Goal: Task Accomplishment & Management: Use online tool/utility

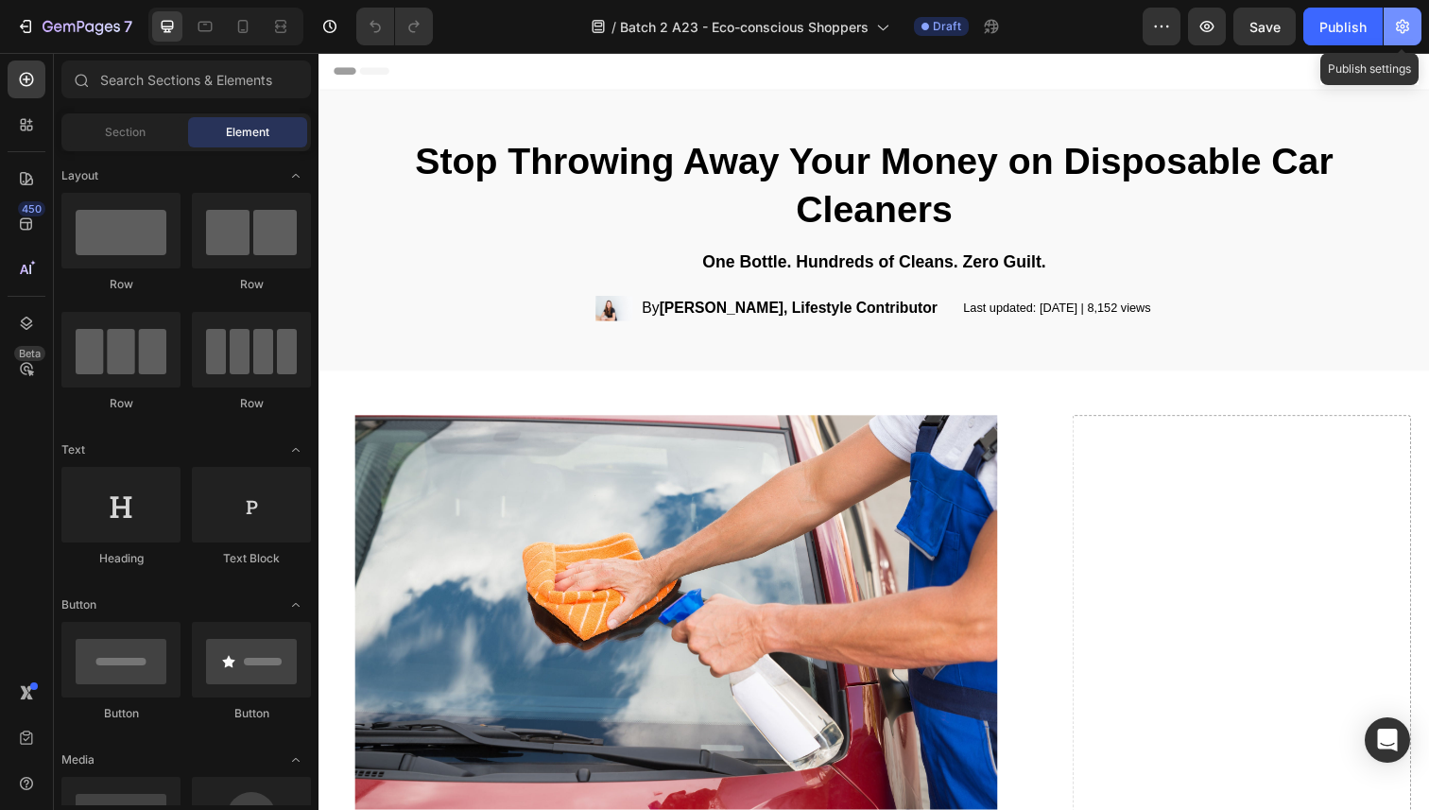
click at [1391, 29] on button "button" at bounding box center [1403, 27] width 38 height 38
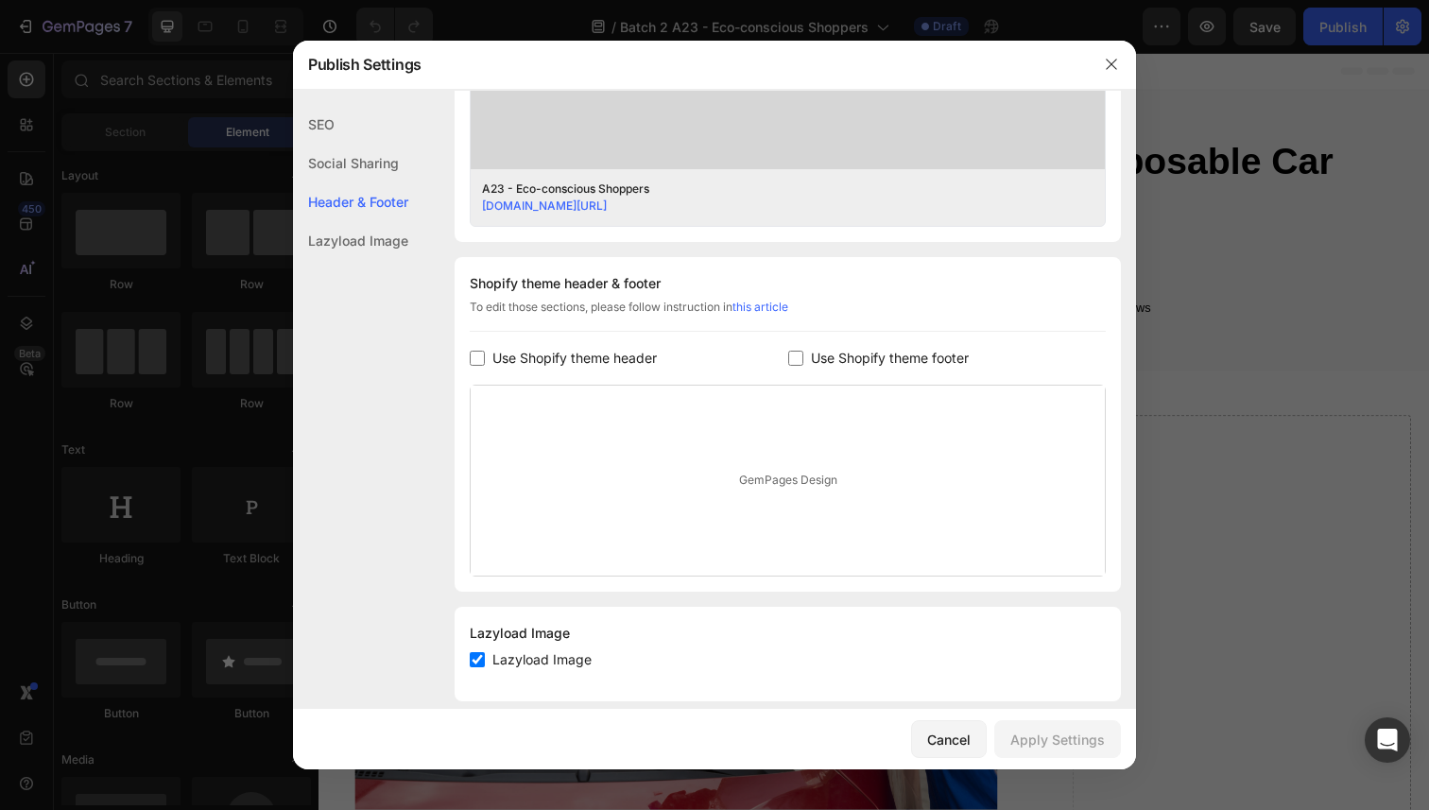
scroll to position [759, 0]
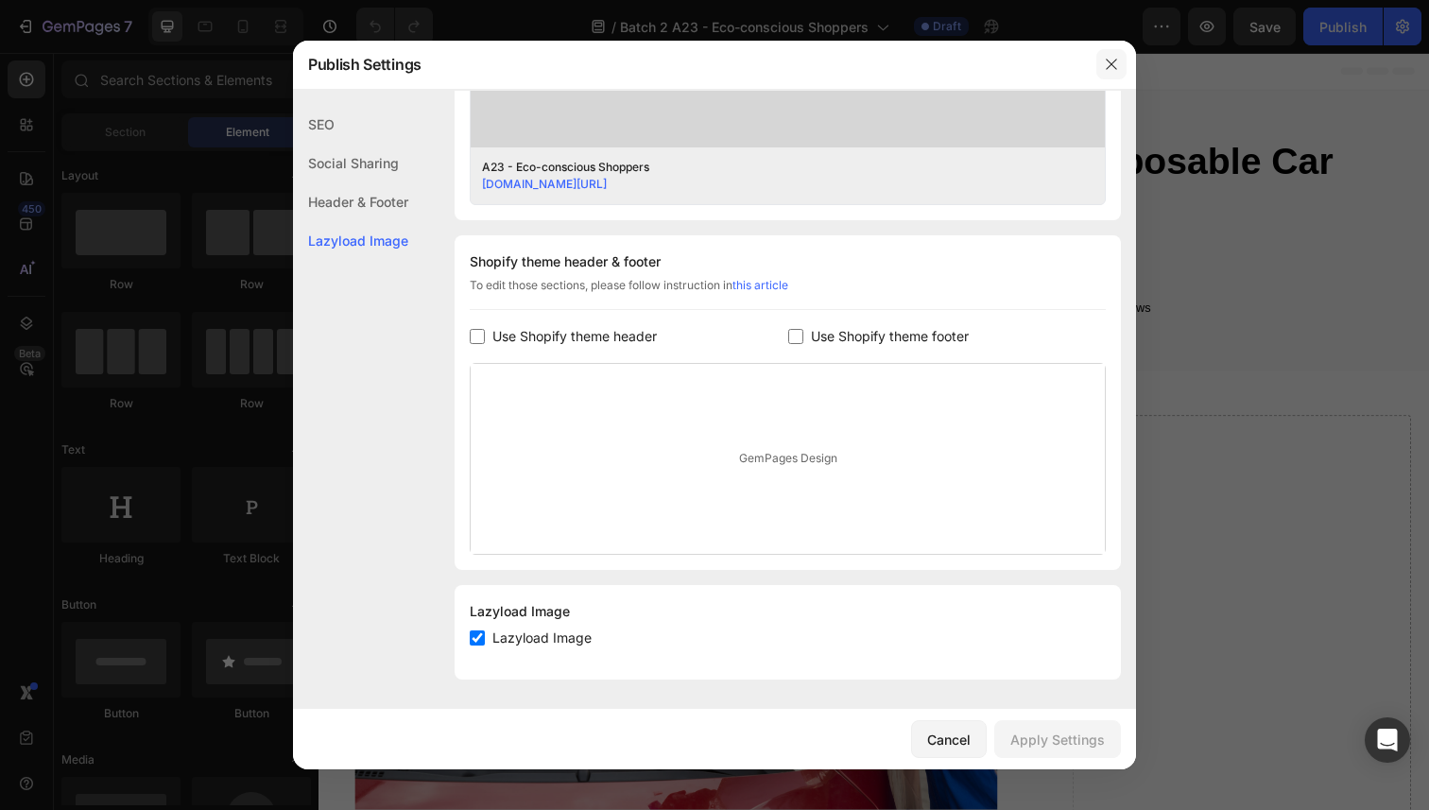
click at [1111, 56] on button "button" at bounding box center [1111, 64] width 30 height 30
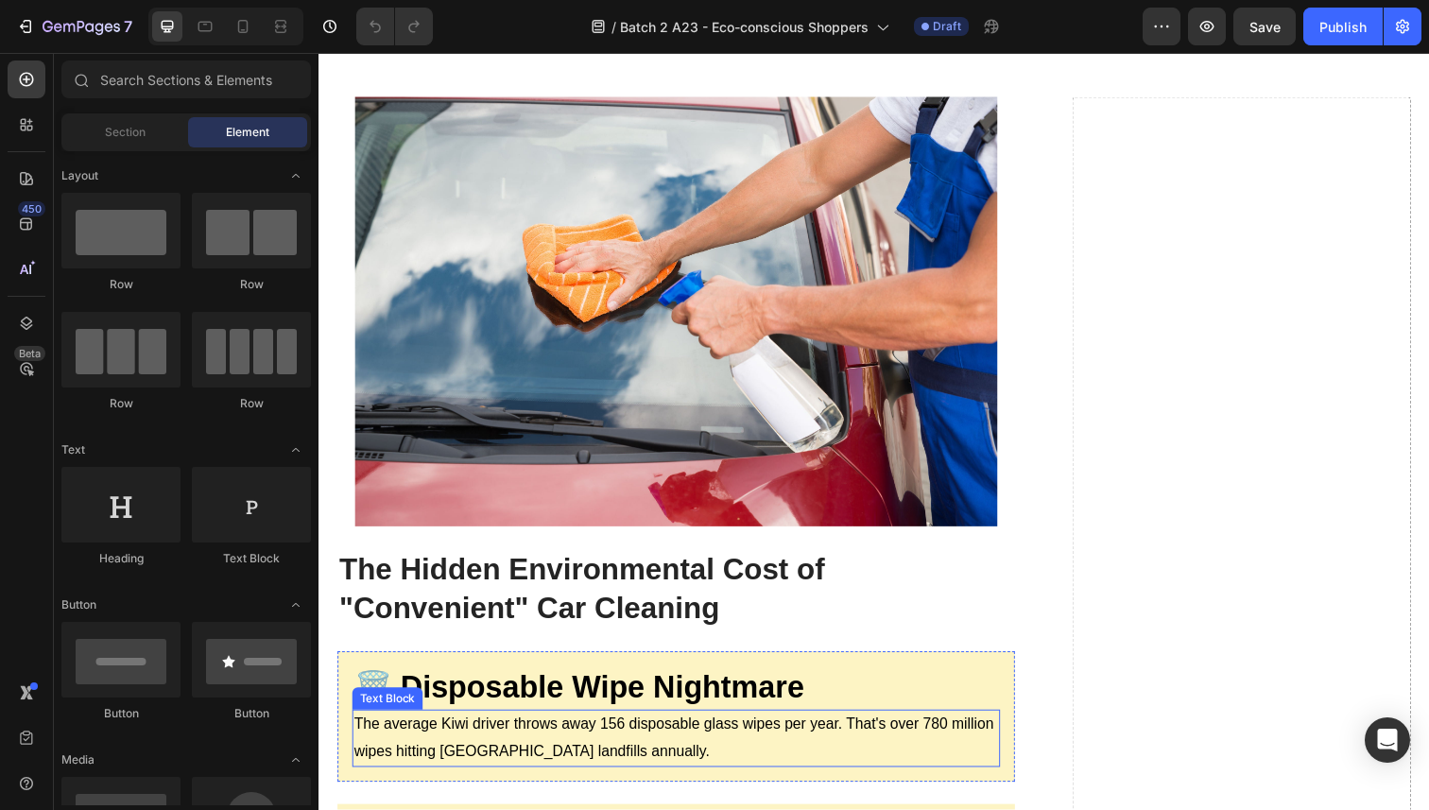
scroll to position [0, 0]
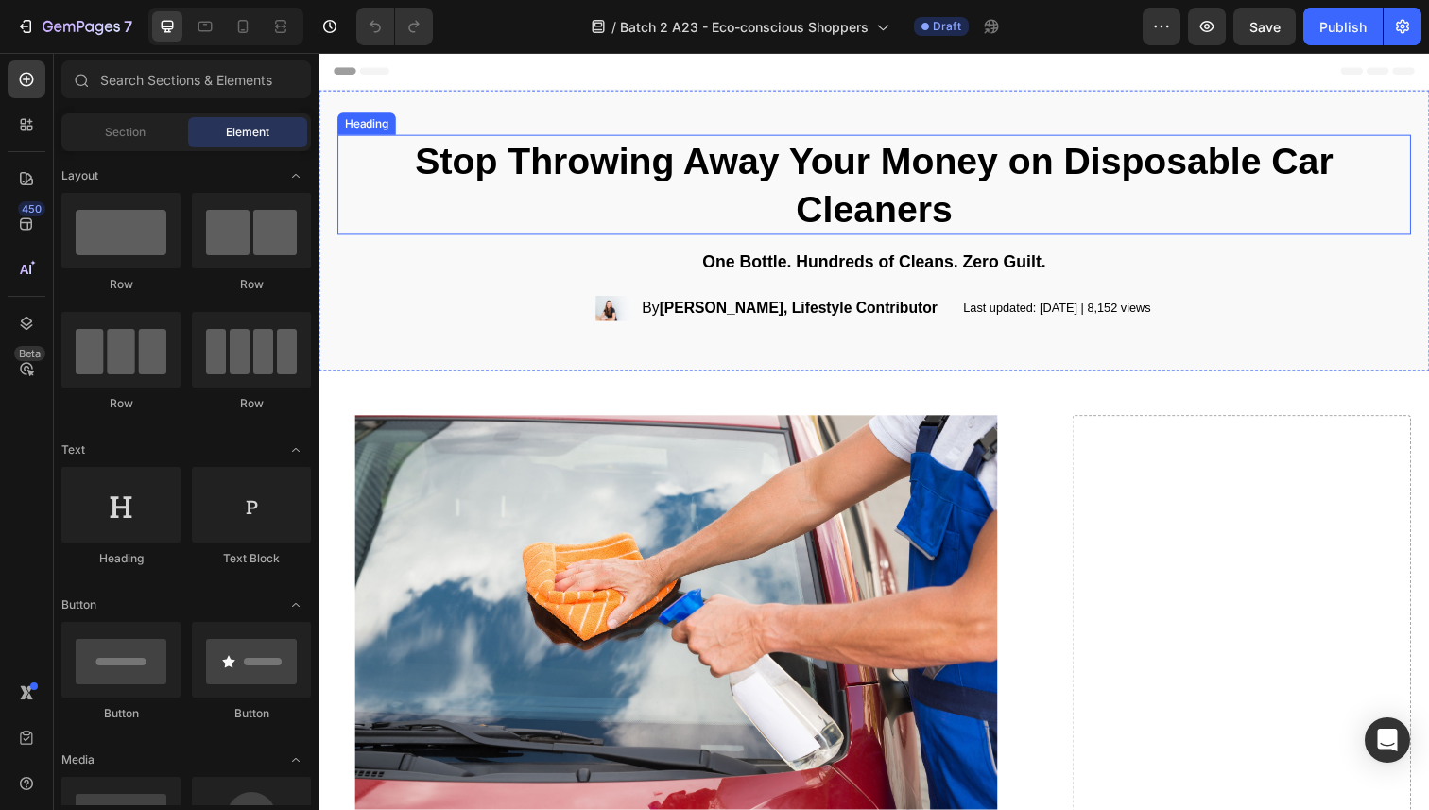
click at [687, 189] on h1 "Stop Throwing Away Your Money on Disposable Car Cleaners" at bounding box center [885, 188] width 1096 height 102
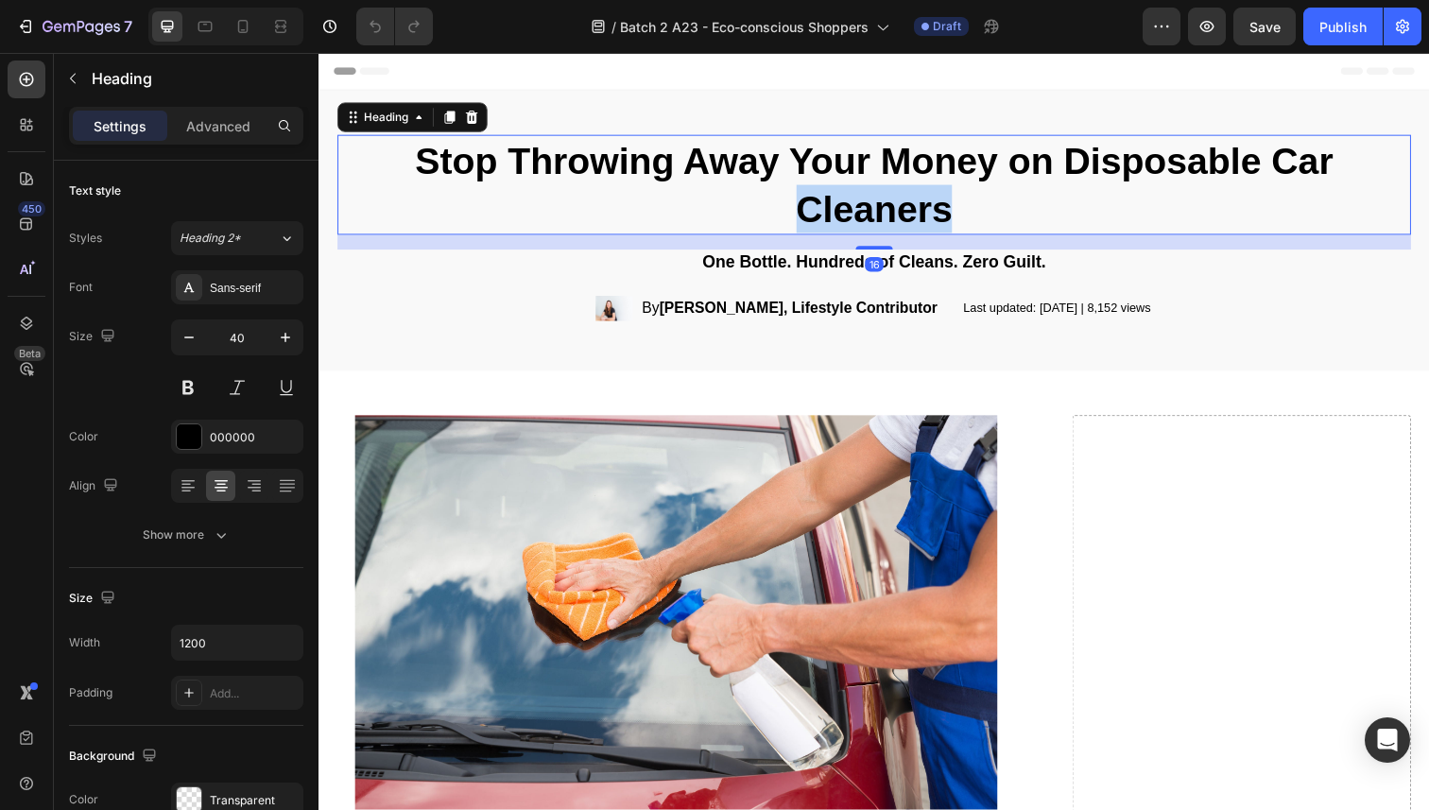
click at [687, 189] on p "Stop Throwing Away Your Money on Disposable Car Cleaners" at bounding box center [885, 188] width 1093 height 98
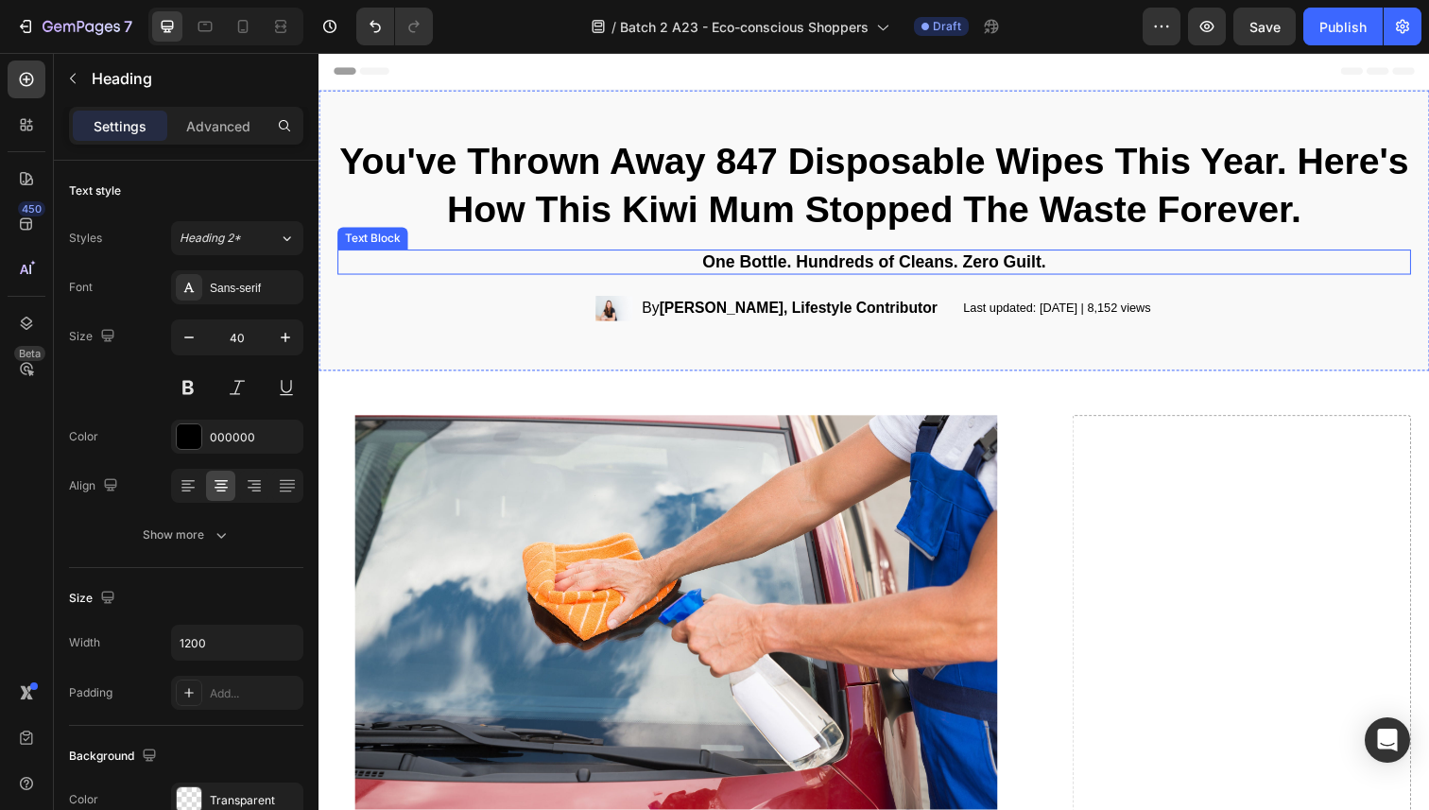
click at [746, 260] on p "One Bottle. Hundreds of Cleans. Zero Guilt." at bounding box center [885, 267] width 1093 height 22
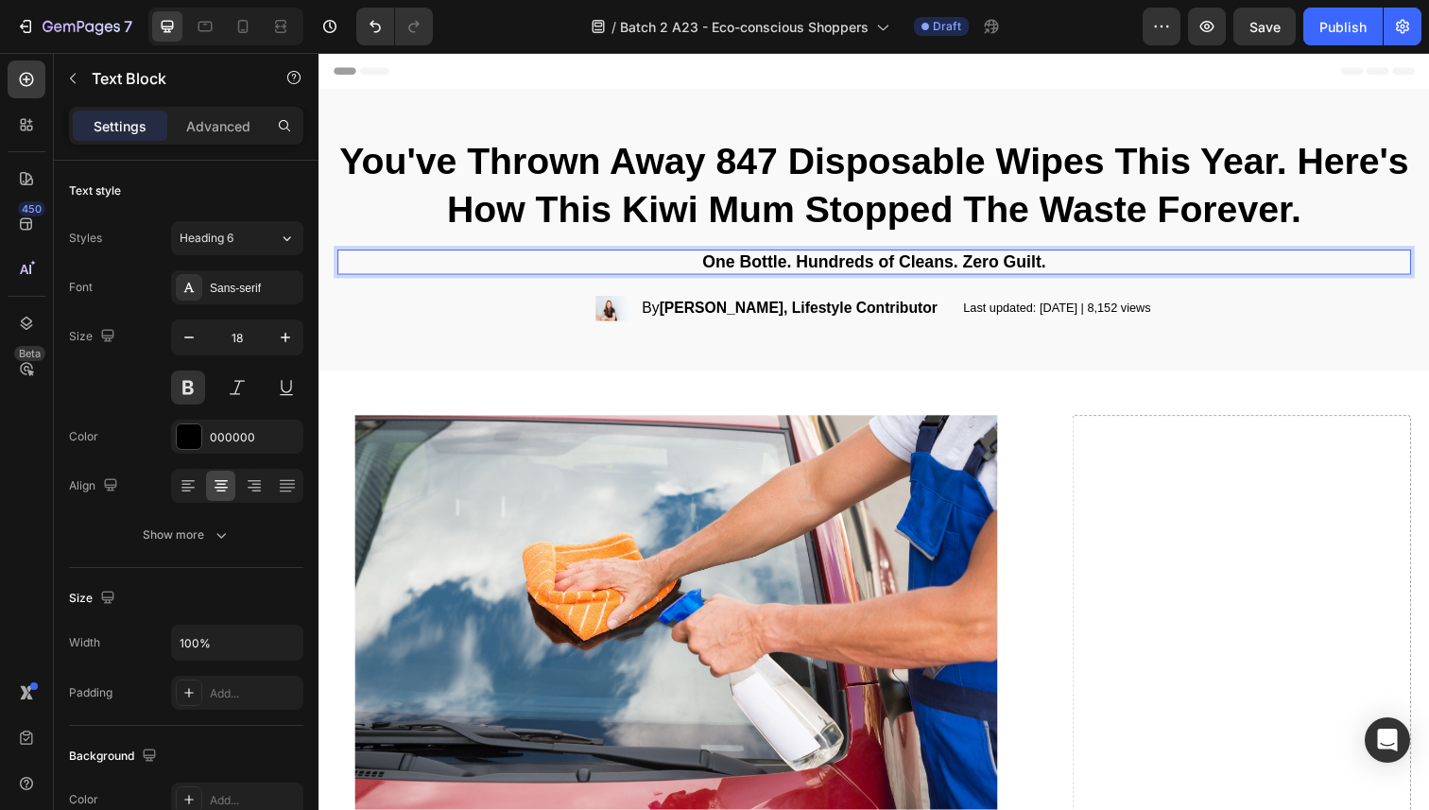
click at [746, 262] on p "One Bottle. Hundreds of Cleans. Zero Guilt." at bounding box center [885, 267] width 1093 height 22
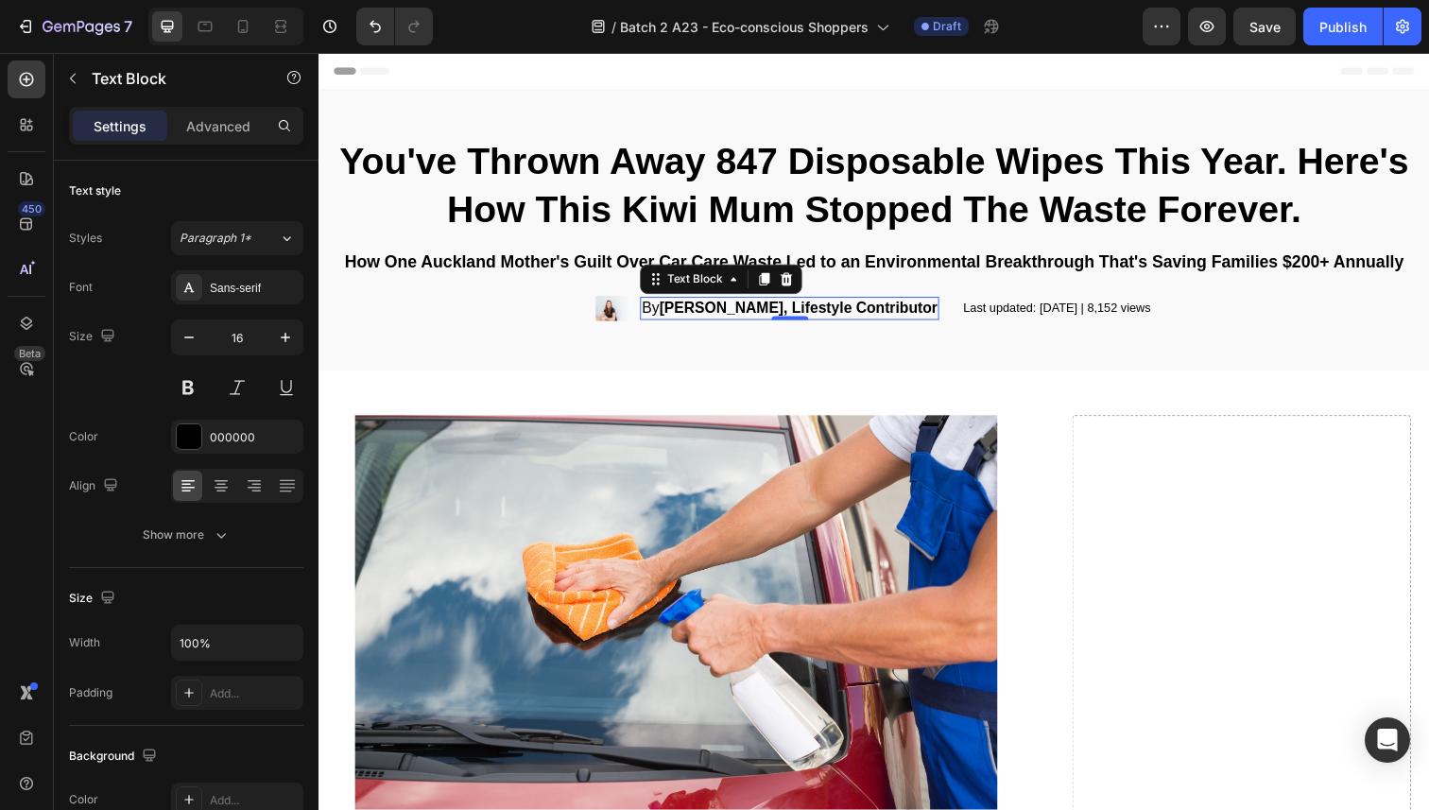
click at [779, 321] on strong "Emma R., Lifestyle Contributor" at bounding box center [808, 313] width 284 height 16
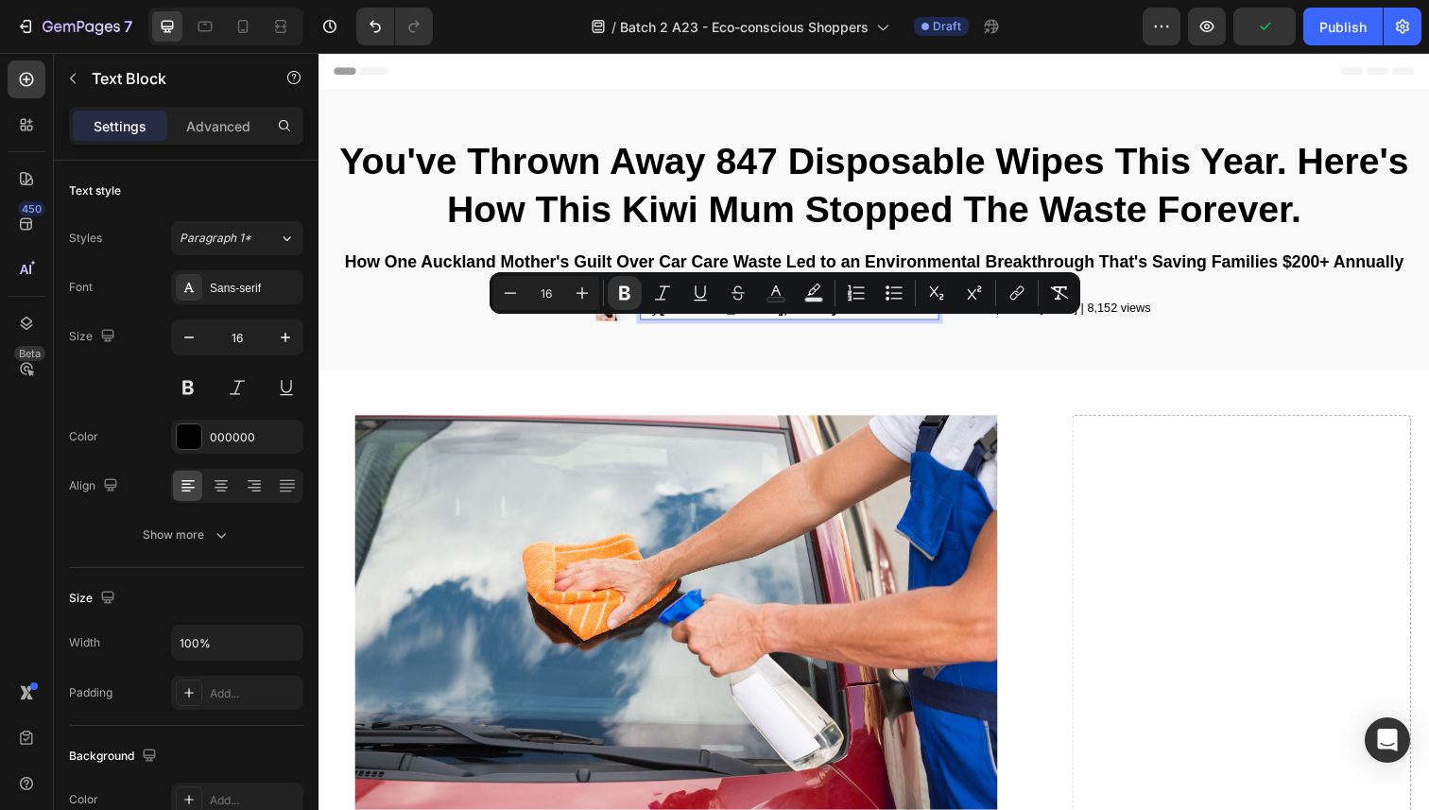
click at [711, 321] on strong "Emma R., Lifestyle Contributor" at bounding box center [808, 313] width 284 height 16
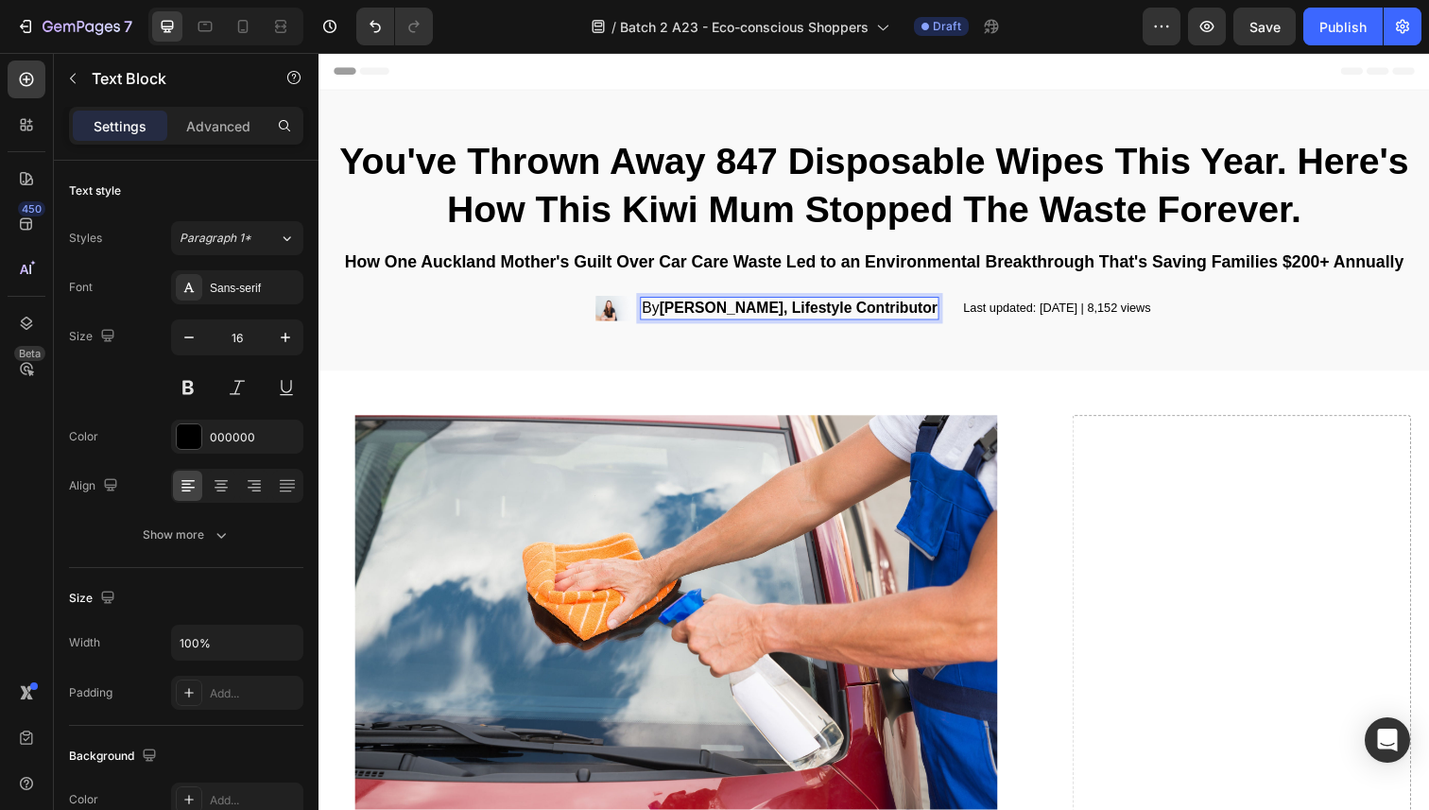
click at [812, 321] on strong "Emma Richardson, Lifestyle Contributor" at bounding box center [808, 313] width 284 height 16
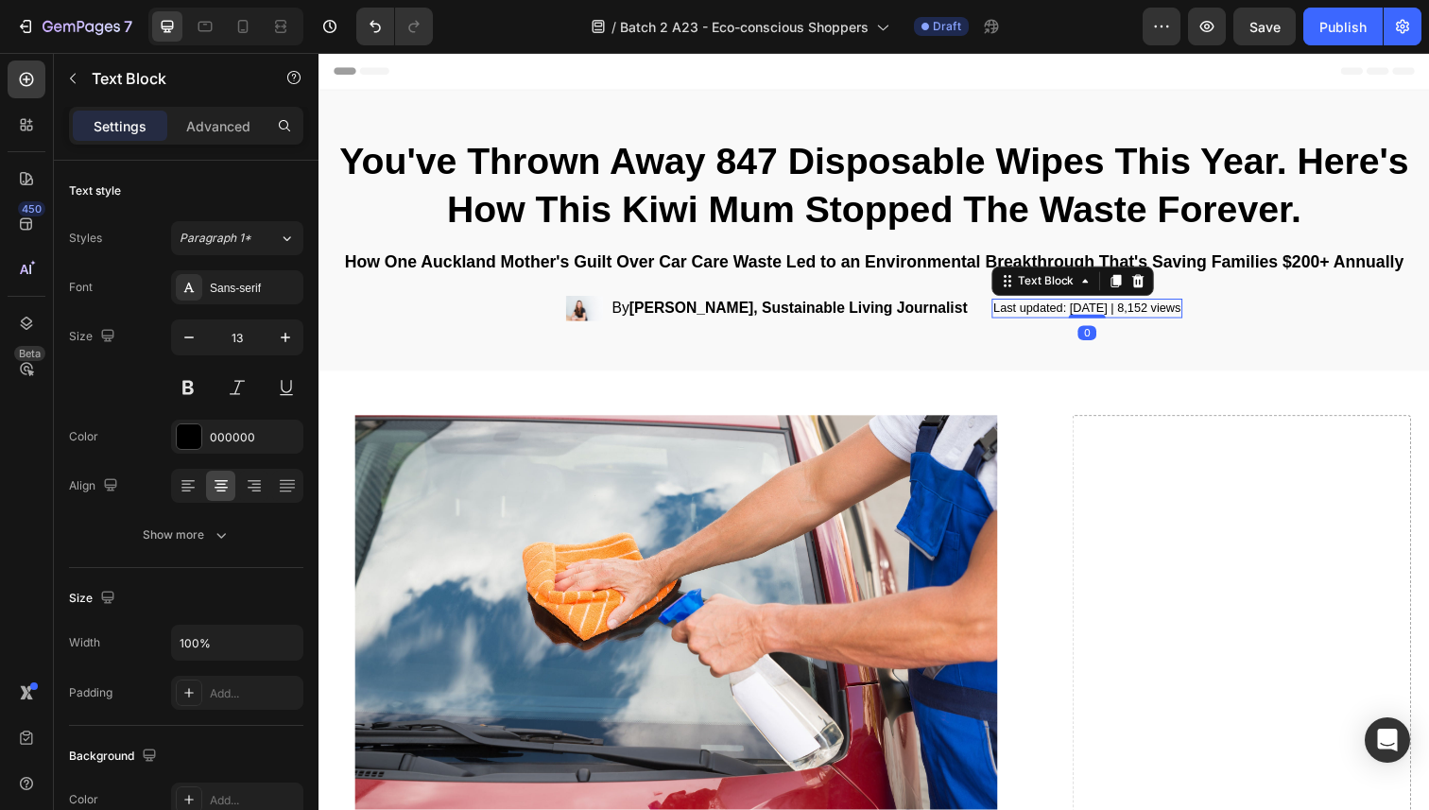
click at [1079, 322] on p "Last updated: July 2025 | 8,152 views" at bounding box center [1104, 314] width 192 height 16
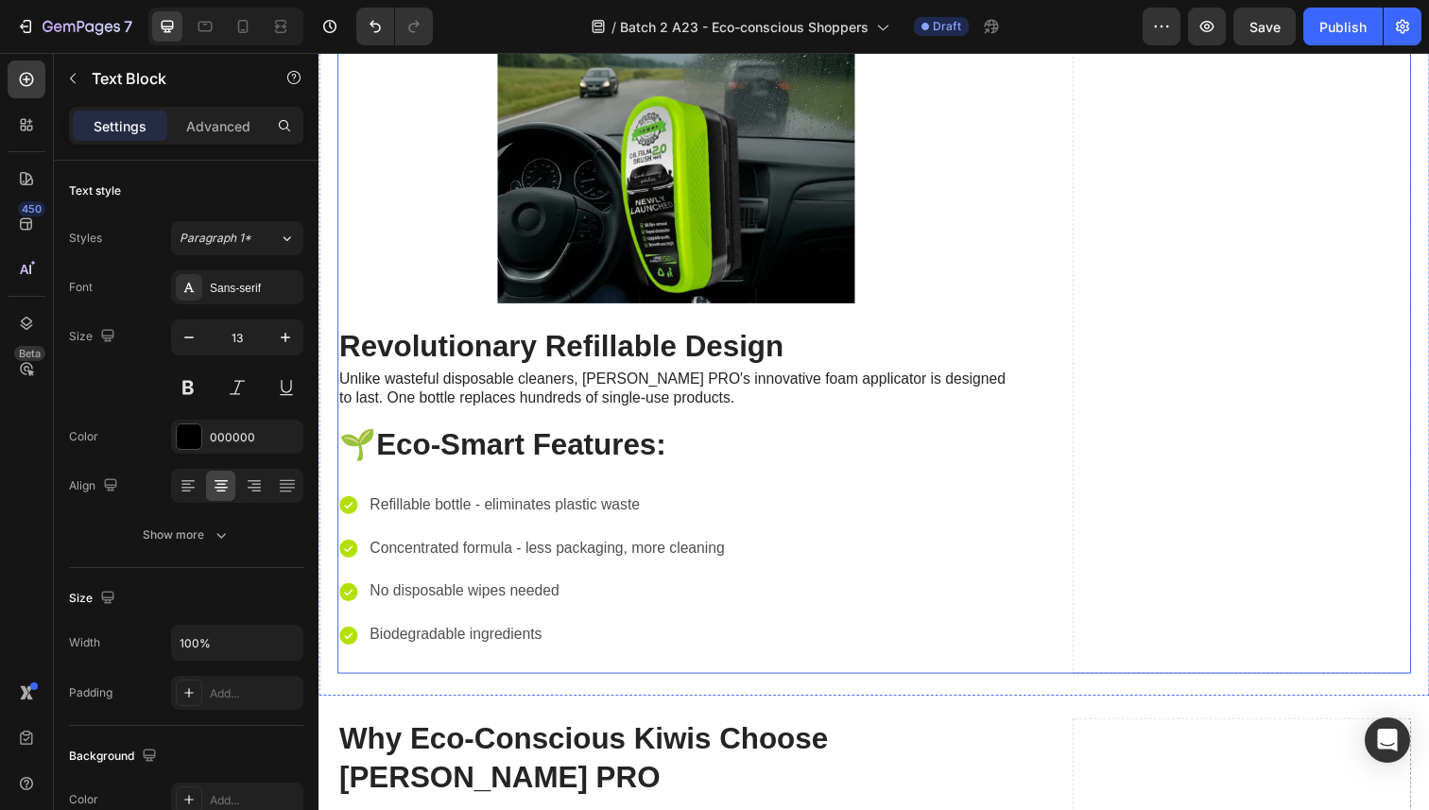
scroll to position [2442, 0]
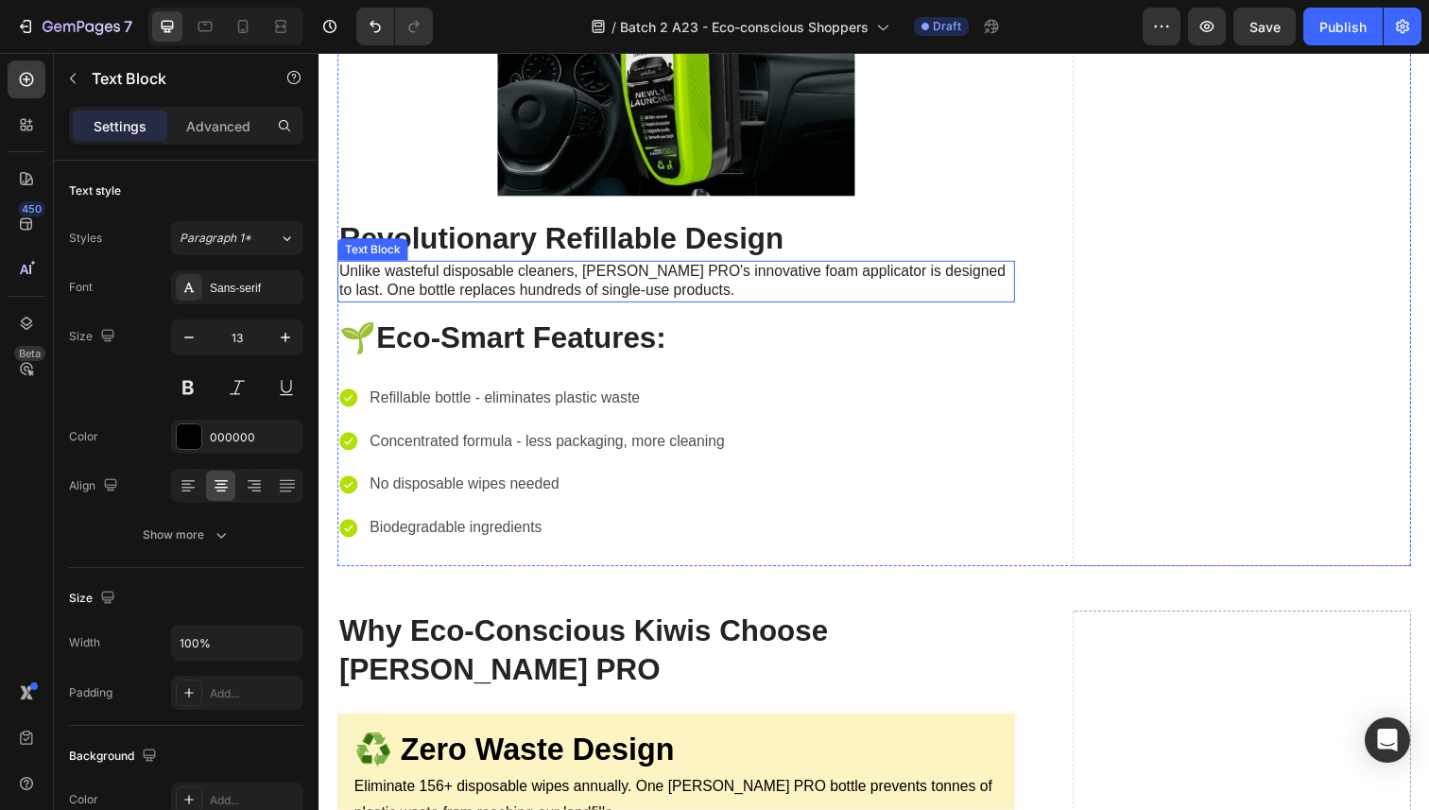
click at [447, 282] on p "Unlike wasteful disposable cleaners, Sorvala PRO's innovative foam applicator i…" at bounding box center [683, 287] width 688 height 40
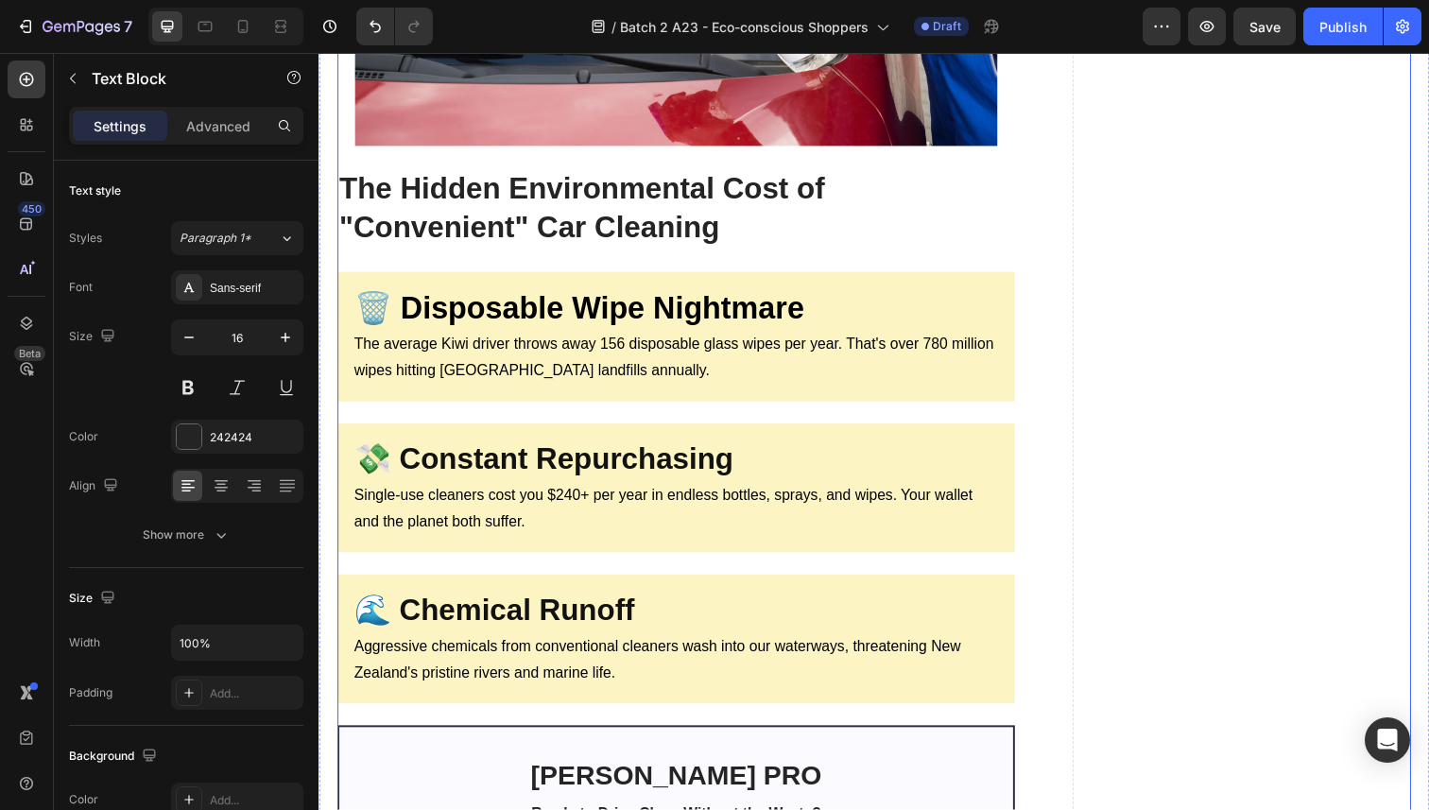
scroll to position [520, 0]
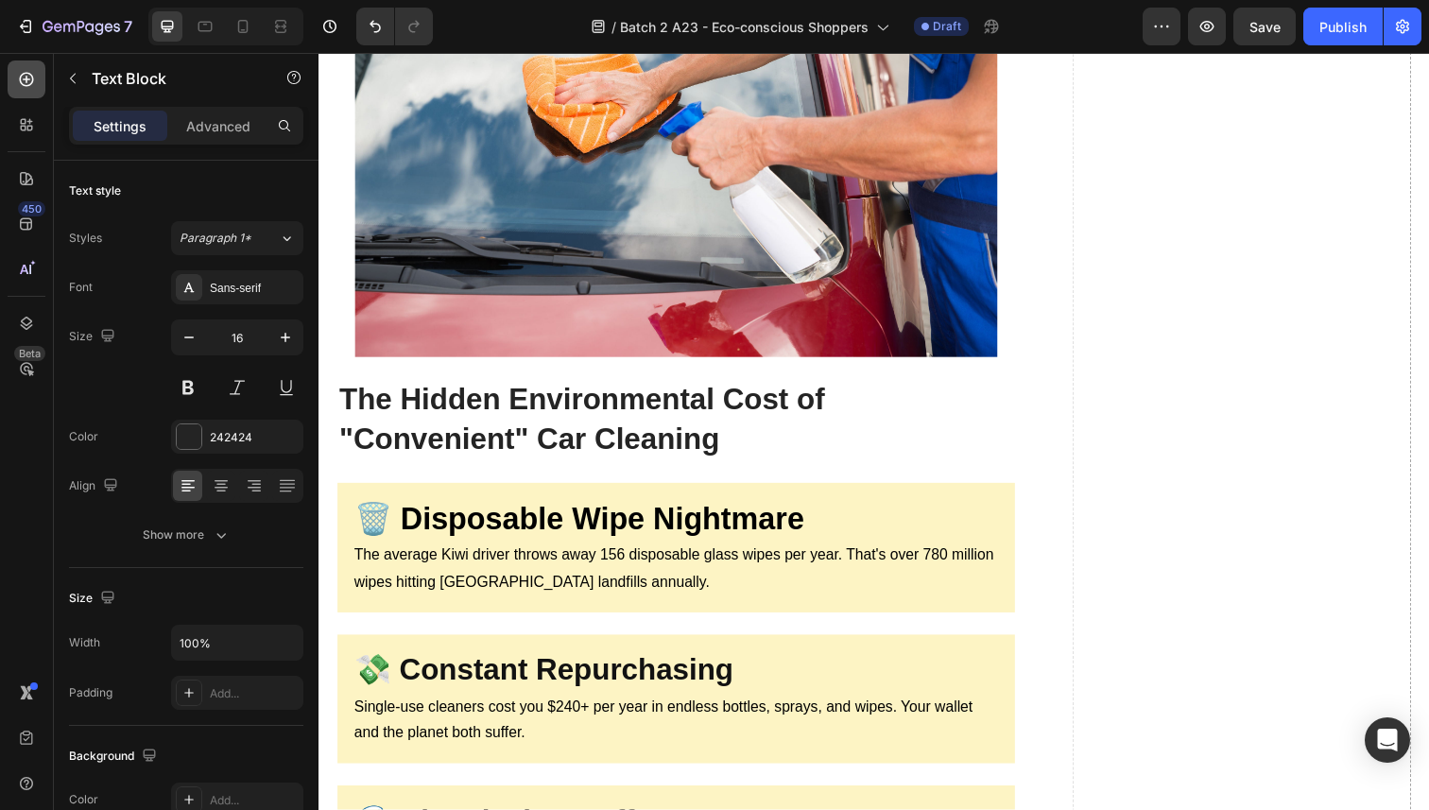
click at [35, 72] on icon at bounding box center [26, 79] width 19 height 19
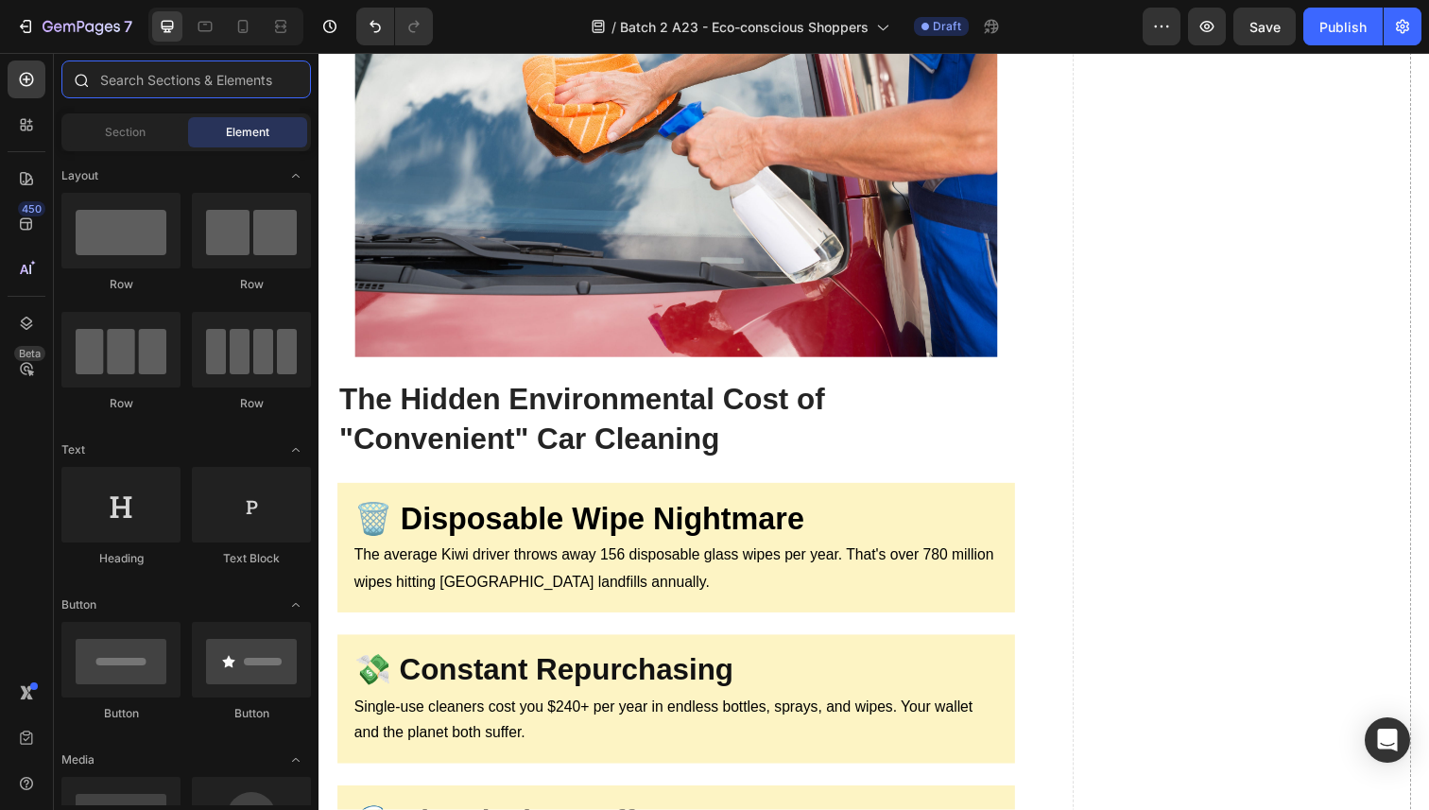
click at [232, 93] on input "text" at bounding box center [186, 79] width 250 height 38
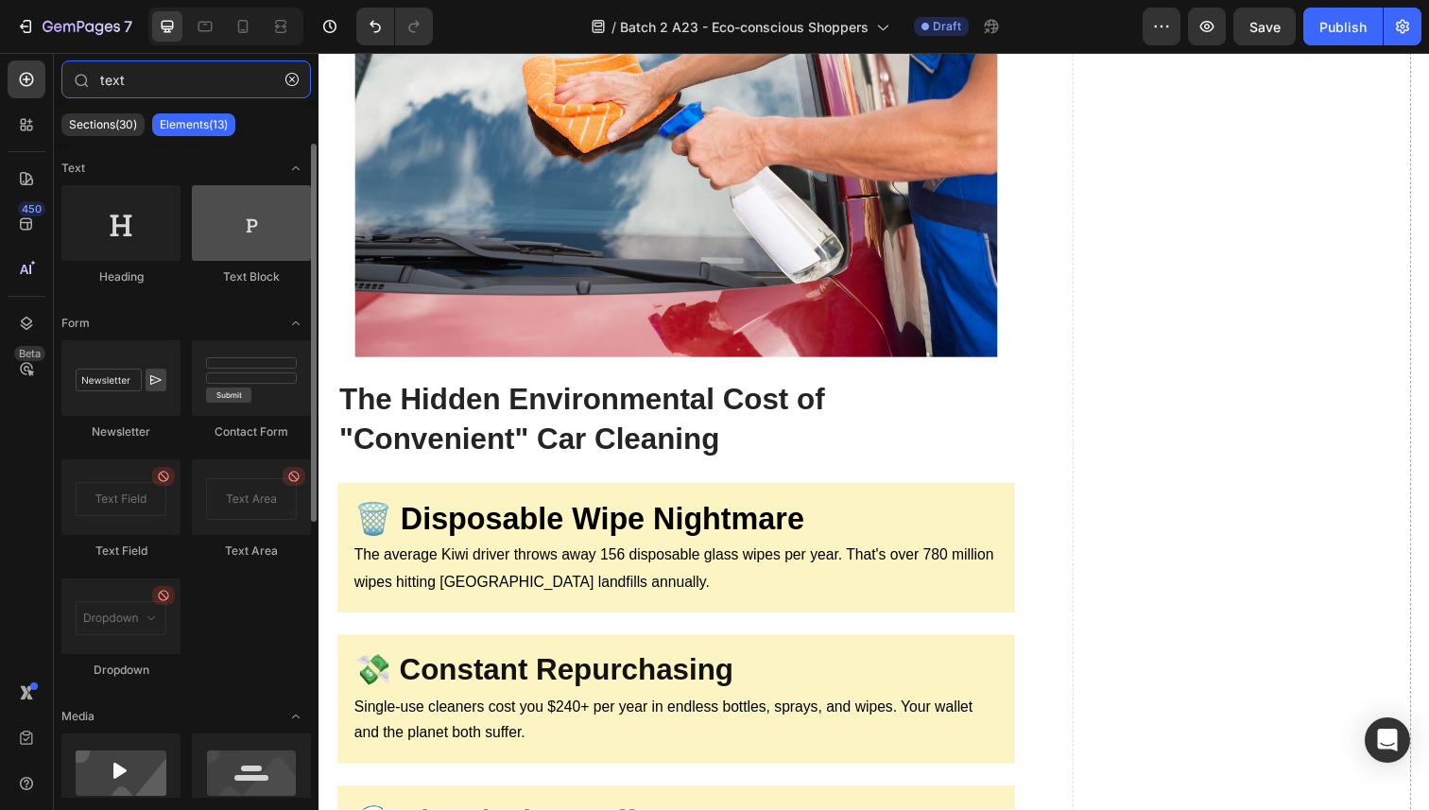
type input "text"
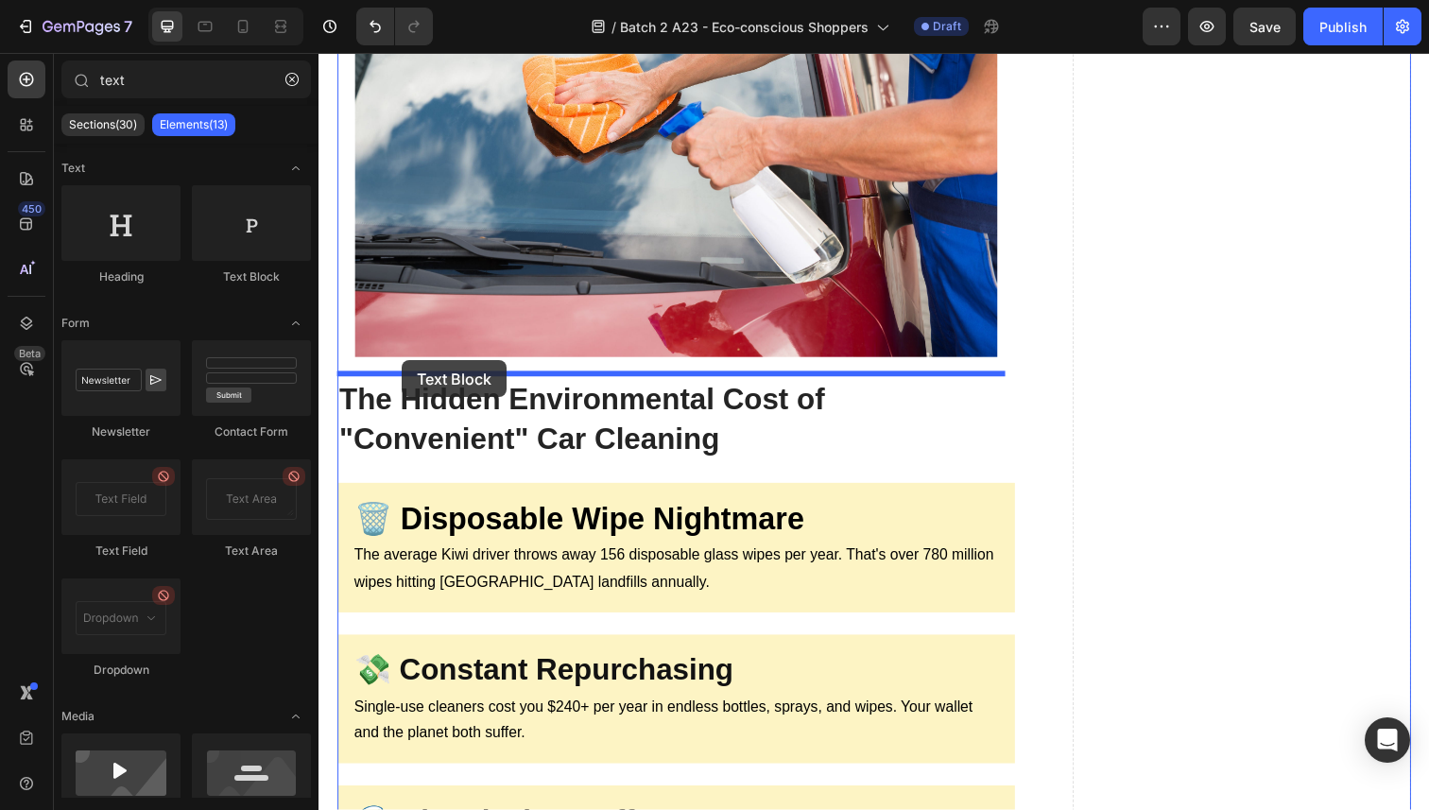
drag, startPoint x: 553, startPoint y: 284, endPoint x: 404, endPoint y: 367, distance: 170.5
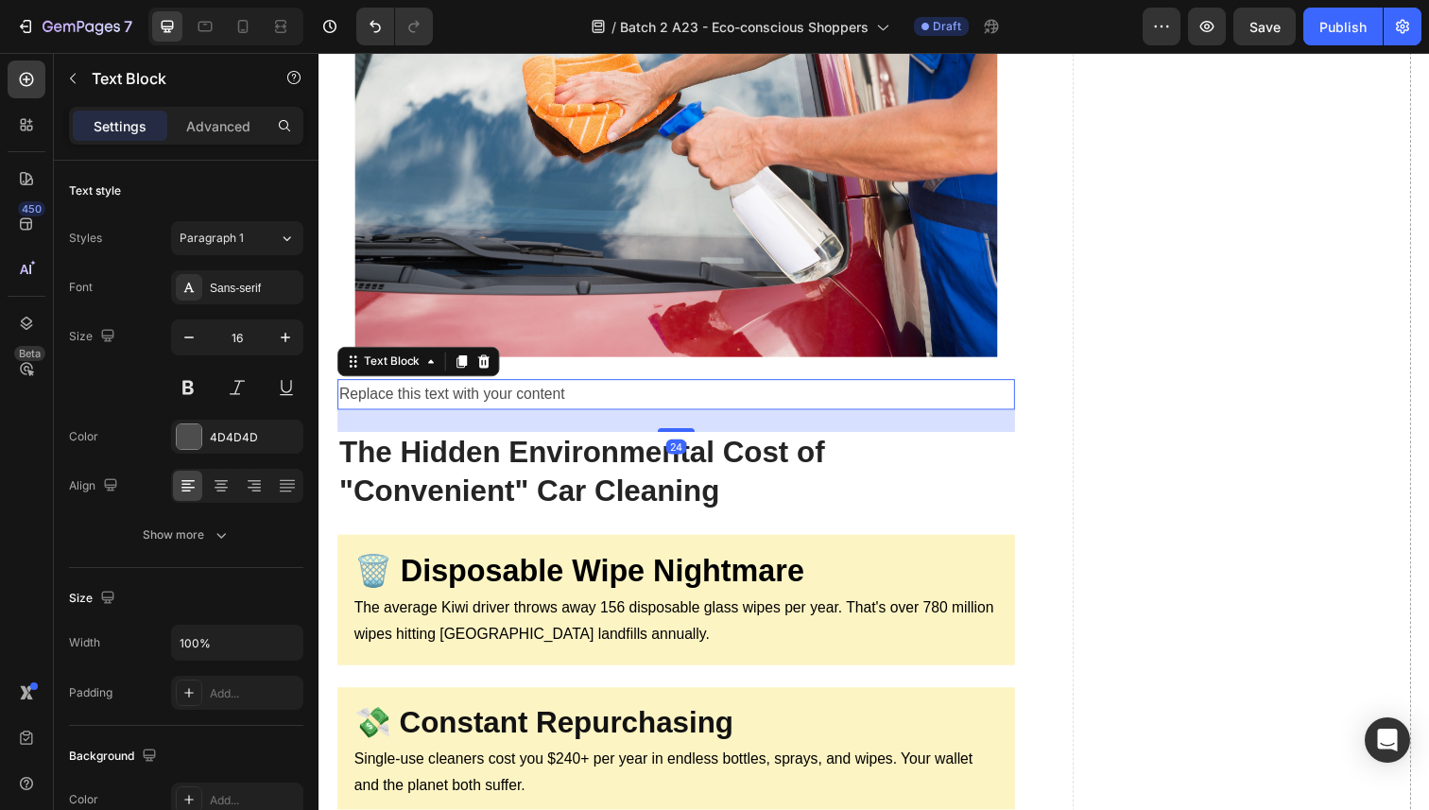
click at [427, 392] on div "Replace this text with your content" at bounding box center [683, 402] width 692 height 31
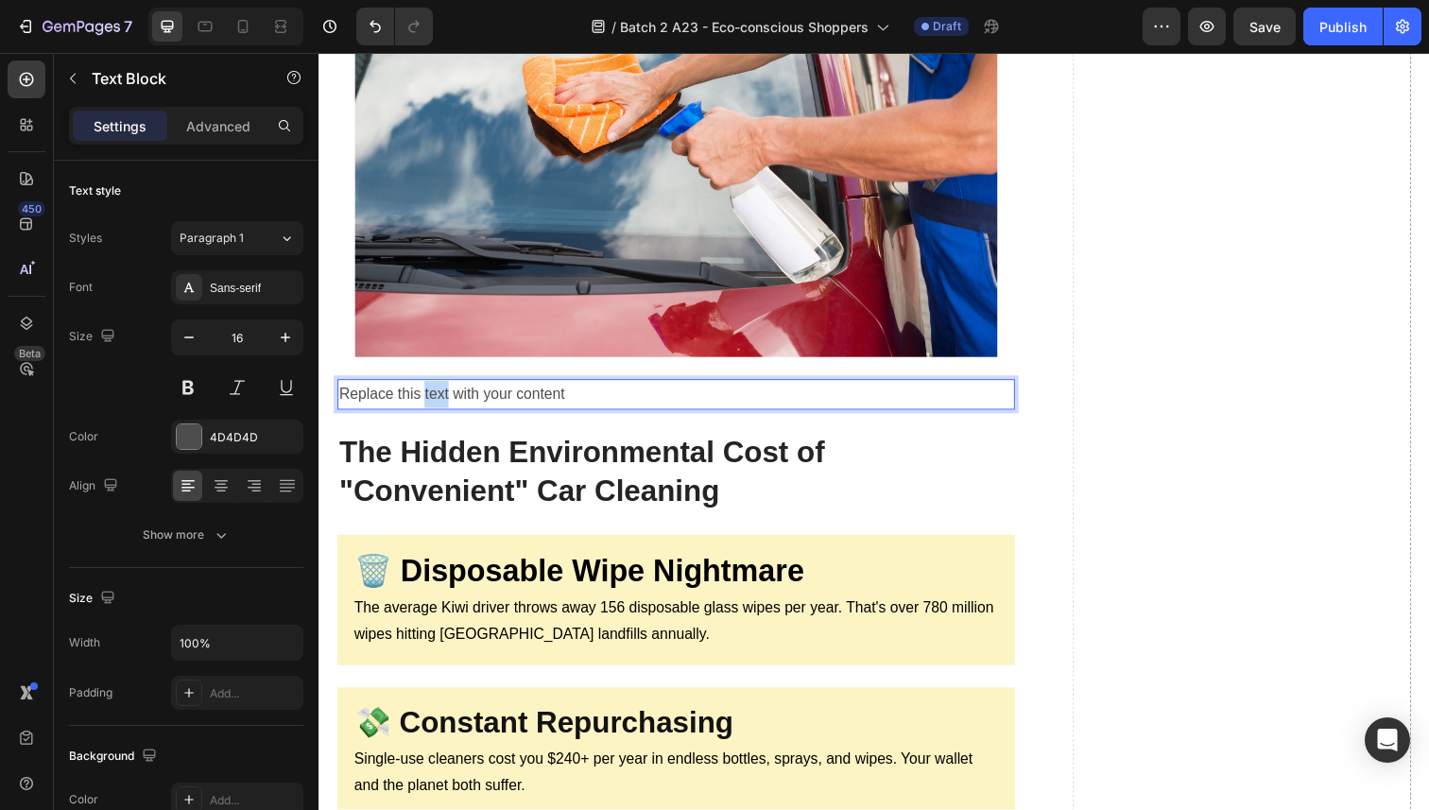
click at [427, 392] on p "Replace this text with your content" at bounding box center [683, 401] width 688 height 27
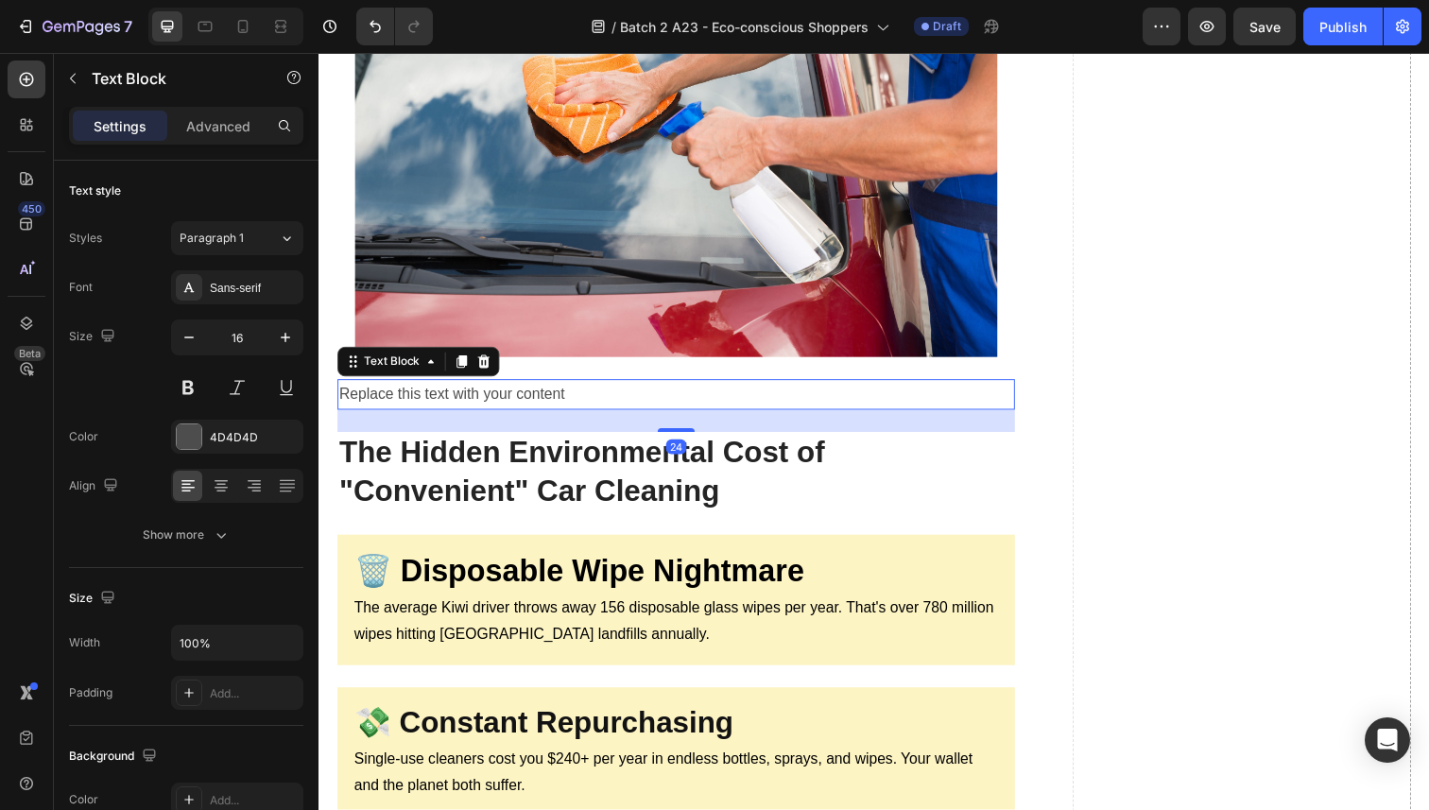
click at [621, 388] on p "Replace this text with your content" at bounding box center [683, 401] width 688 height 27
click at [483, 364] on icon at bounding box center [487, 368] width 12 height 13
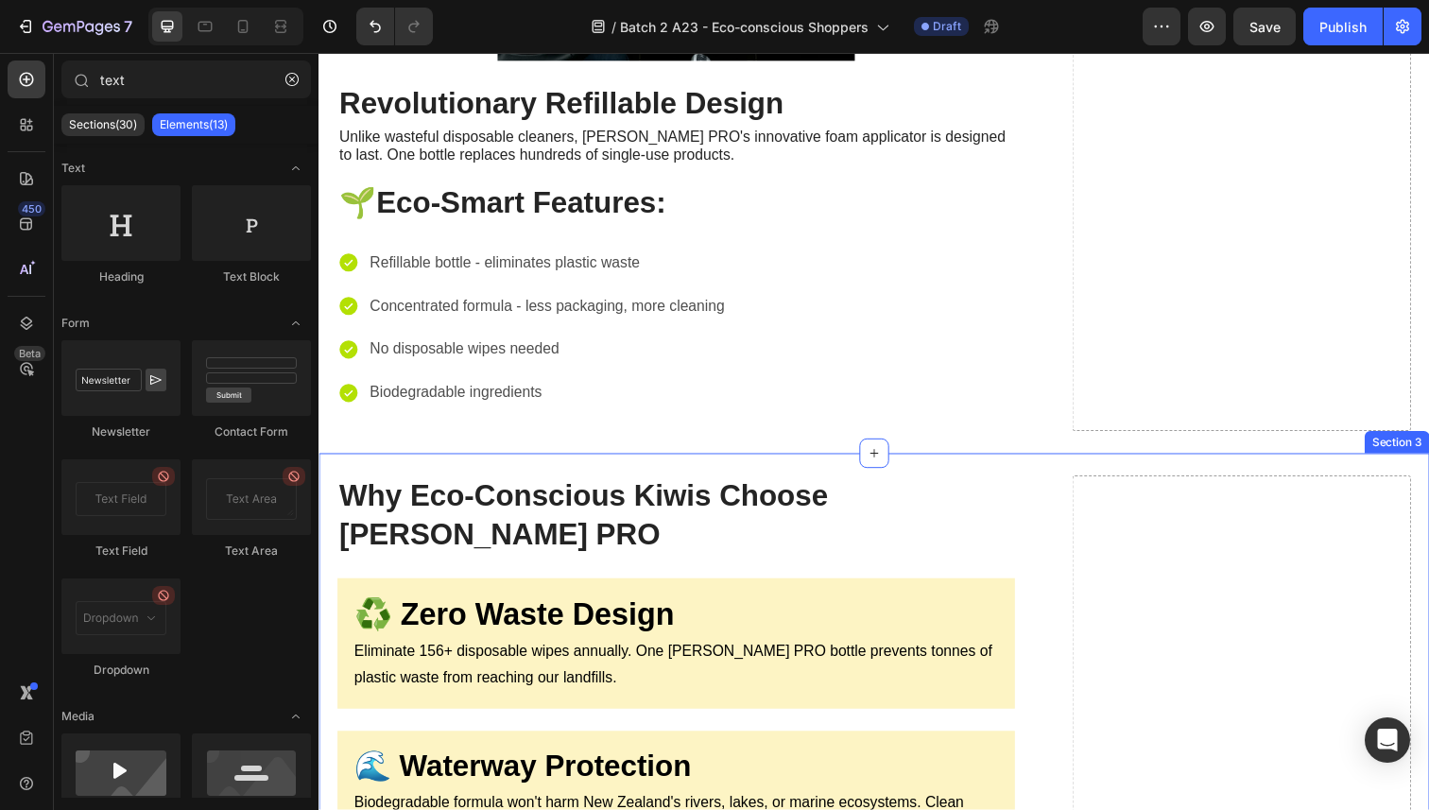
scroll to position [2377, 0]
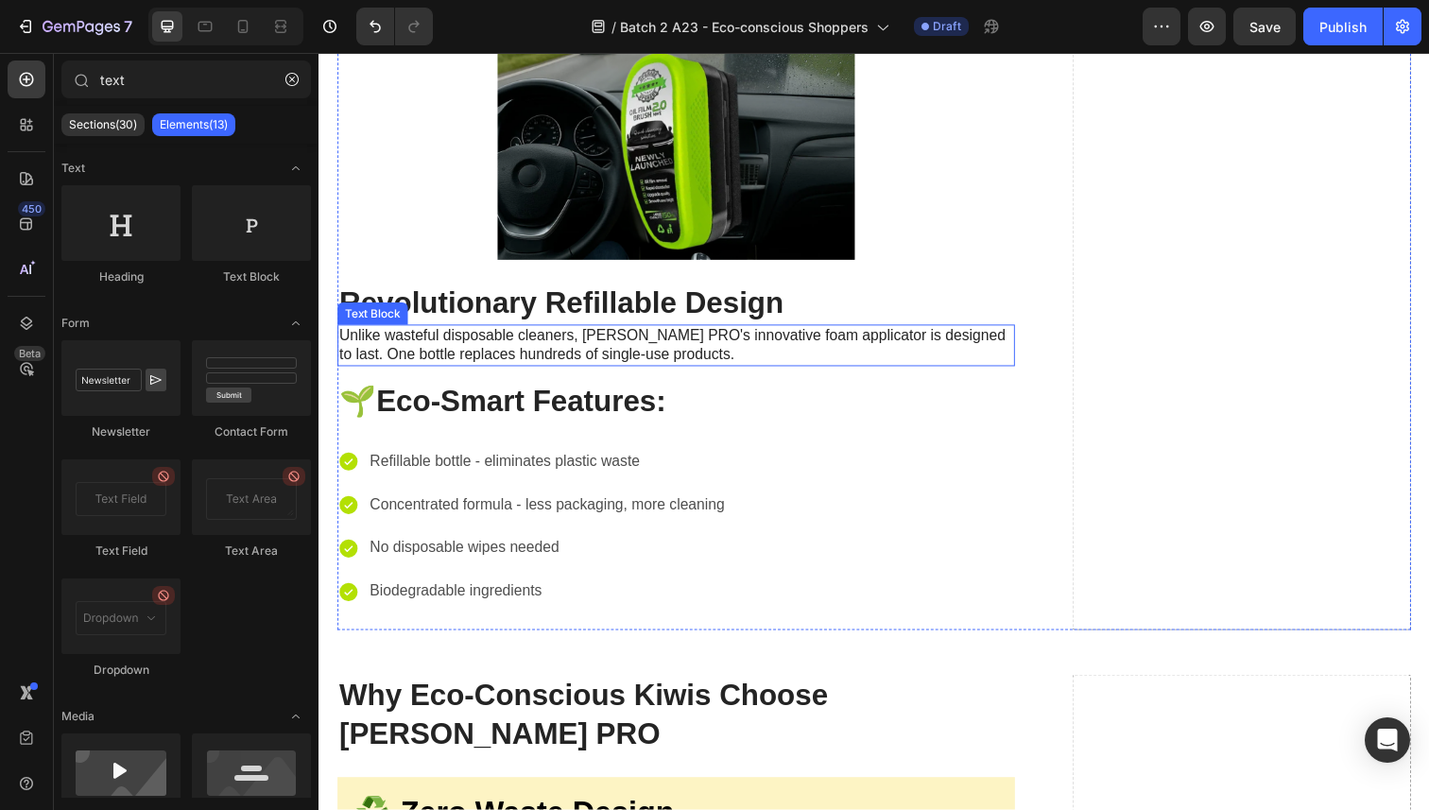
click at [445, 347] on p "Unlike wasteful disposable cleaners, Sorvala PRO's innovative foam applicator i…" at bounding box center [683, 353] width 688 height 40
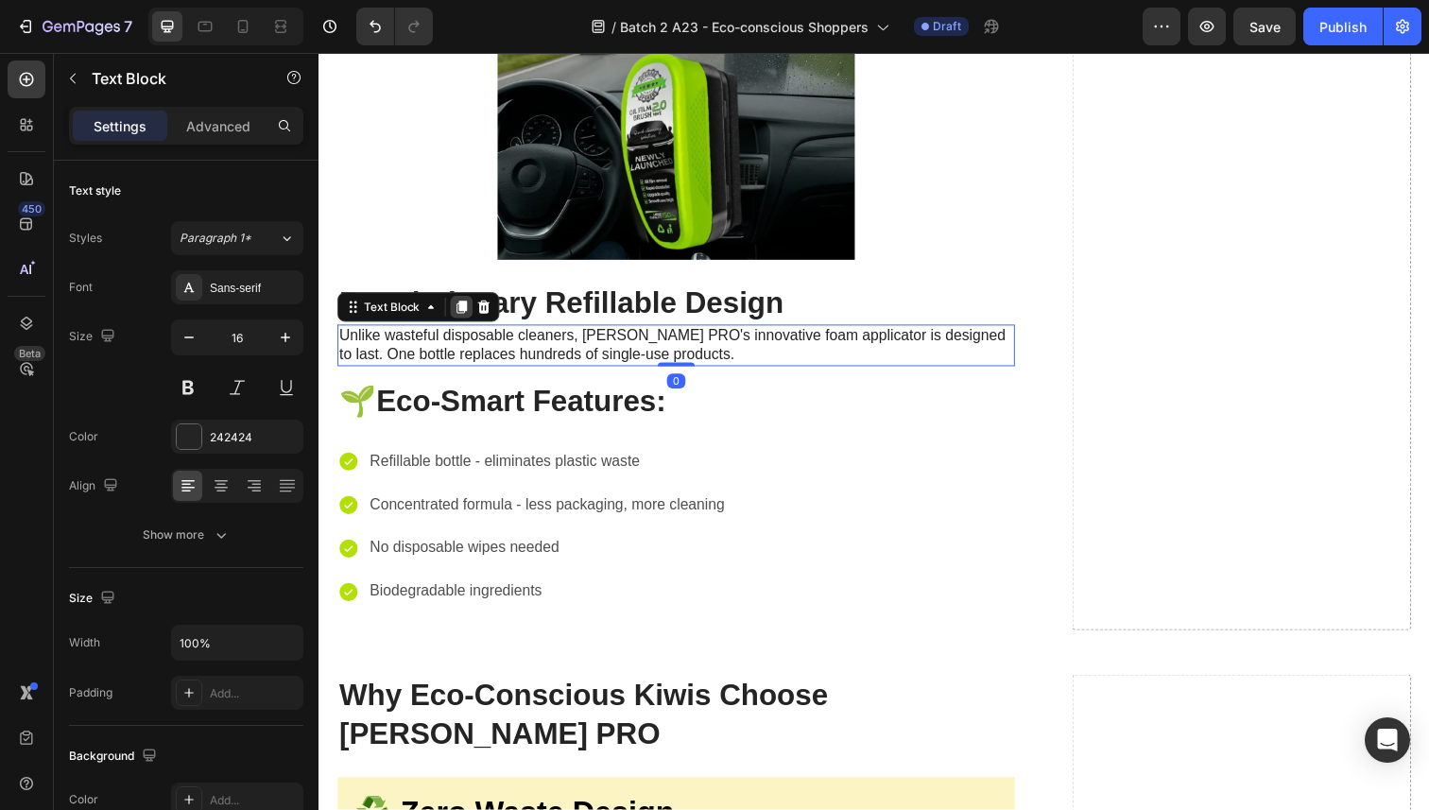
click at [461, 306] on icon at bounding box center [464, 312] width 10 height 13
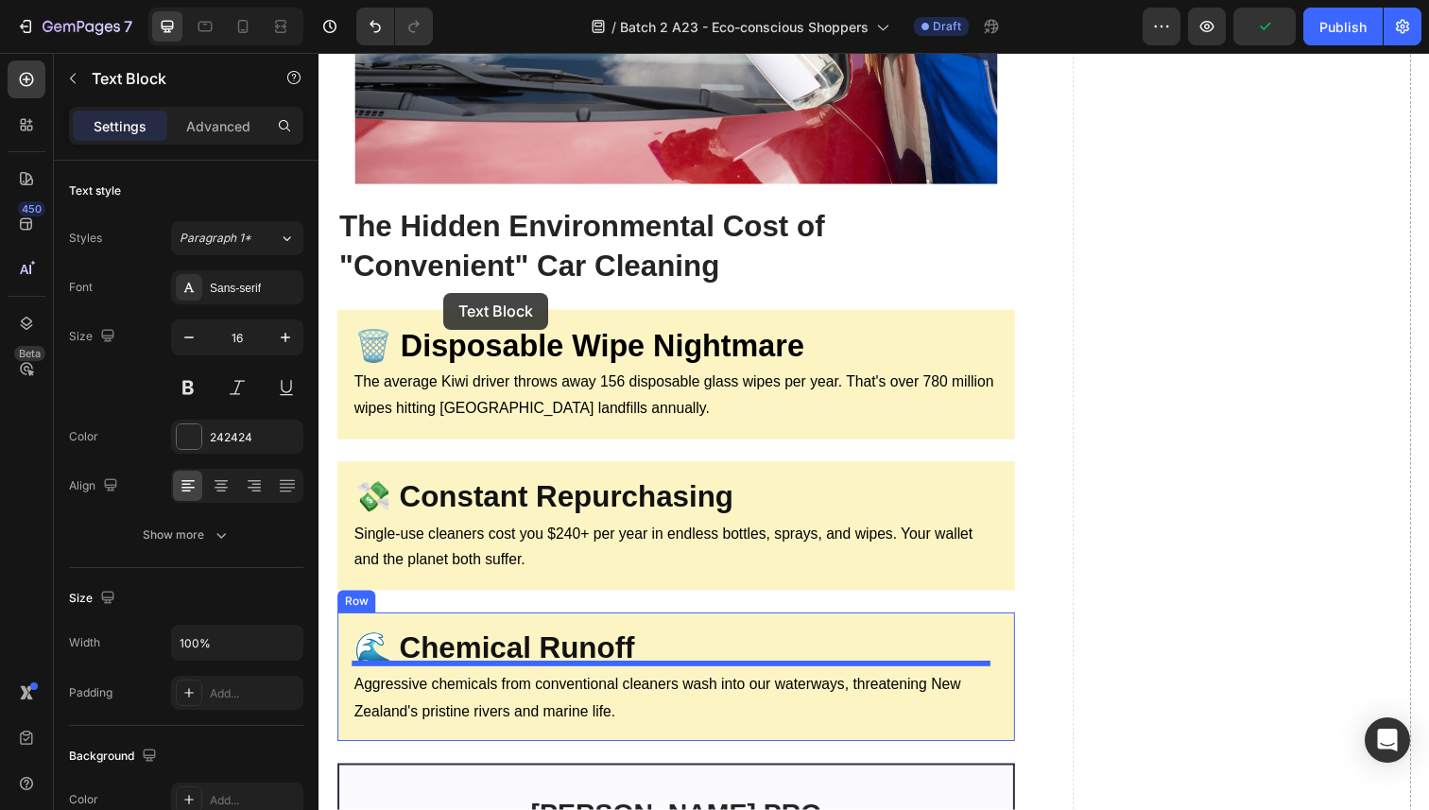
scroll to position [635, 0]
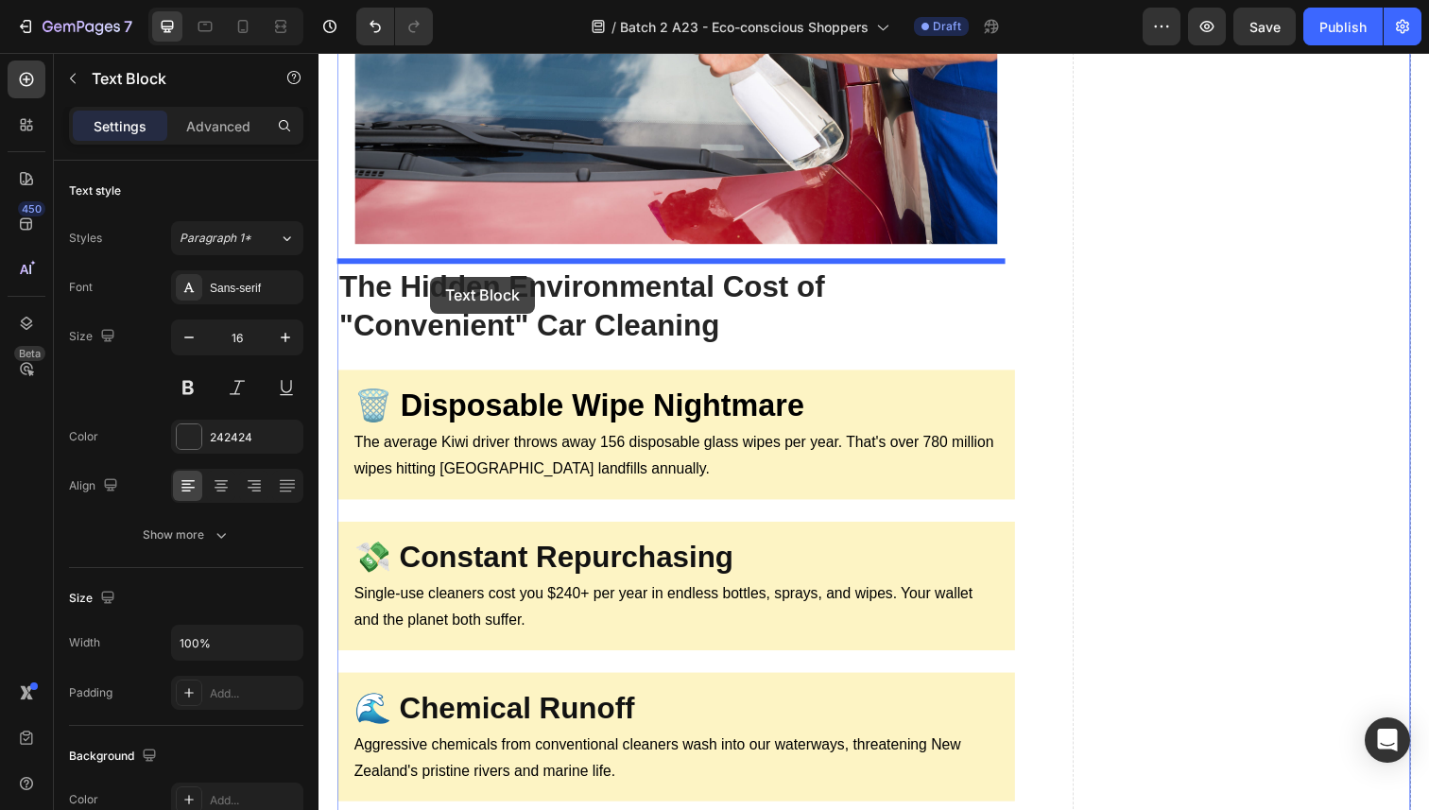
drag, startPoint x: 352, startPoint y: 343, endPoint x: 433, endPoint y: 282, distance: 101.9
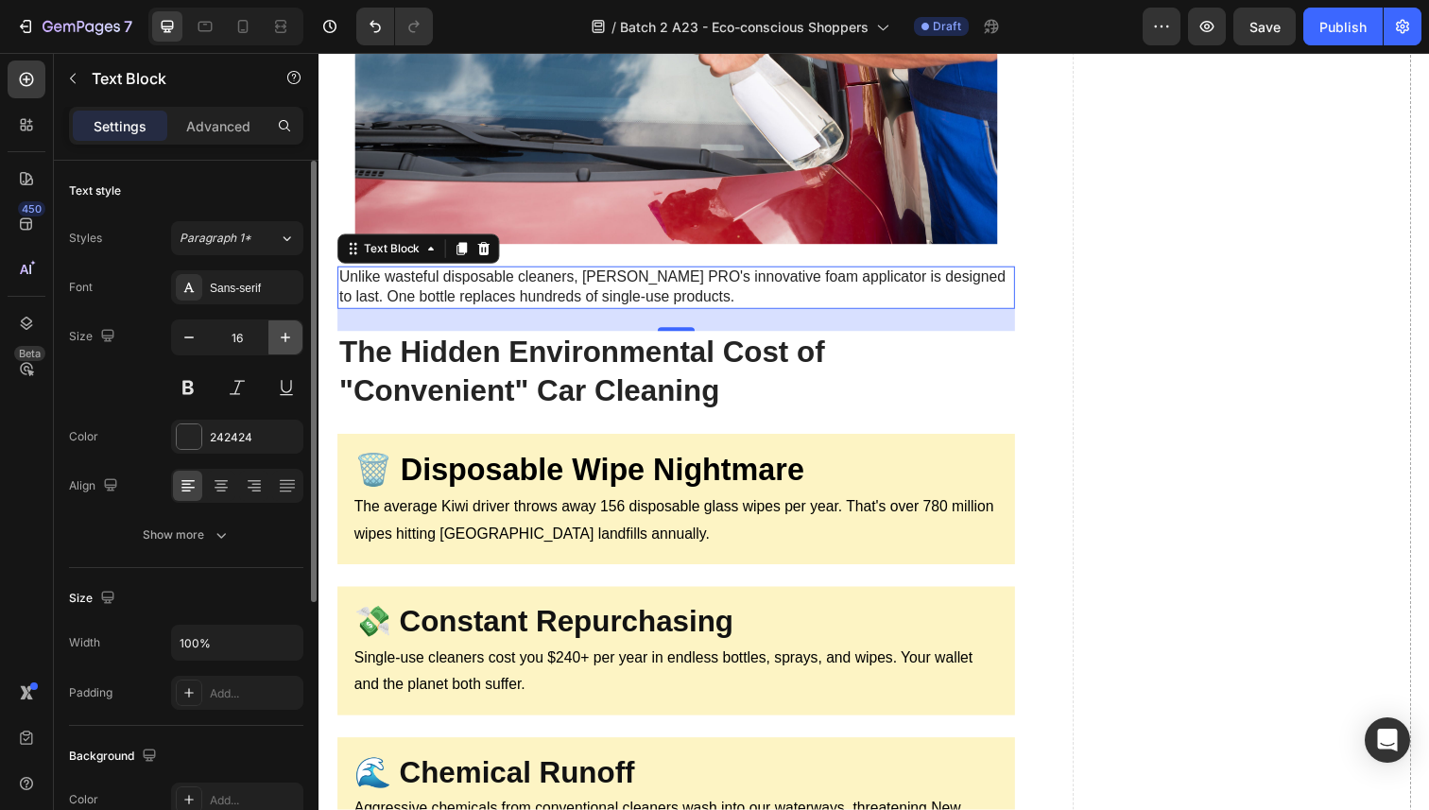
click at [288, 336] on icon "button" at bounding box center [285, 337] width 9 height 9
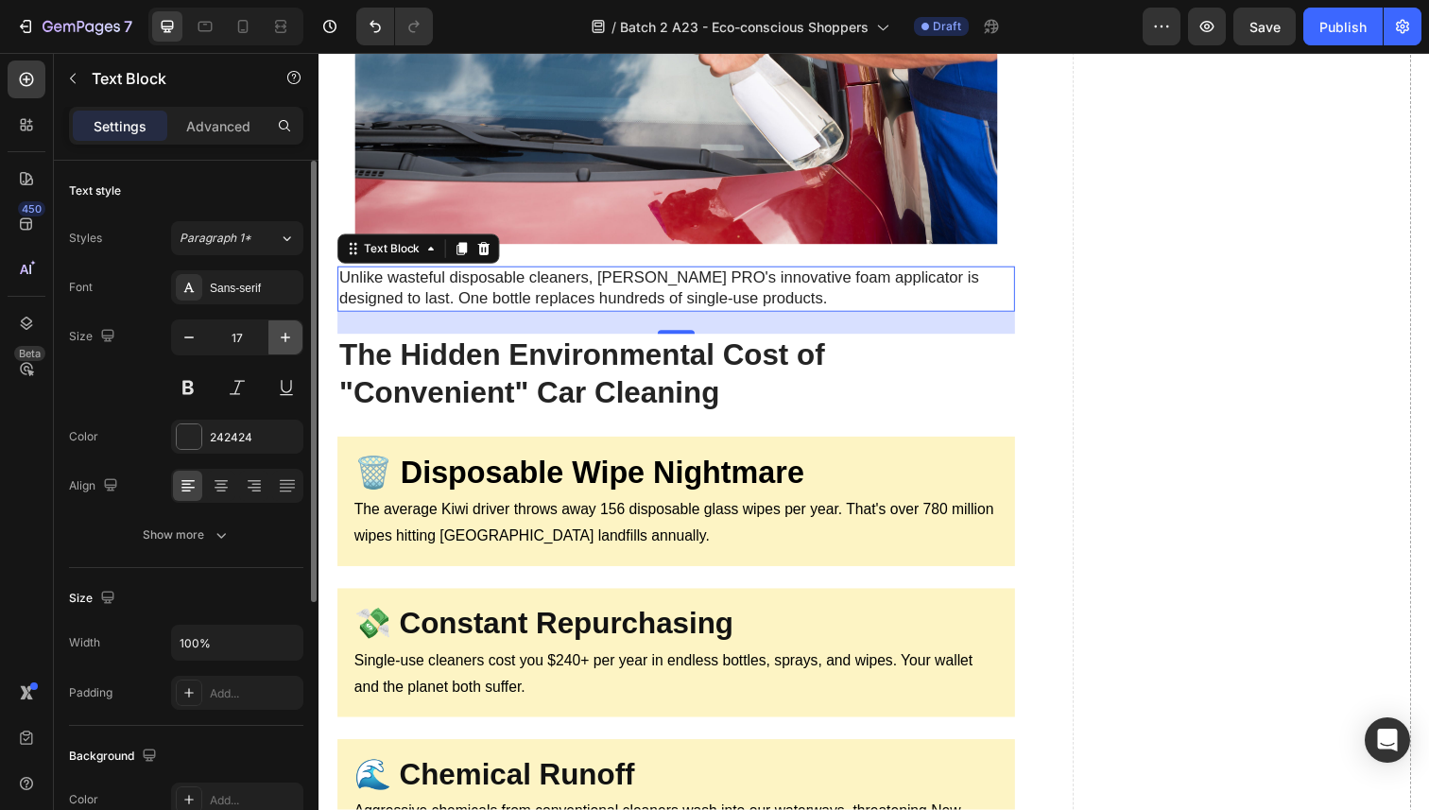
click at [288, 336] on icon "button" at bounding box center [285, 337] width 9 height 9
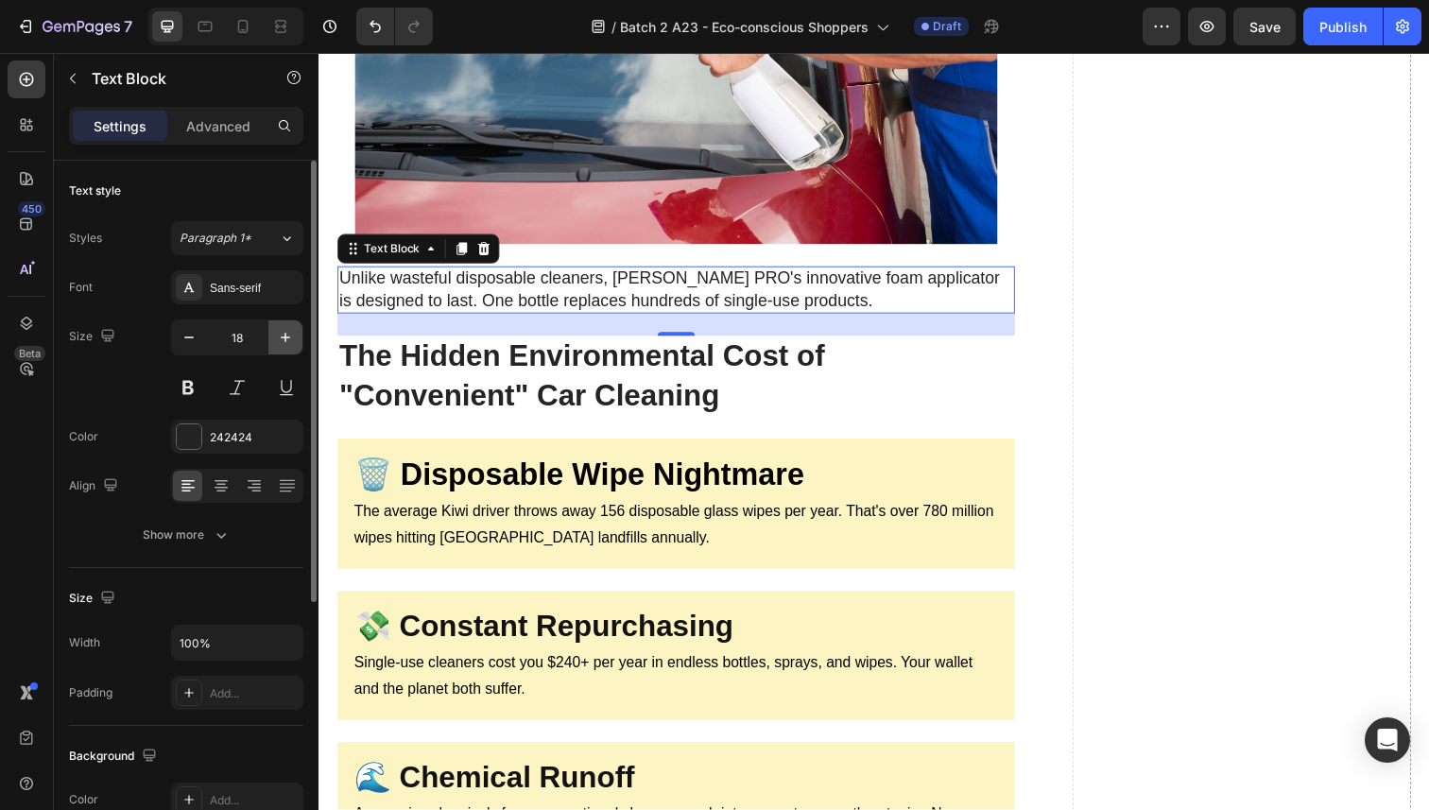
click at [288, 336] on icon "button" at bounding box center [285, 337] width 9 height 9
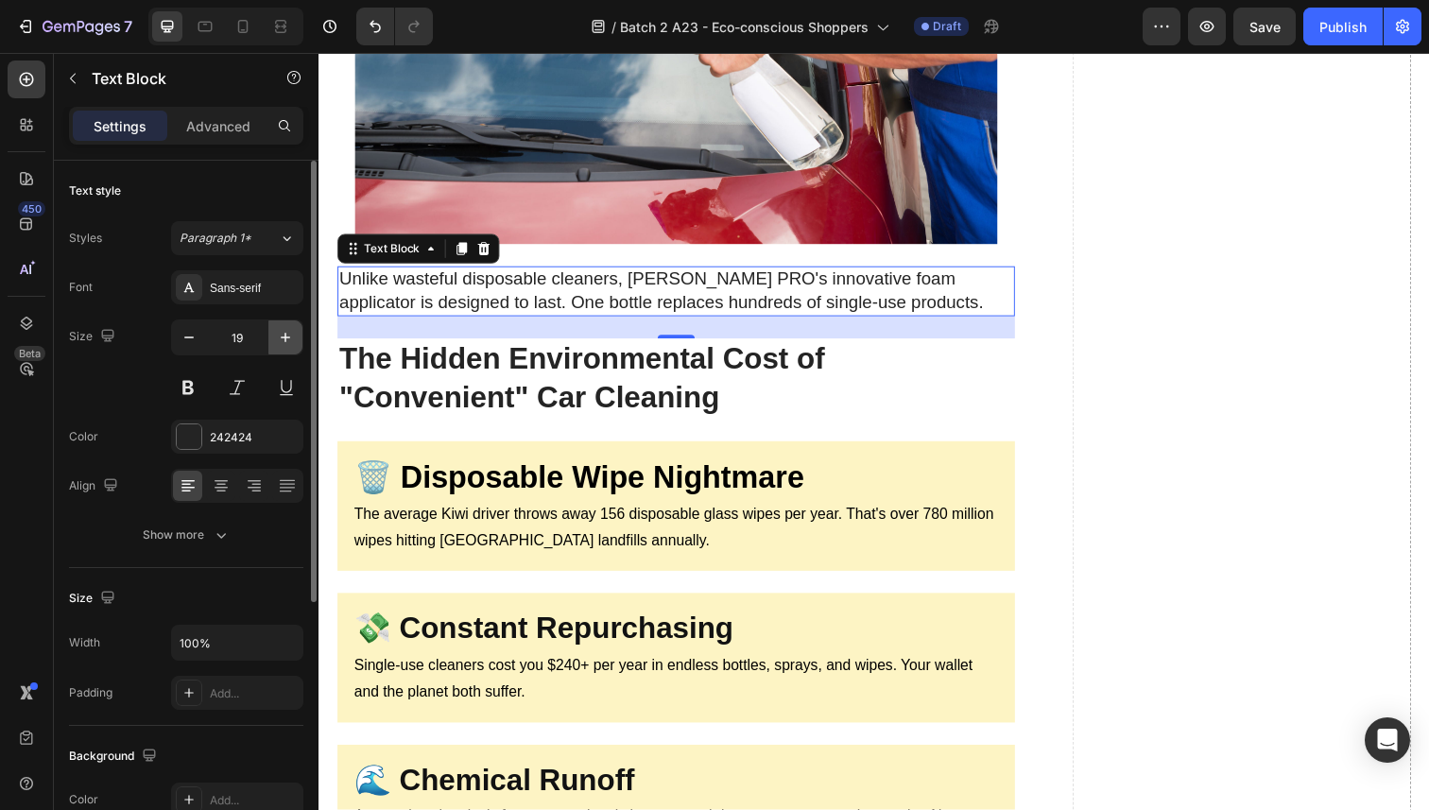
click at [288, 336] on icon "button" at bounding box center [285, 337] width 9 height 9
type input "20"
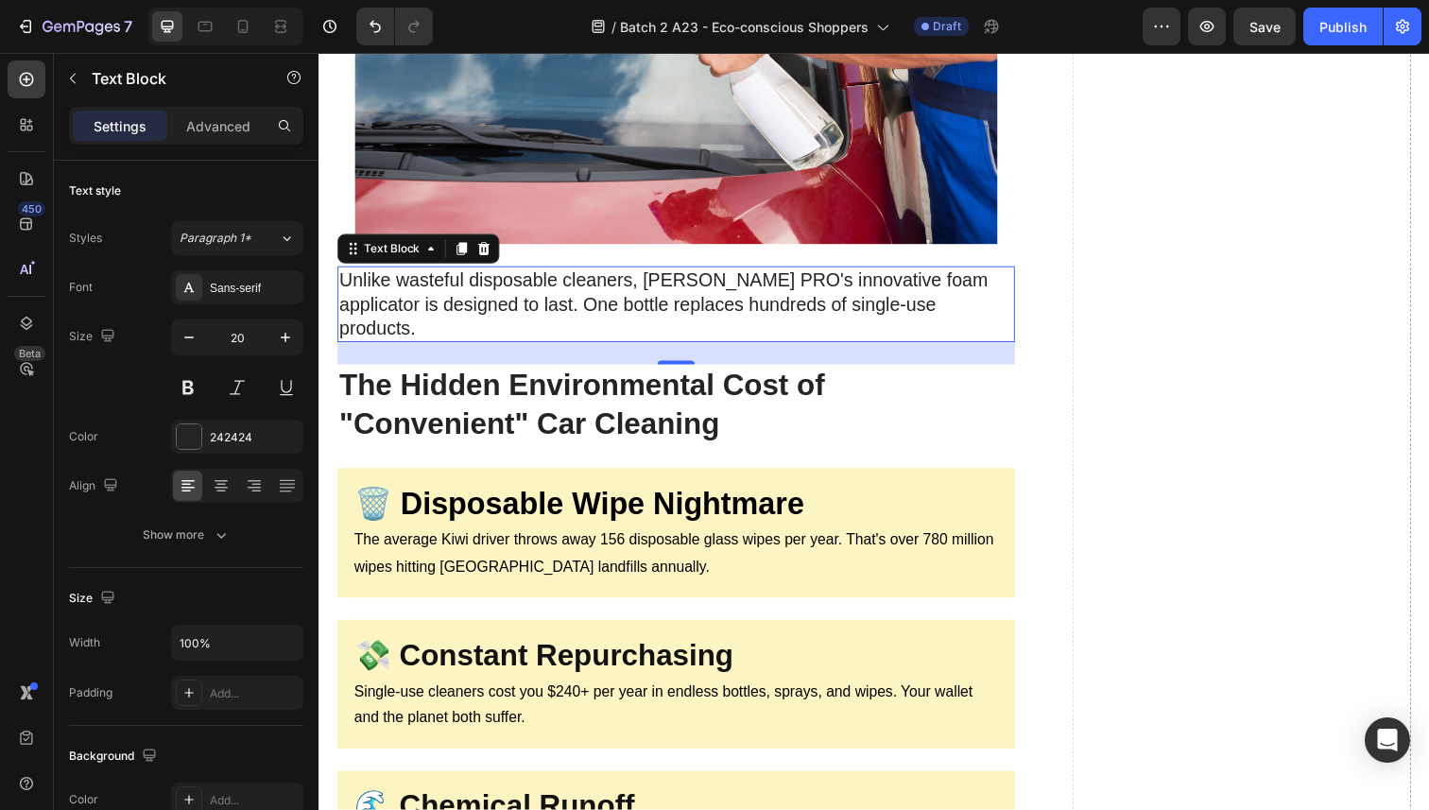
click at [376, 302] on p "Unlike wasteful disposable cleaners, Sorvala PRO's innovative foam applicator i…" at bounding box center [683, 310] width 688 height 74
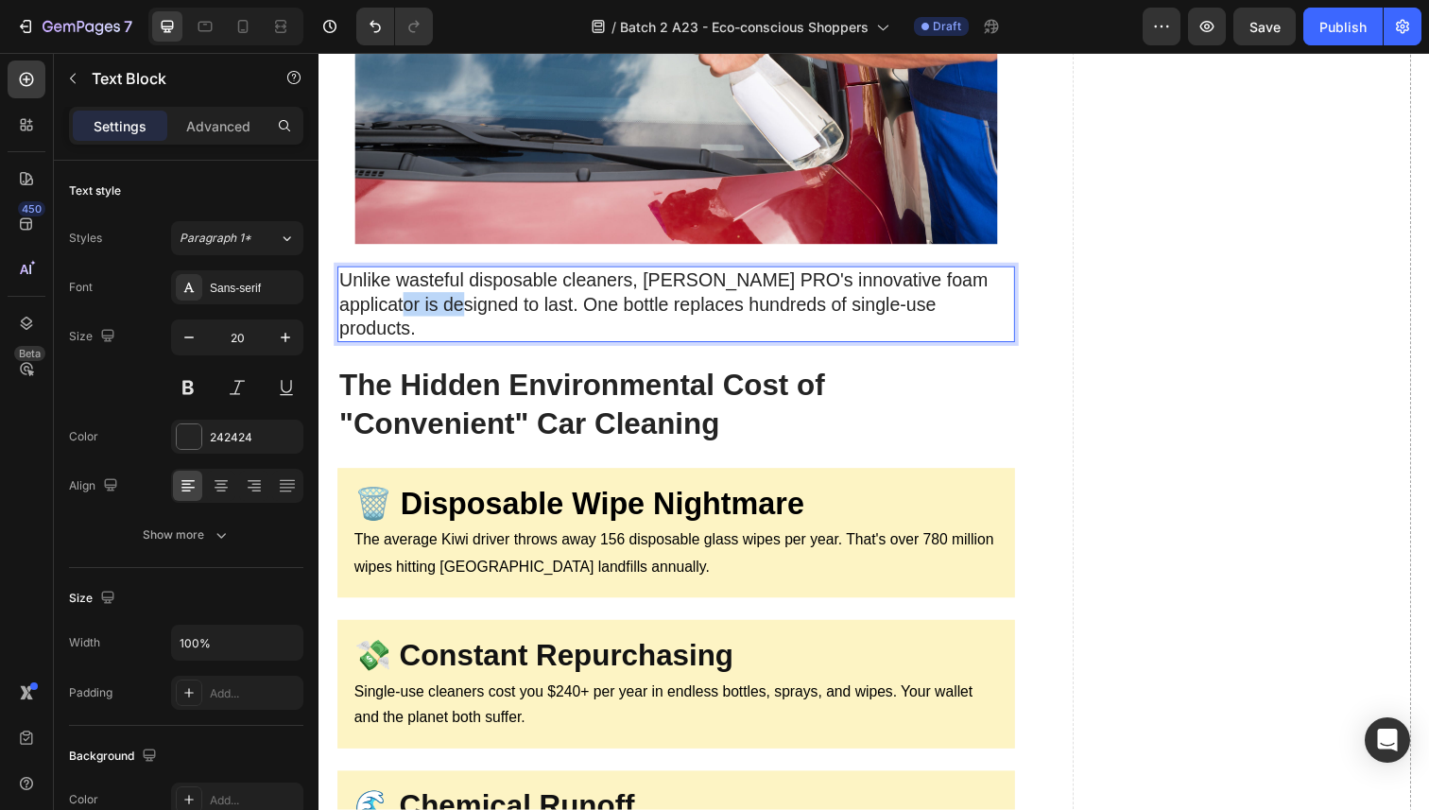
click at [376, 302] on p "Unlike wasteful disposable cleaners, Sorvala PRO's innovative foam applicator i…" at bounding box center [683, 310] width 688 height 74
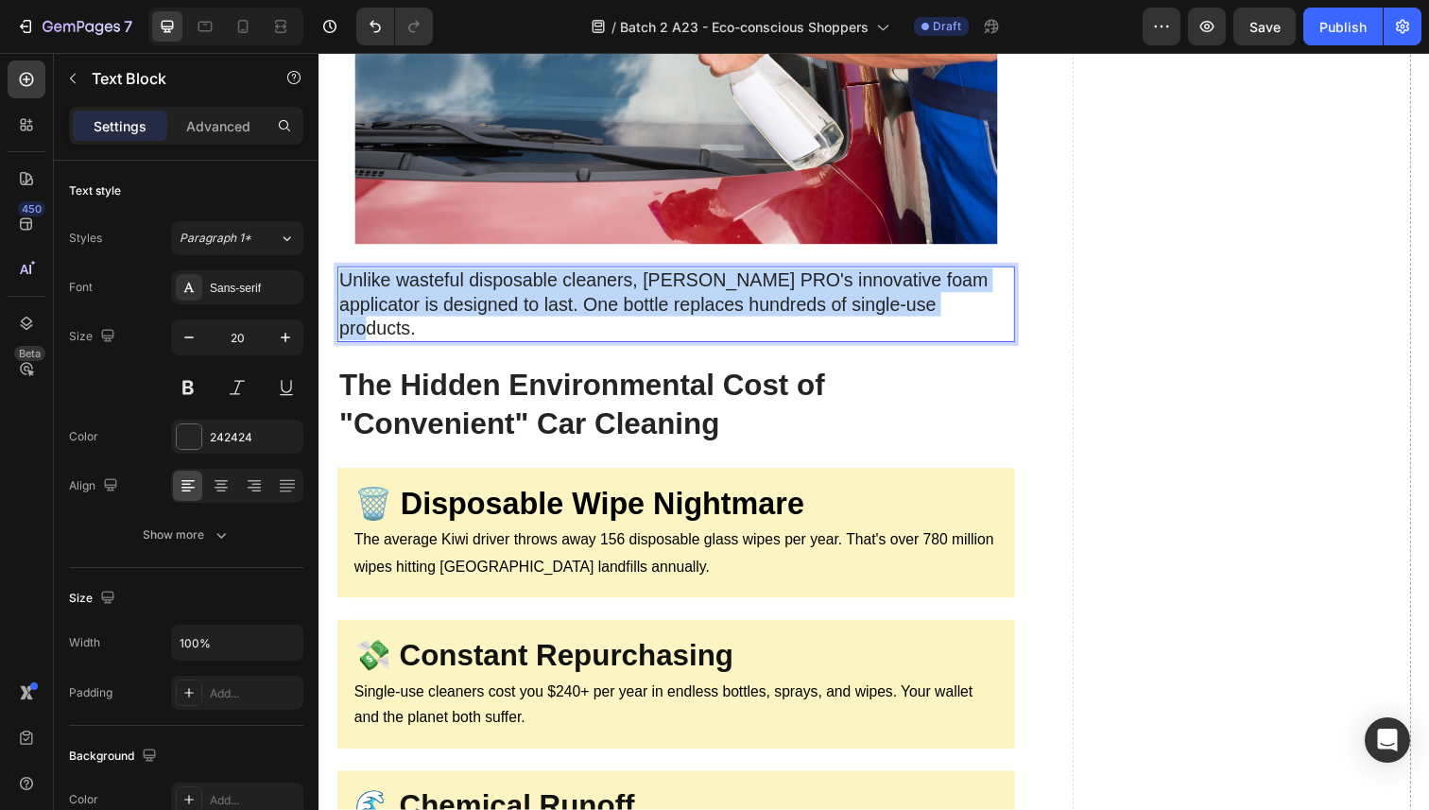
click at [376, 302] on p "Unlike wasteful disposable cleaners, Sorvala PRO's innovative foam applicator i…" at bounding box center [683, 310] width 688 height 74
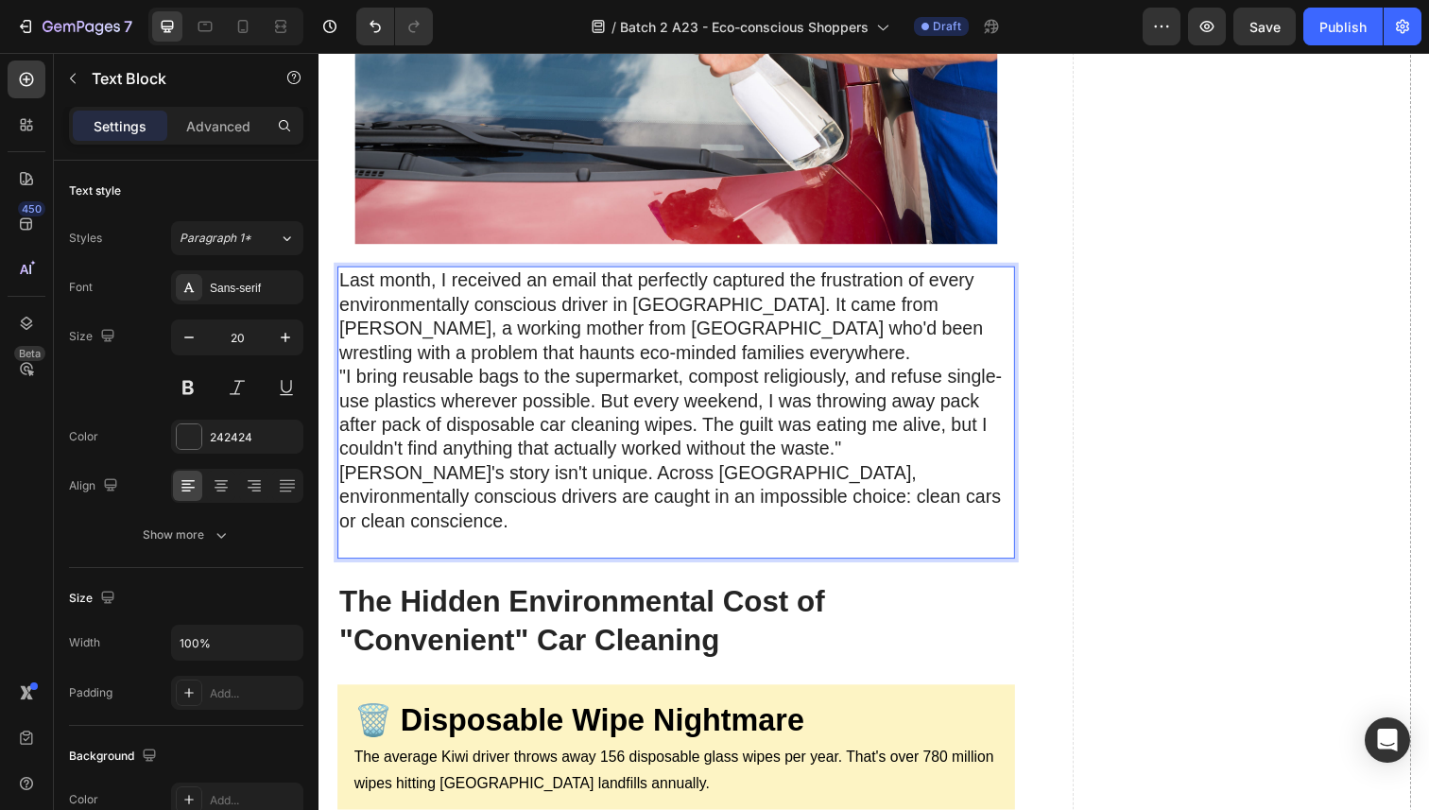
click at [422, 294] on p "Last month, I received an email that perfectly captured the frustration of ever…" at bounding box center [683, 420] width 688 height 295
click at [639, 353] on p "Last month, I received an email that perfectly captured the frustration of ever…" at bounding box center [683, 420] width 688 height 295
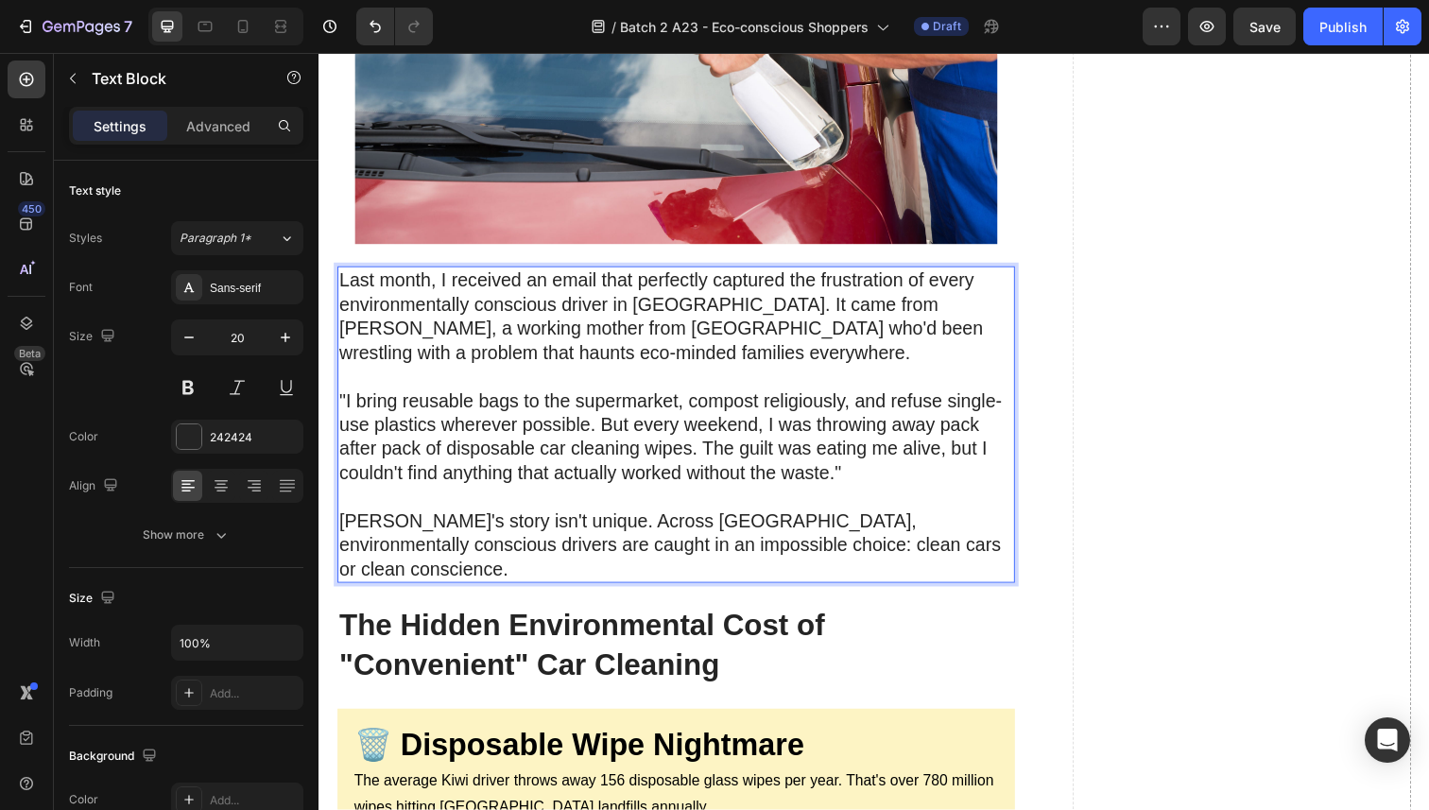
click at [406, 422] on p ""I bring reusable bags to the supermarket, compost religiously, and refuse sing…" at bounding box center [683, 444] width 688 height 147
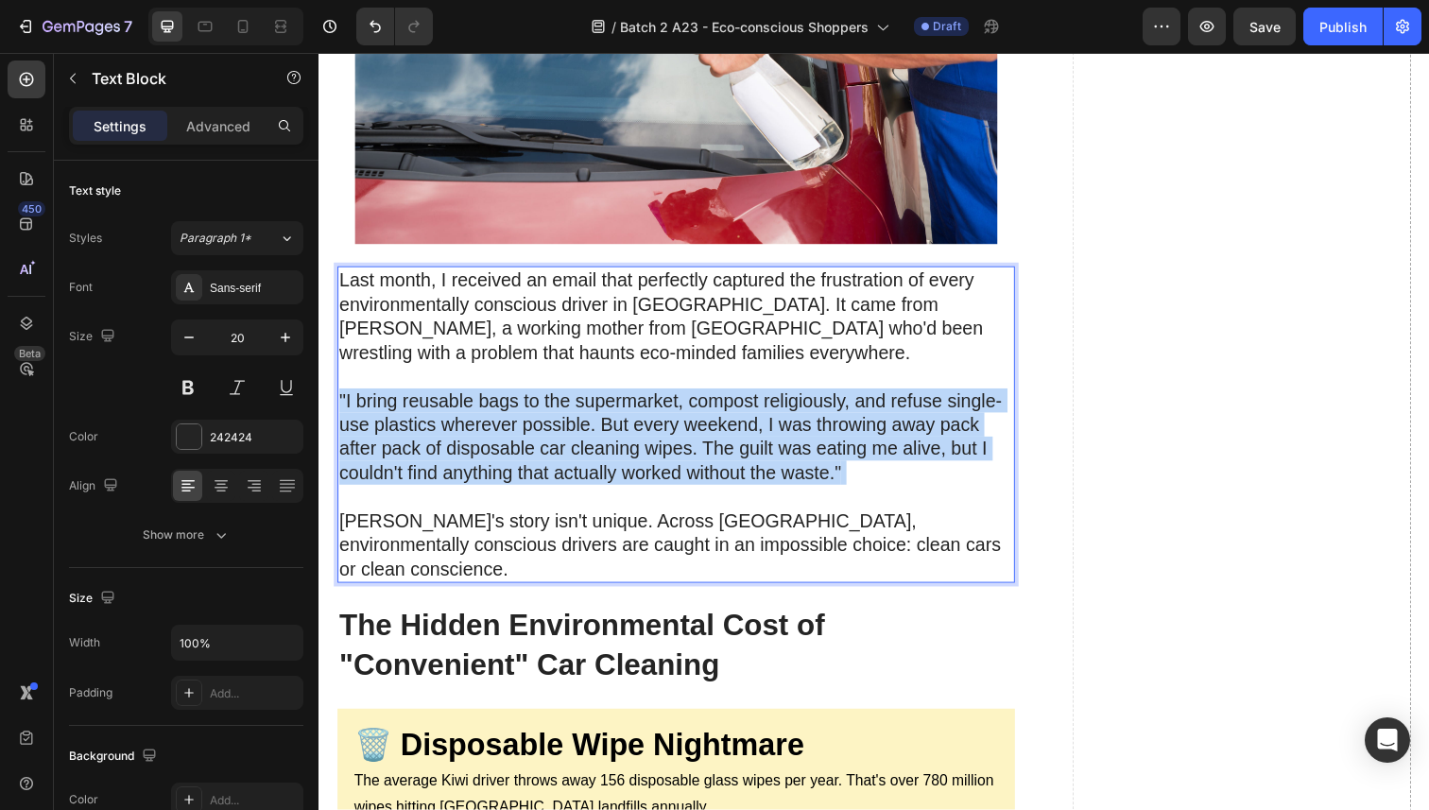
click at [406, 422] on p ""I bring reusable bags to the supermarket, compost religiously, and refuse sing…" at bounding box center [683, 444] width 688 height 147
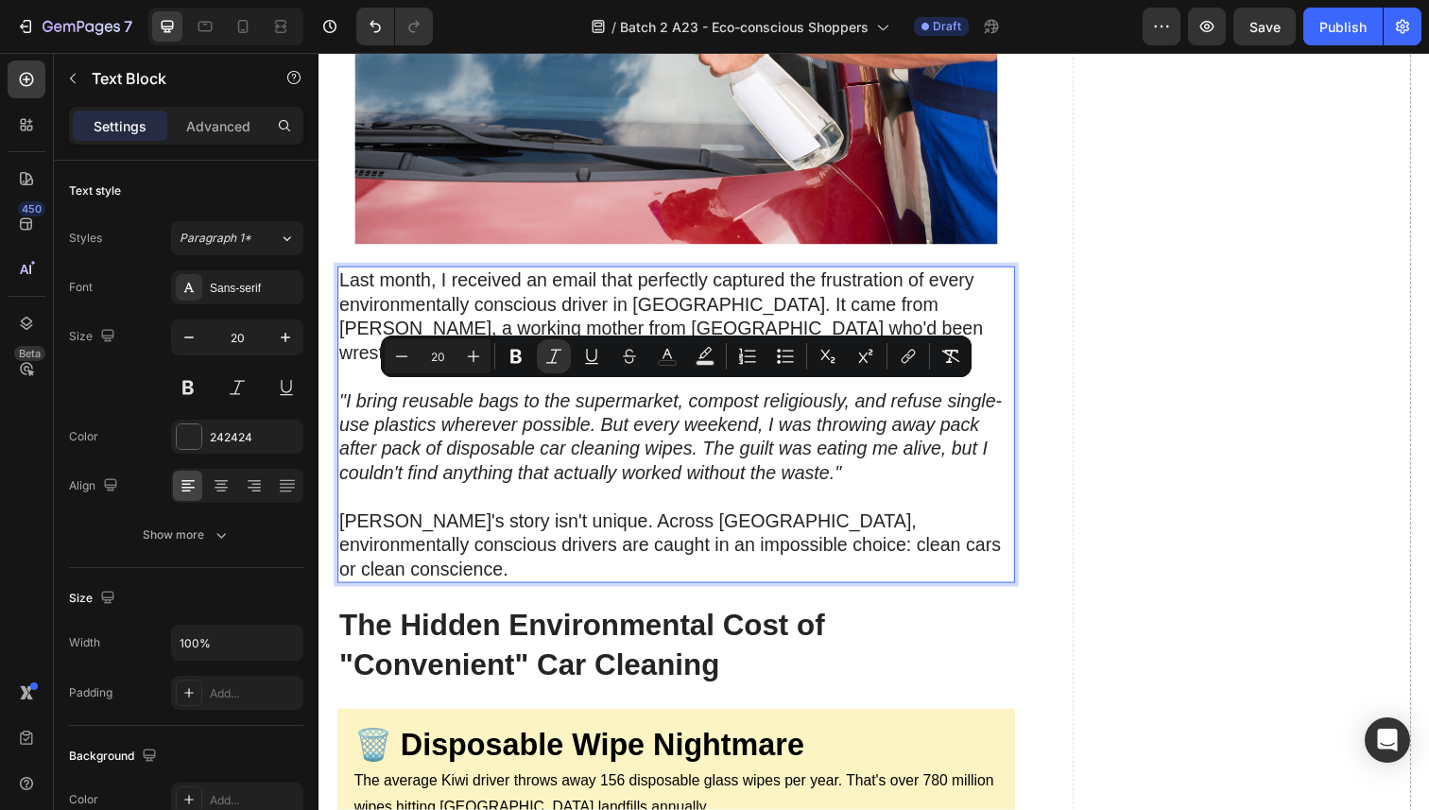
click at [459, 481] on icon ""I bring reusable bags to the supermarket, compost religiously, and refuse sing…" at bounding box center [677, 445] width 677 height 95
click at [477, 511] on p ""I bring reusable bags to the supermarket, compost religiously, and refuse sing…" at bounding box center [683, 444] width 688 height 147
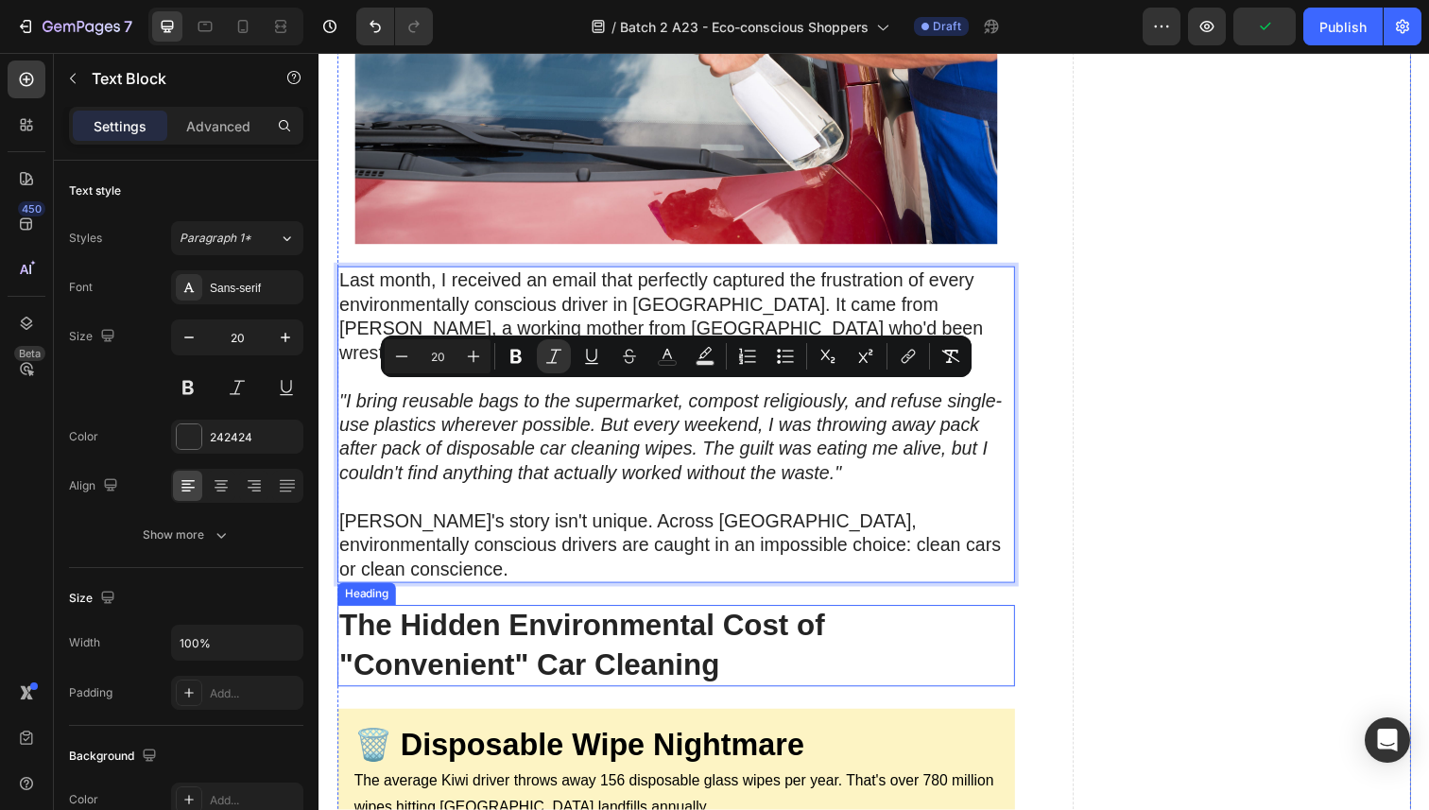
click at [505, 621] on strong "The Hidden Environmental Cost of "Convenient" Car Cleaning" at bounding box center [586, 658] width 495 height 74
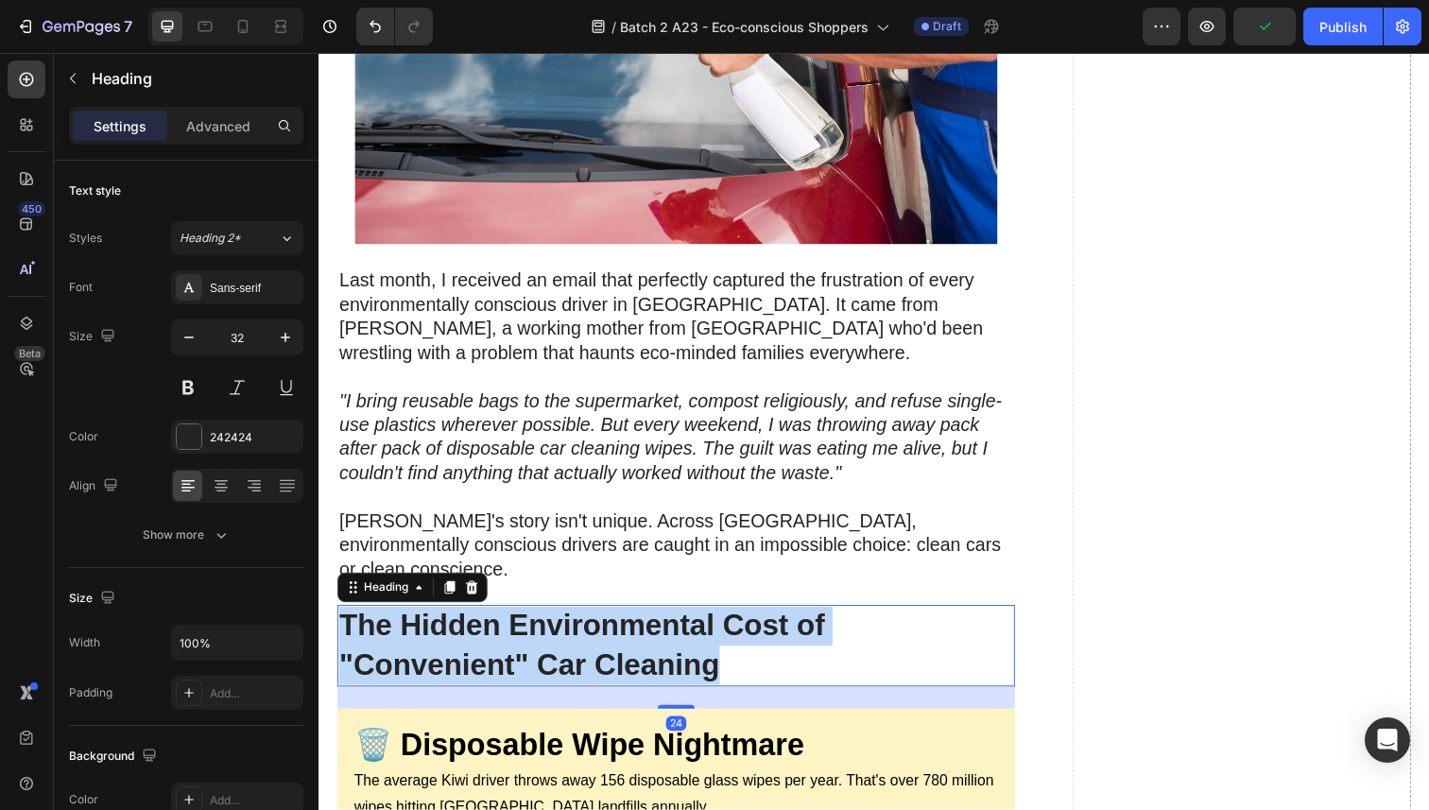
click at [505, 621] on strong "The Hidden Environmental Cost of "Convenient" Car Cleaning" at bounding box center [586, 658] width 495 height 74
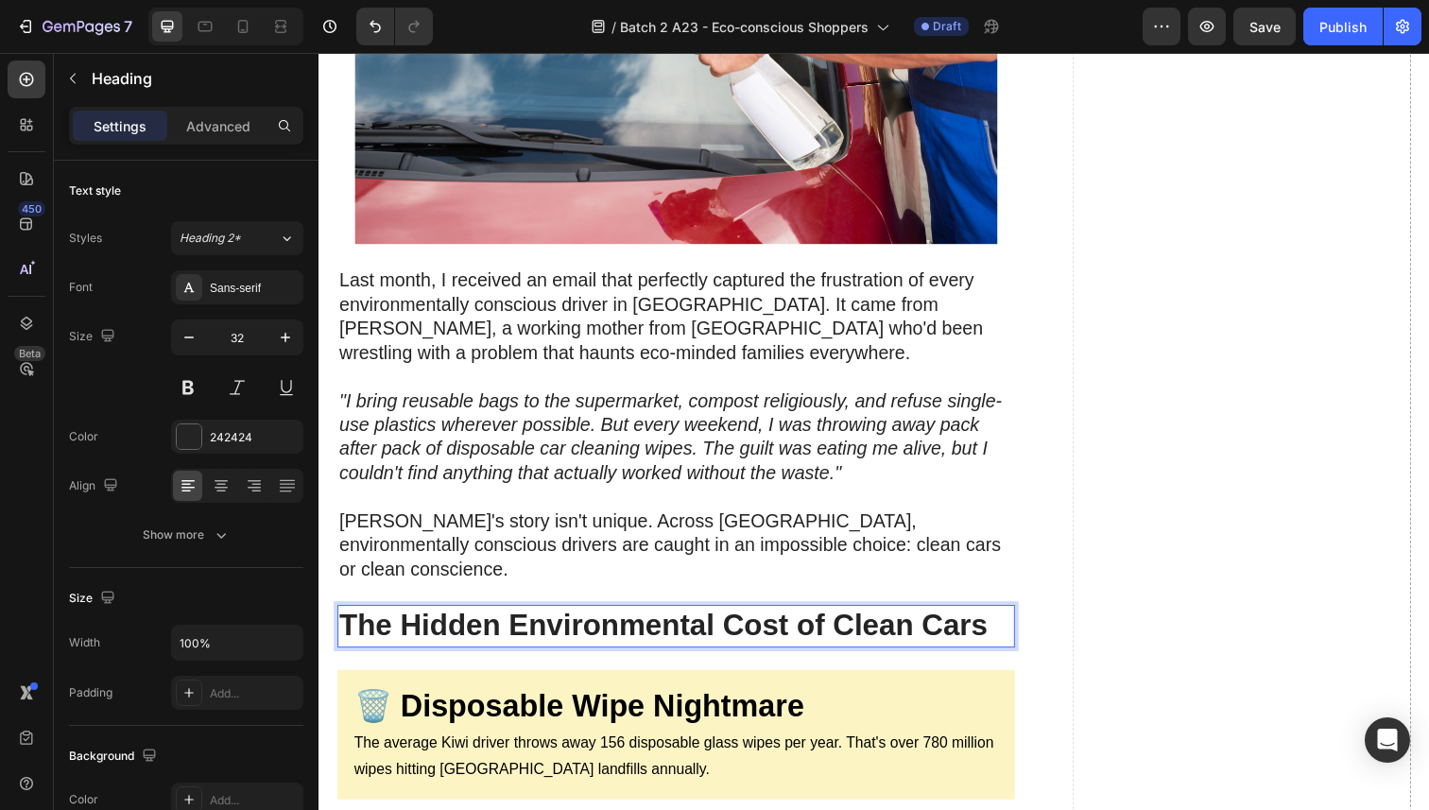
click at [569, 621] on strong "The Hidden Environmental Cost of Clean Cars" at bounding box center [670, 638] width 663 height 34
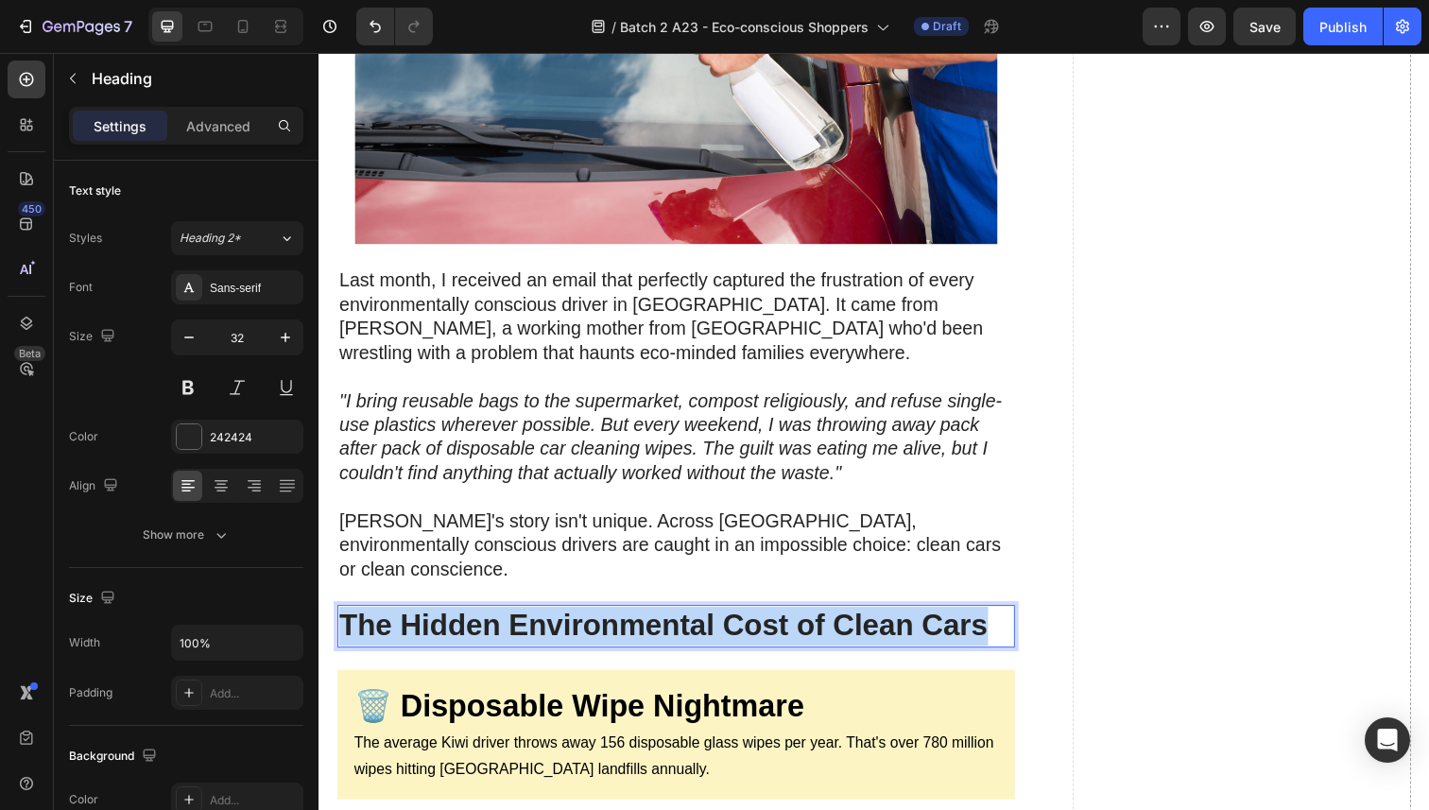
click at [569, 621] on strong "The Hidden Environmental Cost of Clean Cars" at bounding box center [670, 638] width 663 height 34
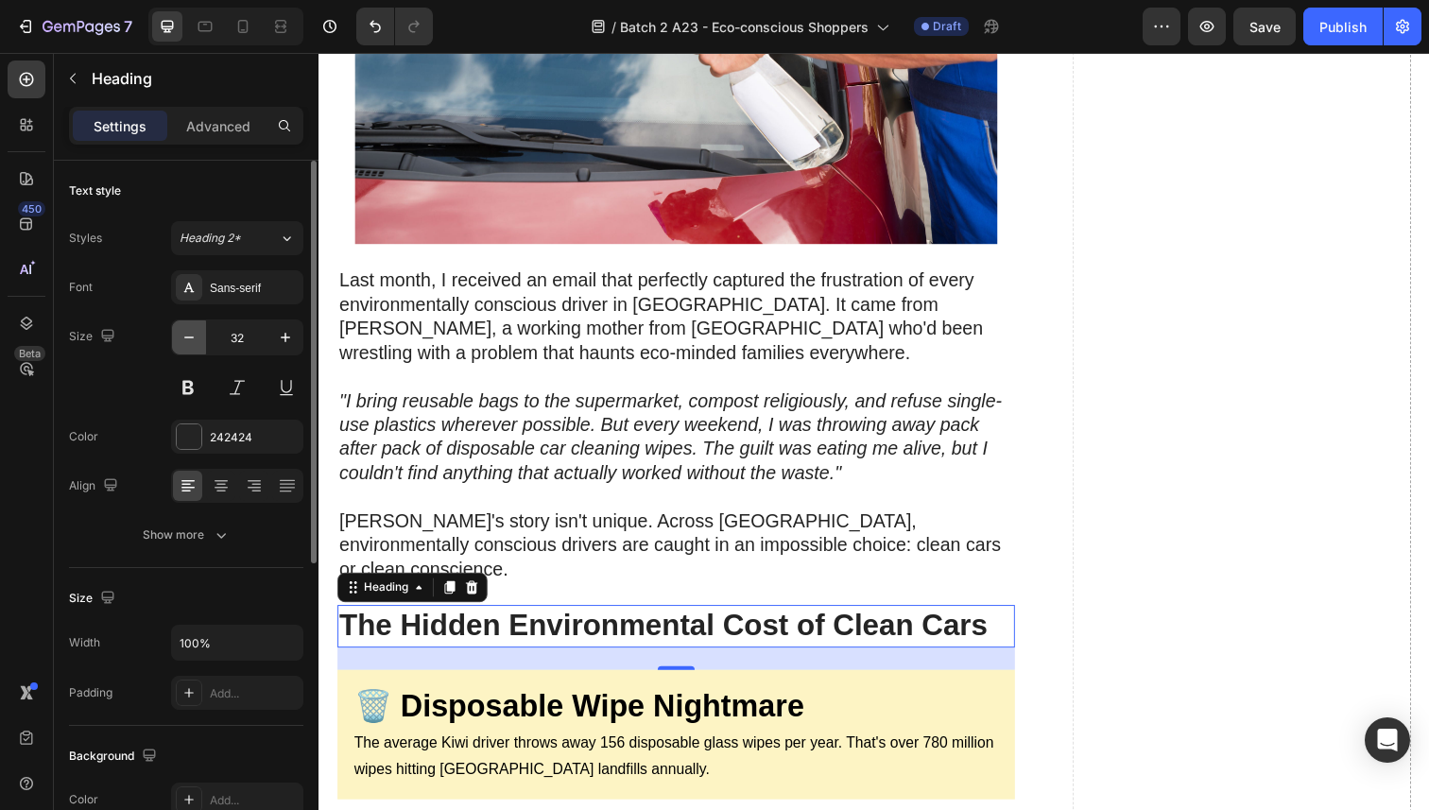
click at [188, 331] on icon "button" at bounding box center [189, 337] width 19 height 19
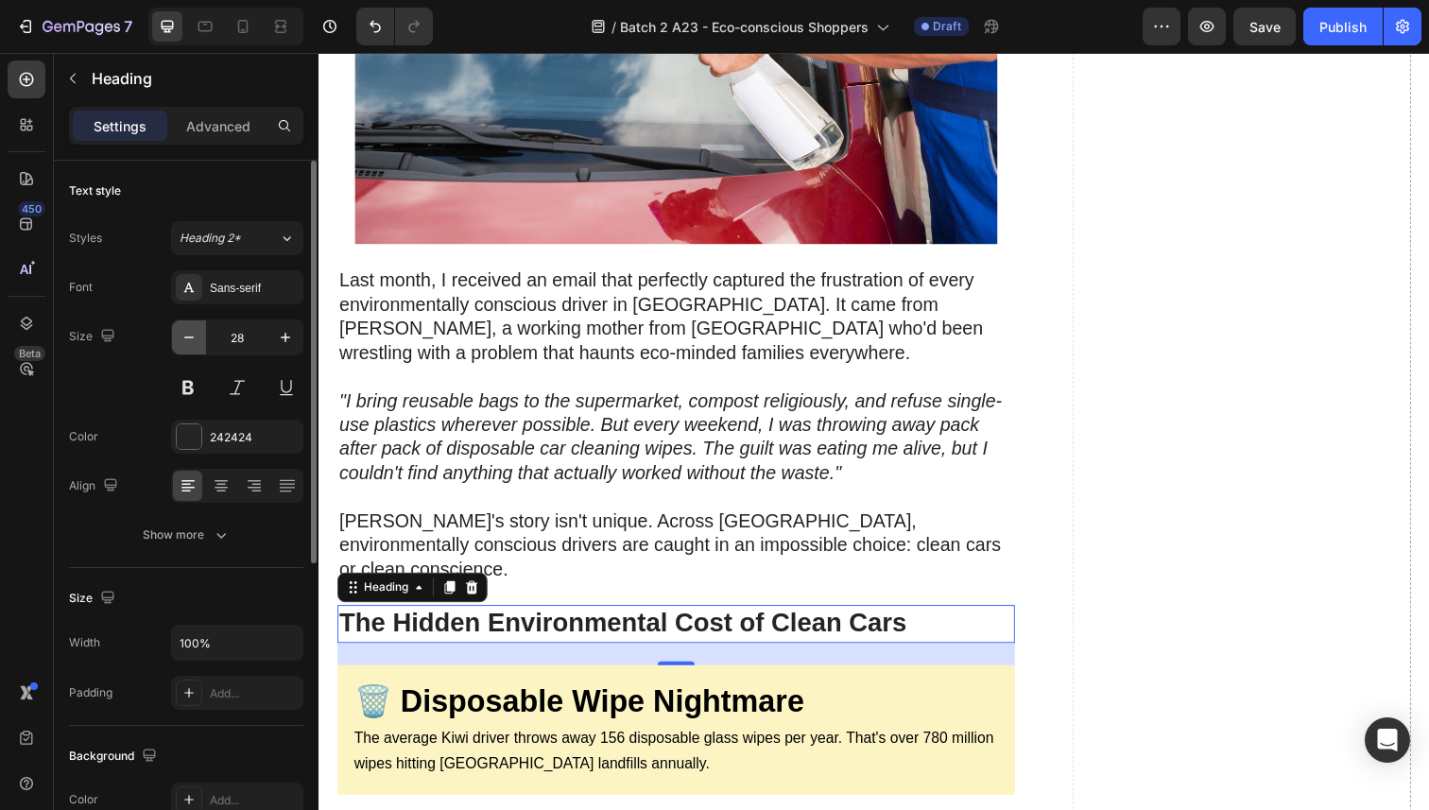
click at [188, 331] on icon "button" at bounding box center [189, 337] width 19 height 19
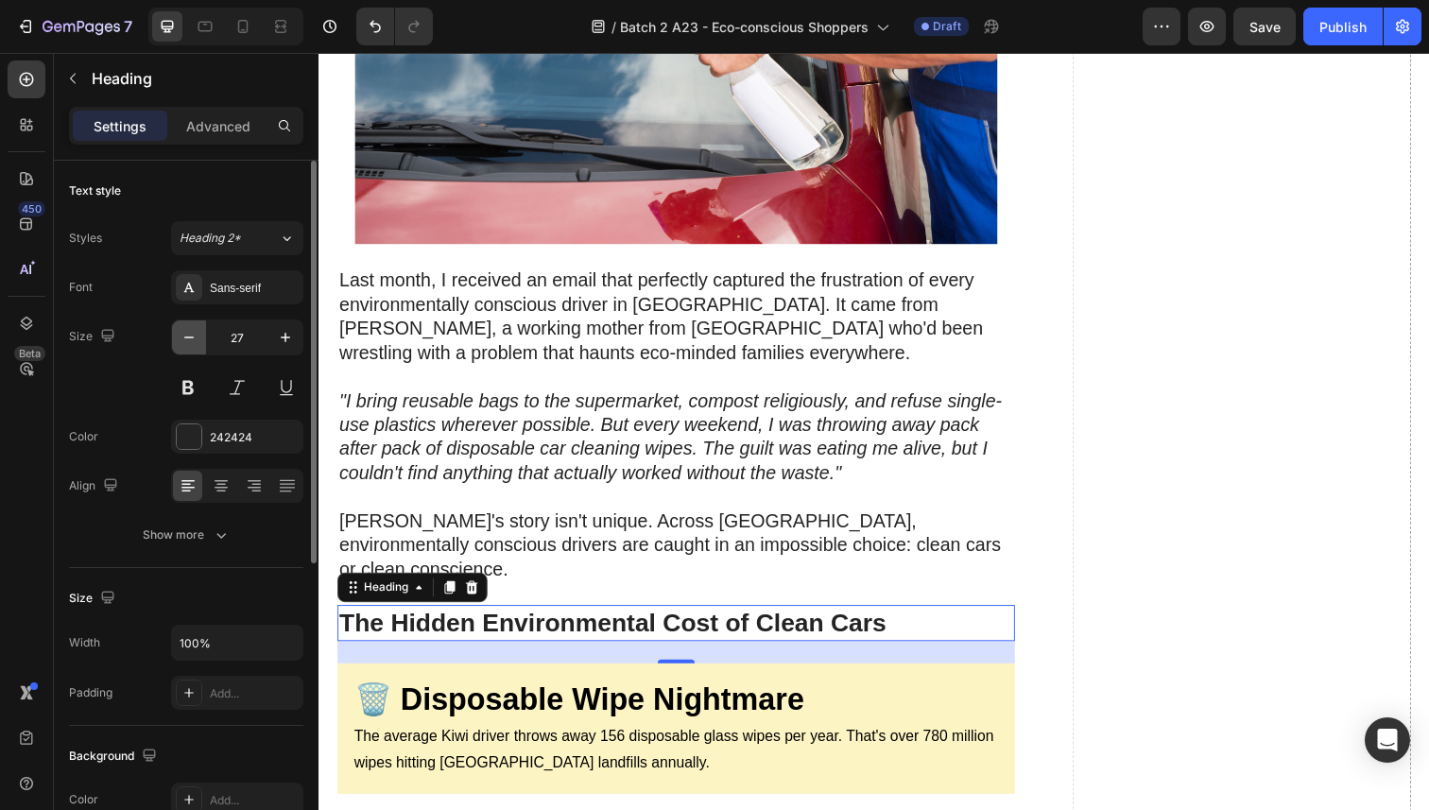
click at [188, 331] on icon "button" at bounding box center [189, 337] width 19 height 19
type input "24"
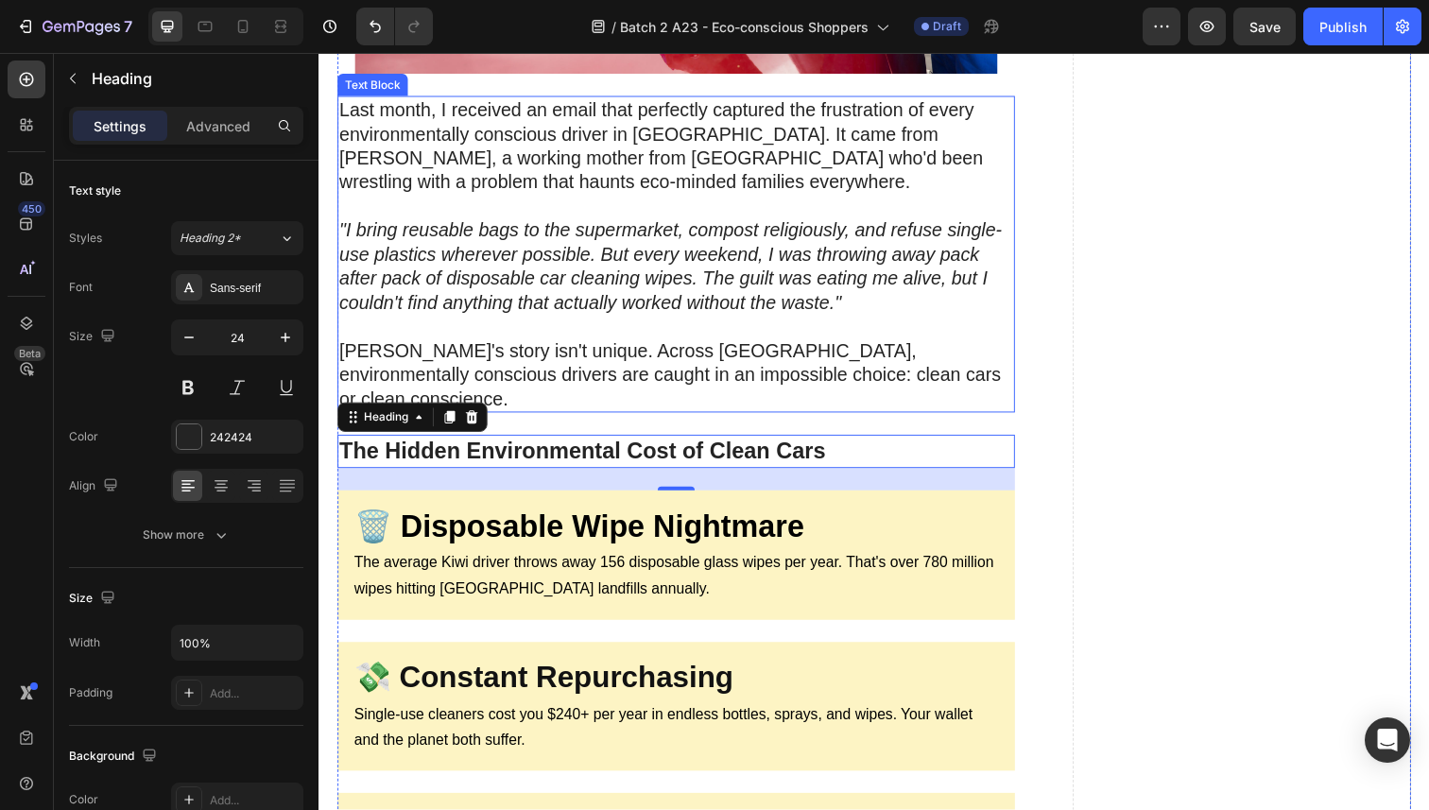
scroll to position [817, 0]
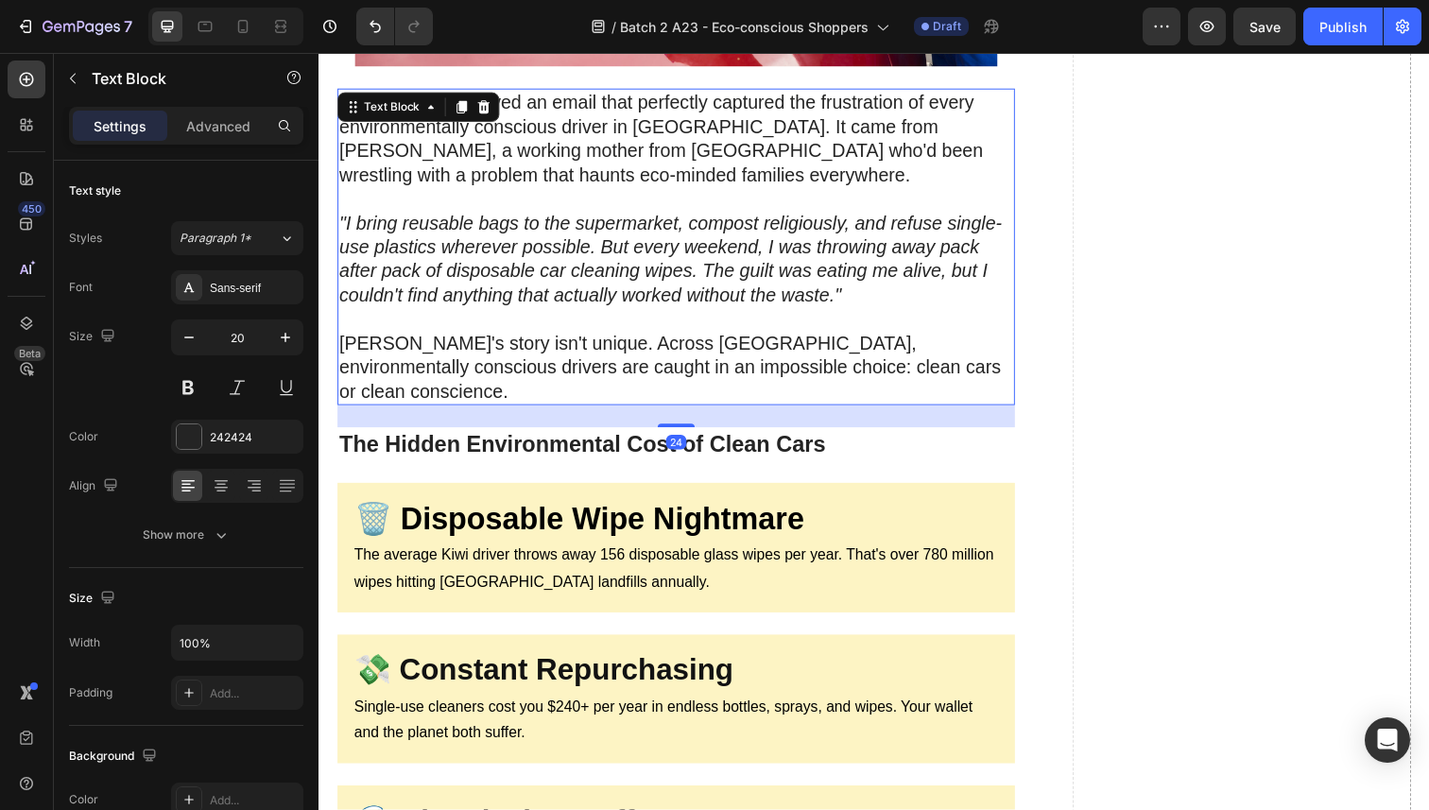
click at [598, 311] on p ""I bring reusable bags to the supermarket, compost religiously, and refuse sing…" at bounding box center [683, 263] width 688 height 147
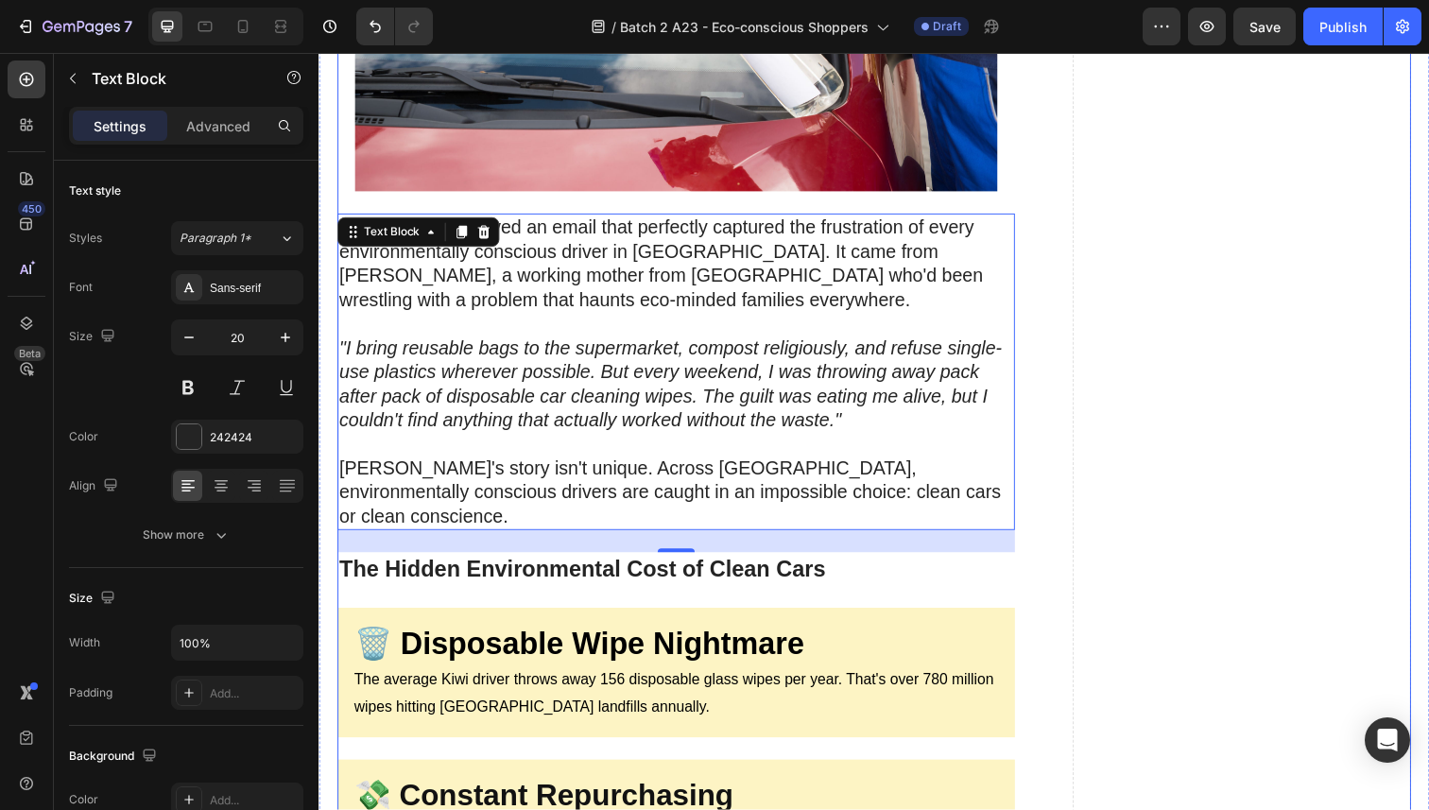
scroll to position [800, 0]
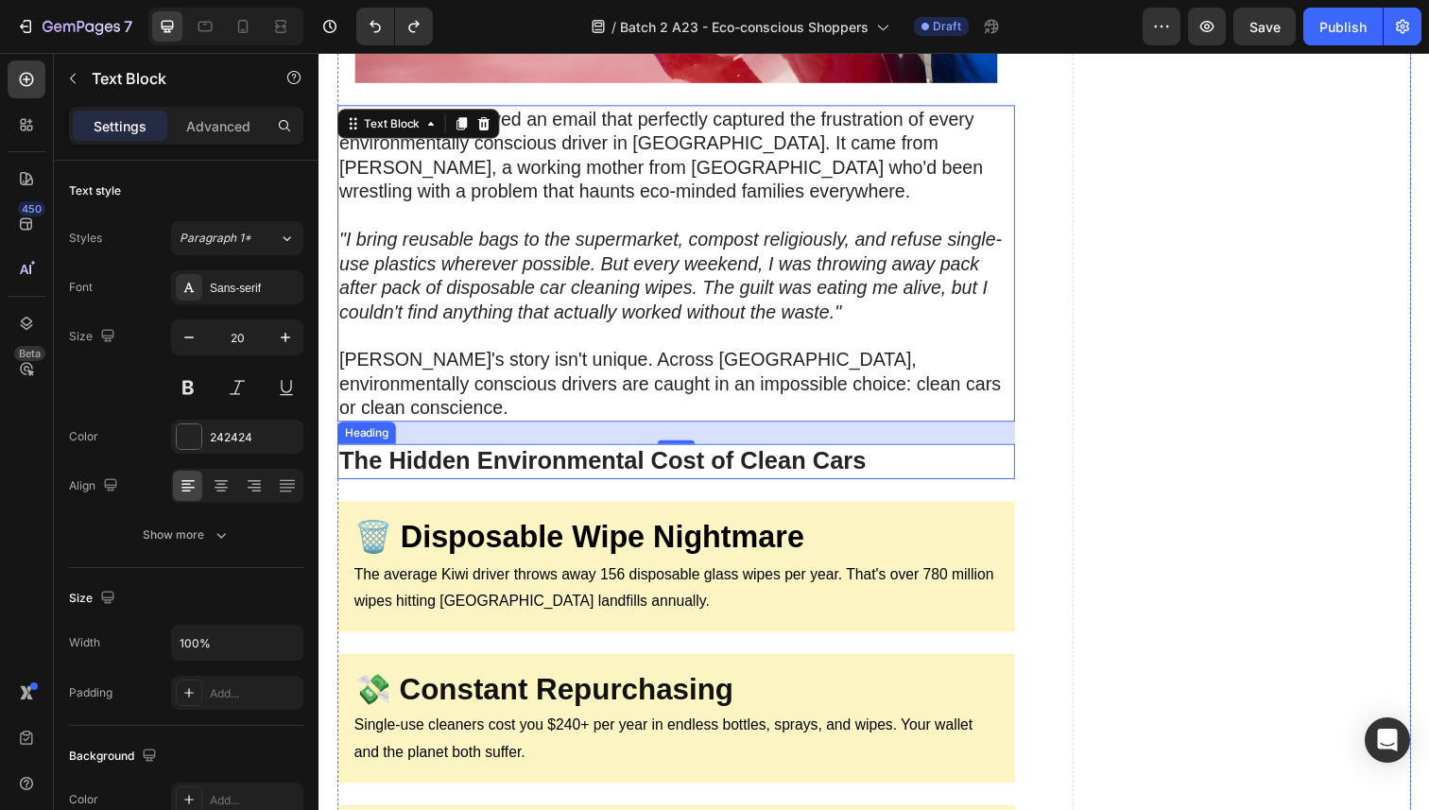
click at [469, 456] on strong "The Hidden Environmental Cost of Clean Cars" at bounding box center [608, 470] width 538 height 28
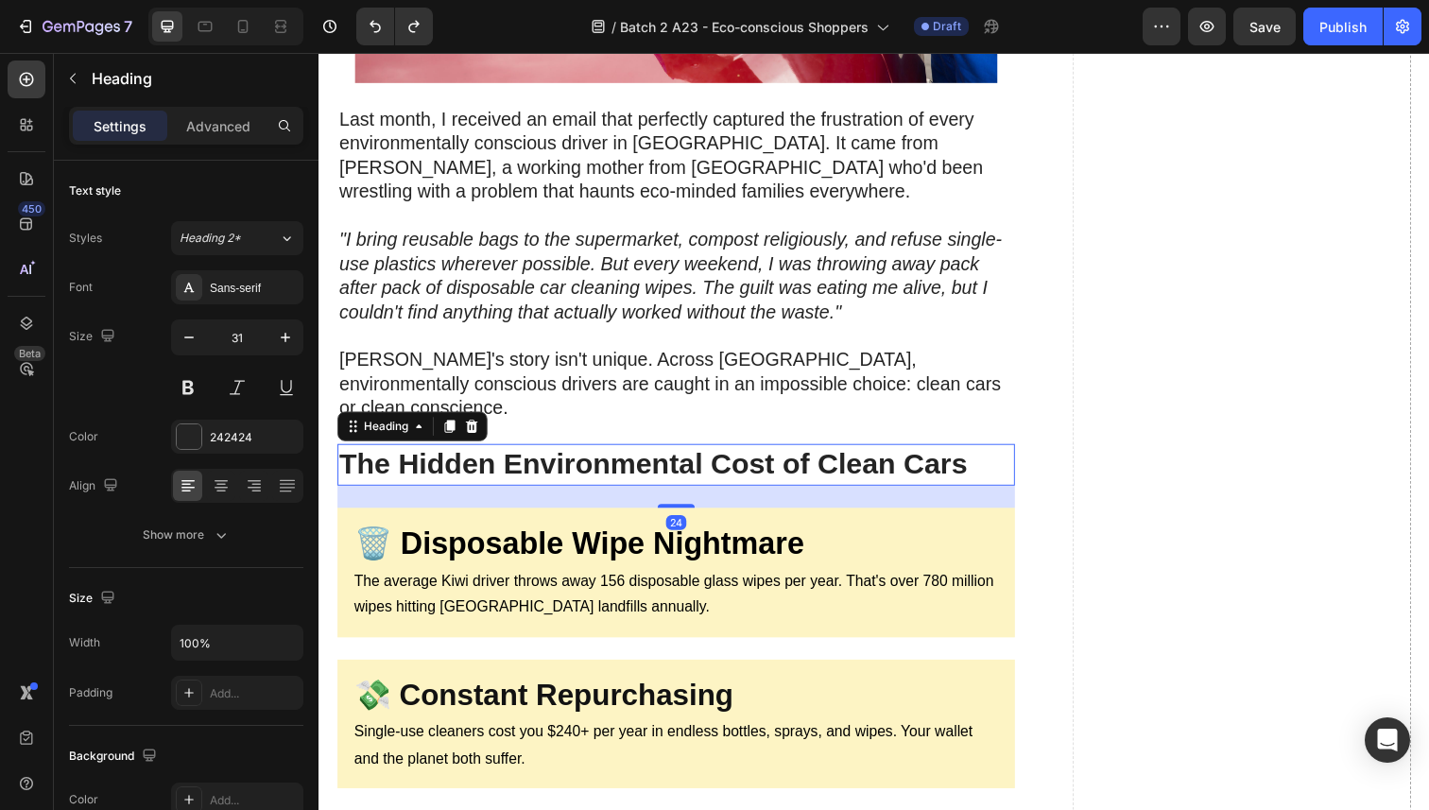
type input "32"
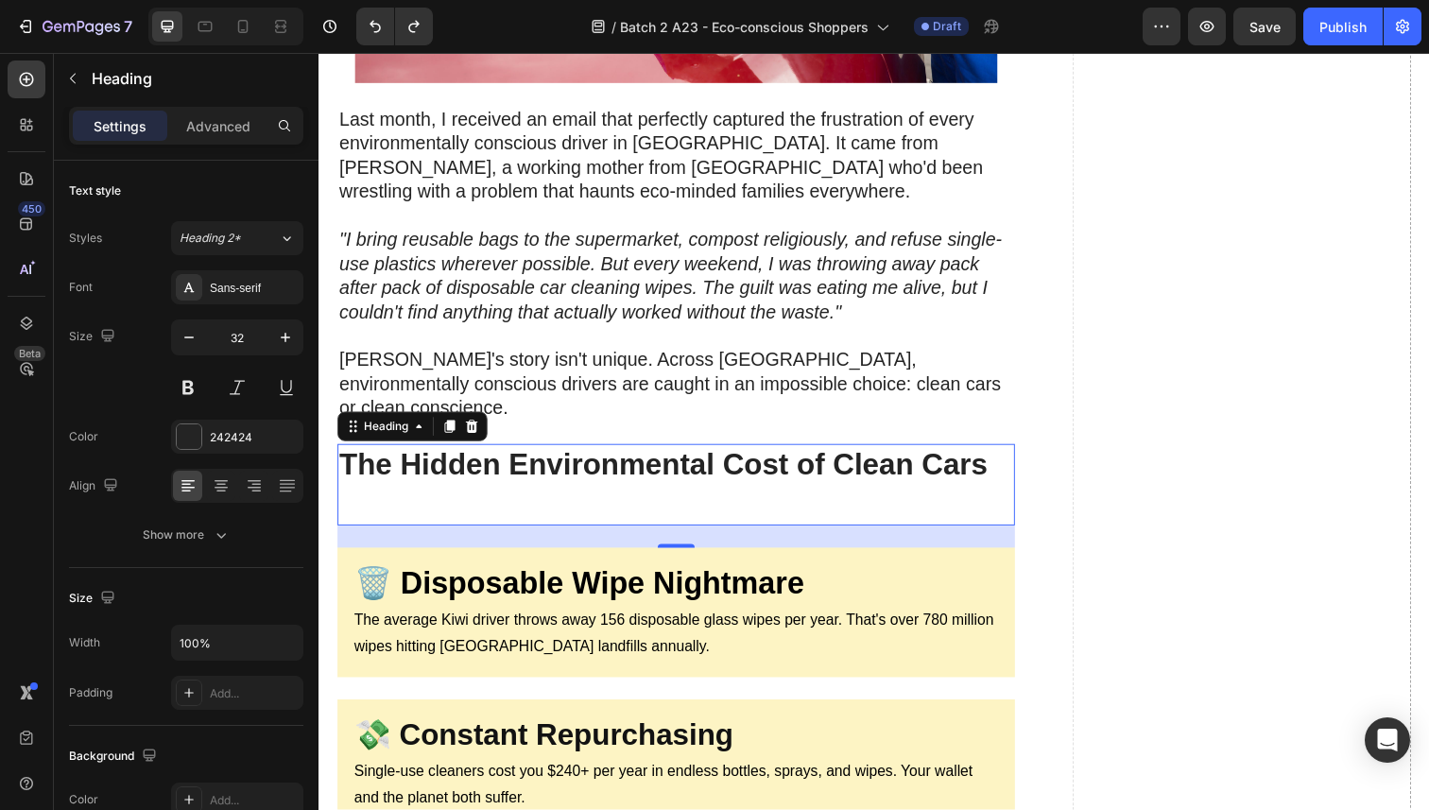
click at [450, 471] on h2 "The Hidden Environmental Cost of Clean Cars" at bounding box center [683, 494] width 692 height 82
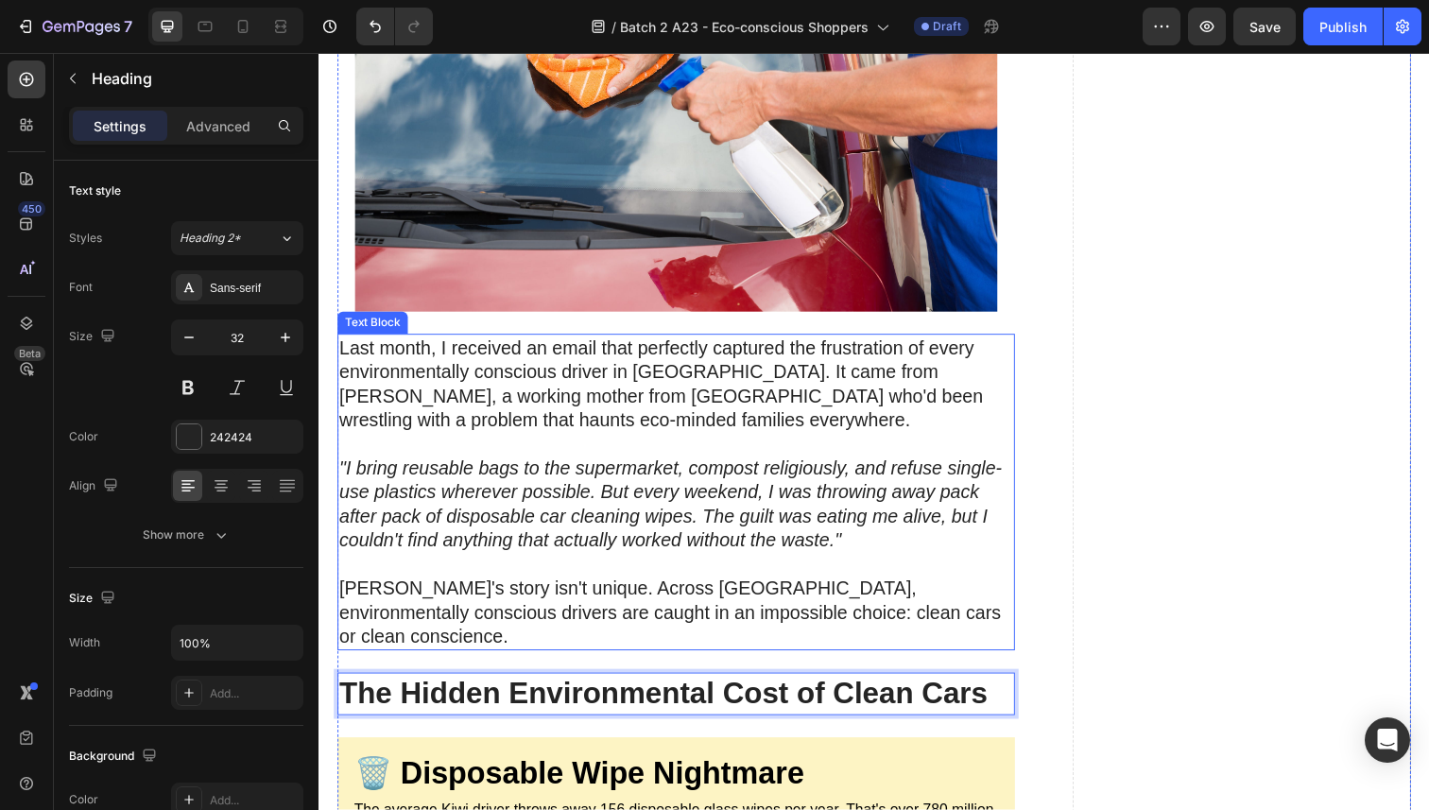
scroll to position [560, 0]
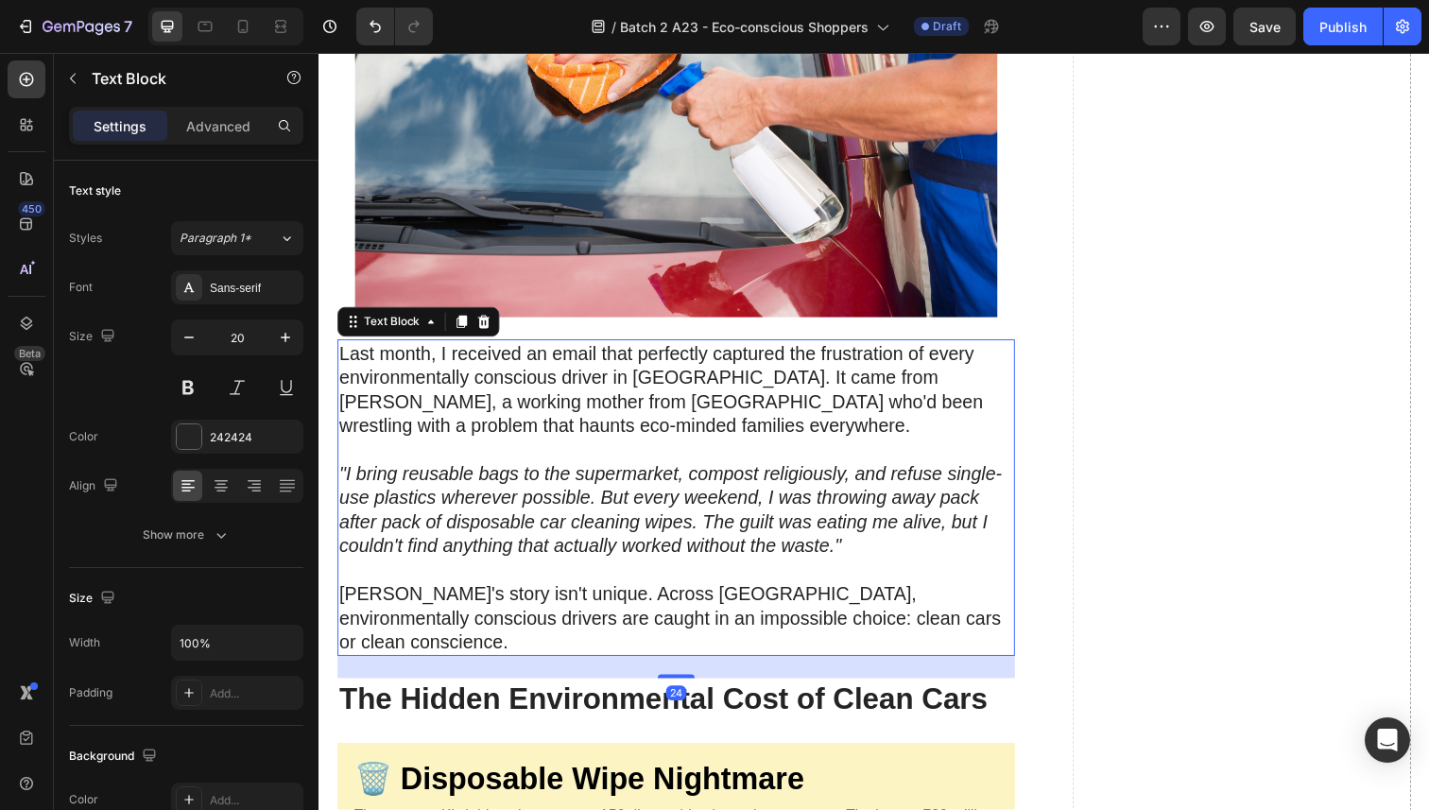
click at [536, 474] on icon ""I bring reusable bags to the supermarket, compost religiously, and refuse sing…" at bounding box center [677, 520] width 677 height 95
click at [459, 322] on icon at bounding box center [464, 328] width 10 height 13
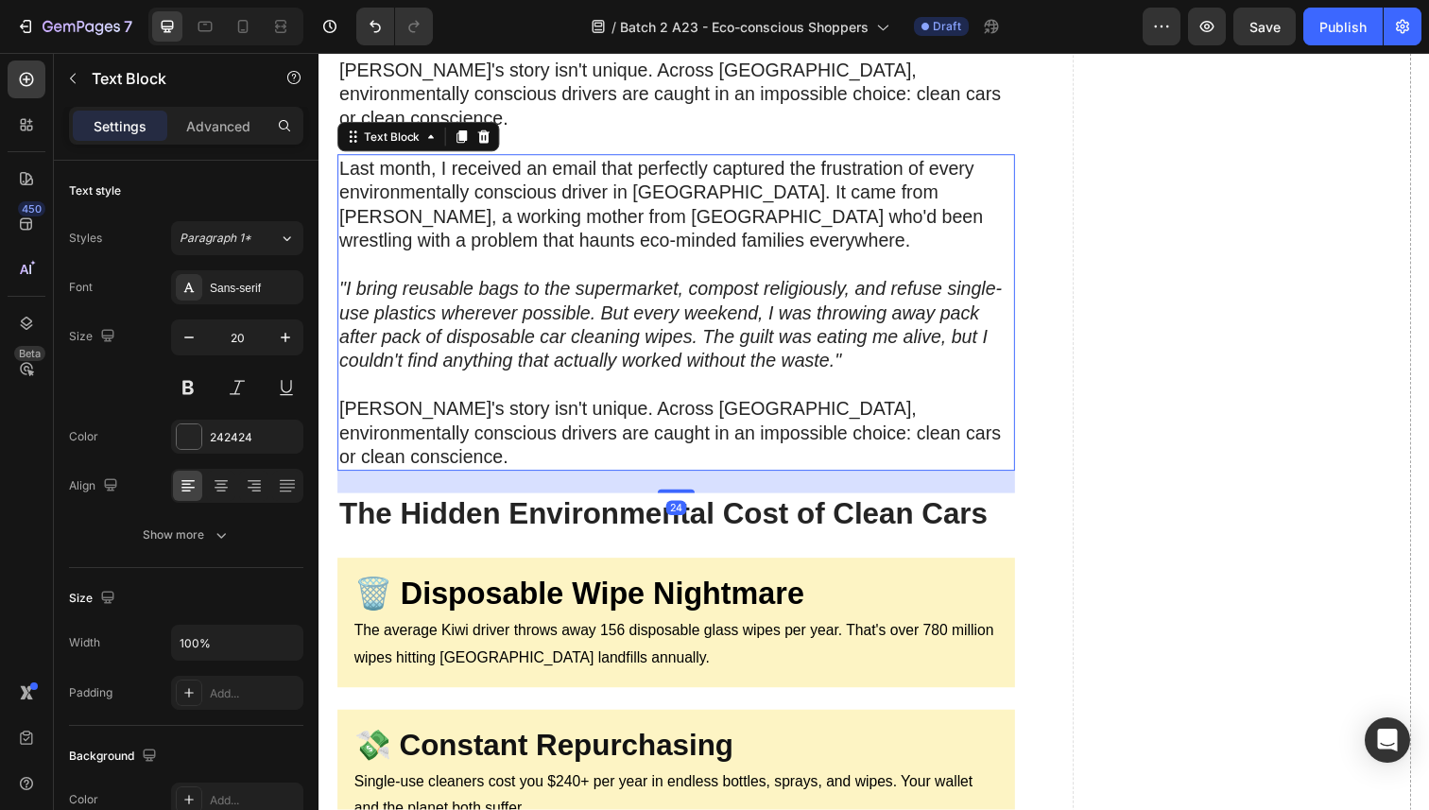
scroll to position [1103, 0]
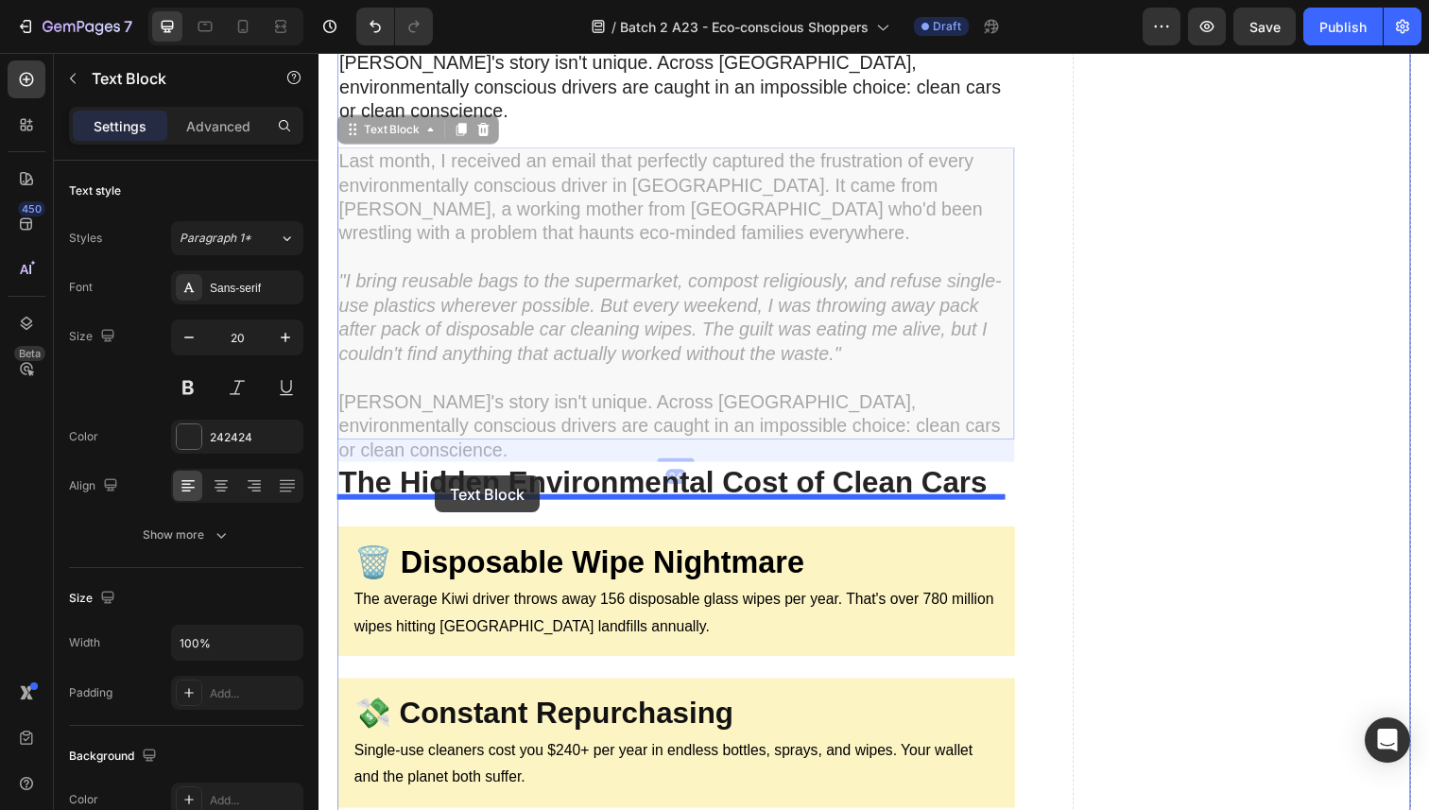
drag, startPoint x: 347, startPoint y: 103, endPoint x: 439, endPoint y: 484, distance: 392.0
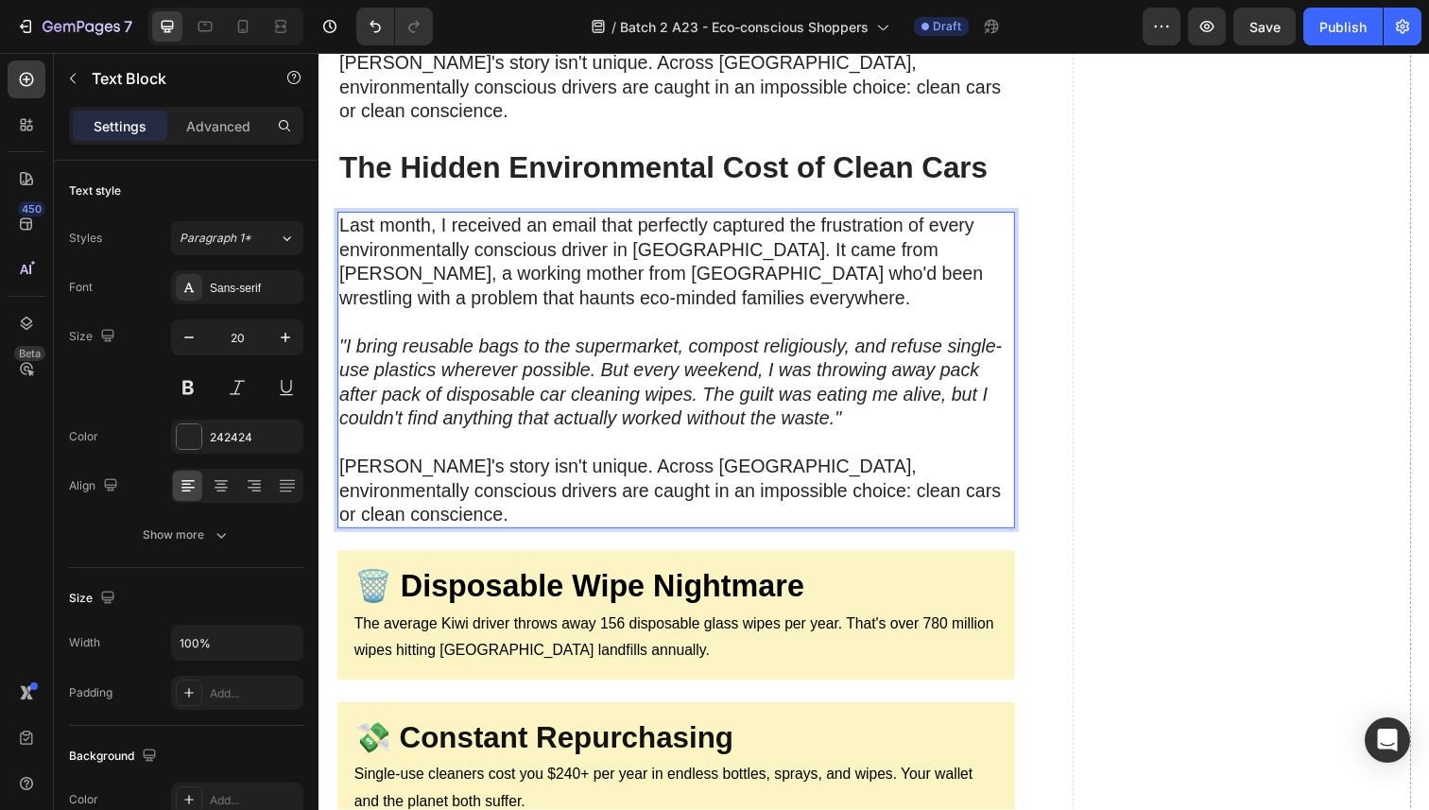
click at [533, 372] on icon ""I bring reusable bags to the supermarket, compost religiously, and refuse sing…" at bounding box center [677, 389] width 677 height 95
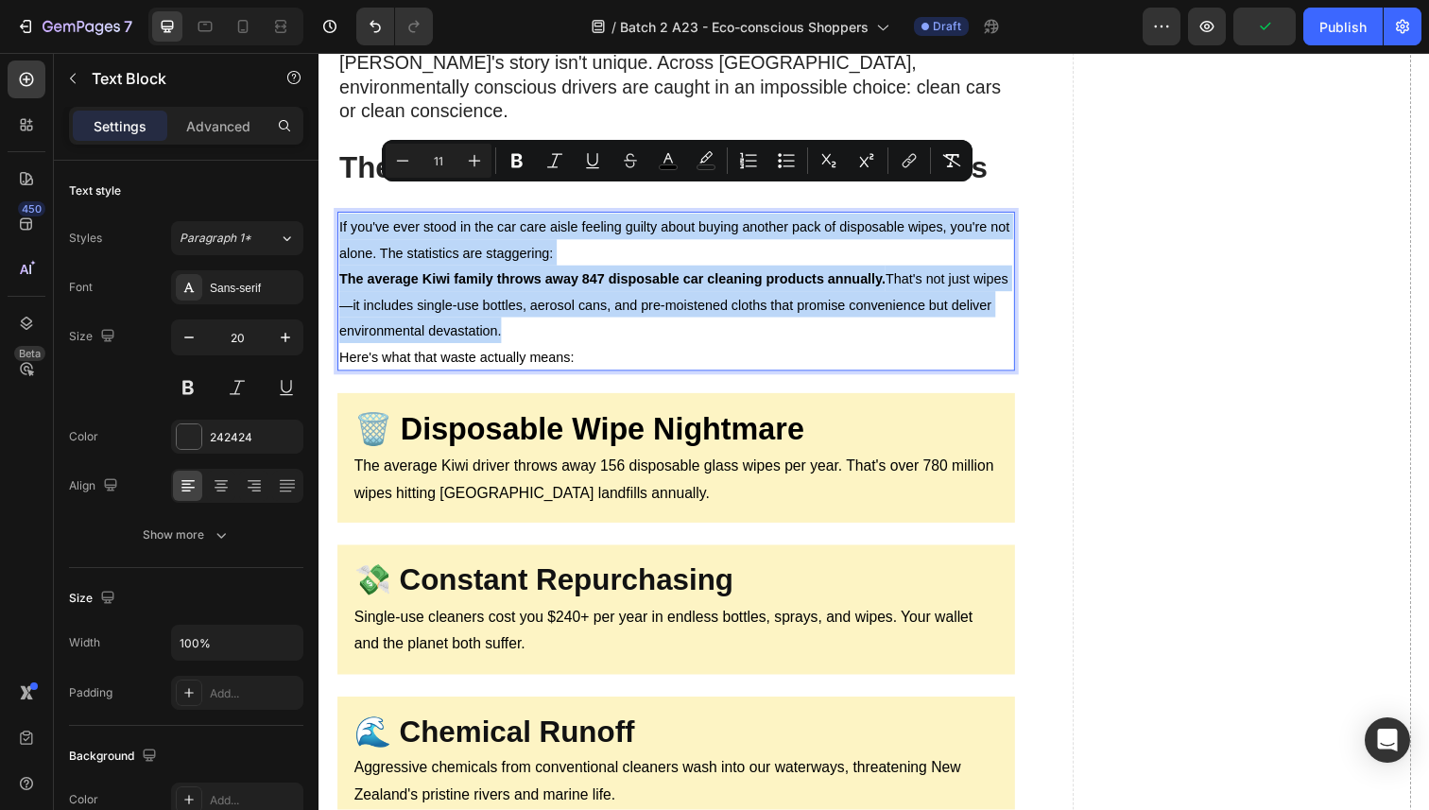
type input "20"
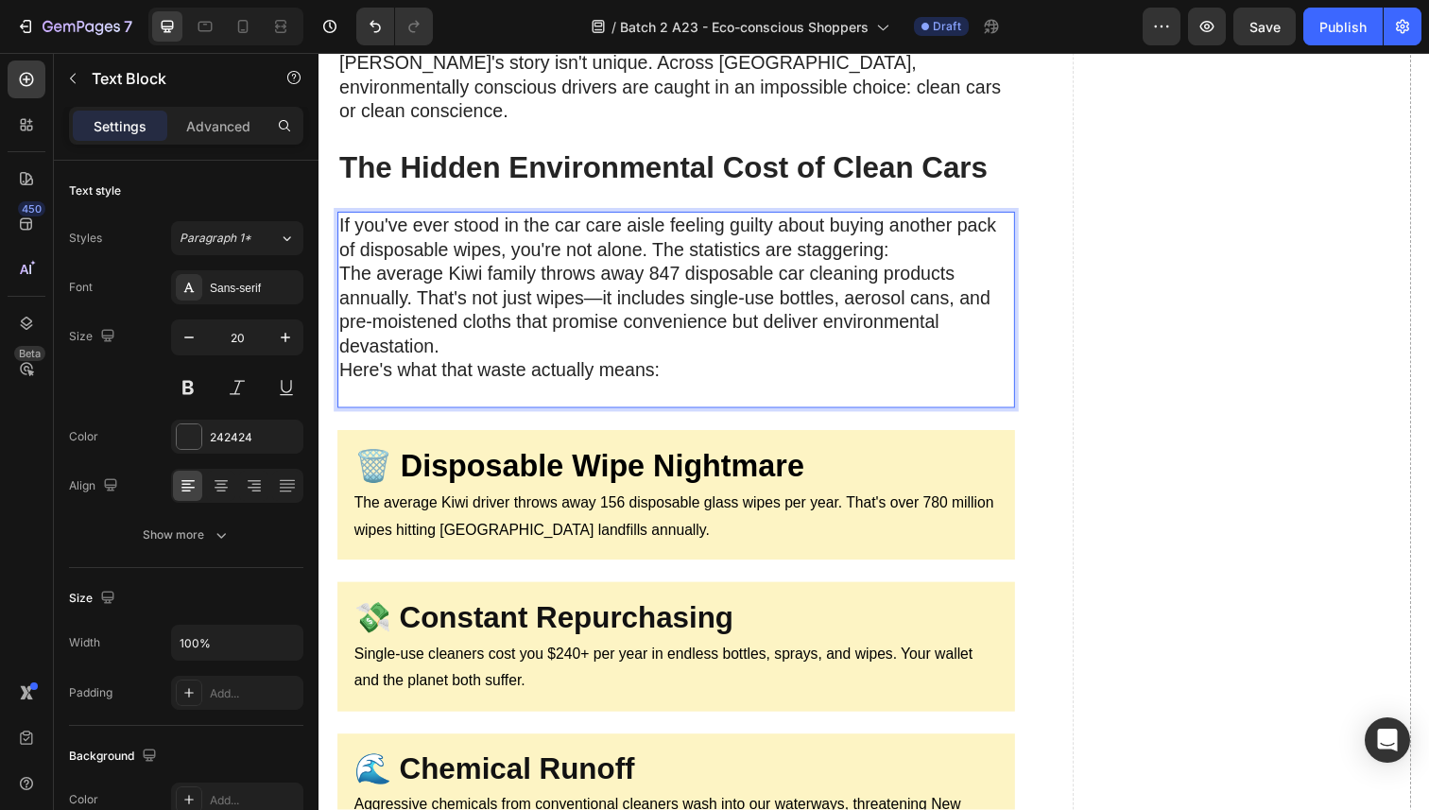
click at [612, 232] on p "If you've ever stood in the car care aisle feeling guilty about buying another …" at bounding box center [683, 315] width 688 height 197
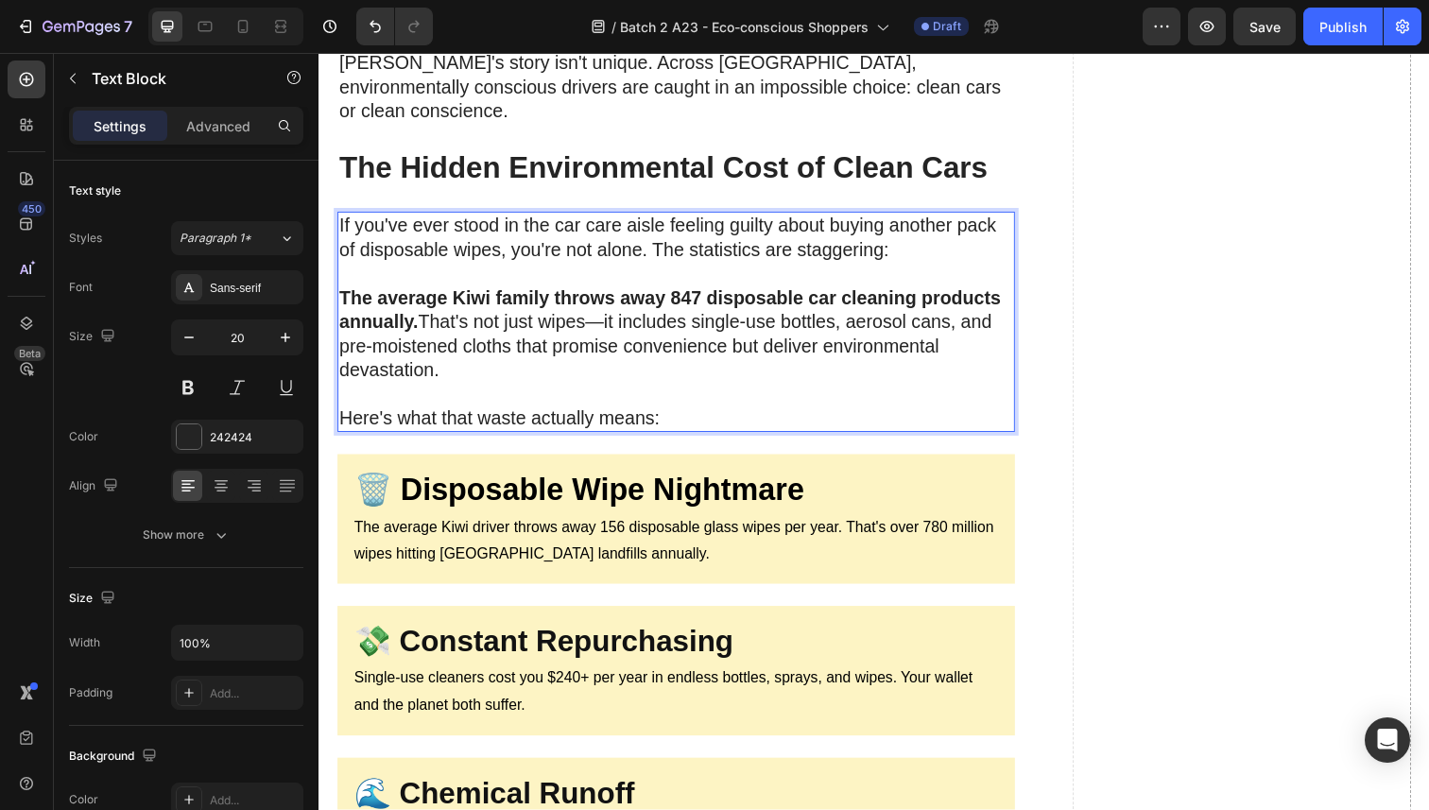
click at [672, 339] on p "The average Kiwi family throws away 847 disposable car cleaning products annual…" at bounding box center [683, 352] width 688 height 123
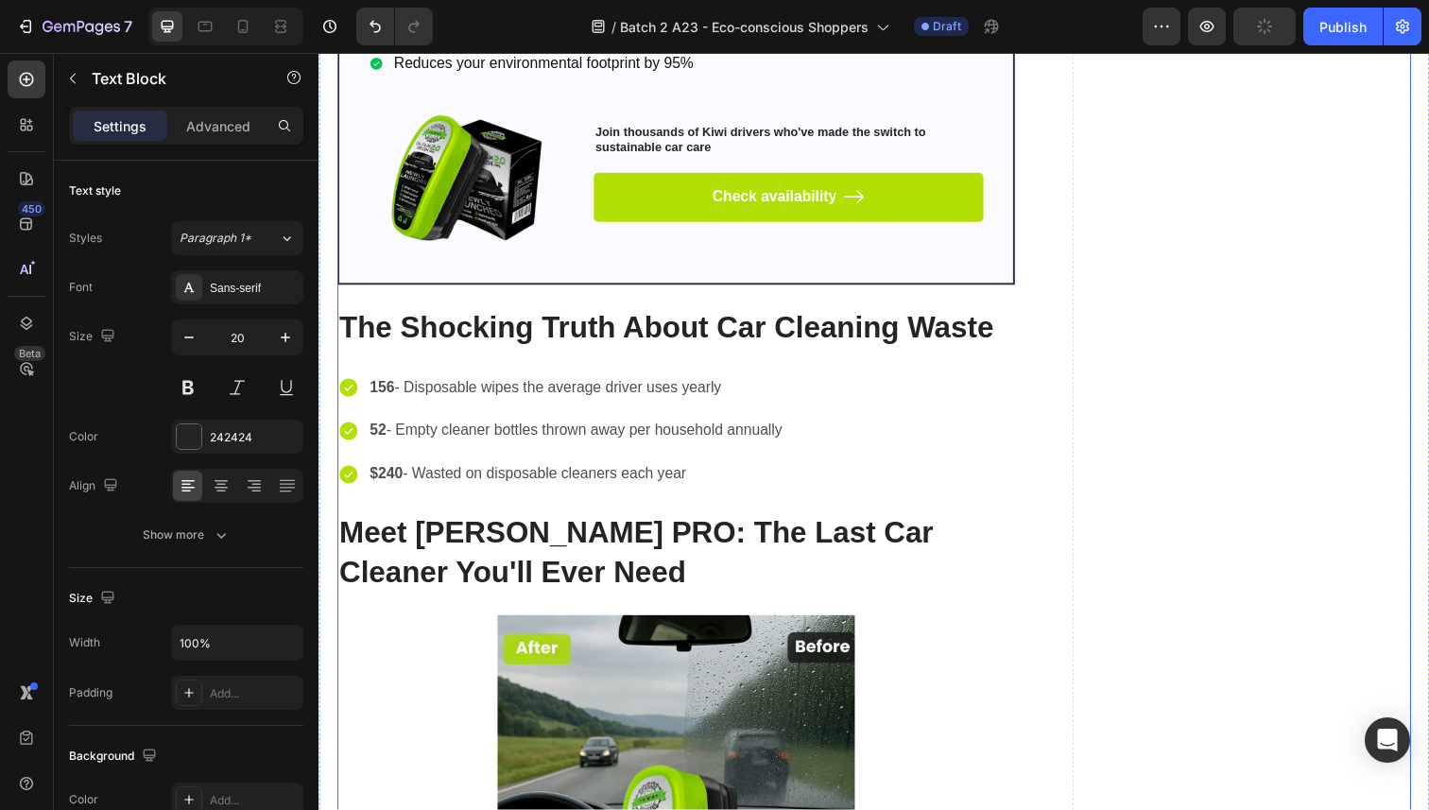
scroll to position [2204, 0]
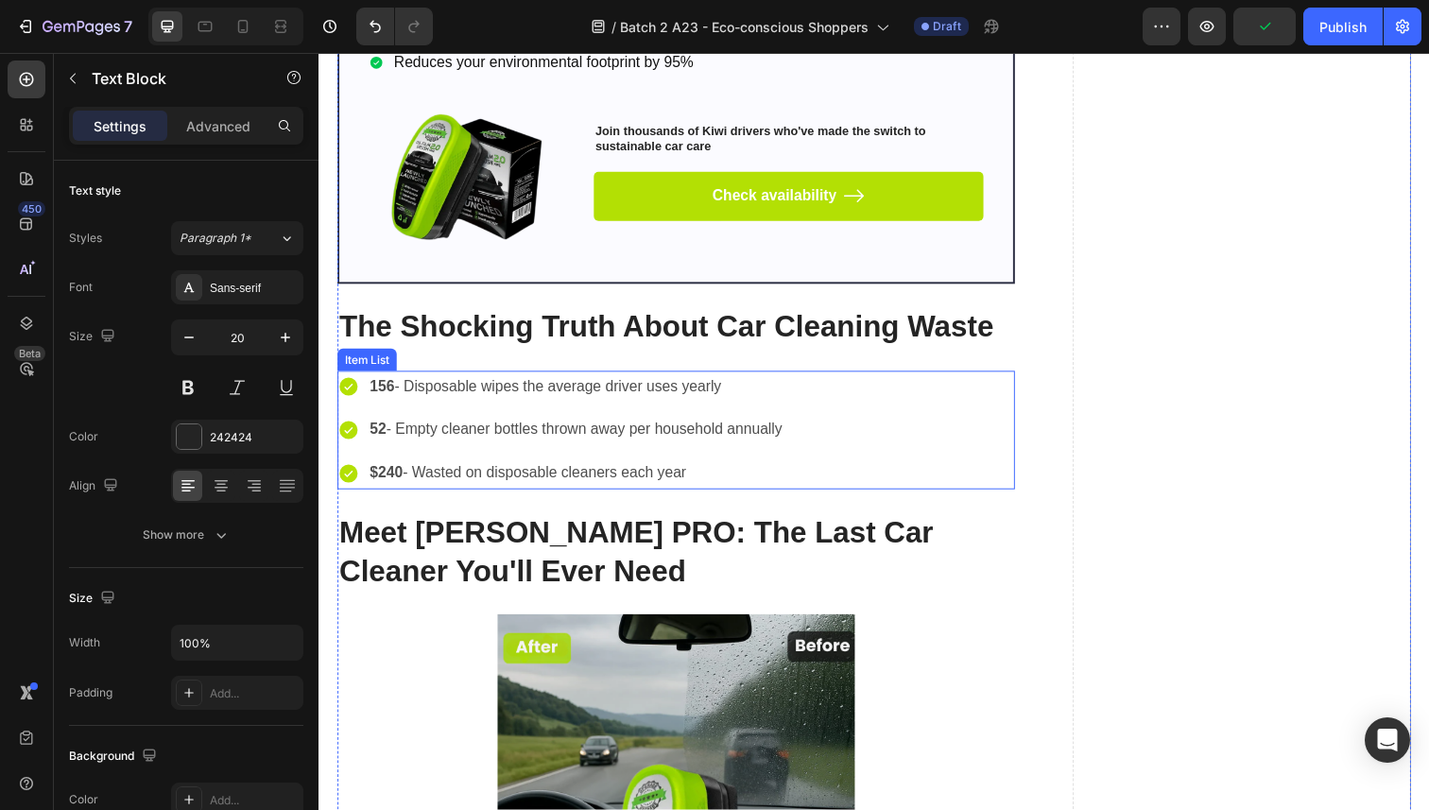
click at [875, 378] on div "156 - Disposable wipes the average driver uses yearly 52 - Empty cleaner bottle…" at bounding box center [683, 438] width 692 height 121
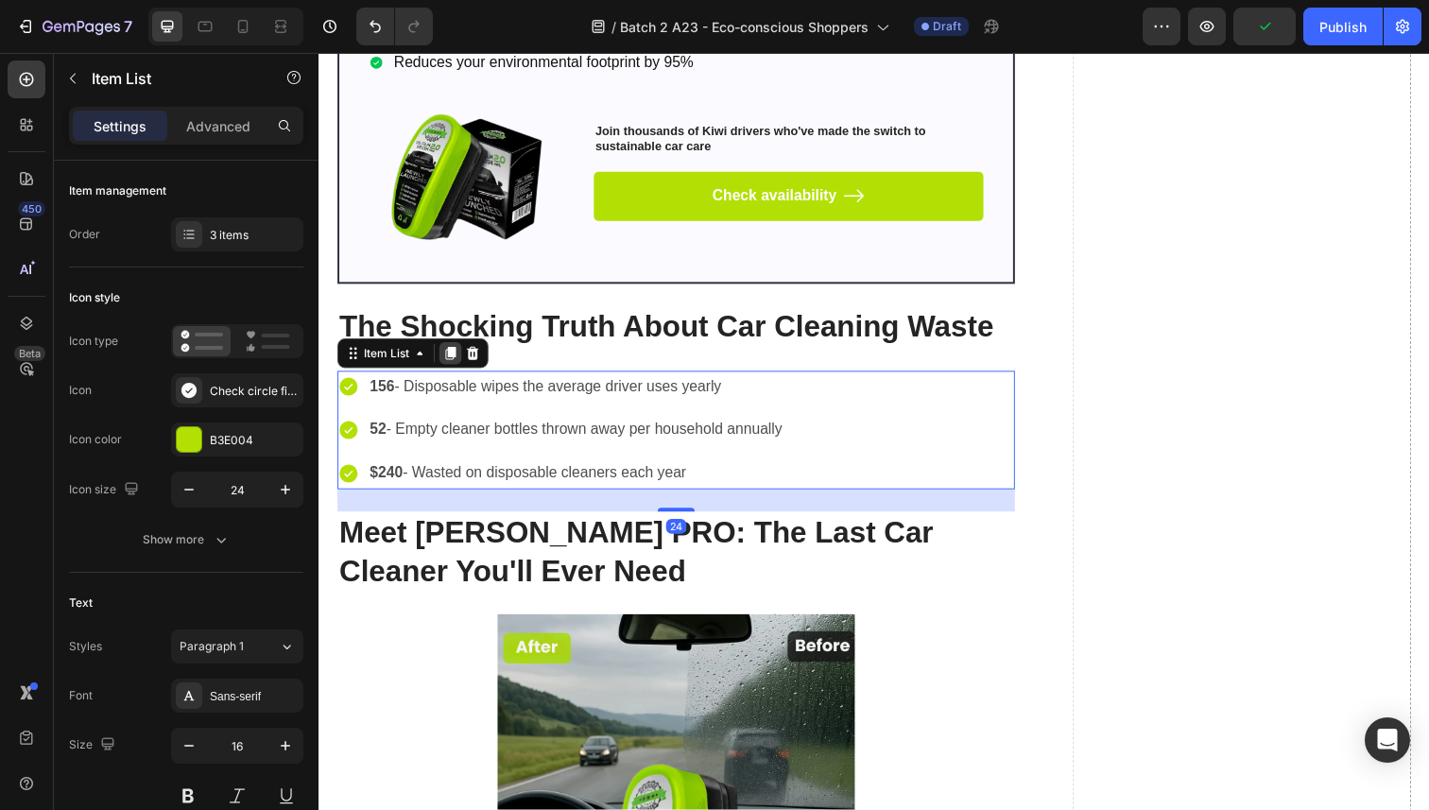
click at [450, 353] on icon at bounding box center [452, 360] width 15 height 15
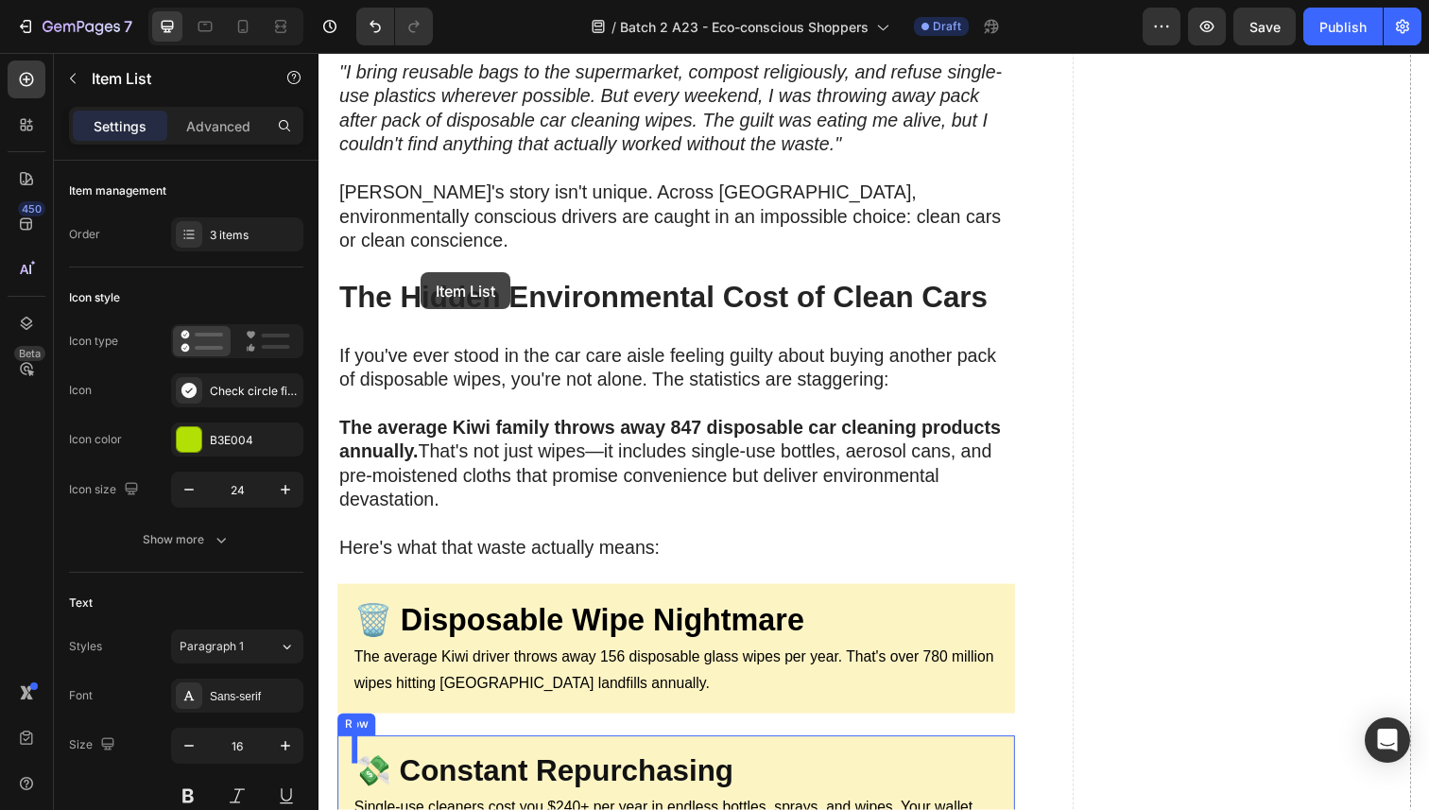
scroll to position [967, 0]
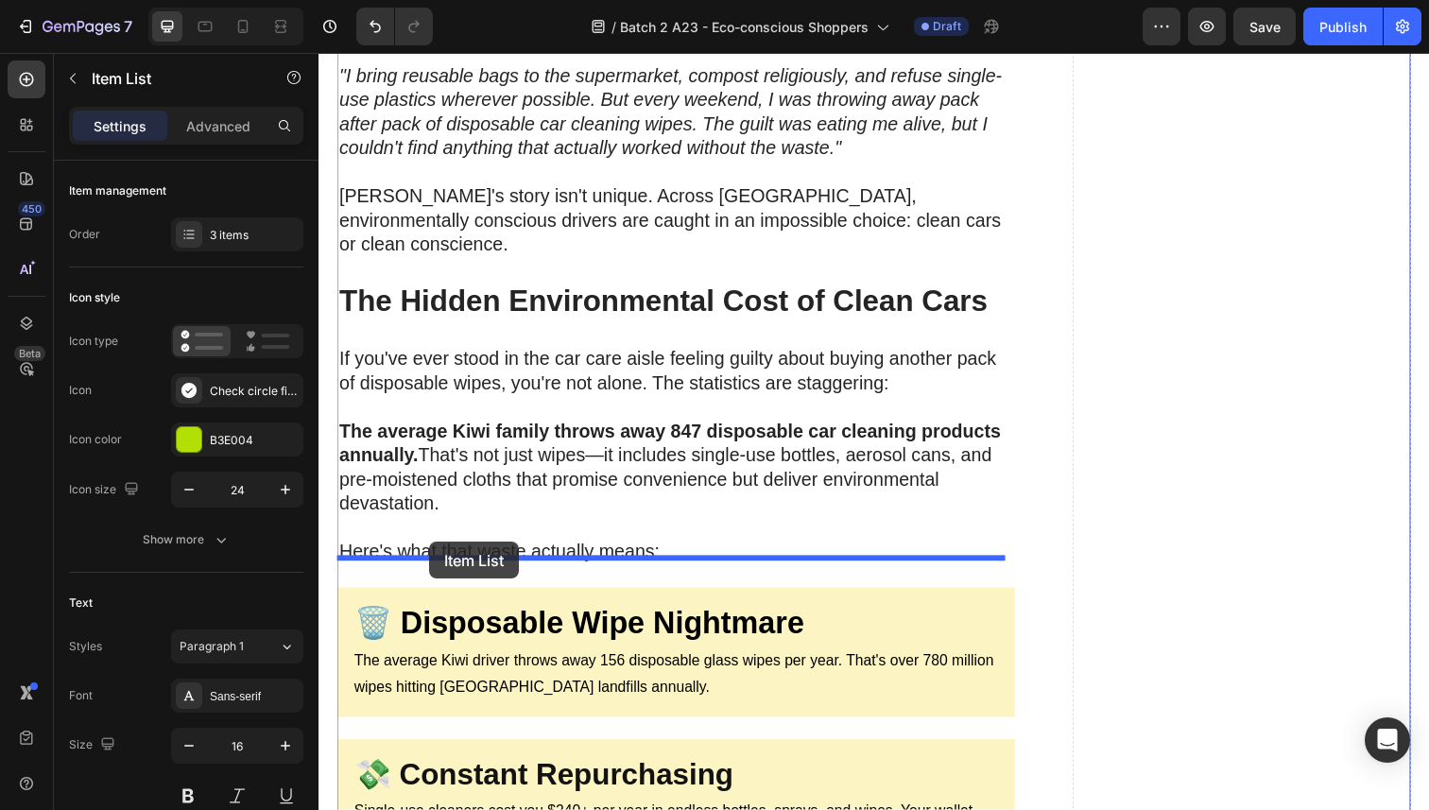
drag, startPoint x: 347, startPoint y: 470, endPoint x: 427, endPoint y: 556, distance: 117.7
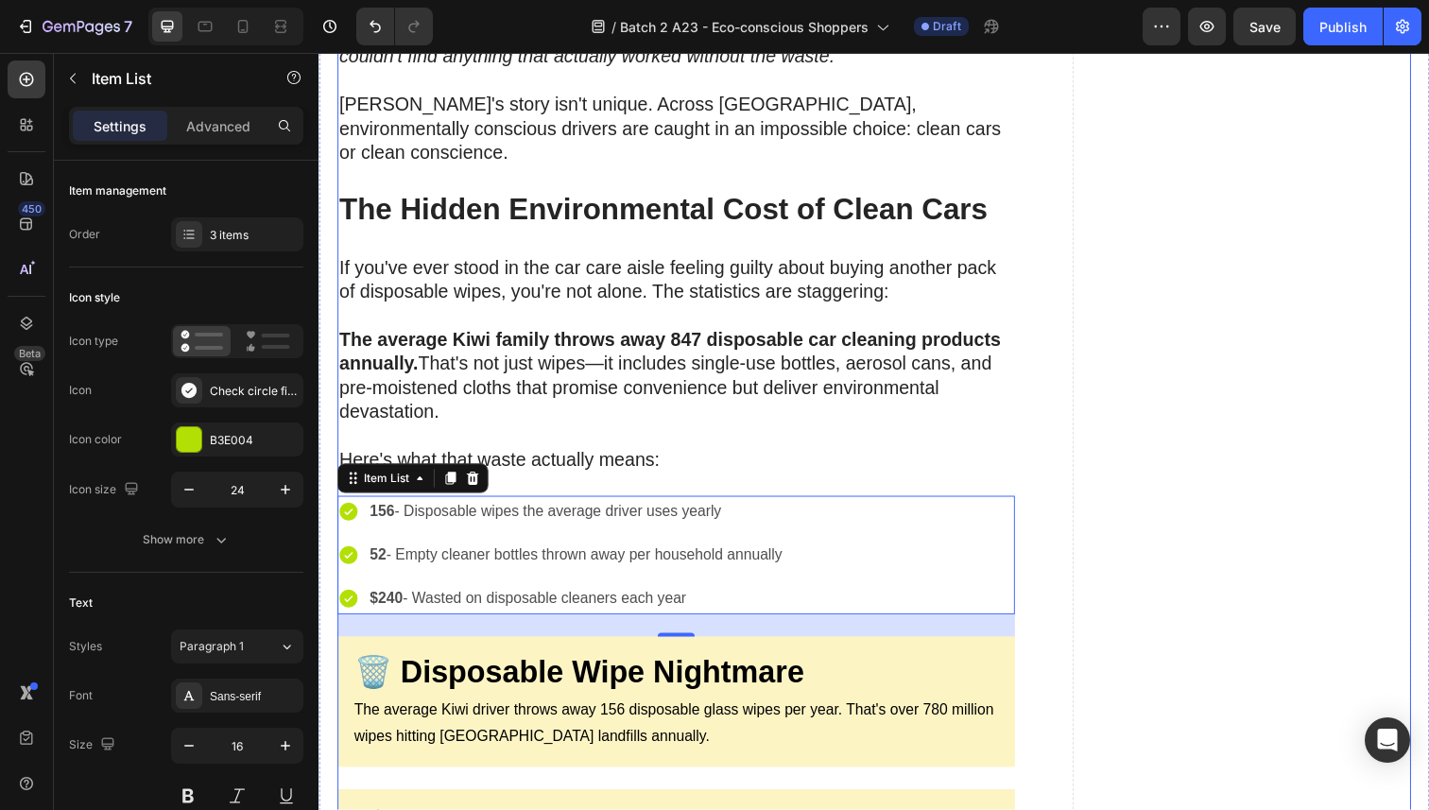
scroll to position [1105, 0]
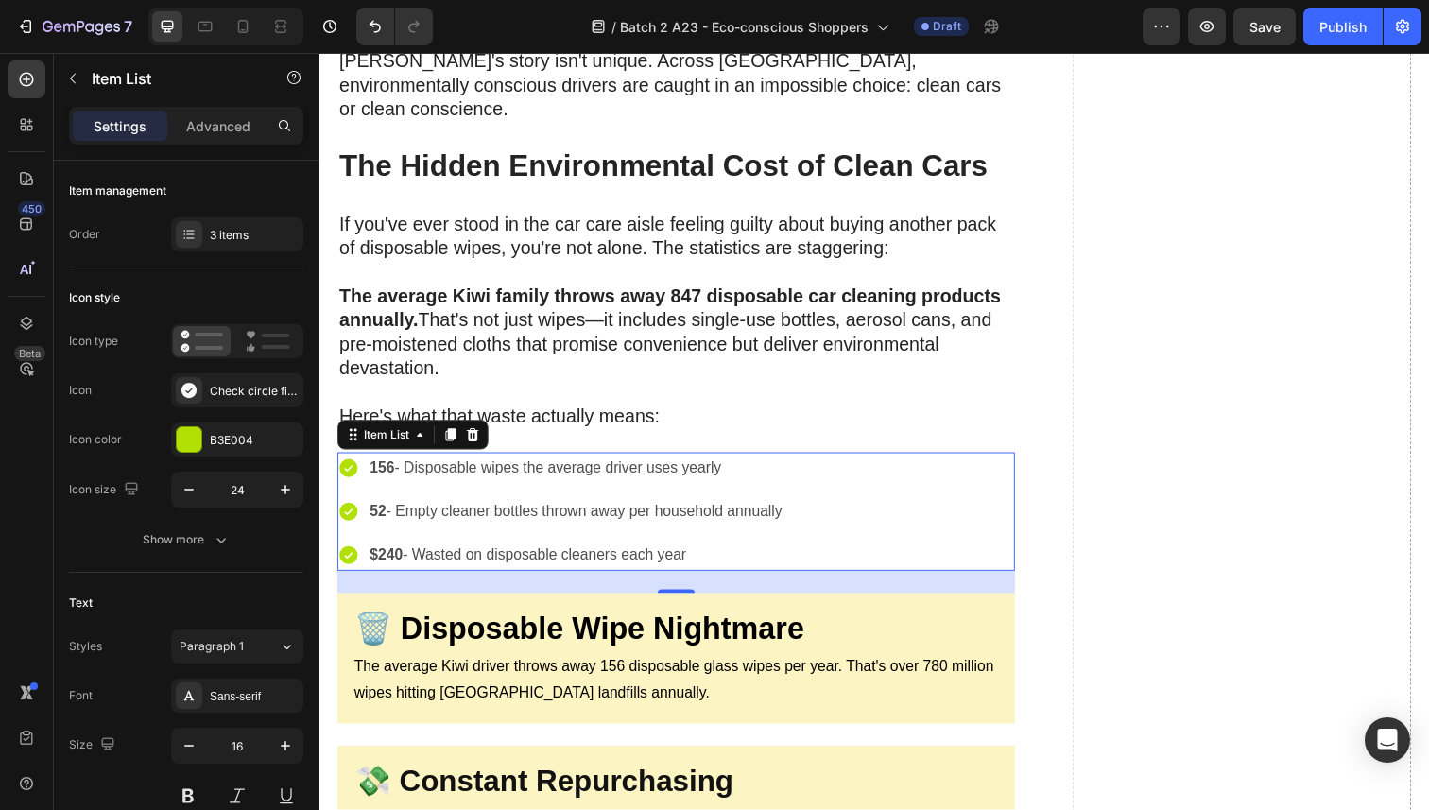
click at [435, 464] on p "156 - Disposable wipes the average driver uses yearly" at bounding box center [581, 477] width 422 height 27
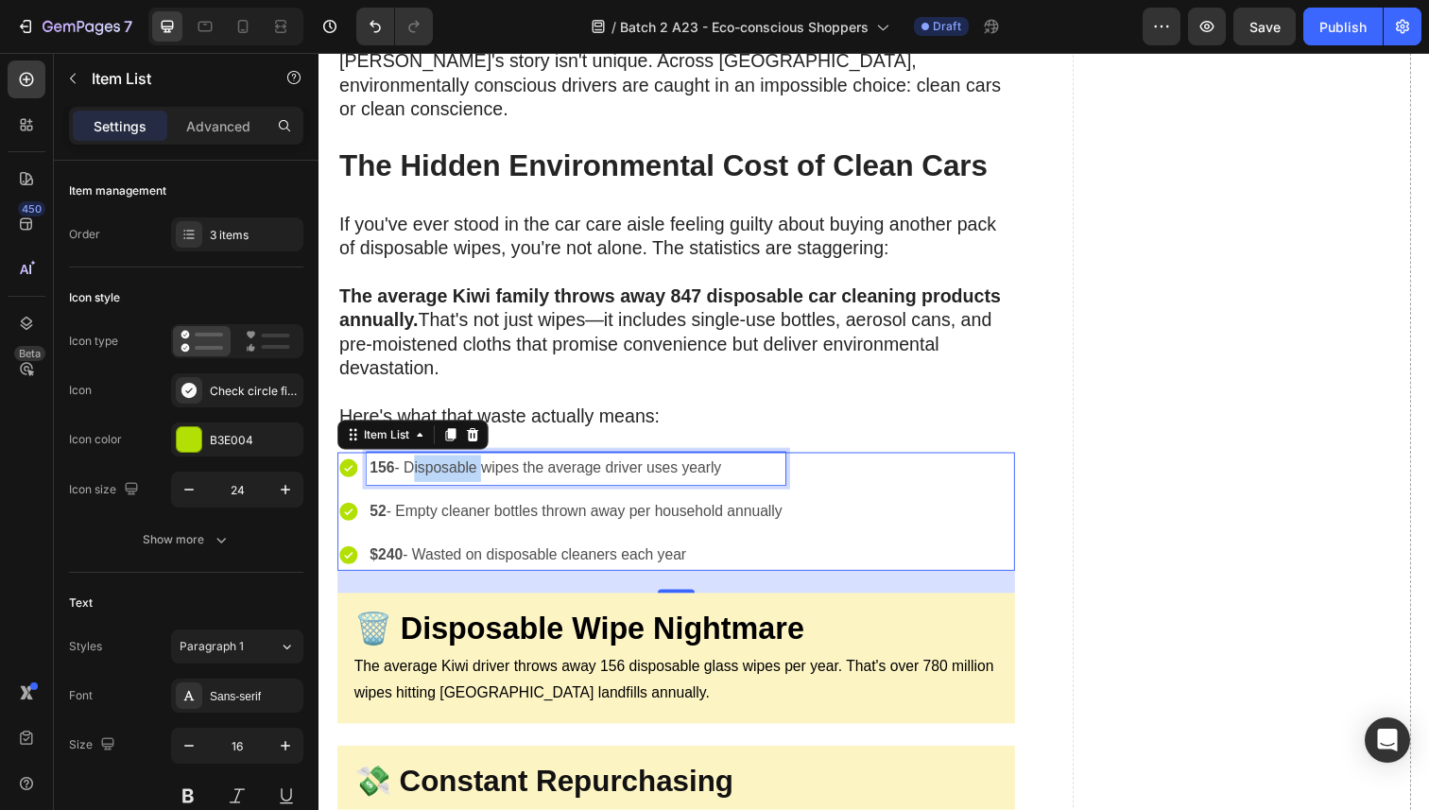
click at [435, 464] on p "156 - Disposable wipes the average driver uses yearly" at bounding box center [581, 477] width 422 height 27
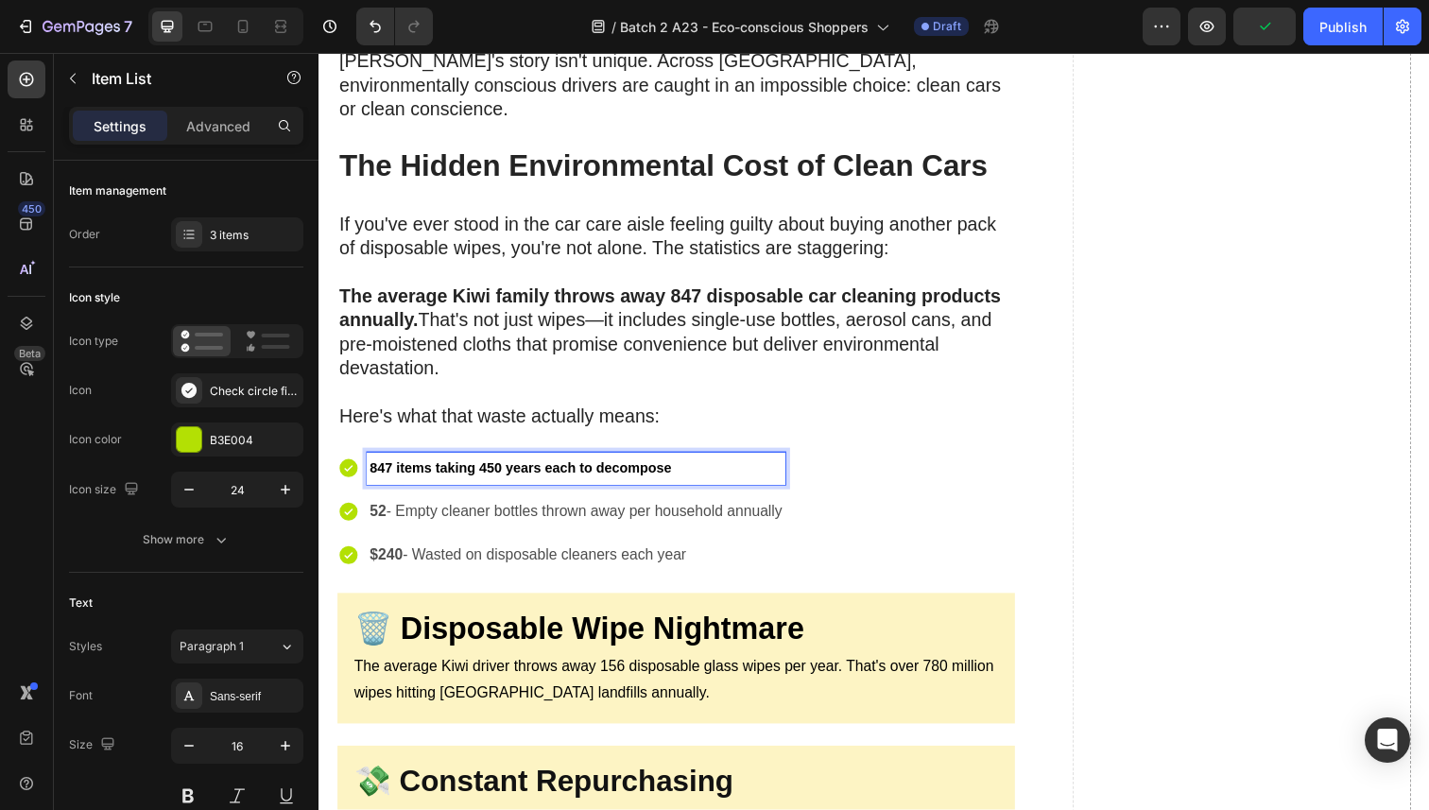
click at [444, 508] on p "52 - Empty cleaner bottles thrown away per household annually" at bounding box center [581, 521] width 422 height 27
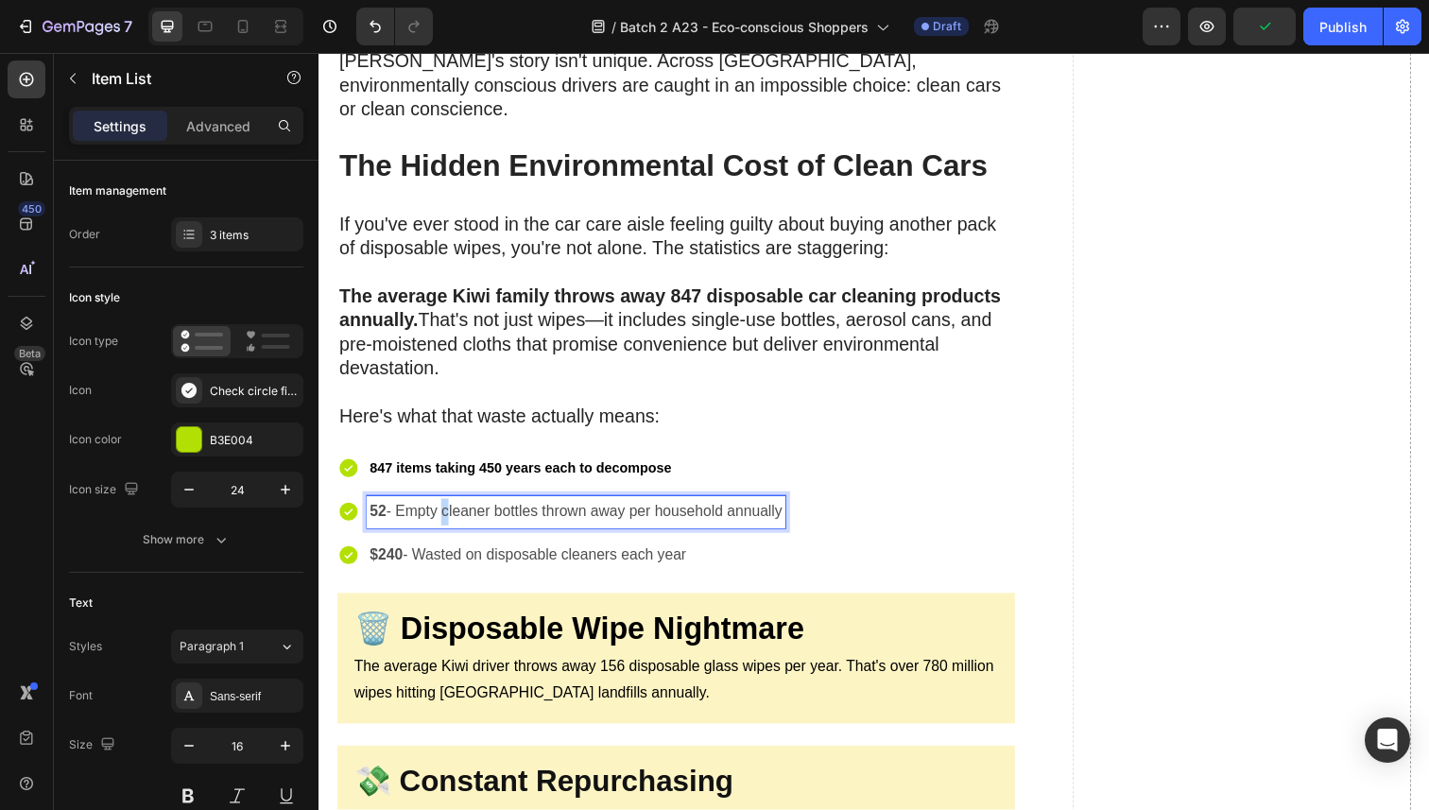
click at [444, 508] on p "52 - Empty cleaner bottles thrown away per household annually" at bounding box center [581, 521] width 422 height 27
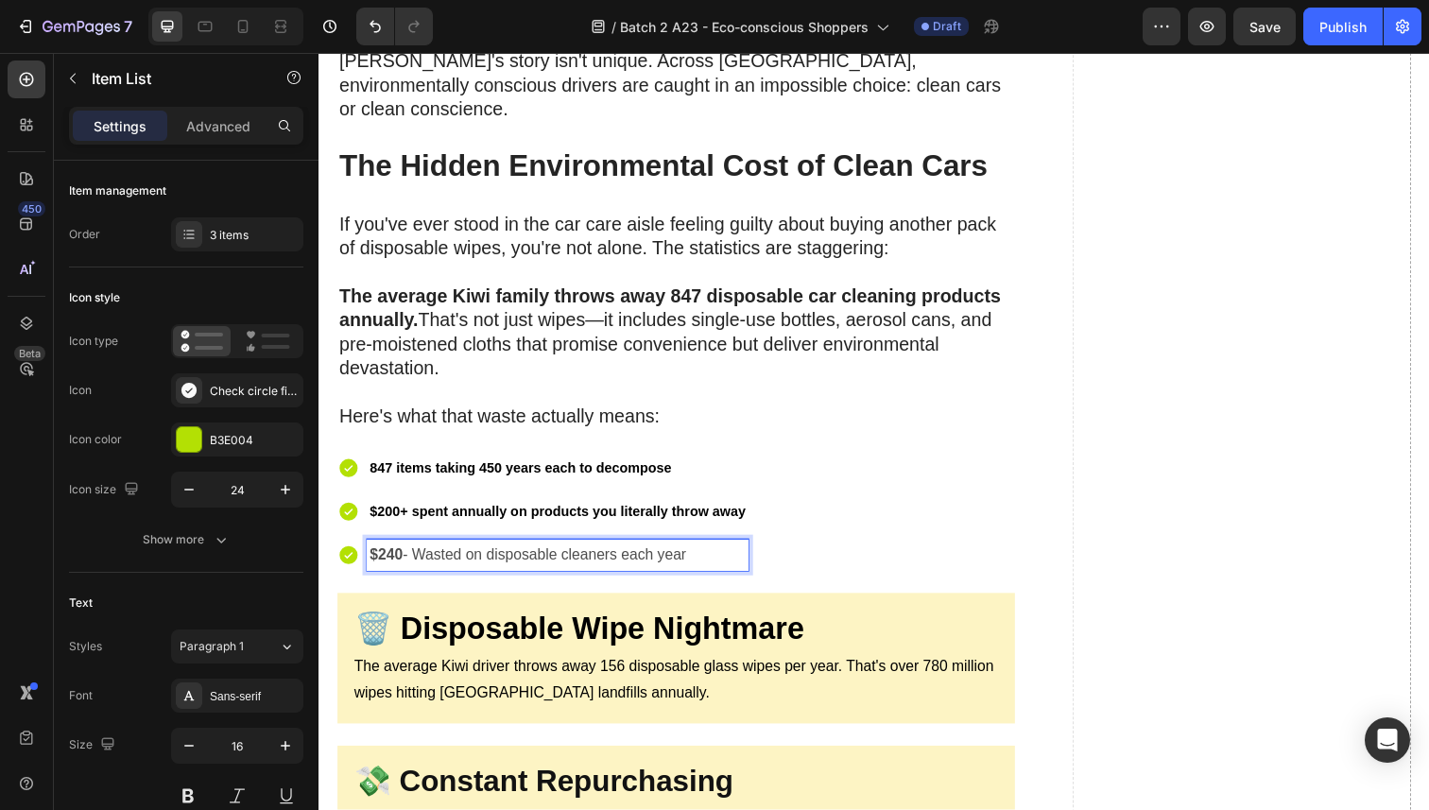
click at [486, 553] on p "$240 - Wasted on disposable cleaners each year" at bounding box center [562, 566] width 384 height 27
click at [816, 461] on div "847 items taking 450 years each to decompose $200+ spent annually on products y…" at bounding box center [683, 521] width 692 height 121
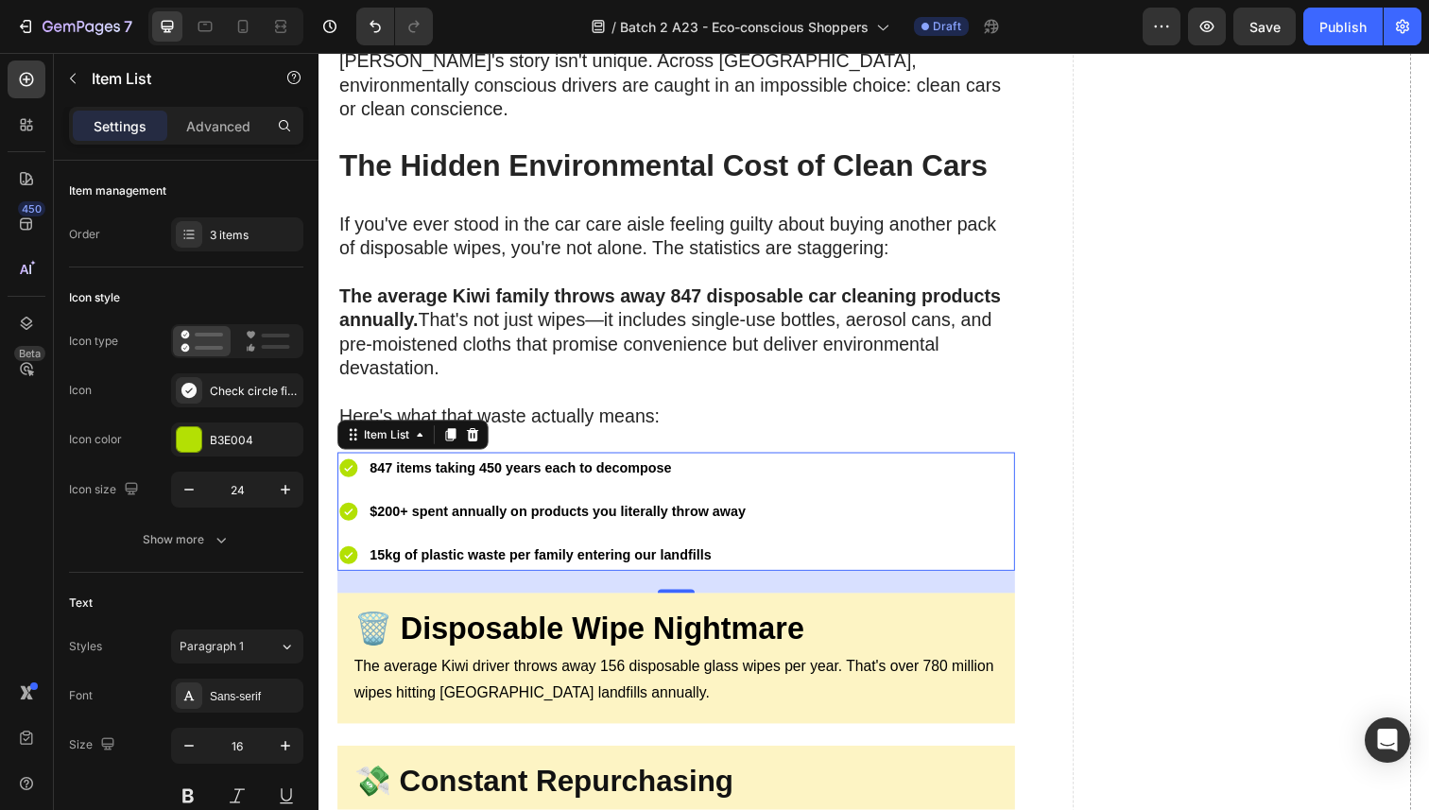
click at [816, 461] on div "847 items taking 450 years each to decompose $200+ spent annually on products y…" at bounding box center [683, 521] width 692 height 121
click at [227, 388] on div "Check circle filled" at bounding box center [254, 391] width 89 height 17
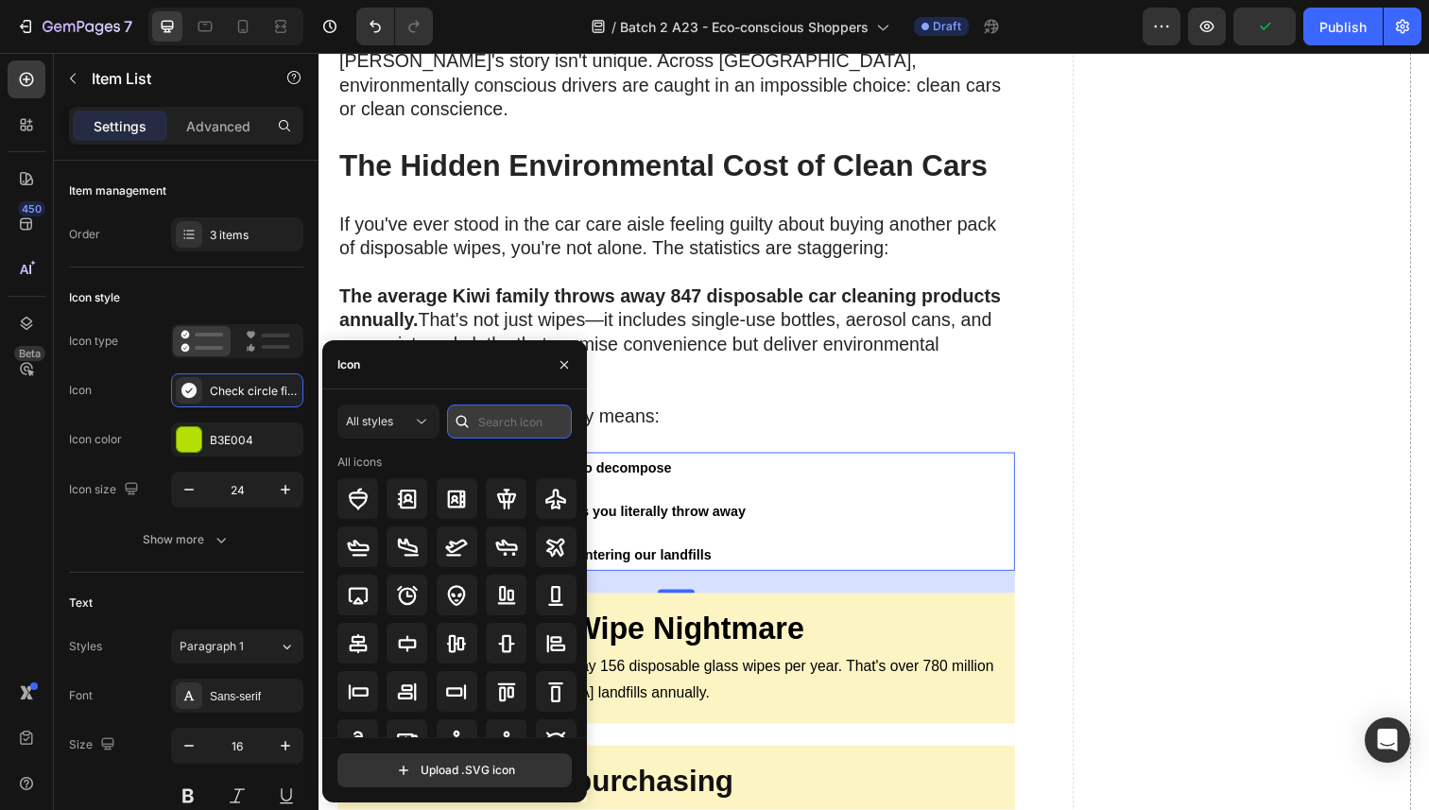
click at [508, 425] on input "text" at bounding box center [509, 422] width 125 height 34
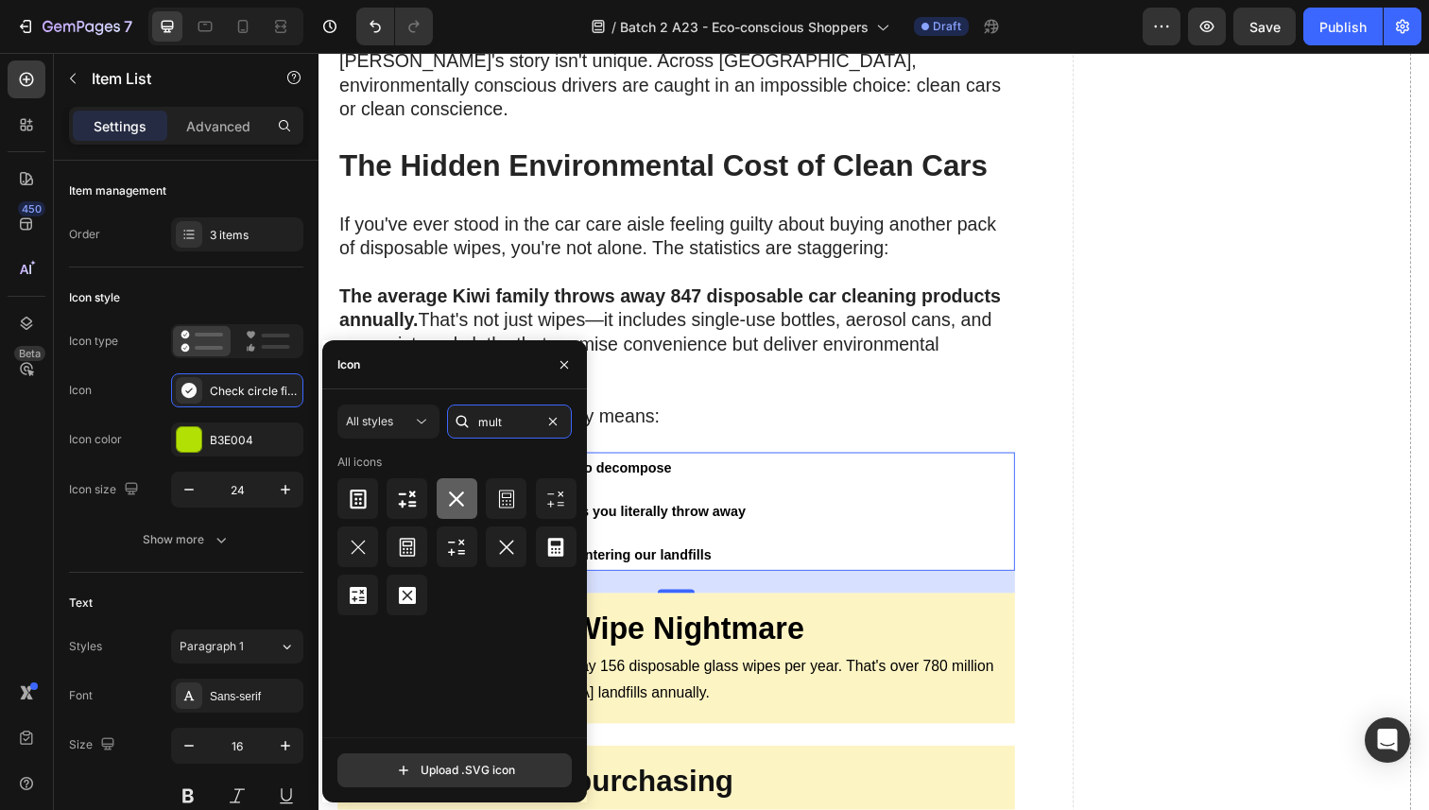
type input "mult"
drag, startPoint x: 449, startPoint y: 497, endPoint x: 425, endPoint y: 493, distance: 23.9
click at [450, 497] on icon at bounding box center [456, 499] width 23 height 23
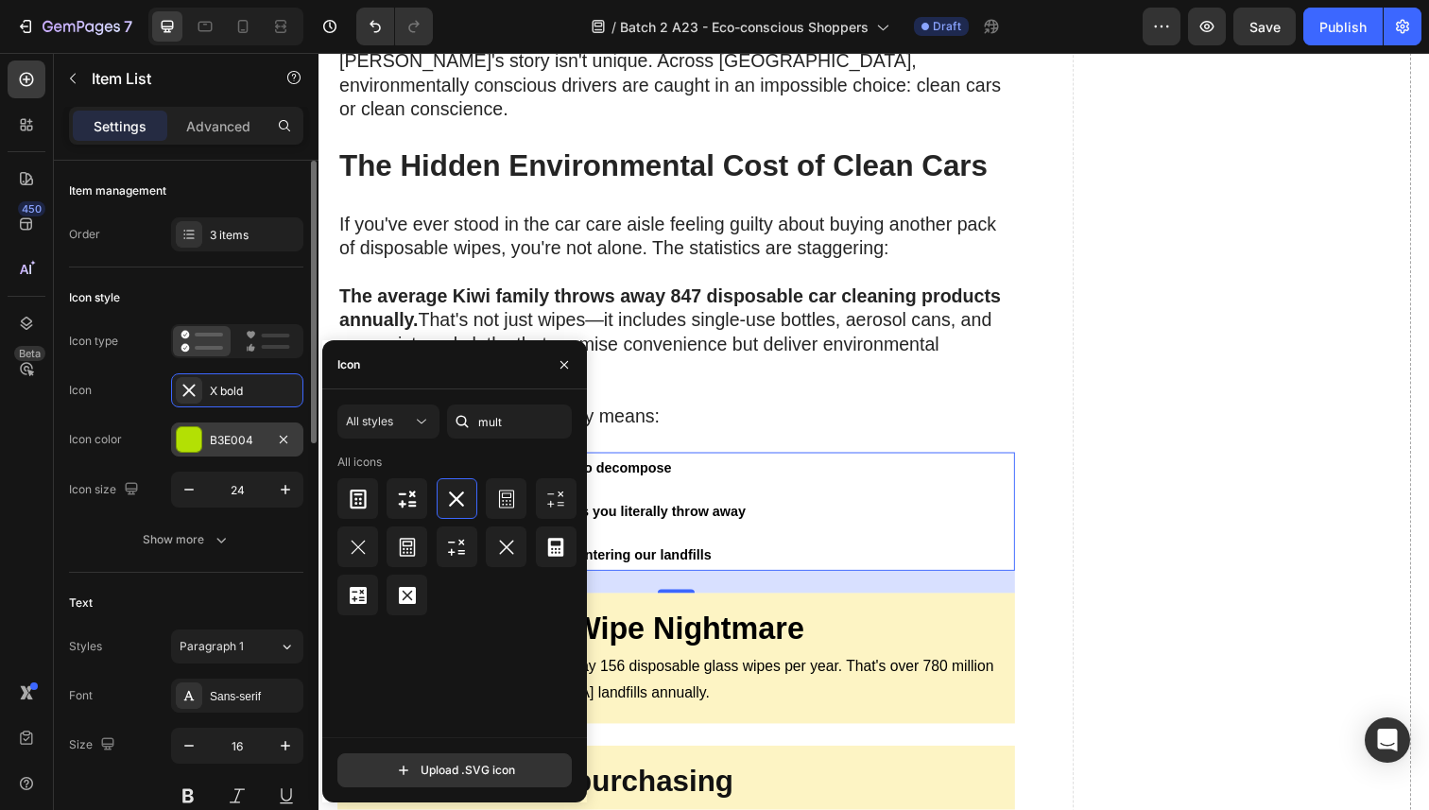
click at [194, 438] on div at bounding box center [189, 439] width 25 height 25
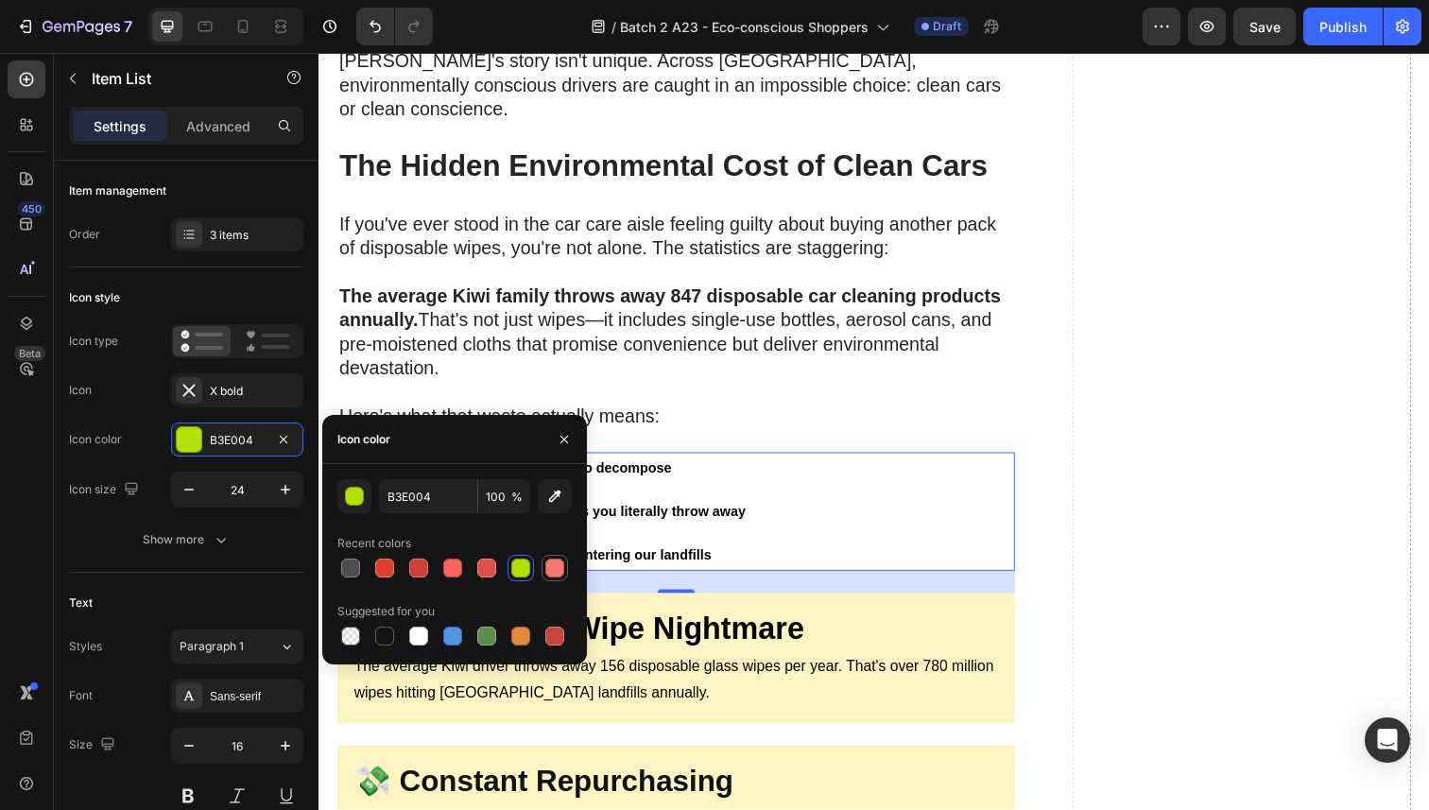
click at [549, 571] on div at bounding box center [554, 568] width 19 height 19
type input "F27871"
click at [833, 469] on div "847 items taking 450 years each to decompose $200+ spent annually on products y…" at bounding box center [683, 521] width 692 height 121
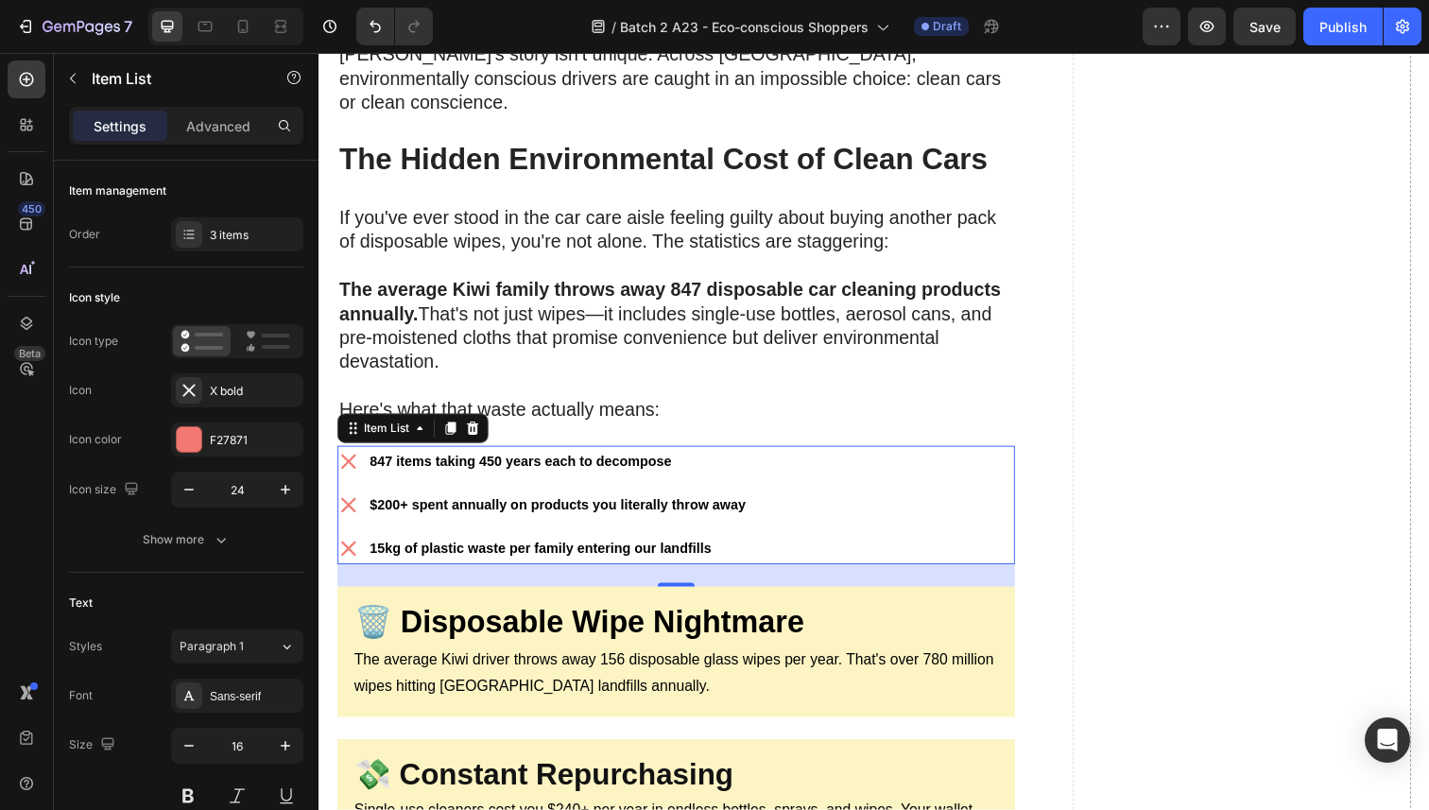
scroll to position [1134, 0]
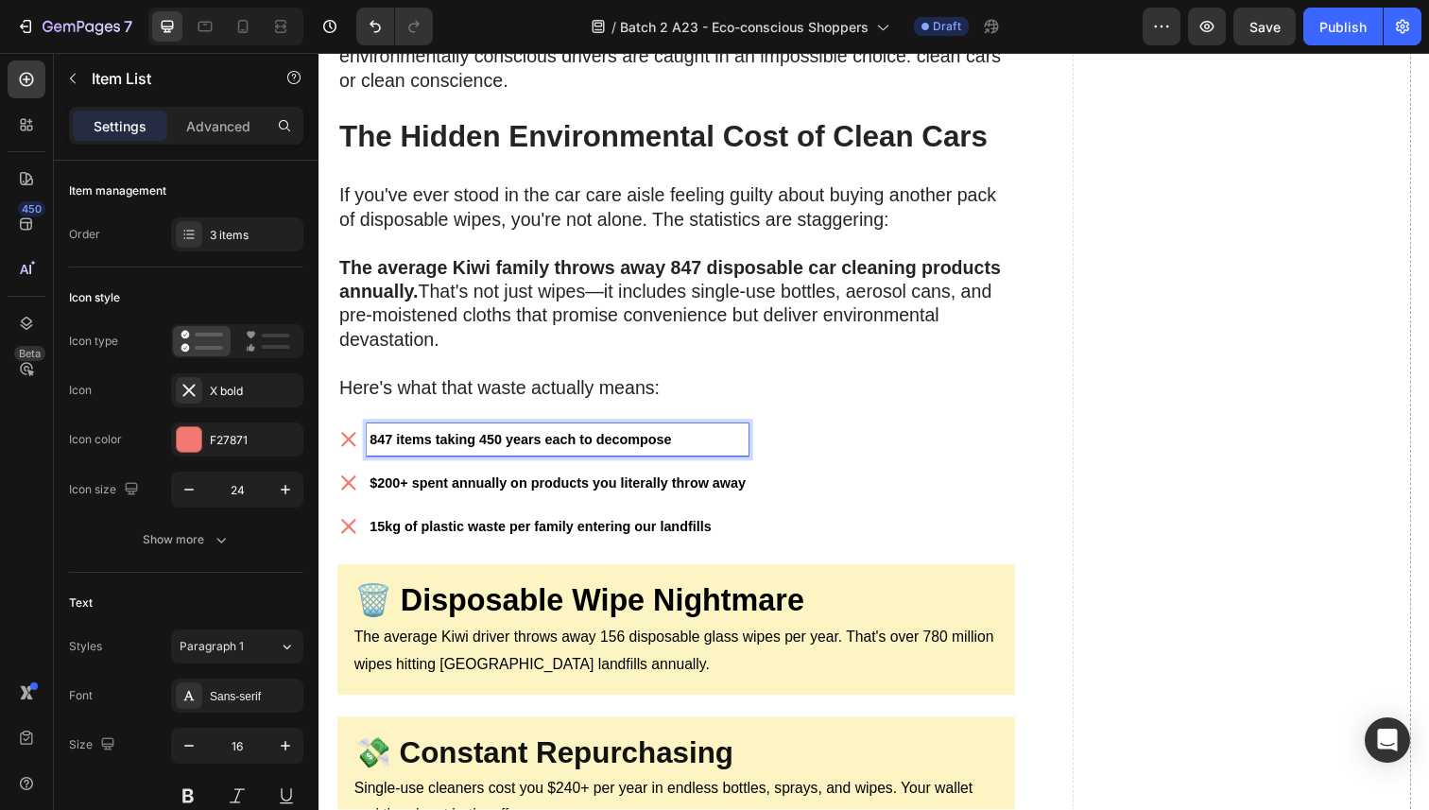
click at [464, 440] on strong "847 items taking 450 years each to decompose" at bounding box center [524, 447] width 308 height 15
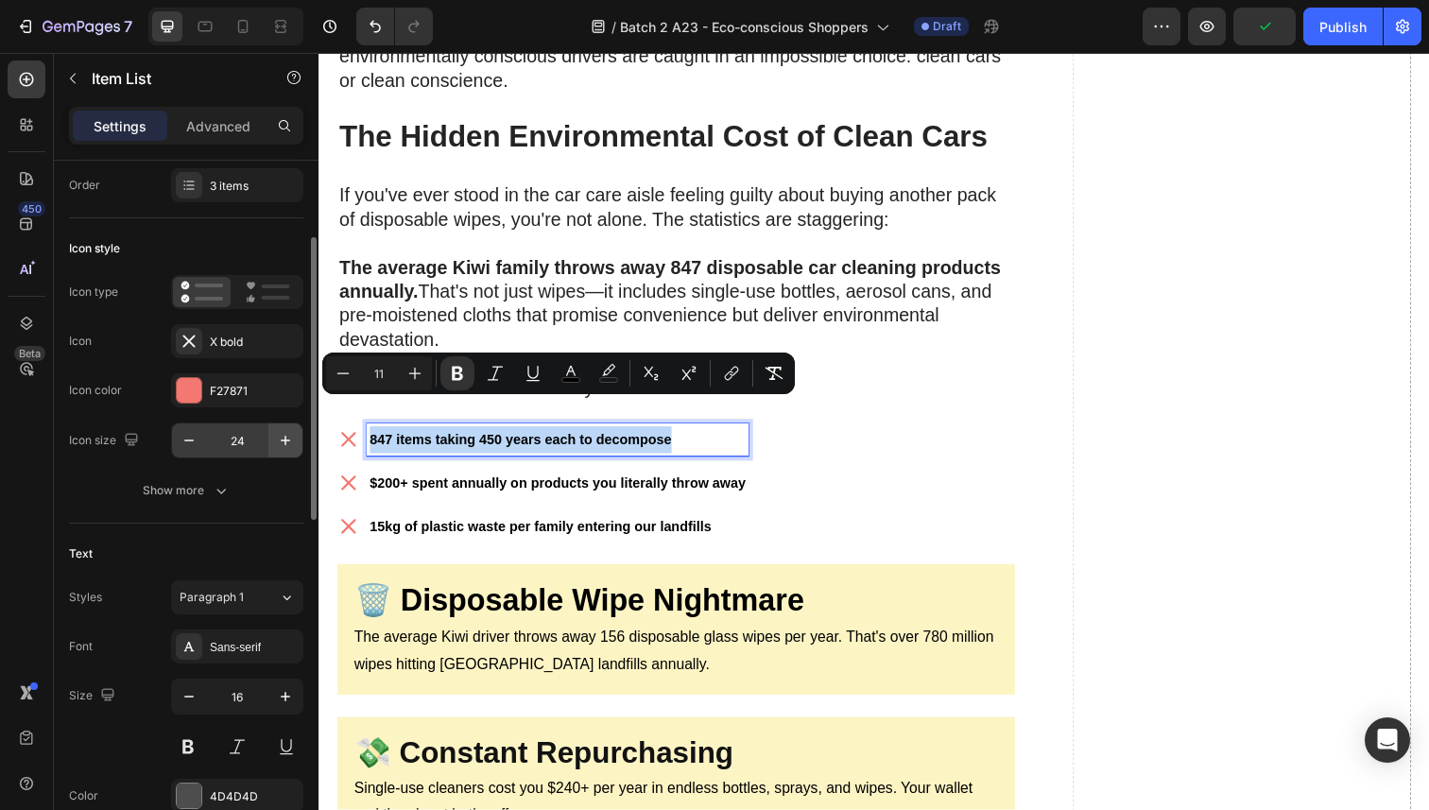
scroll to position [90, 0]
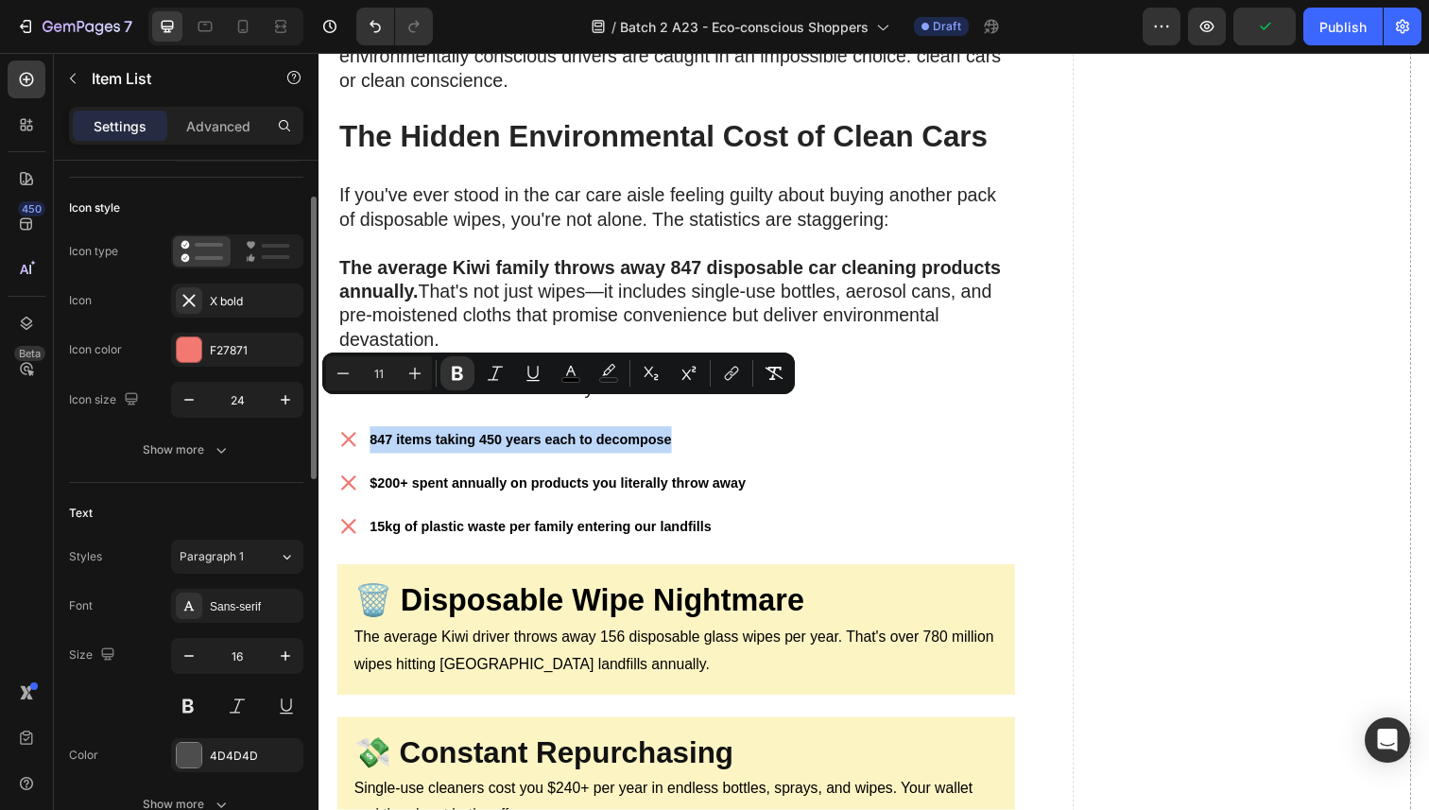
click at [849, 464] on div "847 items taking 450 years each to decompose $200+ spent annually on products y…" at bounding box center [683, 492] width 692 height 121
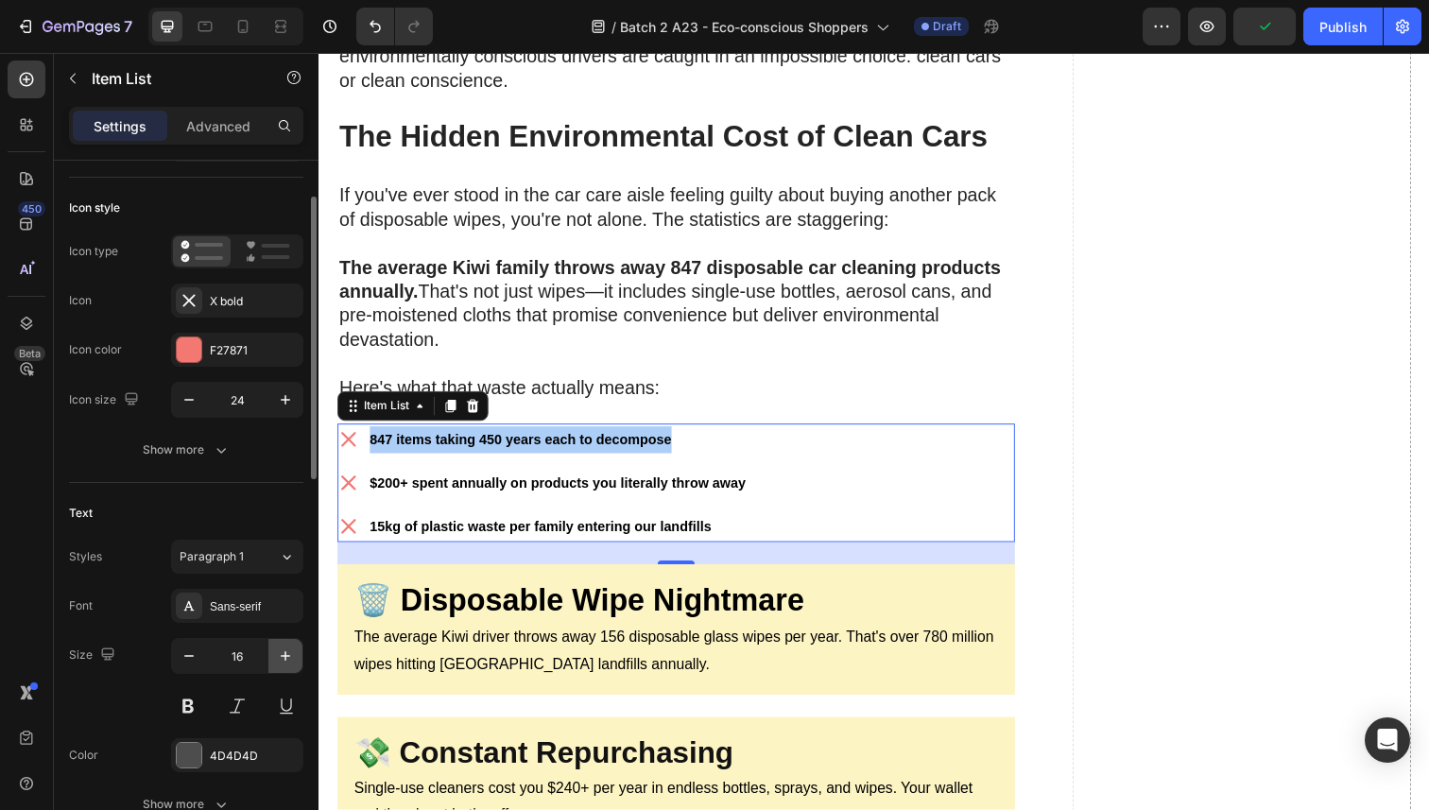
click at [281, 652] on icon "button" at bounding box center [285, 655] width 19 height 19
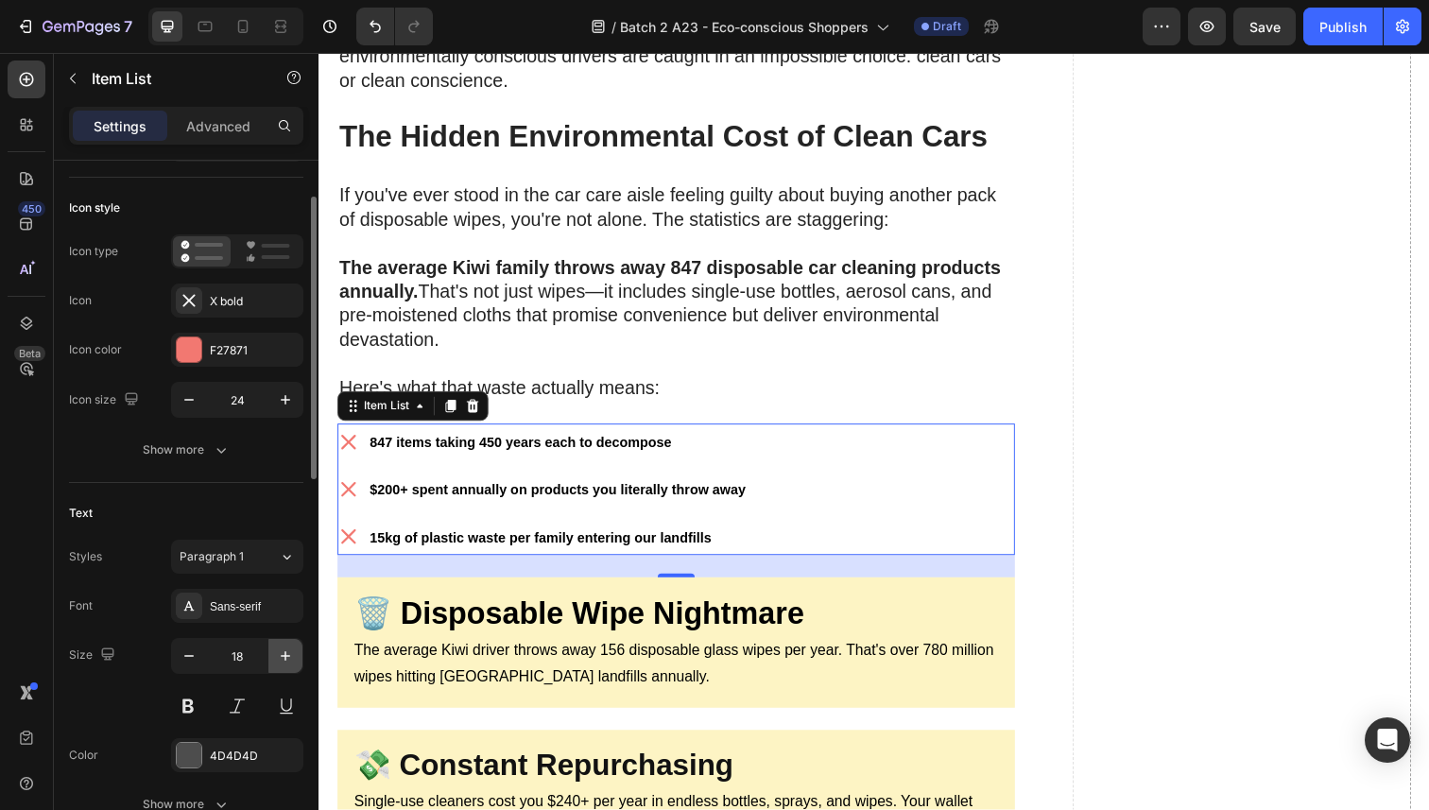
click at [281, 652] on icon "button" at bounding box center [285, 655] width 19 height 19
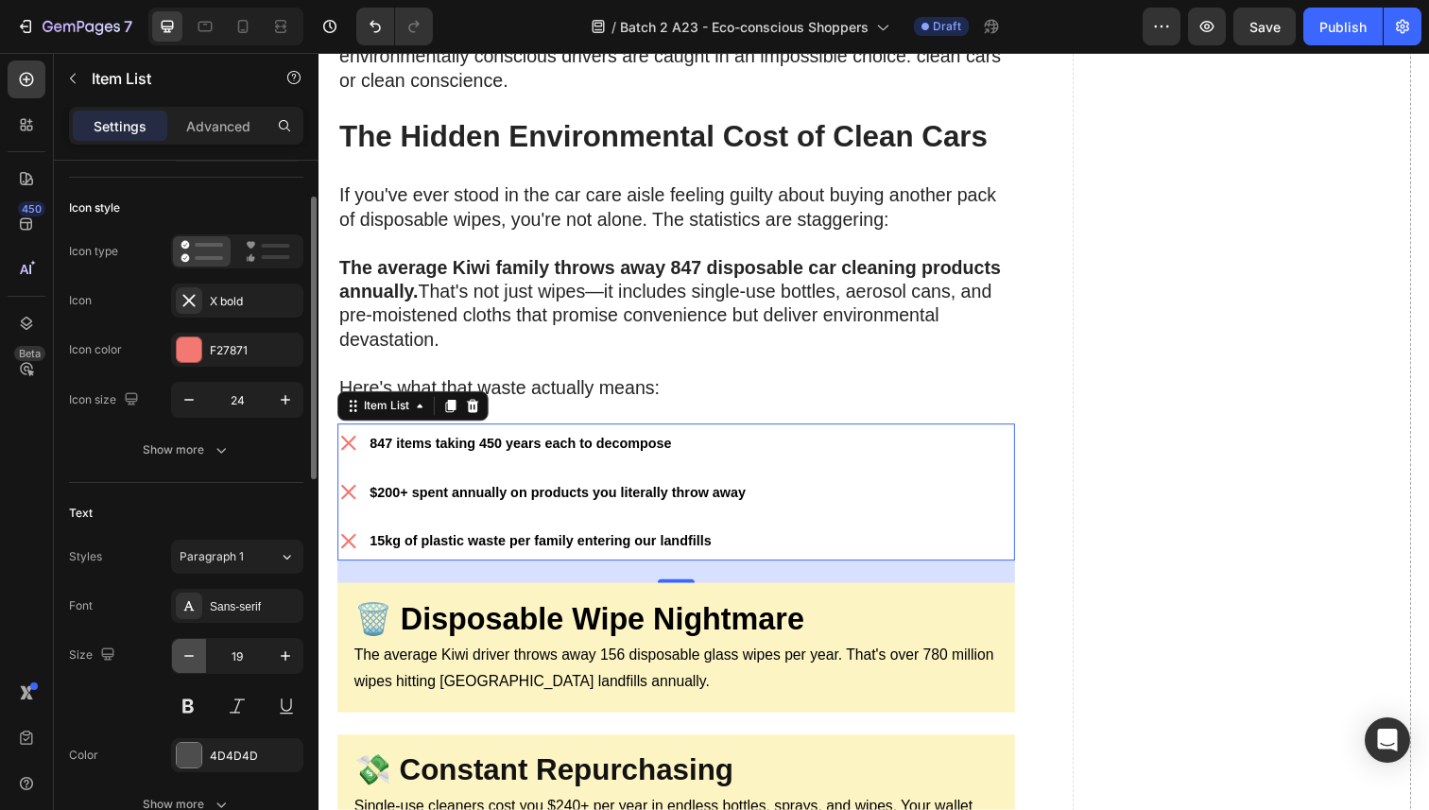
click at [188, 652] on icon "button" at bounding box center [189, 655] width 19 height 19
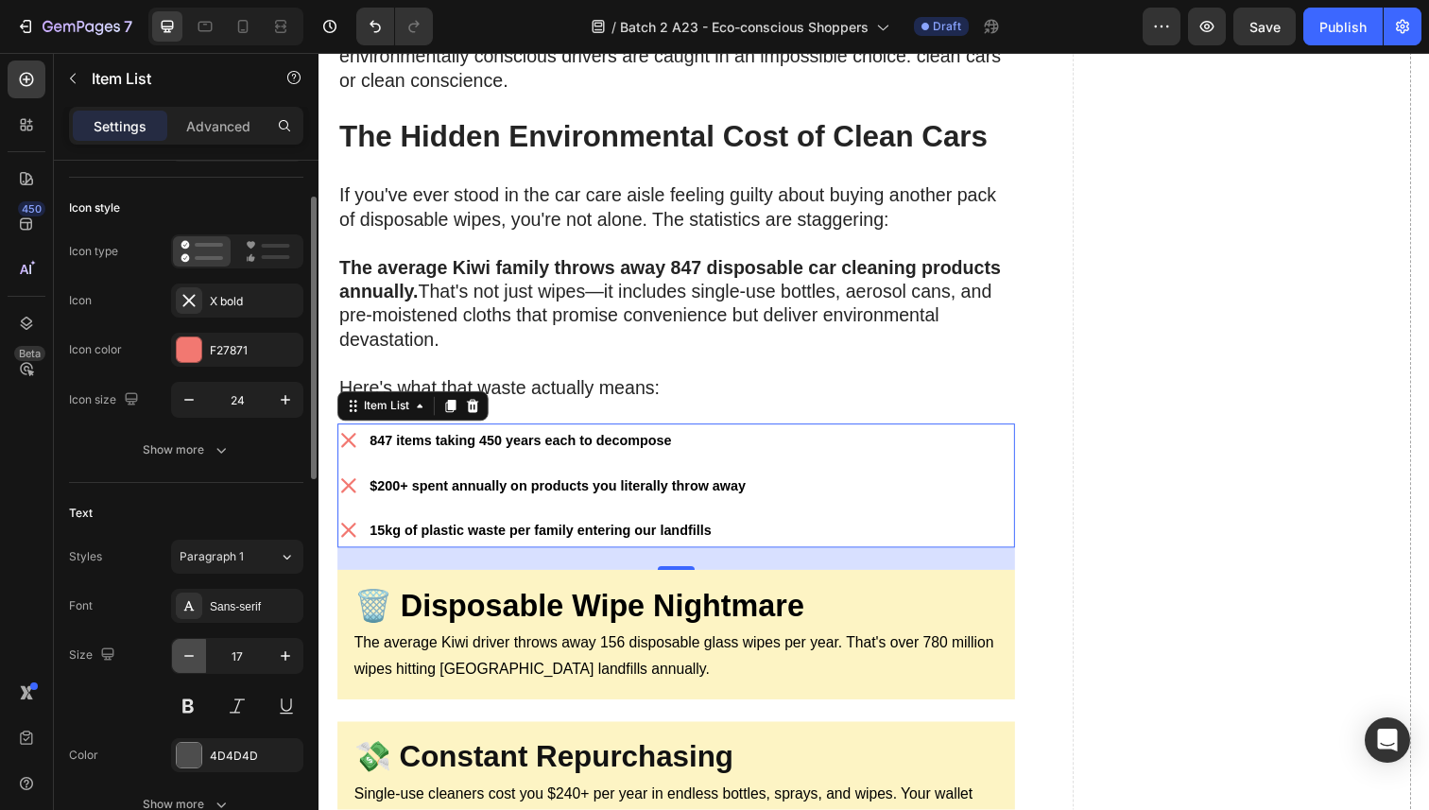
click at [188, 652] on icon "button" at bounding box center [189, 655] width 19 height 19
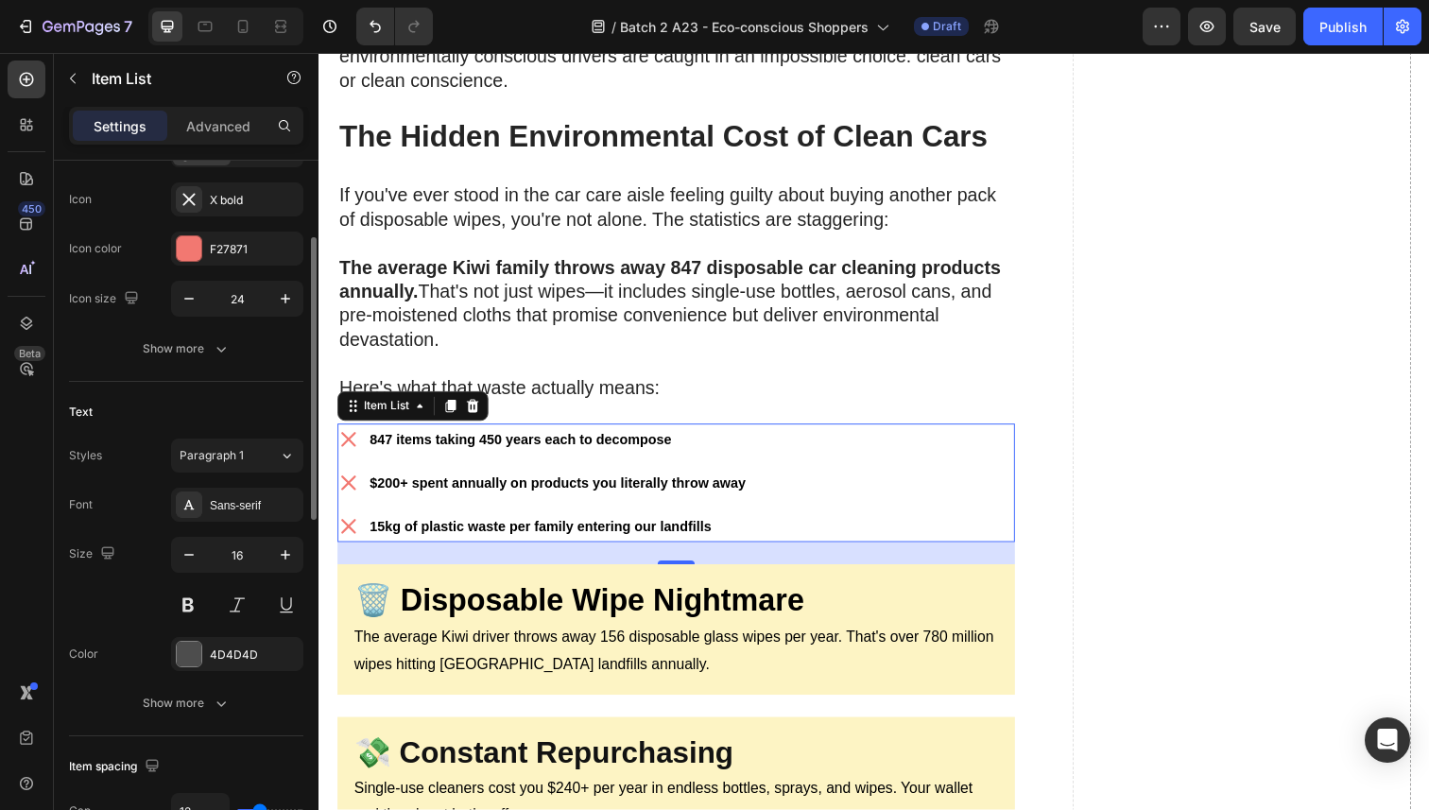
scroll to position [228, 0]
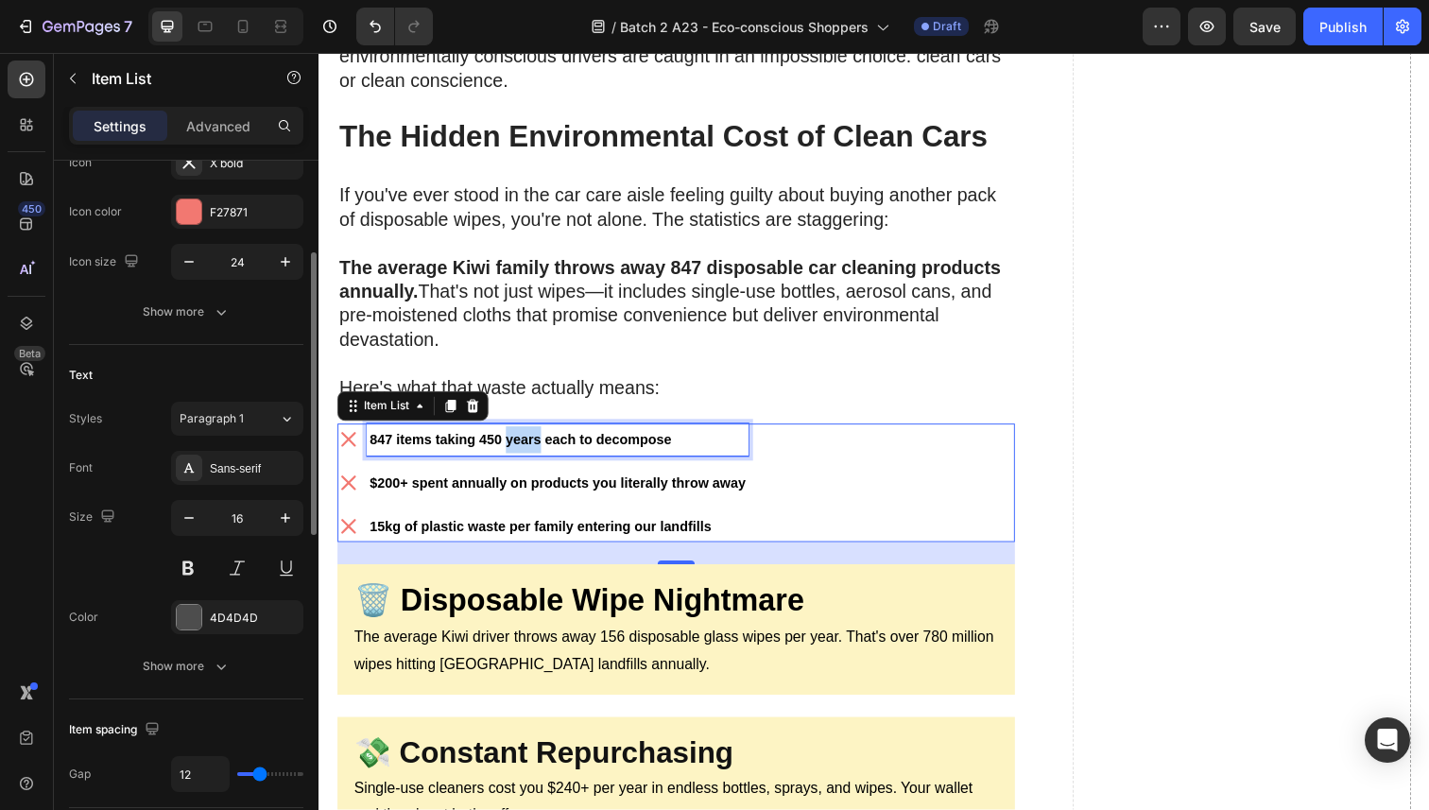
click at [508, 440] on strong "847 items taking 450 years each to decompose" at bounding box center [524, 447] width 308 height 15
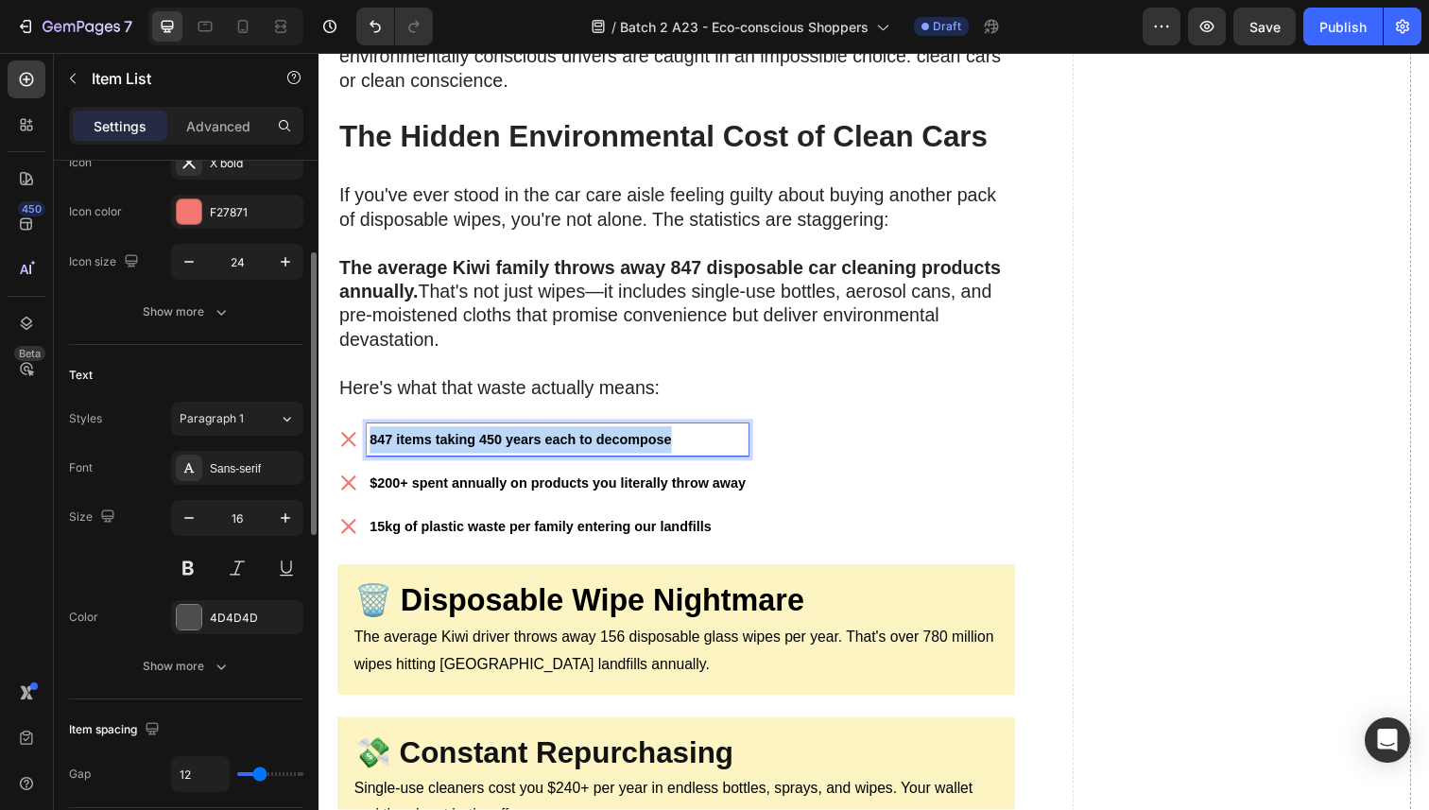
click at [508, 440] on strong "847 items taking 450 years each to decompose" at bounding box center [524, 447] width 308 height 15
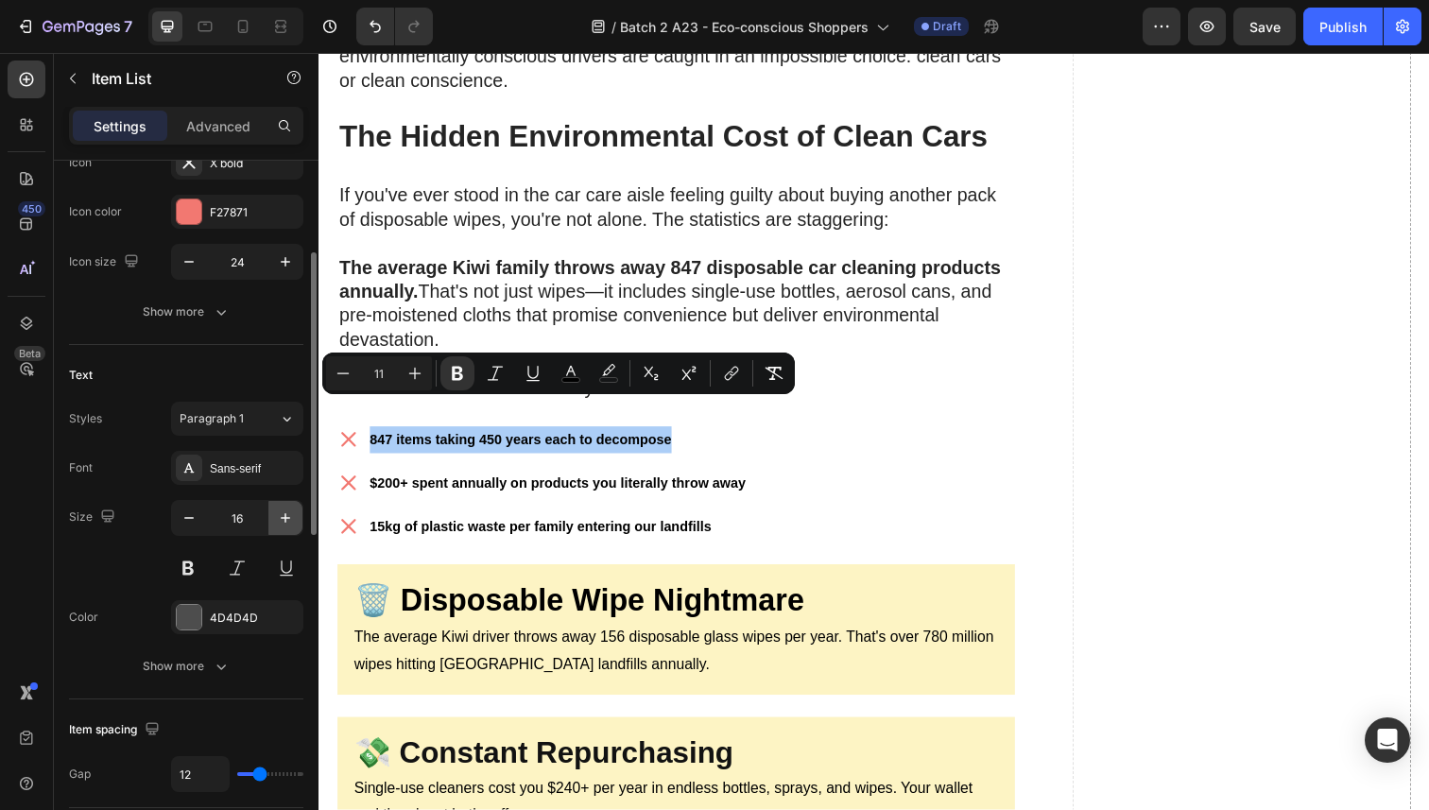
click at [276, 521] on icon "button" at bounding box center [285, 517] width 19 height 19
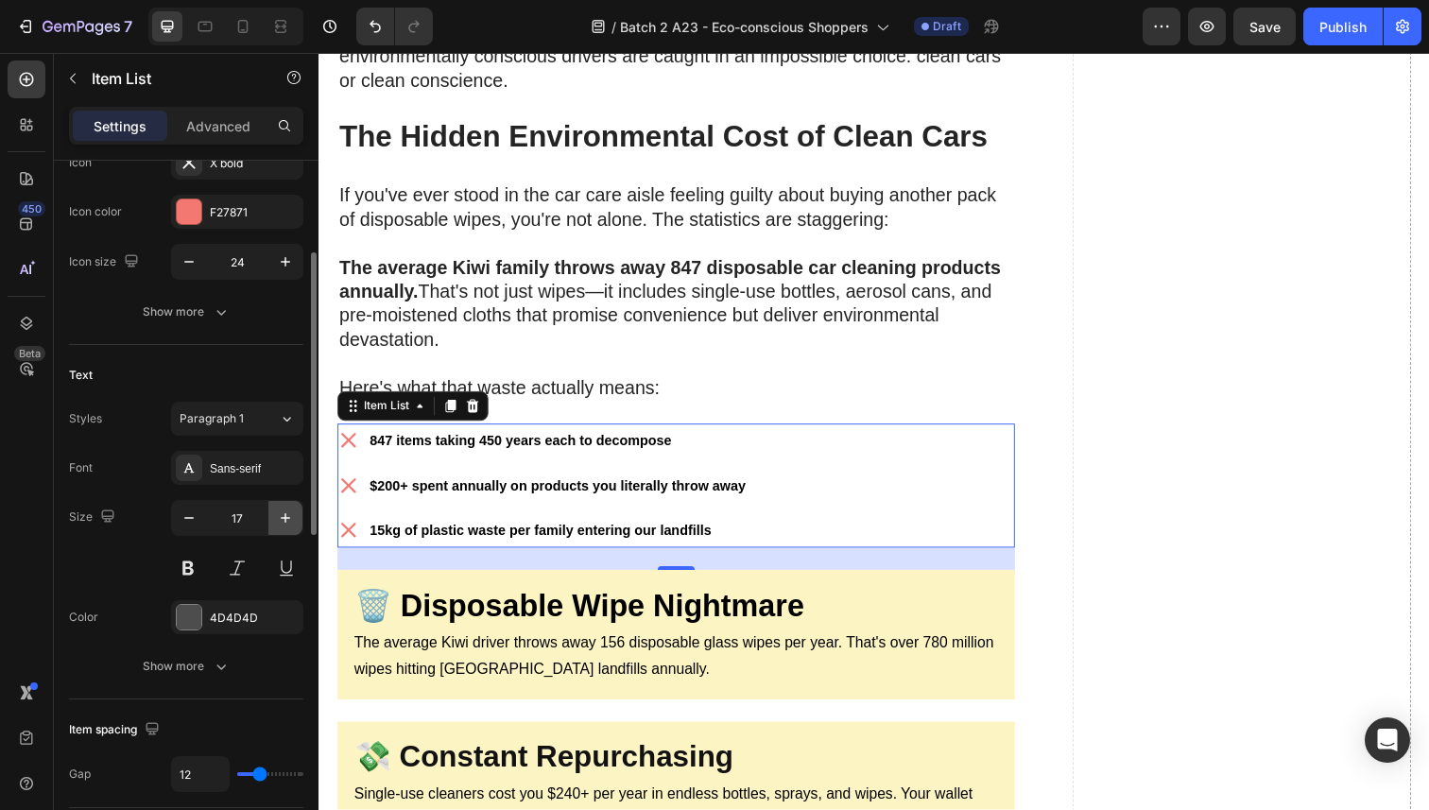
click at [278, 520] on icon "button" at bounding box center [285, 517] width 19 height 19
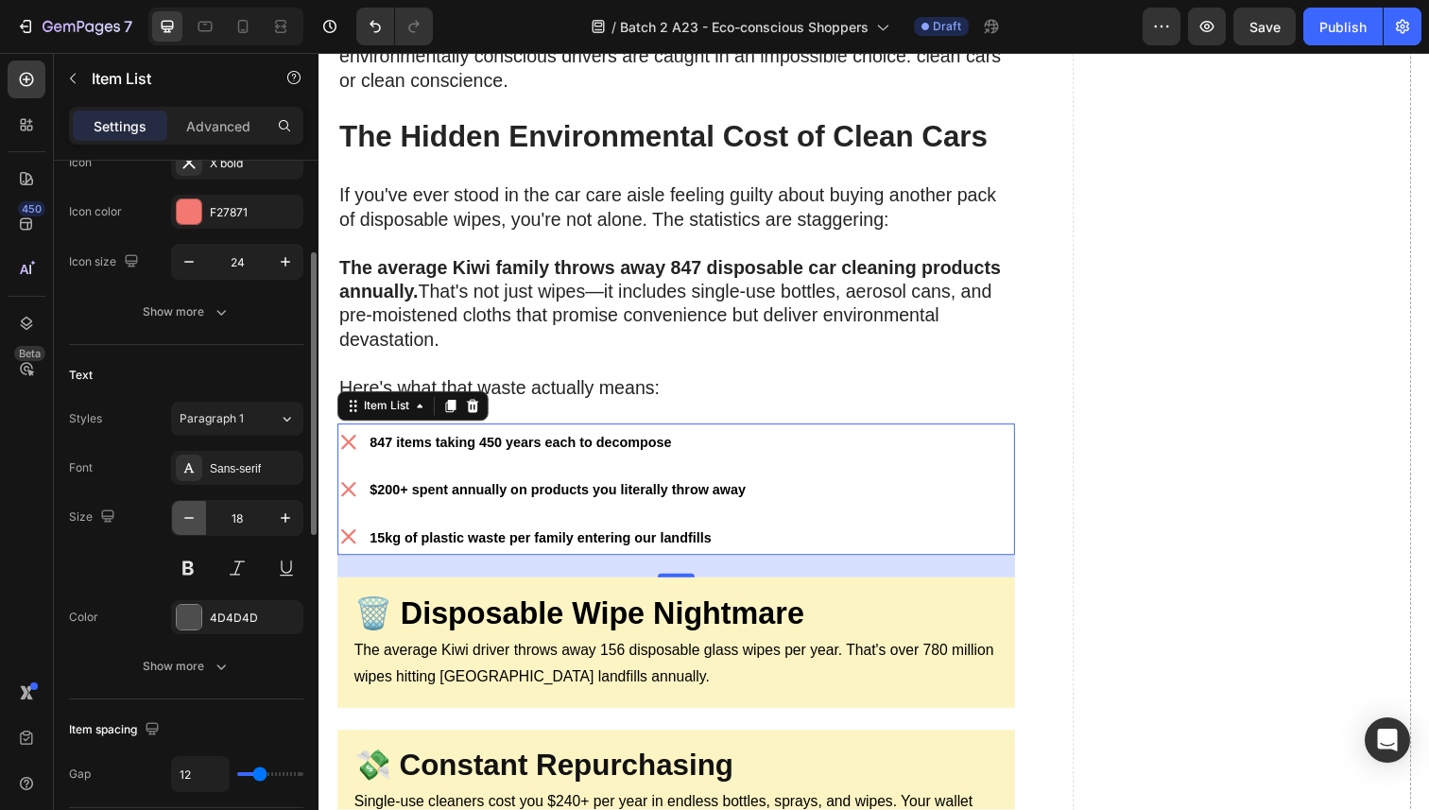
click at [194, 515] on icon "button" at bounding box center [189, 517] width 19 height 19
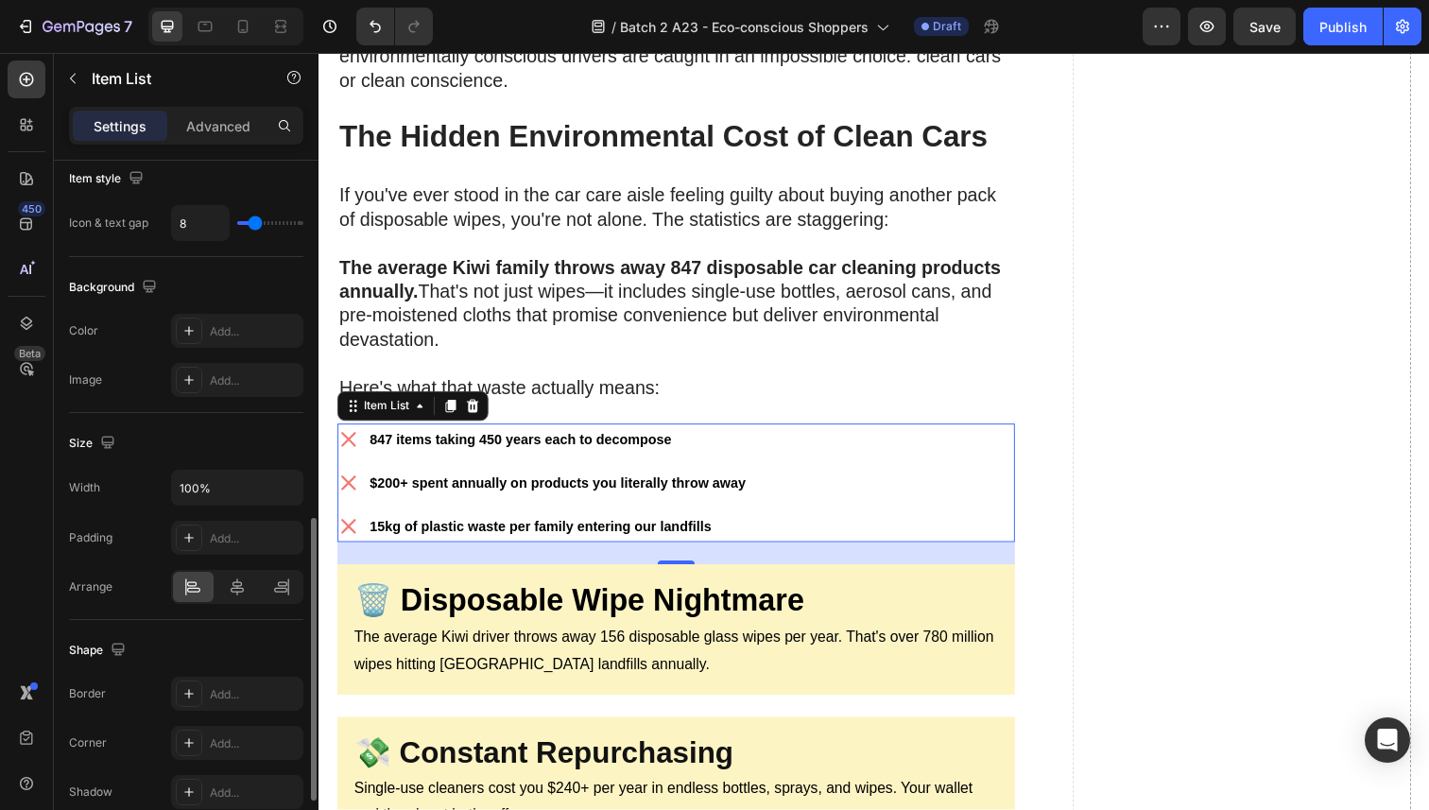
scroll to position [1042, 0]
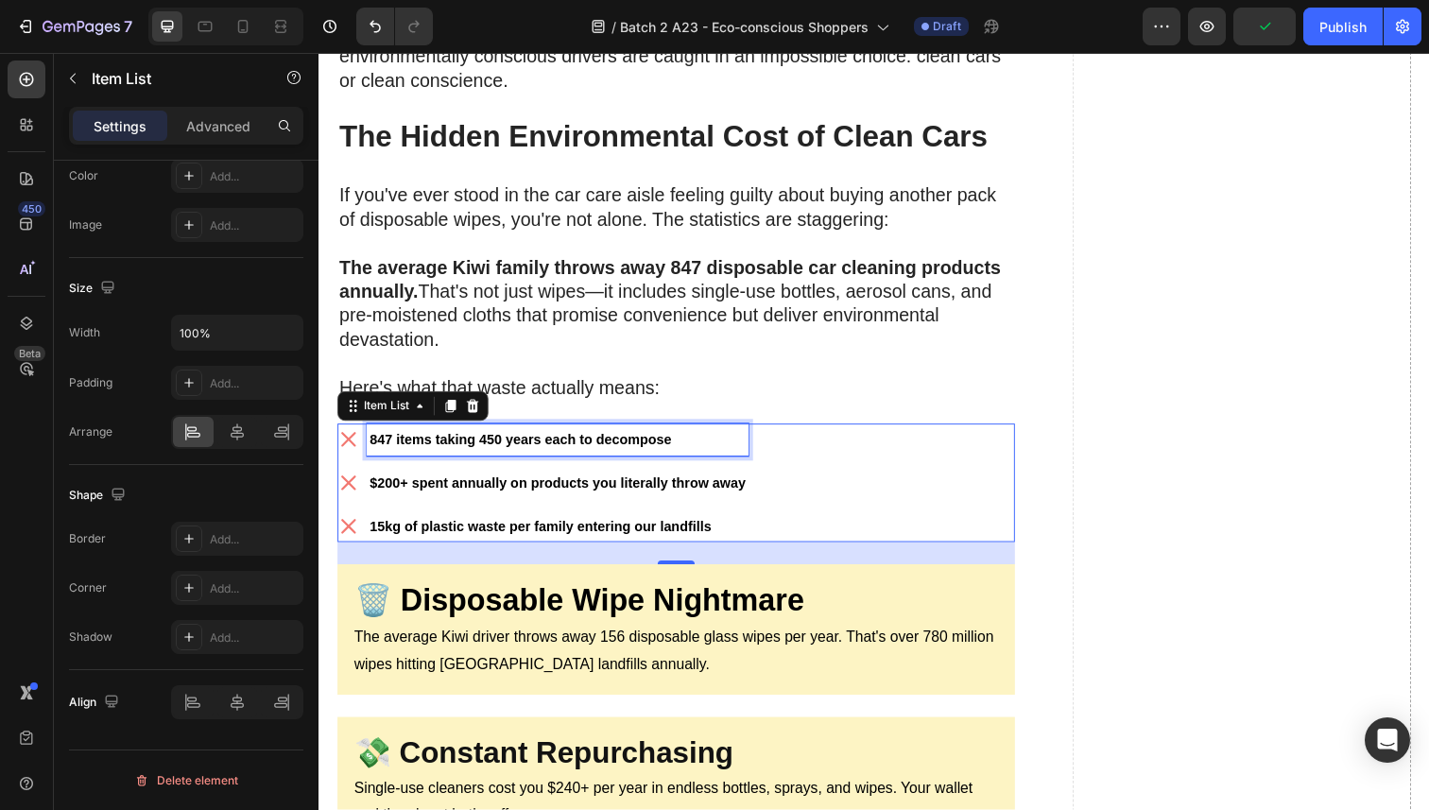
click at [494, 435] on p "847 items taking 450 years each to decompose" at bounding box center [562, 448] width 384 height 27
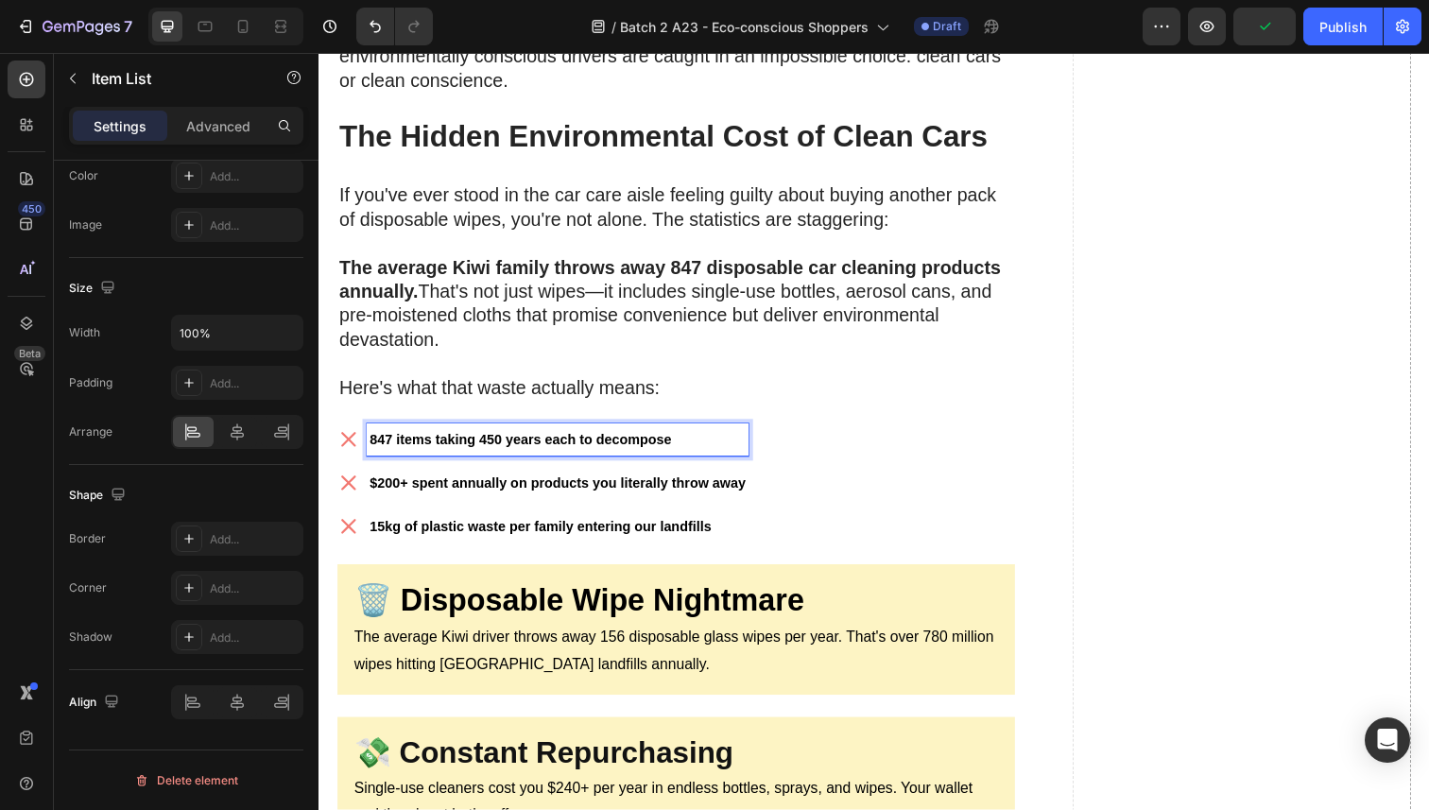
click at [875, 452] on div "847 items taking 450 years each to decompose $200+ spent annually on products y…" at bounding box center [683, 492] width 692 height 121
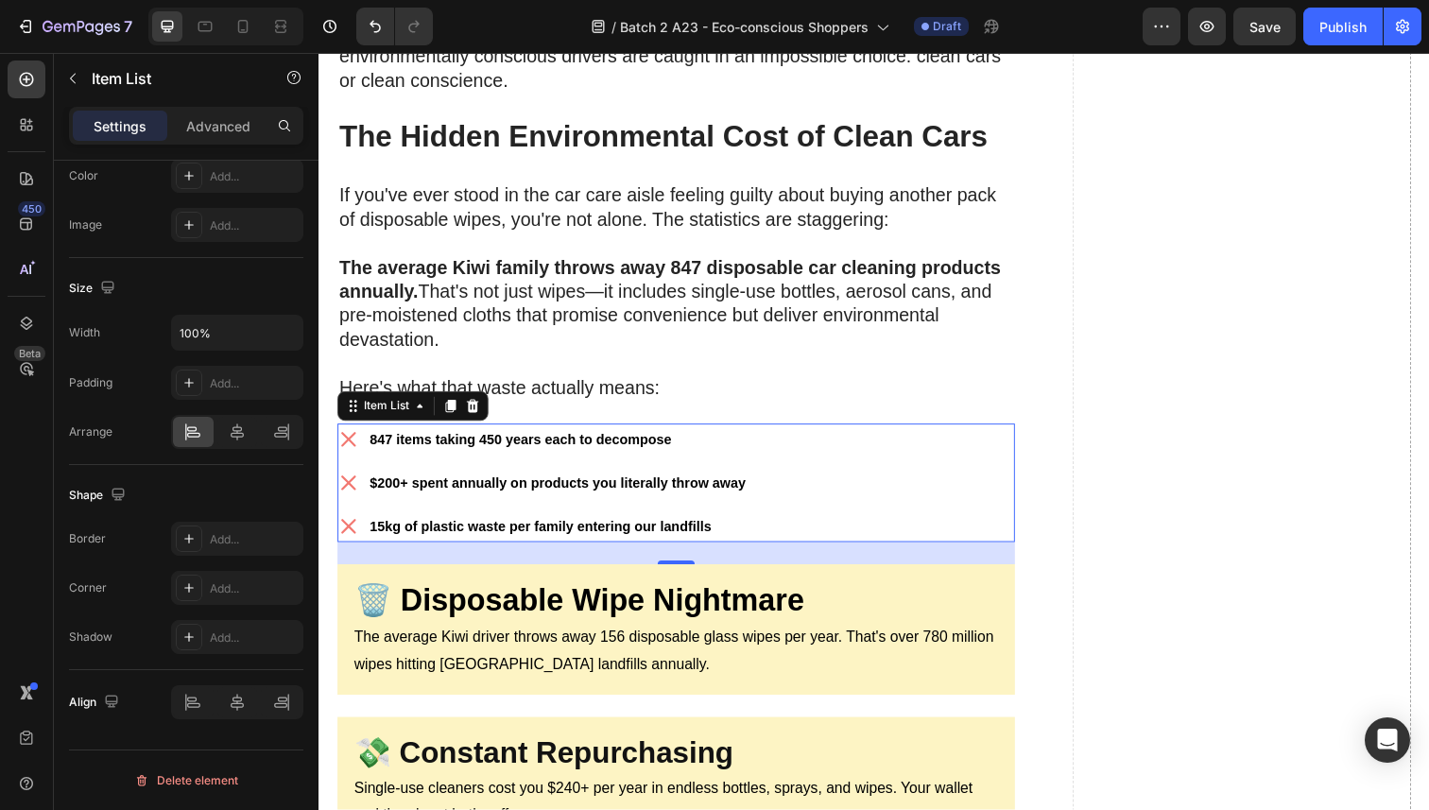
click at [743, 435] on p "847 items taking 450 years each to decompose" at bounding box center [562, 448] width 384 height 27
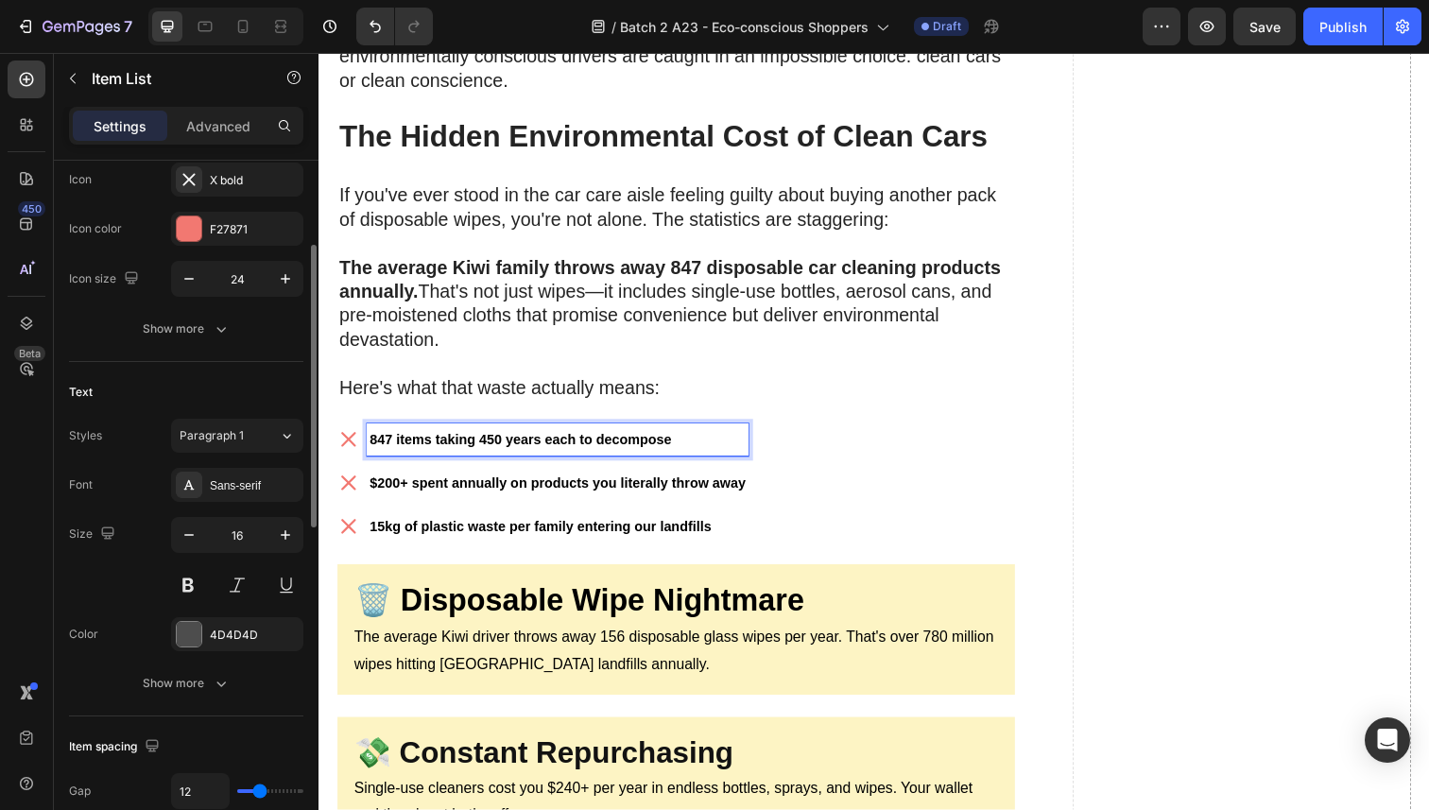
scroll to position [249, 0]
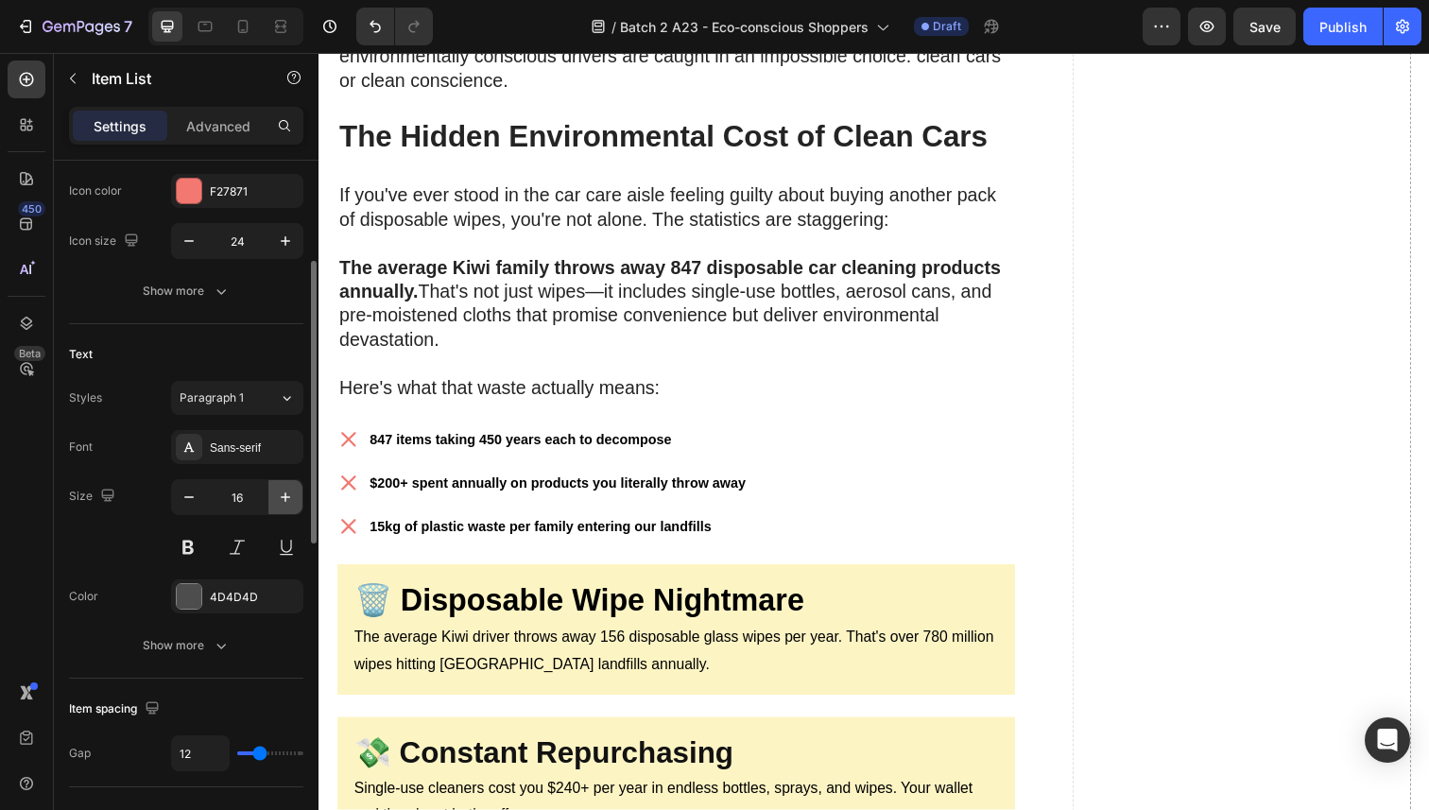
click at [273, 499] on button "button" at bounding box center [285, 497] width 34 height 34
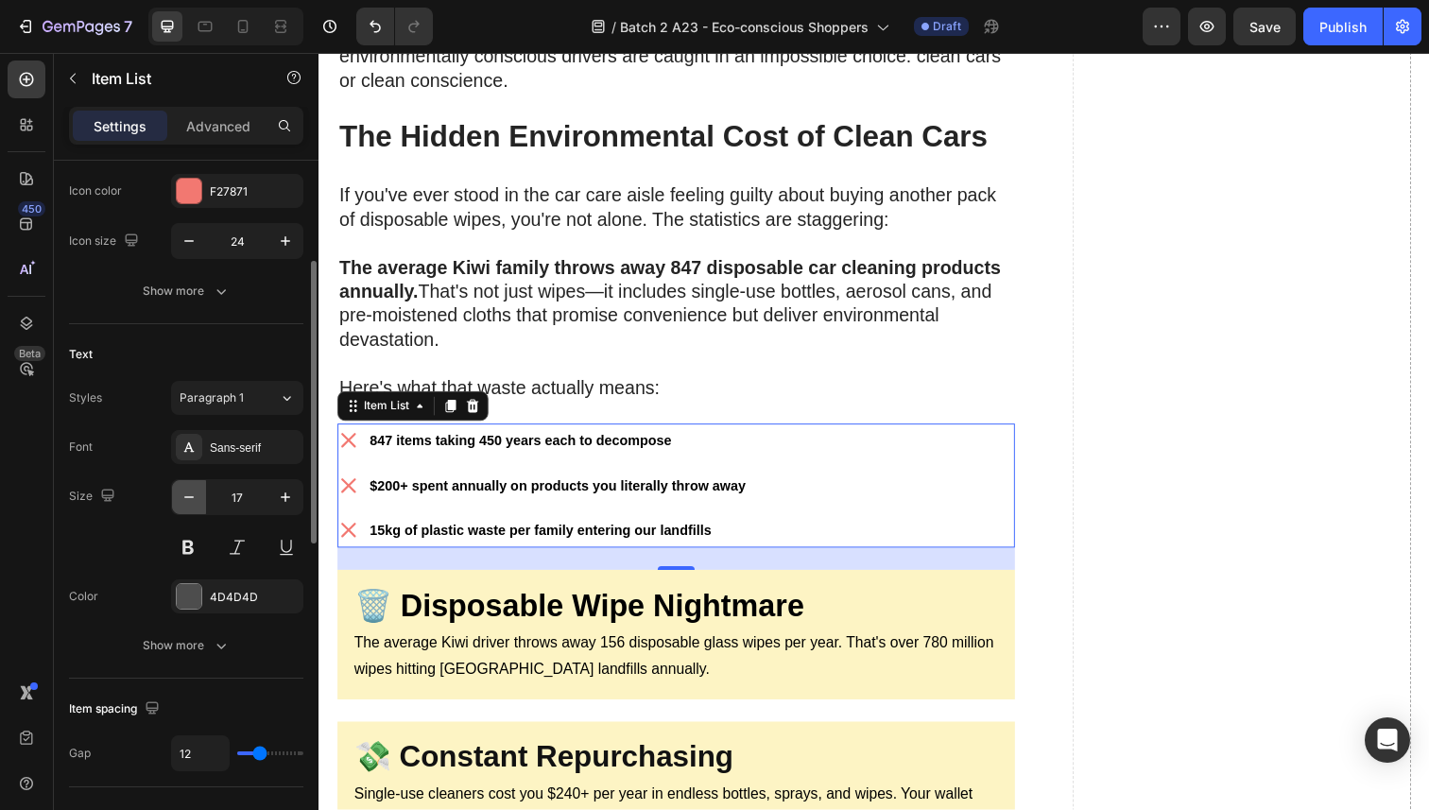
click at [189, 498] on icon "button" at bounding box center [189, 497] width 19 height 19
type input "16"
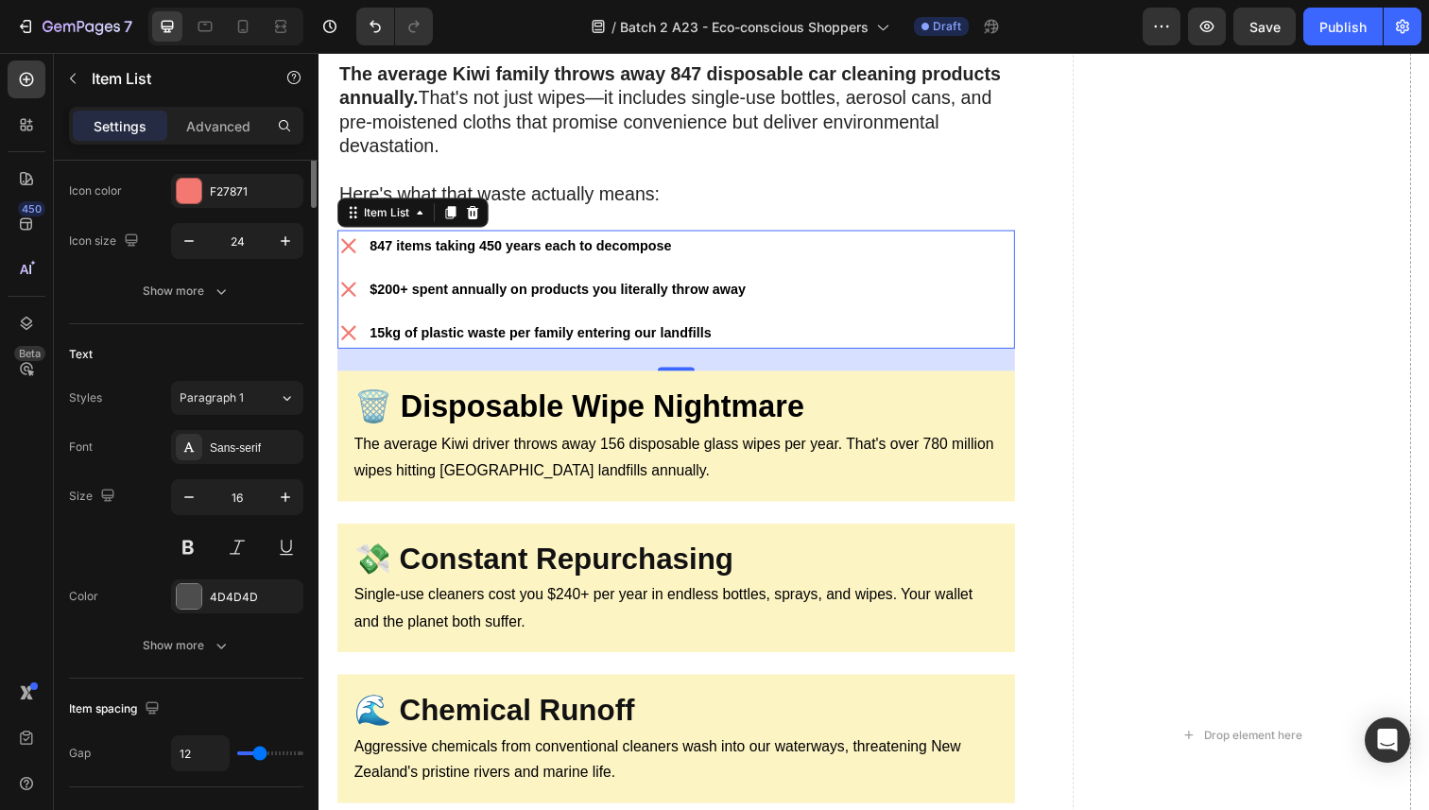
scroll to position [0, 0]
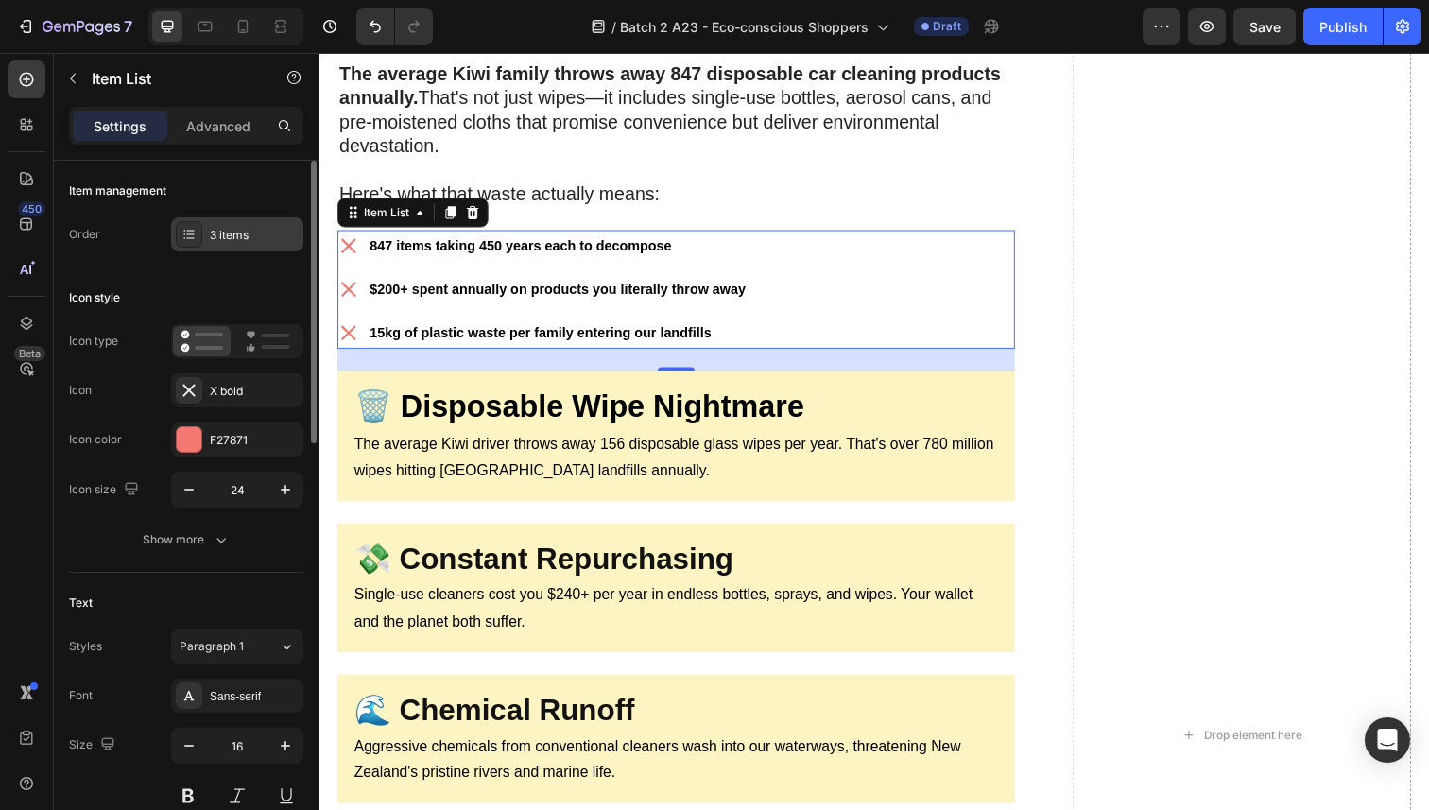
click at [233, 235] on div "3 items" at bounding box center [254, 235] width 89 height 17
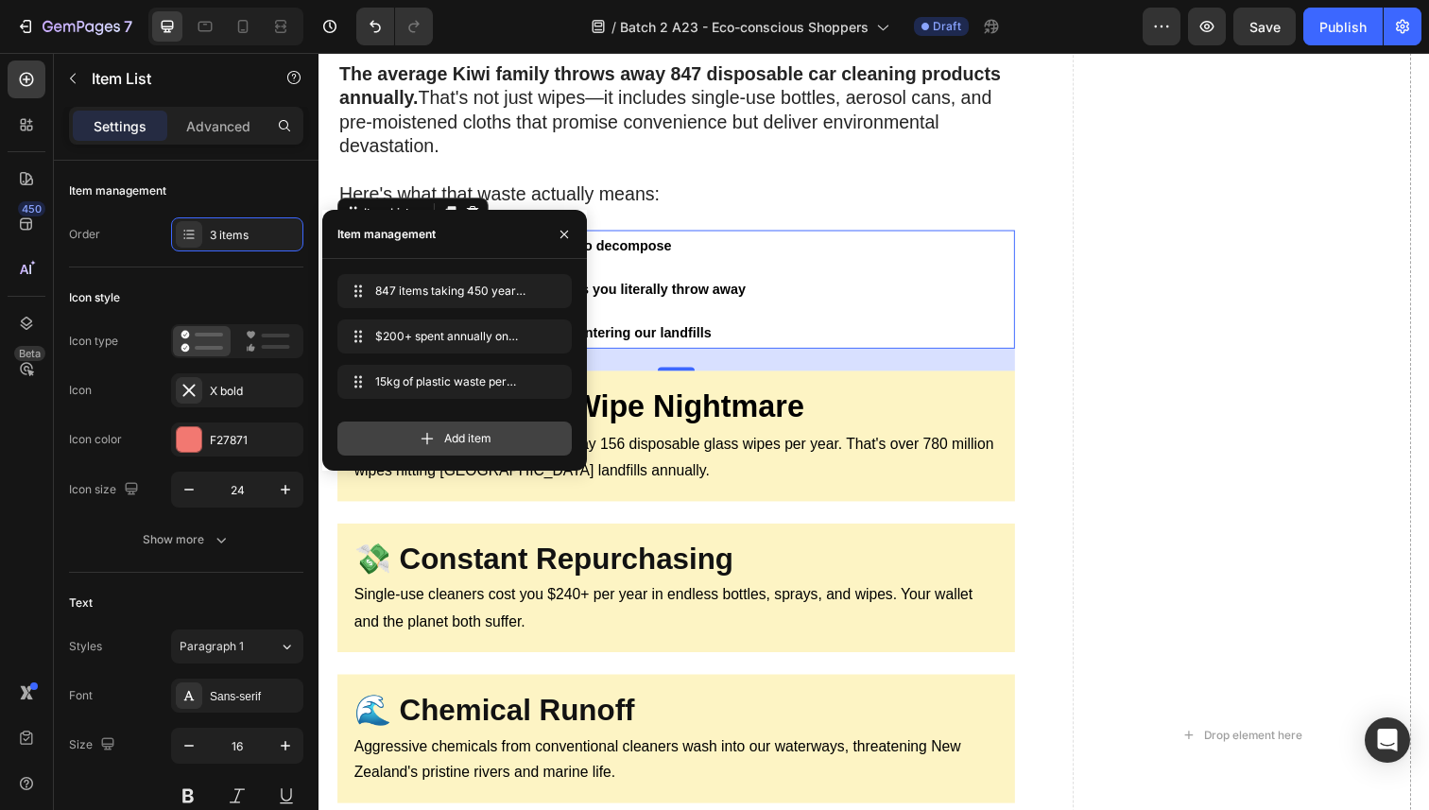
click at [405, 433] on div "Add item" at bounding box center [454, 439] width 234 height 34
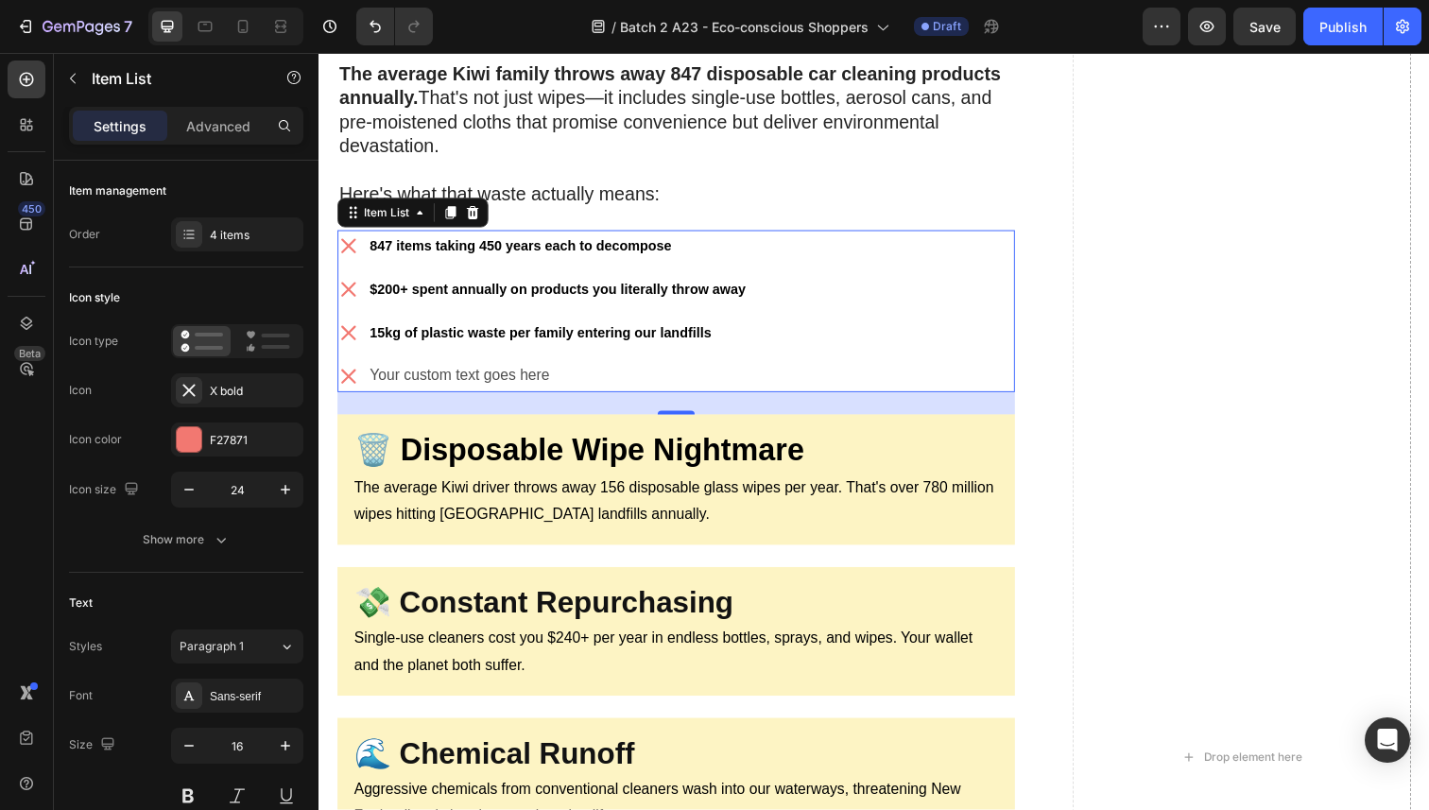
click at [661, 336] on div "847 items taking 450 years each to decompose $200+ spent annually on products y…" at bounding box center [547, 316] width 420 height 165
click at [634, 367] on div "Your custom text goes here" at bounding box center [562, 383] width 389 height 33
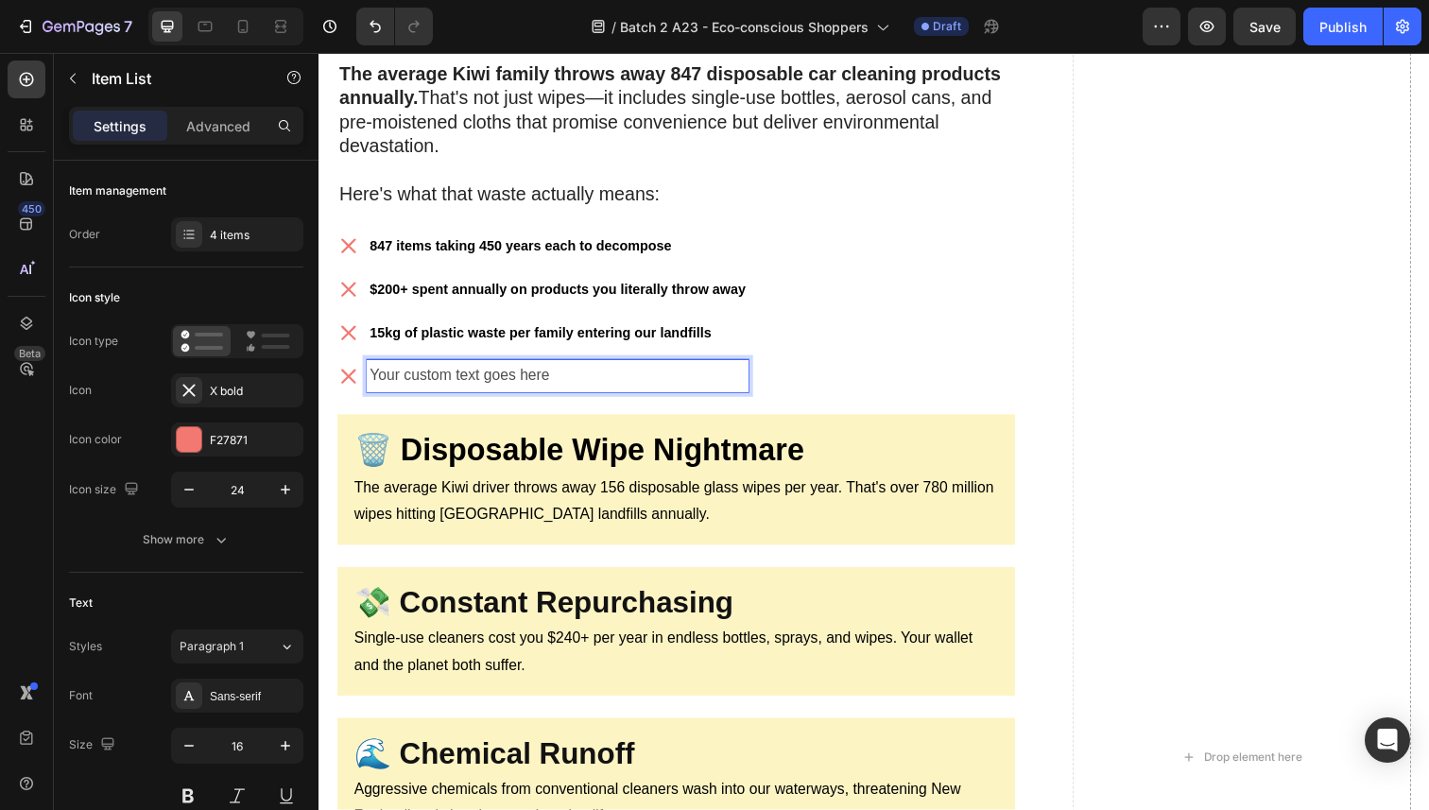
click at [634, 370] on p "Your custom text goes here" at bounding box center [562, 383] width 384 height 27
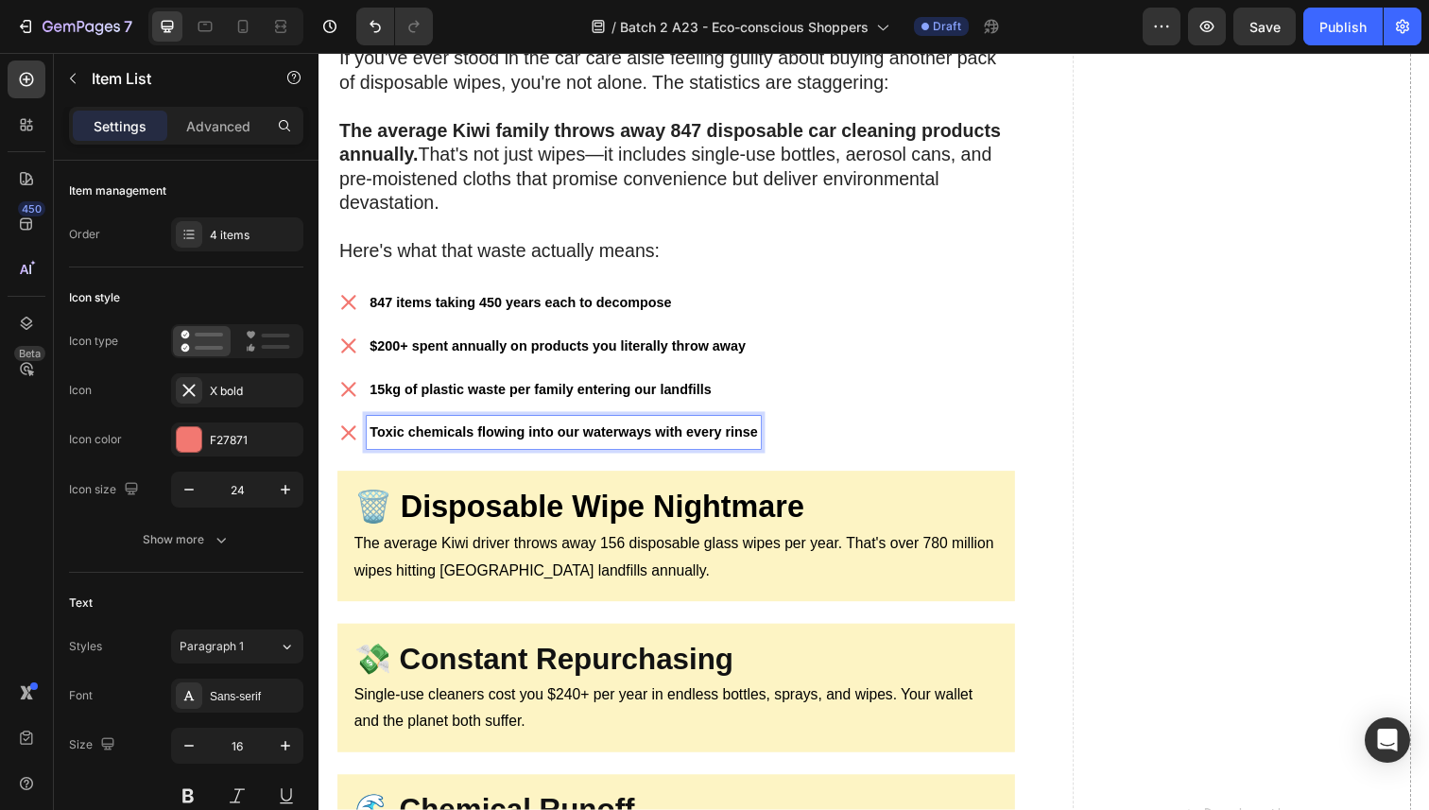
scroll to position [1268, 0]
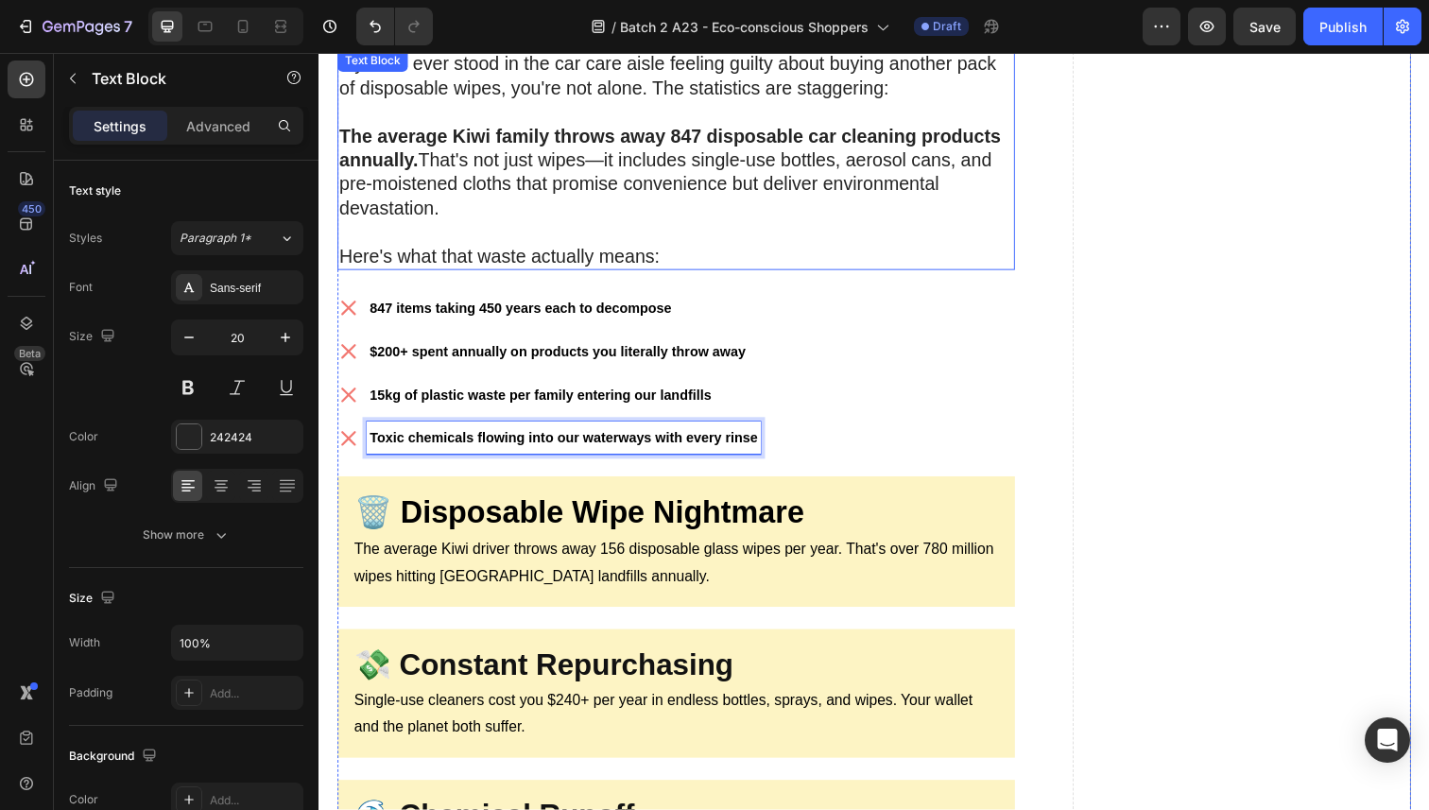
click at [499, 249] on p "Here's what that waste actually means:" at bounding box center [683, 261] width 688 height 25
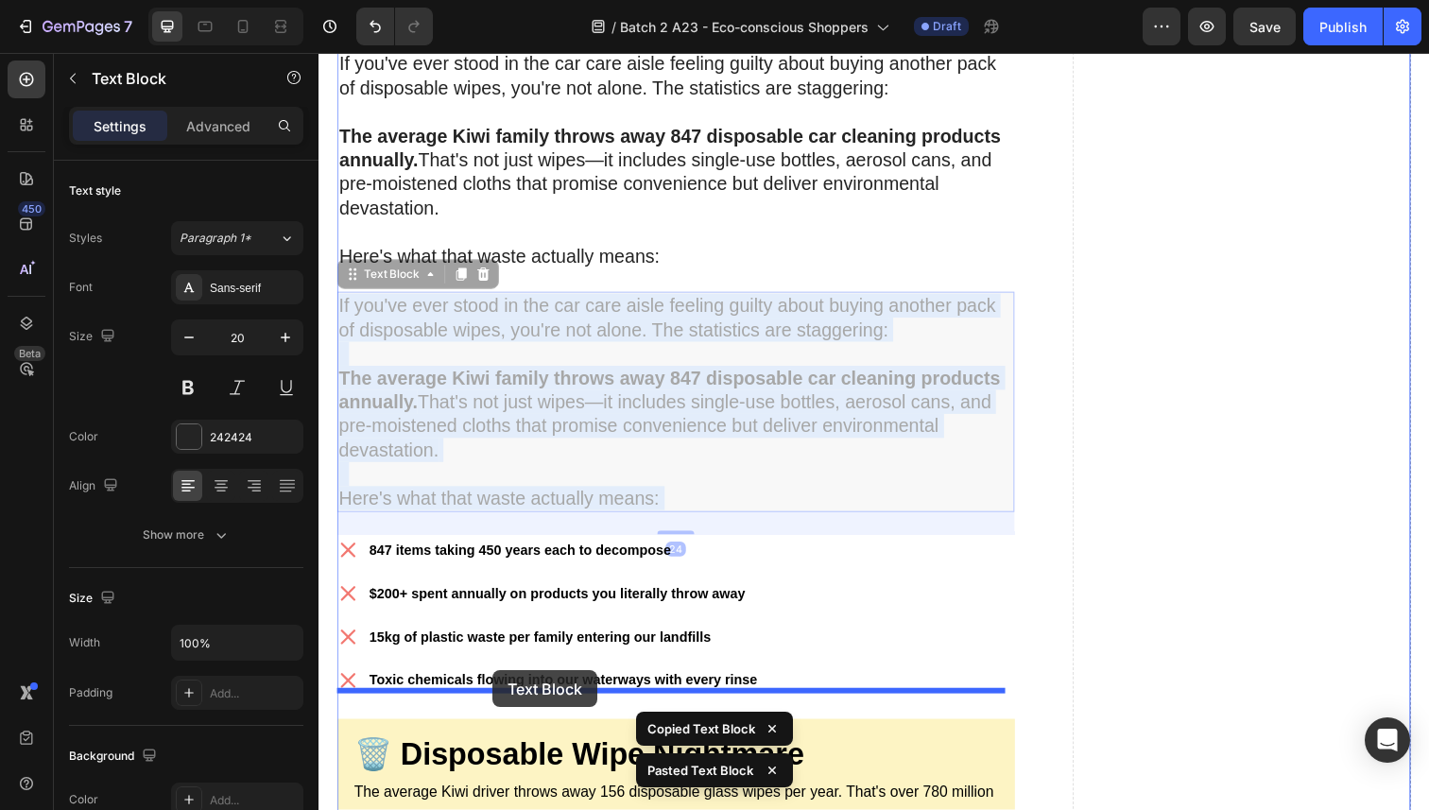
drag, startPoint x: 502, startPoint y: 319, endPoint x: 496, endPoint y: 683, distance: 363.9
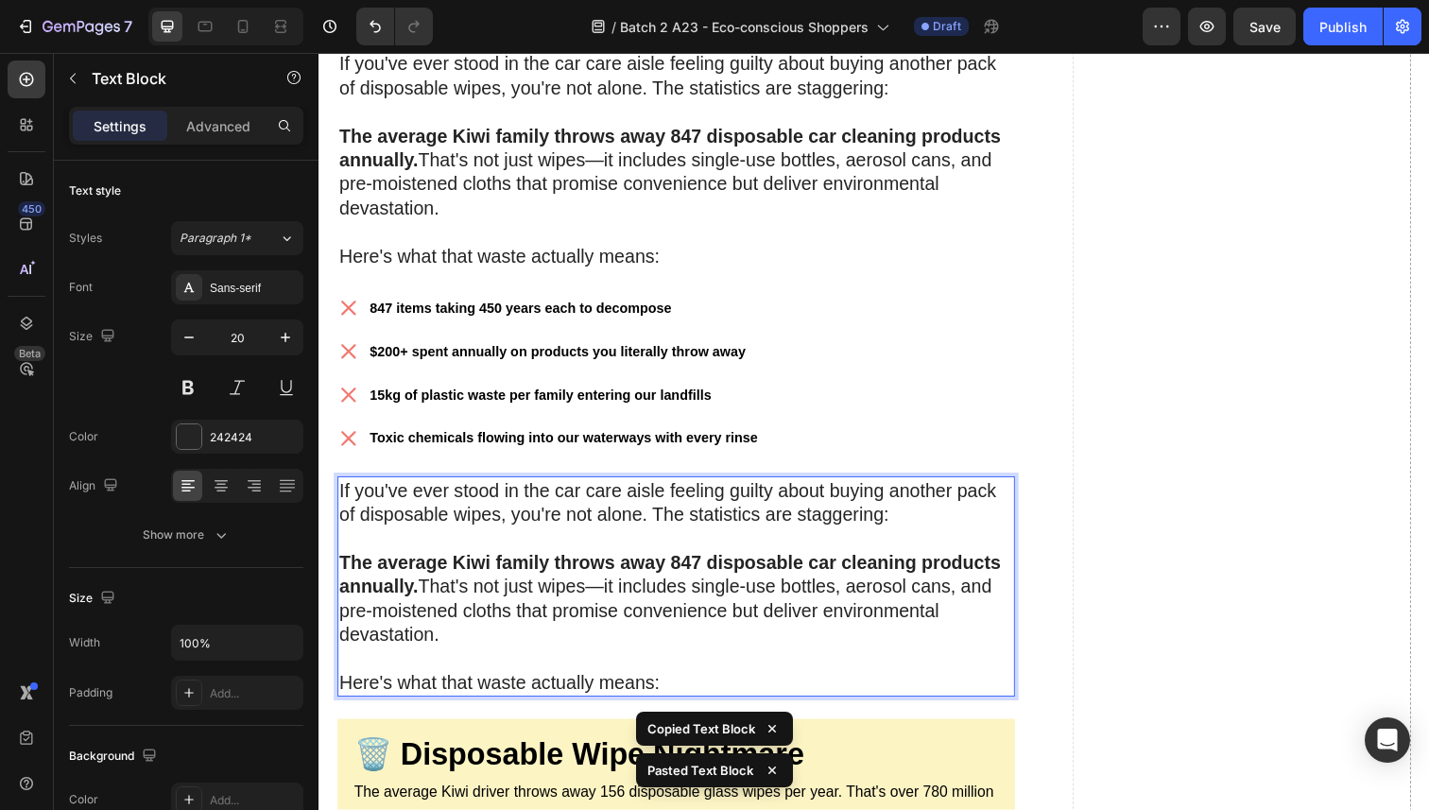
click at [524, 641] on p "The average Kiwi family throws away 847 disposable car cleaning products annual…" at bounding box center [683, 622] width 688 height 123
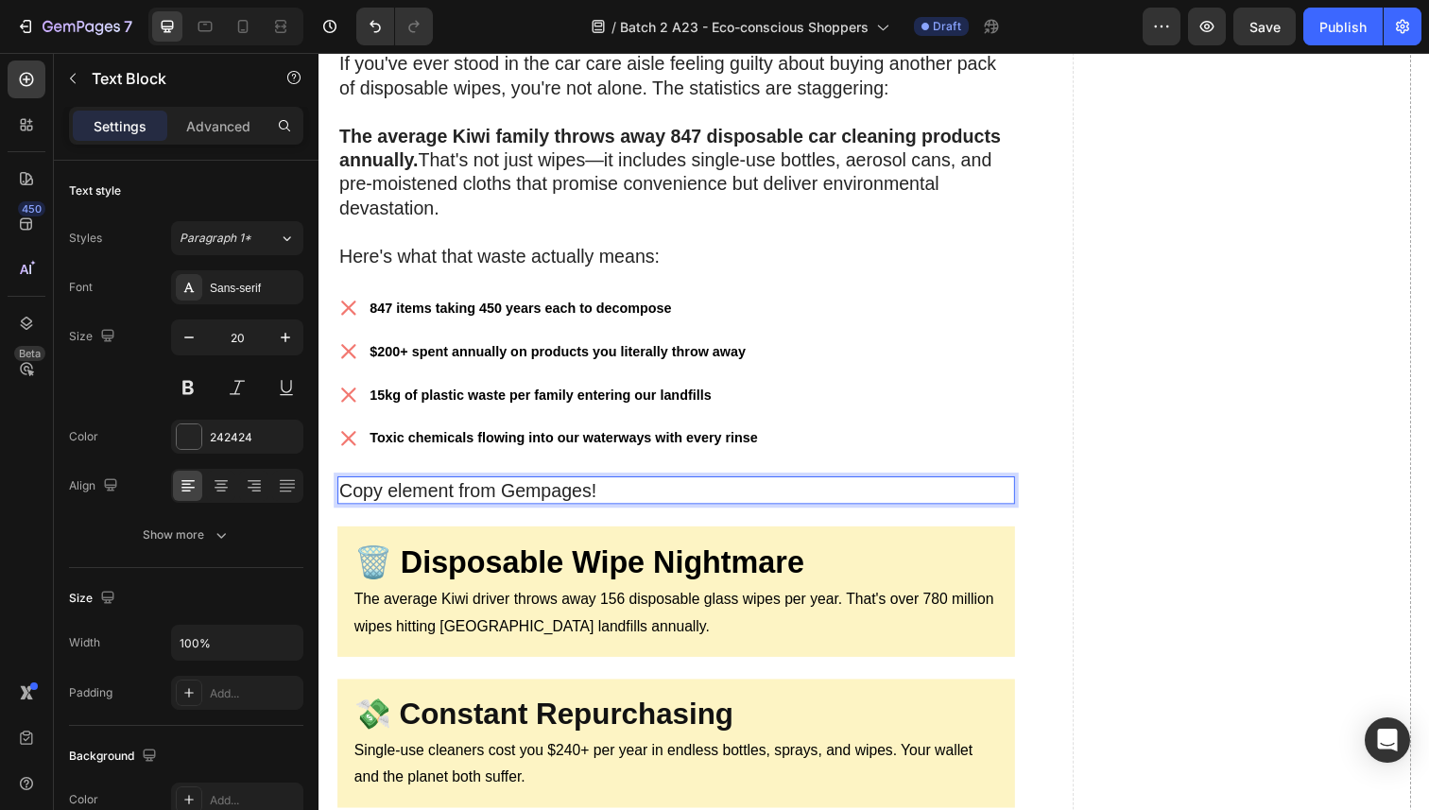
click at [539, 488] on p "Copy element from Gempages!" at bounding box center [683, 500] width 688 height 25
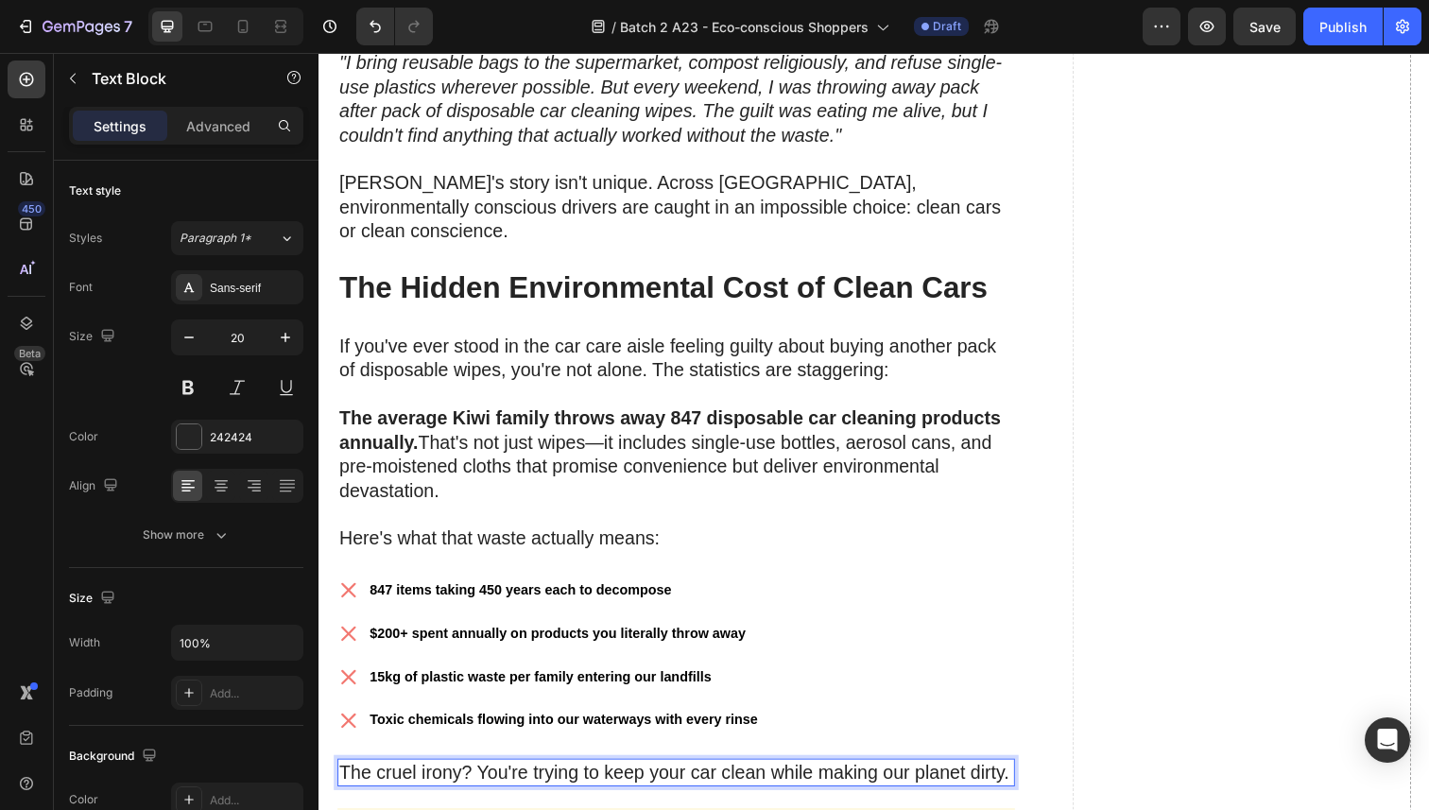
scroll to position [823, 0]
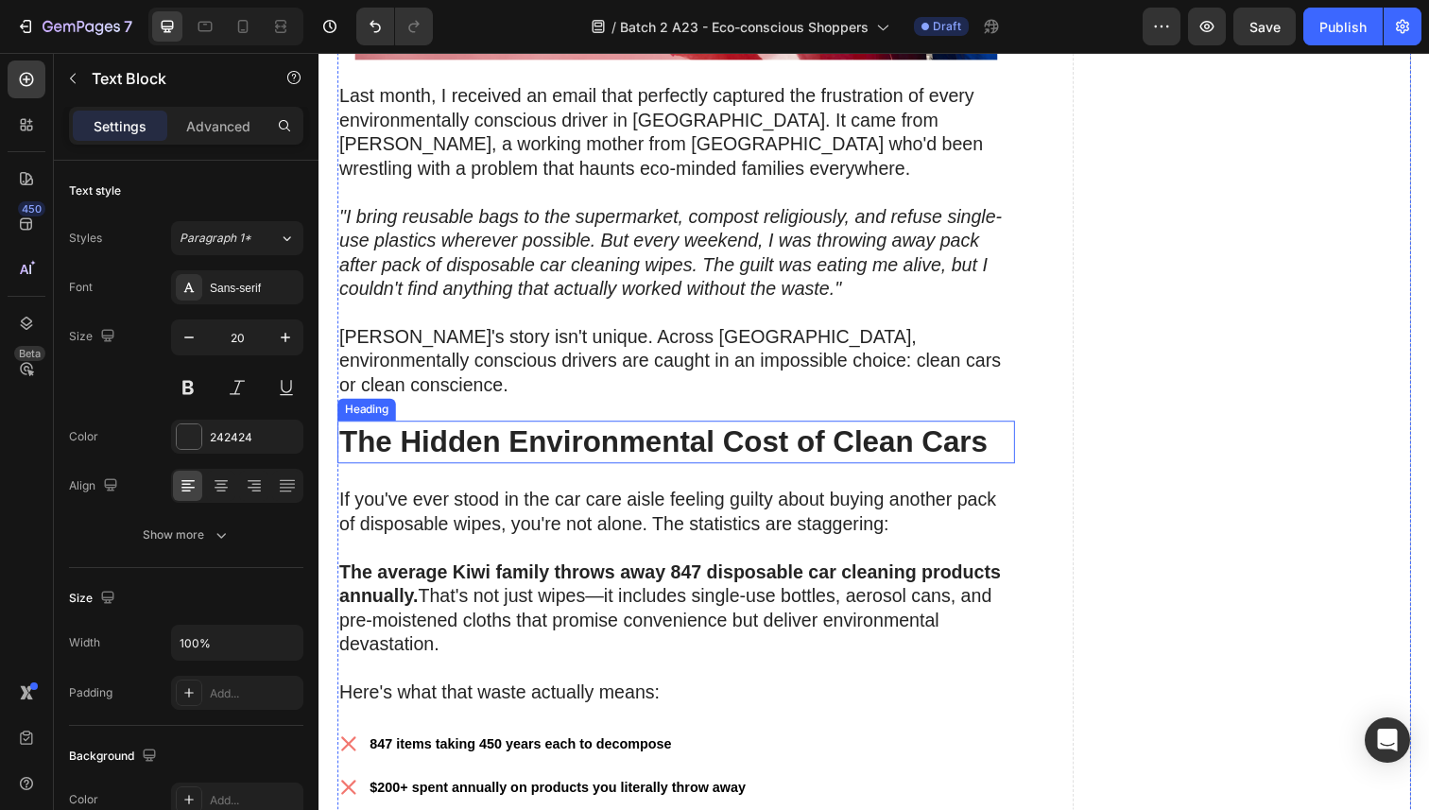
click at [497, 437] on strong "The Hidden Environmental Cost of Clean Cars" at bounding box center [670, 450] width 663 height 34
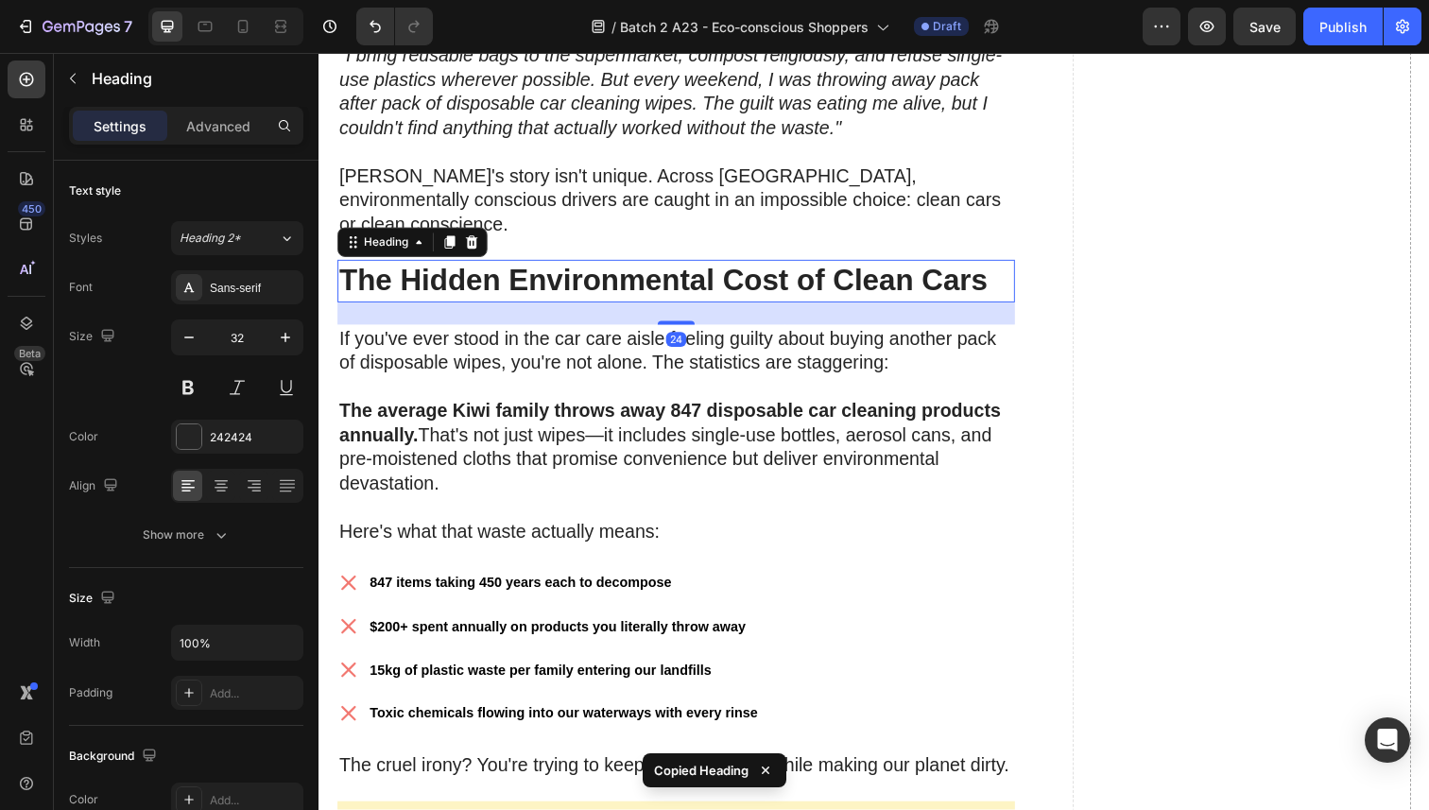
scroll to position [1313, 0]
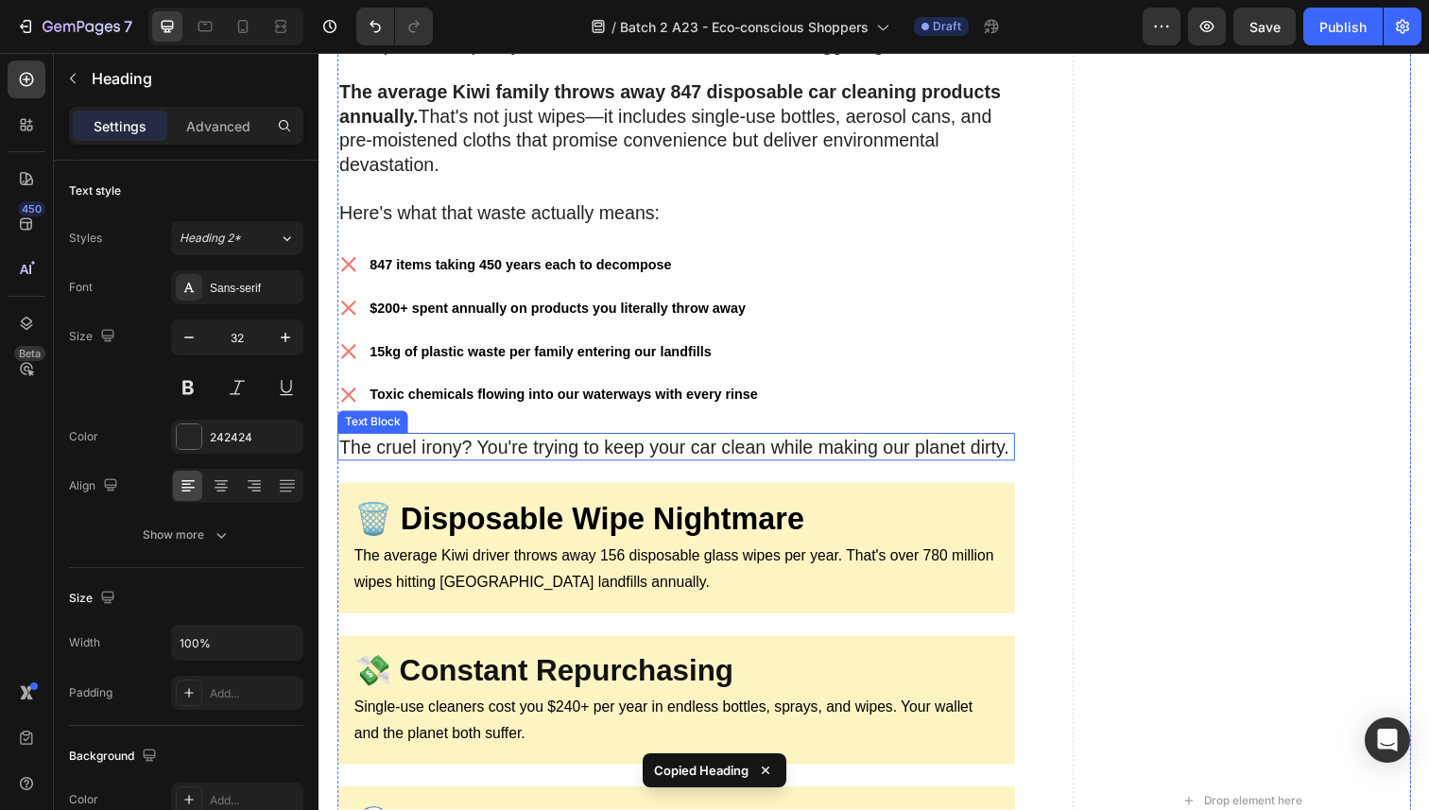
click at [465, 464] on div "The cruel irony? You're trying to keep your car clean while making our planet d…" at bounding box center [683, 455] width 692 height 28
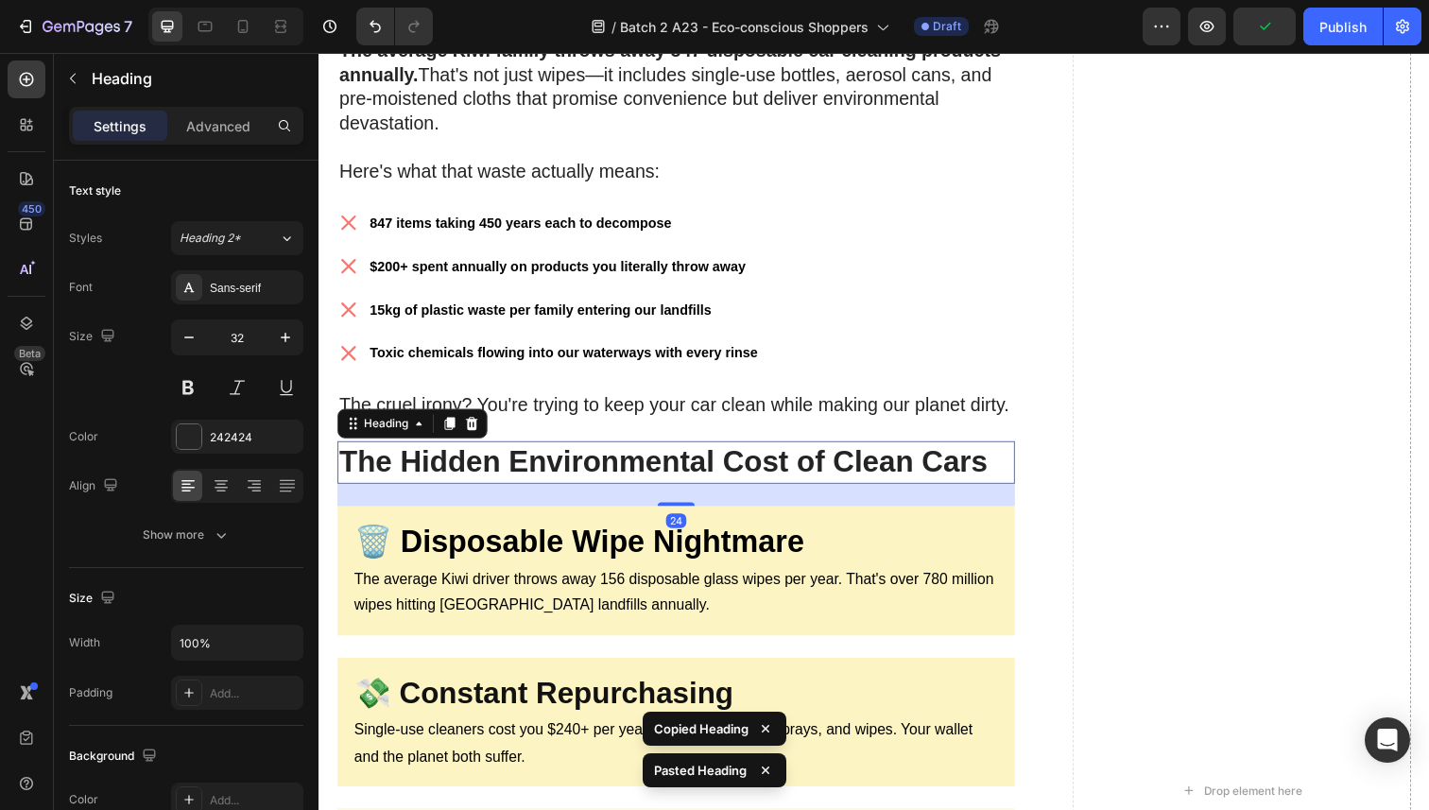
scroll to position [1496, 0]
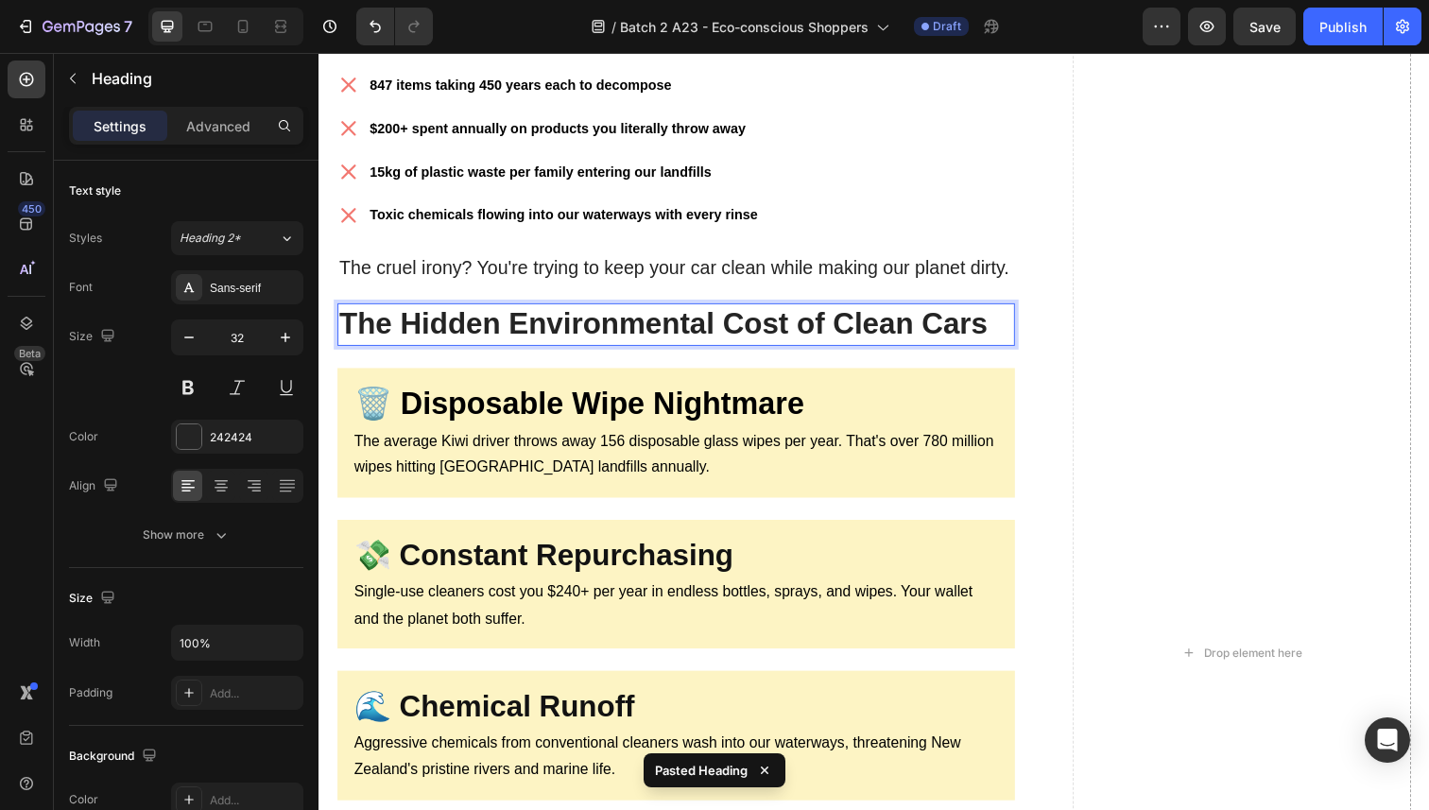
click at [493, 323] on strong "The Hidden Environmental Cost of Clean Cars" at bounding box center [670, 330] width 663 height 34
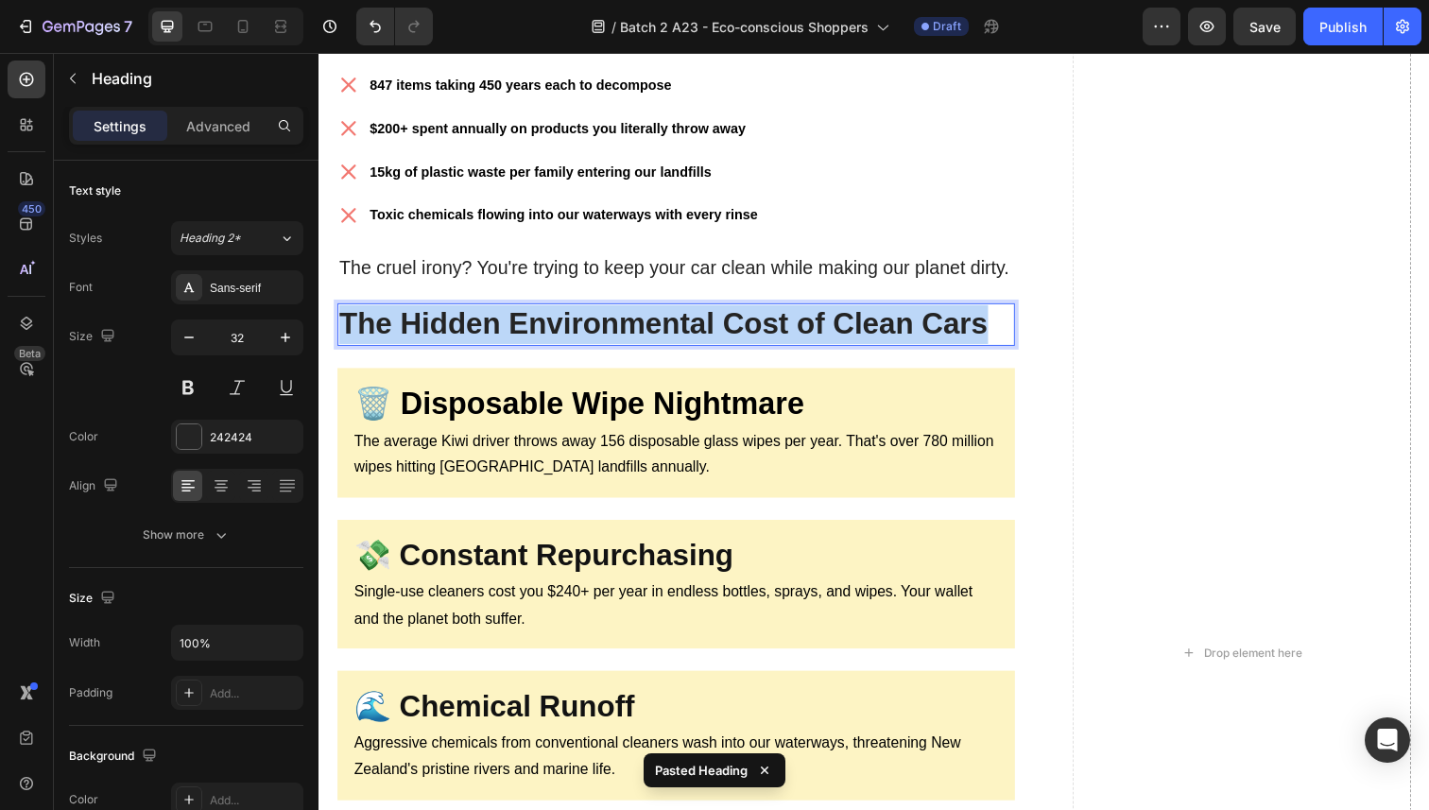
click at [493, 323] on strong "The Hidden Environmental Cost of Clean Cars" at bounding box center [670, 330] width 663 height 34
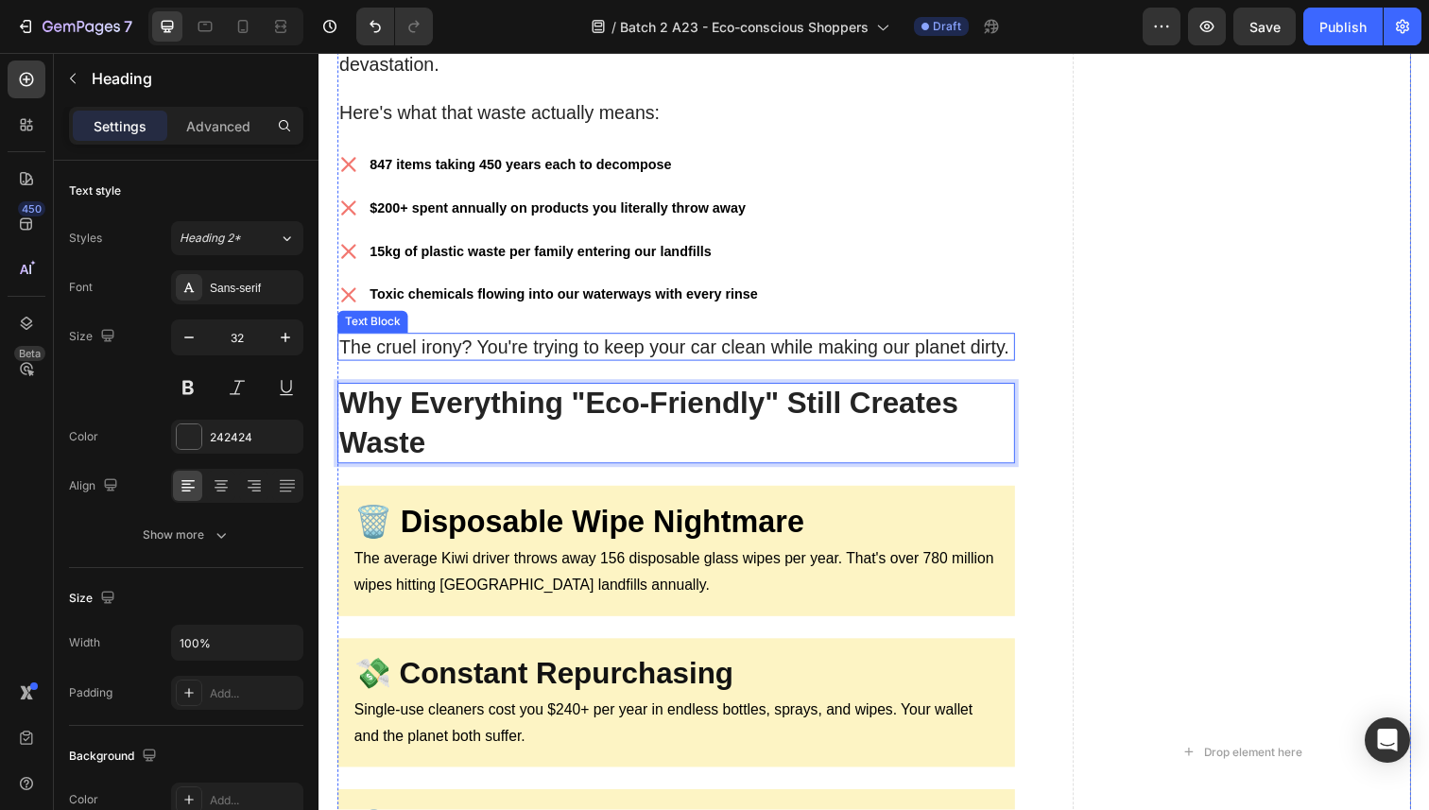
scroll to position [1410, 0]
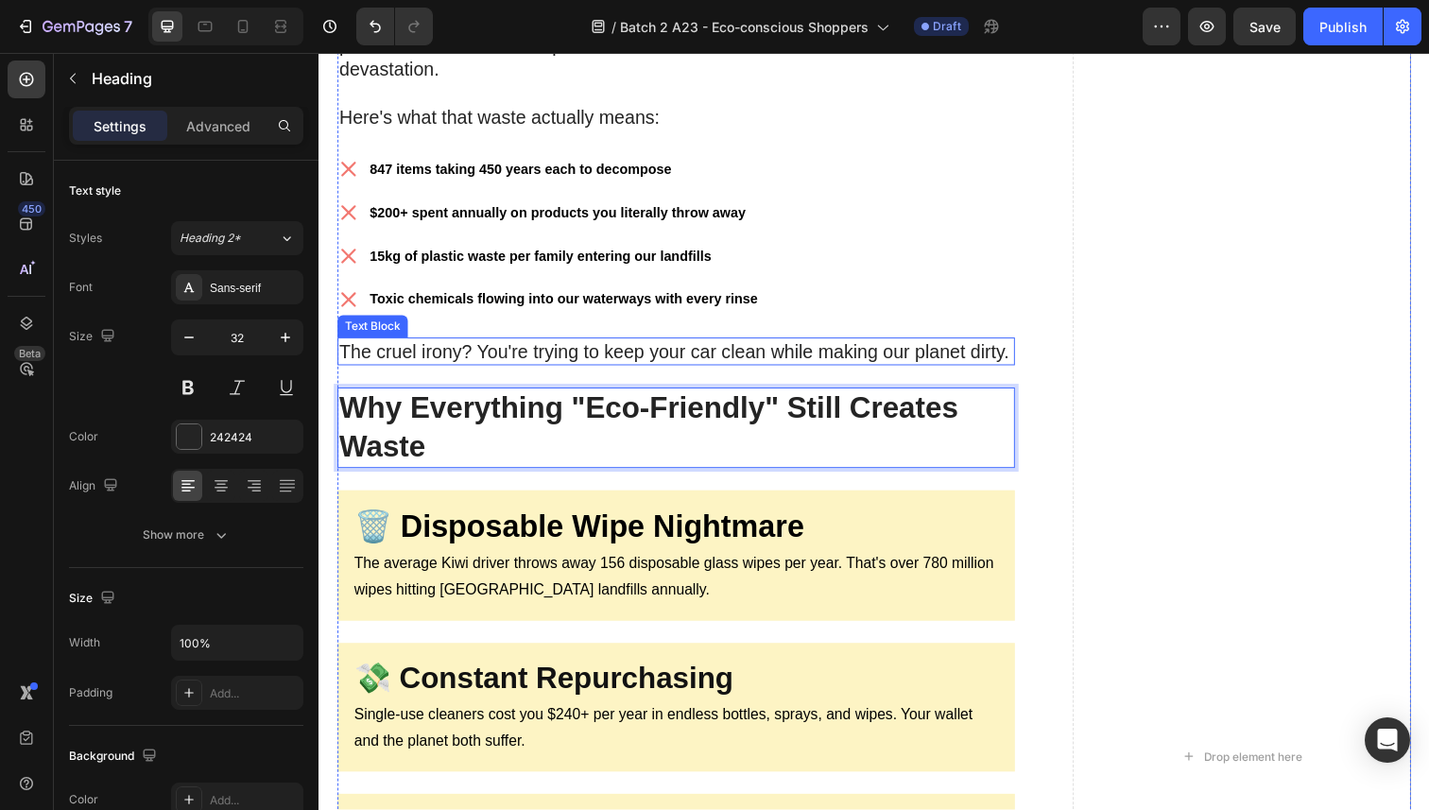
click at [509, 346] on p "The cruel irony? You're trying to keep your car clean while making our planet d…" at bounding box center [683, 358] width 688 height 25
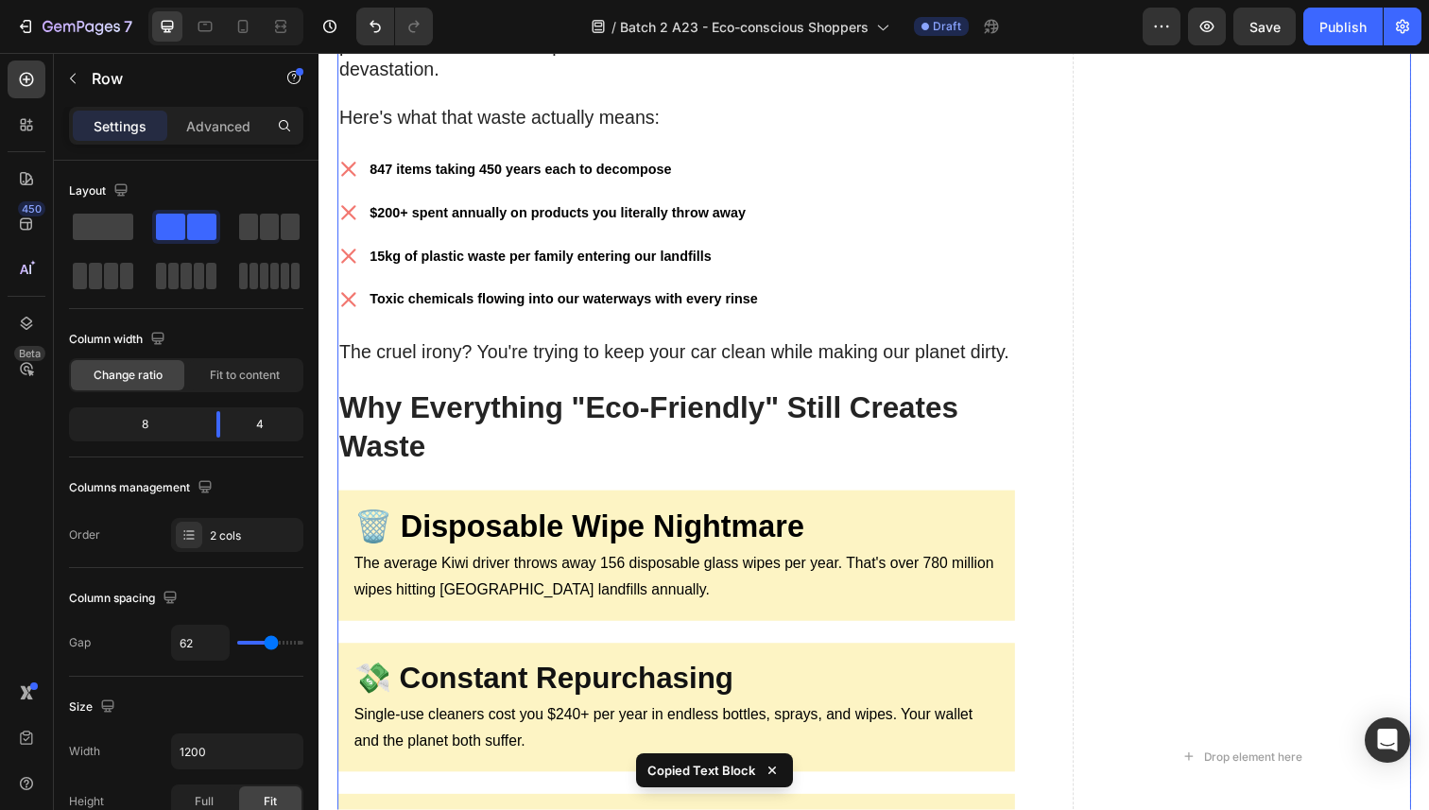
click at [477, 474] on div "Image Last month, I received an email that perfectly captured the frustration o…" at bounding box center [683, 772] width 692 height 3472
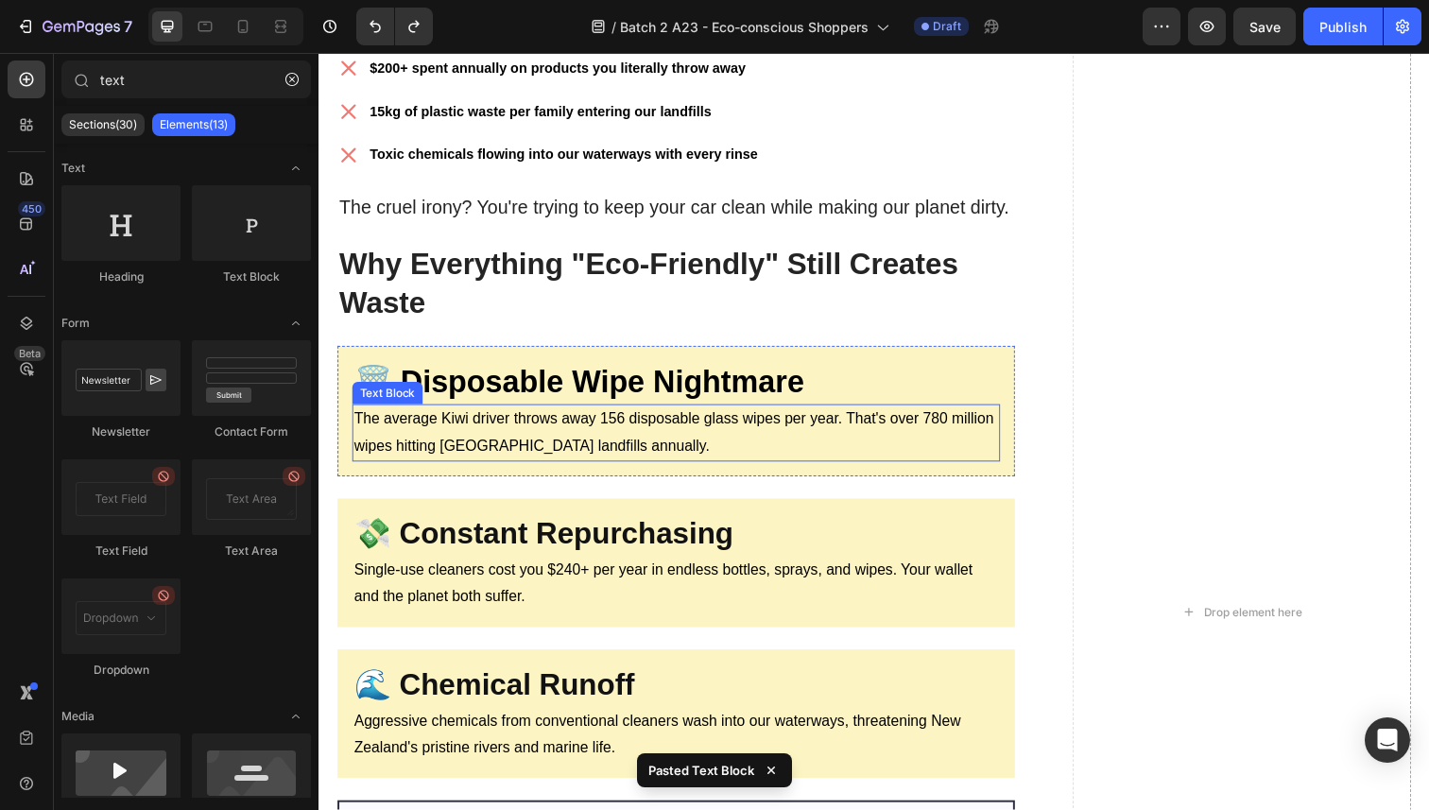
scroll to position [1556, 0]
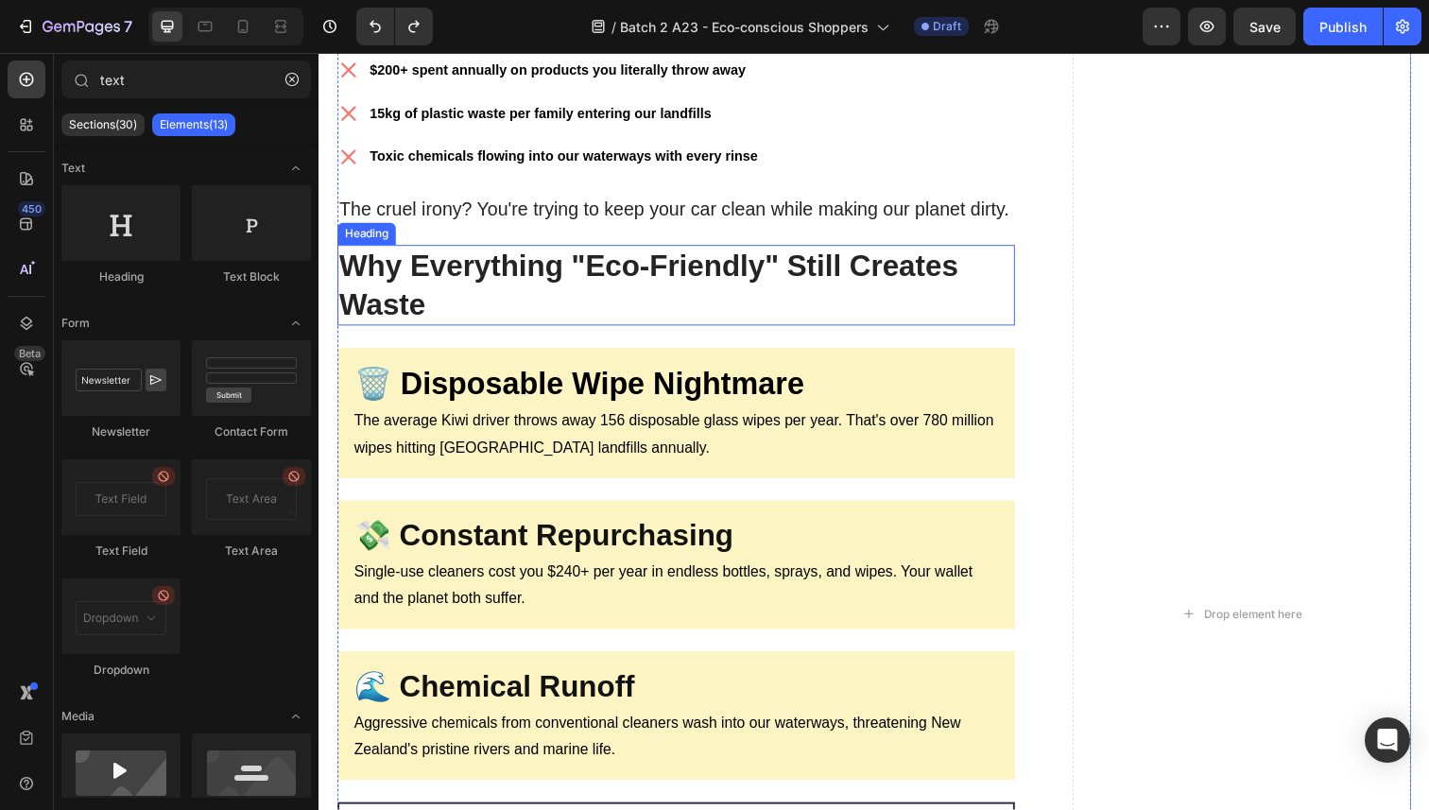
click at [450, 326] on h2 "⁠⁠⁠⁠⁠⁠⁠ Why Everything "Eco-Friendly" Still Creates Waste" at bounding box center [683, 291] width 692 height 82
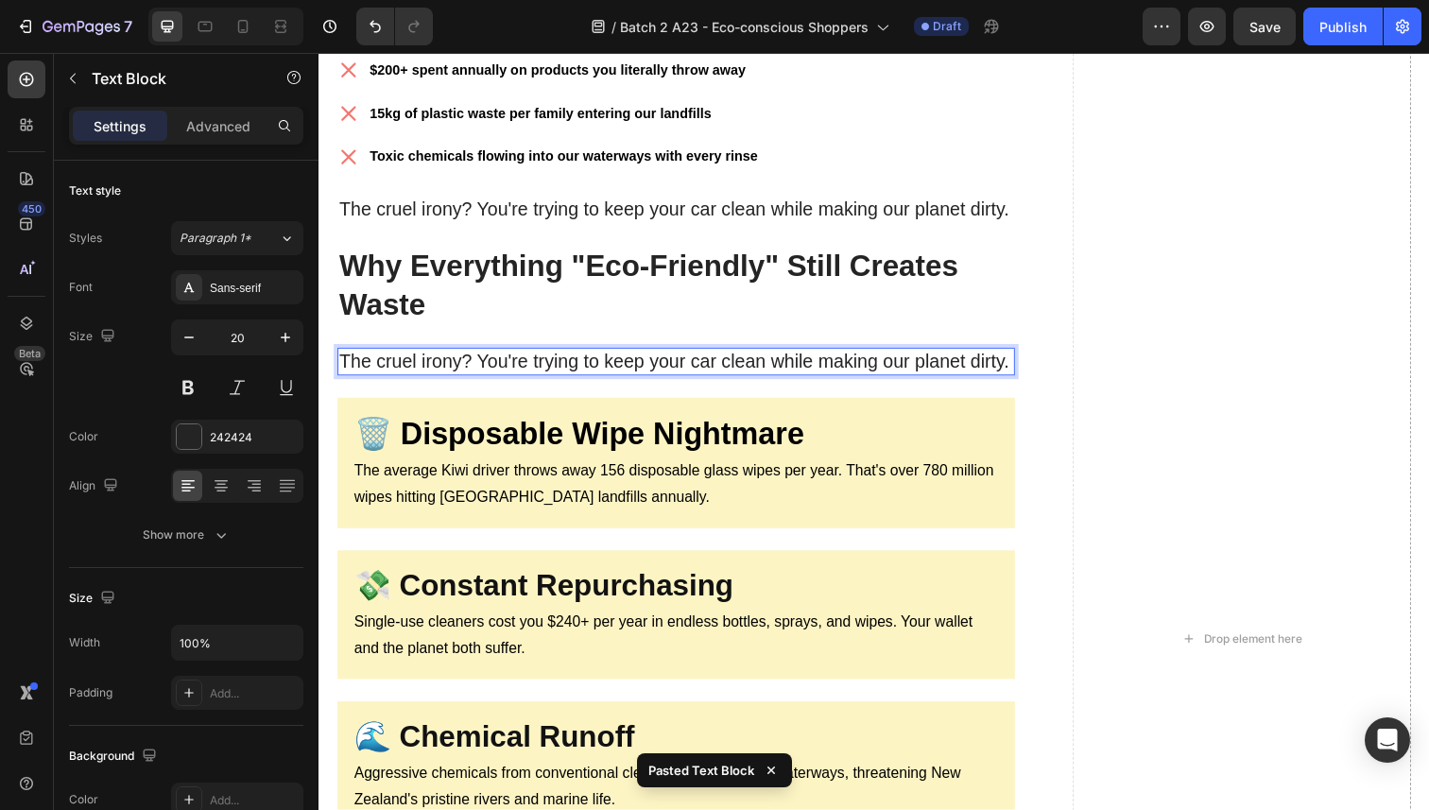
click at [475, 361] on p "The cruel irony? You're trying to keep your car clean while making our planet d…" at bounding box center [683, 368] width 688 height 25
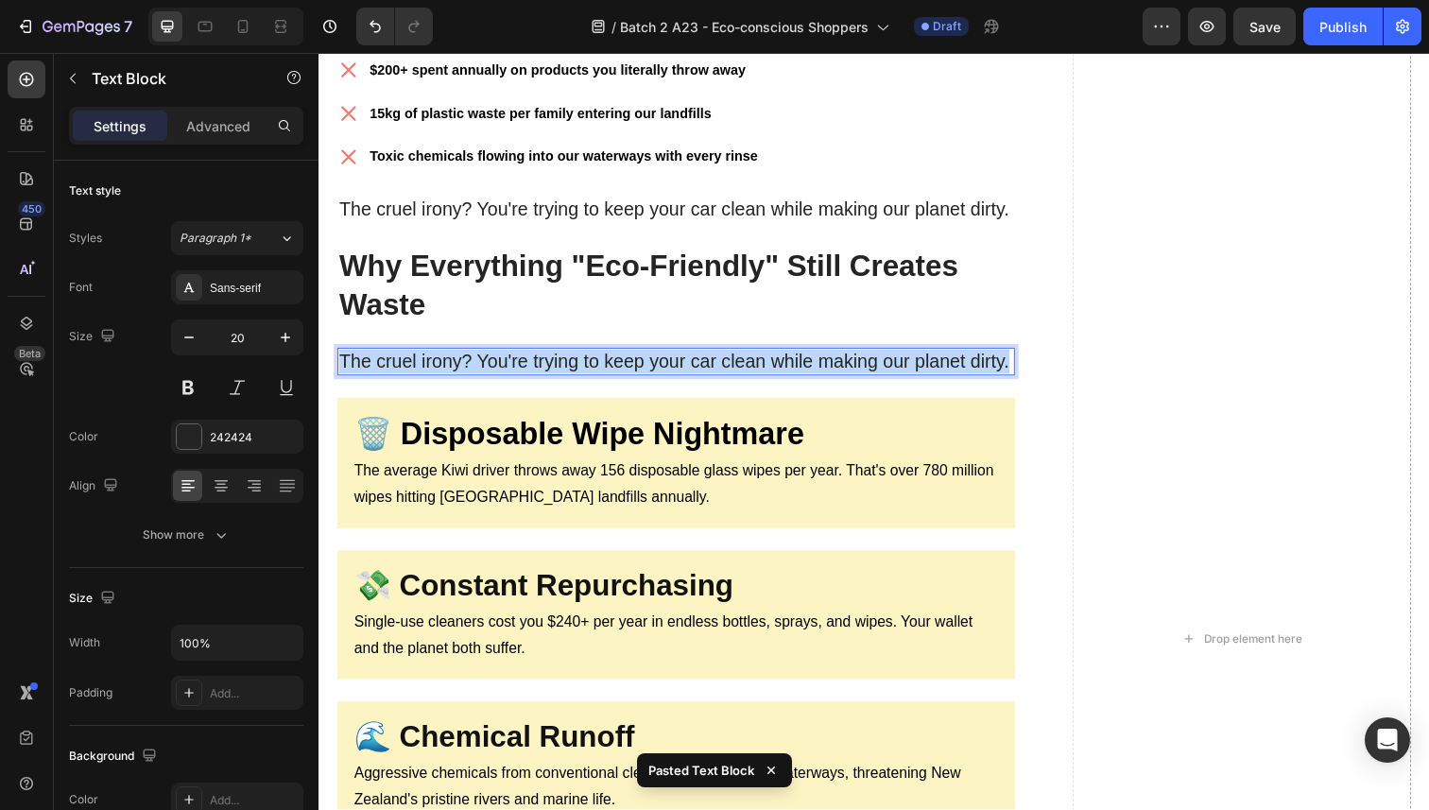
click at [477, 359] on p "The cruel irony? You're trying to keep your car clean while making our planet d…" at bounding box center [683, 368] width 688 height 25
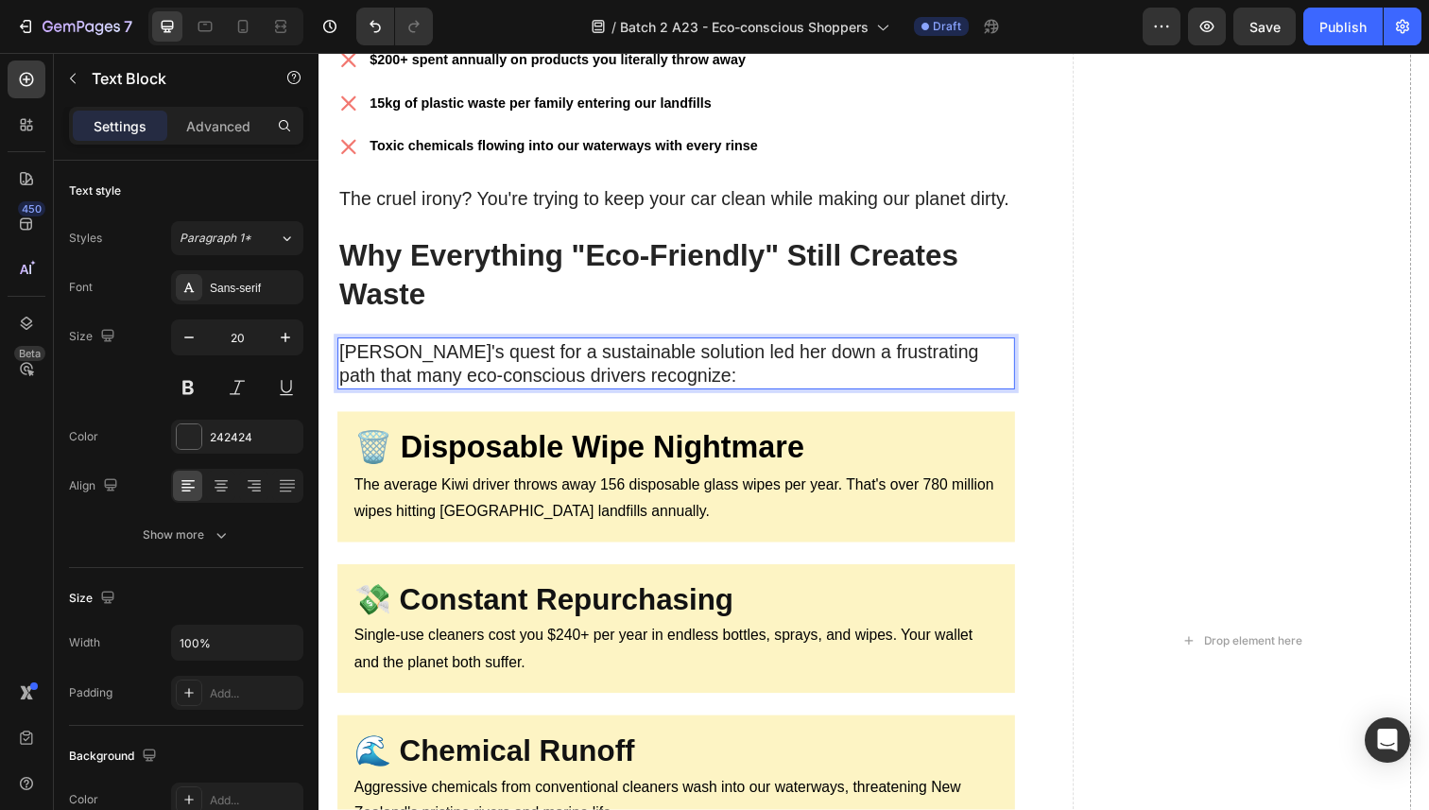
scroll to position [1729, 0]
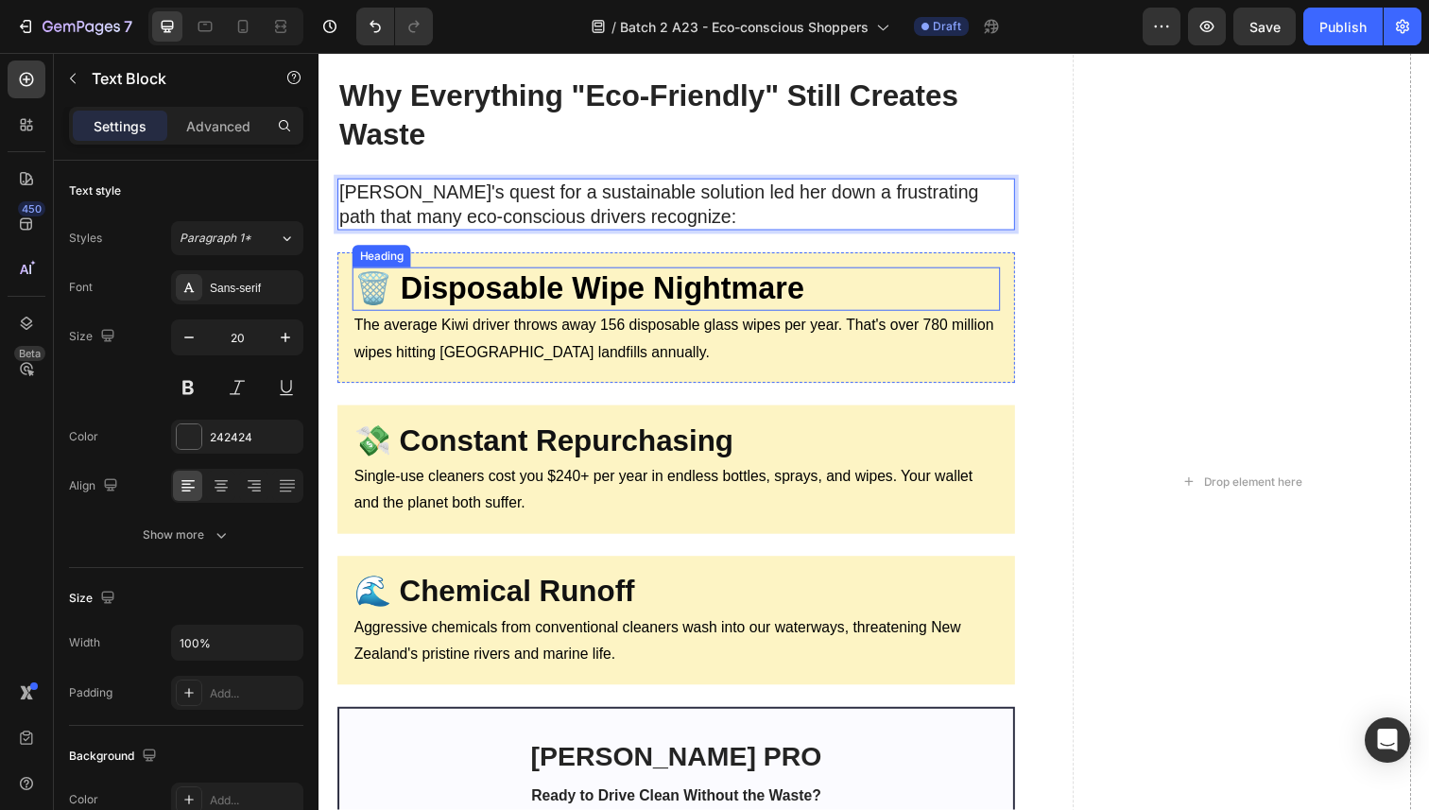
click at [466, 291] on strong "🗑️ Disposable Wipe Nightmare" at bounding box center [583, 293] width 459 height 35
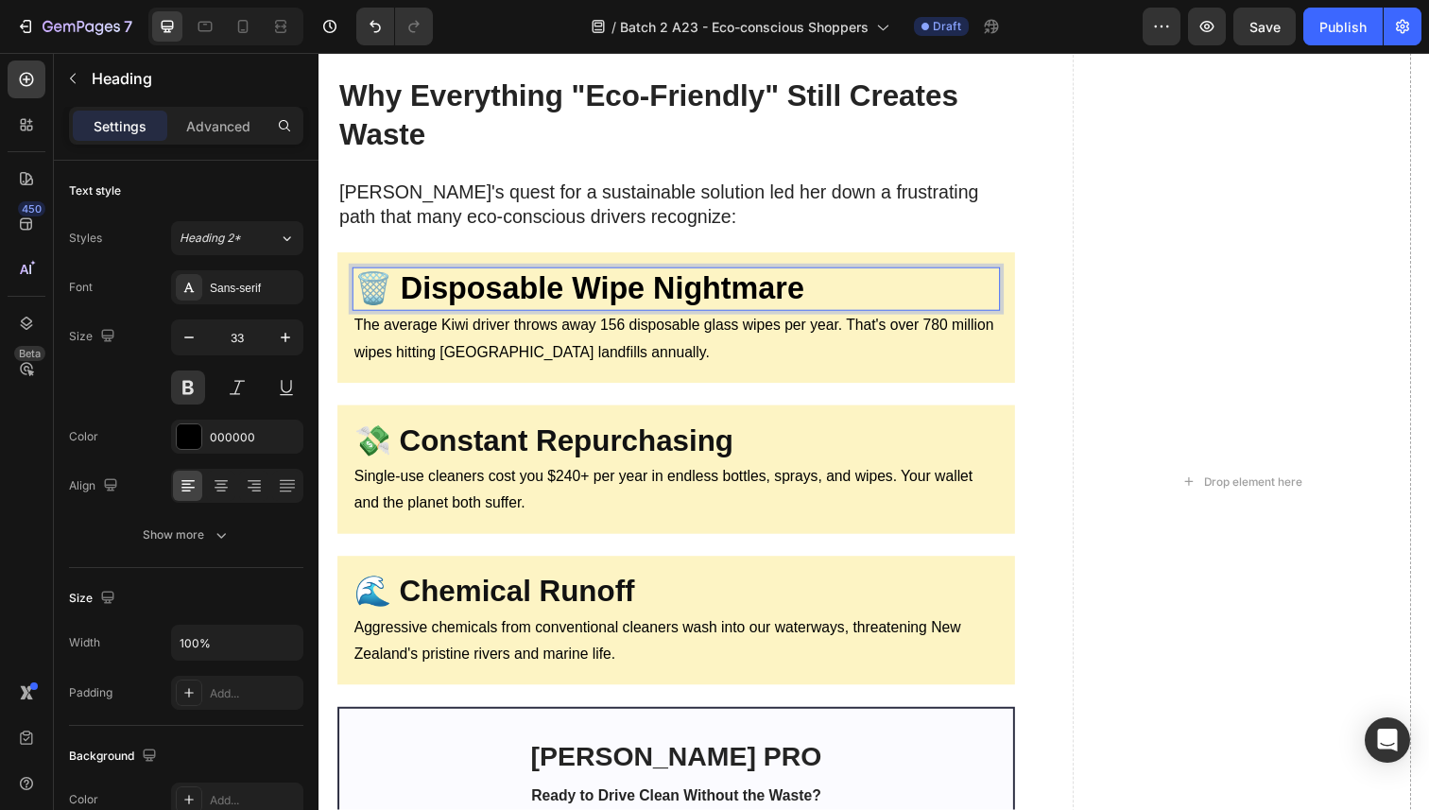
click at [466, 291] on strong "🗑️ Disposable Wipe Nightmare" at bounding box center [583, 293] width 459 height 35
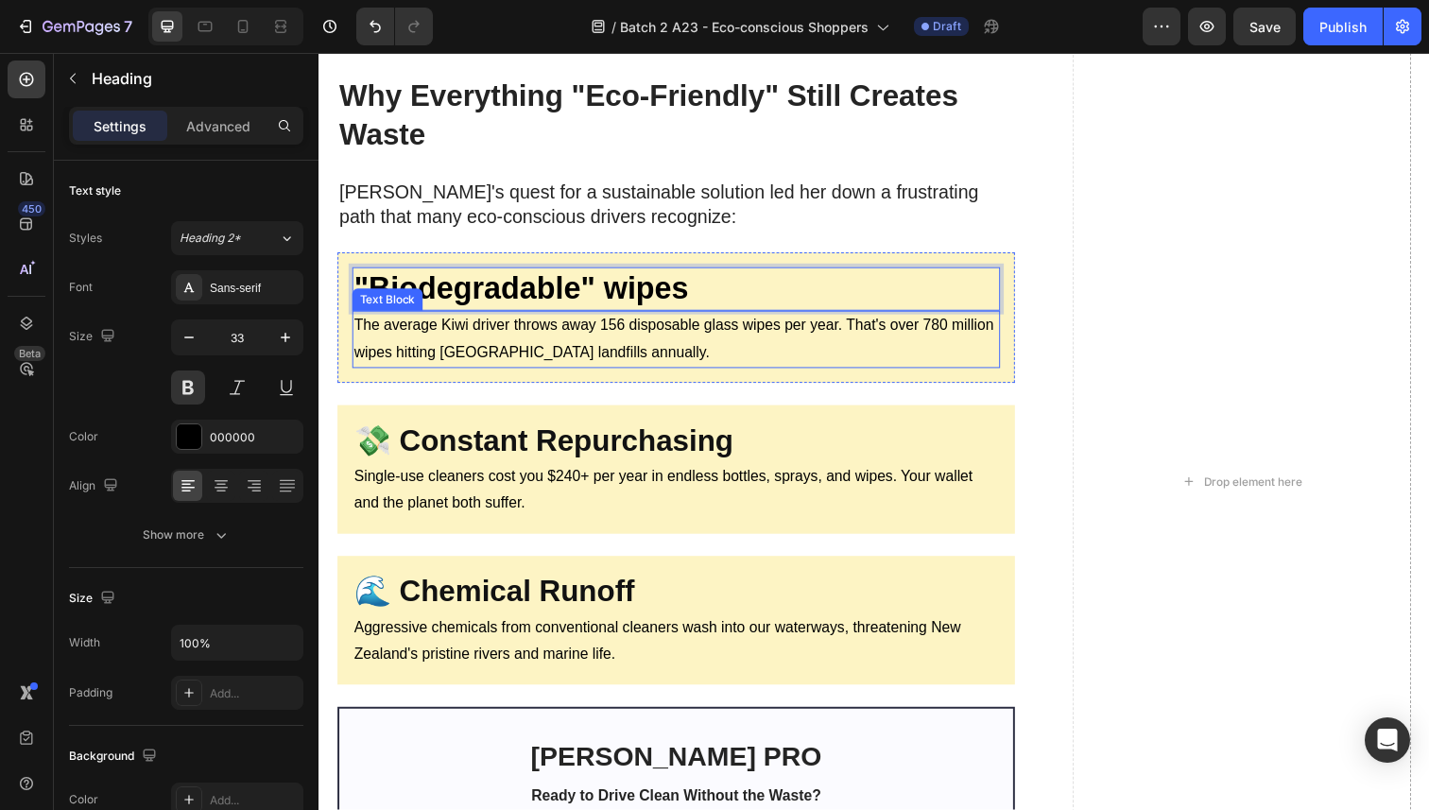
click at [522, 352] on p "The average Kiwi driver throws away 156 disposable glass wipes per year. That's…" at bounding box center [683, 346] width 658 height 55
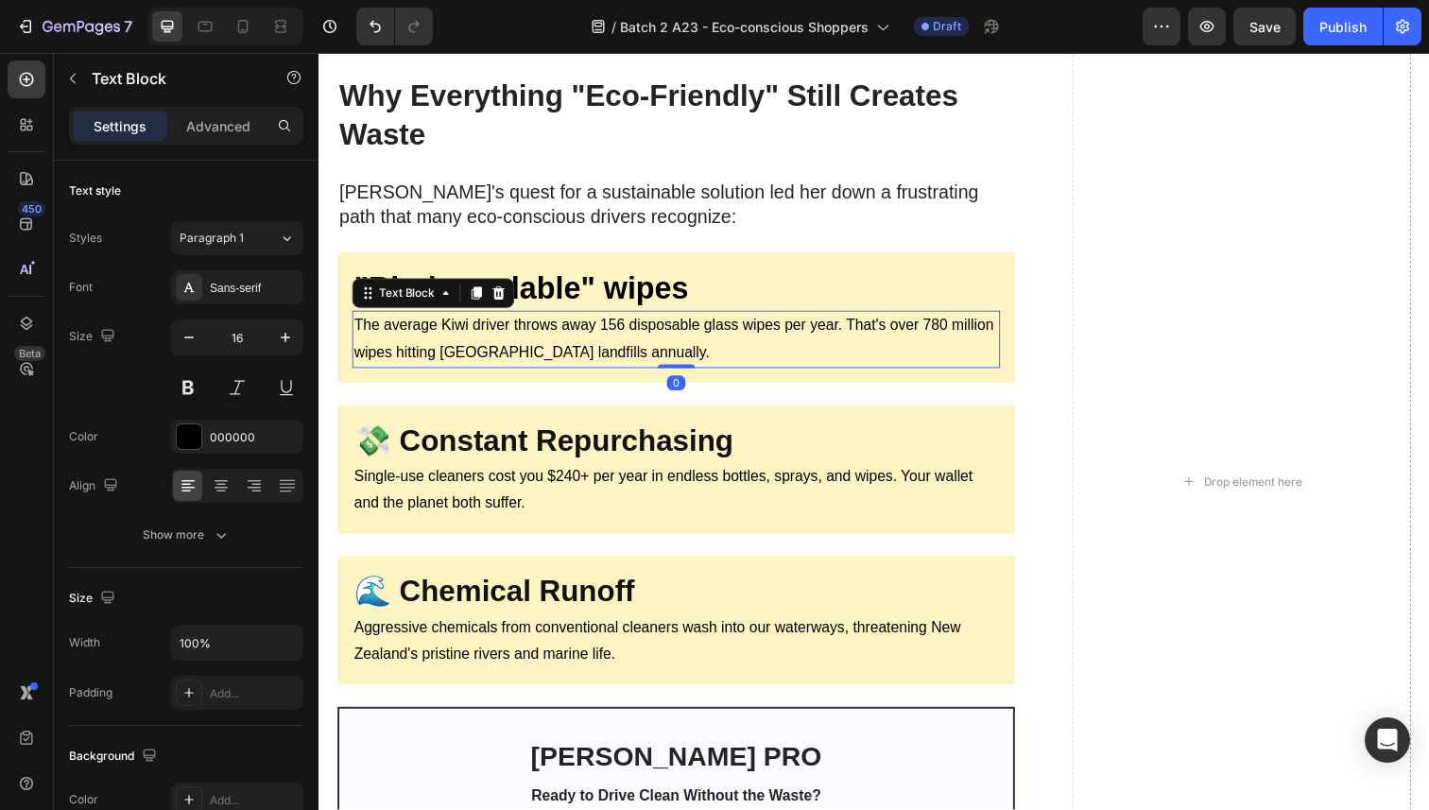
click at [522, 352] on p "The average Kiwi driver throws away 156 disposable glass wipes per year. That's…" at bounding box center [683, 346] width 658 height 55
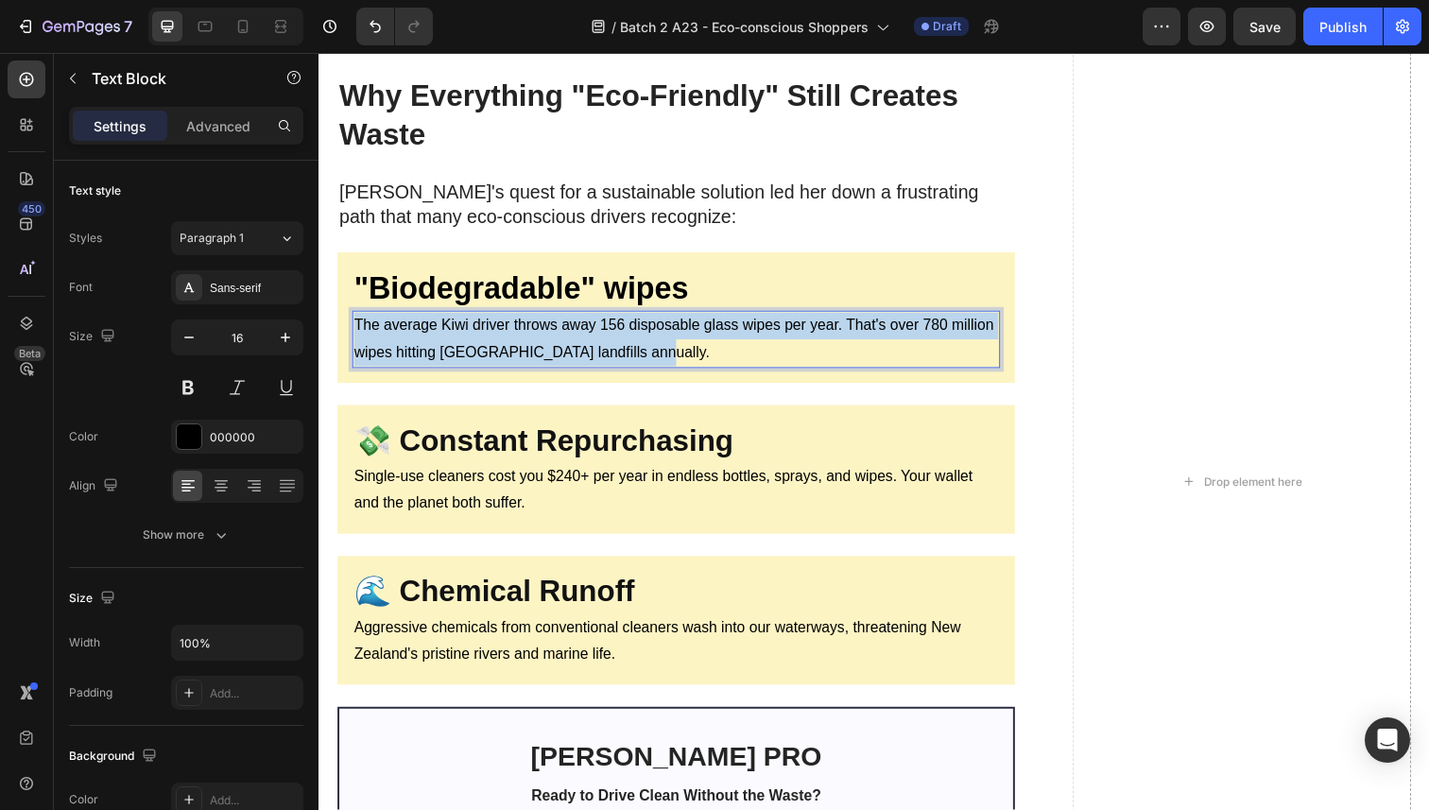
click at [522, 352] on p "The average Kiwi driver throws away 156 disposable glass wipes per year. That's…" at bounding box center [683, 346] width 658 height 55
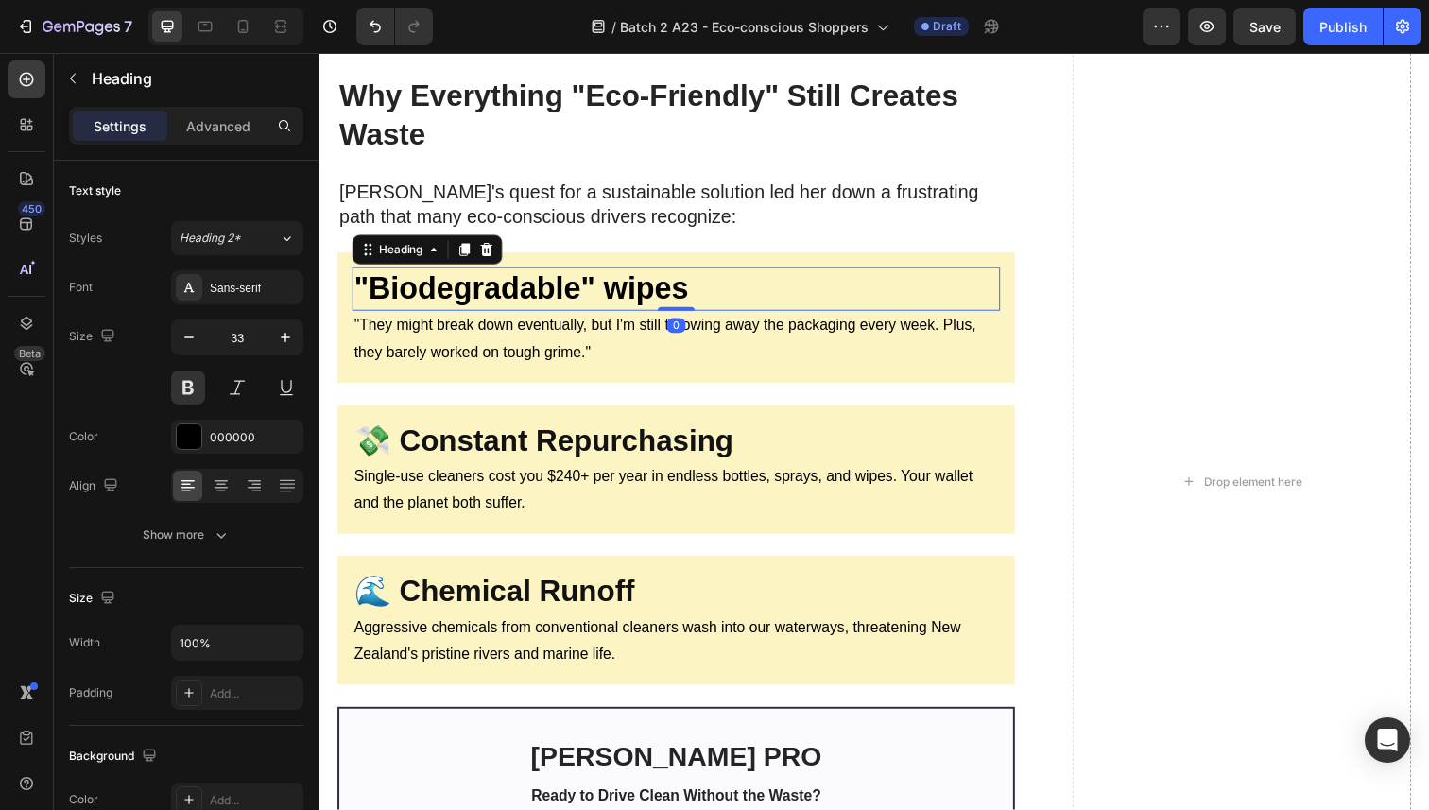
click at [527, 277] on strong ""Biodegradable" wipes" at bounding box center [524, 293] width 341 height 35
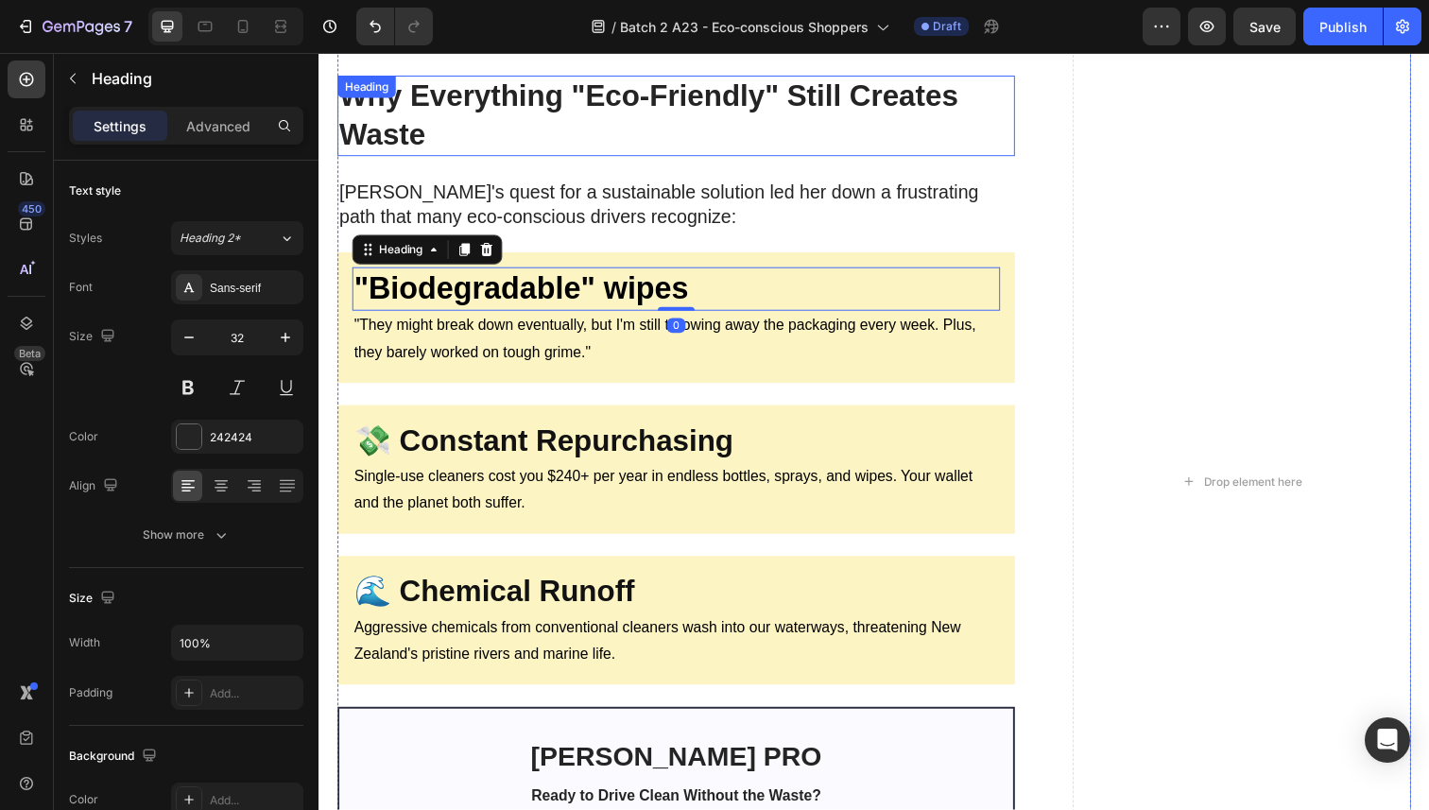
click at [473, 125] on p "⁠⁠⁠⁠⁠⁠⁠ Why Everything "Eco-Friendly" Still Creates Waste" at bounding box center [683, 117] width 688 height 78
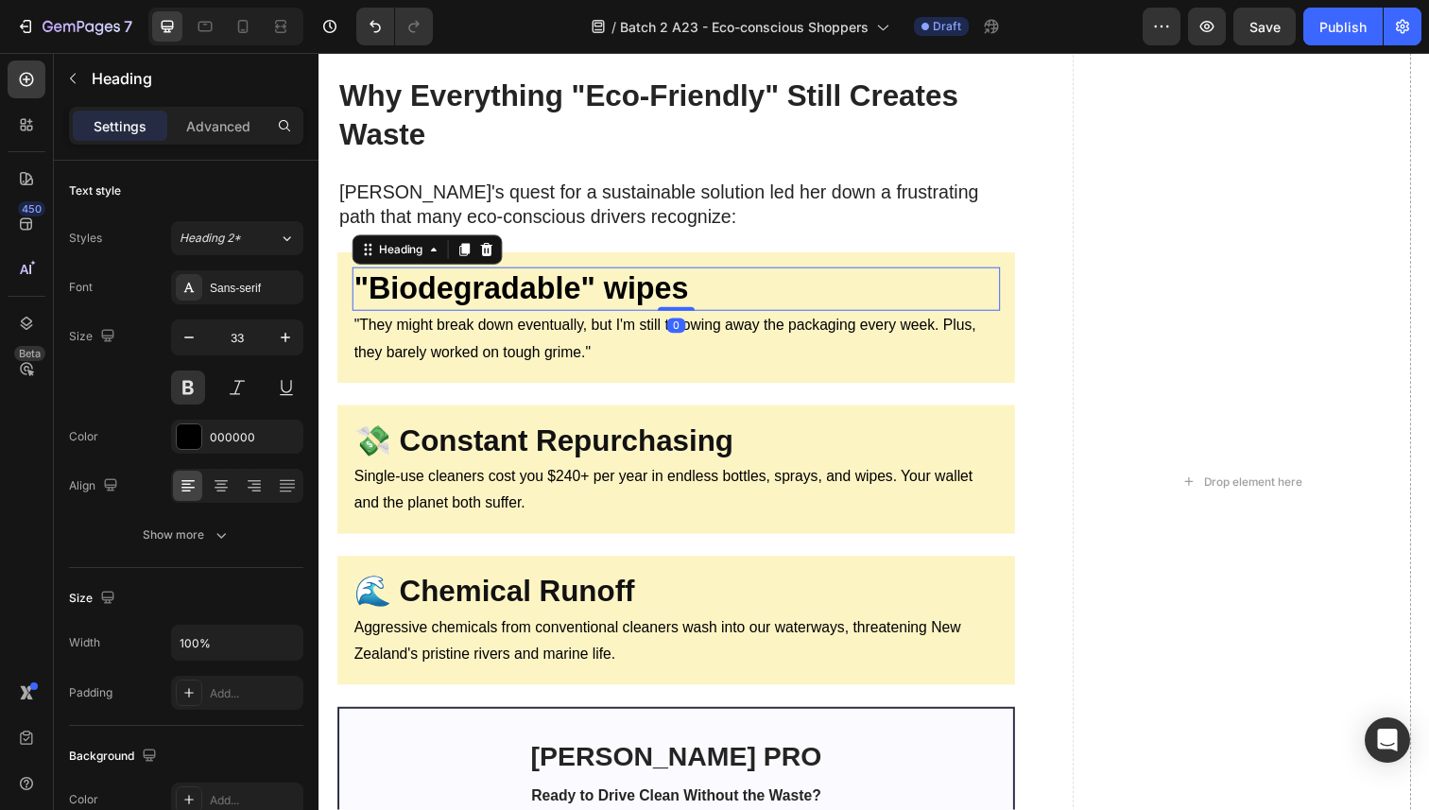
drag, startPoint x: 482, startPoint y: 287, endPoint x: 533, endPoint y: 385, distance: 109.9
click at [482, 287] on strong ""Biodegradable" wipes" at bounding box center [524, 293] width 341 height 35
click at [190, 342] on icon "button" at bounding box center [189, 337] width 19 height 19
type input "32"
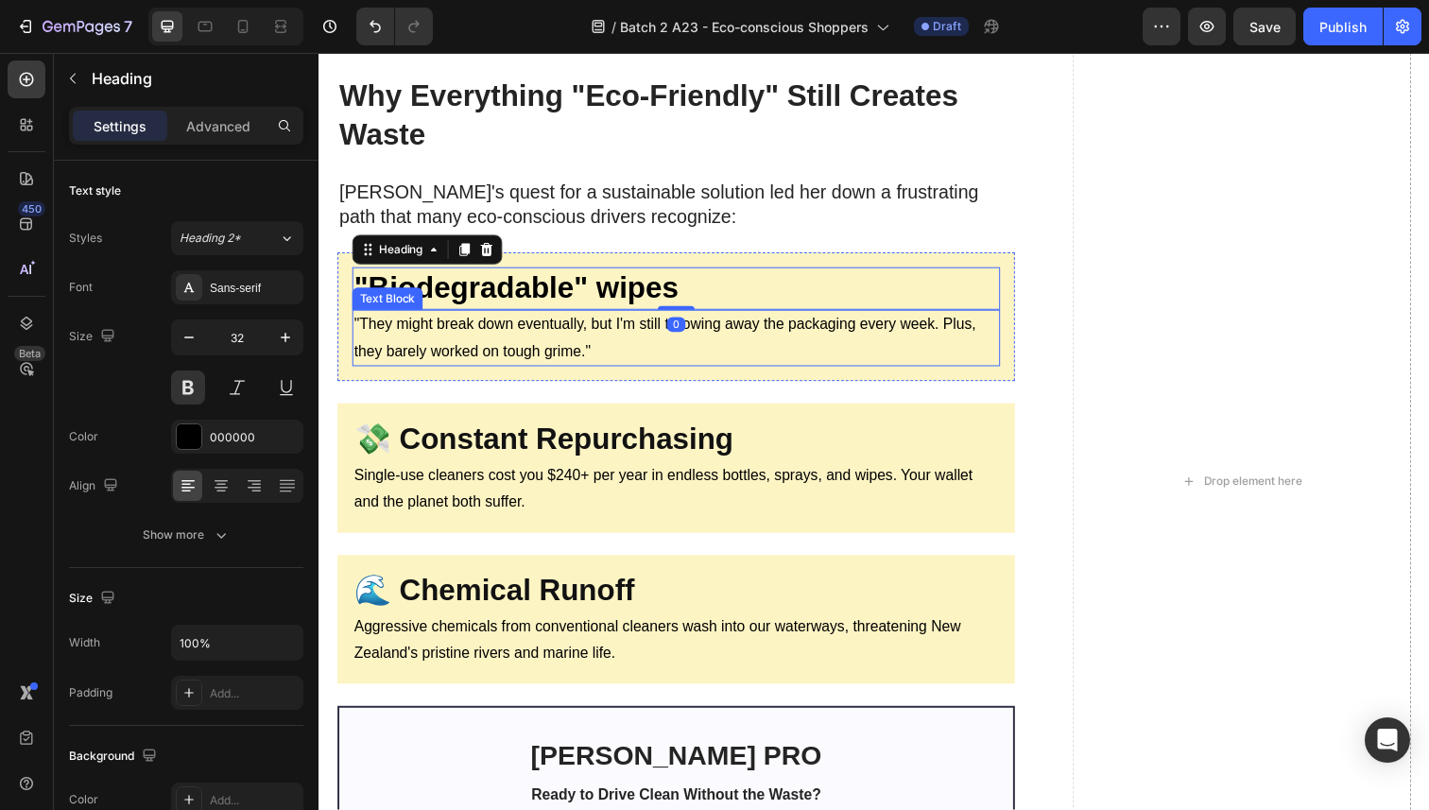
click at [429, 336] on p ""They might break down eventually, but I'm still throwing away the packaging ev…" at bounding box center [683, 345] width 658 height 55
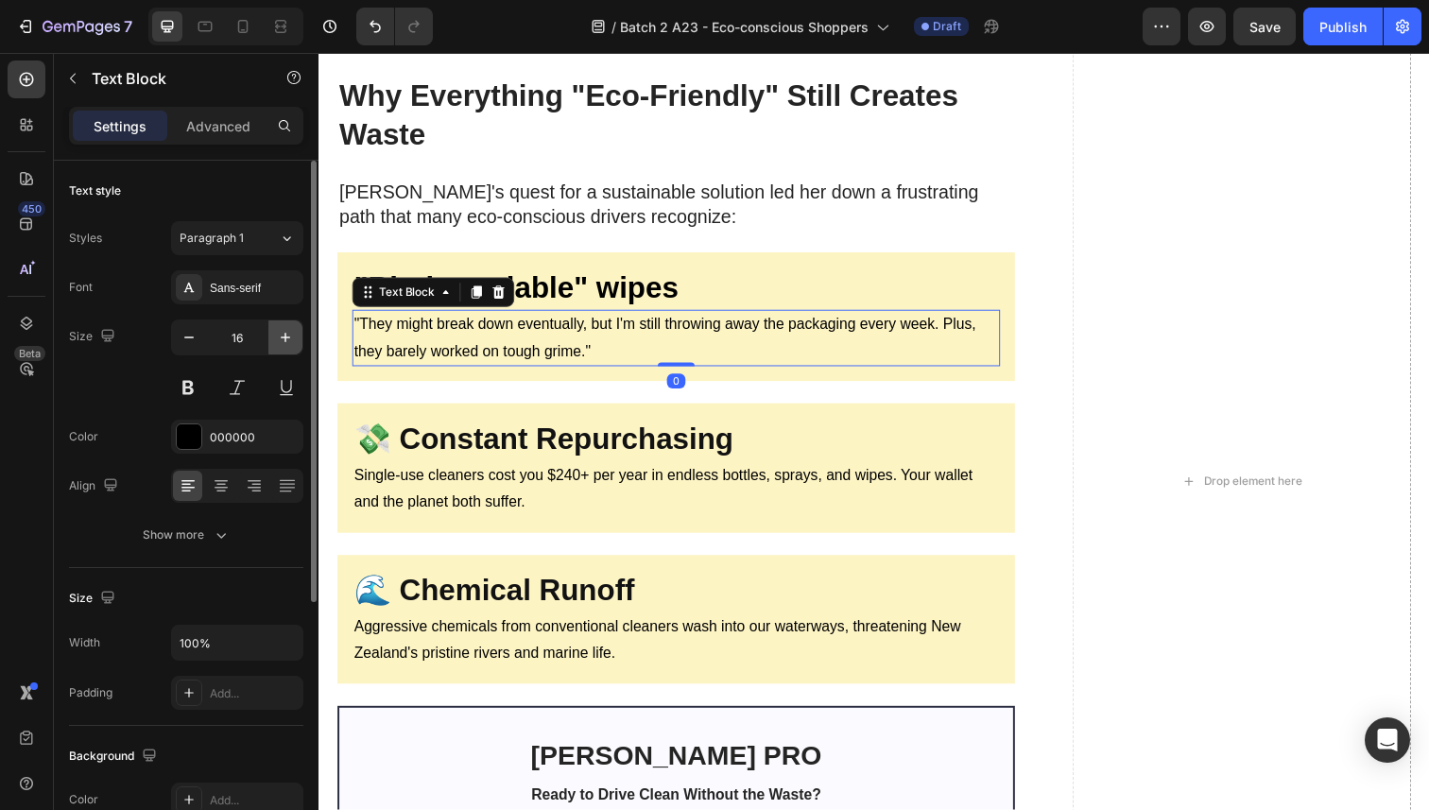
click at [293, 340] on icon "button" at bounding box center [285, 337] width 19 height 19
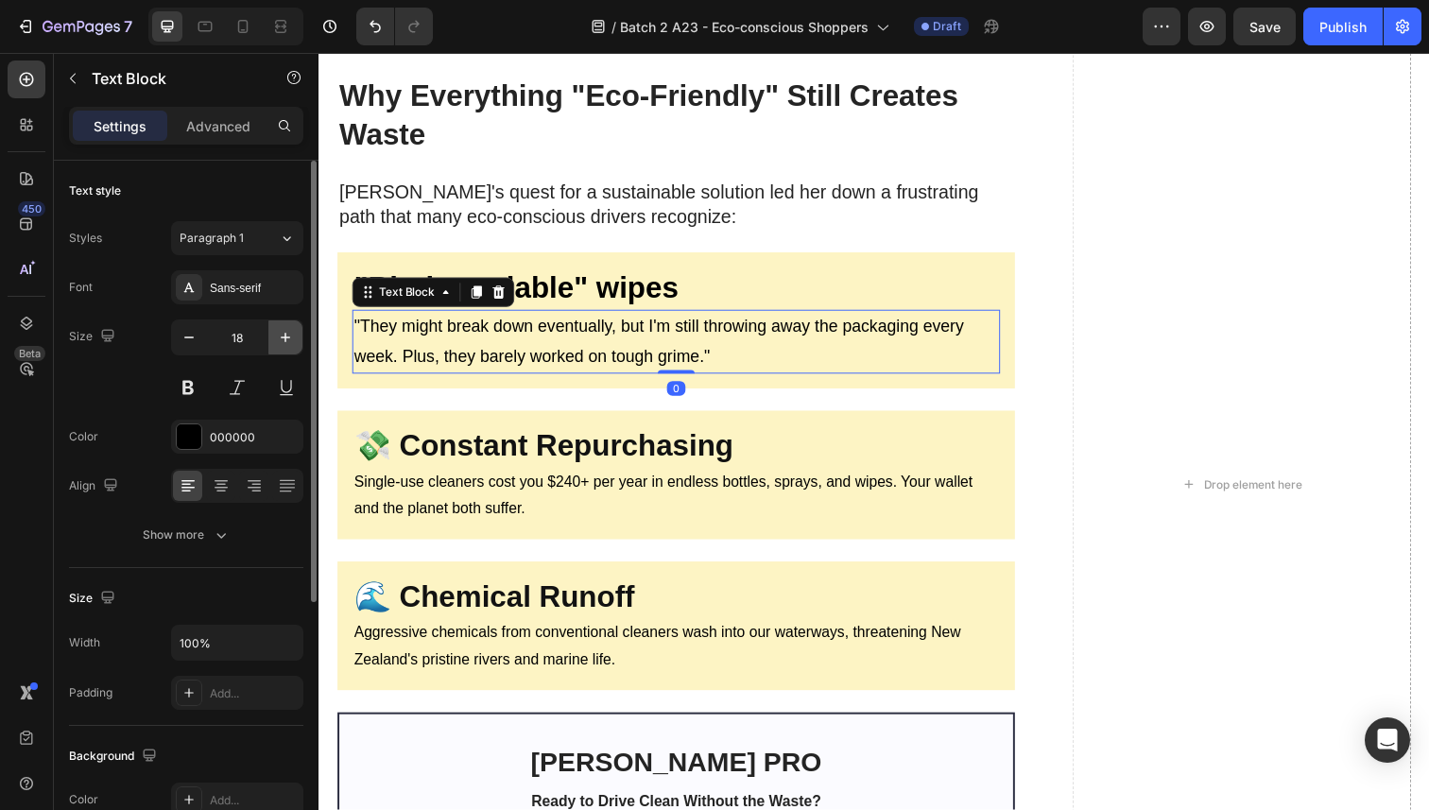
click at [293, 340] on icon "button" at bounding box center [285, 337] width 19 height 19
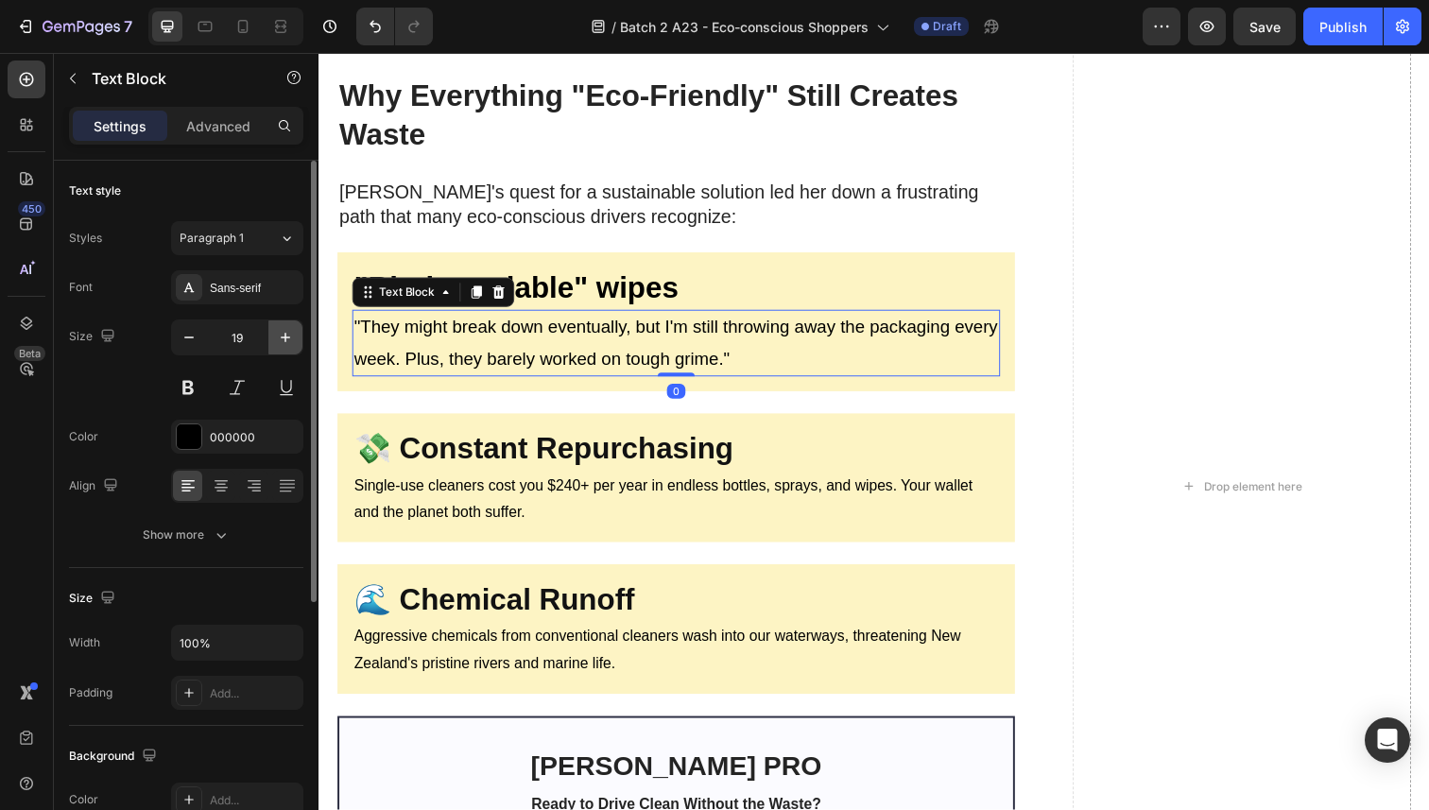
type input "20"
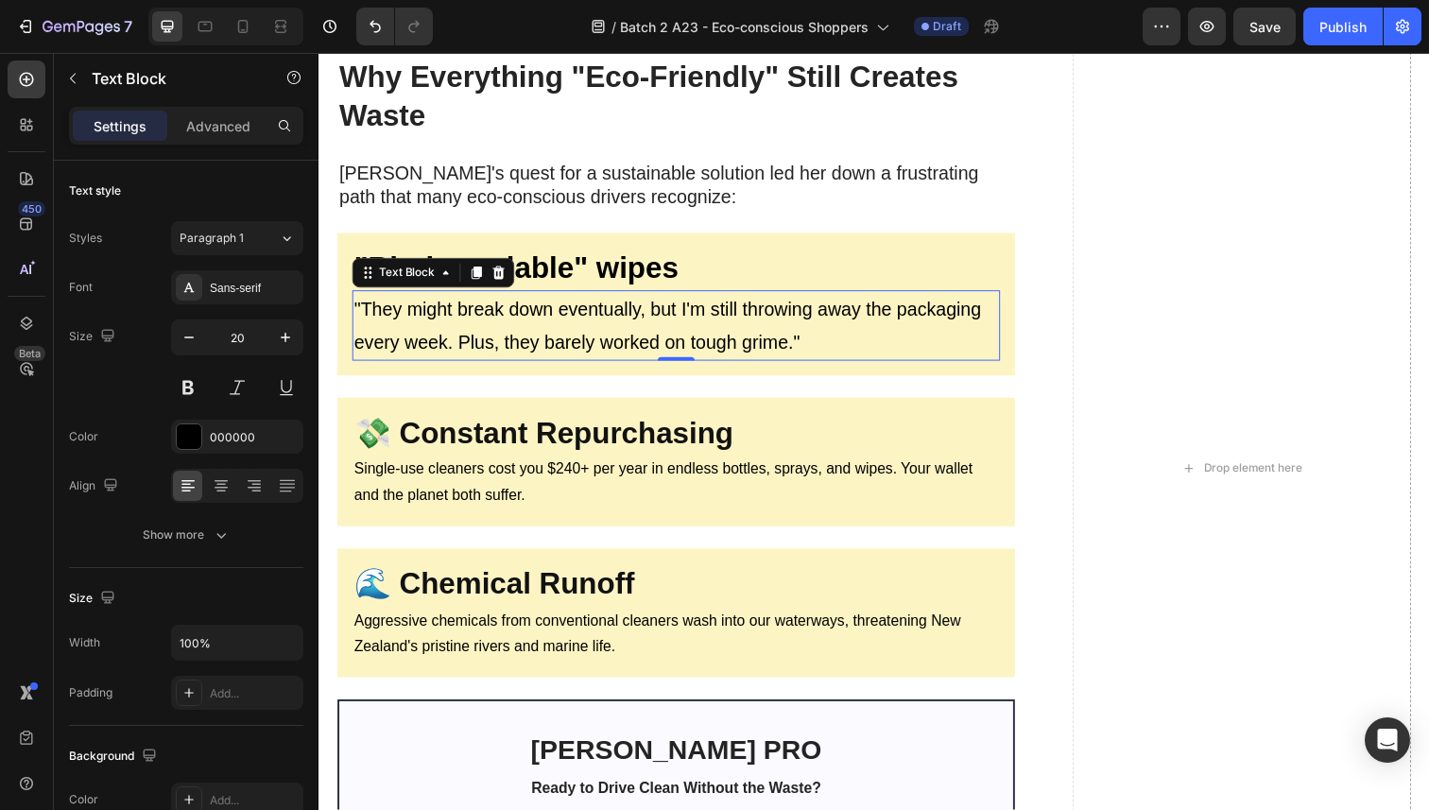
scroll to position [1749, 0]
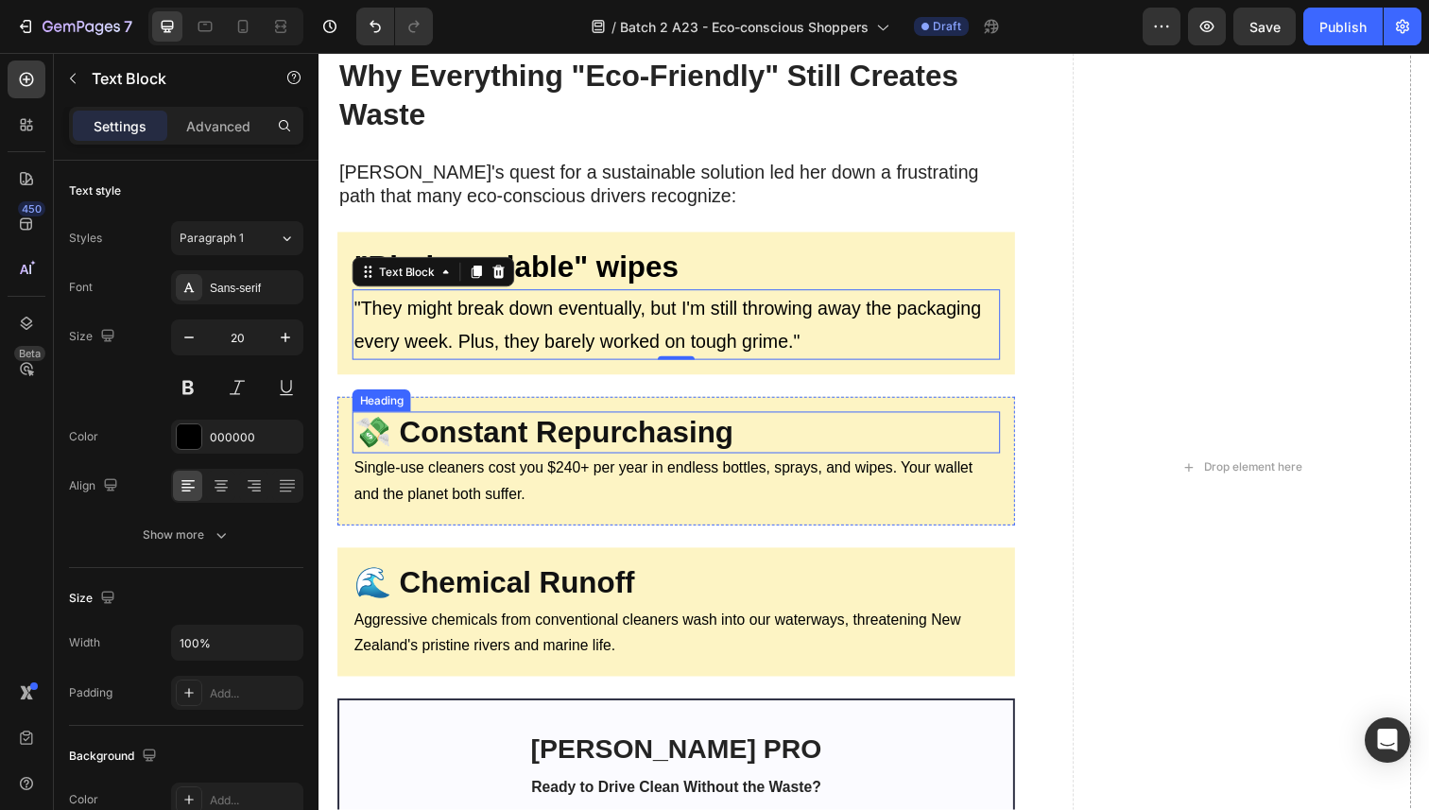
click at [501, 443] on strong "💸 Constant Repurchasing" at bounding box center [548, 440] width 388 height 34
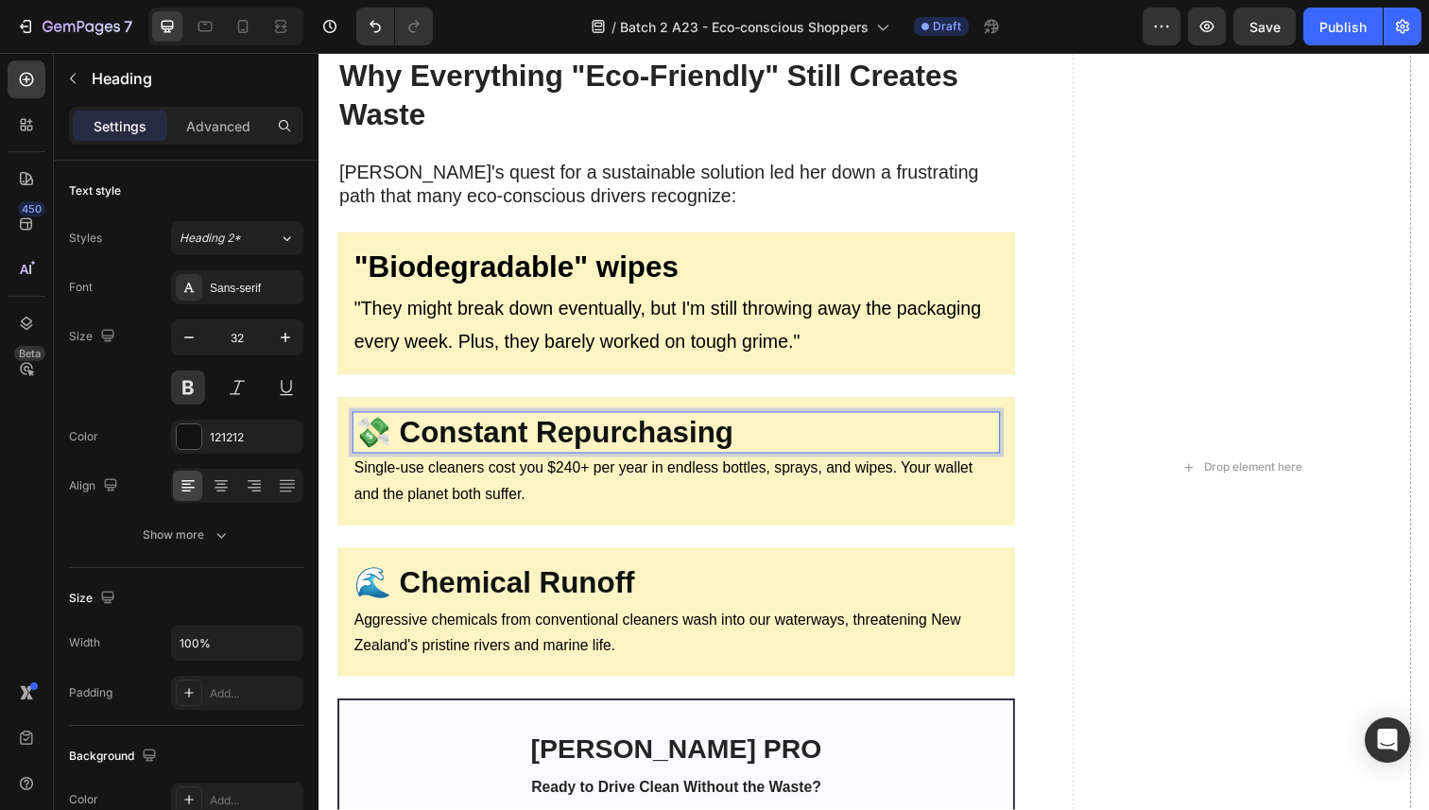
click at [502, 442] on strong "💸 Constant Repurchasing" at bounding box center [548, 440] width 388 height 34
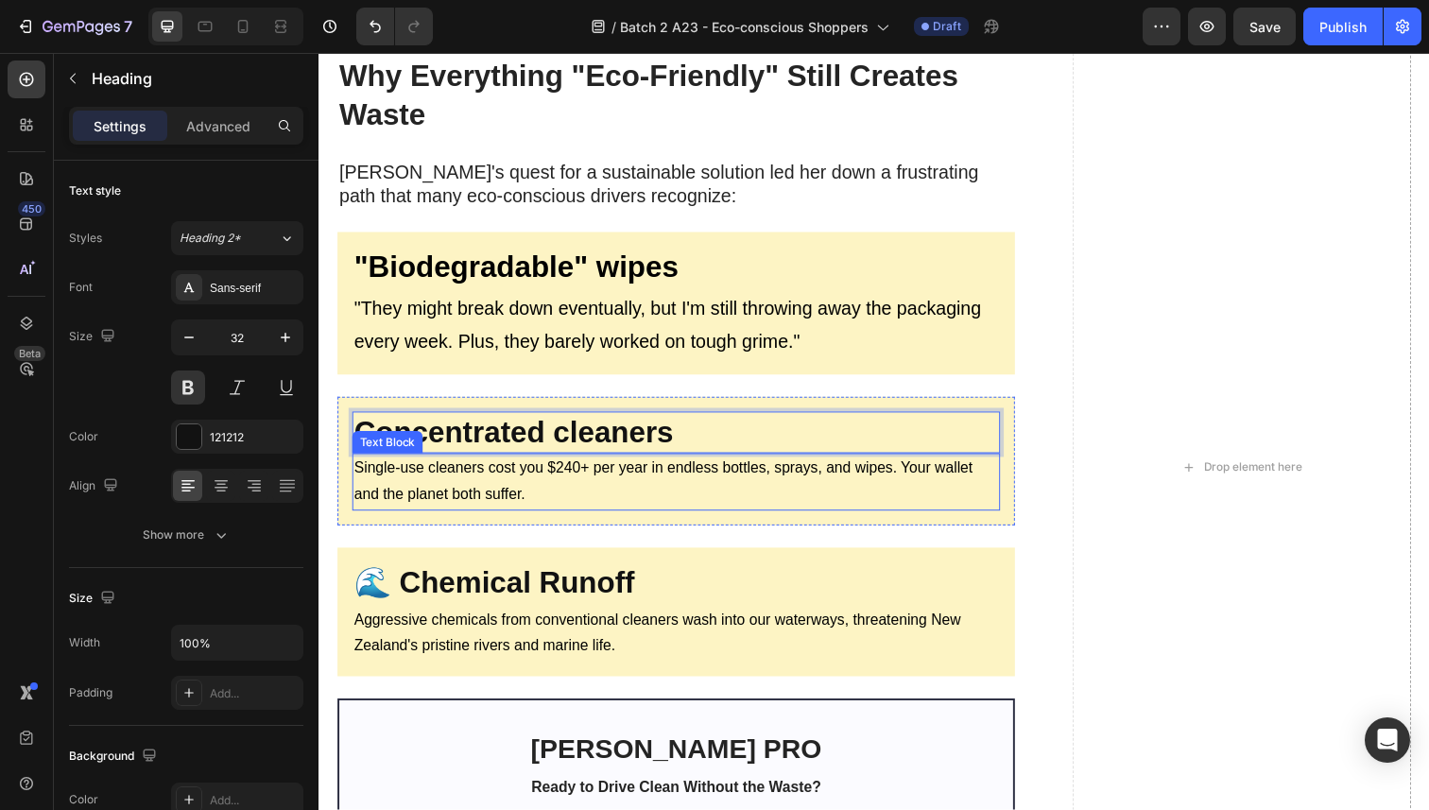
click at [516, 485] on p "Single-use cleaners cost you $240+ per year in endless bottles, sprays, and wip…" at bounding box center [683, 491] width 658 height 55
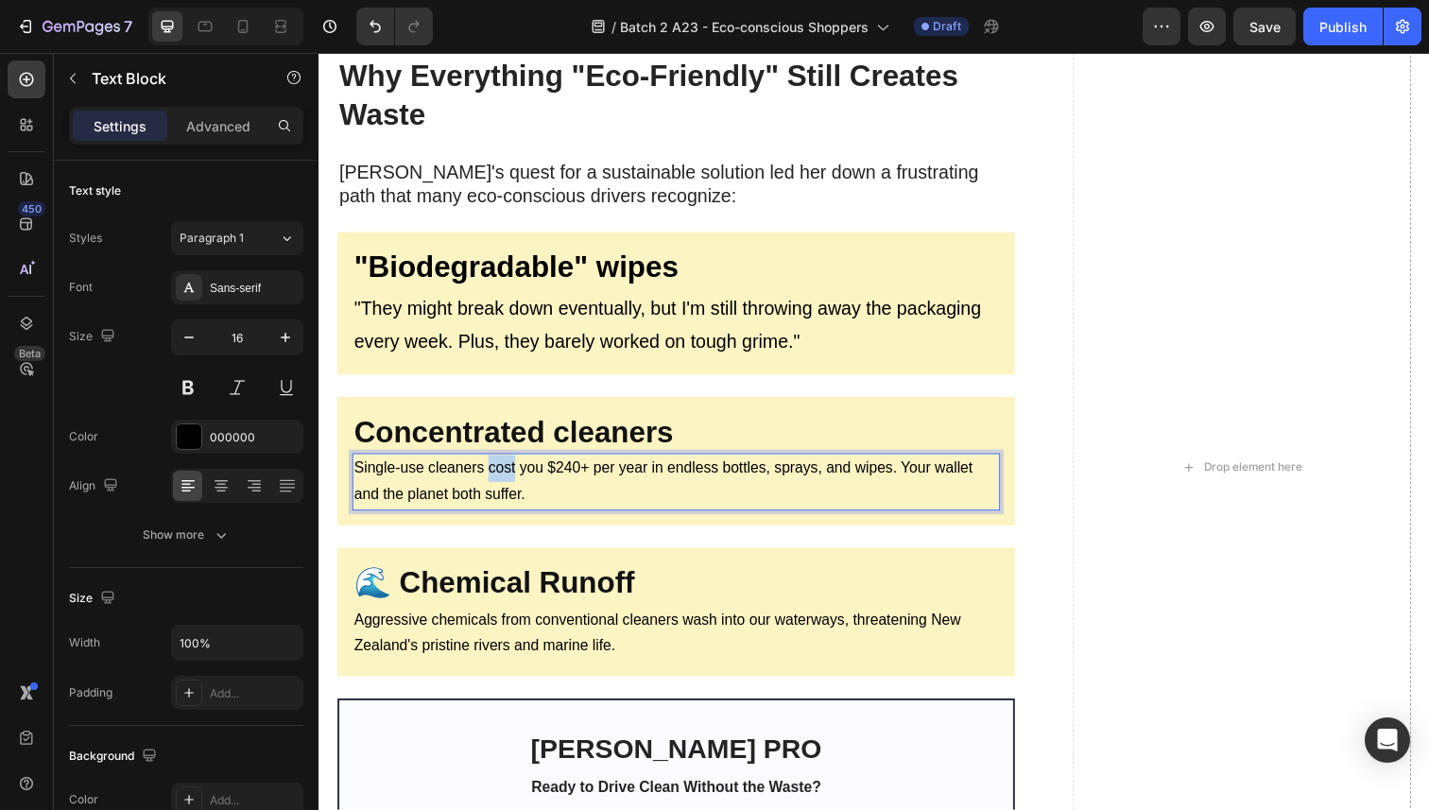
click at [516, 485] on p "Single-use cleaners cost you $240+ per year in endless bottles, sprays, and wip…" at bounding box center [683, 491] width 658 height 55
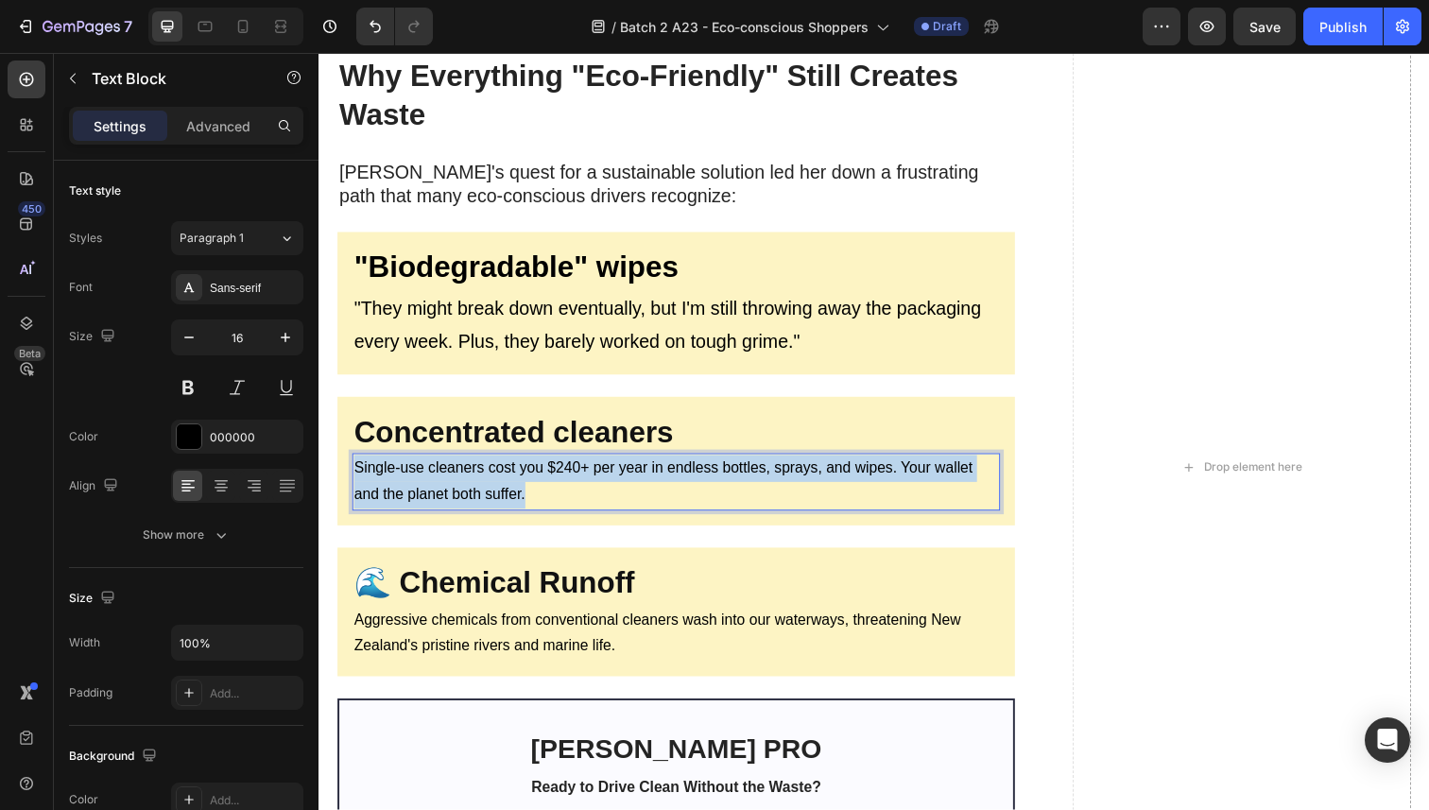
click at [516, 485] on p "Single-use cleaners cost you $240+ per year in endless bottles, sprays, and wip…" at bounding box center [683, 491] width 658 height 55
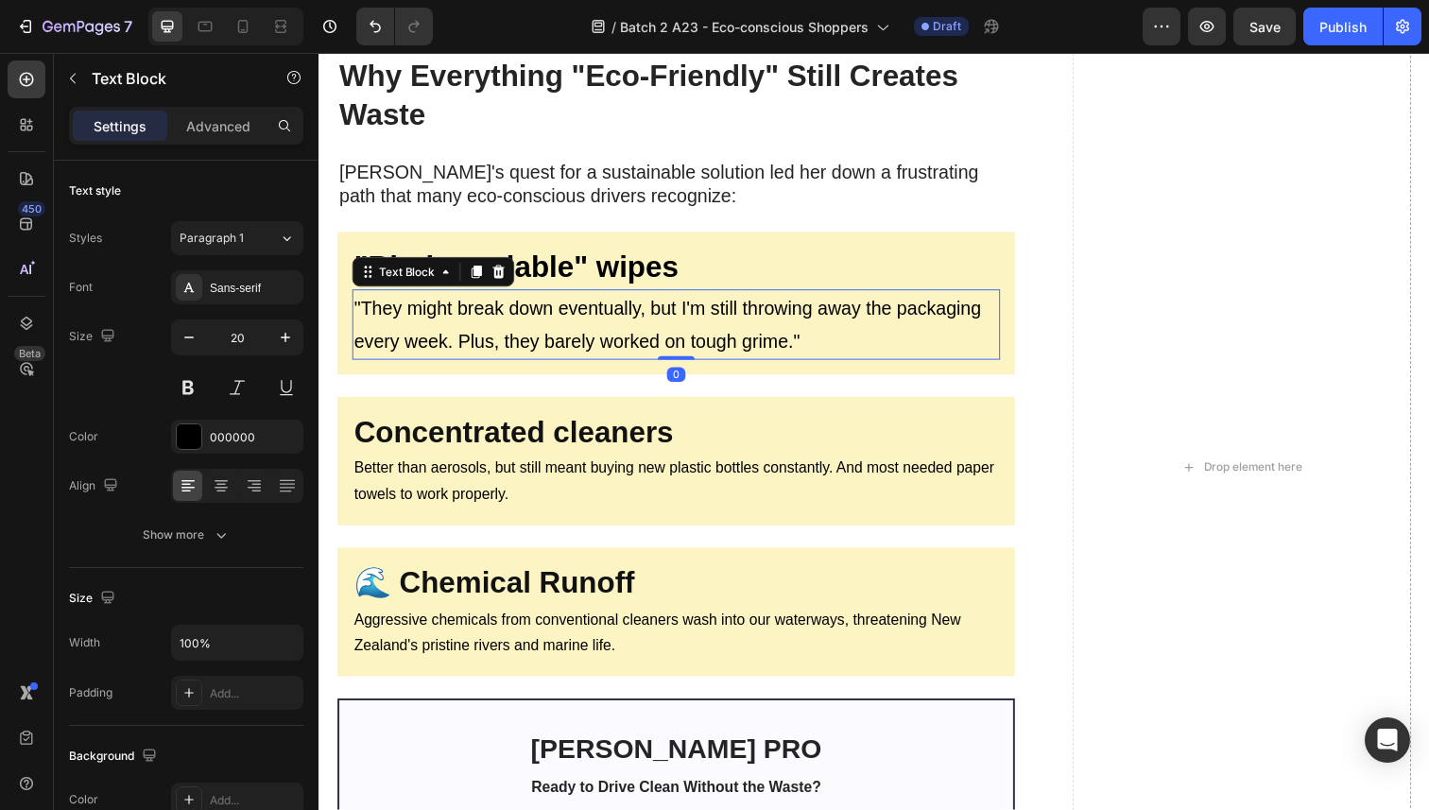
click at [363, 301] on p ""They might break down eventually, but I'm still throwing away the packaging ev…" at bounding box center [683, 331] width 658 height 68
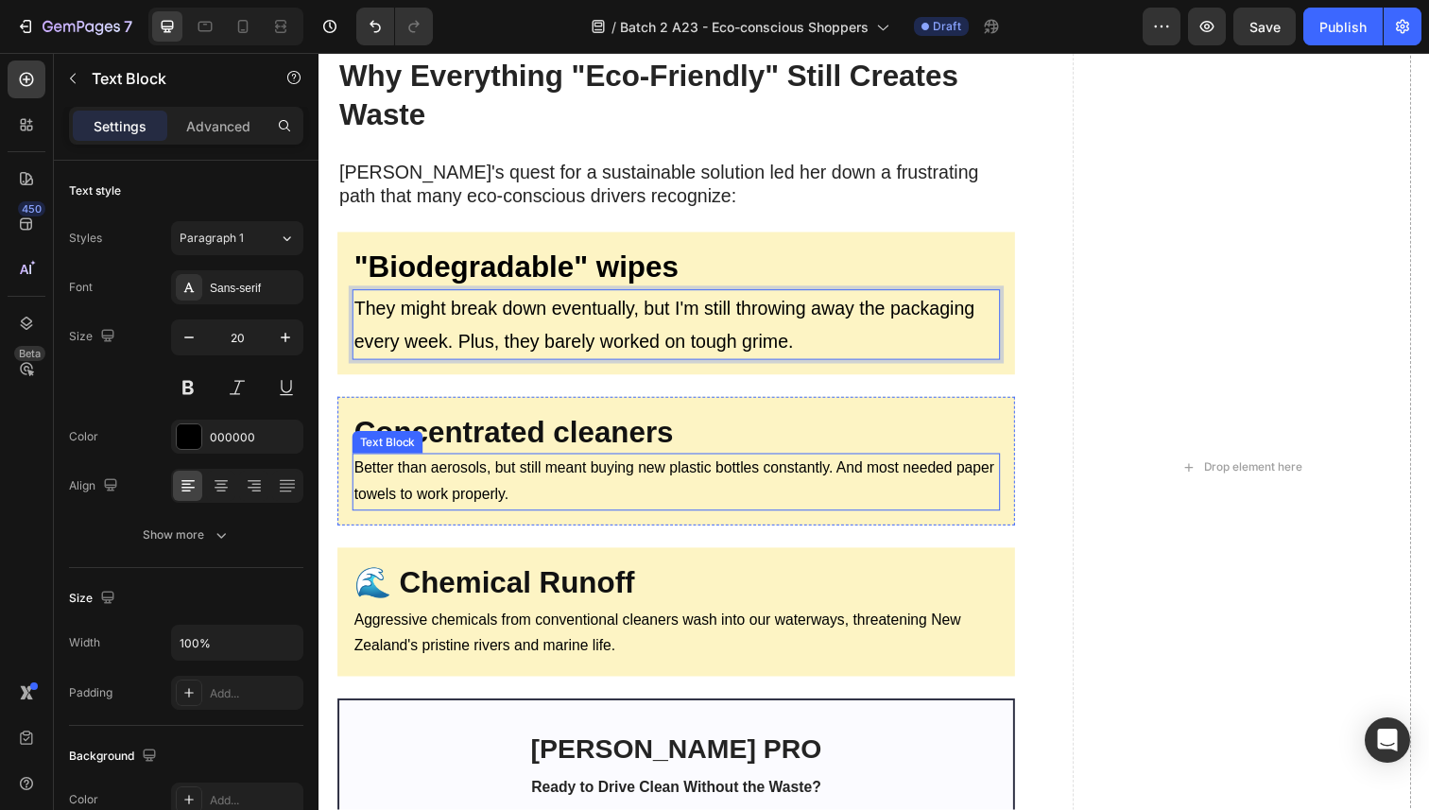
click at [465, 508] on p "Better than aerosols, but still meant buying new plastic bottles constantly. An…" at bounding box center [683, 491] width 658 height 55
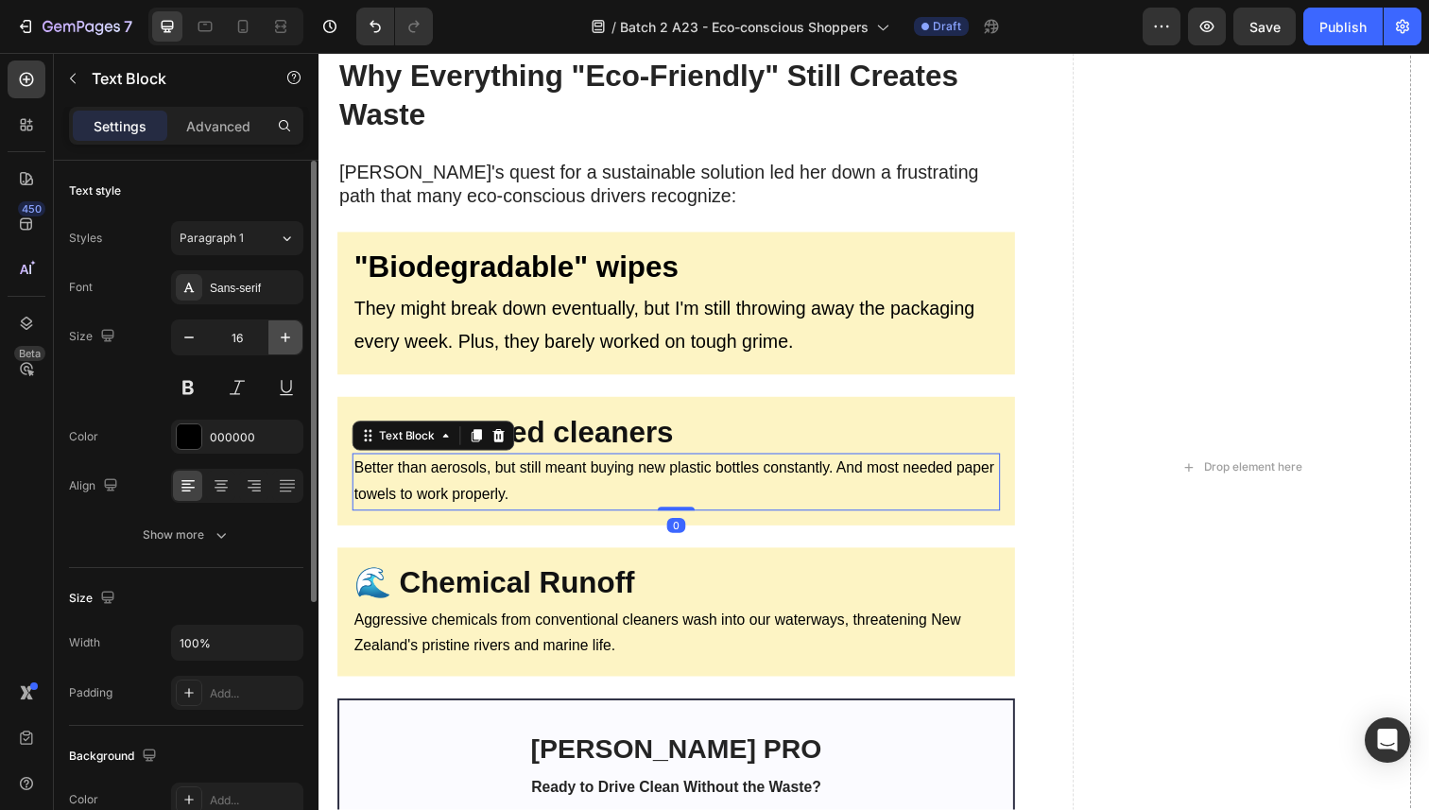
click at [290, 336] on icon "button" at bounding box center [285, 337] width 19 height 19
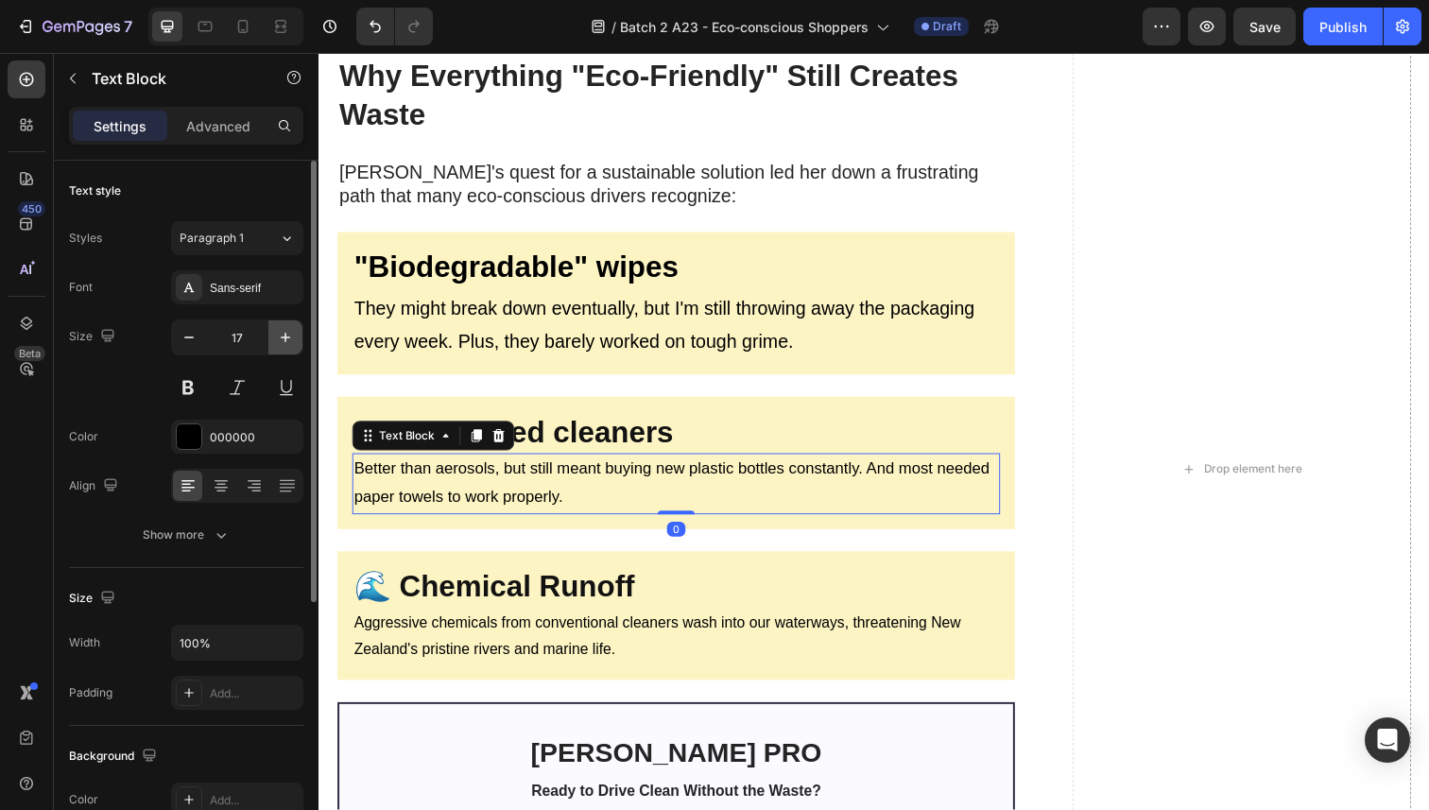
click at [290, 336] on icon "button" at bounding box center [285, 337] width 19 height 19
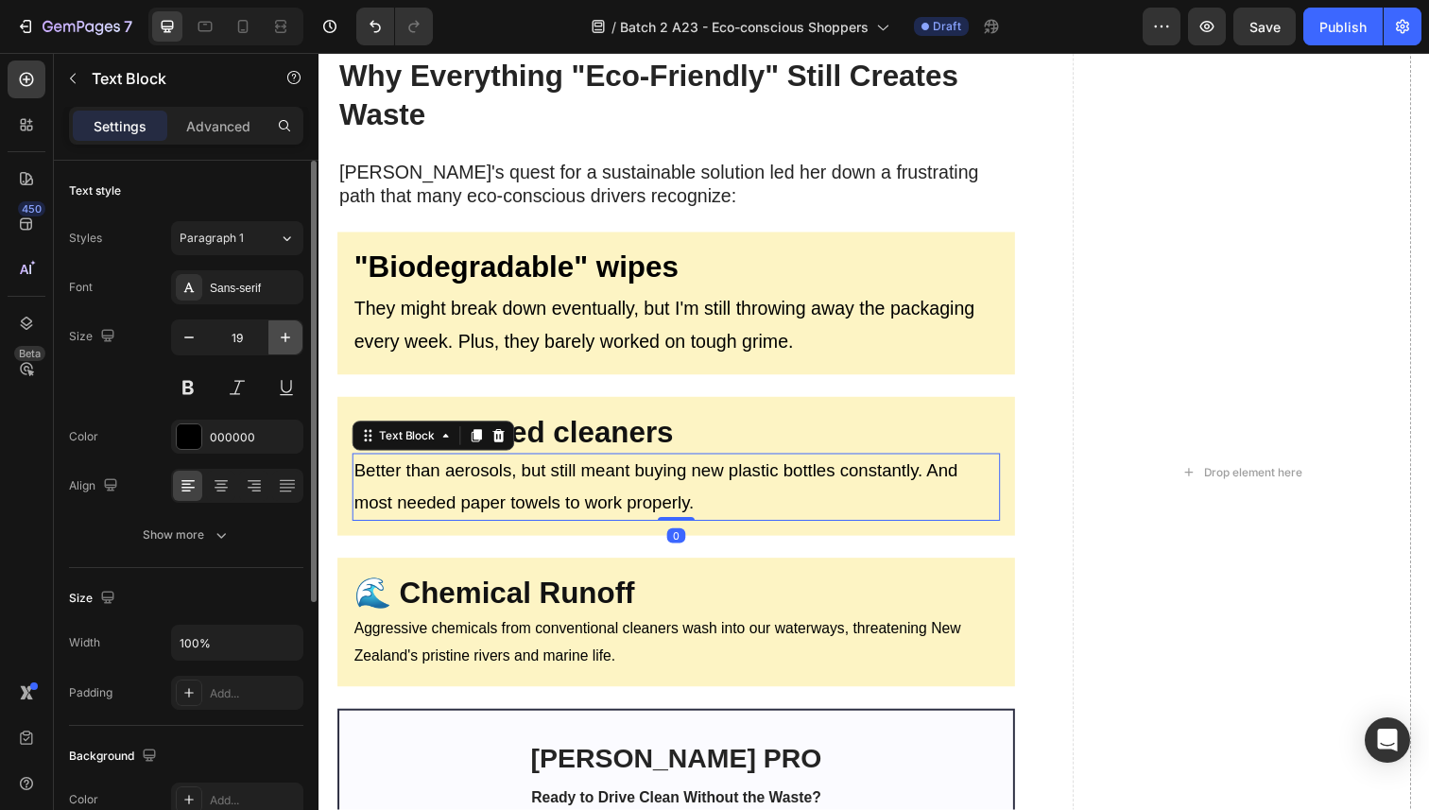
click at [290, 337] on icon "button" at bounding box center [285, 337] width 19 height 19
type input "20"
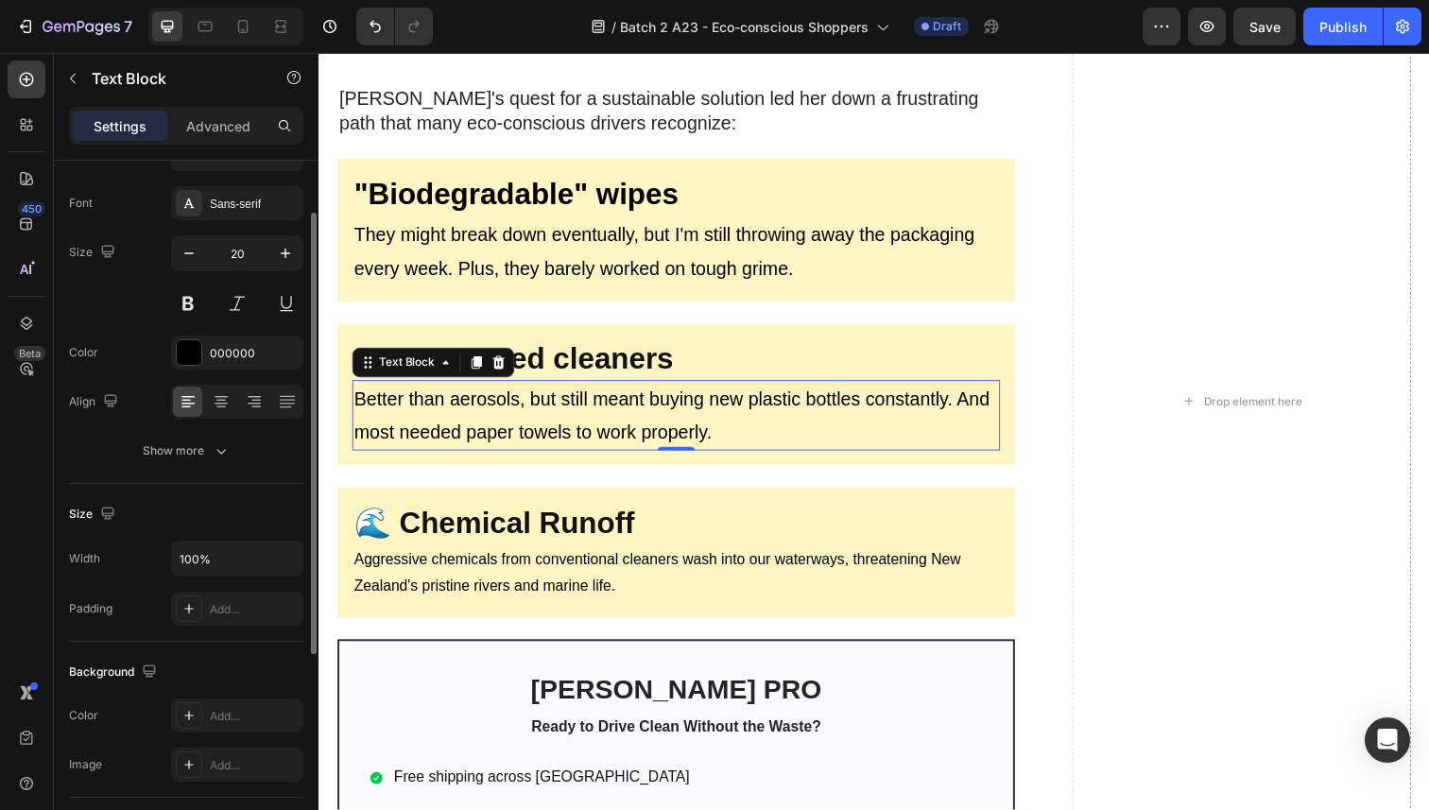
scroll to position [1893, 0]
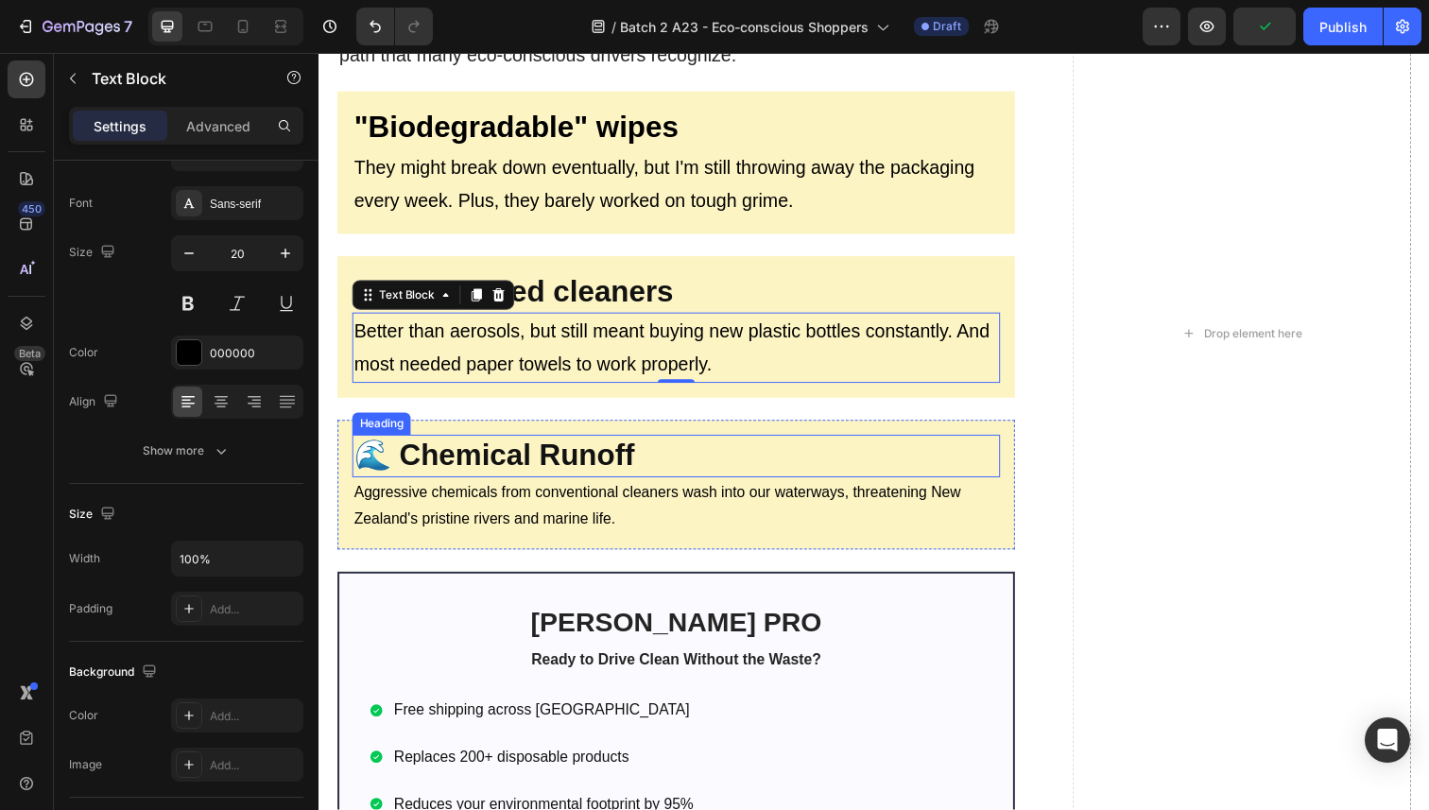
click at [492, 464] on strong "🌊 Chemical Runoff" at bounding box center [497, 464] width 286 height 34
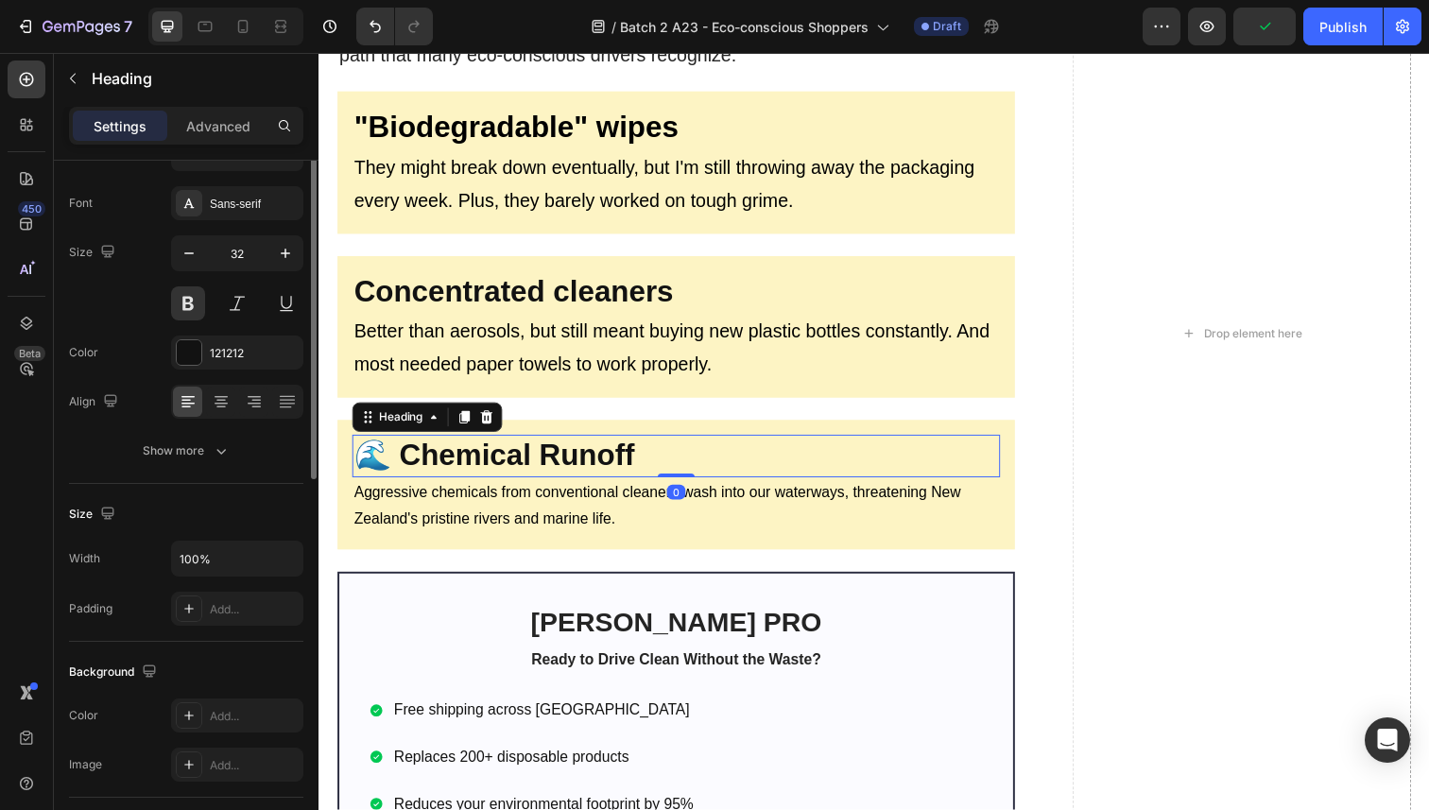
scroll to position [0, 0]
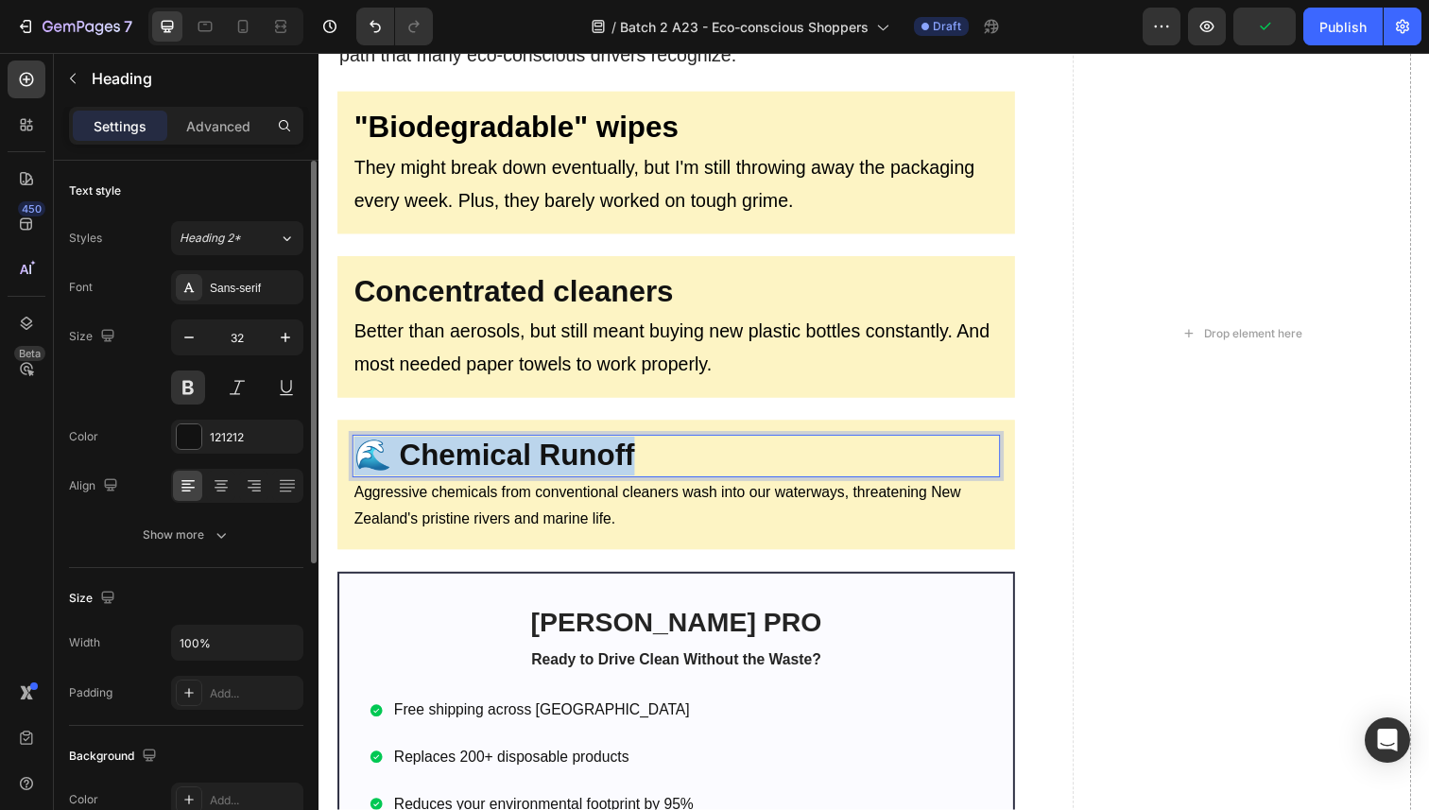
click at [492, 464] on strong "🌊 Chemical Runoff" at bounding box center [497, 464] width 286 height 34
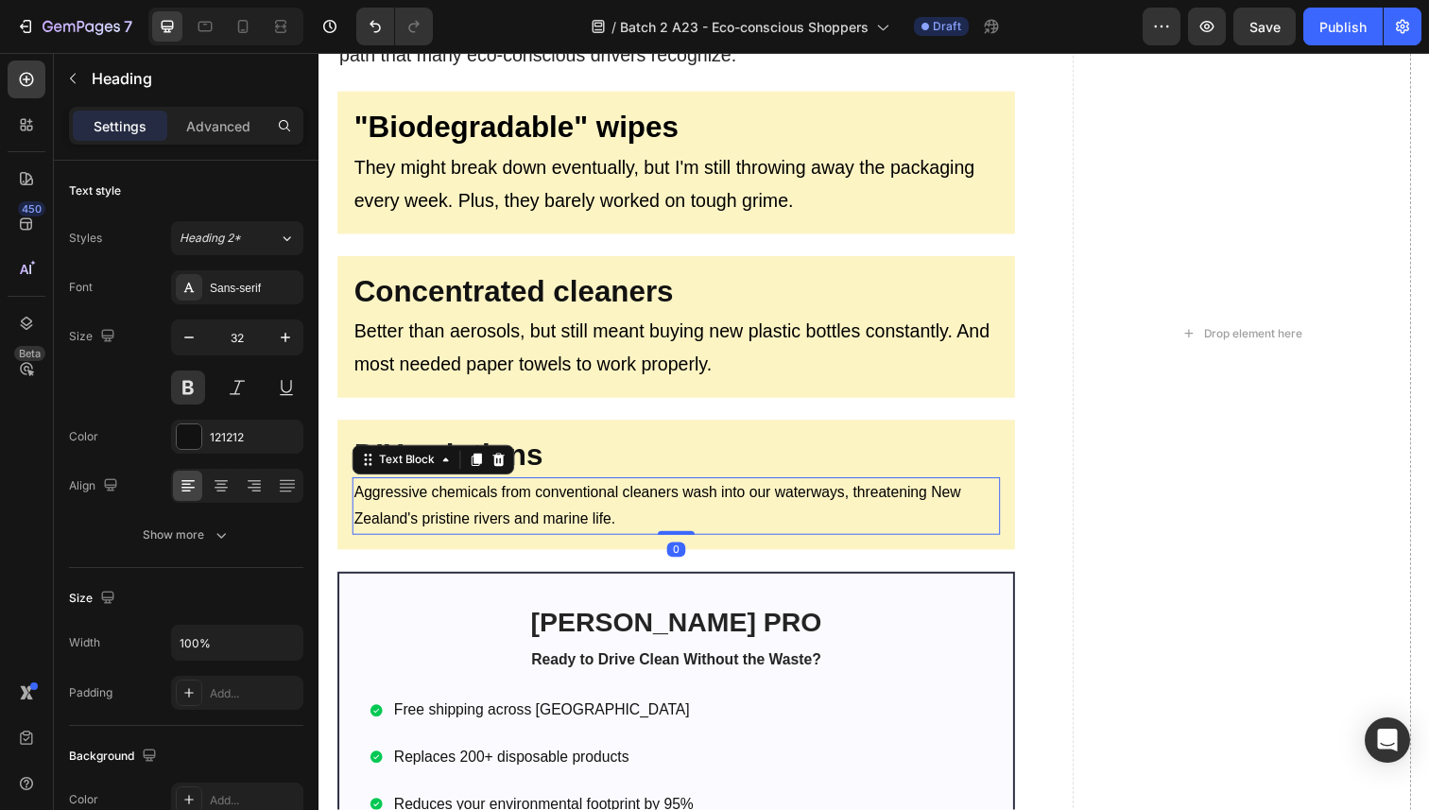
click at [519, 499] on p "Aggressive chemicals from conventional cleaners wash into our waterways, threat…" at bounding box center [683, 516] width 658 height 55
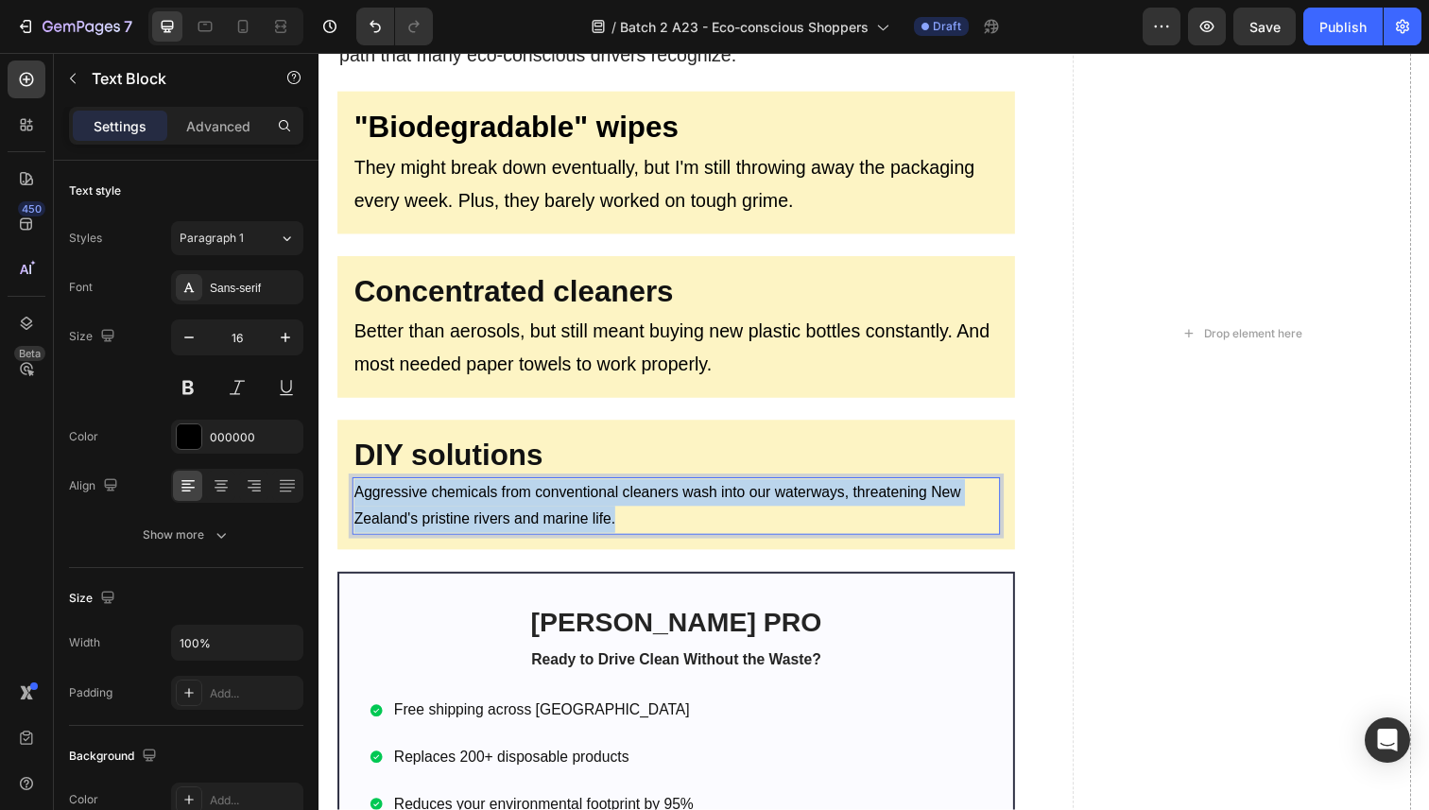
click at [519, 499] on p "Aggressive chemicals from conventional cleaners wash into our waterways, threat…" at bounding box center [683, 516] width 658 height 55
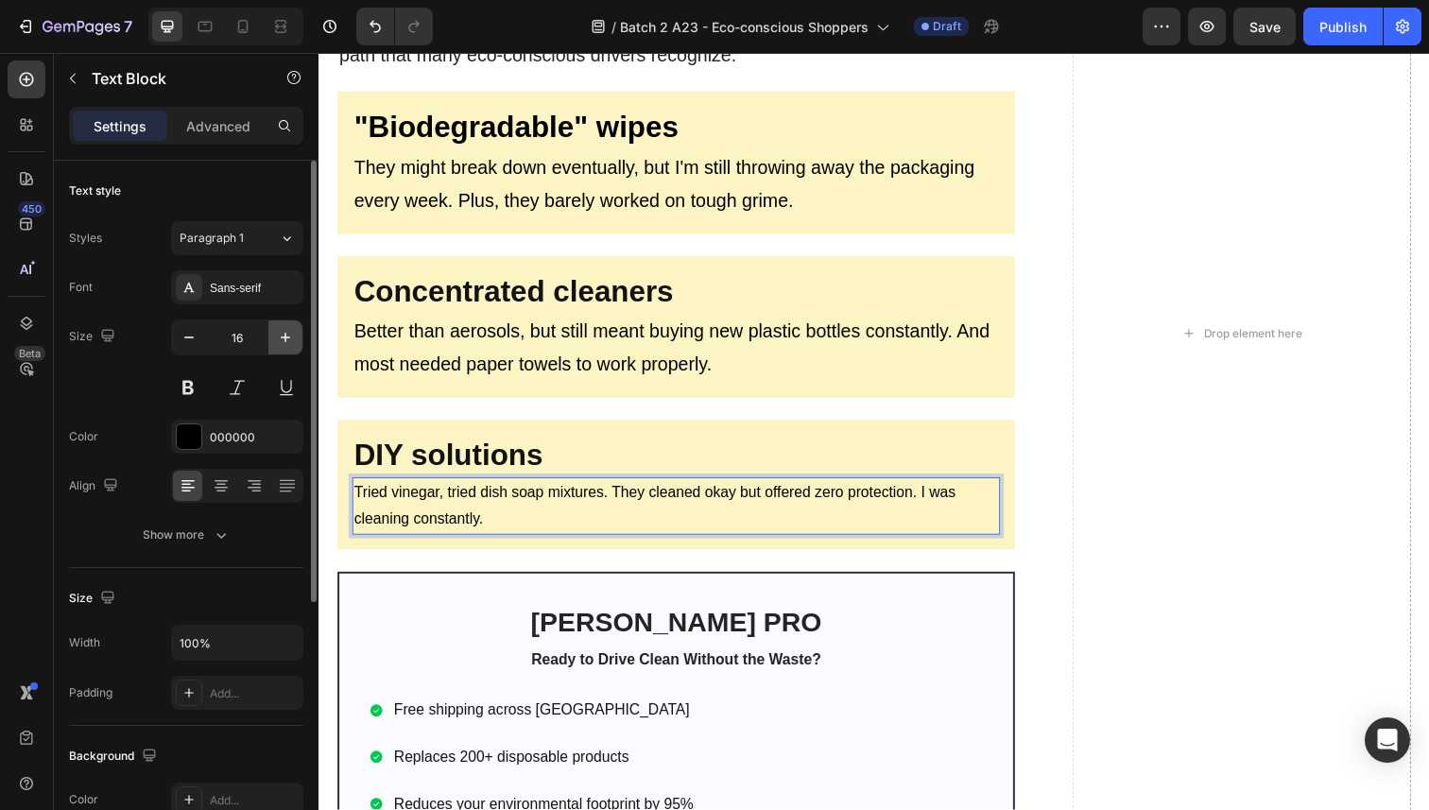
click at [289, 336] on icon "button" at bounding box center [285, 337] width 19 height 19
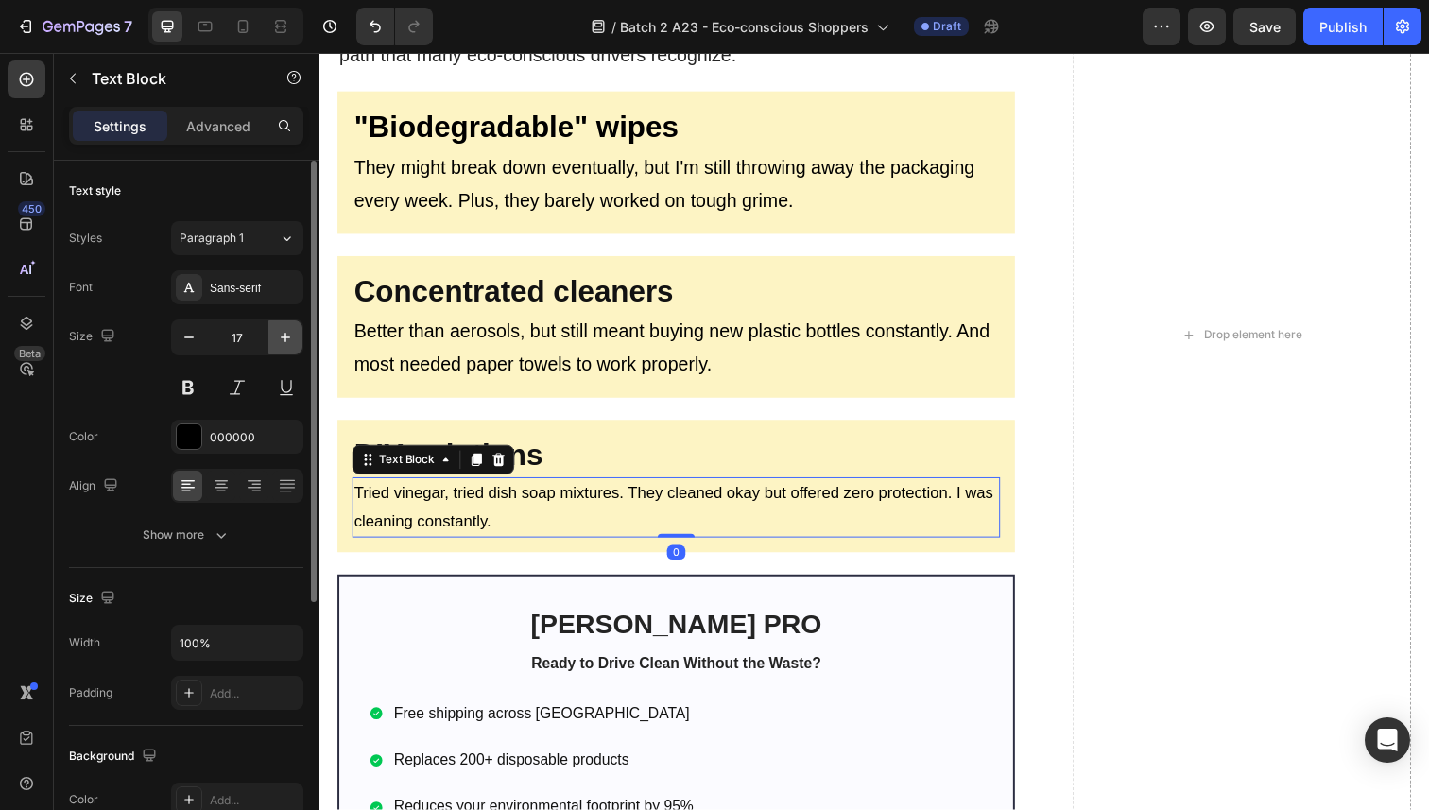
click at [289, 336] on icon "button" at bounding box center [285, 337] width 19 height 19
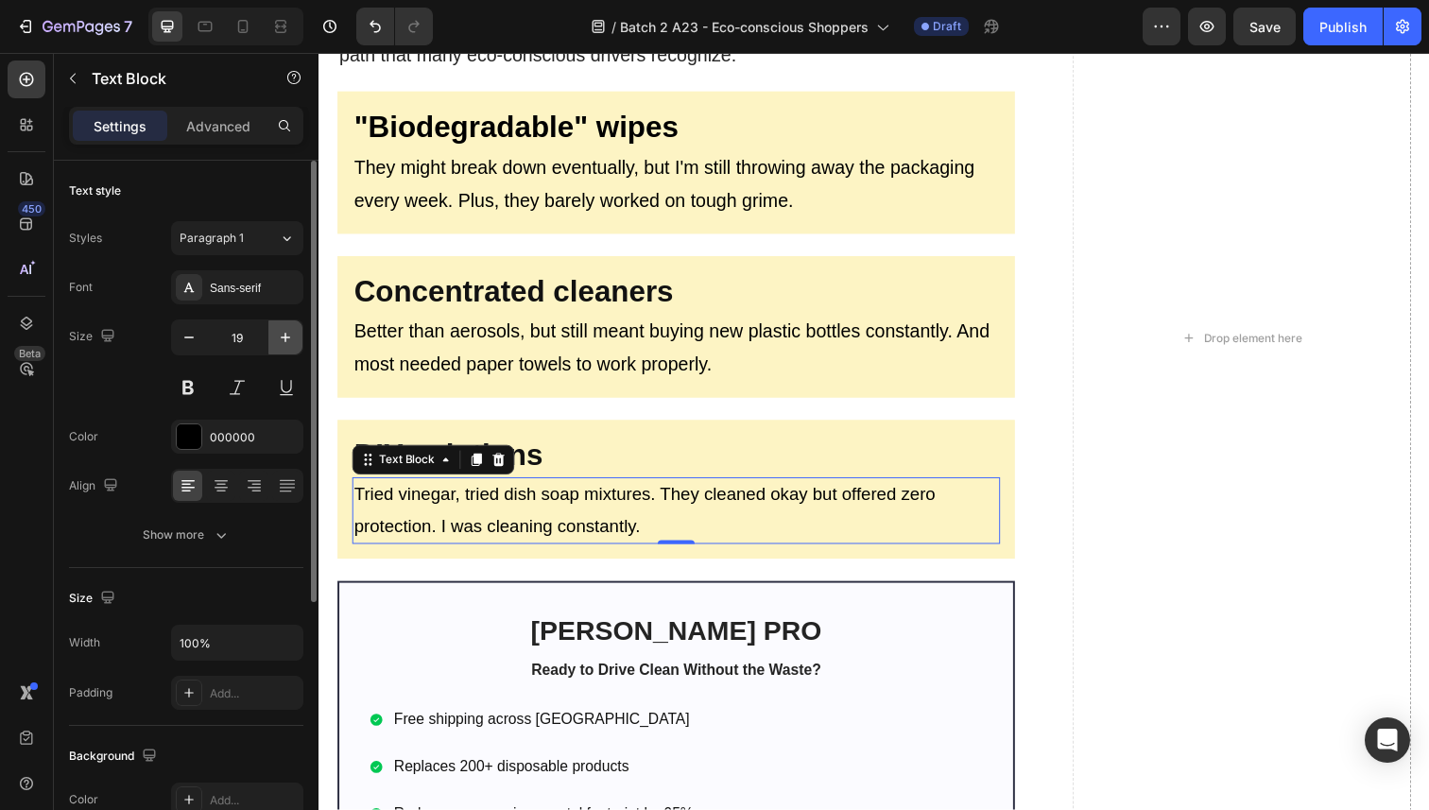
type input "20"
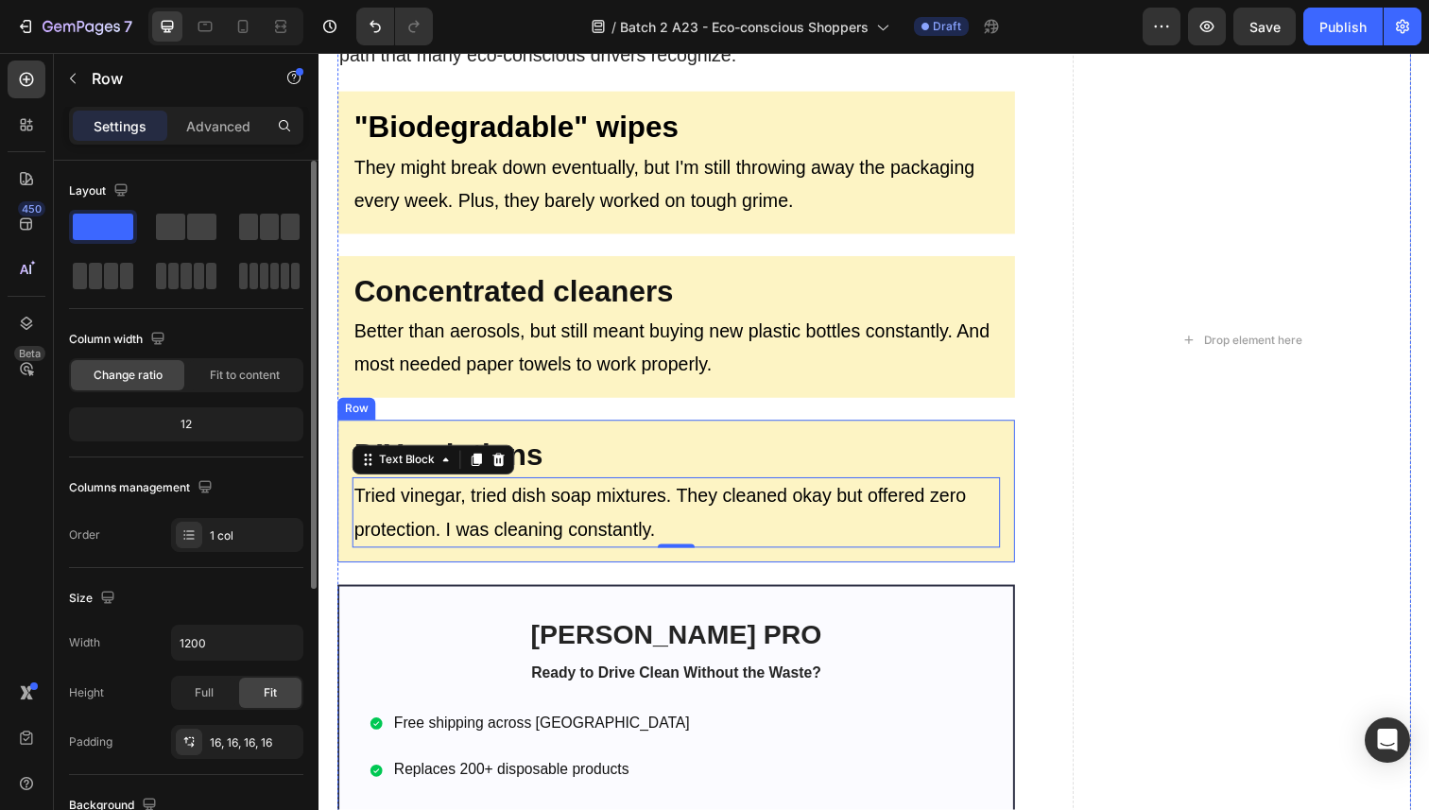
click at [540, 431] on div "⁠⁠⁠⁠⁠⁠⁠ DIY solutions Heading Tried vinegar, tried dish soap mixtures. They cle…" at bounding box center [683, 501] width 692 height 146
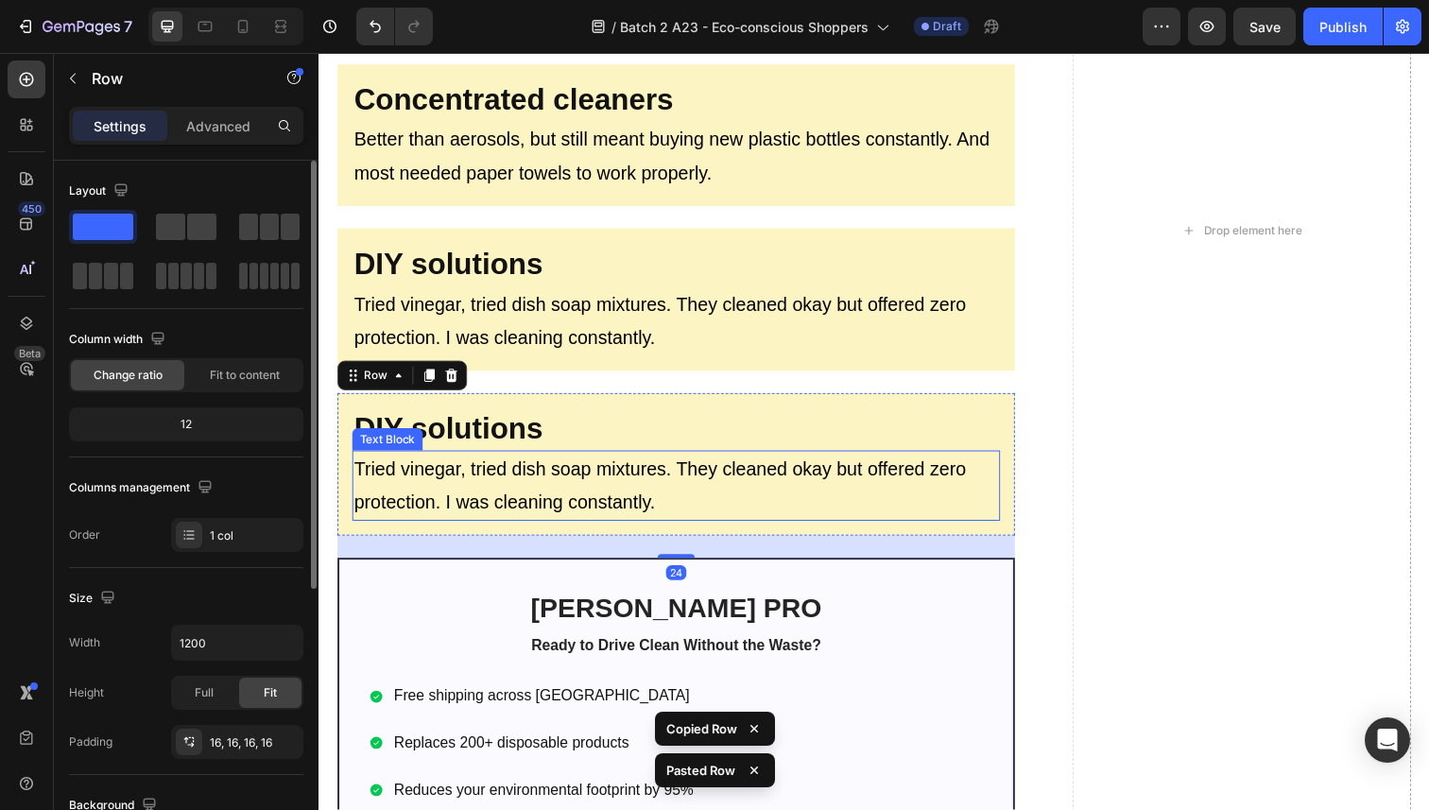
scroll to position [2168, 0]
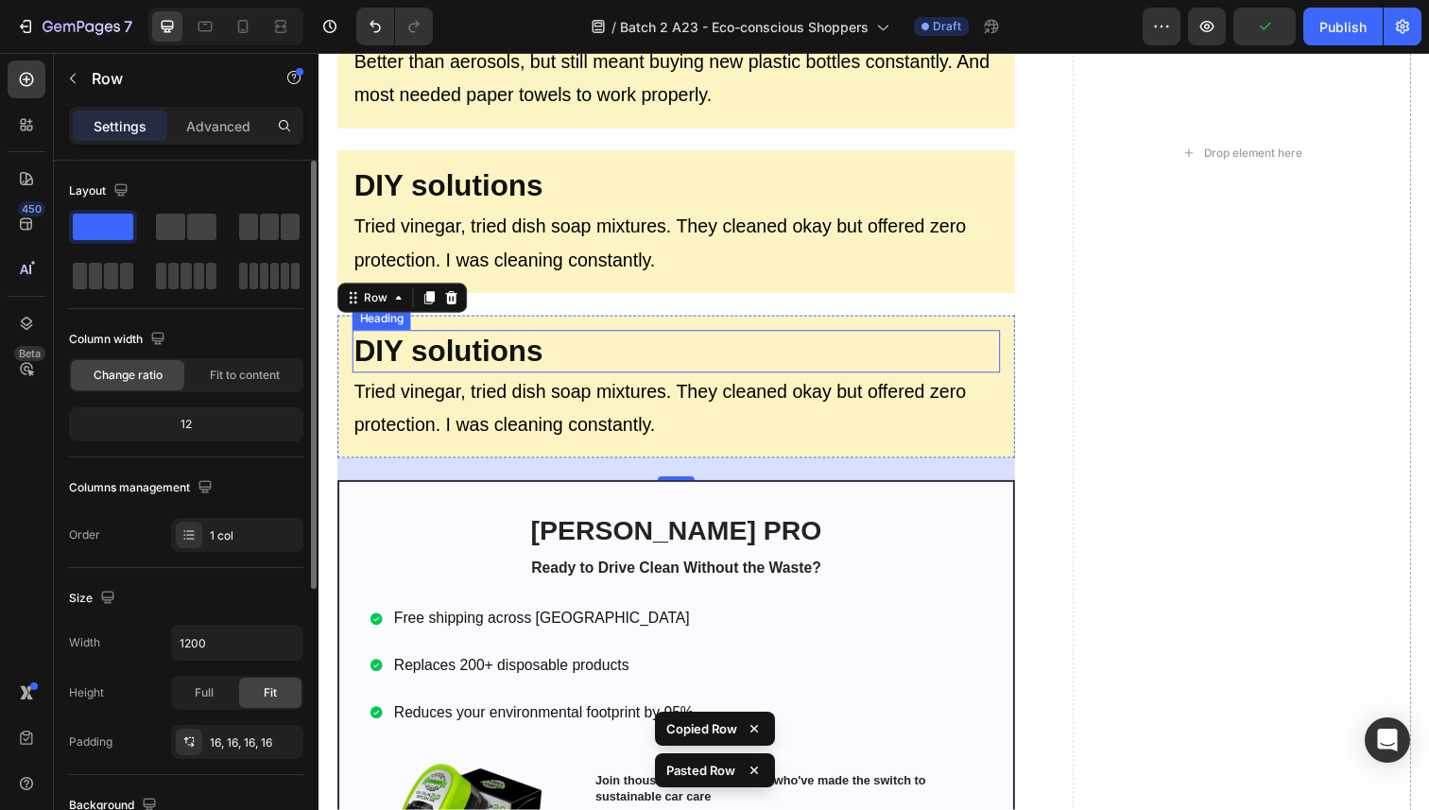
click at [442, 353] on strong "DIY solutions" at bounding box center [450, 357] width 193 height 34
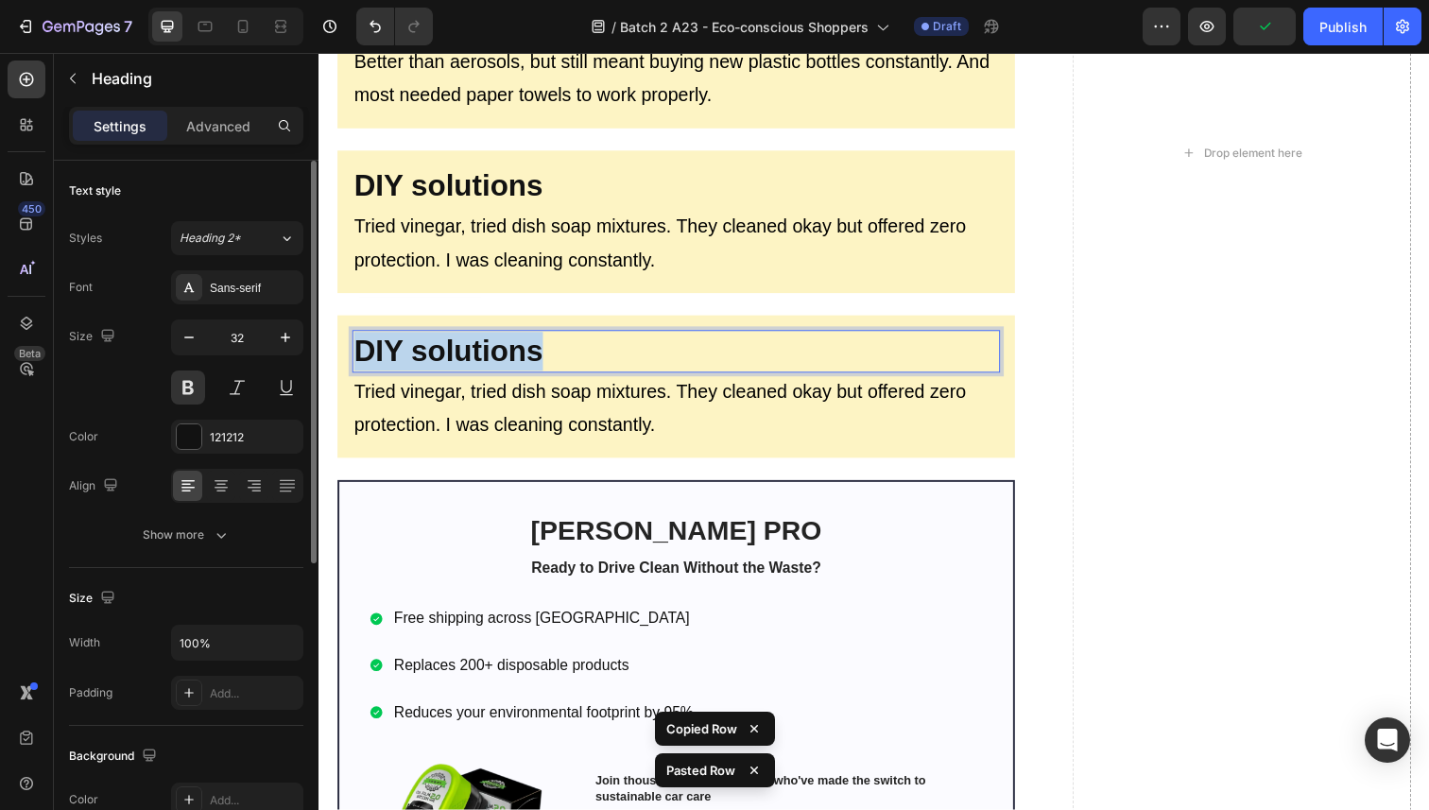
click at [442, 353] on strong "DIY solutions" at bounding box center [450, 357] width 193 height 34
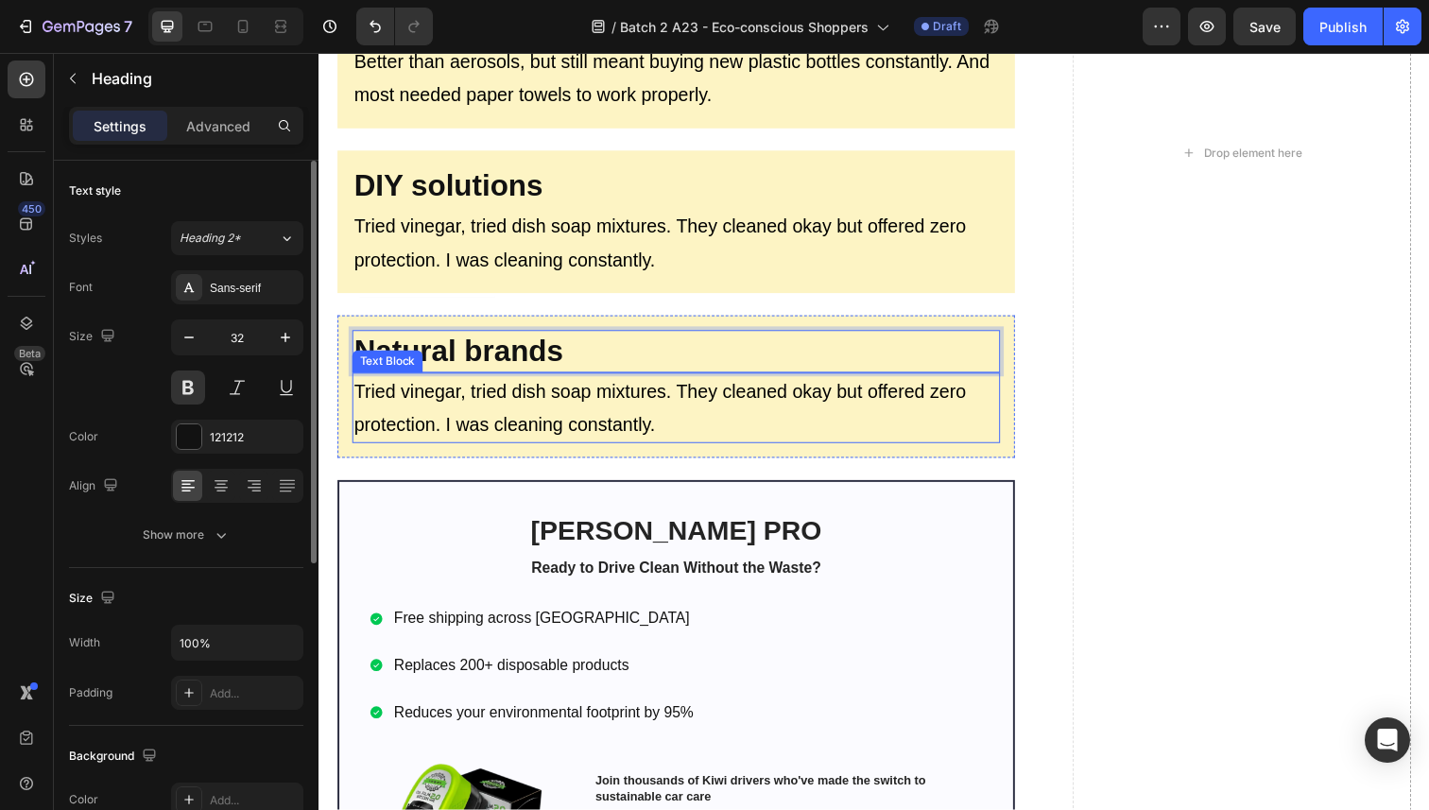
click at [519, 424] on p "Tried vinegar, tried dish soap mixtures. They cleaned okay but offered zero pro…" at bounding box center [683, 416] width 658 height 68
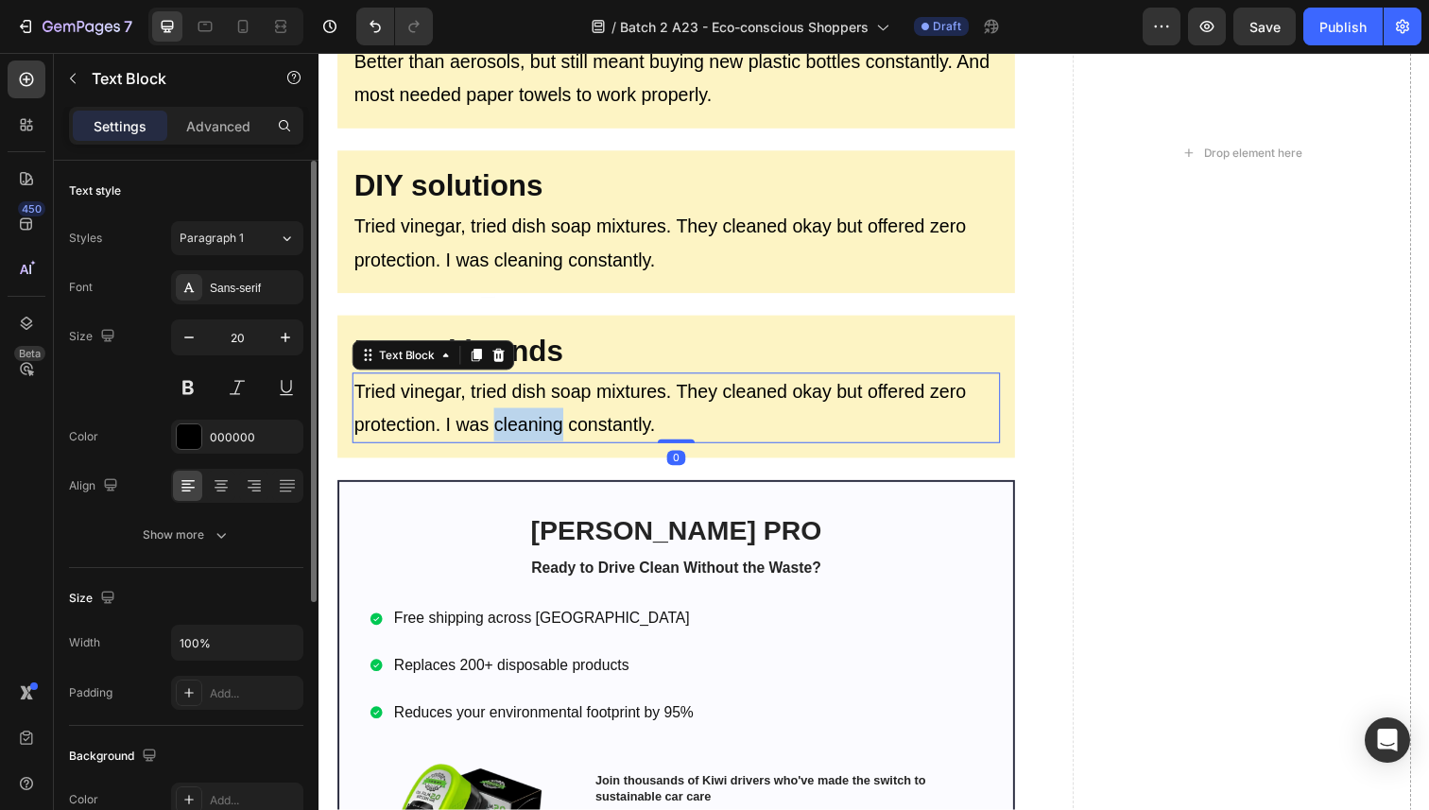
click at [519, 424] on p "Tried vinegar, tried dish soap mixtures. They cleaned okay but offered zero pro…" at bounding box center [683, 416] width 658 height 68
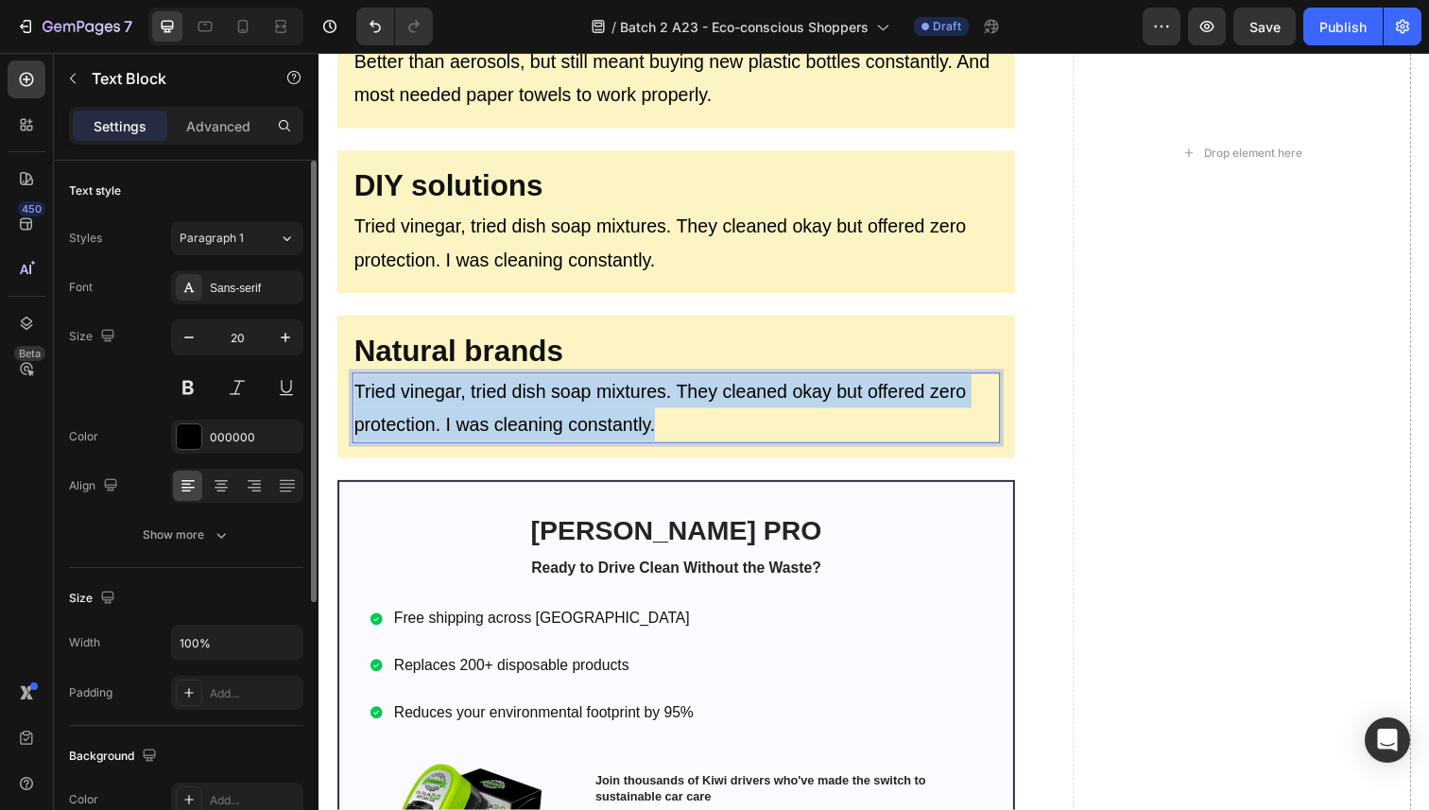
click at [519, 424] on p "Tried vinegar, tried dish soap mixtures. They cleaned okay but offered zero pro…" at bounding box center [683, 416] width 658 height 68
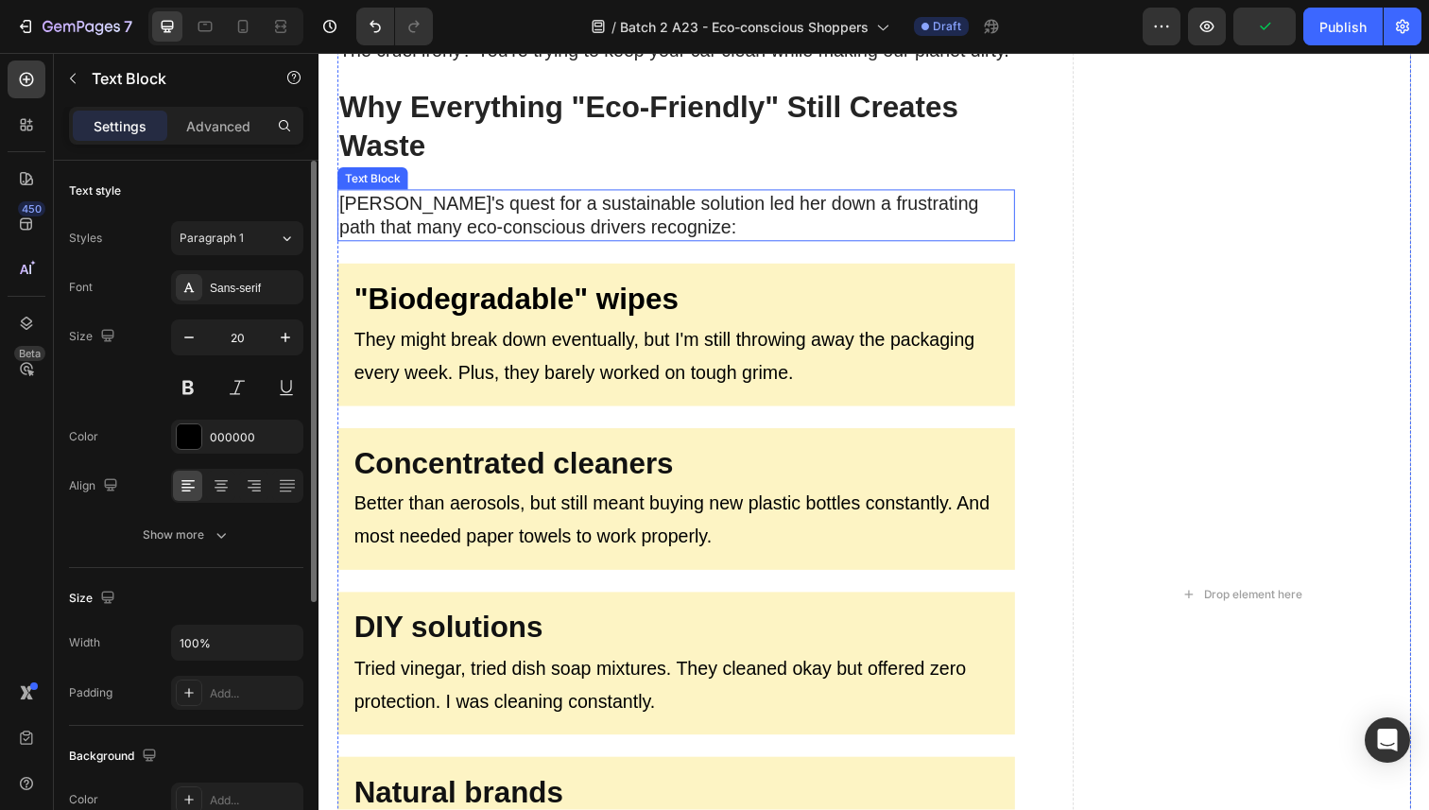
click at [484, 209] on p "[PERSON_NAME]'s quest for a sustainable solution led her down a frustrating pat…" at bounding box center [683, 219] width 688 height 49
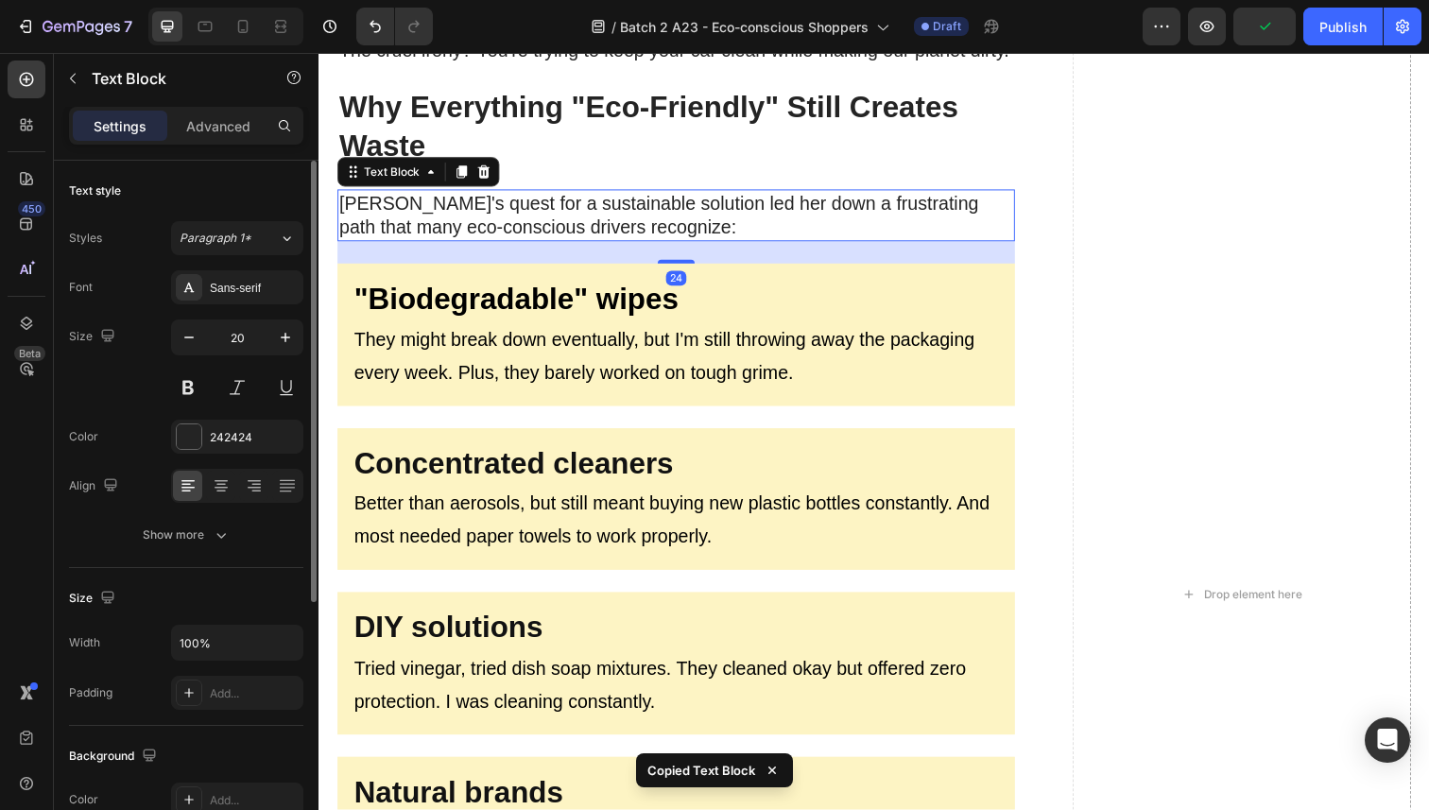
scroll to position [2208, 0]
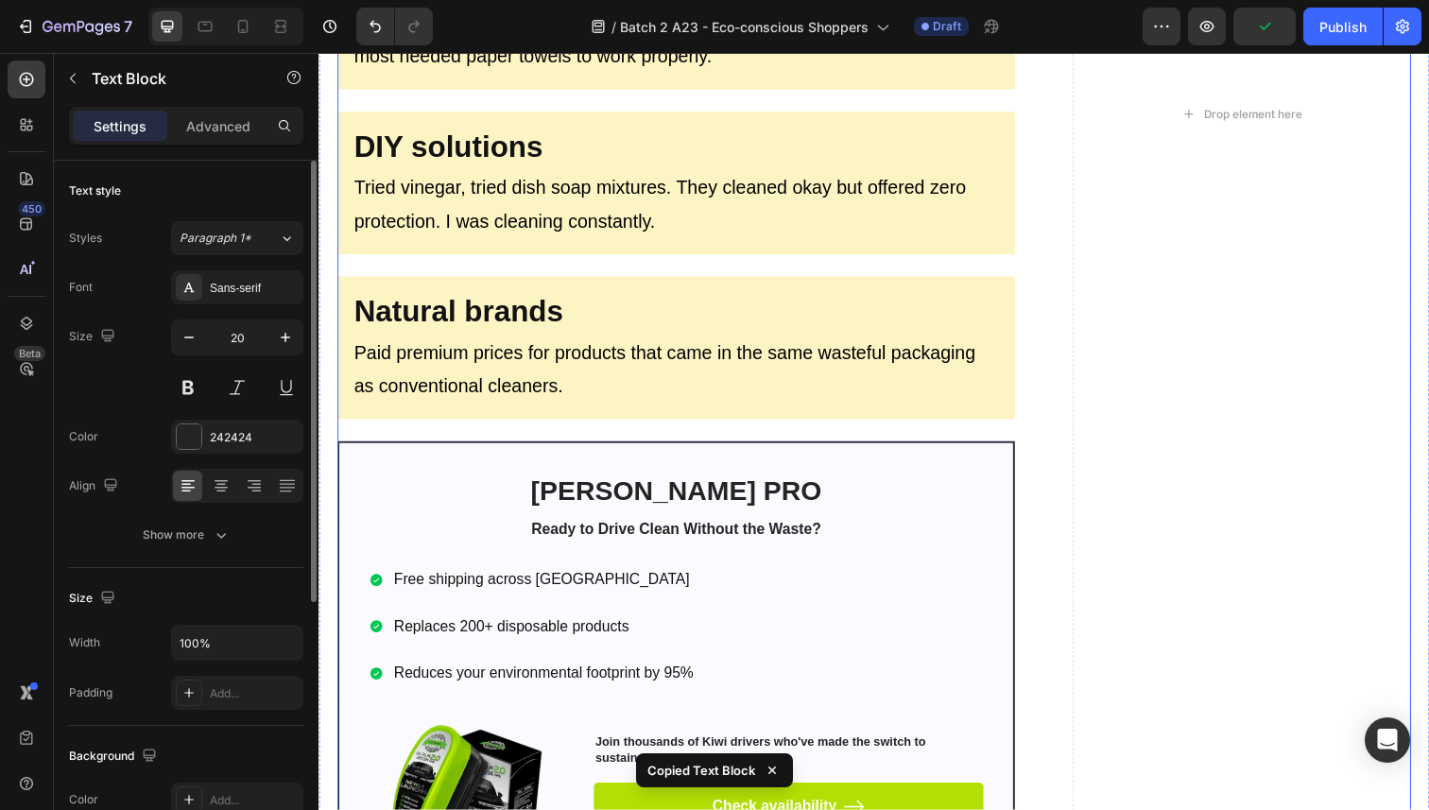
click at [469, 424] on div "Image Last month, I received an email that perfectly captured the frustration o…" at bounding box center [683, 115] width 692 height 3755
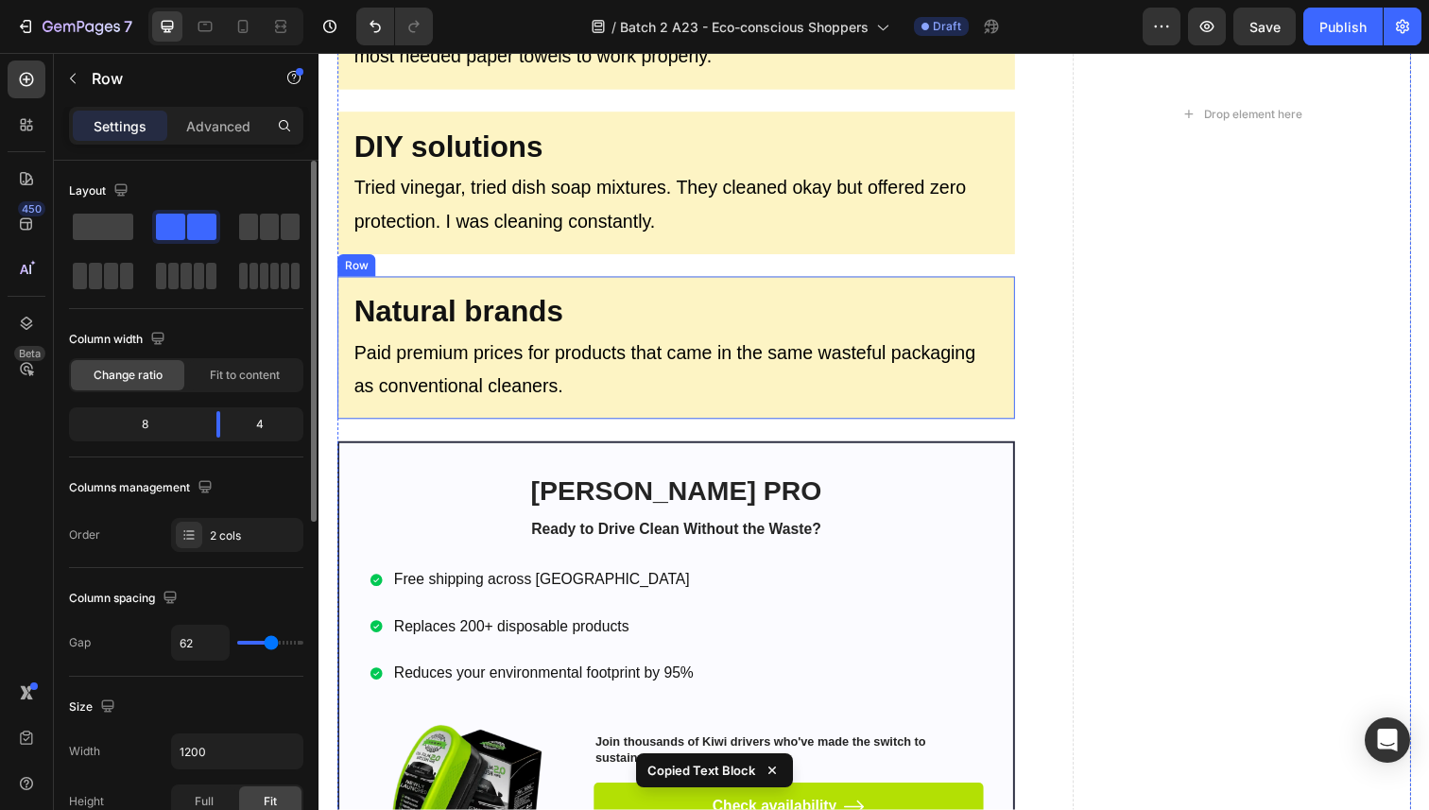
click at [476, 420] on div "⁠⁠⁠⁠⁠⁠⁠ Natural brands Heading Paid premium prices for products that came in th…" at bounding box center [683, 355] width 692 height 146
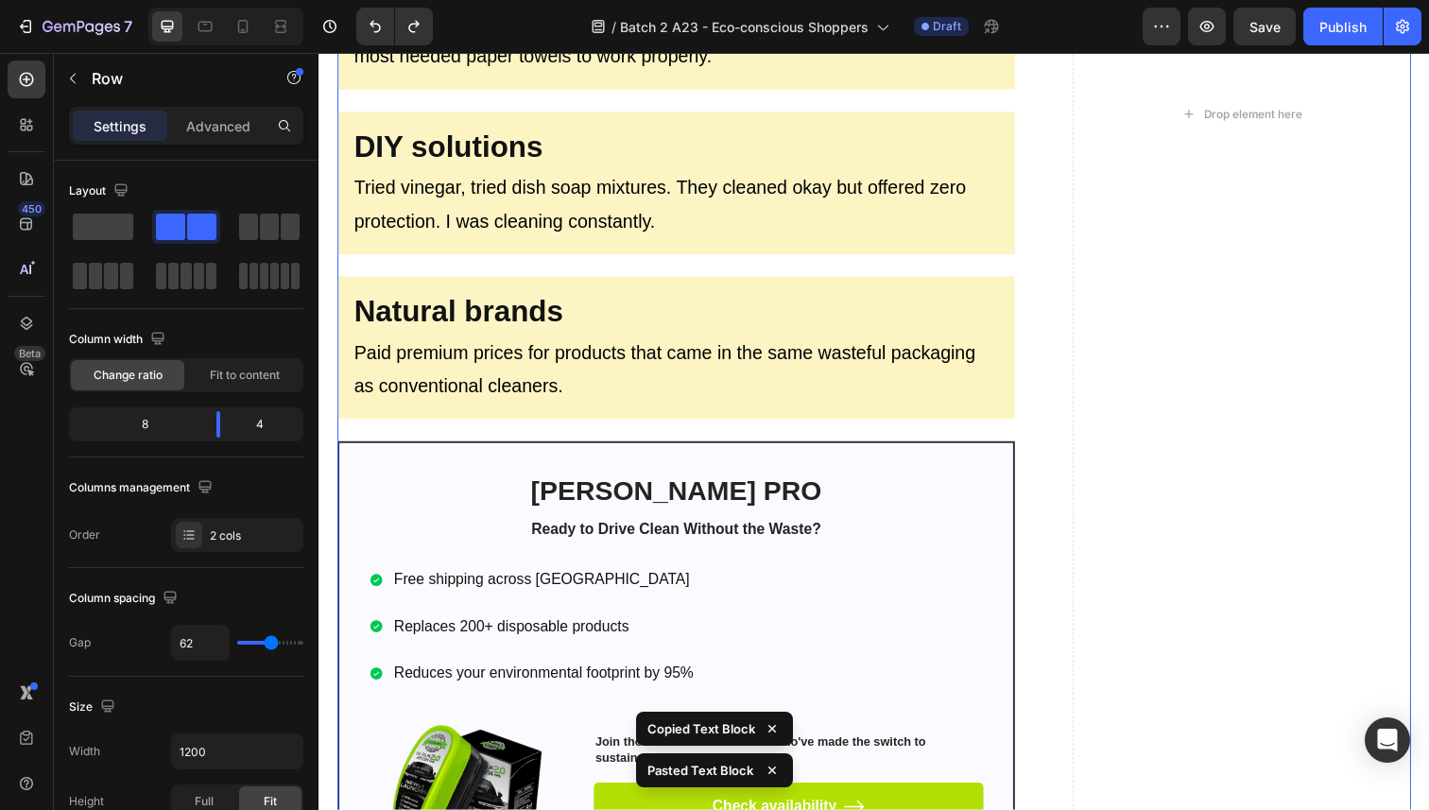
click at [482, 431] on div "Image Last month, I received an email that perfectly captured the frustration o…" at bounding box center [683, 115] width 692 height 3755
click at [486, 430] on div "Image Last month, I received an email that perfectly captured the frustration o…" at bounding box center [683, 115] width 692 height 3755
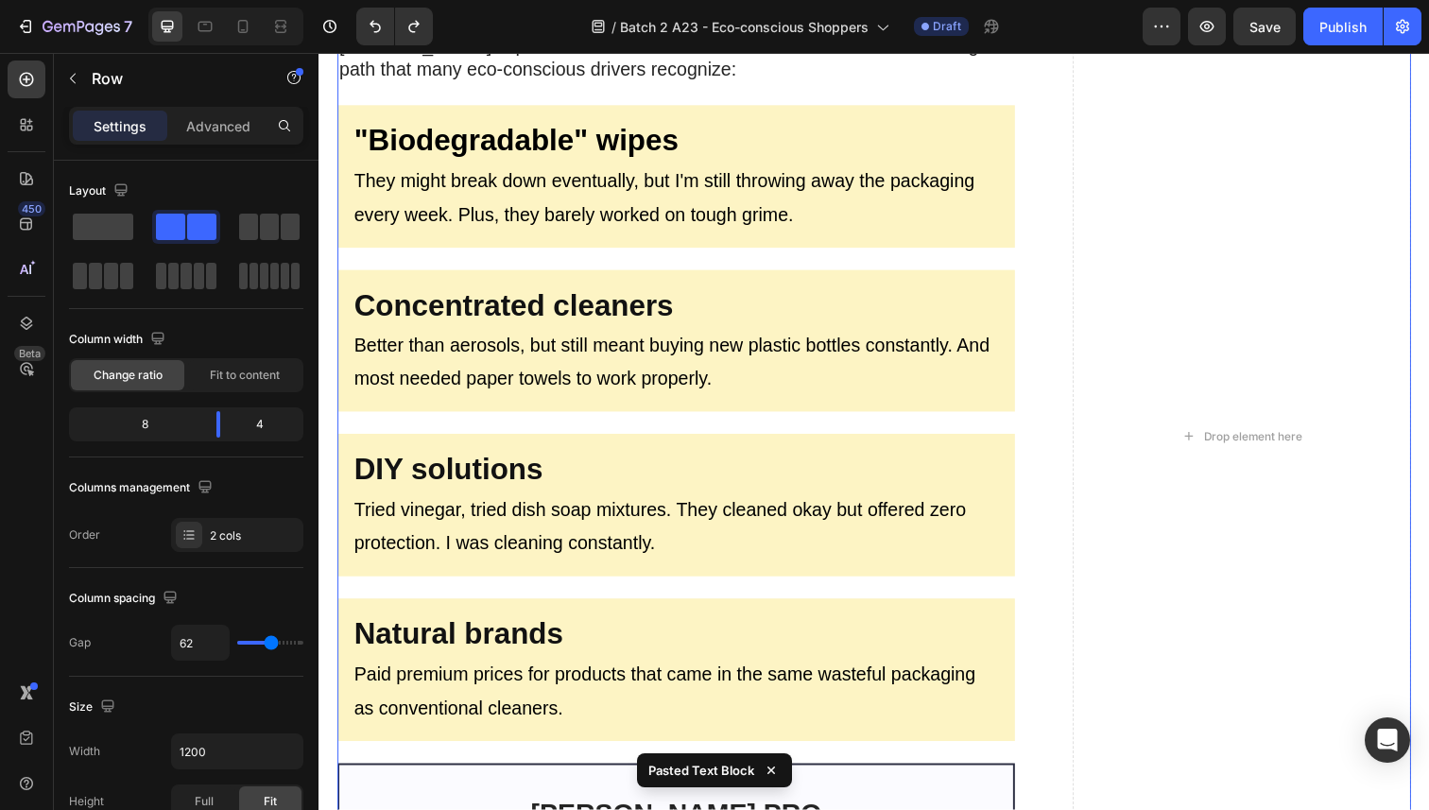
scroll to position [1805, 0]
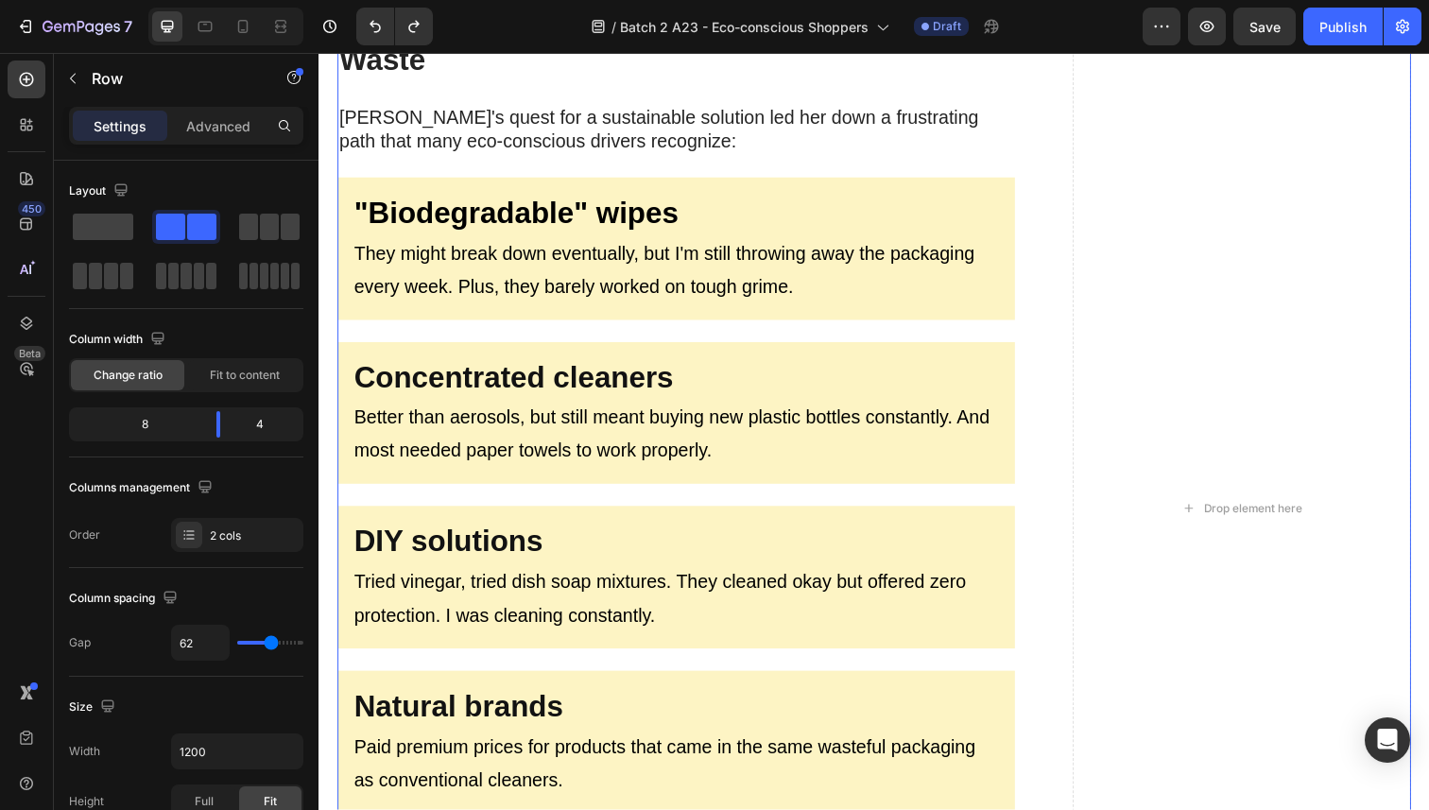
click at [464, 154] on div "Image Last month, I received an email that perfectly captured the frustration o…" at bounding box center [683, 518] width 692 height 3755
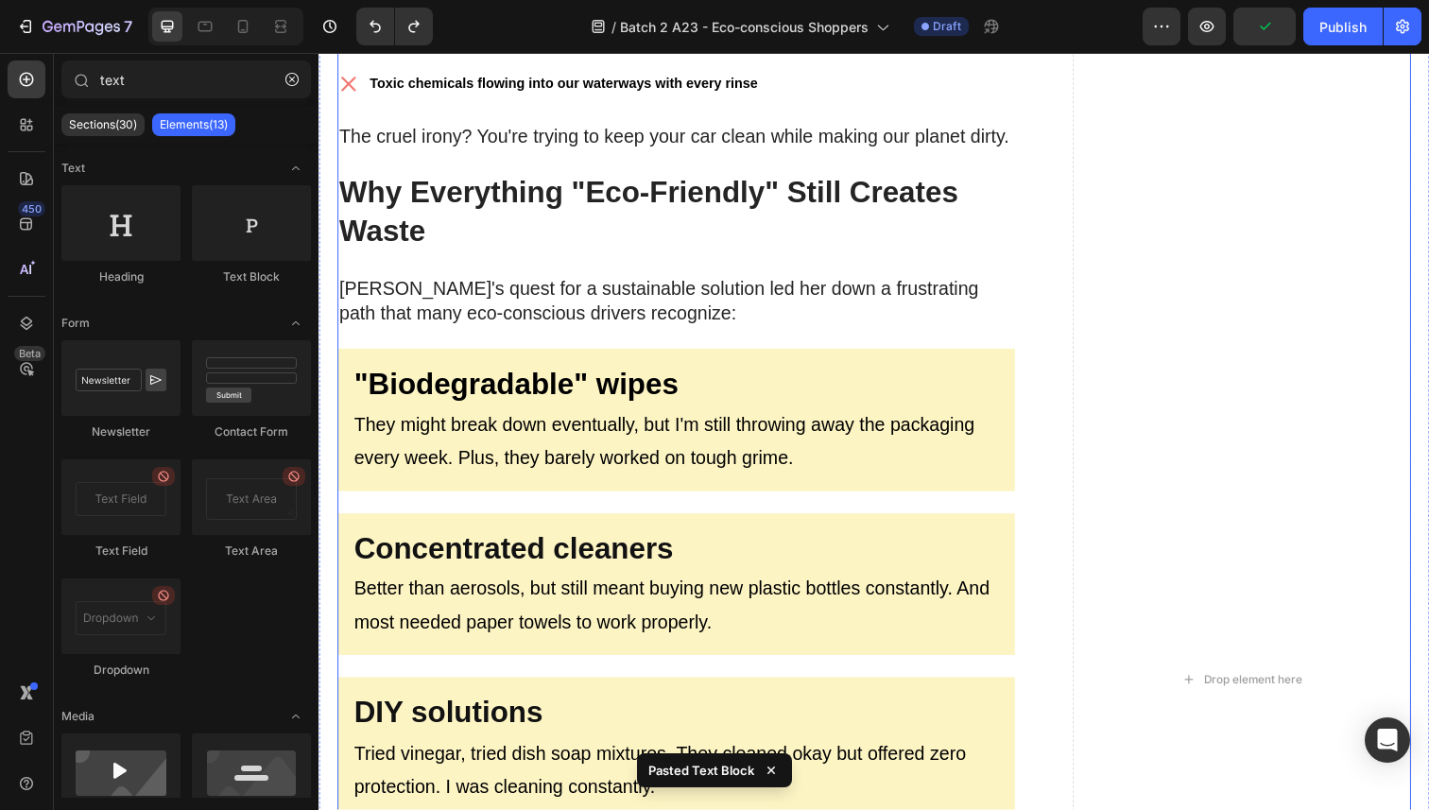
scroll to position [1630, 0]
click at [495, 292] on p "[PERSON_NAME]'s quest for a sustainable solution led her down a frustrating pat…" at bounding box center [683, 306] width 688 height 49
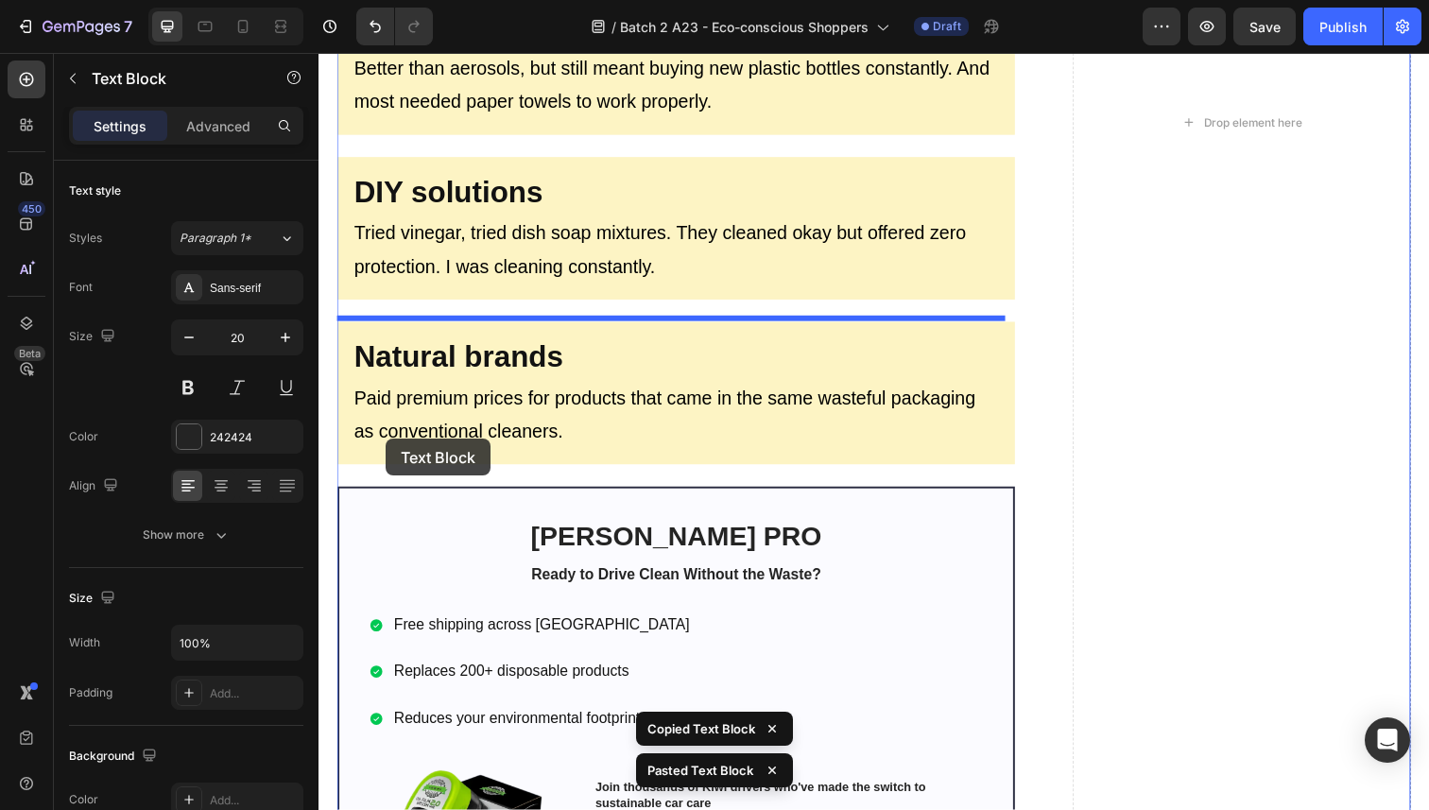
scroll to position [2350, 0]
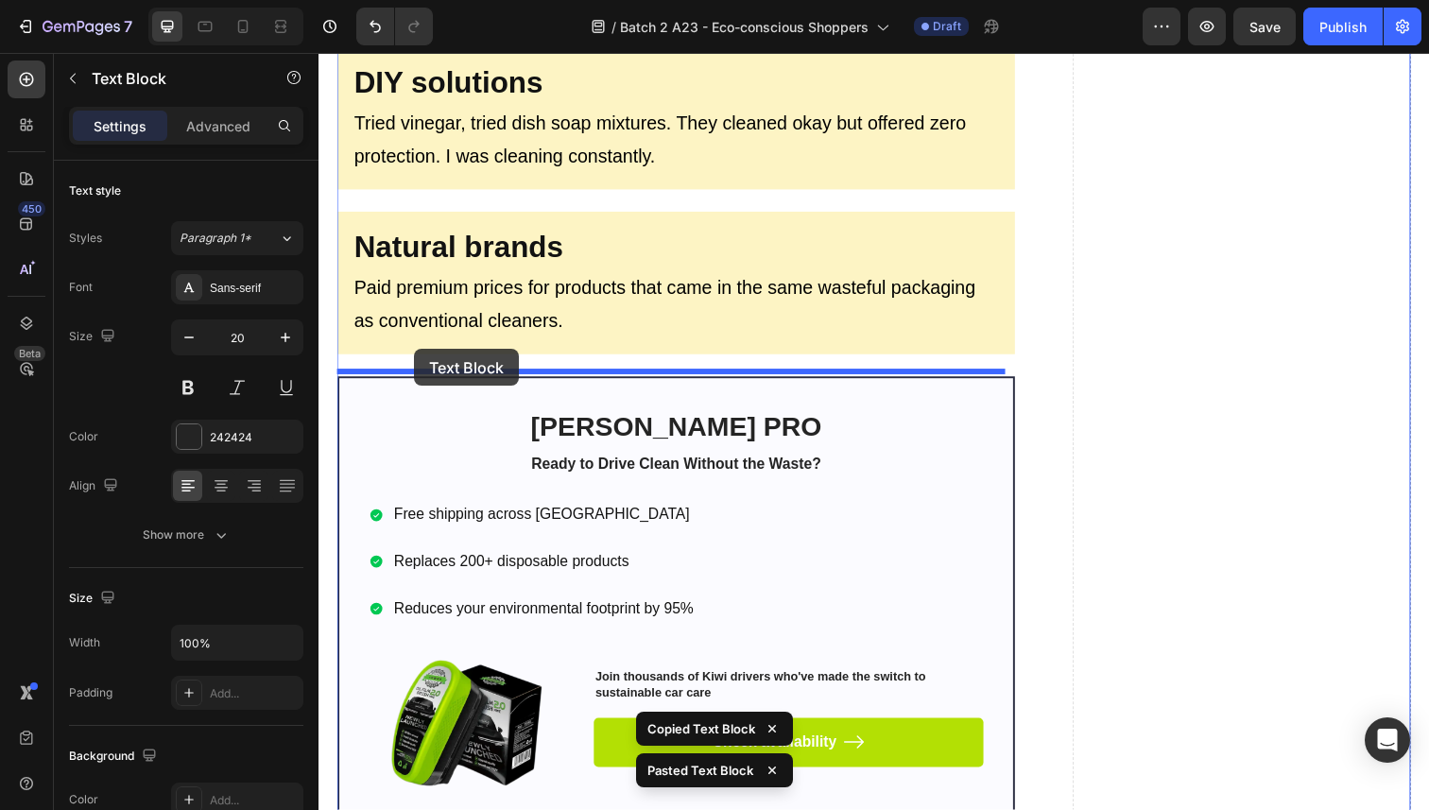
drag, startPoint x: 353, startPoint y: 336, endPoint x: 416, endPoint y: 355, distance: 65.2
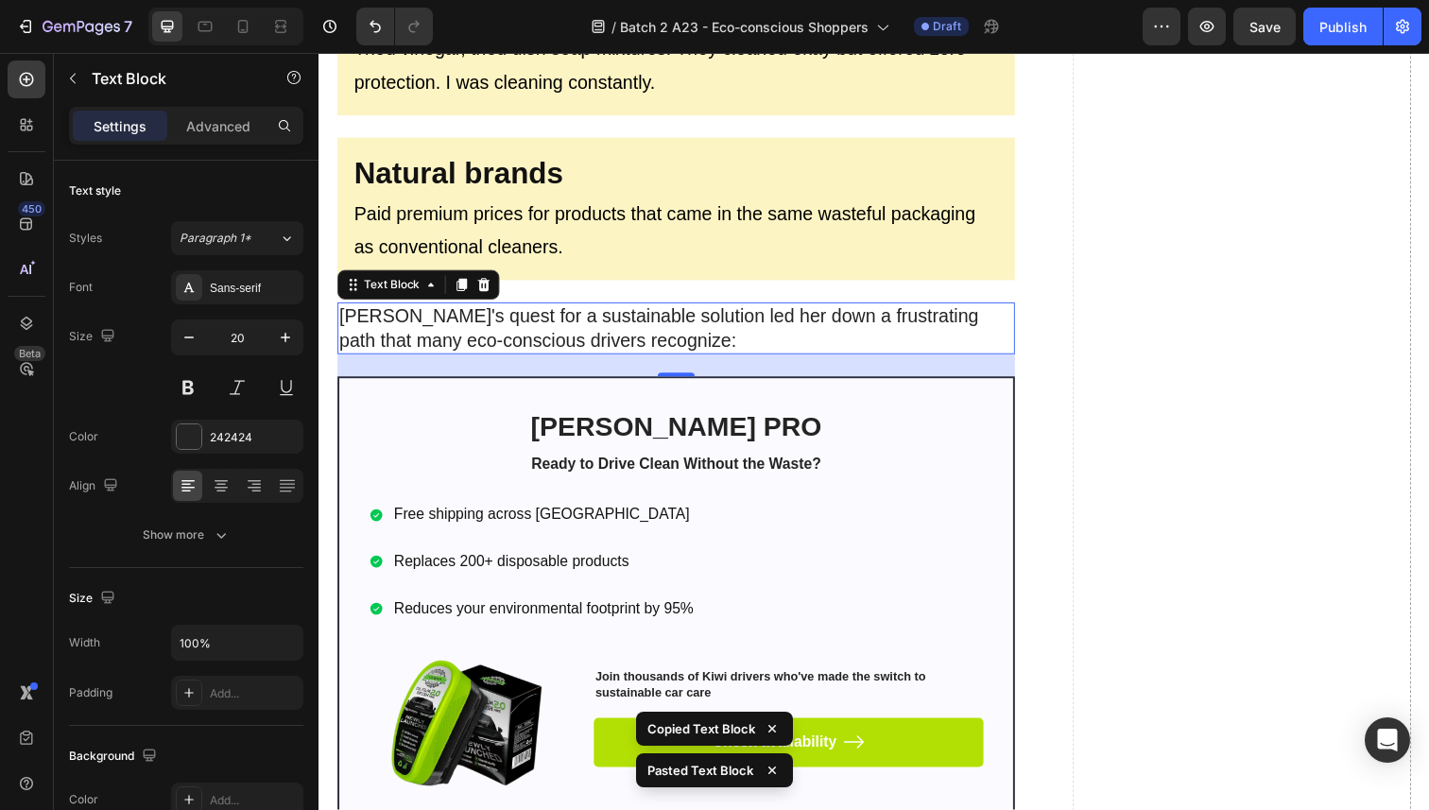
scroll to position [2274, 0]
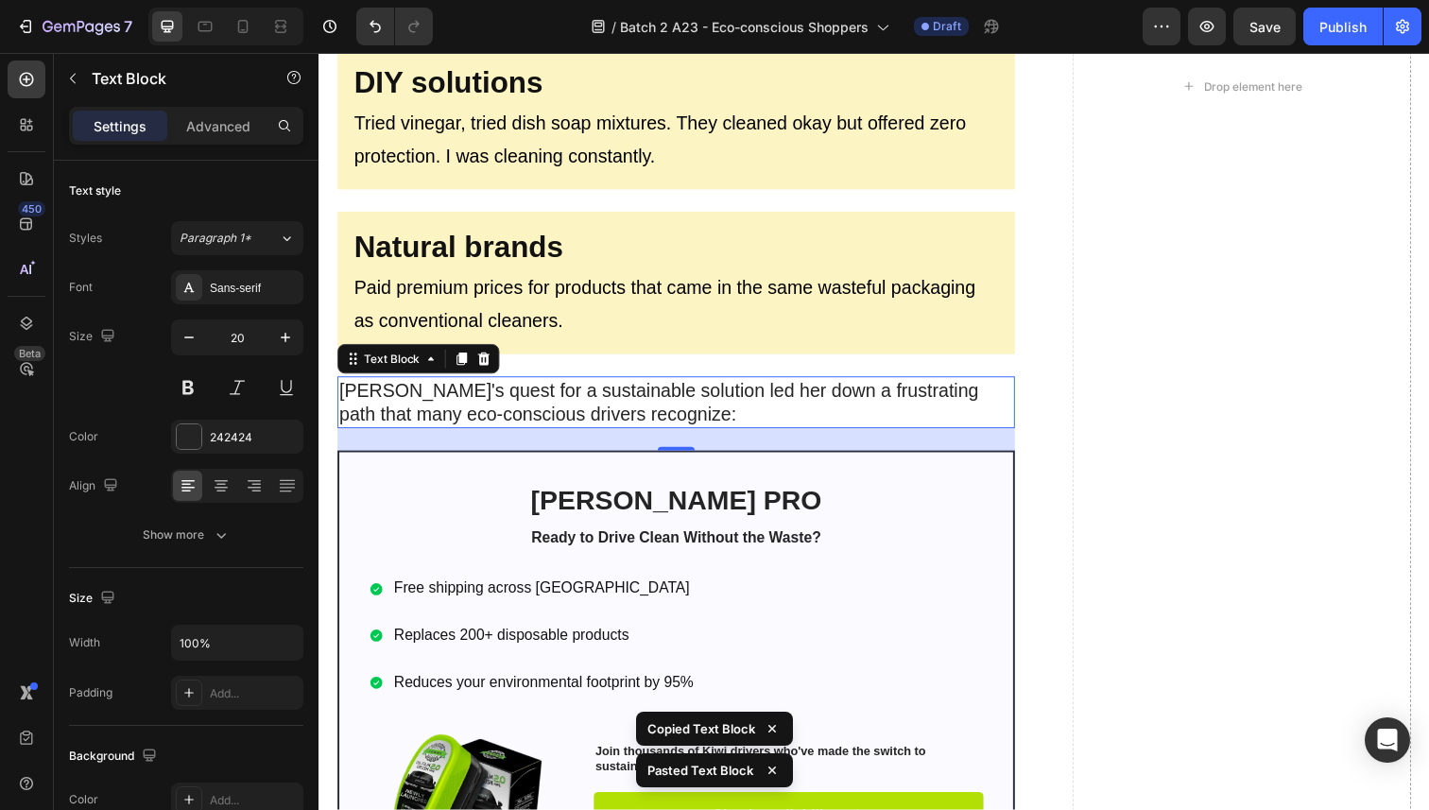
click at [456, 407] on p "[PERSON_NAME]'s quest for a sustainable solution led her down a frustrating pat…" at bounding box center [683, 410] width 688 height 49
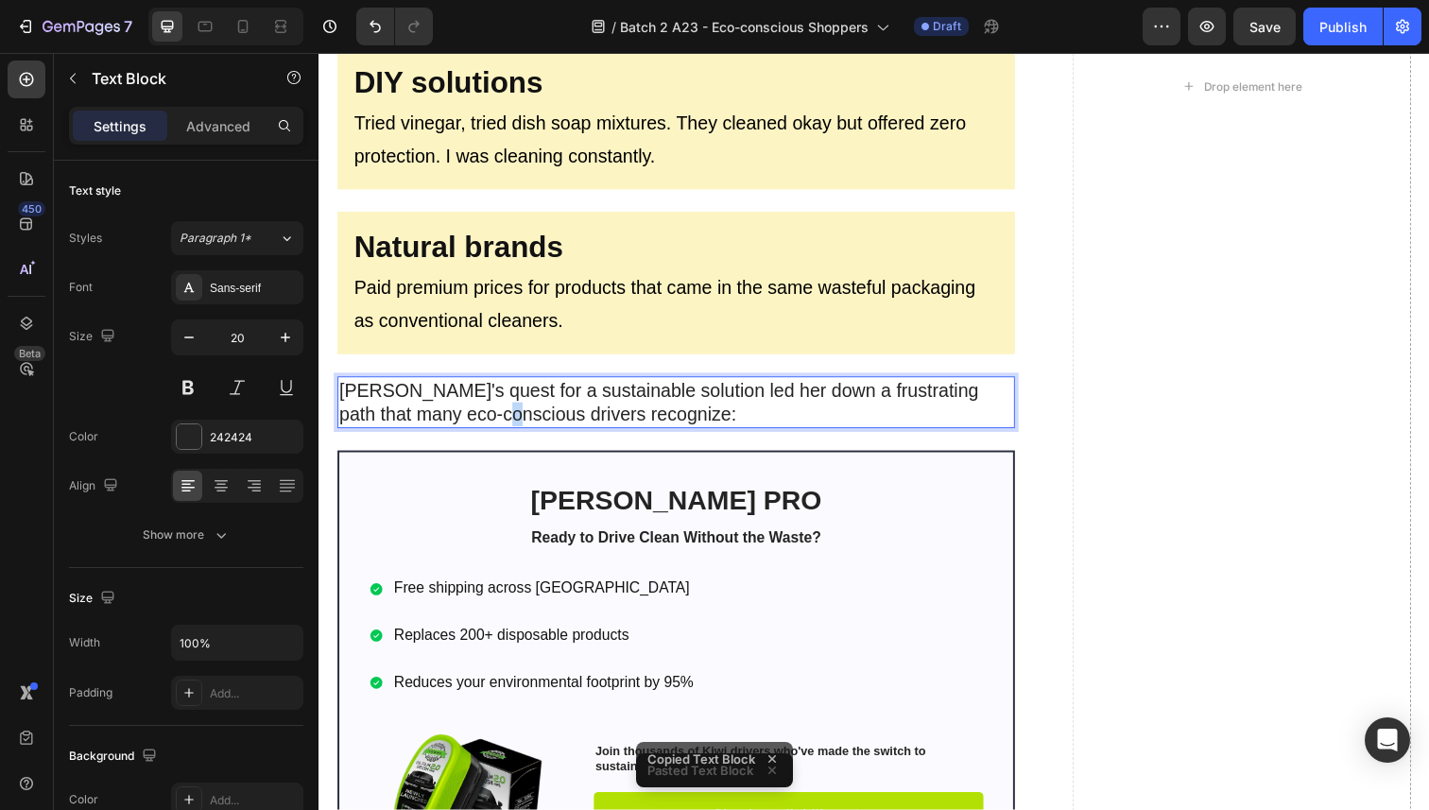
click at [456, 407] on p "[PERSON_NAME]'s quest for a sustainable solution led her down a frustrating pat…" at bounding box center [683, 410] width 688 height 49
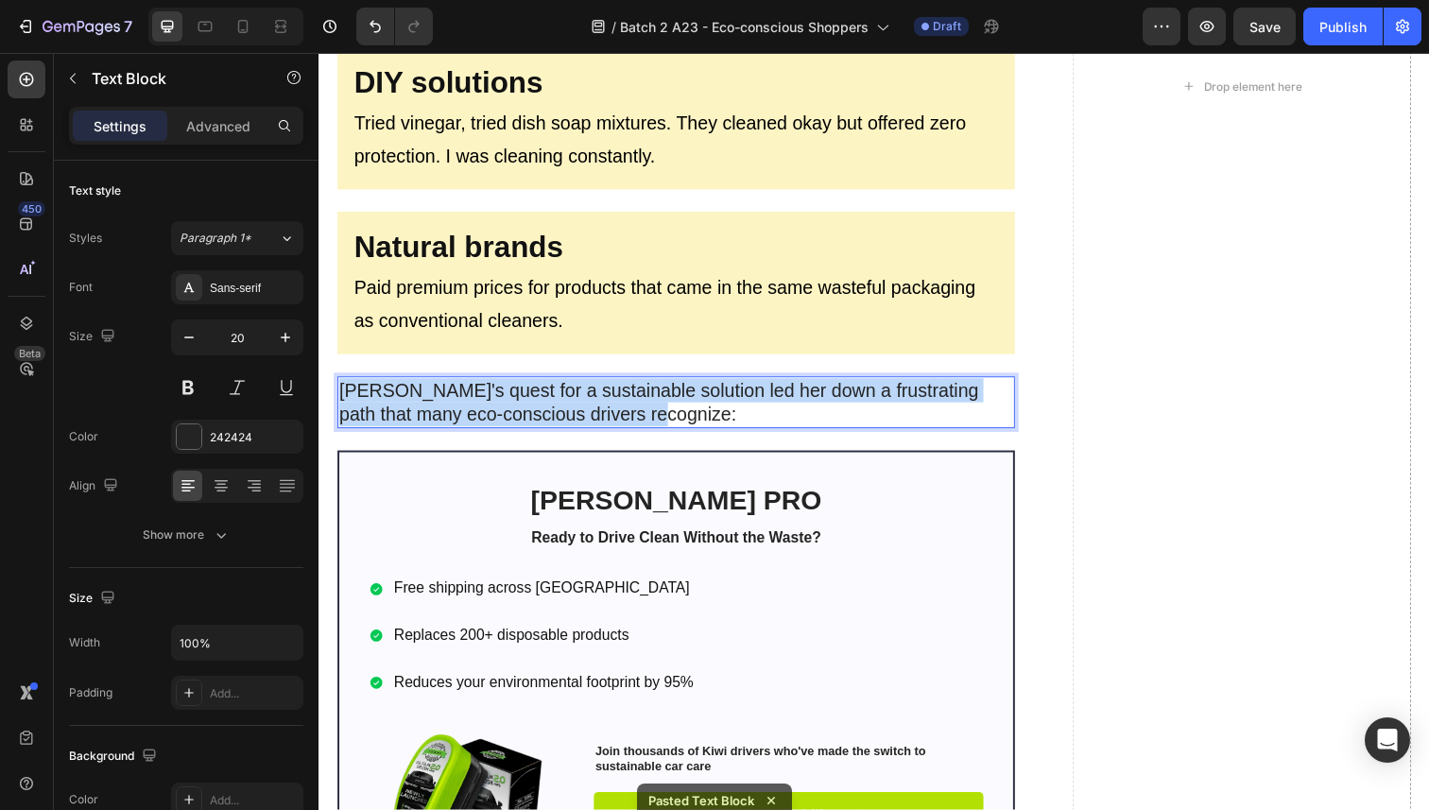
click at [456, 407] on p "[PERSON_NAME]'s quest for a sustainable solution led her down a frustrating pat…" at bounding box center [683, 410] width 688 height 49
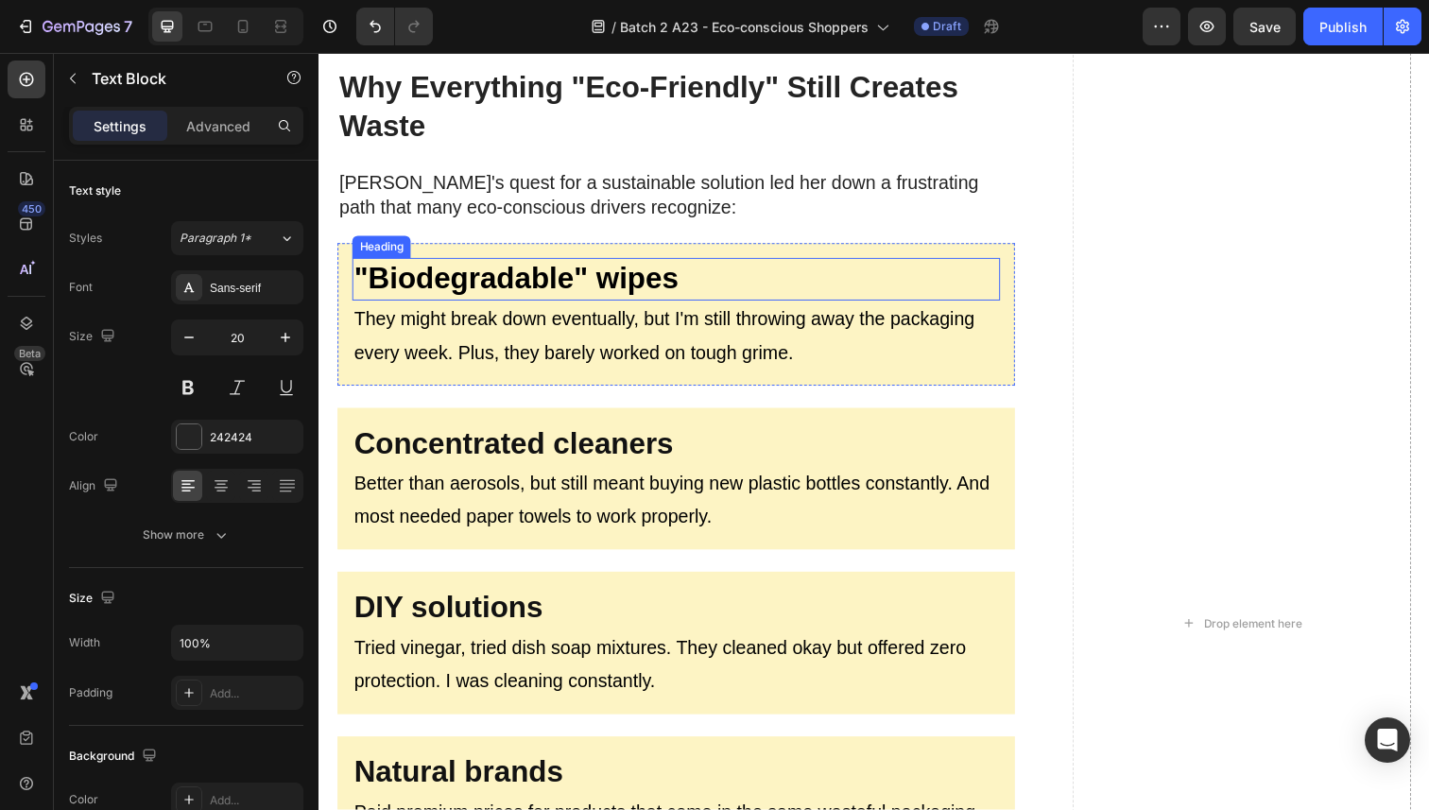
scroll to position [1622, 0]
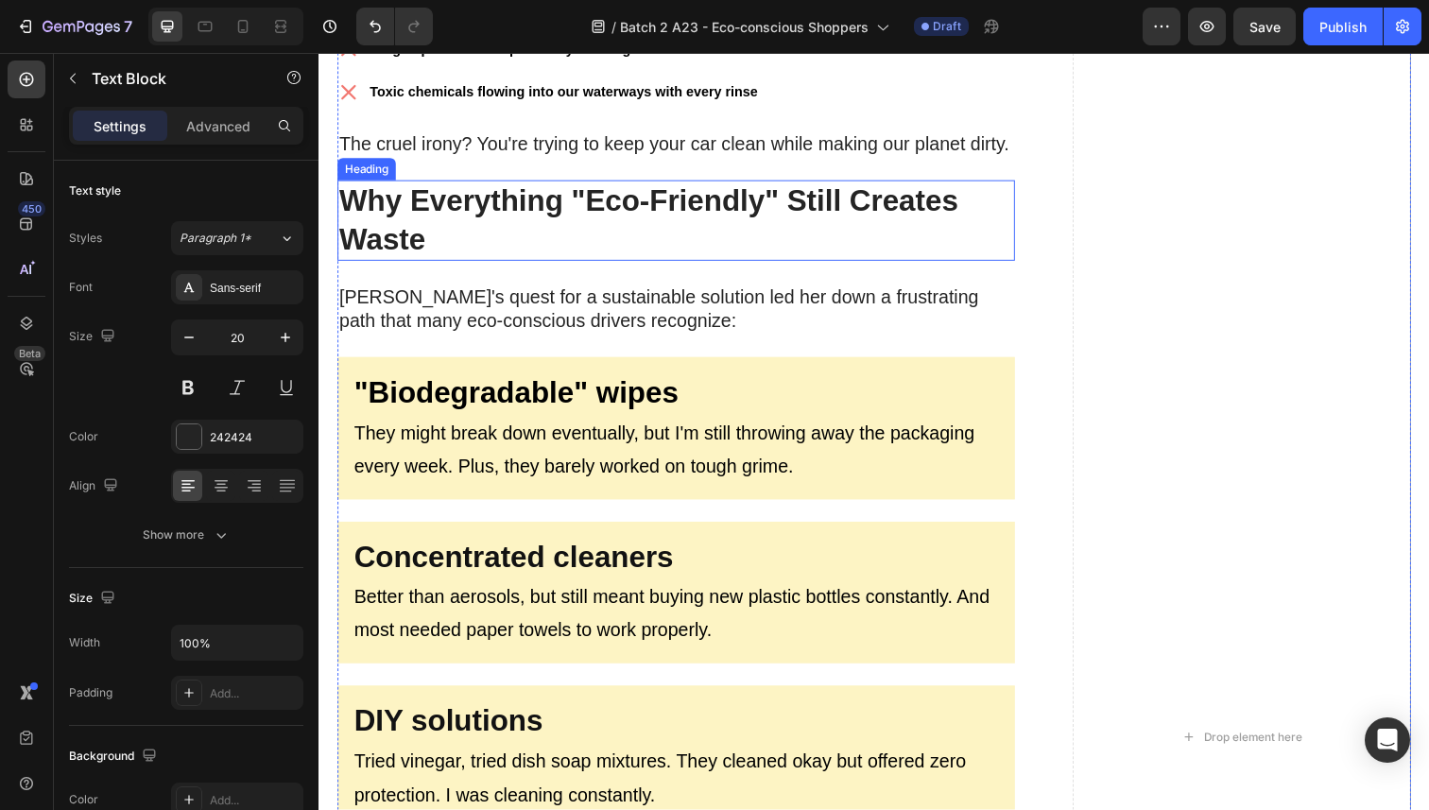
click at [500, 213] on strong "Why Everything "Eco-Friendly" Still Creates Waste" at bounding box center [655, 224] width 632 height 74
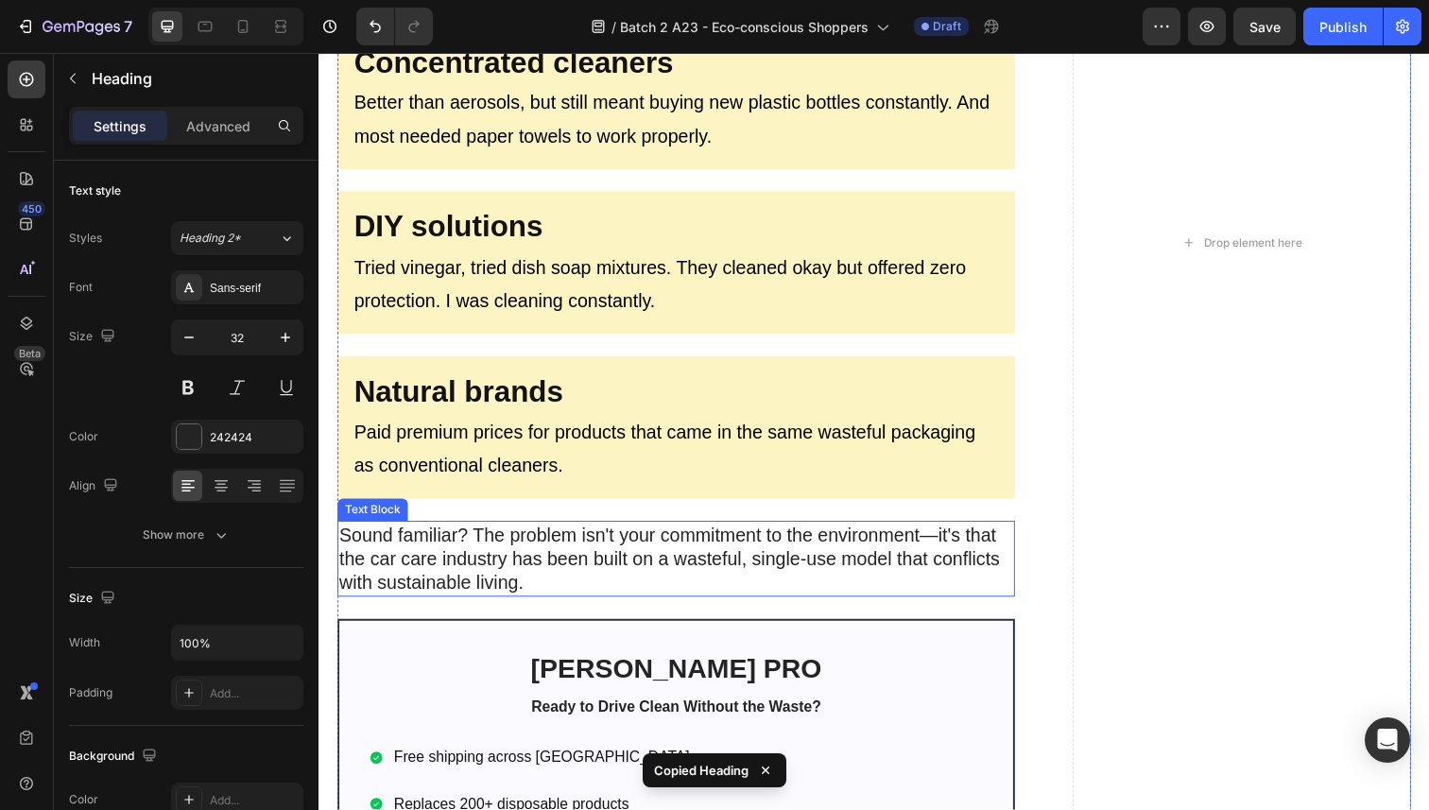
scroll to position [2128, 0]
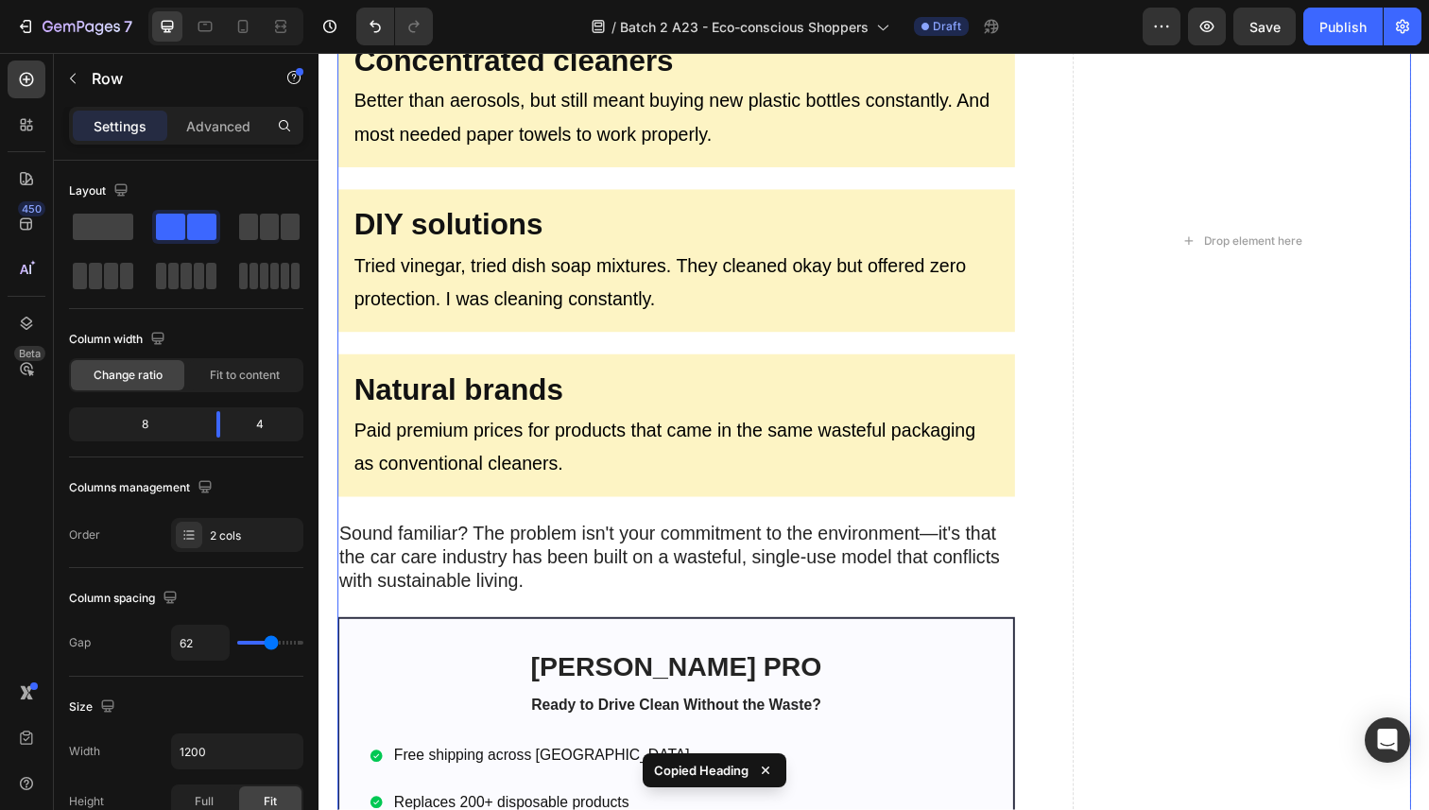
click at [517, 603] on div "Image Last month, I received an email that perfectly captured the frustration o…" at bounding box center [683, 245] width 692 height 3855
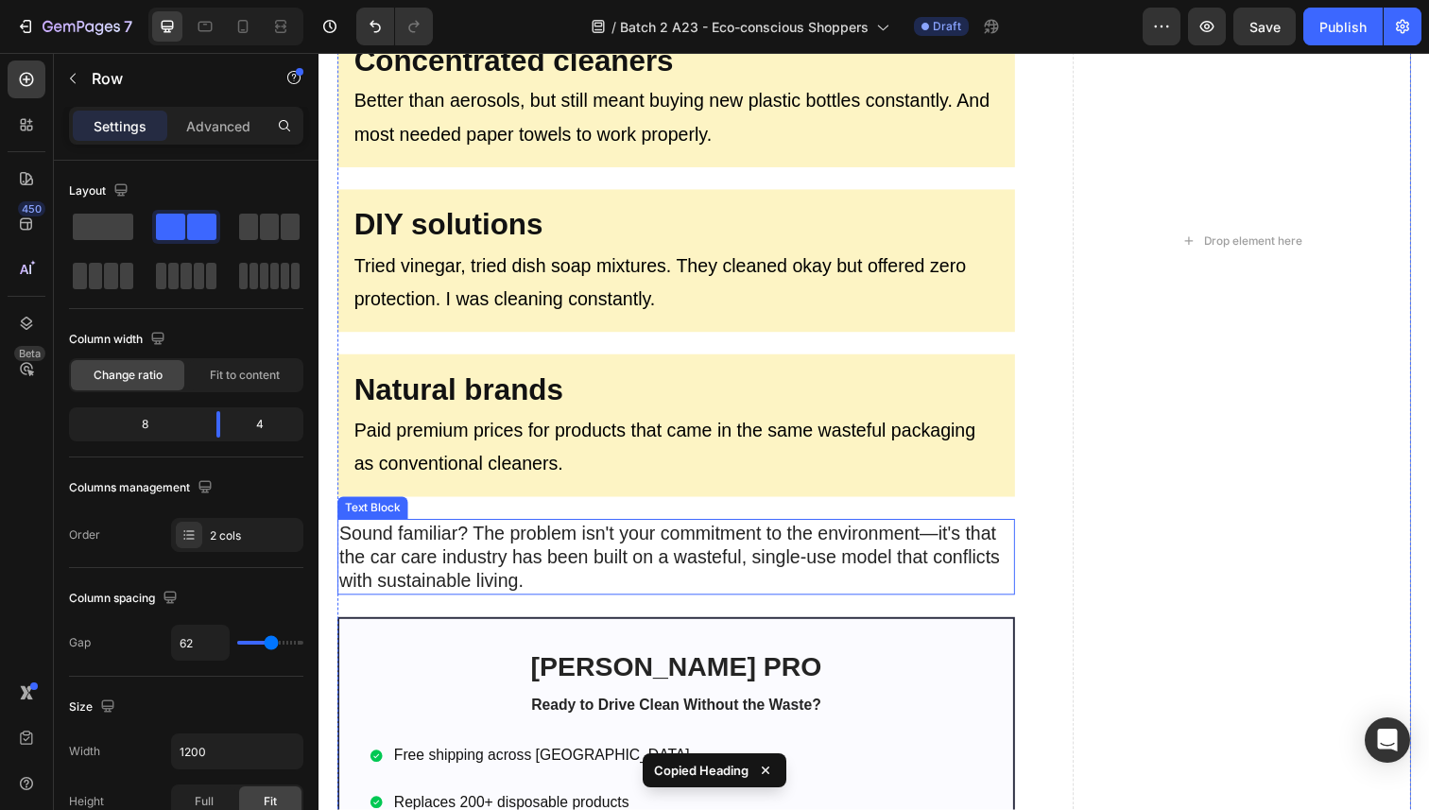
click at [518, 590] on p "Sound familiar? The problem isn't your commitment to the environment—it's that …" at bounding box center [683, 568] width 688 height 74
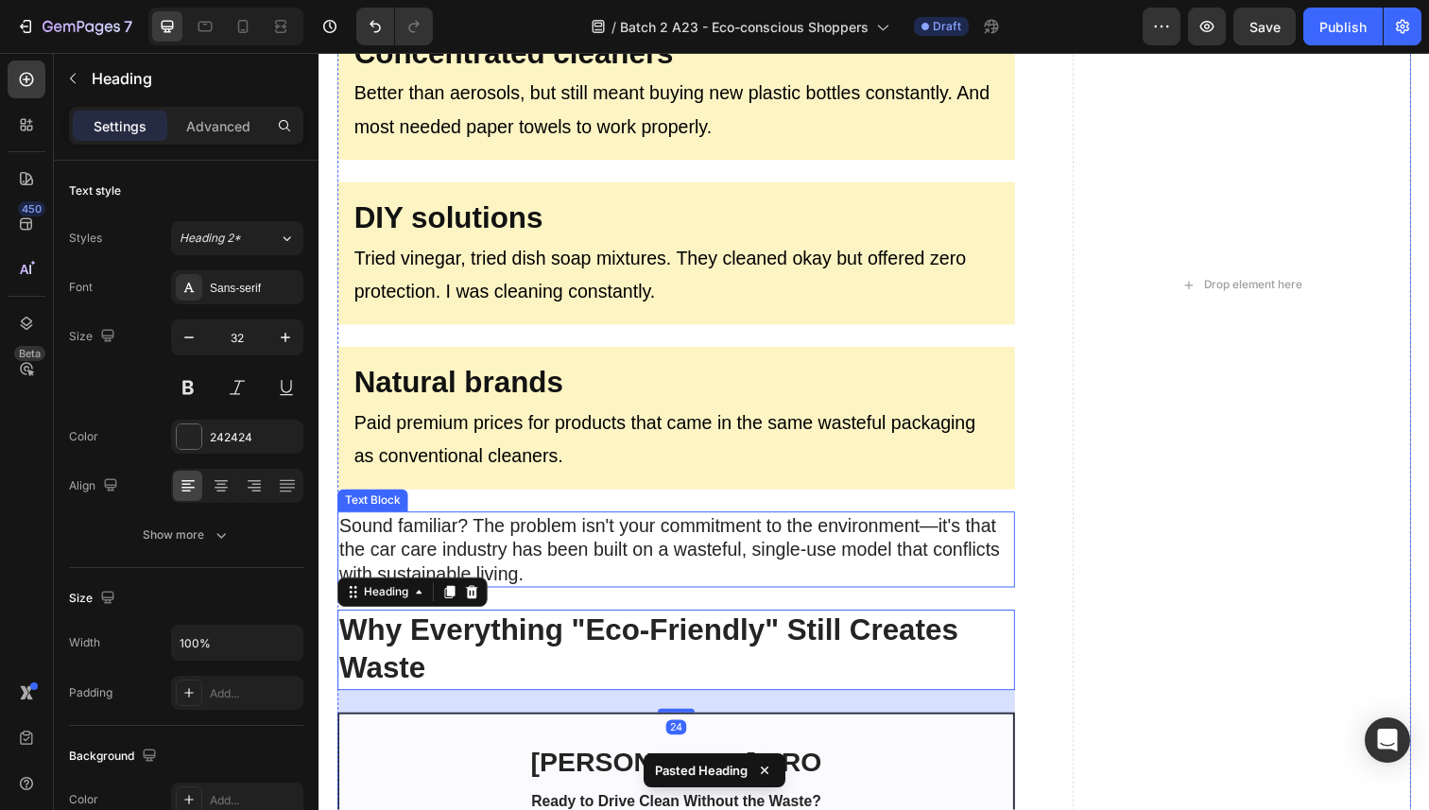
scroll to position [2441, 0]
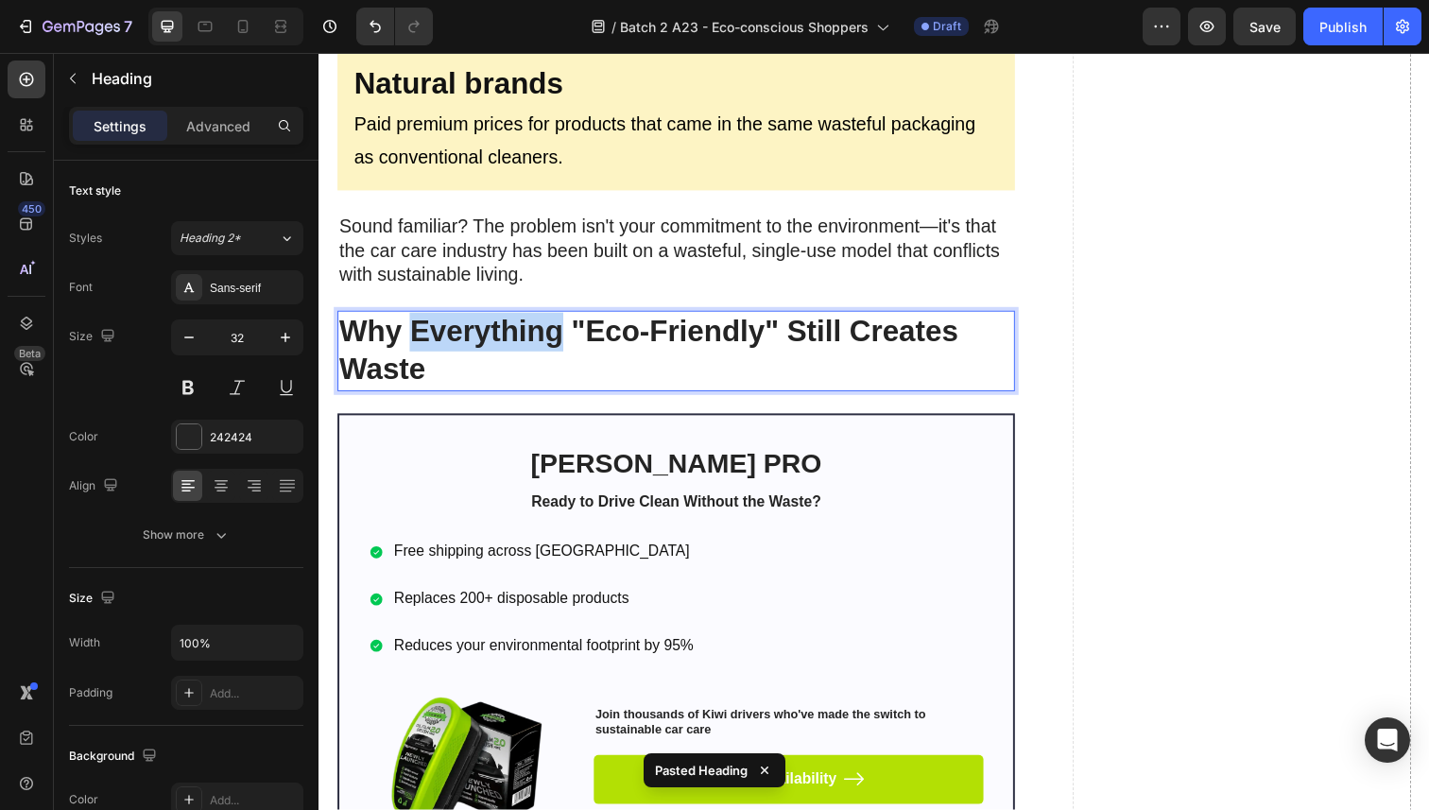
click at [491, 331] on strong "Why Everything "Eco-Friendly" Still Creates Waste" at bounding box center [655, 357] width 632 height 74
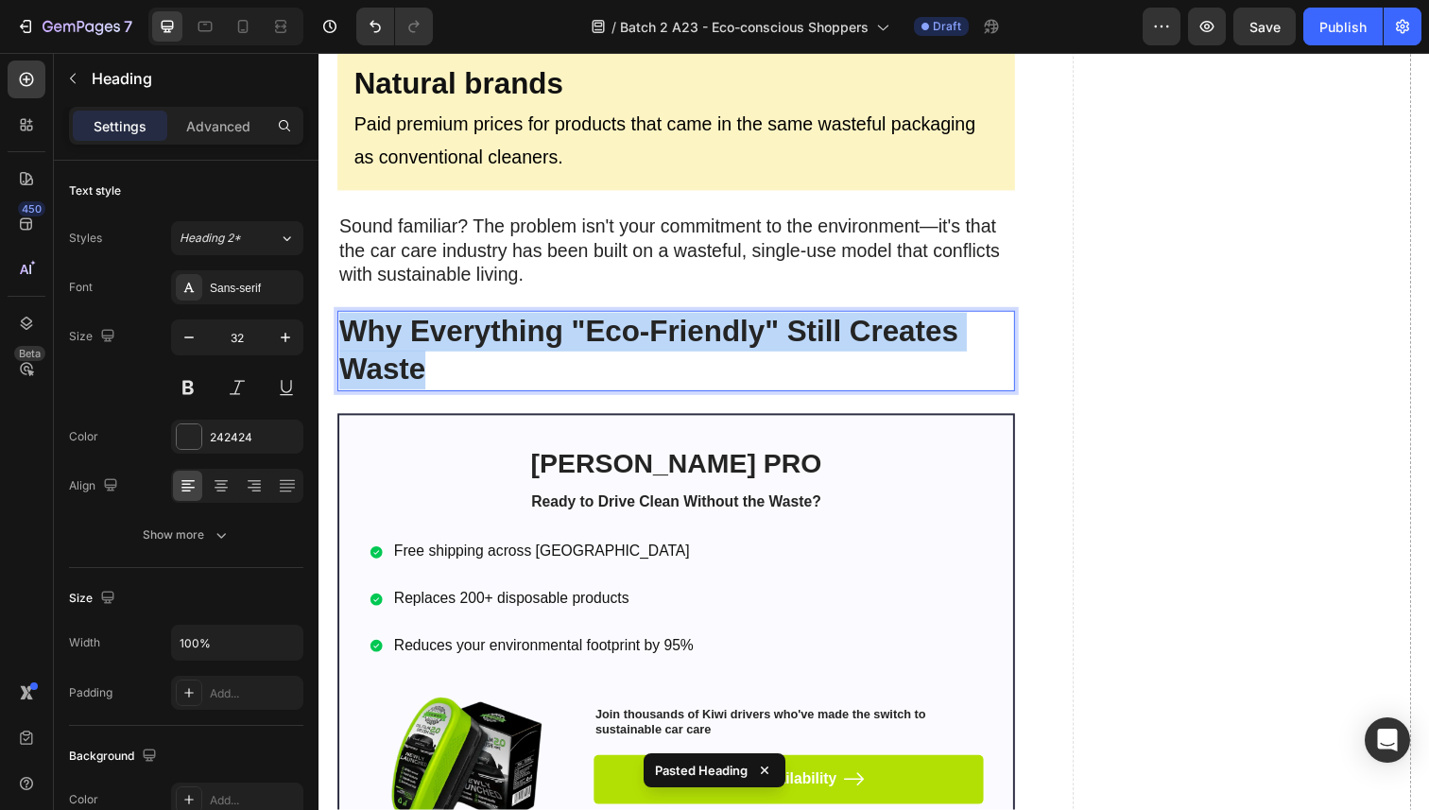
click at [491, 331] on strong "Why Everything "Eco-Friendly" Still Creates Waste" at bounding box center [655, 357] width 632 height 74
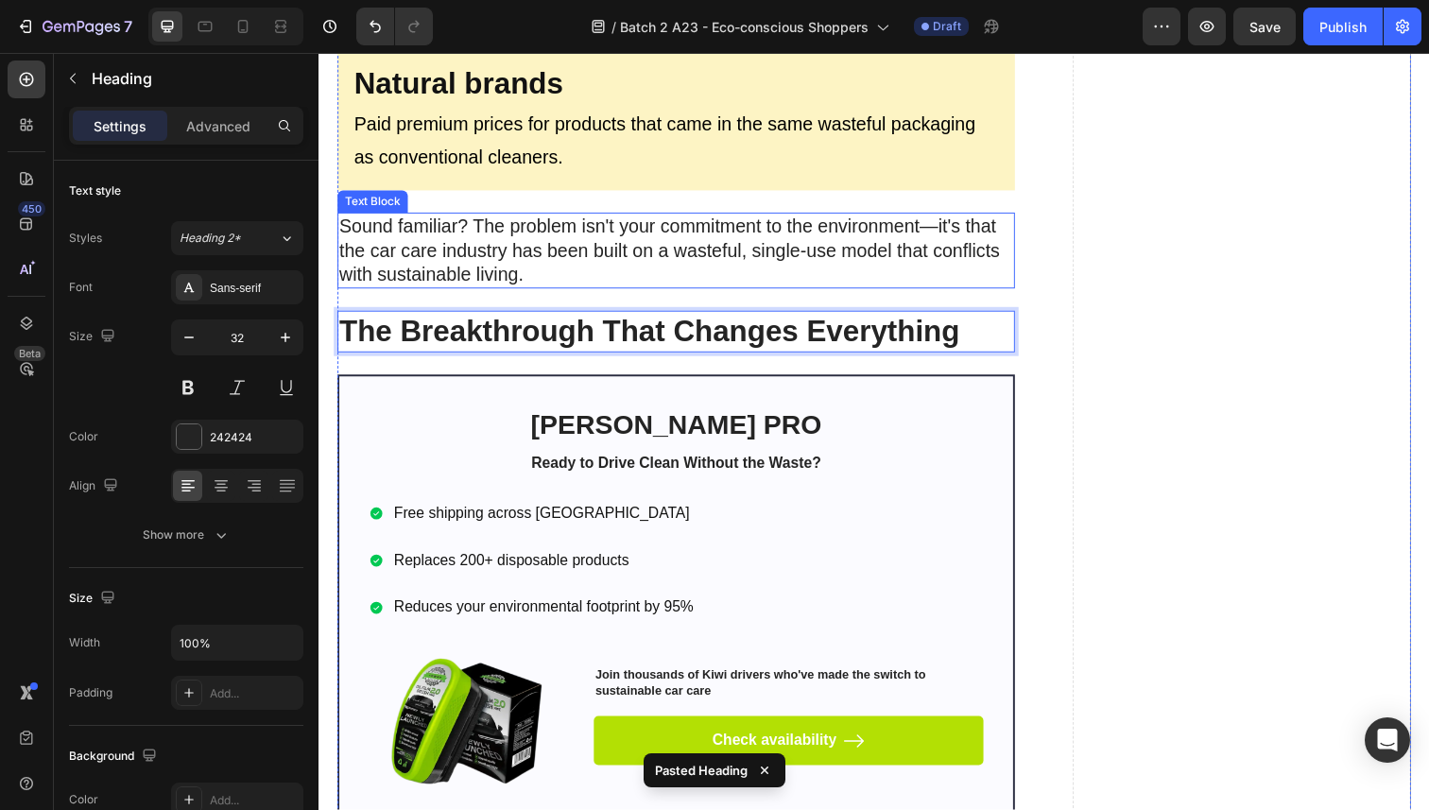
click at [446, 256] on p "Sound familiar? The problem isn't your commitment to the environment—it's that …" at bounding box center [683, 255] width 688 height 74
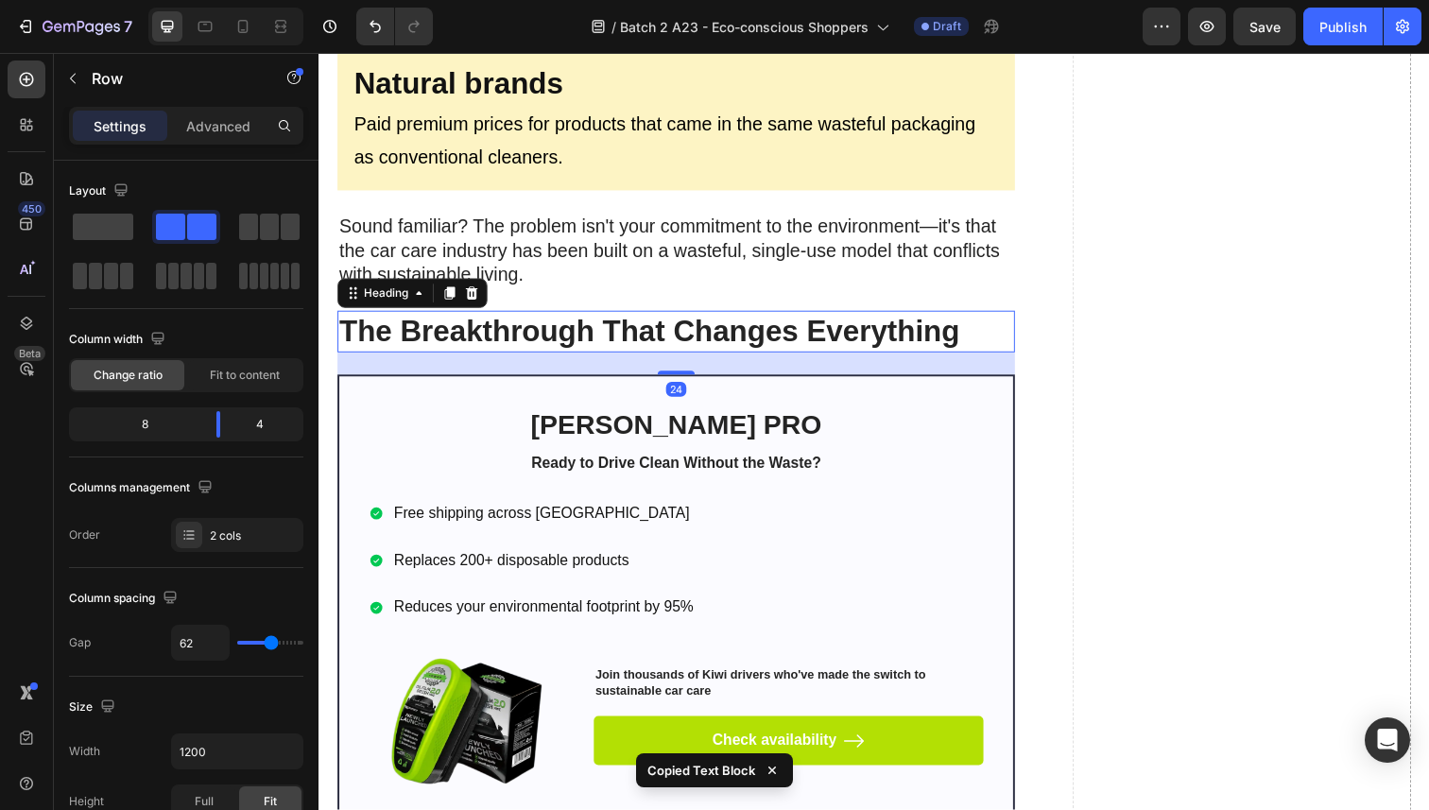
click at [475, 347] on strong "The Breakthrough That Changes Everything" at bounding box center [655, 337] width 633 height 34
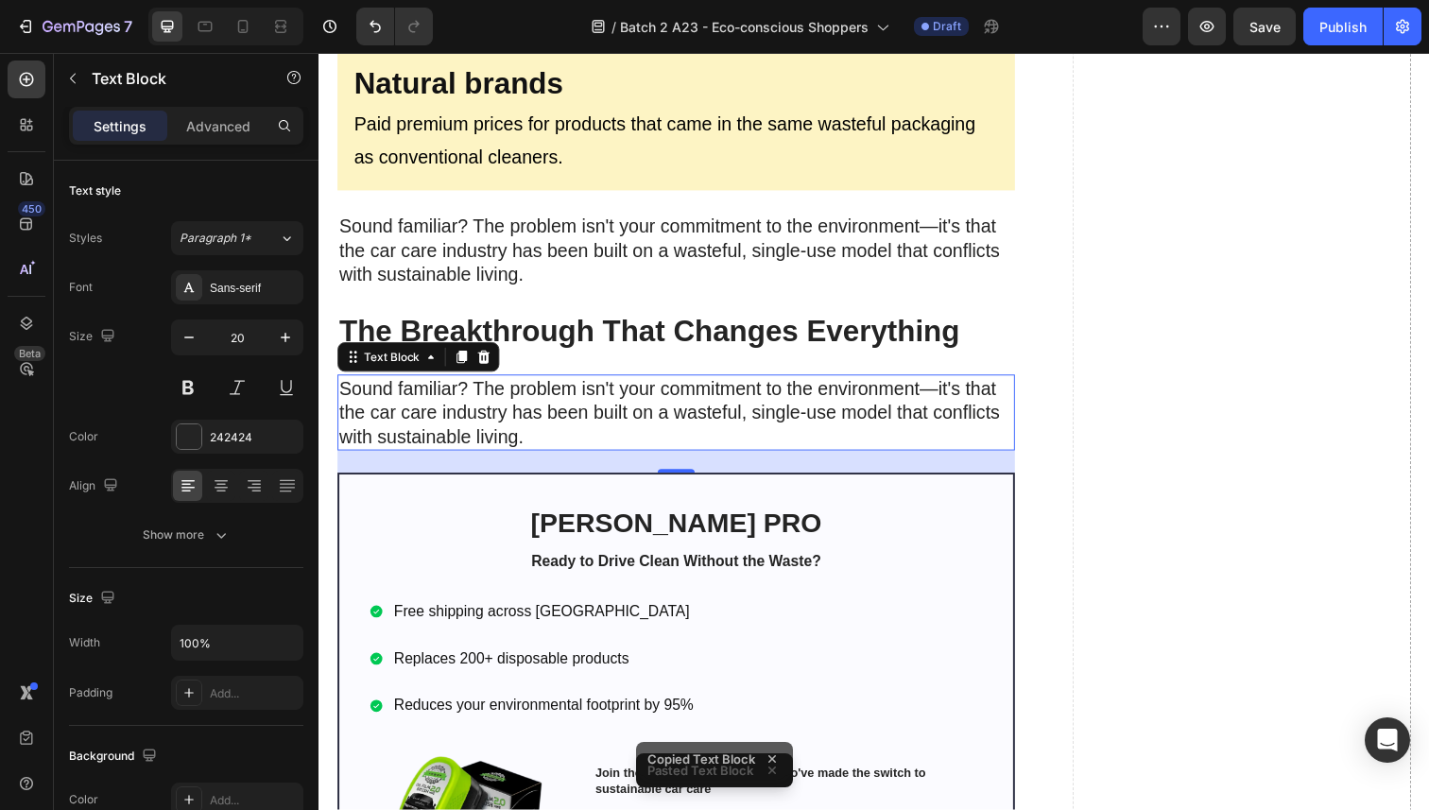
click at [469, 413] on p "Sound familiar? The problem isn't your commitment to the environment—it's that …" at bounding box center [683, 421] width 688 height 74
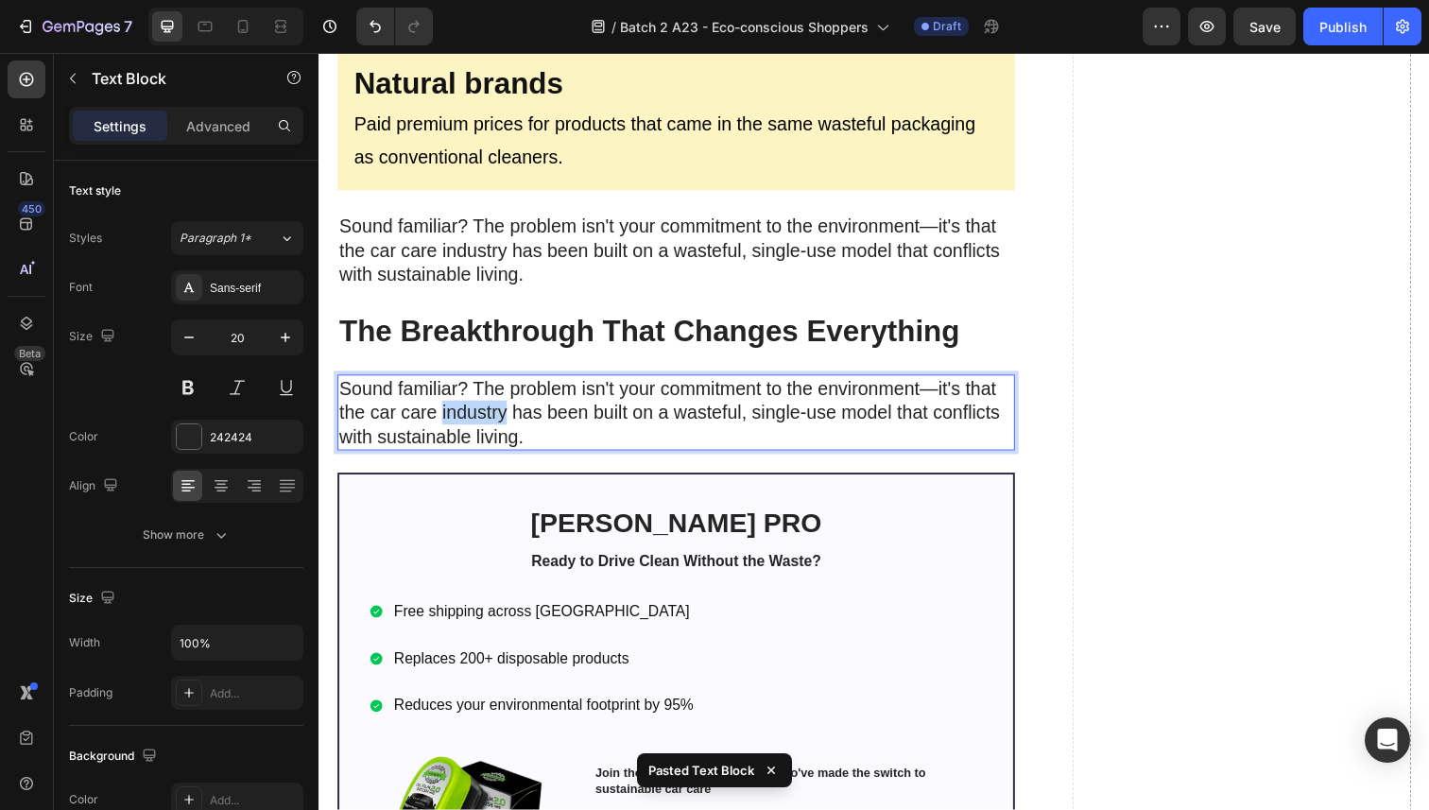
click at [469, 413] on p "Sound familiar? The problem isn't your commitment to the environment—it's that …" at bounding box center [683, 421] width 688 height 74
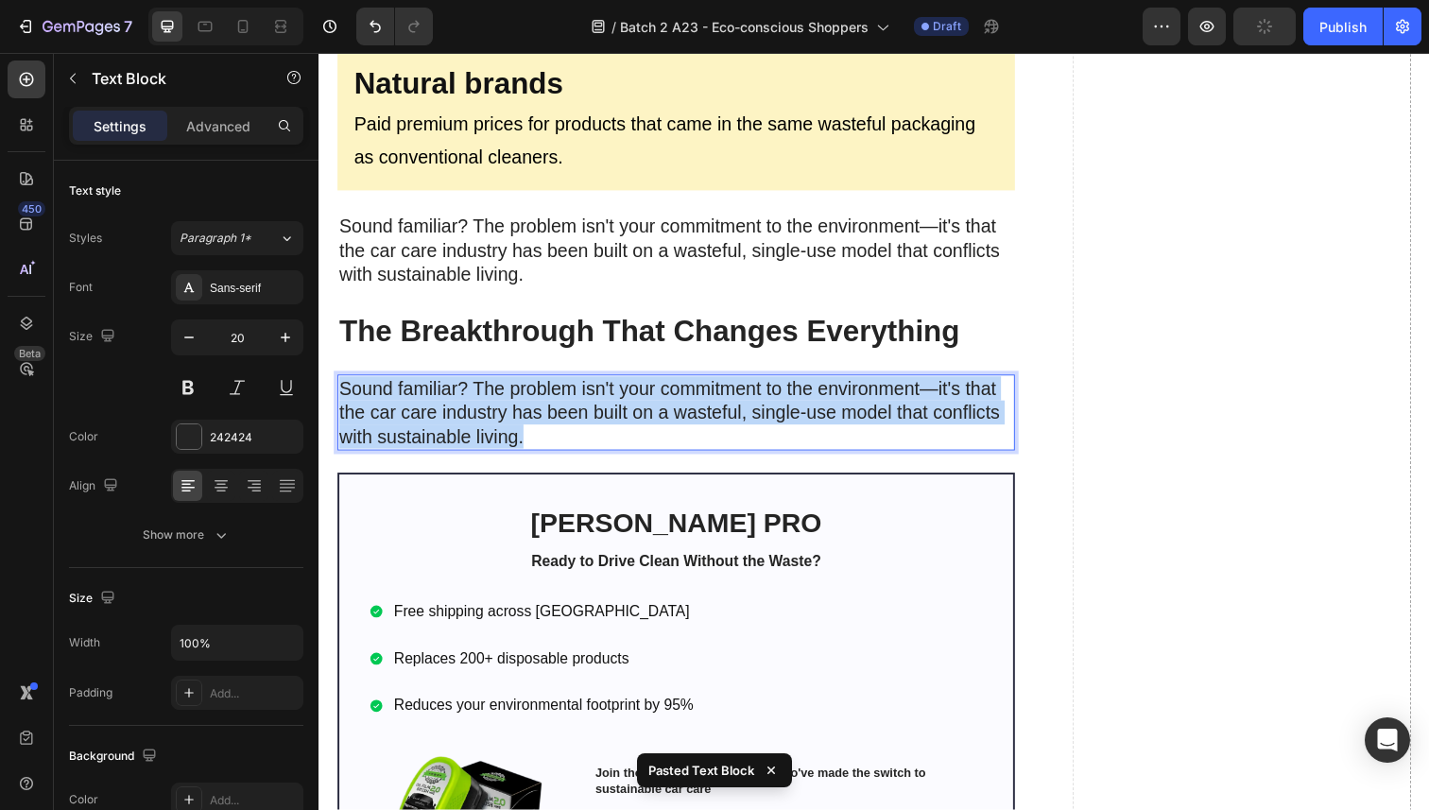
click at [469, 413] on p "Sound familiar? The problem isn't your commitment to the environment—it's that …" at bounding box center [683, 421] width 688 height 74
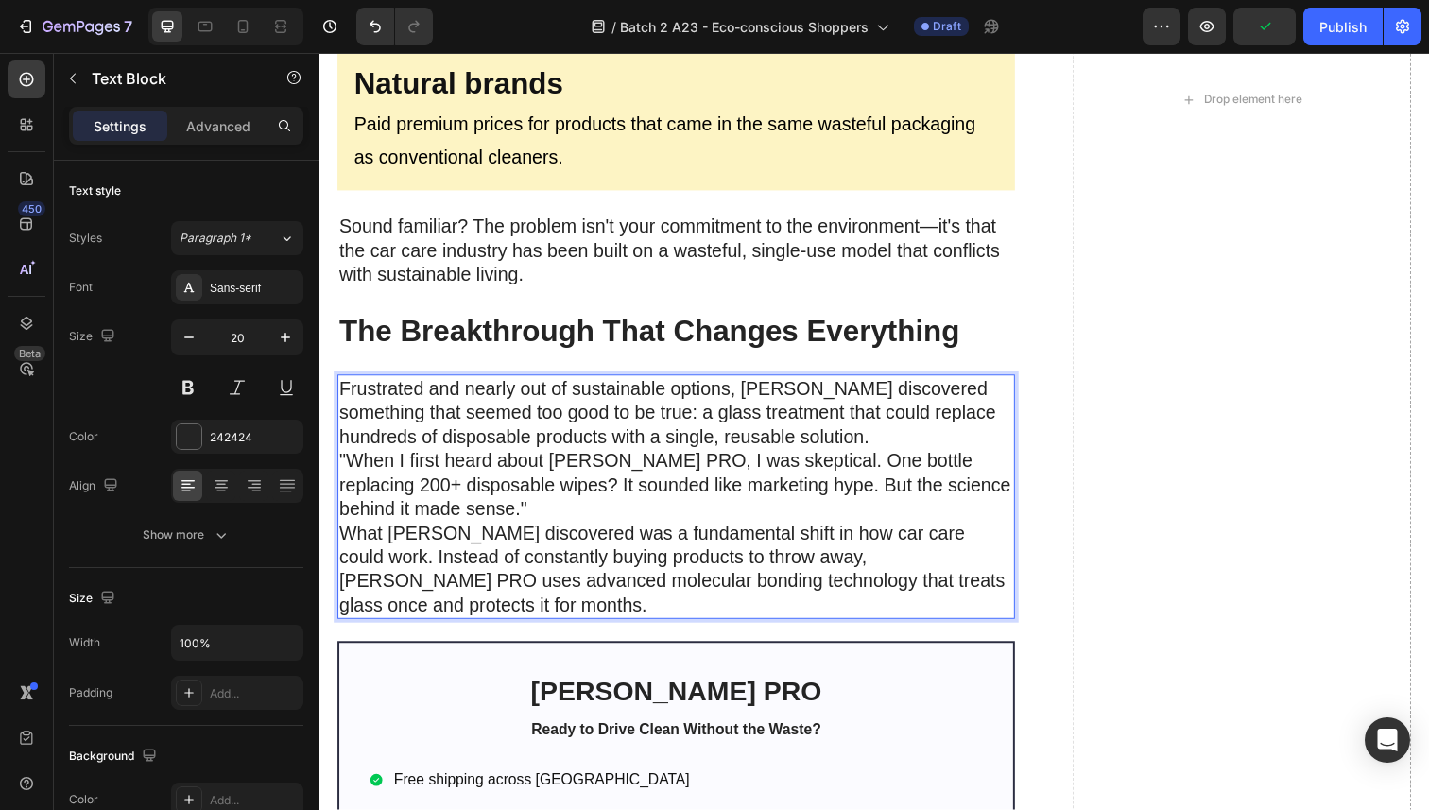
click at [789, 443] on p "Frustrated and nearly out of sustainable options, Sarah discovered something th…" at bounding box center [683, 507] width 688 height 246
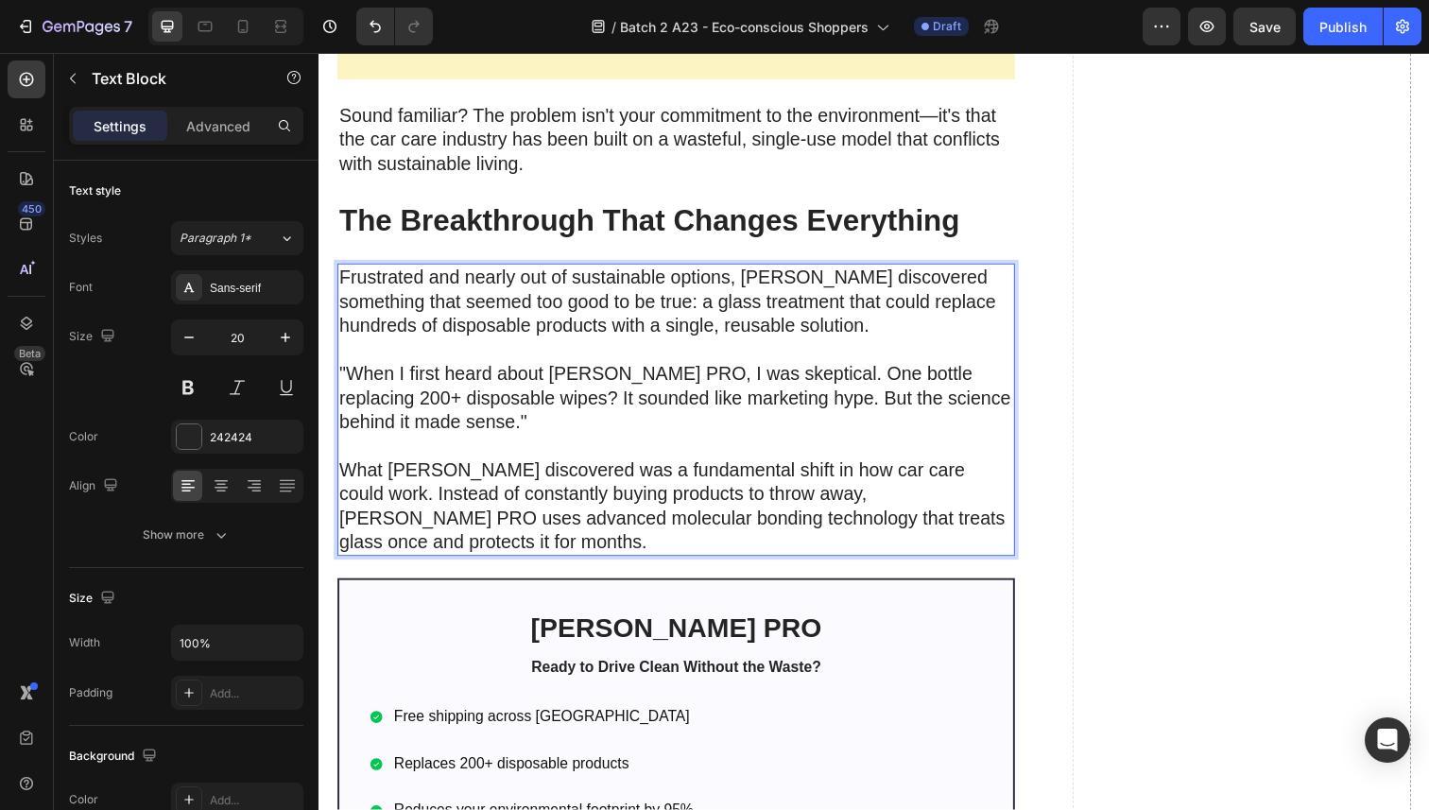
scroll to position [2559, 0]
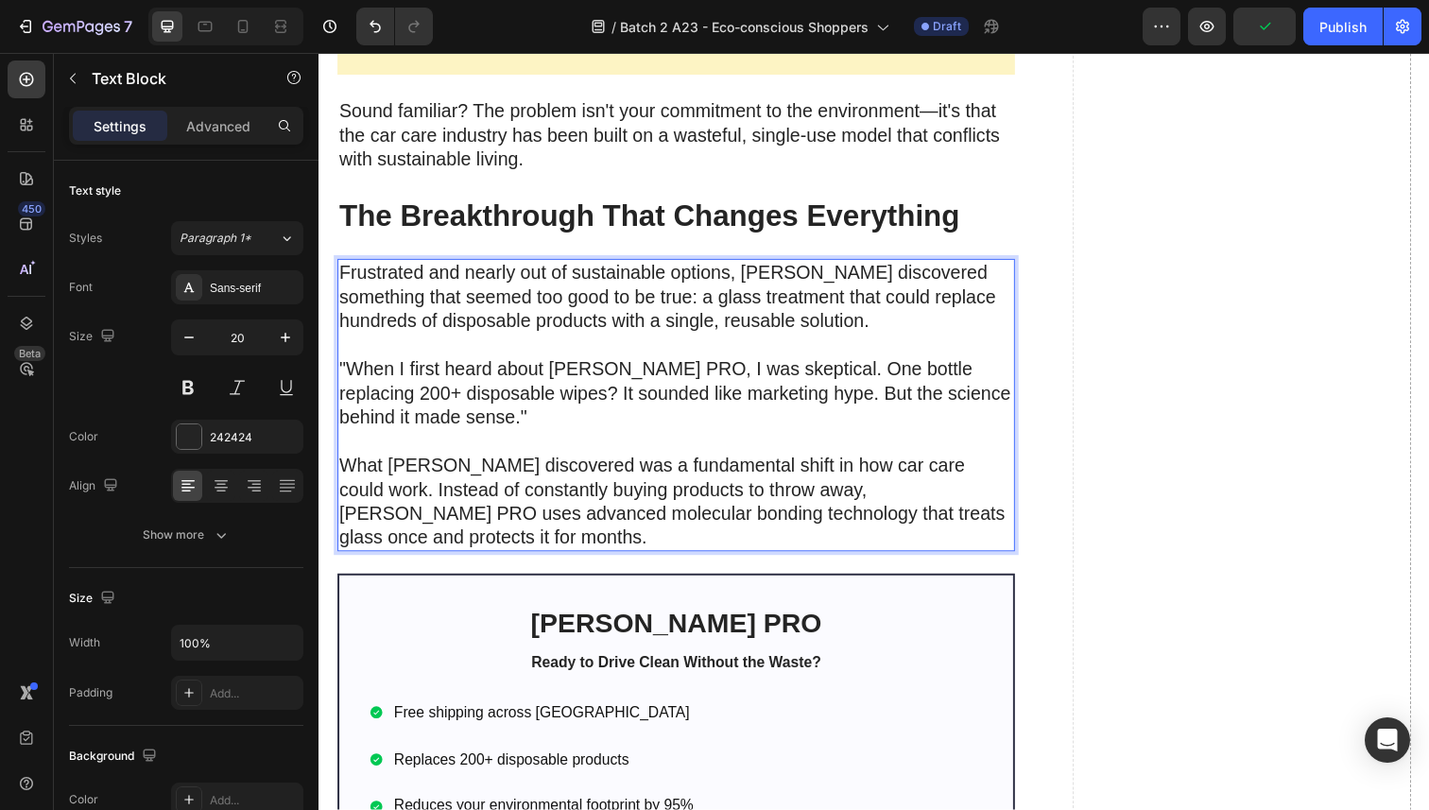
click at [793, 494] on p "What Sarah discovered was a fundamental shift in how car care could work. Inste…" at bounding box center [683, 511] width 688 height 98
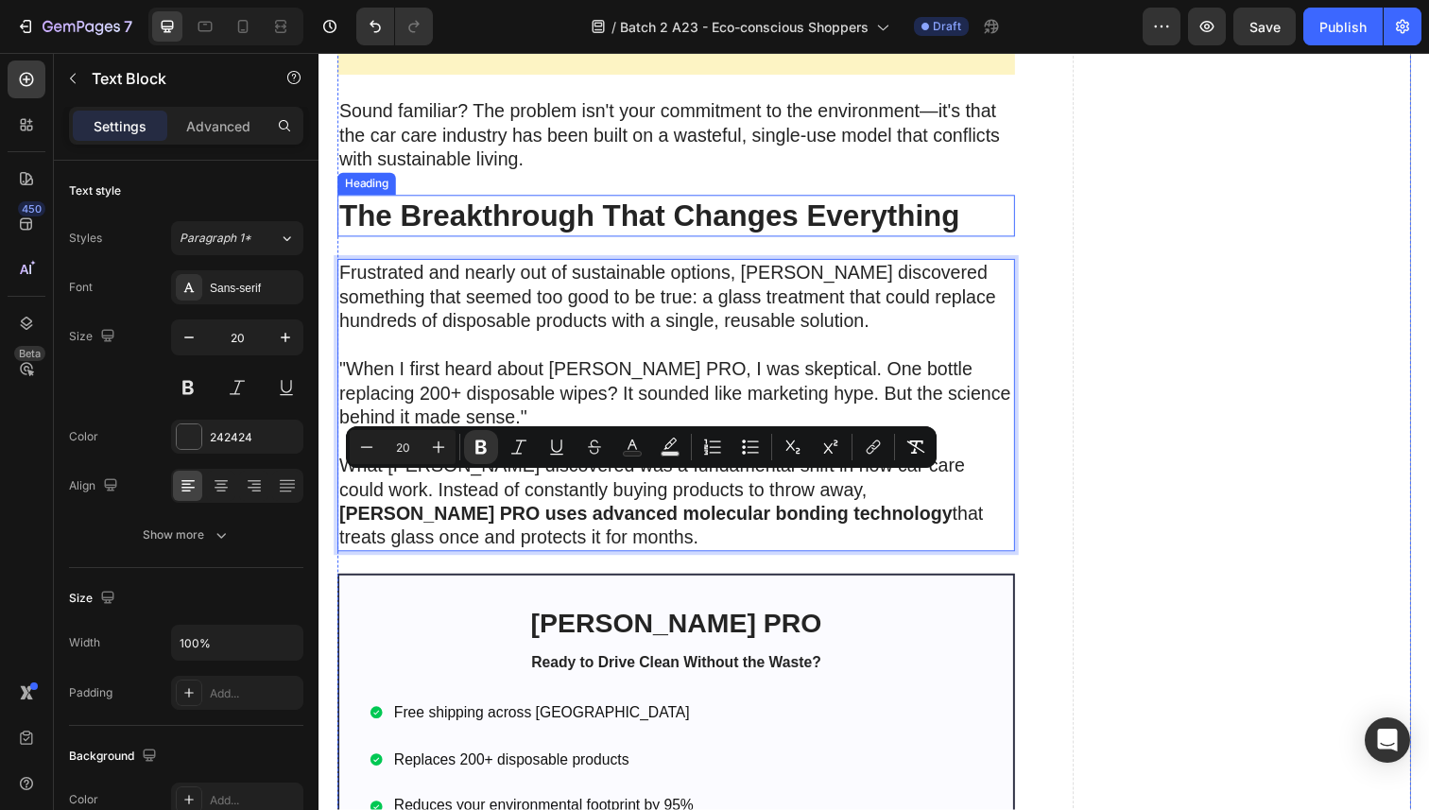
click at [553, 227] on strong "The Breakthrough That Changes Everything" at bounding box center [655, 219] width 633 height 34
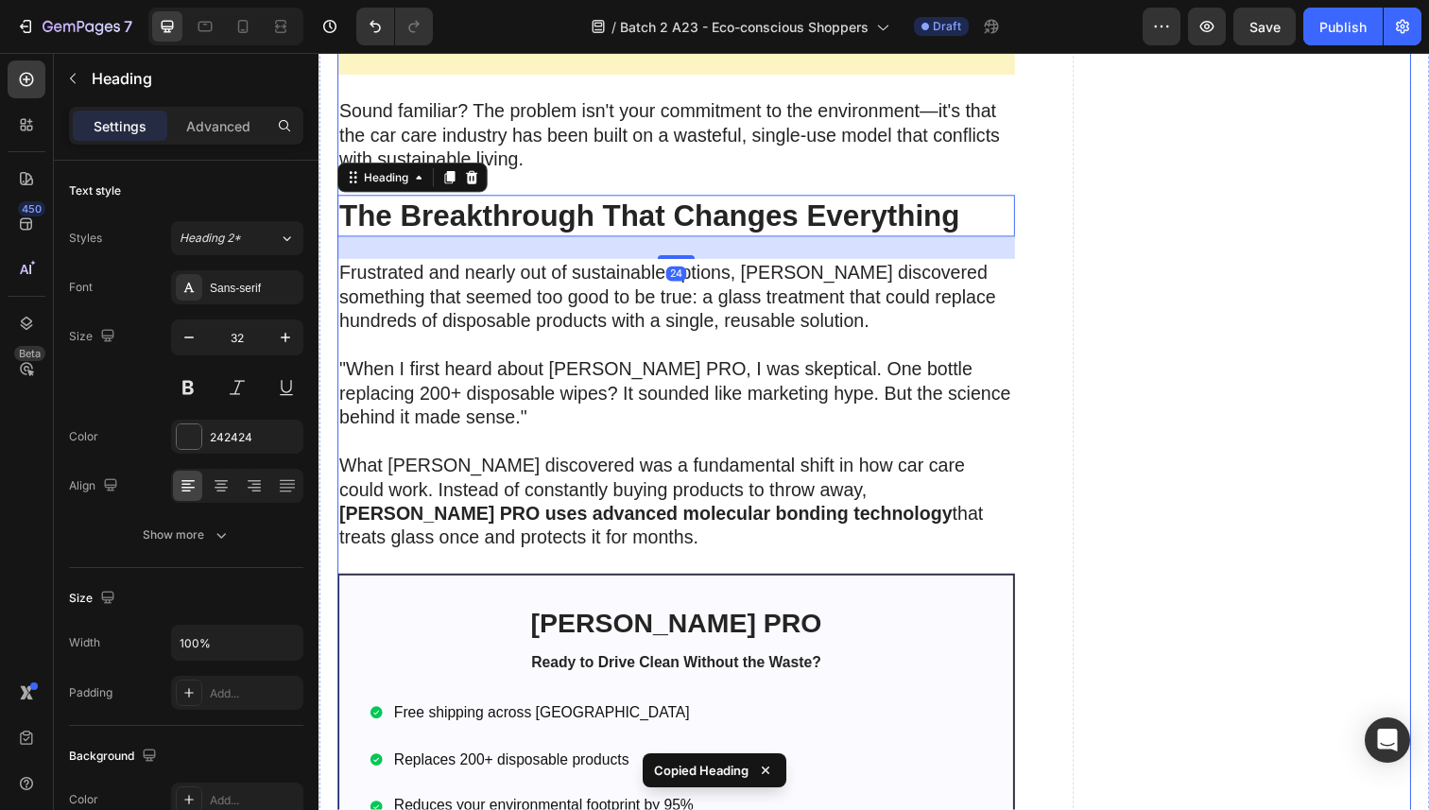
click at [574, 571] on div "Image Last month, I received an email that perfectly captured the frustration o…" at bounding box center [683, 8] width 692 height 4243
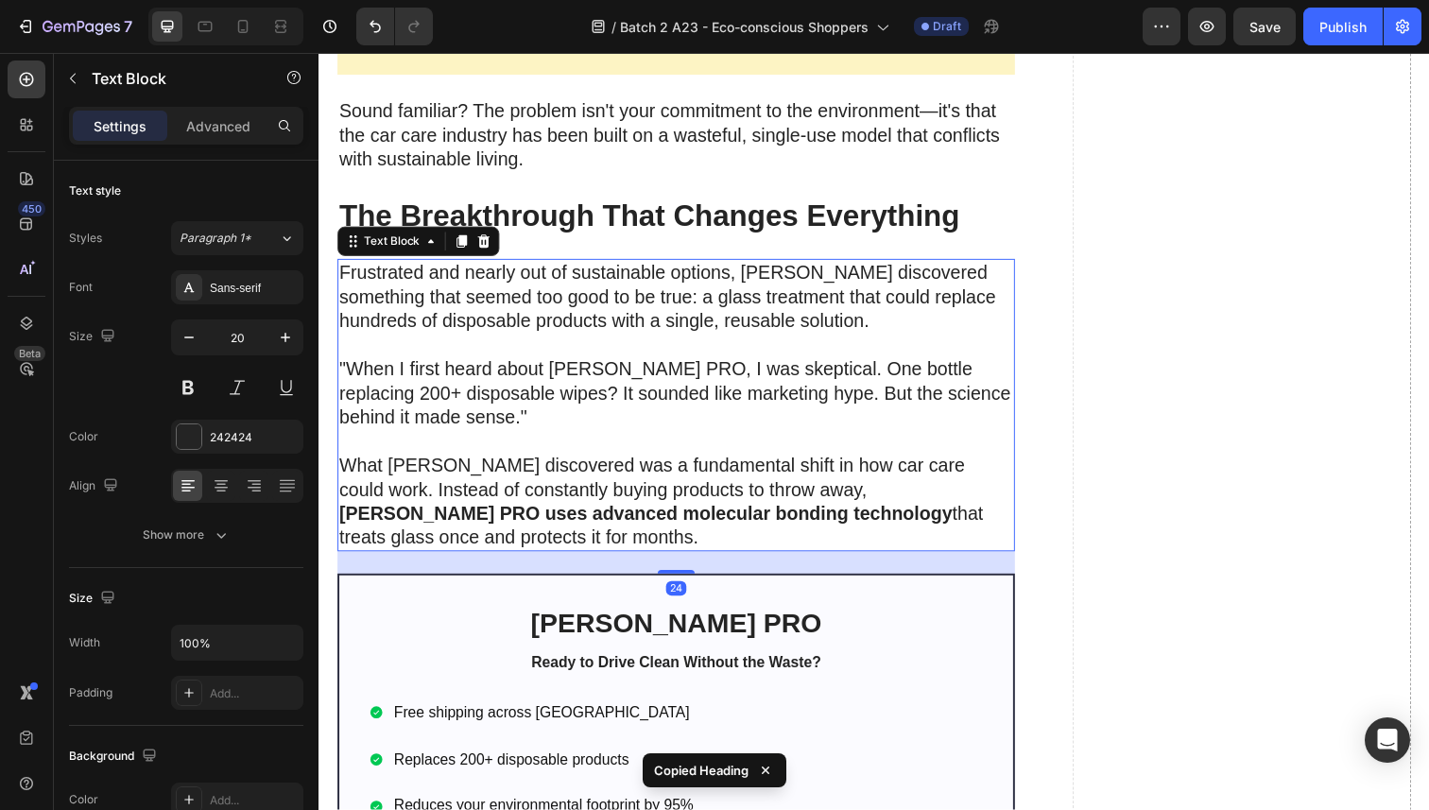
click at [574, 532] on p "What Sarah discovered was a fundamental shift in how car care could work. Inste…" at bounding box center [683, 511] width 688 height 98
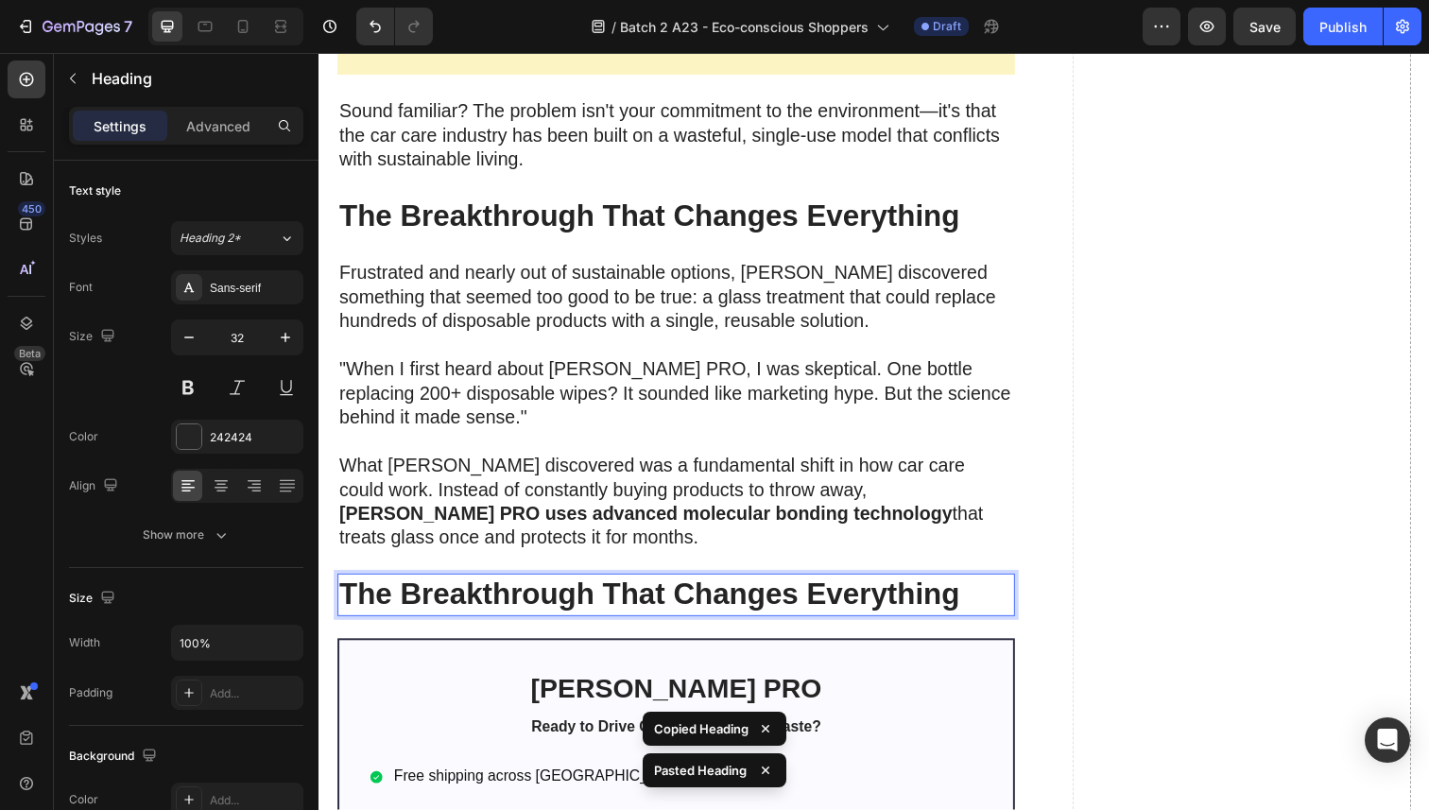
click at [571, 594] on strong "The Breakthrough That Changes Everything" at bounding box center [655, 606] width 633 height 34
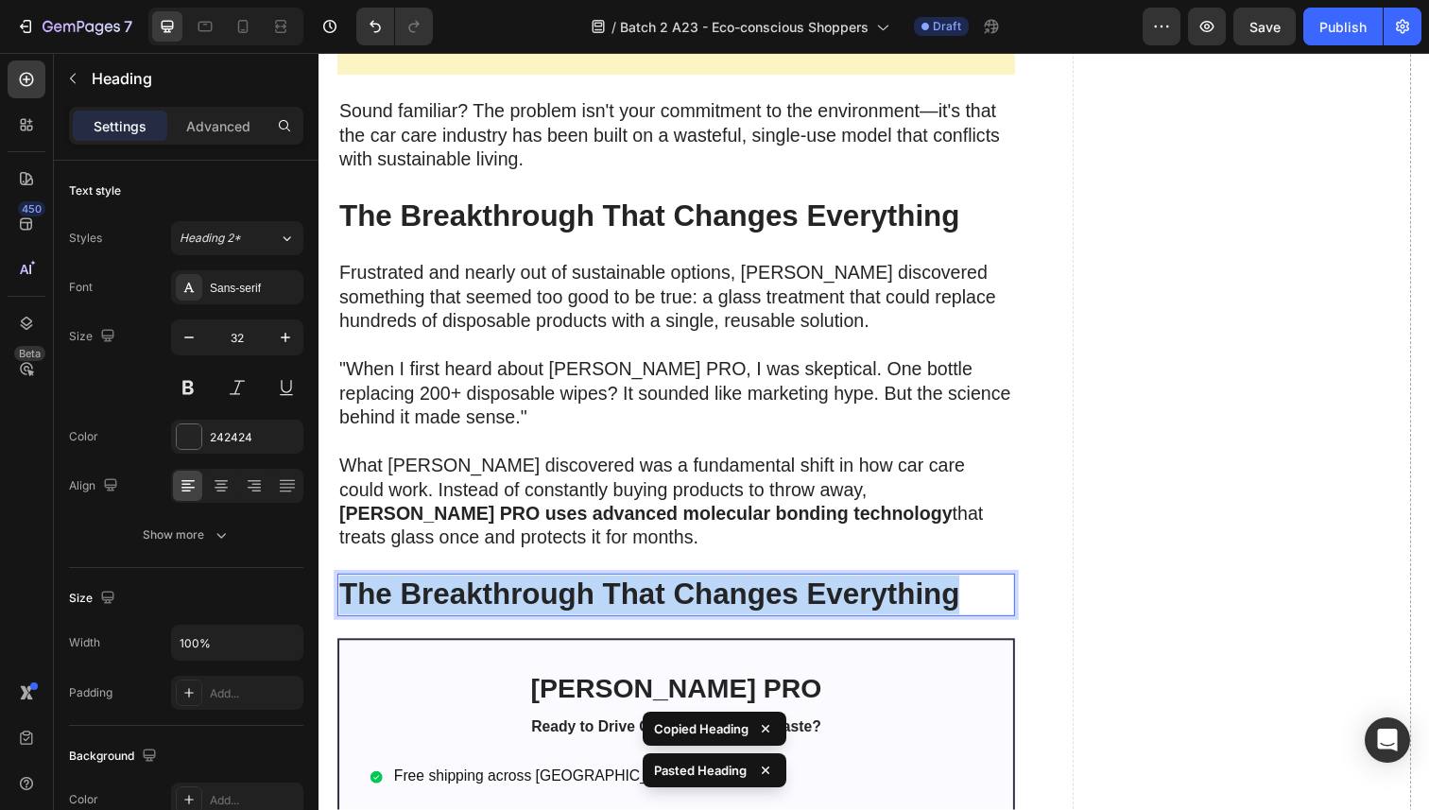
click at [571, 594] on strong "The Breakthrough That Changes Everything" at bounding box center [655, 606] width 633 height 34
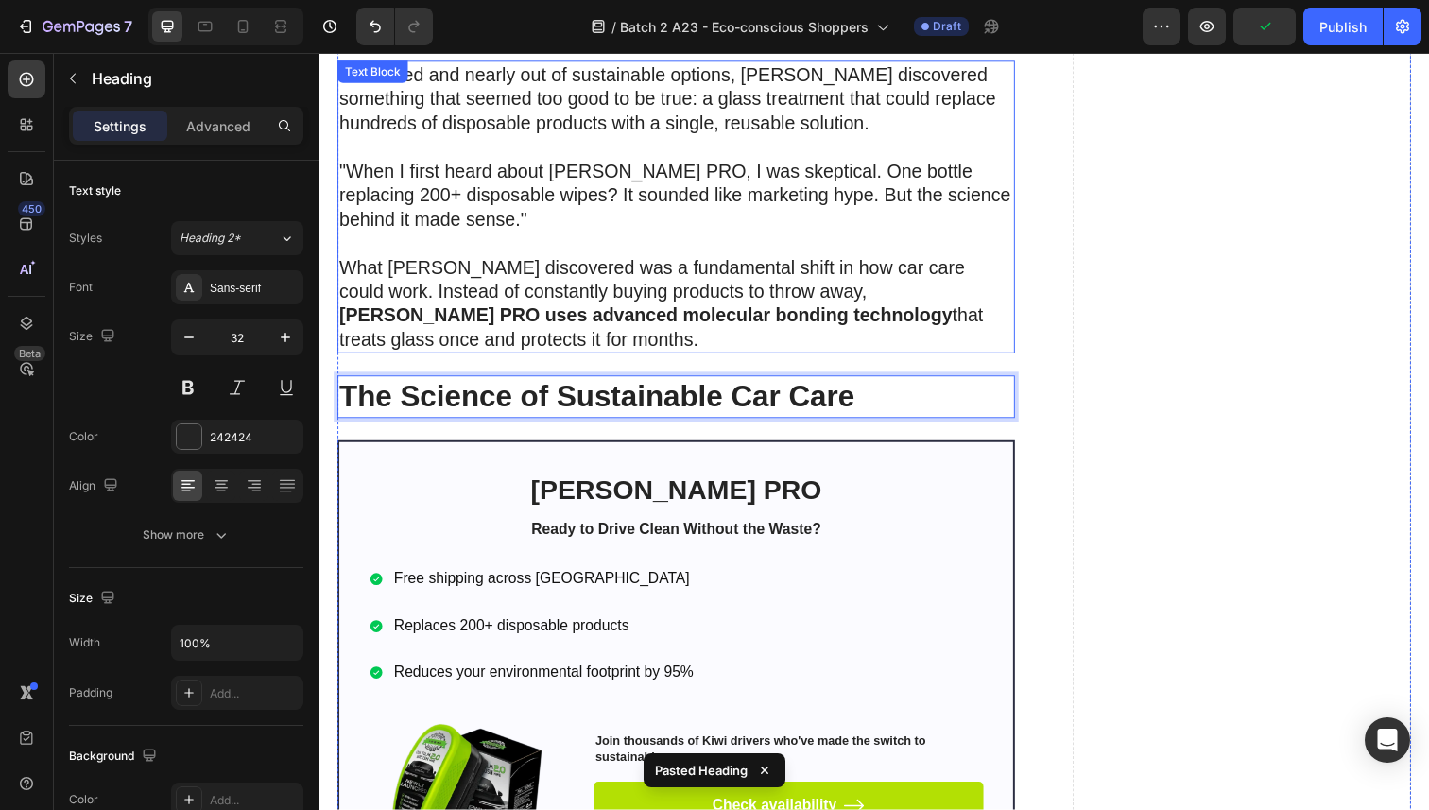
scroll to position [2761, 0]
click at [528, 182] on p ""When I first heard about [PERSON_NAME] PRO, I was skeptical. One bottle replac…" at bounding box center [683, 199] width 688 height 123
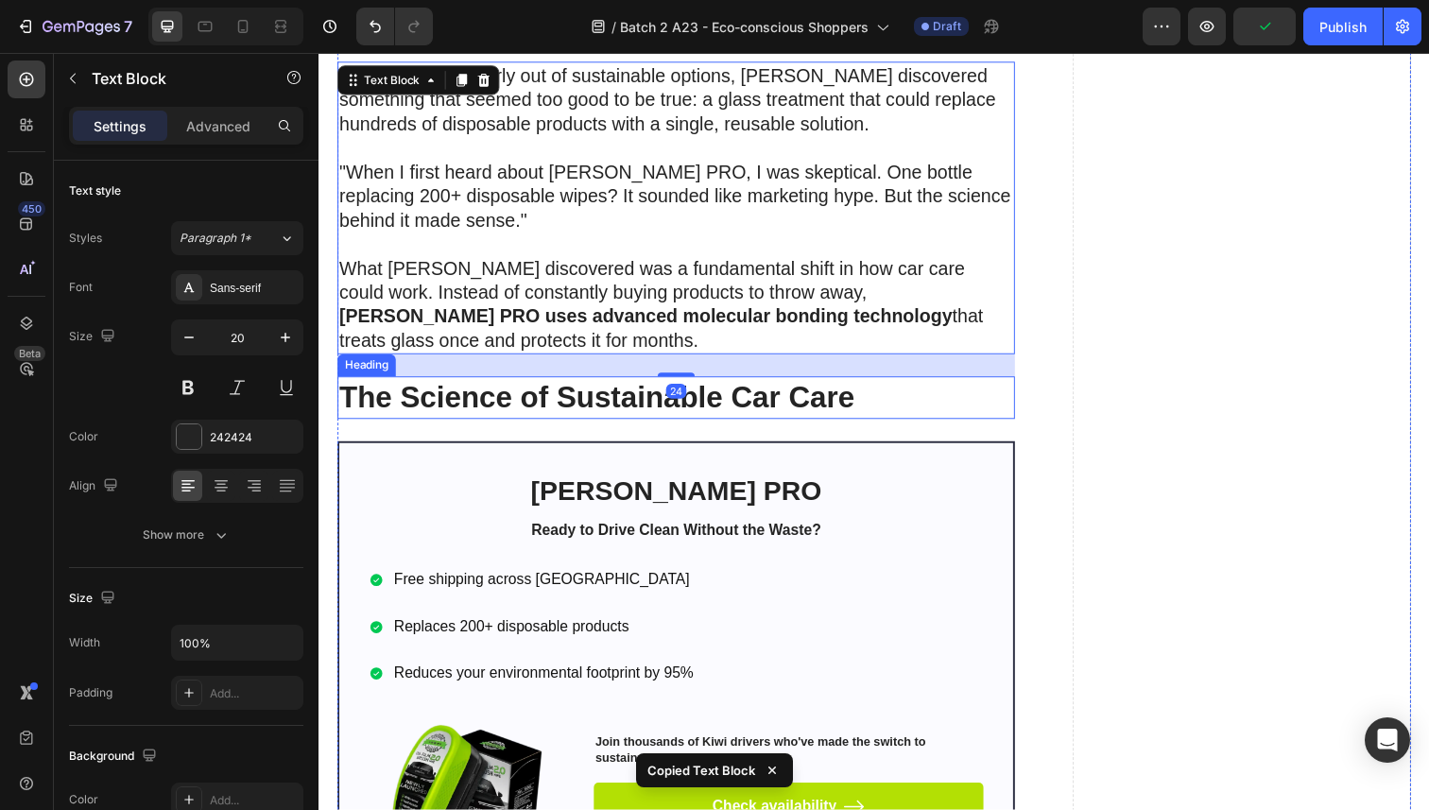
click at [537, 406] on strong "The Science of Sustainable Car Care" at bounding box center [602, 405] width 526 height 34
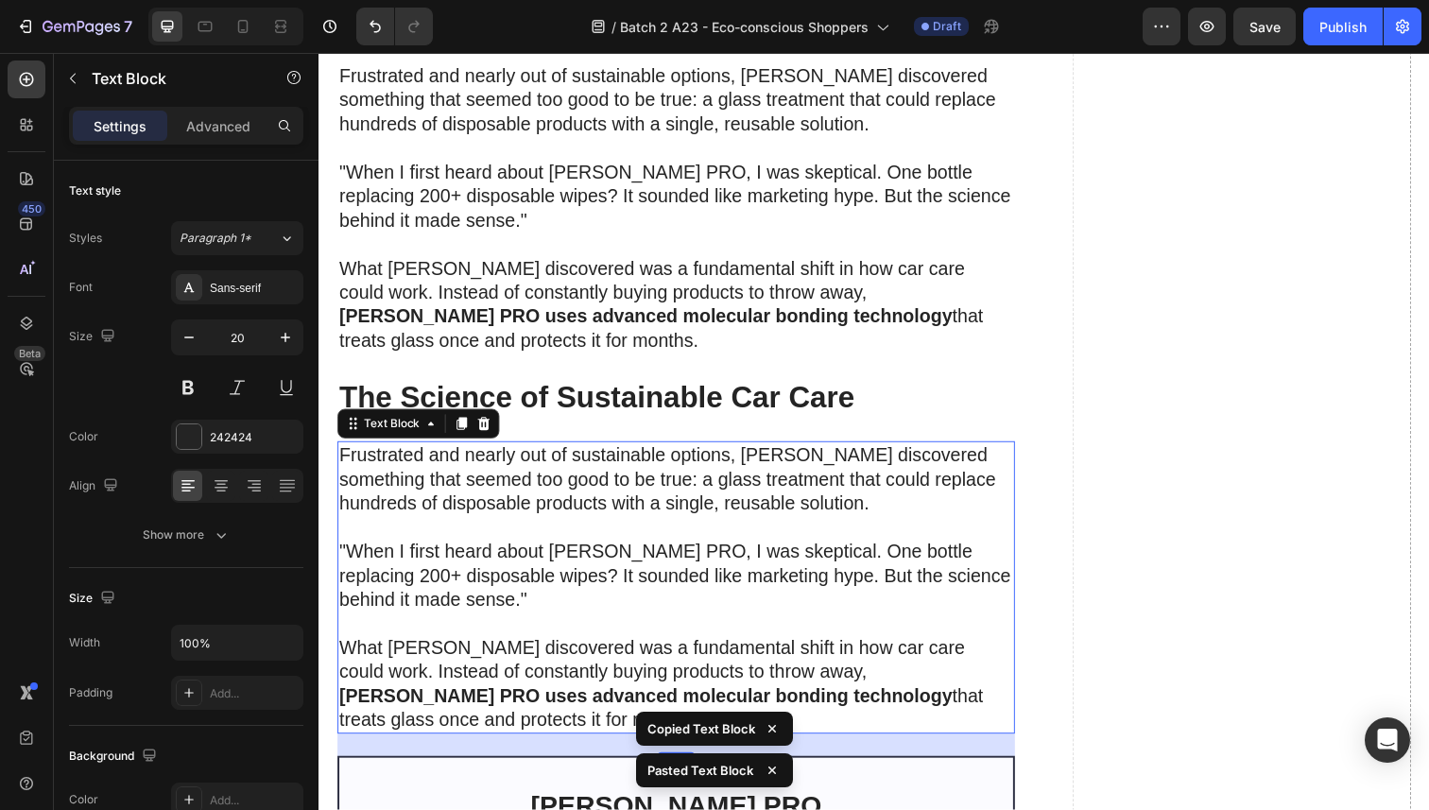
click at [554, 480] on p "Frustrated and nearly out of sustainable options, [PERSON_NAME] discovered some…" at bounding box center [683, 489] width 688 height 74
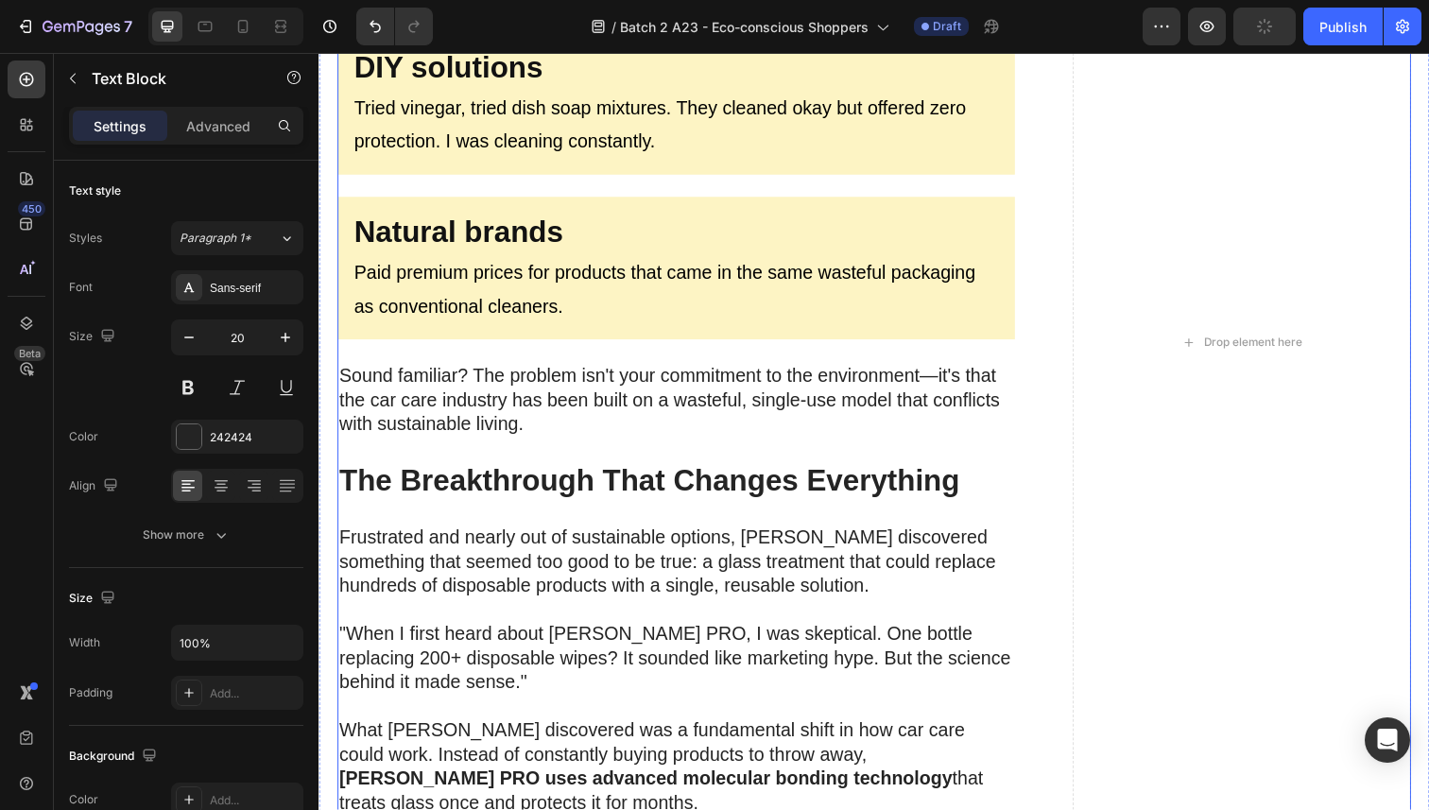
scroll to position [2284, 0]
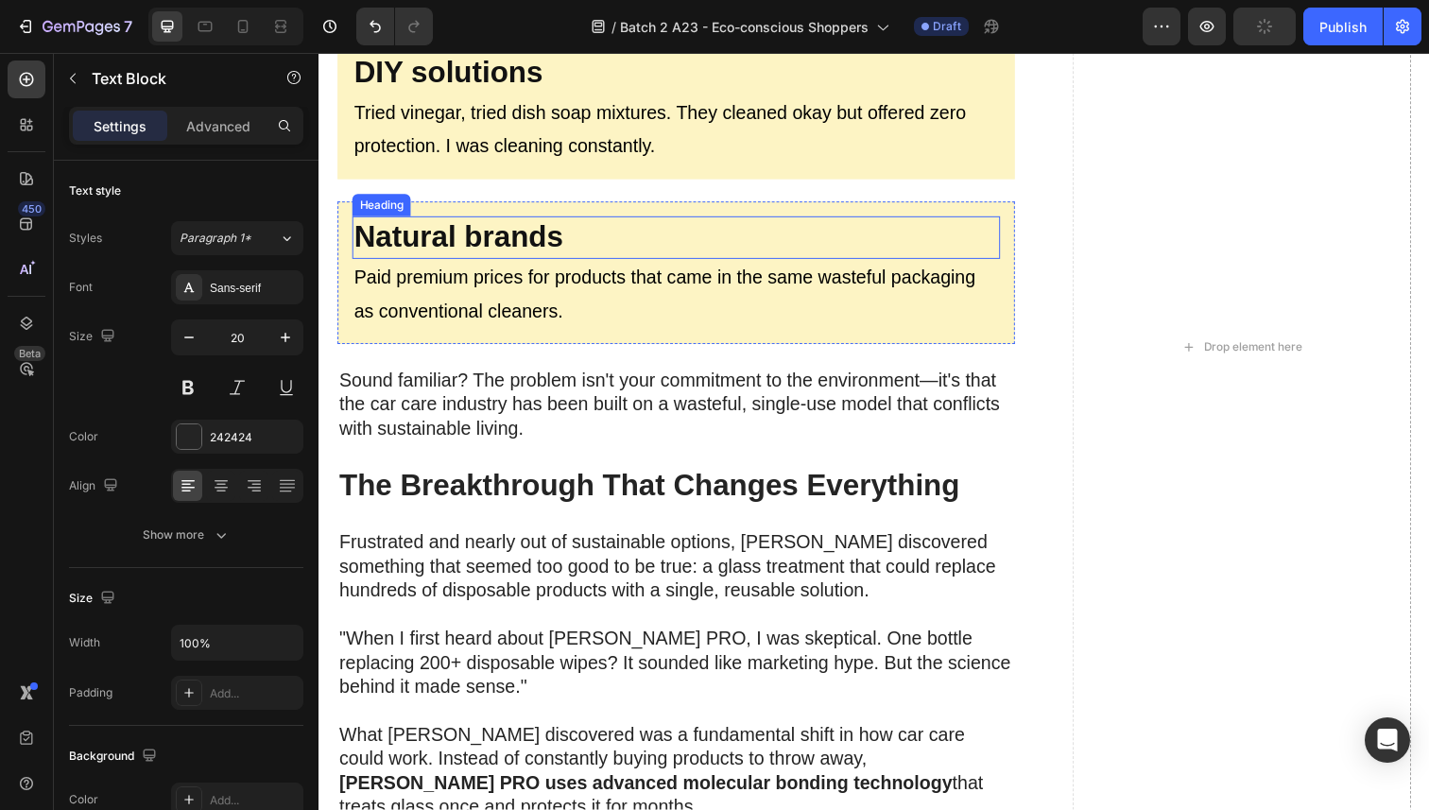
click at [596, 222] on p "⁠⁠⁠⁠⁠⁠⁠ Natural brands" at bounding box center [683, 242] width 658 height 40
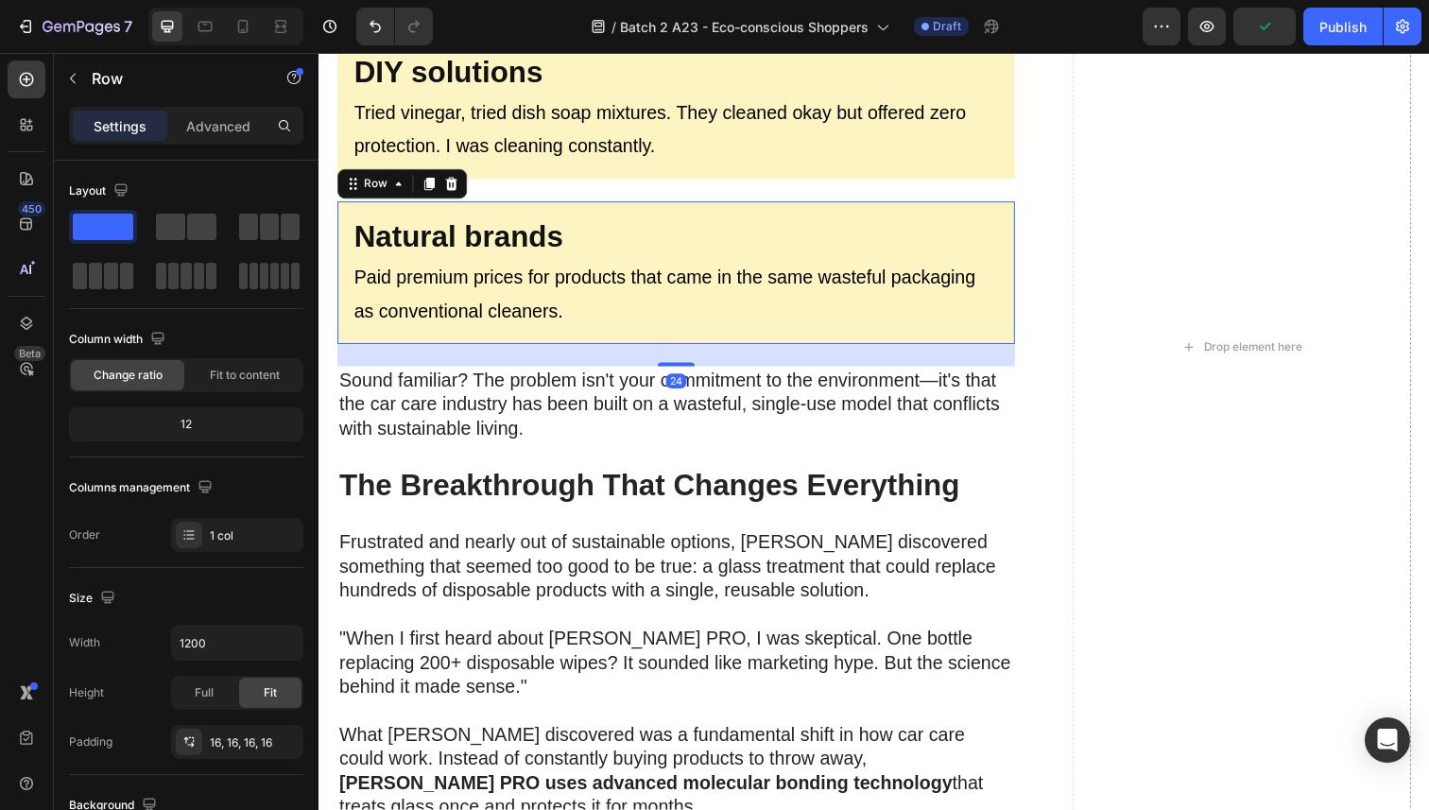
click at [598, 205] on div "⁠⁠⁠⁠⁠⁠⁠ Natural brands Heading Paid premium prices for products that came in th…" at bounding box center [683, 278] width 692 height 146
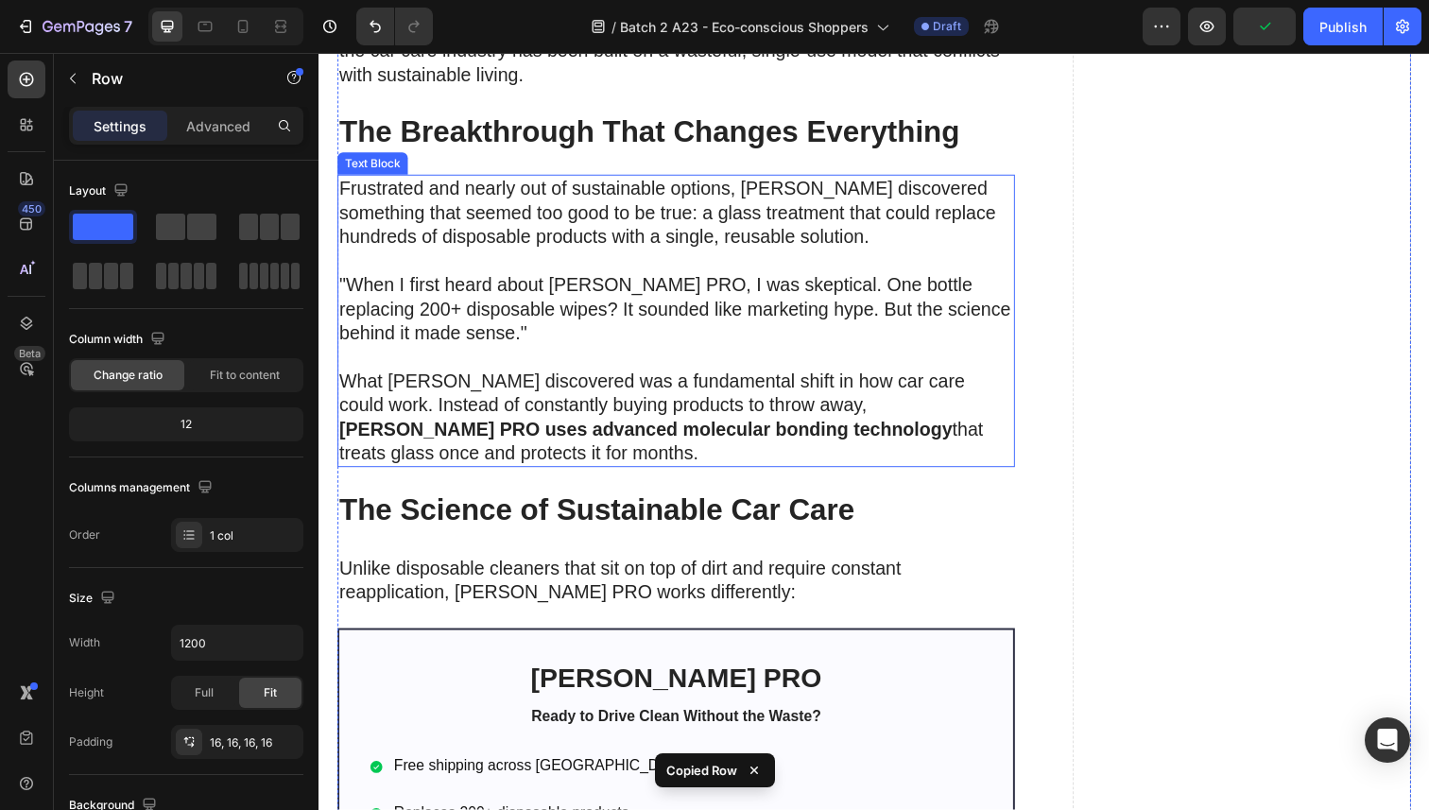
scroll to position [3019, 0]
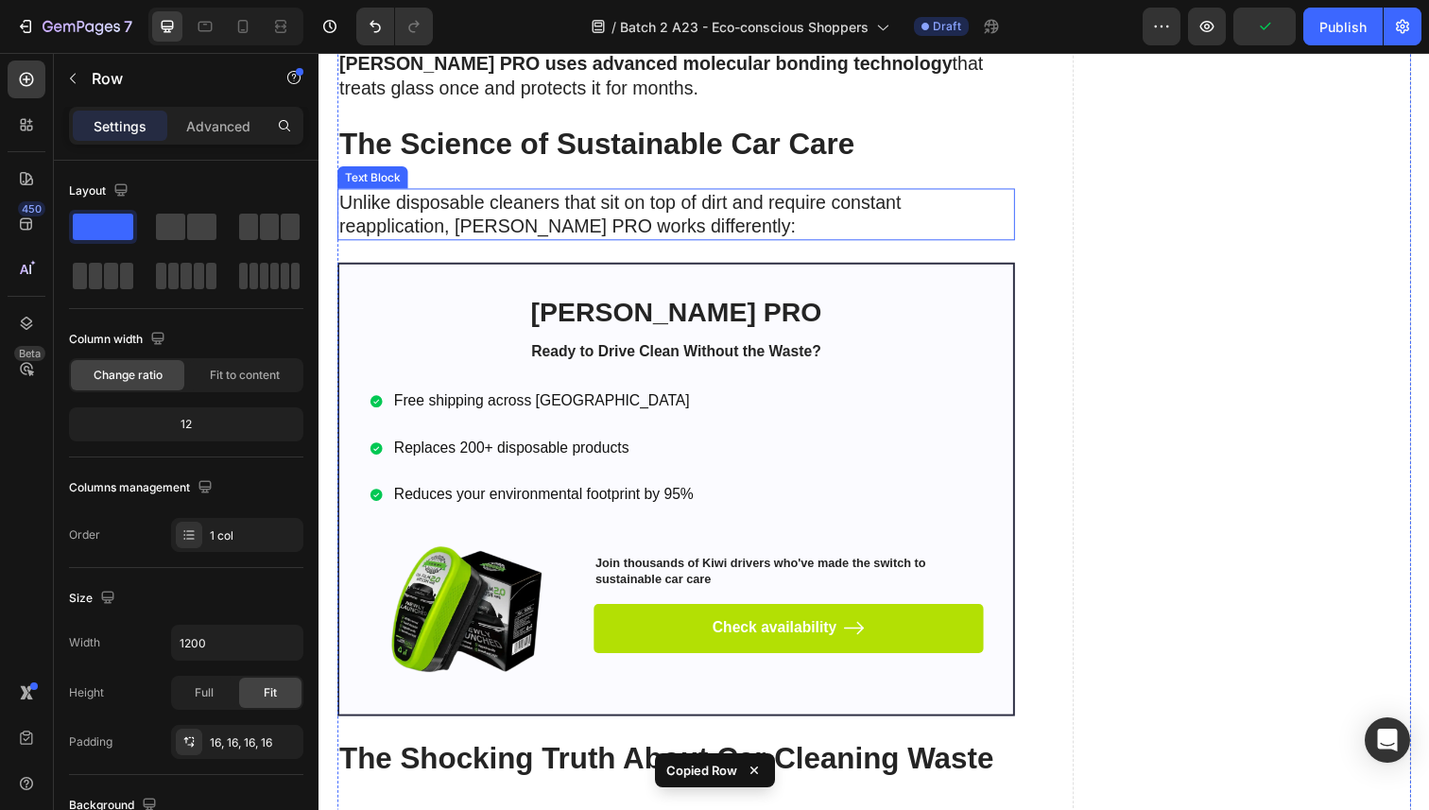
click at [551, 219] on p "Unlike disposable cleaners that sit on top of dirt and require constant reappli…" at bounding box center [683, 218] width 688 height 49
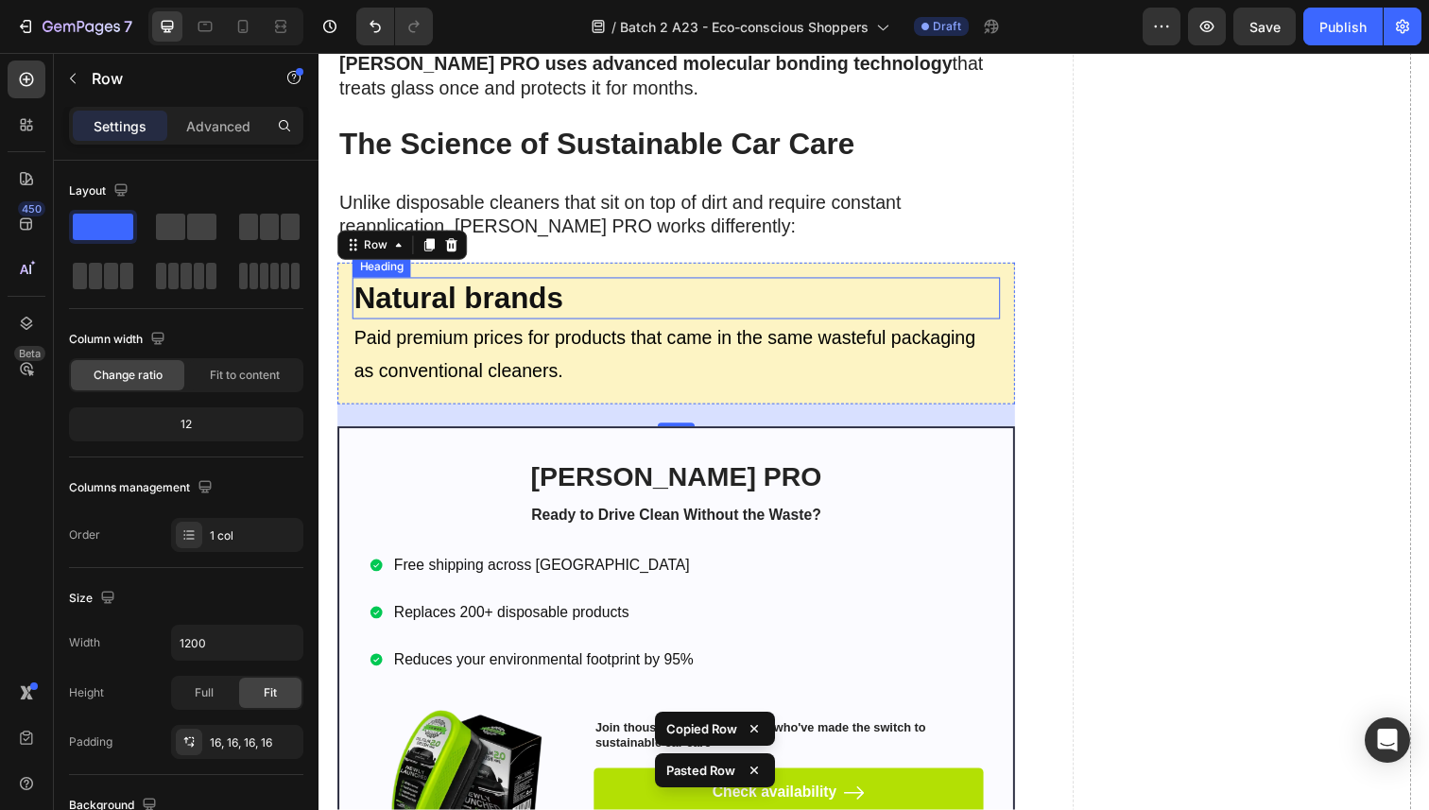
click at [492, 297] on strong "Natural brands" at bounding box center [461, 303] width 214 height 34
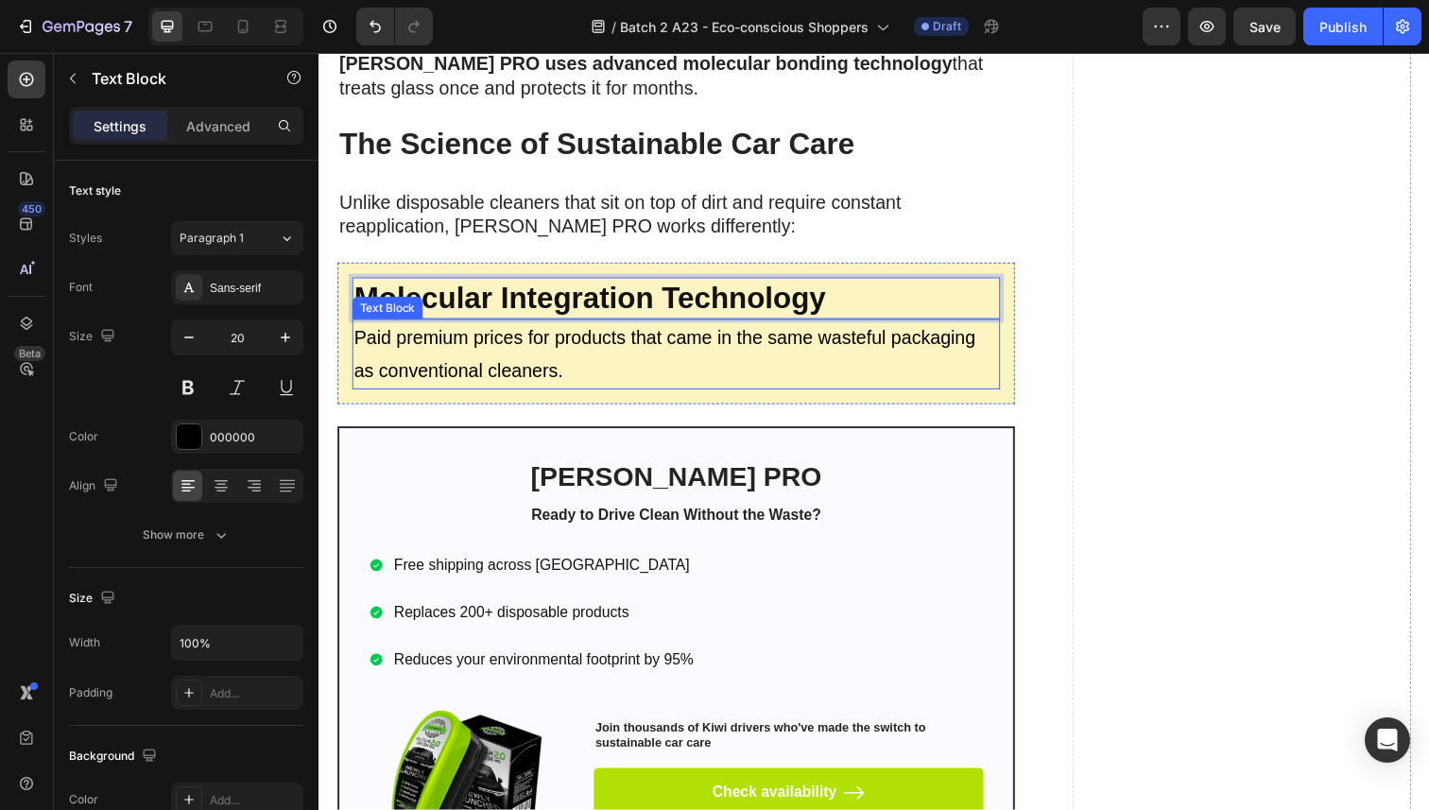
click at [470, 373] on p "Paid premium prices for products that came in the same wasteful packaging as co…" at bounding box center [683, 361] width 658 height 68
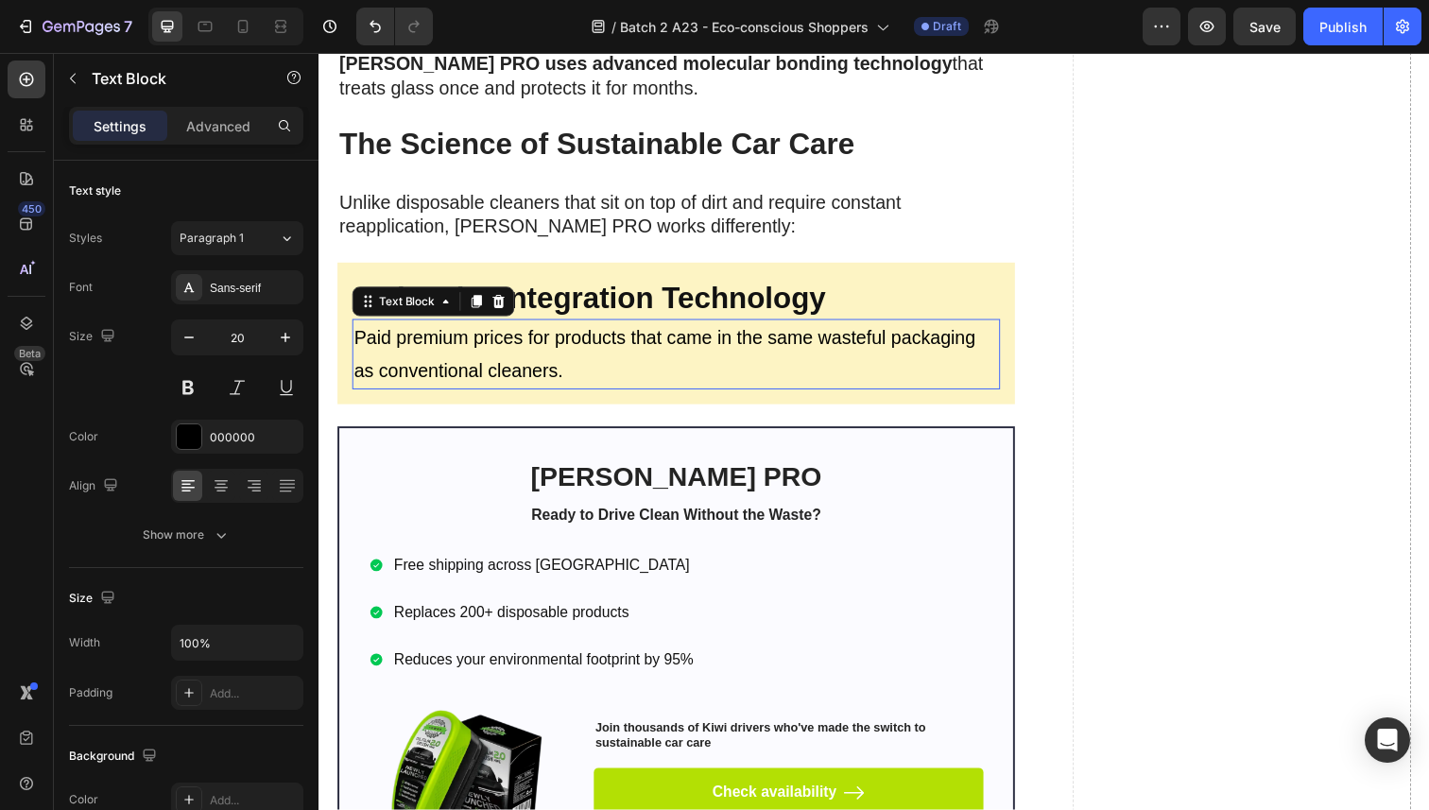
click at [470, 373] on p "Paid premium prices for products that came in the same wasteful packaging as co…" at bounding box center [683, 361] width 658 height 68
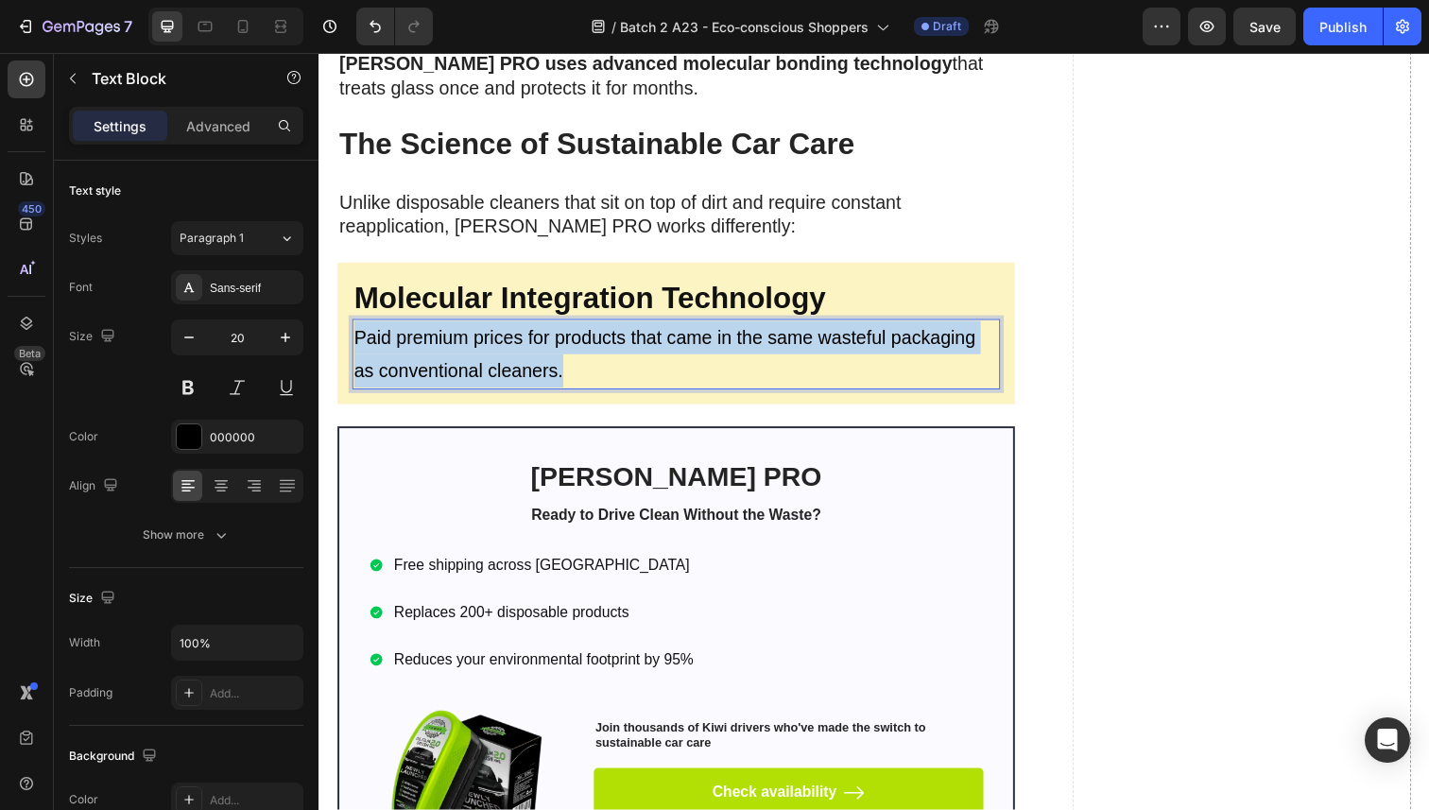
click at [470, 373] on p "Paid premium prices for products that came in the same wasteful packaging as co…" at bounding box center [683, 361] width 658 height 68
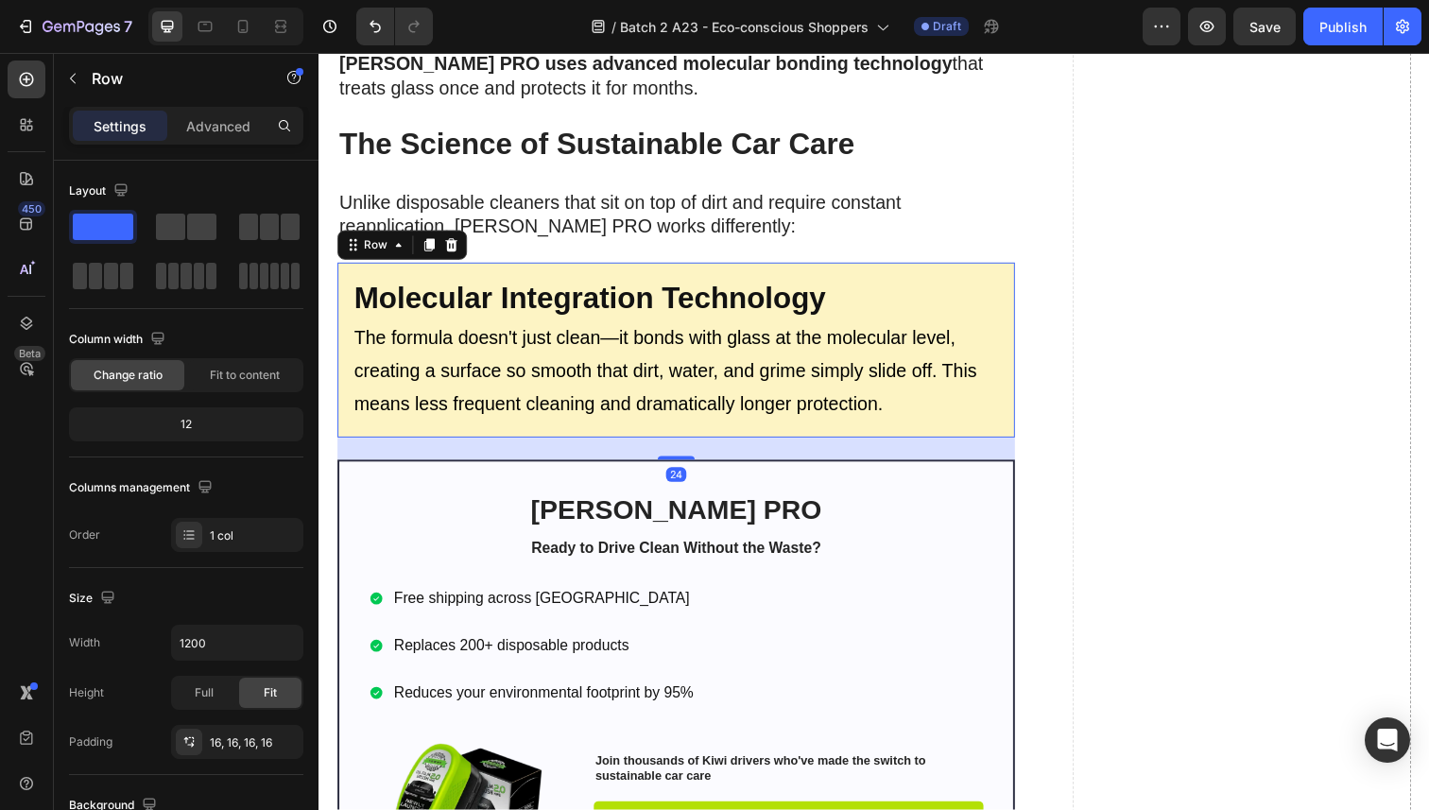
click at [504, 272] on div "⁠⁠⁠⁠⁠⁠⁠ Molecular Integration Technology Heading The formula doesn't just clean…" at bounding box center [683, 357] width 692 height 180
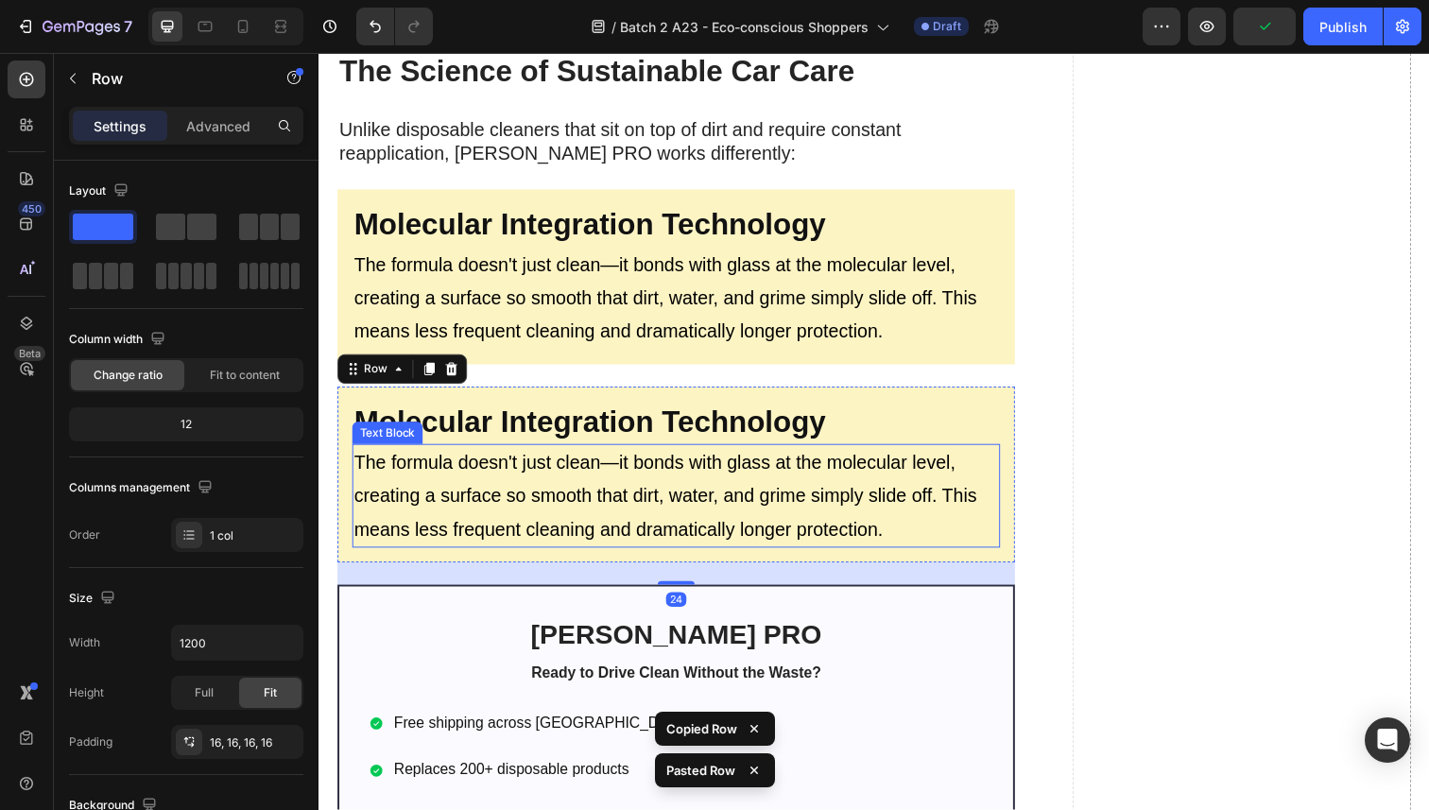
scroll to position [3230, 0]
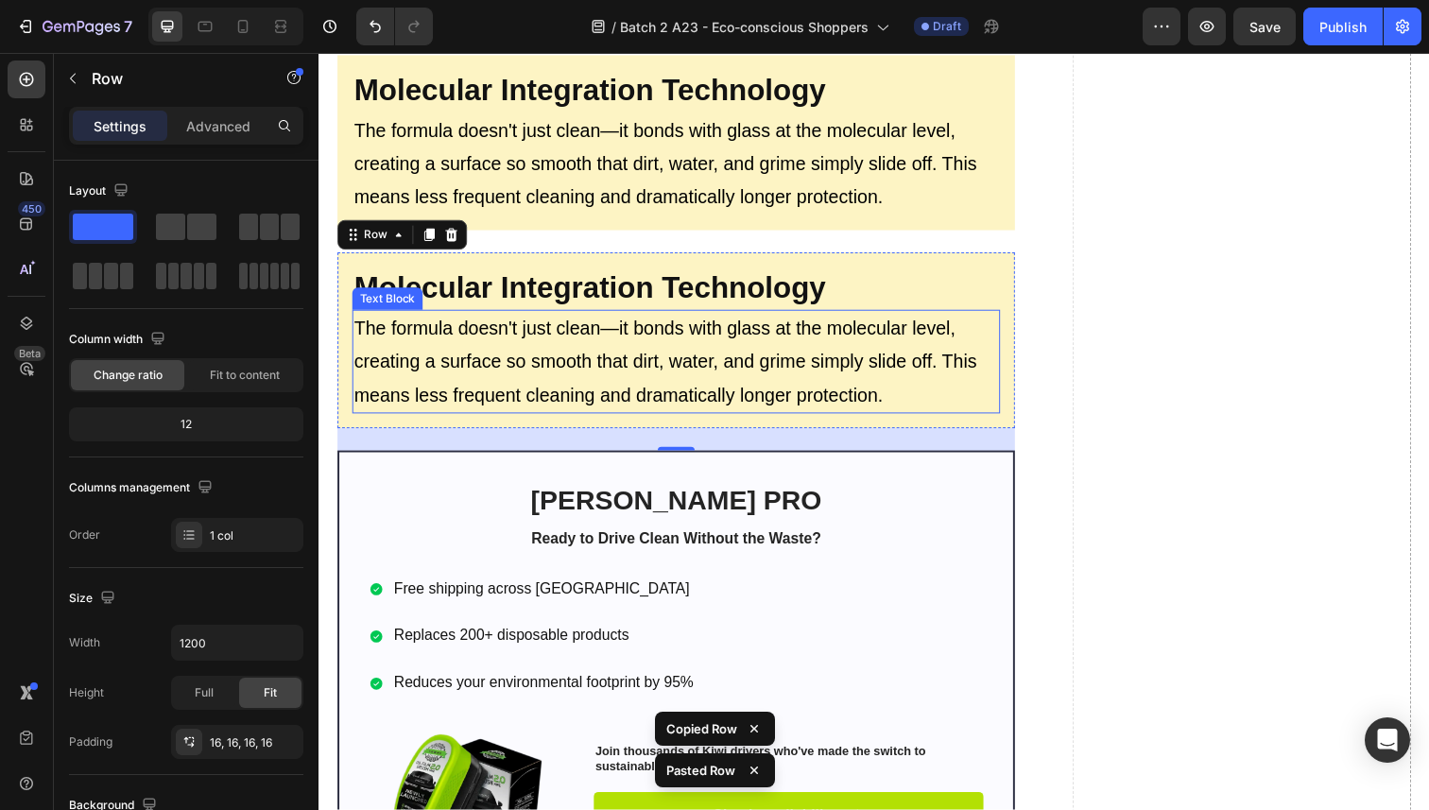
click at [512, 301] on strong "Molecular Integration Technology" at bounding box center [595, 293] width 482 height 34
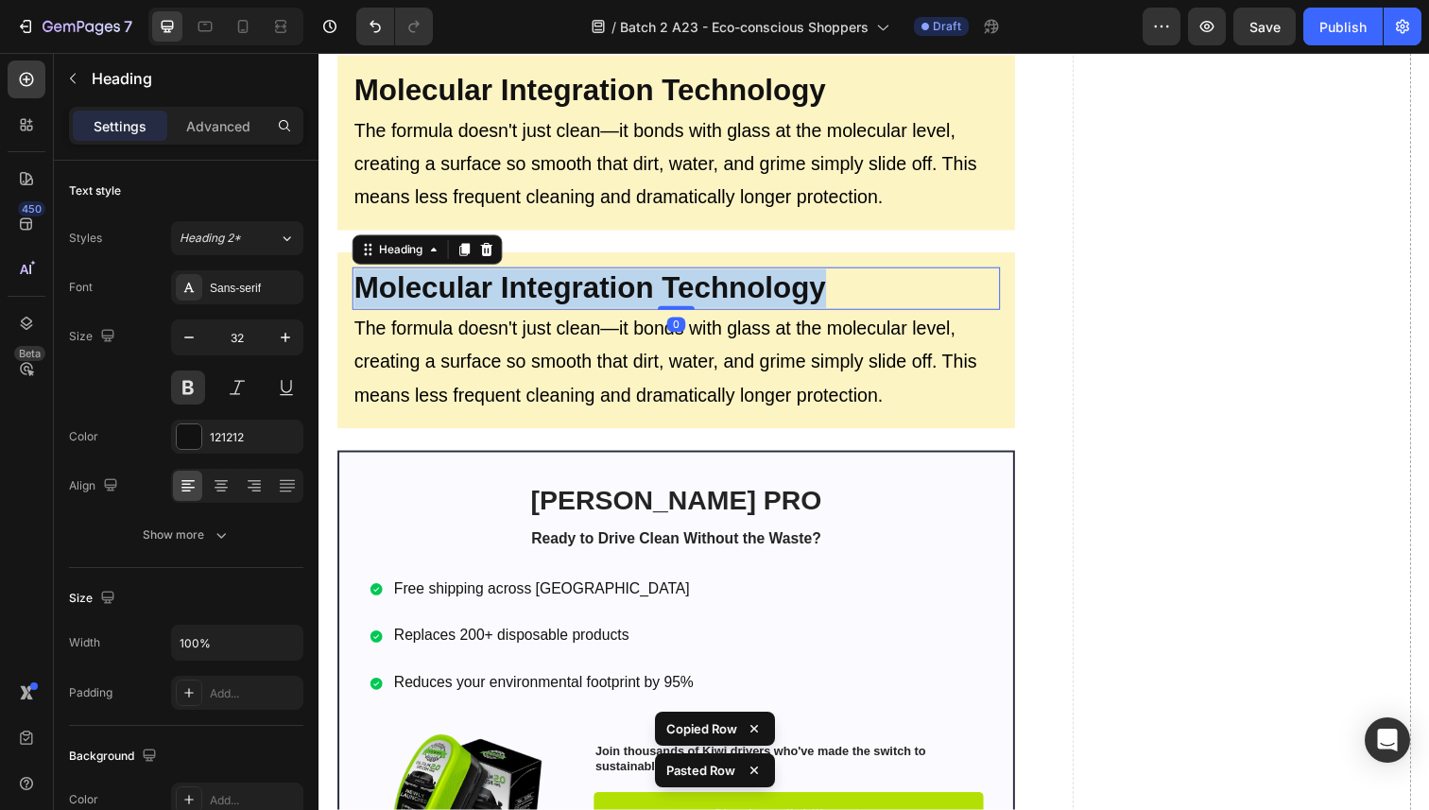
click at [512, 301] on strong "Molecular Integration Technology" at bounding box center [595, 293] width 482 height 34
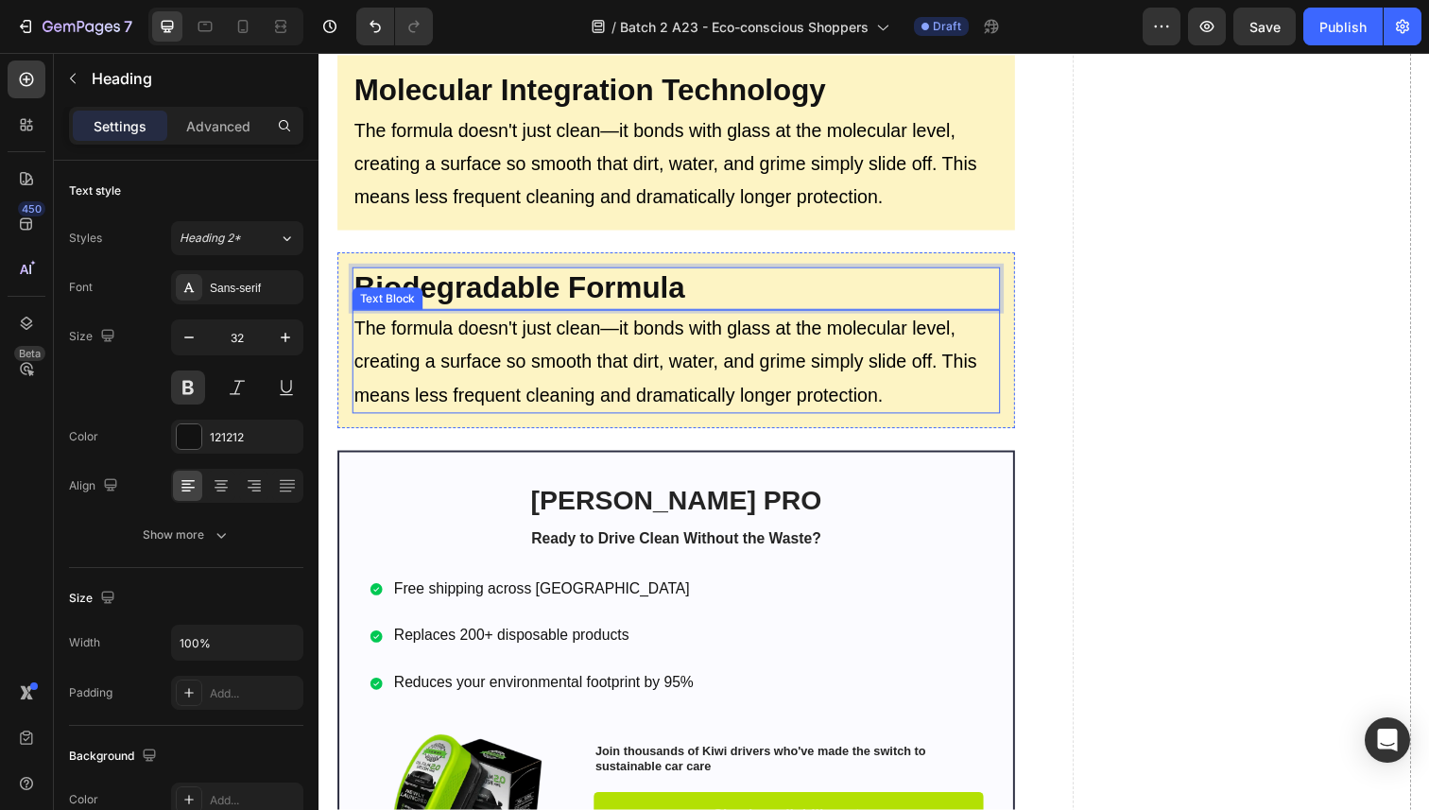
click at [539, 372] on p "The formula doesn't just clean—it bonds with glass at the molecular level, crea…" at bounding box center [683, 369] width 658 height 102
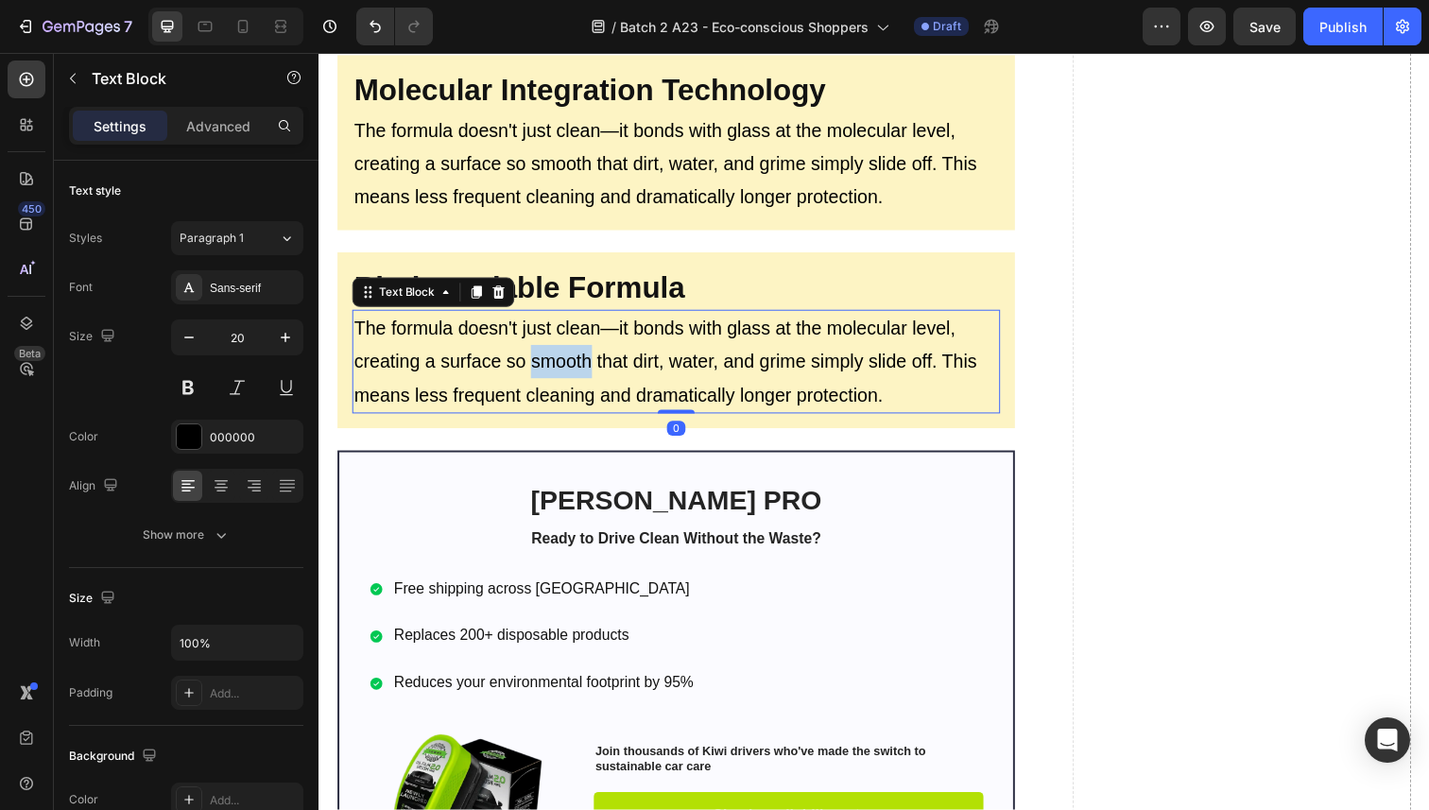
click at [539, 372] on p "The formula doesn't just clean—it bonds with glass at the molecular level, crea…" at bounding box center [683, 369] width 658 height 102
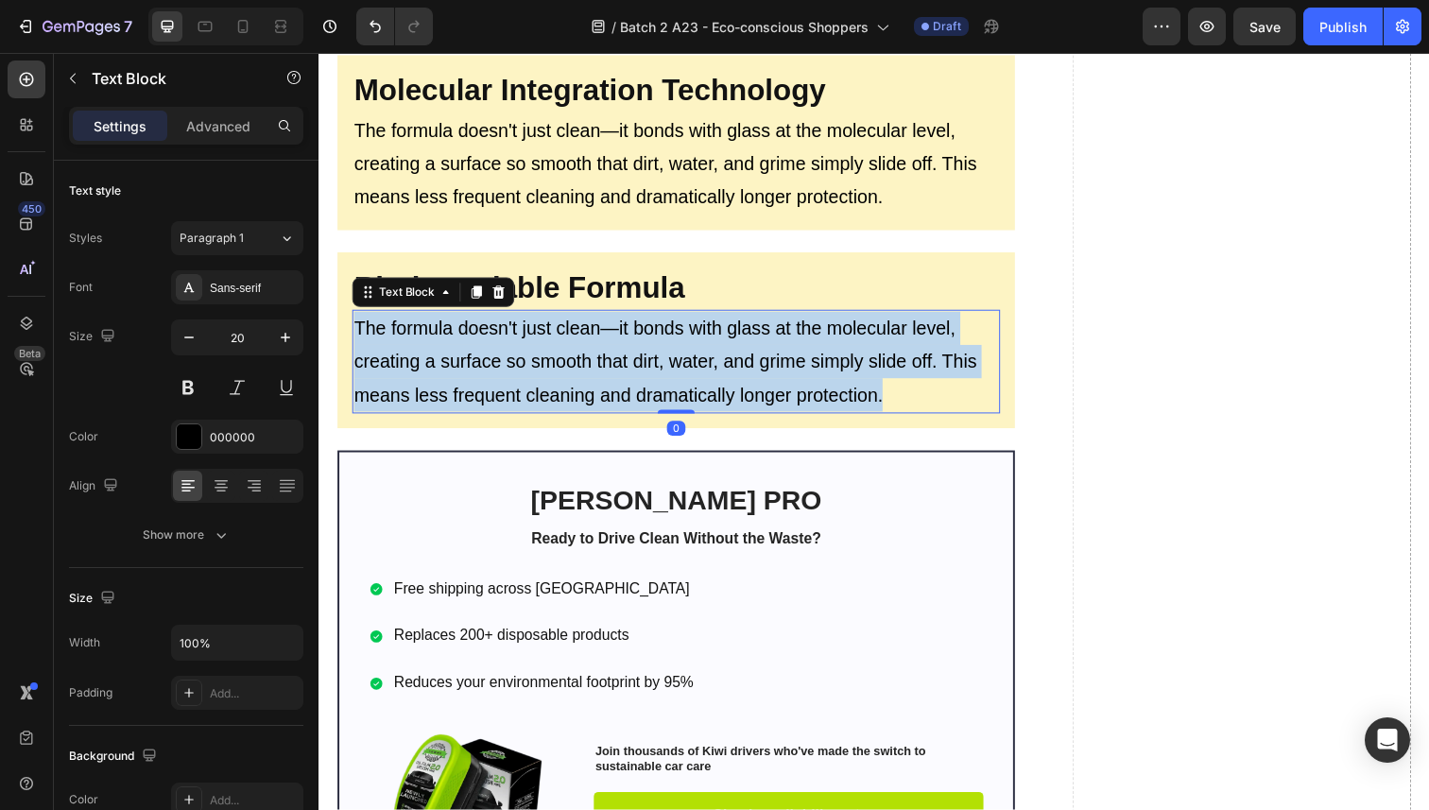
click at [539, 372] on p "The formula doesn't just clean—it bonds with glass at the molecular level, crea…" at bounding box center [683, 369] width 658 height 102
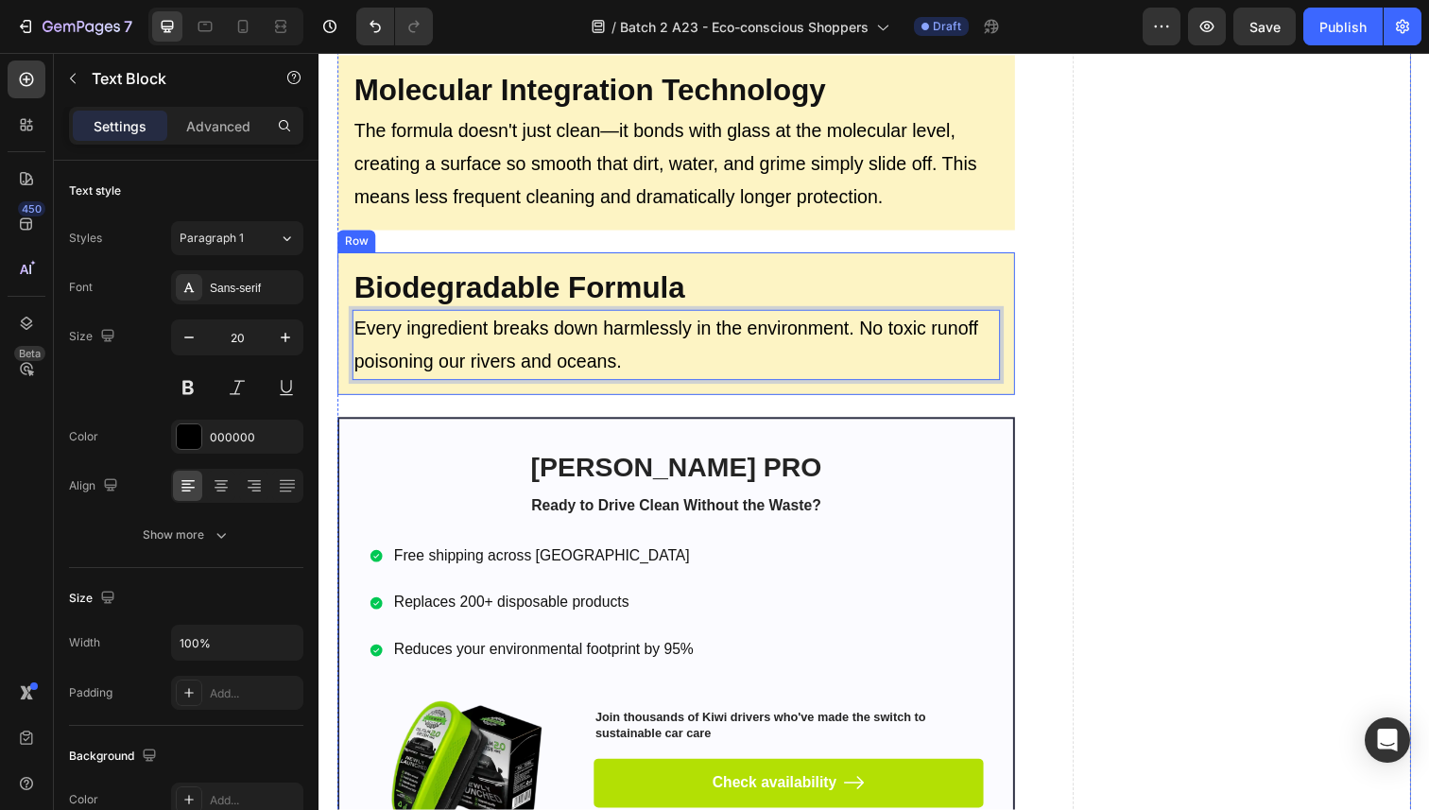
click at [578, 258] on div "⁠⁠⁠⁠⁠⁠⁠ Biodegradable Formula Heading Every ingredient breaks down harmlessly i…" at bounding box center [683, 330] width 692 height 146
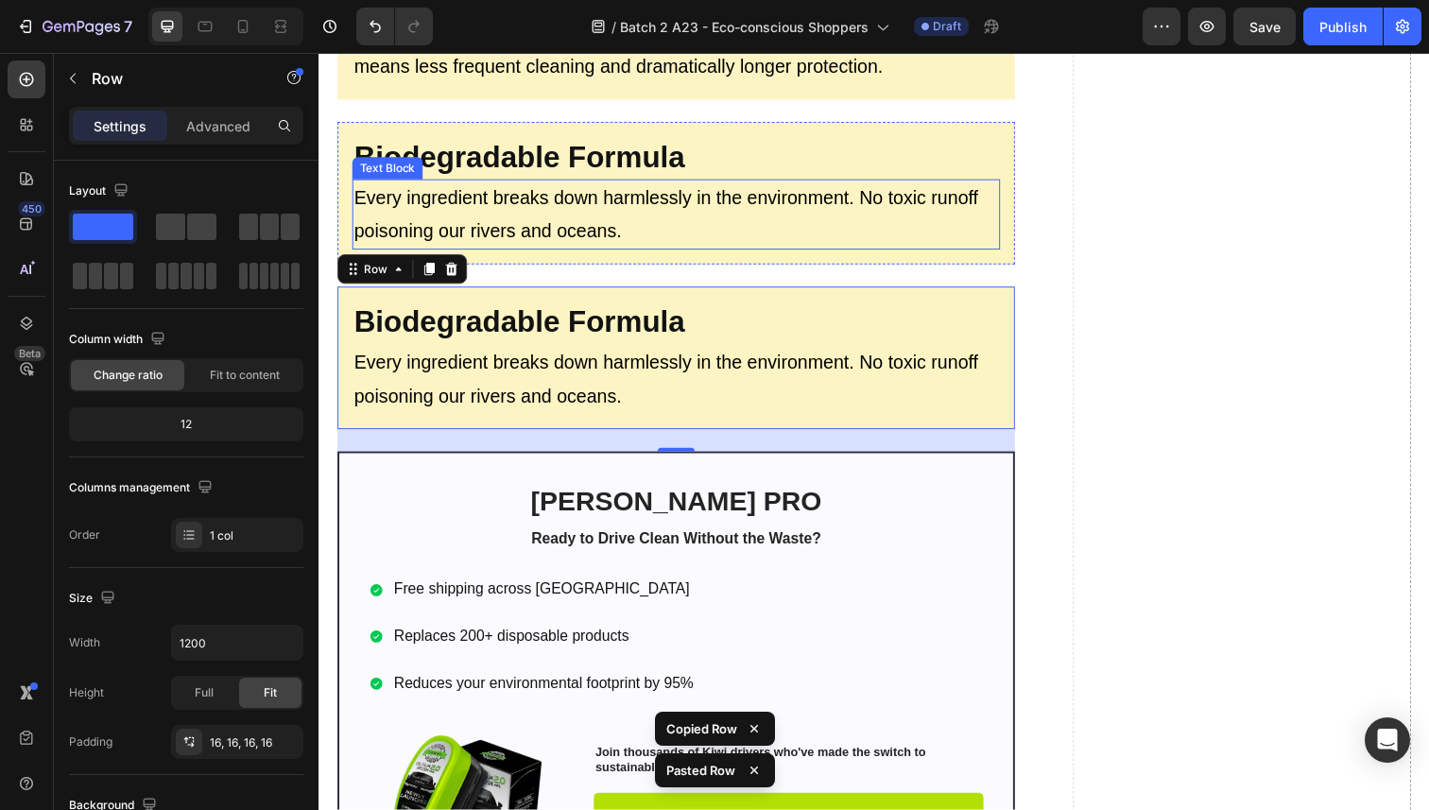
scroll to position [3366, 0]
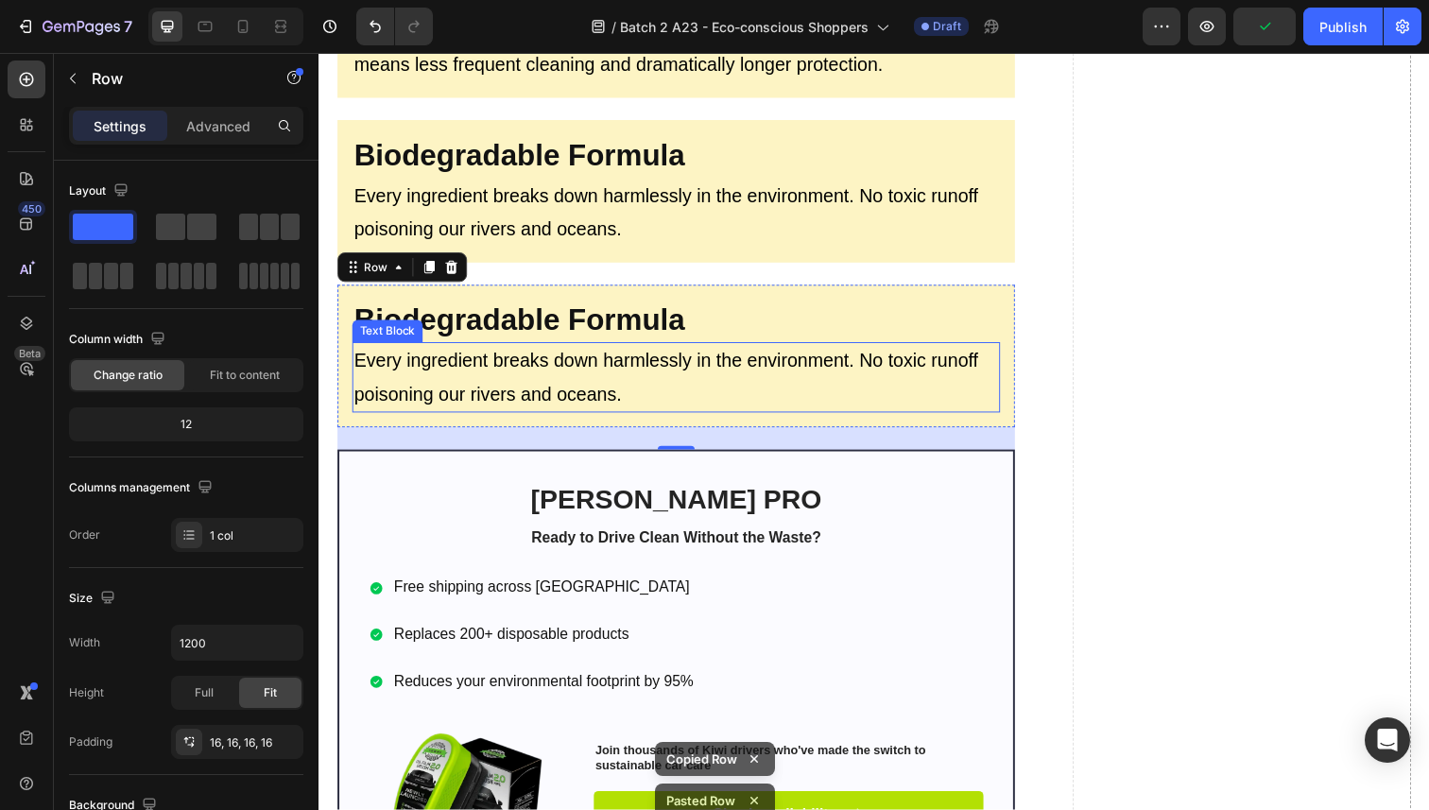
click at [541, 335] on strong "Biodegradable Formula" at bounding box center [522, 326] width 337 height 34
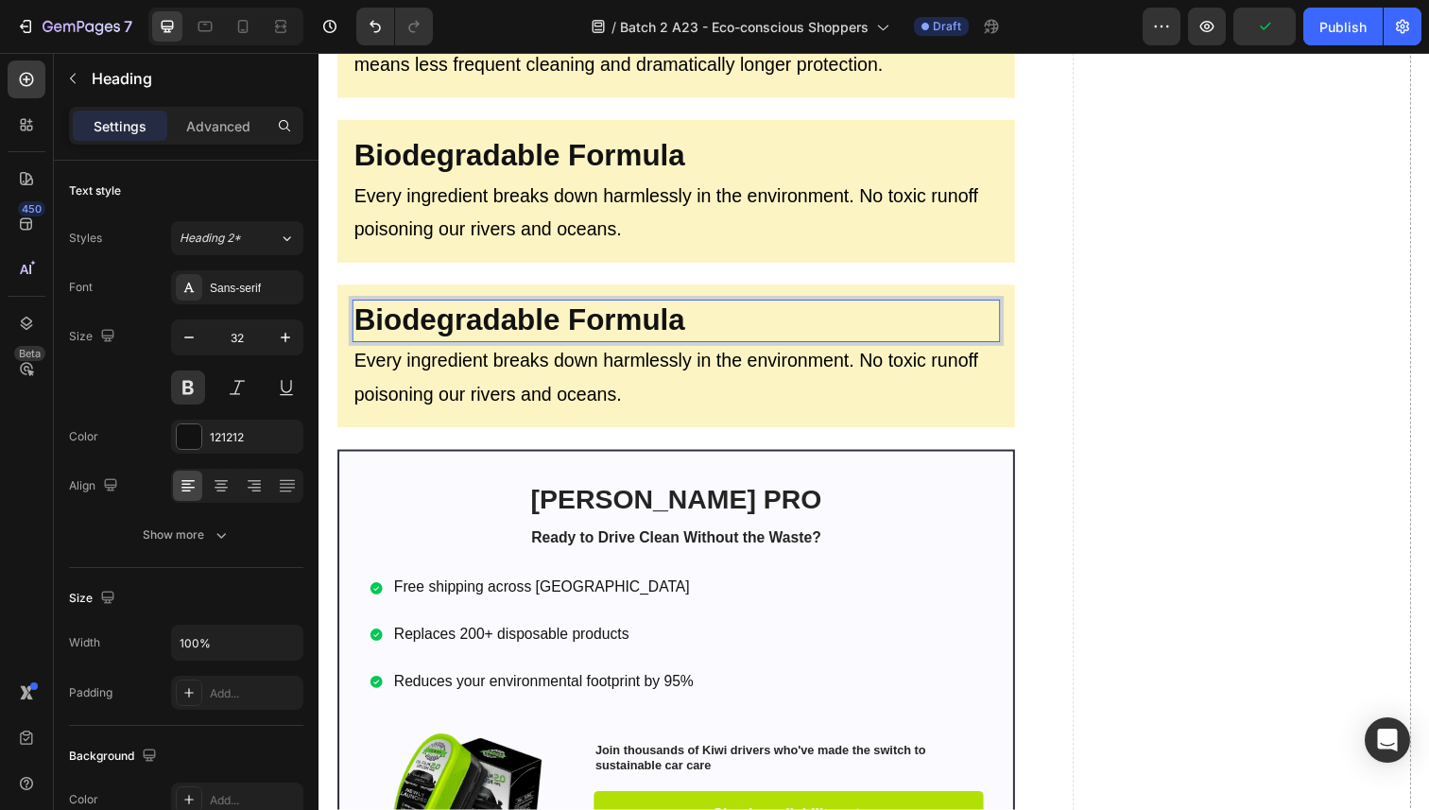
click at [541, 335] on strong "Biodegradable Formula" at bounding box center [522, 326] width 337 height 34
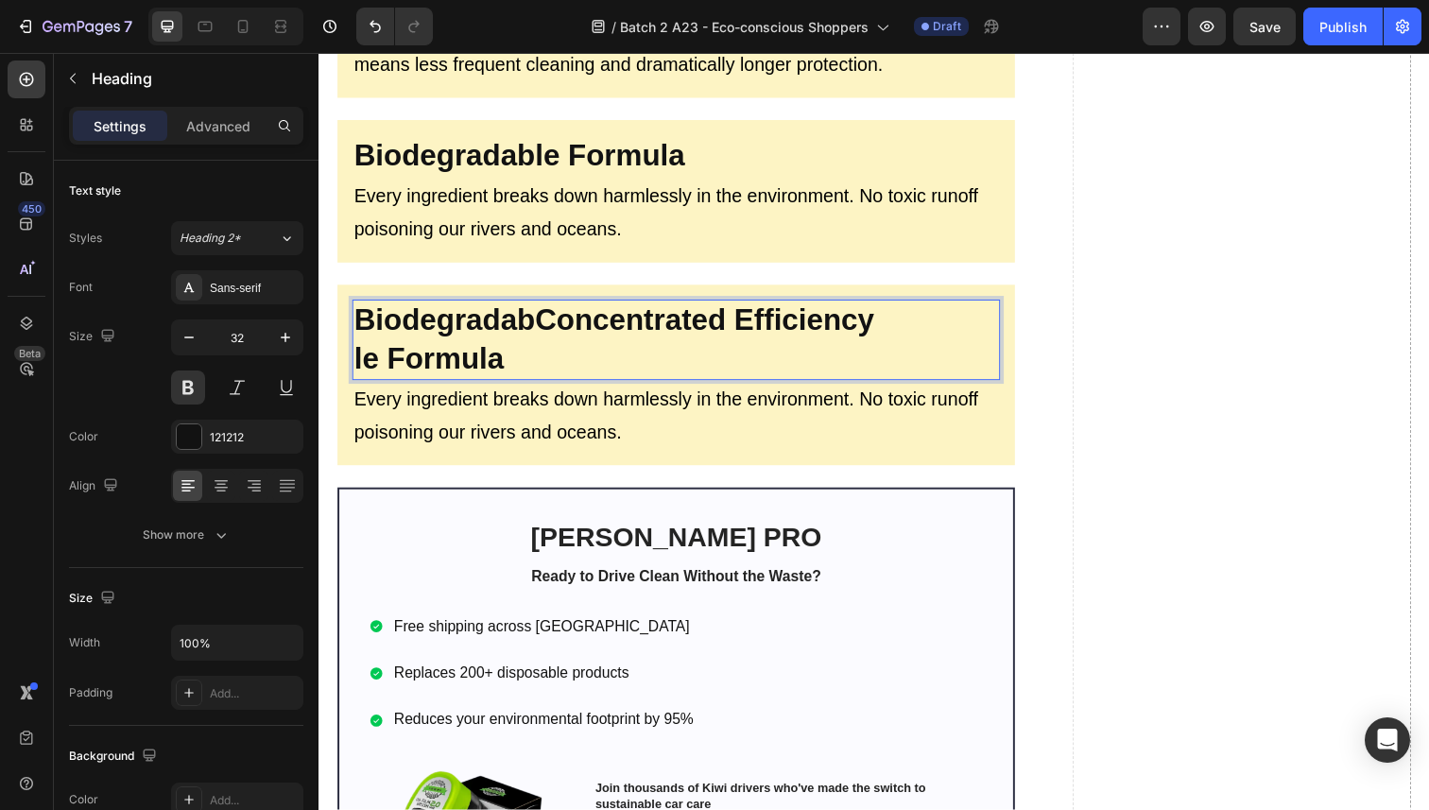
click at [541, 334] on strong "BiodegradabConcentrated Efficiency" at bounding box center [619, 326] width 531 height 34
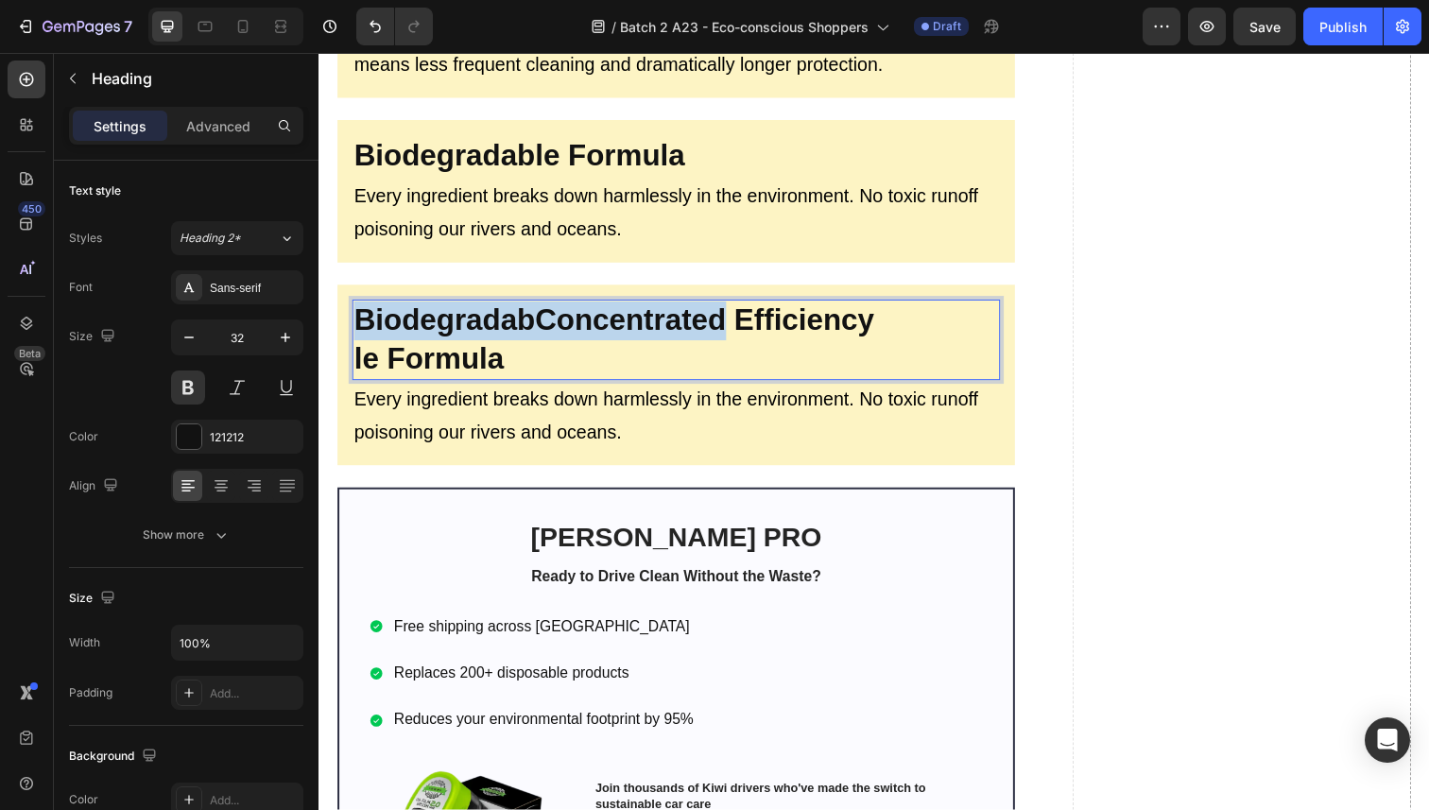
click at [541, 334] on strong "BiodegradabConcentrated Efficiency" at bounding box center [619, 326] width 531 height 34
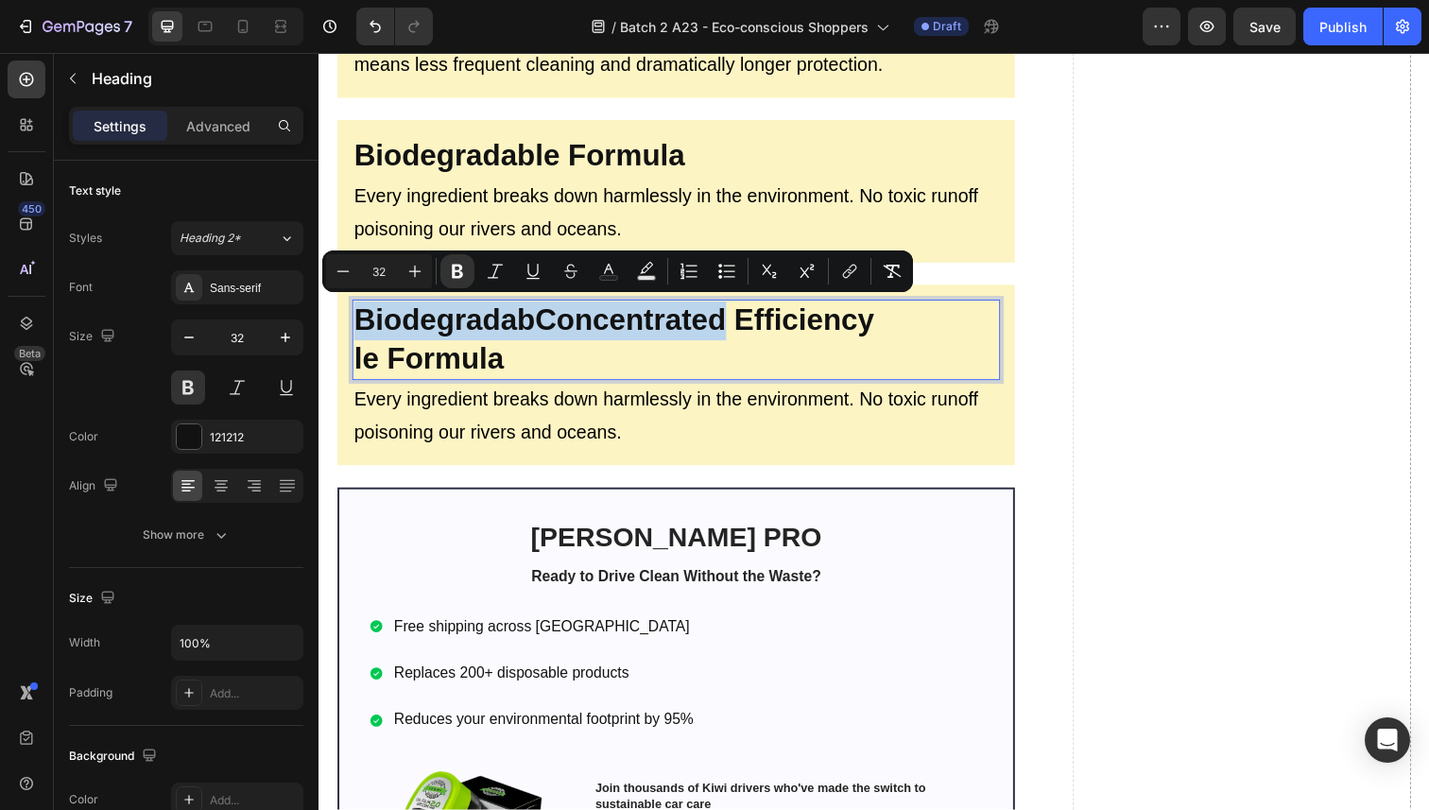
click at [541, 334] on strong "BiodegradabConcentrated Efficiency" at bounding box center [619, 326] width 531 height 34
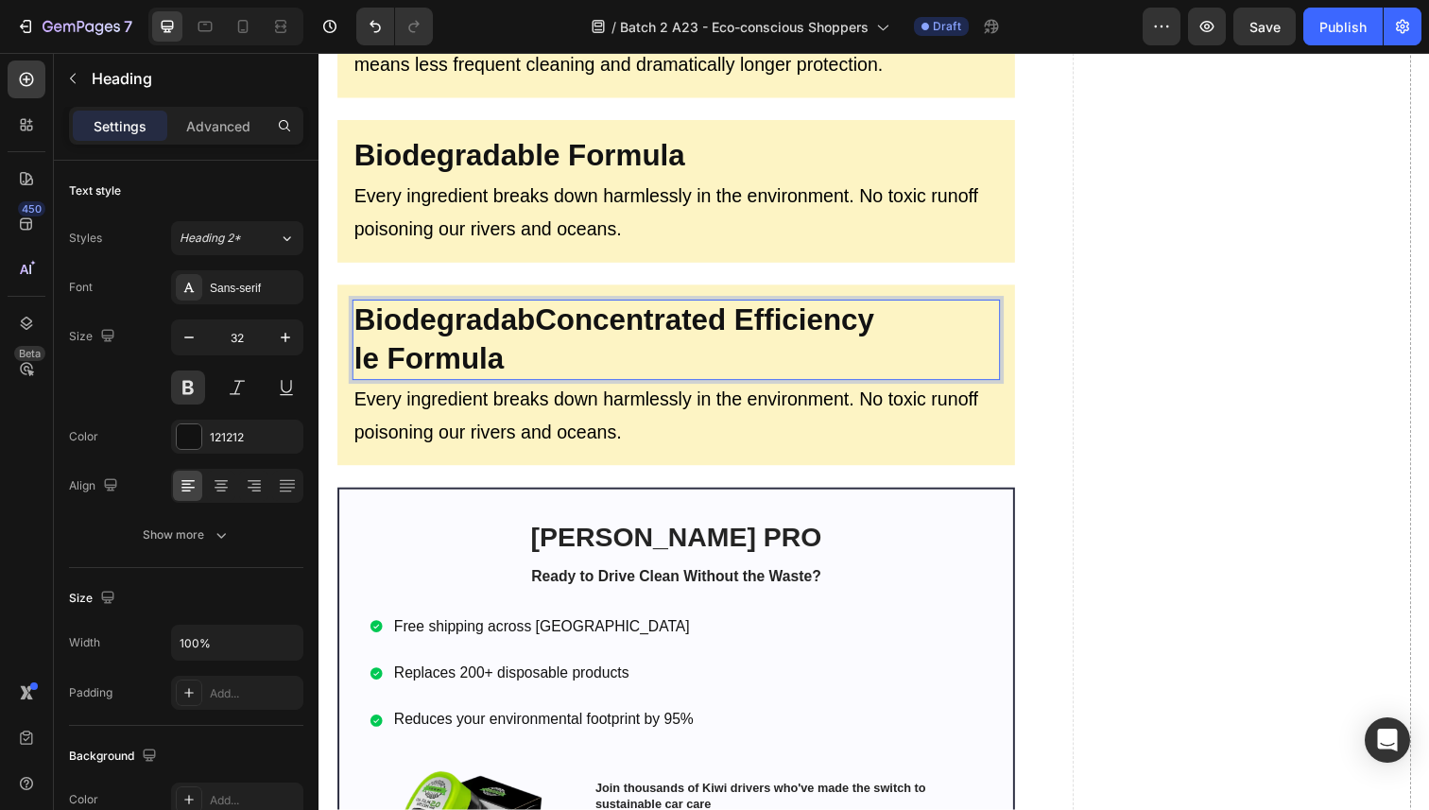
click at [541, 334] on strong "BiodegradabConcentrated Efficiency" at bounding box center [619, 326] width 531 height 34
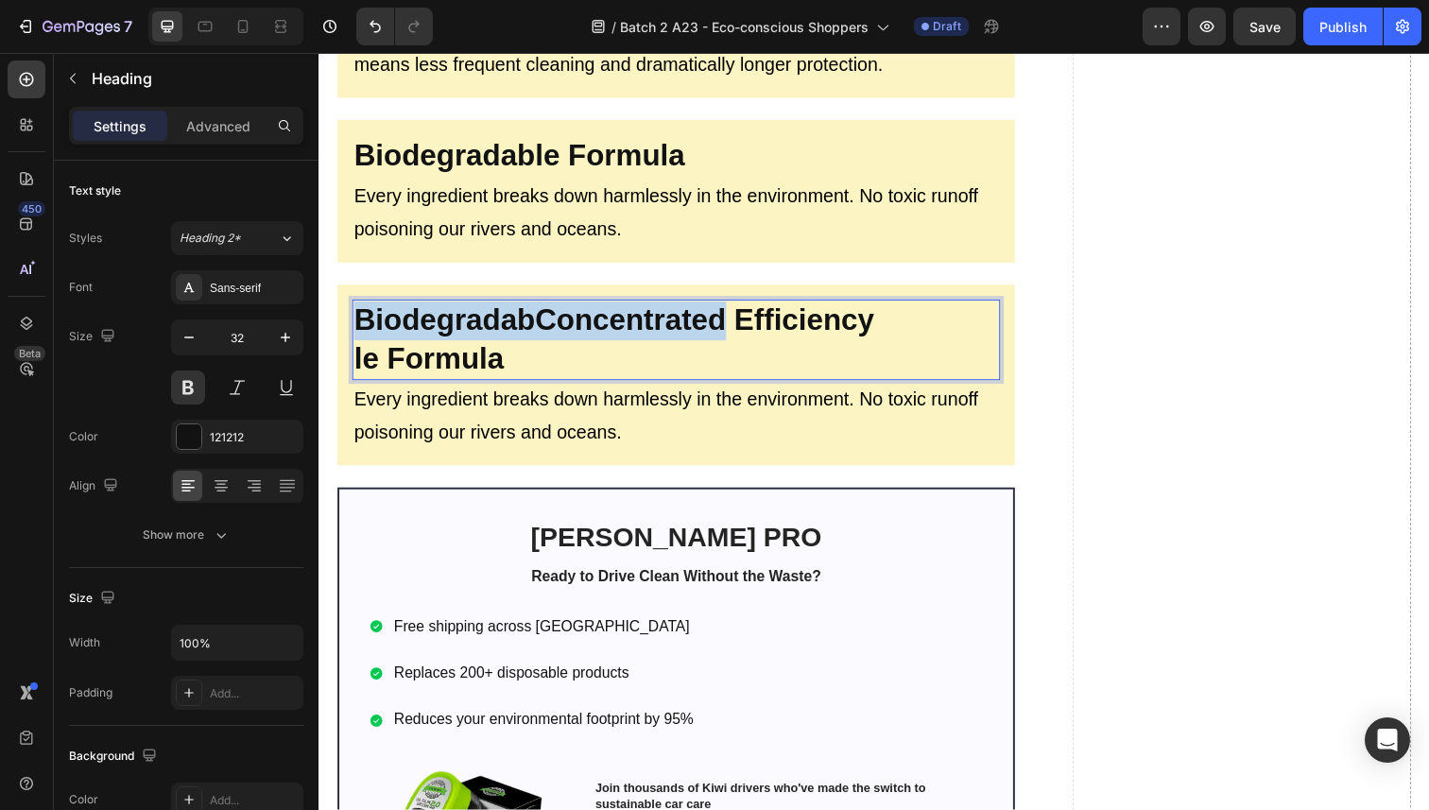
click at [541, 334] on strong "BiodegradabConcentrated Efficiency" at bounding box center [619, 326] width 531 height 34
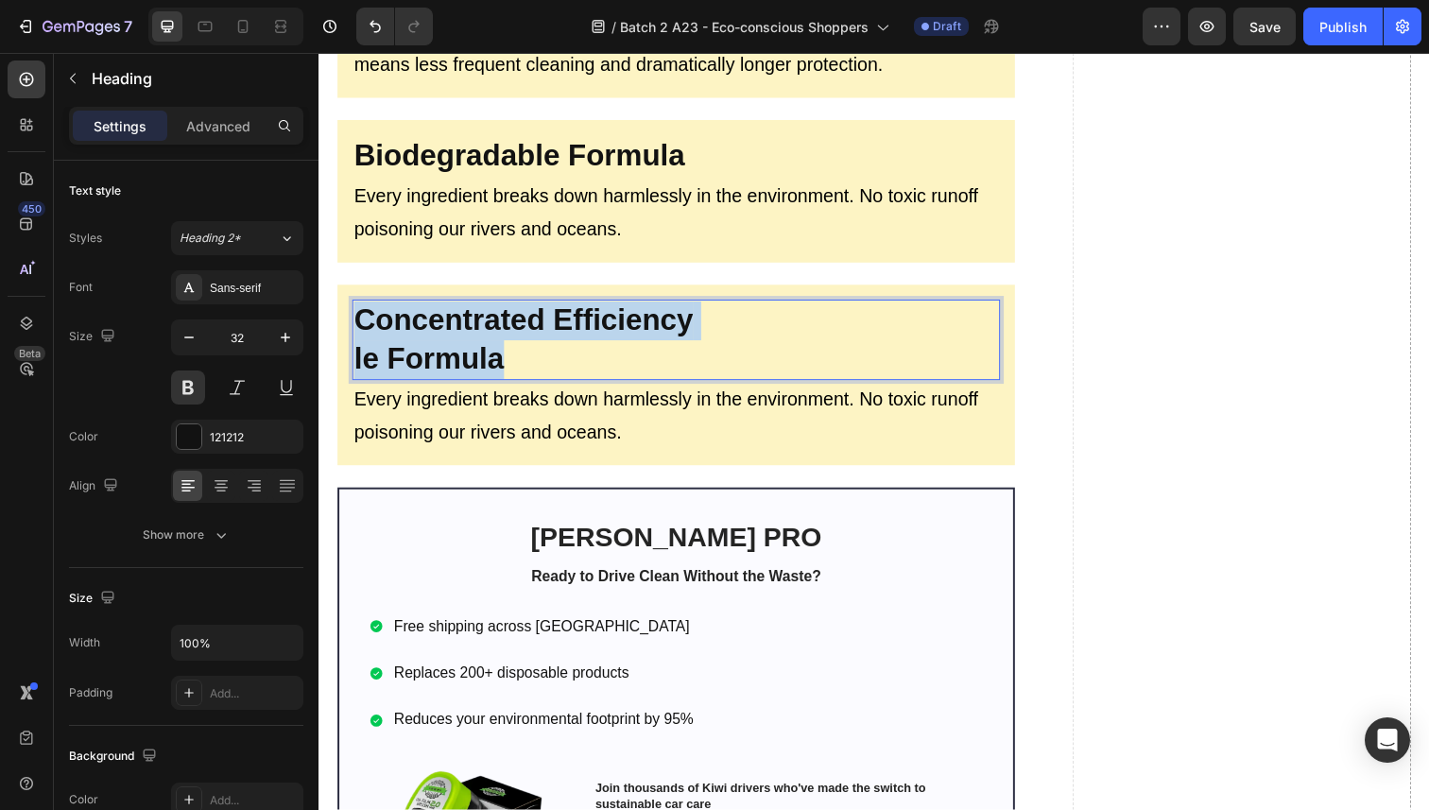
drag, startPoint x: 537, startPoint y: 359, endPoint x: 337, endPoint y: 303, distance: 207.1
click at [337, 303] on div "Concentrated Efficiency le Formula Heading 0 Every ingredient breaks down harml…" at bounding box center [683, 382] width 692 height 184
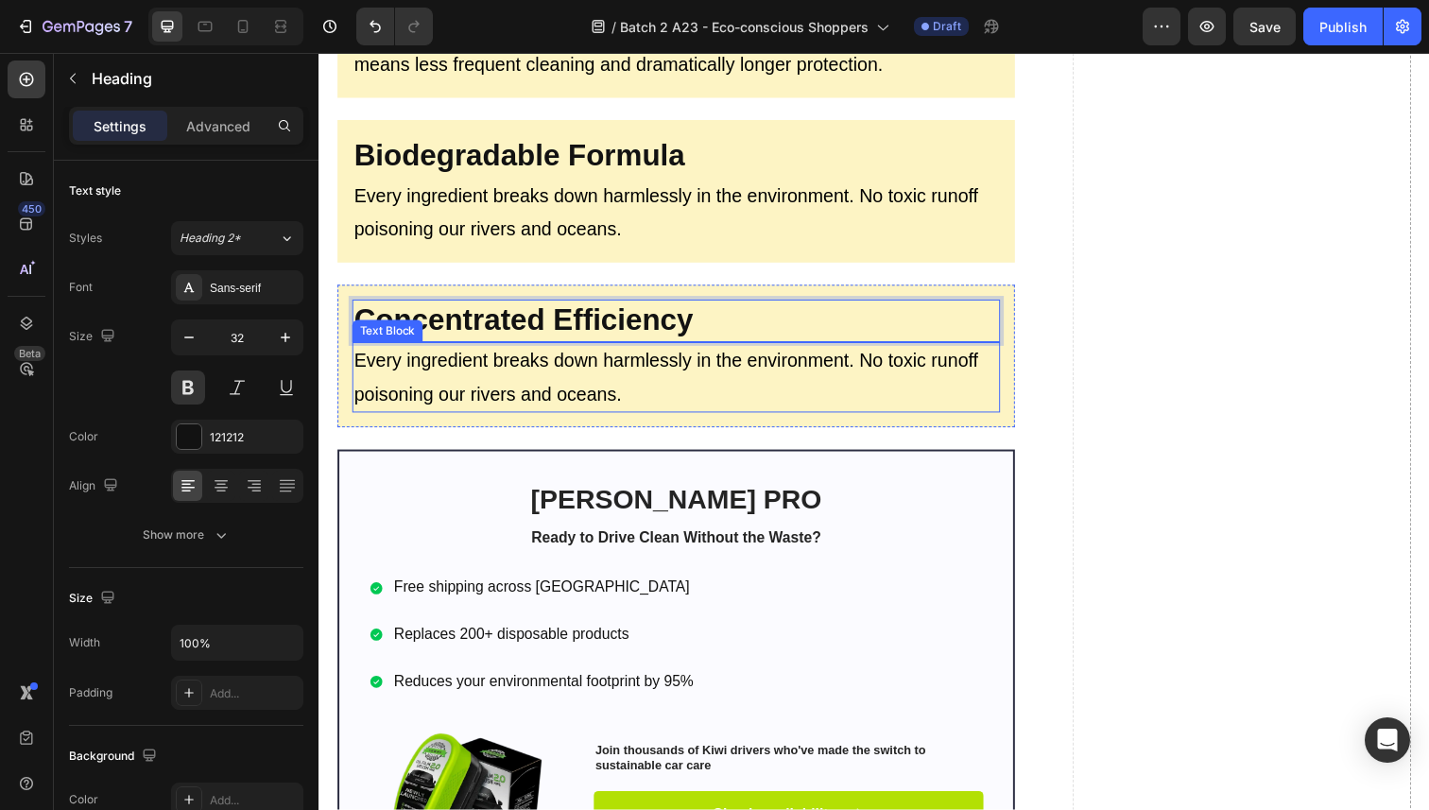
click at [507, 376] on p "Every ingredient breaks down harmlessly in the environment. No toxic runoff poi…" at bounding box center [683, 385] width 658 height 68
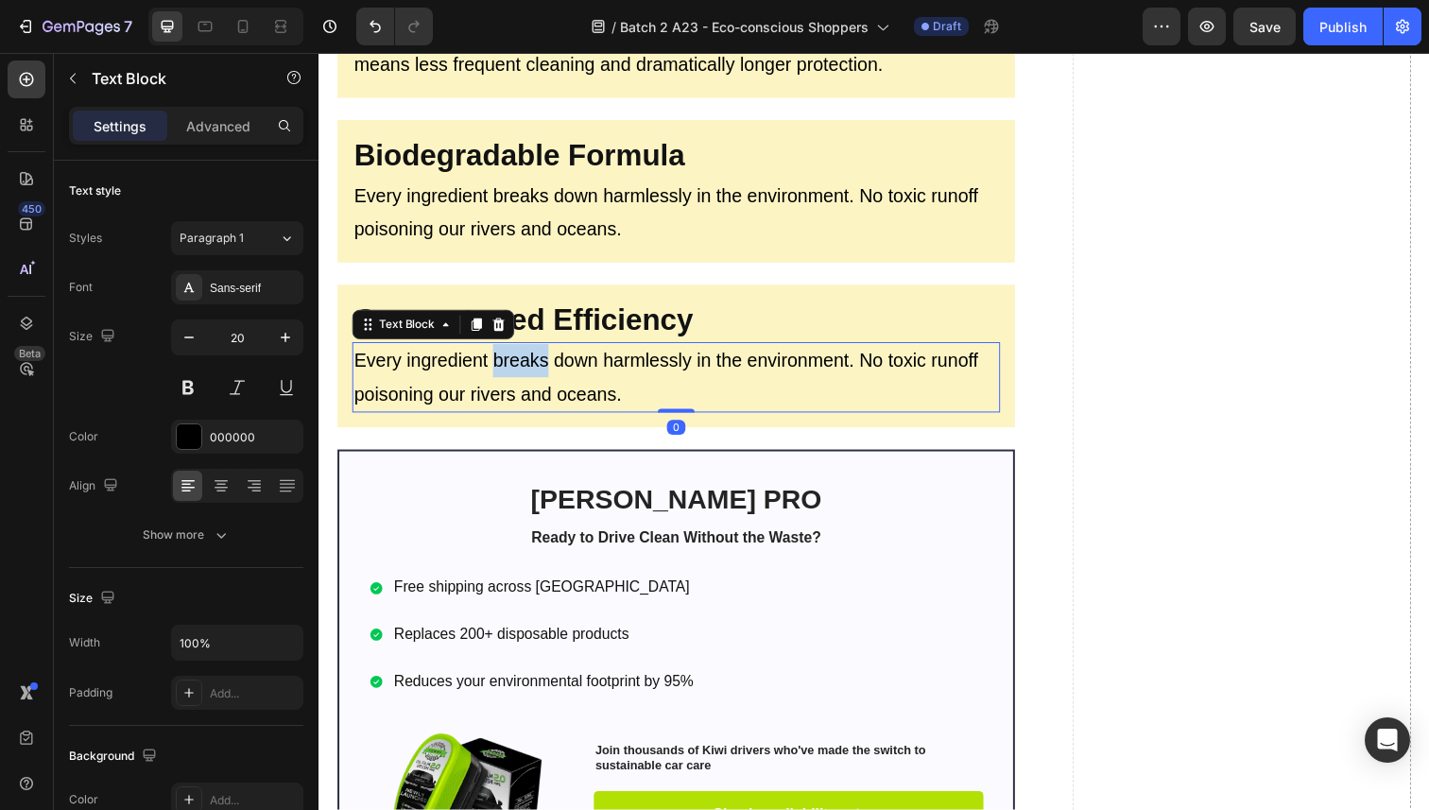
click at [507, 376] on p "Every ingredient breaks down harmlessly in the environment. No toxic runoff poi…" at bounding box center [683, 385] width 658 height 68
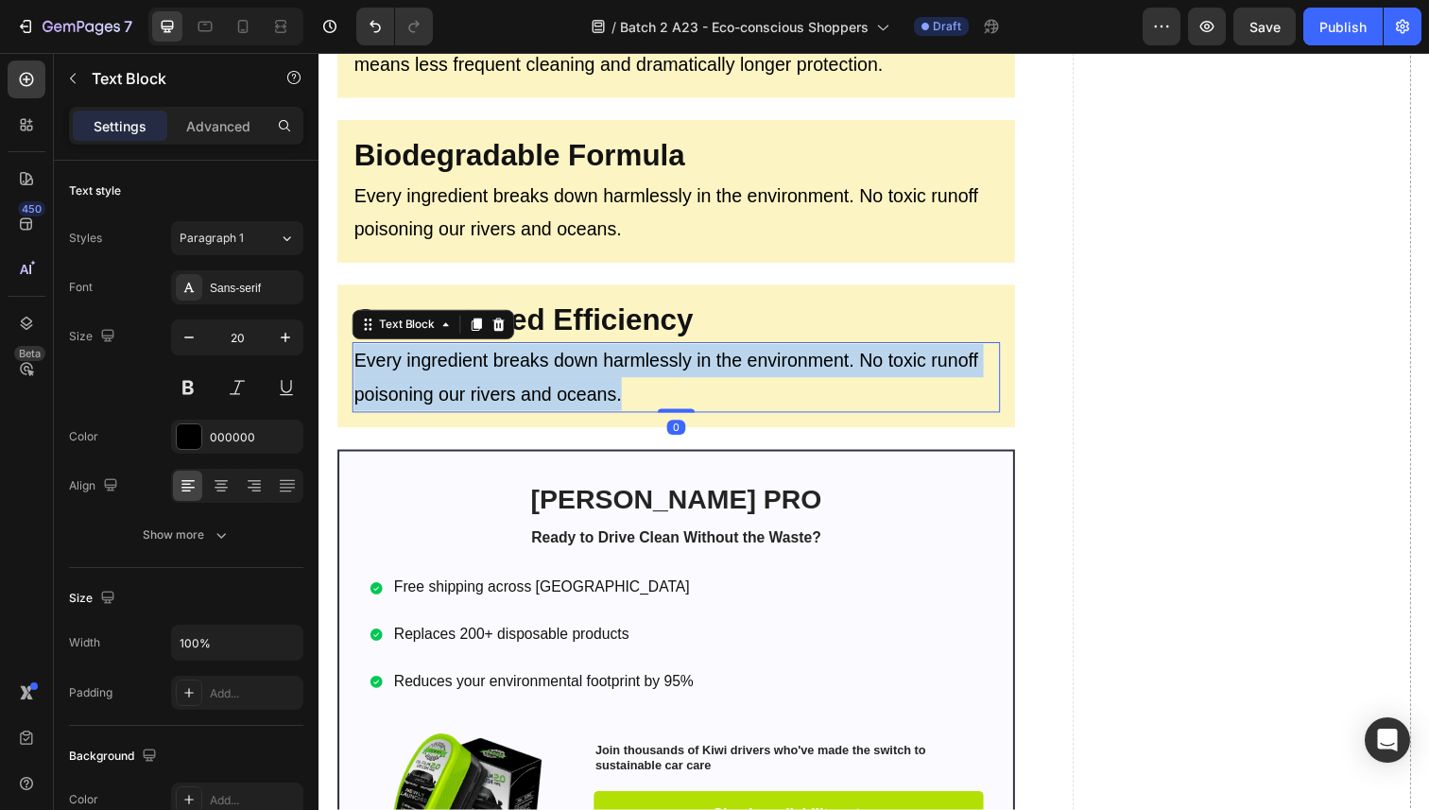
click at [507, 376] on p "Every ingredient breaks down harmlessly in the environment. No toxic runoff poi…" at bounding box center [683, 385] width 658 height 68
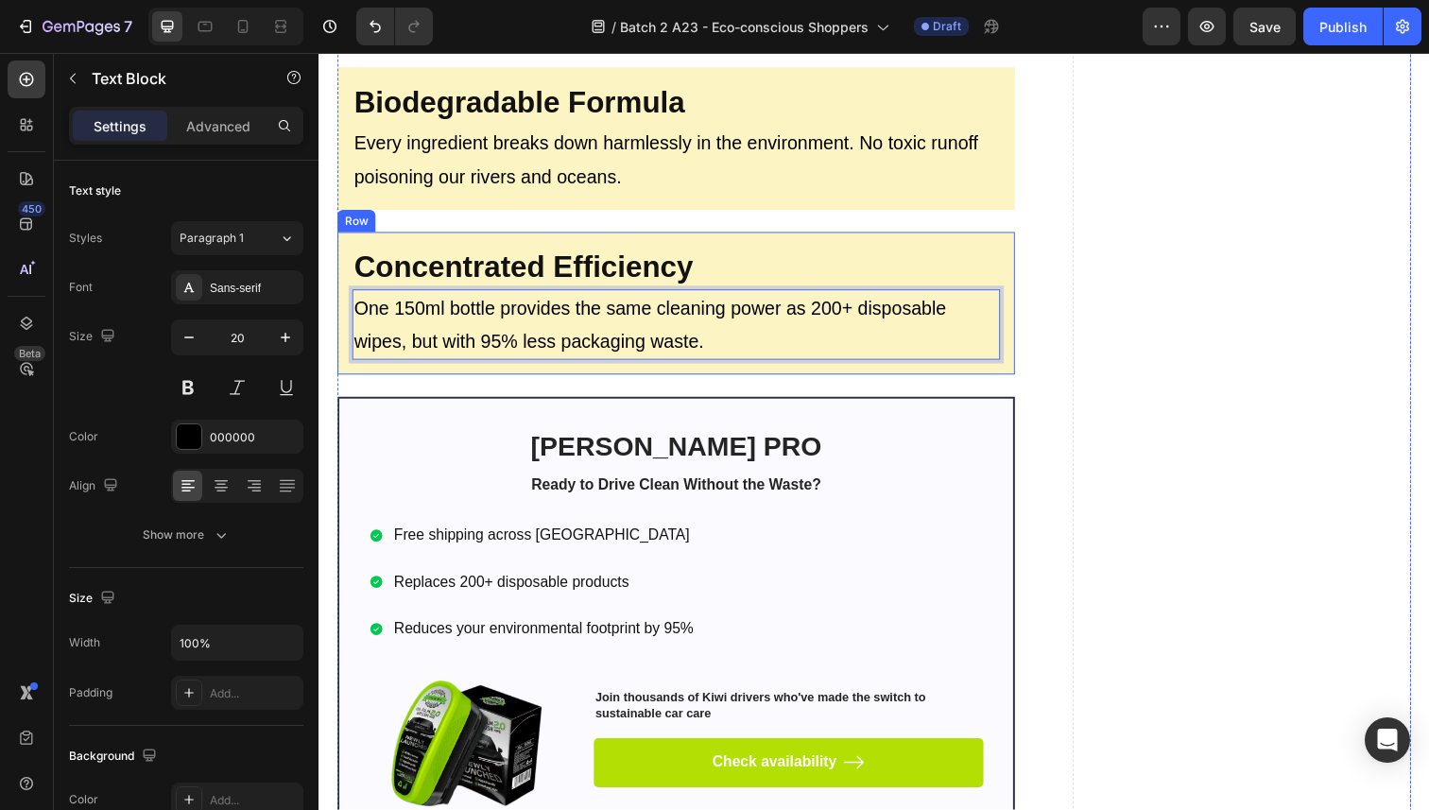
scroll to position [3422, 0]
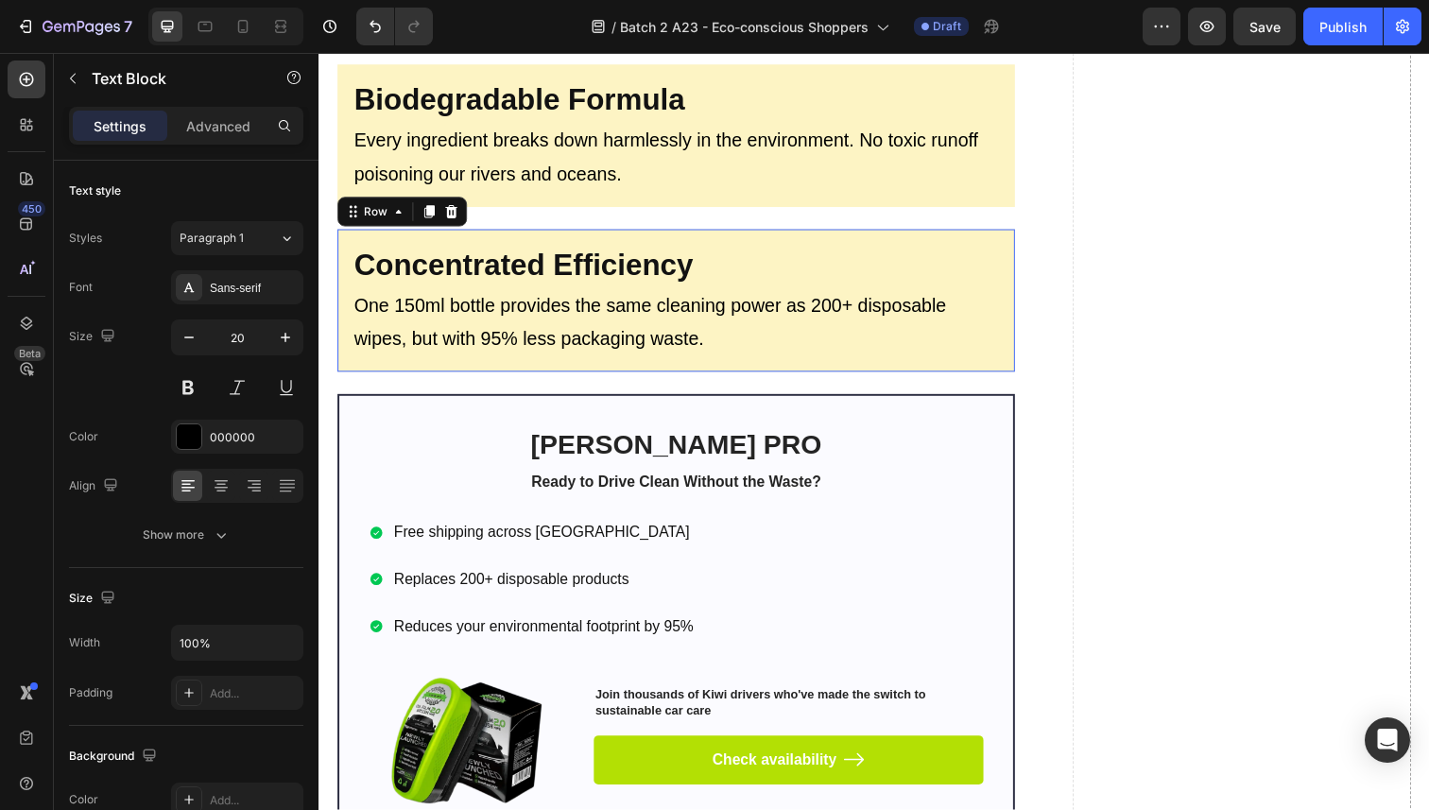
click at [458, 235] on div "⁠⁠⁠⁠⁠⁠⁠ Concentrated Efficiency Heading One 150ml bottle provides the same clea…" at bounding box center [683, 306] width 692 height 146
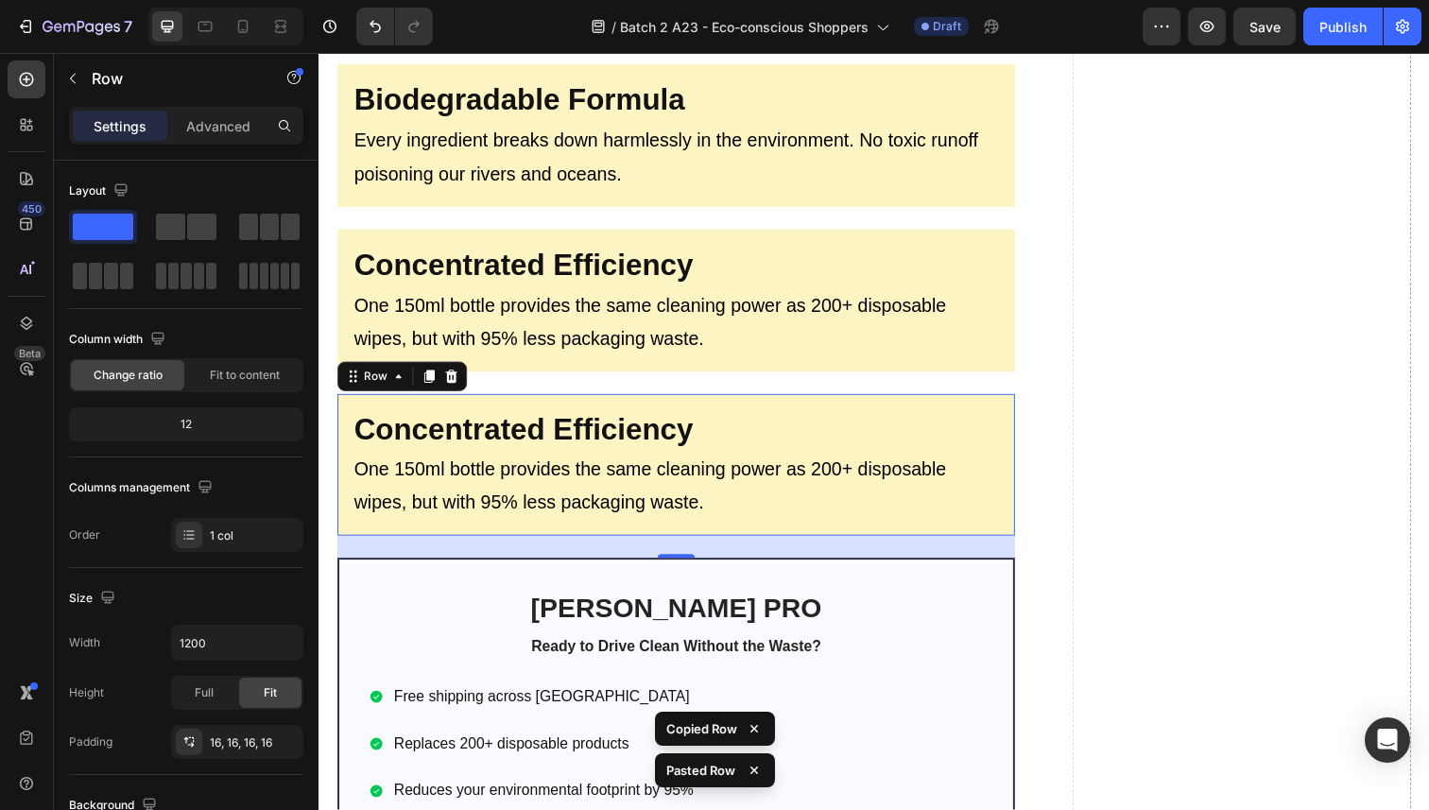
click at [472, 410] on div "Concentrated Efficiency Heading One 150ml bottle provides the same cleaning pow…" at bounding box center [683, 475] width 692 height 146
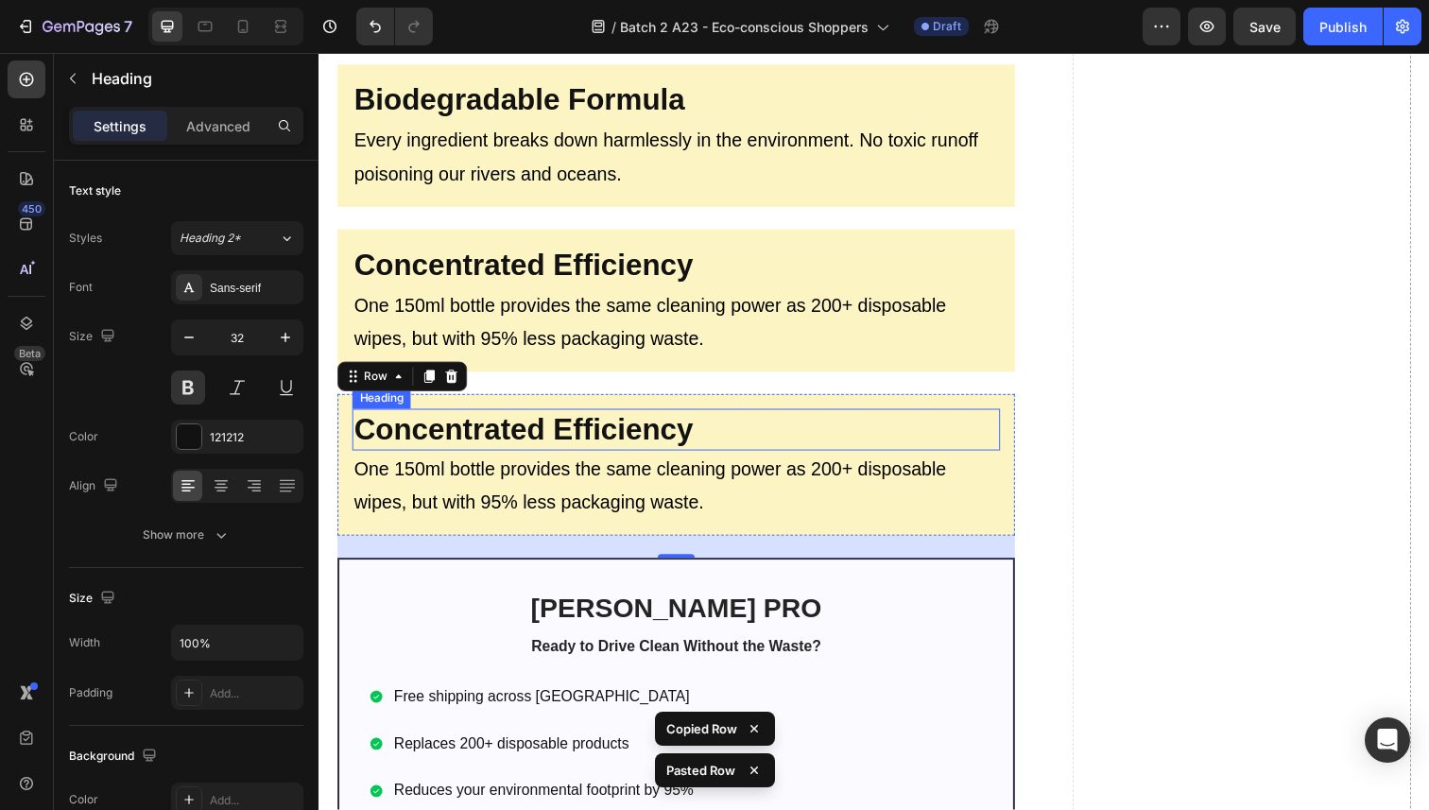
click at [470, 426] on strong "Concentrated Efficiency" at bounding box center [527, 438] width 346 height 34
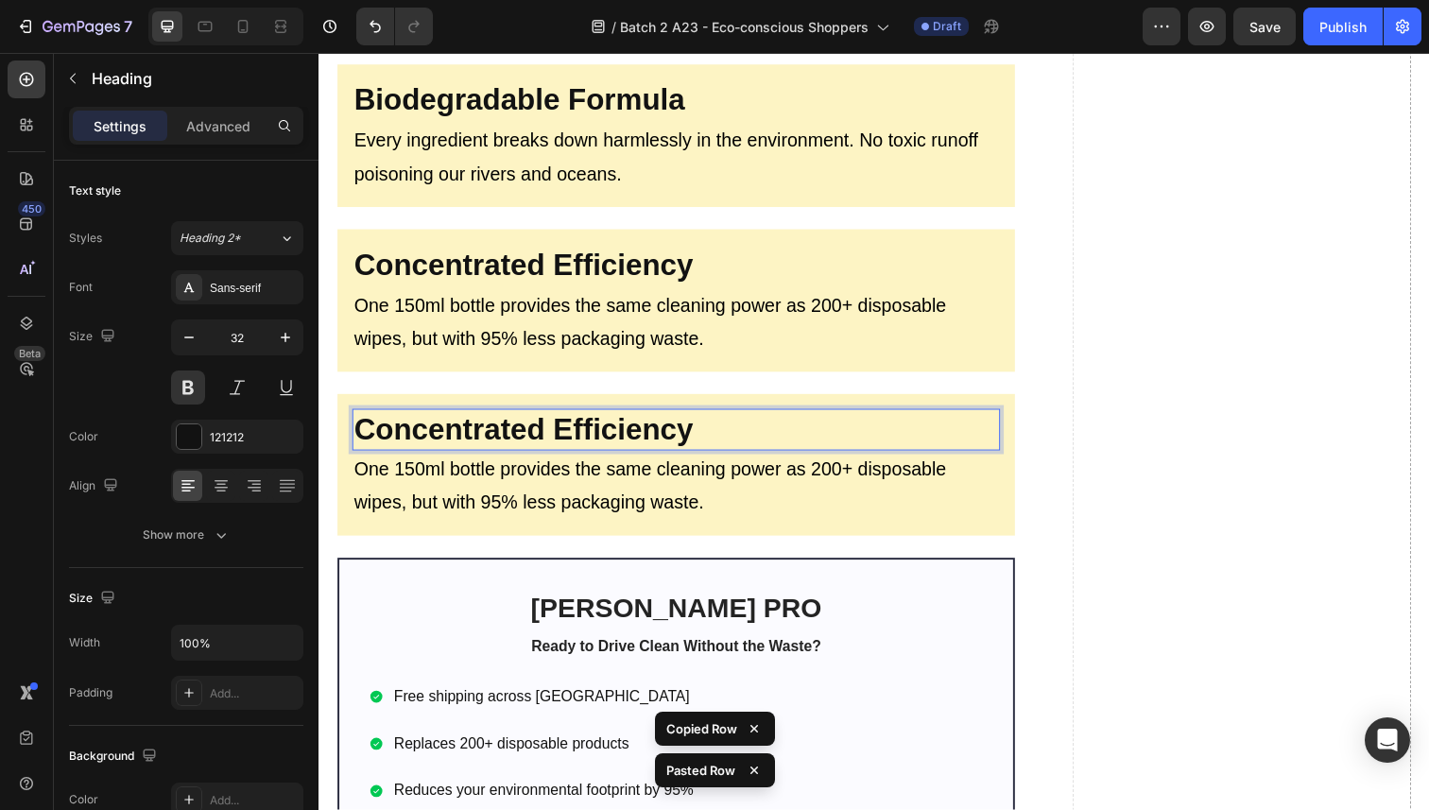
click at [470, 426] on strong "Concentrated Efficiency" at bounding box center [527, 438] width 346 height 34
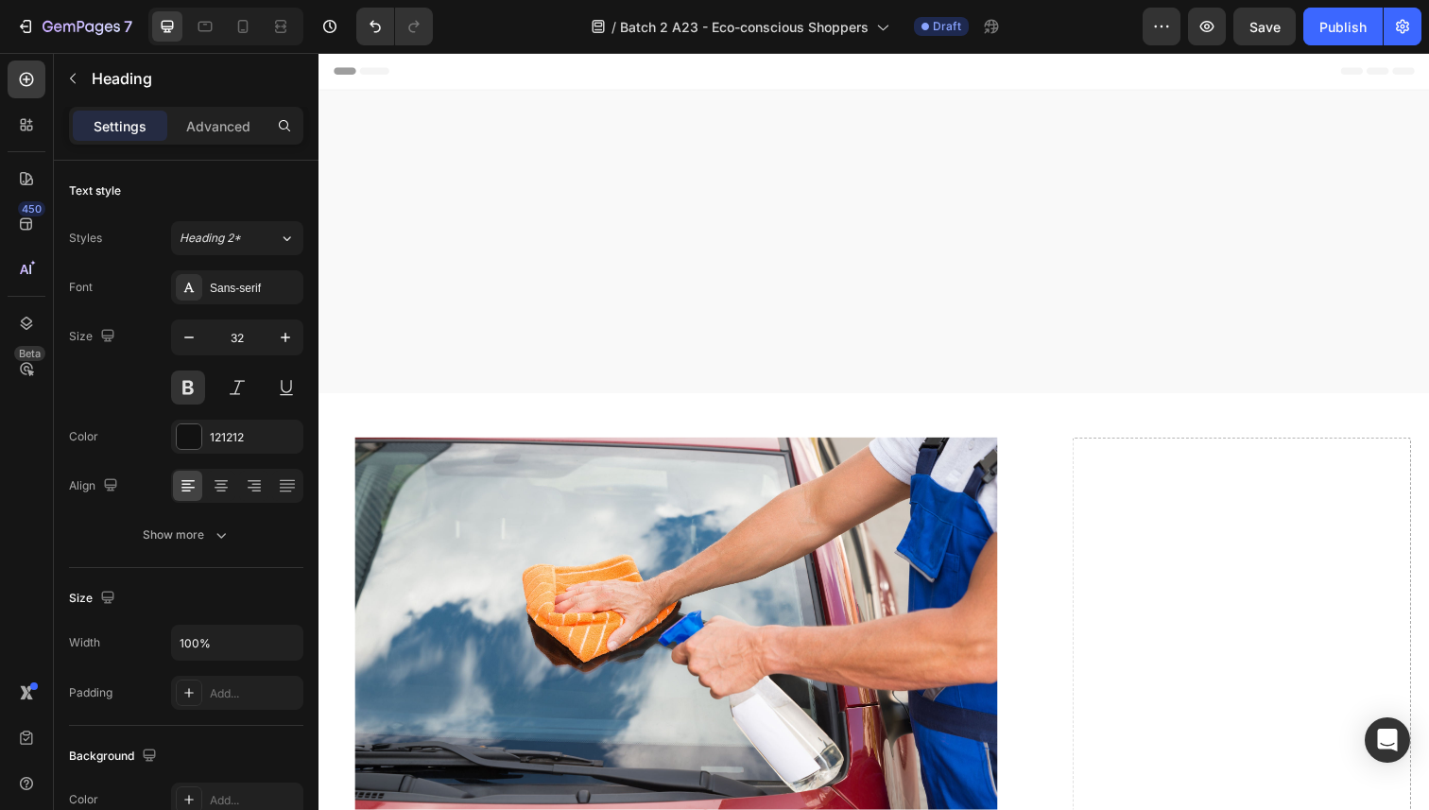
scroll to position [3422, 0]
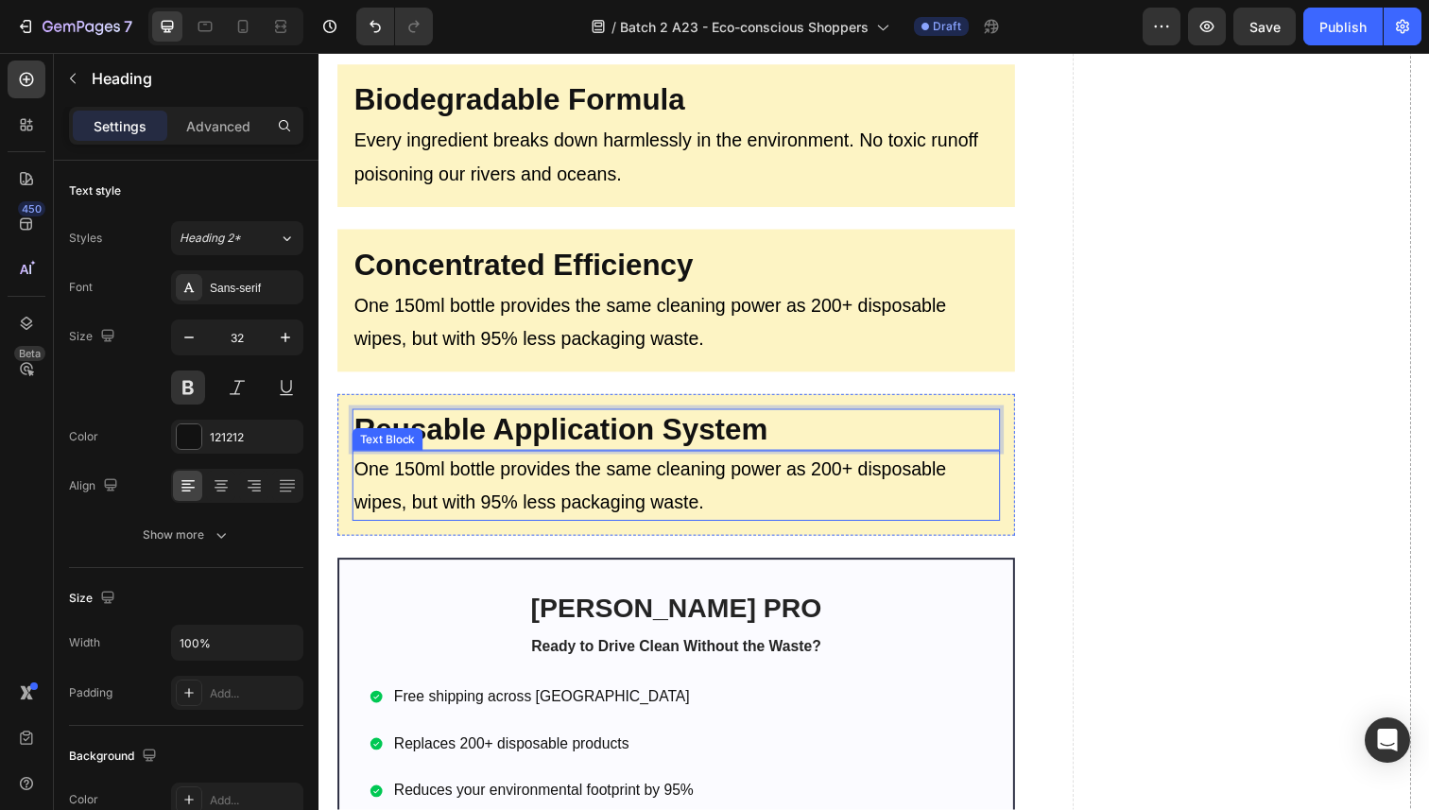
click at [534, 473] on p "One 150ml bottle provides the same cleaning power as 200+ disposable wipes, but…" at bounding box center [683, 495] width 658 height 68
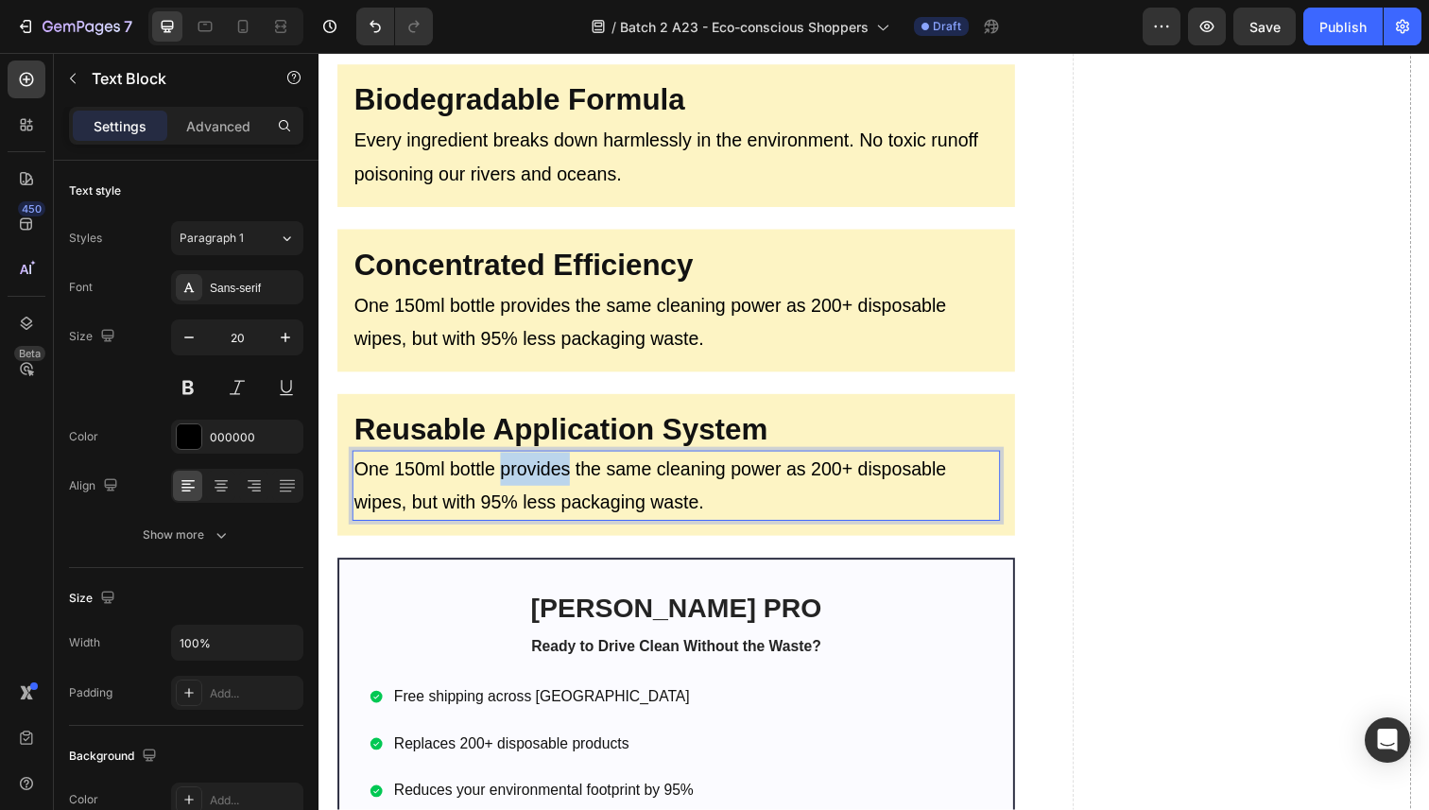
click at [536, 472] on p "One 150ml bottle provides the same cleaning power as 200+ disposable wipes, but…" at bounding box center [683, 495] width 658 height 68
click at [537, 471] on p "One 150ml bottle provides the same cleaning power as 200+ disposable wipes, but…" at bounding box center [683, 495] width 658 height 68
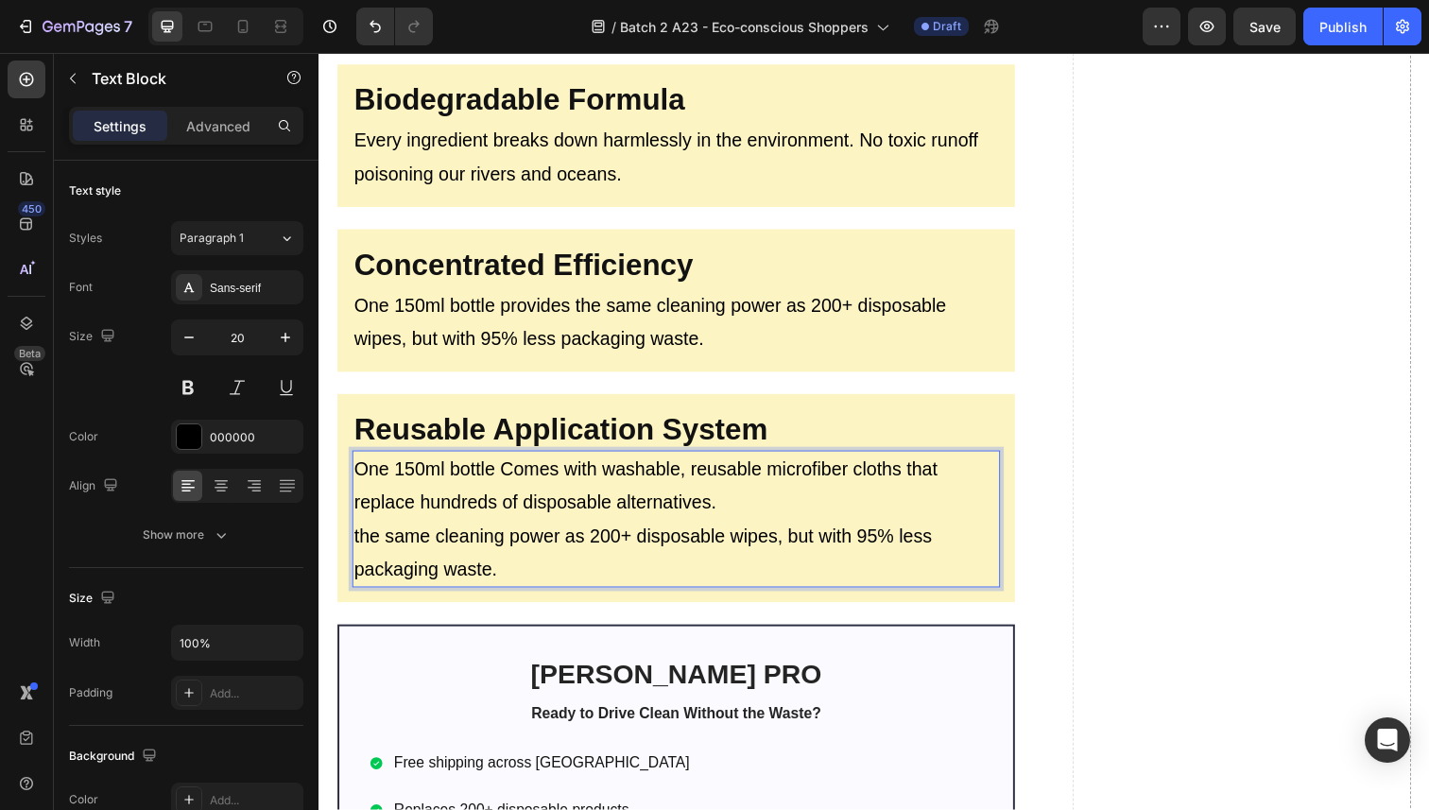
click at [537, 471] on p "One 150ml bottle Comes with washable, reusable microfiber cloths that replace h…" at bounding box center [683, 529] width 658 height 136
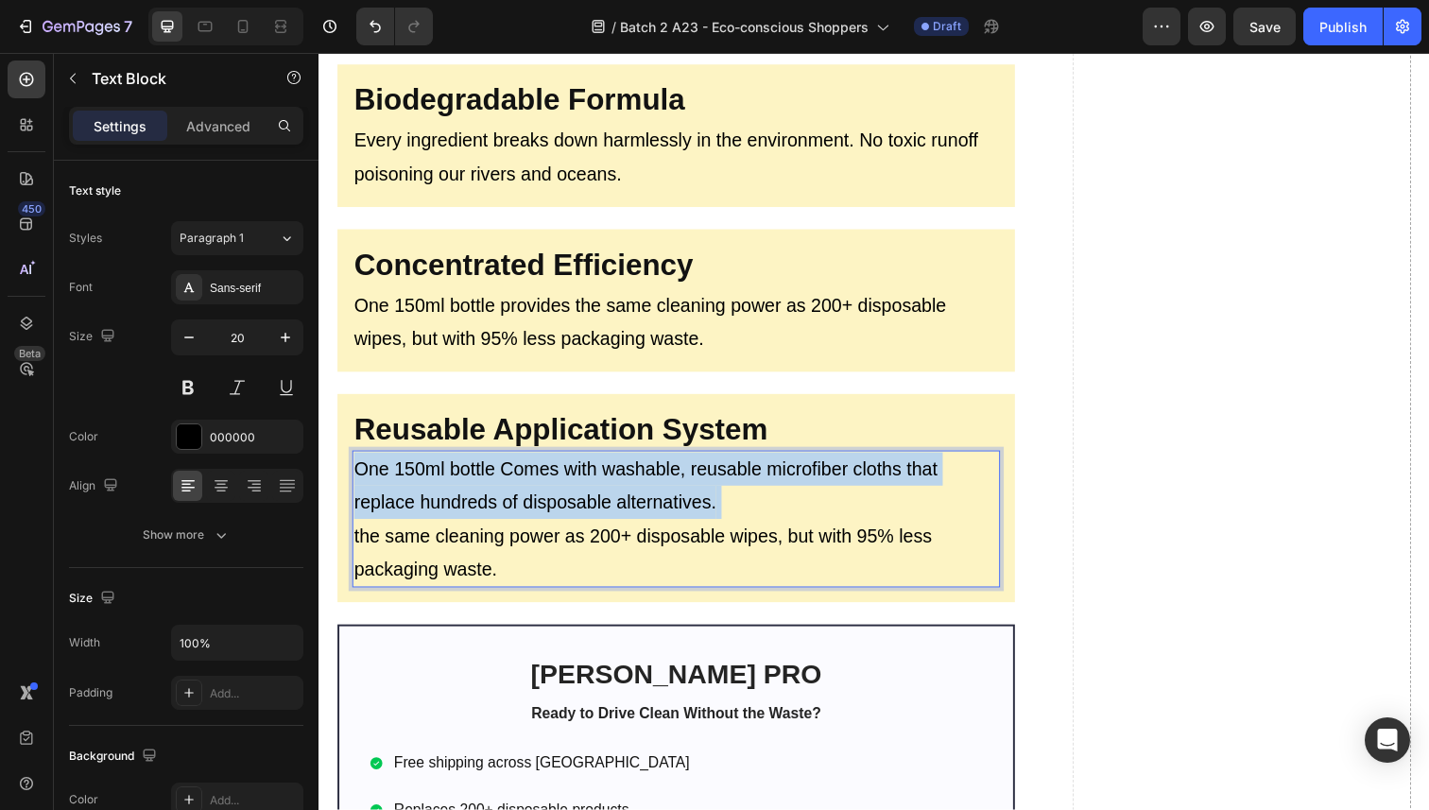
click at [537, 471] on p "One 150ml bottle Comes with washable, reusable microfiber cloths that replace h…" at bounding box center [683, 529] width 658 height 136
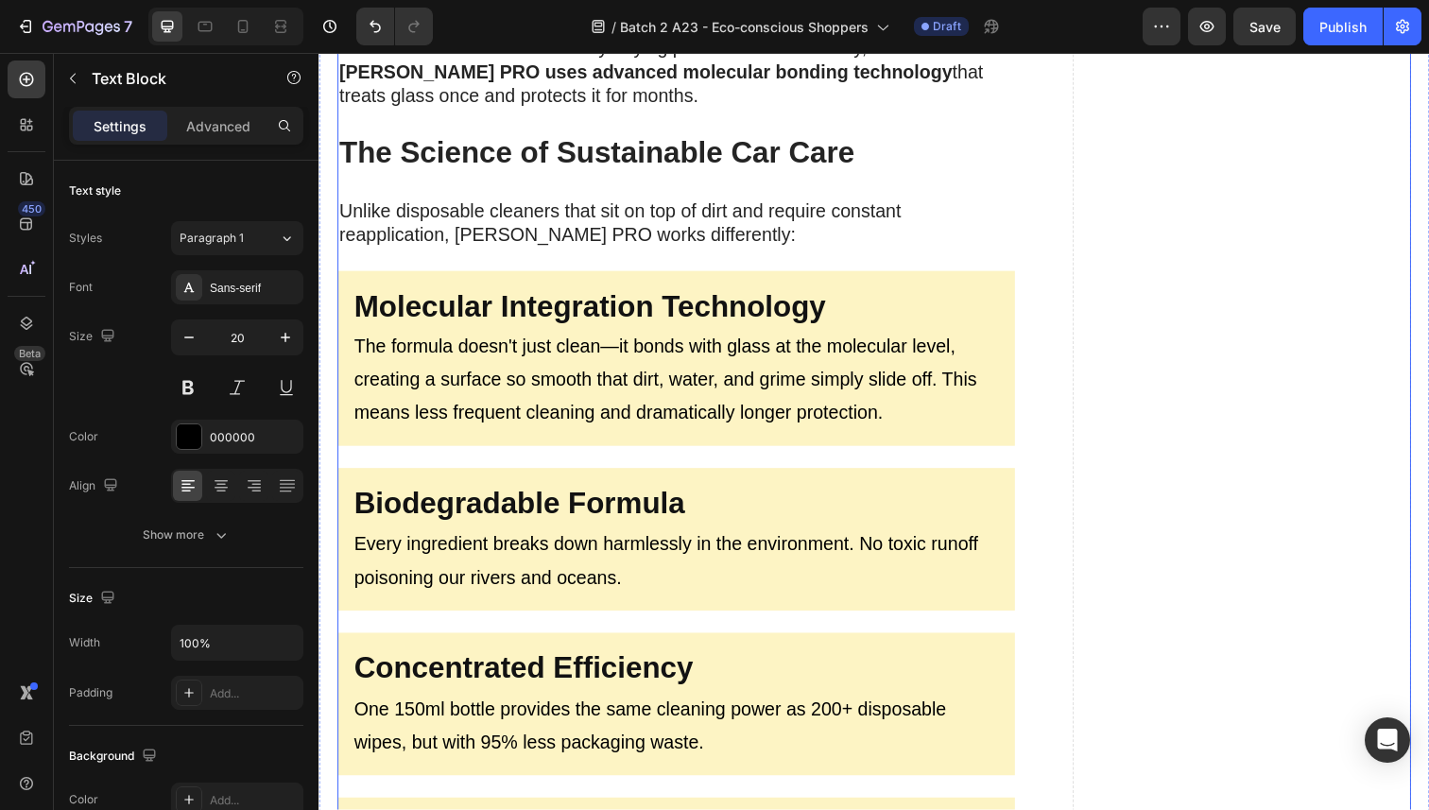
scroll to position [2826, 0]
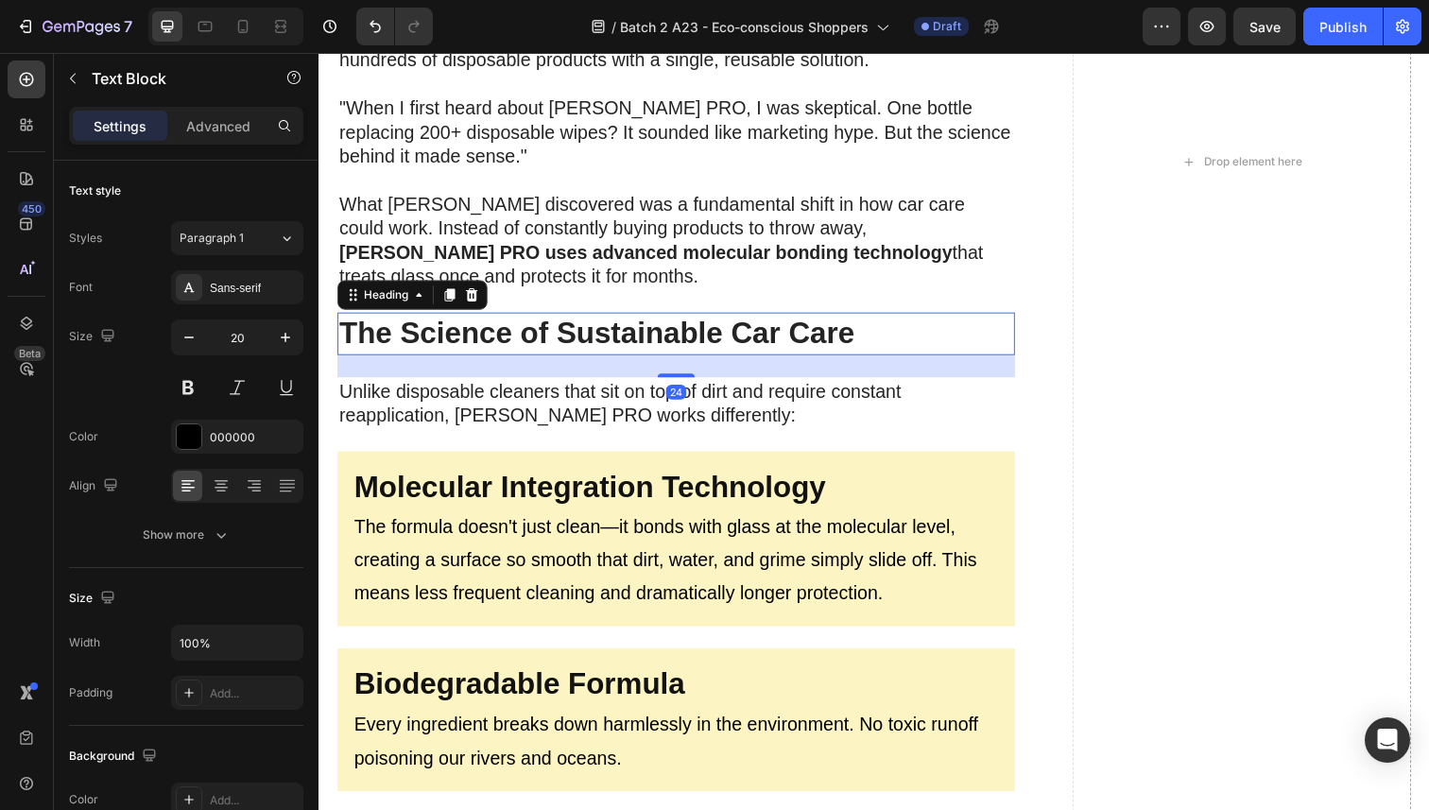
click at [499, 331] on strong "The Science of Sustainable Car Care" at bounding box center [602, 339] width 526 height 34
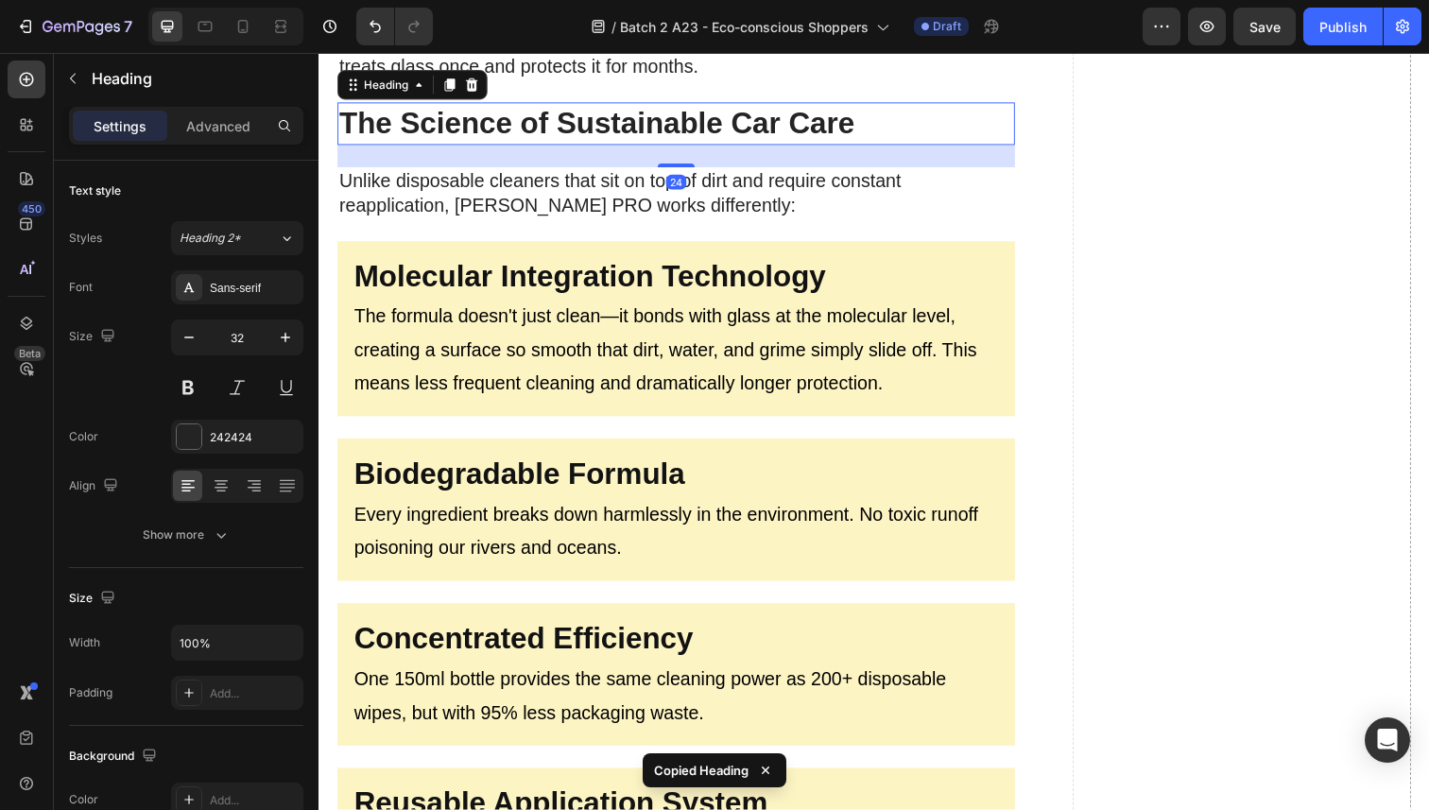
scroll to position [3660, 0]
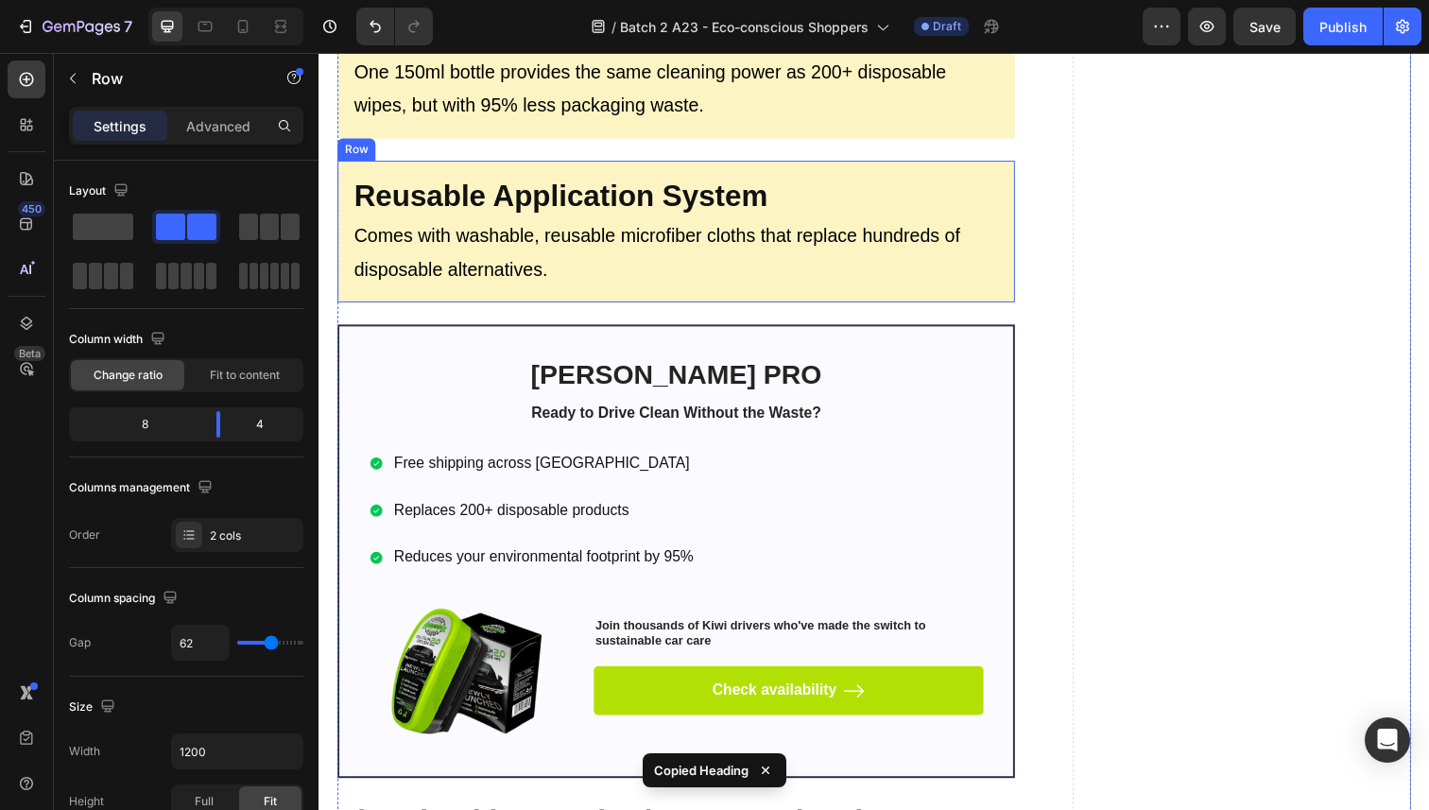
click at [498, 297] on div "⁠⁠⁠⁠⁠⁠⁠ Reusable Application System Heading Comes with washable, reusable micro…" at bounding box center [683, 237] width 692 height 146
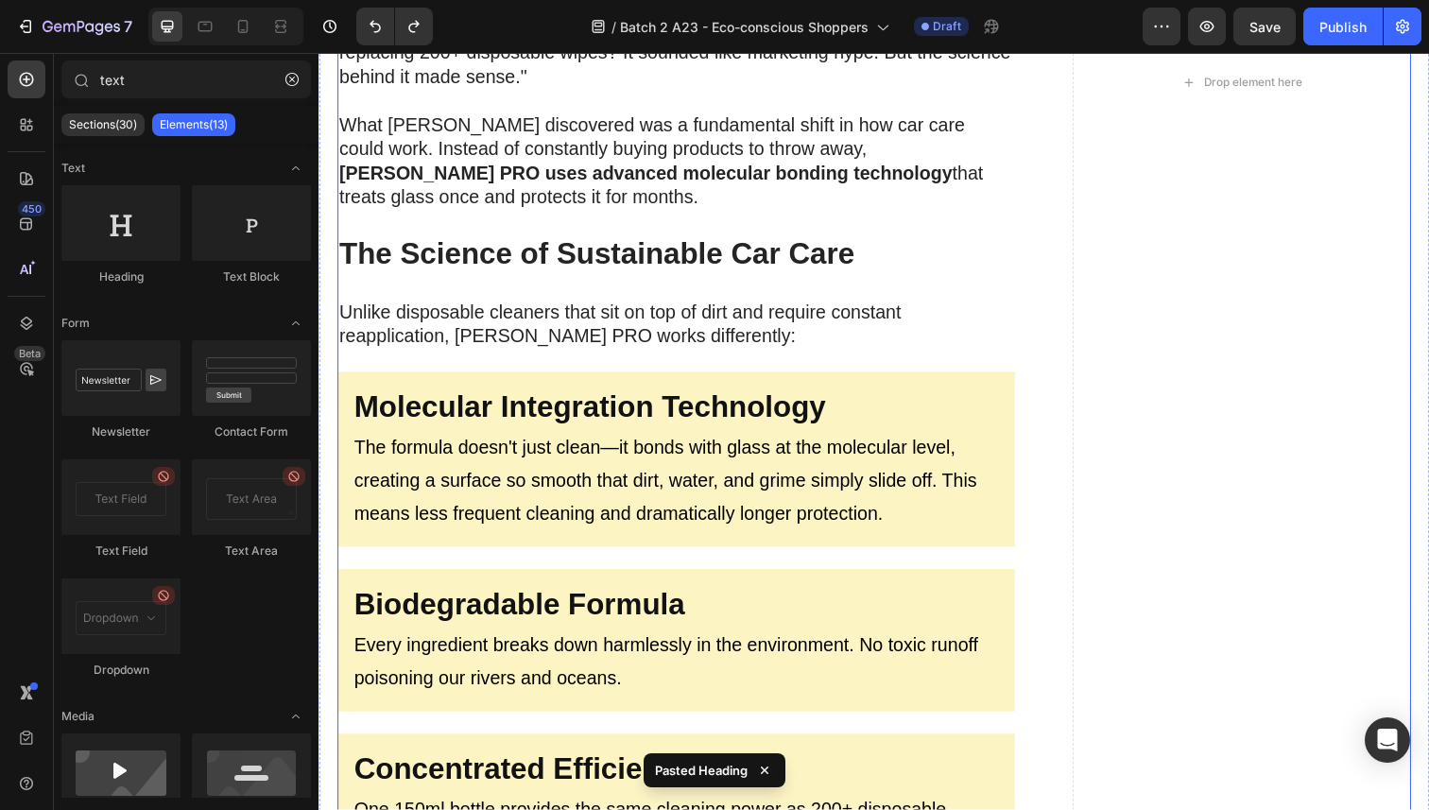
scroll to position [2904, 0]
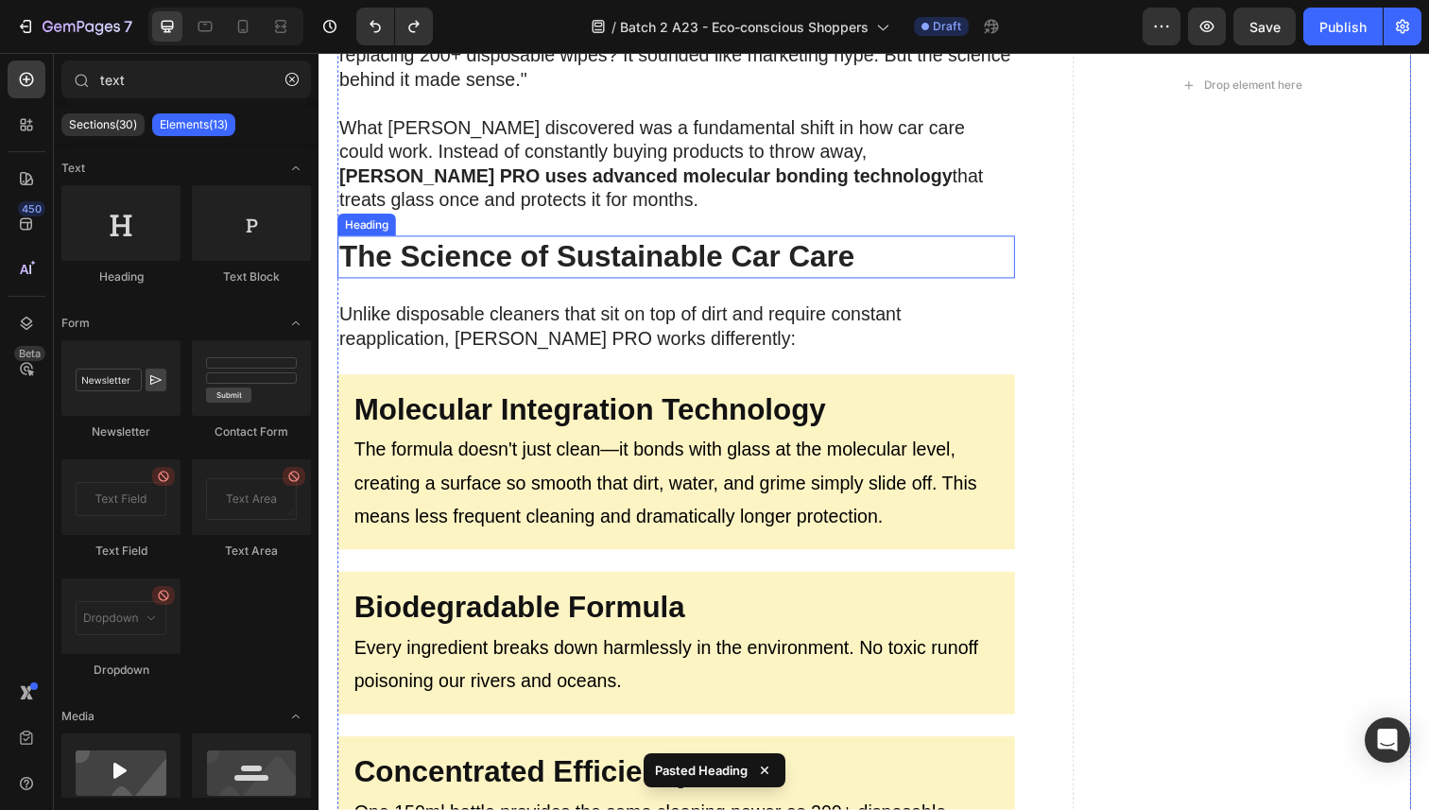
click at [510, 264] on strong "The Science of Sustainable Car Care" at bounding box center [602, 261] width 526 height 34
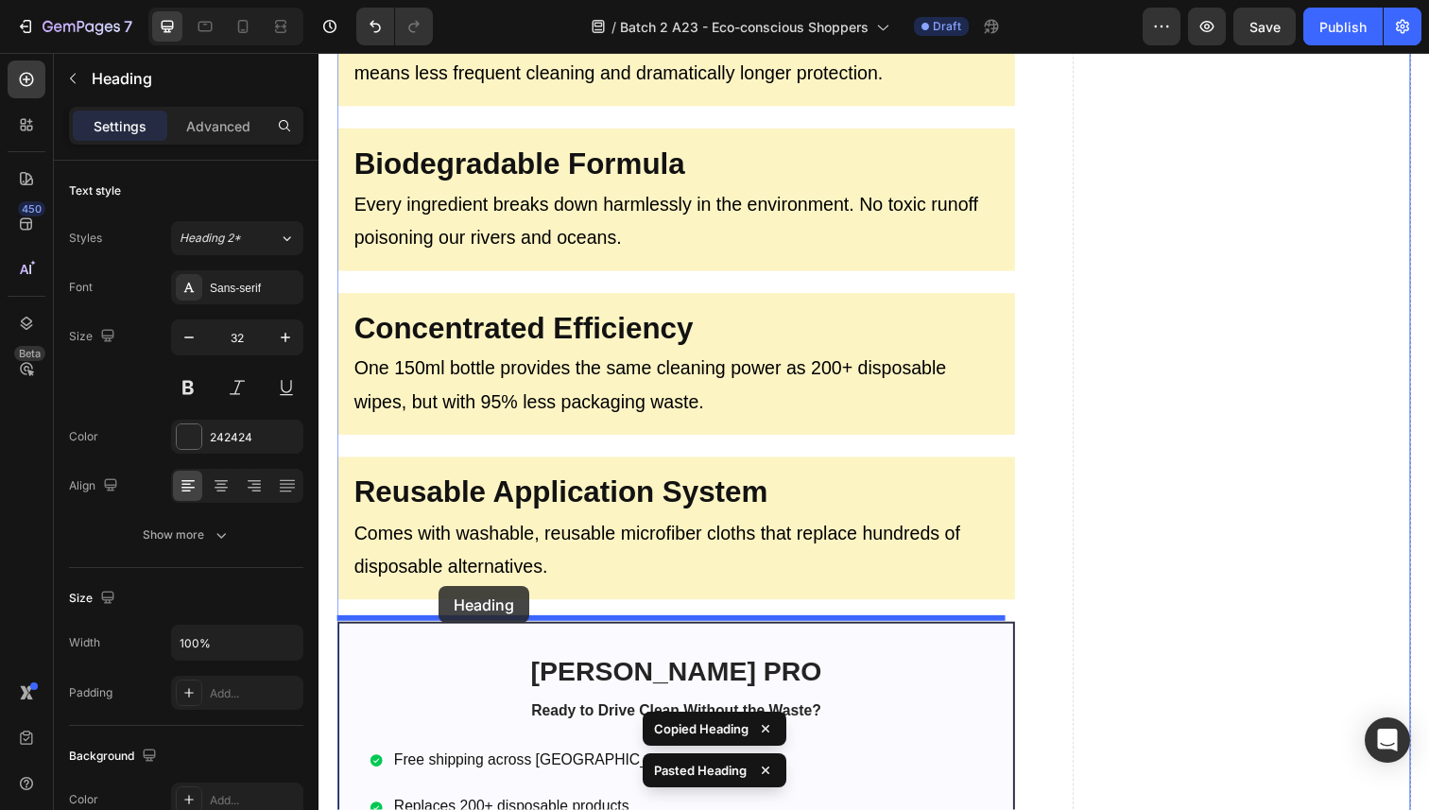
drag, startPoint x: 355, startPoint y: 288, endPoint x: 441, endPoint y: 597, distance: 320.8
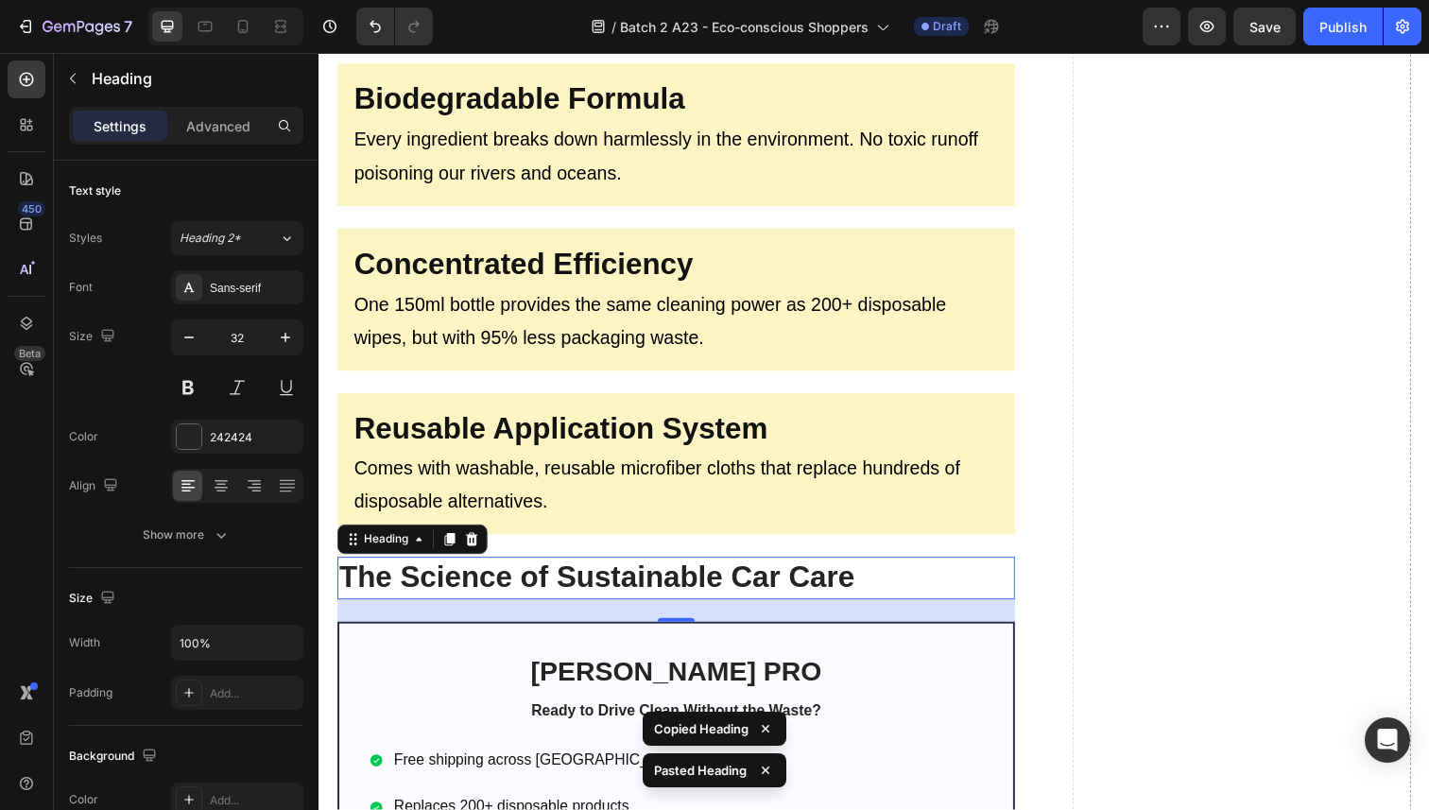
scroll to position [3357, 0]
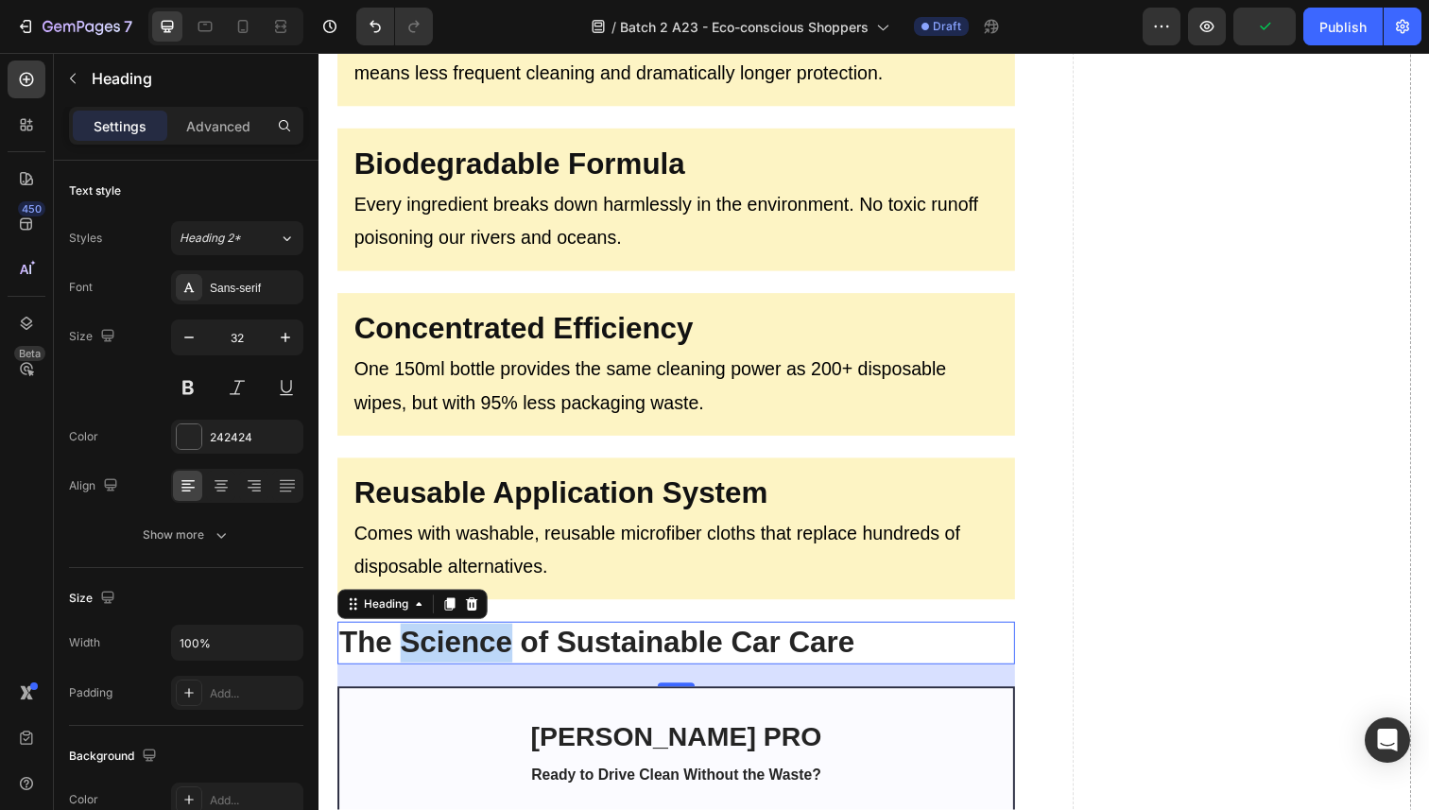
click at [504, 640] on strong "The Science of Sustainable Car Care" at bounding box center [602, 655] width 526 height 34
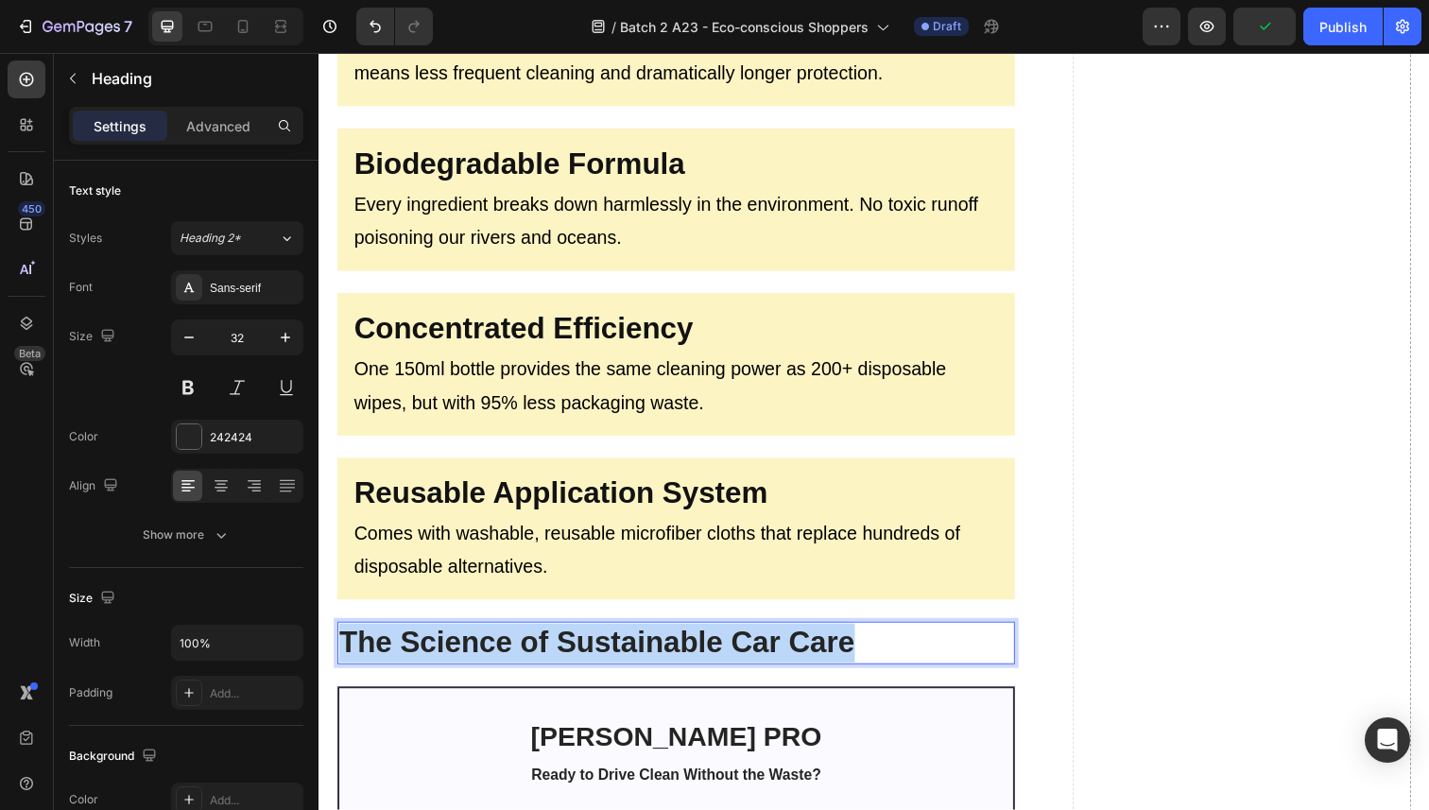
click at [504, 640] on strong "The Science of Sustainable Car Care" at bounding box center [602, 655] width 526 height 34
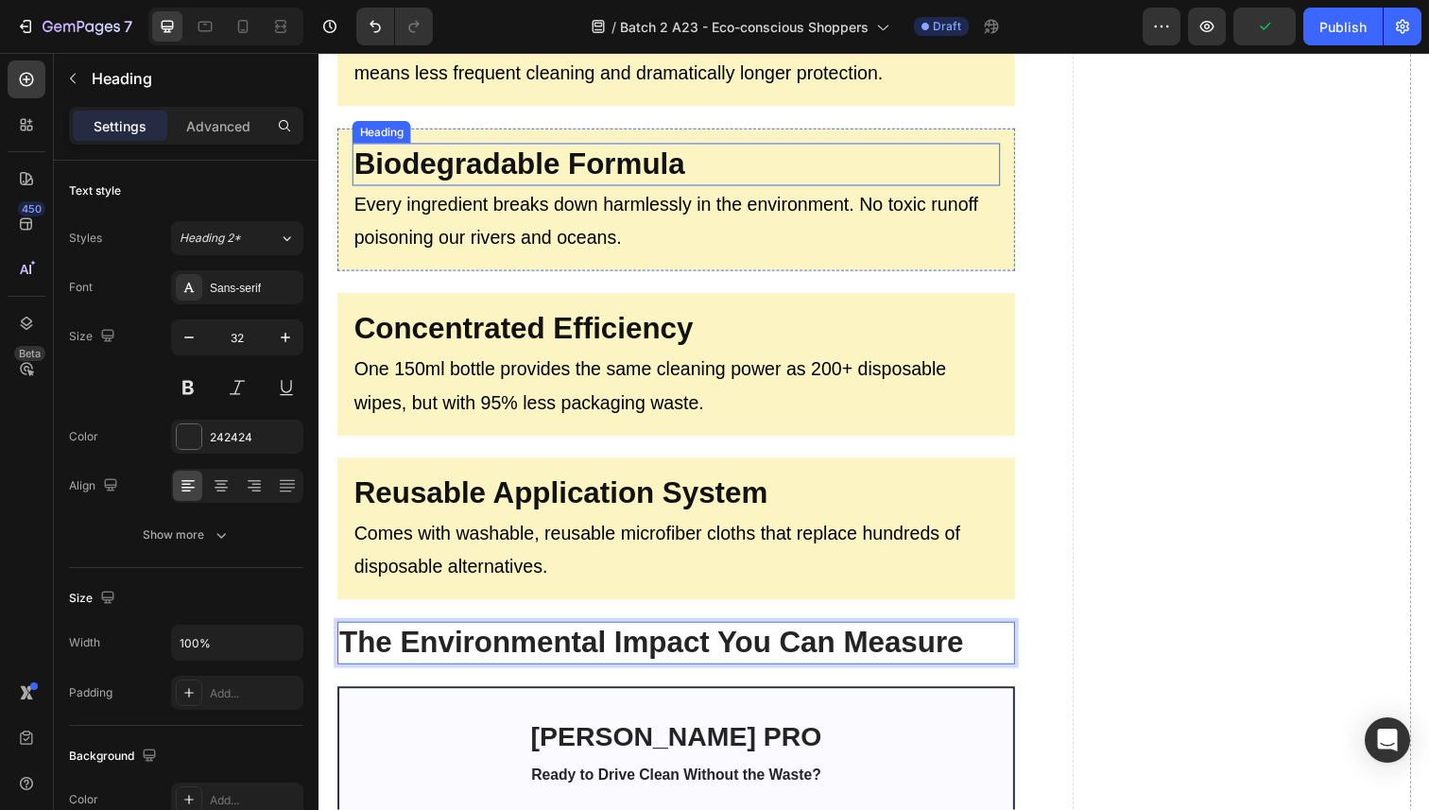
scroll to position [2791, 0]
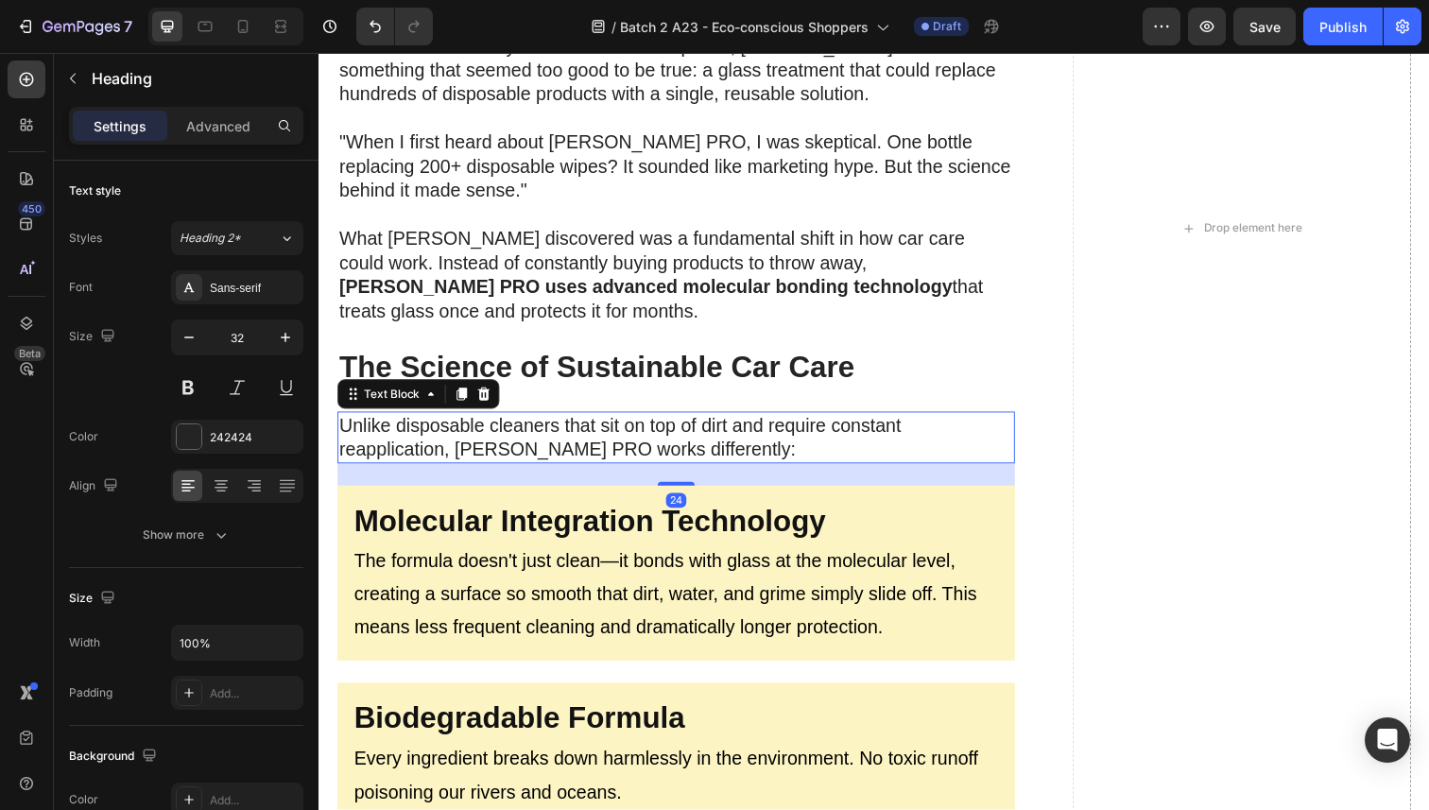
click at [505, 448] on p "Unlike disposable cleaners that sit on top of dirt and require constant reappli…" at bounding box center [683, 446] width 688 height 49
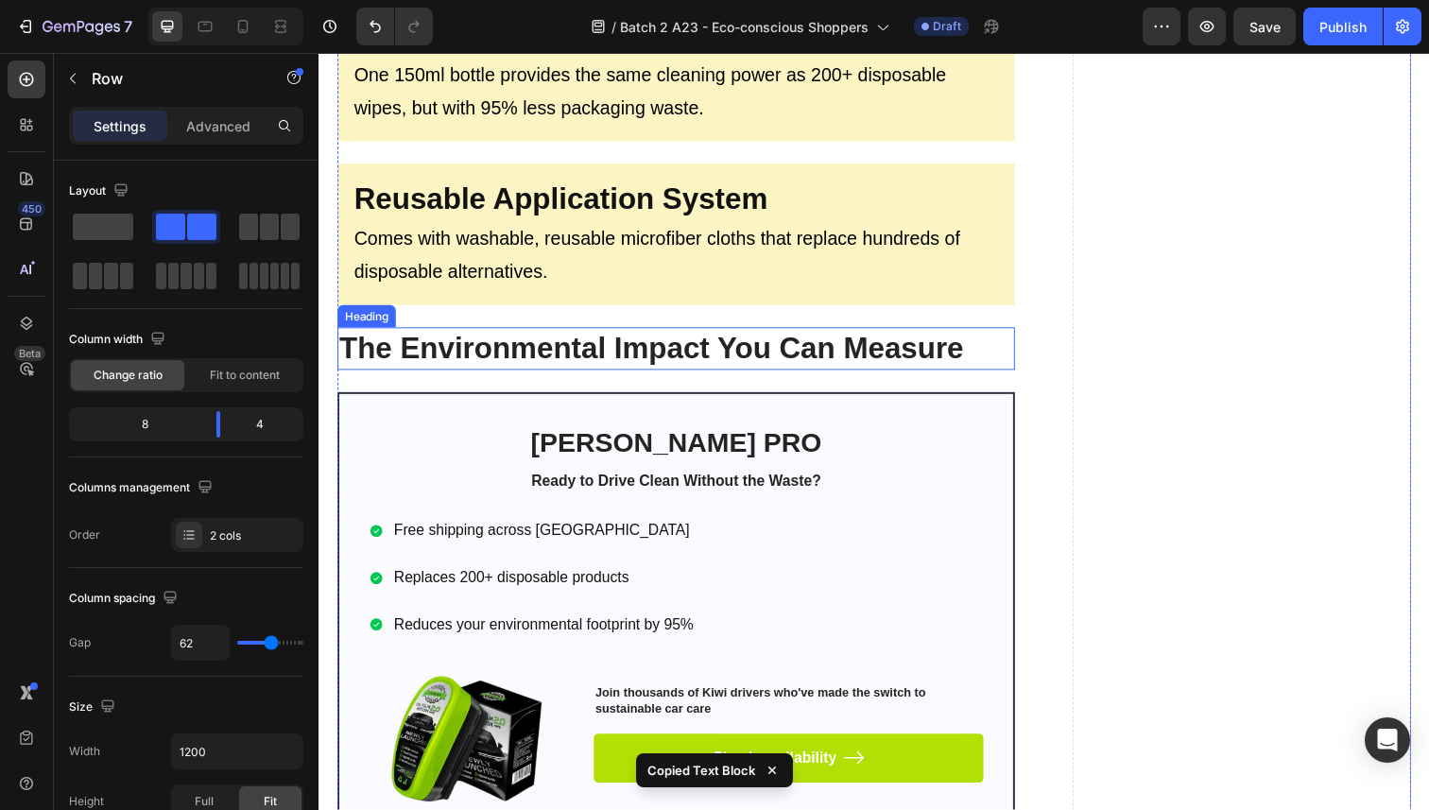
click at [491, 349] on strong "The Environmental Impact You Can Measure" at bounding box center [658, 354] width 638 height 34
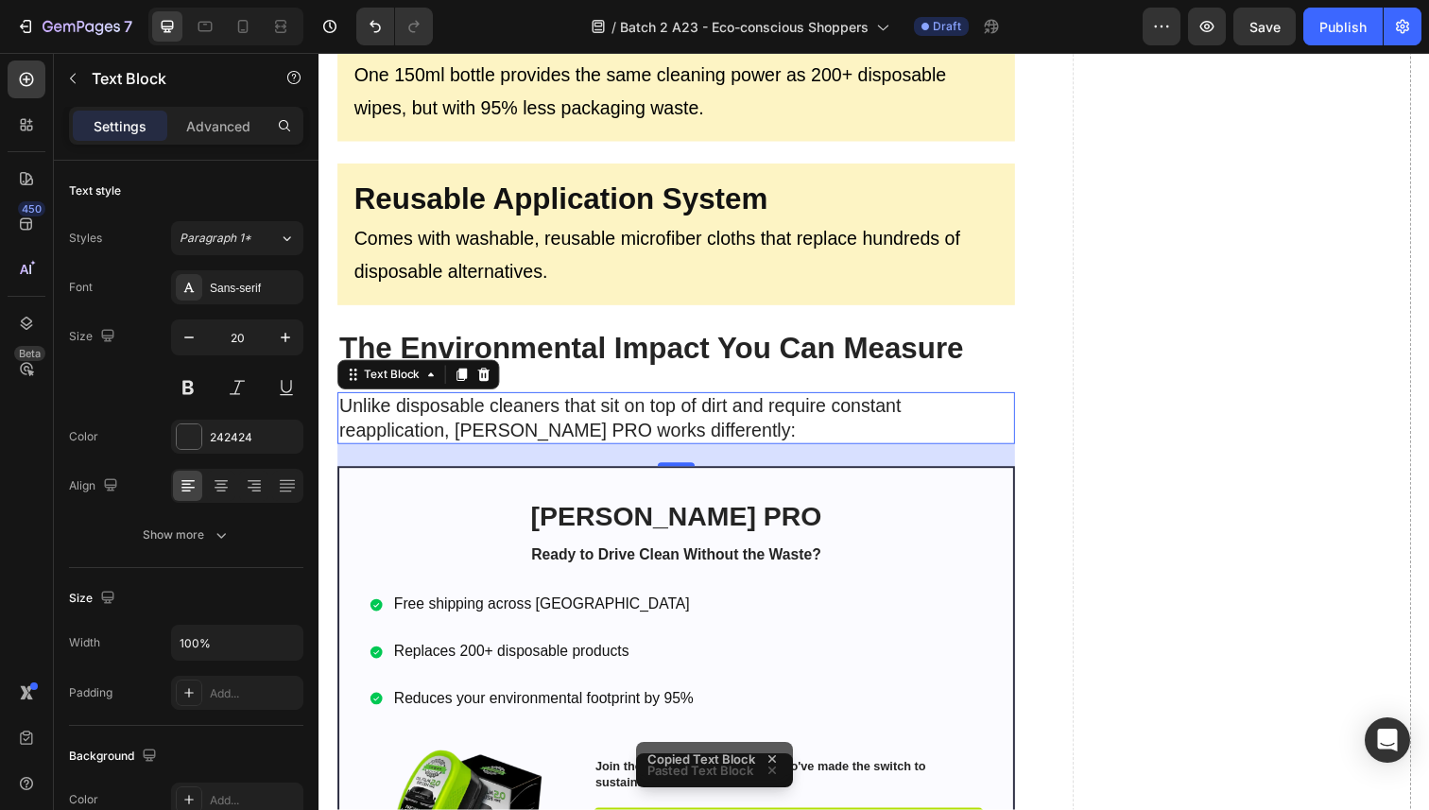
click at [484, 422] on p "Unlike disposable cleaners that sit on top of dirt and require constant reappli…" at bounding box center [683, 426] width 688 height 49
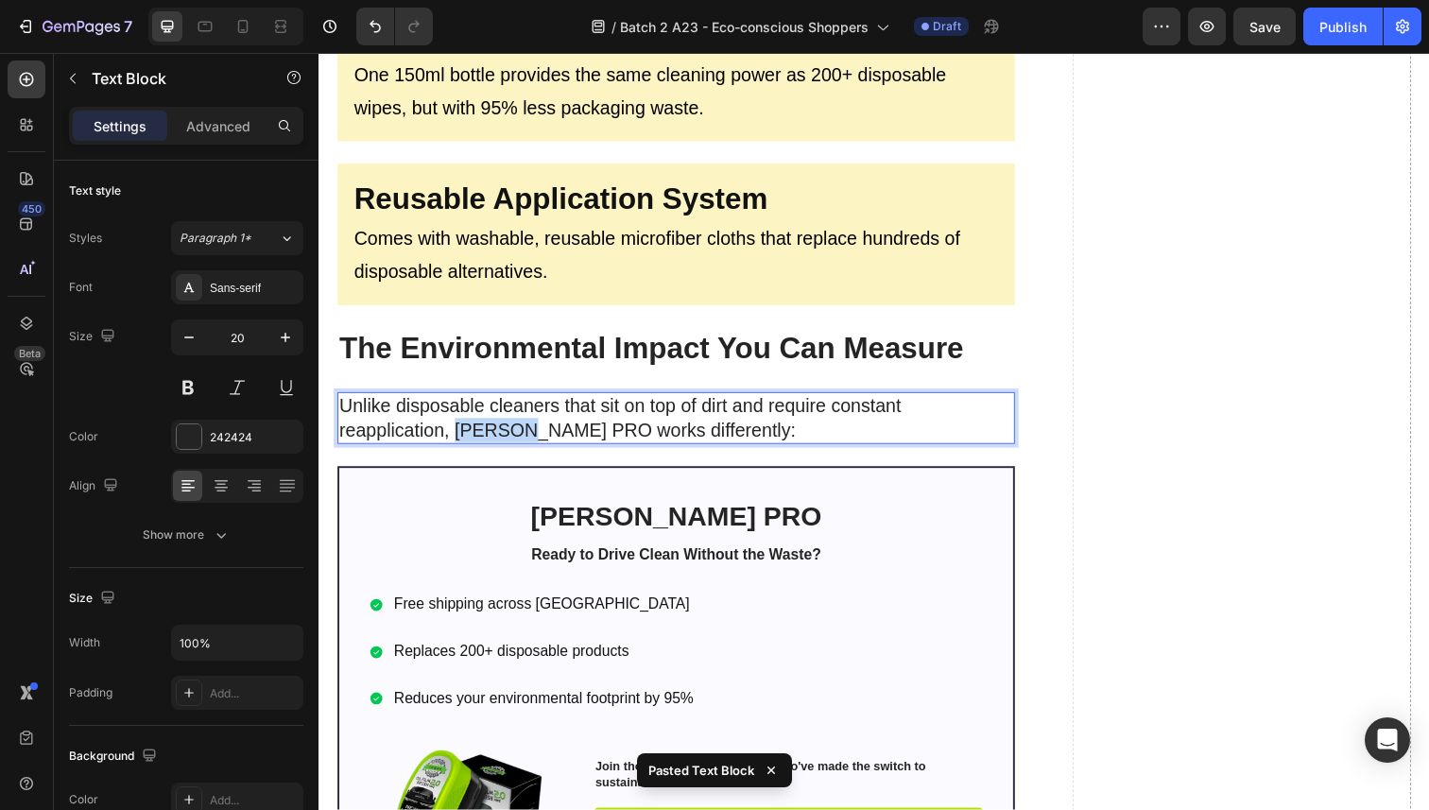
click at [484, 422] on p "Unlike disposable cleaners that sit on top of dirt and require constant reappli…" at bounding box center [683, 426] width 688 height 49
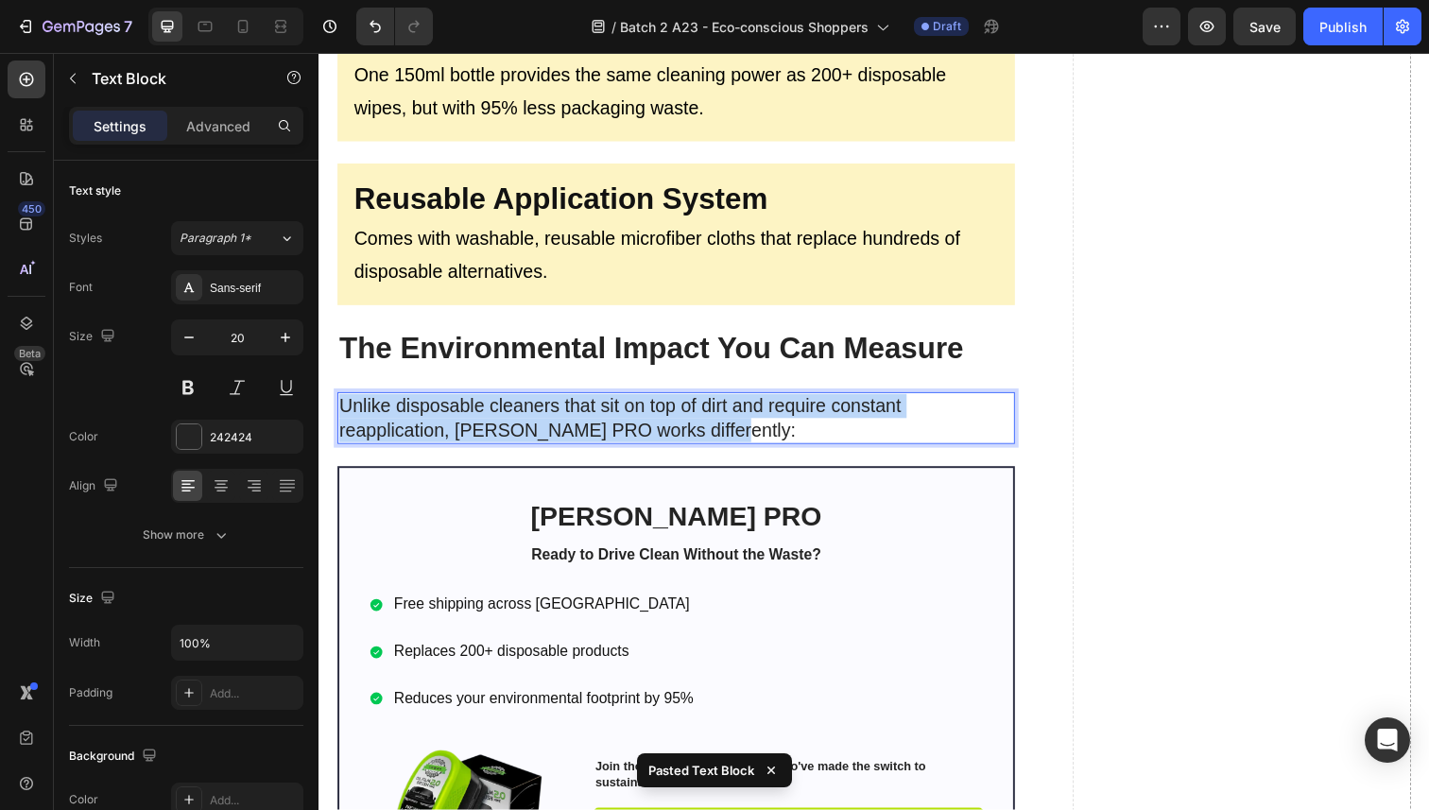
click at [484, 422] on p "Unlike disposable cleaners that sit on top of dirt and require constant reappli…" at bounding box center [683, 426] width 688 height 49
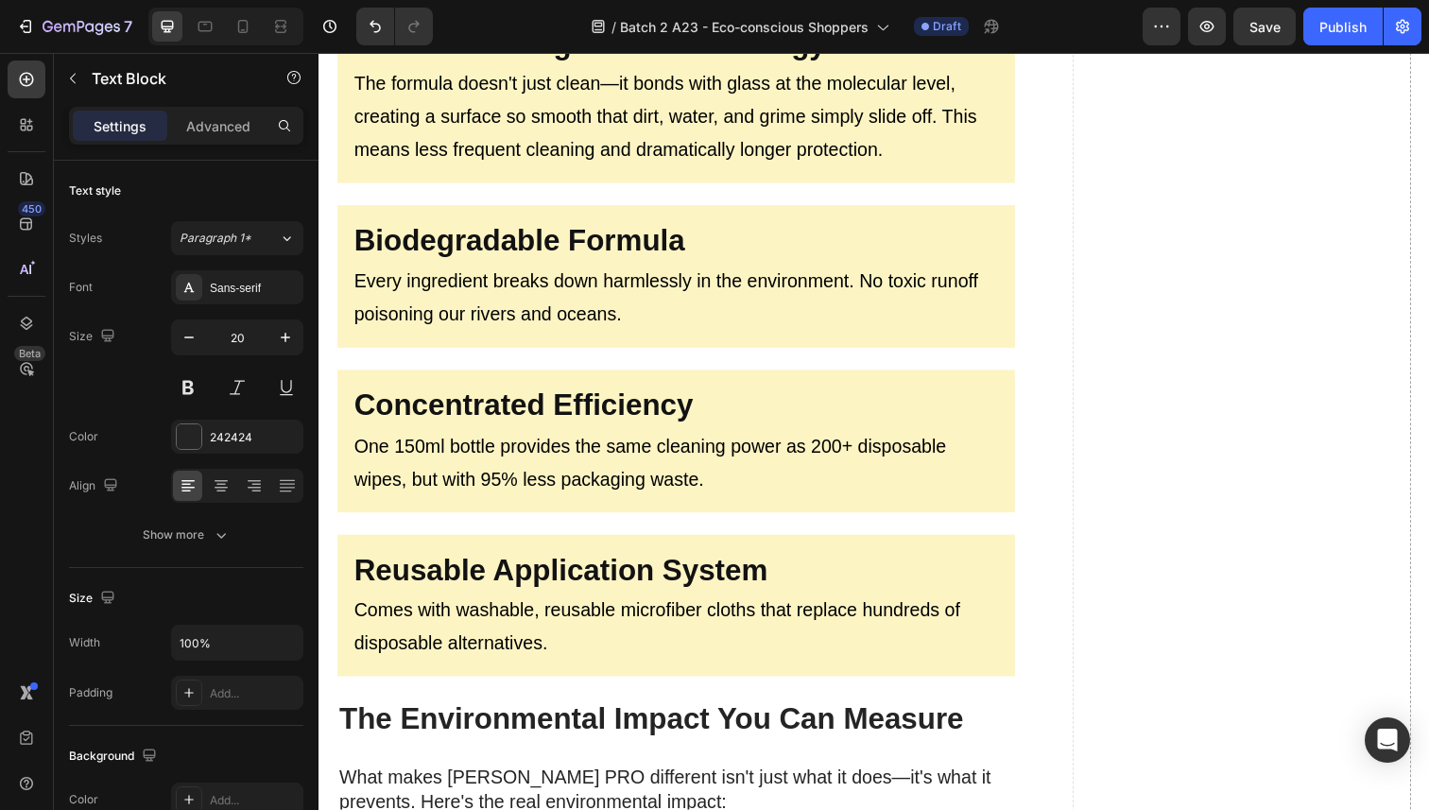
scroll to position [3241, 0]
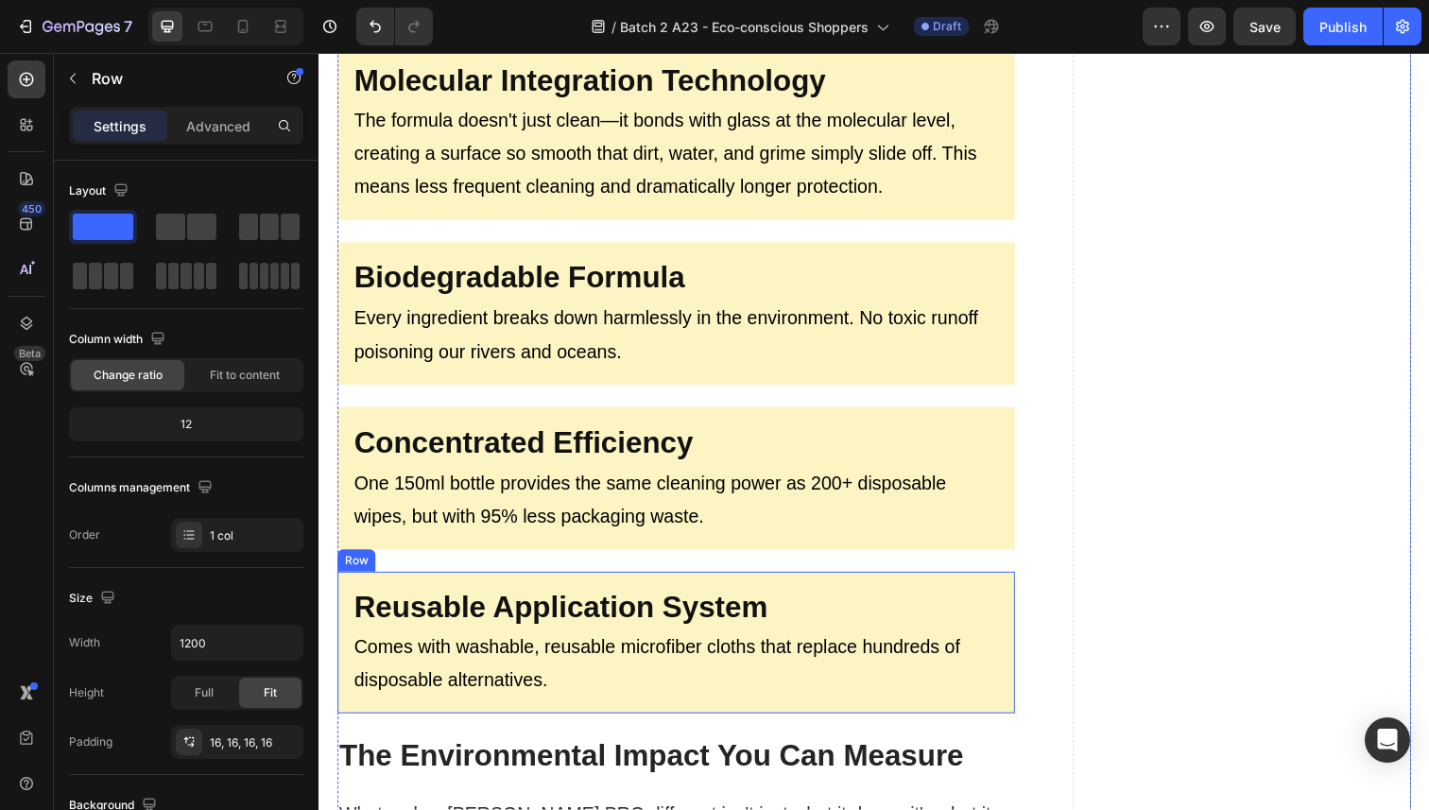
click at [495, 589] on div "Reusable Application System Heading Comes with washable, reusable microfiber cl…" at bounding box center [683, 656] width 692 height 146
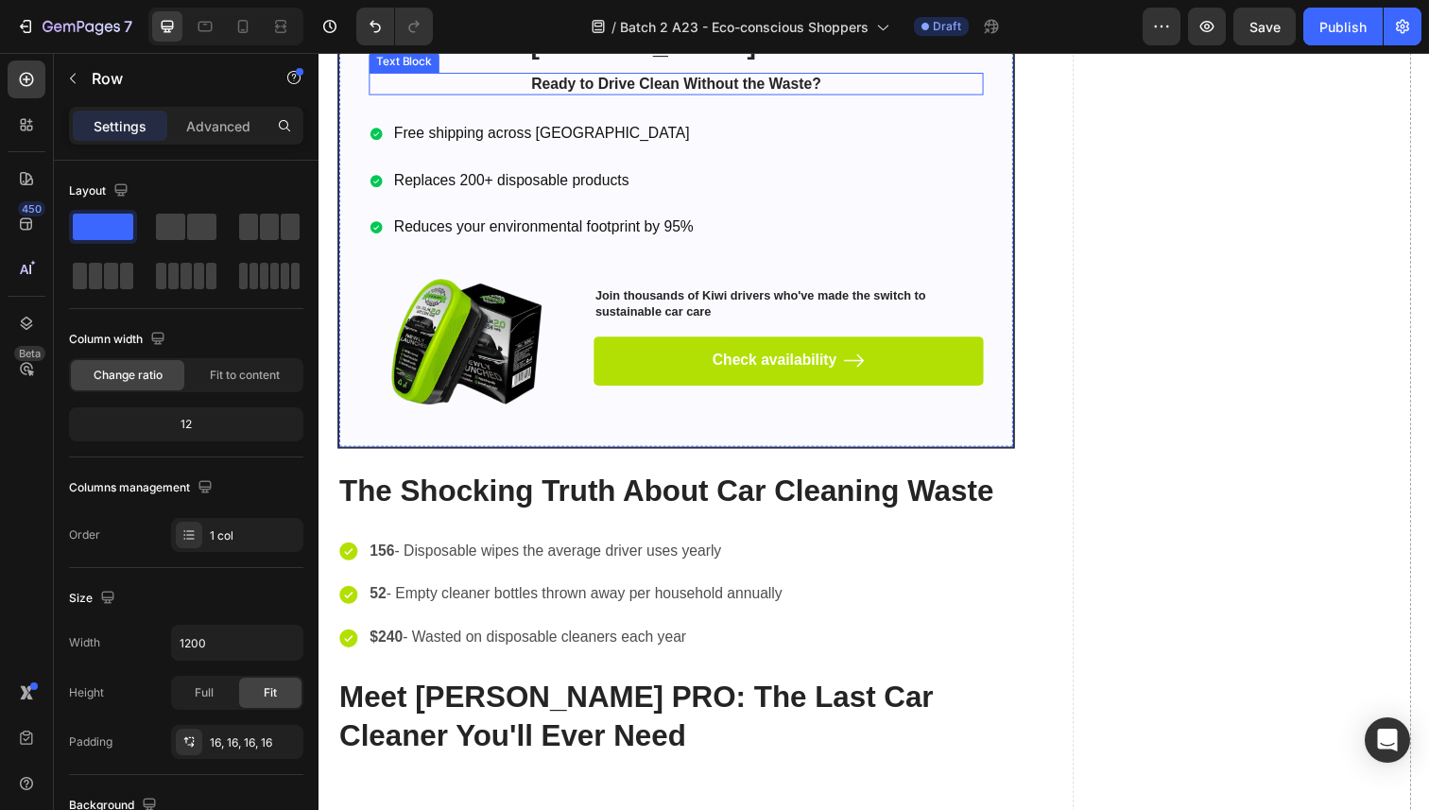
scroll to position [3638, 0]
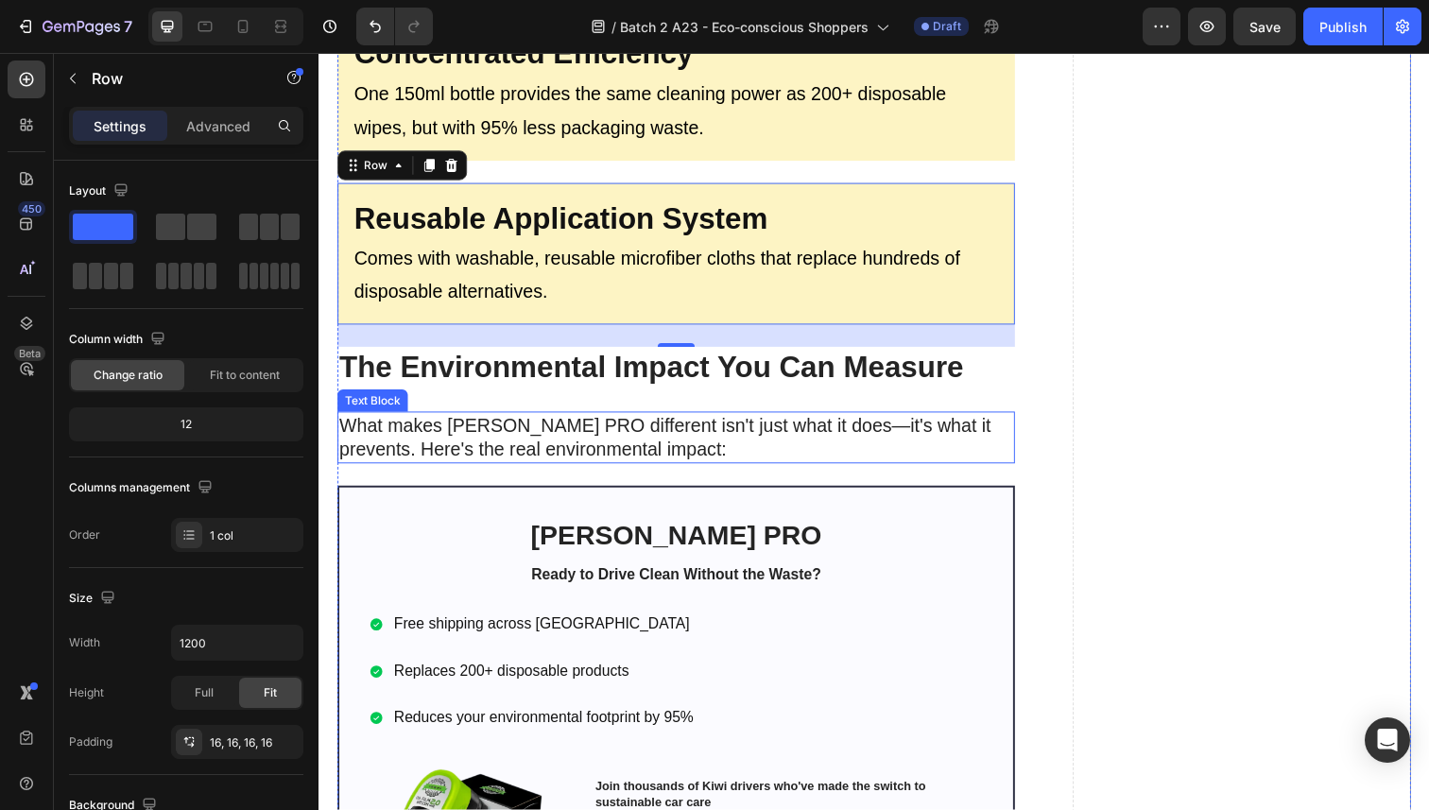
click at [529, 442] on p "What makes [PERSON_NAME] PRO different isn't just what it does—it's what it pre…" at bounding box center [683, 446] width 688 height 49
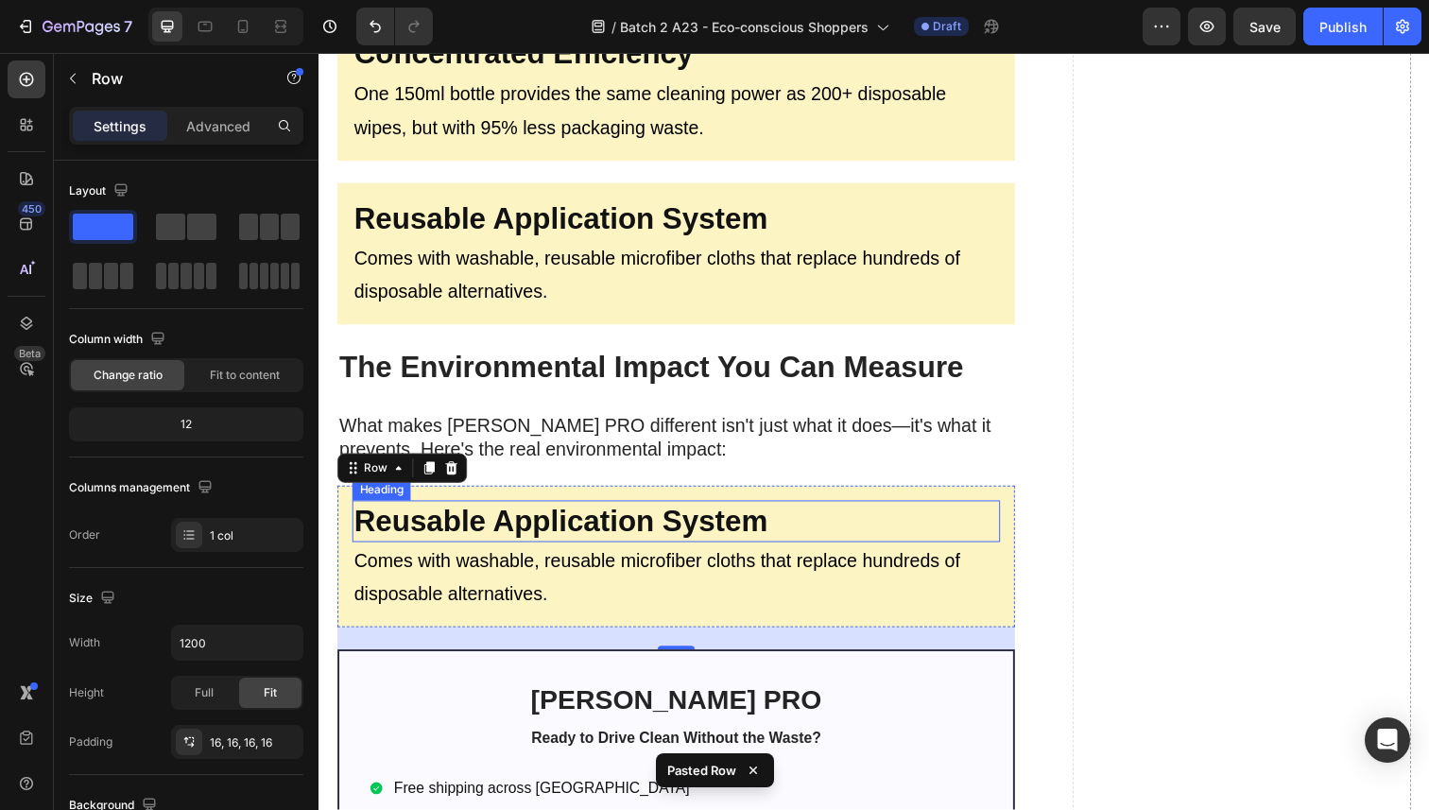
click at [508, 515] on strong "Reusable Application System" at bounding box center [565, 531] width 422 height 34
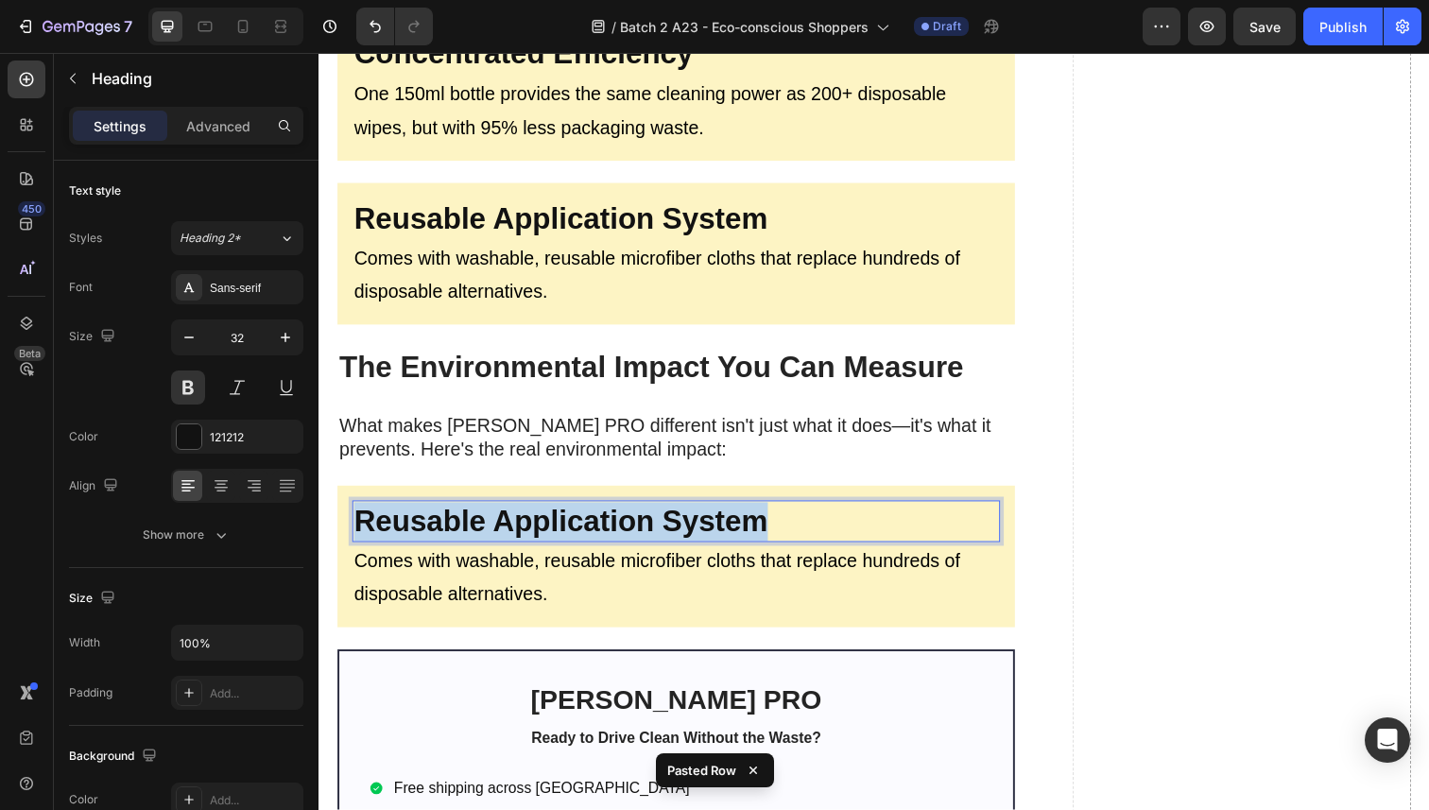
click at [508, 515] on strong "Reusable Application System" at bounding box center [565, 531] width 422 height 34
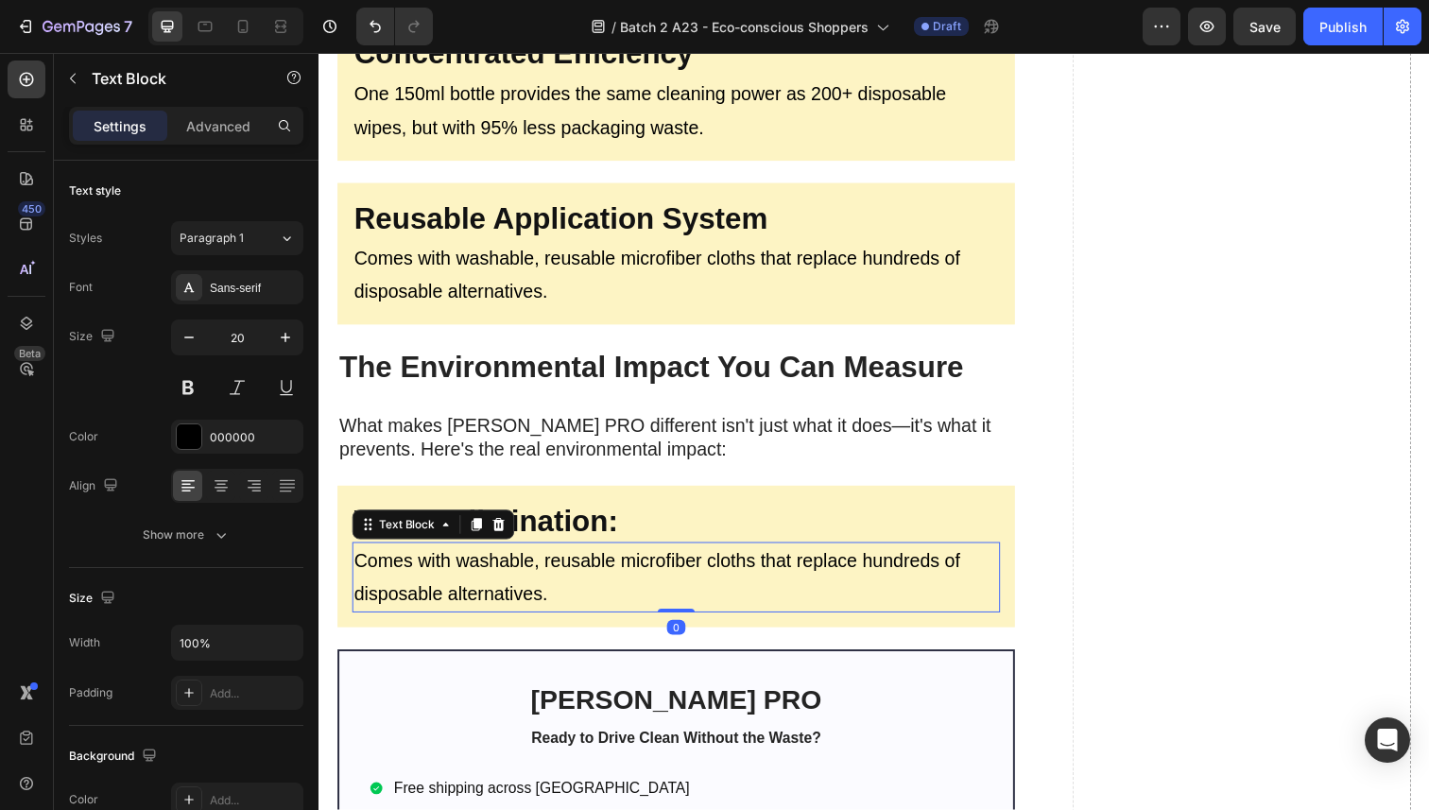
click at [531, 573] on p "Comes with washable, reusable microfiber cloths that replace hundreds of dispos…" at bounding box center [683, 589] width 658 height 68
click at [507, 530] on icon at bounding box center [501, 534] width 15 height 15
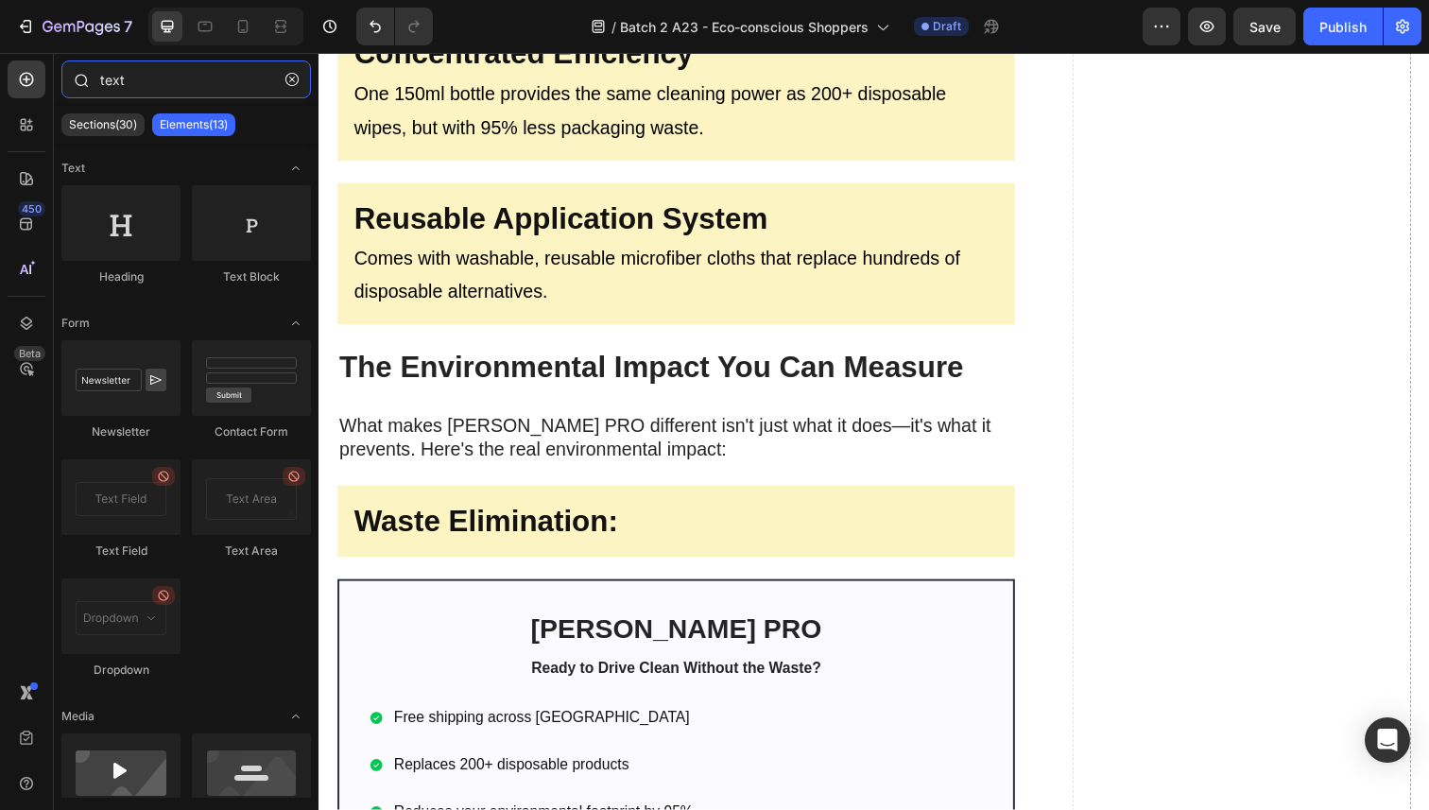
click at [176, 75] on input "text" at bounding box center [186, 79] width 250 height 38
click at [176, 76] on input "text" at bounding box center [186, 79] width 250 height 38
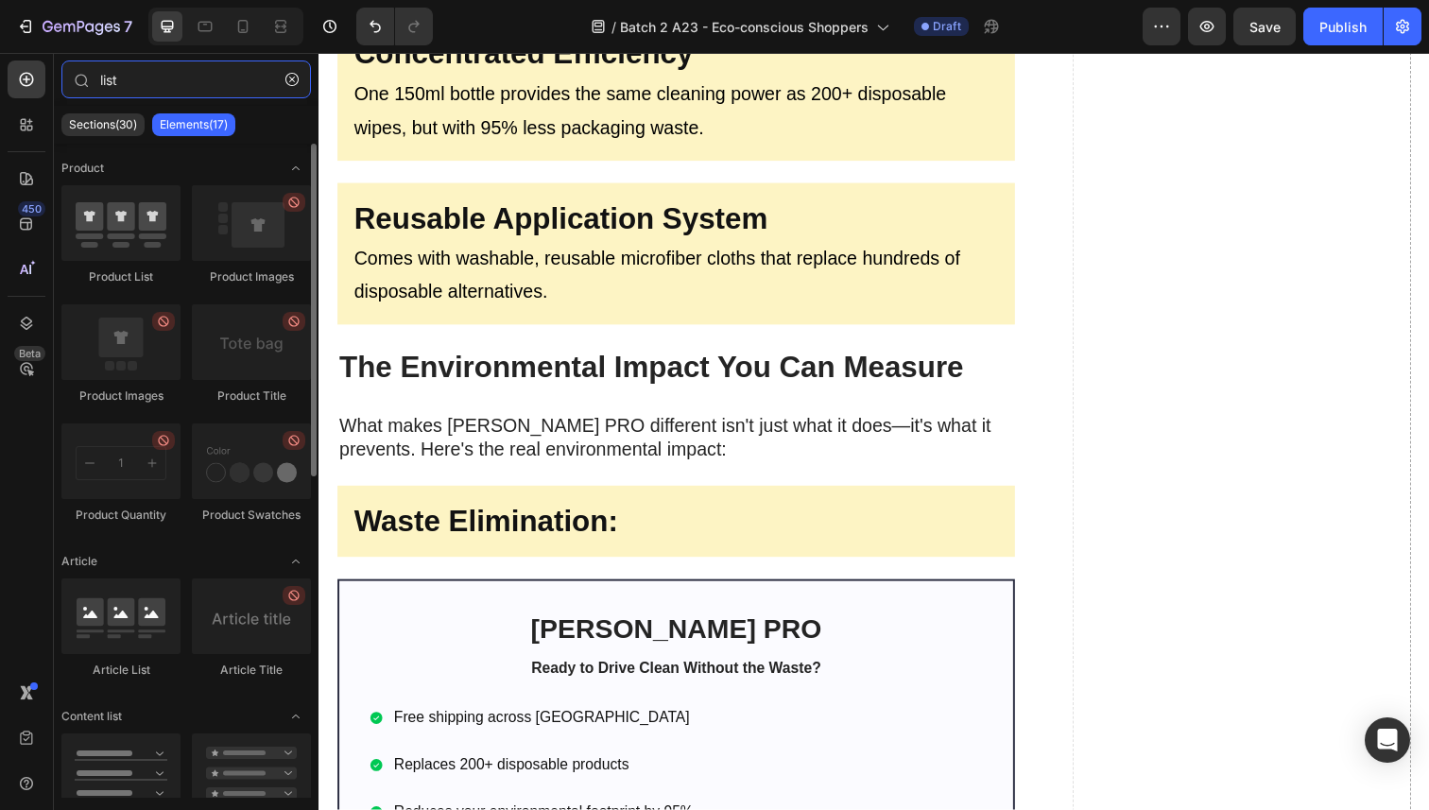
type input "list"
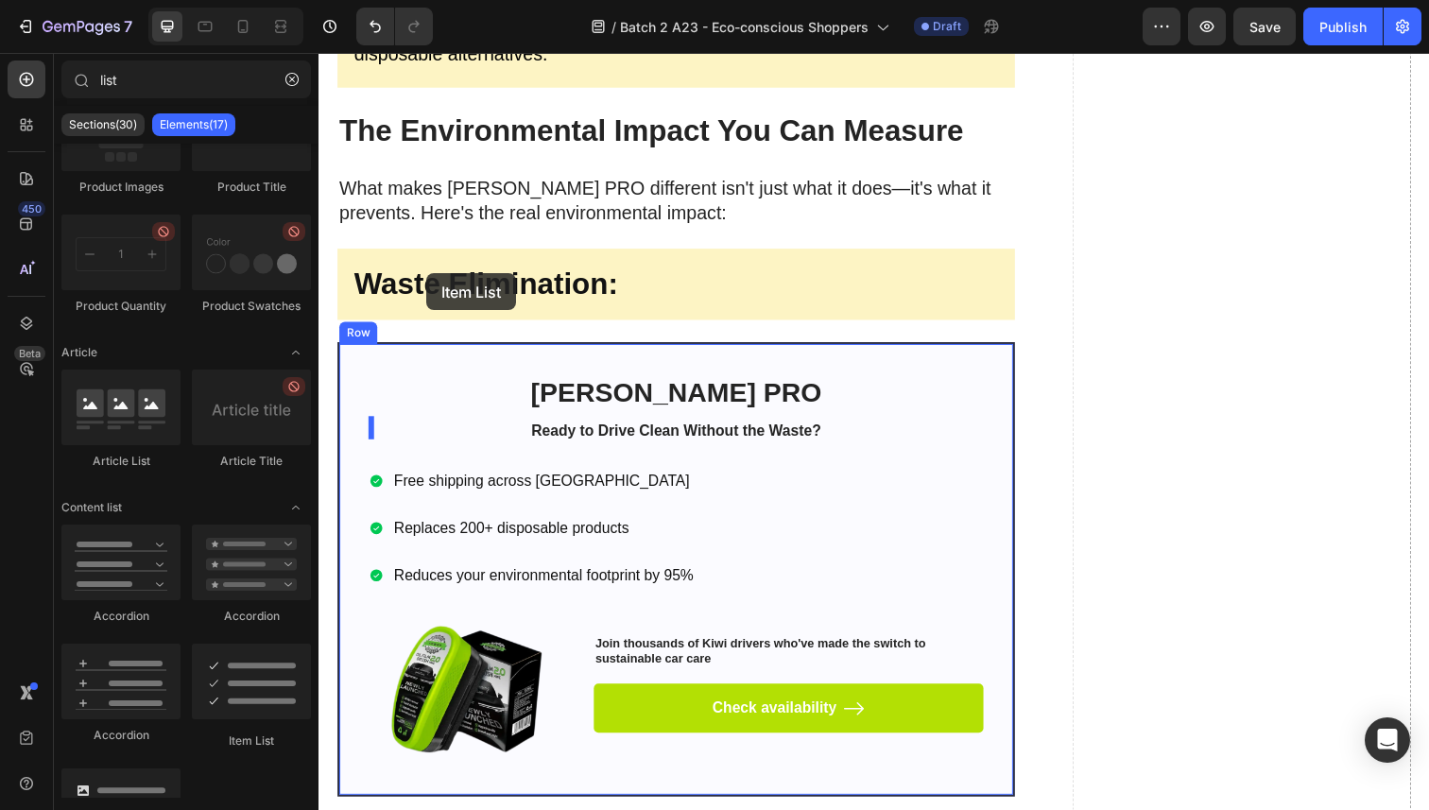
scroll to position [3879, 0]
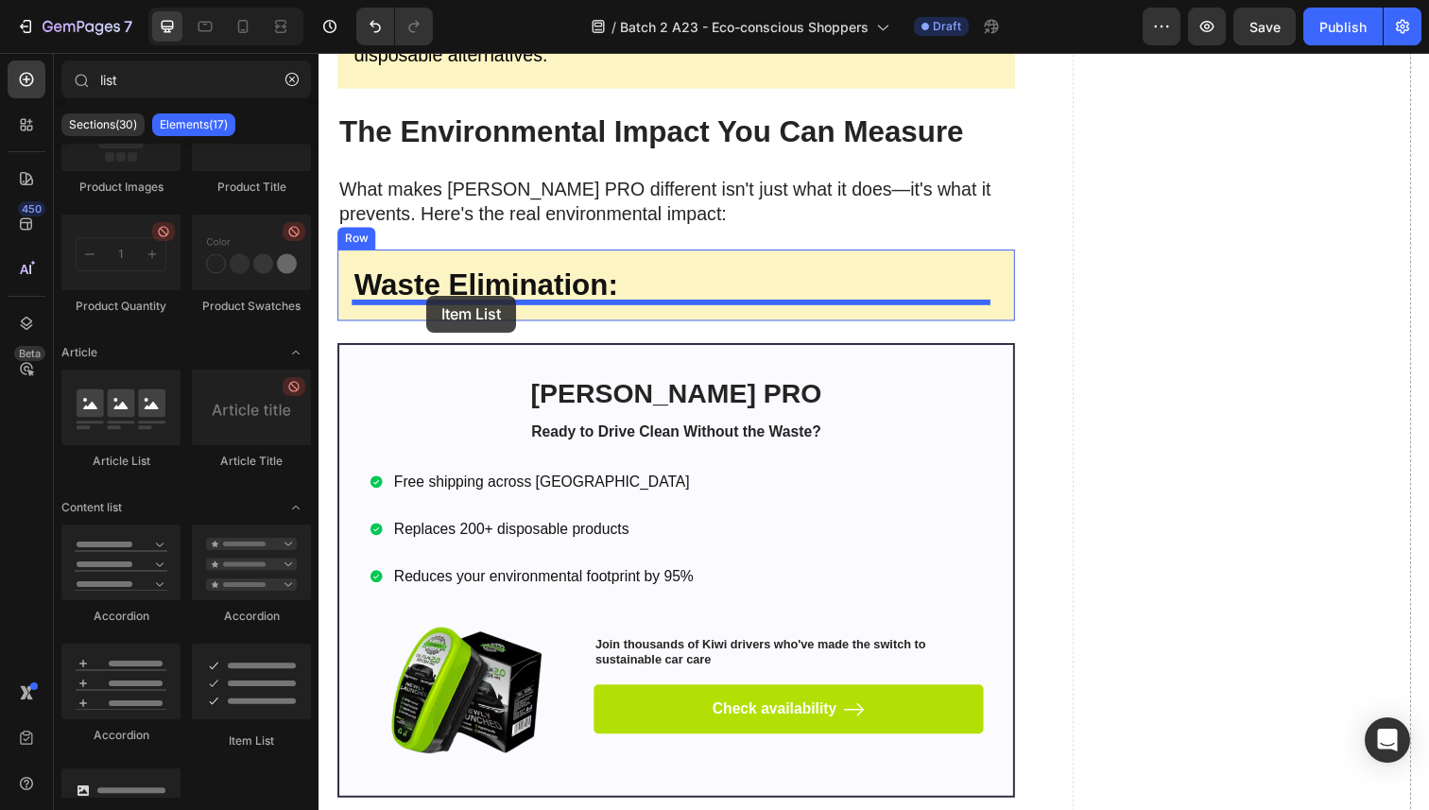
drag, startPoint x: 550, startPoint y: 745, endPoint x: 429, endPoint y: 301, distance: 460.4
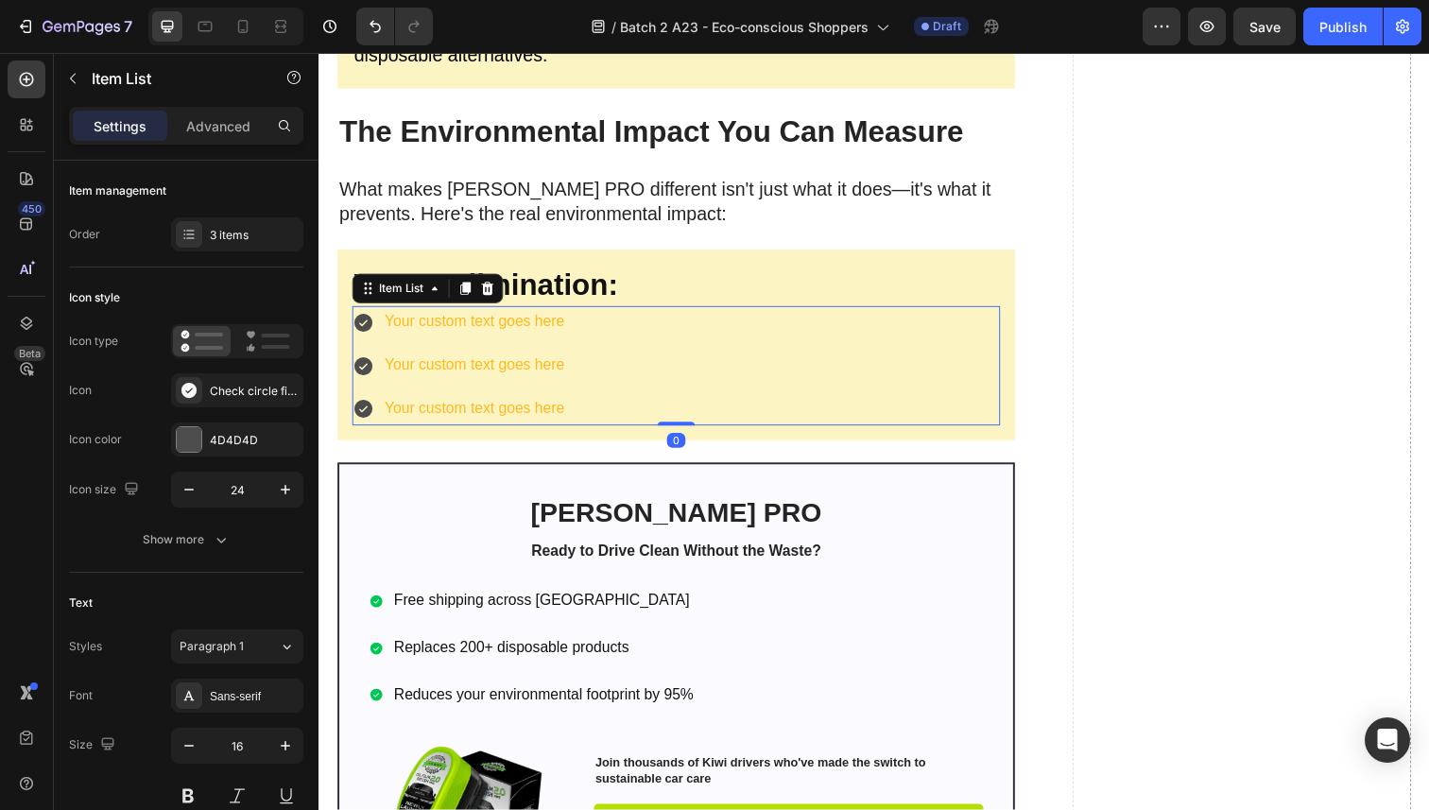
click at [370, 327] on icon at bounding box center [363, 328] width 19 height 19
click at [563, 319] on div "Your custom text goes here" at bounding box center [477, 328] width 189 height 33
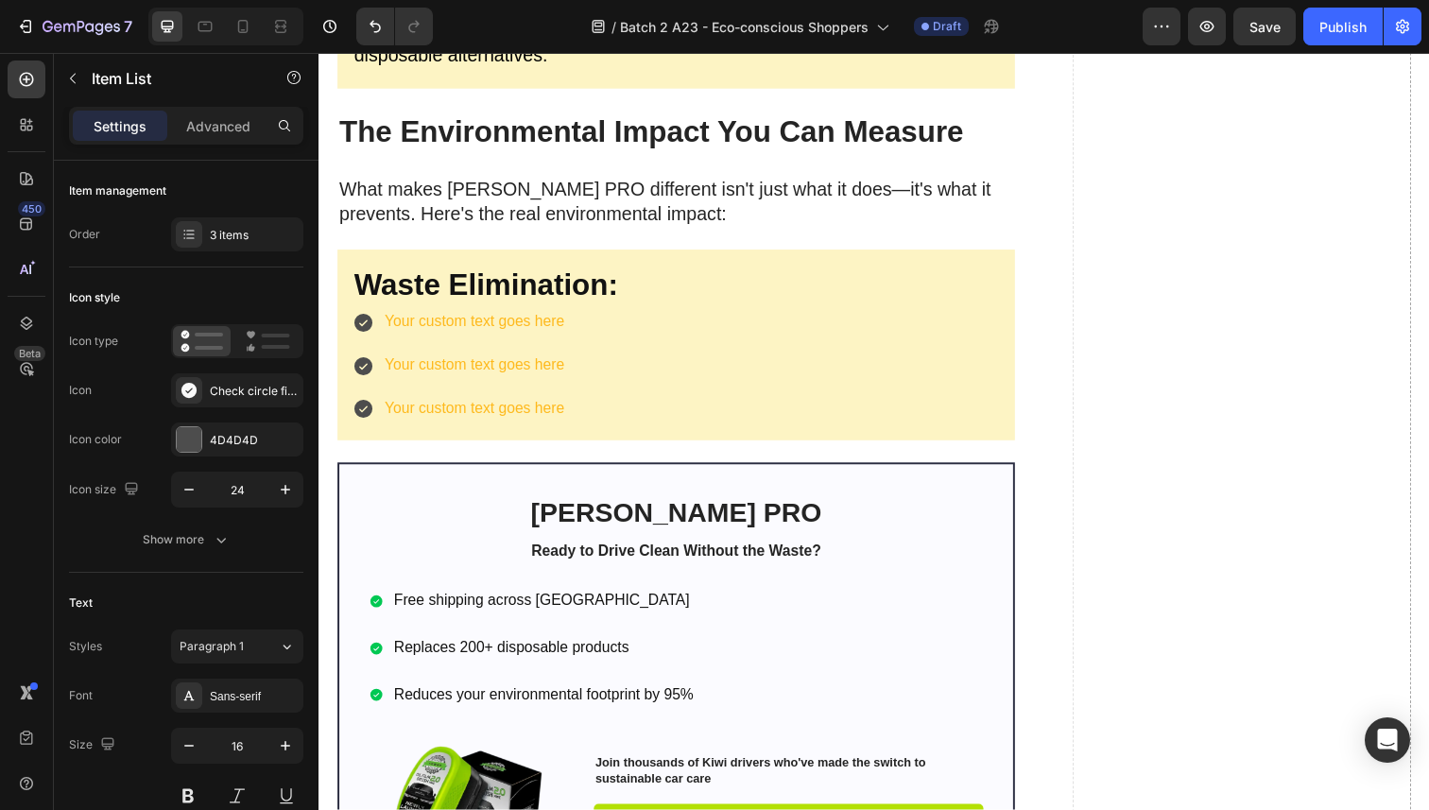
click at [637, 340] on div "Your custom text goes here Your custom text goes here Your custom text goes here" at bounding box center [684, 372] width 662 height 121
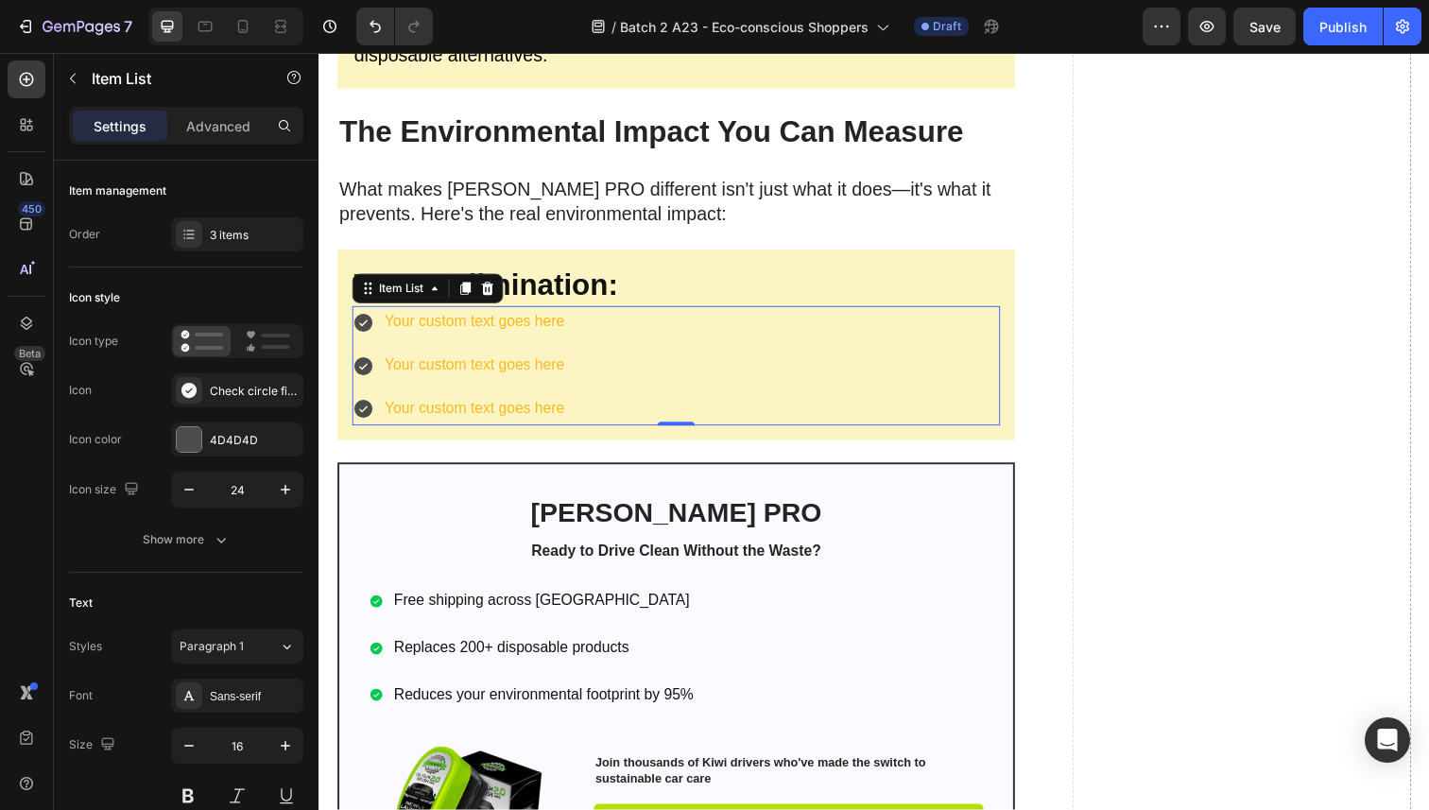
click at [371, 322] on icon at bounding box center [363, 328] width 19 height 19
click at [510, 360] on p "Your custom text goes here" at bounding box center [477, 372] width 183 height 27
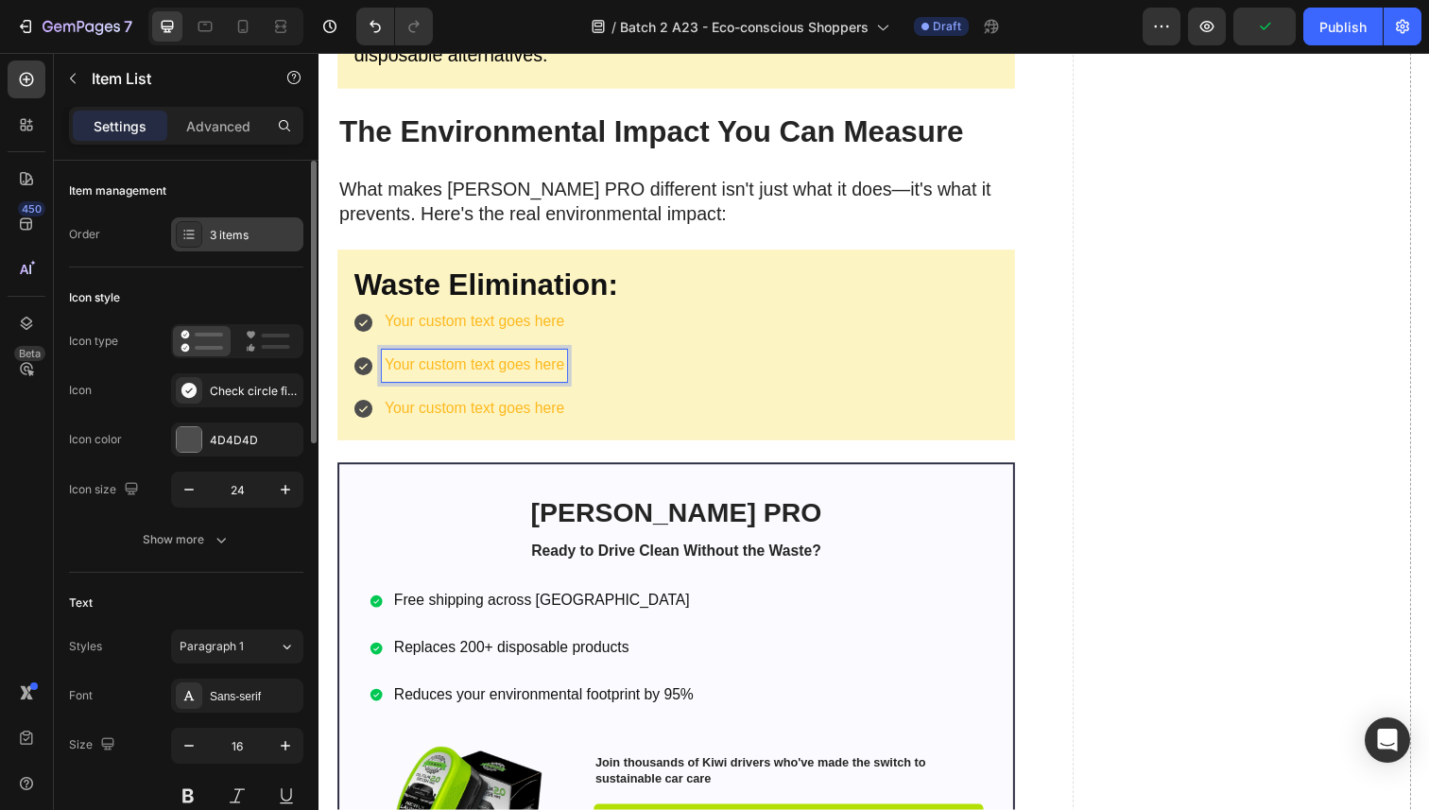
click at [225, 233] on div "3 items" at bounding box center [254, 235] width 89 height 17
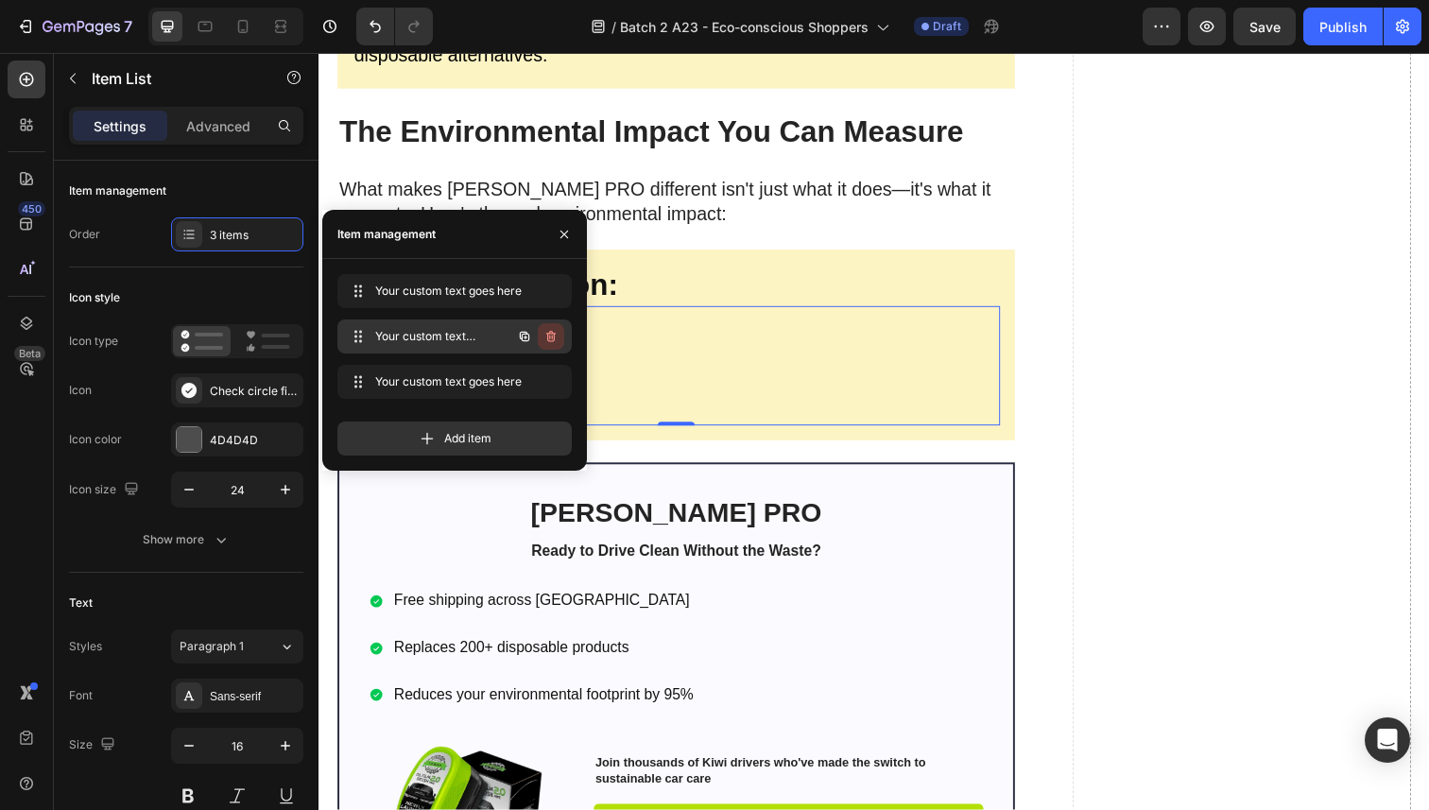
click at [548, 327] on button "button" at bounding box center [551, 336] width 26 height 26
click at [548, 337] on div "Delete" at bounding box center [538, 336] width 35 height 17
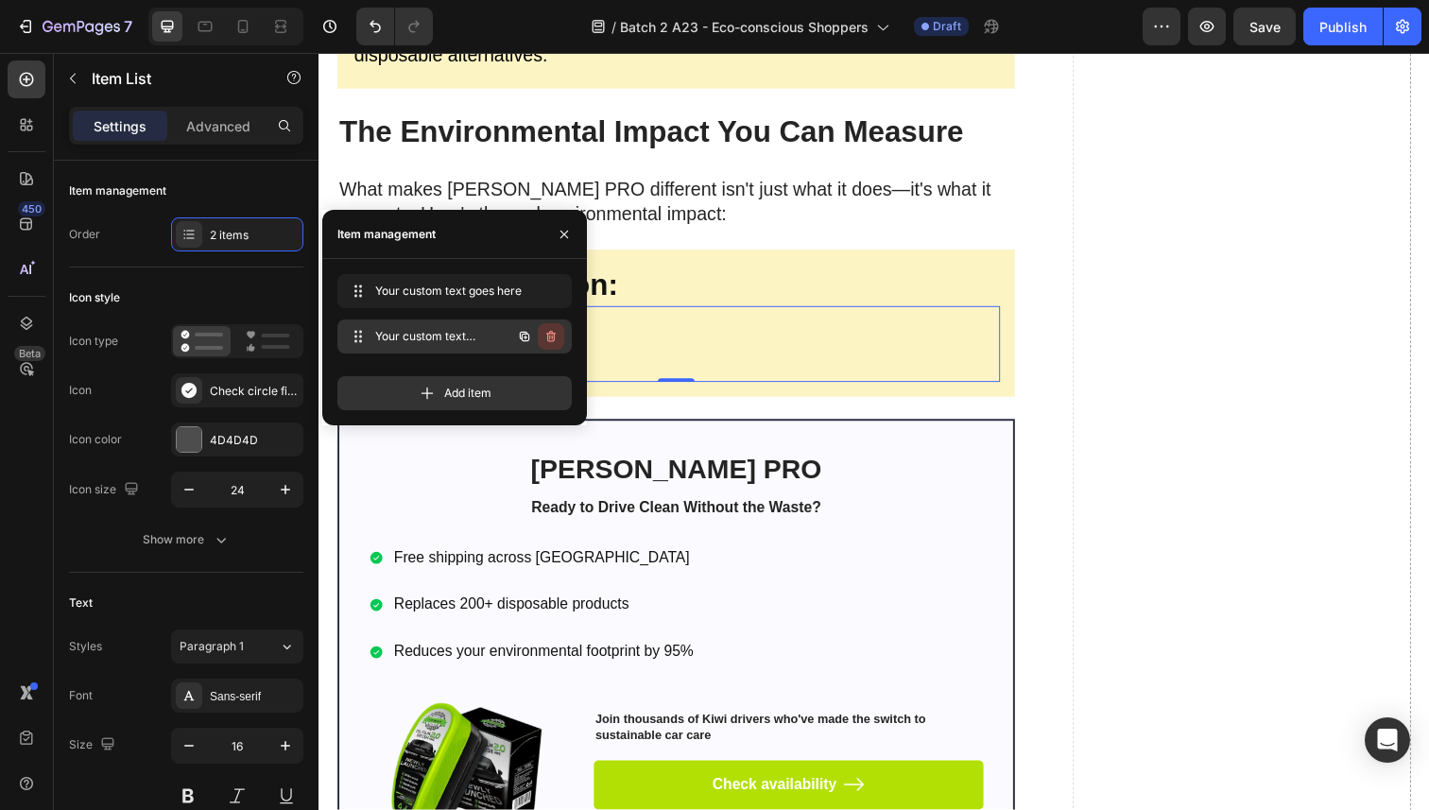
click at [549, 336] on icon "button" at bounding box center [549, 338] width 1 height 5
click at [549, 336] on div "Delete" at bounding box center [538, 336] width 35 height 17
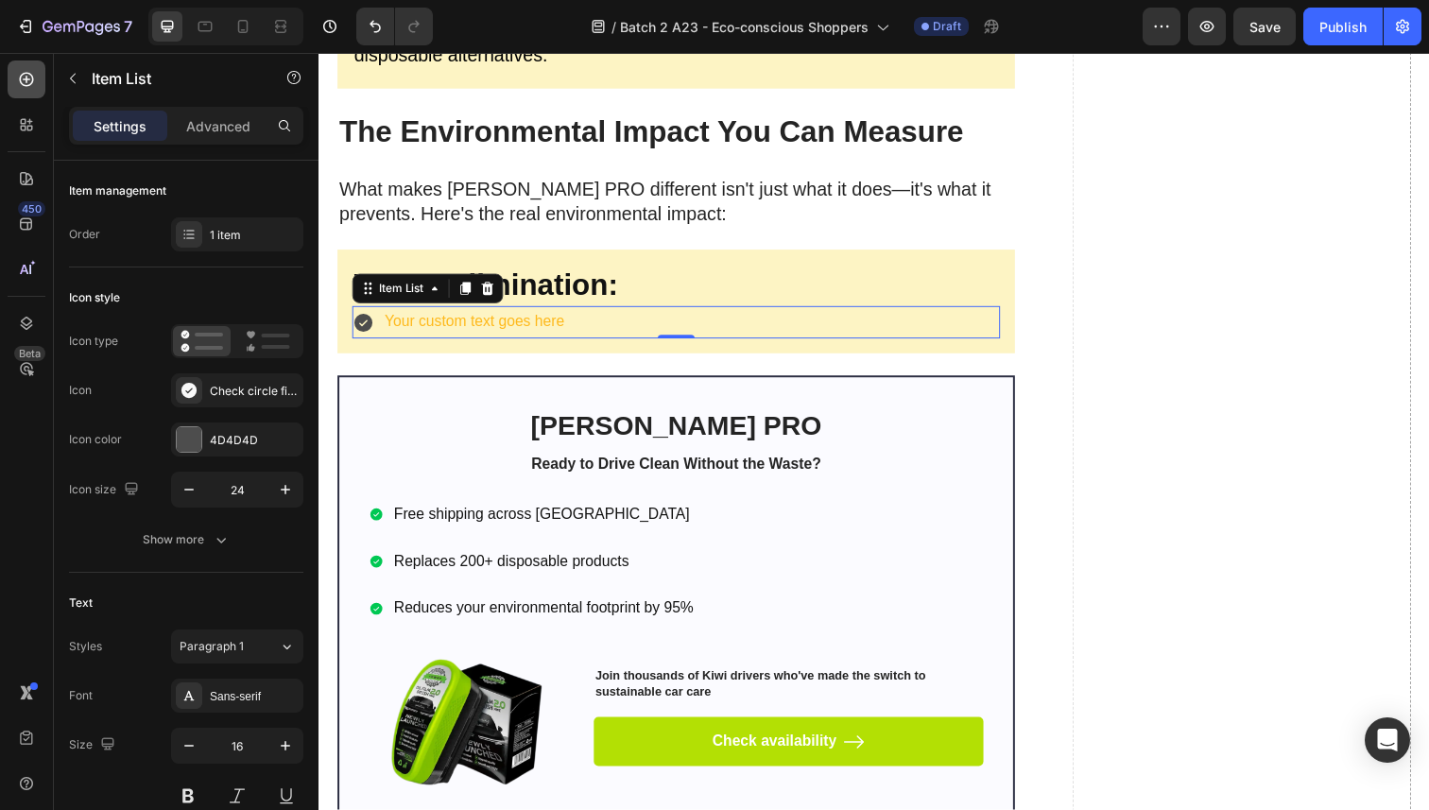
click at [43, 75] on div at bounding box center [27, 79] width 38 height 38
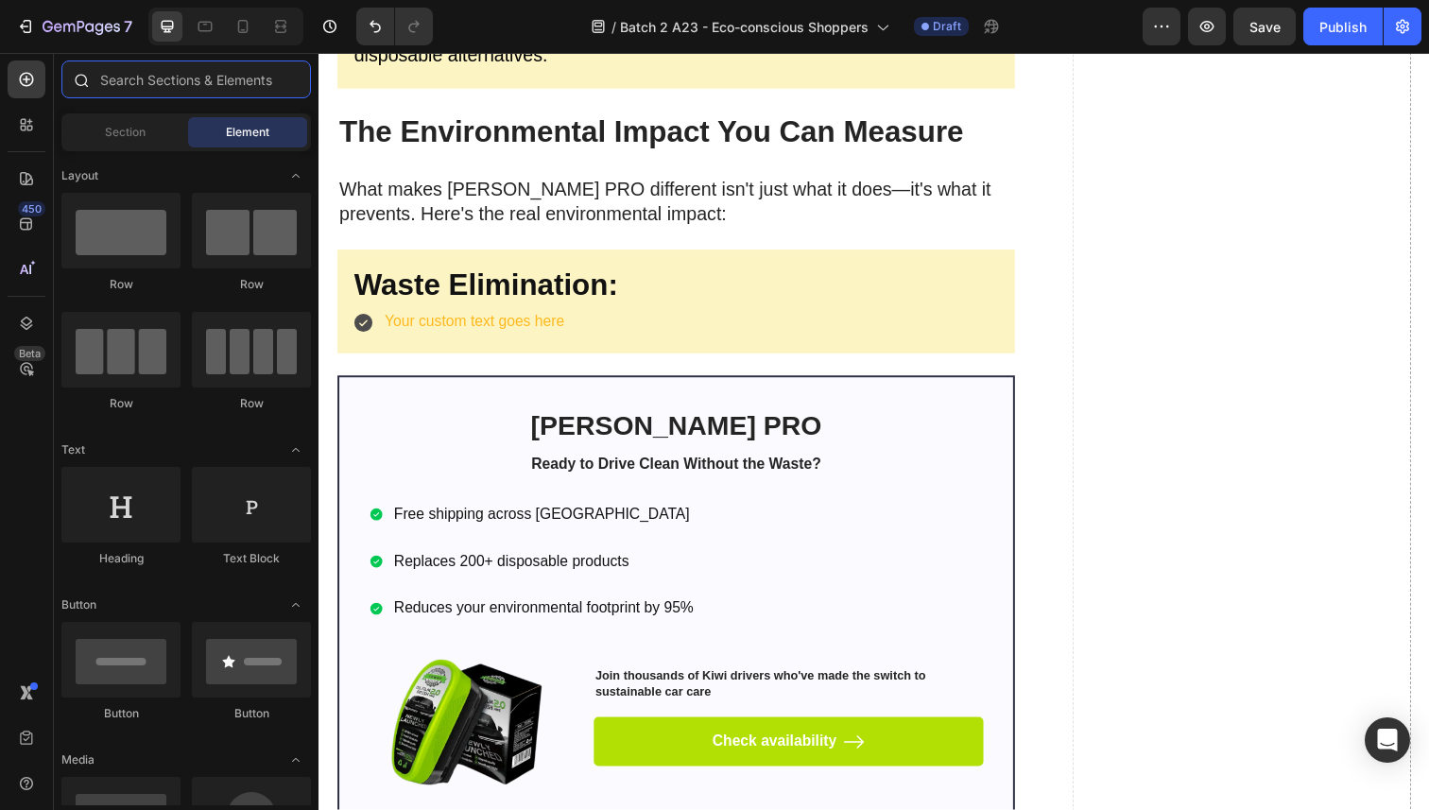
click at [99, 81] on input "text" at bounding box center [186, 79] width 250 height 38
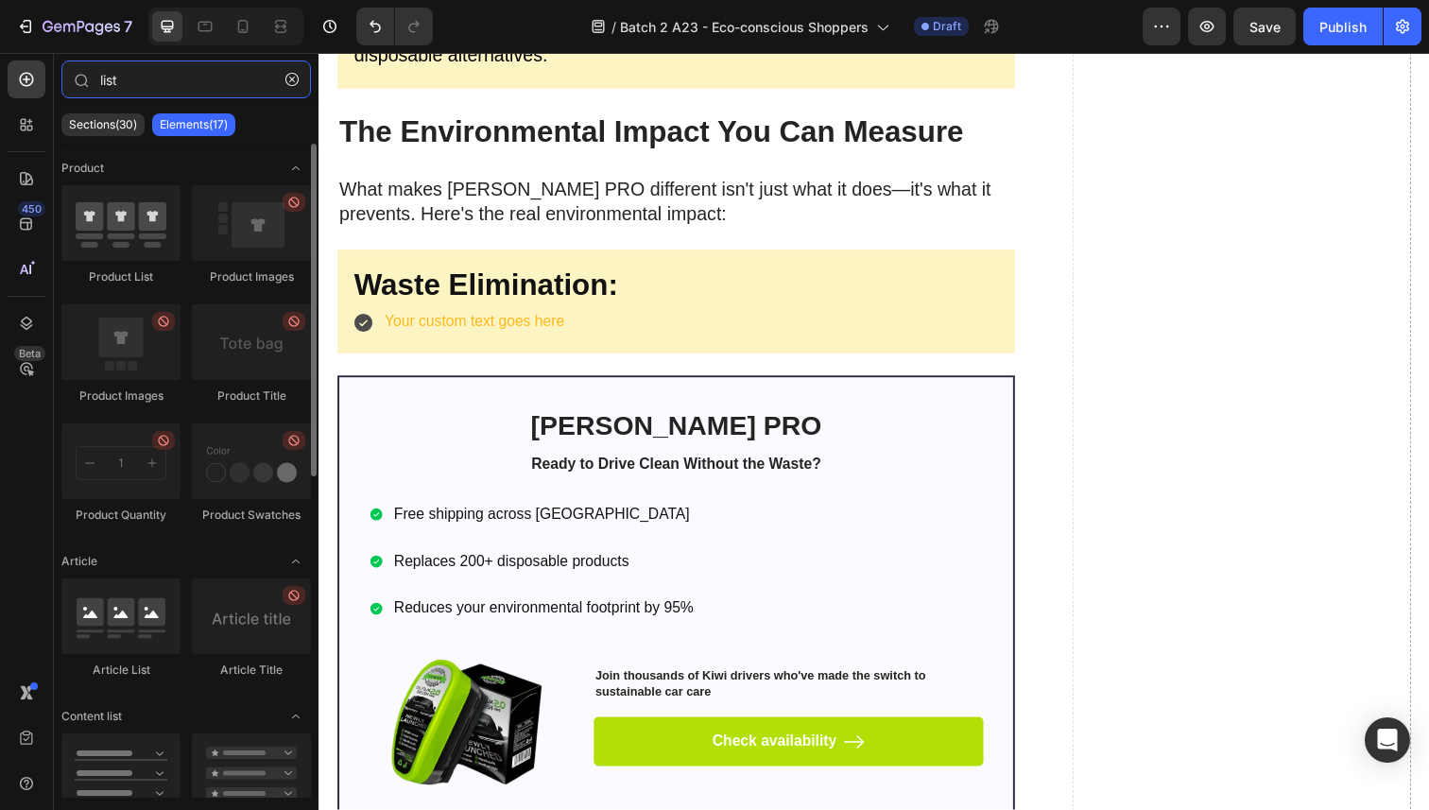
scroll to position [195, 0]
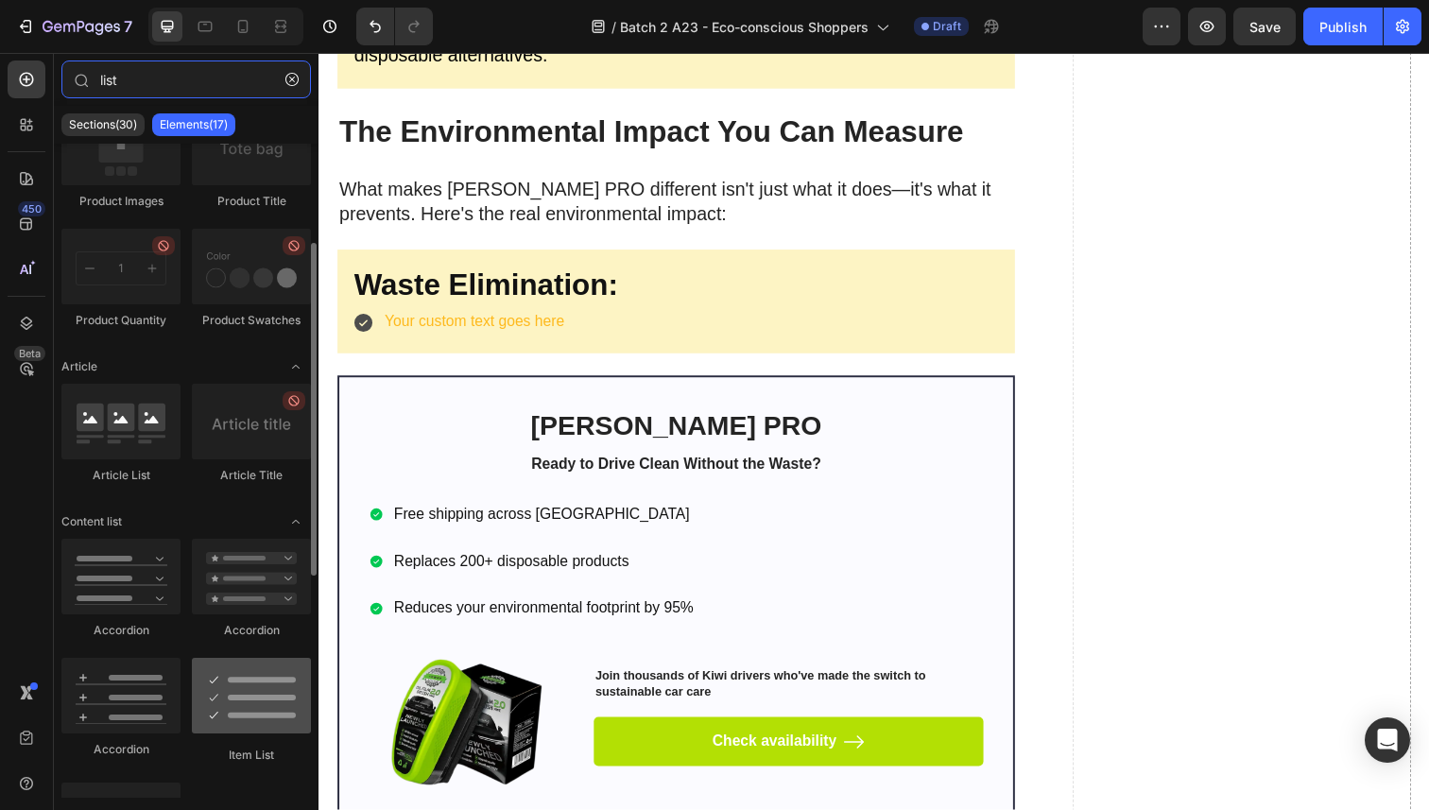
type input "list"
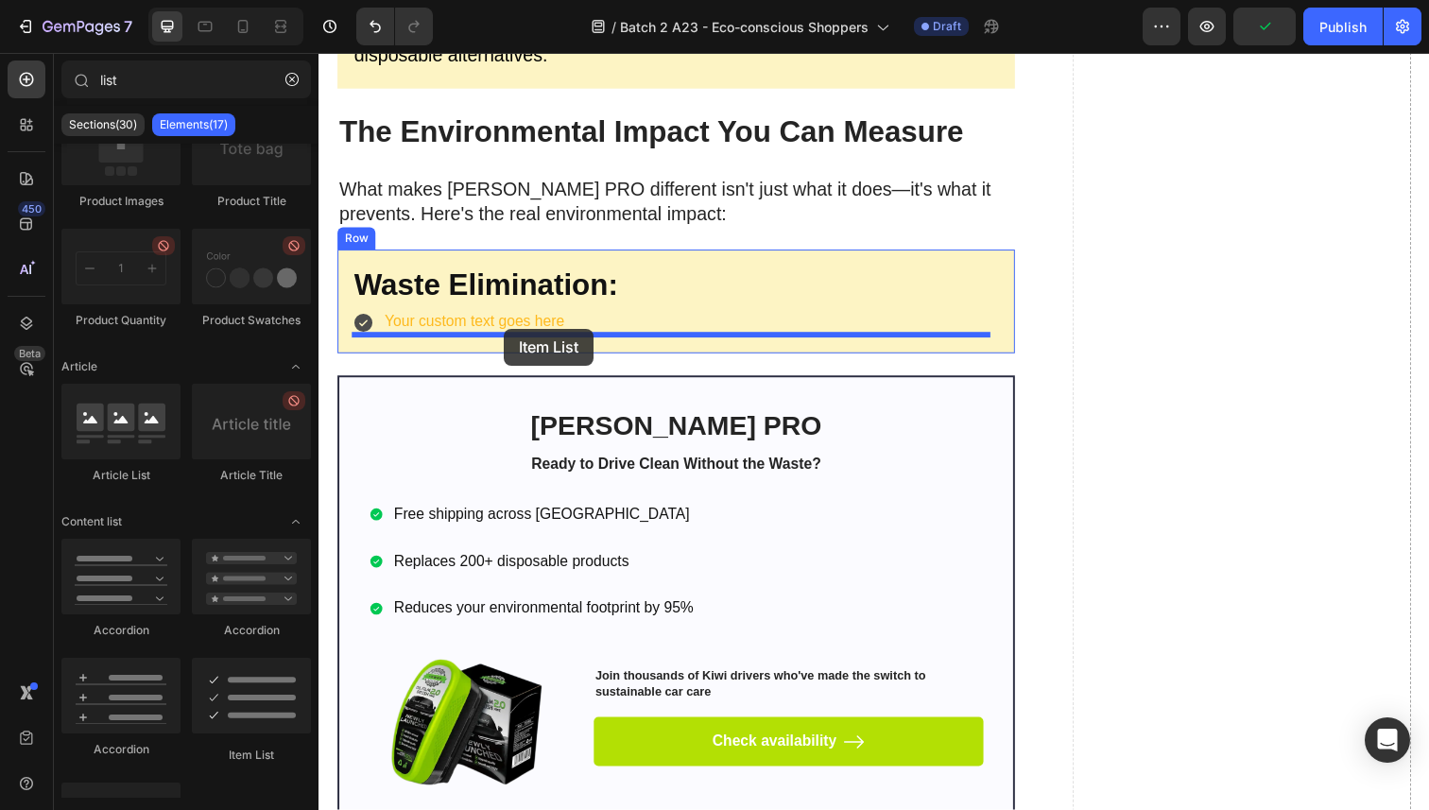
drag, startPoint x: 541, startPoint y: 737, endPoint x: 508, endPoint y: 335, distance: 404.0
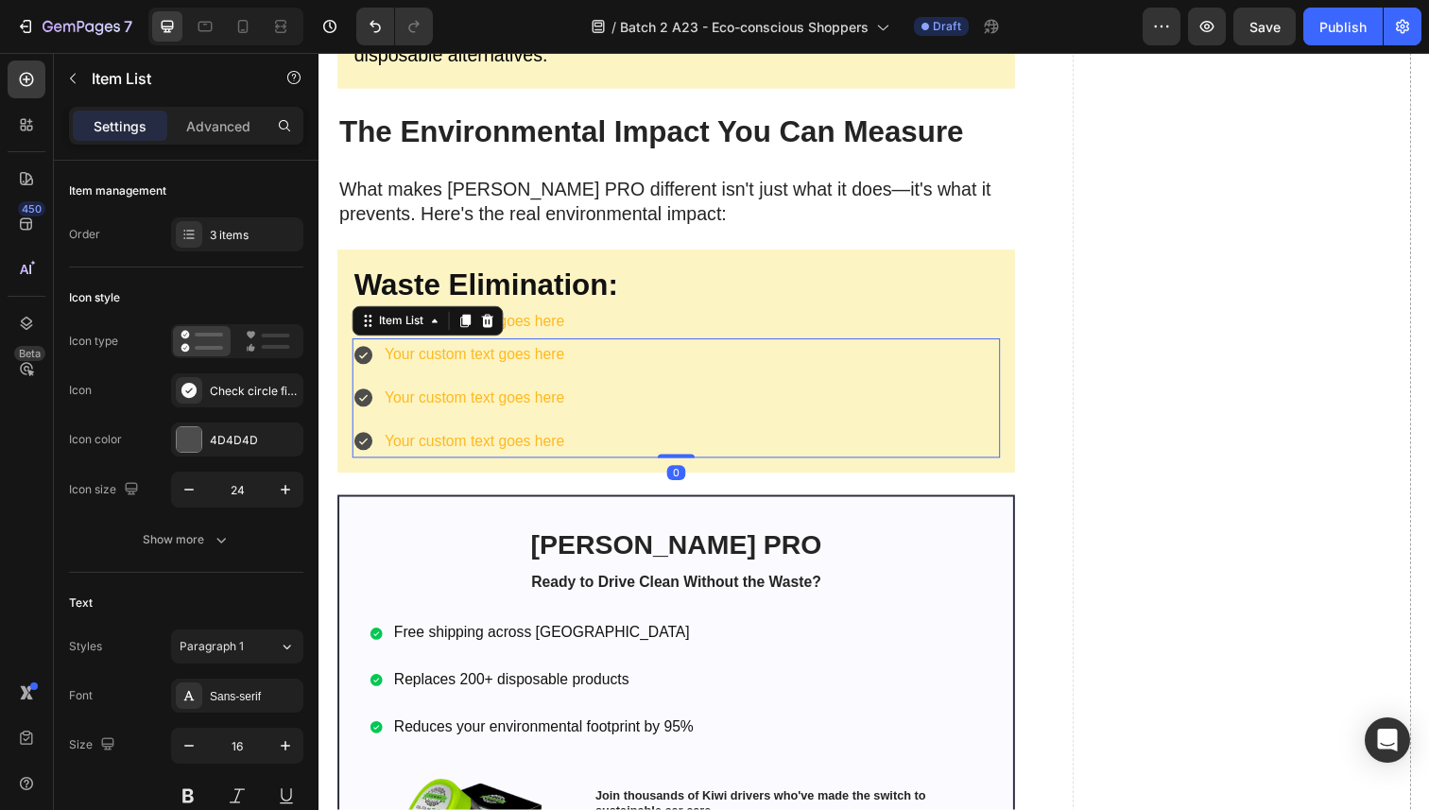
click at [620, 362] on div "Your custom text goes here Your custom text goes here Your custom text goes here" at bounding box center [684, 405] width 662 height 121
click at [253, 233] on div "3 items" at bounding box center [254, 235] width 89 height 17
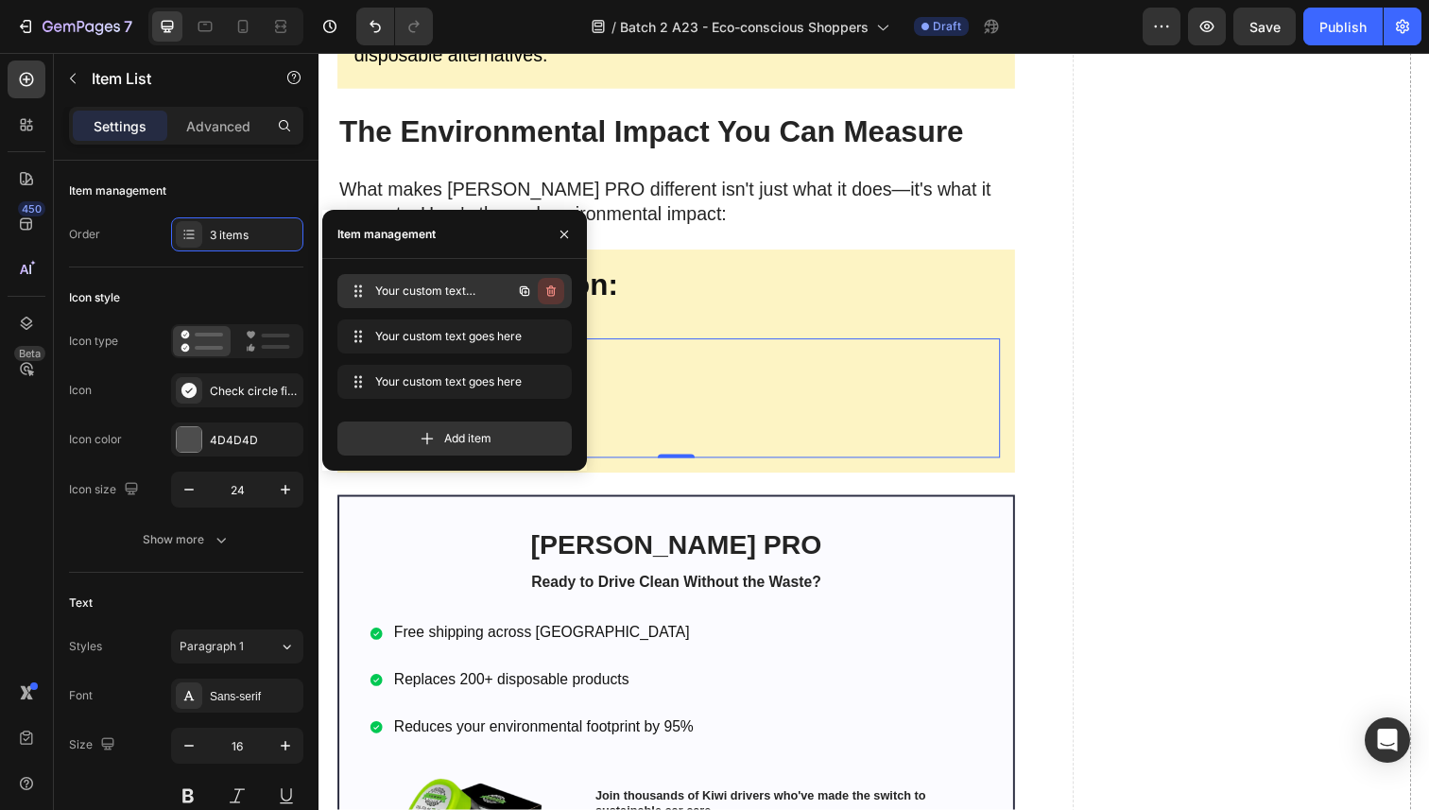
click at [558, 287] on icon "button" at bounding box center [550, 291] width 15 height 15
click at [555, 288] on div "Delete" at bounding box center [538, 291] width 35 height 17
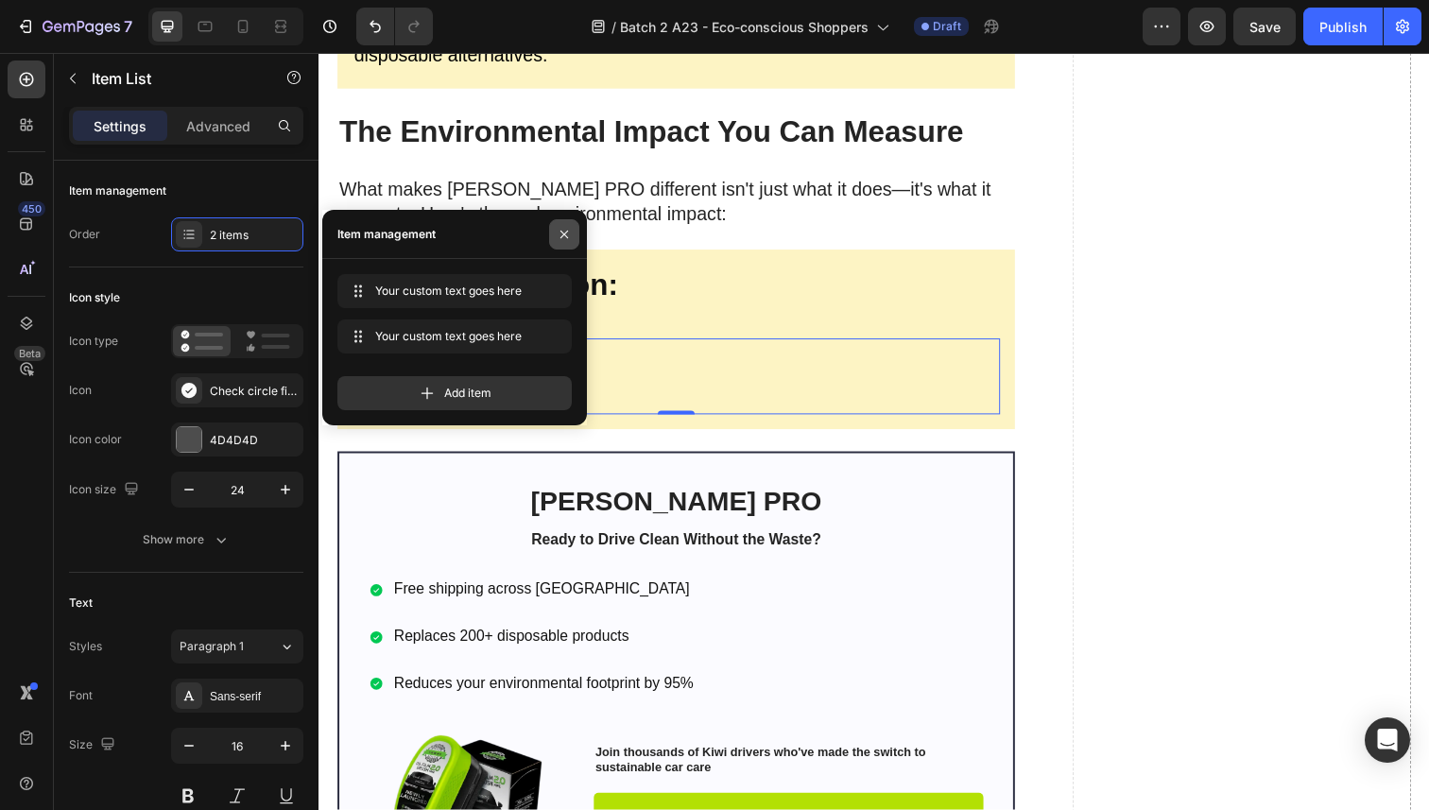
click at [566, 227] on icon "button" at bounding box center [564, 234] width 15 height 15
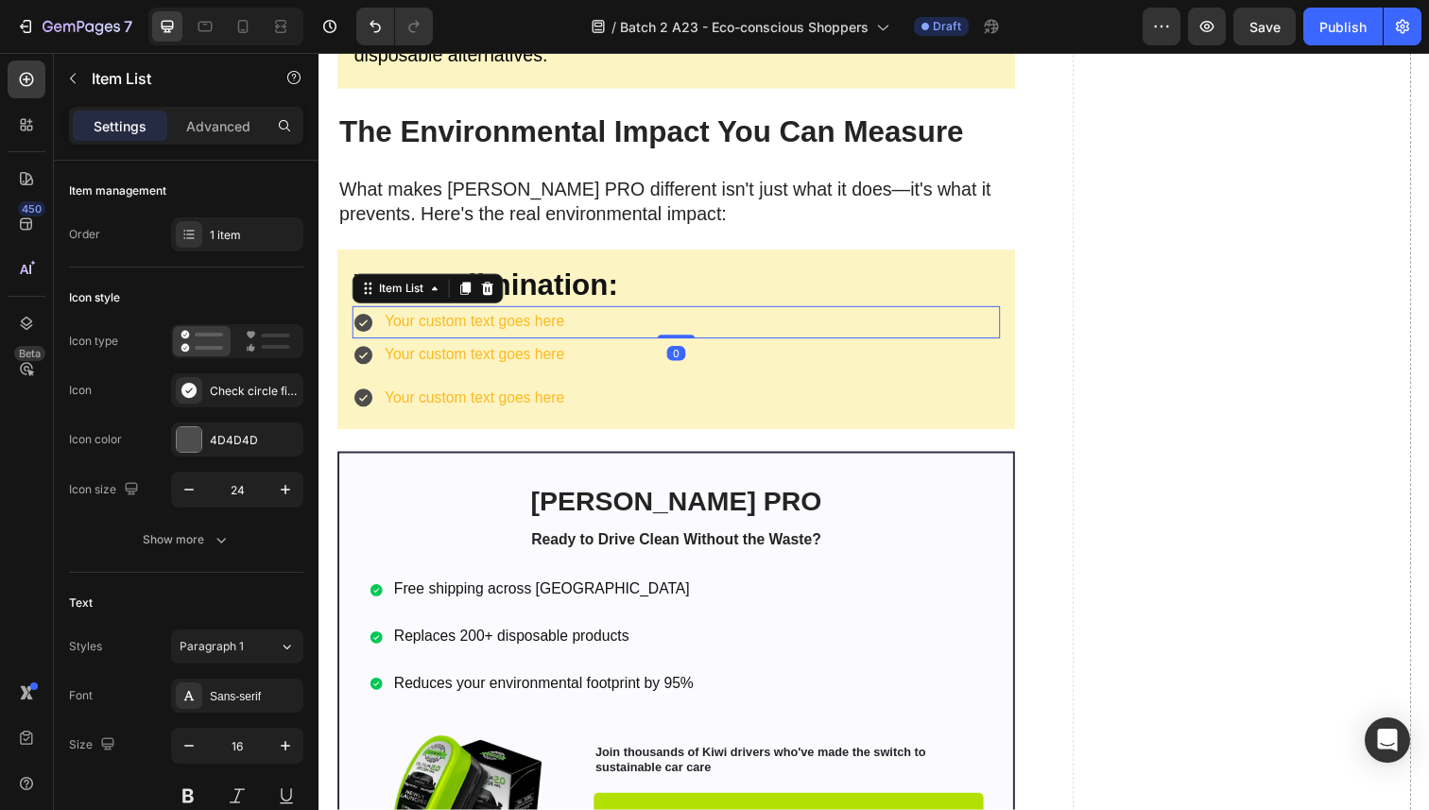
click at [579, 323] on div "Your custom text goes here" at bounding box center [684, 328] width 662 height 33
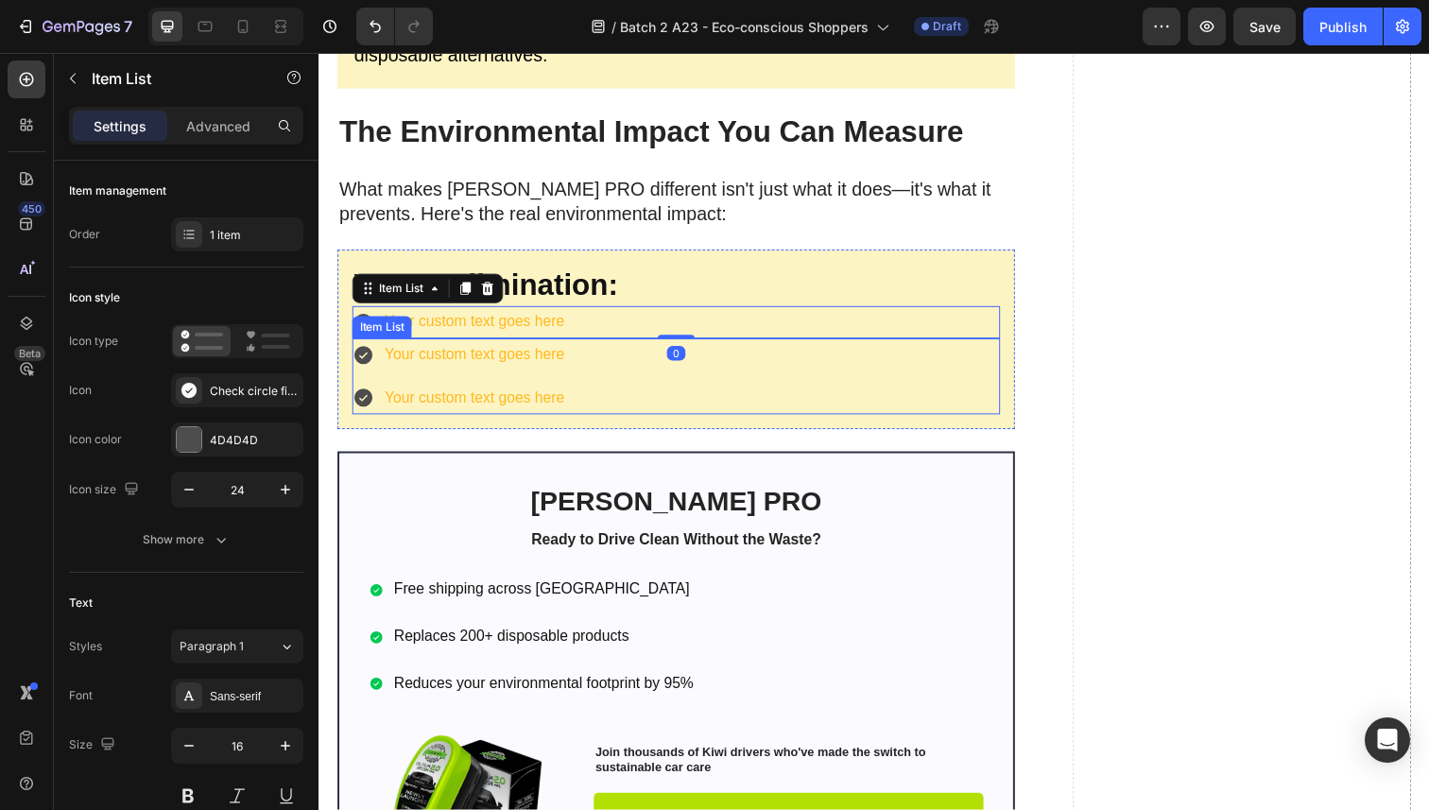
click at [616, 401] on div "Your custom text goes here Your custom text goes here" at bounding box center [684, 384] width 662 height 78
click at [617, 320] on div "Your custom text goes here" at bounding box center [684, 328] width 662 height 33
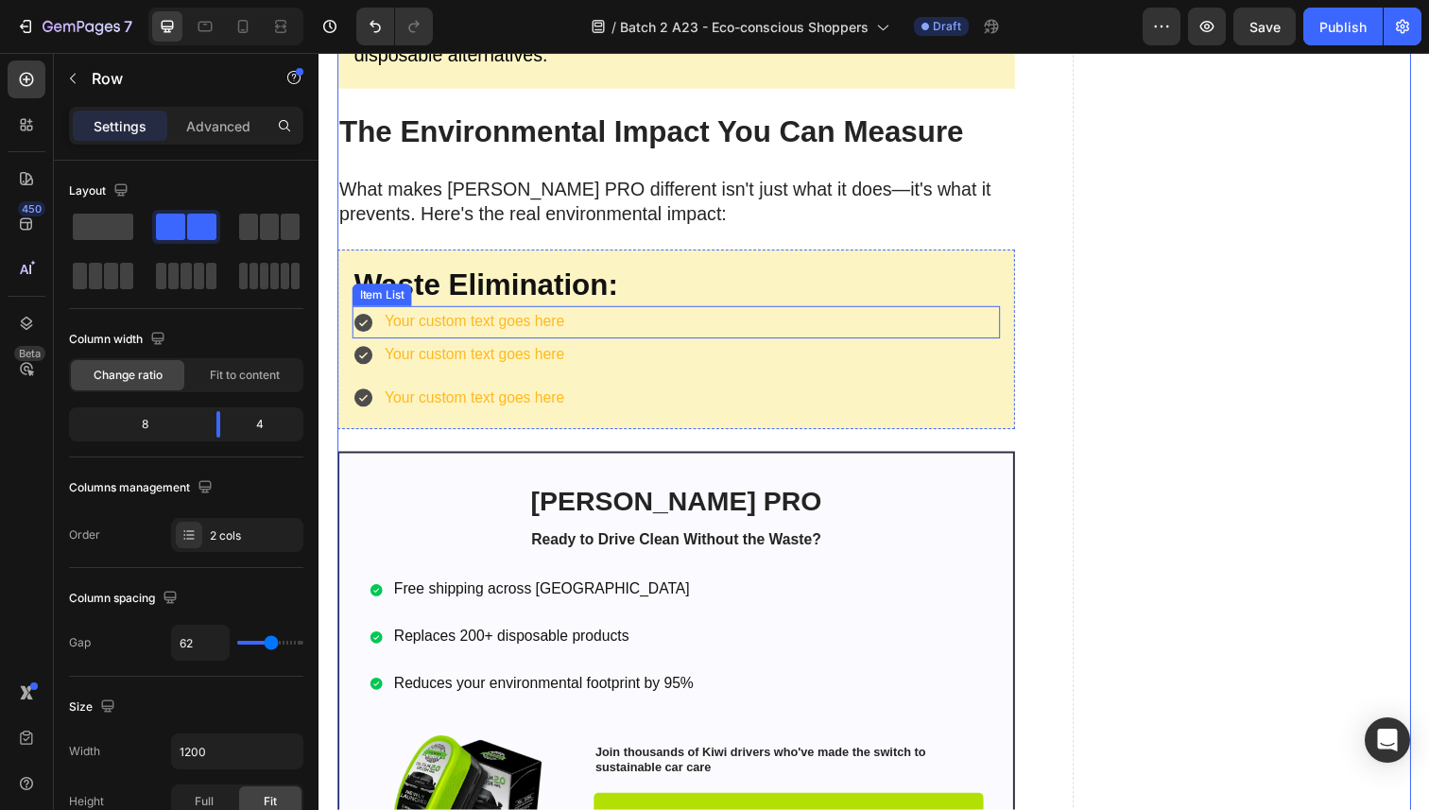
click at [609, 332] on div "Your custom text goes here" at bounding box center [684, 328] width 662 height 33
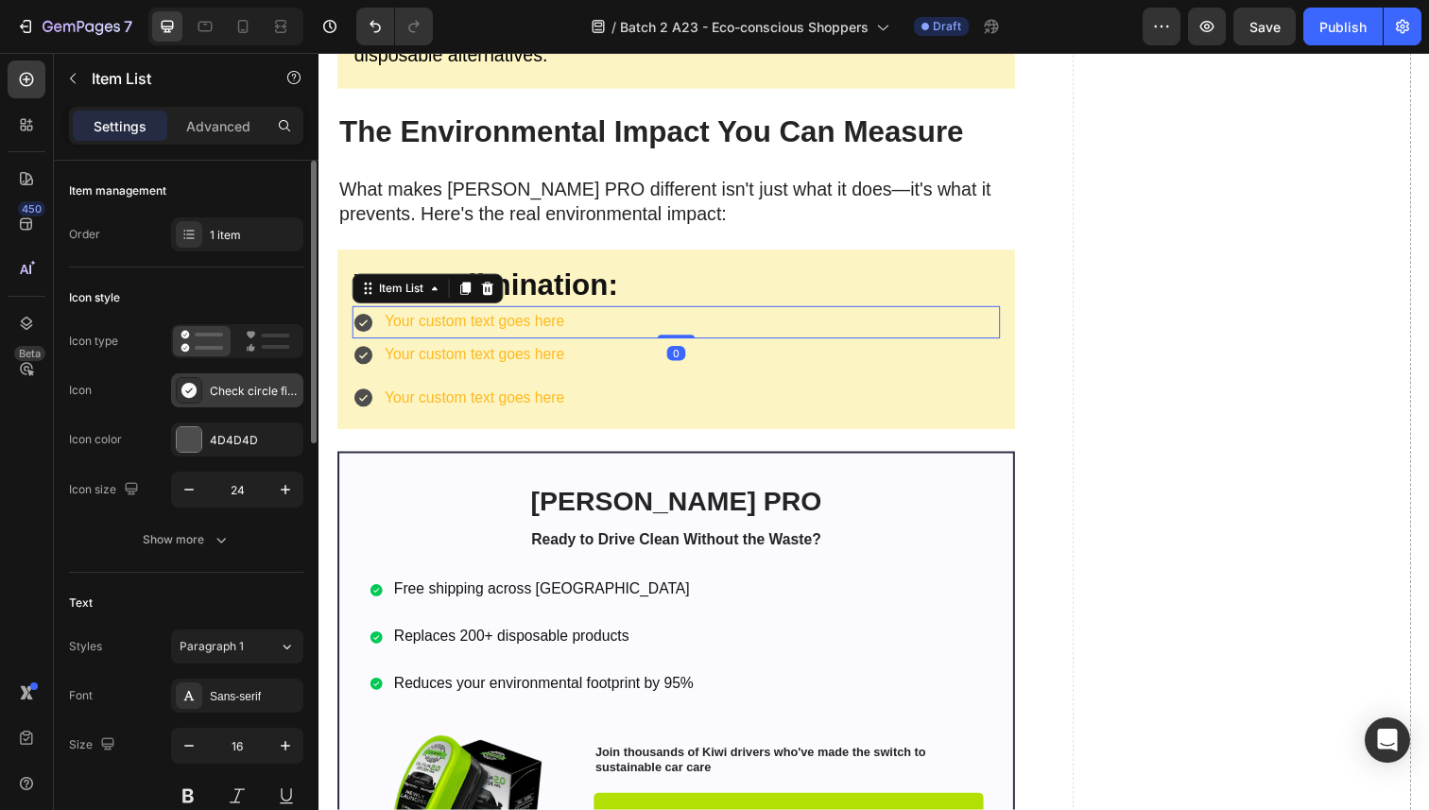
click at [194, 390] on icon at bounding box center [188, 390] width 15 height 15
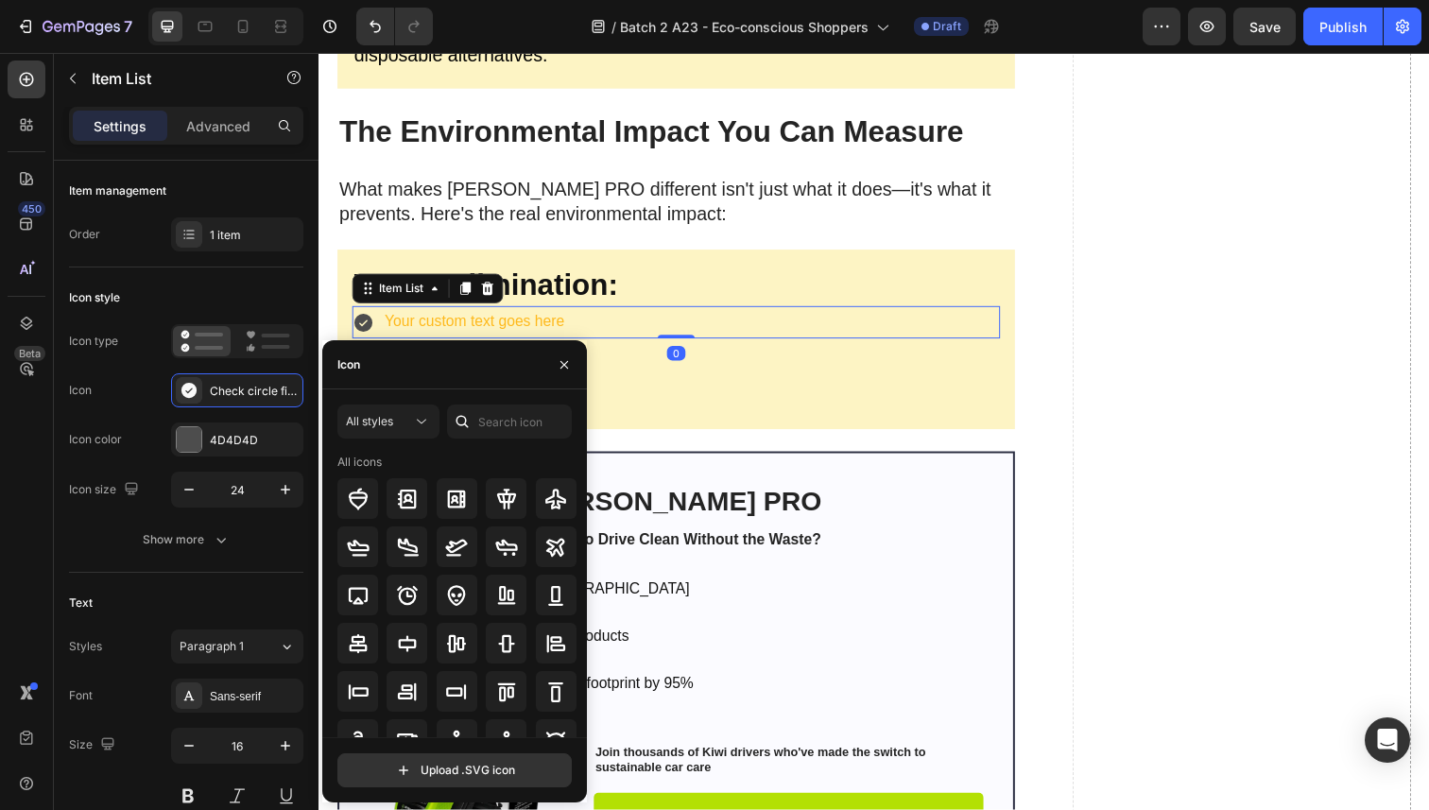
click at [460, 414] on icon at bounding box center [462, 421] width 19 height 19
click at [512, 421] on input "text" at bounding box center [509, 422] width 125 height 34
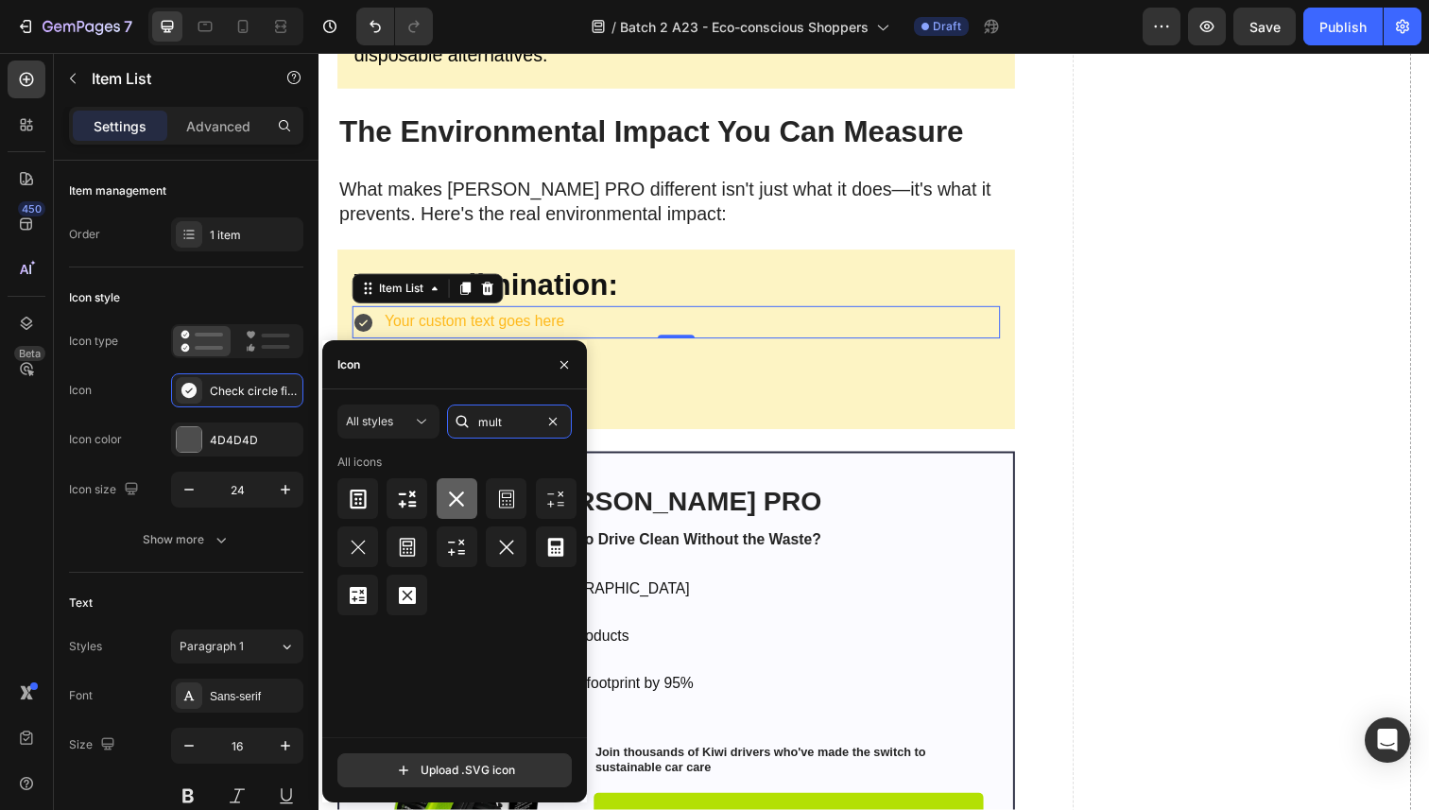
type input "mult"
click at [456, 503] on icon at bounding box center [456, 499] width 23 height 23
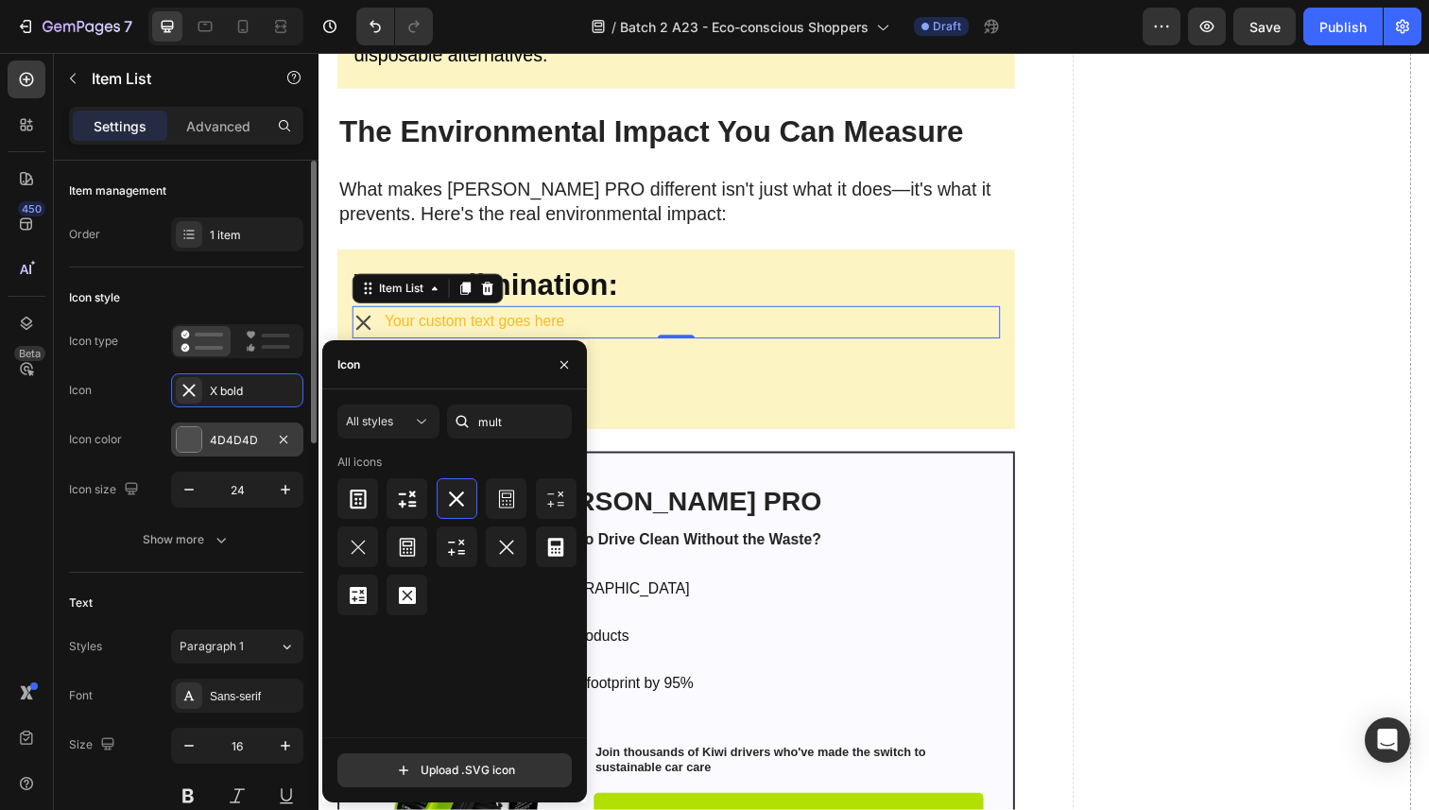
click at [186, 442] on div at bounding box center [189, 439] width 25 height 25
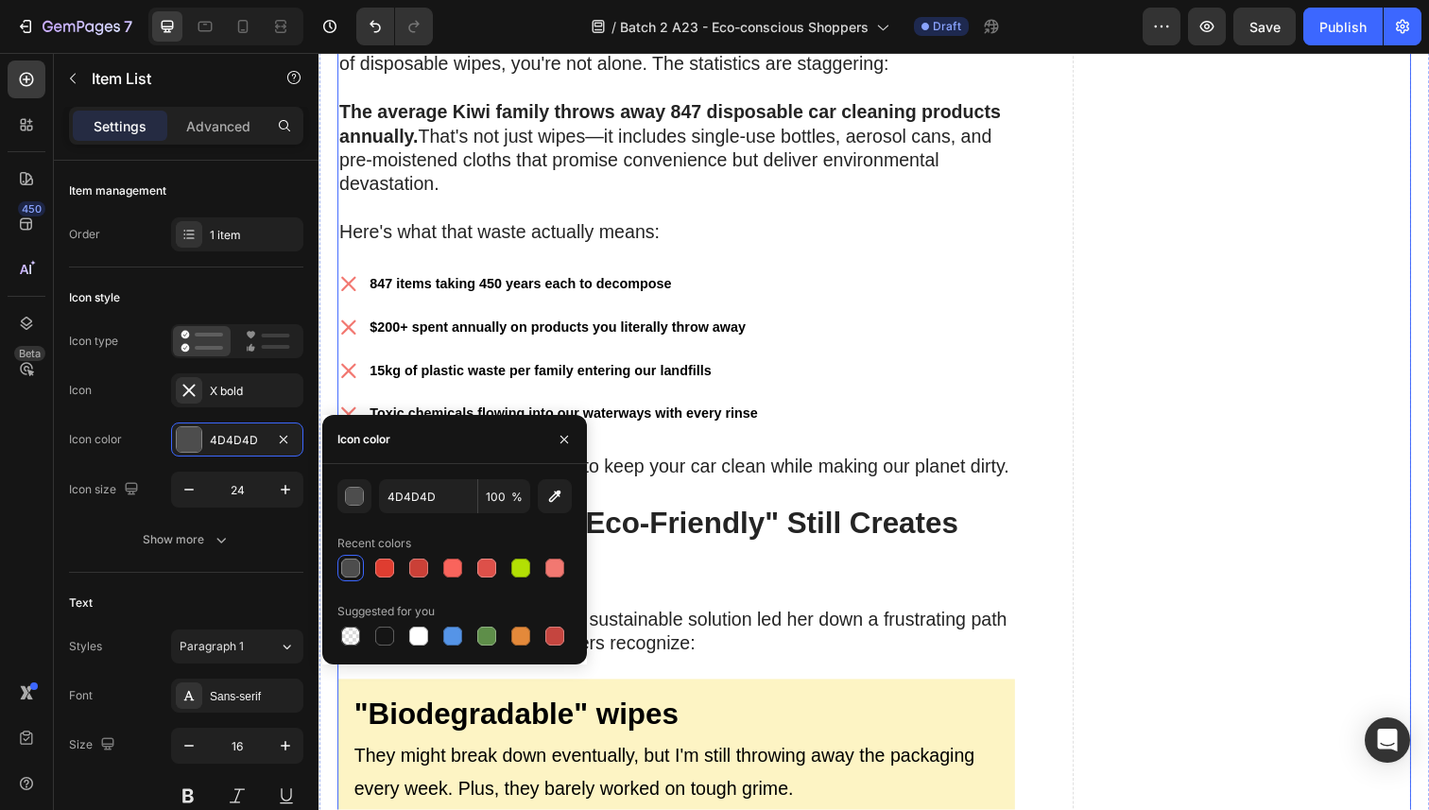
scroll to position [1288, 0]
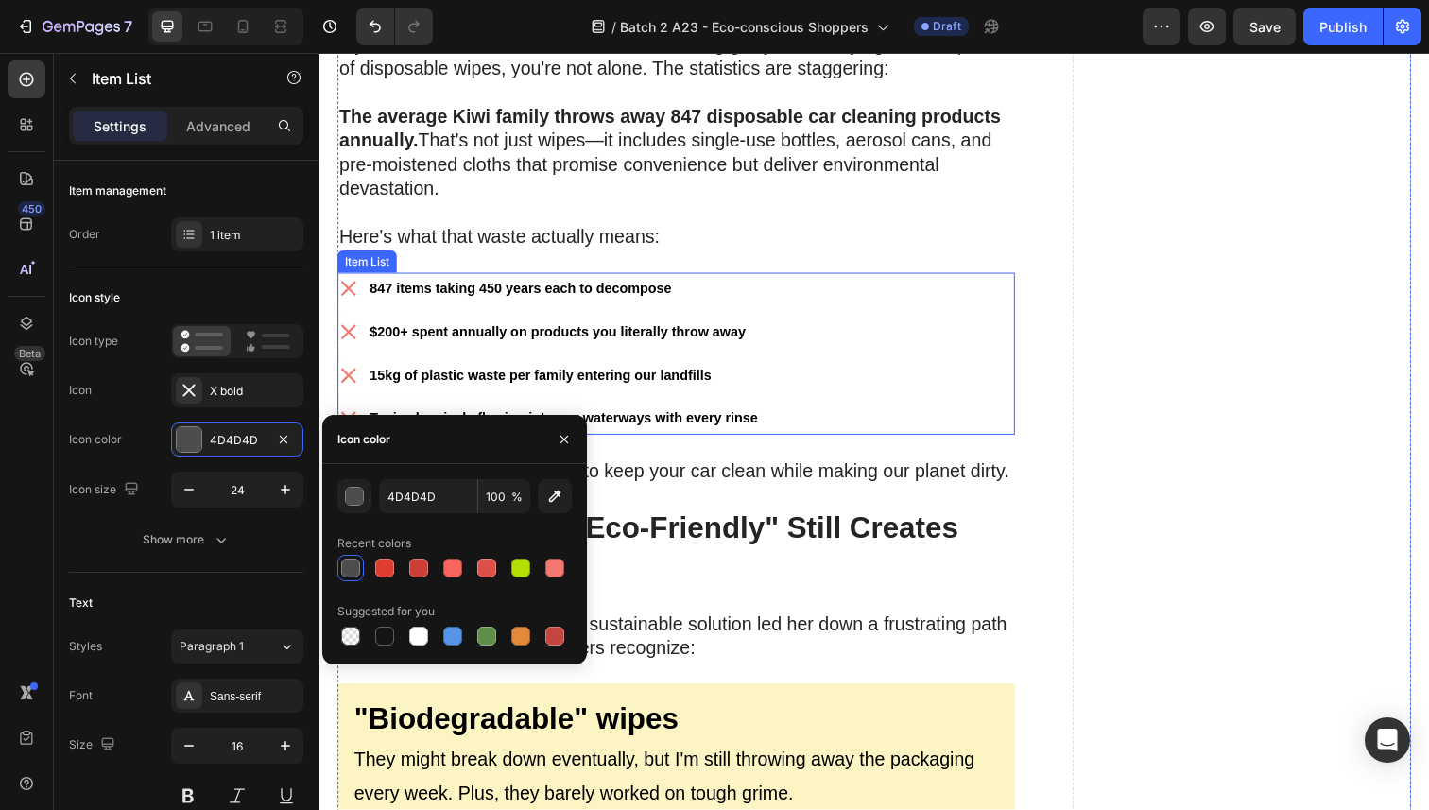
click at [349, 283] on icon at bounding box center [348, 294] width 23 height 23
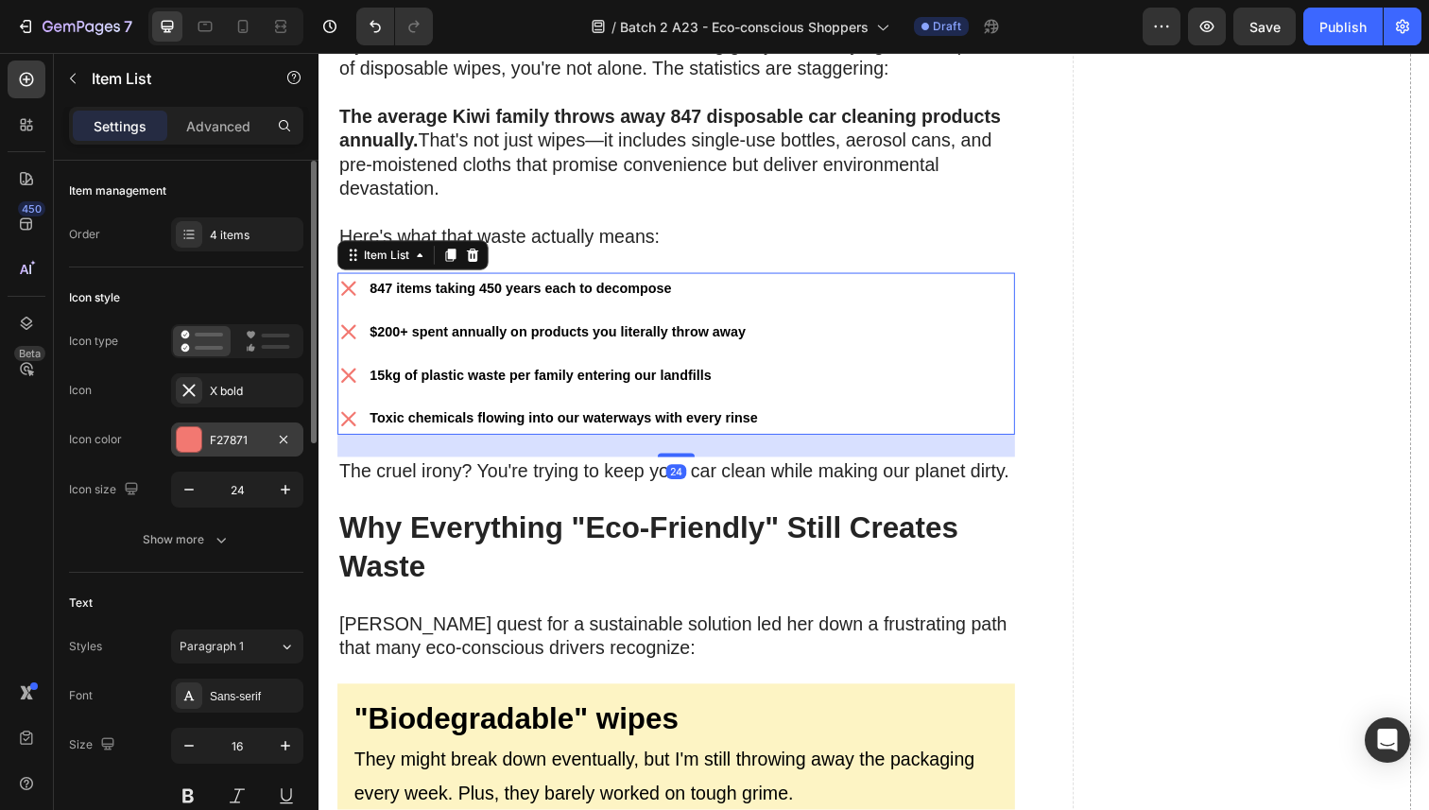
click at [243, 434] on div "F27871" at bounding box center [237, 440] width 55 height 17
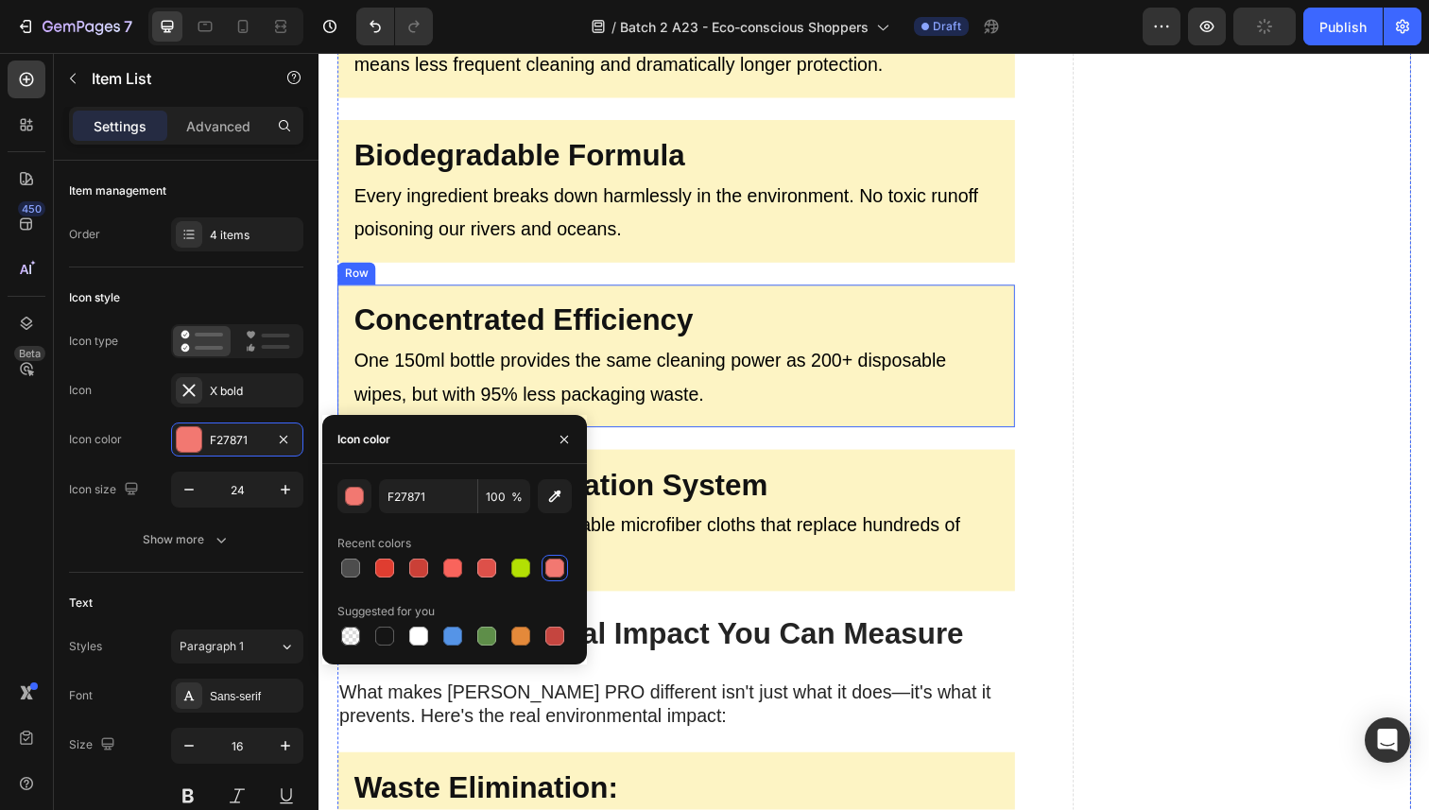
scroll to position [3912, 0]
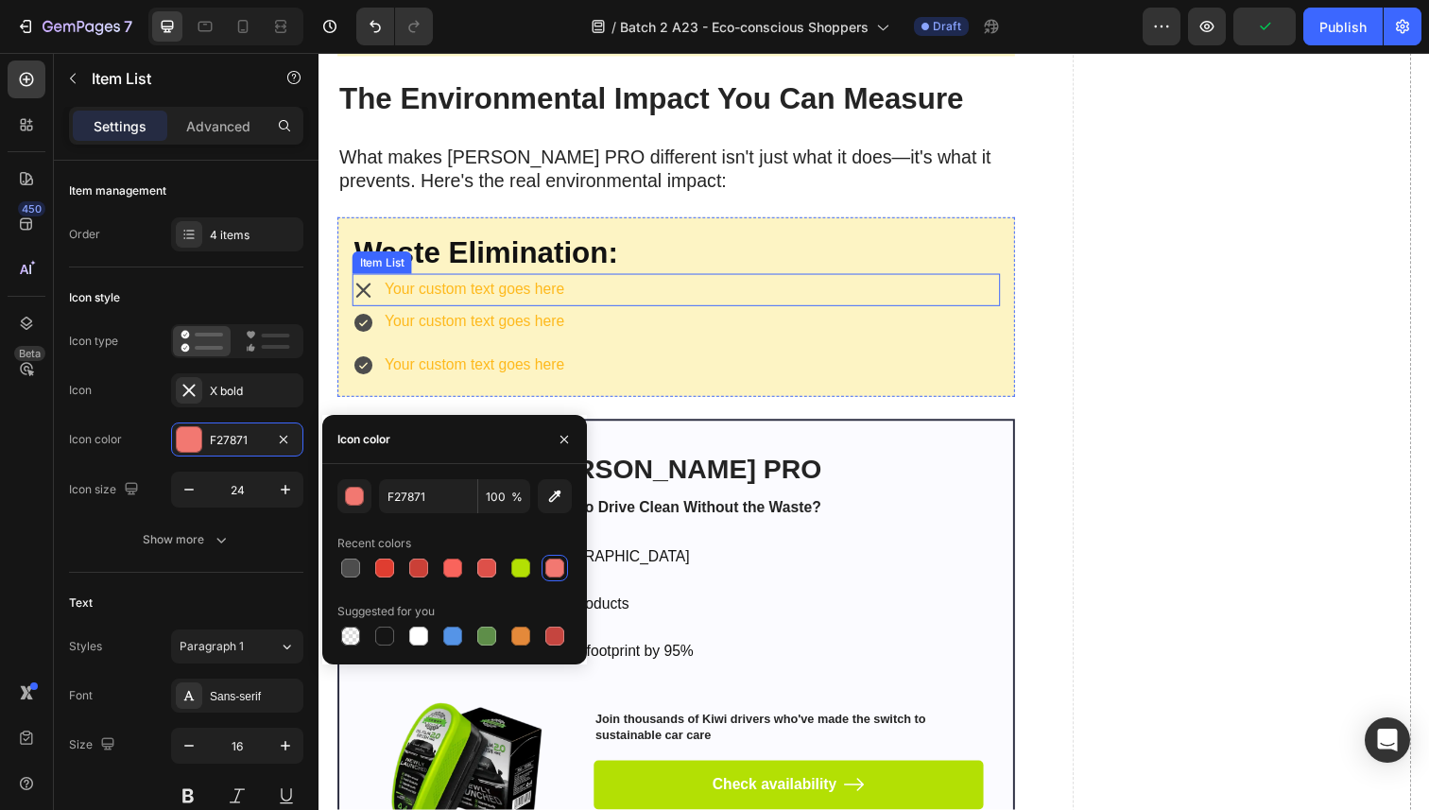
click at [599, 290] on div "Your custom text goes here" at bounding box center [684, 295] width 662 height 33
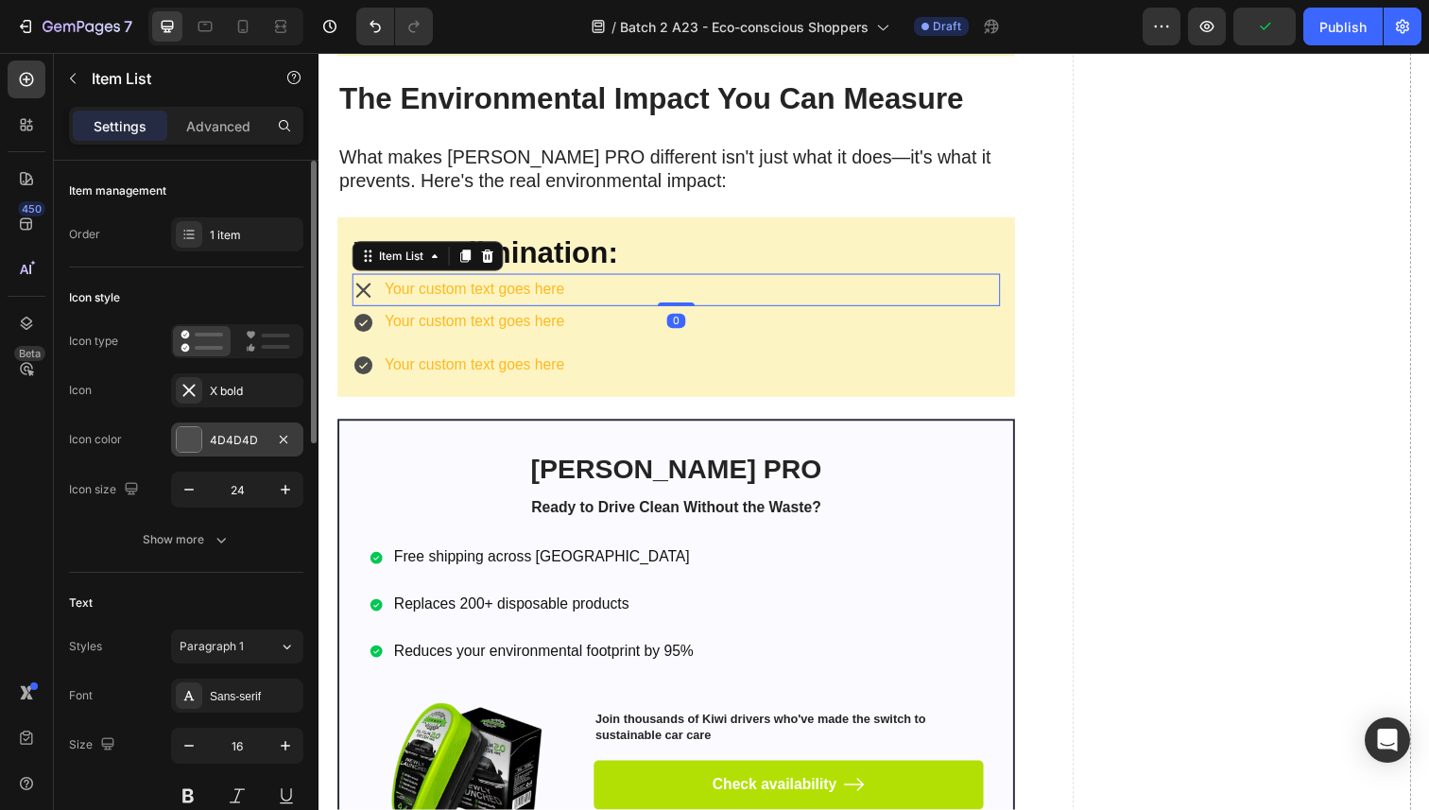
click at [181, 435] on div at bounding box center [189, 439] width 25 height 25
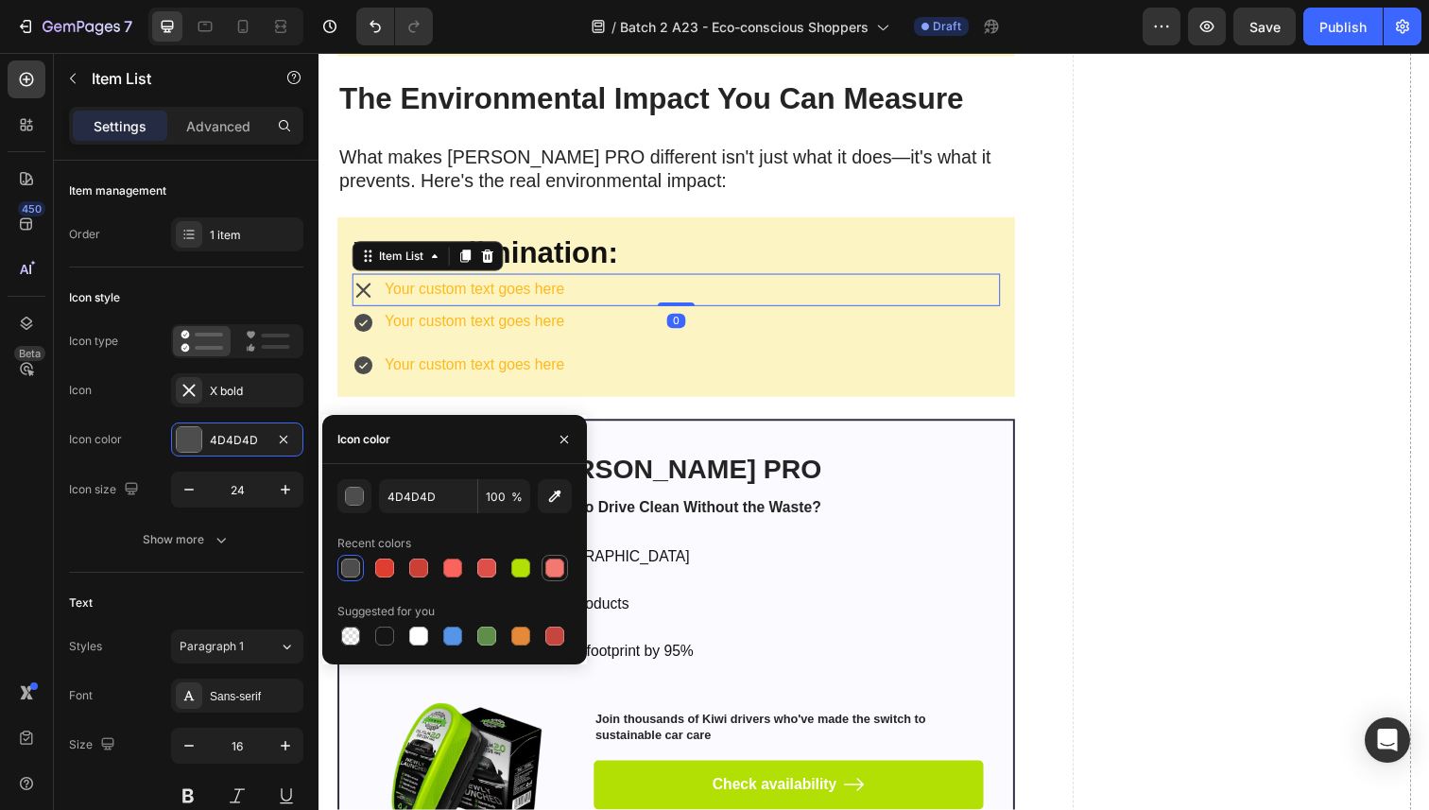
click at [552, 565] on div at bounding box center [554, 568] width 19 height 19
type input "F27871"
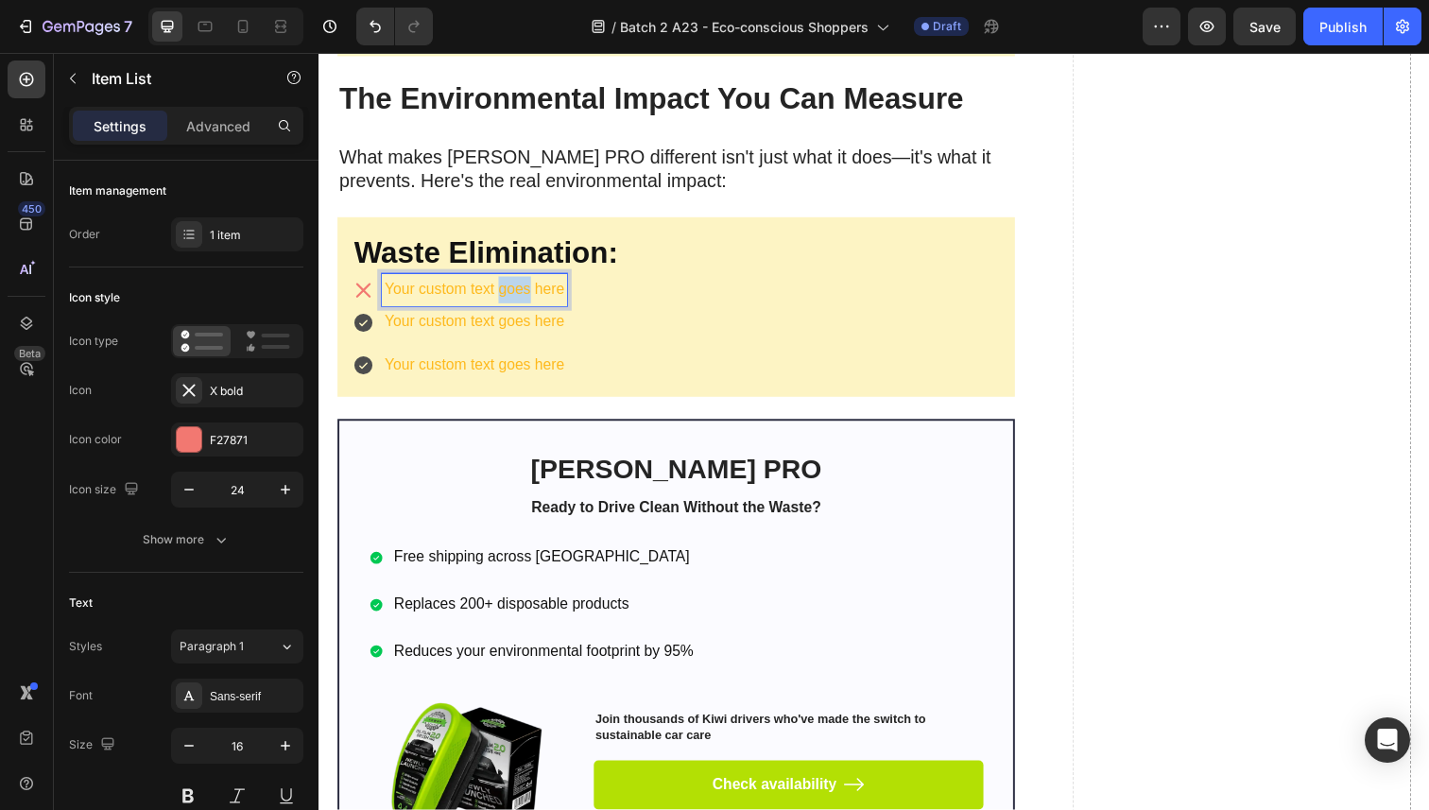
click at [525, 288] on p "Your custom text goes here" at bounding box center [477, 295] width 183 height 27
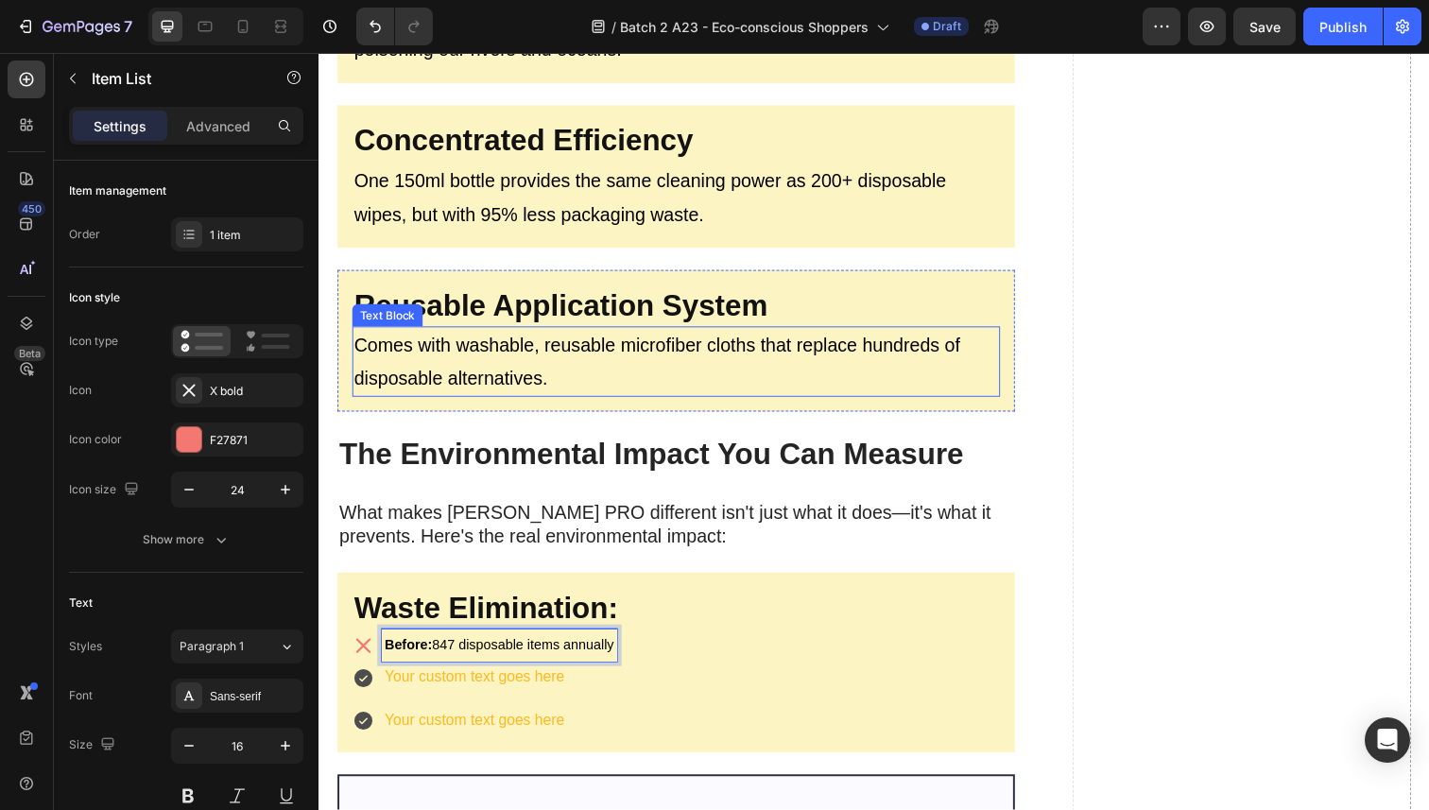
scroll to position [3557, 0]
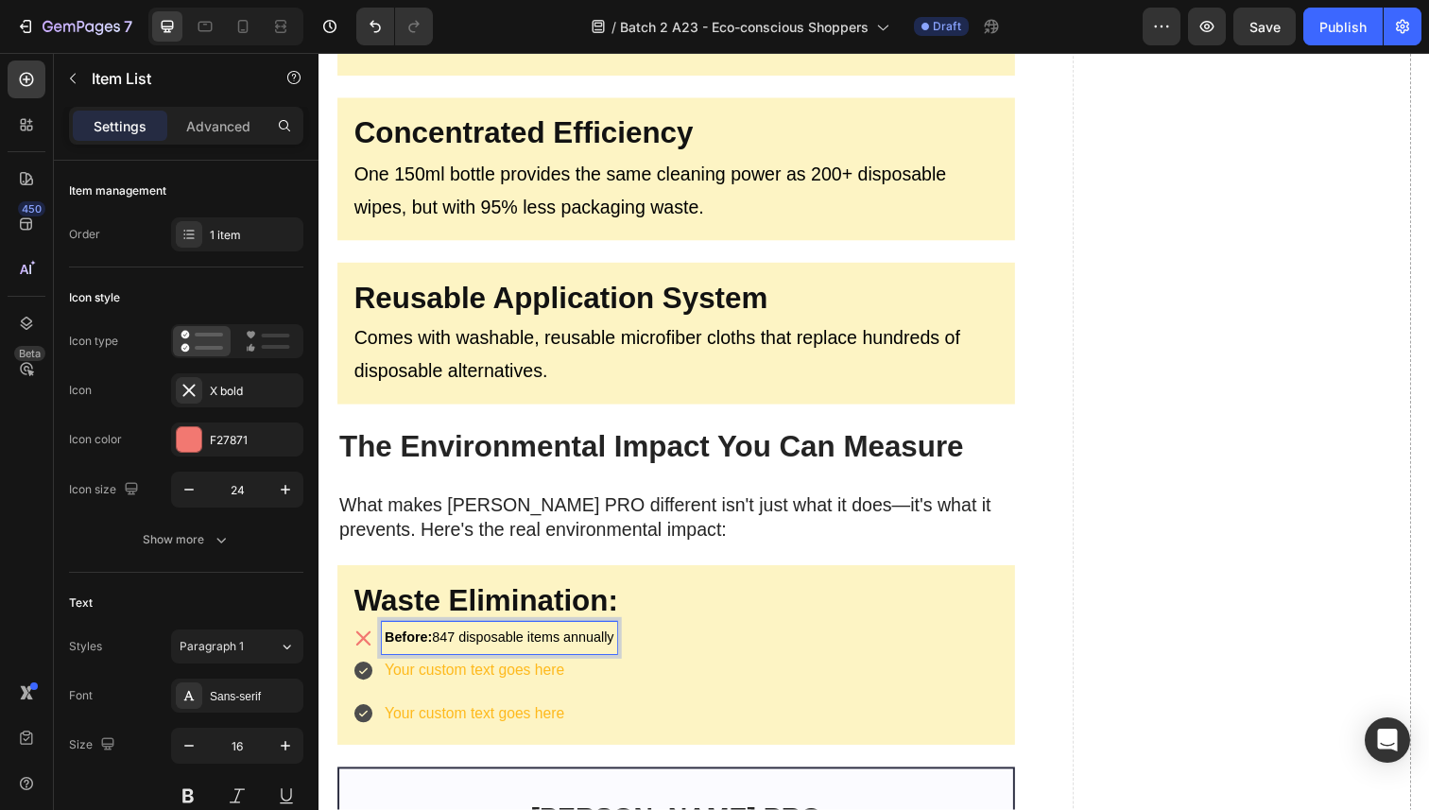
click at [663, 654] on div "Before: 847 disposable items annually" at bounding box center [684, 650] width 662 height 33
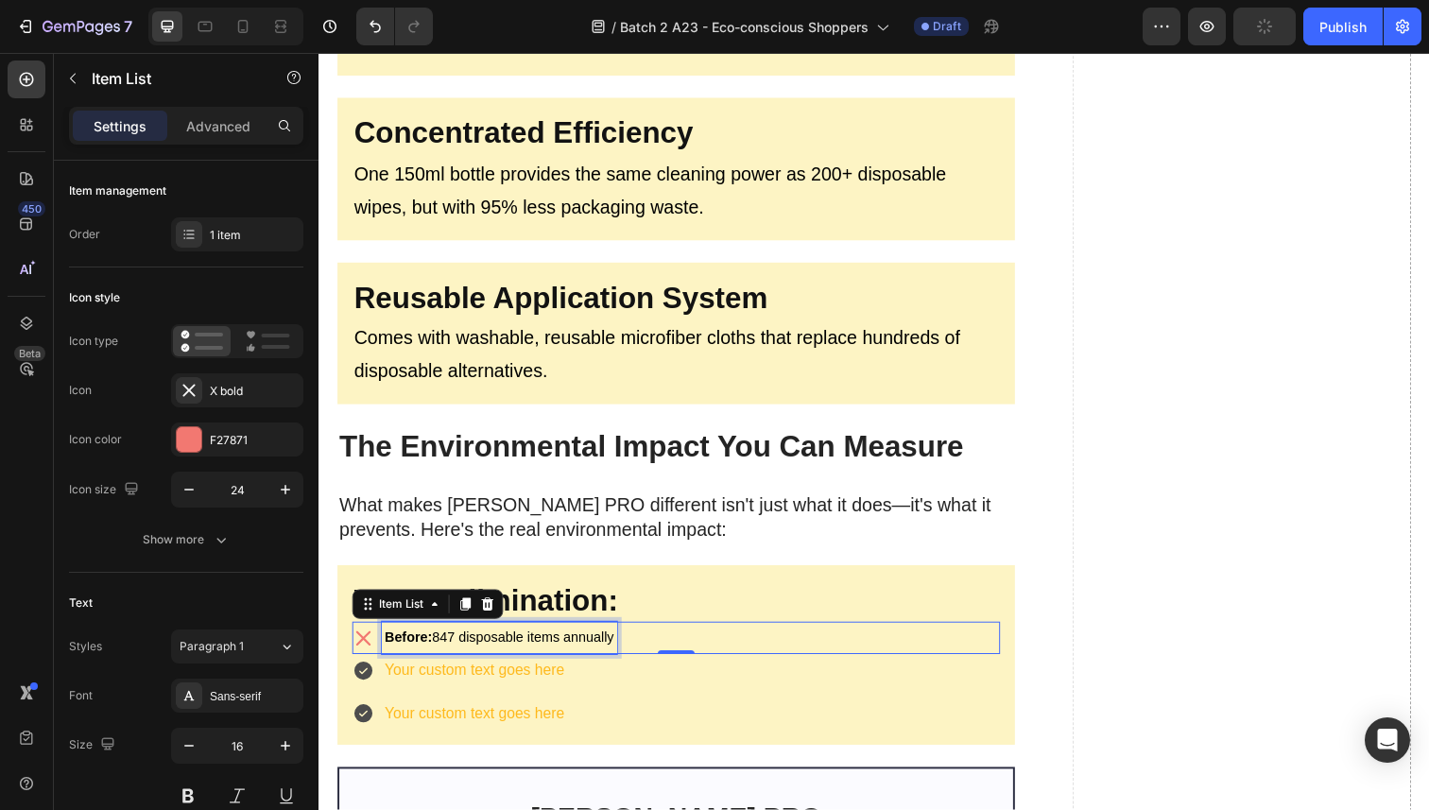
click at [599, 646] on span "Before: 847 disposable items annually" at bounding box center [503, 650] width 234 height 15
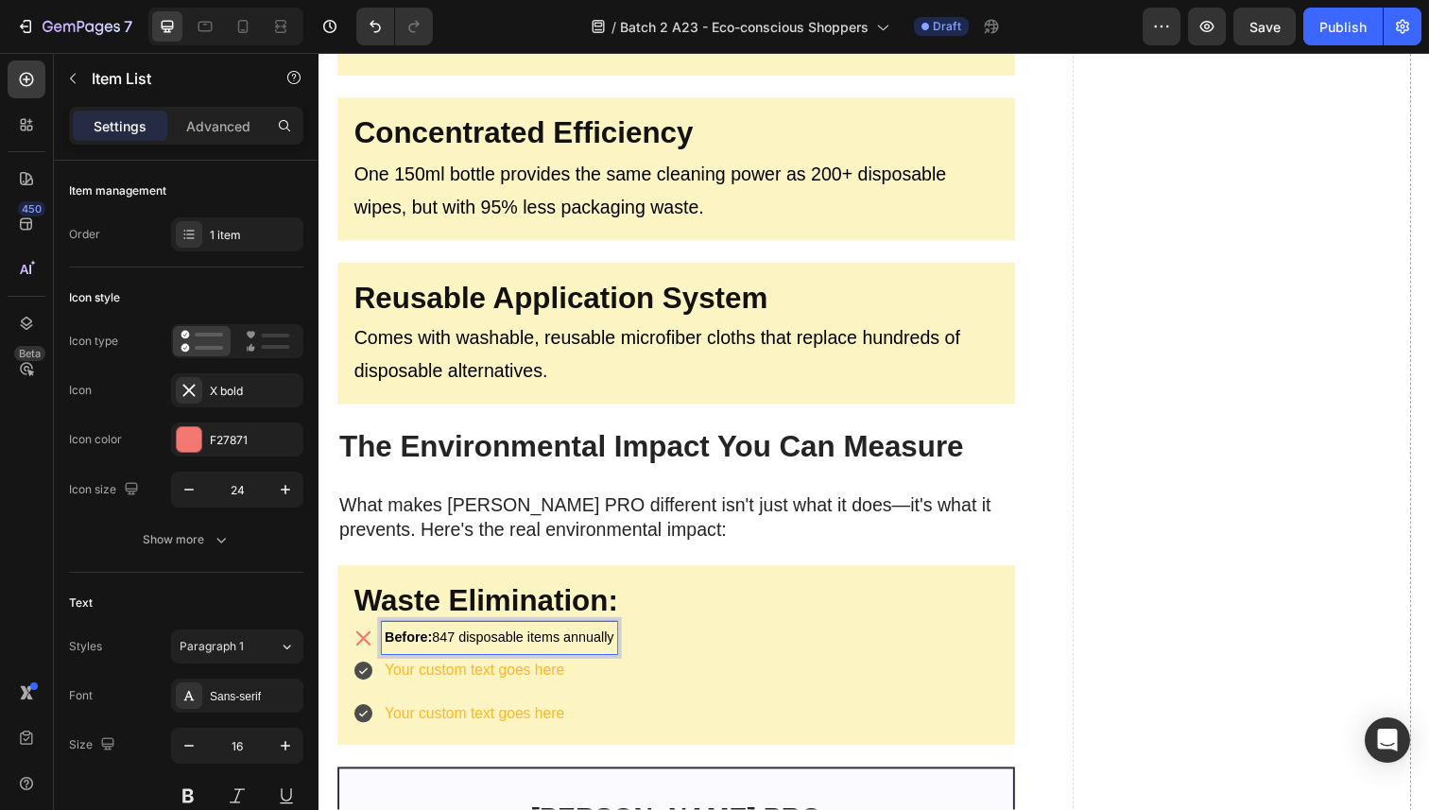
click at [503, 646] on span "Before: 847 disposable items annually" at bounding box center [503, 650] width 234 height 15
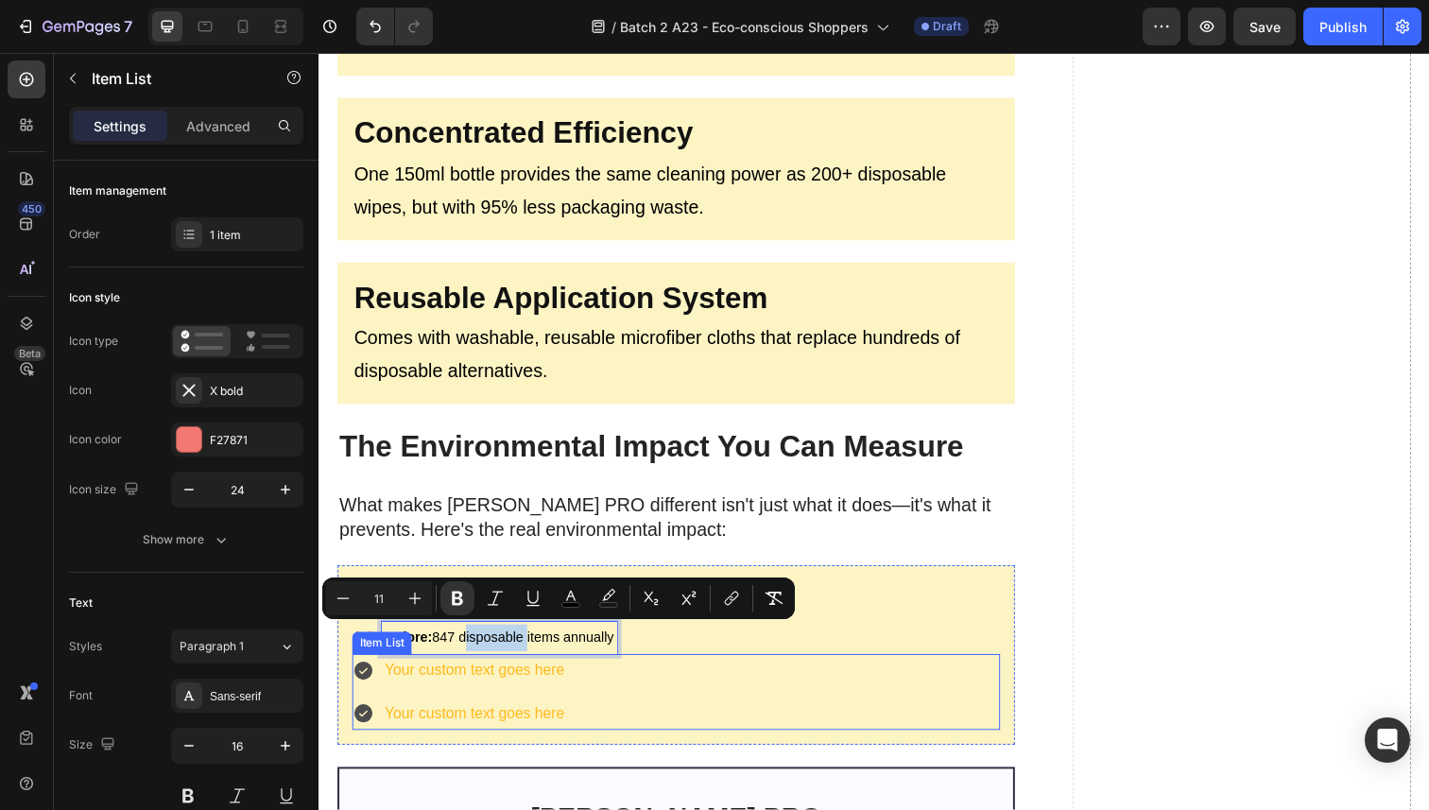
click at [646, 698] on div "Your custom text goes here Your custom text goes here" at bounding box center [684, 706] width 662 height 78
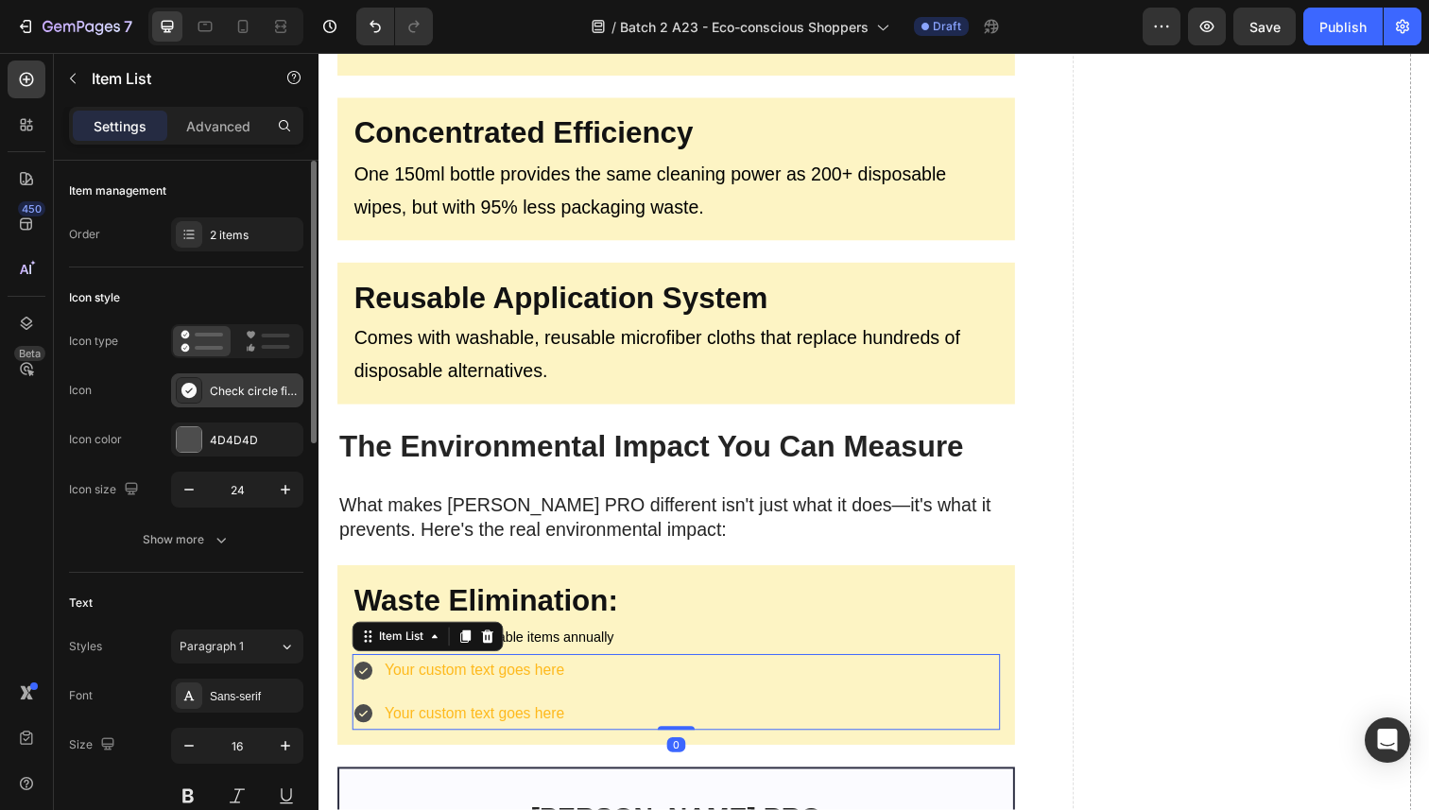
click at [237, 394] on div "Check circle filled" at bounding box center [254, 391] width 89 height 17
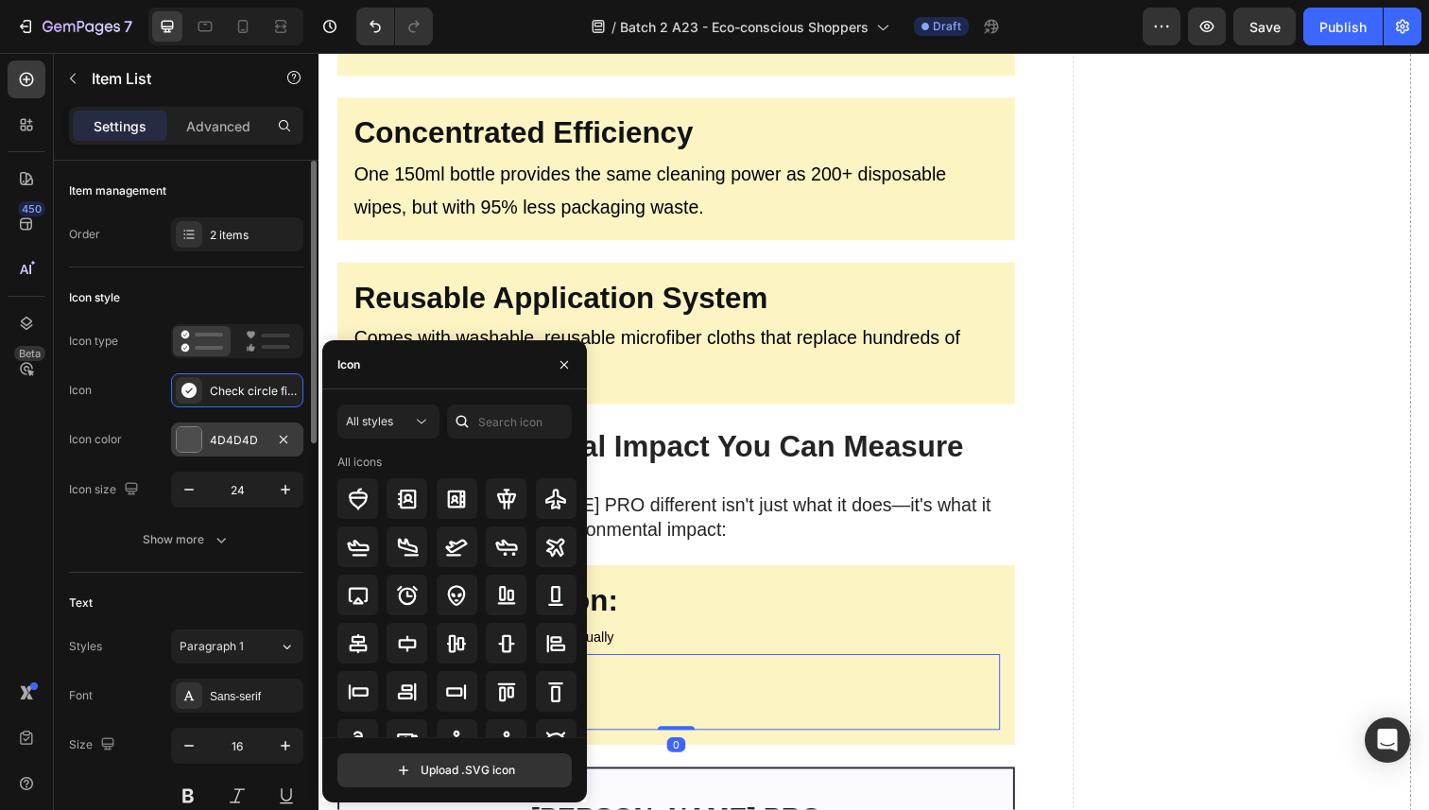
click at [189, 441] on div at bounding box center [189, 439] width 25 height 25
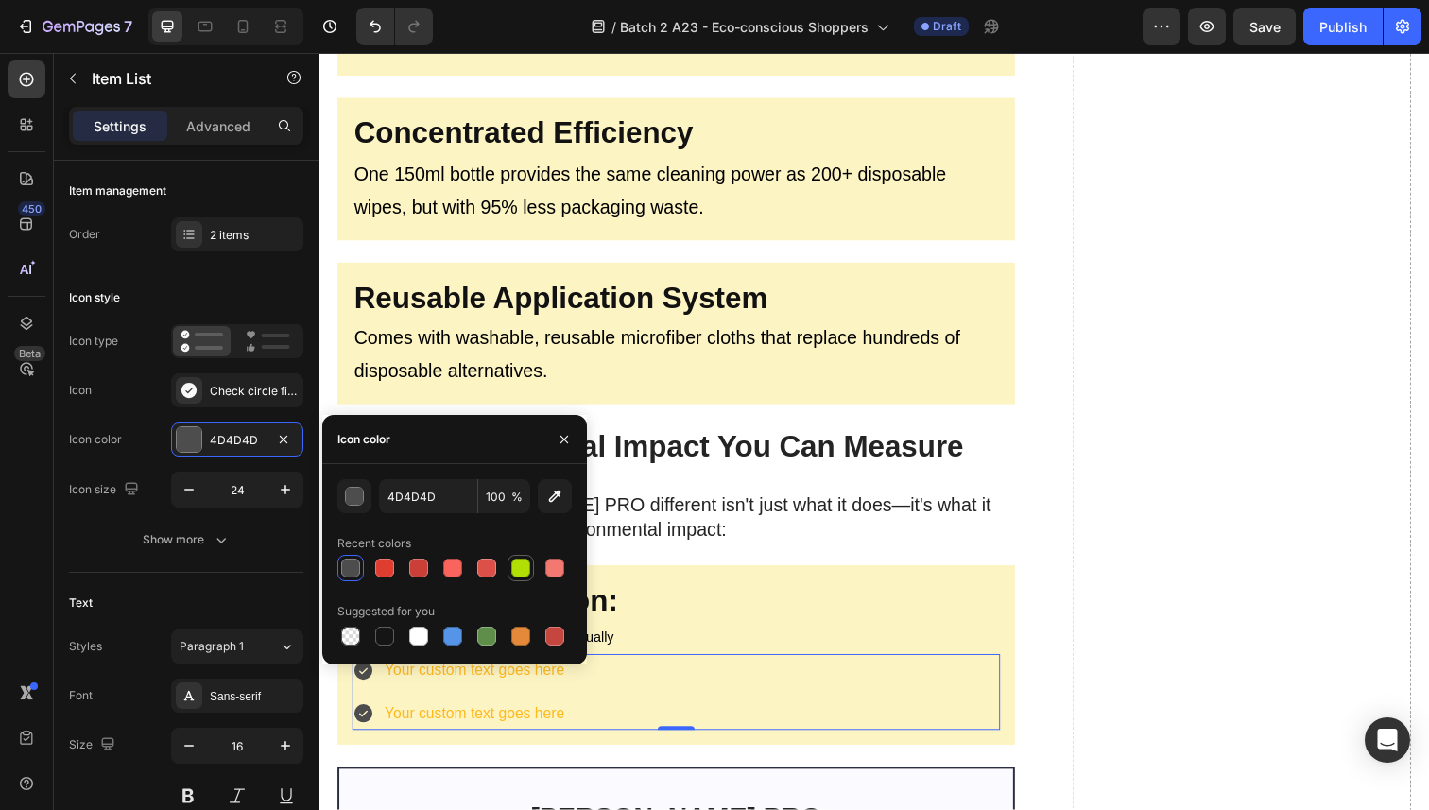
click at [516, 570] on div at bounding box center [520, 568] width 19 height 19
type input "B3E004"
click at [631, 697] on div "Your custom text goes here Your custom text goes here" at bounding box center [684, 706] width 662 height 78
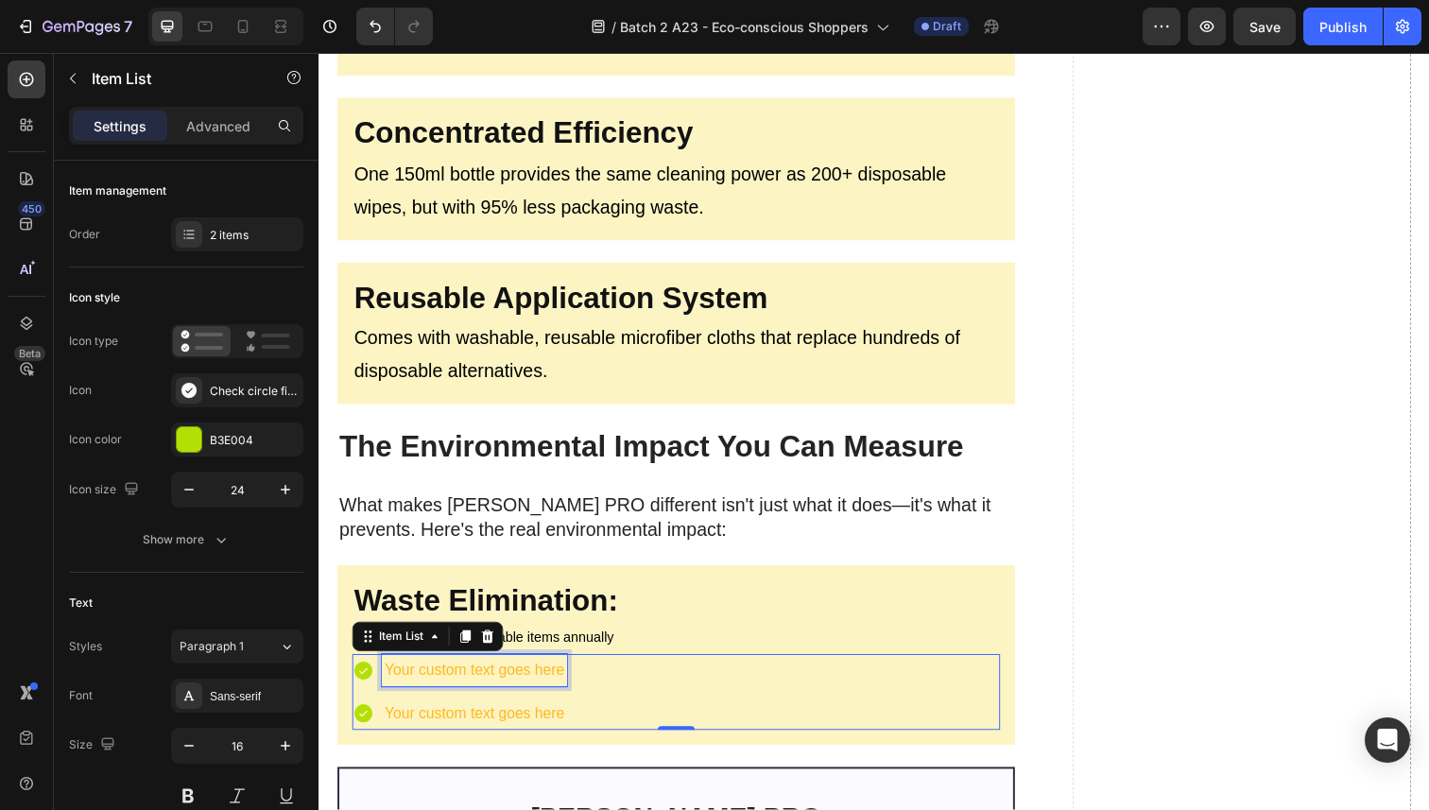
click at [483, 688] on div "Your custom text goes here" at bounding box center [477, 683] width 189 height 33
click at [483, 688] on p "Your custom text goes here" at bounding box center [477, 683] width 183 height 27
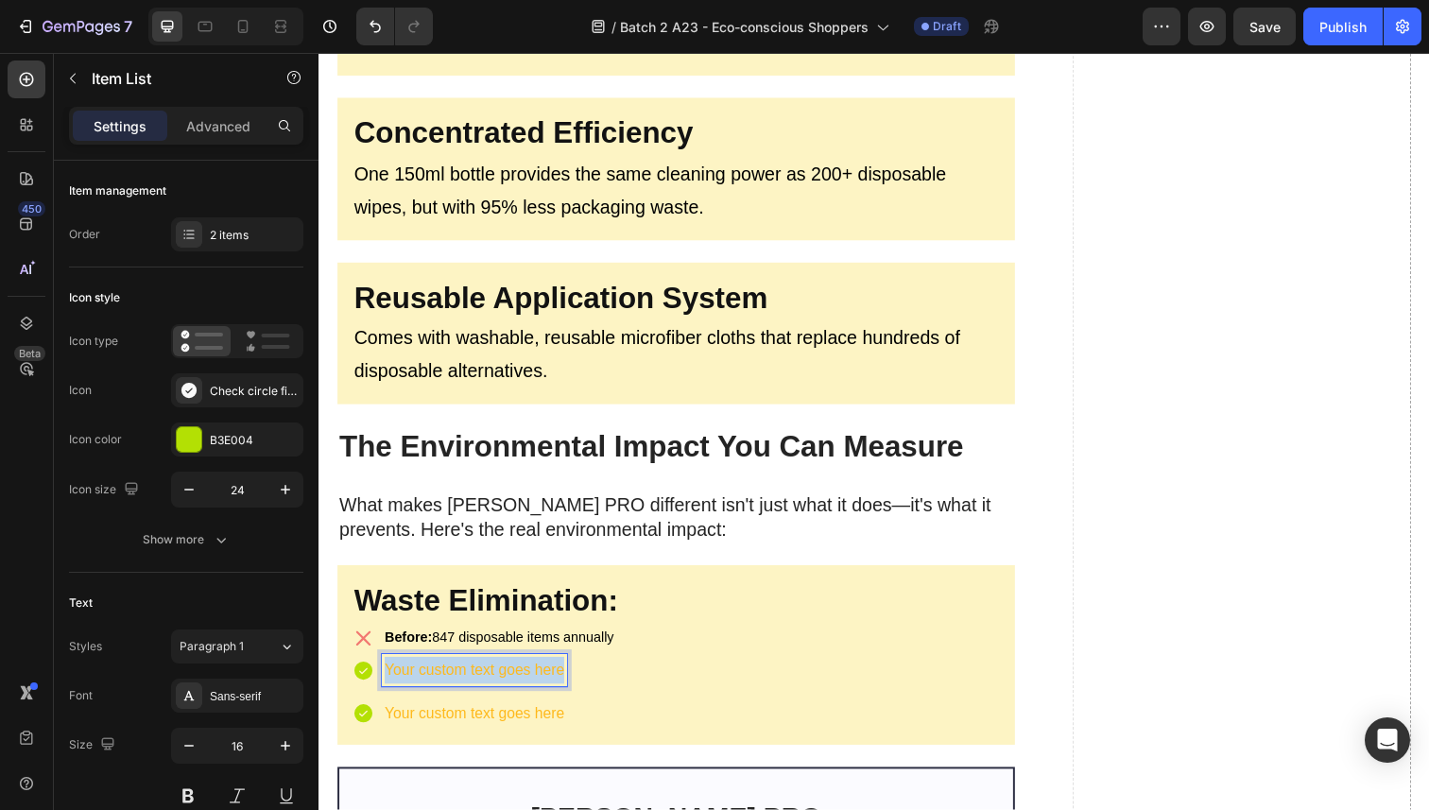
click at [483, 688] on p "Your custom text goes here" at bounding box center [477, 683] width 183 height 27
click at [464, 716] on p "Your custom text goes here" at bounding box center [512, 728] width 252 height 27
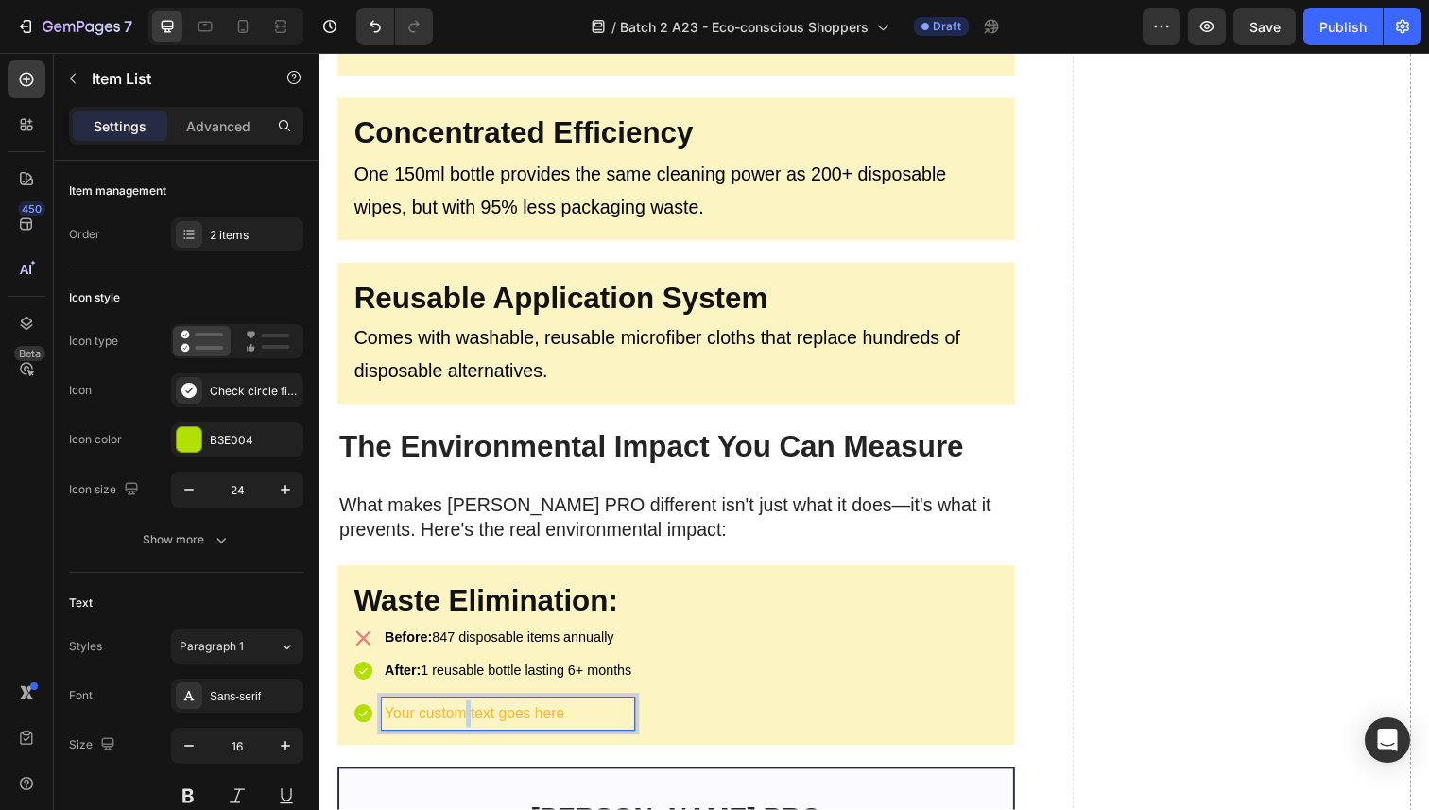
click at [464, 716] on p "Your custom text goes here" at bounding box center [512, 728] width 252 height 27
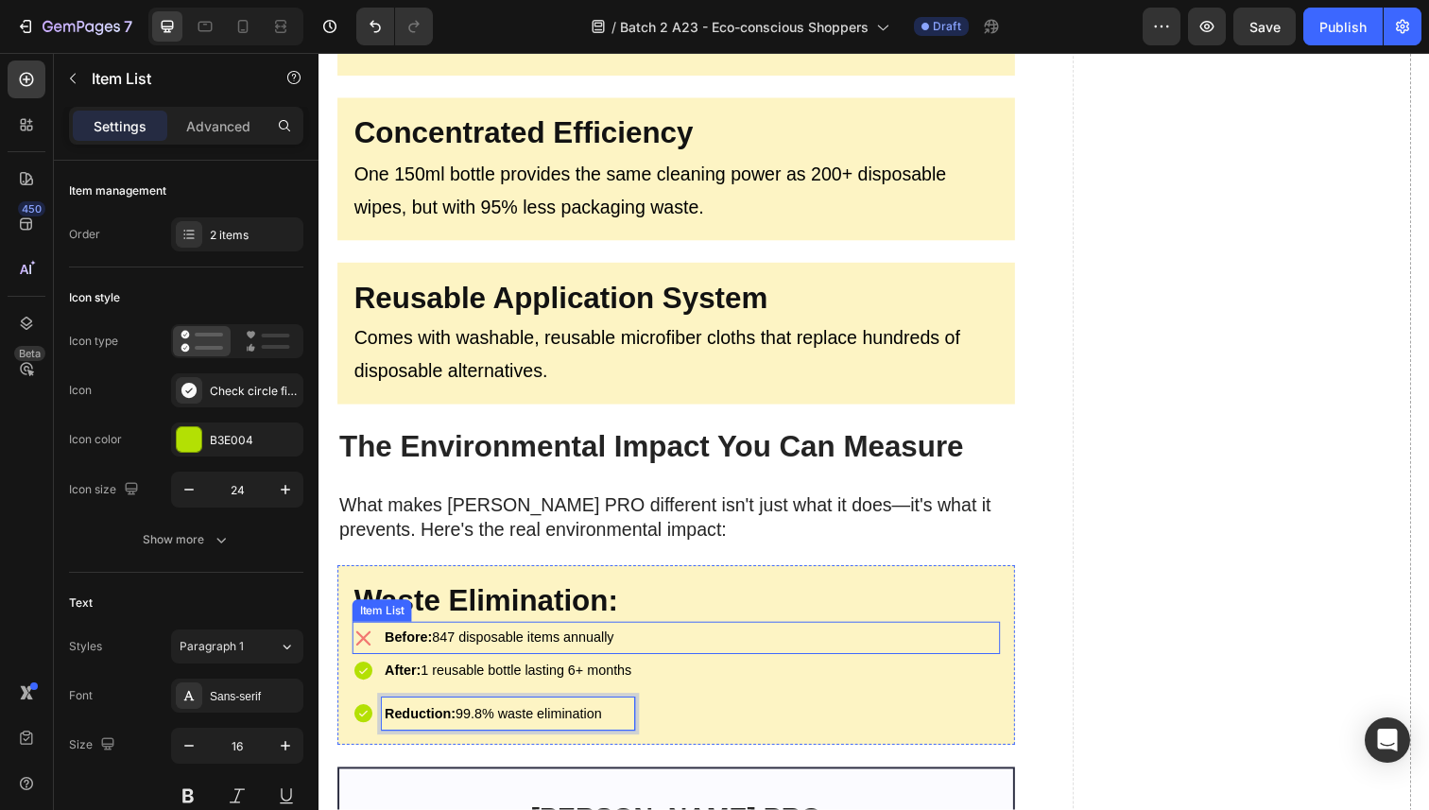
click at [720, 646] on div "Before: 847 disposable items annually" at bounding box center [684, 650] width 662 height 33
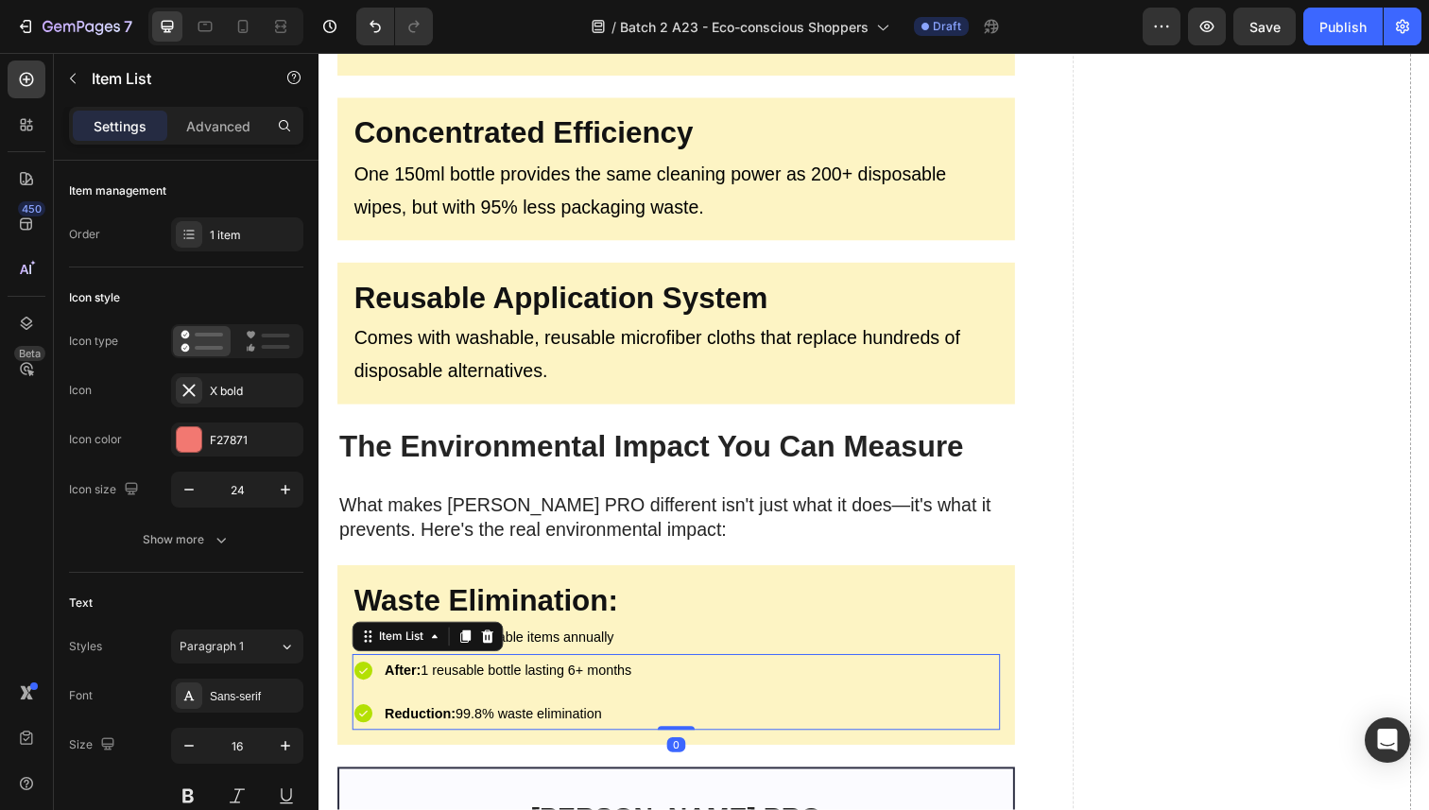
click at [403, 684] on strong "After:" at bounding box center [404, 683] width 37 height 15
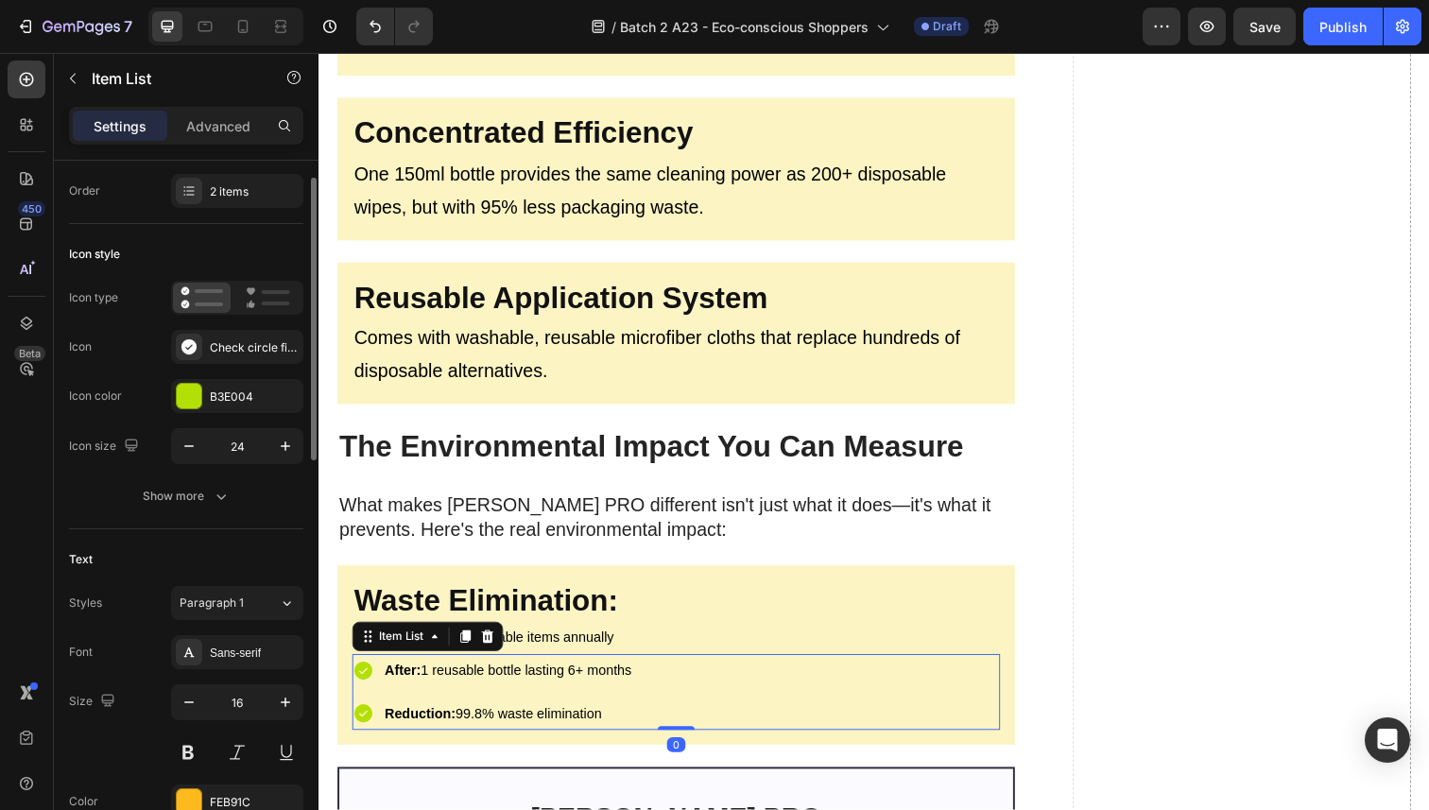
scroll to position [195, 0]
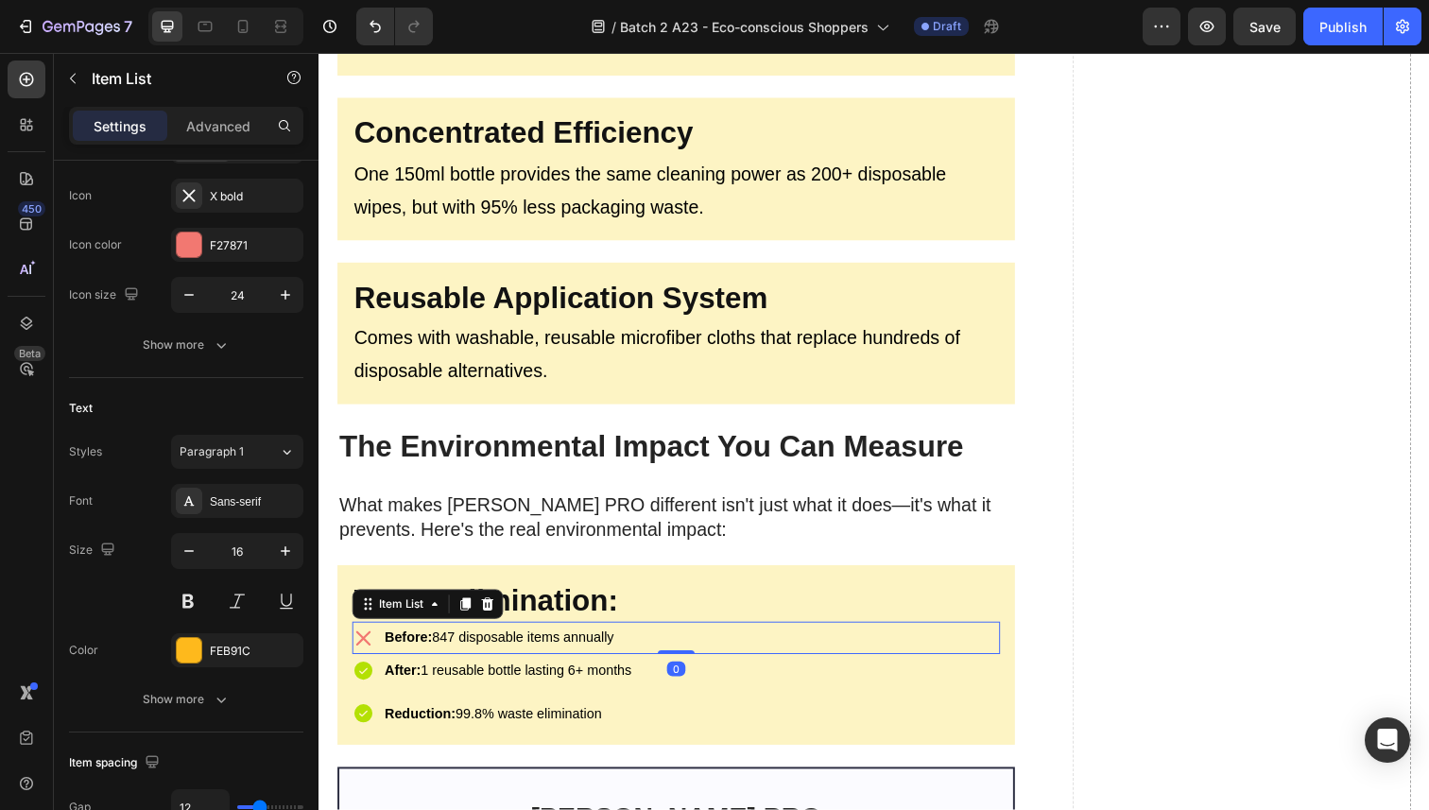
click at [665, 646] on div "Before: 847 disposable items annually" at bounding box center [684, 650] width 662 height 33
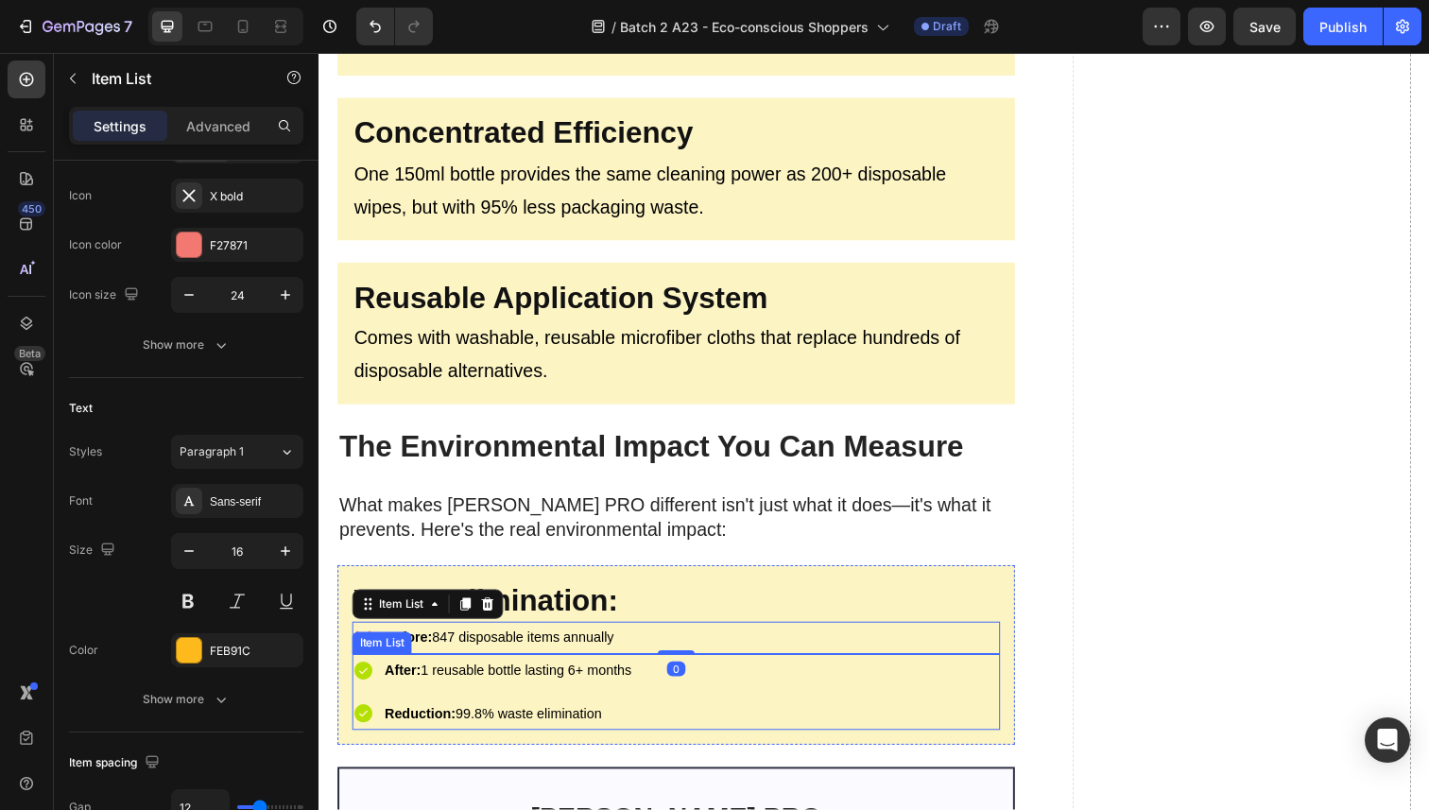
click at [774, 689] on div "After: 1 reusable bottle lasting 6+ months Reduction: 99.8% waste elimination" at bounding box center [684, 706] width 662 height 78
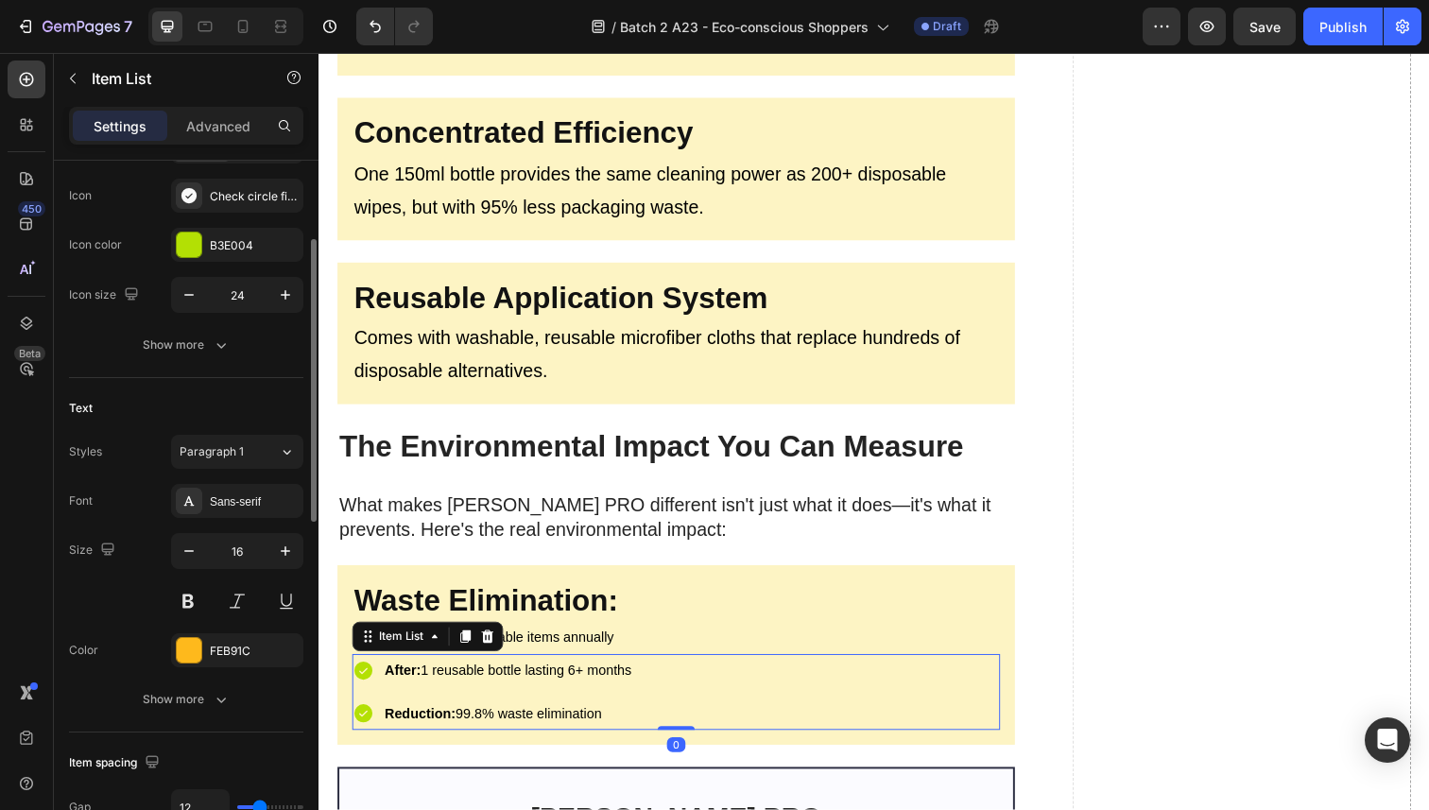
scroll to position [0, 0]
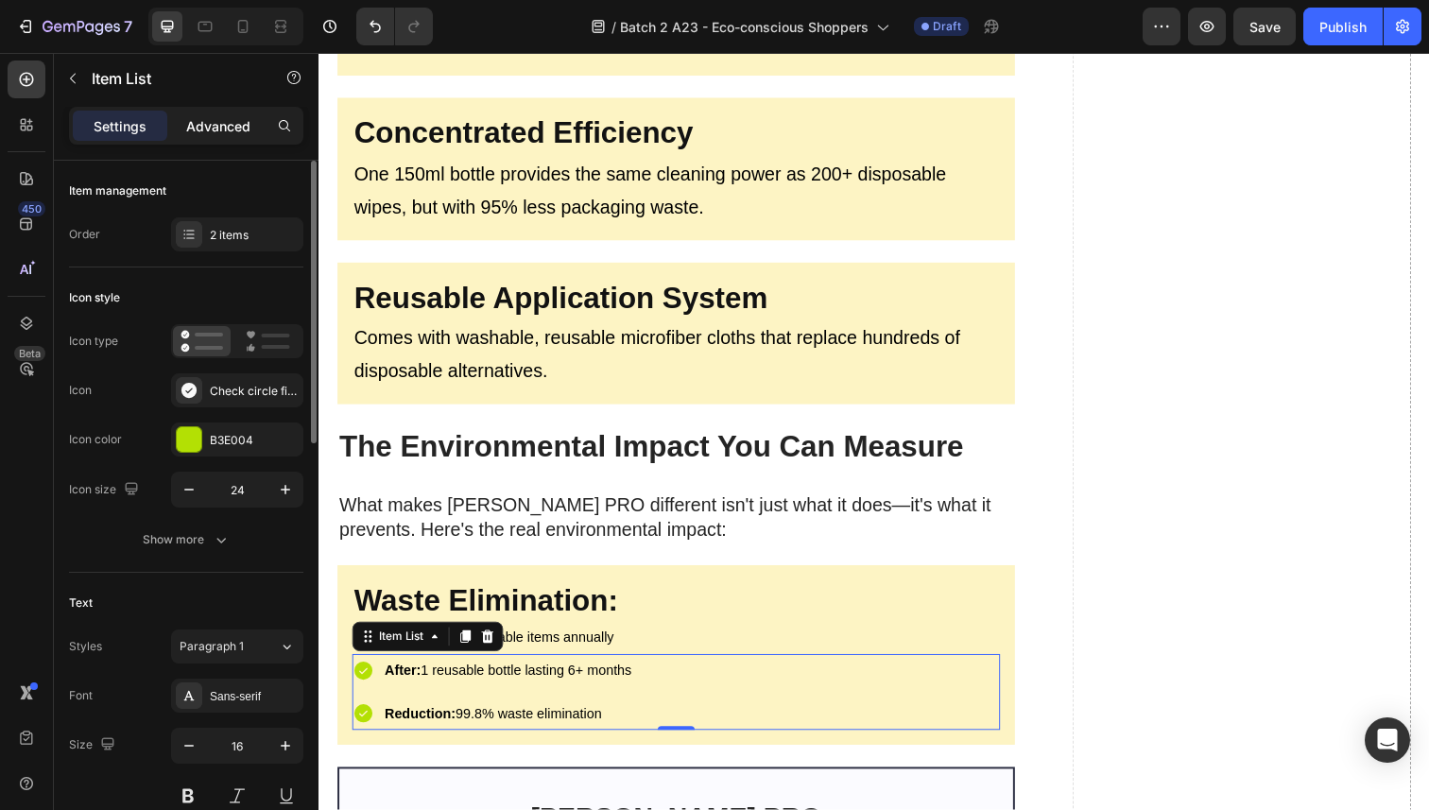
click at [215, 136] on div "Advanced" at bounding box center [218, 126] width 95 height 30
type input "100%"
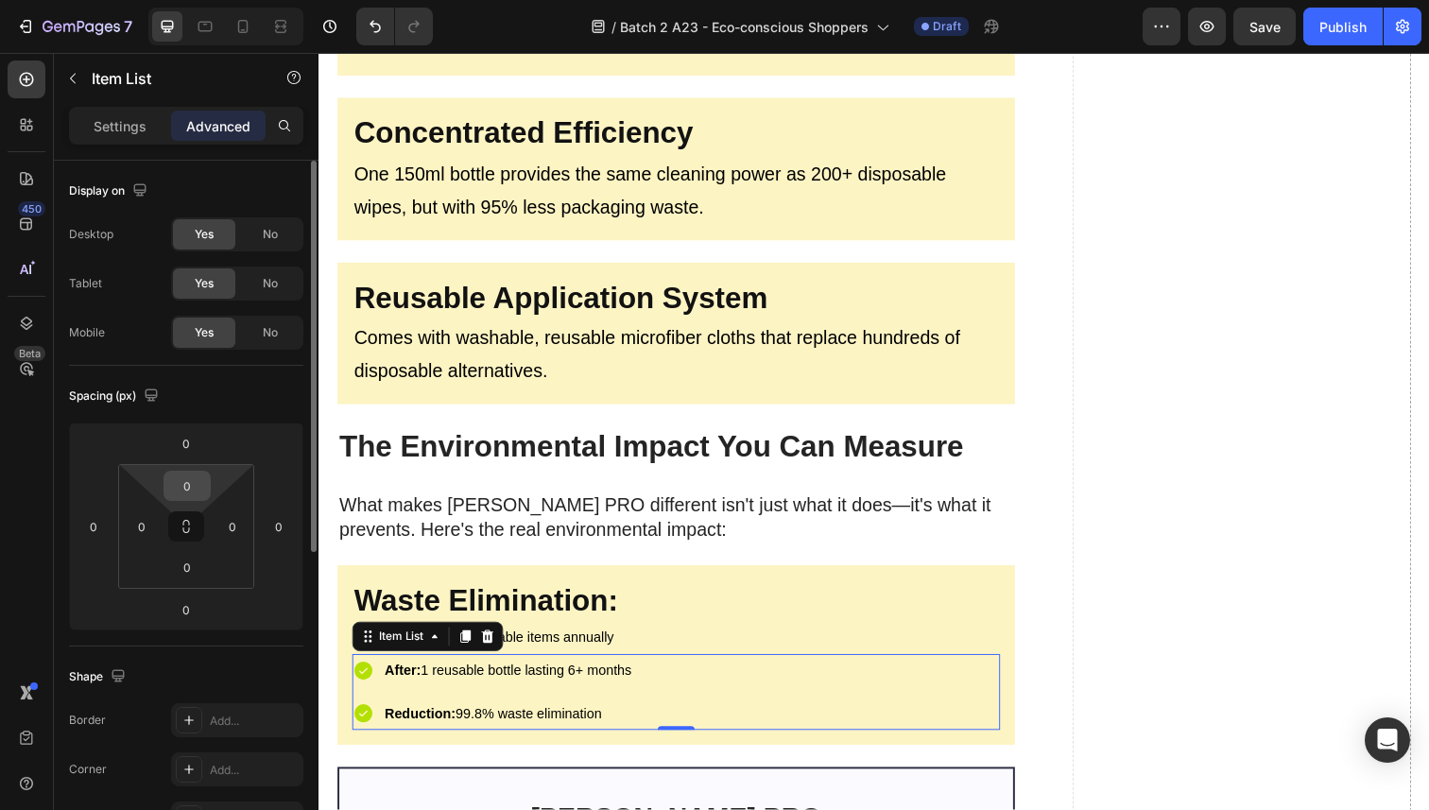
click at [193, 488] on input "0" at bounding box center [187, 486] width 38 height 28
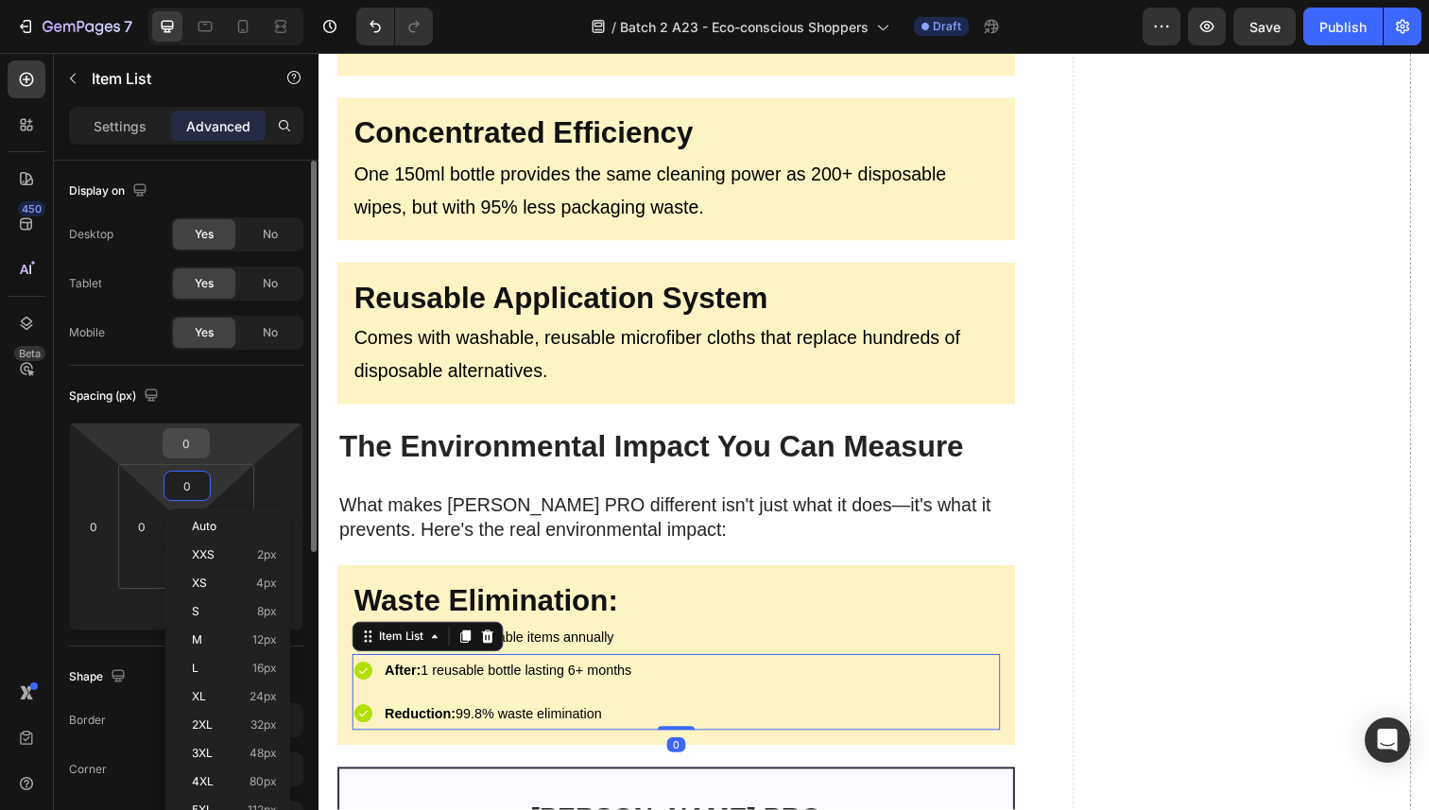
click at [194, 439] on input "0" at bounding box center [186, 443] width 38 height 28
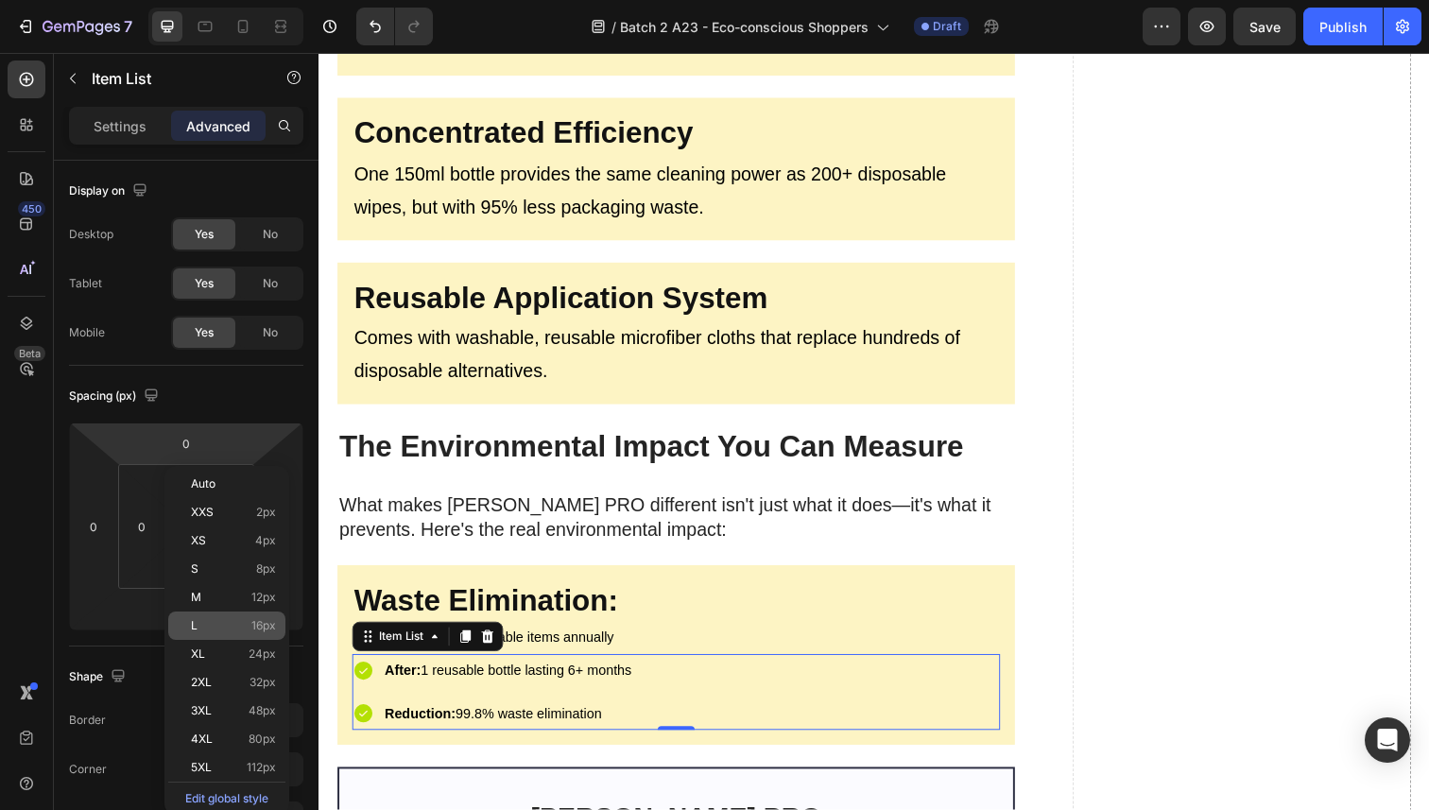
click at [260, 625] on span "16px" at bounding box center [263, 625] width 25 height 13
type input "16"
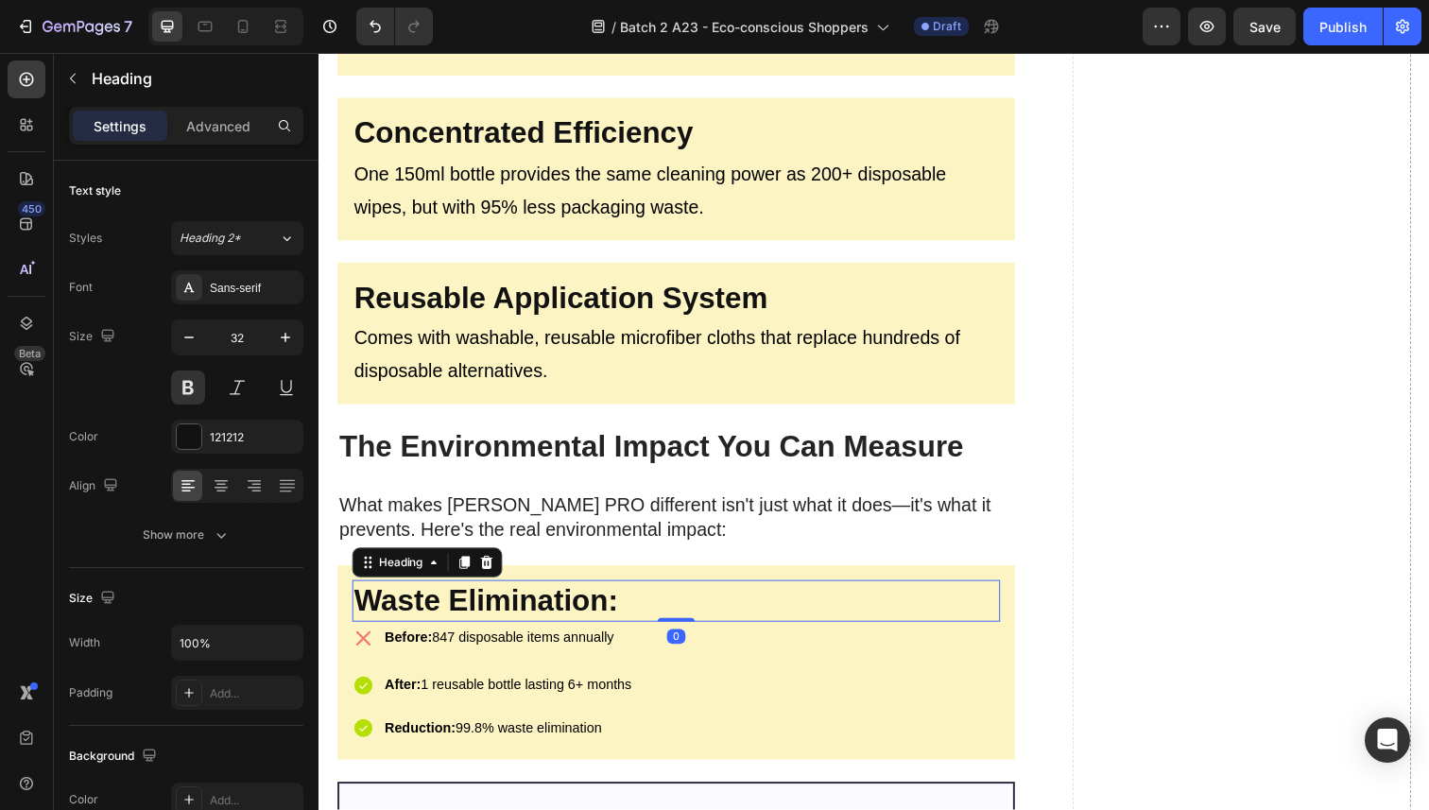
click at [747, 598] on p "⁠⁠⁠⁠⁠⁠⁠ Waste Elimination:" at bounding box center [683, 614] width 658 height 40
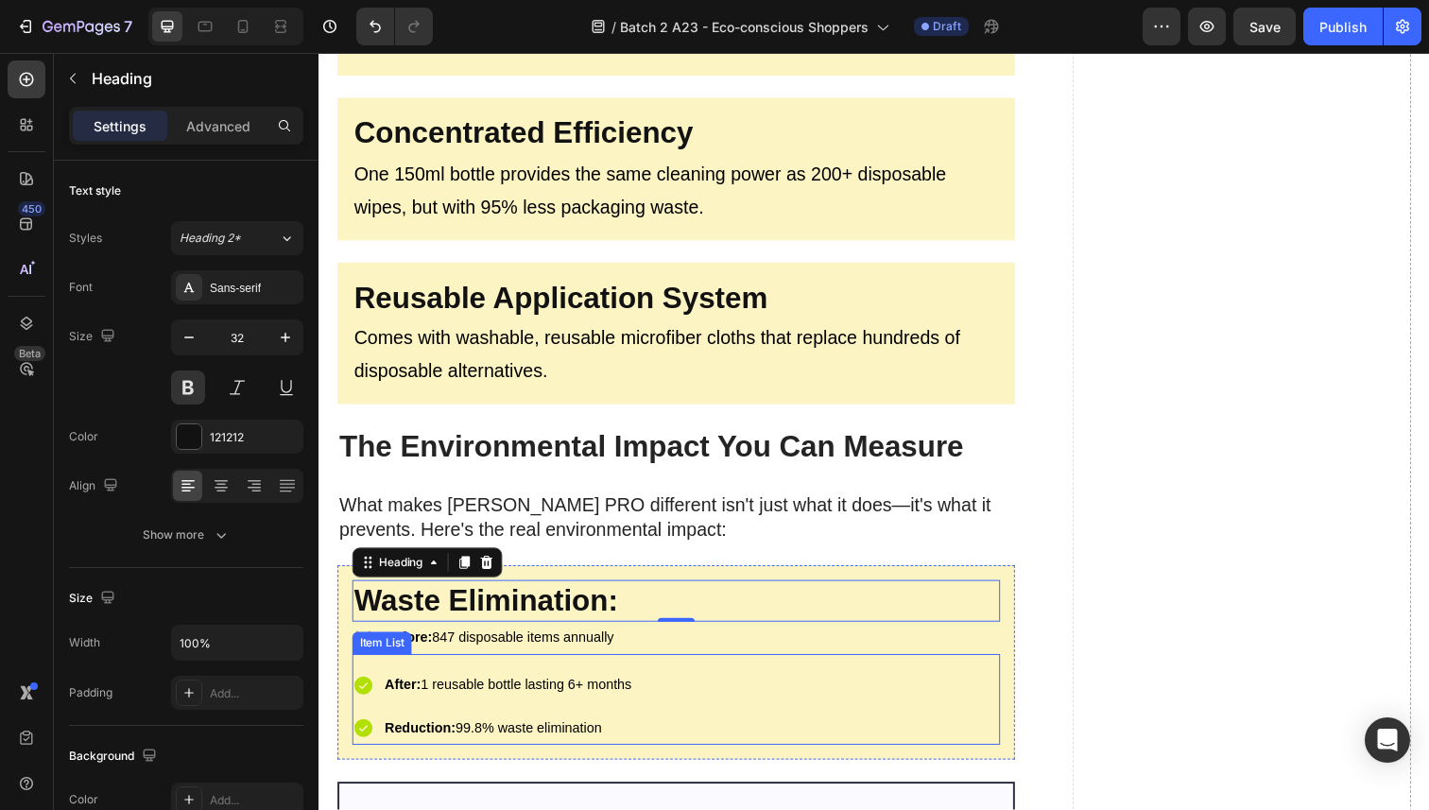
click at [786, 702] on div "After: 1 reusable bottle lasting 6+ months Reduction: 99.8% waste elimination" at bounding box center [684, 721] width 662 height 78
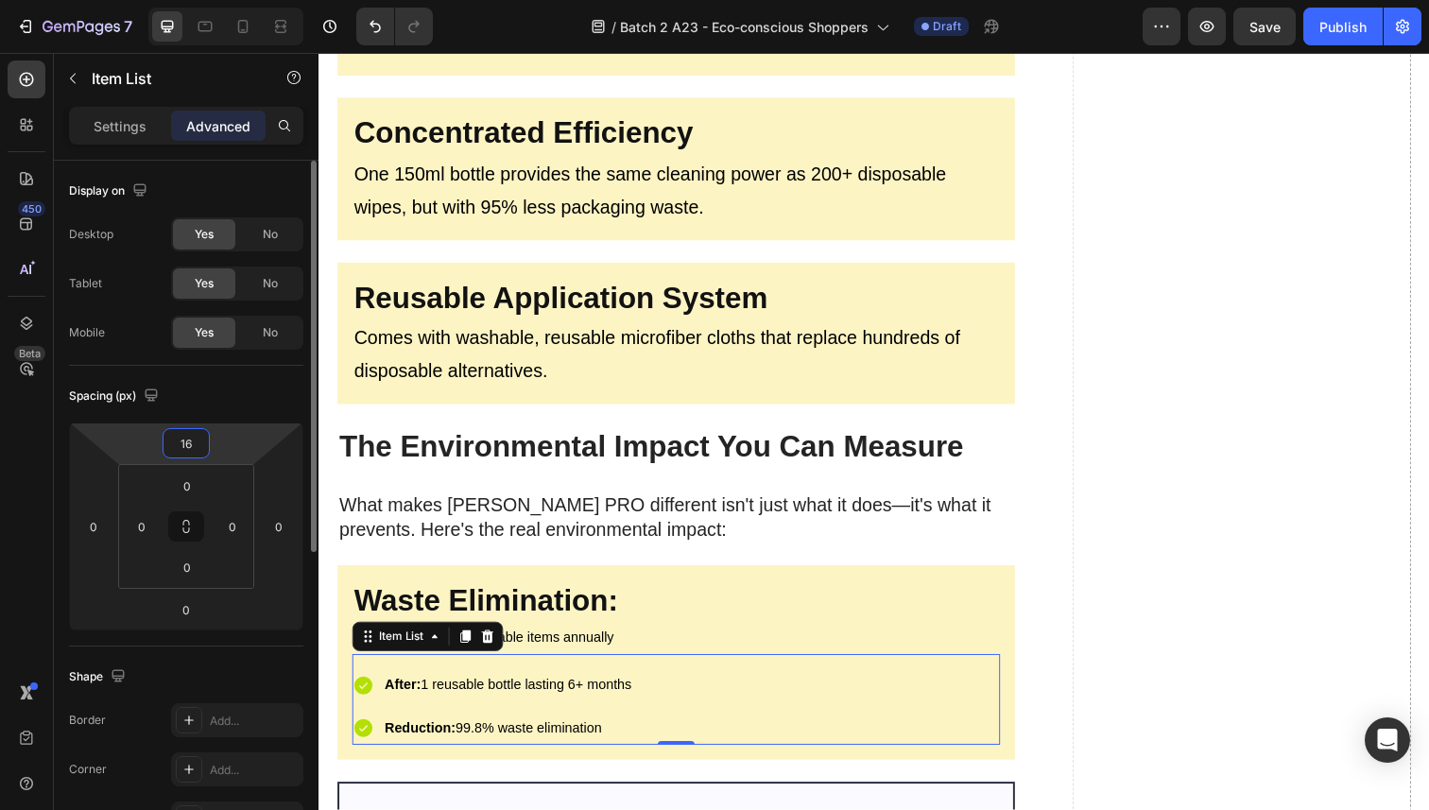
click at [185, 447] on input "16" at bounding box center [186, 443] width 38 height 28
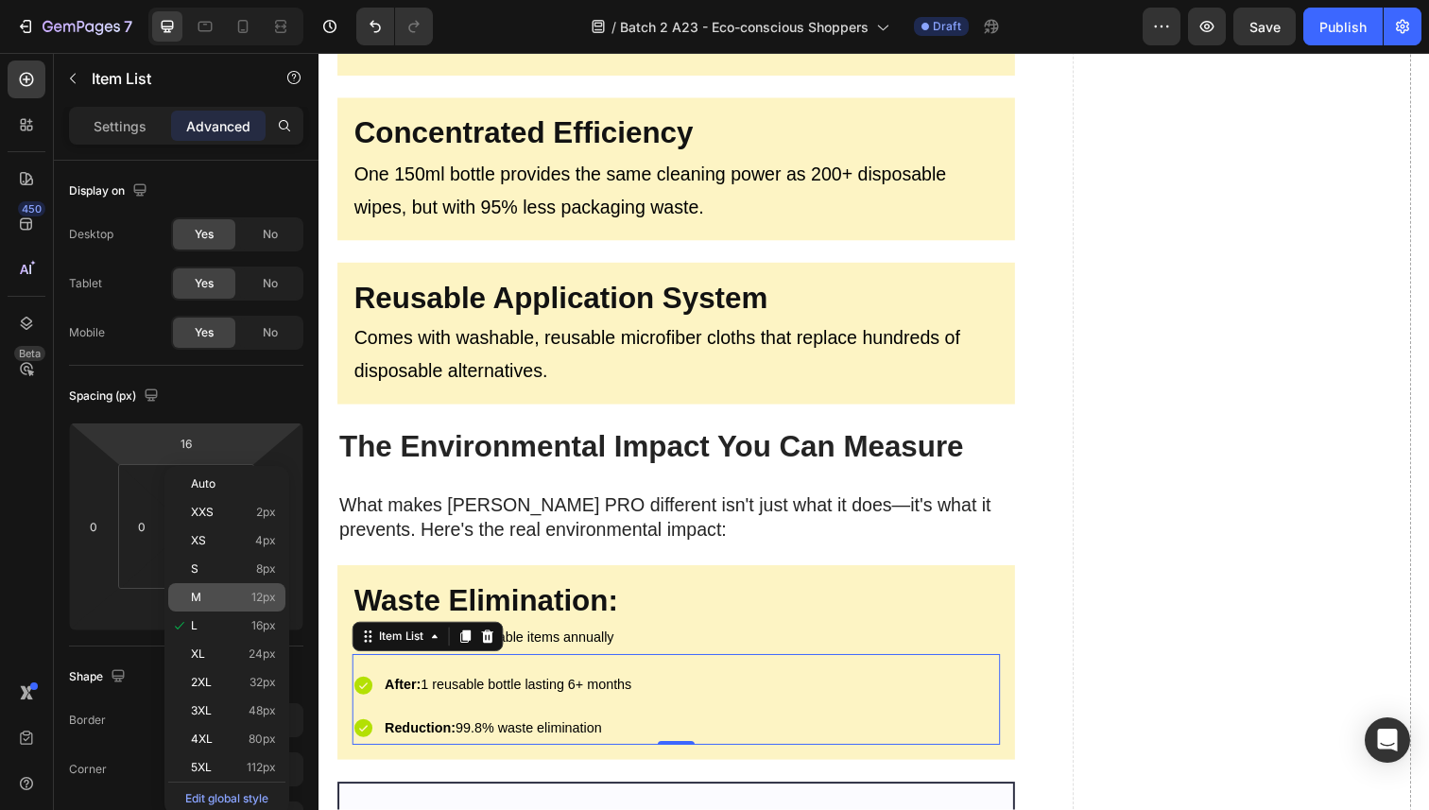
click at [251, 592] on span "12px" at bounding box center [263, 597] width 25 height 13
type input "12"
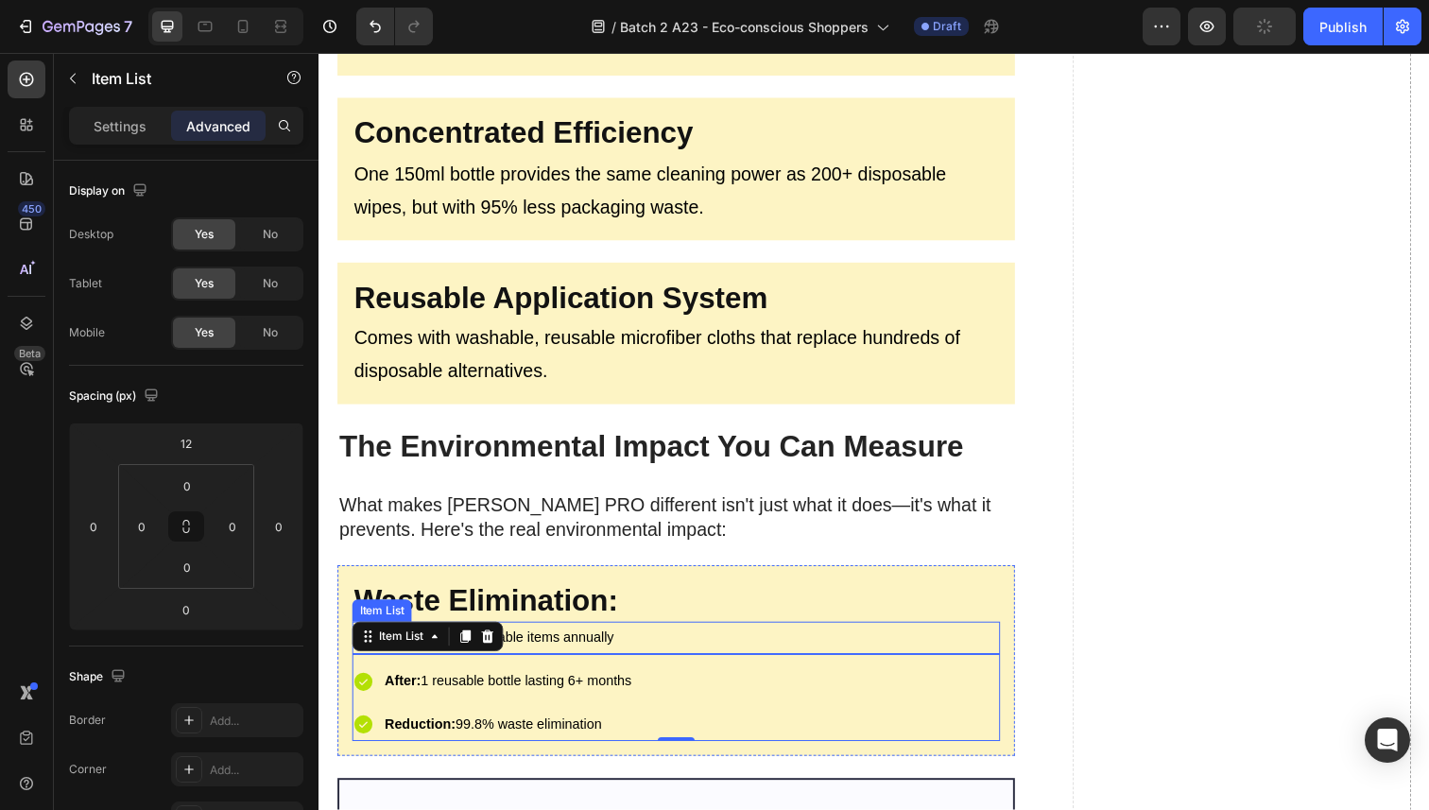
click at [707, 636] on div "Before: 847 disposable items annually" at bounding box center [684, 650] width 662 height 33
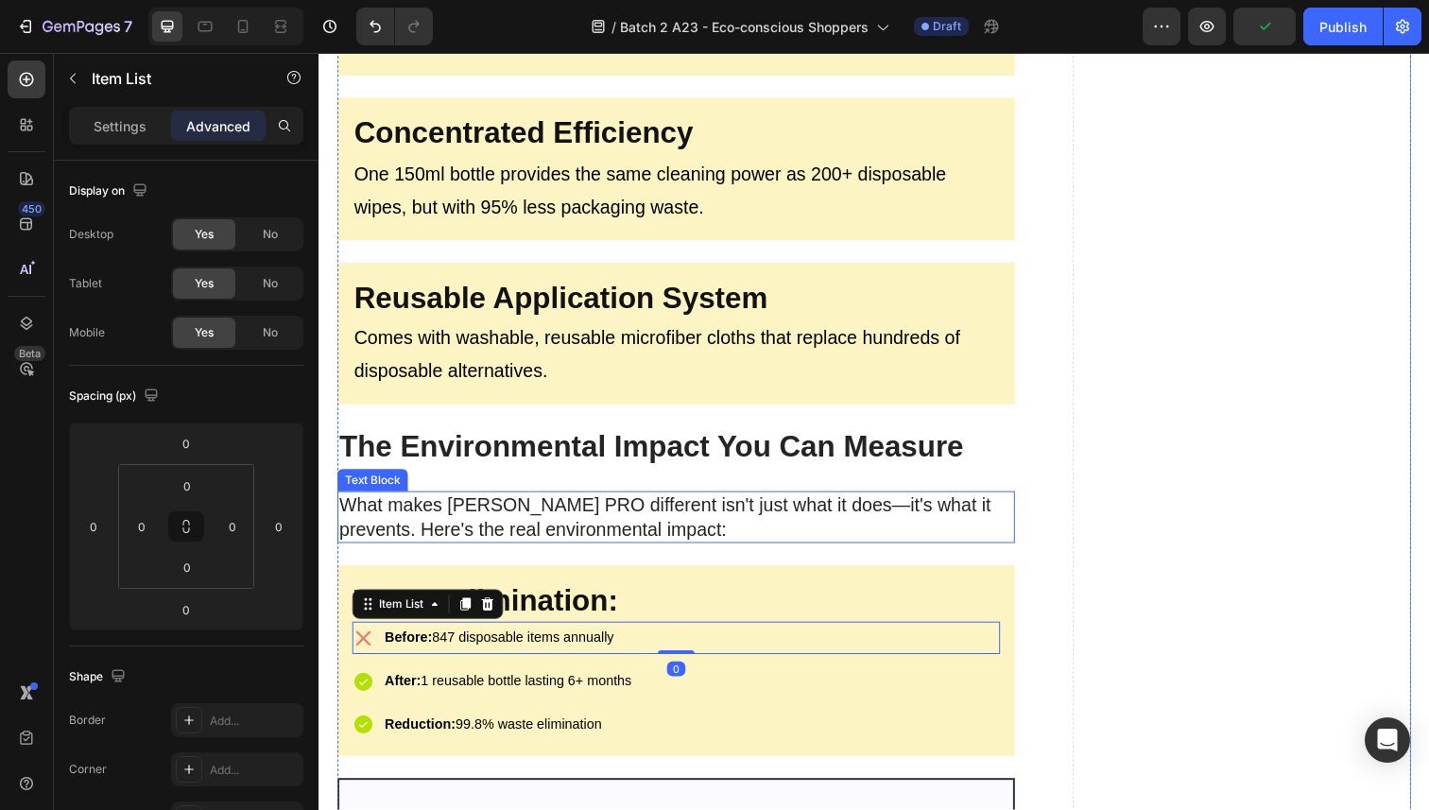
click at [815, 542] on p "What makes [PERSON_NAME] PRO different isn't just what it does—it's what it pre…" at bounding box center [683, 527] width 688 height 49
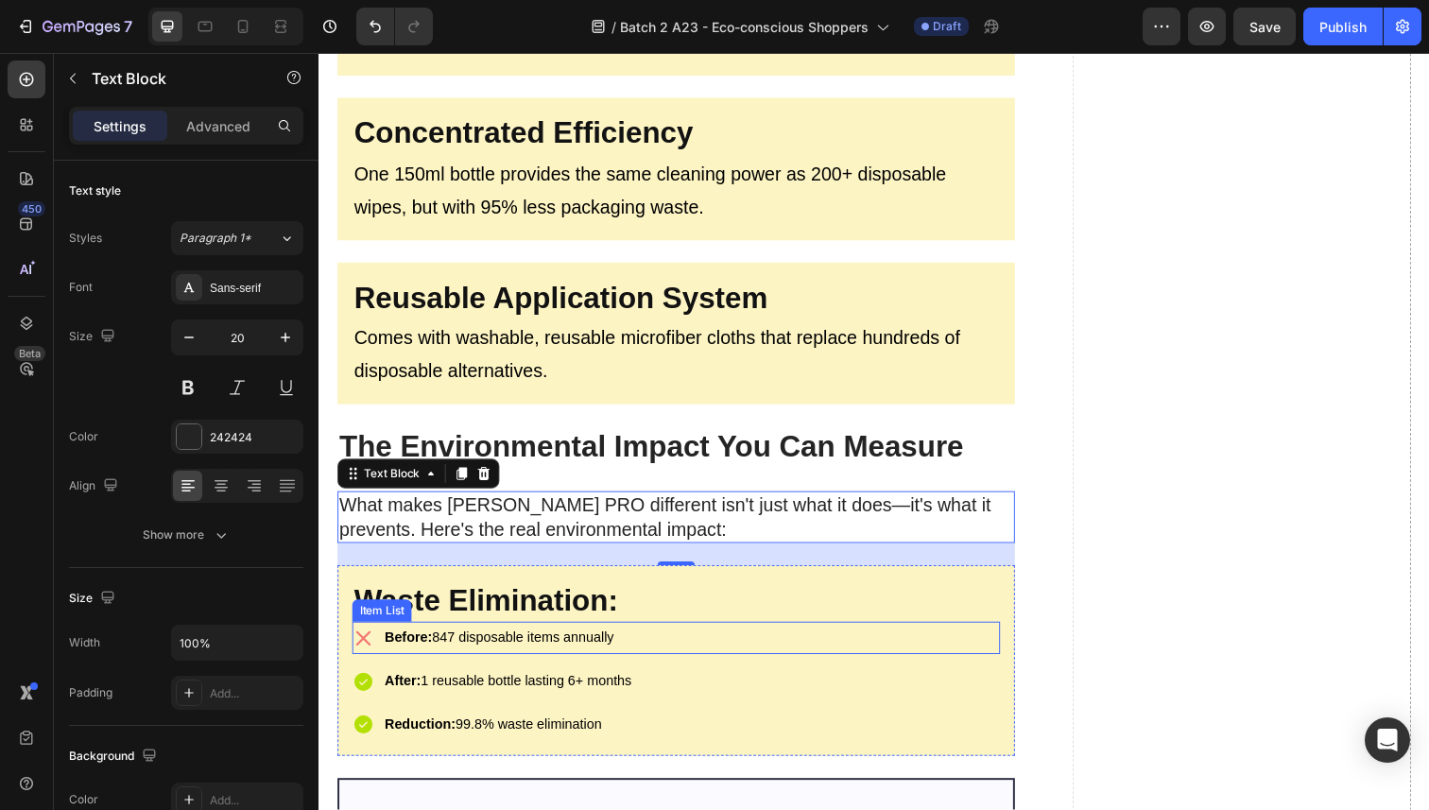
click at [673, 646] on div "Before: 847 disposable items annually" at bounding box center [684, 650] width 662 height 33
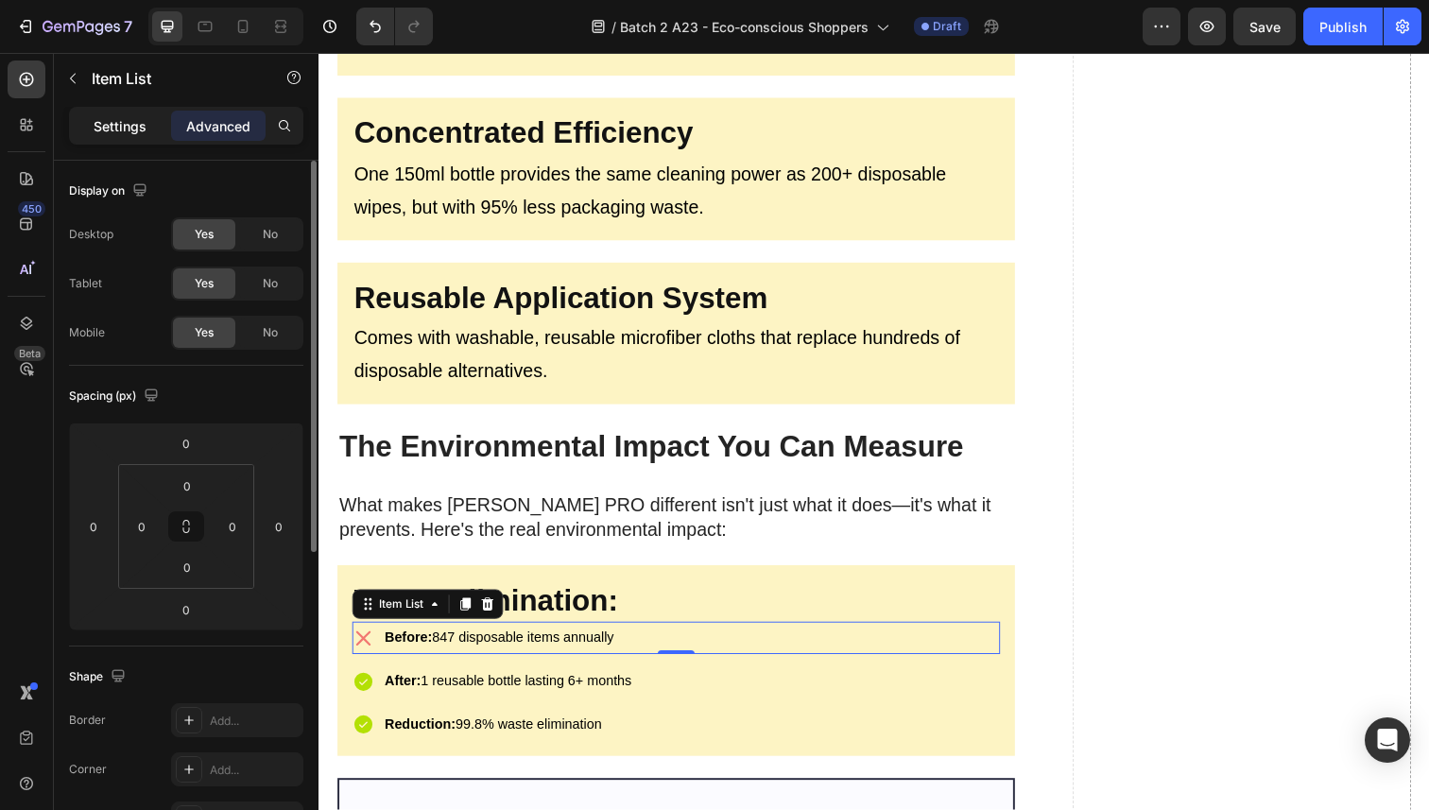
click at [126, 121] on p "Settings" at bounding box center [120, 126] width 53 height 20
type input "8"
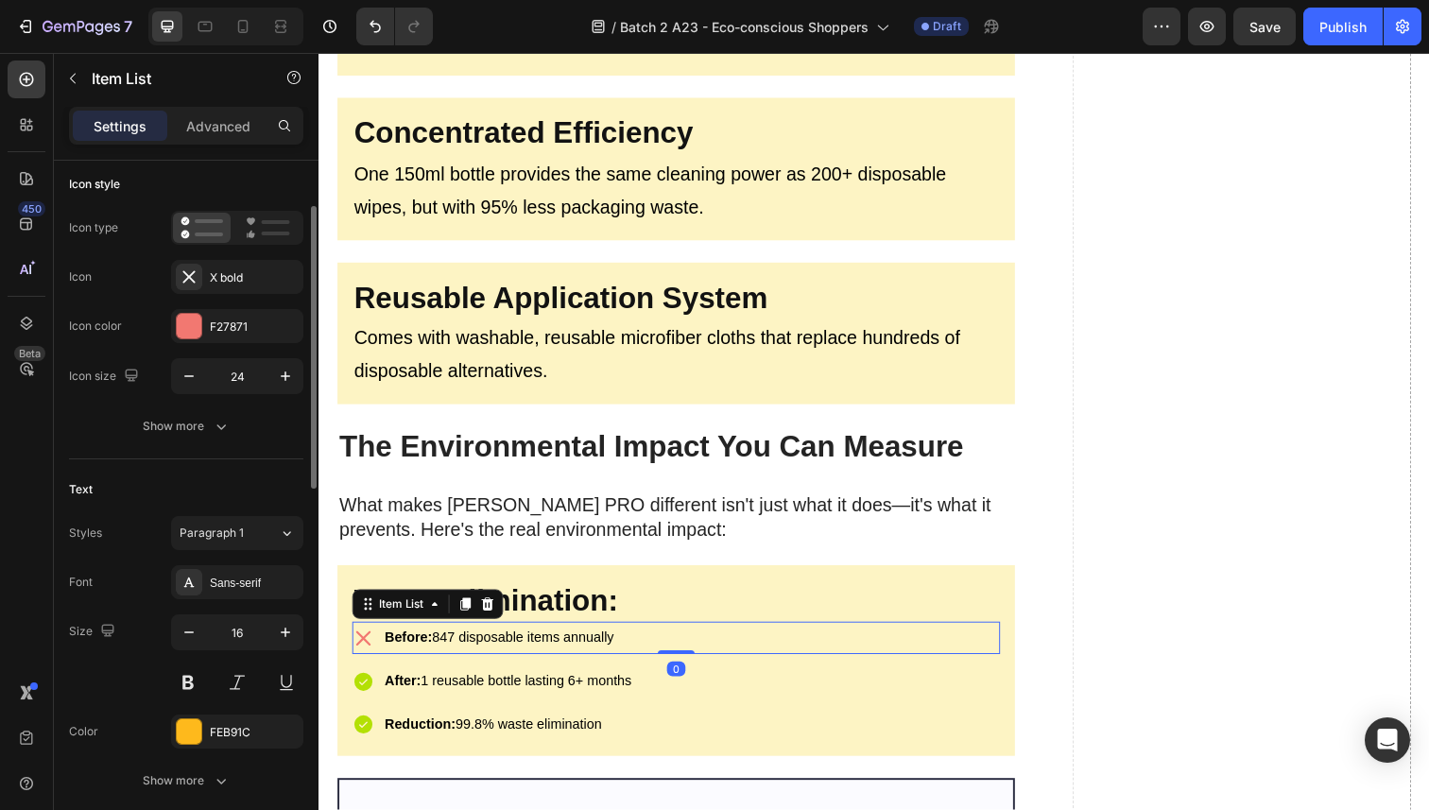
scroll to position [137, 0]
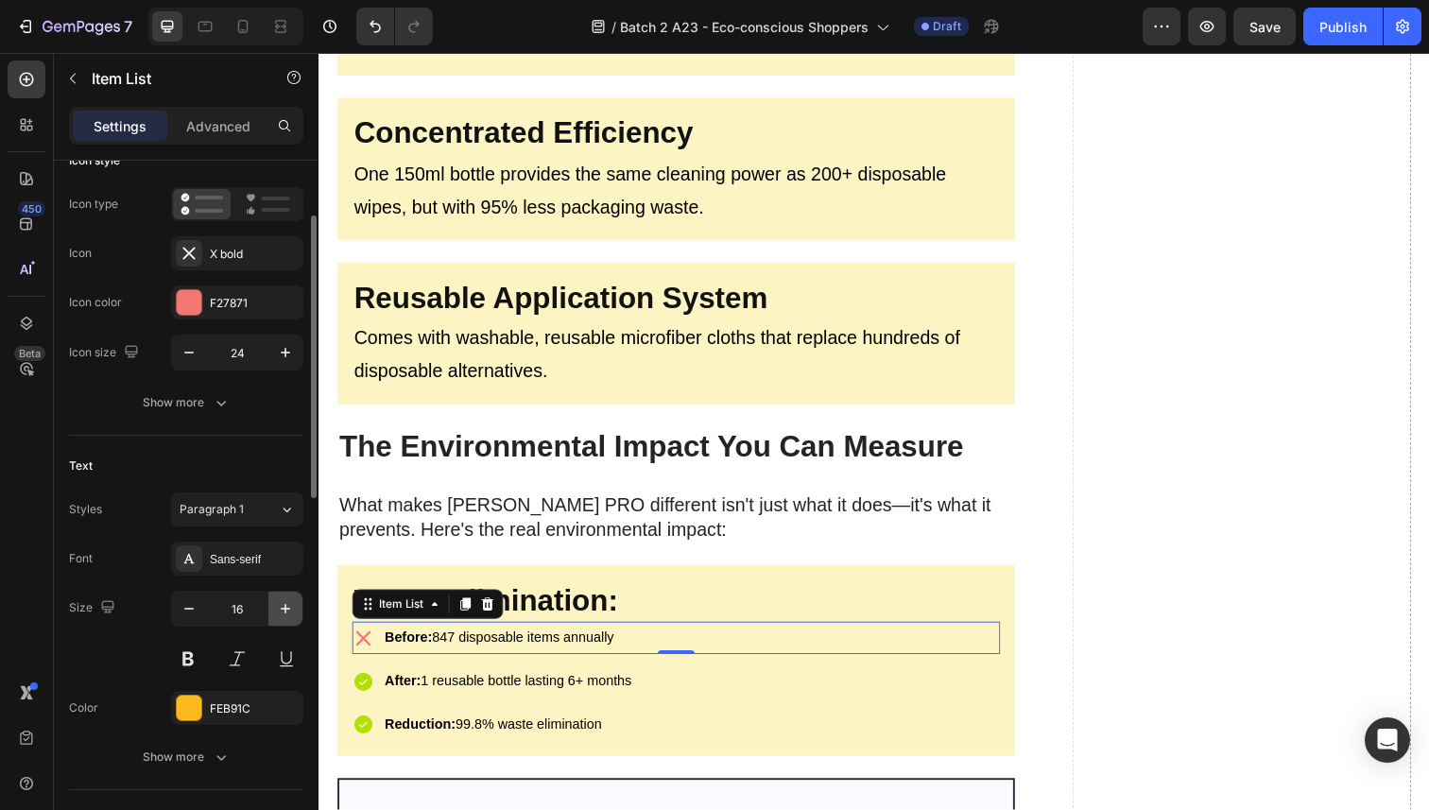
click at [292, 604] on icon "button" at bounding box center [285, 608] width 19 height 19
click at [196, 604] on icon "button" at bounding box center [189, 608] width 19 height 19
click at [250, 502] on div "Paragraph 1" at bounding box center [218, 509] width 77 height 17
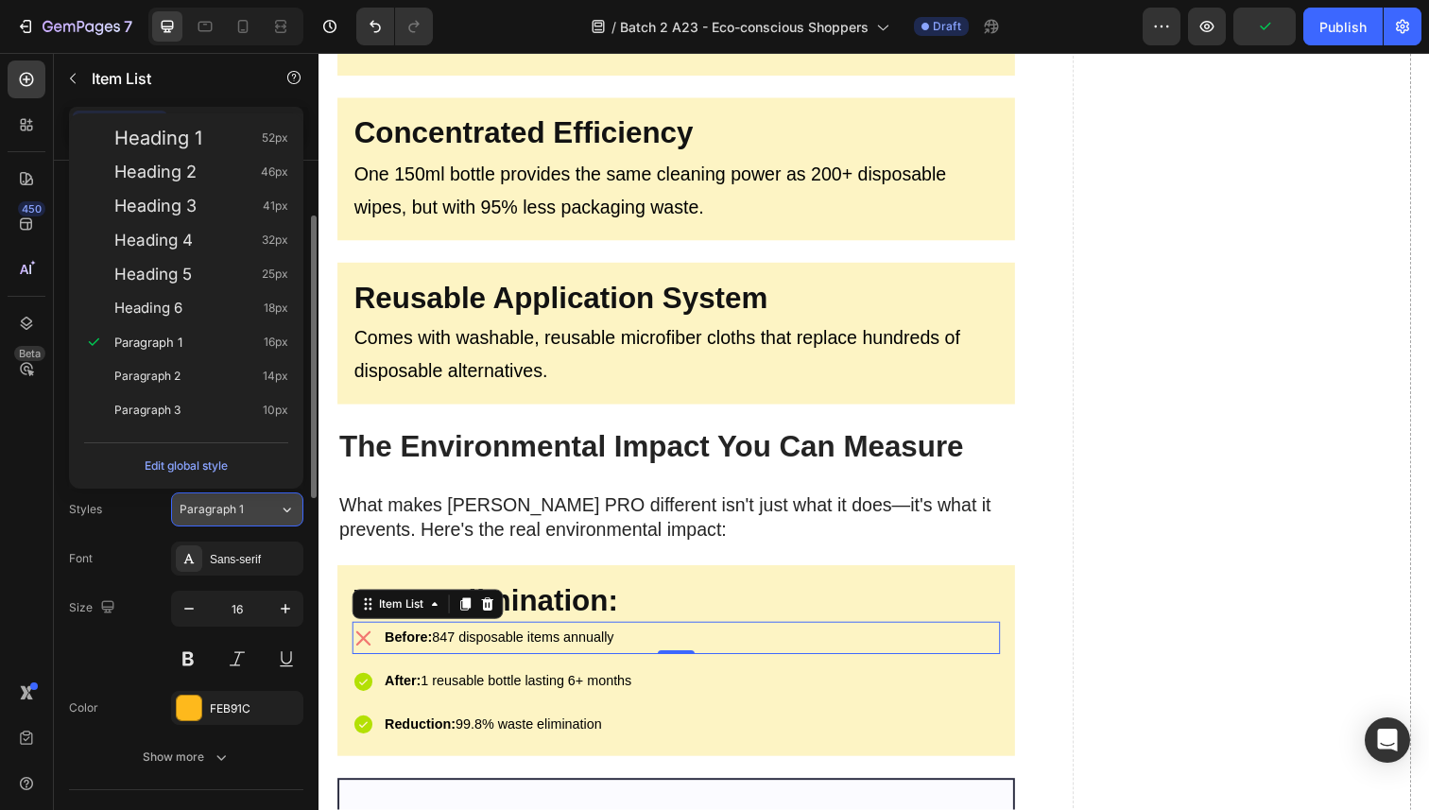
click at [255, 509] on div "Paragraph 1" at bounding box center [218, 509] width 77 height 17
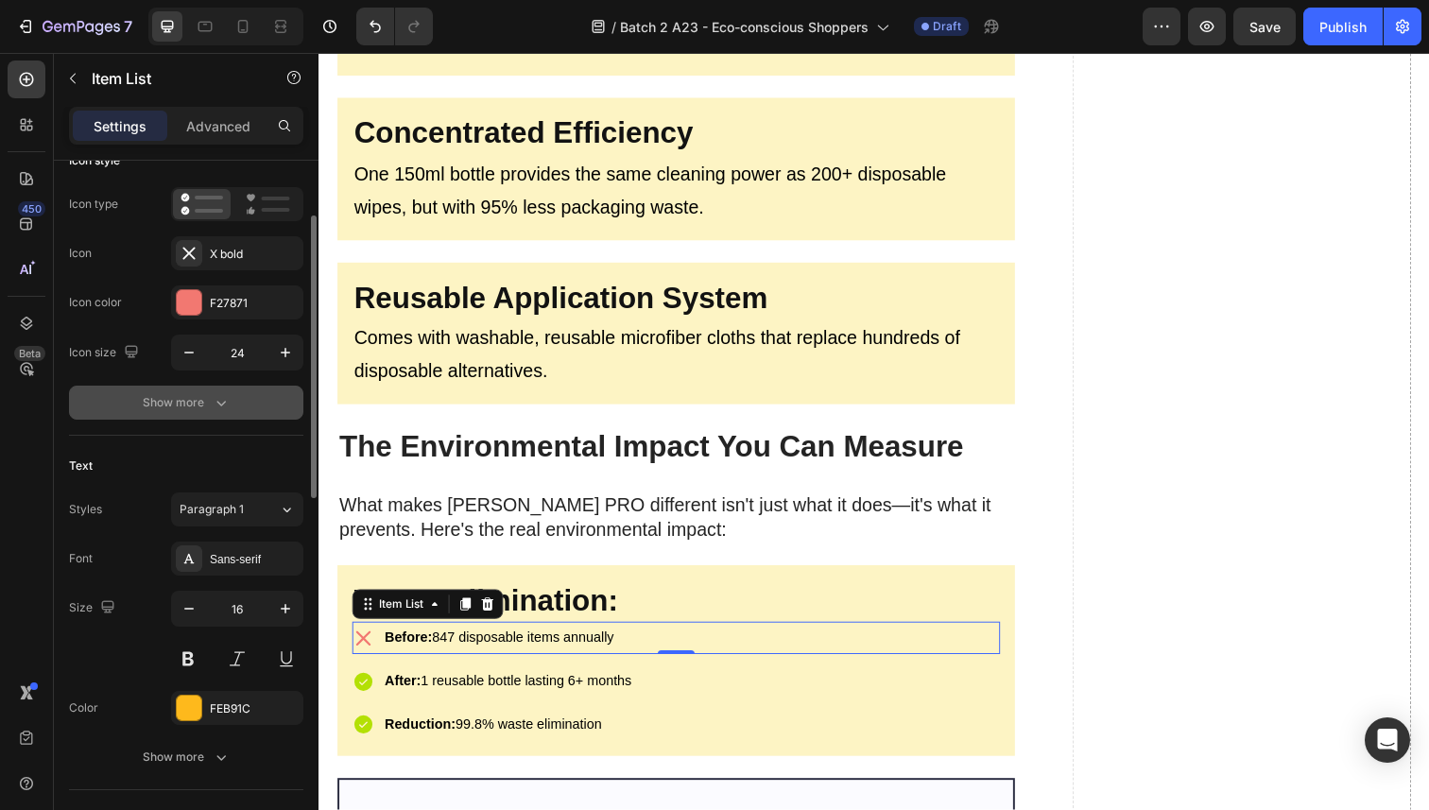
click at [186, 403] on div "Show more" at bounding box center [187, 402] width 88 height 19
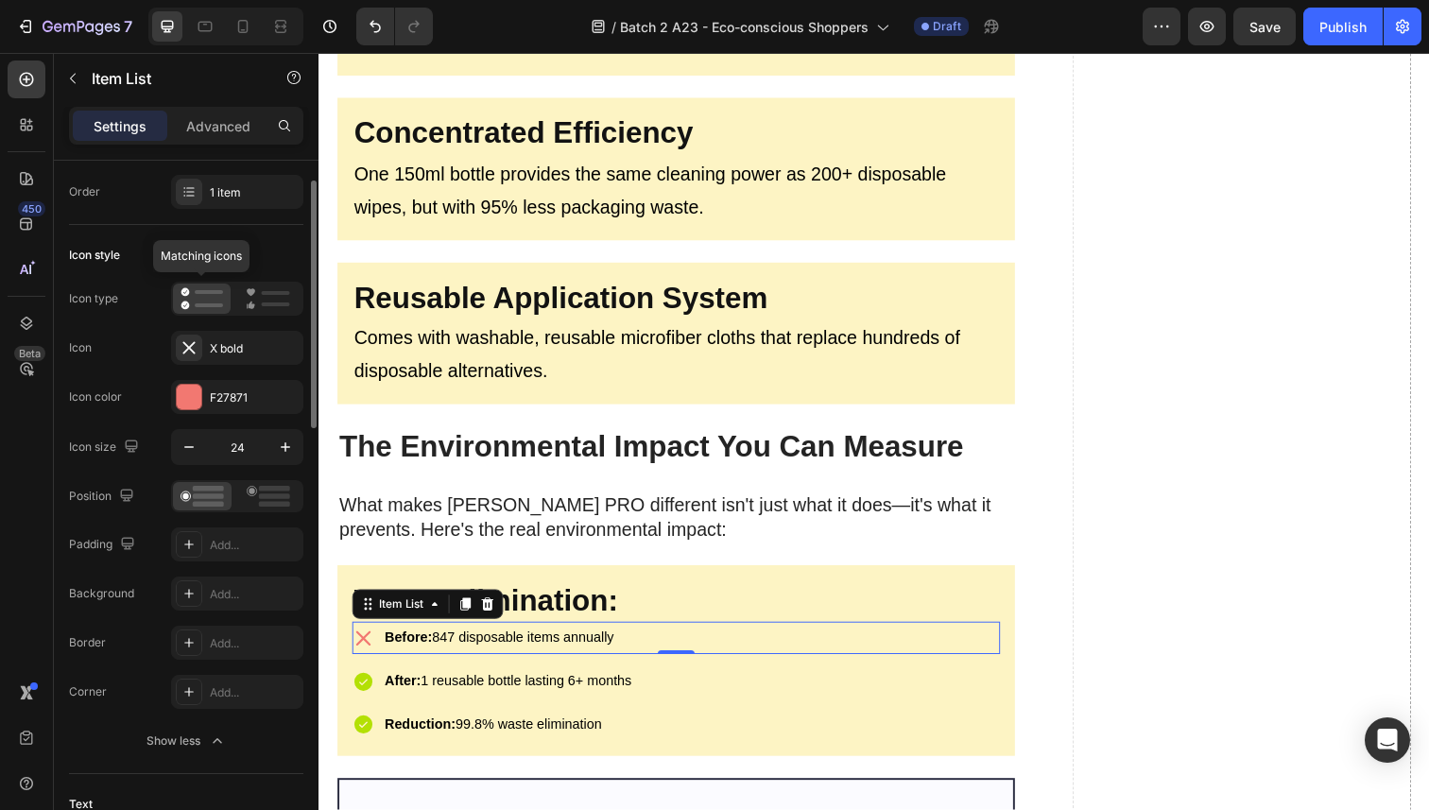
scroll to position [69, 0]
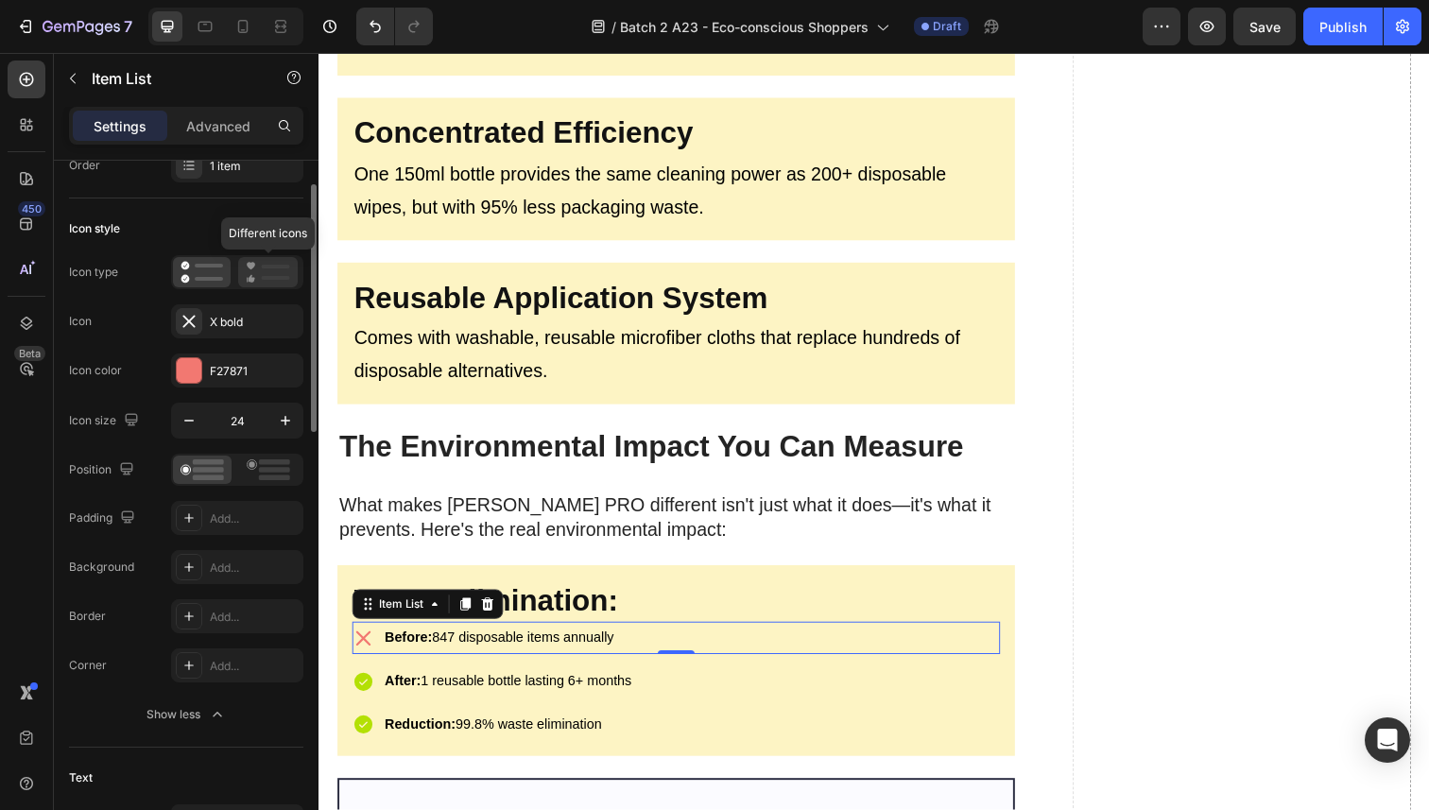
click at [269, 283] on icon at bounding box center [268, 272] width 44 height 23
click at [202, 274] on icon at bounding box center [202, 272] width 43 height 23
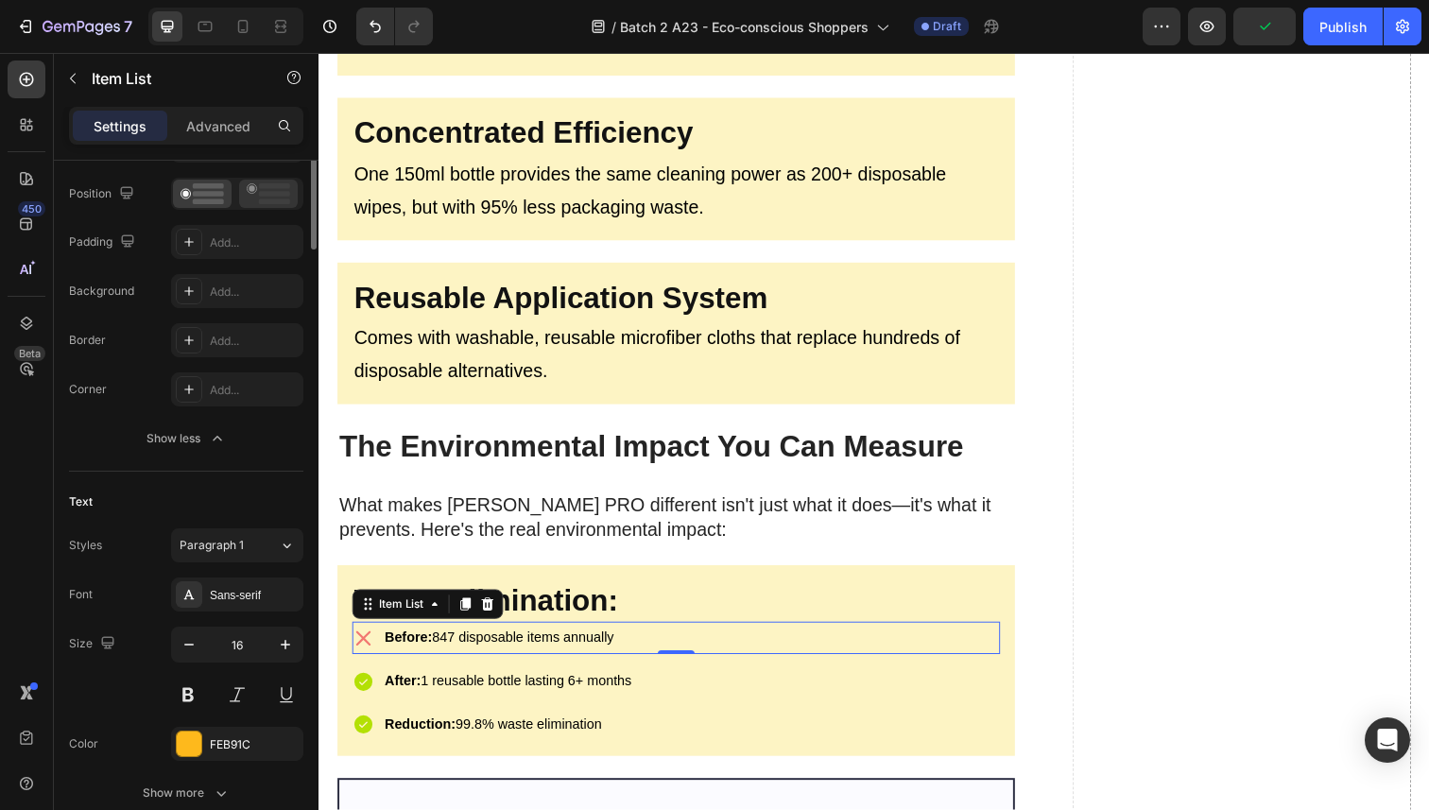
scroll to position [578, 0]
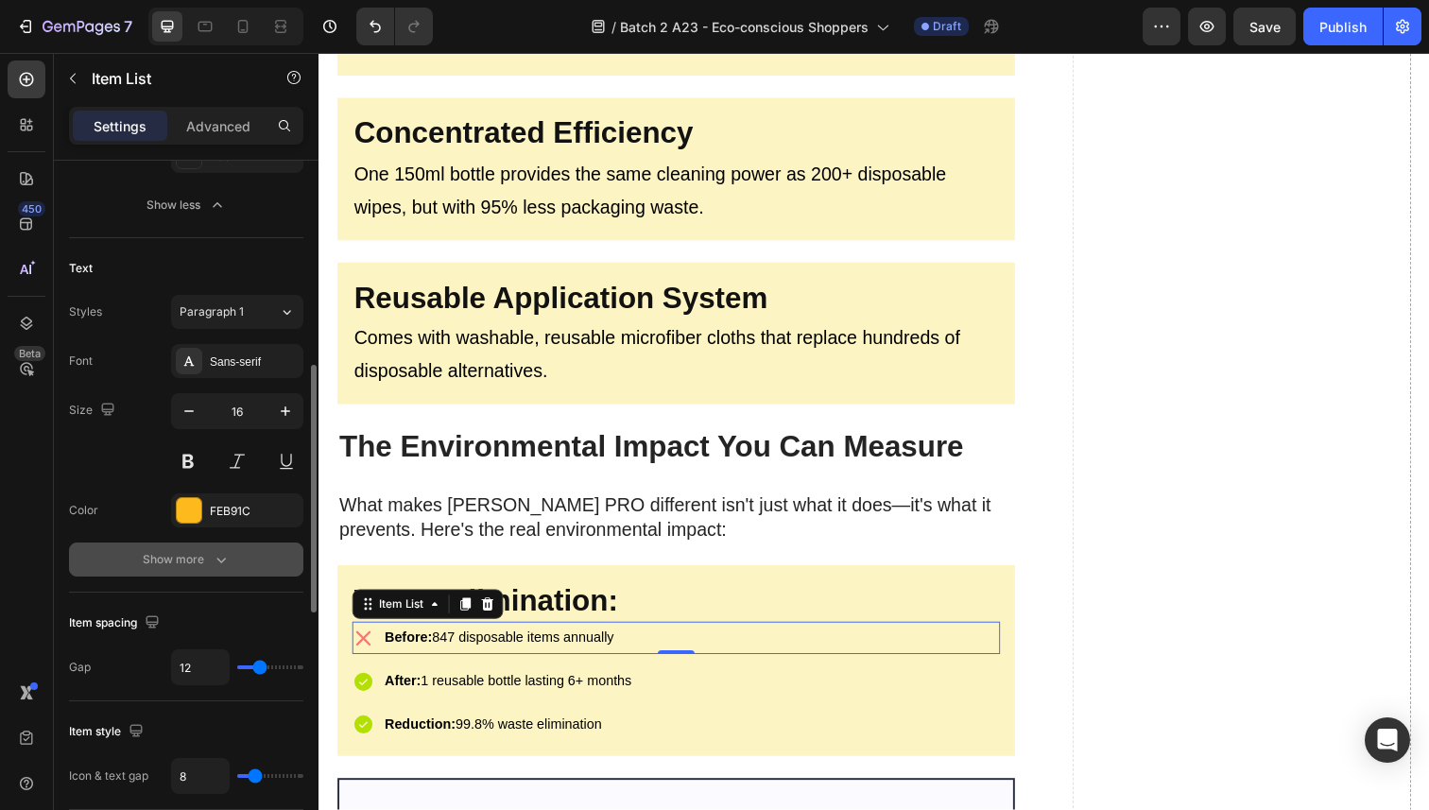
click at [215, 551] on icon "button" at bounding box center [221, 559] width 19 height 19
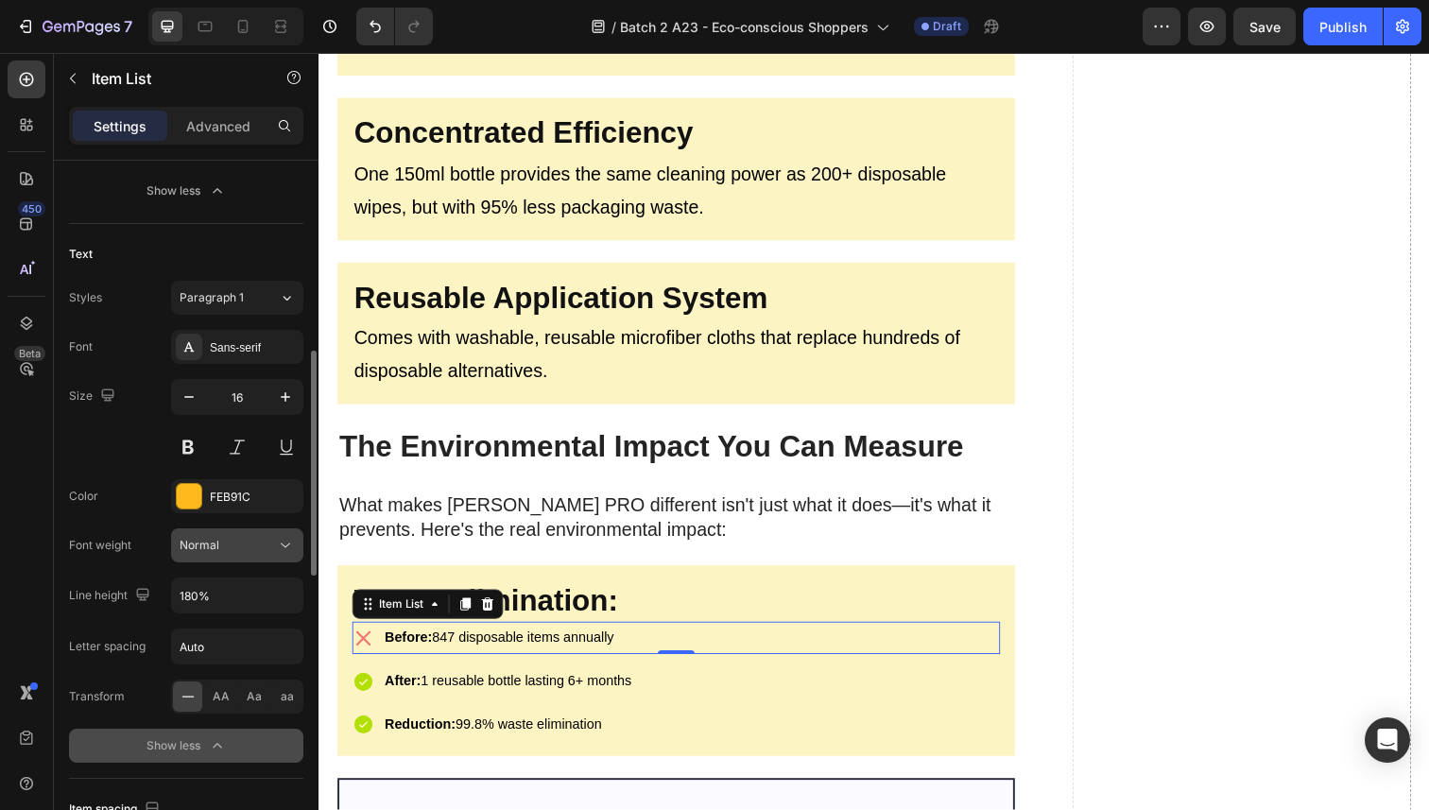
scroll to position [596, 0]
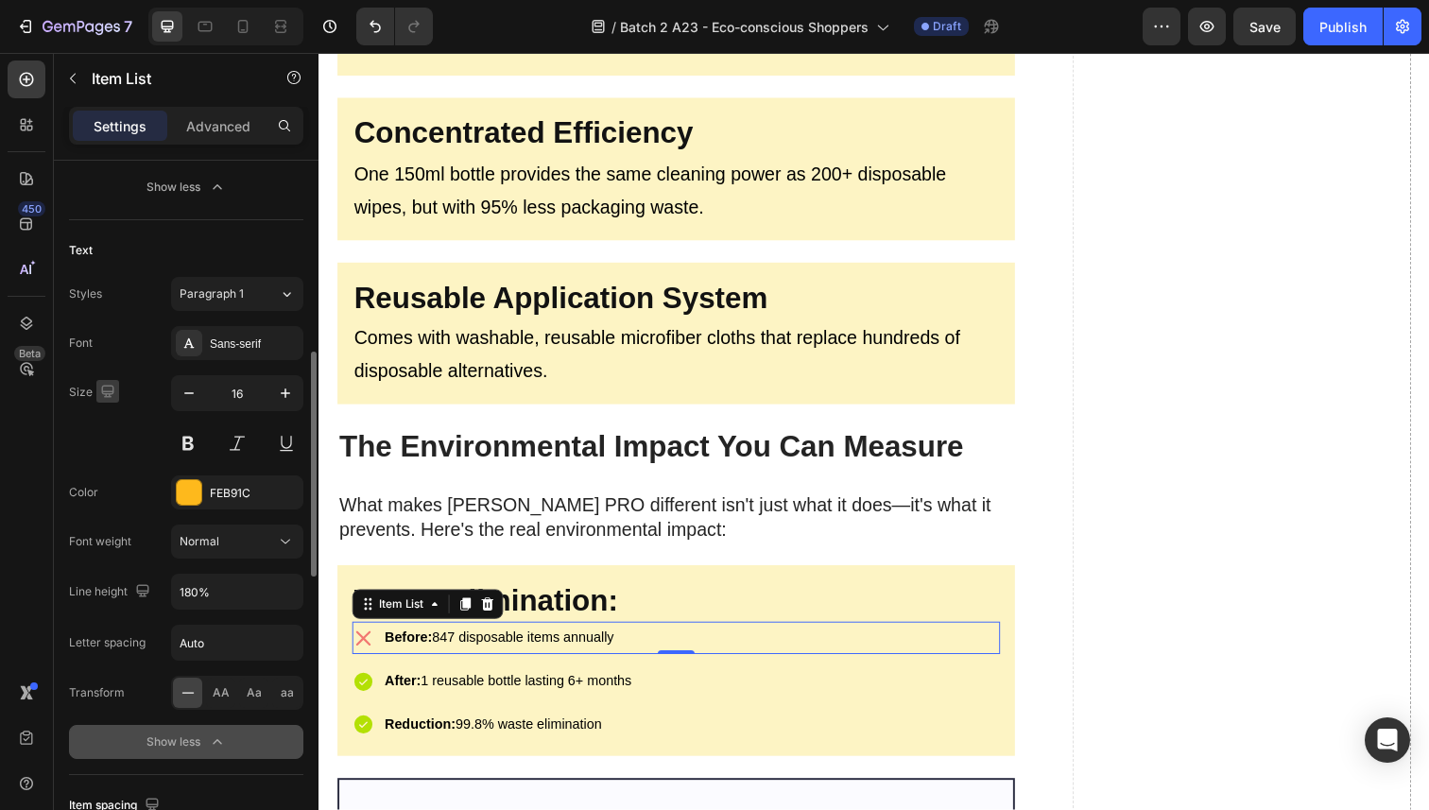
click at [105, 389] on icon "button" at bounding box center [107, 391] width 19 height 19
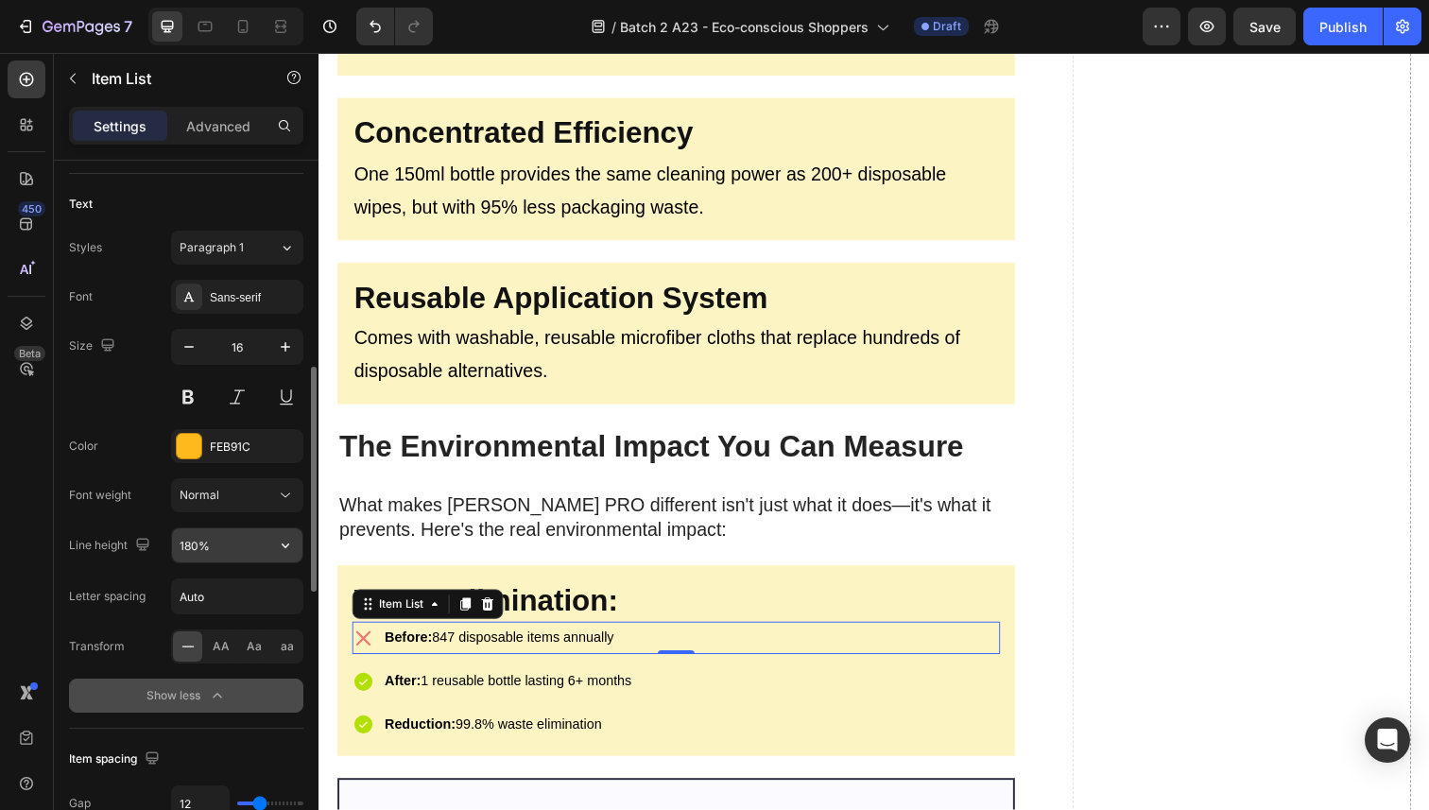
scroll to position [610, 0]
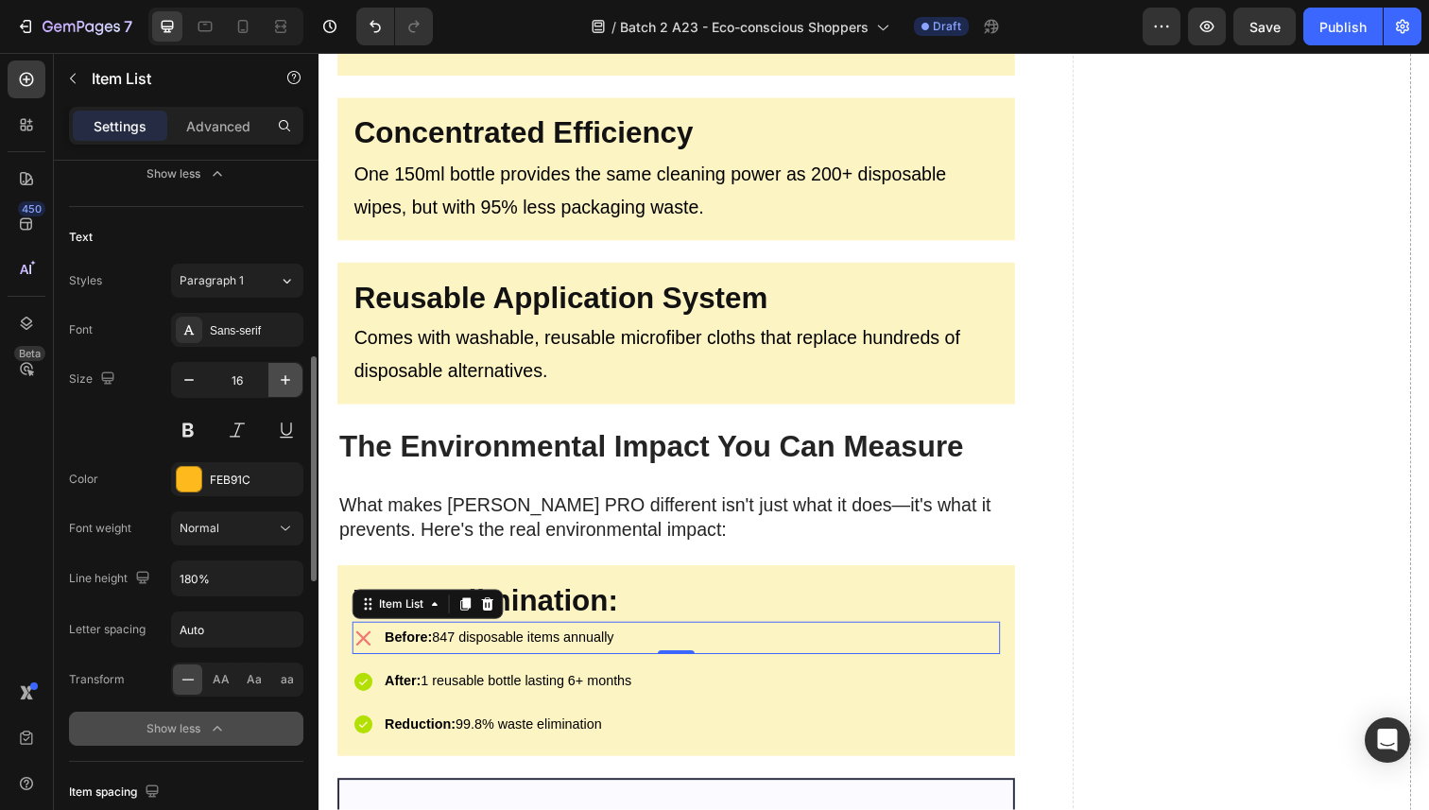
click at [274, 390] on button "button" at bounding box center [285, 380] width 34 height 34
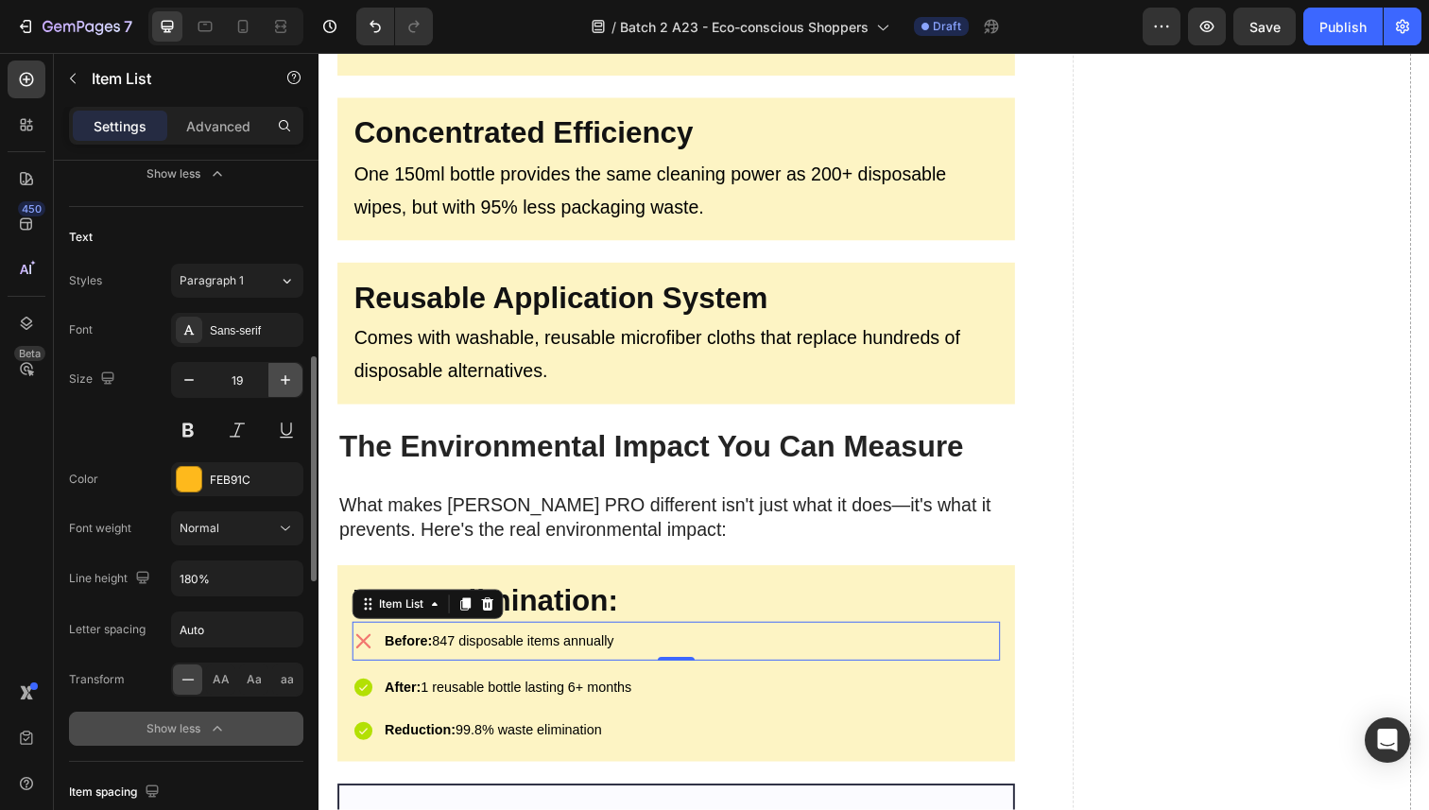
click at [274, 390] on button "button" at bounding box center [285, 380] width 34 height 34
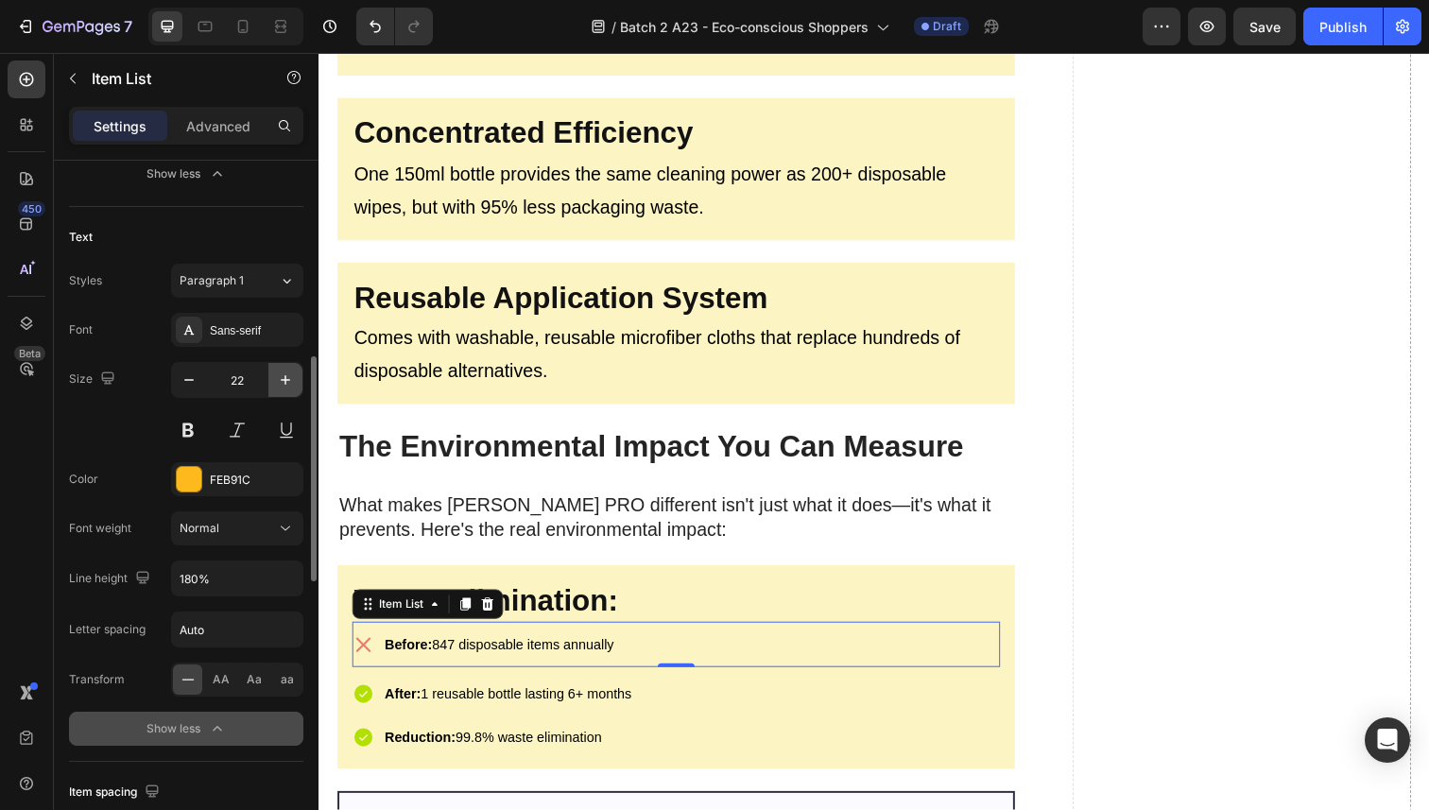
click at [274, 390] on button "button" at bounding box center [285, 380] width 34 height 34
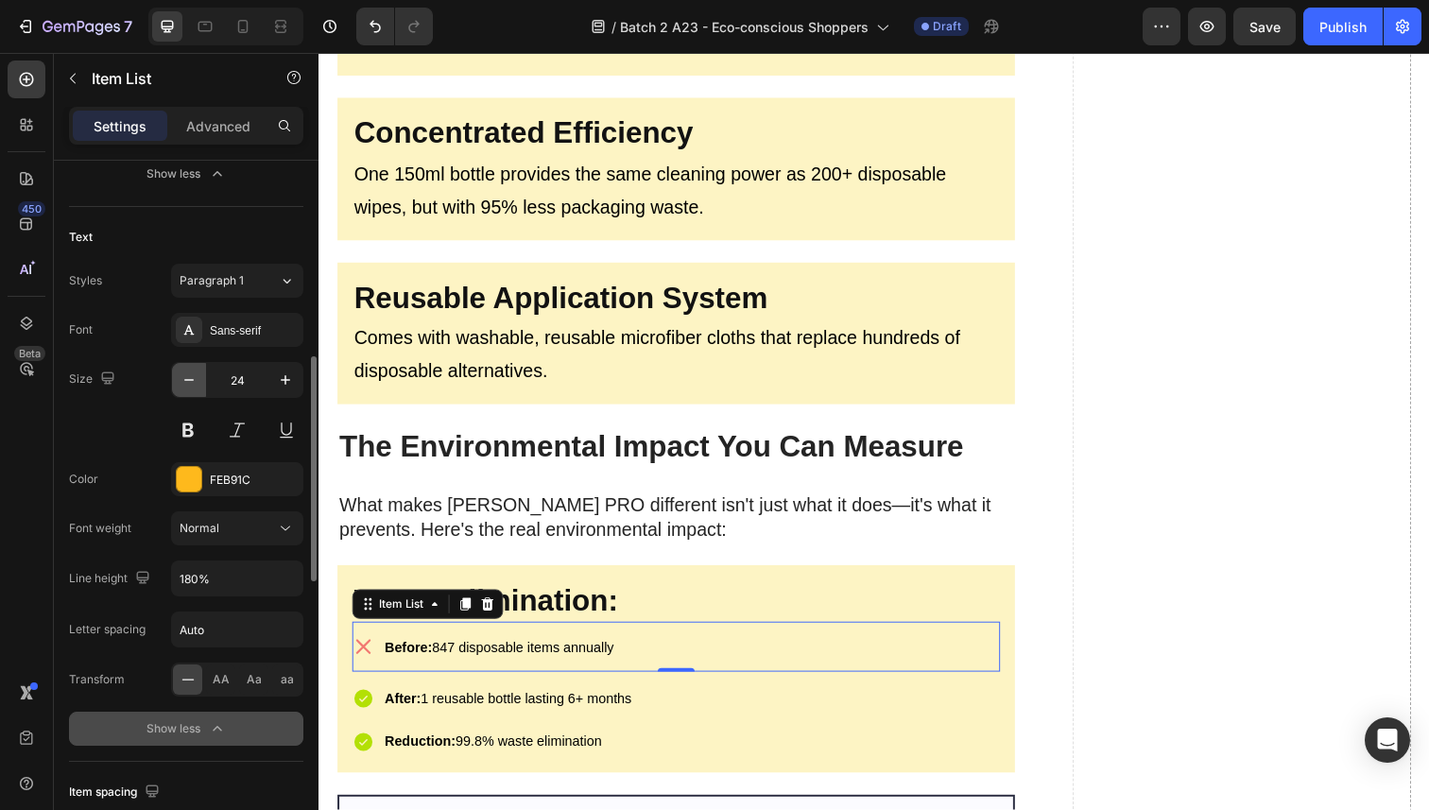
click at [183, 383] on icon "button" at bounding box center [189, 379] width 19 height 19
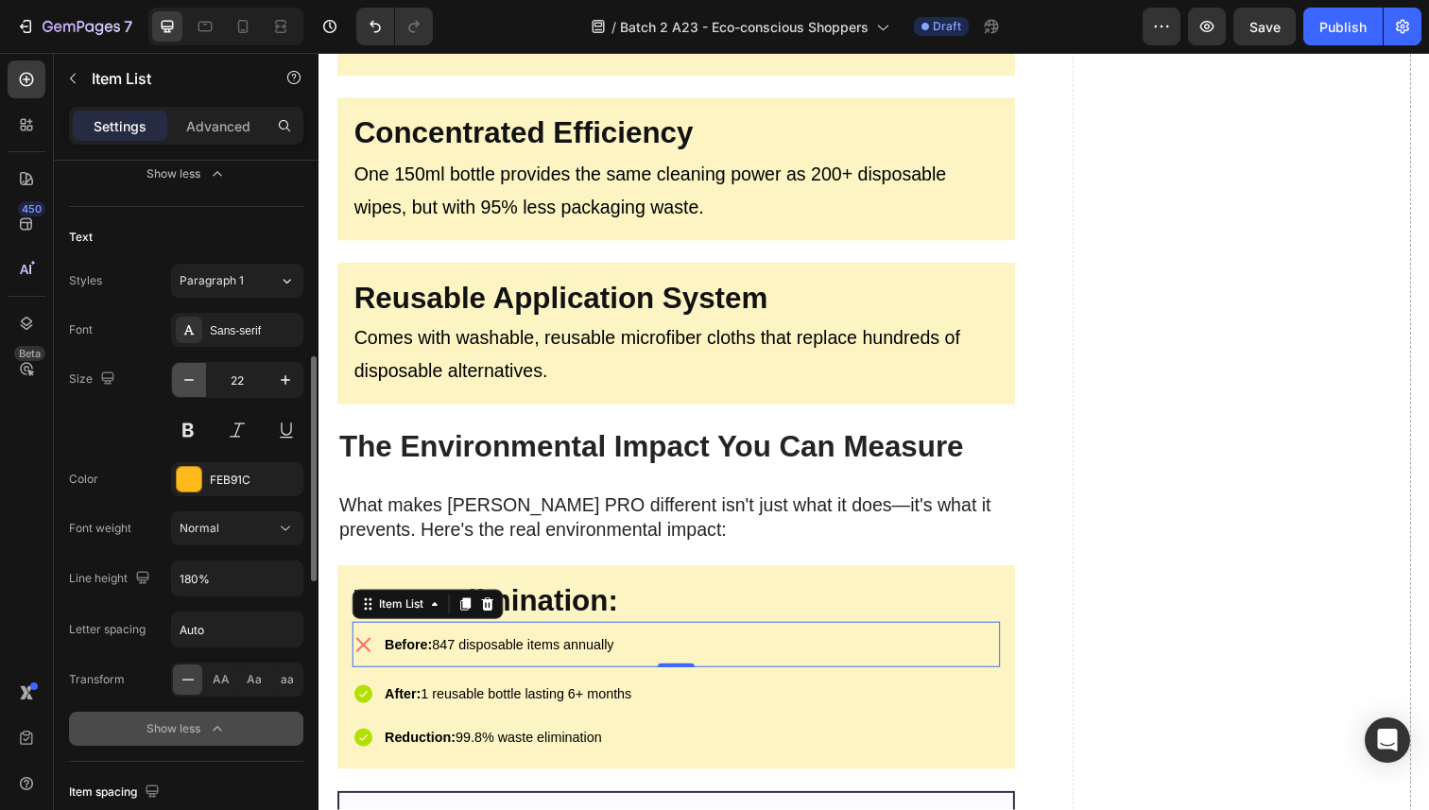
click at [183, 383] on icon "button" at bounding box center [189, 379] width 19 height 19
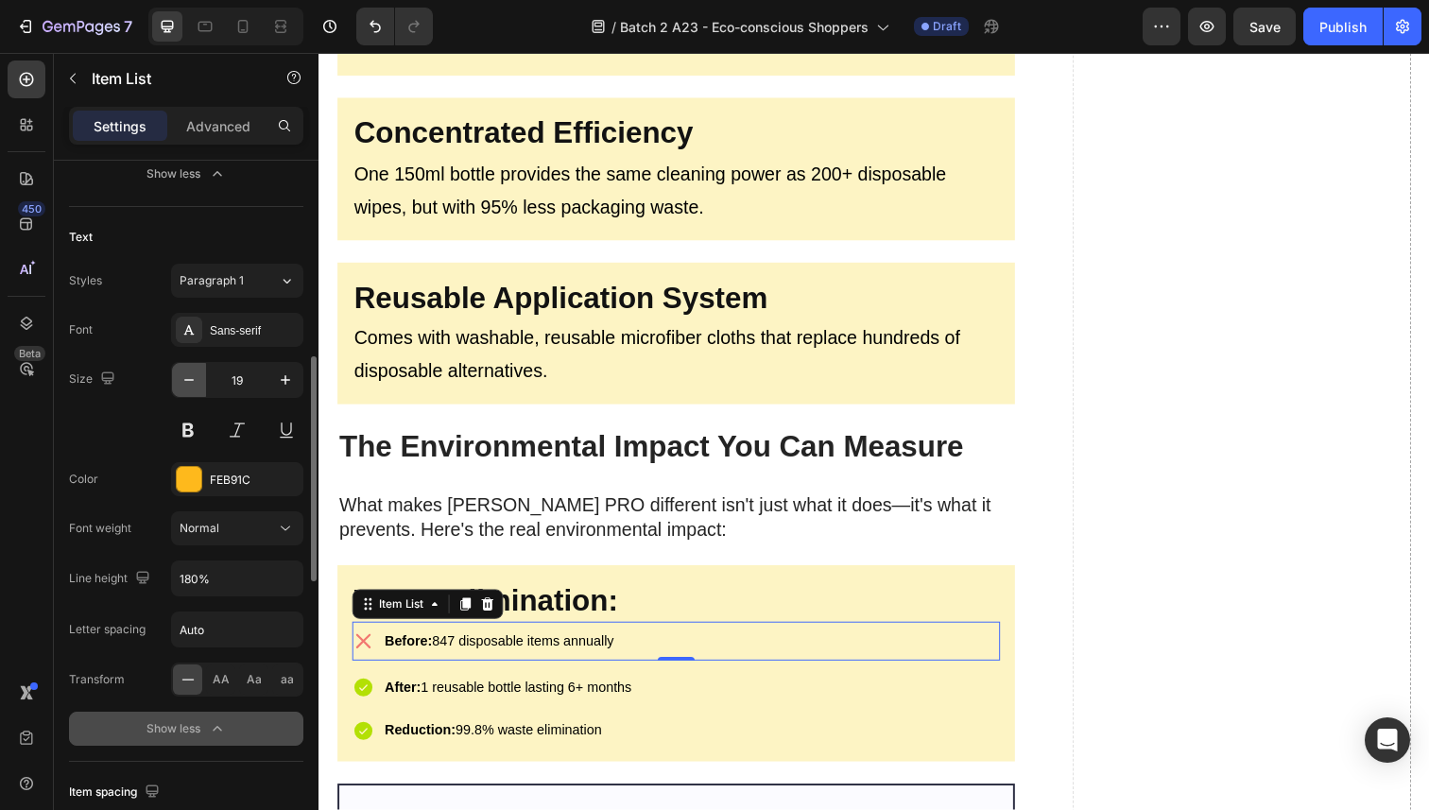
click at [183, 383] on icon "button" at bounding box center [189, 379] width 19 height 19
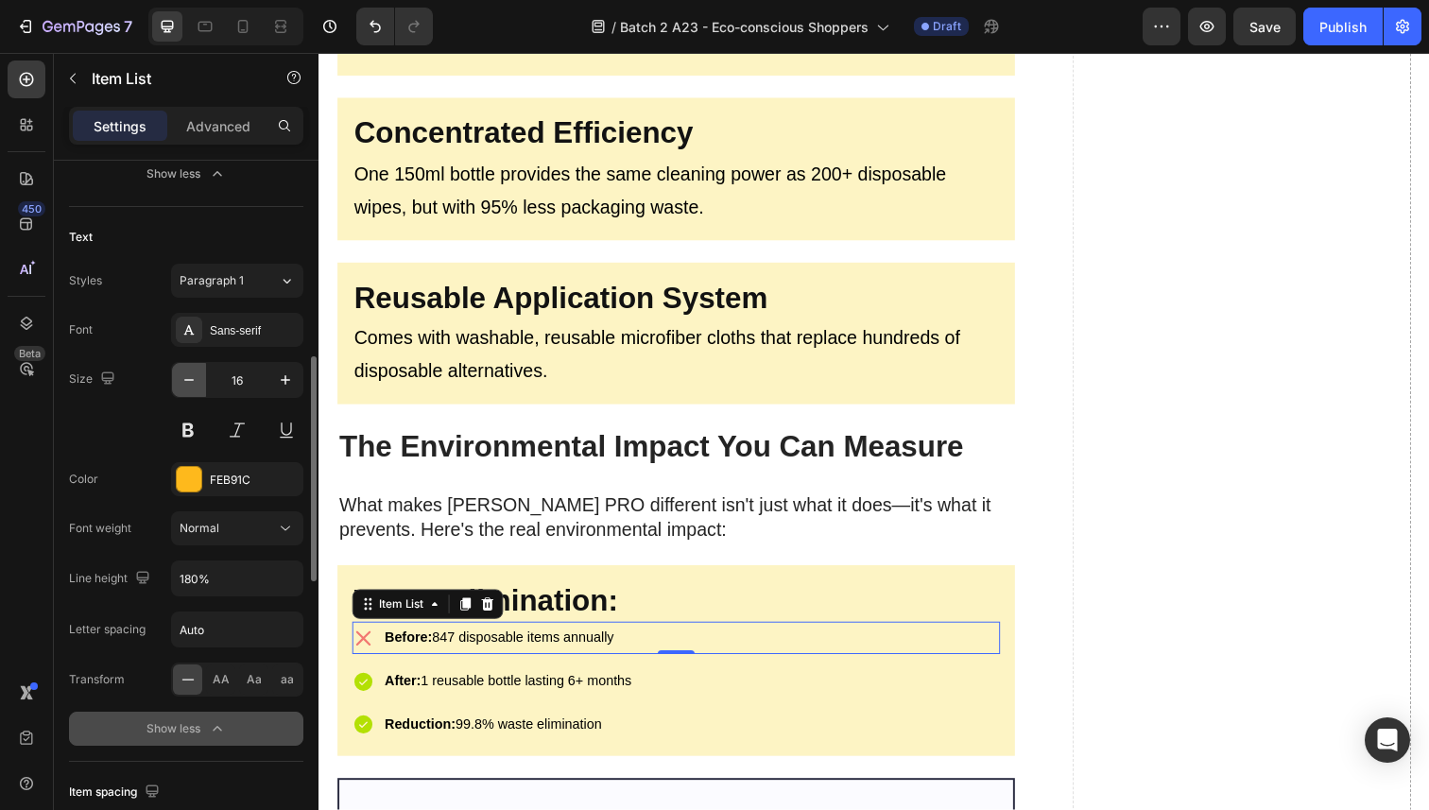
click at [183, 383] on icon "button" at bounding box center [189, 379] width 19 height 19
click at [276, 382] on icon "button" at bounding box center [285, 379] width 19 height 19
type input "16"
click at [456, 643] on span "Before: 847 disposable items annually" at bounding box center [503, 650] width 234 height 15
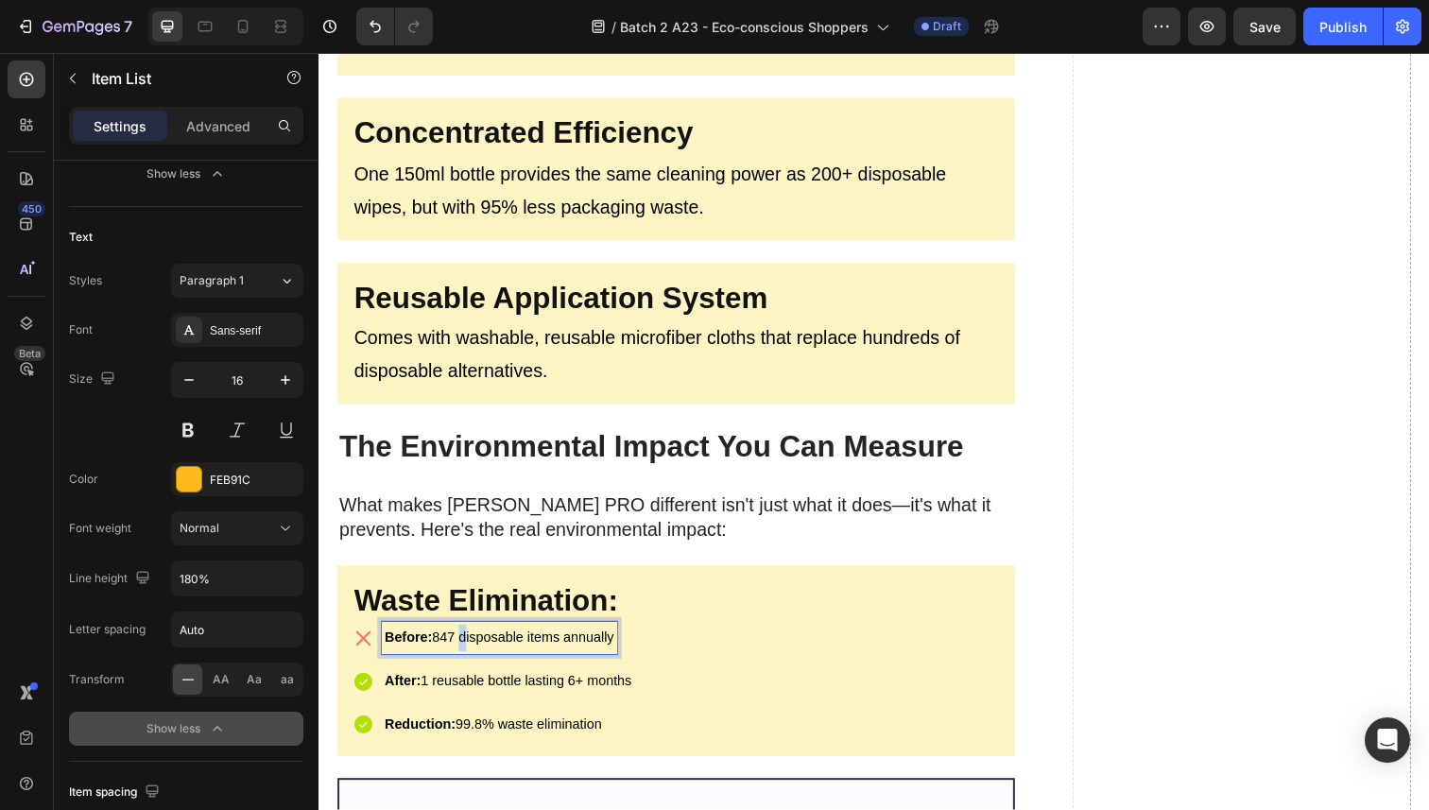
click at [456, 643] on span "Before: 847 disposable items annually" at bounding box center [503, 650] width 234 height 15
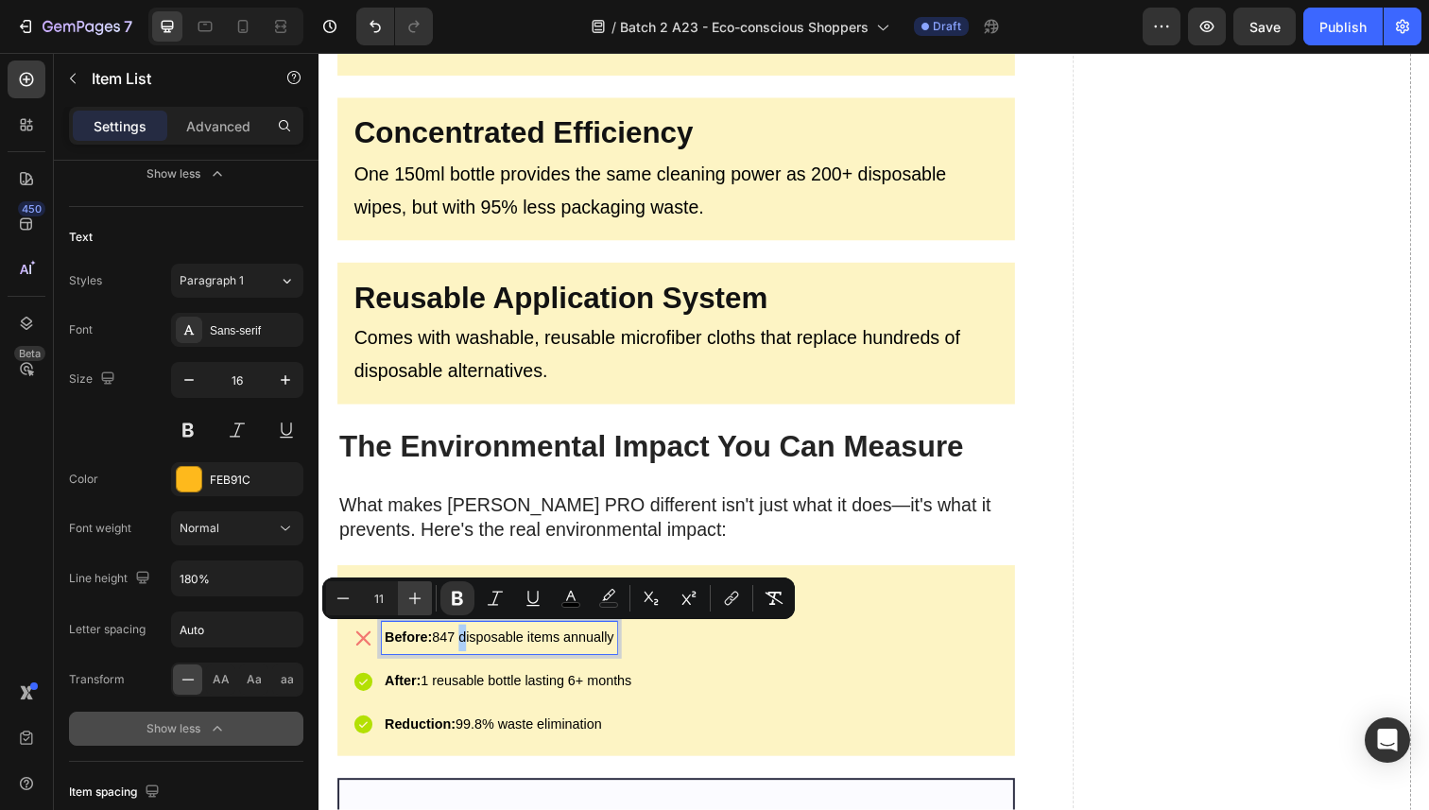
click at [408, 589] on icon "Editor contextual toolbar" at bounding box center [414, 598] width 19 height 19
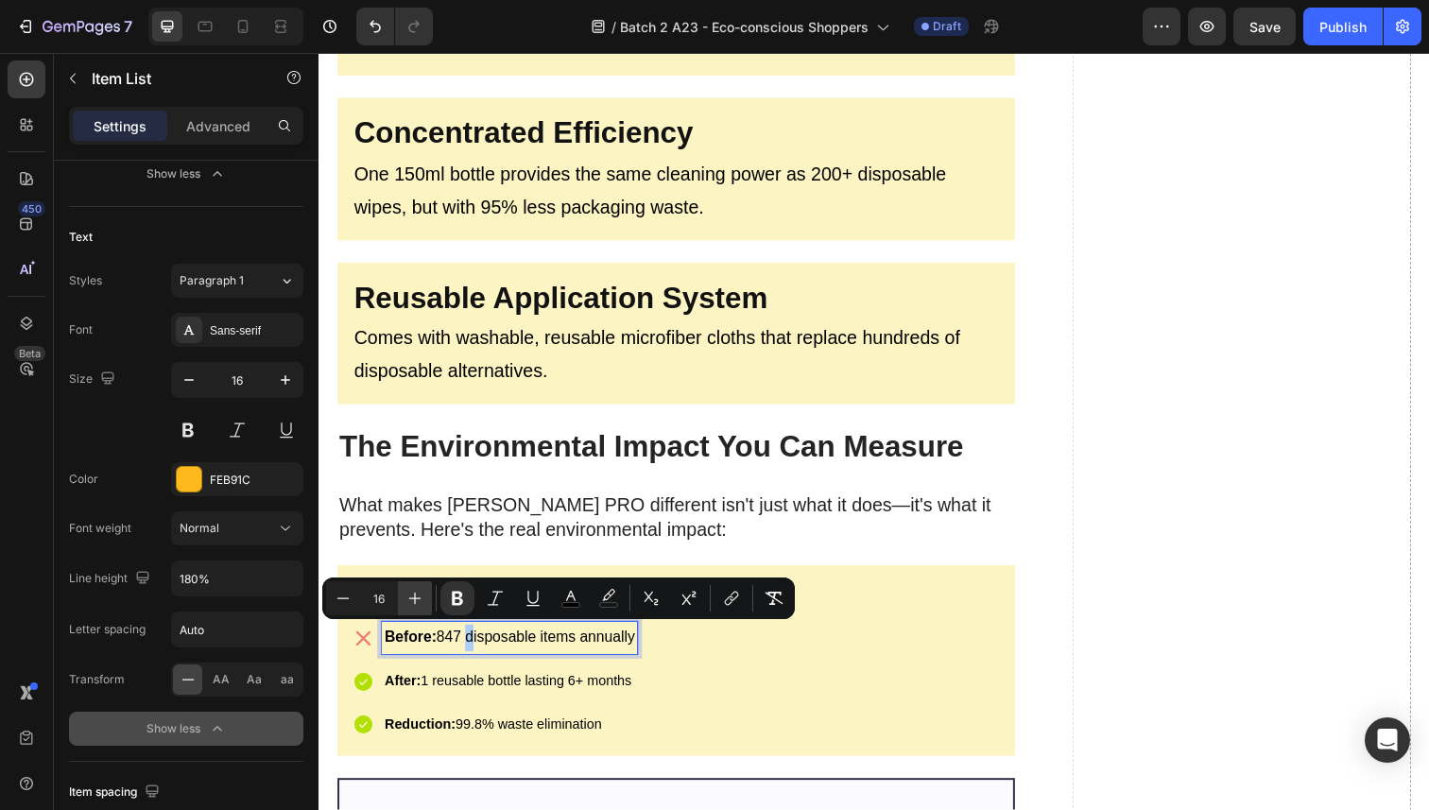
click at [408, 589] on icon "Editor contextual toolbar" at bounding box center [414, 598] width 19 height 19
type input "20"
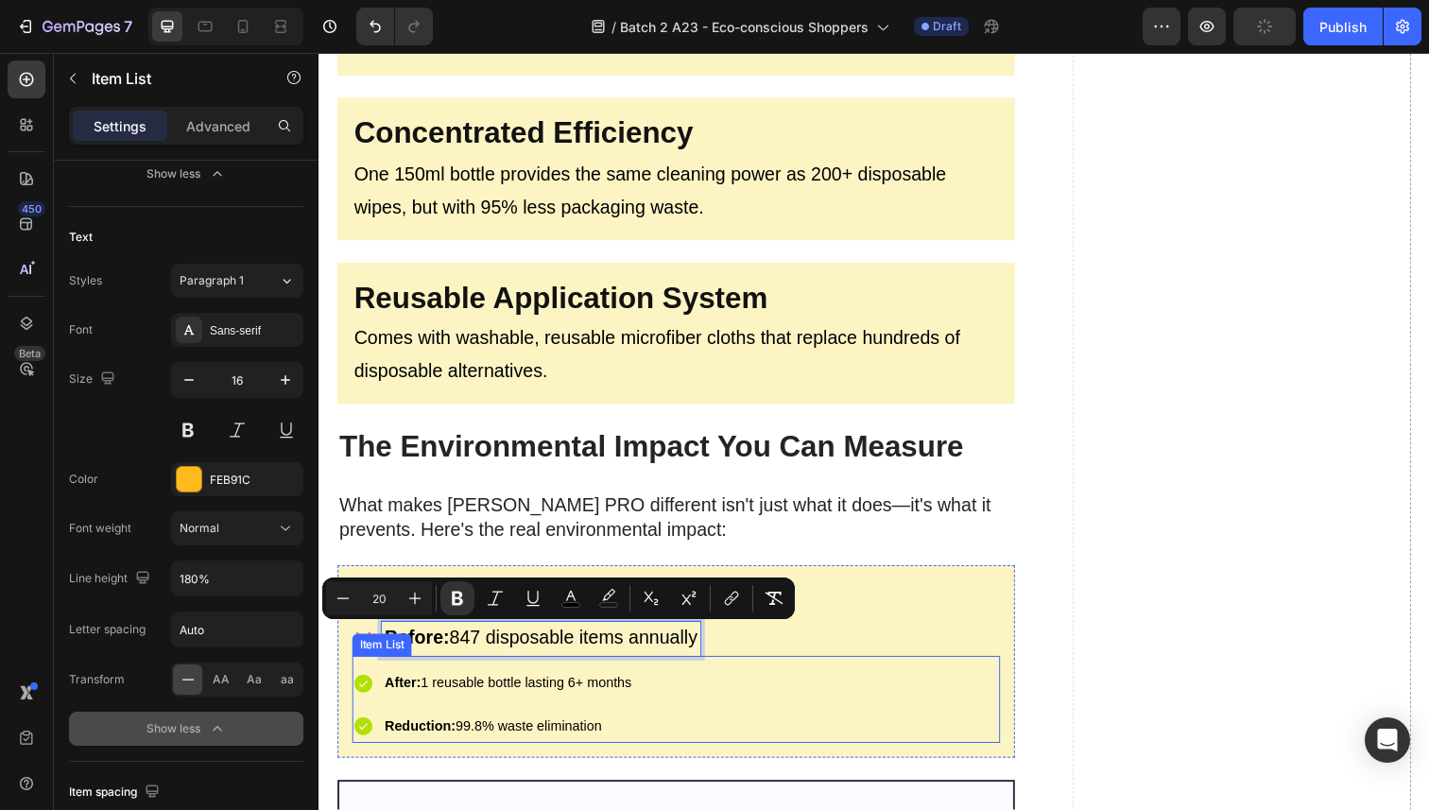
click at [442, 689] on span "After: 1 reusable bottle lasting 6+ months" at bounding box center [512, 696] width 252 height 15
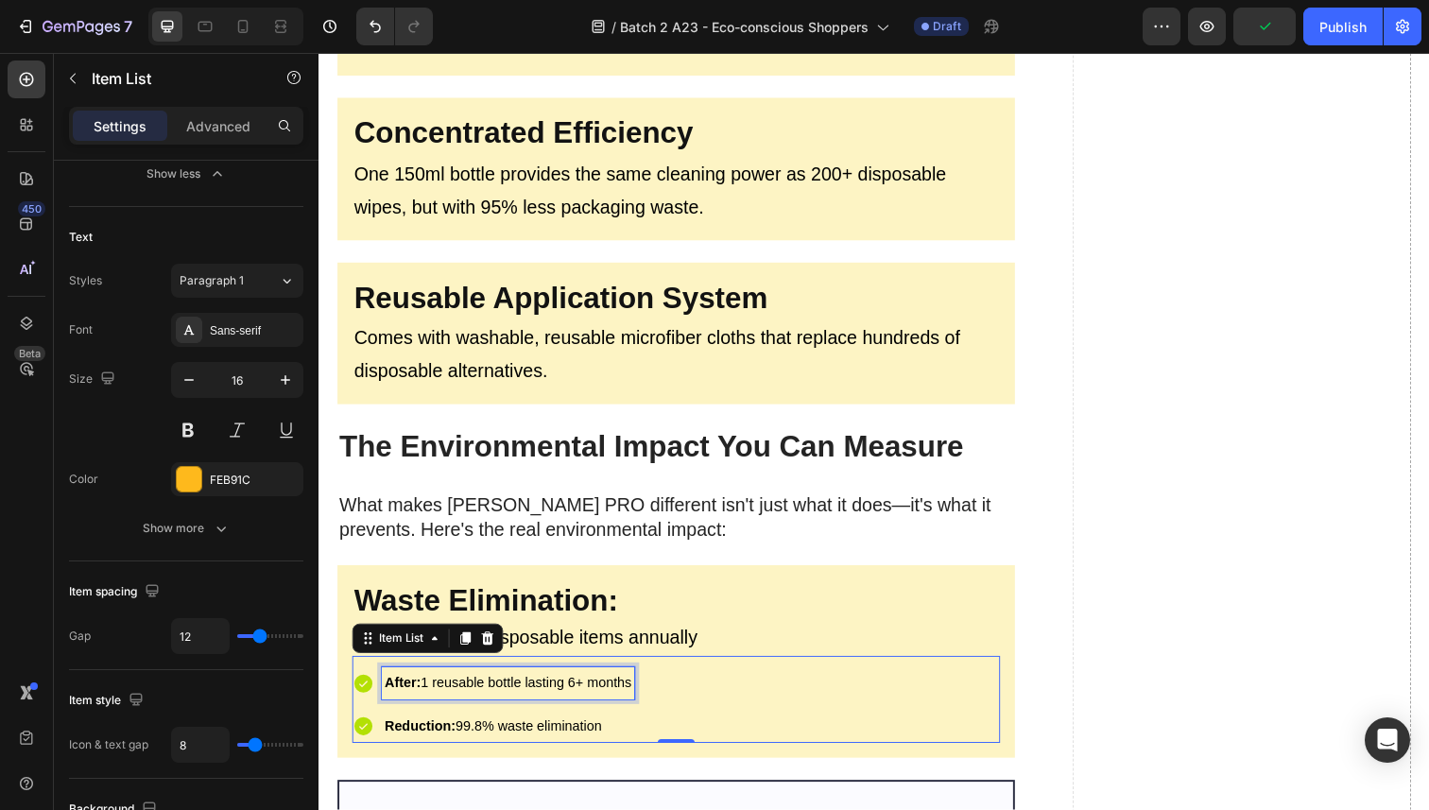
click at [442, 689] on span "After: 1 reusable bottle lasting 6+ months" at bounding box center [512, 696] width 252 height 15
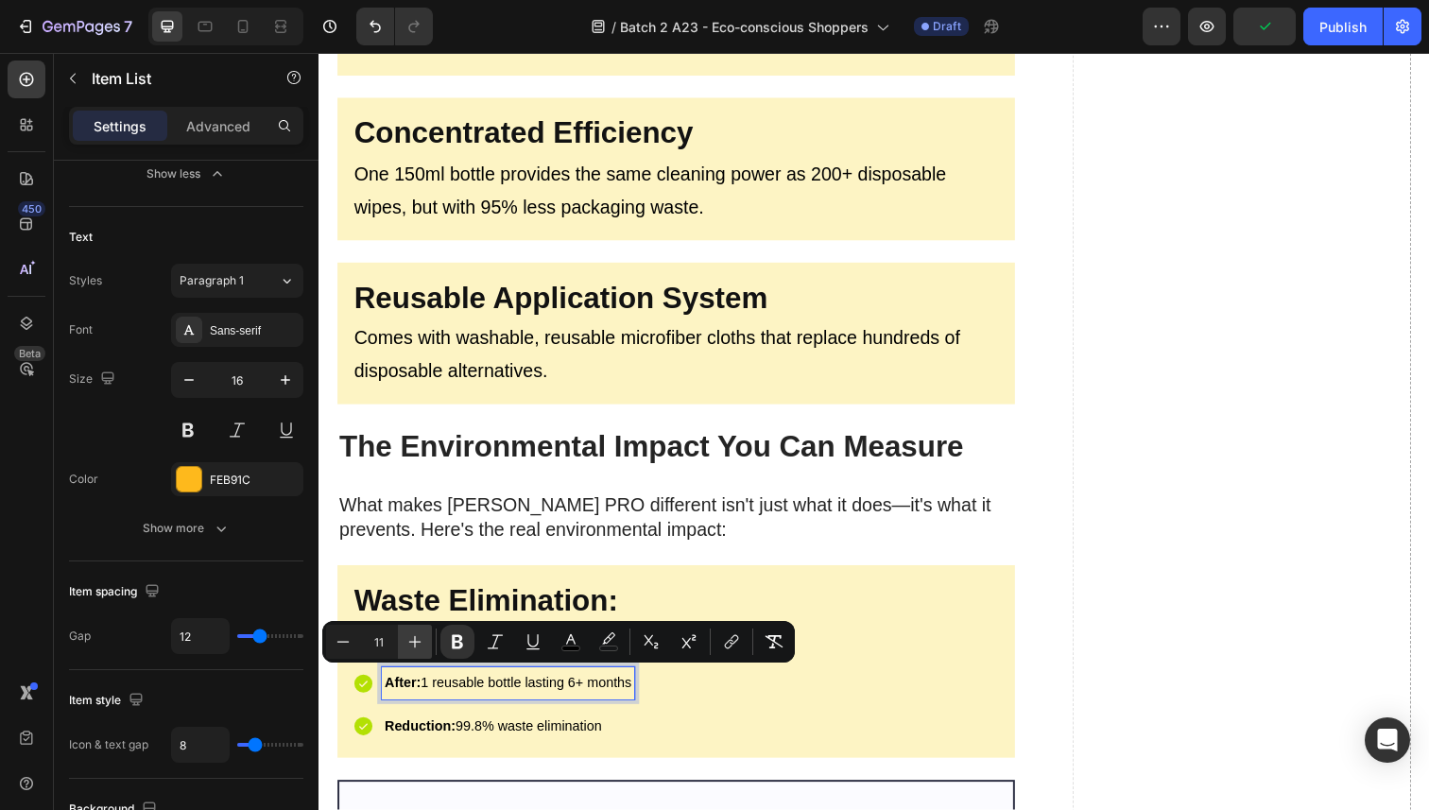
click at [414, 639] on icon "Editor contextual toolbar" at bounding box center [414, 641] width 19 height 19
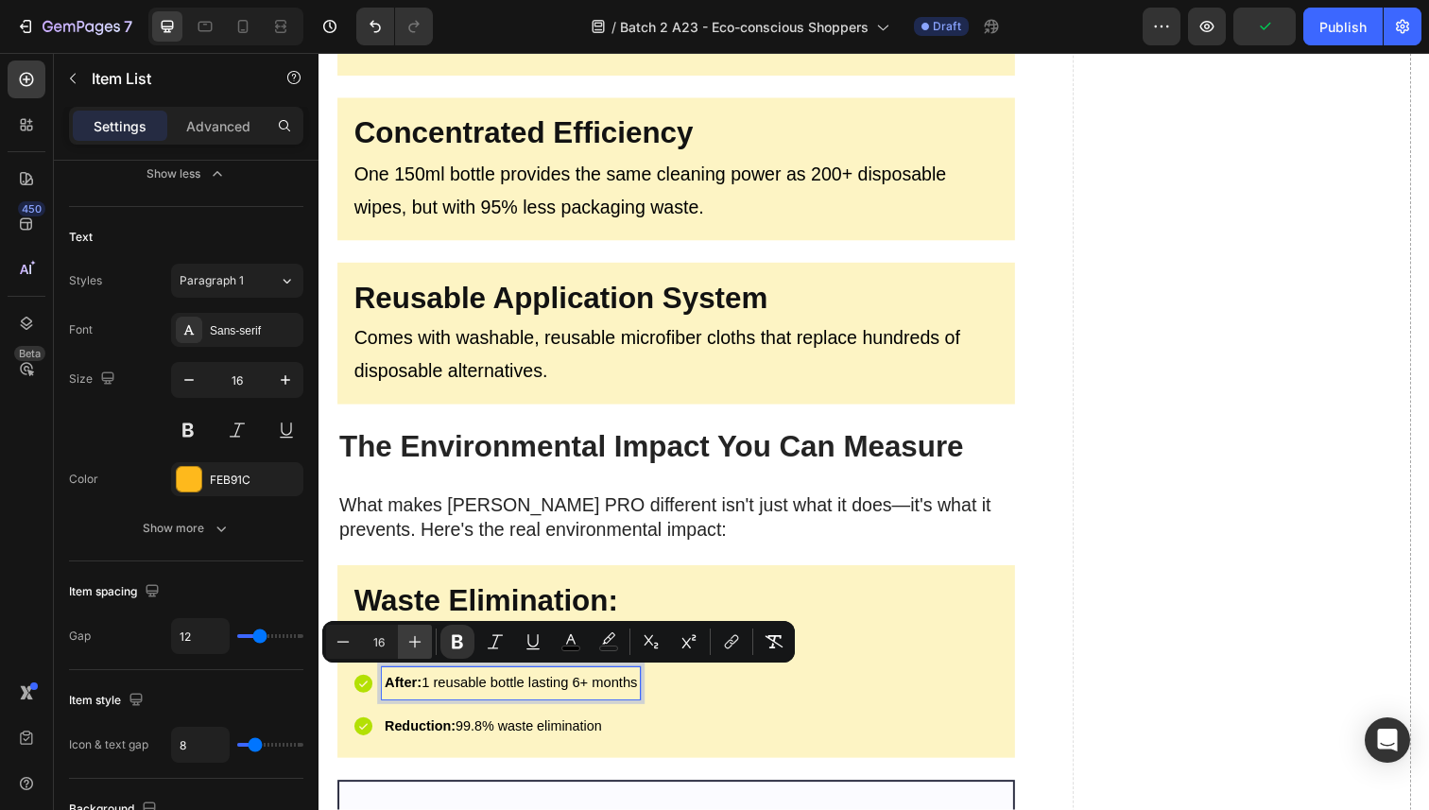
click at [414, 639] on icon "Editor contextual toolbar" at bounding box center [414, 641] width 19 height 19
type input "20"
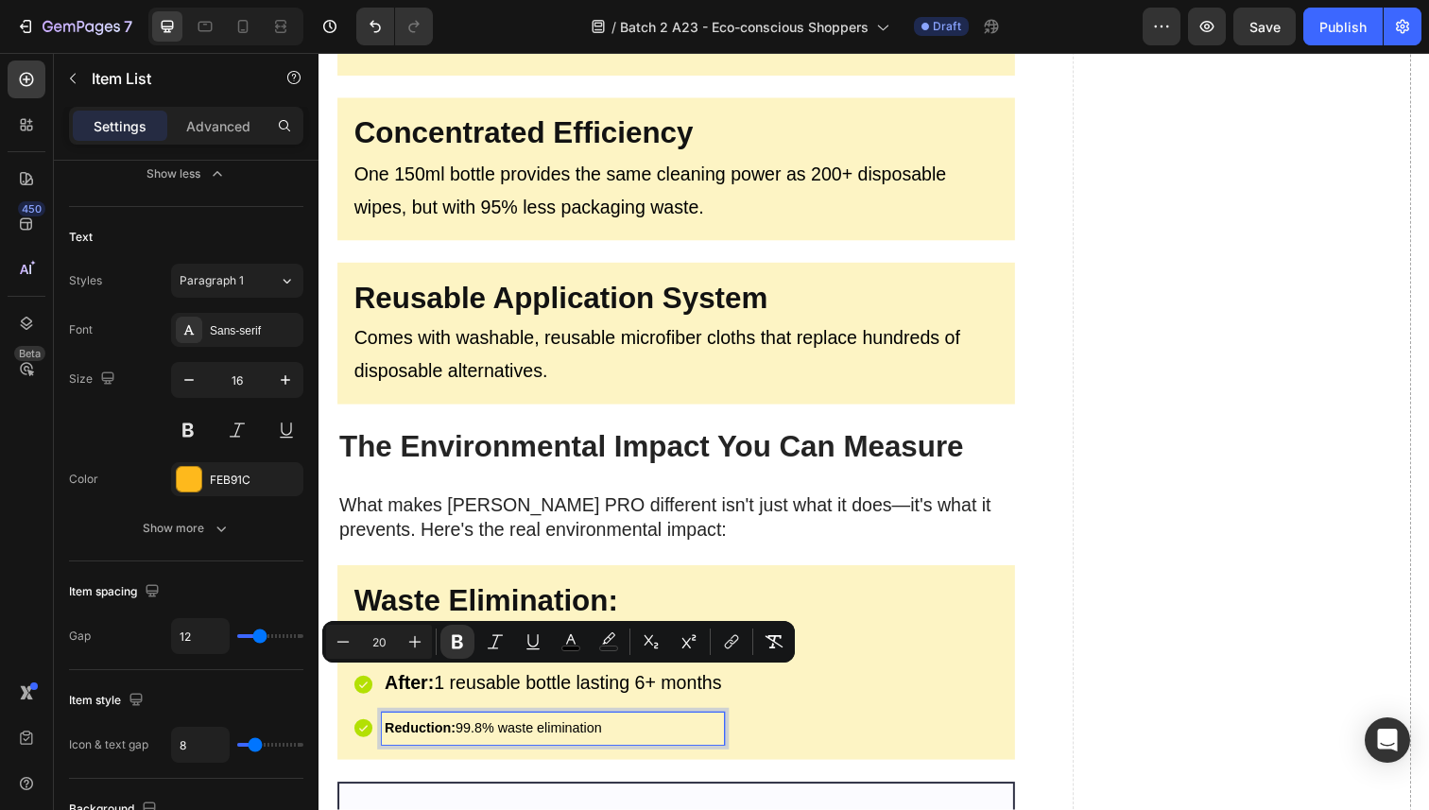
click at [445, 735] on strong "Reduction:" at bounding box center [422, 742] width 73 height 15
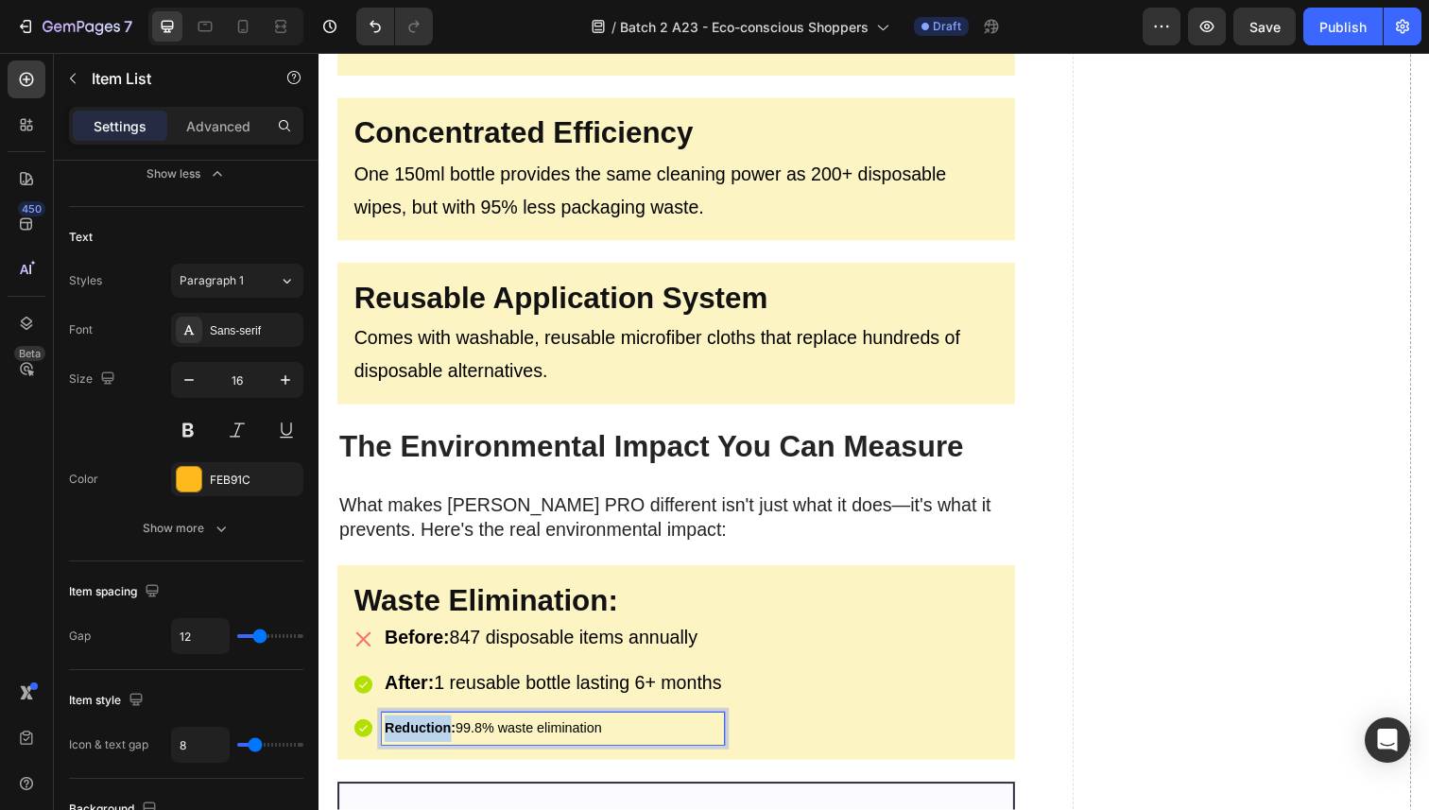
click at [445, 735] on strong "Reduction:" at bounding box center [422, 742] width 73 height 15
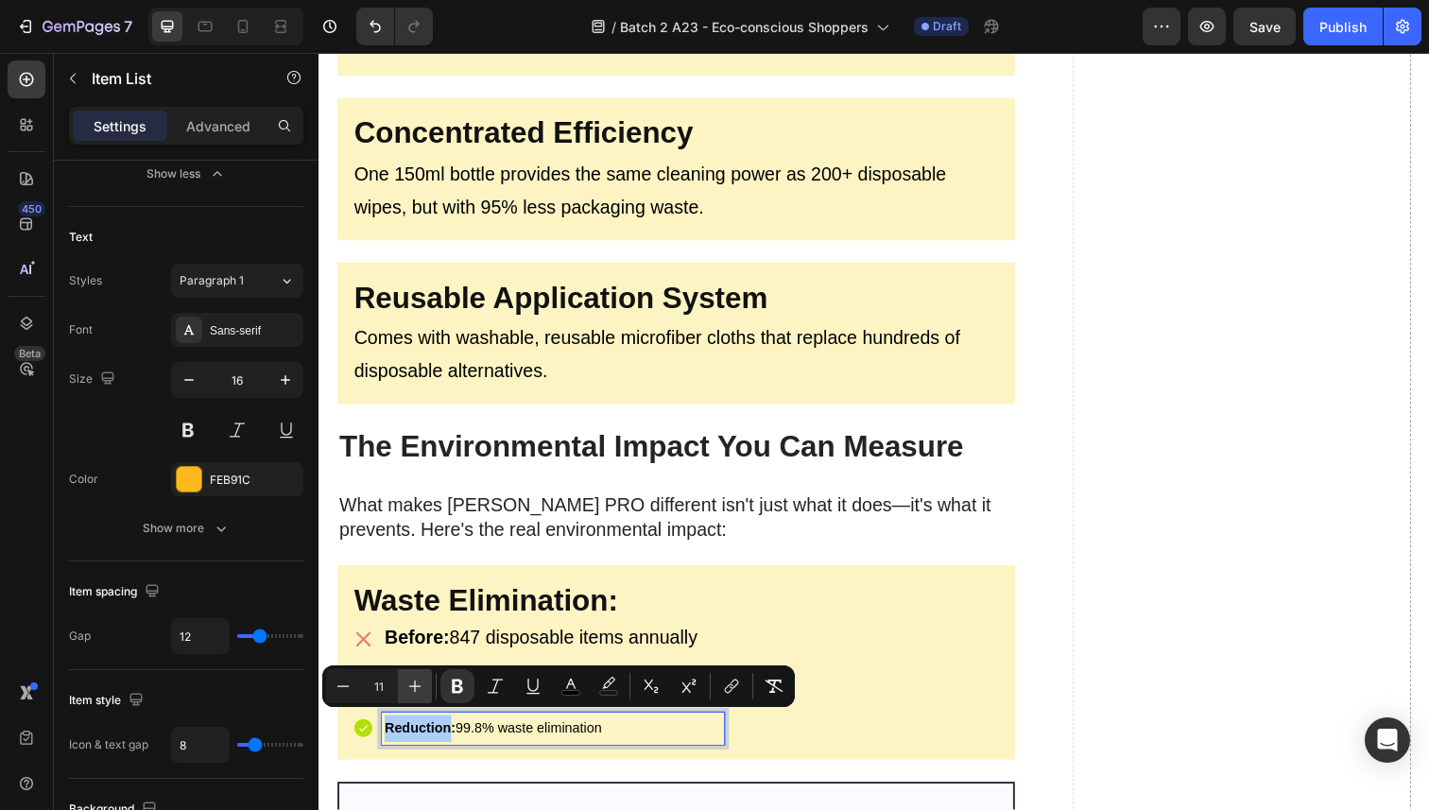
click at [422, 692] on icon "Editor contextual toolbar" at bounding box center [414, 686] width 19 height 19
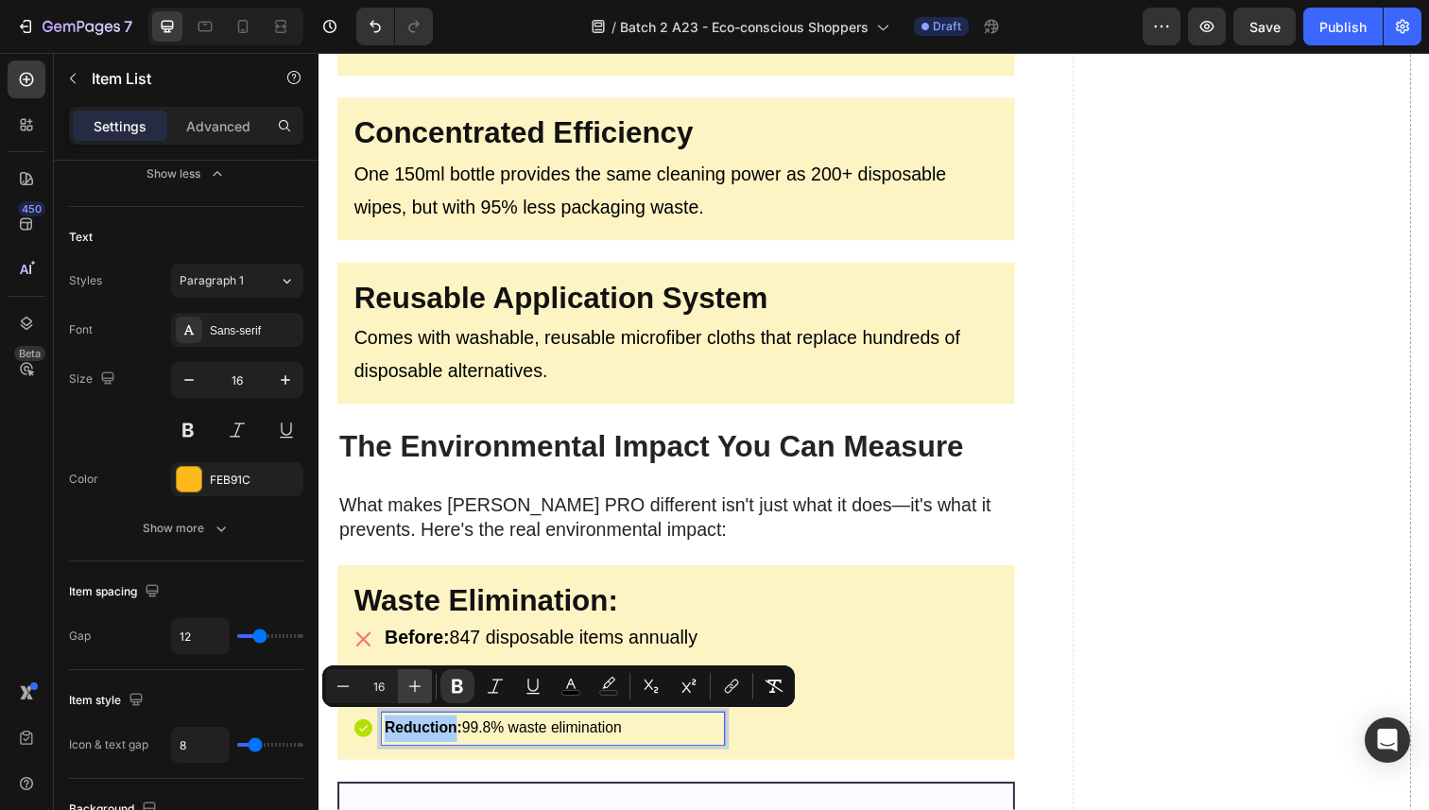
click at [422, 692] on icon "Editor contextual toolbar" at bounding box center [414, 686] width 19 height 19
click at [422, 691] on icon "Editor contextual toolbar" at bounding box center [414, 686] width 19 height 19
type input "20"
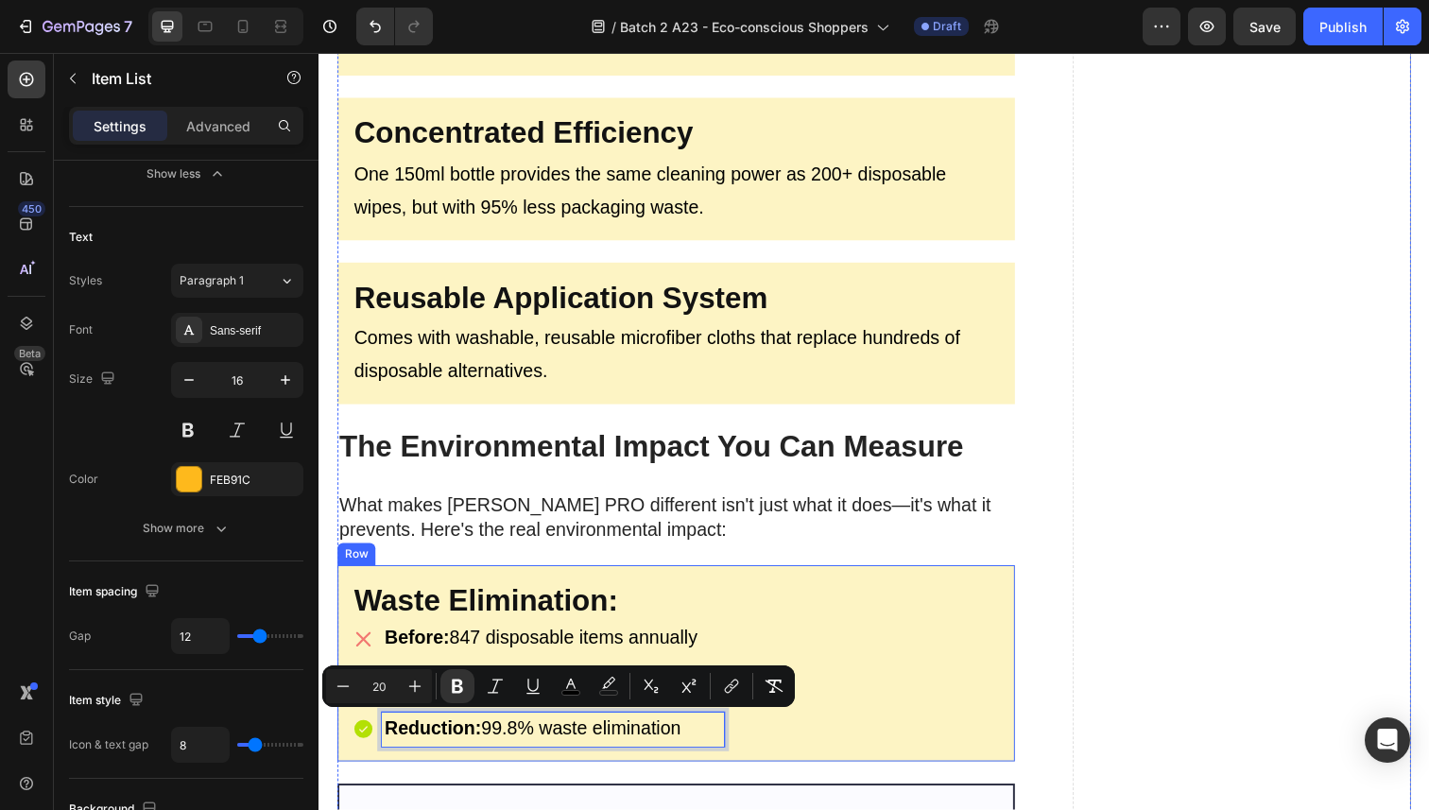
click at [858, 577] on div "⁠⁠⁠⁠⁠⁠⁠ Waste Elimination: Heading Before: 847 disposable items annually Item L…" at bounding box center [683, 677] width 692 height 200
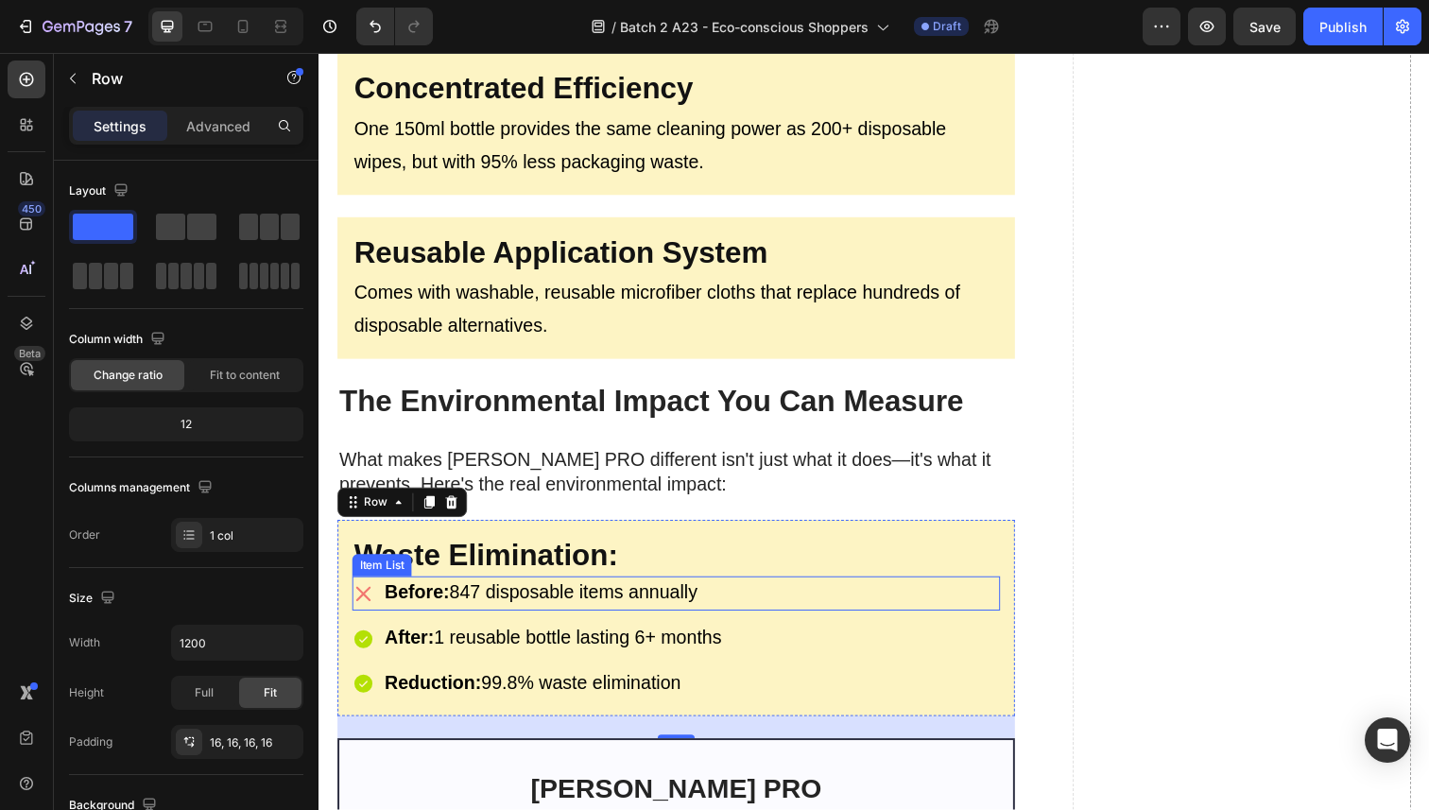
scroll to position [3672, 0]
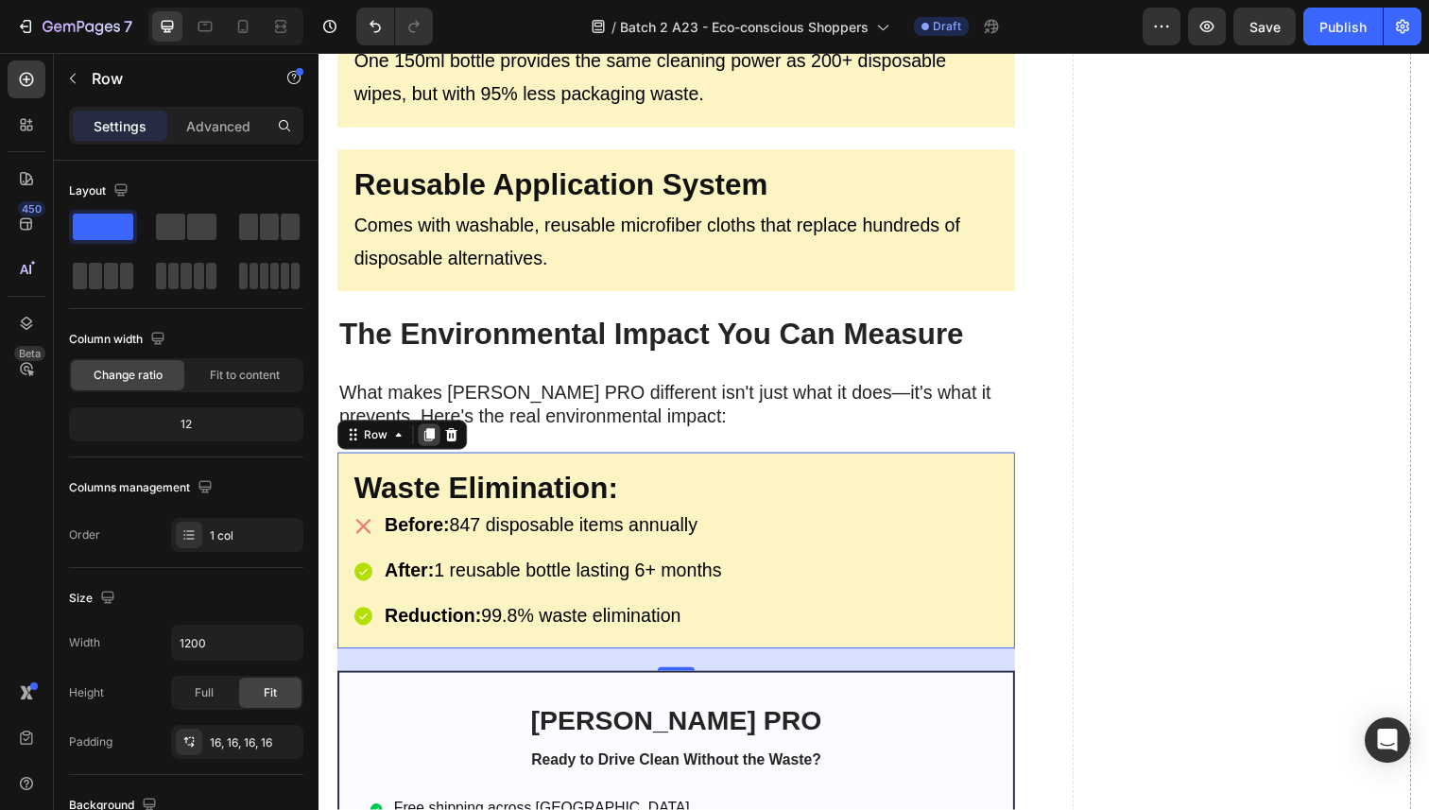
click at [434, 438] on icon at bounding box center [431, 443] width 10 height 13
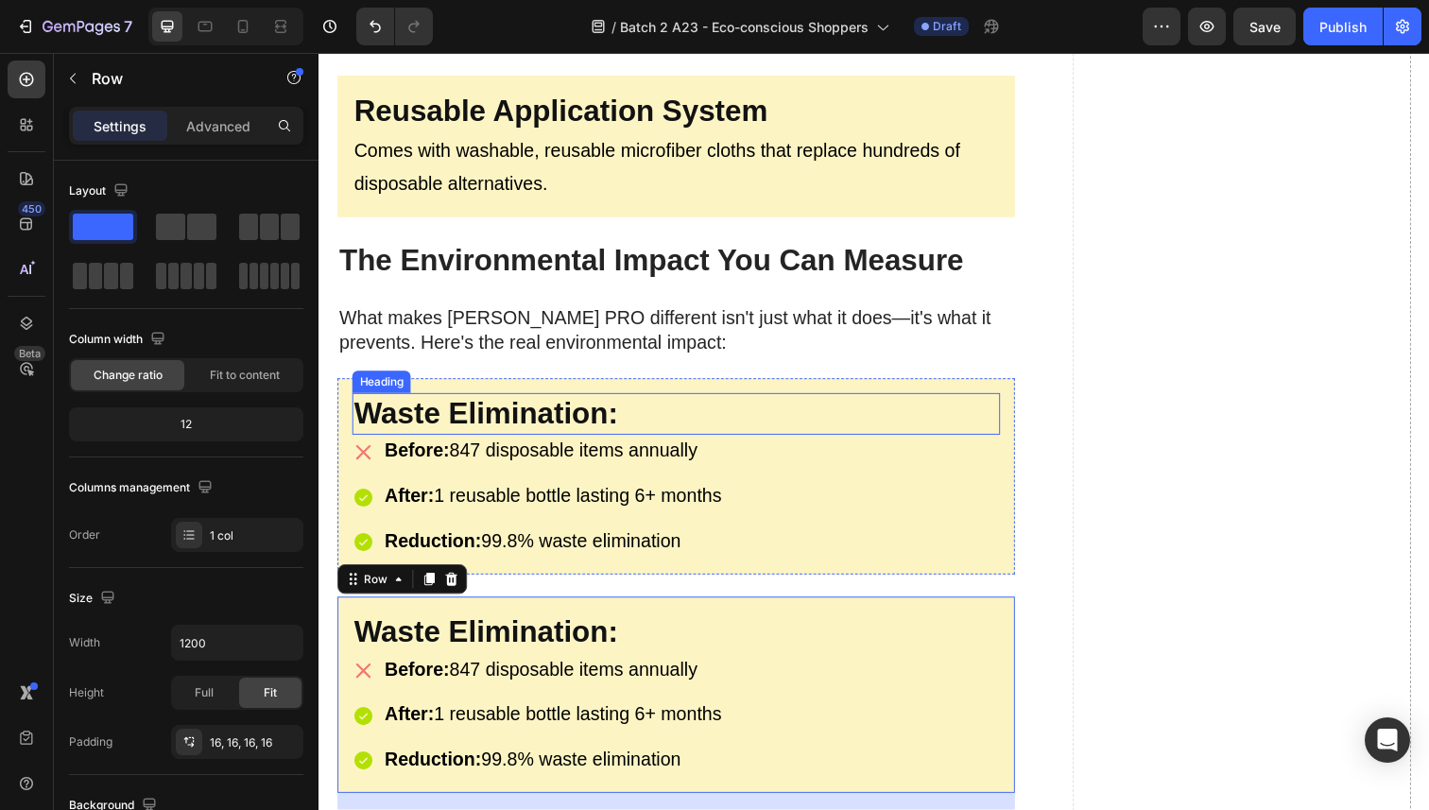
scroll to position [3867, 0]
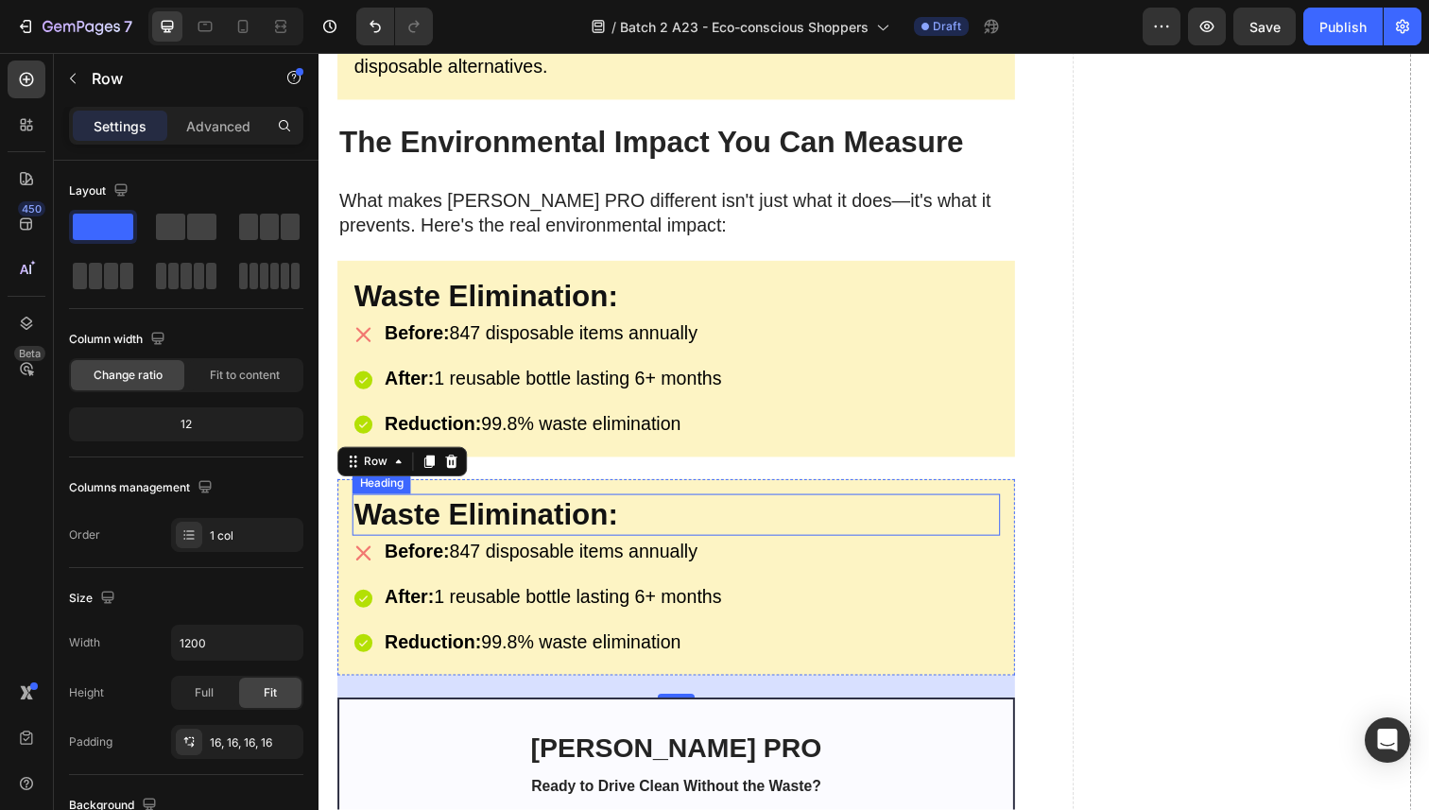
click at [478, 508] on strong "Waste Elimination:" at bounding box center [488, 525] width 269 height 34
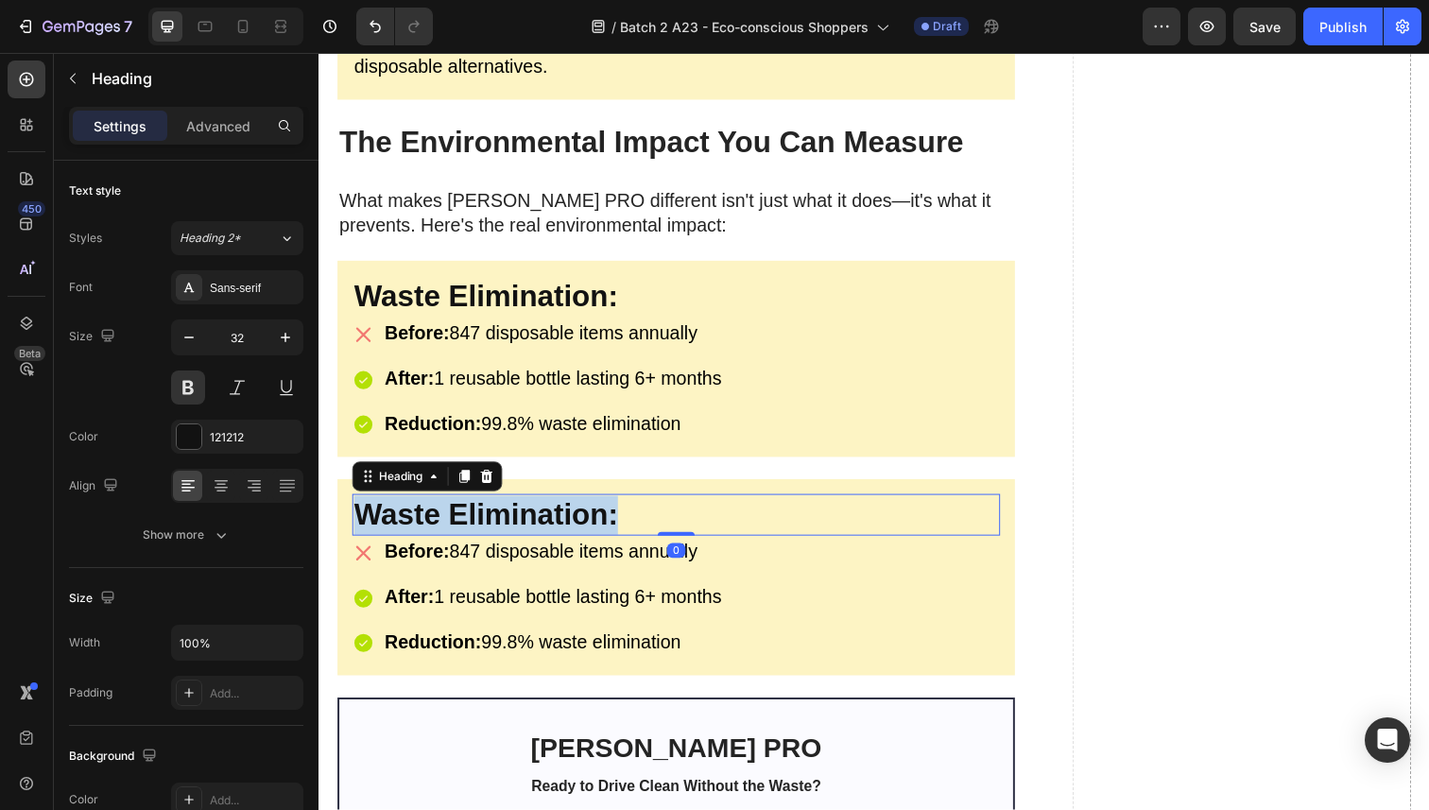
click at [478, 508] on strong "Waste Elimination:" at bounding box center [488, 525] width 269 height 34
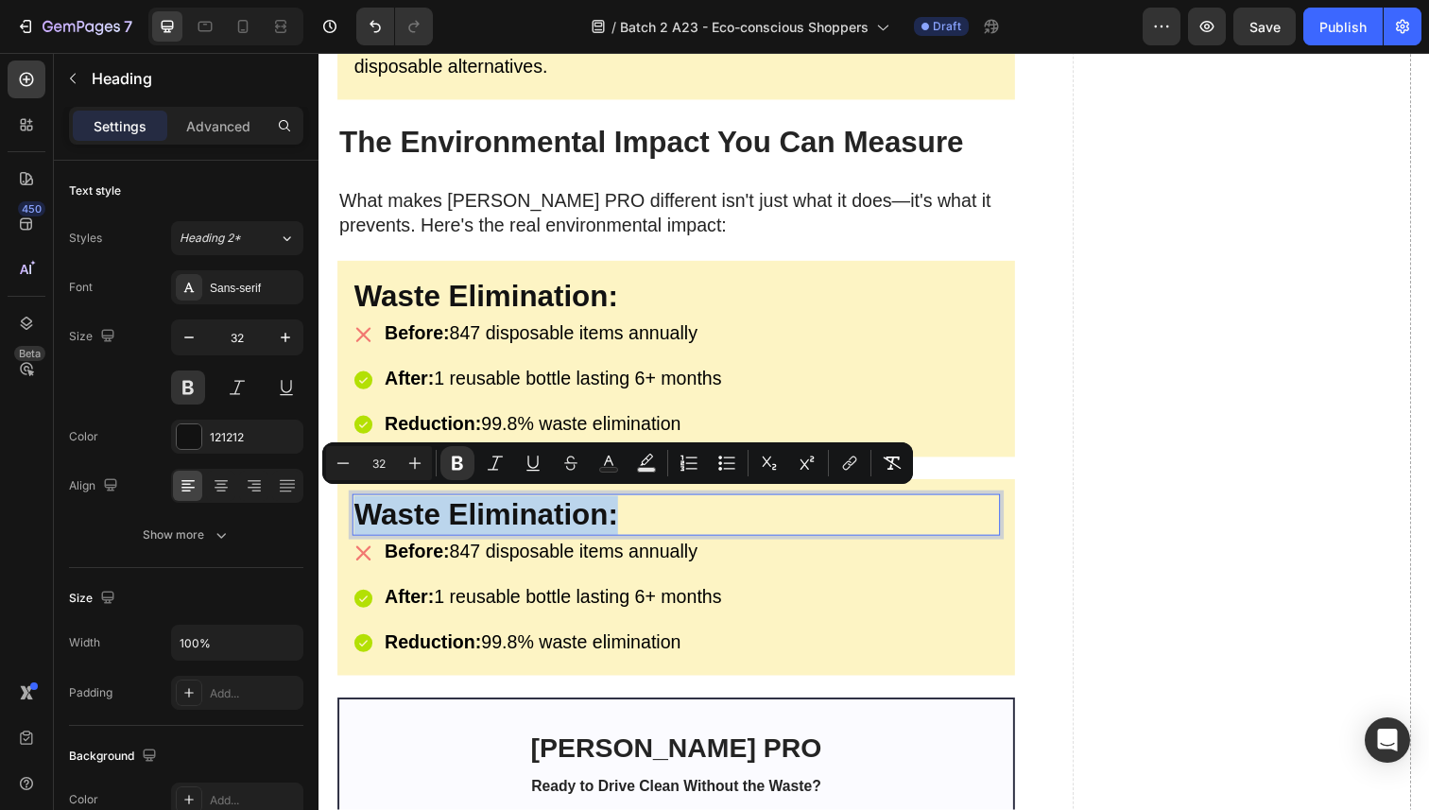
click at [482, 509] on strong "Waste Elimination:" at bounding box center [488, 525] width 269 height 34
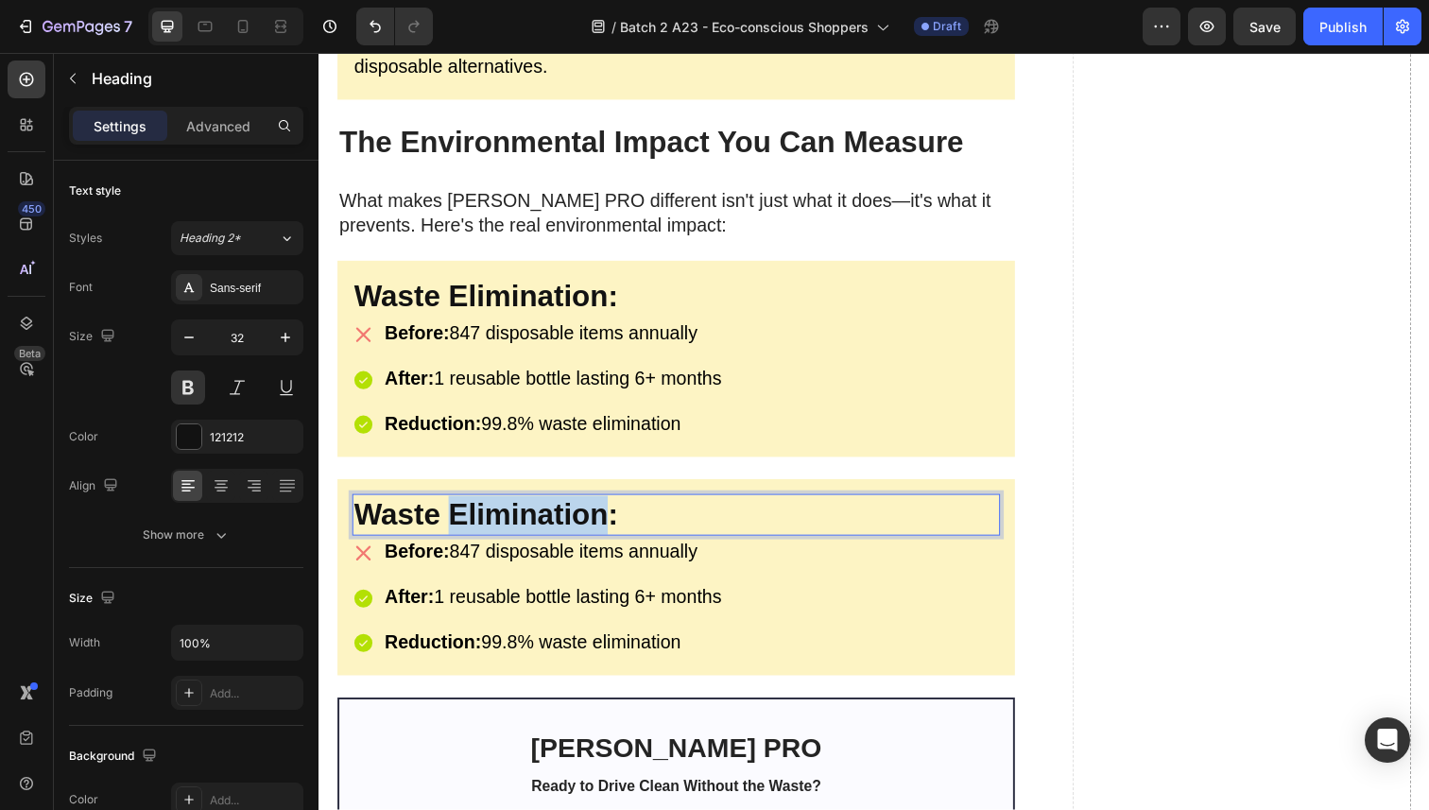
click at [482, 509] on strong "Waste Elimination:" at bounding box center [488, 525] width 269 height 34
click at [468, 552] on span "Before: 847 disposable items annually" at bounding box center [545, 562] width 319 height 21
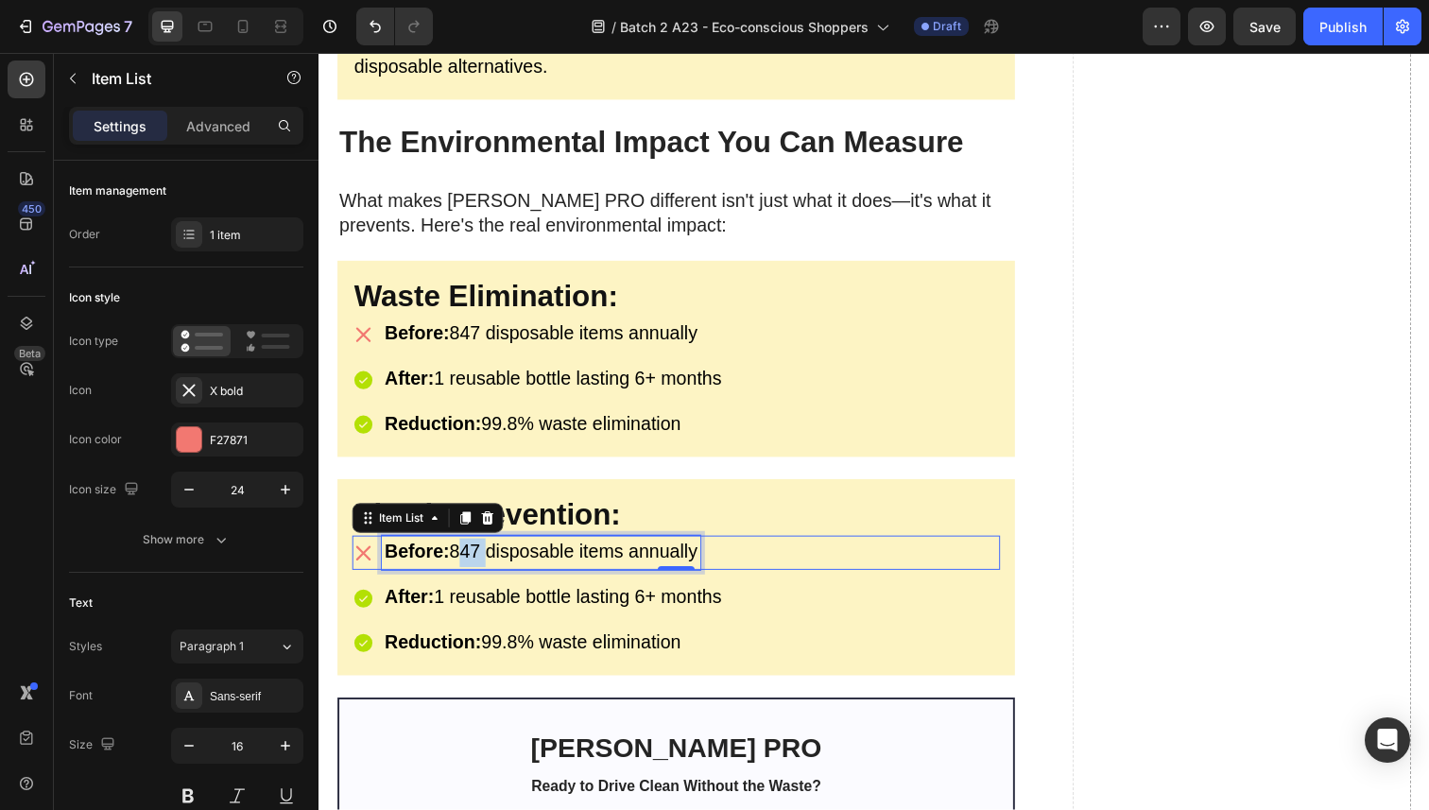
click at [468, 552] on span "Before: 847 disposable items annually" at bounding box center [545, 562] width 319 height 21
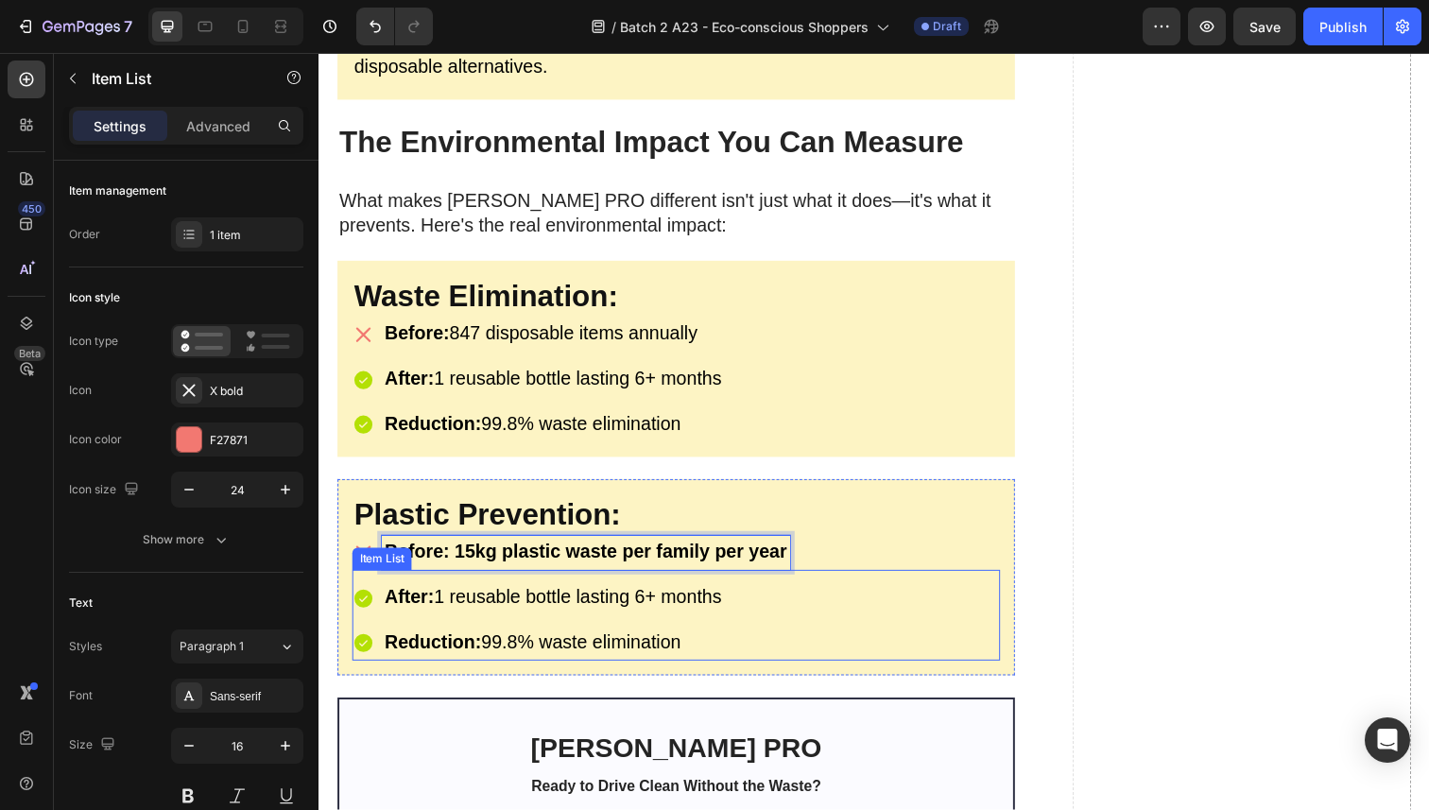
click at [472, 598] on span "After: 1 reusable bottle lasting 6+ months" at bounding box center [558, 608] width 344 height 21
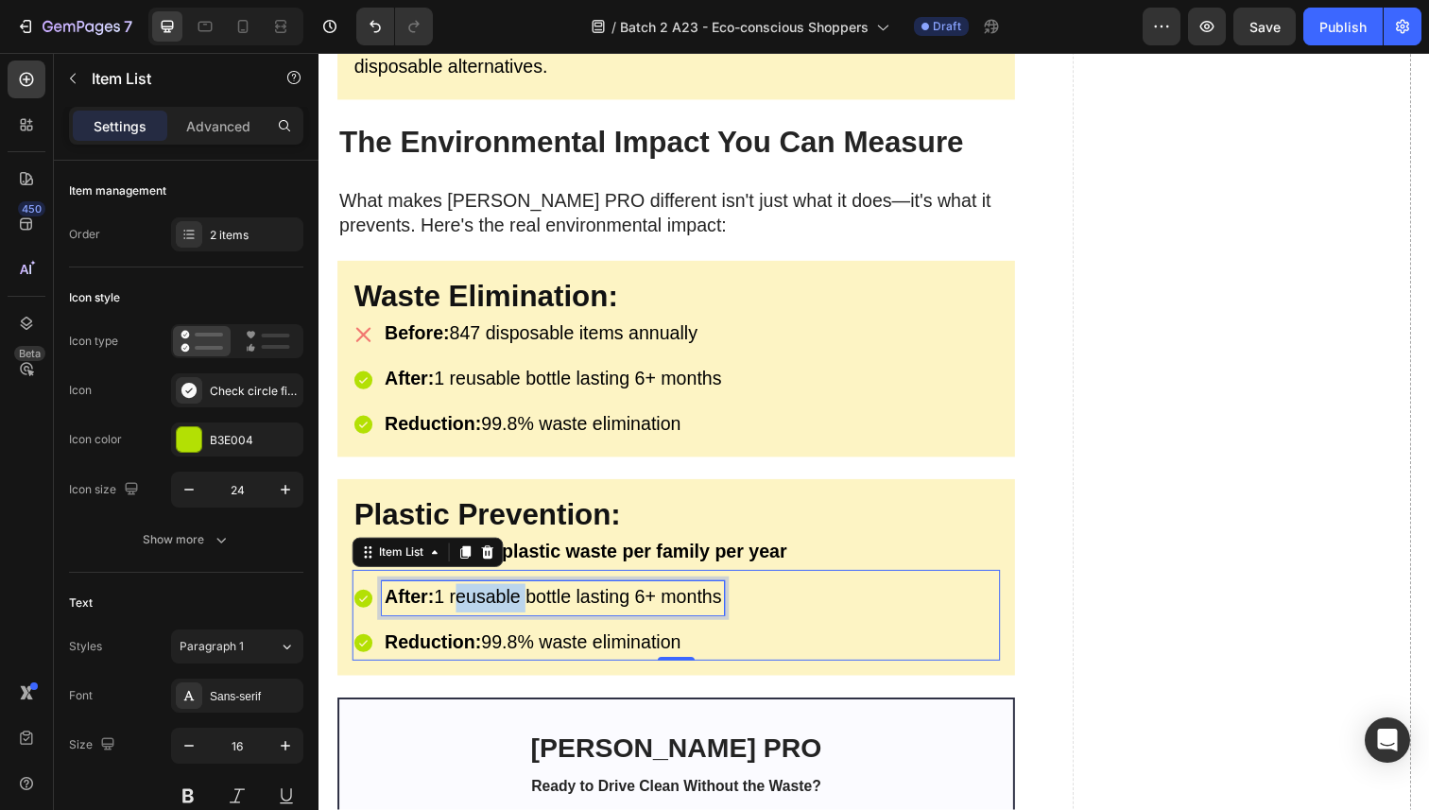
click at [472, 598] on span "After: 1 reusable bottle lasting 6+ months" at bounding box center [558, 608] width 344 height 21
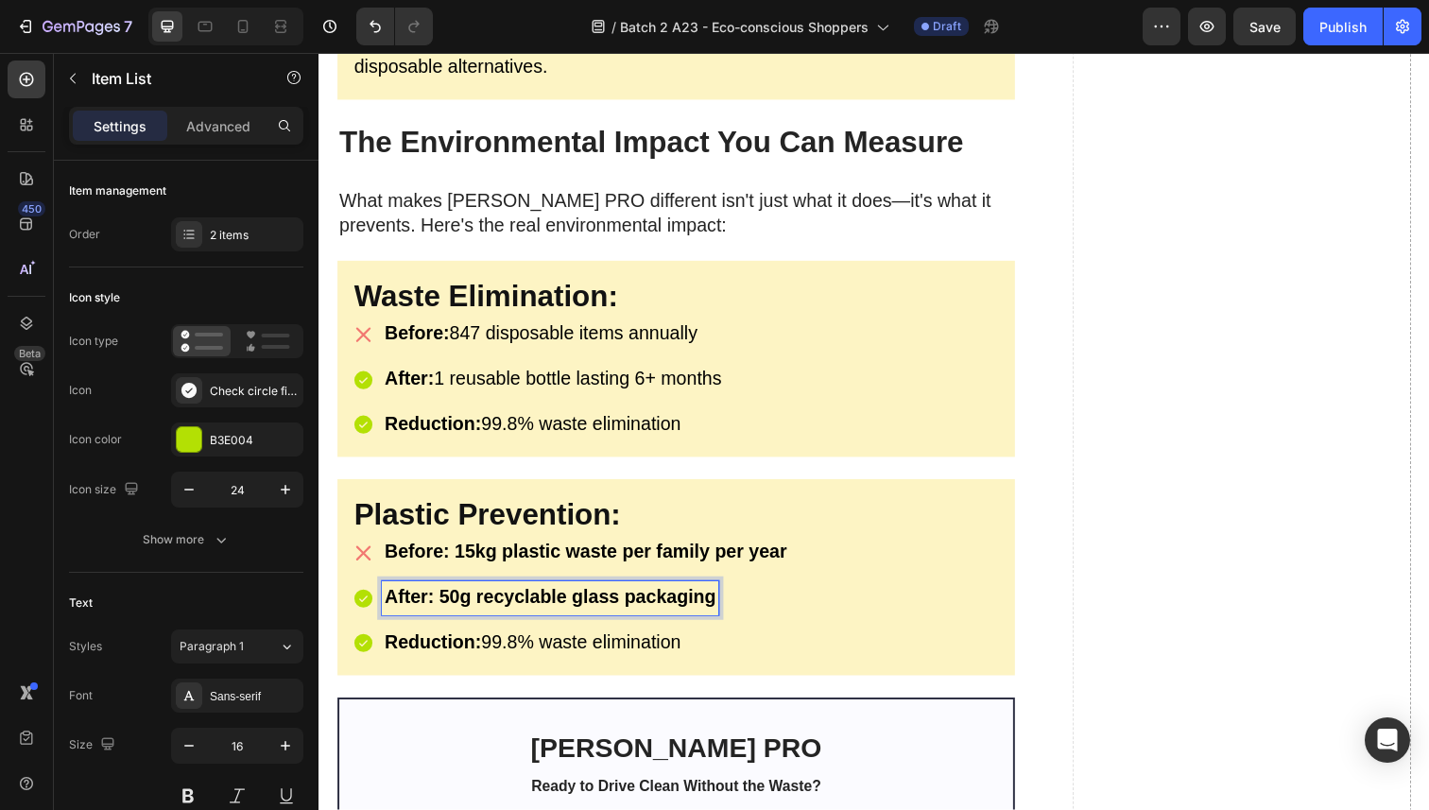
click at [450, 604] on strong "After: 50g recyclable glass packaging" at bounding box center [555, 608] width 338 height 21
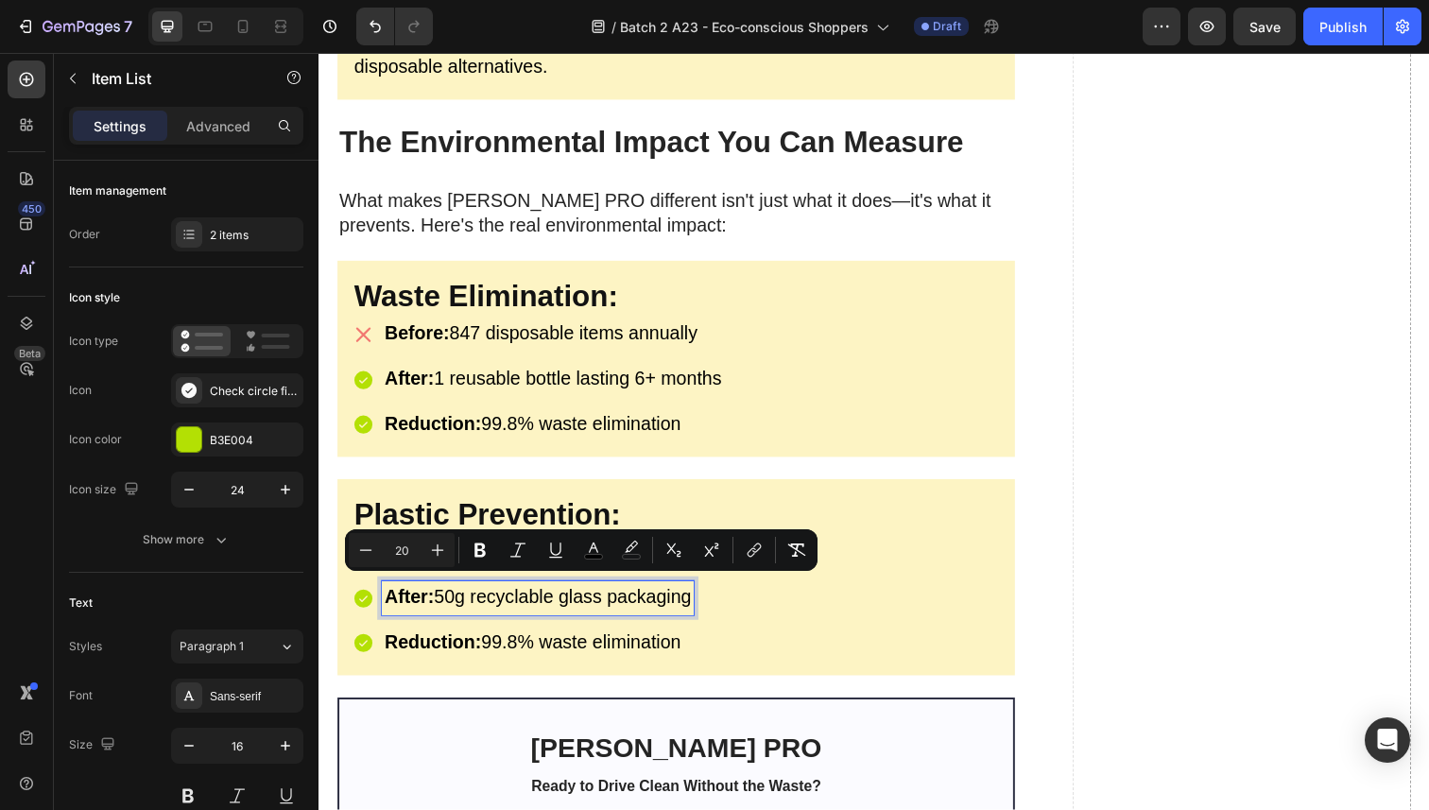
click at [491, 608] on span "After: 50g recyclable glass packaging" at bounding box center [542, 608] width 313 height 21
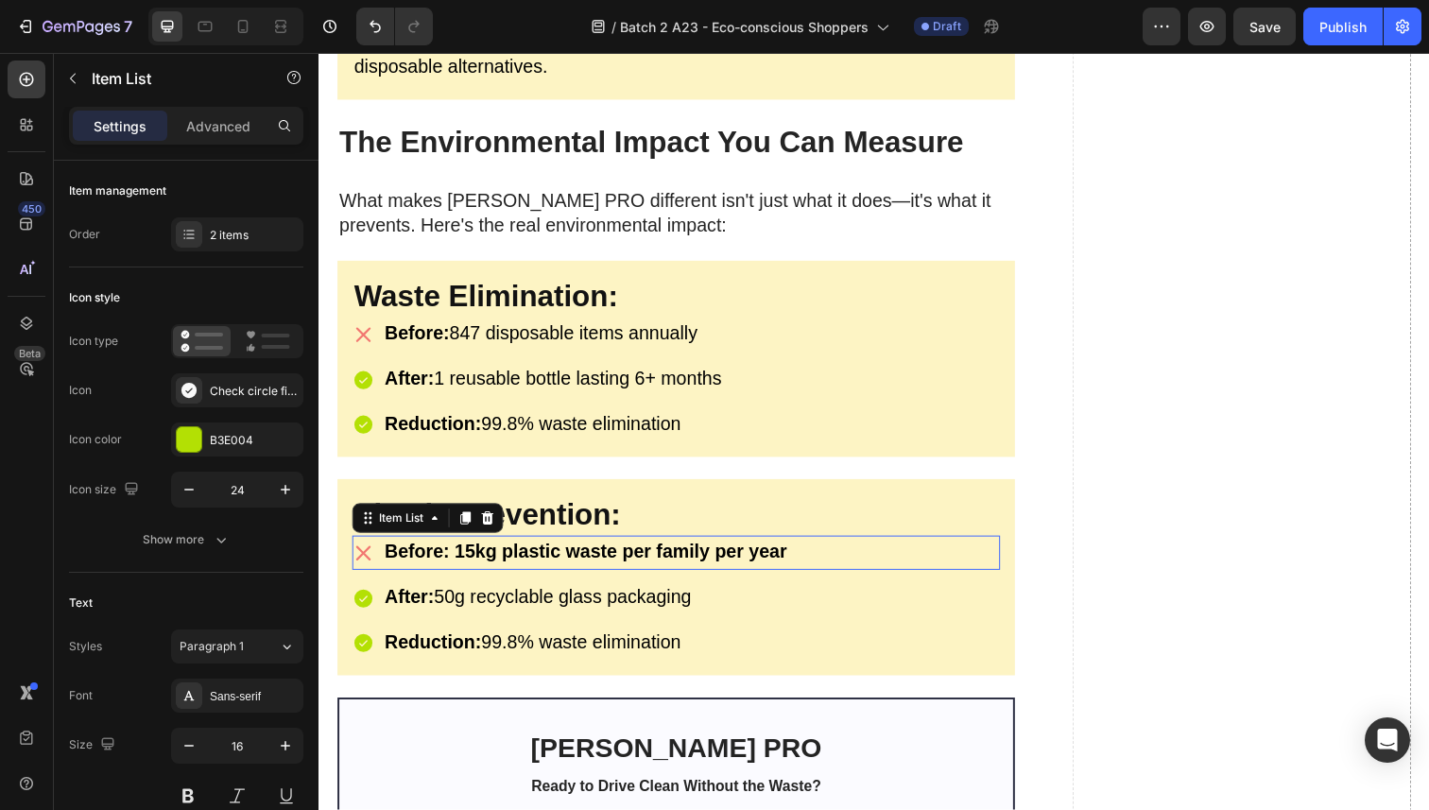
click at [508, 563] on strong "Before: 15kg plastic waste per family per year" at bounding box center [591, 562] width 411 height 21
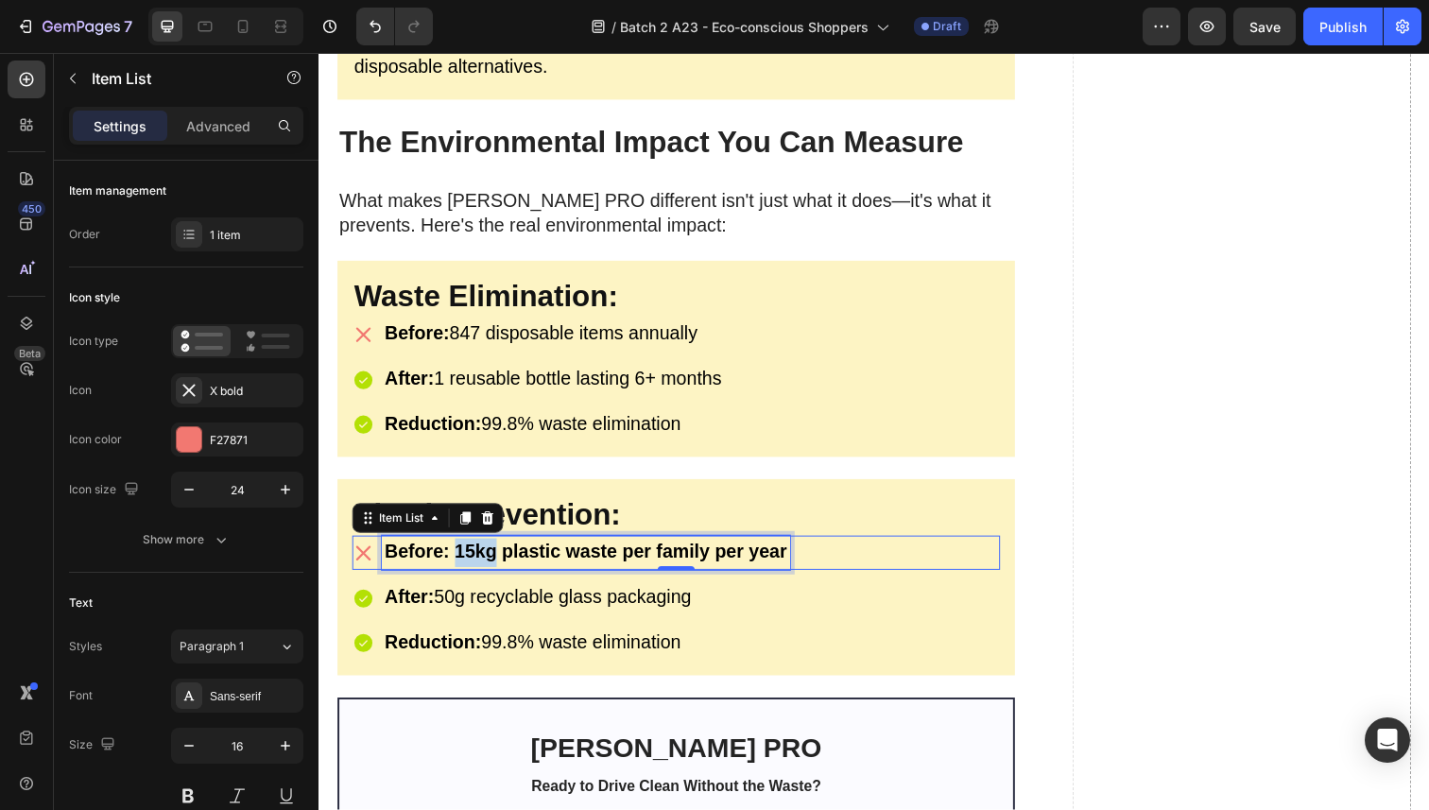
click at [478, 557] on strong "Before: 15kg plastic waste per family per year" at bounding box center [591, 562] width 411 height 21
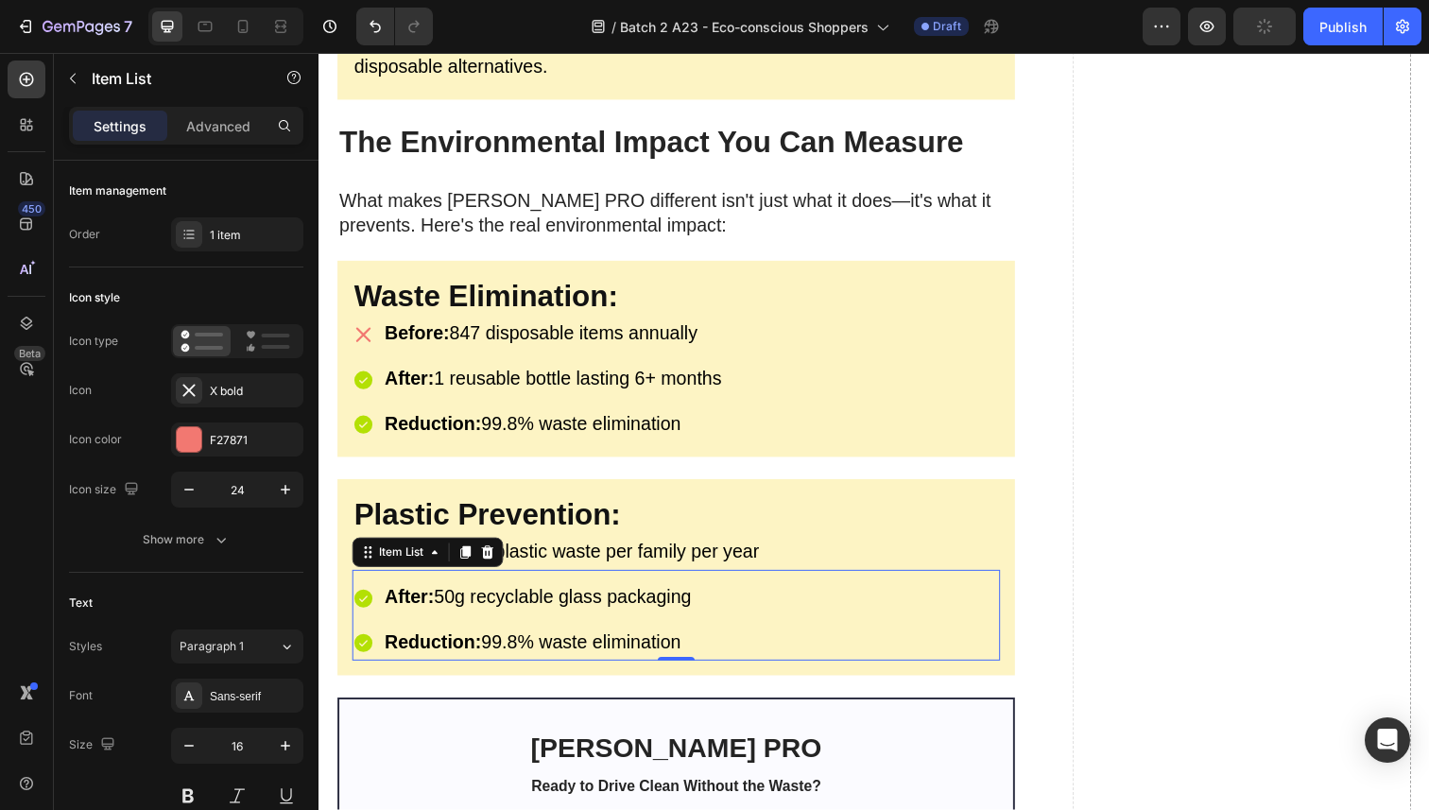
click at [490, 642] on p "Reduction: 99.8% waste elimination" at bounding box center [542, 656] width 313 height 29
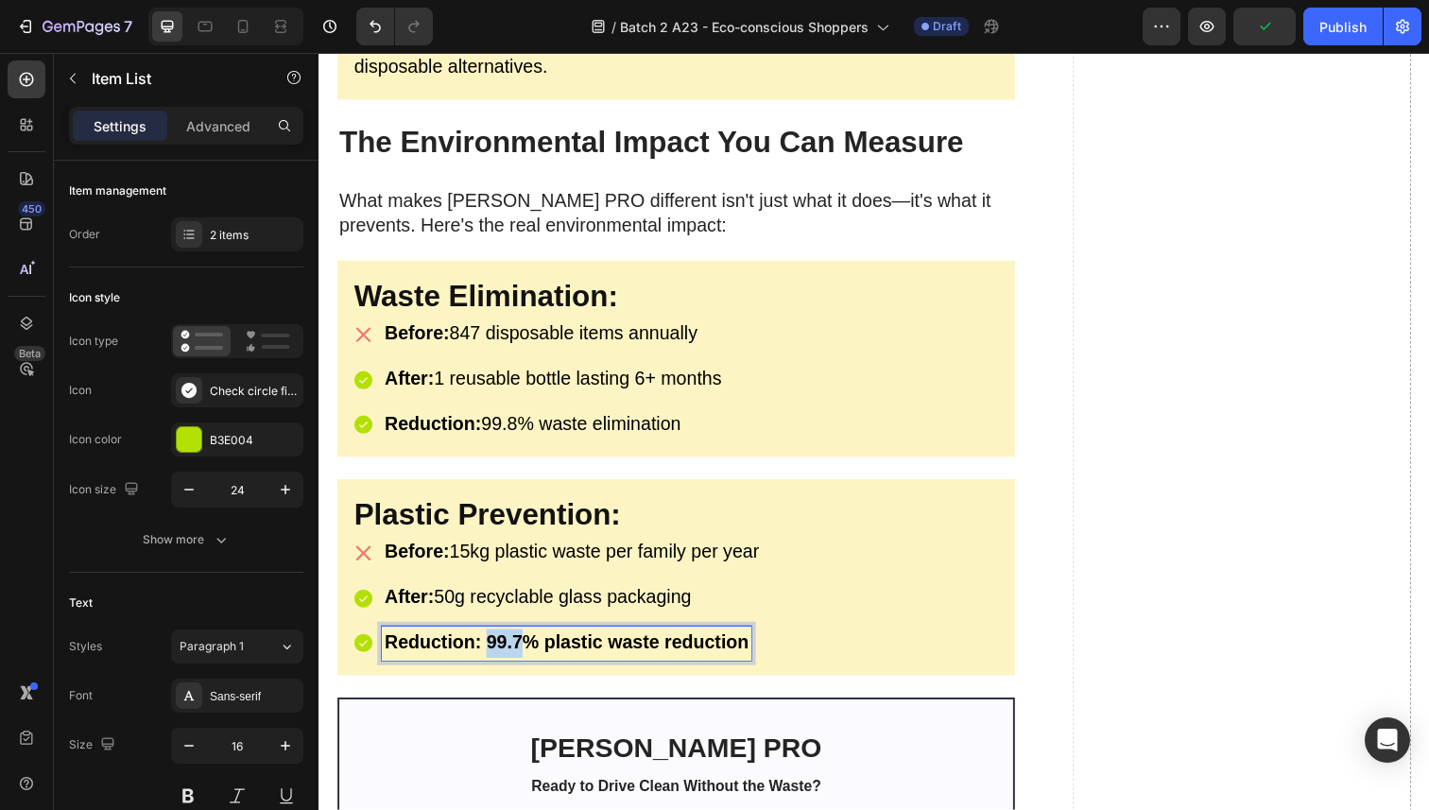
click at [491, 646] on strong "Reduction: 99.7% plastic waste reduction" at bounding box center [571, 655] width 371 height 21
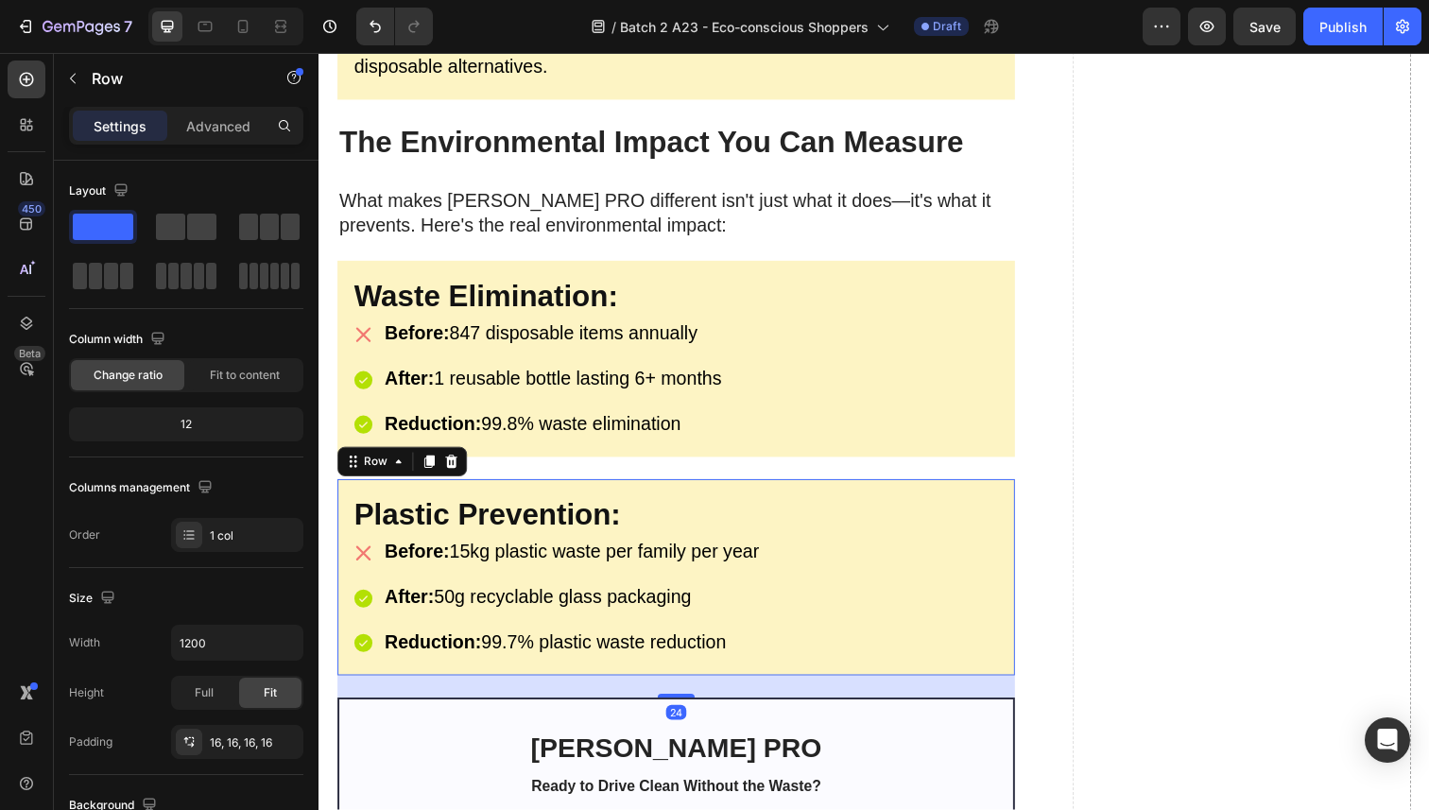
click at [526, 491] on div "⁠⁠⁠⁠⁠⁠⁠ Plastic Prevention: Heading Before: 15kg plastic waste per family per y…" at bounding box center [683, 589] width 692 height 200
click at [423, 463] on icon at bounding box center [430, 470] width 15 height 15
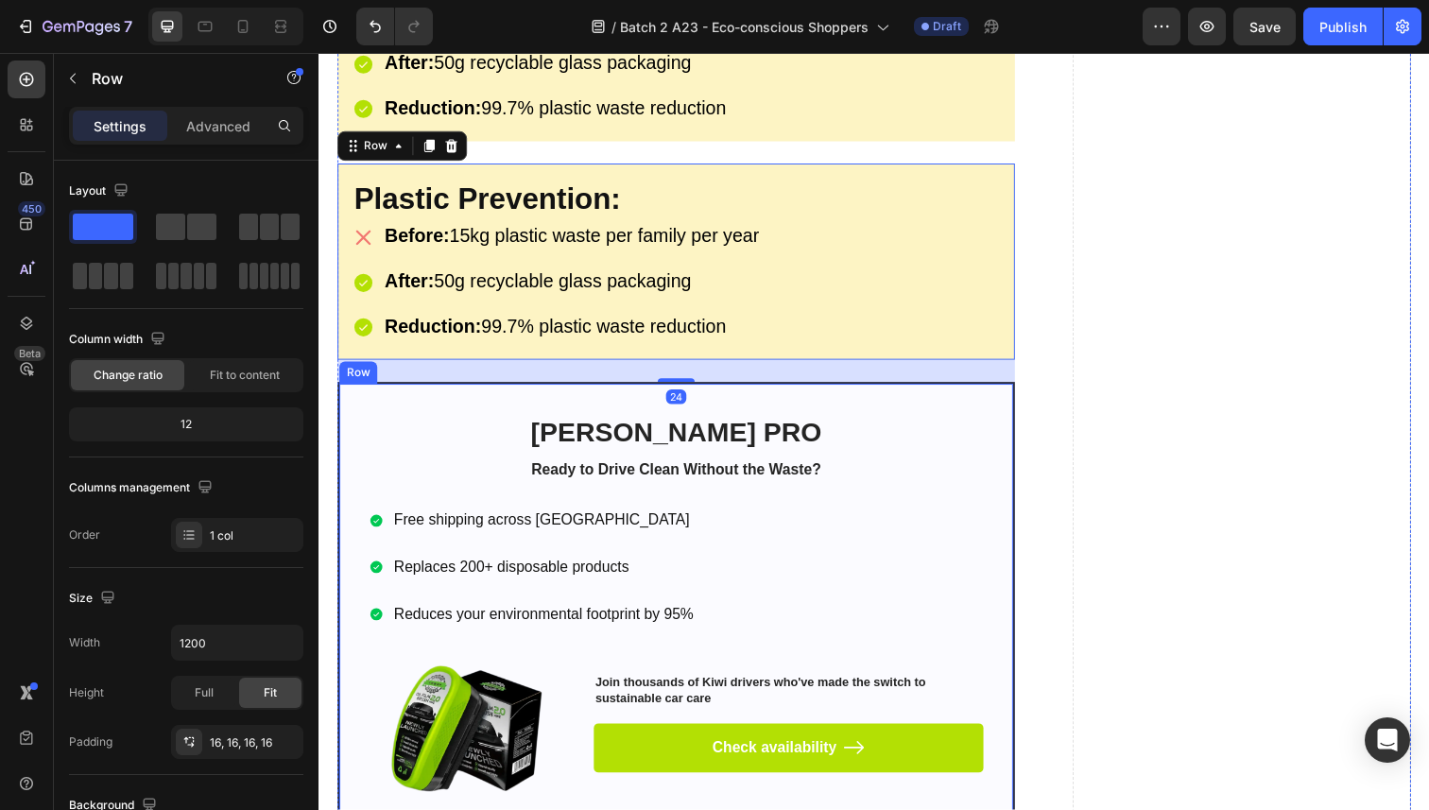
scroll to position [4204, 0]
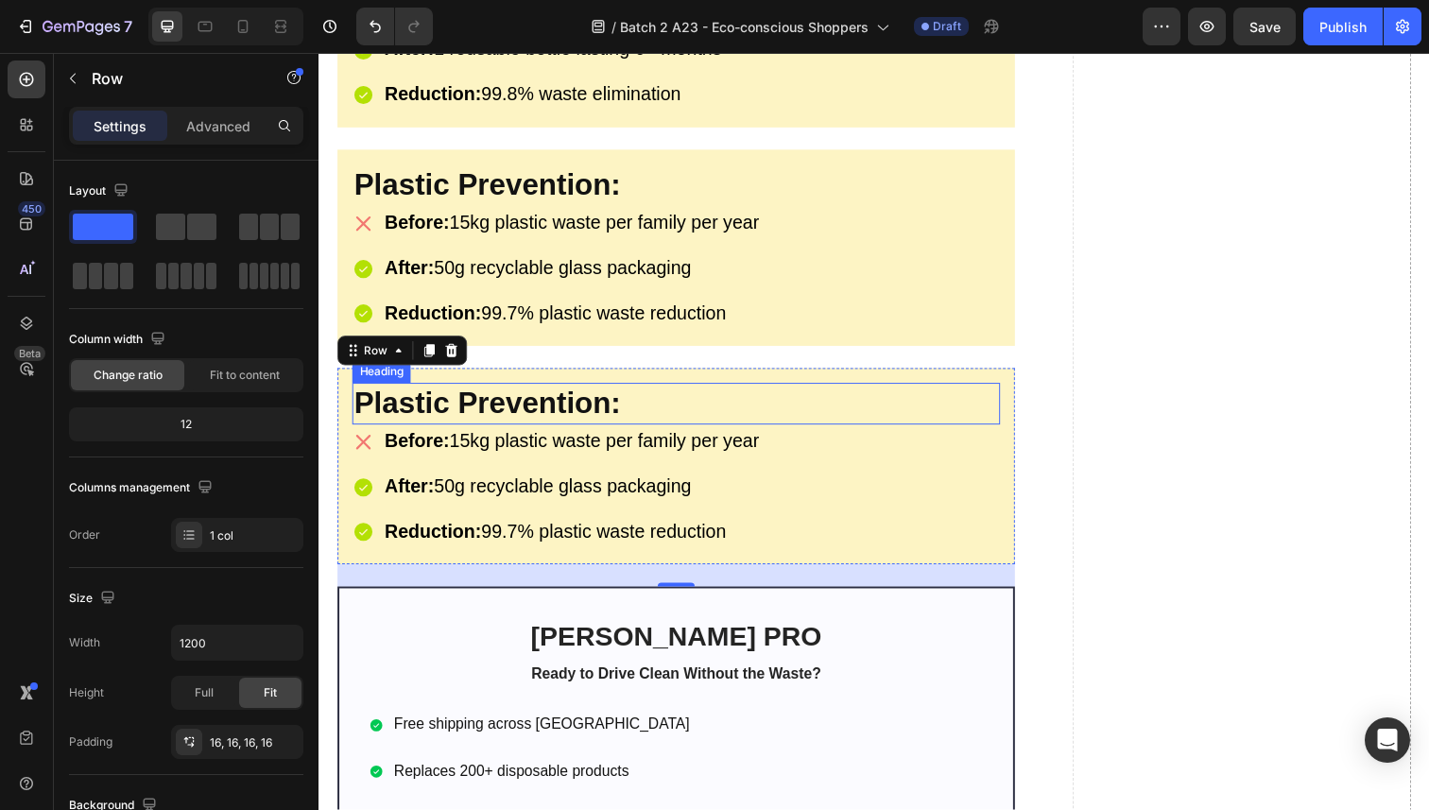
click at [459, 406] on strong "Plastic Prevention:" at bounding box center [490, 411] width 272 height 34
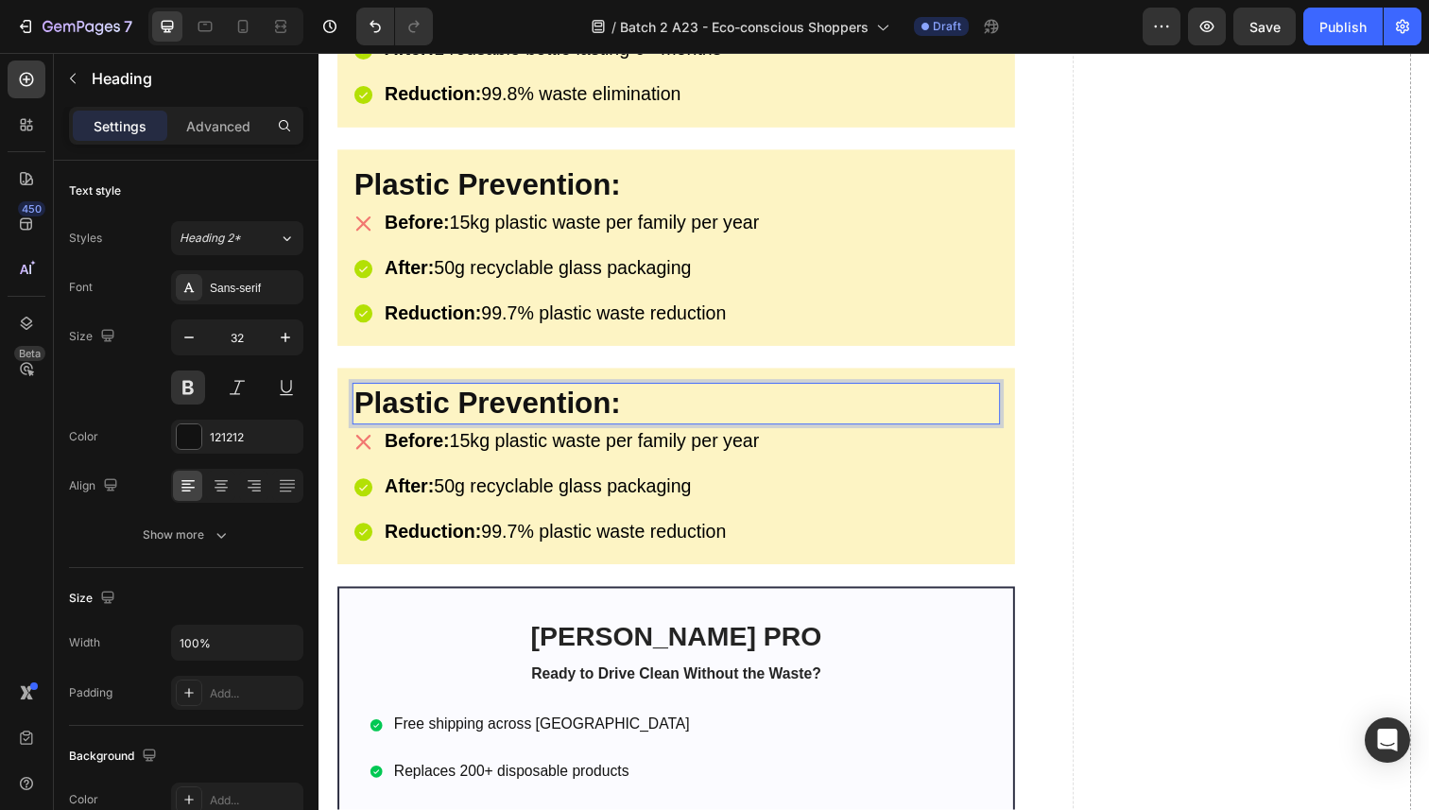
click at [459, 405] on strong "Plastic Prevention:" at bounding box center [490, 411] width 272 height 34
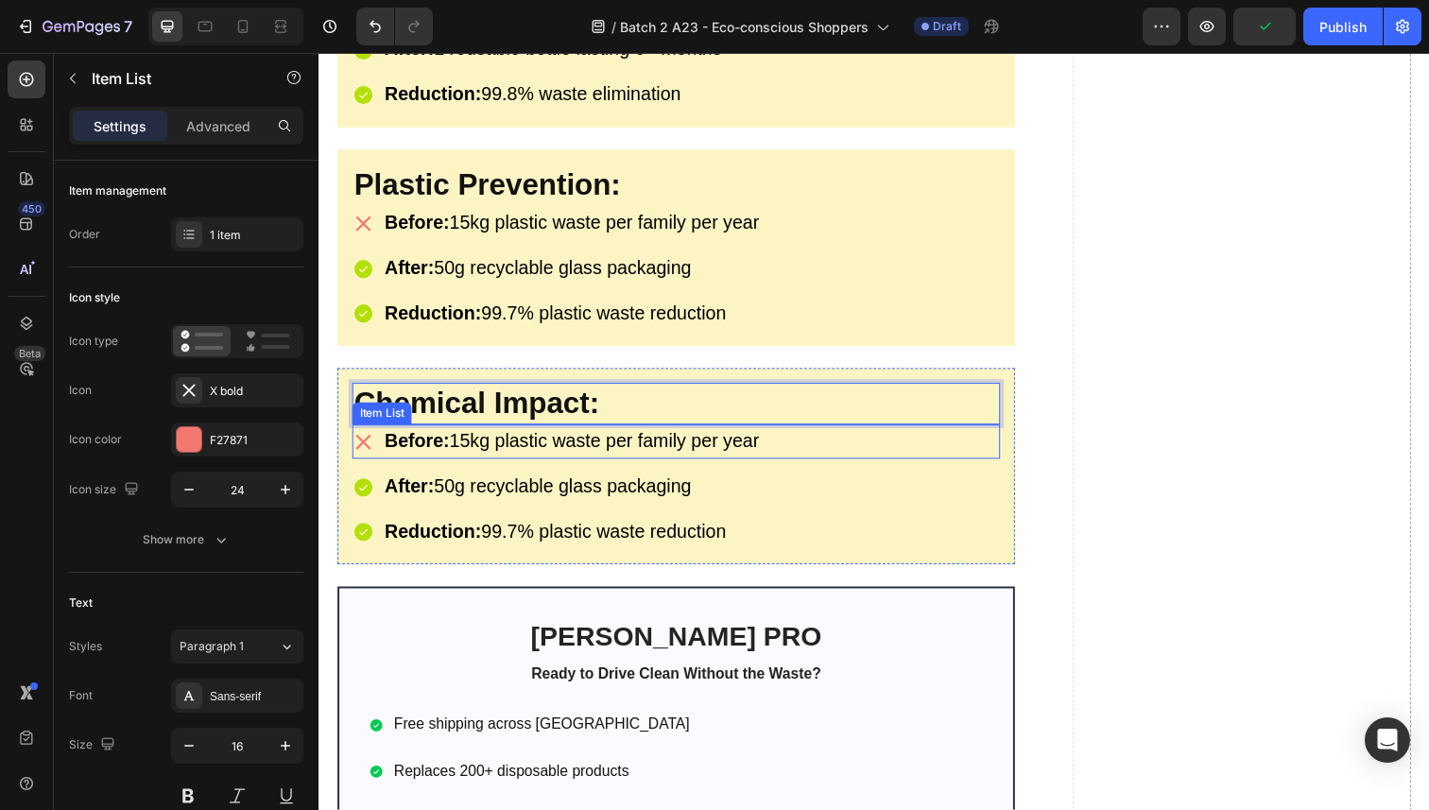
click at [452, 442] on strong "Before:" at bounding box center [419, 449] width 66 height 21
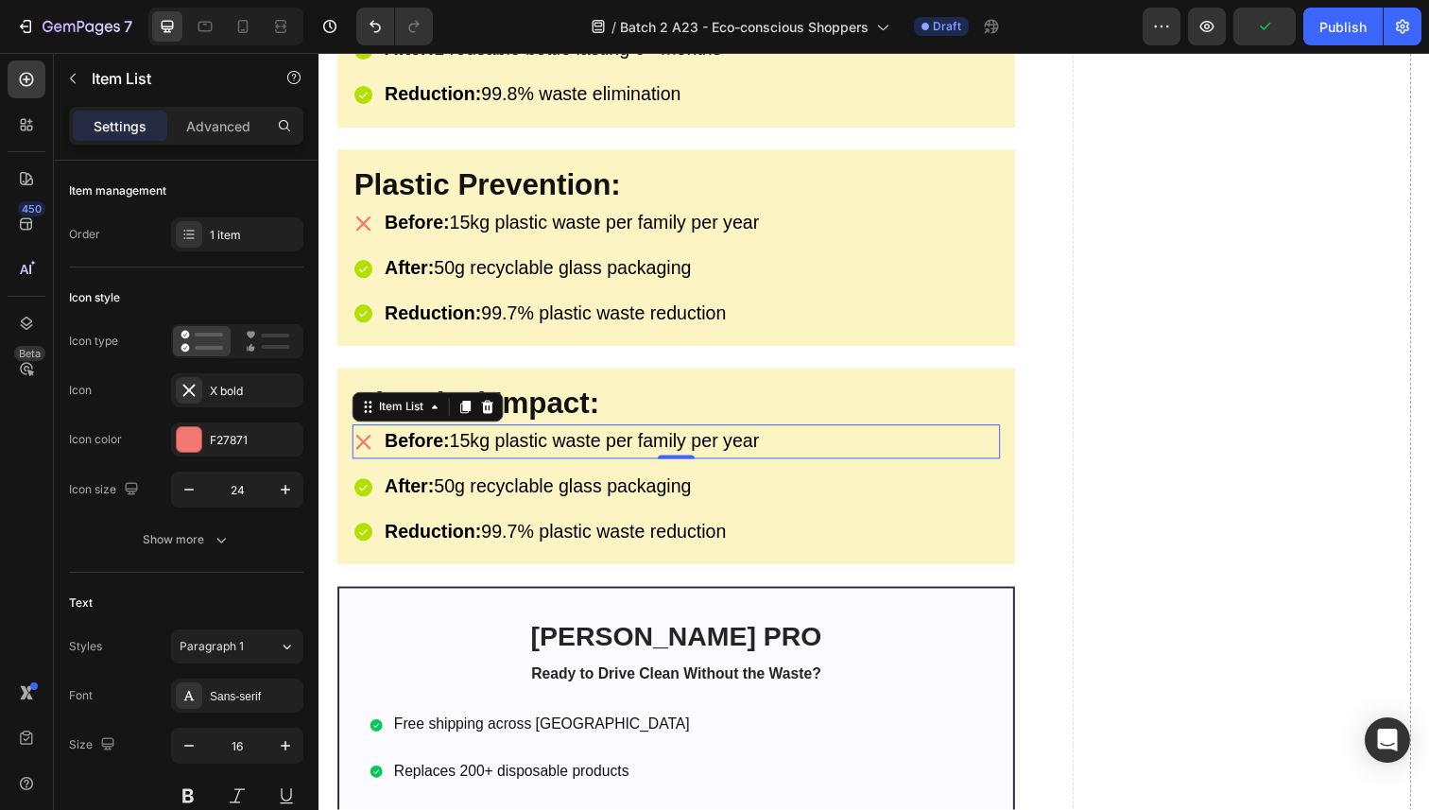
click at [452, 442] on strong "Before:" at bounding box center [419, 449] width 66 height 21
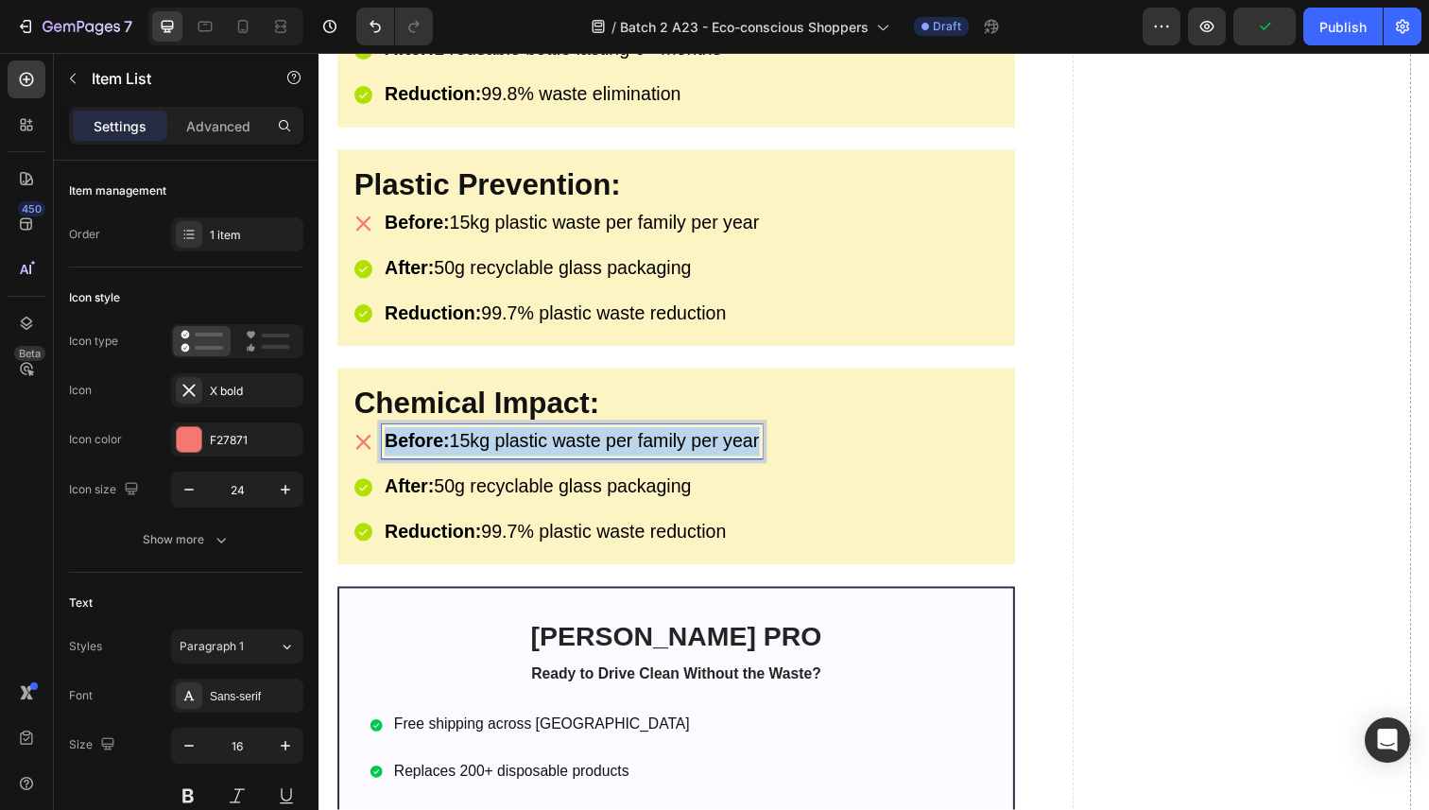
click at [452, 442] on strong "Before:" at bounding box center [419, 449] width 66 height 21
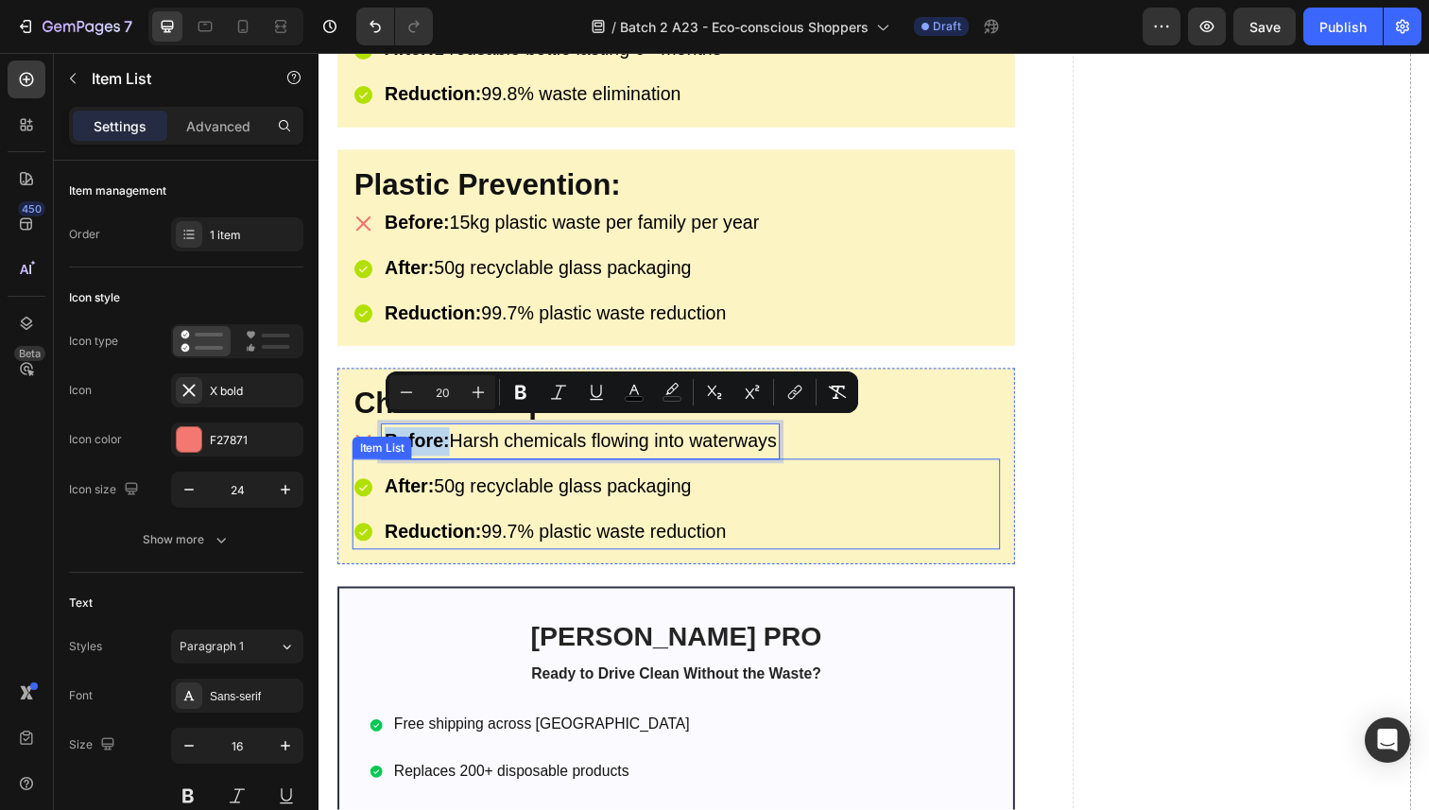
click at [458, 491] on span "After: 50g recyclable glass packaging" at bounding box center [542, 495] width 313 height 21
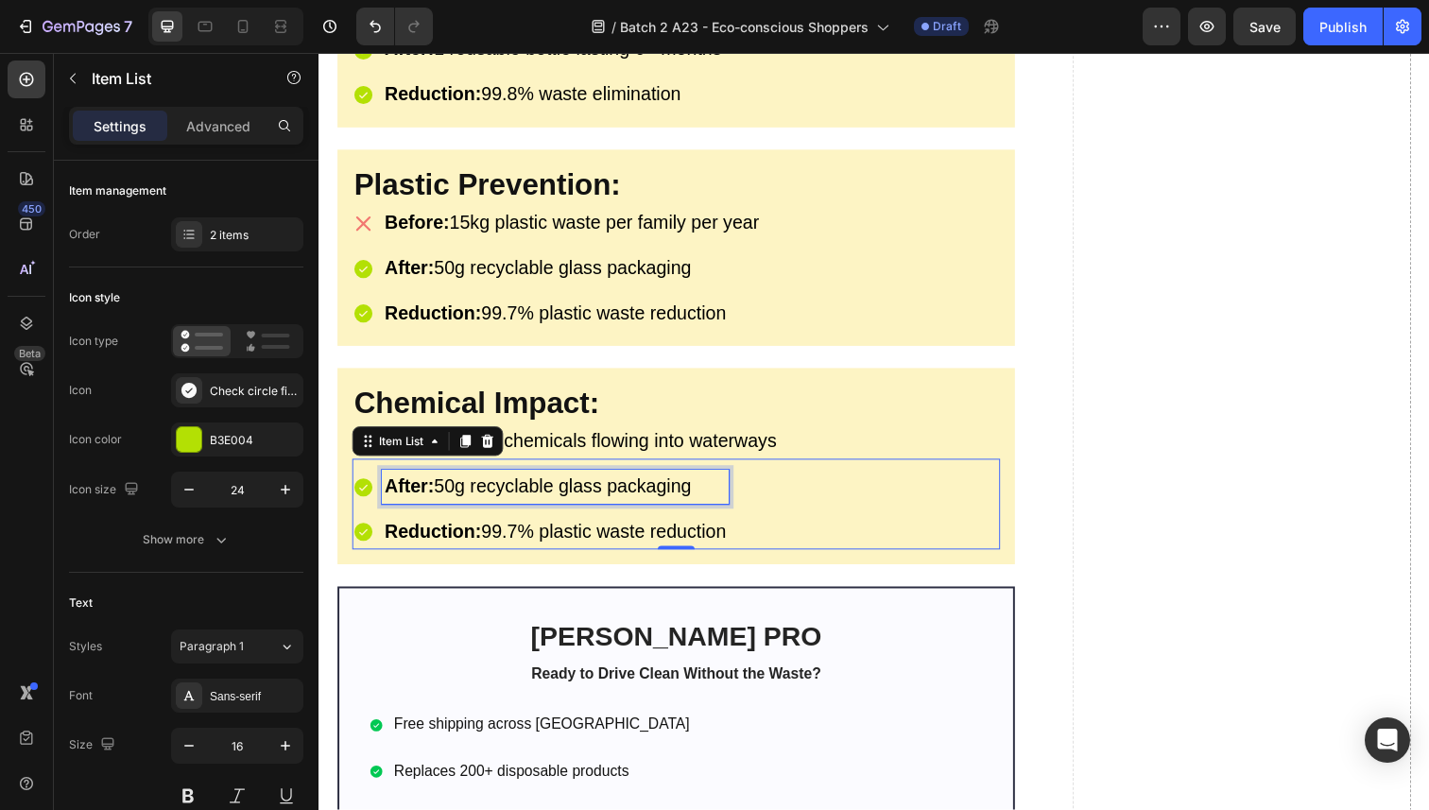
click at [458, 491] on span "After: 50g recyclable glass packaging" at bounding box center [542, 495] width 313 height 21
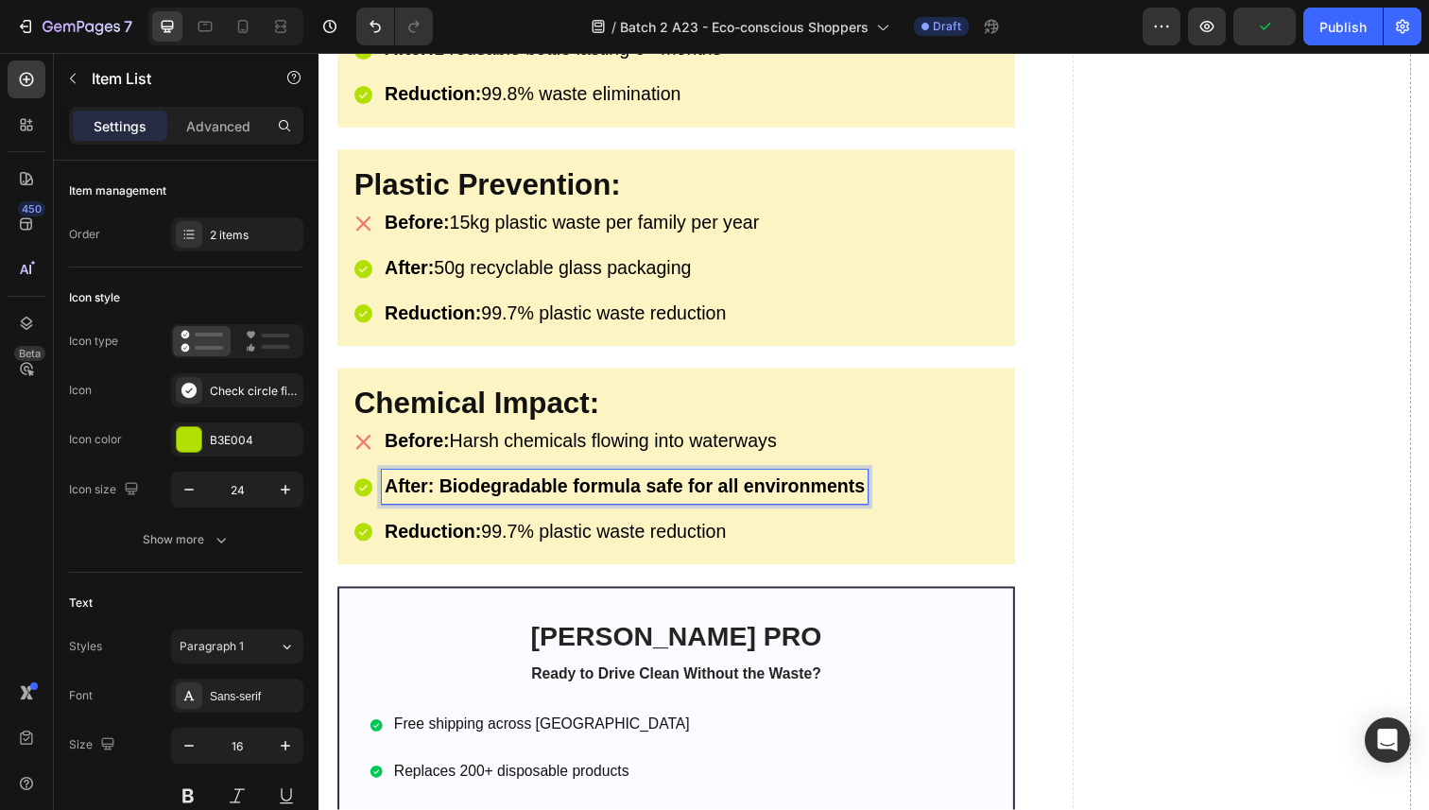
click at [458, 491] on strong "After: Biodegradable formula safe for all environments" at bounding box center [631, 495] width 491 height 21
click at [436, 531] on strong "Reduction:" at bounding box center [435, 541] width 98 height 21
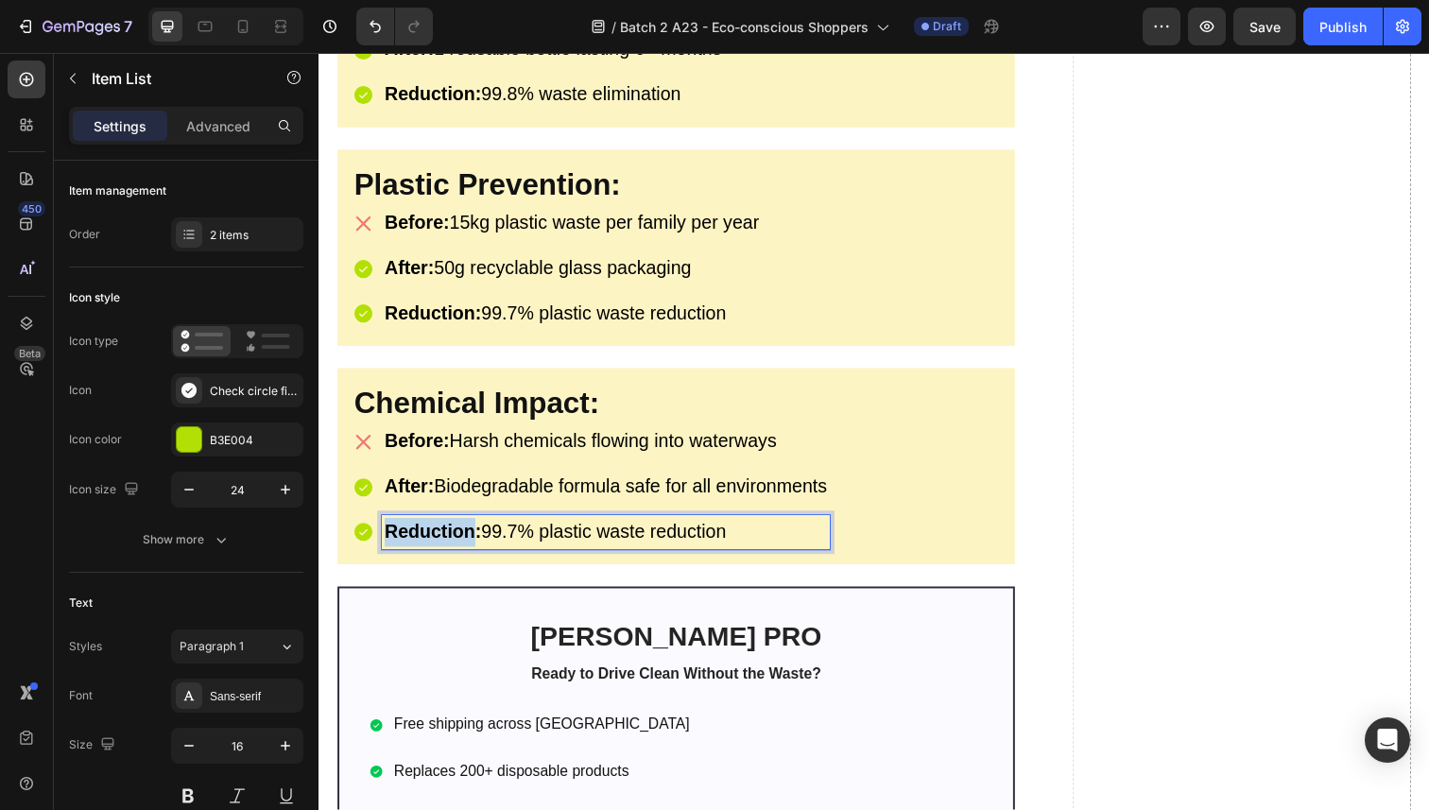
click at [436, 531] on strong "Reduction:" at bounding box center [435, 541] width 98 height 21
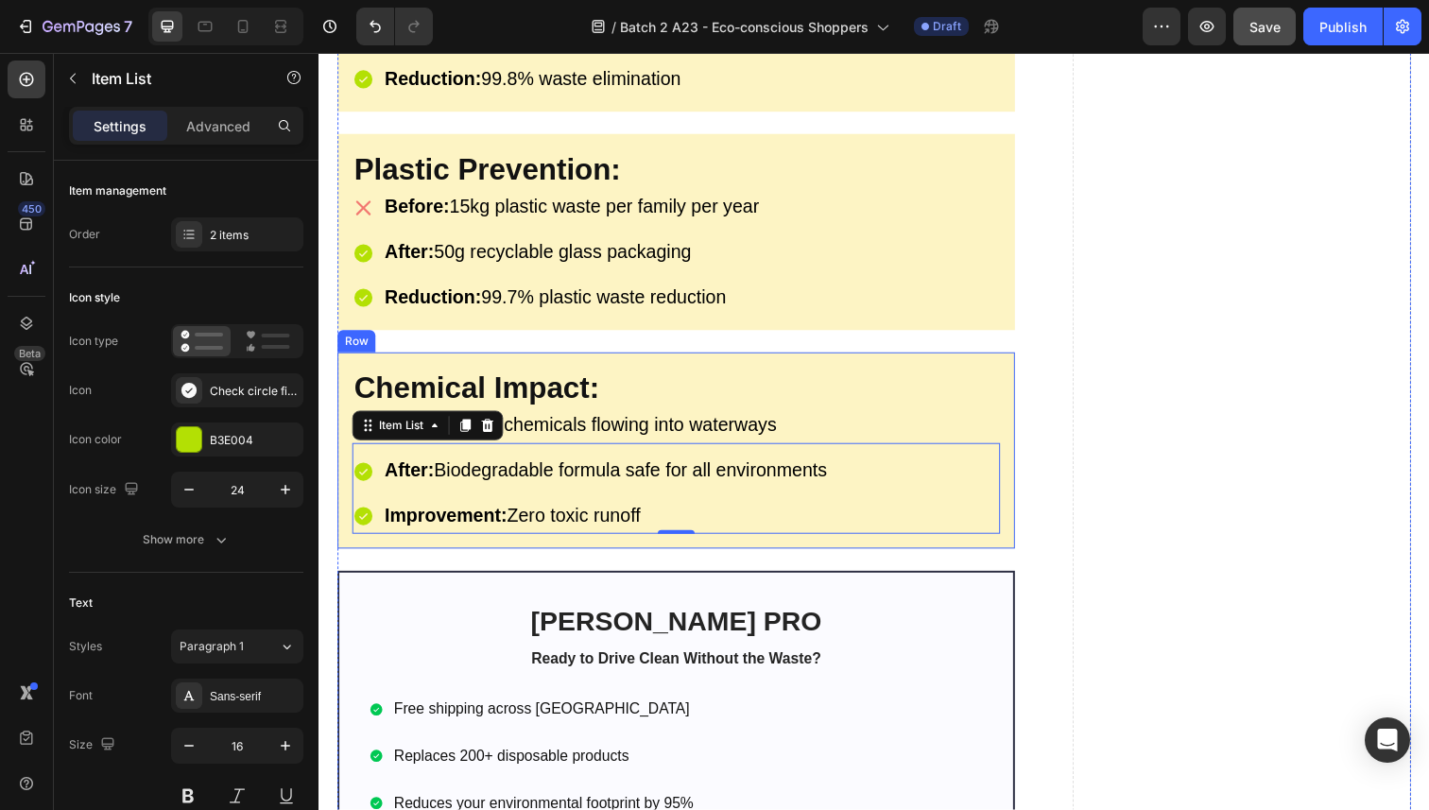
scroll to position [4194, 0]
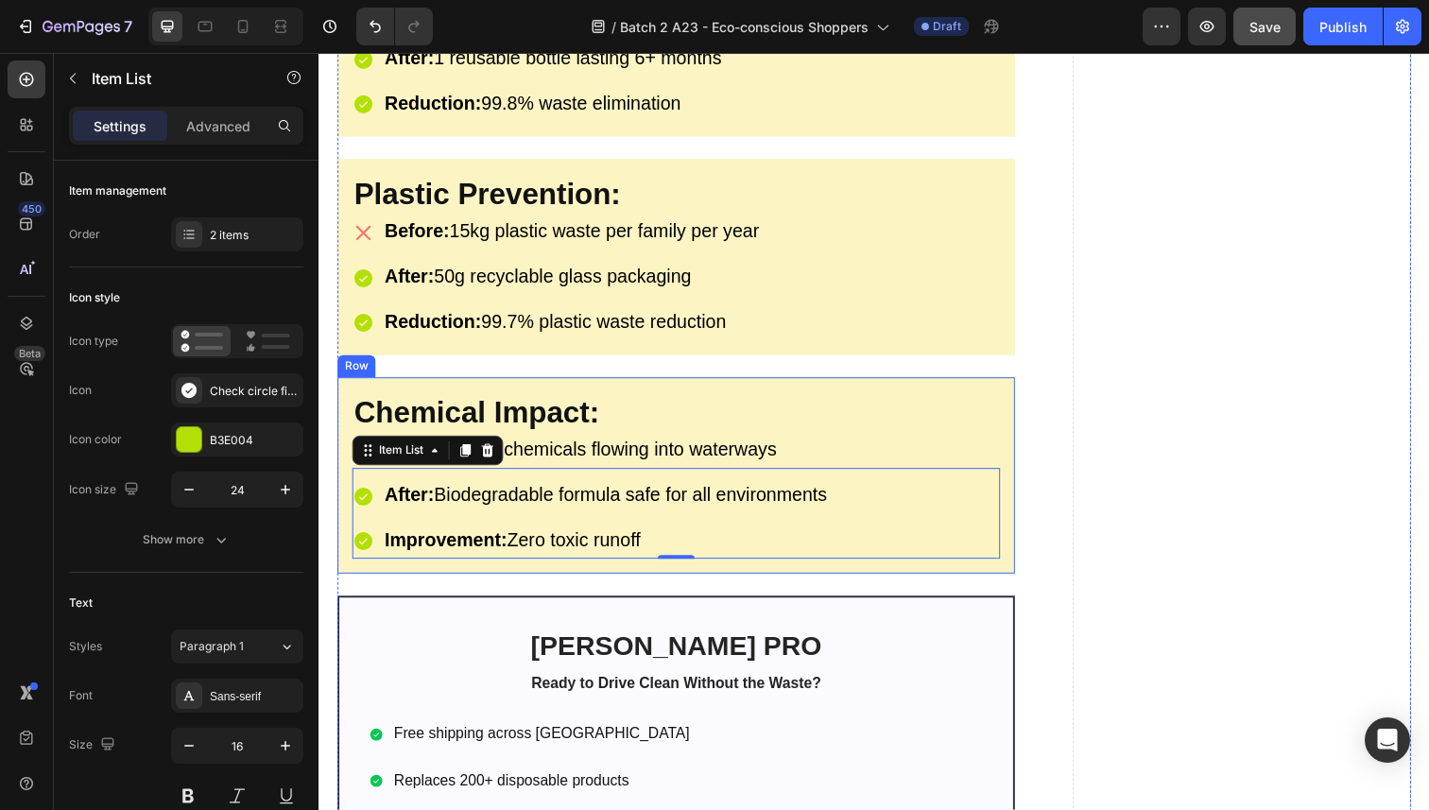
click at [499, 385] on div "⁠⁠⁠⁠⁠⁠⁠ Chemical Impact: Heading Before: Harsh chemicals flowing into waterways…" at bounding box center [683, 485] width 692 height 200
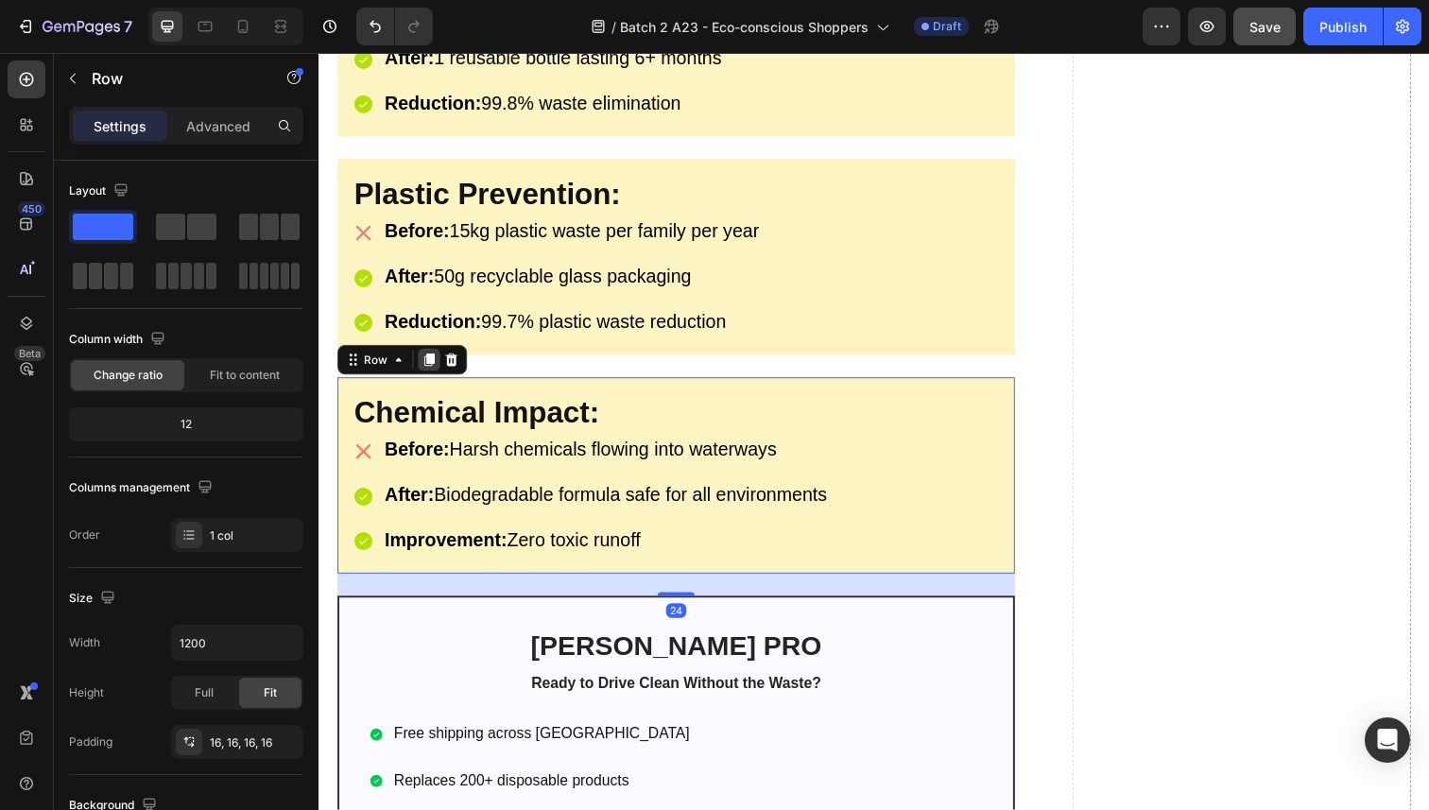
click at [427, 360] on icon at bounding box center [431, 366] width 10 height 13
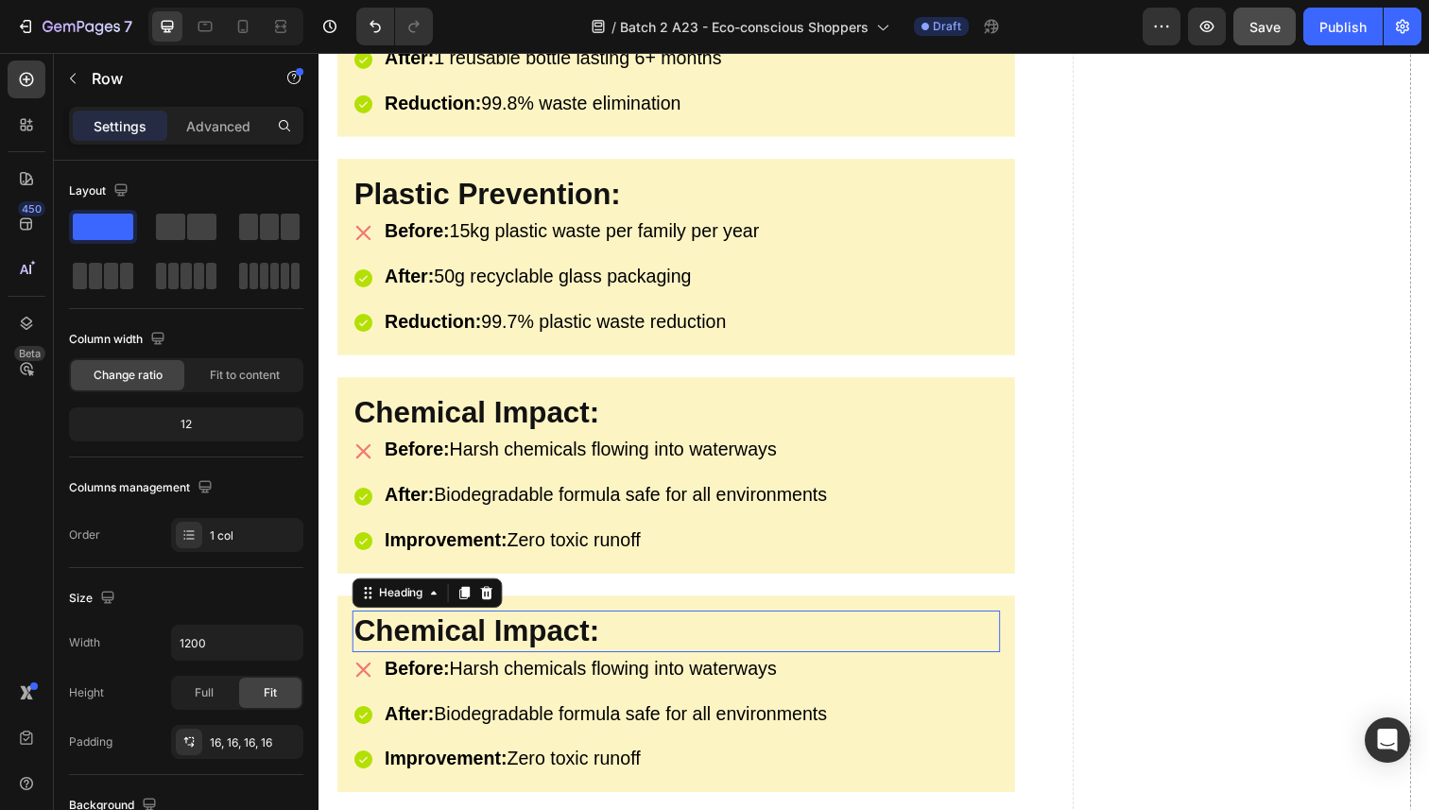
click at [456, 623] on h2 "Chemical Impact:" at bounding box center [684, 644] width 662 height 43
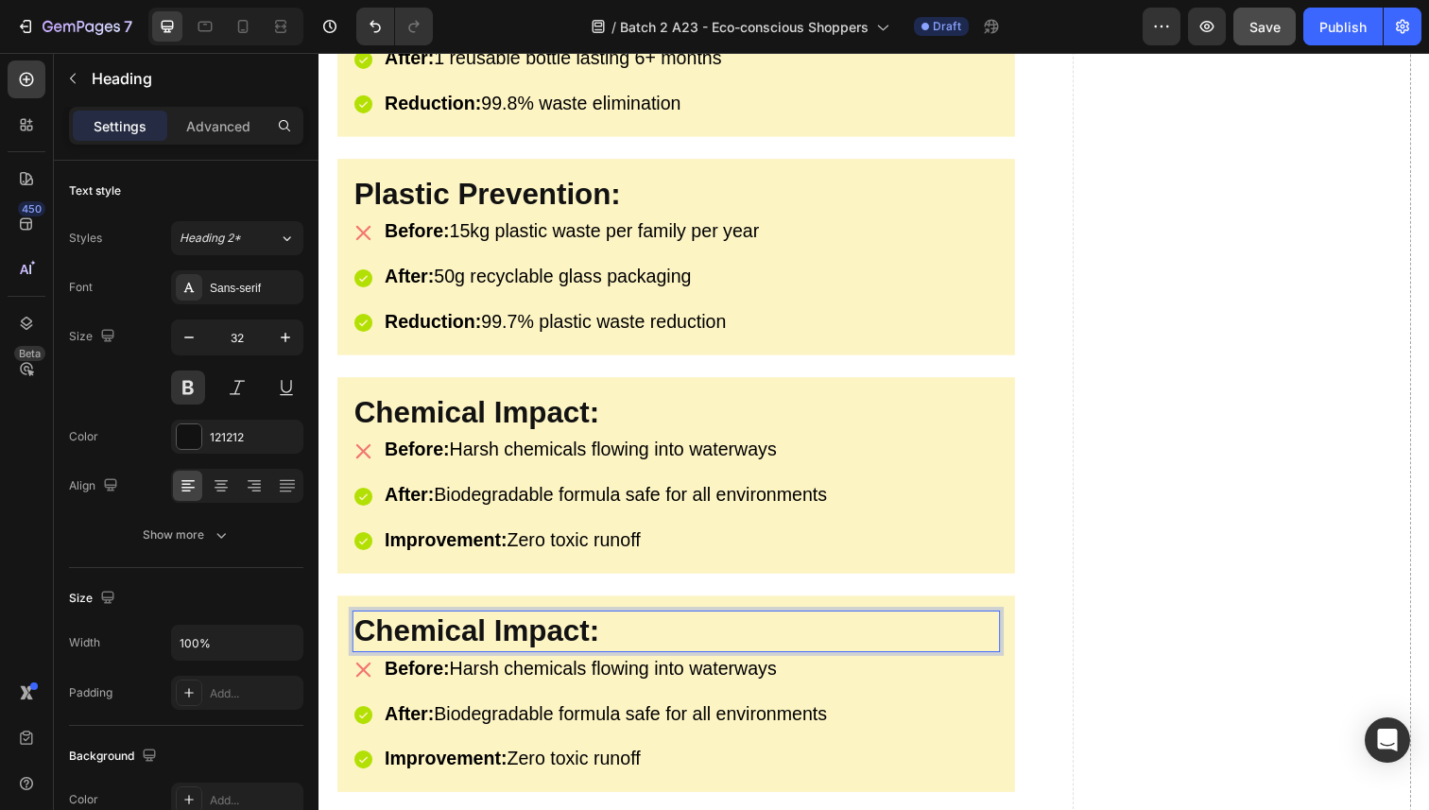
click at [456, 623] on h2 "Chemical Impact:" at bounding box center [684, 644] width 662 height 43
click at [456, 625] on p "Chemical Impact:" at bounding box center [683, 645] width 658 height 40
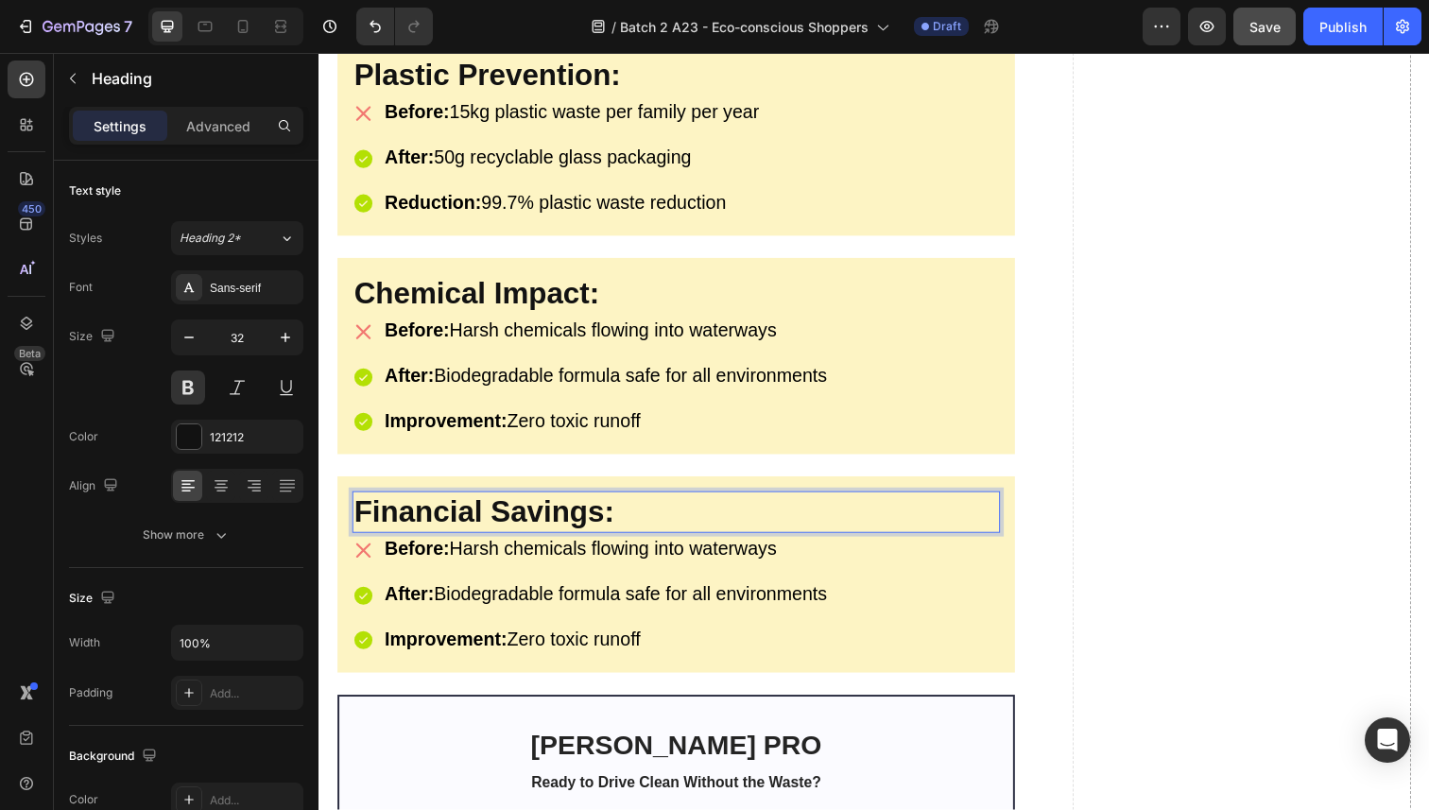
scroll to position [4318, 0]
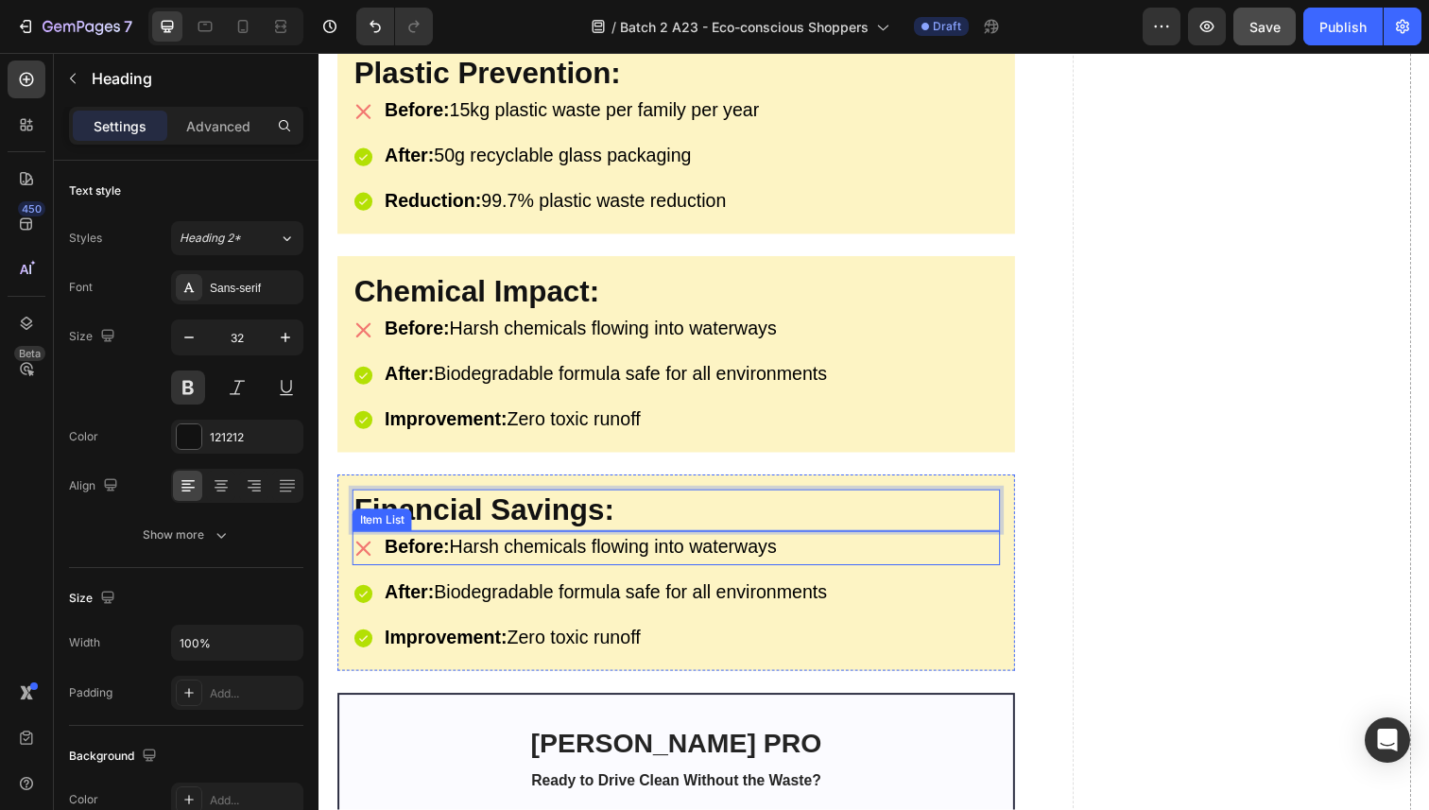
click at [480, 558] on p "Before: Harsh chemicals flowing into waterways" at bounding box center [586, 558] width 400 height 29
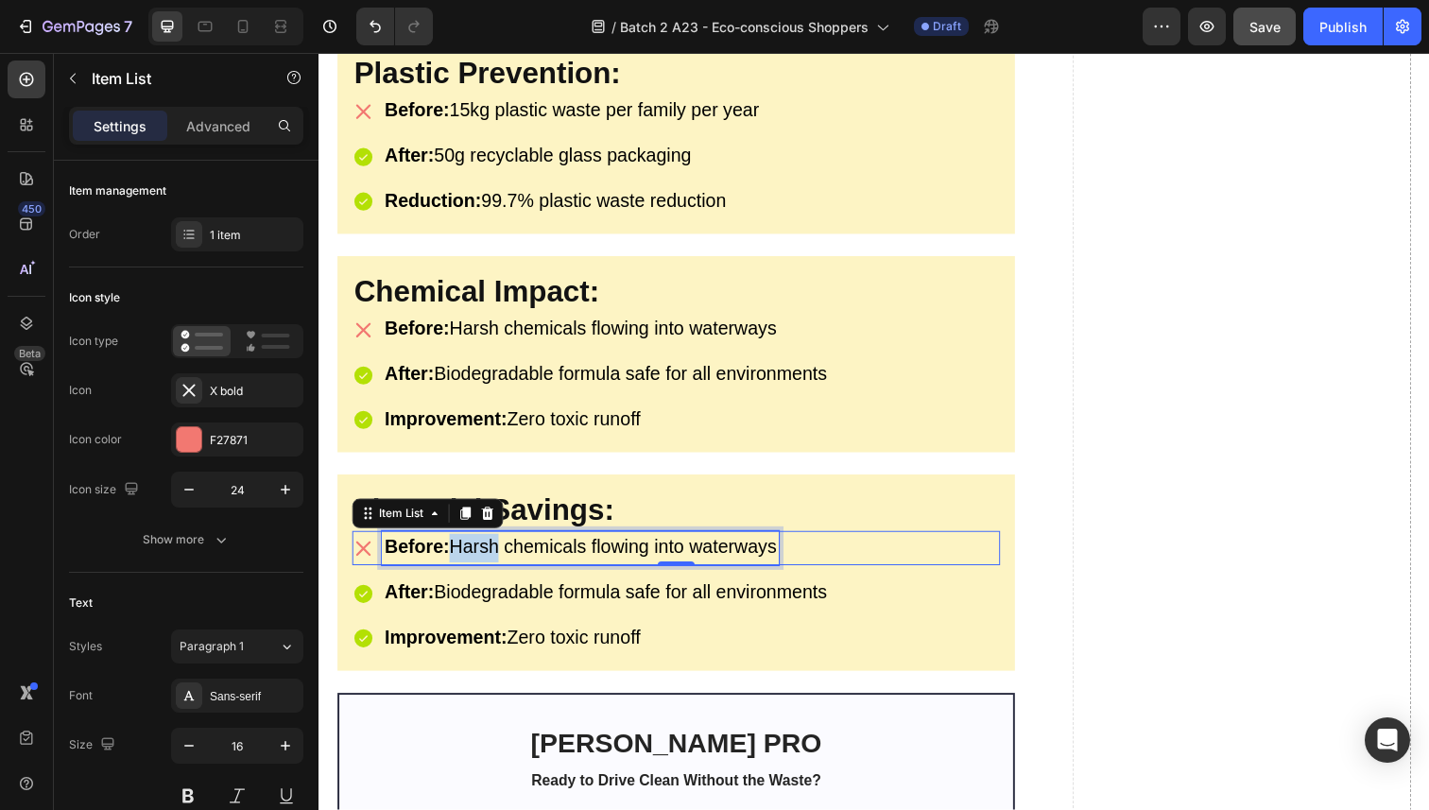
click at [480, 558] on p "Before: Harsh chemicals flowing into waterways" at bounding box center [586, 558] width 400 height 29
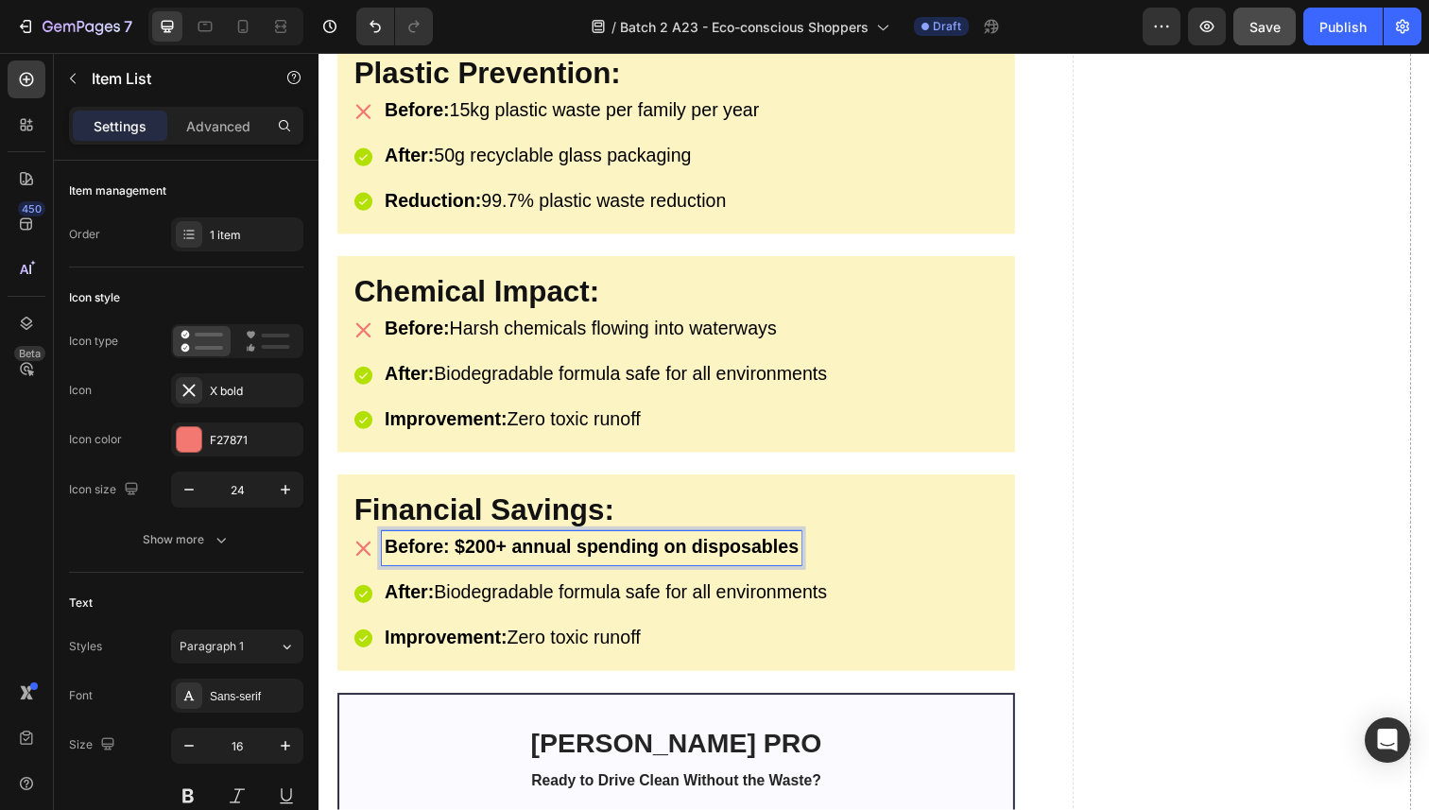
click at [473, 547] on strong "Before: $200+ annual spending on disposables" at bounding box center [597, 557] width 422 height 21
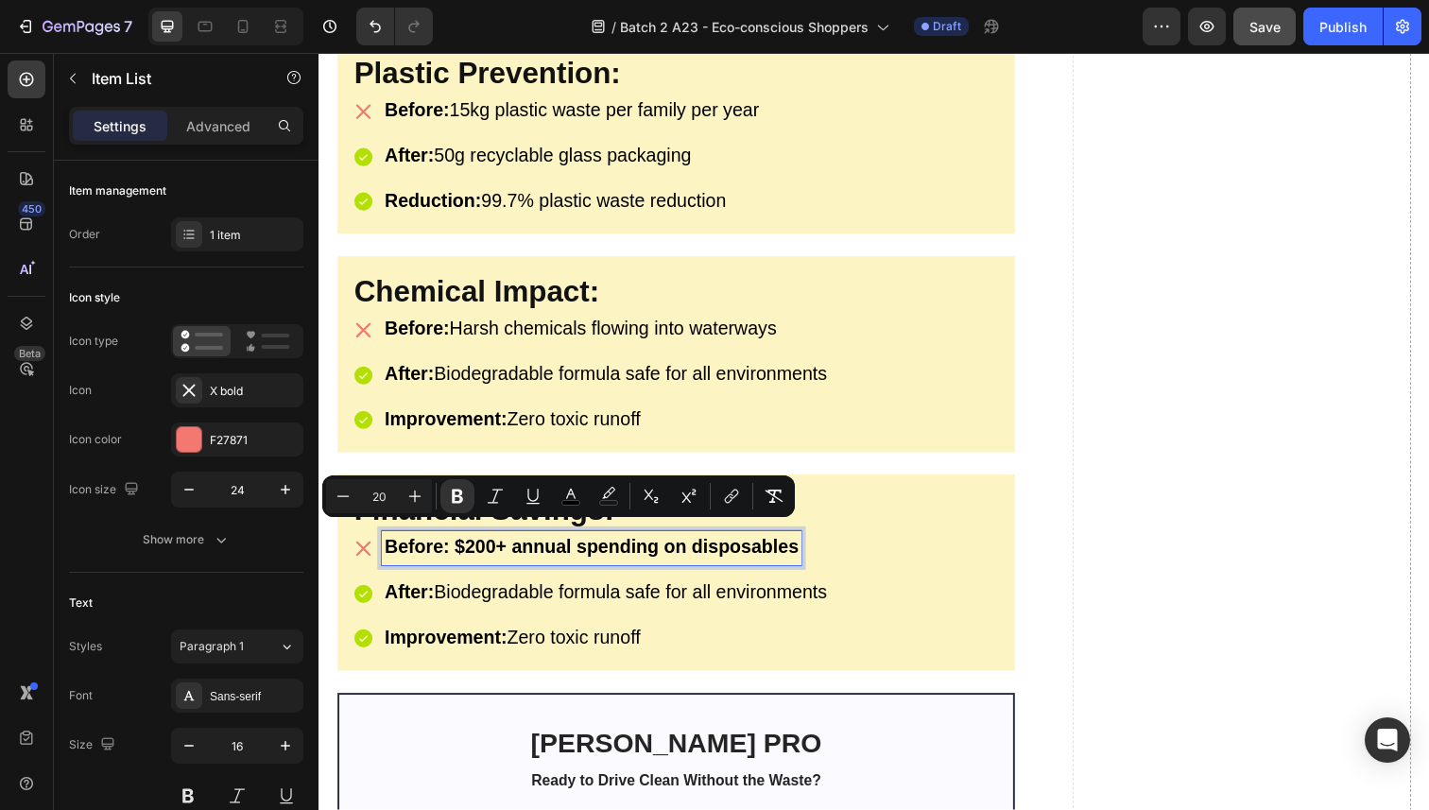
click at [446, 547] on strong "Before: $200+ annual spending on disposables" at bounding box center [597, 557] width 422 height 21
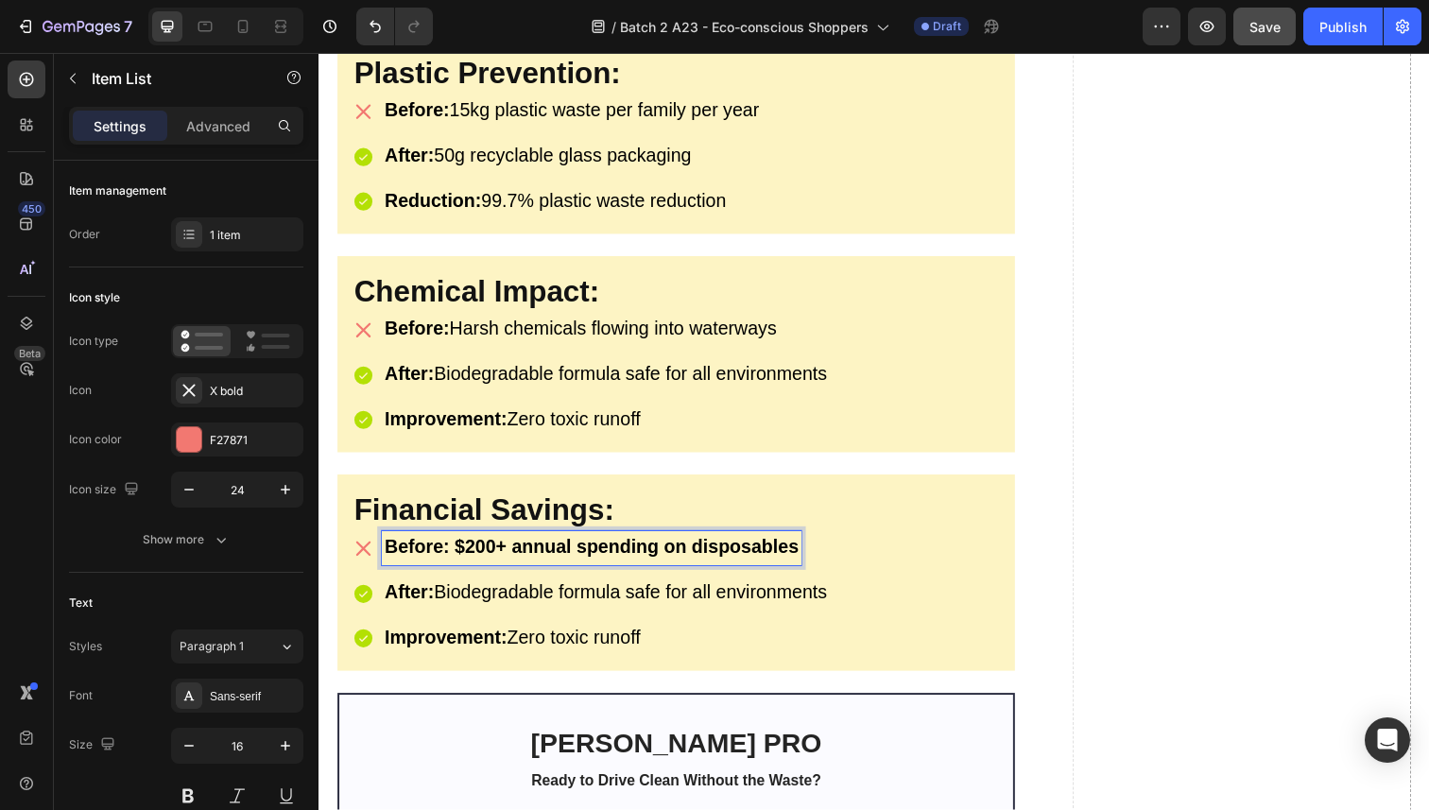
click at [456, 548] on strong "Before: $200+ annual spending on disposables" at bounding box center [597, 557] width 422 height 21
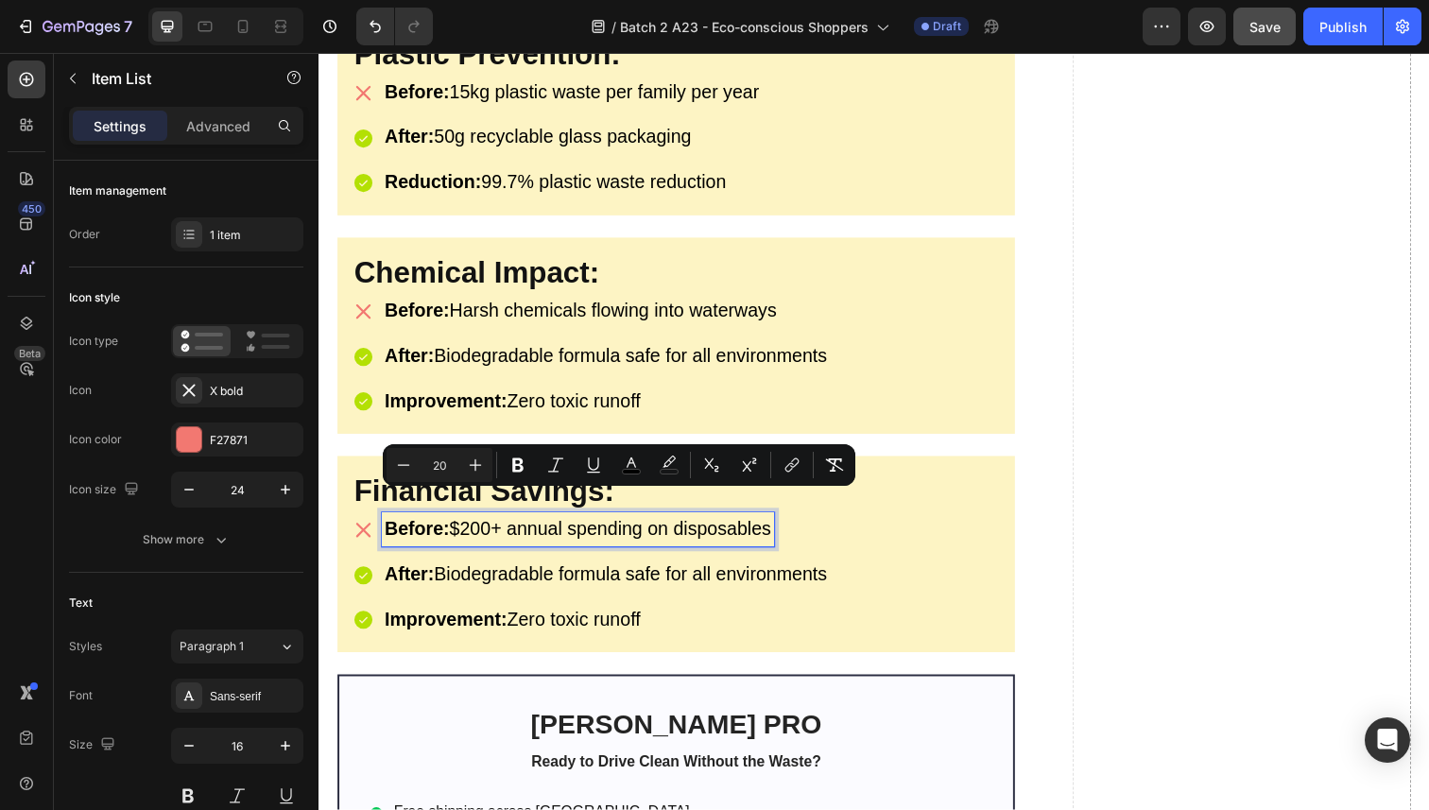
scroll to position [4349, 0]
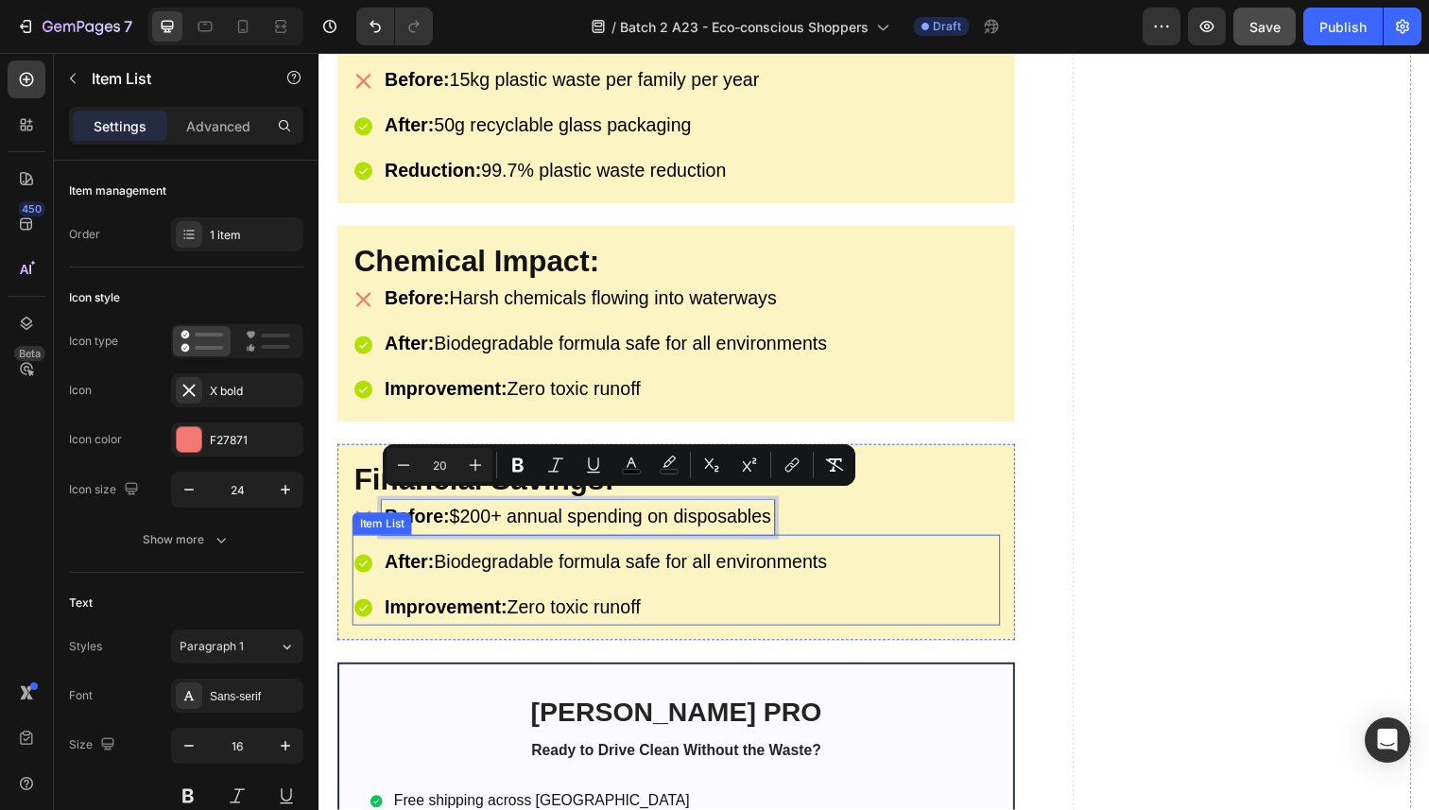
click at [421, 562] on strong "After:" at bounding box center [411, 572] width 50 height 21
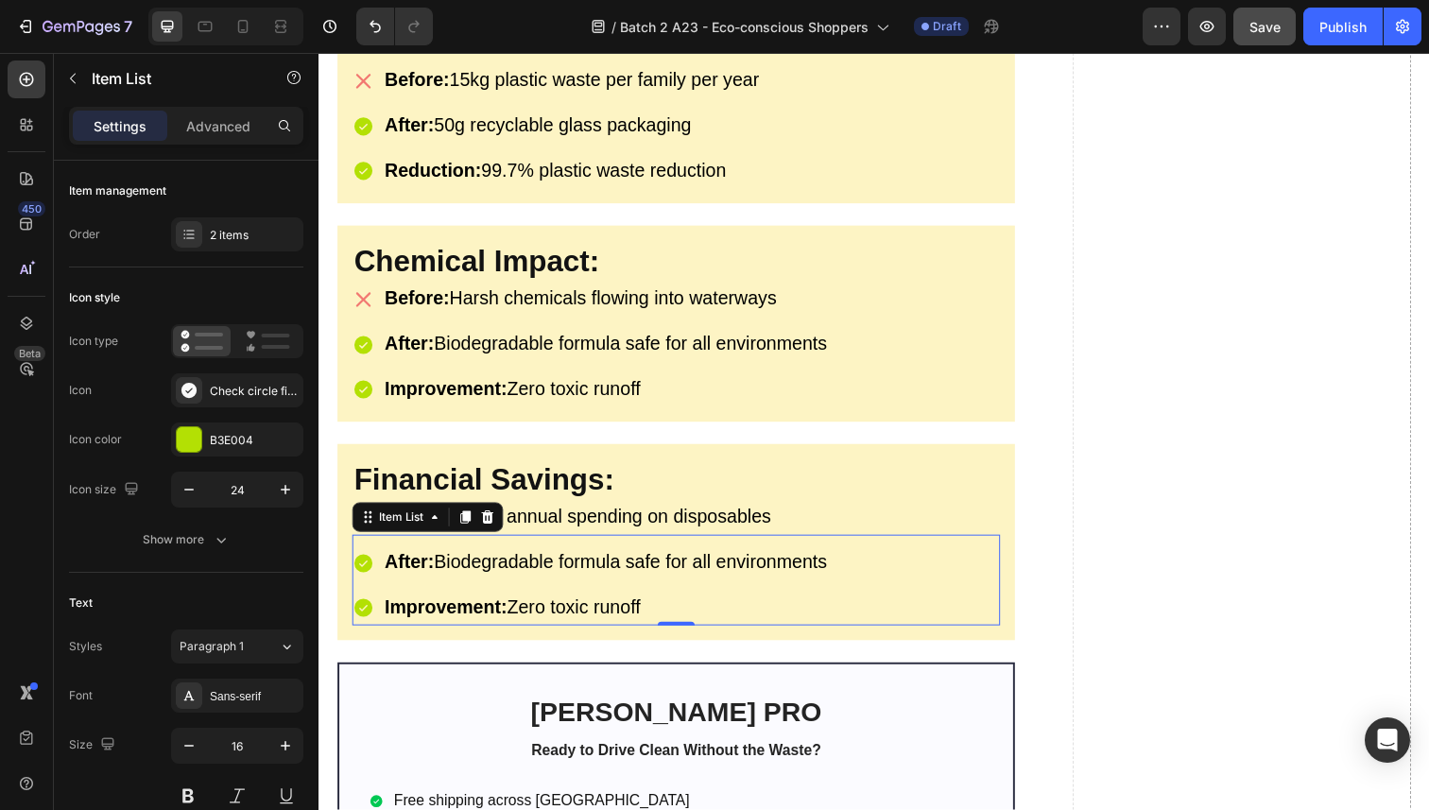
click at [421, 562] on strong "After:" at bounding box center [411, 572] width 50 height 21
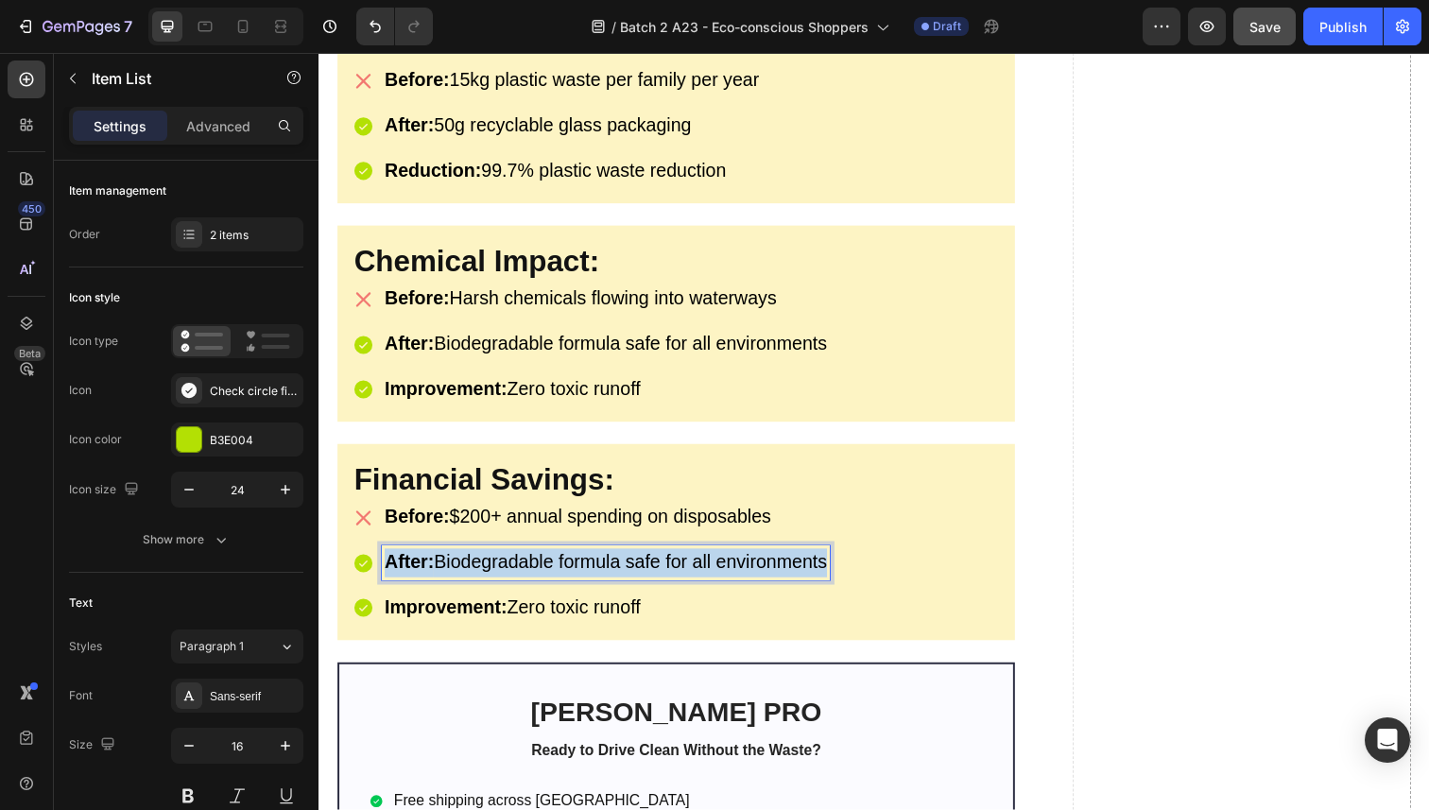
click at [421, 562] on strong "After:" at bounding box center [411, 572] width 50 height 21
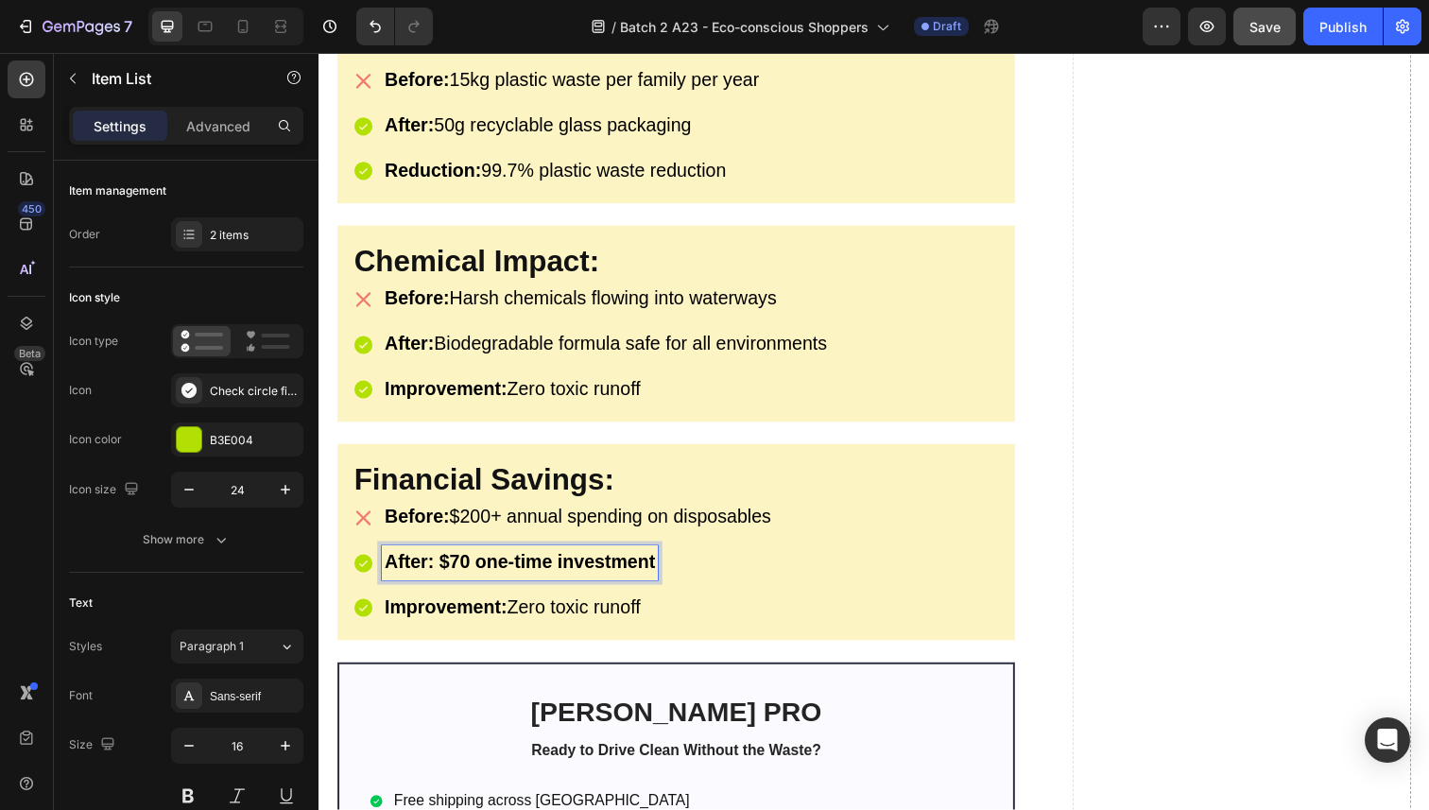
click at [448, 562] on strong "After: $70 one-time investment" at bounding box center [524, 572] width 276 height 21
click at [439, 562] on strong "After: $70 one-time investment" at bounding box center [524, 572] width 276 height 21
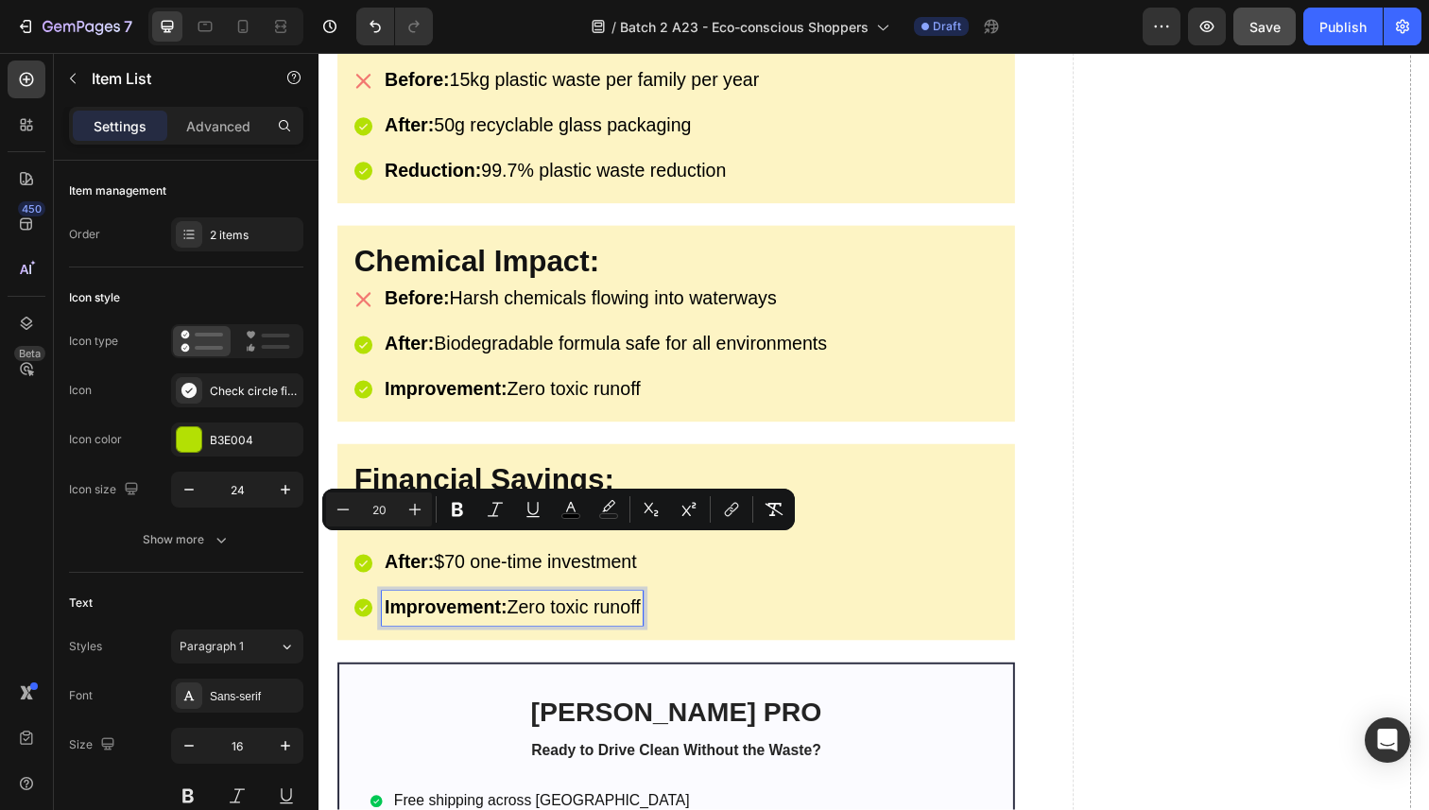
click at [422, 609] on strong "Improvement:" at bounding box center [448, 619] width 125 height 21
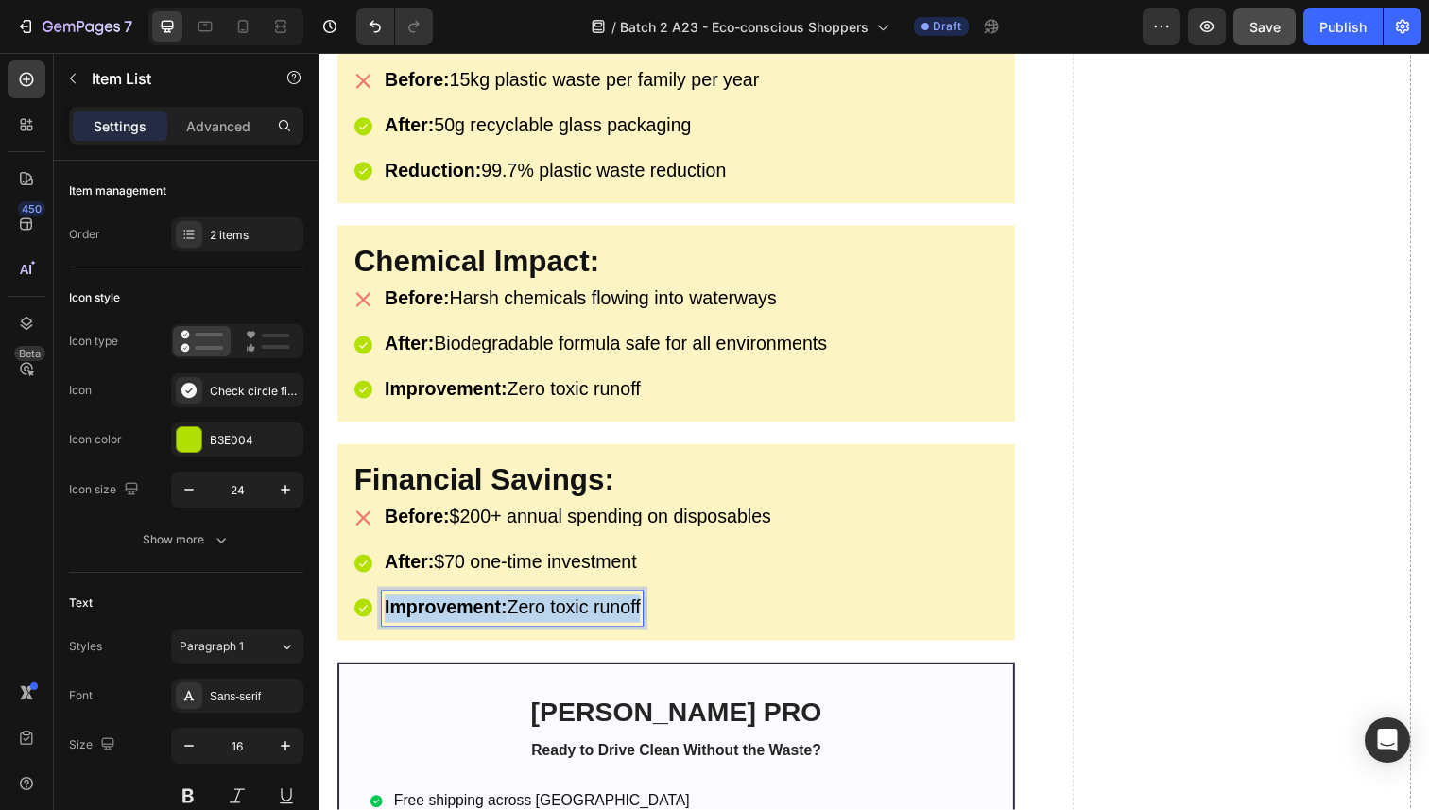
click at [422, 609] on strong "Improvement:" at bounding box center [448, 619] width 125 height 21
click at [470, 609] on strong "Savings: 65% cost reduction" at bounding box center [514, 619] width 257 height 21
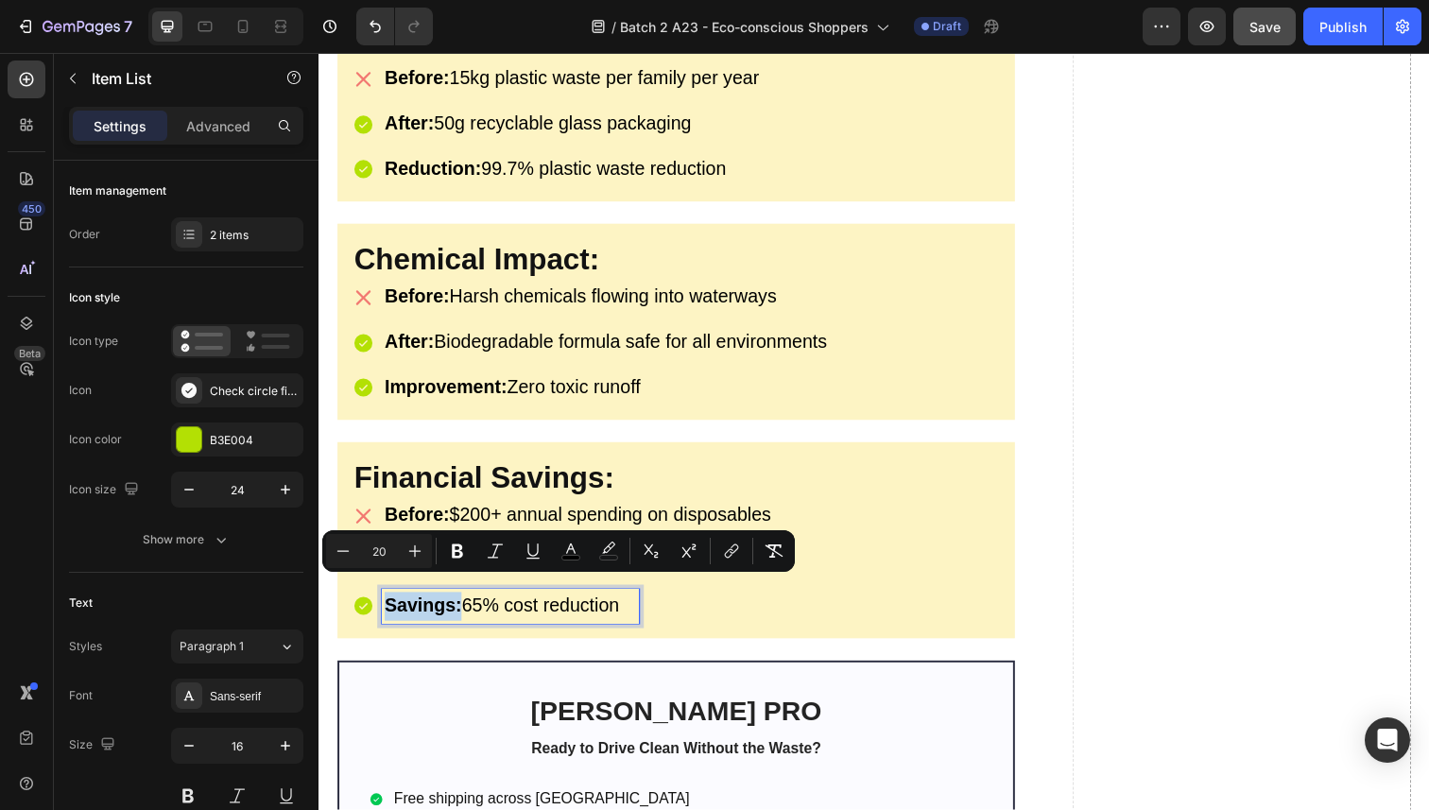
scroll to position [4364, 0]
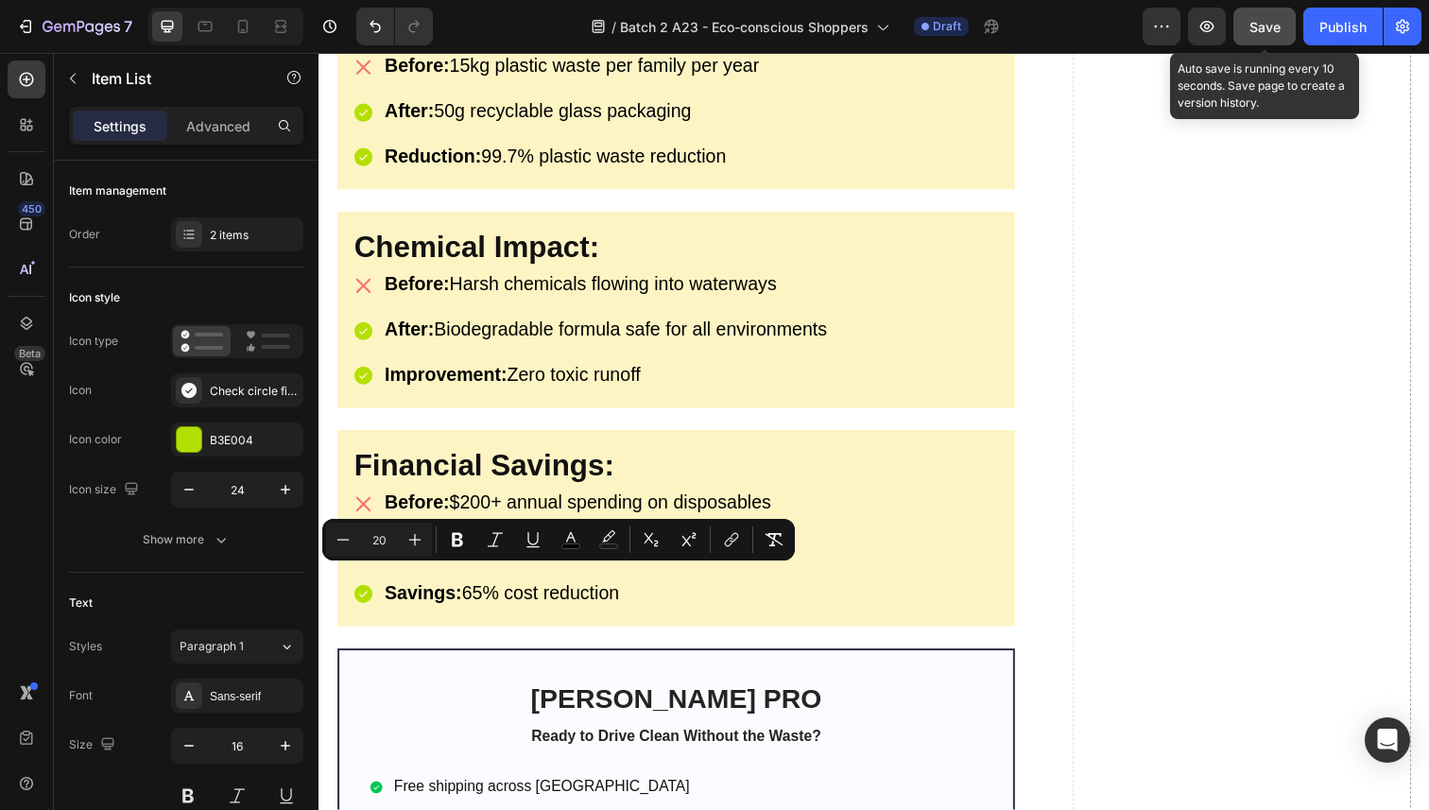
click at [1266, 40] on button "Save" at bounding box center [1264, 27] width 62 height 38
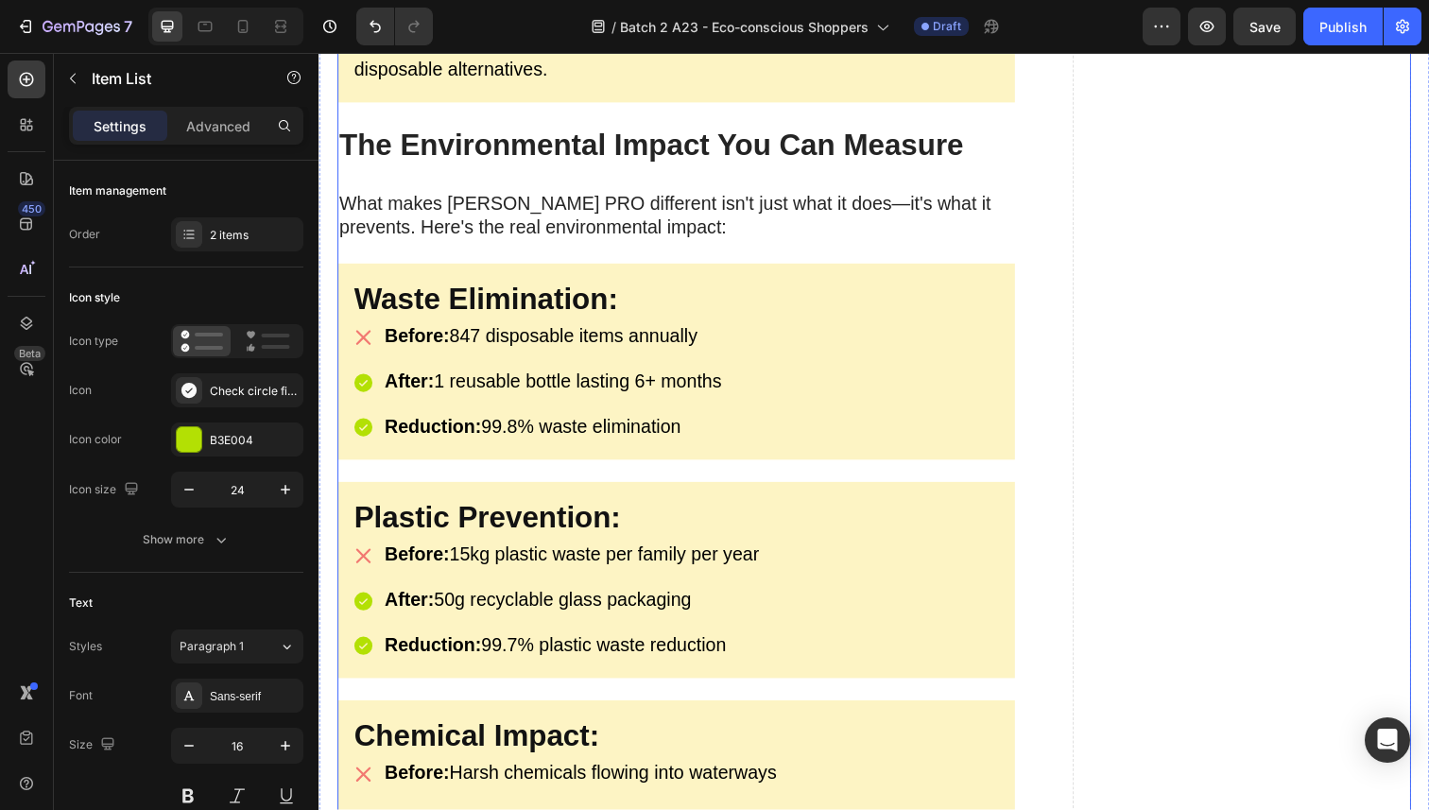
scroll to position [3489, 0]
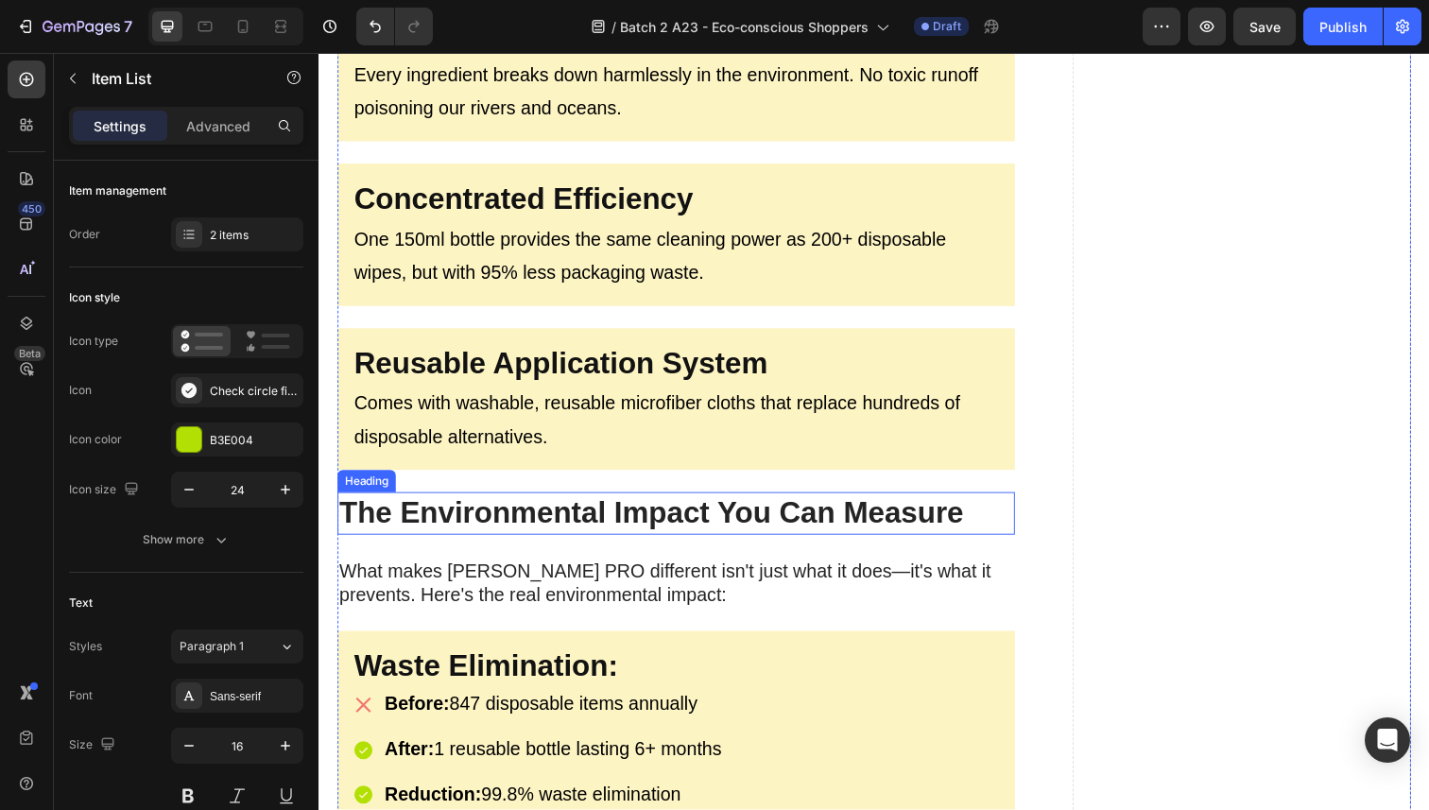
click at [568, 508] on strong "The Environmental Impact You Can Measure" at bounding box center [658, 523] width 638 height 34
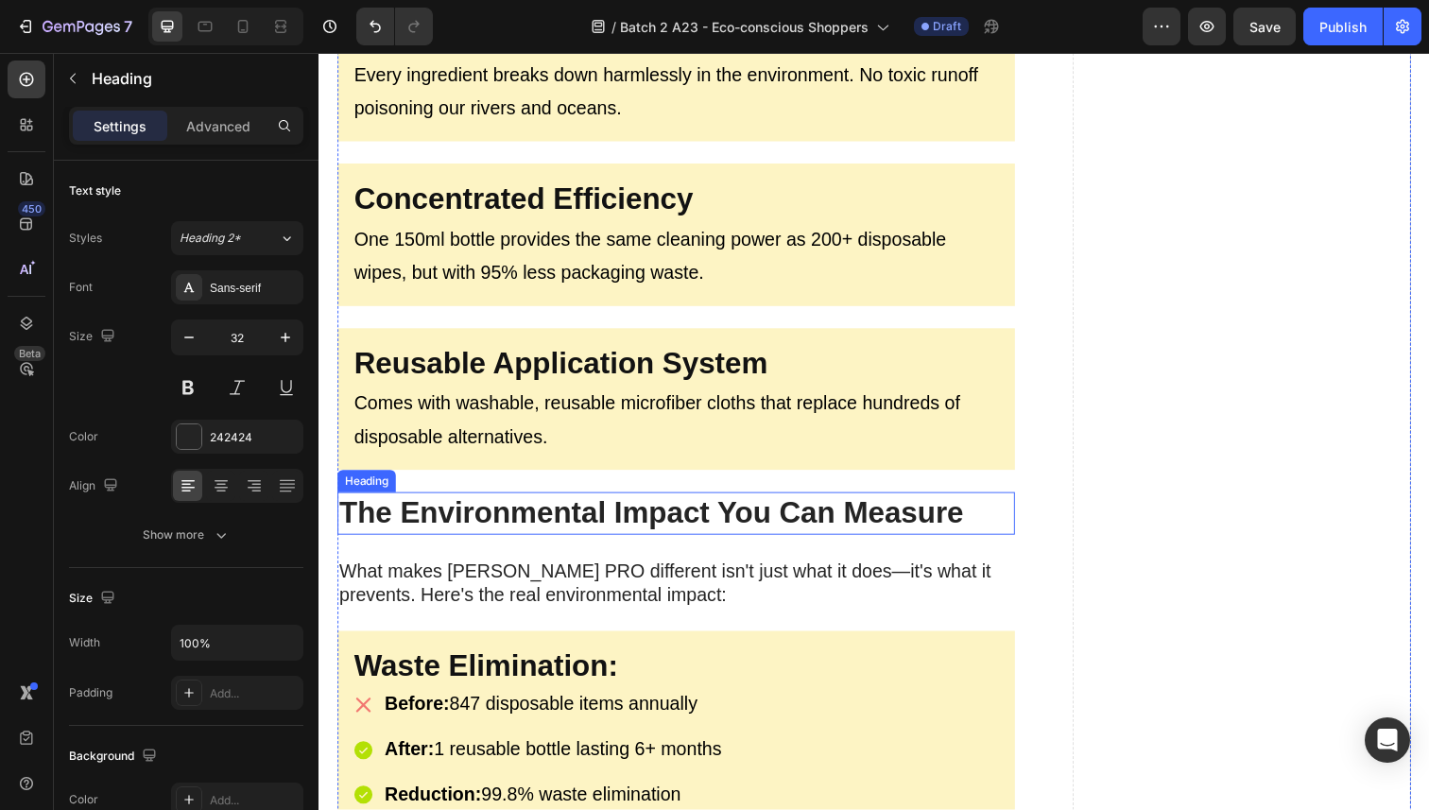
copy strong "Savings:"
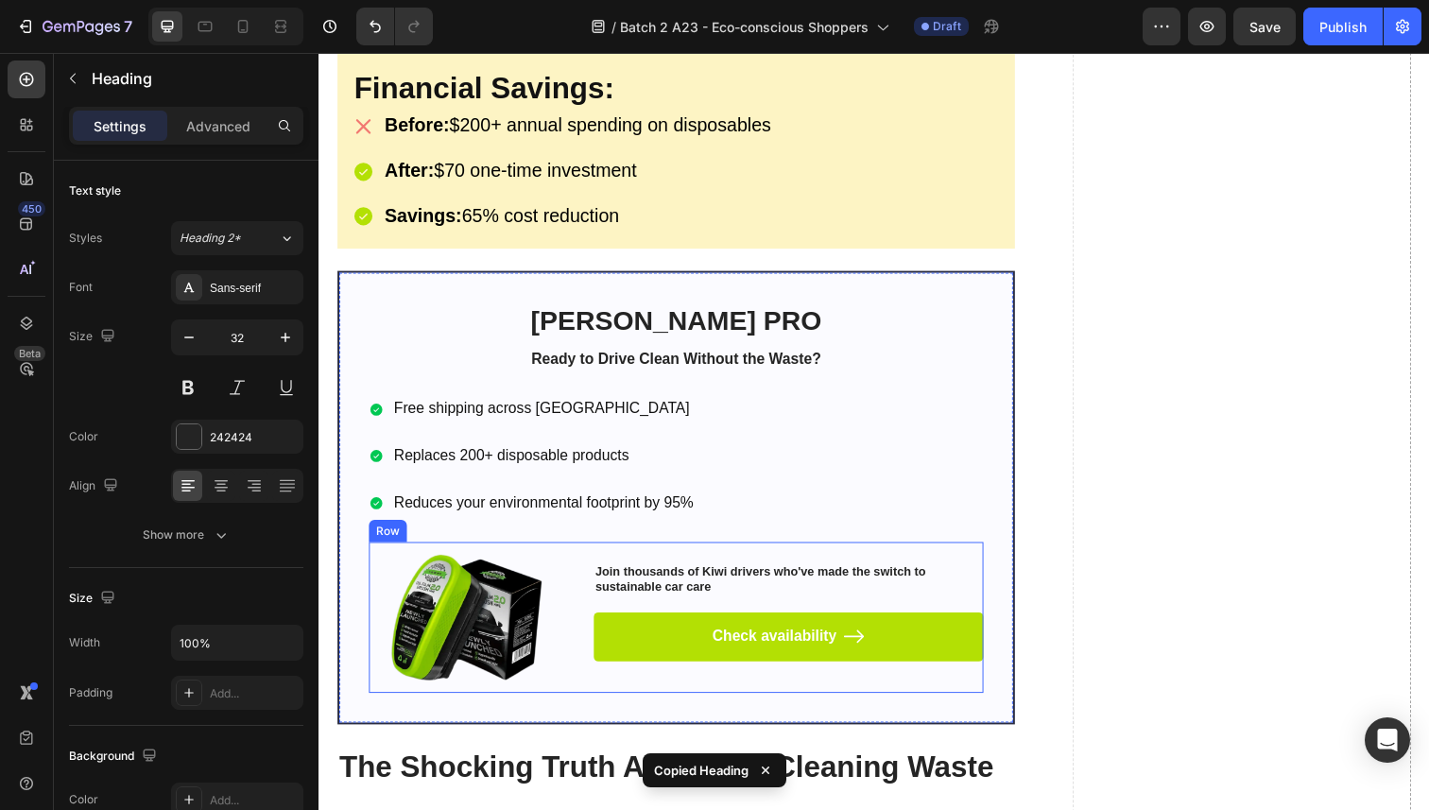
scroll to position [4674, 0]
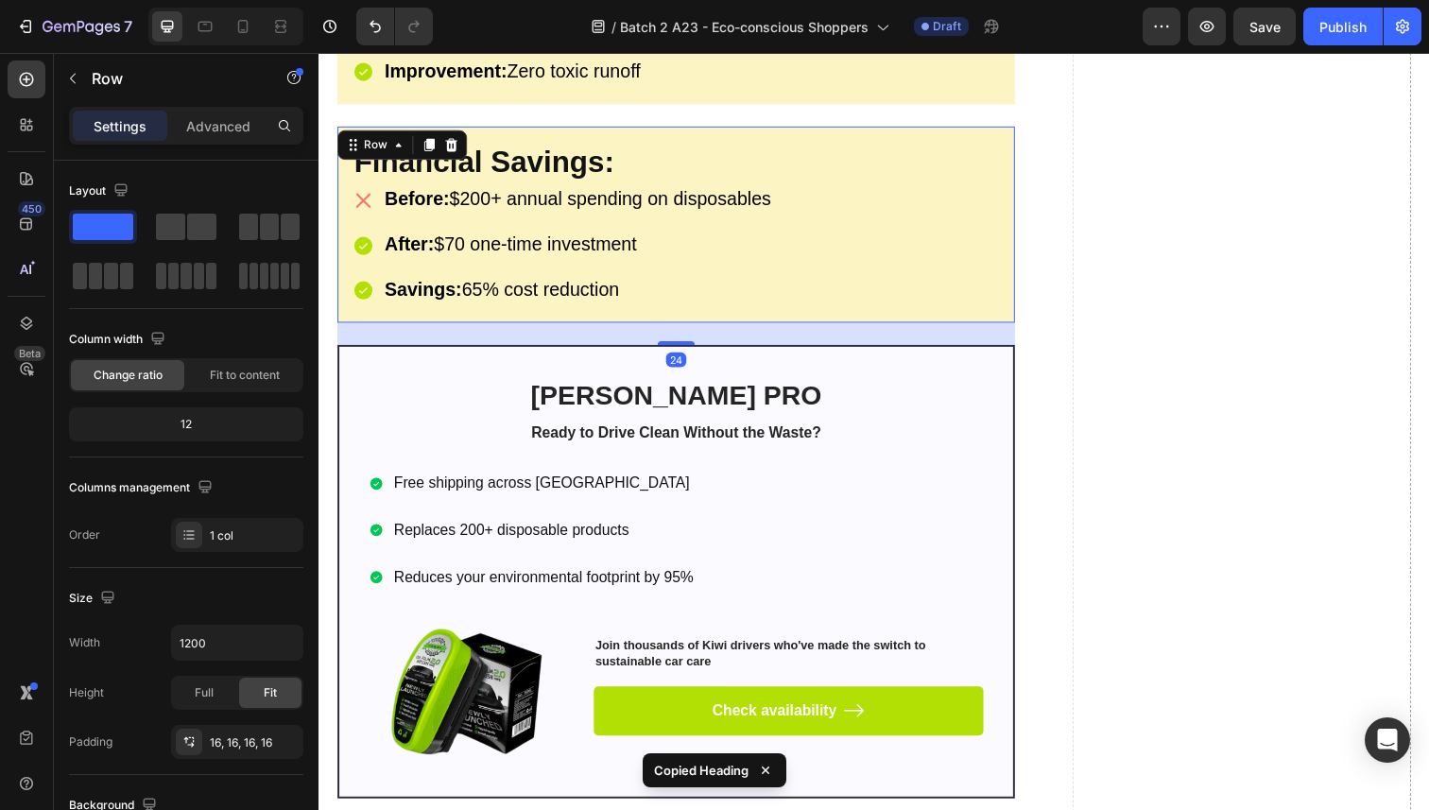
click at [594, 308] on div "⁠⁠⁠⁠⁠⁠⁠ Financial Savings: Heading Before: $200+ annual spending on disposables…" at bounding box center [683, 229] width 692 height 200
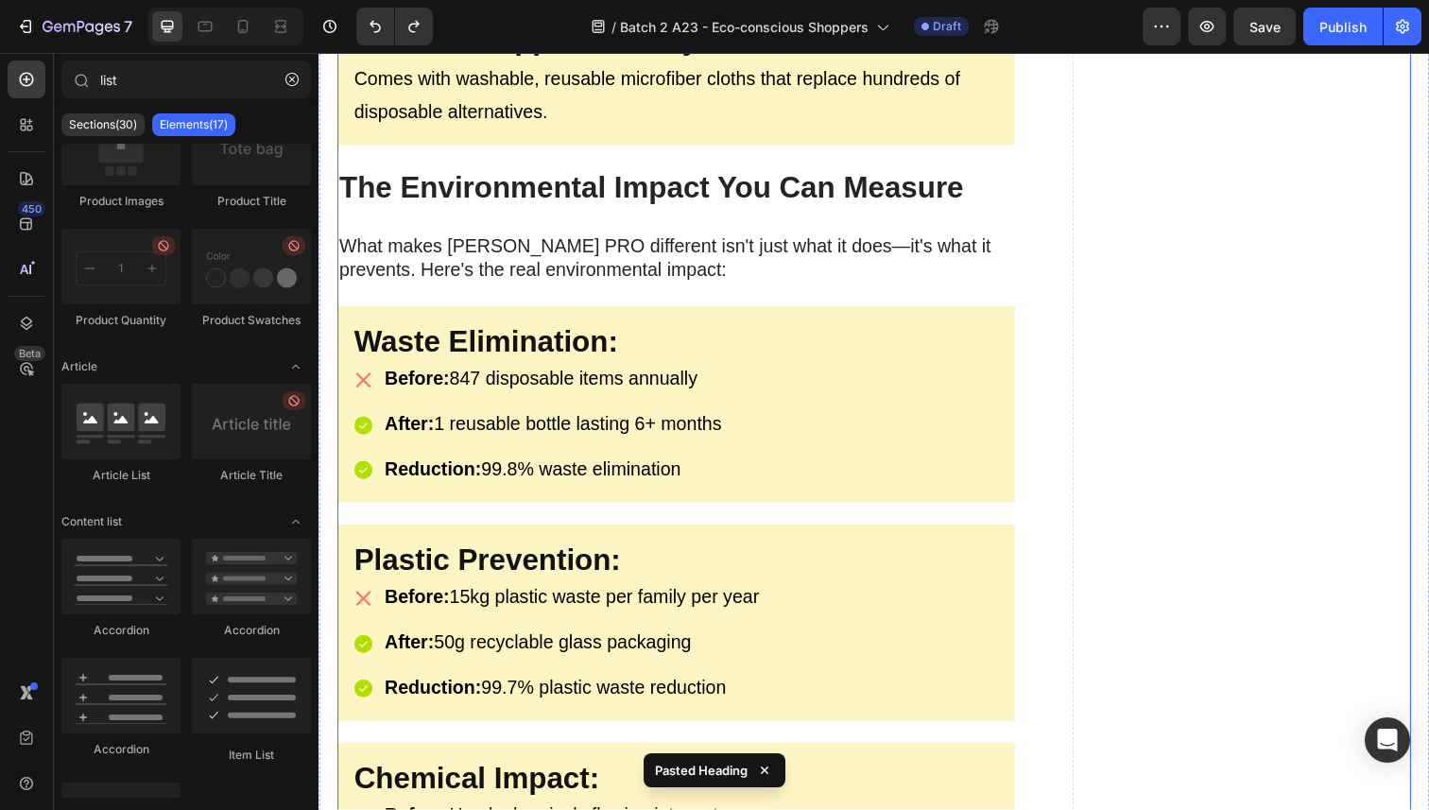
scroll to position [3821, 0]
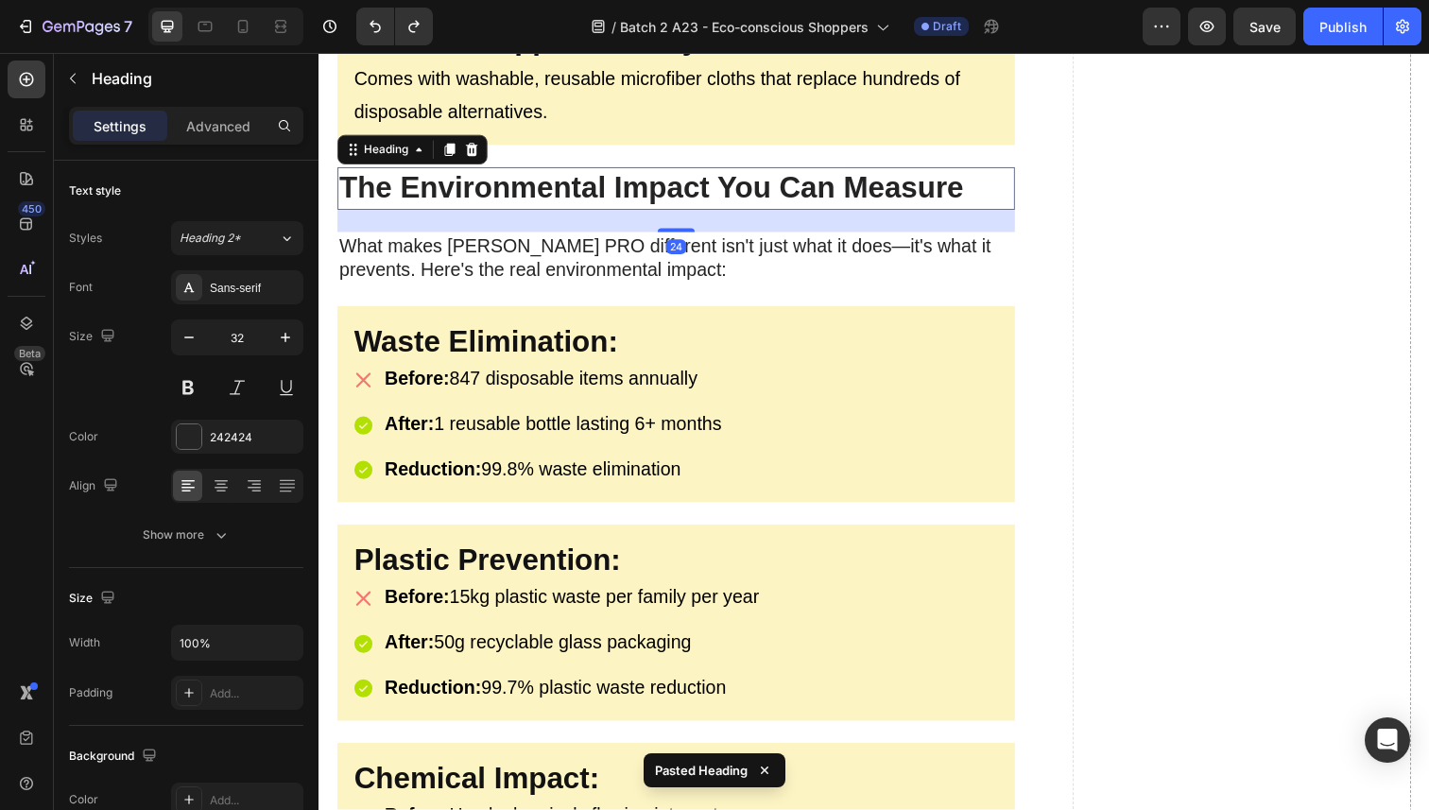
click at [555, 187] on strong "The Environmental Impact You Can Measure" at bounding box center [658, 191] width 638 height 34
copy strong "Savings:"
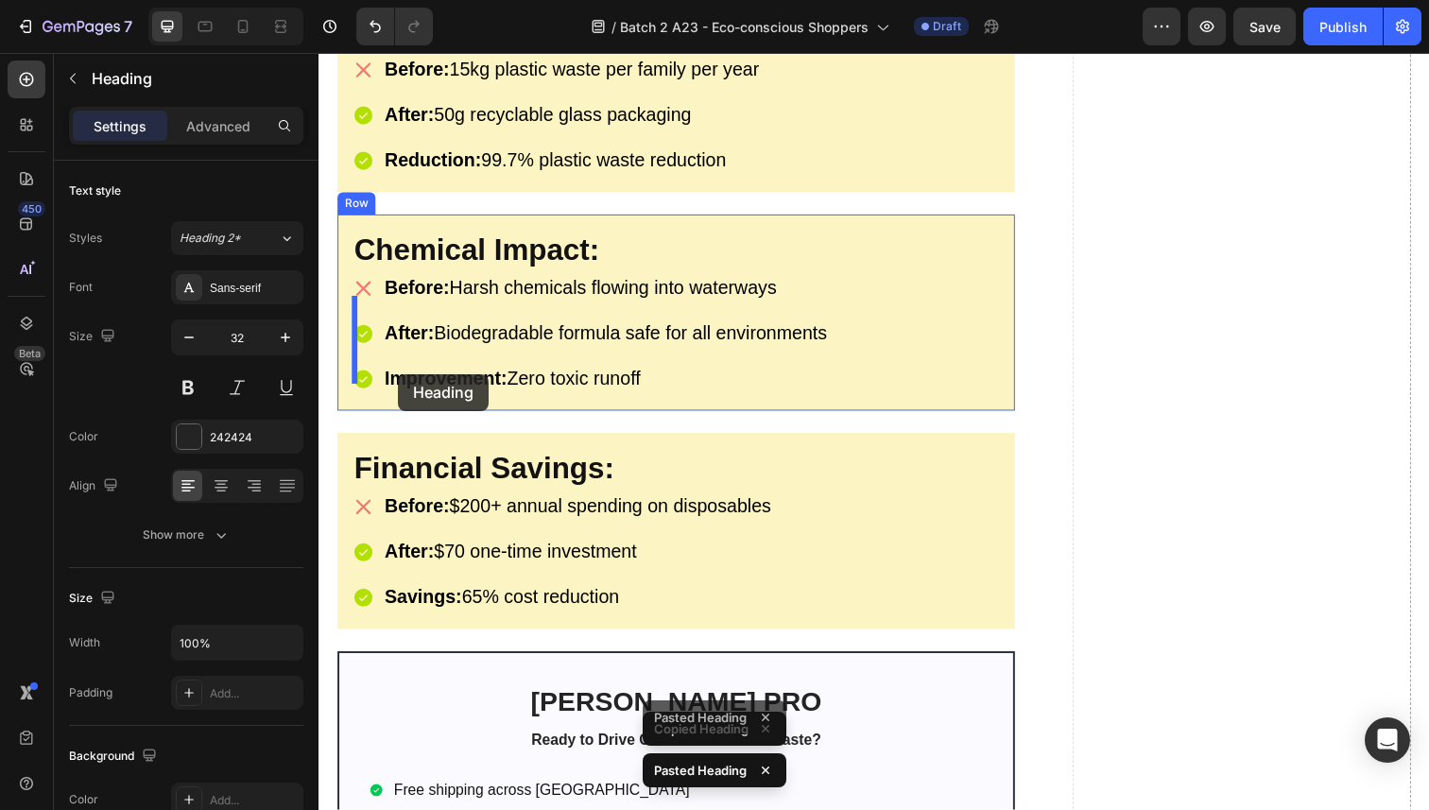
scroll to position [4634, 0]
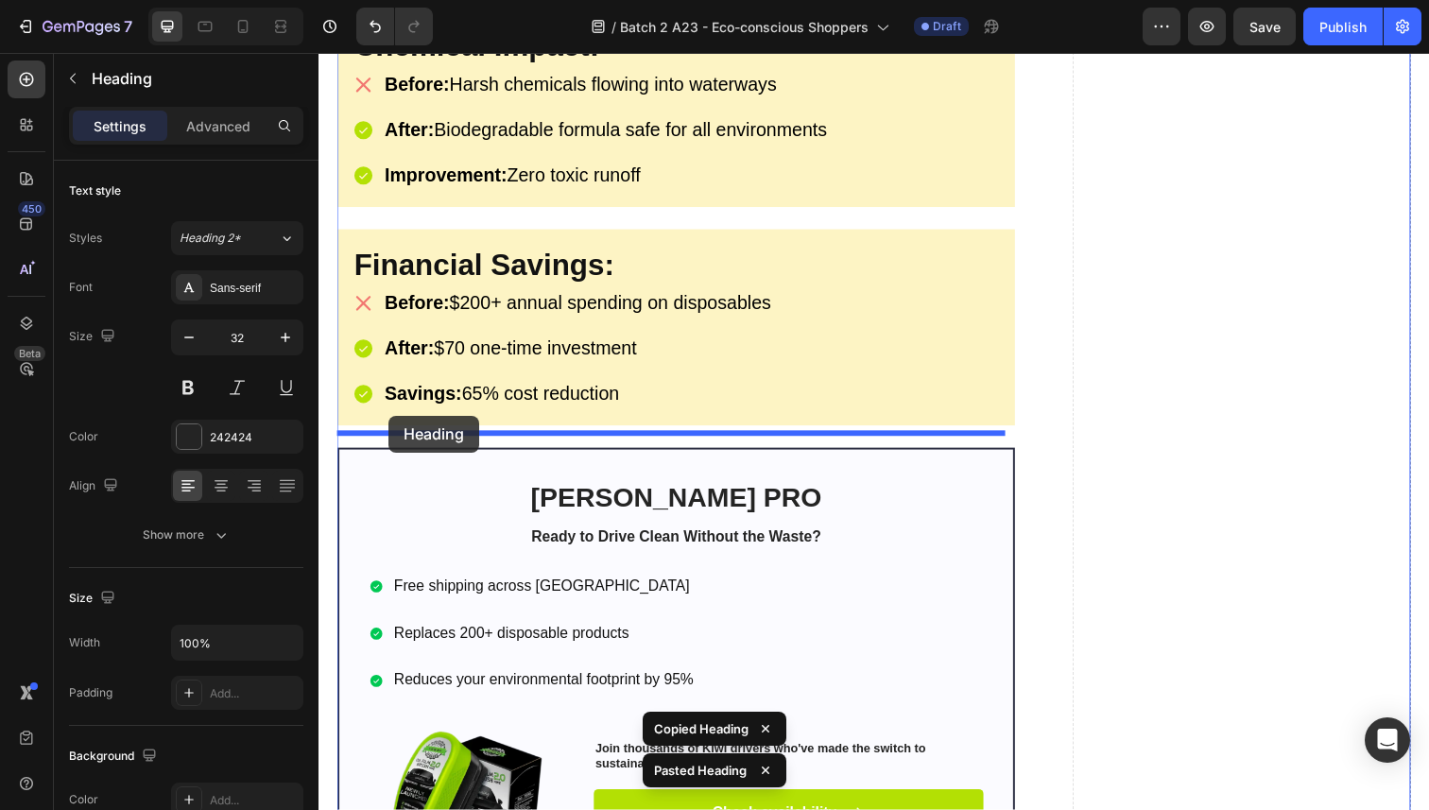
drag, startPoint x: 354, startPoint y: 214, endPoint x: 390, endPoint y: 423, distance: 212.9
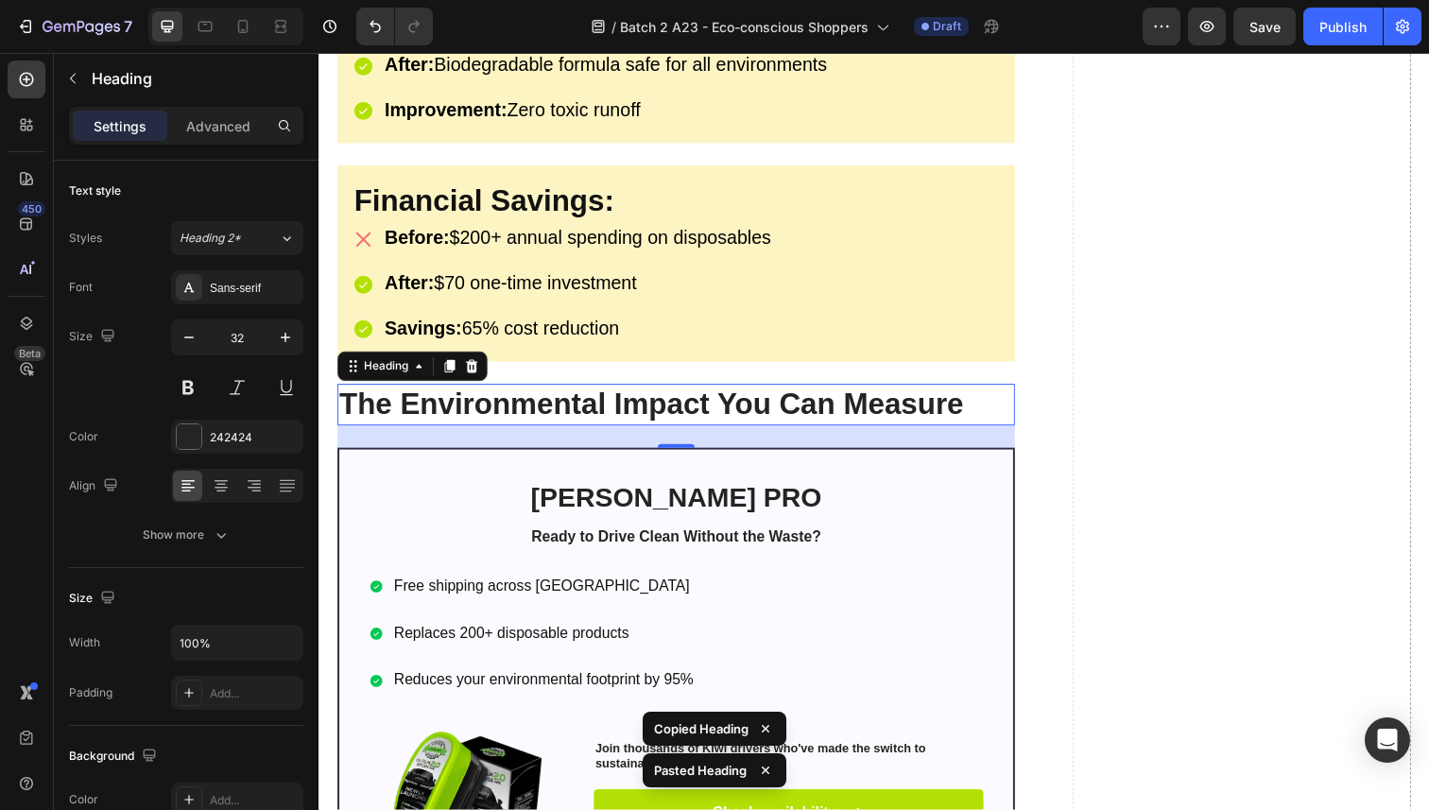
scroll to position [4568, 0]
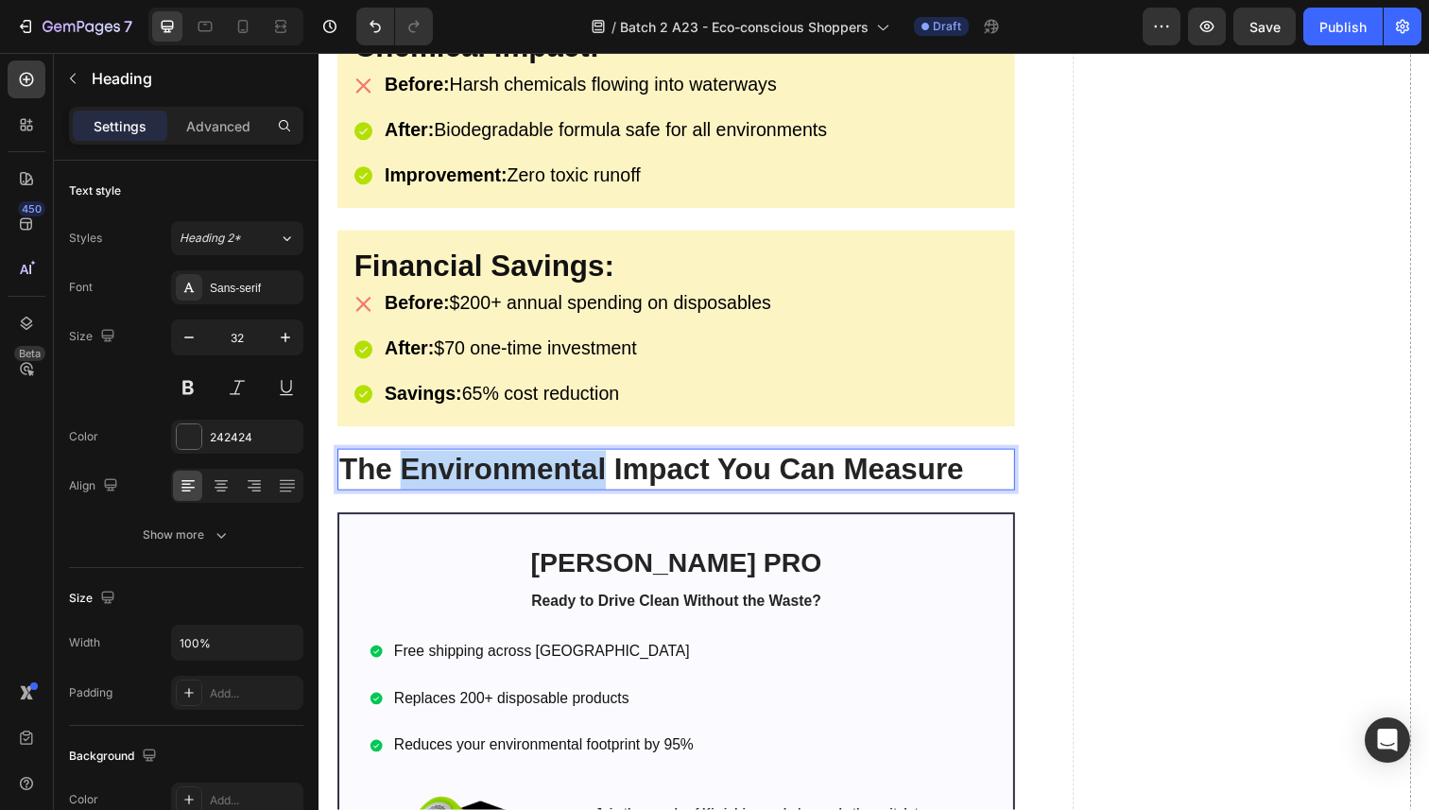
click at [494, 461] on strong "The Environmental Impact You Can Measure" at bounding box center [658, 478] width 638 height 34
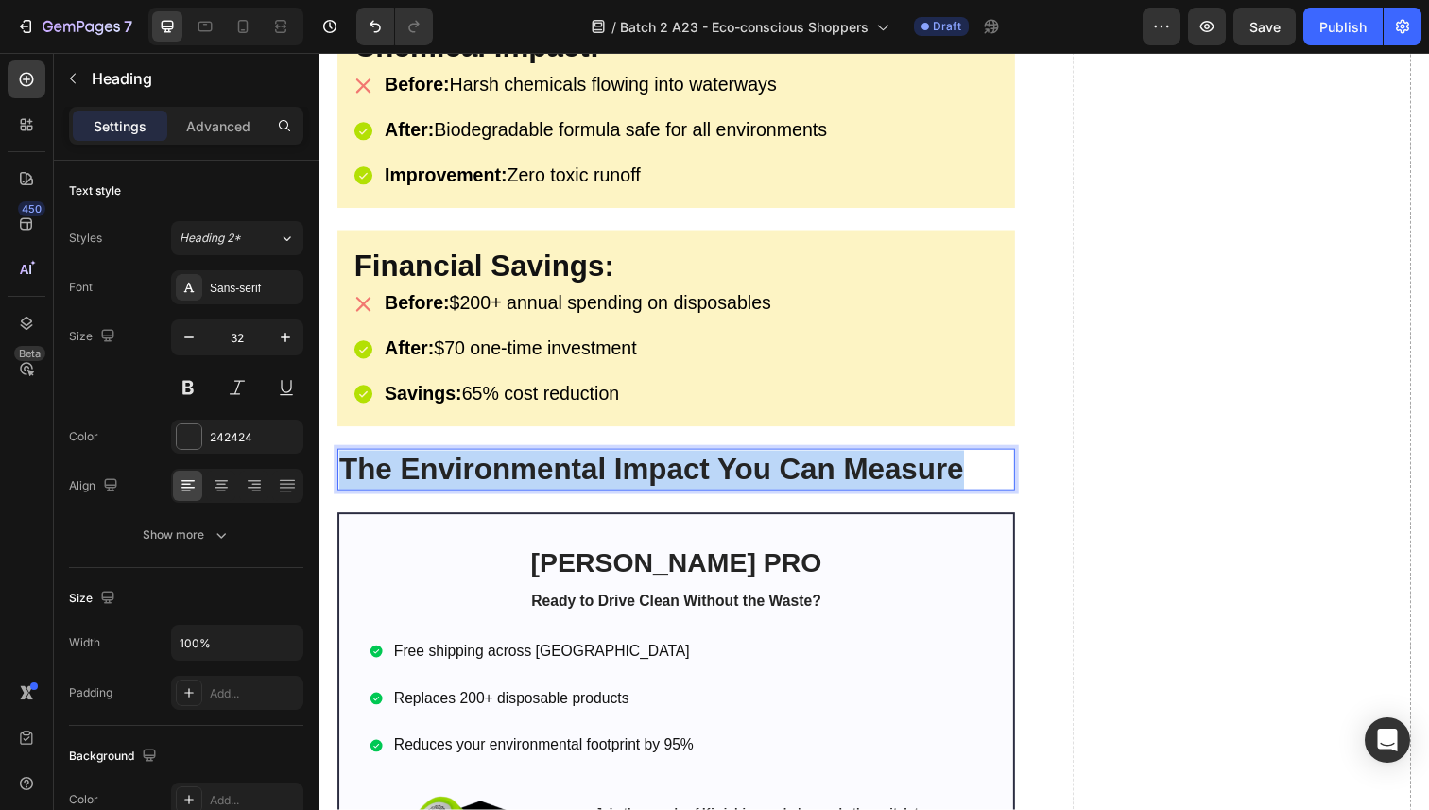
click at [494, 461] on strong "The Environmental Impact You Can Measure" at bounding box center [658, 478] width 638 height 34
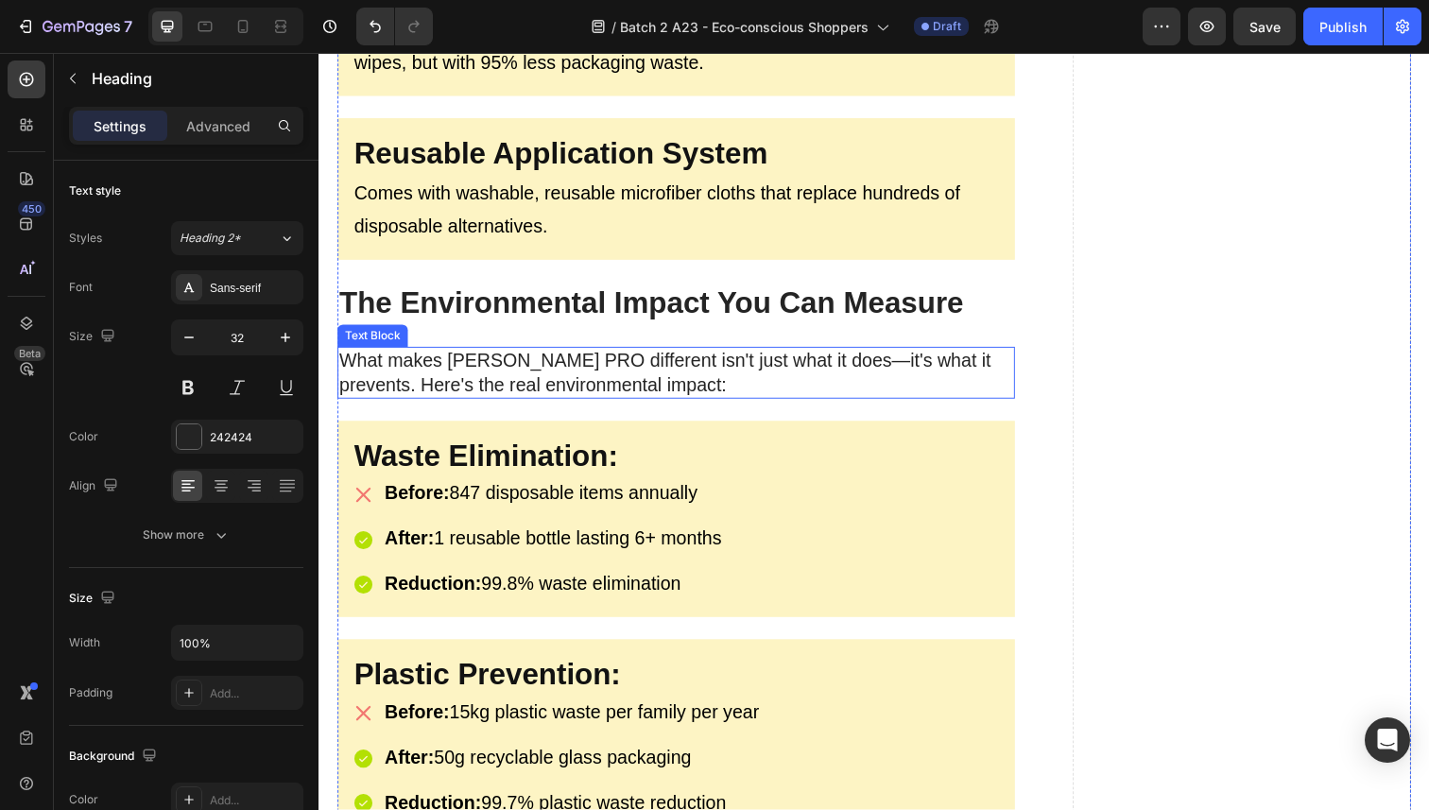
click at [492, 366] on p "What makes [PERSON_NAME] PRO different isn't just what it does—it's what it pre…" at bounding box center [683, 379] width 688 height 49
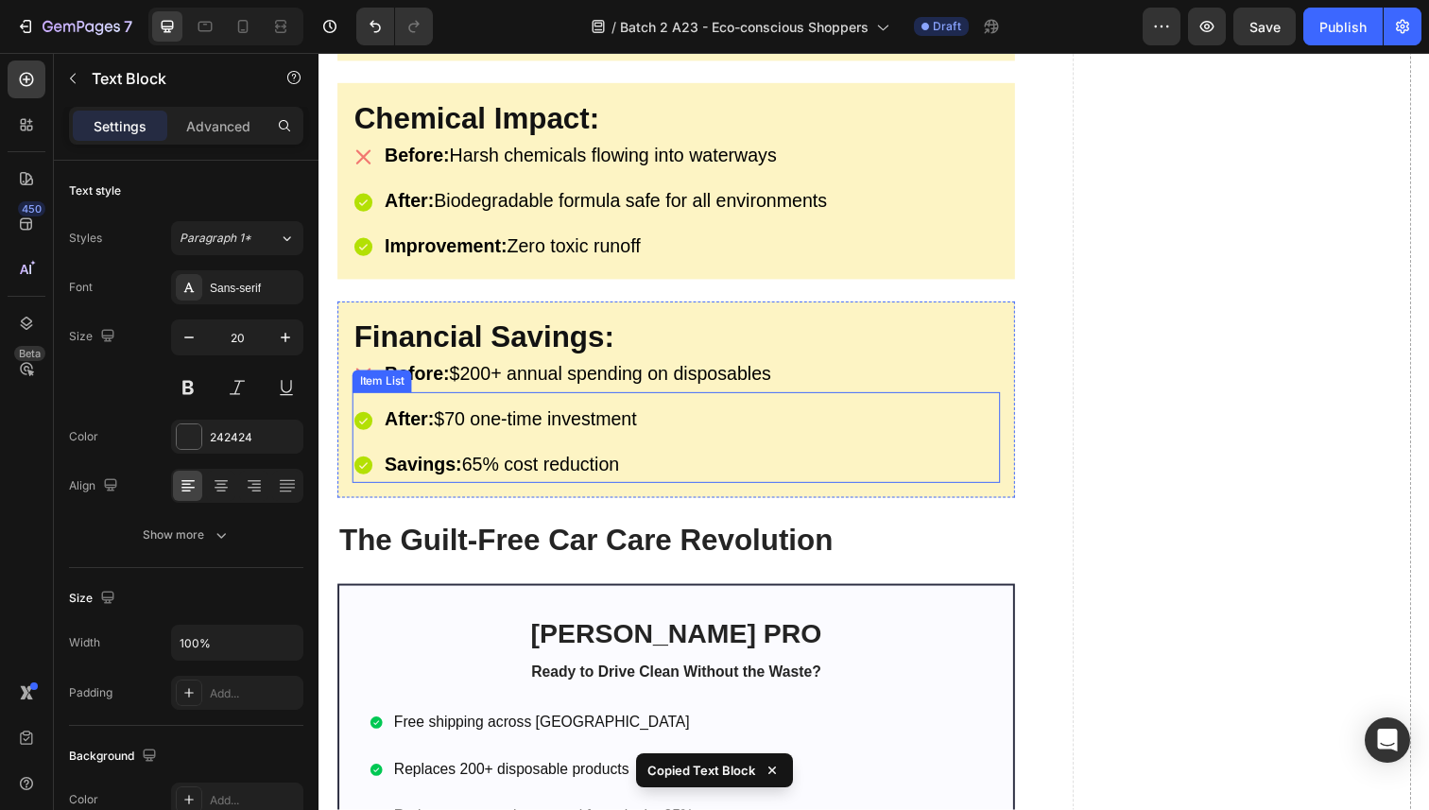
scroll to position [4613, 0]
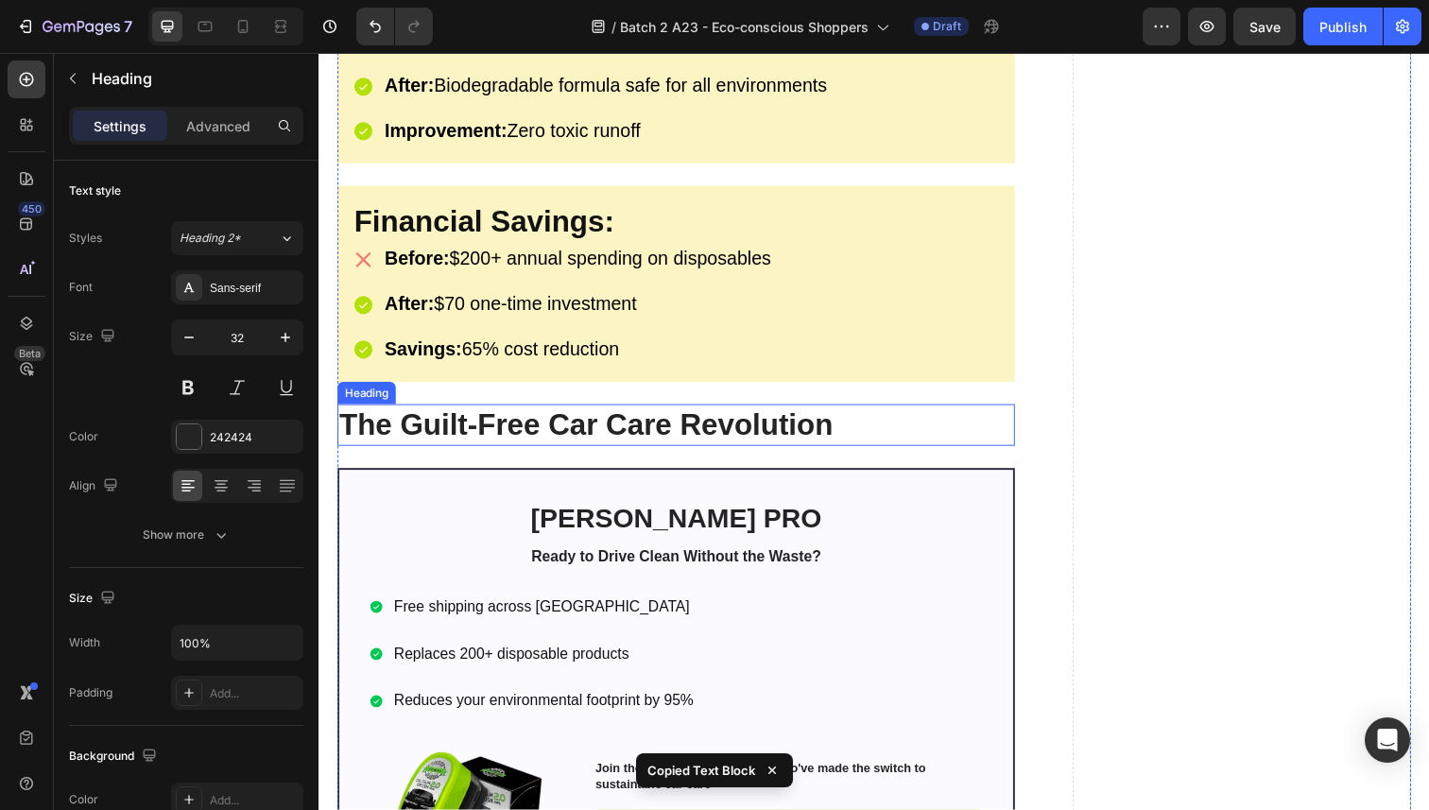
click at [471, 422] on strong "The Guilt-Free Car Care Revolution" at bounding box center [591, 433] width 504 height 34
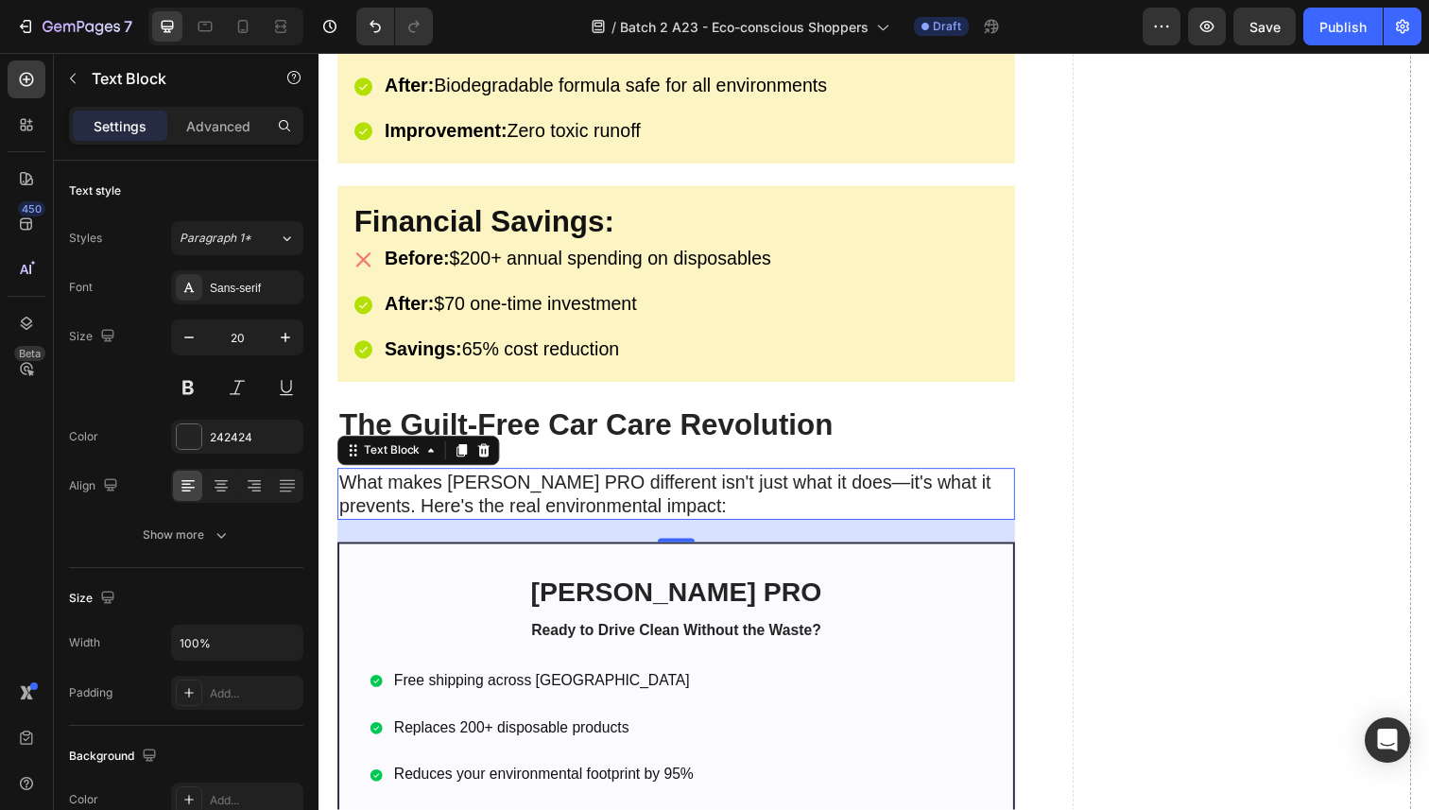
click at [577, 482] on p "What makes [PERSON_NAME] PRO different isn't just what it does—it's what it pre…" at bounding box center [683, 503] width 688 height 49
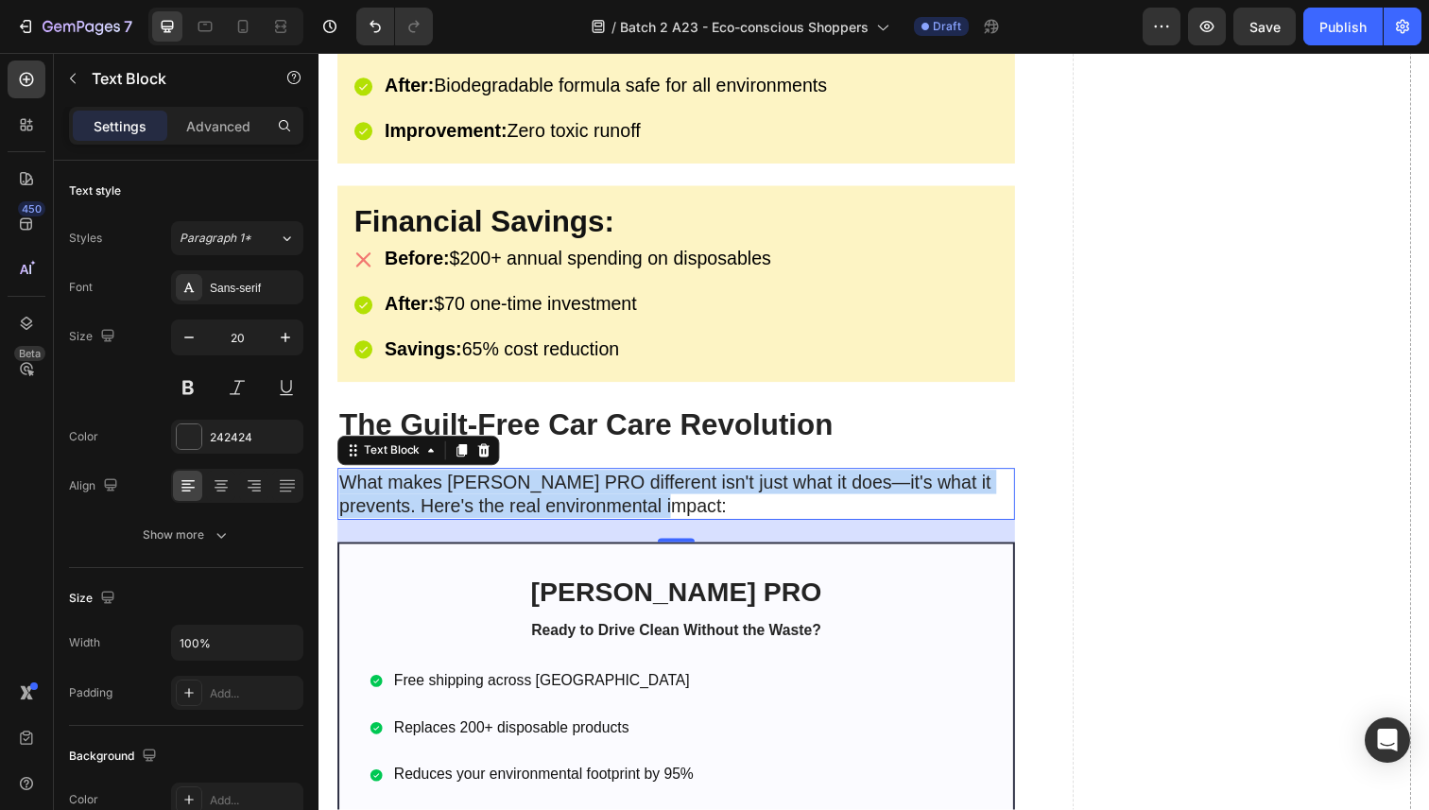
click at [577, 482] on p "What makes [PERSON_NAME] PRO different isn't just what it does—it's what it pre…" at bounding box center [683, 503] width 688 height 49
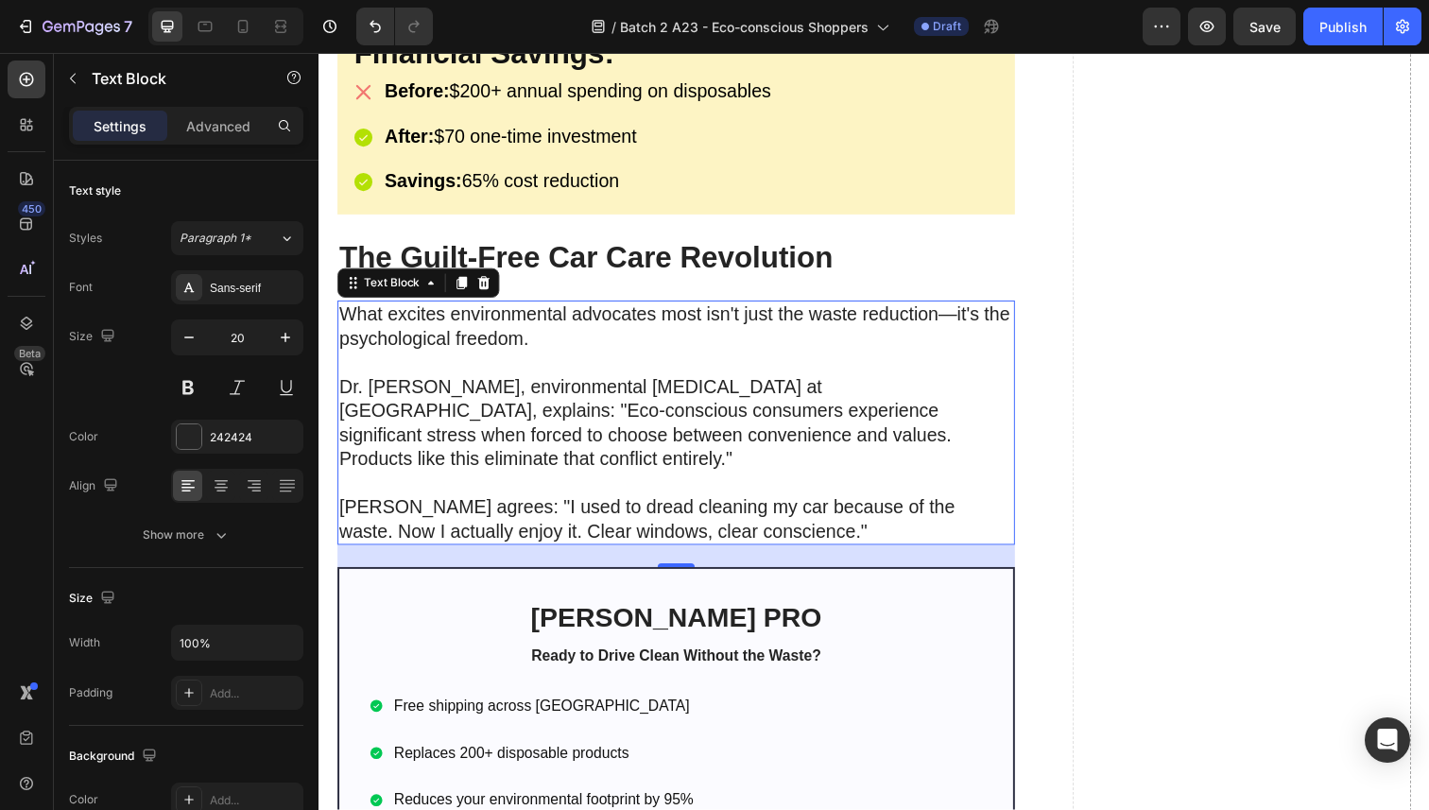
scroll to position [4830, 0]
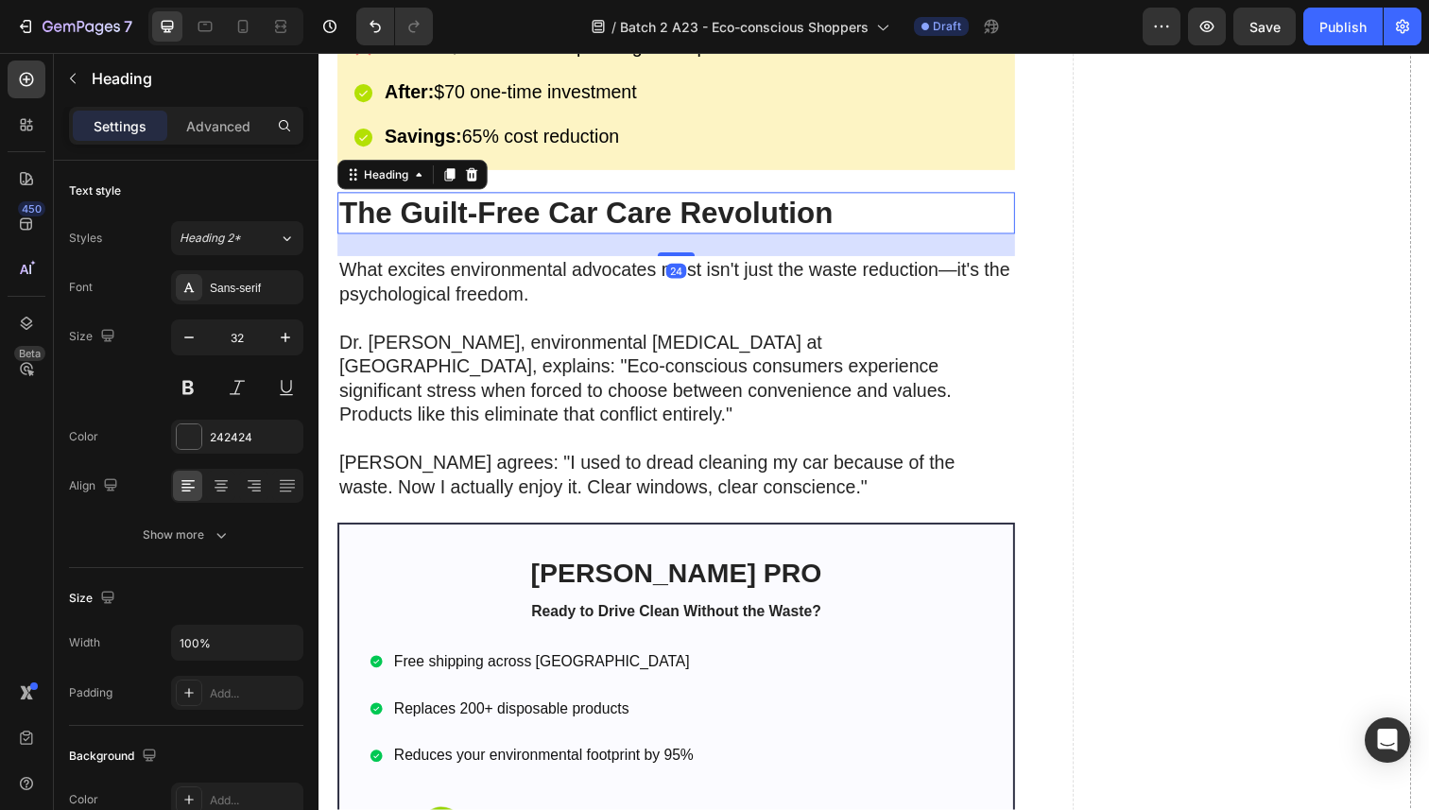
click at [484, 201] on strong "The Guilt-Free Car Care Revolution" at bounding box center [591, 216] width 504 height 34
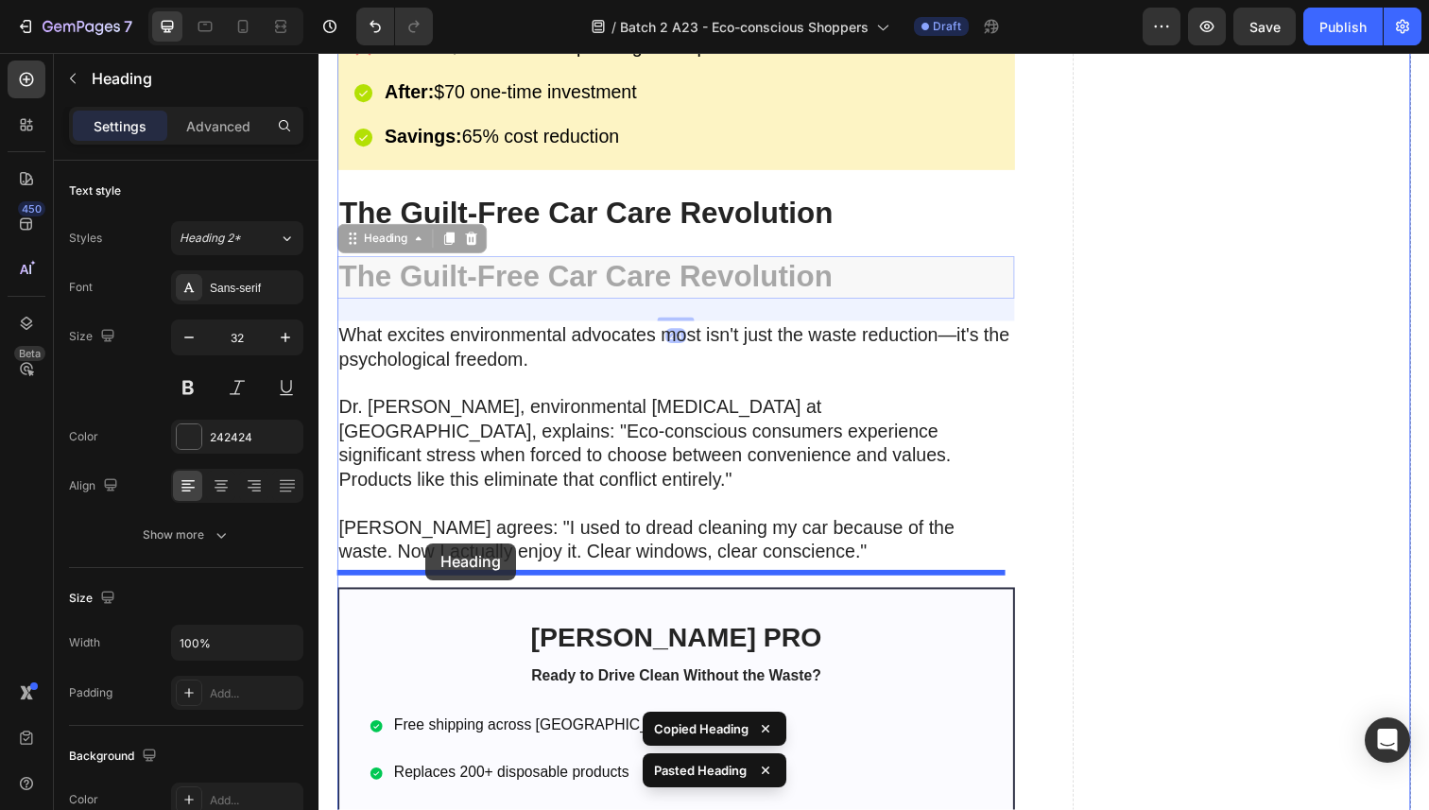
drag, startPoint x: 351, startPoint y: 230, endPoint x: 427, endPoint y: 554, distance: 333.1
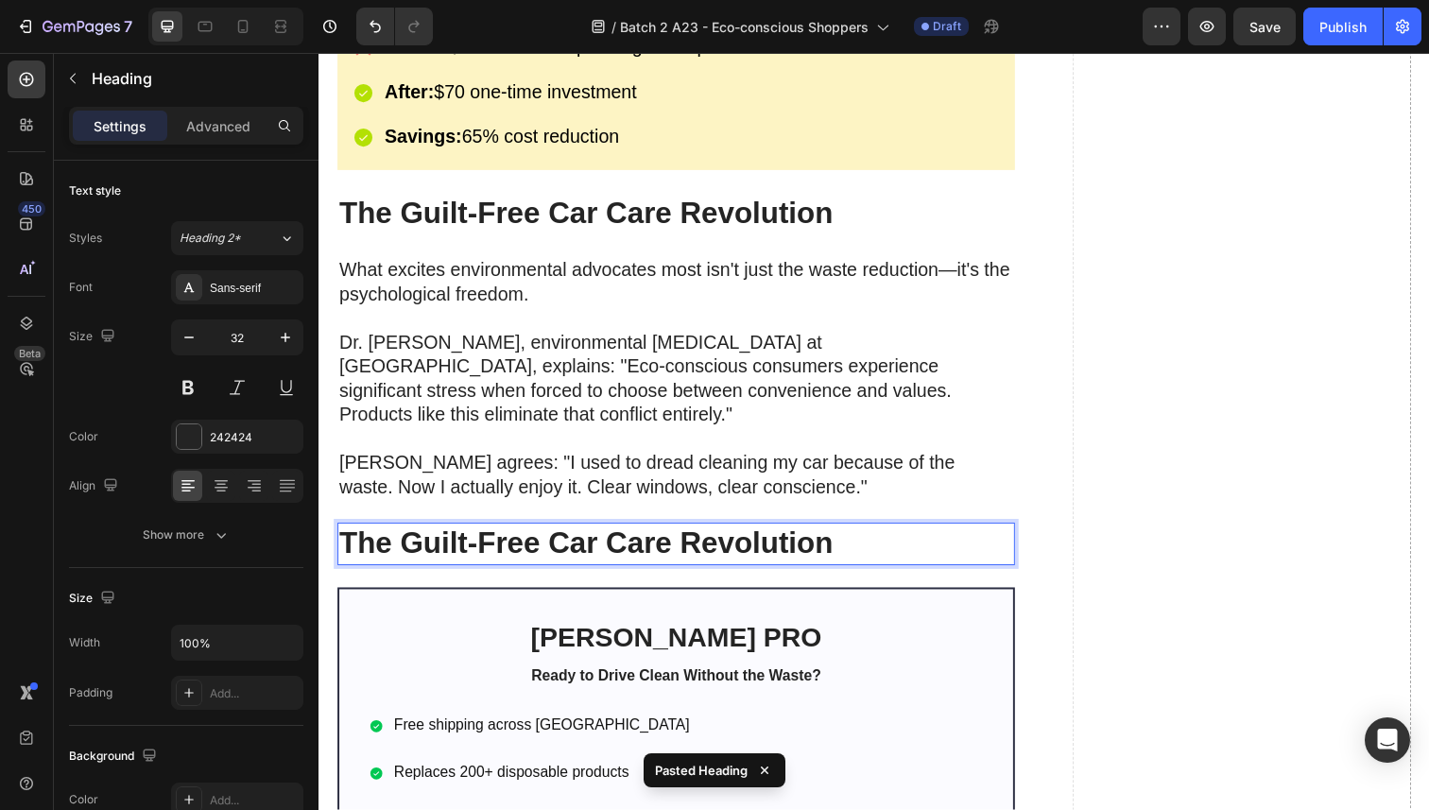
click at [470, 540] on strong "The Guilt-Free Car Care Revolution" at bounding box center [591, 554] width 504 height 34
click at [499, 537] on strong "The Guilt-Free Car Care Revolution" at bounding box center [591, 554] width 504 height 34
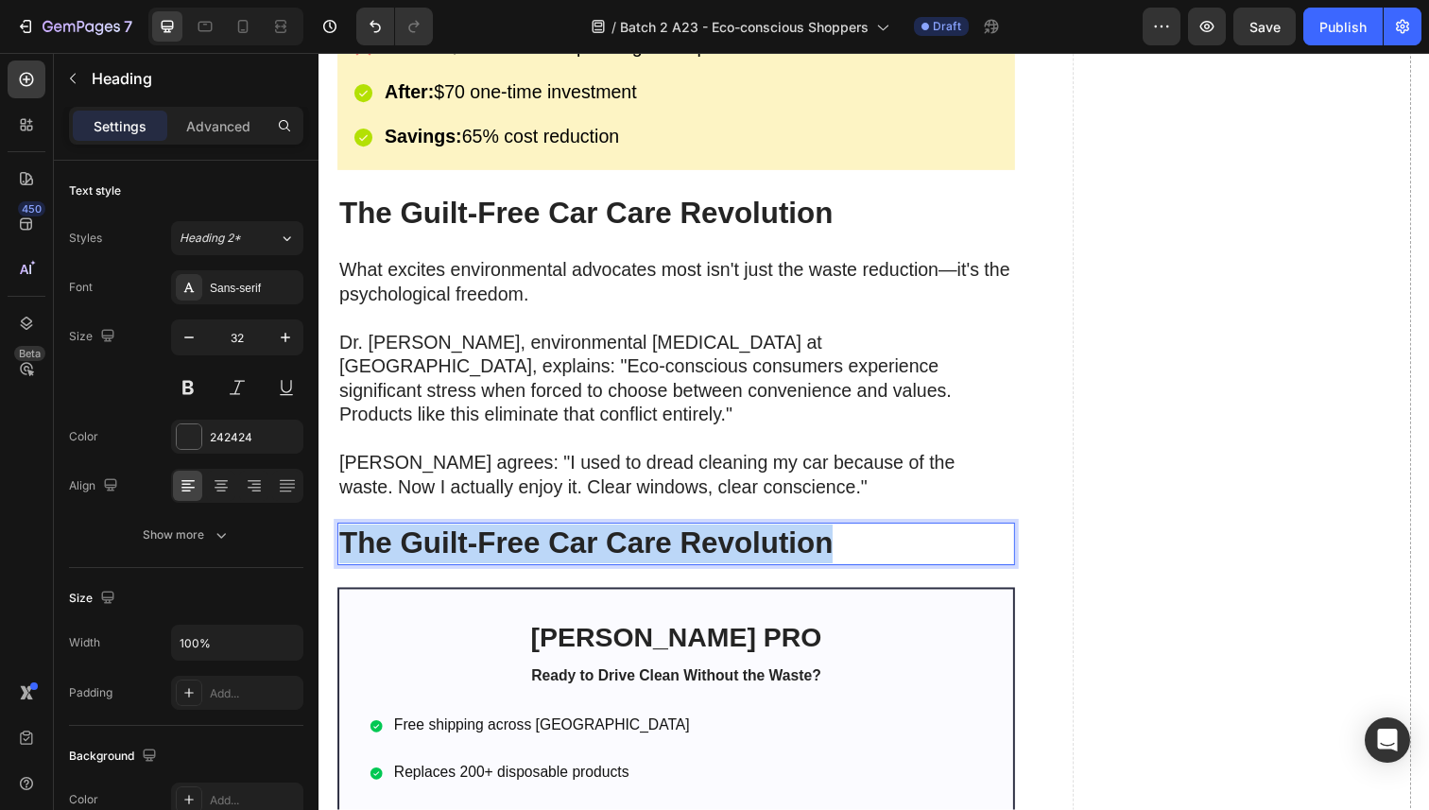
click at [499, 537] on strong "The Guilt-Free Car Care Revolution" at bounding box center [591, 554] width 504 height 34
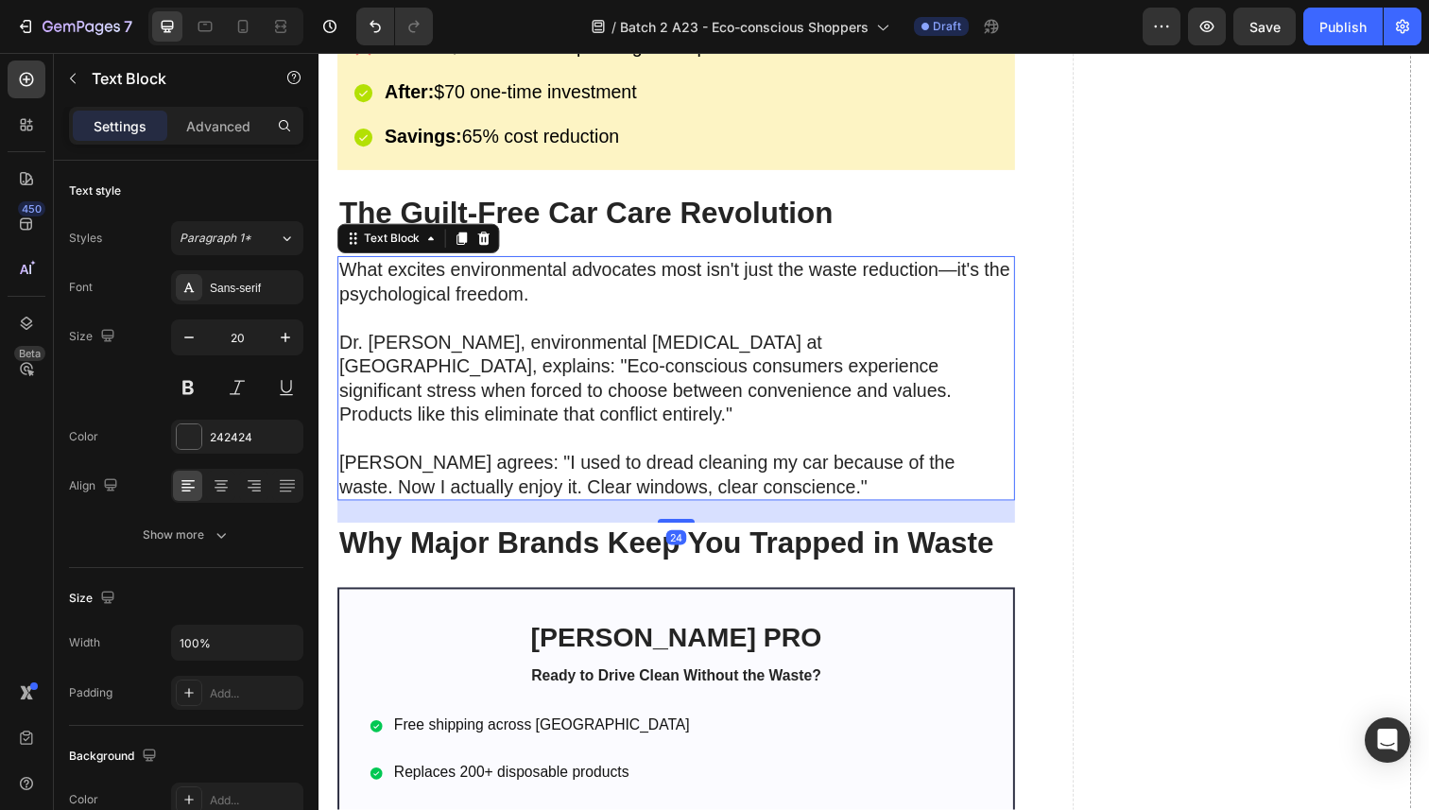
click at [530, 437] on p "Dr. [PERSON_NAME], environmental [MEDICAL_DATA] at [GEOGRAPHIC_DATA], explains:…" at bounding box center [683, 397] width 688 height 123
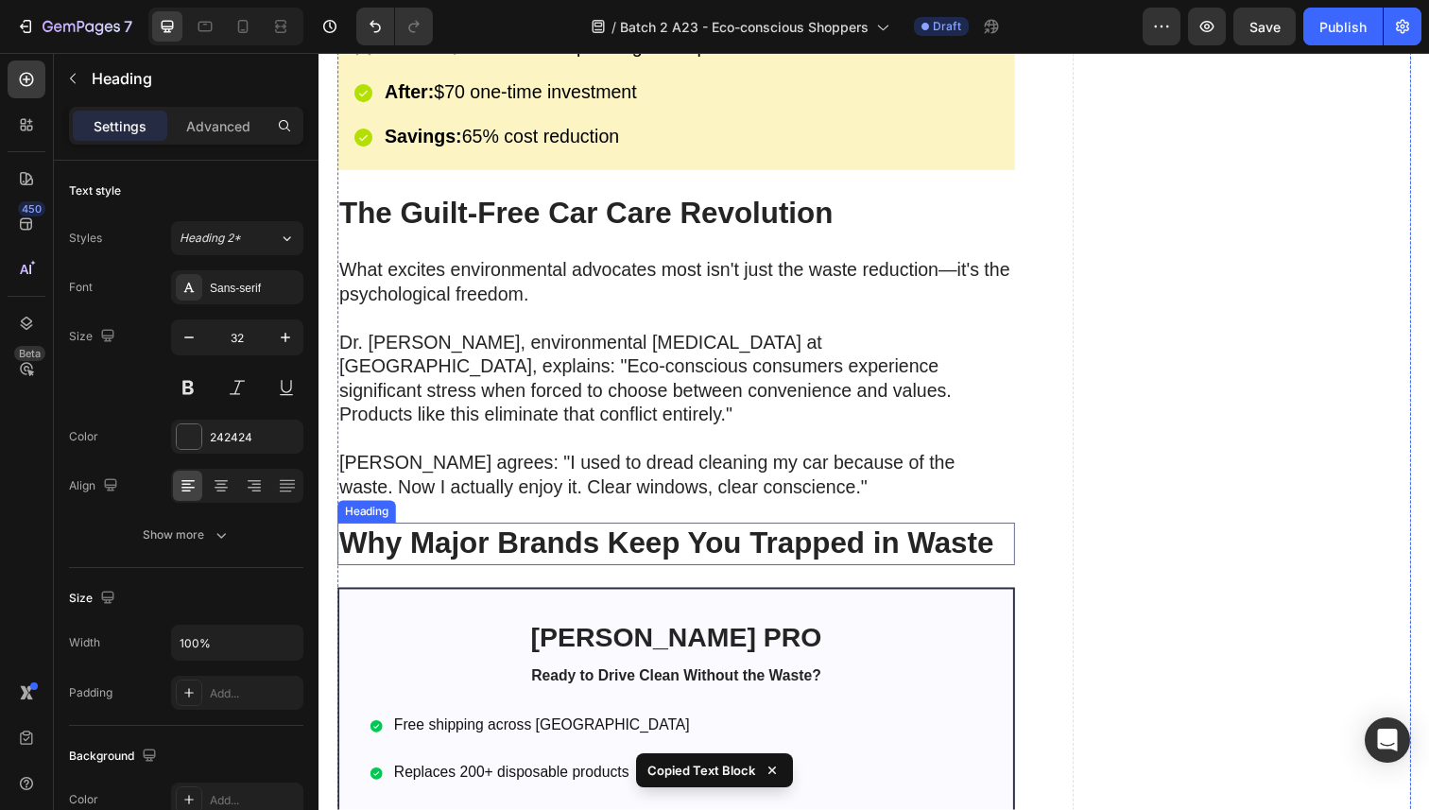
click at [491, 546] on strong "Why Major Brands Keep You Trapped in Waste" at bounding box center [673, 554] width 668 height 34
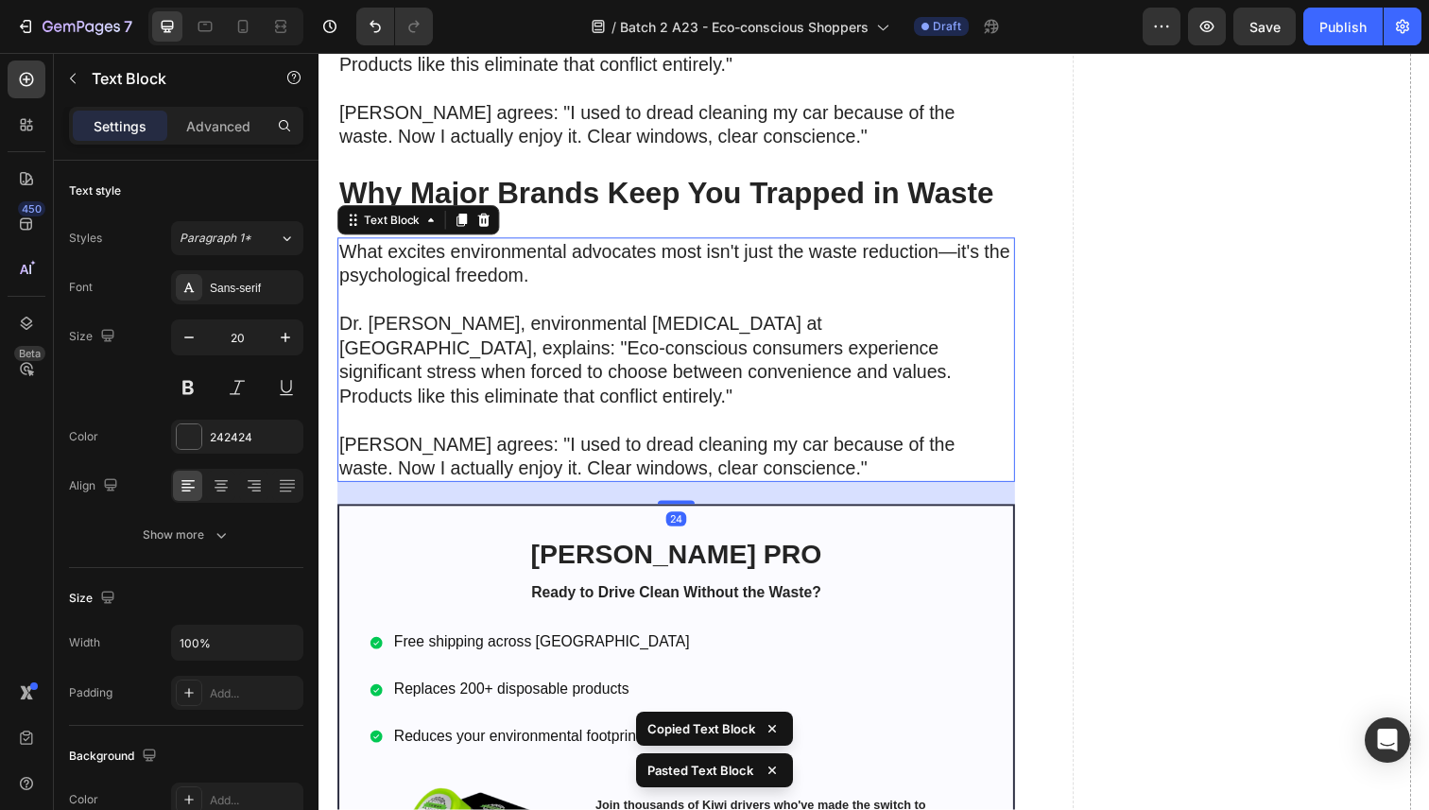
scroll to position [5244, 0]
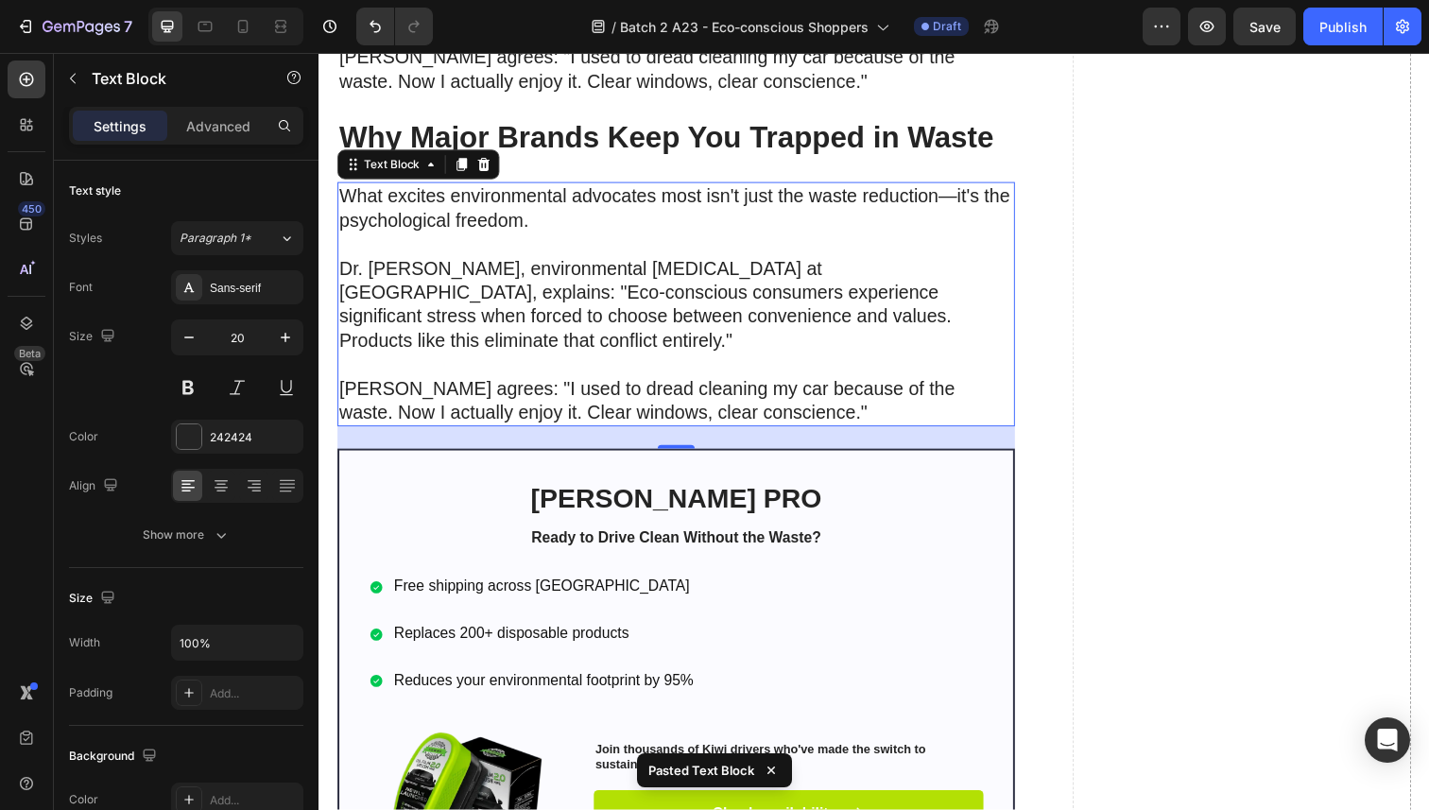
click at [517, 345] on p "Dr. [PERSON_NAME], environmental [MEDICAL_DATA] at [GEOGRAPHIC_DATA], explains:…" at bounding box center [683, 322] width 688 height 123
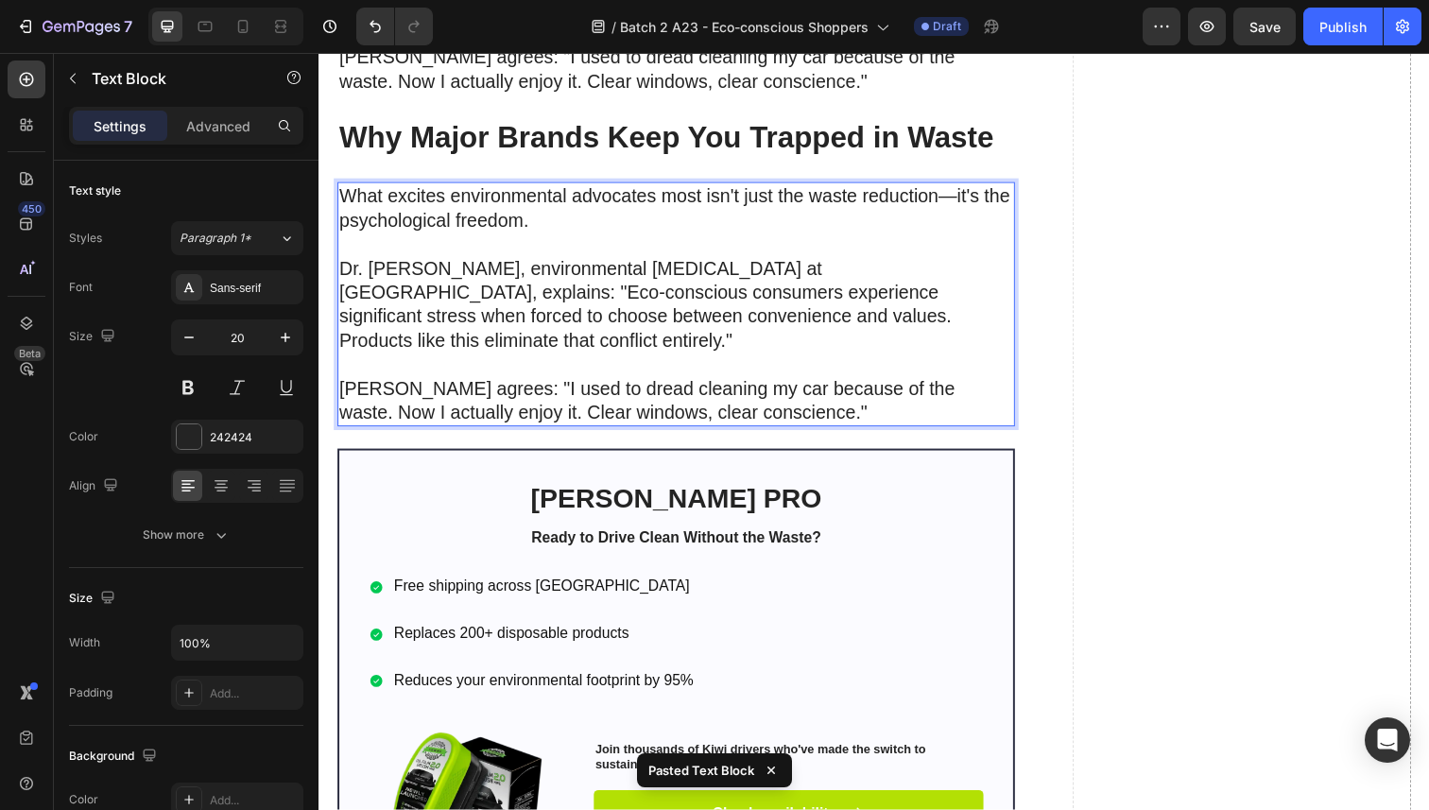
click at [517, 345] on p "Dr. [PERSON_NAME], environmental [MEDICAL_DATA] at [GEOGRAPHIC_DATA], explains:…" at bounding box center [683, 322] width 688 height 123
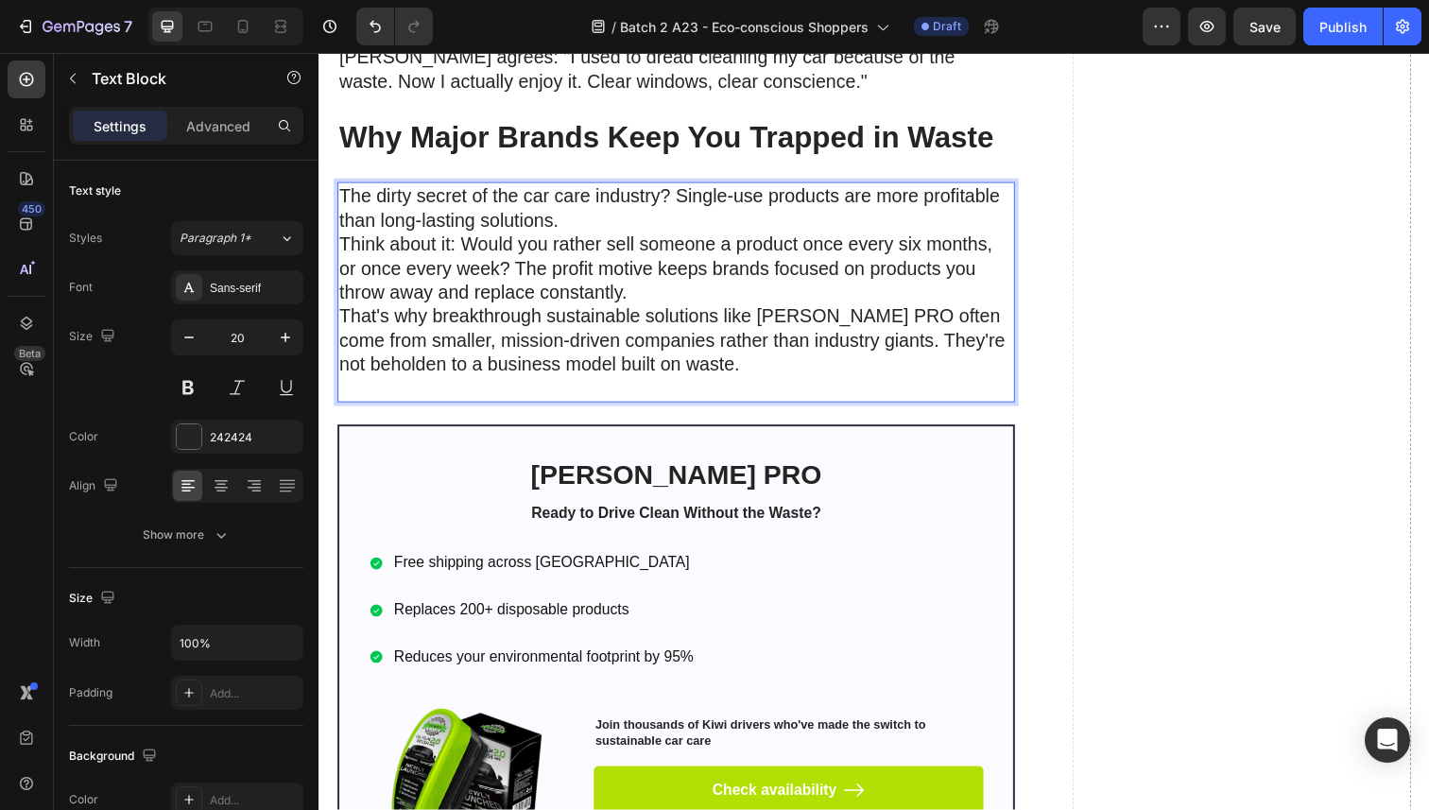
click at [570, 214] on p "The dirty secret of the car care industry? Single-use products are more profita…" at bounding box center [683, 297] width 688 height 221
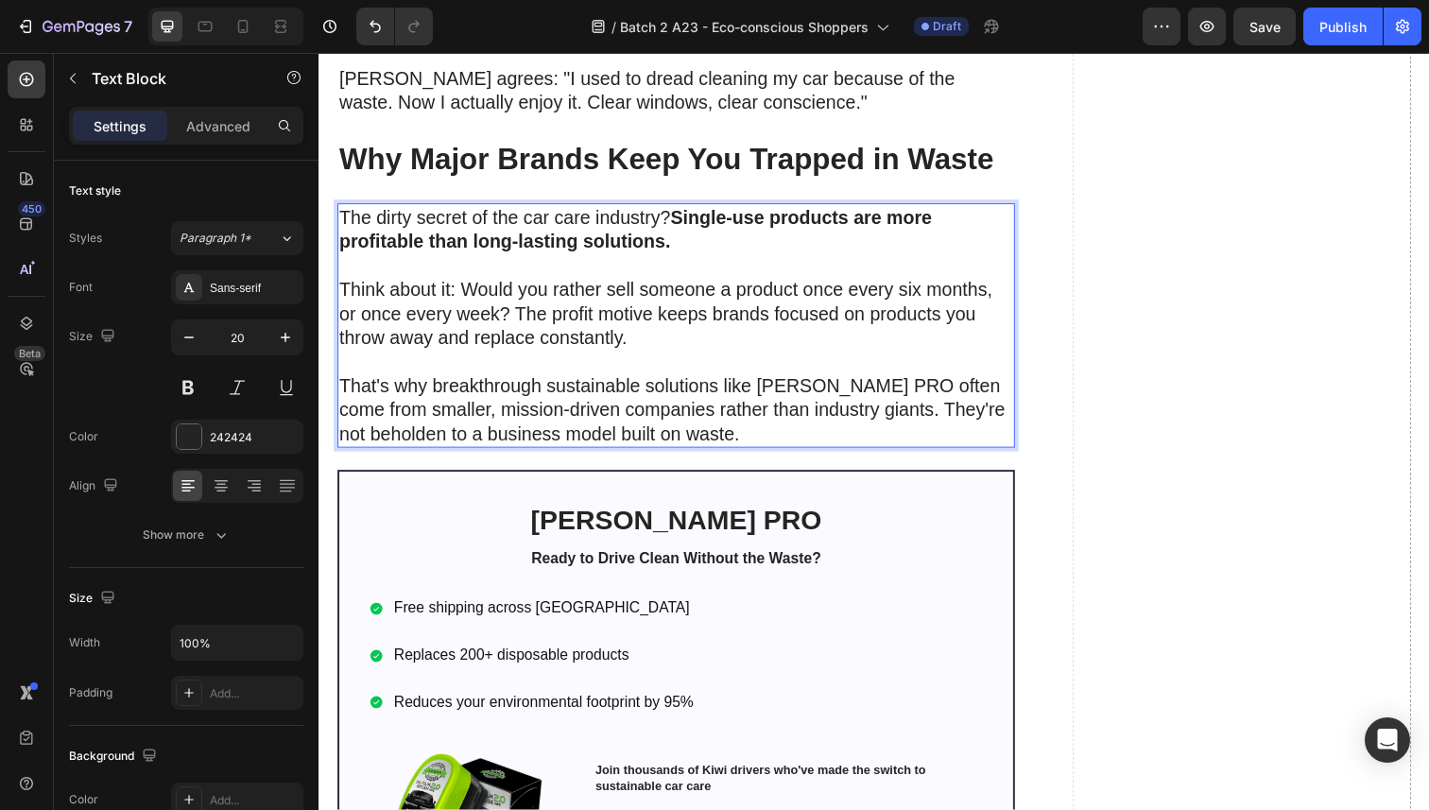
scroll to position [5217, 0]
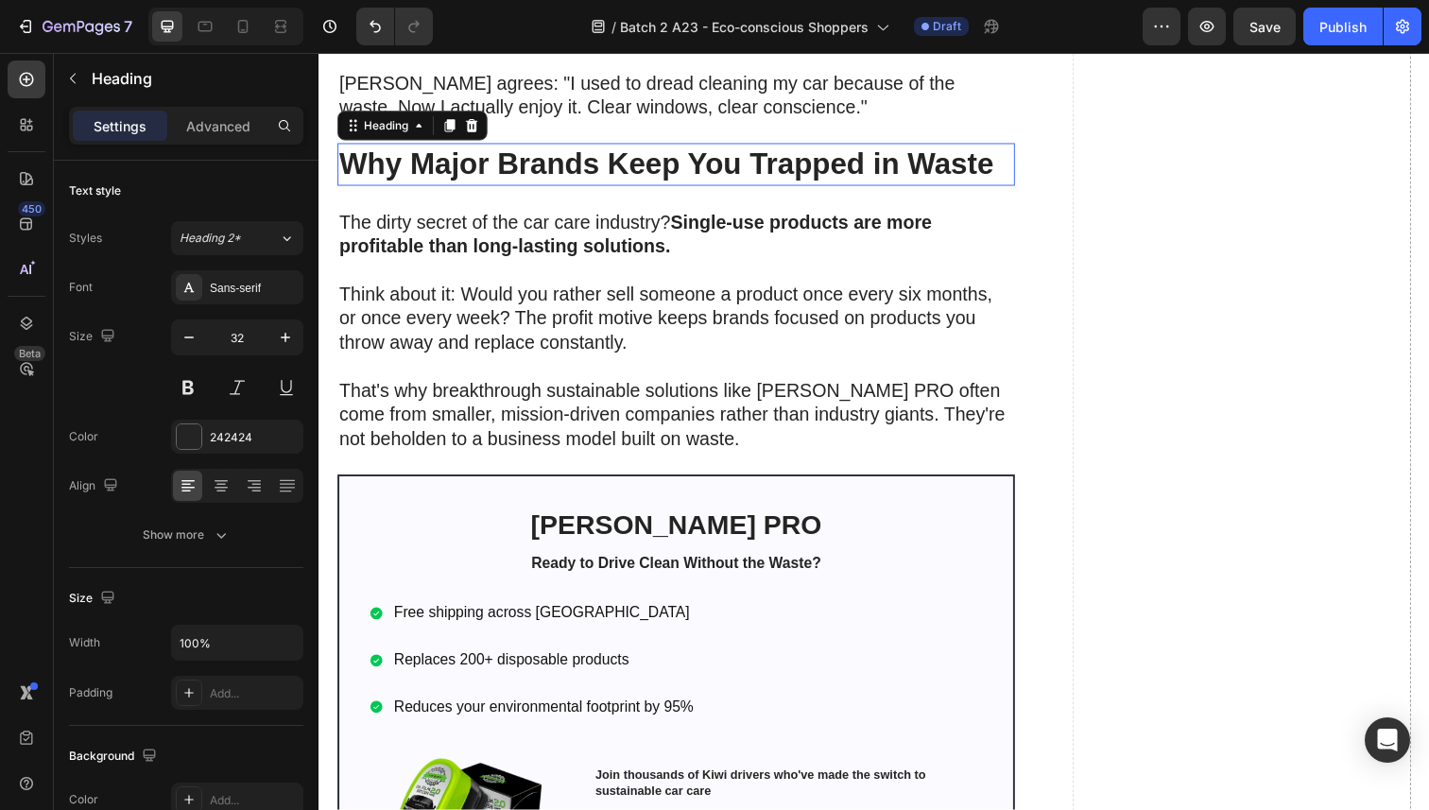
click at [508, 159] on strong "Why Major Brands Keep You Trapped in Waste" at bounding box center [673, 166] width 668 height 34
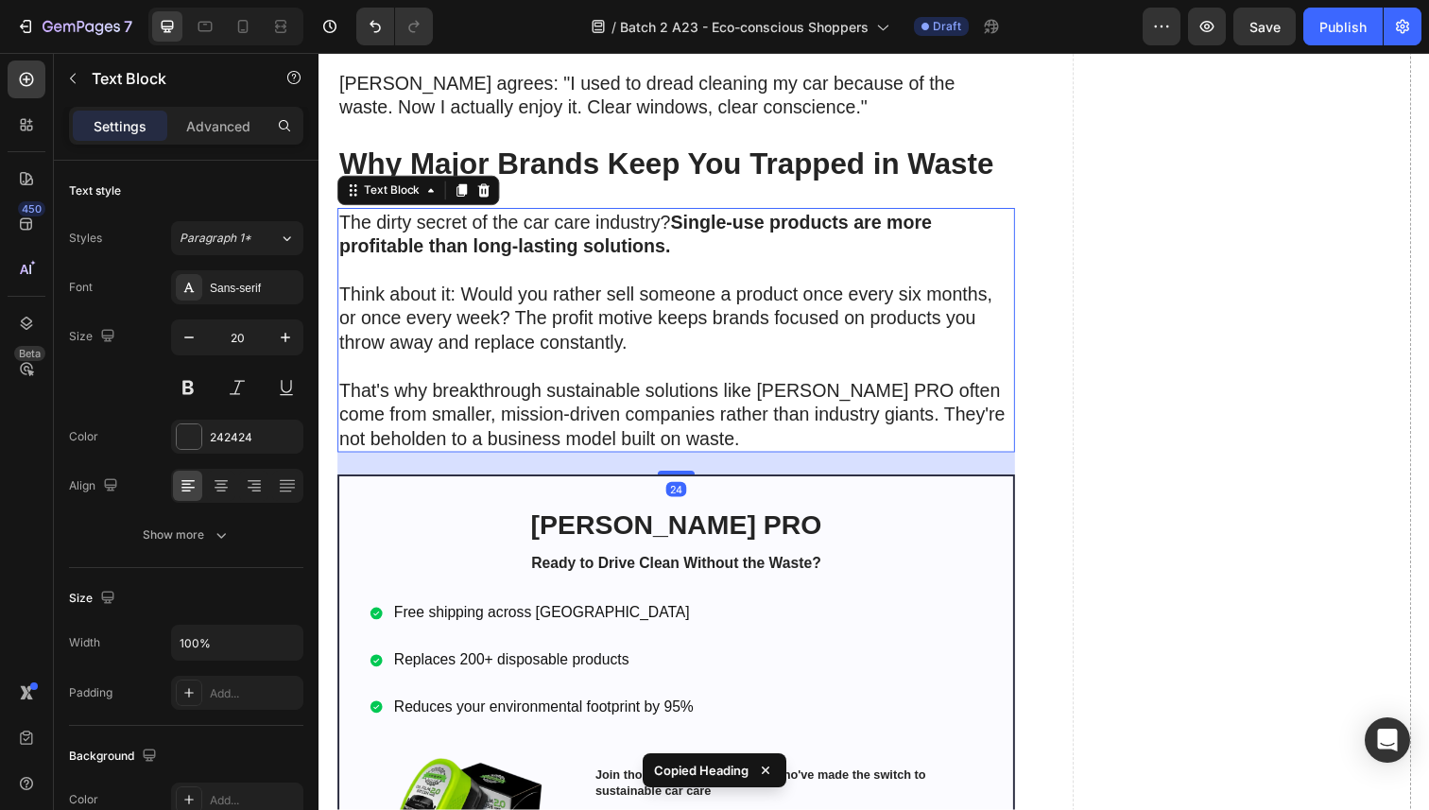
click at [514, 426] on p "That's why breakthrough sustainable solutions like [PERSON_NAME] PRO often come…" at bounding box center [683, 410] width 688 height 98
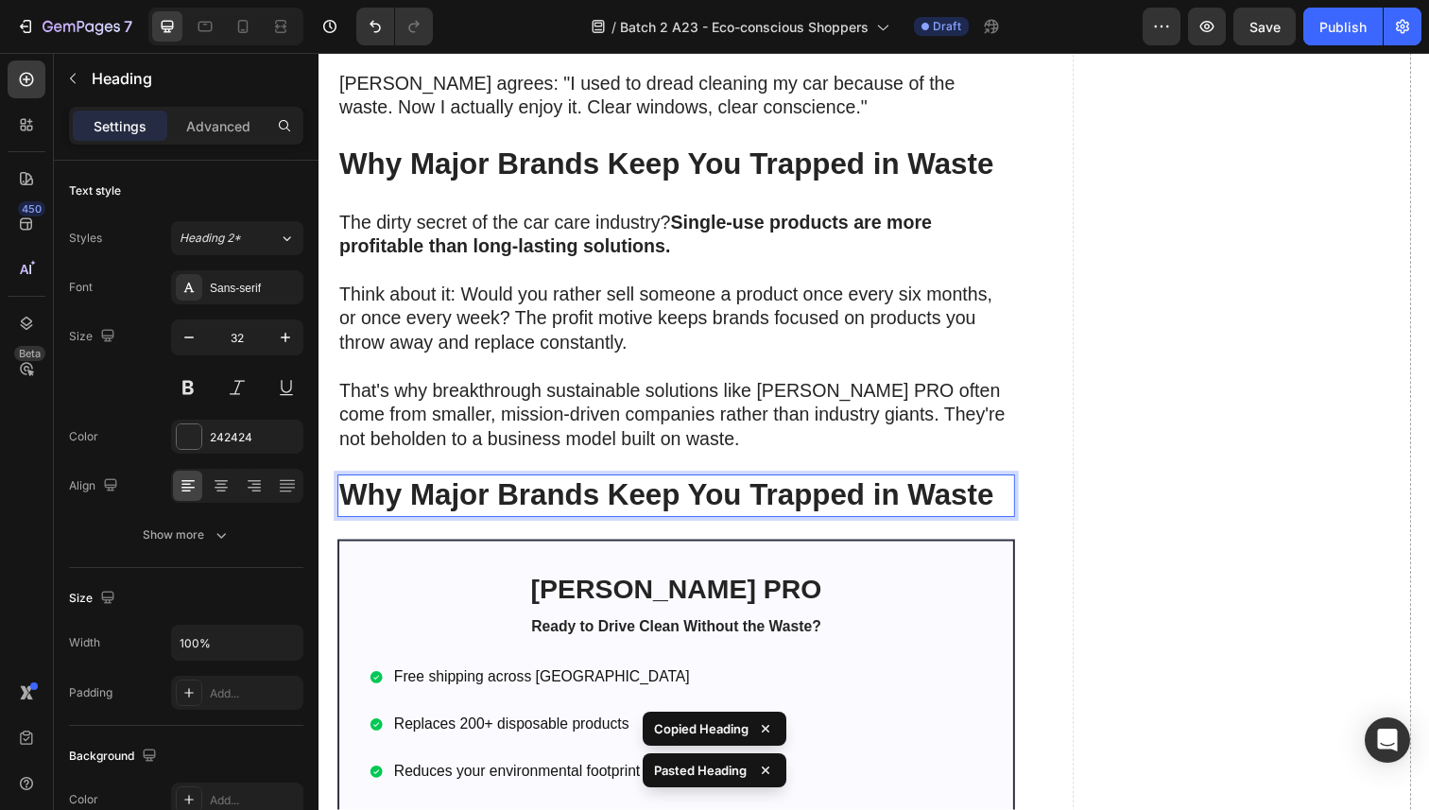
click at [524, 488] on strong "Why Major Brands Keep You Trapped in Waste" at bounding box center [673, 505] width 668 height 34
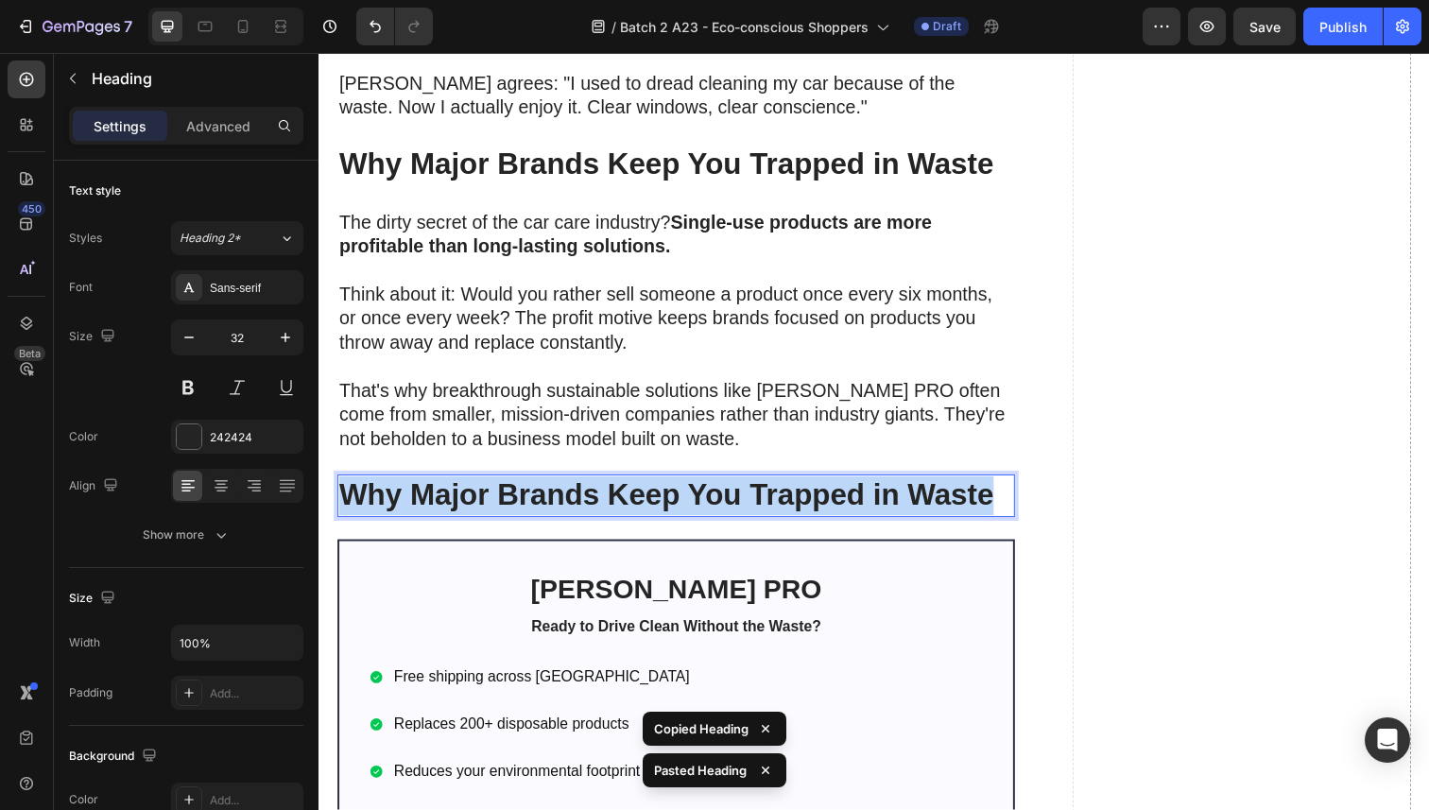
click at [524, 488] on strong "Why Major Brands Keep You Trapped in Waste" at bounding box center [673, 505] width 668 height 34
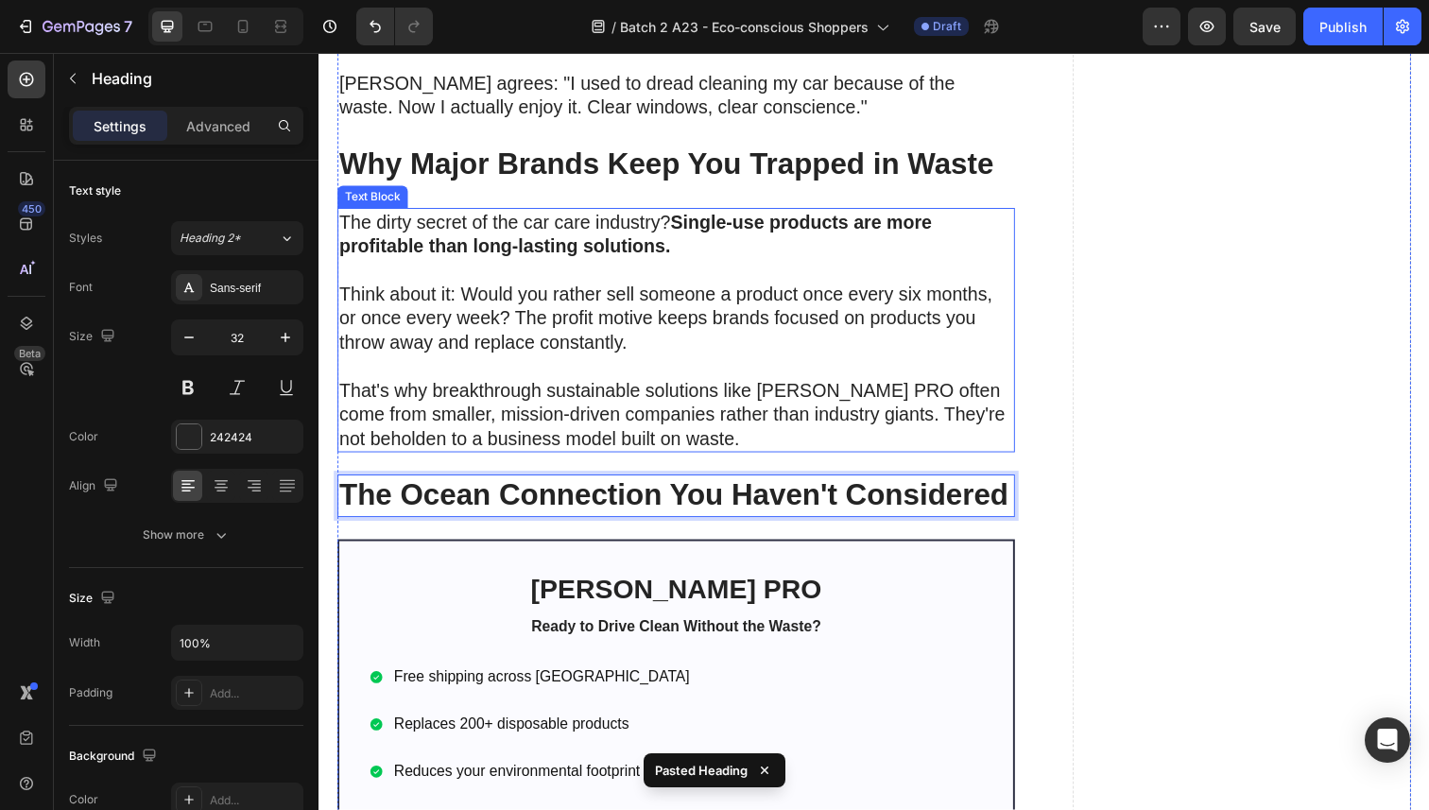
click at [525, 381] on p "That's why breakthrough sustainable solutions like [PERSON_NAME] PRO often come…" at bounding box center [683, 410] width 688 height 98
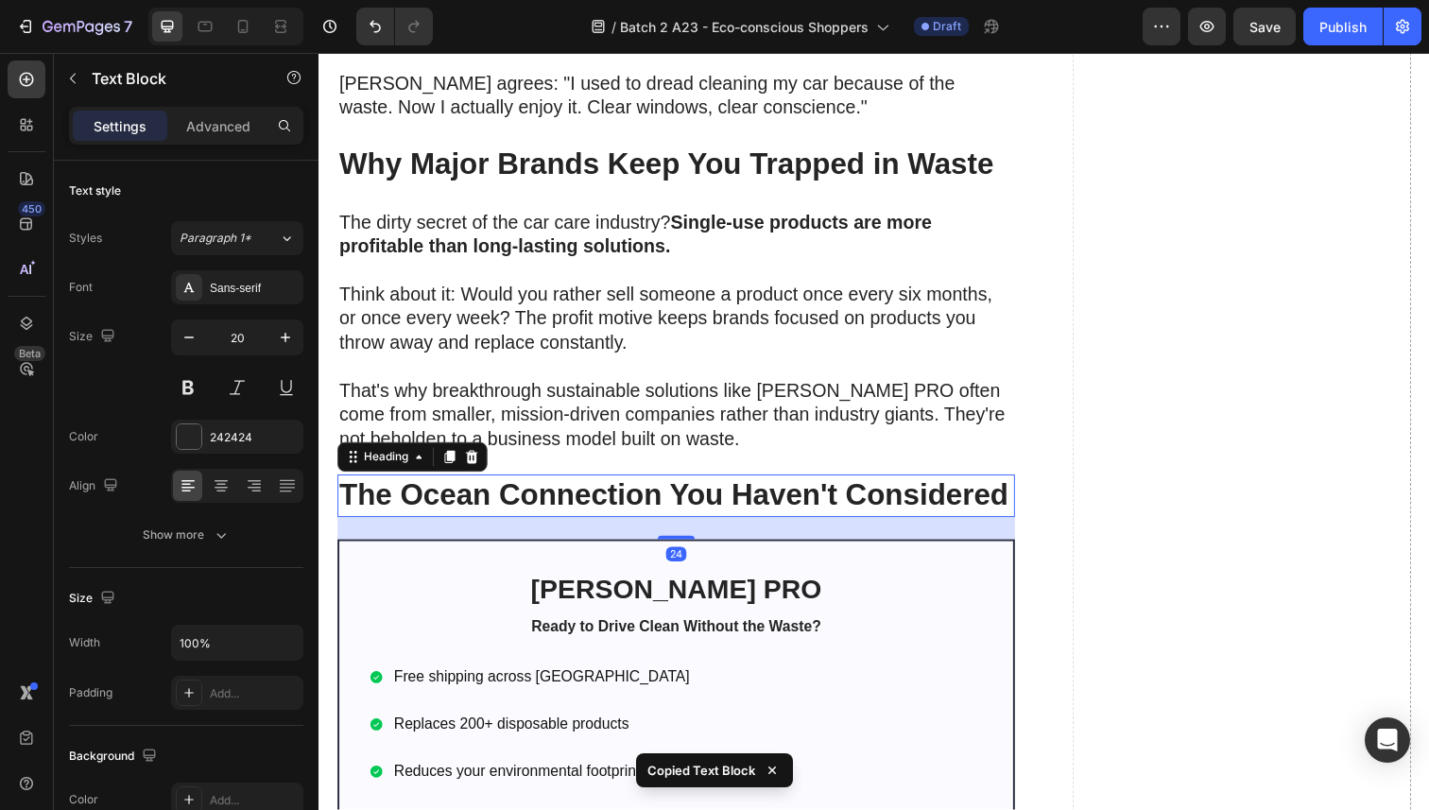
click at [531, 509] on p "⁠⁠⁠⁠⁠⁠⁠ The Ocean Connection You Haven't Considered" at bounding box center [683, 506] width 688 height 40
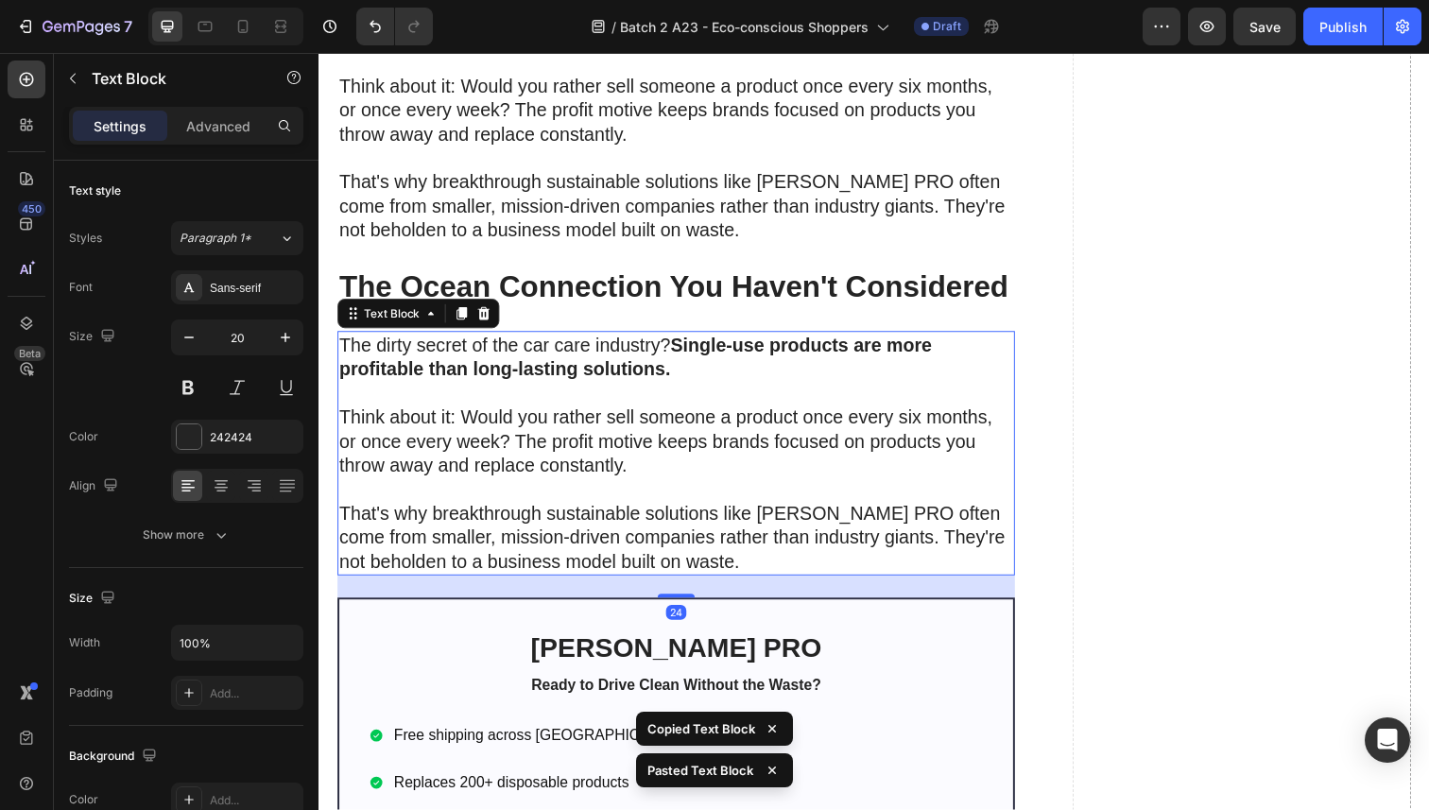
scroll to position [5485, 0]
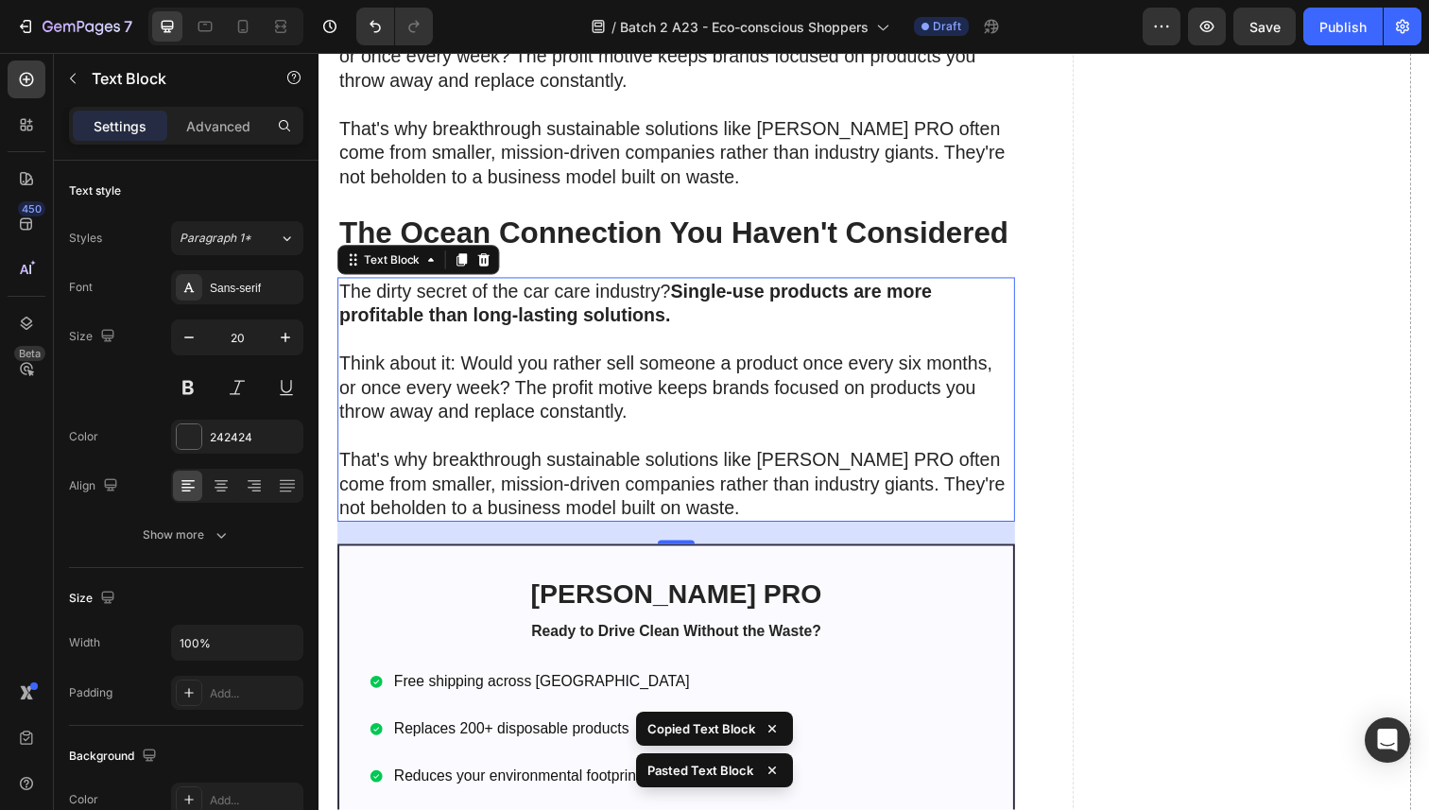
click at [608, 486] on p "That's why breakthrough sustainable solutions like [PERSON_NAME] PRO often come…" at bounding box center [683, 481] width 688 height 98
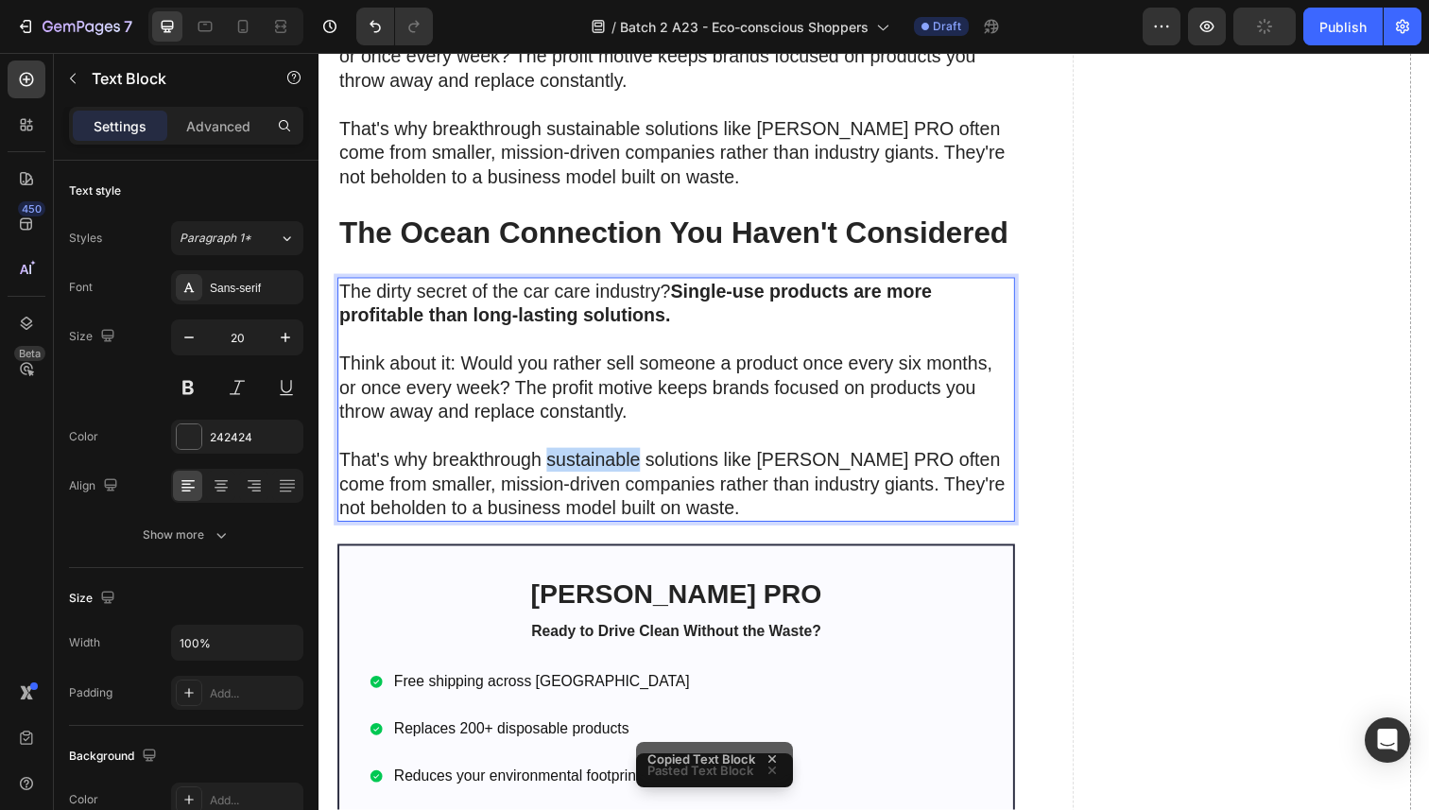
click at [608, 486] on p "That's why breakthrough sustainable solutions like [PERSON_NAME] PRO often come…" at bounding box center [683, 481] width 688 height 98
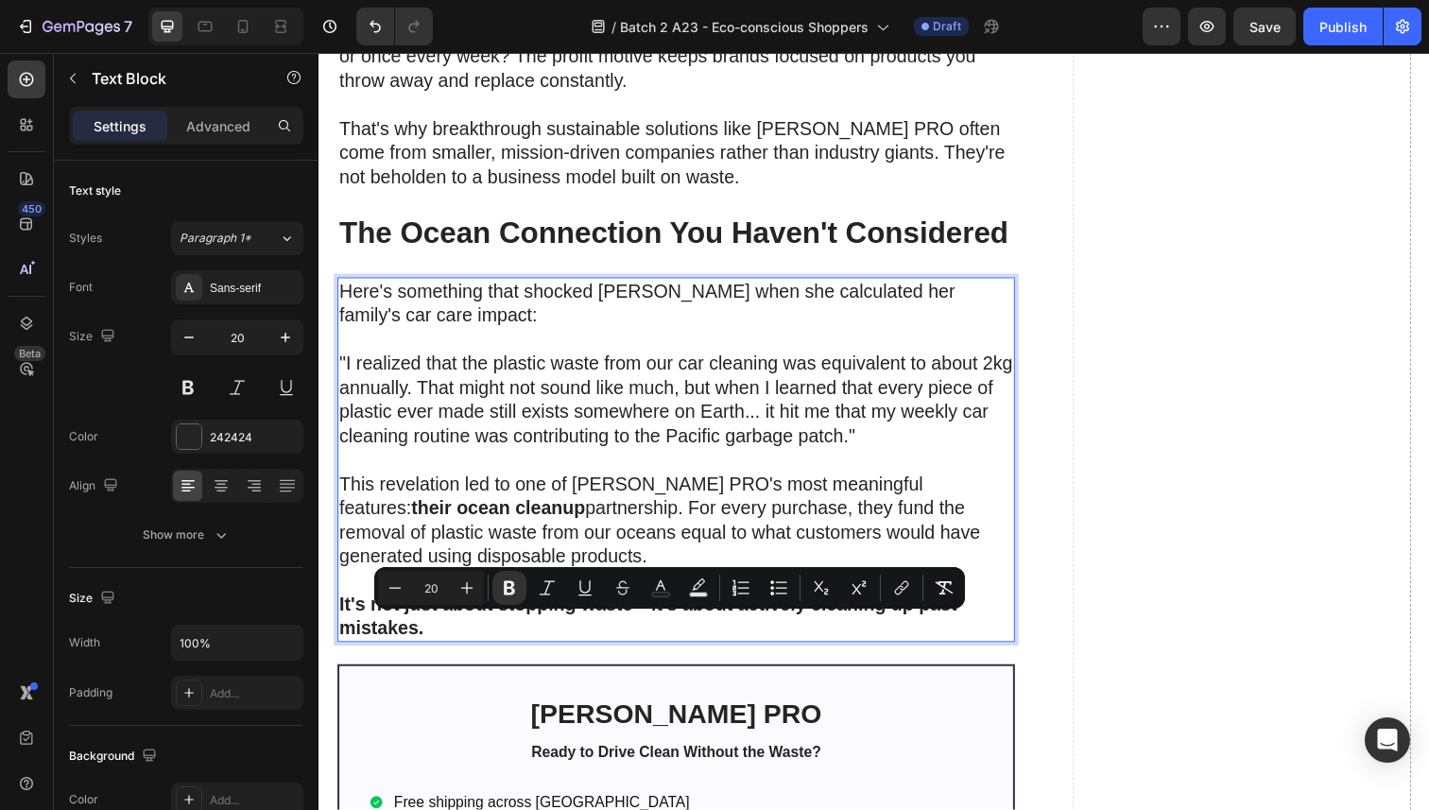
click at [547, 459] on p ""I realized that the plastic waste from our car cleaning was equivalent to abou…" at bounding box center [683, 419] width 688 height 123
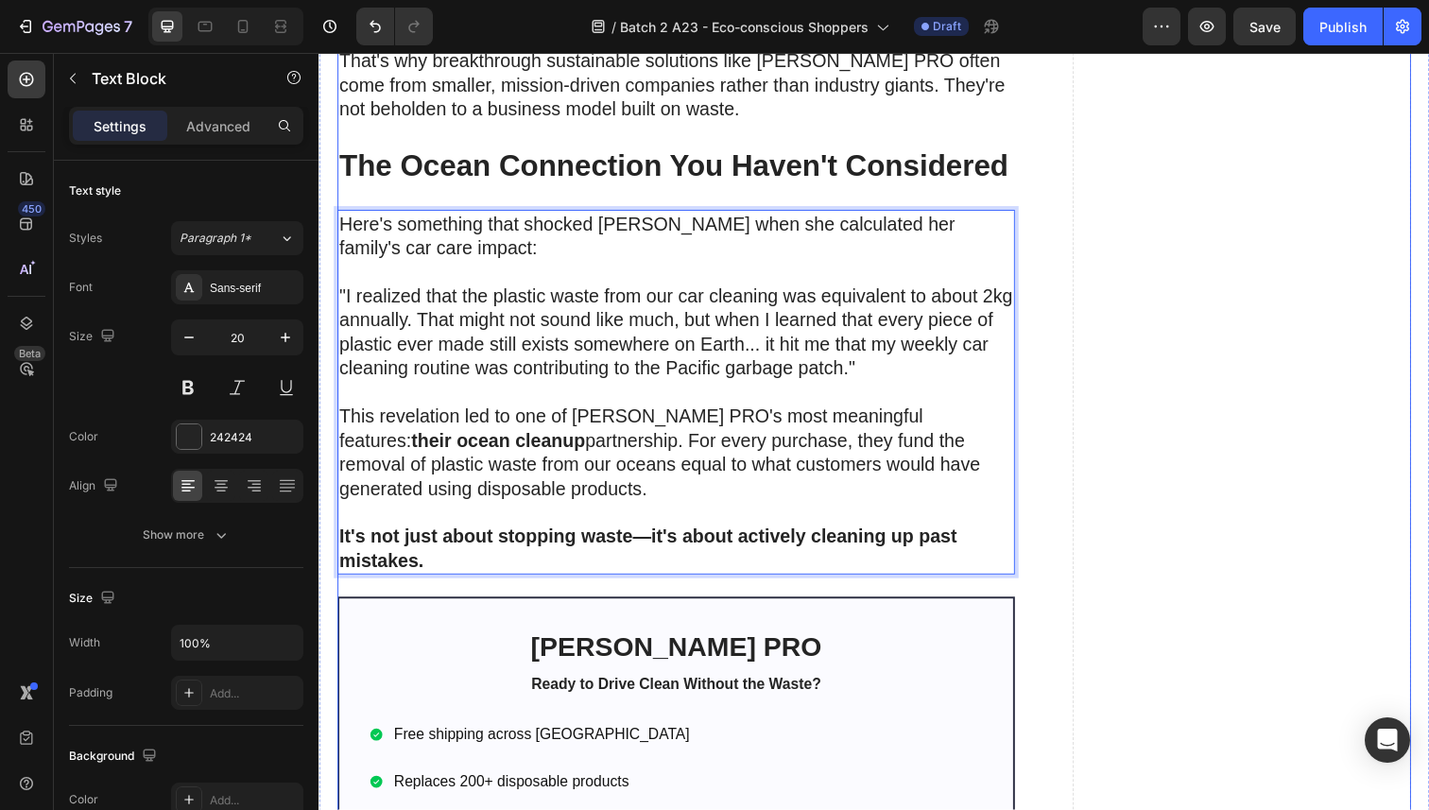
scroll to position [5525, 0]
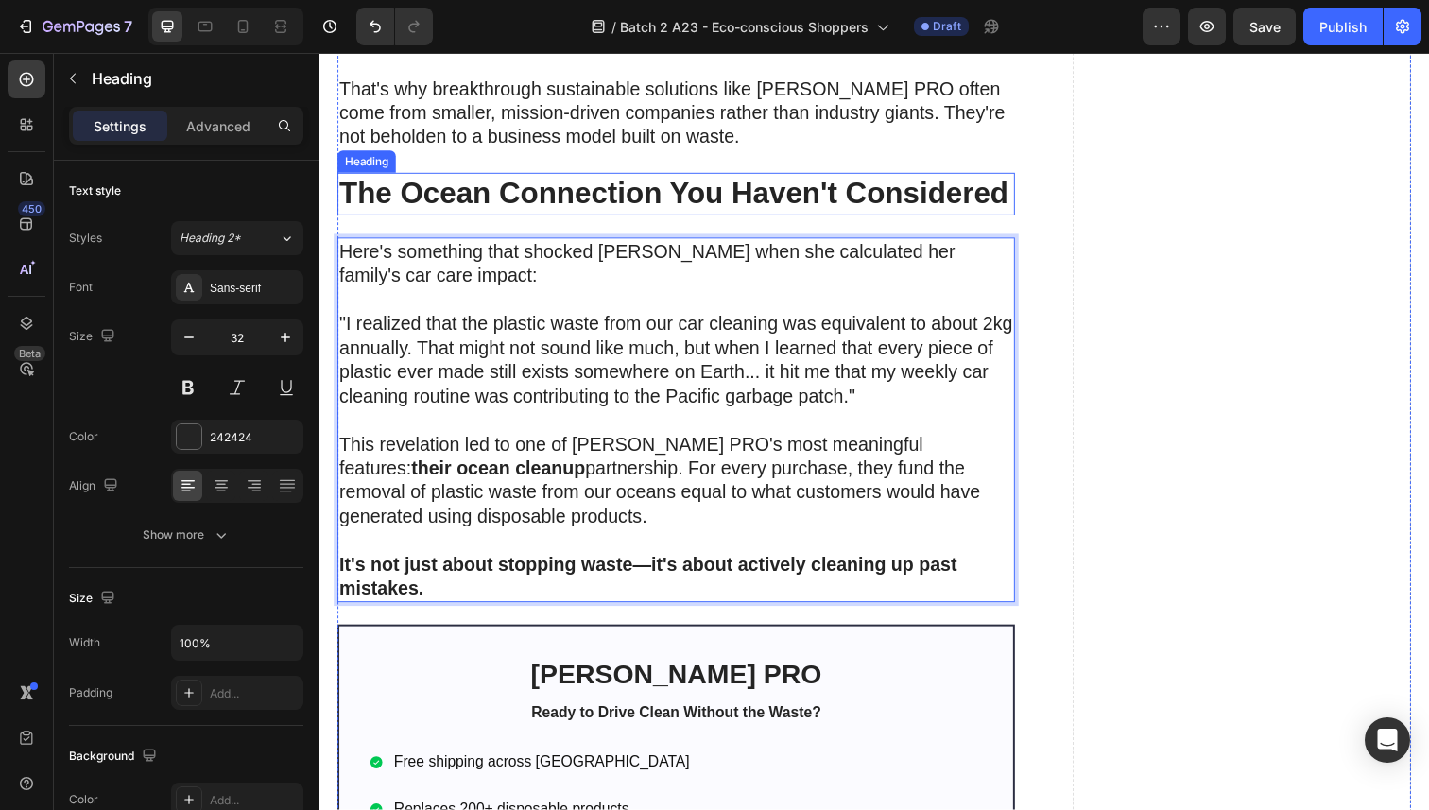
click at [490, 210] on strong "The Ocean Connection You Haven't Considered" at bounding box center [680, 197] width 683 height 34
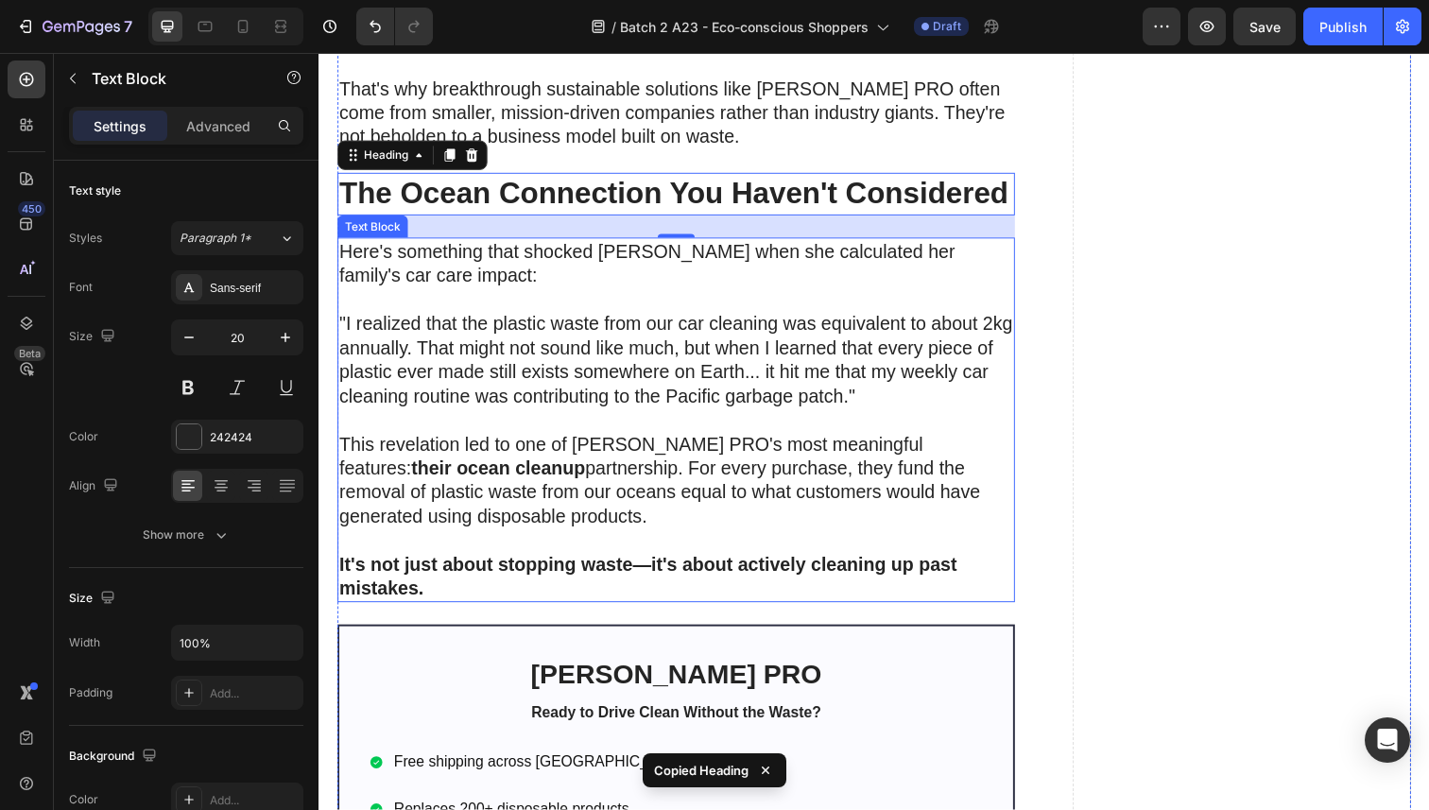
click at [481, 529] on p "This revelation led to one of Sorvala PRO's most meaningful features: their oce…" at bounding box center [683, 501] width 688 height 123
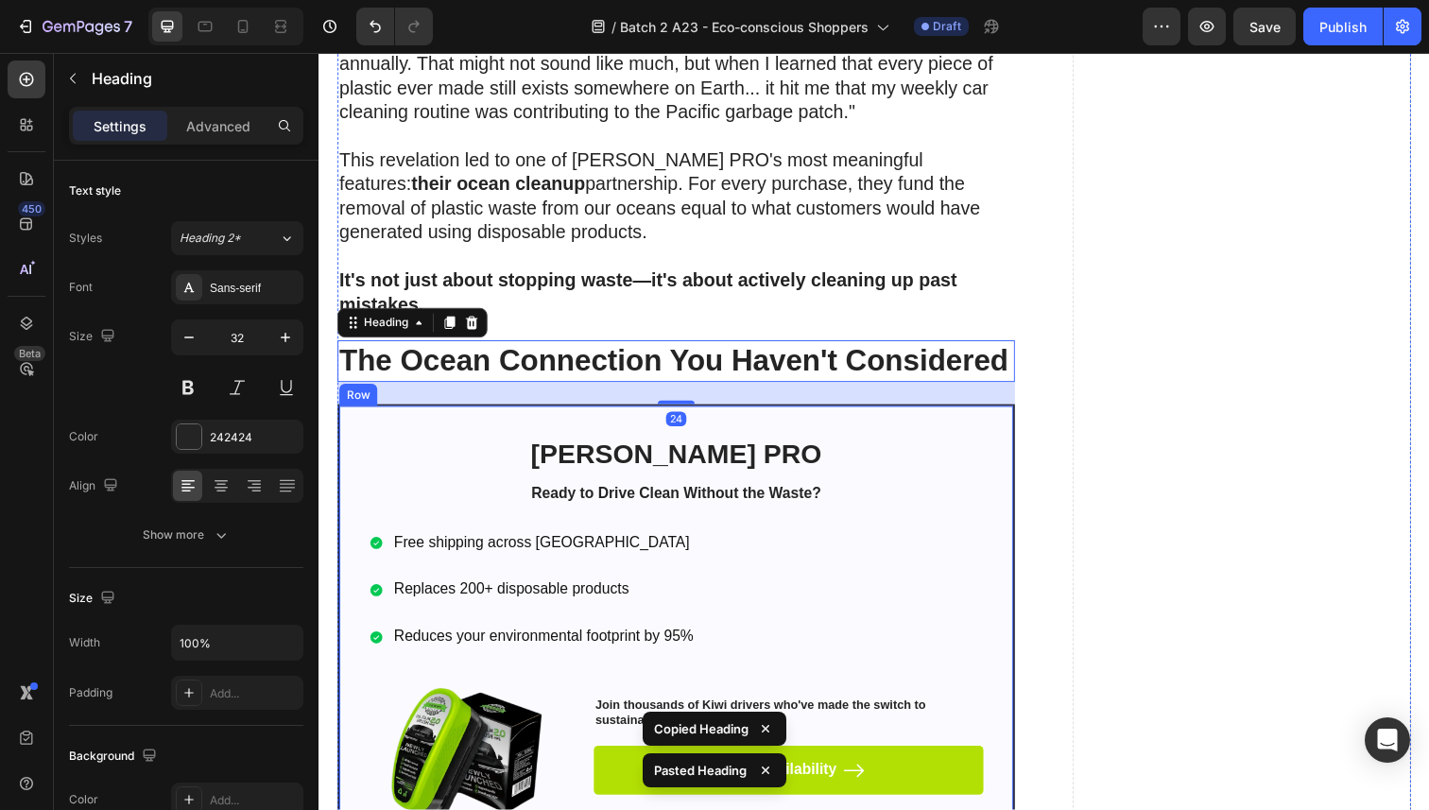
scroll to position [5887, 0]
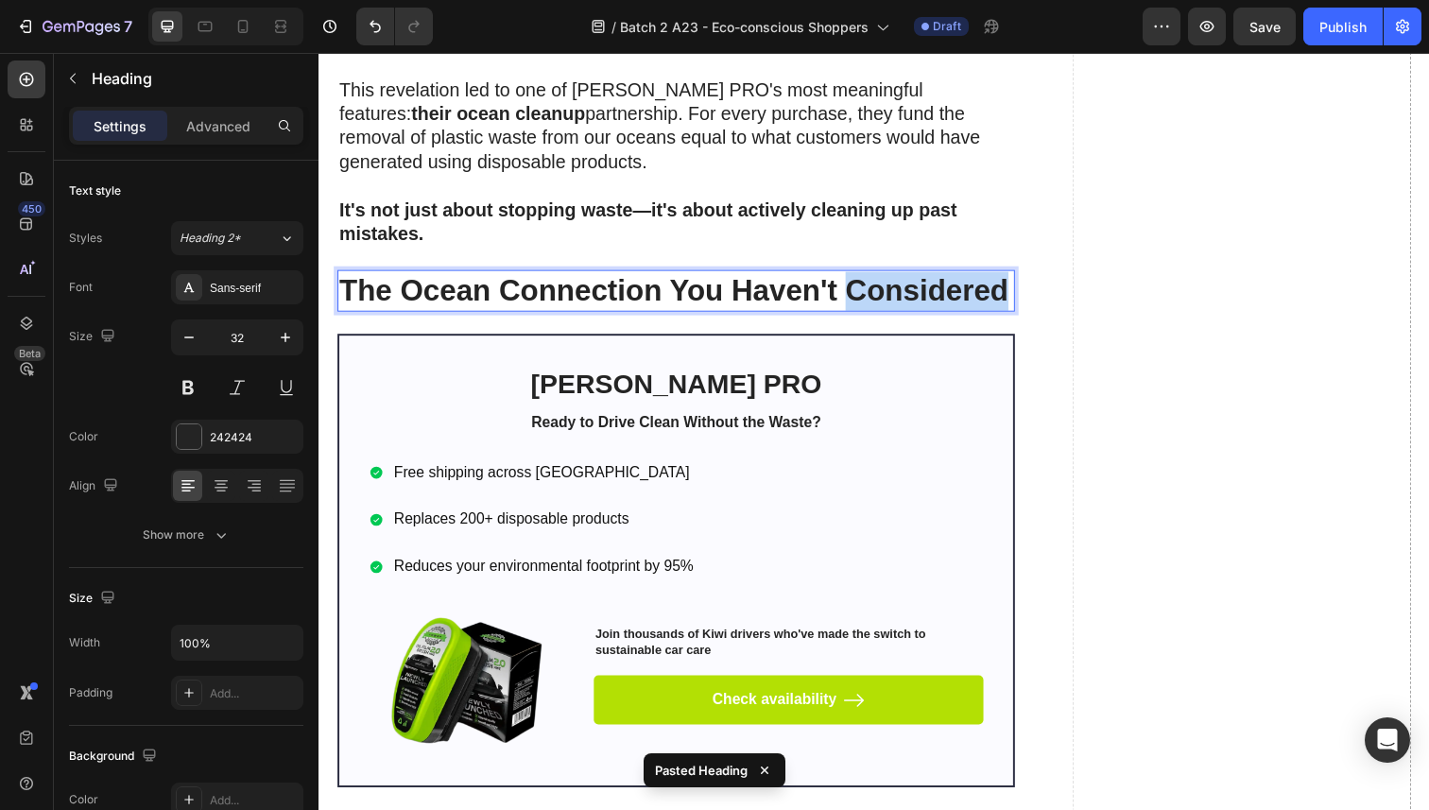
click at [445, 313] on strong "The Ocean Connection You Haven't Considered" at bounding box center [680, 296] width 683 height 34
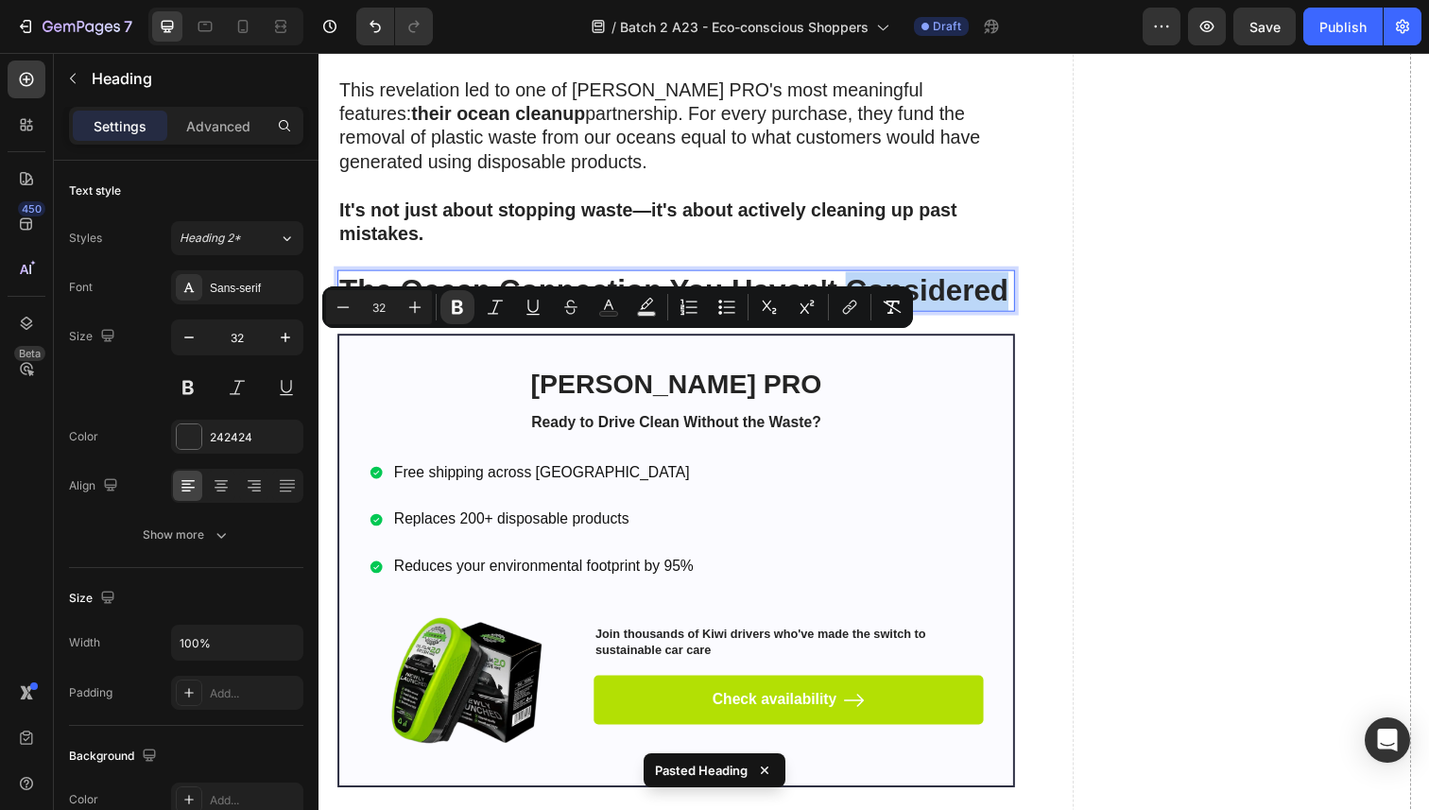
click at [445, 313] on strong "The Ocean Connection You Haven't Considered" at bounding box center [680, 296] width 683 height 34
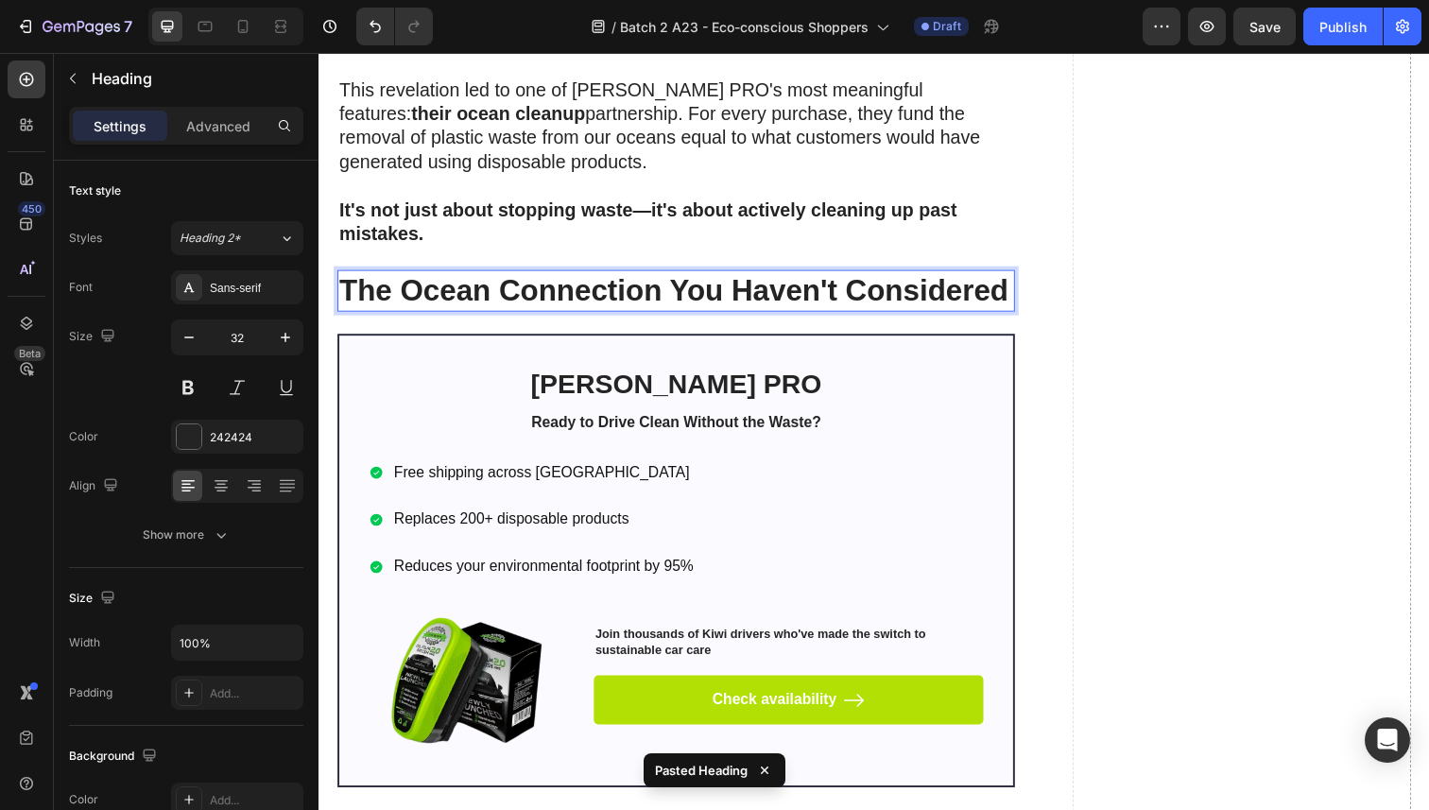
click at [445, 313] on strong "The Ocean Connection You Haven't Considered" at bounding box center [680, 296] width 683 height 34
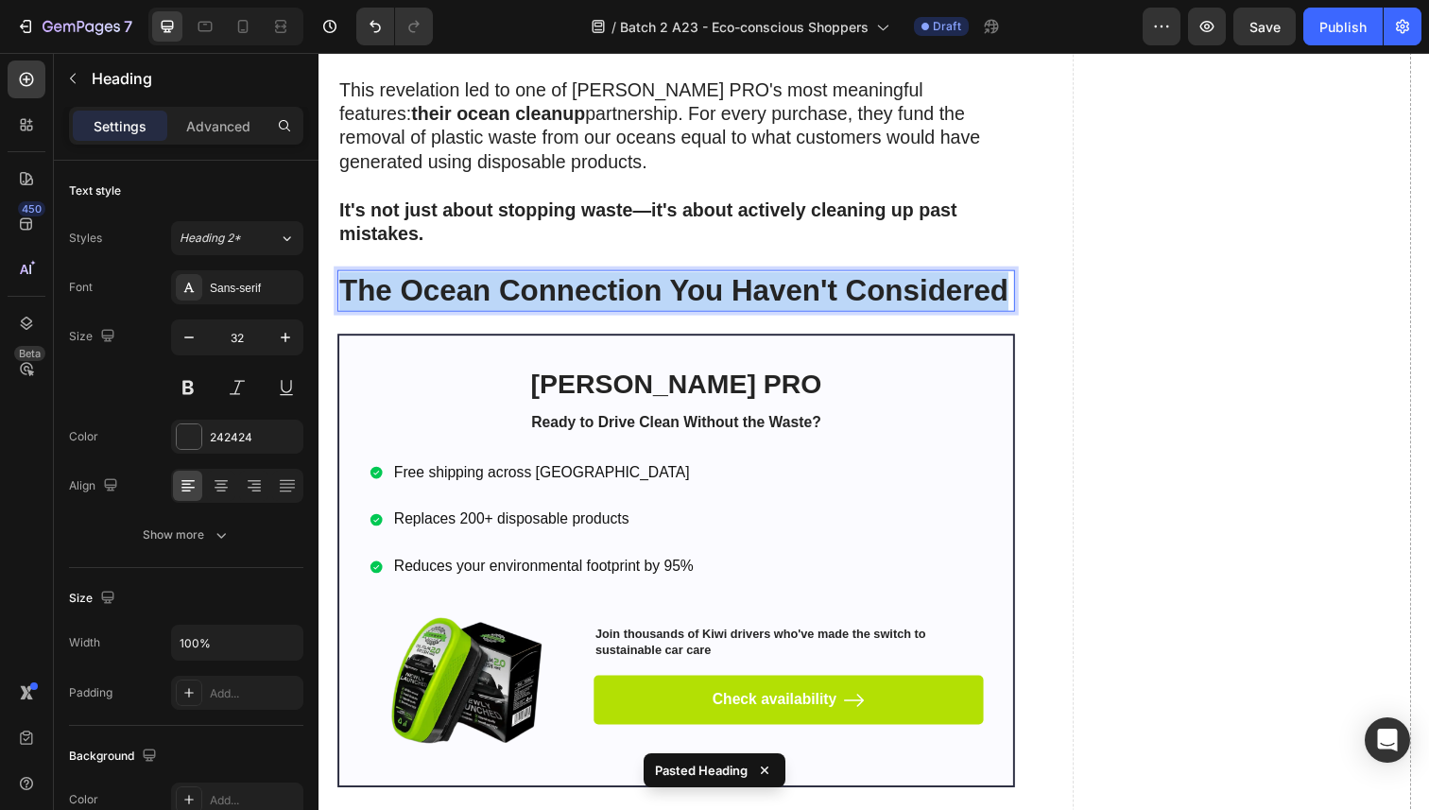
click at [445, 313] on strong "The Ocean Connection You Haven't Considered" at bounding box center [680, 296] width 683 height 34
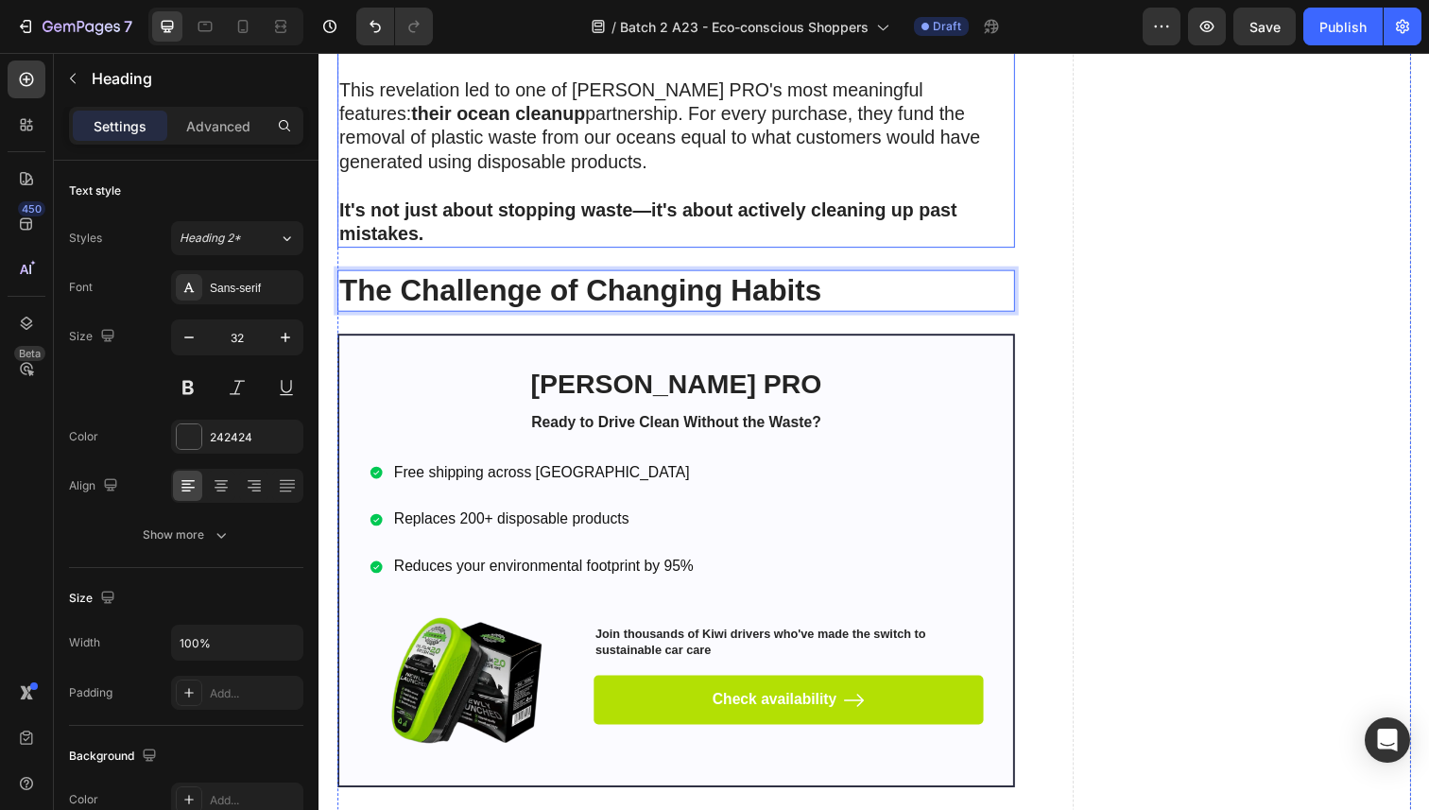
click at [449, 191] on p "This revelation led to one of Sorvala PRO's most meaningful features: their oce…" at bounding box center [683, 139] width 688 height 123
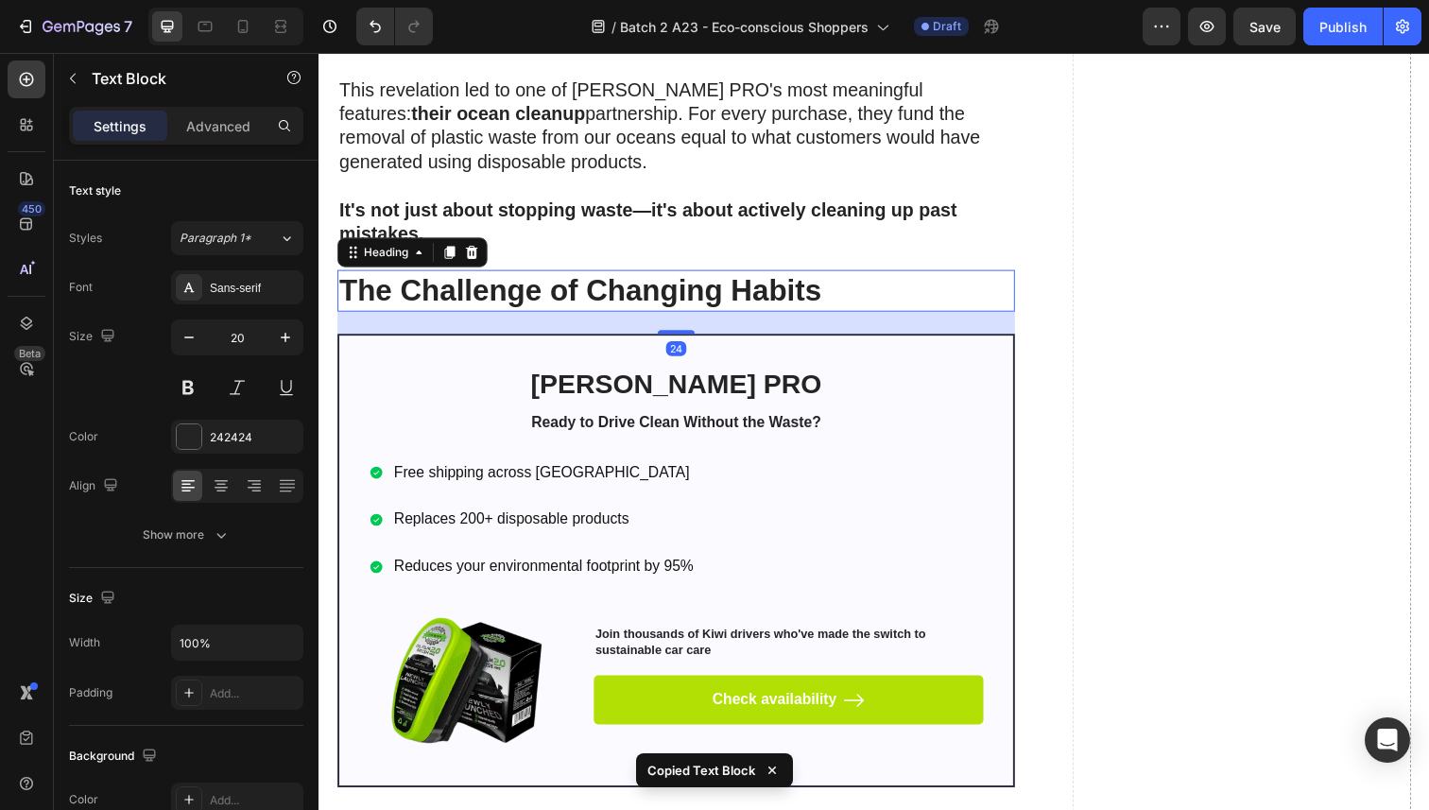
click at [477, 313] on strong "The Challenge of Changing Habits" at bounding box center [585, 296] width 492 height 34
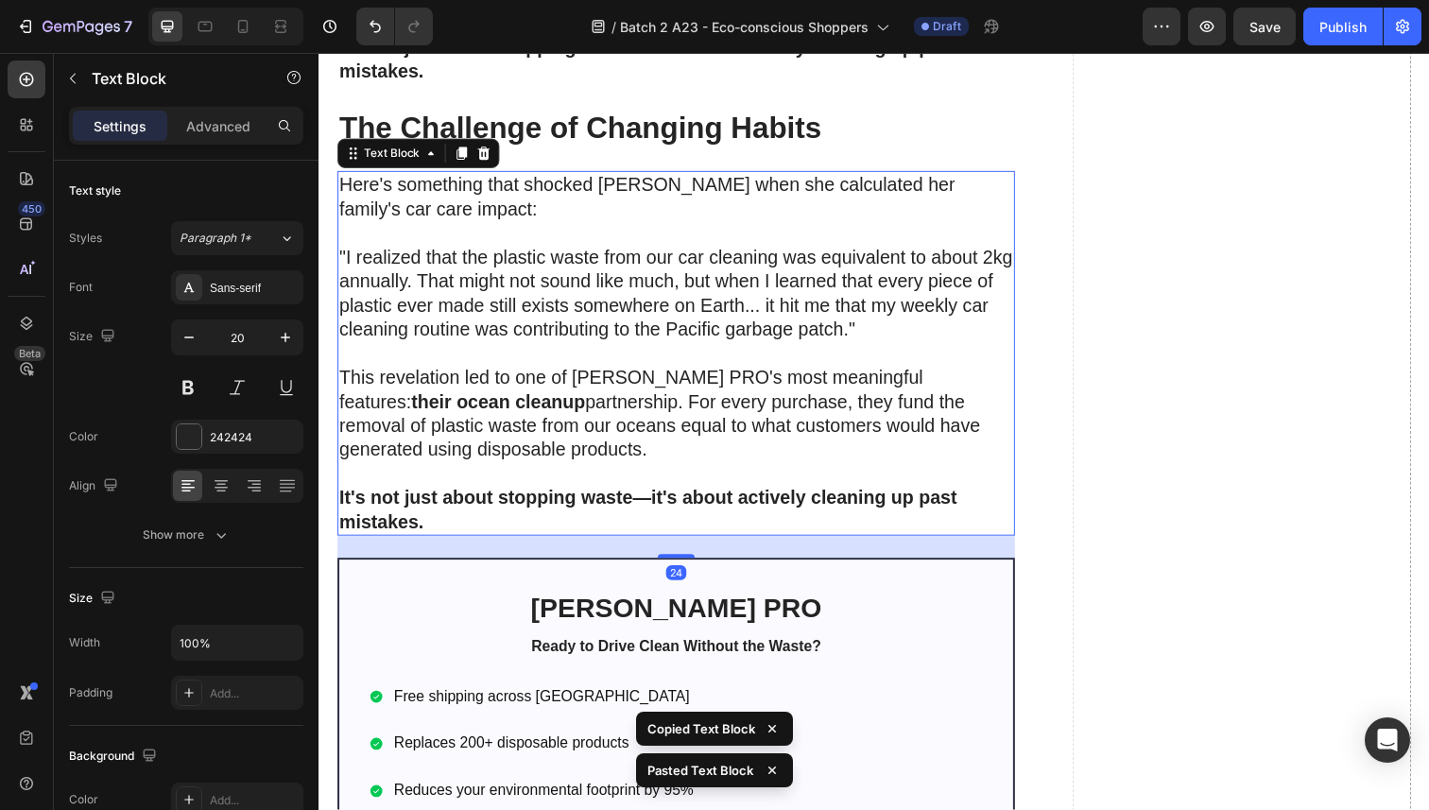
scroll to position [6064, 0]
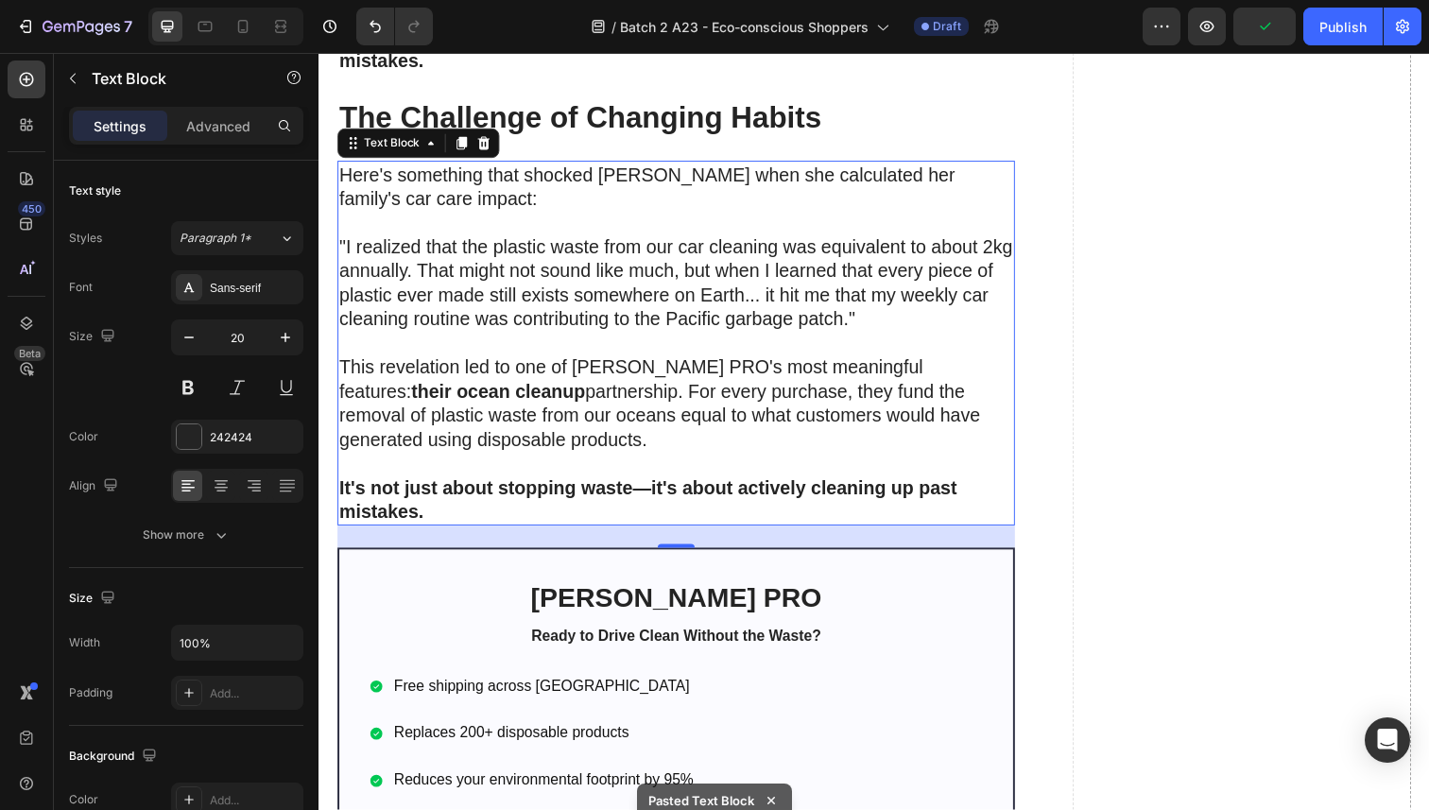
click at [512, 429] on p "This revelation led to one of Sorvala PRO's most meaningful features: their oce…" at bounding box center [683, 423] width 688 height 123
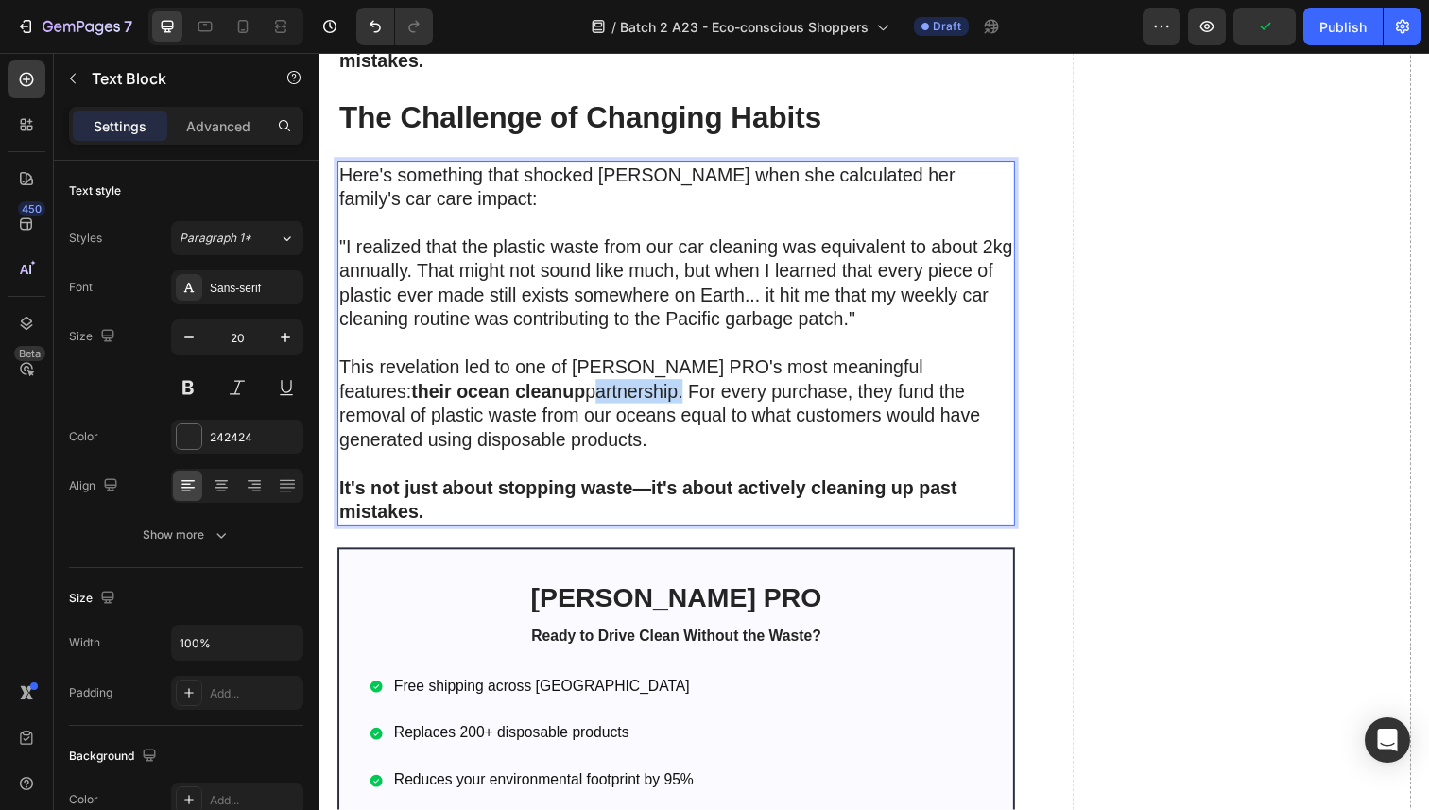
click at [512, 429] on p "This revelation led to one of Sorvala PRO's most meaningful features: their oce…" at bounding box center [683, 423] width 688 height 123
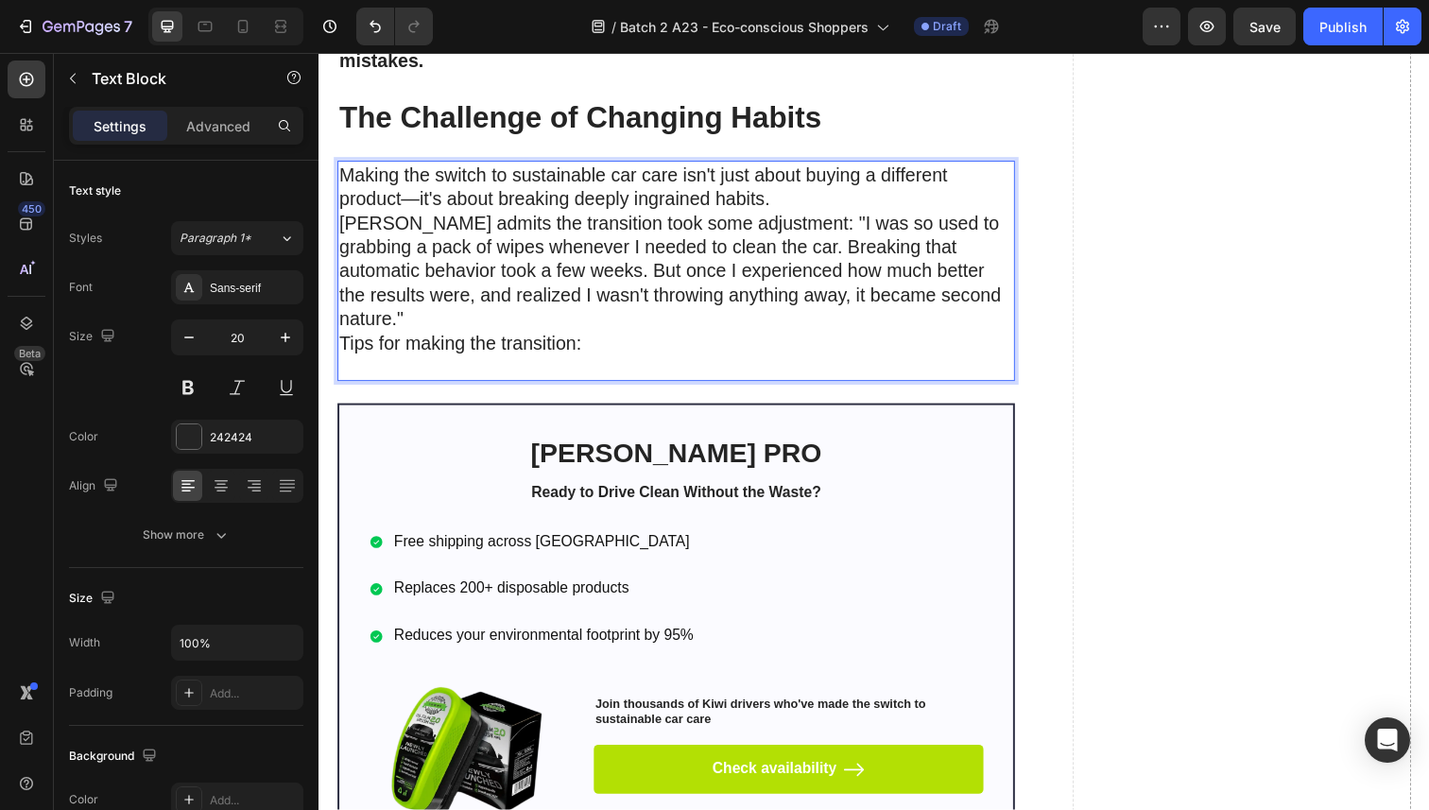
click at [489, 235] on p "Making the switch to sustainable car care isn't just about buying a different p…" at bounding box center [683, 275] width 688 height 221
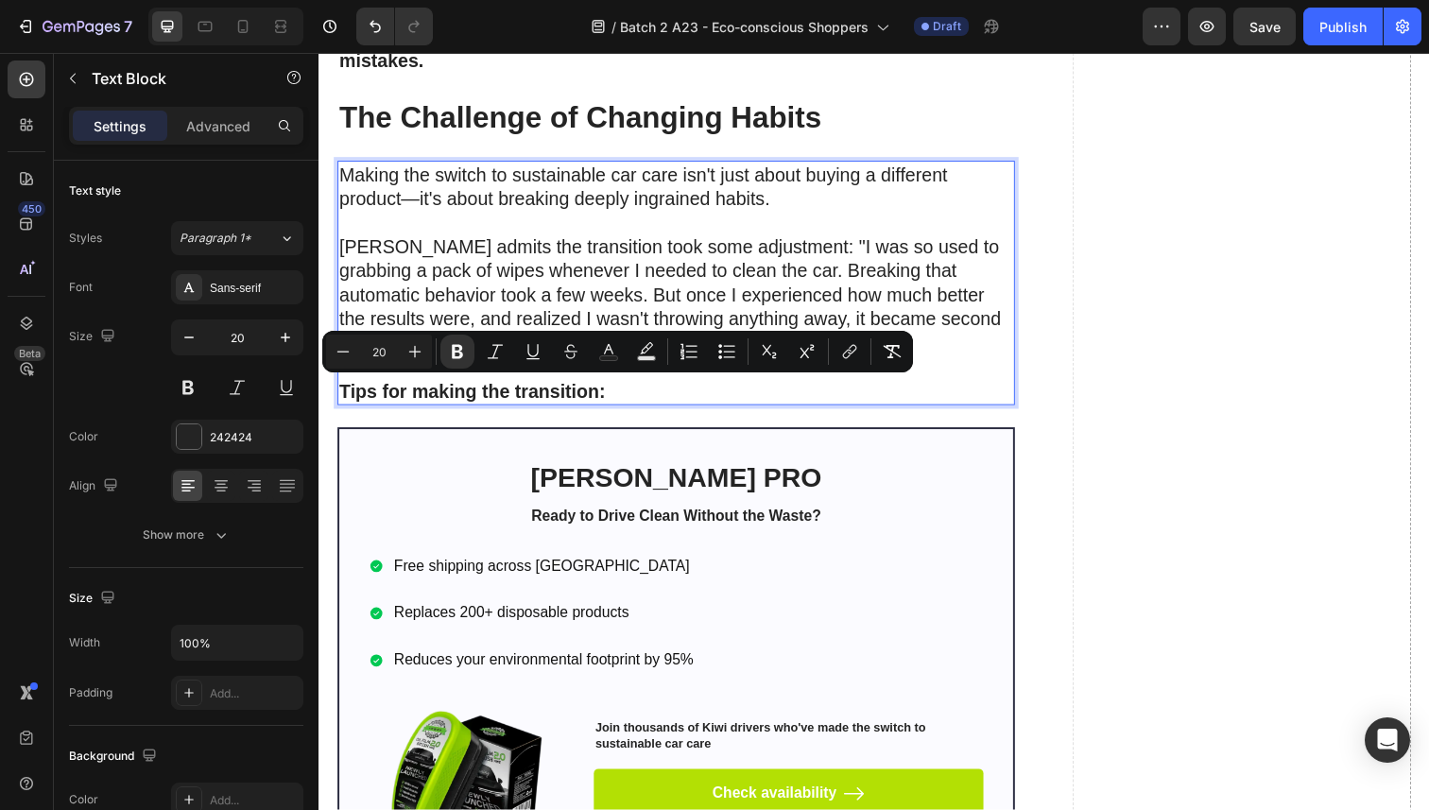
click at [543, 239] on p "Making the switch to sustainable car care isn't just about buying a different p…" at bounding box center [683, 202] width 688 height 74
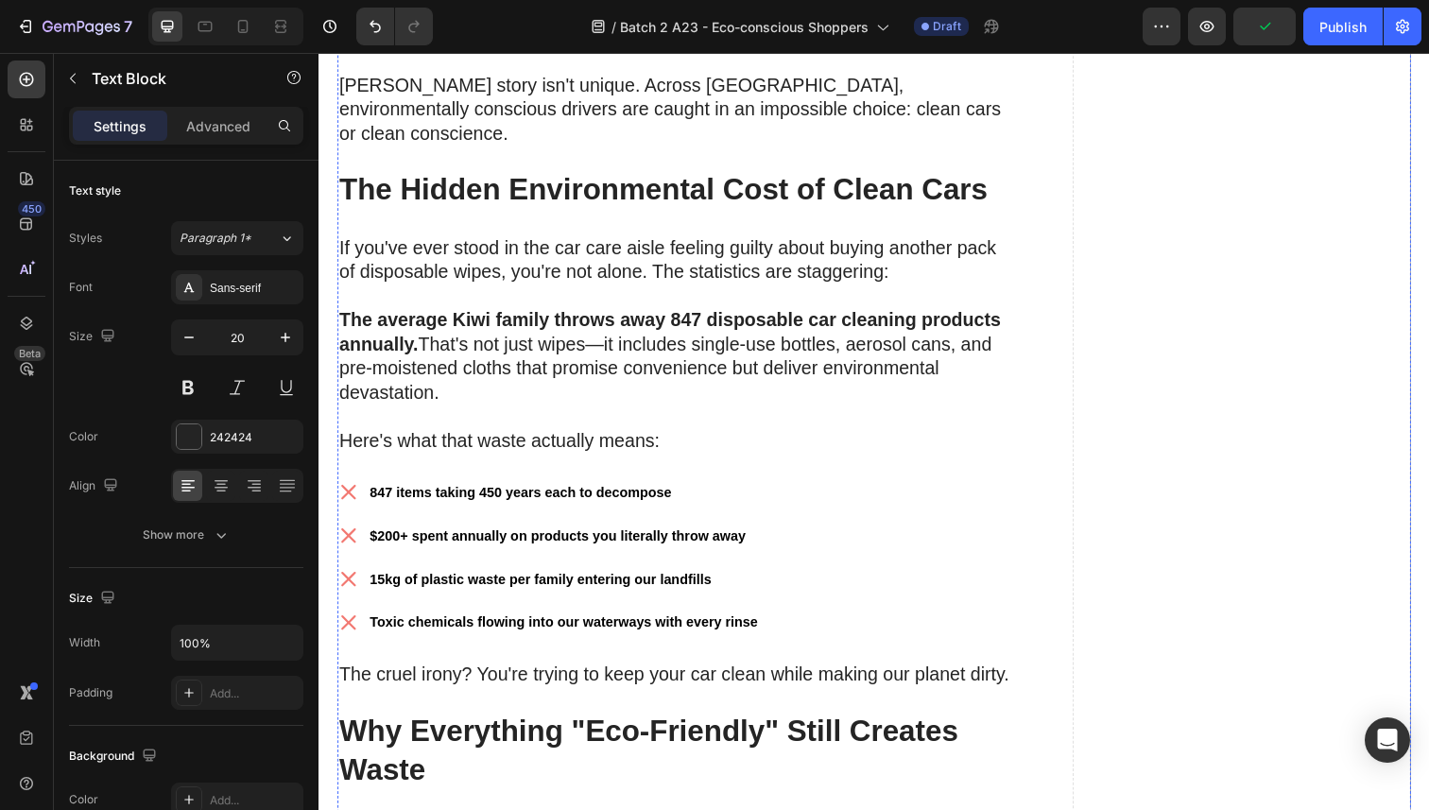
scroll to position [1053, 0]
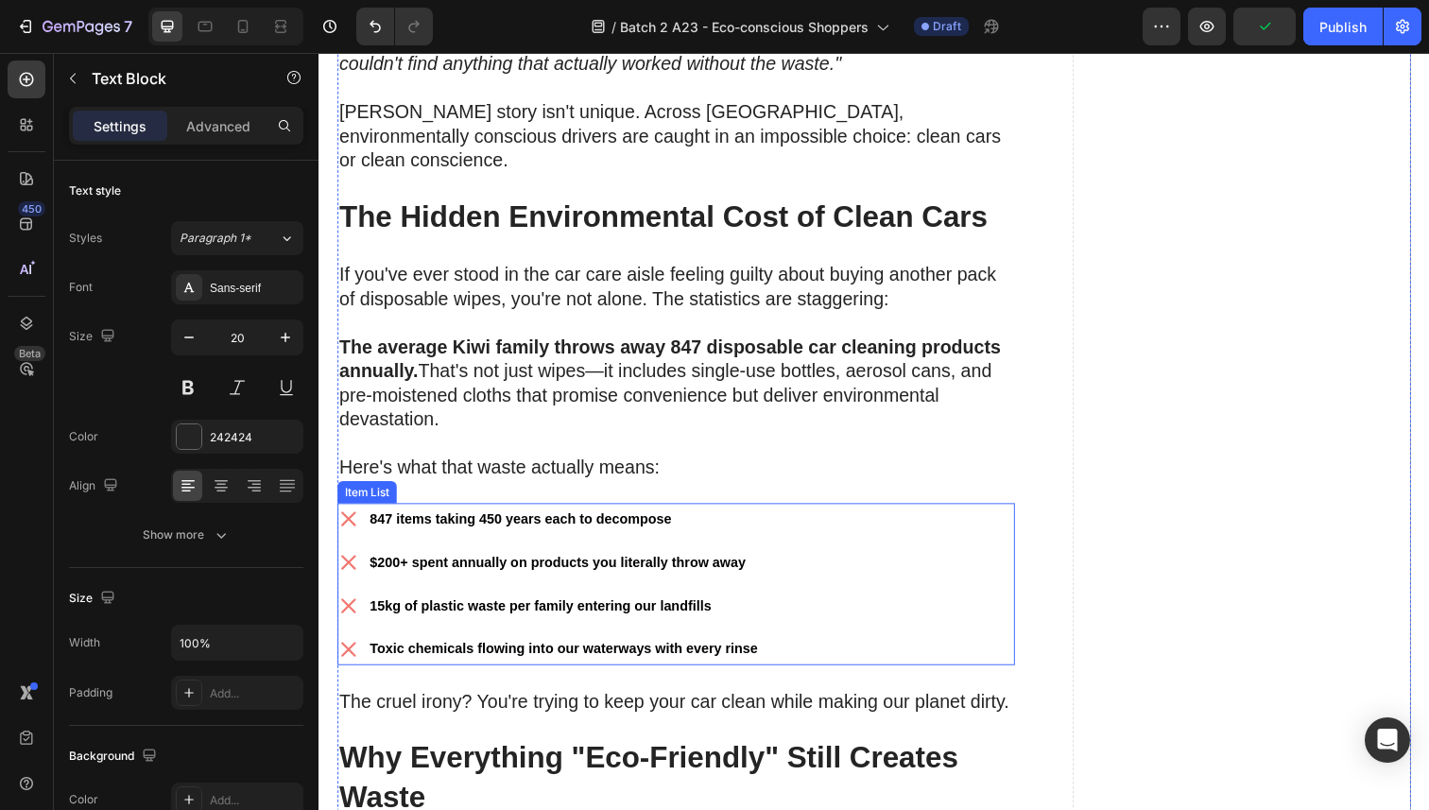
click at [822, 513] on div "847 items taking 450 years each to decompose $200+ spent annually on products y…" at bounding box center [683, 595] width 692 height 165
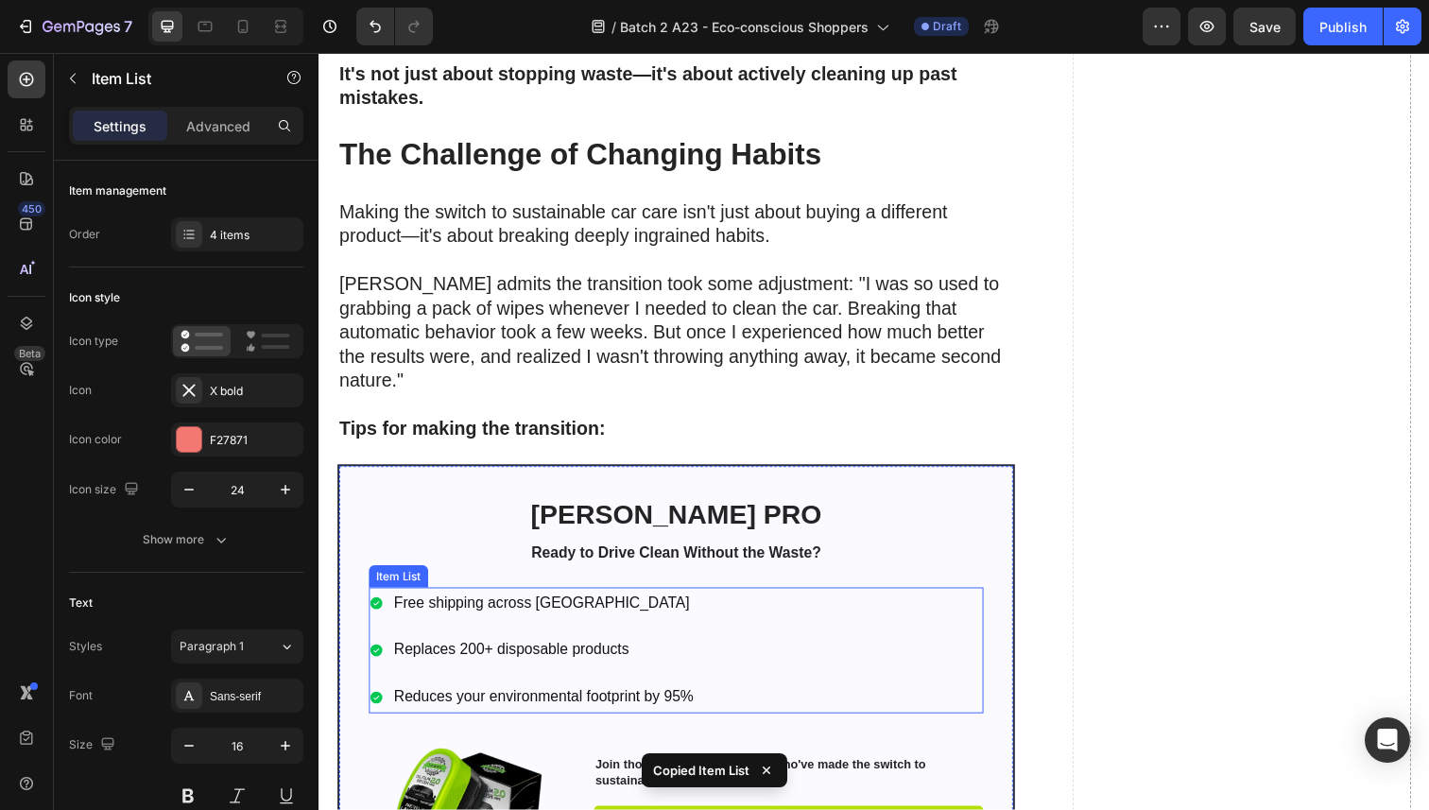
scroll to position [5943, 0]
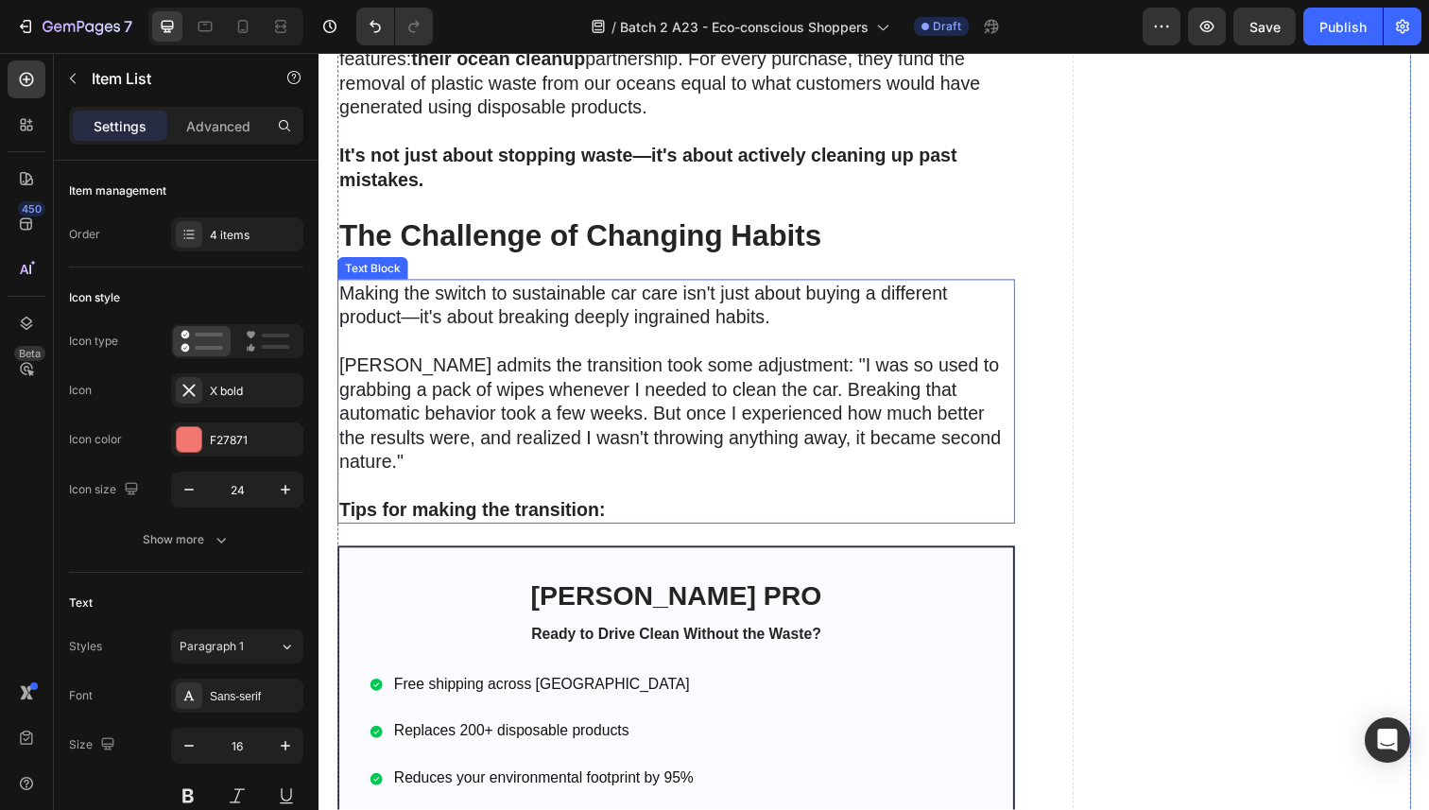
click at [547, 497] on p "[PERSON_NAME] admits the transition took some adjustment: "I was so used to gra…" at bounding box center [683, 433] width 688 height 147
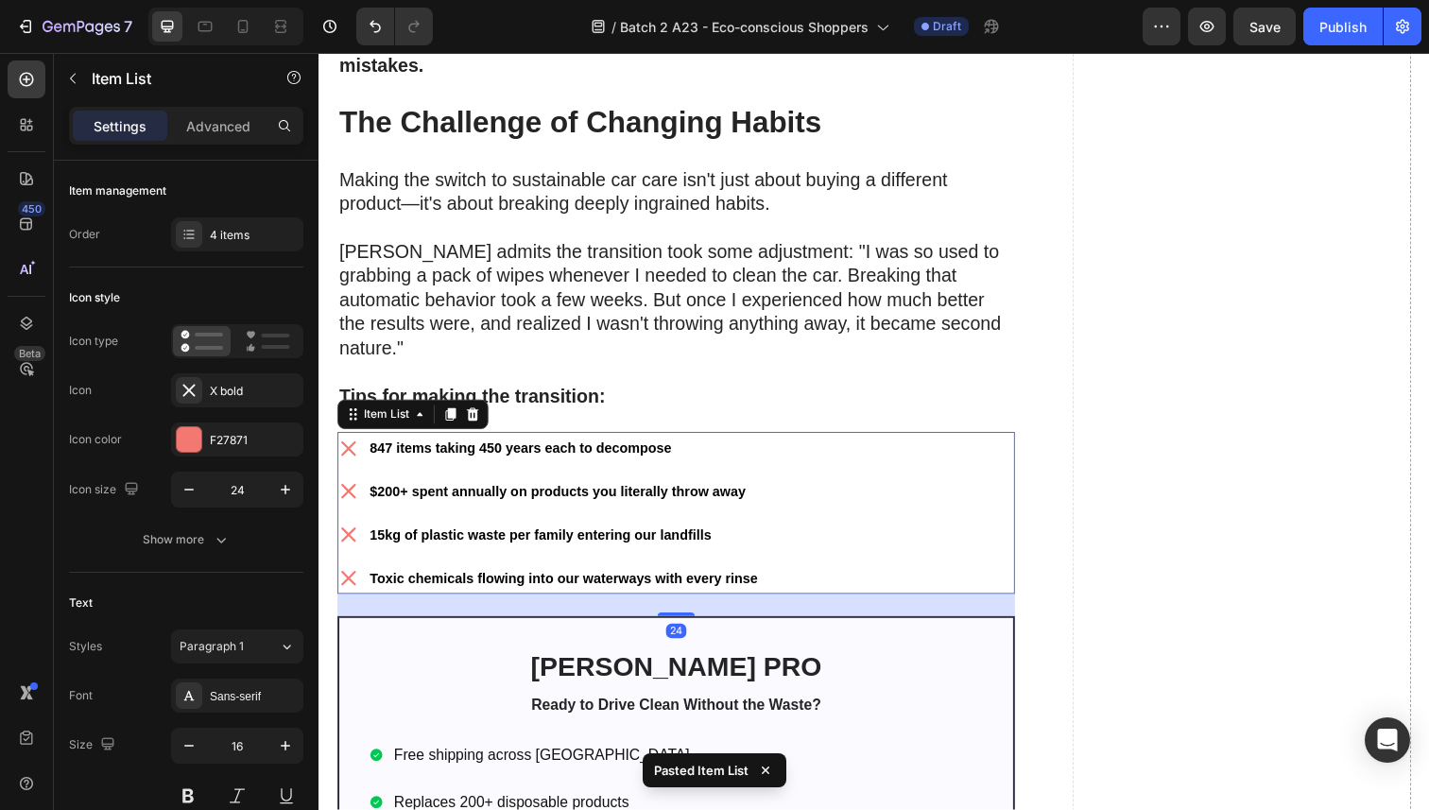
scroll to position [6088, 0]
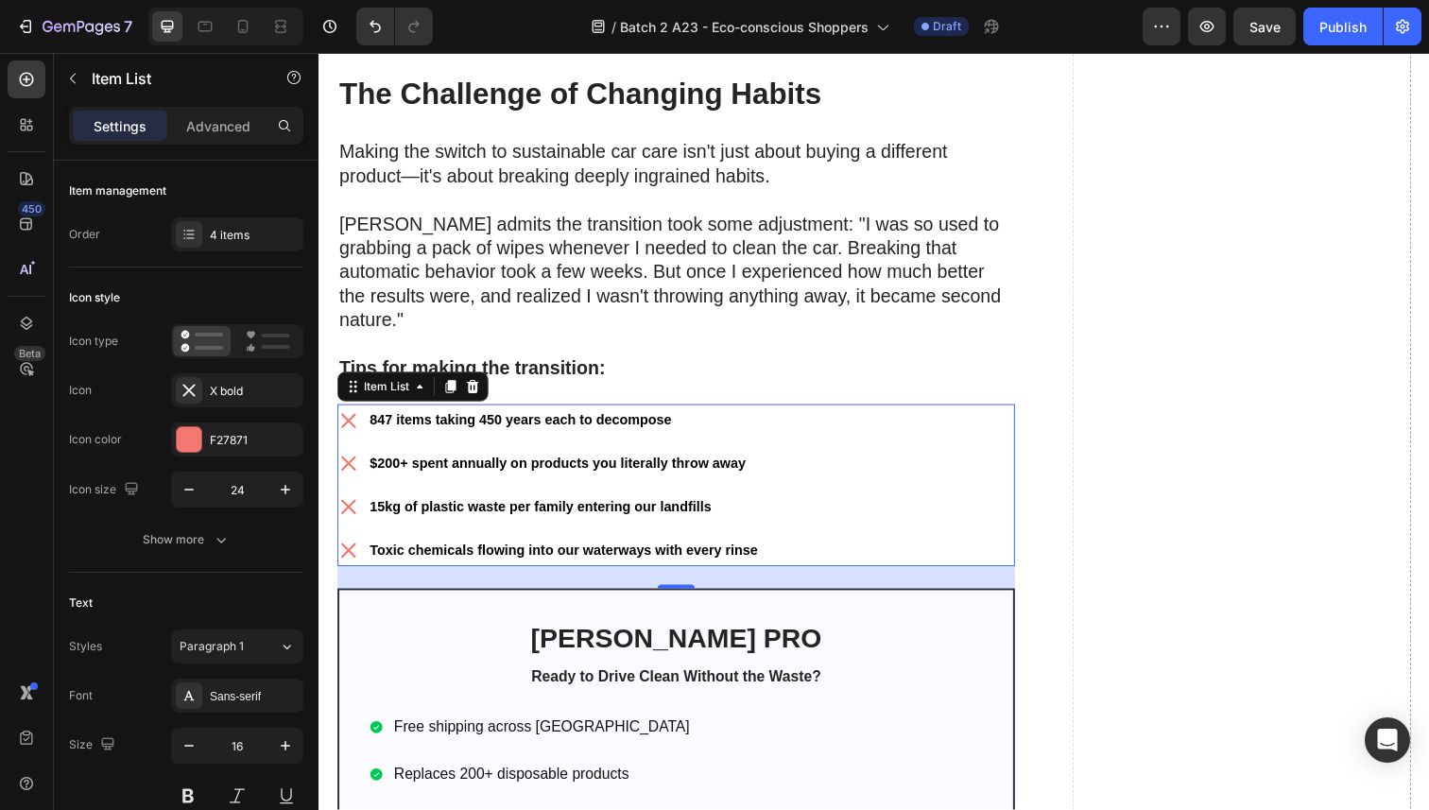
click at [459, 432] on strong "847 items taking 450 years each to decompose" at bounding box center [524, 428] width 308 height 15
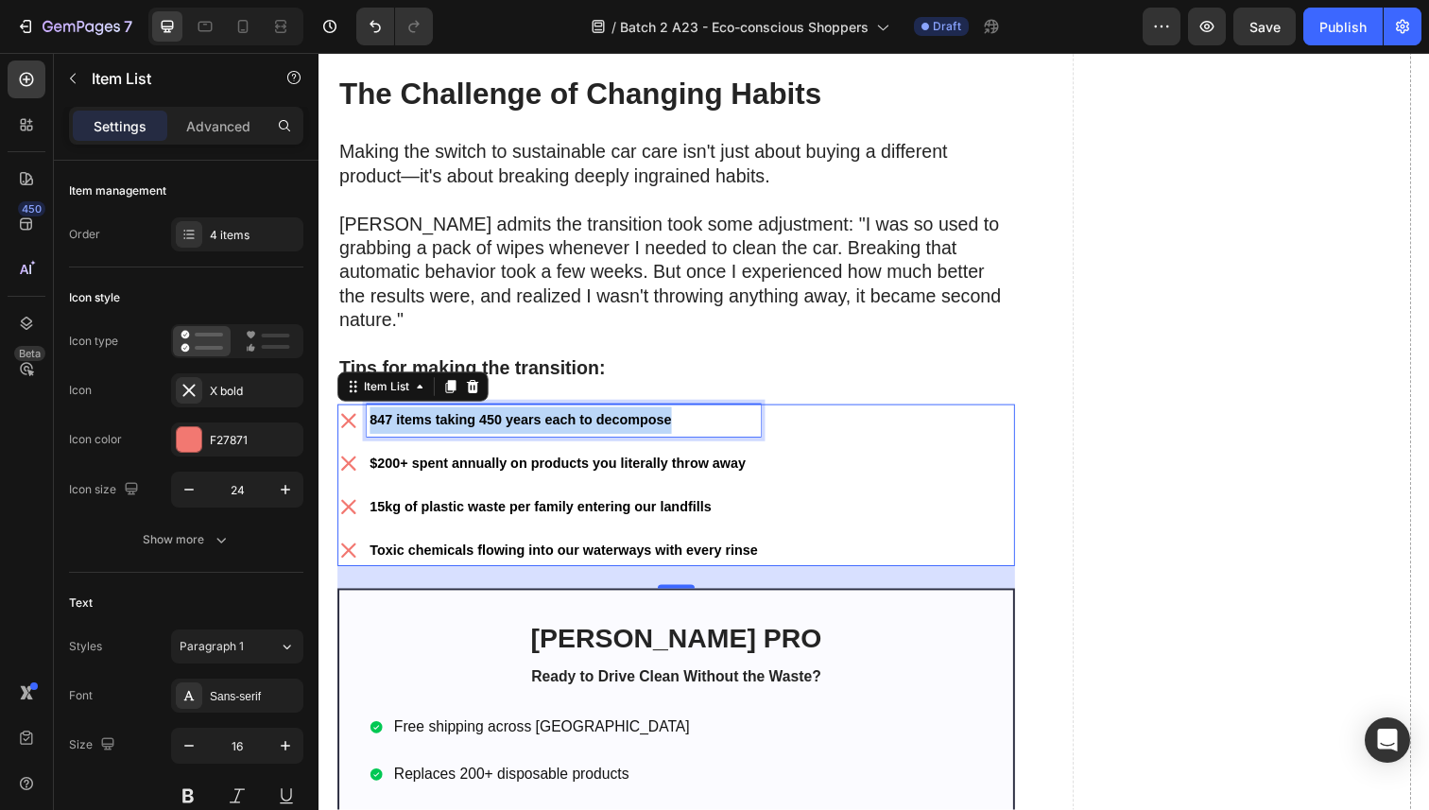
click at [459, 432] on strong "847 items taking 450 years each to decompose" at bounding box center [524, 428] width 308 height 15
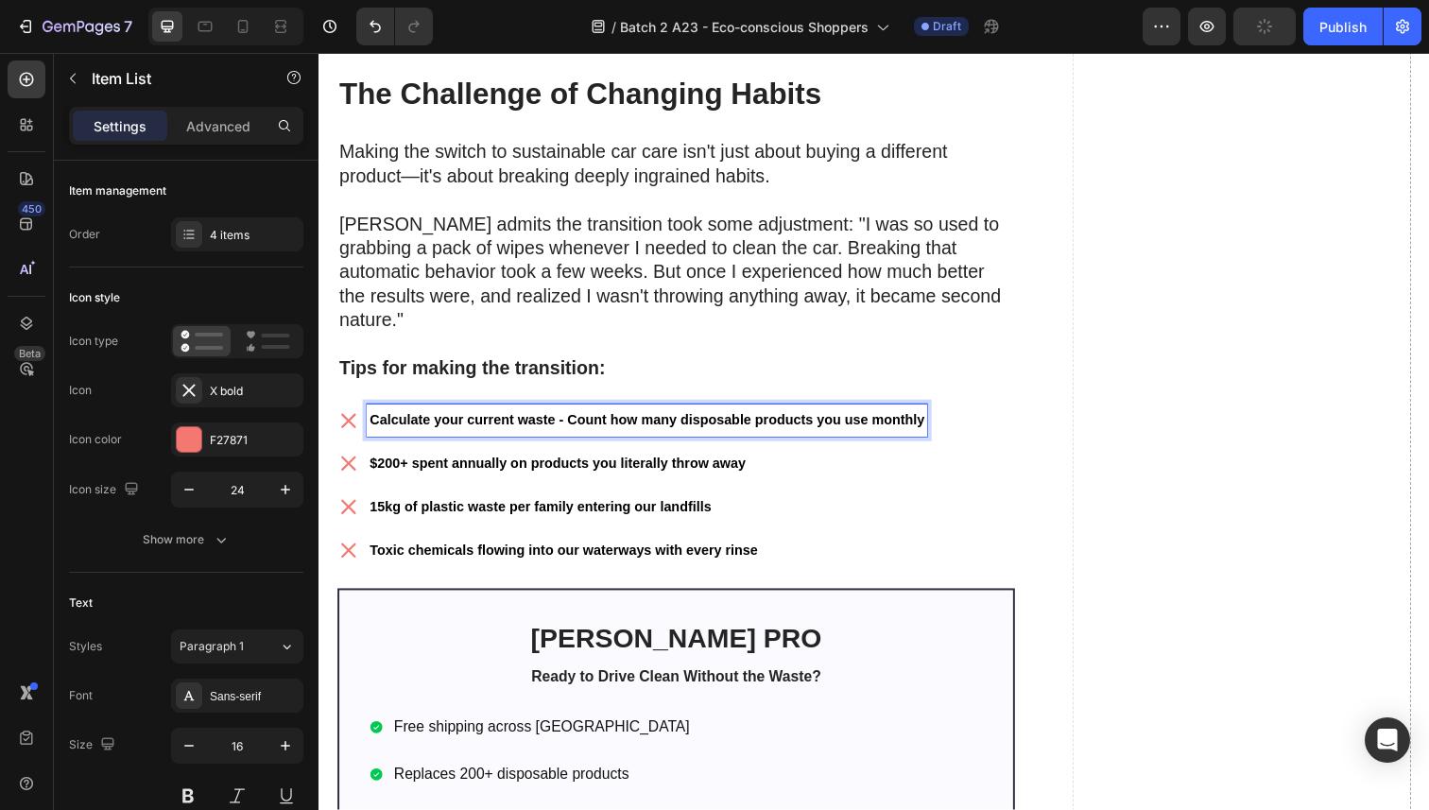
click at [455, 480] on strong "$200+ spent annually on products you literally throw away" at bounding box center [562, 472] width 384 height 15
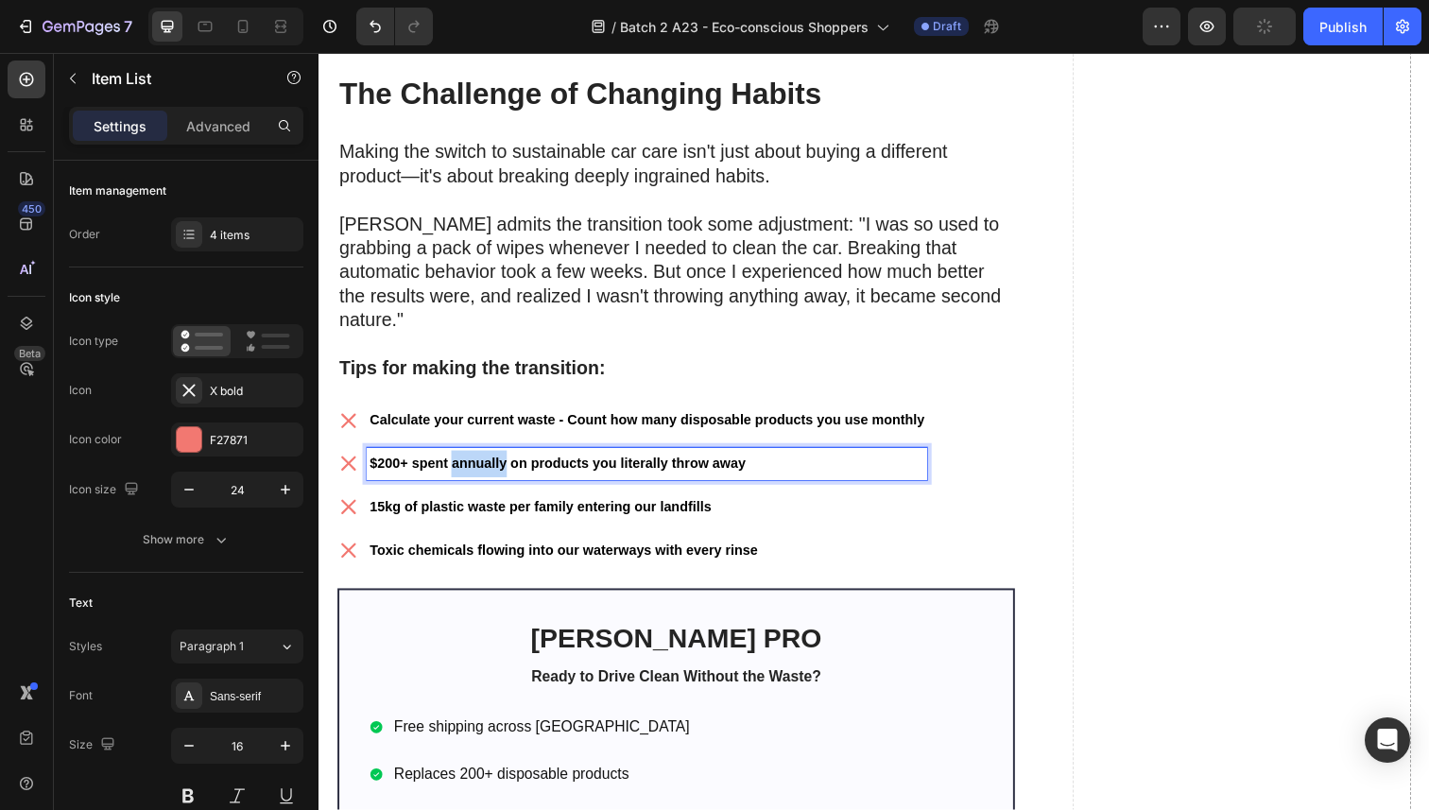
click at [455, 480] on strong "$200+ spent annually on products you literally throw away" at bounding box center [562, 472] width 384 height 15
click at [465, 516] on strong "15kg of plastic waste per family entering our landfills" at bounding box center [544, 516] width 349 height 15
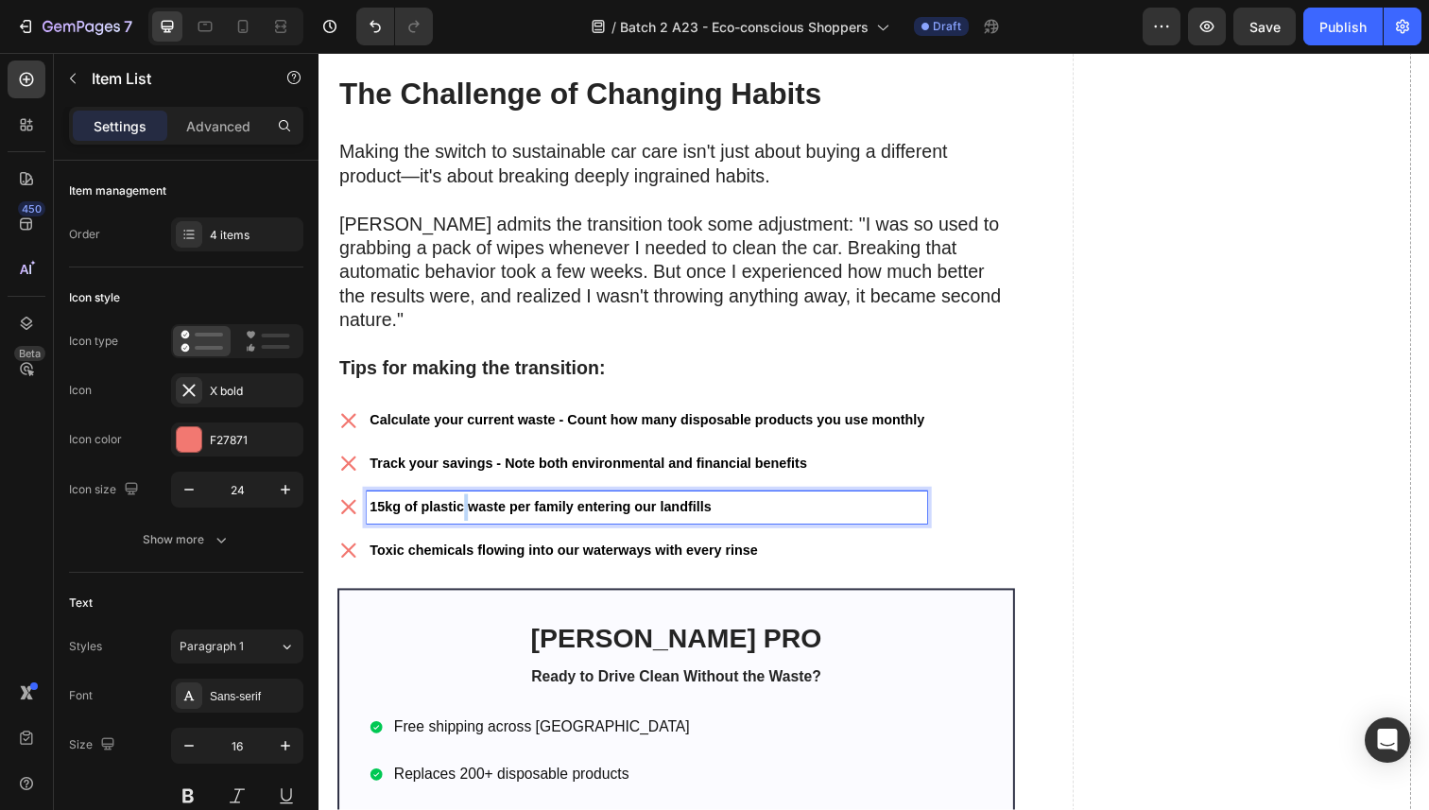
click at [465, 516] on strong "15kg of plastic waste per family entering our landfills" at bounding box center [544, 516] width 349 height 15
click at [467, 560] on strong "Toxic chemicals flowing into our waterways with every rinse" at bounding box center [568, 561] width 396 height 15
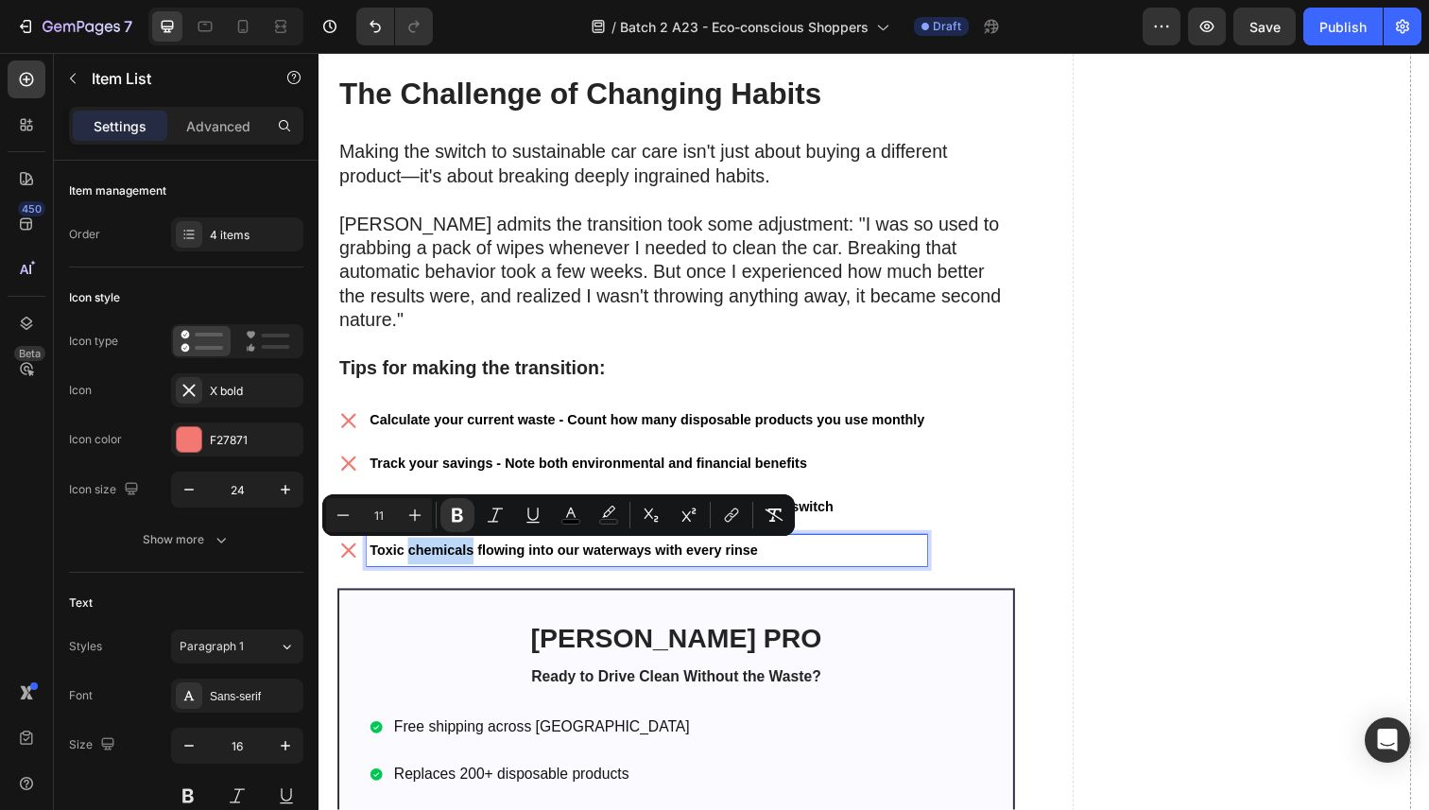
click at [467, 560] on strong "Toxic chemicals flowing into our waterways with every rinse" at bounding box center [568, 561] width 396 height 15
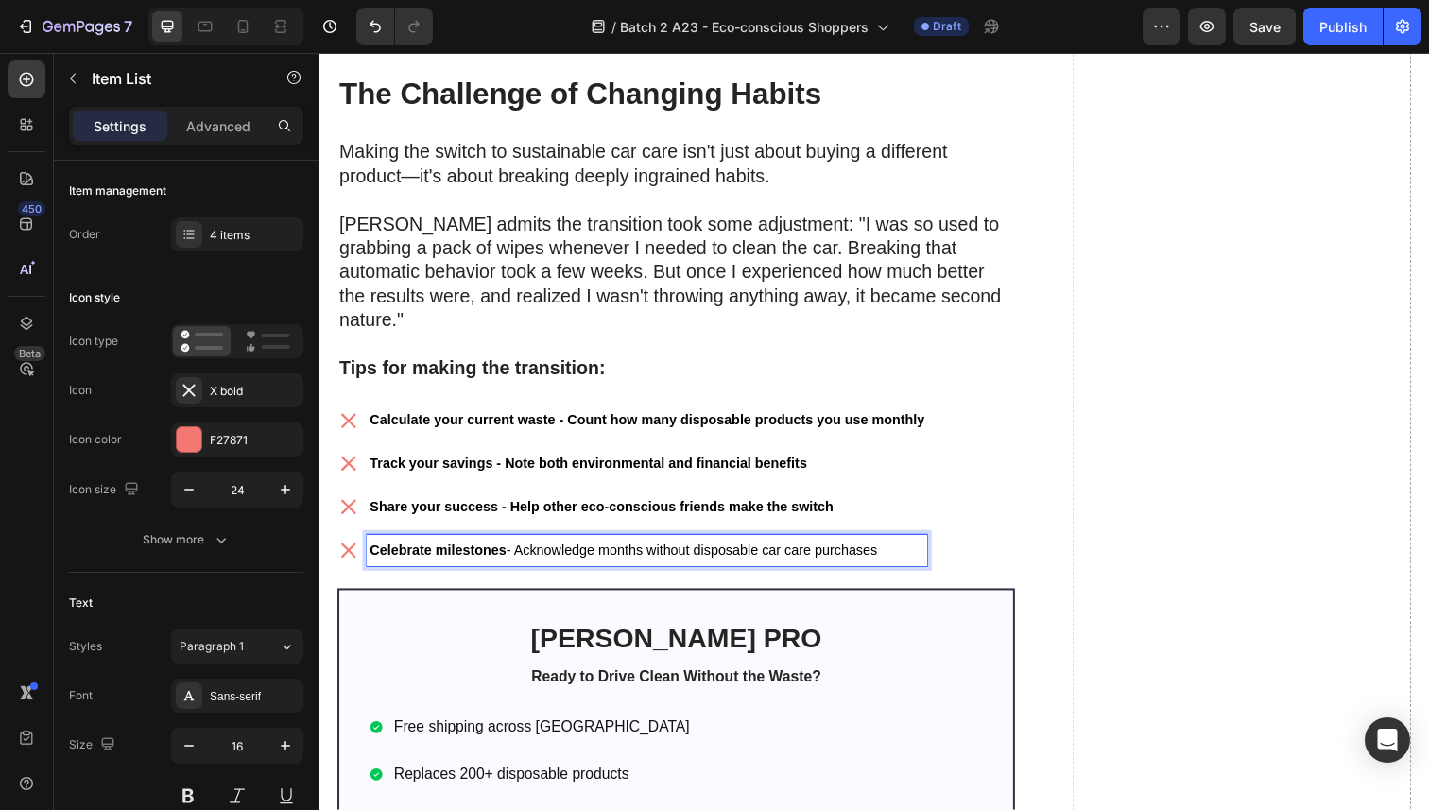
click at [968, 469] on div "Calculate your current waste - Count how many disposable products you use month…" at bounding box center [683, 494] width 692 height 165
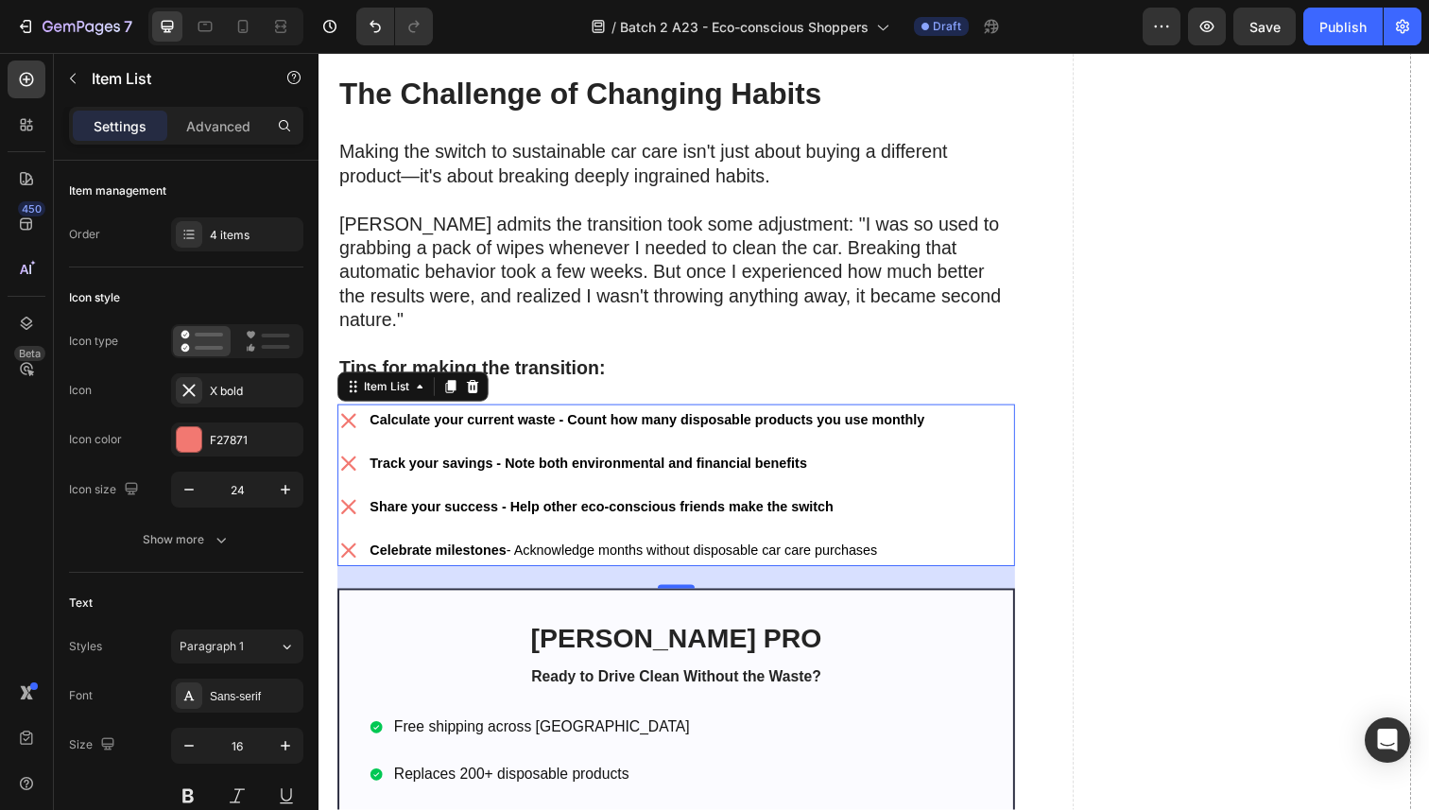
click at [985, 460] on div "Calculate your current waste - Count how many disposable products you use month…" at bounding box center [683, 494] width 692 height 165
click at [220, 403] on div "X bold" at bounding box center [237, 390] width 132 height 34
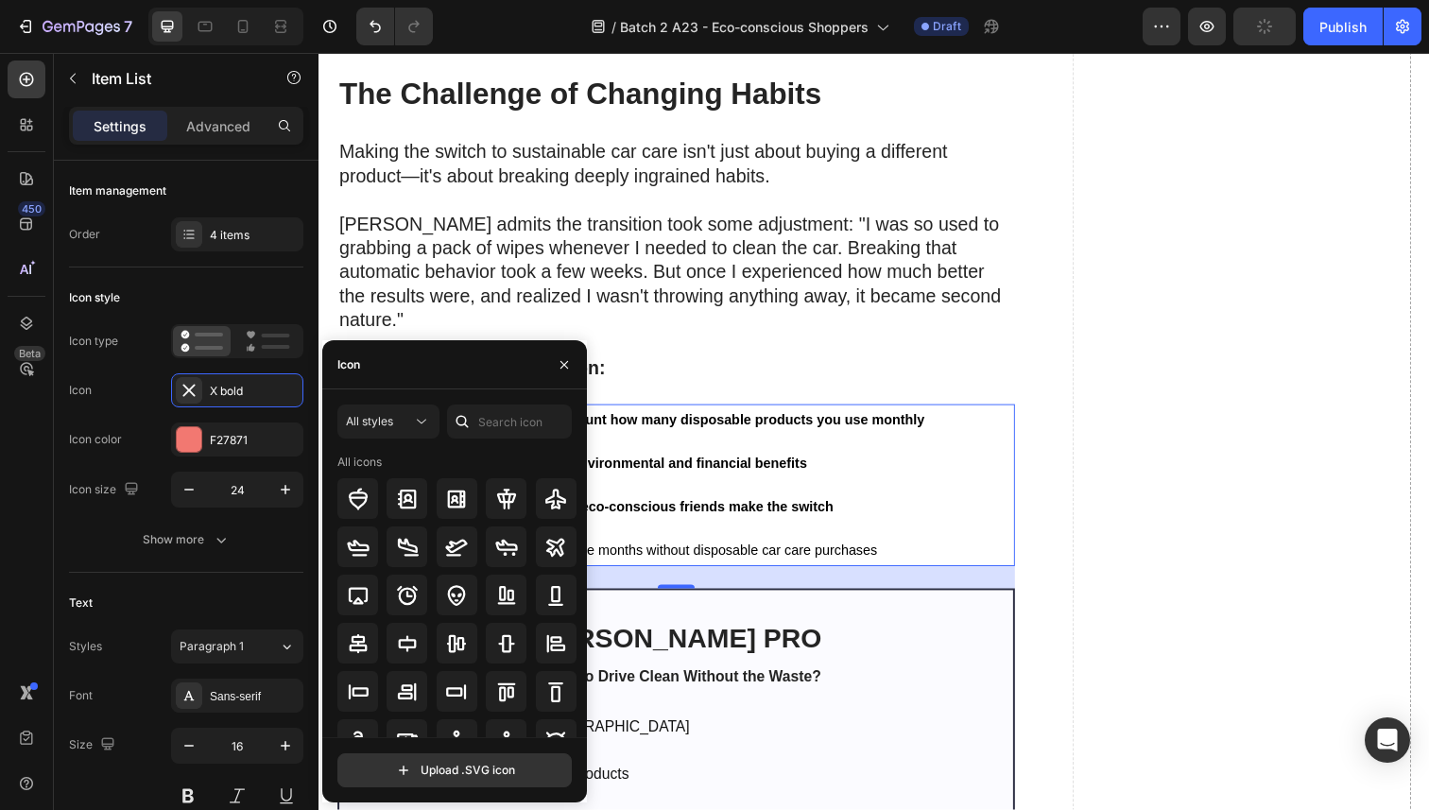
click at [439, 382] on div "Icon" at bounding box center [454, 364] width 265 height 49
click at [482, 419] on input "text" at bounding box center [509, 422] width 125 height 34
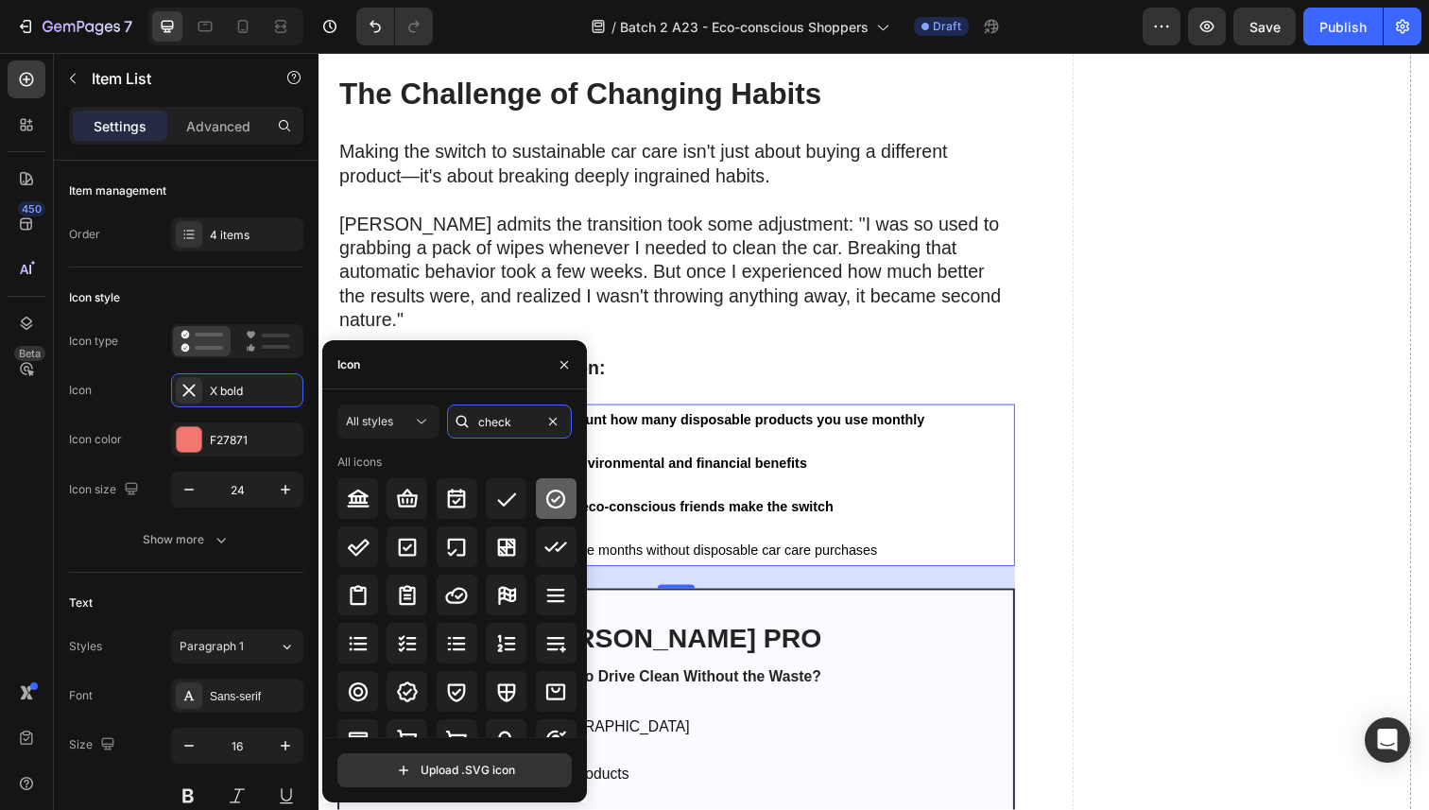
type input "check"
click at [536, 496] on div at bounding box center [556, 498] width 41 height 41
click at [1000, 494] on div "Calculate your current waste - Count how many disposable products you use month…" at bounding box center [683, 494] width 692 height 165
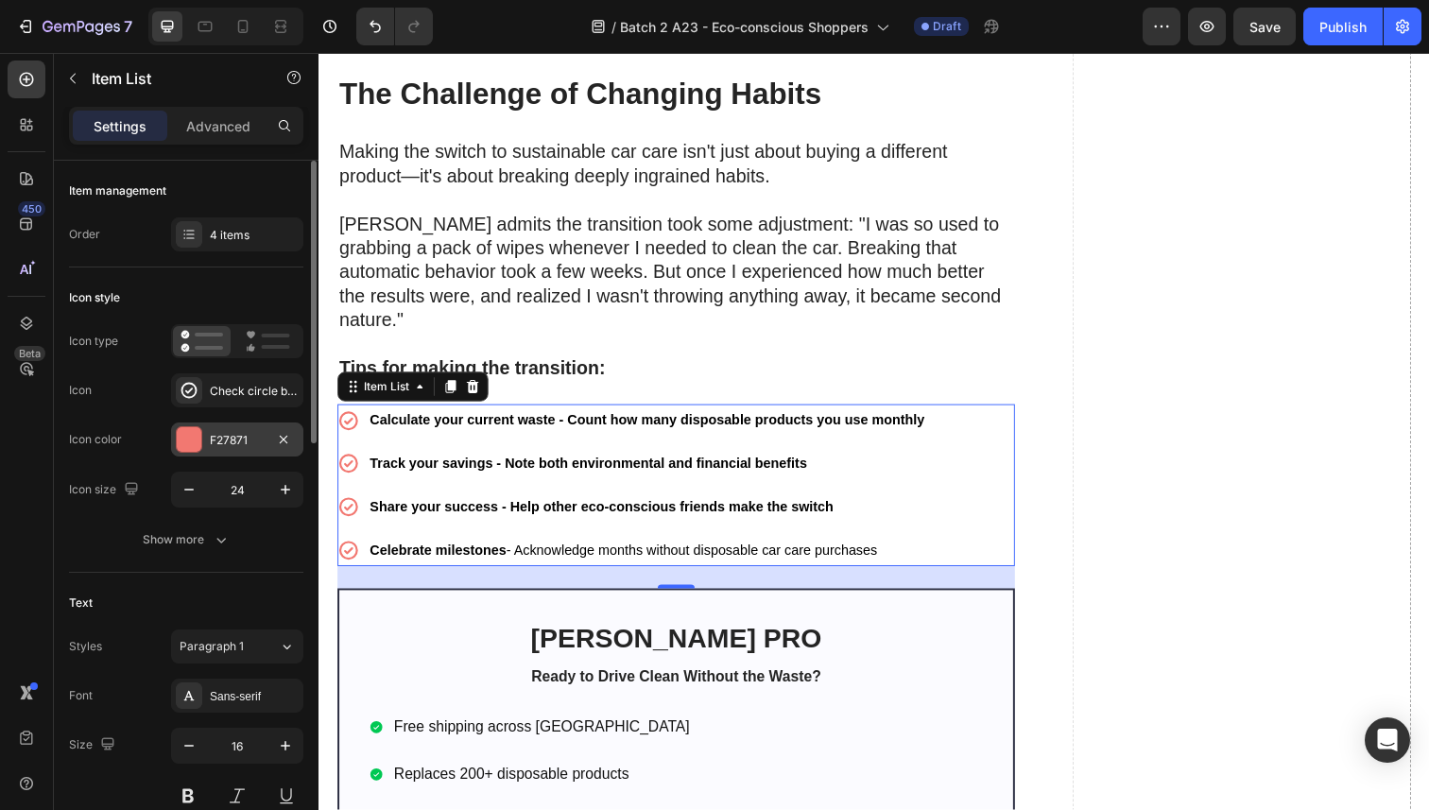
click at [185, 439] on div at bounding box center [189, 439] width 25 height 25
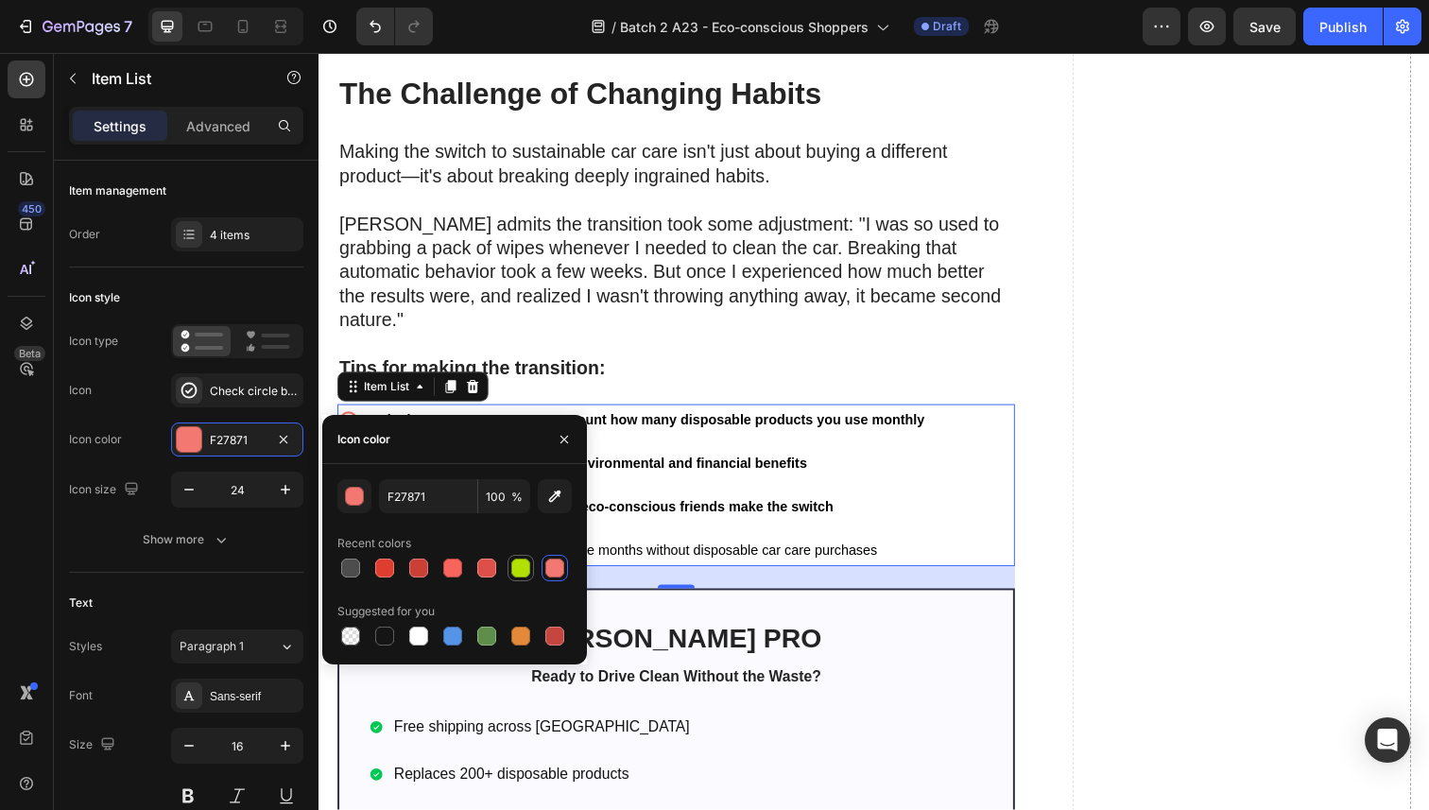
click at [521, 568] on div at bounding box center [520, 568] width 19 height 19
type input "B3E004"
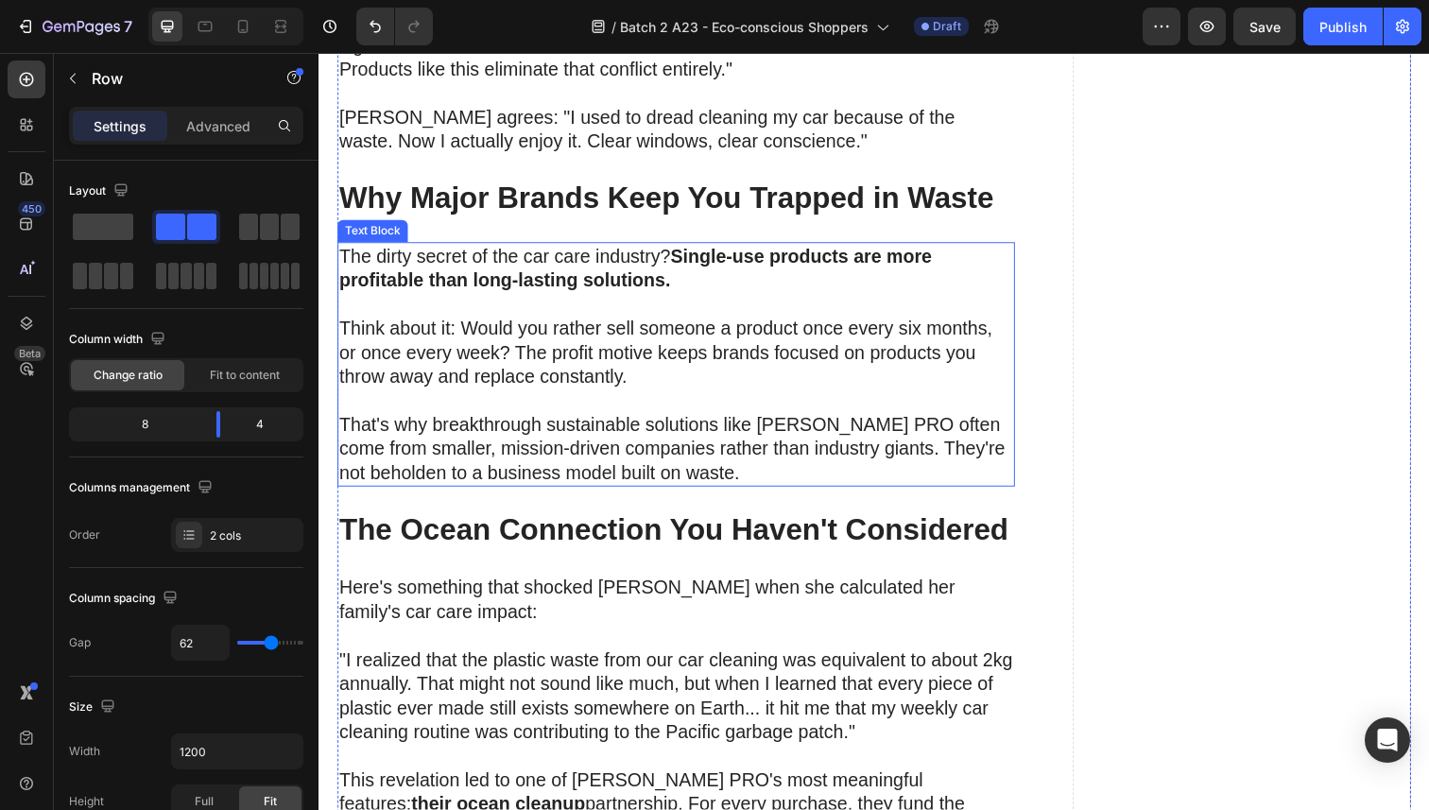
scroll to position [4645, 0]
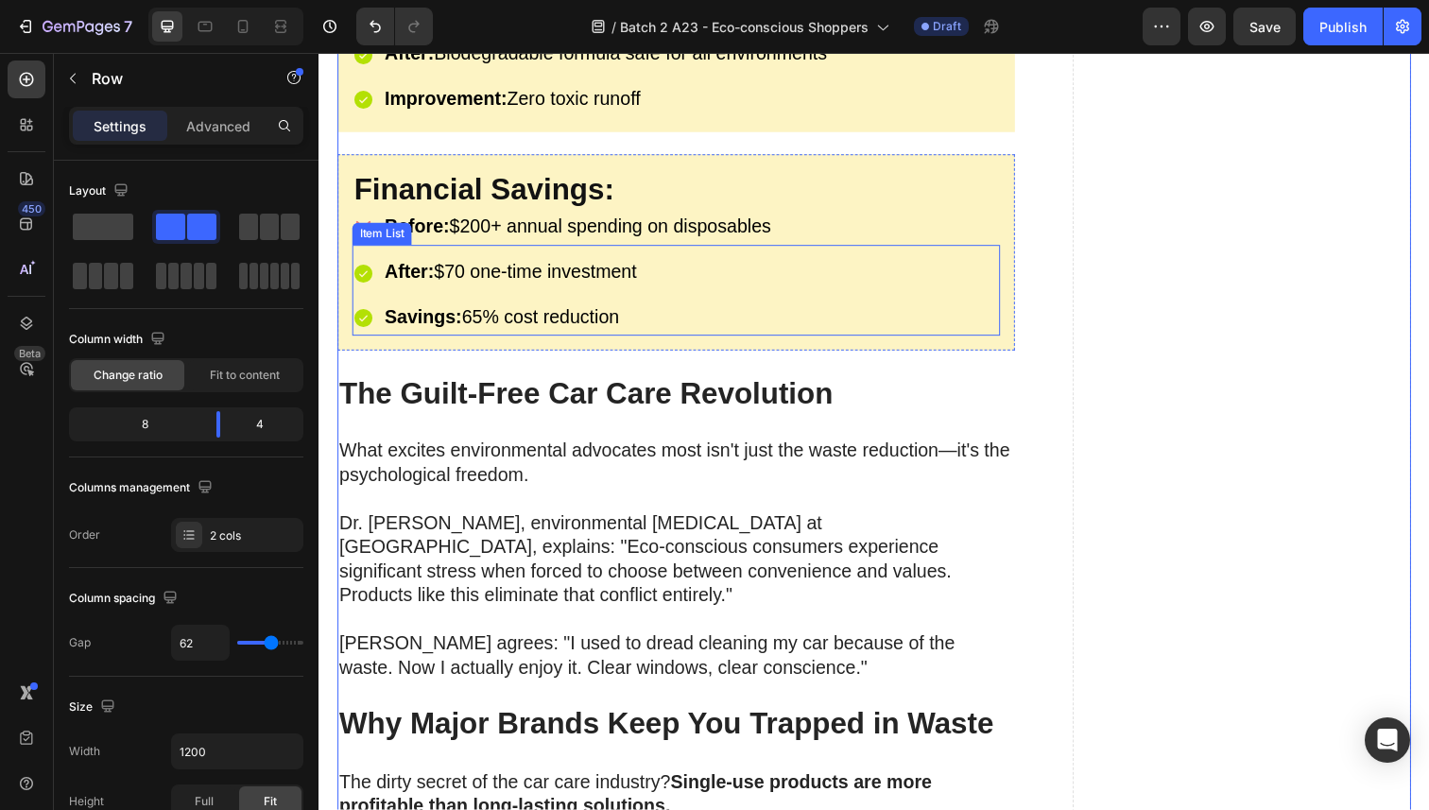
click at [362, 316] on icon at bounding box center [363, 325] width 19 height 19
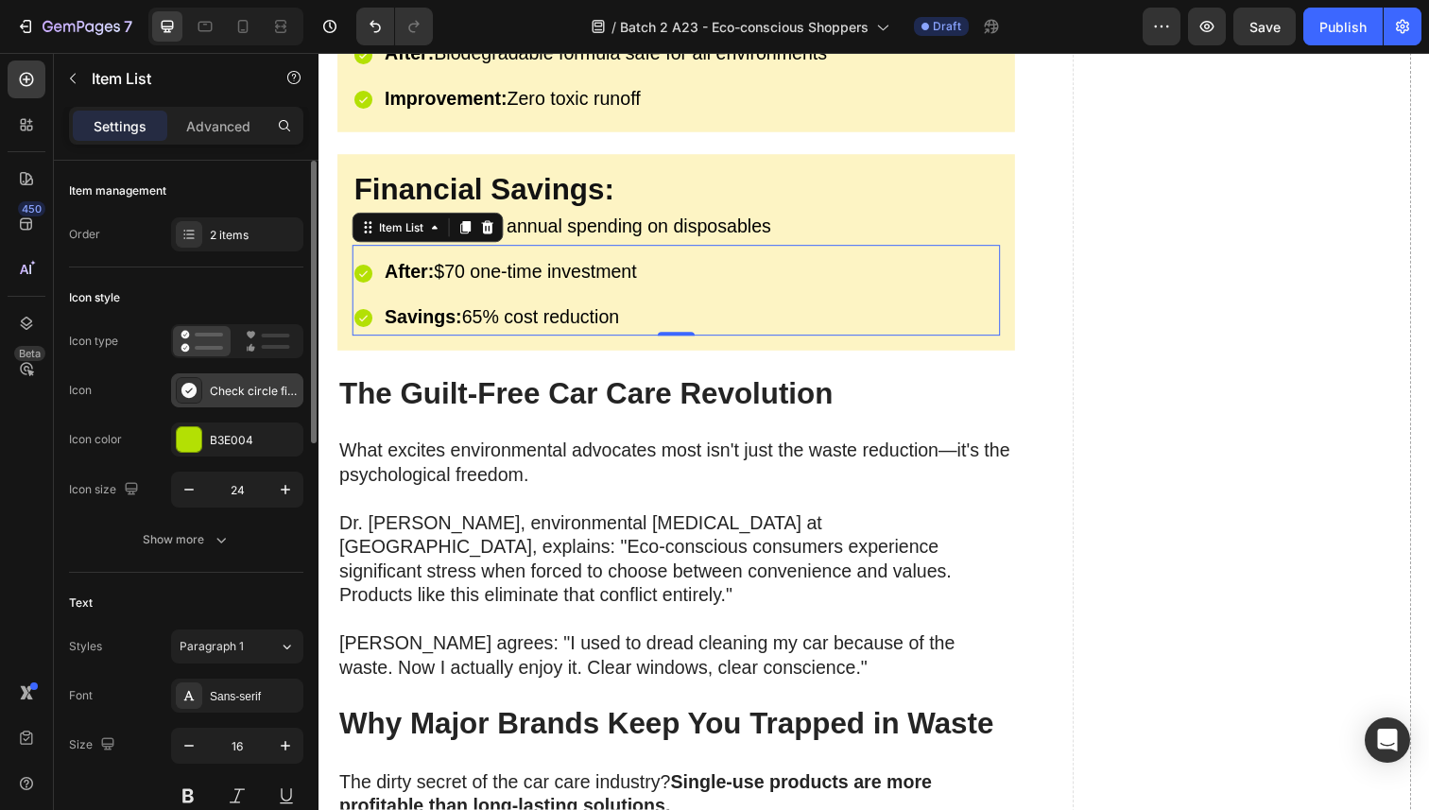
click at [250, 393] on div "Check circle filled" at bounding box center [254, 391] width 89 height 17
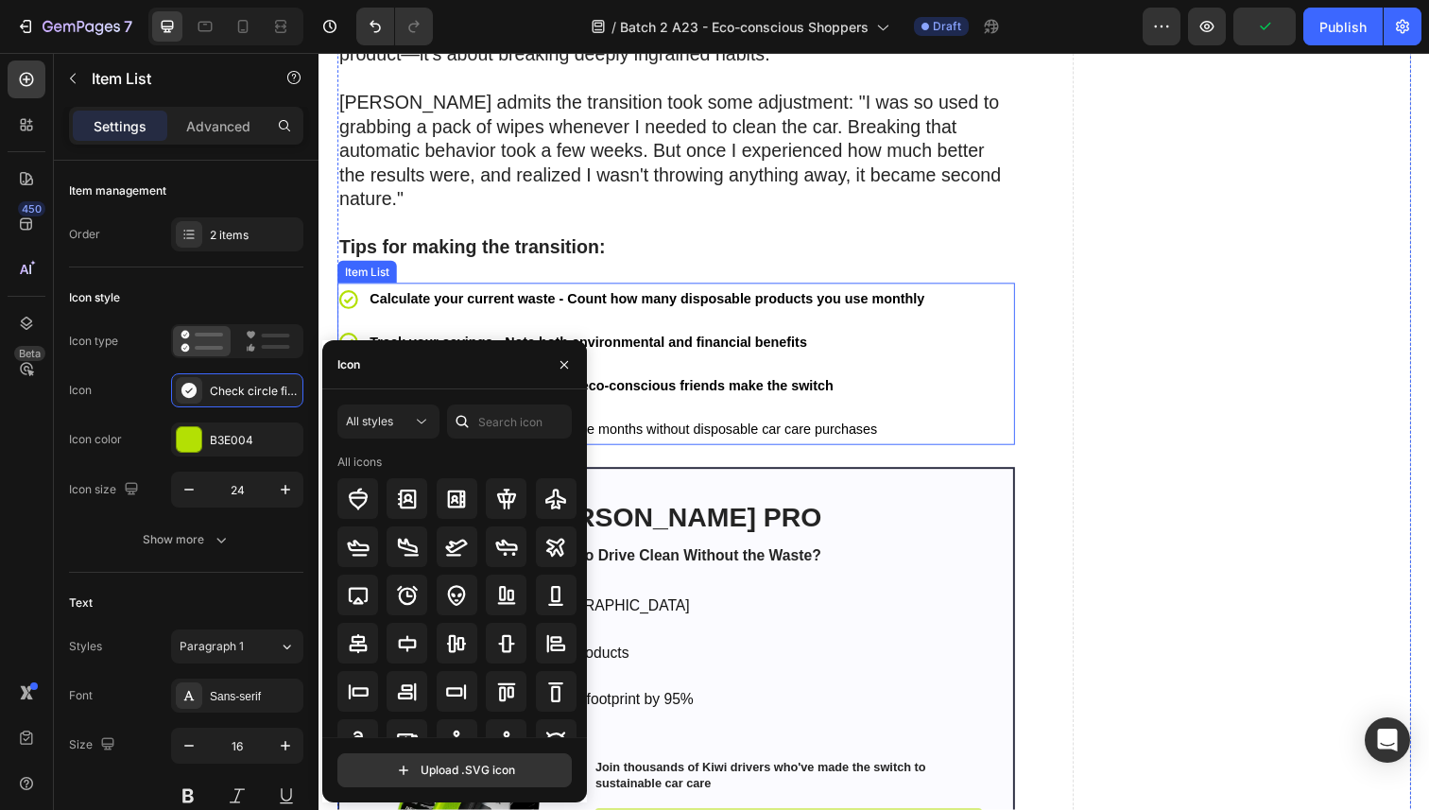
scroll to position [6420, 0]
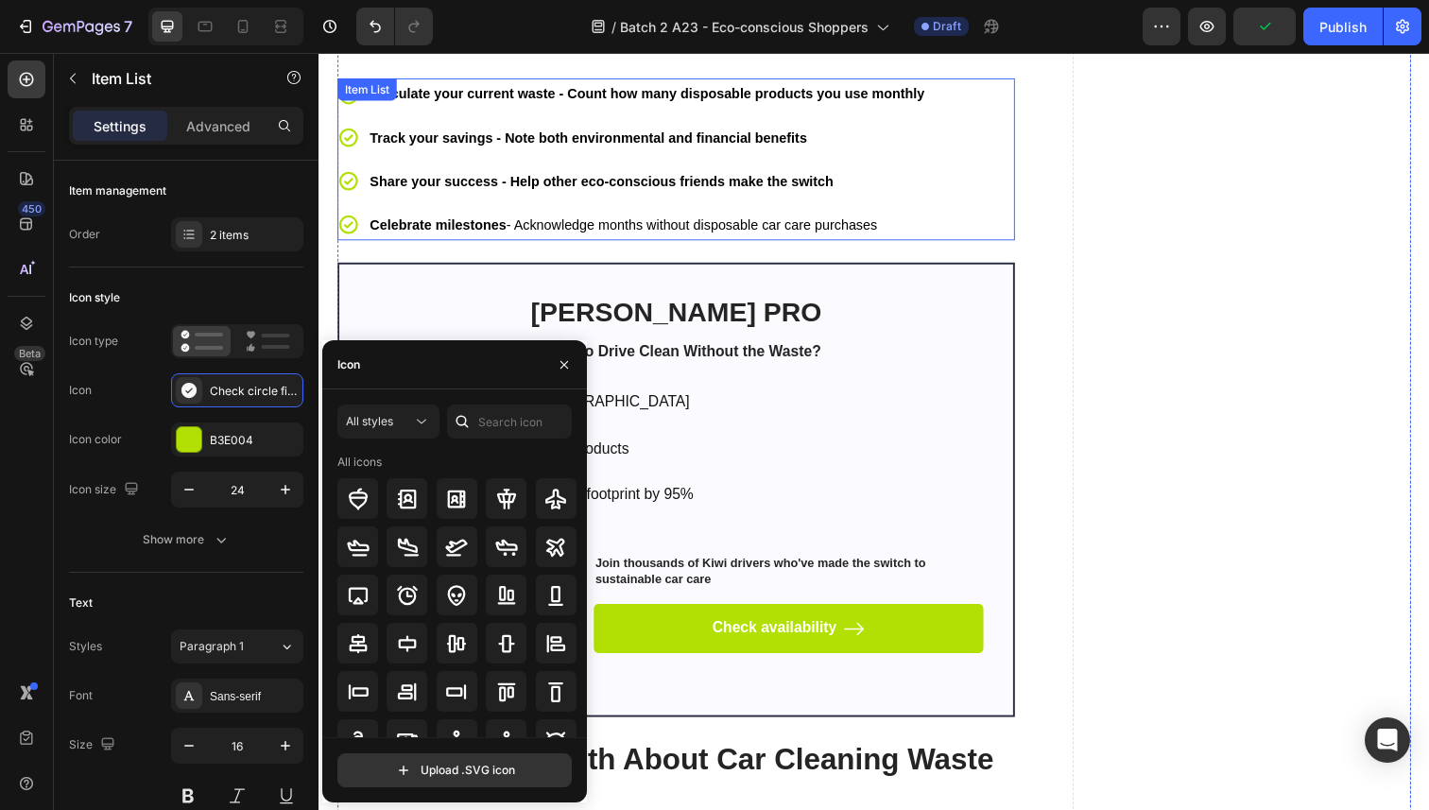
click at [920, 177] on p "Share your success - Help other eco-conscious friends make the switch" at bounding box center [653, 184] width 566 height 27
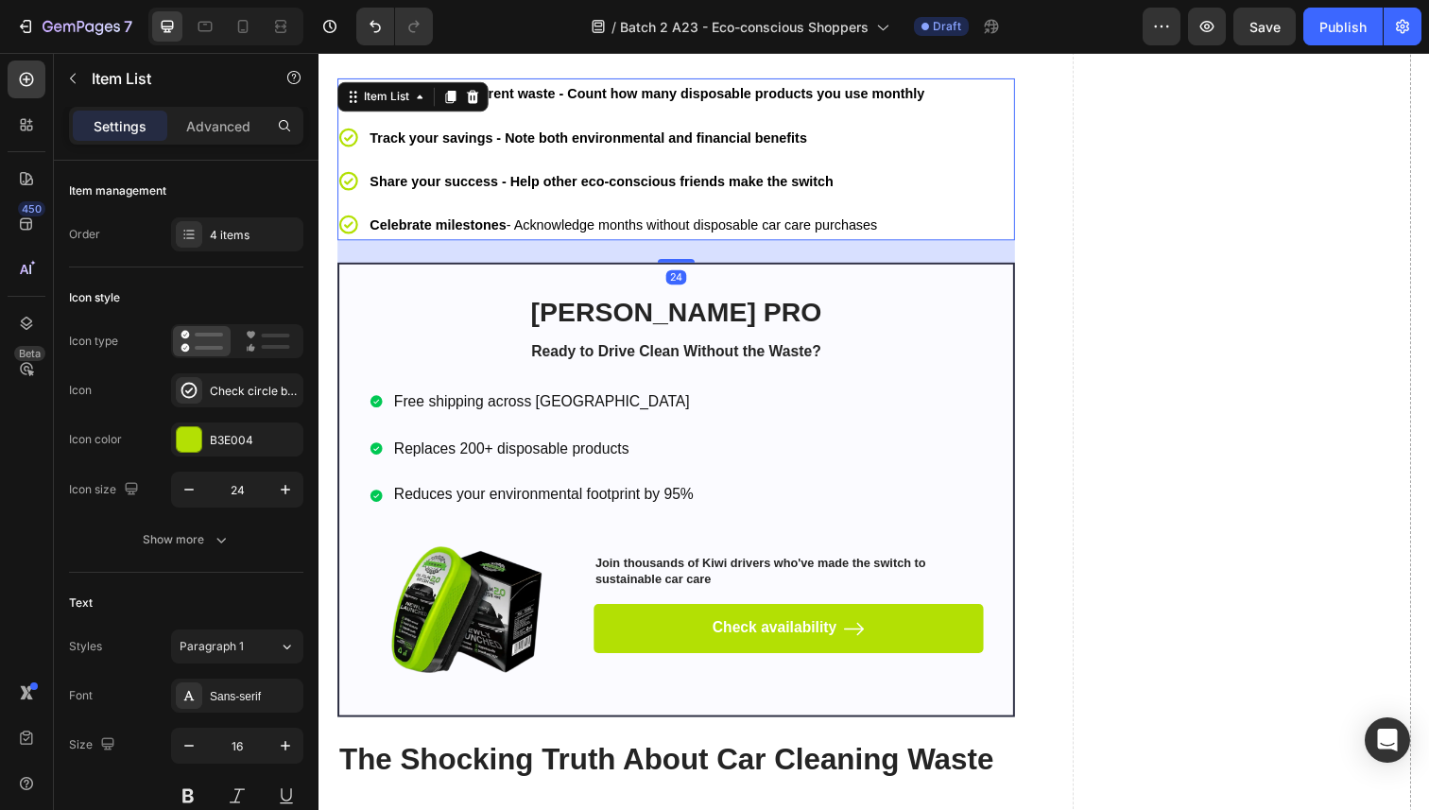
click at [971, 172] on div "Calculate your current waste - Count how many disposable products you use month…" at bounding box center [683, 161] width 692 height 165
click at [227, 406] on div "Check circle bold" at bounding box center [237, 390] width 132 height 34
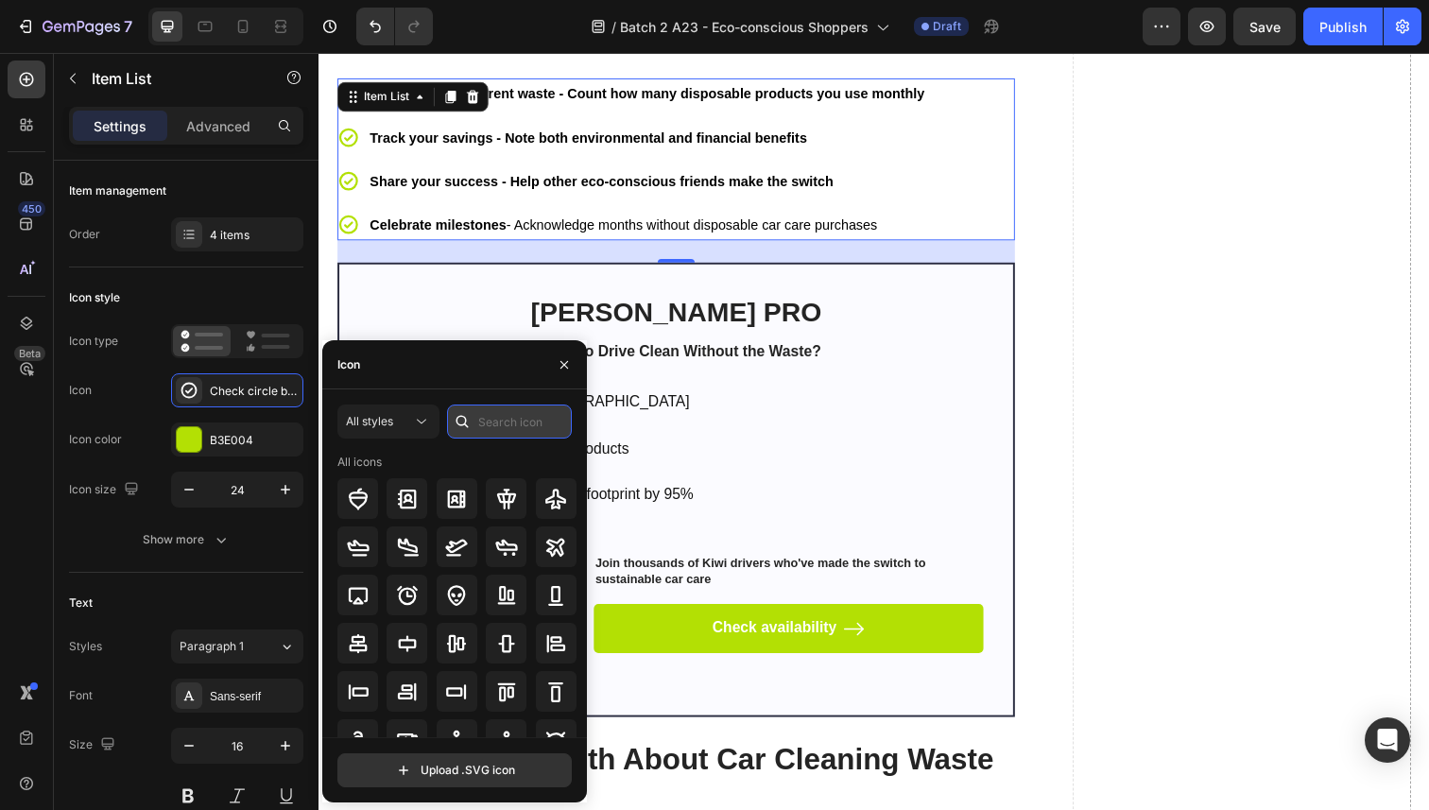
click at [489, 413] on input "text" at bounding box center [509, 422] width 125 height 34
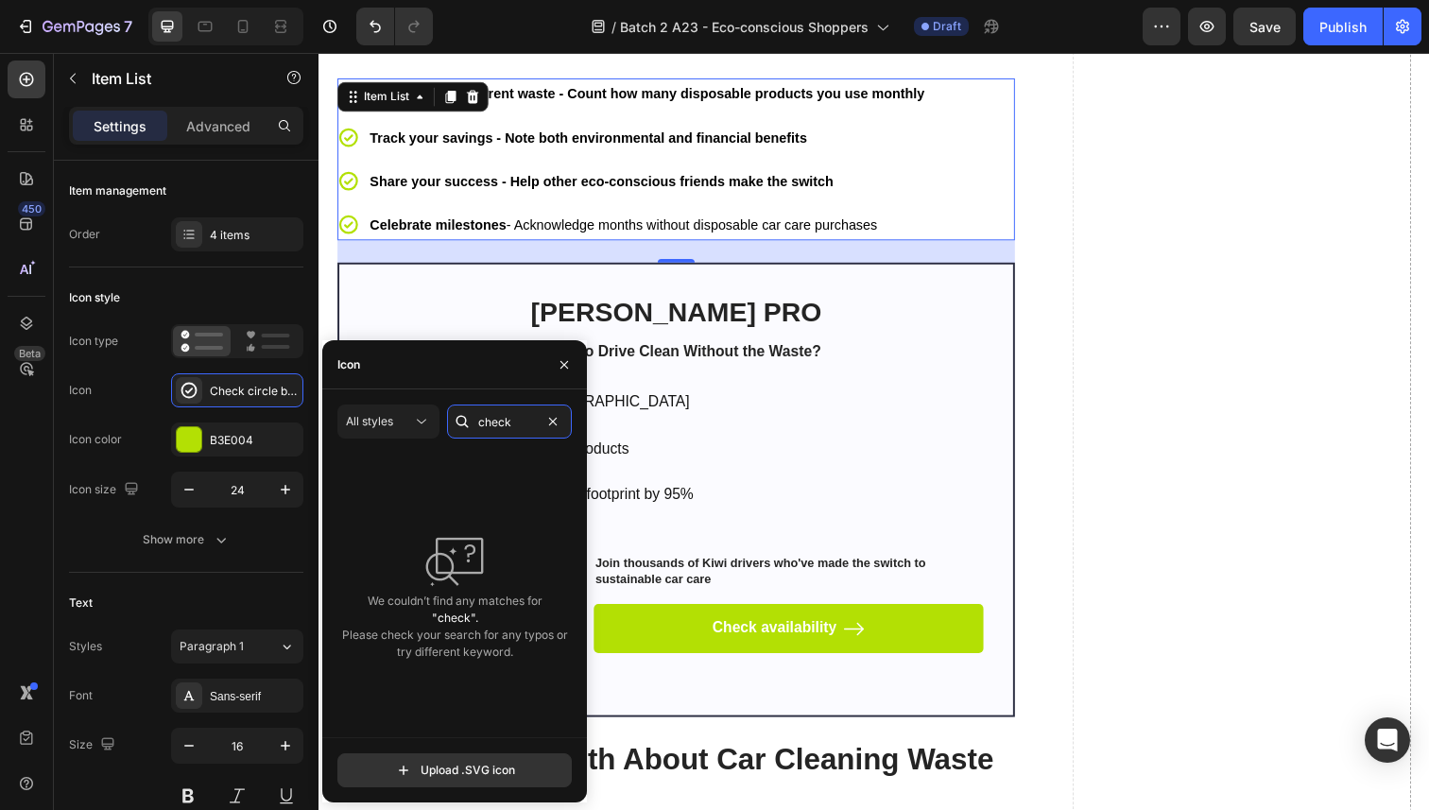
scroll to position [0, 0]
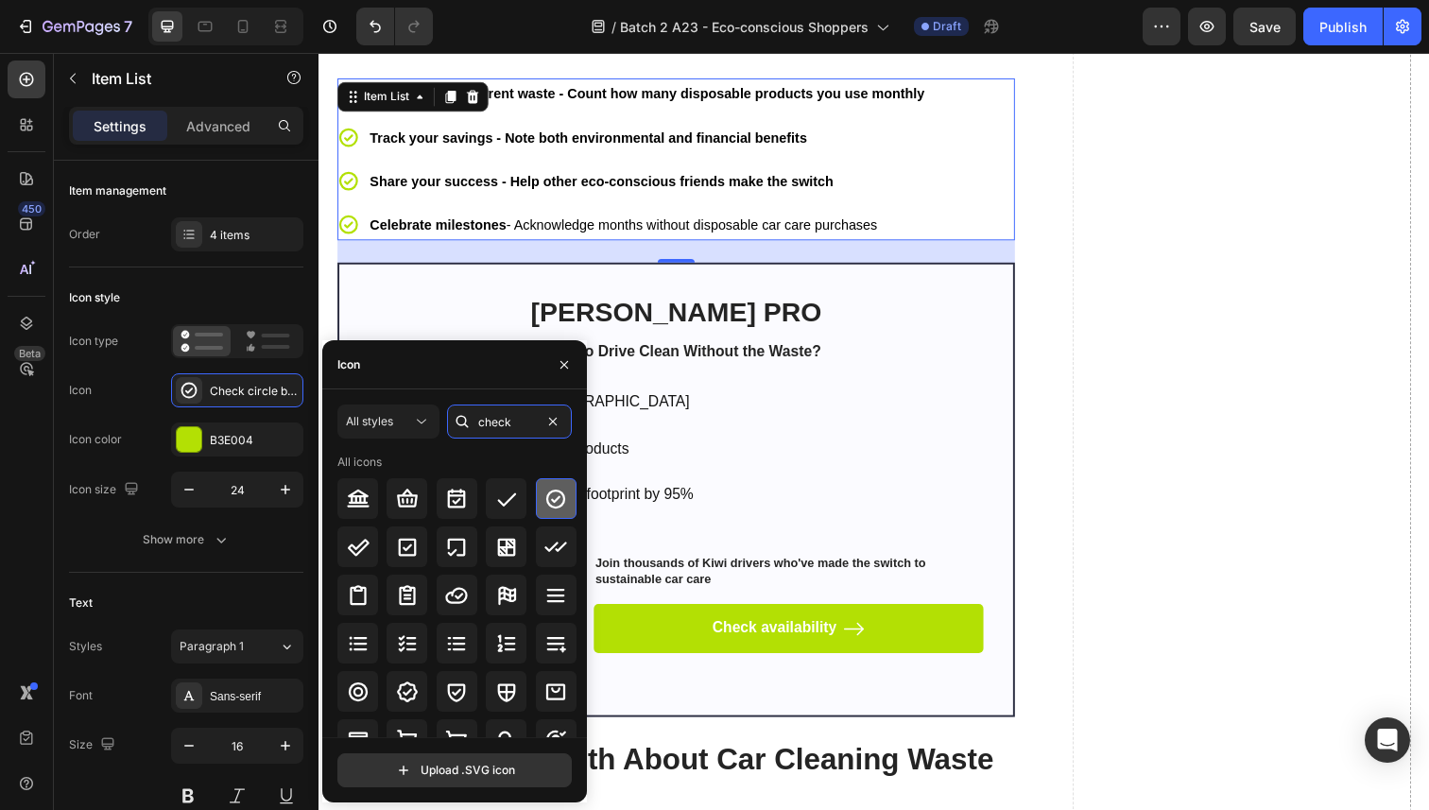
type input "check"
click at [560, 505] on icon at bounding box center [555, 499] width 23 height 23
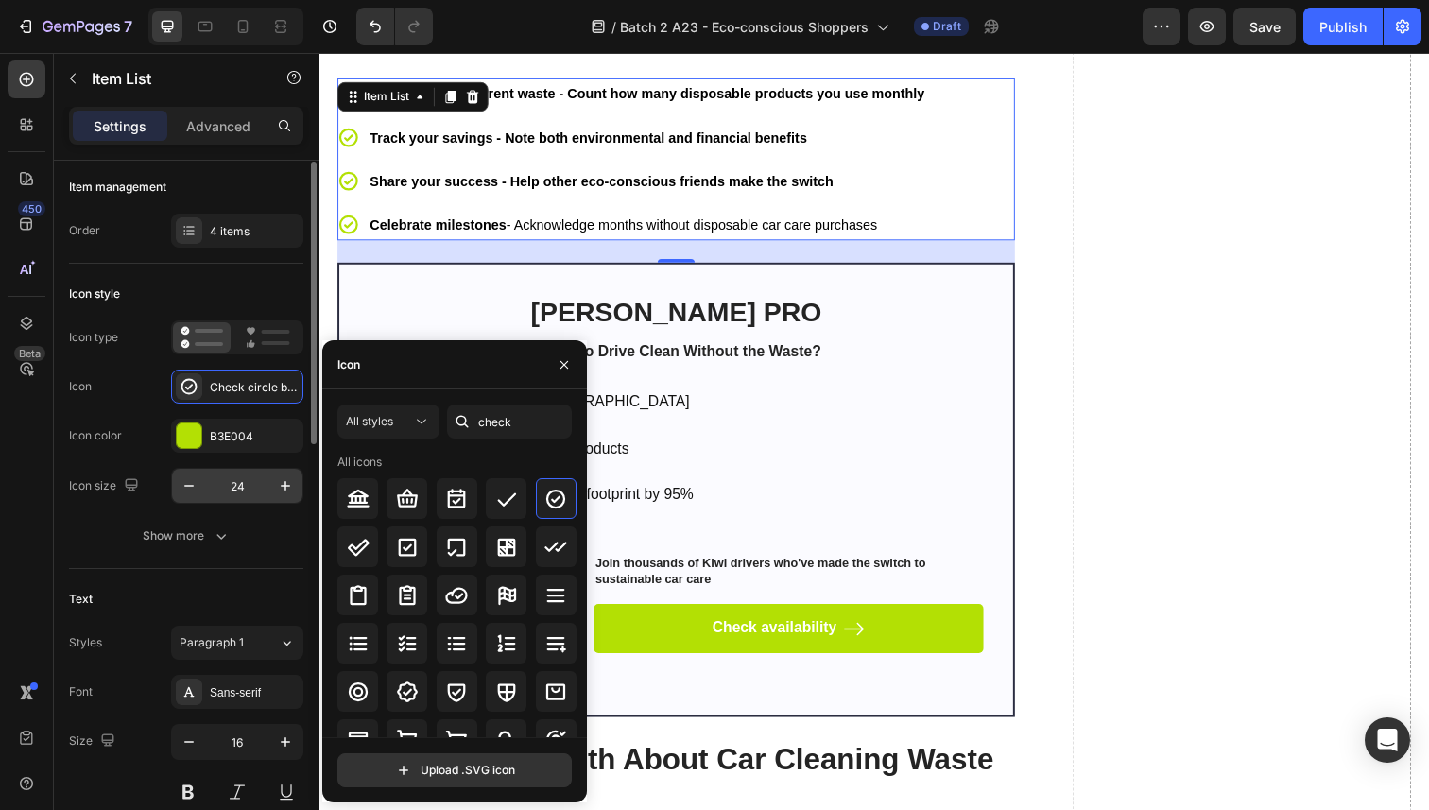
scroll to position [8, 0]
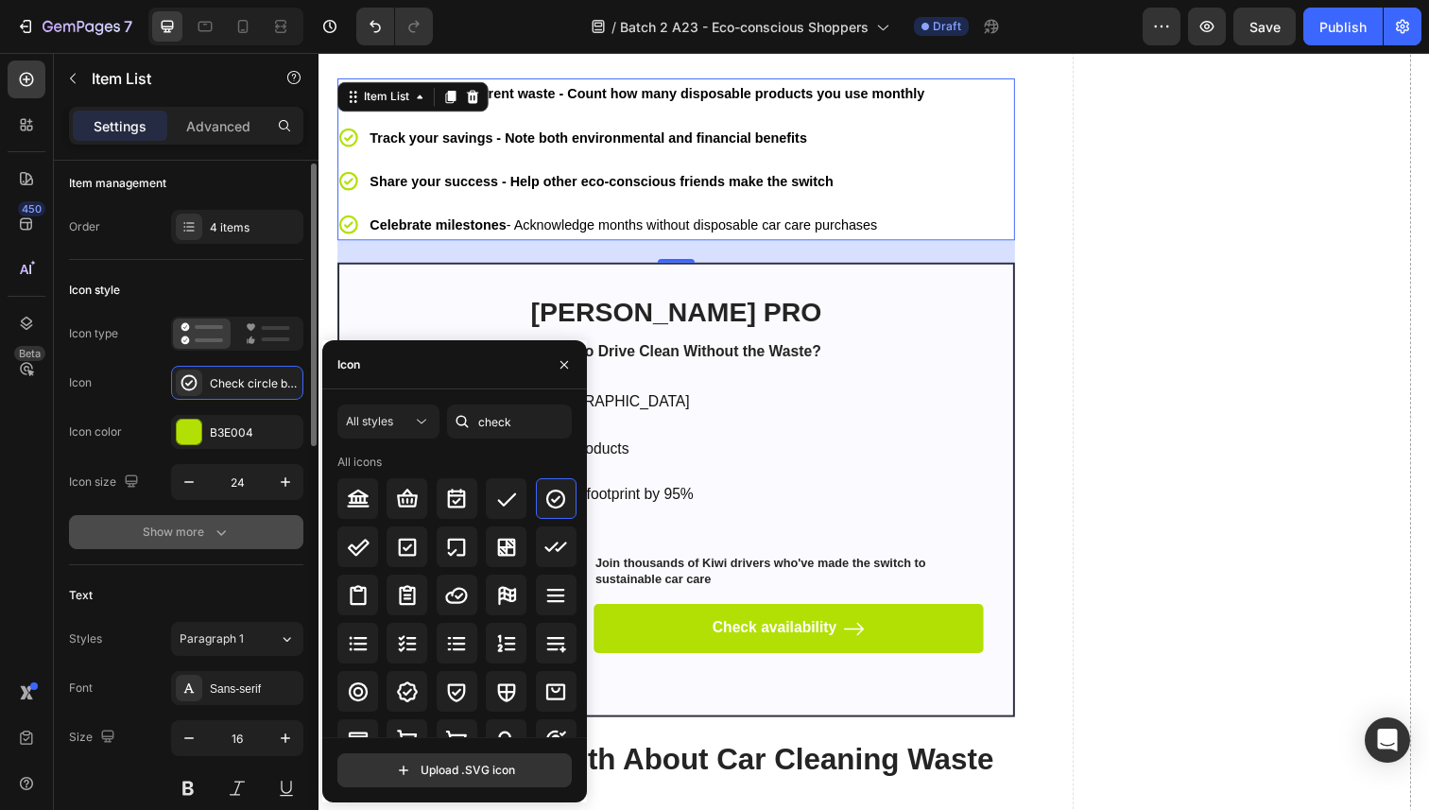
click at [217, 519] on button "Show more" at bounding box center [186, 532] width 234 height 34
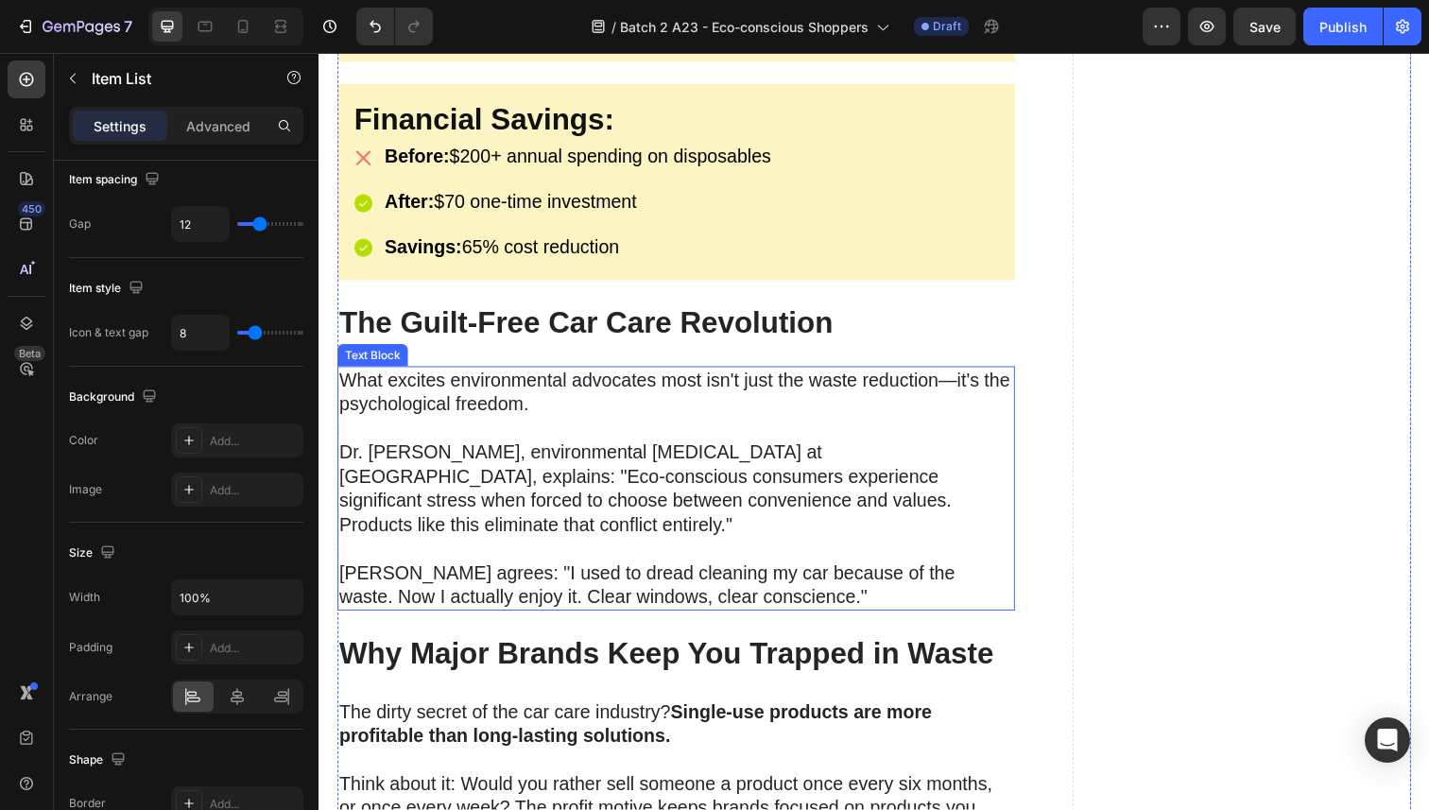
scroll to position [4614, 0]
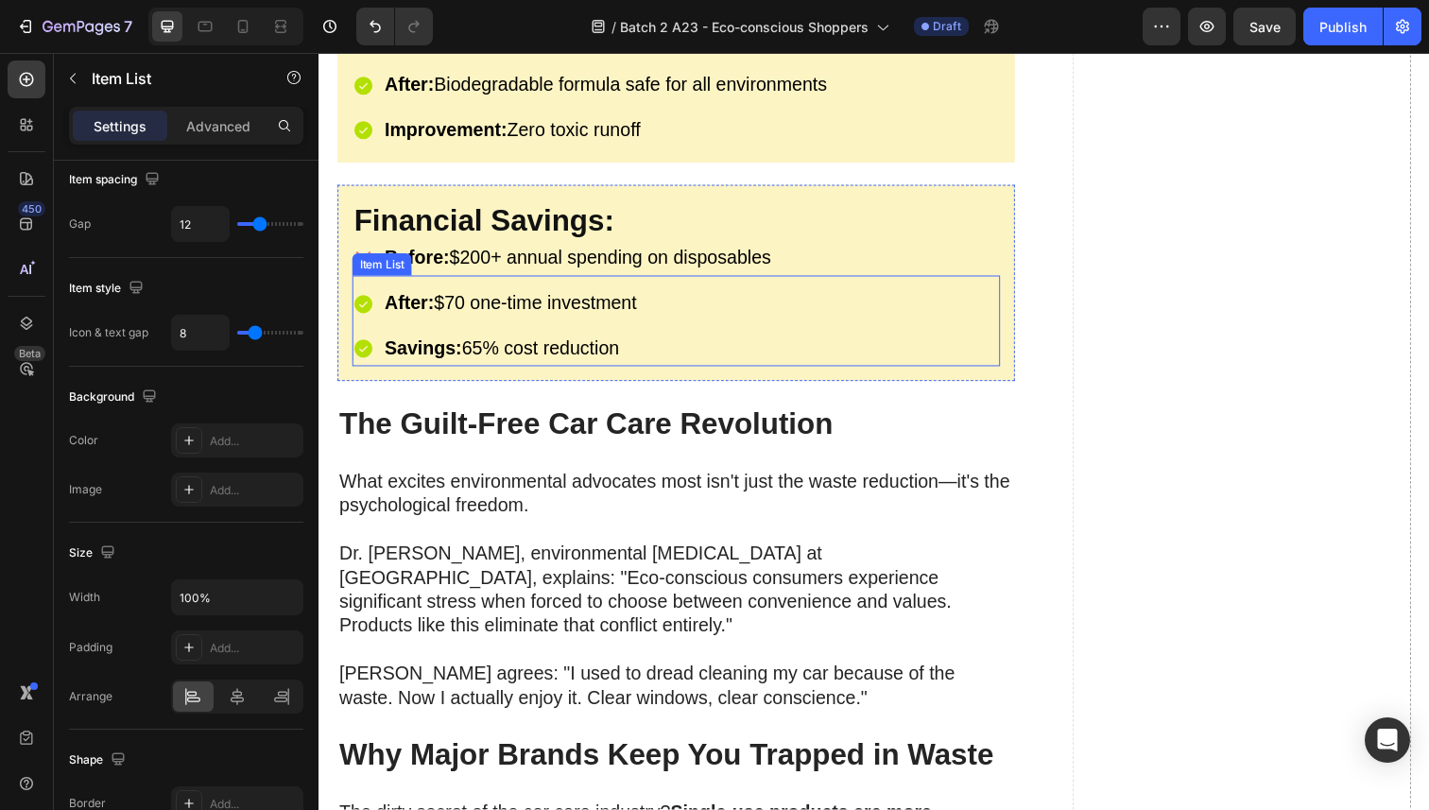
click at [751, 311] on div "After: $70 one-time investment Savings: 65% cost reduction" at bounding box center [684, 332] width 662 height 81
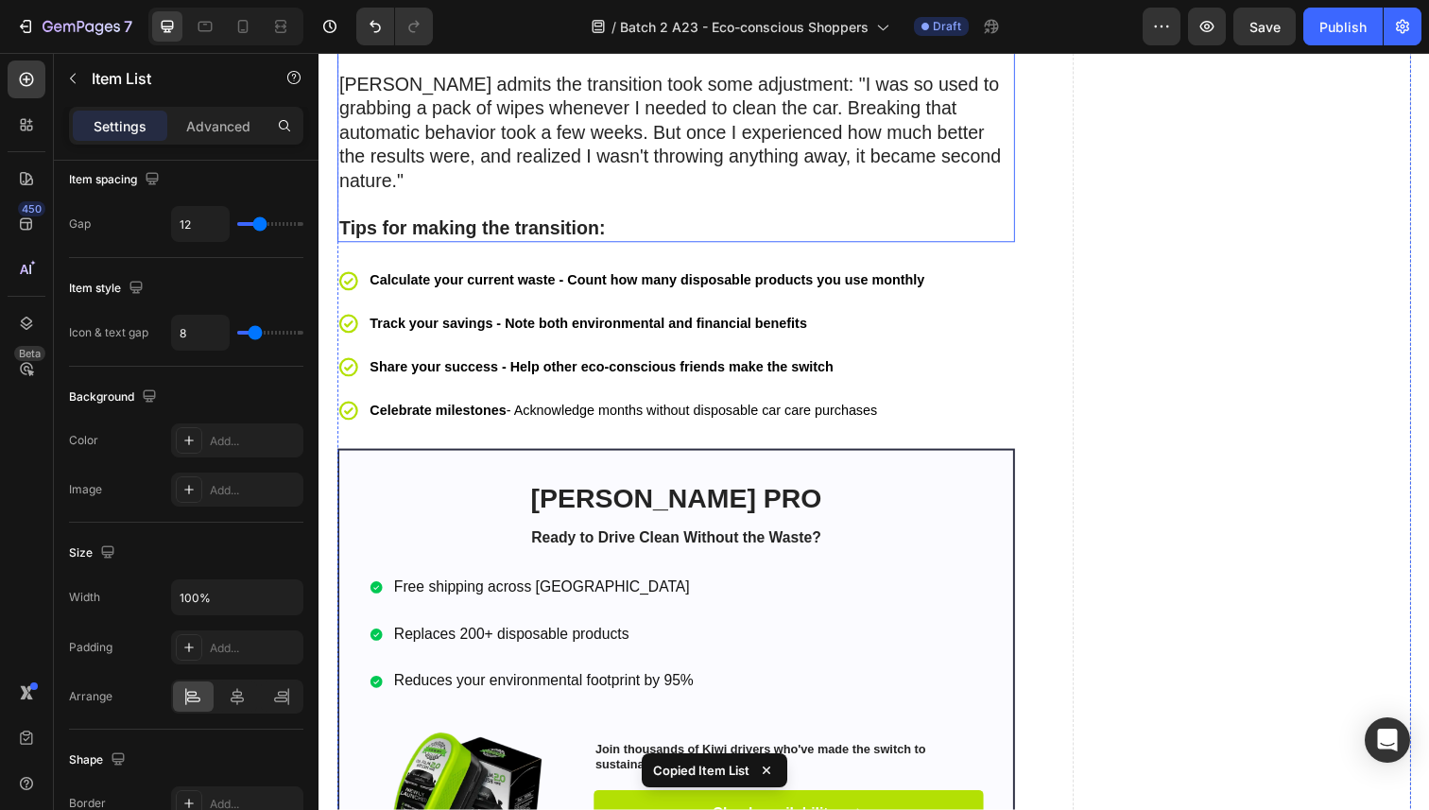
scroll to position [6258, 0]
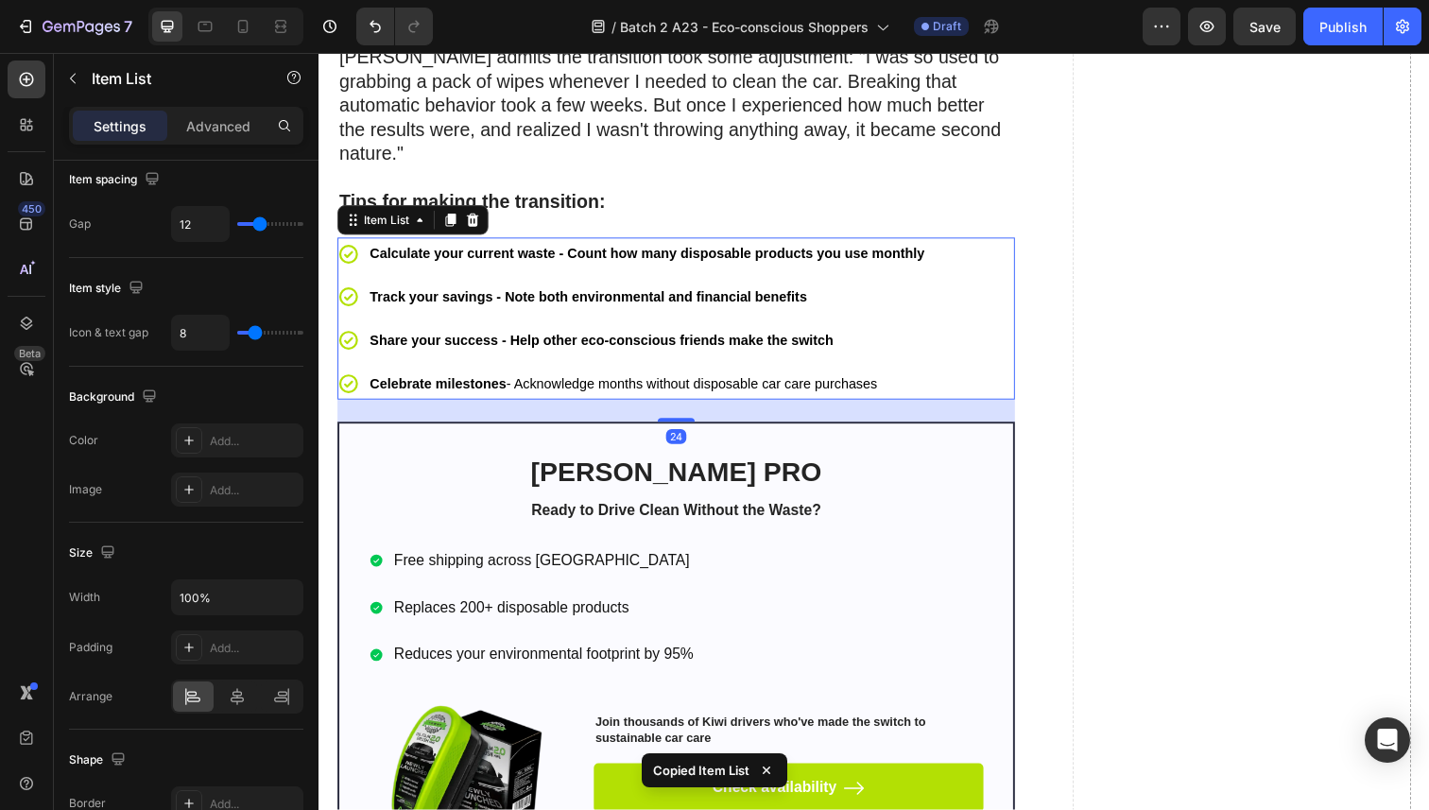
click at [964, 272] on div "Calculate your current waste - Count how many disposable products you use month…" at bounding box center [683, 324] width 692 height 165
click at [482, 231] on icon at bounding box center [475, 223] width 15 height 15
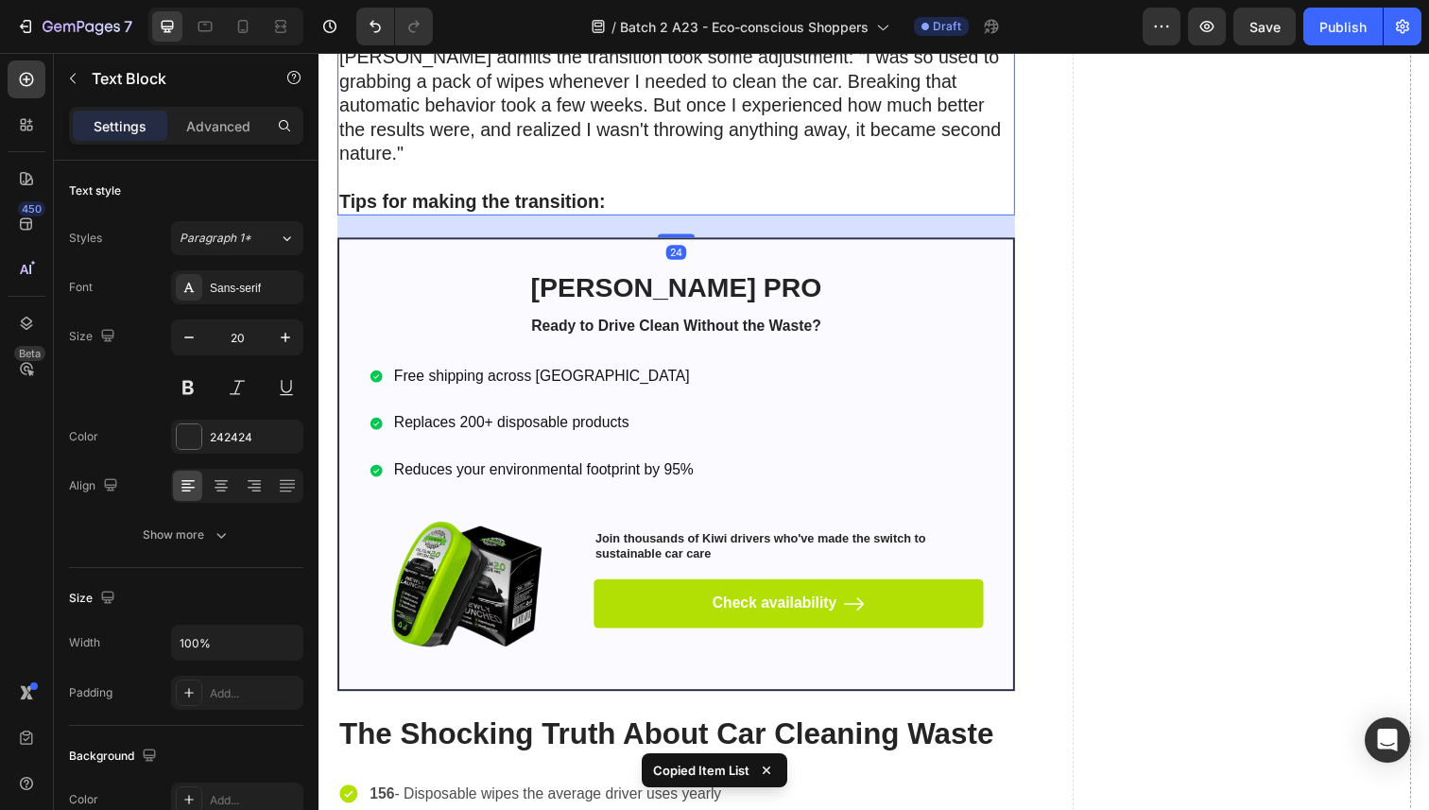
click at [512, 214] on strong "Tips for making the transition:" at bounding box center [474, 205] width 271 height 21
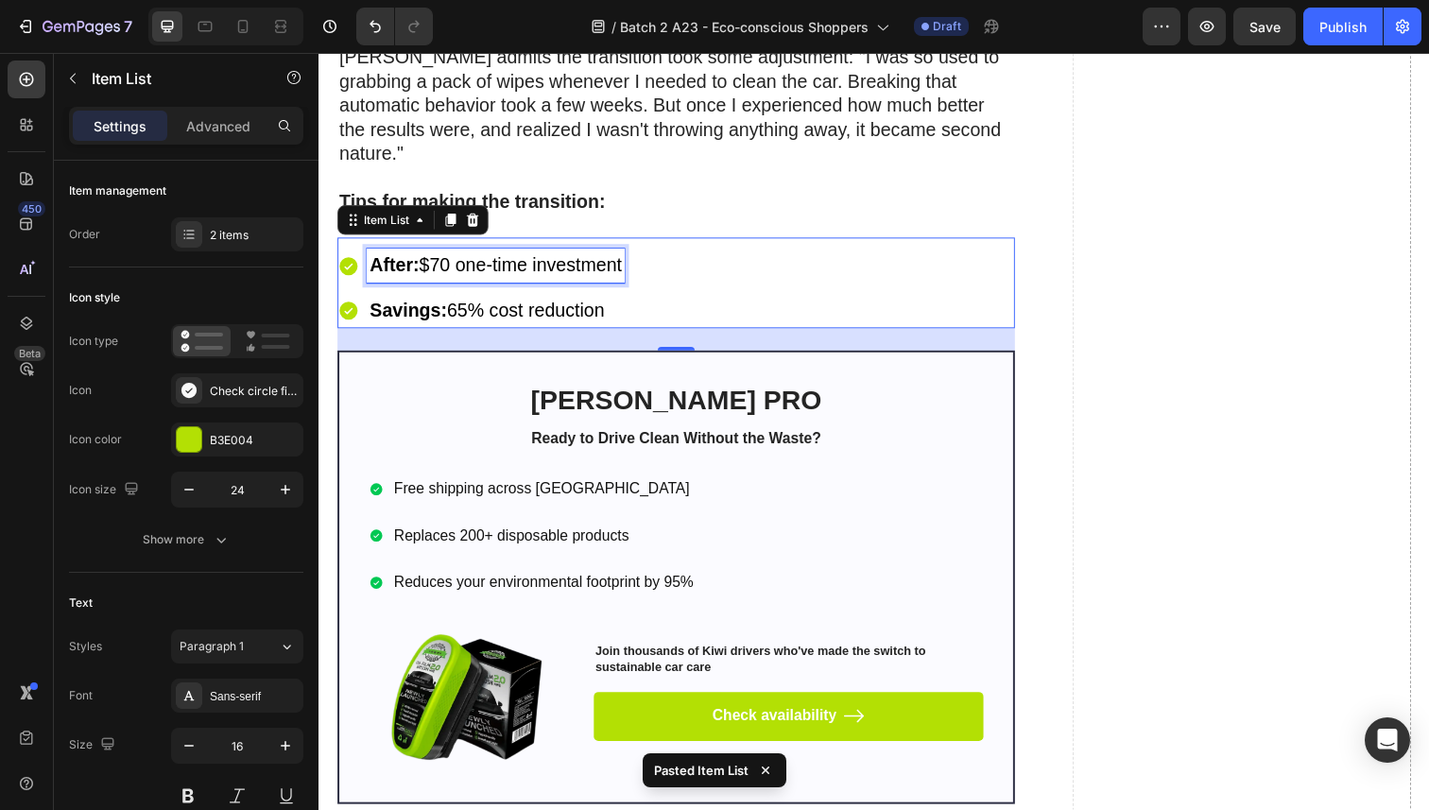
click at [436, 279] on span "After: $70 one-time investment" at bounding box center [498, 269] width 257 height 21
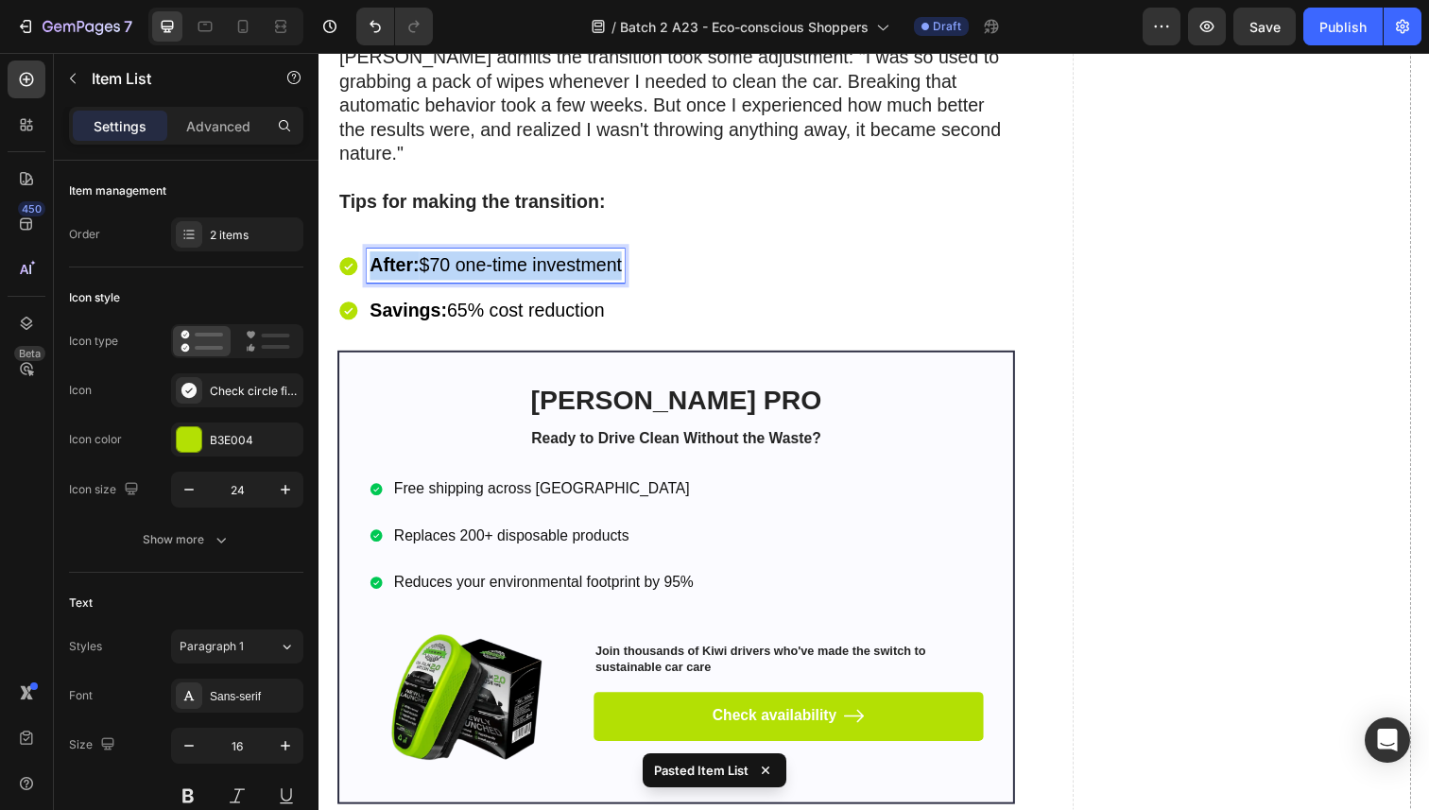
click at [436, 279] on span "After: $70 one-time investment" at bounding box center [498, 269] width 257 height 21
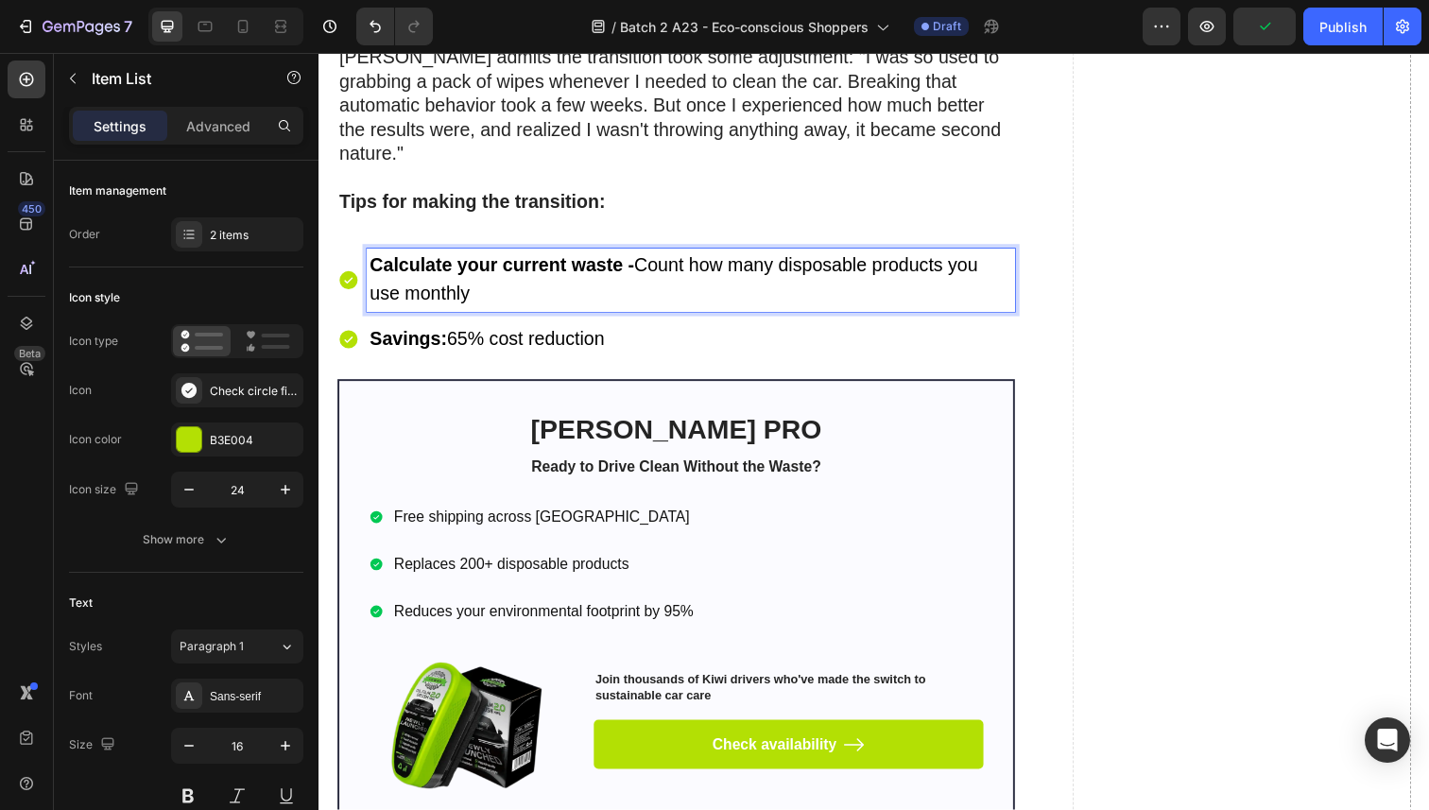
click at [546, 339] on span "Savings: 65% cost reduction" at bounding box center [489, 345] width 239 height 21
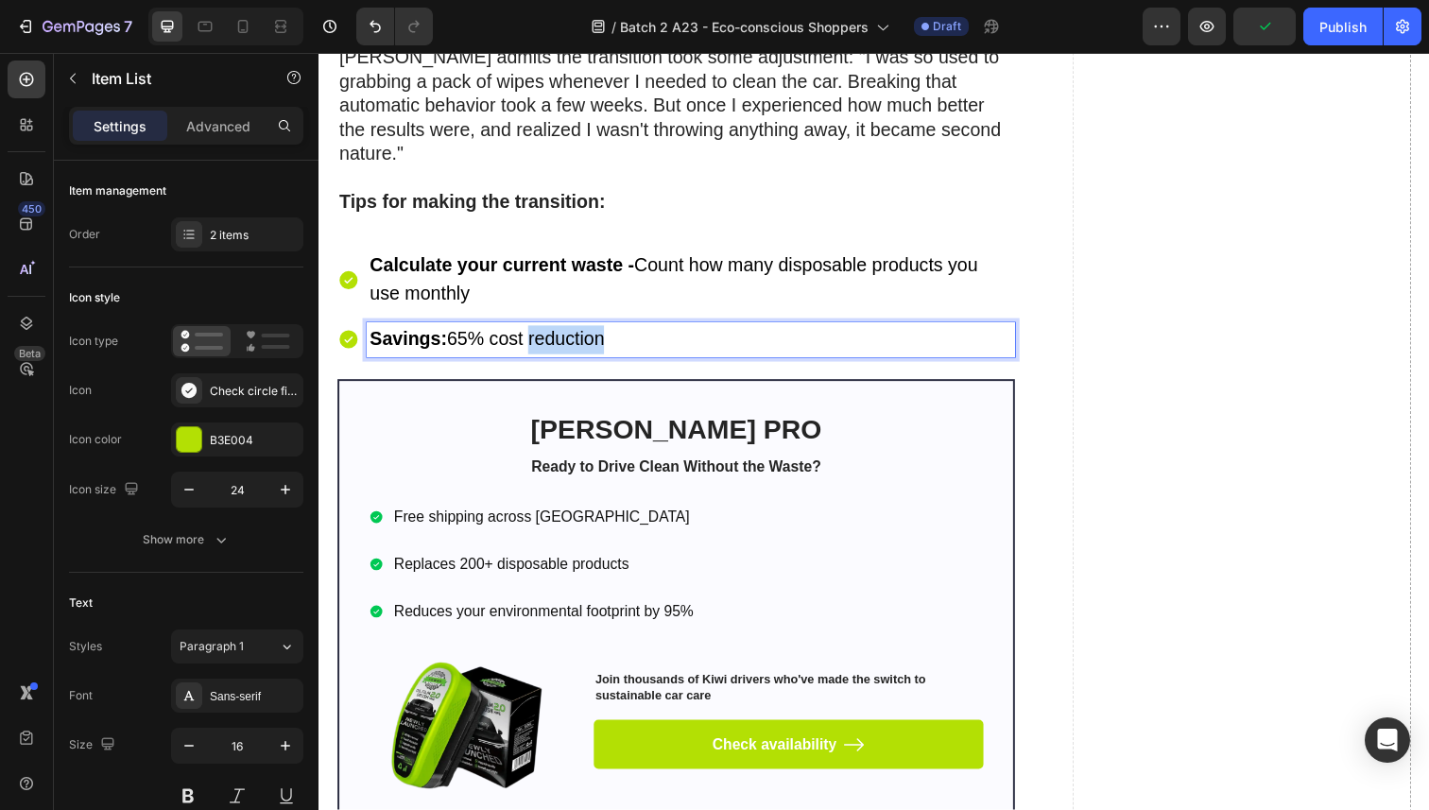
click at [546, 339] on span "Savings: 65% cost reduction" at bounding box center [489, 345] width 239 height 21
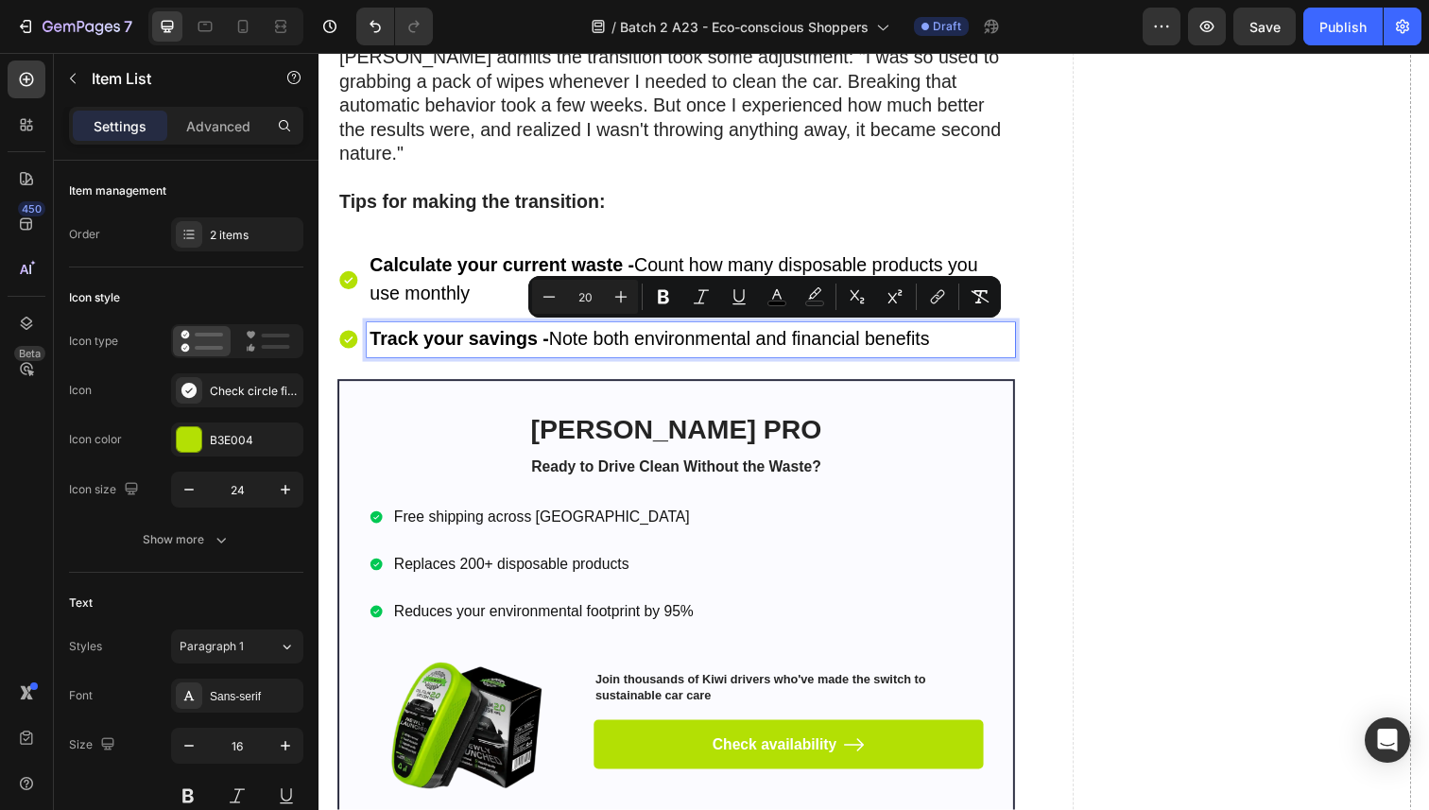
click at [395, 287] on span "Calculate your current waste - Count how many disposable products you use month…" at bounding box center [680, 284] width 621 height 50
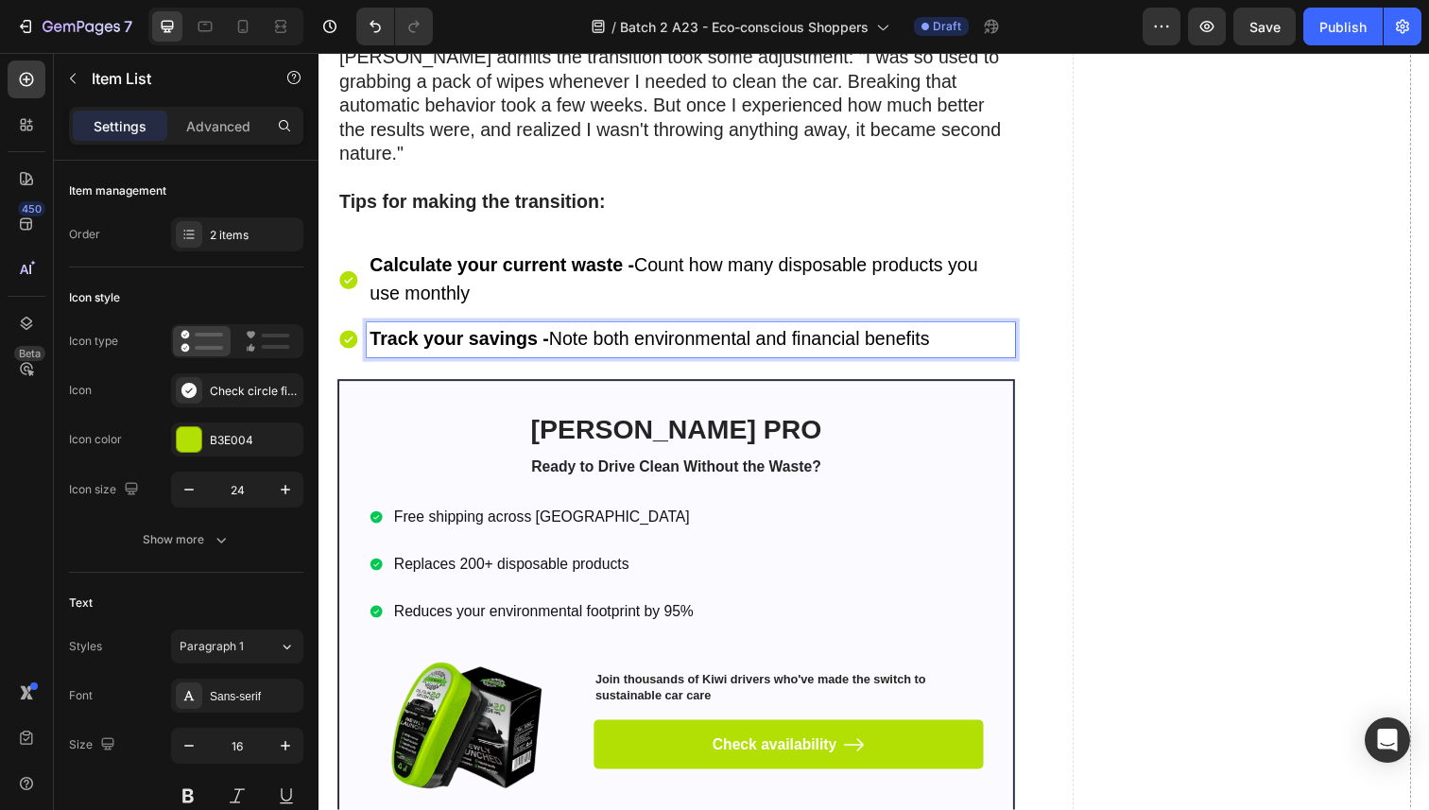
click at [405, 349] on strong "Track your savings -" at bounding box center [461, 345] width 182 height 21
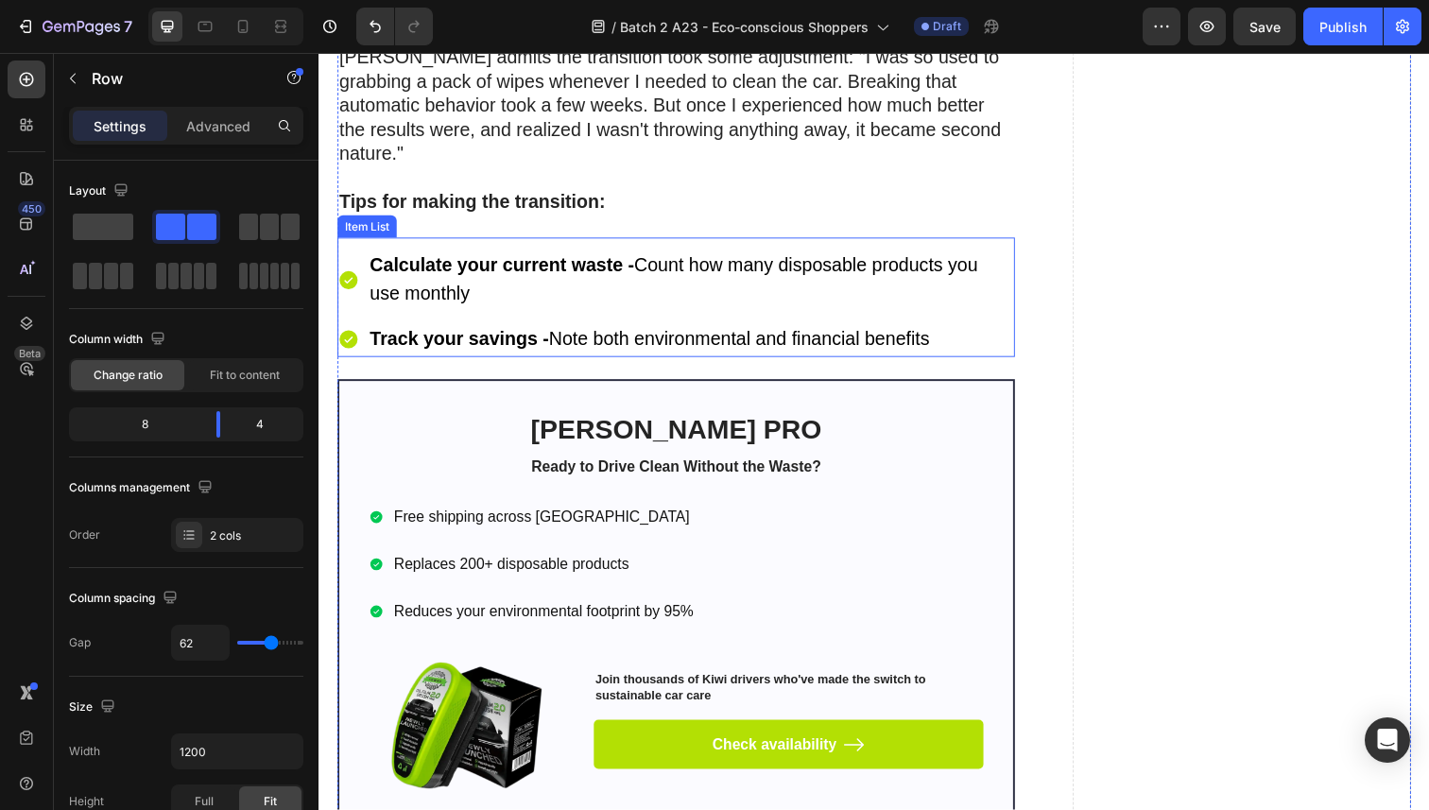
click at [487, 345] on strong "Track your savings -" at bounding box center [461, 345] width 182 height 21
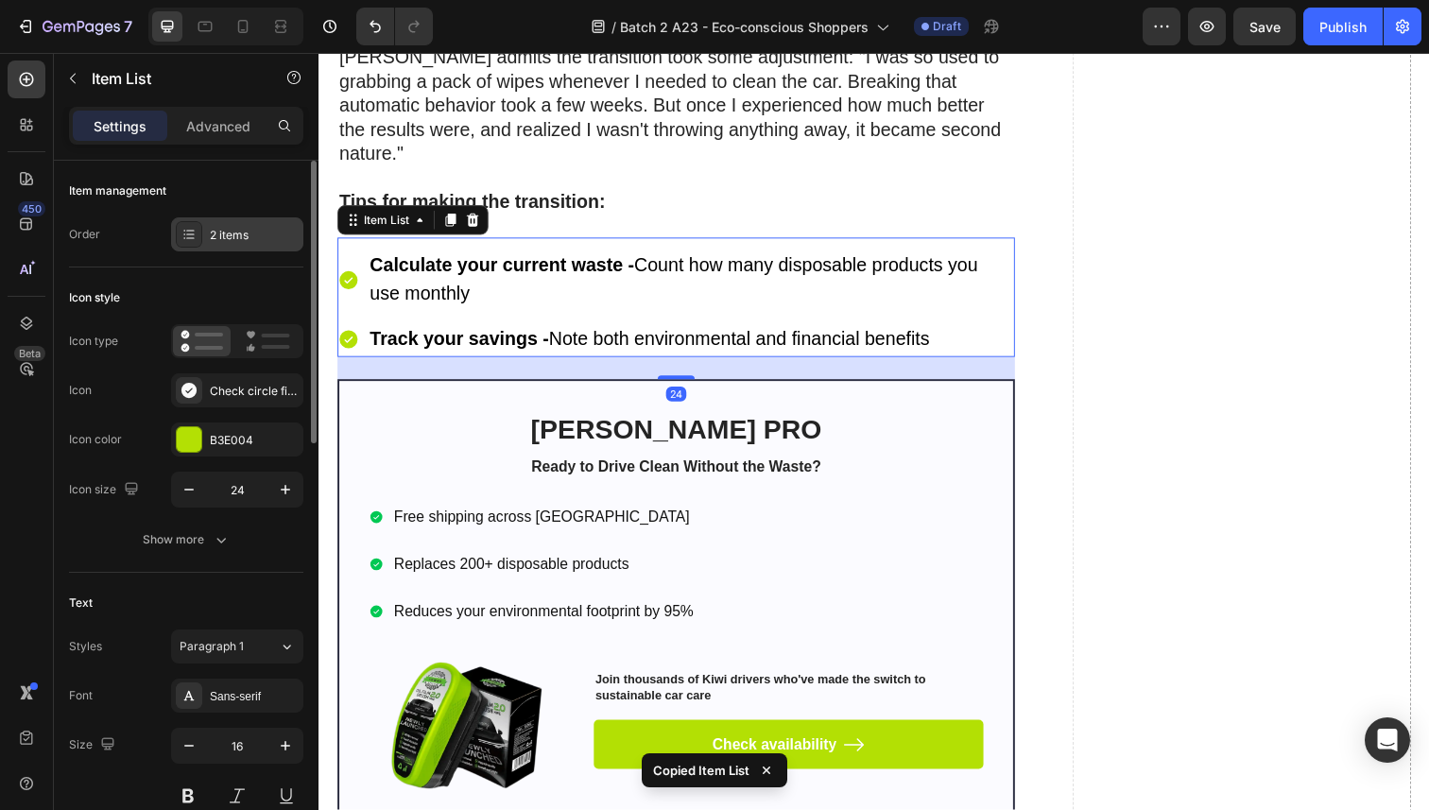
click at [240, 228] on div "2 items" at bounding box center [254, 235] width 89 height 17
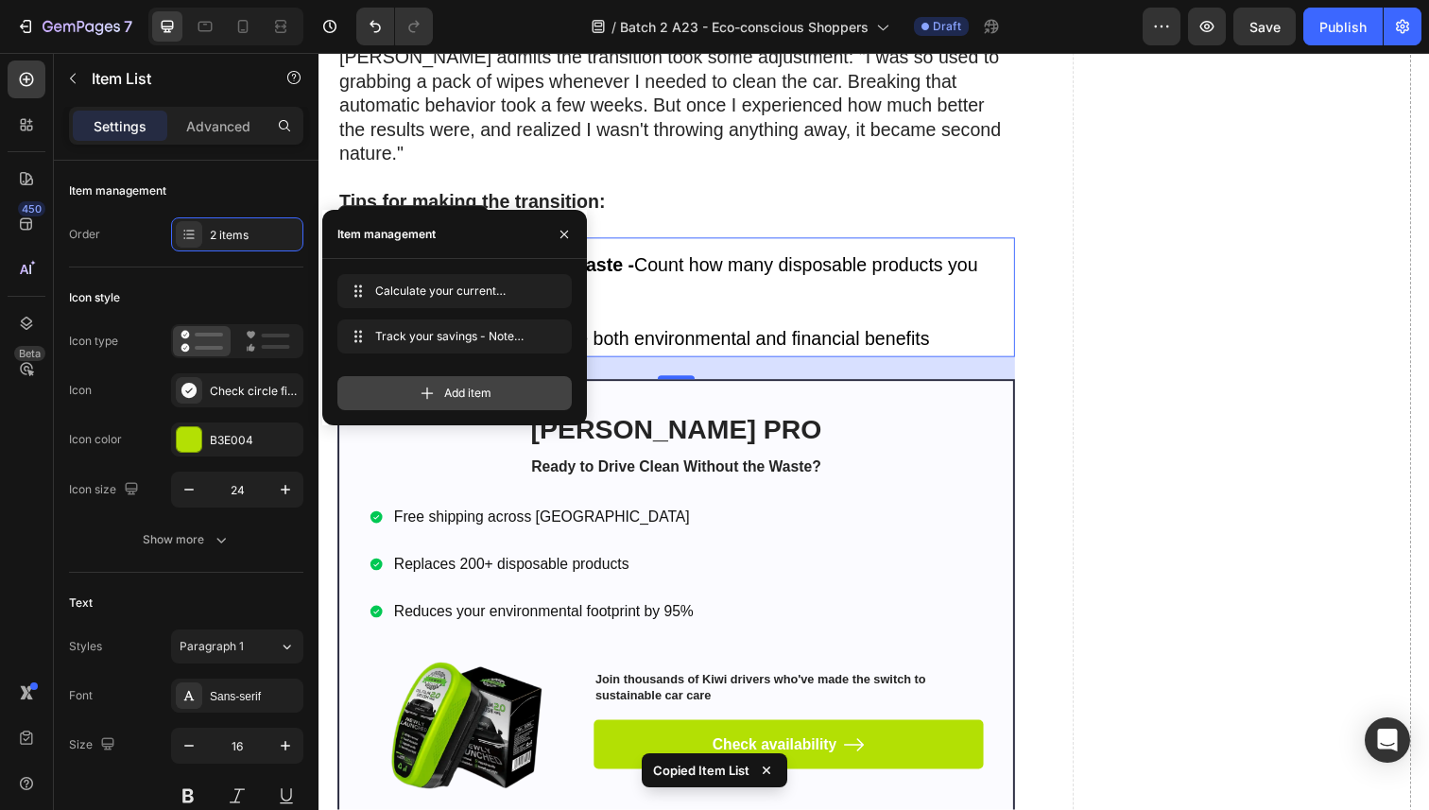
click at [485, 391] on span "Add item" at bounding box center [467, 393] width 47 height 17
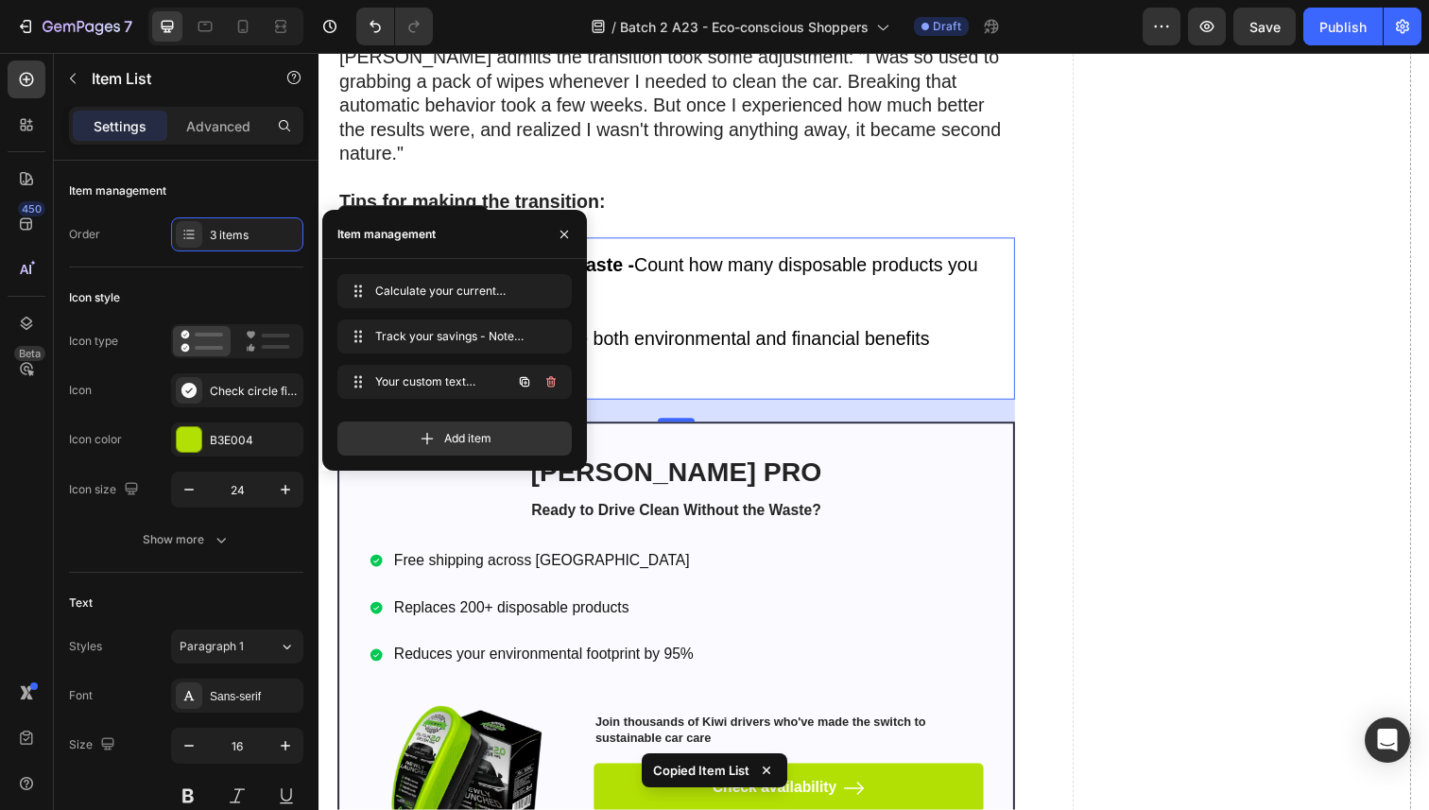
click at [483, 402] on div "Your custom text goes here Your custom text goes here" at bounding box center [454, 386] width 234 height 42
click at [476, 428] on div "Add item" at bounding box center [454, 439] width 234 height 34
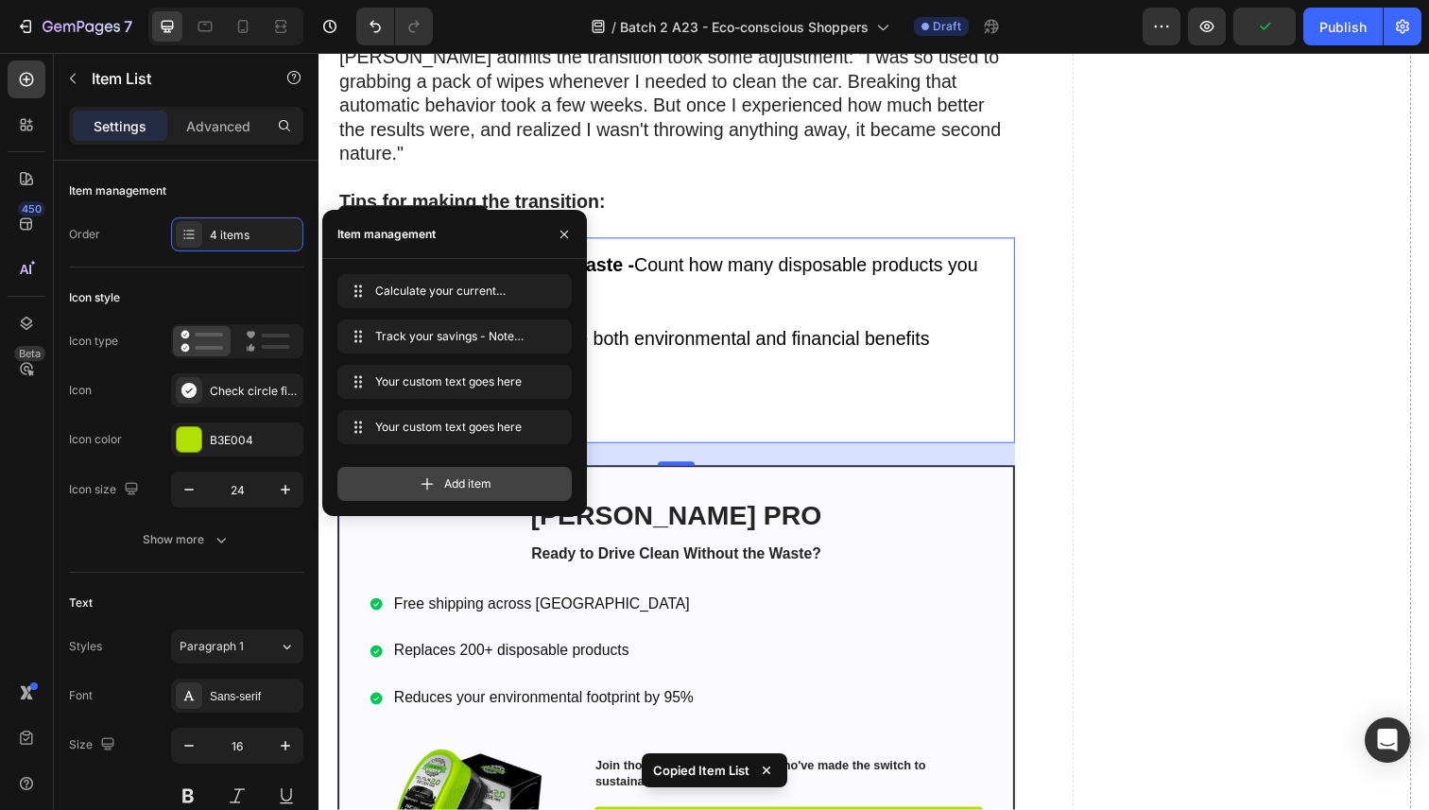
click at [475, 483] on span "Add item" at bounding box center [467, 483] width 47 height 17
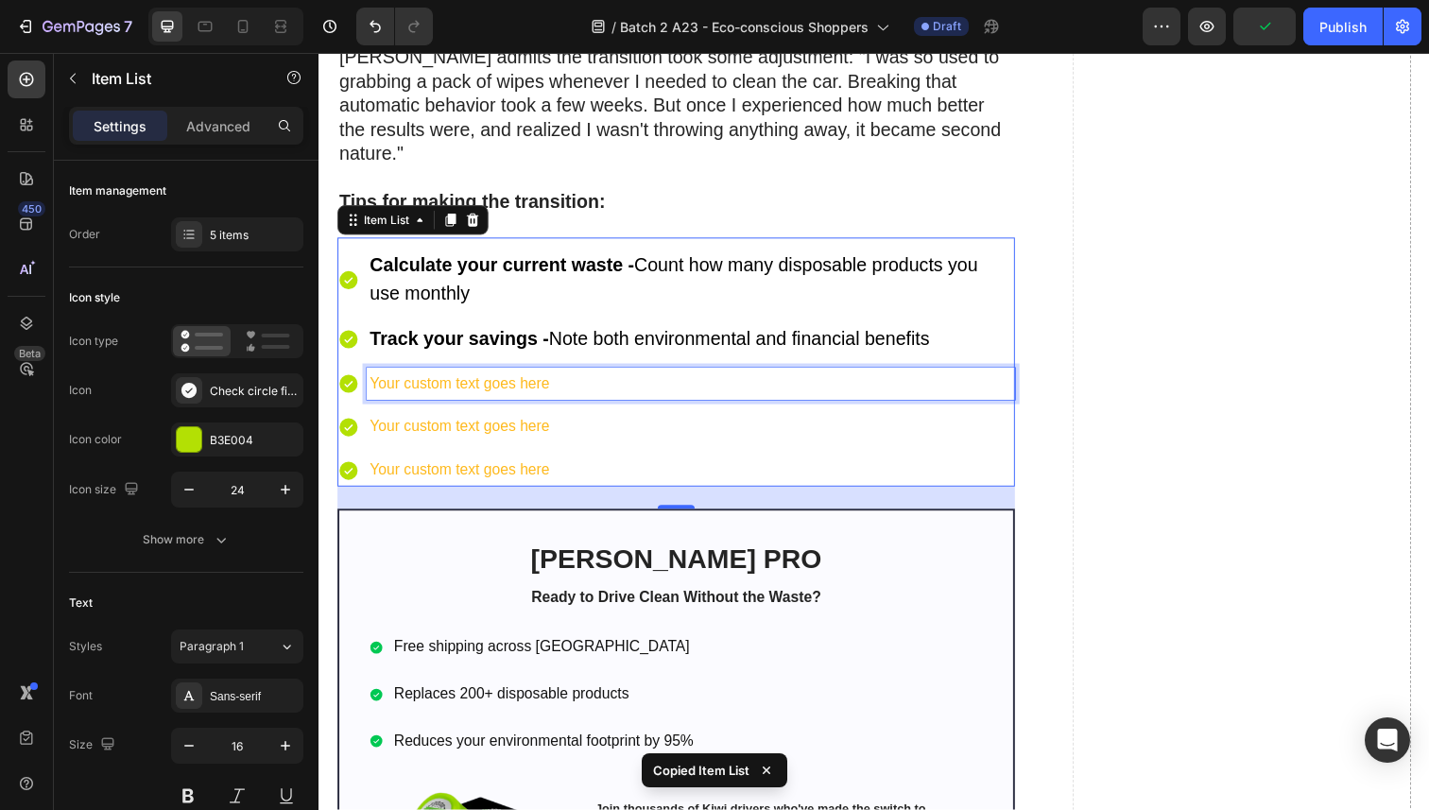
click at [670, 391] on div "Your custom text goes here" at bounding box center [699, 391] width 662 height 33
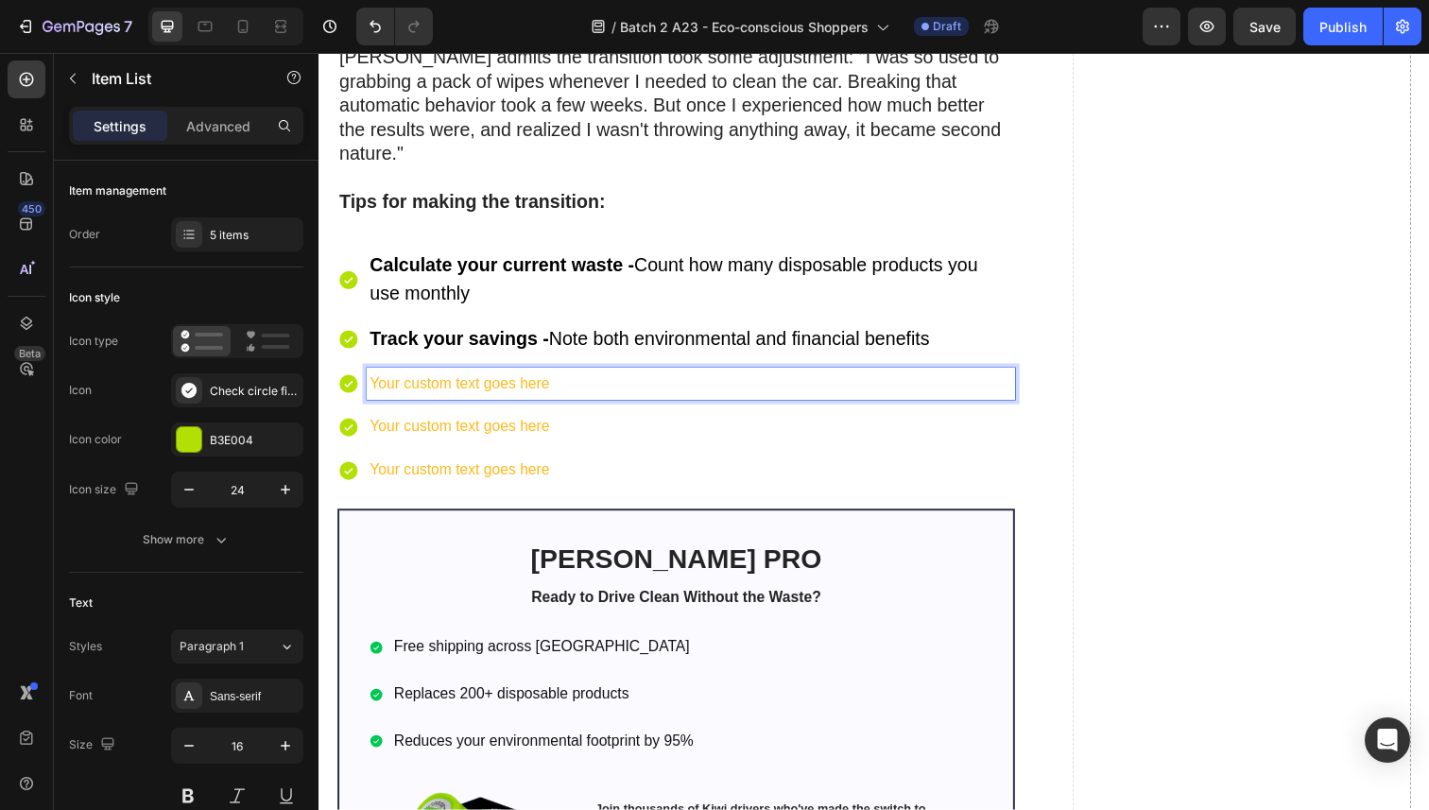
click at [460, 390] on p "Your custom text goes here" at bounding box center [698, 391] width 656 height 27
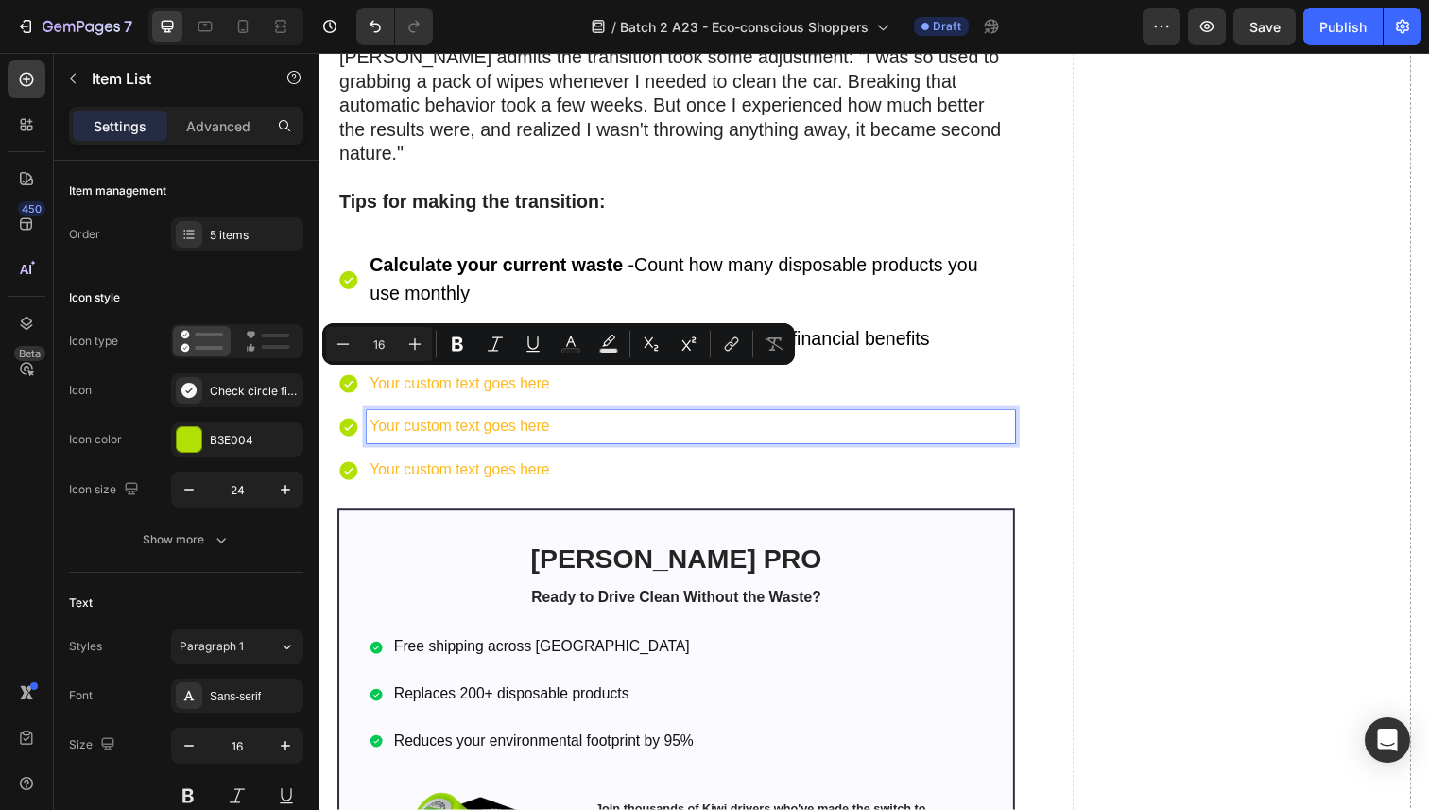
click at [632, 444] on p "Your custom text goes here" at bounding box center [698, 435] width 656 height 27
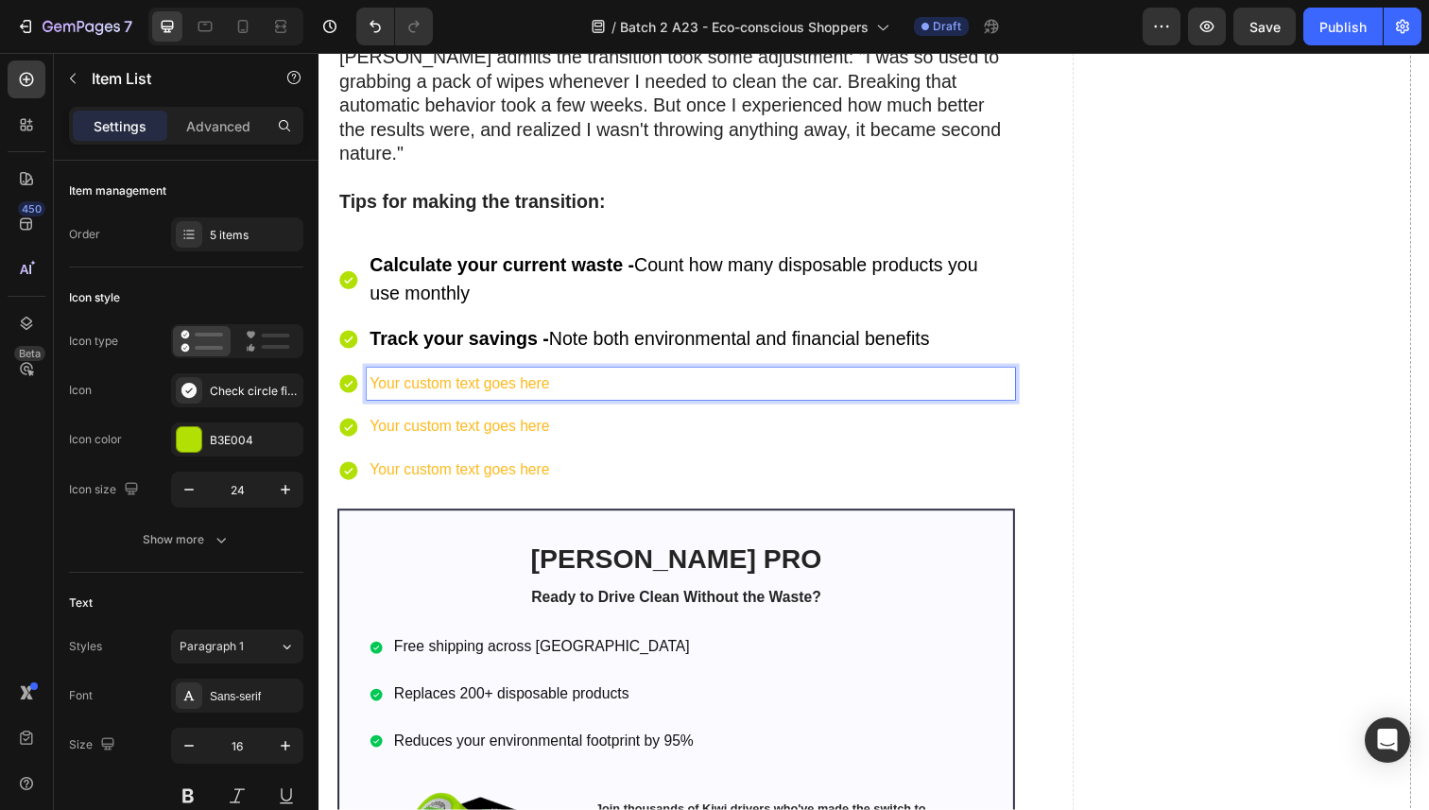
click at [597, 393] on p "Your custom text goes here" at bounding box center [698, 391] width 656 height 27
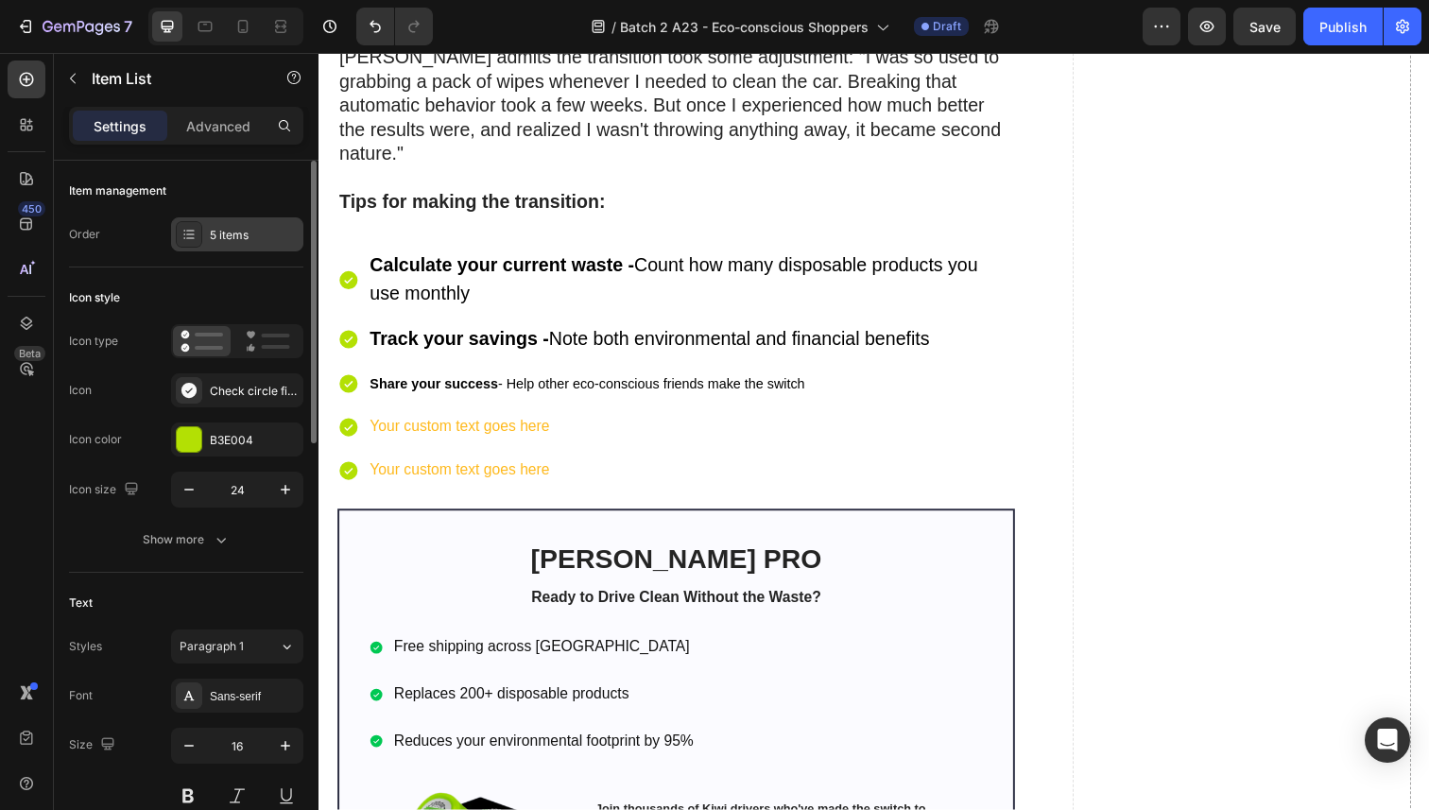
click at [250, 230] on div "5 items" at bounding box center [254, 235] width 89 height 17
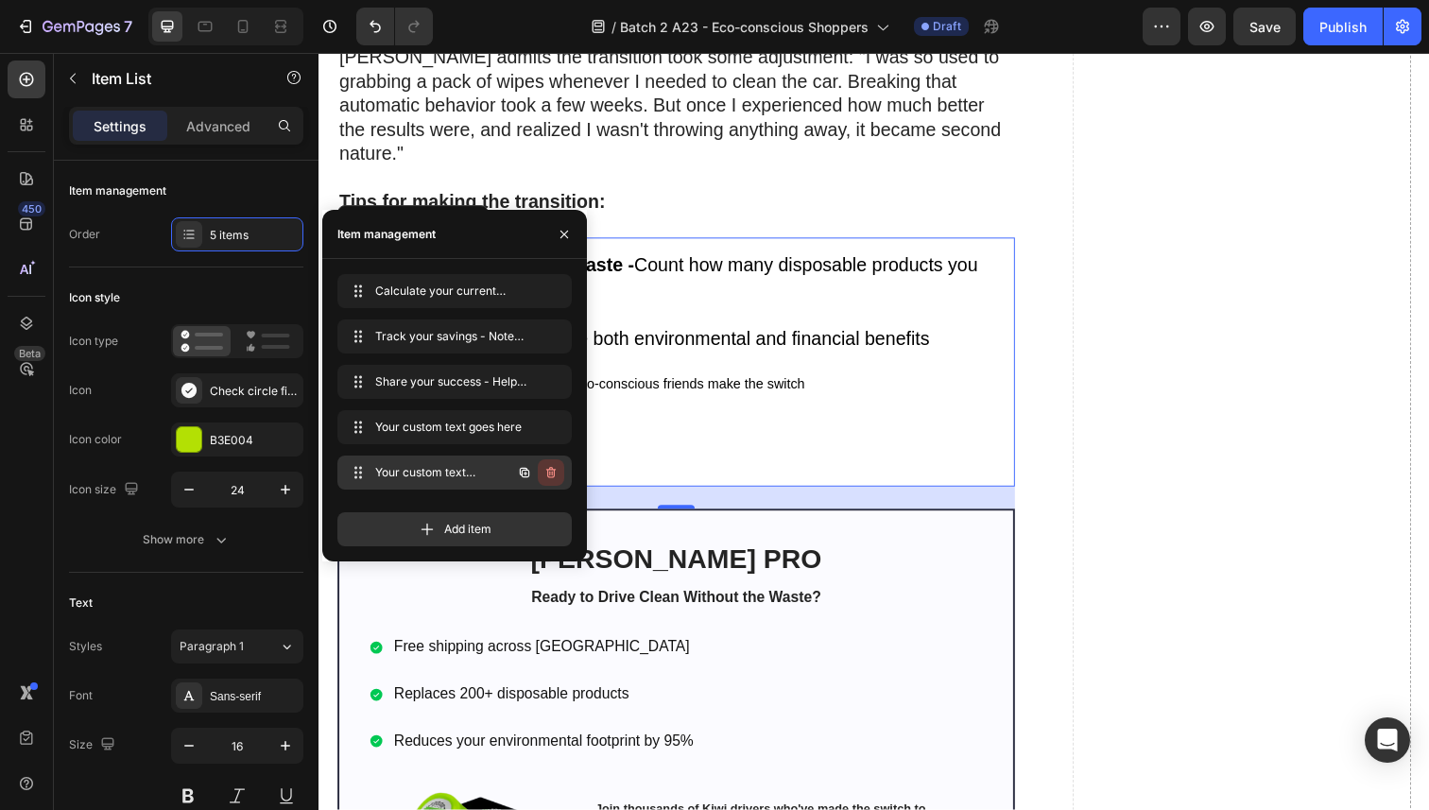
click at [546, 474] on icon "button" at bounding box center [550, 472] width 15 height 15
click at [536, 468] on div "Delete" at bounding box center [538, 472] width 35 height 17
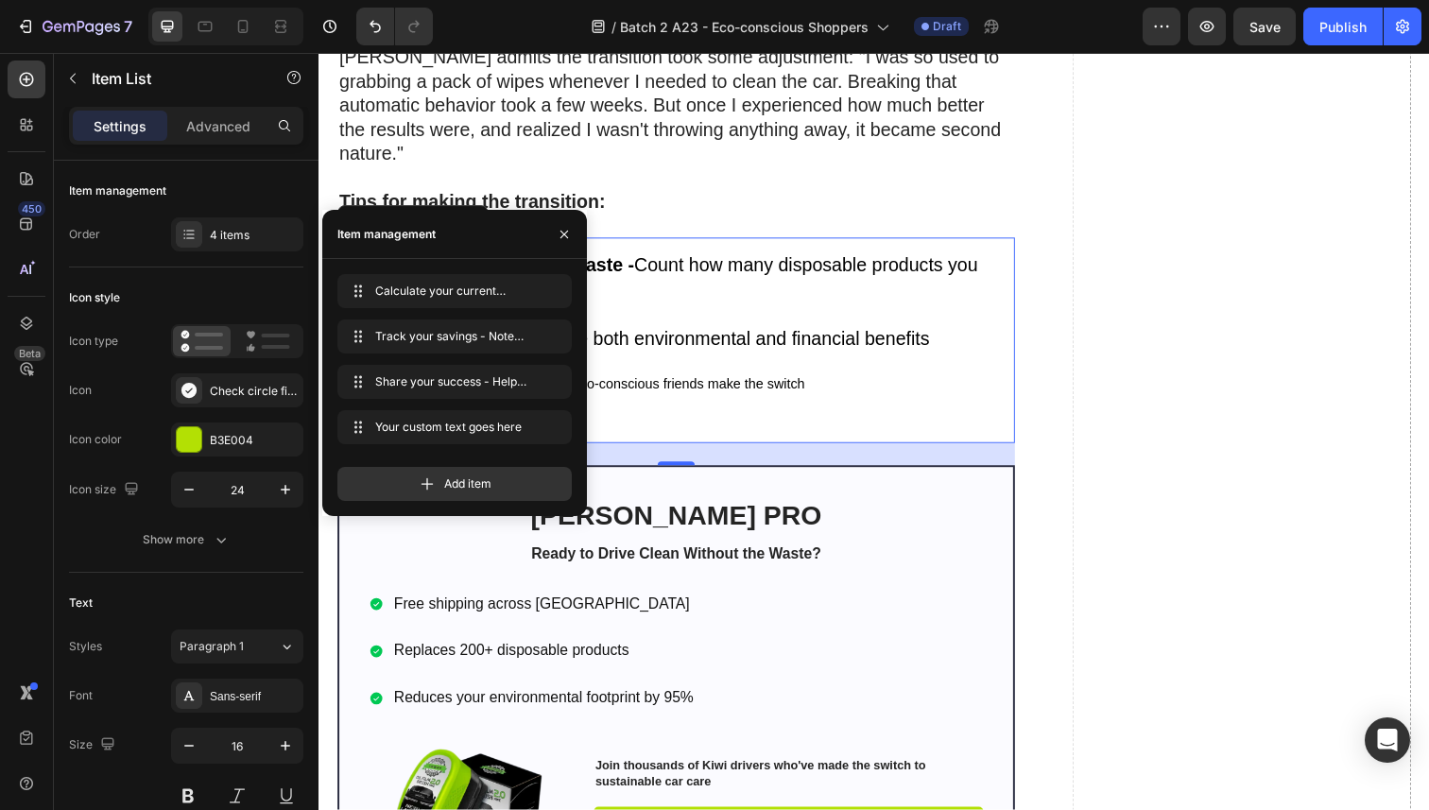
click at [622, 456] on div "24" at bounding box center [683, 463] width 692 height 23
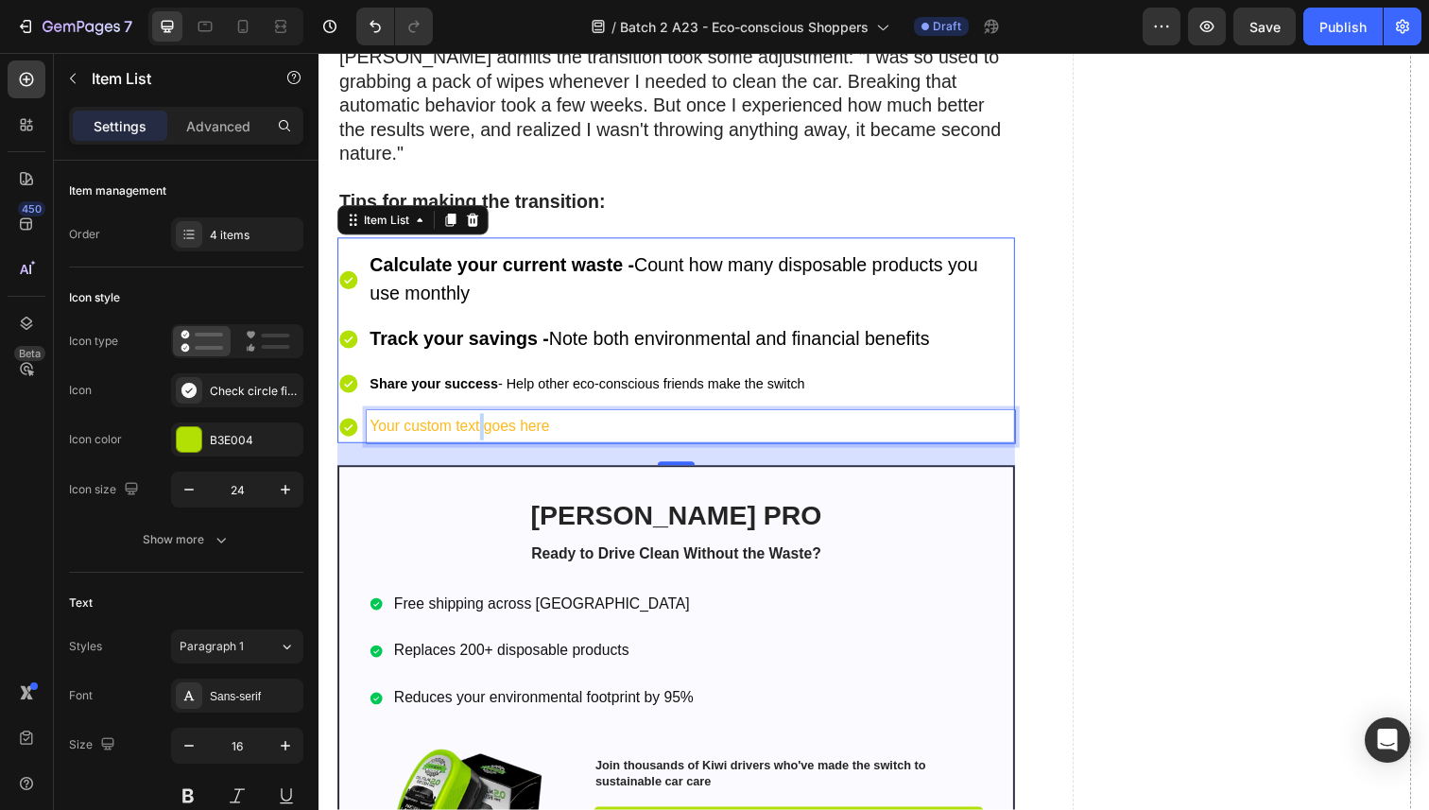
click at [483, 434] on p "Your custom text goes here" at bounding box center [698, 435] width 656 height 27
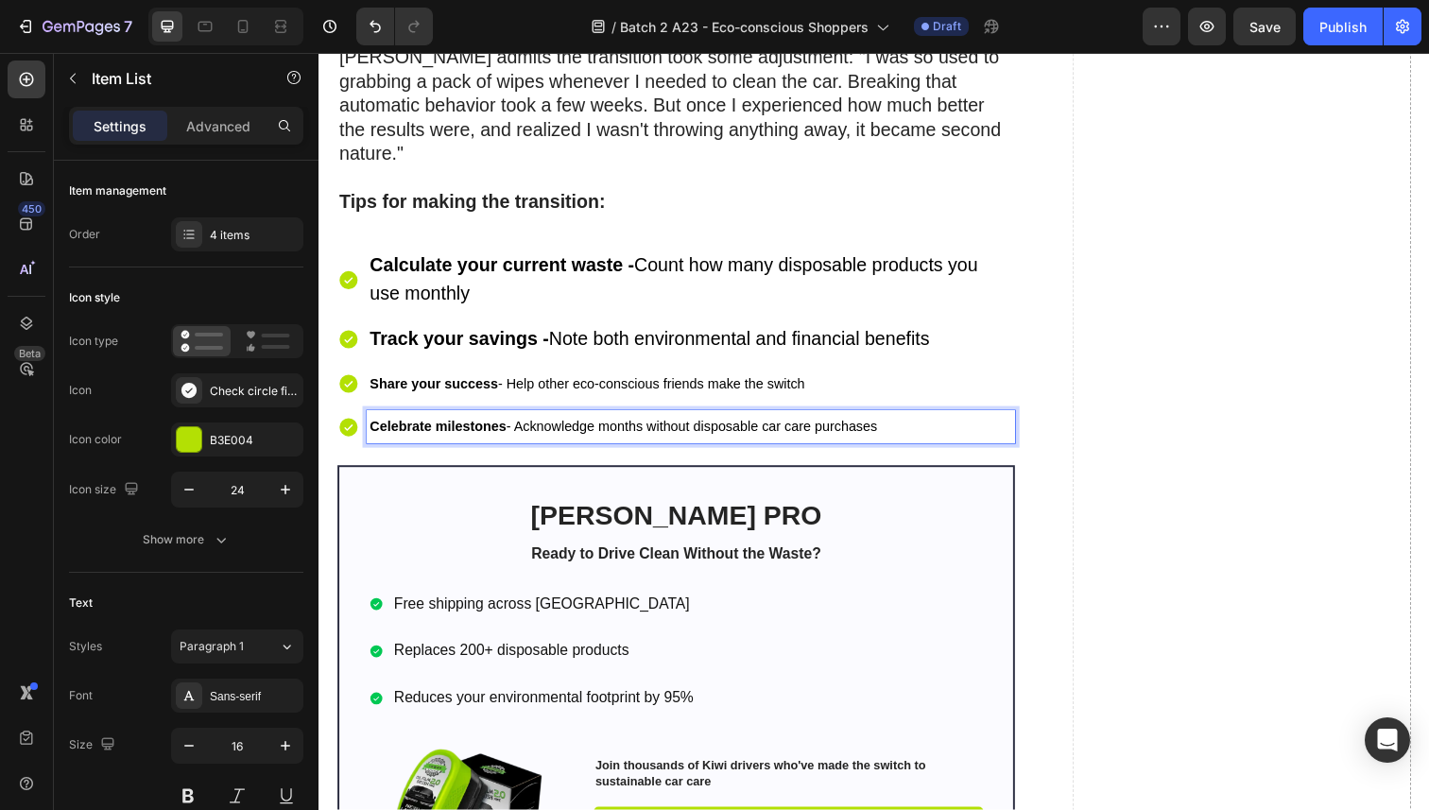
click at [555, 439] on span "Celebrate milestones - Acknowledge months without disposable car care purchases" at bounding box center [629, 434] width 518 height 15
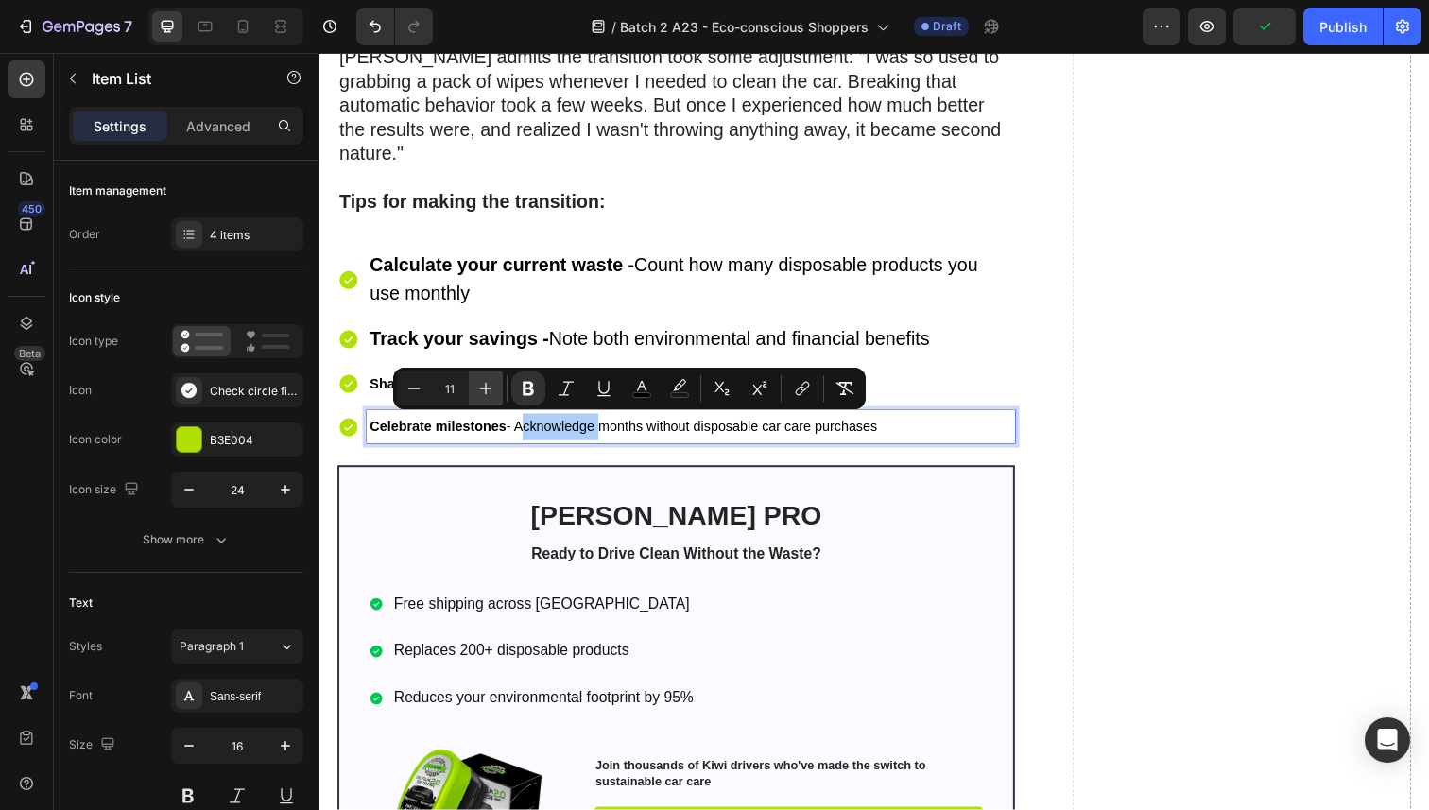
click at [491, 389] on icon "Editor contextual toolbar" at bounding box center [485, 388] width 19 height 19
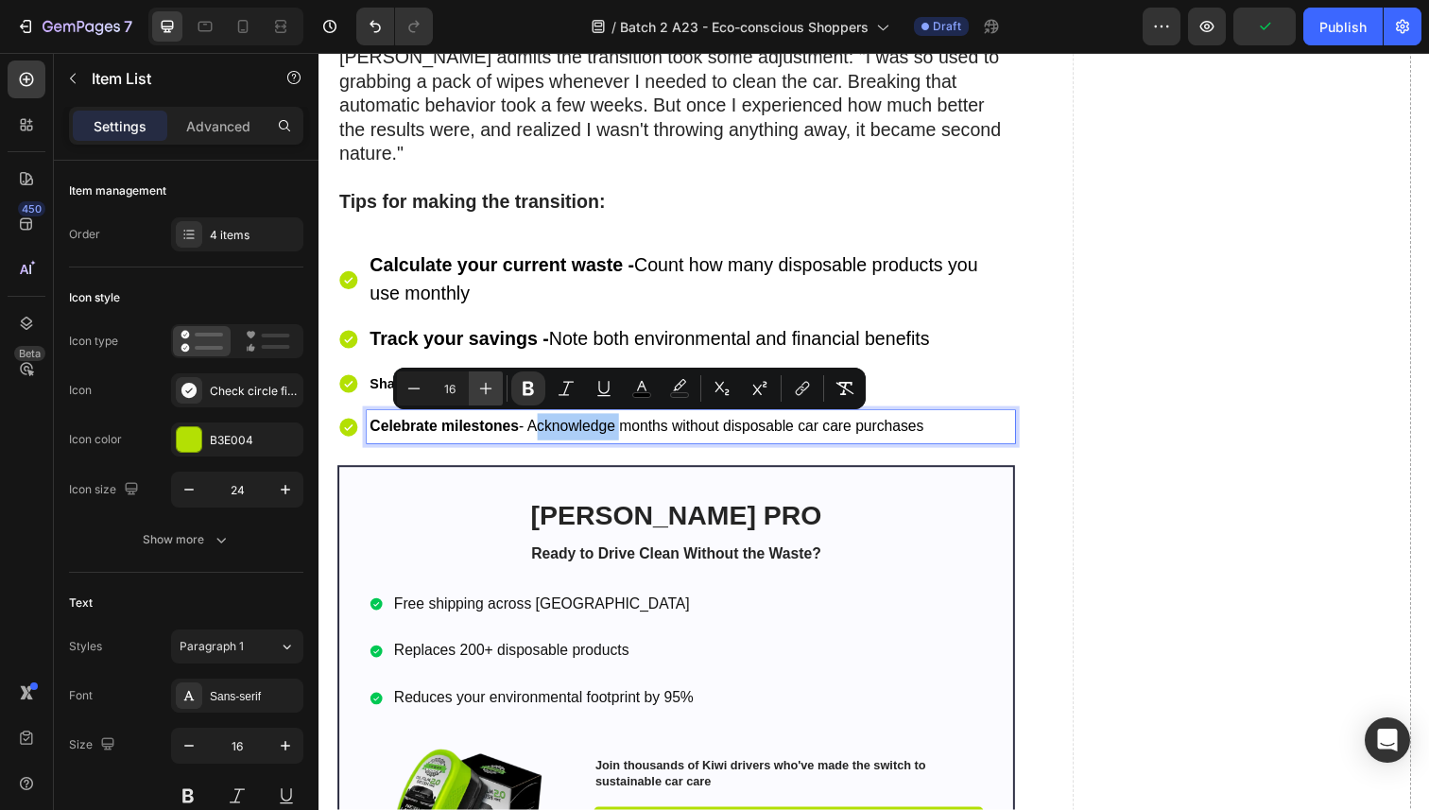
click at [491, 389] on icon "Editor contextual toolbar" at bounding box center [485, 388] width 19 height 19
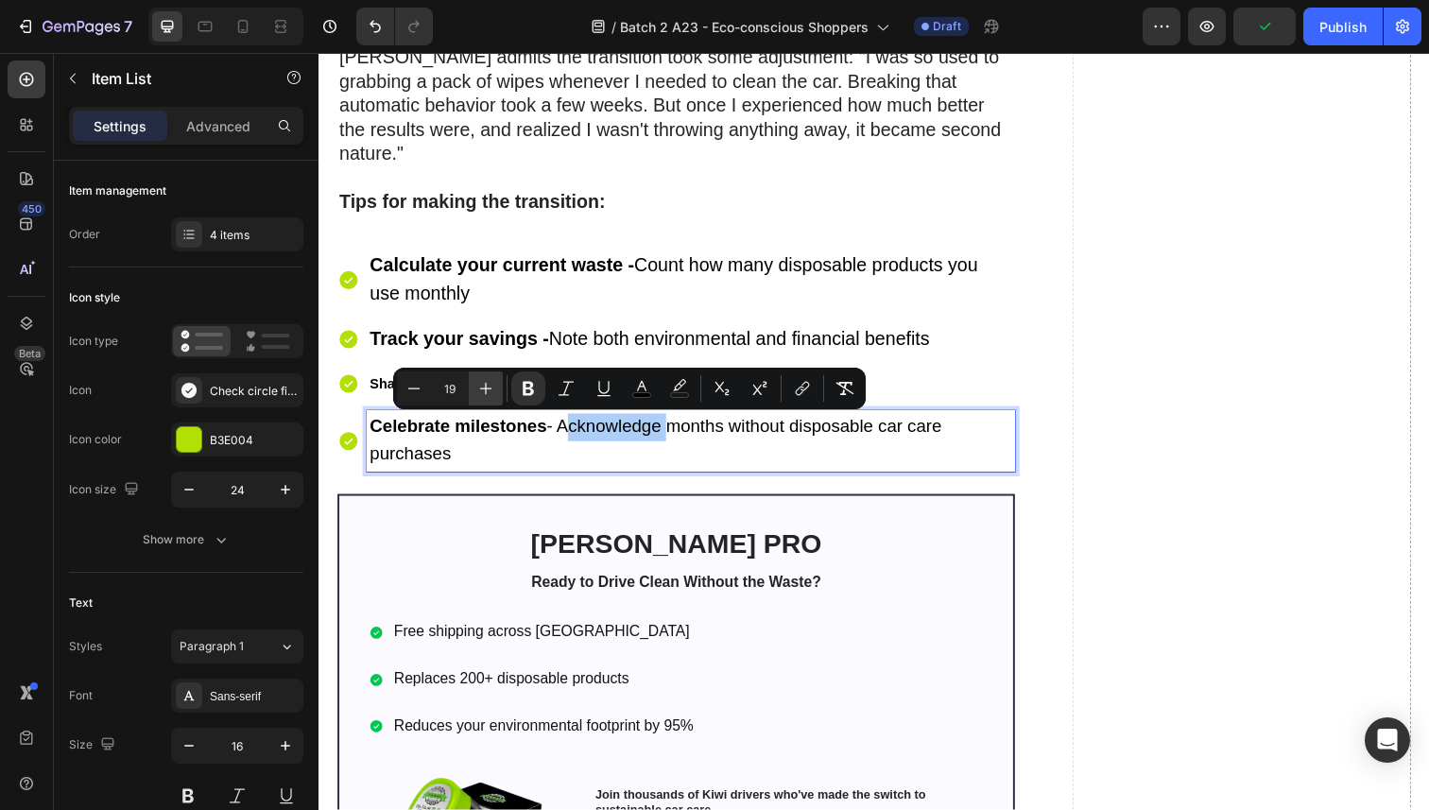
click at [491, 389] on icon "Editor contextual toolbar" at bounding box center [485, 388] width 19 height 19
type input "20"
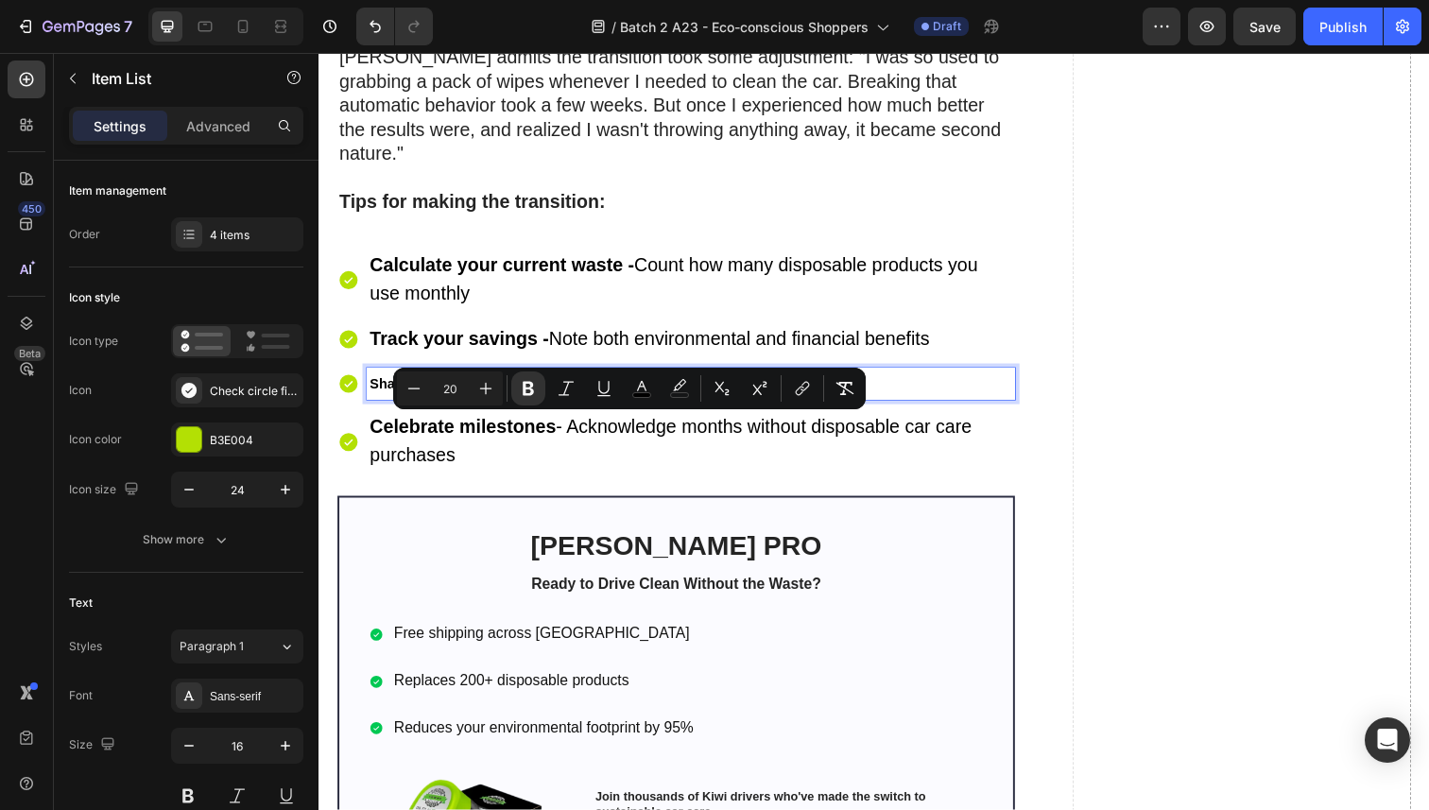
click at [374, 378] on p "Share your success - Help other eco-conscious friends make the switch" at bounding box center [698, 391] width 656 height 27
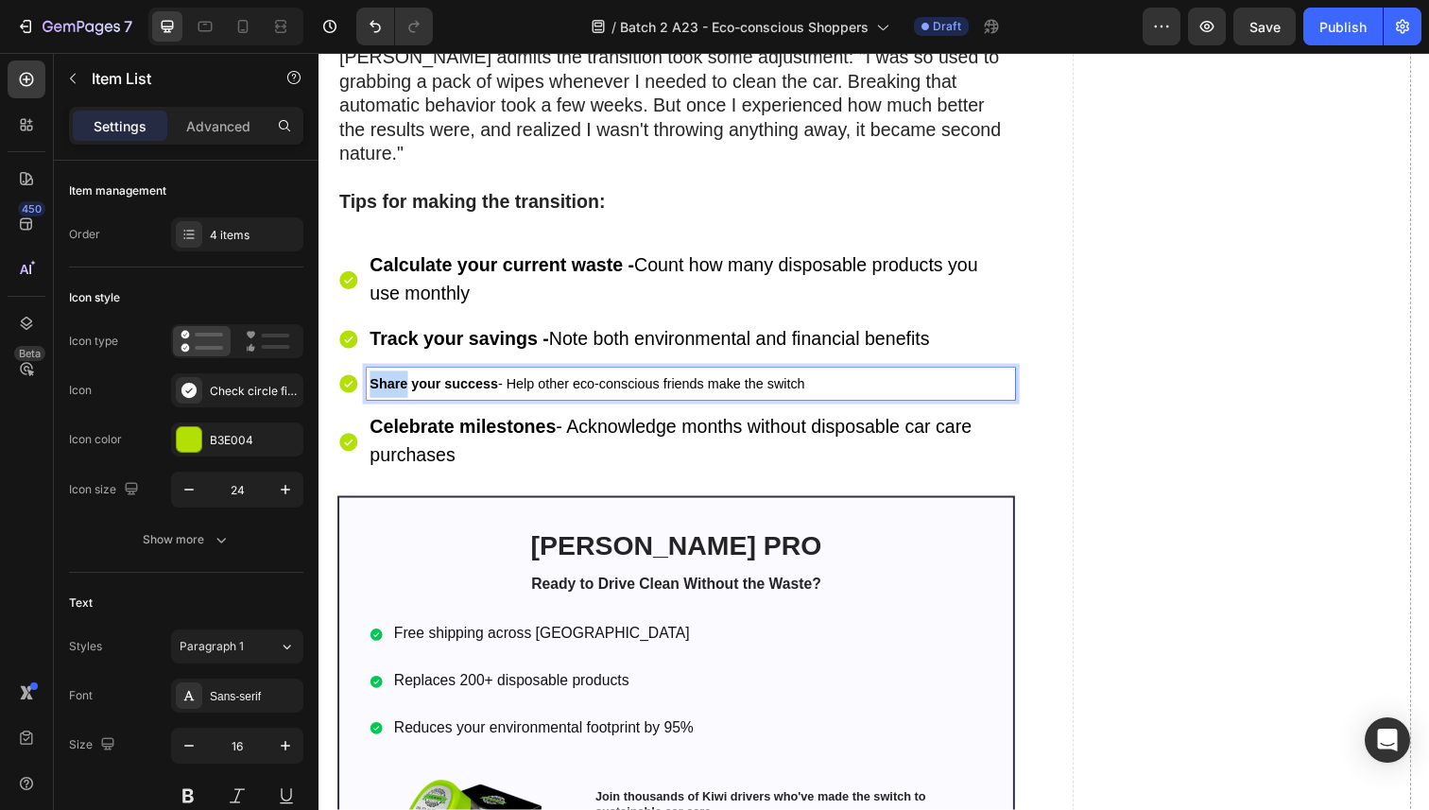
click at [374, 378] on p "Share your success - Help other eco-conscious friends make the switch" at bounding box center [698, 391] width 656 height 27
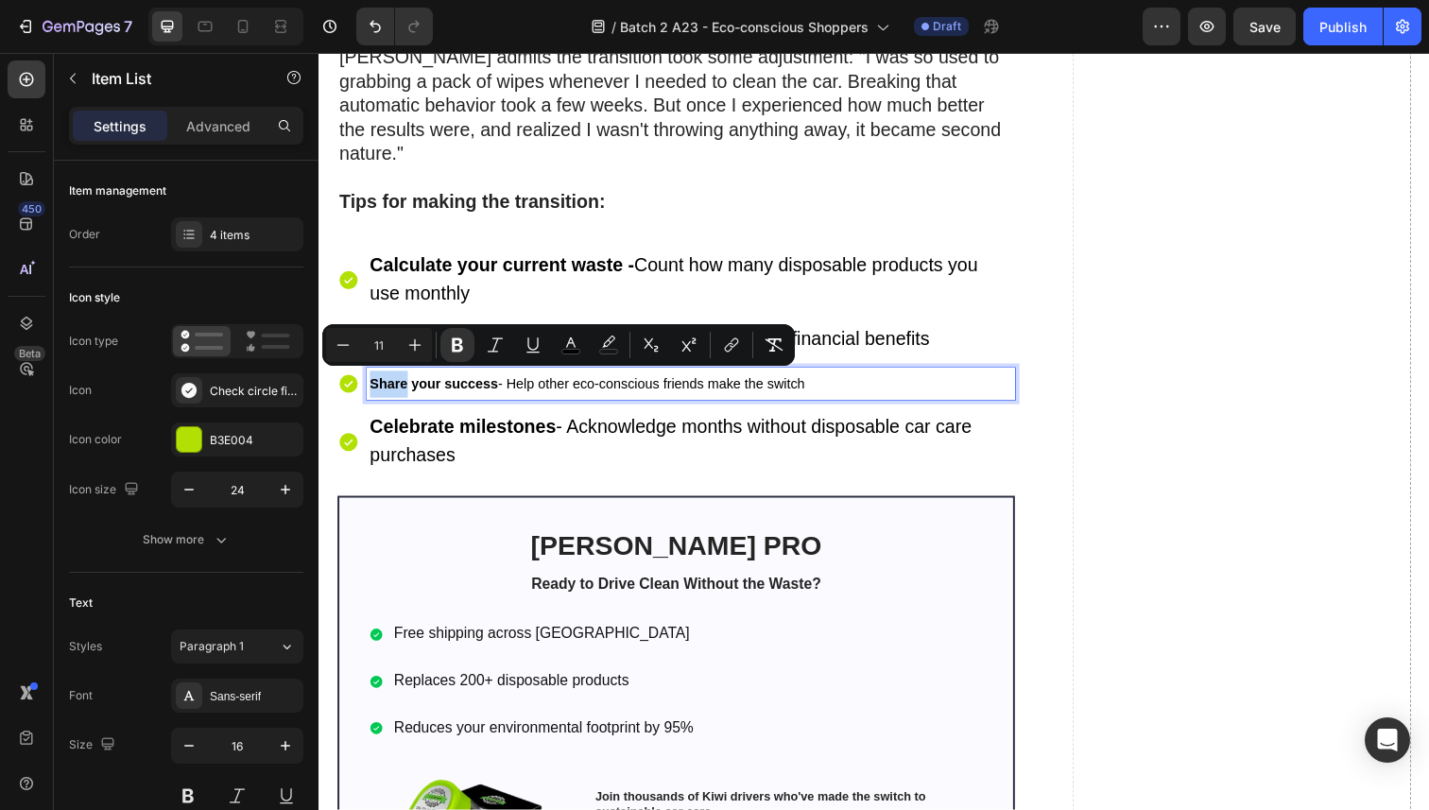
click at [374, 378] on p "Share your success - Help other eco-conscious friends make the switch" at bounding box center [698, 391] width 656 height 27
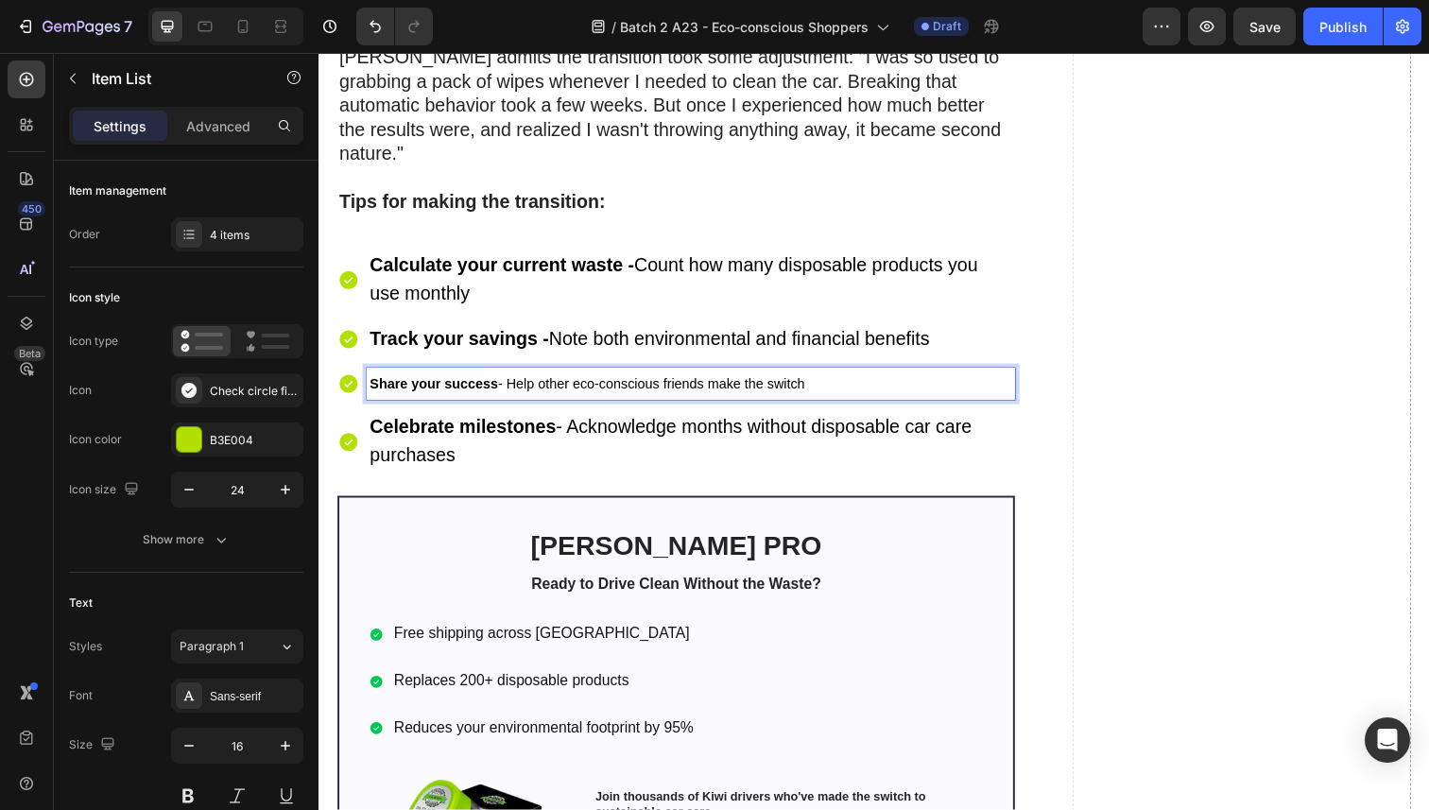
click at [446, 388] on strong "Share your success" at bounding box center [435, 391] width 131 height 15
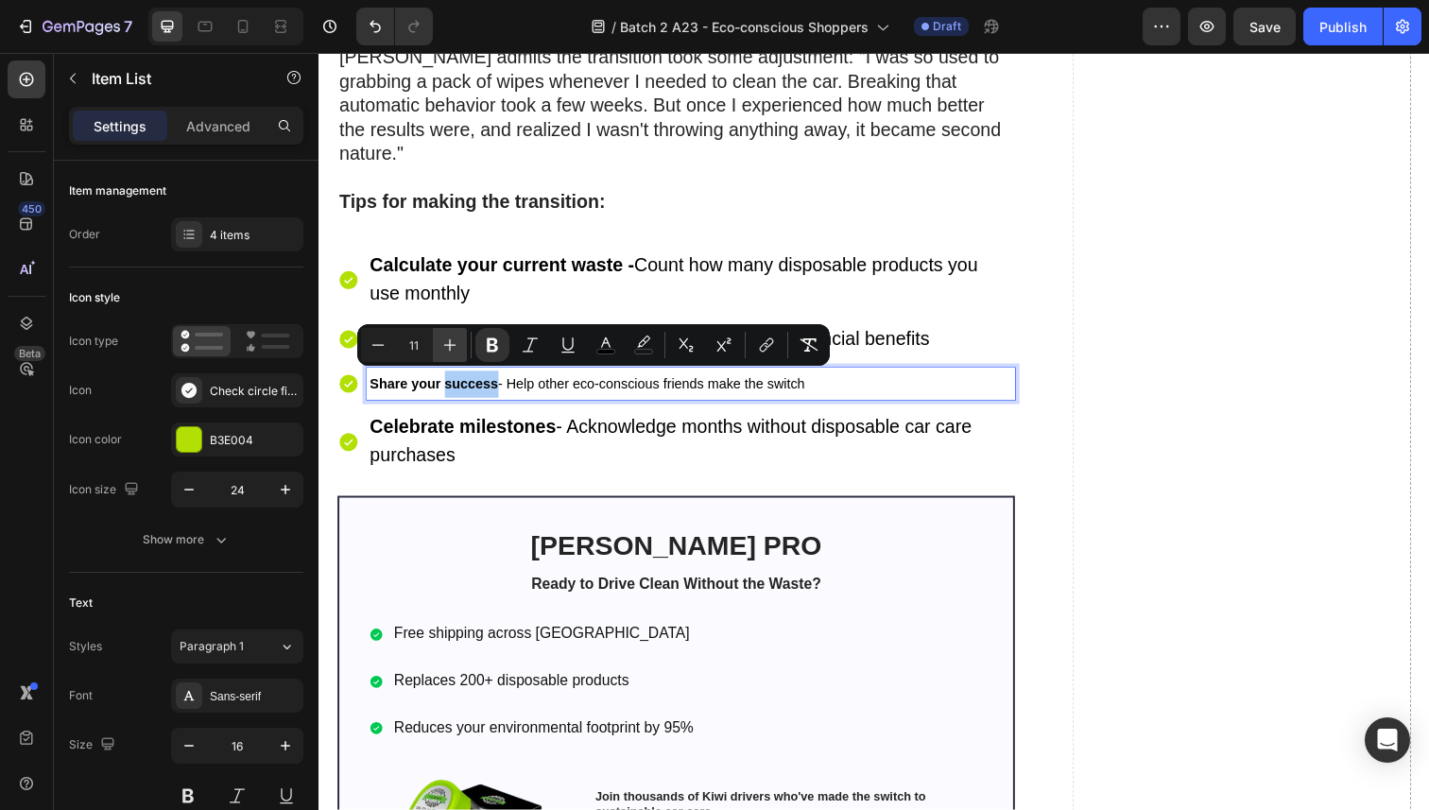
click at [444, 346] on icon "Editor contextual toolbar" at bounding box center [449, 345] width 19 height 19
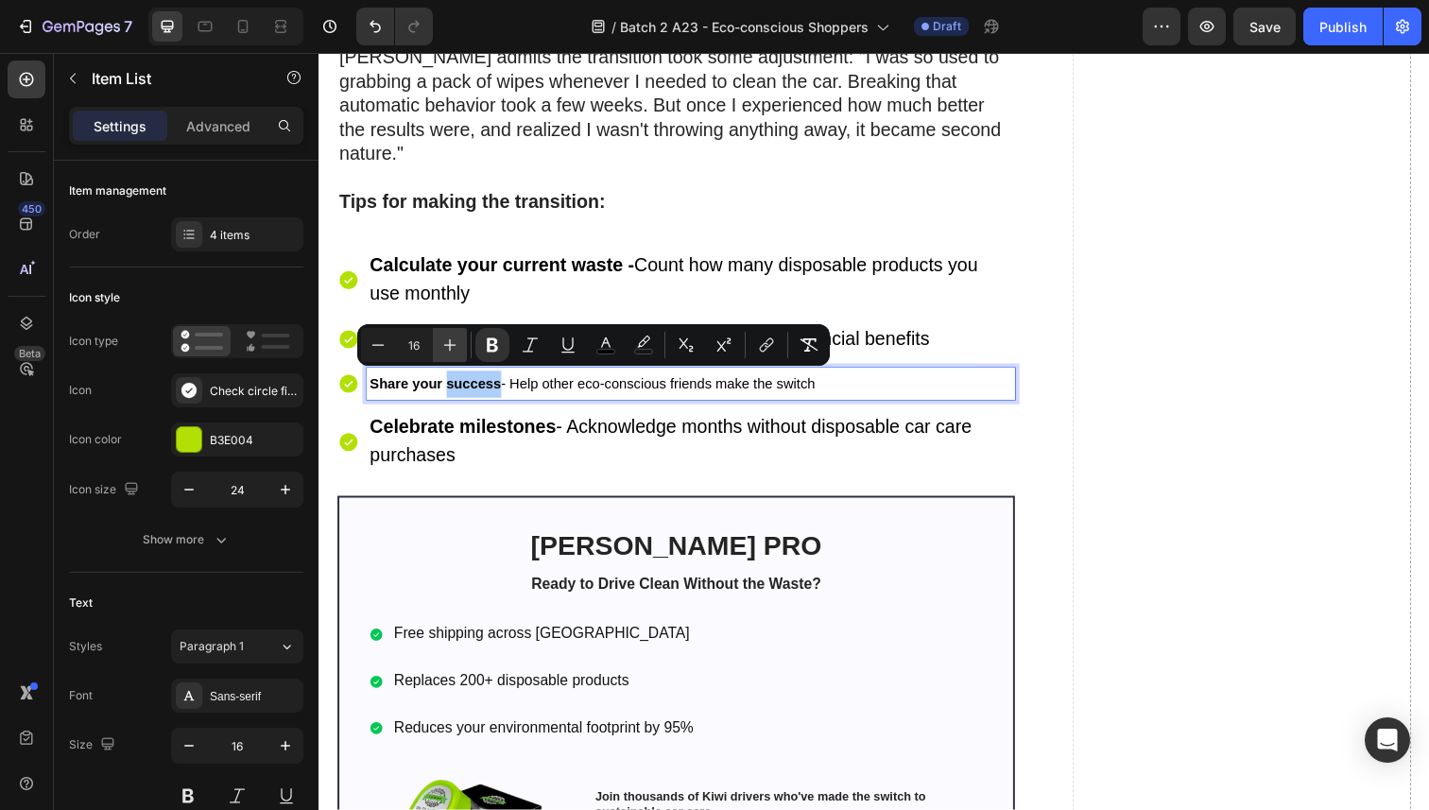
click at [444, 346] on icon "Editor contextual toolbar" at bounding box center [449, 345] width 19 height 19
type input "20"
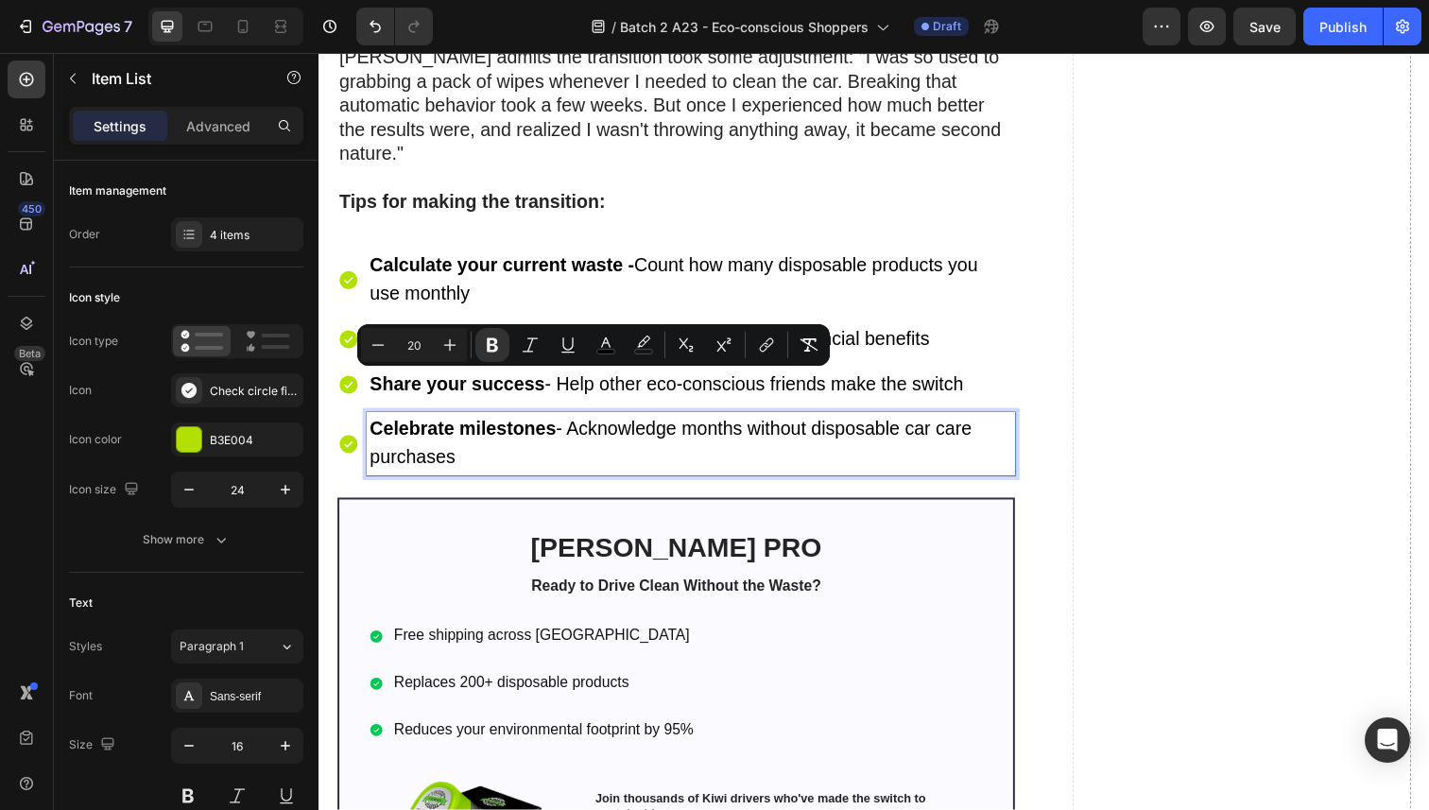
click at [497, 428] on strong "Celebrate milestones" at bounding box center [465, 436] width 190 height 21
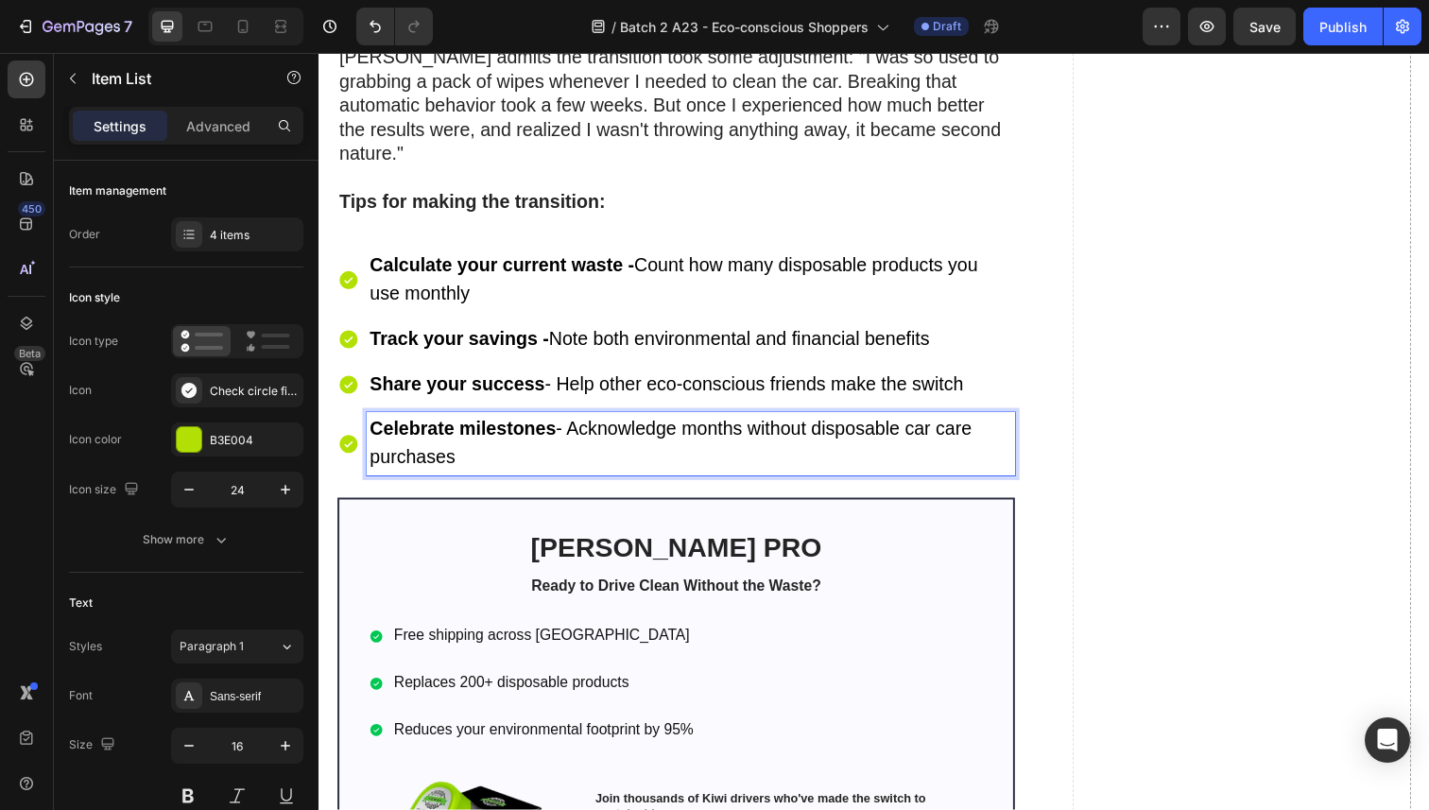
scroll to position [6261, 0]
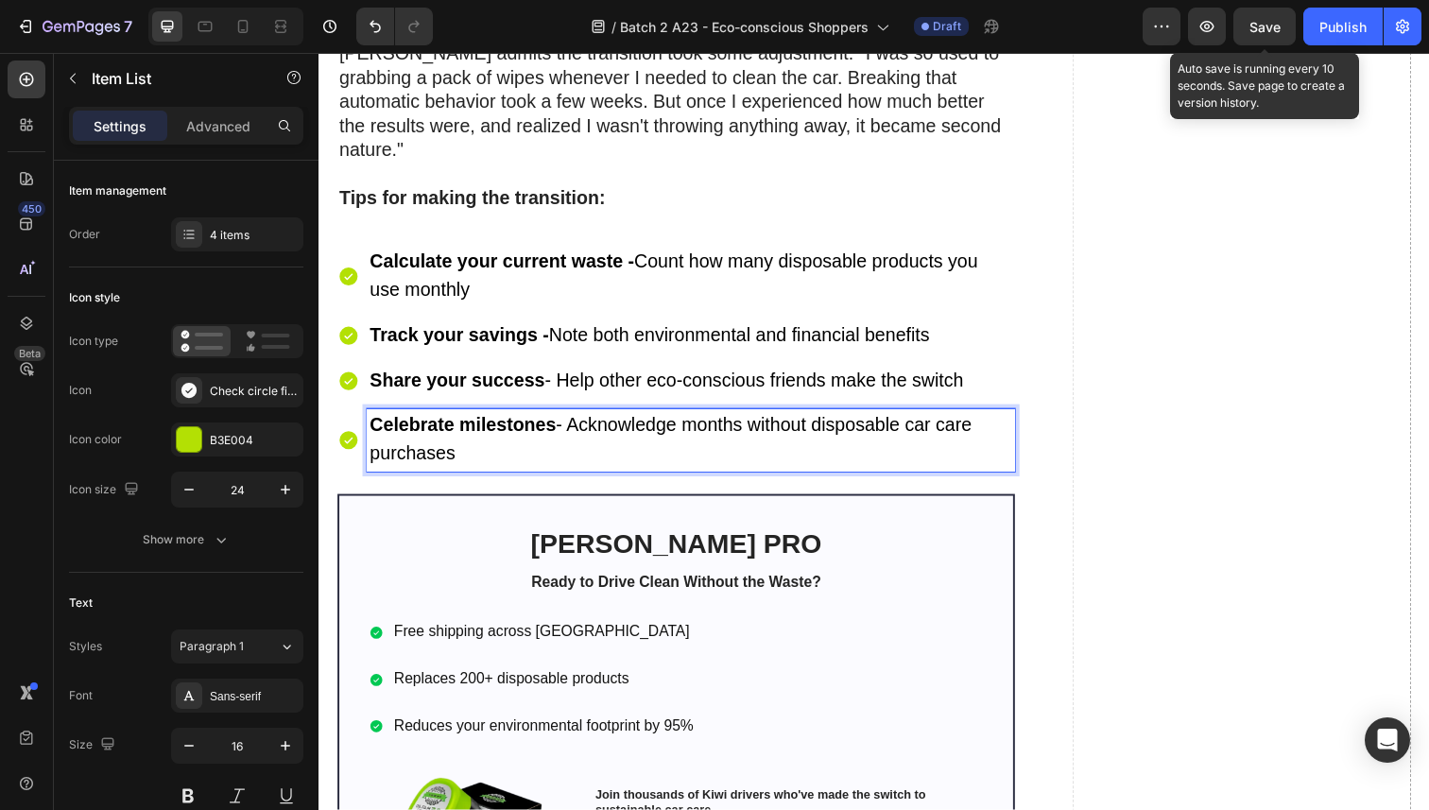
click at [1261, 33] on span "Save" at bounding box center [1264, 27] width 31 height 16
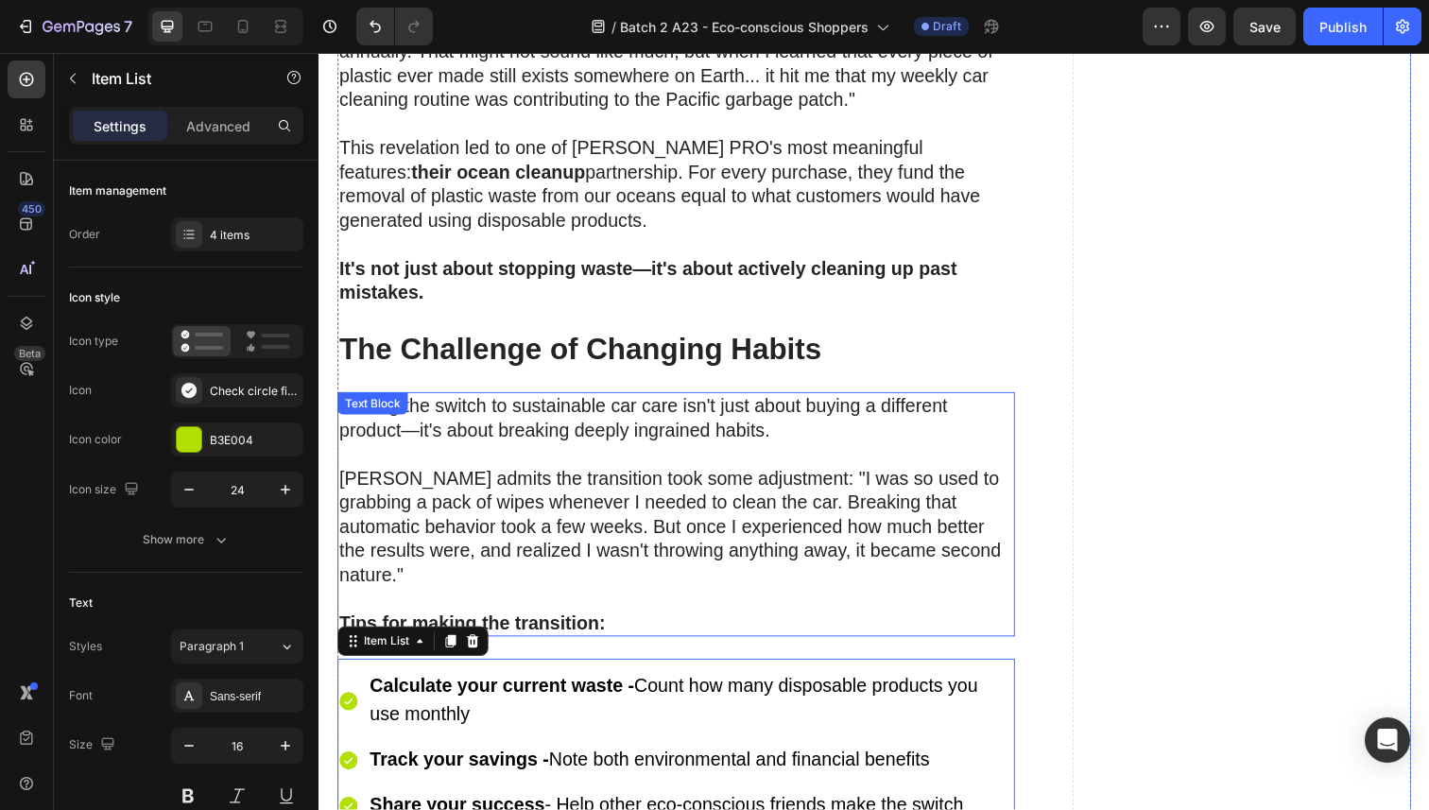
scroll to position [5791, 0]
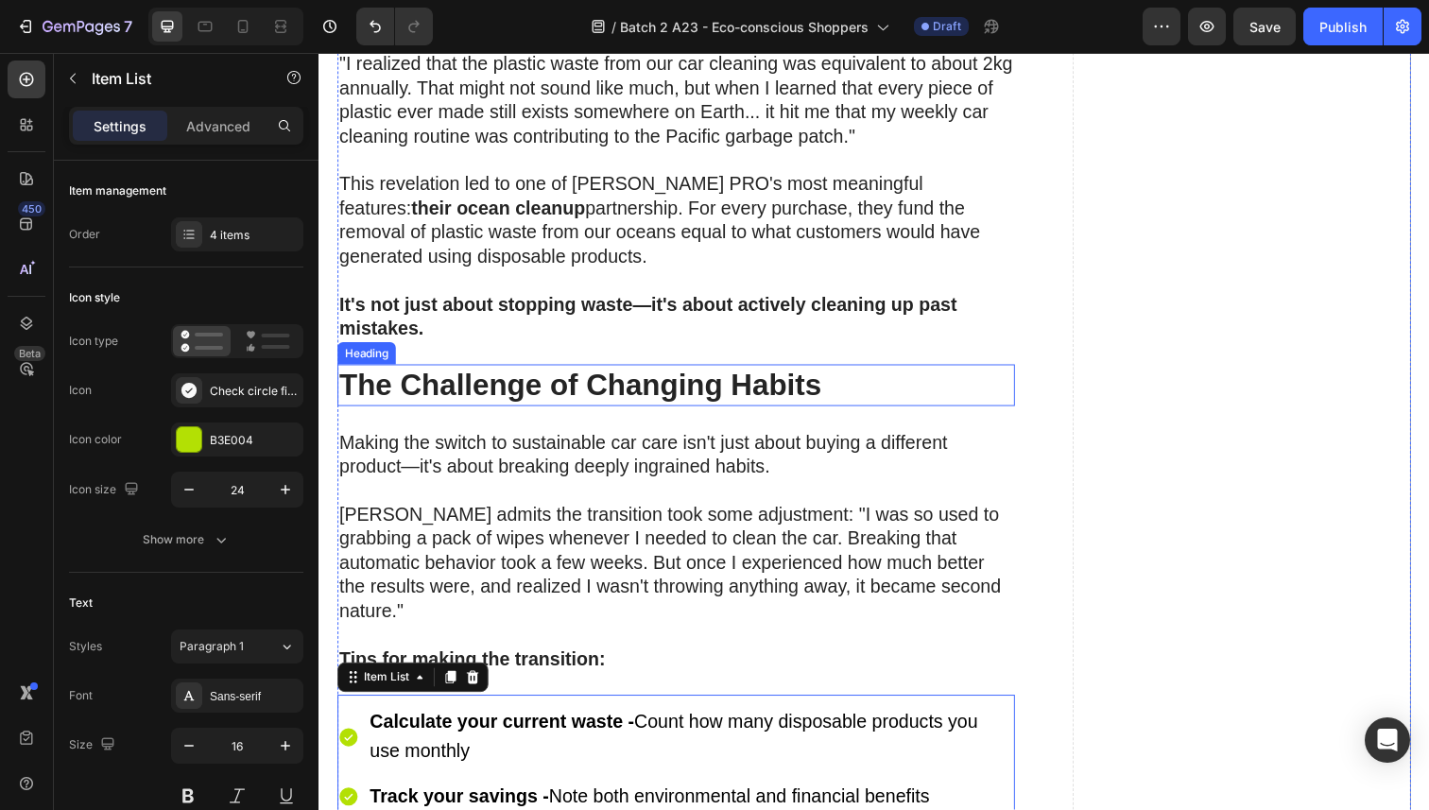
click at [525, 405] on strong "The Challenge of Changing Habits" at bounding box center [585, 392] width 492 height 34
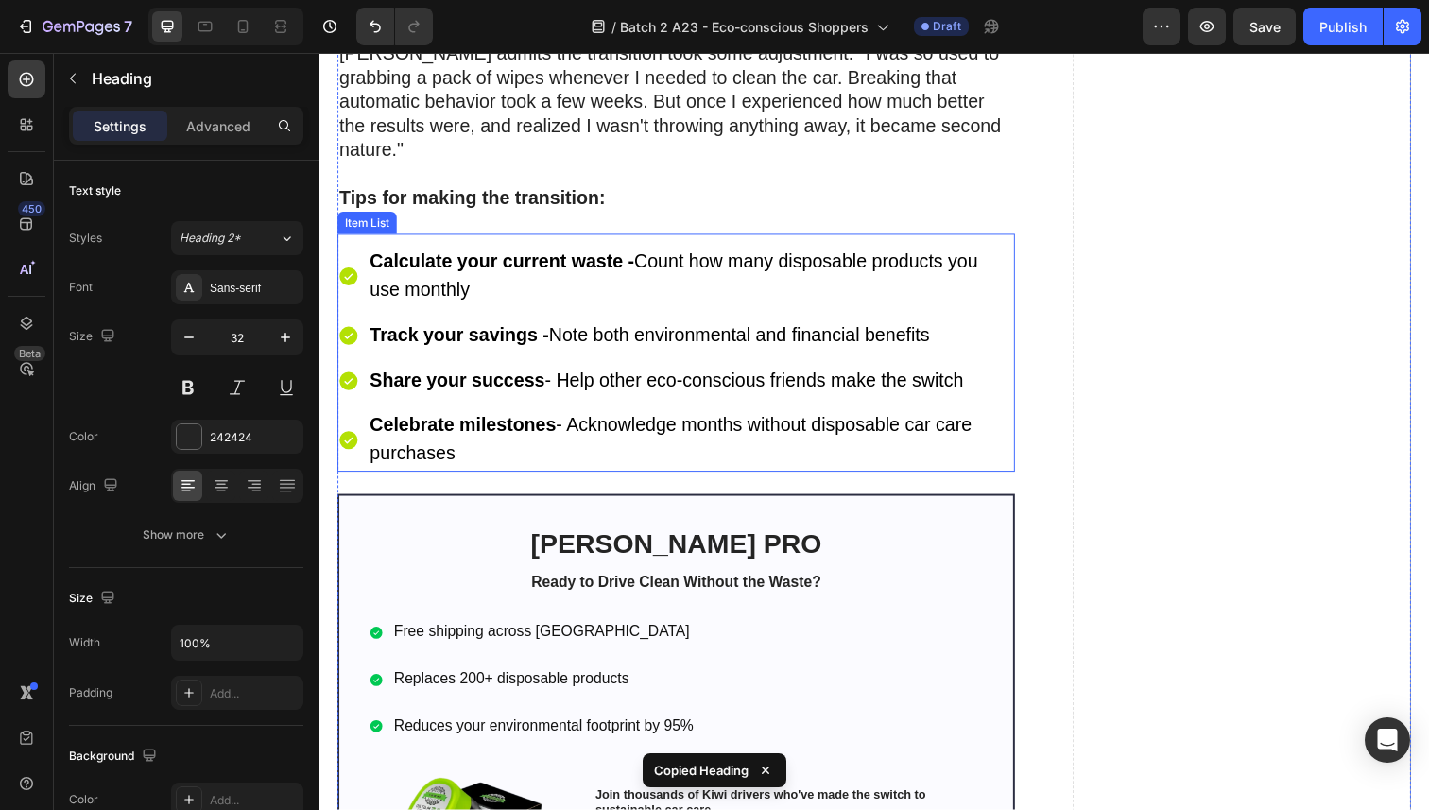
scroll to position [6263, 0]
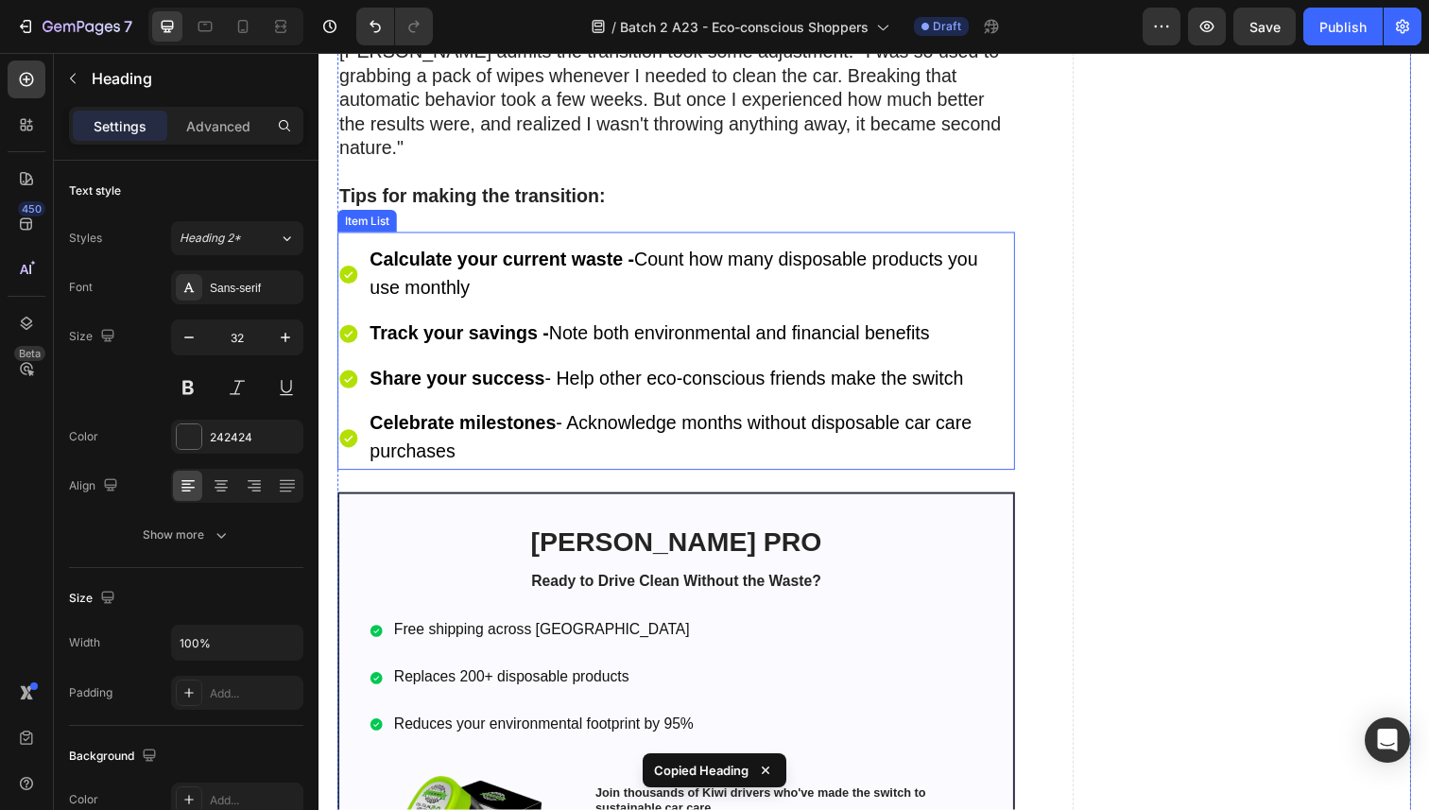
click at [532, 409] on div "Calculate your current waste - Count how many disposable products you use month…" at bounding box center [683, 364] width 692 height 232
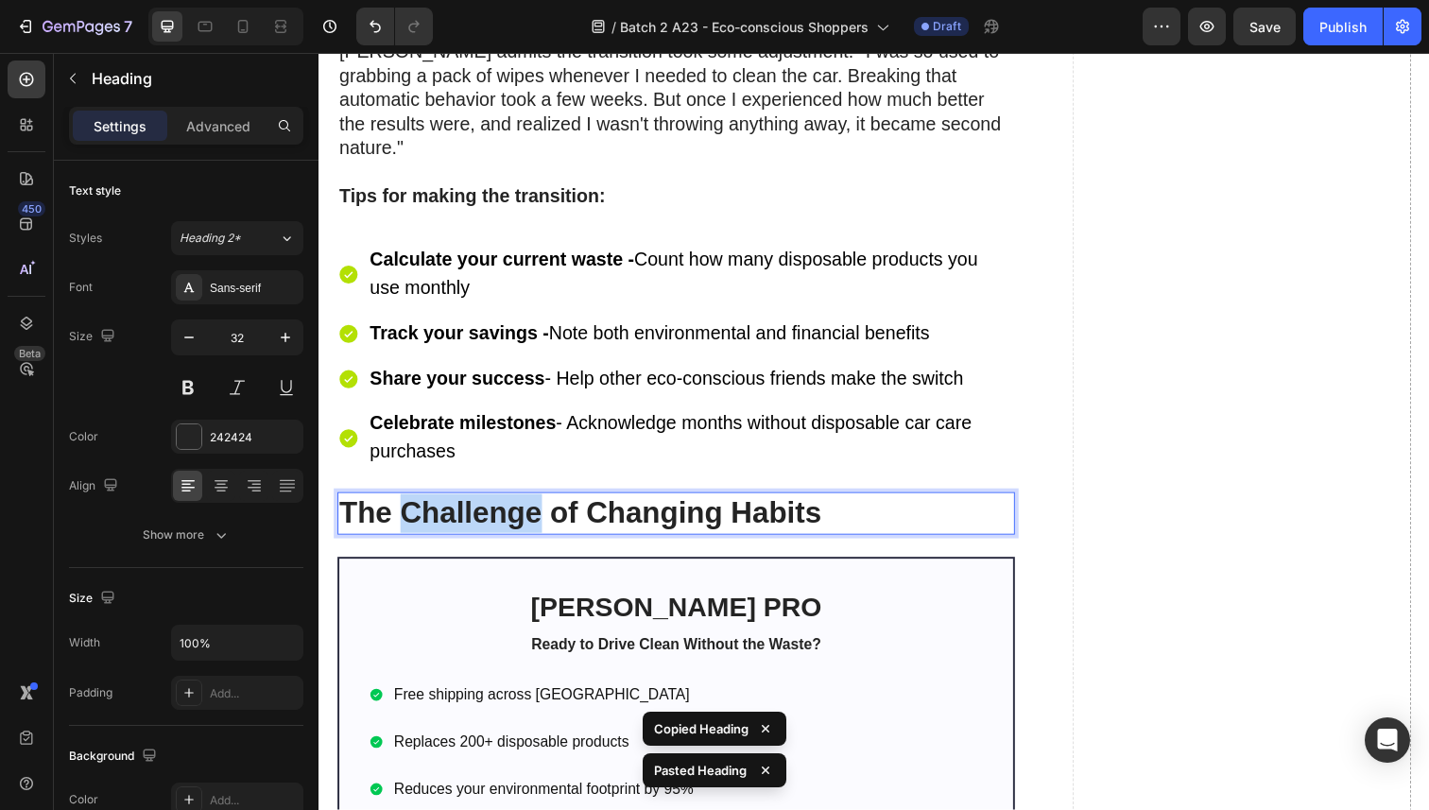
click at [504, 506] on strong "The Challenge of Changing Habits" at bounding box center [585, 523] width 492 height 34
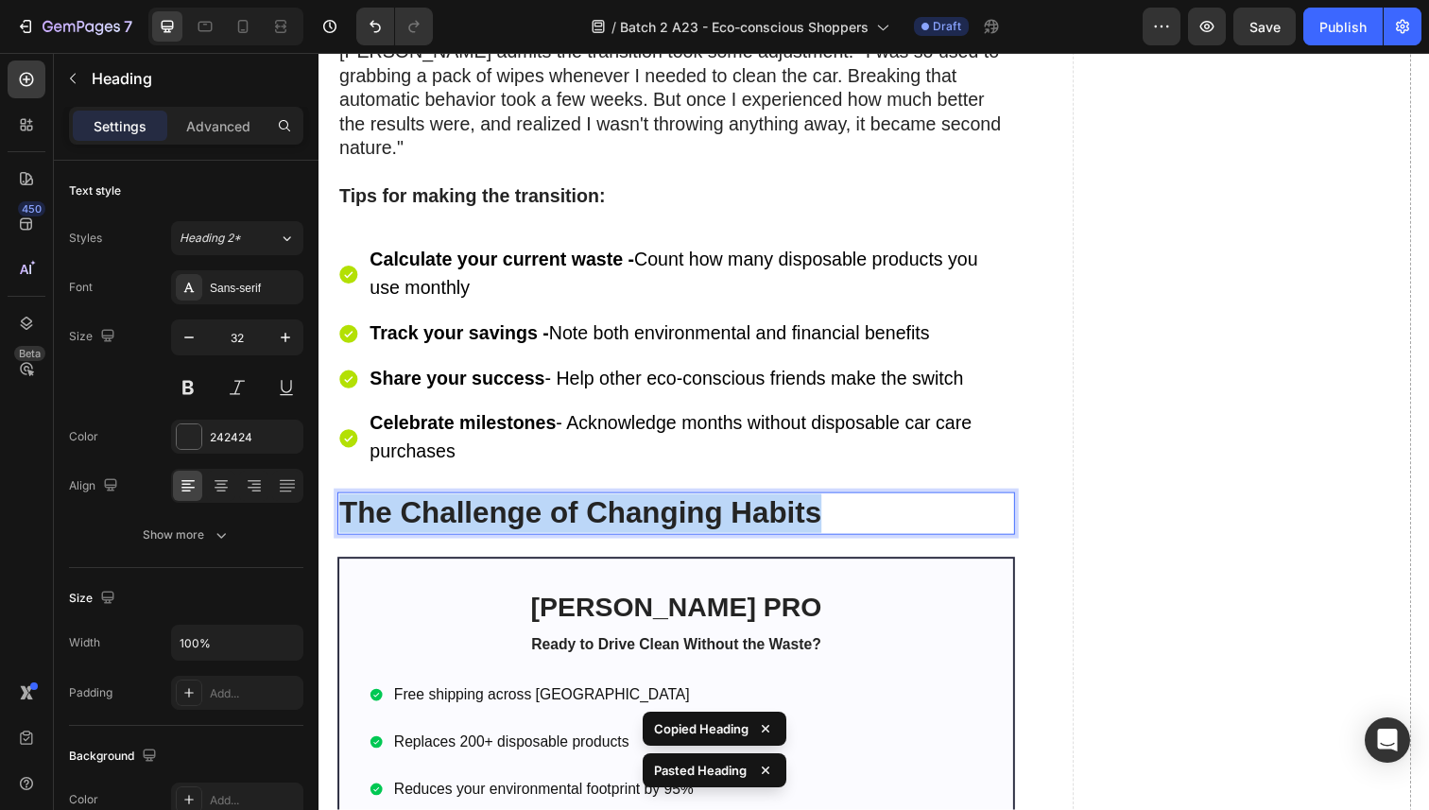
click at [504, 506] on strong "The Challenge of Changing Habits" at bounding box center [585, 523] width 492 height 34
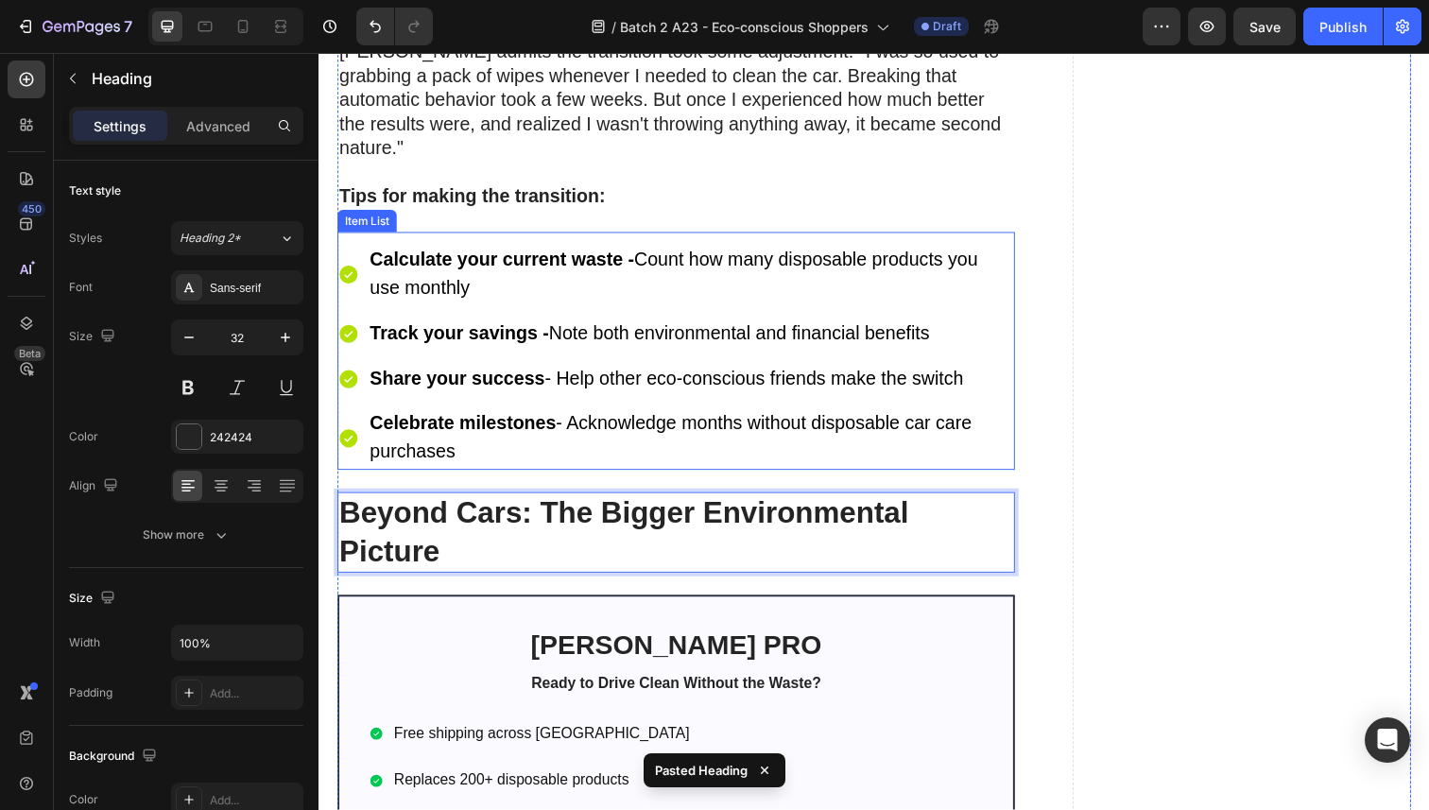
click at [530, 387] on strong "Share your success" at bounding box center [459, 385] width 179 height 21
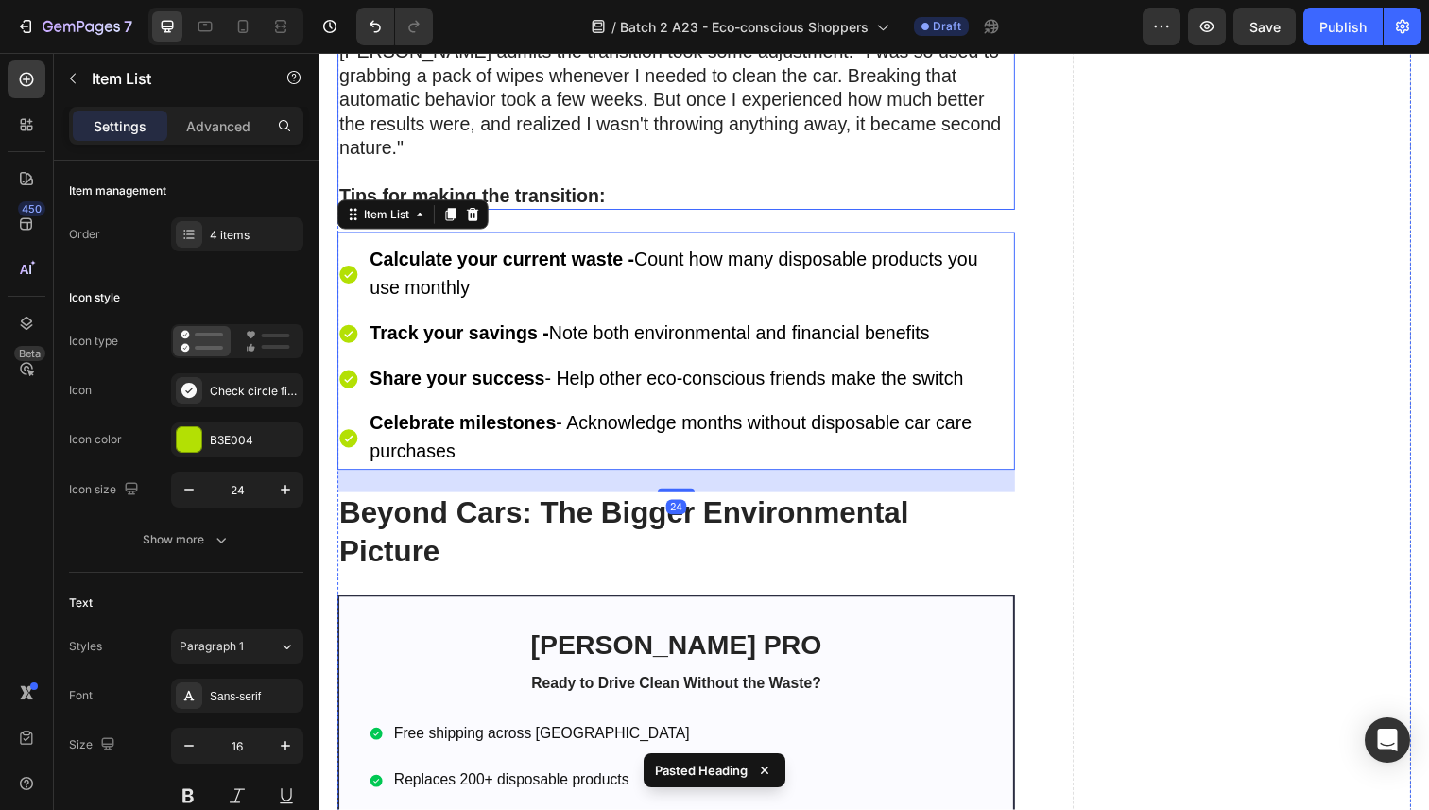
click at [604, 130] on p "[PERSON_NAME] admits the transition took some adjustment: "I was so used to gra…" at bounding box center [683, 113] width 688 height 147
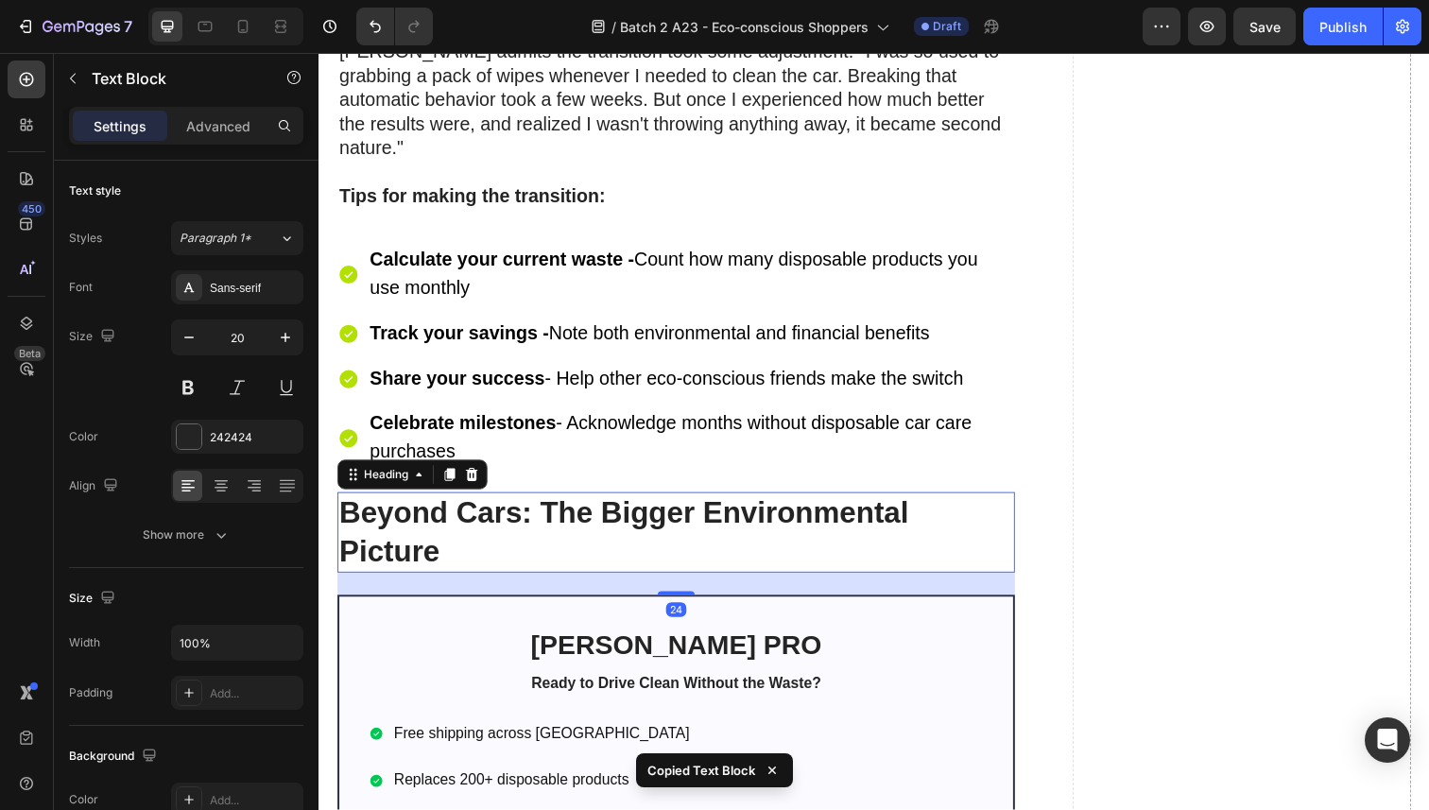
click at [569, 544] on p "⁠⁠⁠⁠⁠⁠⁠ Beyond Cars: The Bigger Environmental Picture" at bounding box center [683, 543] width 688 height 78
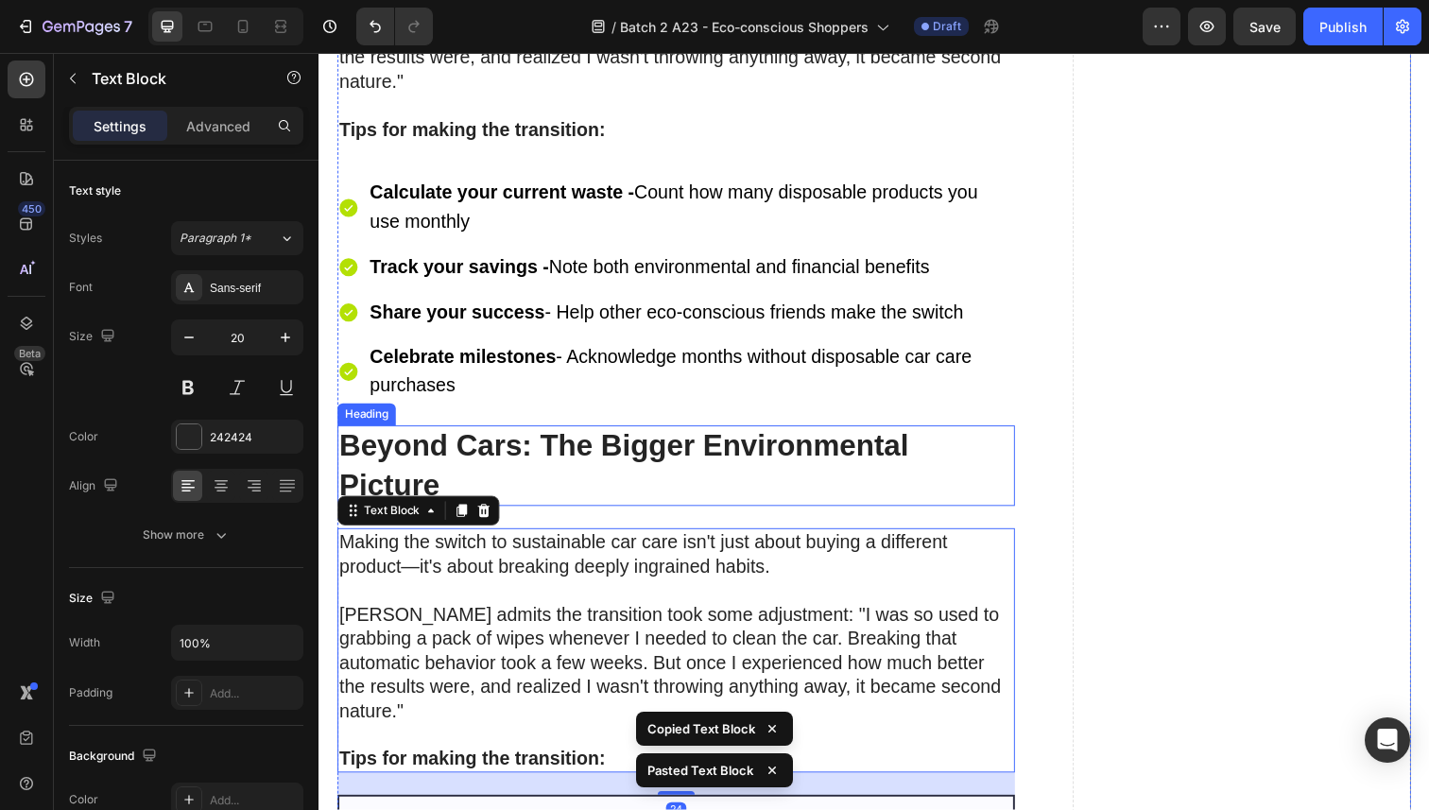
scroll to position [6413, 0]
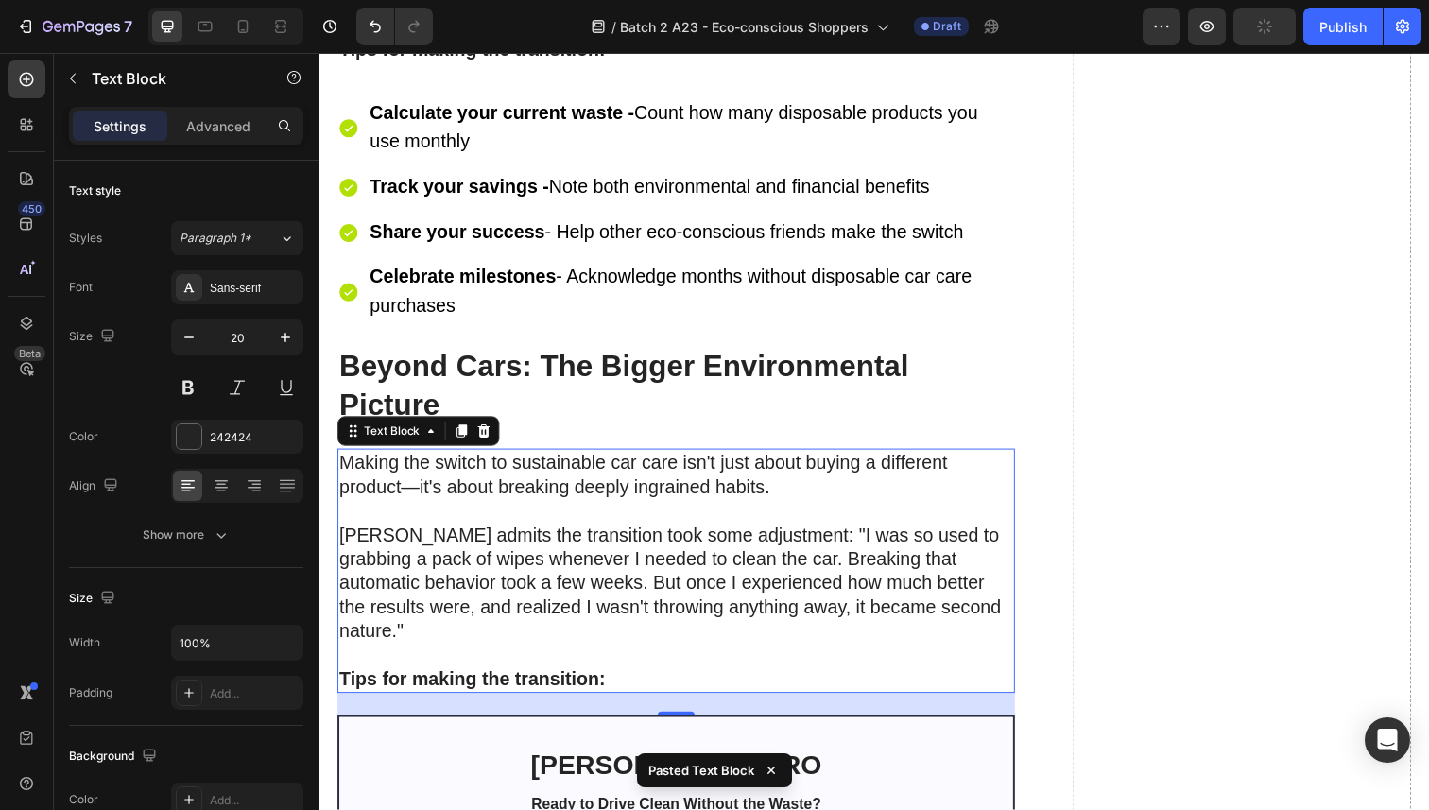
click at [487, 502] on p "Making the switch to sustainable car care isn't just about buying a different p…" at bounding box center [683, 496] width 688 height 74
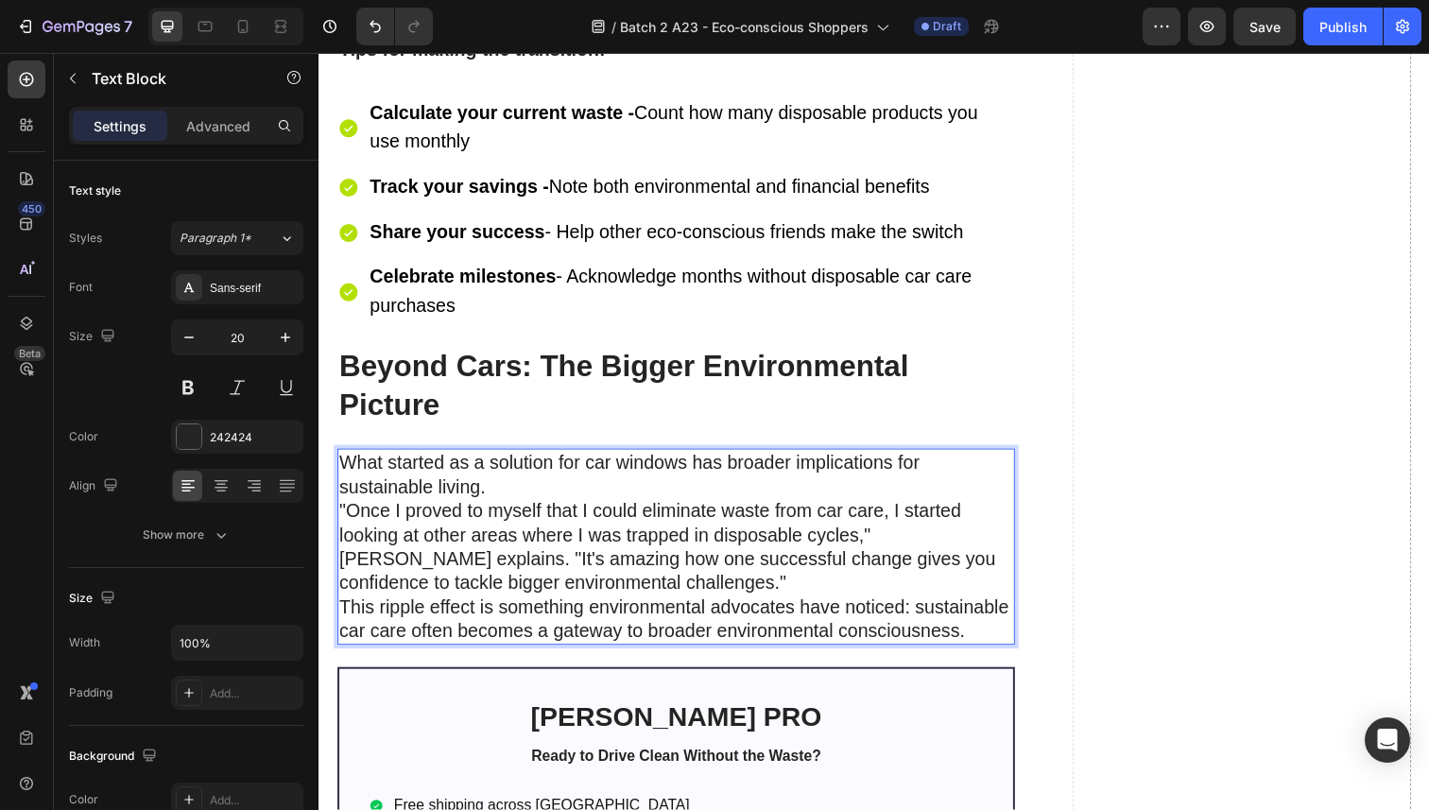
click at [522, 486] on p "What started as a solution for car windows has broader implications for sustain…" at bounding box center [683, 557] width 688 height 197
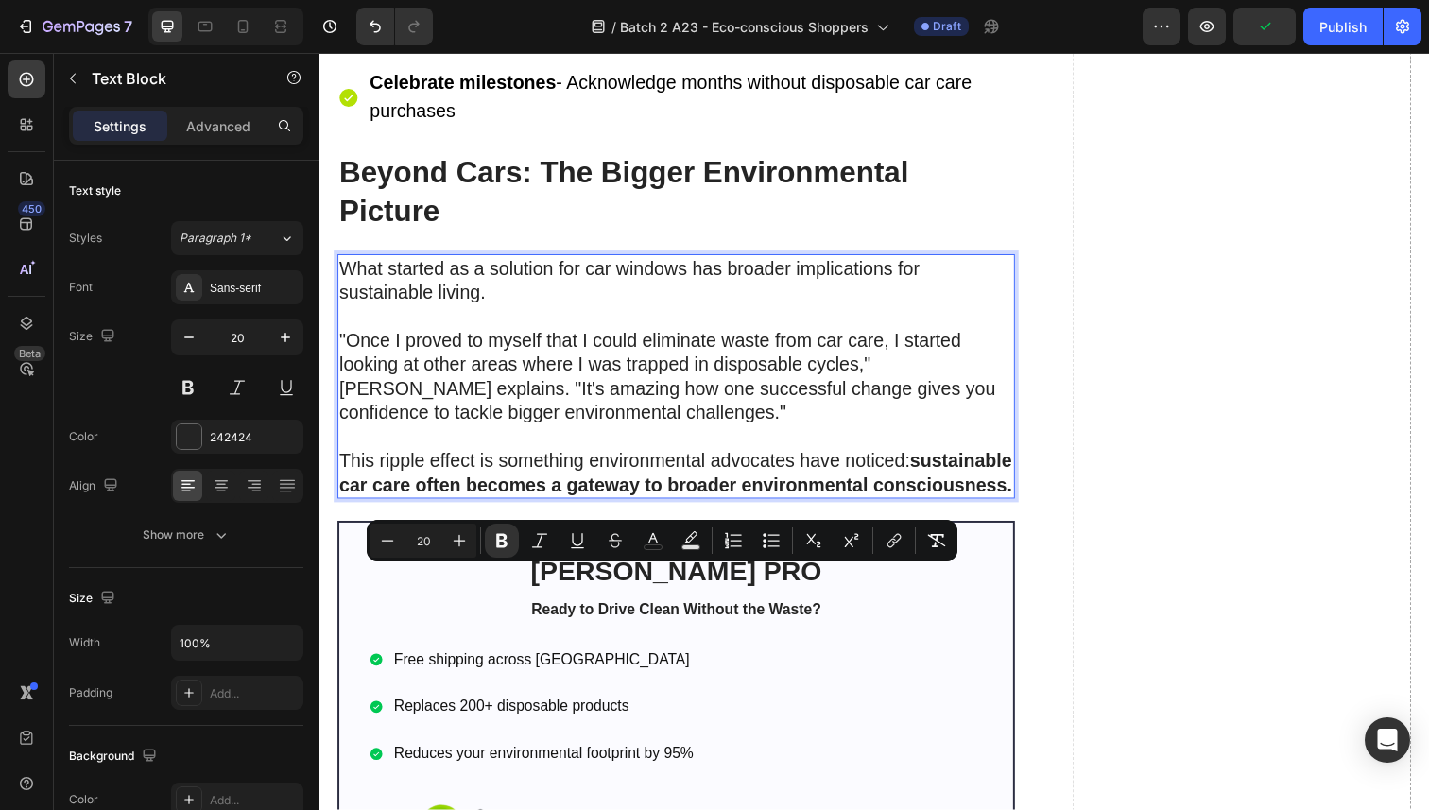
scroll to position [6618, 0]
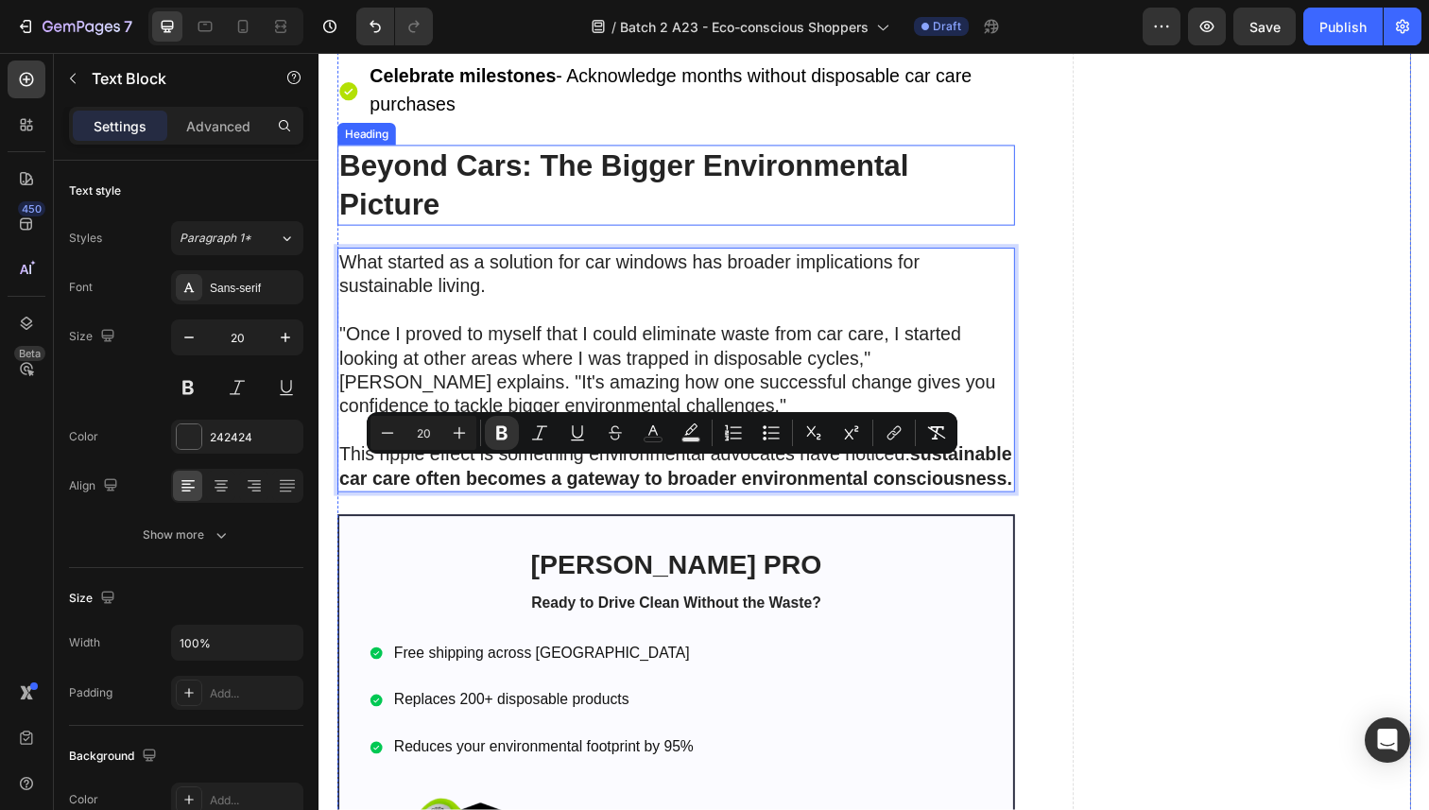
click at [505, 168] on strong "Beyond Cars: The Bigger Environmental Picture" at bounding box center [629, 188] width 581 height 74
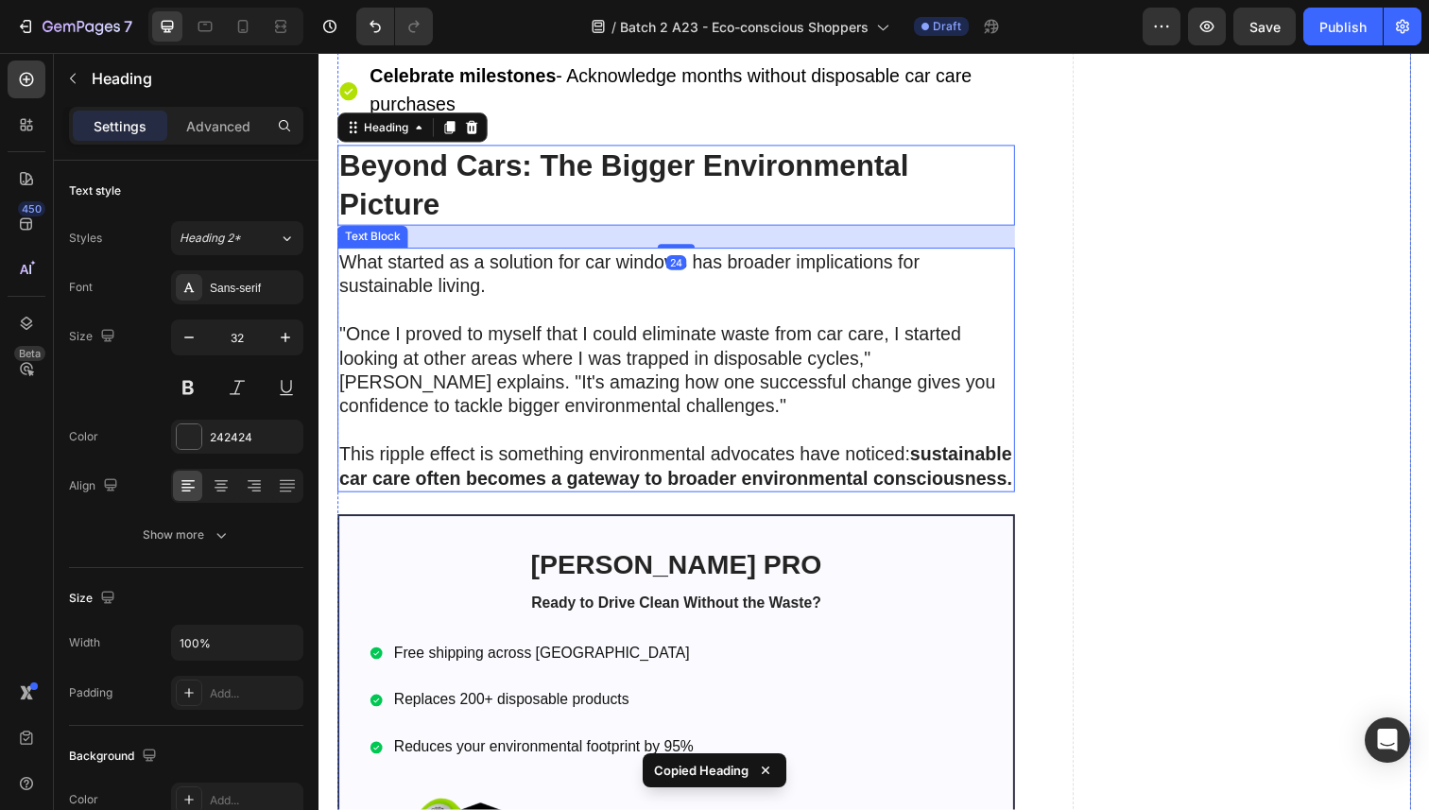
click at [509, 416] on p ""Once I proved to myself that I could eliminate waste from car care, I started …" at bounding box center [683, 376] width 688 height 147
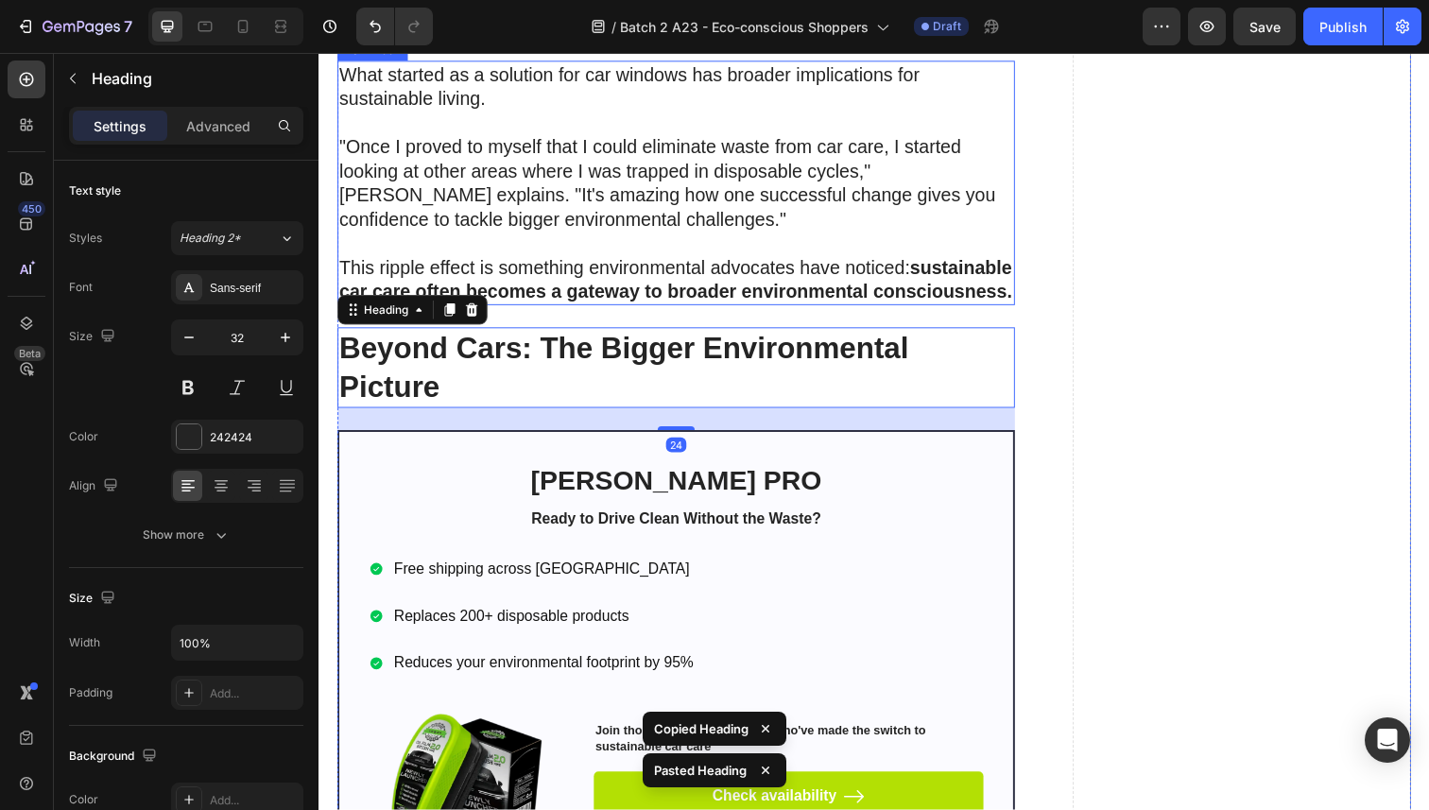
scroll to position [6809, 0]
click at [557, 268] on p "This ripple effect is something environmental advocates have noticed: sustainab…" at bounding box center [683, 284] width 688 height 49
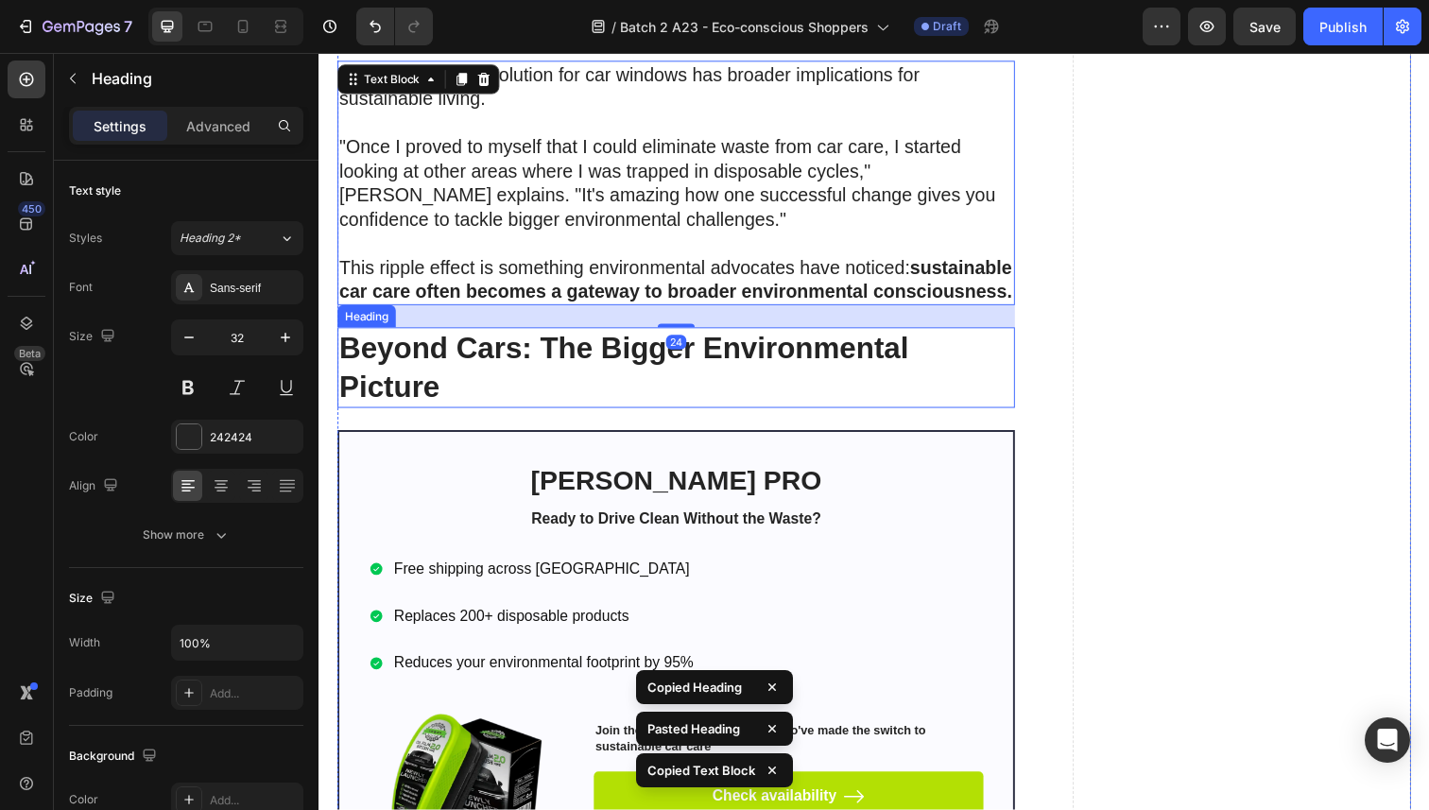
click at [540, 372] on strong "Beyond Cars: The Bigger Environmental Picture" at bounding box center [629, 374] width 581 height 74
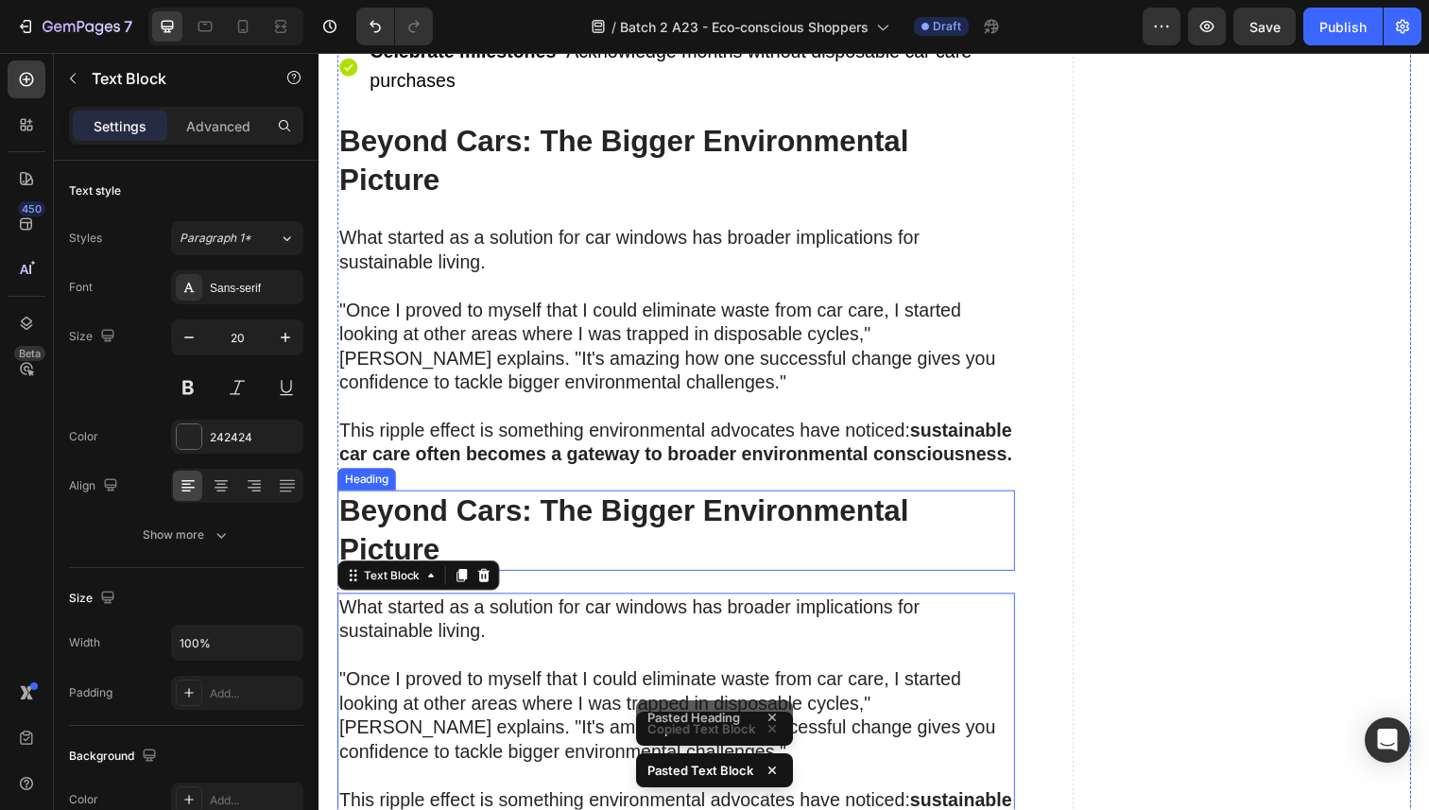
scroll to position [6645, 0]
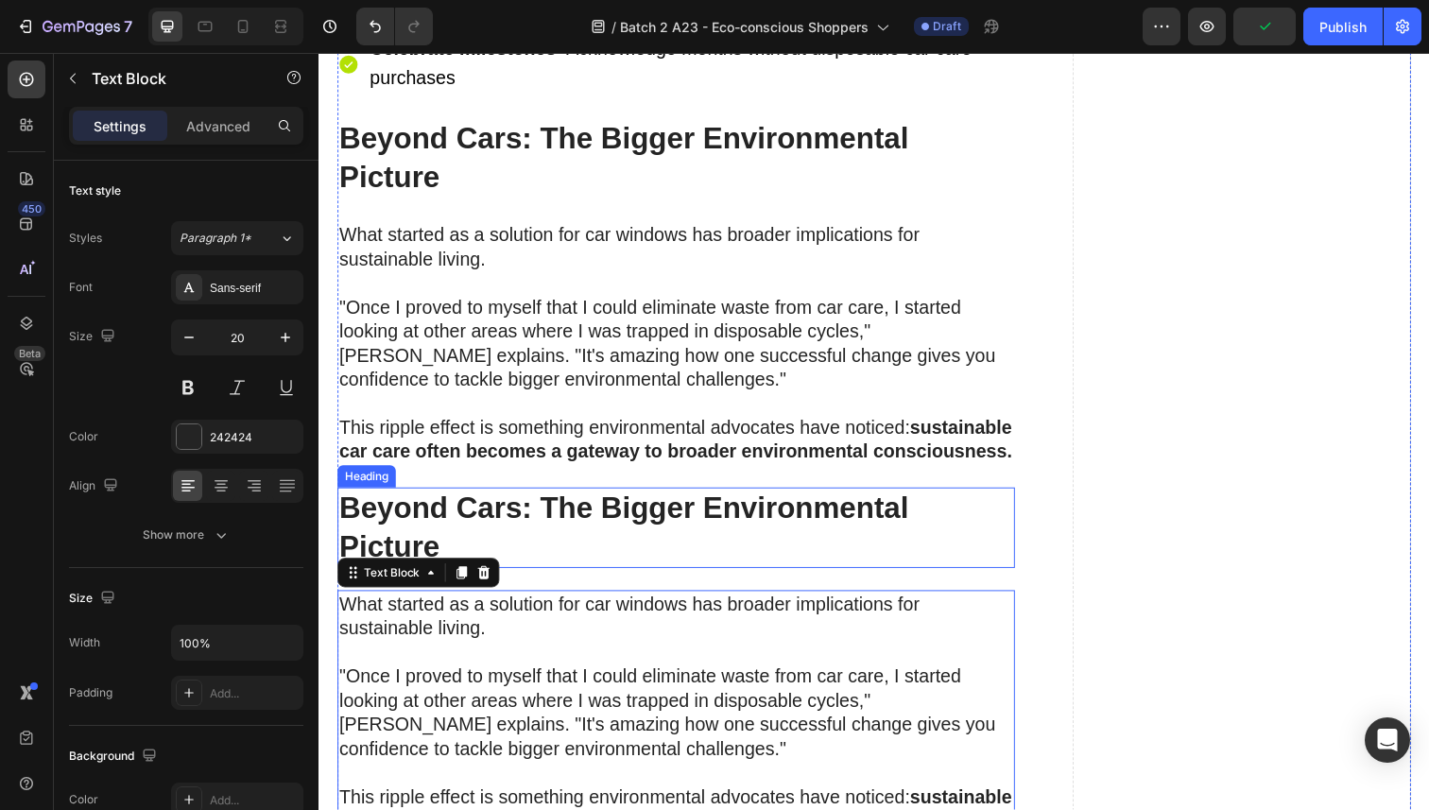
click at [537, 536] on strong "Beyond Cars: The Bigger Environmental Picture" at bounding box center [629, 538] width 581 height 74
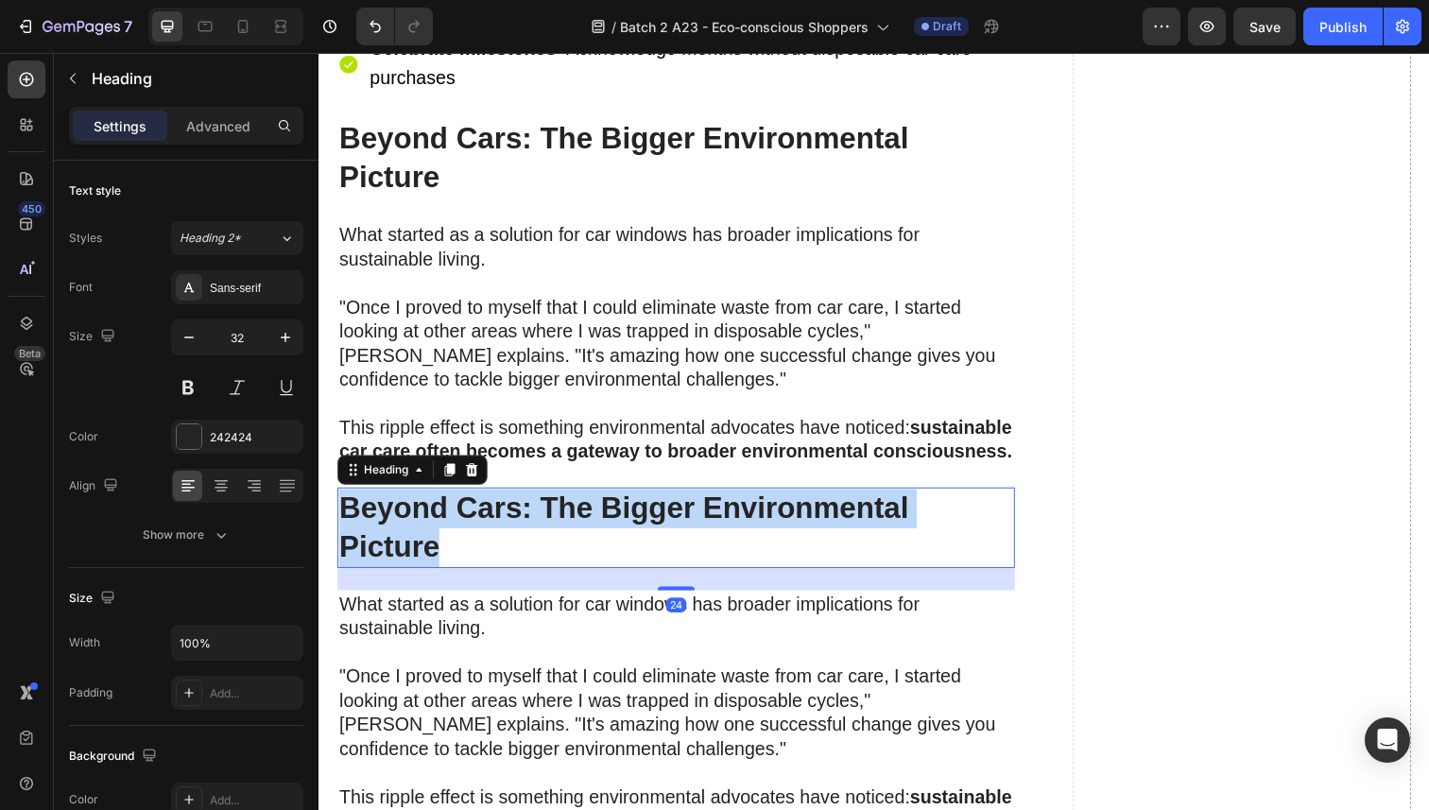
click at [537, 536] on strong "Beyond Cars: The Bigger Environmental Picture" at bounding box center [629, 538] width 581 height 74
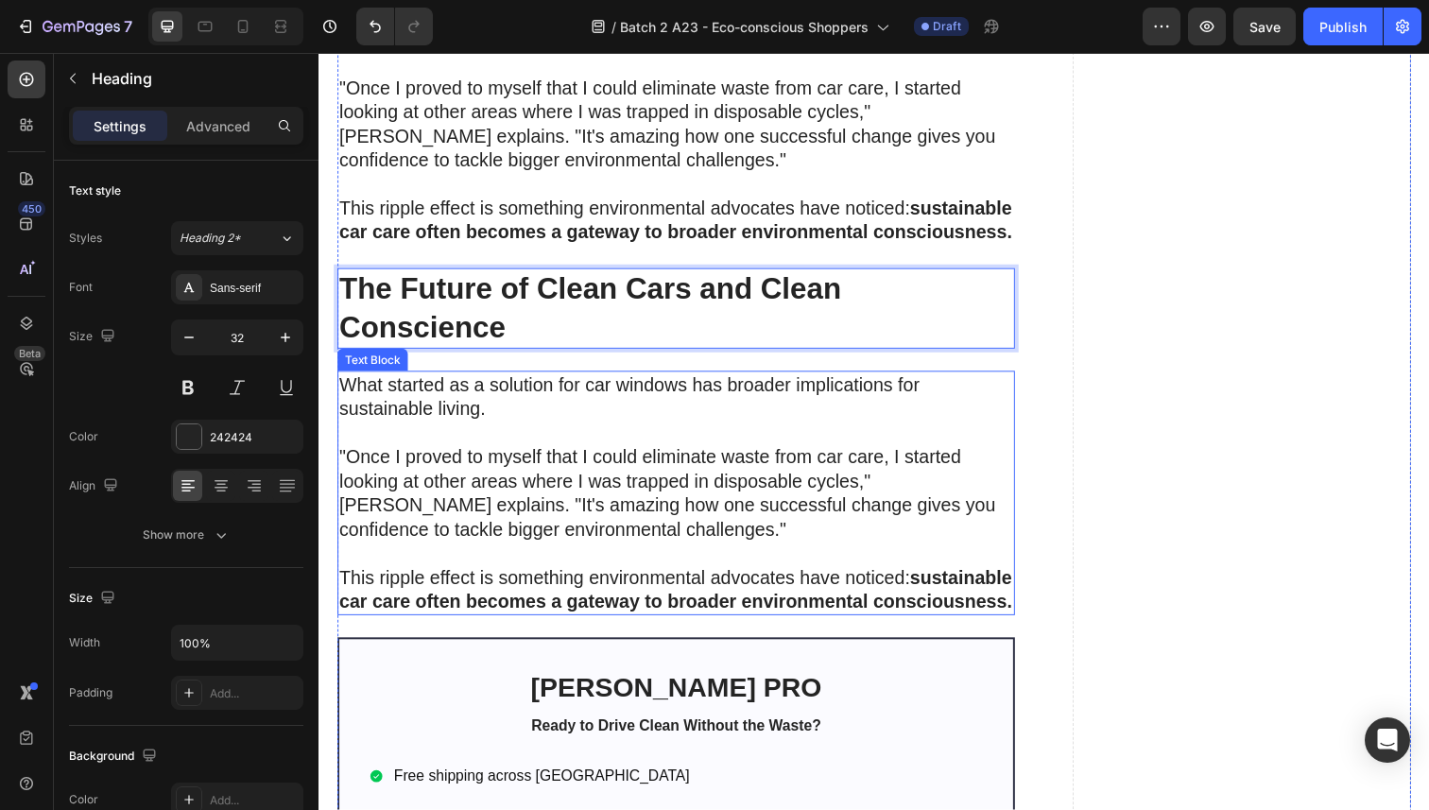
scroll to position [6921, 0]
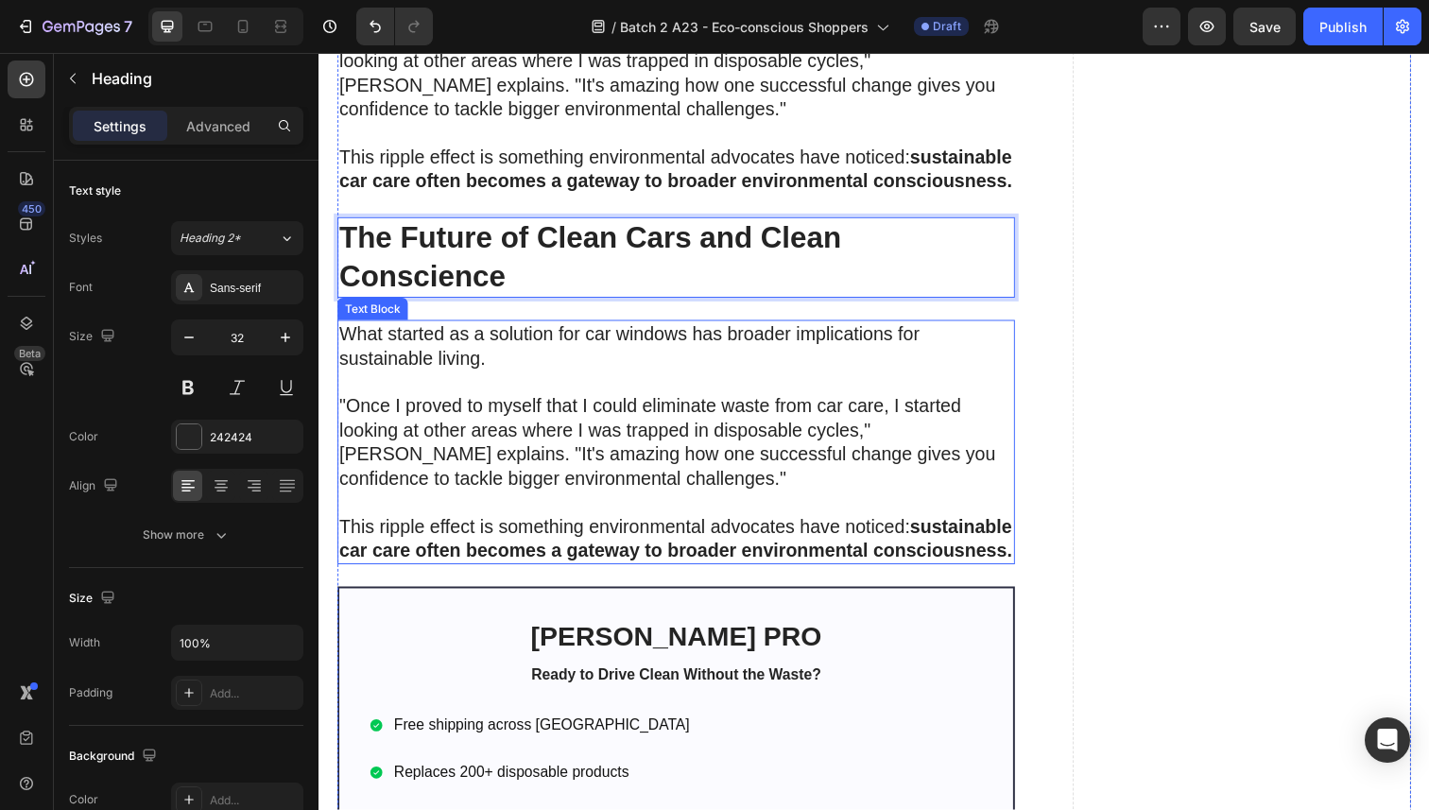
click at [457, 464] on p ""Once I proved to myself that I could eliminate waste from car care, I started …" at bounding box center [683, 450] width 688 height 147
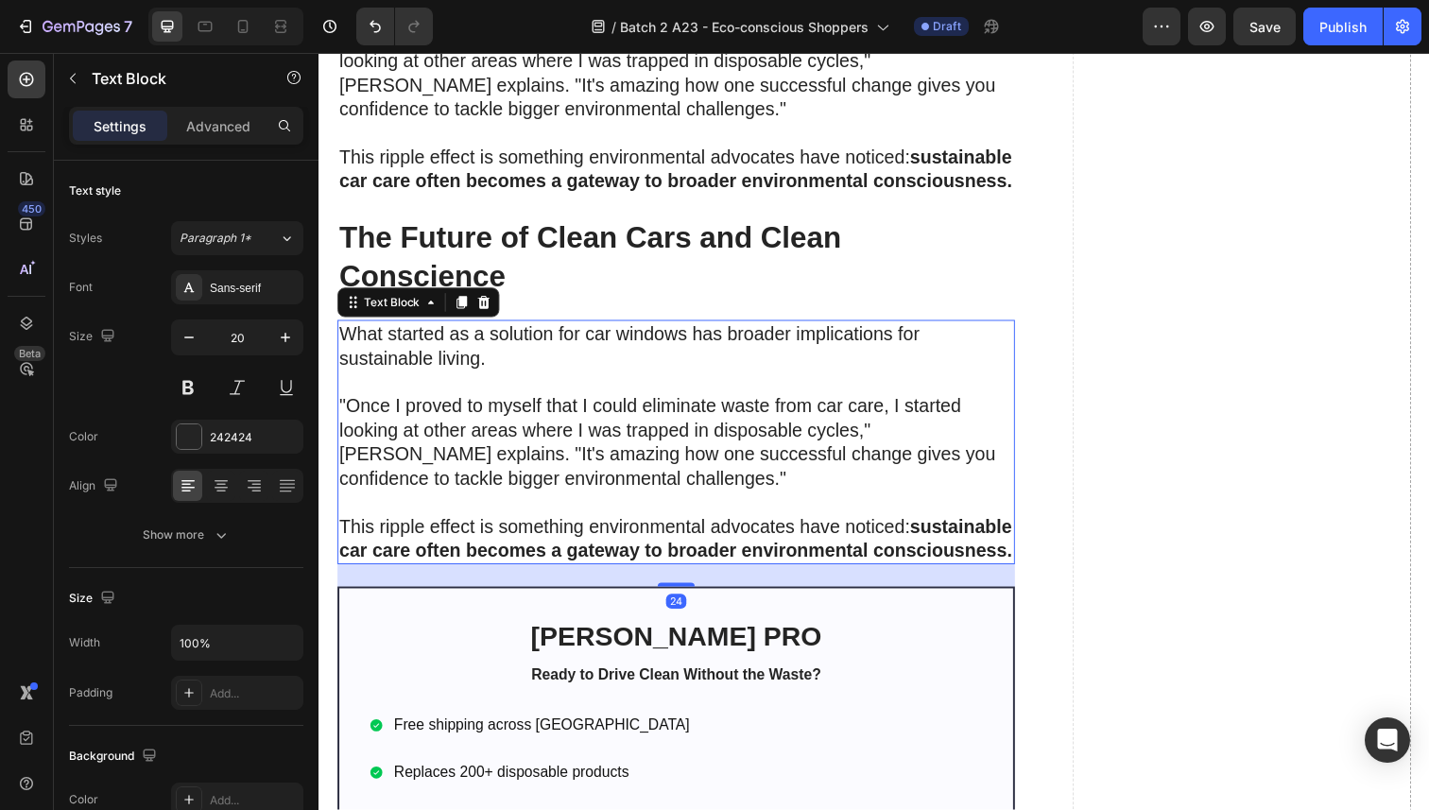
click at [471, 460] on p ""Once I proved to myself that I could eliminate waste from car care, I started …" at bounding box center [683, 450] width 688 height 147
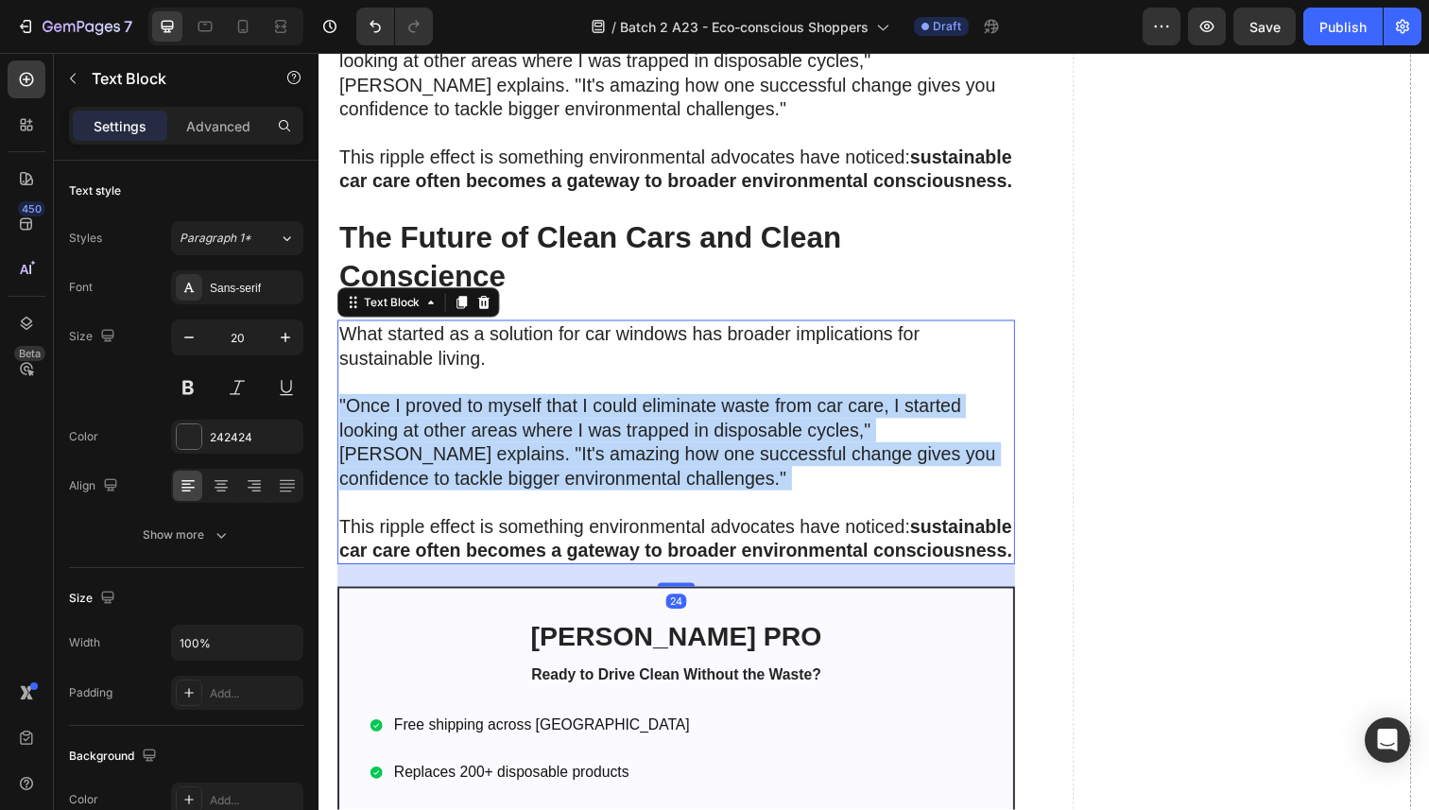
click at [471, 460] on p ""Once I proved to myself that I could eliminate waste from car care, I started …" at bounding box center [683, 450] width 688 height 147
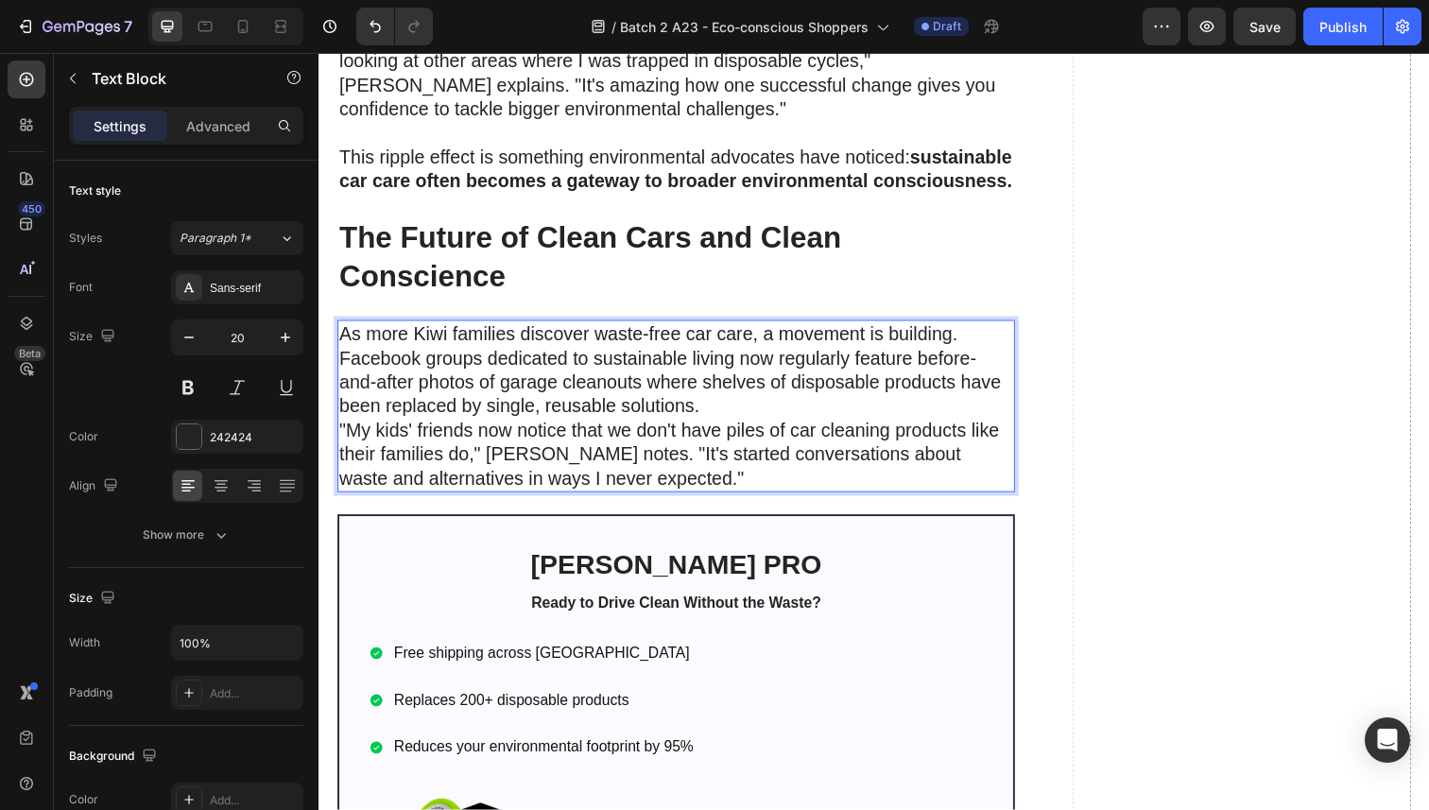
click at [512, 403] on p "As more Kiwi families discover waste-free car care, a movement is building. Fac…" at bounding box center [683, 414] width 688 height 172
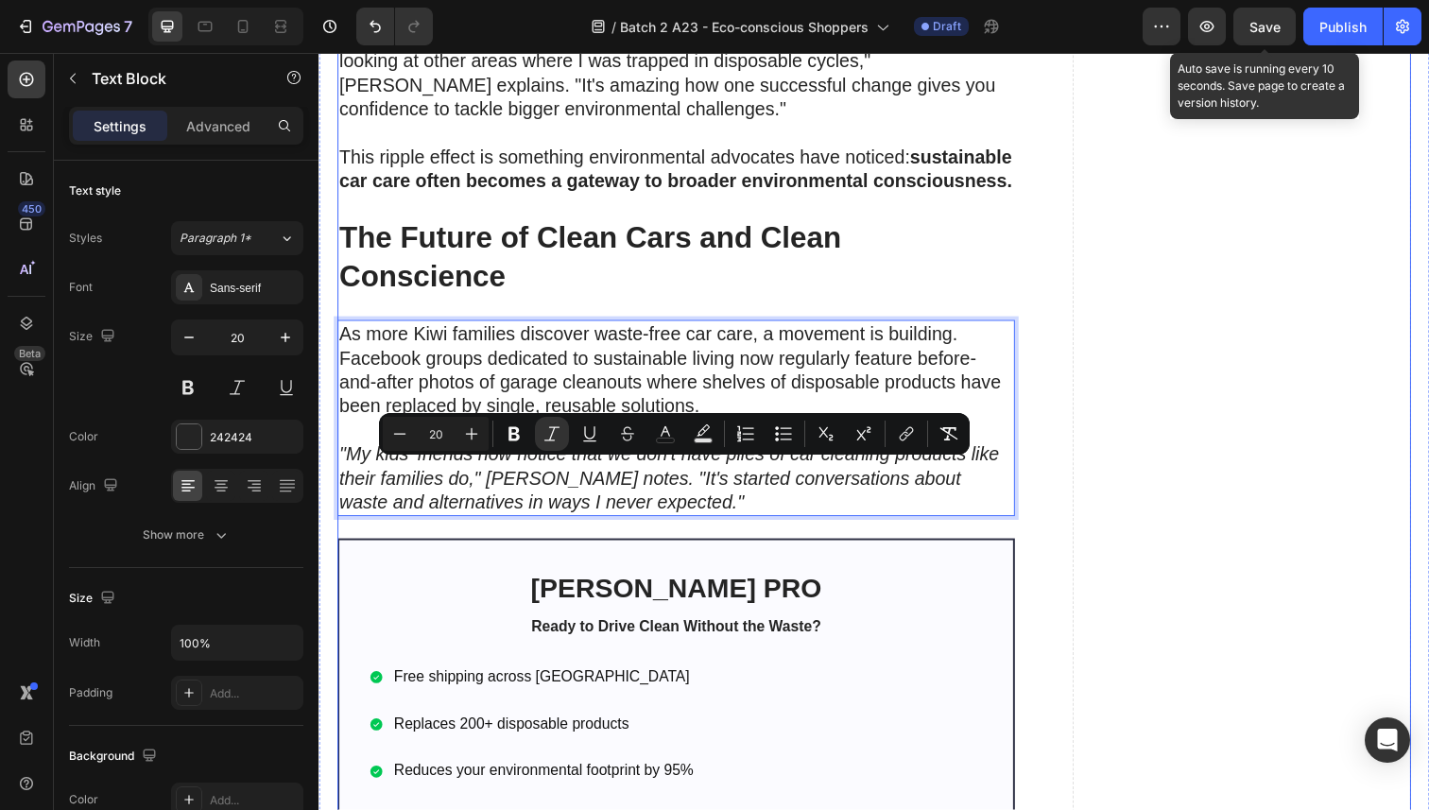
click at [1270, 26] on span "Save" at bounding box center [1264, 27] width 31 height 16
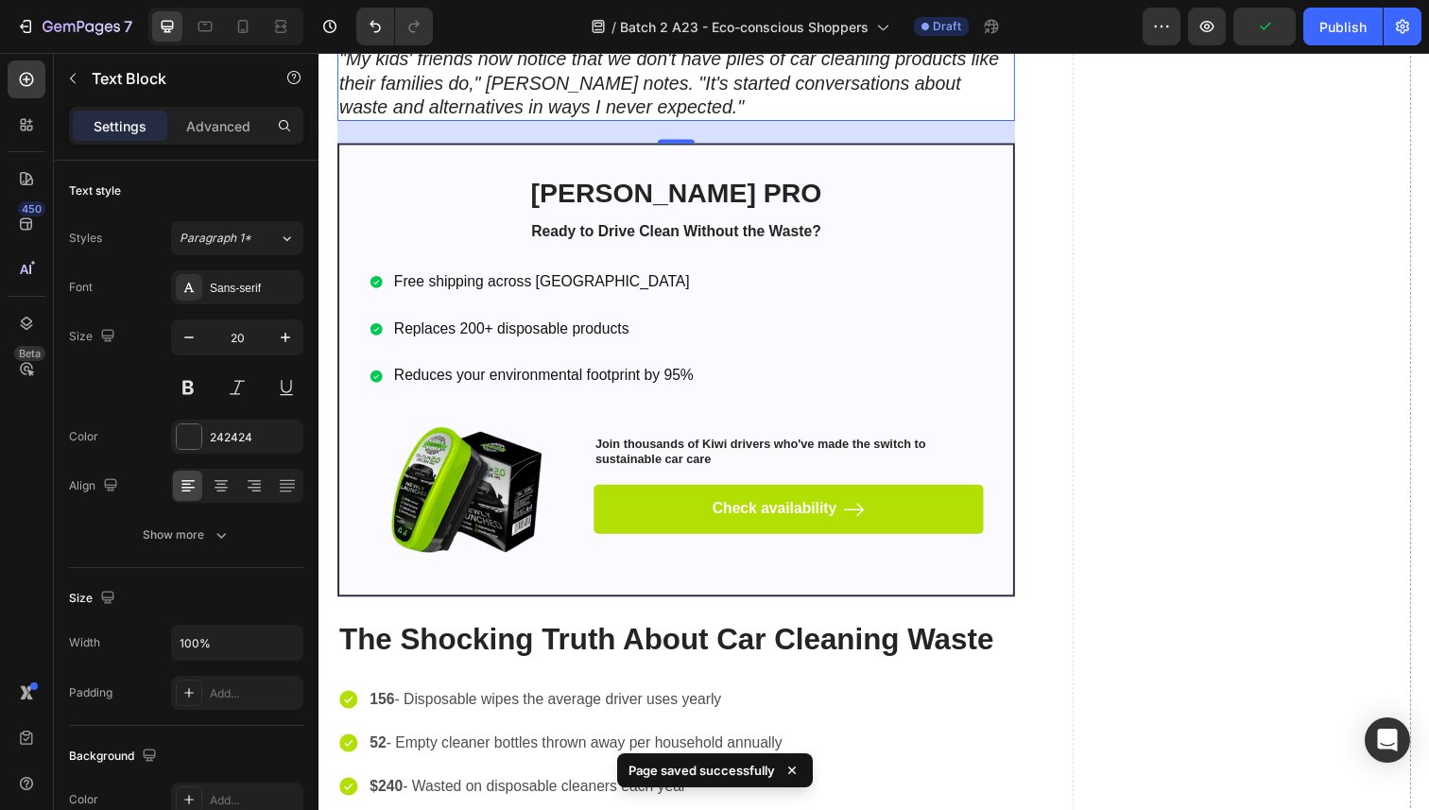
scroll to position [7367, 0]
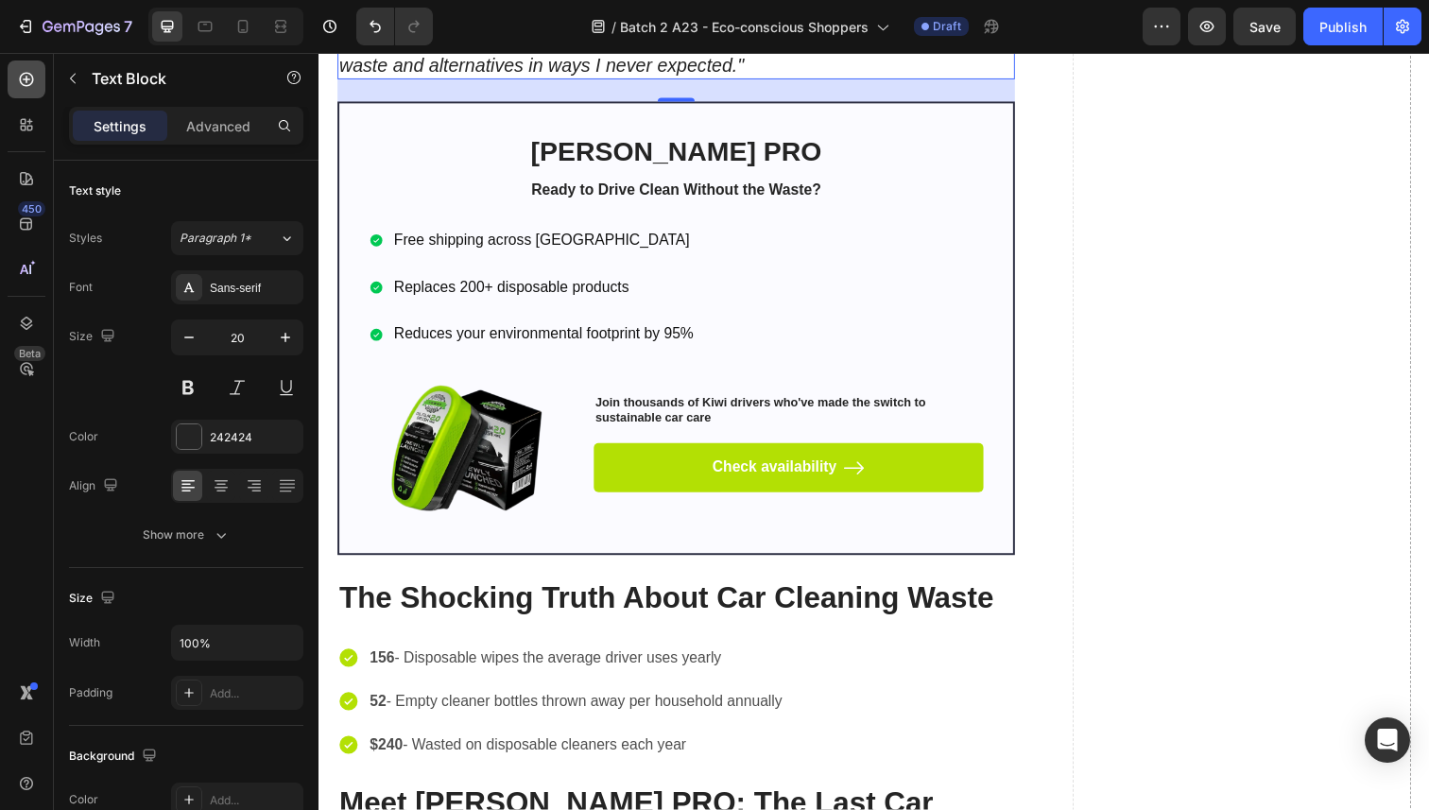
click at [26, 83] on icon at bounding box center [26, 79] width 19 height 19
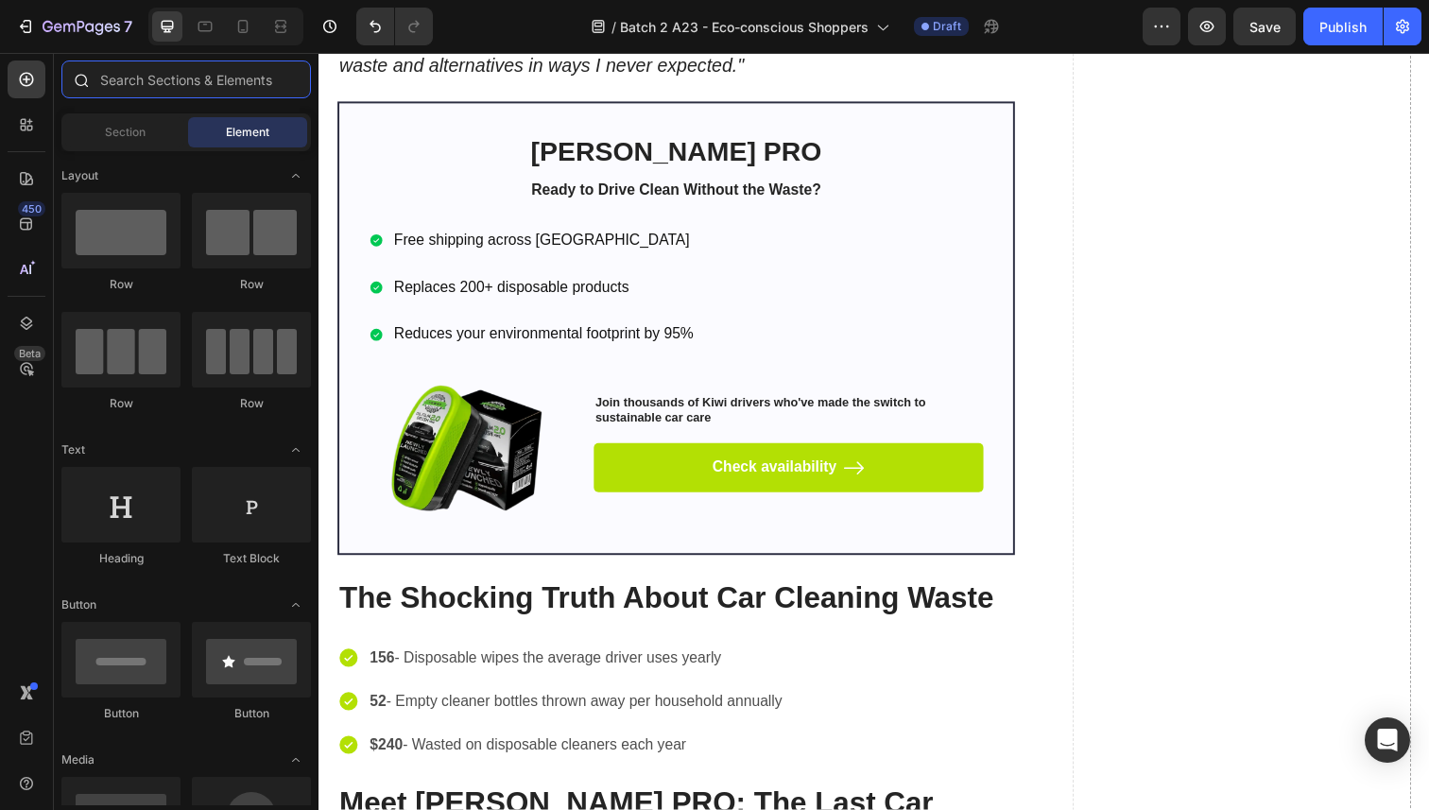
click at [141, 82] on input "text" at bounding box center [186, 79] width 250 height 38
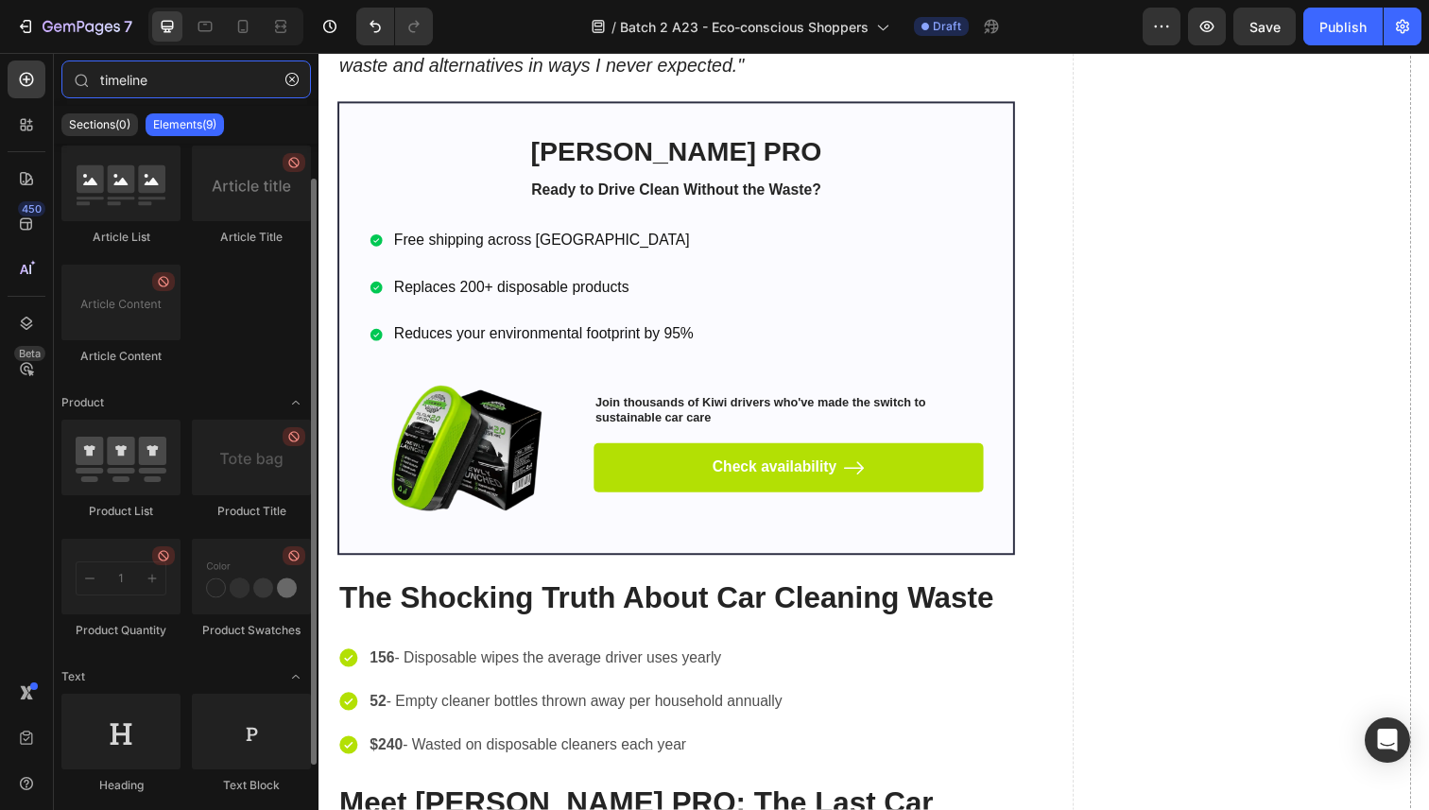
scroll to position [0, 0]
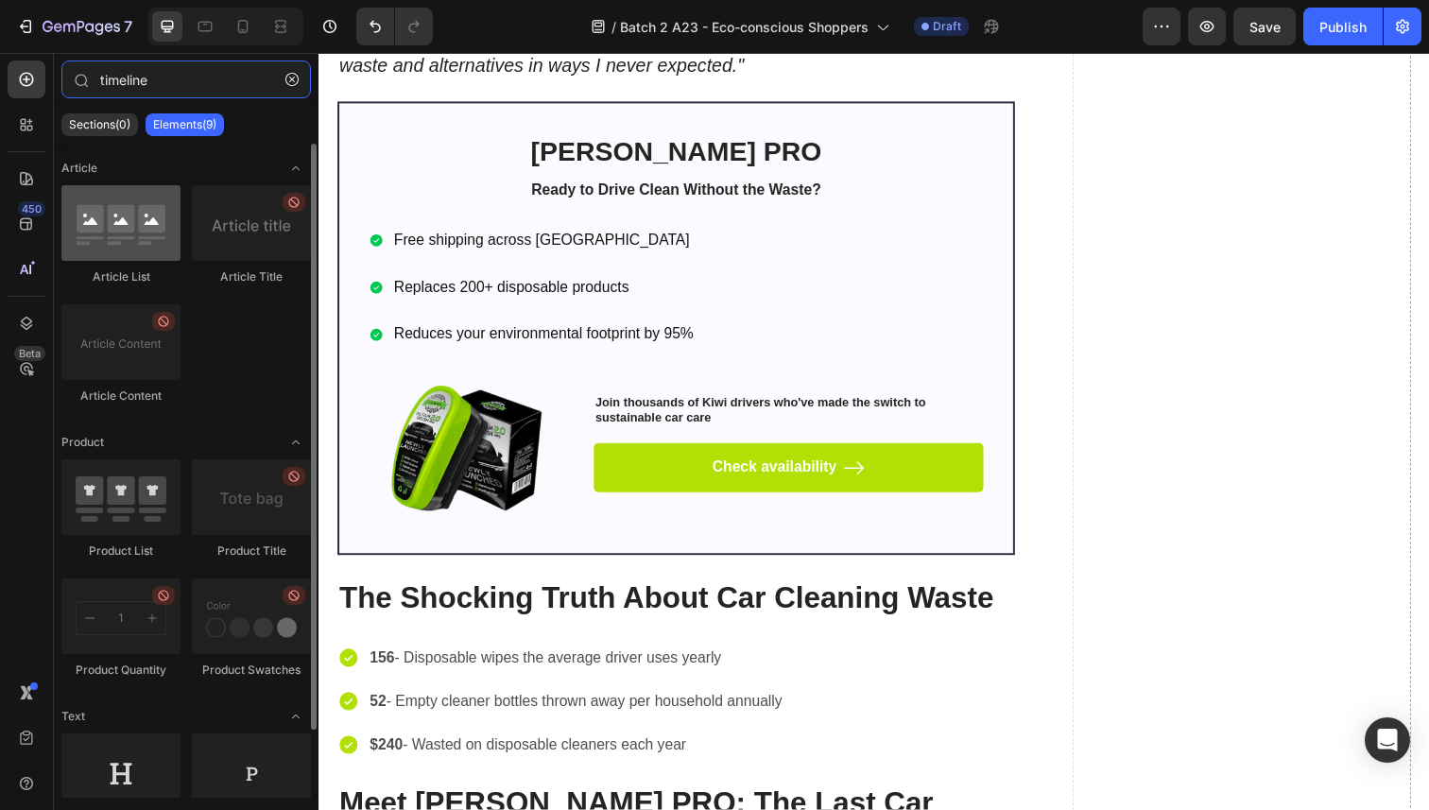
type input "timeline"
click at [152, 228] on div at bounding box center [120, 223] width 119 height 76
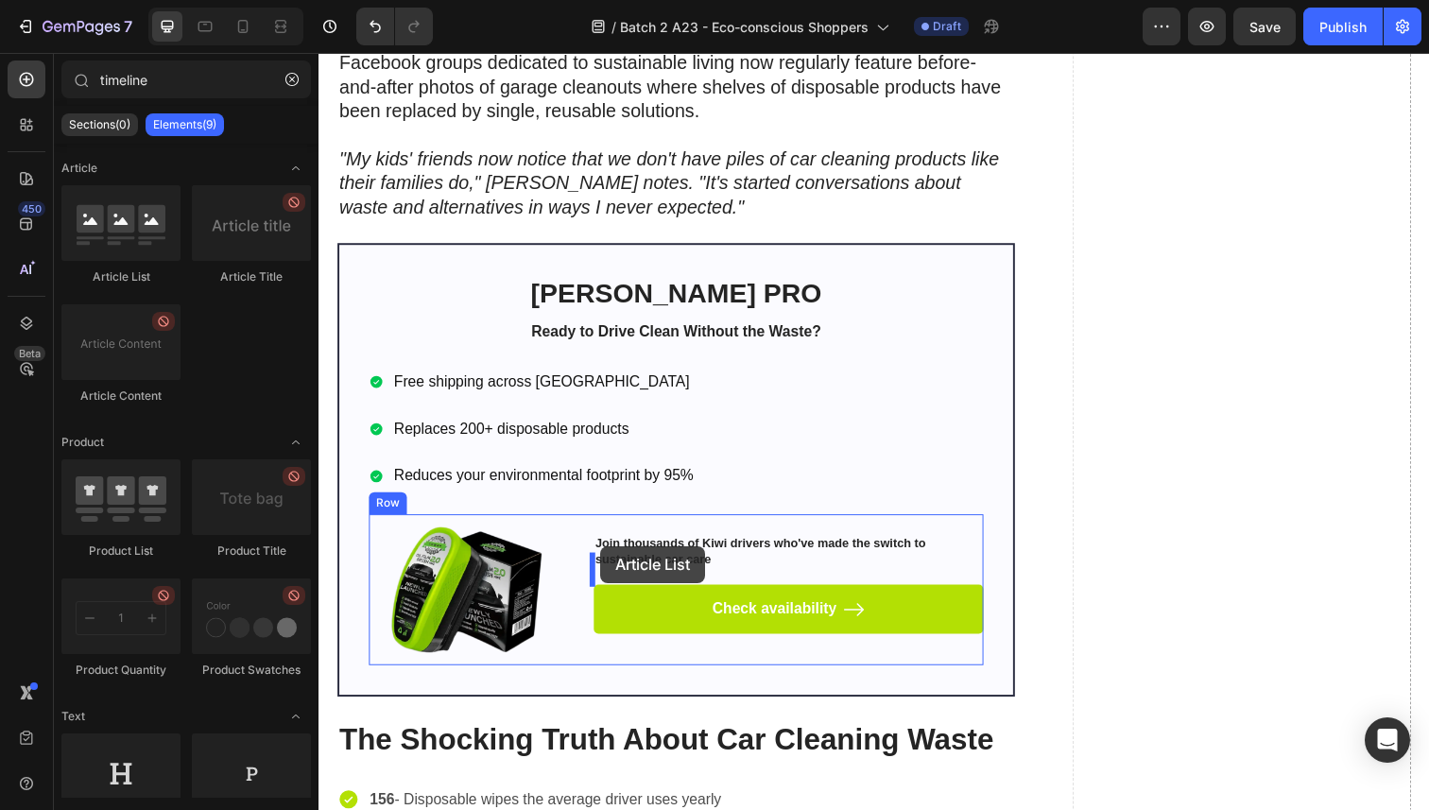
scroll to position [7203, 0]
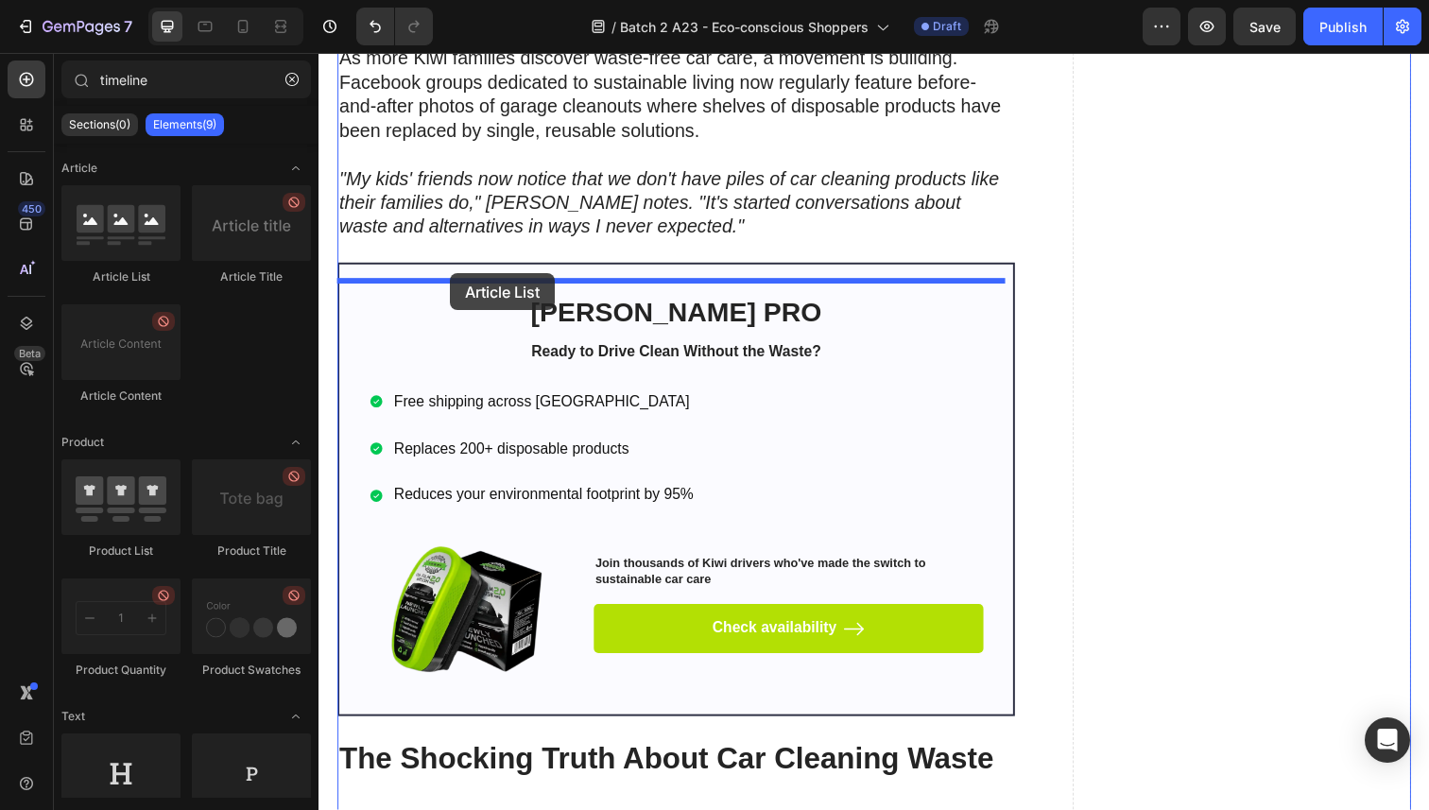
drag, startPoint x: 469, startPoint y: 288, endPoint x: 452, endPoint y: 278, distance: 19.9
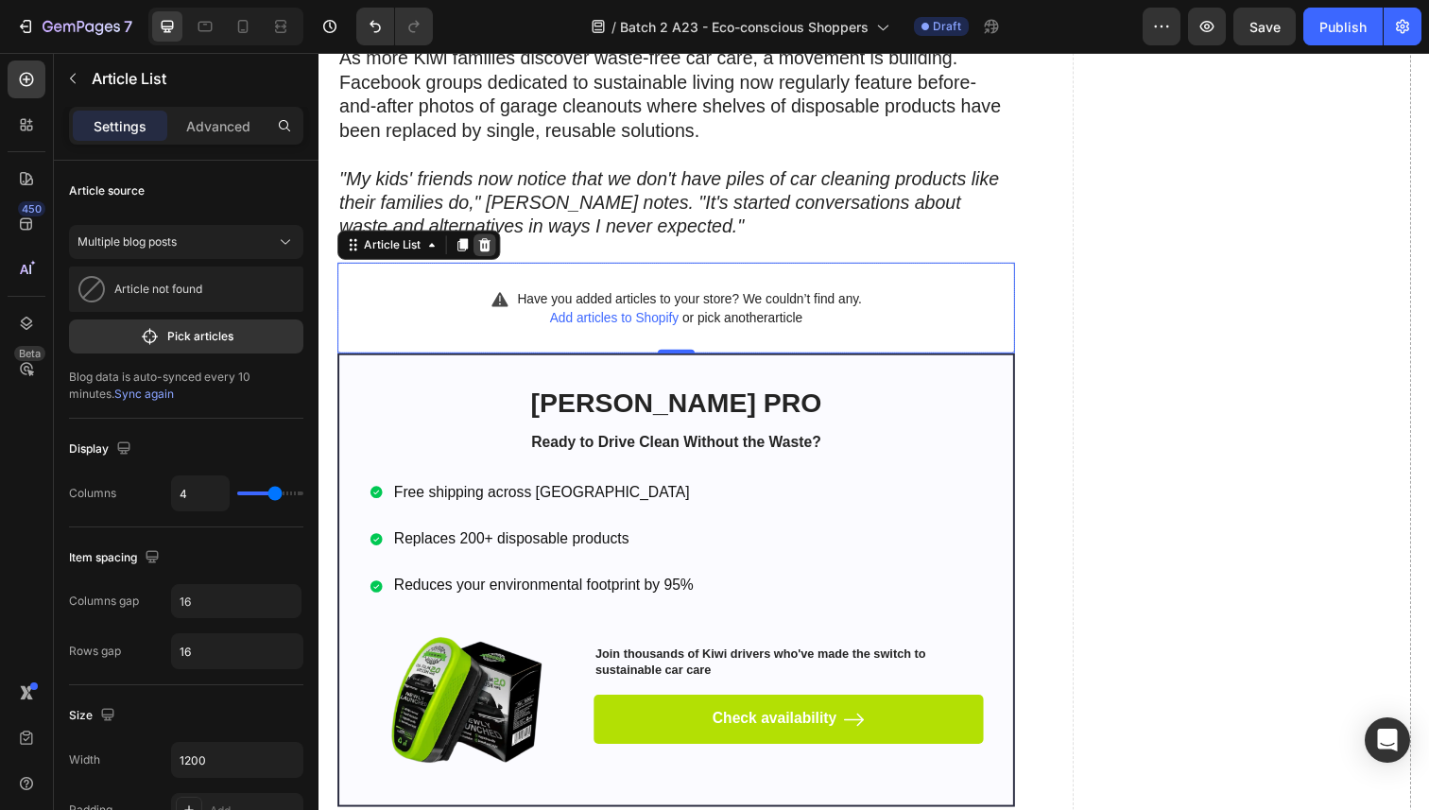
click at [482, 257] on icon at bounding box center [487, 249] width 15 height 15
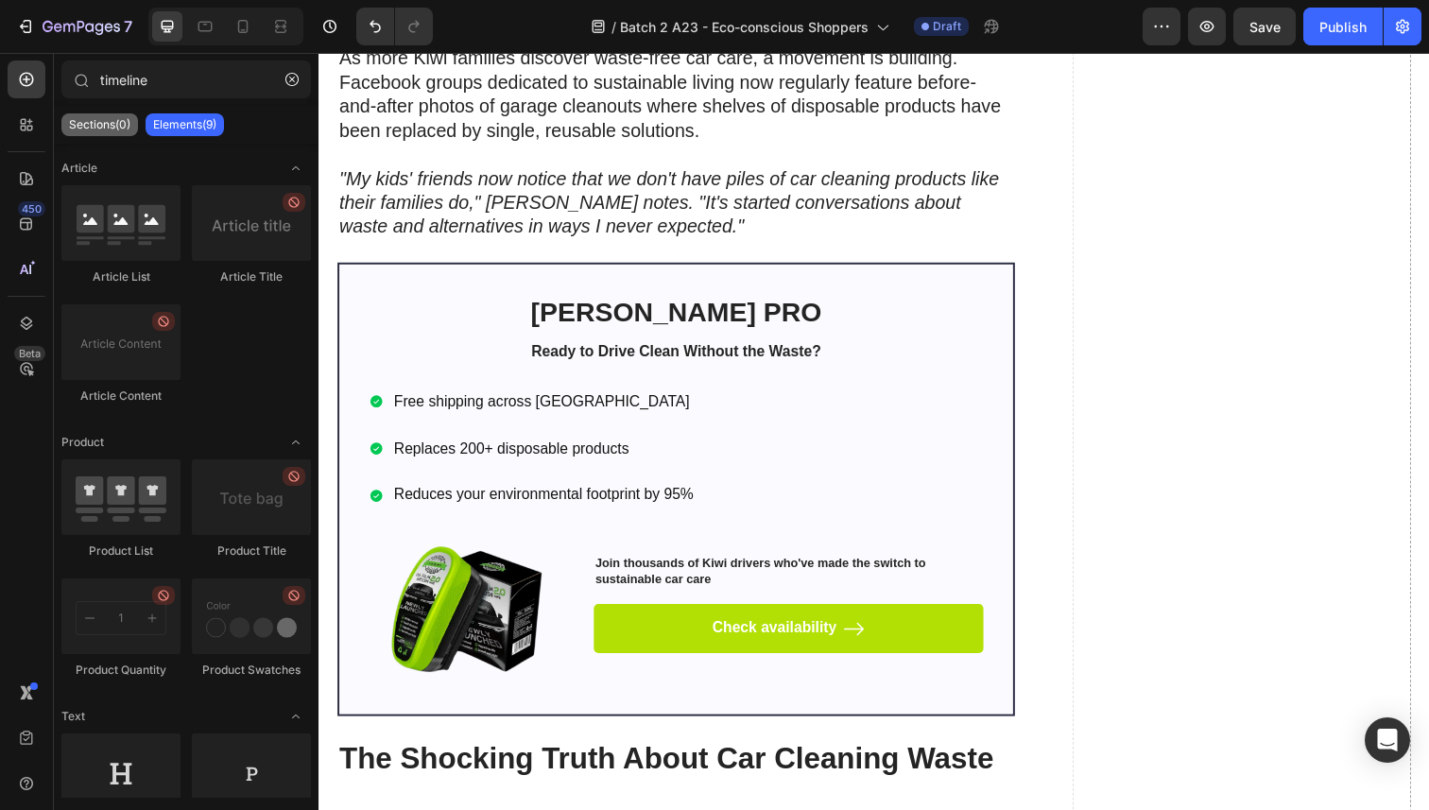
click at [118, 133] on div "Sections(0)" at bounding box center [99, 124] width 77 height 23
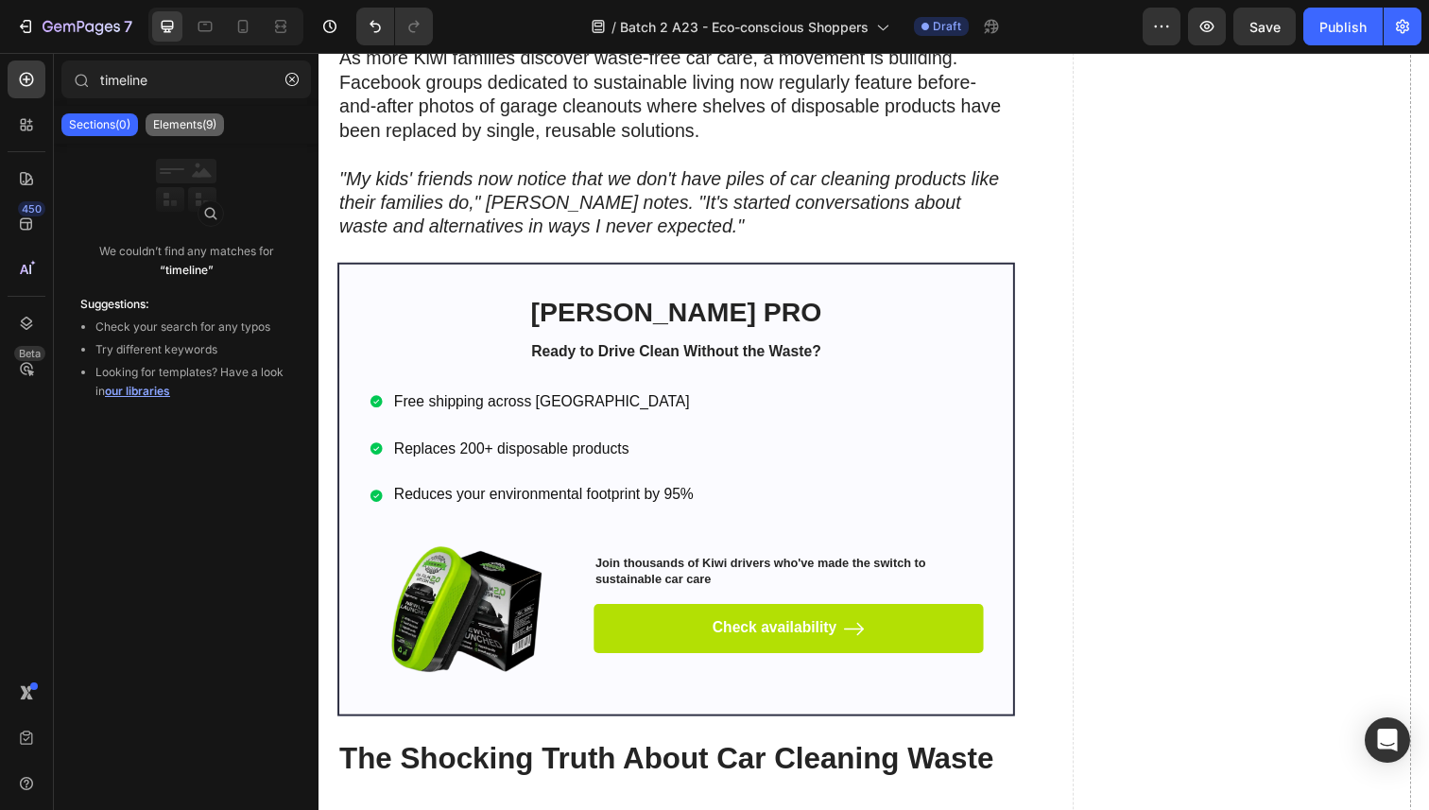
click at [182, 113] on div "Elements(9)" at bounding box center [185, 124] width 78 height 23
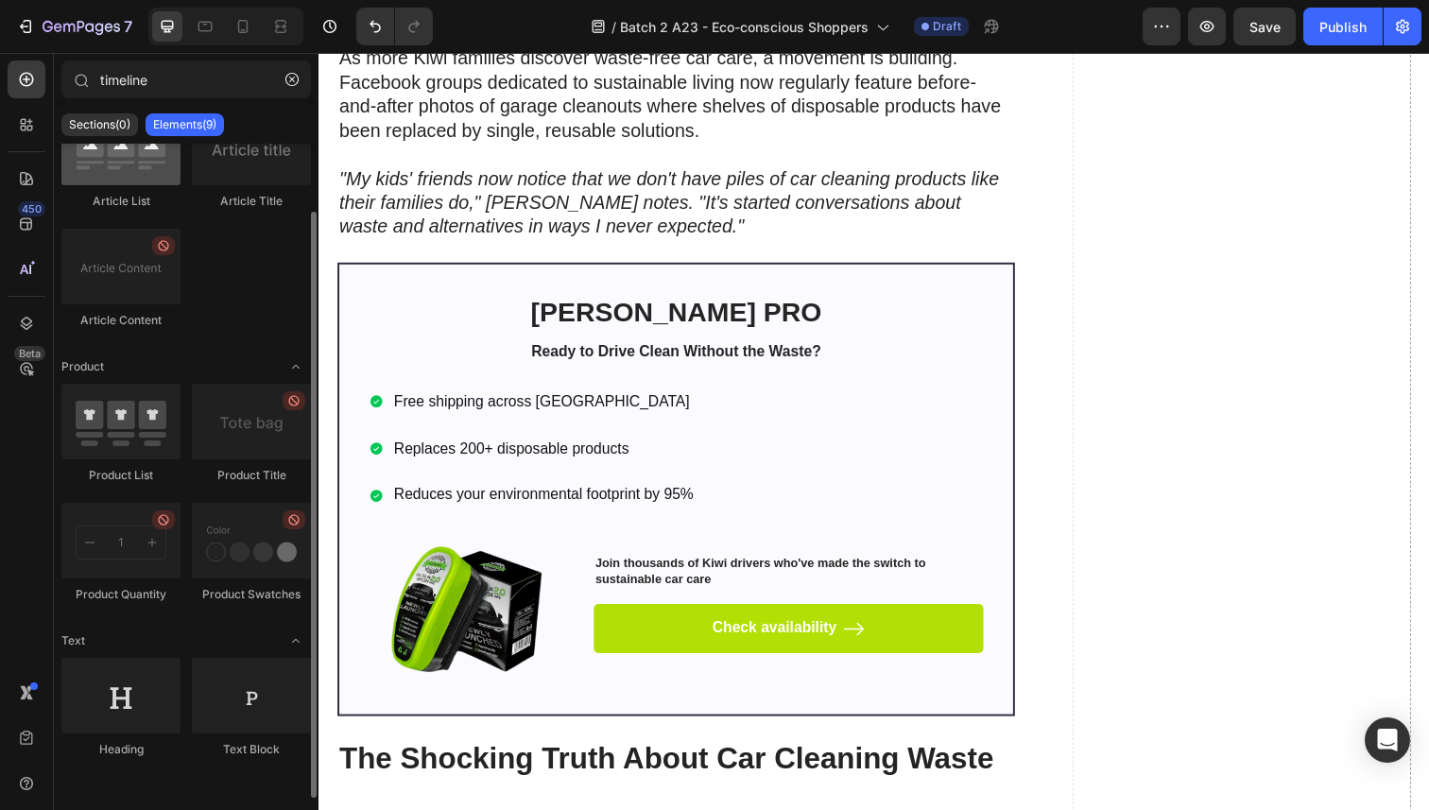
scroll to position [0, 0]
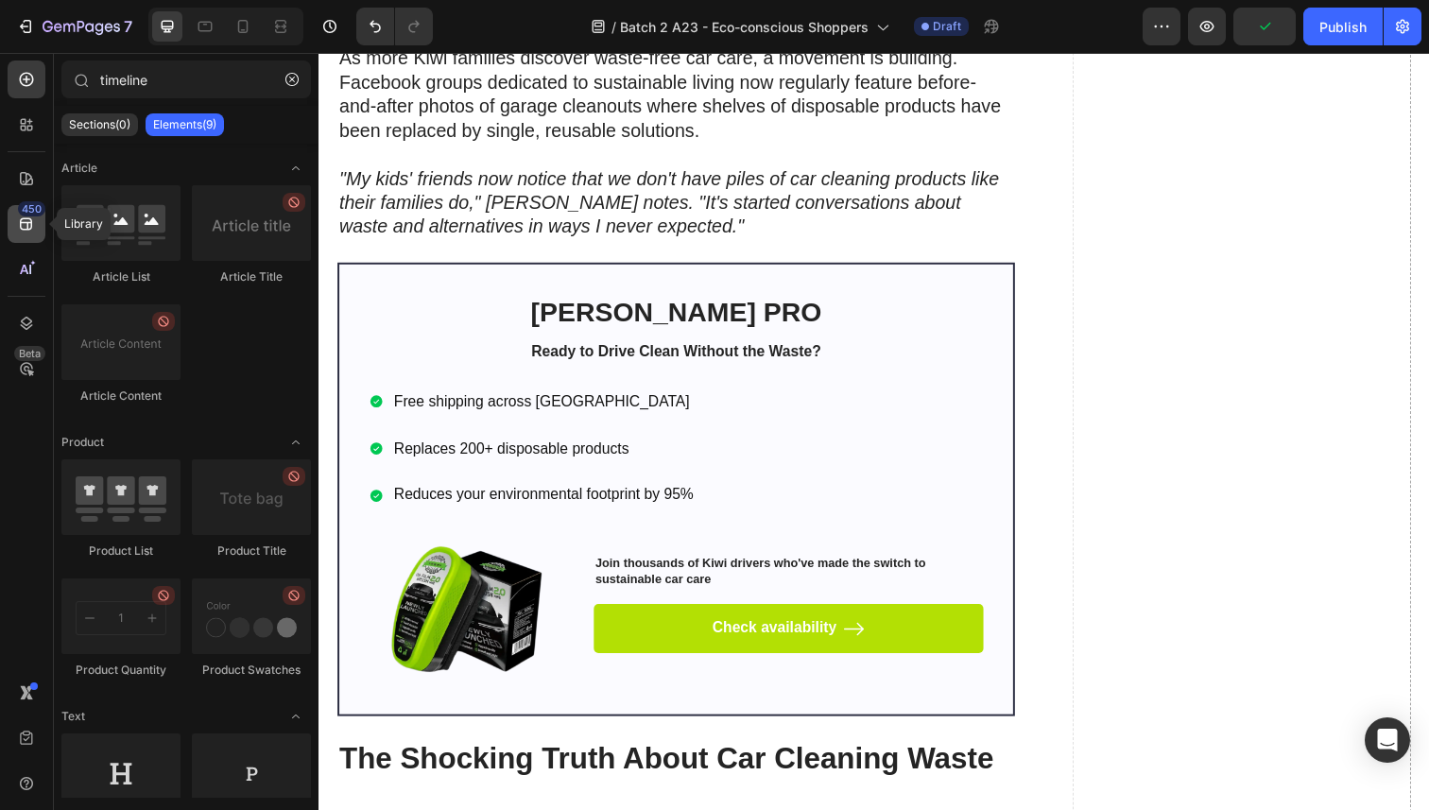
click at [30, 215] on div "450" at bounding box center [31, 208] width 27 height 15
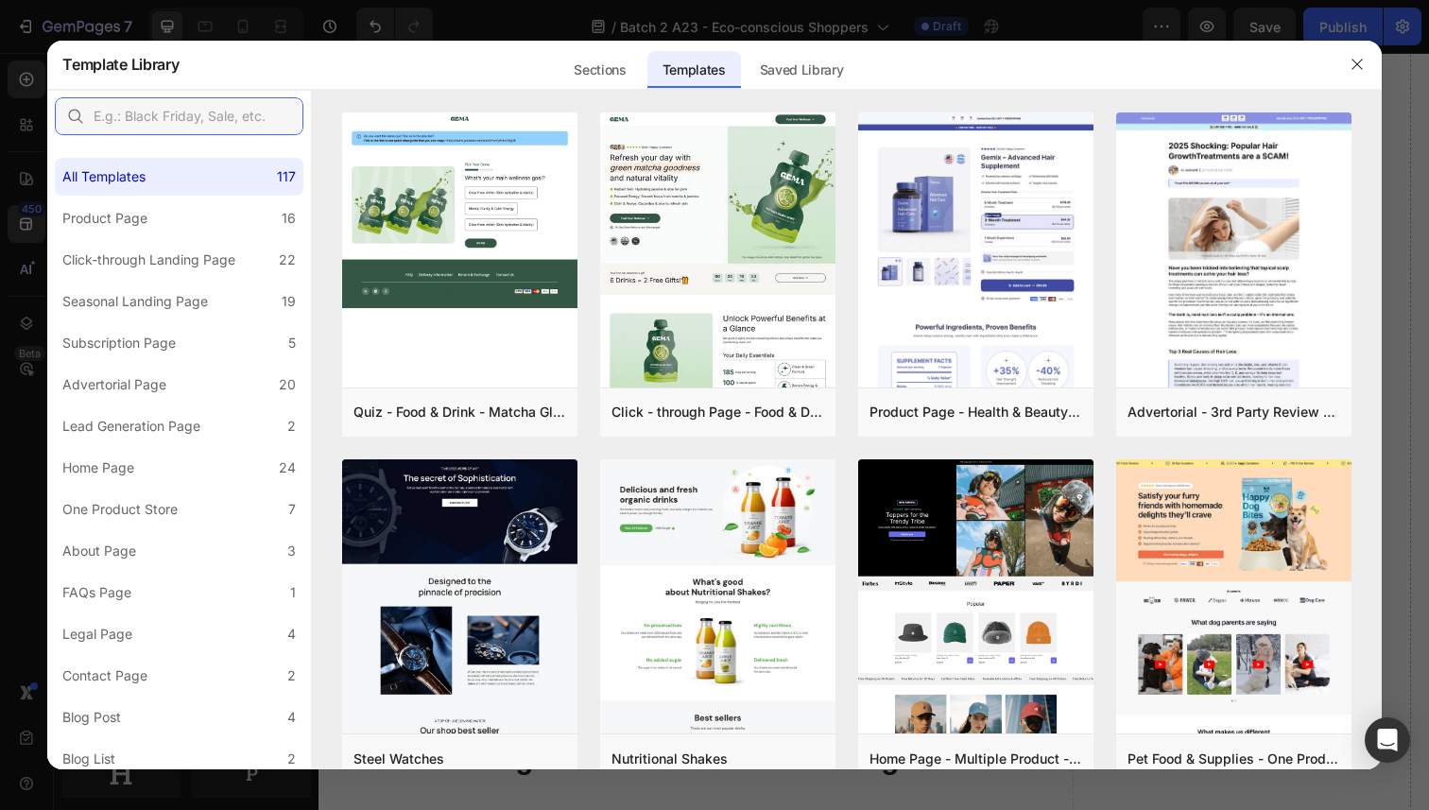
click at [162, 115] on input "text" at bounding box center [179, 116] width 249 height 38
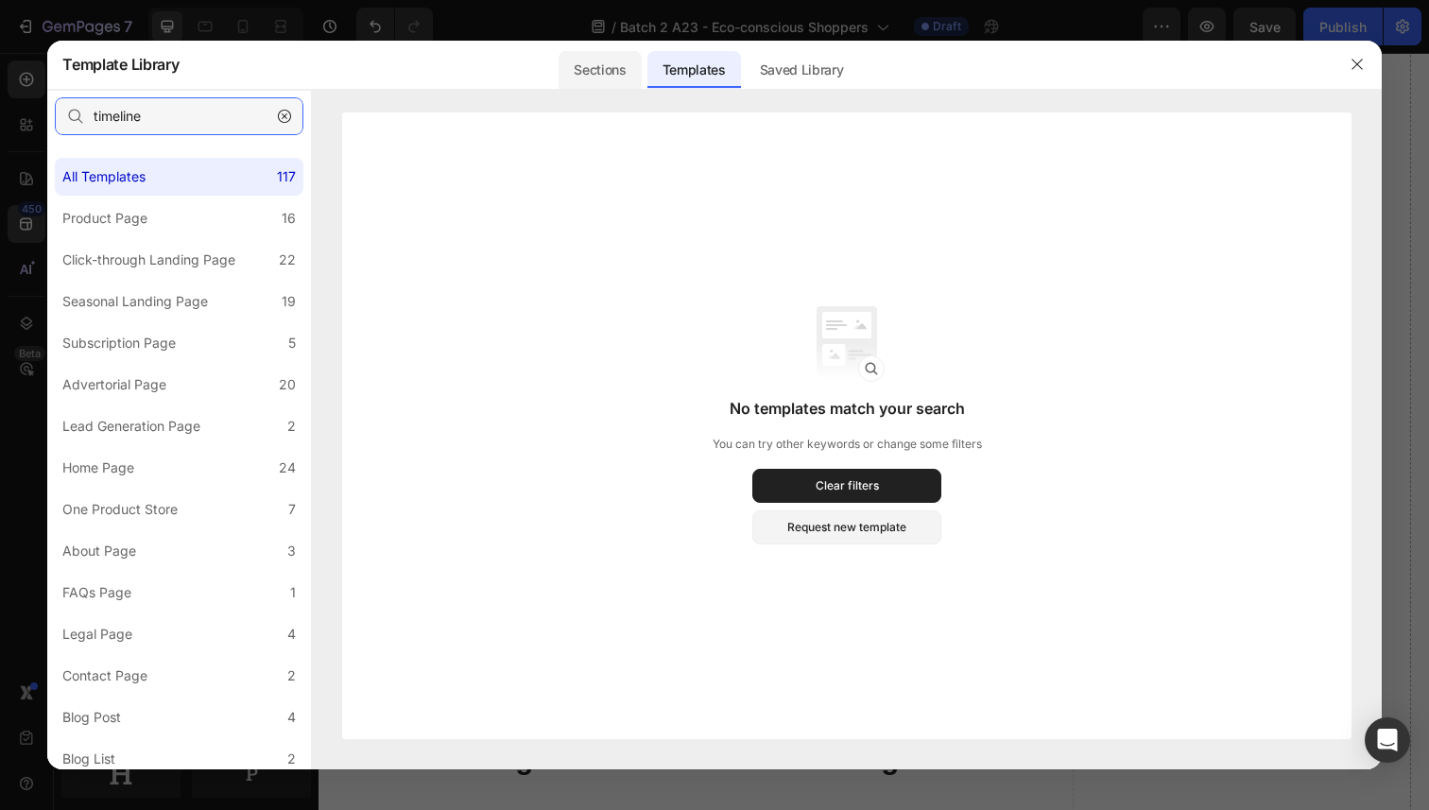
type input "timeline"
click at [581, 63] on div "Sections" at bounding box center [600, 70] width 82 height 38
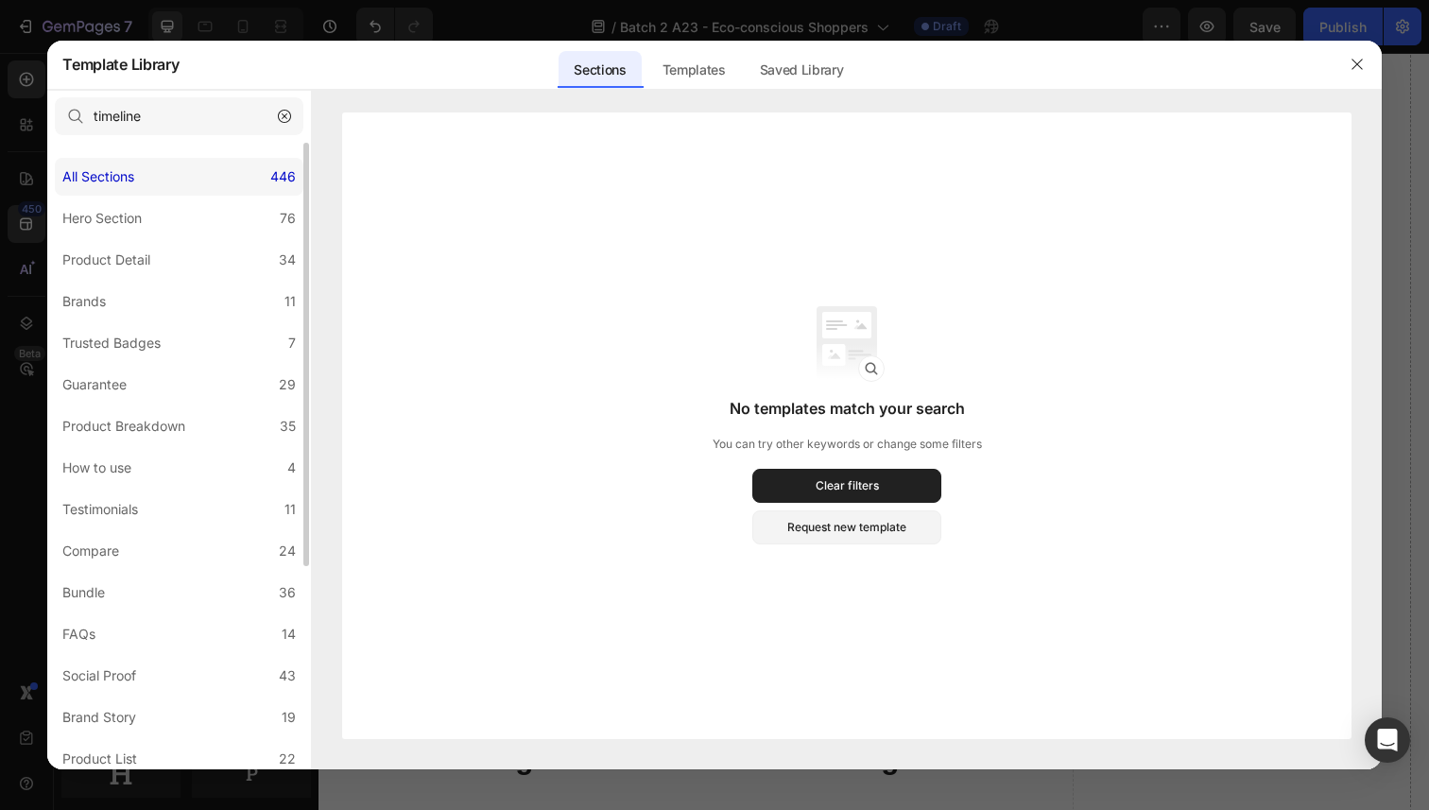
click at [236, 181] on div "All Sections 446" at bounding box center [179, 177] width 249 height 38
click at [221, 219] on label "Hero Section 76" at bounding box center [179, 218] width 249 height 38
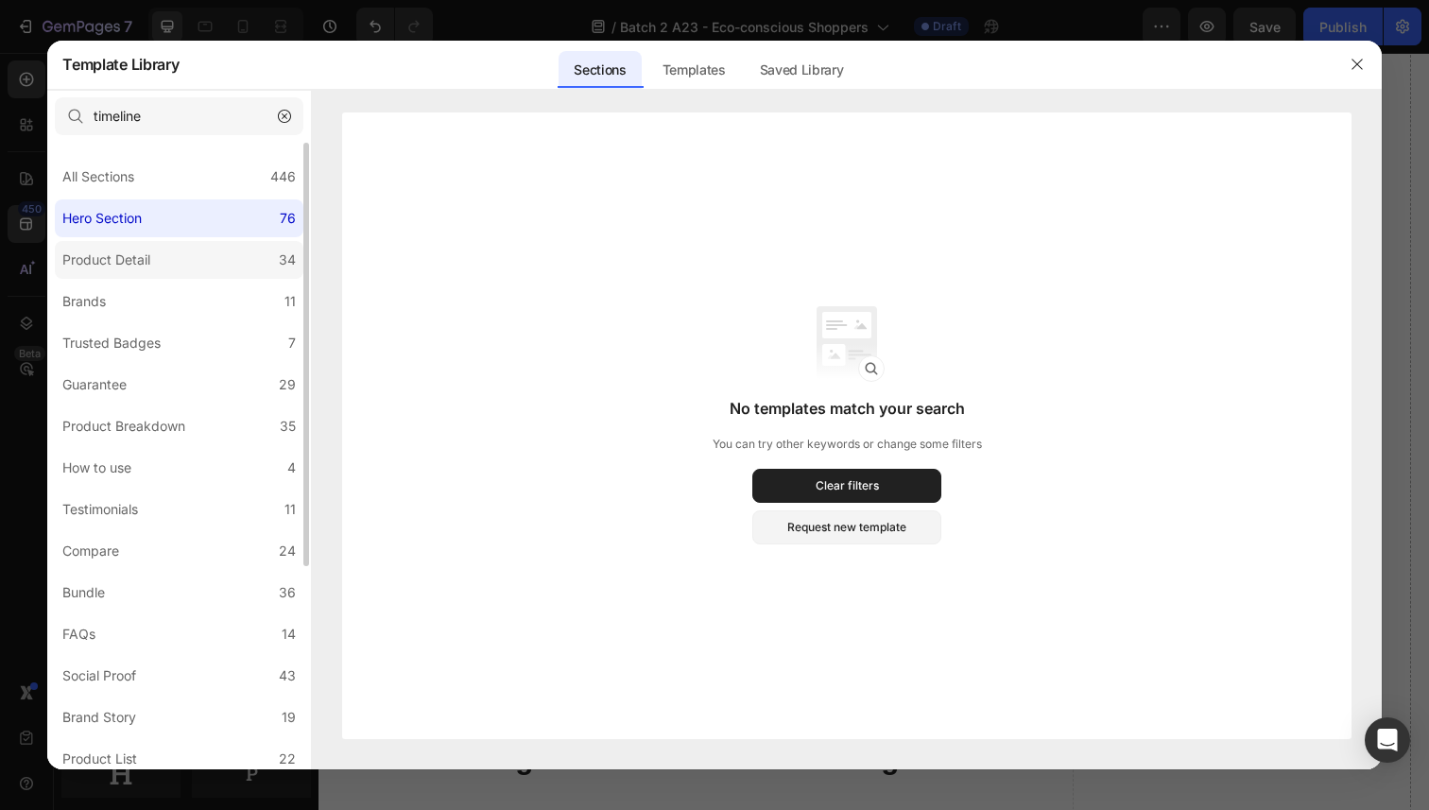
click at [239, 267] on label "Product Detail 34" at bounding box center [179, 260] width 249 height 38
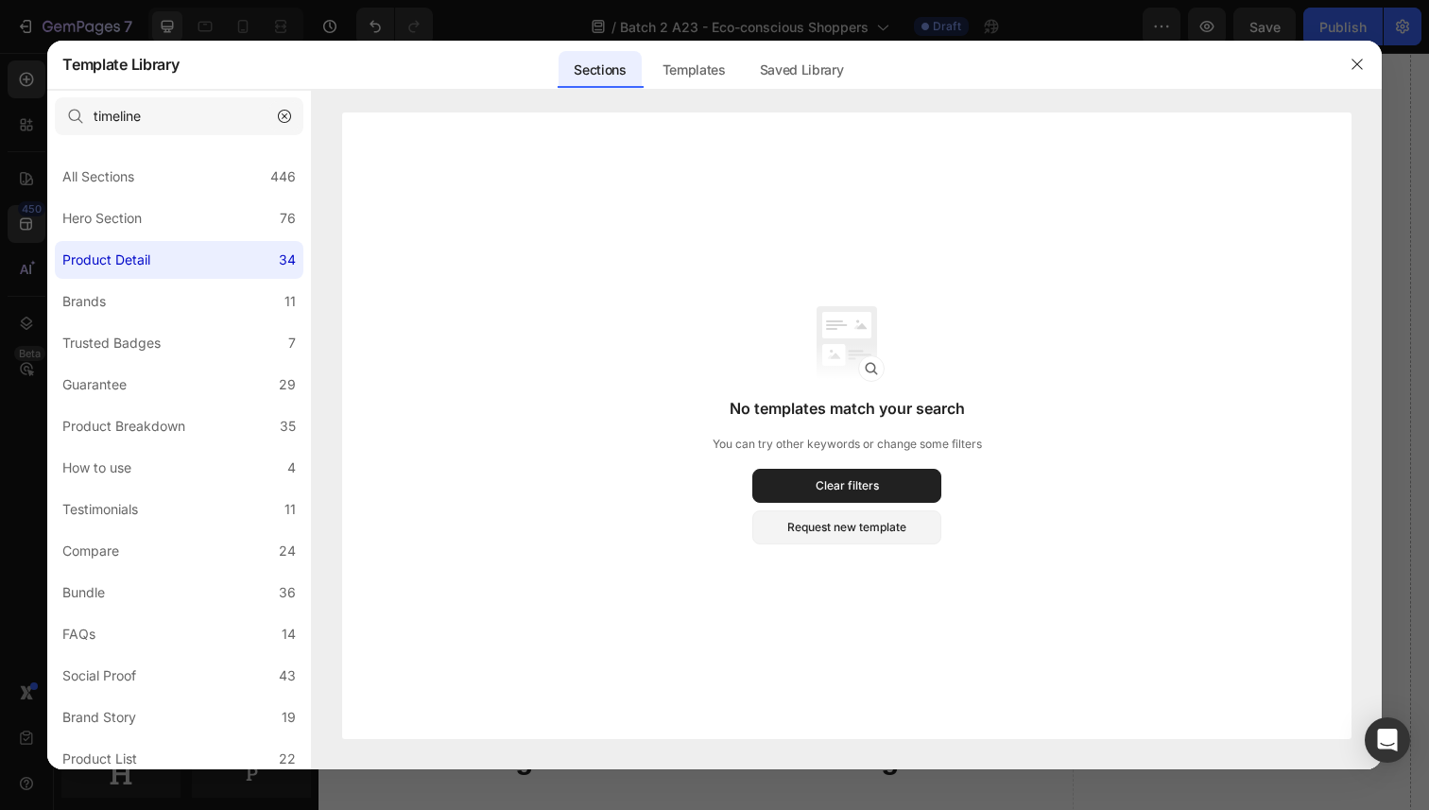
click at [294, 112] on button "button" at bounding box center [284, 116] width 30 height 30
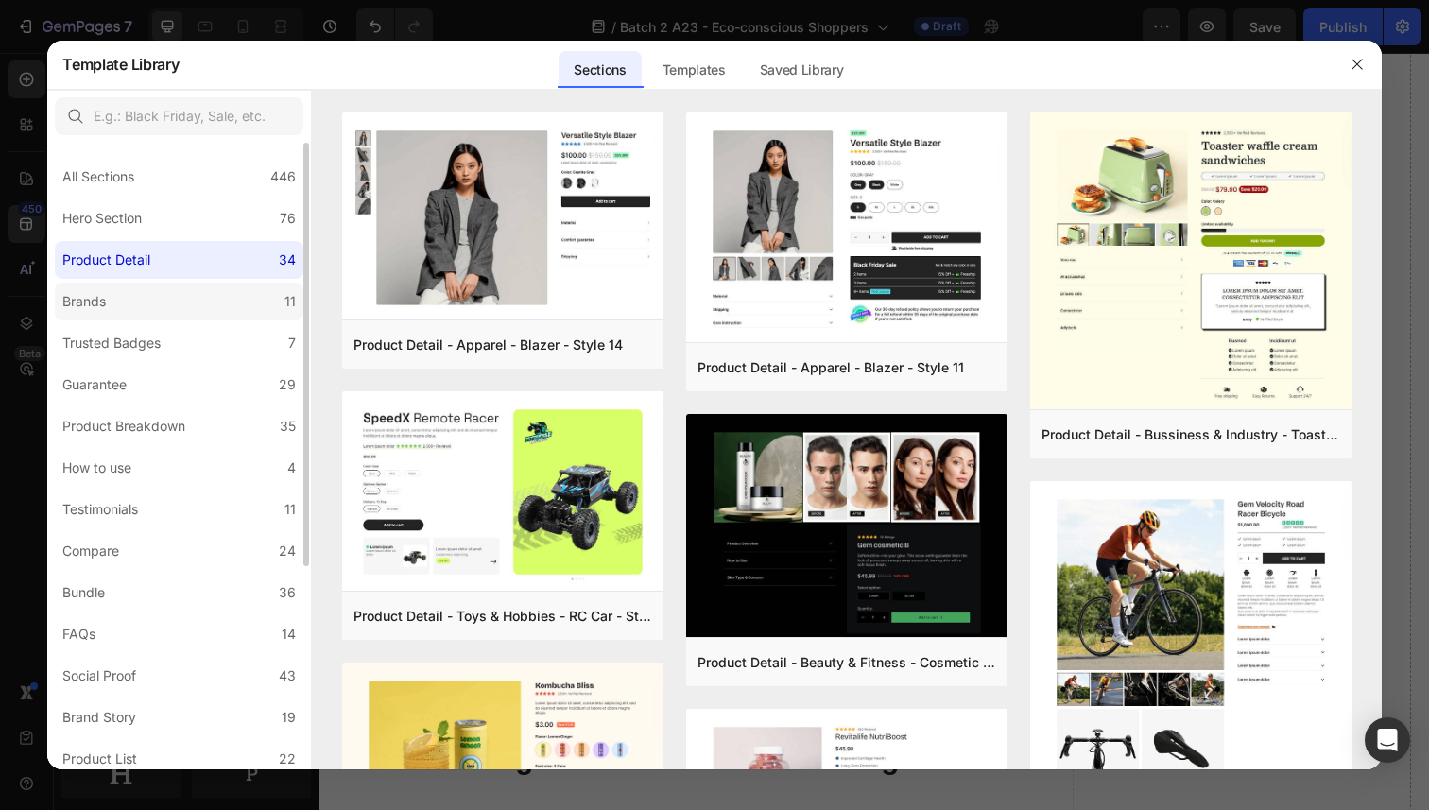
click at [249, 310] on label "Brands 11" at bounding box center [179, 302] width 249 height 38
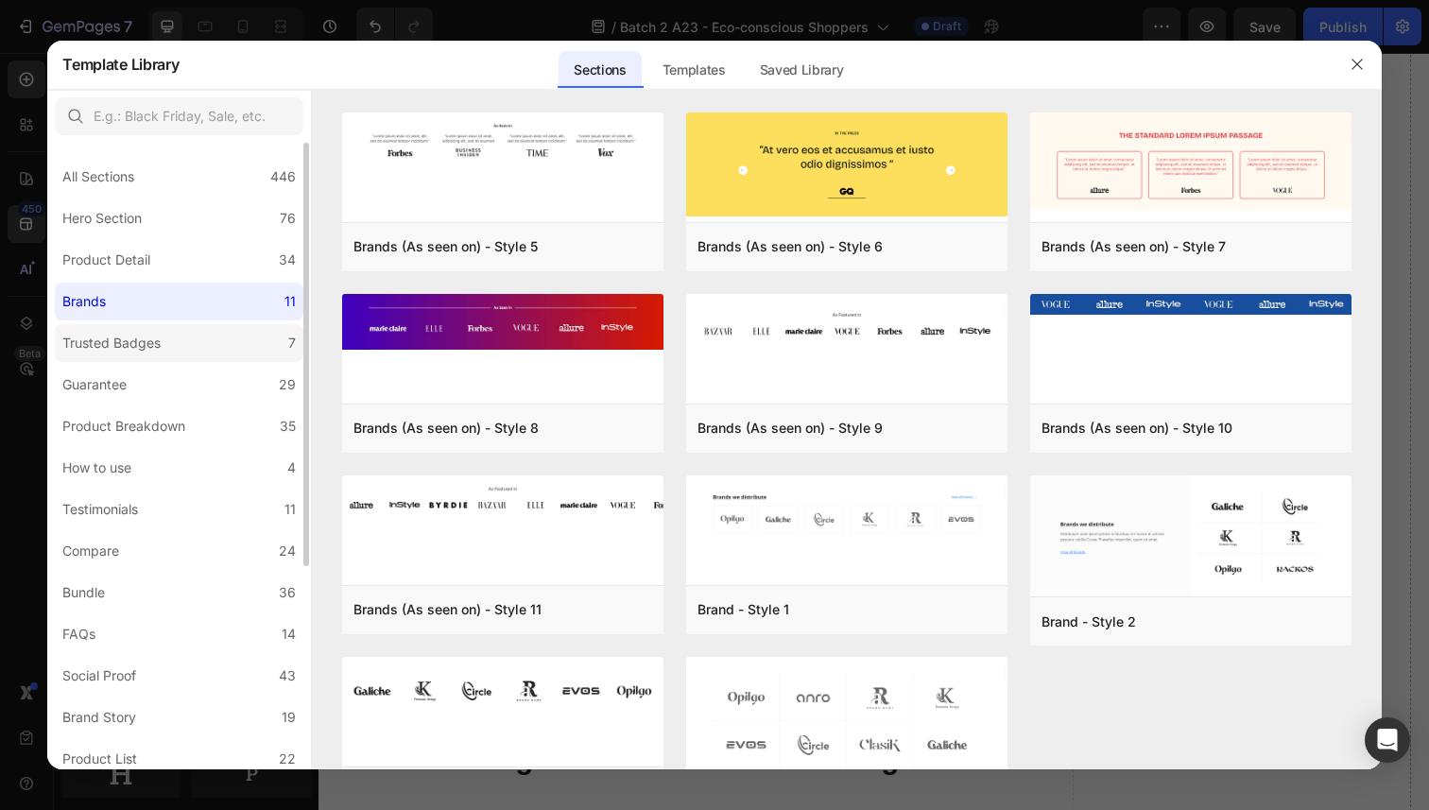
click at [221, 361] on label "Trusted Badges 7" at bounding box center [179, 343] width 249 height 38
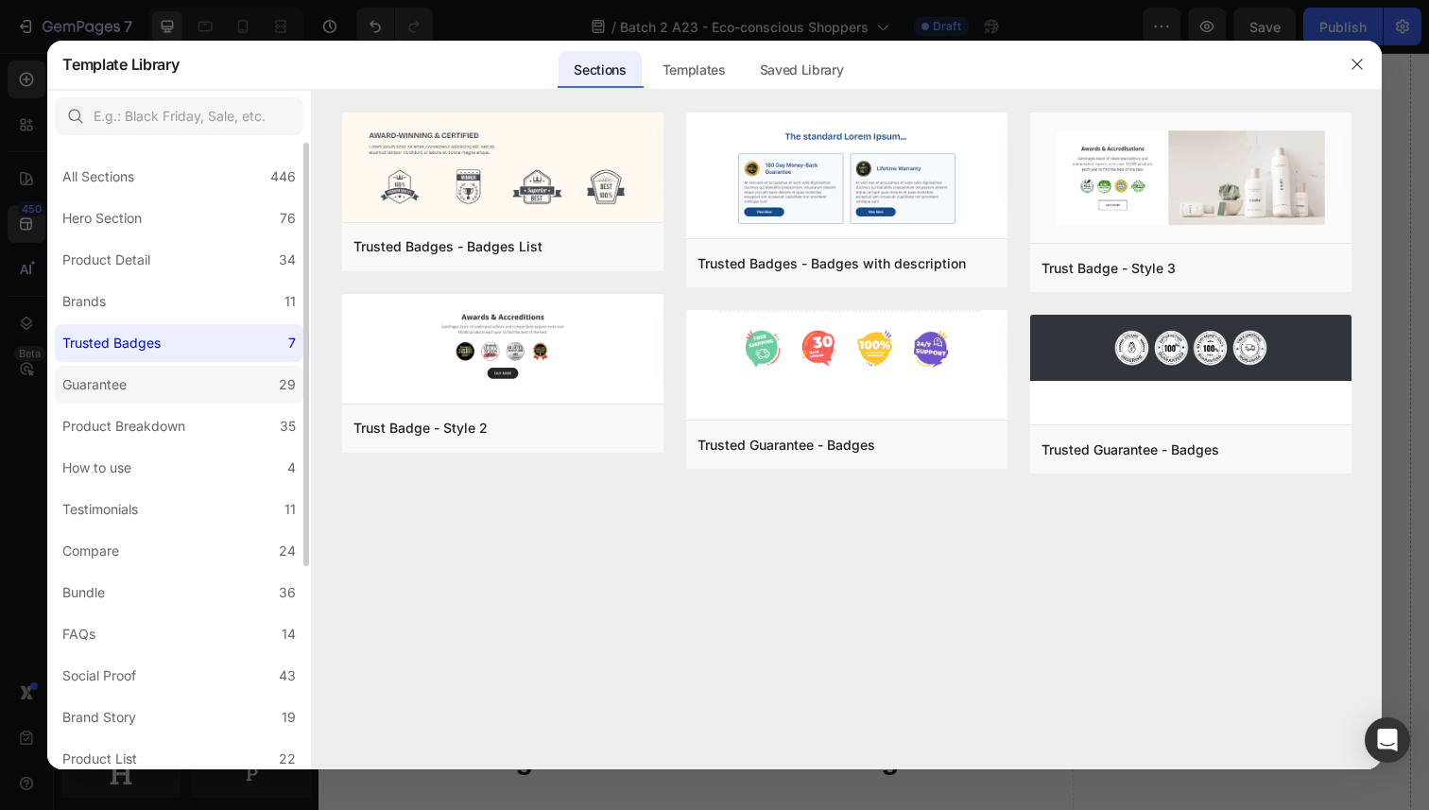
click at [226, 388] on label "Guarantee 29" at bounding box center [179, 385] width 249 height 38
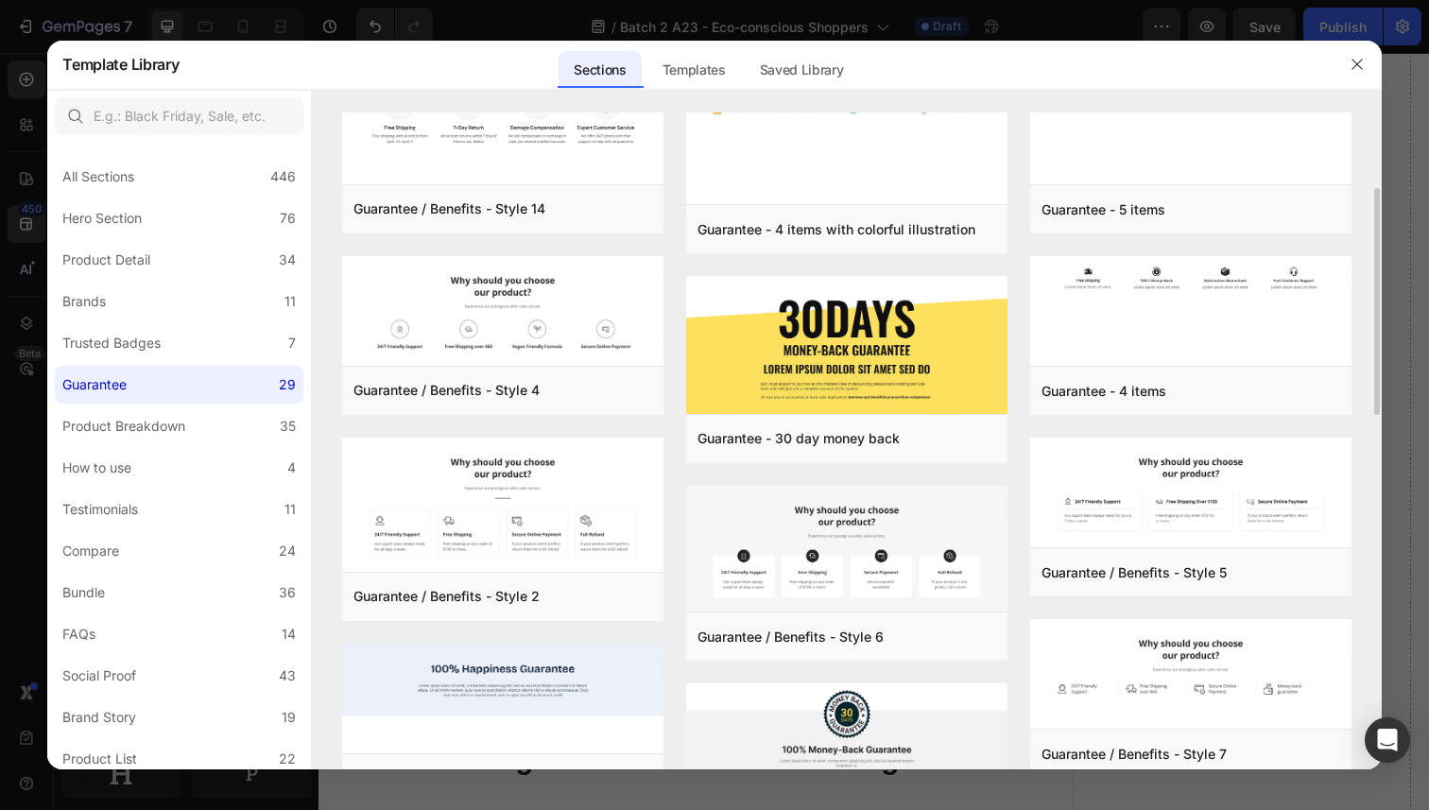
scroll to position [1239, 0]
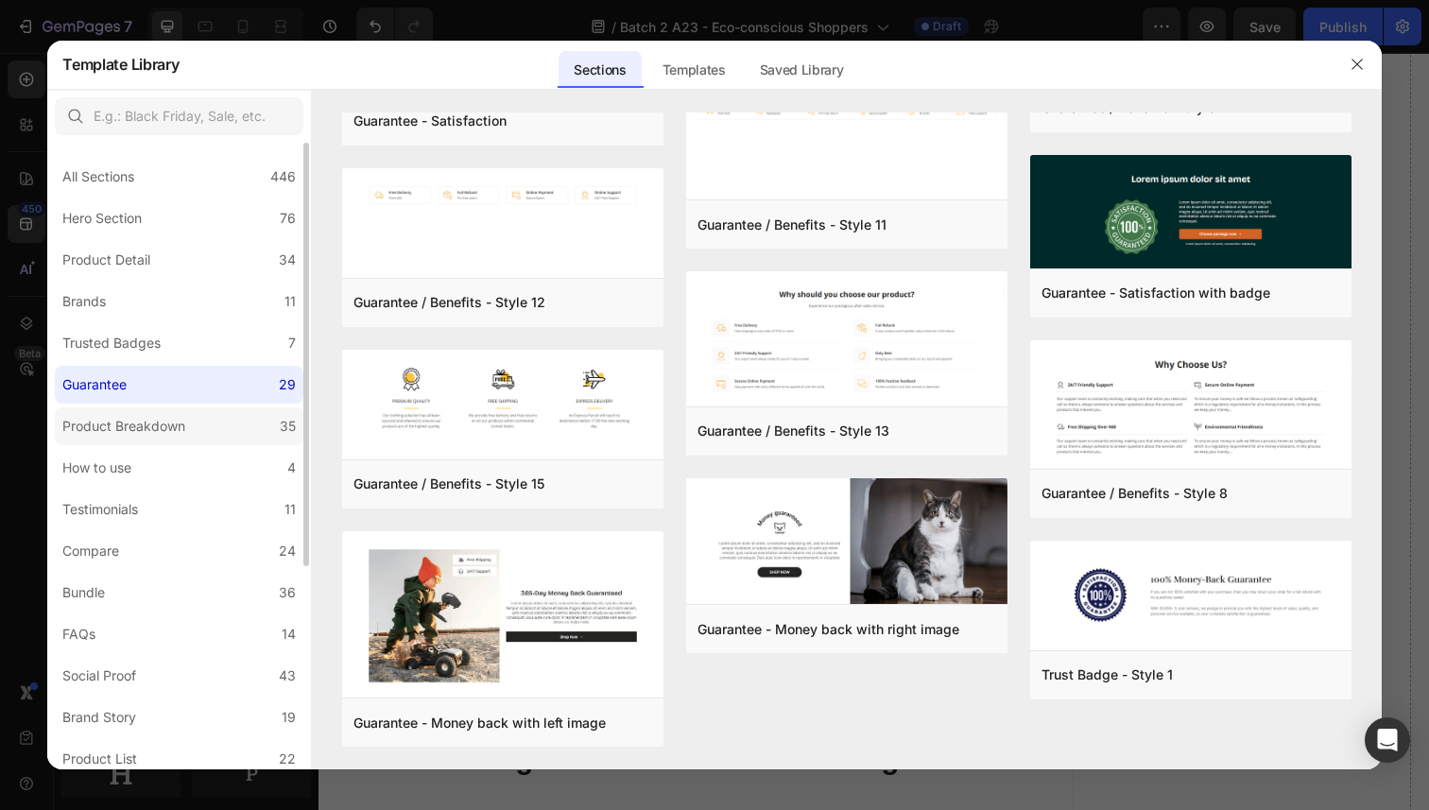
click at [212, 436] on label "Product Breakdown 35" at bounding box center [179, 426] width 249 height 38
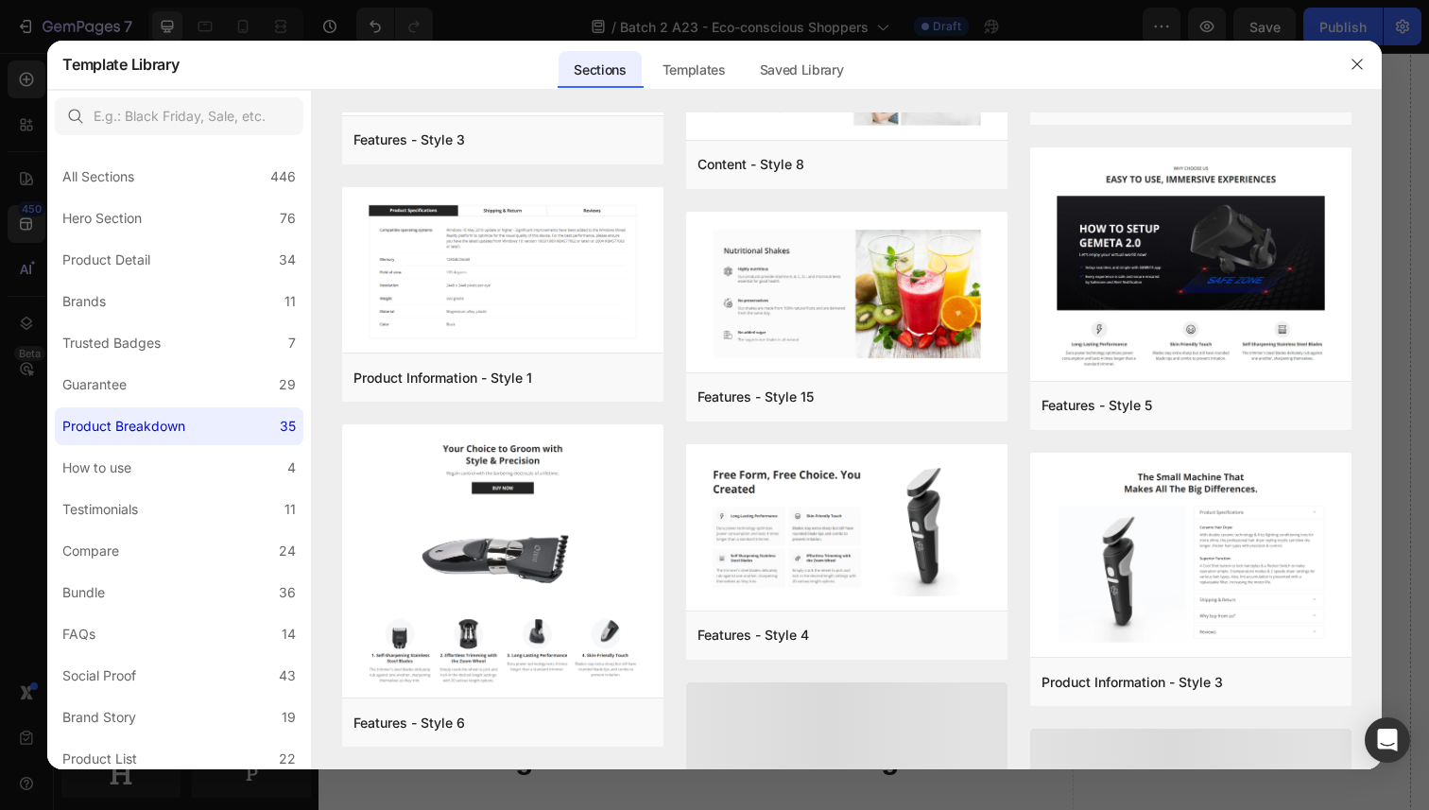
scroll to position [606, 0]
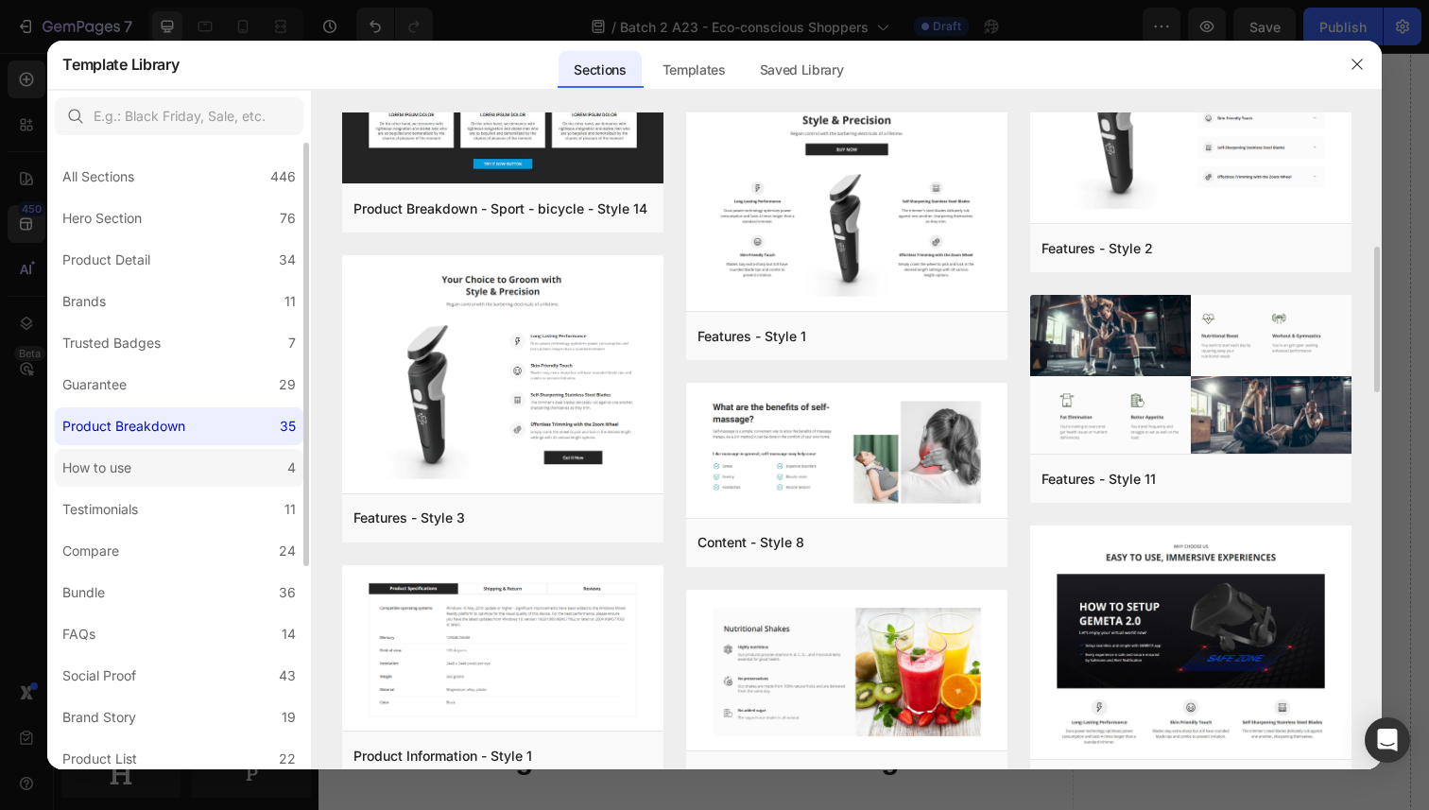
click at [226, 471] on label "How to use 4" at bounding box center [179, 468] width 249 height 38
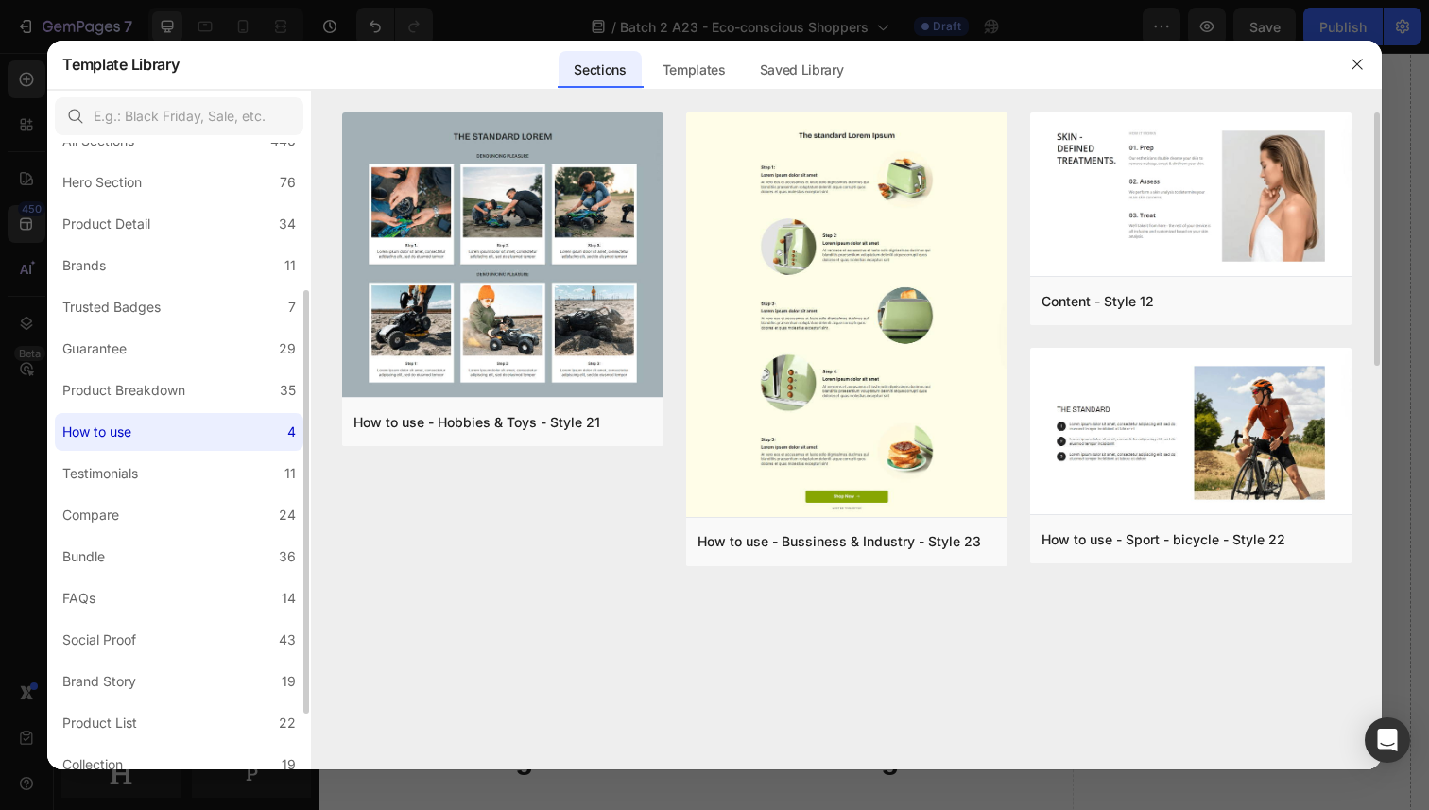
scroll to position [110, 0]
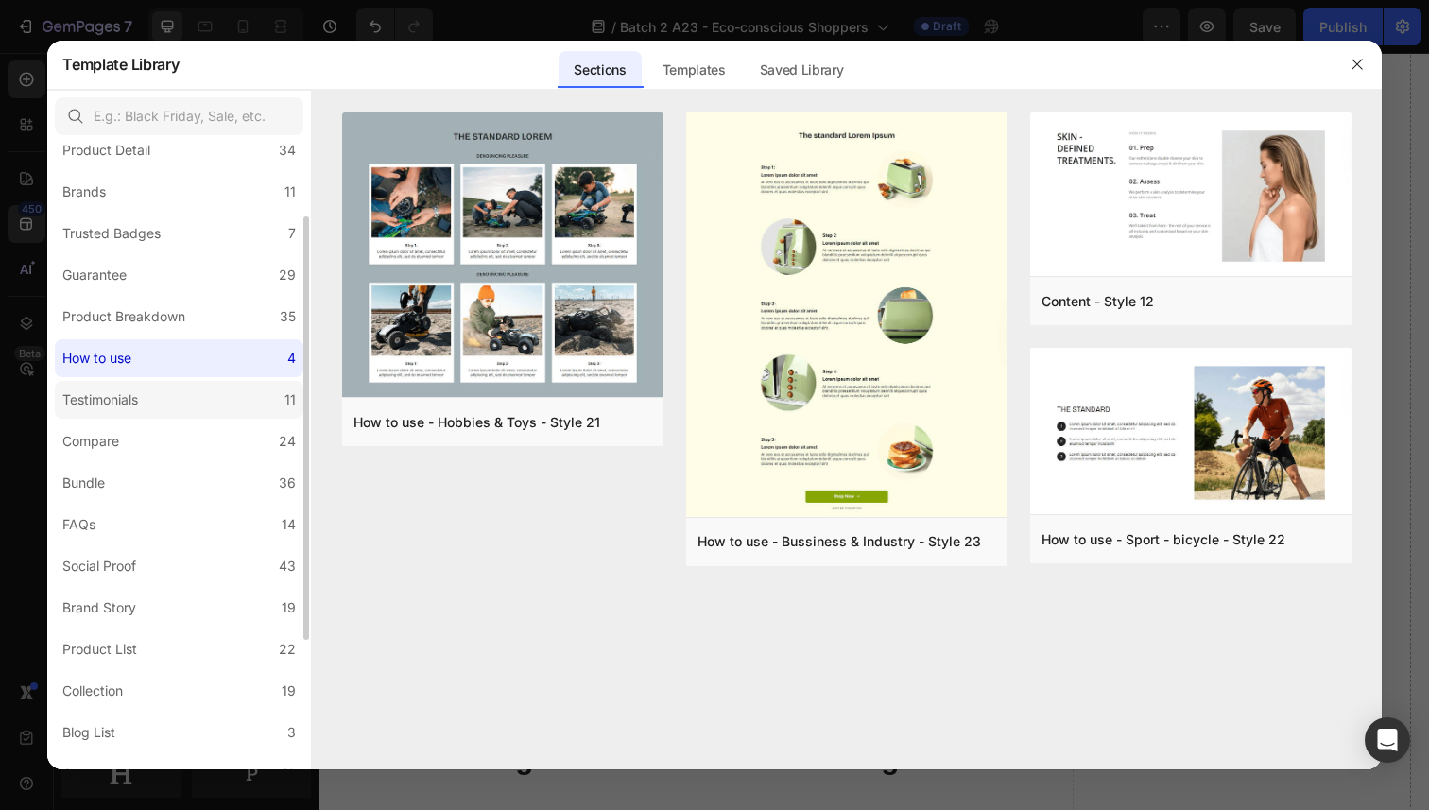
click at [244, 398] on label "Testimonials 11" at bounding box center [179, 400] width 249 height 38
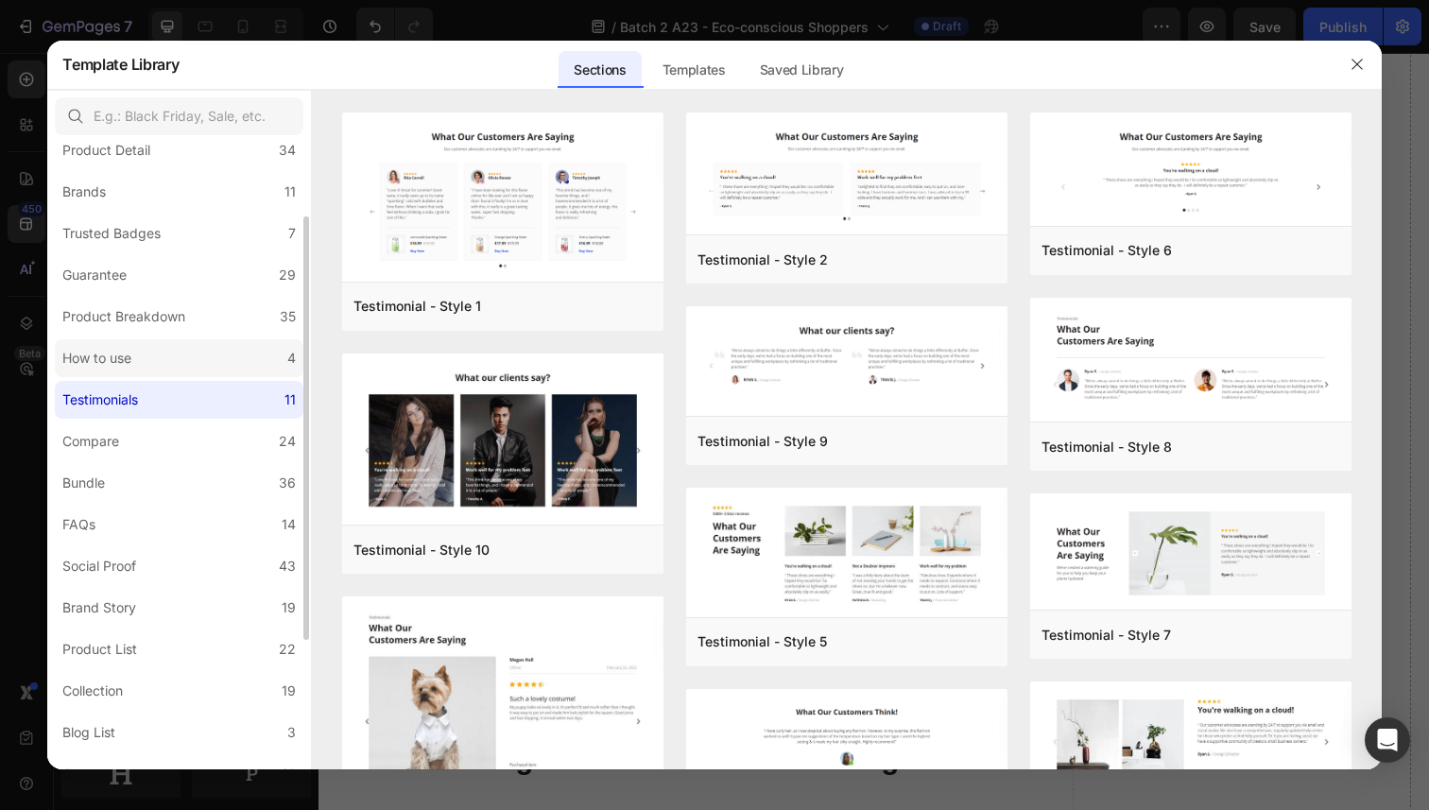
click at [245, 364] on label "How to use 4" at bounding box center [179, 358] width 249 height 38
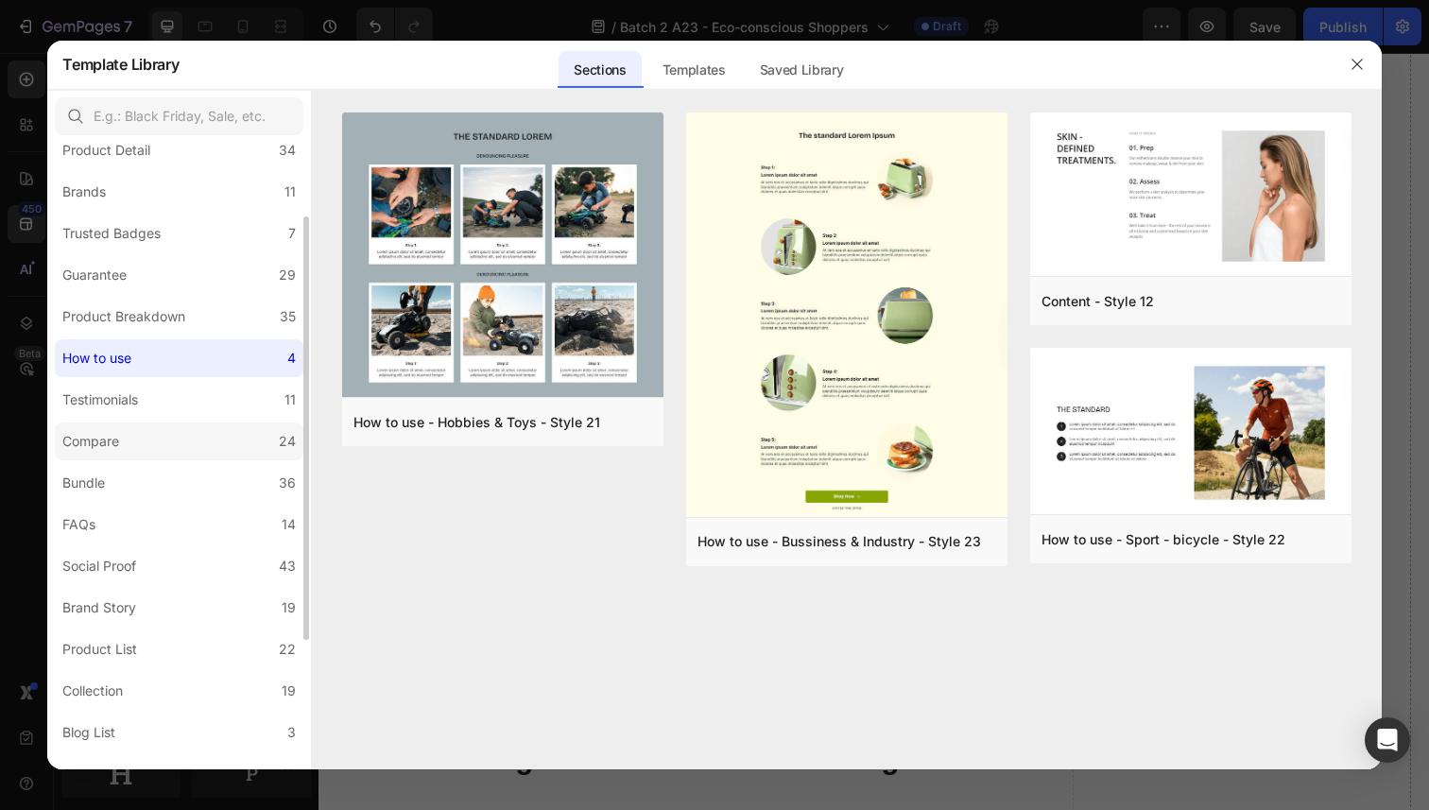
click at [220, 449] on label "Compare 24" at bounding box center [179, 441] width 249 height 38
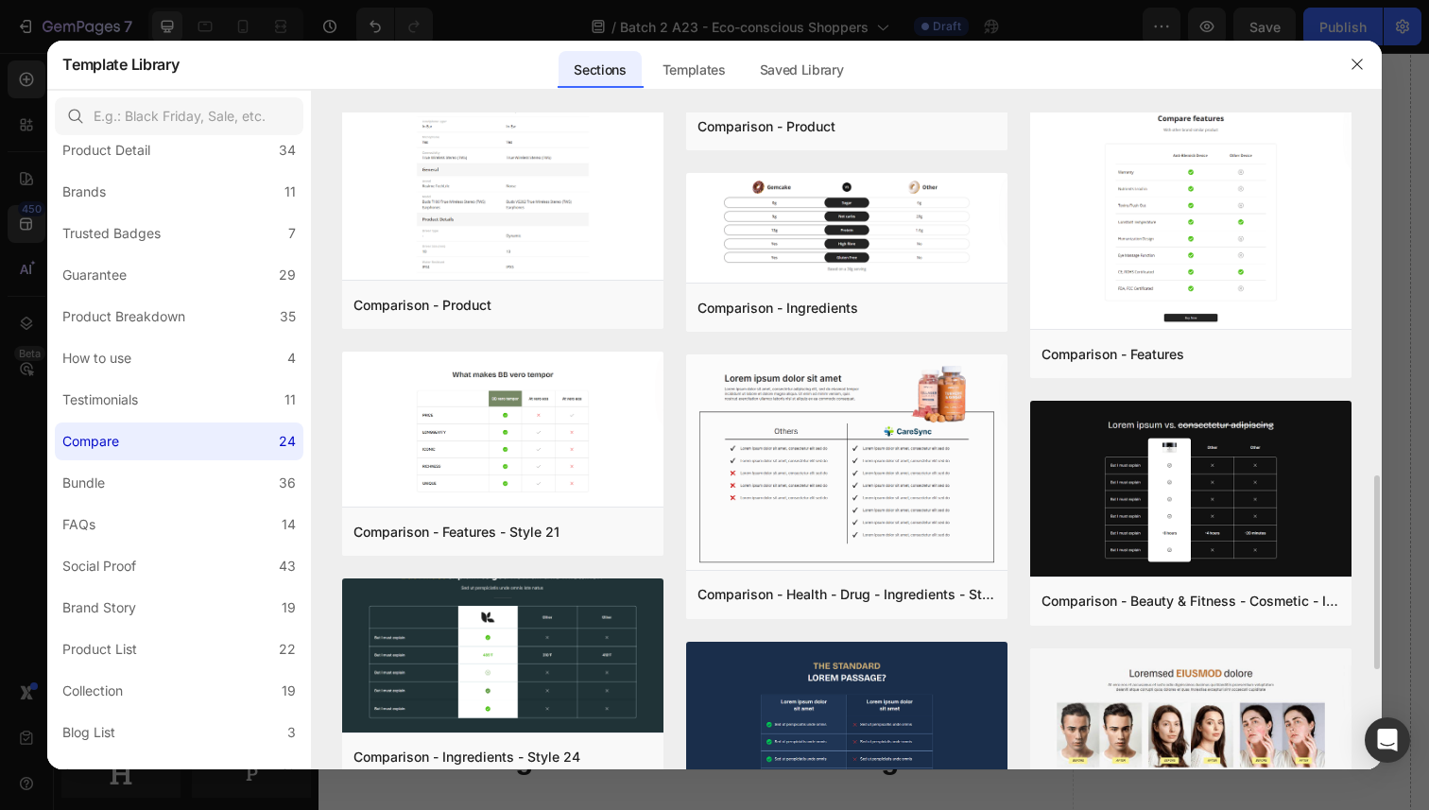
scroll to position [1570, 0]
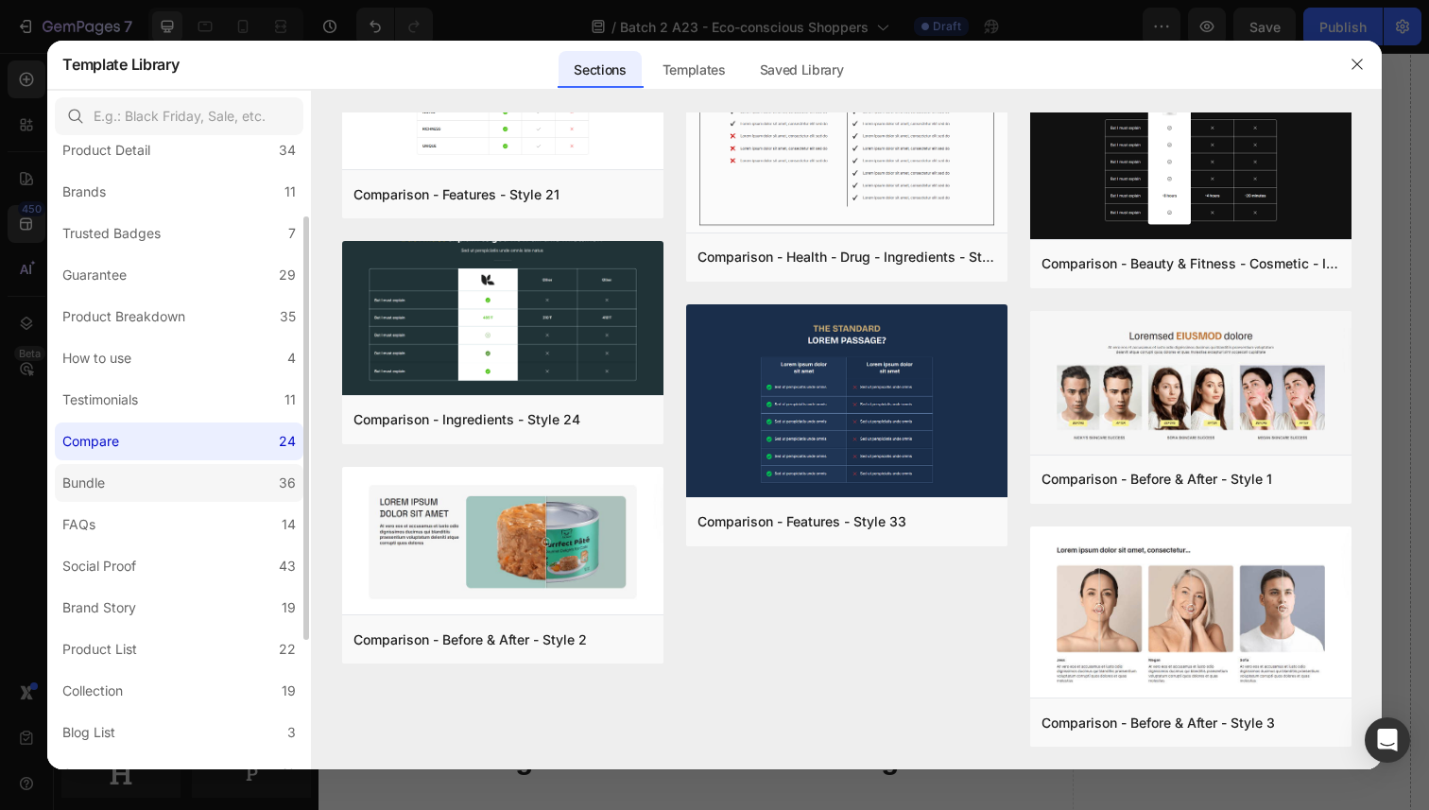
click at [111, 479] on div "Bundle" at bounding box center [87, 483] width 50 height 23
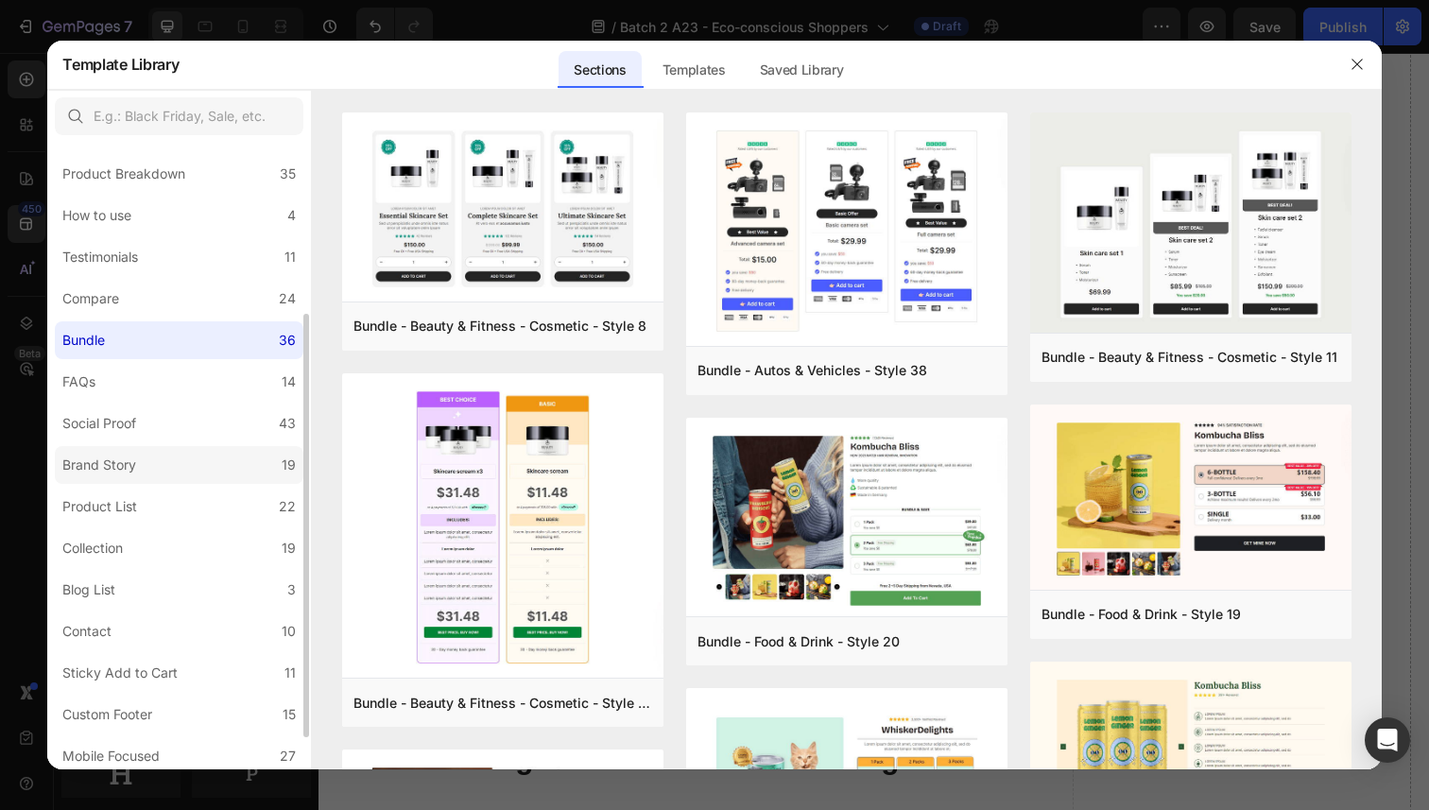
scroll to position [299, 0]
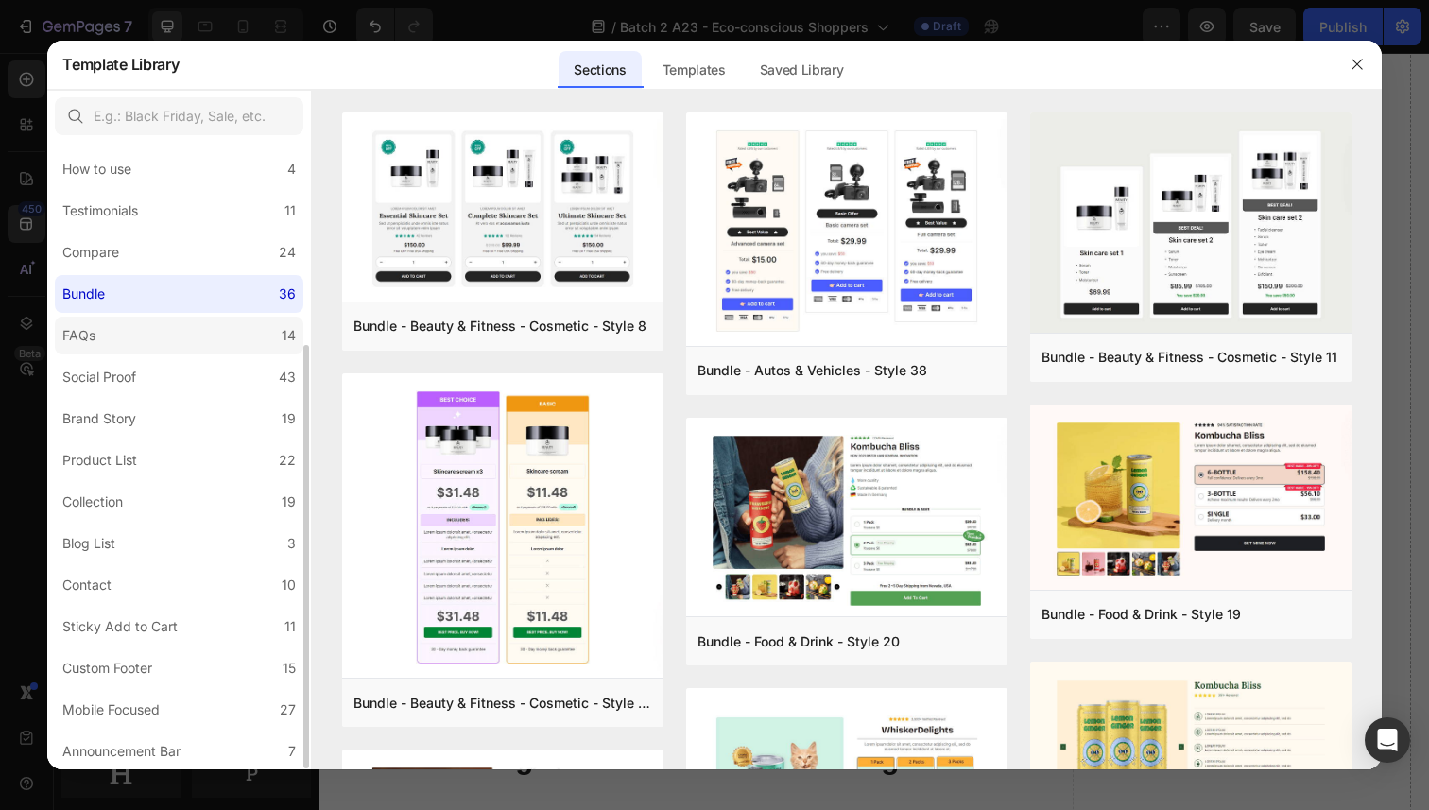
click at [165, 328] on label "FAQs 14" at bounding box center [179, 336] width 249 height 38
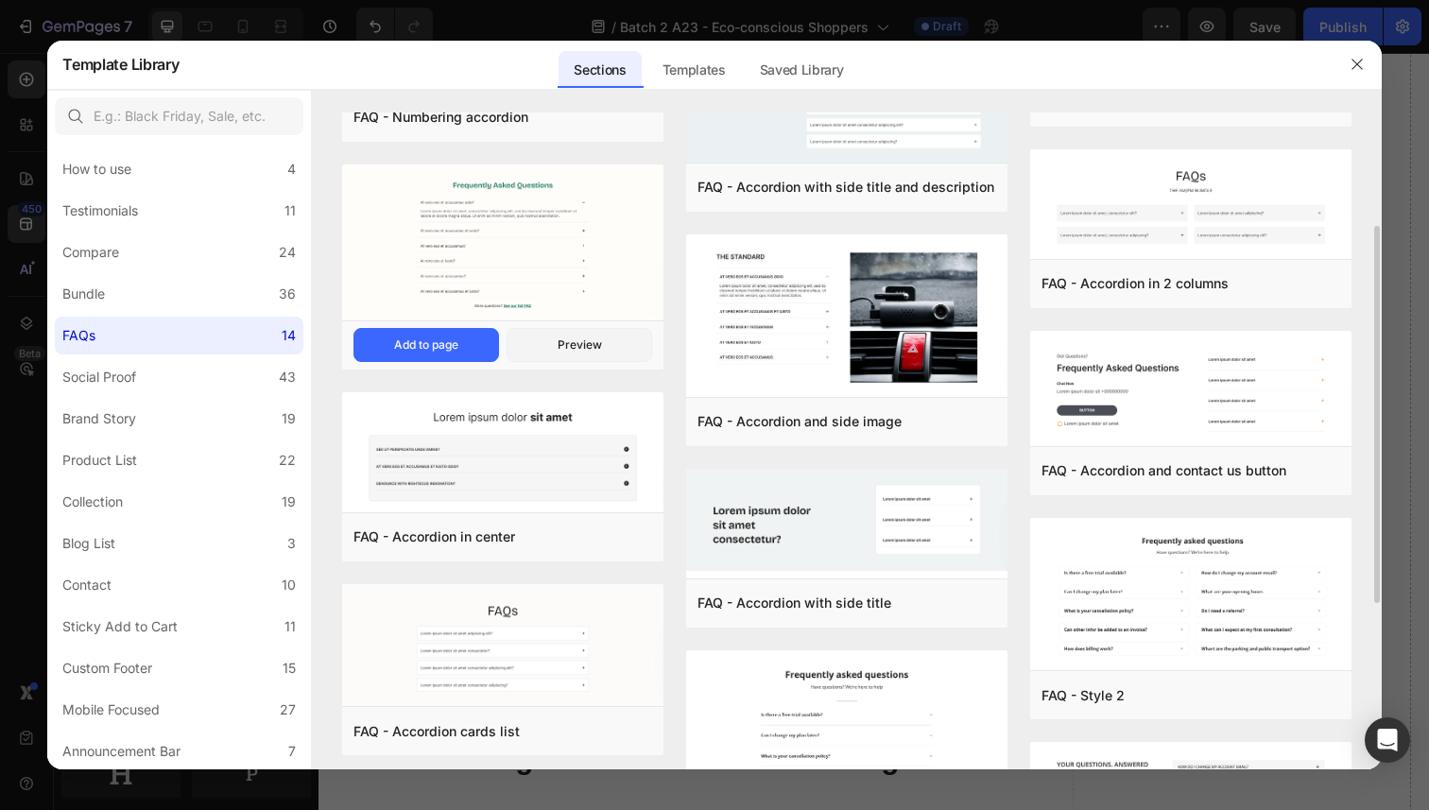
scroll to position [0, 0]
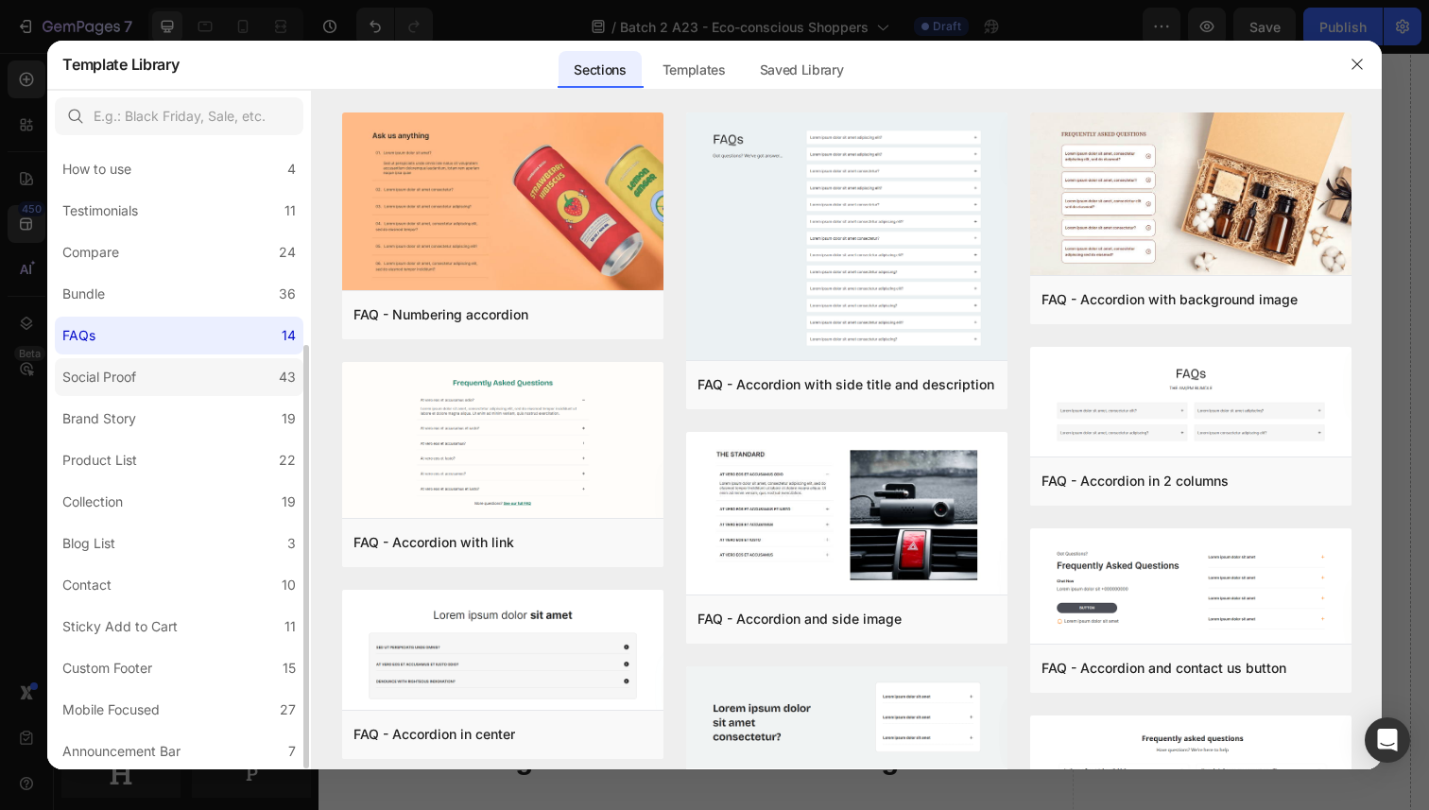
click at [210, 383] on label "Social Proof 43" at bounding box center [179, 377] width 249 height 38
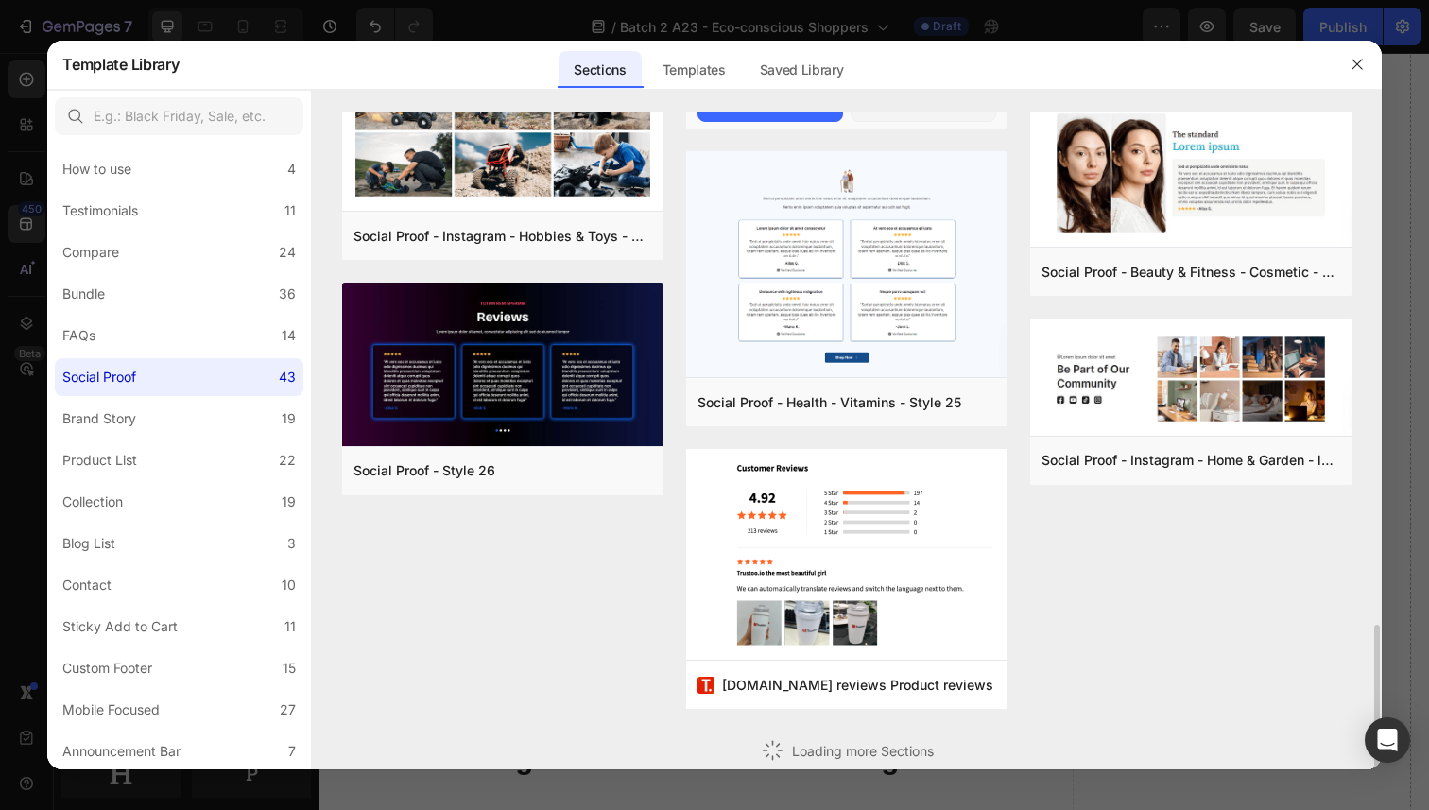
scroll to position [1965, 0]
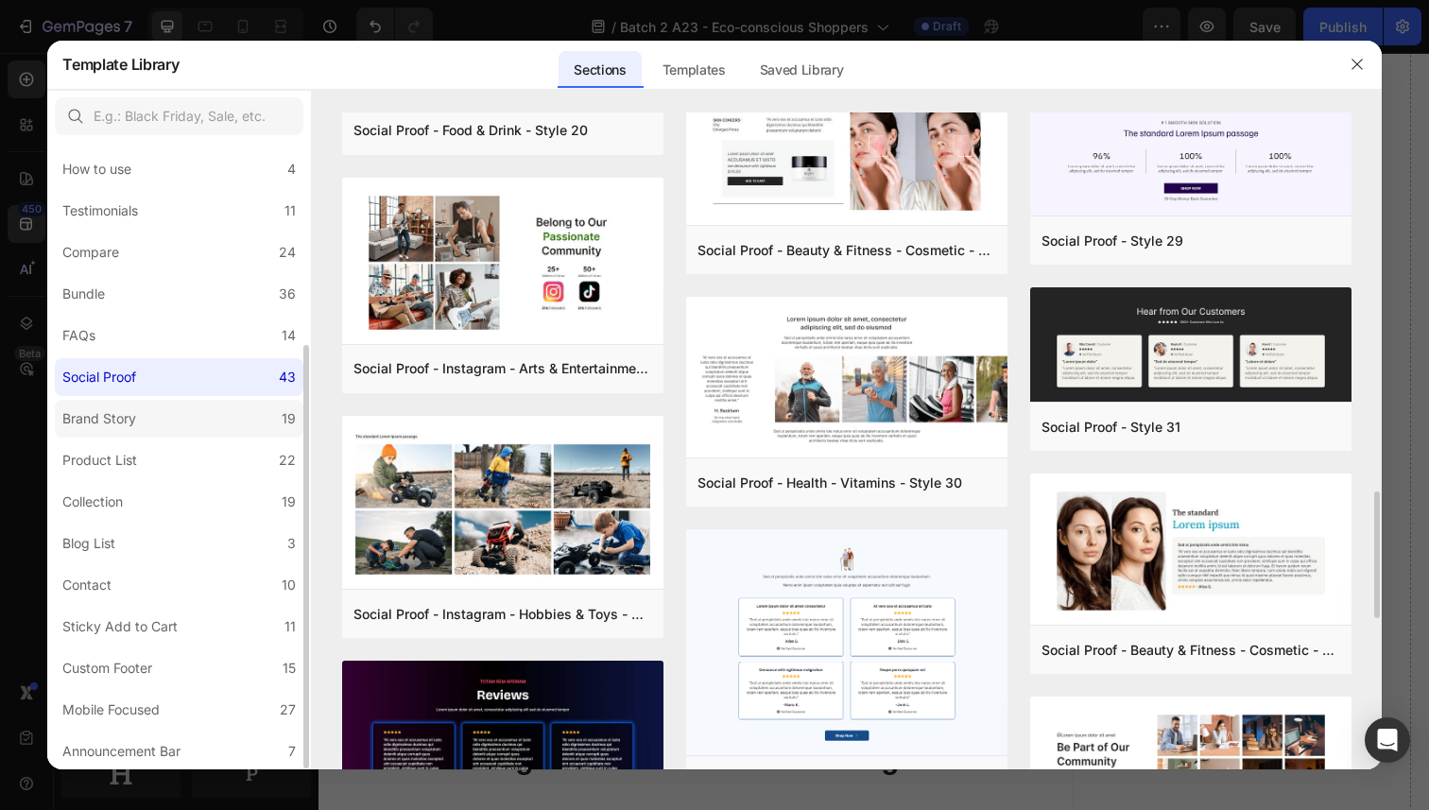
click at [168, 418] on label "Brand Story 19" at bounding box center [179, 419] width 249 height 38
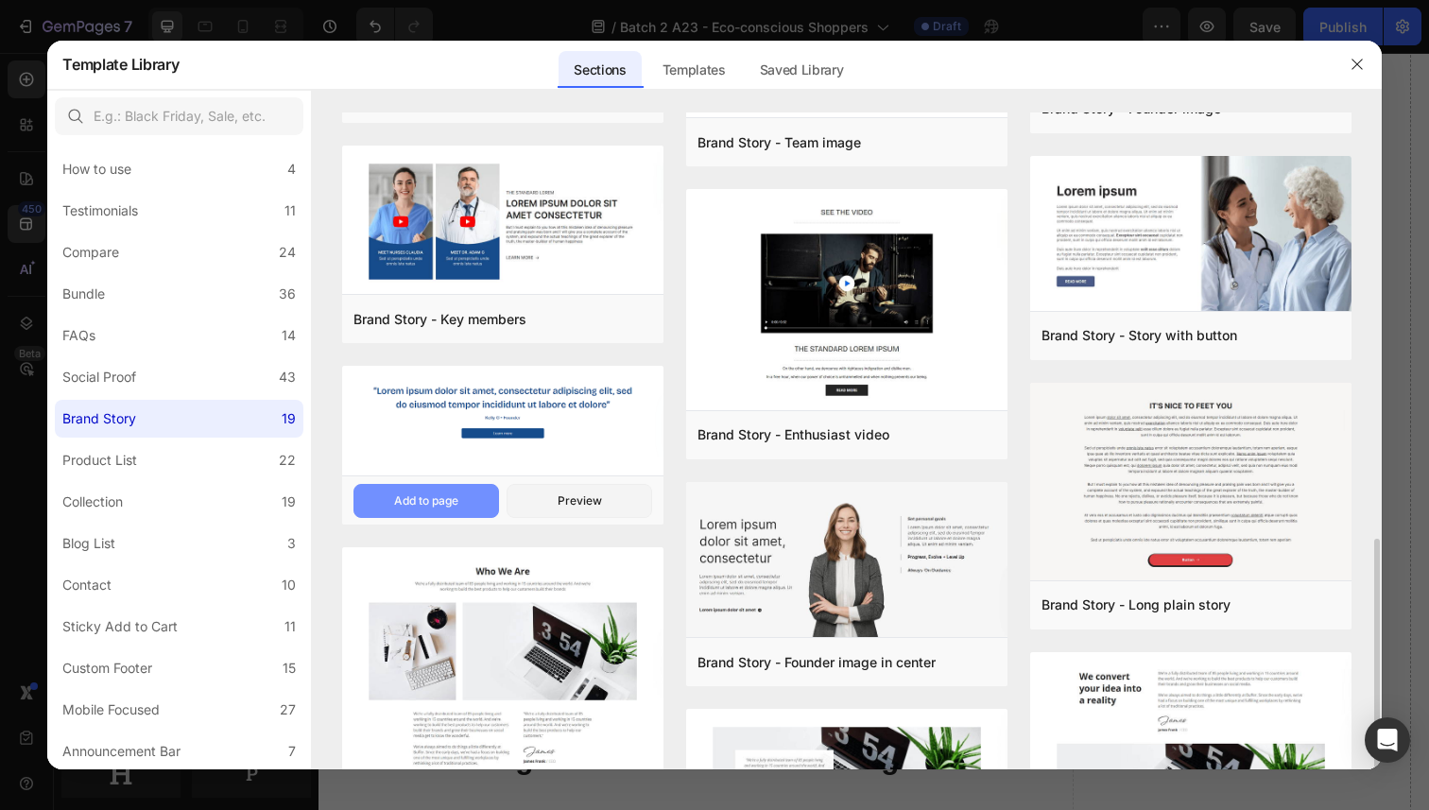
scroll to position [727, 0]
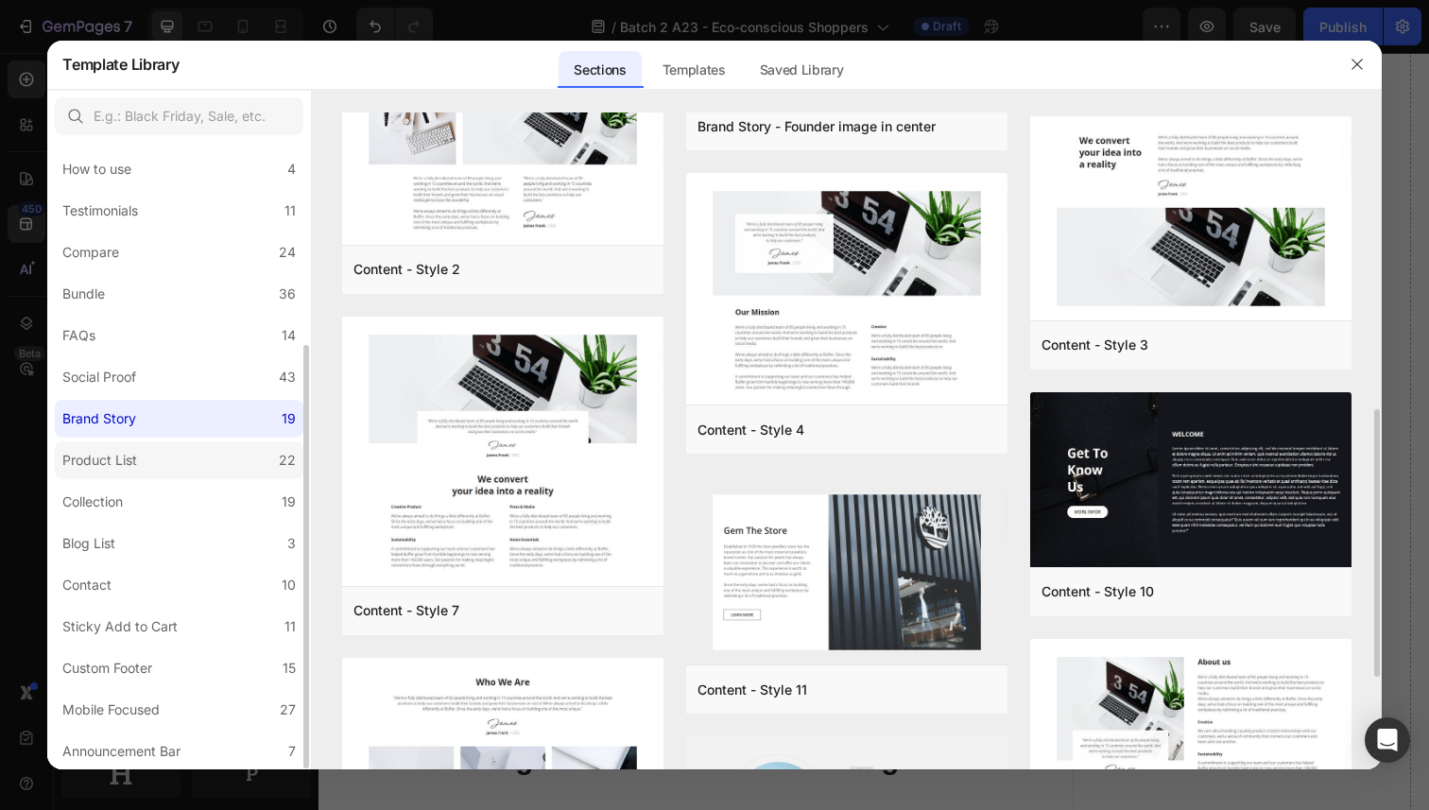
click at [217, 473] on label "Product List 22" at bounding box center [179, 460] width 249 height 38
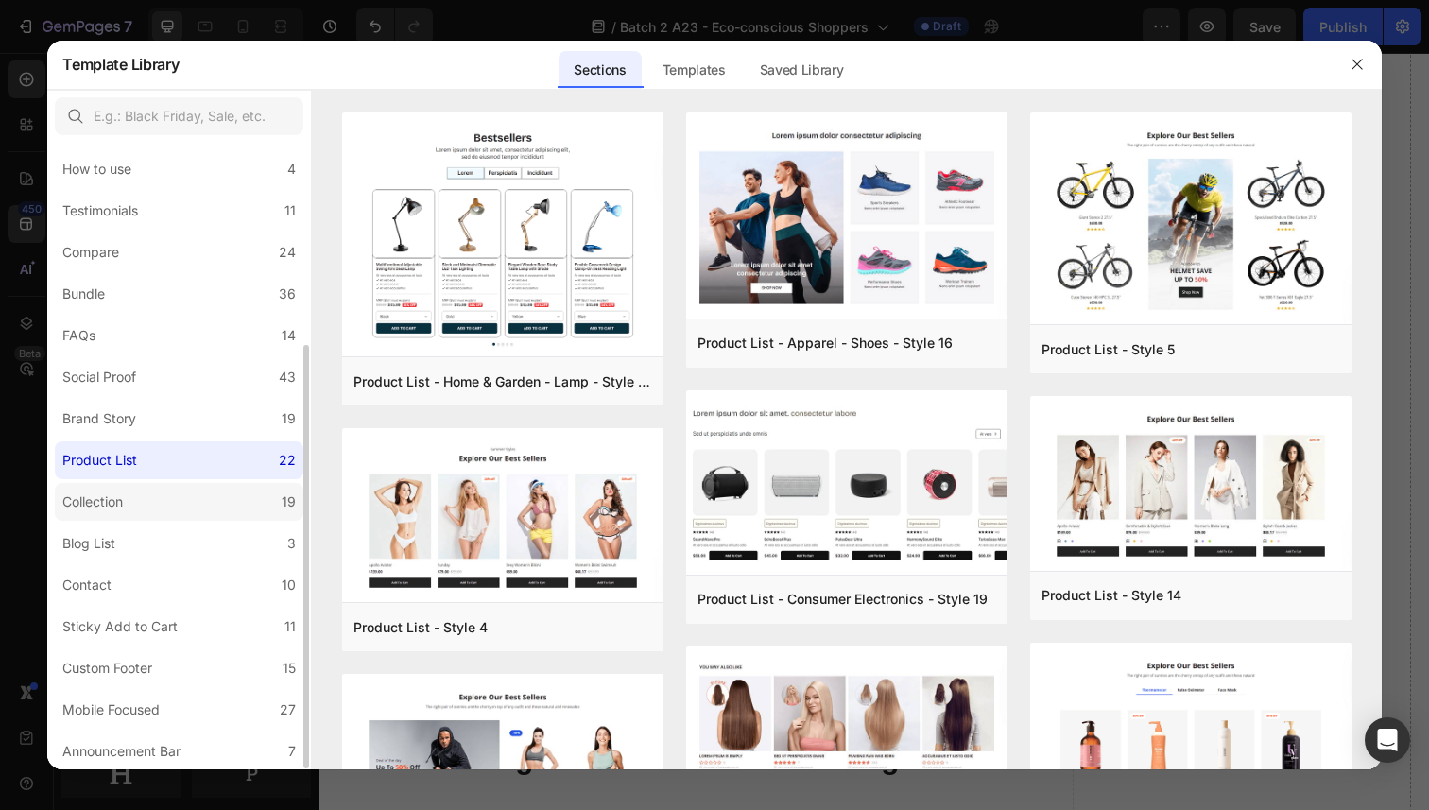
click at [185, 497] on label "Collection 19" at bounding box center [179, 502] width 249 height 38
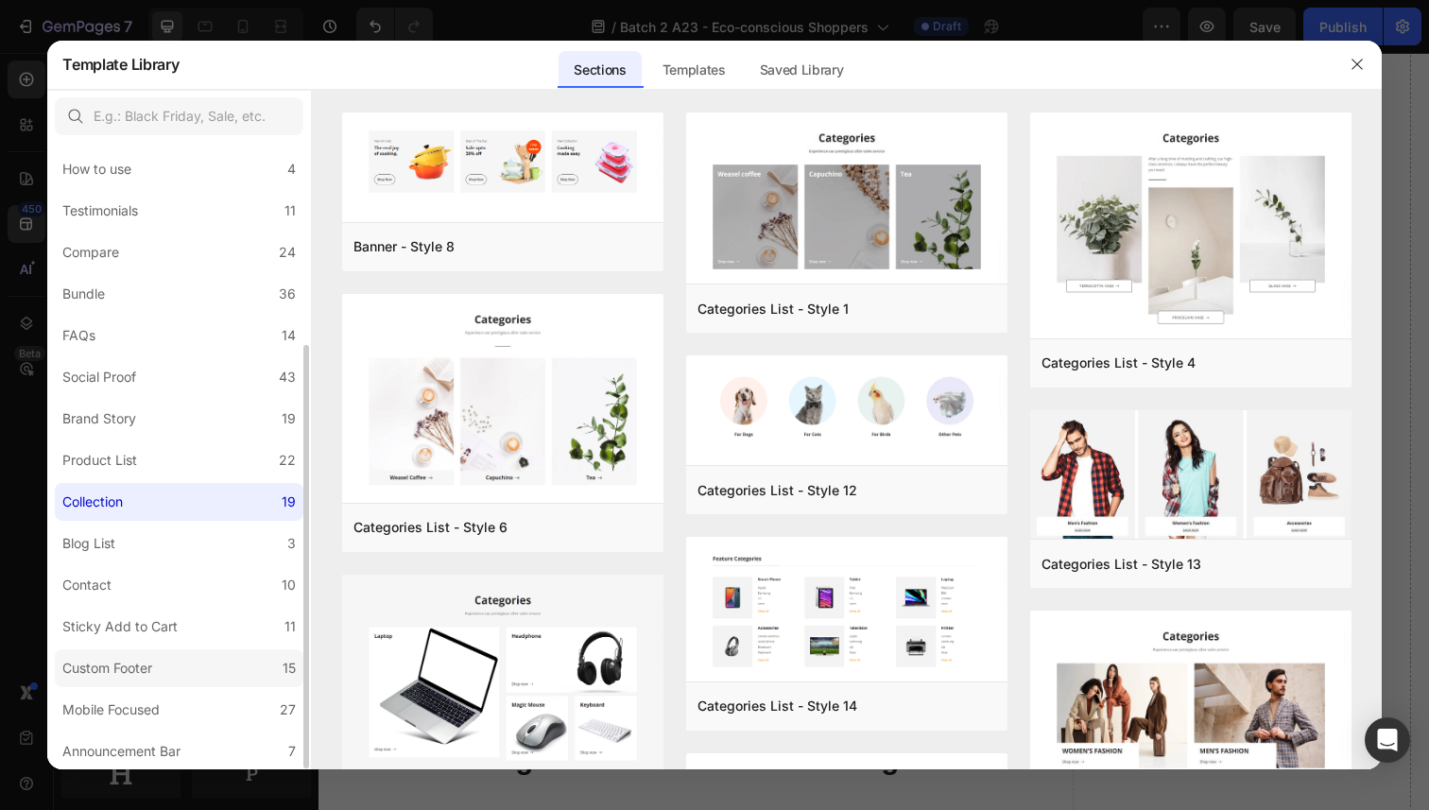
click at [181, 678] on label "Custom Footer 15" at bounding box center [179, 668] width 249 height 38
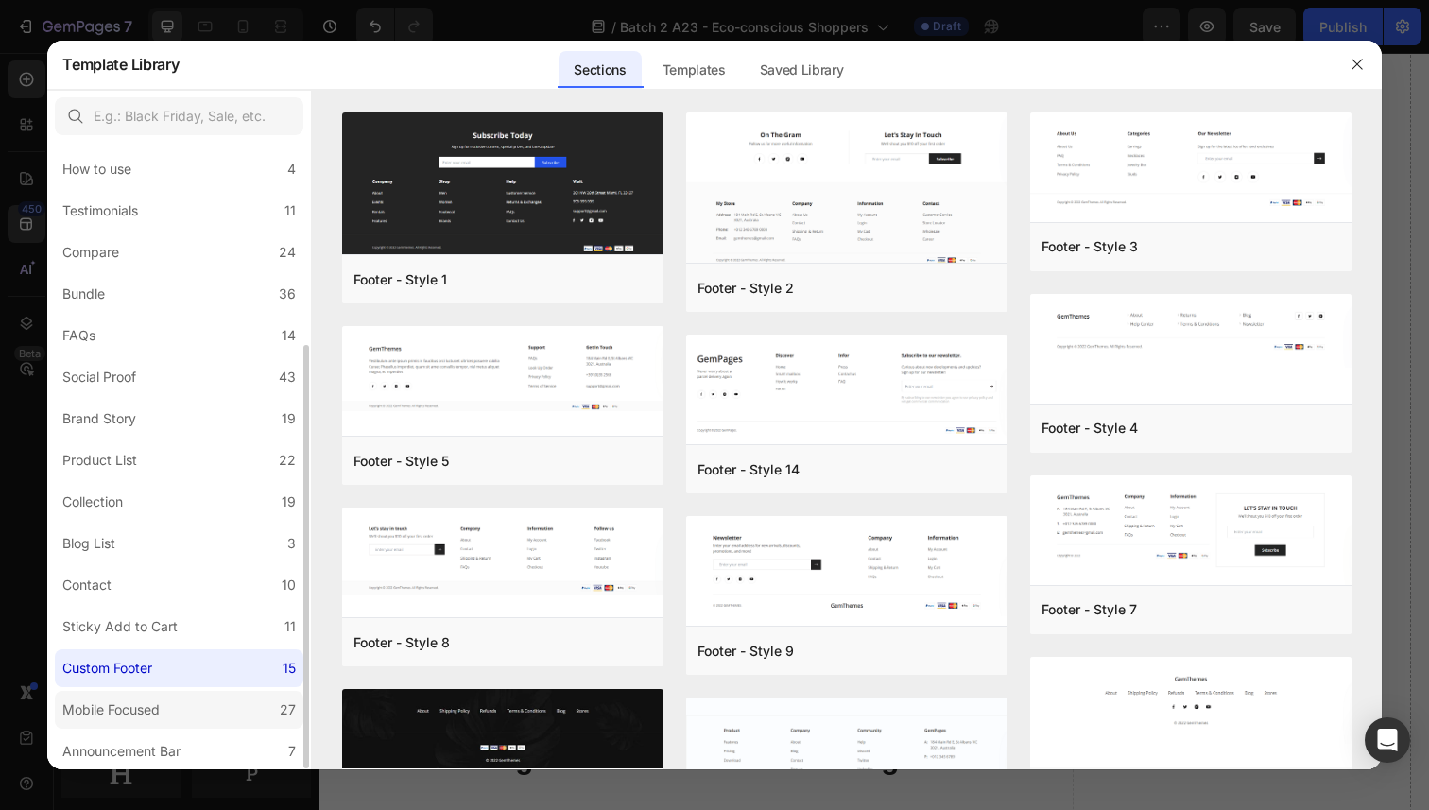
click at [182, 695] on label "Mobile Focused 27" at bounding box center [179, 710] width 249 height 38
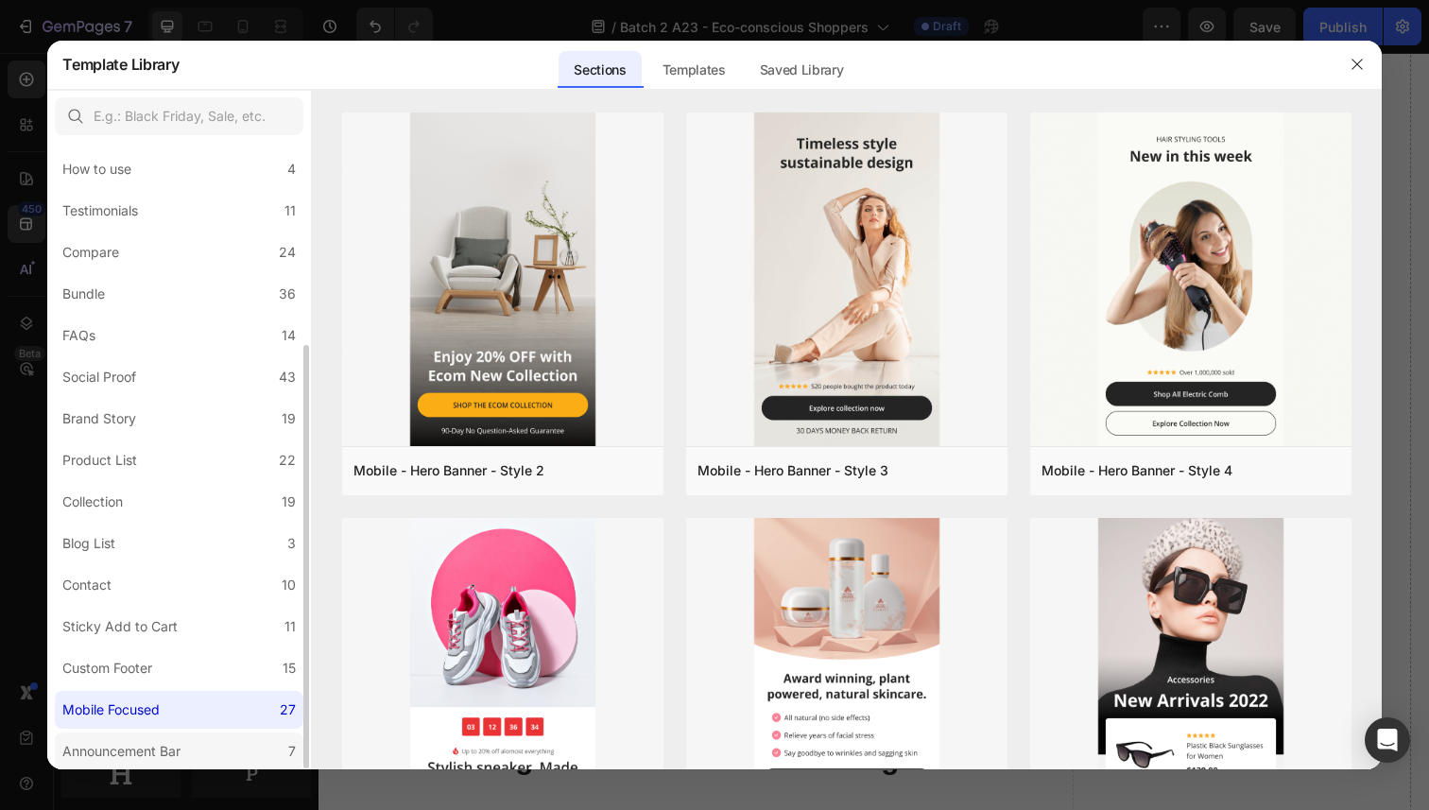
click at [191, 741] on label "Announcement Bar 7" at bounding box center [179, 751] width 249 height 38
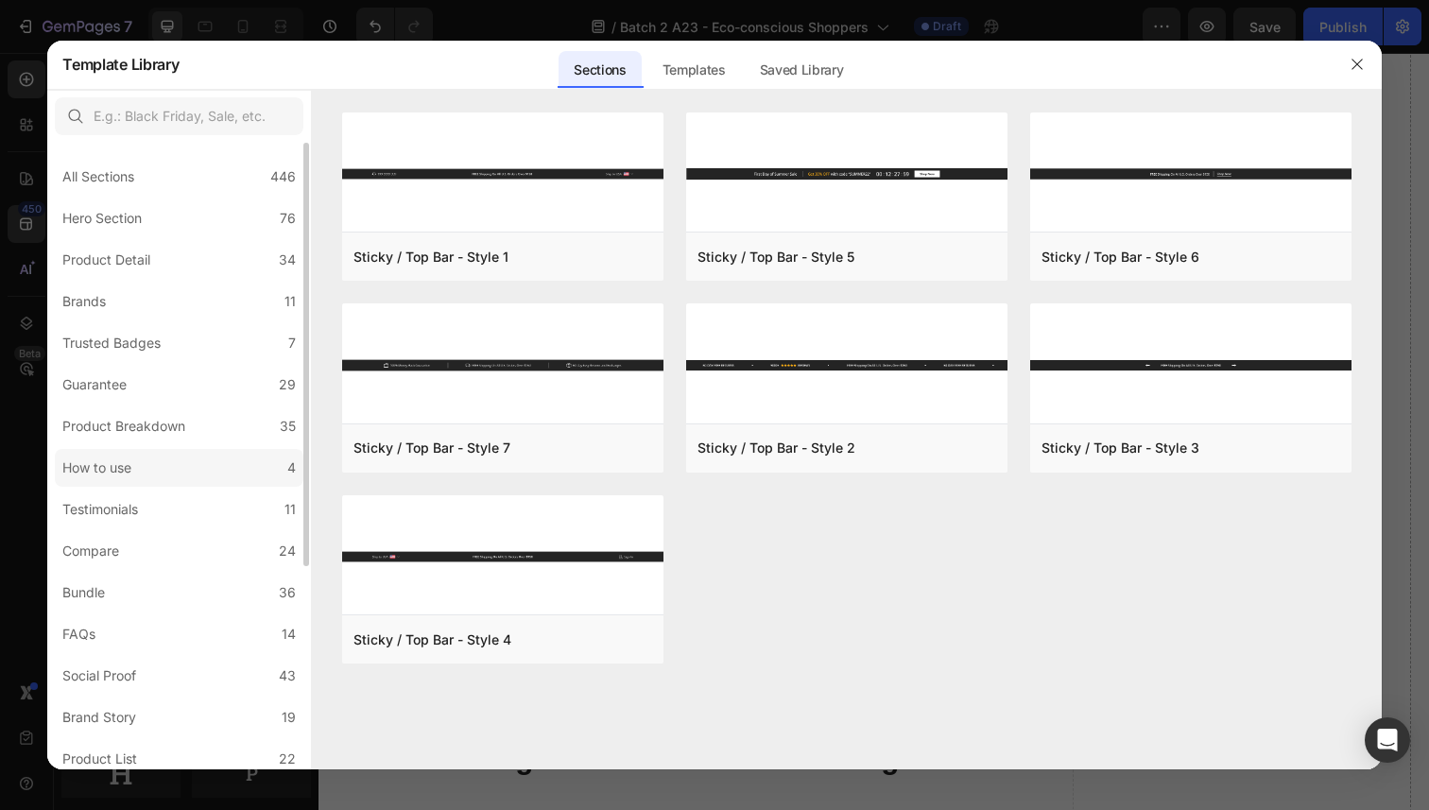
click at [190, 457] on label "How to use 4" at bounding box center [179, 468] width 249 height 38
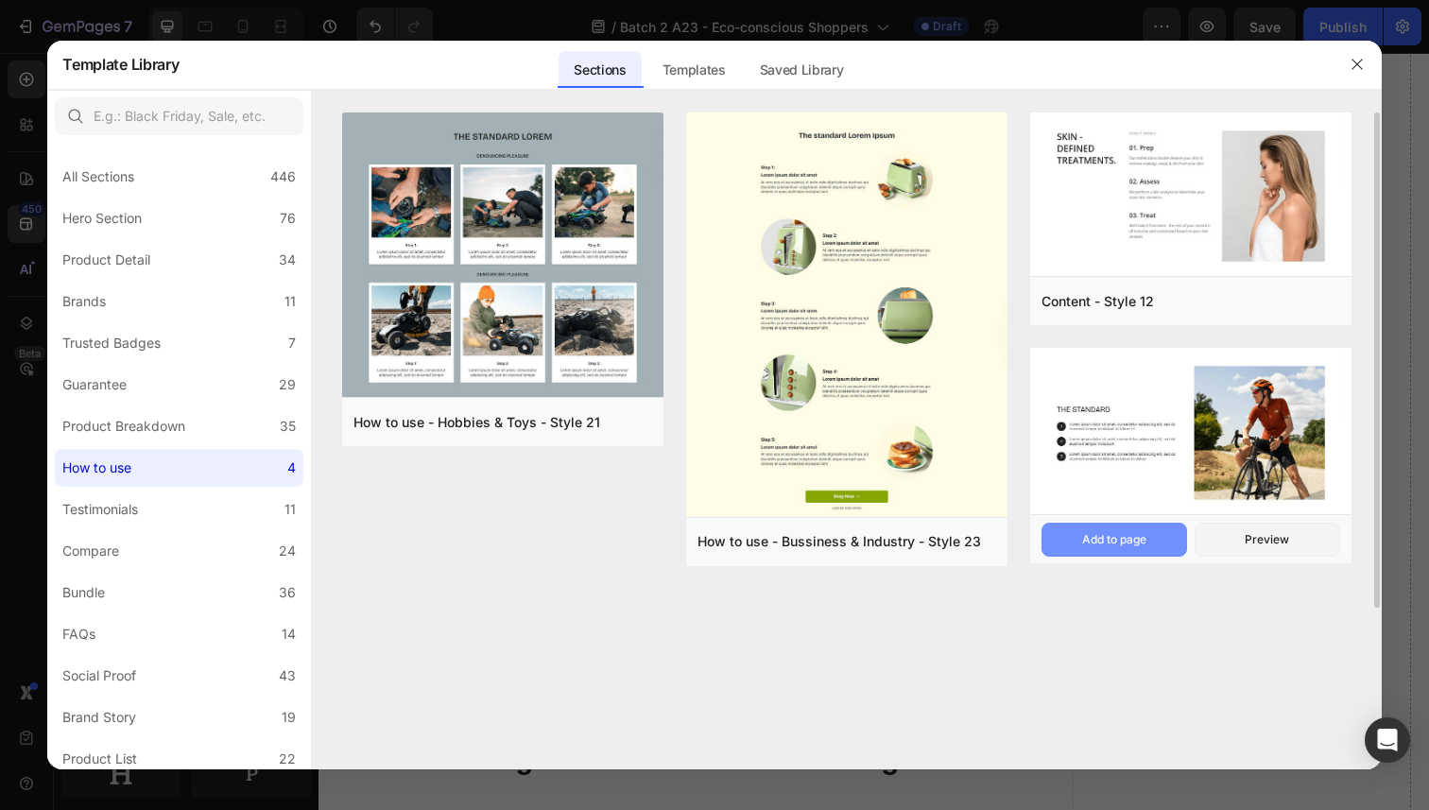
click at [1124, 532] on div "Add to page" at bounding box center [1114, 539] width 64 height 17
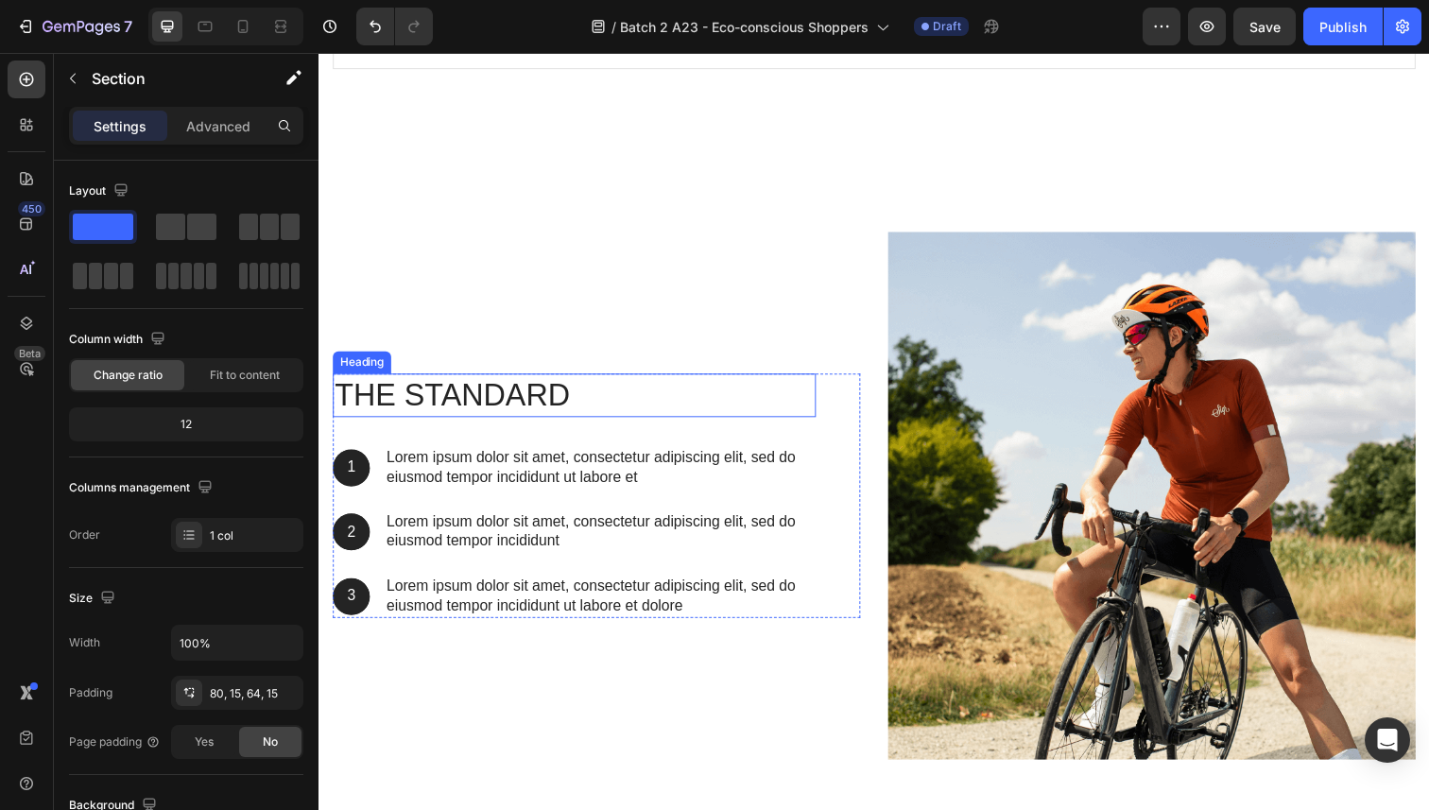
scroll to position [11116, 0]
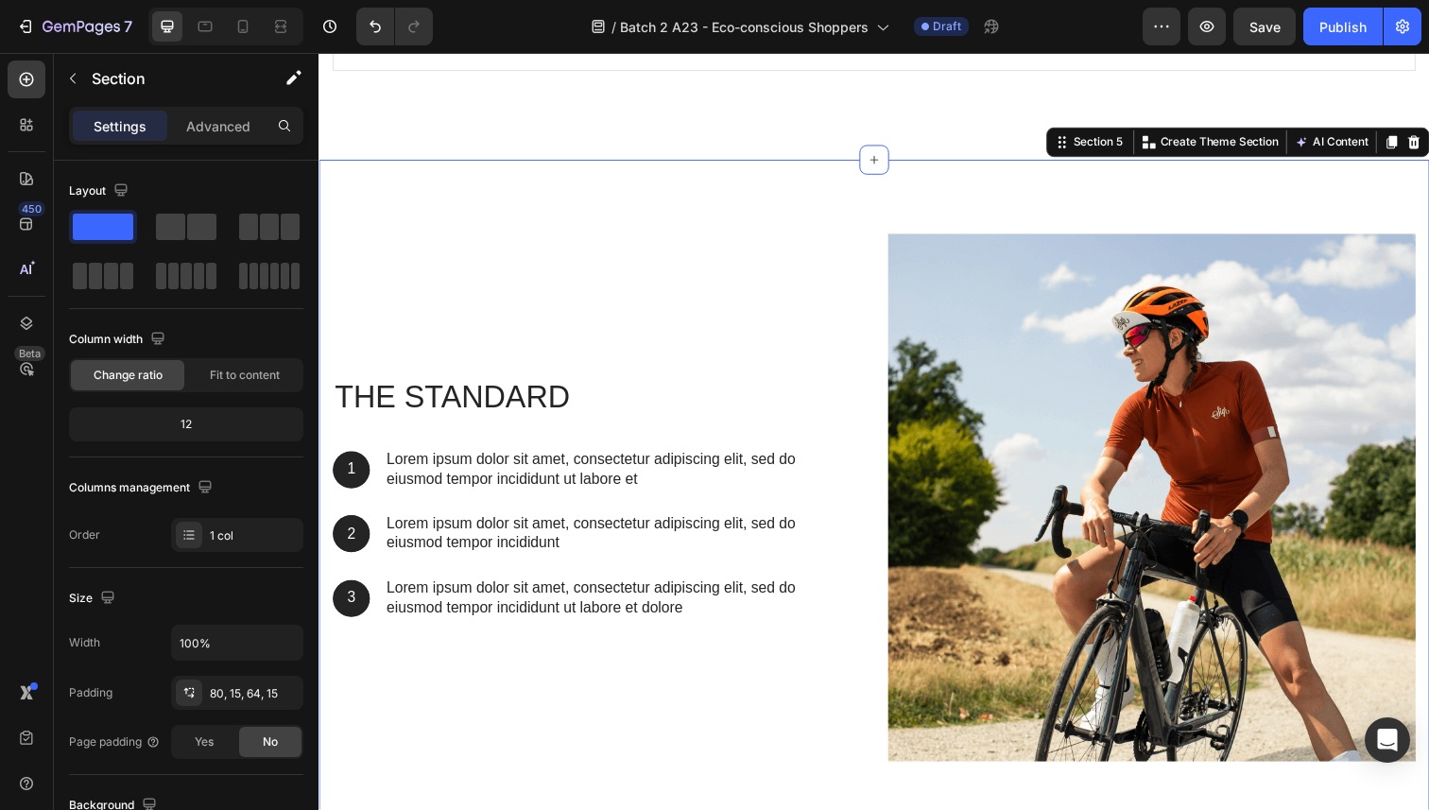
click at [701, 246] on div "The standard Heading 1 Text Block Hero Banner Lorem ipsum dolor sit amet, conse…" at bounding box center [886, 508] width 1134 height 690
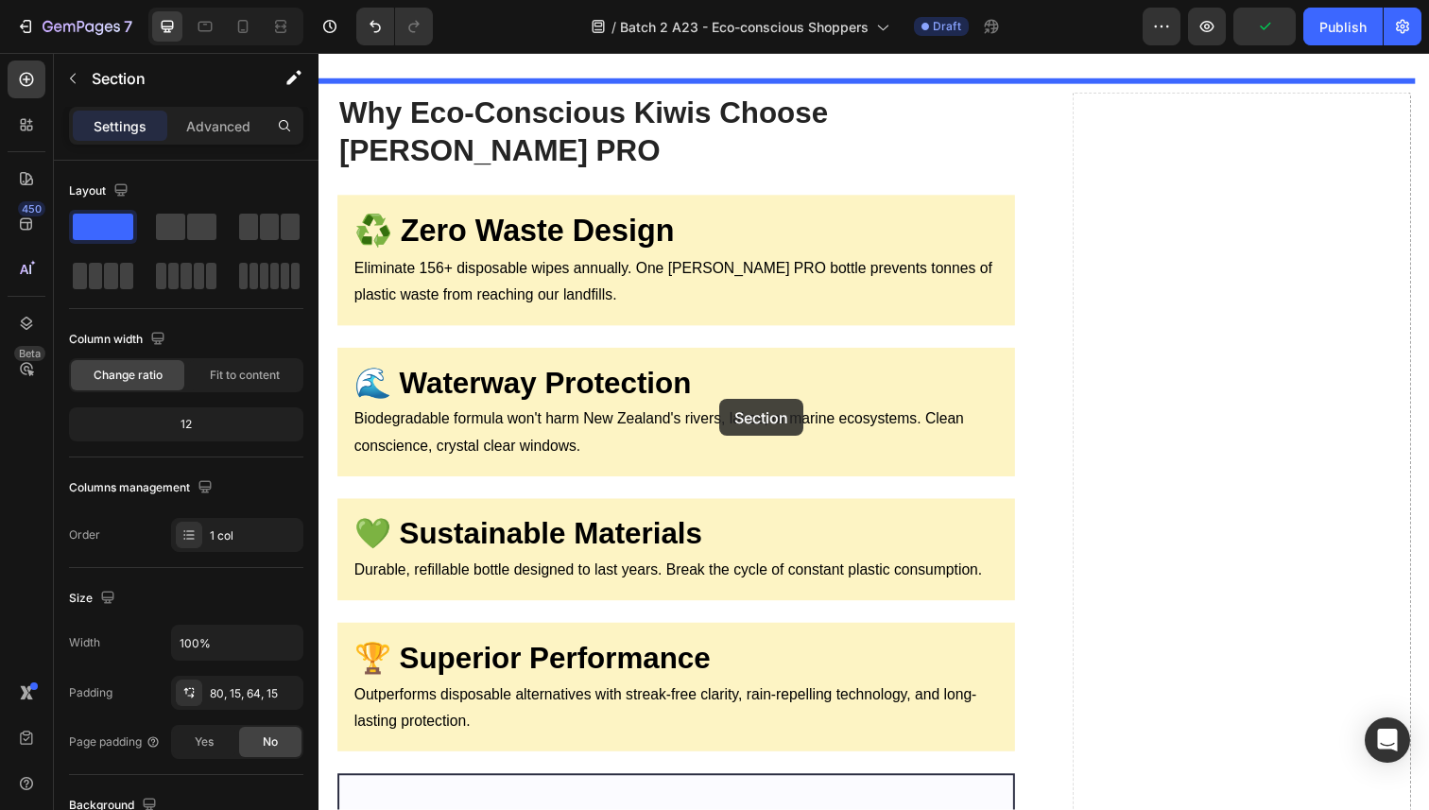
scroll to position [8608, 0]
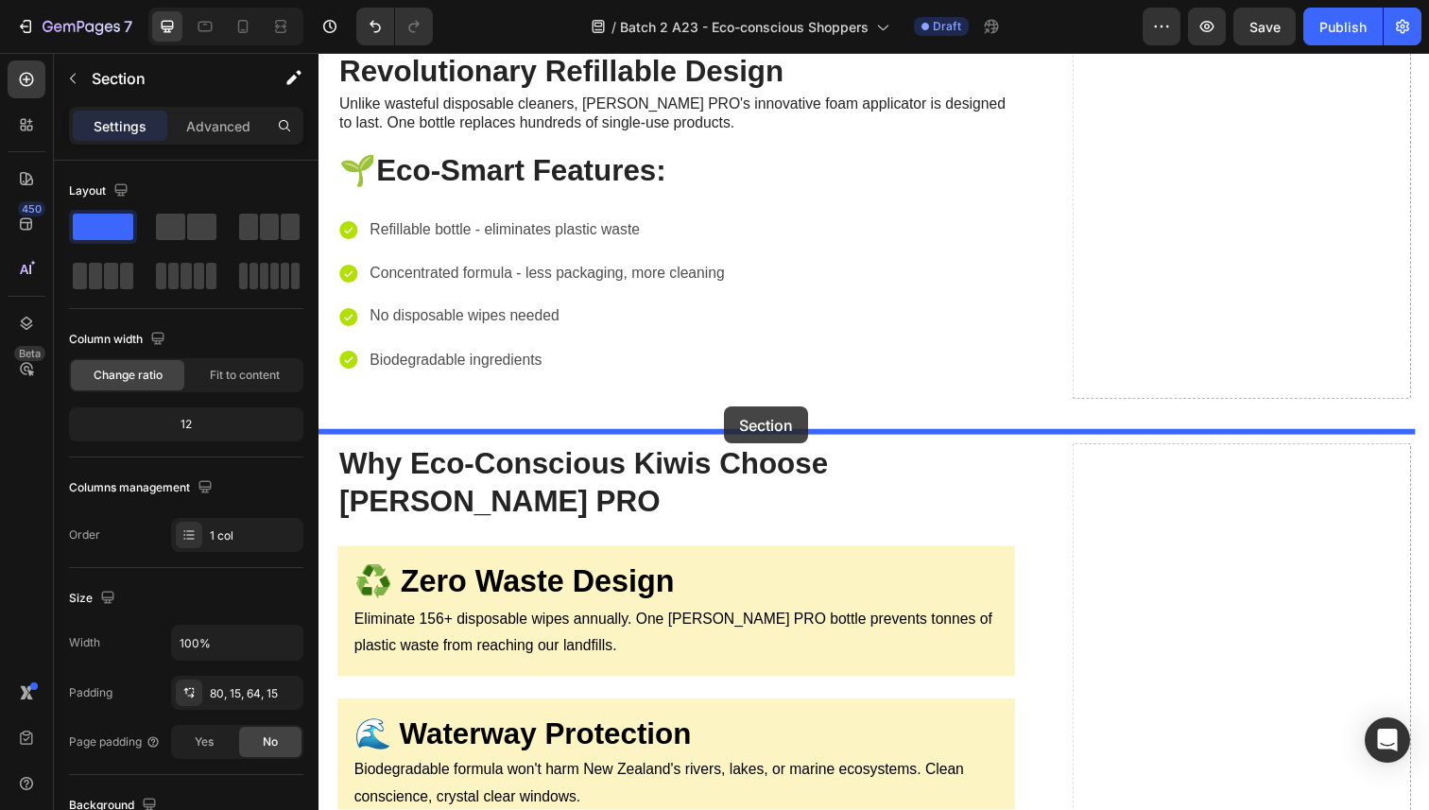
drag, startPoint x: 1077, startPoint y: 193, endPoint x: 732, endPoint y: 414, distance: 409.8
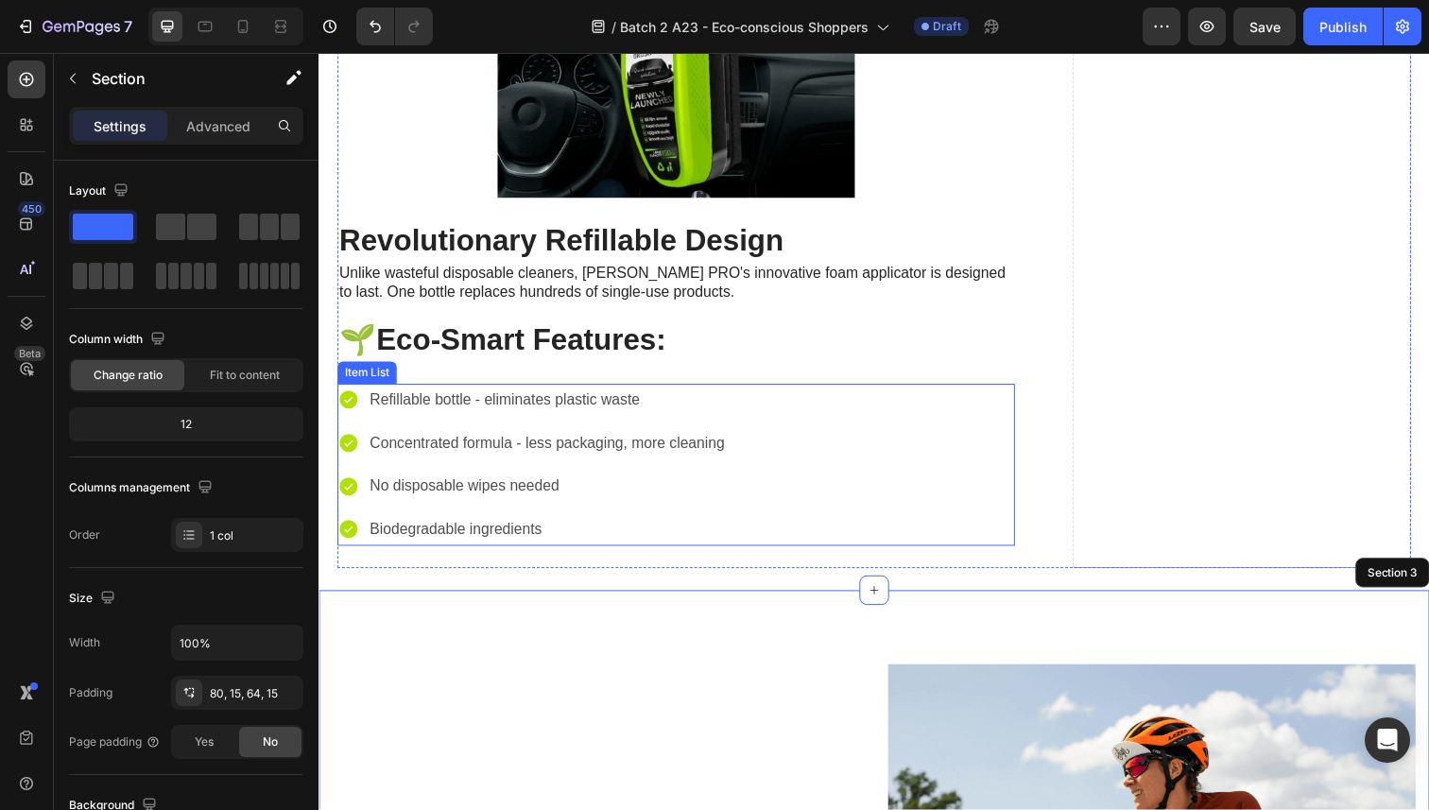
scroll to position [8414, 0]
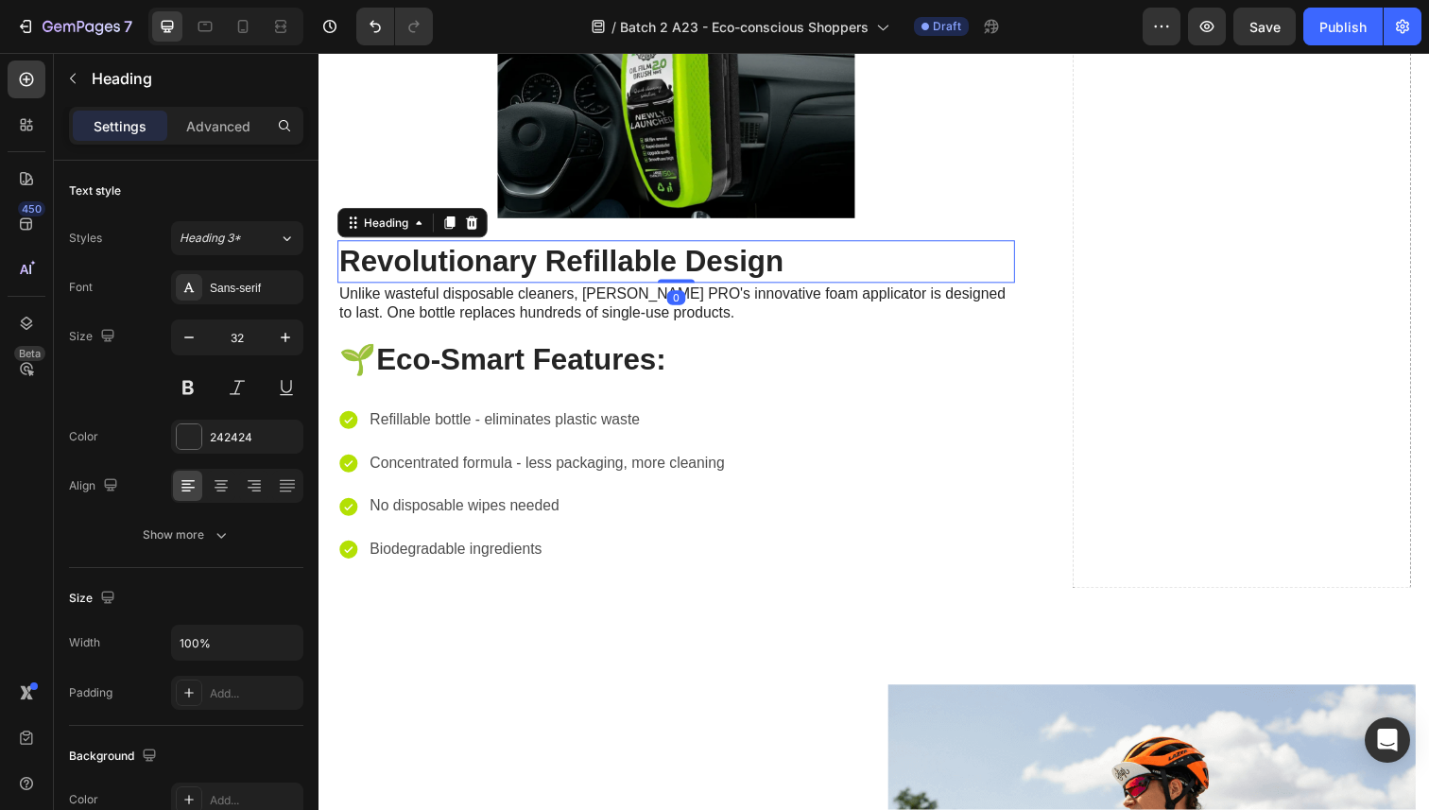
click at [1008, 284] on h2 "Revolutionary Refillable Design" at bounding box center [683, 266] width 692 height 43
click at [480, 233] on icon at bounding box center [475, 226] width 12 height 13
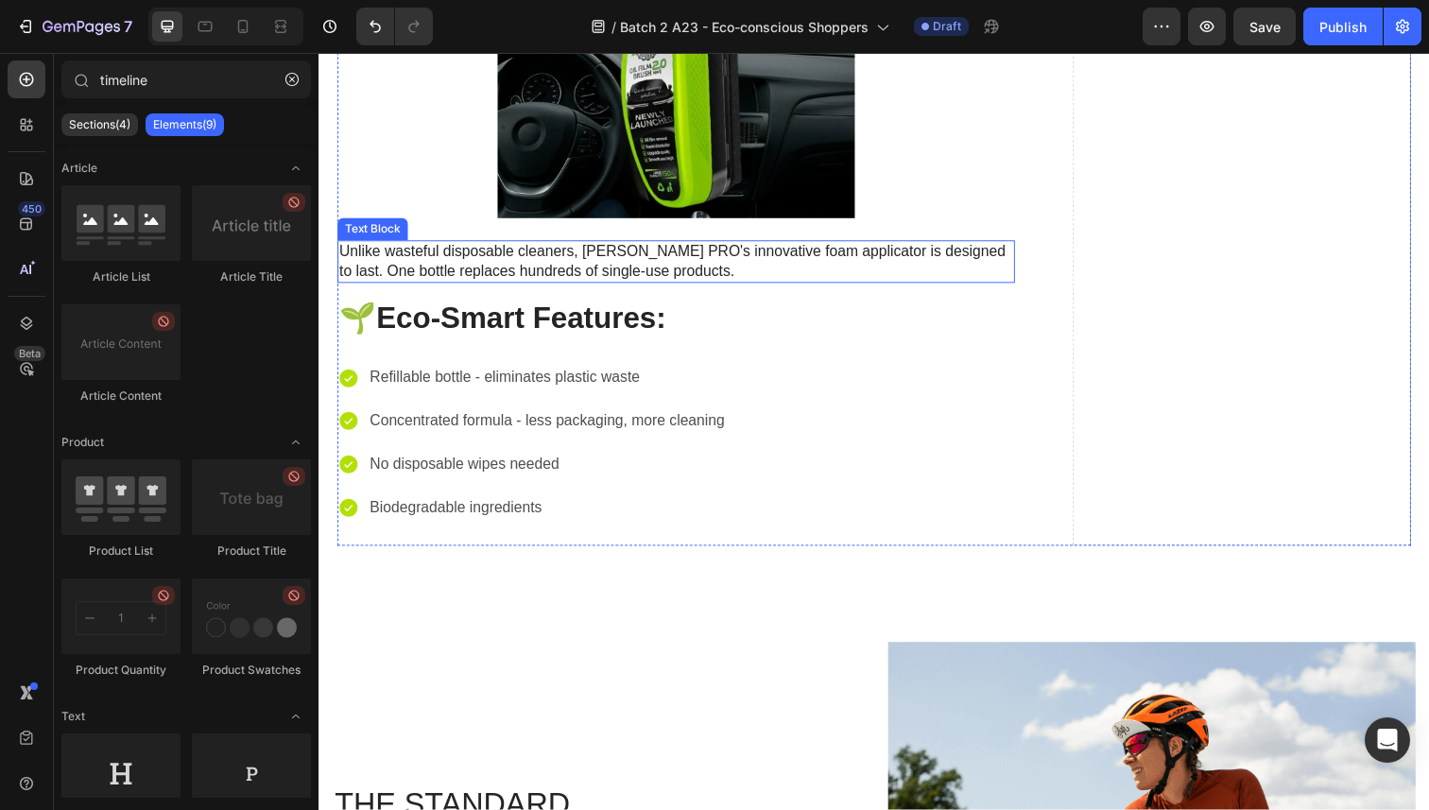
click at [479, 258] on p "Unlike wasteful disposable cleaners, Sorvala PRO's innovative foam applicator i…" at bounding box center [683, 267] width 688 height 40
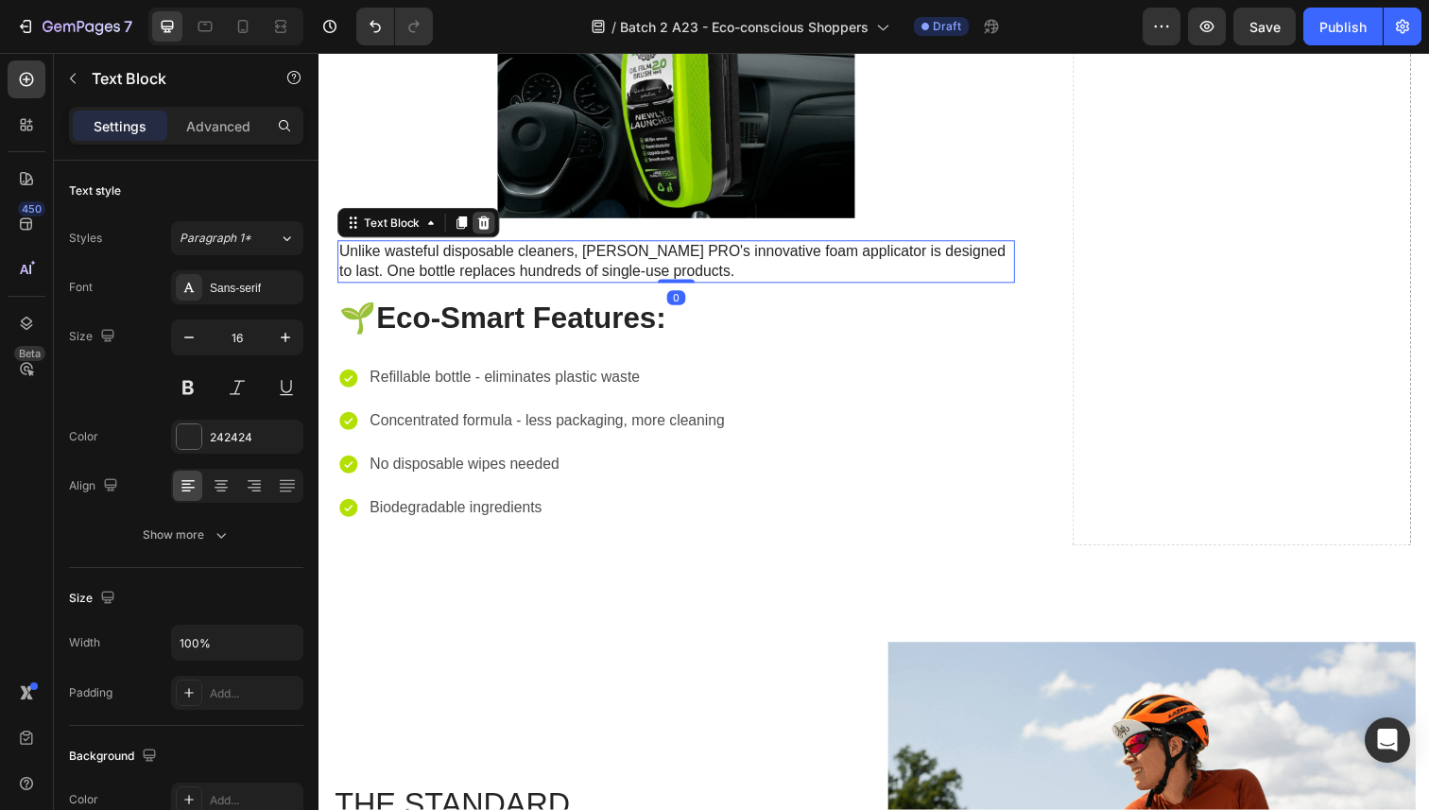
click at [489, 234] on icon at bounding box center [486, 226] width 15 height 15
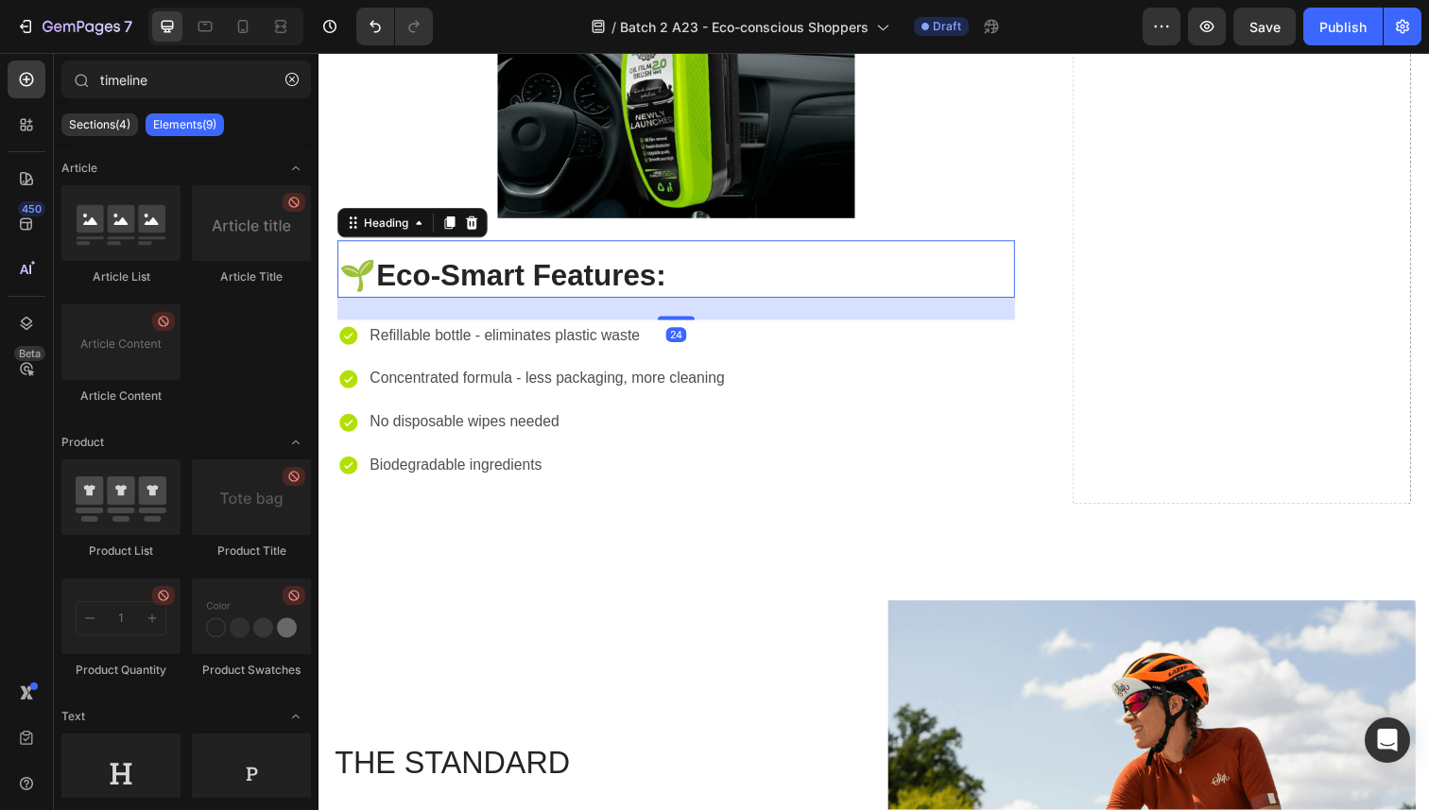
click at [479, 276] on strong "Eco-Smart Features:" at bounding box center [525, 281] width 296 height 34
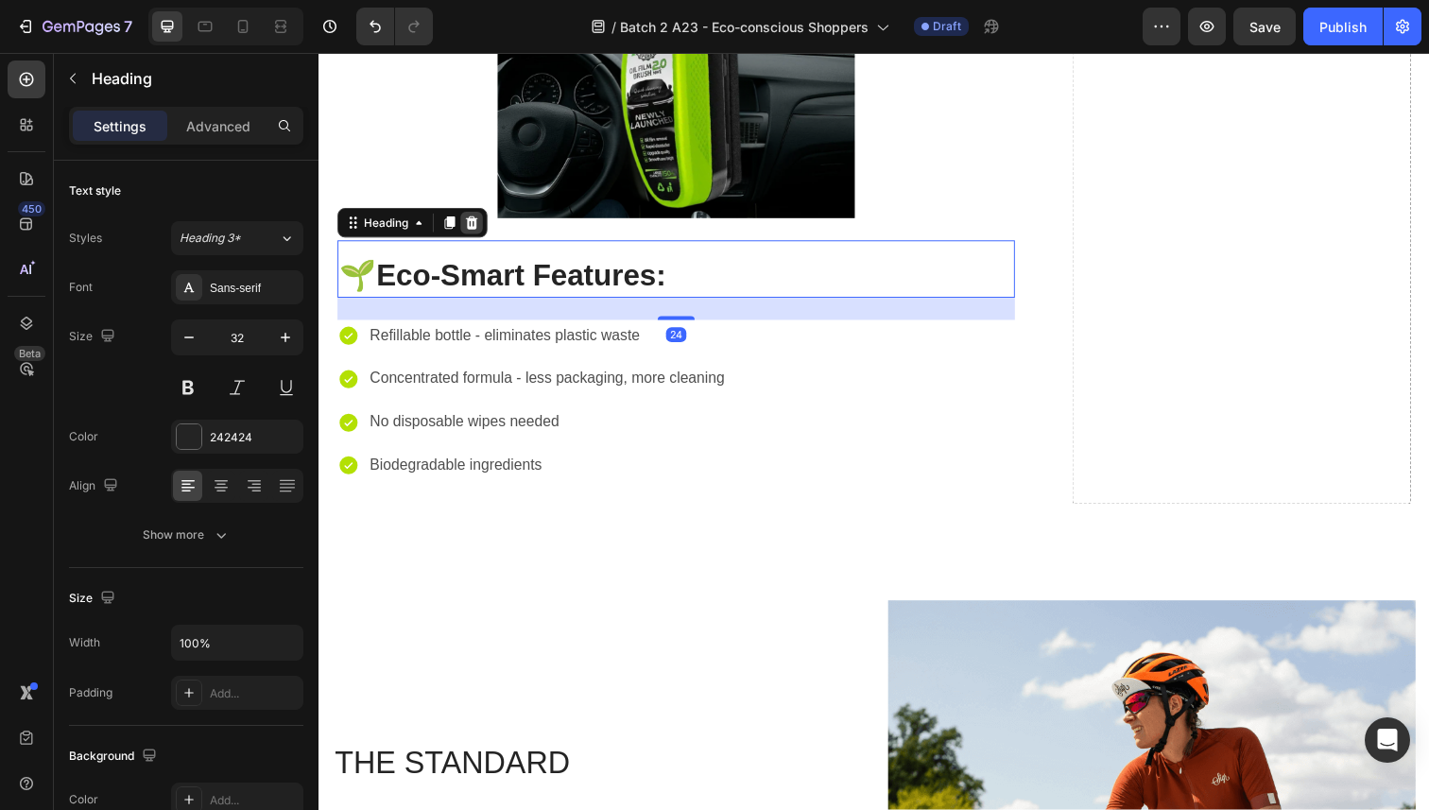
click at [482, 234] on icon at bounding box center [474, 226] width 15 height 15
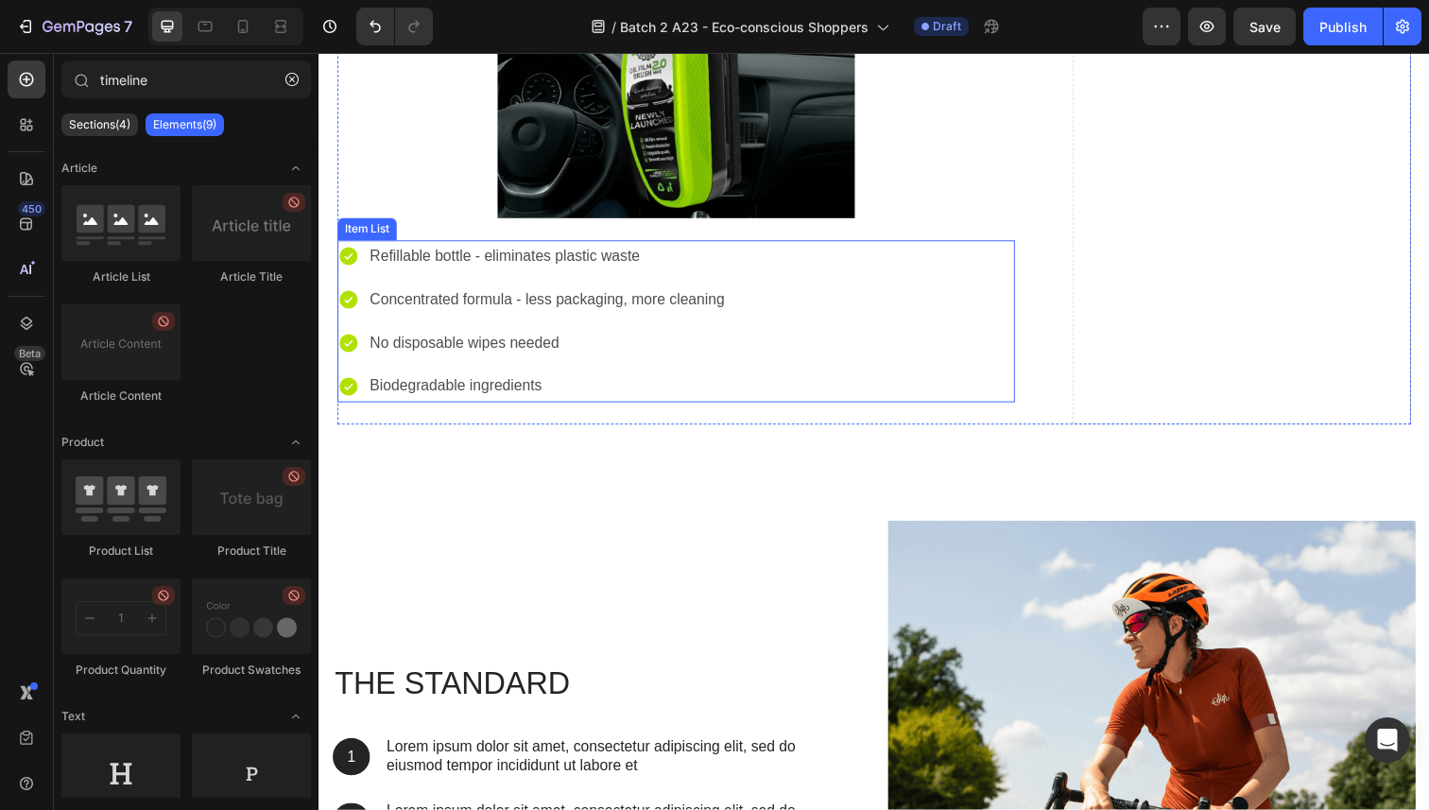
click at [908, 285] on div "Refillable bottle - eliminates plastic waste Concentrated formula - less packag…" at bounding box center [683, 327] width 692 height 165
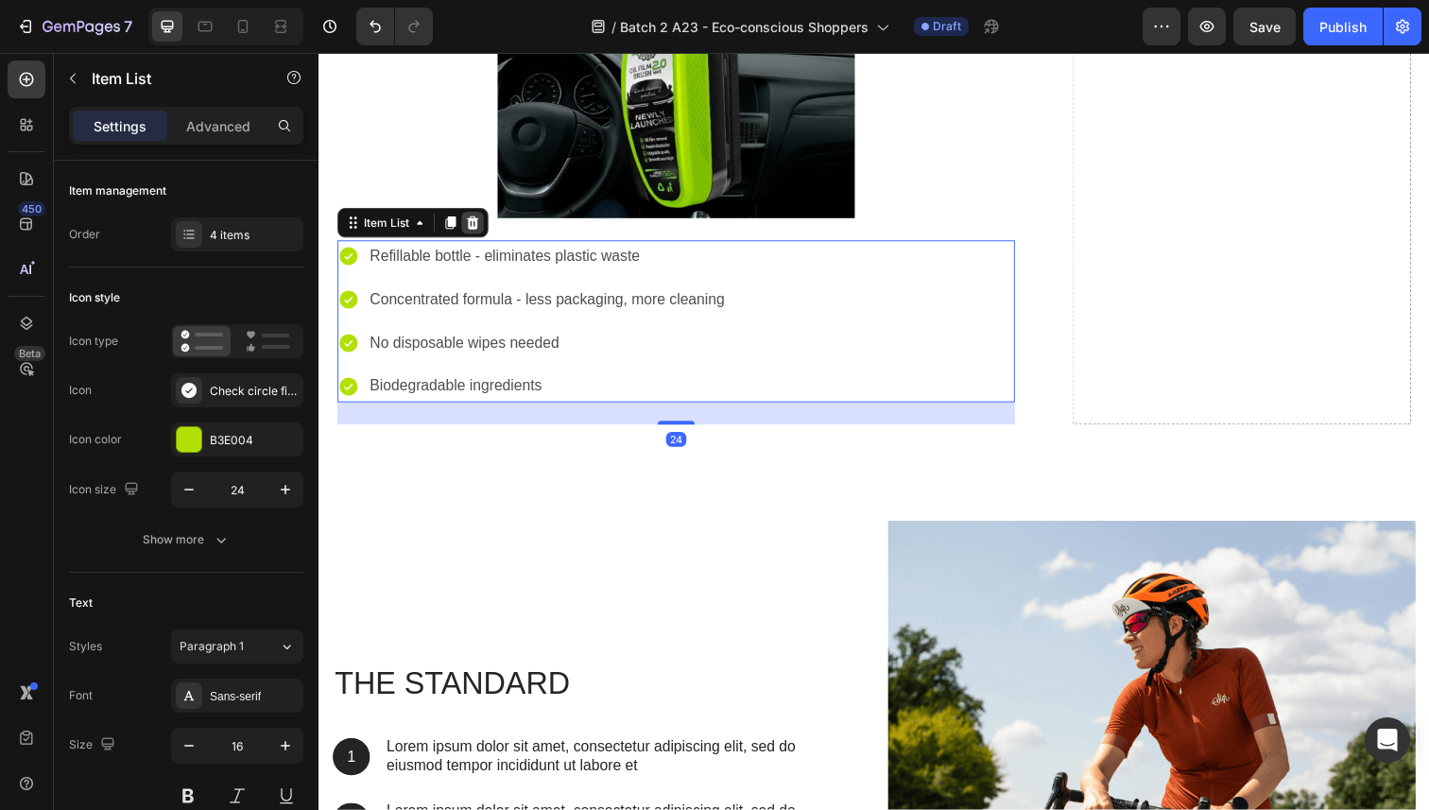
click at [472, 233] on icon at bounding box center [476, 226] width 12 height 13
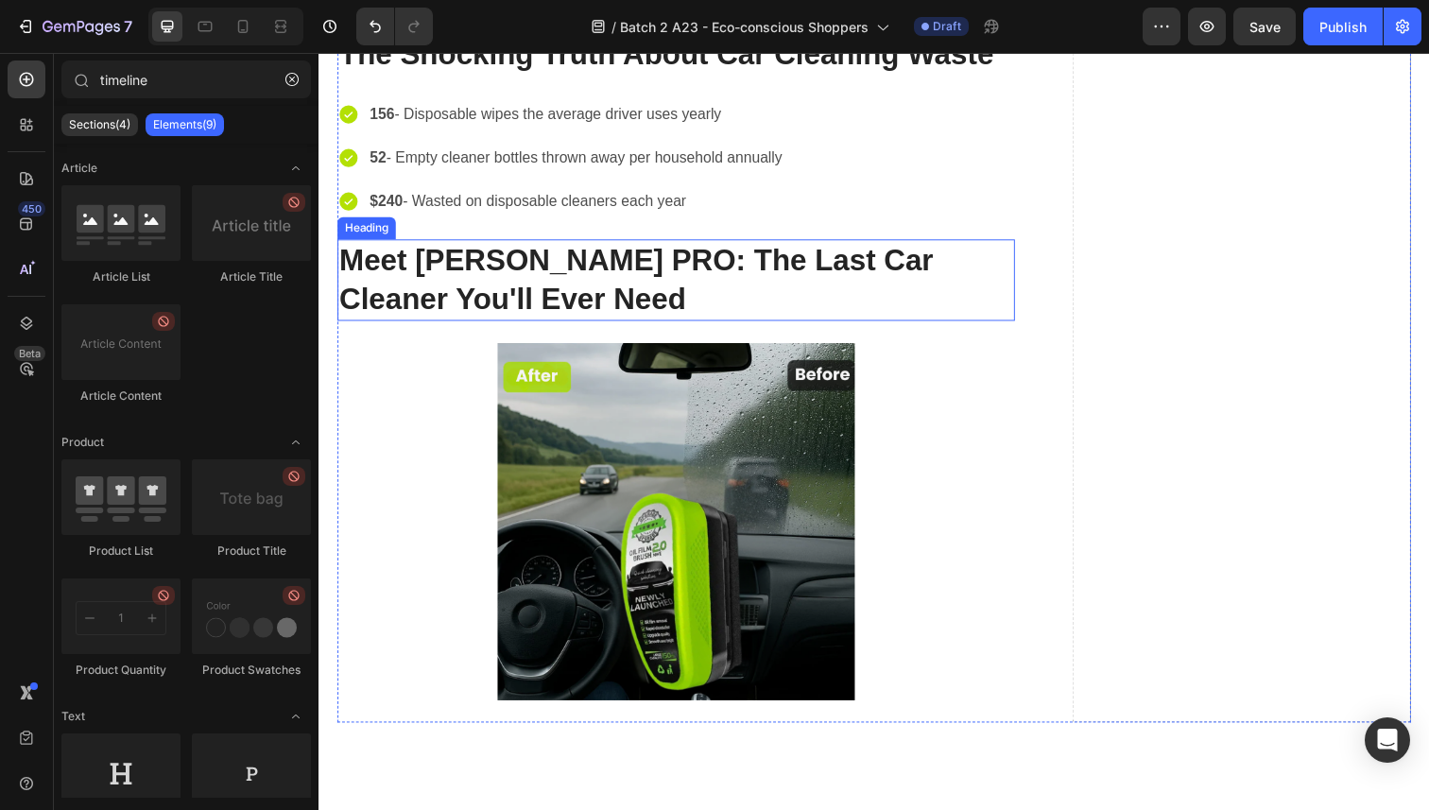
scroll to position [7917, 0]
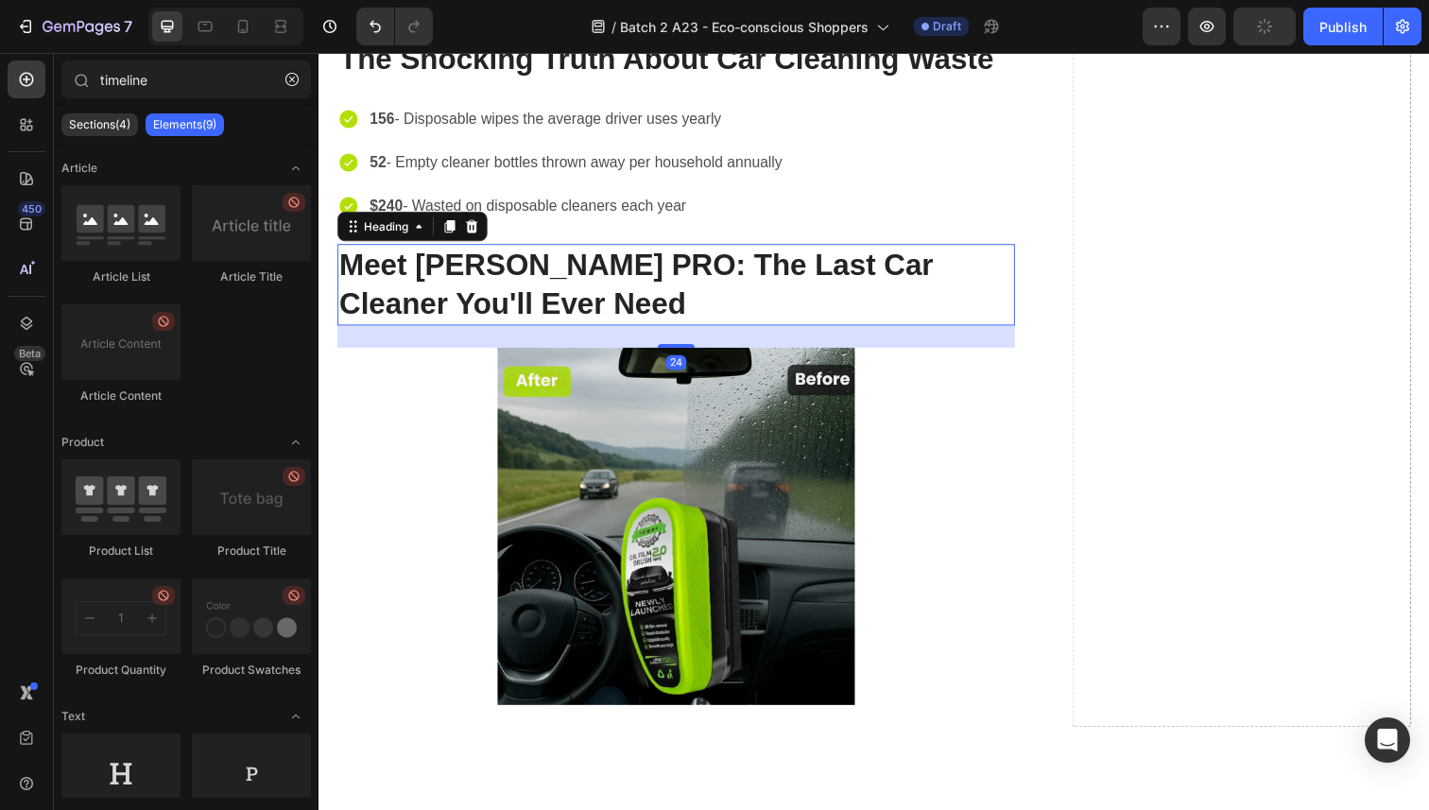
click at [501, 300] on strong "Meet Sorvala PRO: The Last Car Cleaner You'll Ever Need" at bounding box center [642, 289] width 607 height 74
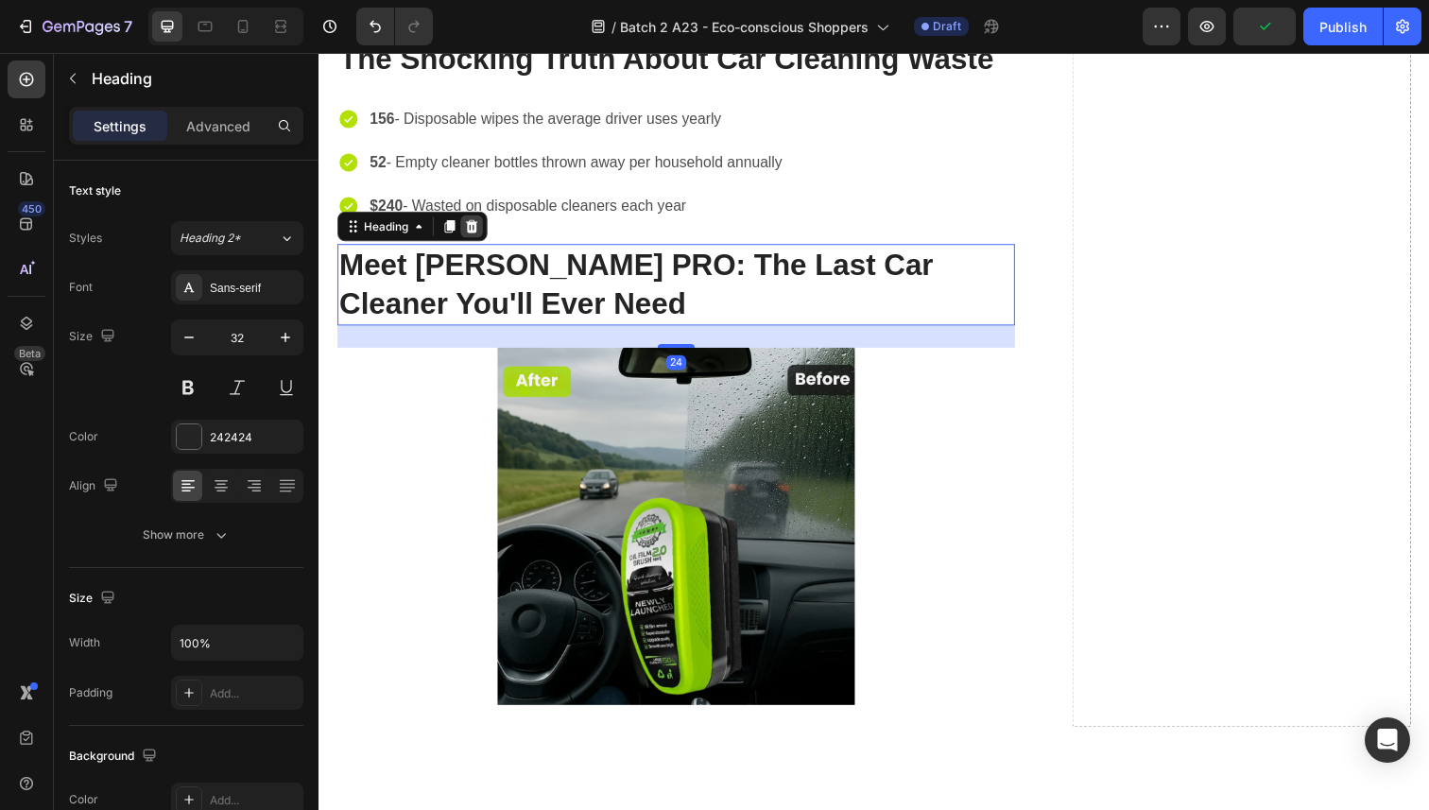
click at [480, 237] on icon at bounding box center [475, 230] width 12 height 13
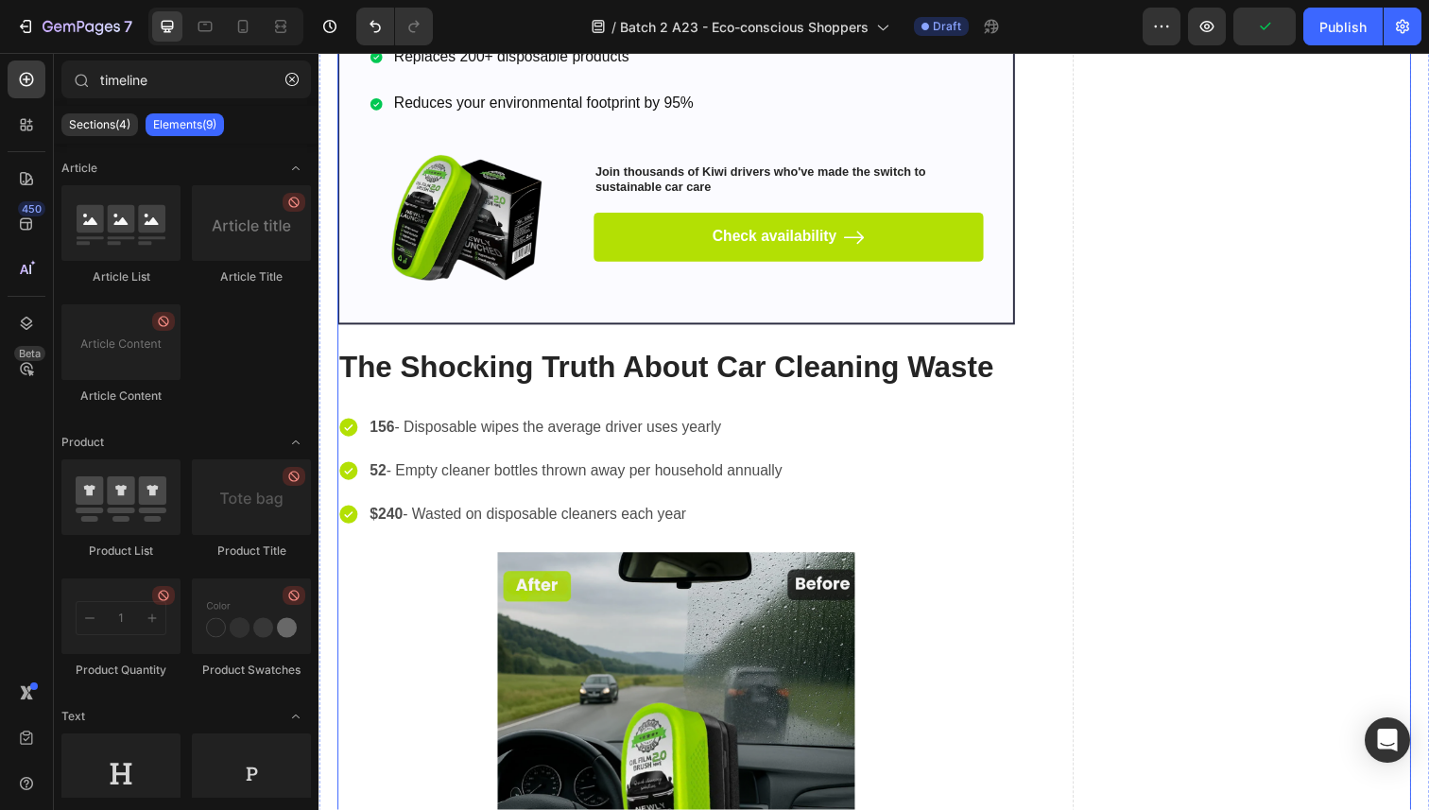
scroll to position [7564, 0]
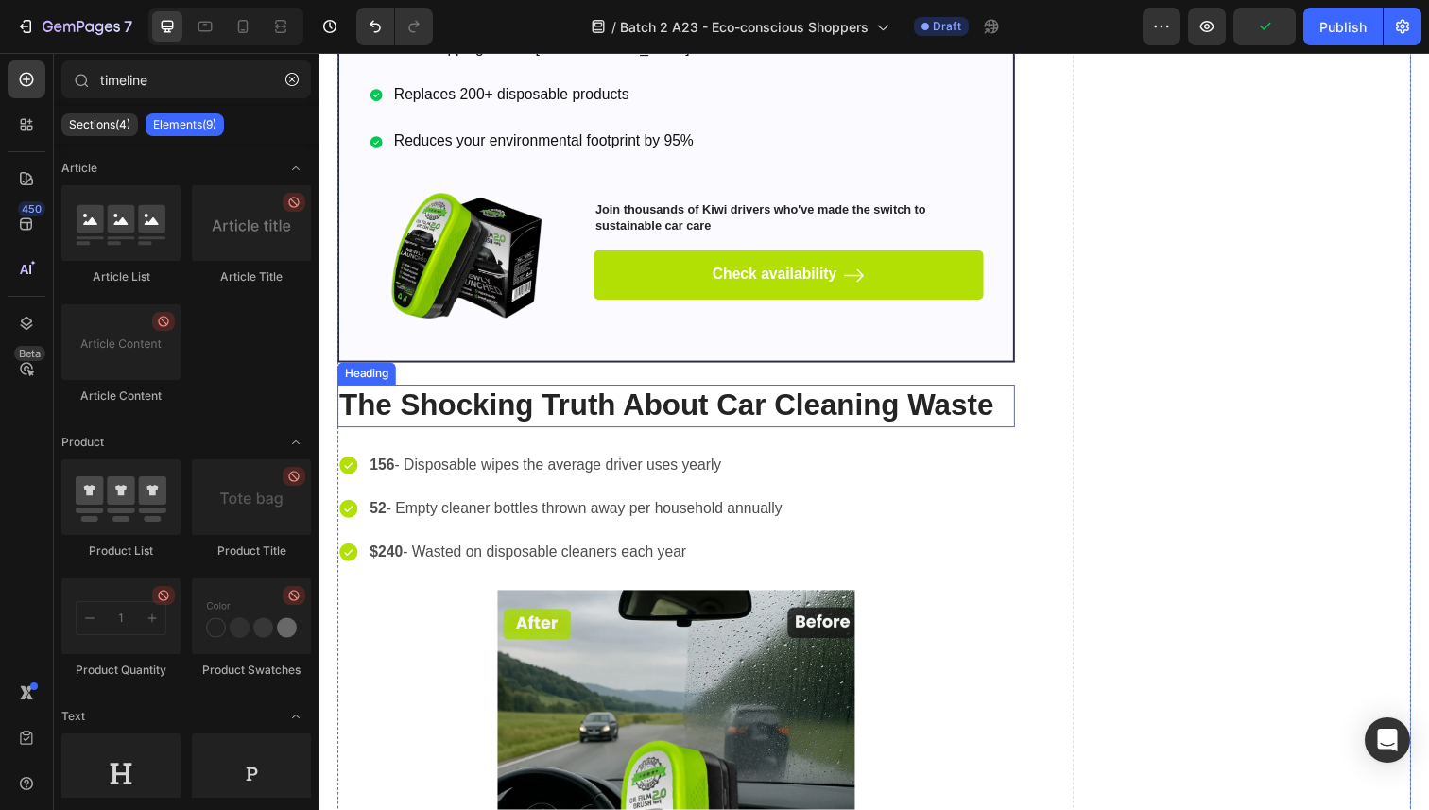
click at [488, 413] on strong "The Shocking Truth About Car Cleaning Waste" at bounding box center [673, 413] width 668 height 34
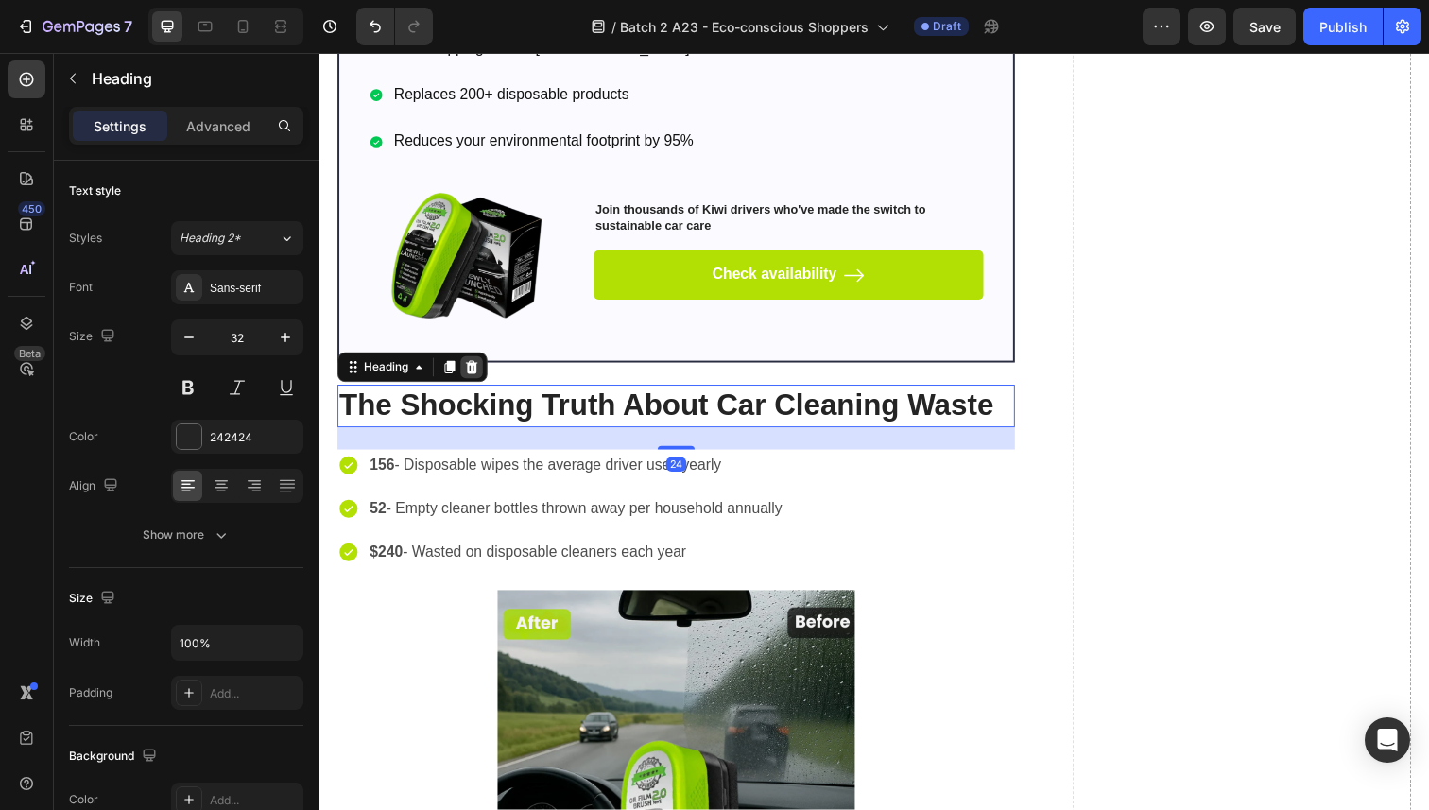
click at [474, 381] on icon at bounding box center [475, 374] width 12 height 13
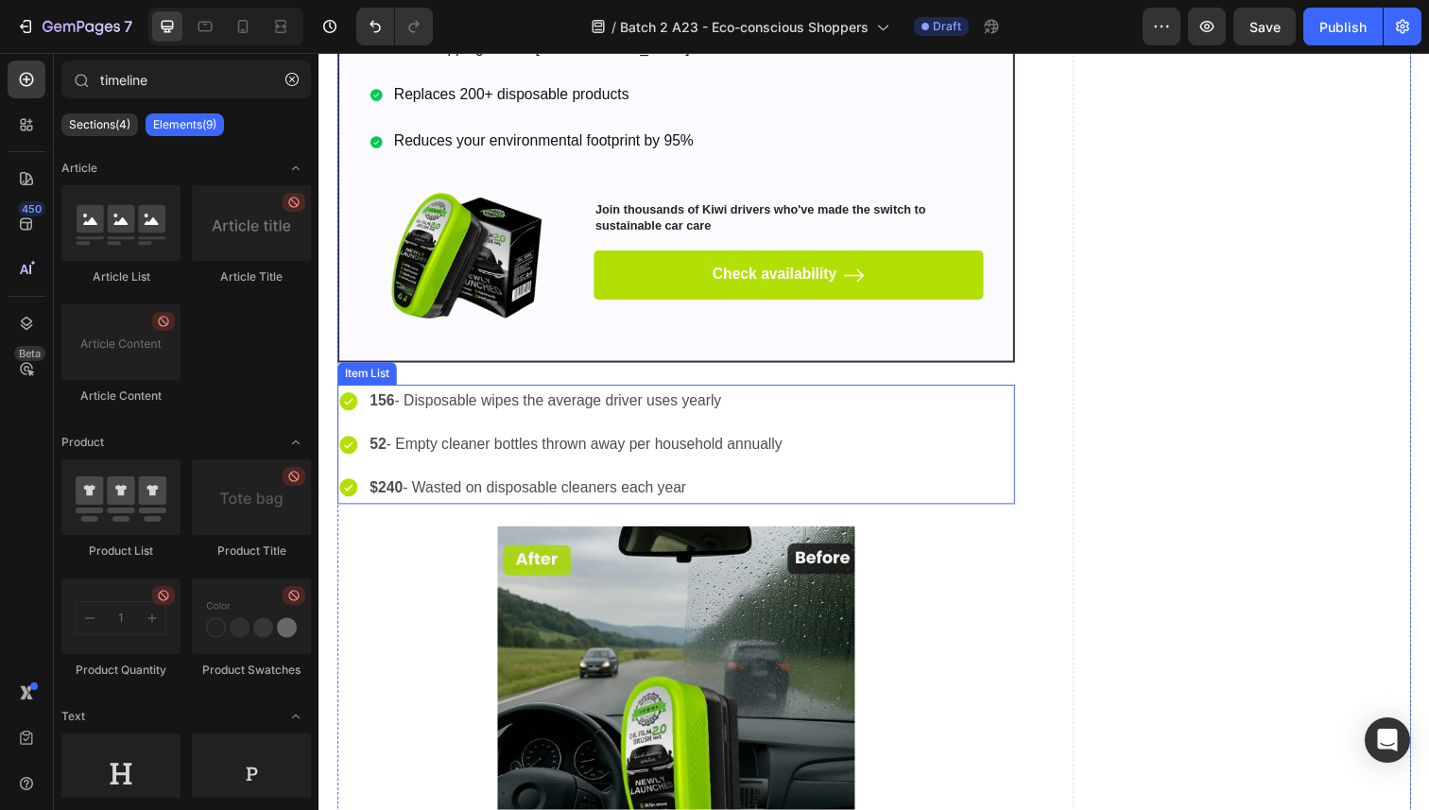
click at [845, 445] on div "156 - Disposable wipes the average driver uses yearly 52 - Empty cleaner bottle…" at bounding box center [683, 452] width 692 height 121
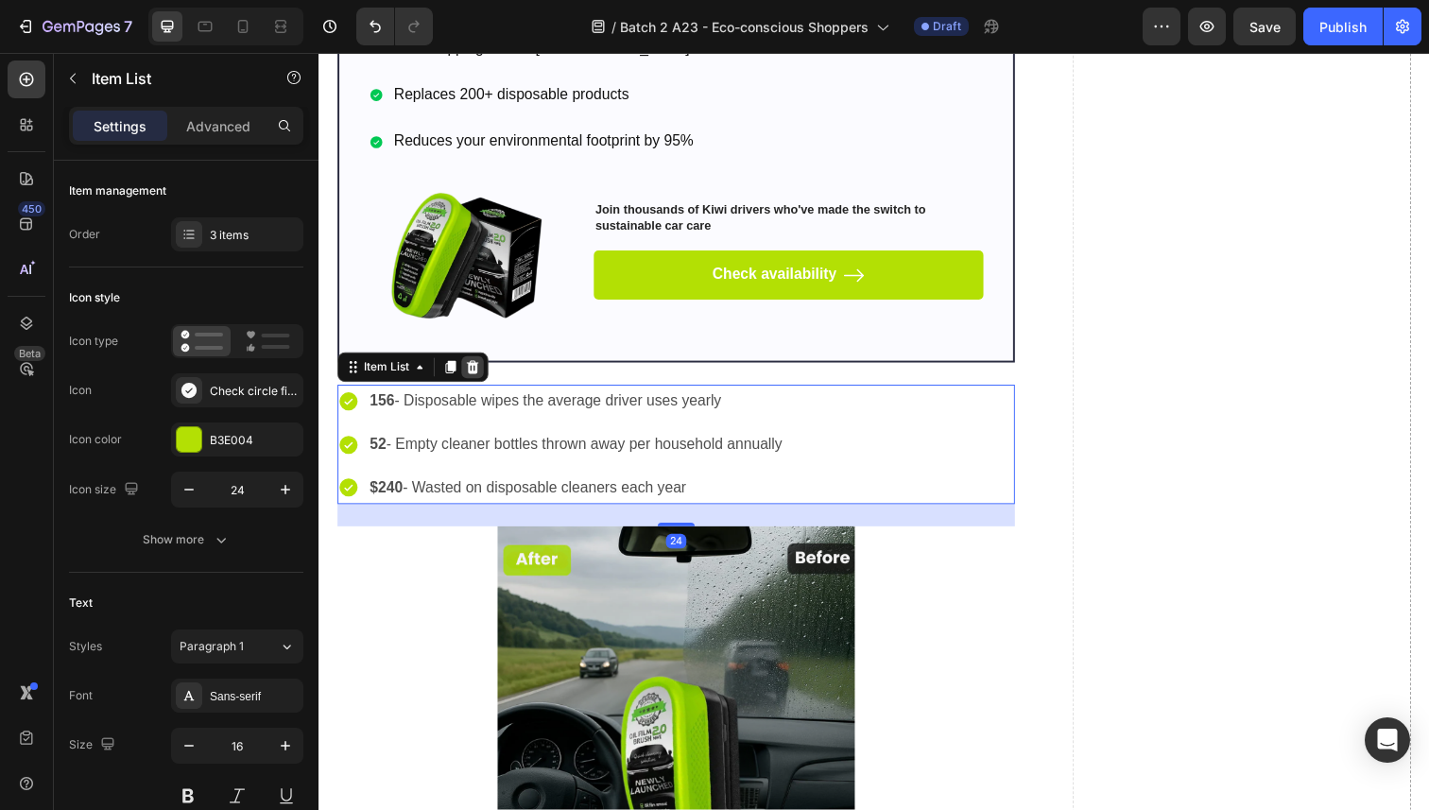
click at [473, 381] on icon at bounding box center [476, 374] width 12 height 13
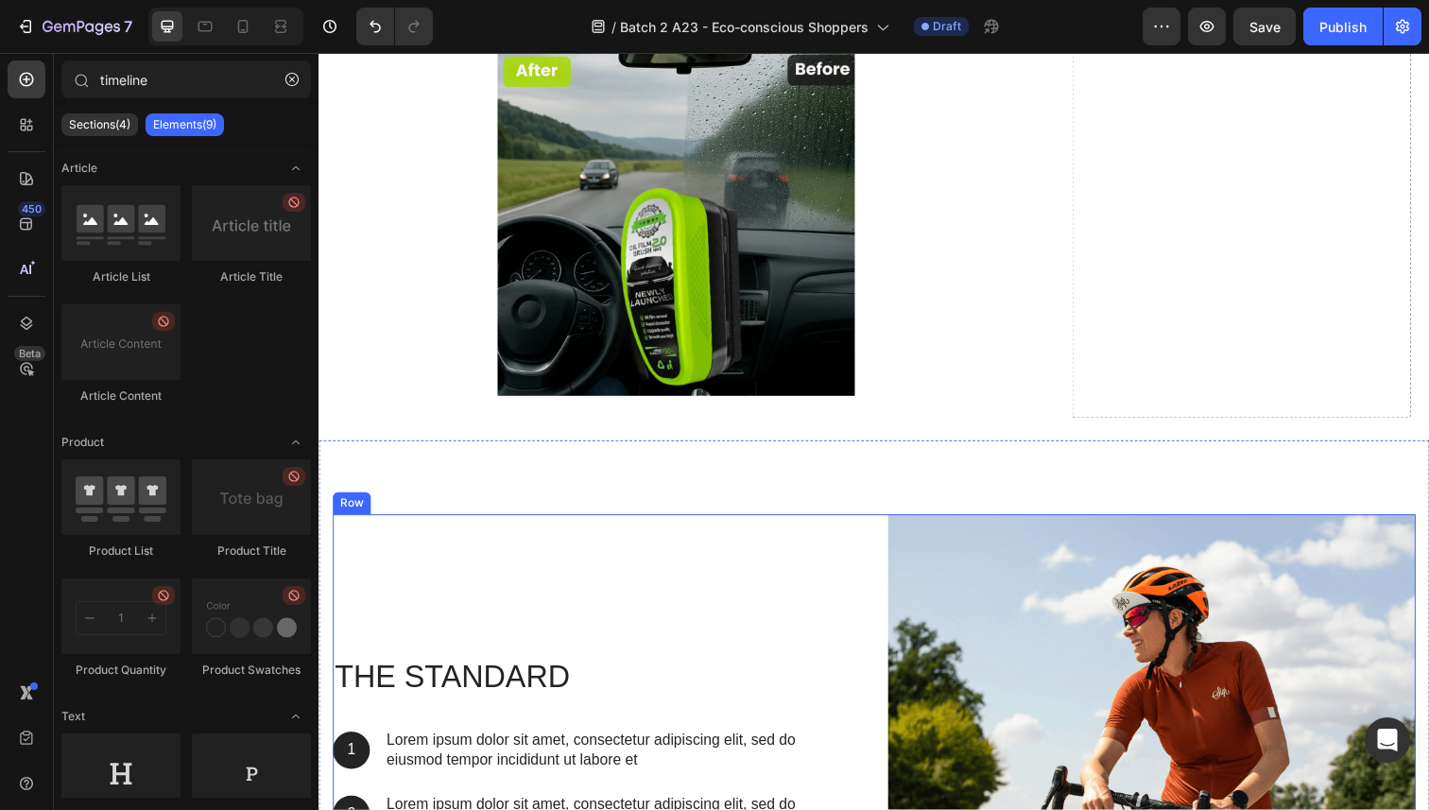
scroll to position [8258, 0]
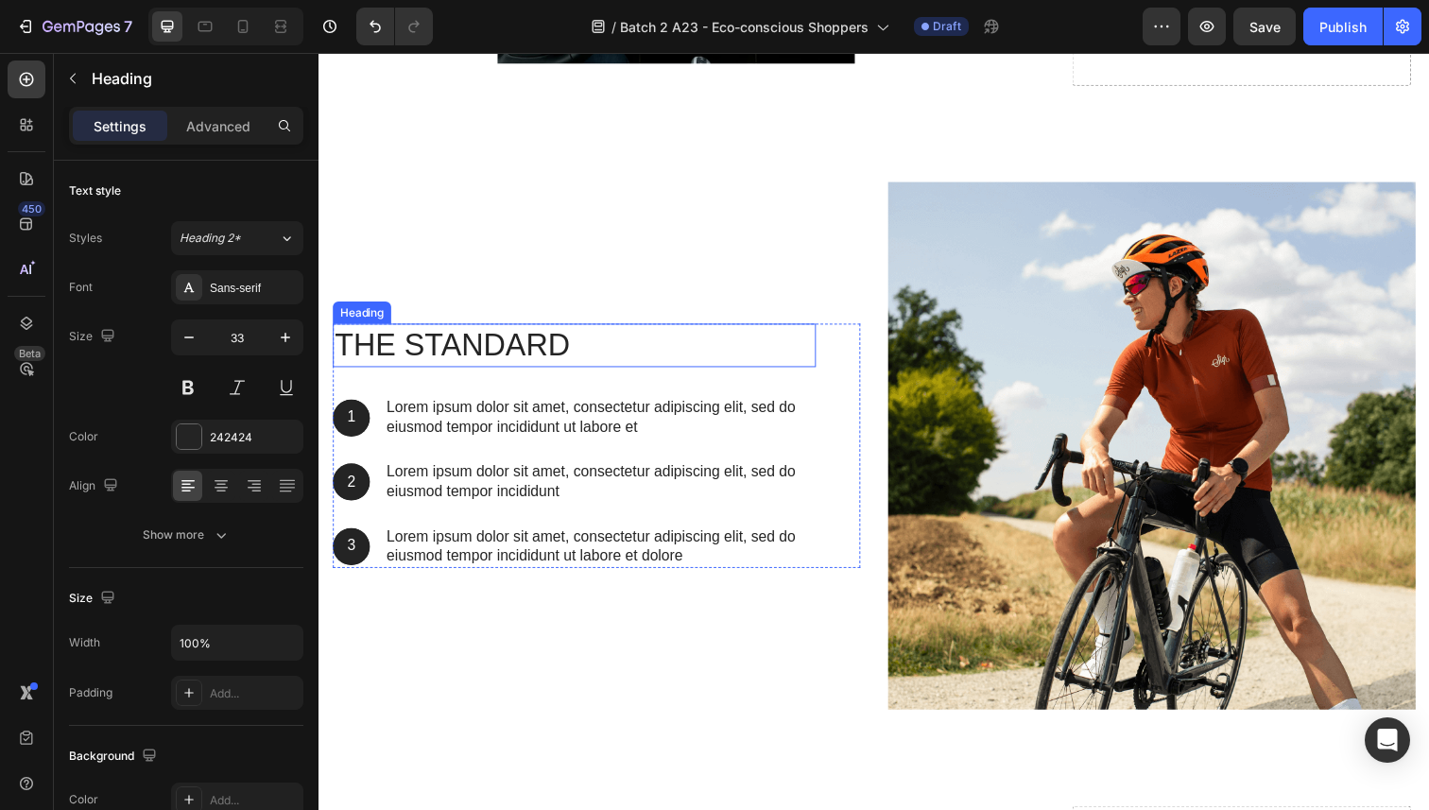
click at [598, 367] on h2 "The standard" at bounding box center [579, 352] width 493 height 44
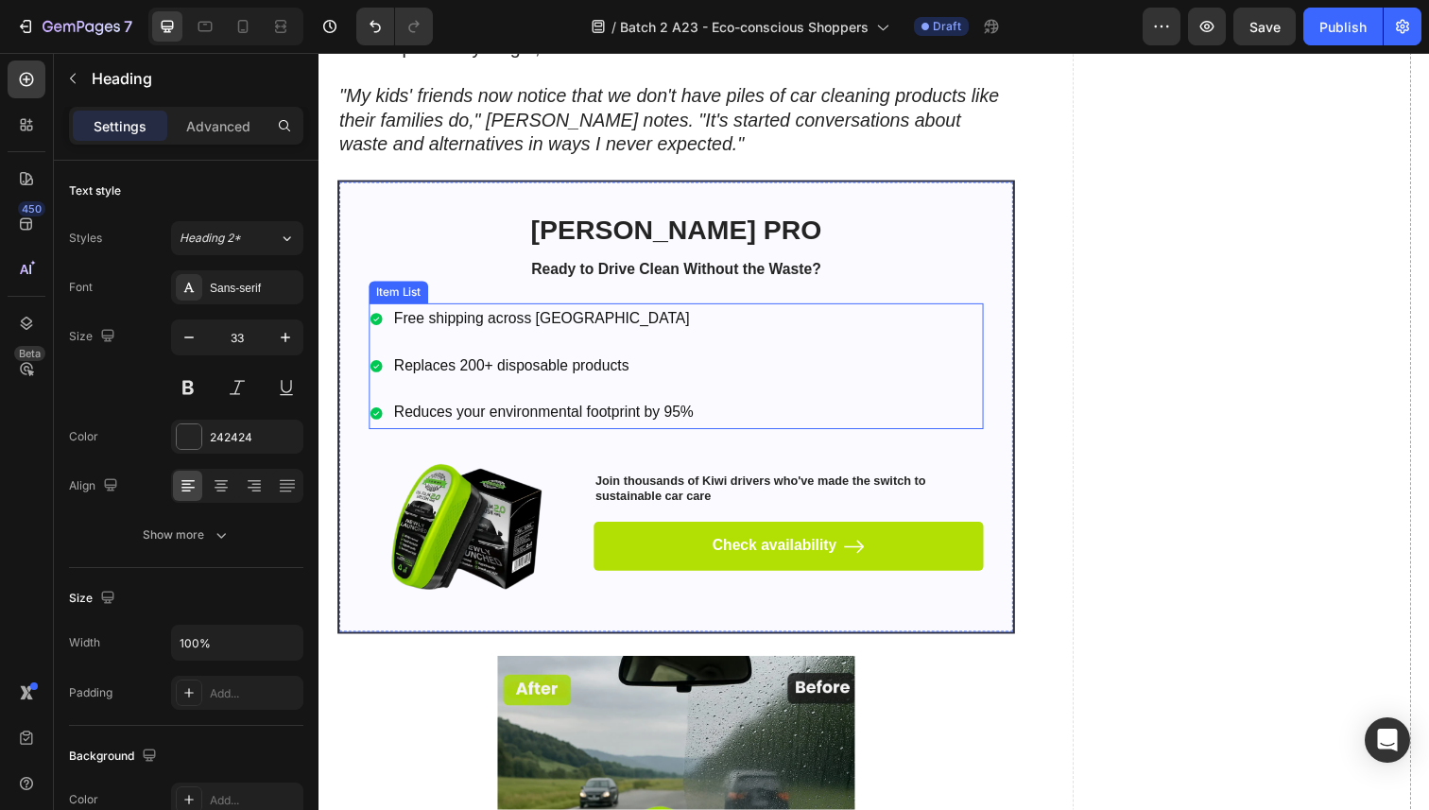
scroll to position [7282, 0]
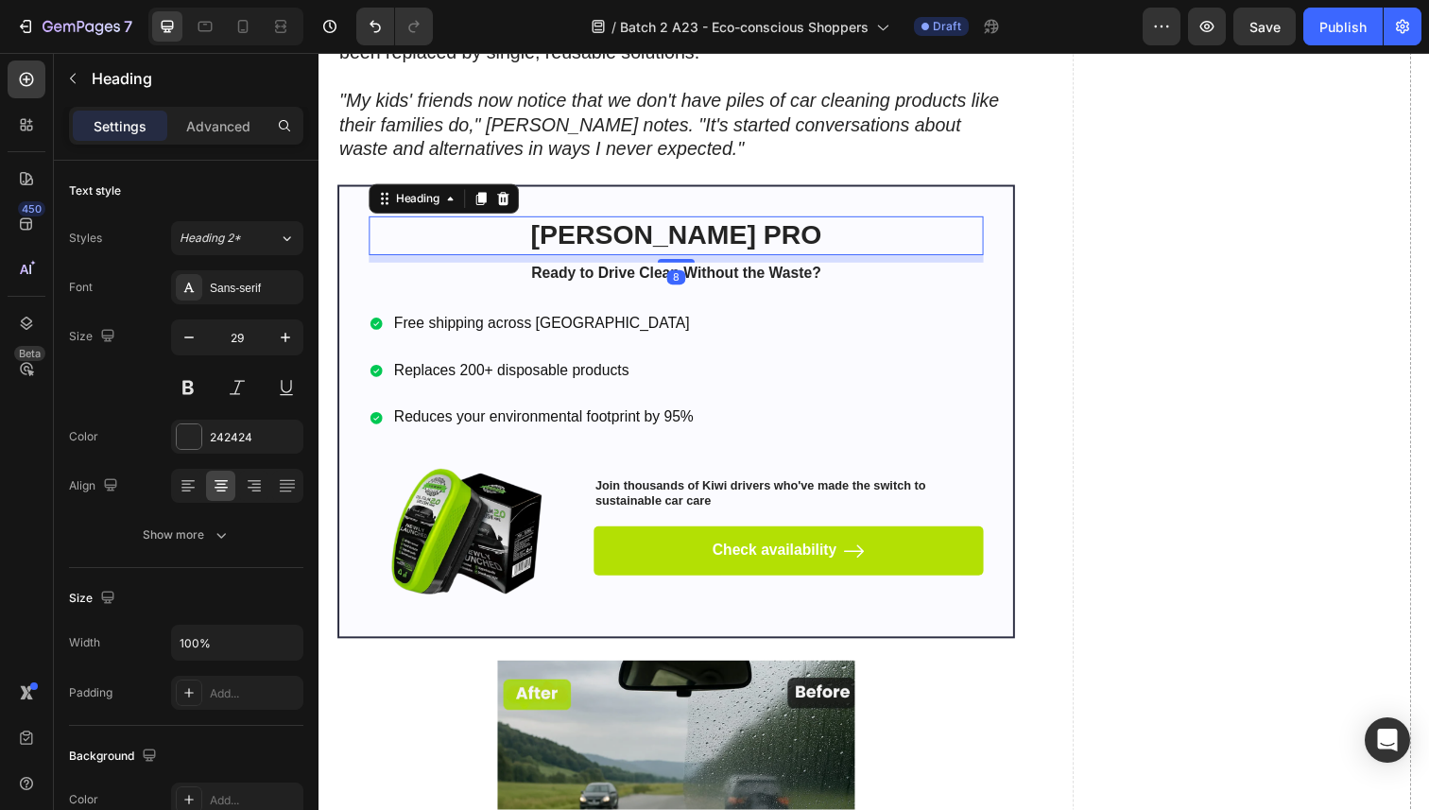
click at [623, 258] on h2 "[PERSON_NAME] PRO" at bounding box center [684, 240] width 628 height 40
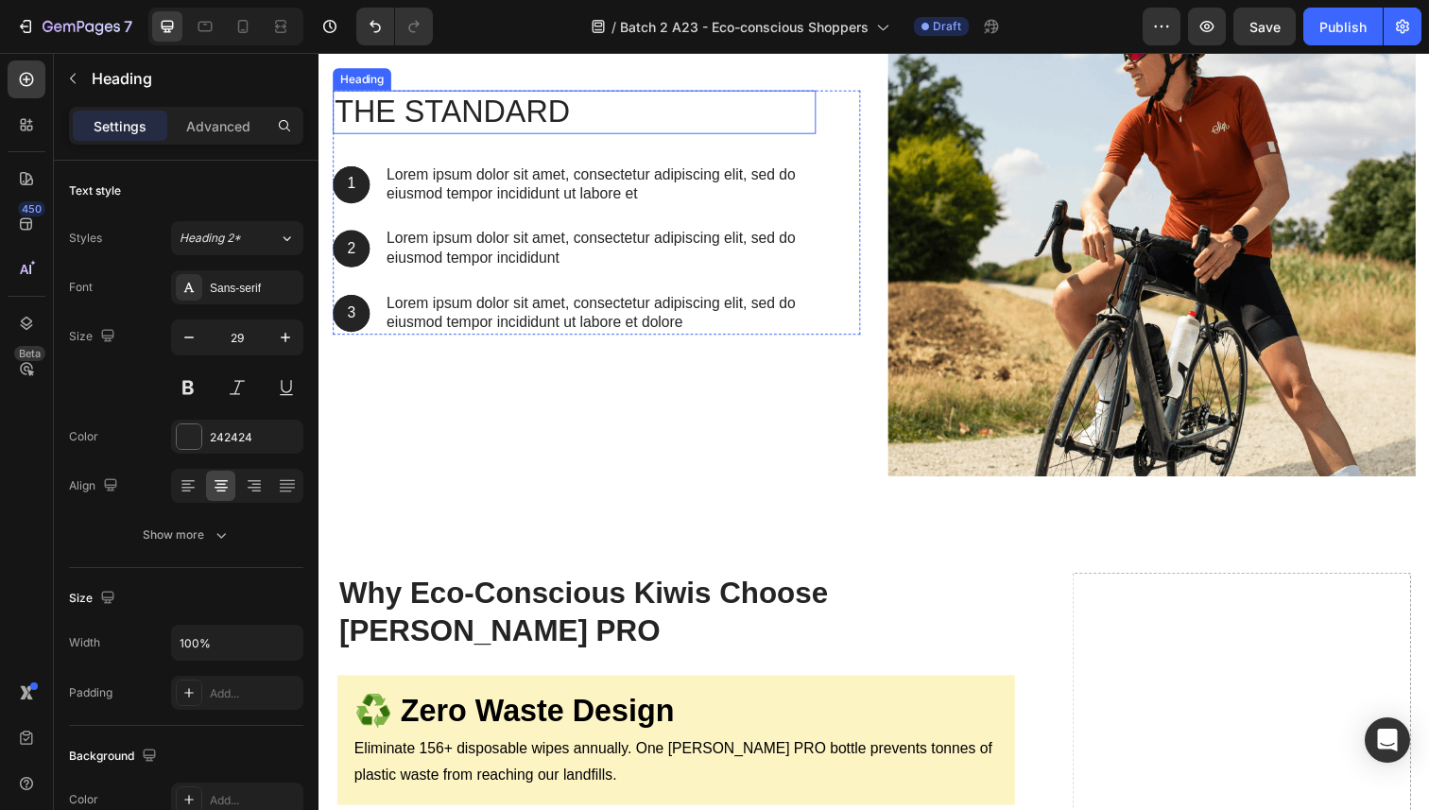
scroll to position [8318, 0]
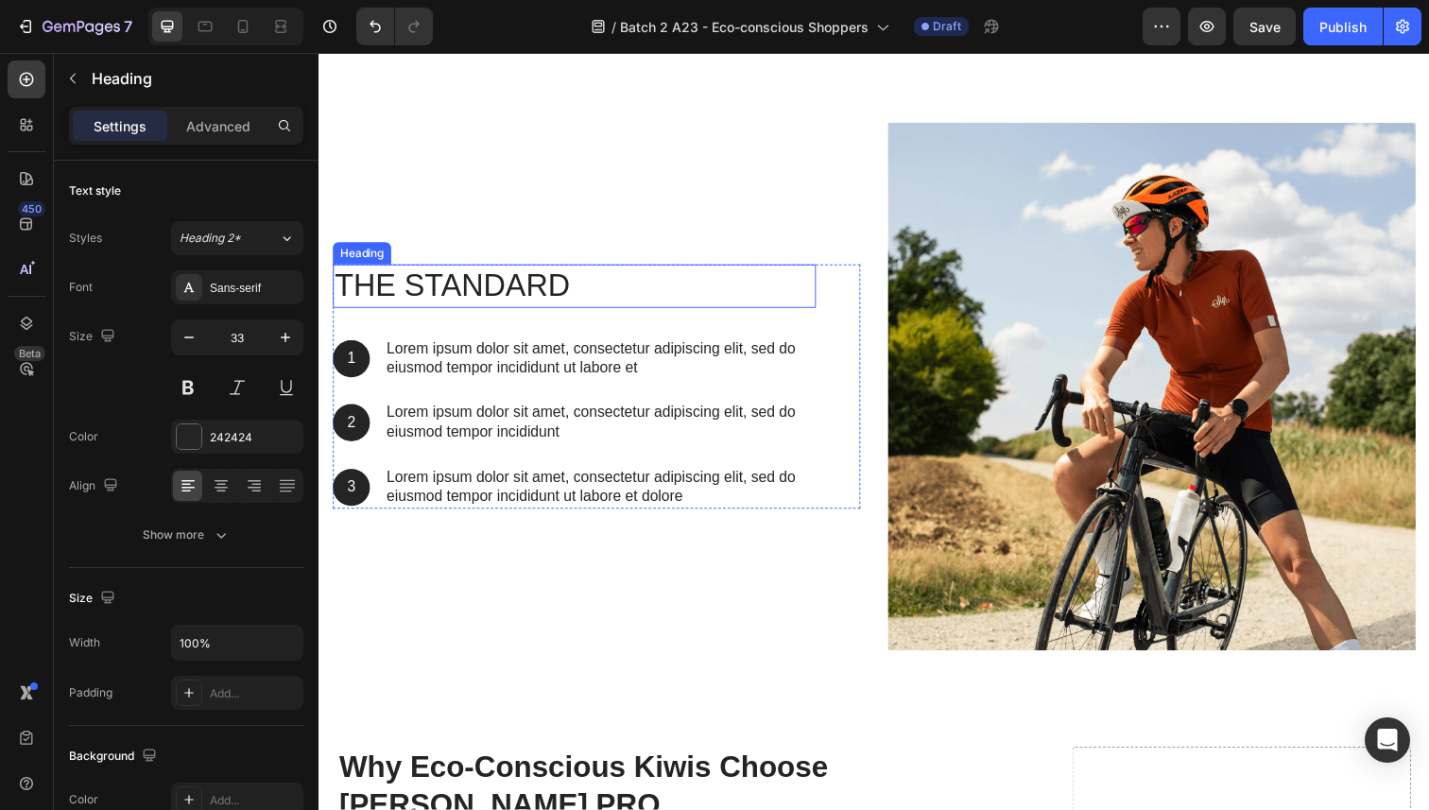
click at [454, 294] on h2 "The standard" at bounding box center [579, 291] width 493 height 44
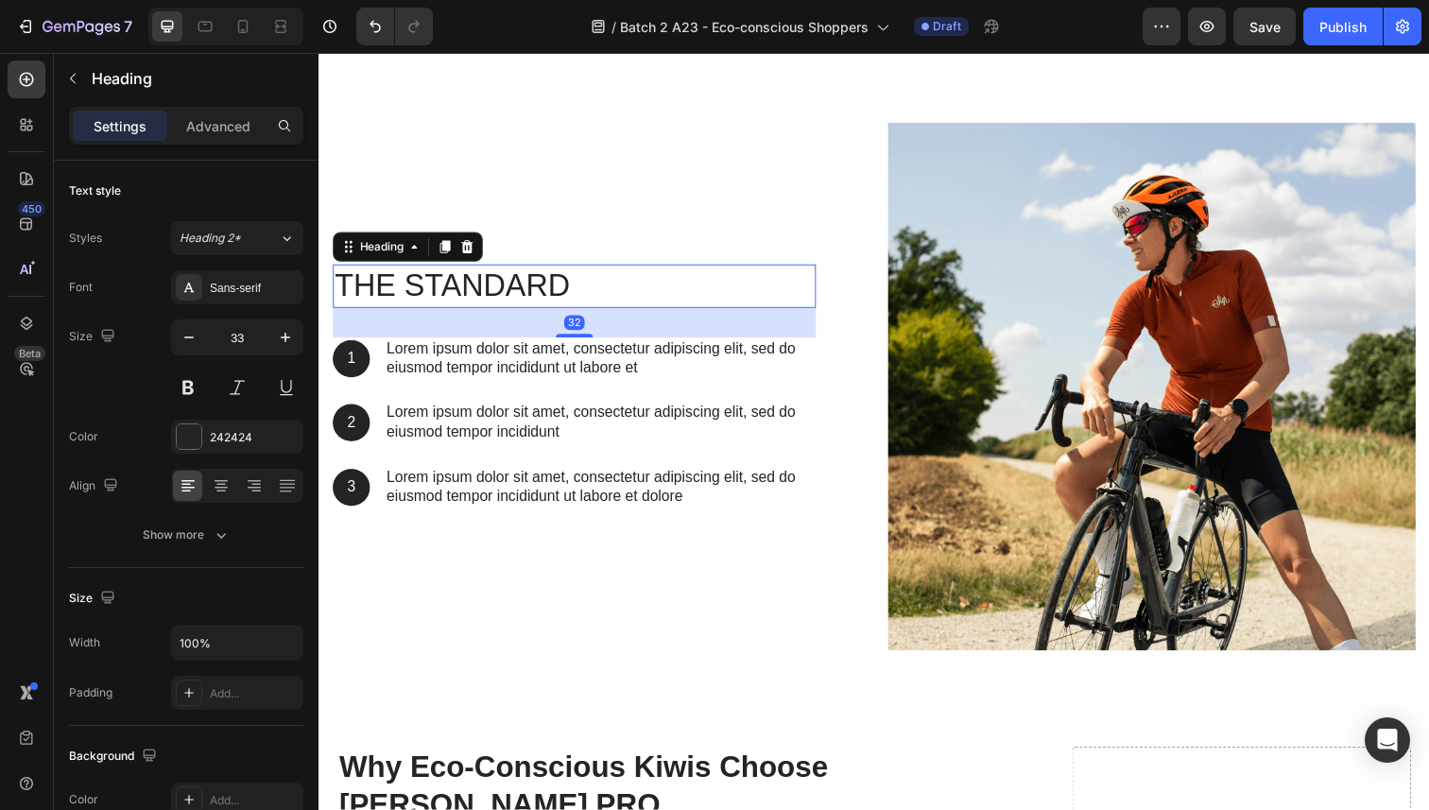
click at [454, 294] on h2 "The standard" at bounding box center [579, 291] width 493 height 44
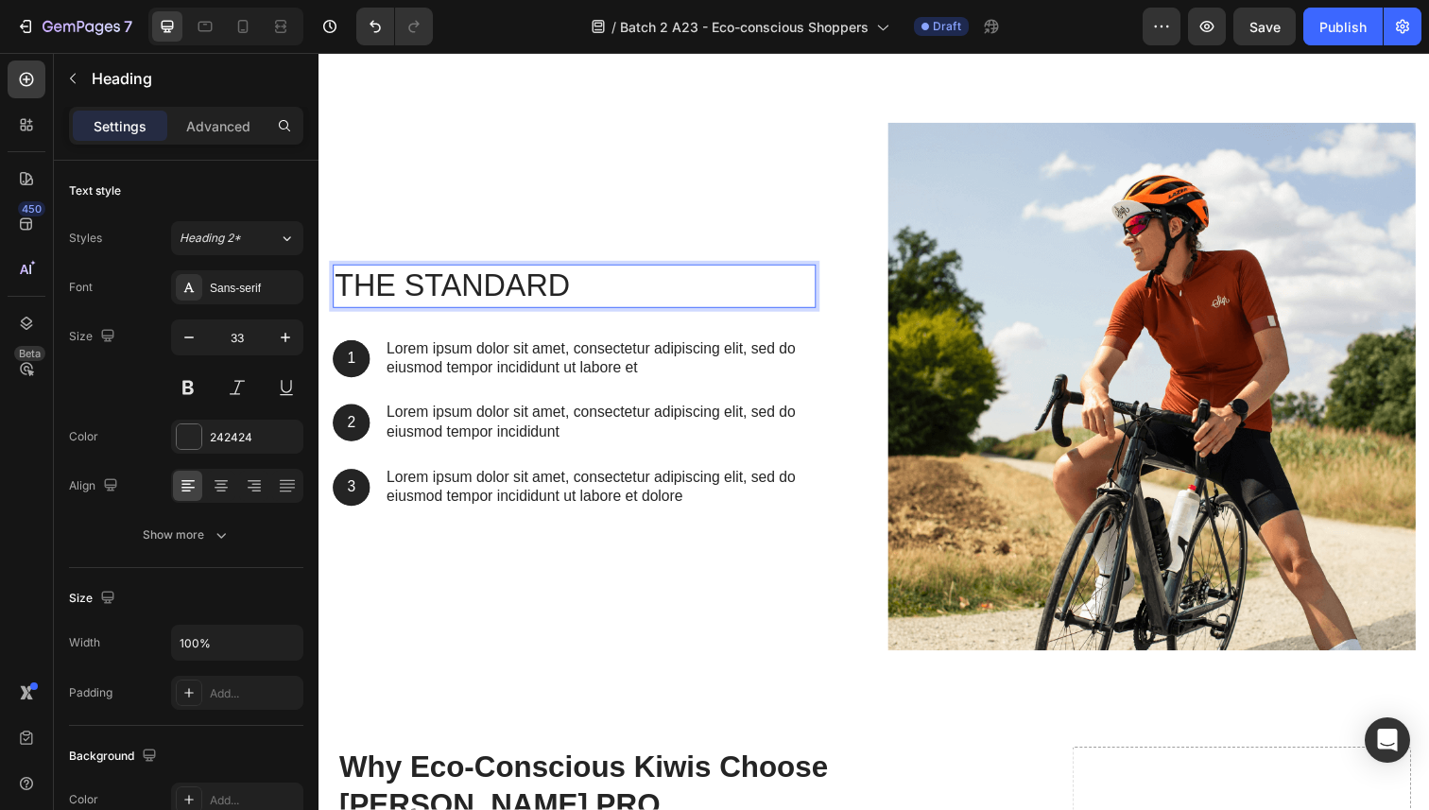
click at [454, 294] on p "The standard" at bounding box center [580, 291] width 490 height 41
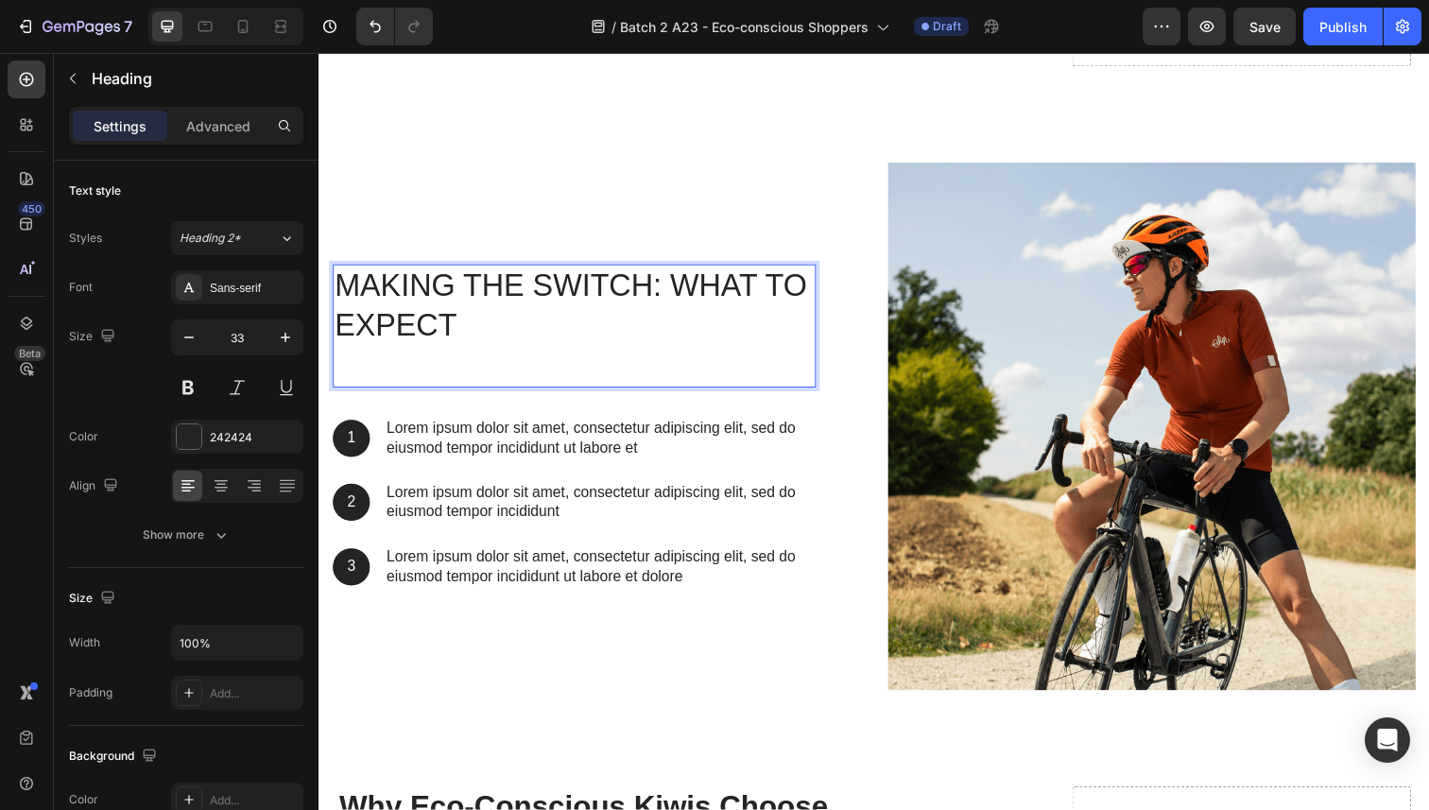
scroll to position [8298, 0]
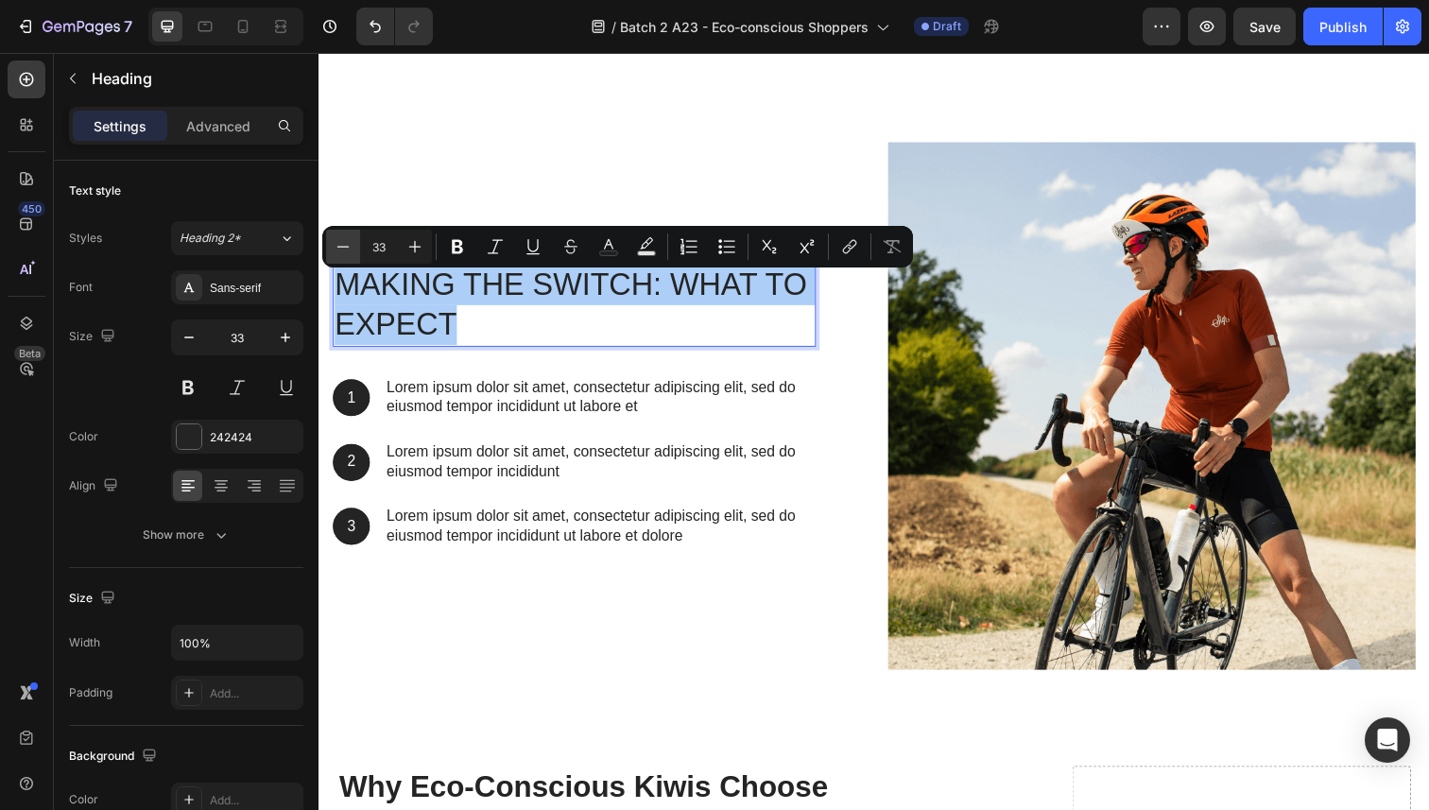
click at [345, 244] on icon "Editor contextual toolbar" at bounding box center [343, 246] width 19 height 19
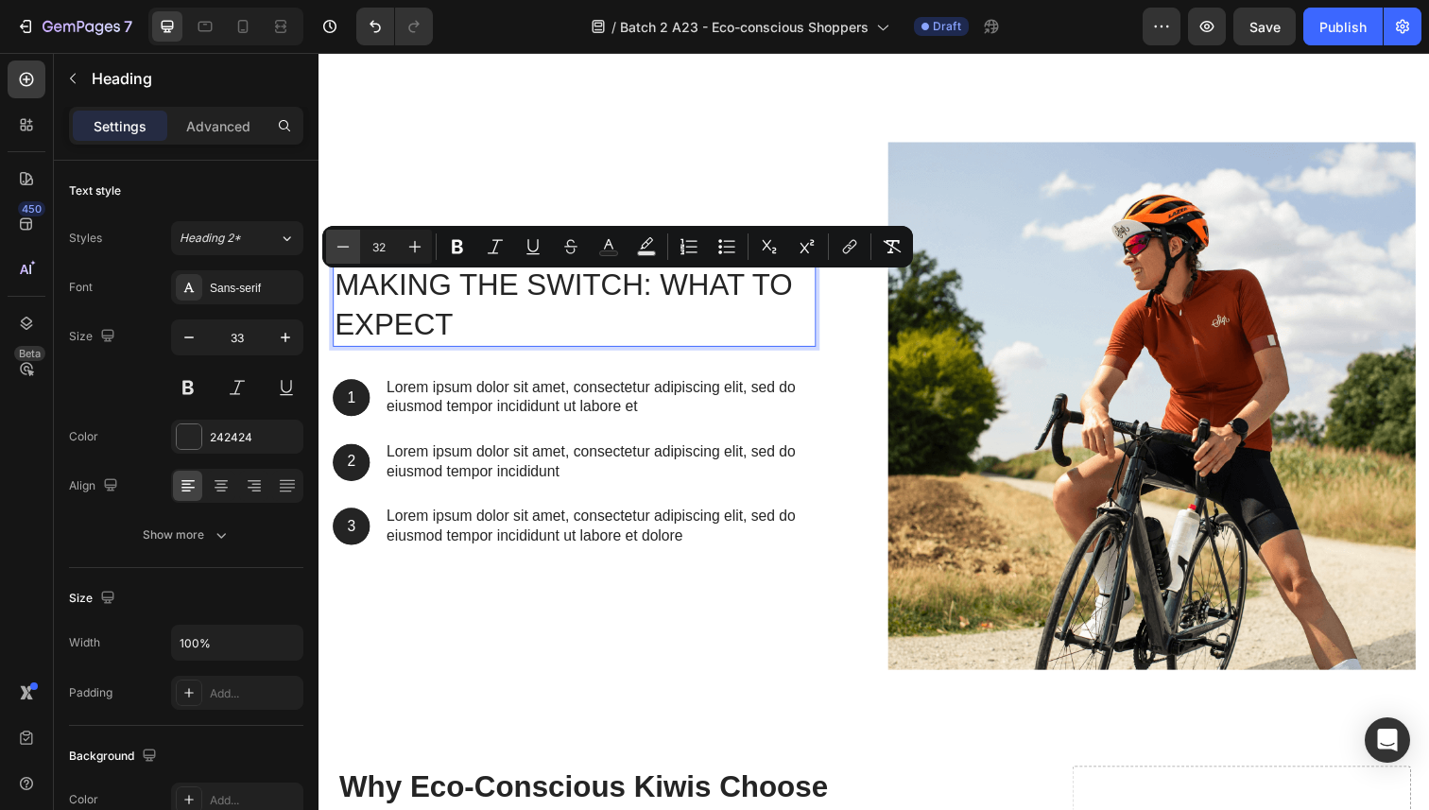
click at [345, 244] on icon "Editor contextual toolbar" at bounding box center [343, 246] width 19 height 19
click at [415, 247] on icon "Editor contextual toolbar" at bounding box center [415, 247] width 12 height 12
type input "32"
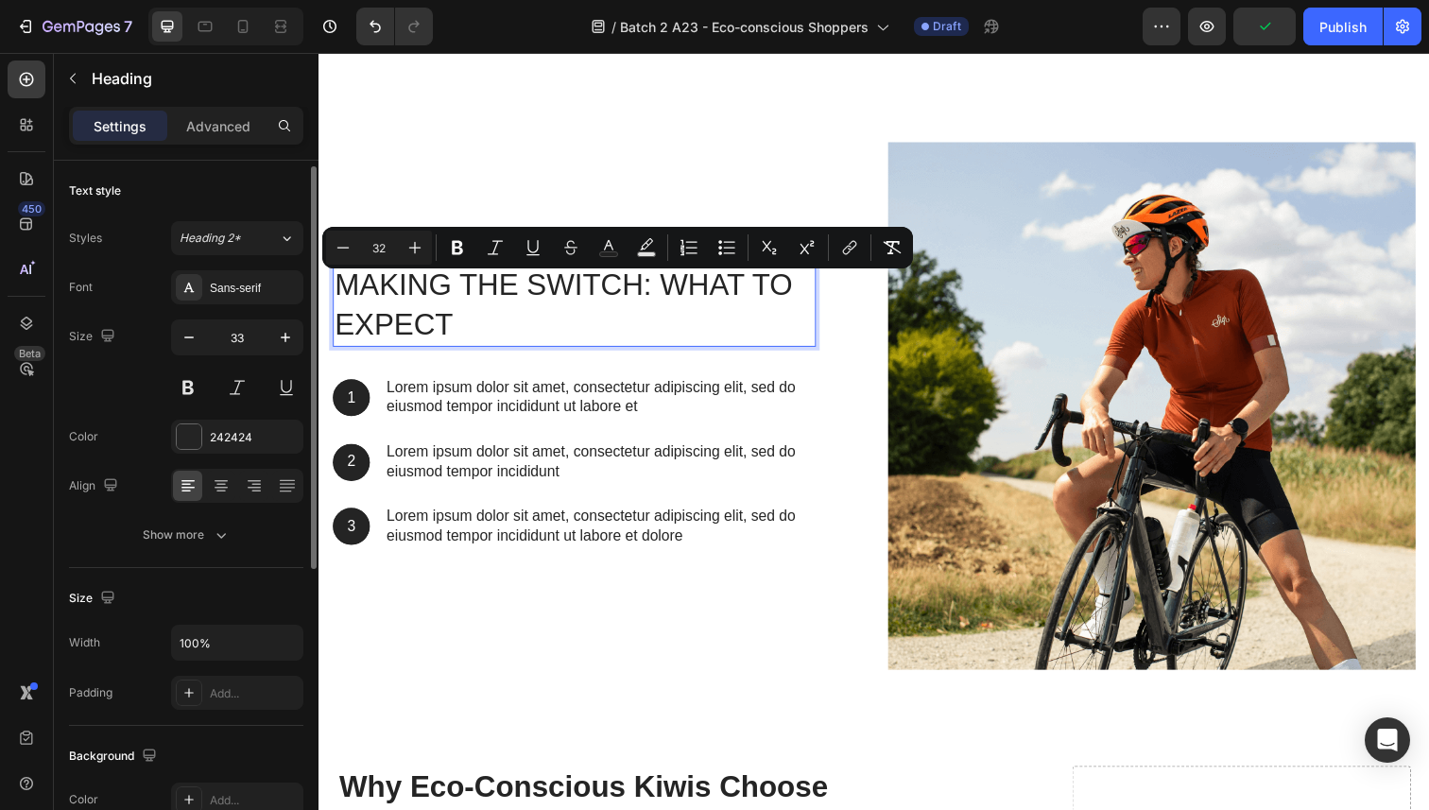
scroll to position [4, 0]
click at [250, 276] on div "Sans-serif" at bounding box center [254, 284] width 89 height 17
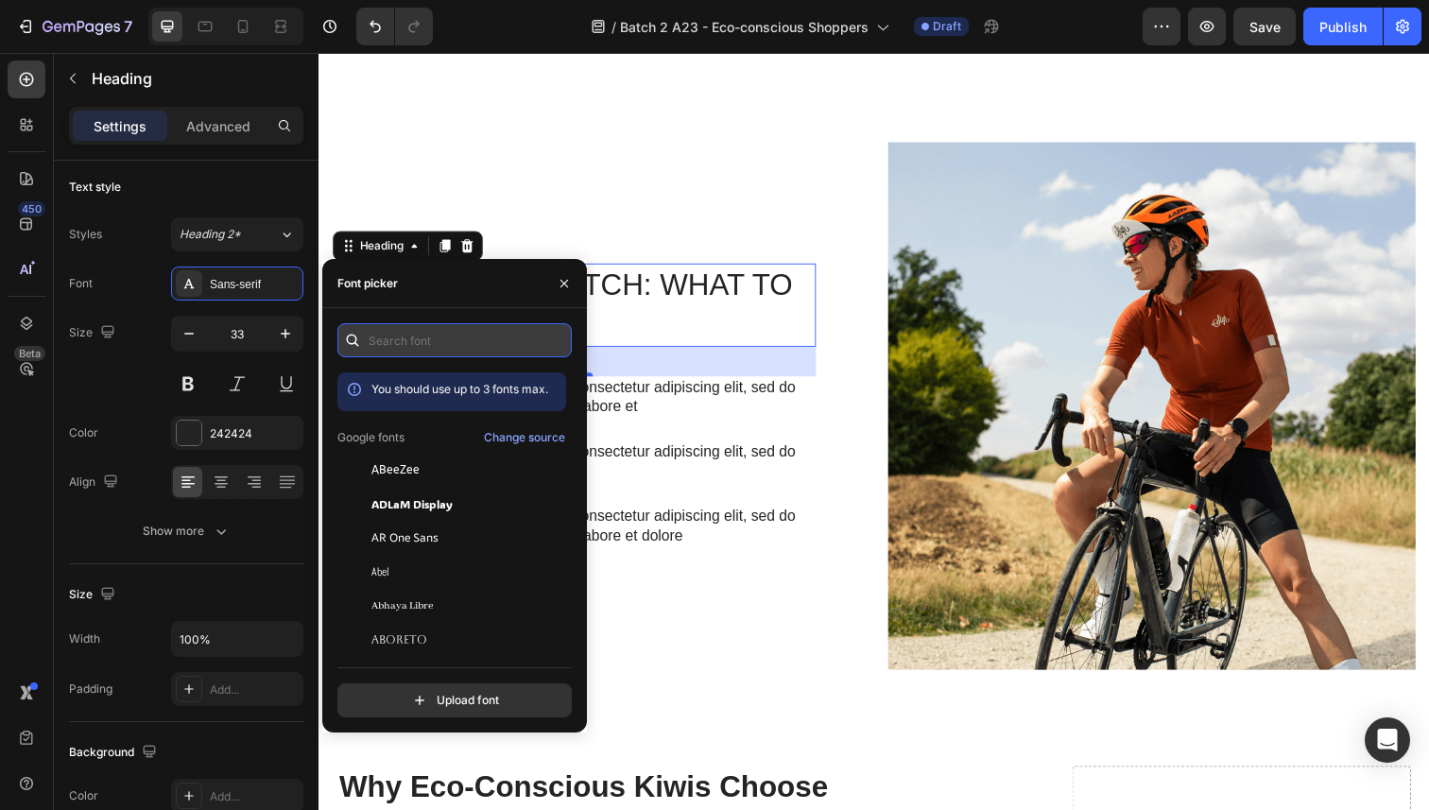
click at [430, 336] on input "text" at bounding box center [454, 340] width 234 height 34
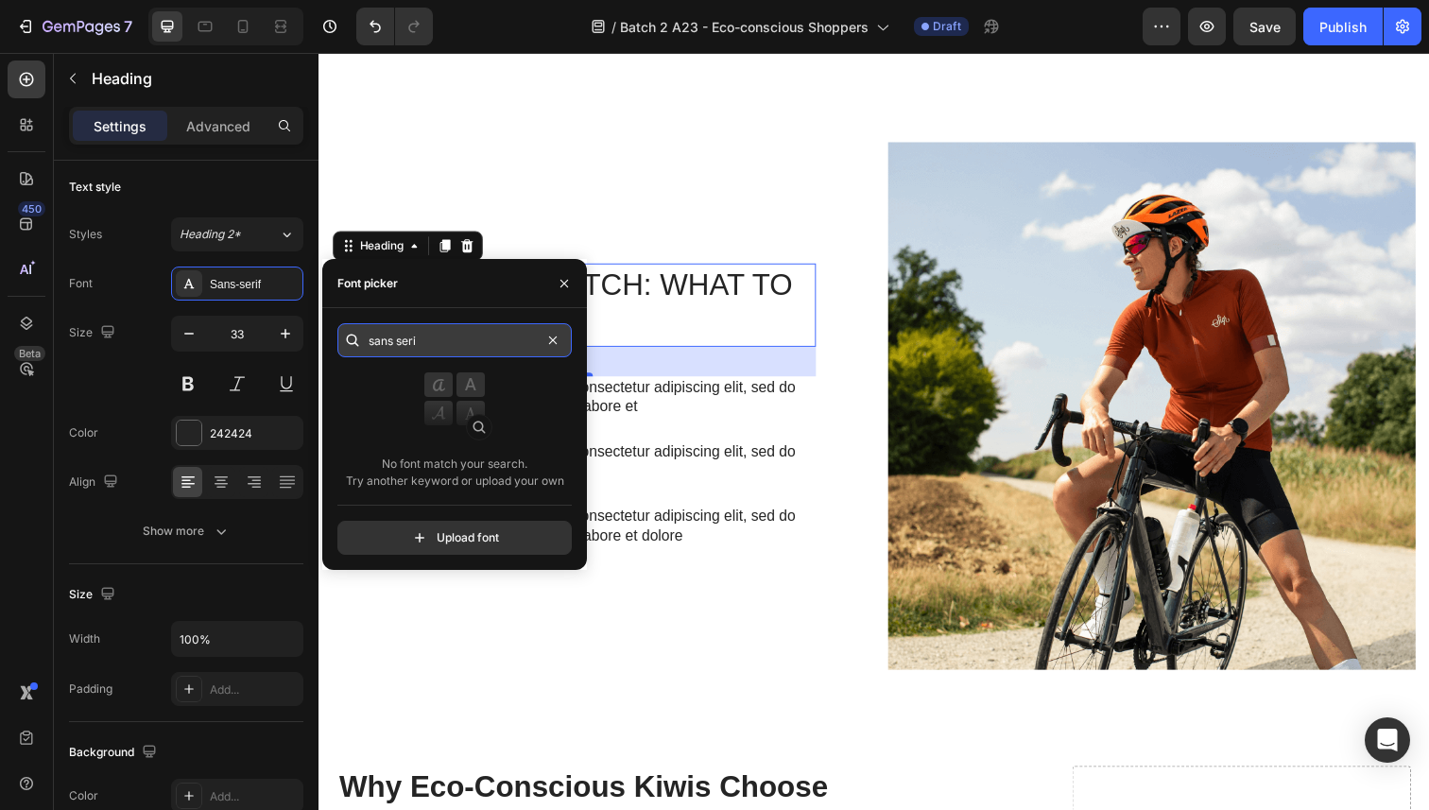
type input "sans serif"
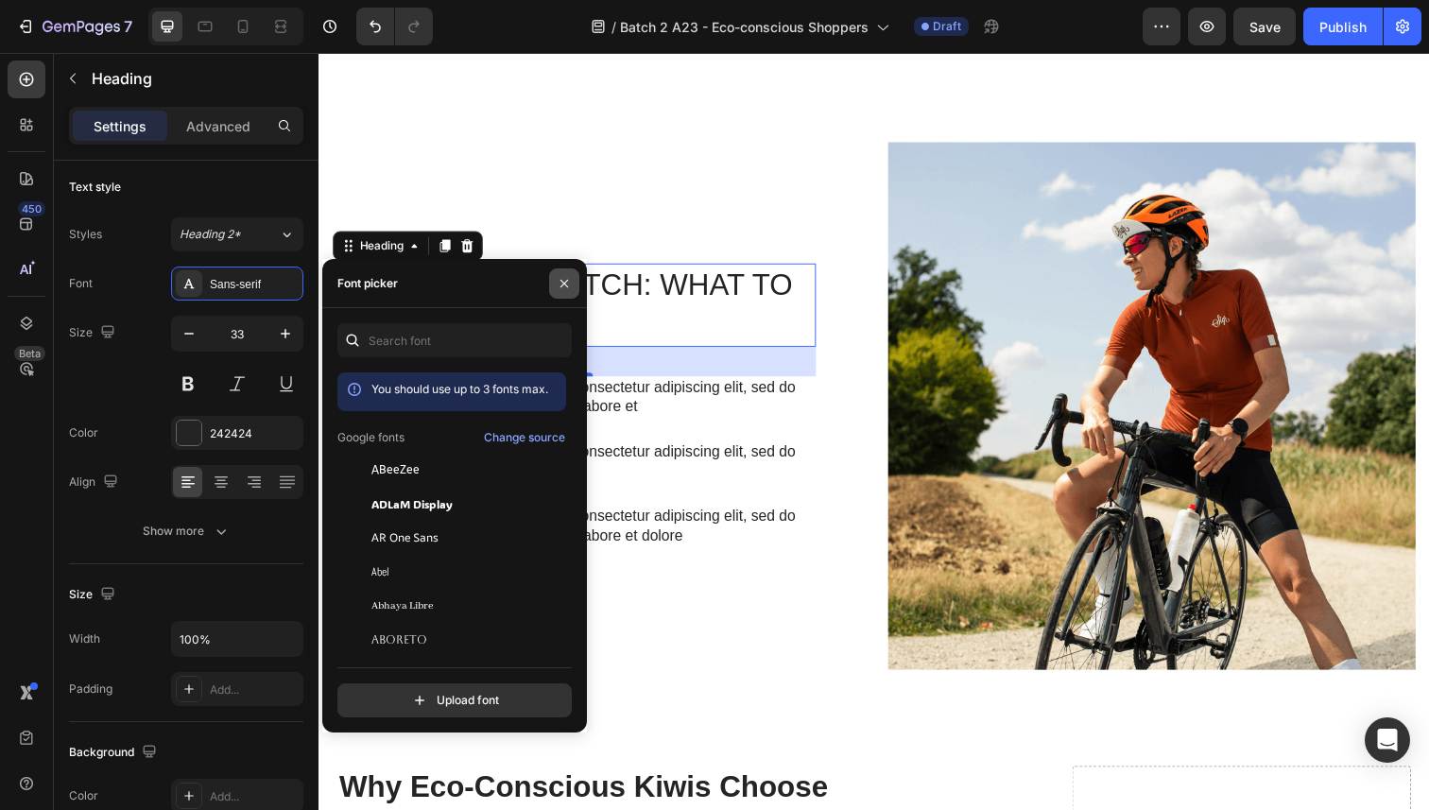
click at [561, 281] on icon "button" at bounding box center [564, 283] width 8 height 8
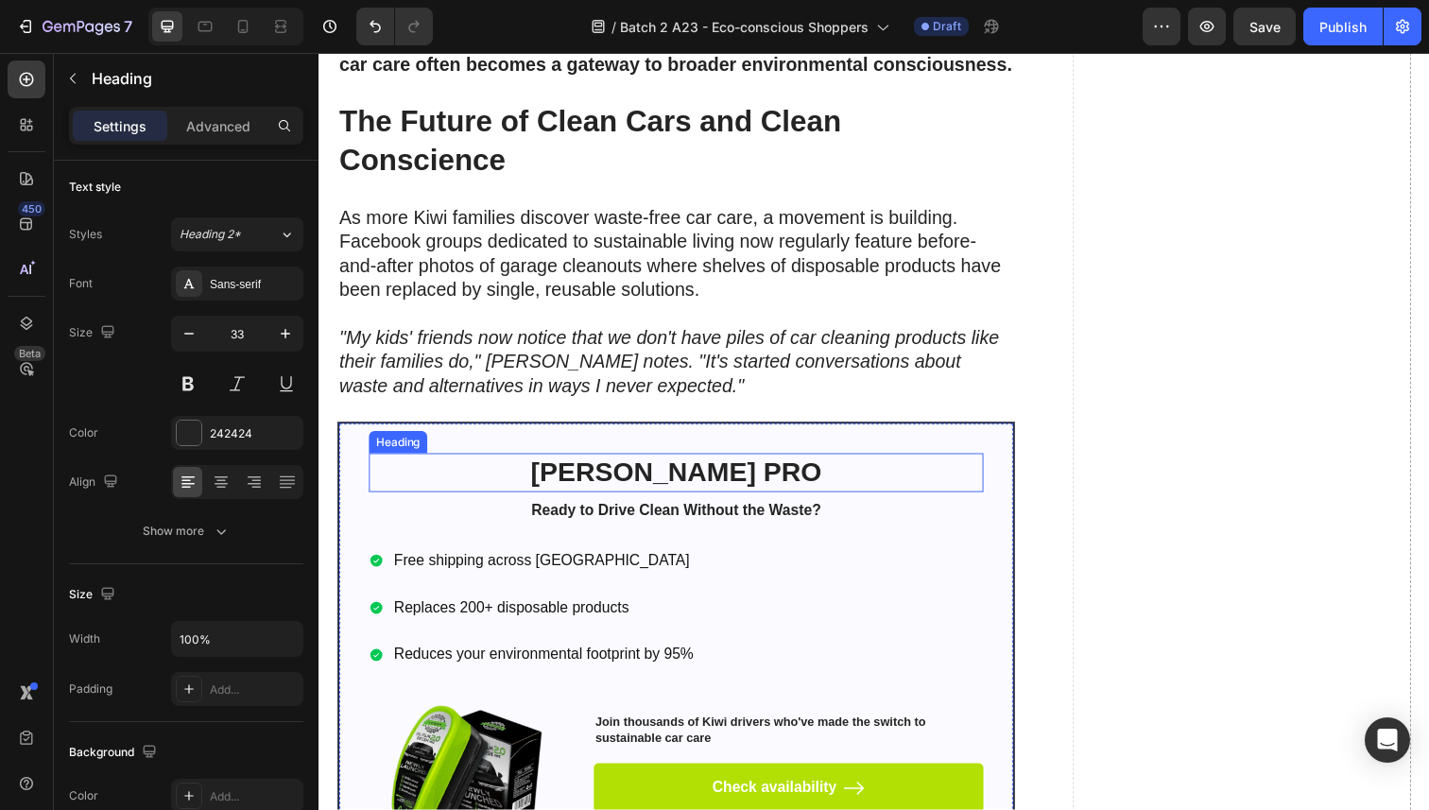
scroll to position [6742, 0]
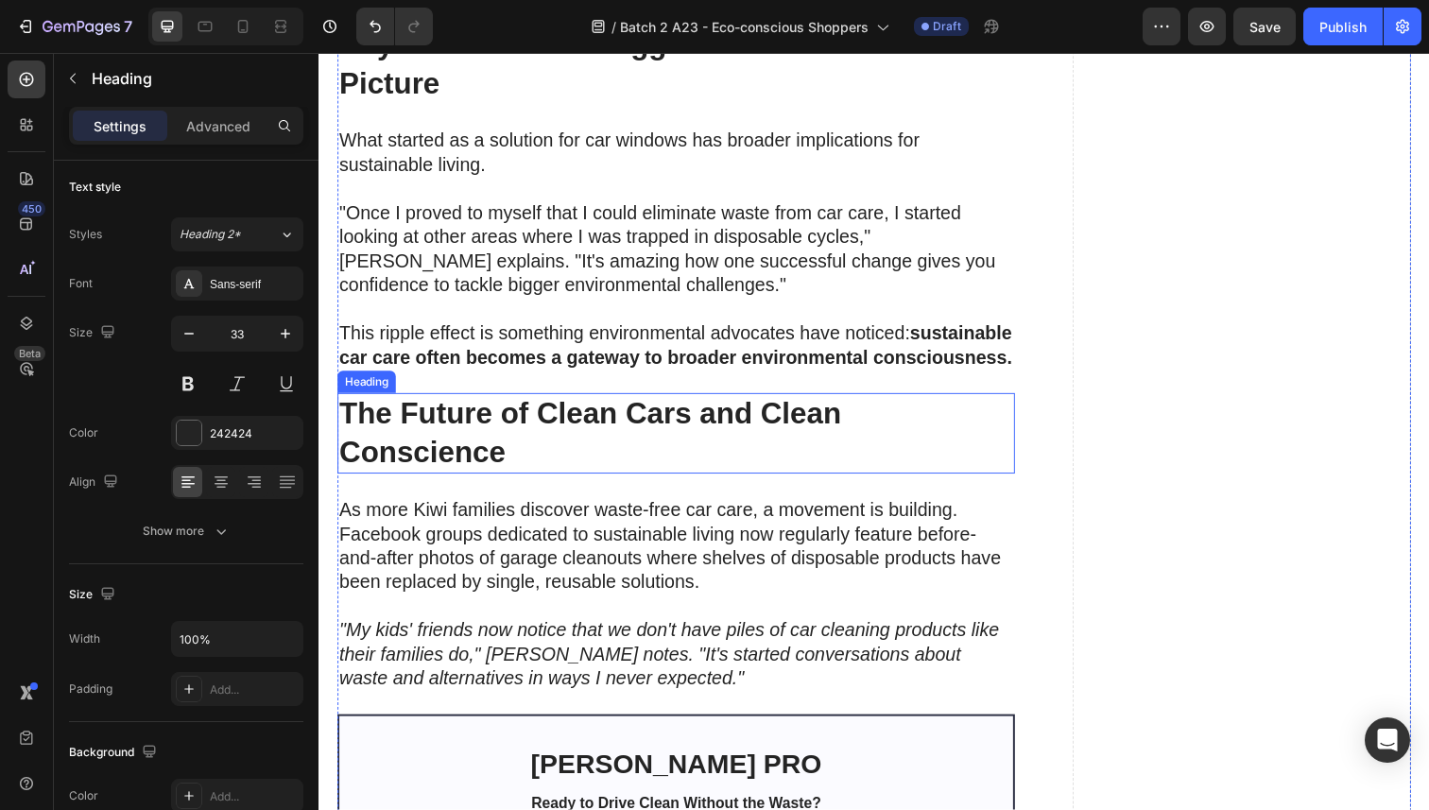
click at [534, 447] on strong "The Future of Clean Cars and Clean Conscience" at bounding box center [595, 442] width 512 height 74
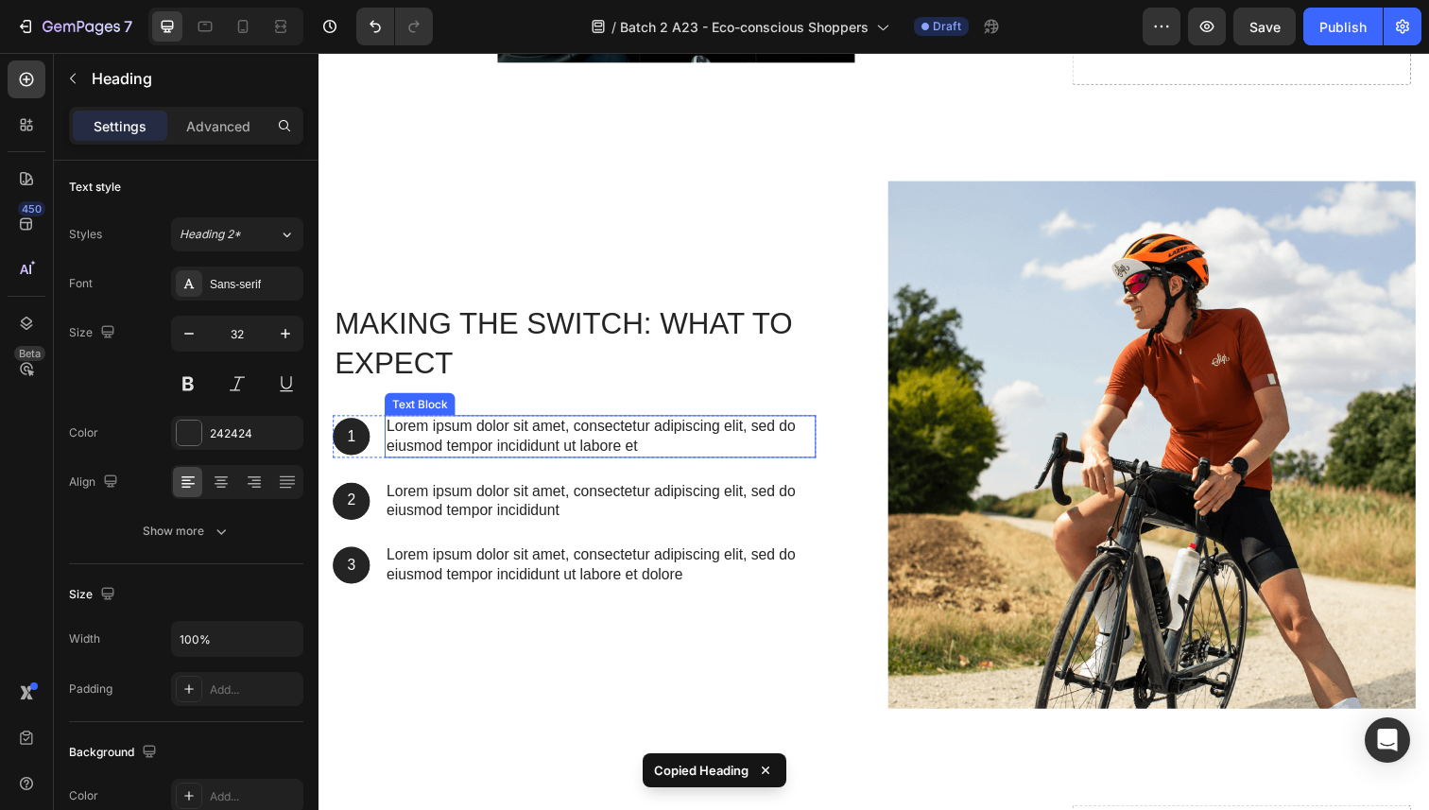
scroll to position [8348, 0]
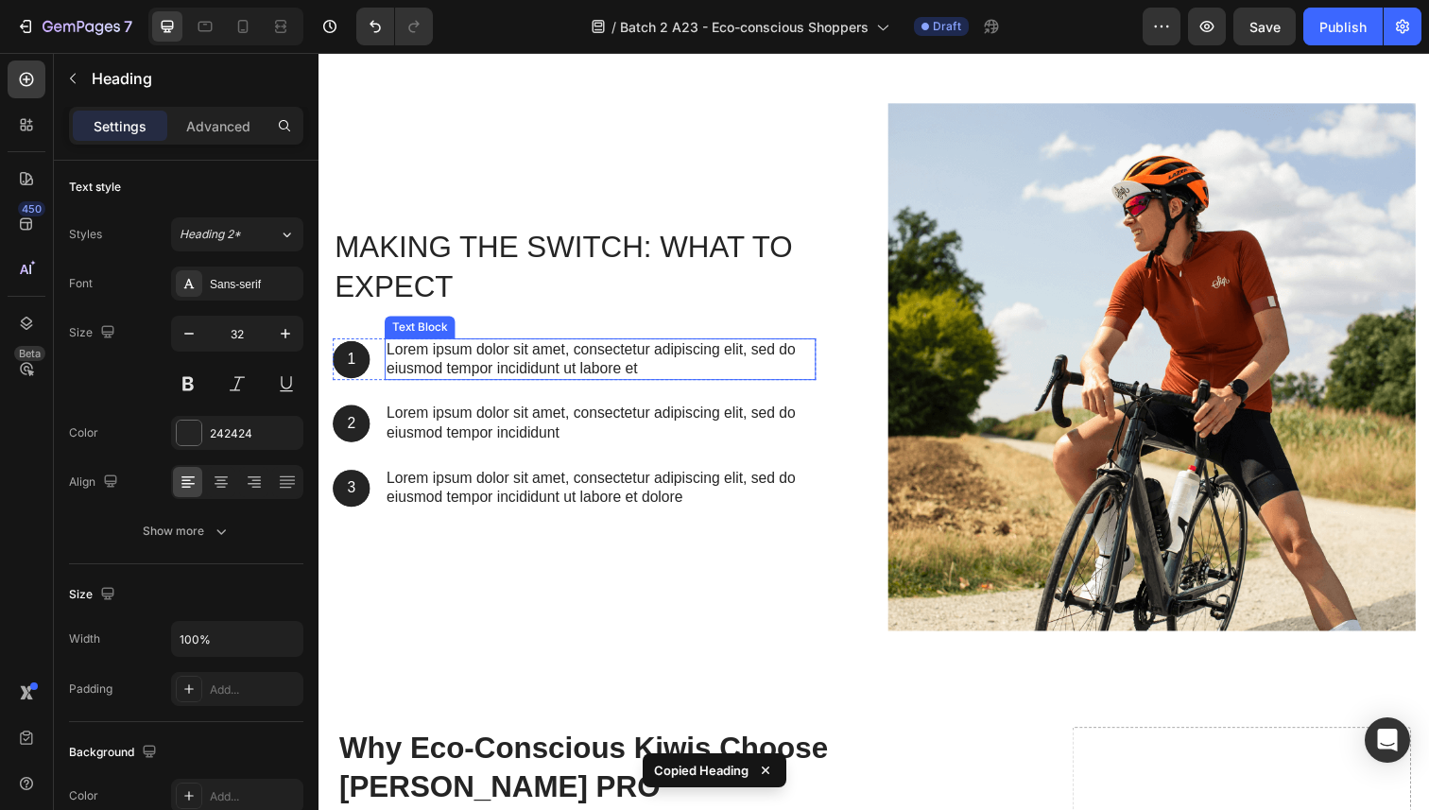
click at [421, 358] on p "Lorem ipsum dolor sit amet, consectetur adipiscing elit, sed do eiusmod tempor …" at bounding box center [606, 367] width 437 height 40
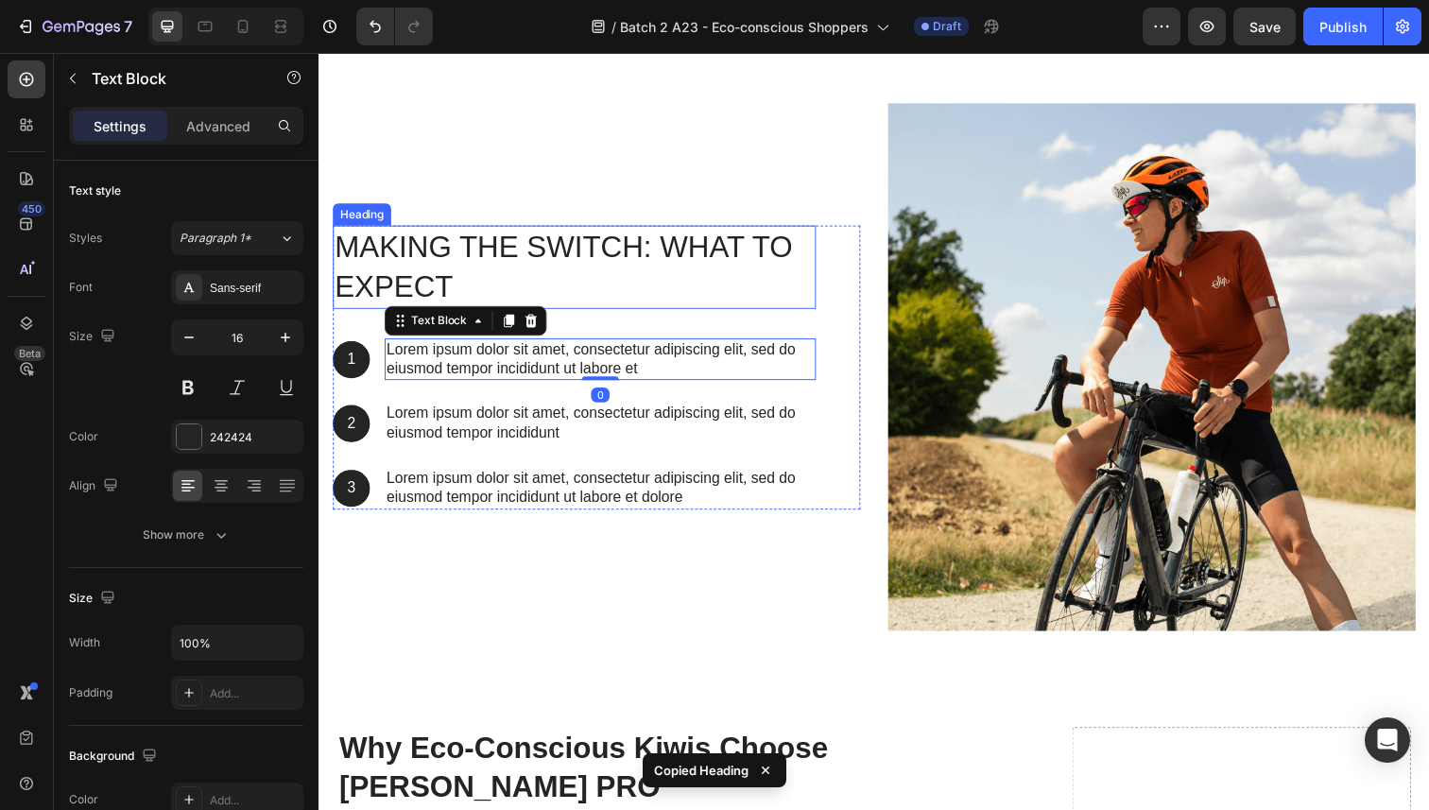
click at [507, 276] on h2 "Making the Switch: What to Expect" at bounding box center [579, 272] width 493 height 85
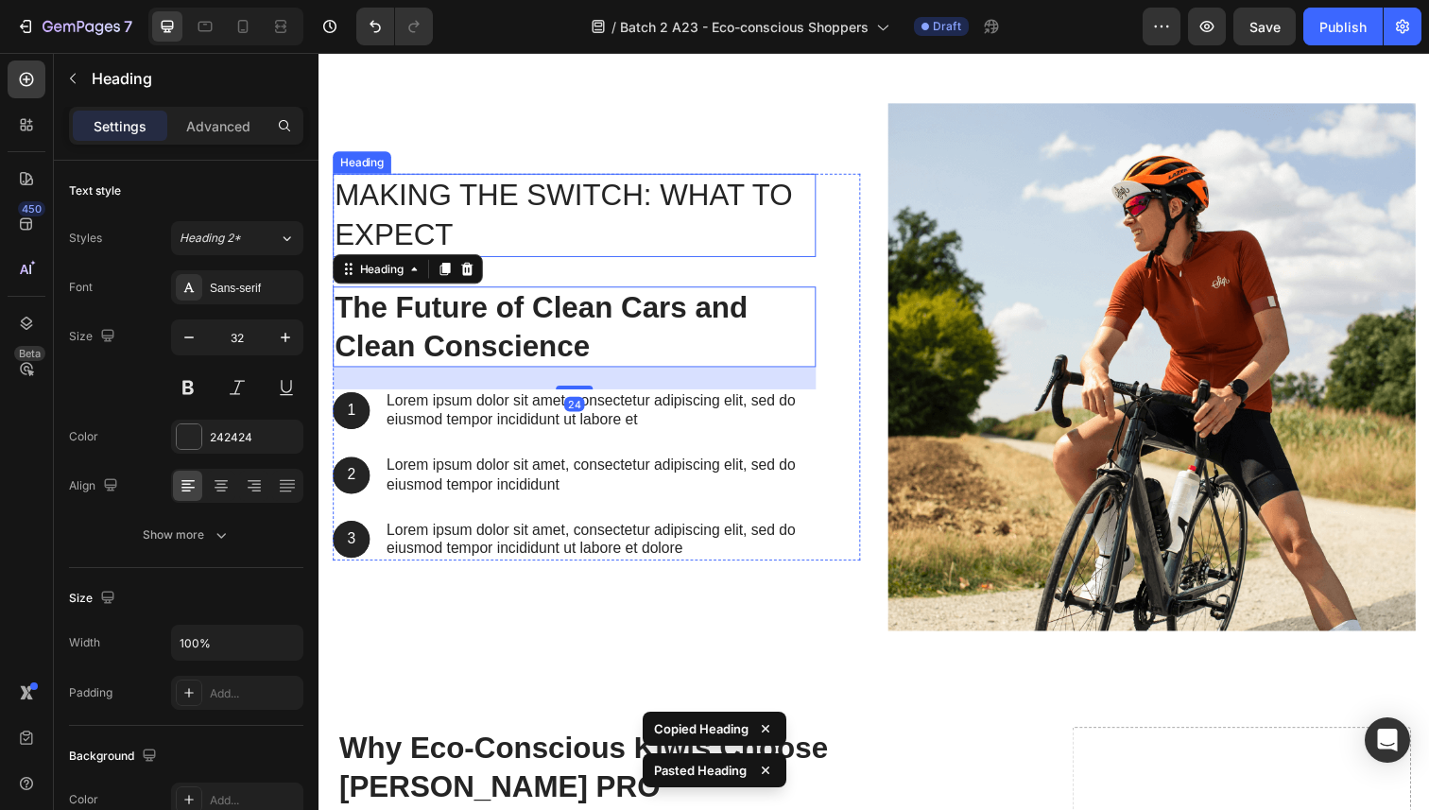
click at [500, 243] on h2 "Making the Switch: What to Expect" at bounding box center [579, 219] width 493 height 85
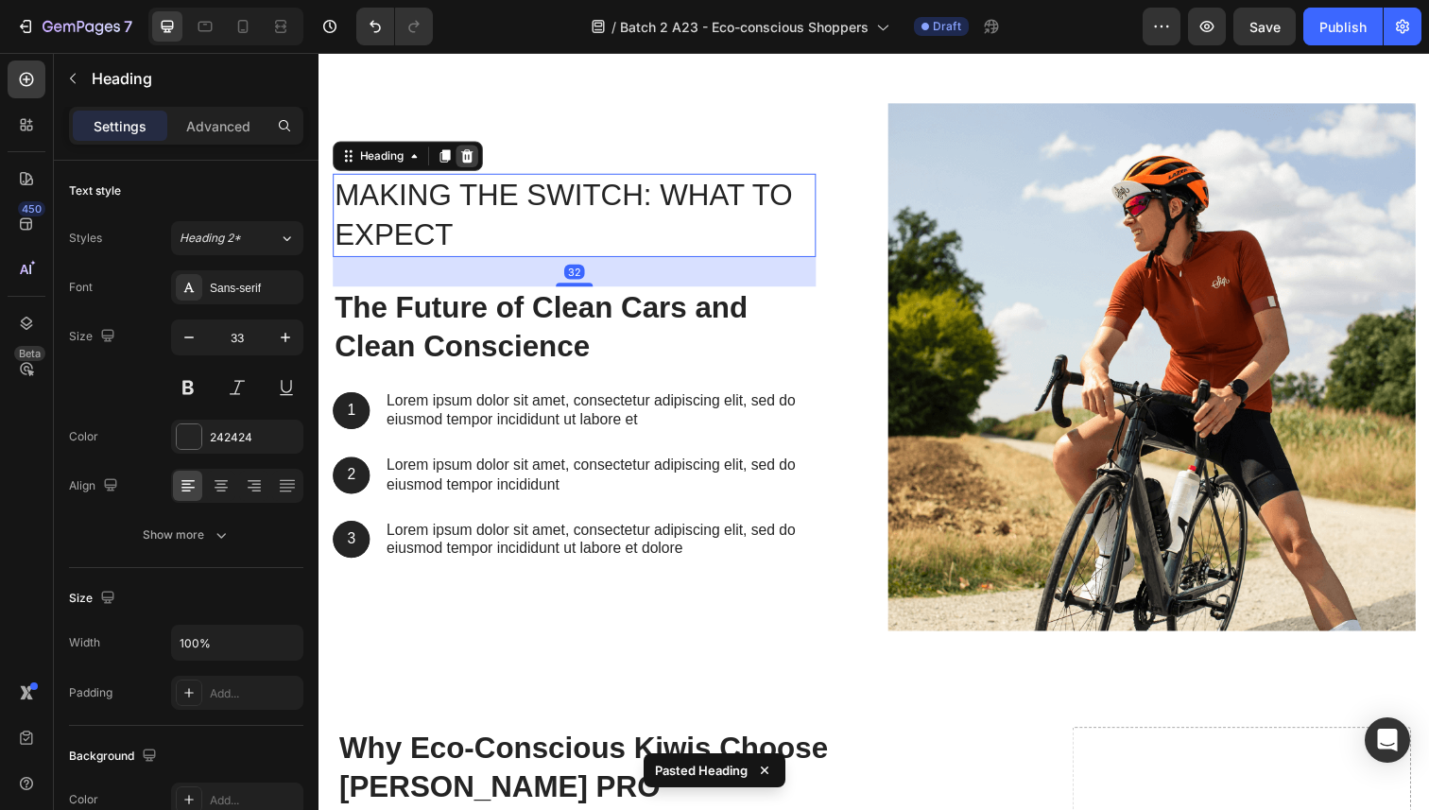
click at [468, 155] on icon at bounding box center [470, 158] width 12 height 13
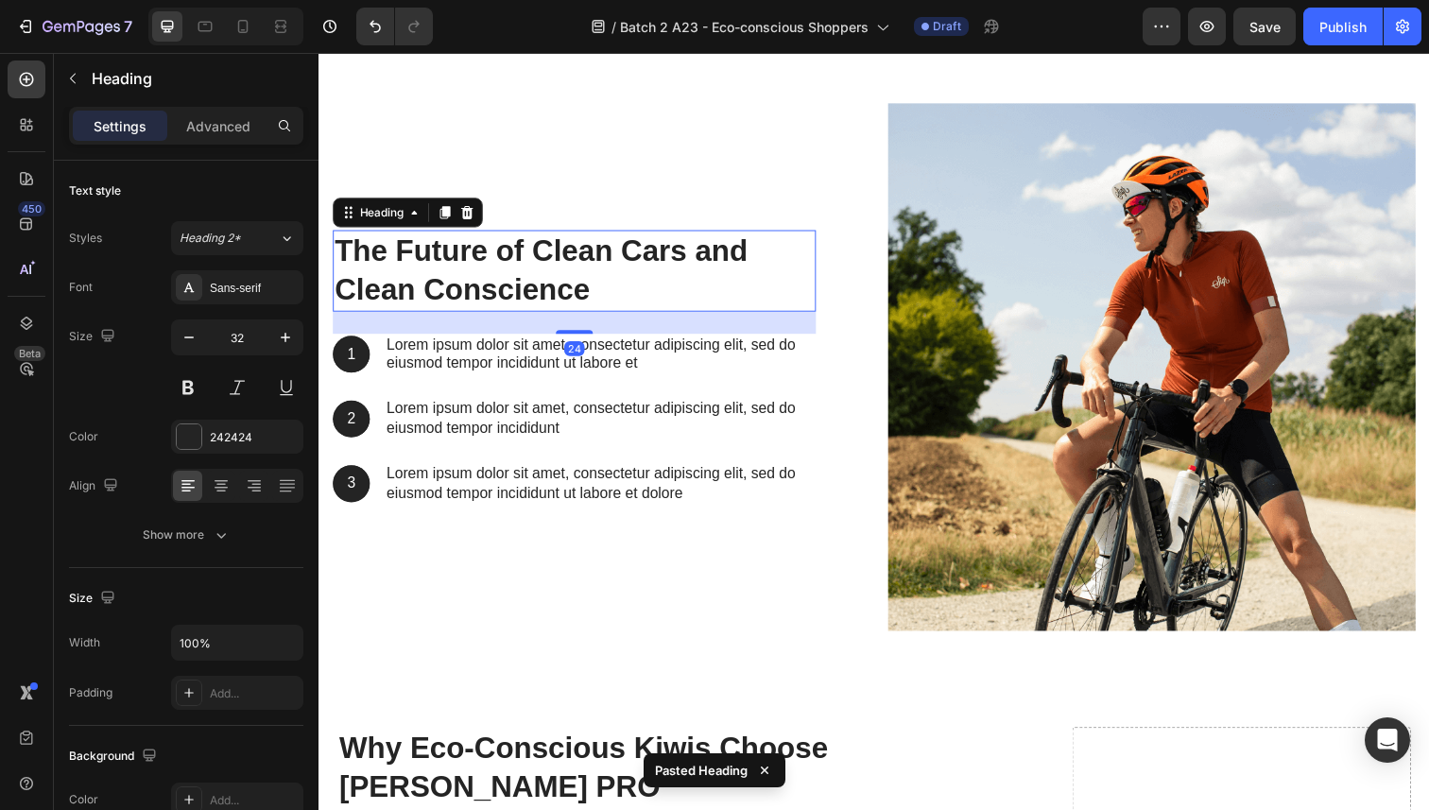
click at [497, 272] on h2 "The Future of Clean Cars and Clean Conscience" at bounding box center [579, 275] width 493 height 82
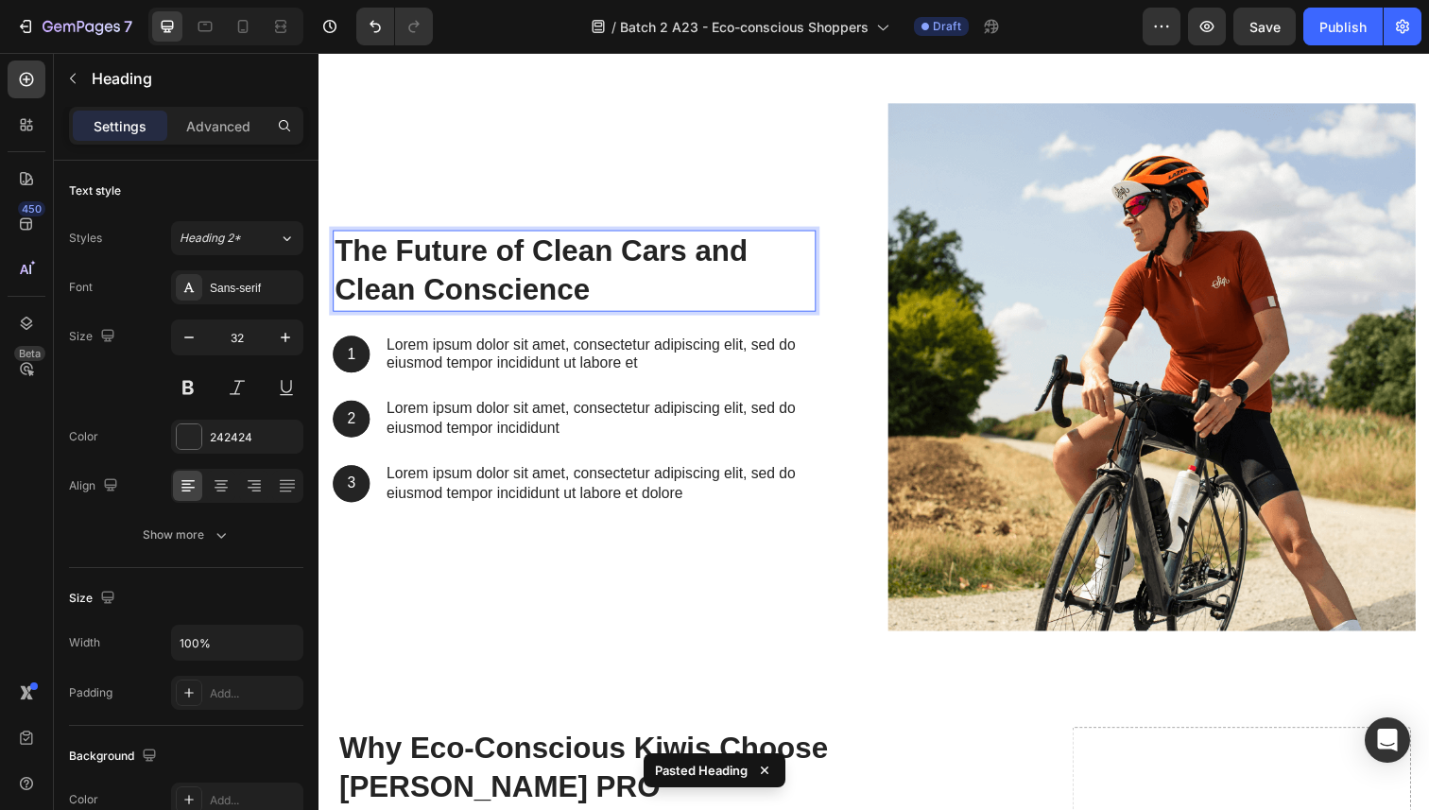
scroll to position [8368, 0]
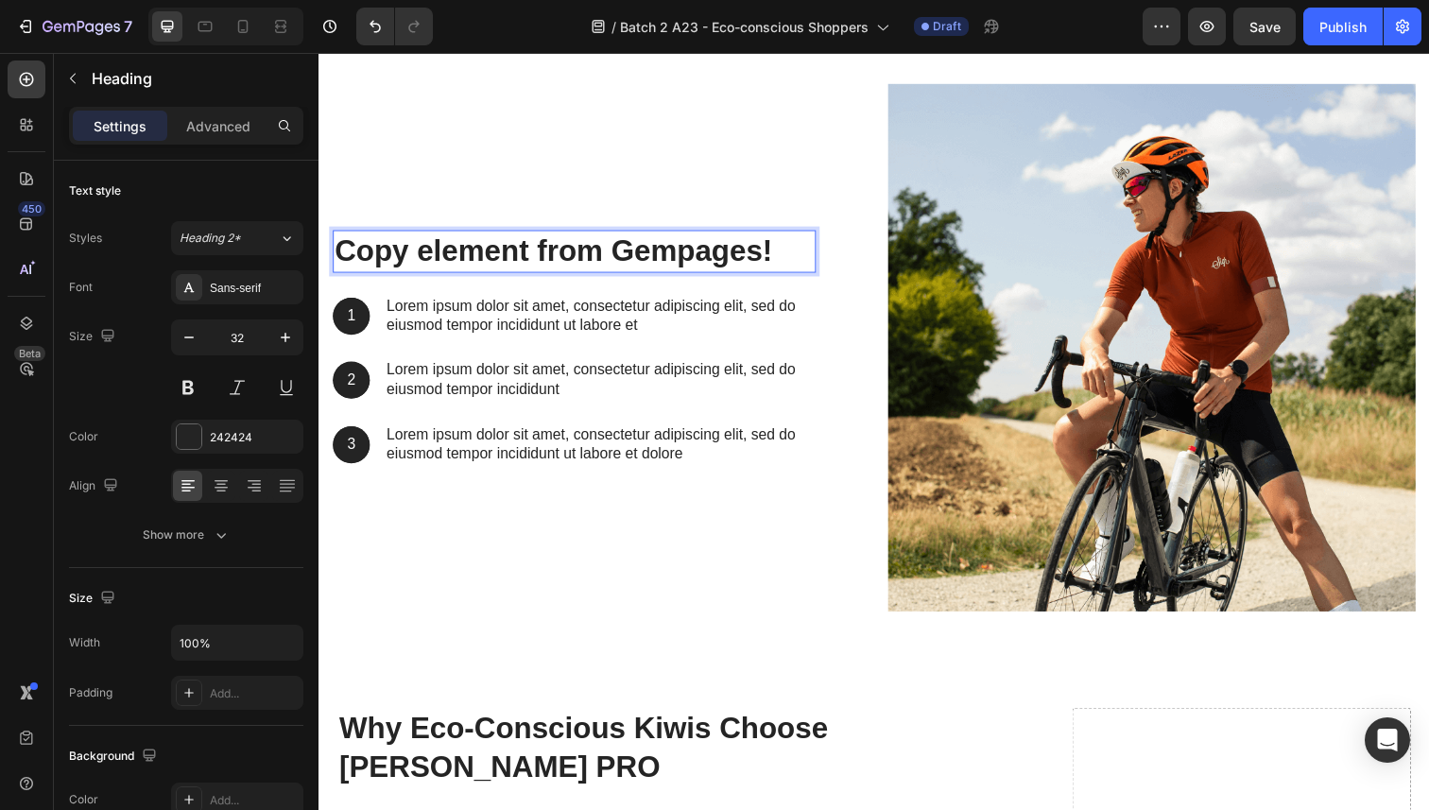
click at [494, 258] on strong "Copy element from Gempages!" at bounding box center [558, 255] width 447 height 34
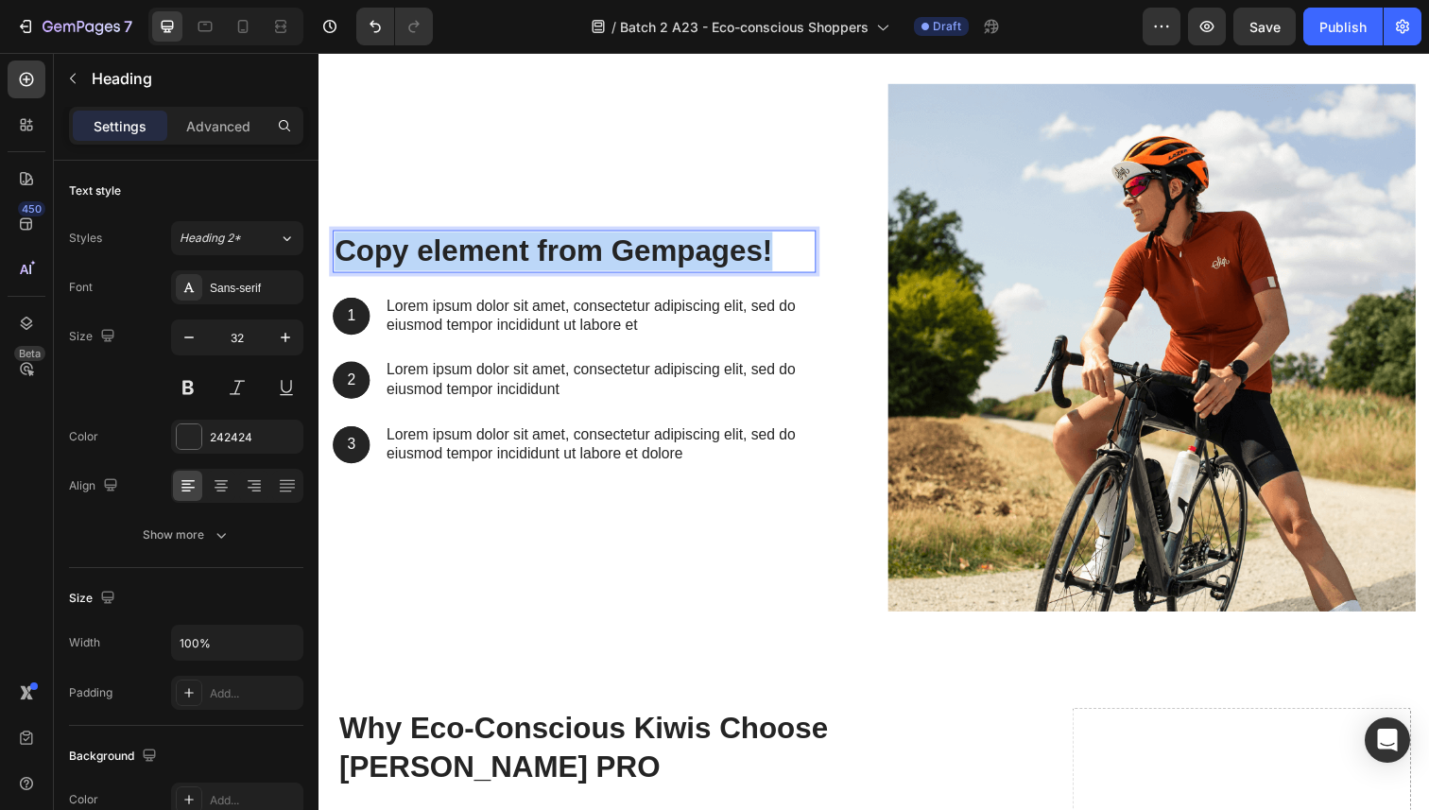
click at [494, 258] on strong "Copy element from Gempages!" at bounding box center [558, 255] width 447 height 34
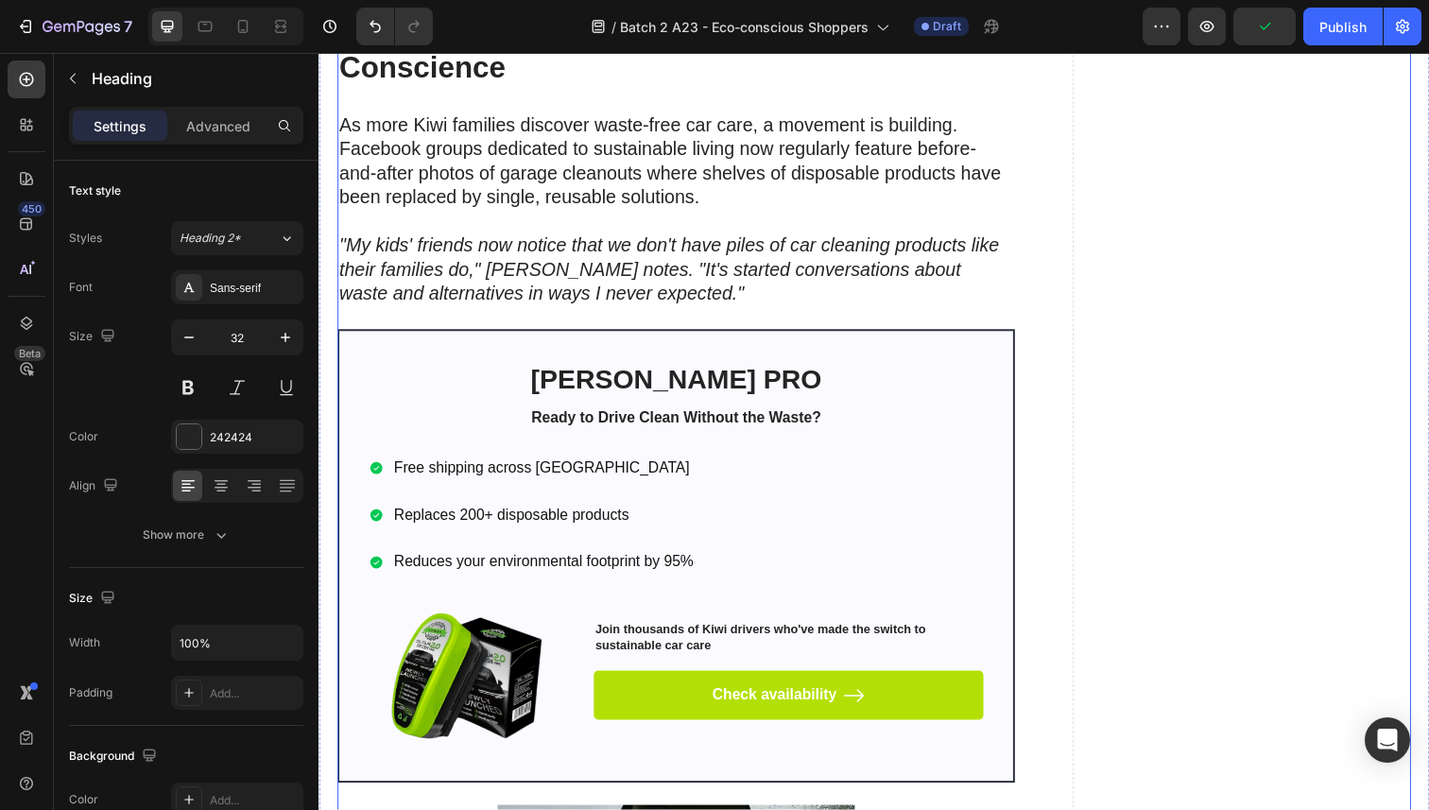
scroll to position [6848, 0]
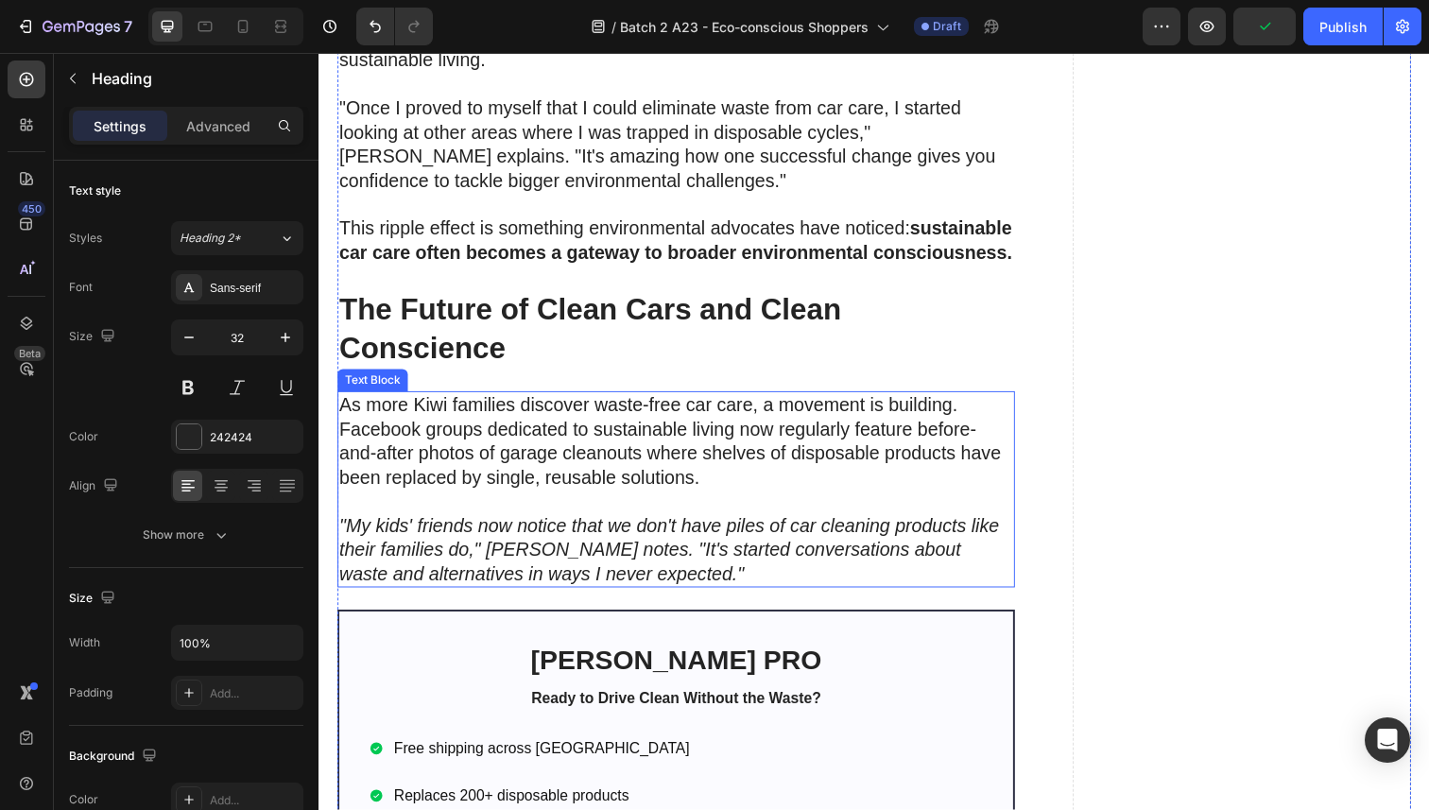
click at [534, 455] on p "As more Kiwi families discover waste-free car care, a movement is building. Fac…" at bounding box center [683, 462] width 688 height 123
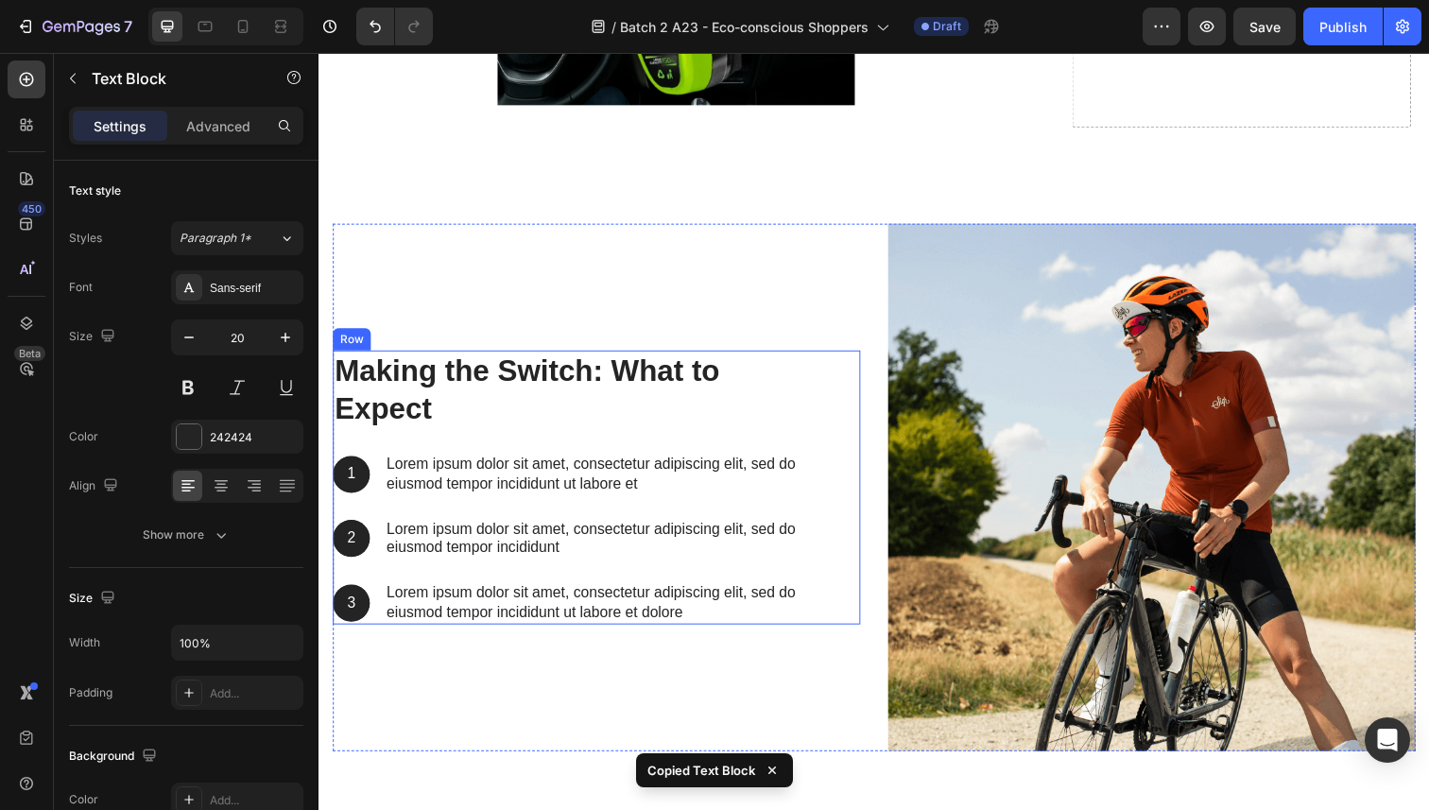
scroll to position [8219, 0]
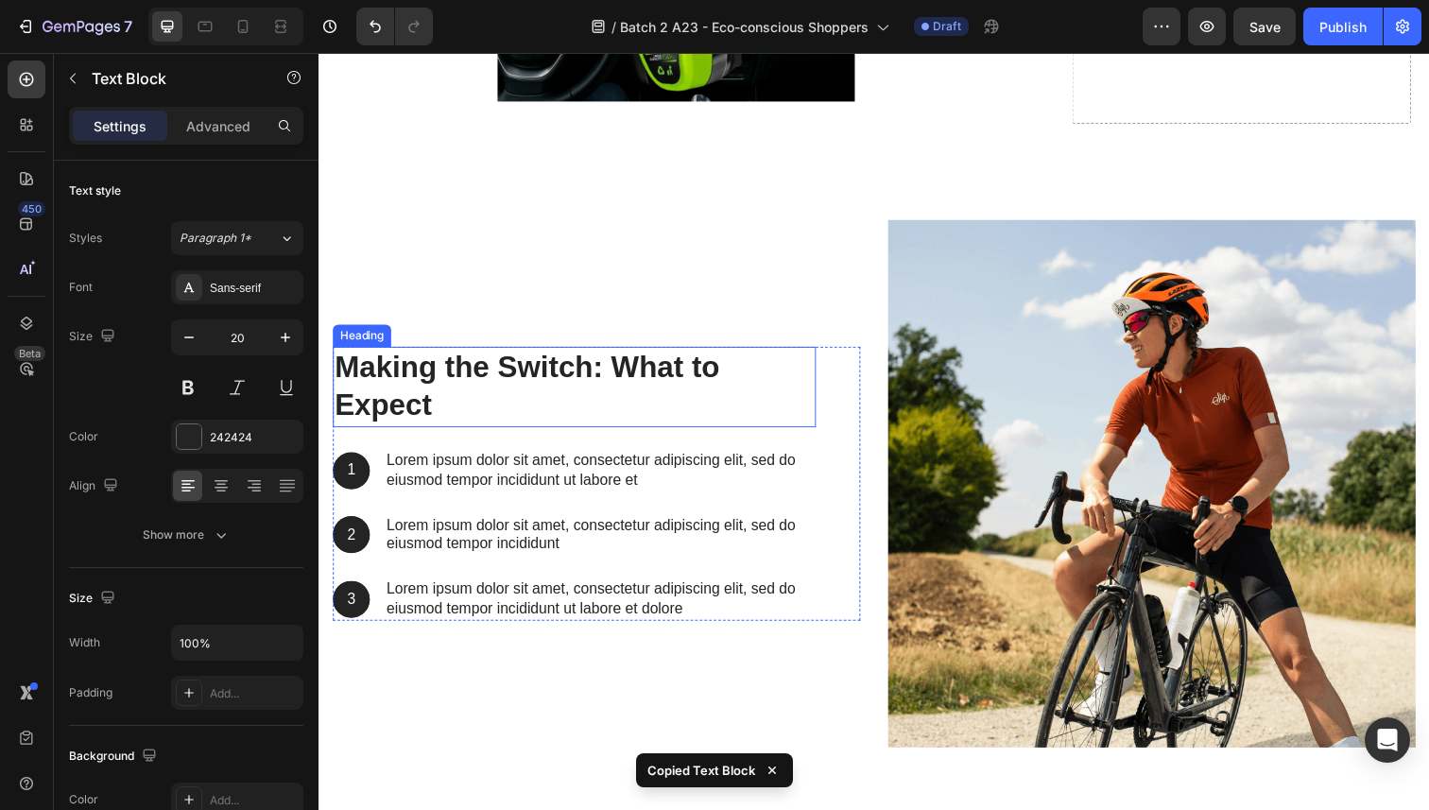
click at [498, 429] on h2 "Making the Switch: What to Expect" at bounding box center [579, 394] width 493 height 82
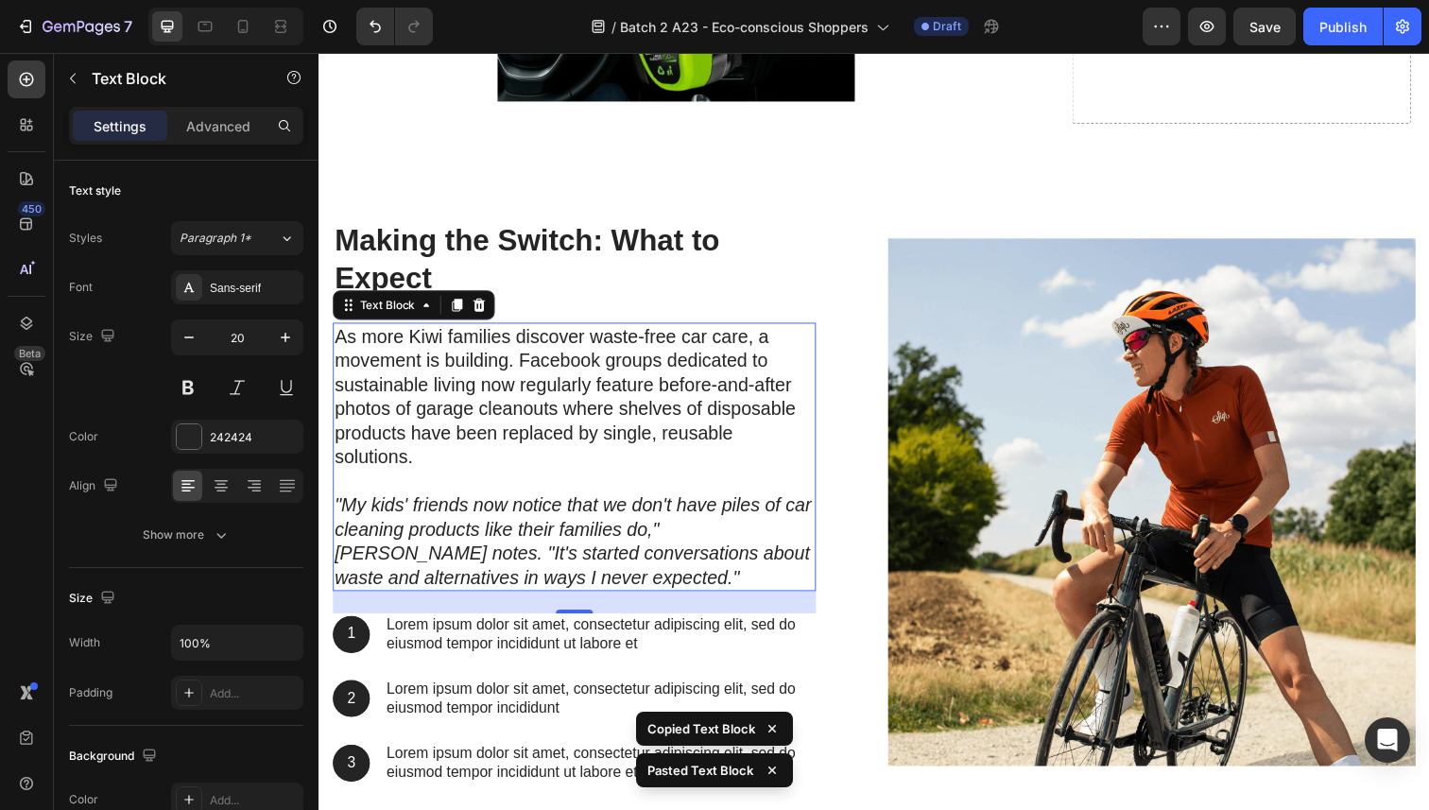
click at [500, 398] on p "As more Kiwi families discover waste-free car care, a movement is building. Fac…" at bounding box center [580, 417] width 490 height 172
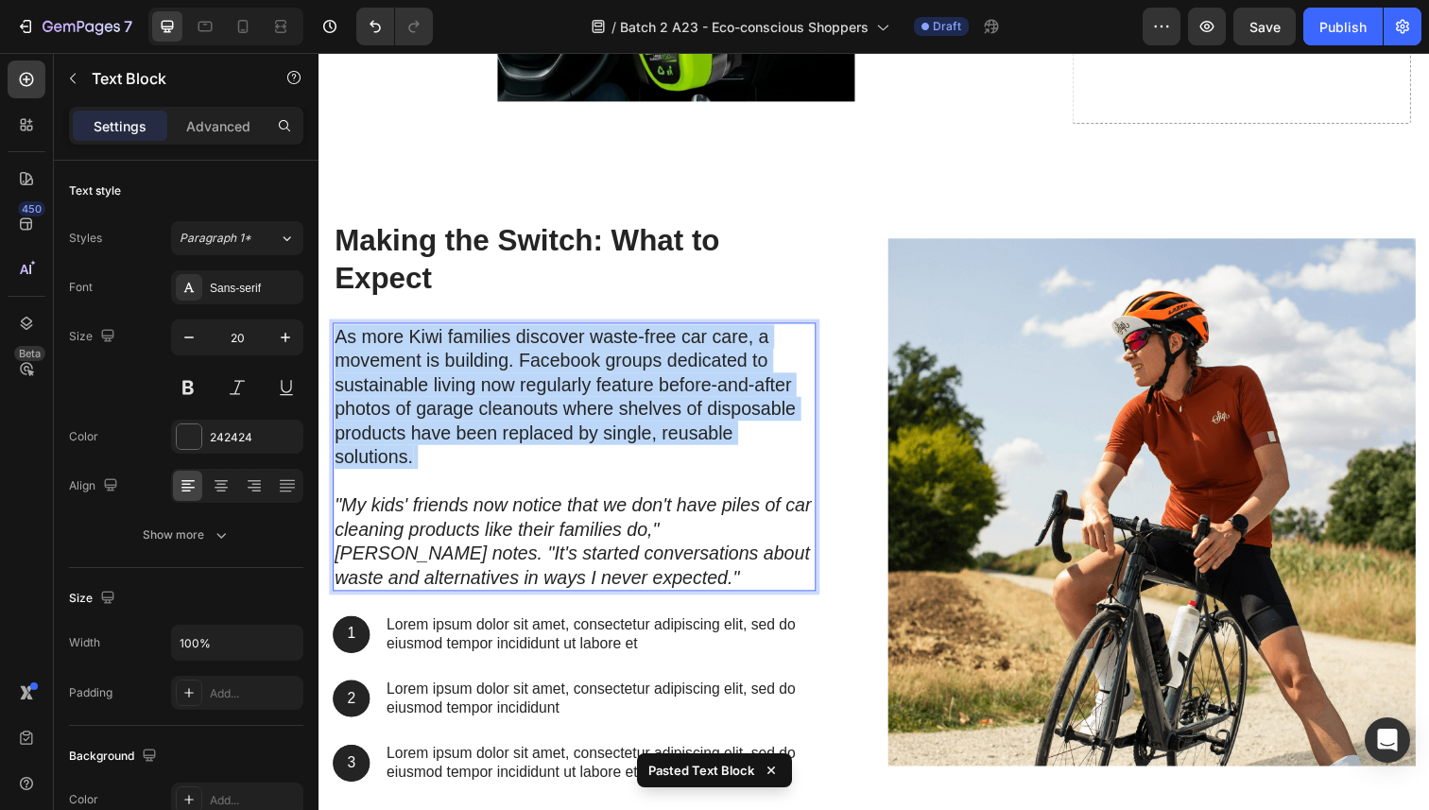
click at [500, 398] on p "As more Kiwi families discover waste-free car care, a movement is building. Fac…" at bounding box center [580, 417] width 490 height 172
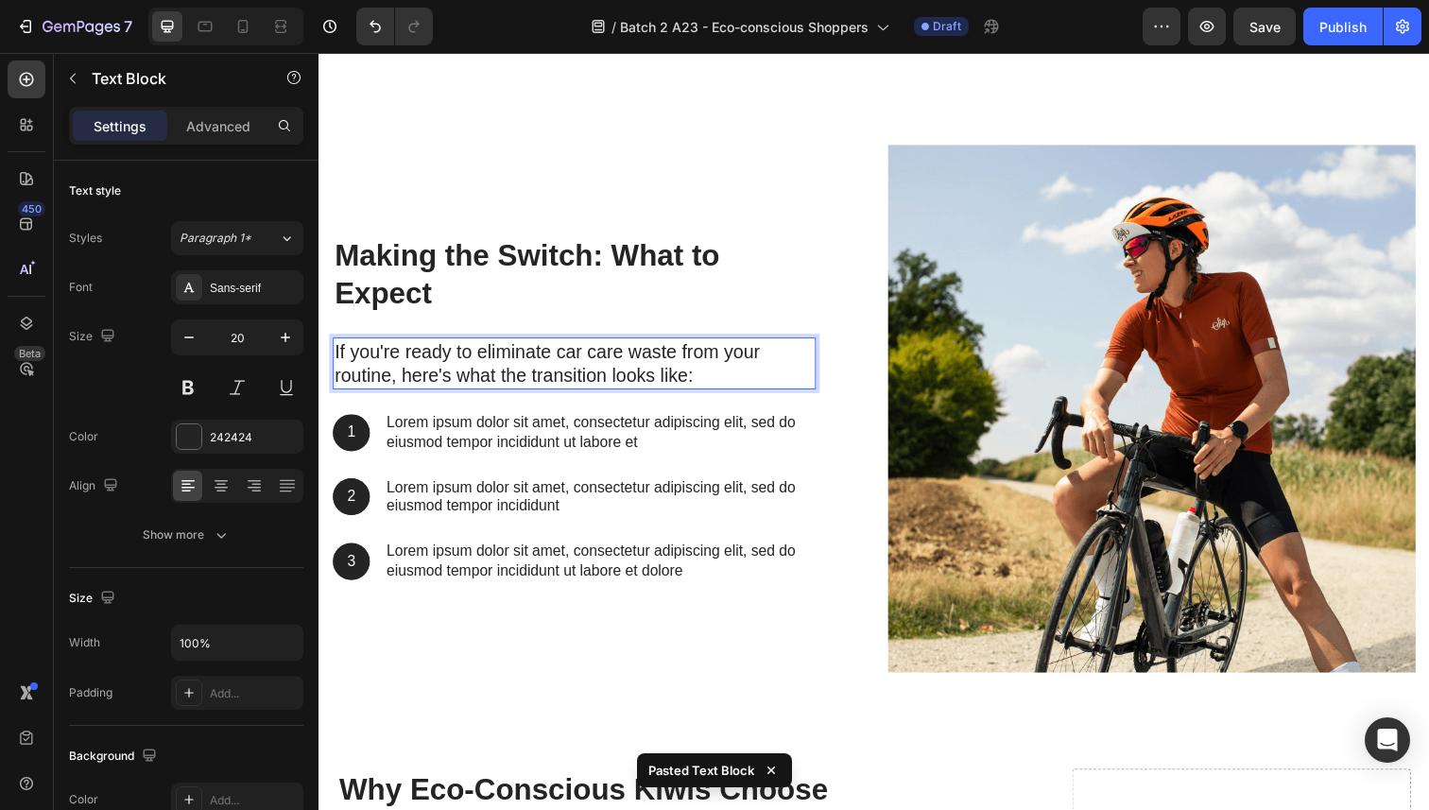
scroll to position [8308, 0]
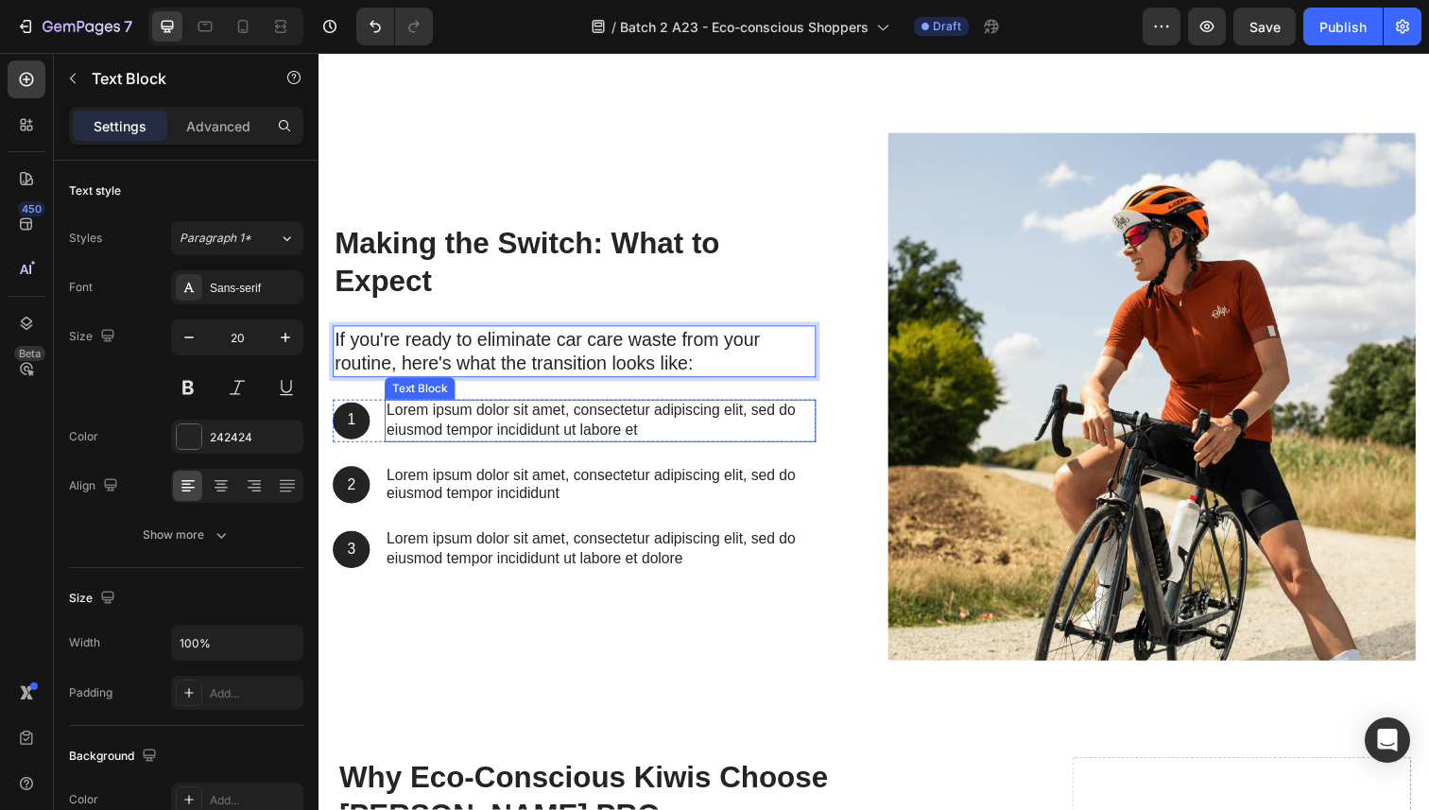
click at [447, 442] on p "Lorem ipsum dolor sit amet, consectetur adipiscing elit, sed do eiusmod tempor …" at bounding box center [606, 429] width 437 height 40
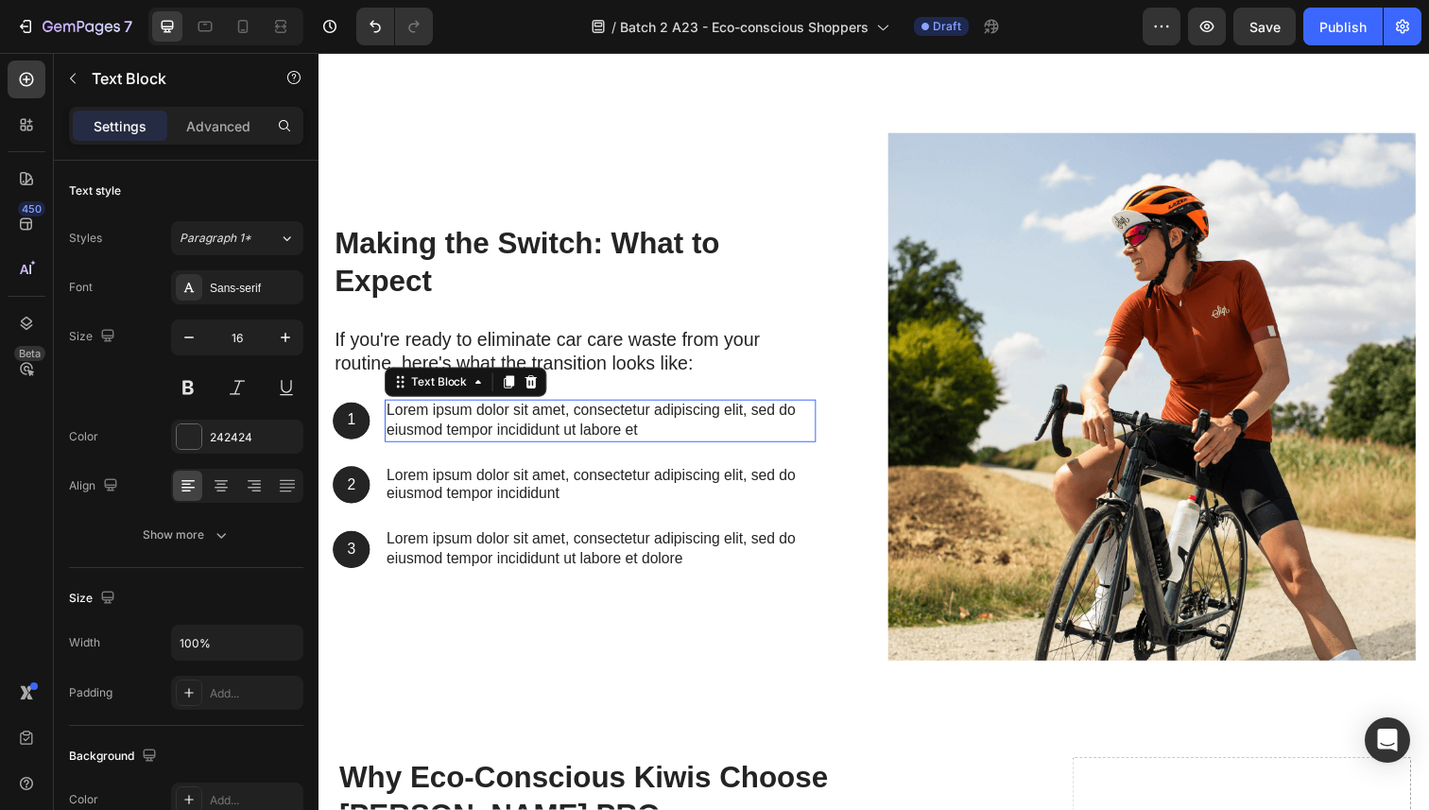
click at [447, 442] on p "Lorem ipsum dolor sit amet, consectetur adipiscing elit, sed do eiusmod tempor …" at bounding box center [606, 429] width 437 height 40
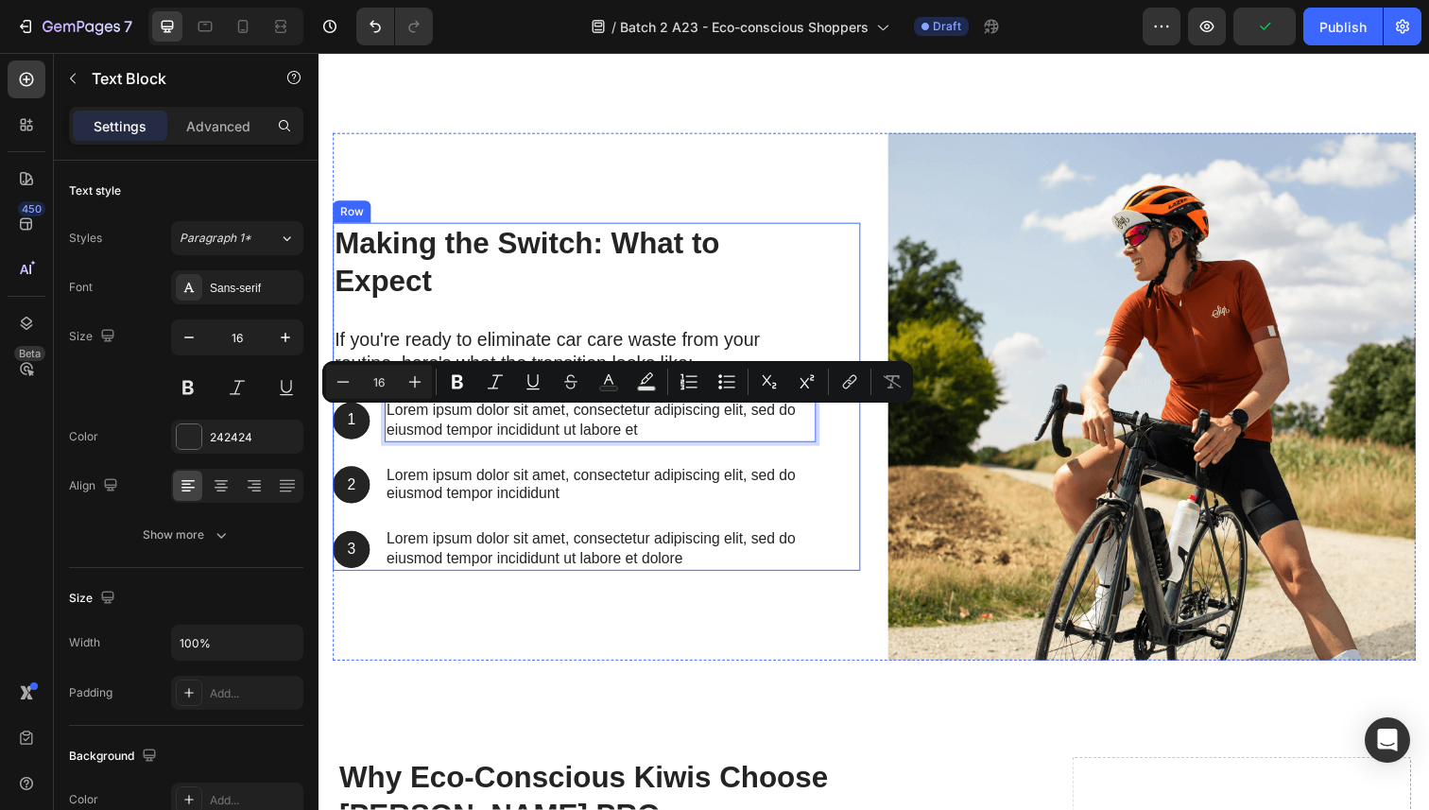
click at [486, 461] on div "Making the Switch: What to Expect Heading If you're ready to eliminate car care…" at bounding box center [579, 404] width 493 height 355
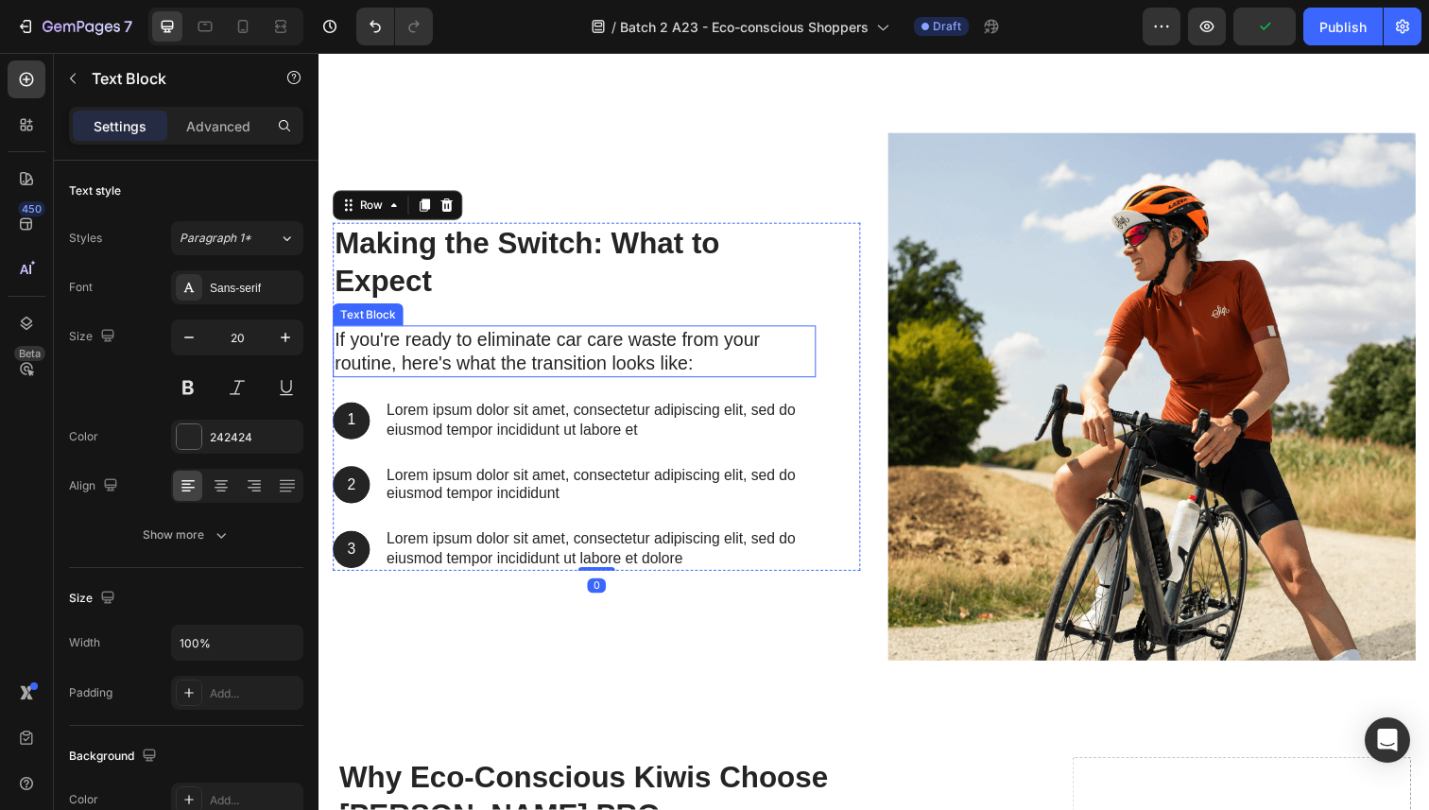
click at [496, 368] on p "If you're ready to eliminate car care waste from your routine, here's what the …" at bounding box center [580, 358] width 490 height 49
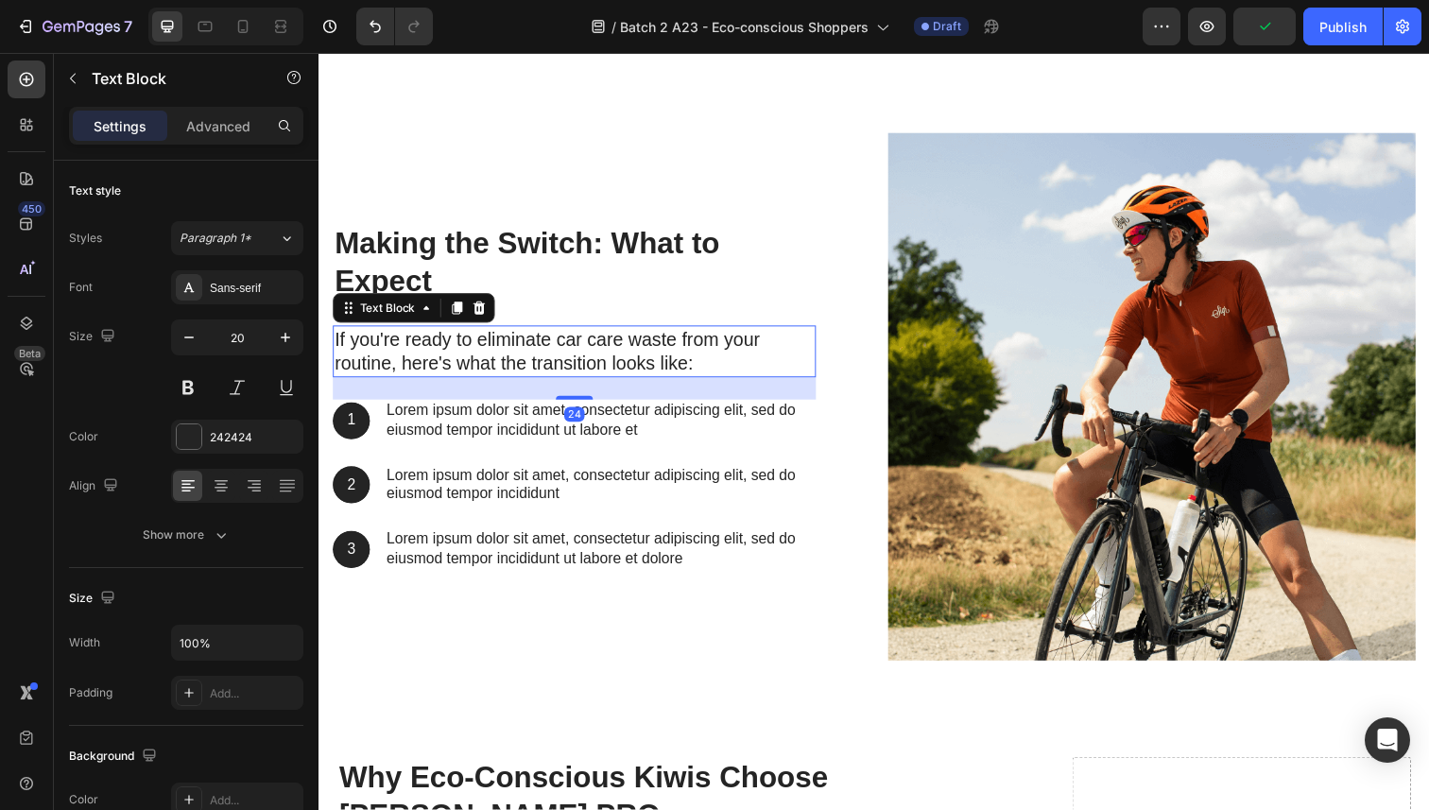
copy p "Lorem ipsum dolor sit amet, consectetur adipiscing elit, sed do eiusmod tempor …"
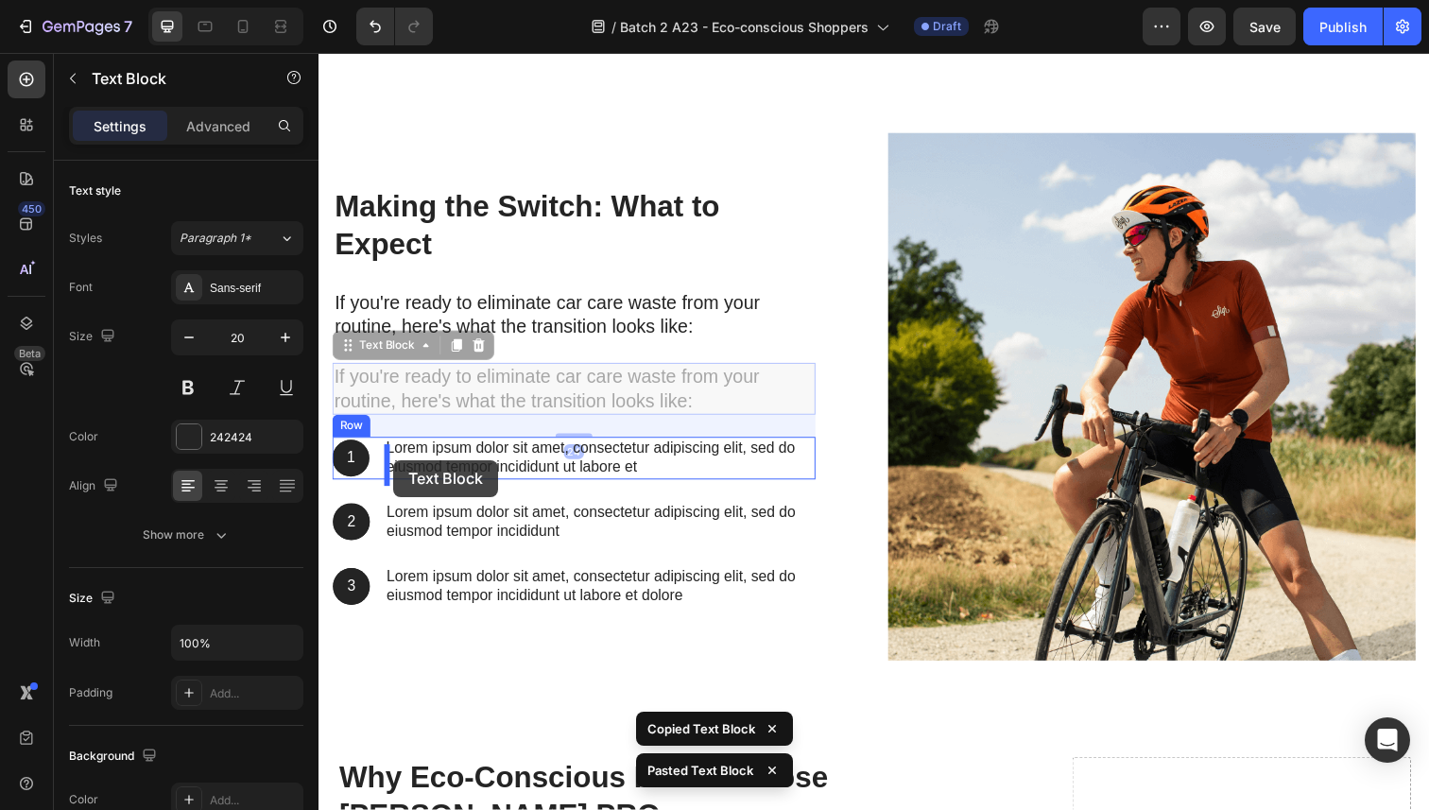
drag, startPoint x: 346, startPoint y: 358, endPoint x: 395, endPoint y: 469, distance: 121.0
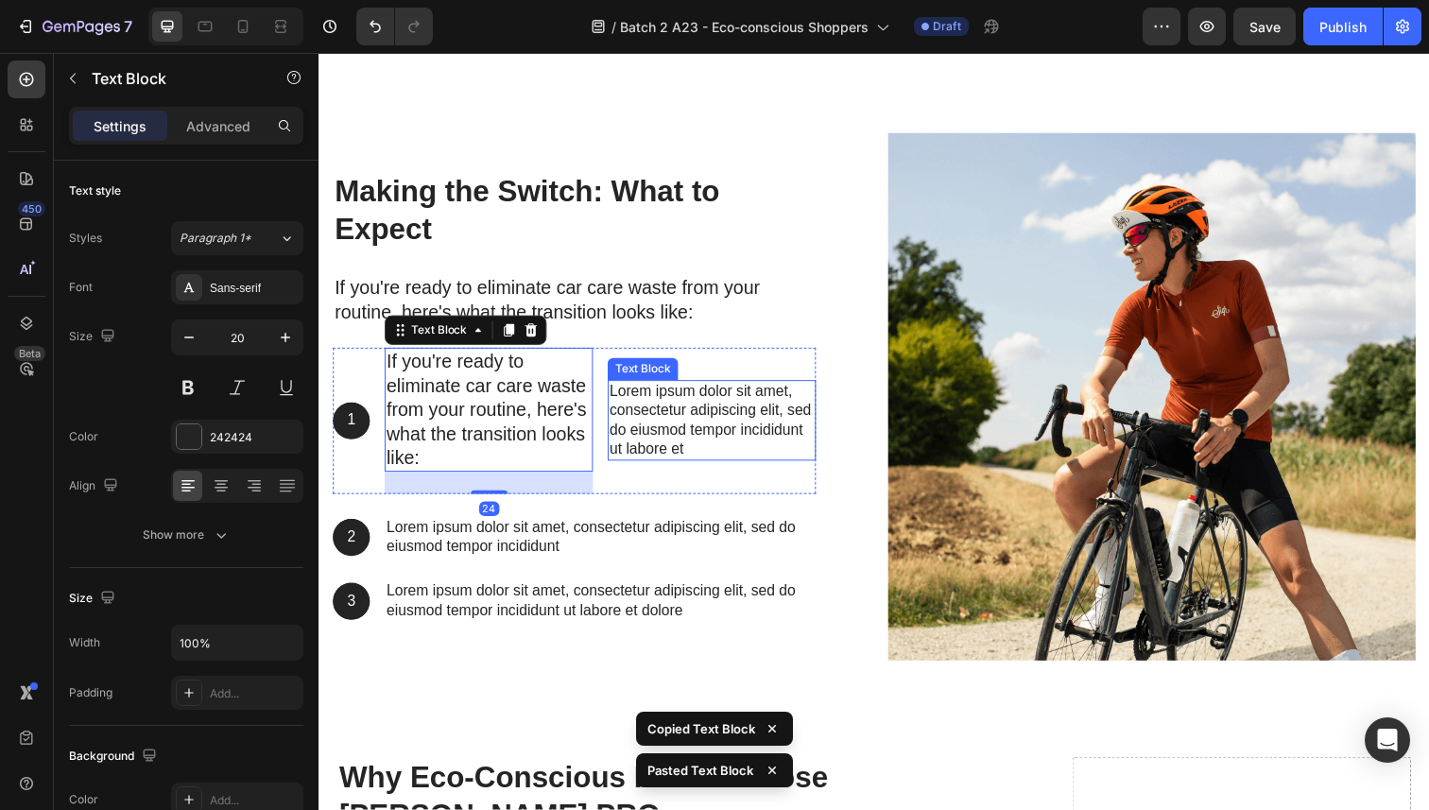
click at [642, 447] on p "Lorem ipsum dolor sit amet, consectetur adipiscing elit, sed do eiusmod tempor …" at bounding box center [719, 428] width 209 height 78
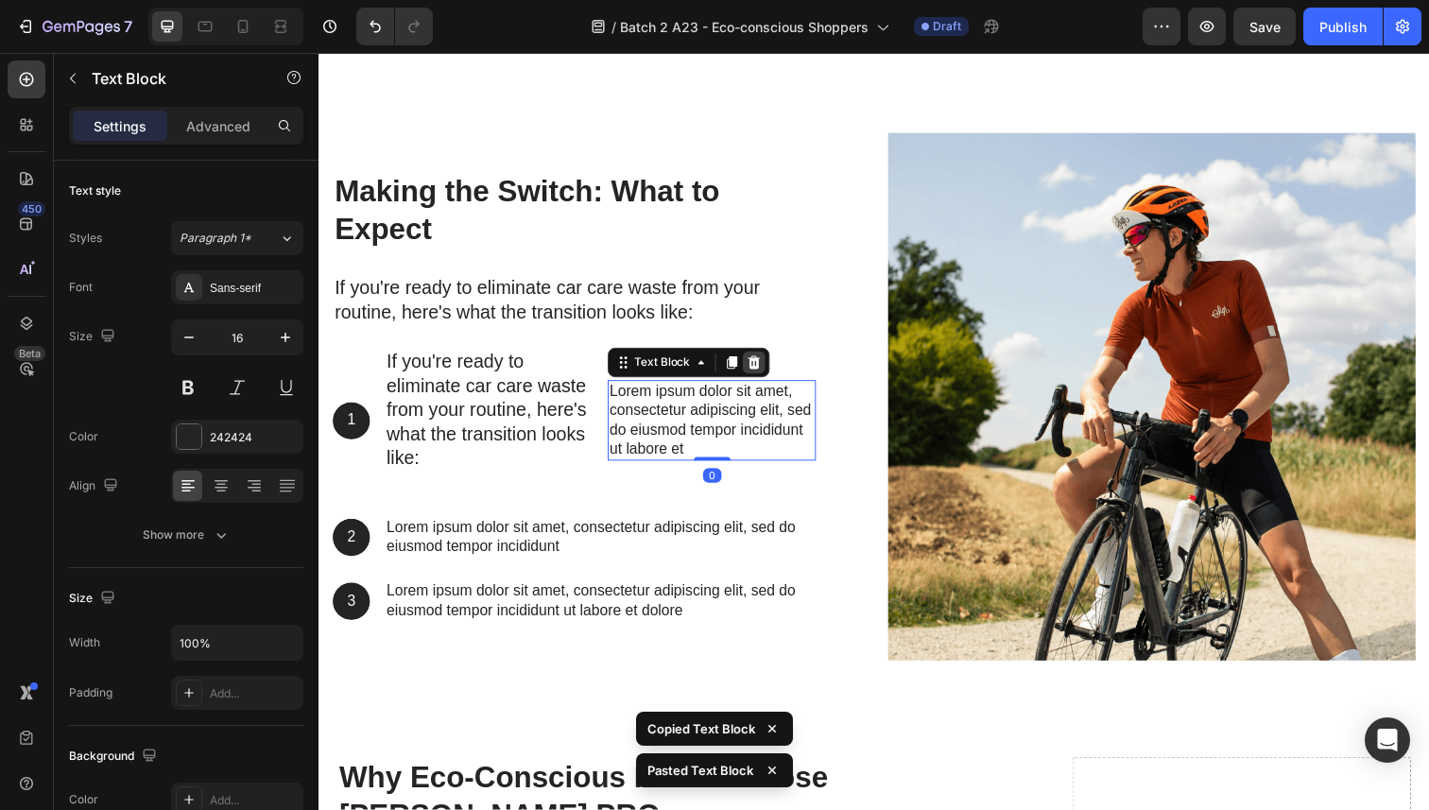
click at [758, 373] on icon at bounding box center [763, 369] width 12 height 13
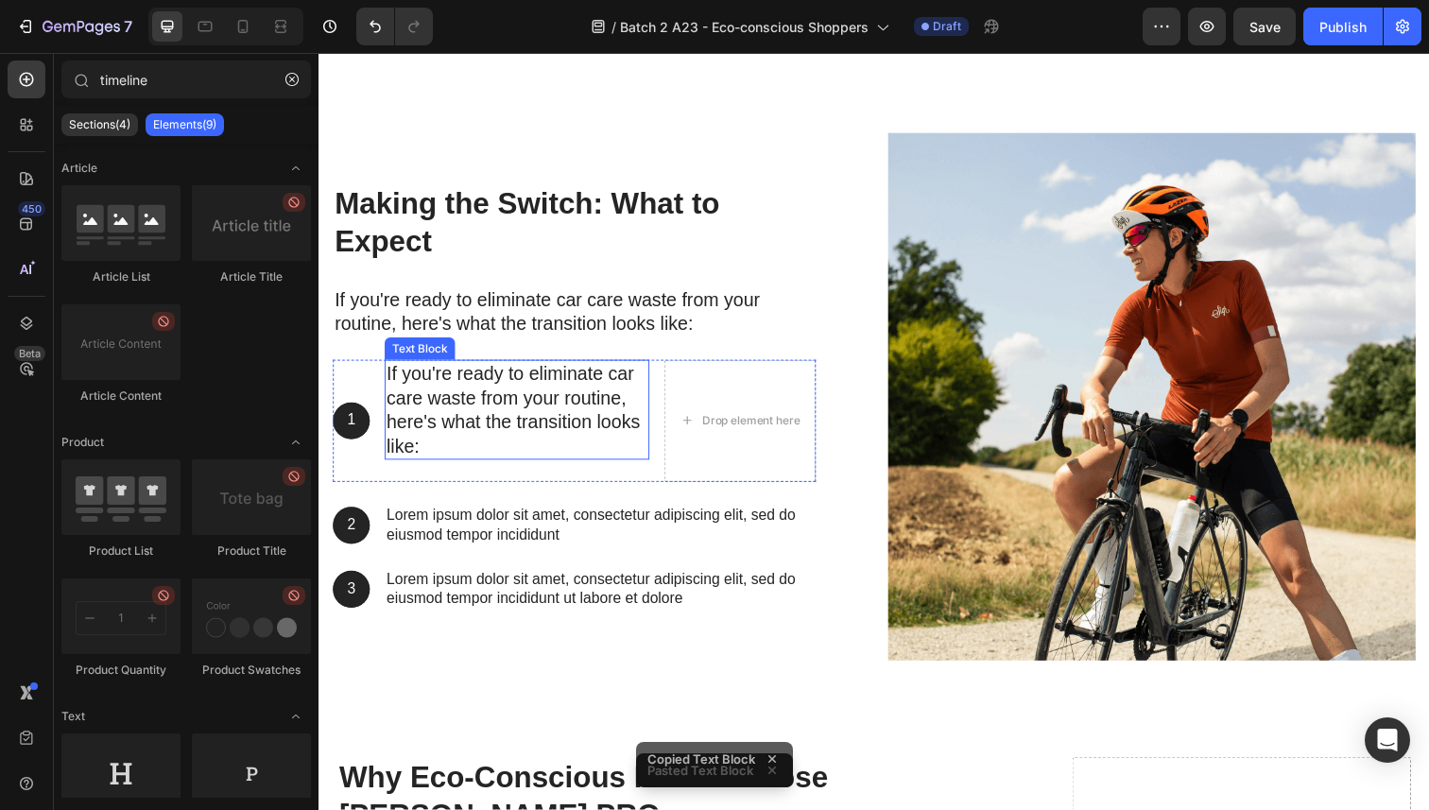
click at [645, 422] on p "If you're ready to eliminate car care waste from your routine, here's what the …" at bounding box center [521, 418] width 267 height 98
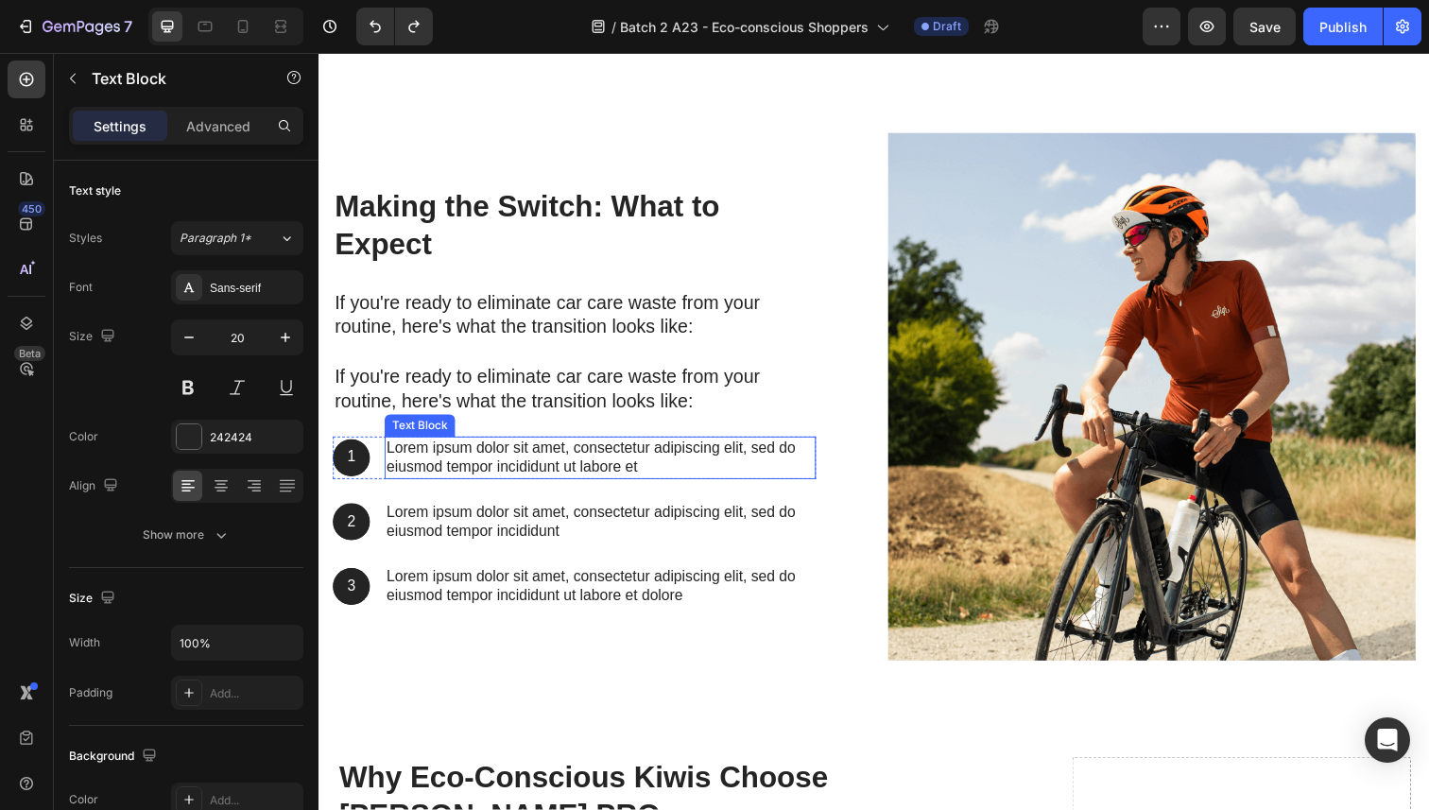
click at [527, 468] on p "Lorem ipsum dolor sit amet, consectetur adipiscing elit, sed do eiusmod tempor …" at bounding box center [606, 467] width 437 height 40
click at [533, 435] on icon at bounding box center [534, 427] width 15 height 15
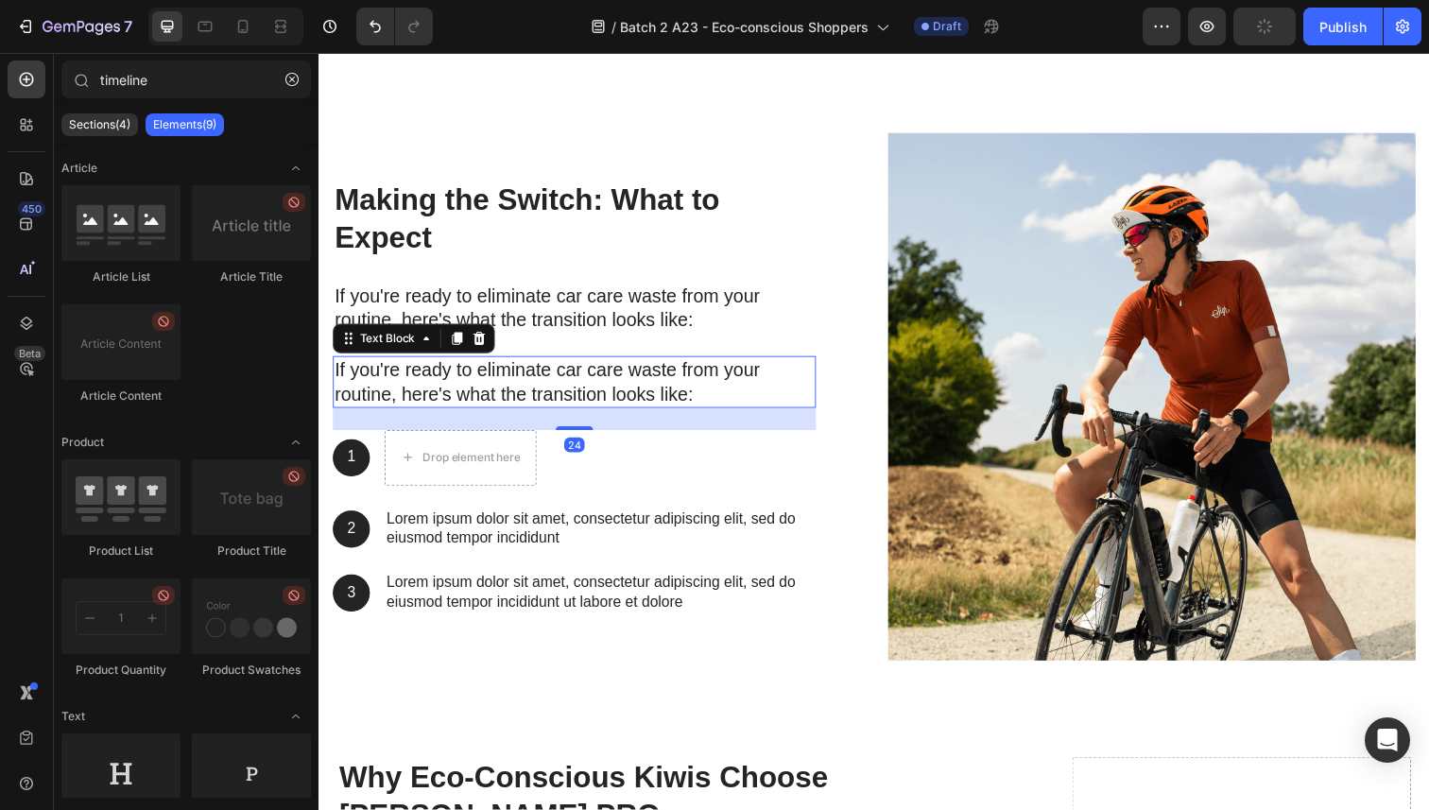
click at [443, 399] on p "If you're ready to eliminate car care waste from your routine, here's what the …" at bounding box center [580, 389] width 490 height 49
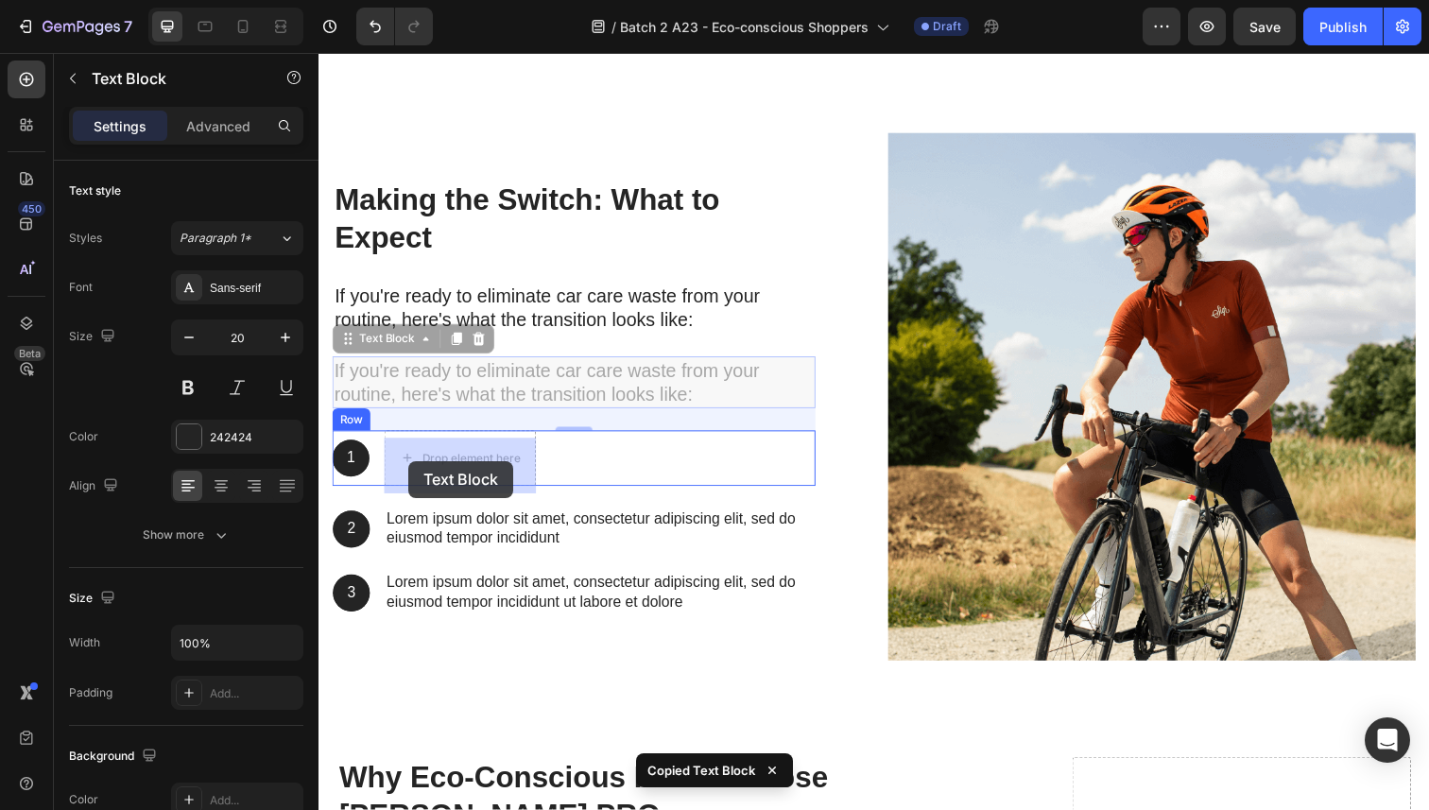
drag, startPoint x: 344, startPoint y: 354, endPoint x: 410, endPoint y: 470, distance: 132.9
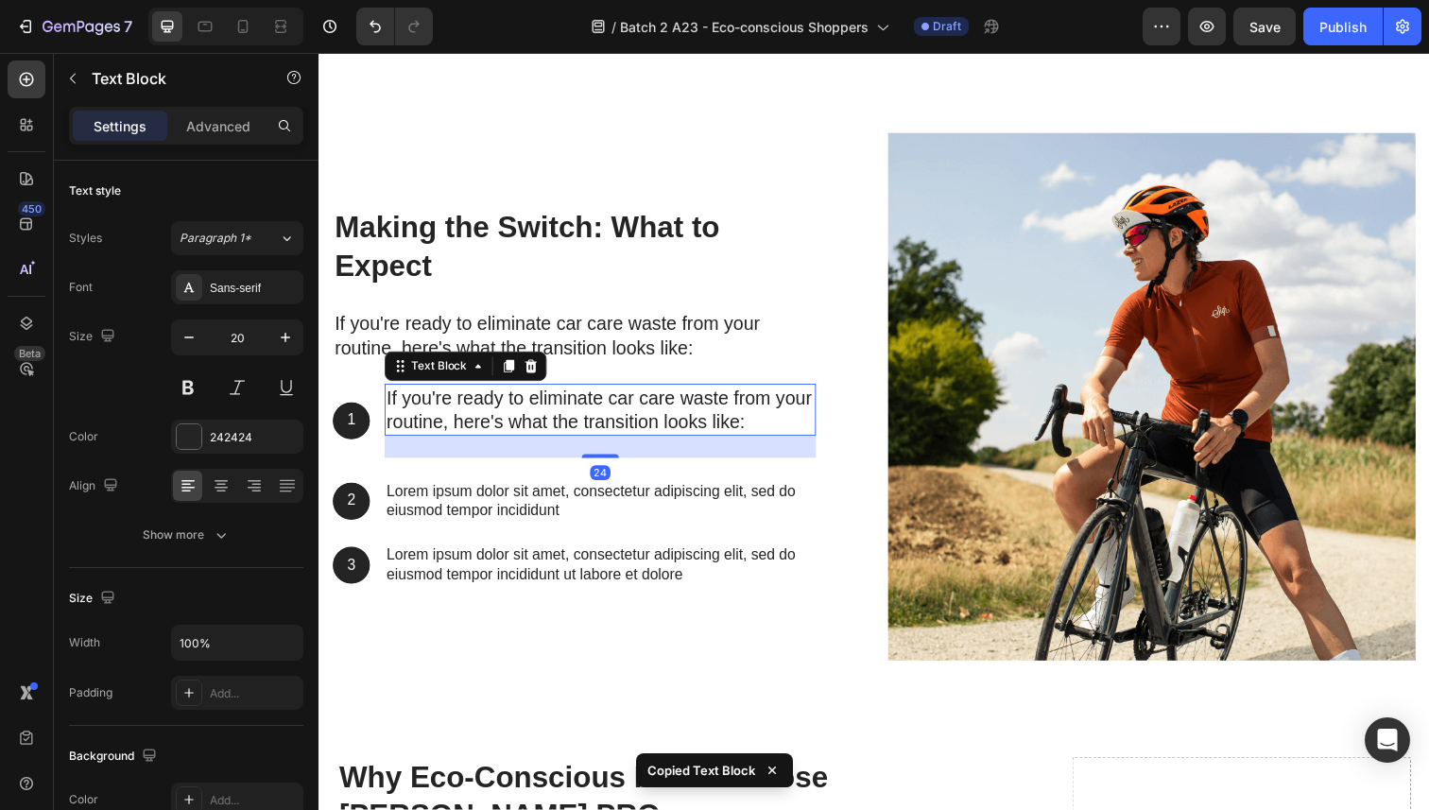
click at [534, 422] on p "If you're ready to eliminate car care waste from your routine, here's what the …" at bounding box center [606, 417] width 437 height 49
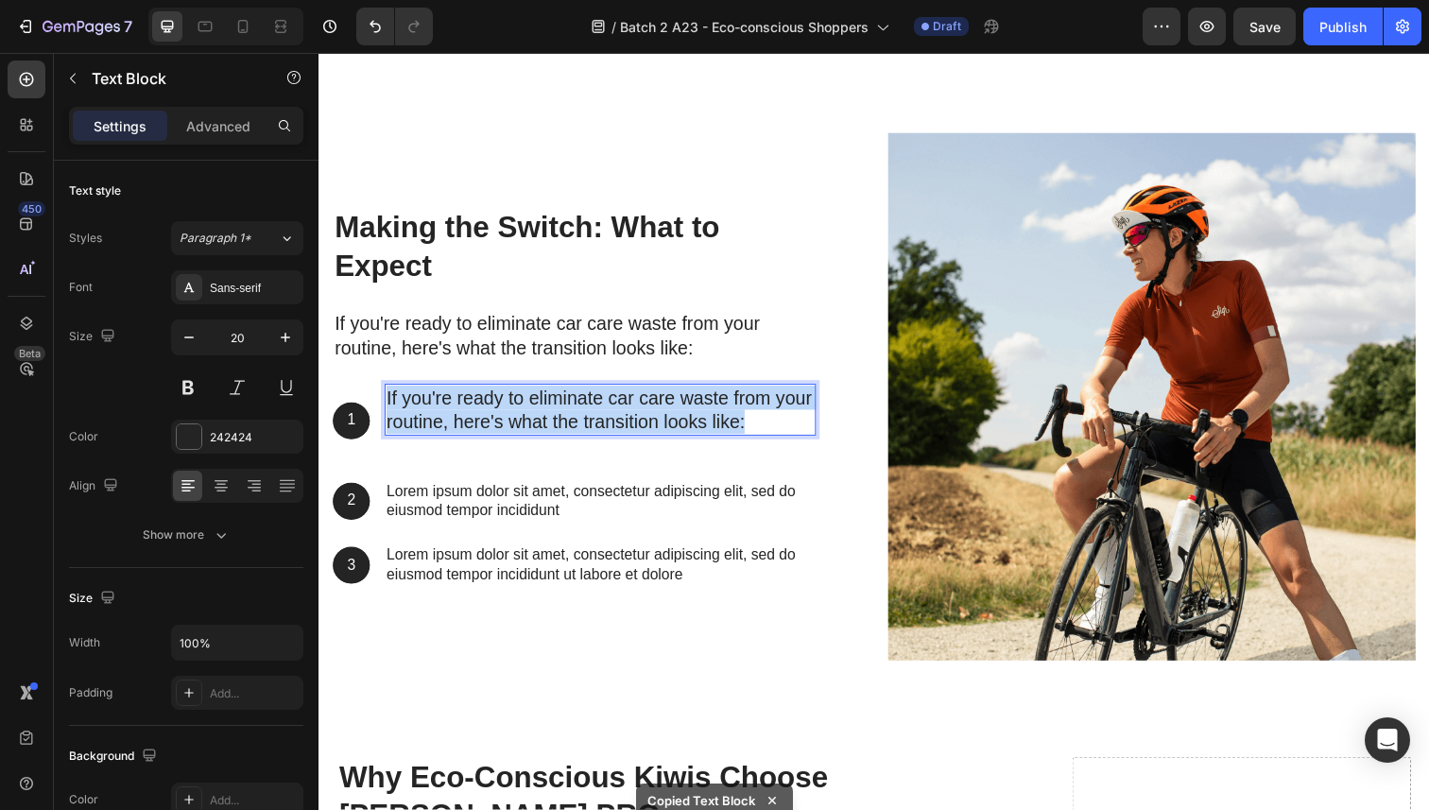
click at [534, 422] on p "If you're ready to eliminate car care waste from your routine, here's what the …" at bounding box center [606, 417] width 437 height 49
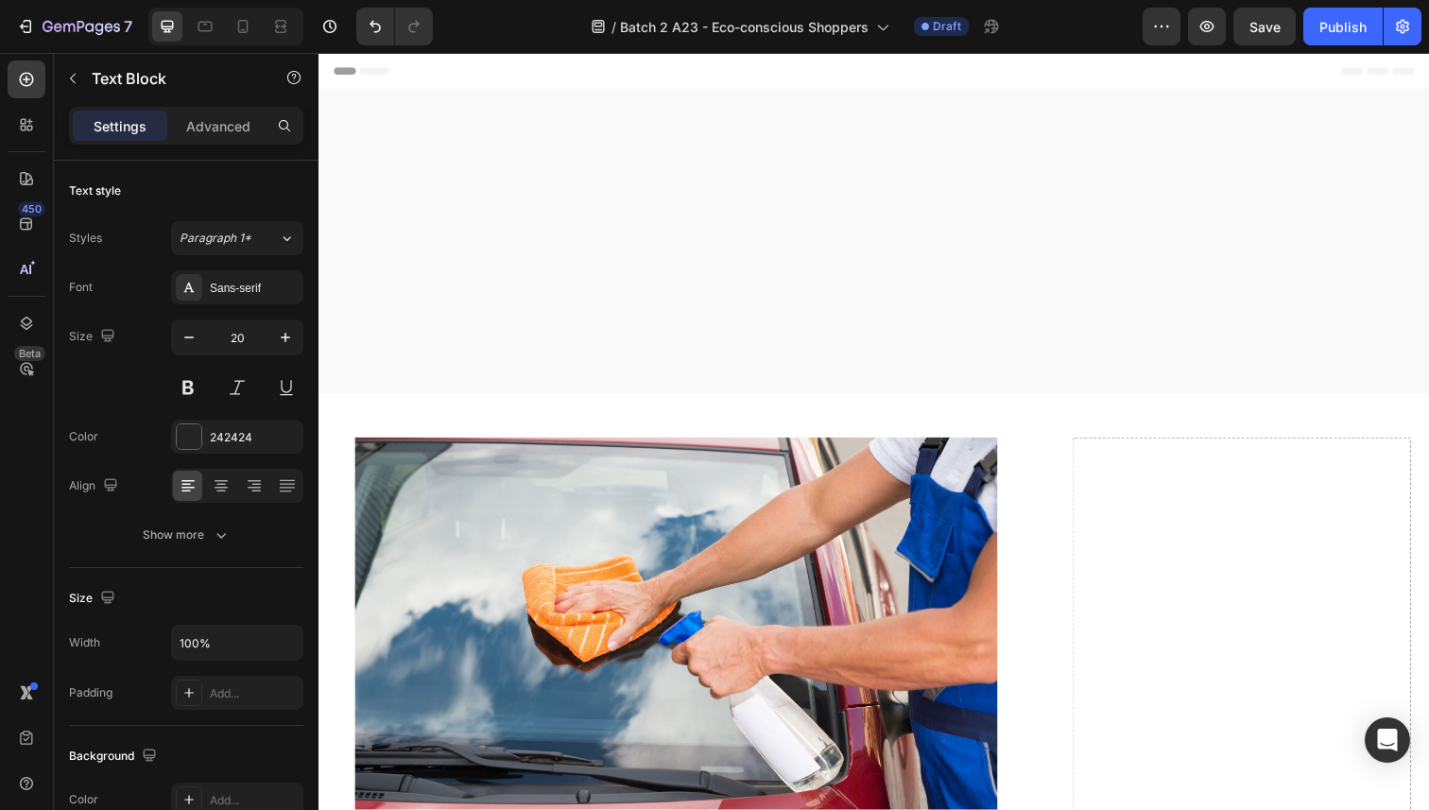
scroll to position [8308, 0]
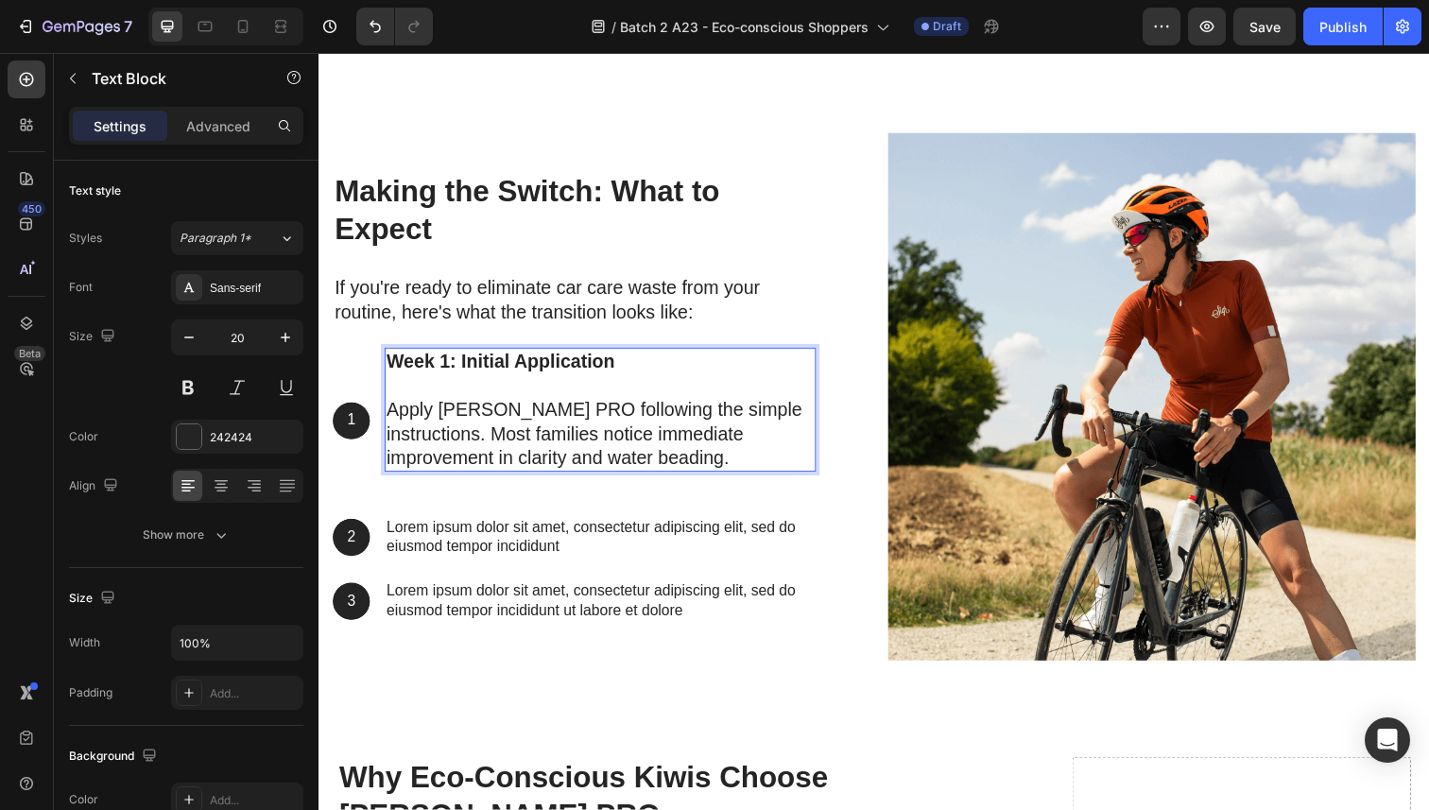
click at [575, 481] on div "Week 1: Initial Application Apply [PERSON_NAME] PRO following the simple instru…" at bounding box center [606, 417] width 440 height 127
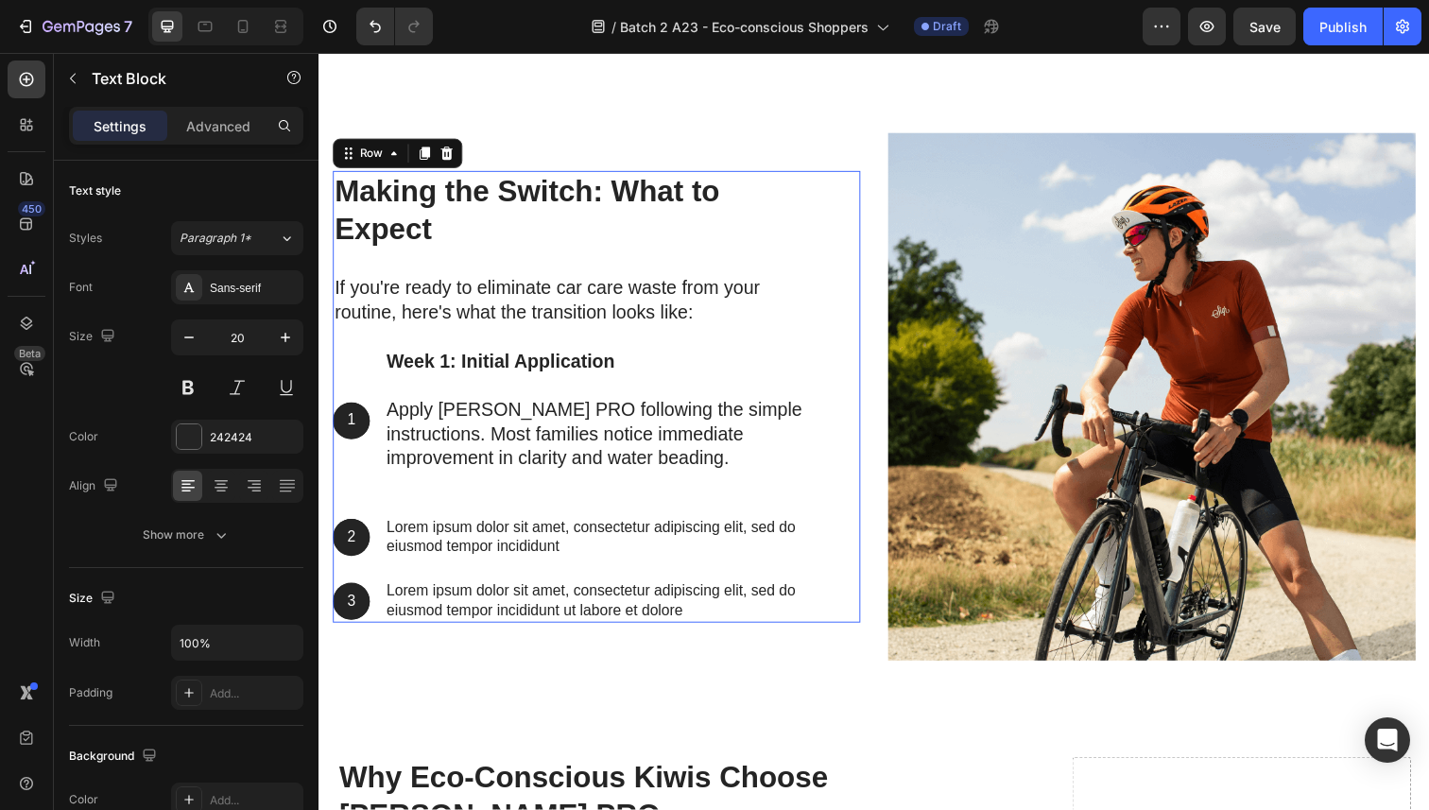
click at [566, 515] on div "Making the Switch: What to Expect Heading If you're ready to eliminate car care…" at bounding box center [579, 404] width 493 height 461
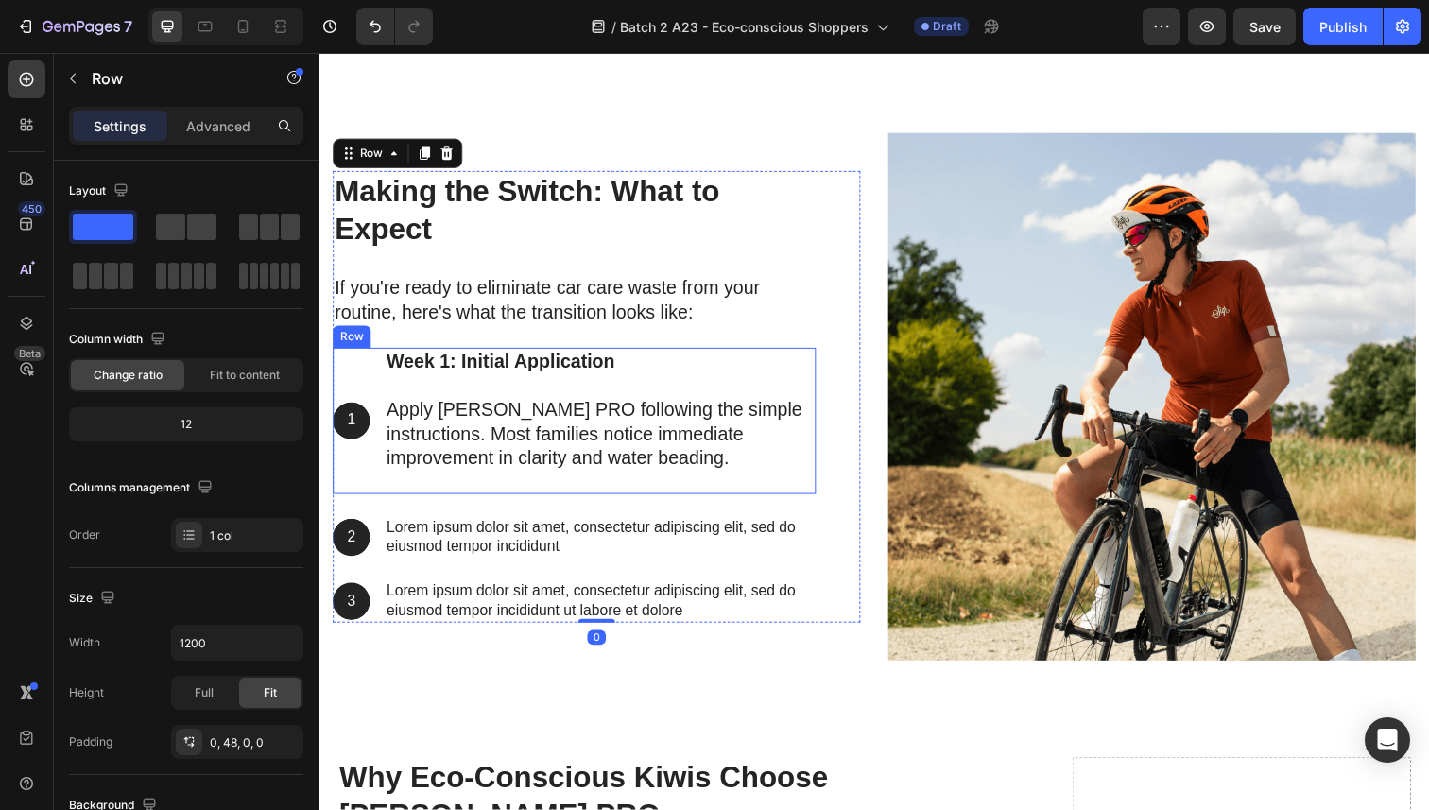
click at [555, 449] on p "Apply [PERSON_NAME] PRO following the simple instructions. Most families notice…" at bounding box center [606, 442] width 437 height 74
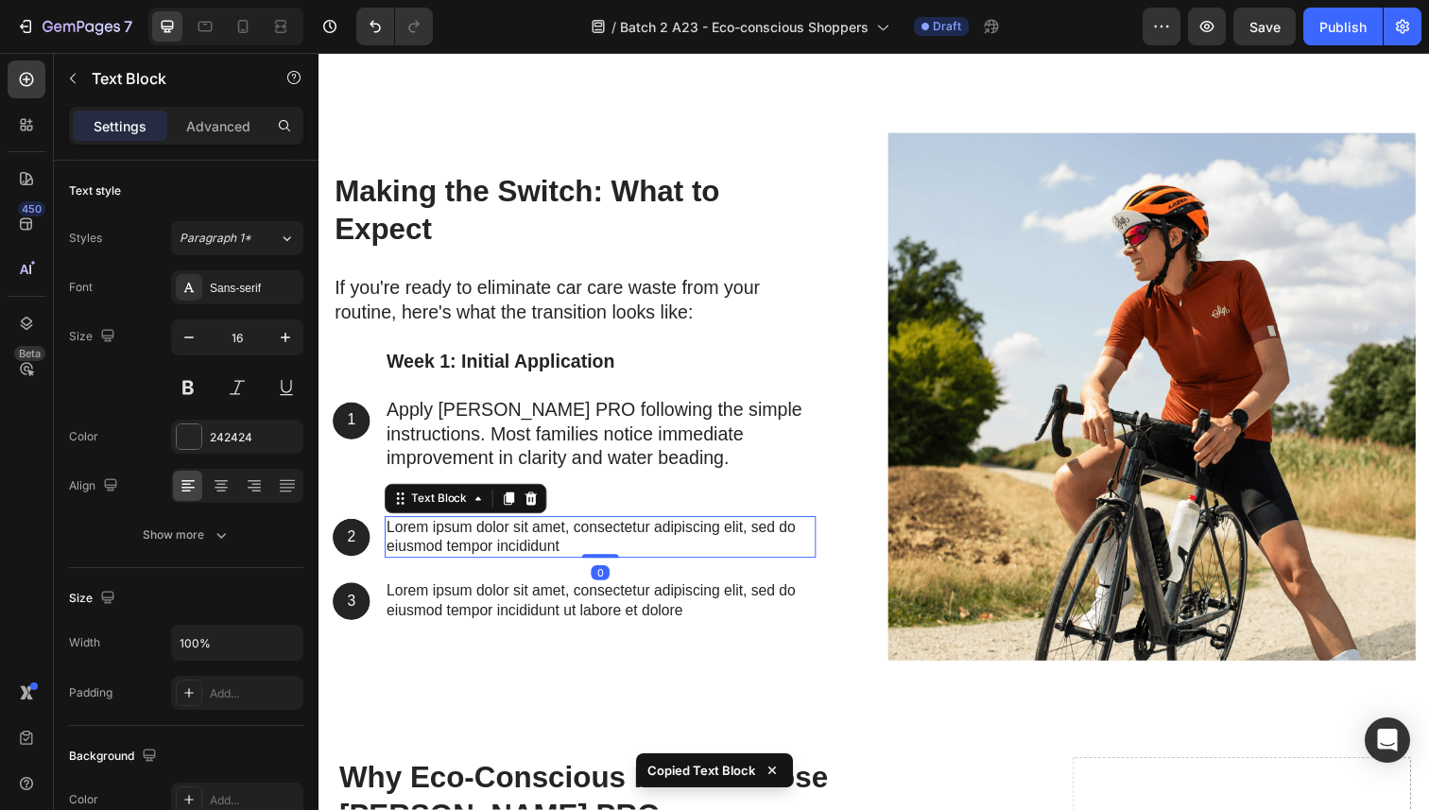
click at [542, 552] on p "Lorem ipsum dolor sit amet, consectetur adipiscing elit, sed do eiusmod tempor …" at bounding box center [606, 548] width 437 height 40
click at [535, 515] on icon at bounding box center [535, 508] width 12 height 13
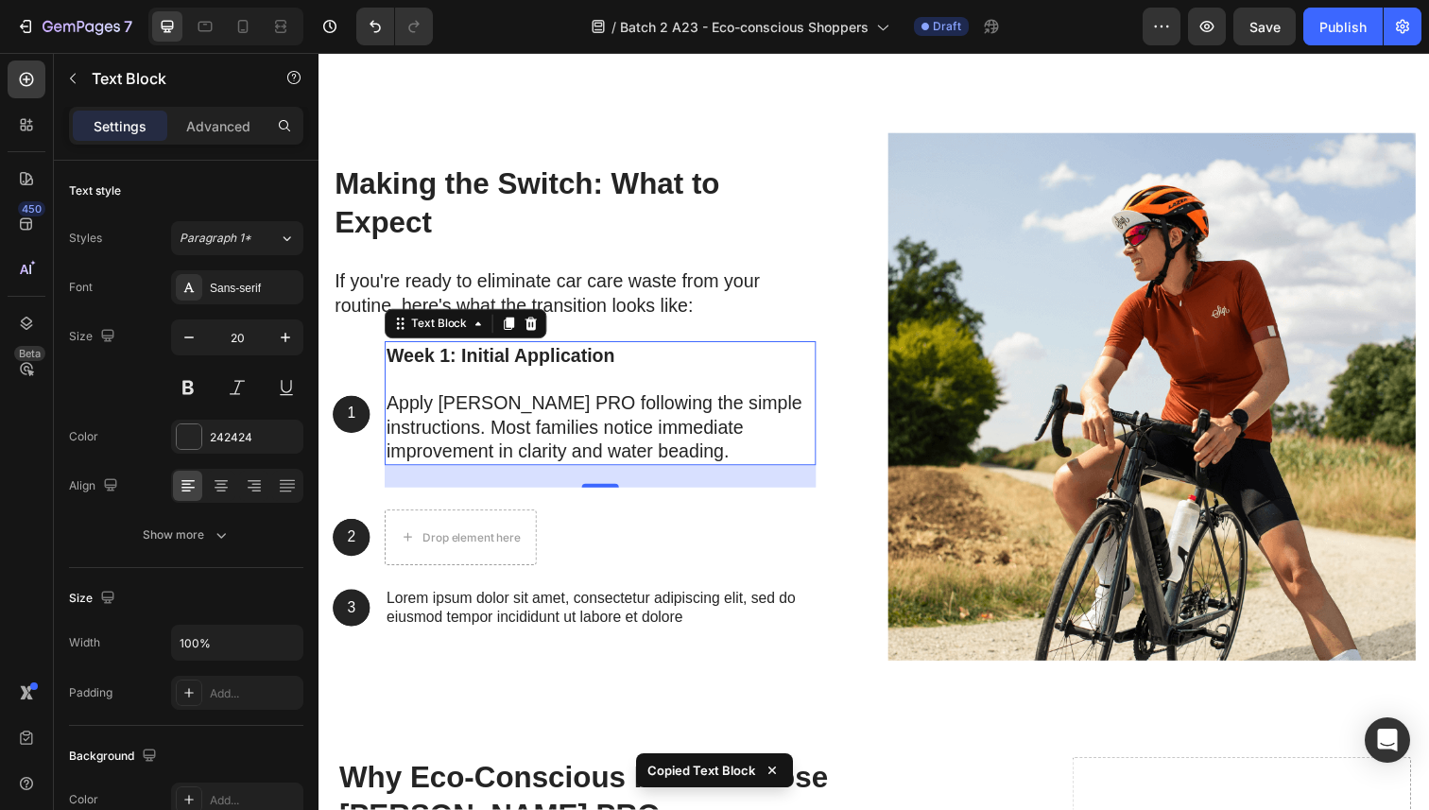
click at [510, 435] on p "Apply [PERSON_NAME] PRO following the simple instructions. Most families notice…" at bounding box center [606, 436] width 437 height 74
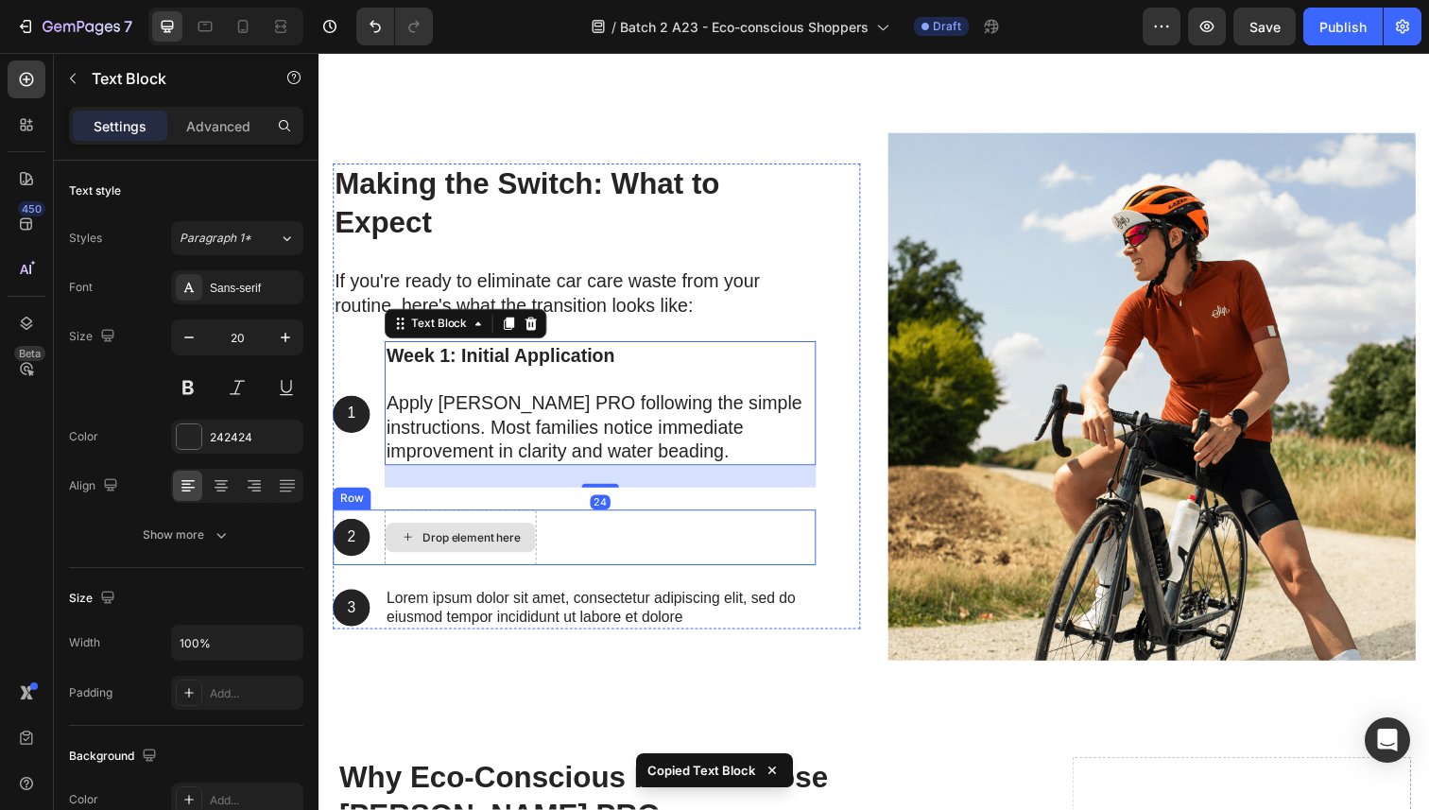
click at [522, 552] on div "Drop element here" at bounding box center [474, 548] width 100 height 15
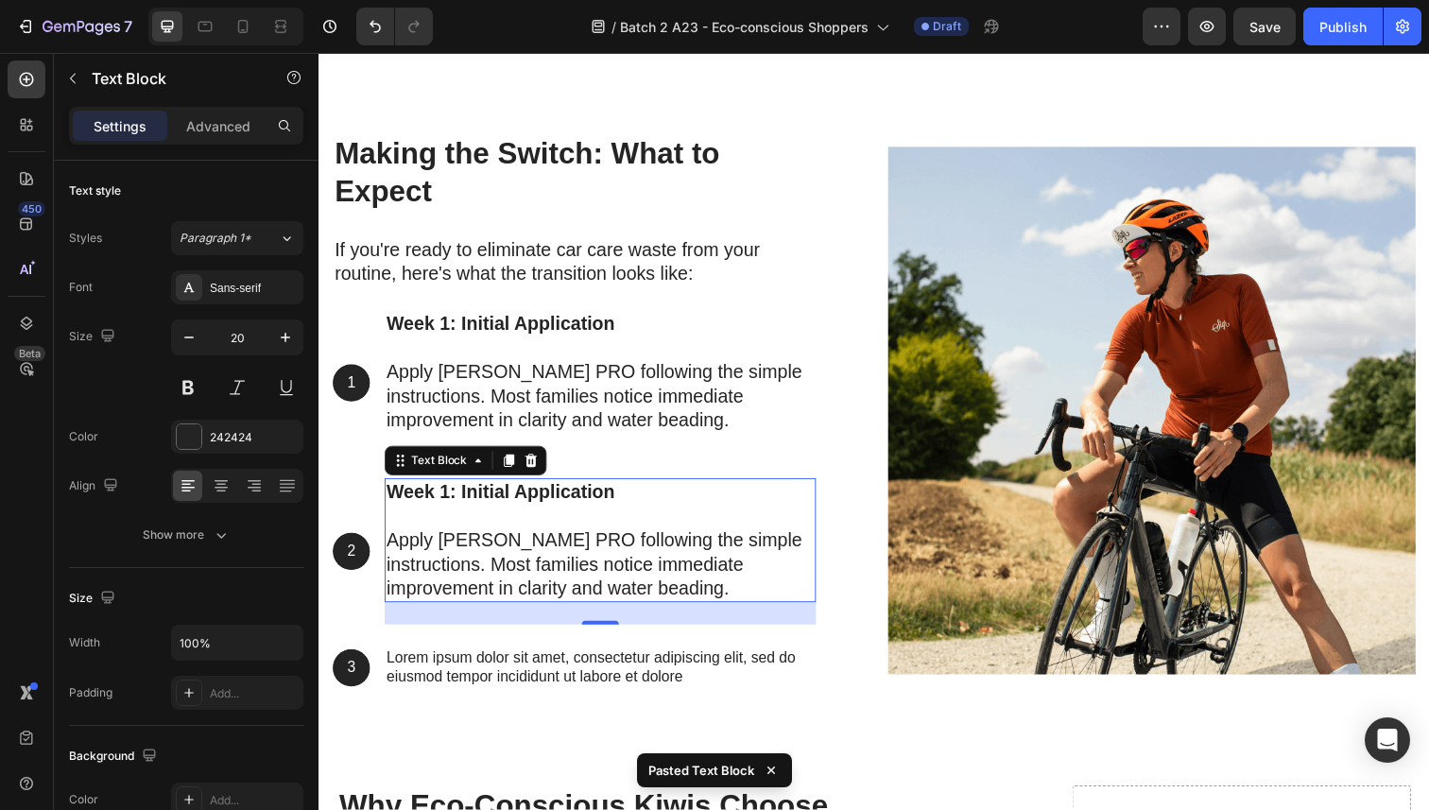
click at [466, 537] on p "Week 1: Initial Application" at bounding box center [606, 514] width 437 height 49
click at [479, 557] on p "Apply [PERSON_NAME] PRO following the simple instructions. Most families notice…" at bounding box center [606, 576] width 437 height 74
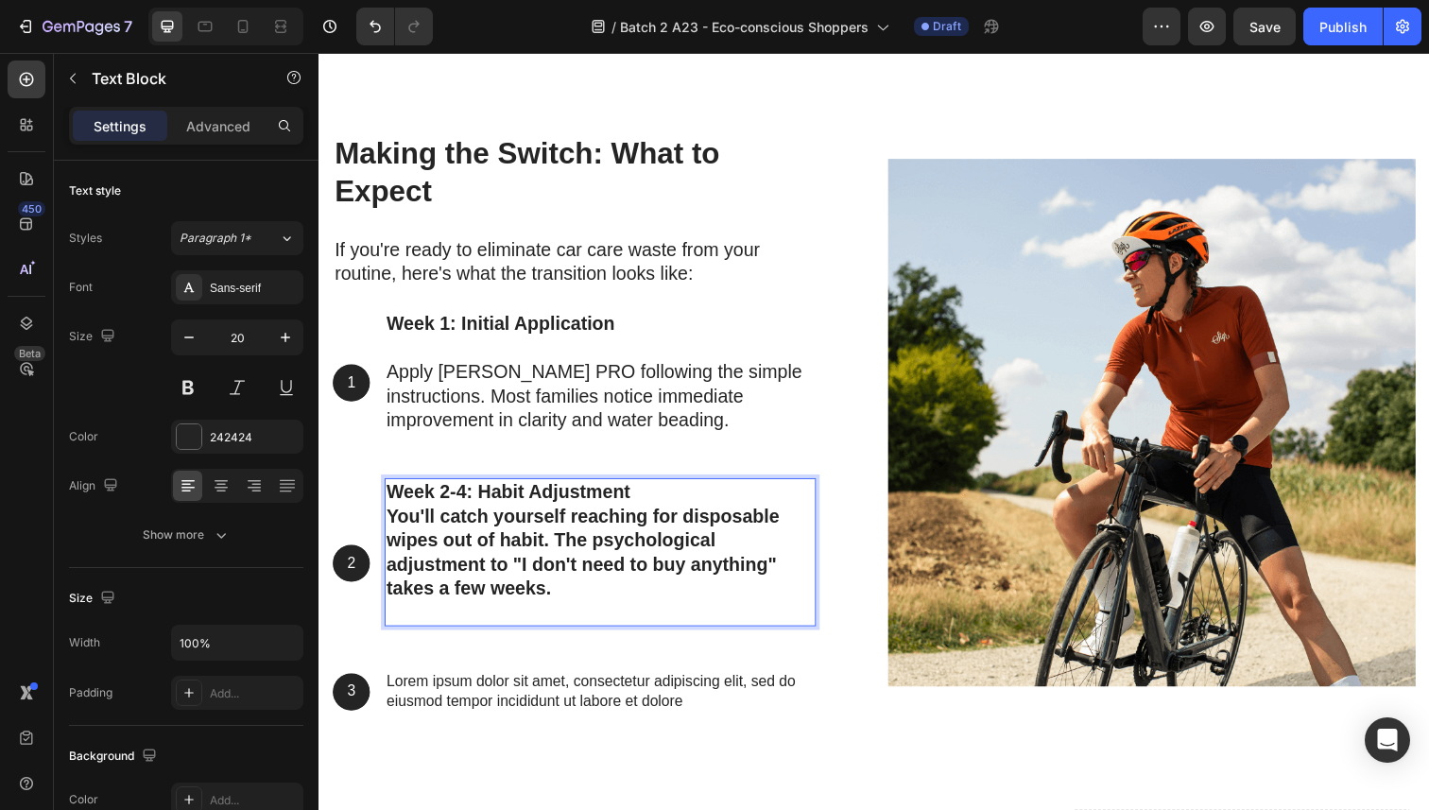
click at [483, 539] on strong "You'll catch yourself reaching for disposable wipes out of habit. The psycholog…" at bounding box center [588, 563] width 401 height 95
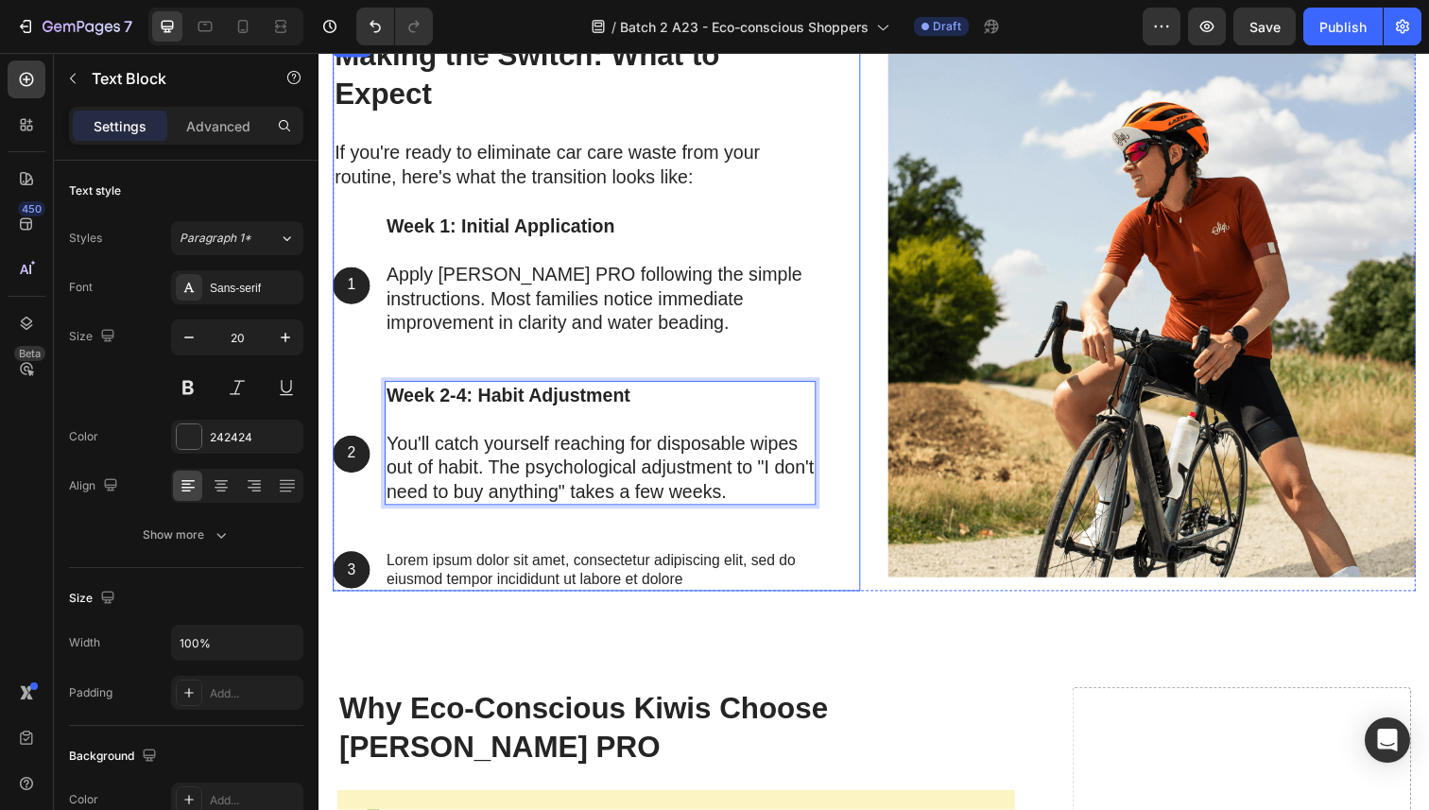
scroll to position [8430, 0]
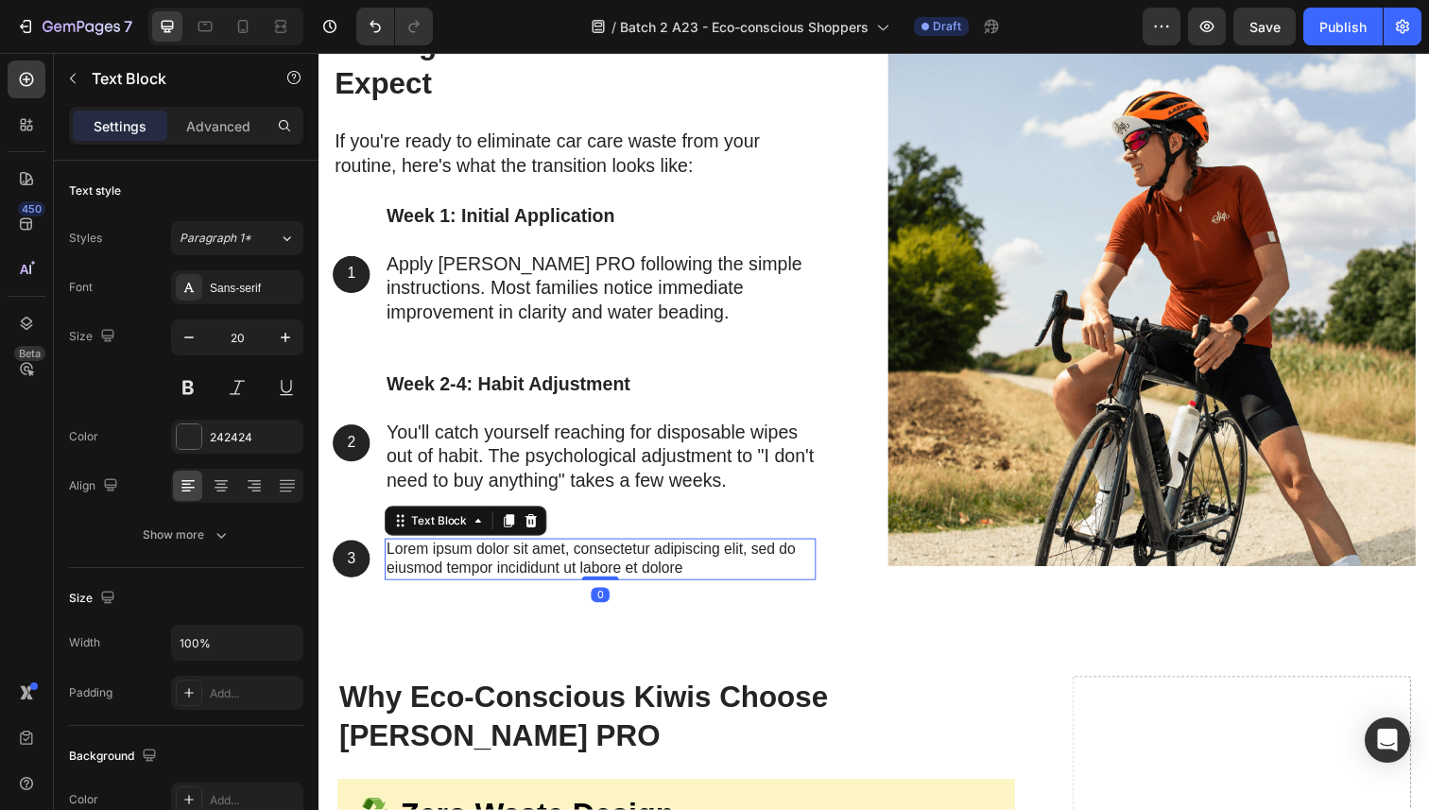
click at [493, 559] on p "Lorem ipsum dolor sit amet, consectetur adipiscing elit, sed do eiusmod tempor …" at bounding box center [606, 571] width 437 height 40
click at [532, 534] on icon at bounding box center [535, 530] width 12 height 13
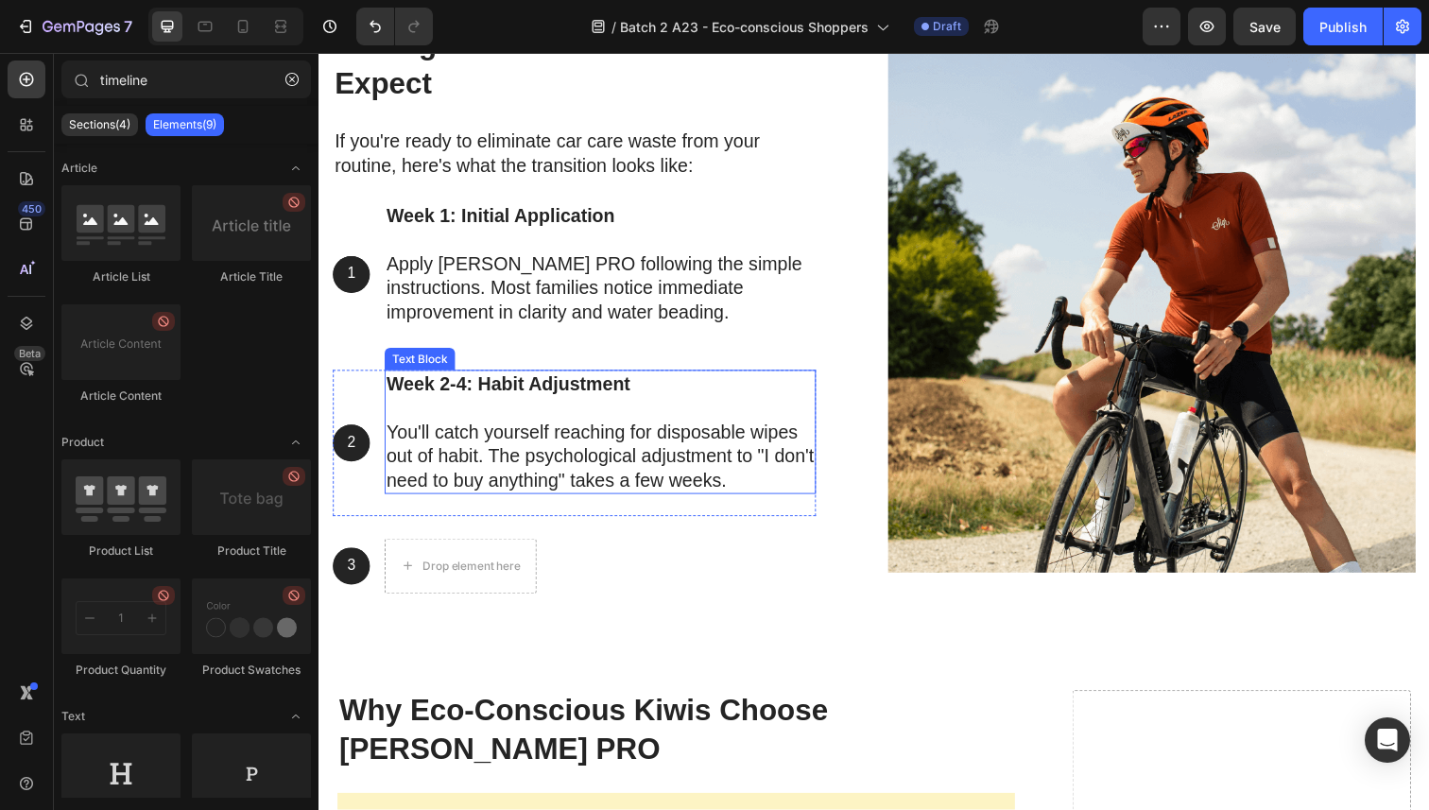
click at [484, 430] on p "You'll catch yourself reaching for disposable wipes out of habit. The psycholog…" at bounding box center [606, 465] width 437 height 74
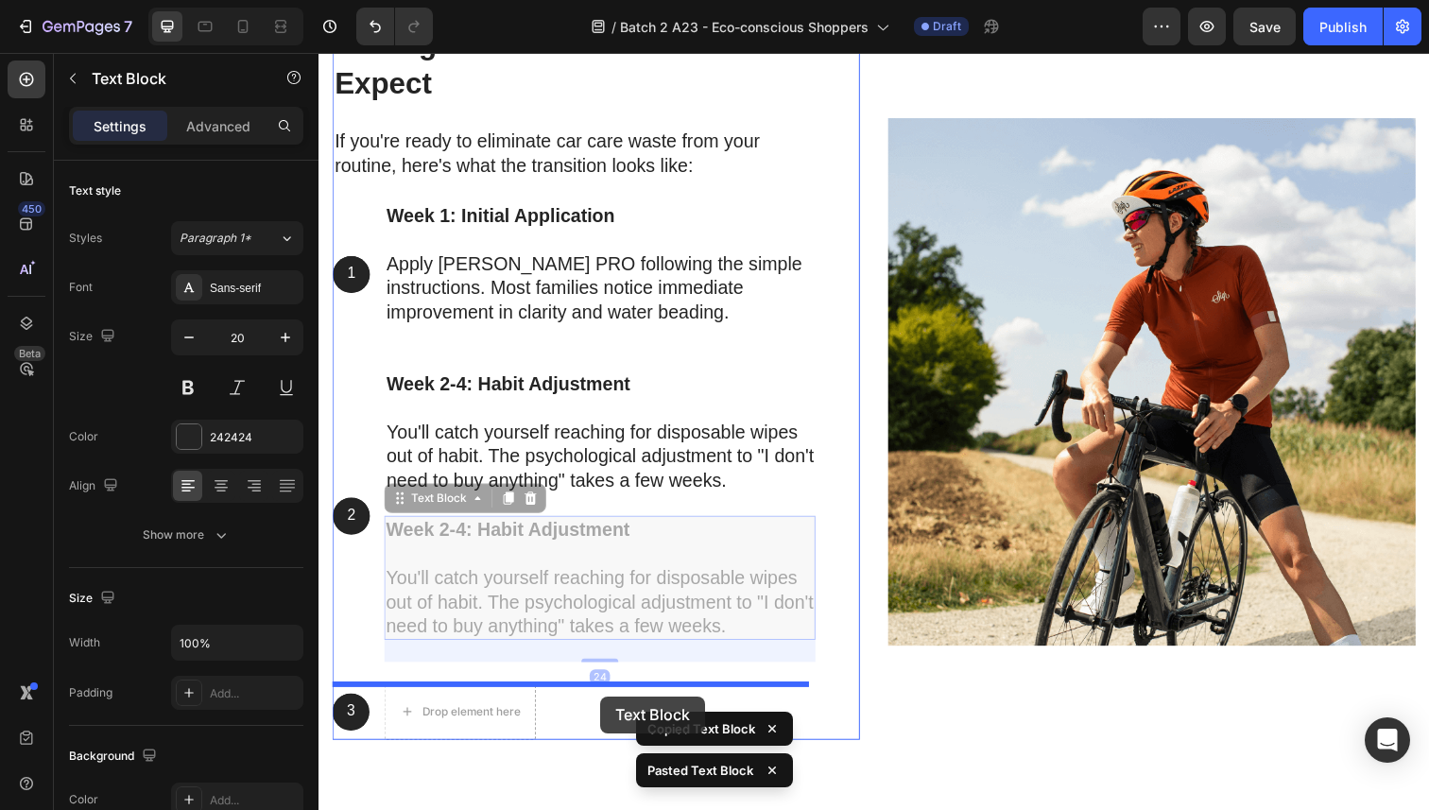
drag, startPoint x: 403, startPoint y: 520, endPoint x: 607, endPoint y: 709, distance: 278.2
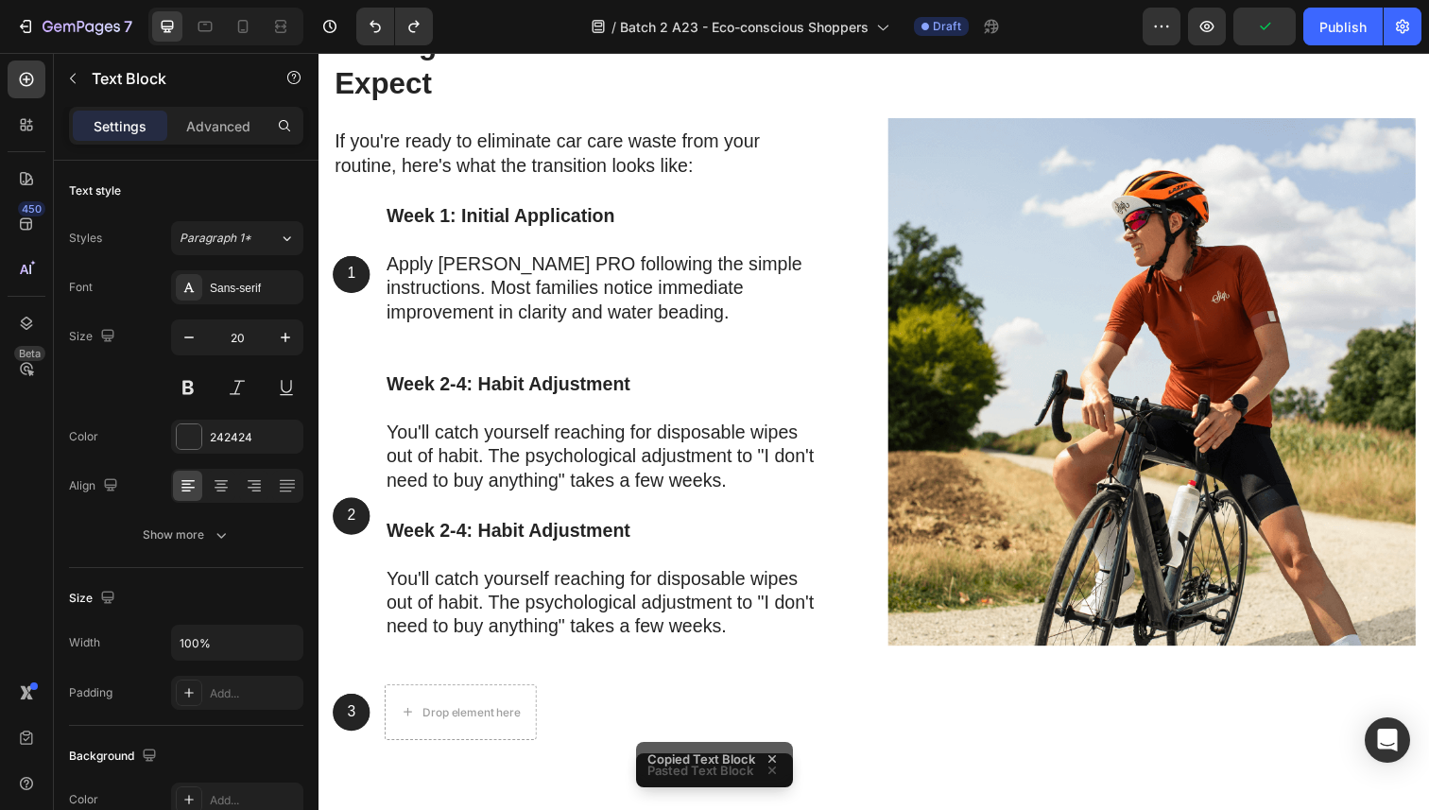
click at [425, 550] on strong "Week 2-4: Habit Adjustment" at bounding box center [512, 540] width 249 height 21
click at [466, 584] on p "You'll catch yourself reaching for disposable wipes out of habit. The psycholog…" at bounding box center [606, 614] width 437 height 74
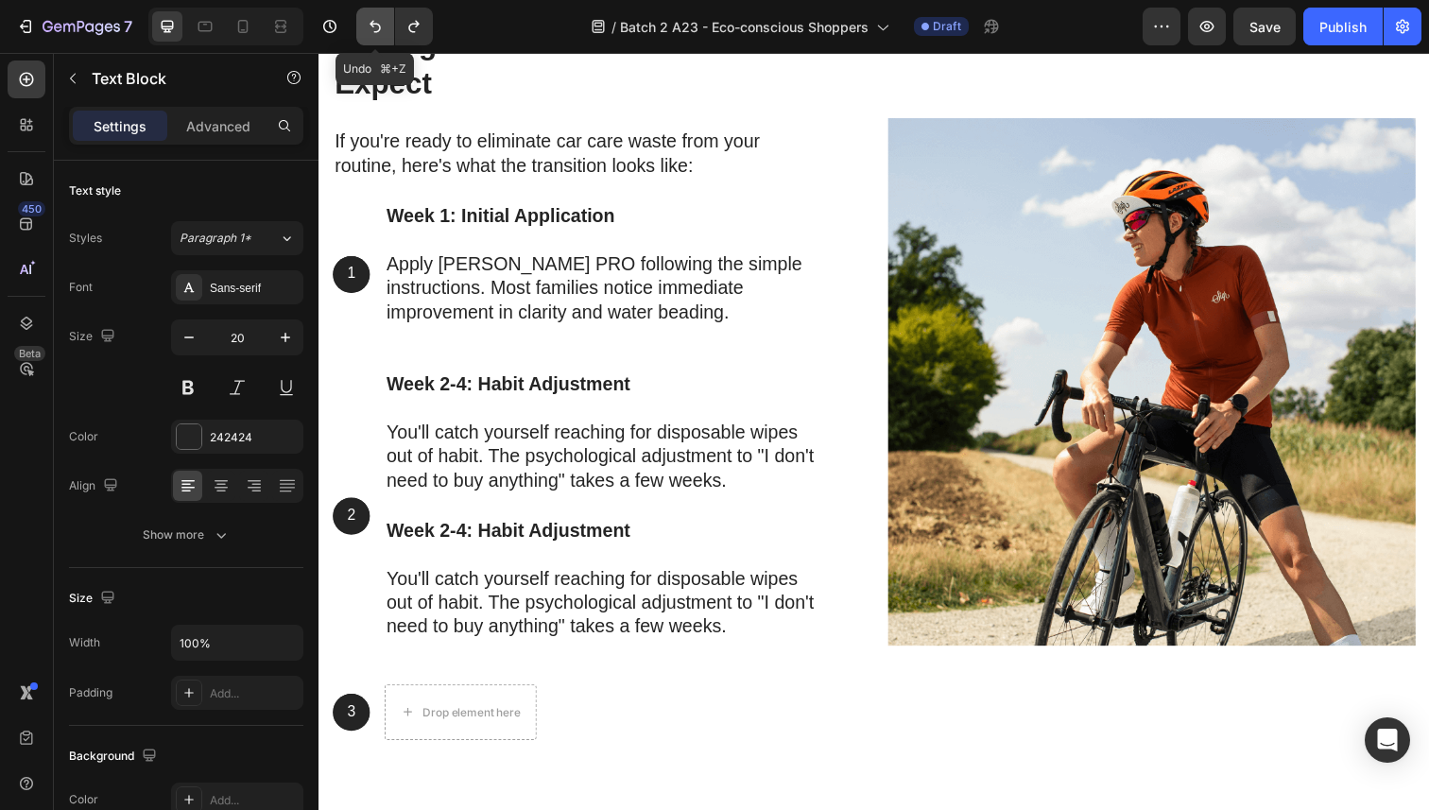
click at [367, 28] on icon "Undo/Redo" at bounding box center [375, 26] width 19 height 19
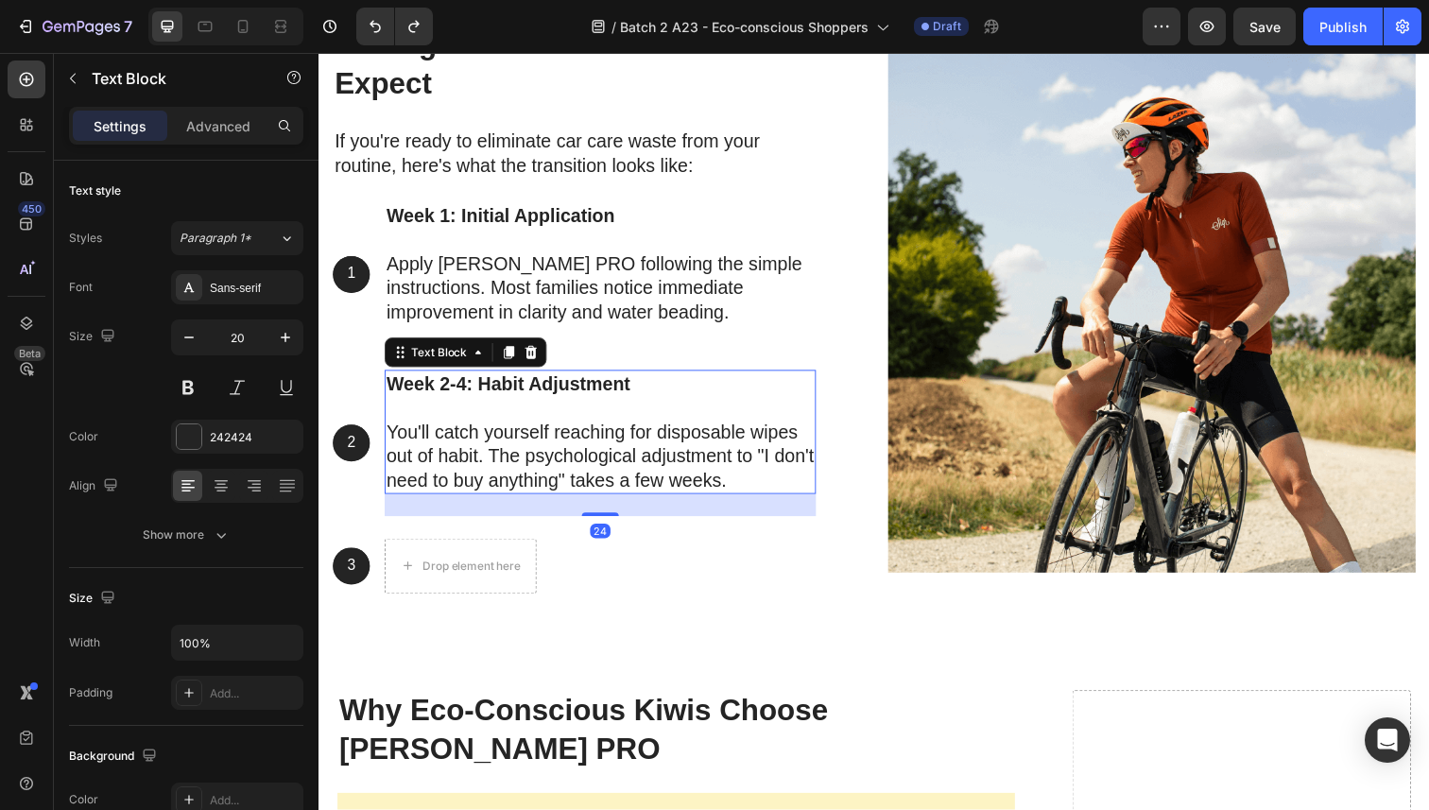
click at [442, 492] on p "You'll catch yourself reaching for disposable wipes out of habit. The psycholog…" at bounding box center [606, 465] width 437 height 74
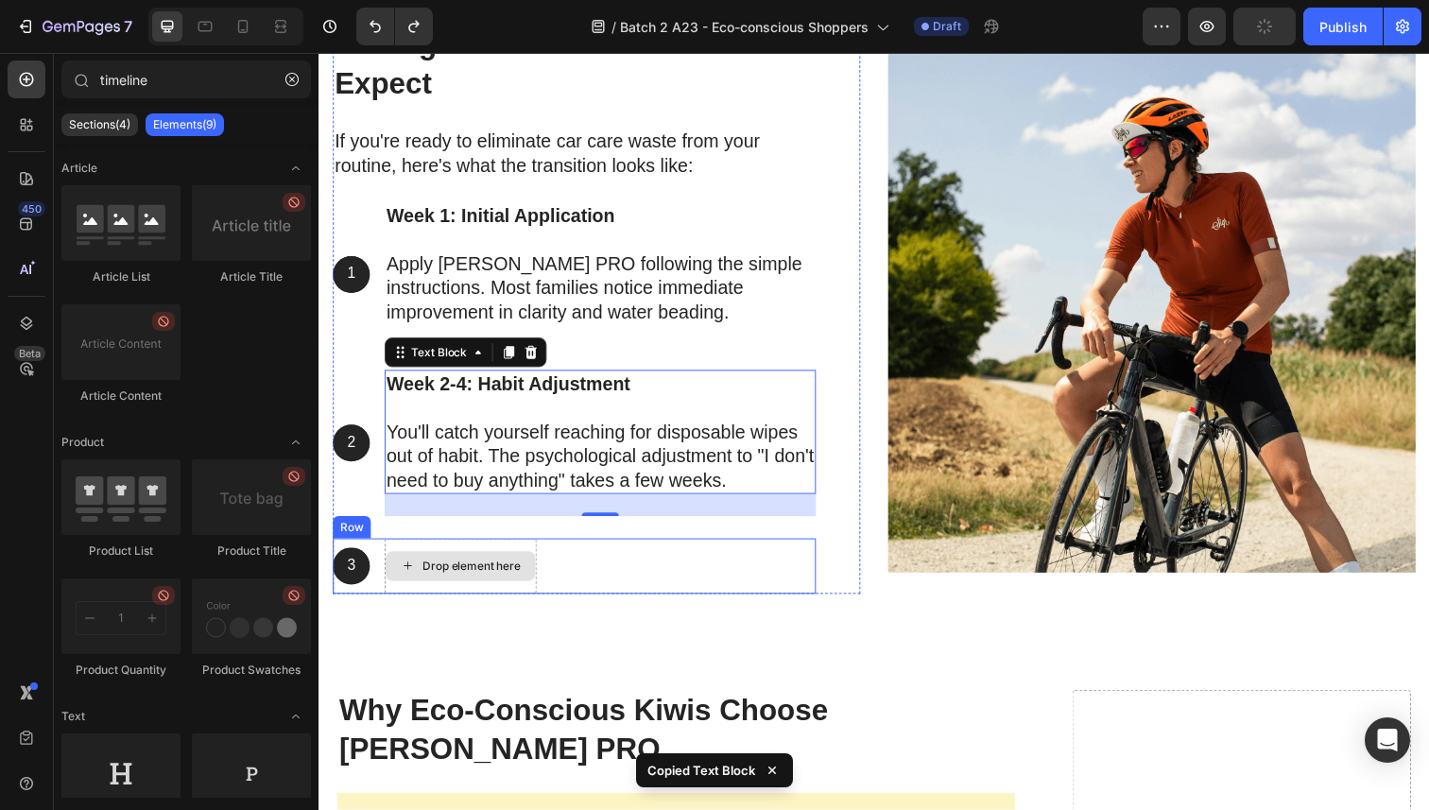
click at [527, 563] on div "Drop element here" at bounding box center [463, 577] width 153 height 30
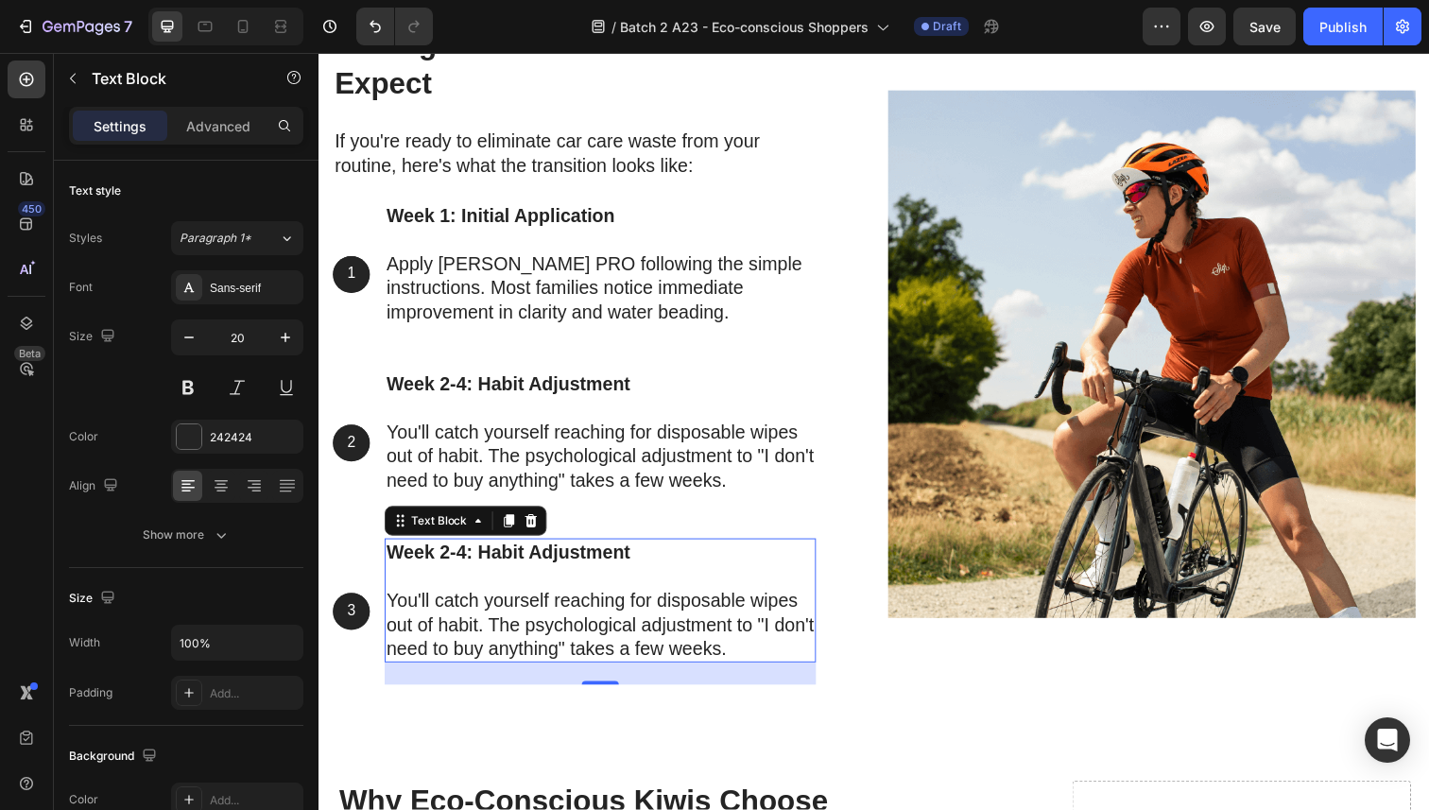
click at [540, 576] on p "Week 2-4: Habit Adjustment" at bounding box center [606, 575] width 437 height 49
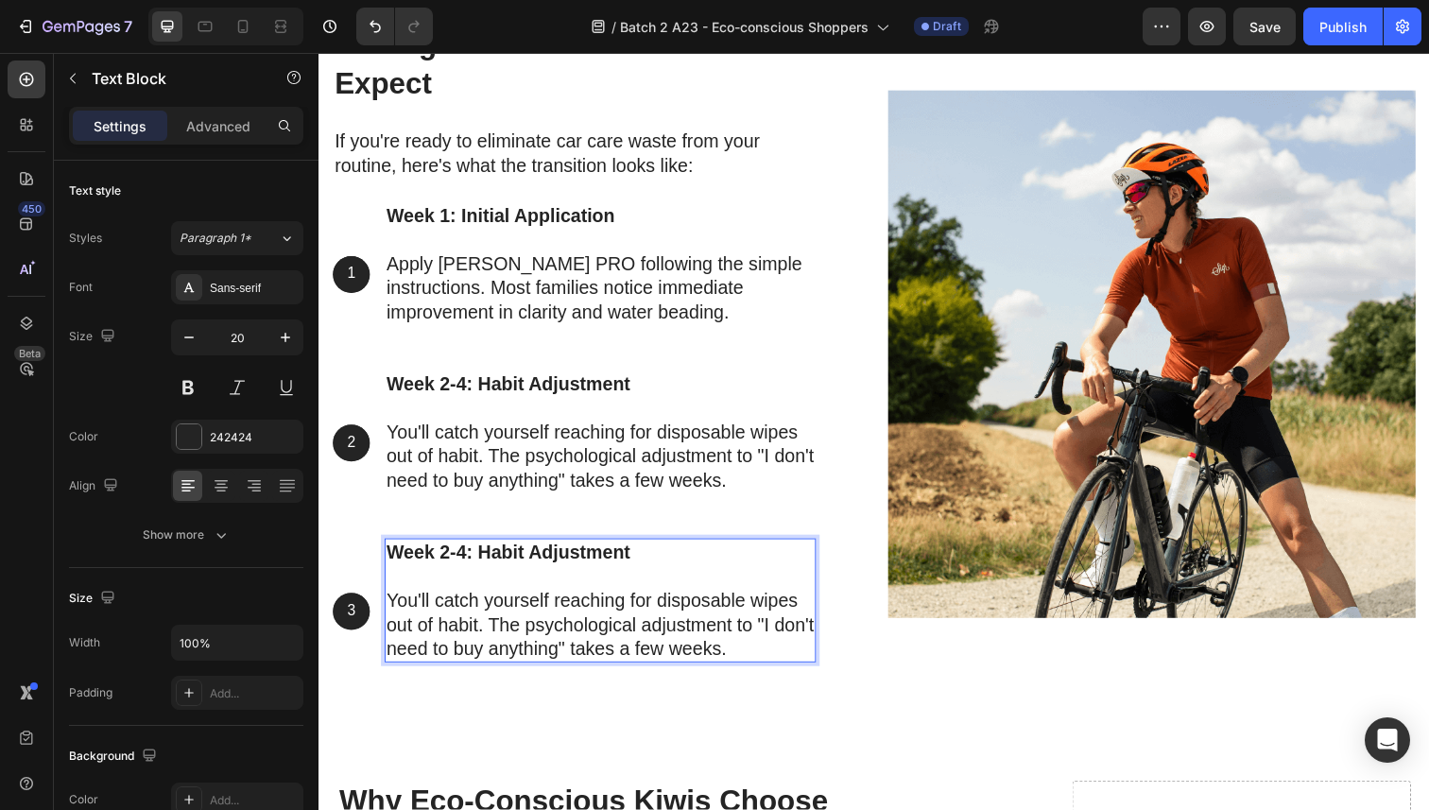
click at [540, 576] on p "Week 2-4: Habit Adjustment" at bounding box center [606, 575] width 437 height 49
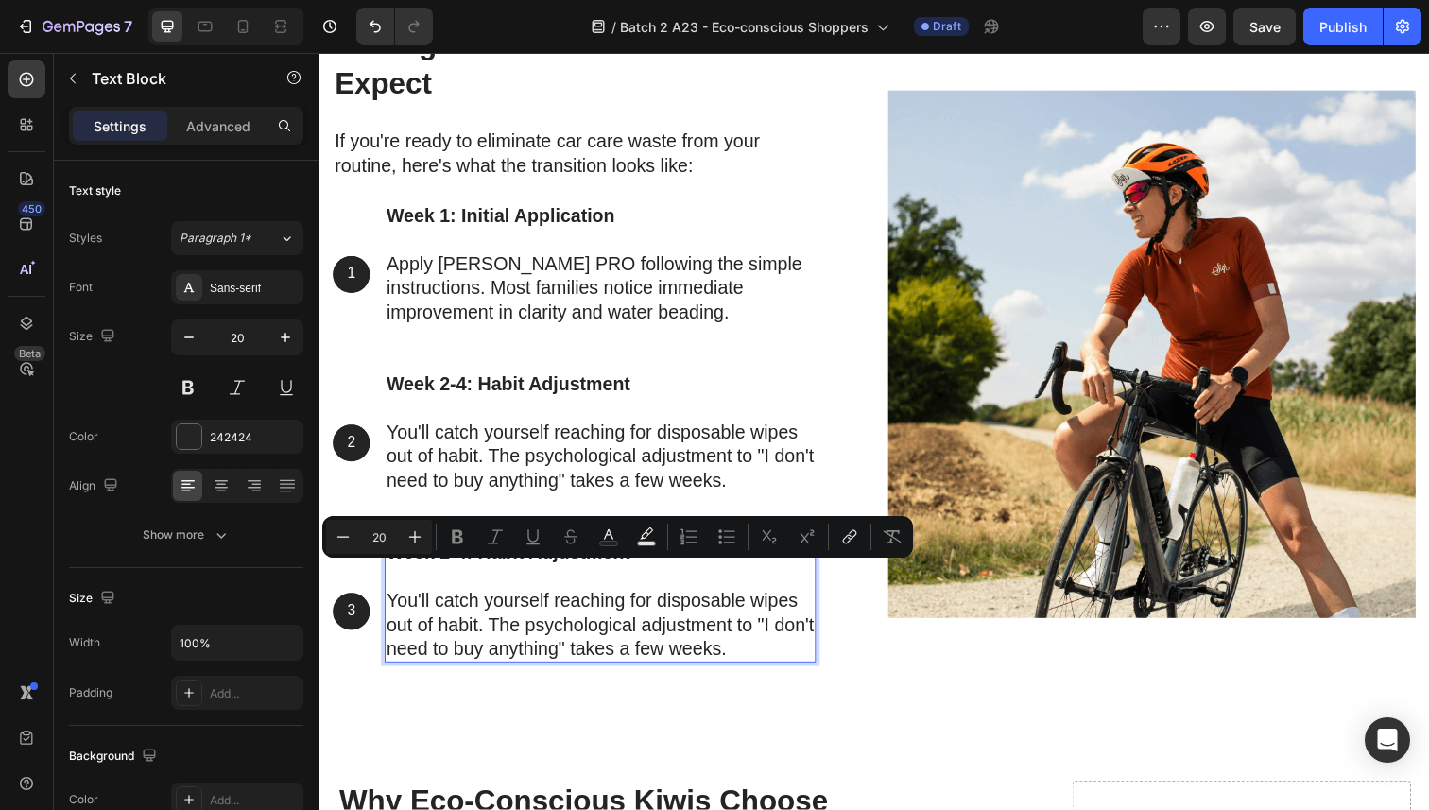
click at [541, 604] on p "You'll catch yourself reaching for disposable wipes out of habit. The psycholog…" at bounding box center [606, 637] width 437 height 74
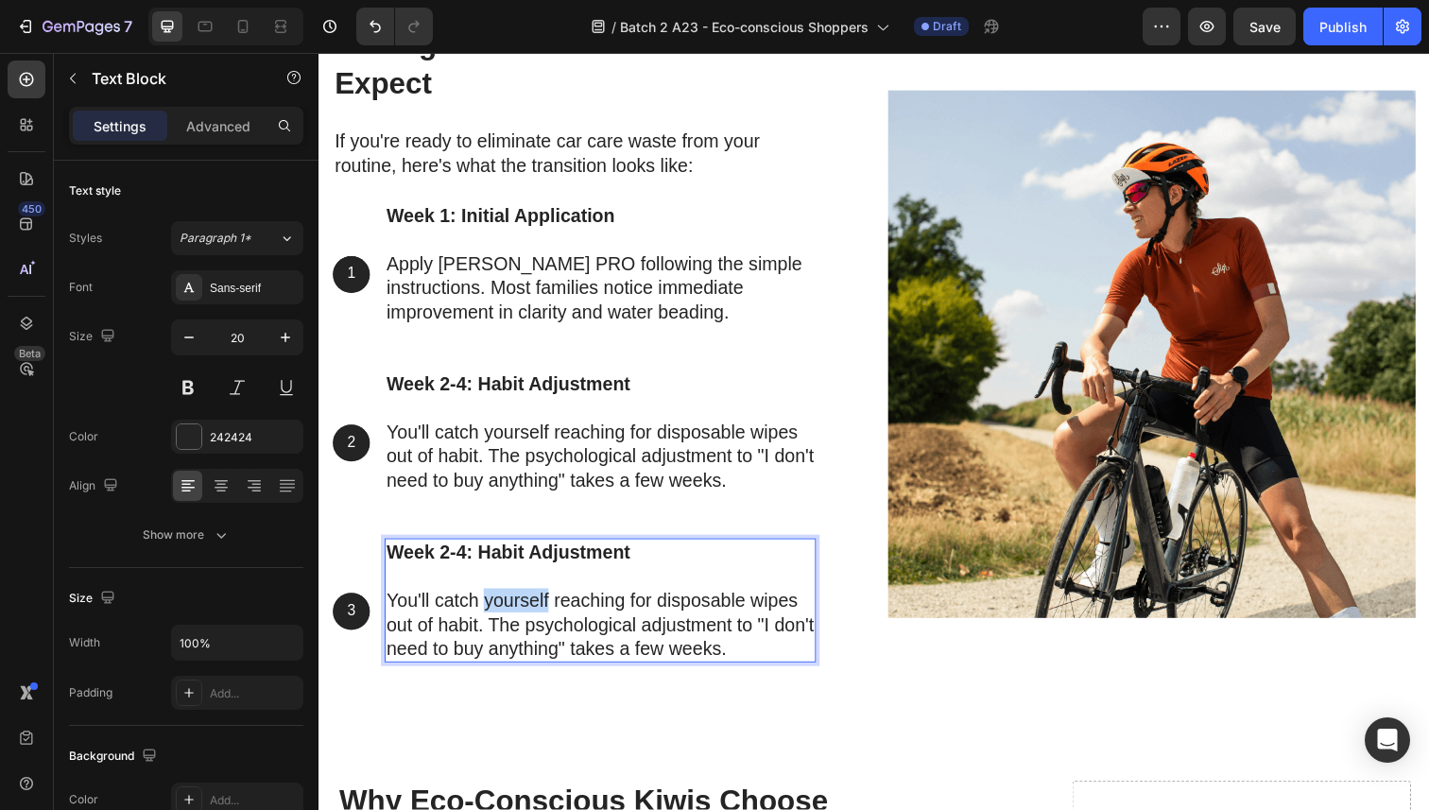
click at [541, 604] on p "You'll catch yourself reaching for disposable wipes out of habit. The psycholog…" at bounding box center [606, 637] width 437 height 74
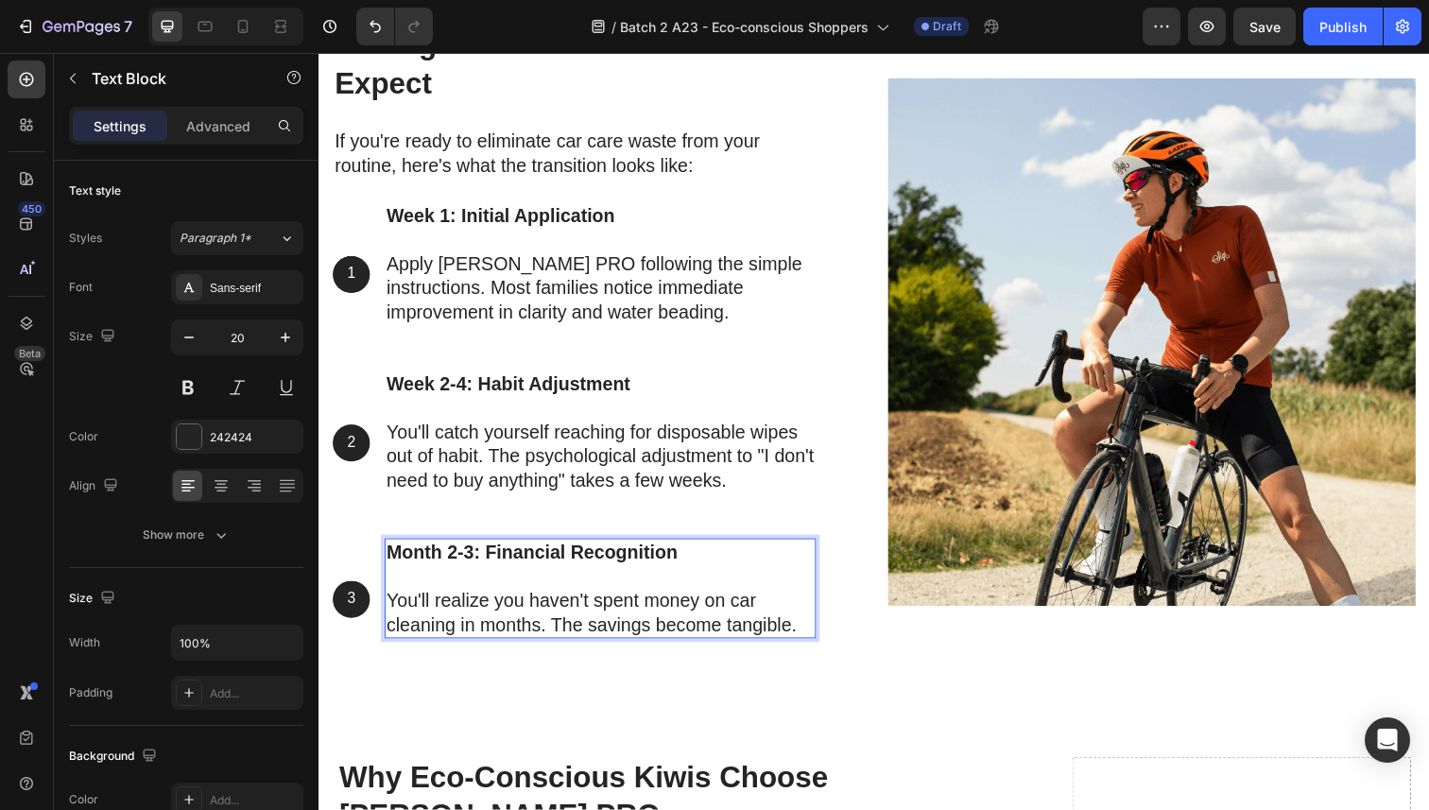
click at [472, 521] on div "Week 2-4: Habit Adjustment You'll catch yourself reaching for disposable wipes …" at bounding box center [606, 451] width 440 height 149
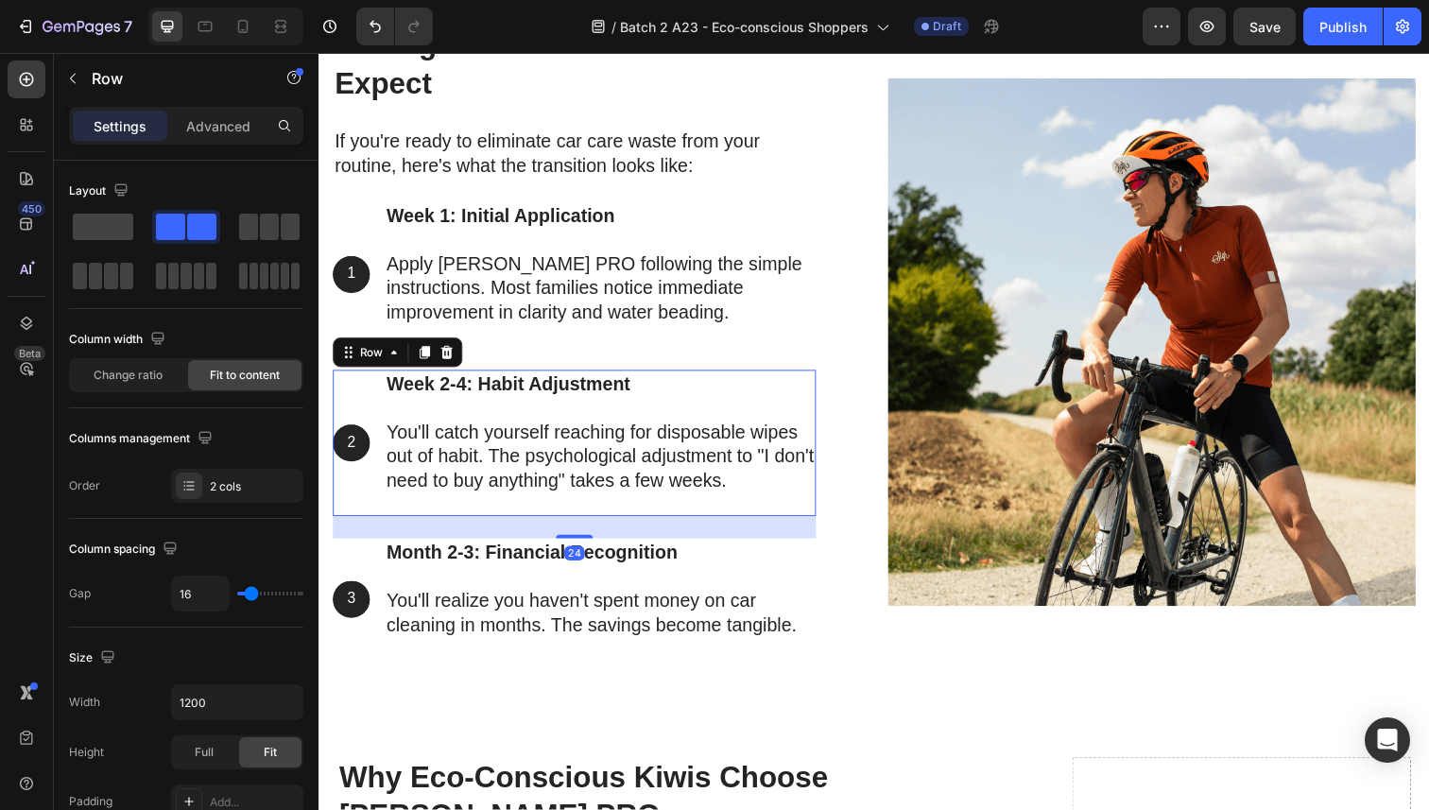
click at [424, 537] on div "24" at bounding box center [579, 537] width 493 height 23
click at [367, 560] on div "3 Text Block Hero Banner" at bounding box center [352, 611] width 38 height 125
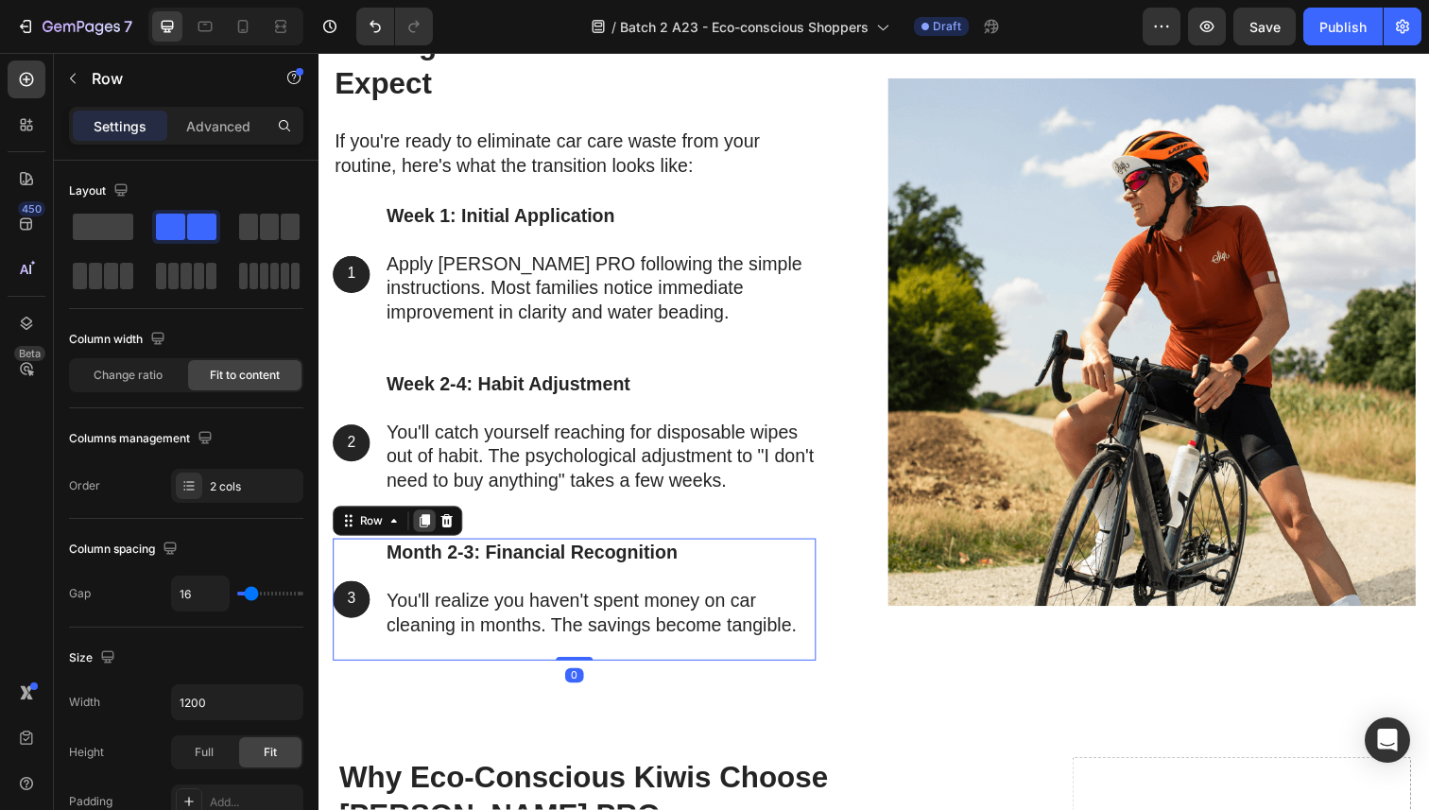
click at [420, 527] on icon at bounding box center [426, 531] width 15 height 15
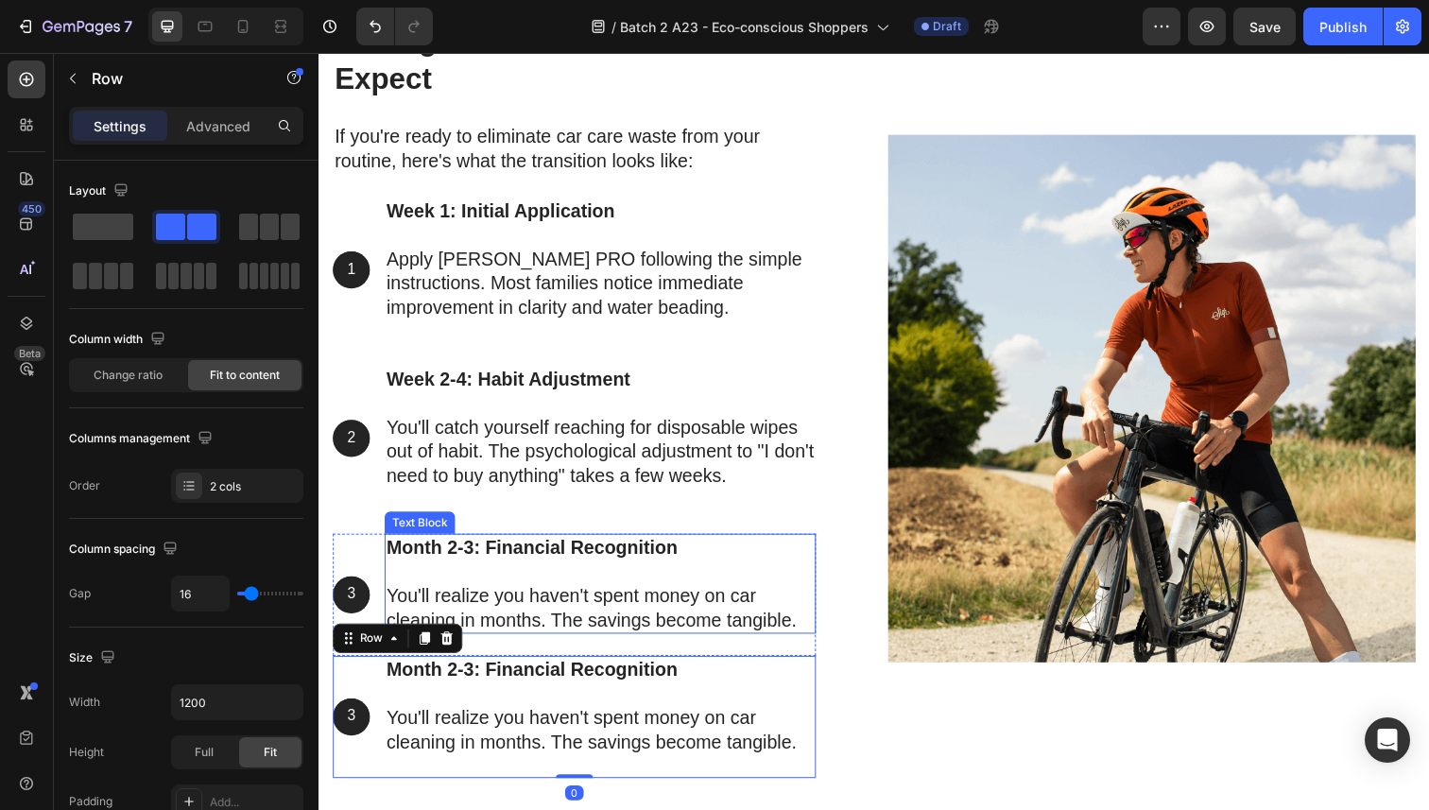
scroll to position [8589, 0]
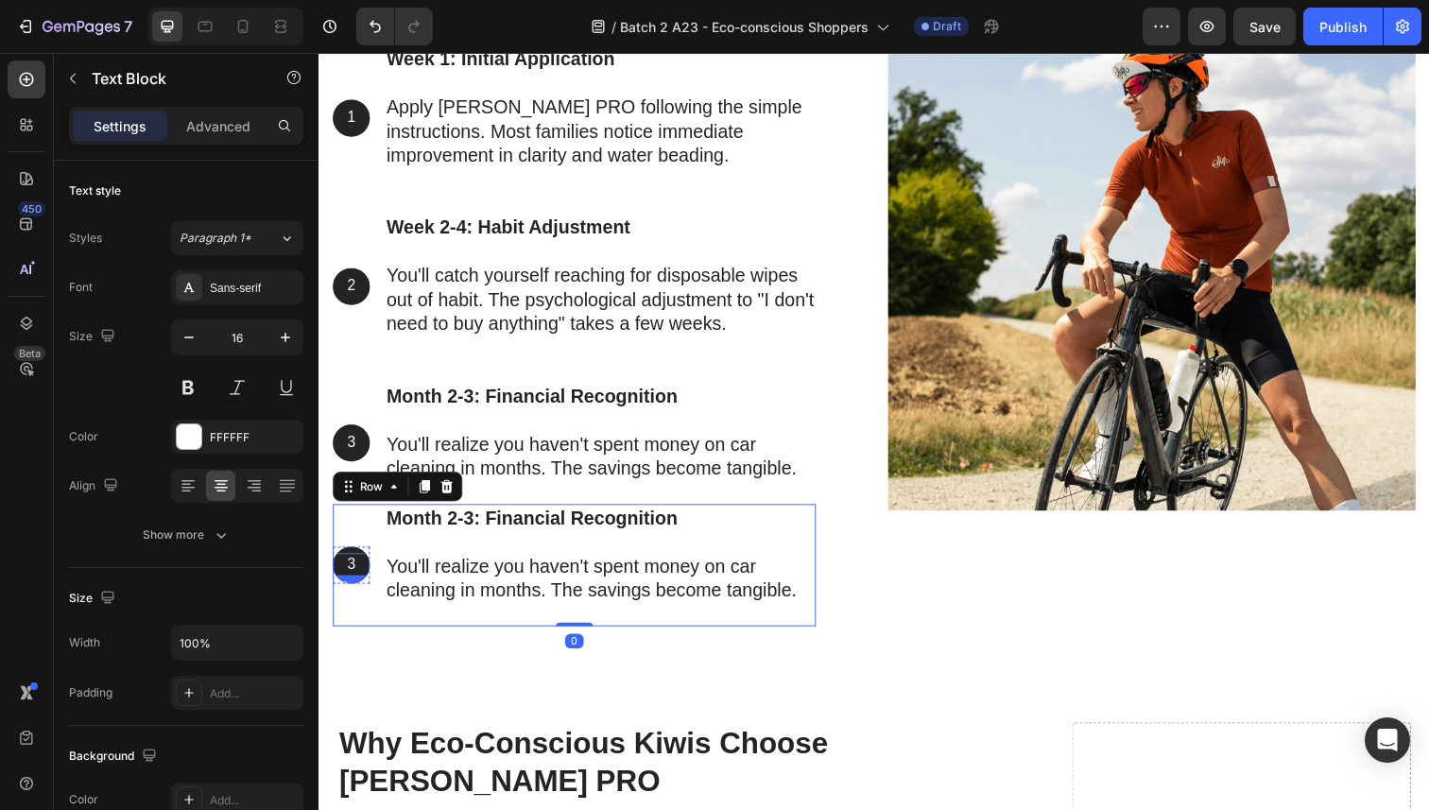
click at [359, 571] on p "3" at bounding box center [352, 576] width 34 height 20
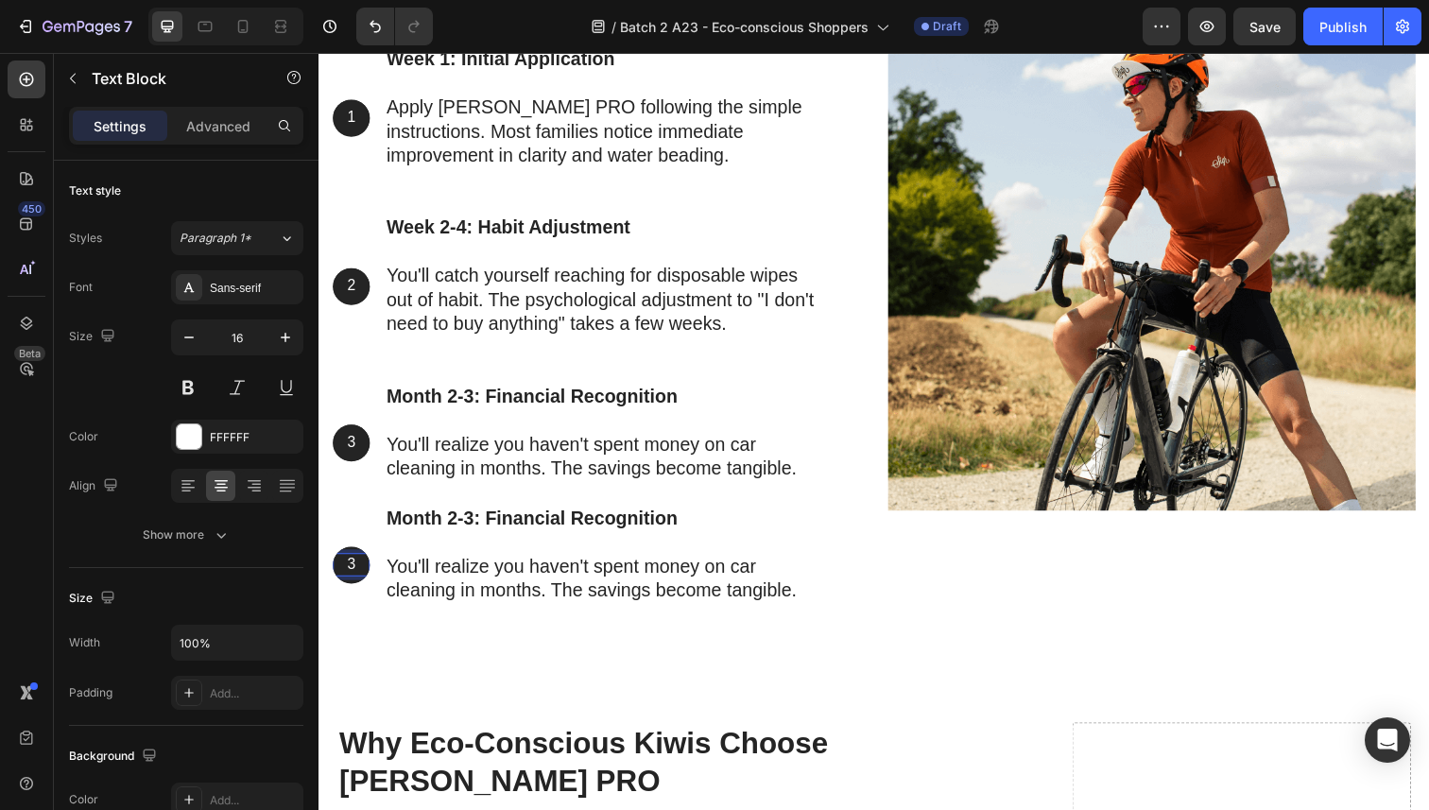
click at [359, 571] on p "3" at bounding box center [352, 576] width 34 height 20
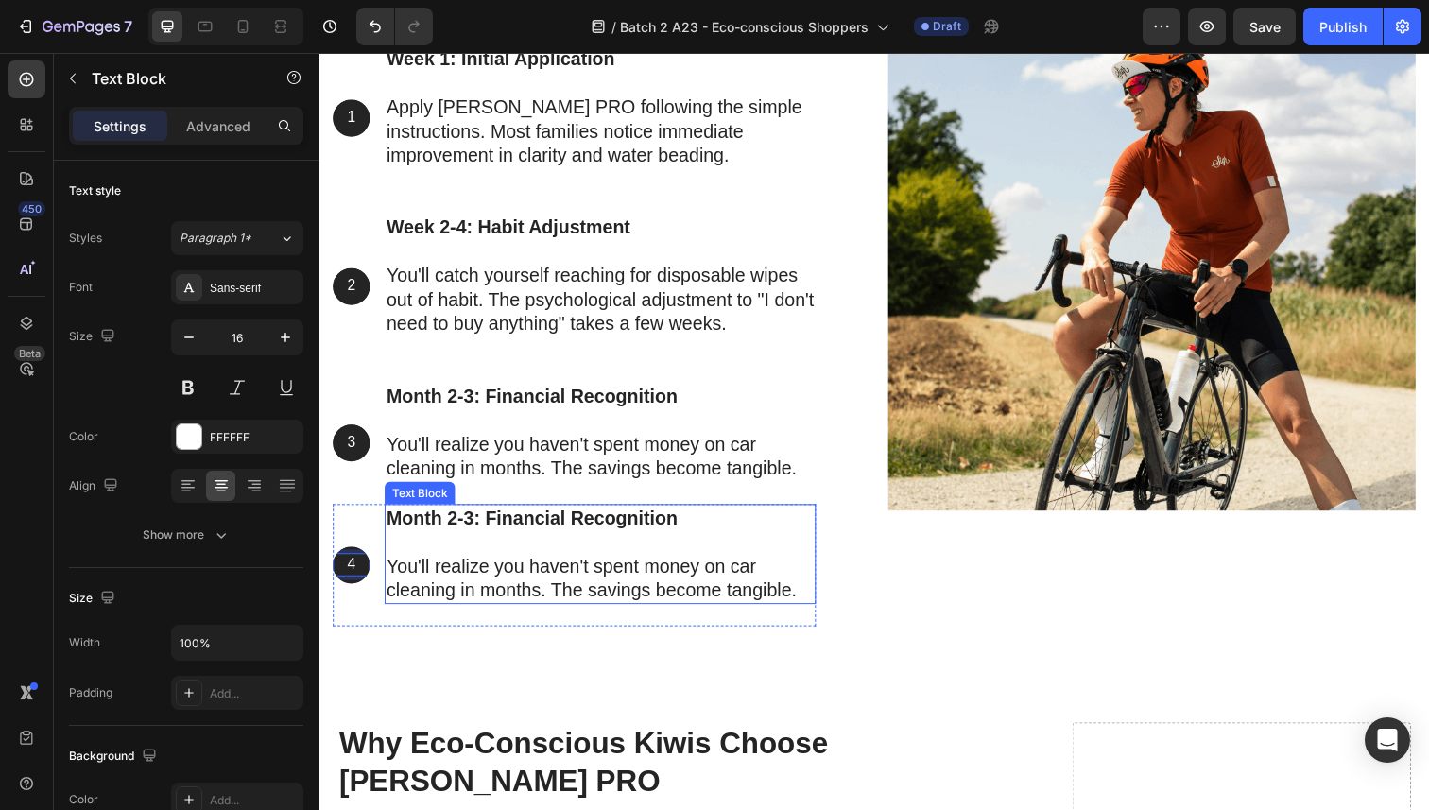
click at [431, 550] on p "Month 2-3: Financial Recognition" at bounding box center [606, 540] width 437 height 49
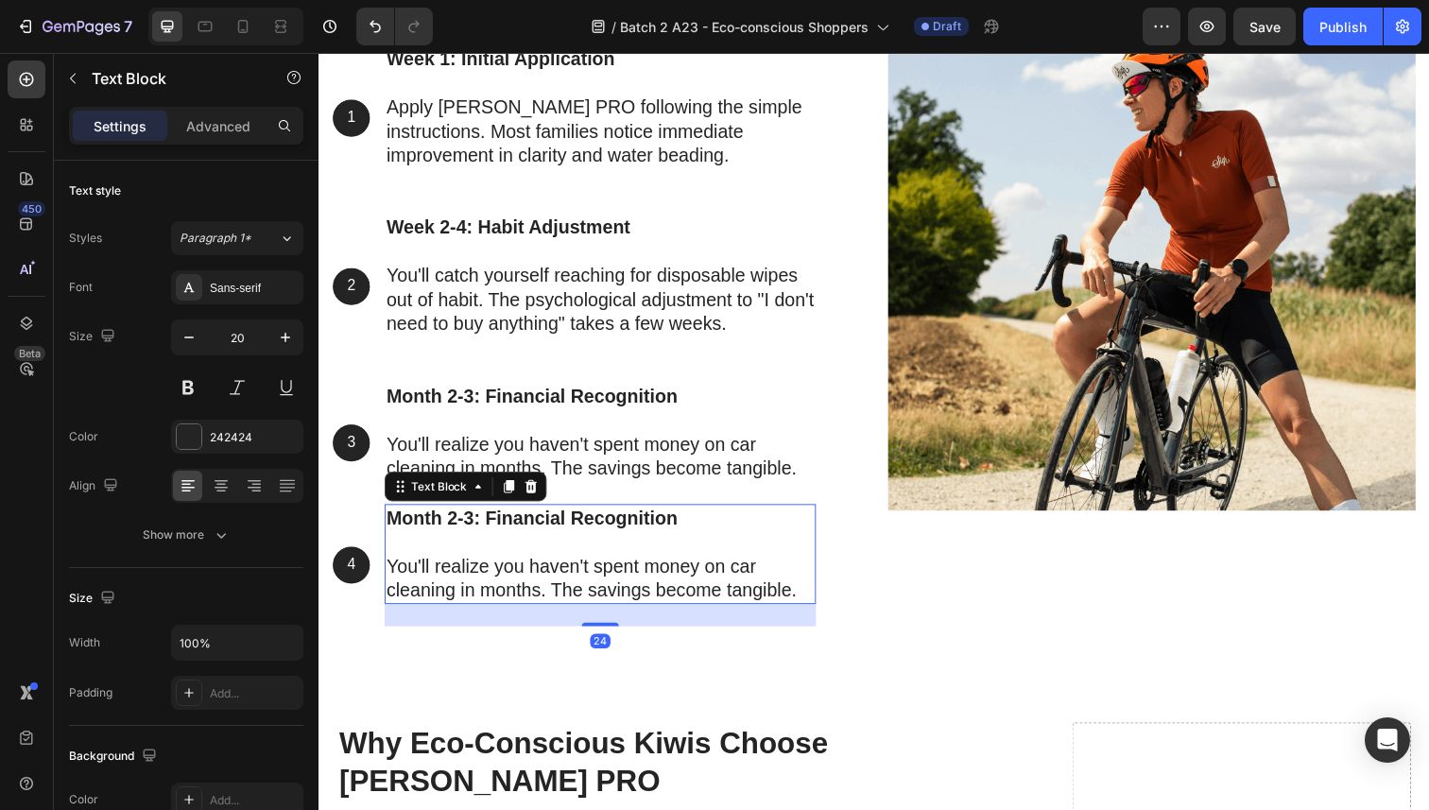
click at [562, 560] on p "Month 2-3: Financial Recognition" at bounding box center [606, 540] width 437 height 49
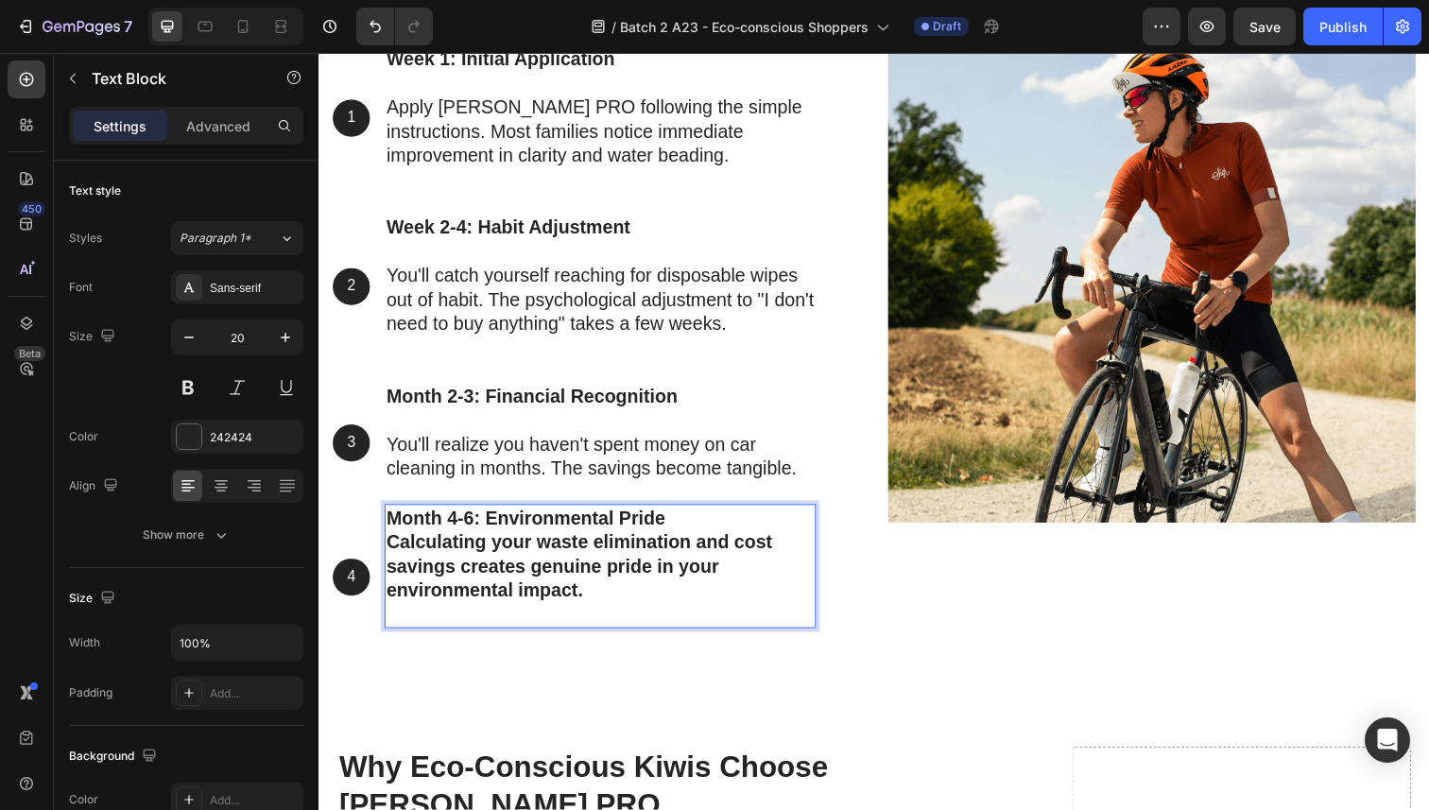
click at [555, 553] on strong "Calculating your waste elimination and cost savings creates genuine pride in yo…" at bounding box center [585, 578] width 394 height 70
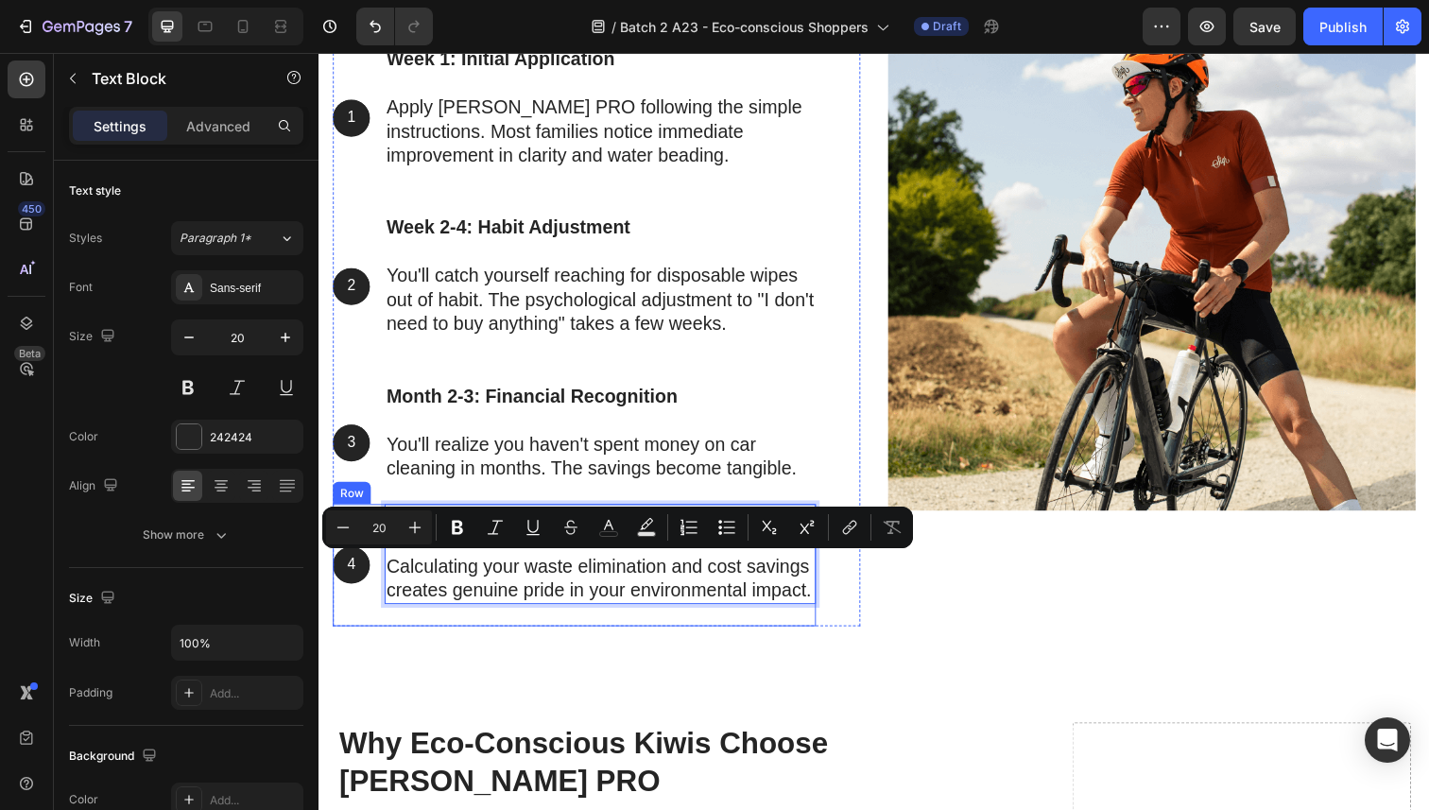
click at [356, 638] on div "4 Text Block Hero Banner" at bounding box center [352, 576] width 38 height 125
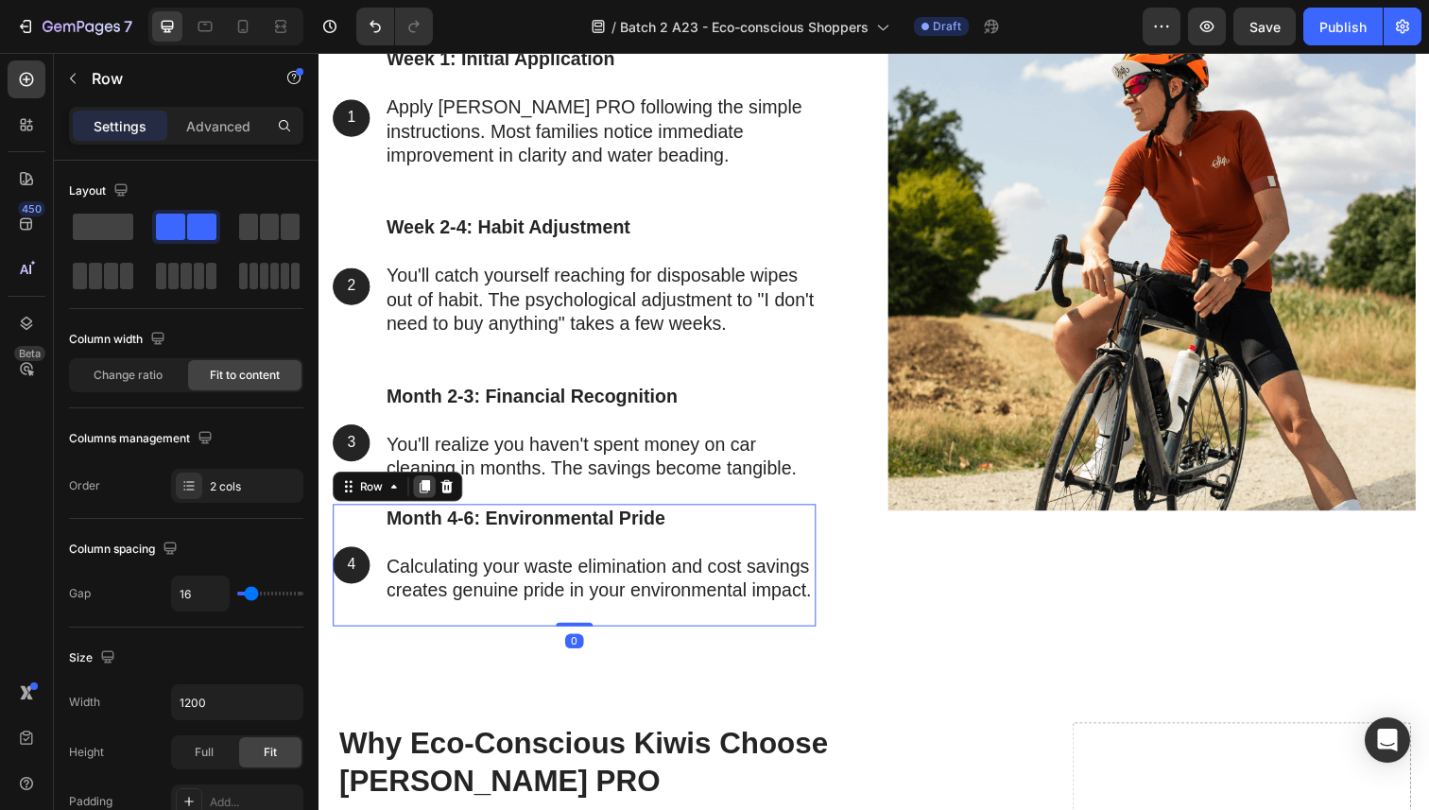
click at [425, 500] on icon at bounding box center [426, 496] width 15 height 15
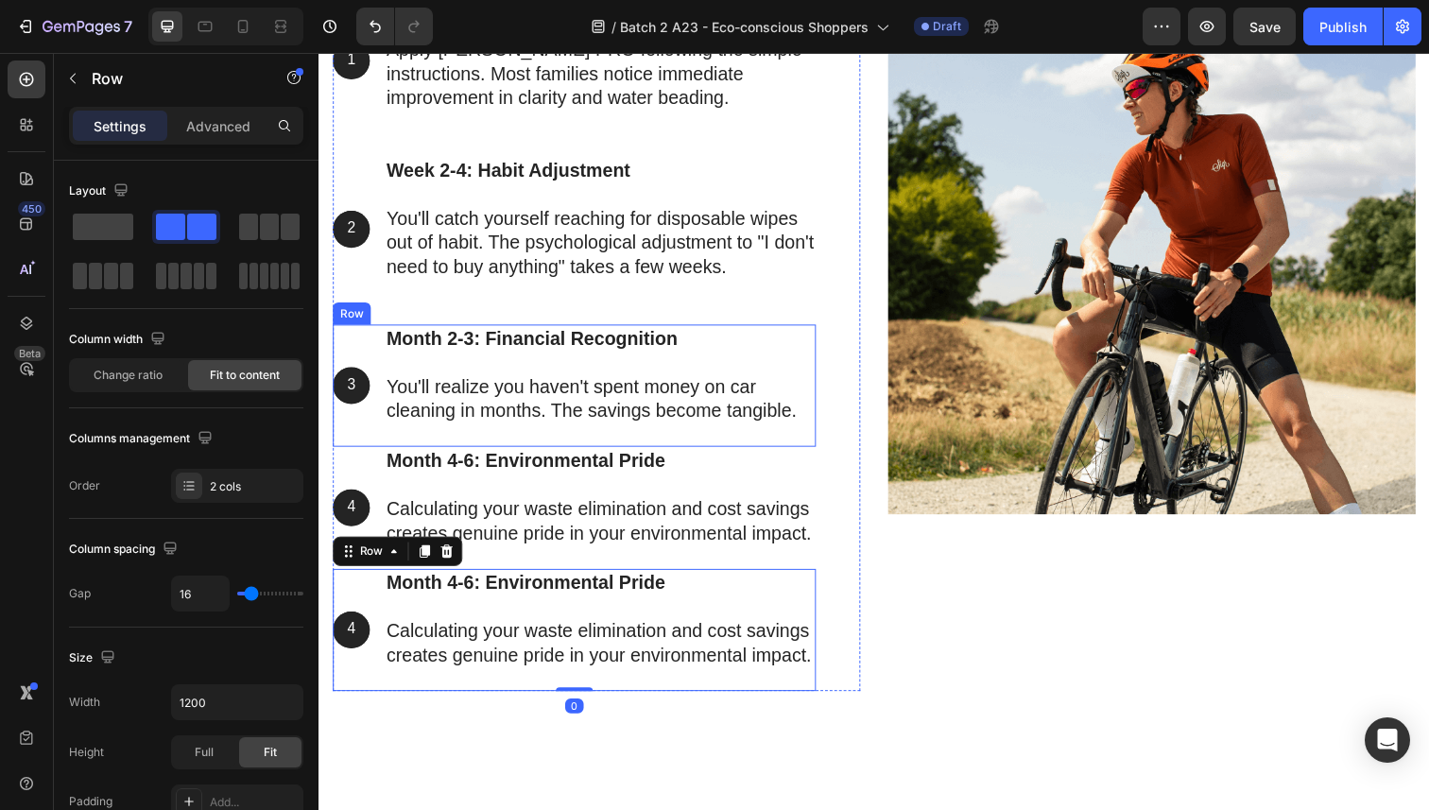
scroll to position [8788, 0]
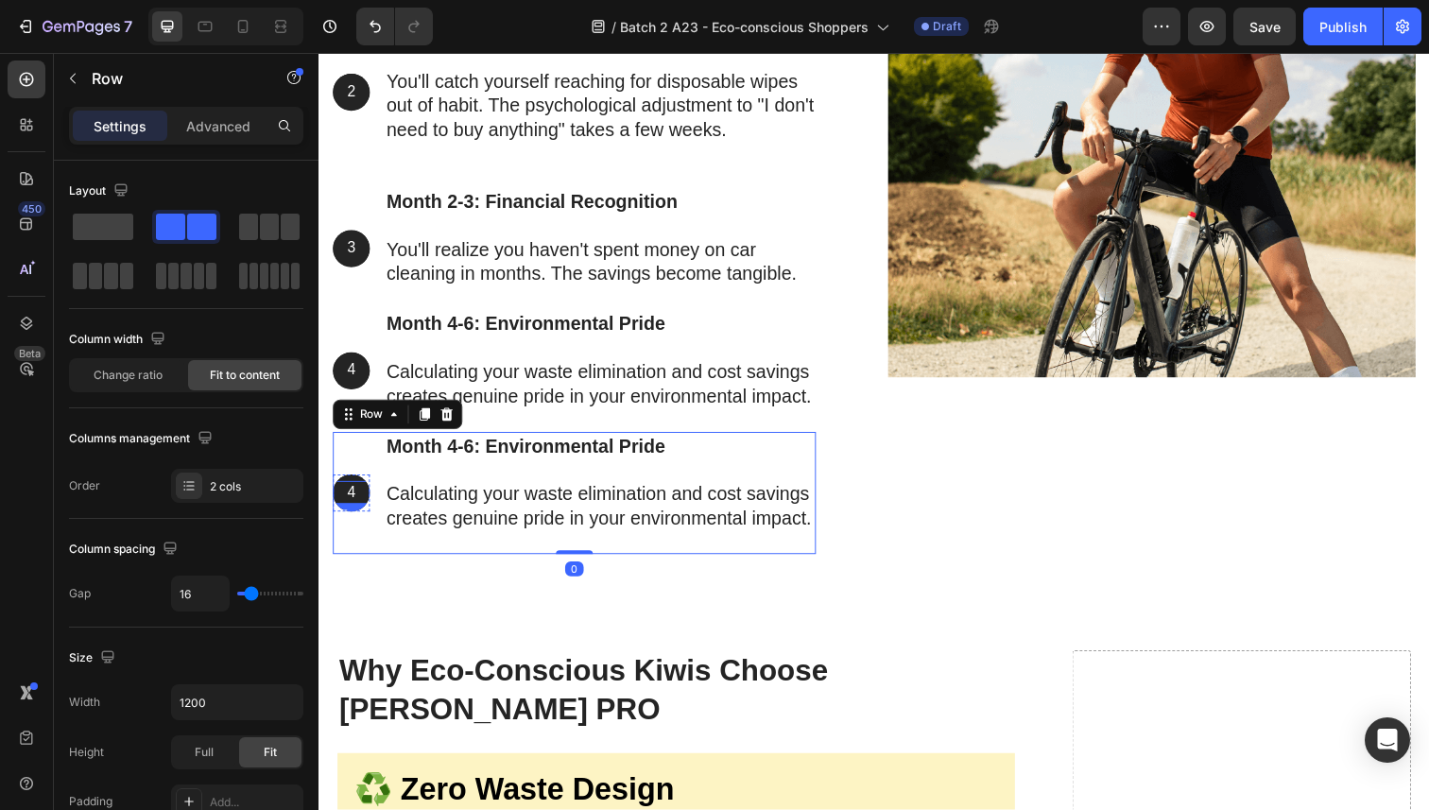
click at [355, 512] on p "4" at bounding box center [352, 502] width 34 height 20
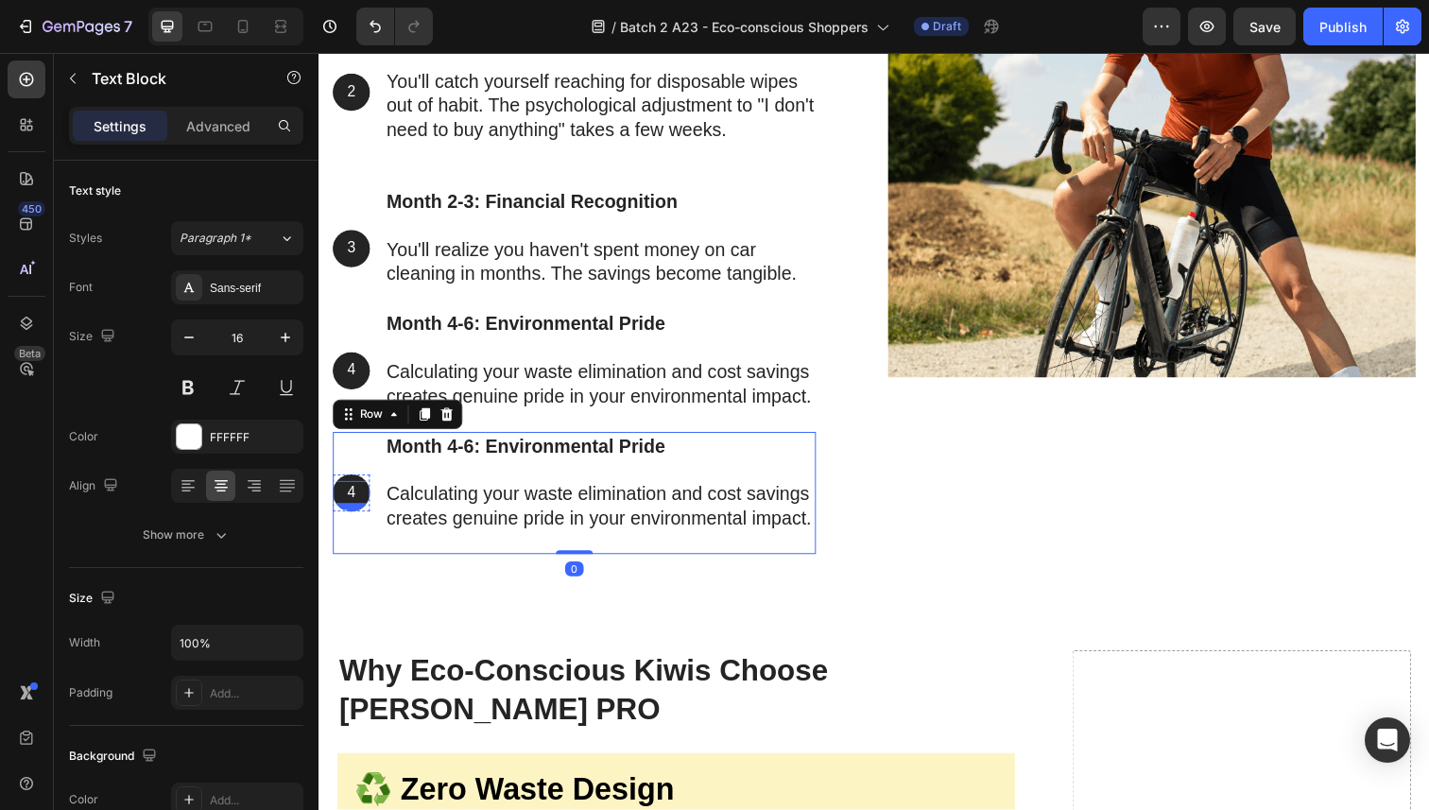
click at [355, 512] on p "4" at bounding box center [352, 502] width 34 height 20
click at [555, 465] on strong "Month 4-6: Environmental Pride" at bounding box center [530, 454] width 284 height 21
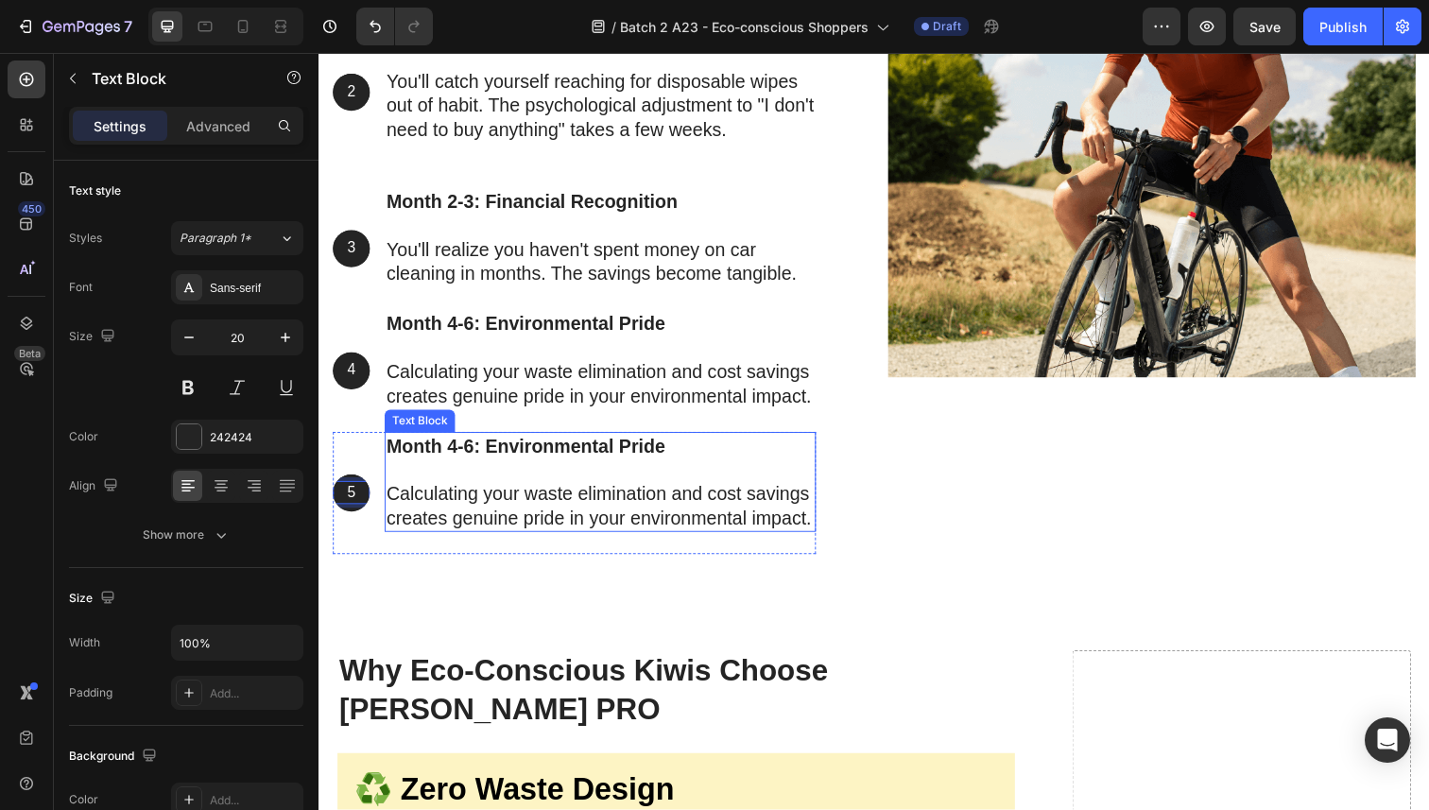
click at [555, 465] on strong "Month 4-6: Environmental Pride" at bounding box center [530, 454] width 284 height 21
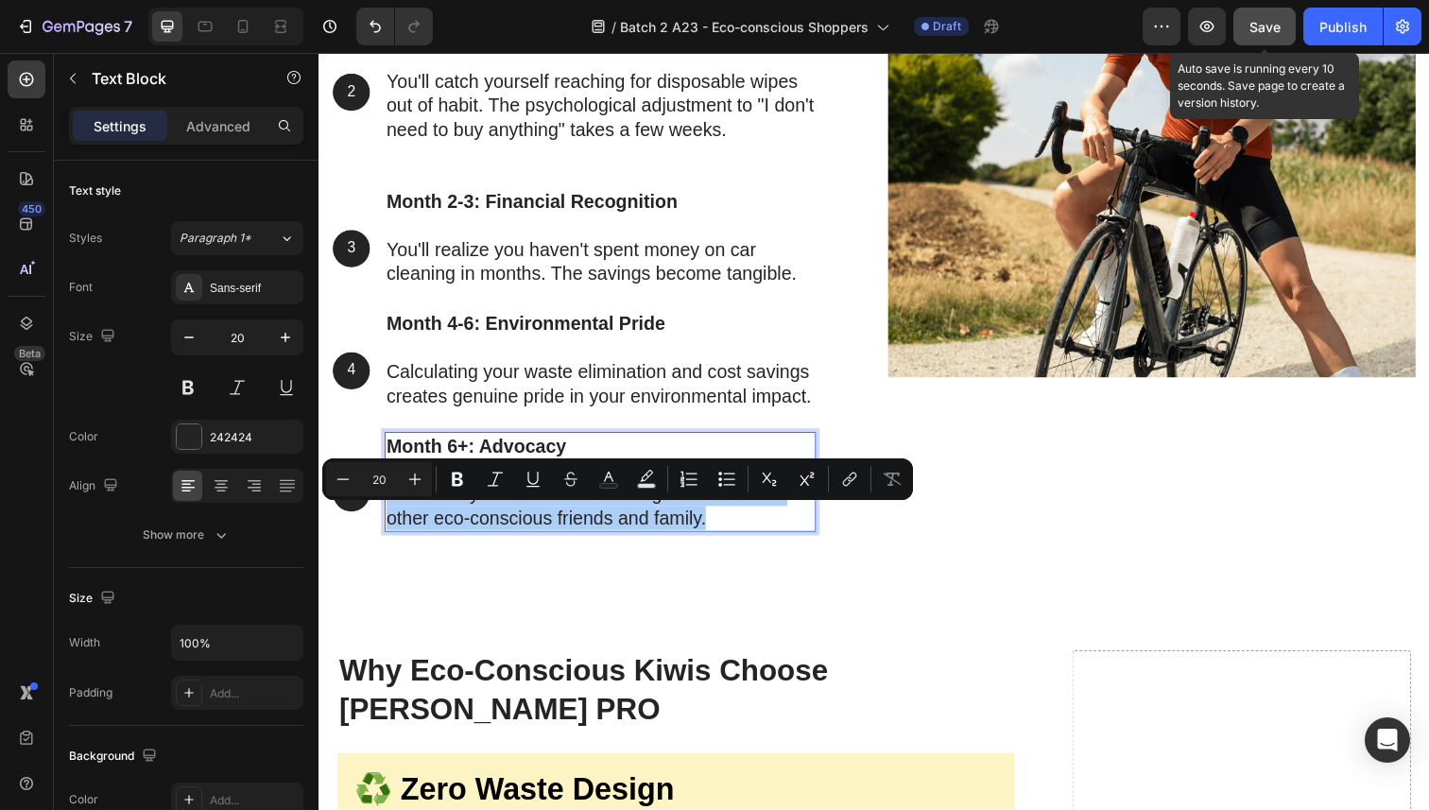
click at [1270, 34] on span "Save" at bounding box center [1264, 27] width 31 height 16
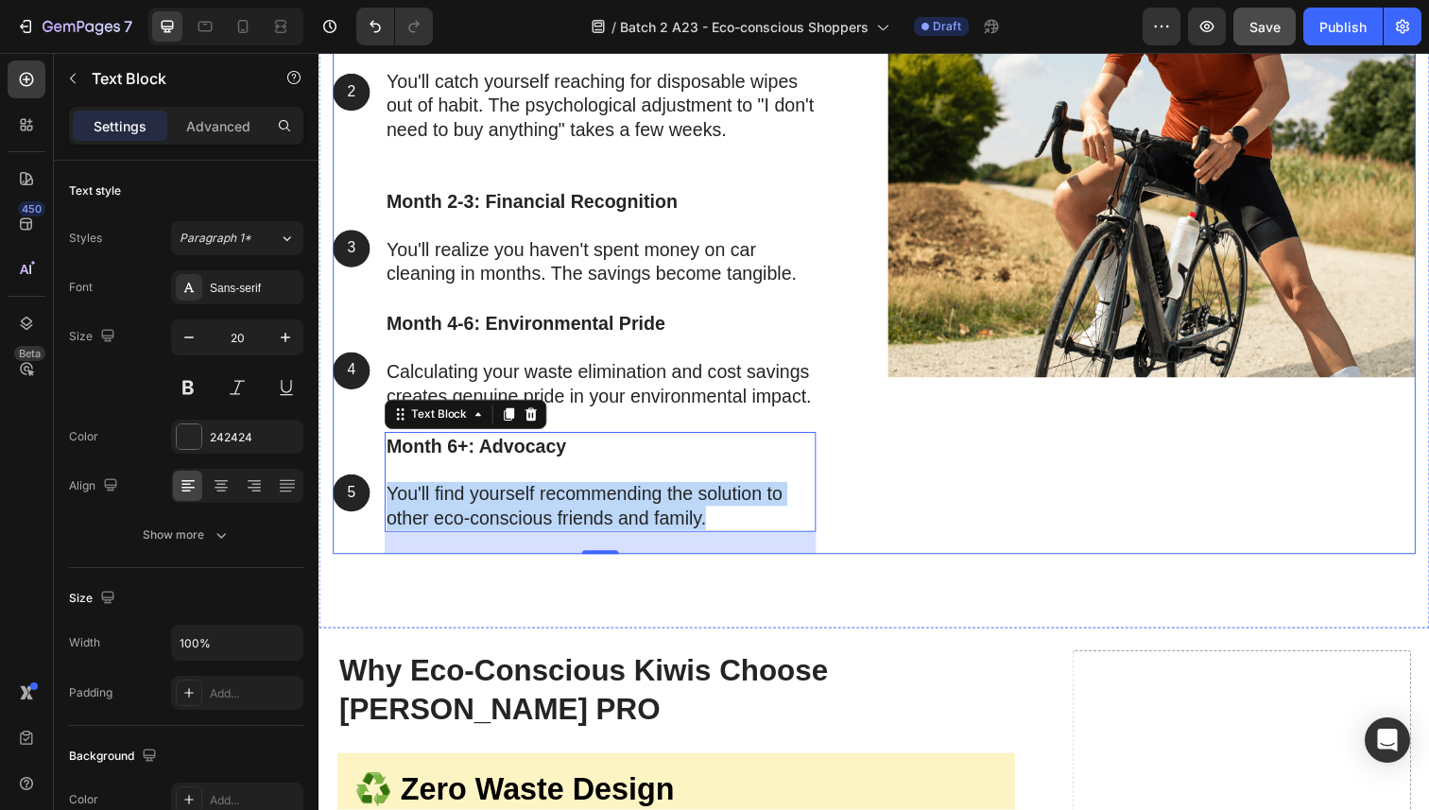
click at [867, 550] on div "Making the Switch: What to Expect Heading If you're ready to eliminate car care…" at bounding box center [886, 114] width 1106 height 899
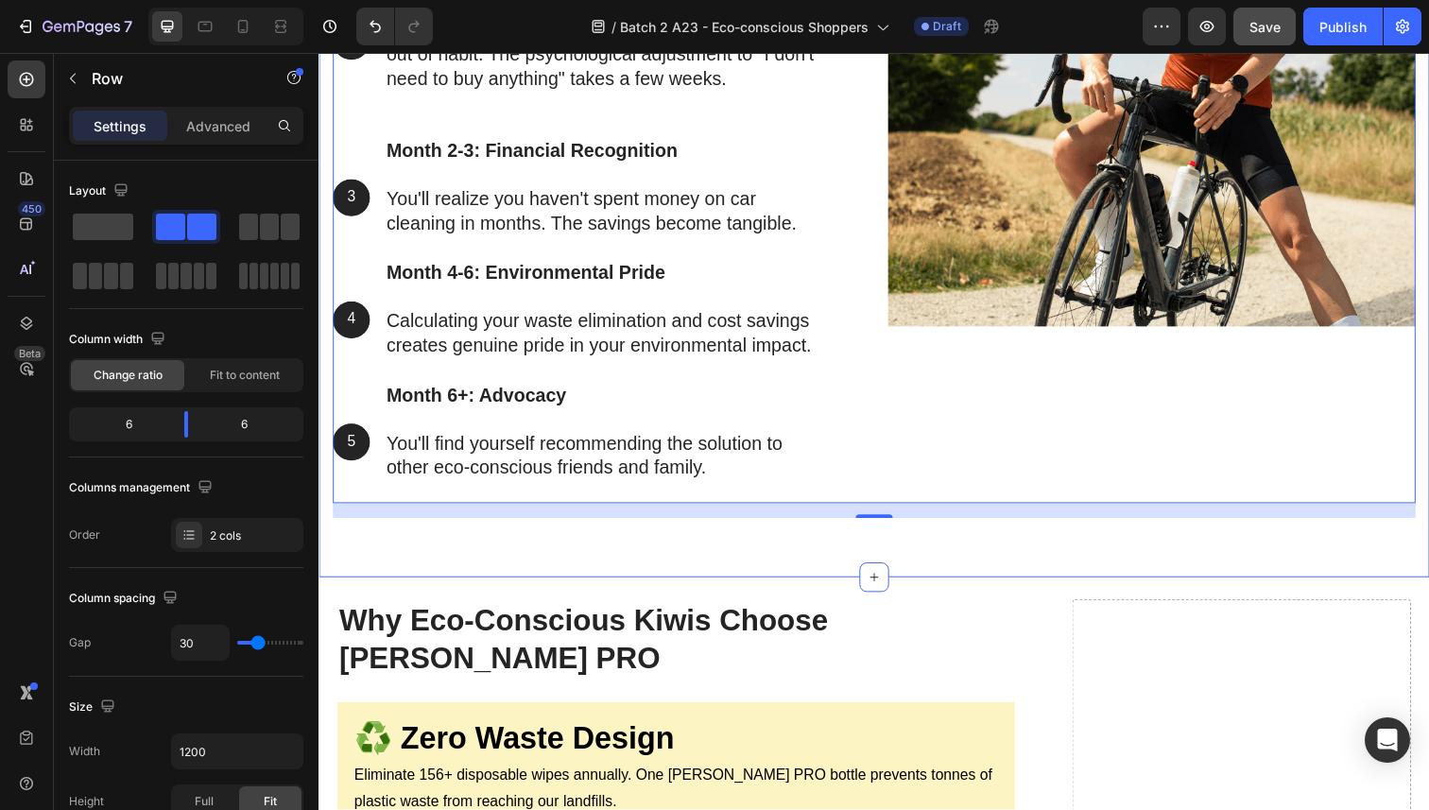
scroll to position [9057, 0]
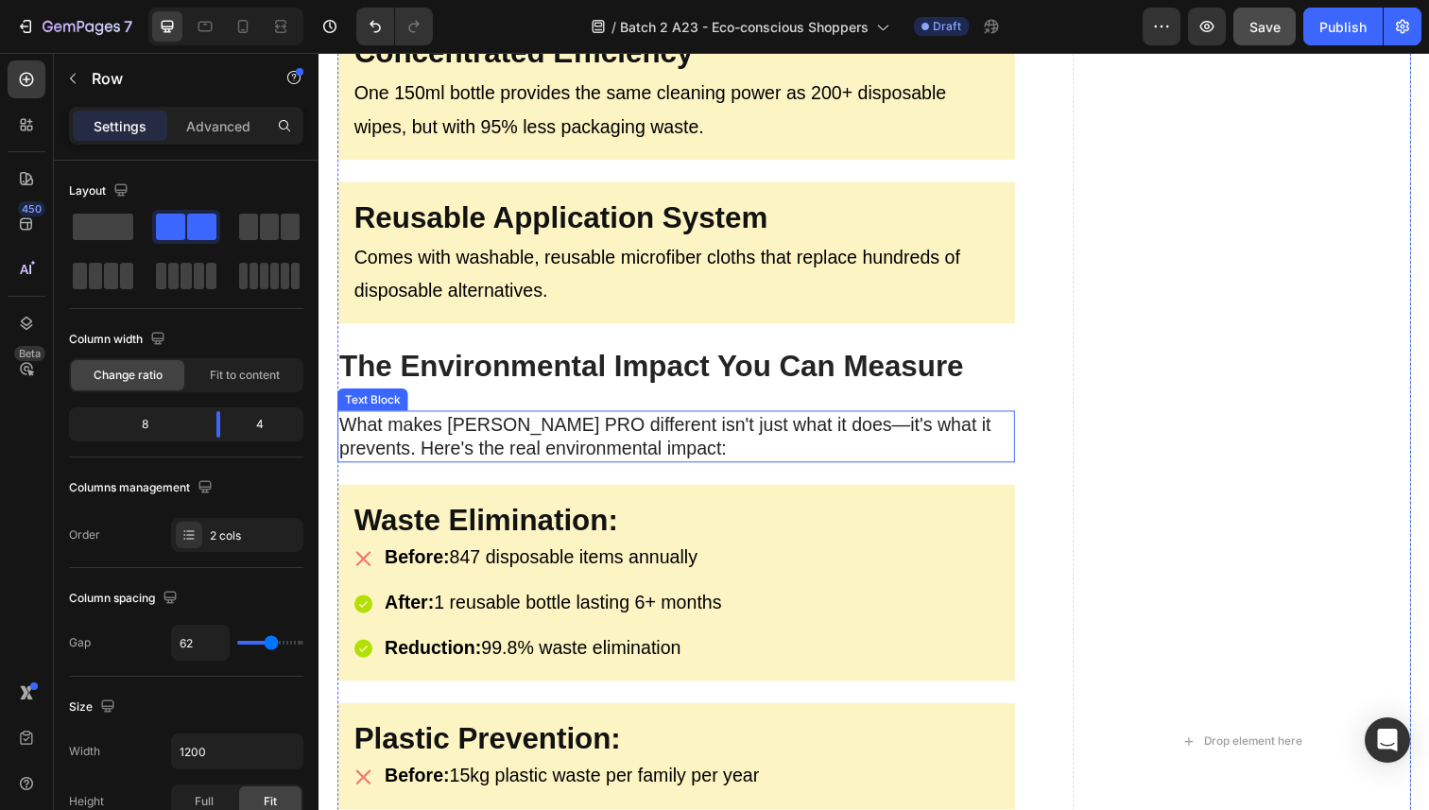
scroll to position [3636, 0]
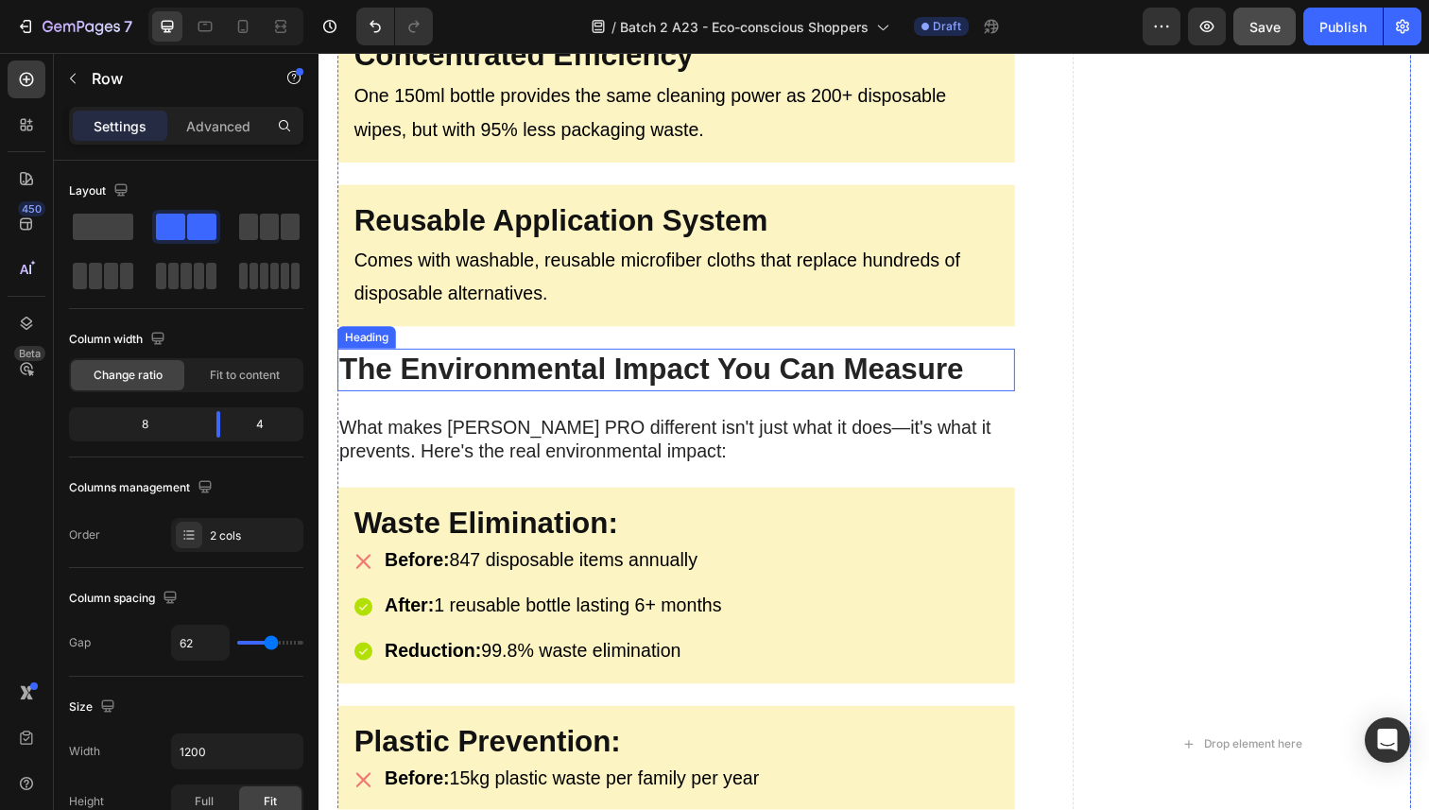
click at [535, 359] on strong "The Environmental Impact You Can Measure" at bounding box center [658, 376] width 638 height 34
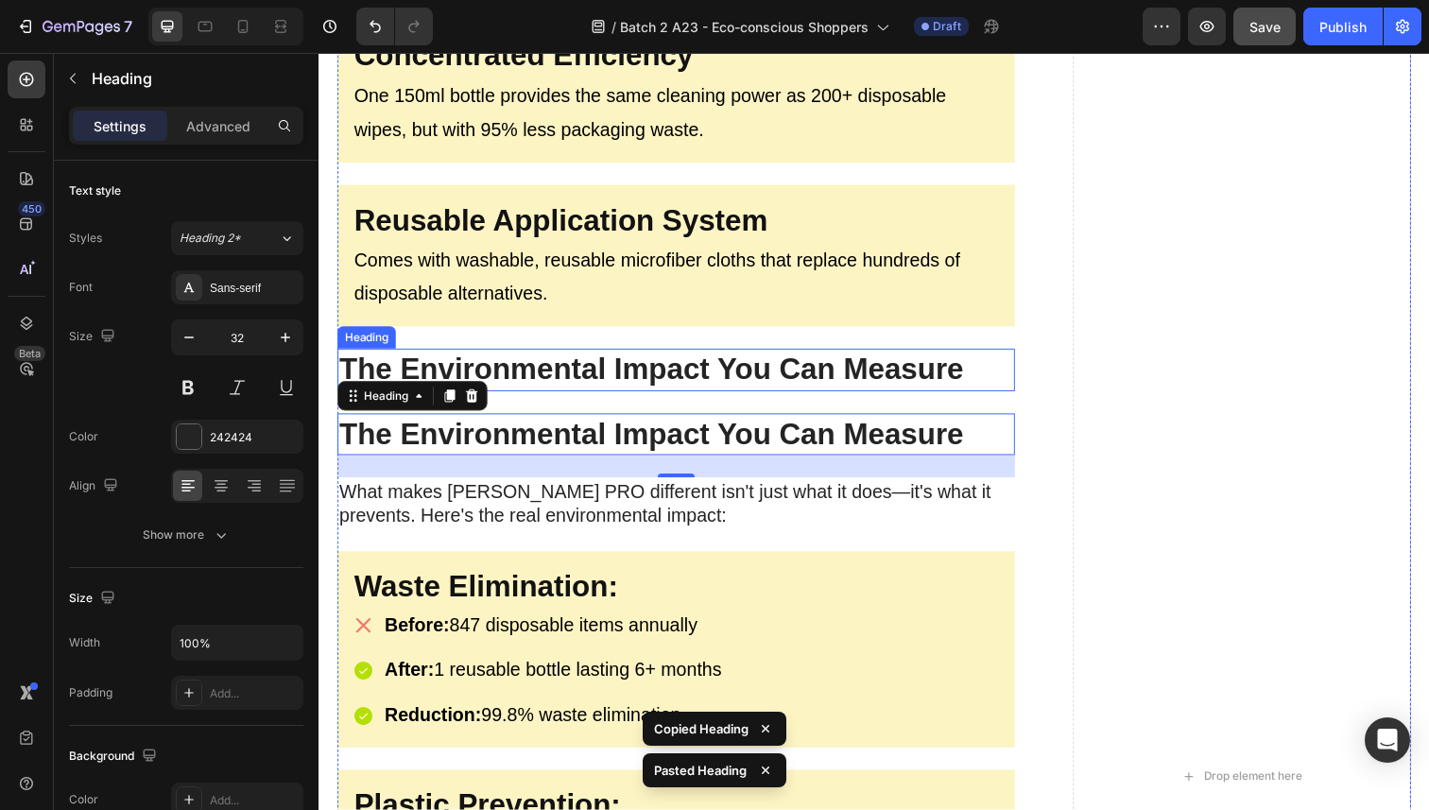
click at [510, 388] on strong "The Environmental Impact You Can Measure" at bounding box center [658, 376] width 638 height 34
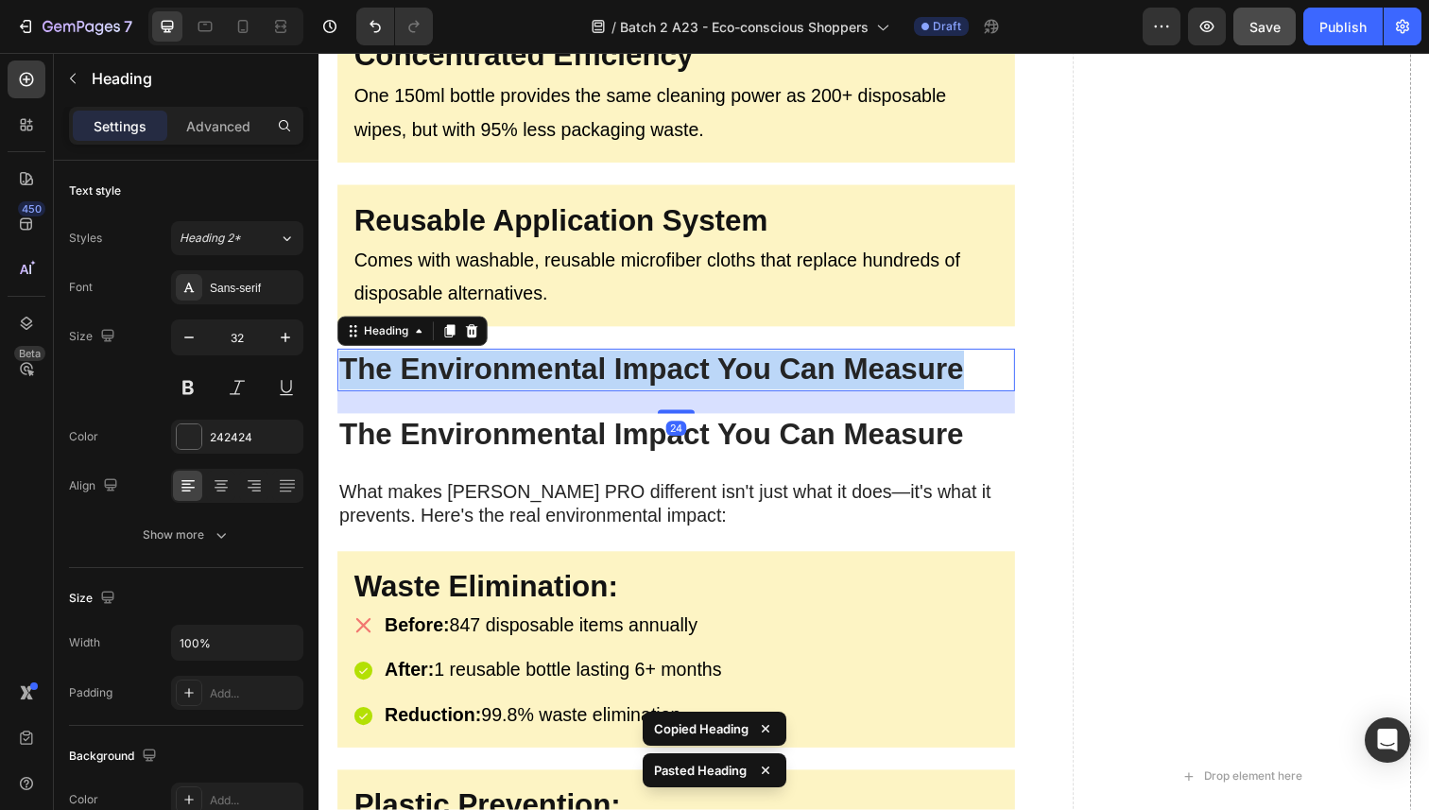
click at [510, 388] on strong "The Environmental Impact You Can Measure" at bounding box center [658, 376] width 638 height 34
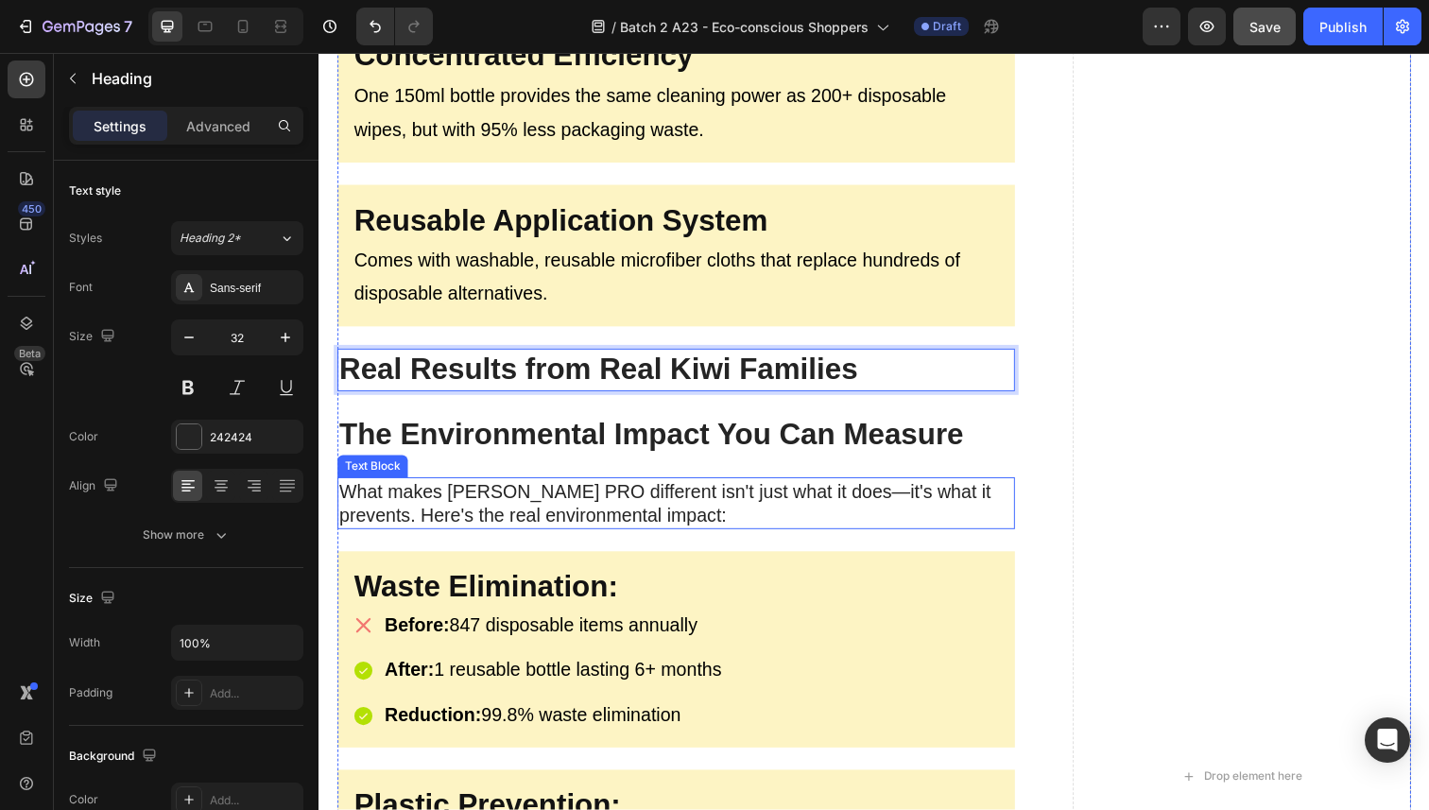
click at [531, 508] on p "What makes [PERSON_NAME] PRO different isn't just what it does—it's what it pre…" at bounding box center [683, 513] width 688 height 49
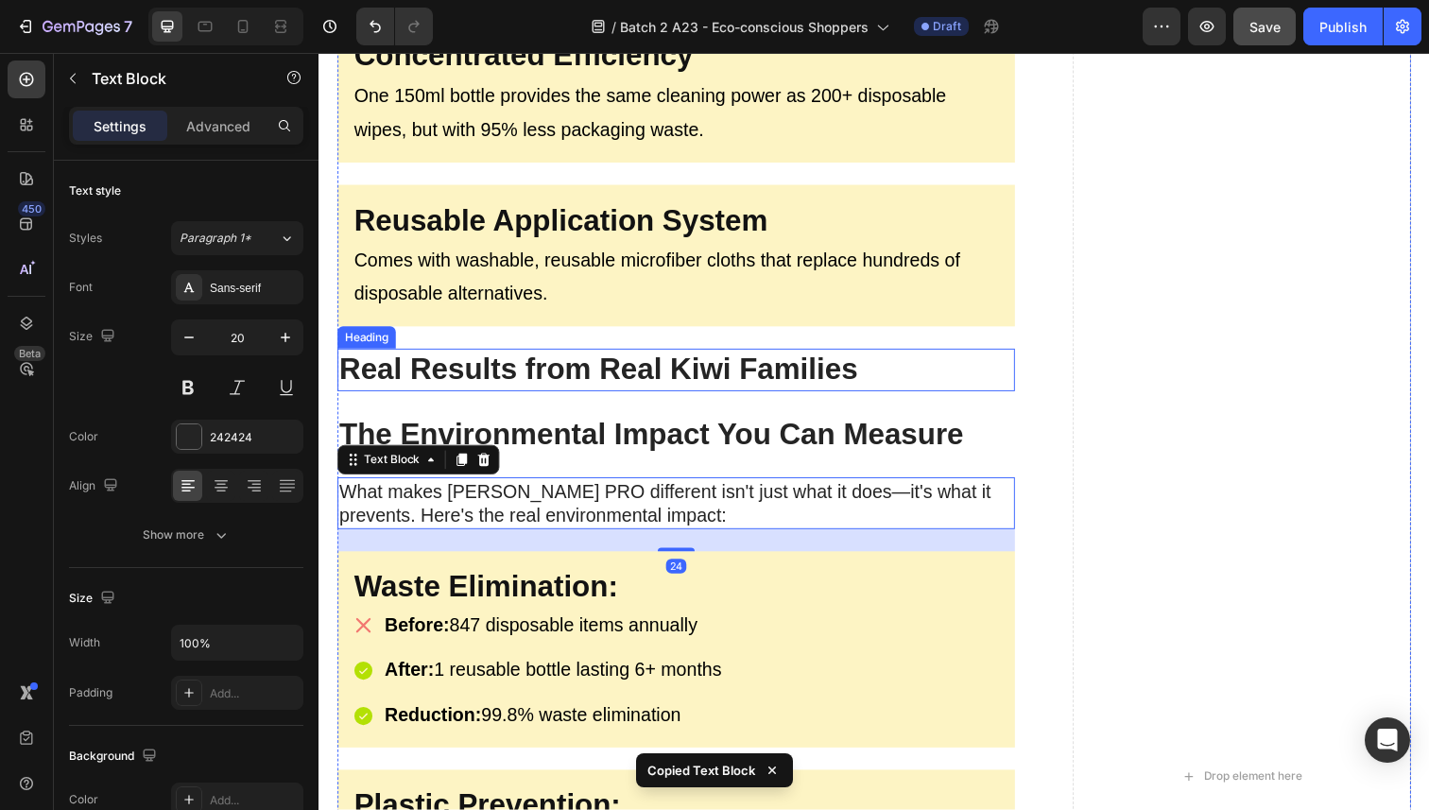
click at [537, 373] on strong "Real Results from Real Kiwi Families" at bounding box center [603, 376] width 529 height 34
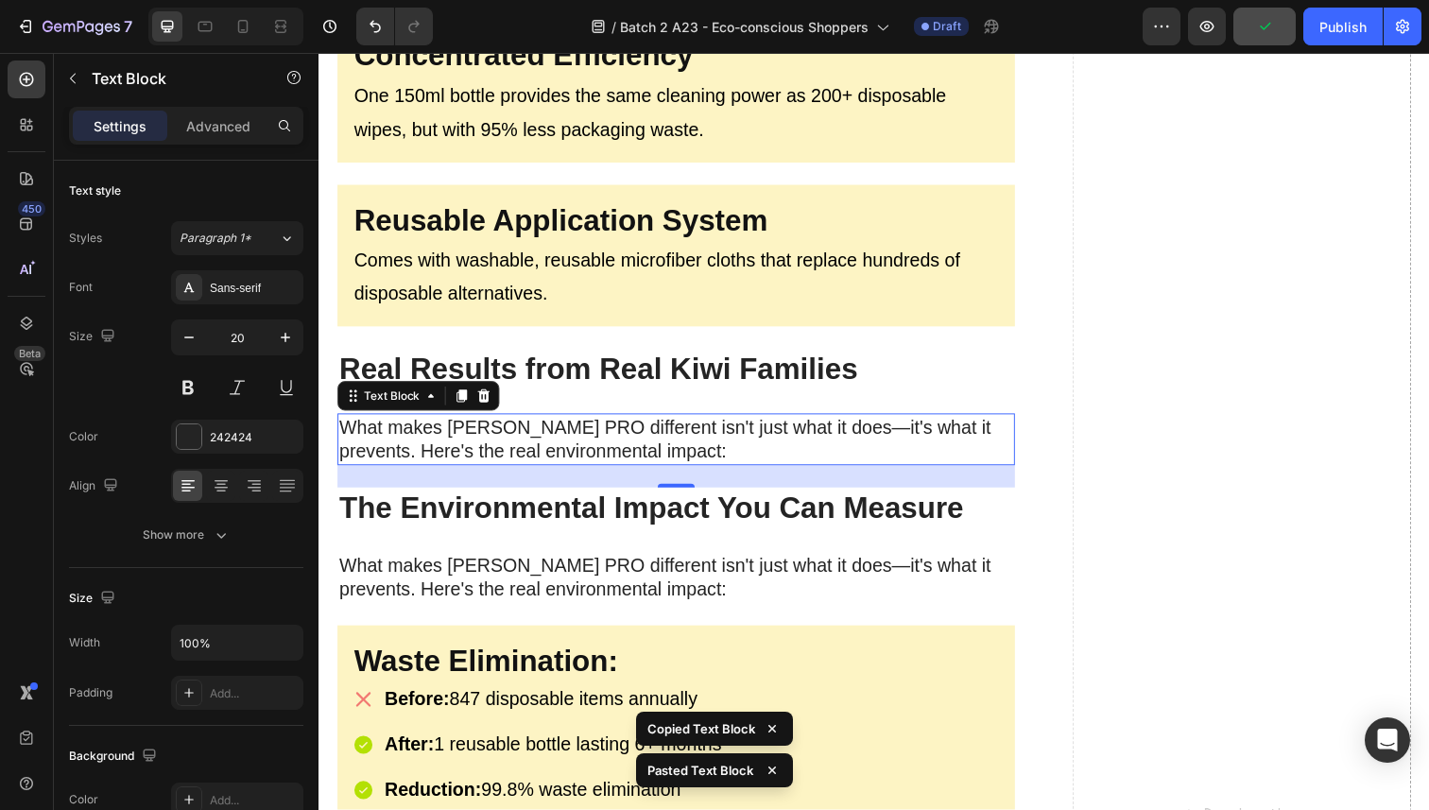
click at [459, 431] on p "What makes [PERSON_NAME] PRO different isn't just what it does—it's what it pre…" at bounding box center [683, 447] width 688 height 49
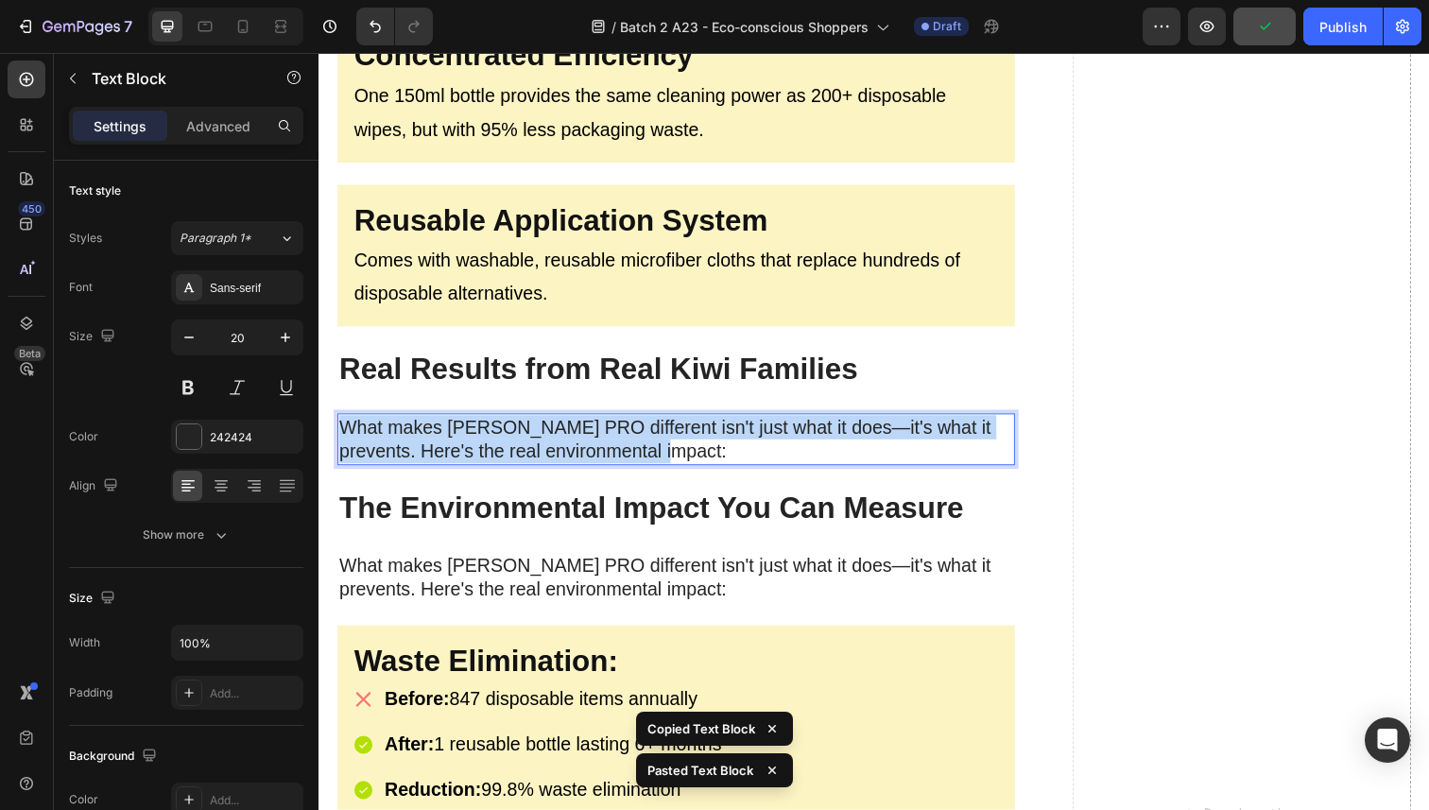
click at [459, 431] on p "What makes [PERSON_NAME] PRO different isn't just what it does—it's what it pre…" at bounding box center [683, 447] width 688 height 49
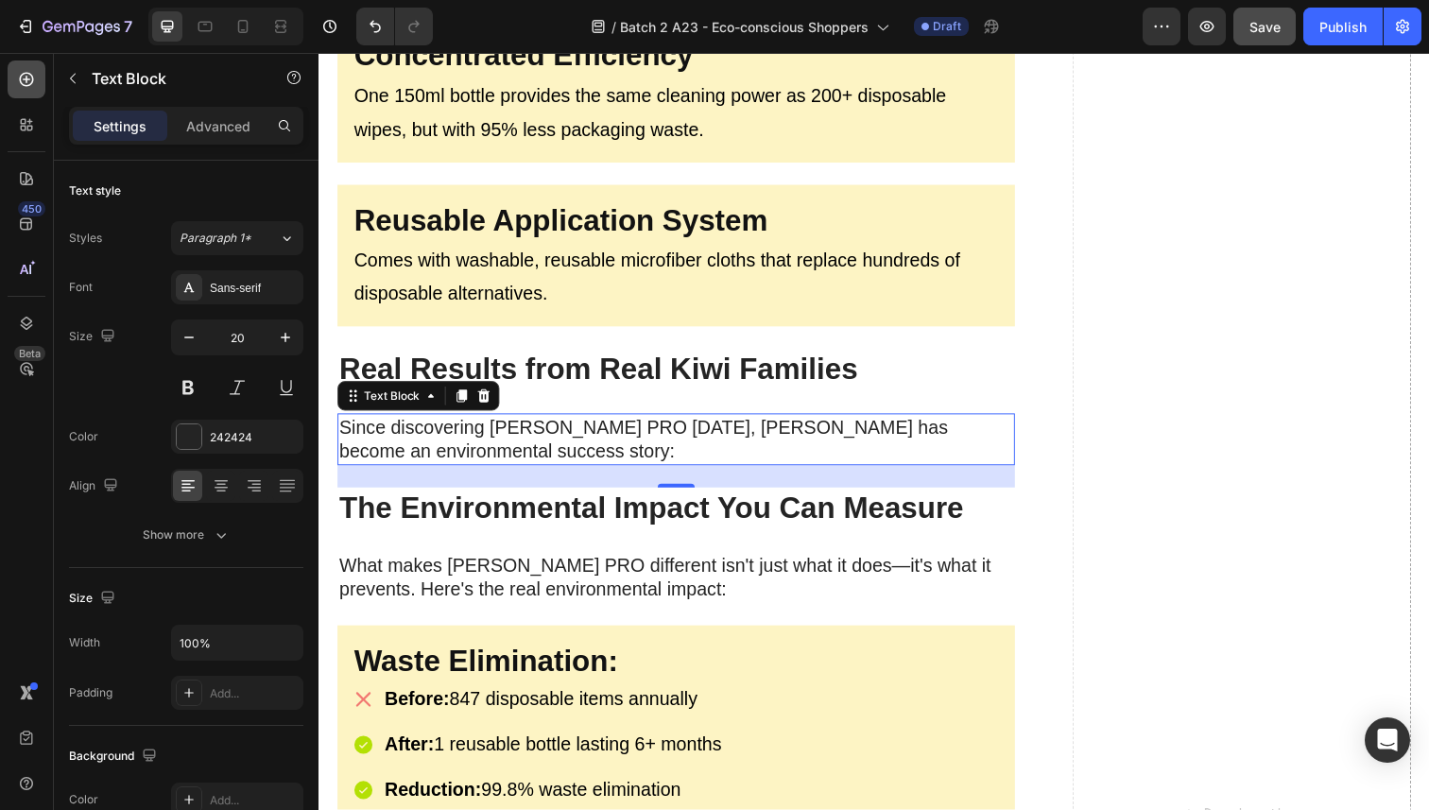
click at [25, 78] on icon at bounding box center [27, 80] width 14 height 14
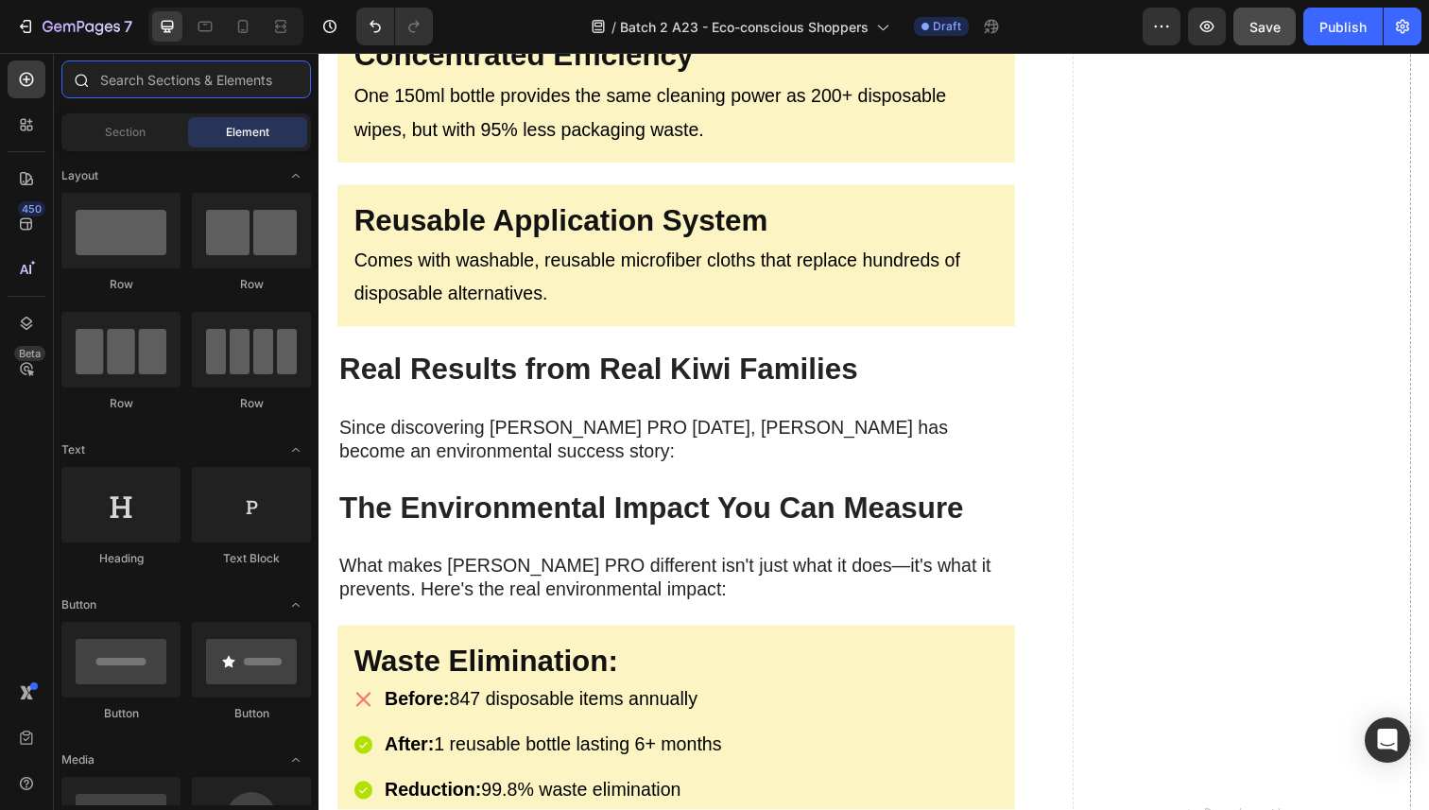
click at [125, 84] on input "text" at bounding box center [186, 79] width 250 height 38
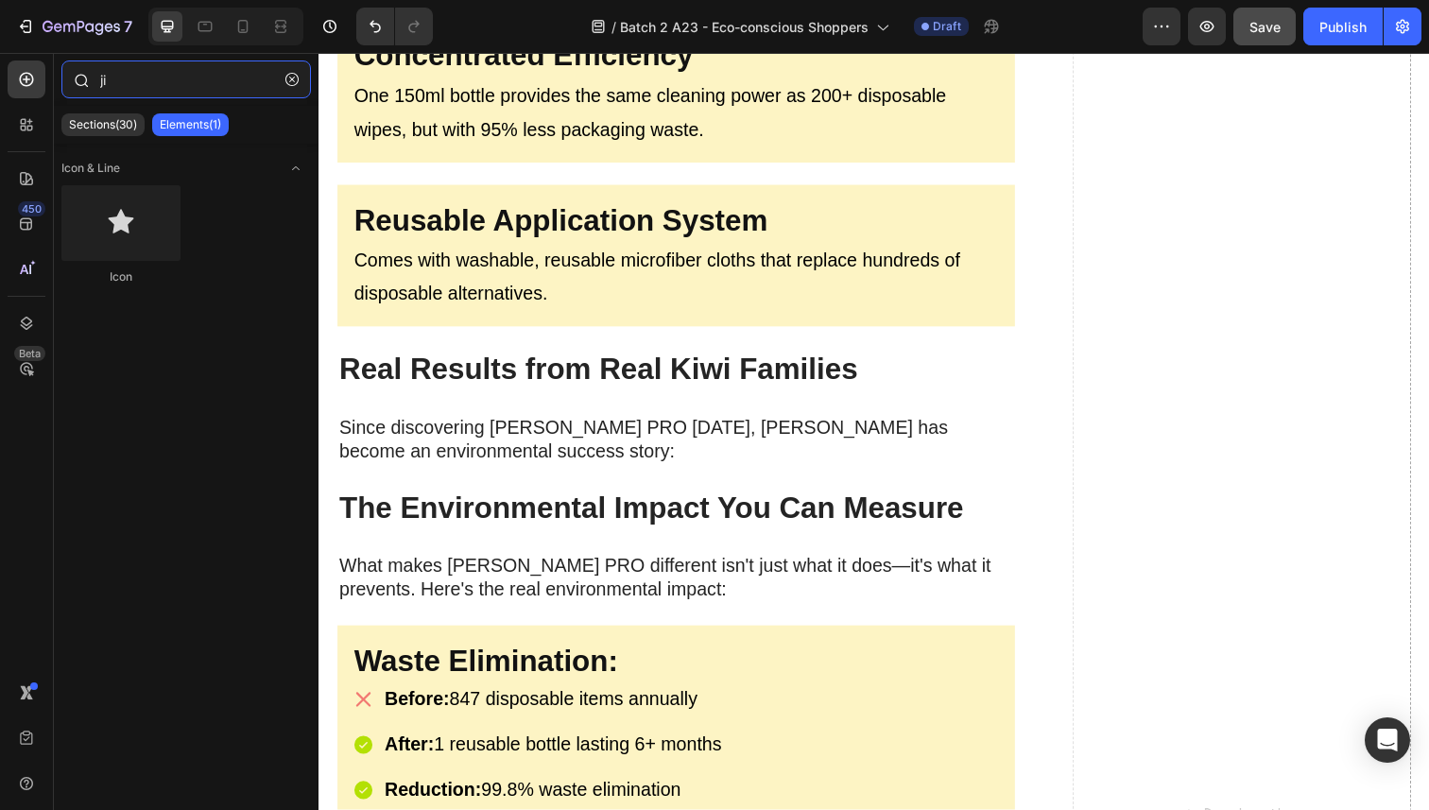
type input "j"
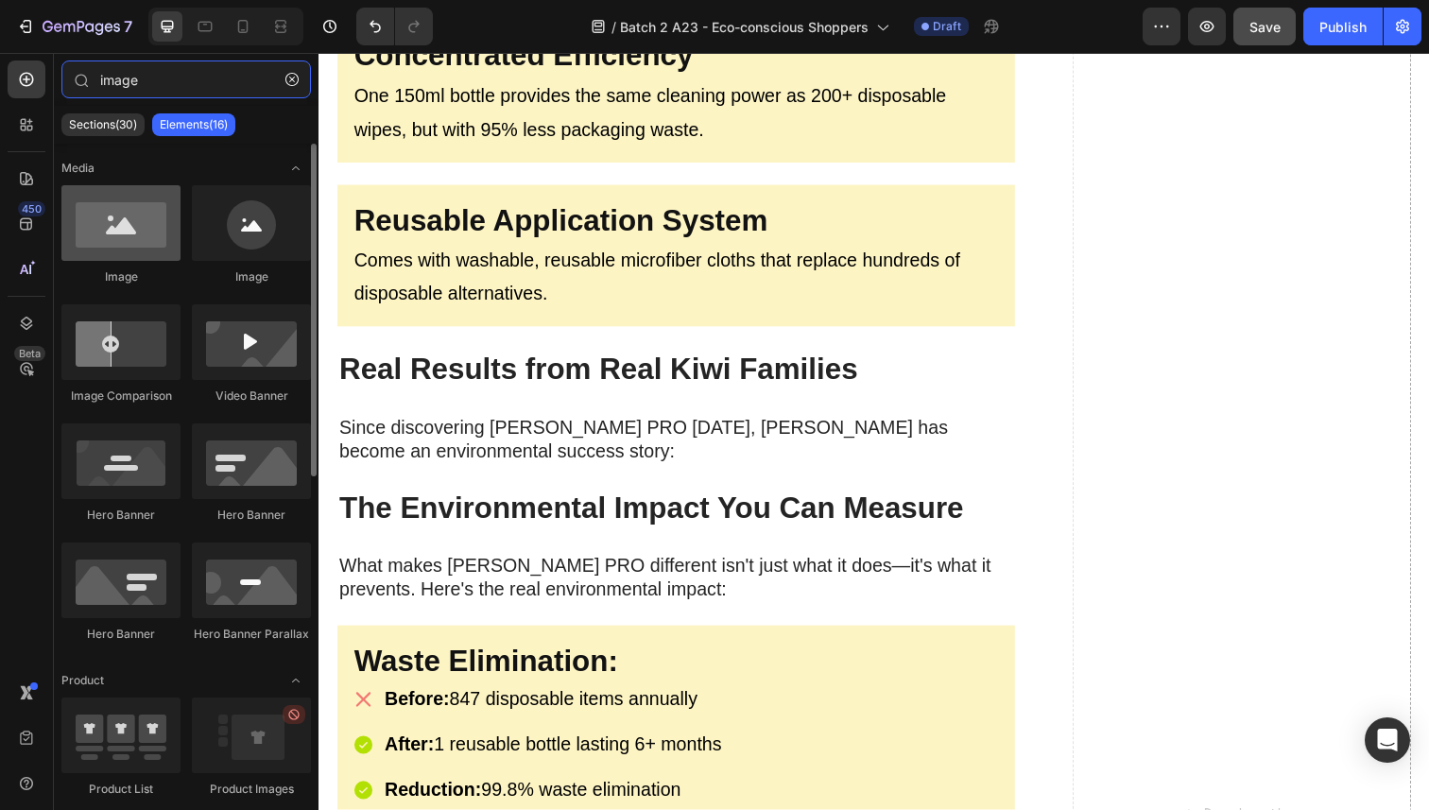
type input "image"
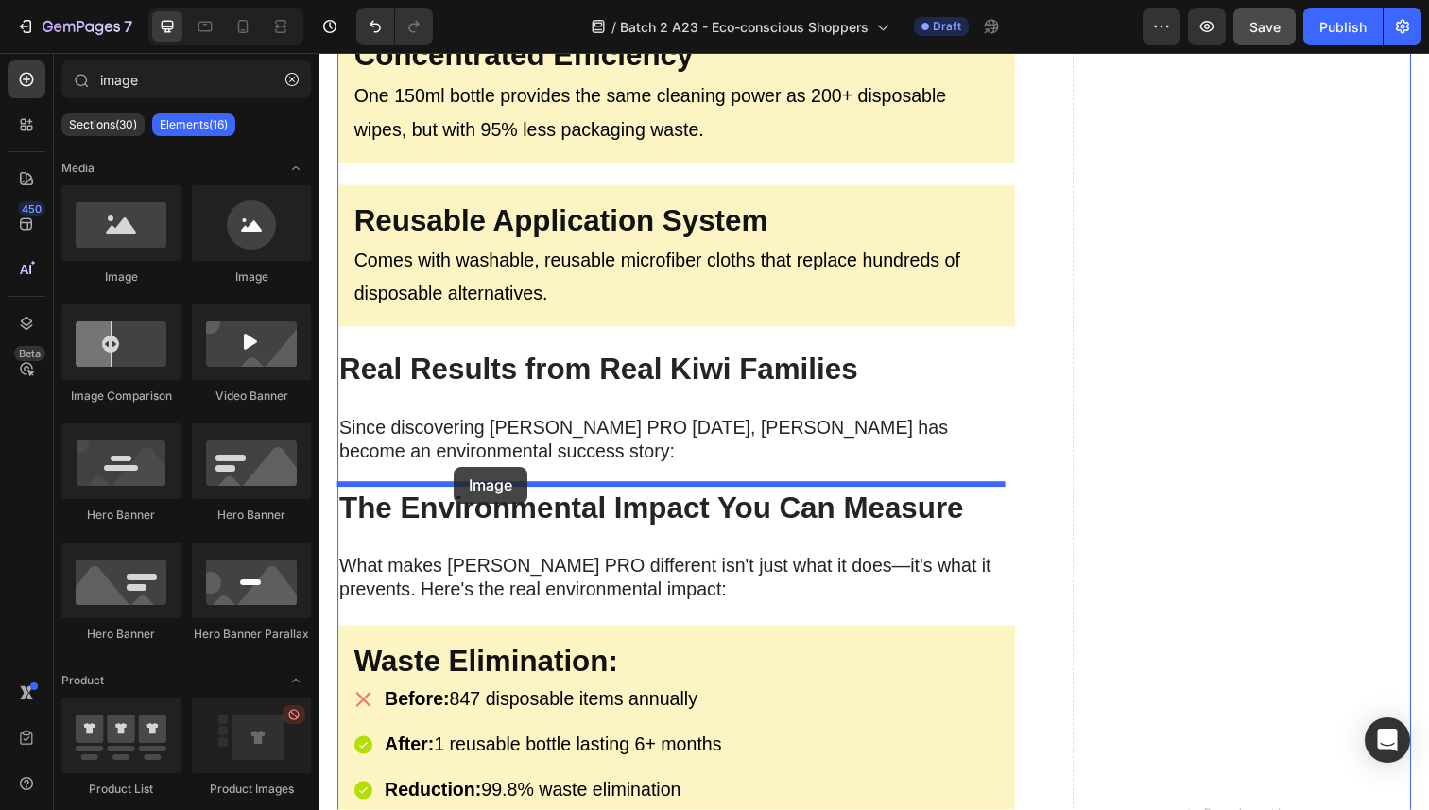
drag, startPoint x: 420, startPoint y: 286, endPoint x: 456, endPoint y: 475, distance: 192.6
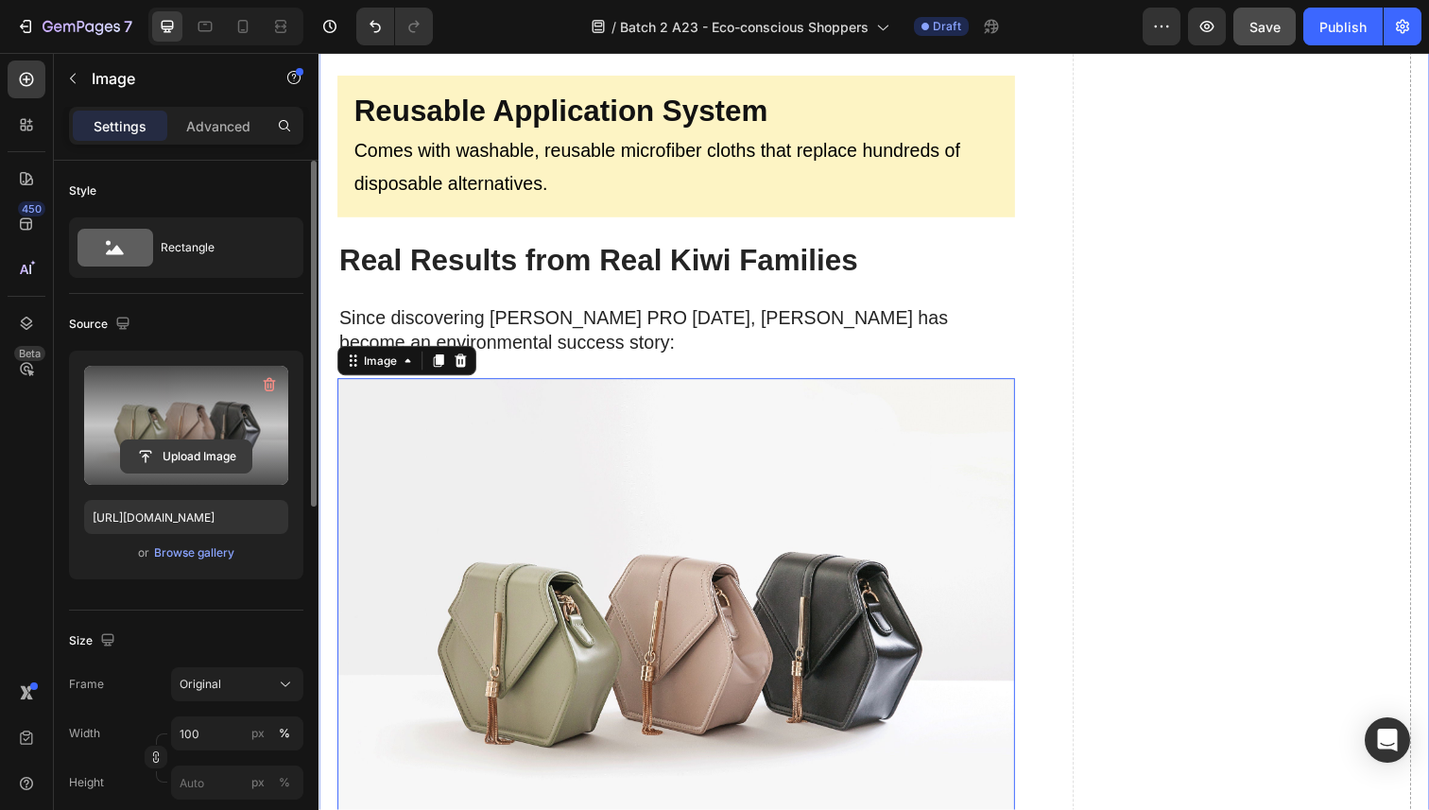
scroll to position [3755, 0]
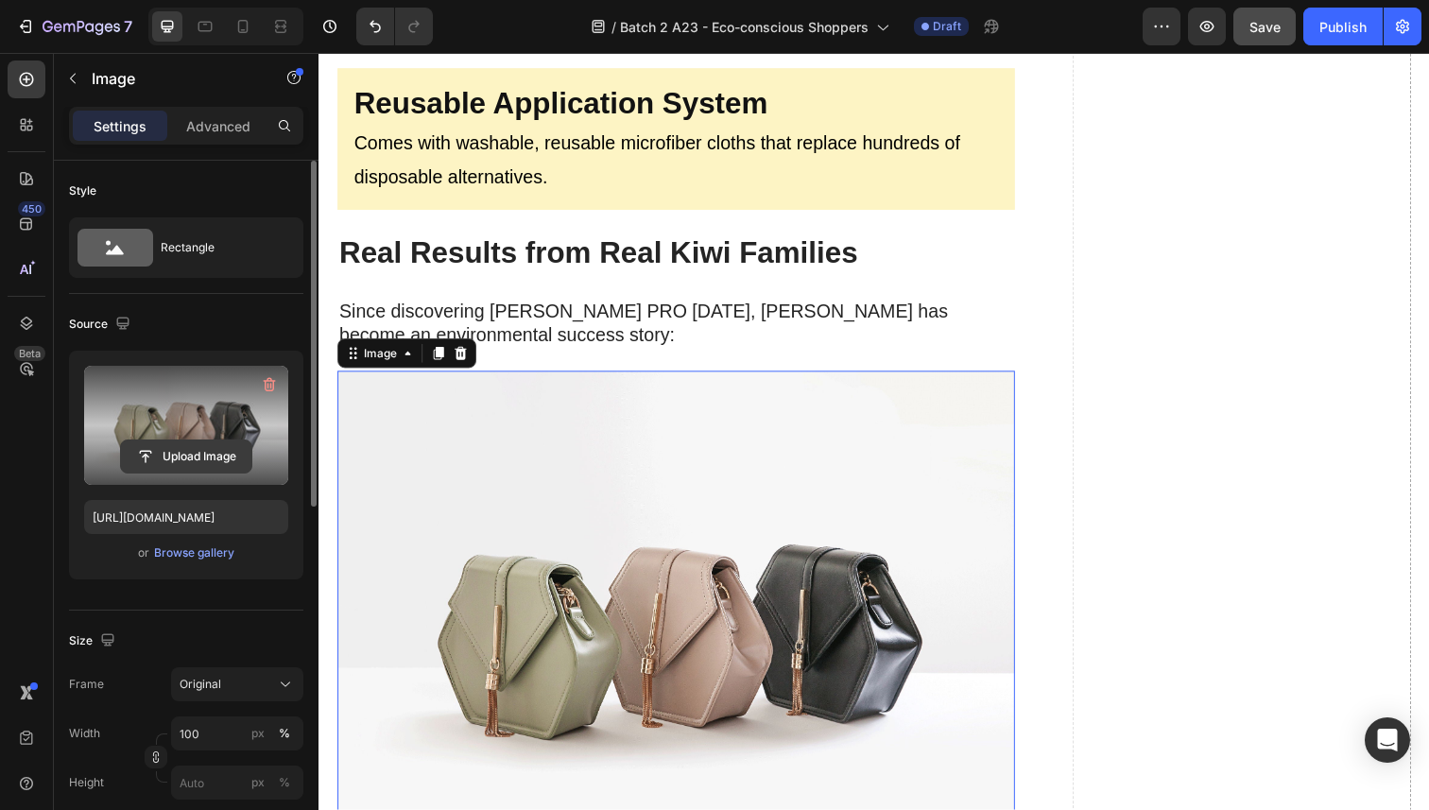
click at [188, 463] on input "file" at bounding box center [186, 456] width 130 height 32
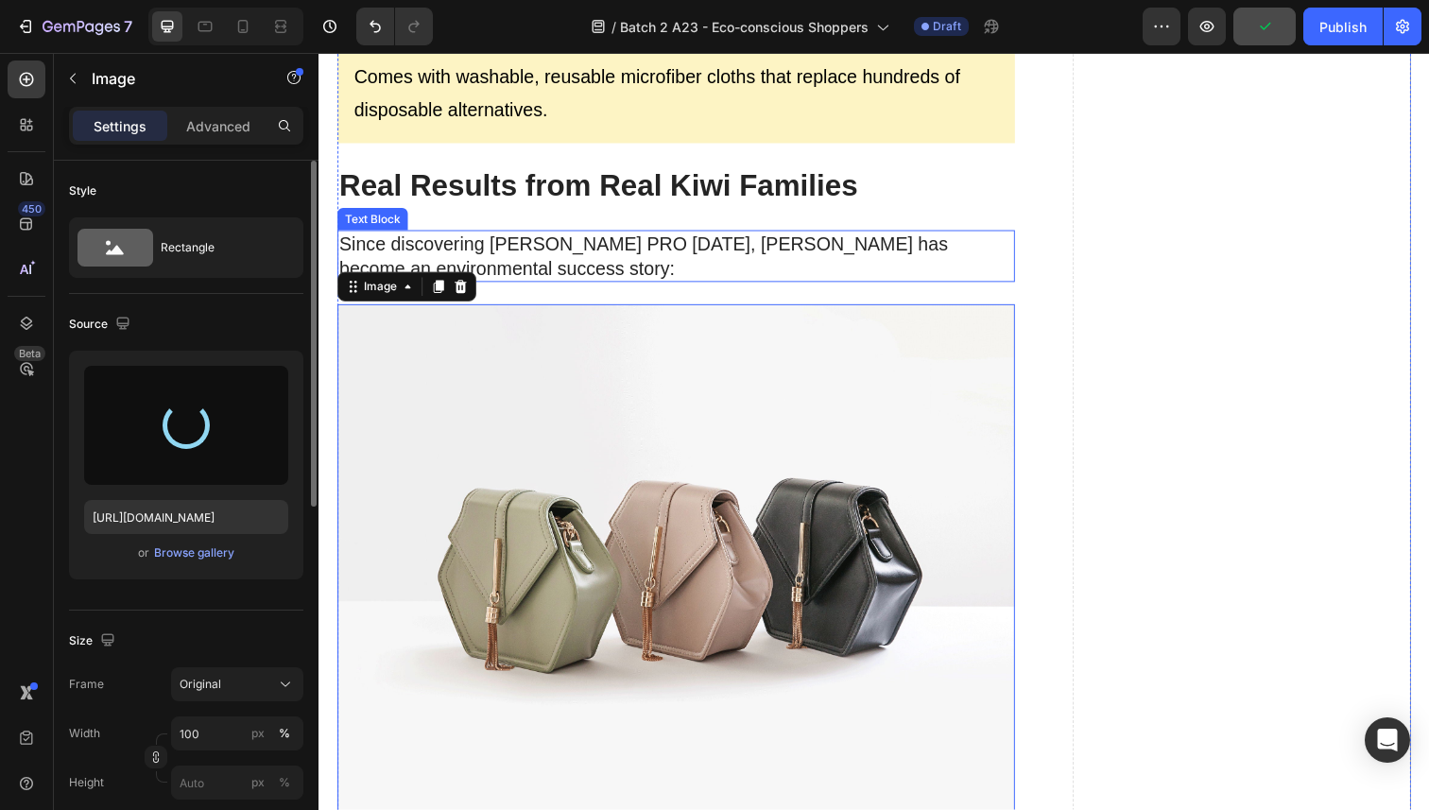
scroll to position [3831, 0]
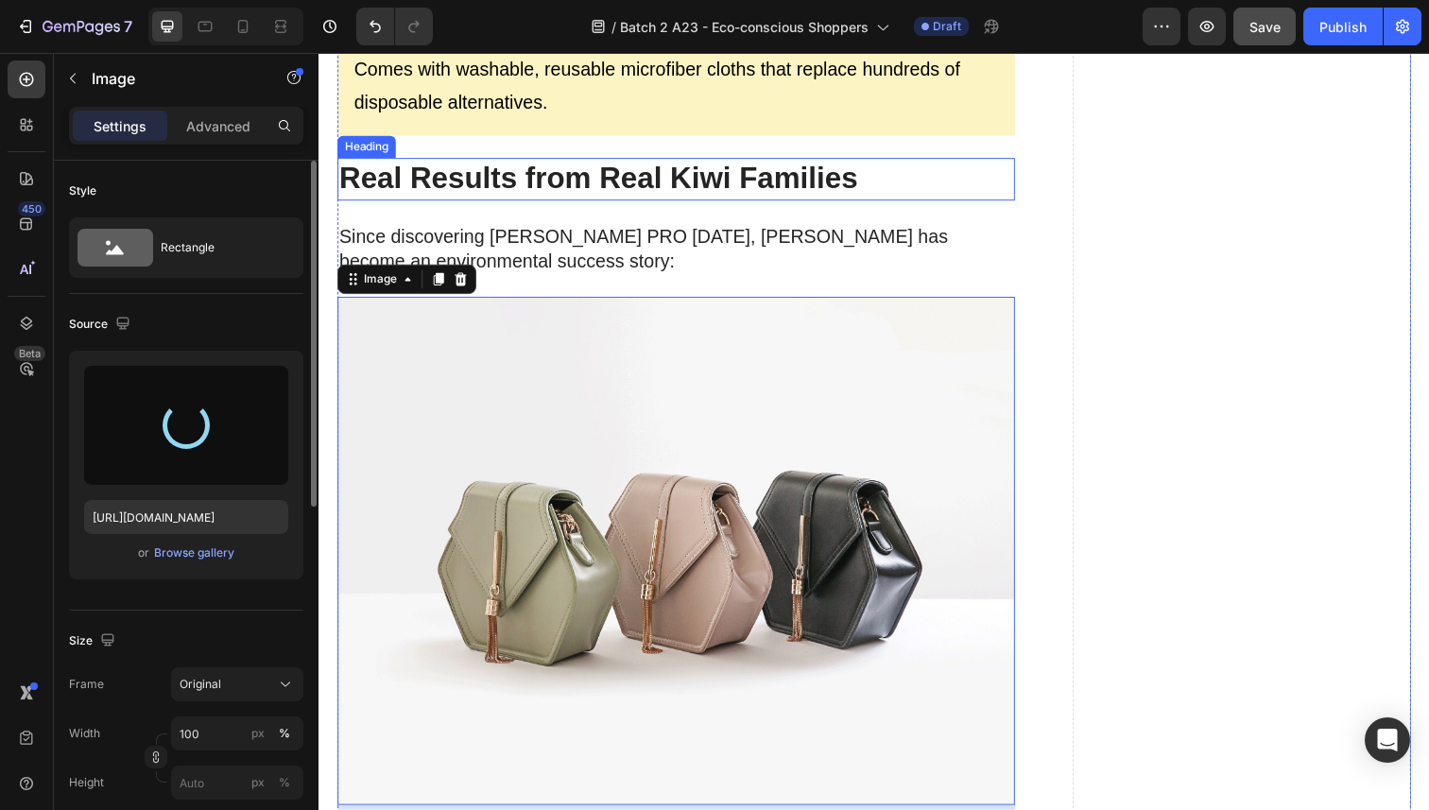
type input "[URL][DOMAIN_NAME]"
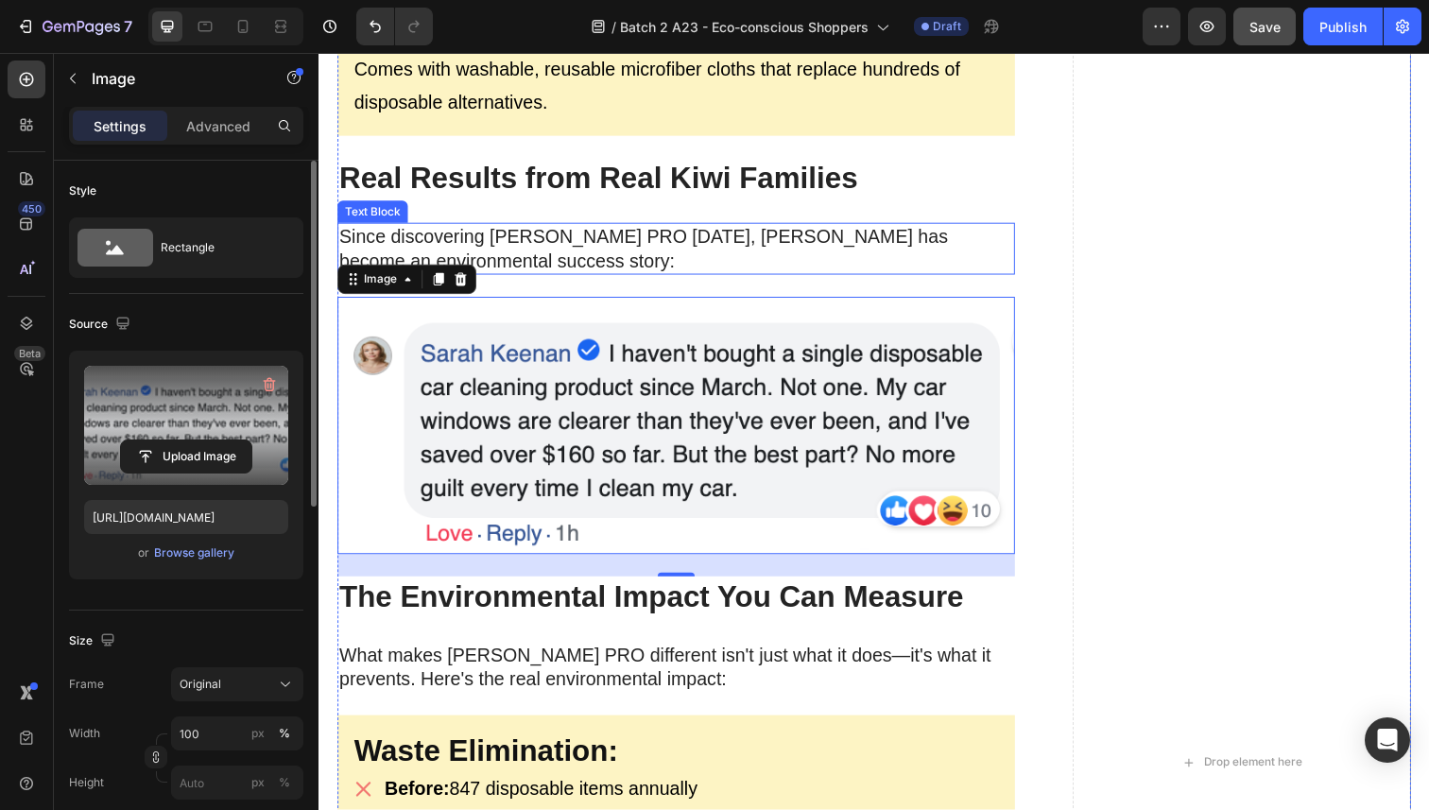
click at [491, 252] on p "Since discovering [PERSON_NAME] PRO [DATE], [PERSON_NAME] has become an environ…" at bounding box center [683, 253] width 688 height 49
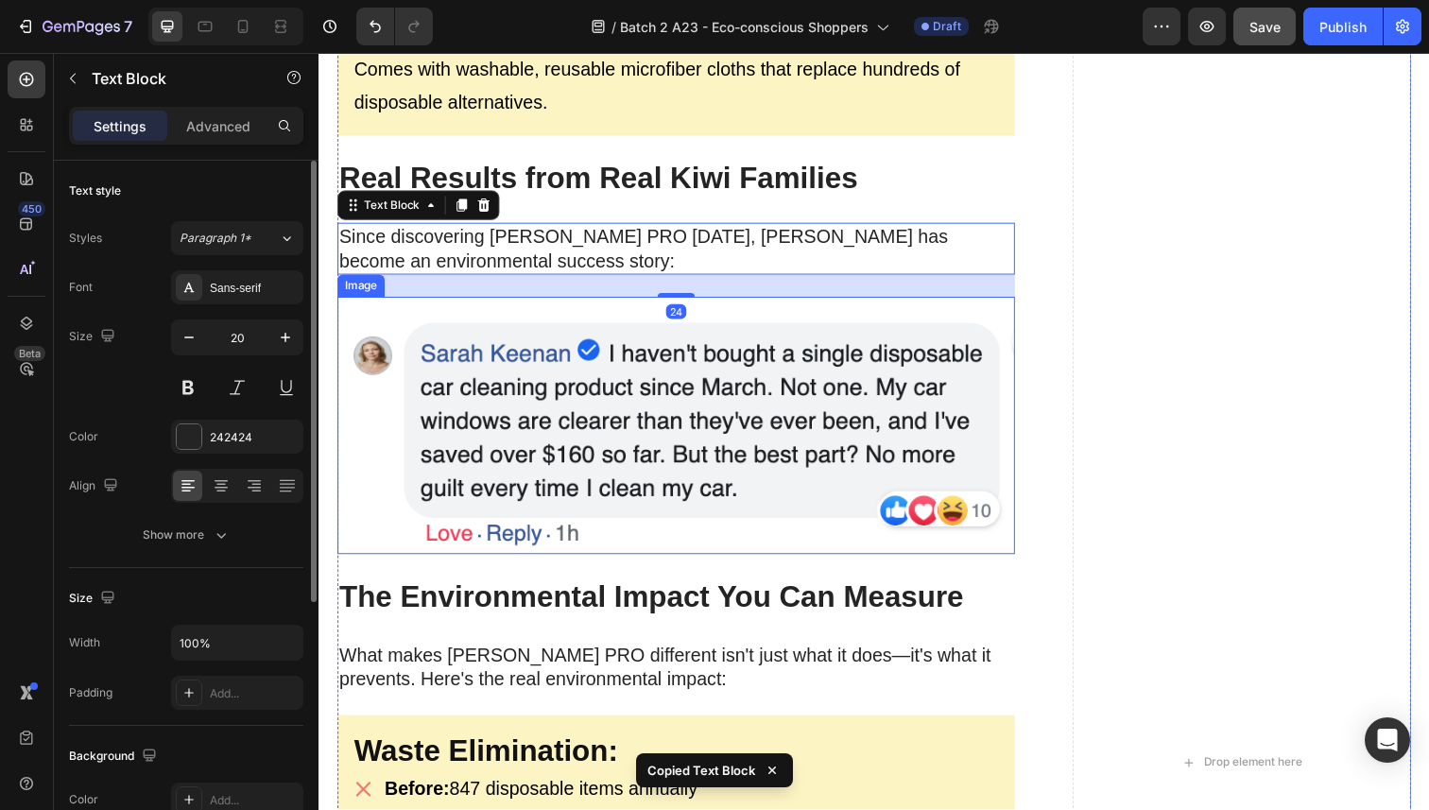
click at [508, 471] on img at bounding box center [683, 434] width 692 height 264
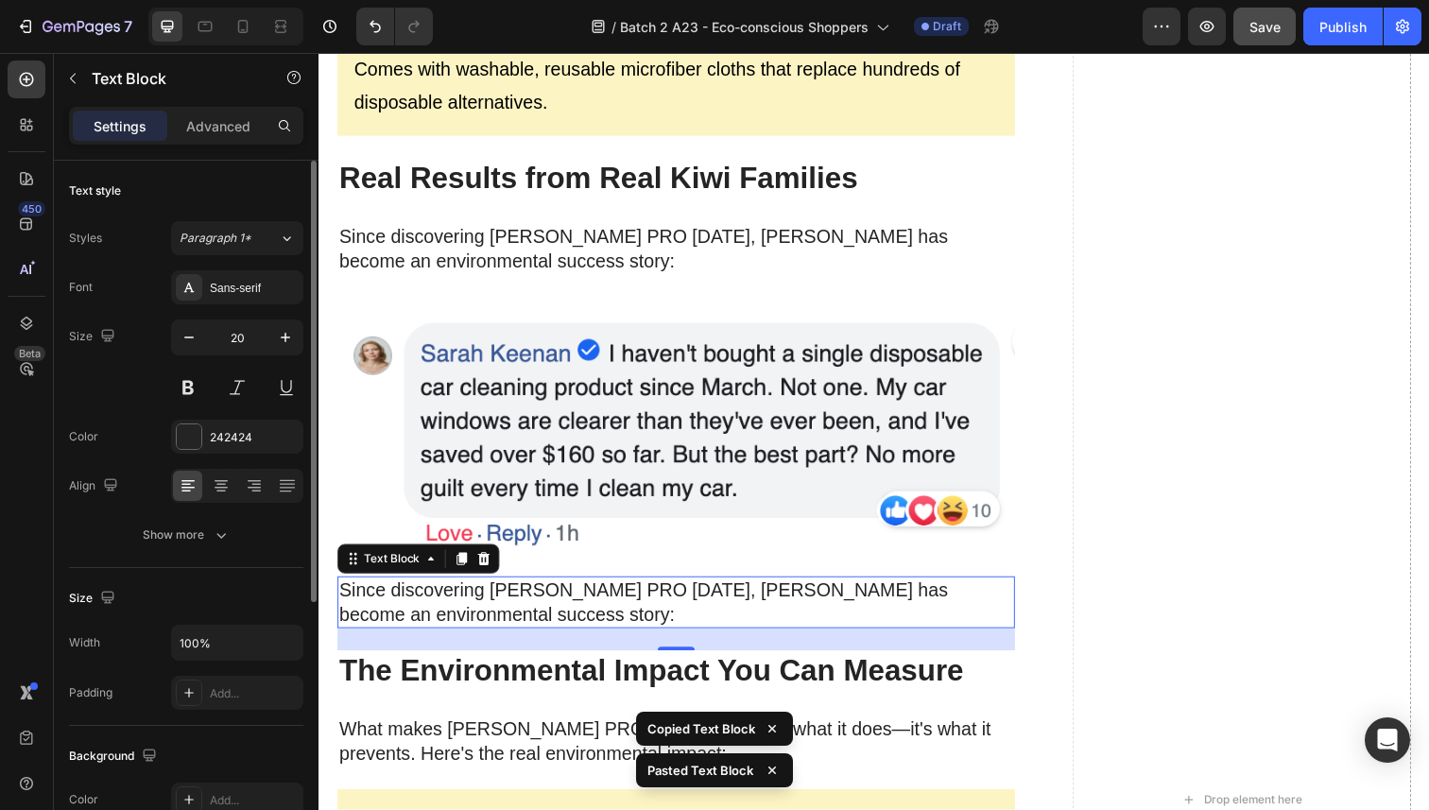
click at [501, 599] on p "Since discovering [PERSON_NAME] PRO [DATE], [PERSON_NAME] has become an environ…" at bounding box center [683, 614] width 688 height 49
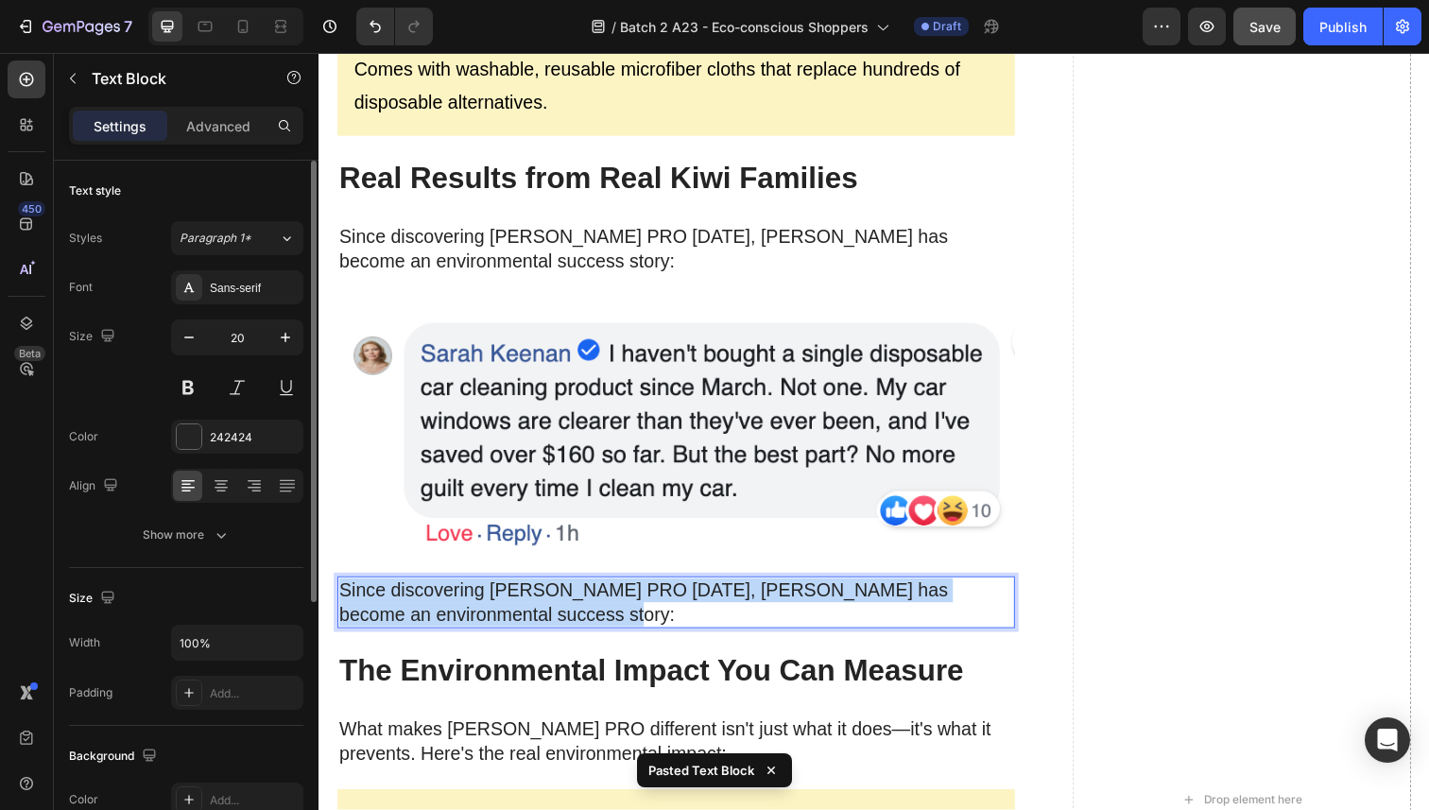
click at [501, 599] on p "Since discovering [PERSON_NAME] PRO [DATE], [PERSON_NAME] has become an environ…" at bounding box center [683, 614] width 688 height 49
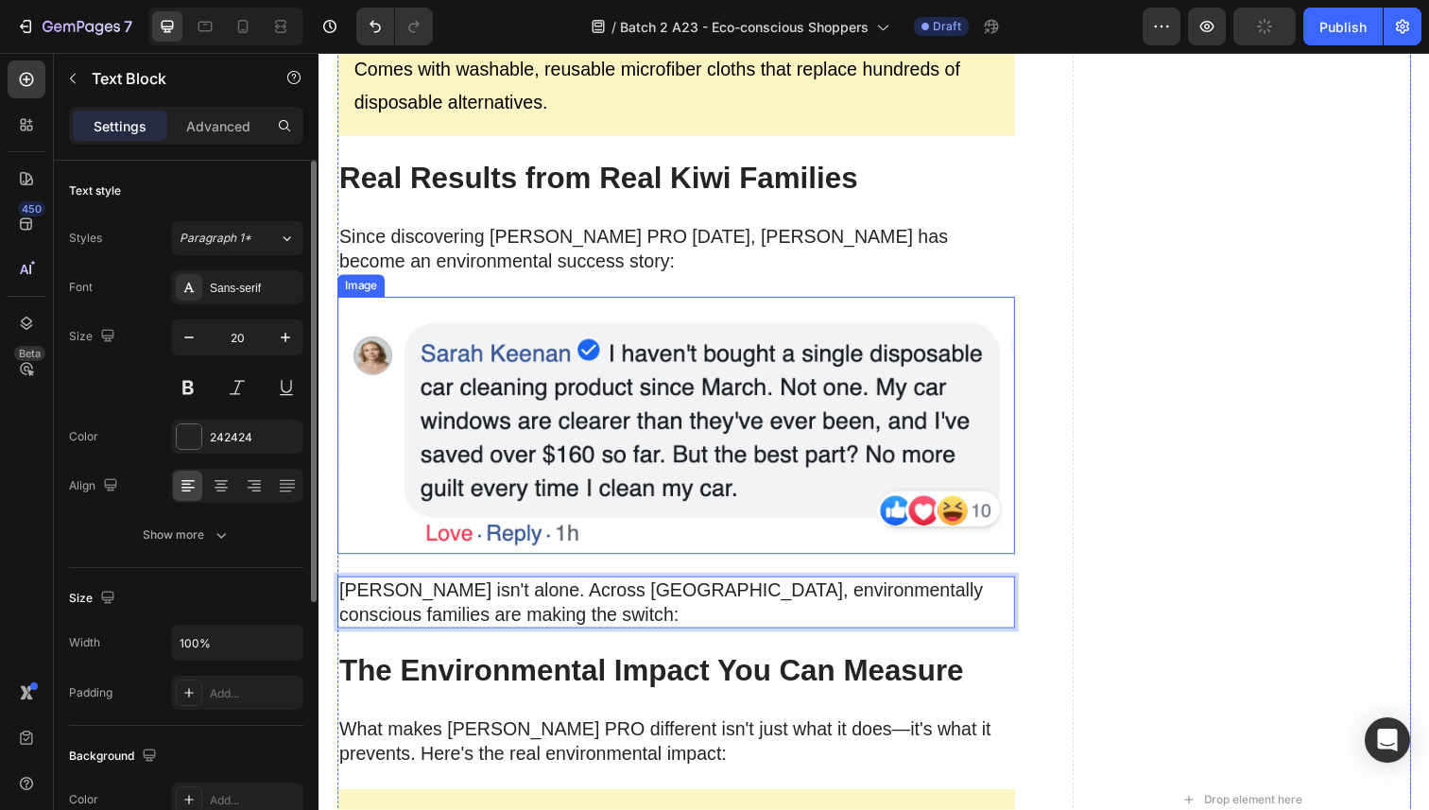
click at [492, 489] on img at bounding box center [683, 434] width 692 height 264
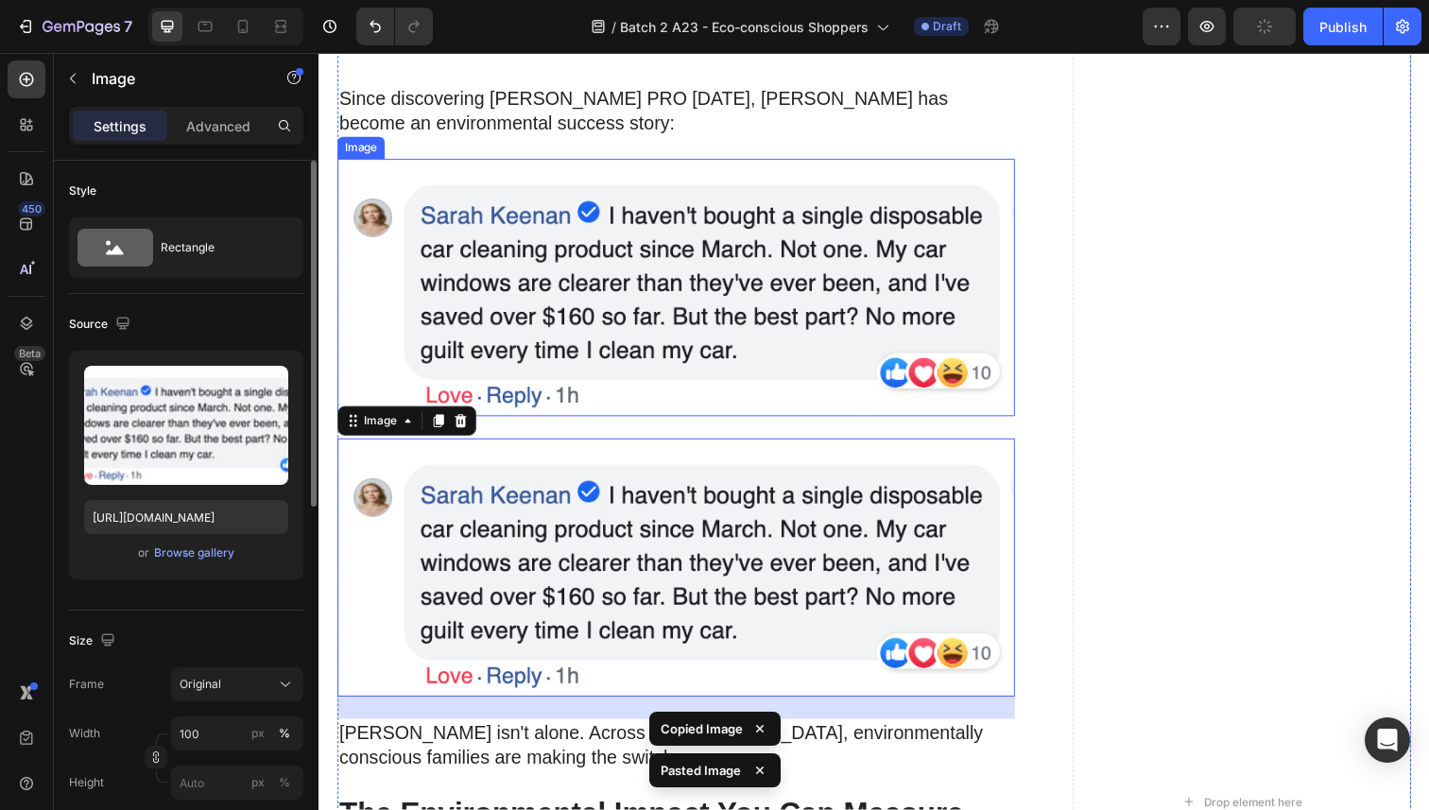
scroll to position [4172, 0]
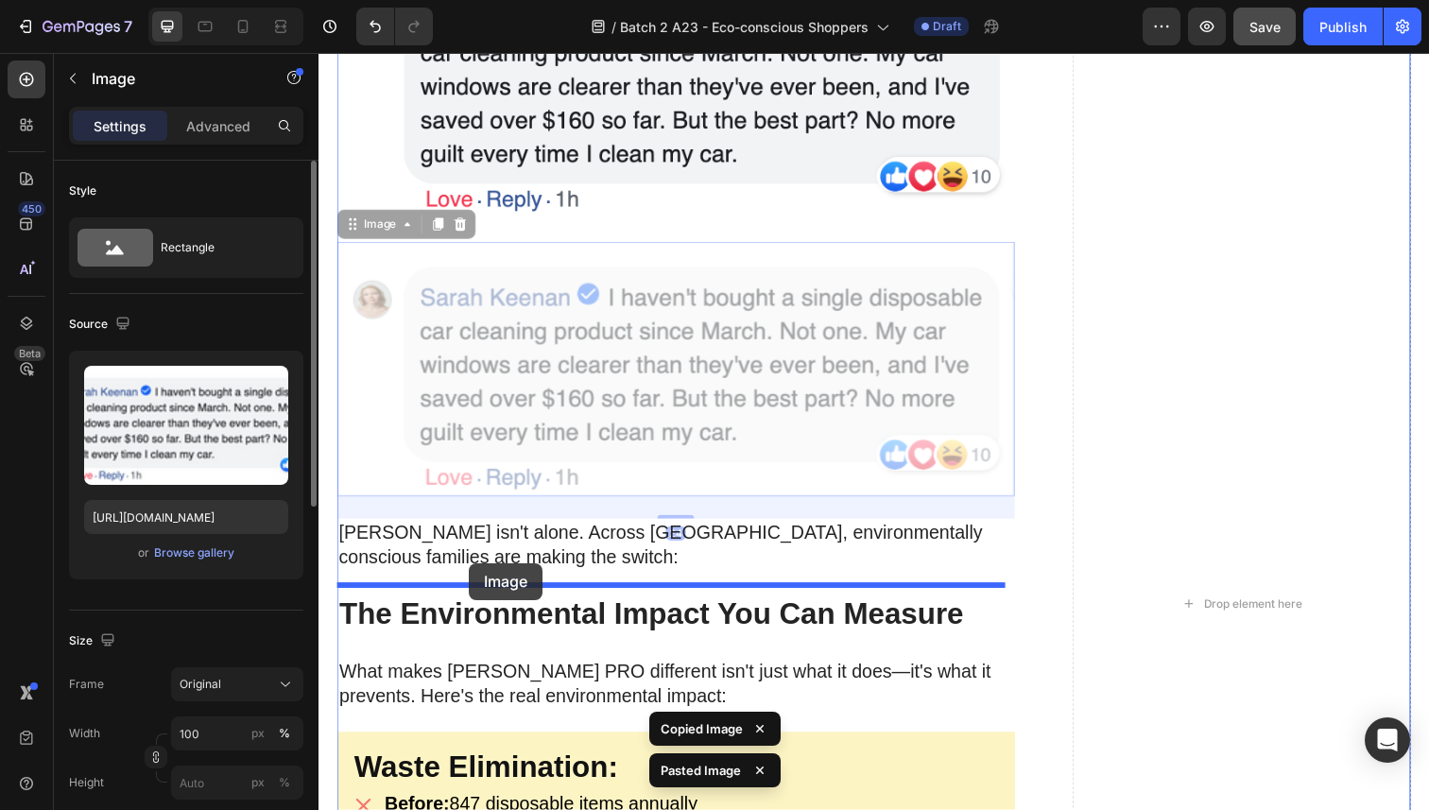
drag, startPoint x: 356, startPoint y: 220, endPoint x: 474, endPoint y: 573, distance: 371.5
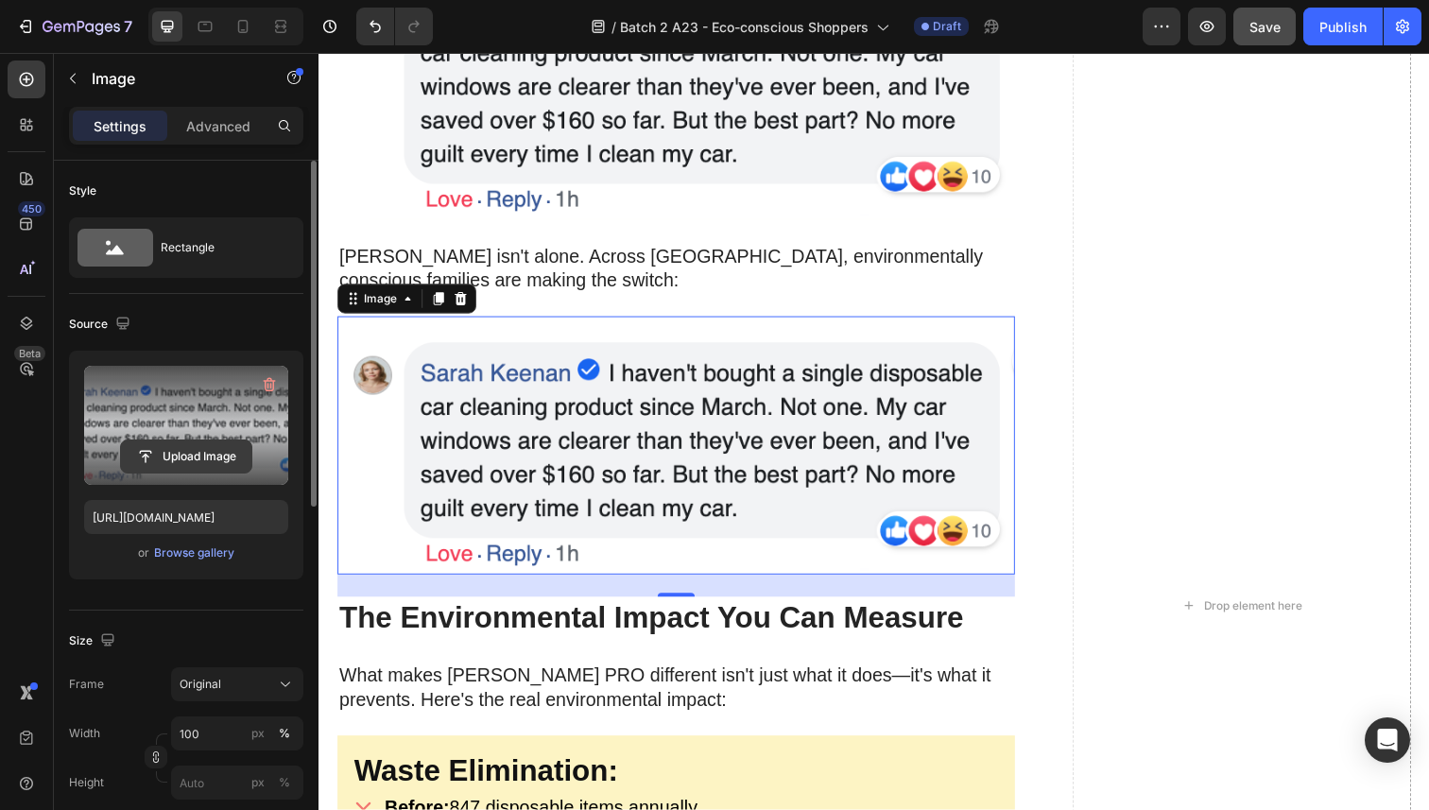
click at [217, 459] on input "file" at bounding box center [186, 456] width 130 height 32
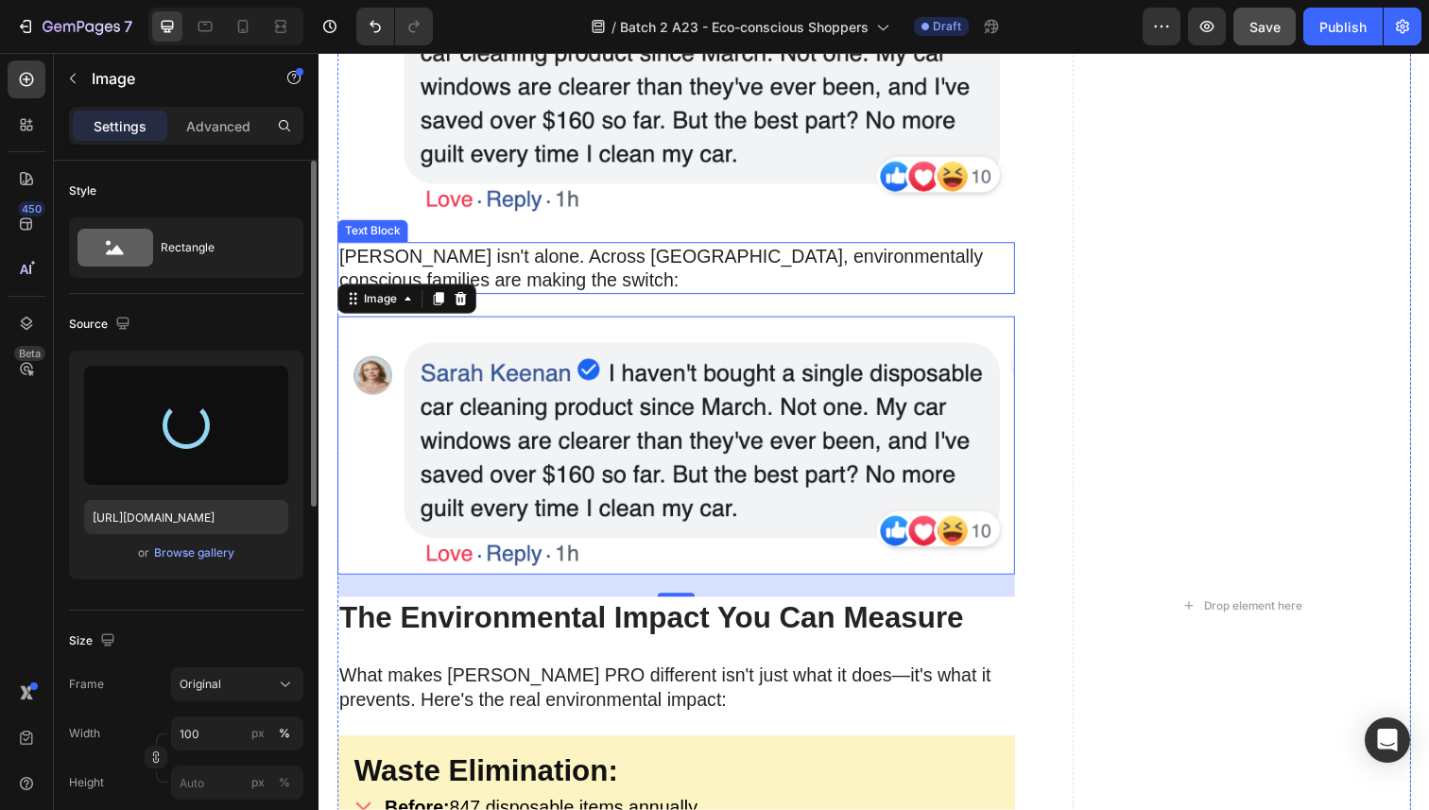
type input "[URL][DOMAIN_NAME]"
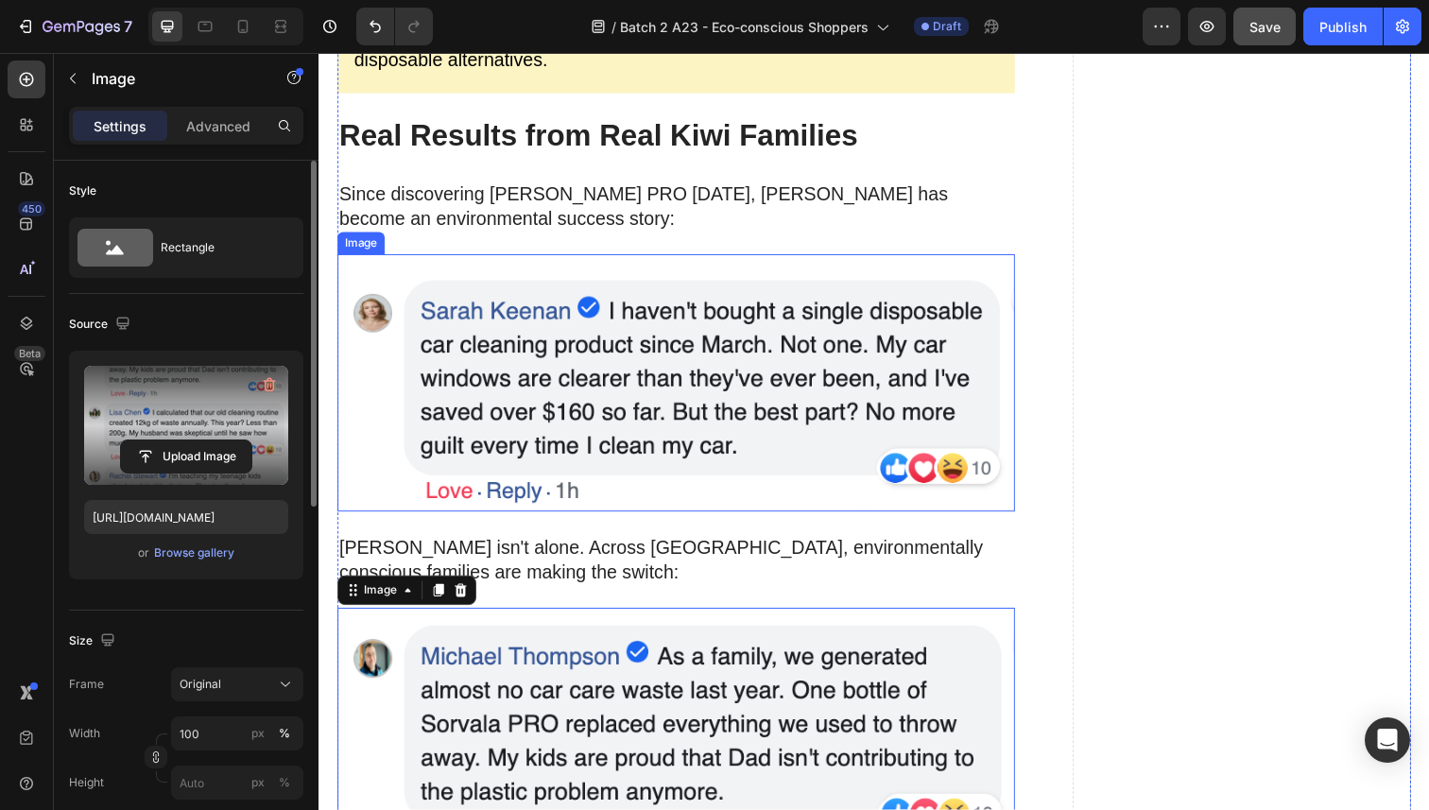
scroll to position [3858, 0]
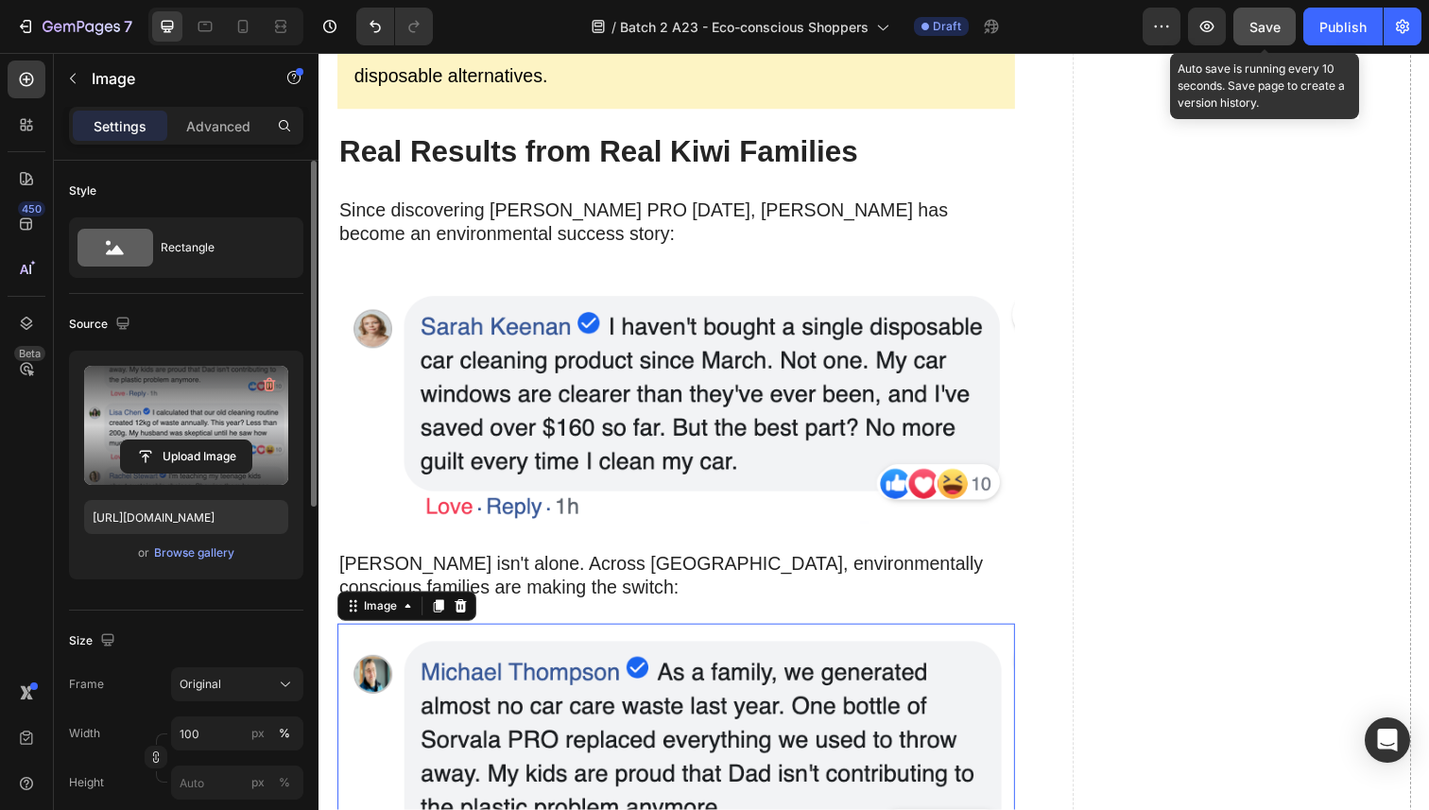
click at [1260, 30] on span "Save" at bounding box center [1264, 27] width 31 height 16
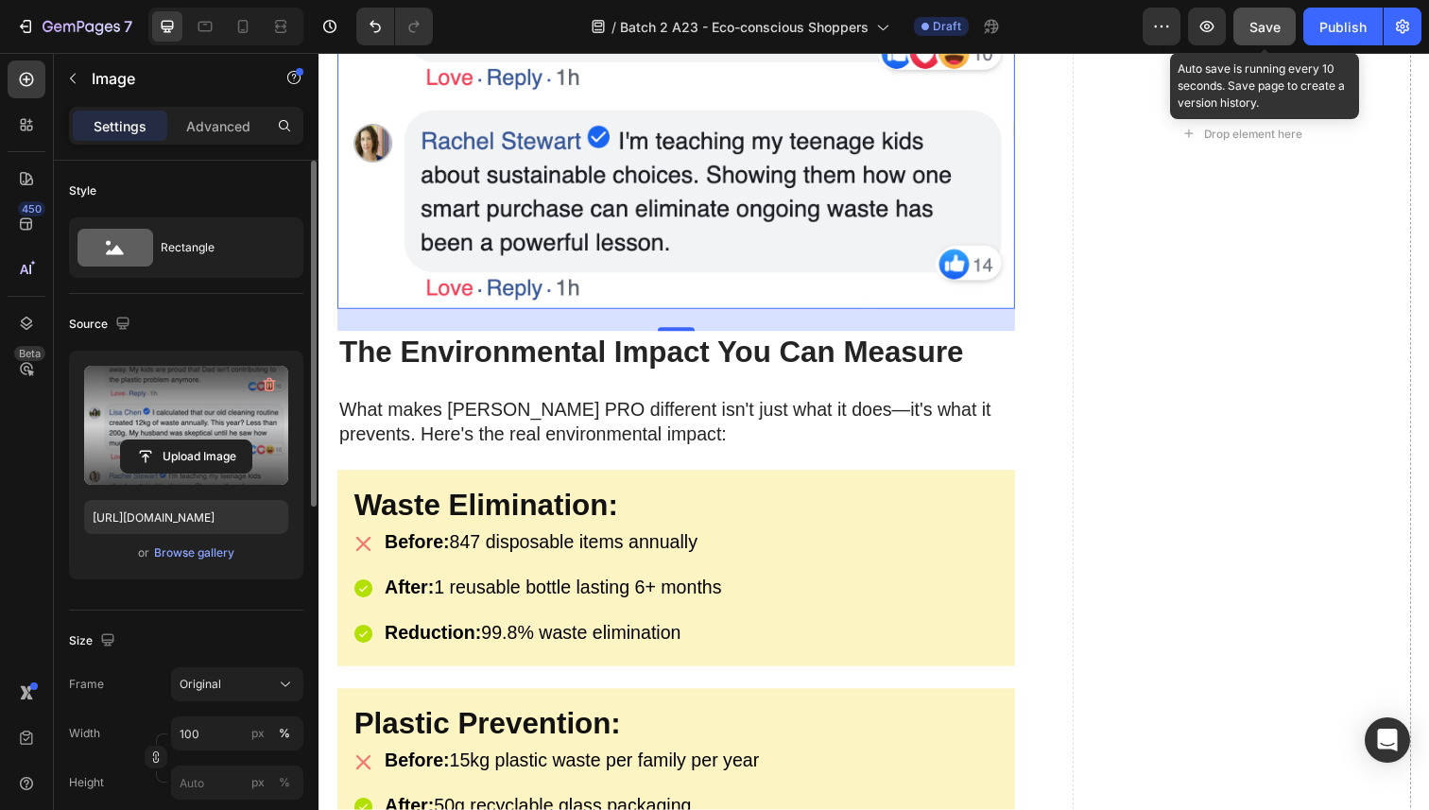
click at [1278, 24] on span "Save" at bounding box center [1264, 27] width 31 height 16
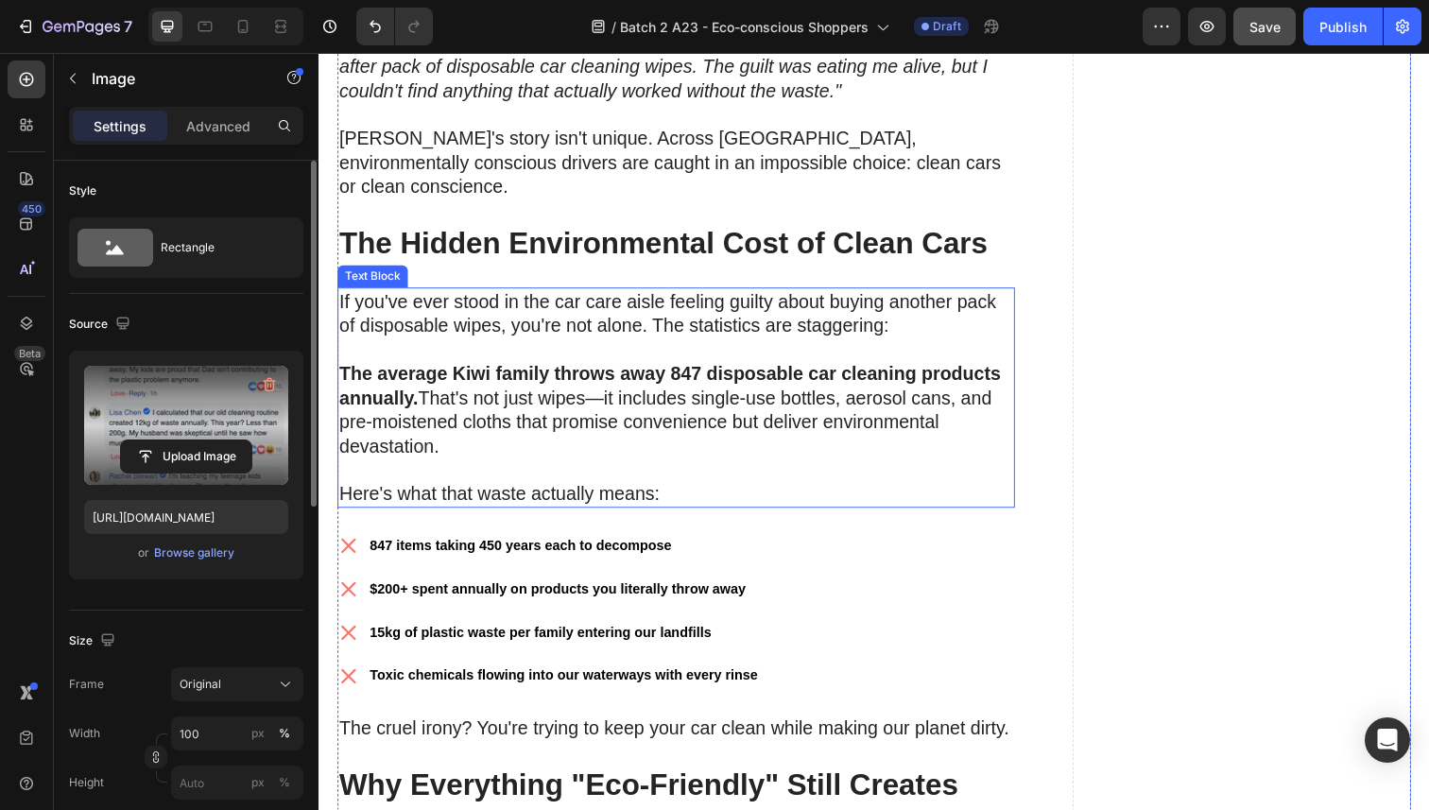
scroll to position [1043, 0]
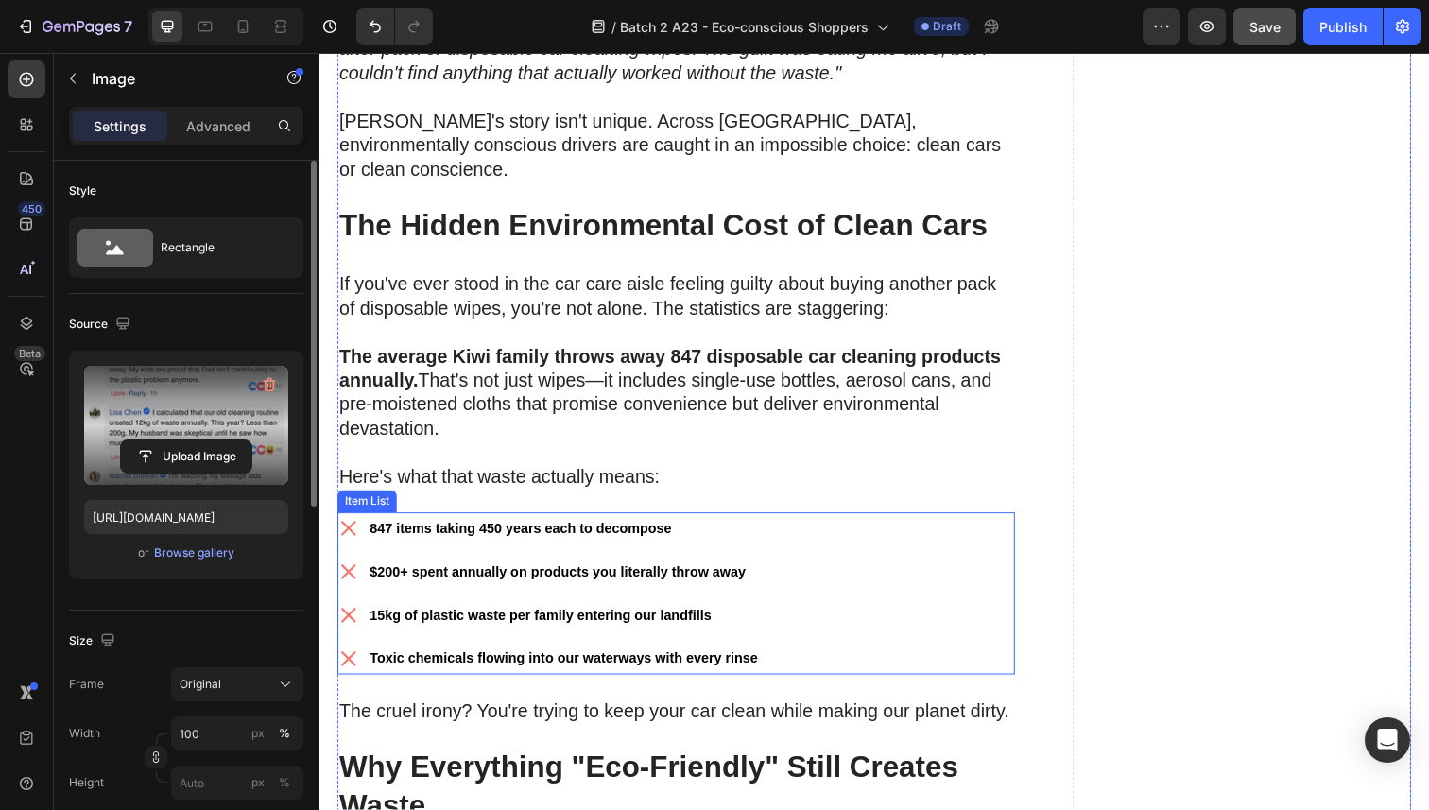
click at [443, 531] on strong "847 items taking 450 years each to decompose" at bounding box center [524, 538] width 308 height 15
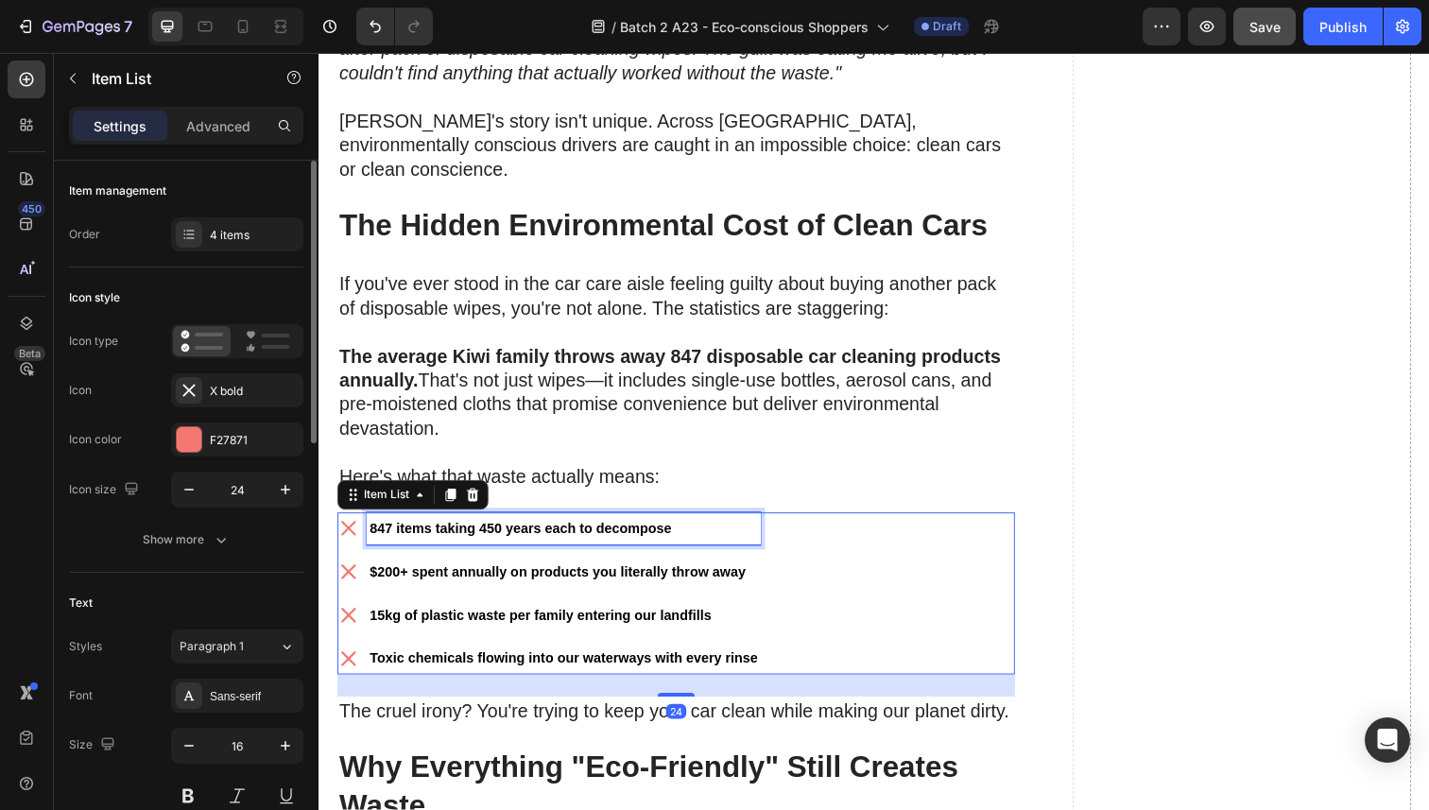
click at [443, 531] on strong "847 items taking 450 years each to decompose" at bounding box center [524, 538] width 308 height 15
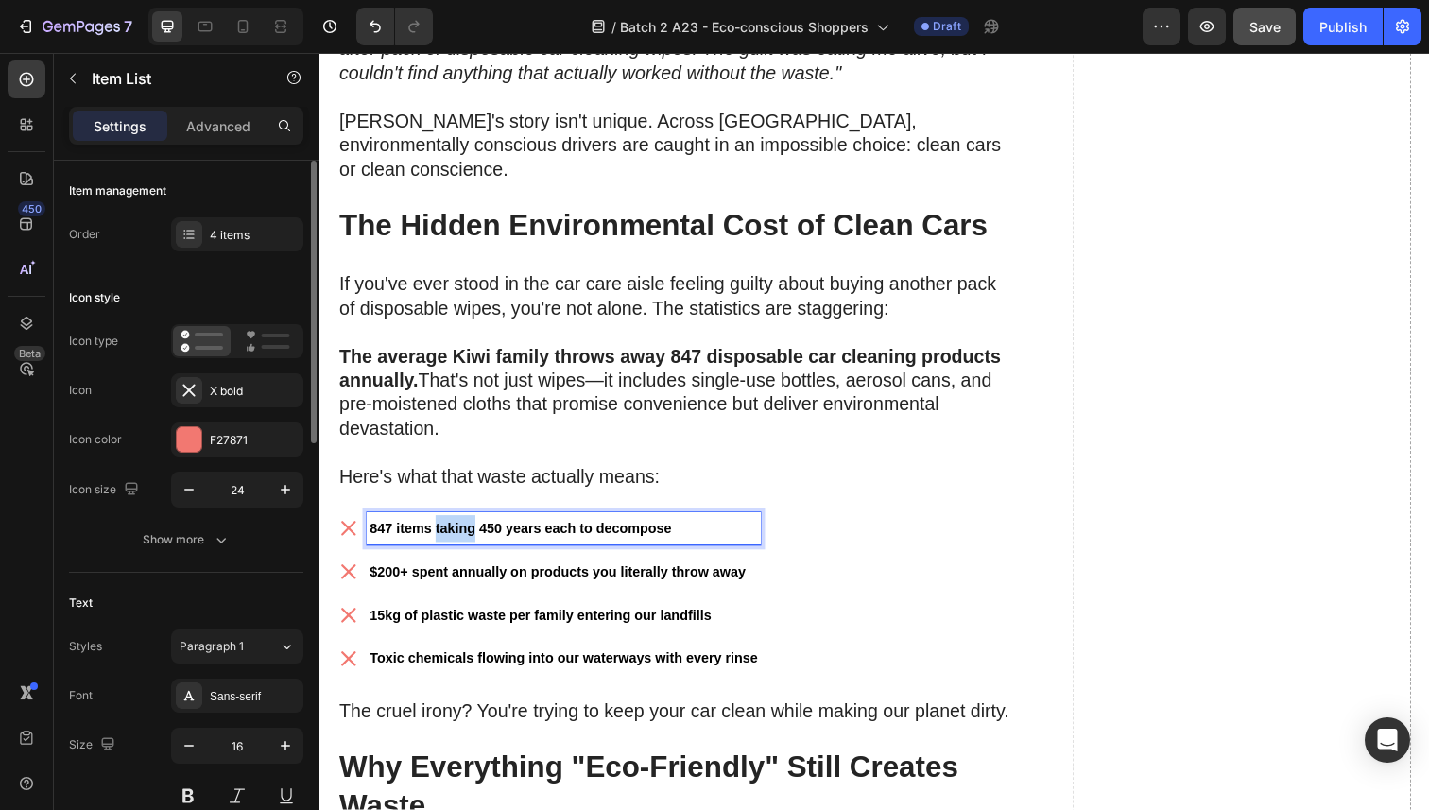
click at [443, 531] on strong "847 items taking 450 years each to decompose" at bounding box center [524, 538] width 308 height 15
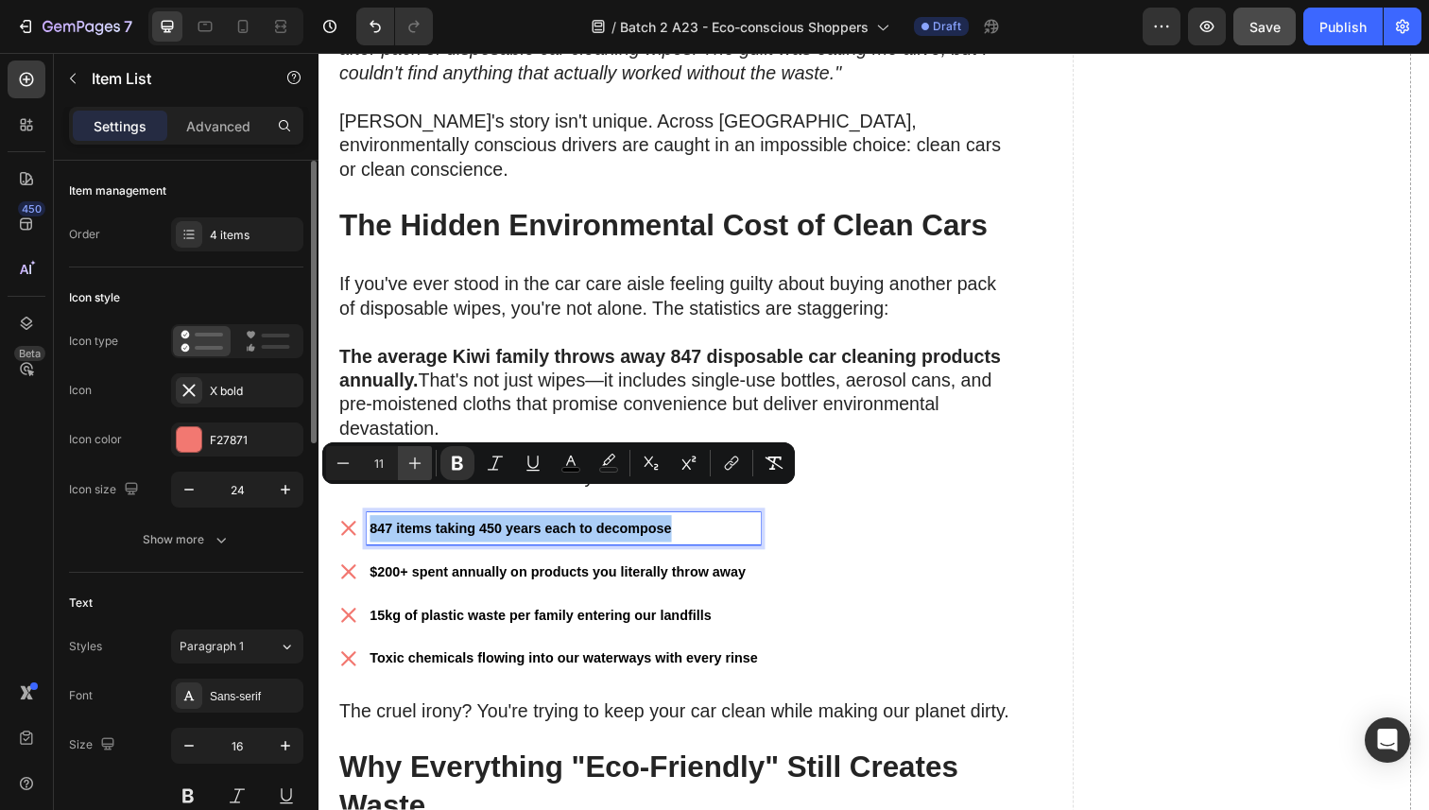
click at [405, 456] on icon "Editor contextual toolbar" at bounding box center [414, 463] width 19 height 19
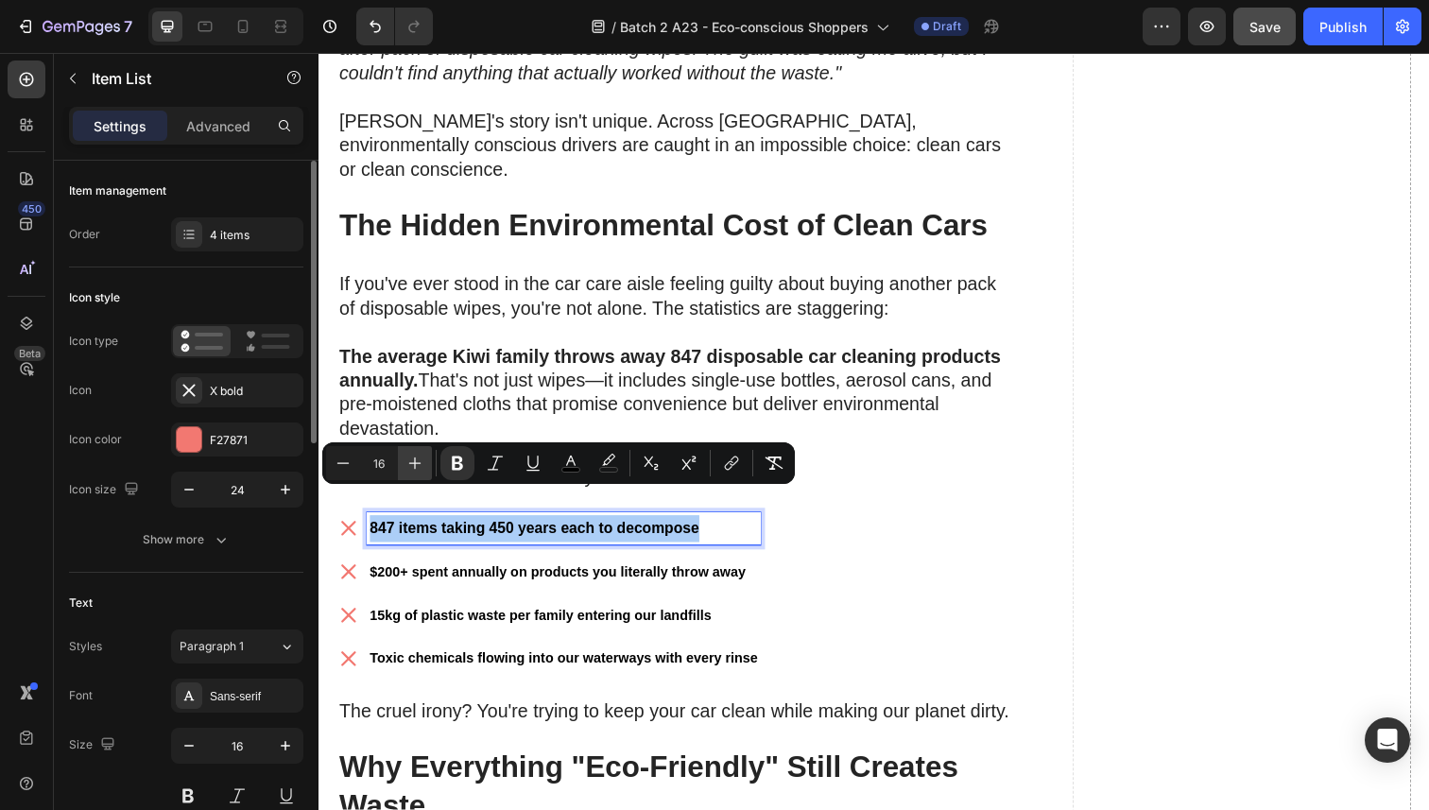
click at [405, 456] on icon "Editor contextual toolbar" at bounding box center [414, 463] width 19 height 19
type input "20"
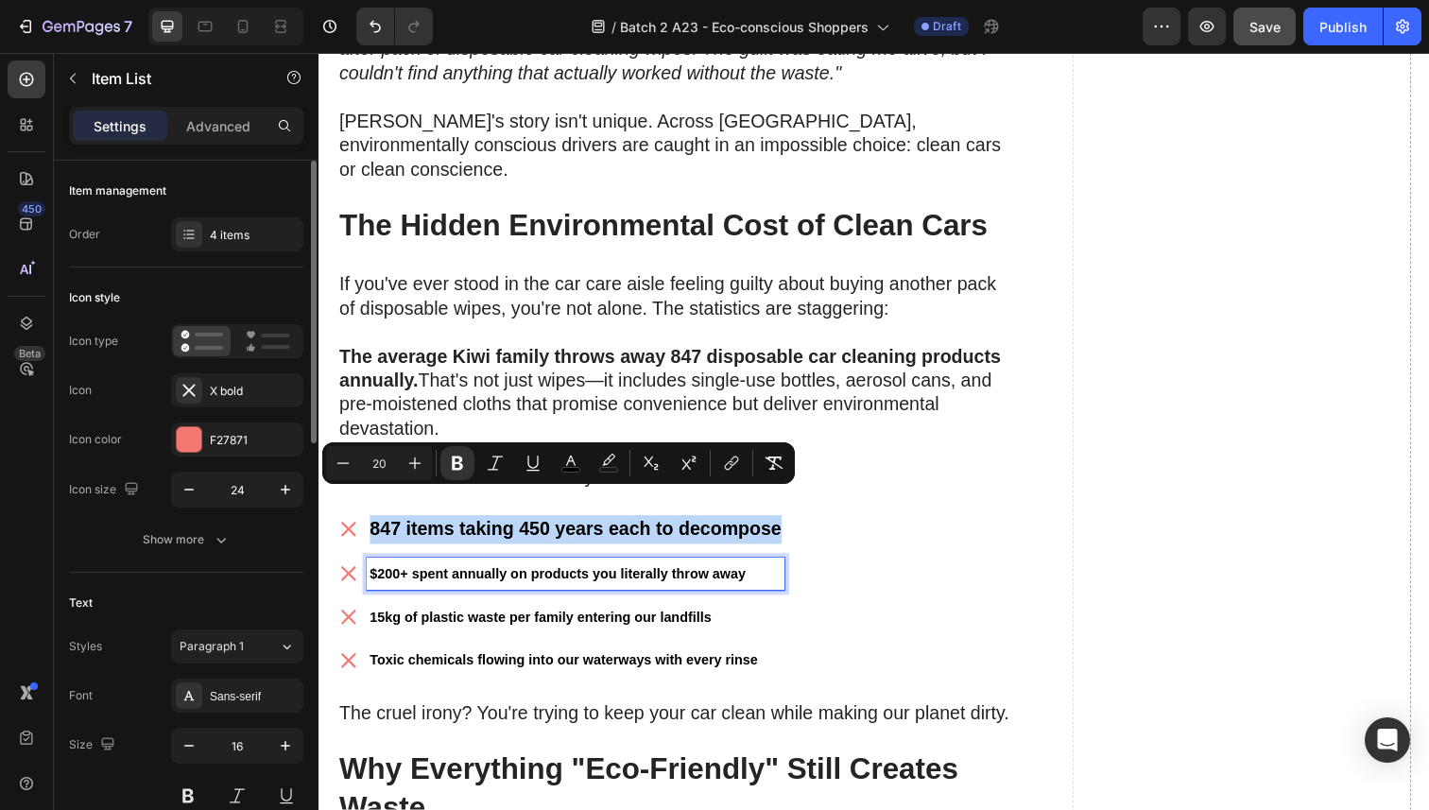
click at [425, 572] on p "$200+ spent annually on products you literally throw away" at bounding box center [580, 585] width 421 height 27
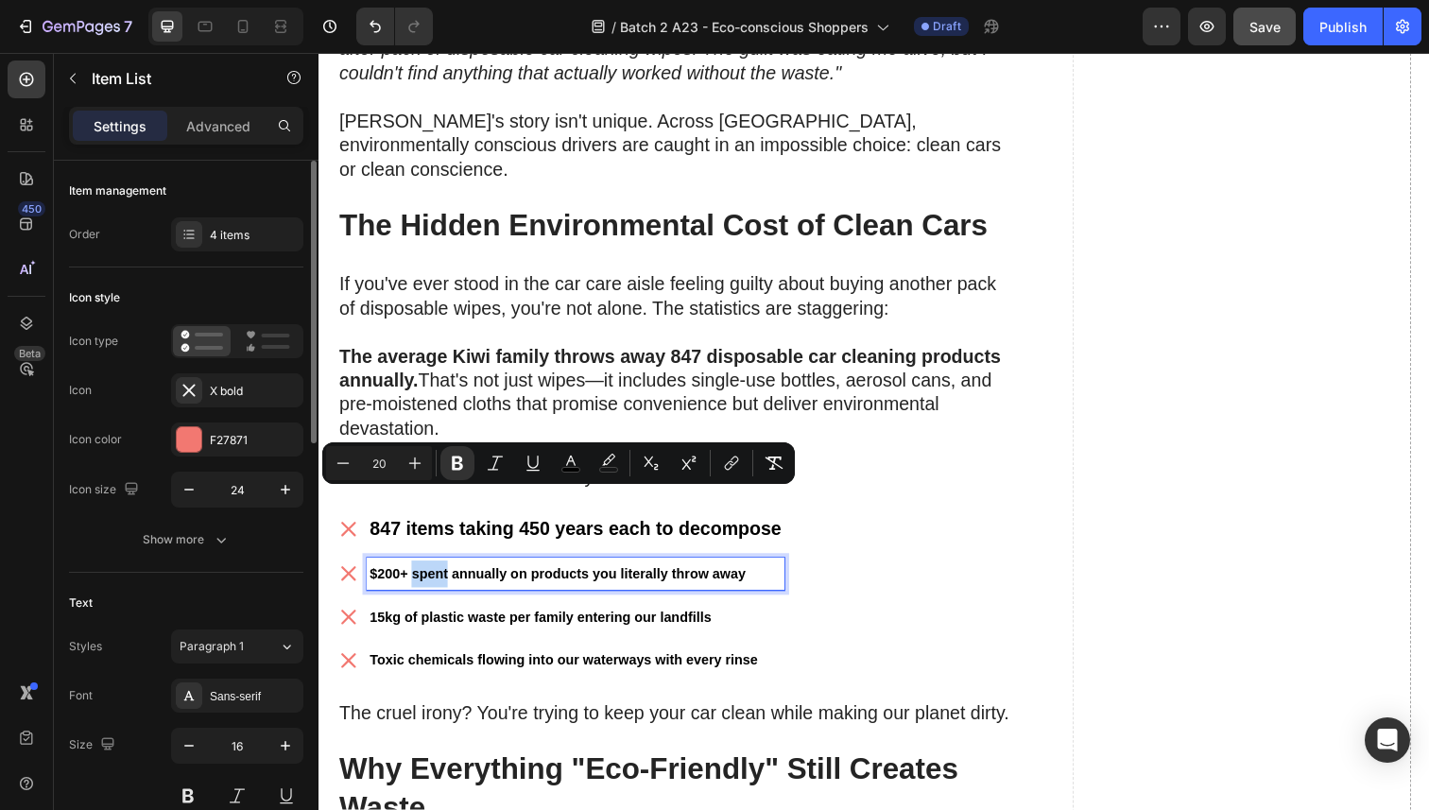
click at [425, 572] on p "$200+ spent annually on products you literally throw away" at bounding box center [580, 585] width 421 height 27
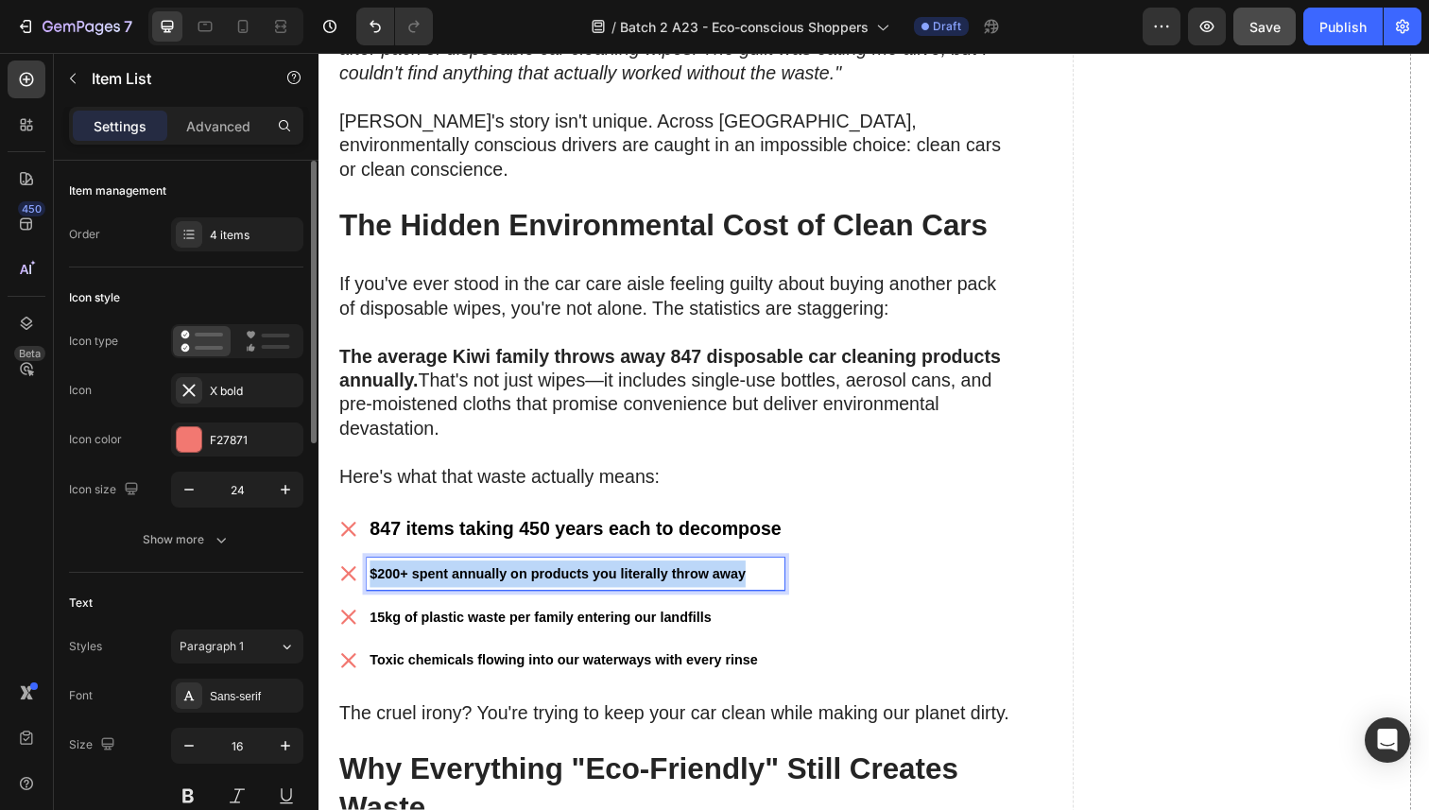
click at [426, 577] on strong "$200+ spent annually on products you literally throw away" at bounding box center [562, 584] width 384 height 15
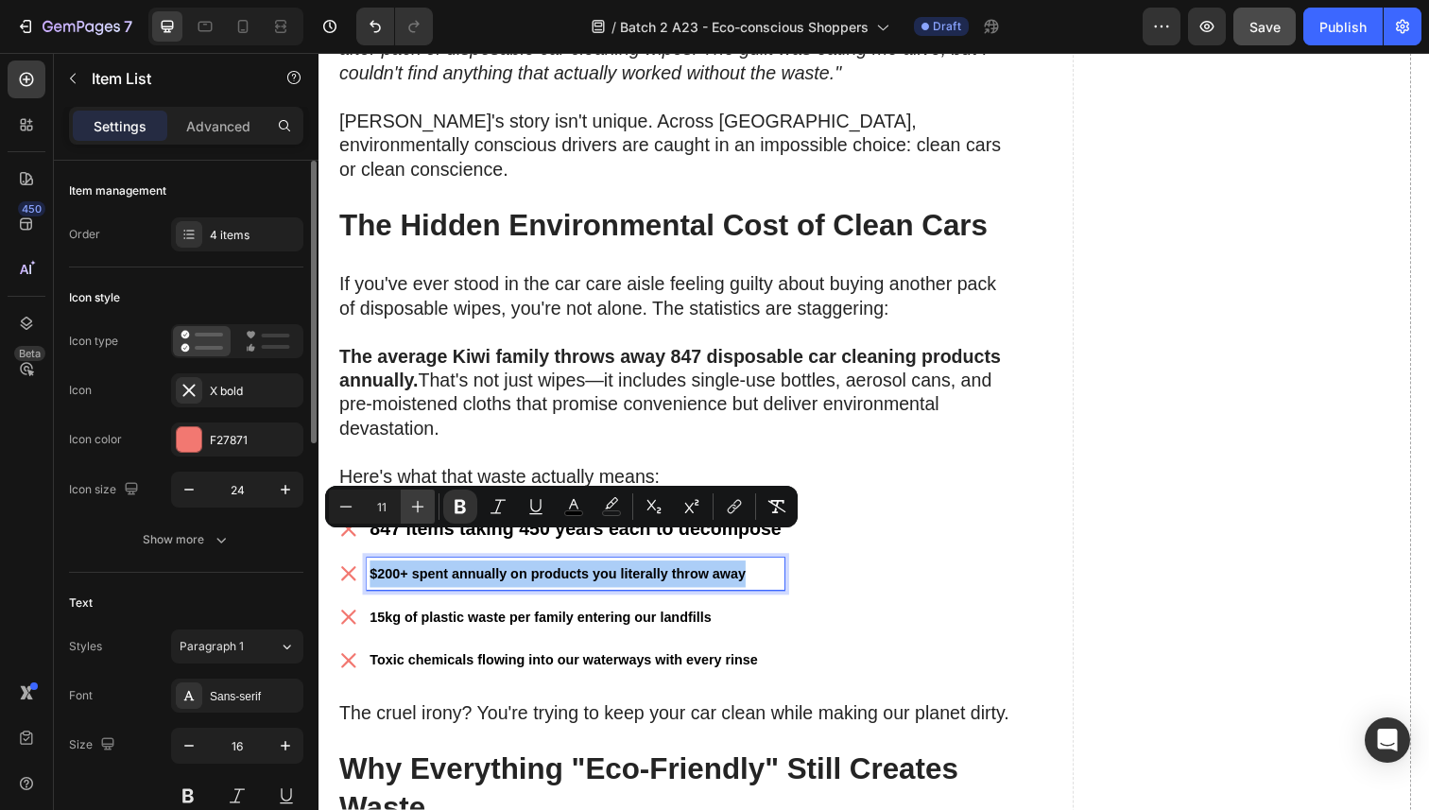
click at [416, 509] on icon "Editor contextual toolbar" at bounding box center [417, 506] width 19 height 19
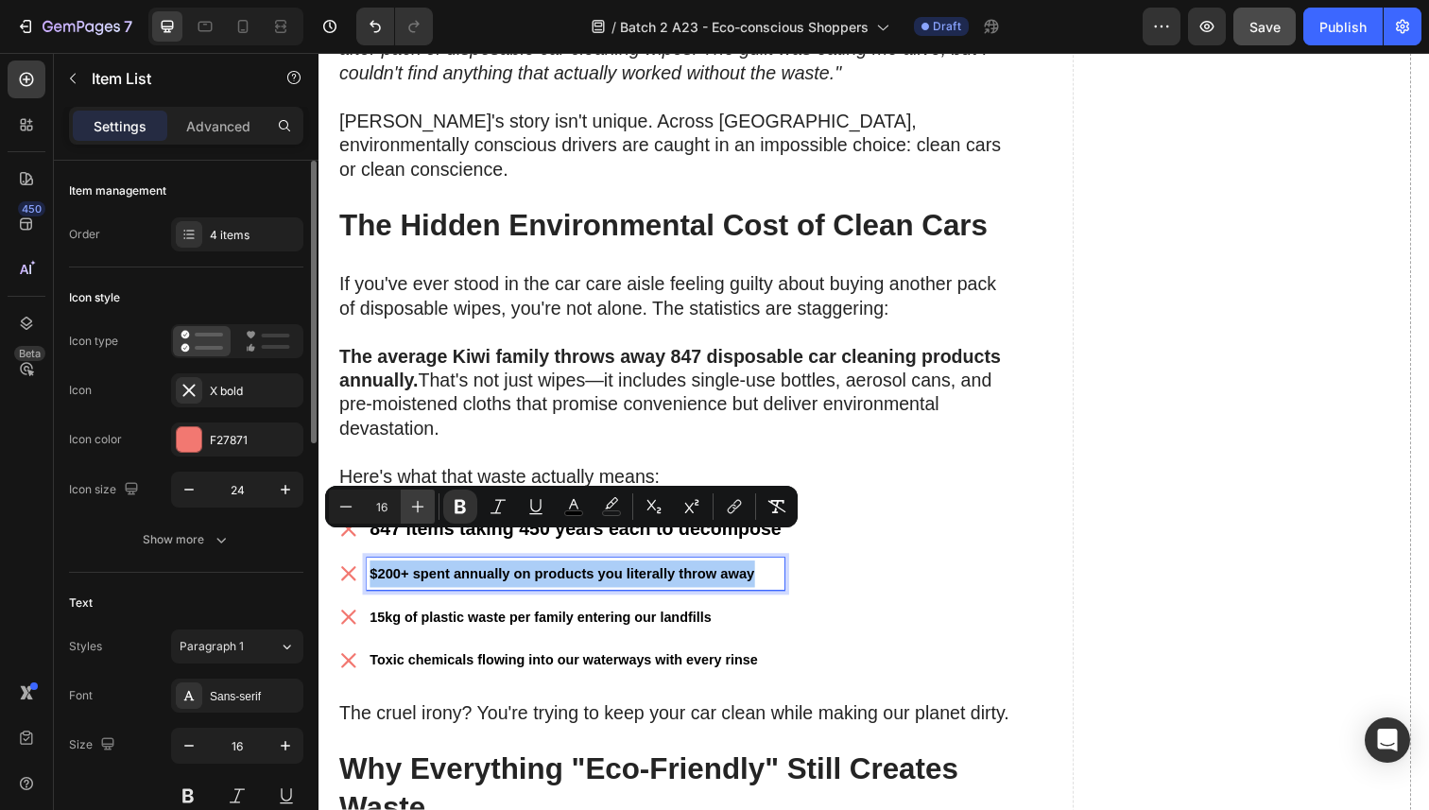
click at [416, 509] on icon "Editor contextual toolbar" at bounding box center [417, 506] width 19 height 19
click at [416, 508] on icon "Editor contextual toolbar" at bounding box center [417, 506] width 19 height 19
type input "20"
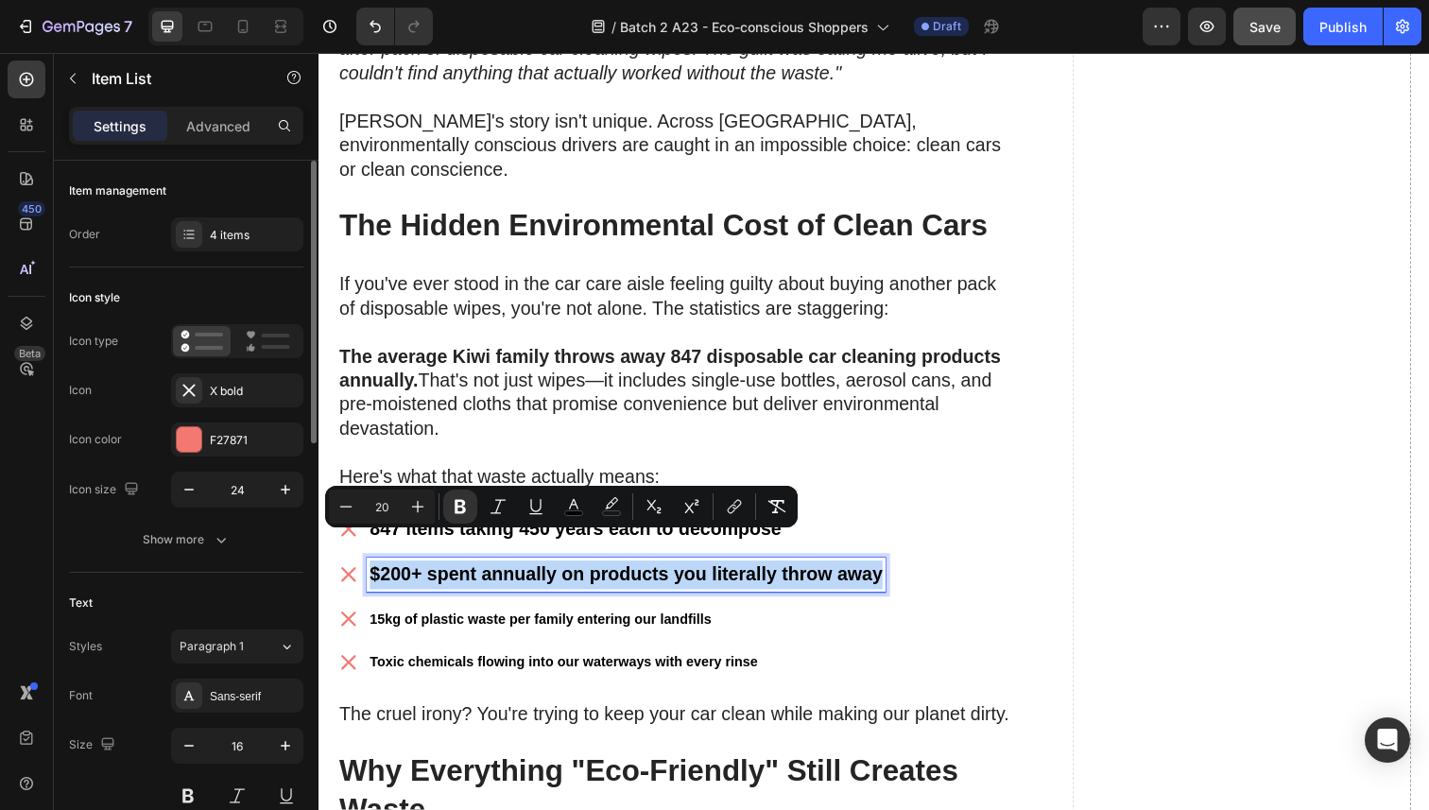
click at [423, 624] on strong "15kg of plastic waste per family entering our landfills" at bounding box center [544, 631] width 349 height 15
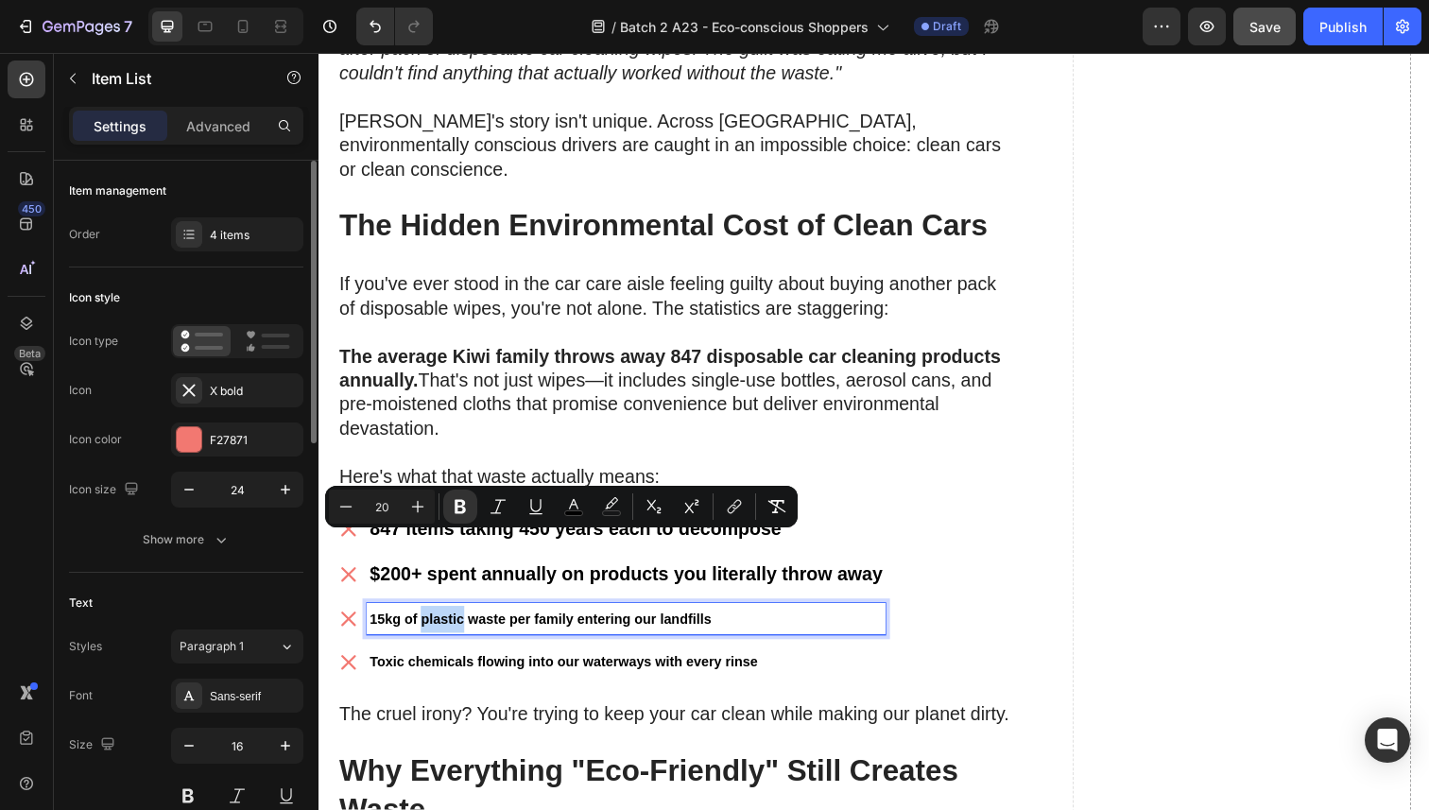
click at [423, 624] on strong "15kg of plastic waste per family entering our landfills" at bounding box center [544, 631] width 349 height 15
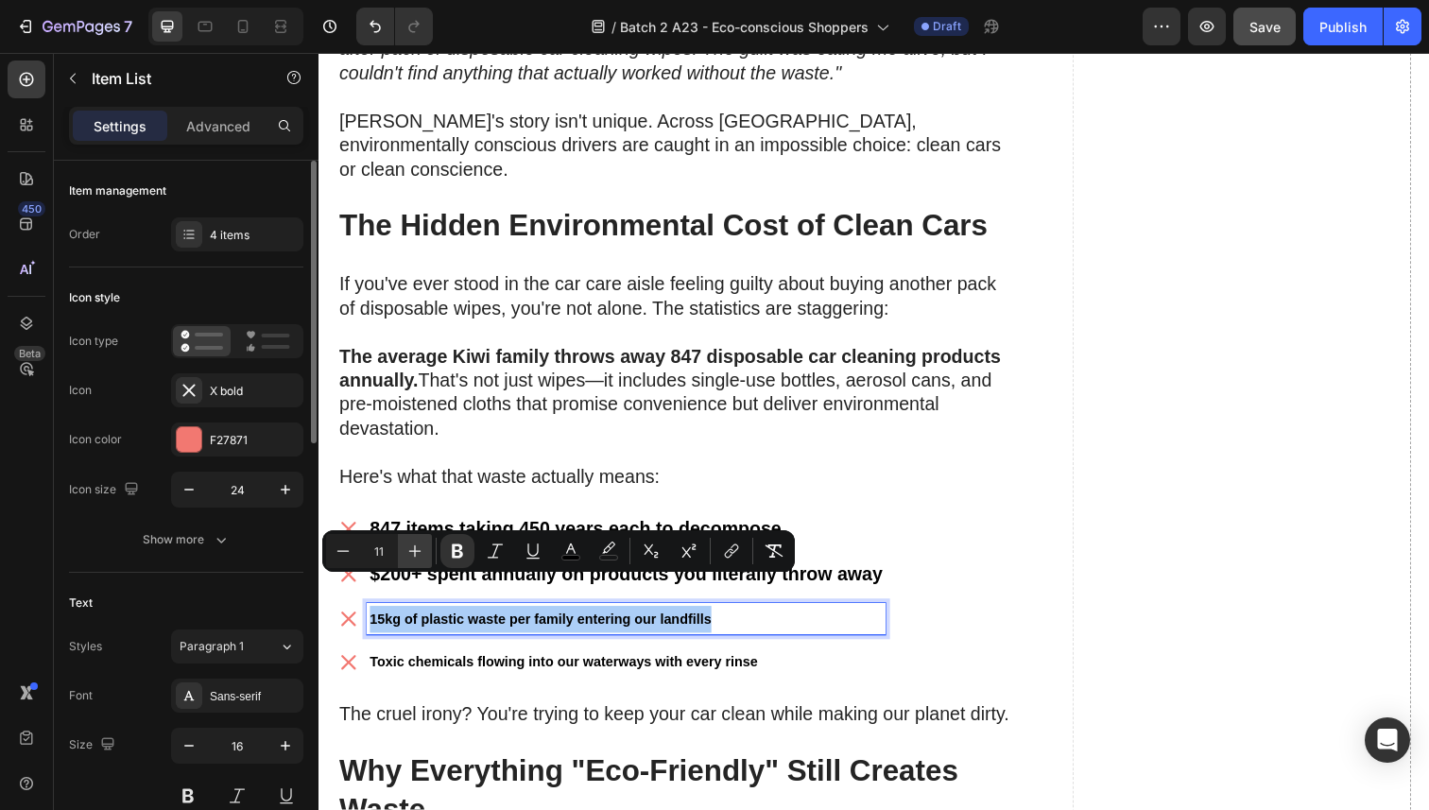
click at [413, 549] on icon "Editor contextual toolbar" at bounding box center [414, 551] width 19 height 19
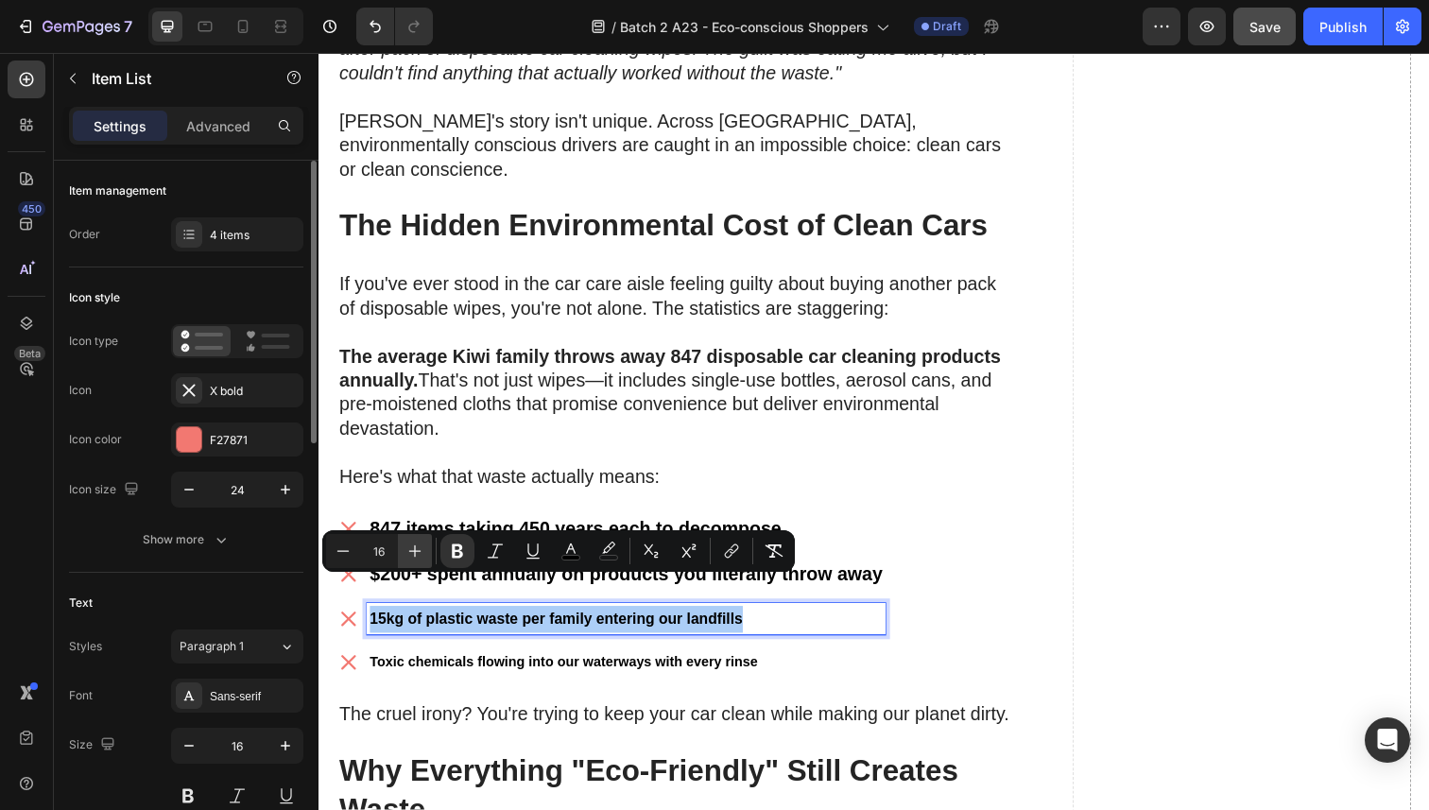
click at [413, 549] on icon "Editor contextual toolbar" at bounding box center [414, 551] width 19 height 19
type input "20"
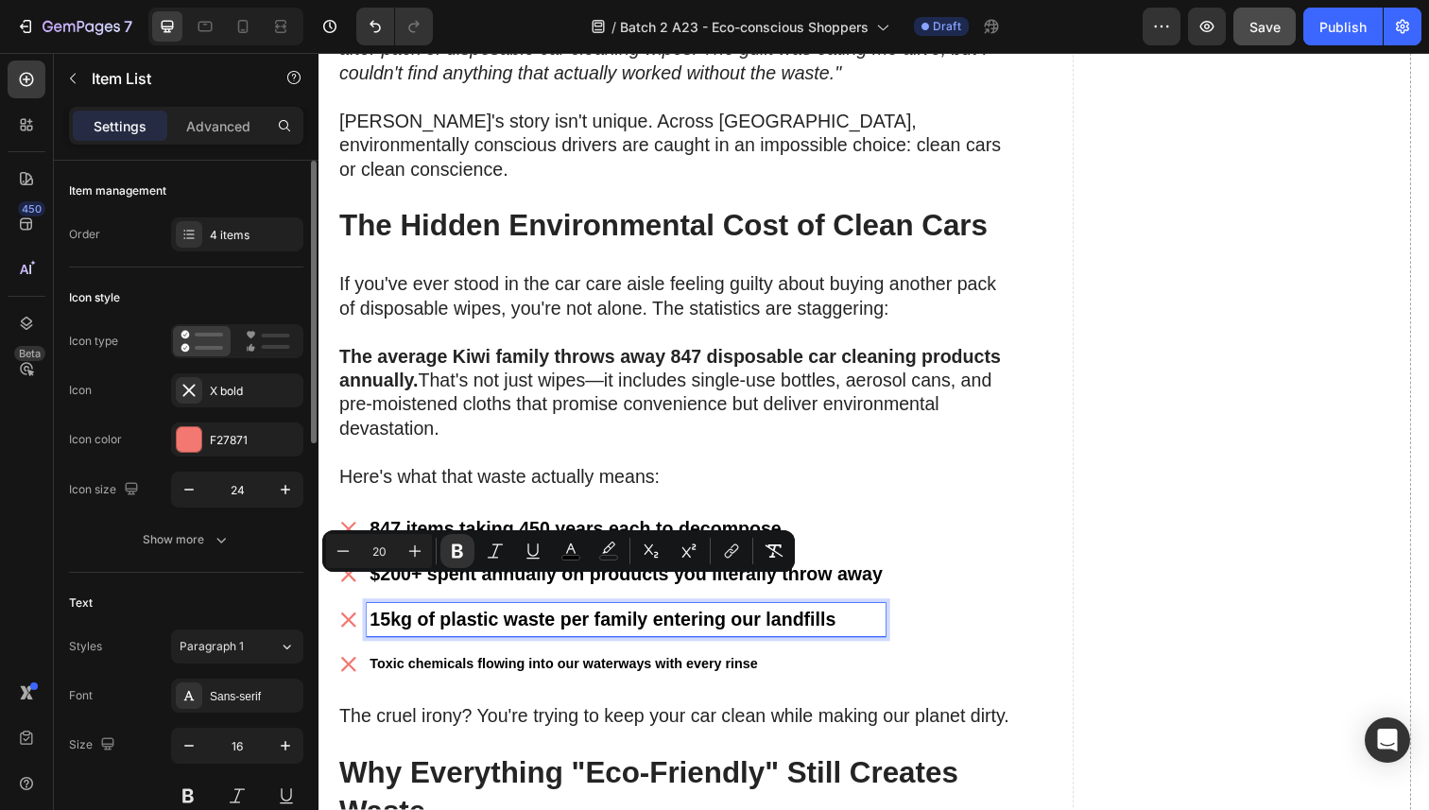
click at [427, 669] on strong "Toxic chemicals flowing into our waterways with every rinse" at bounding box center [568, 676] width 396 height 15
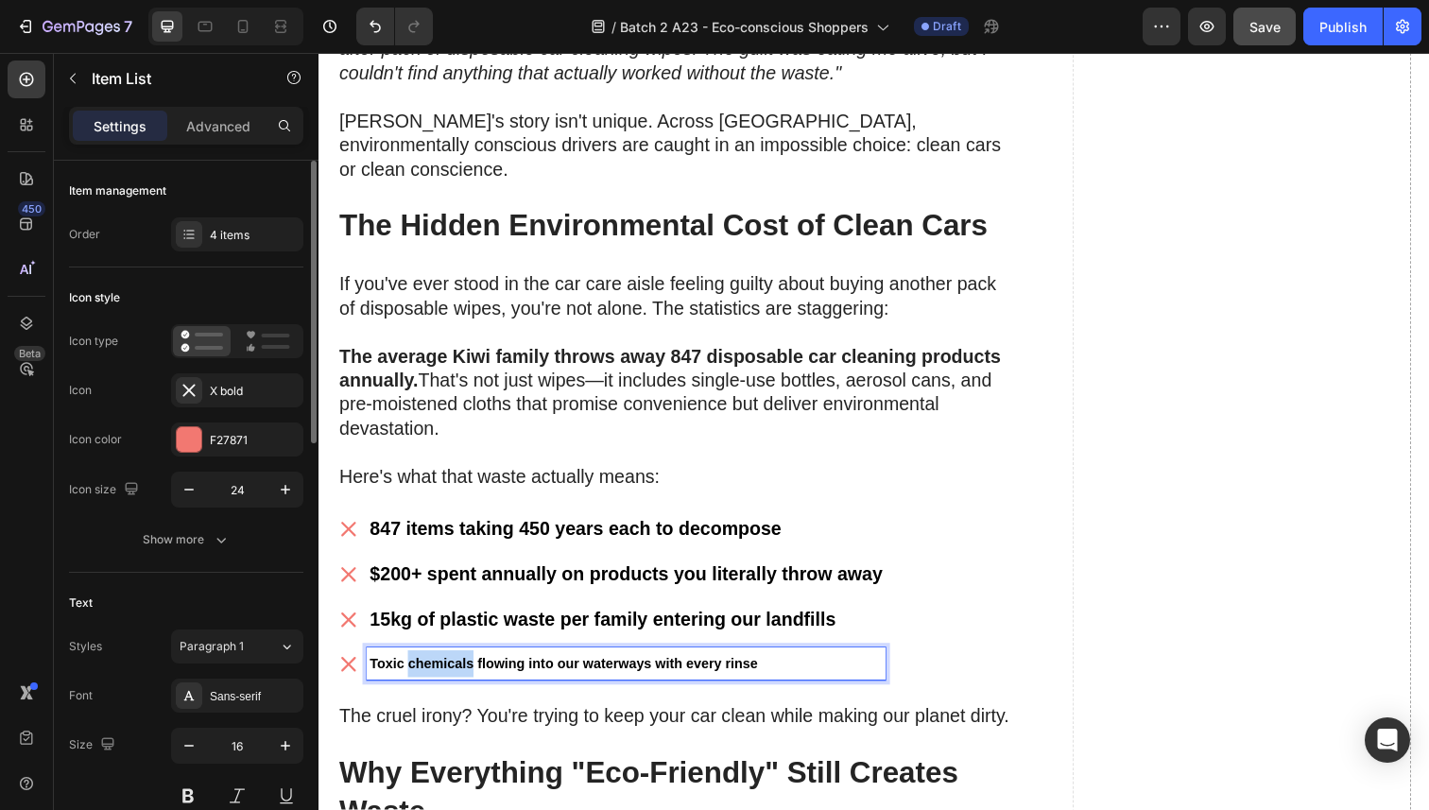
click at [427, 669] on strong "Toxic chemicals flowing into our waterways with every rinse" at bounding box center [568, 676] width 396 height 15
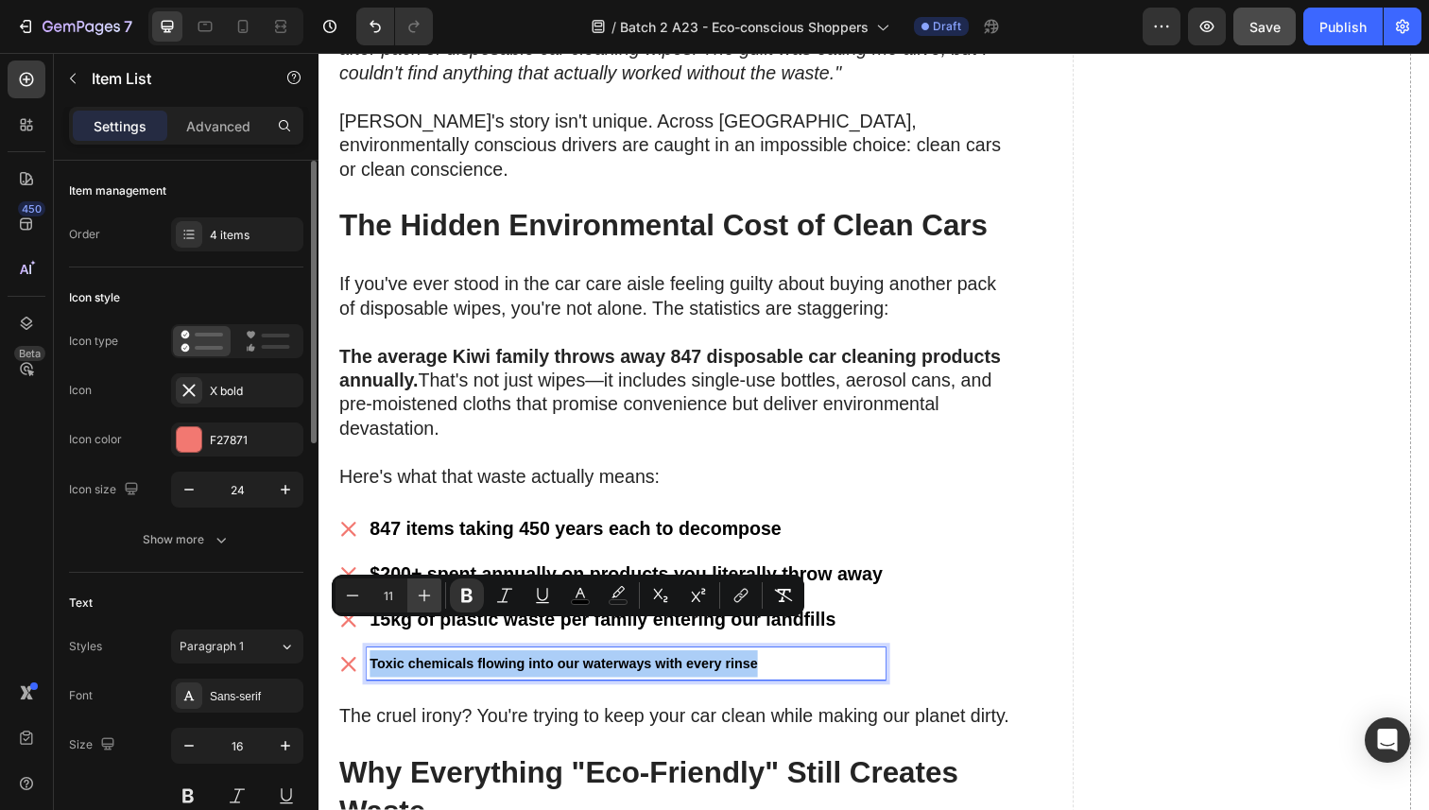
click at [420, 591] on icon "Editor contextual toolbar" at bounding box center [424, 595] width 19 height 19
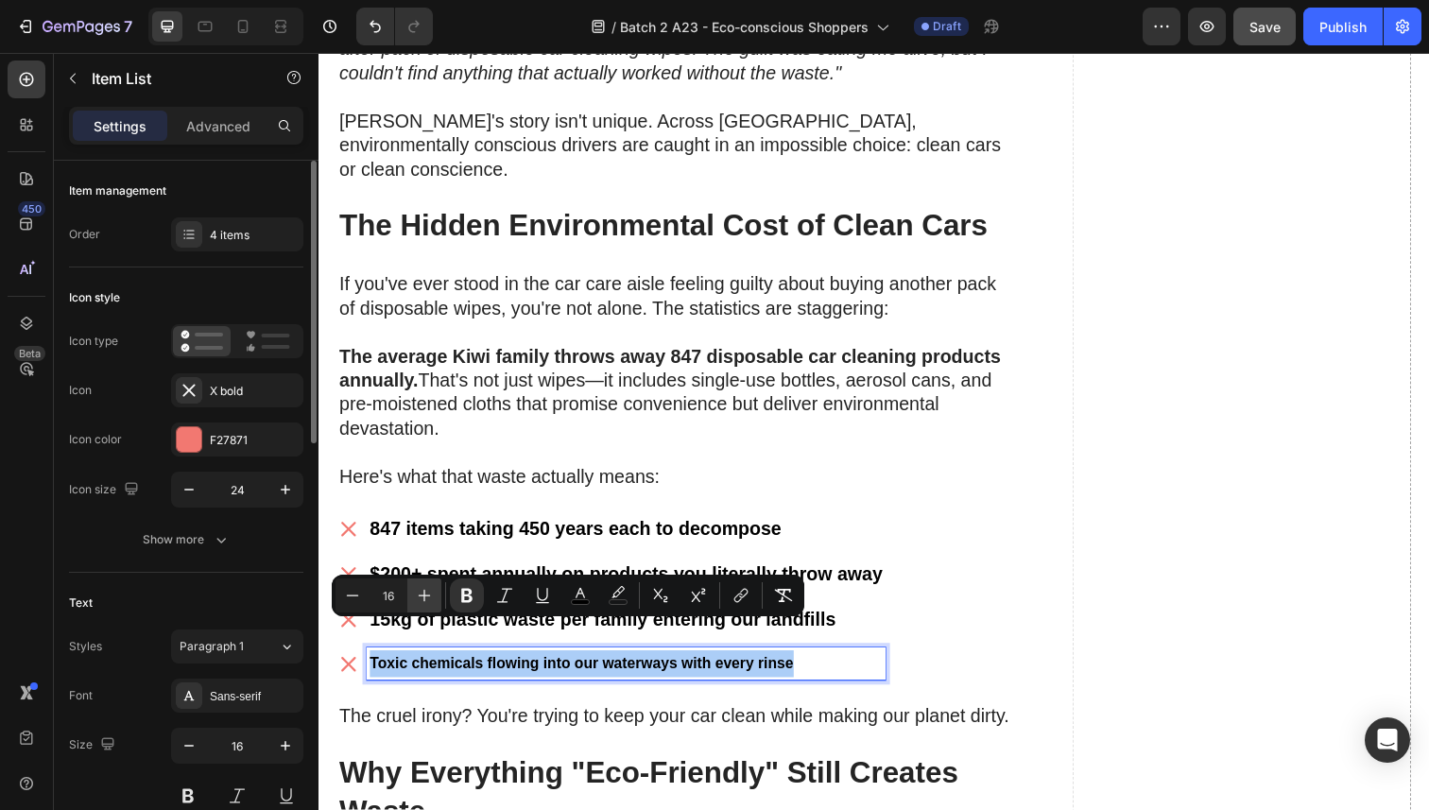
click at [420, 593] on icon "Editor contextual toolbar" at bounding box center [424, 595] width 19 height 19
type input "20"
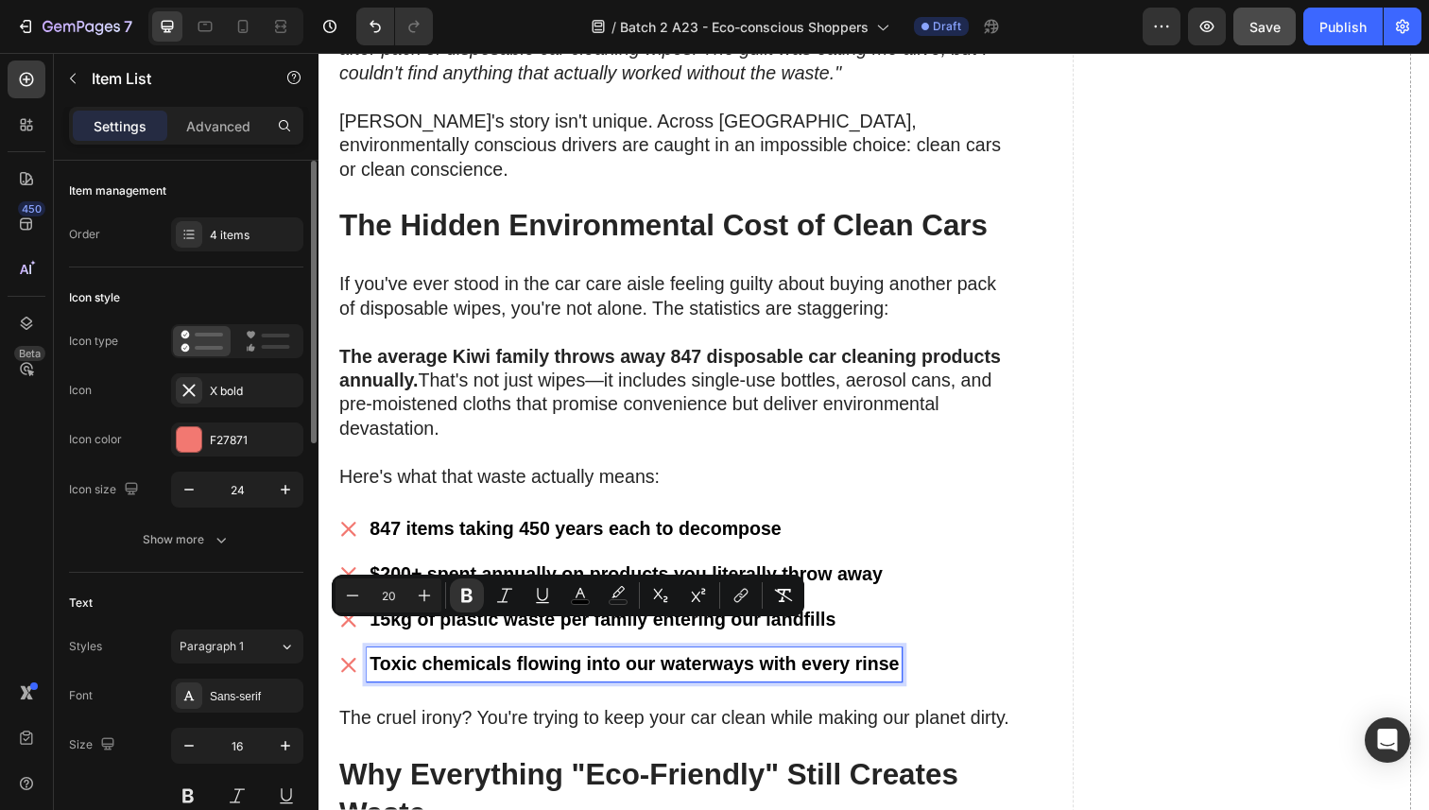
click at [436, 533] on div "847 items taking 450 years each to decompose $200+ spent annually on products y…" at bounding box center [625, 609] width 577 height 173
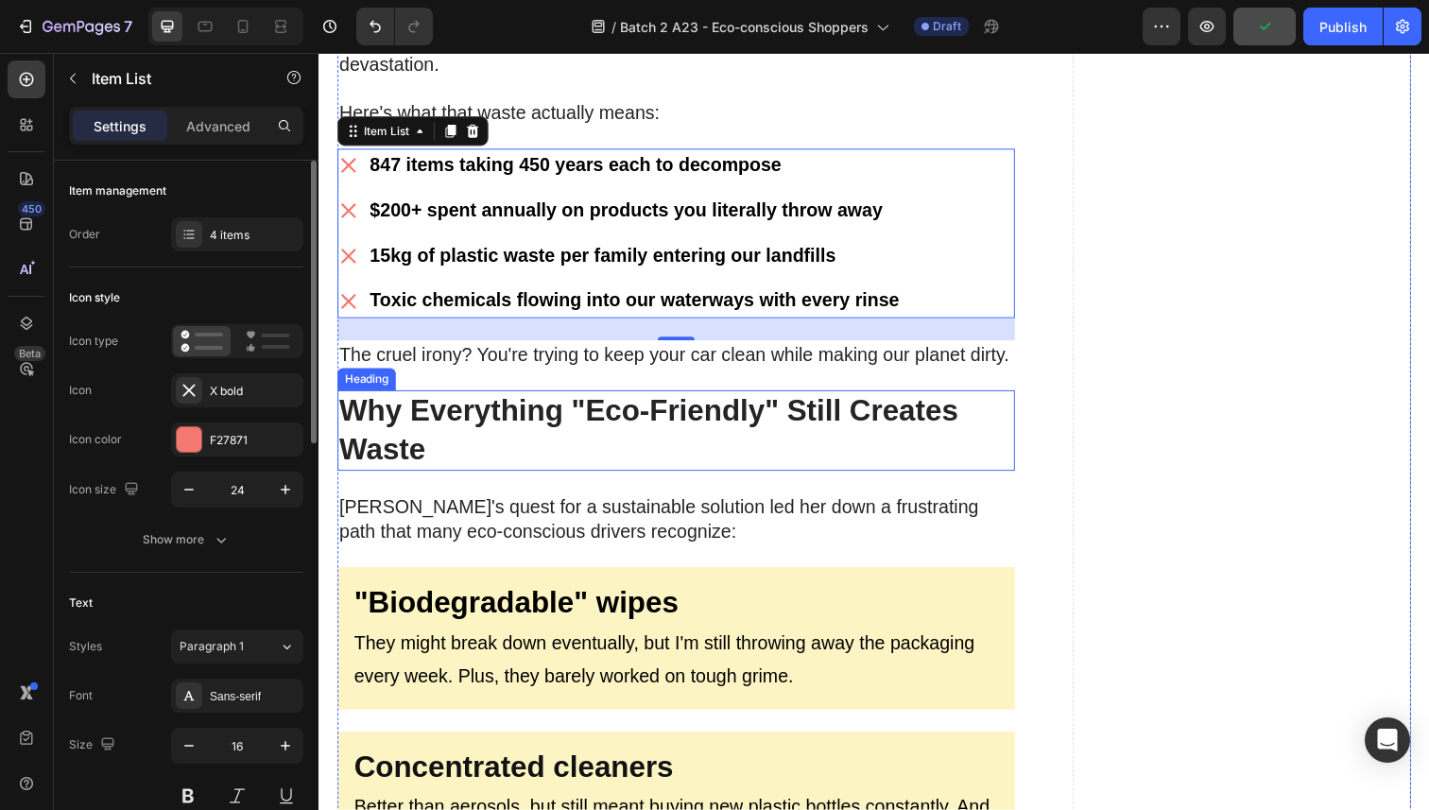
scroll to position [1304, 0]
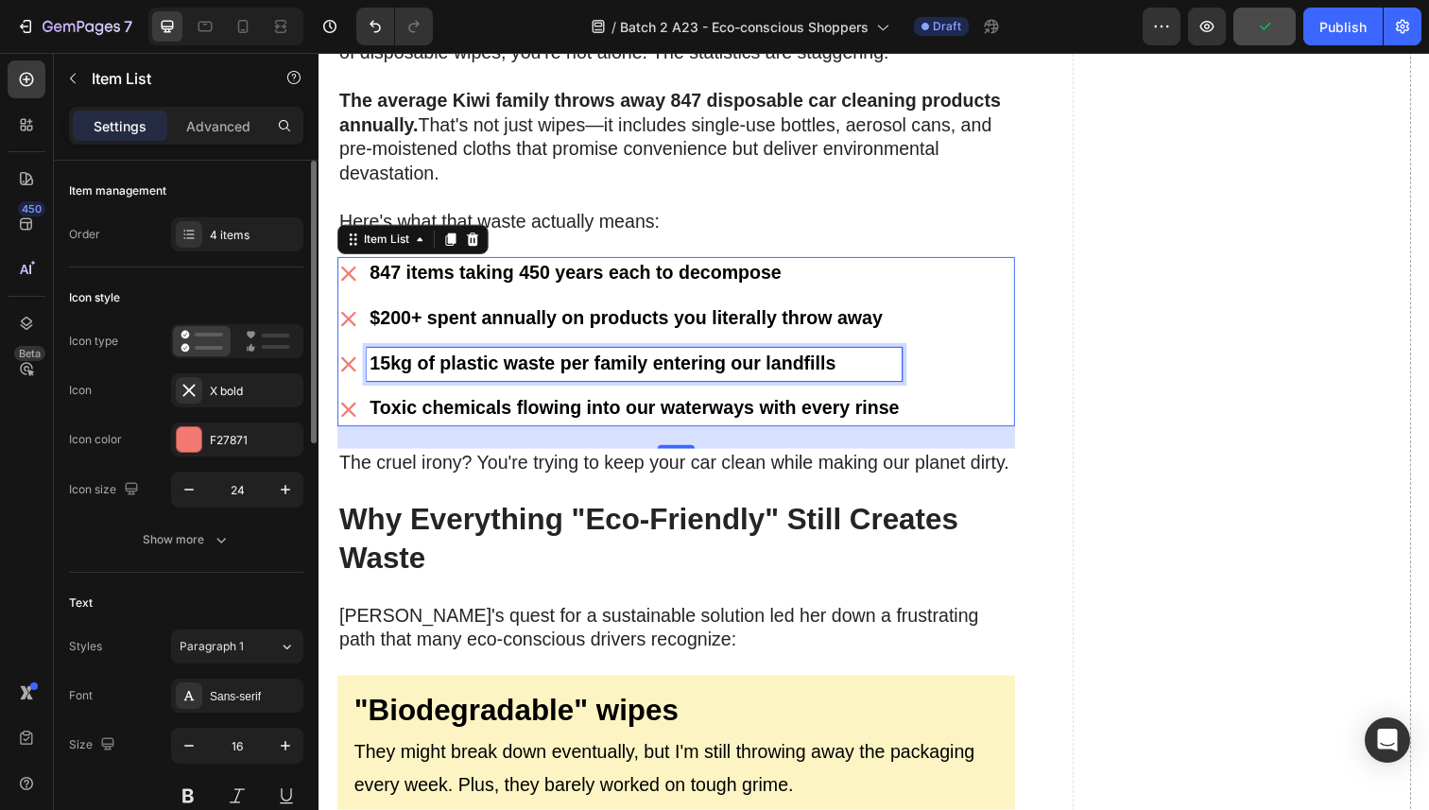
click at [467, 360] on strong "15kg of plastic waste per family entering our landfills" at bounding box center [607, 370] width 475 height 21
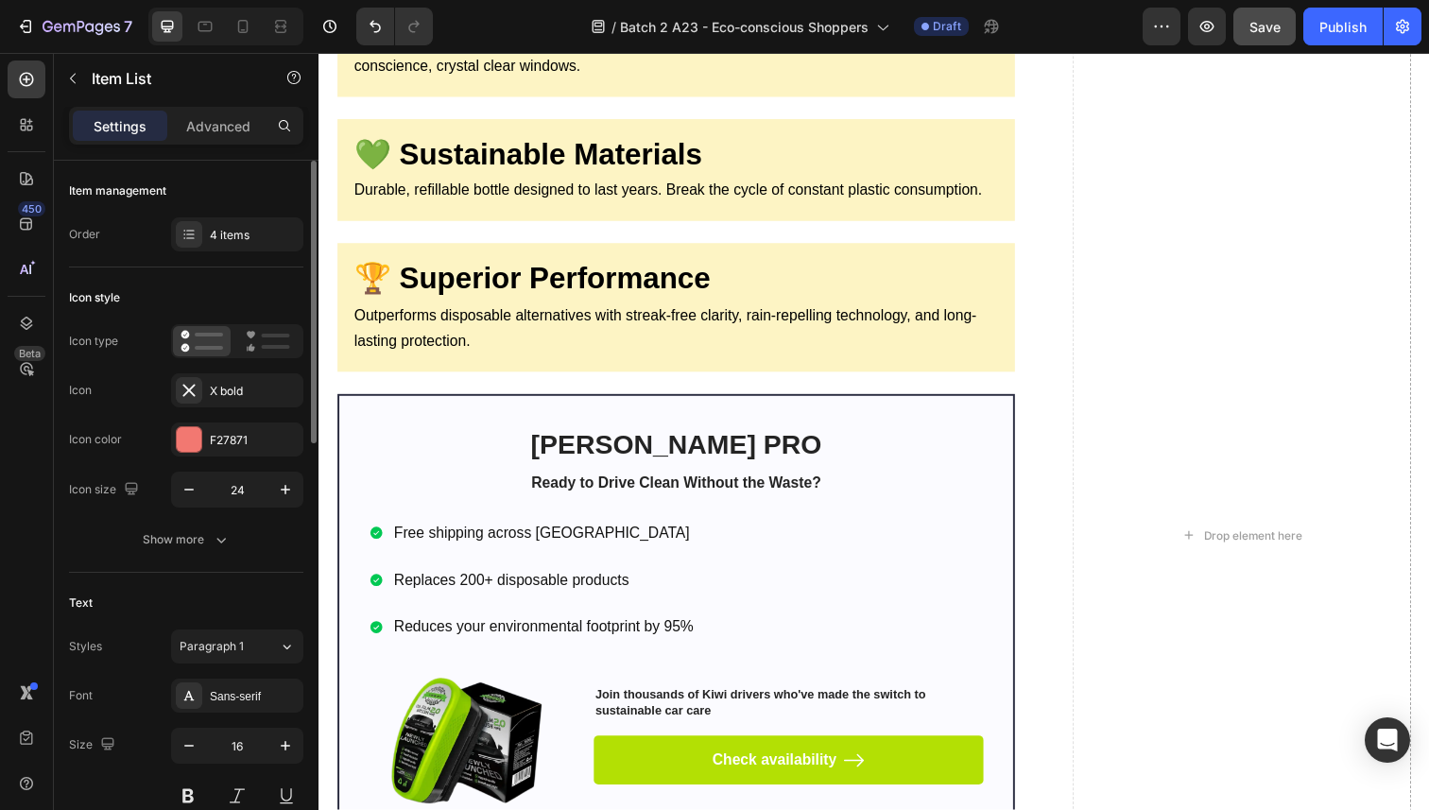
scroll to position [10325, 0]
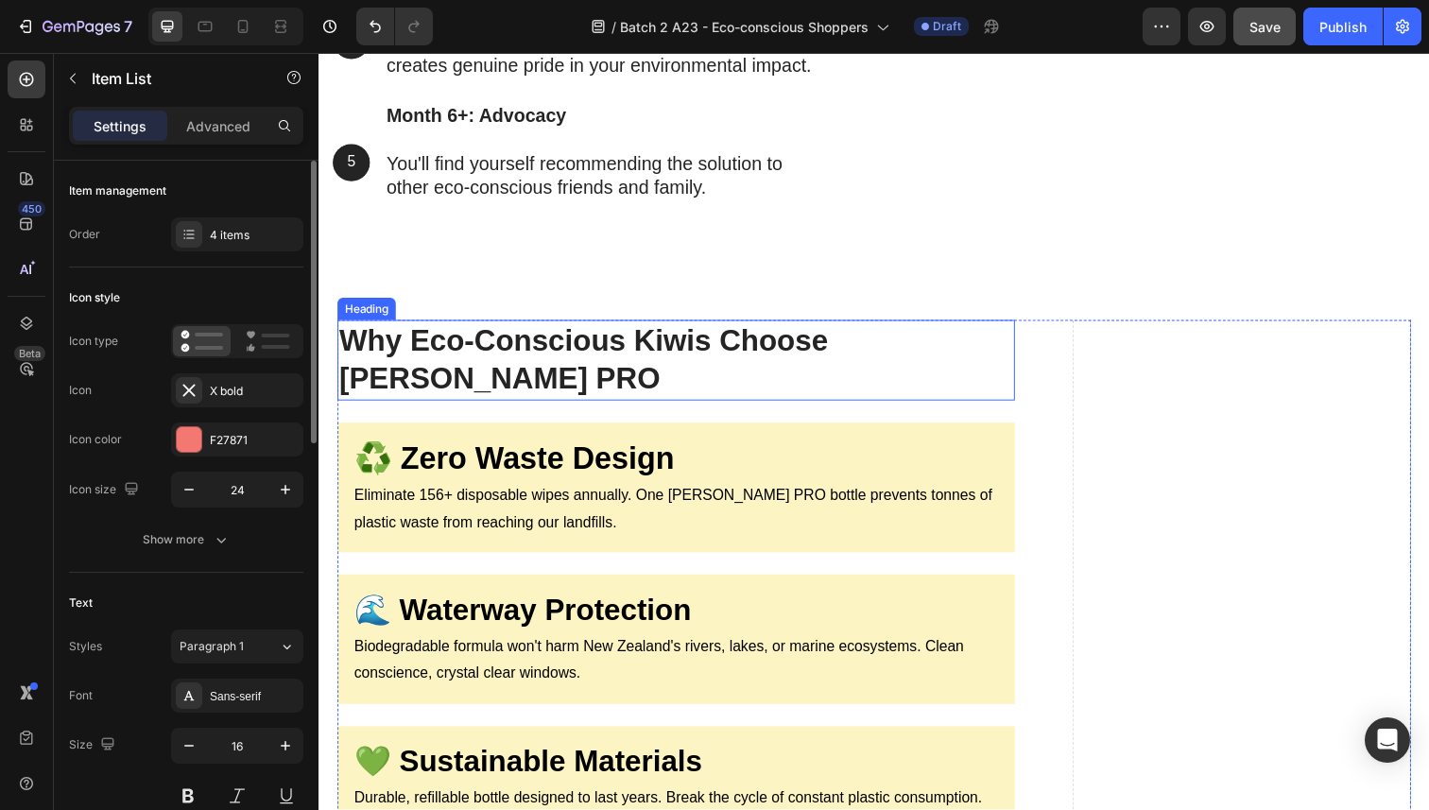
click at [474, 369] on strong "Why Eco-Conscious Kiwis Choose [PERSON_NAME] PRO" at bounding box center [588, 367] width 499 height 74
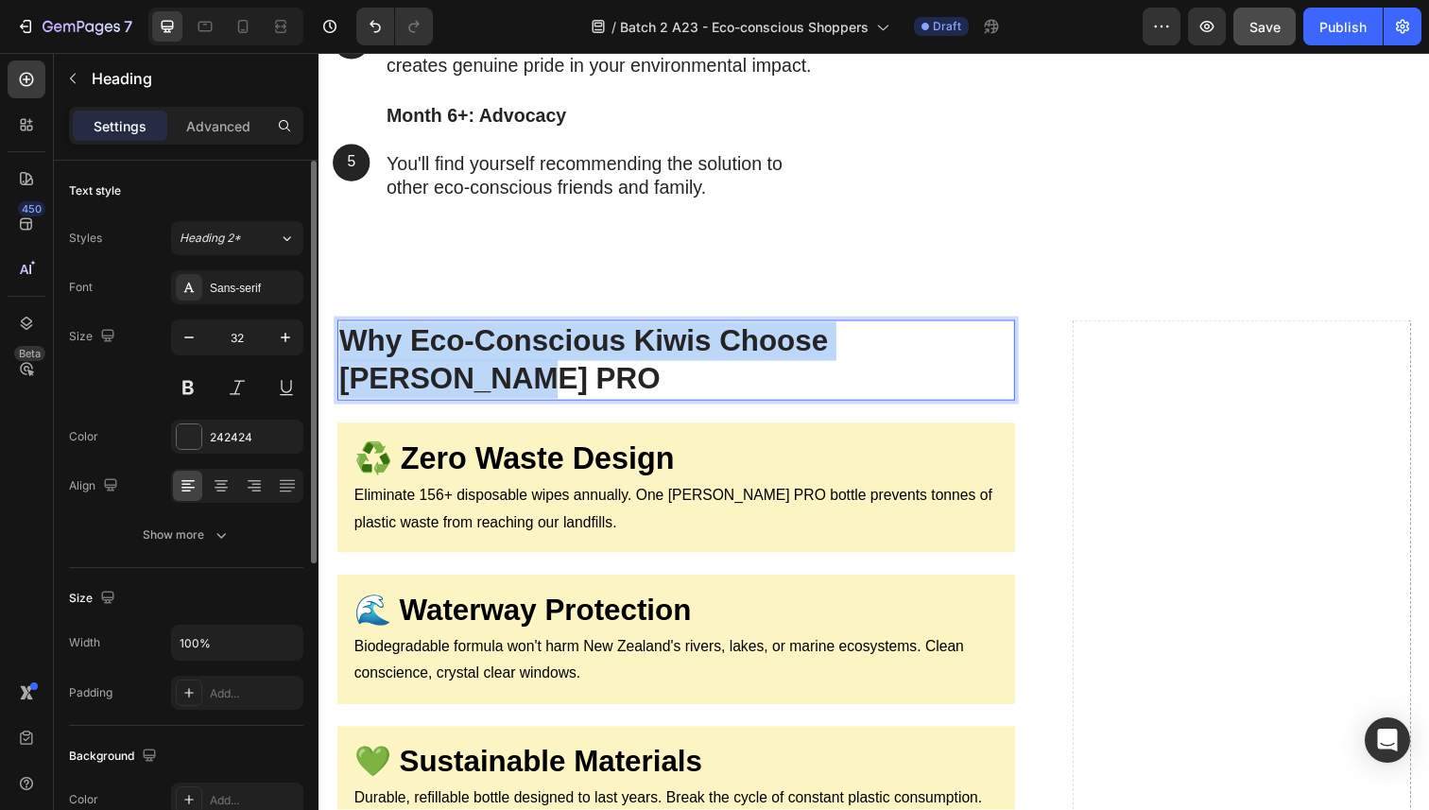
click at [473, 370] on strong "Why Eco-Conscious Kiwis Choose [PERSON_NAME] PRO" at bounding box center [588, 367] width 499 height 74
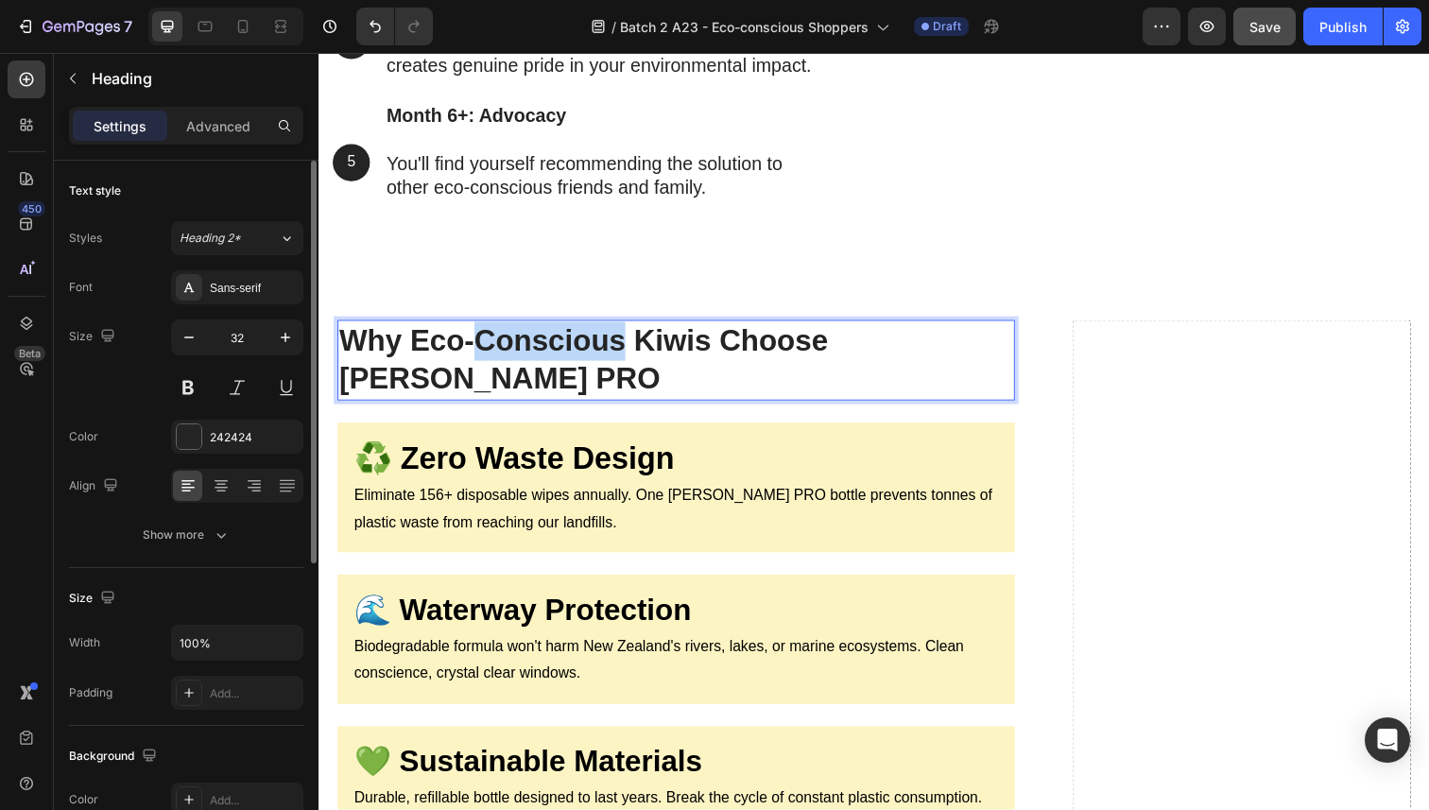
click at [473, 370] on strong "Why Eco-Conscious Kiwis Choose [PERSON_NAME] PRO" at bounding box center [588, 367] width 499 height 74
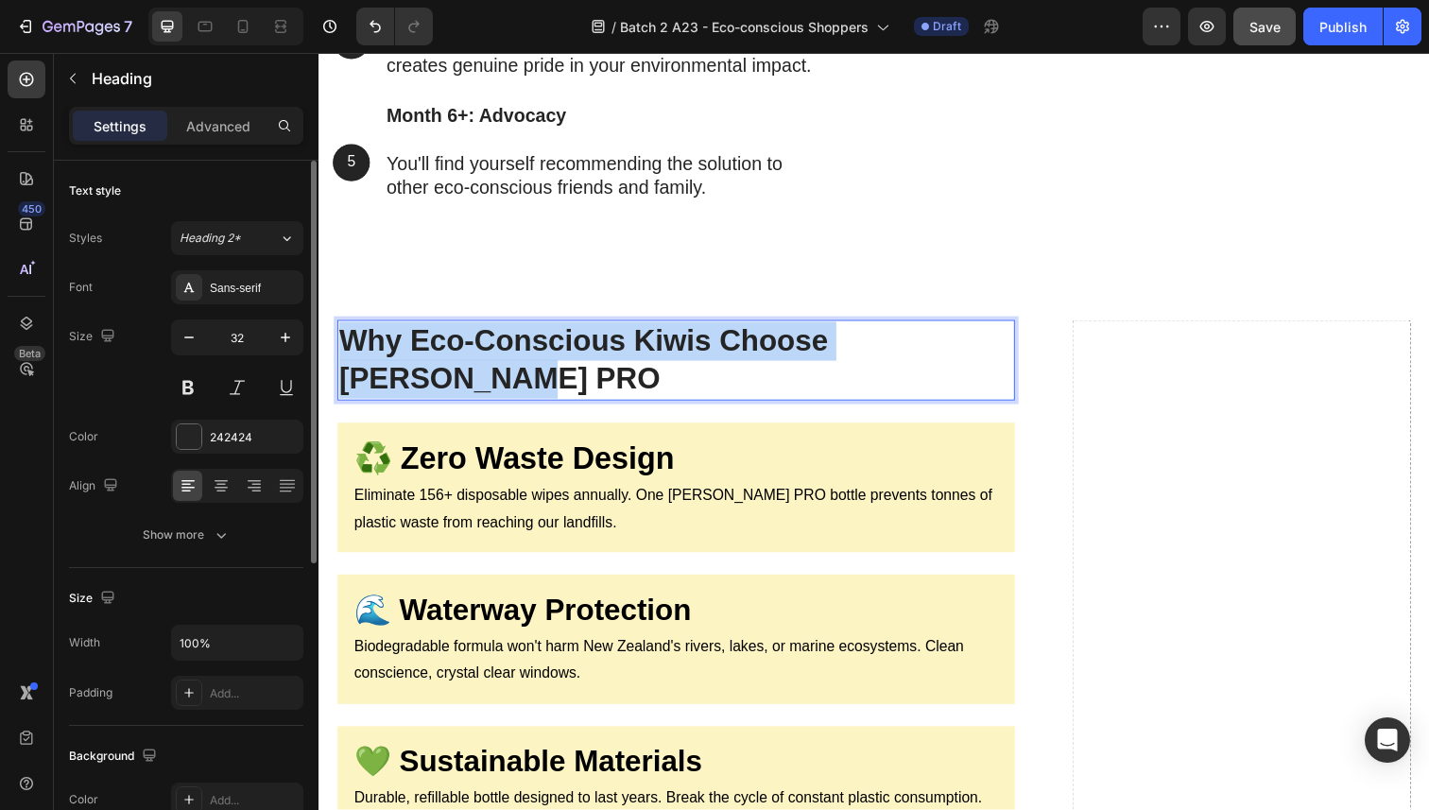
click at [473, 370] on strong "Why Eco-Conscious Kiwis Choose [PERSON_NAME] PRO" at bounding box center [588, 367] width 499 height 74
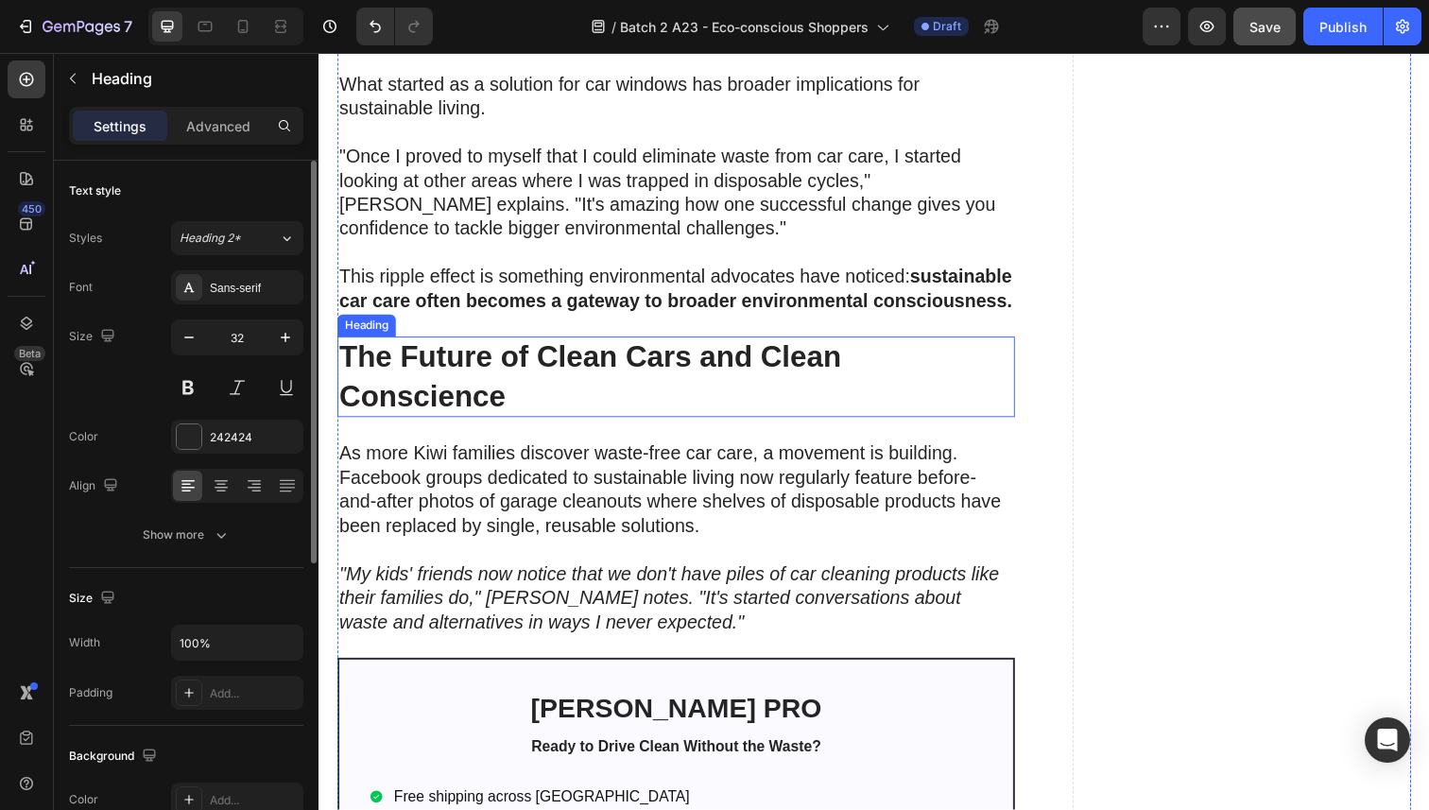
scroll to position [8025, 0]
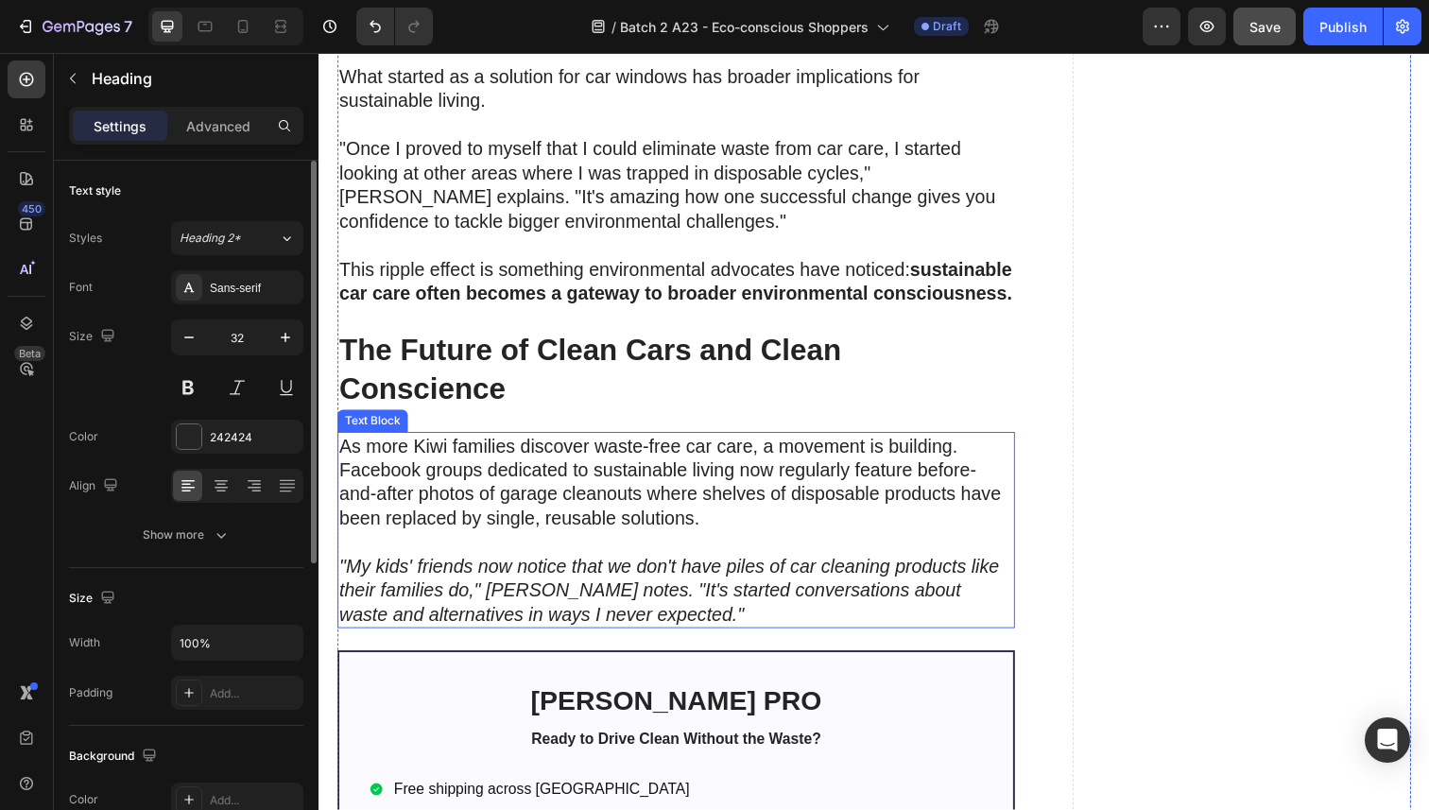
click at [486, 468] on p "As more Kiwi families discover waste-free car care, a movement is building. Fac…" at bounding box center [683, 503] width 688 height 123
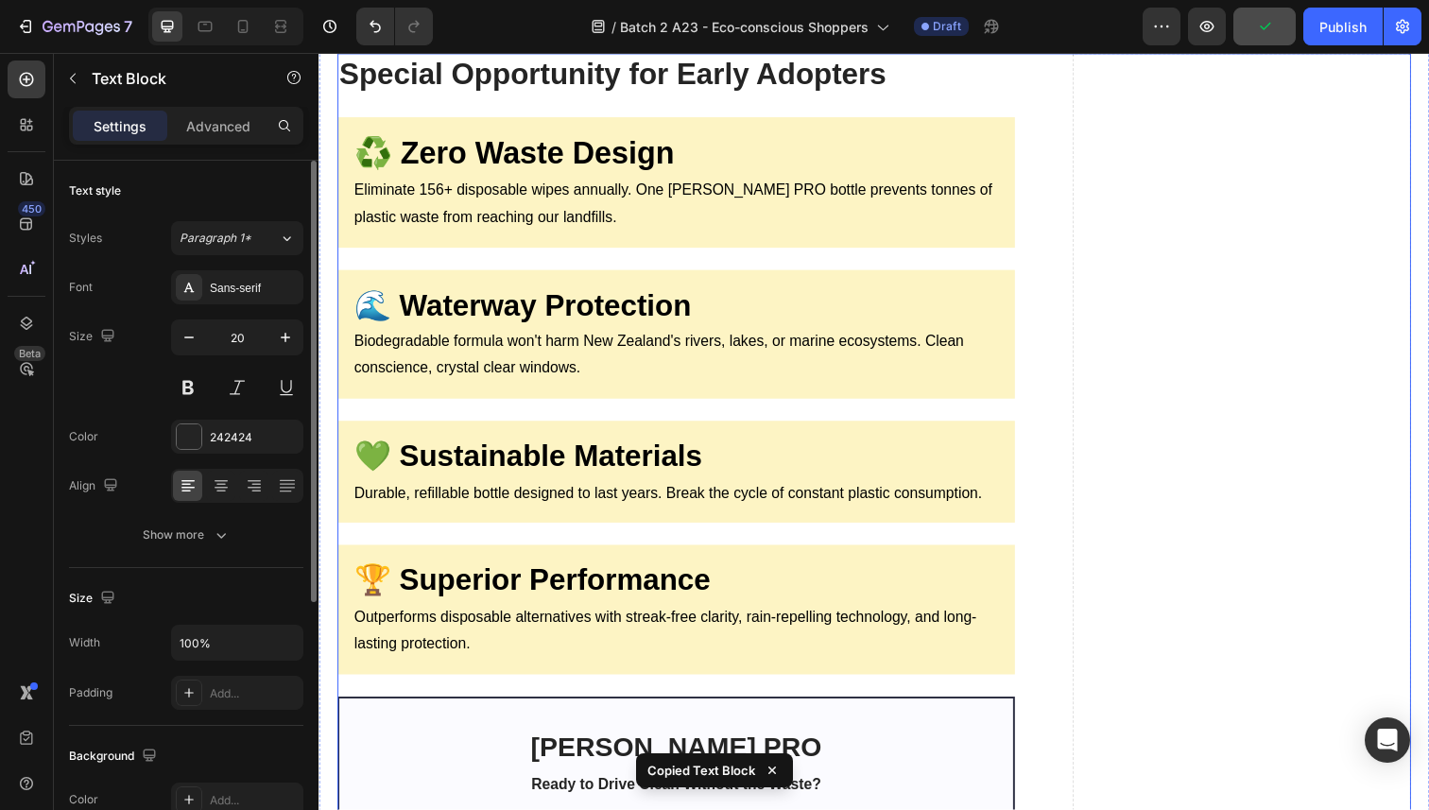
scroll to position [10345, 0]
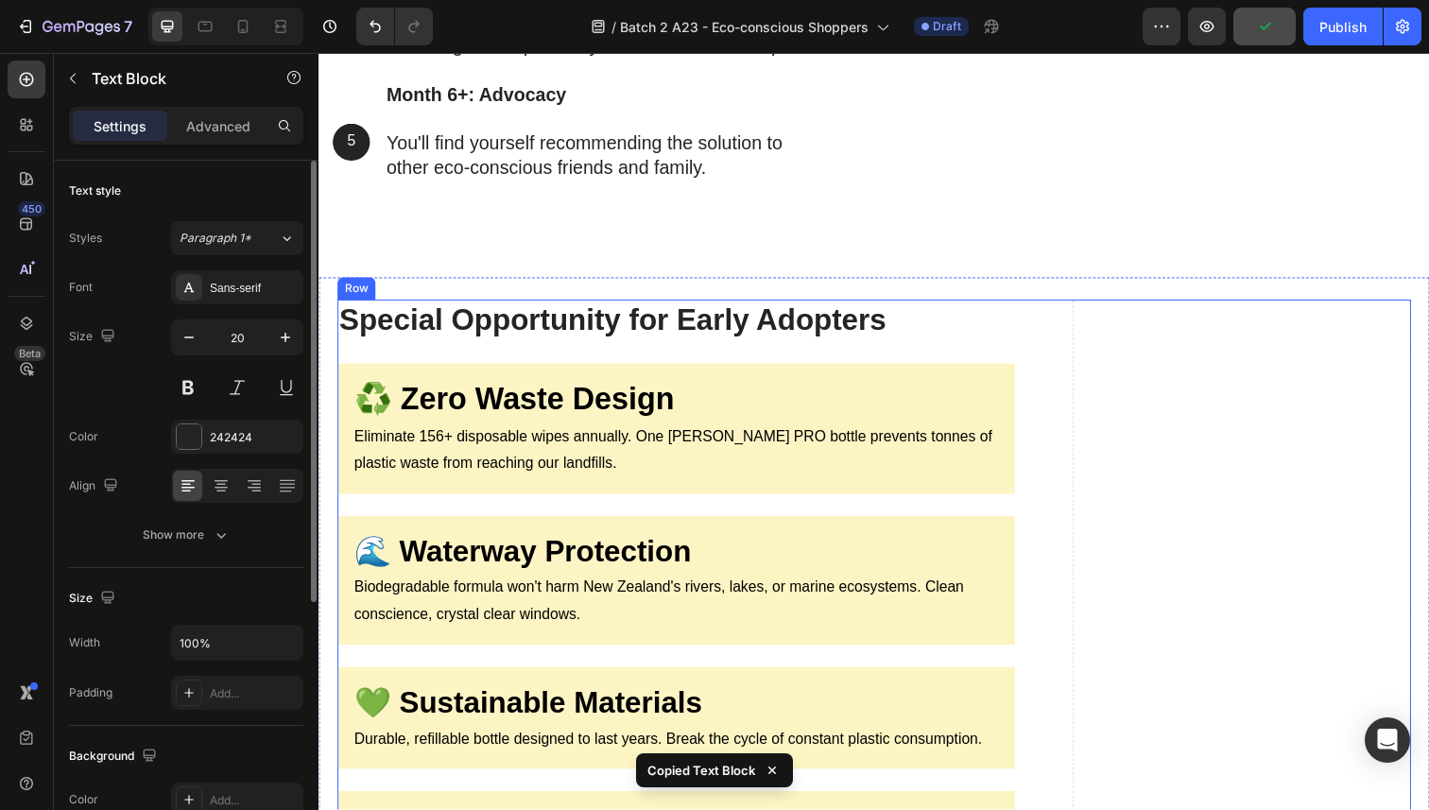
click at [508, 343] on strong "Special Opportunity for Early Adopters" at bounding box center [618, 326] width 559 height 34
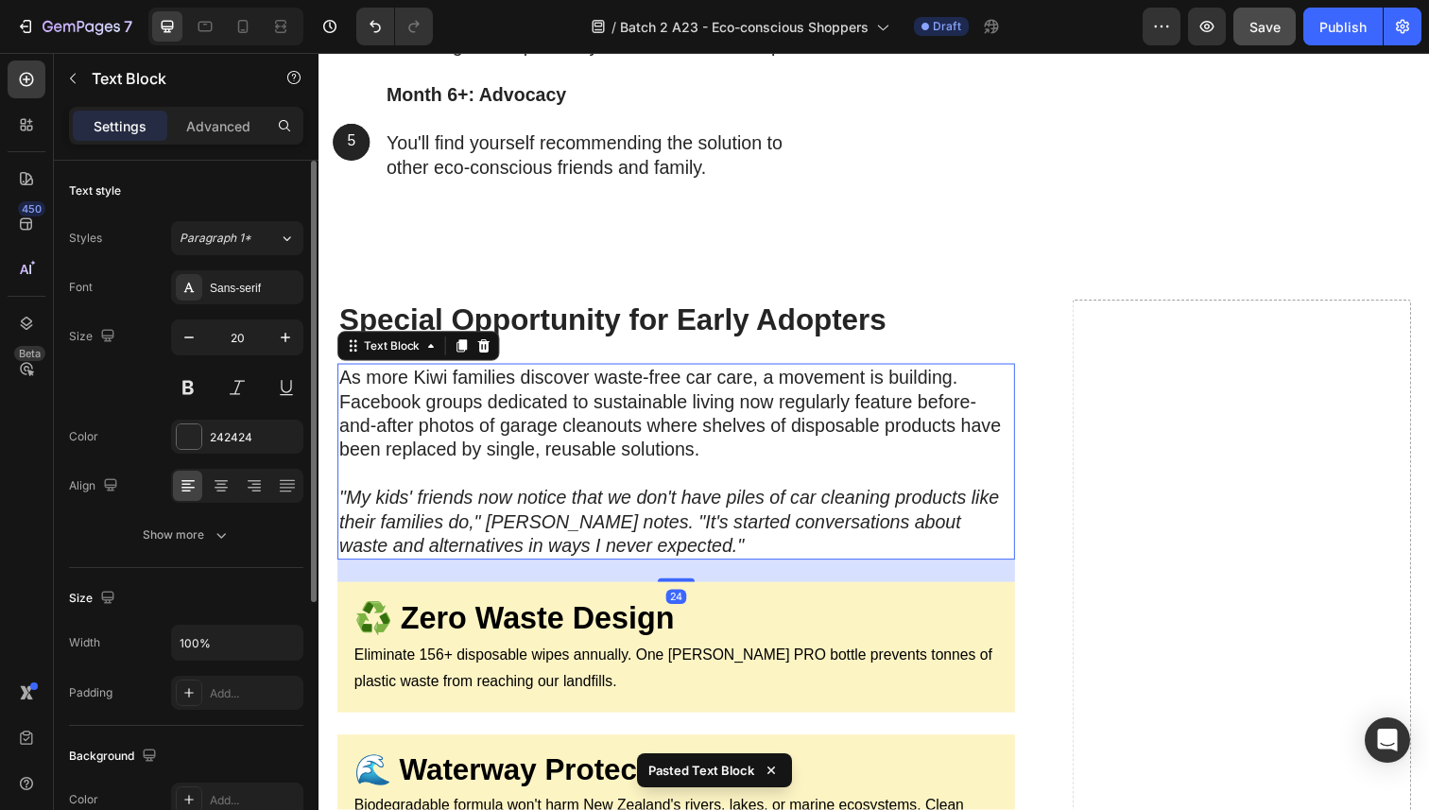
click at [503, 449] on p "As more Kiwi families discover waste-free car care, a movement is building. Fac…" at bounding box center [683, 433] width 688 height 123
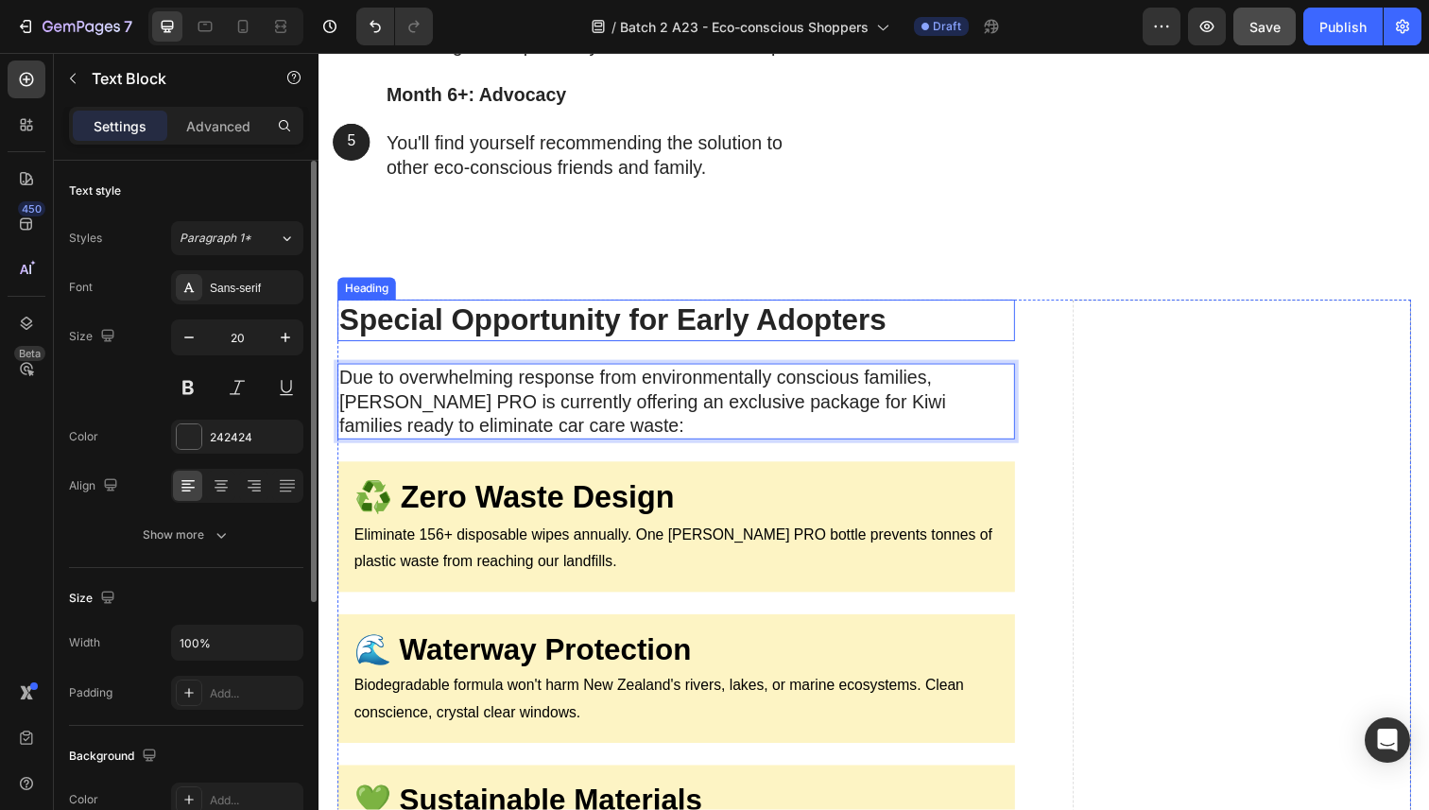
click at [513, 343] on strong "Special Opportunity for Early Adopters" at bounding box center [618, 326] width 559 height 34
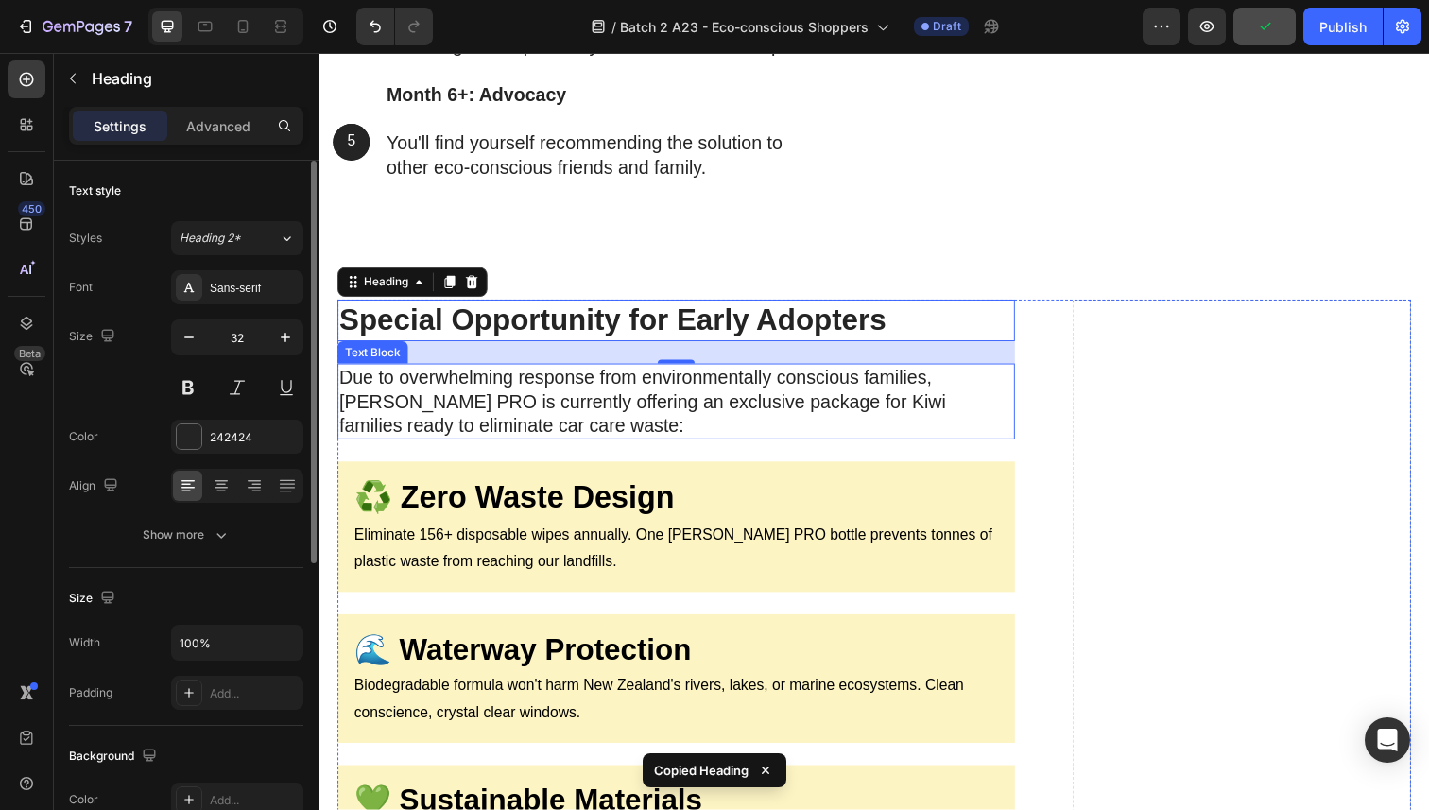
click at [501, 432] on p "Due to overwhelming response from environmentally conscious families, [PERSON_N…" at bounding box center [683, 409] width 688 height 74
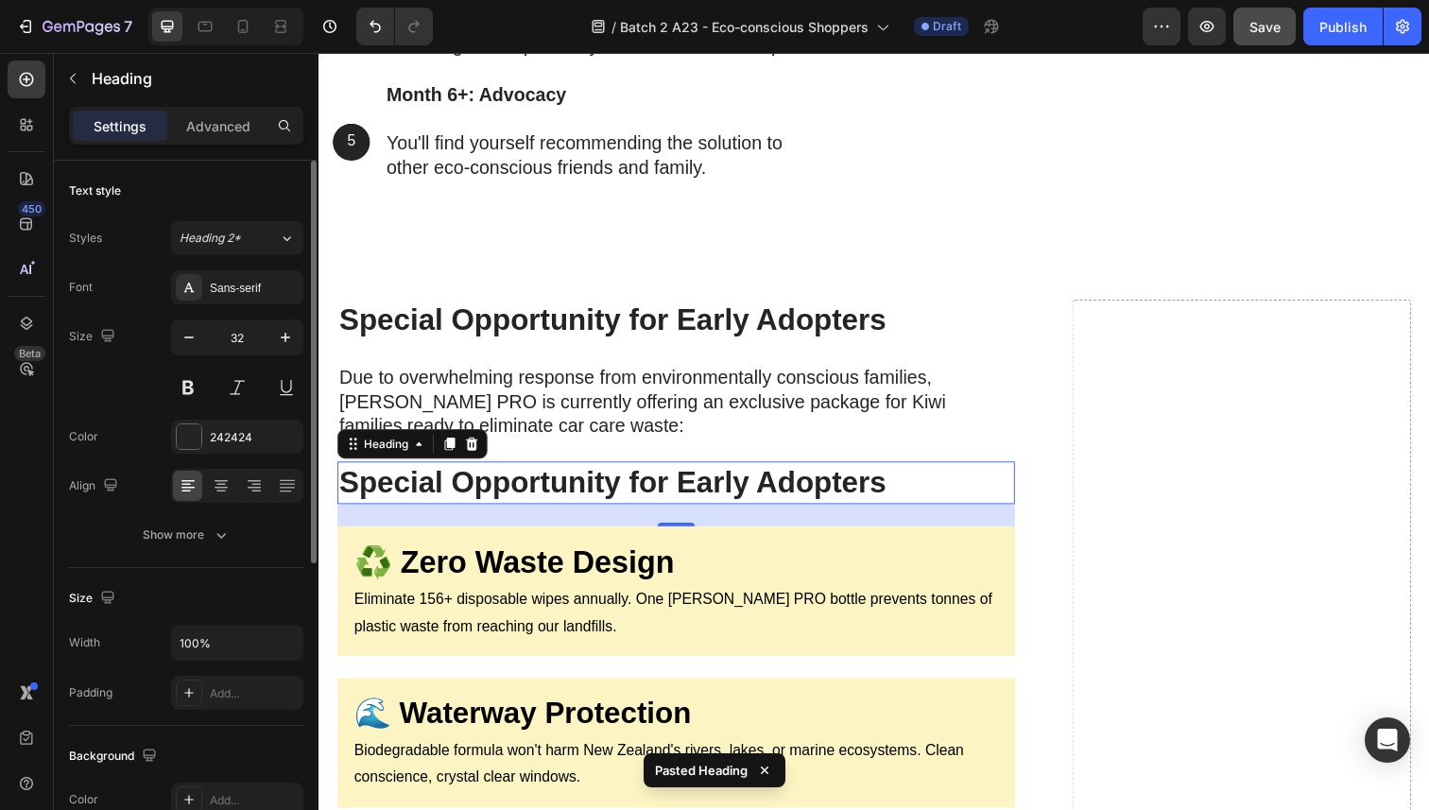
click at [485, 468] on div "Heading" at bounding box center [413, 453] width 153 height 30
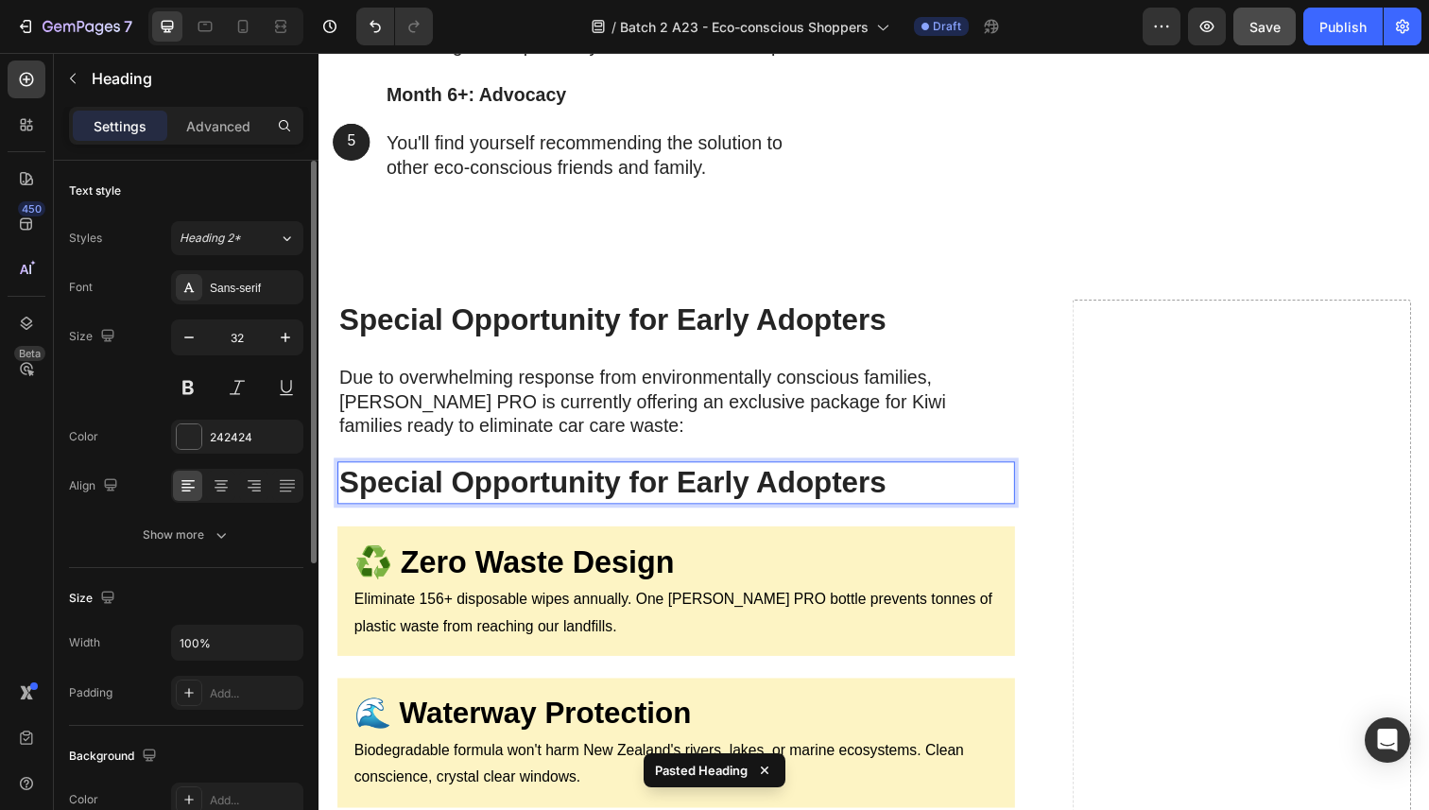
click at [485, 504] on strong "Special Opportunity for Early Adopters" at bounding box center [618, 491] width 559 height 34
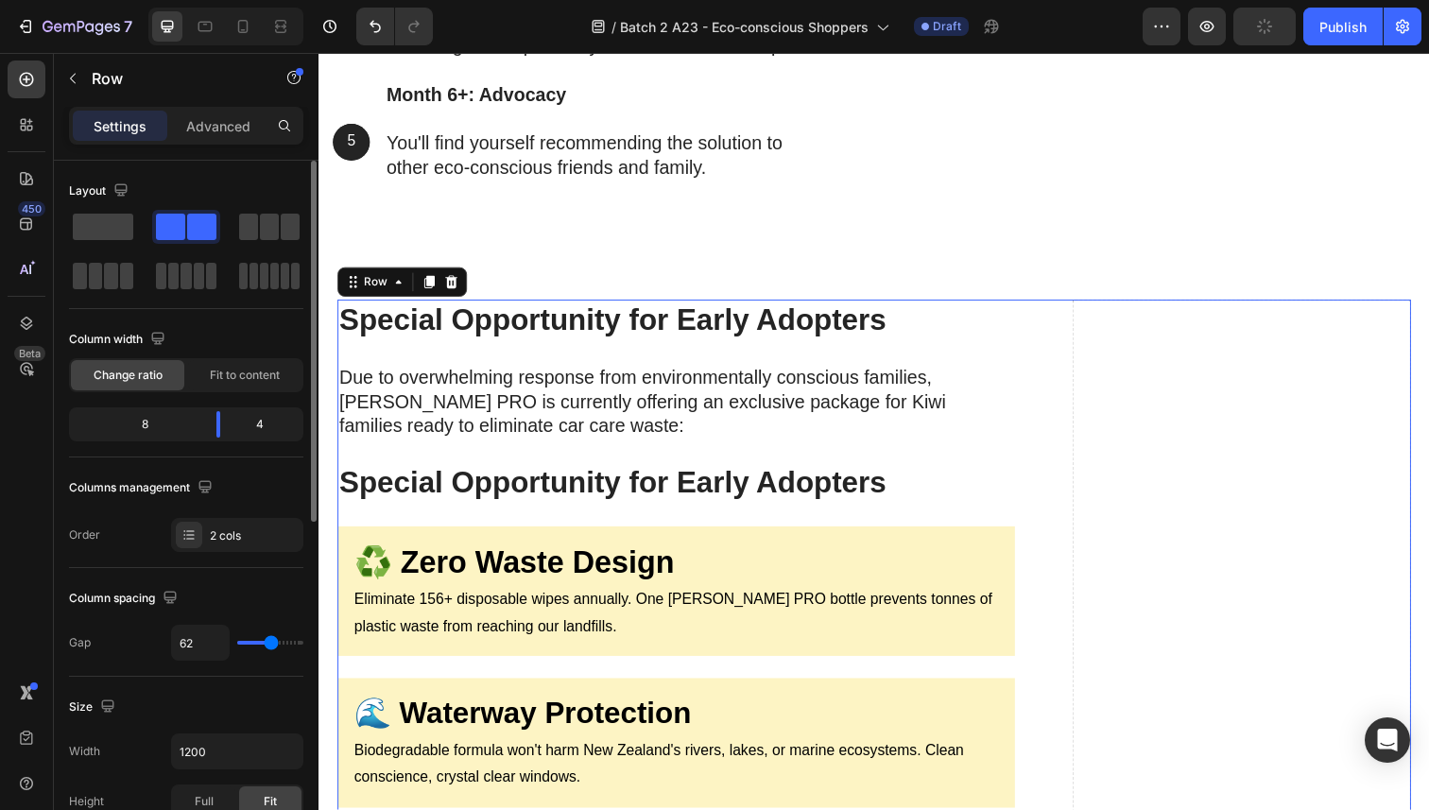
click at [725, 508] on strong "Special Opportunity for Early Adopters" at bounding box center [618, 491] width 559 height 34
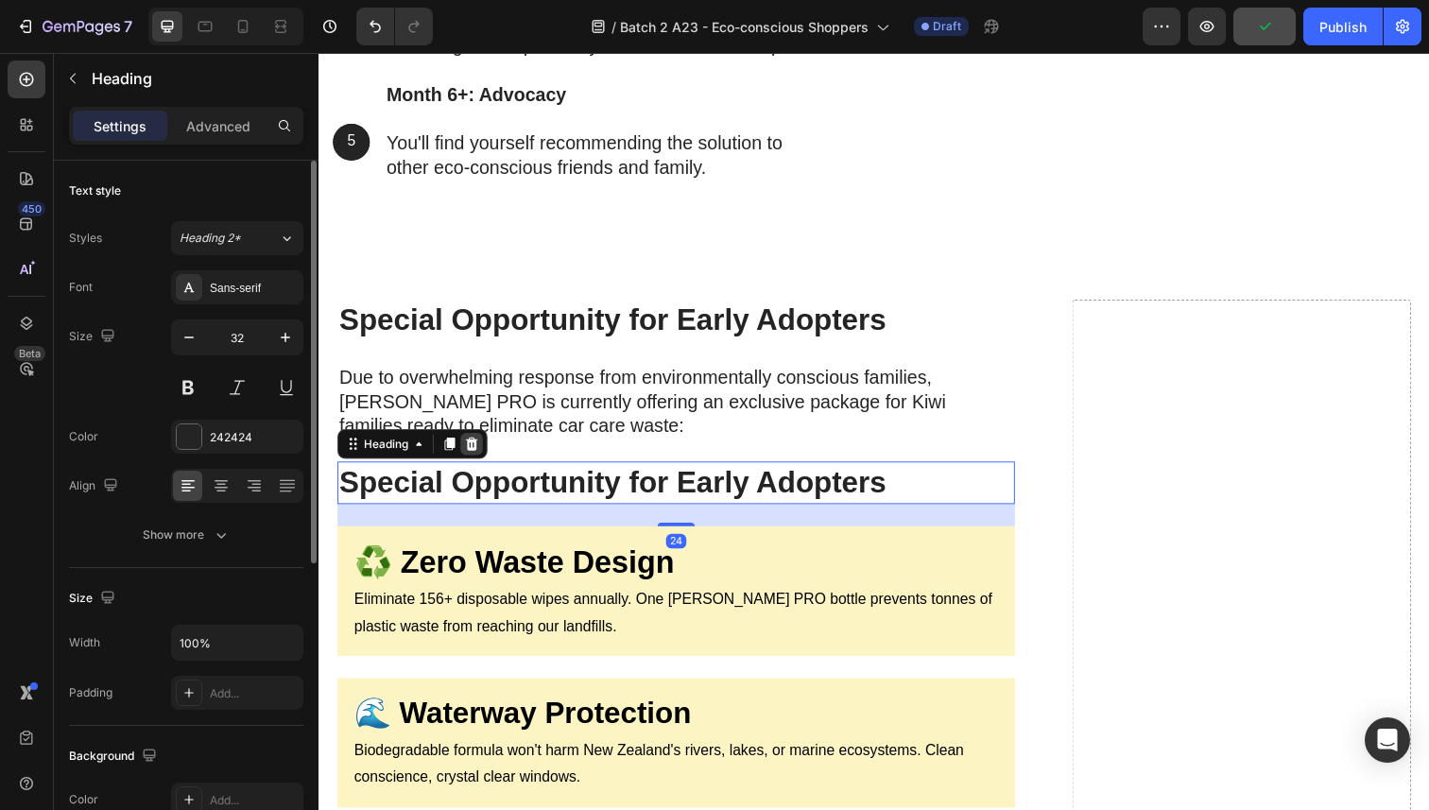
click at [478, 459] on icon at bounding box center [475, 452] width 12 height 13
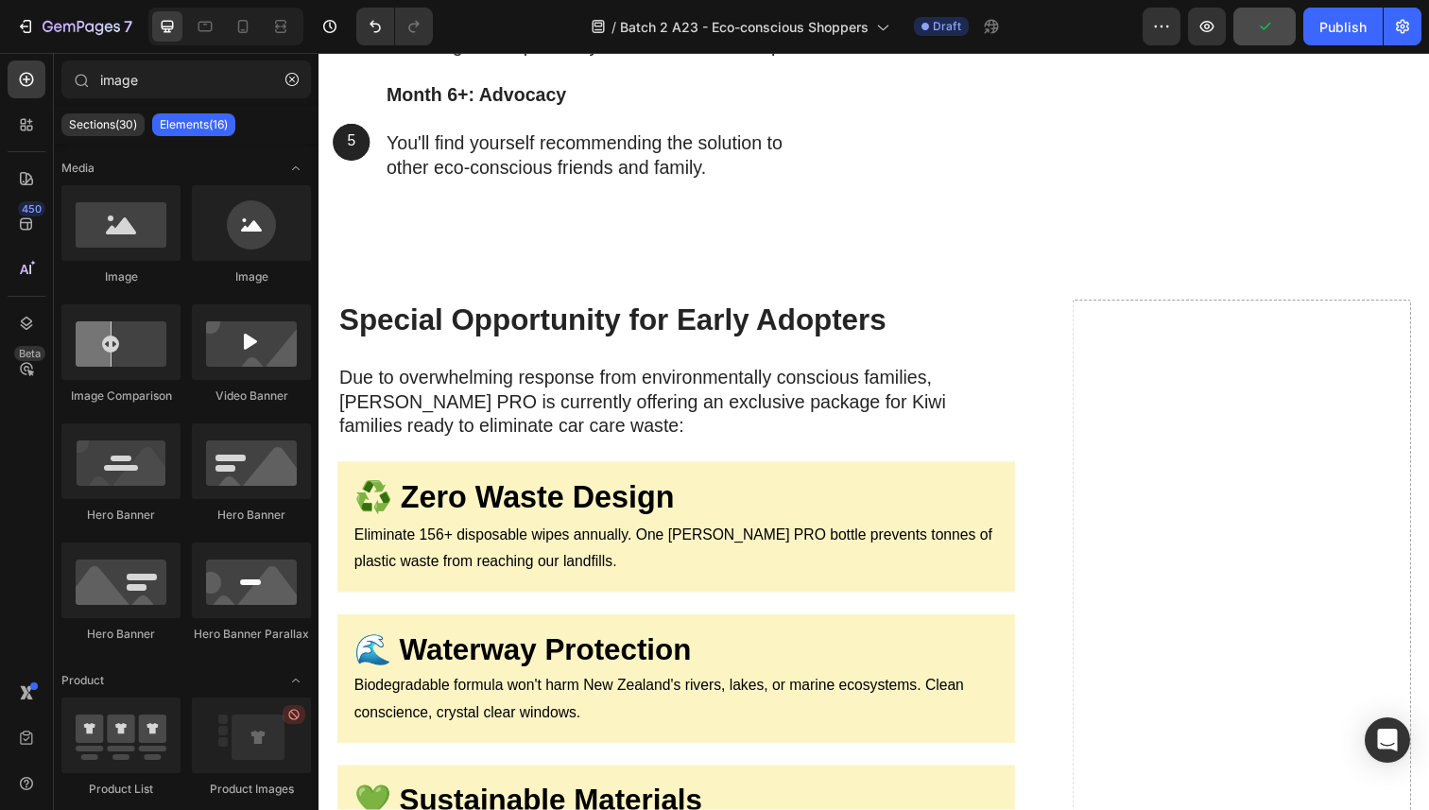
click at [476, 441] on p "Due to overwhelming response from environmentally conscious families, [PERSON_N…" at bounding box center [683, 409] width 688 height 74
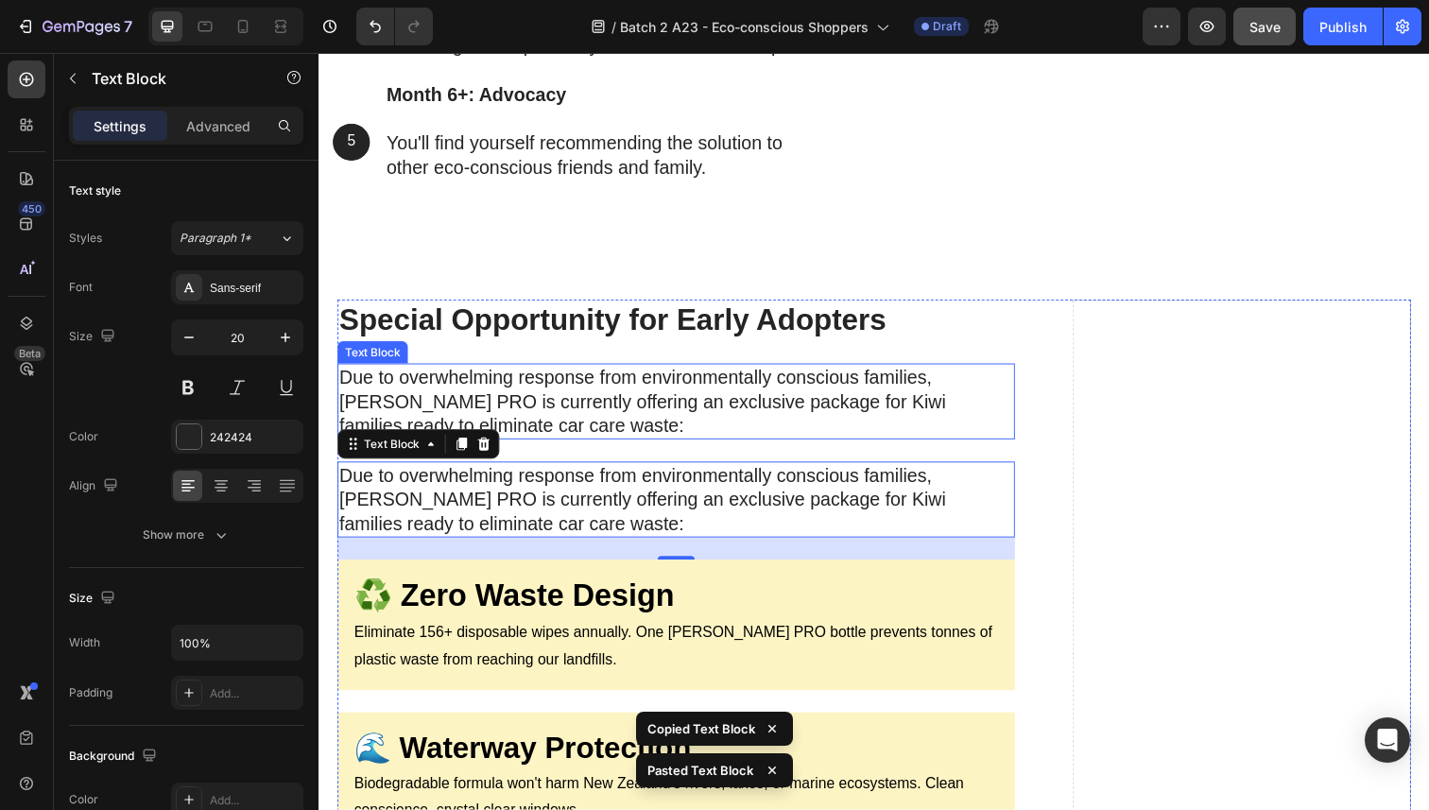
click at [508, 521] on p "Due to overwhelming response from environmentally conscious families, [PERSON_N…" at bounding box center [683, 510] width 688 height 74
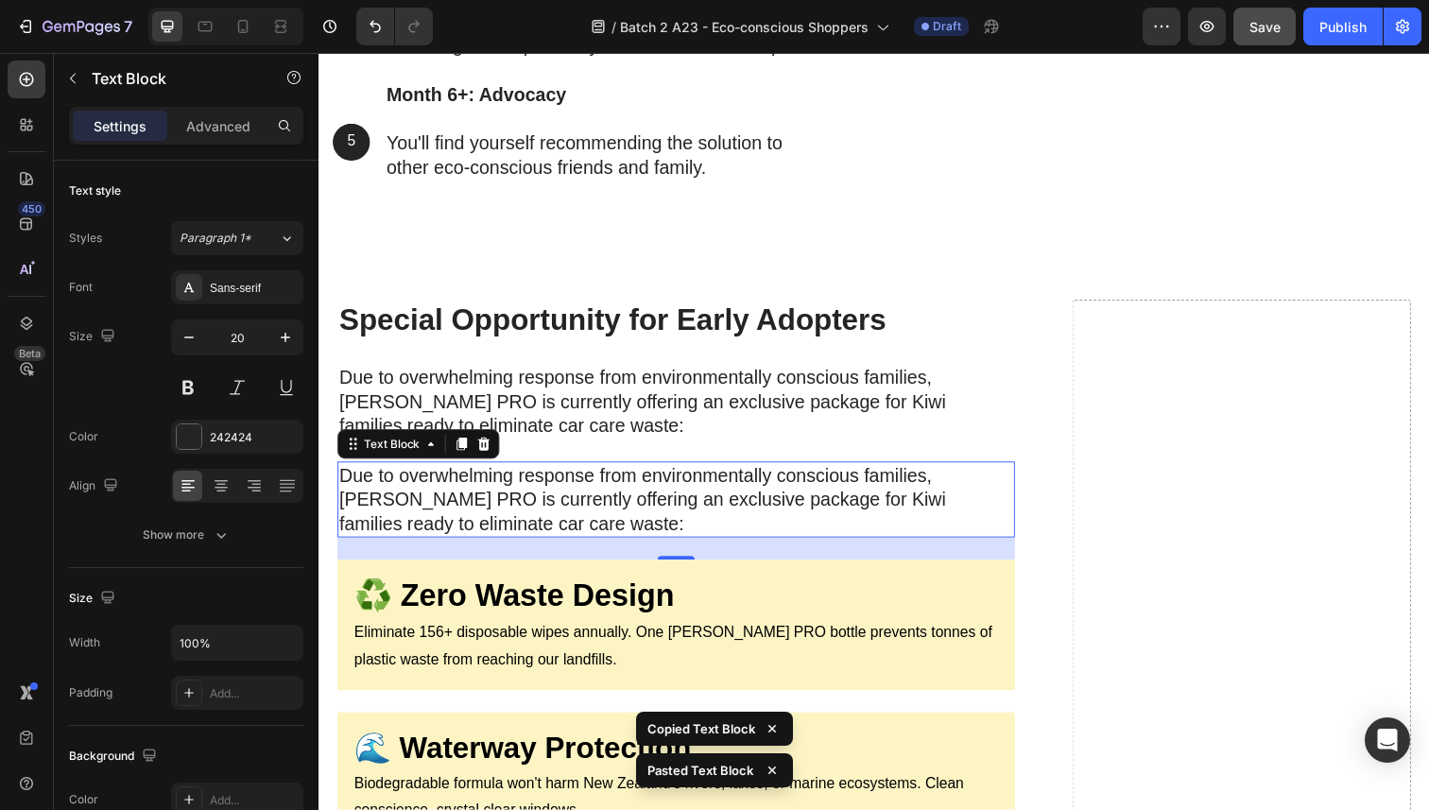
click at [508, 521] on p "Due to overwhelming response from environmentally conscious families, [PERSON_N…" at bounding box center [683, 510] width 688 height 74
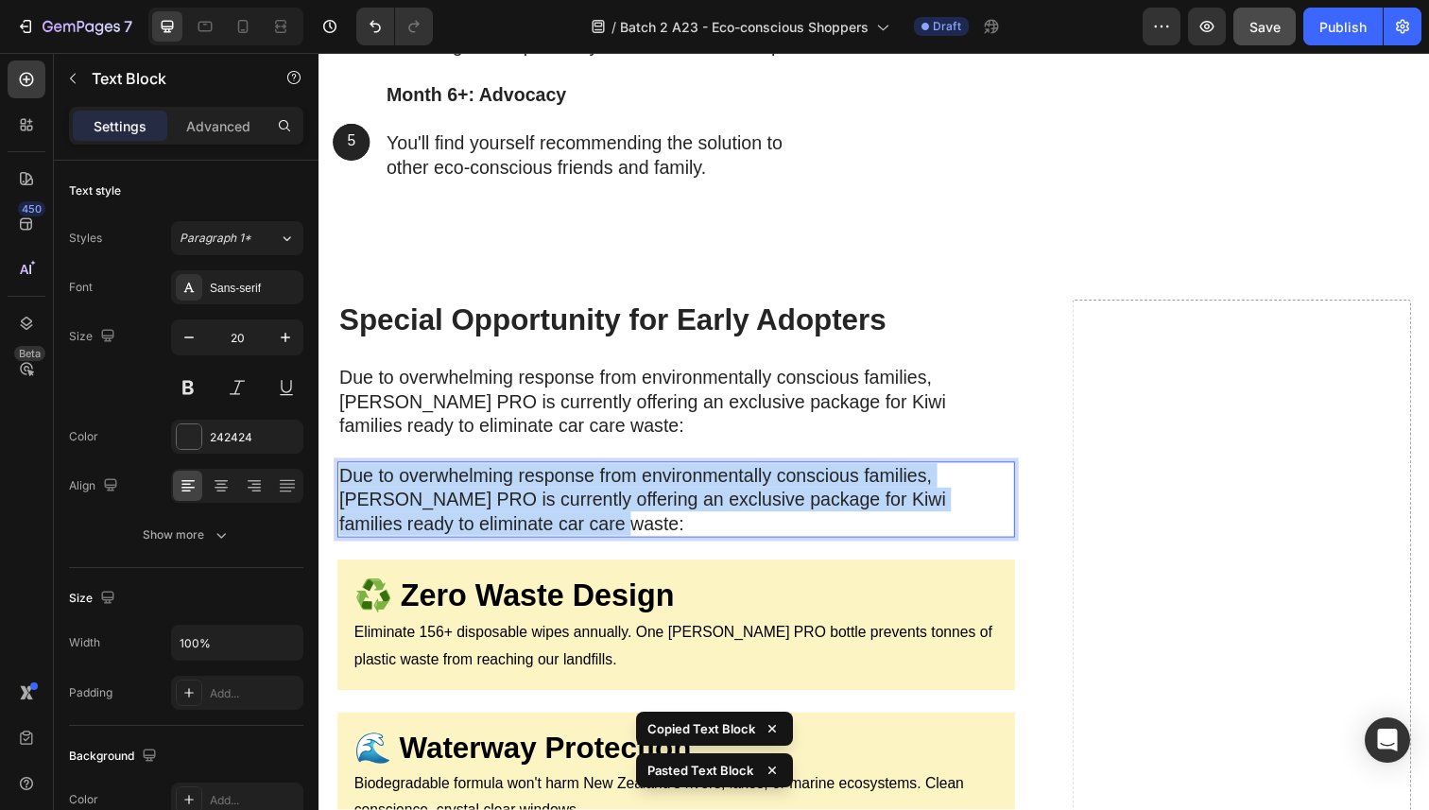
click at [508, 521] on p "Due to overwhelming response from environmentally conscious families, [PERSON_N…" at bounding box center [683, 510] width 688 height 74
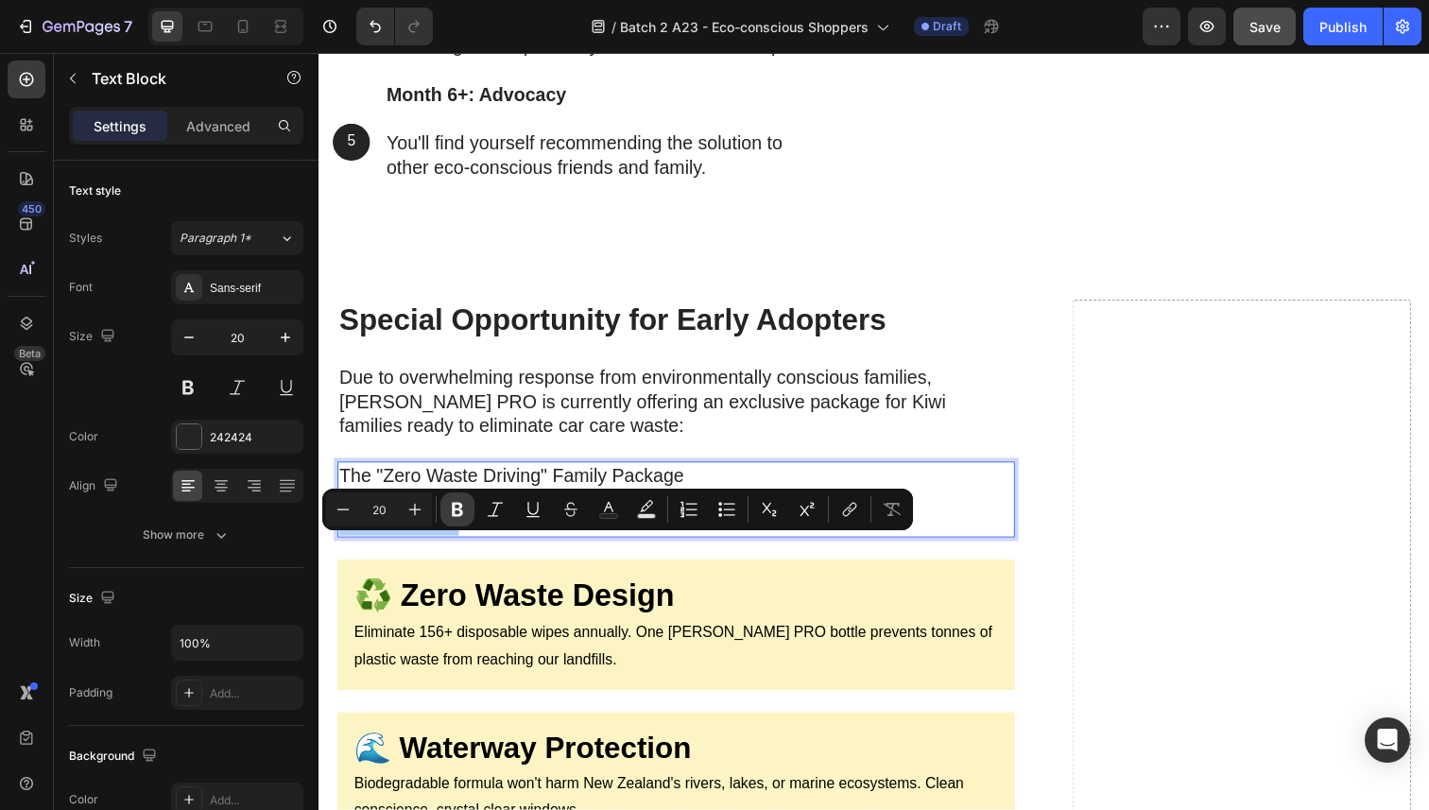
click at [453, 506] on icon "Editor contextual toolbar" at bounding box center [457, 510] width 11 height 14
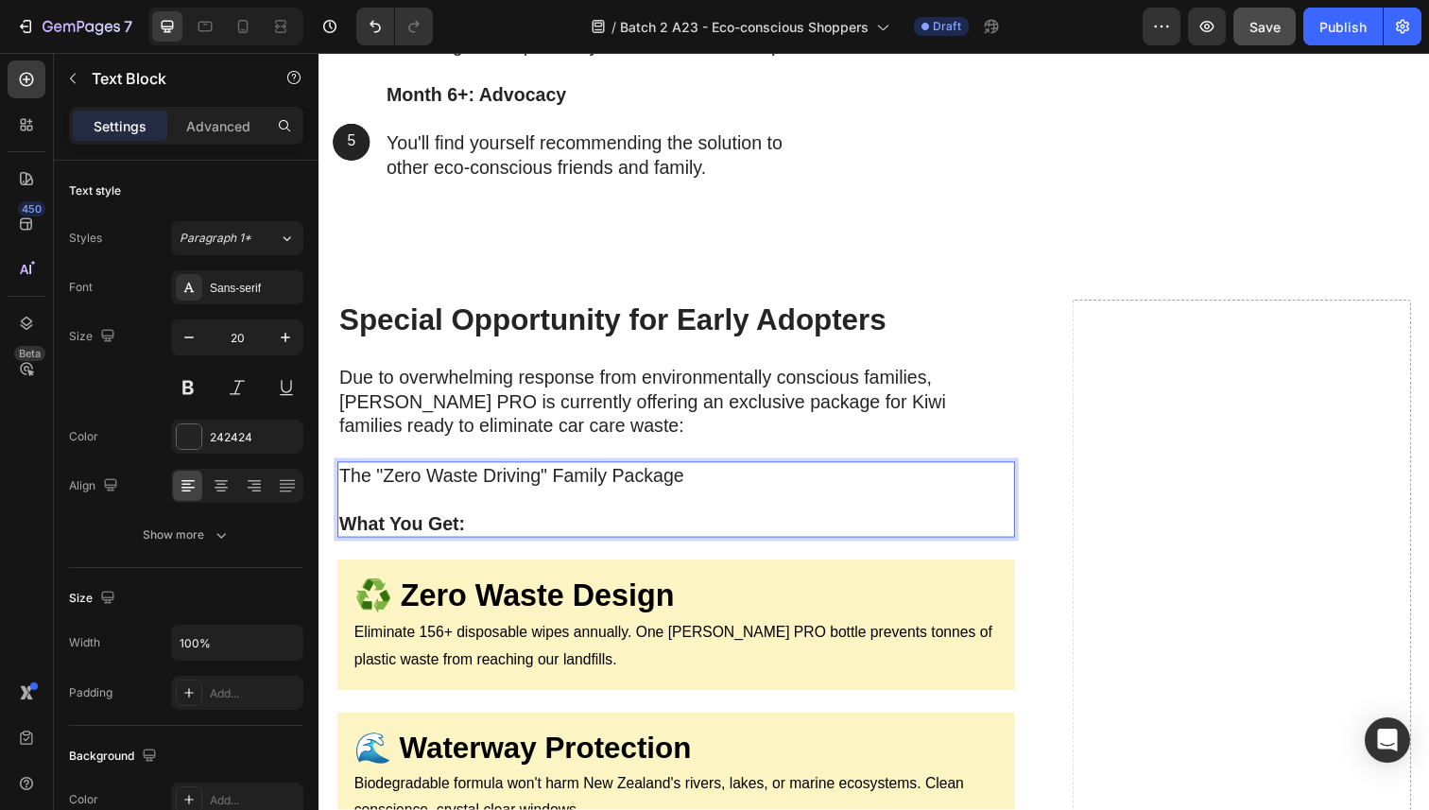
click at [460, 544] on strong "What You Get:" at bounding box center [403, 534] width 129 height 21
click at [456, 497] on p "The "Zero Waste Driving" Family Package" at bounding box center [683, 485] width 688 height 25
click at [441, 544] on strong "What You Get:" at bounding box center [403, 534] width 129 height 21
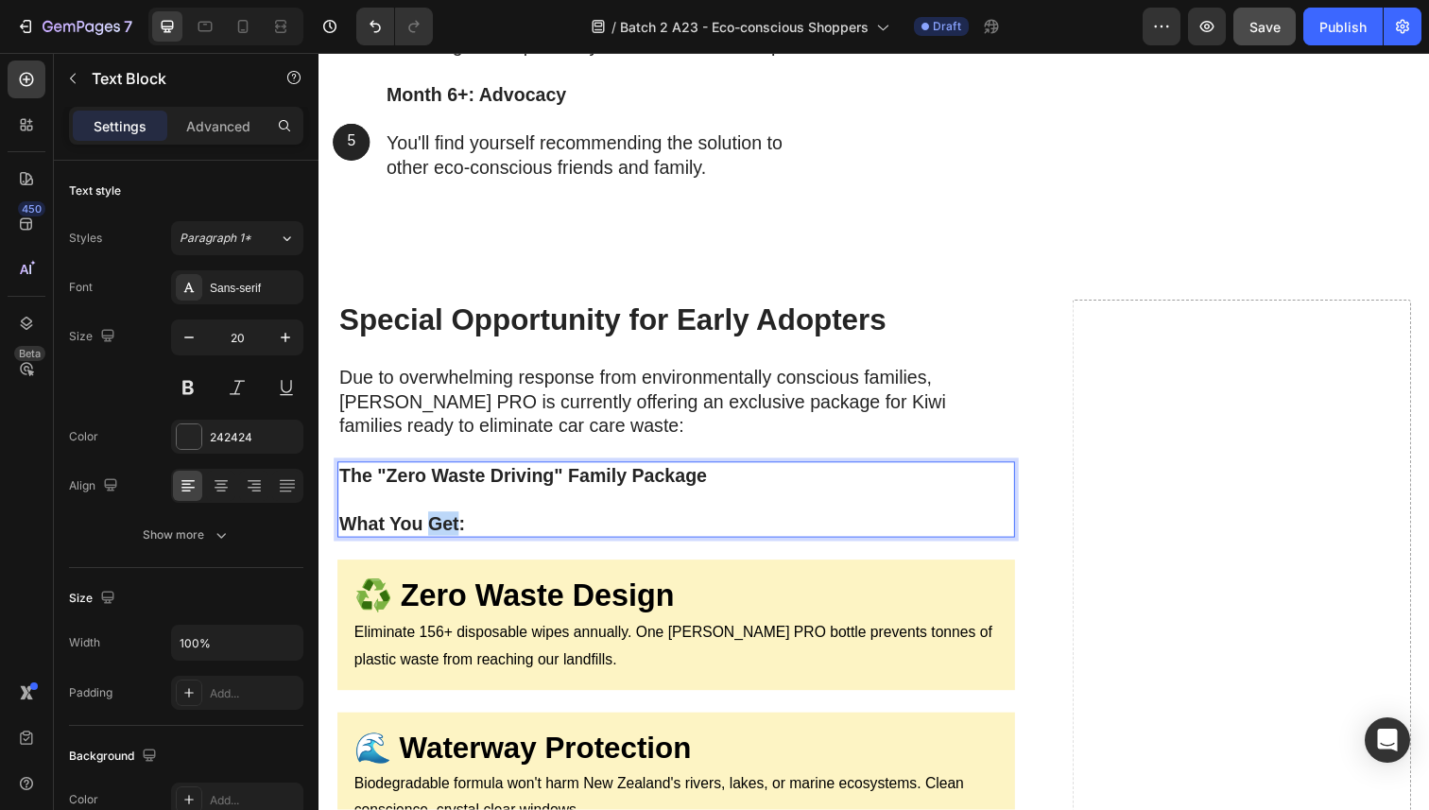
click at [441, 544] on strong "What You Get:" at bounding box center [403, 534] width 129 height 21
click at [481, 546] on p "What You Get:" at bounding box center [683, 534] width 688 height 25
click at [486, 495] on strong "The "Zero Waste Driving" Family Package" at bounding box center [526, 484] width 375 height 21
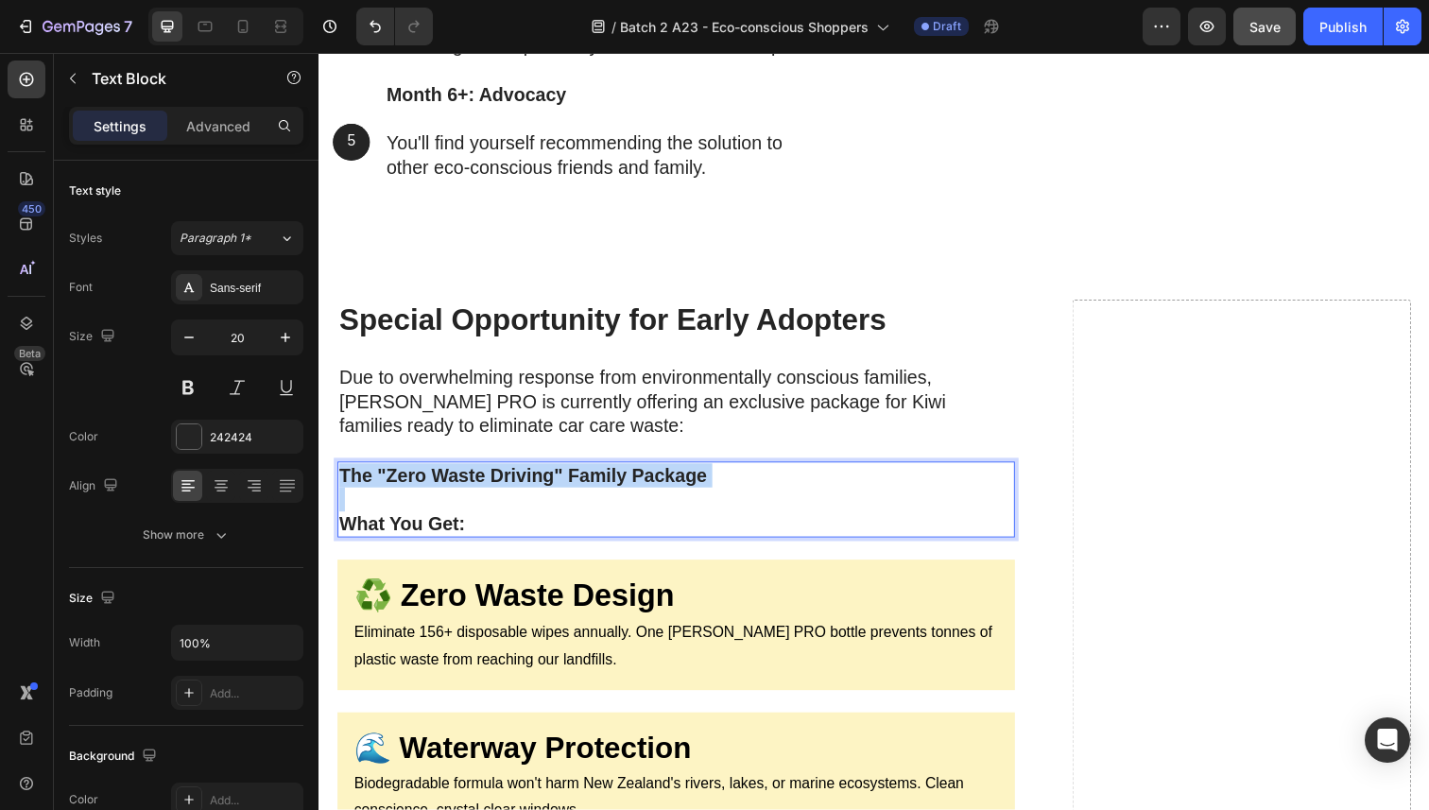
click at [486, 495] on strong "The "Zero Waste Driving" Family Package" at bounding box center [526, 484] width 375 height 21
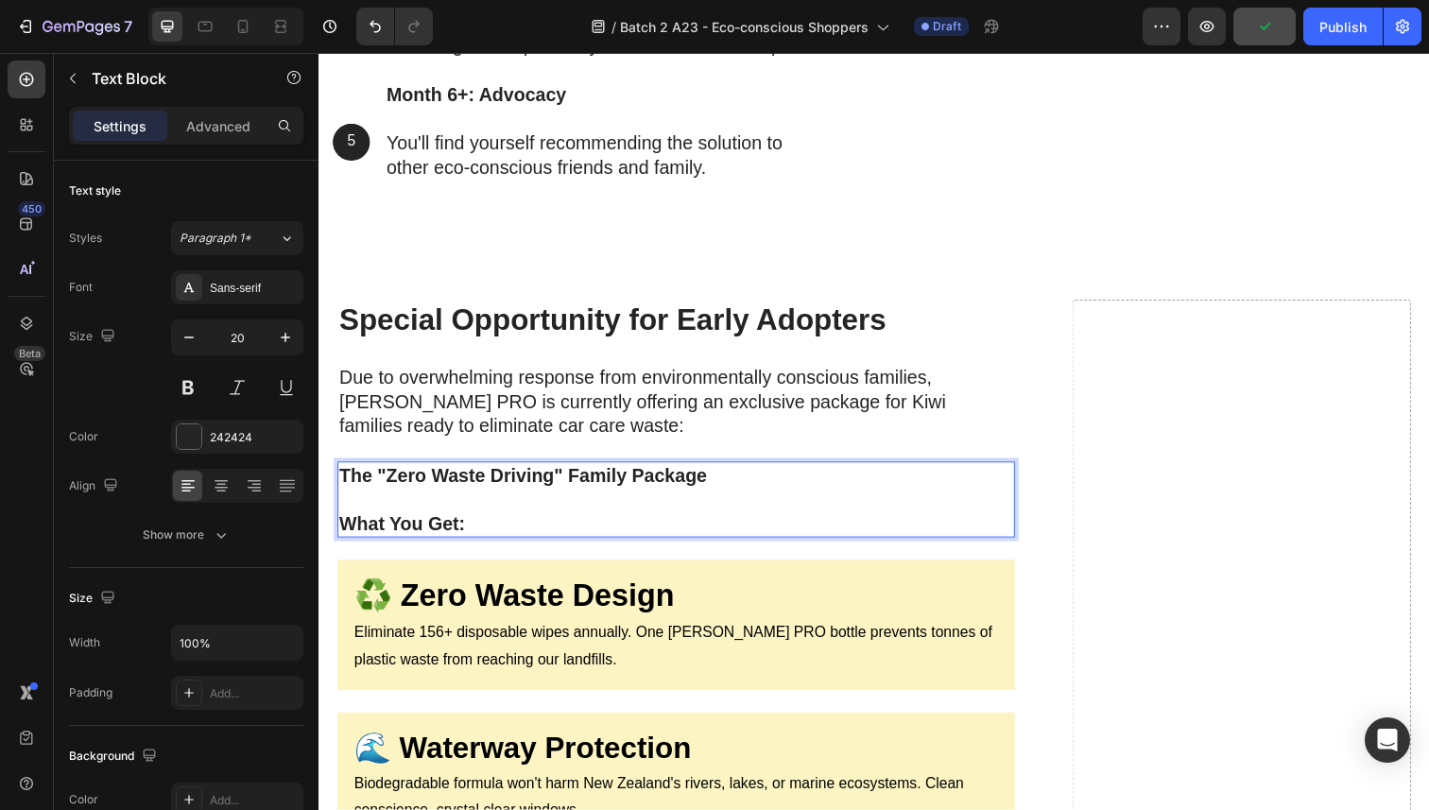
click at [474, 546] on p "What You Get:" at bounding box center [683, 534] width 688 height 25
click at [623, 495] on strong "The "Zero Waste Driving" Family Package" at bounding box center [526, 484] width 375 height 21
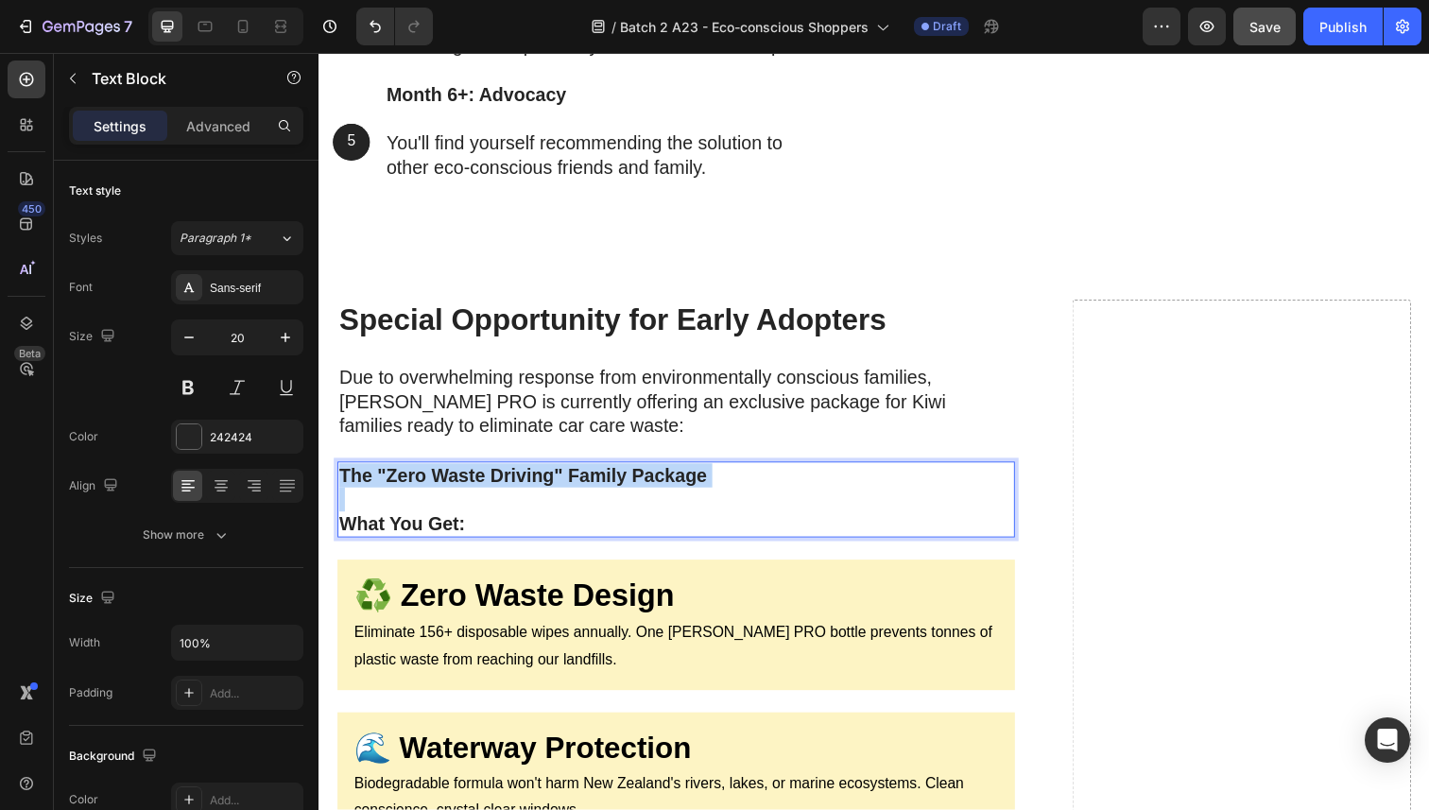
click at [623, 495] on strong "The "Zero Waste Driving" Family Package" at bounding box center [526, 484] width 375 height 21
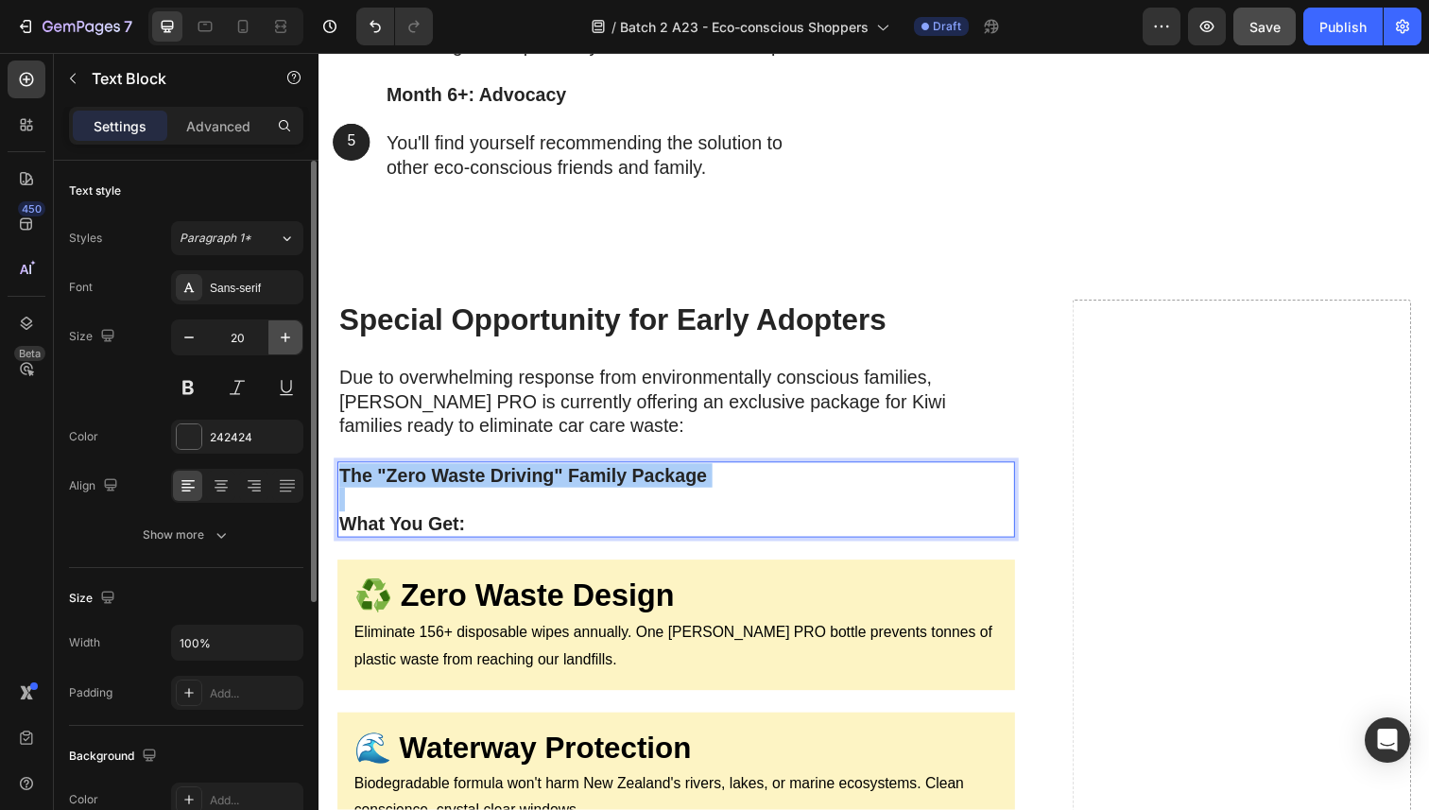
click at [286, 344] on icon "button" at bounding box center [285, 337] width 19 height 19
type input "21"
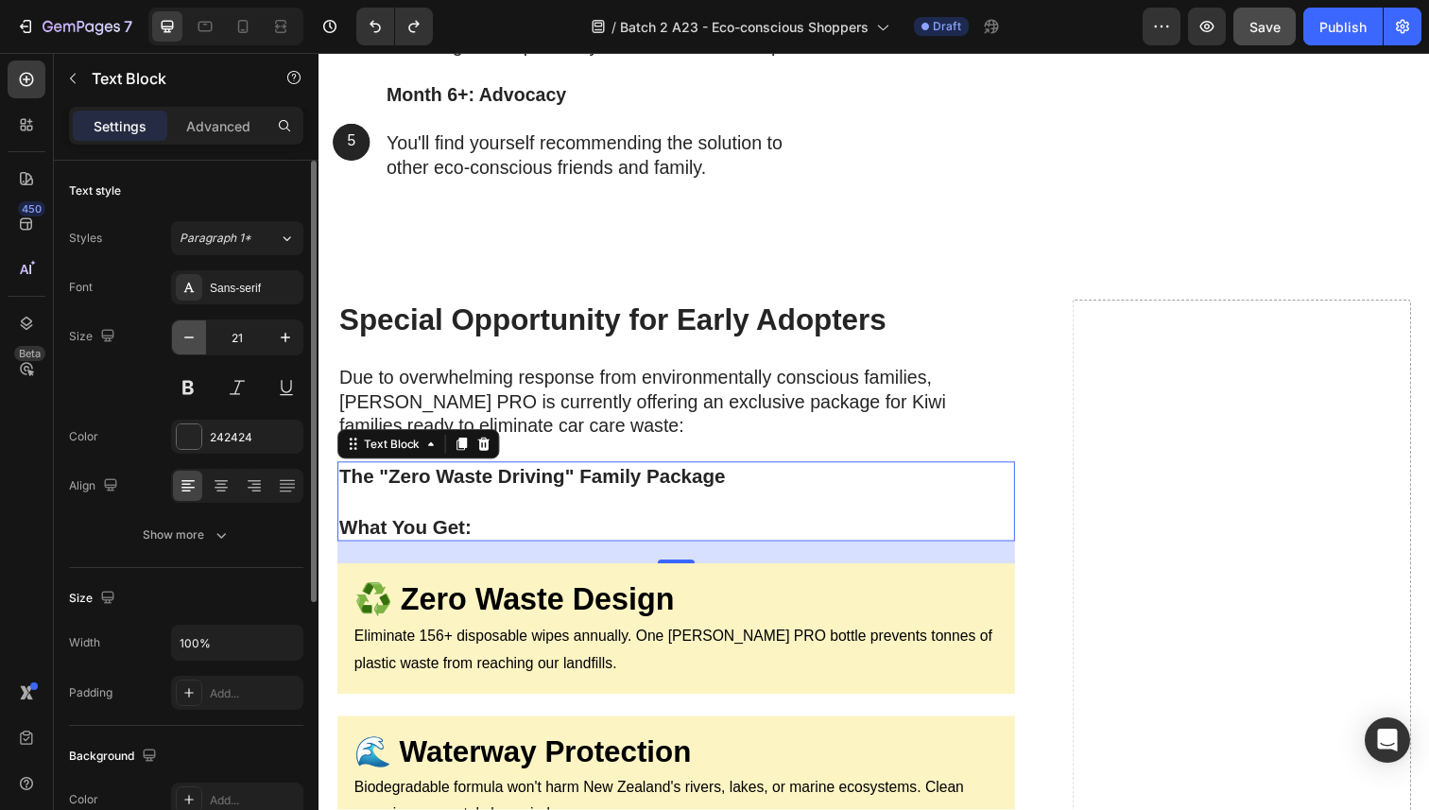
click at [195, 341] on icon "button" at bounding box center [189, 337] width 19 height 19
type input "20"
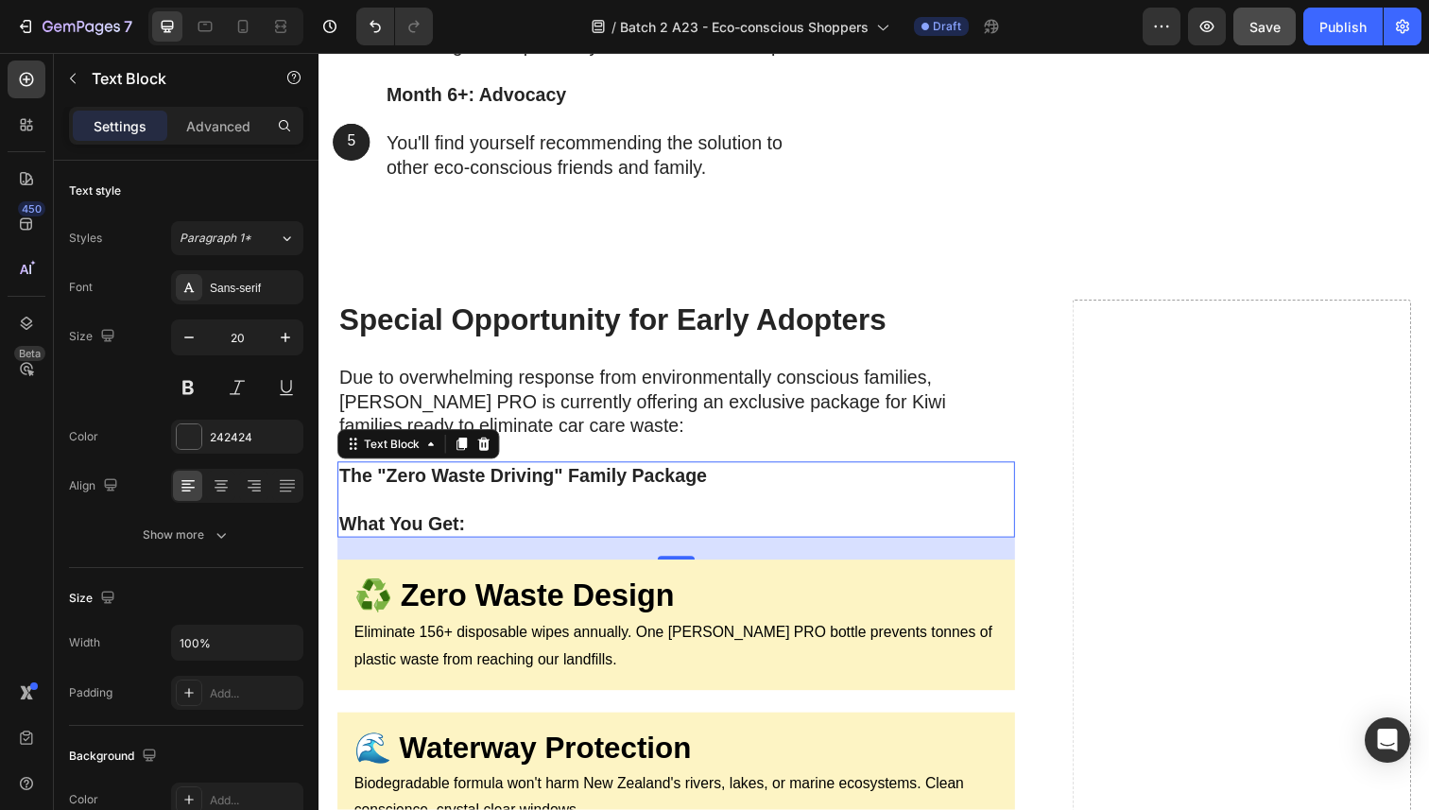
click at [440, 544] on strong "What You Get:" at bounding box center [403, 534] width 129 height 21
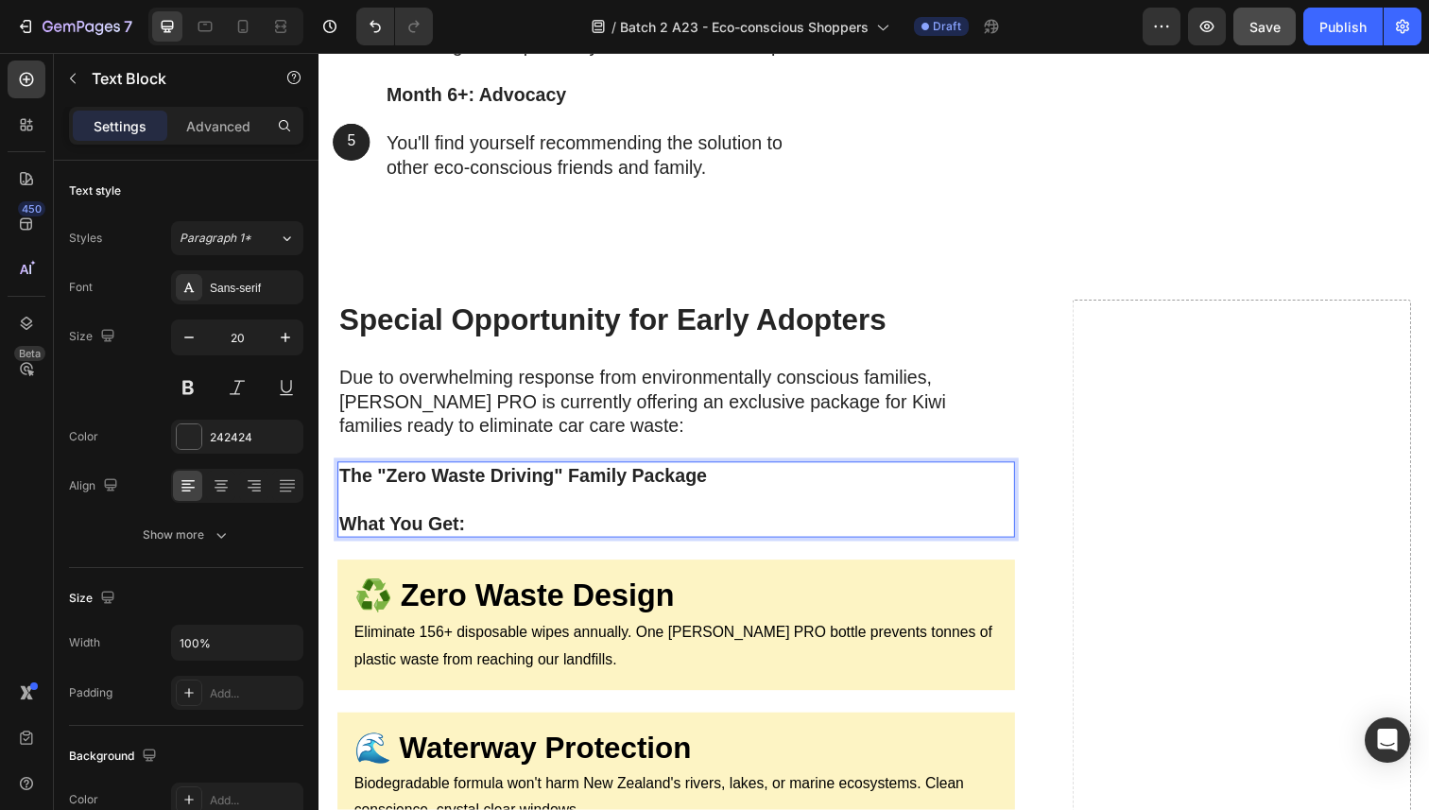
click at [456, 495] on strong "The "Zero Waste Driving" Family Package" at bounding box center [526, 484] width 375 height 21
click at [466, 495] on strong "The "Zero Waste Driving" Family Package" at bounding box center [526, 484] width 375 height 21
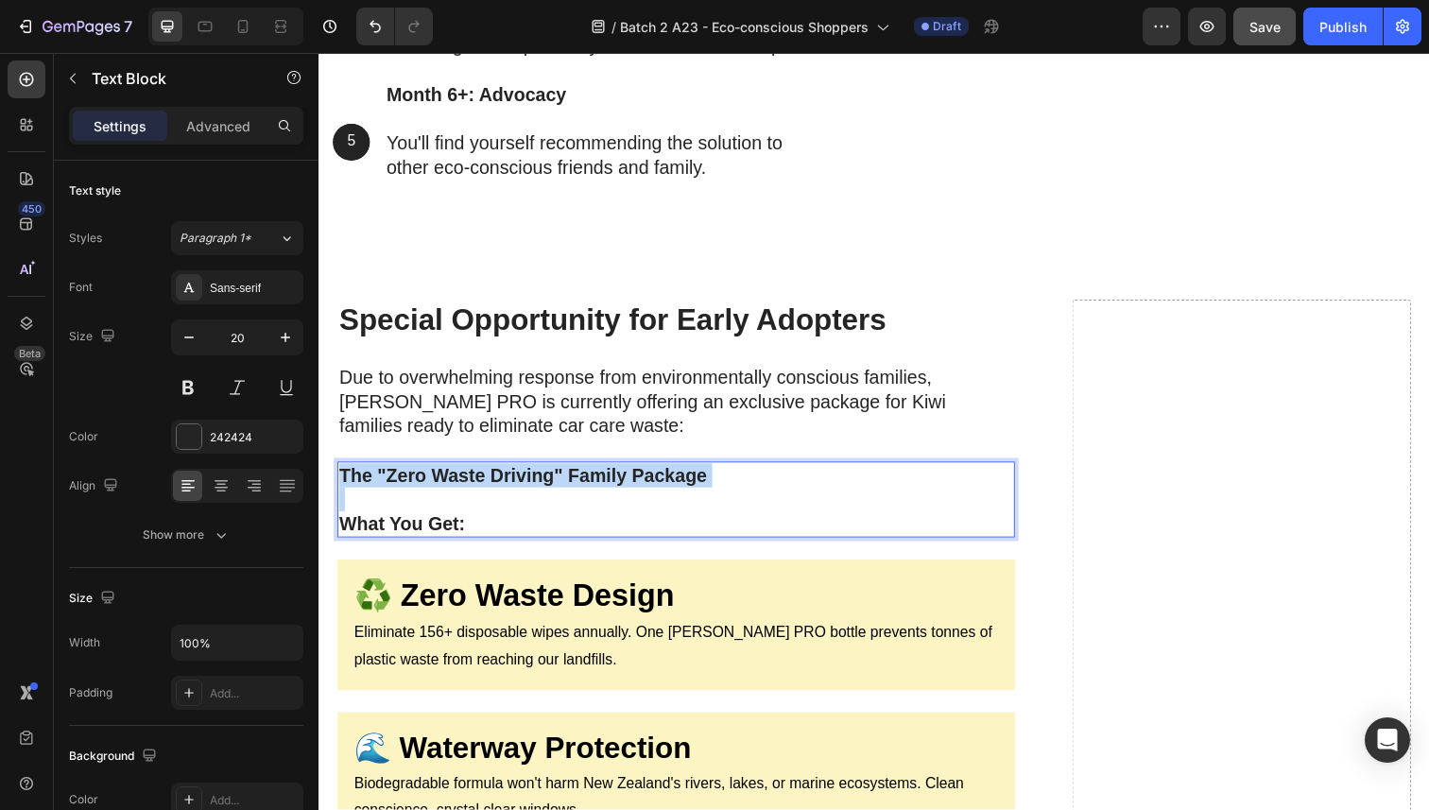
click at [466, 495] on strong "The "Zero Waste Driving" Family Package" at bounding box center [526, 484] width 375 height 21
click at [471, 522] on p "Rich Text Editor. Editing area: main" at bounding box center [683, 509] width 688 height 25
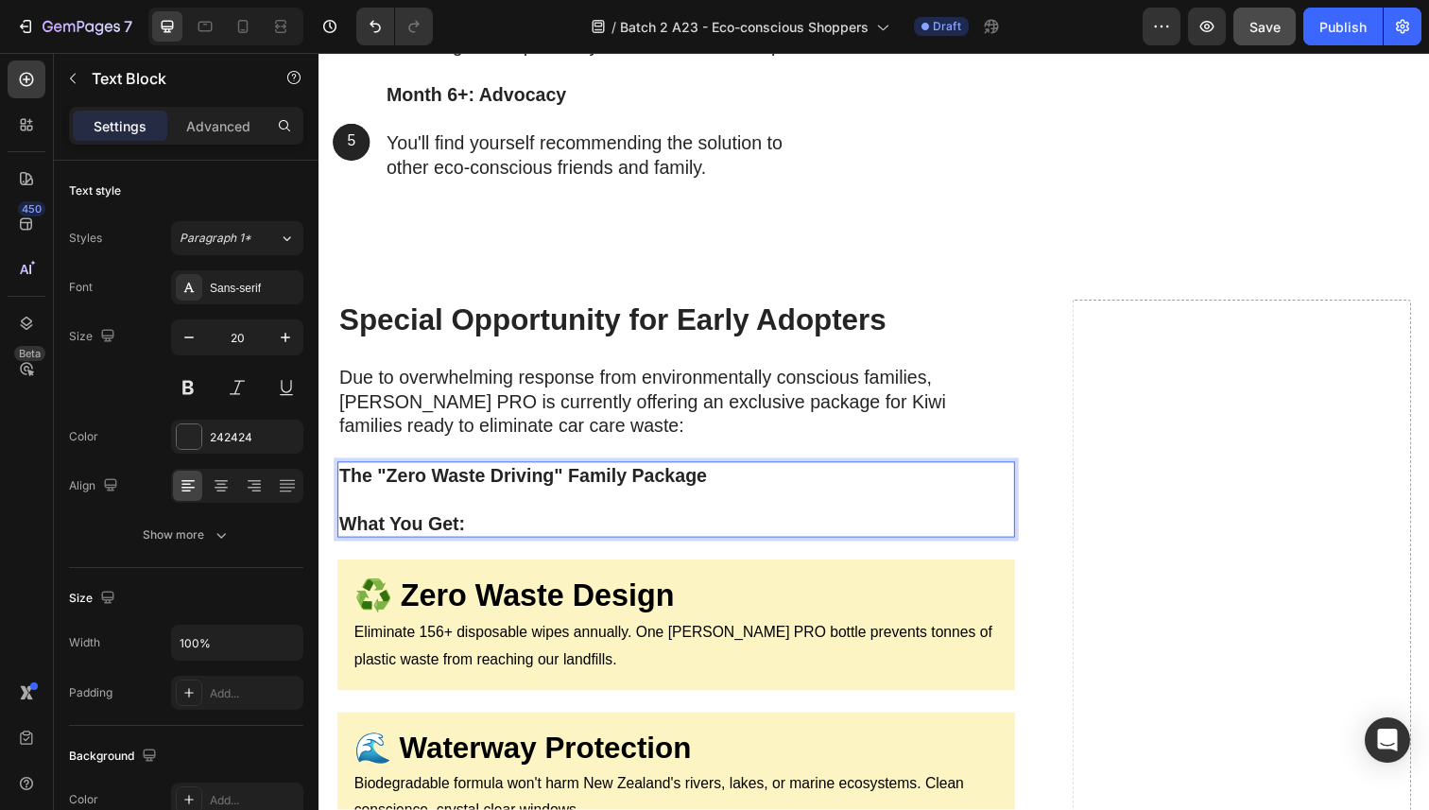
click at [491, 522] on p "Rich Text Editor. Editing area: main" at bounding box center [683, 509] width 688 height 25
click at [446, 544] on strong "What You Get:" at bounding box center [403, 534] width 129 height 21
click at [482, 495] on strong "The "Zero Waste Driving" Family Package" at bounding box center [526, 484] width 375 height 21
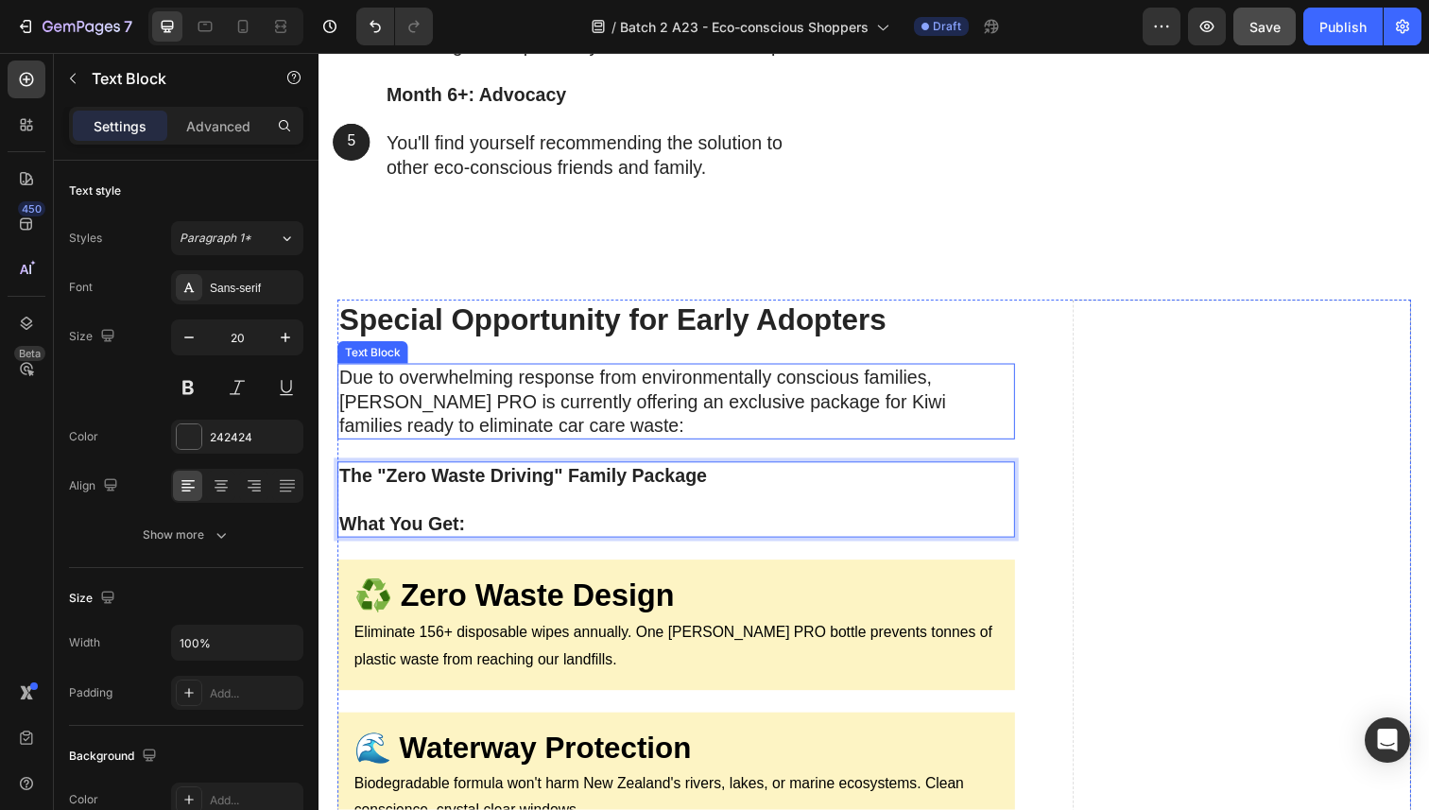
click at [541, 446] on p "Due to overwhelming response from environmentally conscious families, [PERSON_N…" at bounding box center [683, 409] width 688 height 74
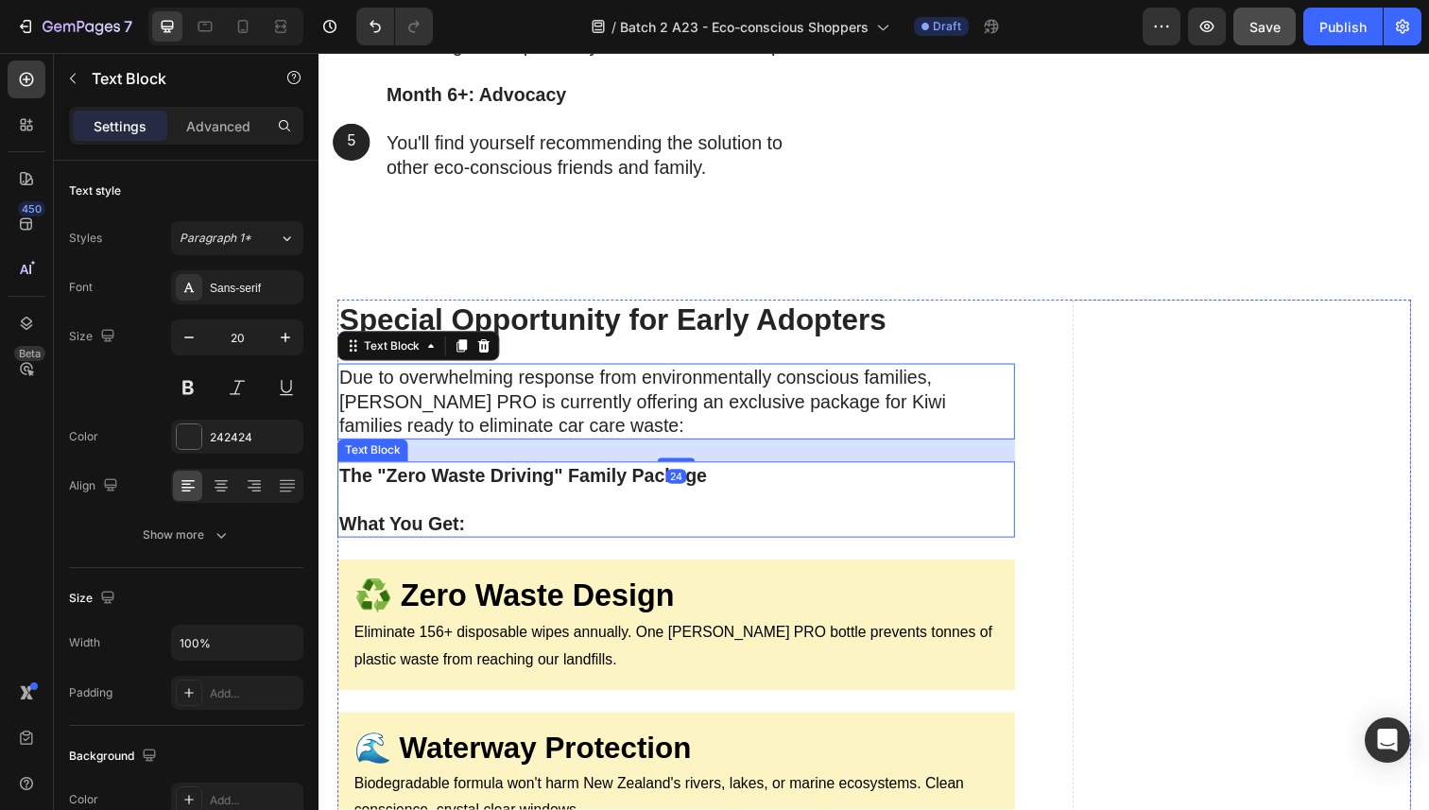
click at [530, 495] on strong "The "Zero Waste Driving" Family Package" at bounding box center [526, 484] width 375 height 21
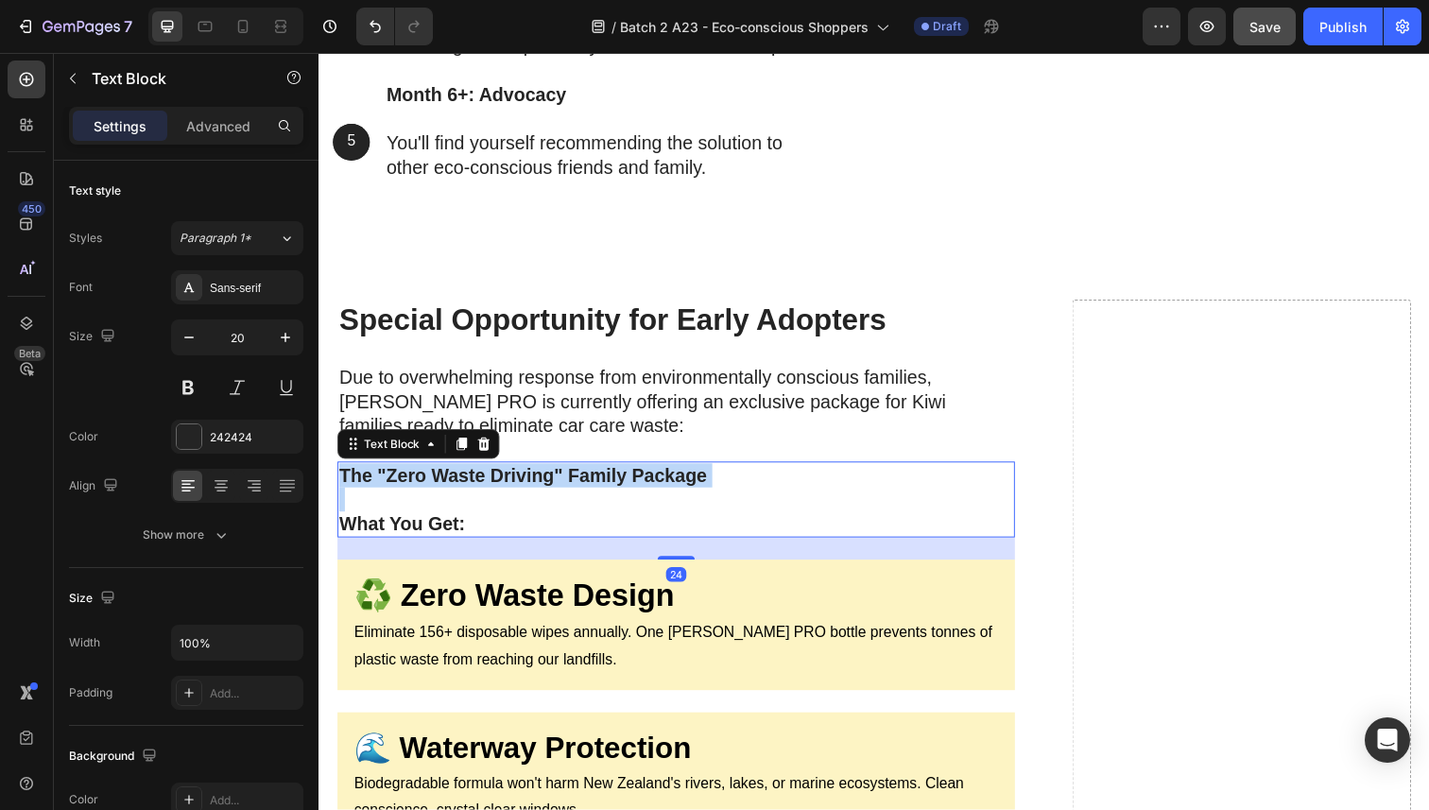
click at [530, 495] on strong "The "Zero Waste Driving" Family Package" at bounding box center [526, 484] width 375 height 21
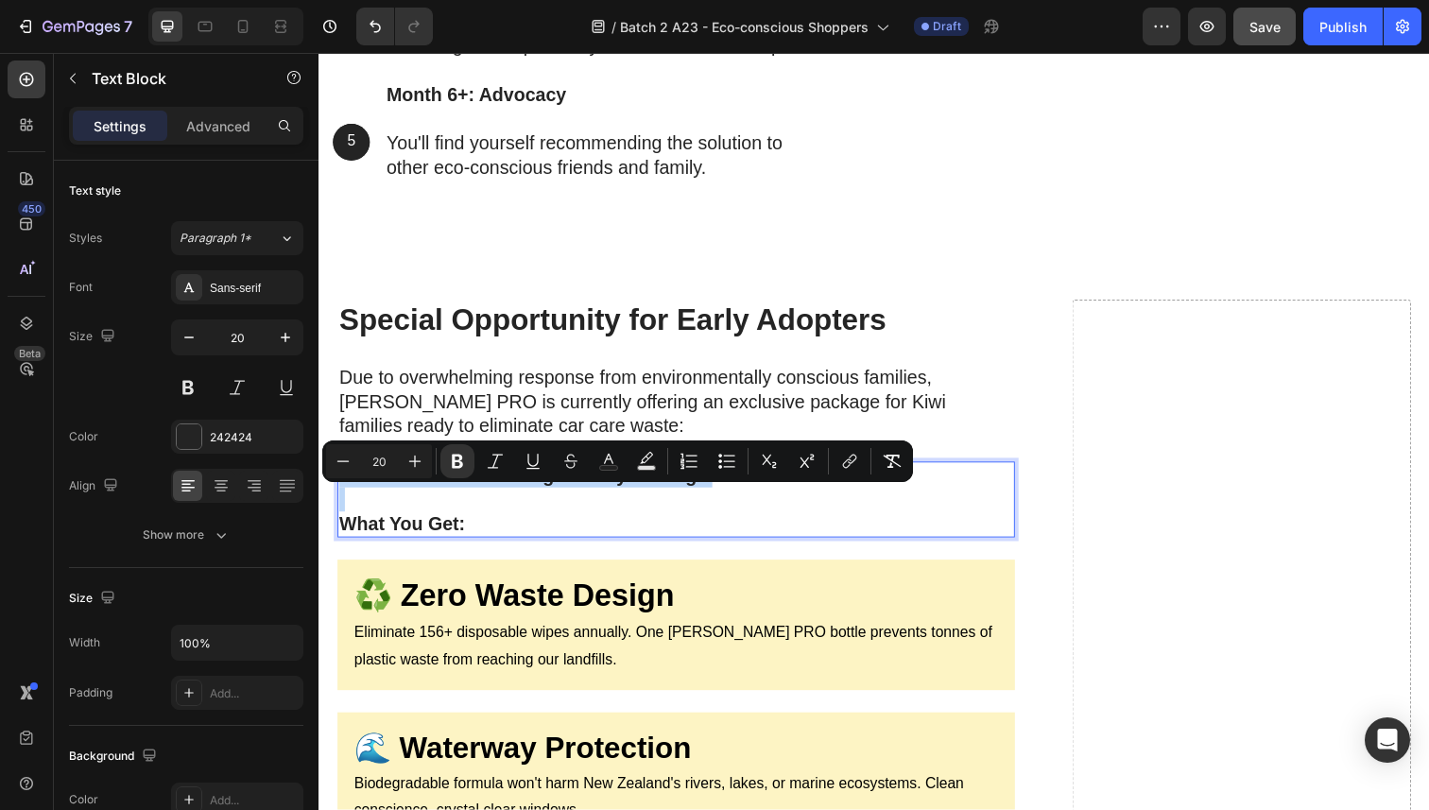
click at [530, 495] on strong "The "Zero Waste Driving" Family Package" at bounding box center [526, 484] width 375 height 21
click at [340, 460] on icon "Editor contextual toolbar" at bounding box center [343, 460] width 12 height 1
click at [408, 463] on icon "Editor contextual toolbar" at bounding box center [414, 461] width 19 height 19
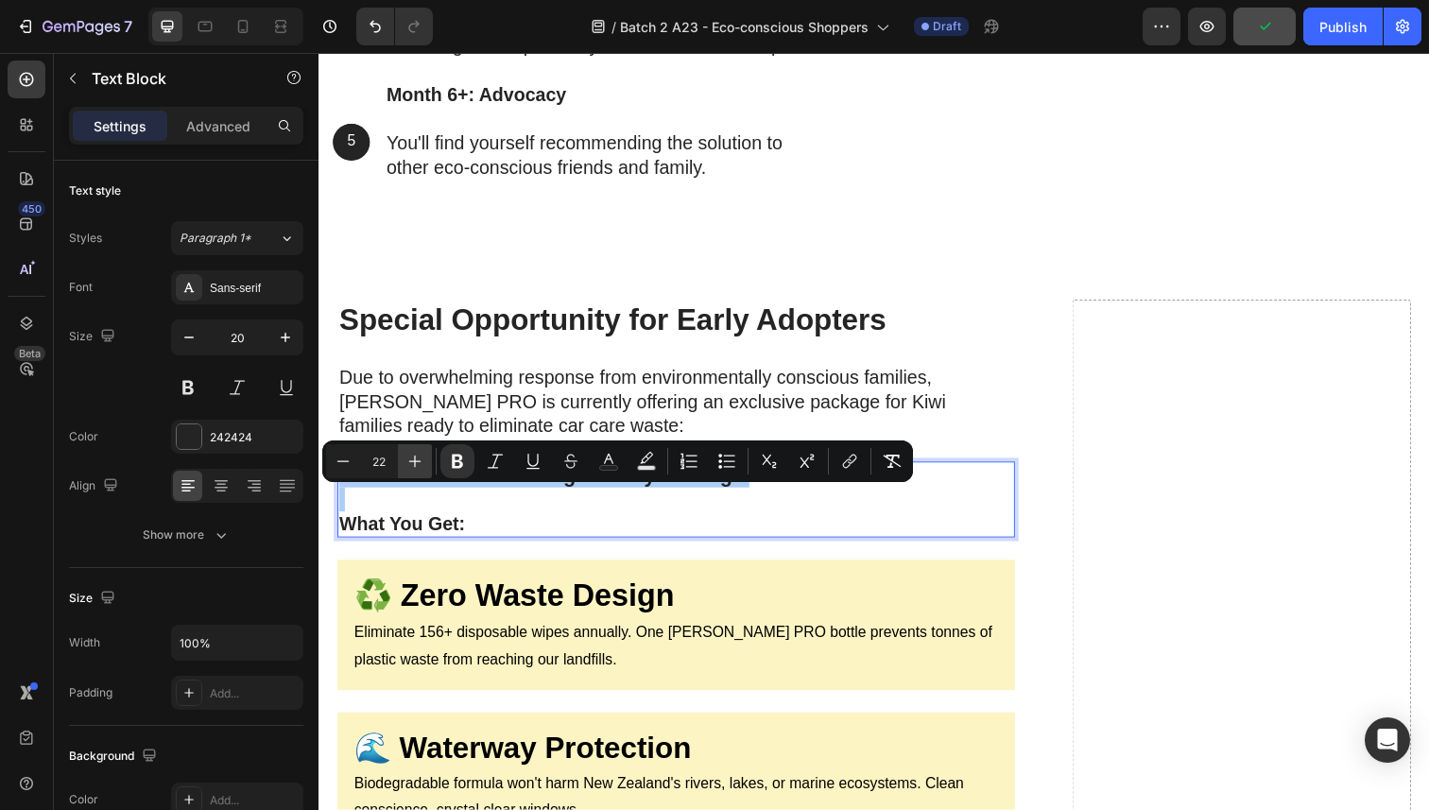
click at [408, 463] on icon "Editor contextual toolbar" at bounding box center [414, 461] width 19 height 19
type input "24"
click at [439, 523] on p "Rich Text Editor. Editing area: main" at bounding box center [683, 510] width 688 height 25
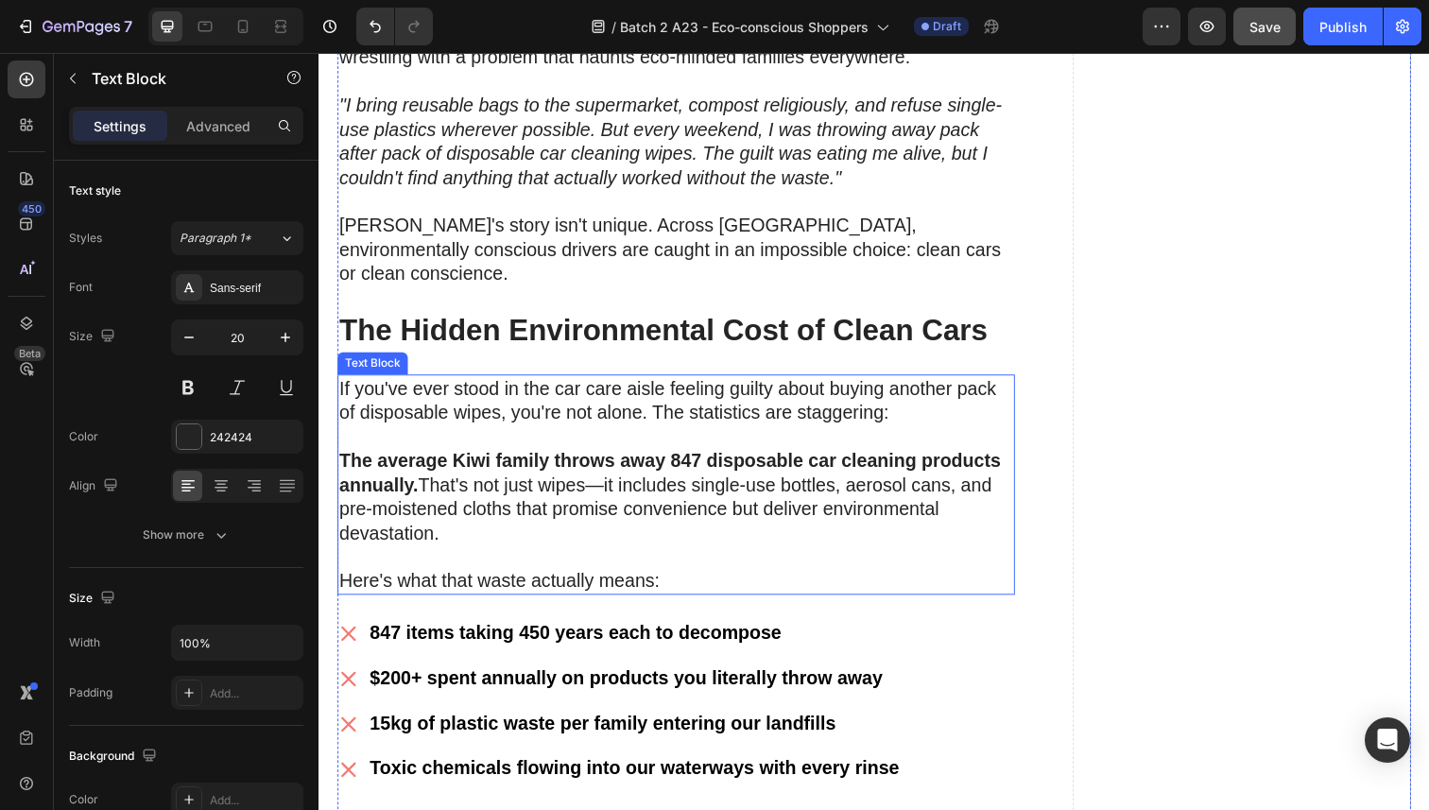
scroll to position [1072, 0]
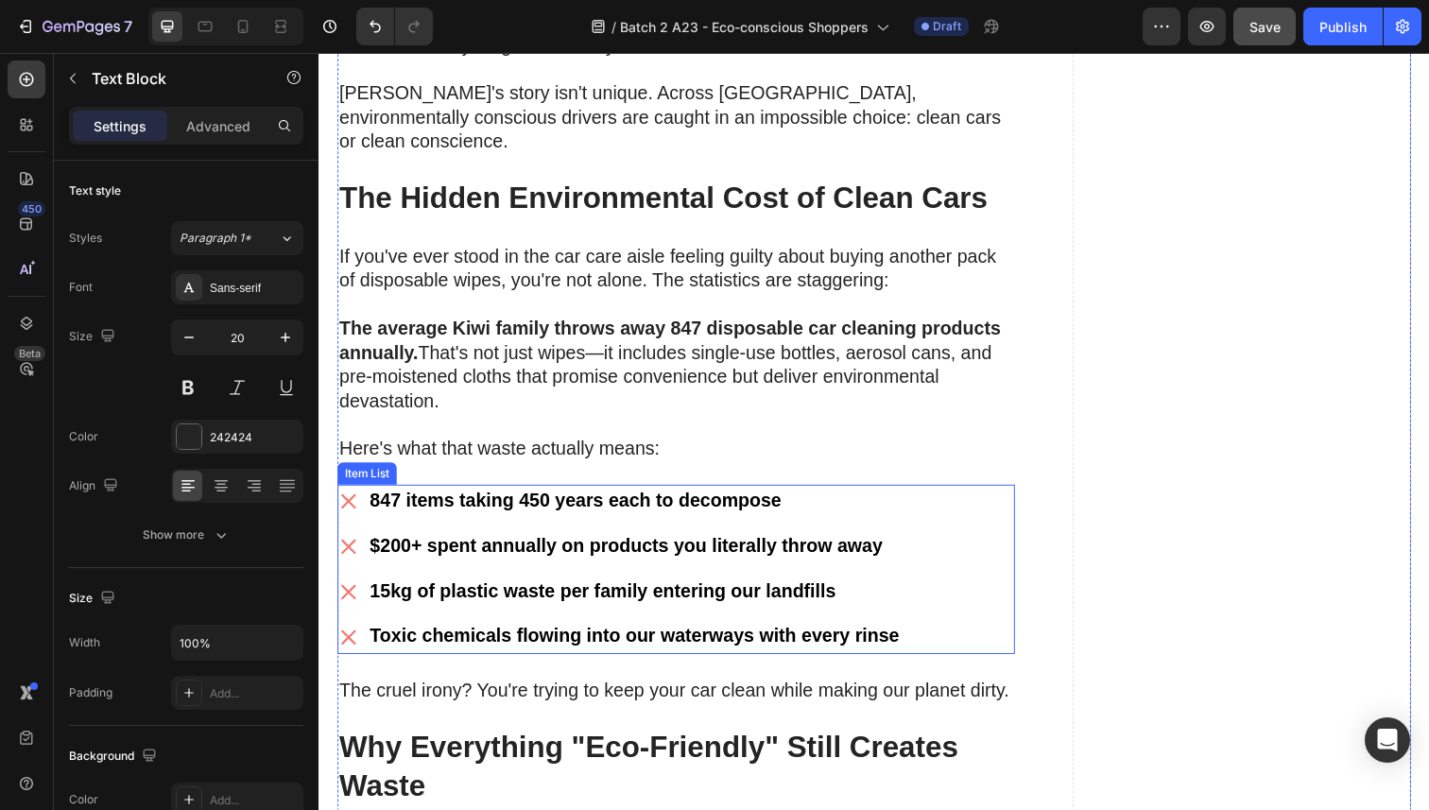
click at [938, 495] on div "847 items taking 450 years each to decompose $200+ spent annually on products y…" at bounding box center [683, 580] width 692 height 173
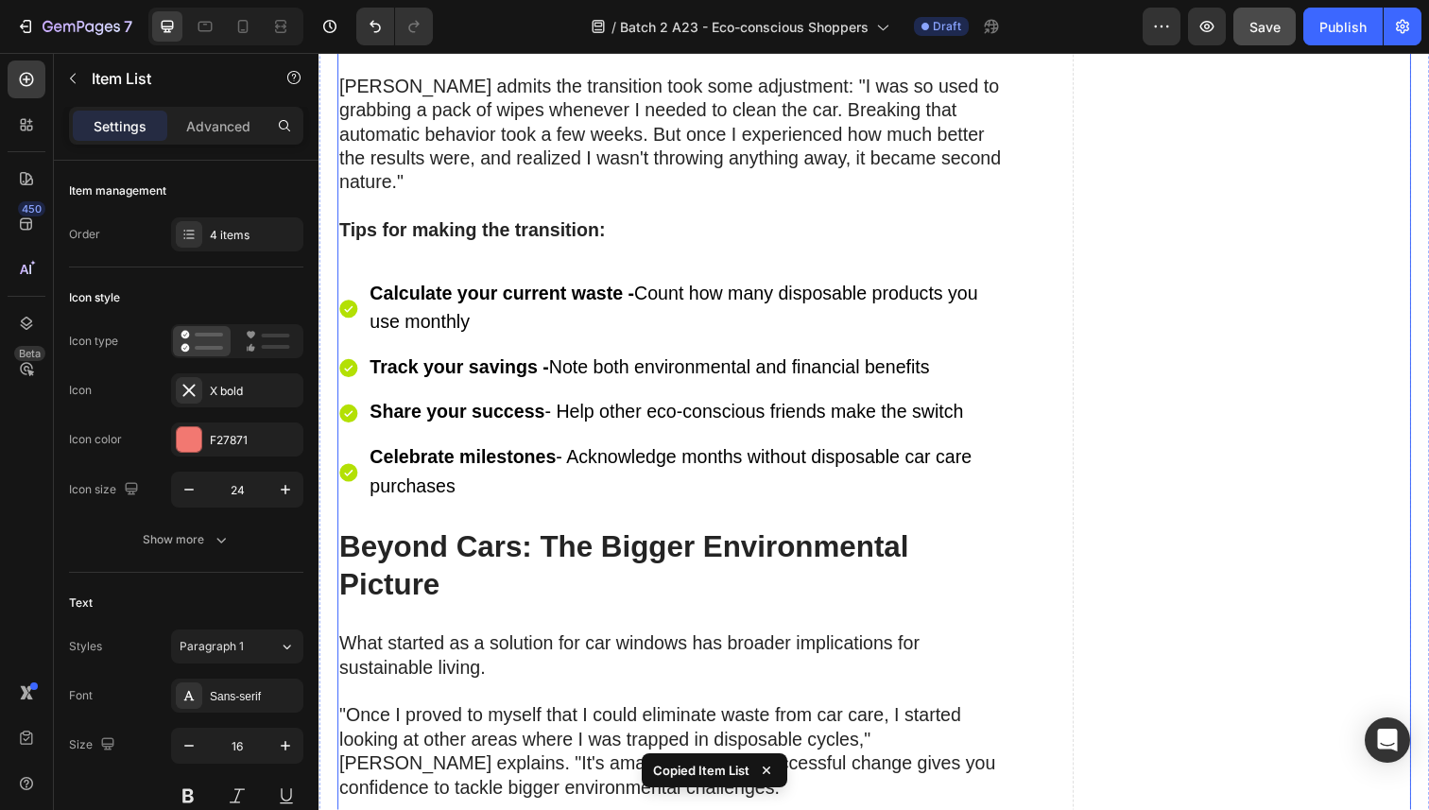
scroll to position [7445, 0]
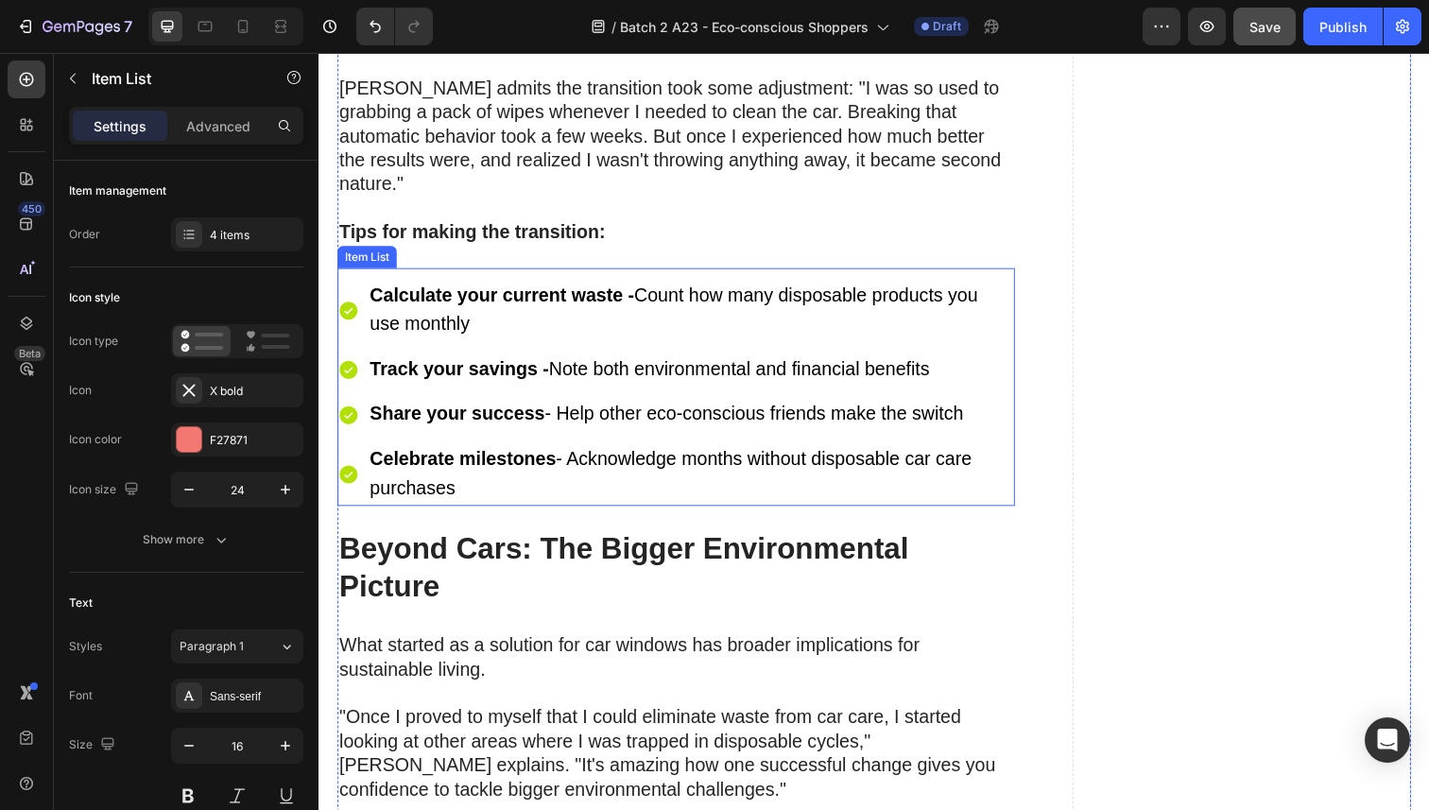
click at [1010, 273] on div "Calculate your current waste - Count how many disposable products you use month…" at bounding box center [683, 394] width 692 height 243
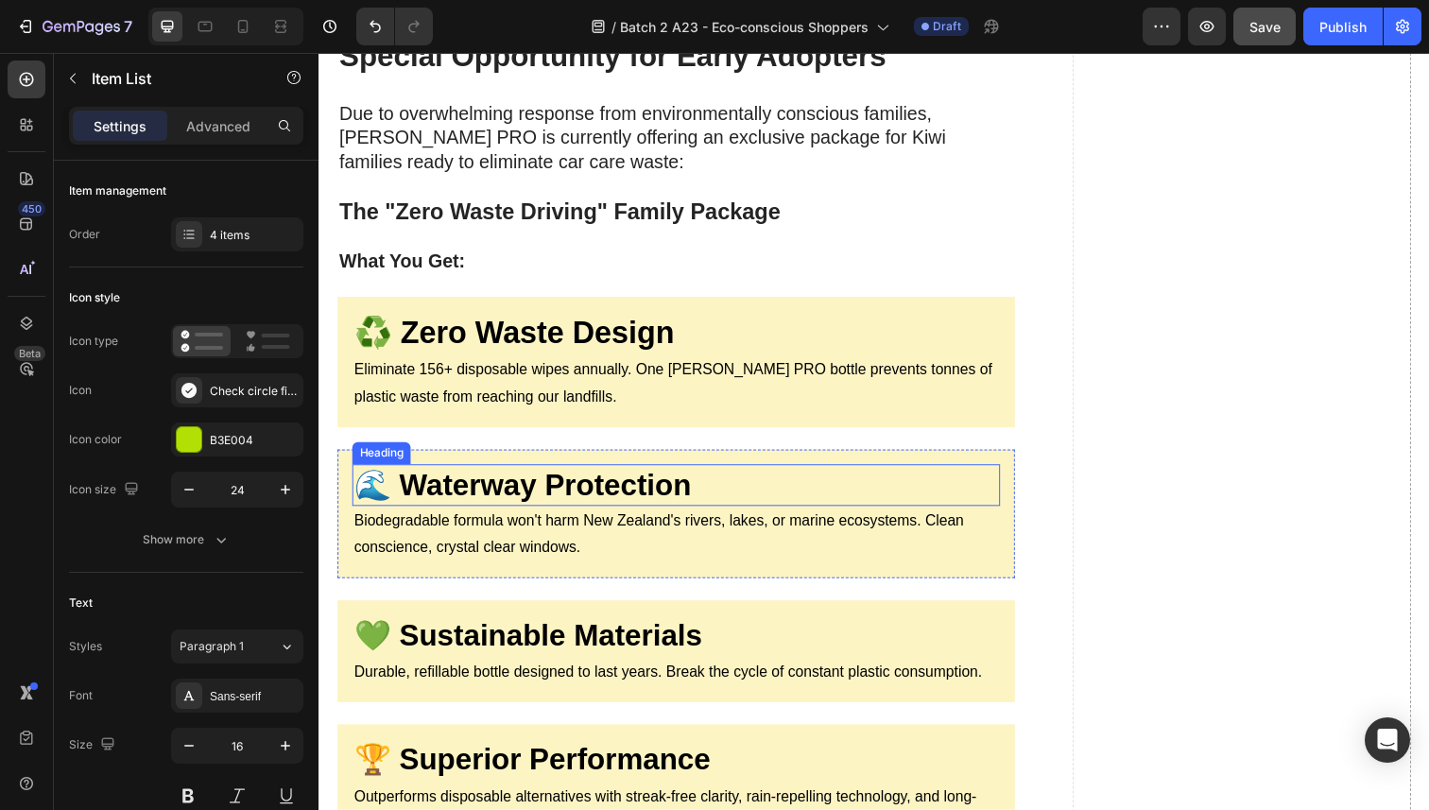
scroll to position [10365, 0]
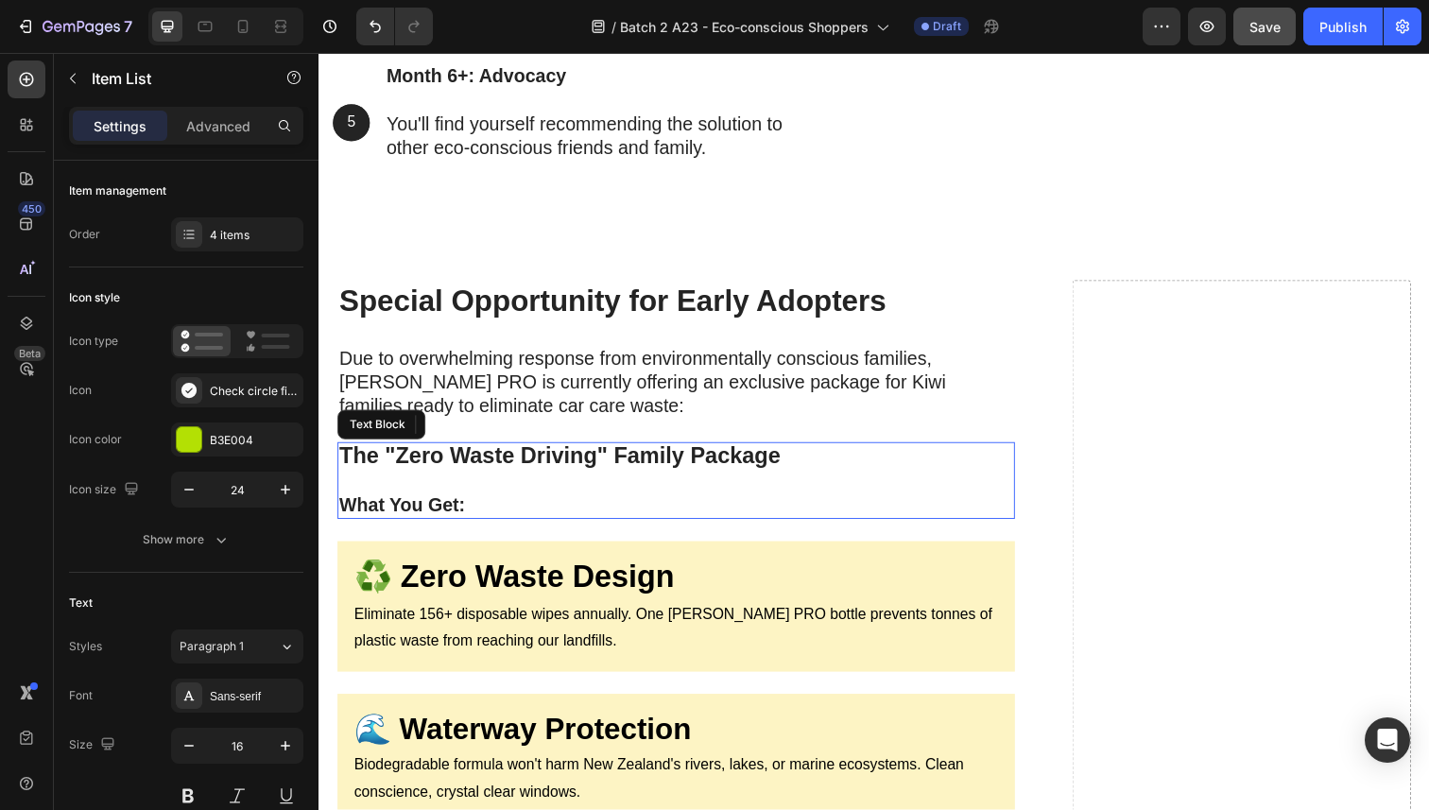
click at [449, 525] on strong "What You Get:" at bounding box center [403, 515] width 129 height 21
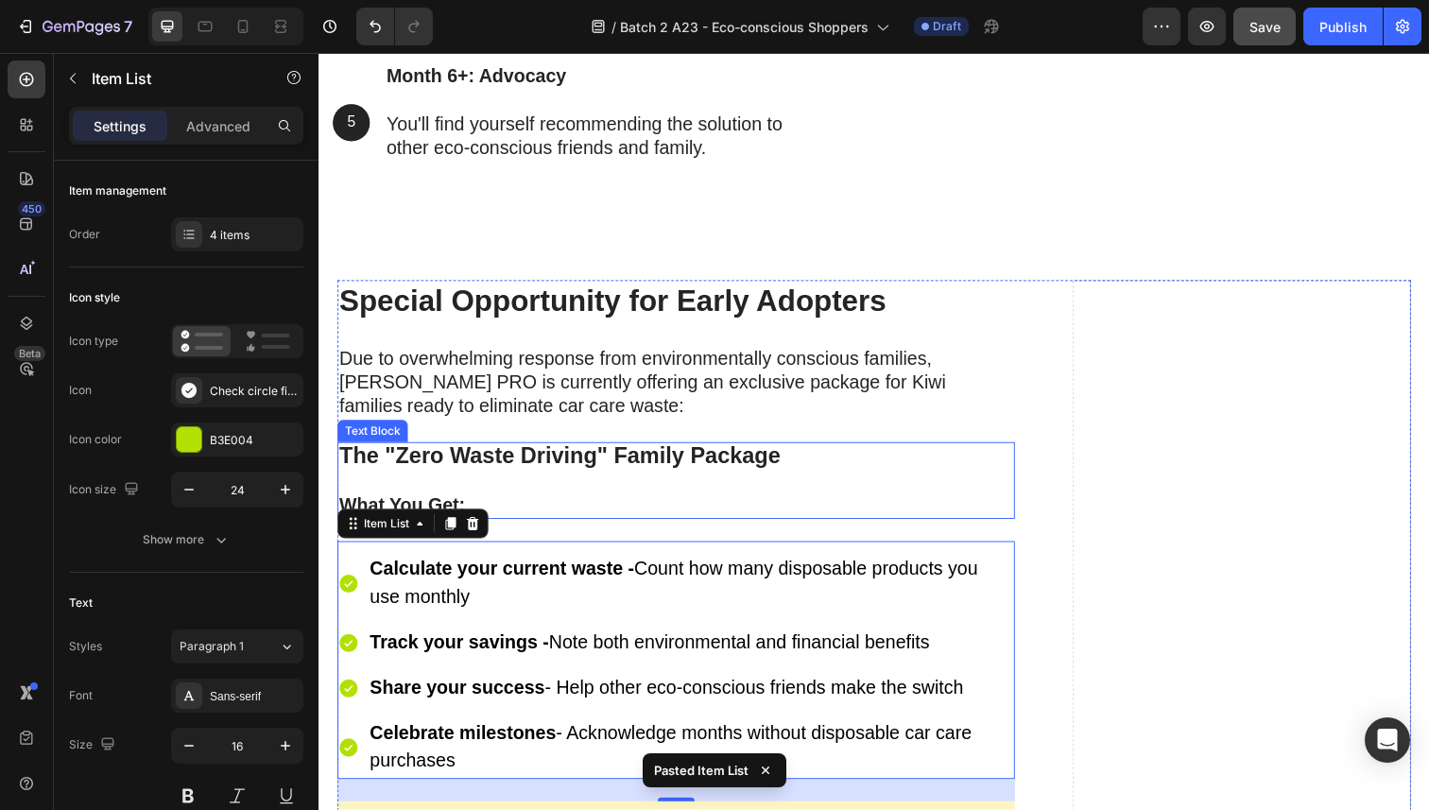
click at [502, 590] on strong "Calculate your current waste -" at bounding box center [505, 579] width 270 height 21
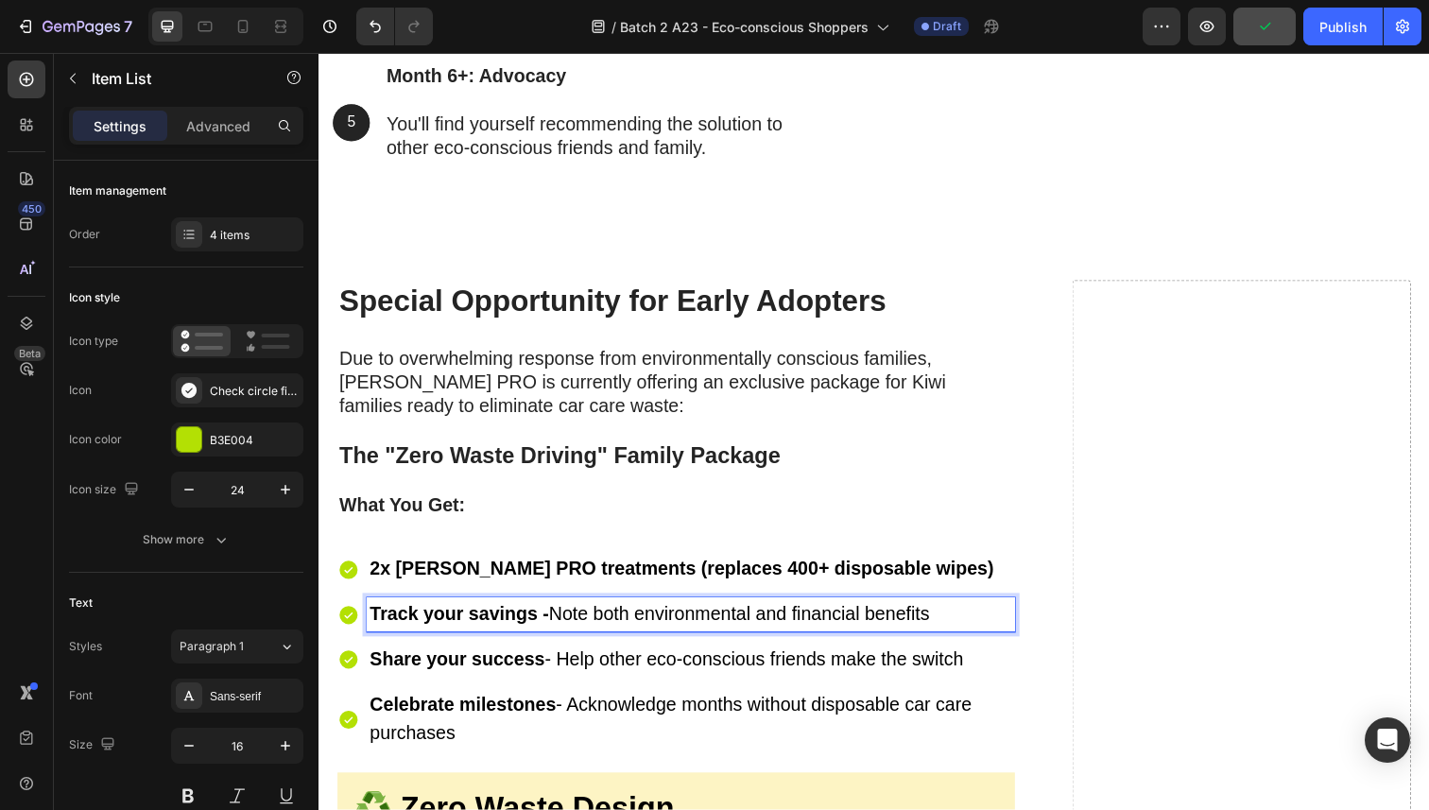
click at [493, 636] on strong "Track your savings -" at bounding box center [461, 625] width 182 height 21
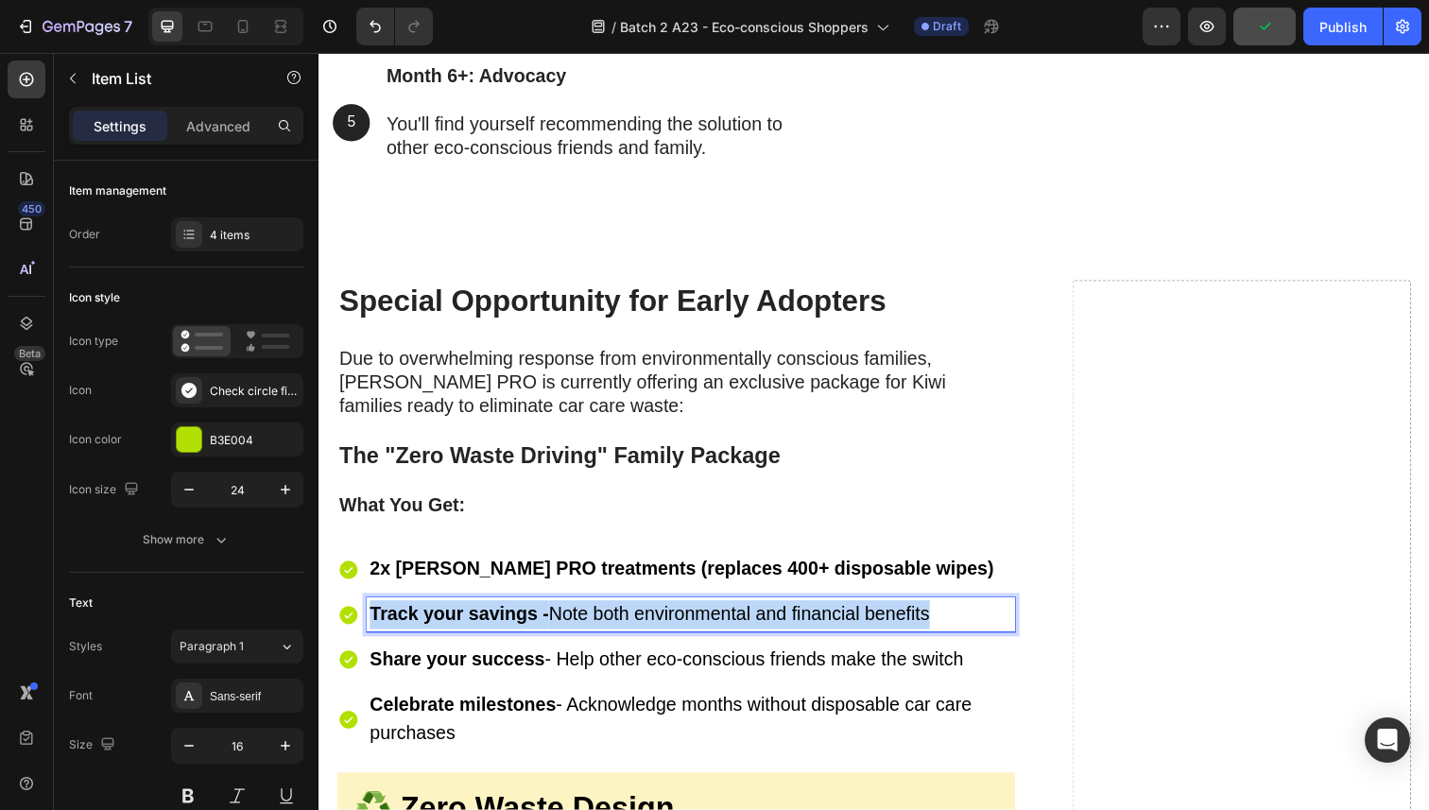
click at [493, 636] on strong "Track your savings -" at bounding box center [461, 625] width 182 height 21
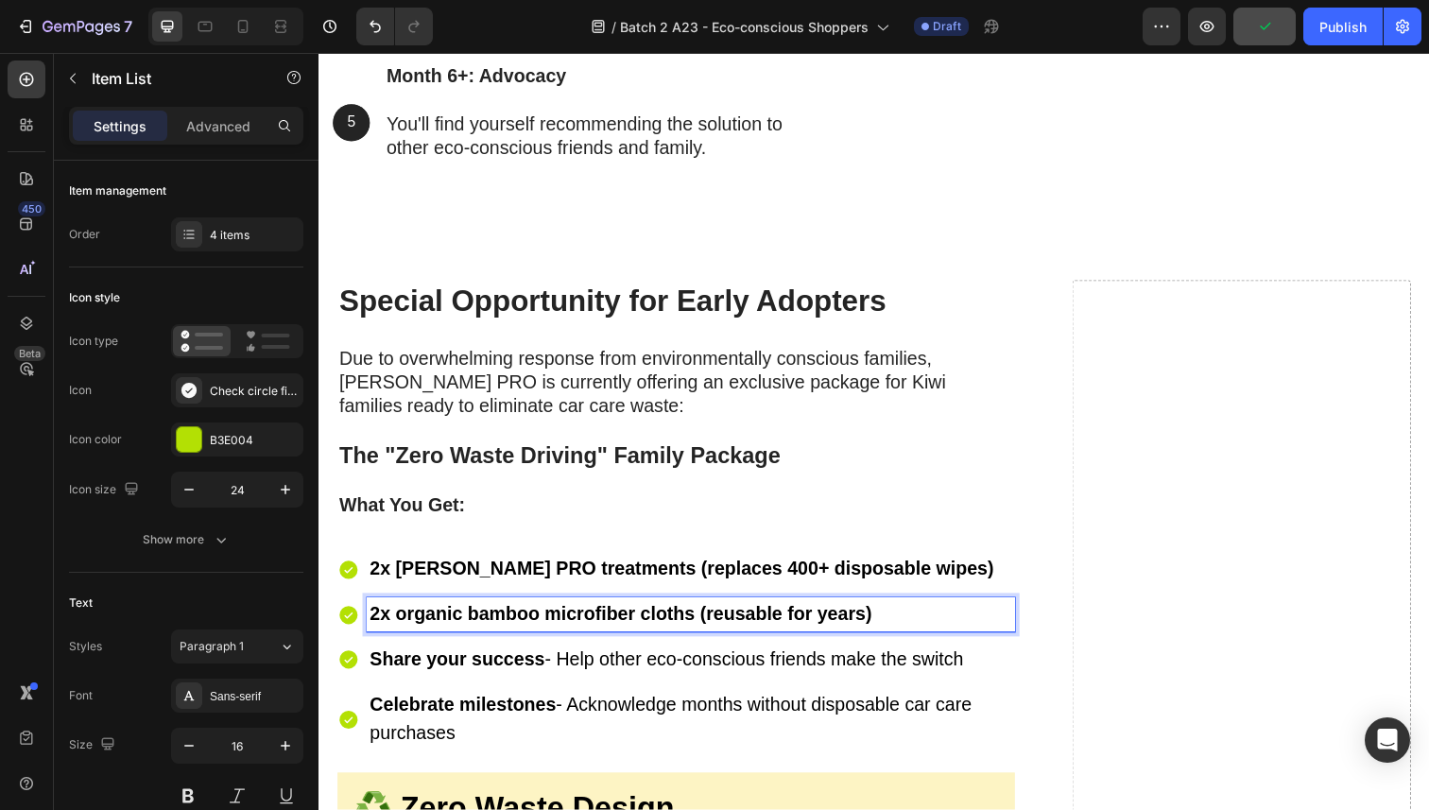
scroll to position [10519, 0]
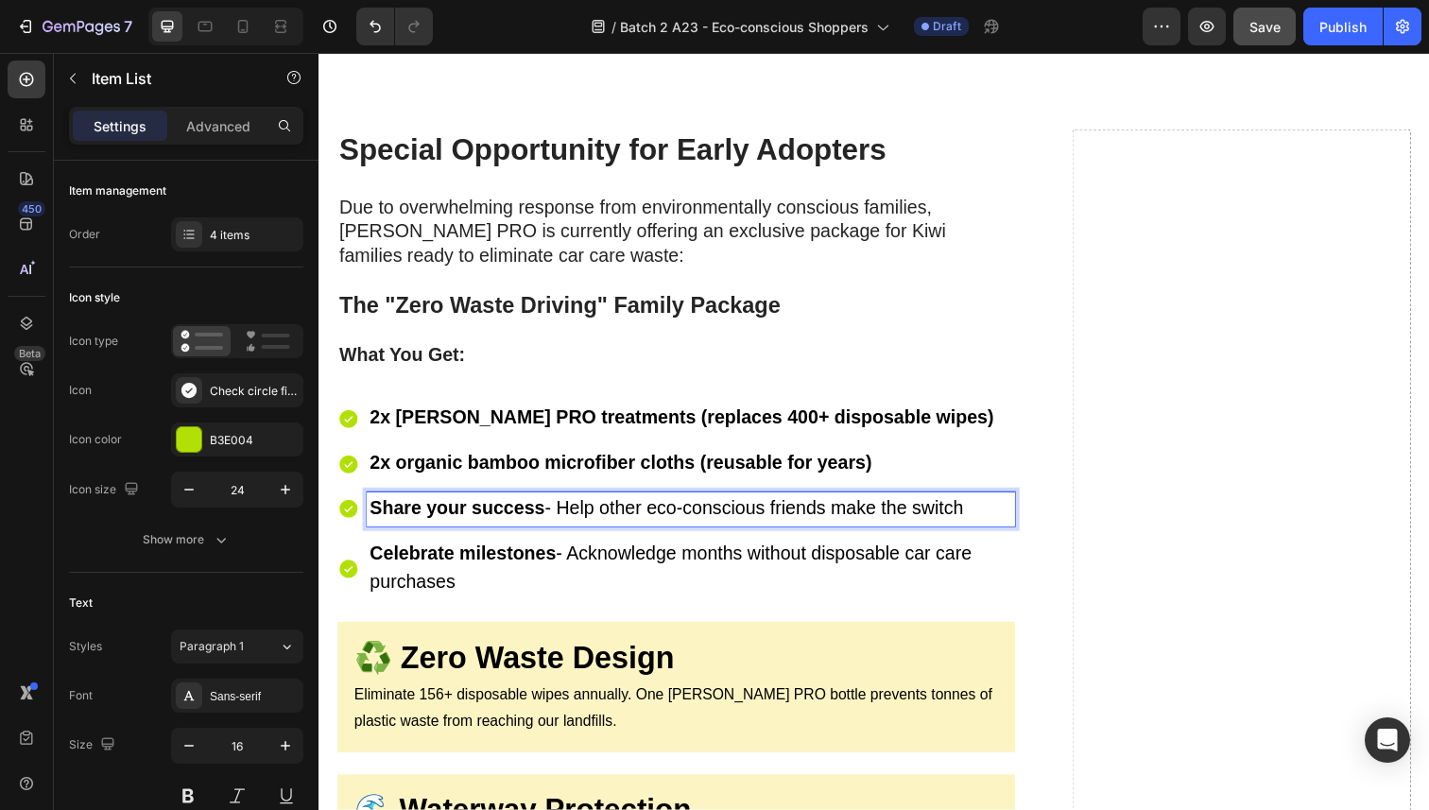
click at [463, 528] on strong "Share your success" at bounding box center [459, 518] width 179 height 21
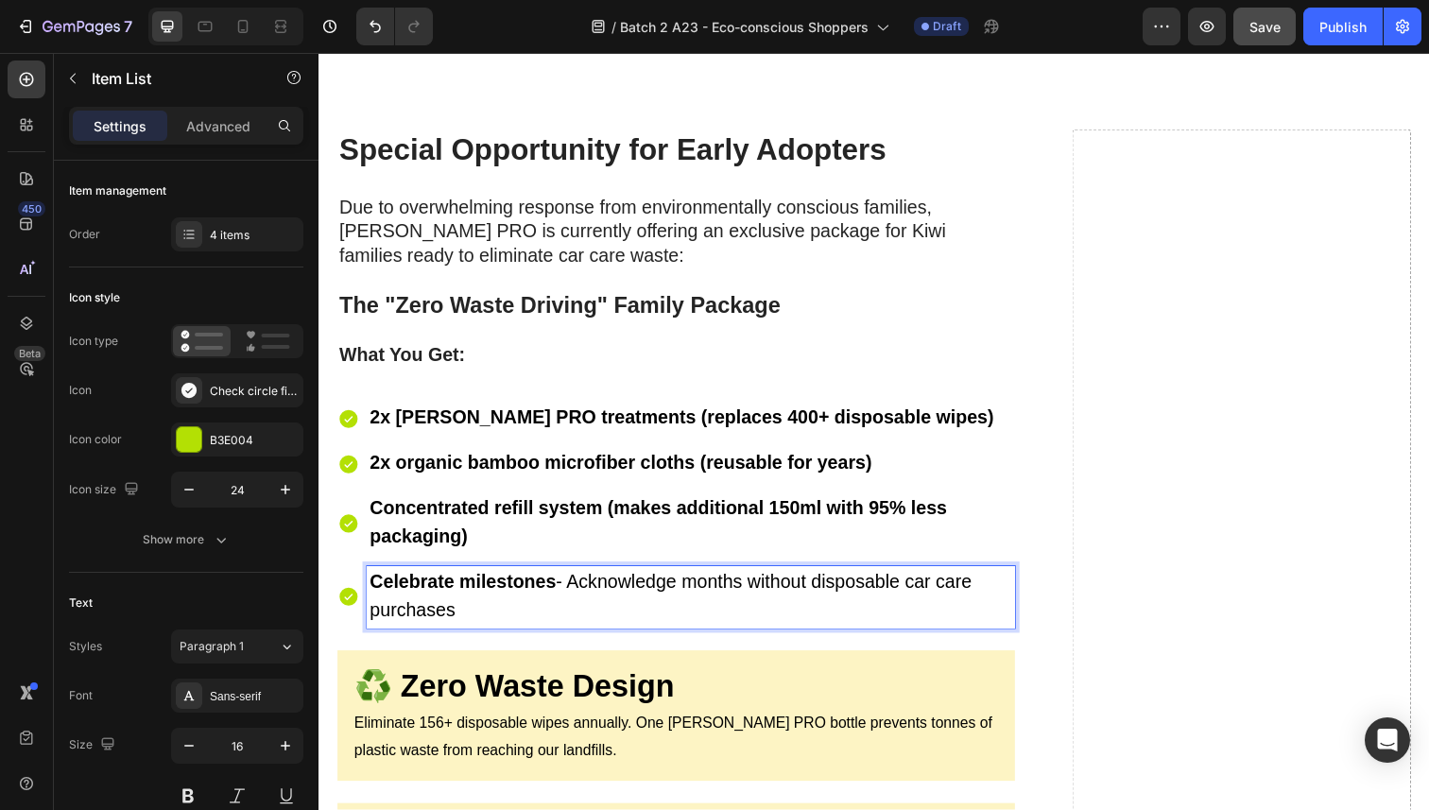
click at [489, 604] on strong "Celebrate milestones" at bounding box center [465, 593] width 190 height 21
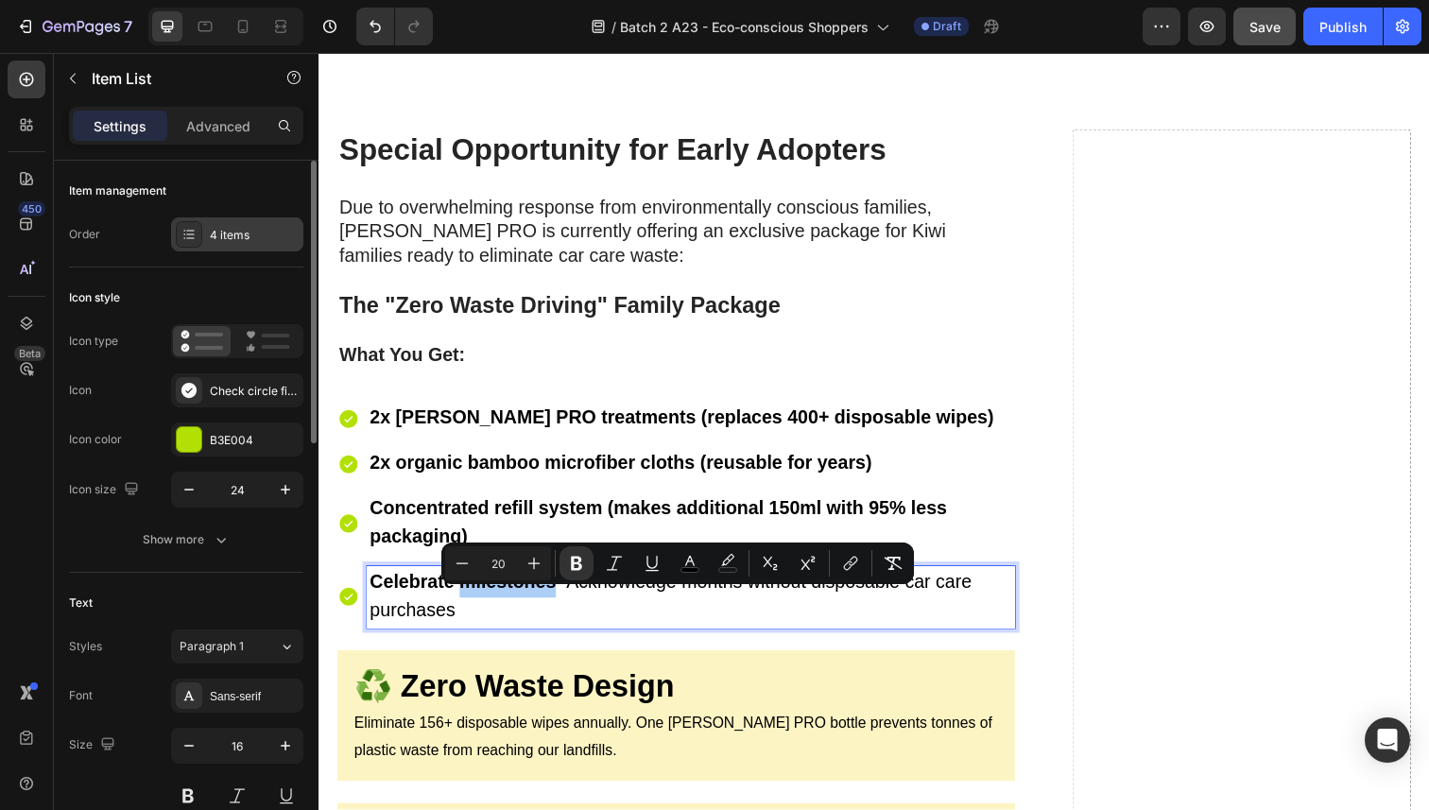
click at [235, 239] on div "4 items" at bounding box center [254, 235] width 89 height 17
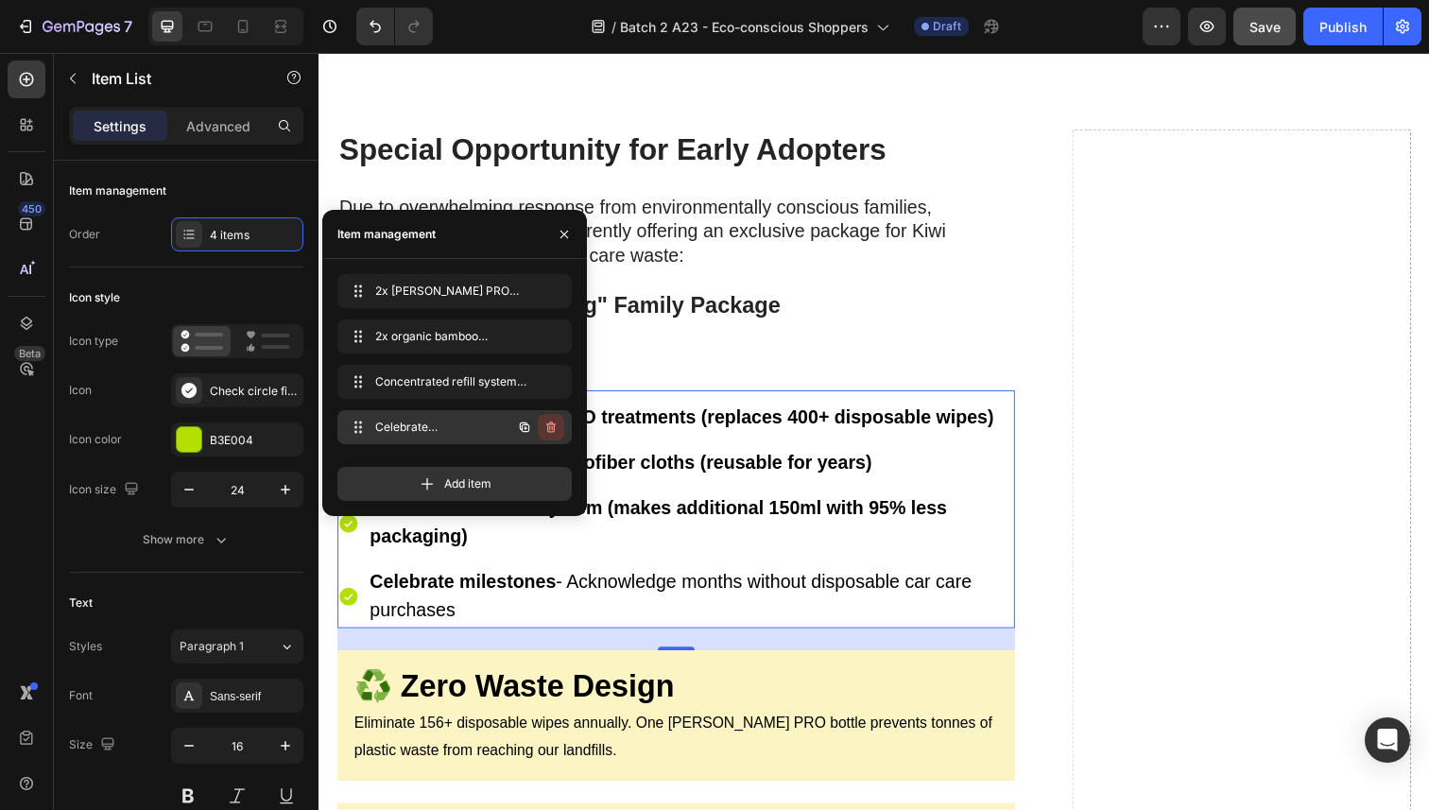
click at [545, 433] on icon "button" at bounding box center [550, 427] width 15 height 15
click at [545, 429] on div "Delete" at bounding box center [538, 427] width 35 height 17
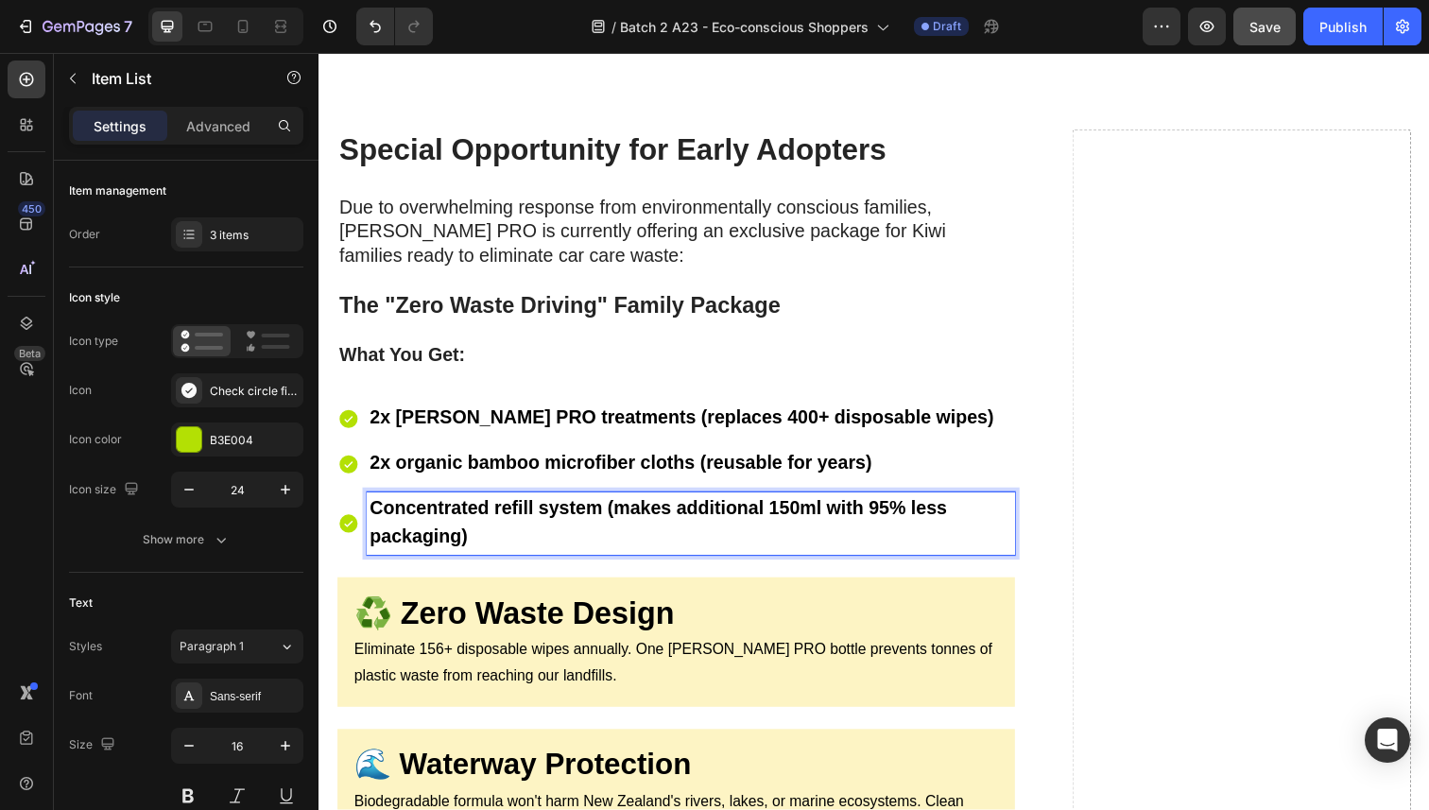
click at [535, 436] on strong "2x [PERSON_NAME] PRO treatments (replaces 400+ disposable wipes)" at bounding box center [688, 425] width 637 height 21
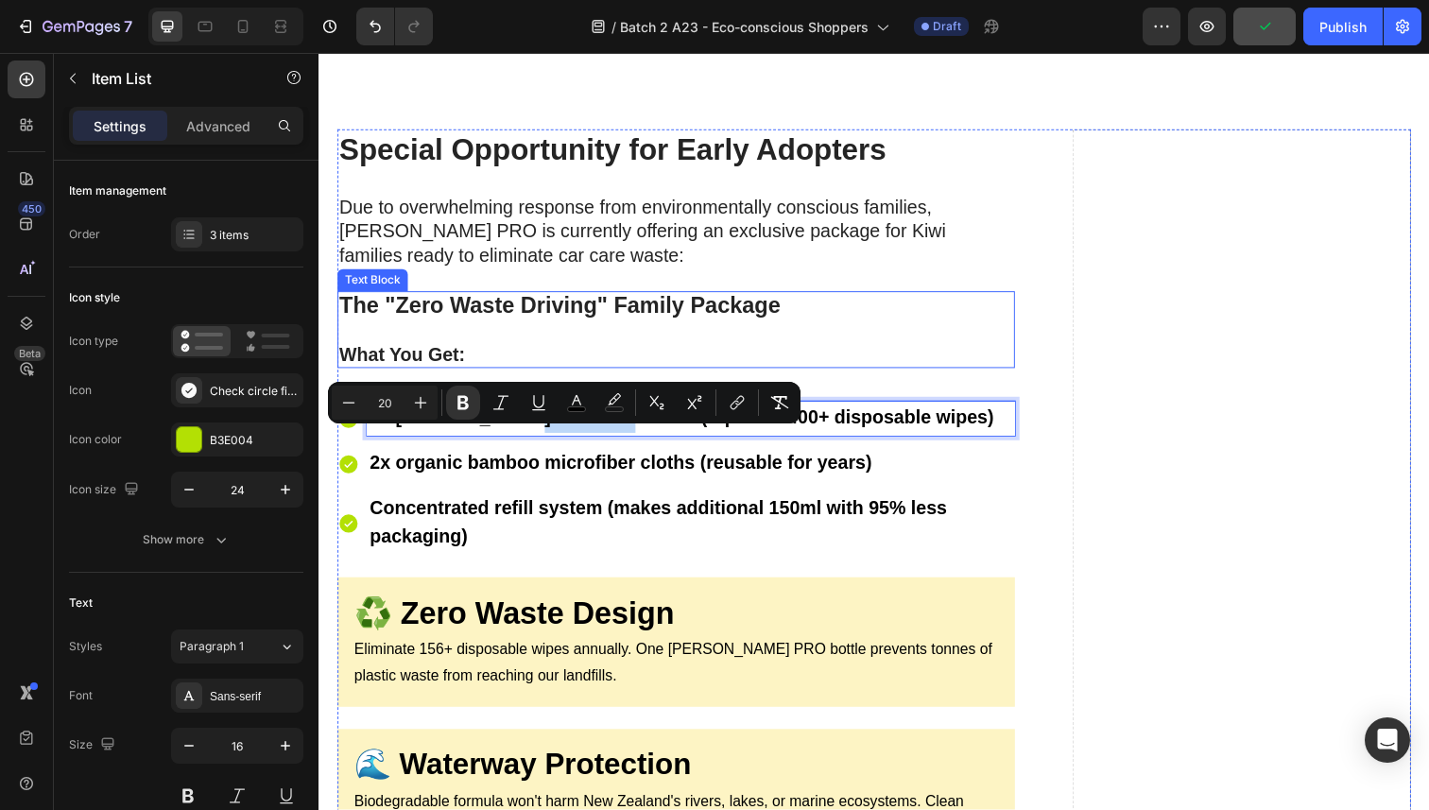
click at [715, 323] on strong "The "Zero Waste Driving" Family Package" at bounding box center [564, 311] width 451 height 26
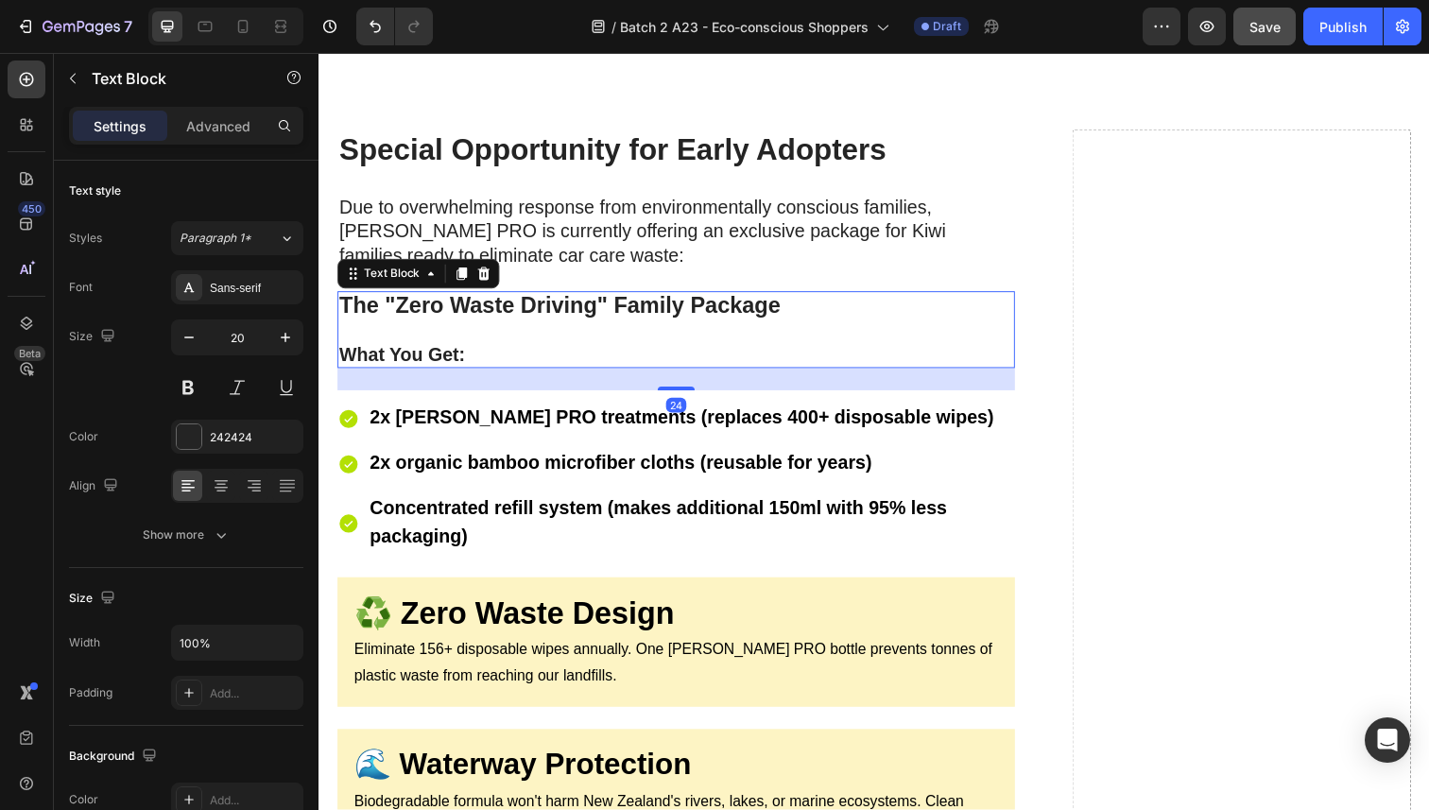
click at [529, 398] on div "24" at bounding box center [683, 386] width 692 height 23
click at [435, 349] on p "Rich Text Editor. Editing area: main" at bounding box center [683, 336] width 688 height 25
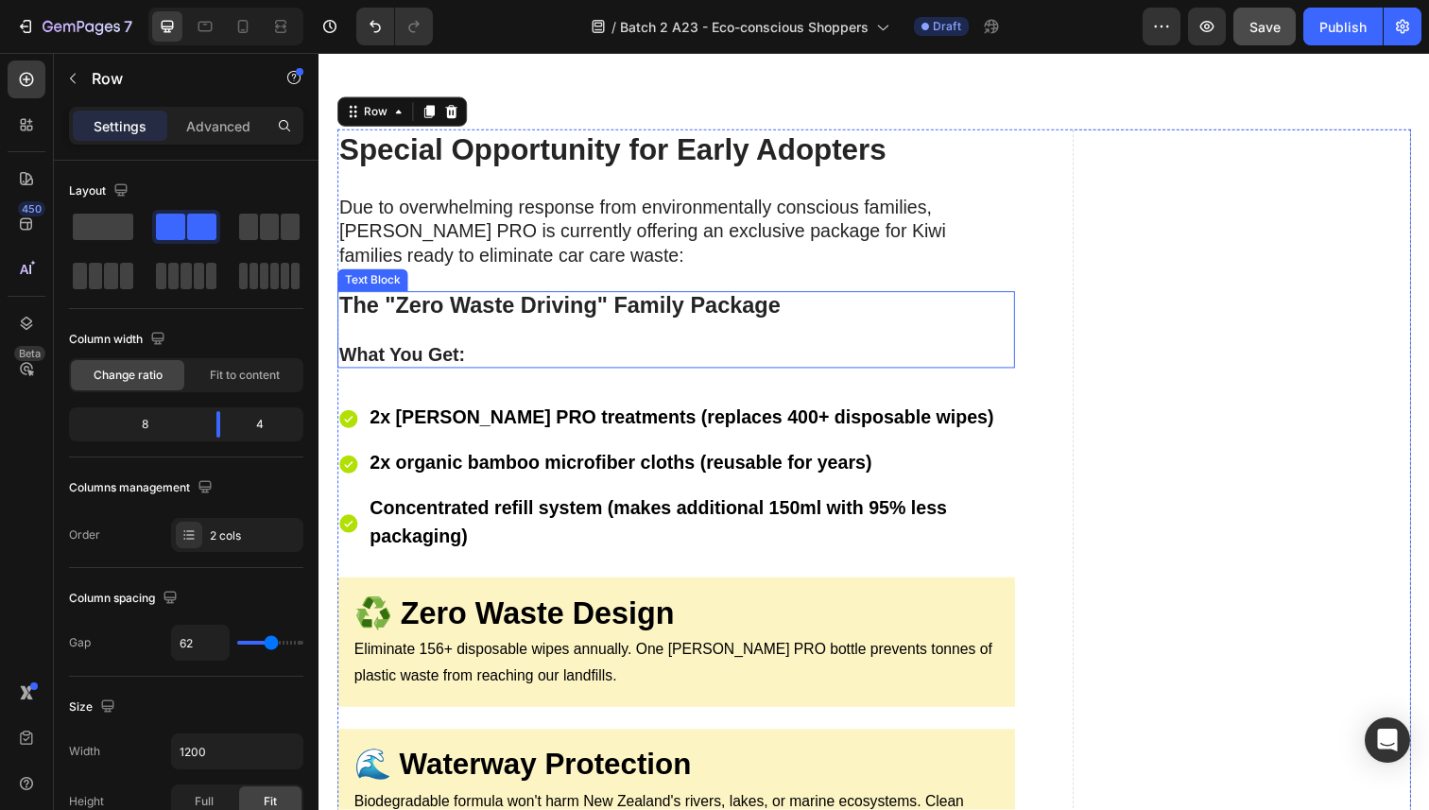
click at [586, 373] on p "What You Get:" at bounding box center [683, 361] width 688 height 25
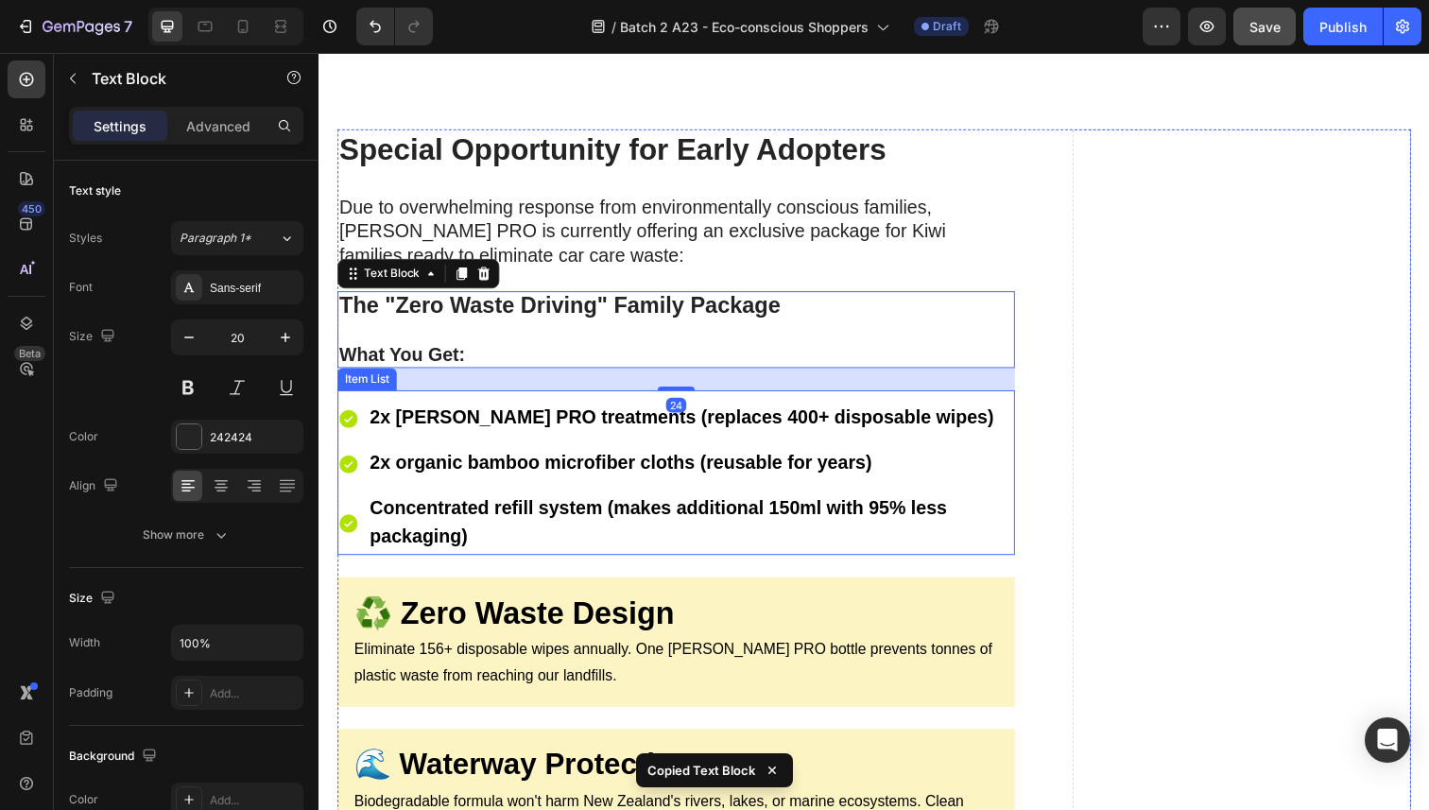
click at [555, 429] on div "2x [PERSON_NAME] PRO treatments (replaces 400+ disposable wipes) 2x organic bam…" at bounding box center [683, 481] width 692 height 167
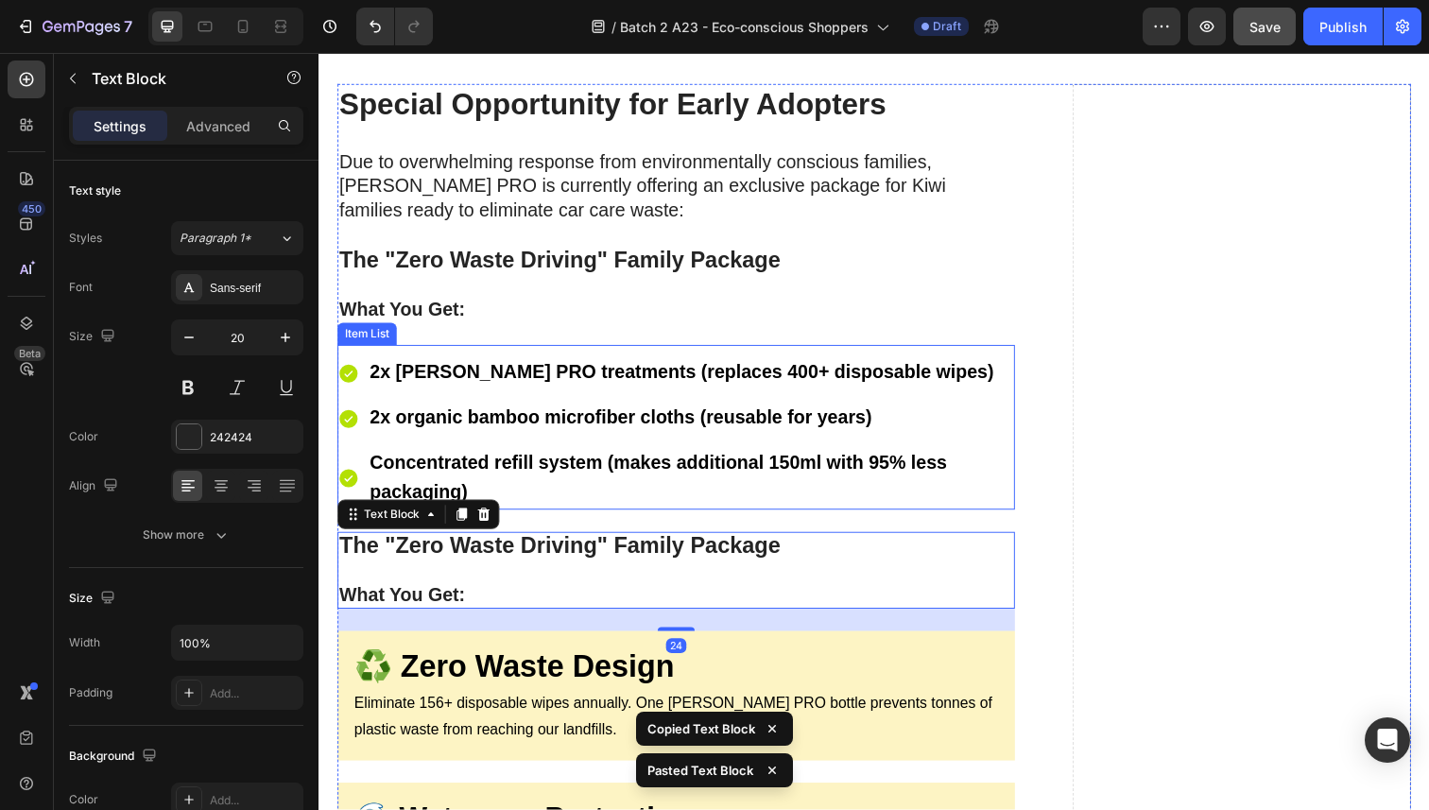
scroll to position [10646, 0]
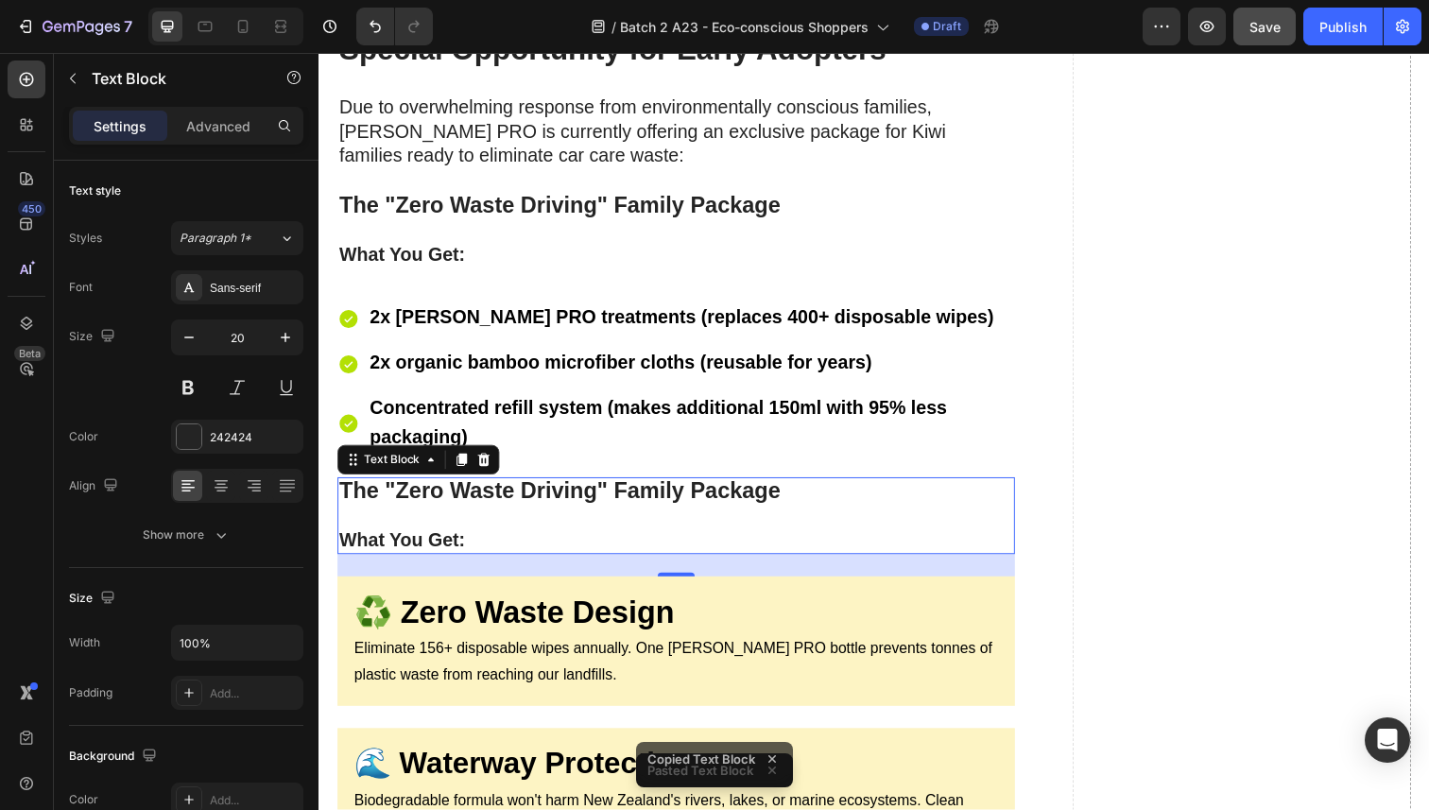
click at [466, 547] on strong "What You Get:" at bounding box center [403, 551] width 129 height 21
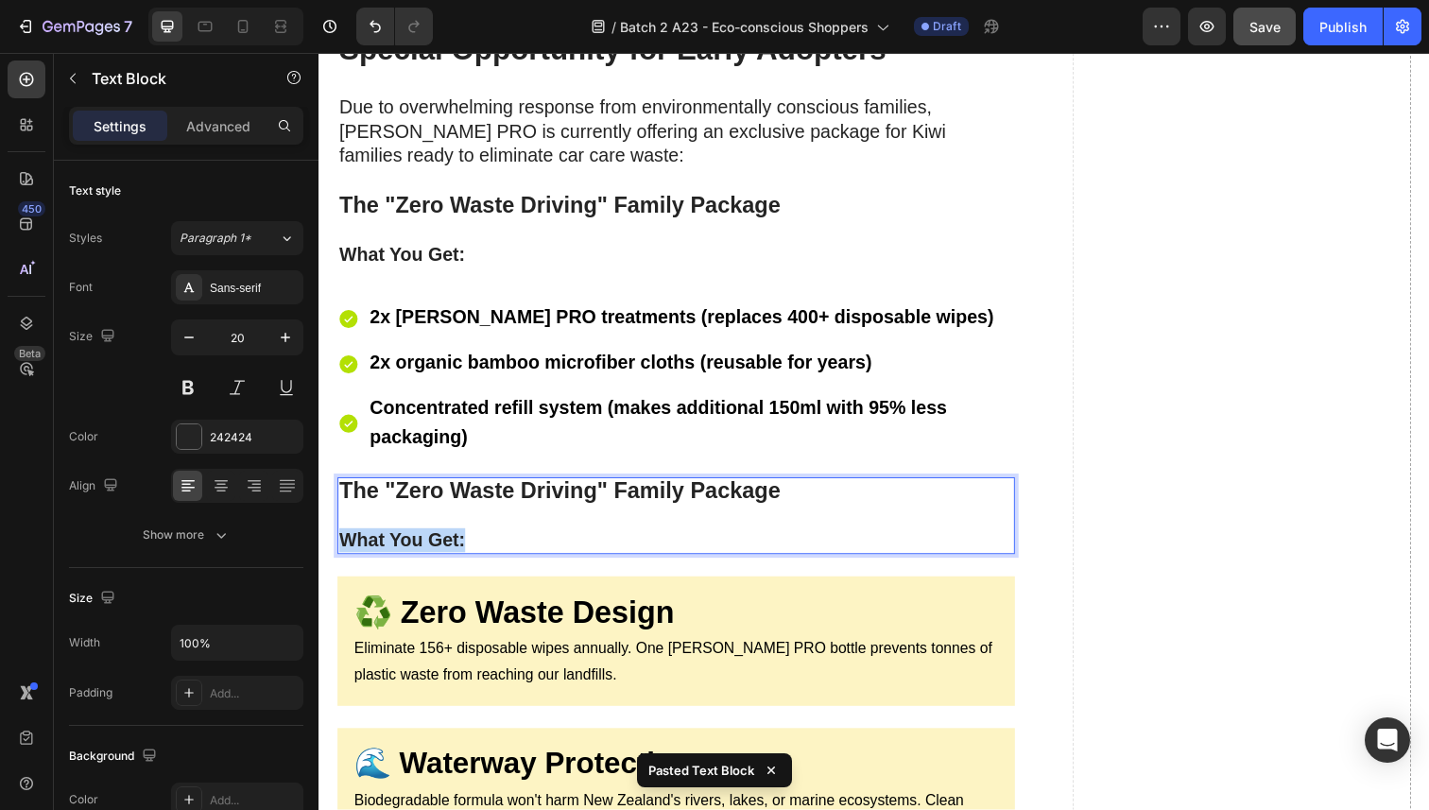
click at [466, 547] on strong "What You Get:" at bounding box center [403, 551] width 129 height 21
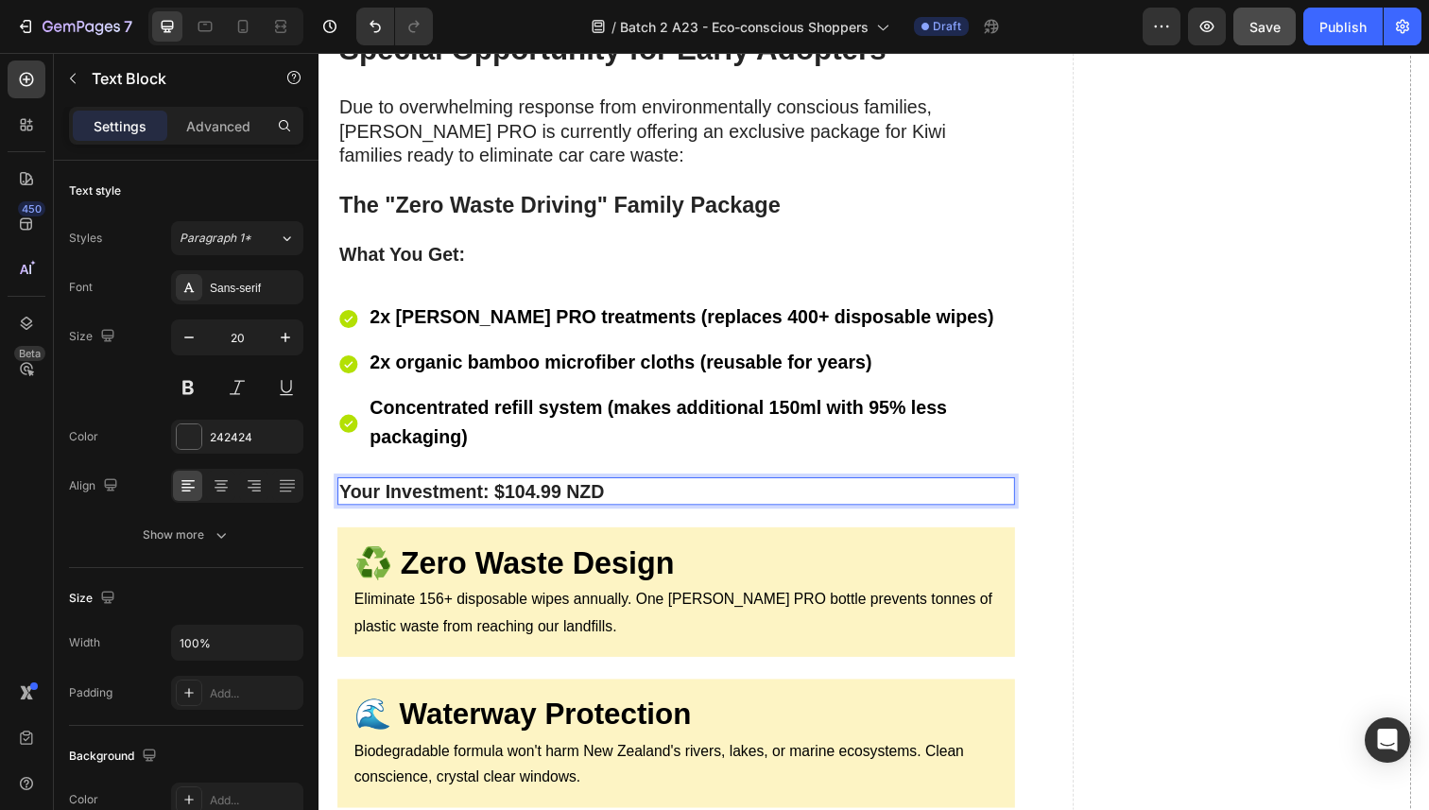
click at [646, 496] on p "Your Investment: $104.99 NZD" at bounding box center [683, 501] width 688 height 25
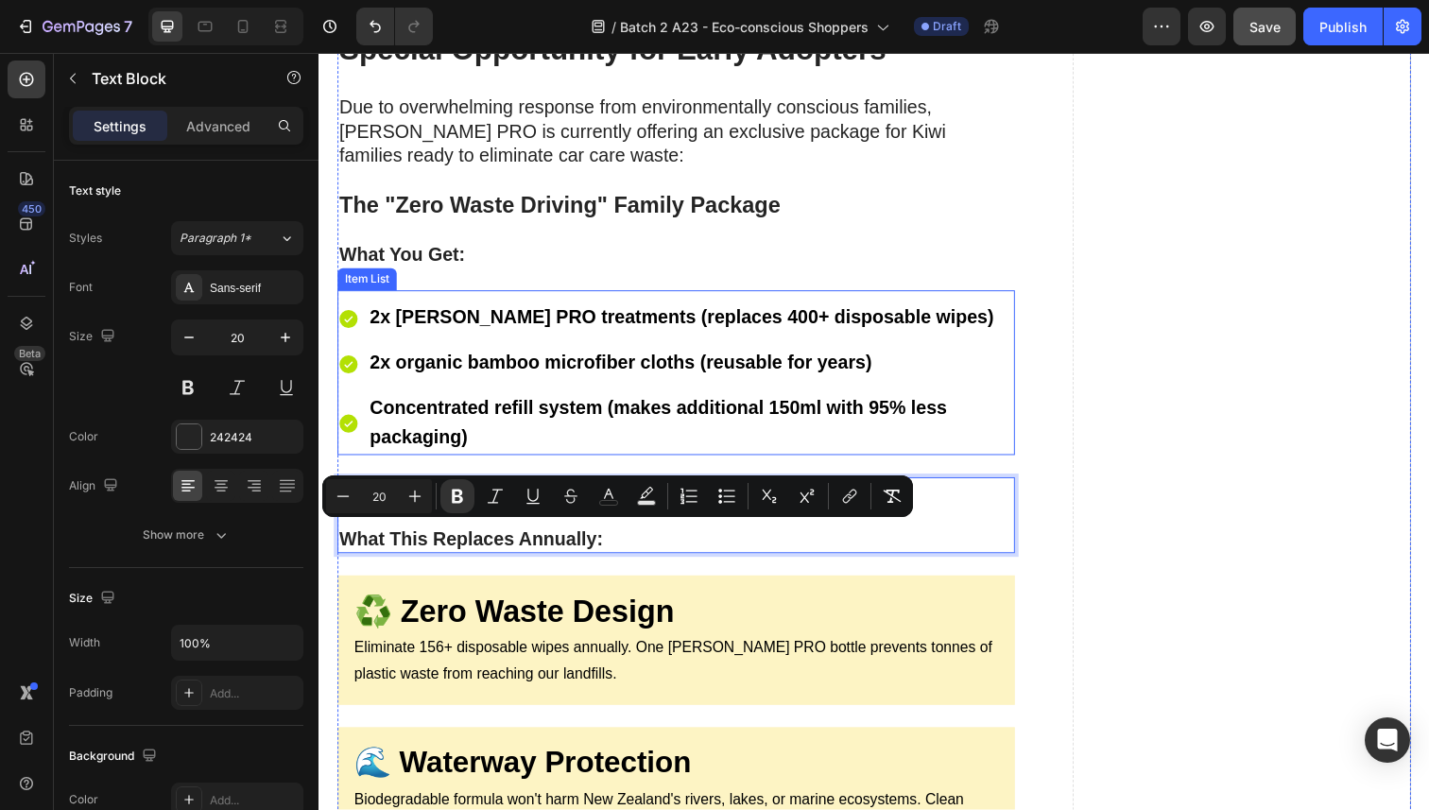
click at [998, 303] on div "2x [PERSON_NAME] PRO treatments (replaces 400+ disposable wipes) 2x organic bam…" at bounding box center [683, 379] width 692 height 167
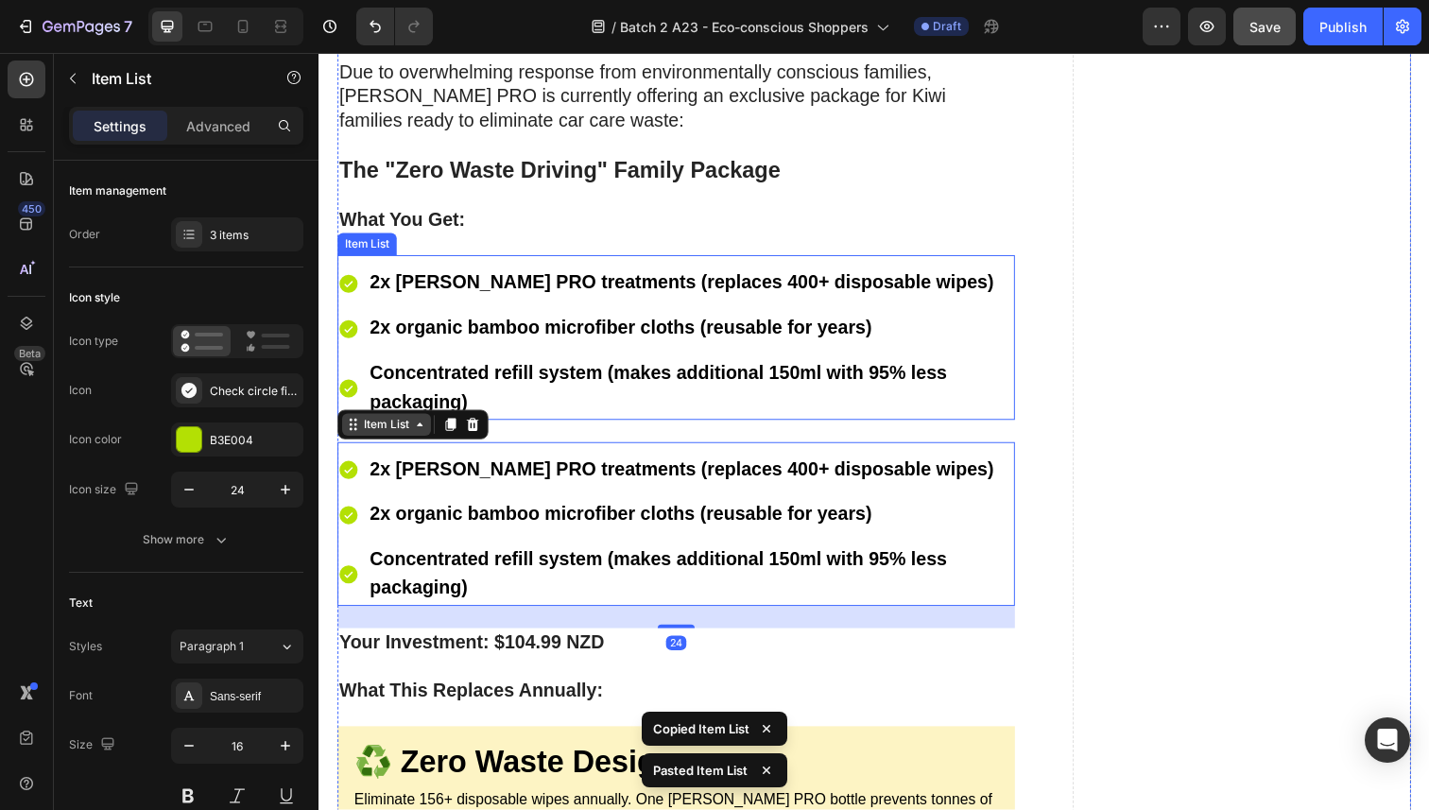
scroll to position [10685, 0]
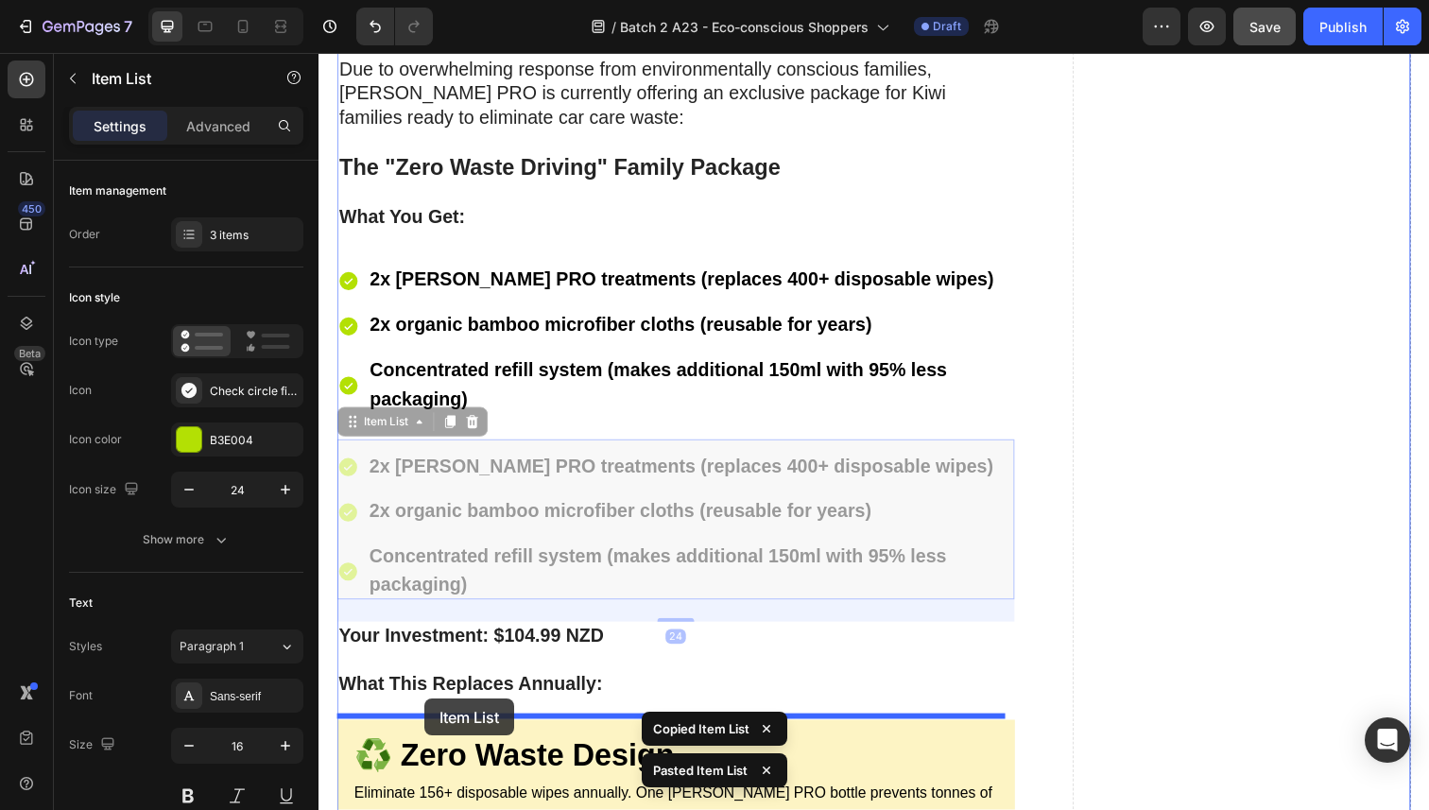
drag, startPoint x: 353, startPoint y: 430, endPoint x: 438, endPoint y: 701, distance: 284.0
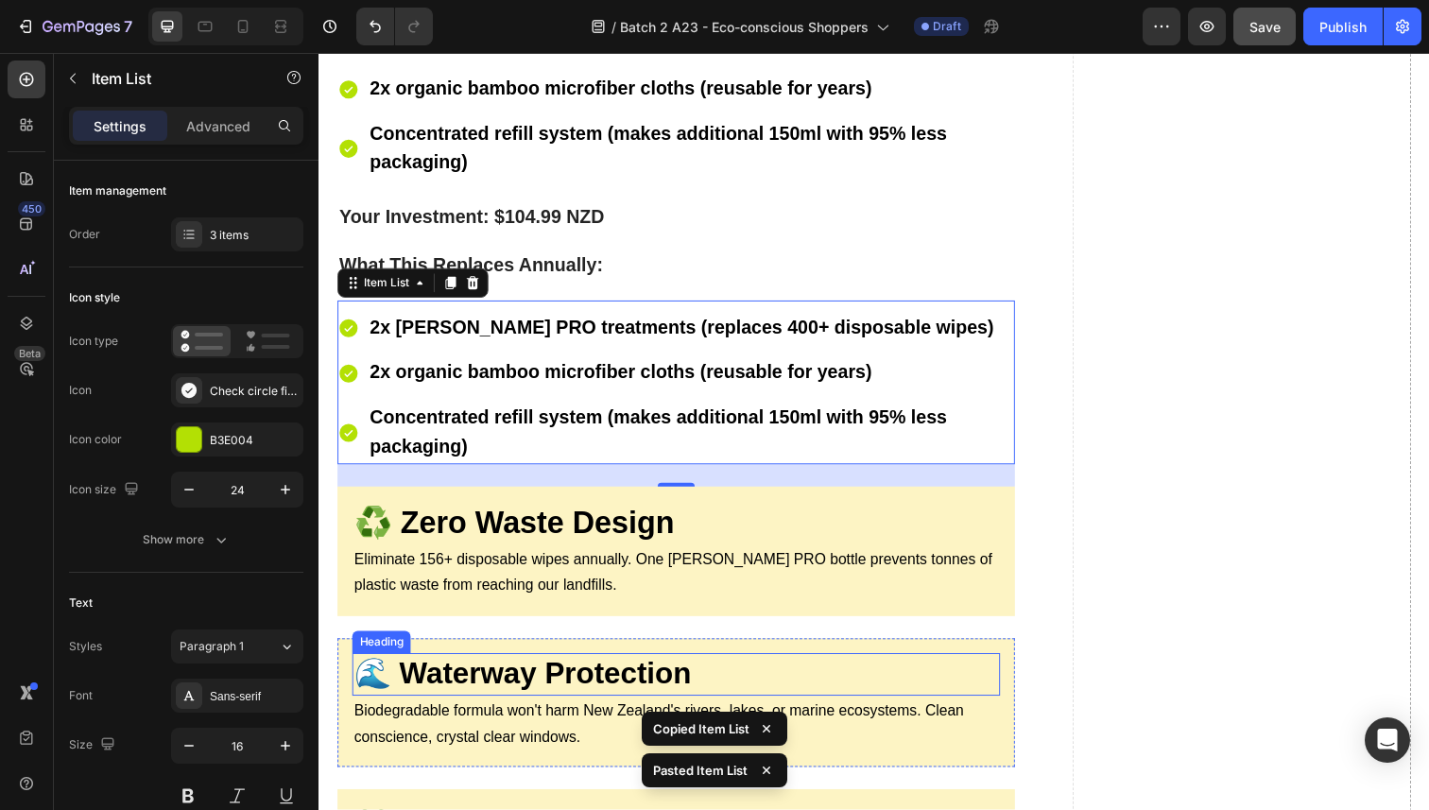
scroll to position [10909, 0]
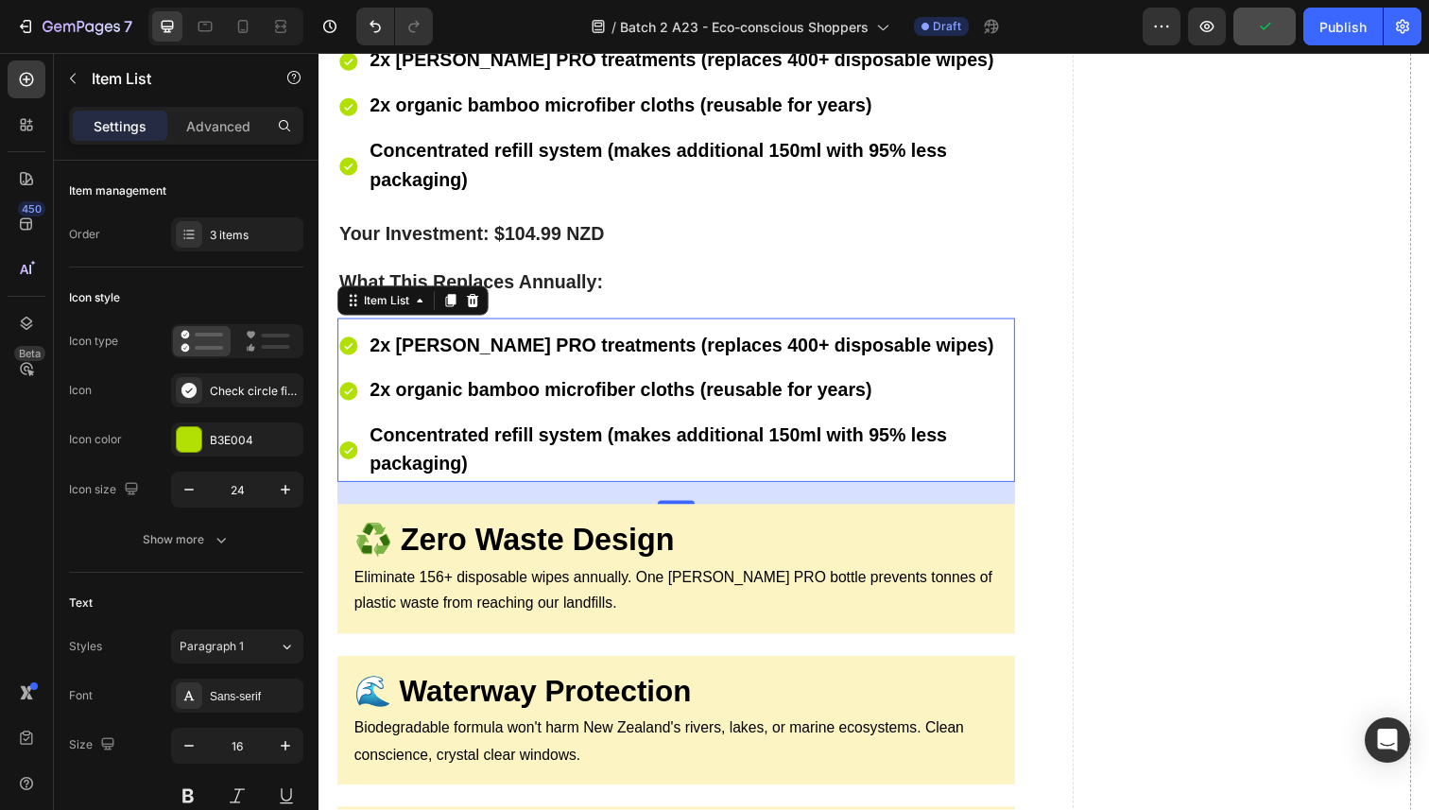
click at [508, 342] on strong "2x [PERSON_NAME] PRO treatments (replaces 400+ disposable wipes)" at bounding box center [688, 351] width 637 height 21
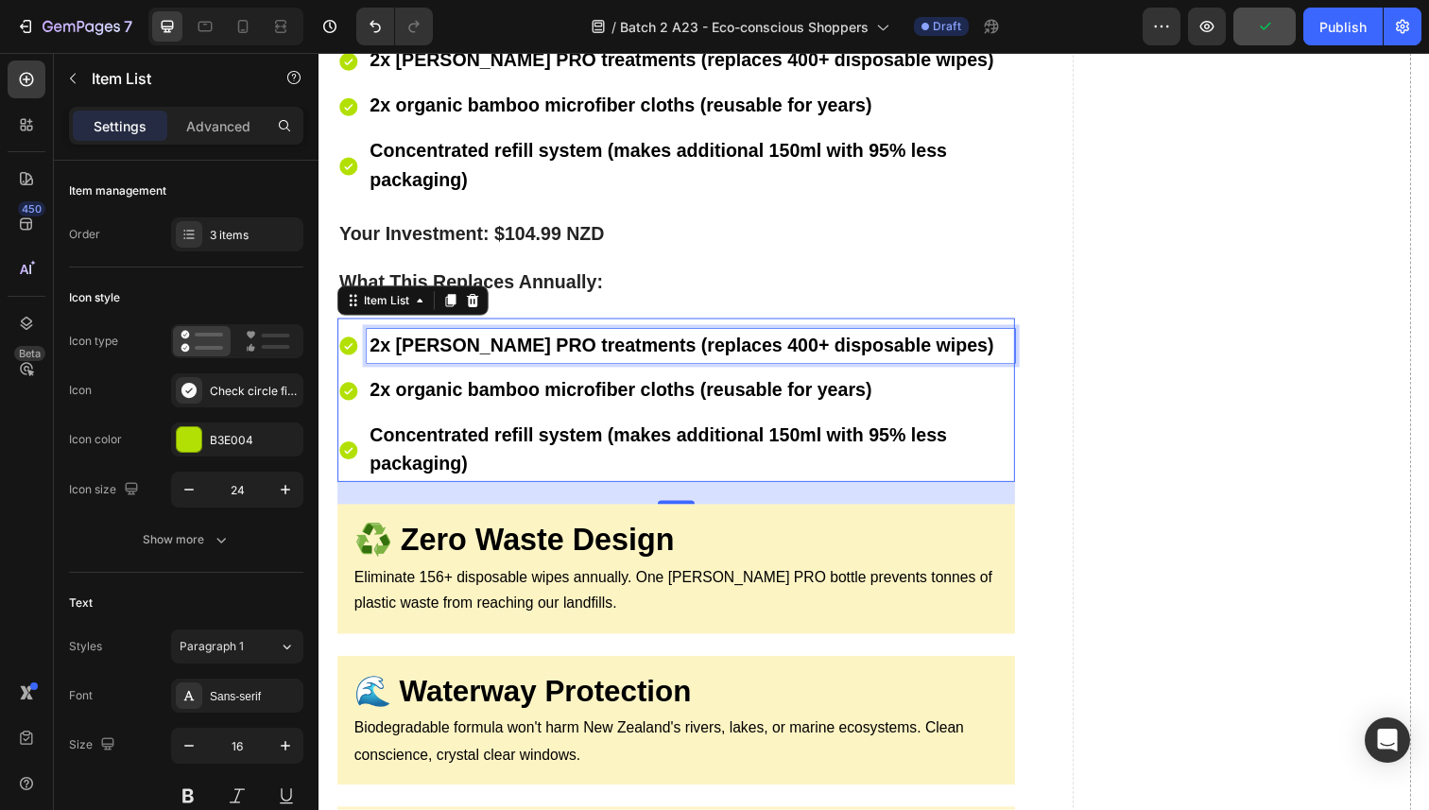
click at [508, 342] on strong "2x [PERSON_NAME] PRO treatments (replaces 400+ disposable wipes)" at bounding box center [688, 351] width 637 height 21
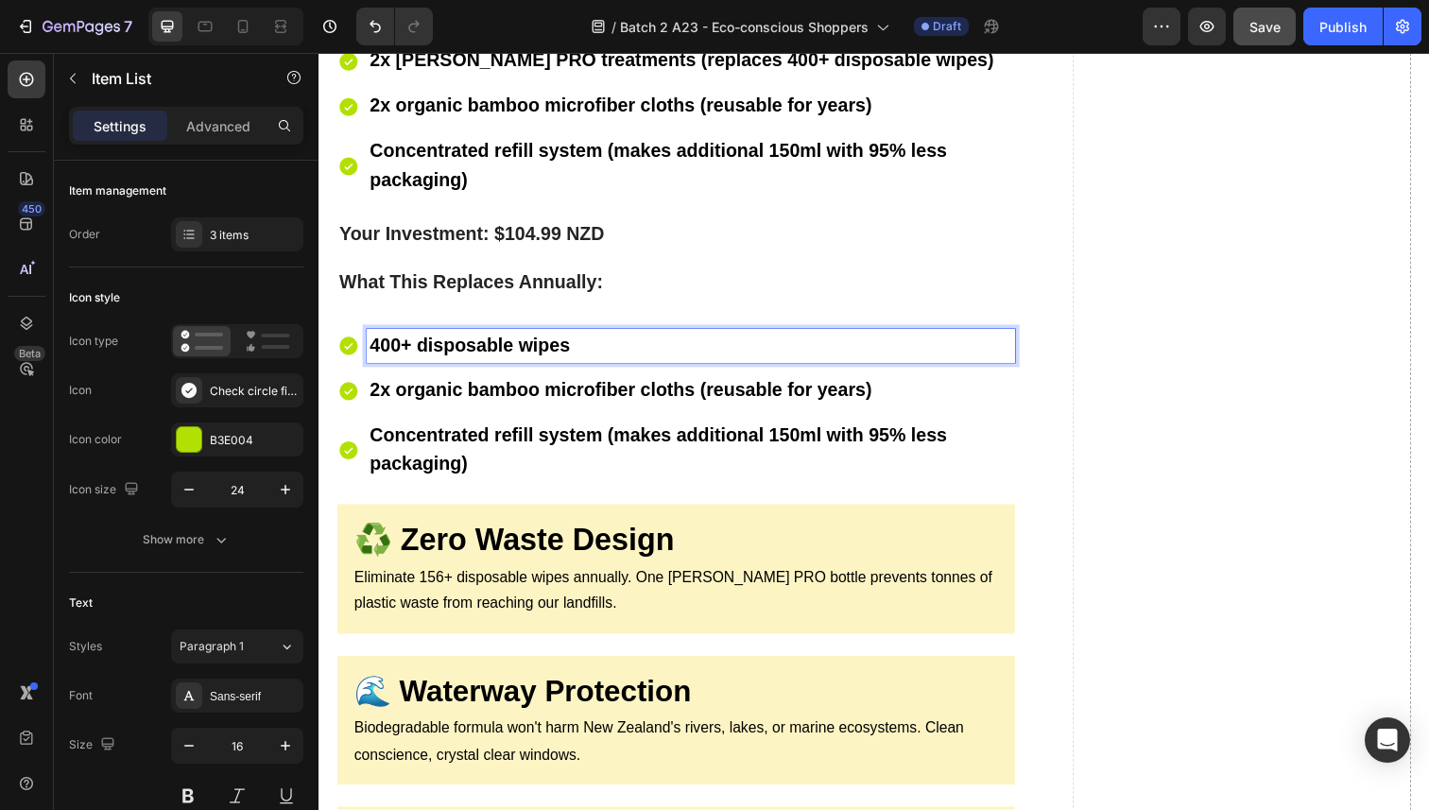
click at [490, 396] on strong "2x organic bamboo microfiber cloths (reusable for years)" at bounding box center [626, 397] width 512 height 21
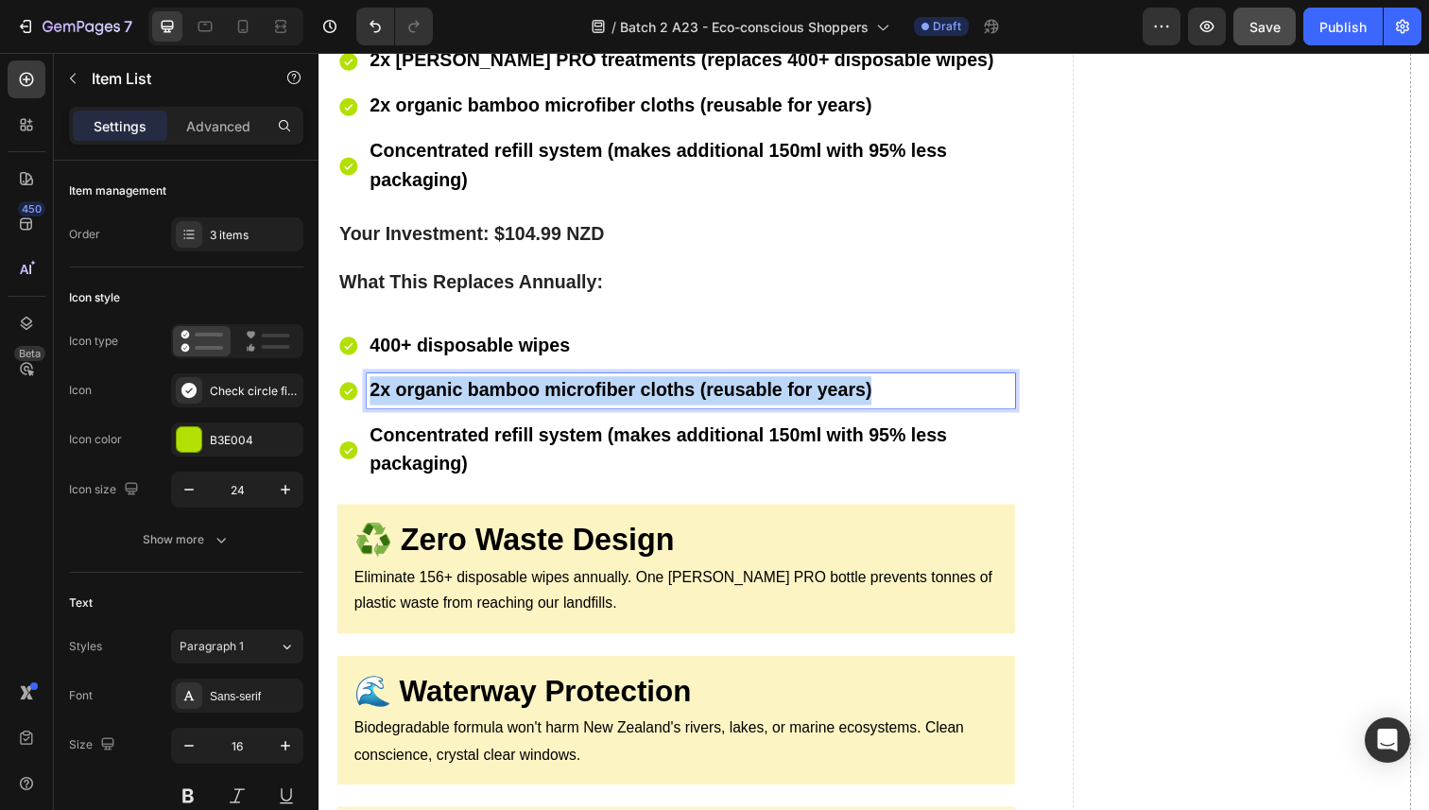
click at [489, 396] on strong "2x organic bamboo microfiber cloths (reusable for years)" at bounding box center [626, 397] width 512 height 21
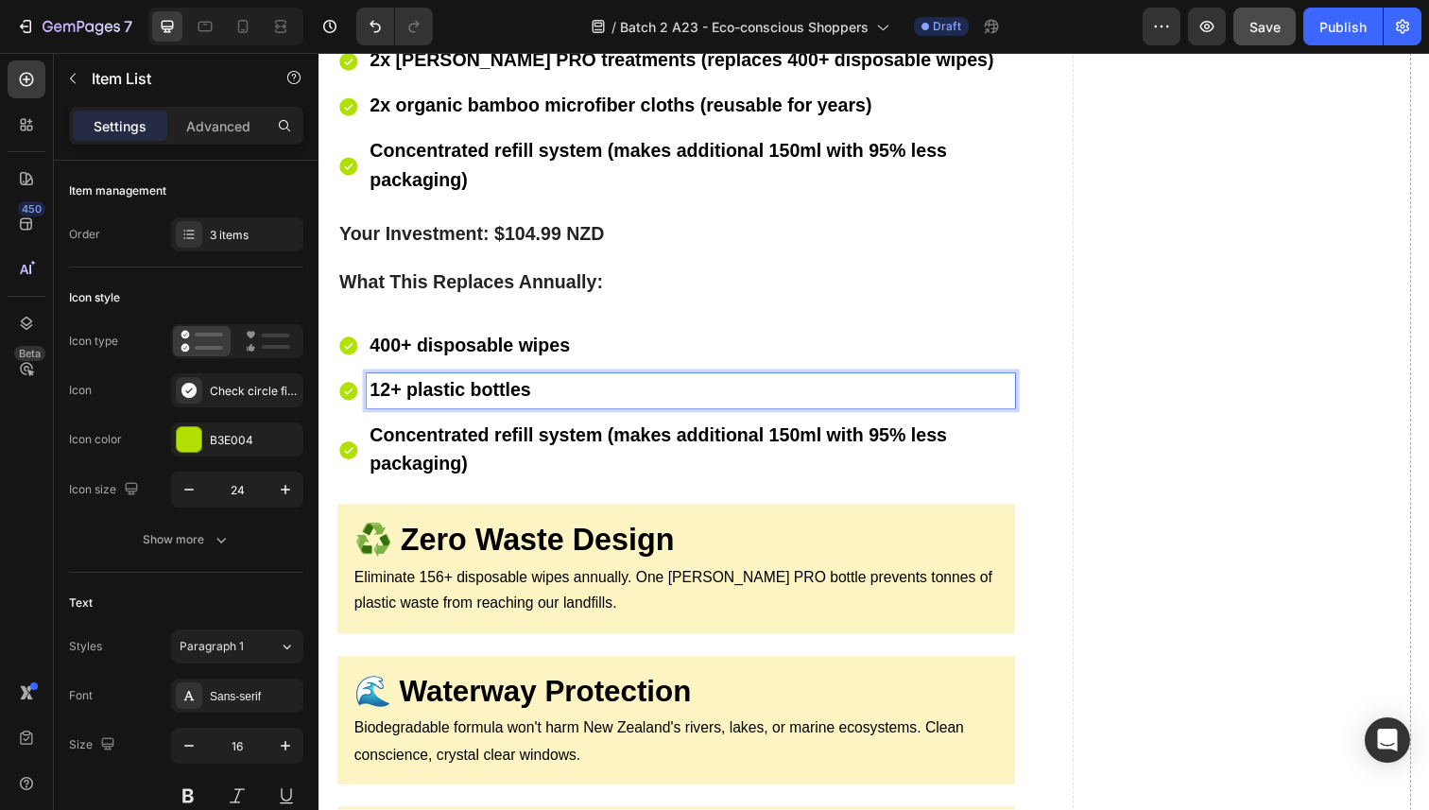
click at [498, 455] on p "Concentrated refill system (makes additional 150ml with 95% less packaging)" at bounding box center [698, 459] width 656 height 59
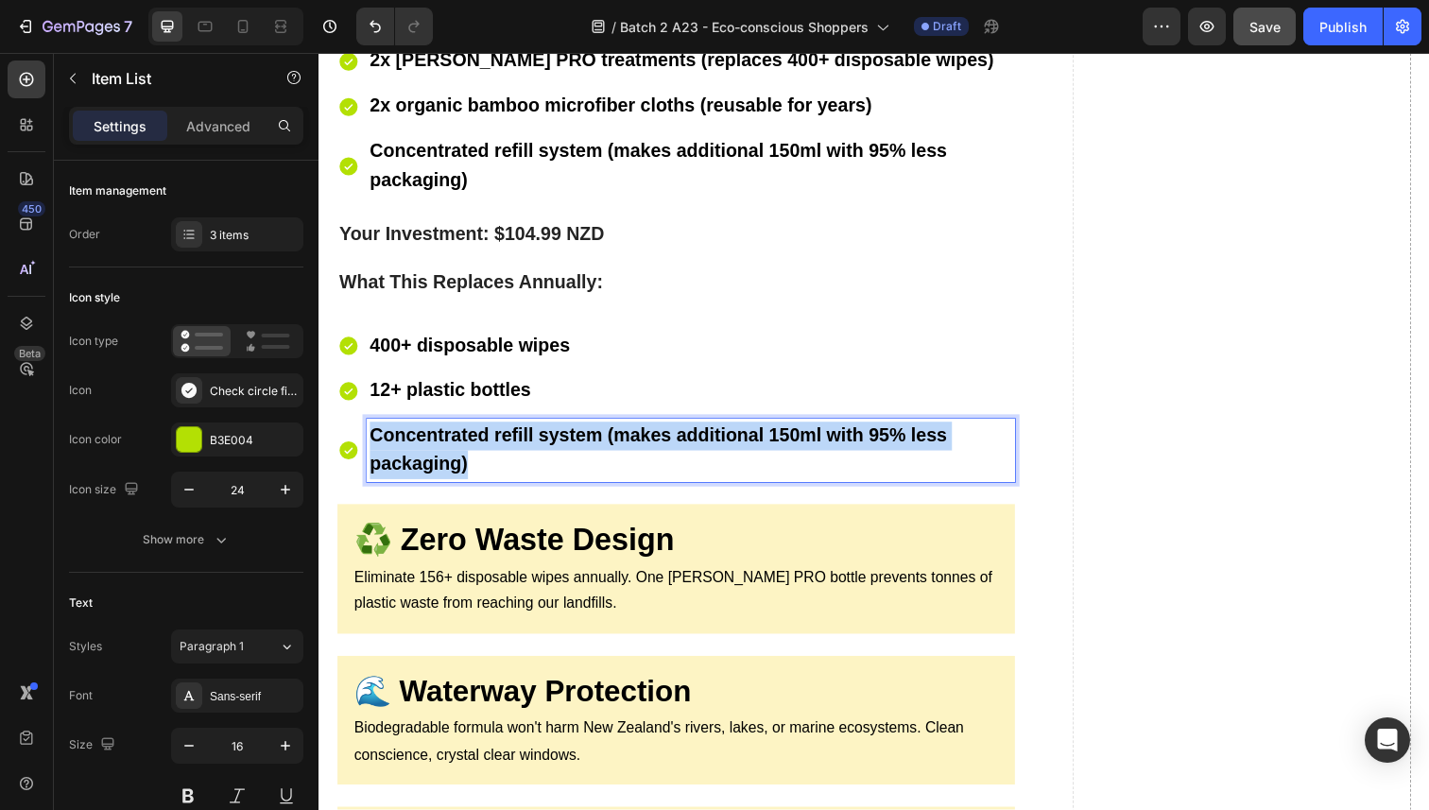
click at [498, 455] on p "Concentrated refill system (makes additional 150ml with 95% less packaging)" at bounding box center [698, 459] width 656 height 59
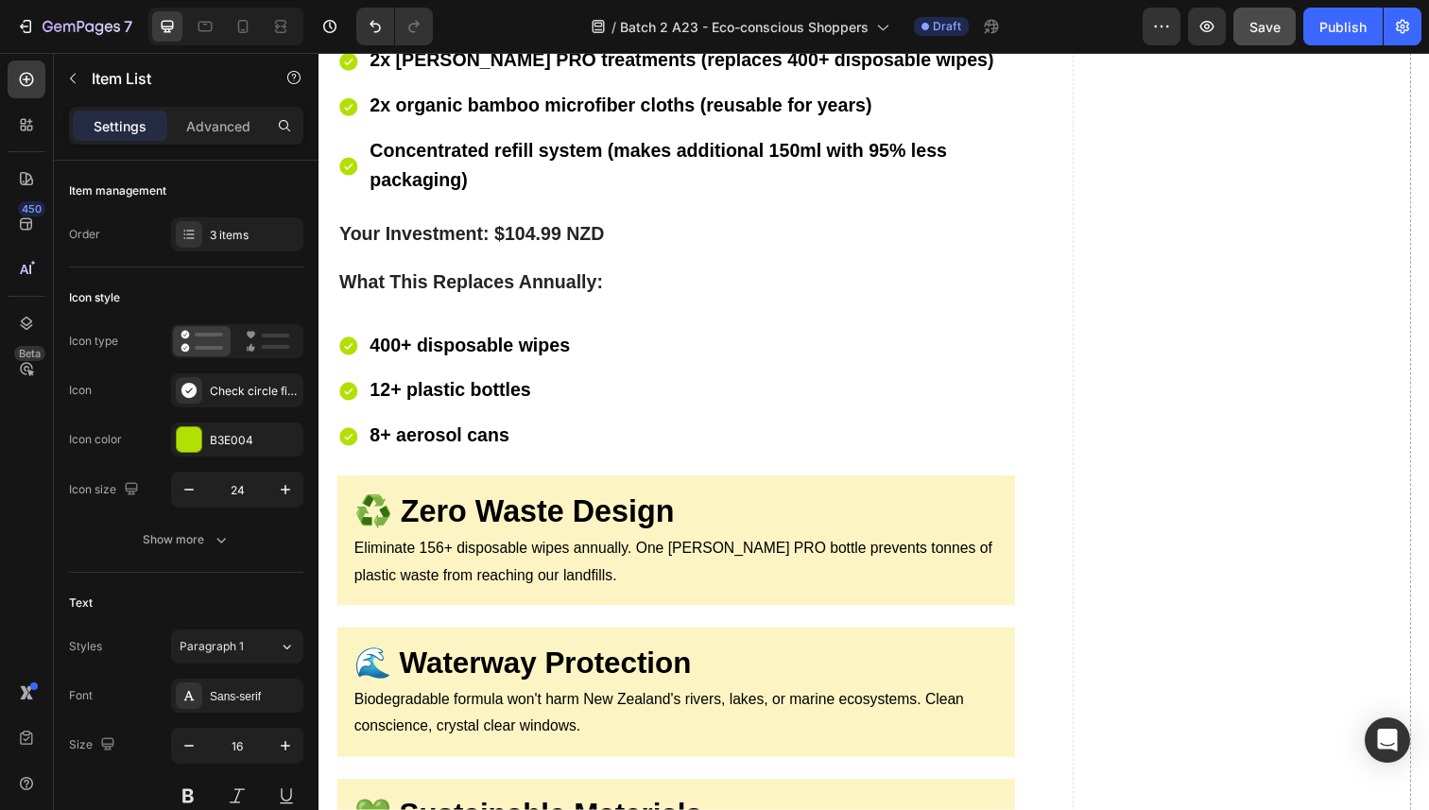
click at [602, 446] on div "400+ disposable wipes 12+ plastic bottles 8+ aerosol cans" at bounding box center [683, 399] width 692 height 127
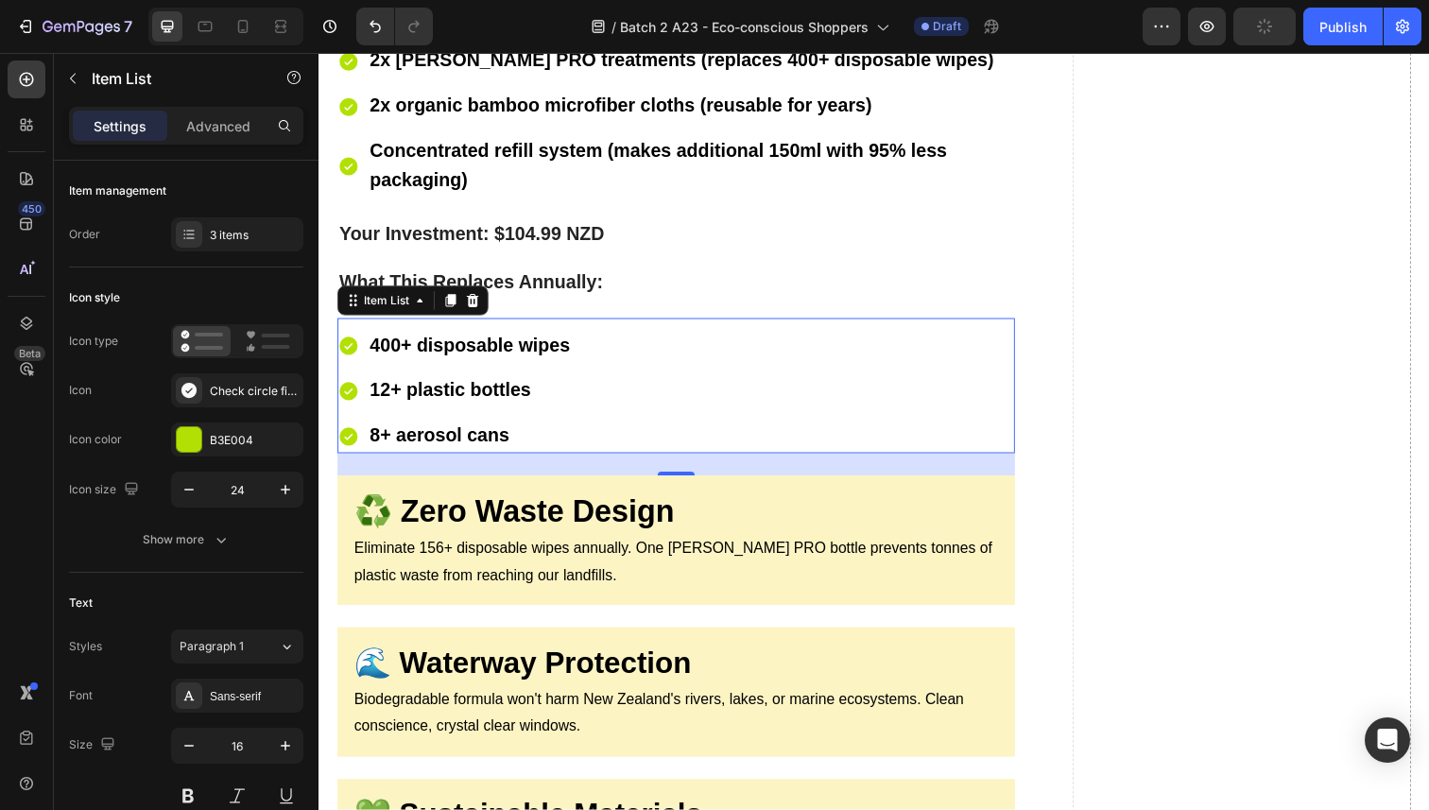
click at [521, 430] on p "8+ aerosol cans" at bounding box center [472, 444] width 204 height 29
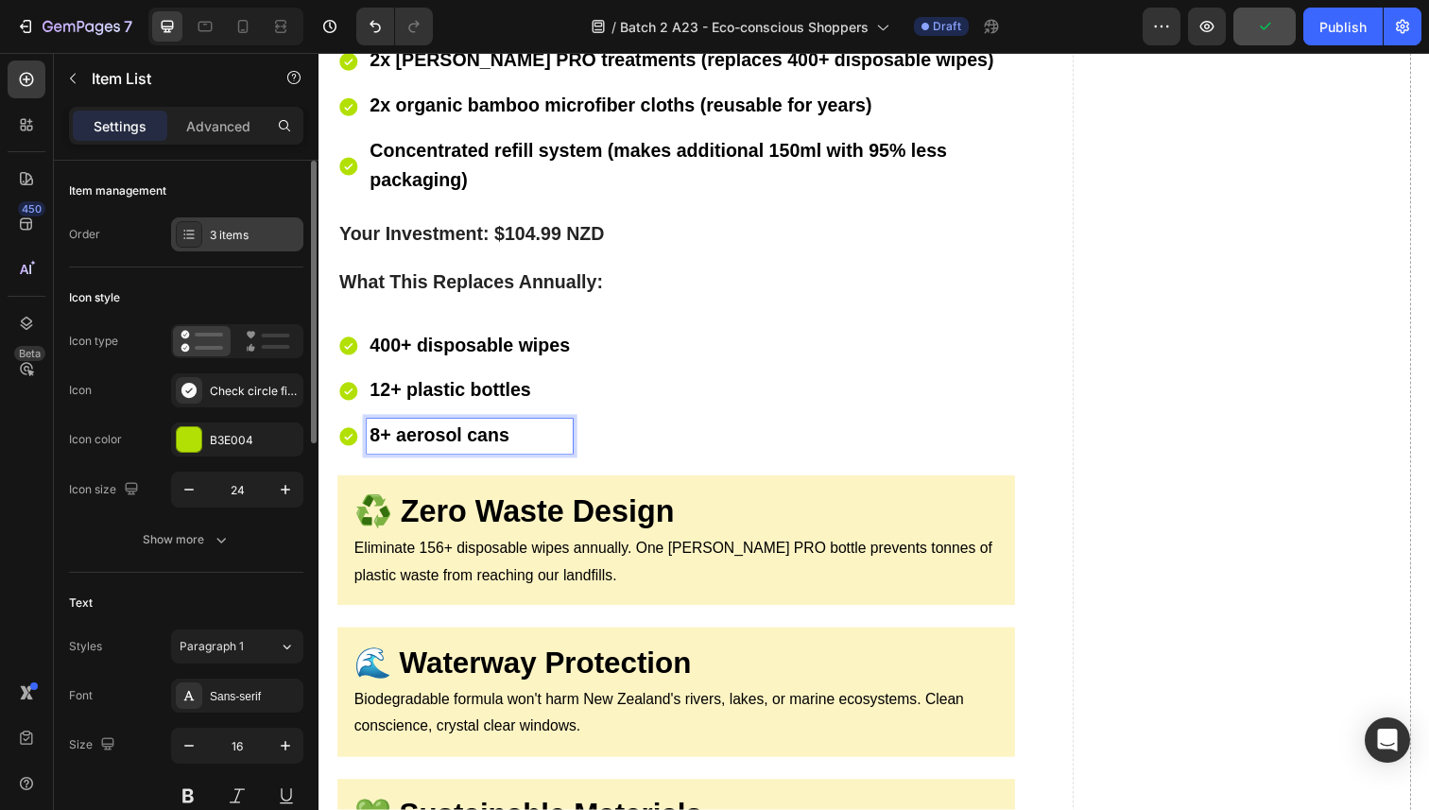
click at [202, 222] on div "3 items" at bounding box center [237, 234] width 132 height 34
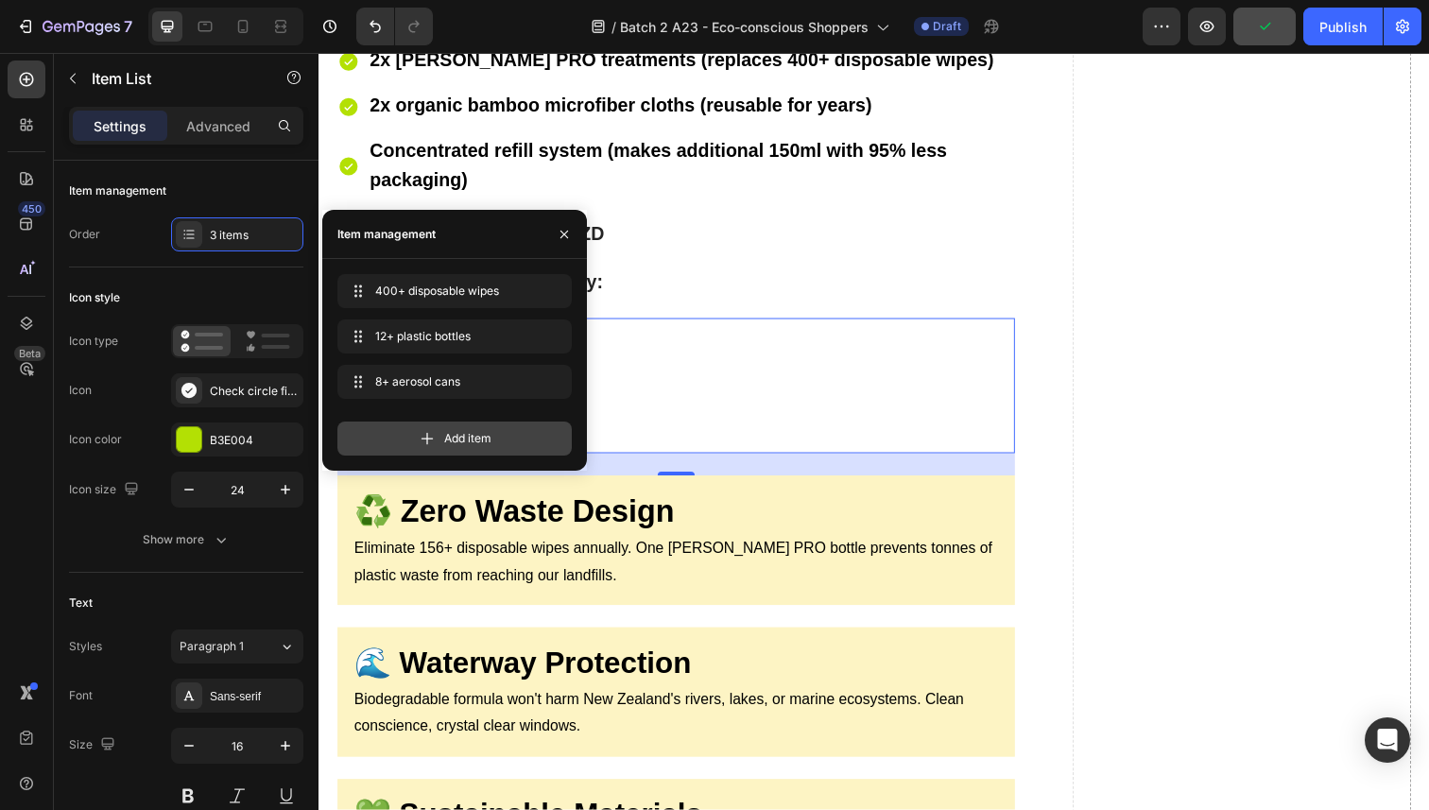
click at [400, 432] on div "Add item" at bounding box center [454, 439] width 234 height 34
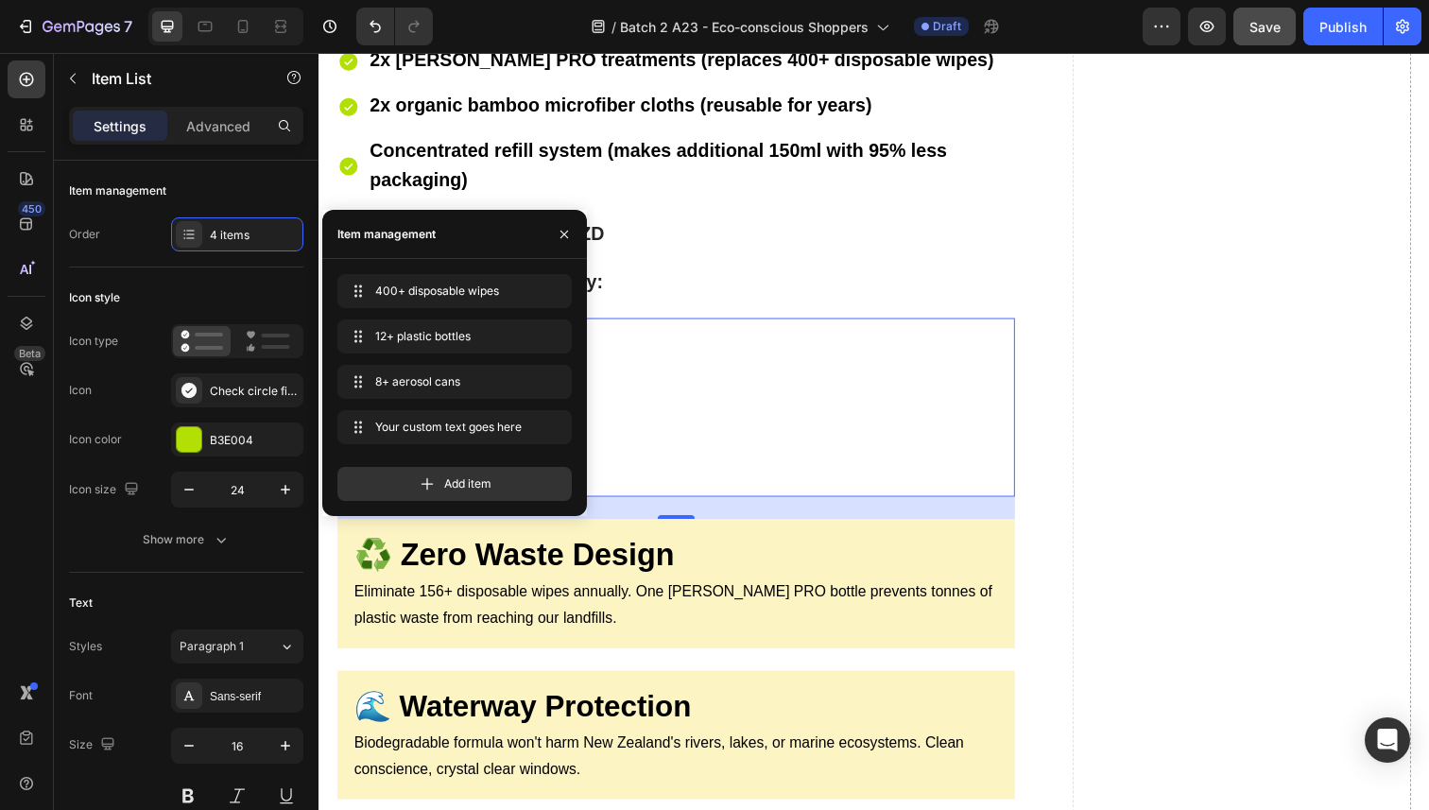
click at [708, 470] on div "400+ disposable wipes 12+ plastic bottles 8+ aerosol cans Your custom text goes…" at bounding box center [683, 421] width 692 height 171
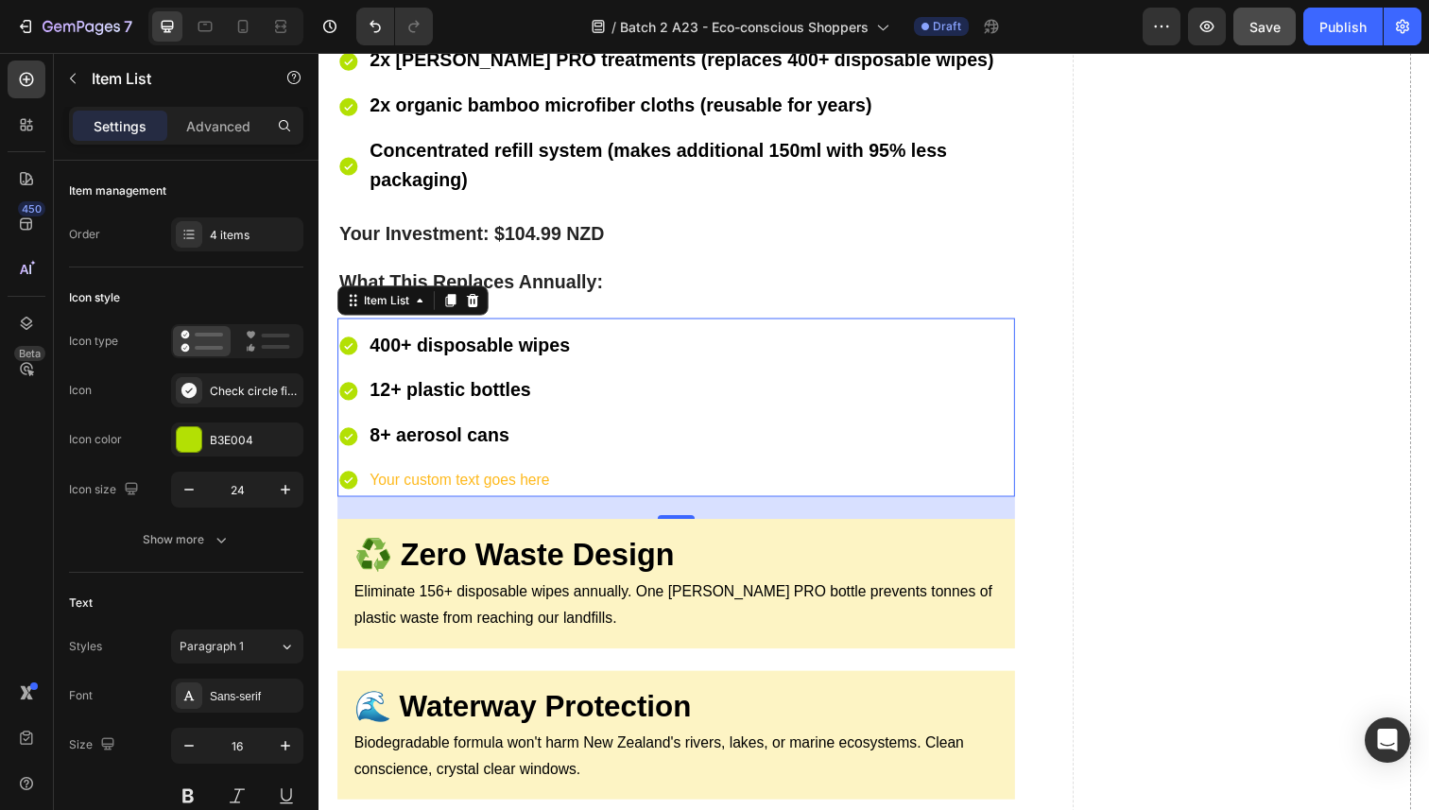
click at [491, 477] on div "Your custom text goes here" at bounding box center [473, 490] width 210 height 33
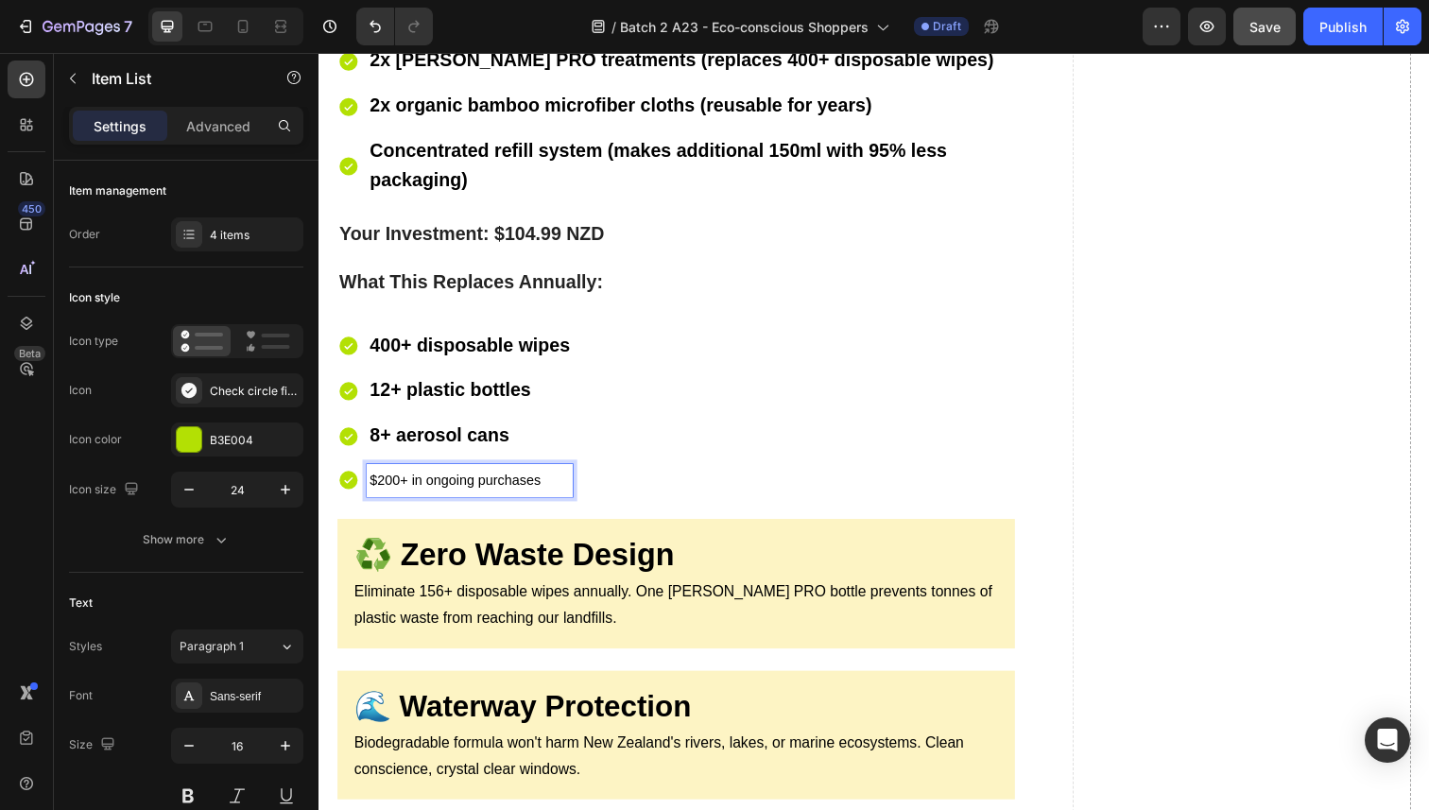
click at [491, 482] on span "$200+ in ongoing purchases" at bounding box center [457, 489] width 175 height 15
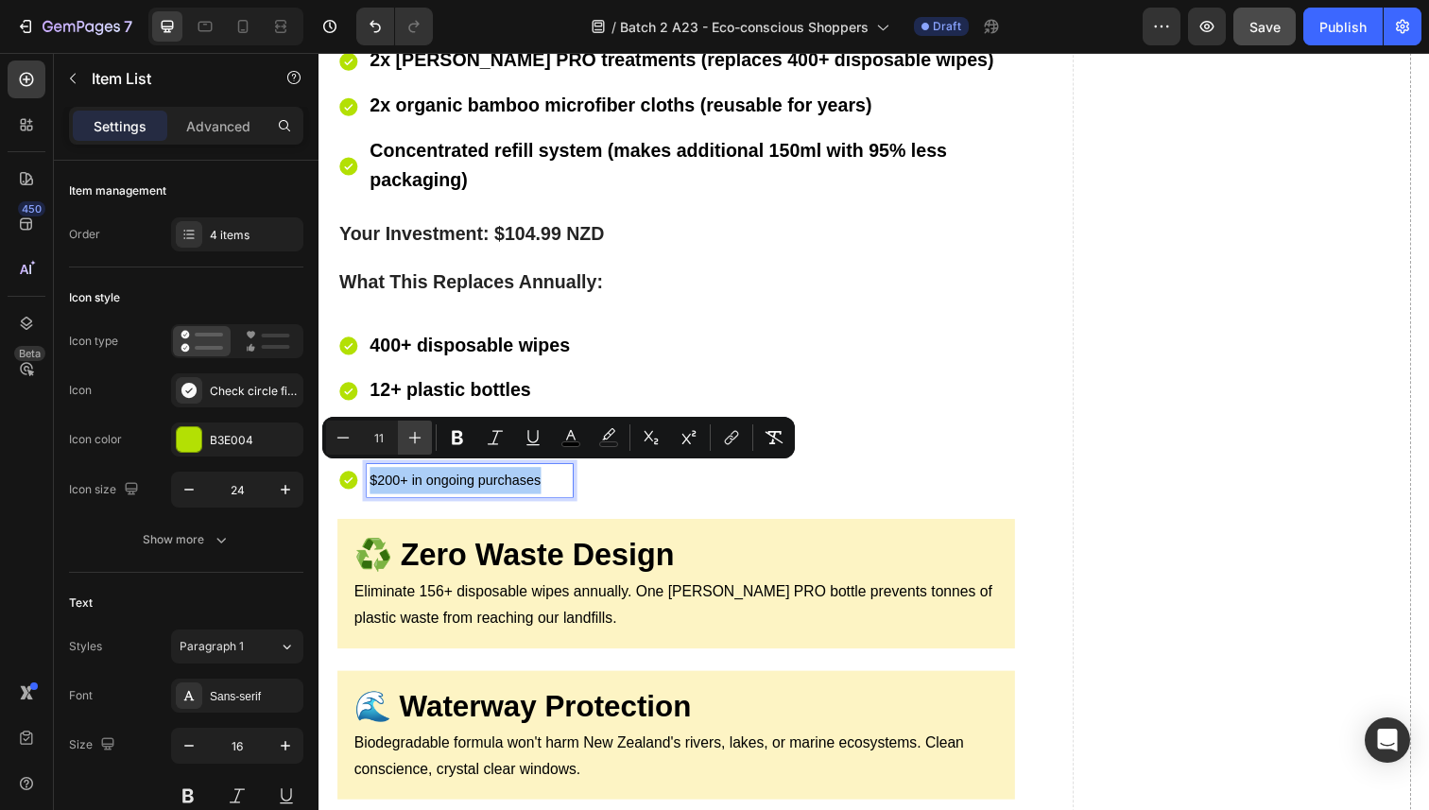
click at [418, 437] on icon "Editor contextual toolbar" at bounding box center [415, 438] width 12 height 12
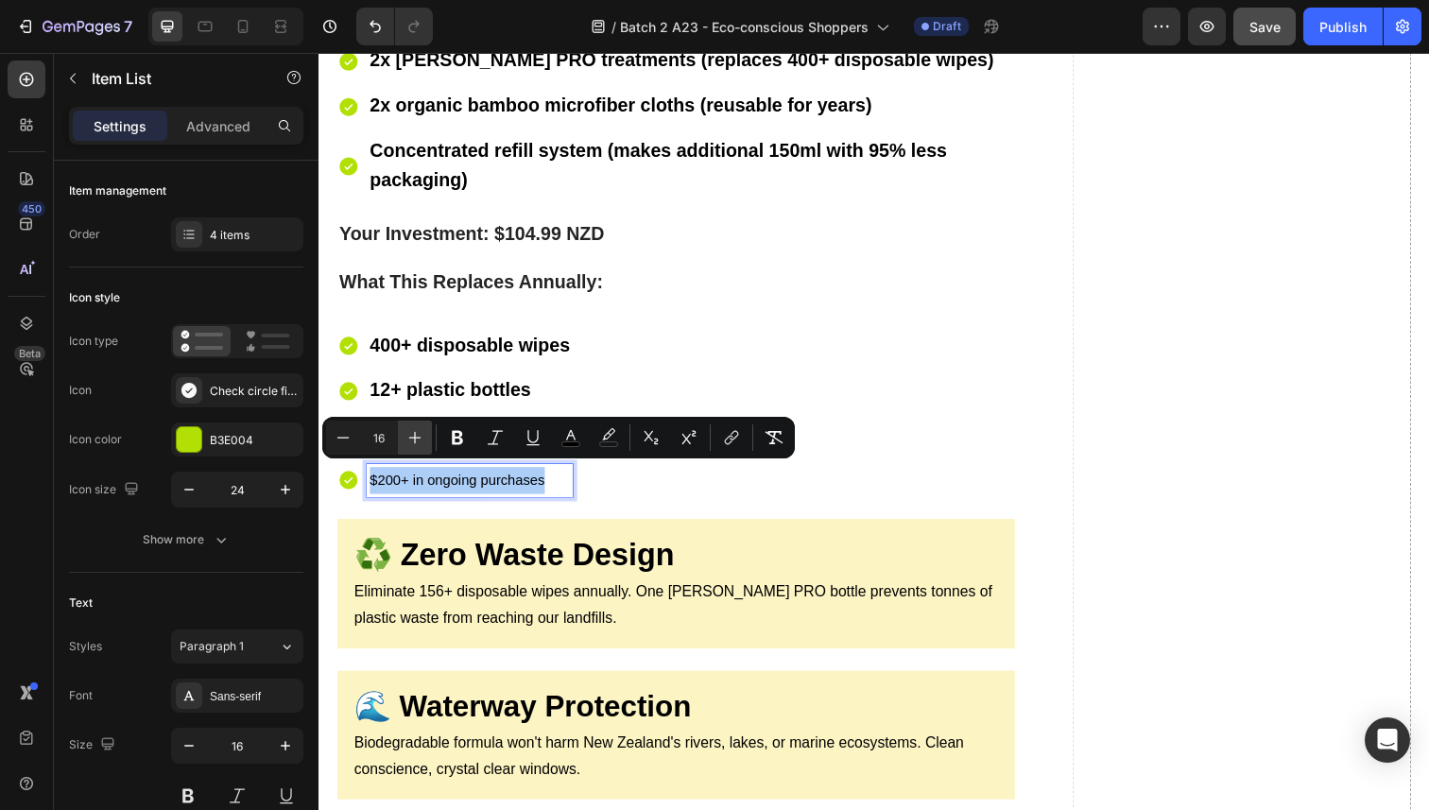
click at [418, 437] on icon "Editor contextual toolbar" at bounding box center [415, 438] width 12 height 12
click at [418, 437] on icon "Editor contextual toolbar" at bounding box center [414, 437] width 19 height 19
type input "20"
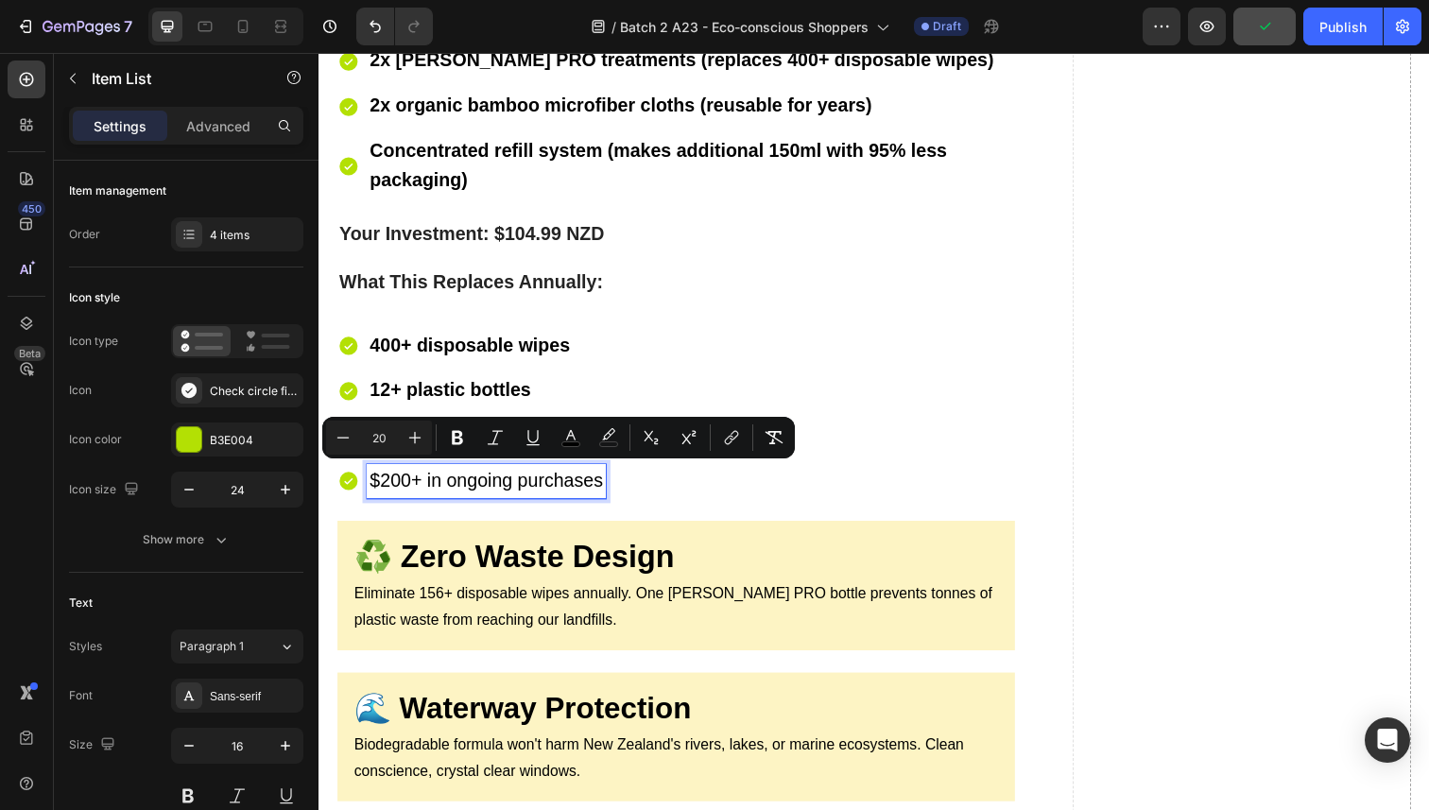
drag, startPoint x: 448, startPoint y: 497, endPoint x: 439, endPoint y: 481, distance: 18.6
click at [447, 495] on p "$200+ in ongoing purchases" at bounding box center [489, 490] width 238 height 29
click at [439, 481] on span "$200+ in ongoing purchases" at bounding box center [489, 489] width 238 height 21
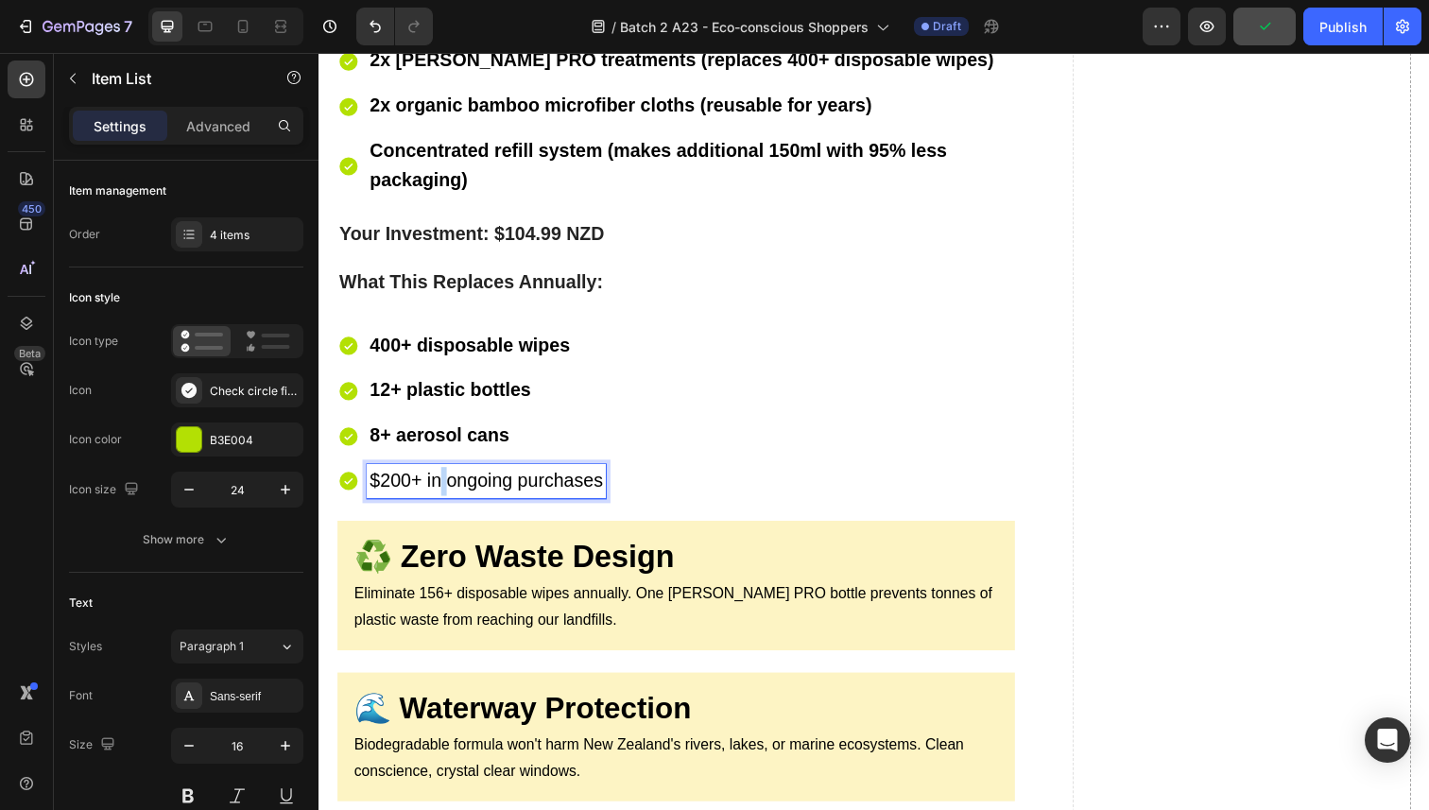
click at [439, 481] on span "$200+ in ongoing purchases" at bounding box center [489, 489] width 238 height 21
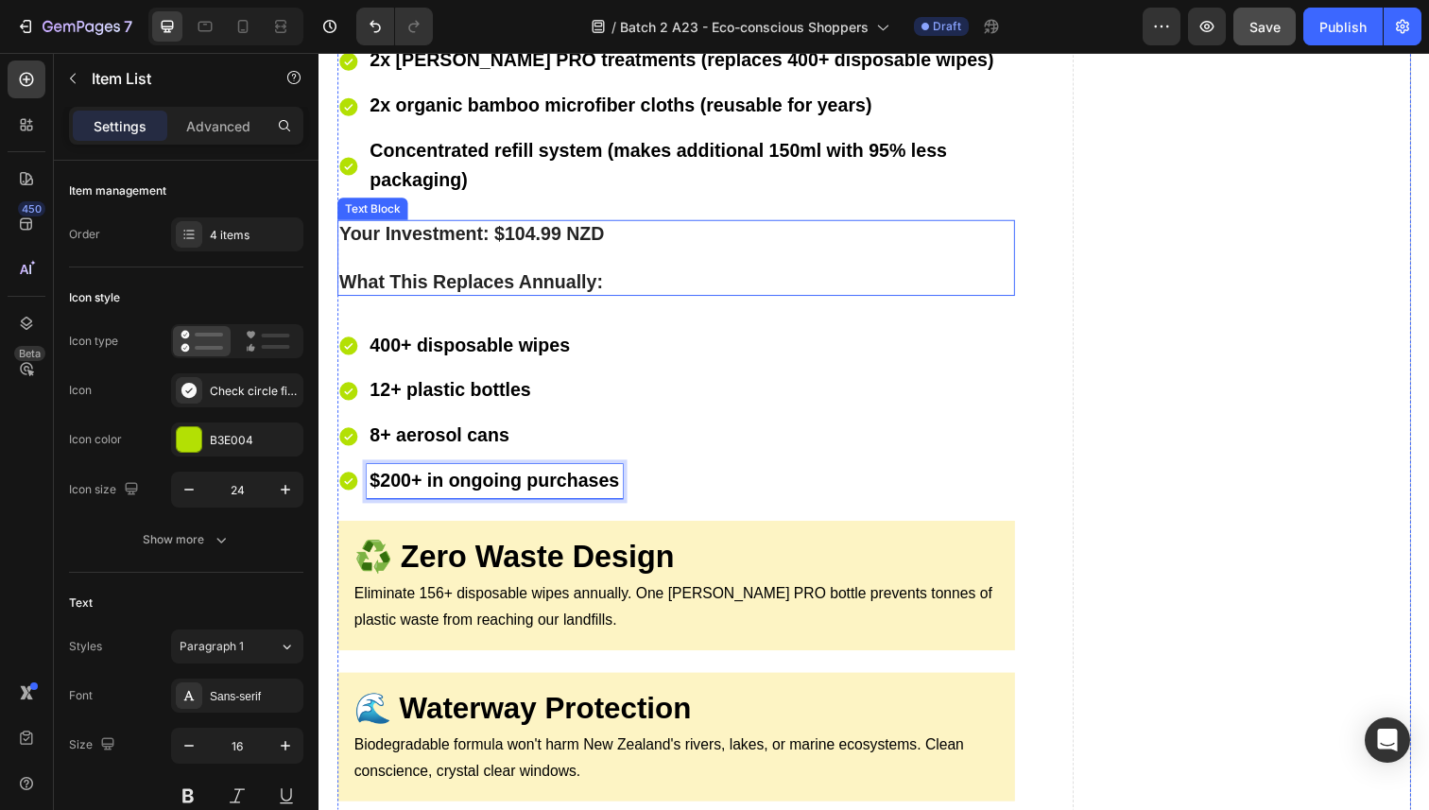
click at [594, 279] on strong "What This Replaces Annually:" at bounding box center [473, 287] width 269 height 21
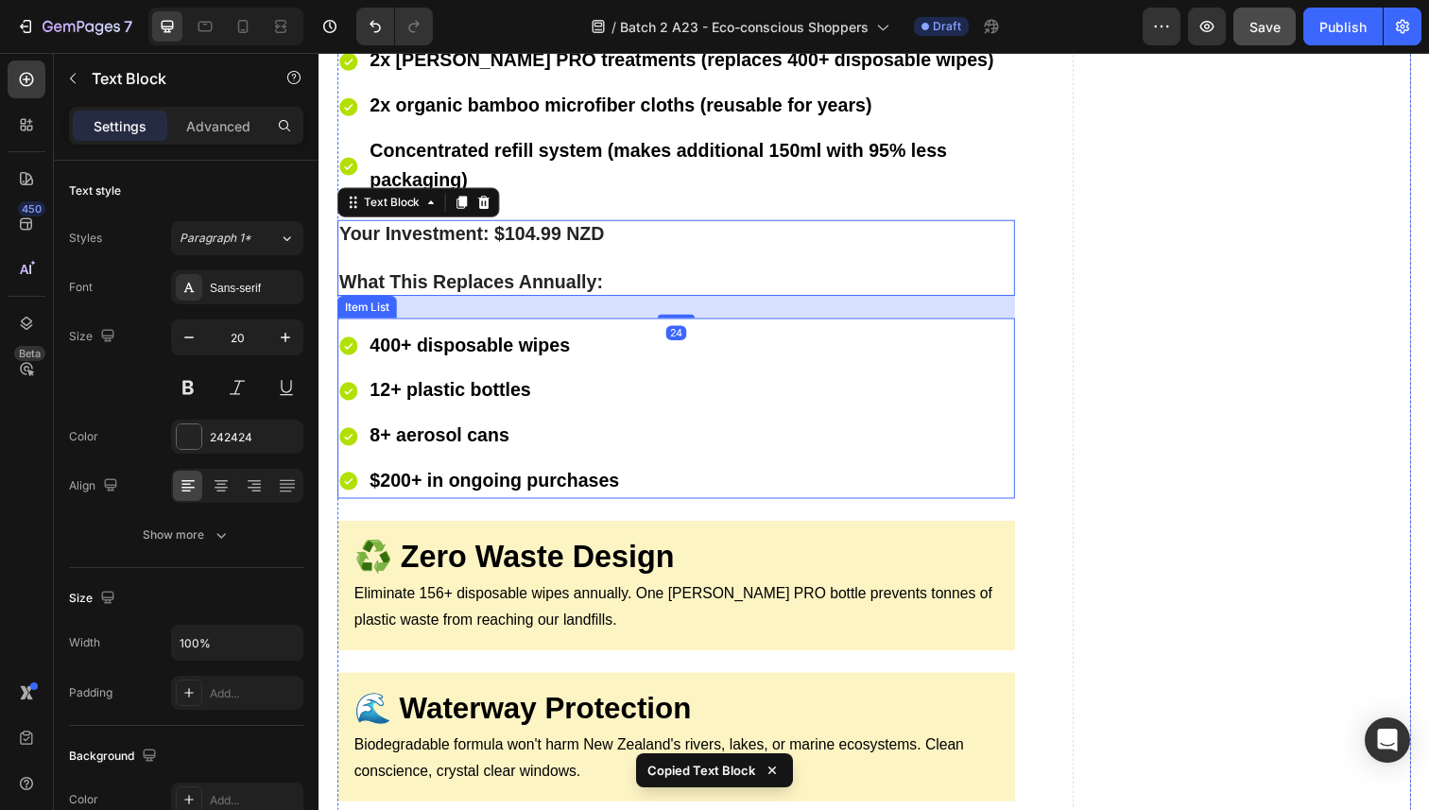
click at [521, 445] on p "8+ aerosol cans" at bounding box center [497, 444] width 255 height 29
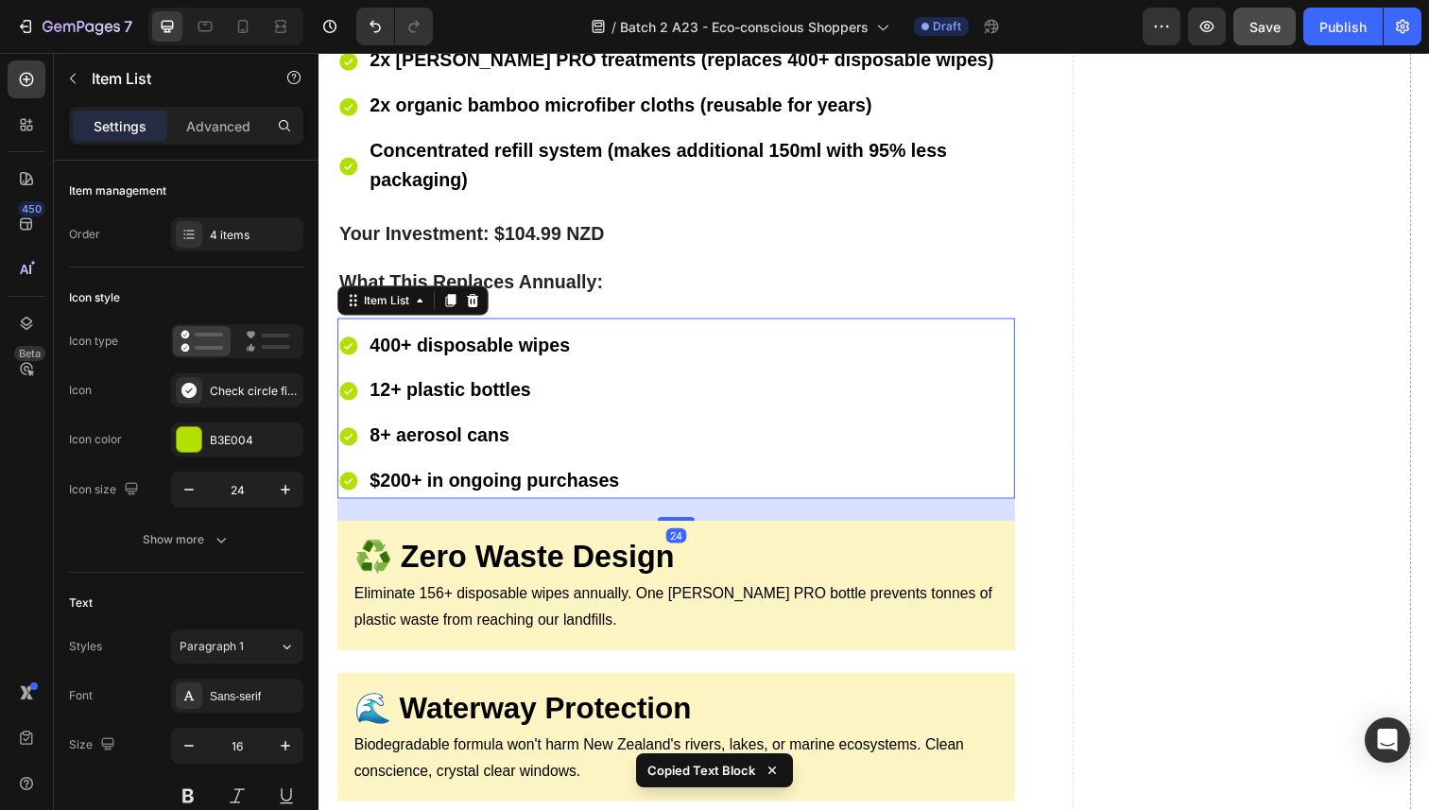
click at [727, 406] on div "400+ disposable wipes 12+ plastic bottles 8+ aerosol cans $200+ in ongoing purc…" at bounding box center [683, 422] width 692 height 173
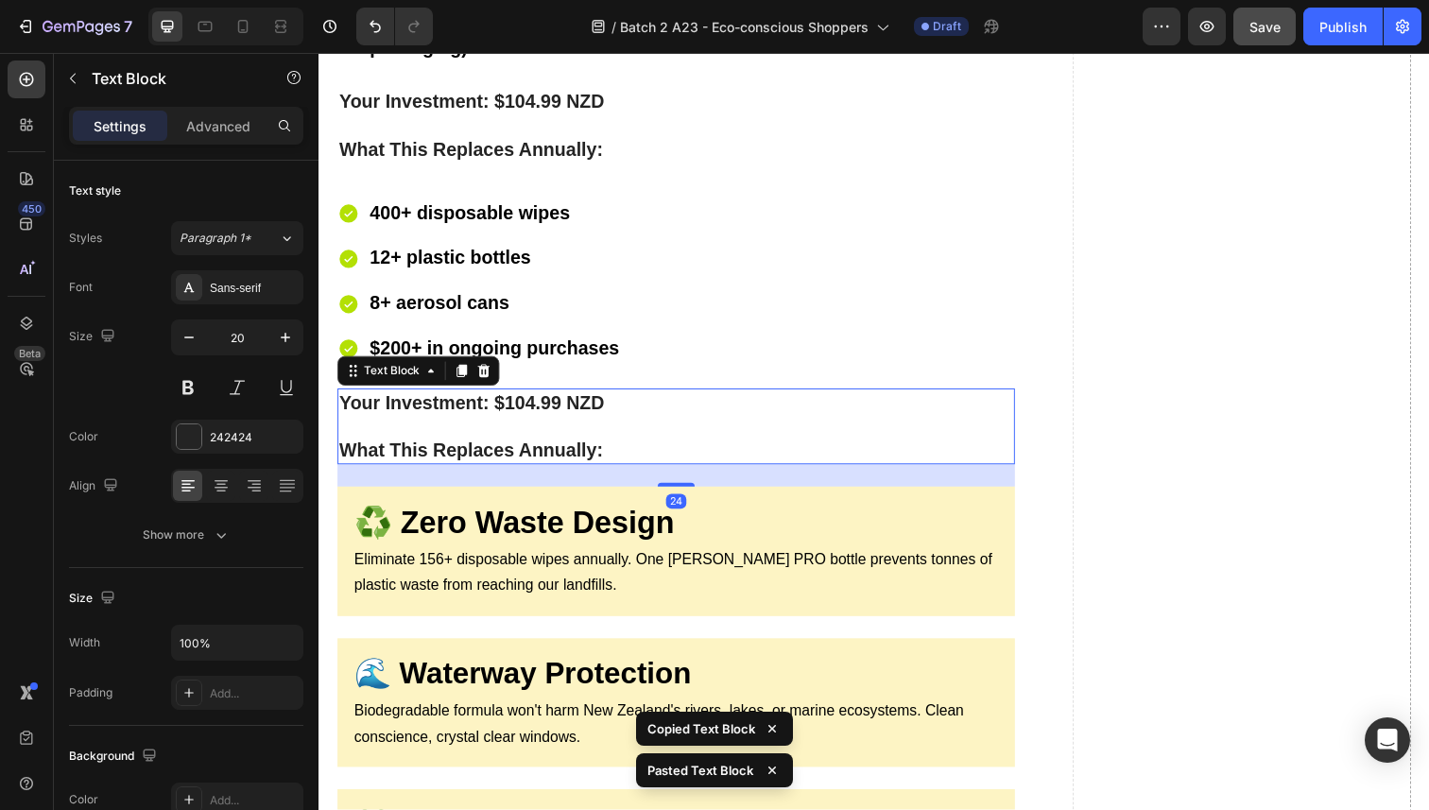
scroll to position [11045, 0]
click at [521, 412] on p "Your Investment: $104.99 NZD What This Replaces Annually:" at bounding box center [683, 434] width 688 height 74
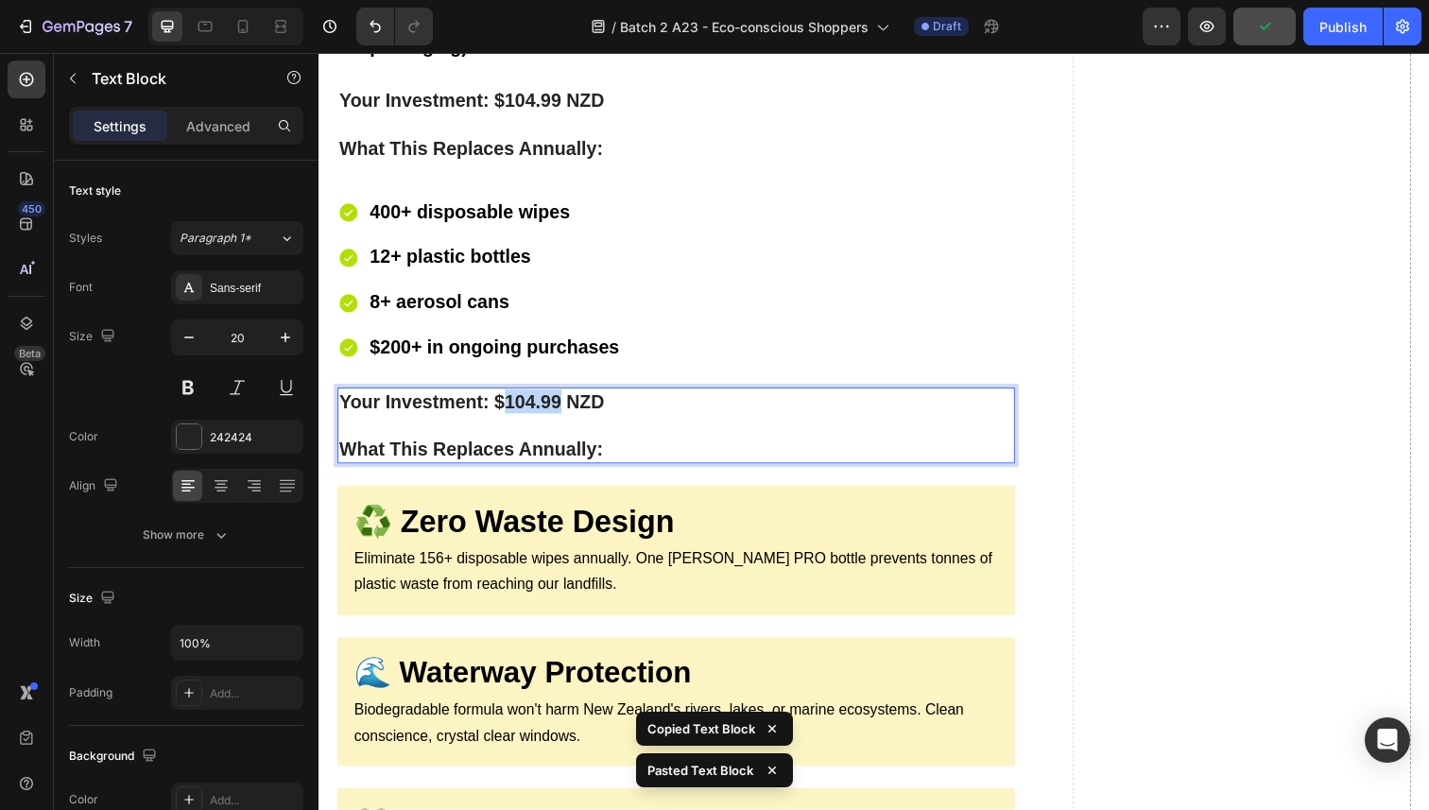
click at [521, 412] on p "Your Investment: $104.99 NZD What This Replaces Annually:" at bounding box center [683, 434] width 688 height 74
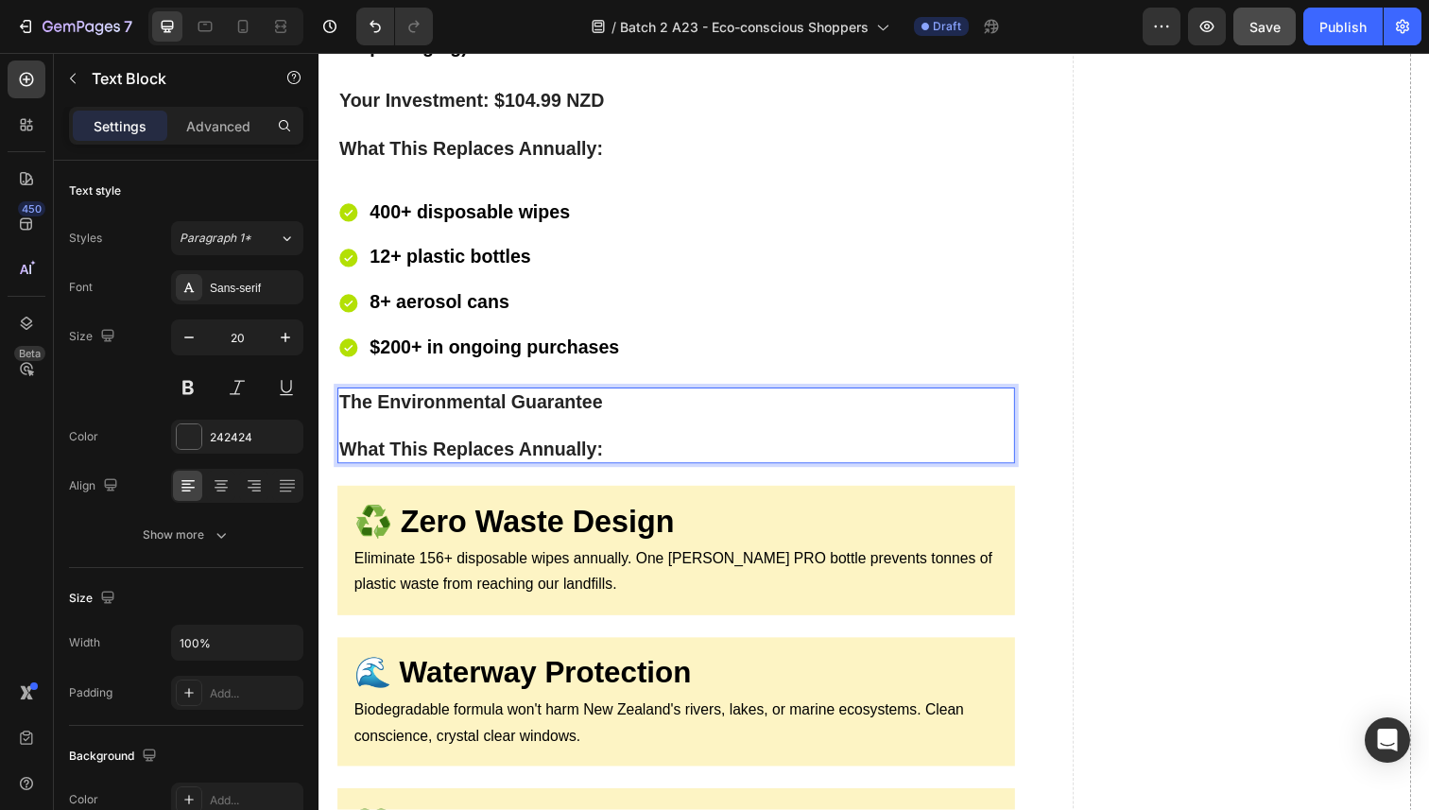
click at [525, 449] on strong "What This Replaces Annually:" at bounding box center [473, 458] width 269 height 21
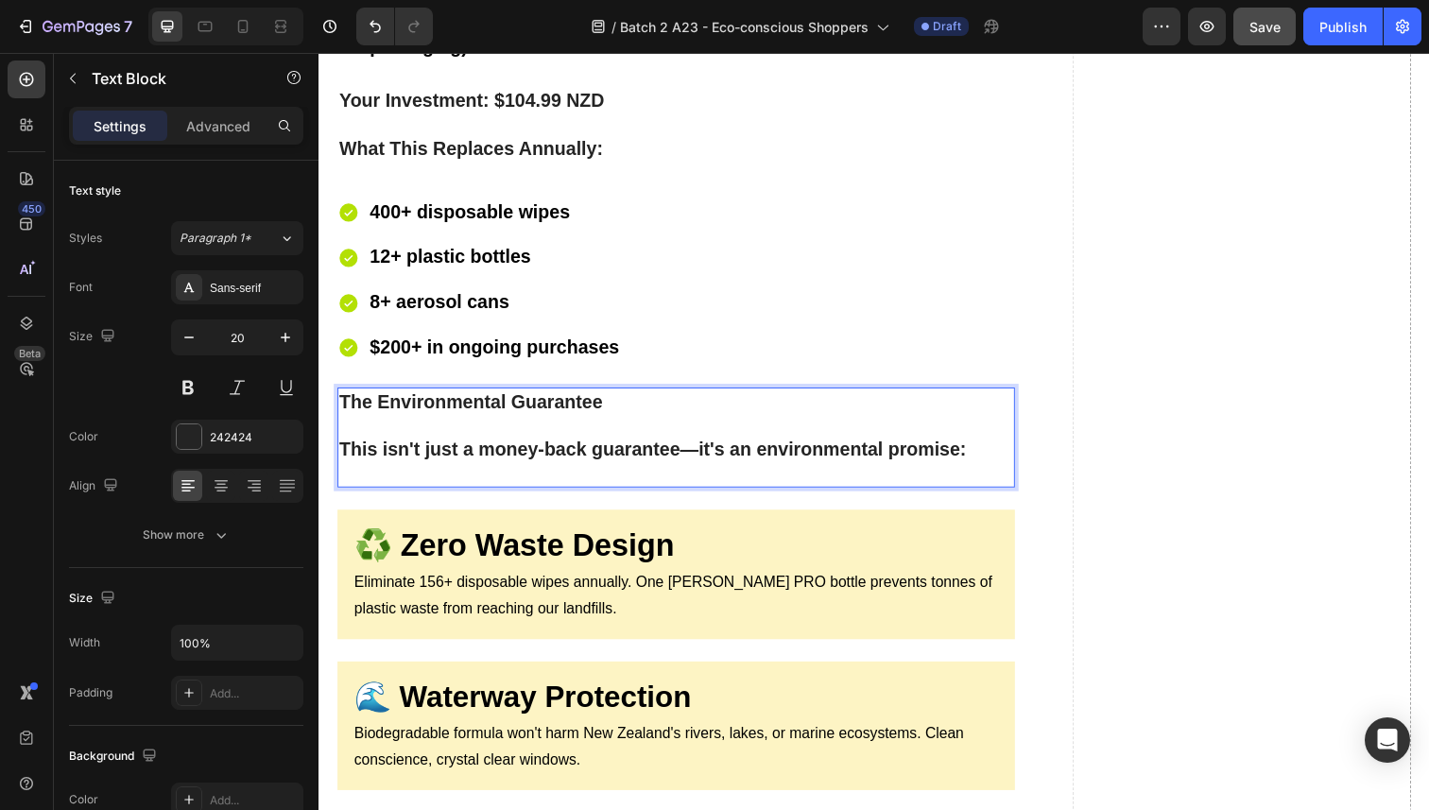
click at [525, 448] on strong "This isn't just a money-back guarantee—it's an environmental promise:" at bounding box center [659, 458] width 640 height 21
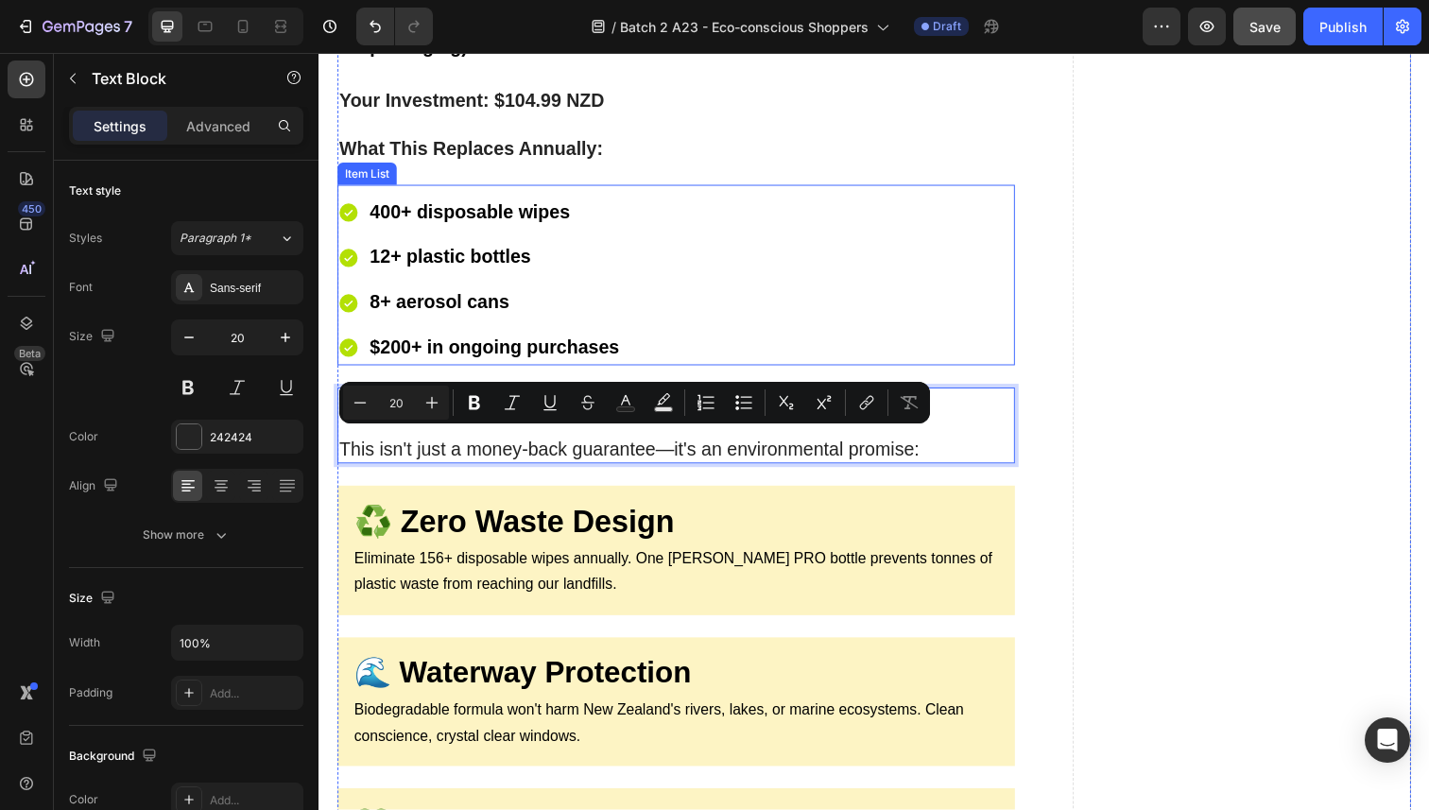
click at [893, 246] on div "400+ disposable wipes 12+ plastic bottles 8+ aerosol cans $200+ in ongoing purc…" at bounding box center [683, 285] width 692 height 173
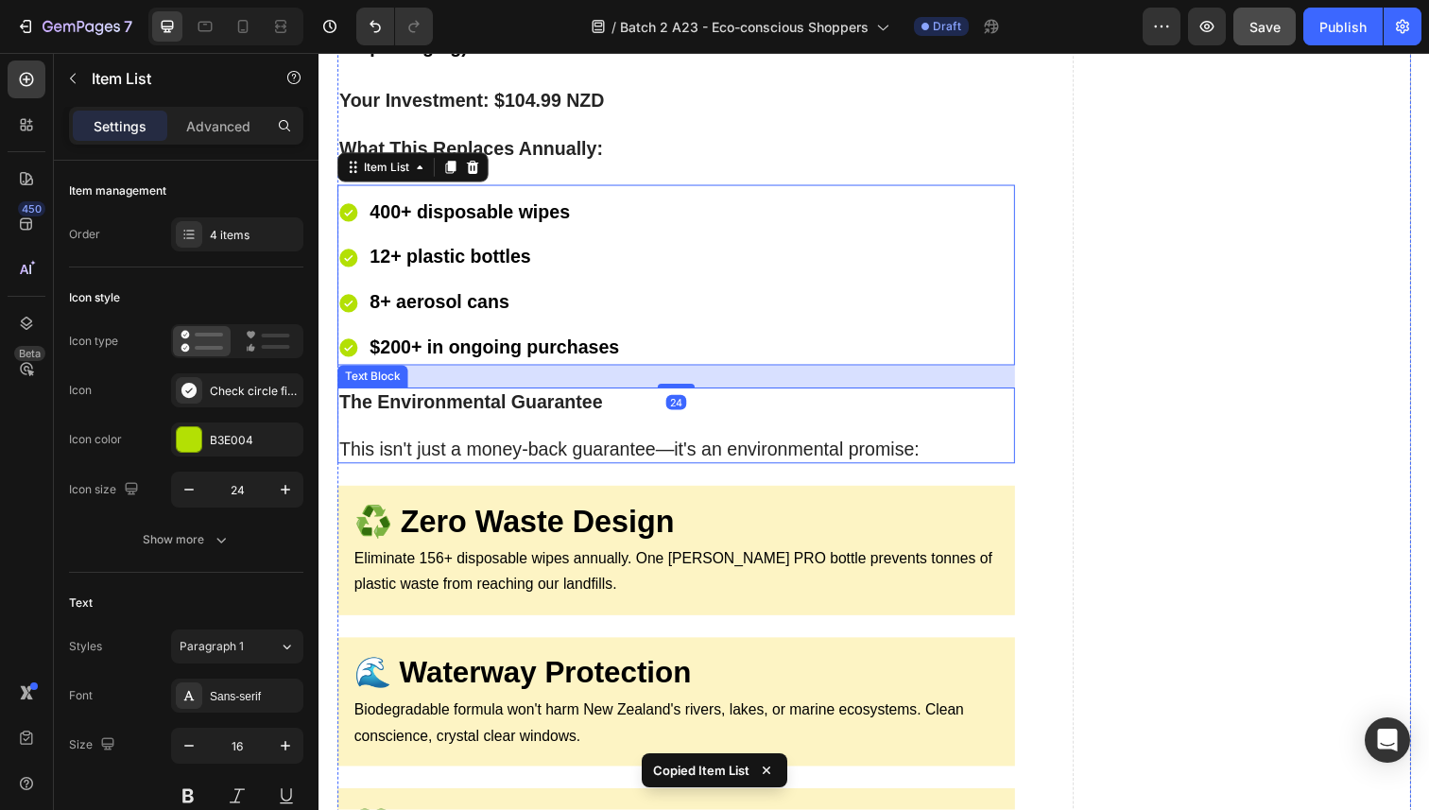
click at [633, 436] on p "The Environmental Guarantee This isn't just a money-back guarantee—it's an envi…" at bounding box center [683, 434] width 688 height 74
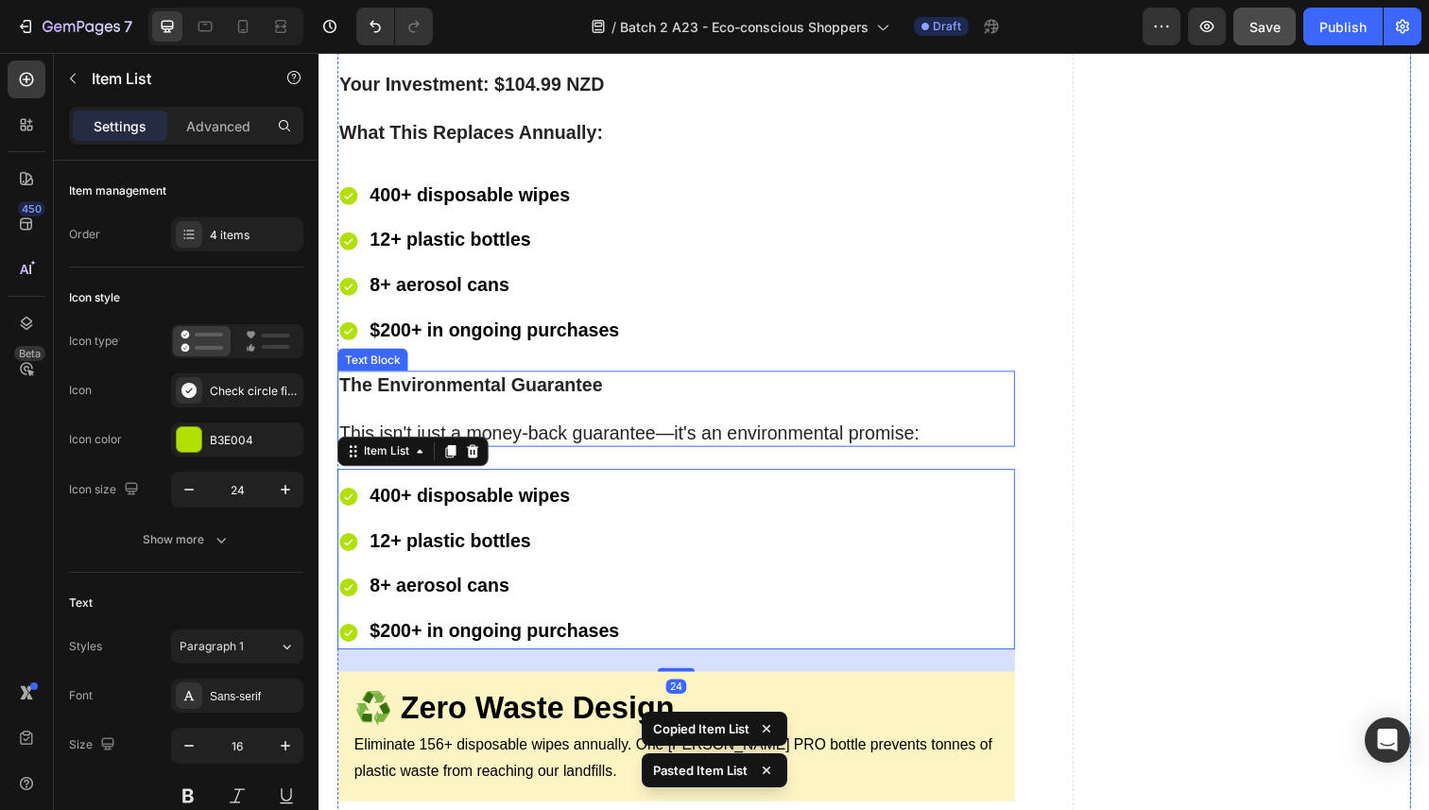
scroll to position [11153, 0]
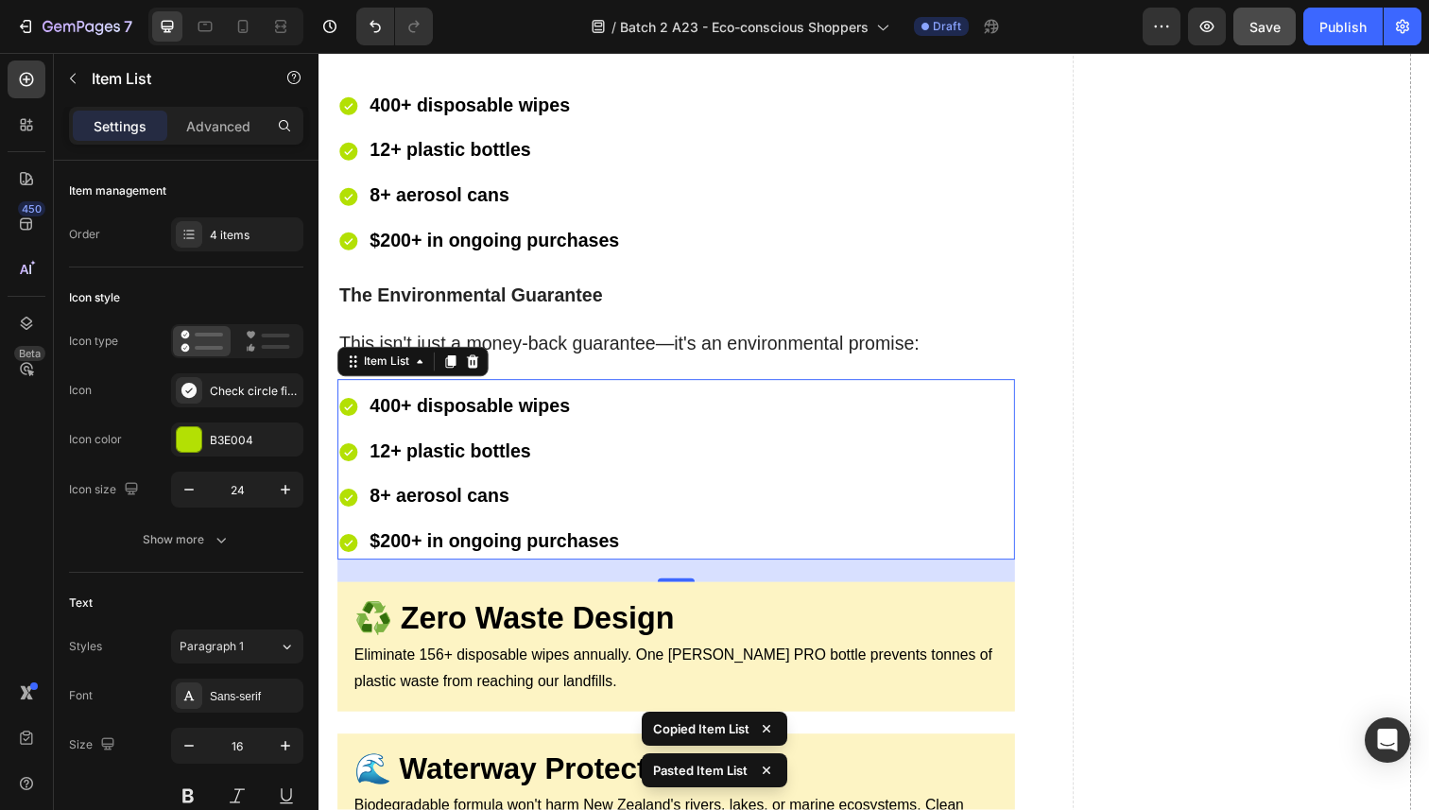
click at [451, 404] on strong "400+ disposable wipes" at bounding box center [472, 414] width 204 height 21
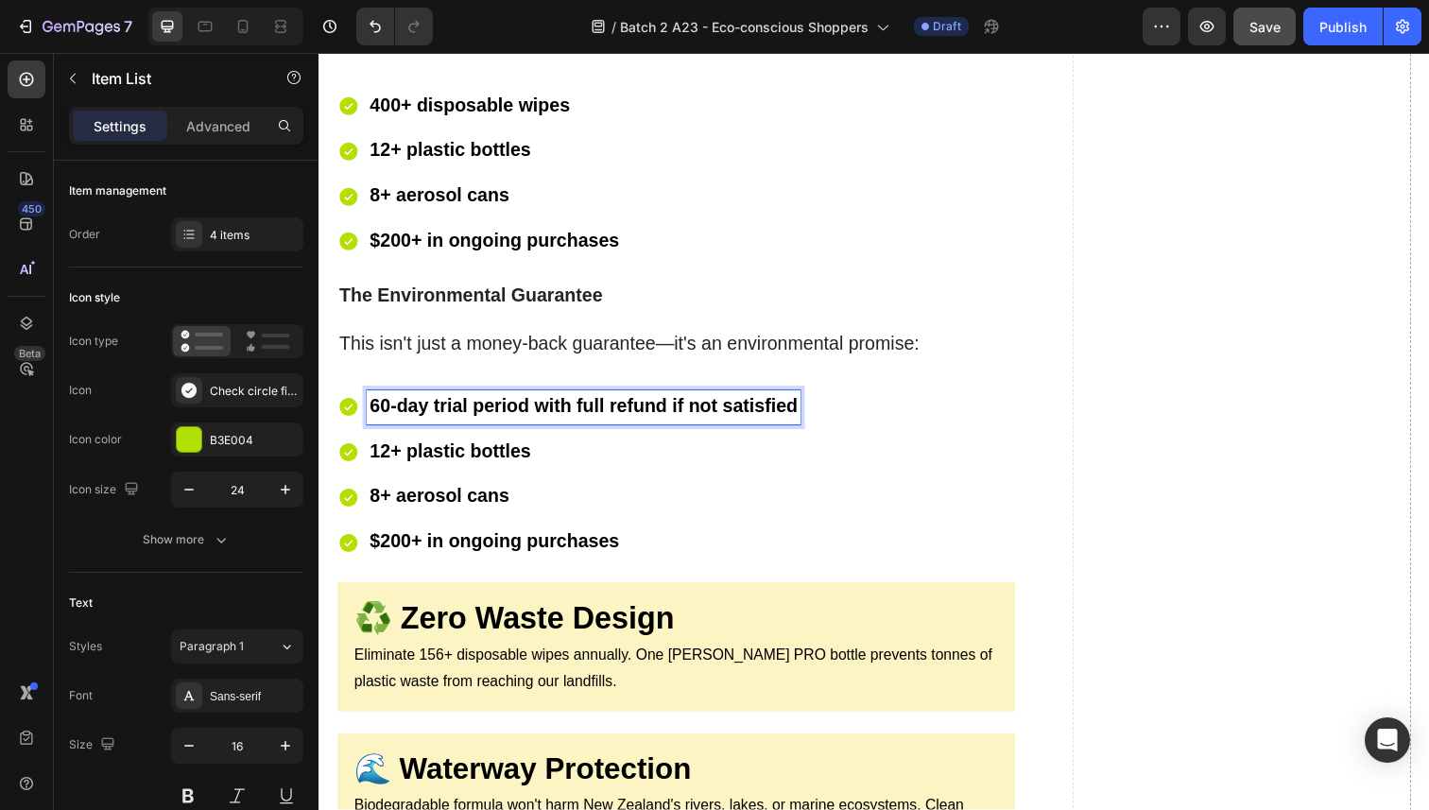
click at [461, 450] on strong "12+ plastic bottles" at bounding box center [452, 460] width 164 height 21
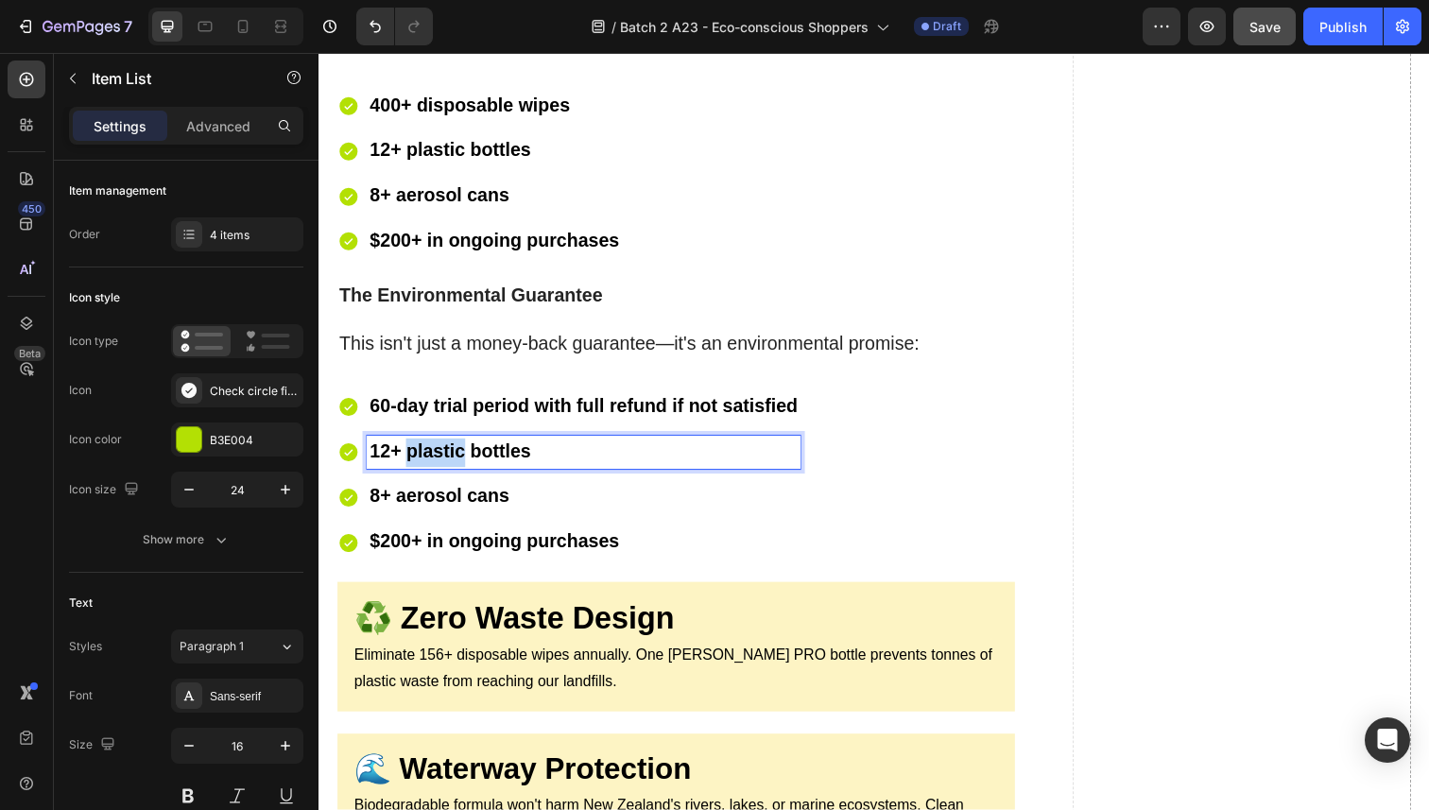
click at [461, 450] on strong "12+ plastic bottles" at bounding box center [452, 460] width 164 height 21
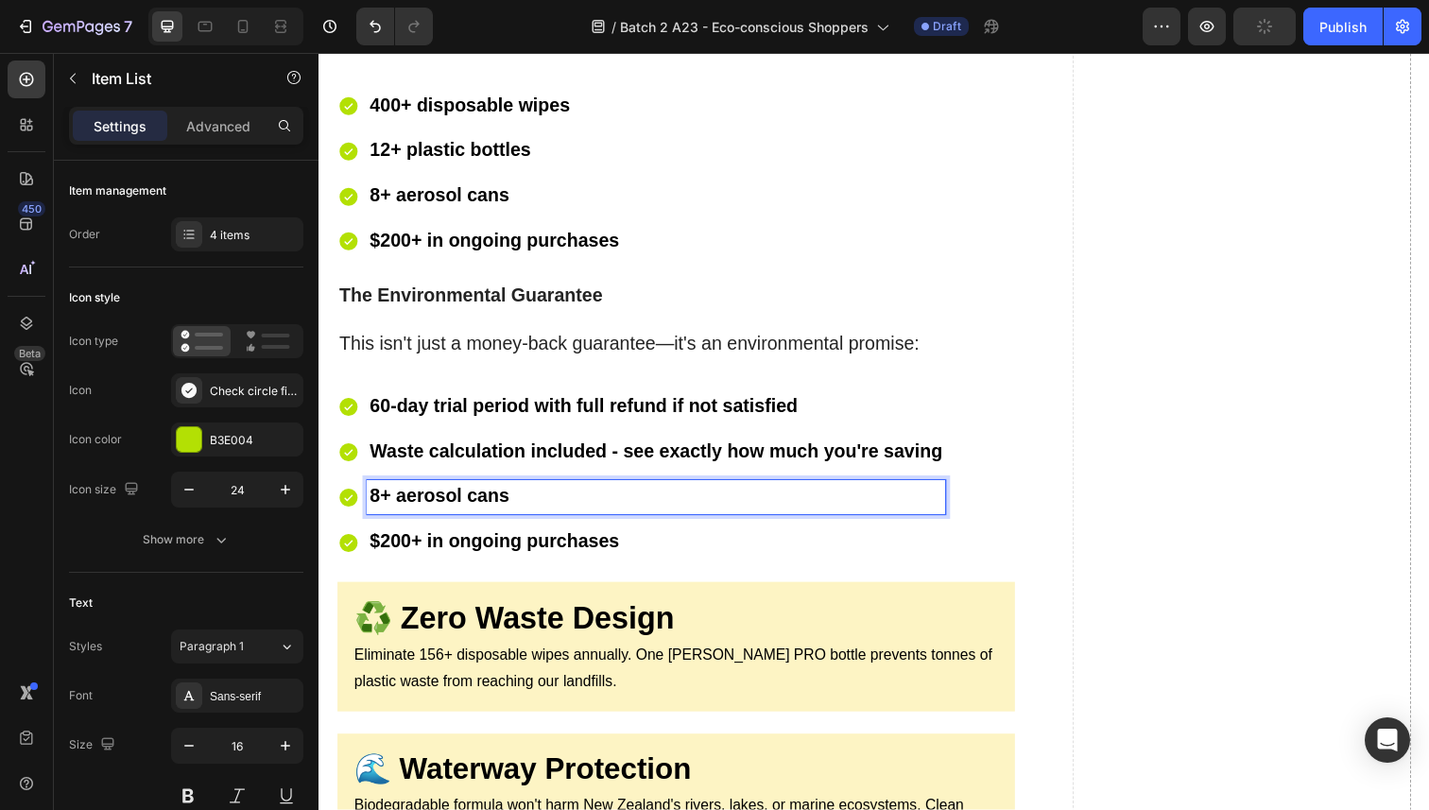
click at [460, 495] on strong "8+ aerosol cans" at bounding box center [441, 505] width 143 height 21
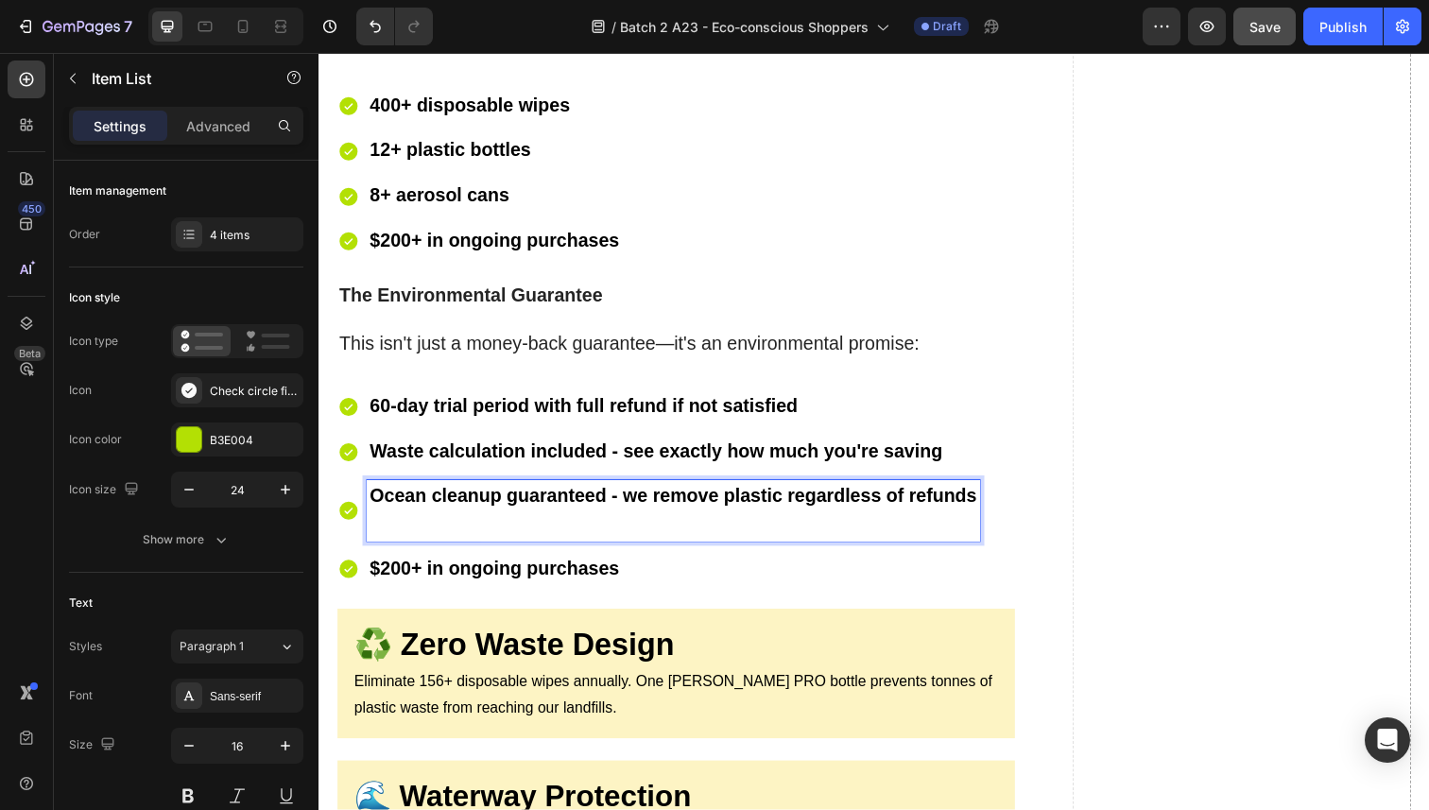
click at [486, 508] on p "Ocean cleanup guaranteed - we remove plastic regardless of refunds" at bounding box center [680, 520] width 620 height 57
click at [474, 516] on p "Ocean cleanup guaranteed - we remove plastic regardless of refunds" at bounding box center [680, 520] width 620 height 57
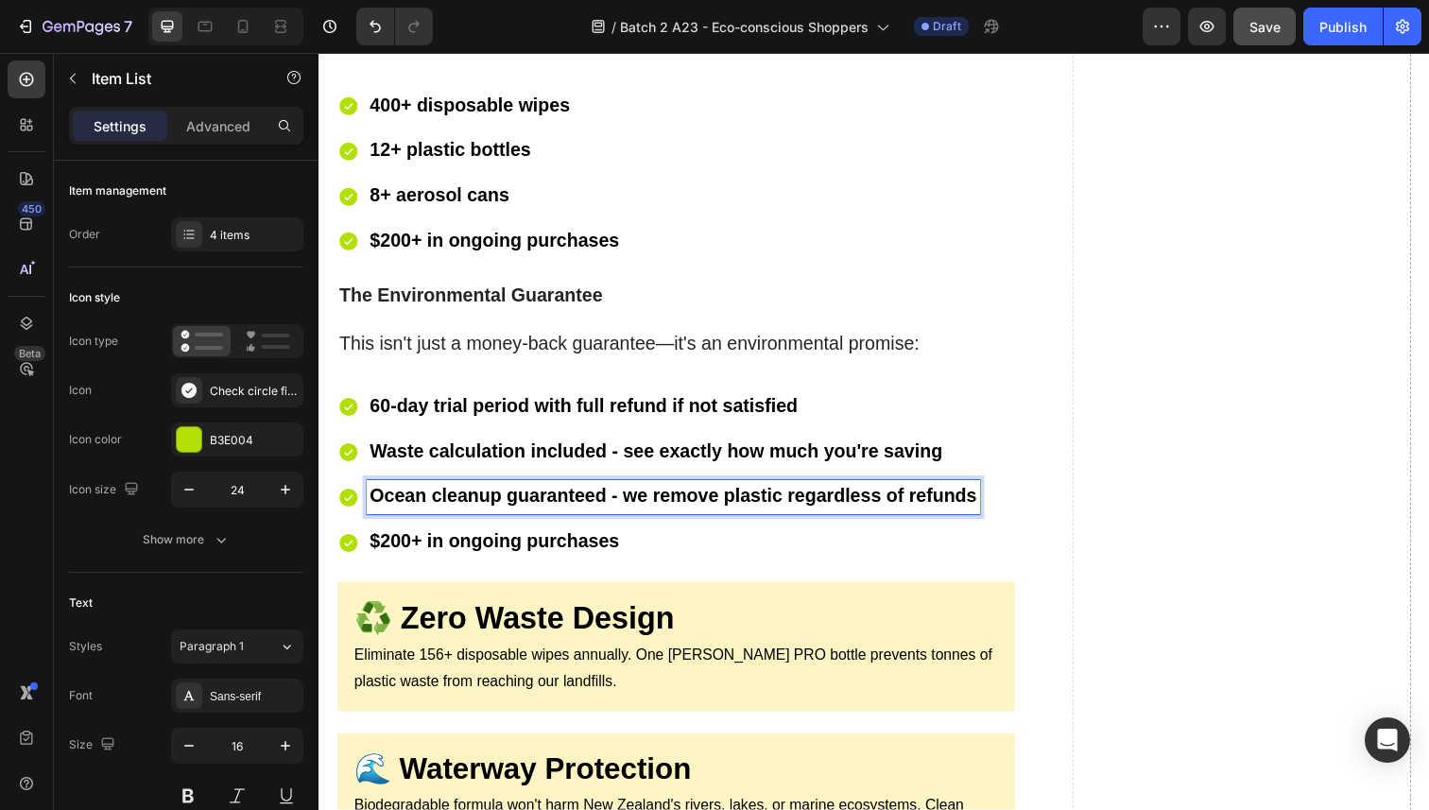
click at [496, 542] on strong "$200+ in ongoing purchases" at bounding box center [497, 552] width 255 height 21
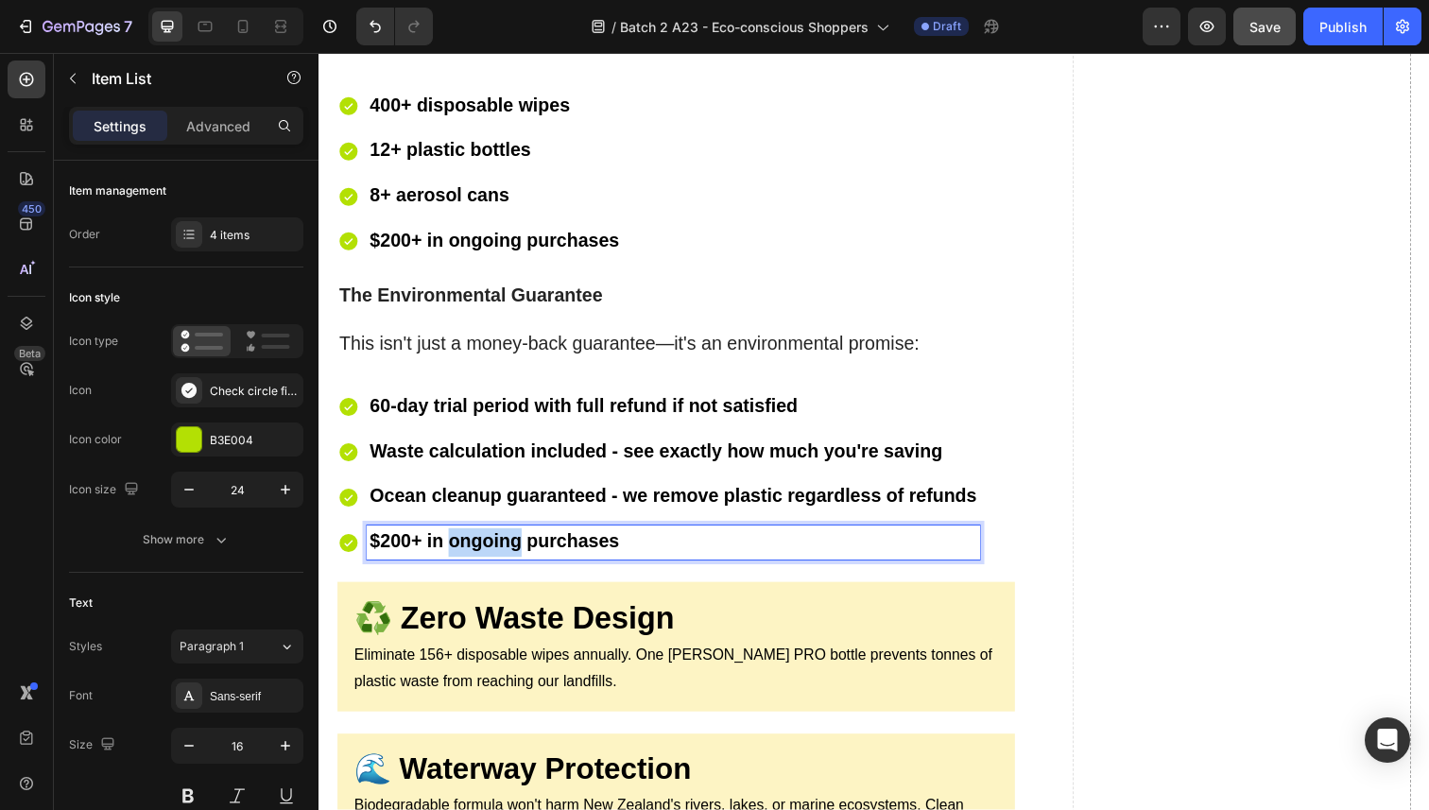
click at [496, 542] on strong "$200+ in ongoing purchases" at bounding box center [497, 552] width 255 height 21
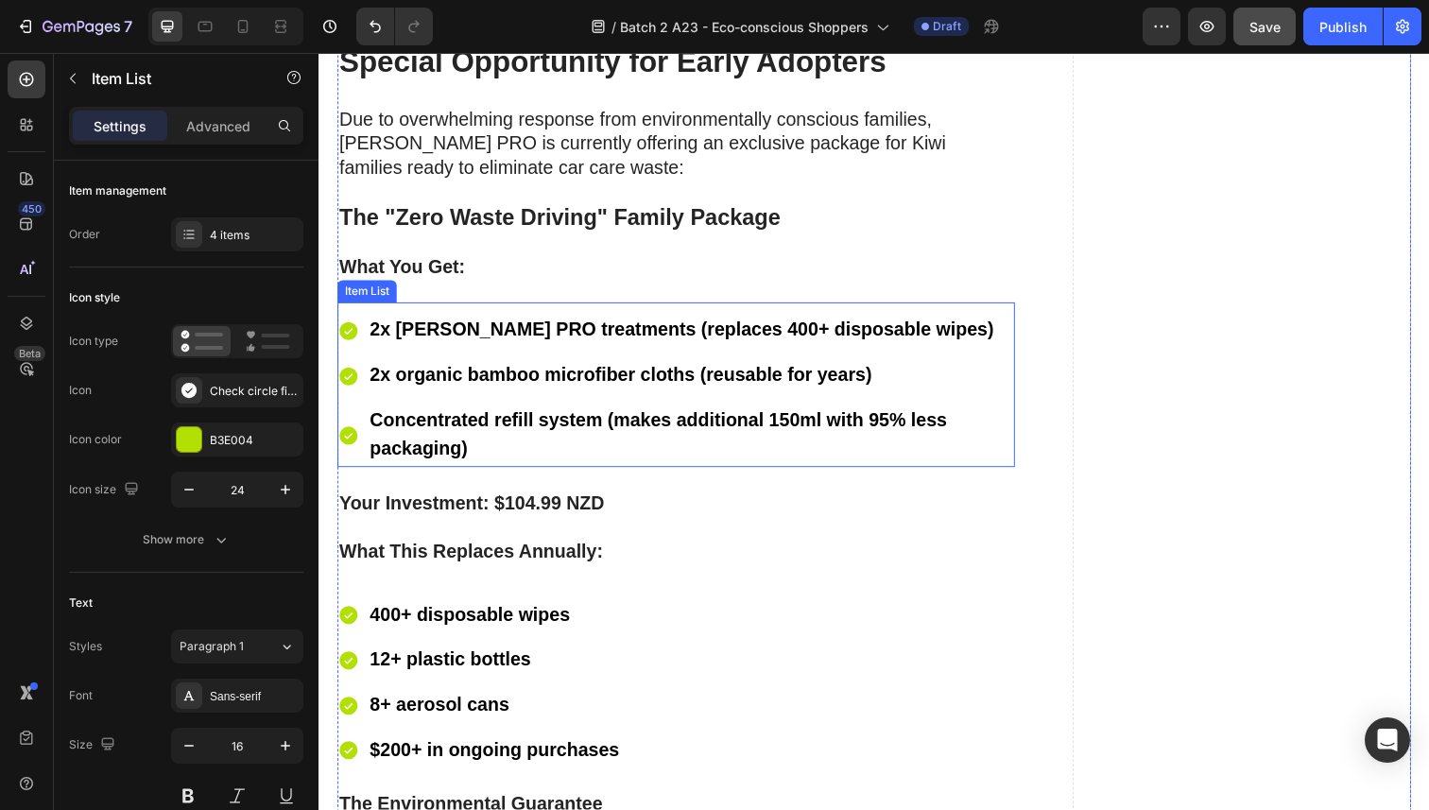
scroll to position [10630, 0]
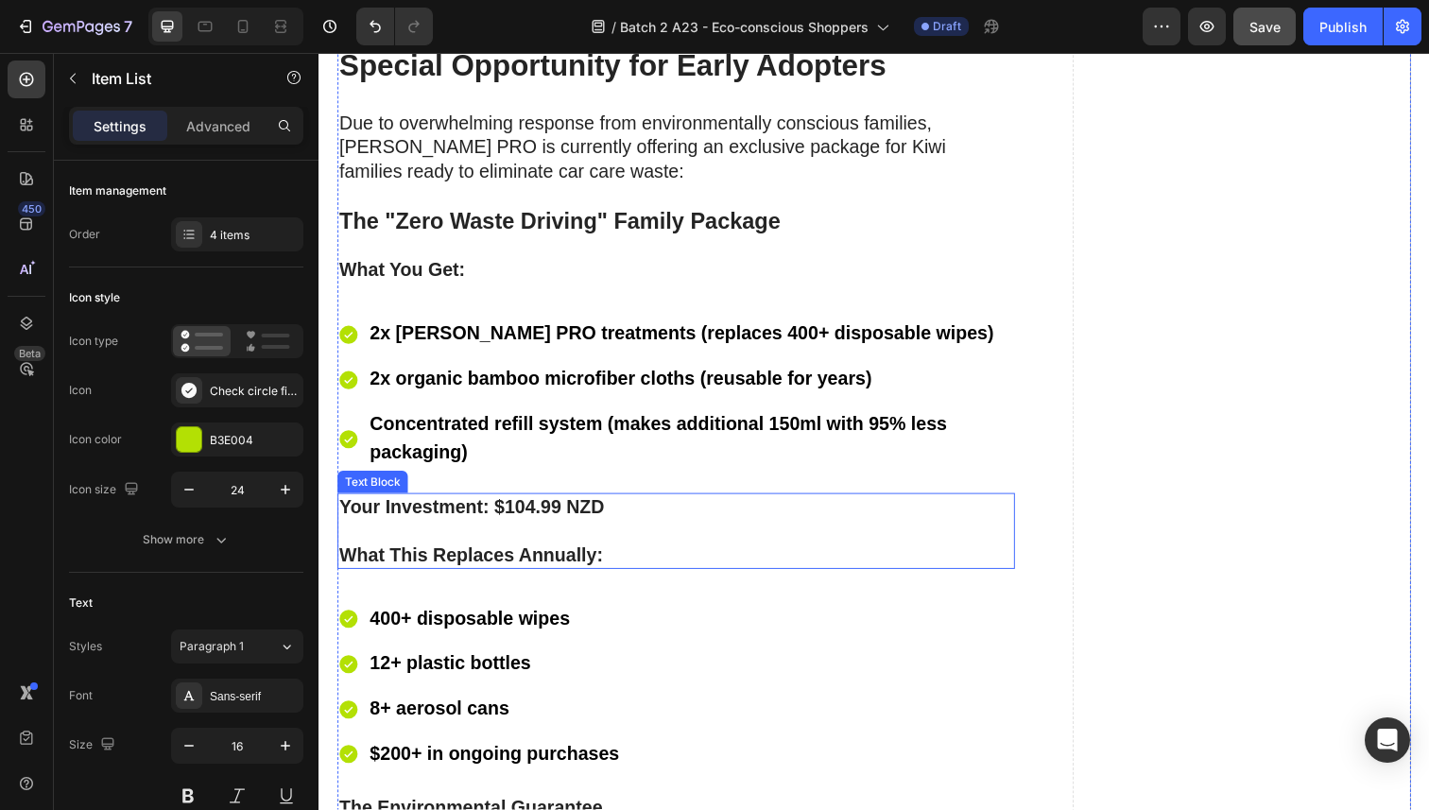
click at [498, 511] on strong "Your Investment: $104.99 NZD" at bounding box center [474, 517] width 270 height 21
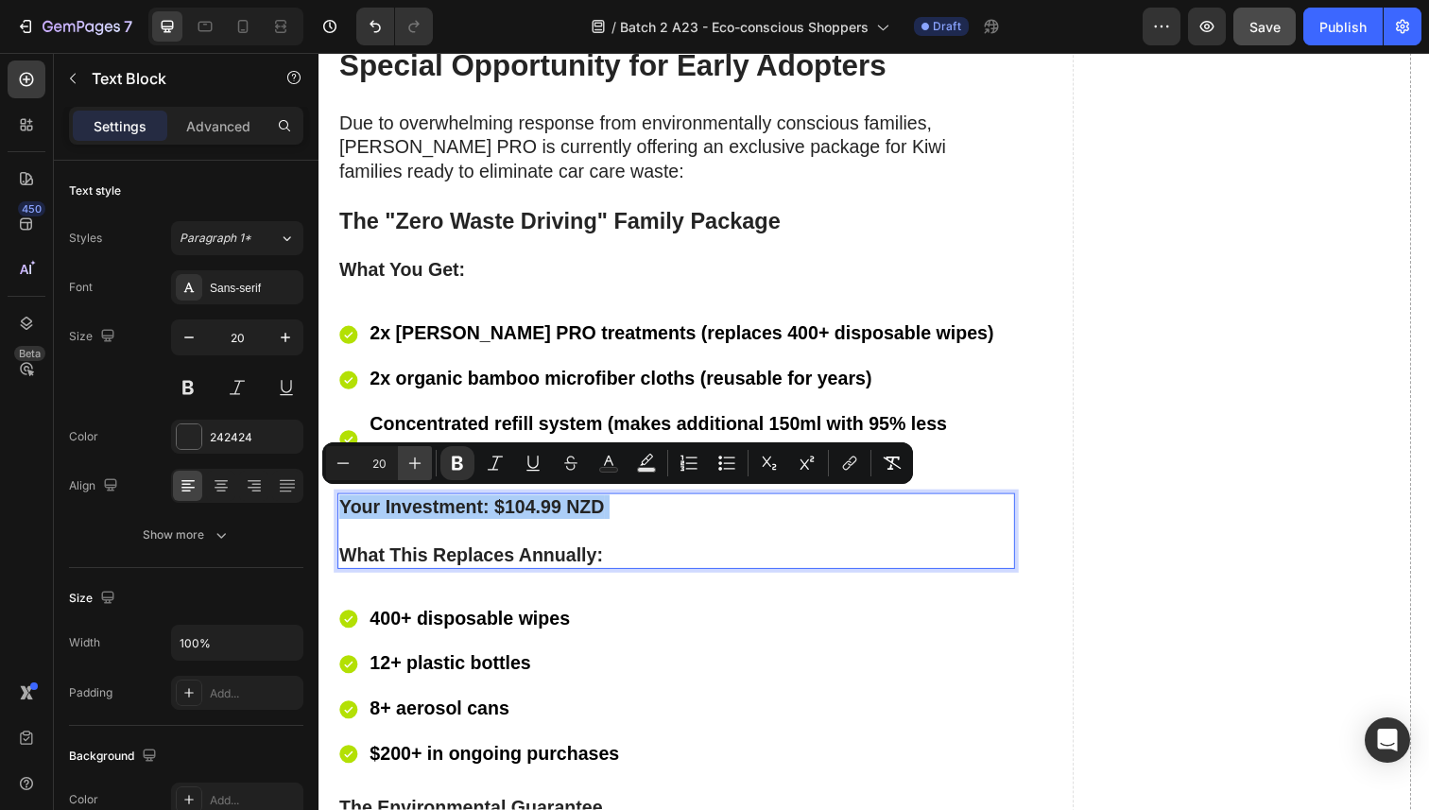
click at [413, 464] on icon "Editor contextual toolbar" at bounding box center [414, 463] width 19 height 19
type input "24"
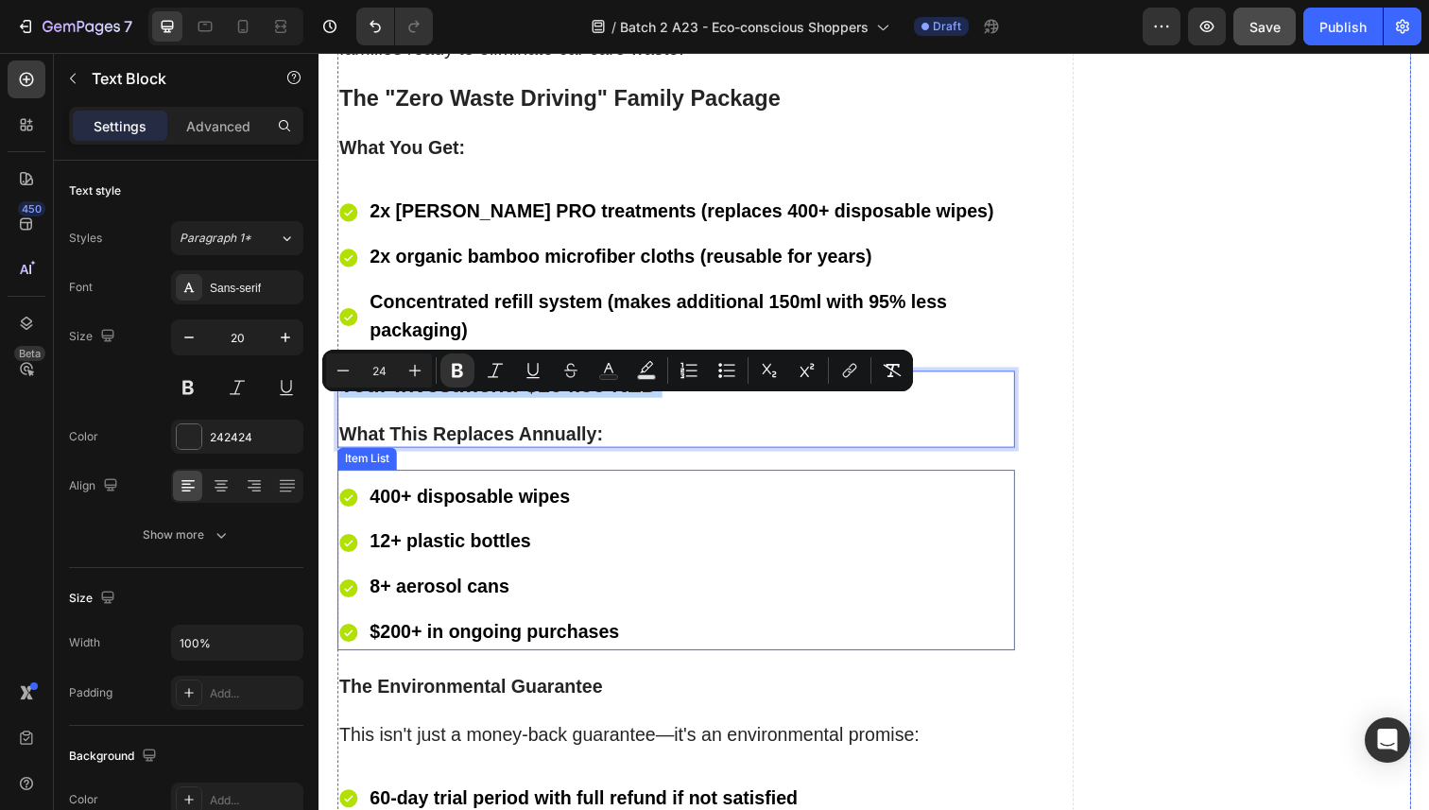
scroll to position [10761, 0]
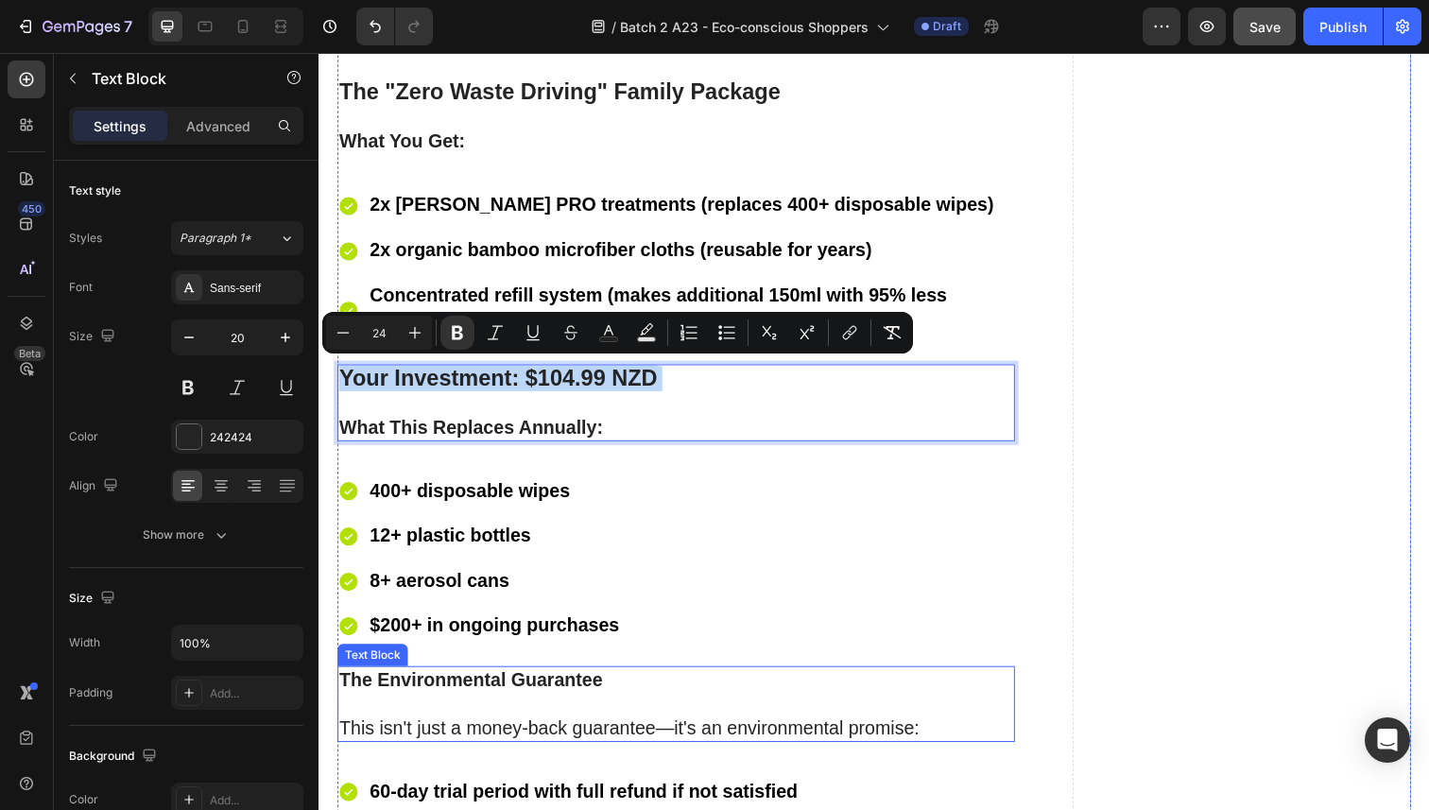
click at [488, 683] on strong "The Environmental Guarantee" at bounding box center [473, 693] width 269 height 21
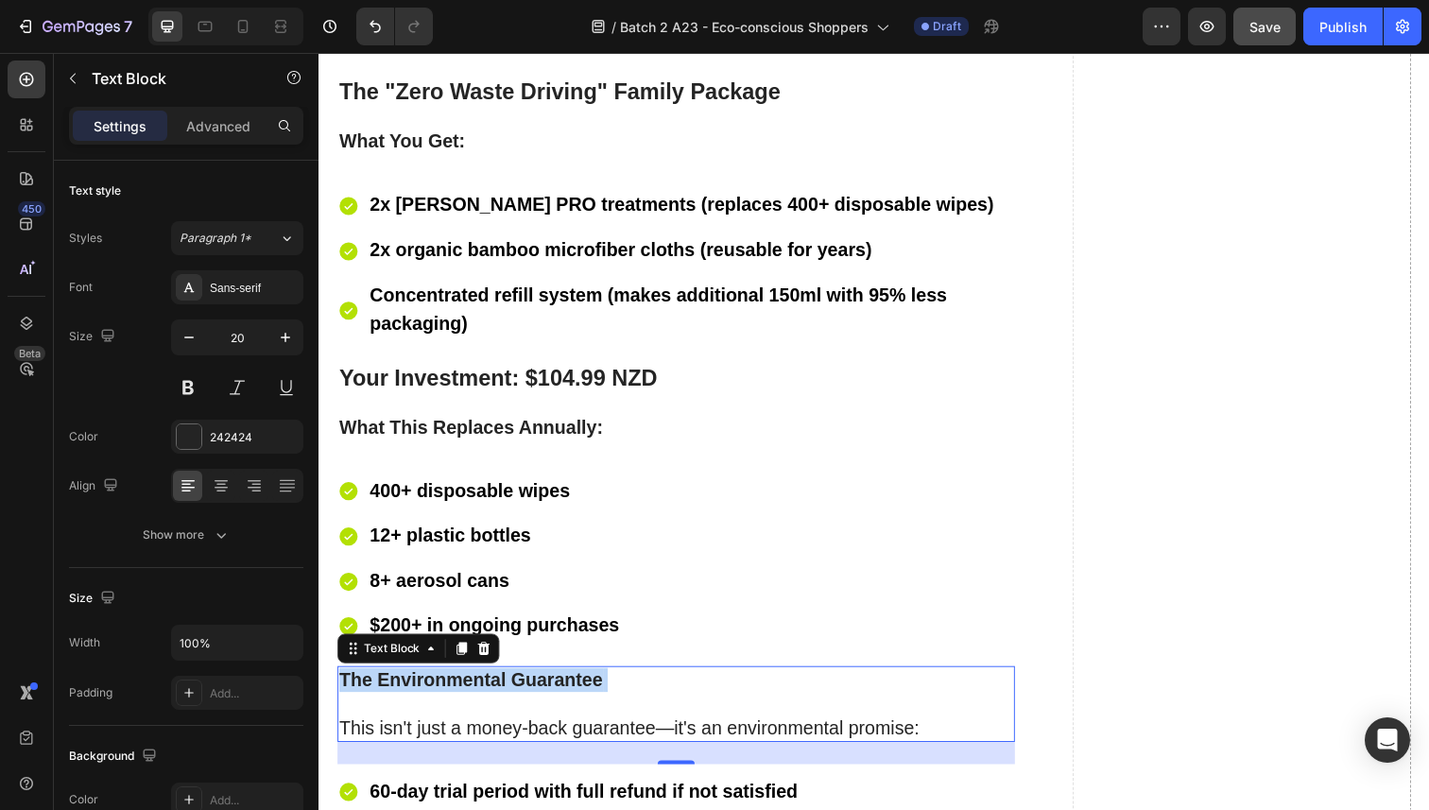
click at [488, 683] on strong "The Environmental Guarantee" at bounding box center [473, 693] width 269 height 21
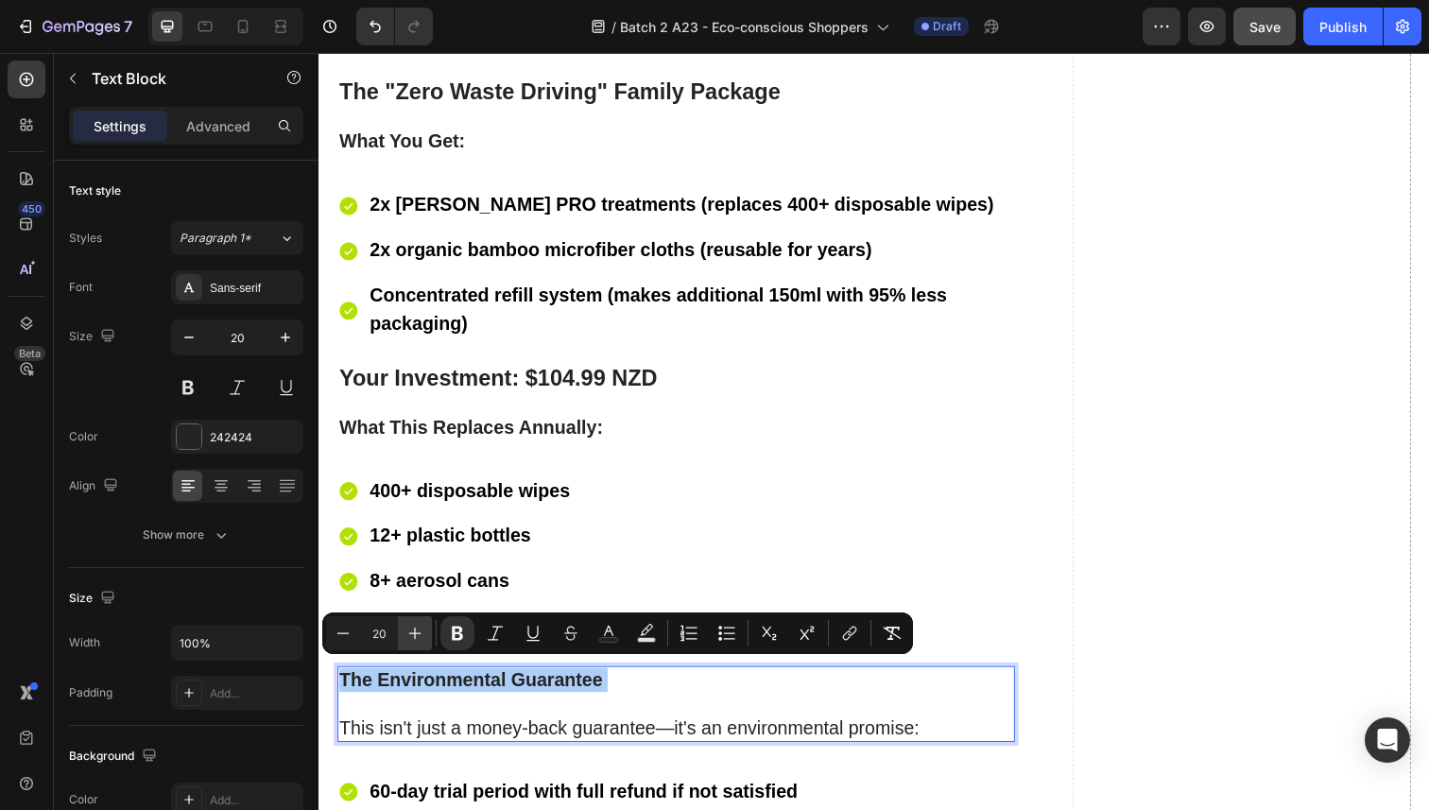
click at [424, 637] on button "Plus" at bounding box center [415, 633] width 34 height 34
type input "24"
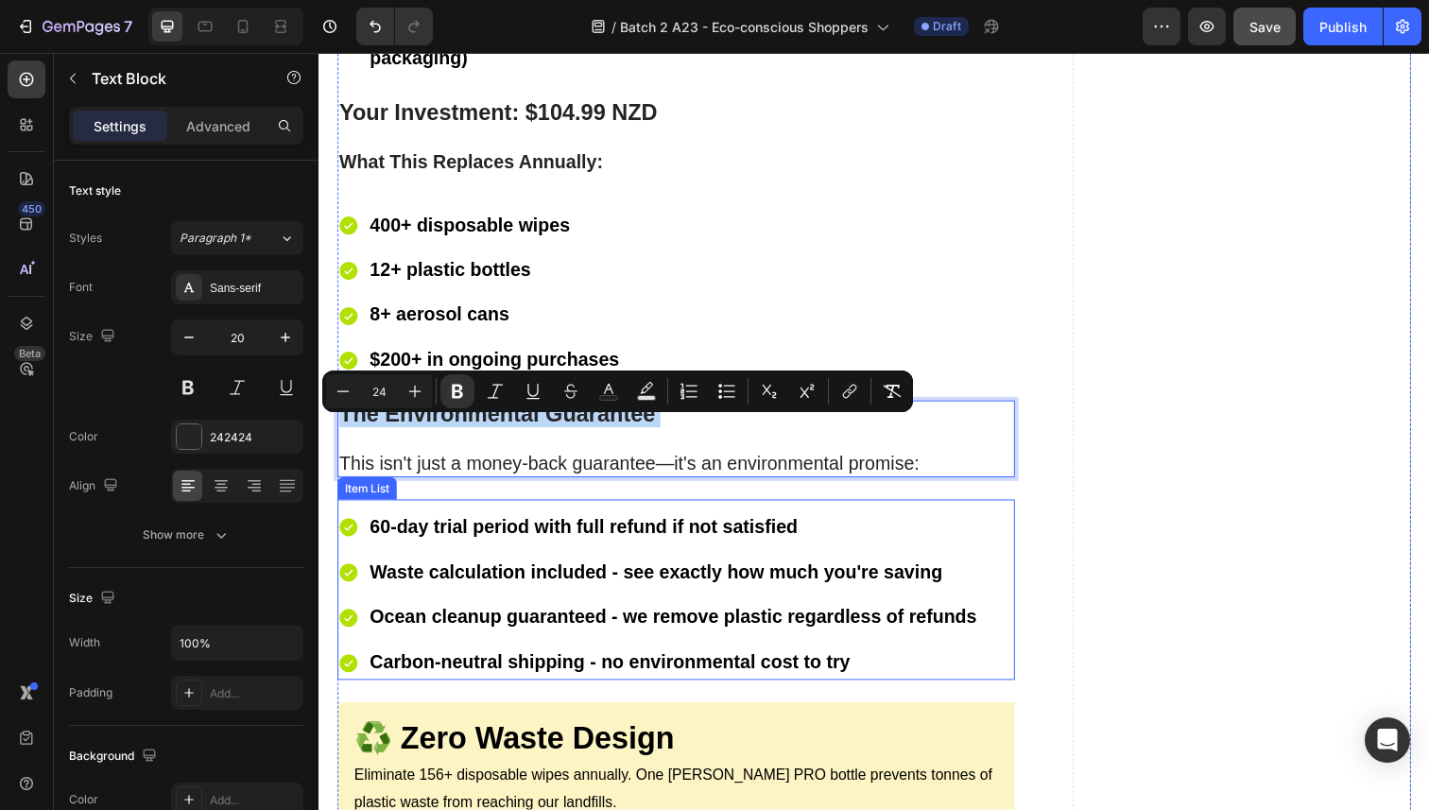
scroll to position [11042, 0]
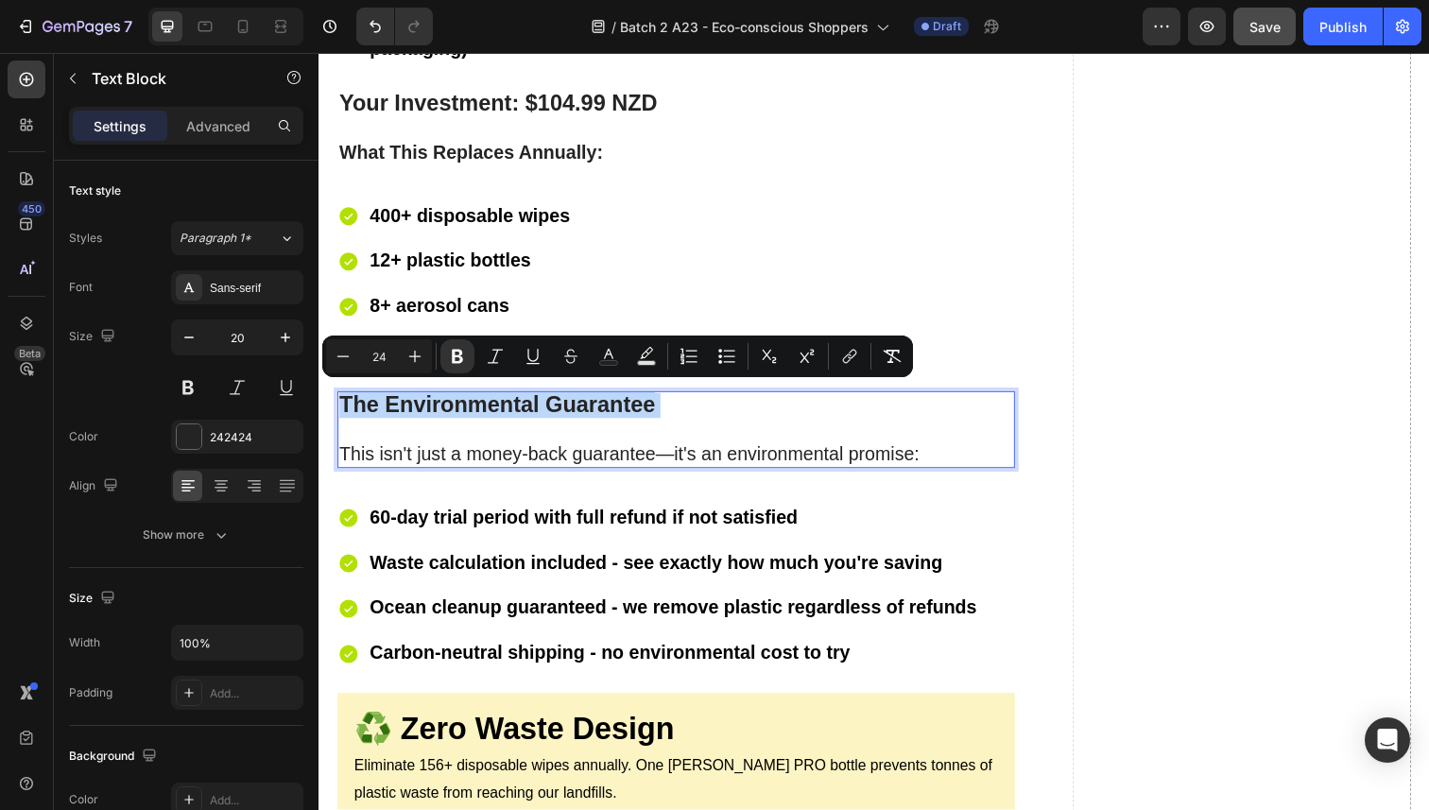
click at [694, 441] on p "The Environmental Guarantee This isn't just a money-back guarantee—it's an envi…" at bounding box center [683, 438] width 688 height 75
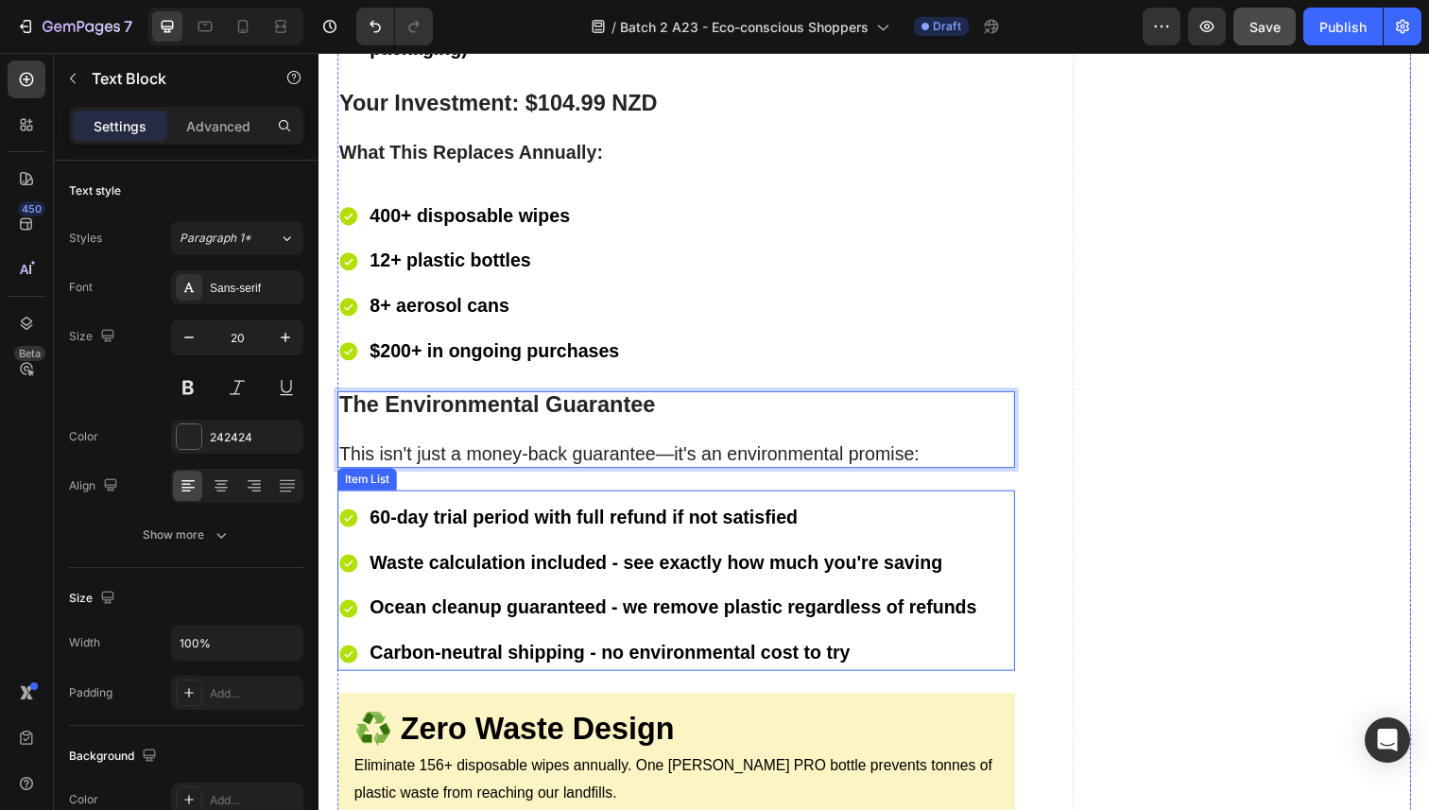
click at [951, 501] on div "60-day trial period with full refund if not satisfied Waste calculation include…" at bounding box center [683, 592] width 692 height 184
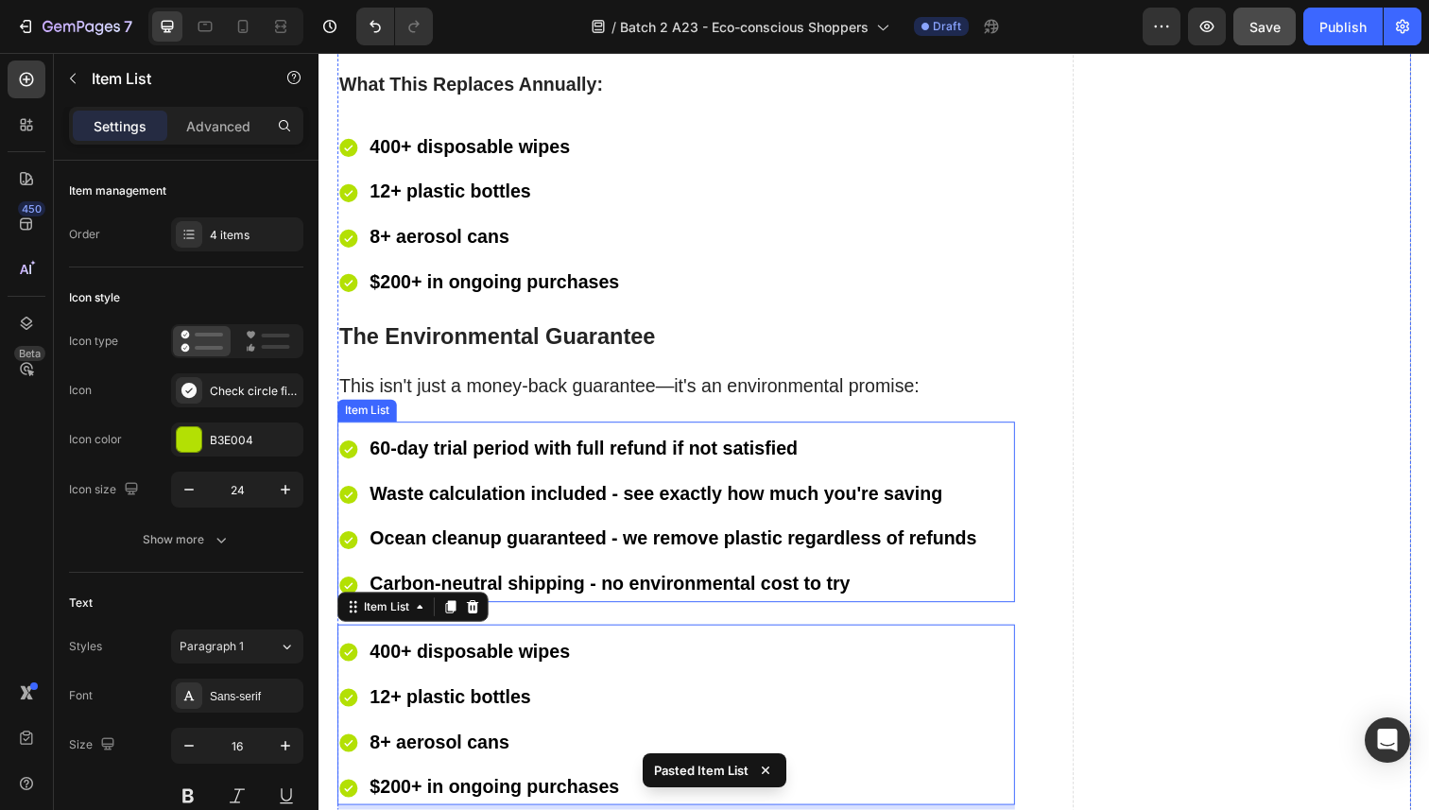
scroll to position [11208, 0]
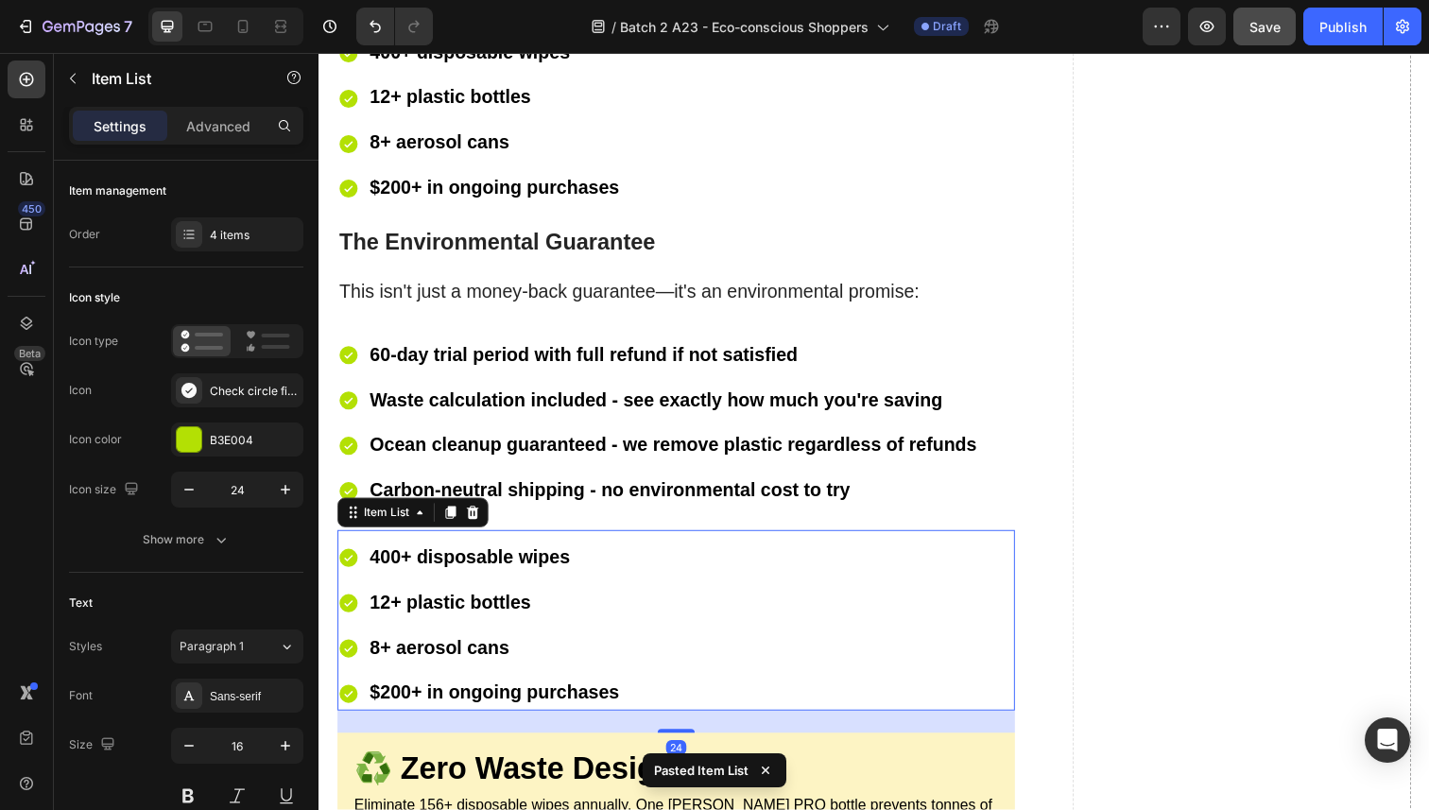
click at [480, 516] on icon at bounding box center [476, 522] width 12 height 13
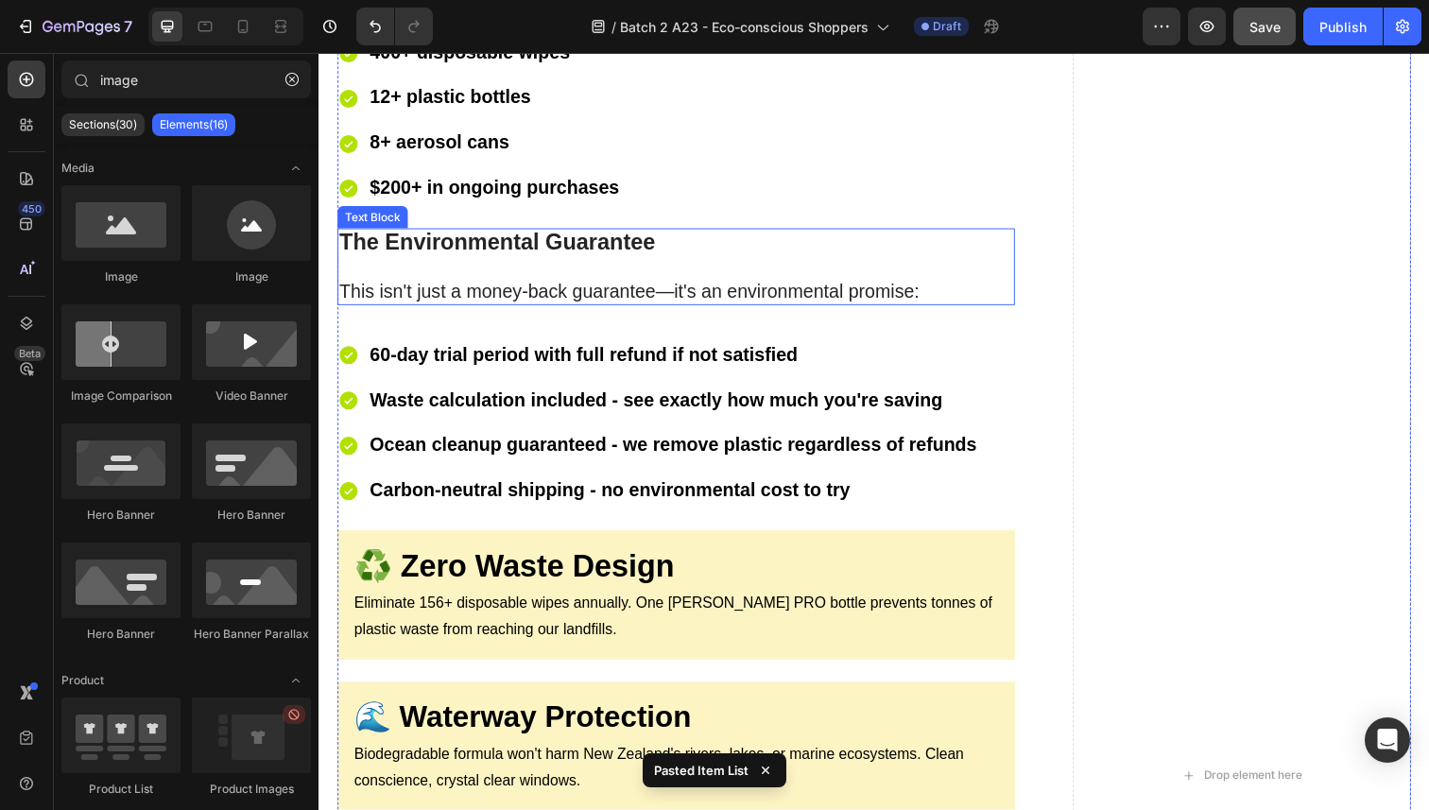
click at [791, 273] on p "The Environmental Guarantee ⁠⁠⁠⁠⁠⁠⁠ This isn't just a money-back guarantee—it's…" at bounding box center [683, 271] width 688 height 75
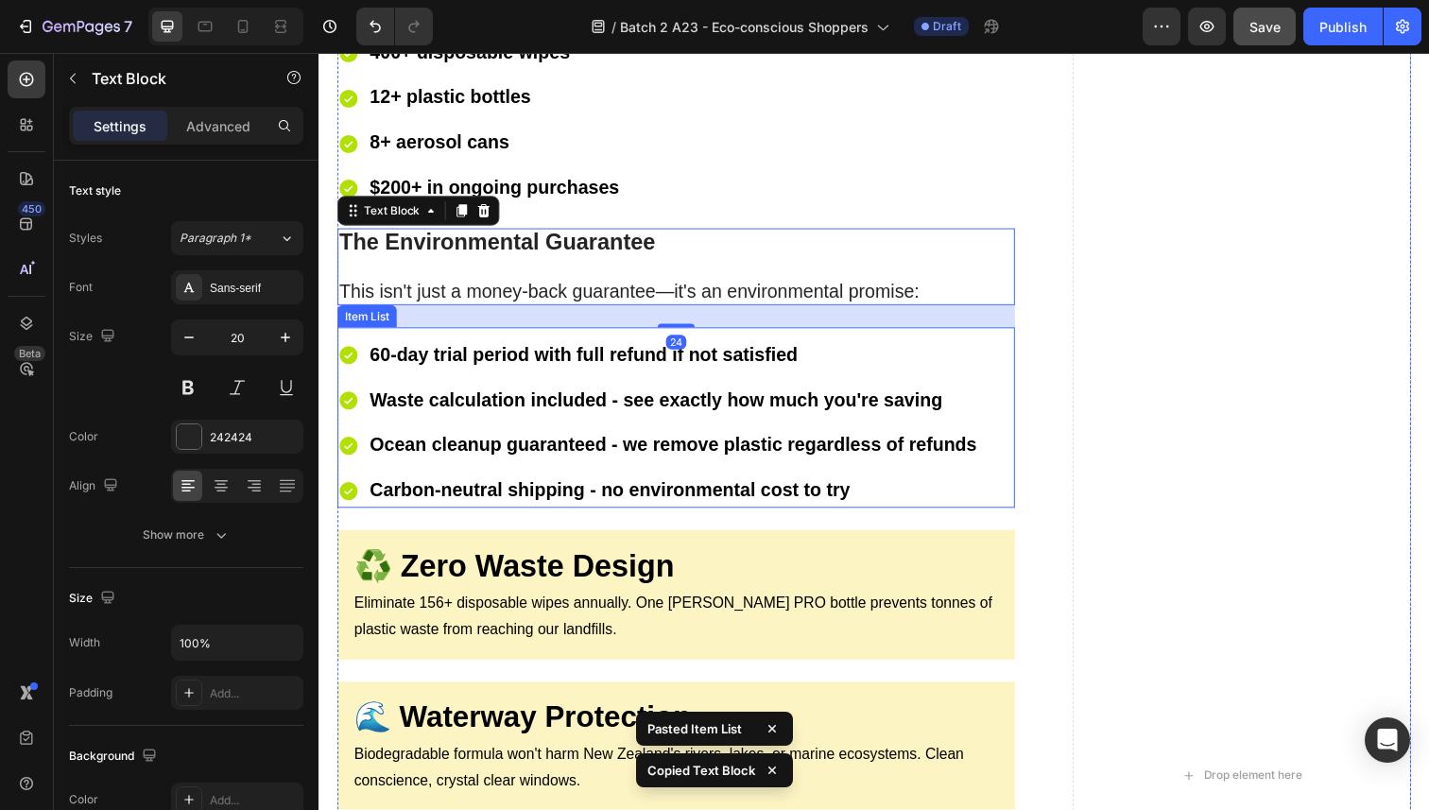
click at [896, 369] on div "60-day trial period with full refund if not satisfied" at bounding box center [681, 362] width 626 height 35
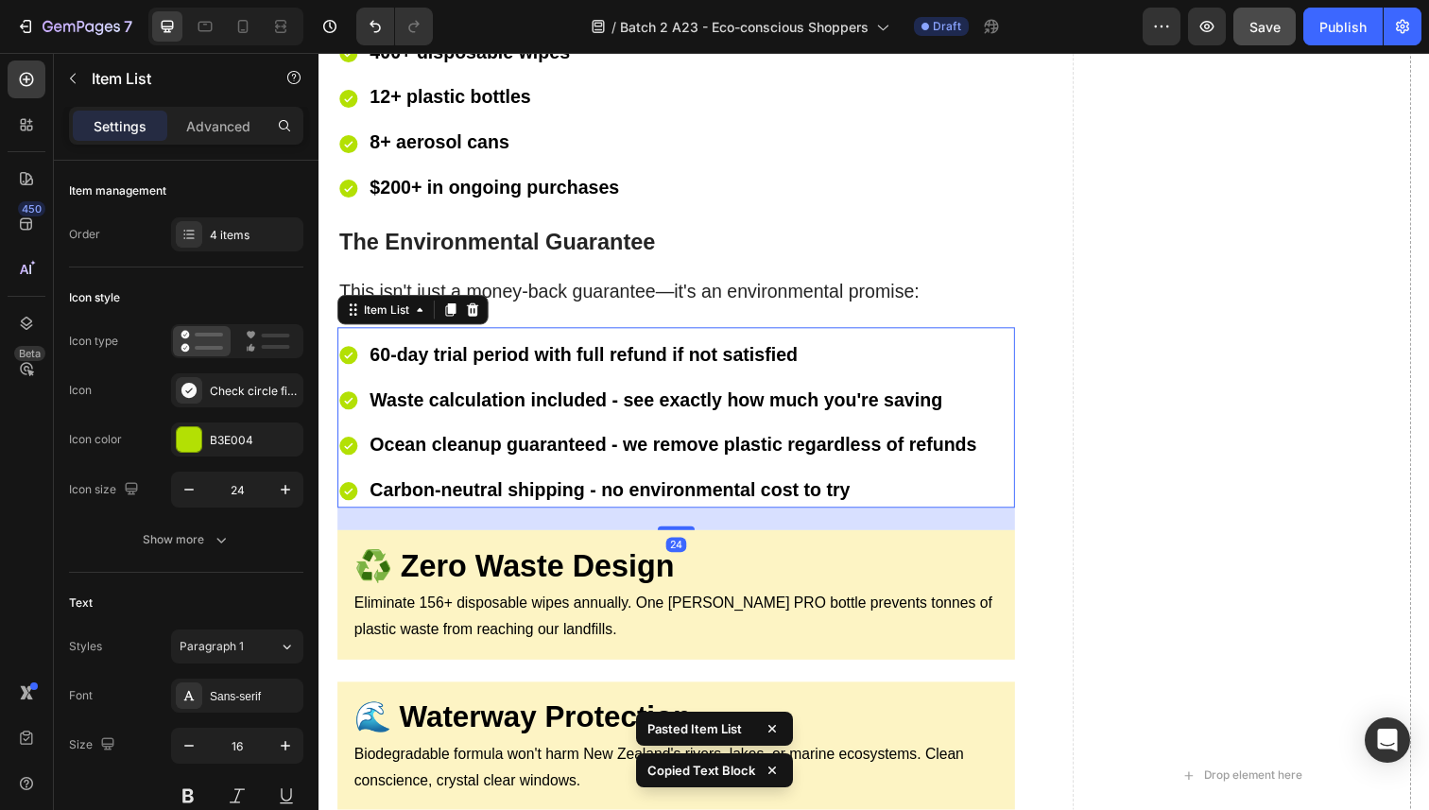
click at [1001, 351] on div "60-day trial period with full refund if not satisfied Waste calculation include…" at bounding box center [683, 431] width 692 height 173
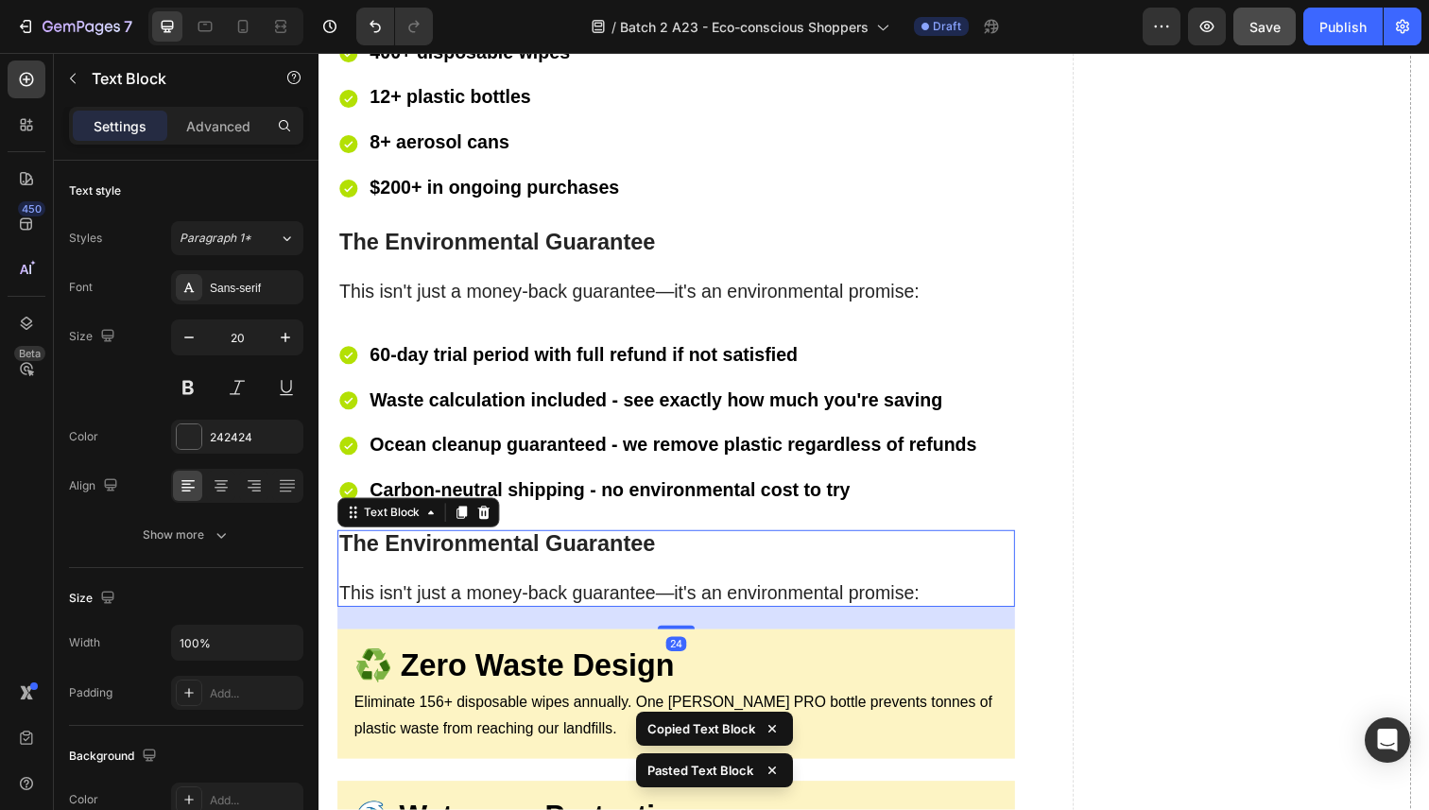
click at [555, 543] on strong "The Environmental Guarantee" at bounding box center [500, 555] width 322 height 26
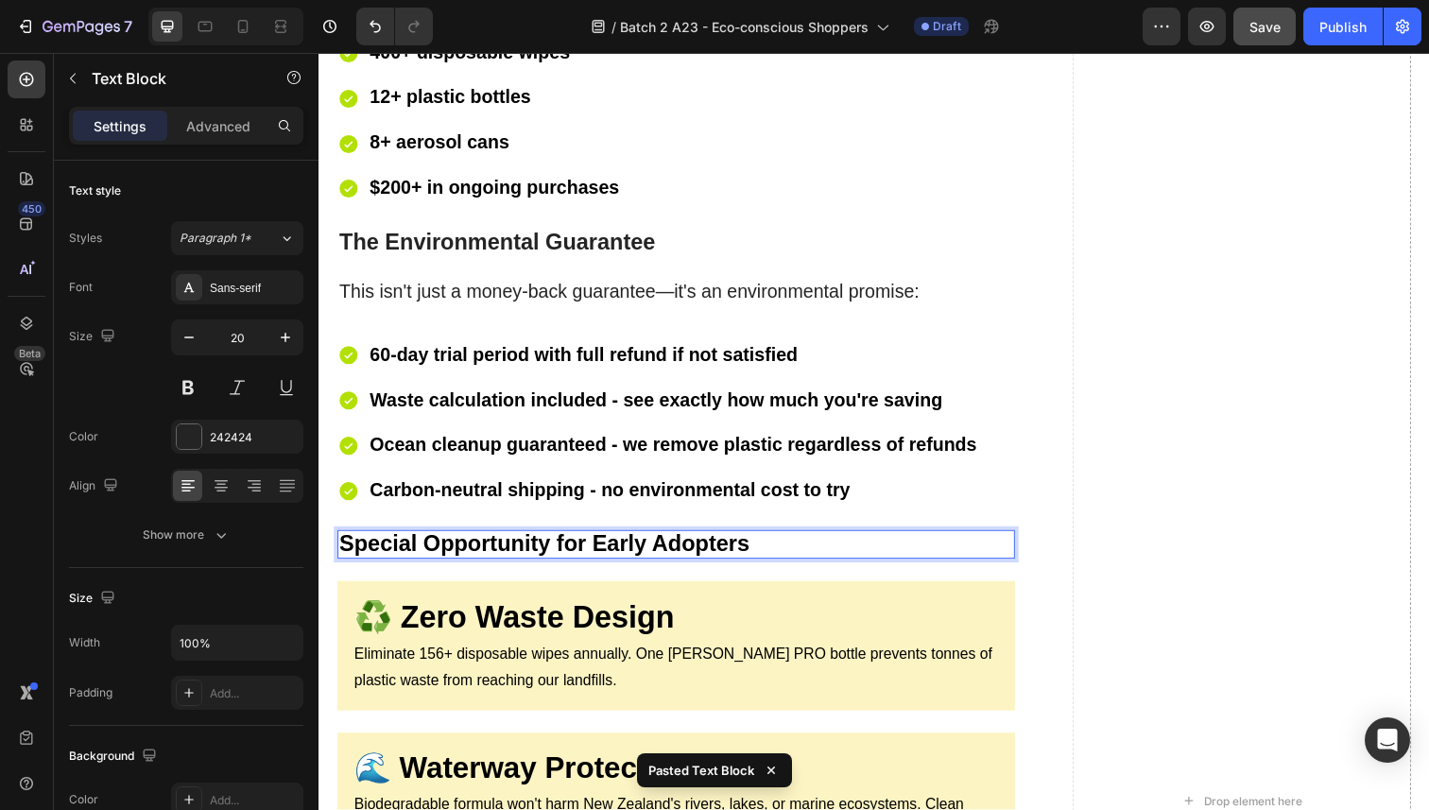
click at [536, 548] on strong "Special Opportunity for Early Adopters" at bounding box center [548, 555] width 419 height 26
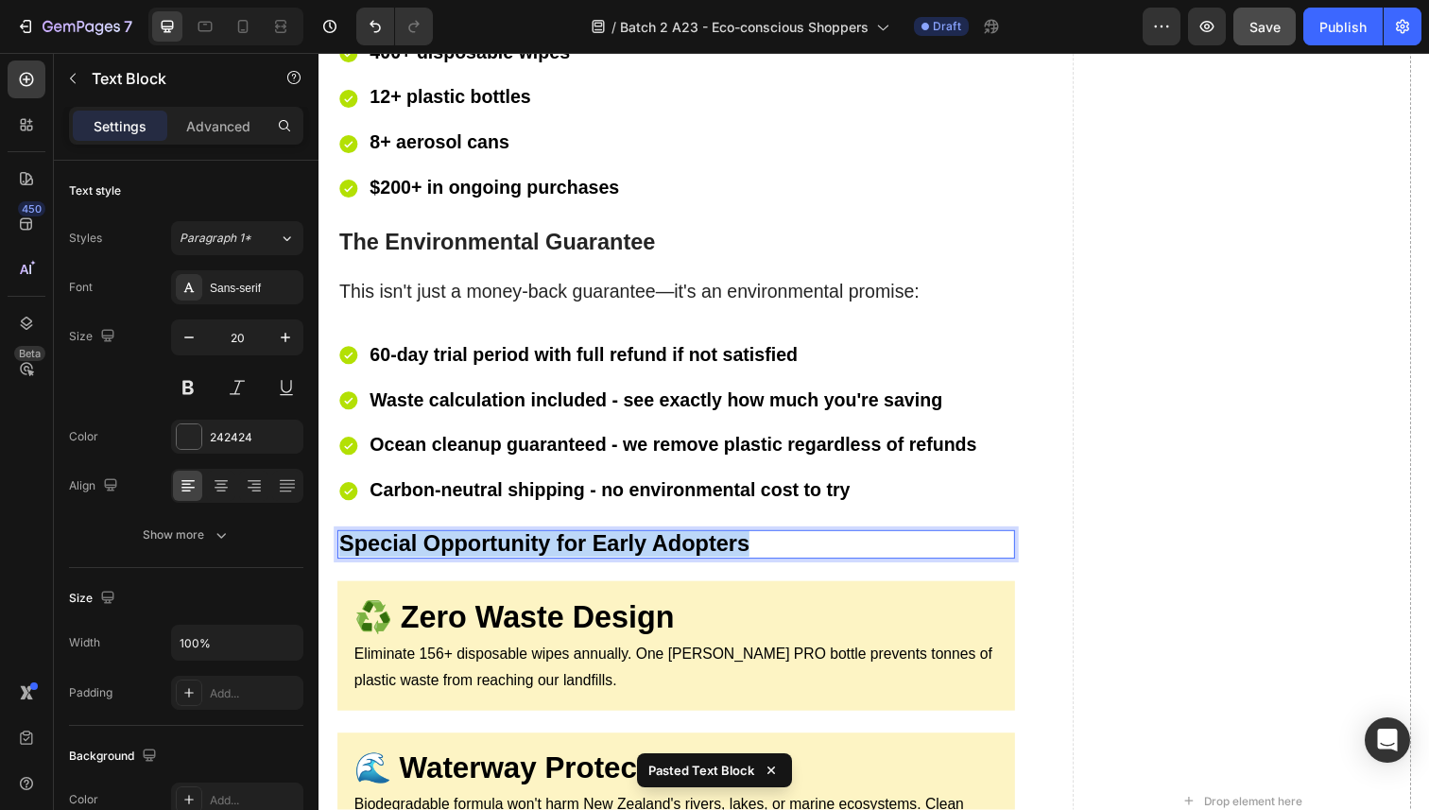
click at [536, 548] on strong "Special Opportunity for Early Adopters" at bounding box center [548, 555] width 419 height 26
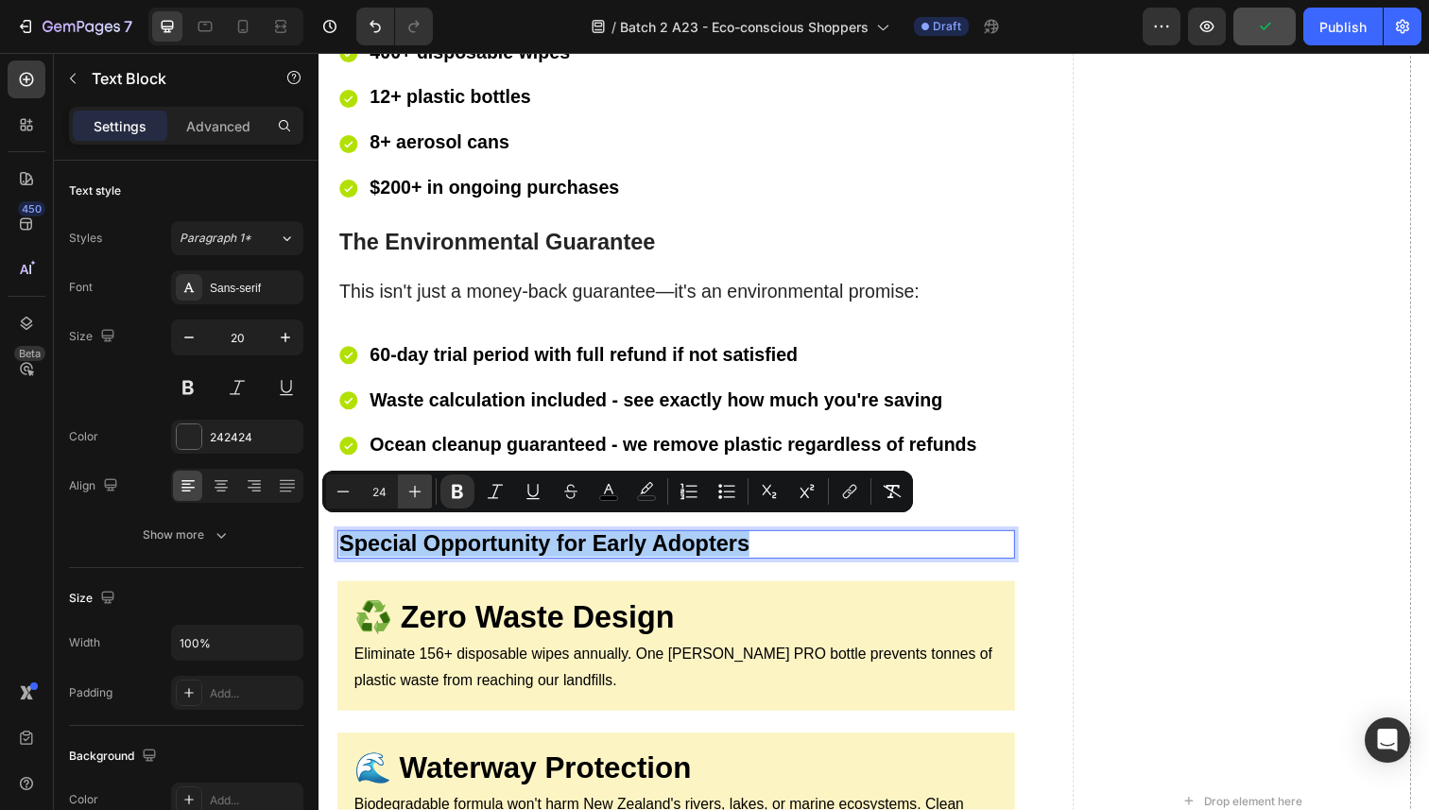
click at [411, 496] on icon "Editor contextual toolbar" at bounding box center [414, 491] width 19 height 19
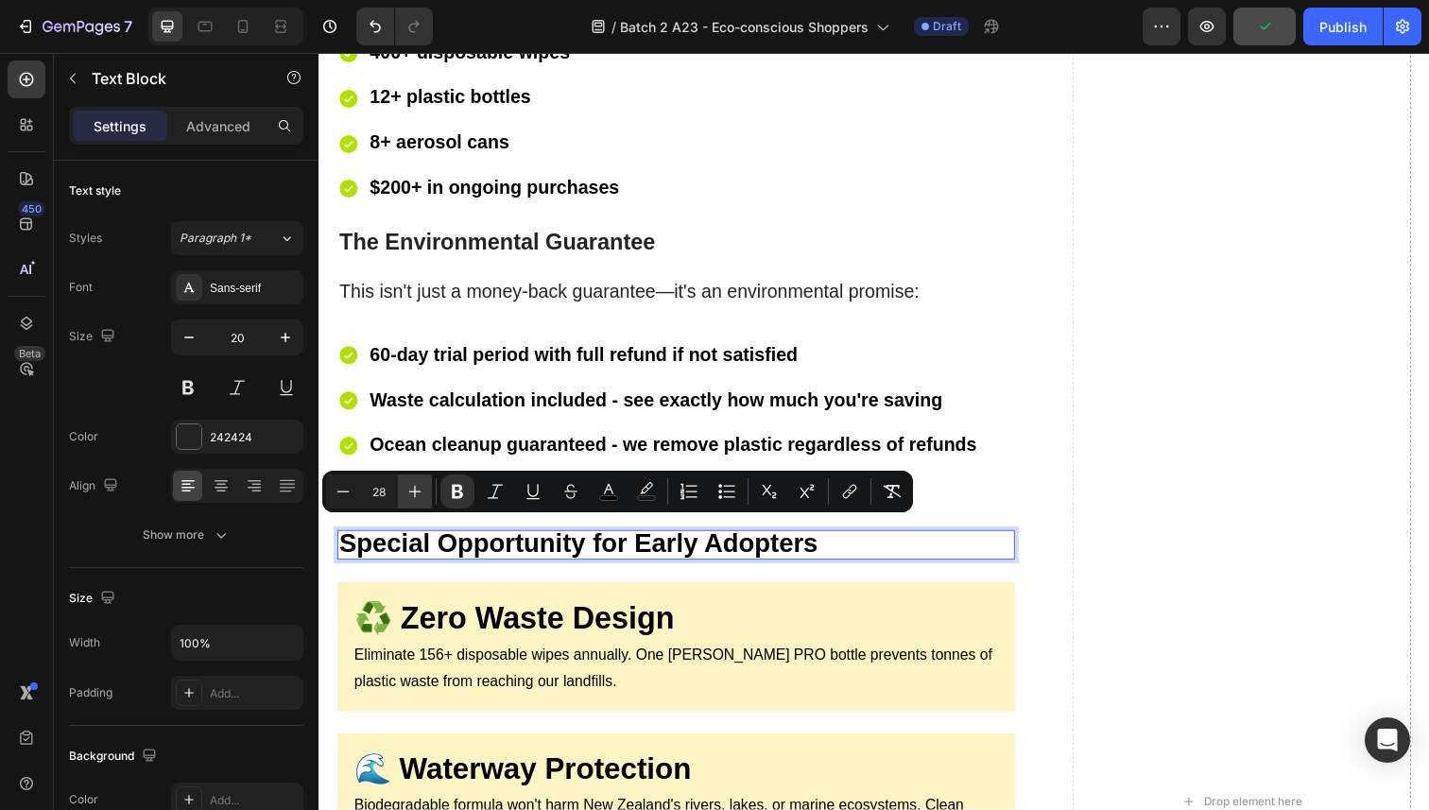
click at [411, 496] on icon "Editor contextual toolbar" at bounding box center [414, 491] width 19 height 19
type input "32"
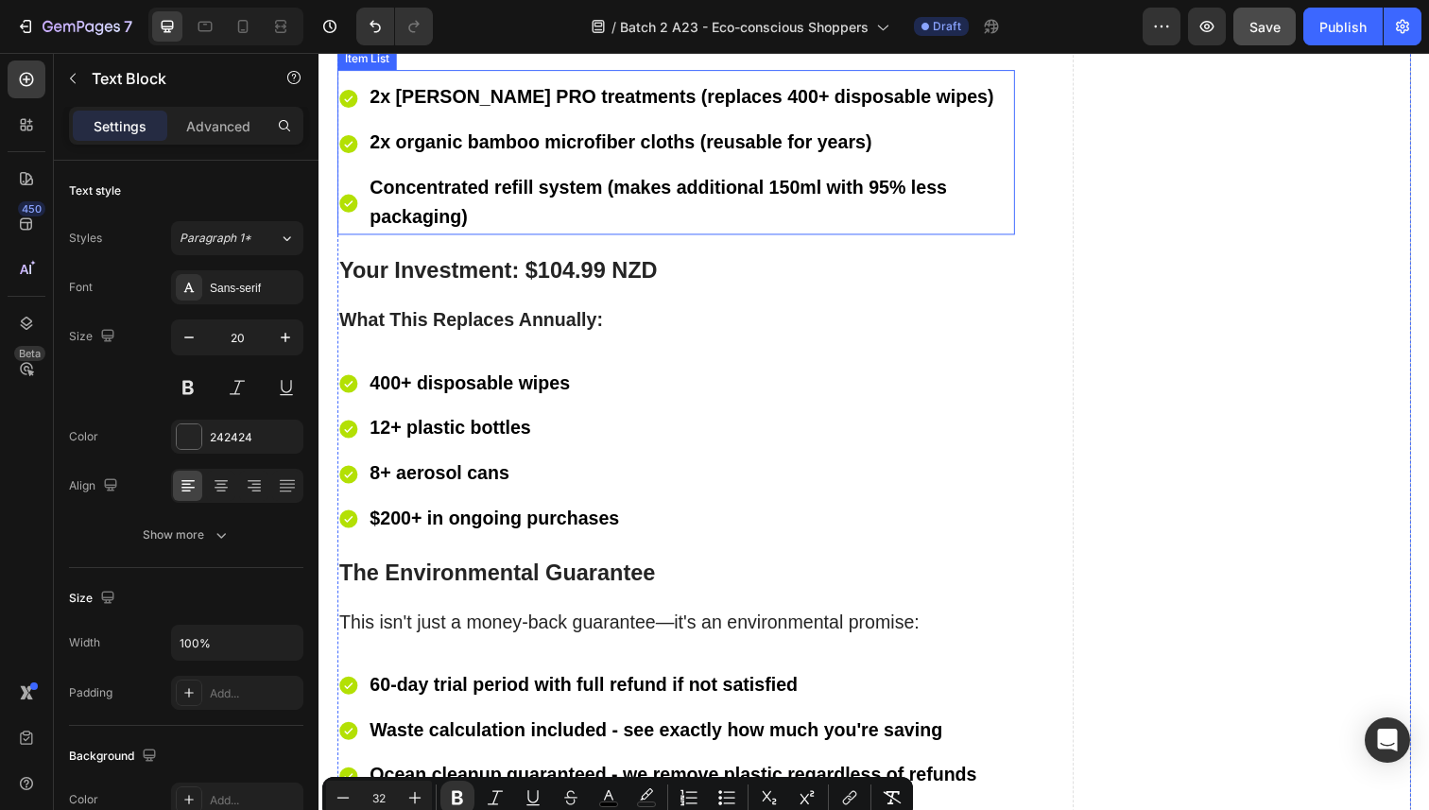
scroll to position [10298, 0]
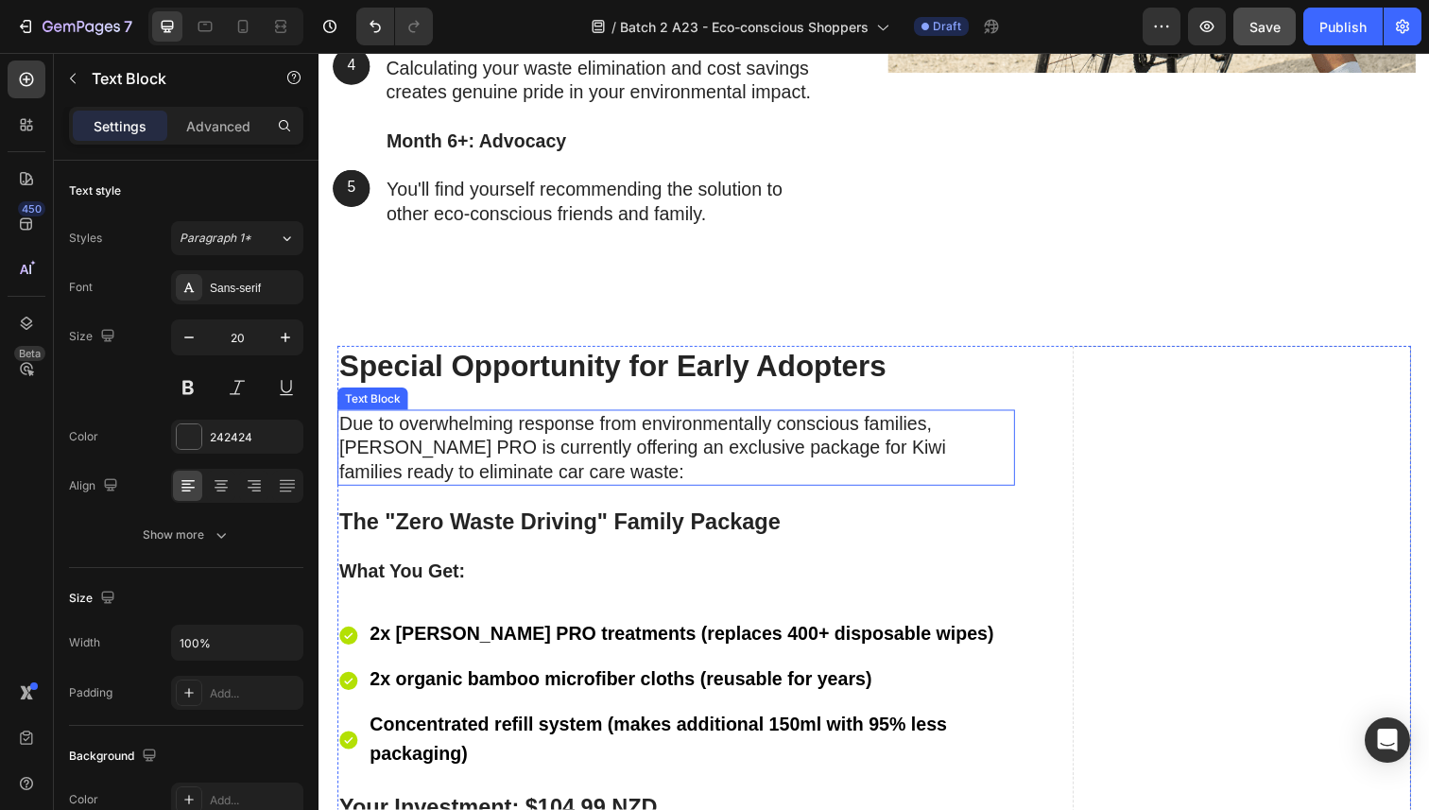
click at [498, 467] on p "Due to overwhelming response from environmentally conscious families, [PERSON_N…" at bounding box center [683, 457] width 688 height 74
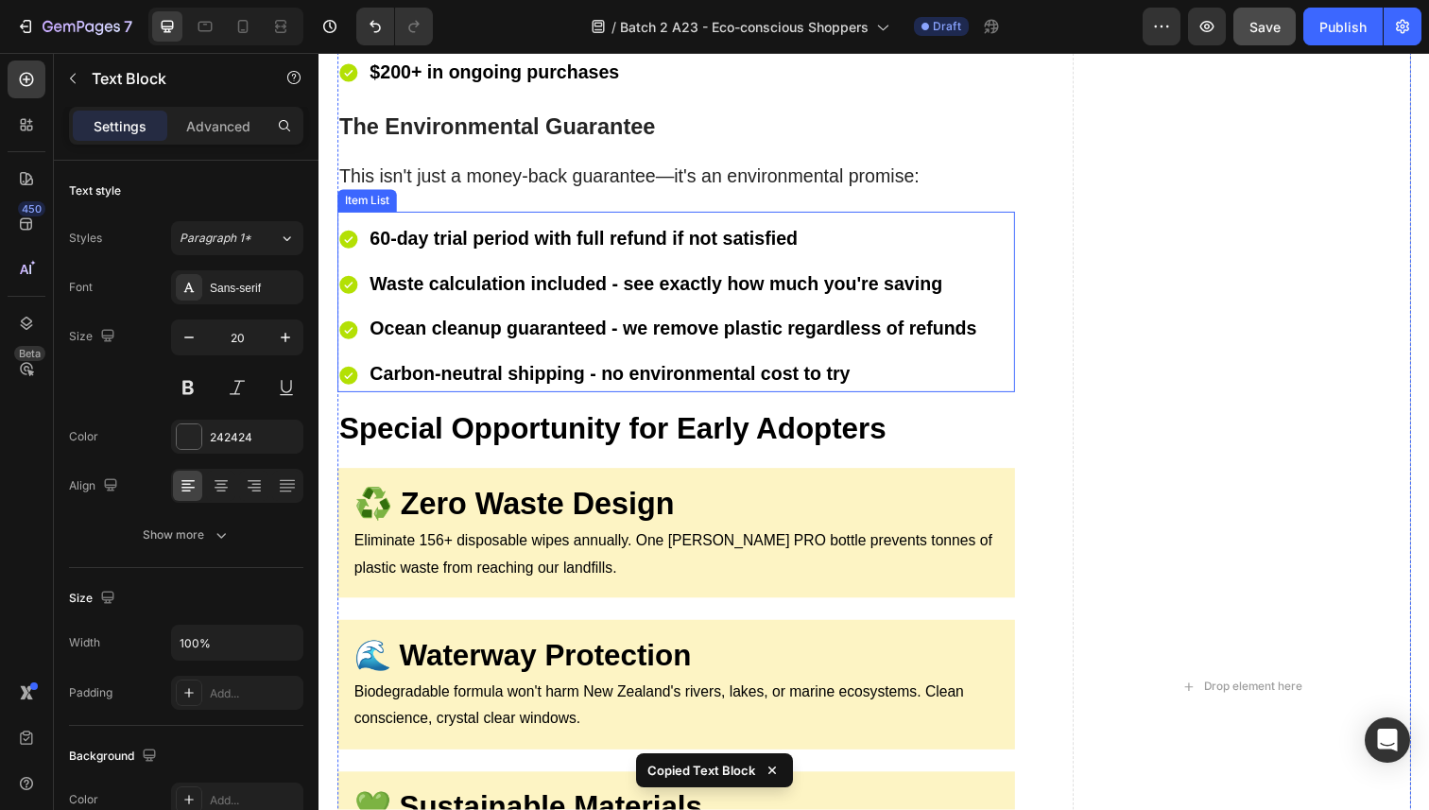
scroll to position [11331, 0]
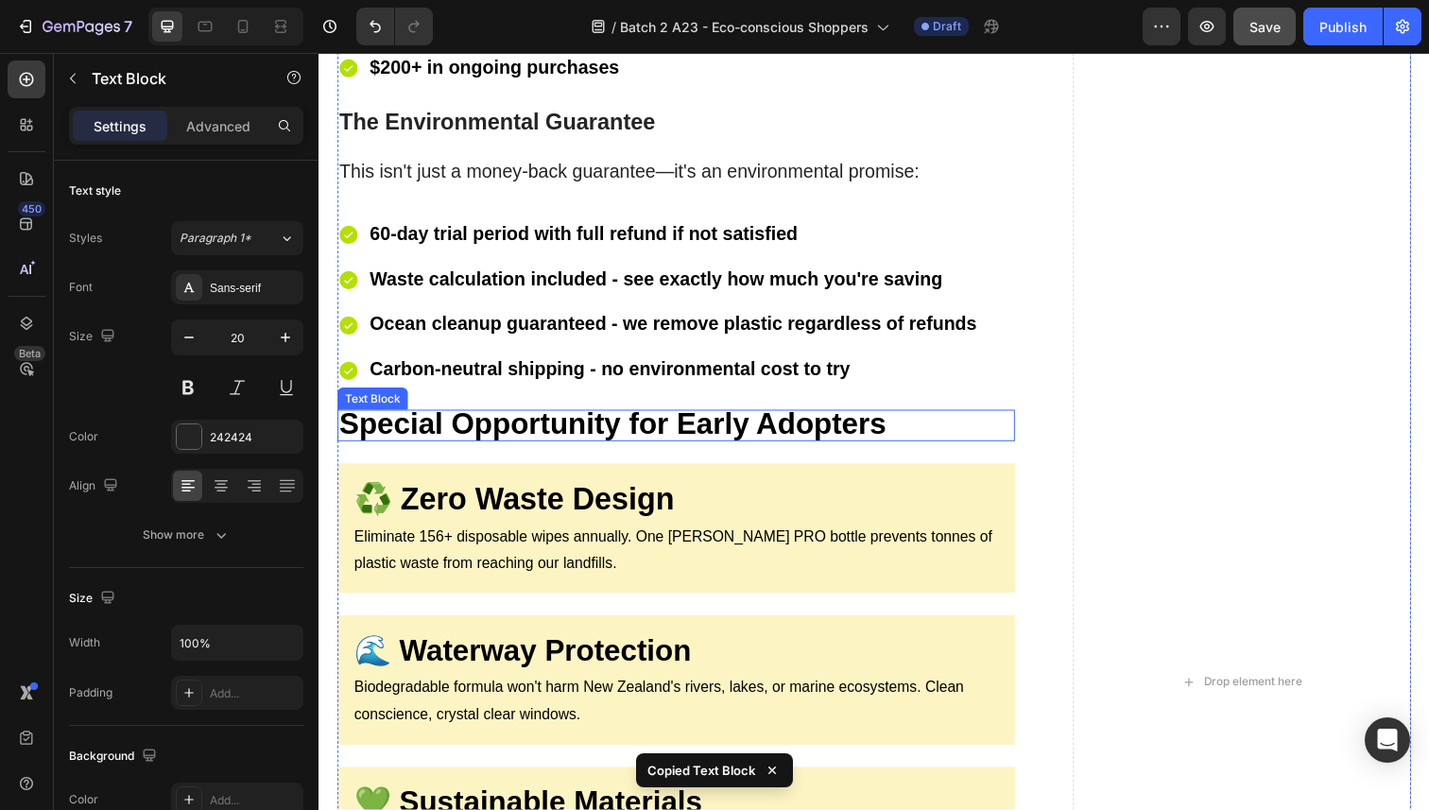
click at [882, 415] on strong "Special Opportunity for Early Adopters" at bounding box center [618, 432] width 559 height 34
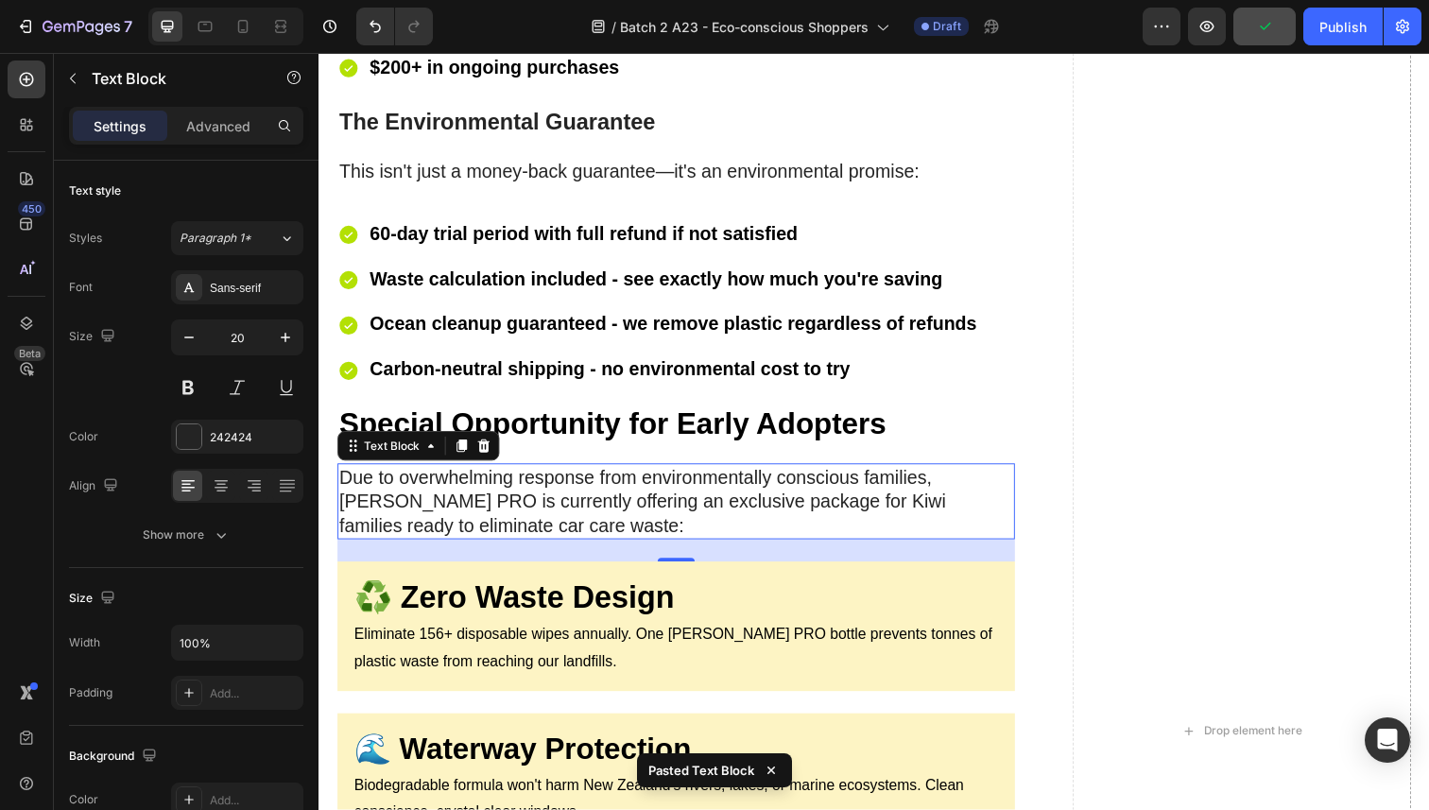
click at [476, 486] on p "Due to overwhelming response from environmentally conscious families, [PERSON_N…" at bounding box center [683, 511] width 688 height 74
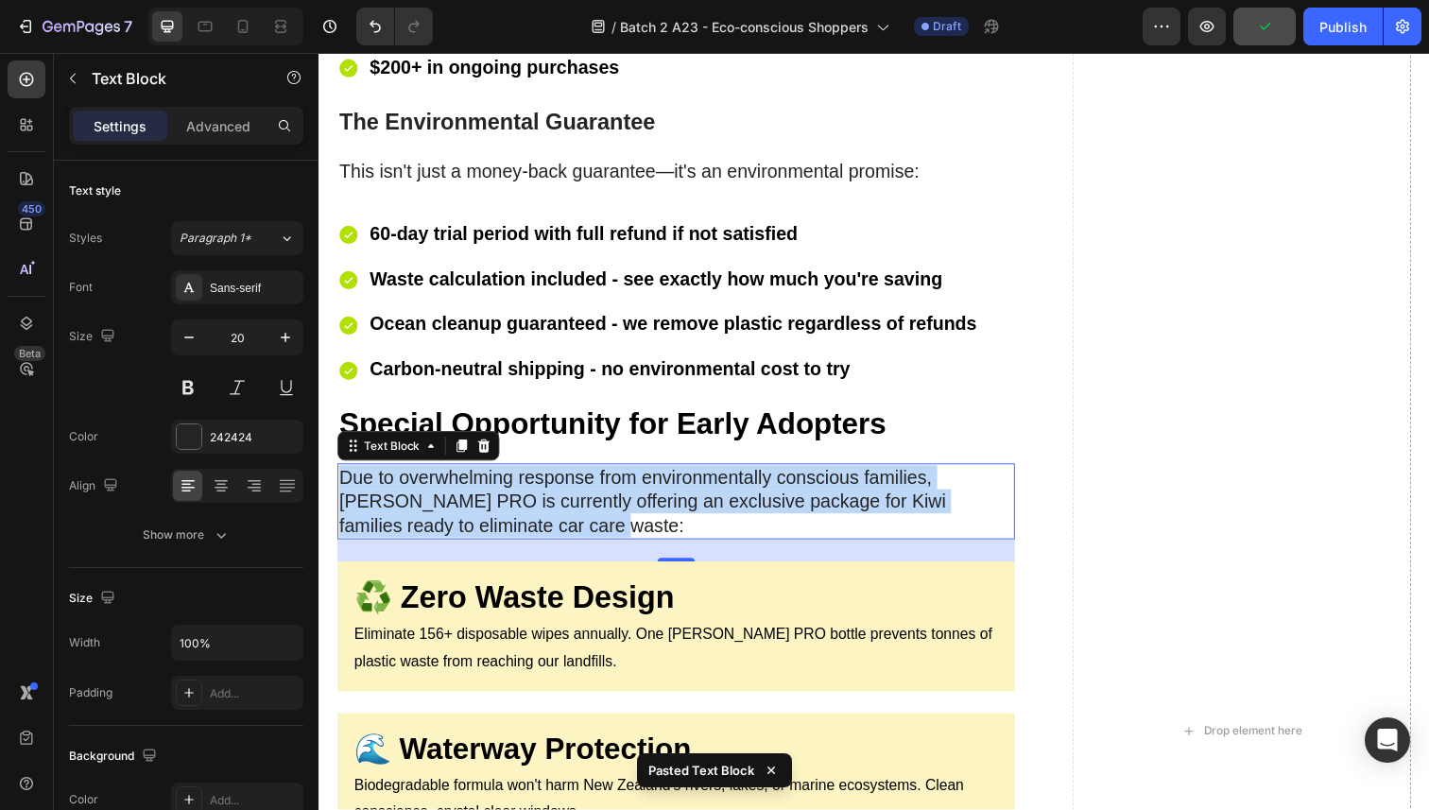
click at [476, 486] on p "Due to overwhelming response from environmentally conscious families, [PERSON_N…" at bounding box center [683, 511] width 688 height 74
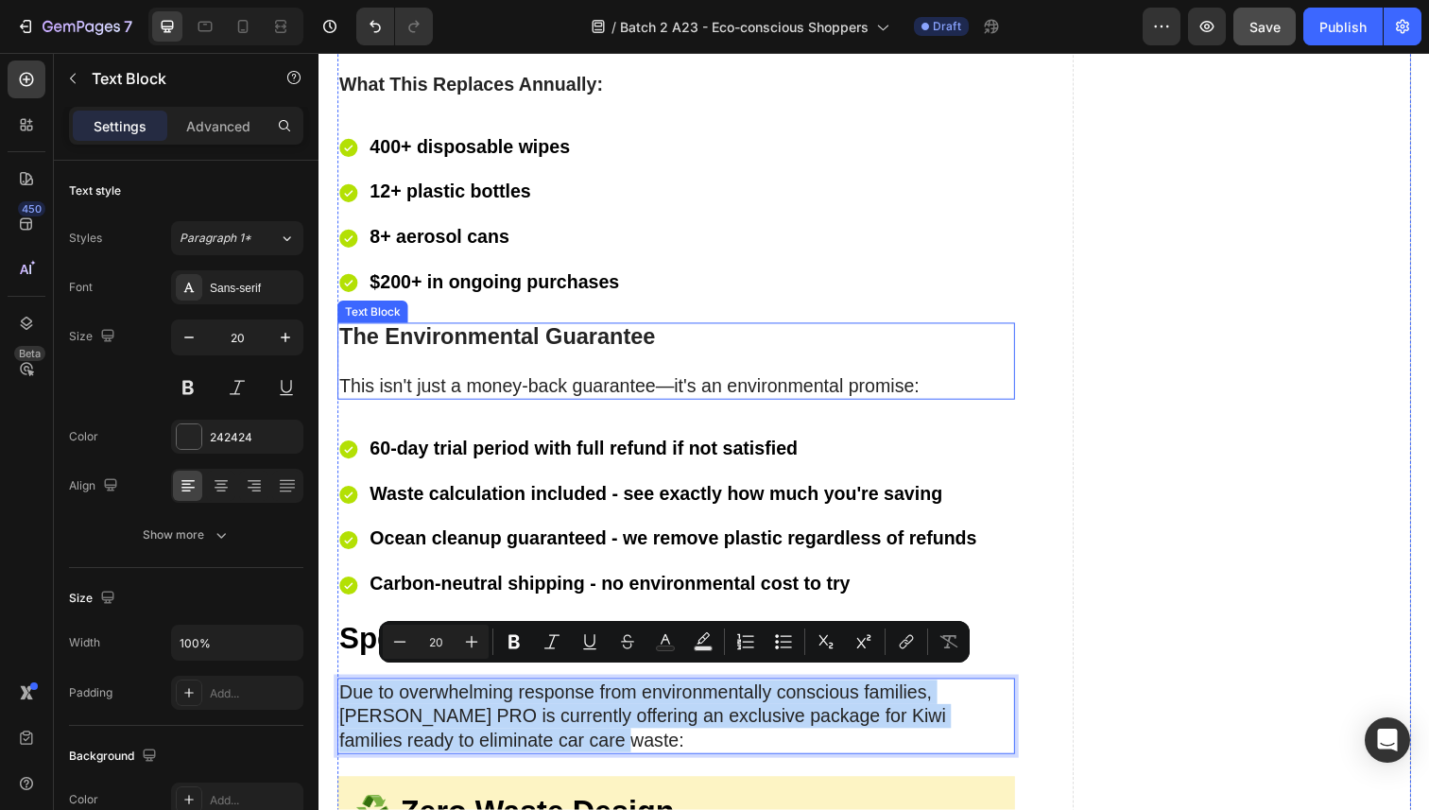
scroll to position [11120, 0]
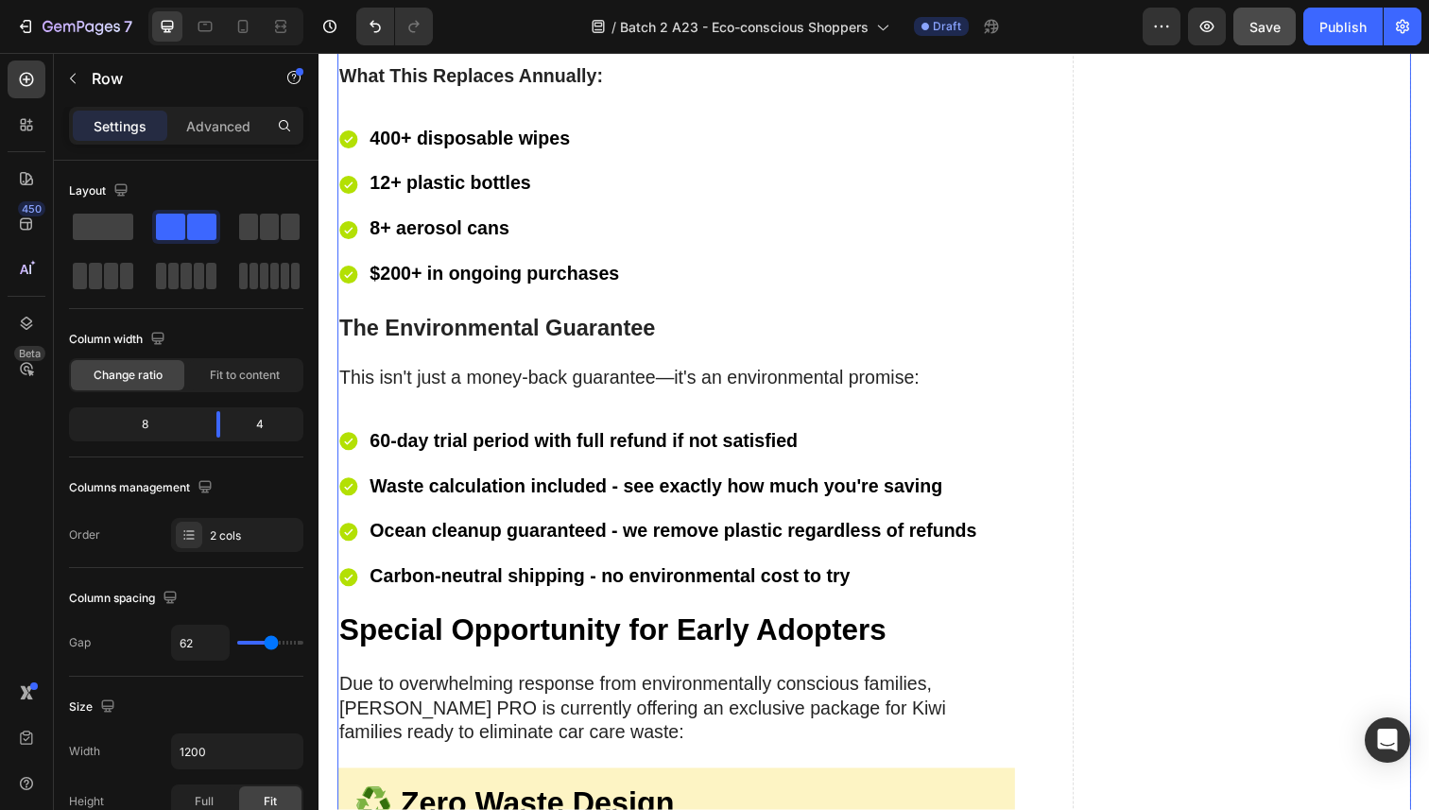
click at [494, 626] on strong "Special Opportunity for Early Adopters" at bounding box center [618, 643] width 559 height 34
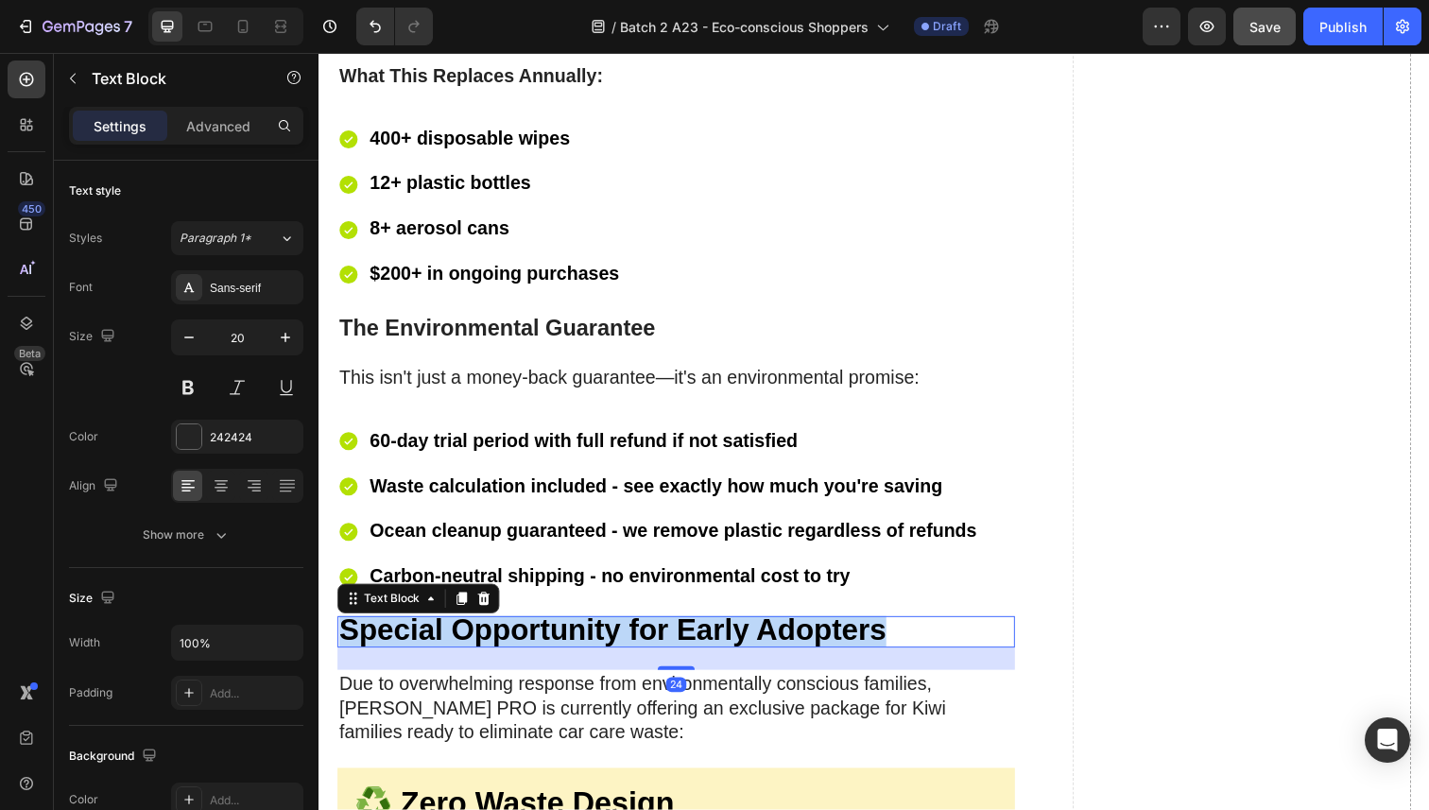
click at [494, 626] on strong "Special Opportunity for Early Adopters" at bounding box center [618, 643] width 559 height 34
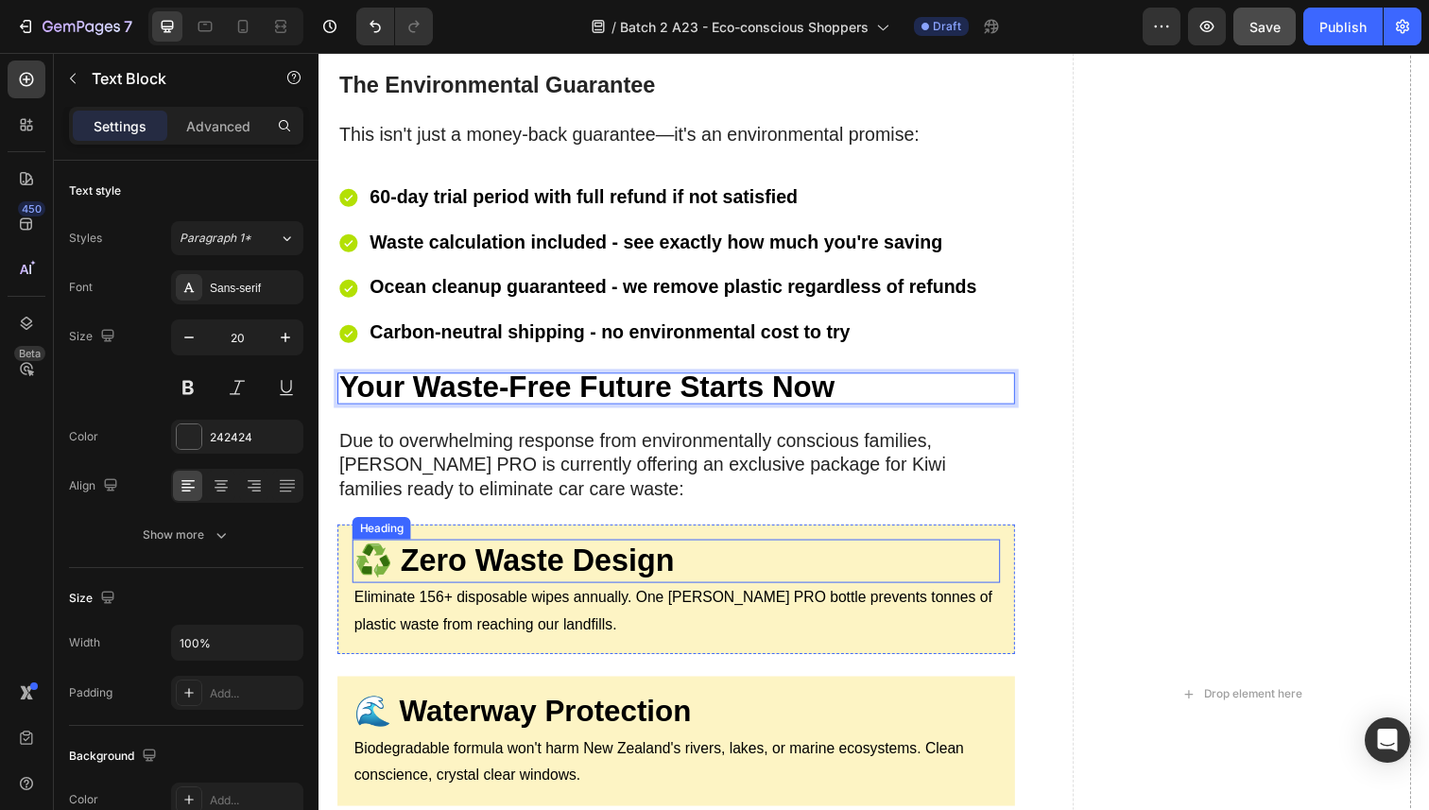
scroll to position [11450, 0]
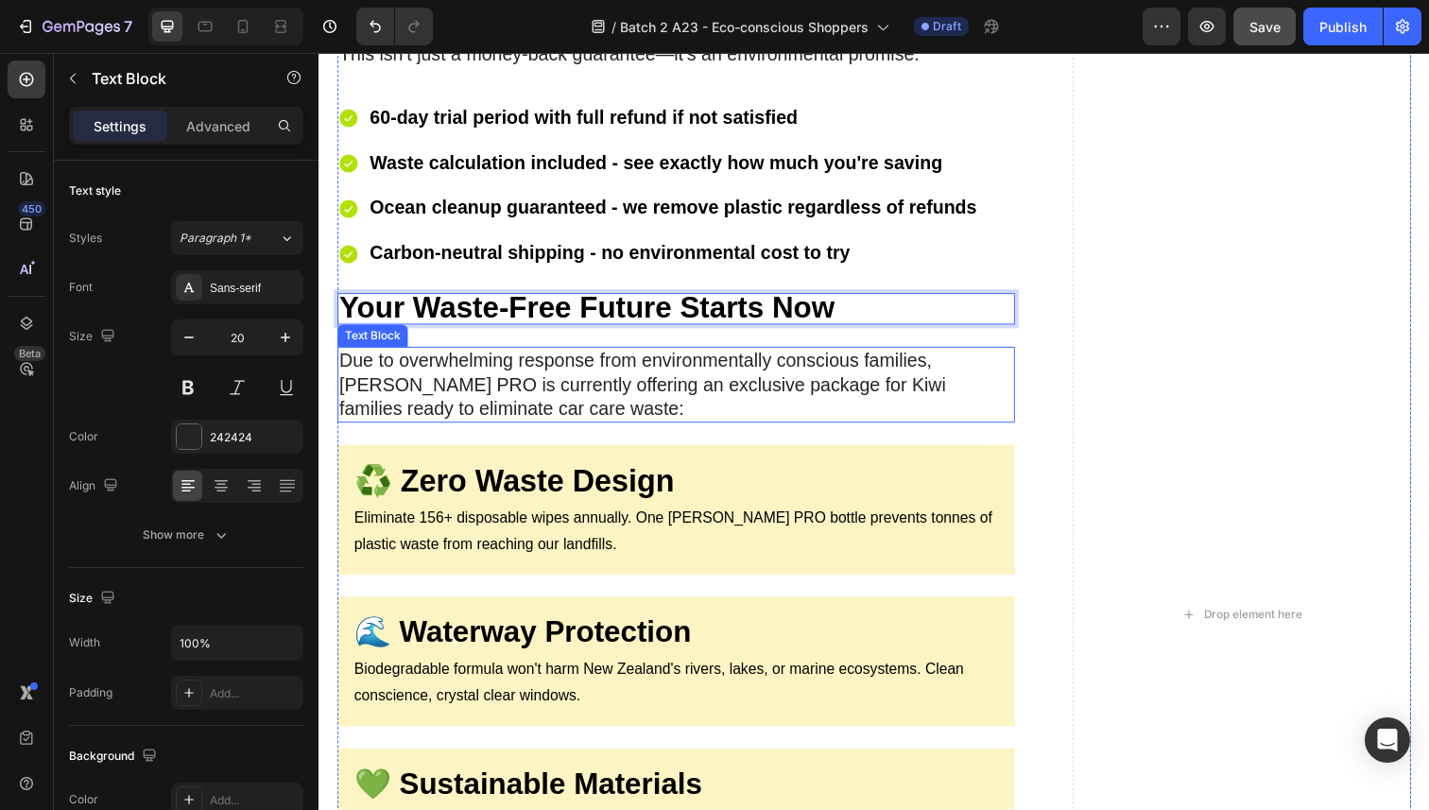
click at [476, 378] on p "Due to overwhelming response from environmentally conscious families, [PERSON_N…" at bounding box center [683, 392] width 688 height 74
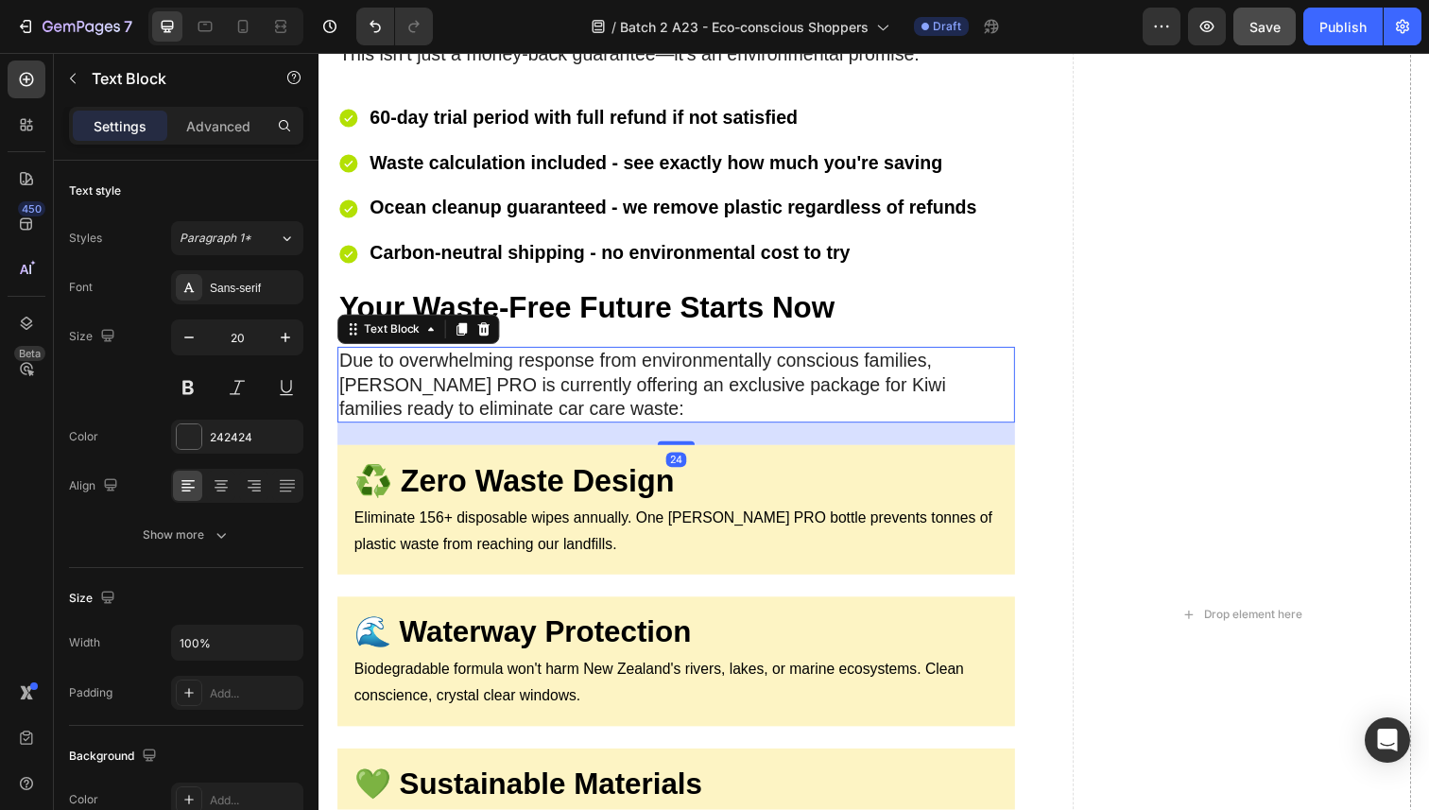
click at [476, 377] on p "Due to overwhelming response from environmentally conscious families, [PERSON_N…" at bounding box center [683, 392] width 688 height 74
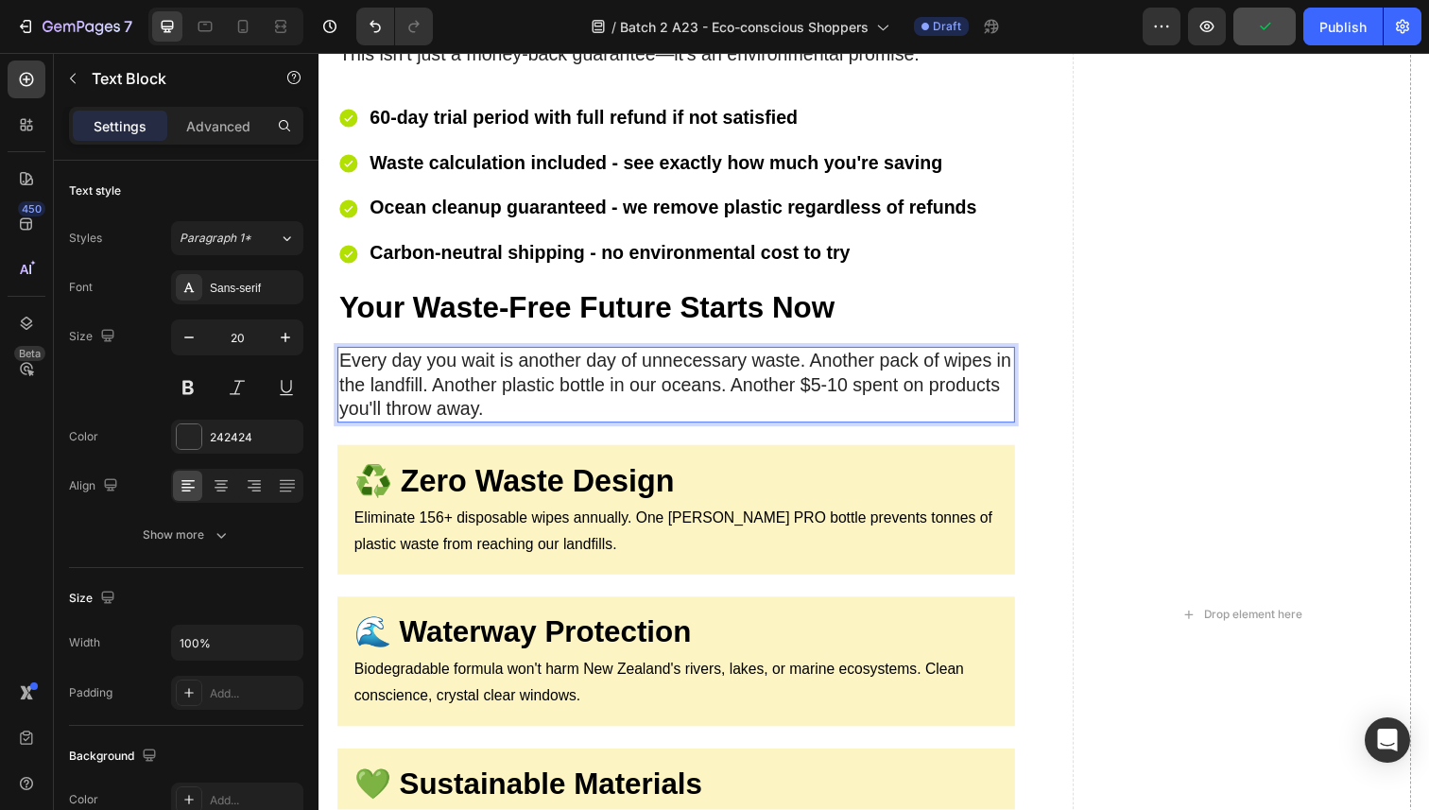
click at [638, 389] on p "Every day you wait is another day of unnecessary waste. Another pack of wipes i…" at bounding box center [683, 392] width 688 height 74
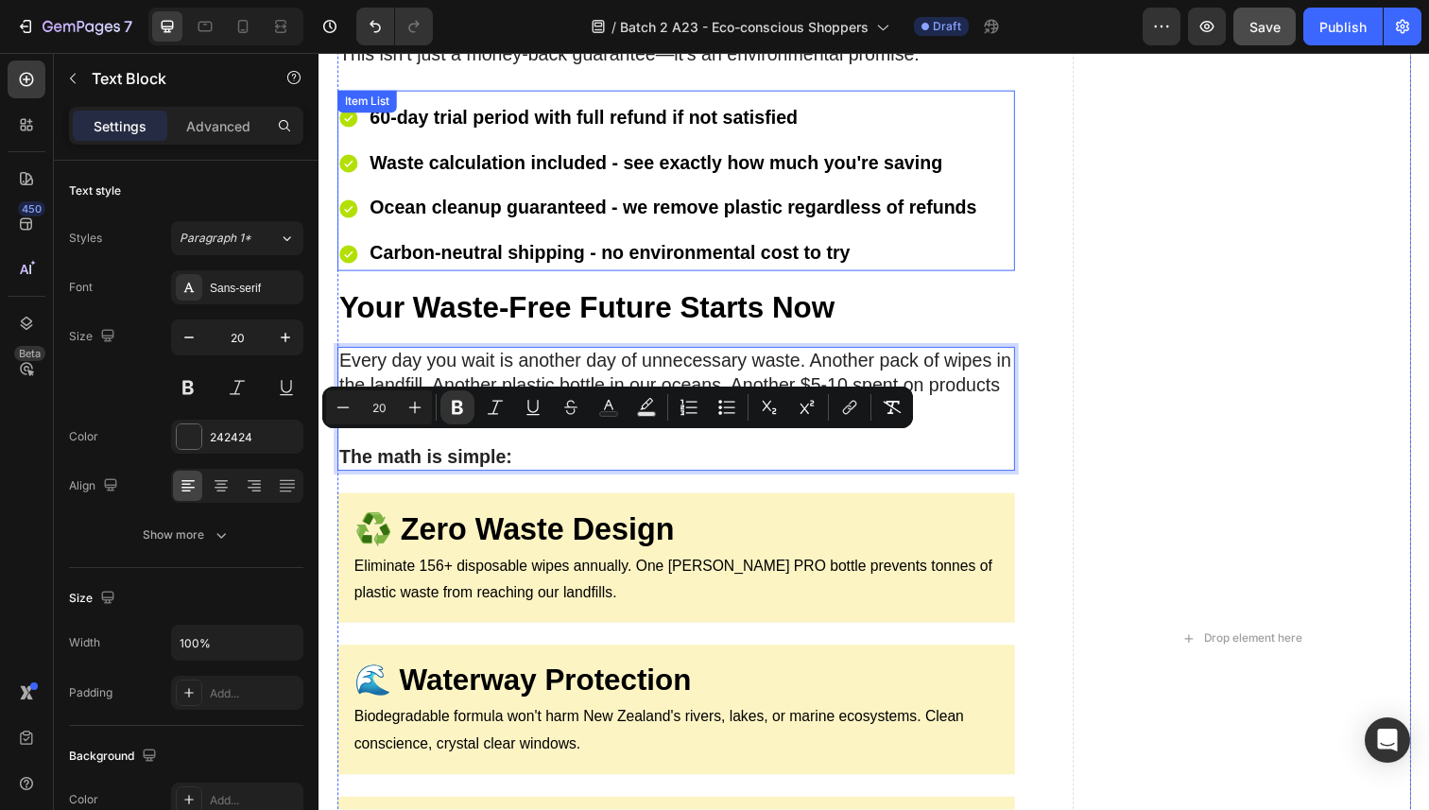
click at [1003, 121] on div "60-day trial period with full refund if not satisfied Waste calculation include…" at bounding box center [683, 189] width 692 height 173
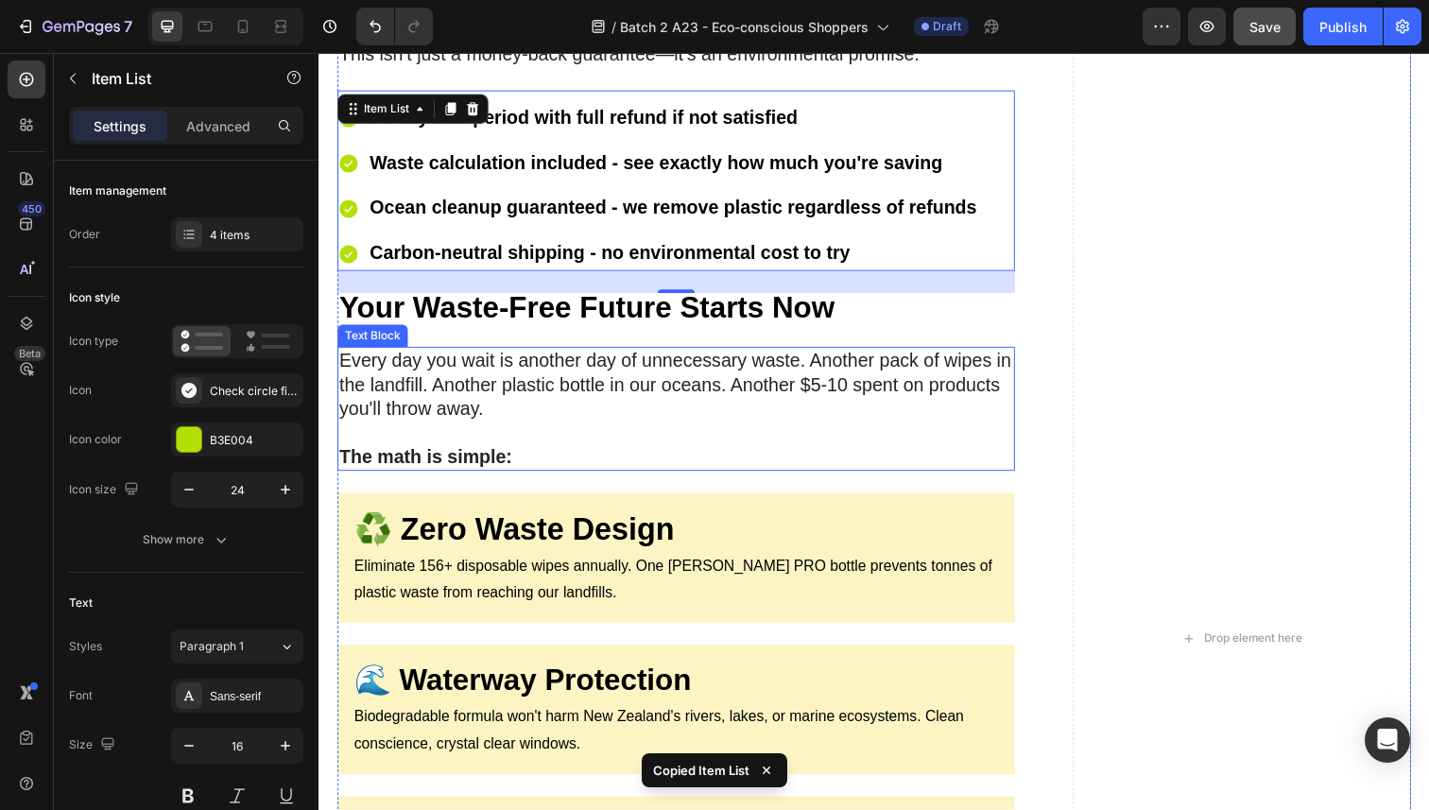
click at [598, 414] on p "Every day you wait is another day of unnecessary waste. Another pack of wipes i…" at bounding box center [683, 392] width 688 height 74
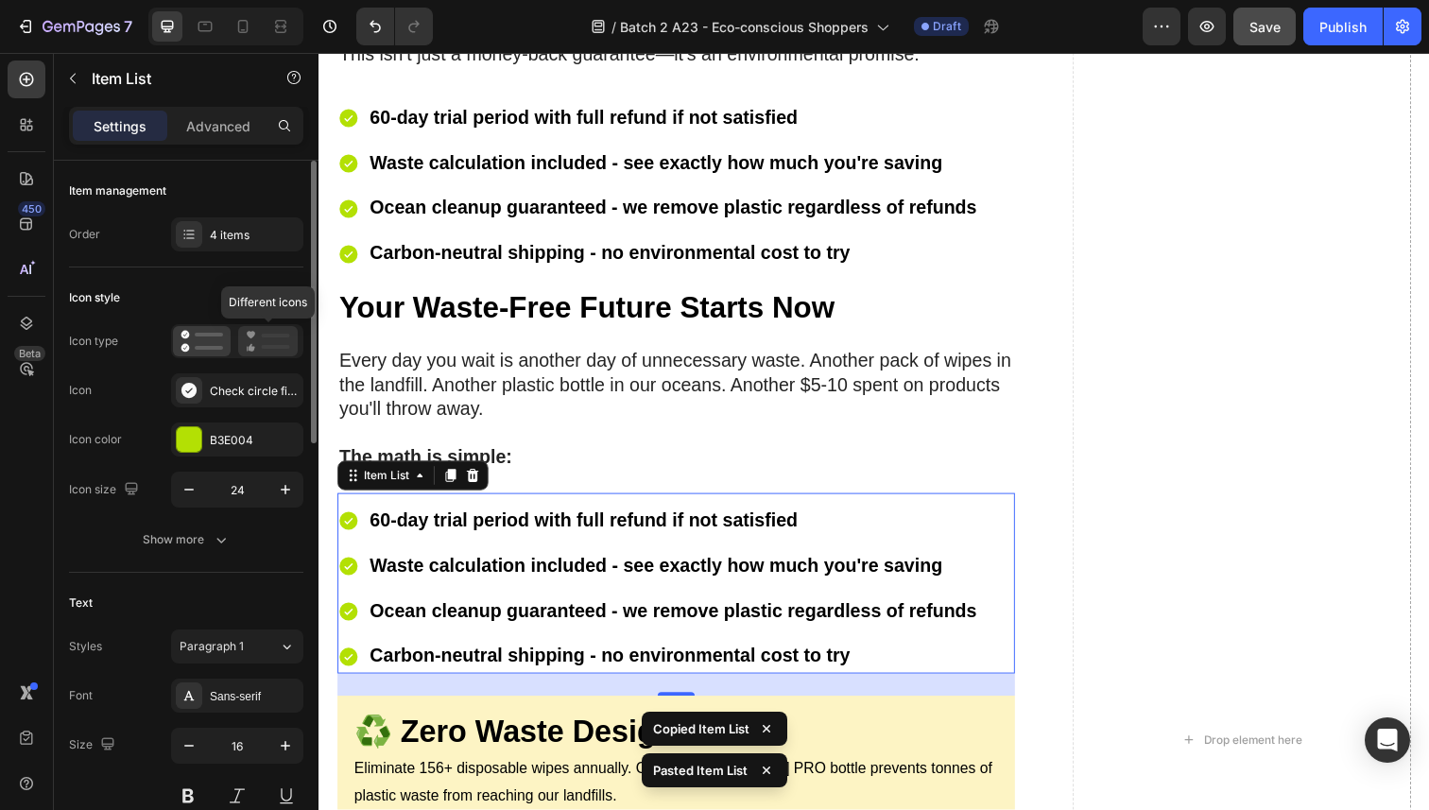
click at [250, 347] on icon at bounding box center [252, 348] width 7 height 8
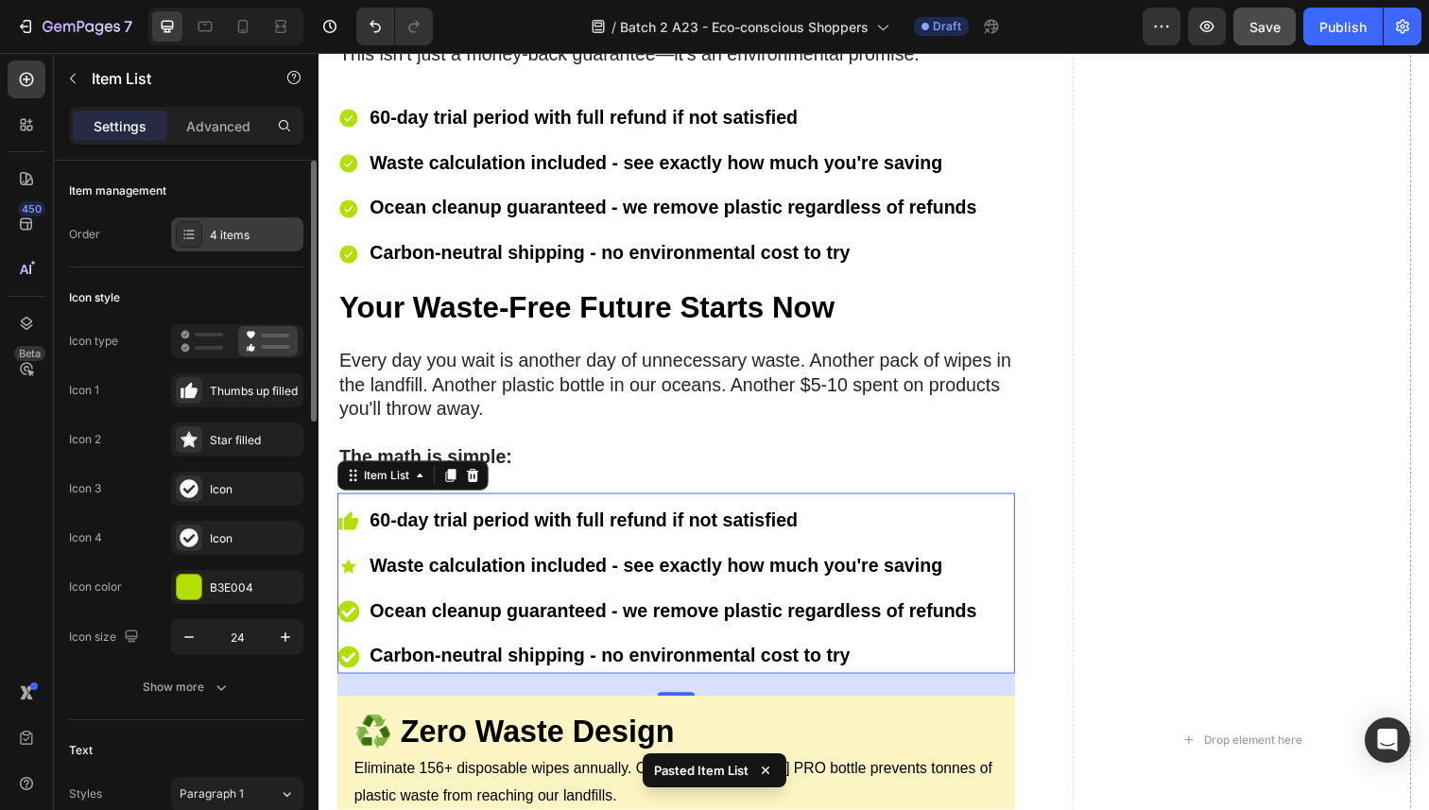
click at [253, 234] on div "4 items" at bounding box center [254, 235] width 89 height 17
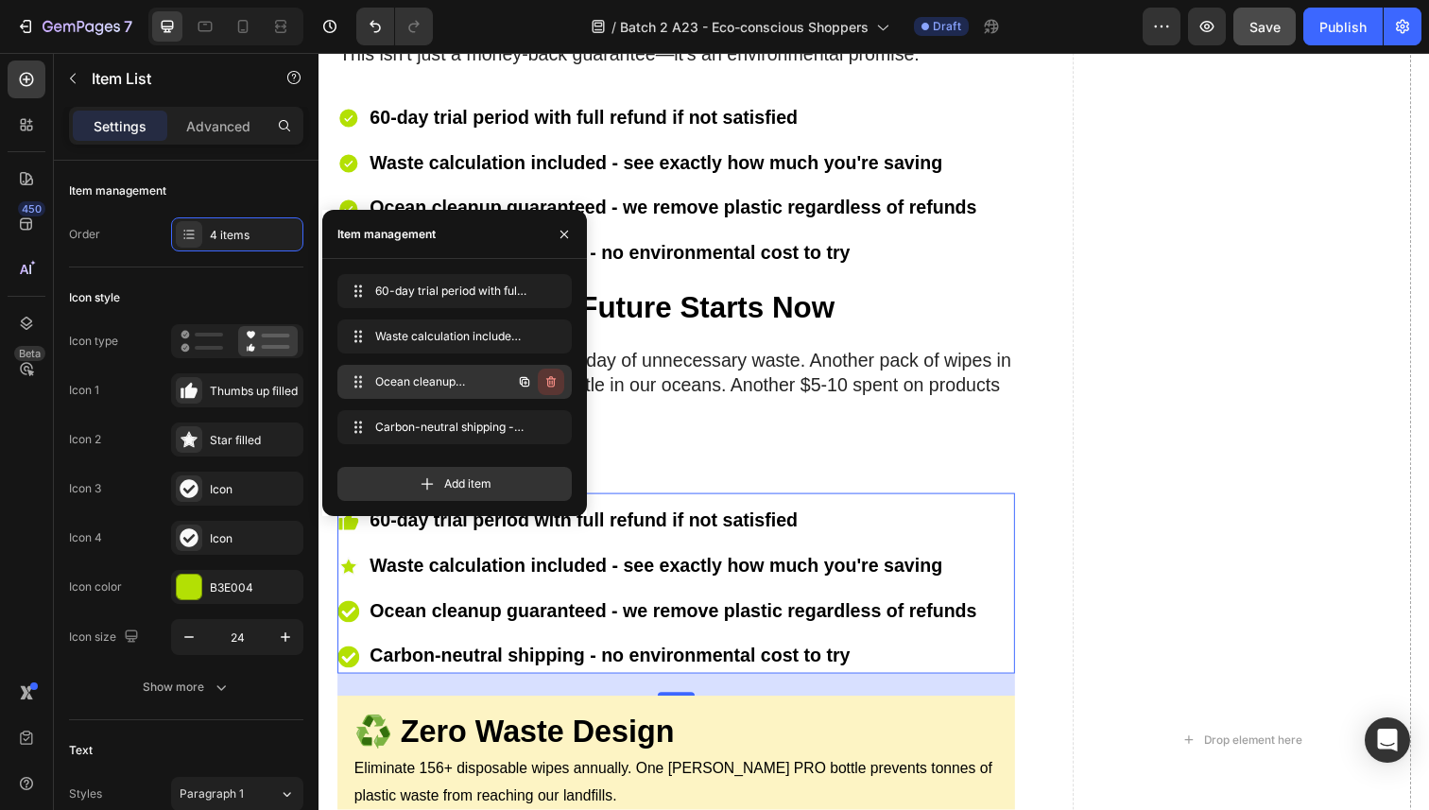
click at [554, 374] on icon "button" at bounding box center [550, 381] width 15 height 15
click at [542, 376] on div "Delete" at bounding box center [538, 381] width 35 height 17
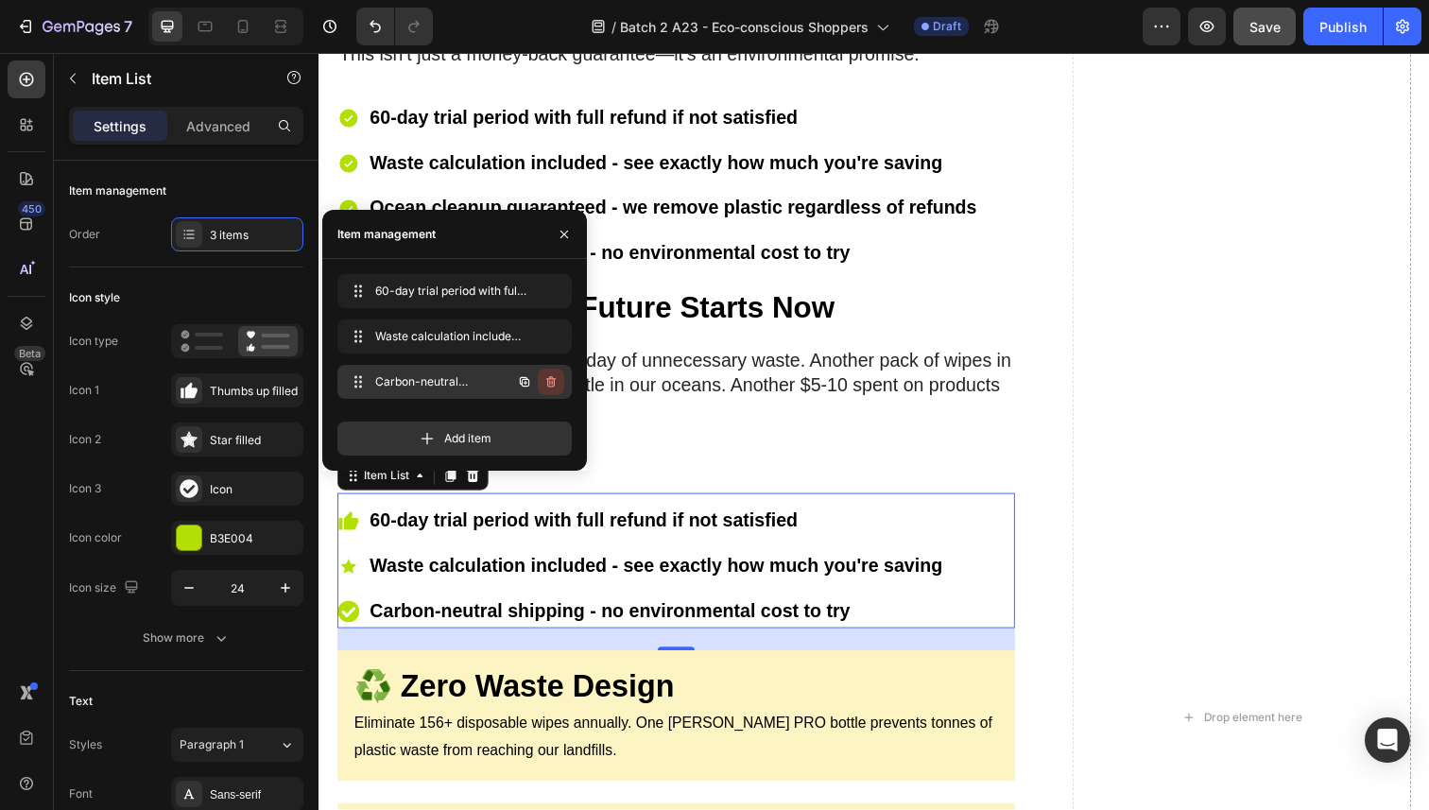
click at [555, 383] on icon "button" at bounding box center [550, 381] width 15 height 15
click at [533, 382] on div "Delete" at bounding box center [538, 381] width 35 height 17
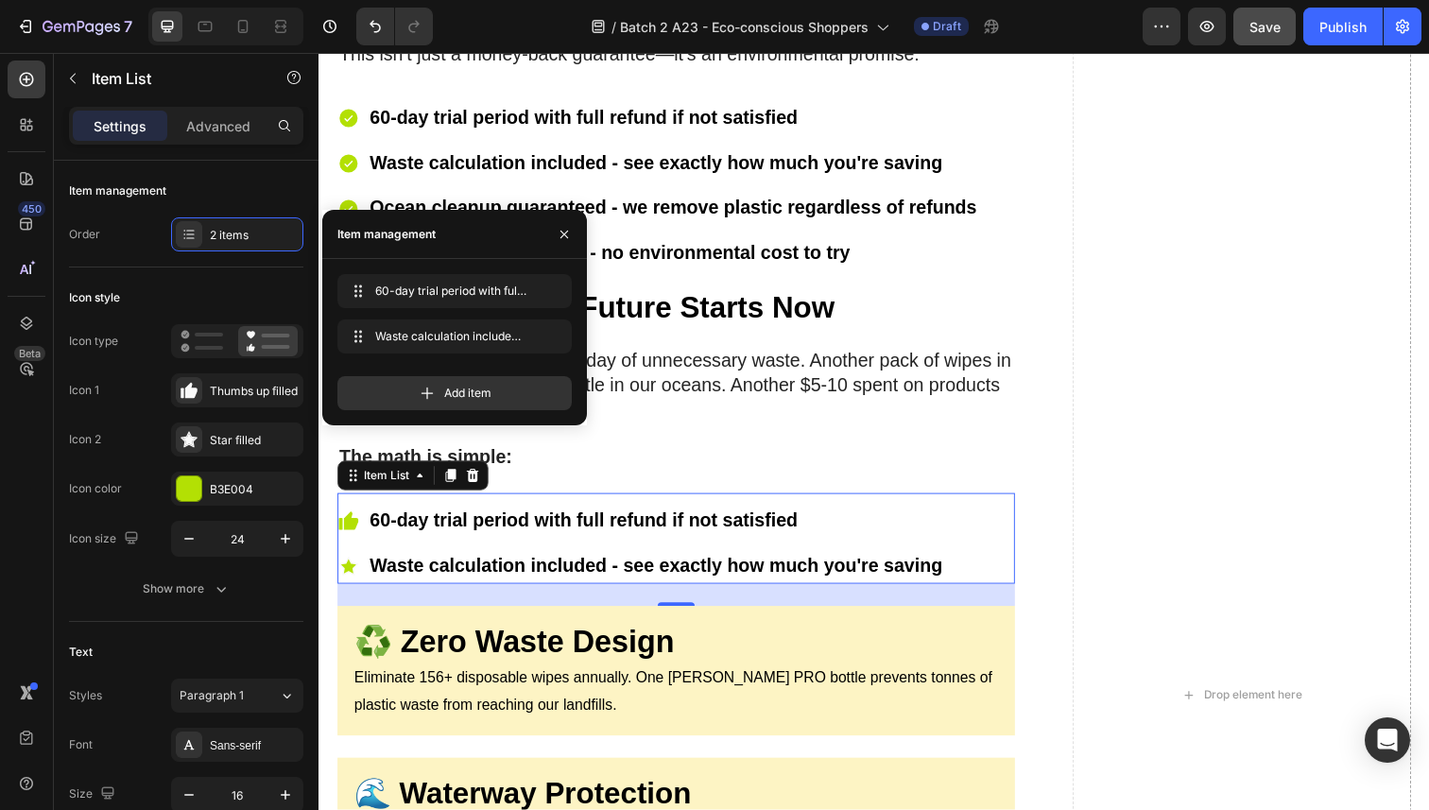
click at [520, 520] on strong "60-day trial period with full refund if not satisfied" at bounding box center [588, 530] width 437 height 21
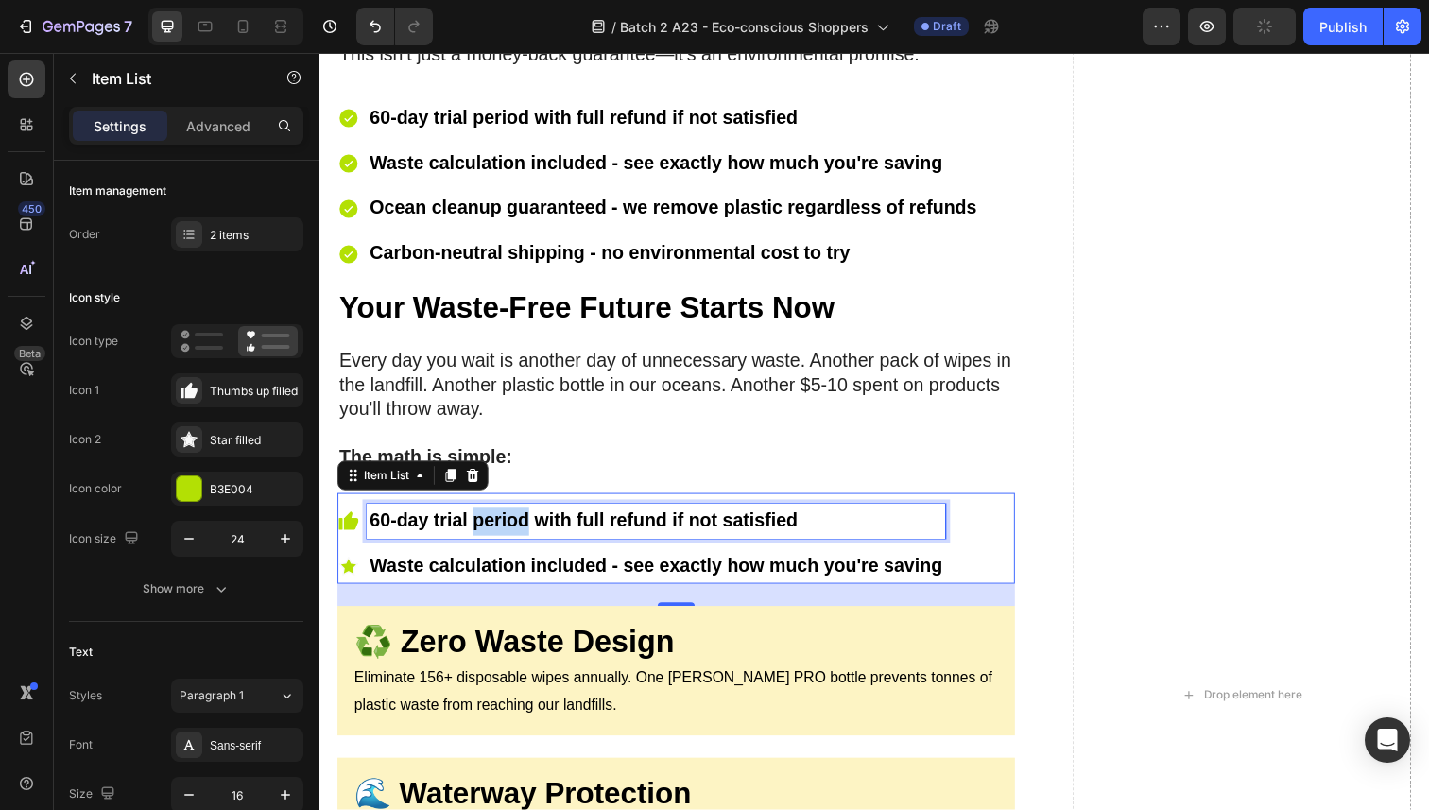
click at [520, 520] on strong "60-day trial period with full refund if not satisfied" at bounding box center [588, 530] width 437 height 21
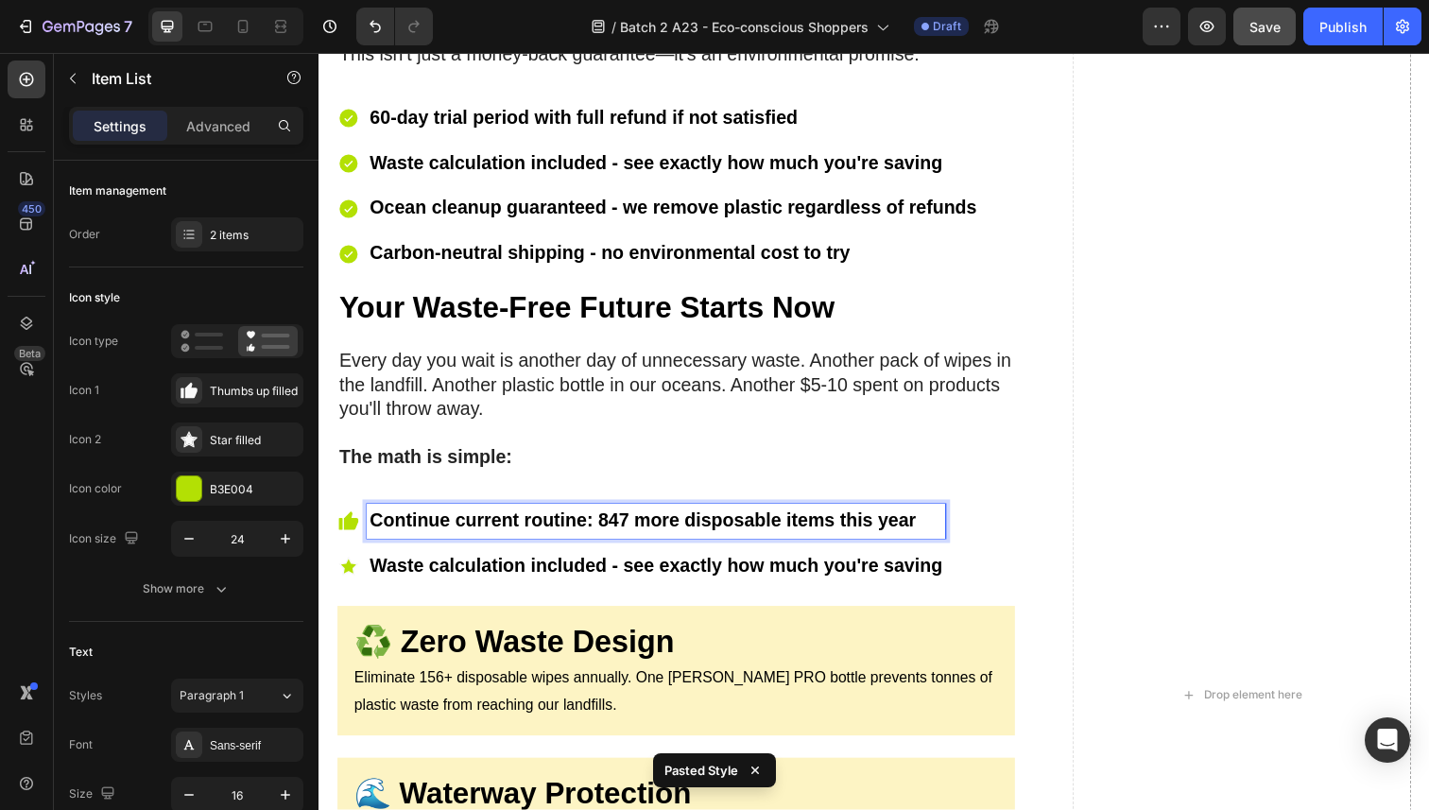
click at [528, 566] on strong "Waste calculation included - see exactly how much you're saving" at bounding box center [662, 576] width 585 height 21
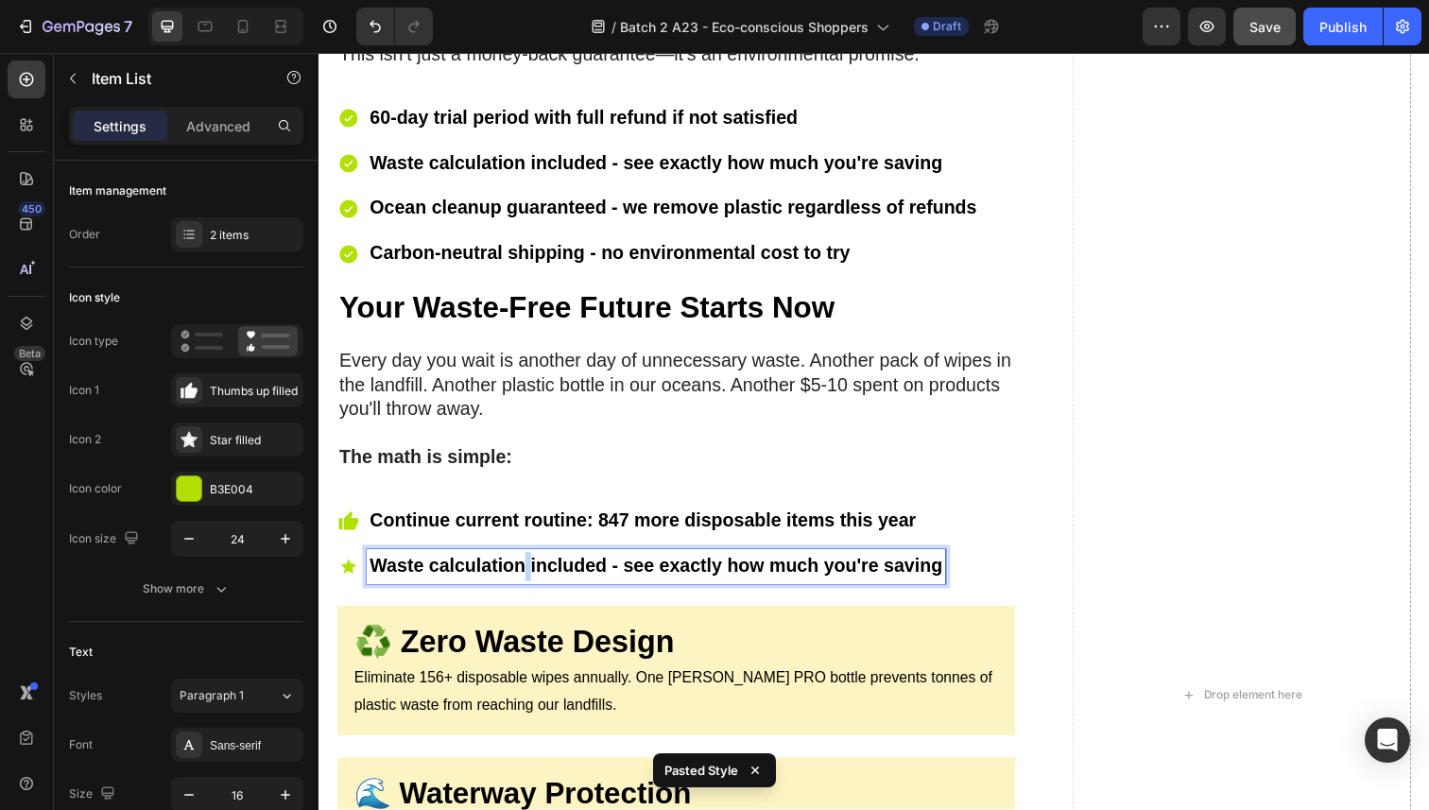
click at [528, 566] on strong "Waste calculation included - see exactly how much you're saving" at bounding box center [662, 576] width 585 height 21
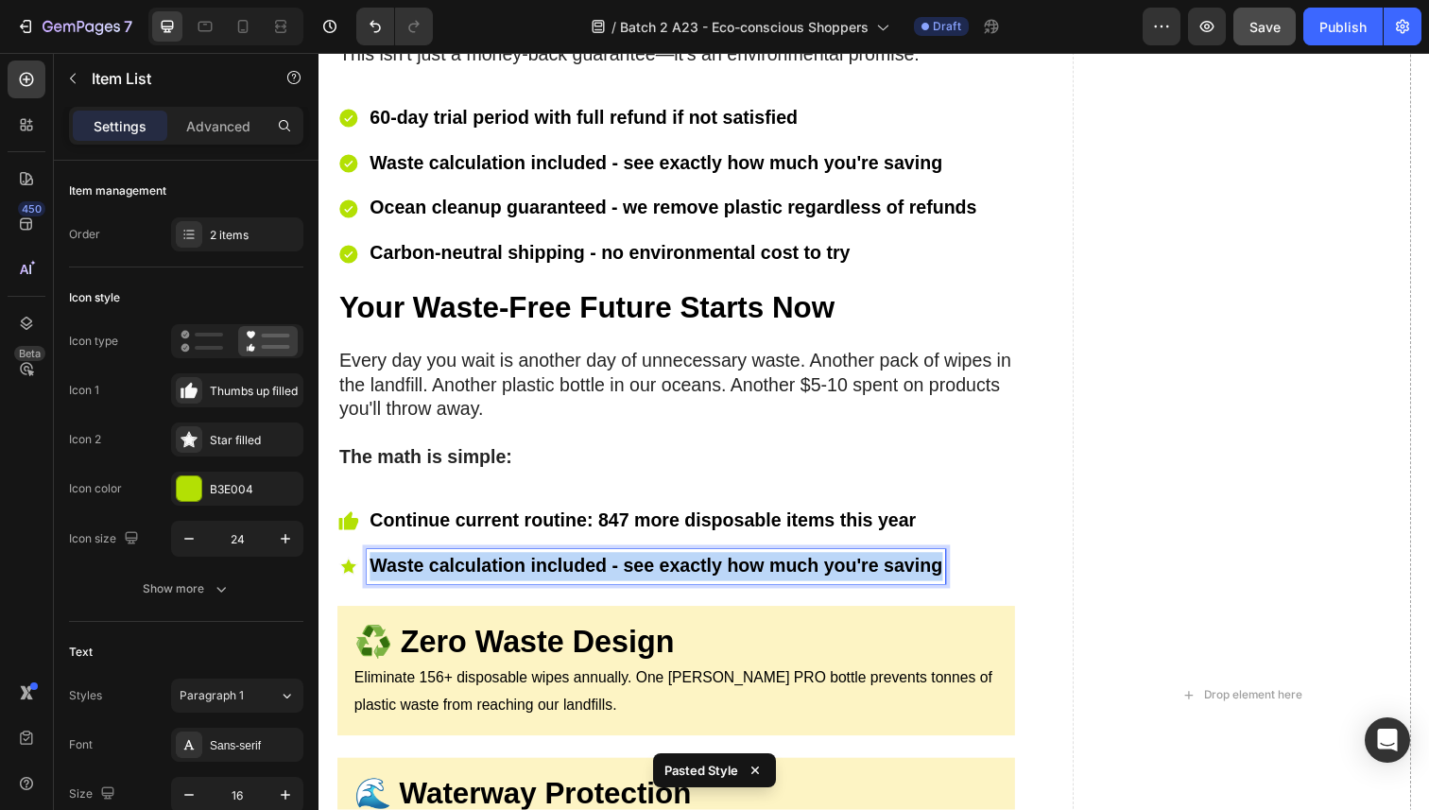
click at [528, 566] on strong "Waste calculation included - see exactly how much you're saving" at bounding box center [662, 576] width 585 height 21
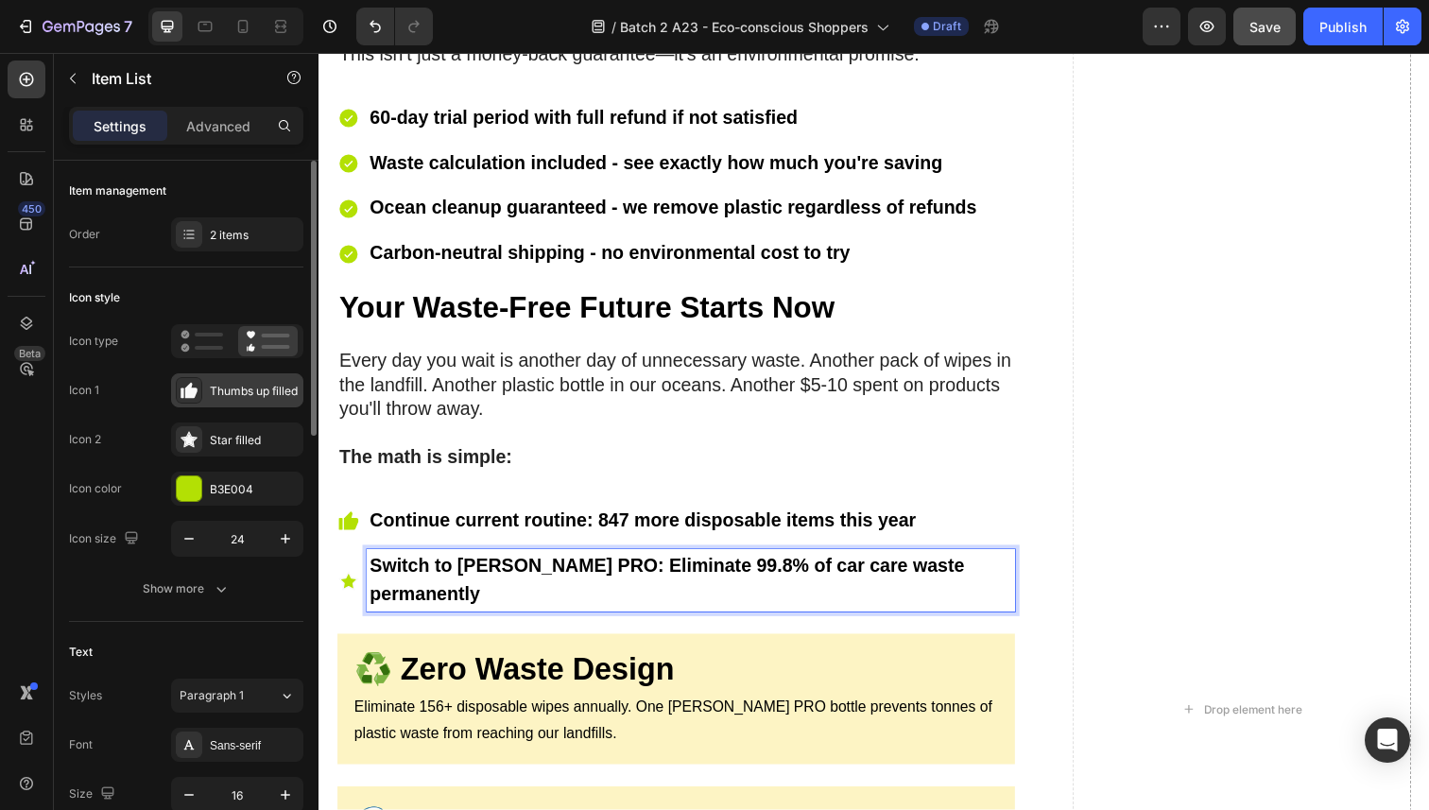
click at [231, 392] on div "Thumbs up filled" at bounding box center [254, 391] width 89 height 17
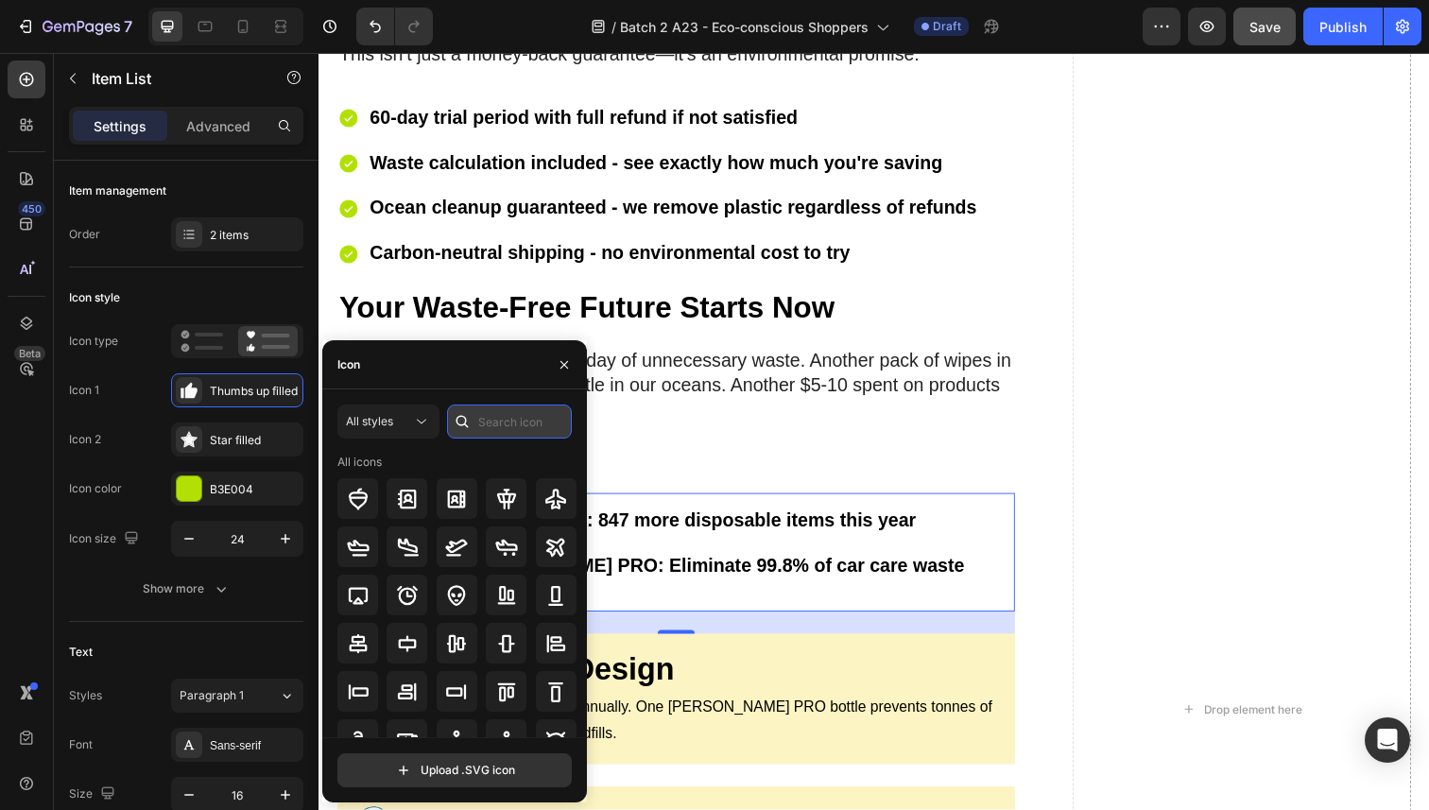
click at [491, 426] on input "text" at bounding box center [509, 422] width 125 height 34
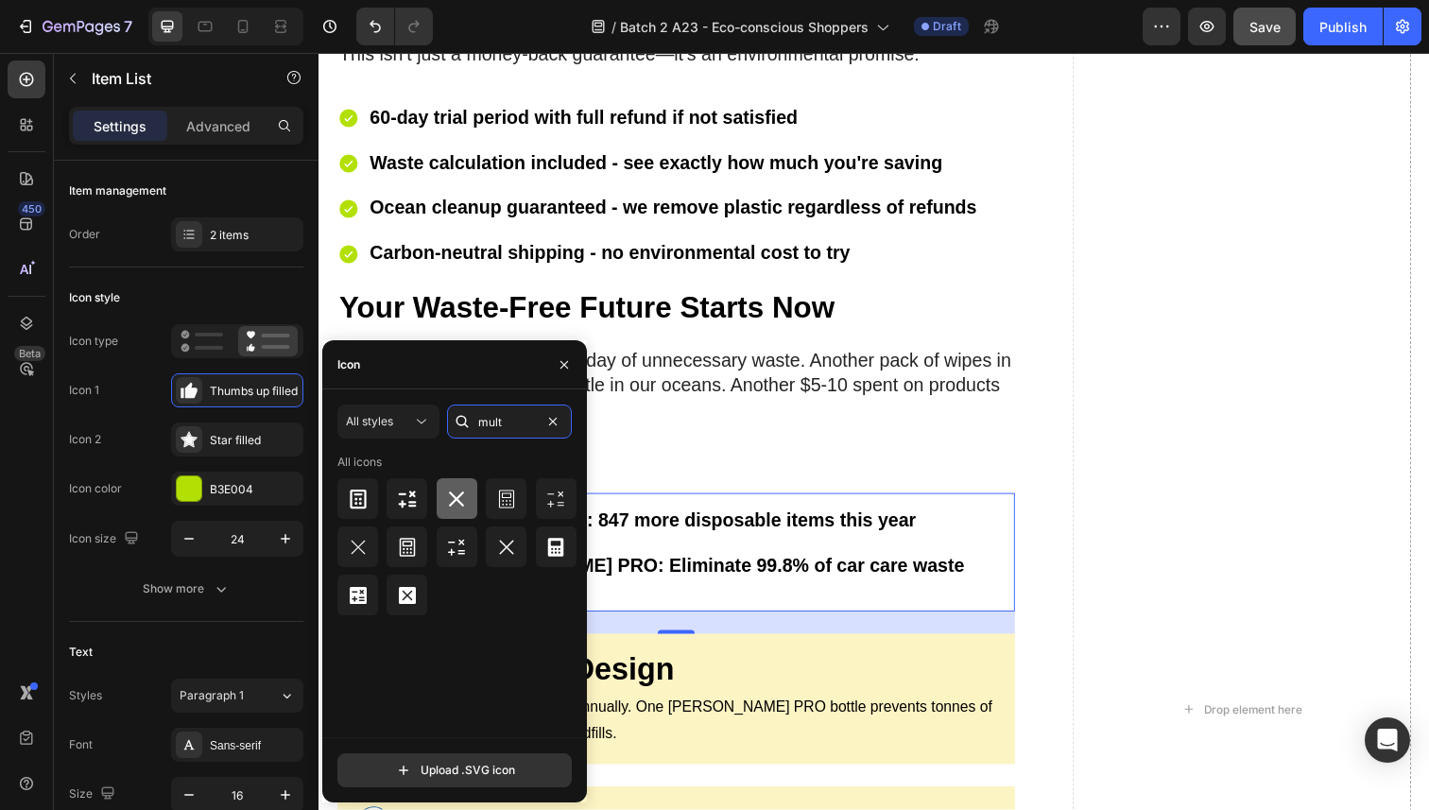
type input "mult"
click at [471, 510] on div at bounding box center [457, 498] width 41 height 41
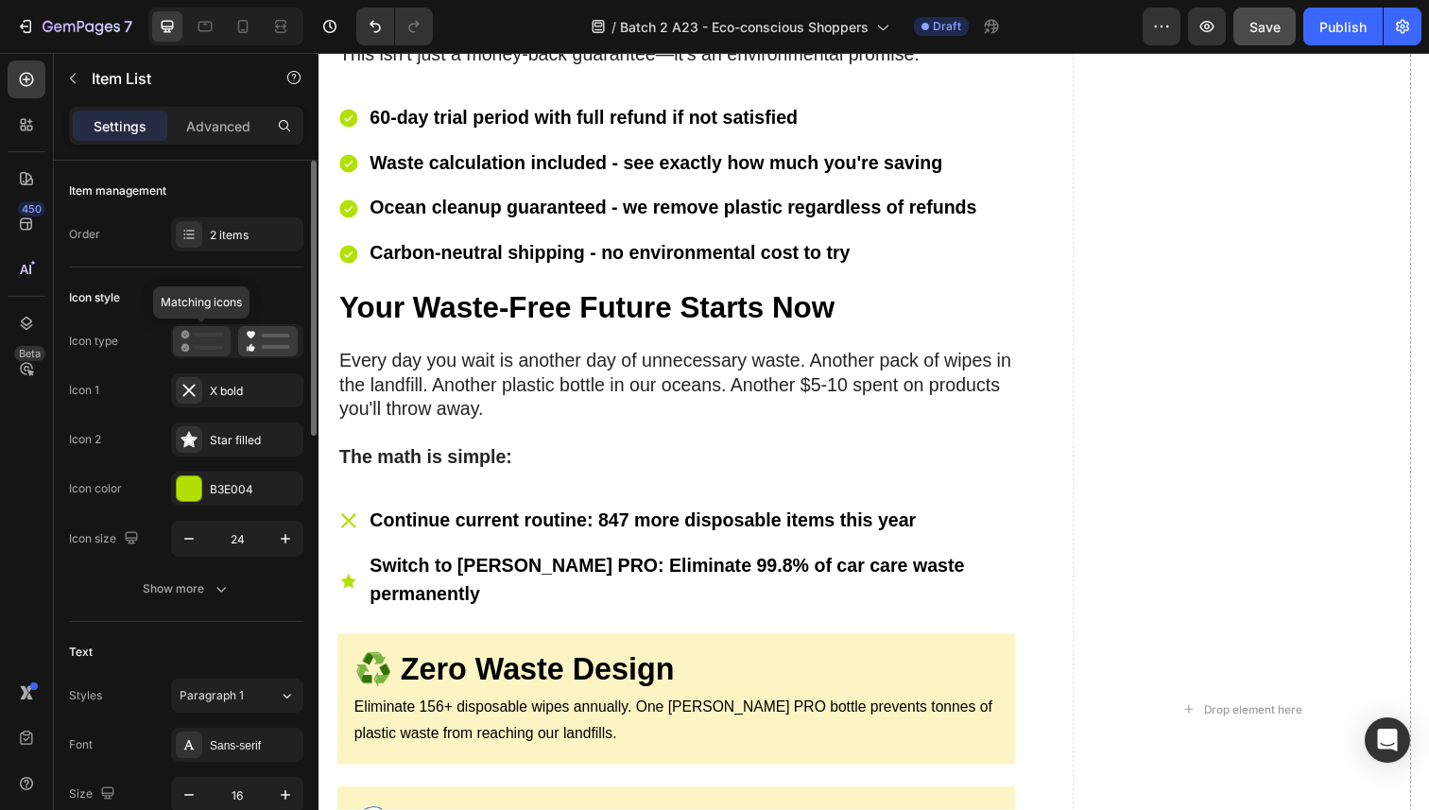
click at [205, 334] on rect at bounding box center [209, 335] width 28 height 4
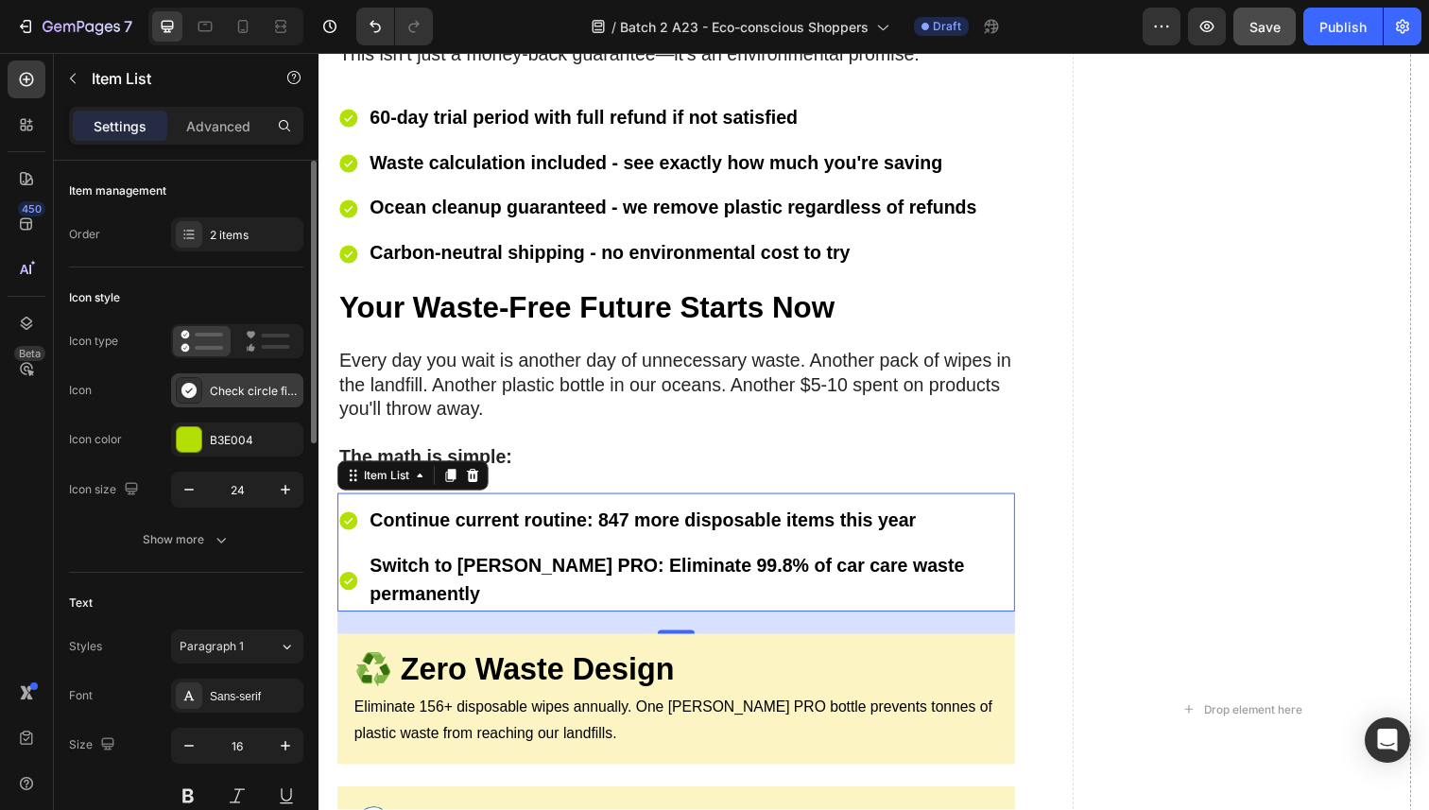
click at [232, 390] on div "Check circle filled" at bounding box center [254, 391] width 89 height 17
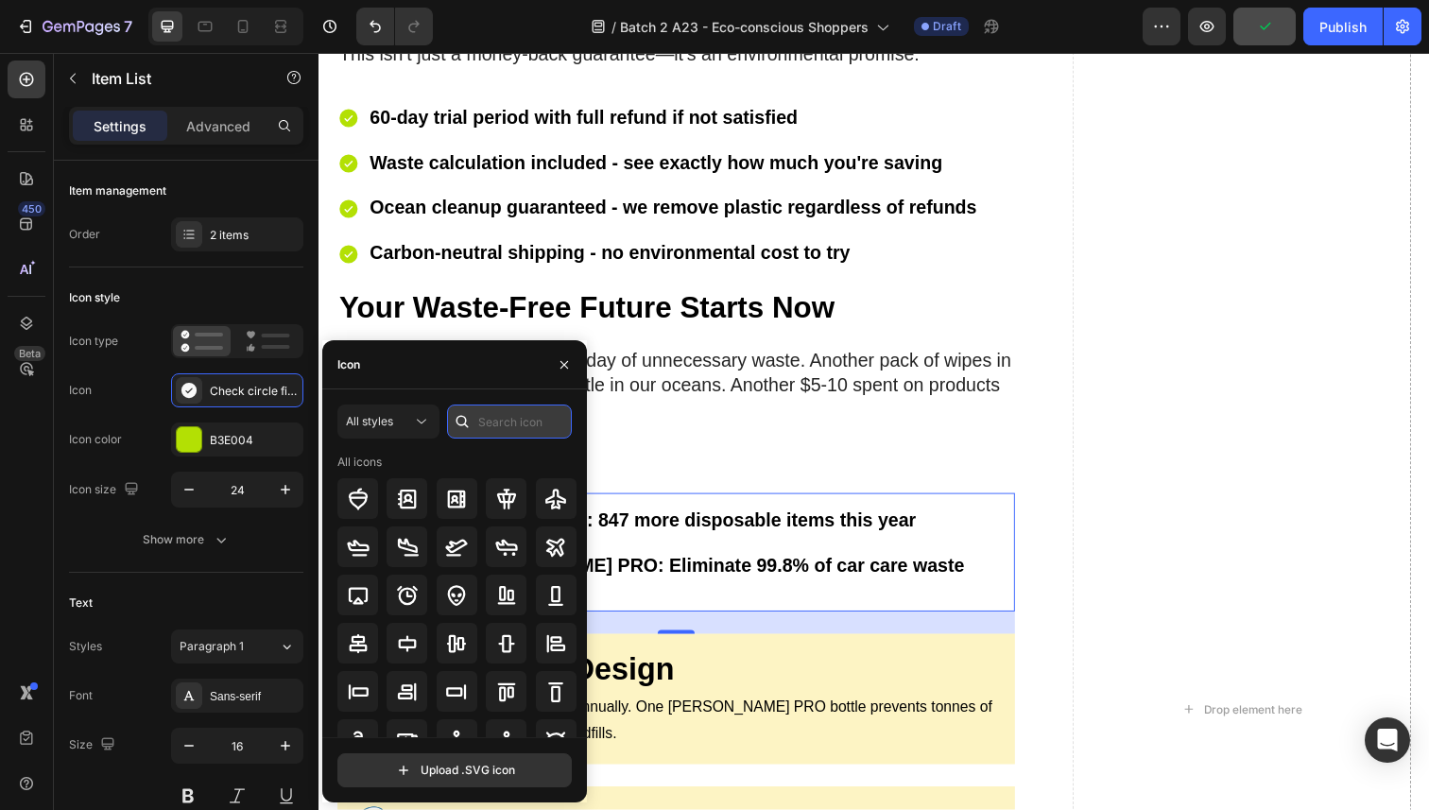
click at [479, 420] on input "text" at bounding box center [509, 422] width 125 height 34
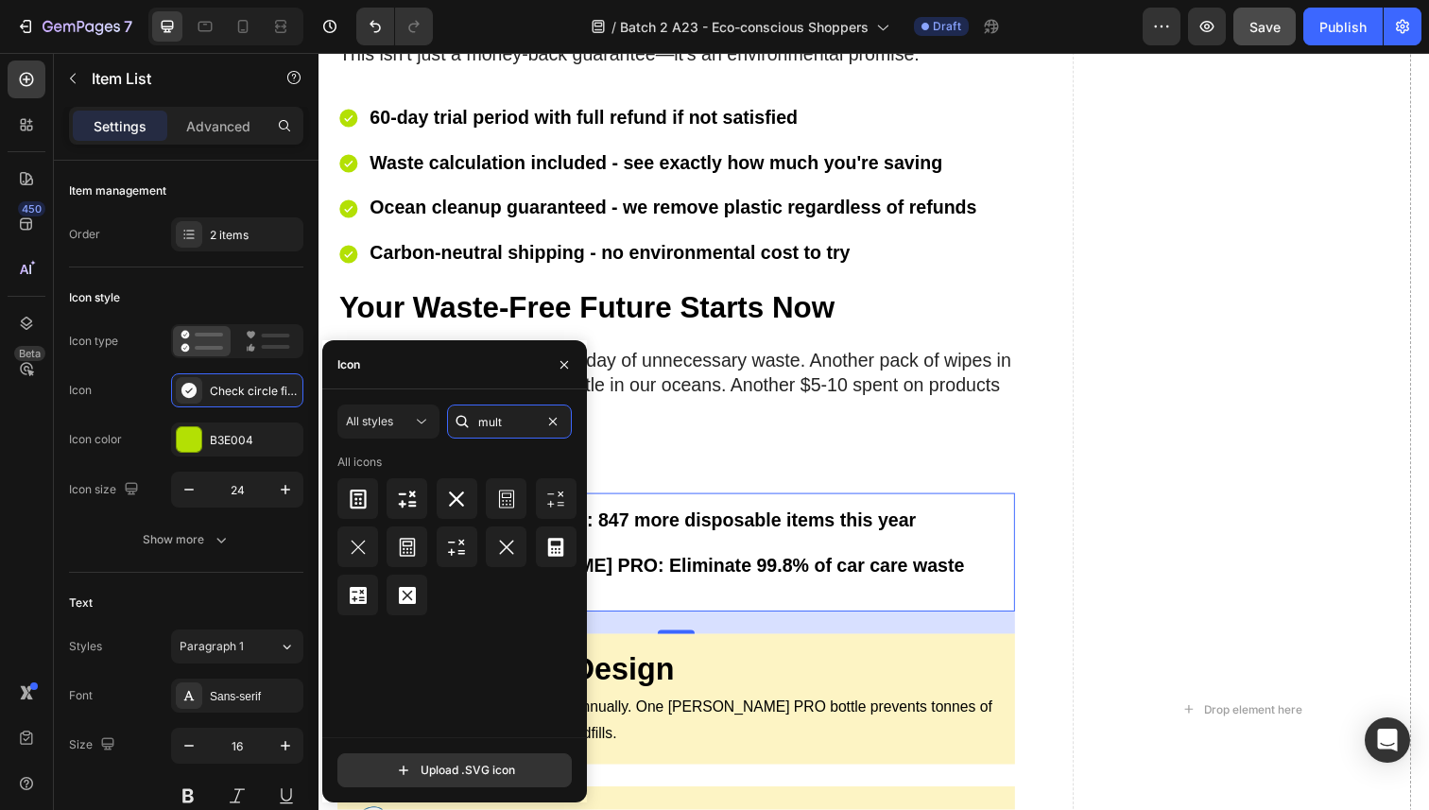
type input "mult"
click at [460, 504] on icon at bounding box center [456, 499] width 23 height 23
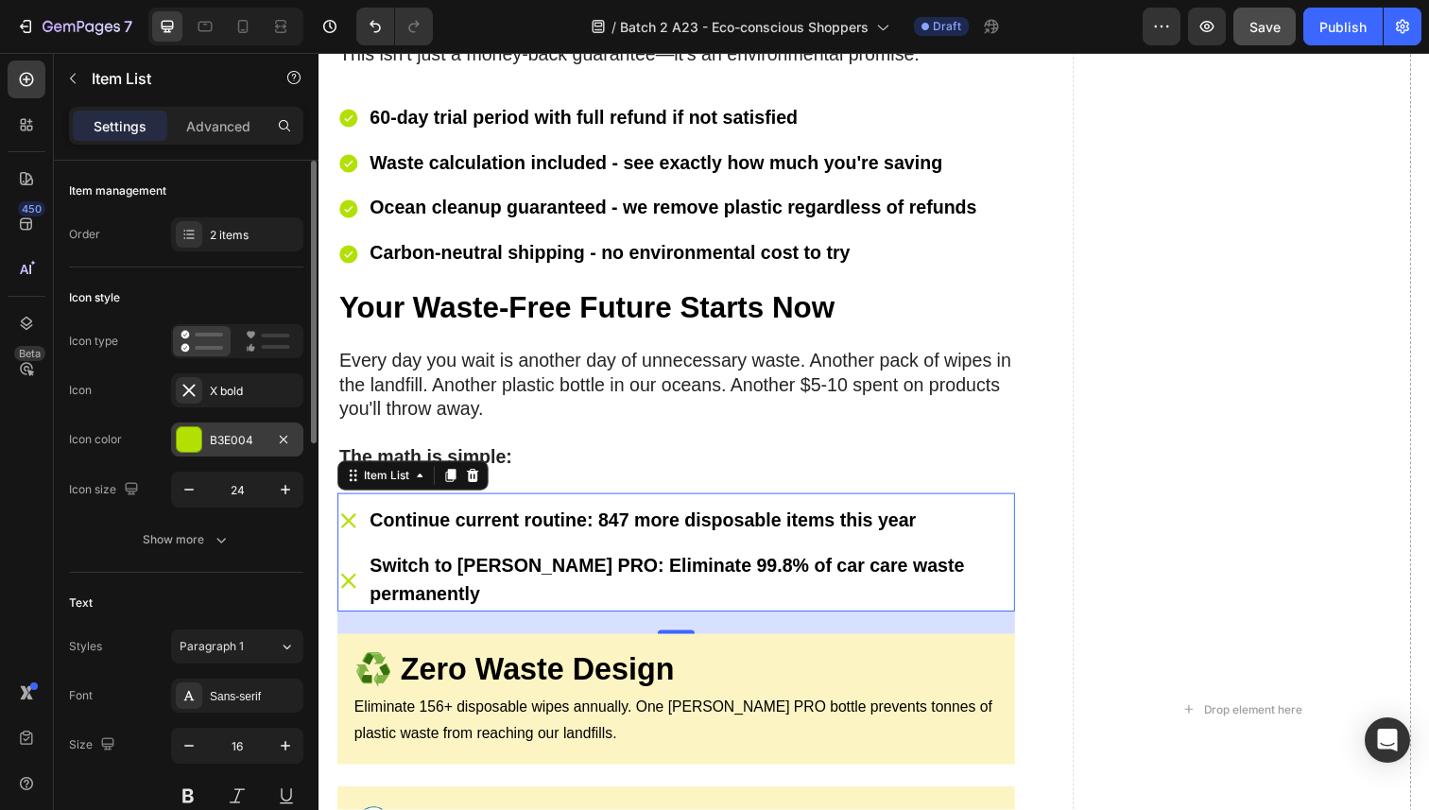
click at [181, 437] on div at bounding box center [189, 439] width 25 height 25
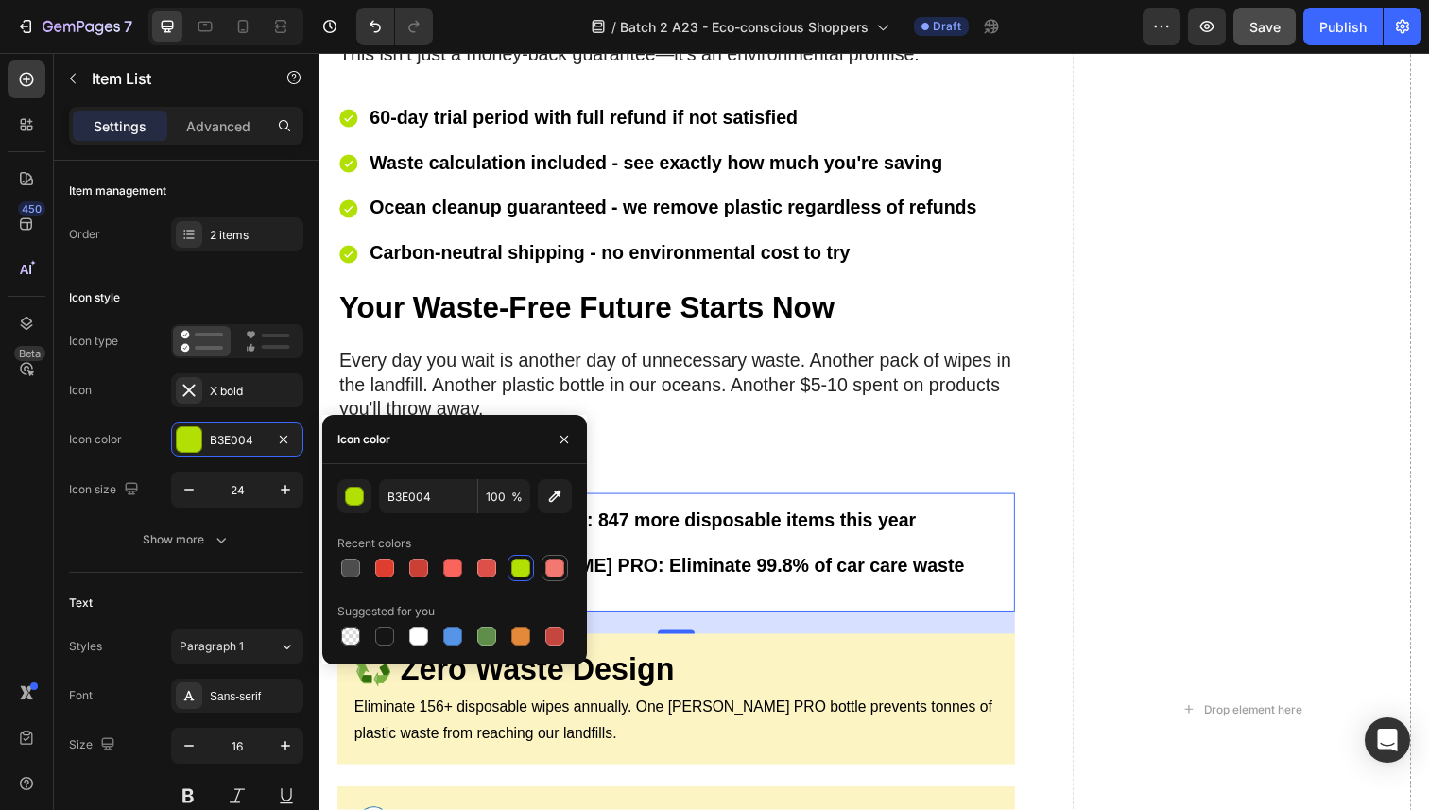
click at [555, 562] on div at bounding box center [554, 568] width 19 height 19
type input "F27871"
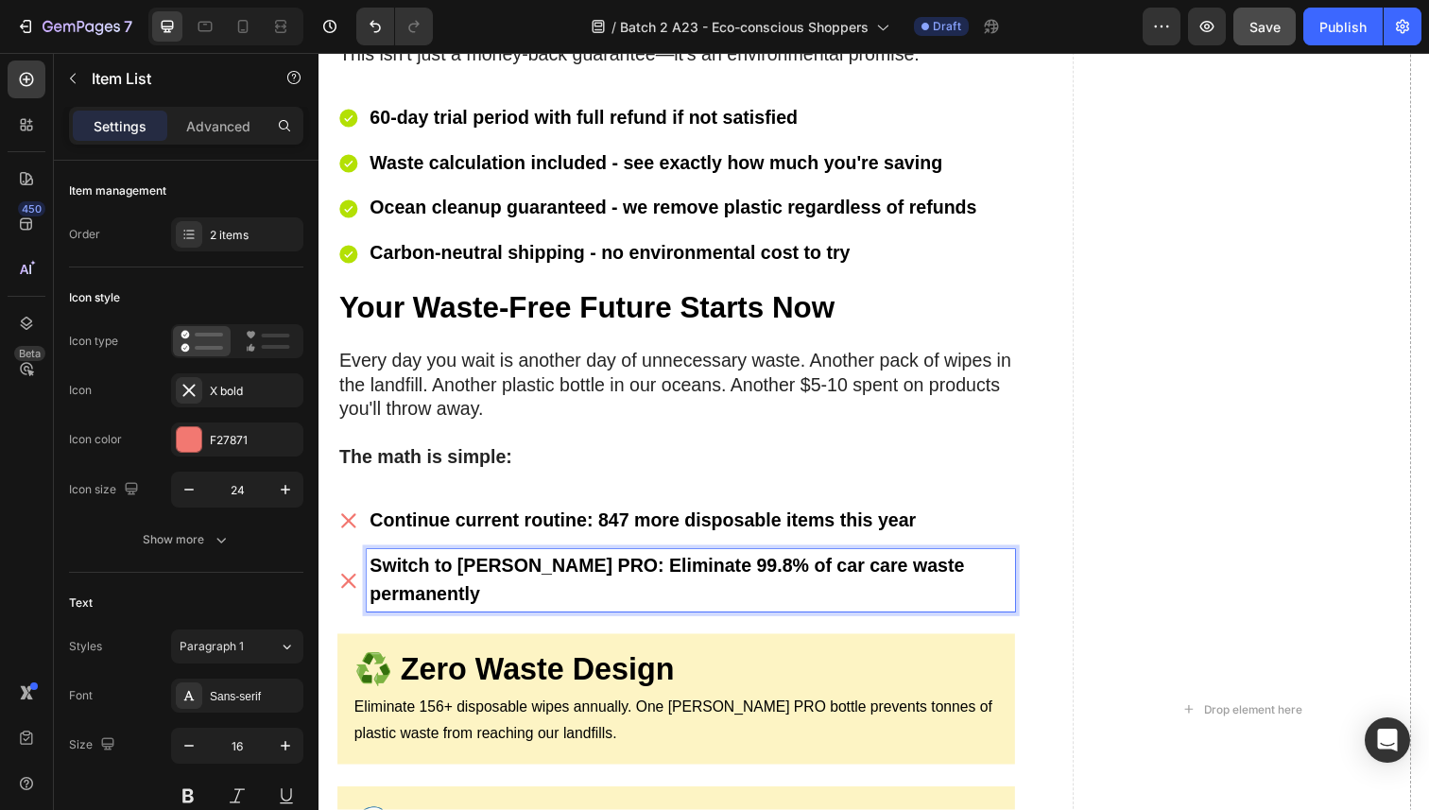
click at [571, 566] on strong "Switch to [PERSON_NAME] PRO: Eliminate 99.8% of car care waste permanently" at bounding box center [673, 591] width 607 height 50
click at [466, 566] on strong "Switch to [PERSON_NAME] PRO: Eliminate 99.8% of car care waste permanently" at bounding box center [673, 591] width 607 height 50
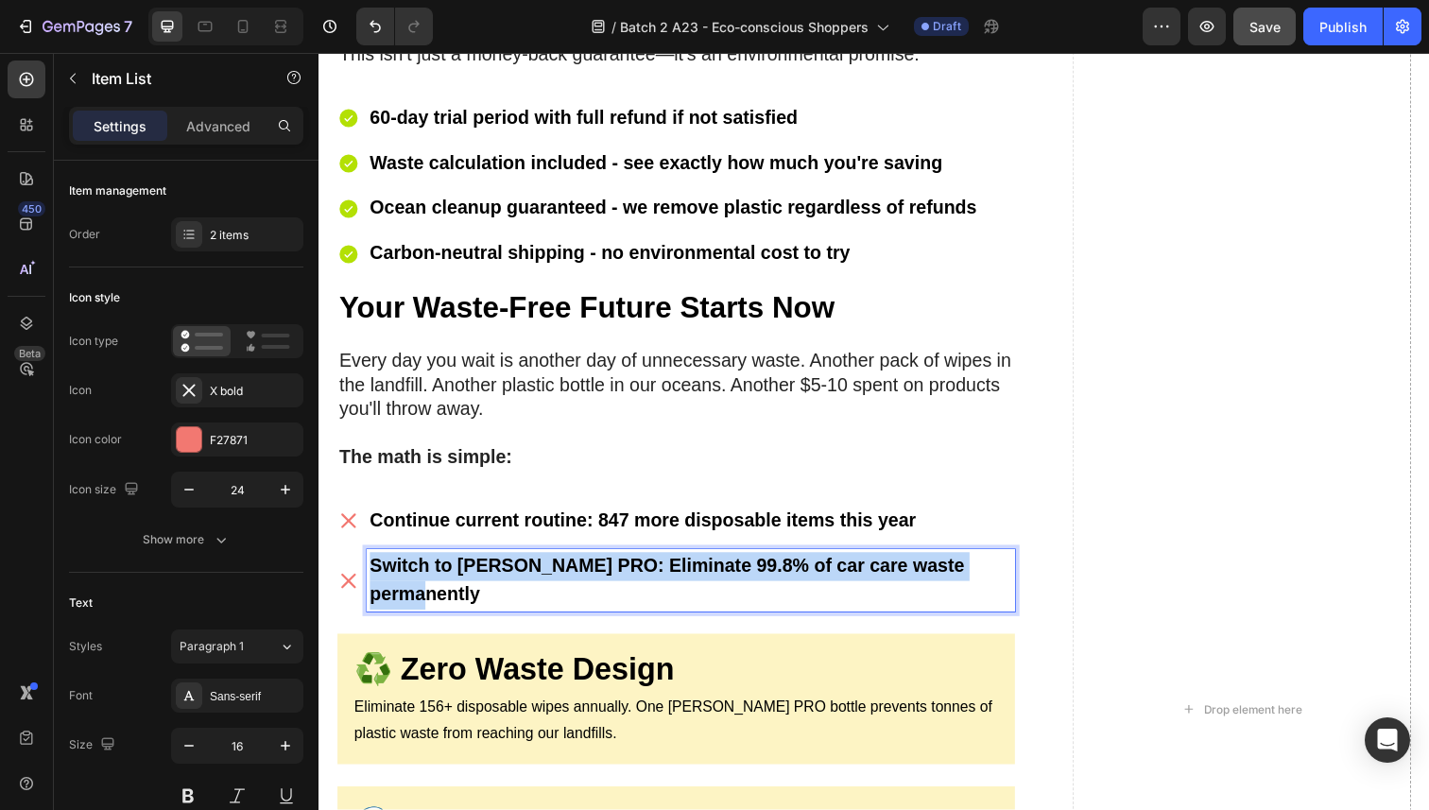
click at [466, 566] on strong "Switch to [PERSON_NAME] PRO: Eliminate 99.8% of car care waste permanently" at bounding box center [673, 591] width 607 height 50
copy strong "Switch to [PERSON_NAME] PRO: Eliminate 99.8% of car care waste permanently"
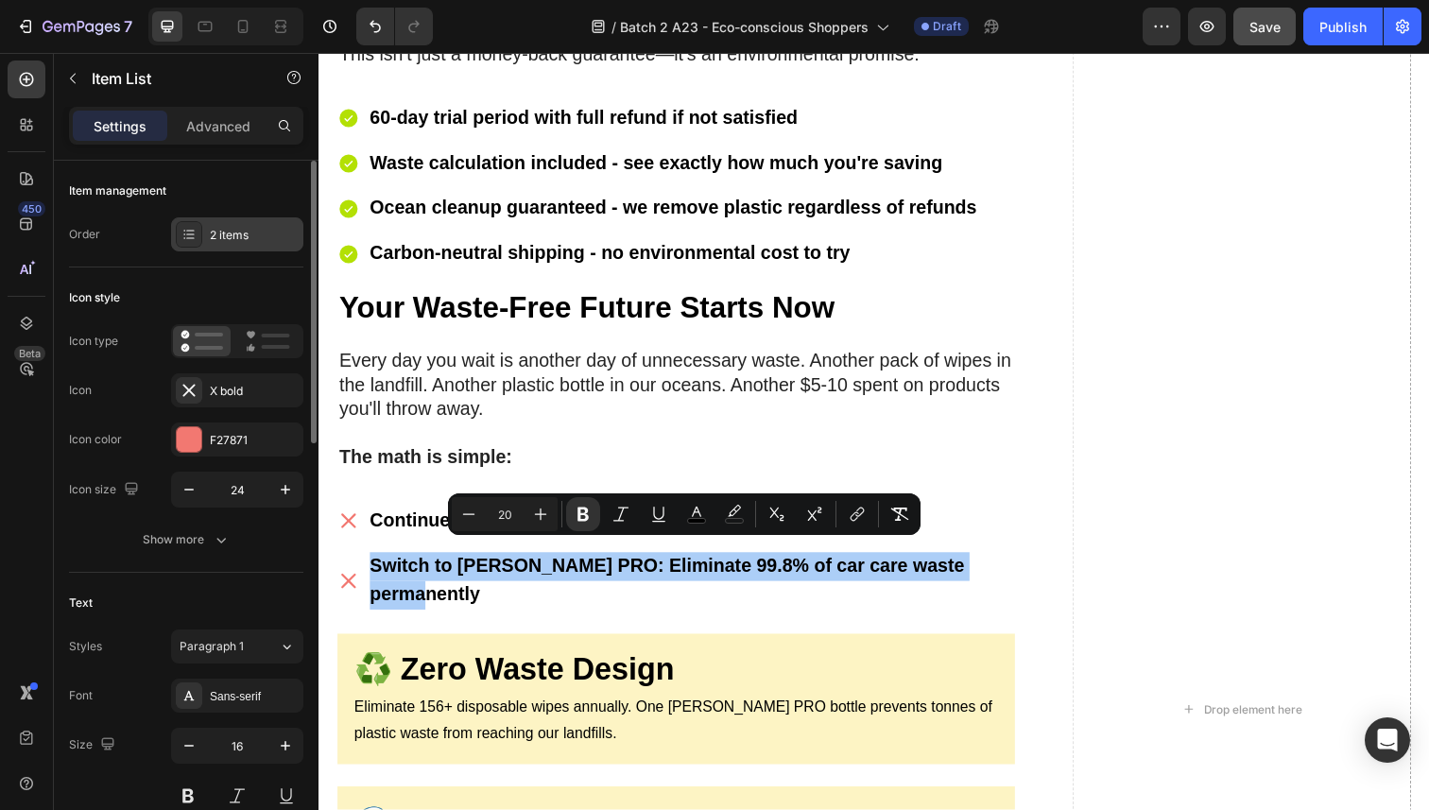
click at [267, 232] on div "2 items" at bounding box center [254, 235] width 89 height 17
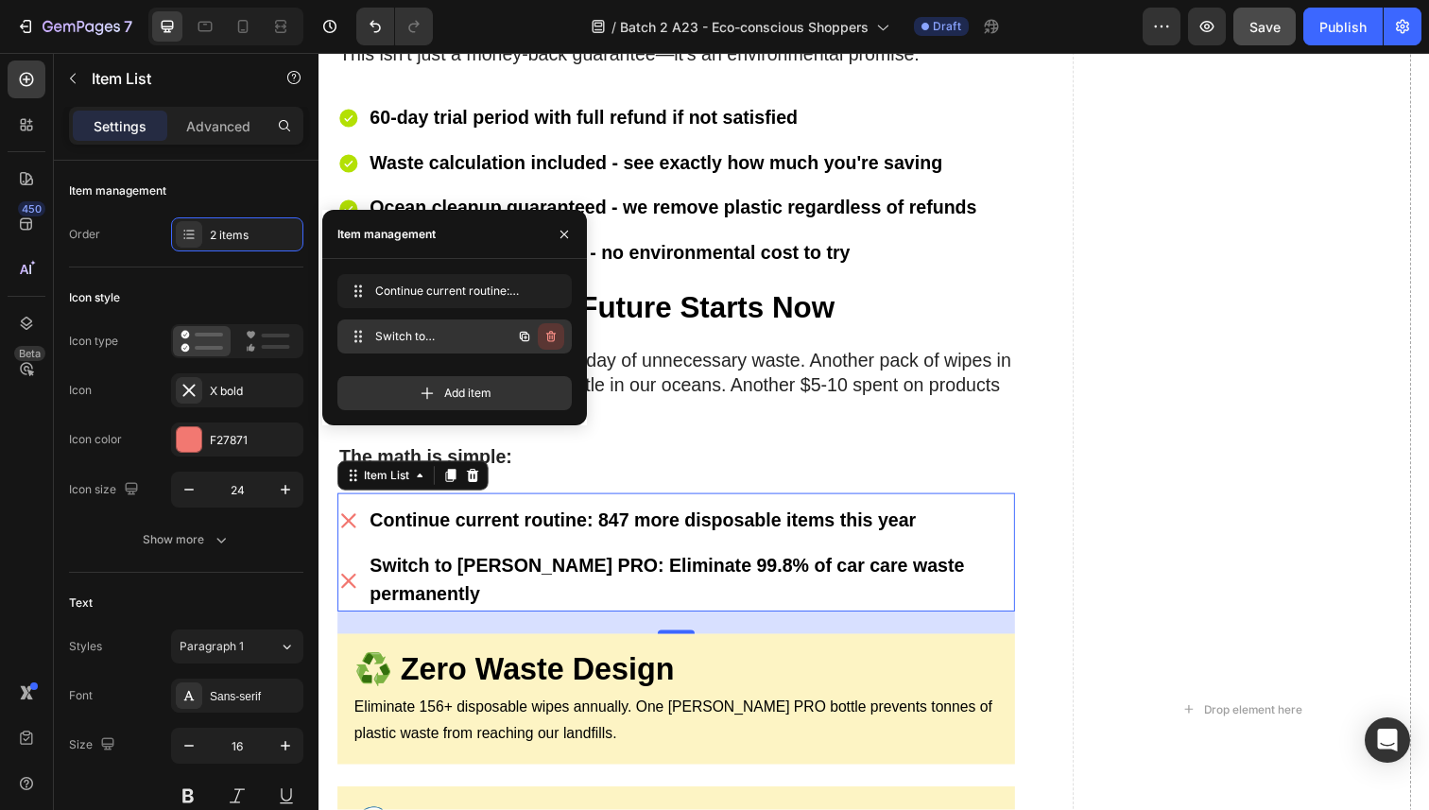
click at [548, 333] on icon "button" at bounding box center [550, 336] width 9 height 11
click at [552, 340] on div "Delete" at bounding box center [538, 336] width 35 height 17
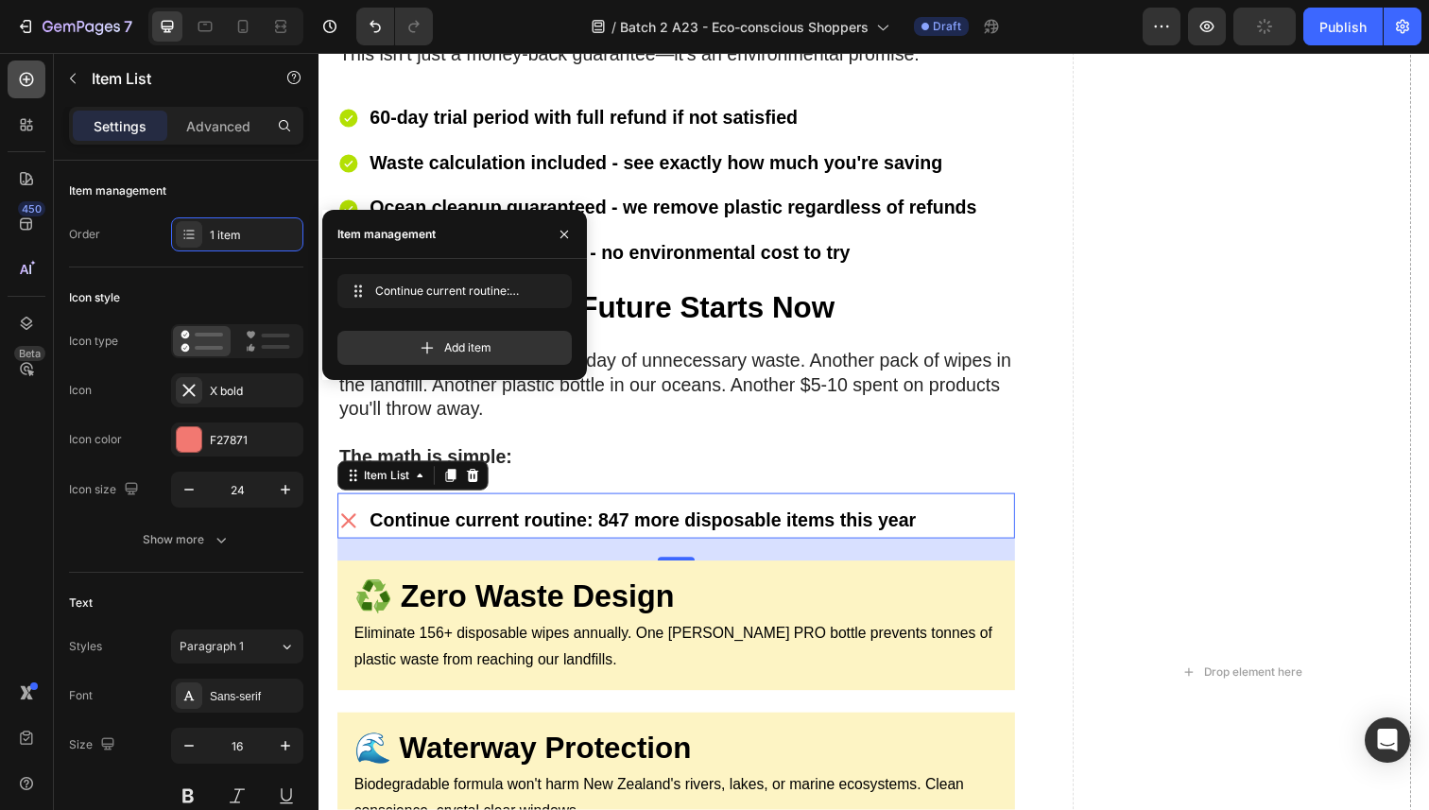
click at [34, 81] on icon at bounding box center [26, 79] width 19 height 19
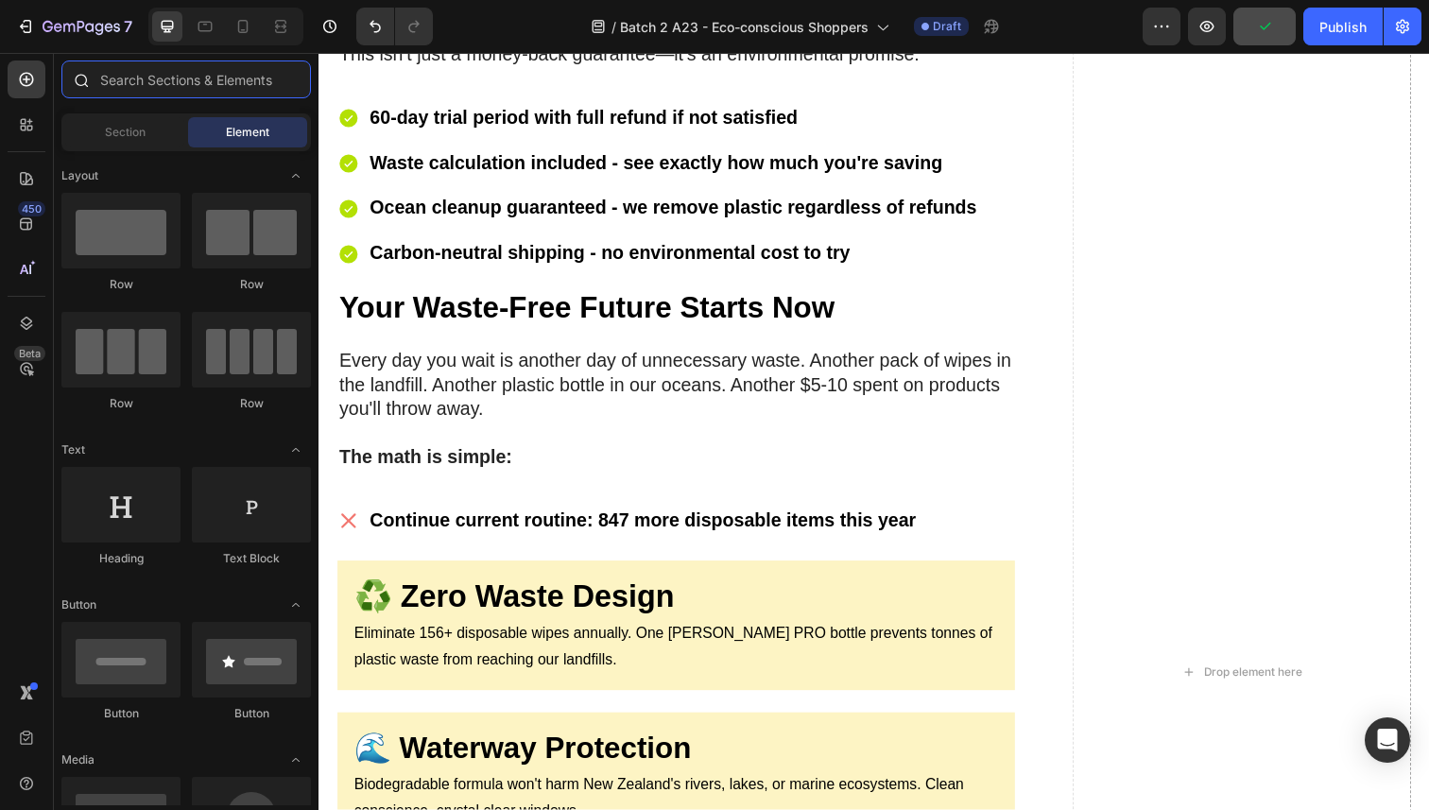
click at [231, 91] on input "text" at bounding box center [186, 79] width 250 height 38
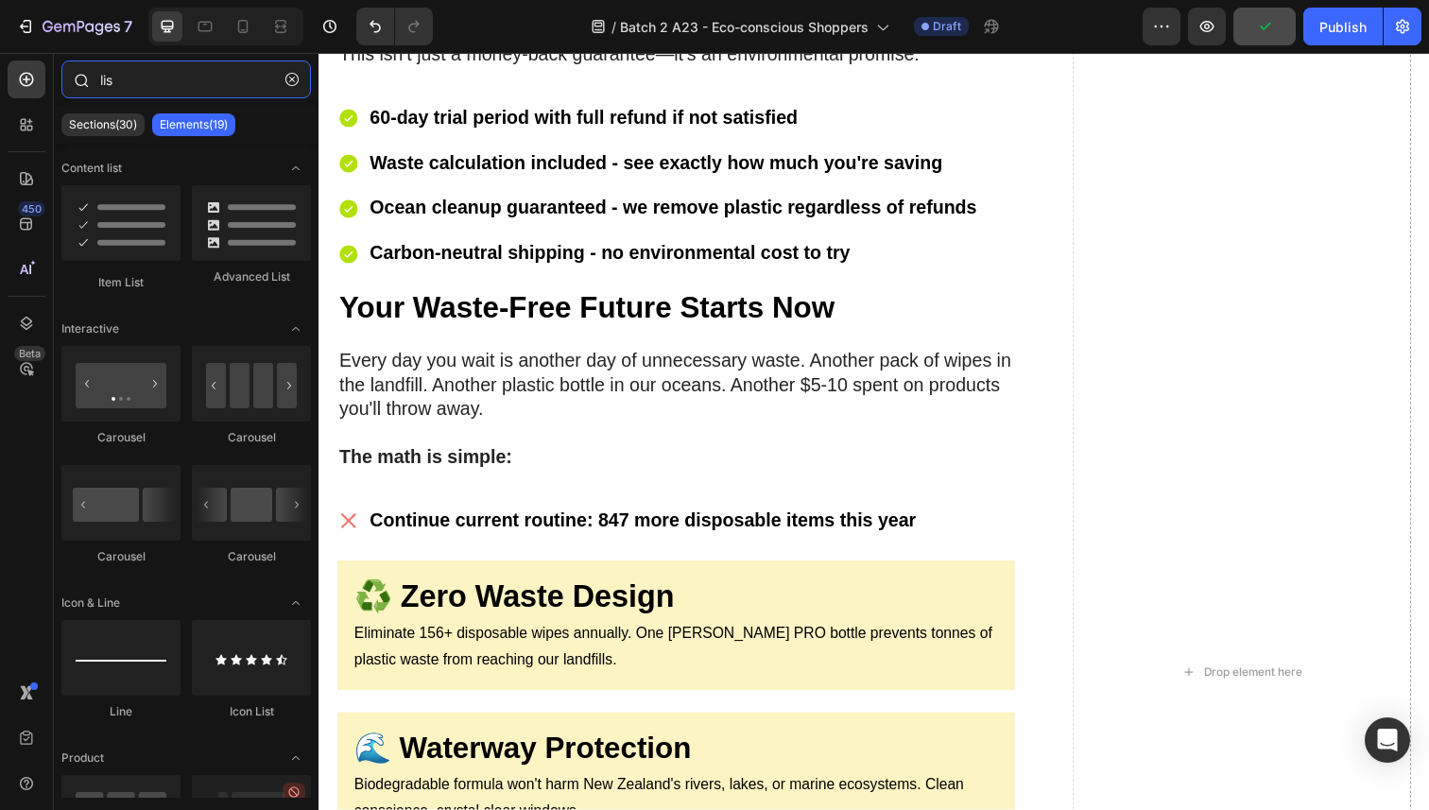
type input "list"
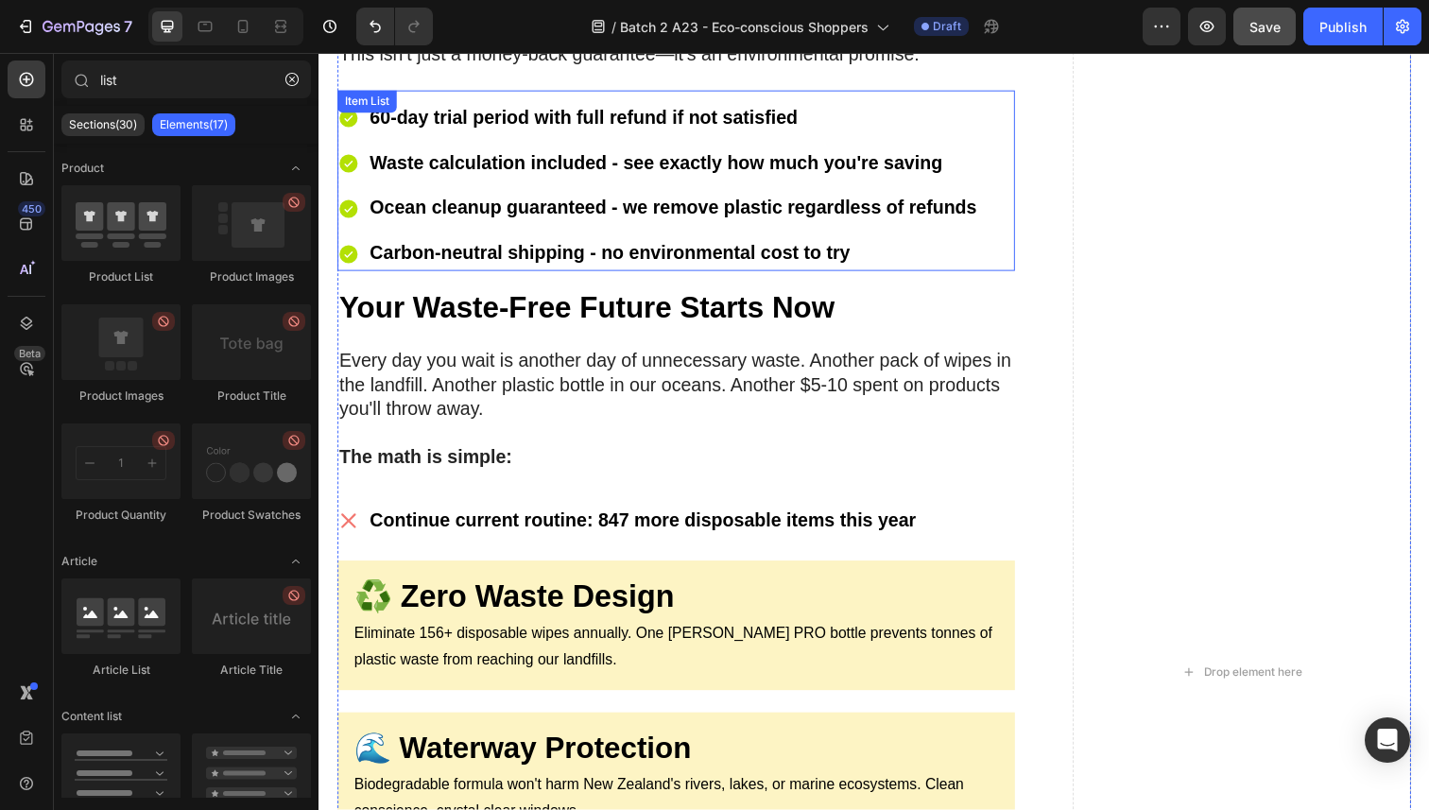
click at [819, 247] on strong "Carbon-neutral shipping - no environmental cost to try" at bounding box center [615, 257] width 491 height 21
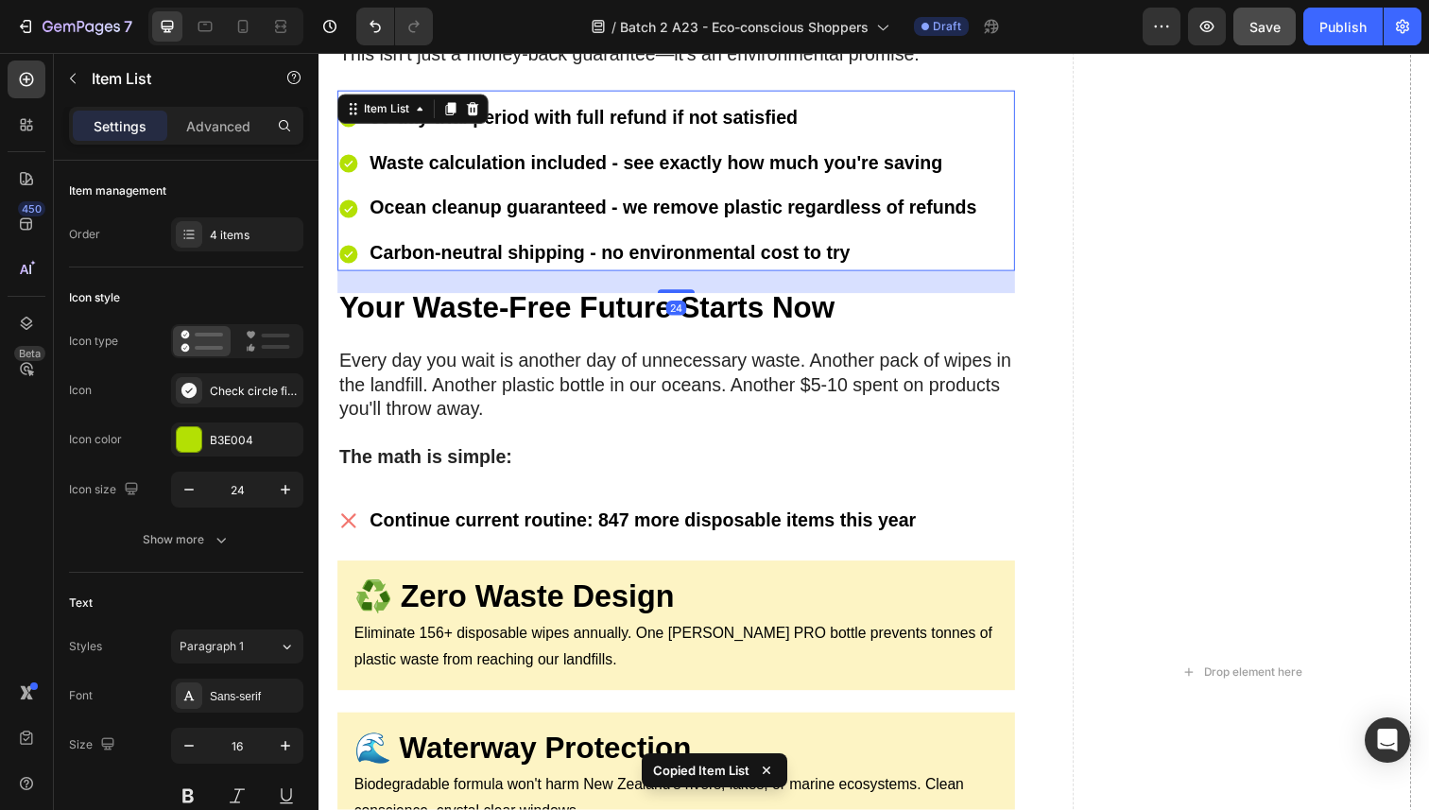
click at [973, 93] on div "60-day trial period with full refund if not satisfied Waste calculation include…" at bounding box center [683, 184] width 692 height 184
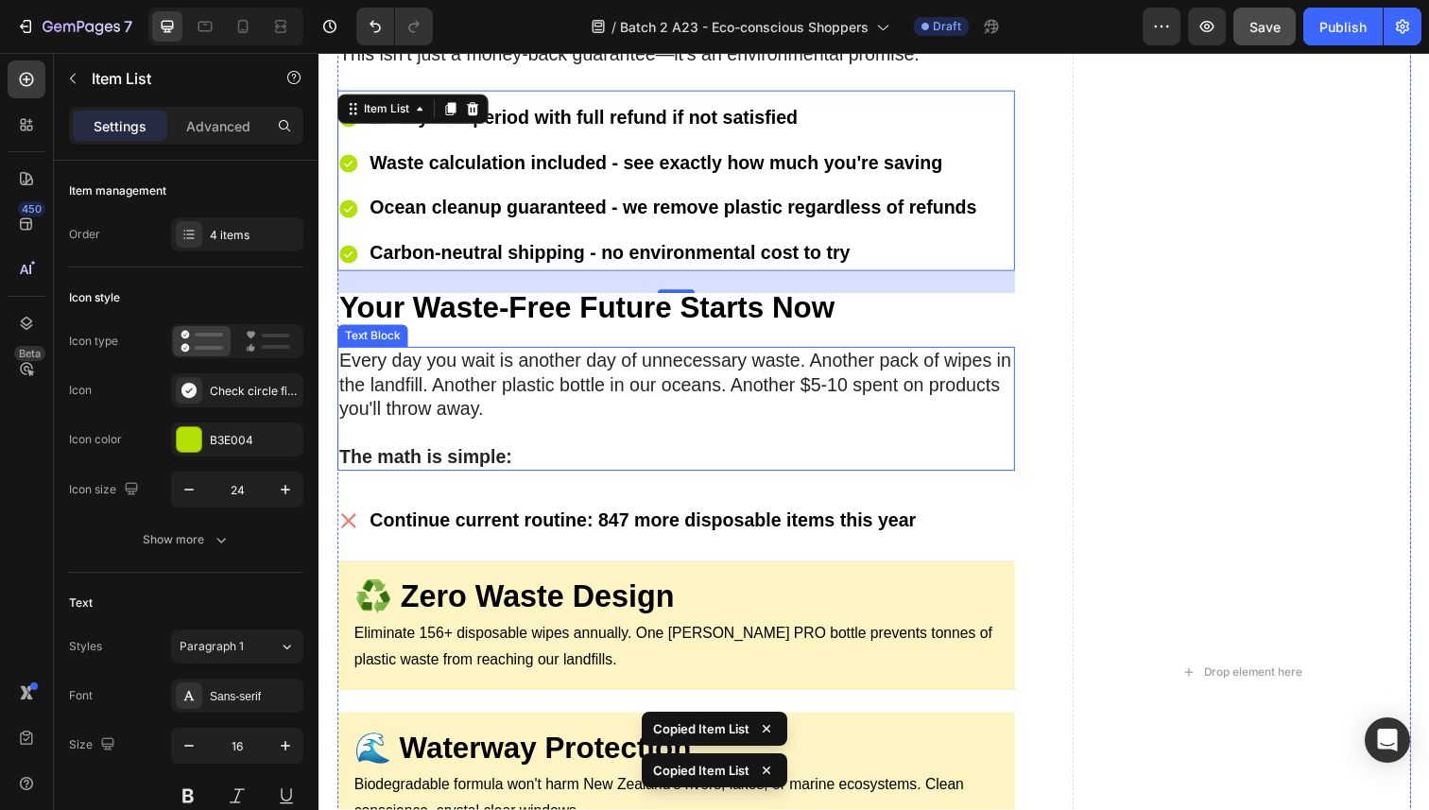
click at [681, 520] on strong "Continue current routine: 847 more disposable items this year" at bounding box center [649, 530] width 558 height 21
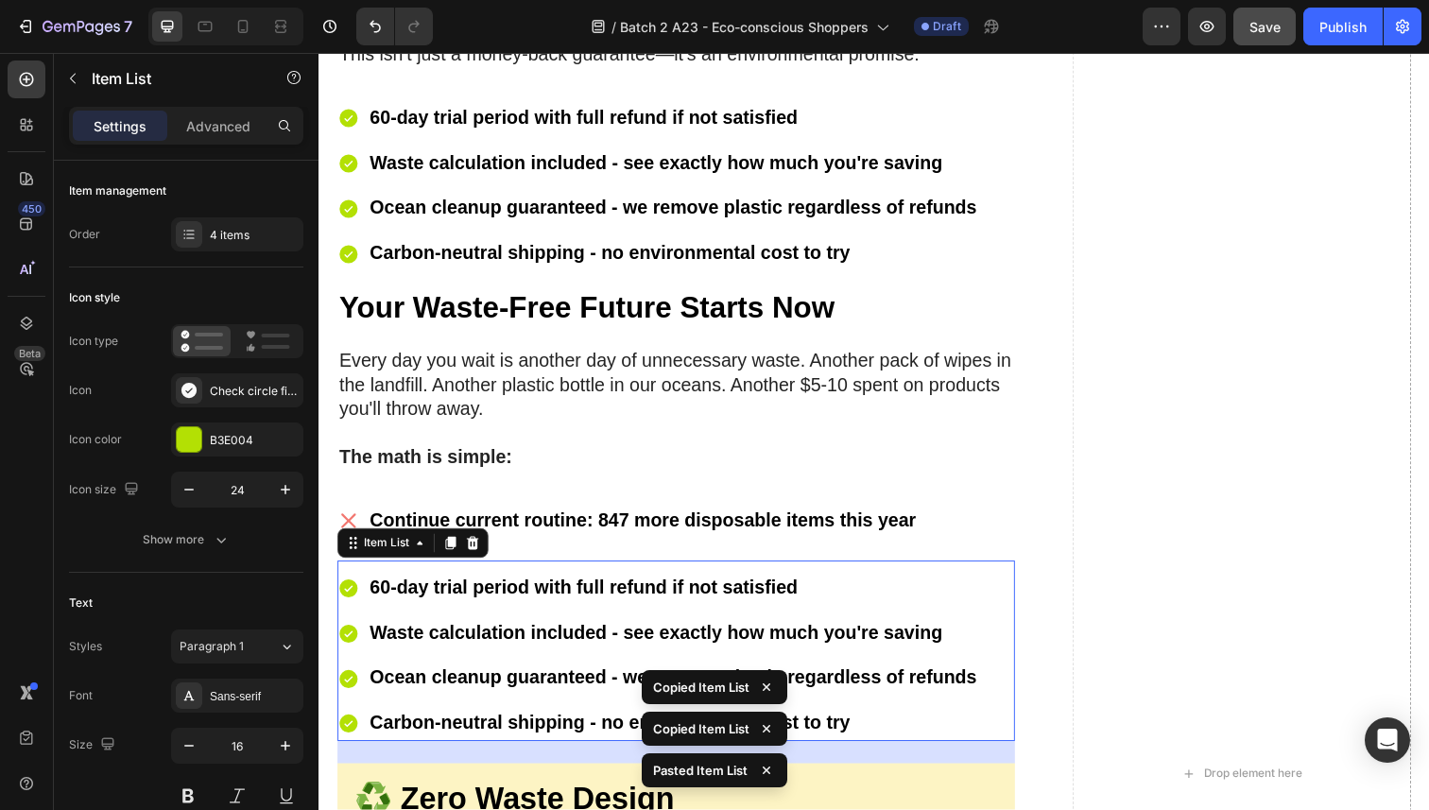
click at [559, 589] on strong "60-day trial period with full refund if not satisfied" at bounding box center [588, 599] width 437 height 21
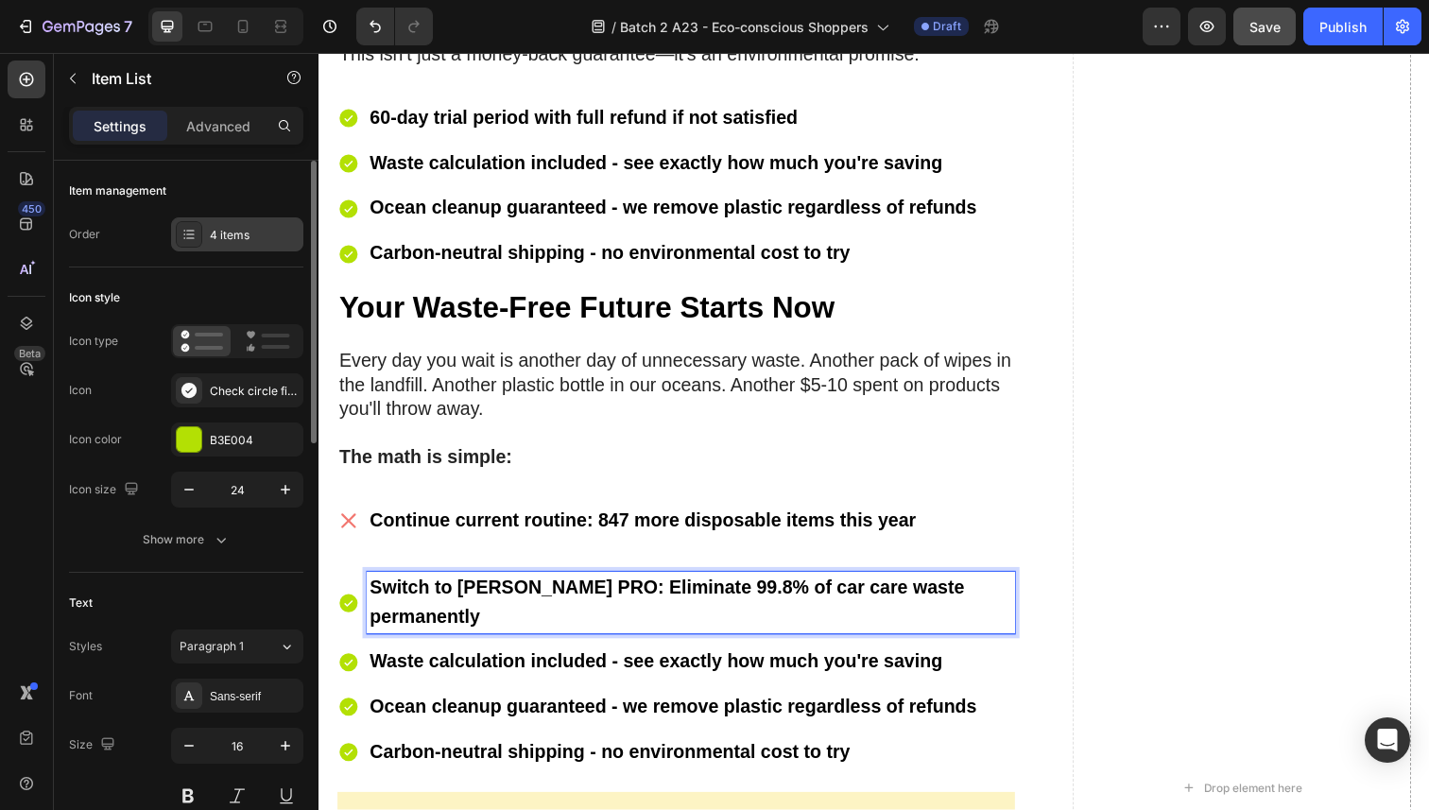
click at [236, 227] on div "4 items" at bounding box center [254, 235] width 89 height 17
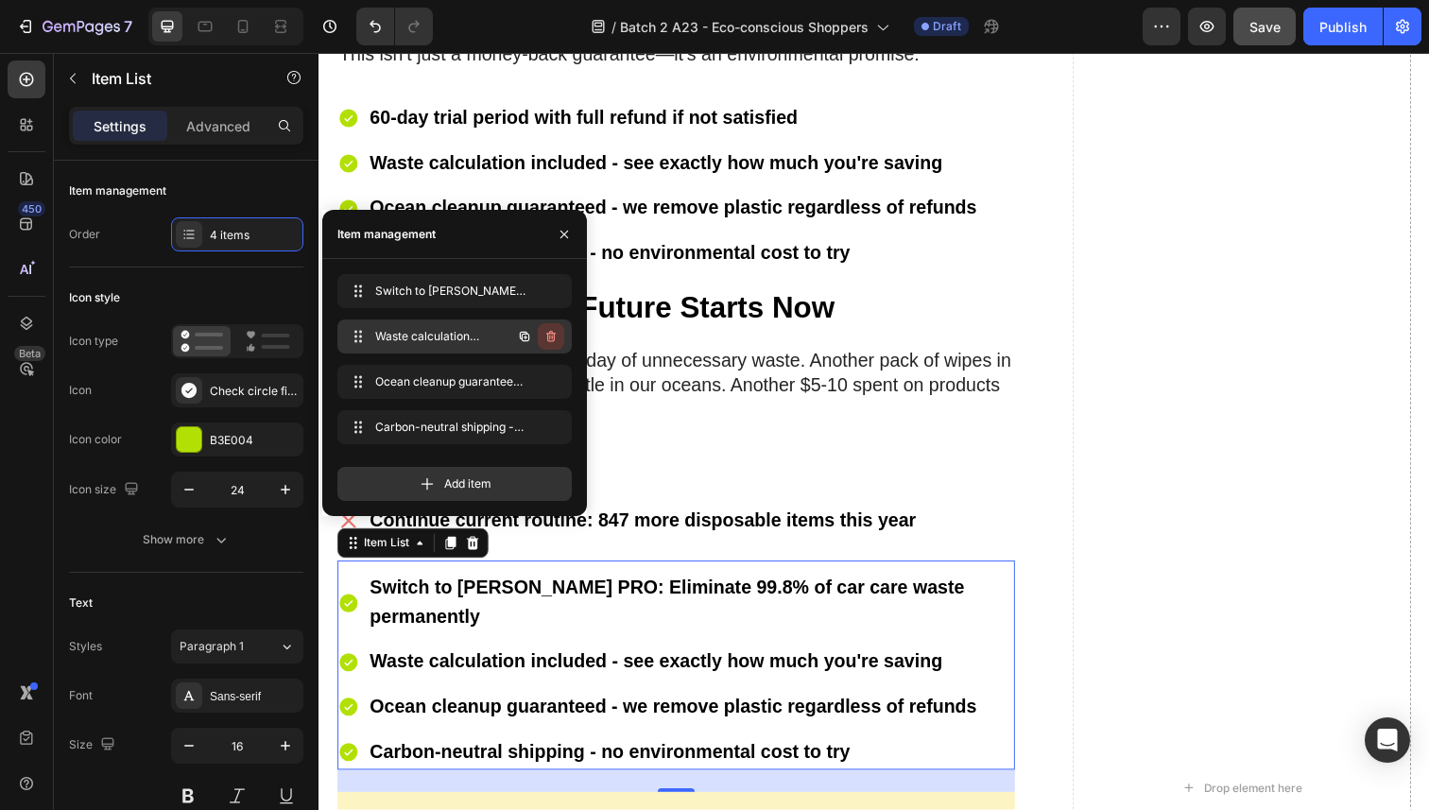
click at [548, 326] on button "button" at bounding box center [551, 336] width 26 height 26
click at [532, 326] on button "Delete" at bounding box center [538, 336] width 52 height 26
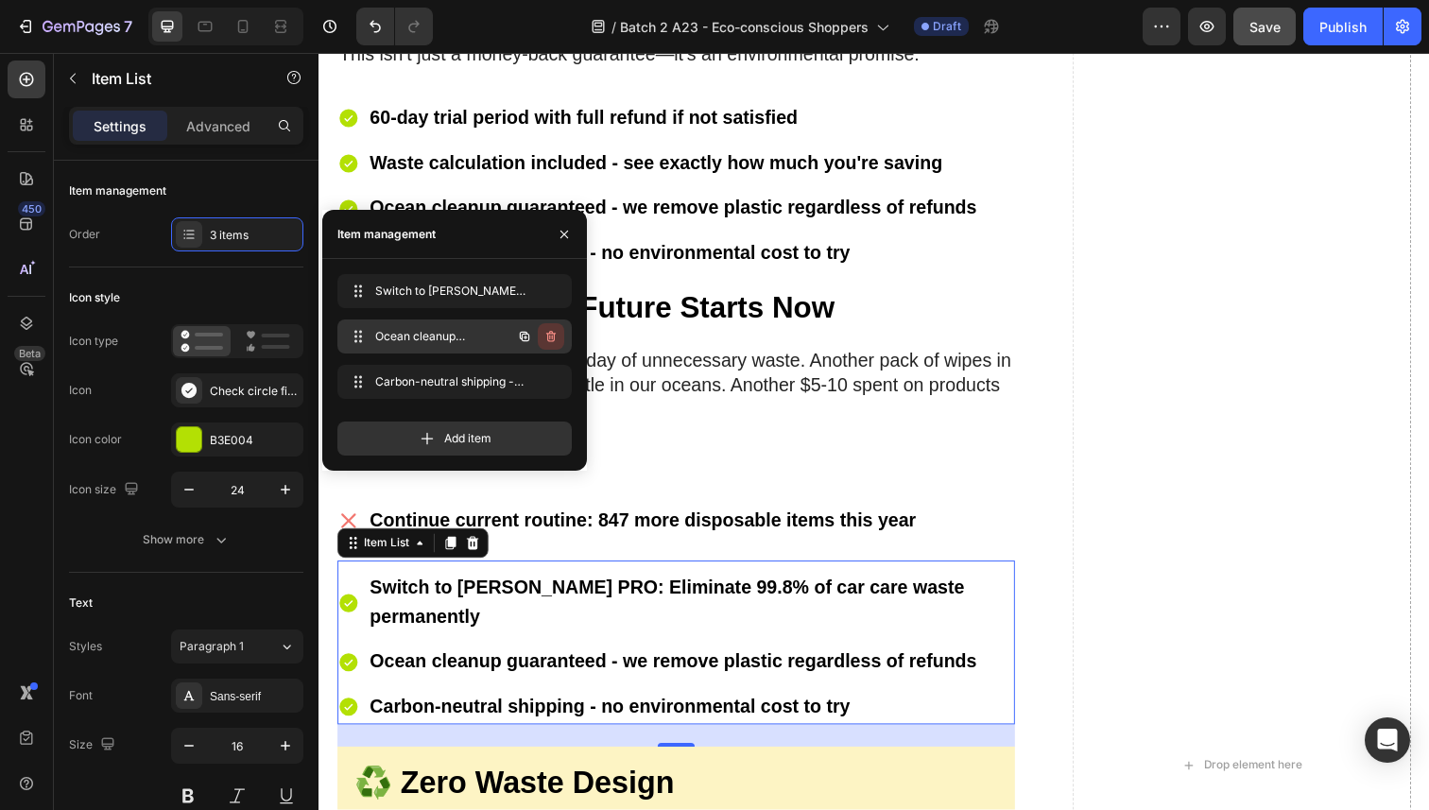
click at [561, 339] on button "button" at bounding box center [551, 336] width 26 height 26
click at [552, 334] on div "Delete" at bounding box center [538, 336] width 35 height 17
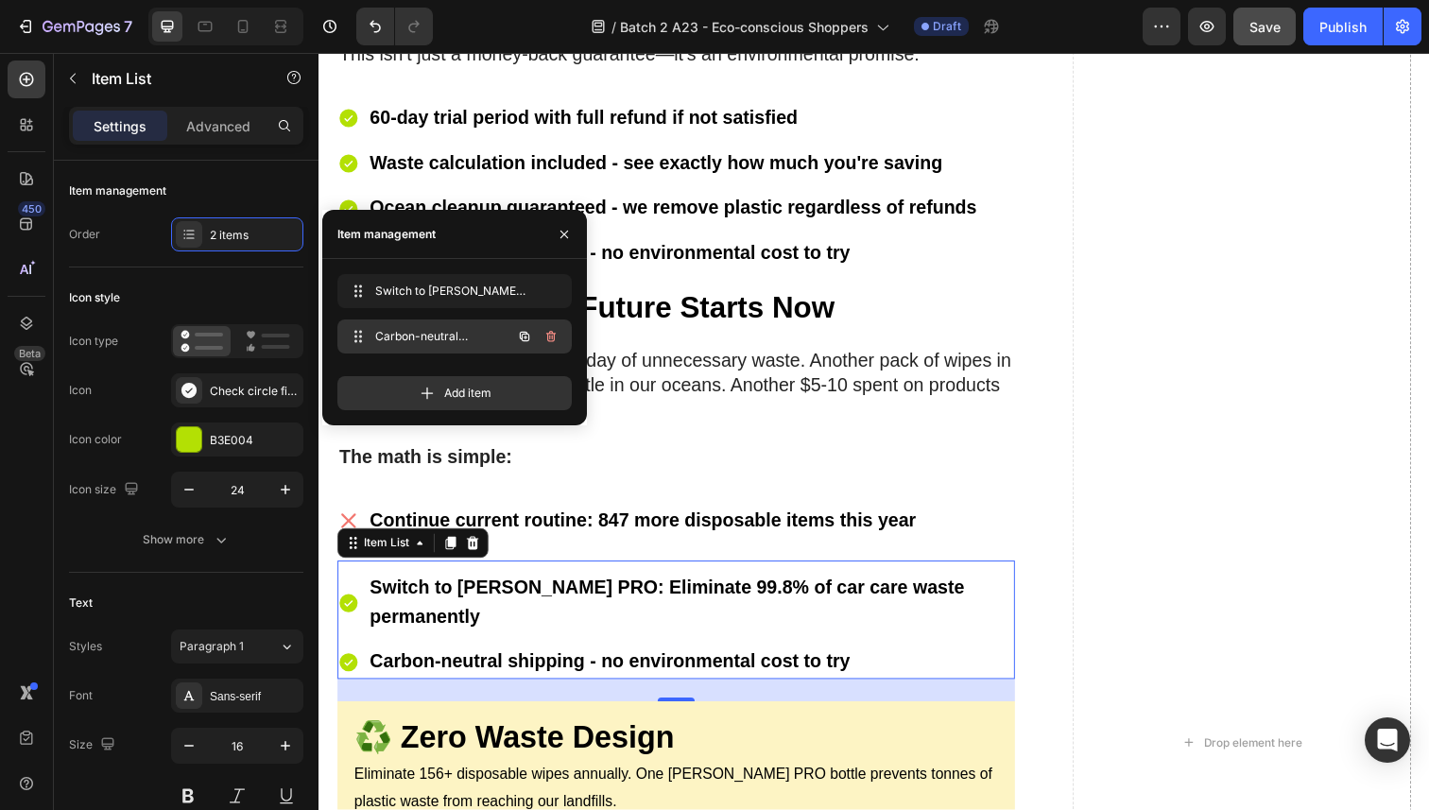
click at [559, 339] on button "button" at bounding box center [551, 336] width 26 height 26
click at [543, 334] on div "Delete" at bounding box center [538, 336] width 35 height 17
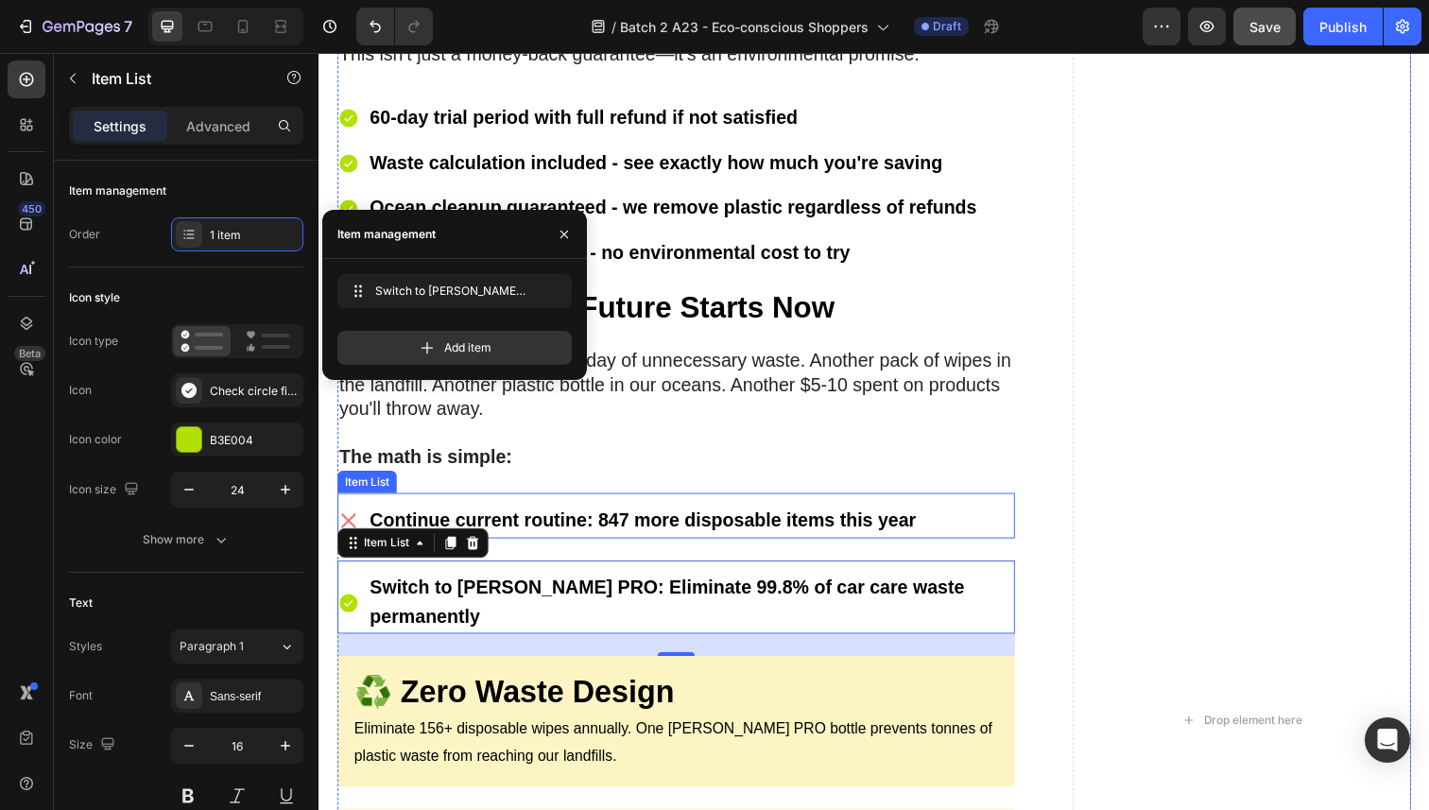
click at [711, 514] on div "Continue current routine: 847 more disposable items this year" at bounding box center [649, 531] width 563 height 35
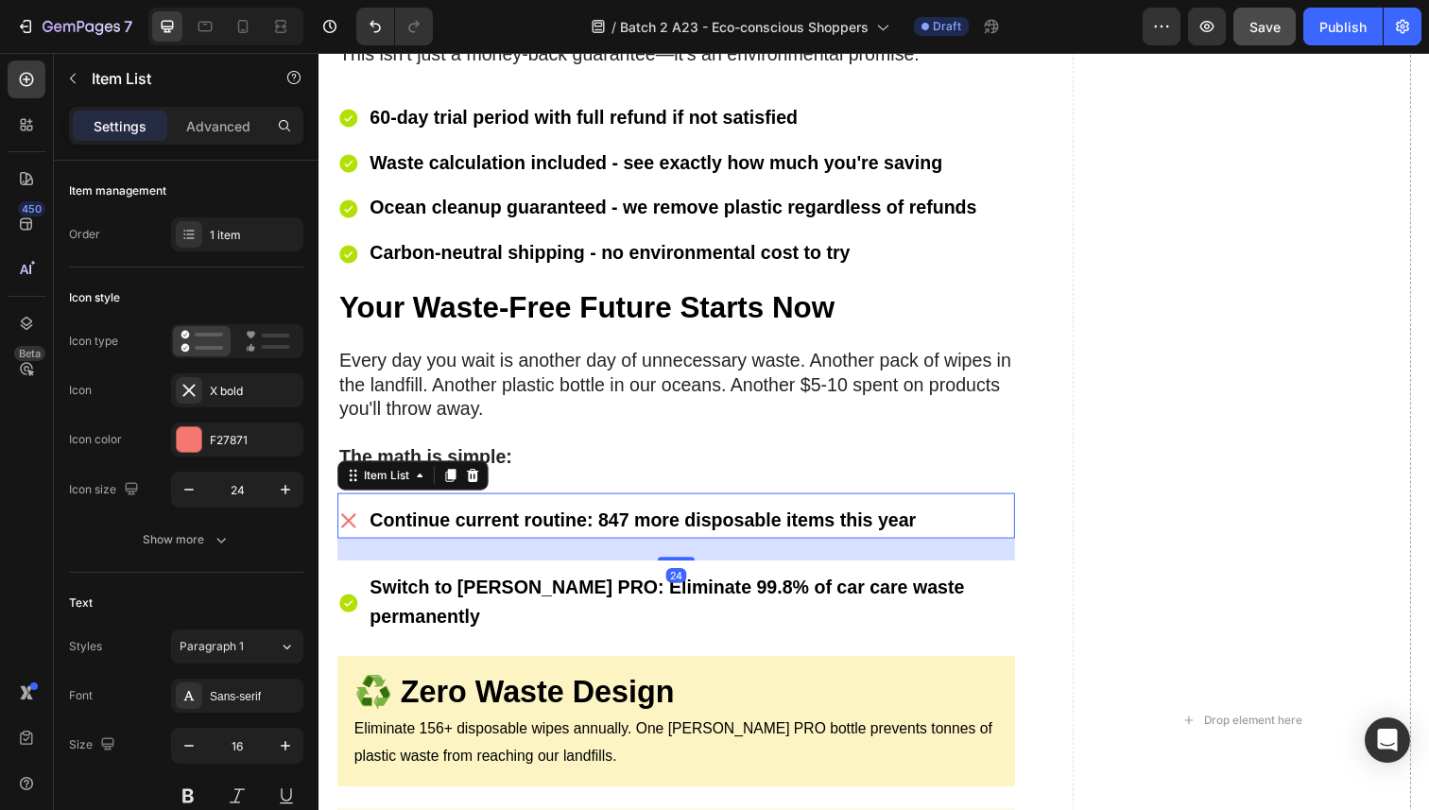
click at [588, 557] on div "24" at bounding box center [683, 560] width 692 height 23
click at [1153, 625] on div "Drop element here" at bounding box center [1261, 735] width 346 height 3021
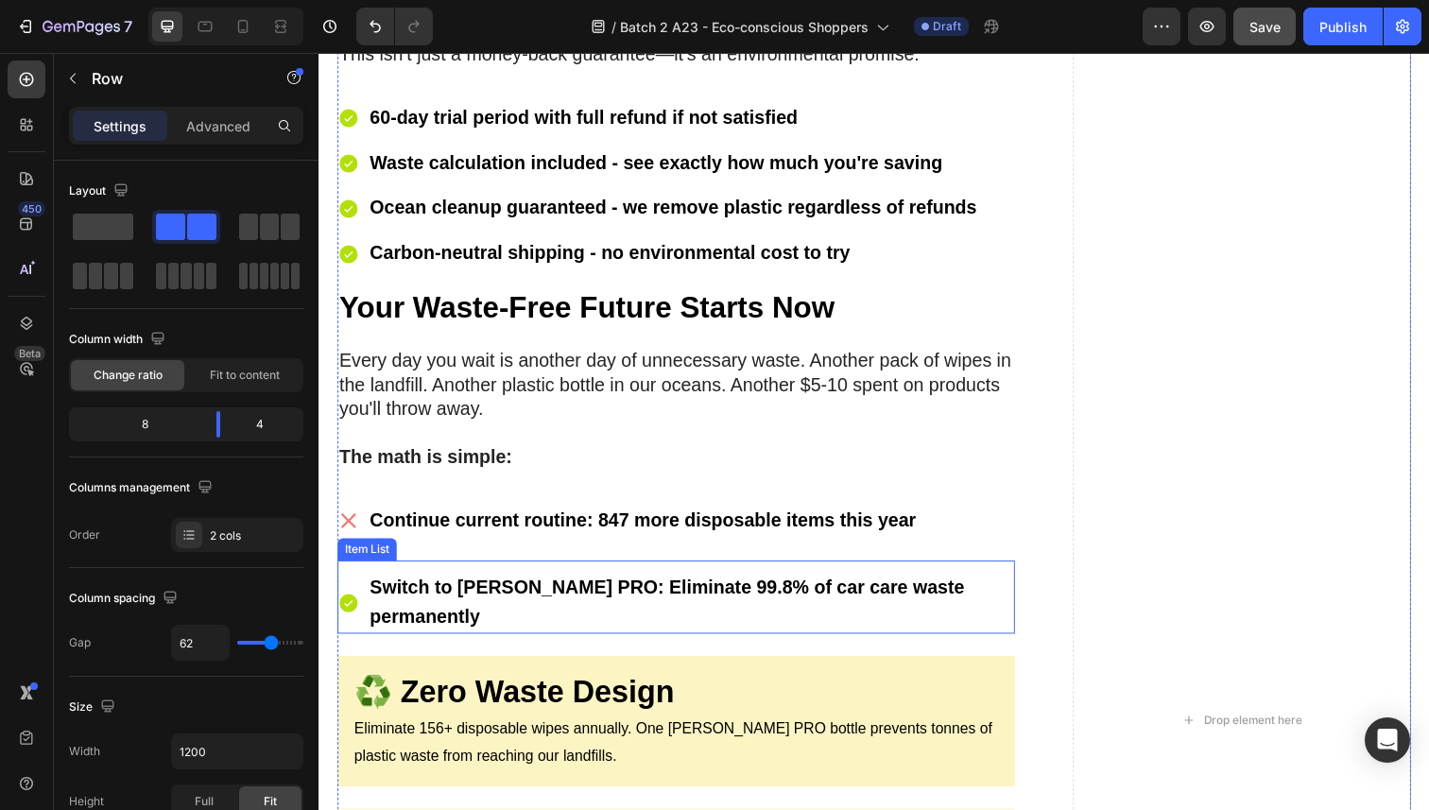
click at [549, 589] on strong "Switch to [PERSON_NAME] PRO: Eliminate 99.8% of car care waste permanently" at bounding box center [673, 614] width 607 height 50
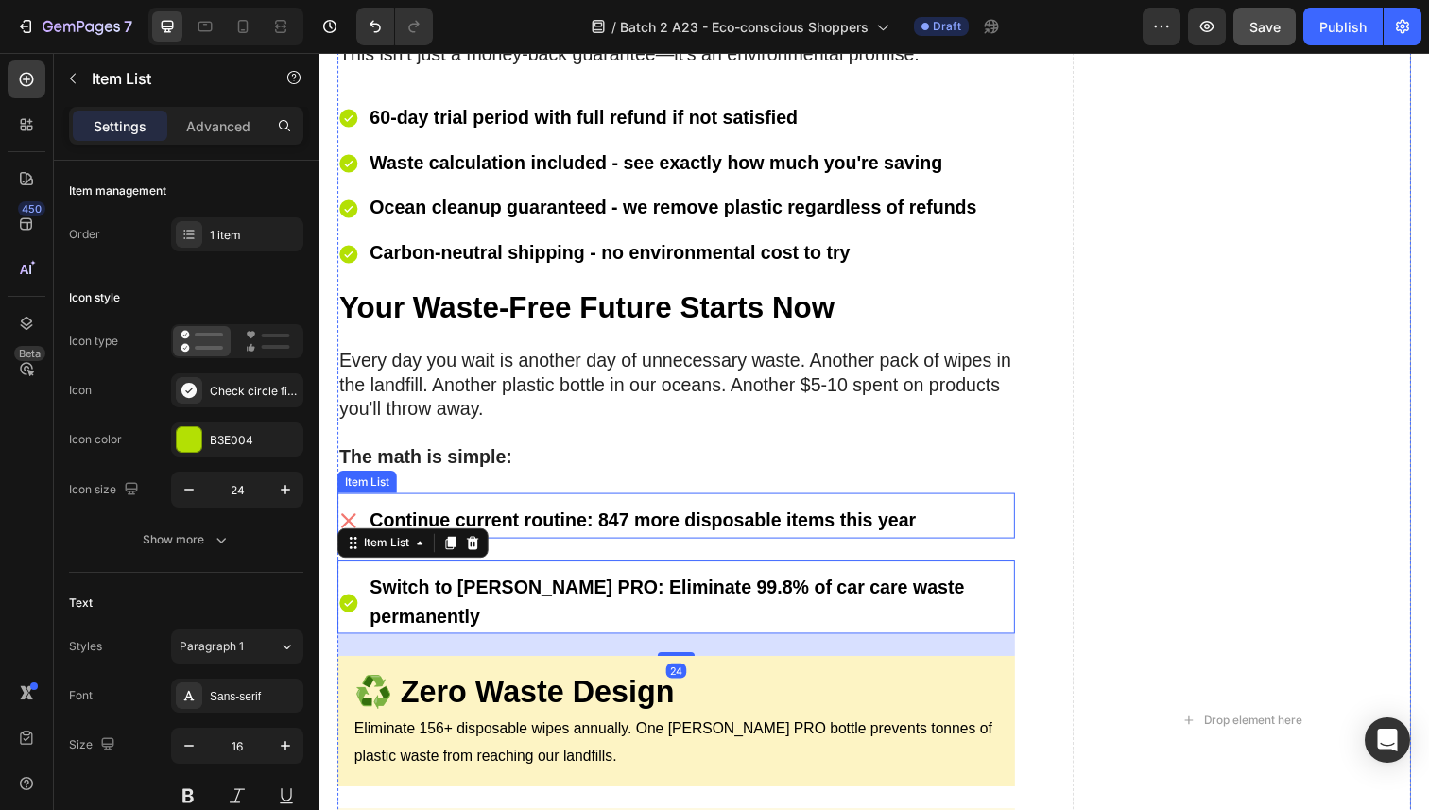
click at [551, 522] on strong "Continue current routine: 847 more disposable items this year" at bounding box center [649, 530] width 558 height 21
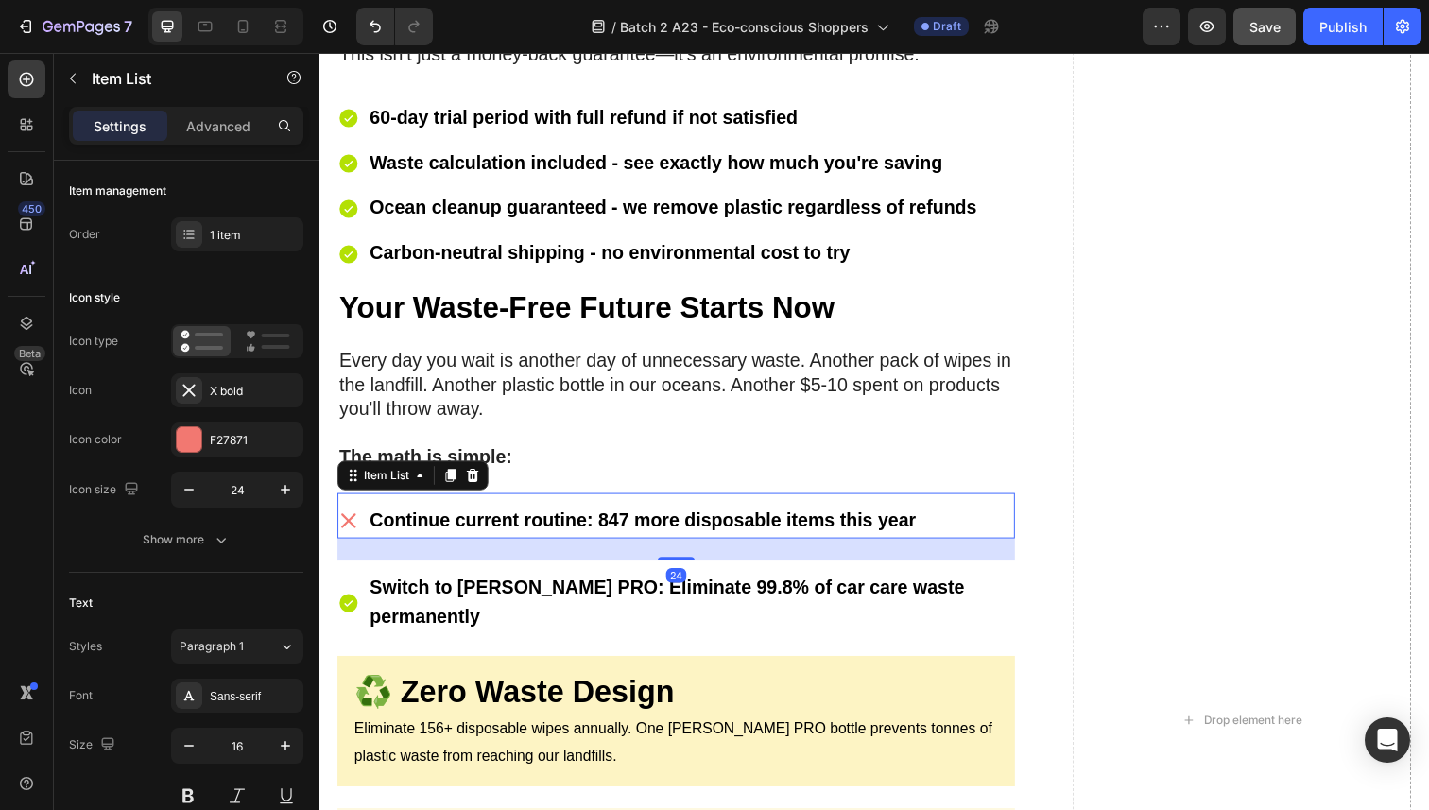
click at [199, 118] on p "Advanced" at bounding box center [218, 126] width 64 height 20
type input "100%"
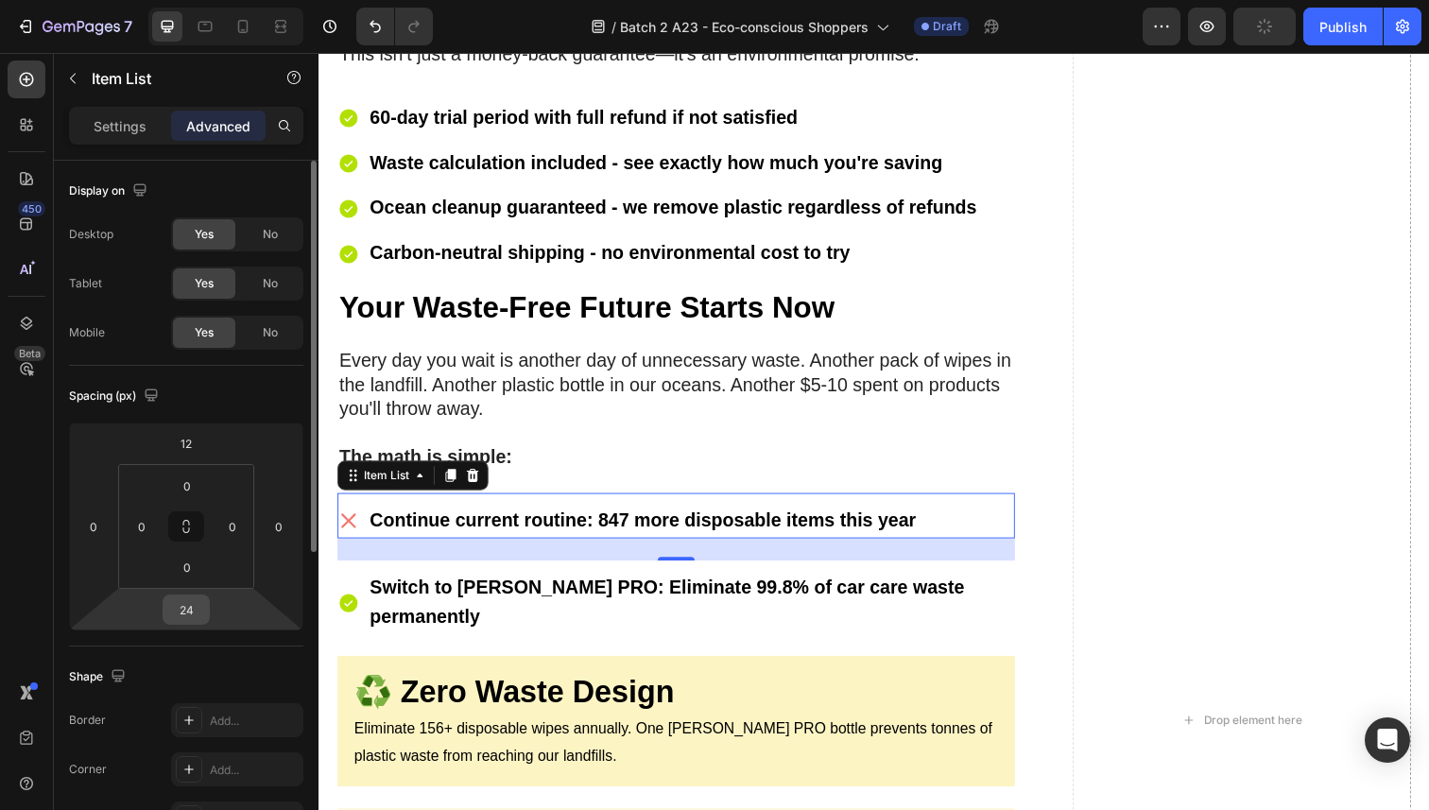
click at [184, 608] on input "24" at bounding box center [186, 609] width 38 height 28
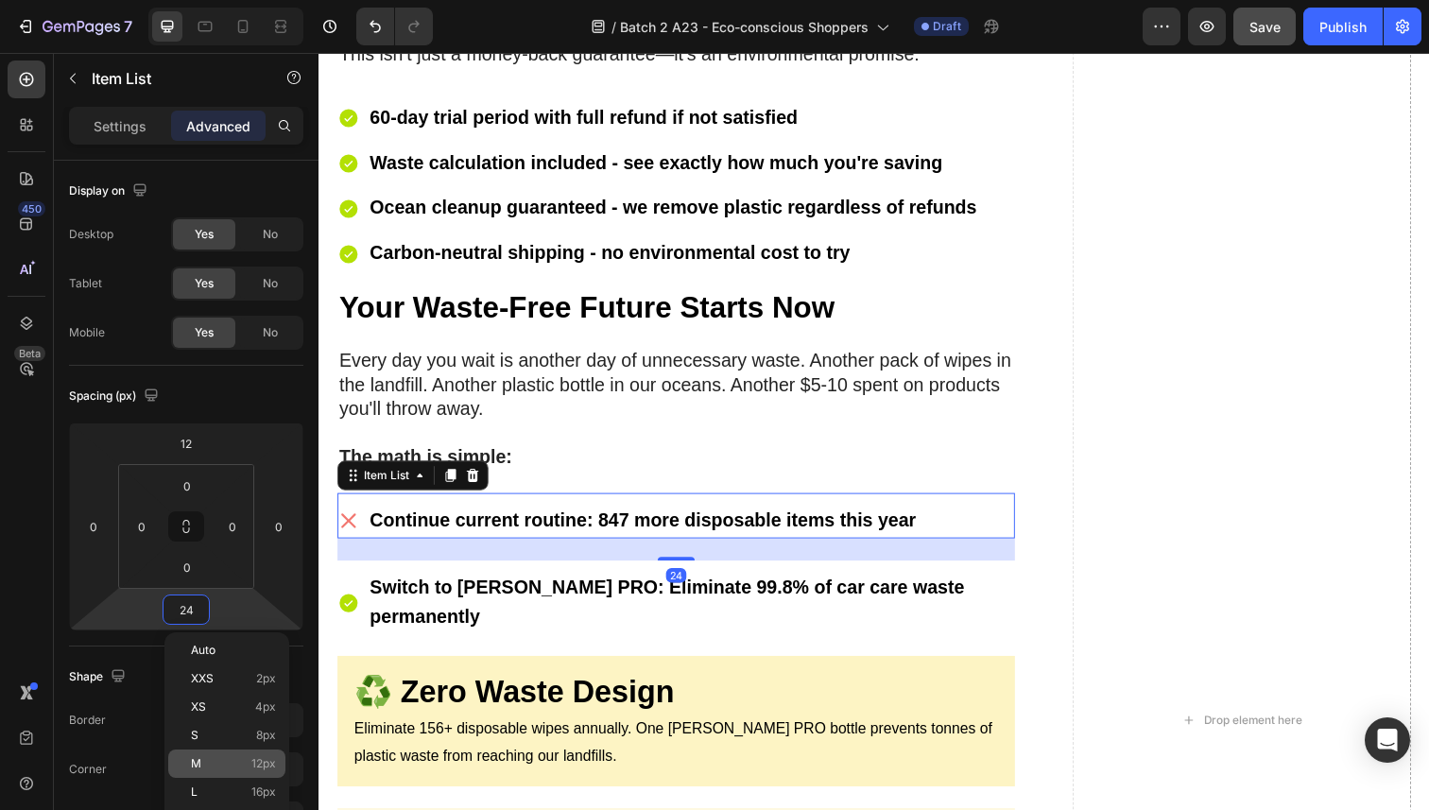
click at [242, 754] on div "M 12px" at bounding box center [226, 763] width 117 height 28
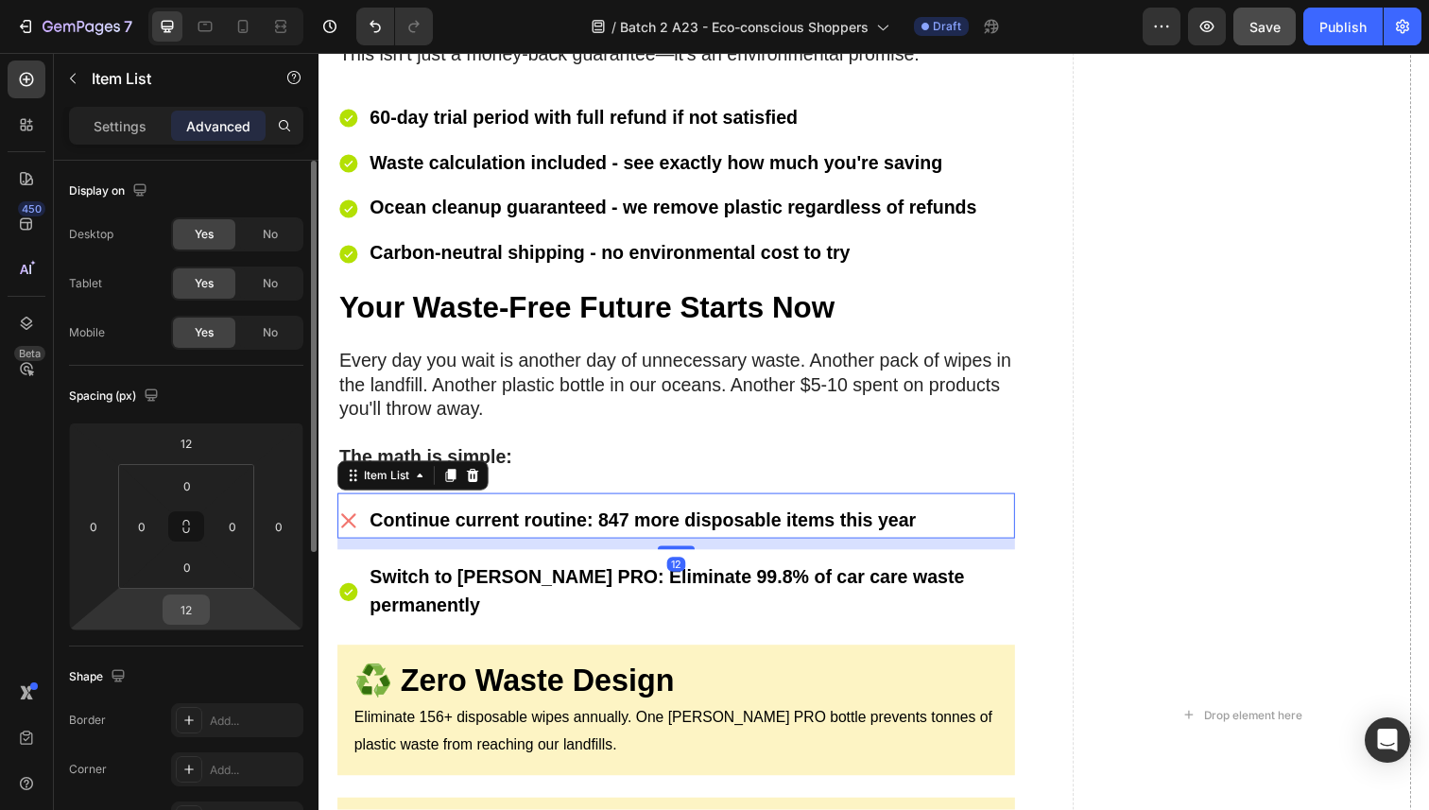
click at [195, 610] on input "12" at bounding box center [186, 609] width 38 height 28
type input "0"
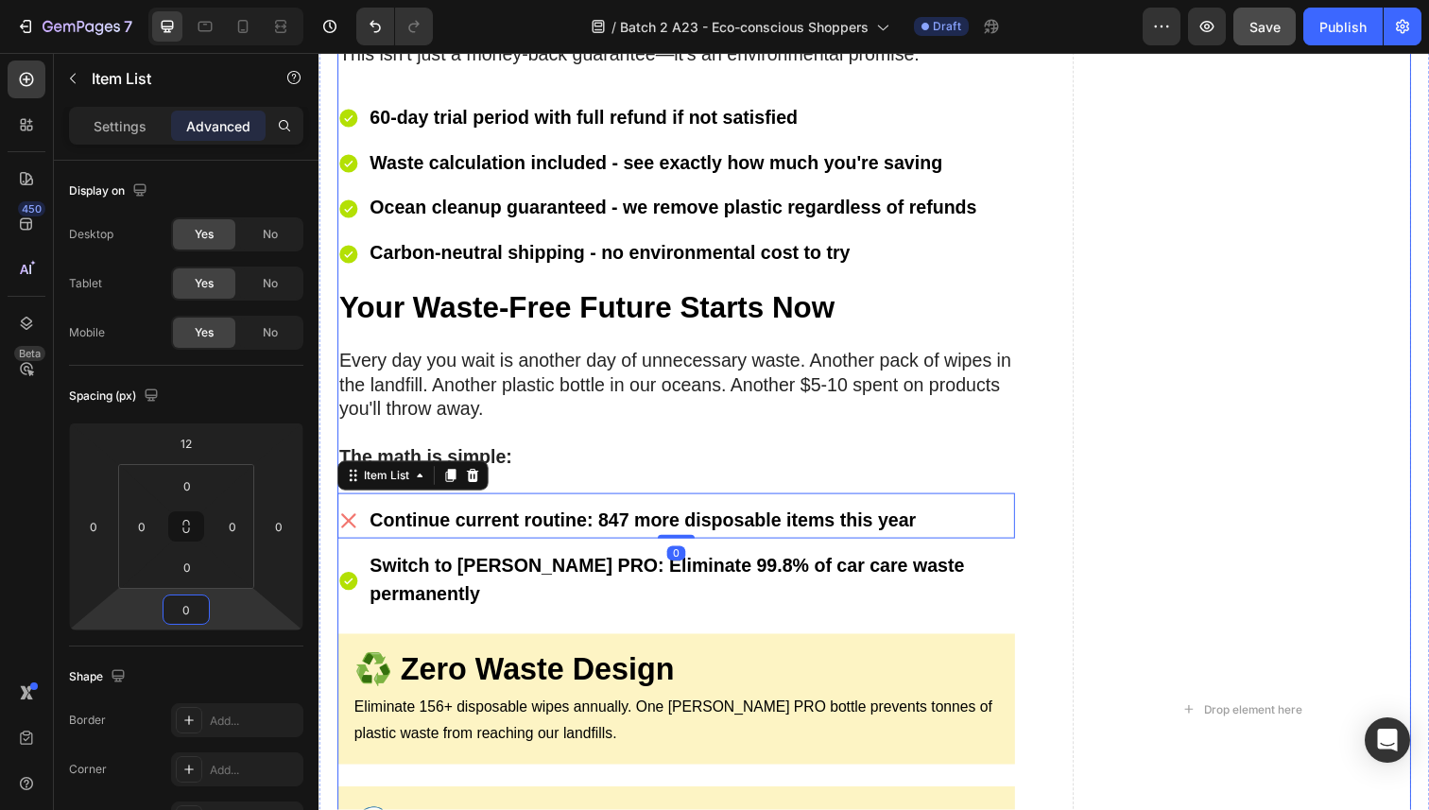
click at [578, 454] on p "The math is simple:" at bounding box center [683, 466] width 688 height 25
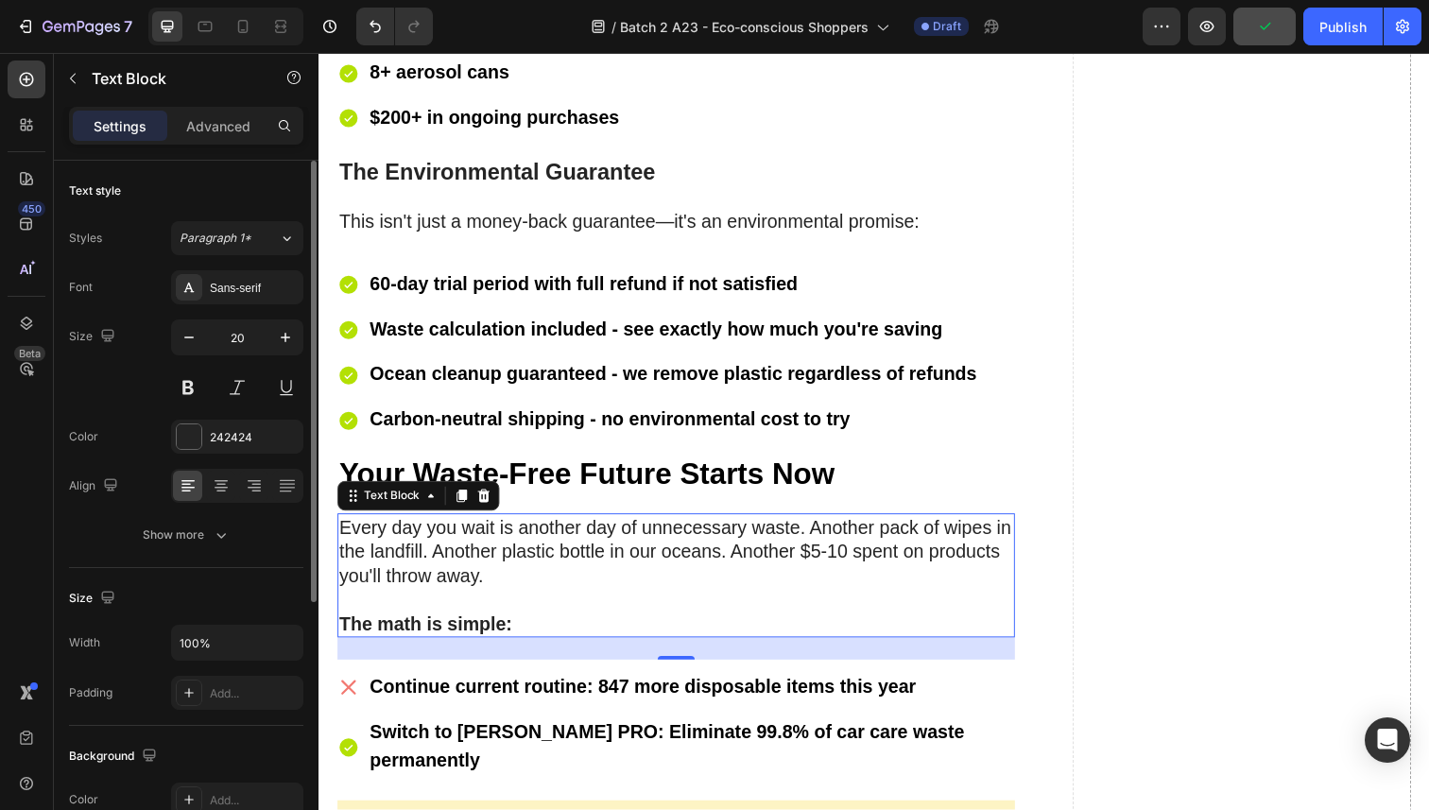
scroll to position [11296, 0]
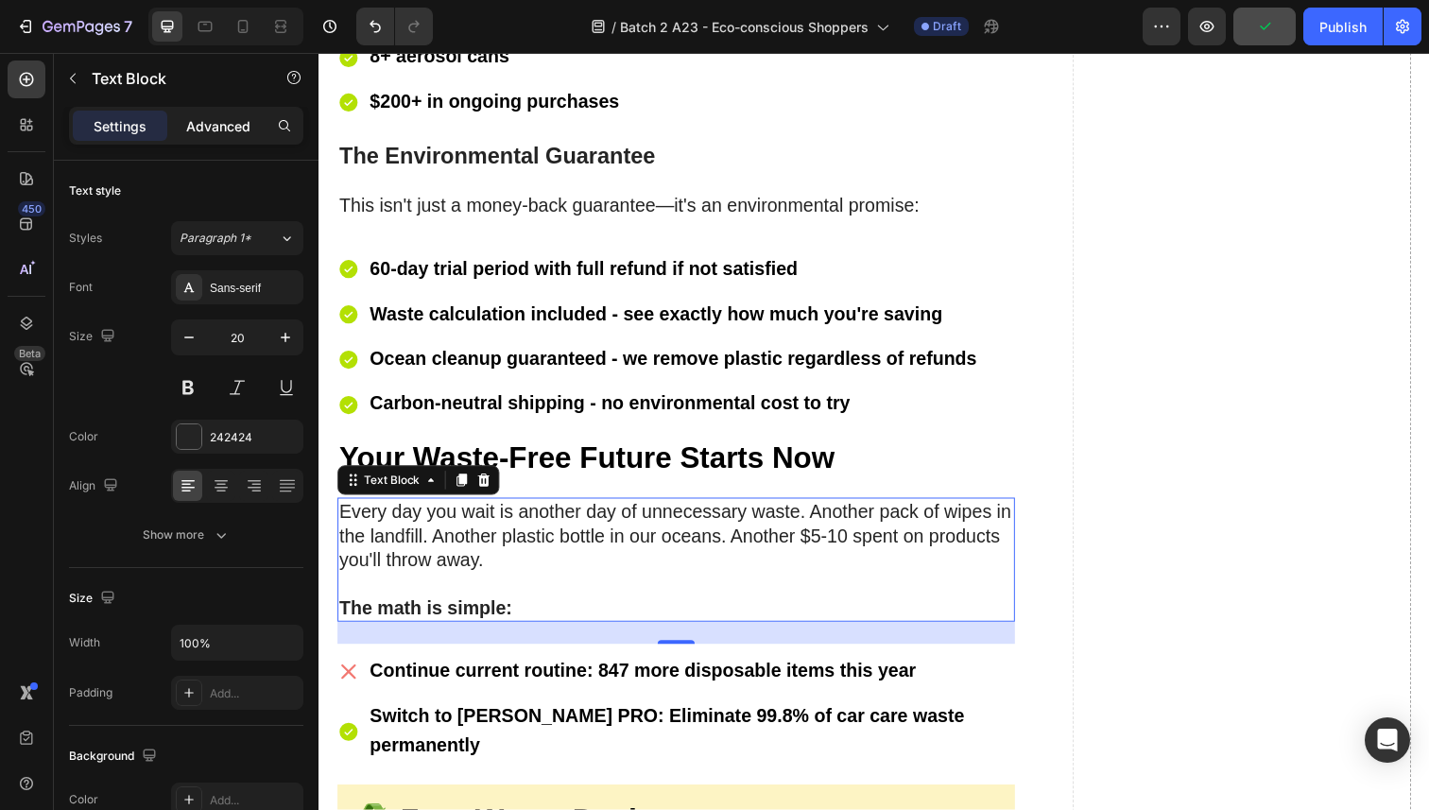
click at [202, 127] on p "Advanced" at bounding box center [218, 126] width 64 height 20
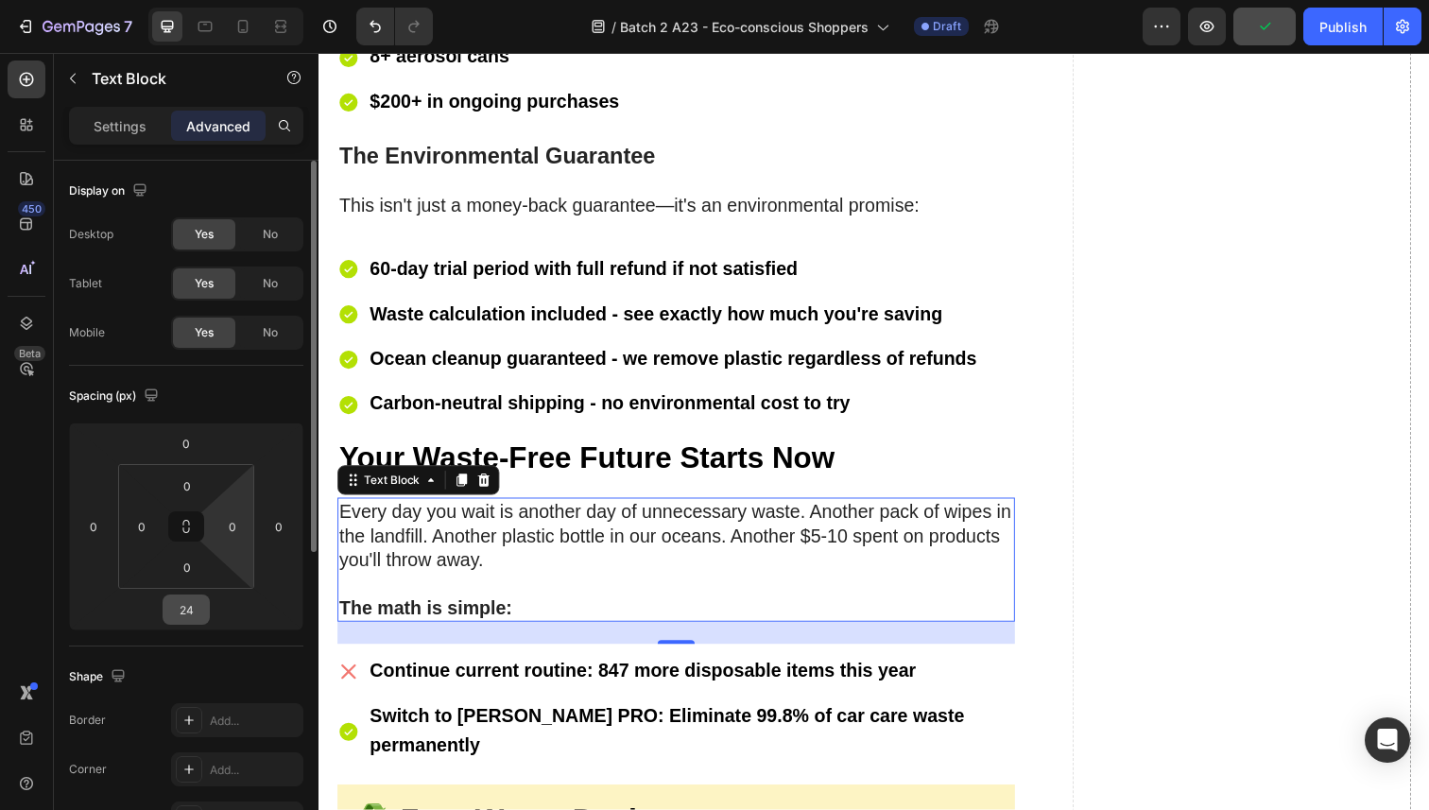
click at [194, 0] on html "7 Version history / Batch 2 A23 - Eco-conscious Shoppers Draft Preview Publish …" at bounding box center [714, 0] width 1429 height 0
click at [192, 613] on input "24" at bounding box center [186, 609] width 38 height 28
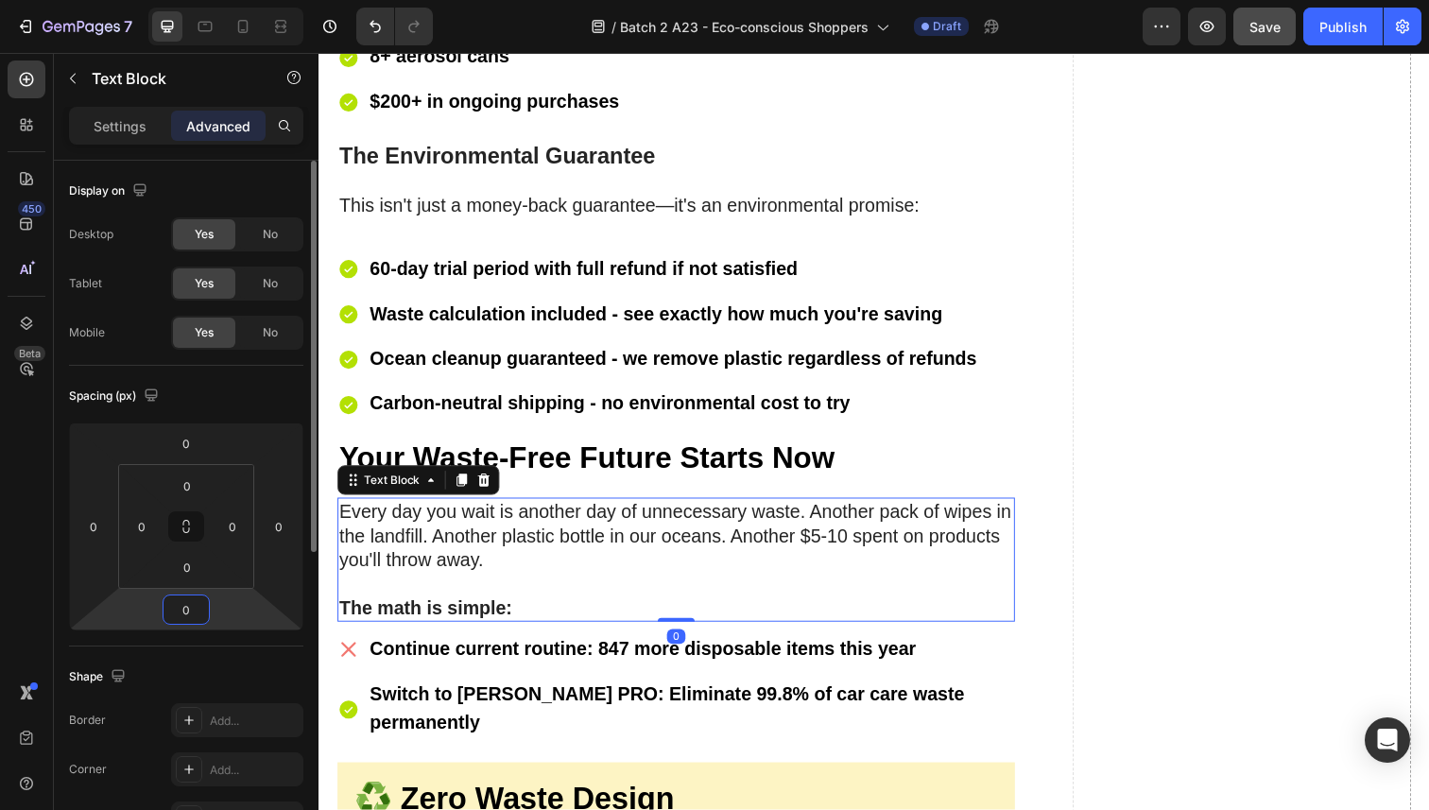
type input "0"
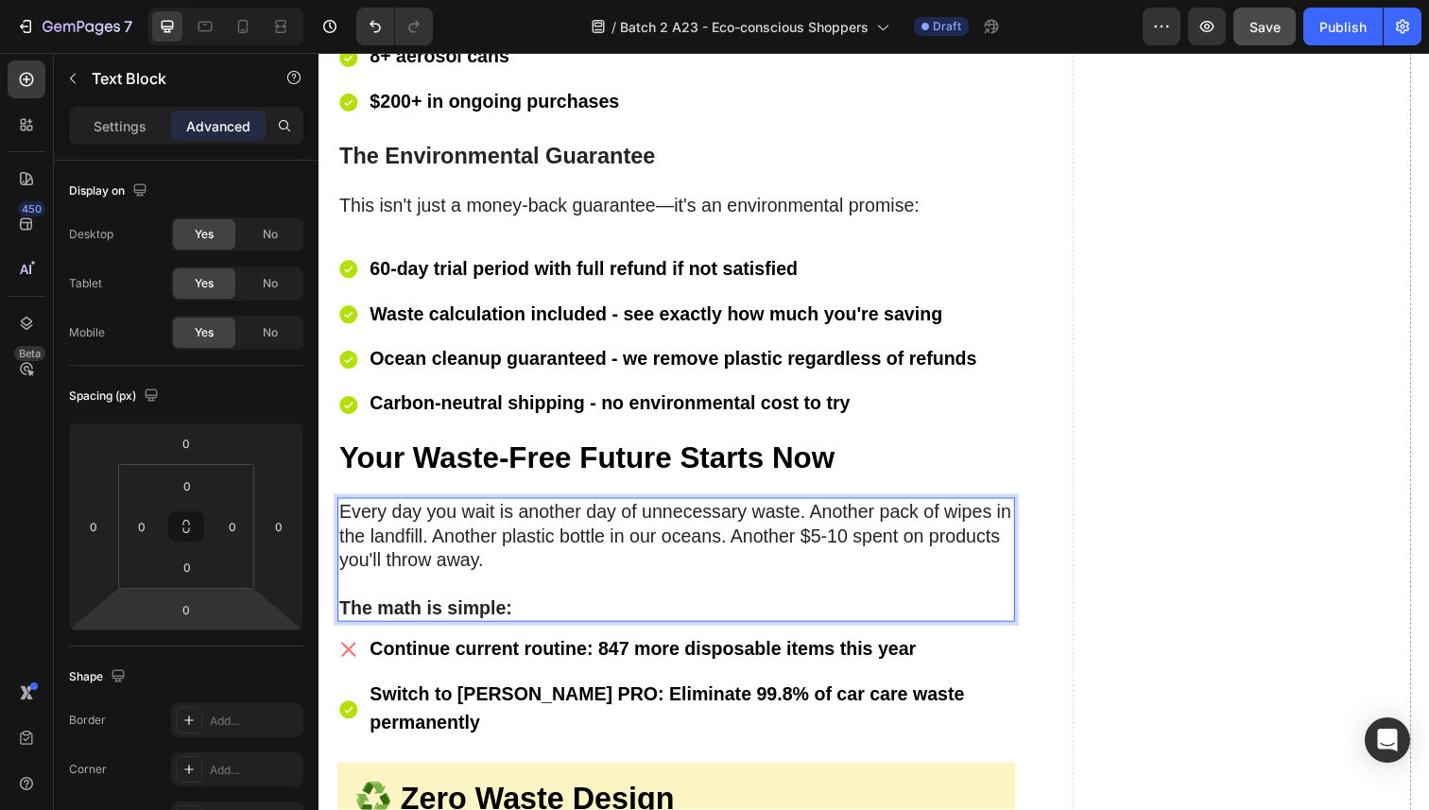
click at [587, 458] on strong "Your Waste-Free Future Starts Now" at bounding box center [592, 467] width 506 height 34
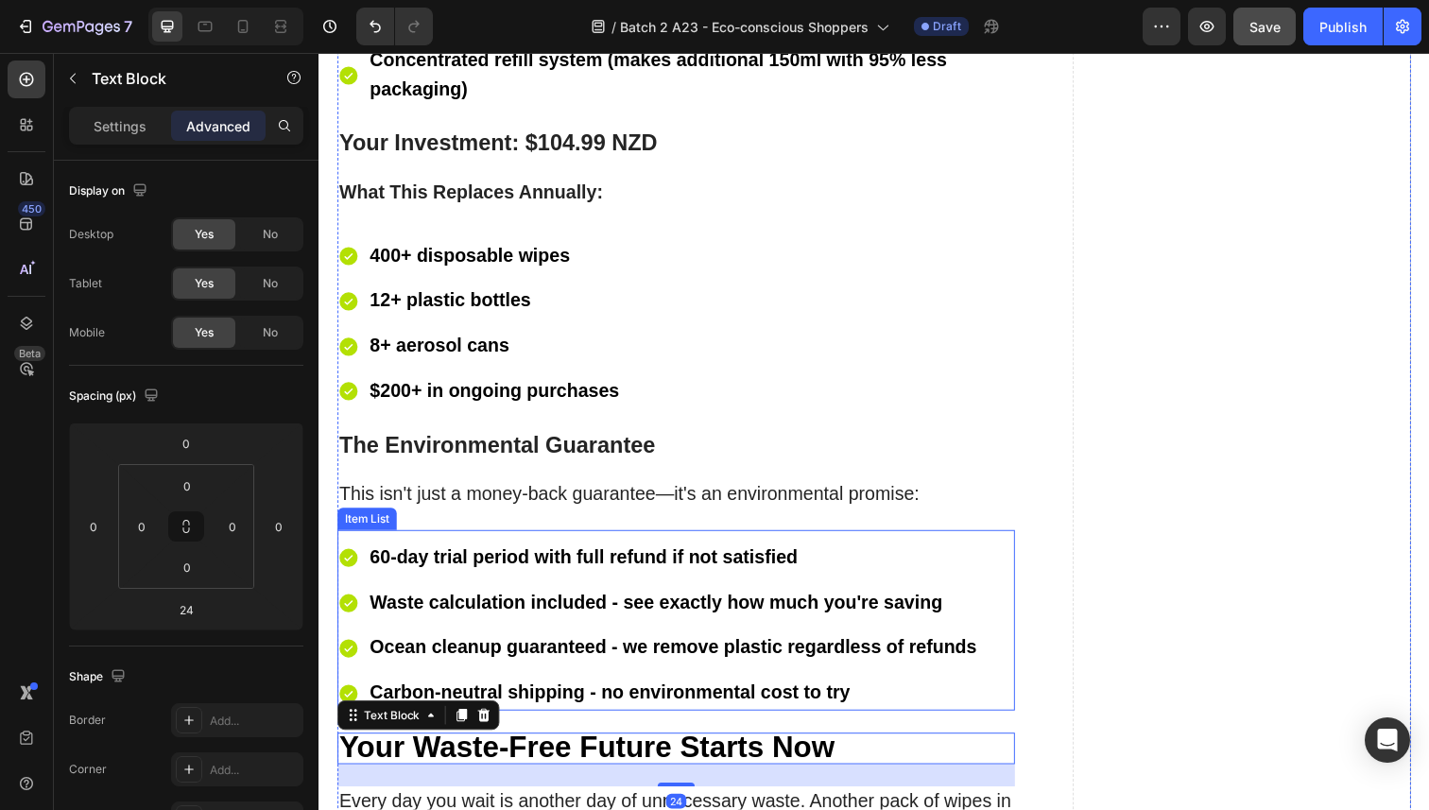
scroll to position [10999, 0]
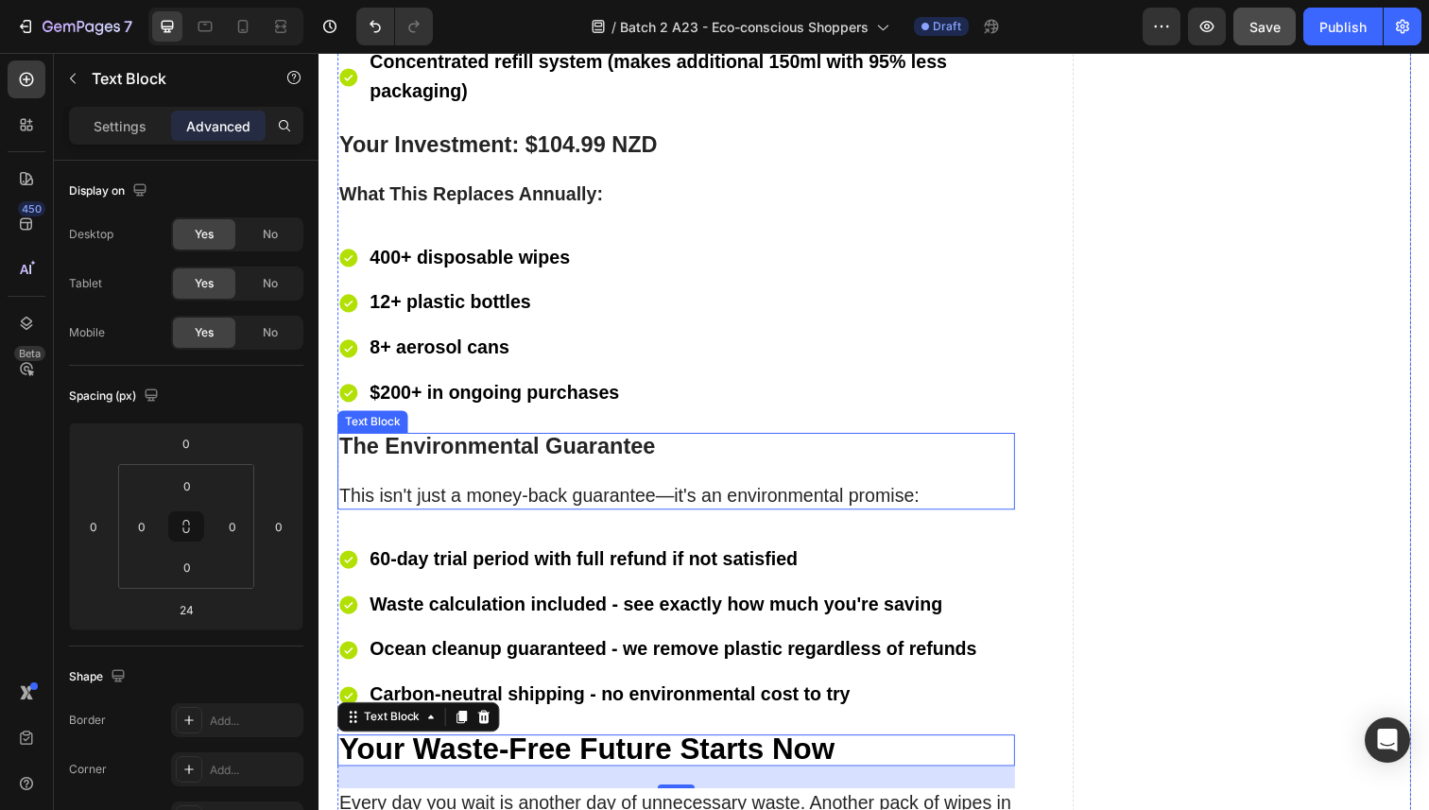
click at [510, 491] on p "The Environmental Guarantee ⁠⁠⁠⁠⁠⁠⁠ This isn't just a money-back guarantee—it's…" at bounding box center [683, 480] width 688 height 75
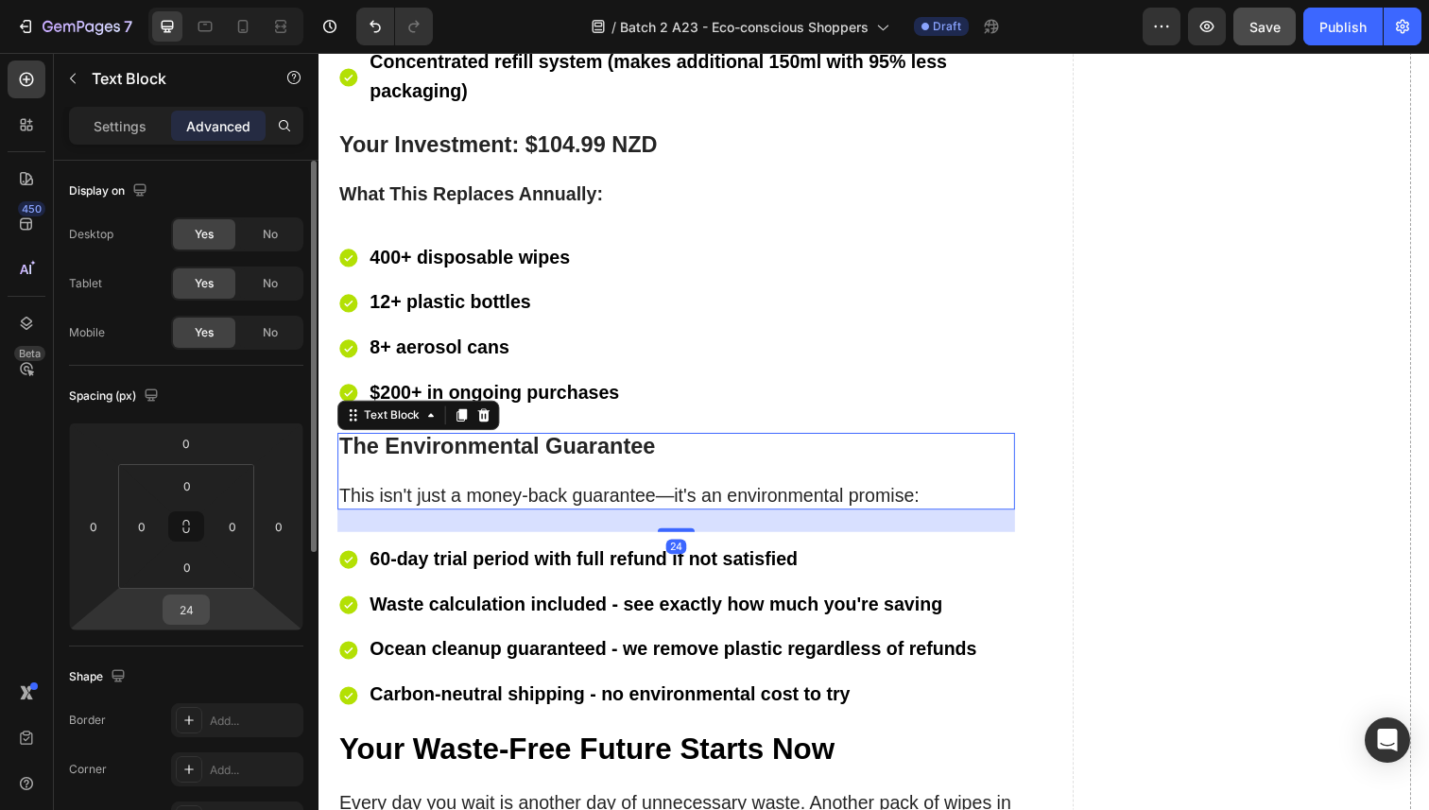
click at [205, 611] on div "24" at bounding box center [186, 609] width 47 height 30
click at [189, 611] on input "24" at bounding box center [186, 609] width 38 height 28
type input "0"
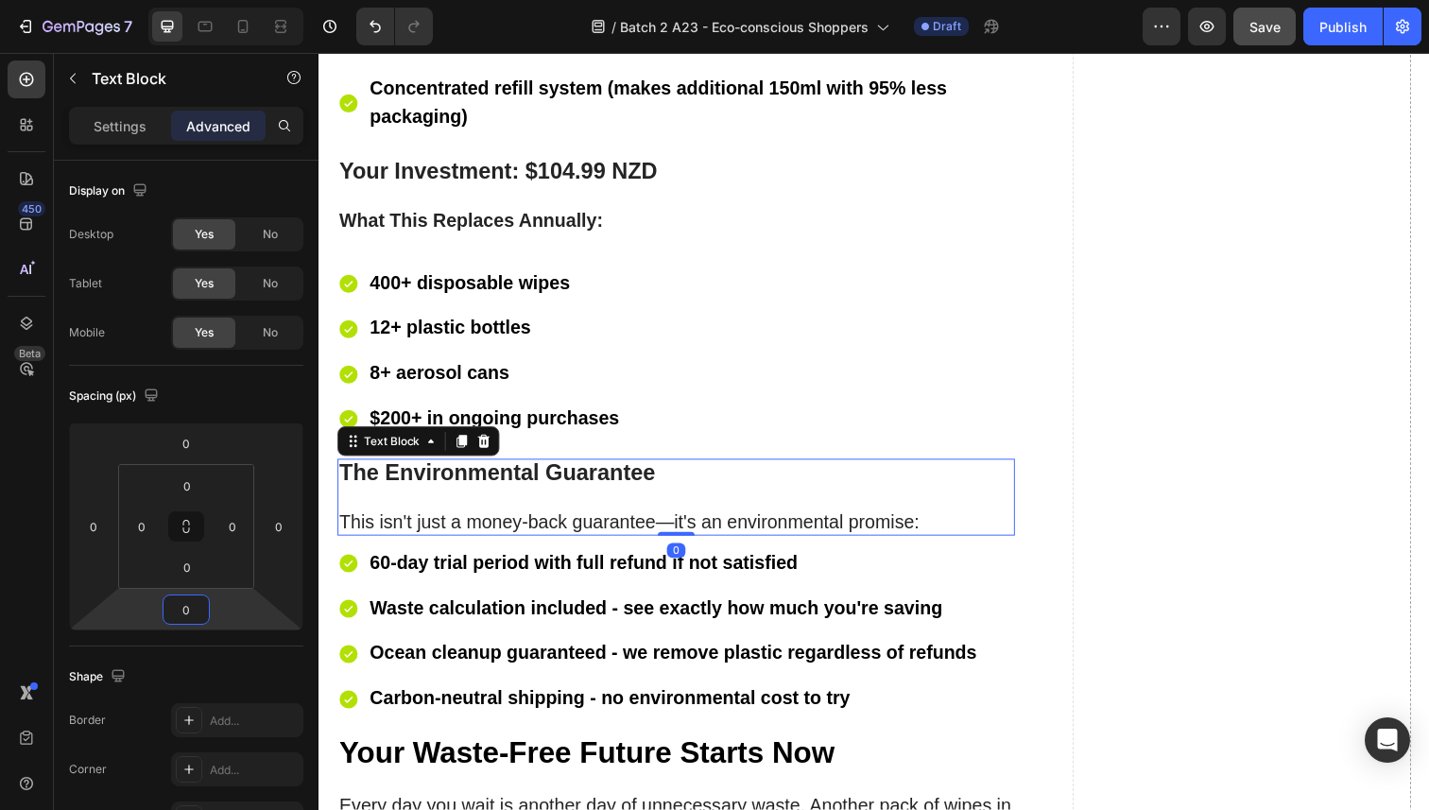
scroll to position [10961, 0]
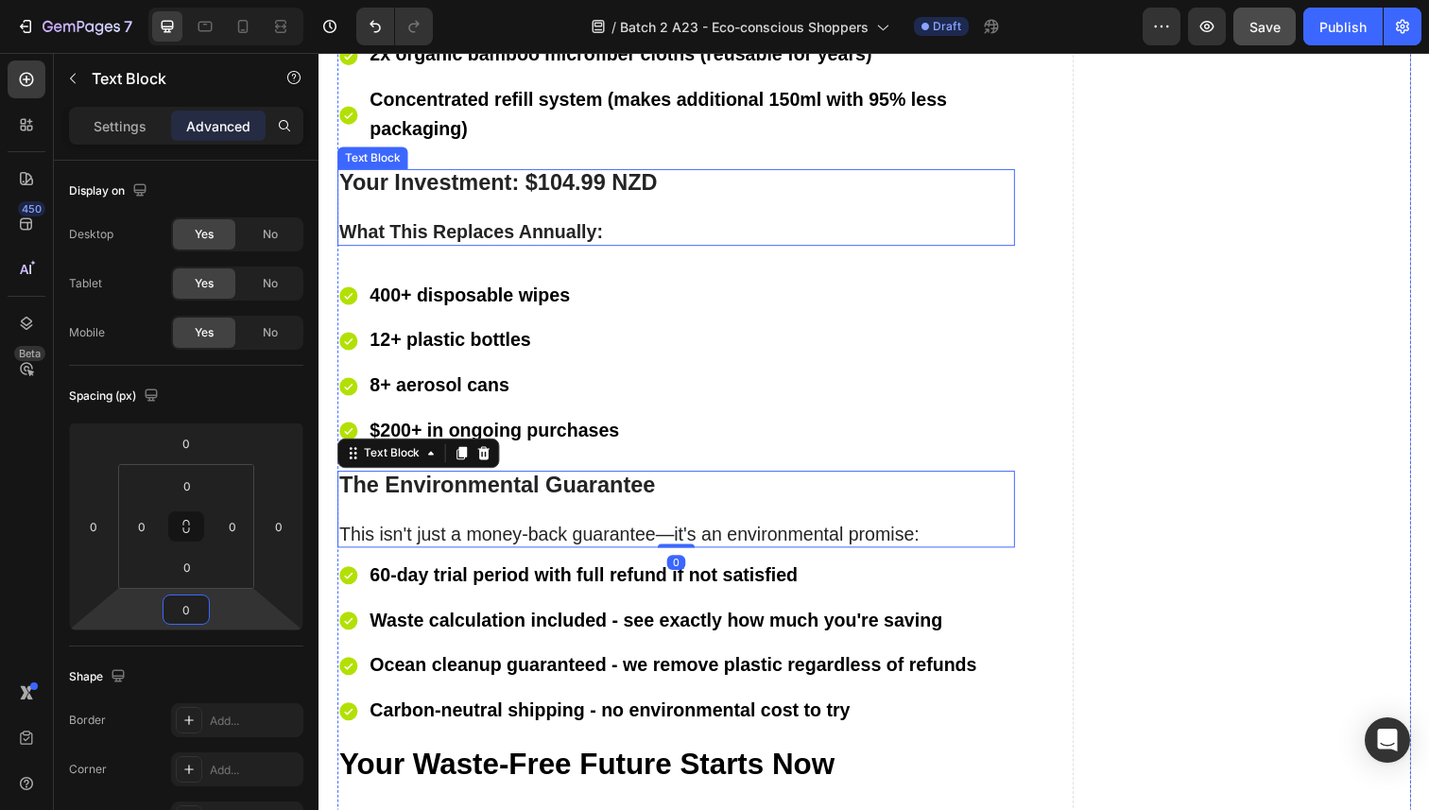
click at [419, 227] on strong "What This Replaces Annually:" at bounding box center [473, 236] width 269 height 21
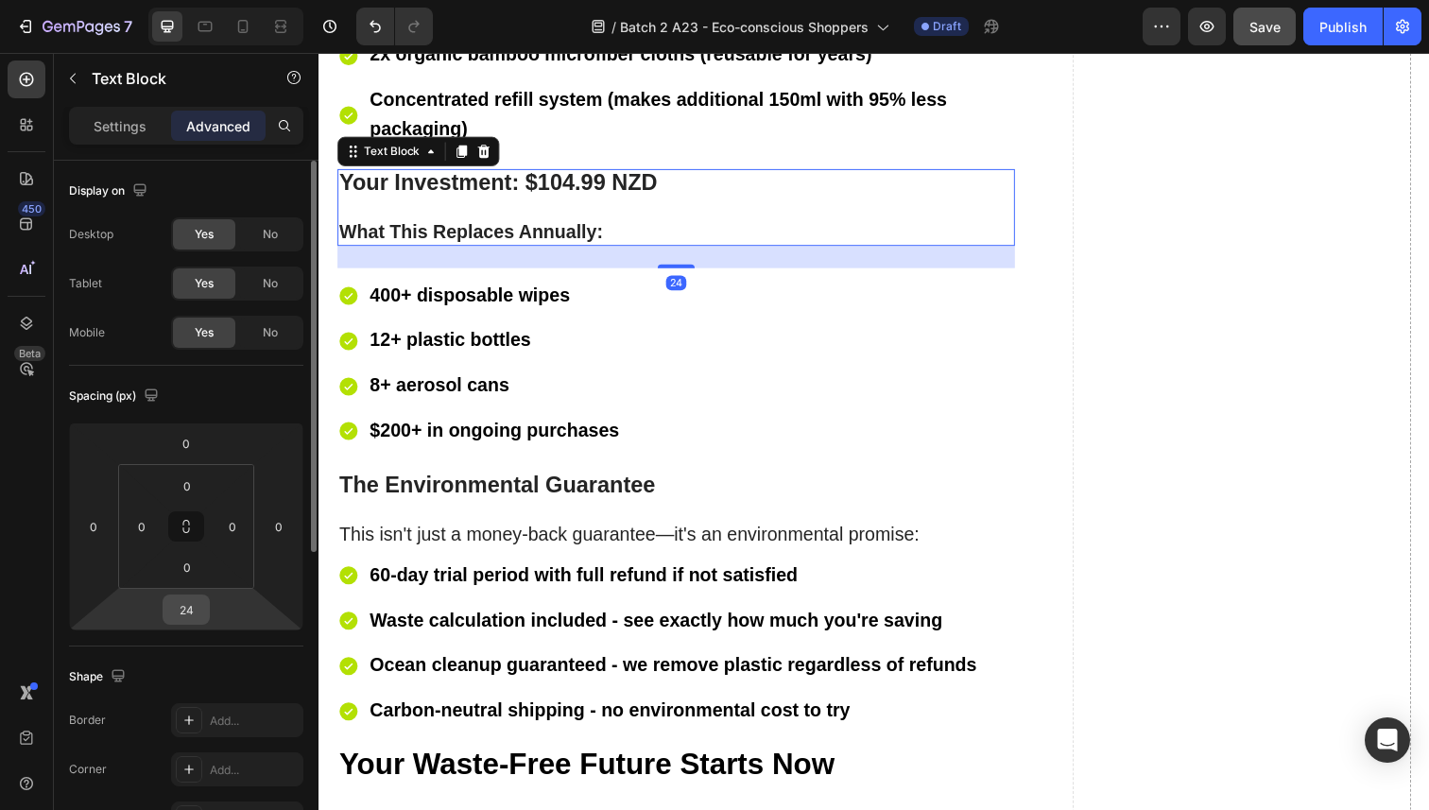
click at [184, 618] on input "24" at bounding box center [186, 609] width 38 height 28
type input "0"
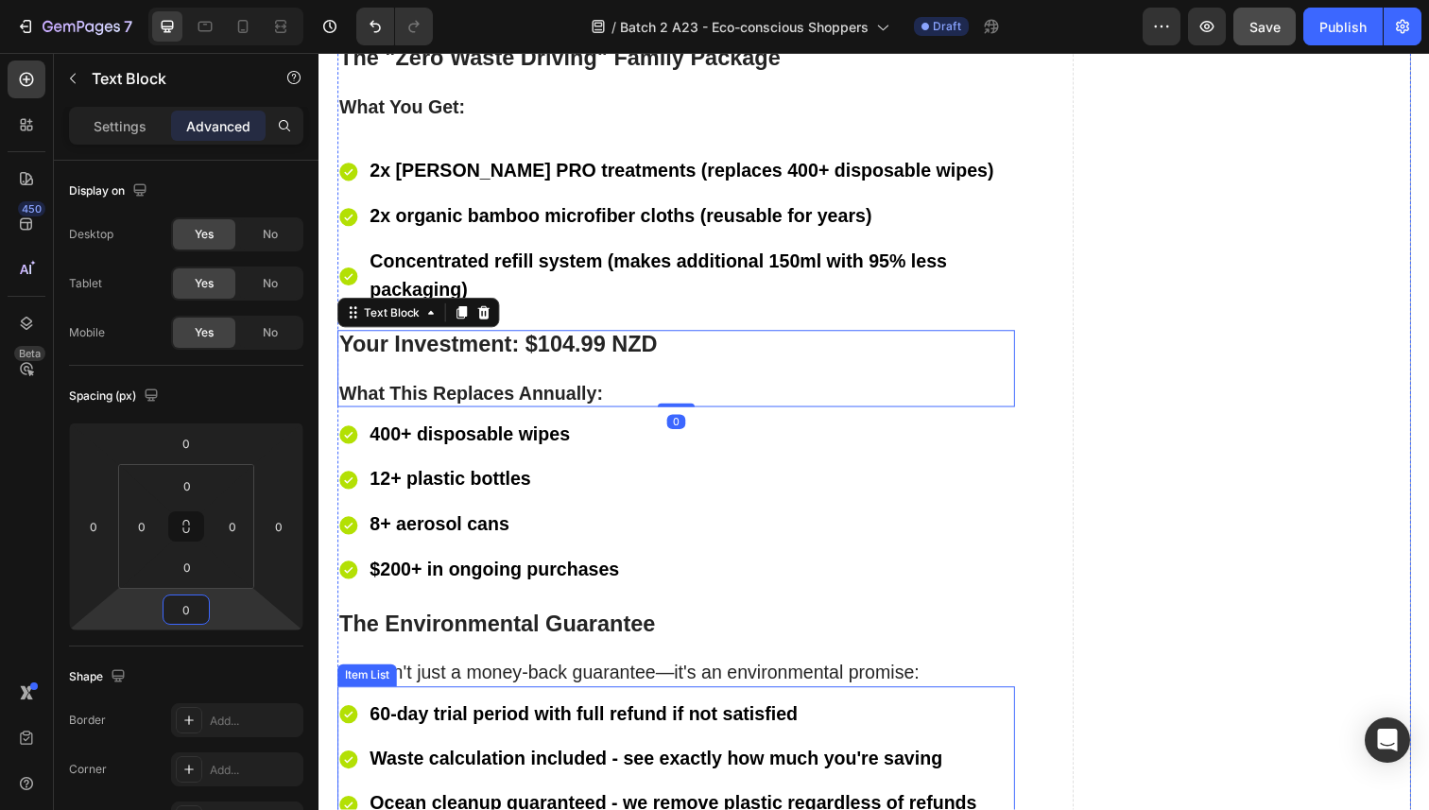
scroll to position [10790, 0]
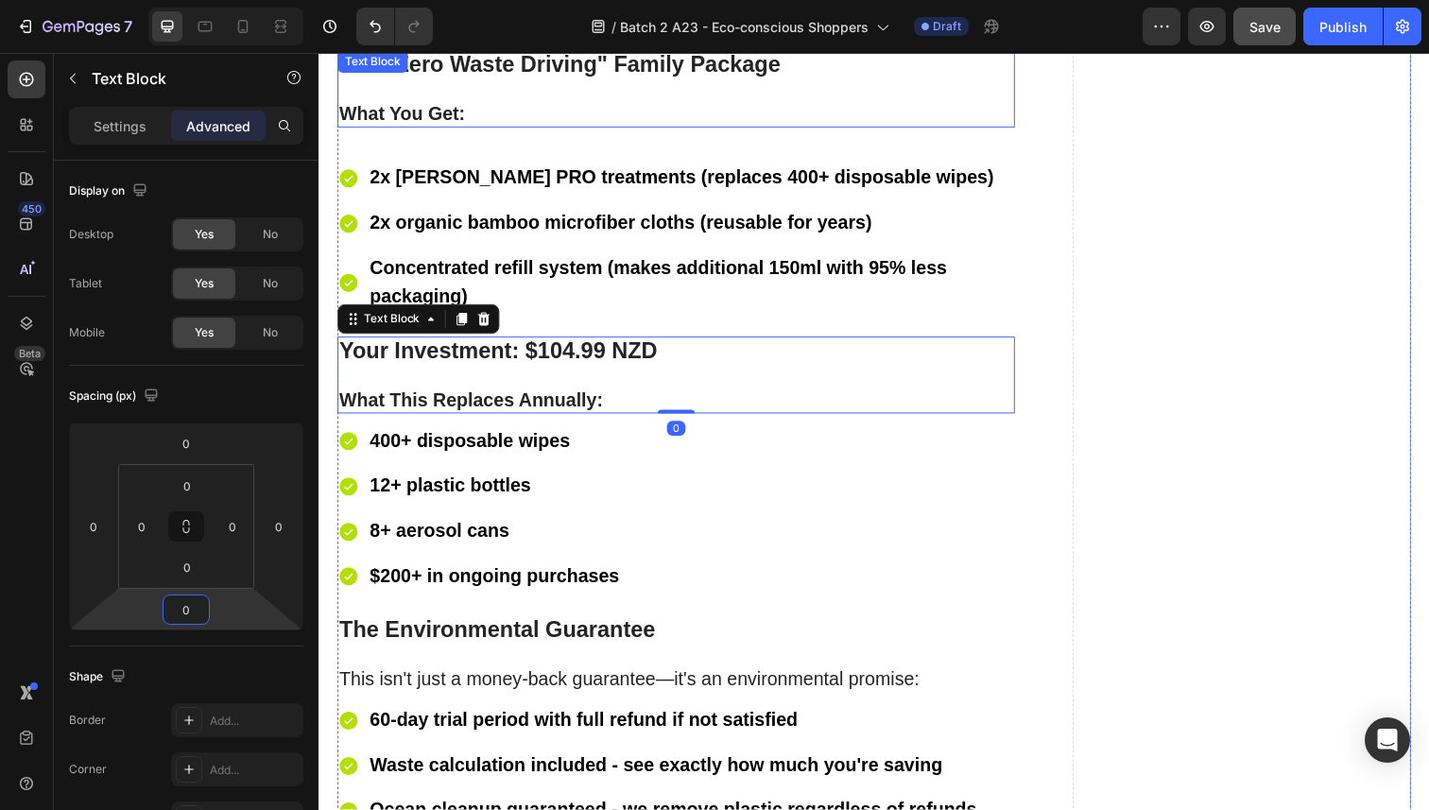
click at [439, 105] on strong "What You Get:" at bounding box center [403, 115] width 129 height 21
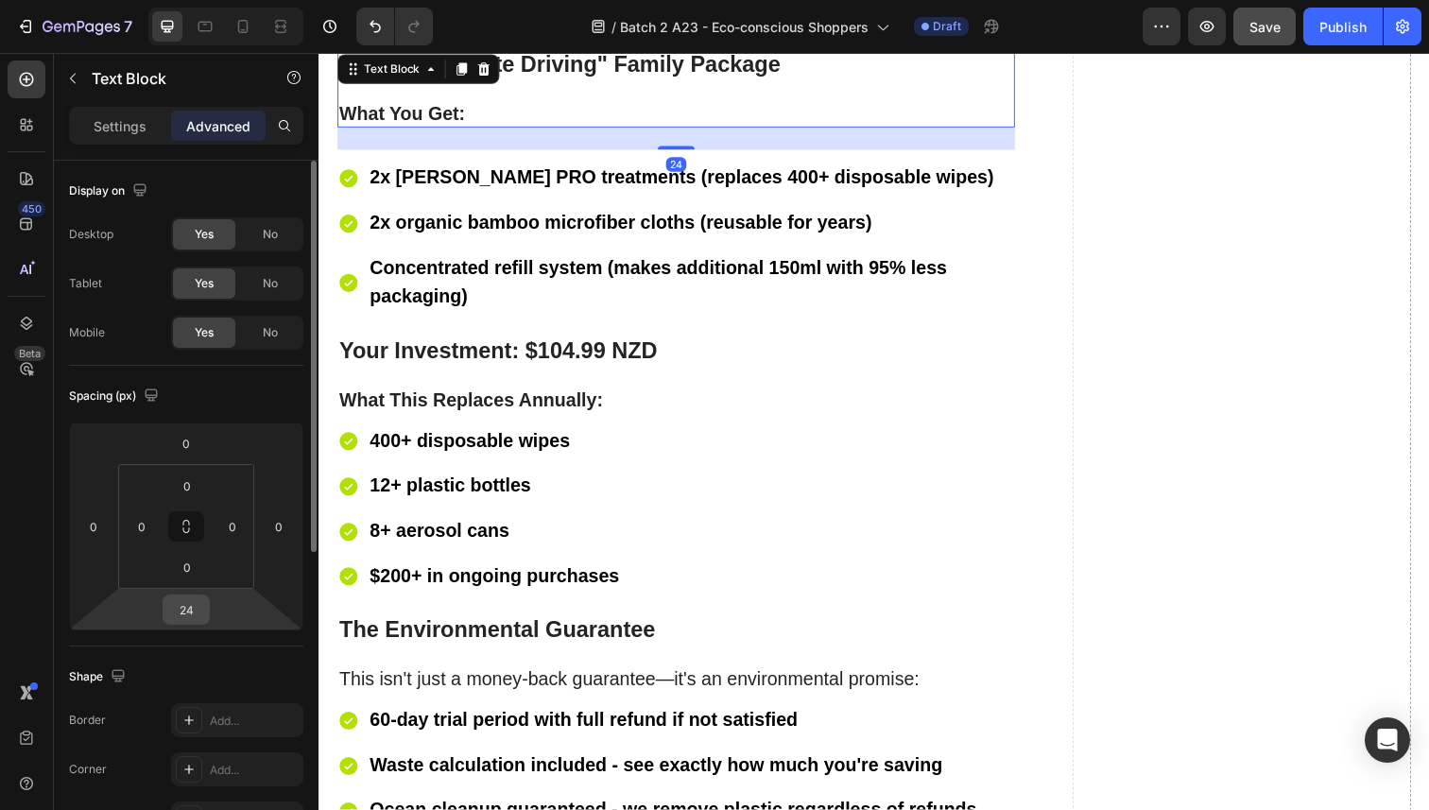
click at [186, 619] on input "24" at bounding box center [186, 609] width 38 height 28
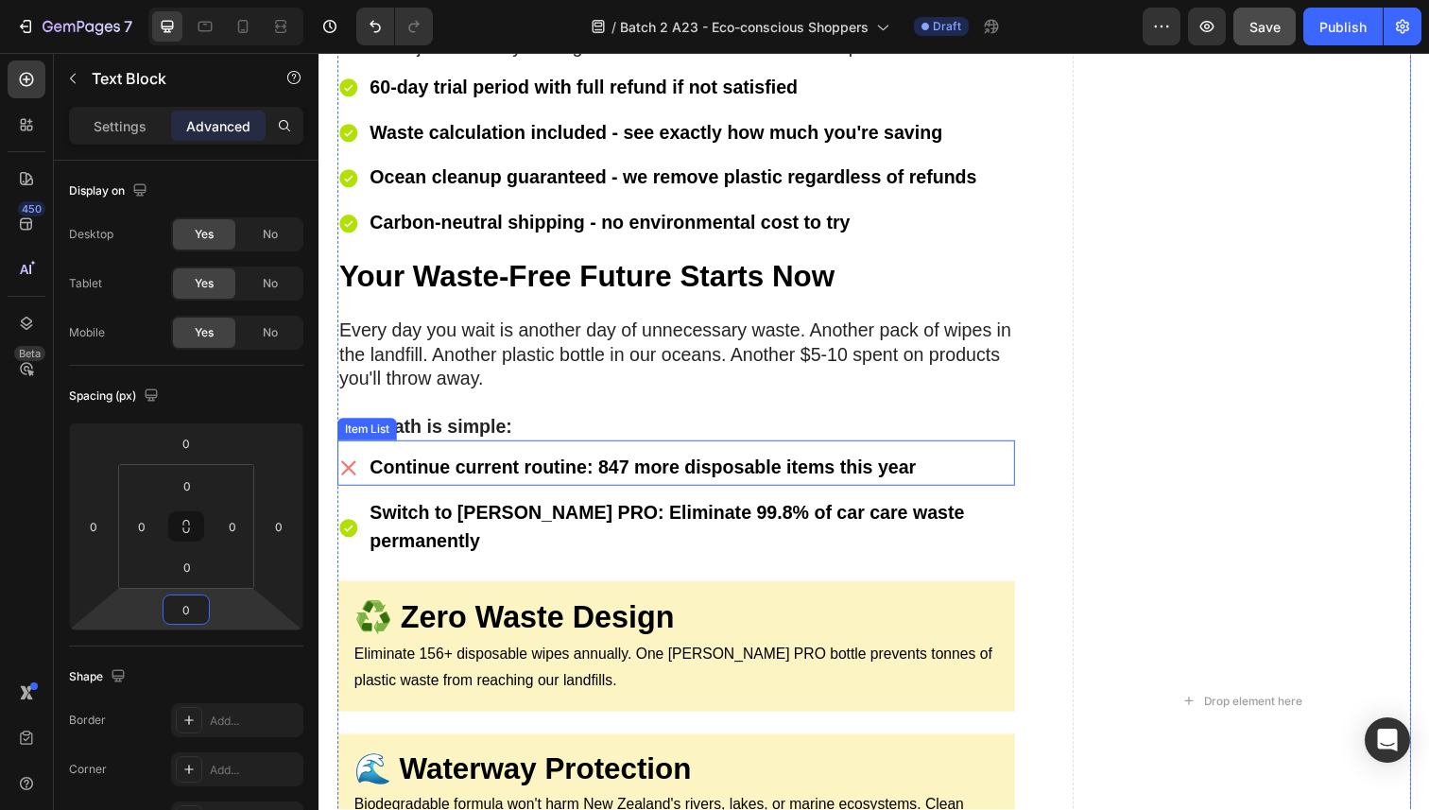
scroll to position [11414, 0]
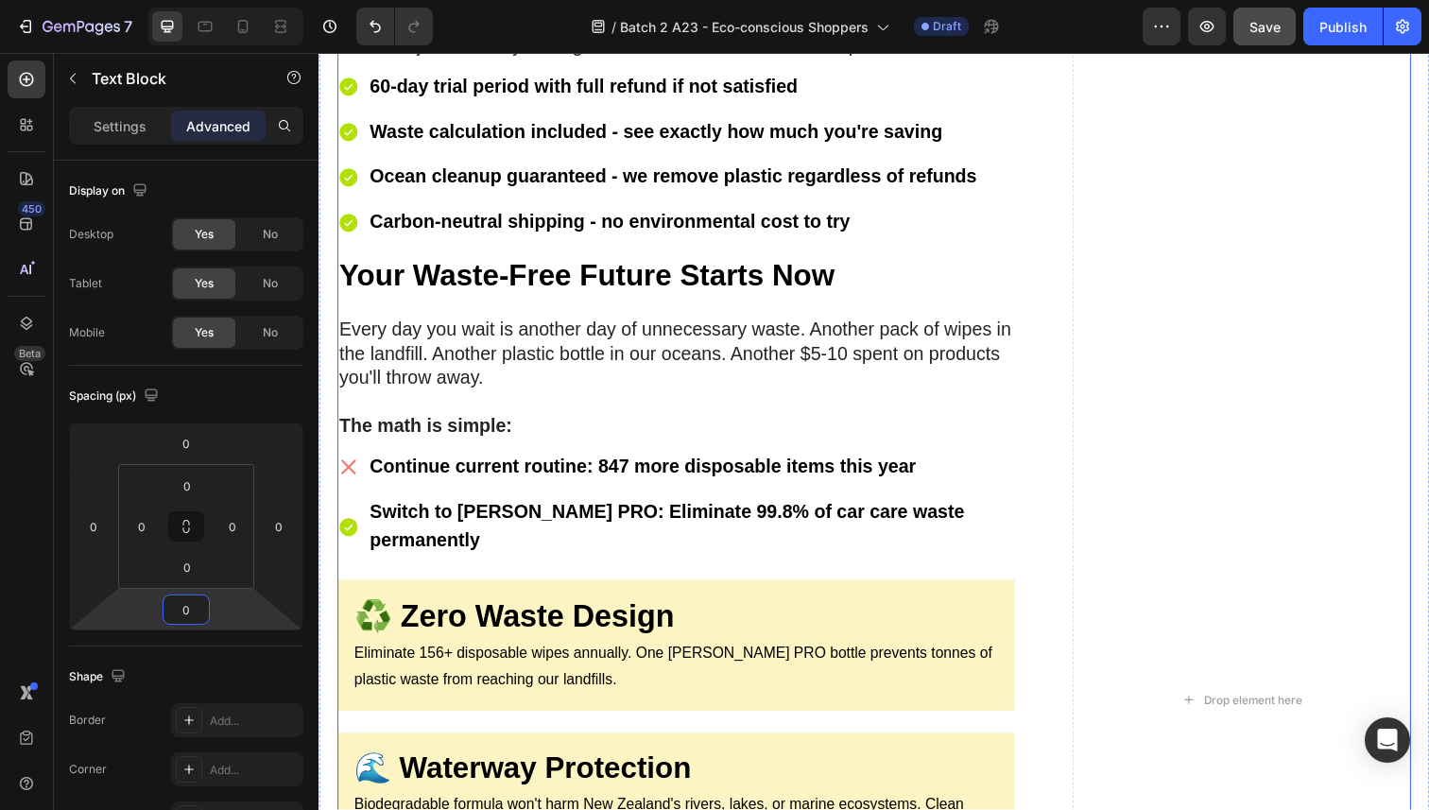
type input "0"
click at [486, 336] on p "Every day you wait is another day of unnecessary waste. Another pack of wipes i…" at bounding box center [683, 360] width 688 height 74
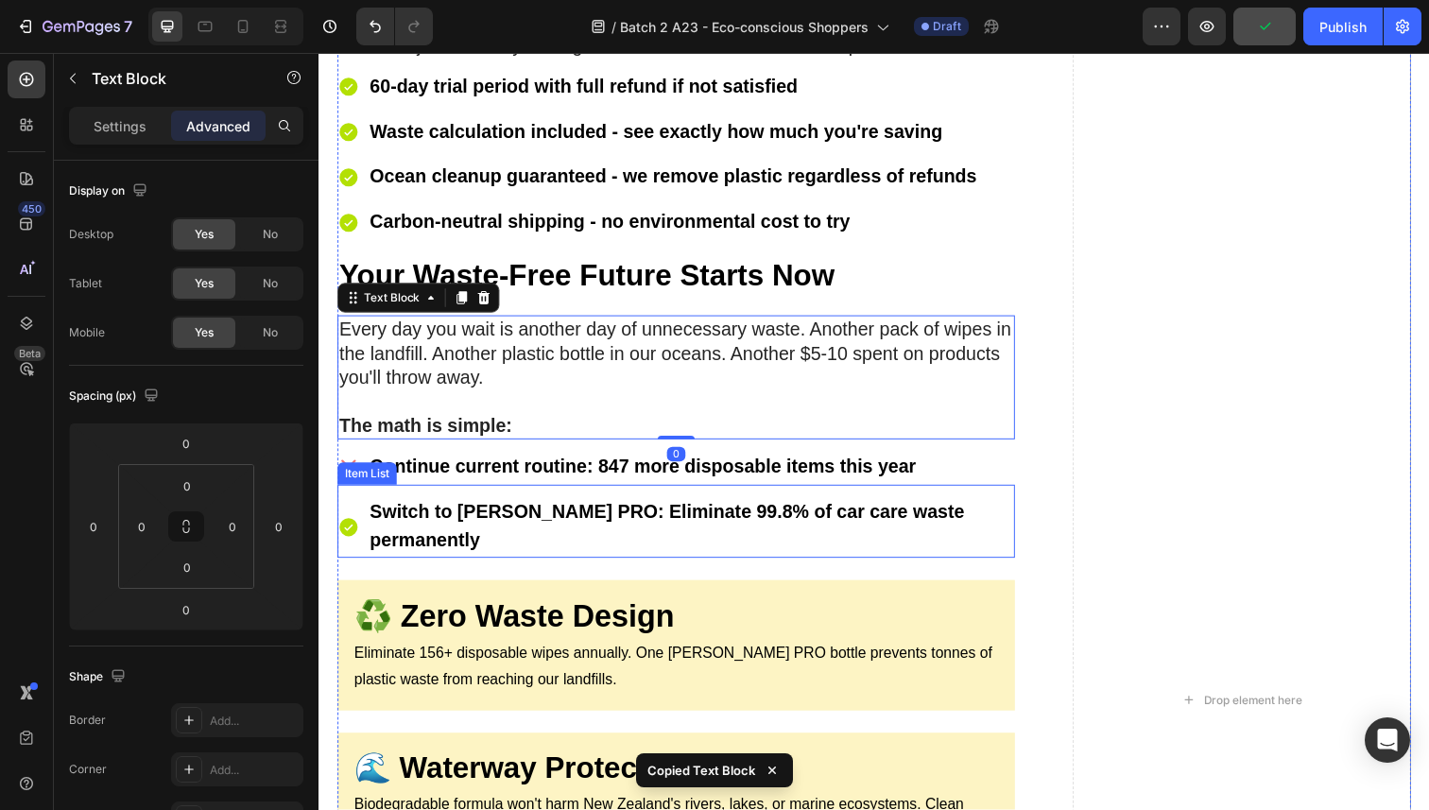
click at [493, 508] on p "Switch to [PERSON_NAME] PRO: Eliminate 99.8% of car care waste permanently" at bounding box center [698, 537] width 656 height 59
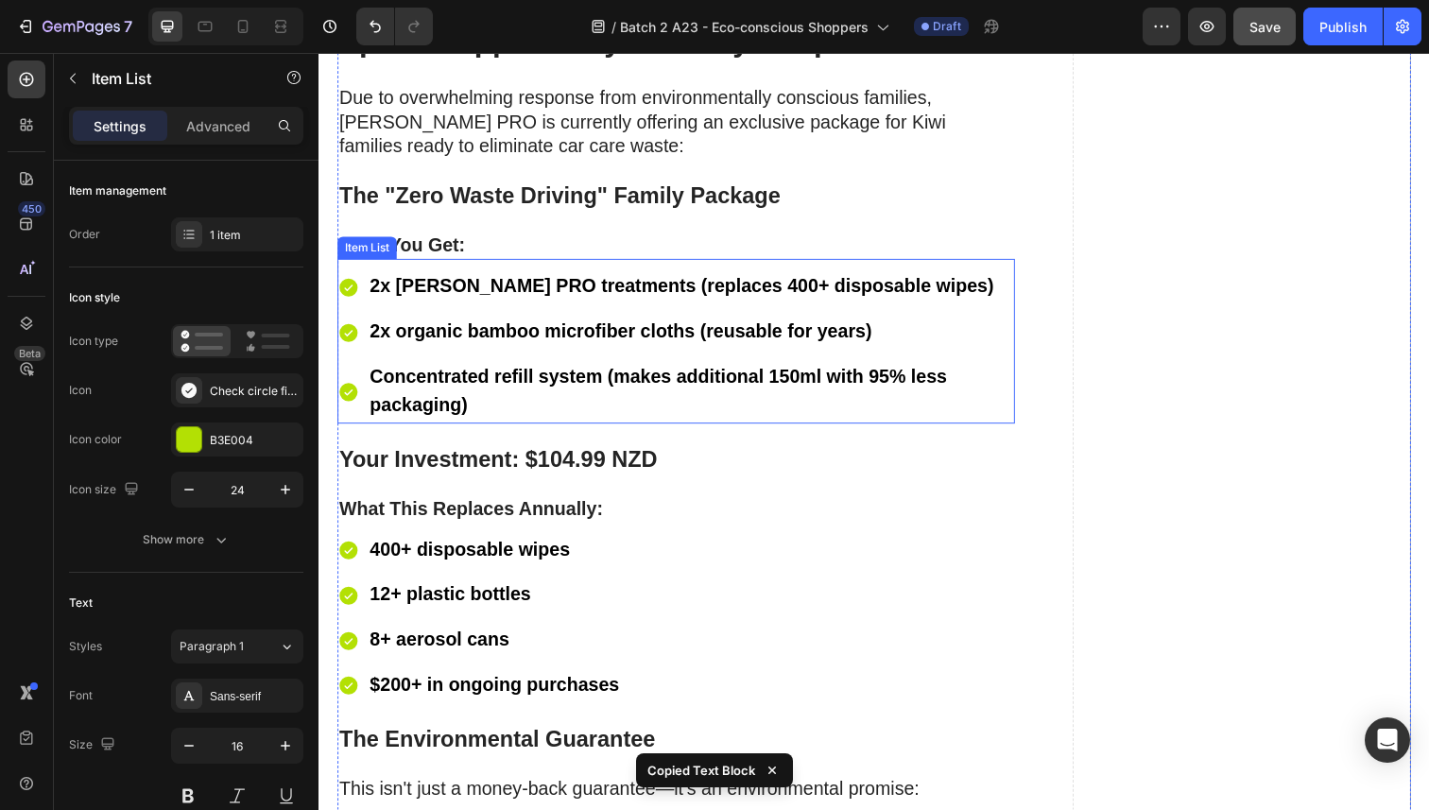
scroll to position [10611, 0]
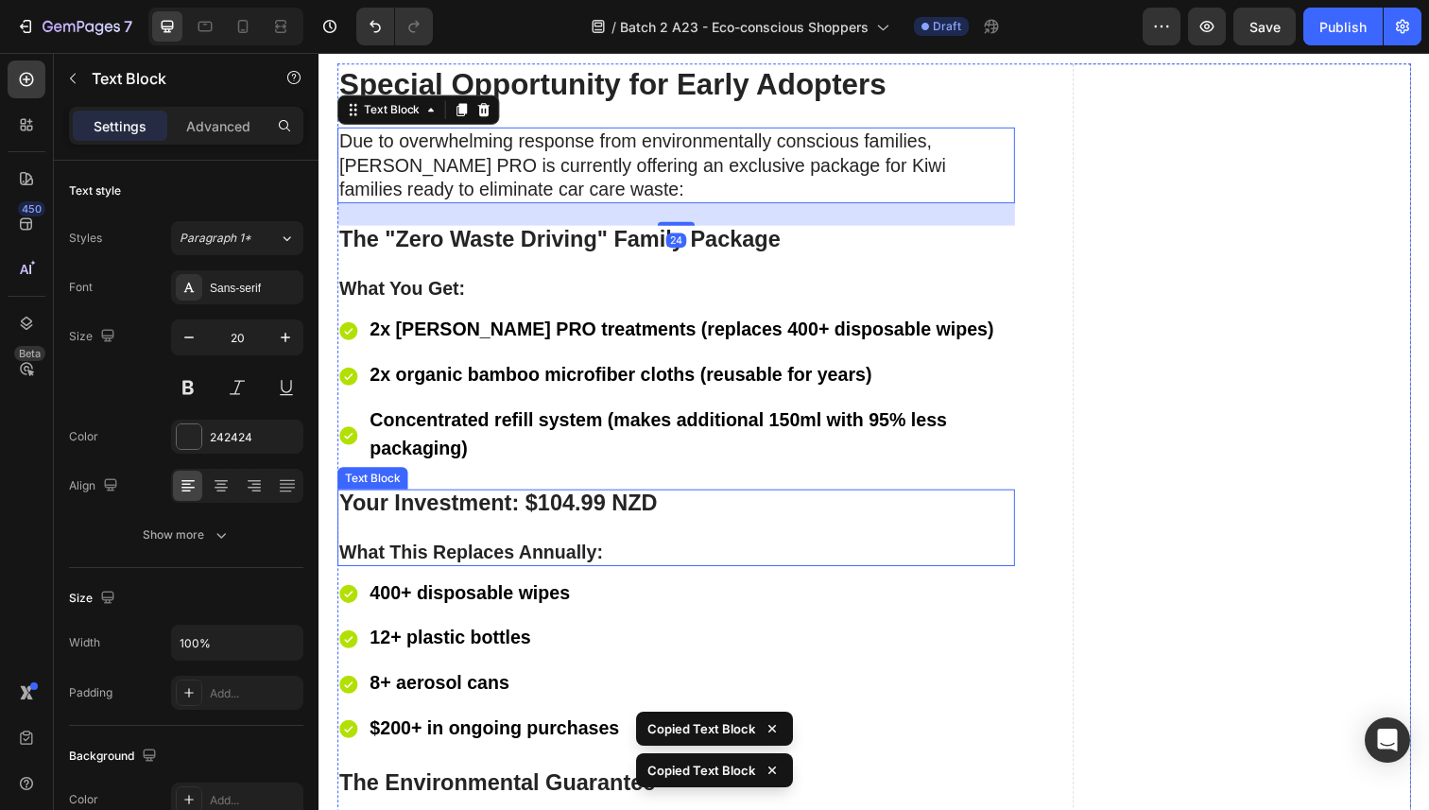
scroll to position [11521, 0]
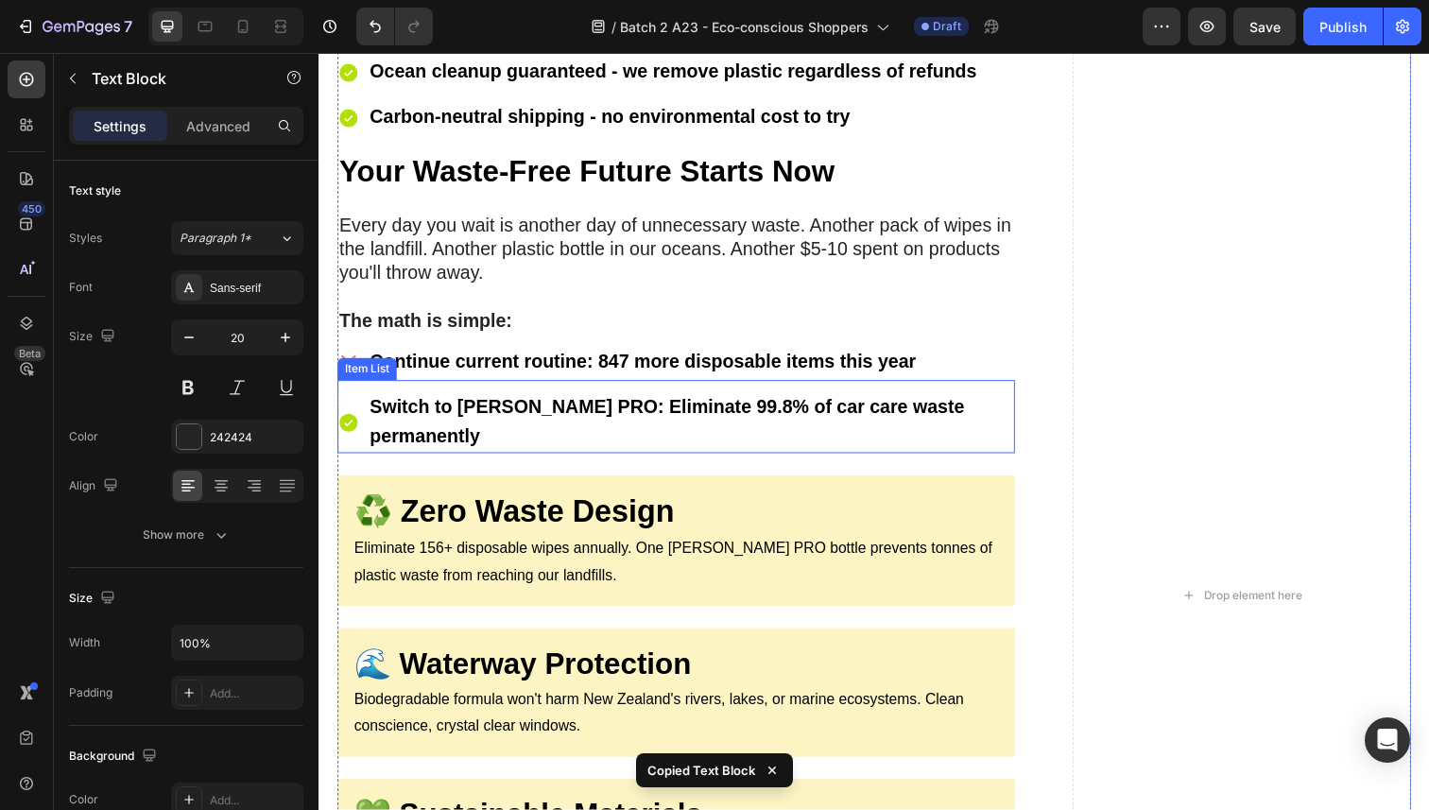
click at [977, 405] on strong "Switch to [PERSON_NAME] PRO: Eliminate 99.8% of car care waste permanently" at bounding box center [673, 430] width 607 height 50
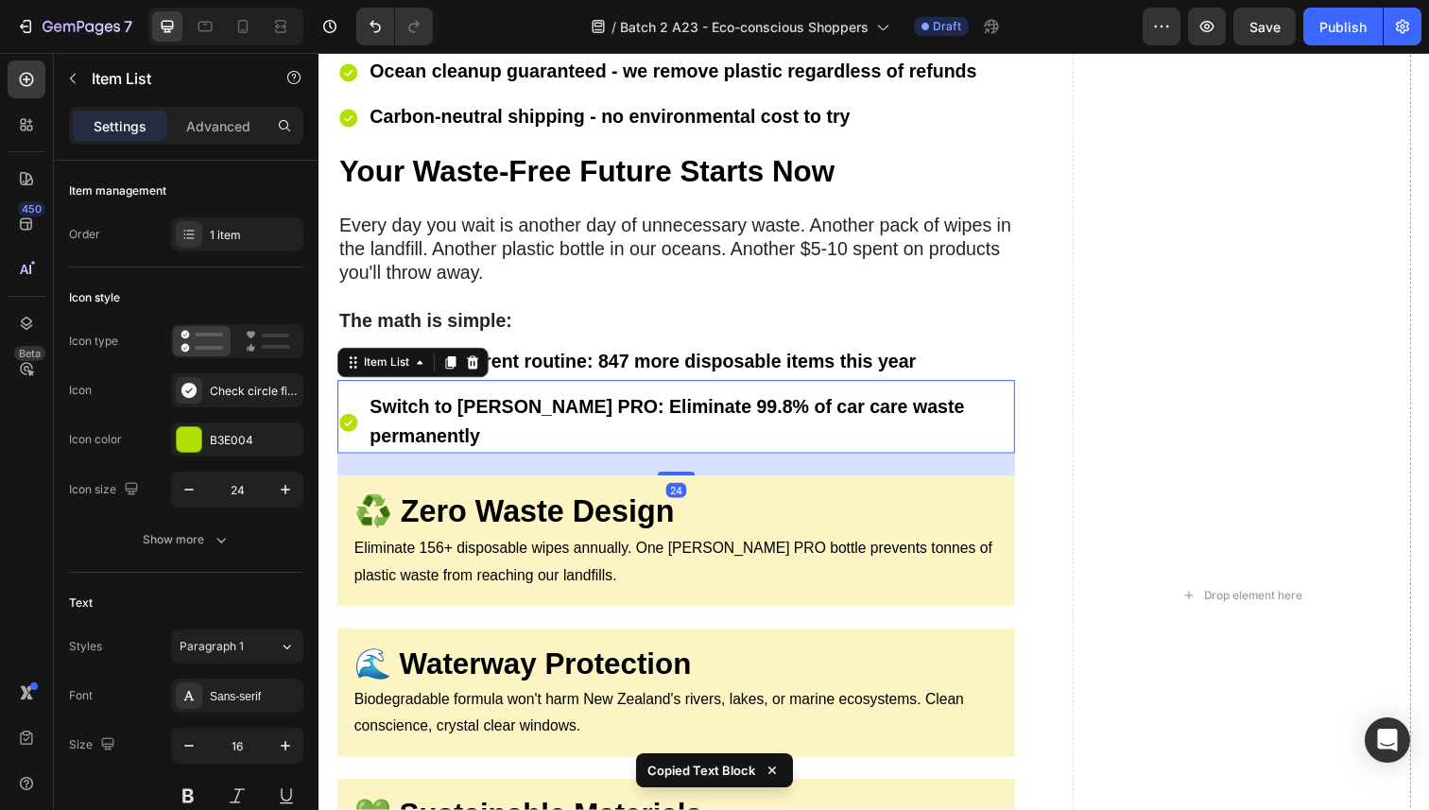
click at [1007, 388] on div "Switch to Sorvala PRO: Eliminate 99.8% of car care waste permanently Item List …" at bounding box center [683, 426] width 692 height 76
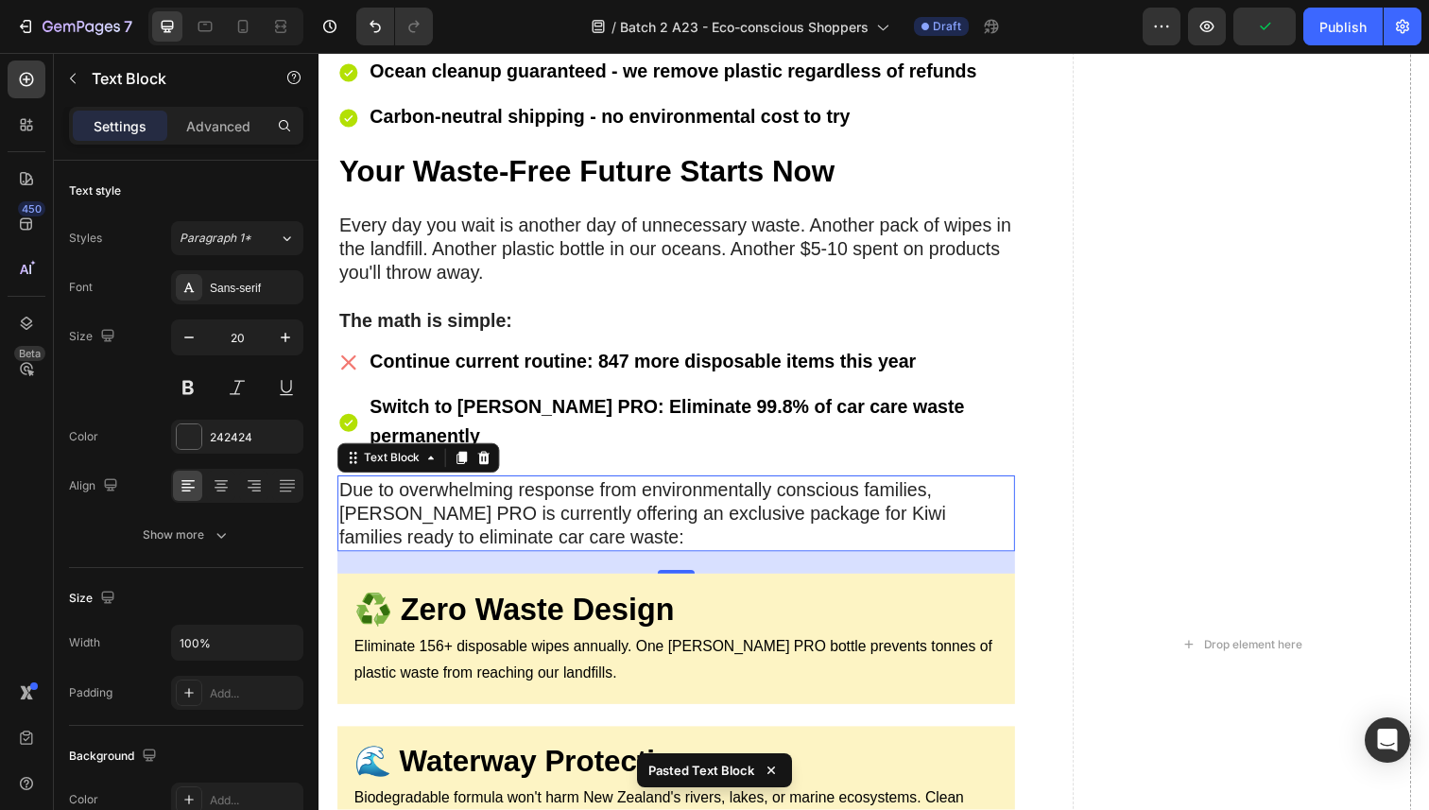
click at [483, 490] on p "Due to overwhelming response from environmentally conscious families, [PERSON_N…" at bounding box center [683, 524] width 688 height 74
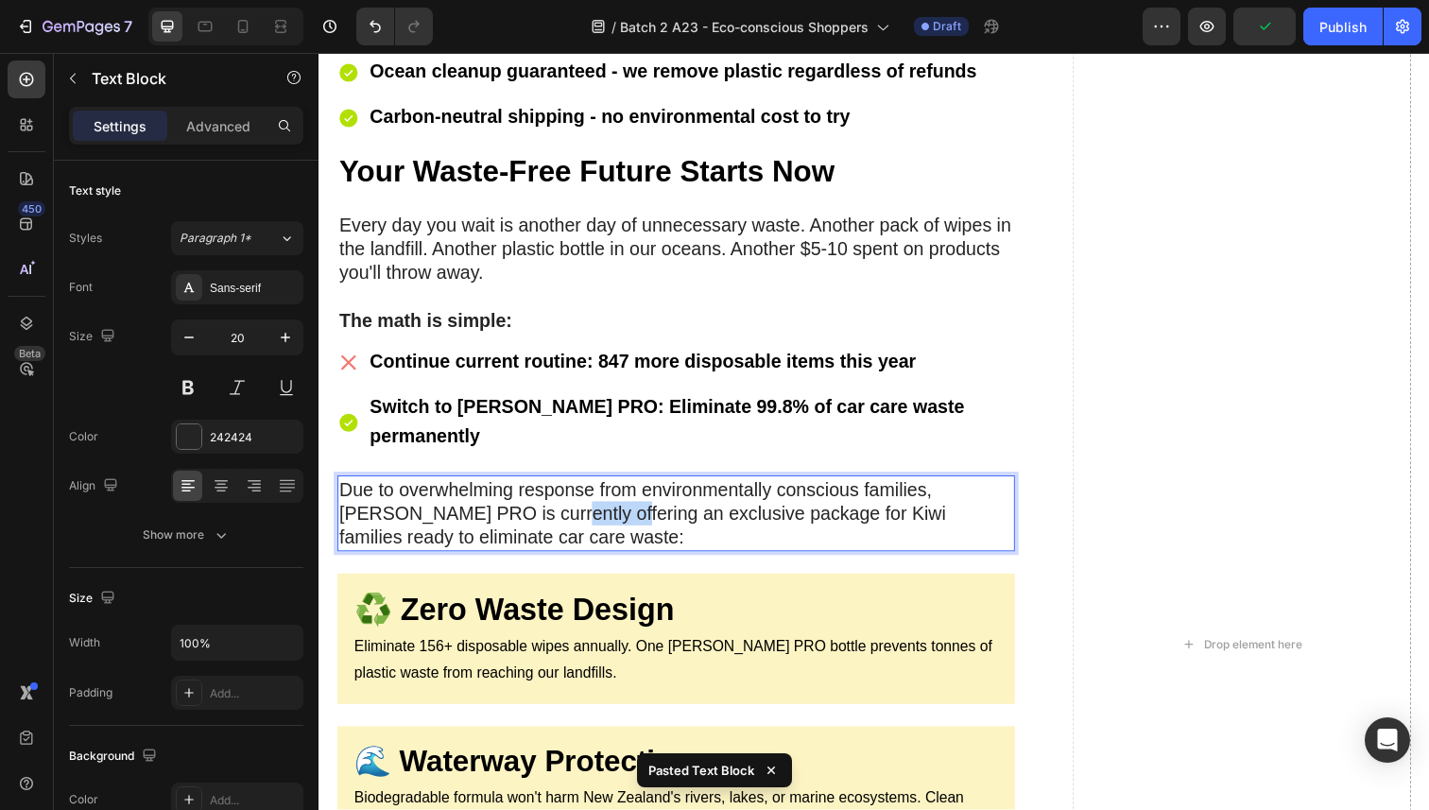
click at [483, 490] on p "Due to overwhelming response from environmentally conscious families, [PERSON_N…" at bounding box center [683, 524] width 688 height 74
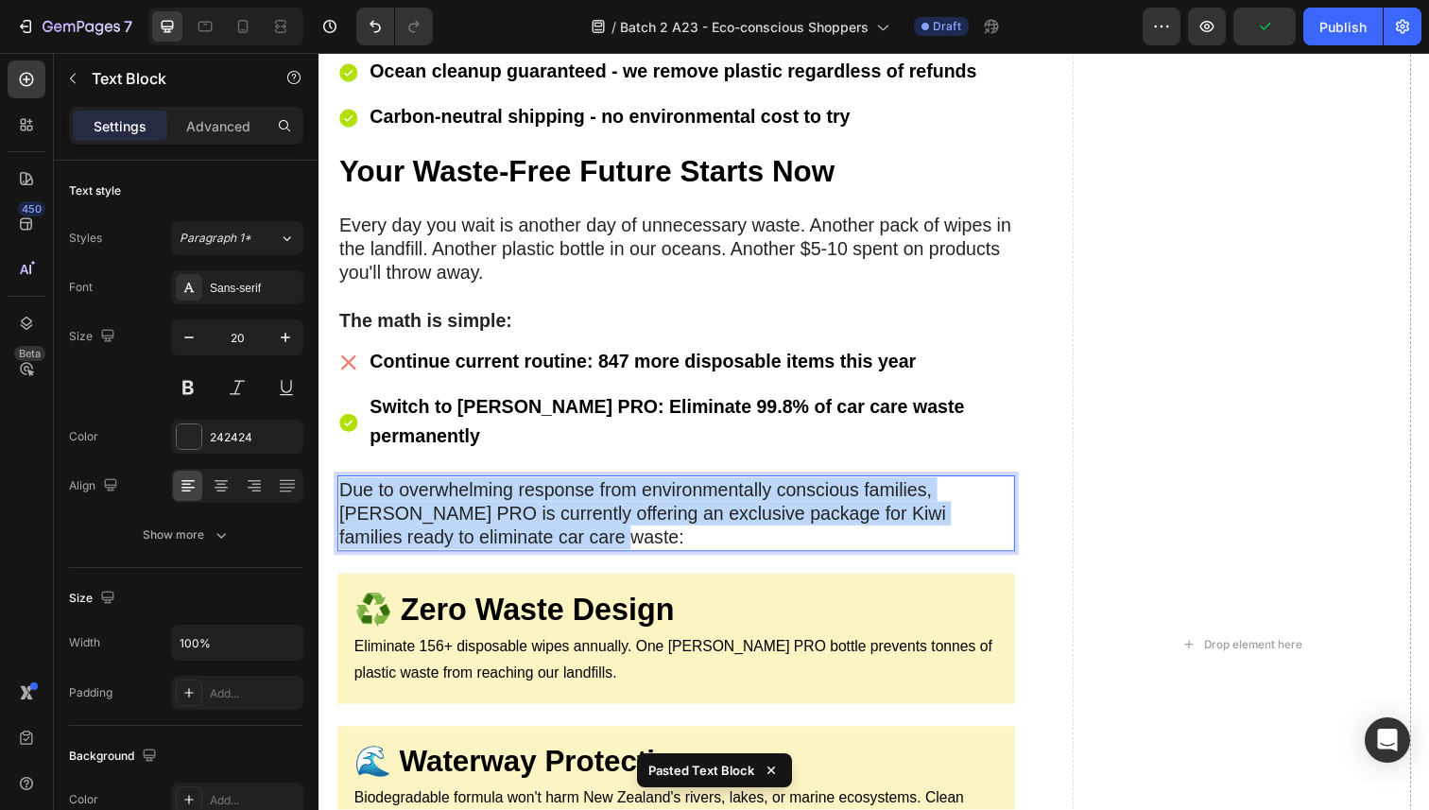
click at [483, 490] on p "Due to overwhelming response from environmentally conscious families, [PERSON_N…" at bounding box center [683, 524] width 688 height 74
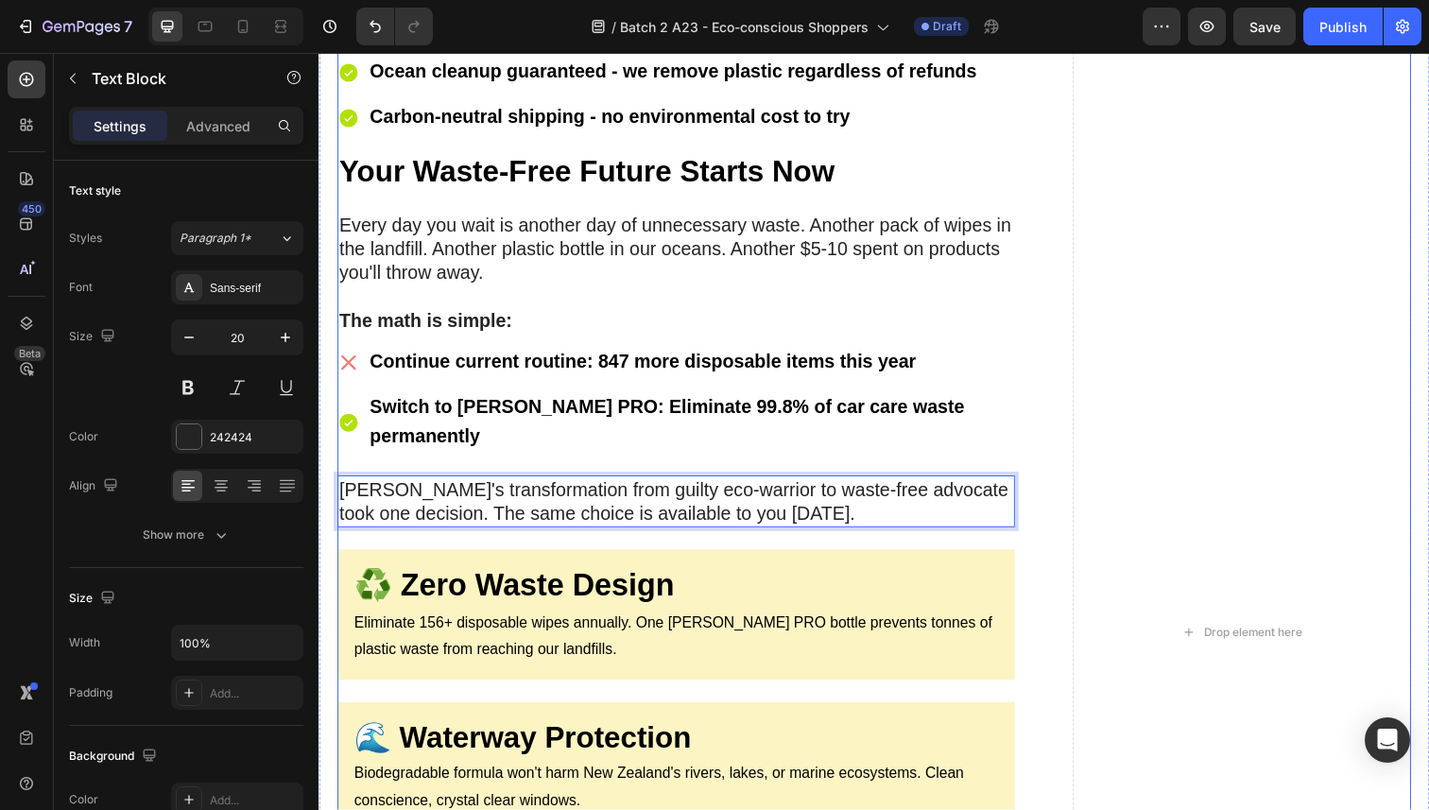
click at [859, 560] on div "♻️ Zero Waste Design Heading Eliminate 156+ disposable wipes annually. One Sorv…" at bounding box center [683, 626] width 692 height 133
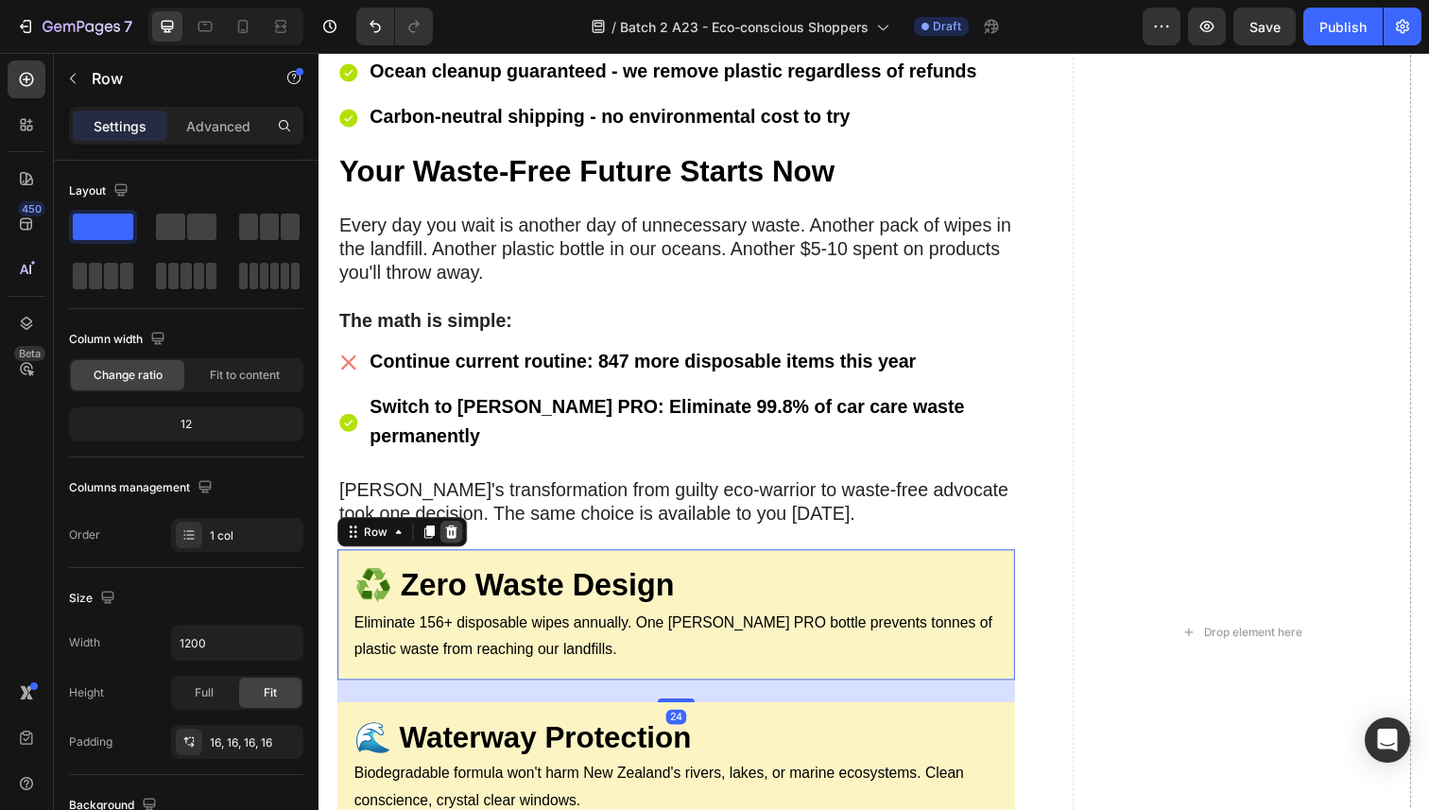
click at [455, 535] on icon at bounding box center [453, 542] width 15 height 15
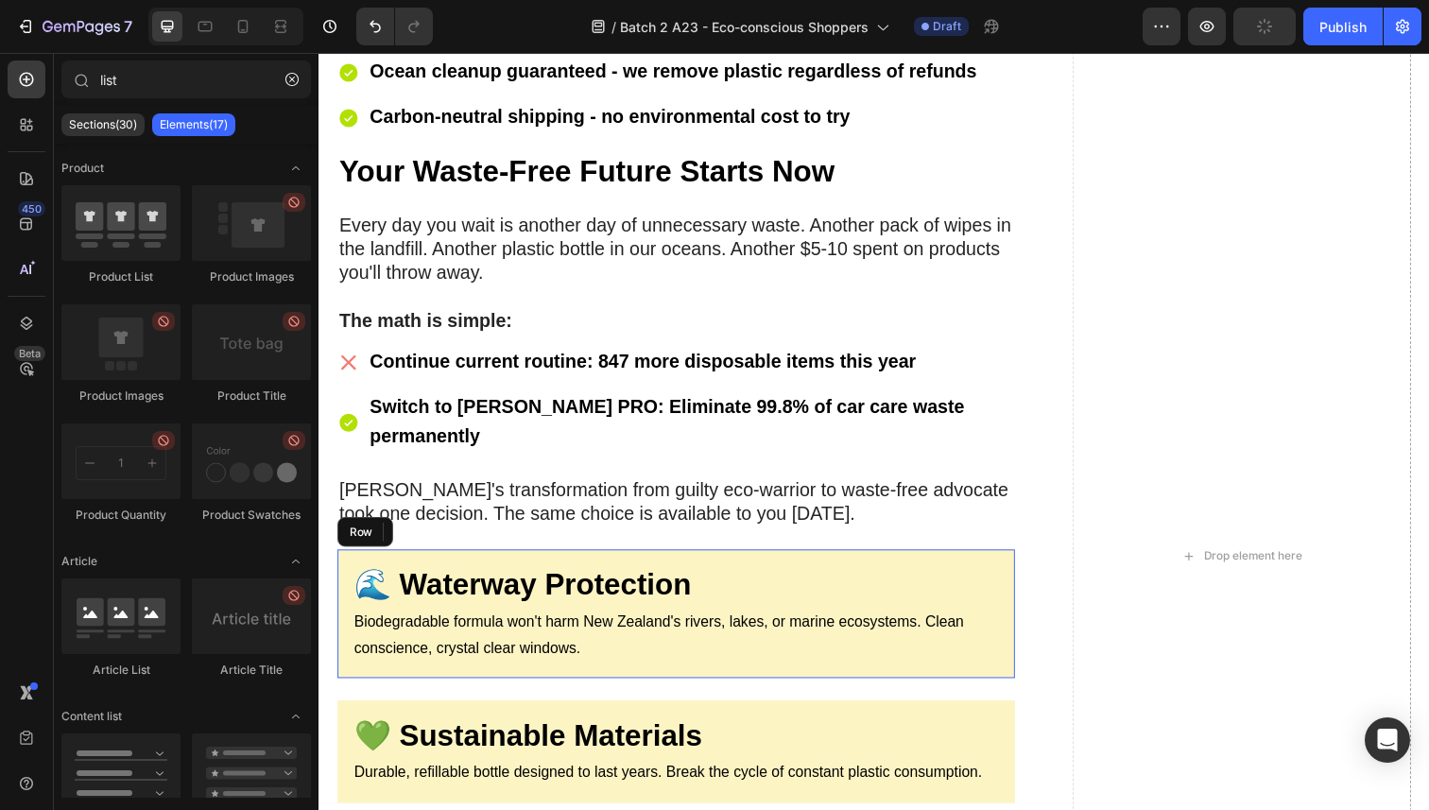
click at [768, 560] on div "🌊 Waterway Protection Heading Biodegradable formula won't harm New Zealand's ri…" at bounding box center [683, 625] width 692 height 131
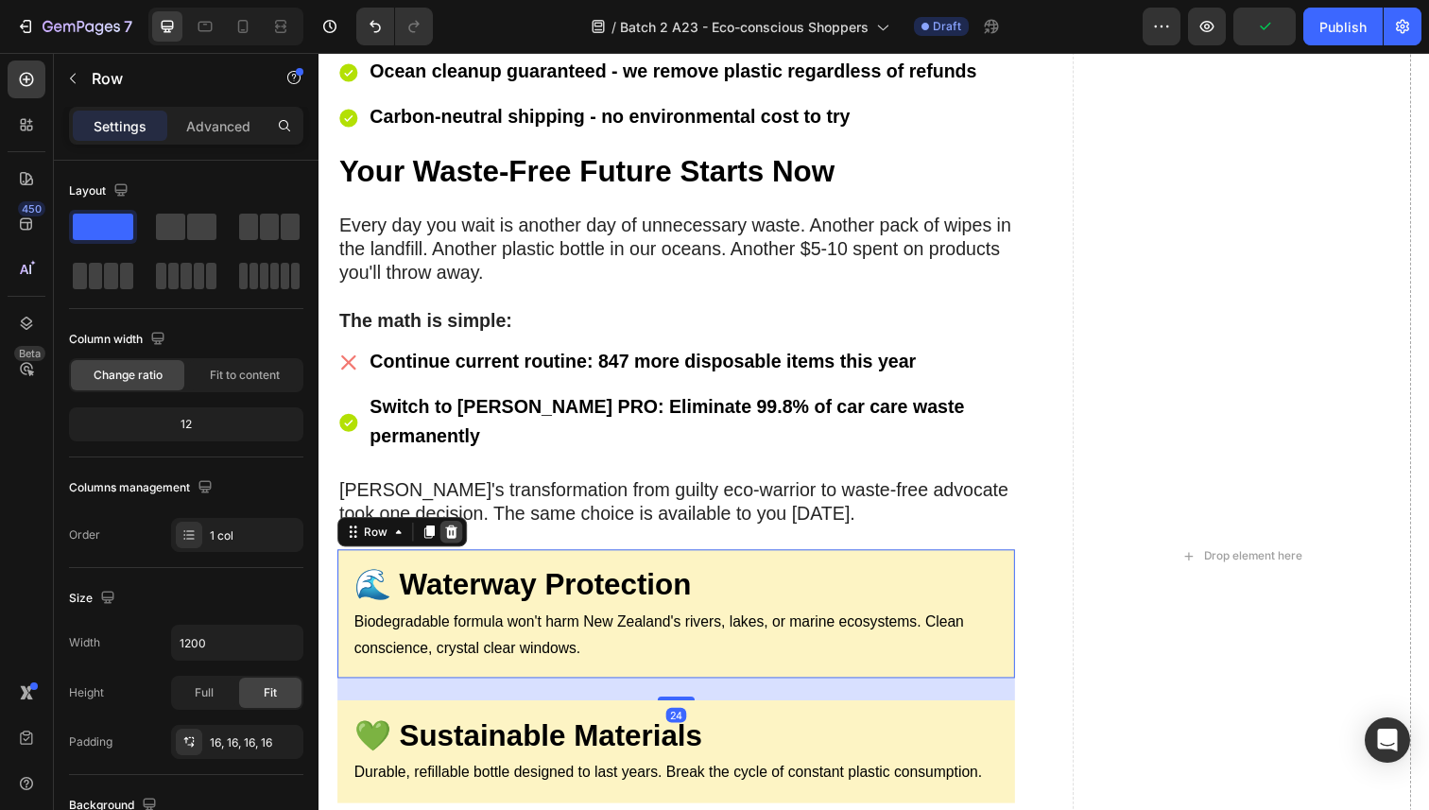
click at [449, 536] on icon at bounding box center [454, 542] width 12 height 13
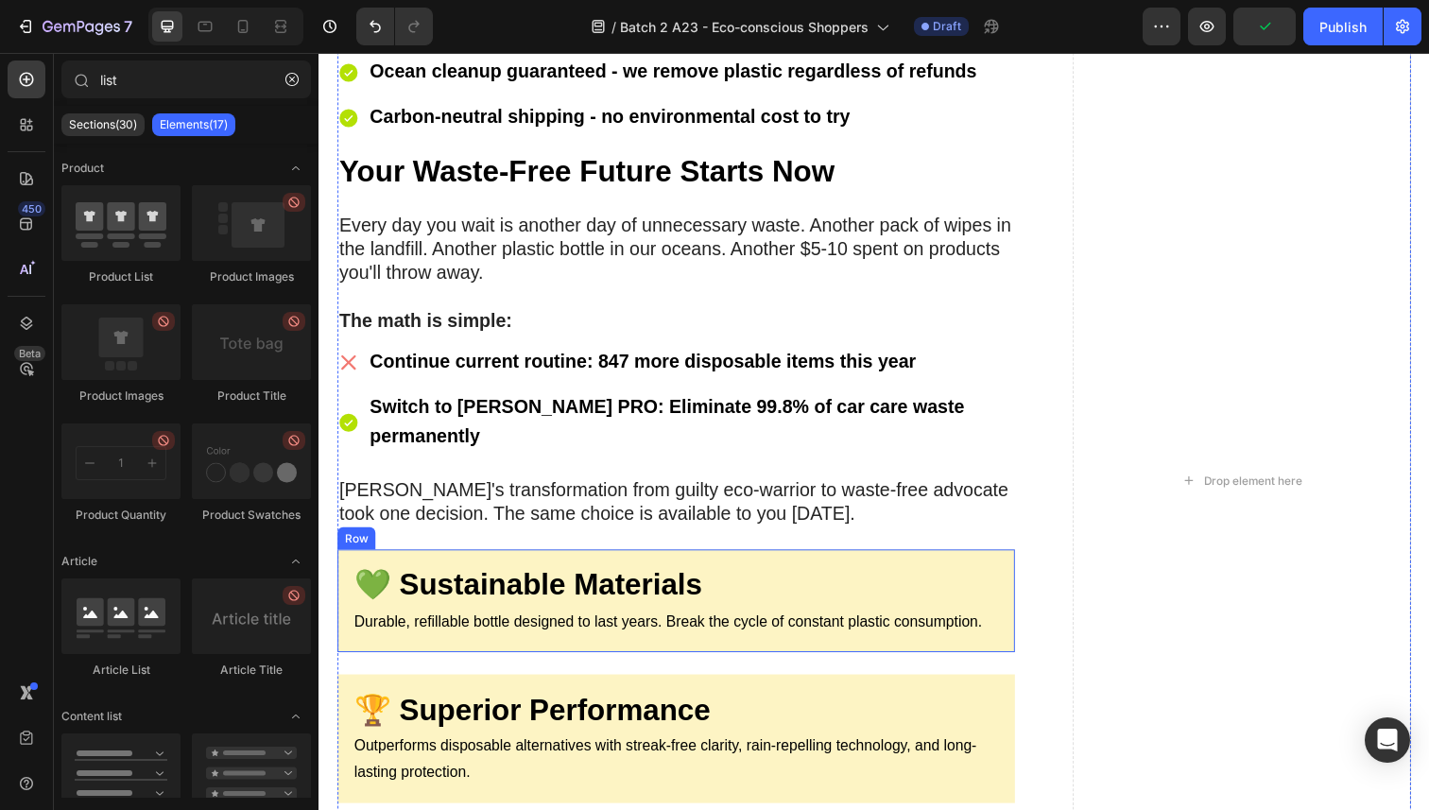
click at [719, 560] on div "💚 Sustainable Materials Heading Durable, refillable bottle designed to last yea…" at bounding box center [683, 612] width 692 height 104
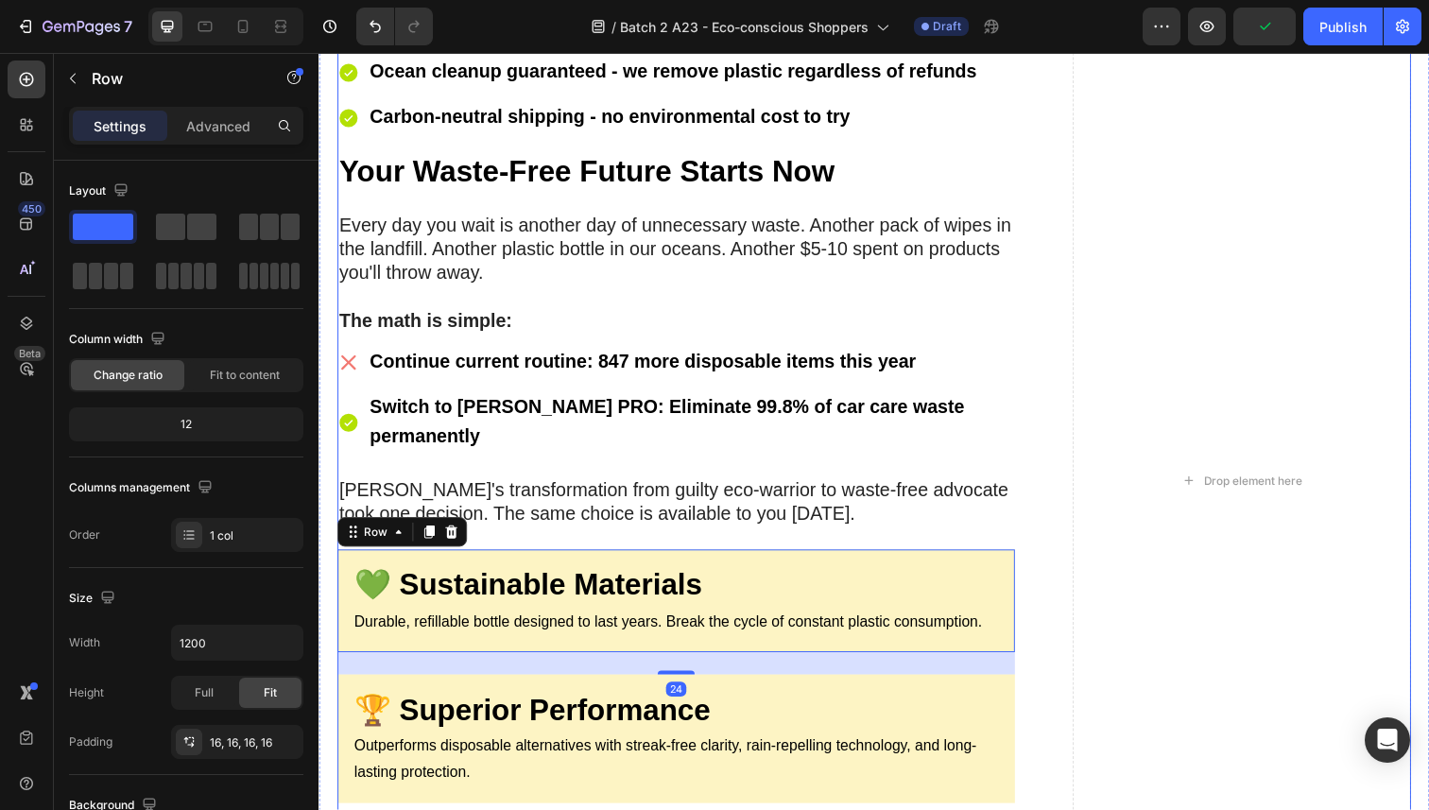
click at [455, 535] on icon at bounding box center [453, 542] width 15 height 15
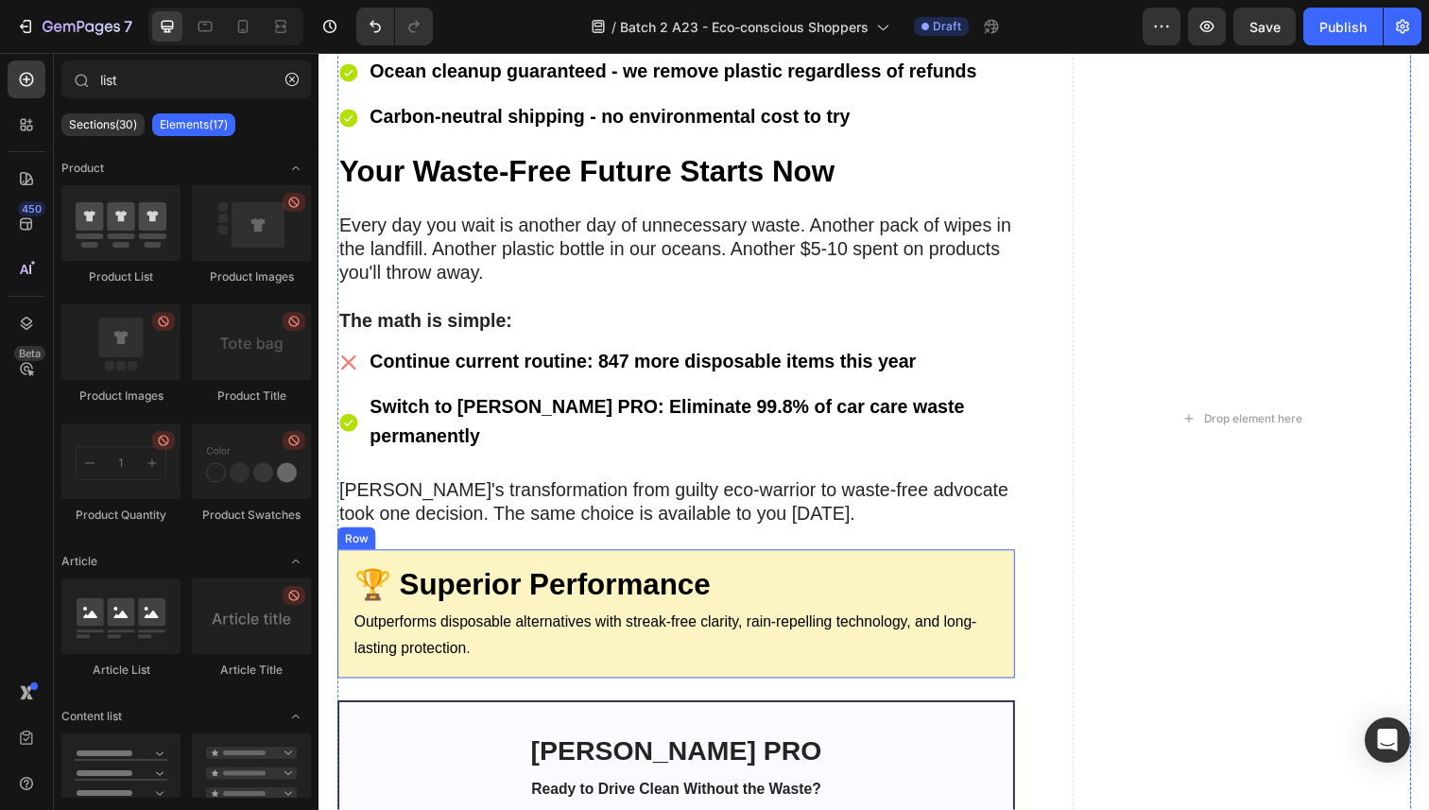
click at [679, 560] on div "🏆 Superior Performance Heading Outperforms disposable alternatives with streak-…" at bounding box center [683, 625] width 692 height 131
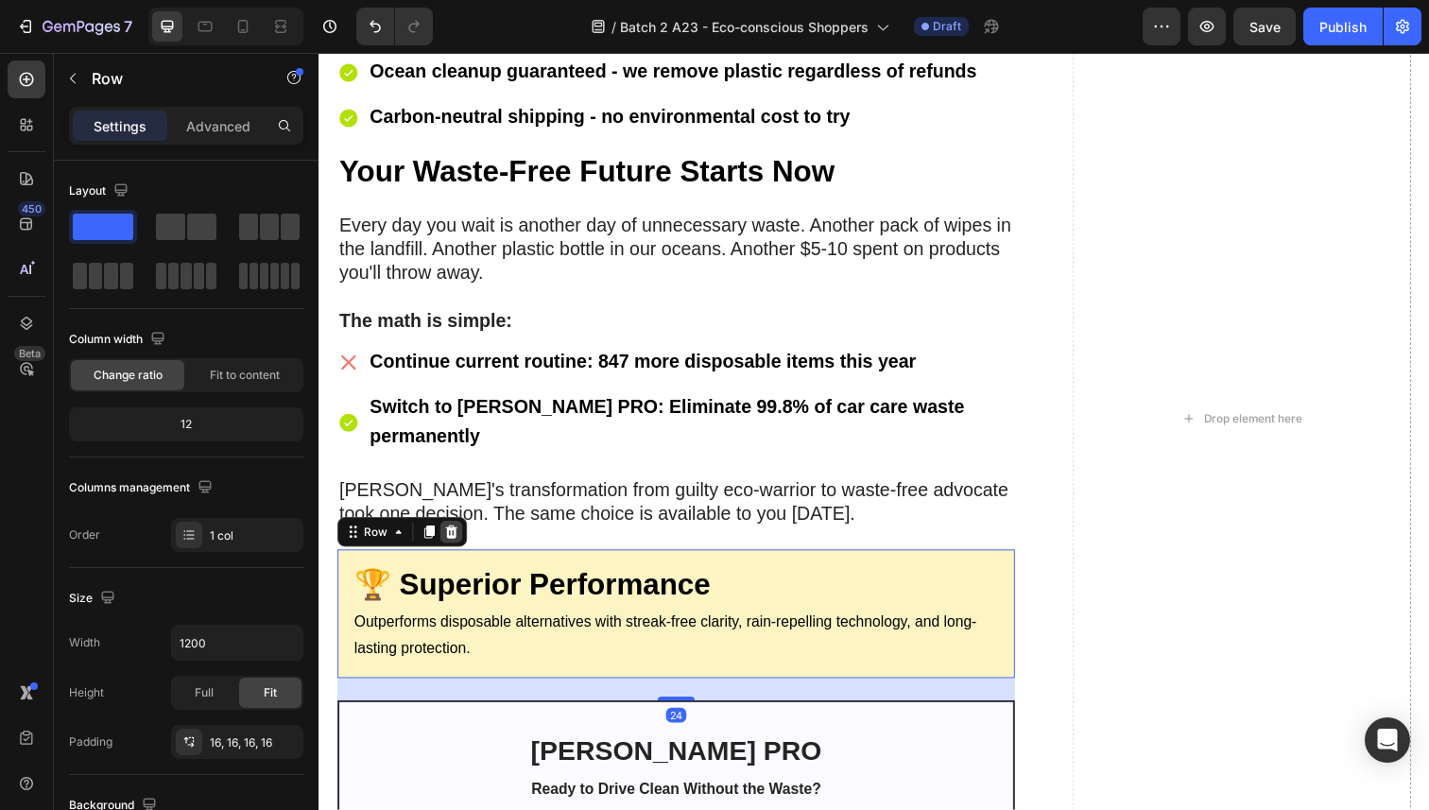
click at [454, 536] on icon at bounding box center [454, 542] width 12 height 13
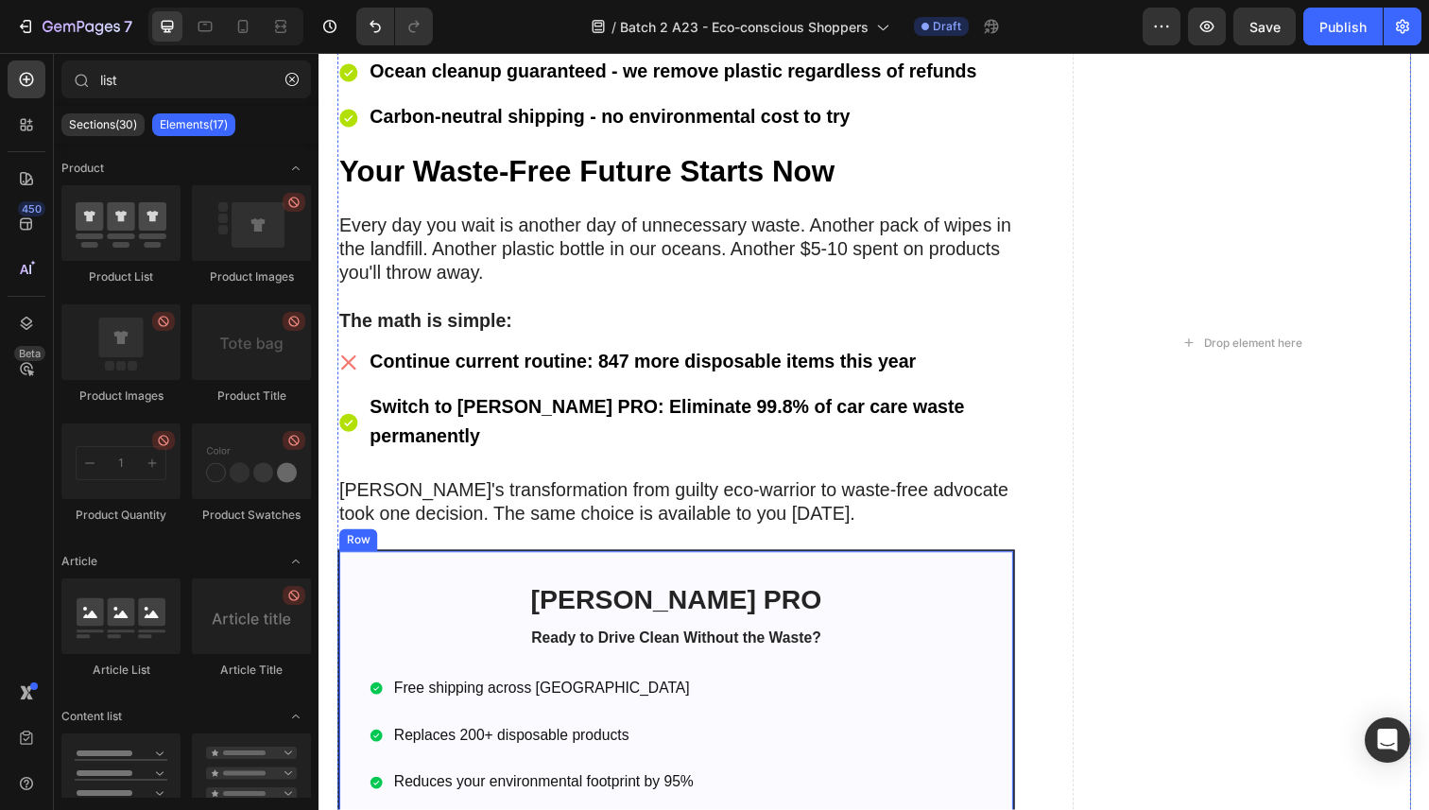
click at [678, 560] on div "Sorvala PRO Heading Ready to Drive Clean Without the Waste? Text Block Free shi…" at bounding box center [683, 791] width 692 height 463
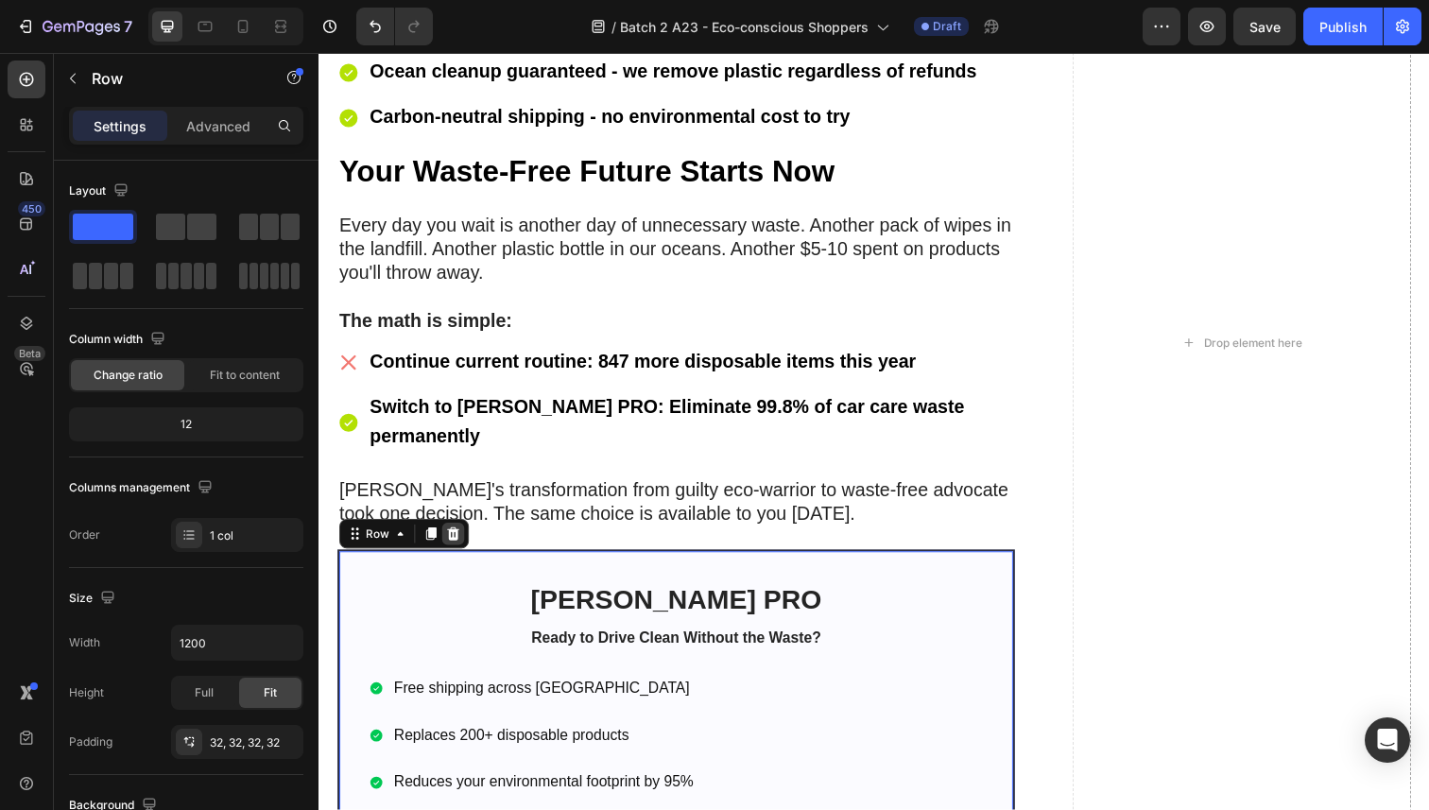
click at [456, 538] on icon at bounding box center [456, 544] width 12 height 13
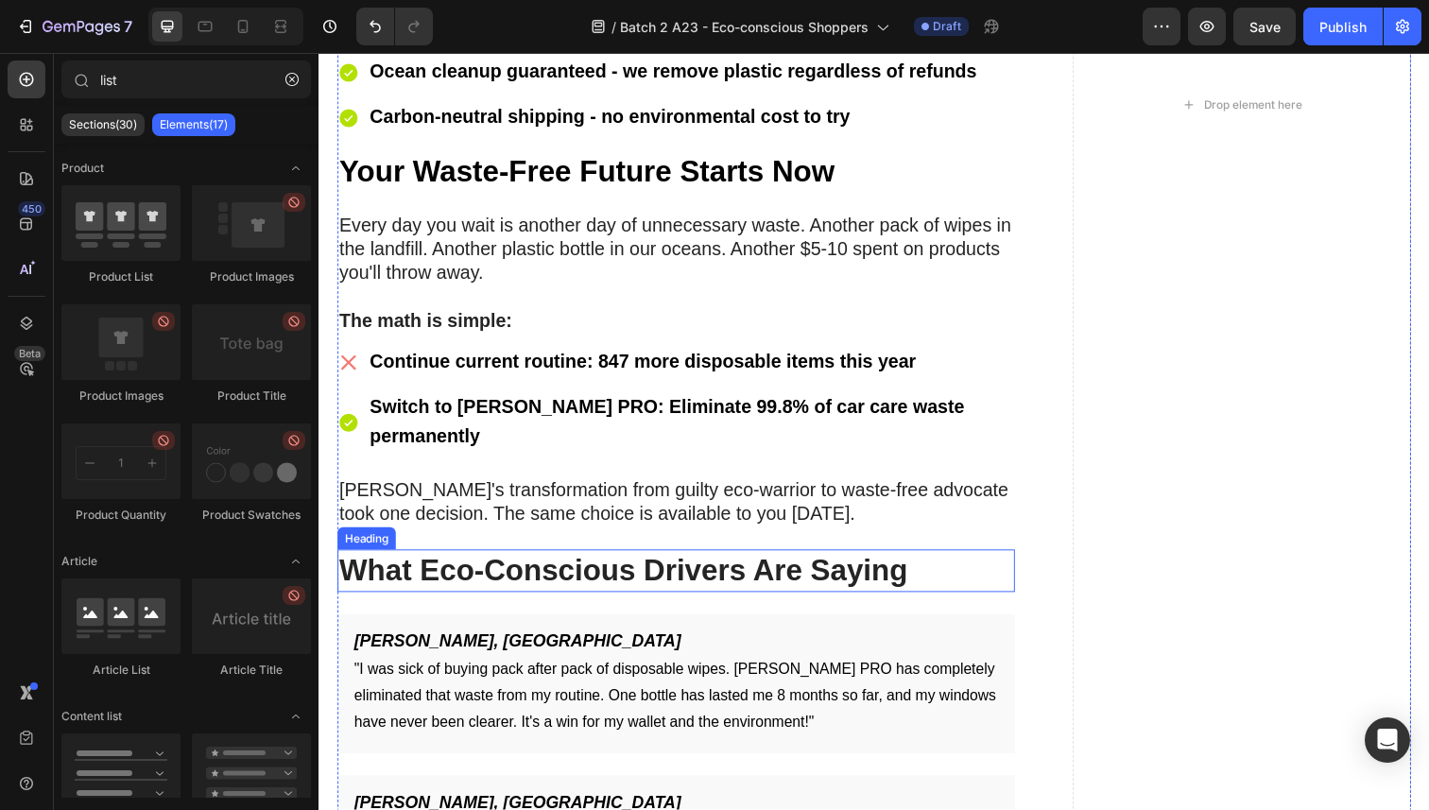
click at [681, 564] on strong "What Eco-Conscious Drivers Are Saying" at bounding box center [629, 581] width 580 height 34
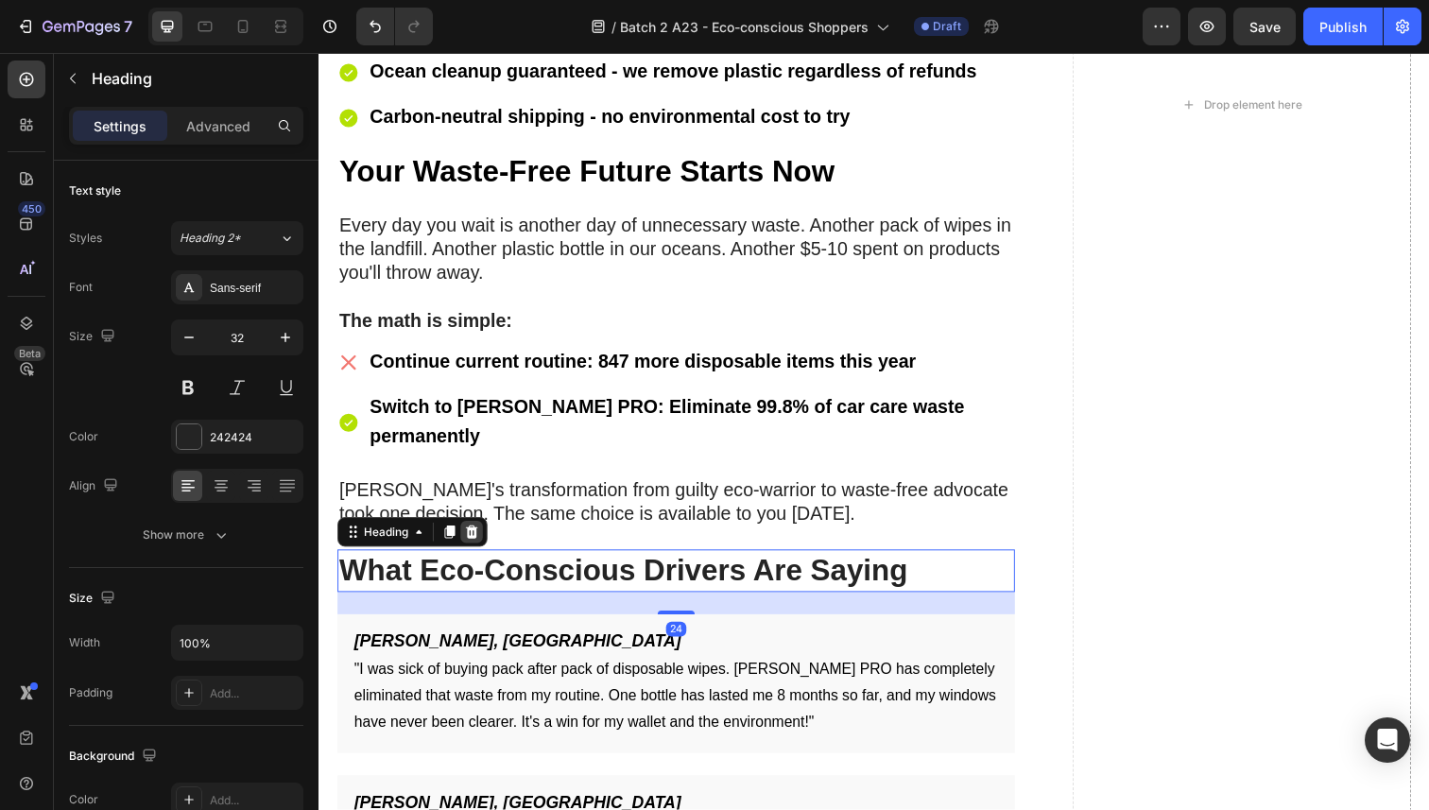
click at [474, 535] on icon at bounding box center [474, 542] width 15 height 15
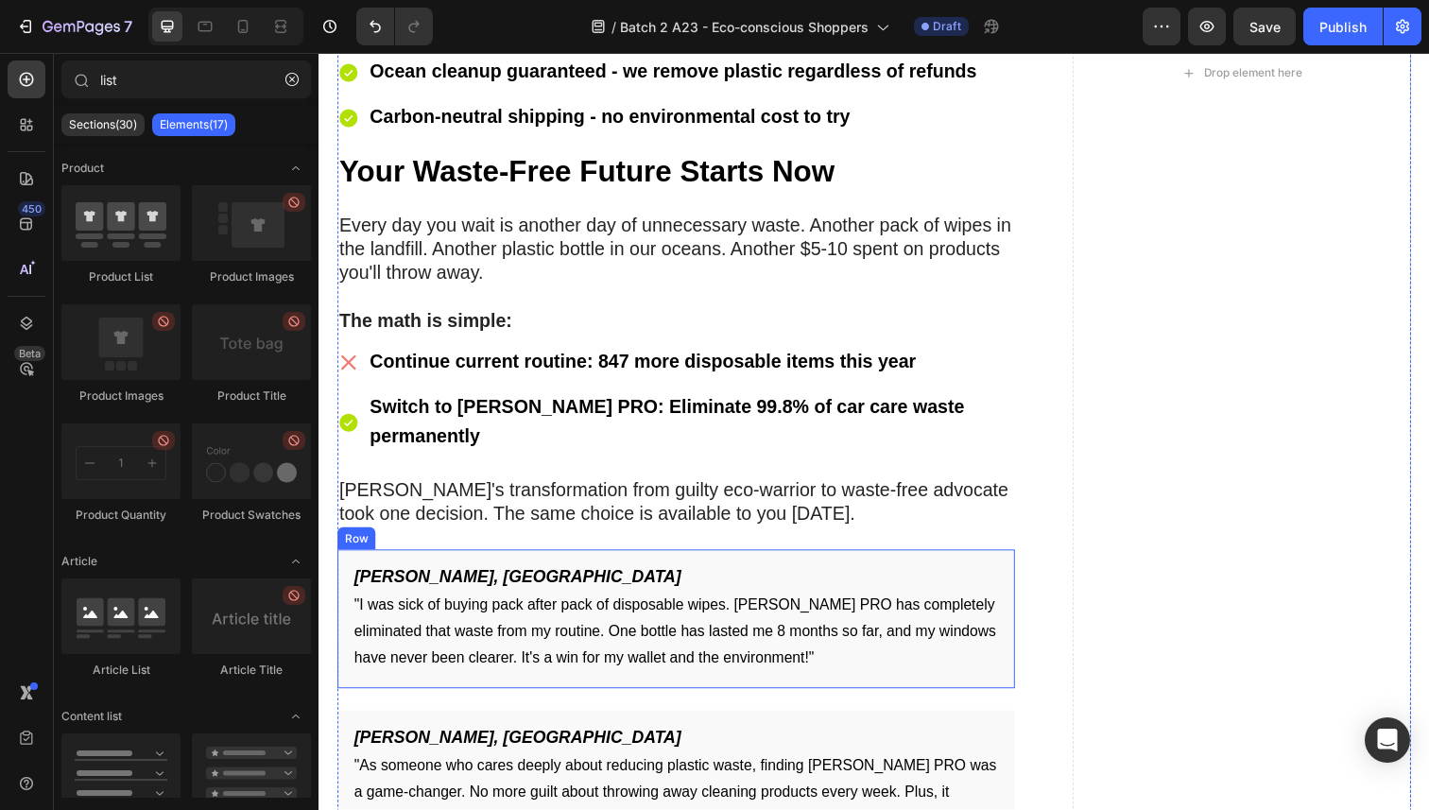
click at [623, 560] on div "Sarah M., Wellington Heading "I was sick of buying pack after pack of disposabl…" at bounding box center [683, 631] width 692 height 142
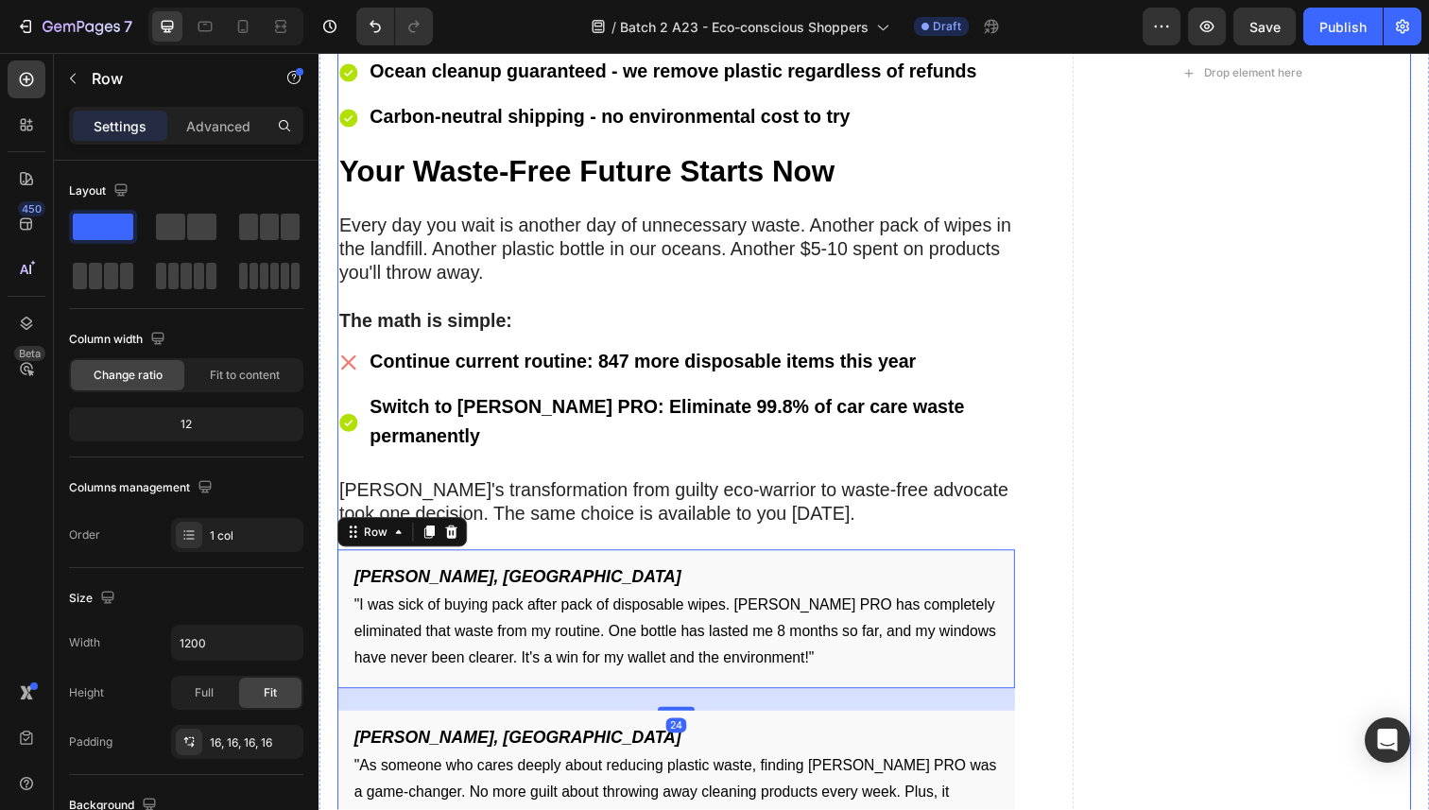
click at [454, 536] on icon at bounding box center [454, 542] width 12 height 13
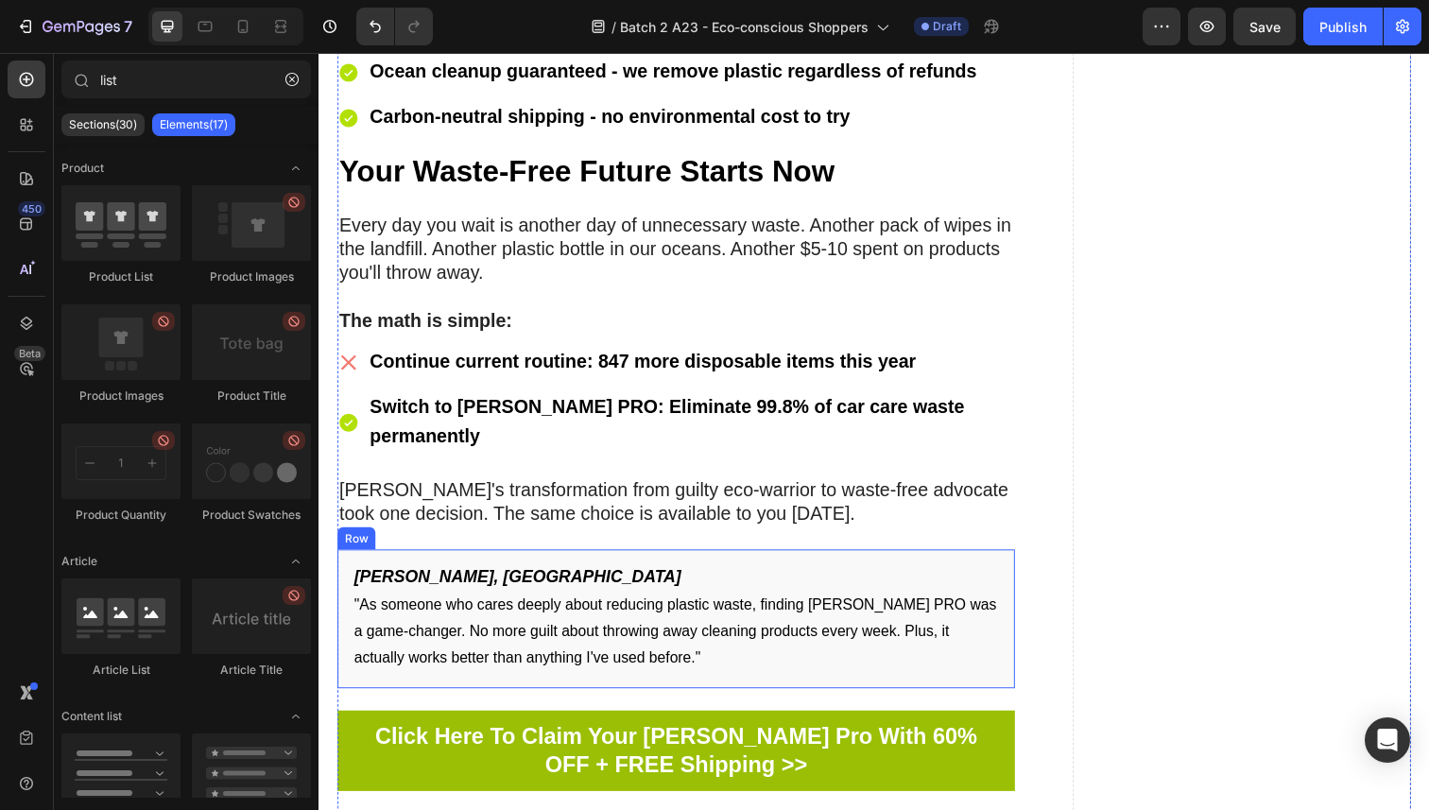
click at [599, 560] on div "Michael T., Auckland Heading "As someone who cares deeply about reducing plasti…" at bounding box center [683, 631] width 692 height 142
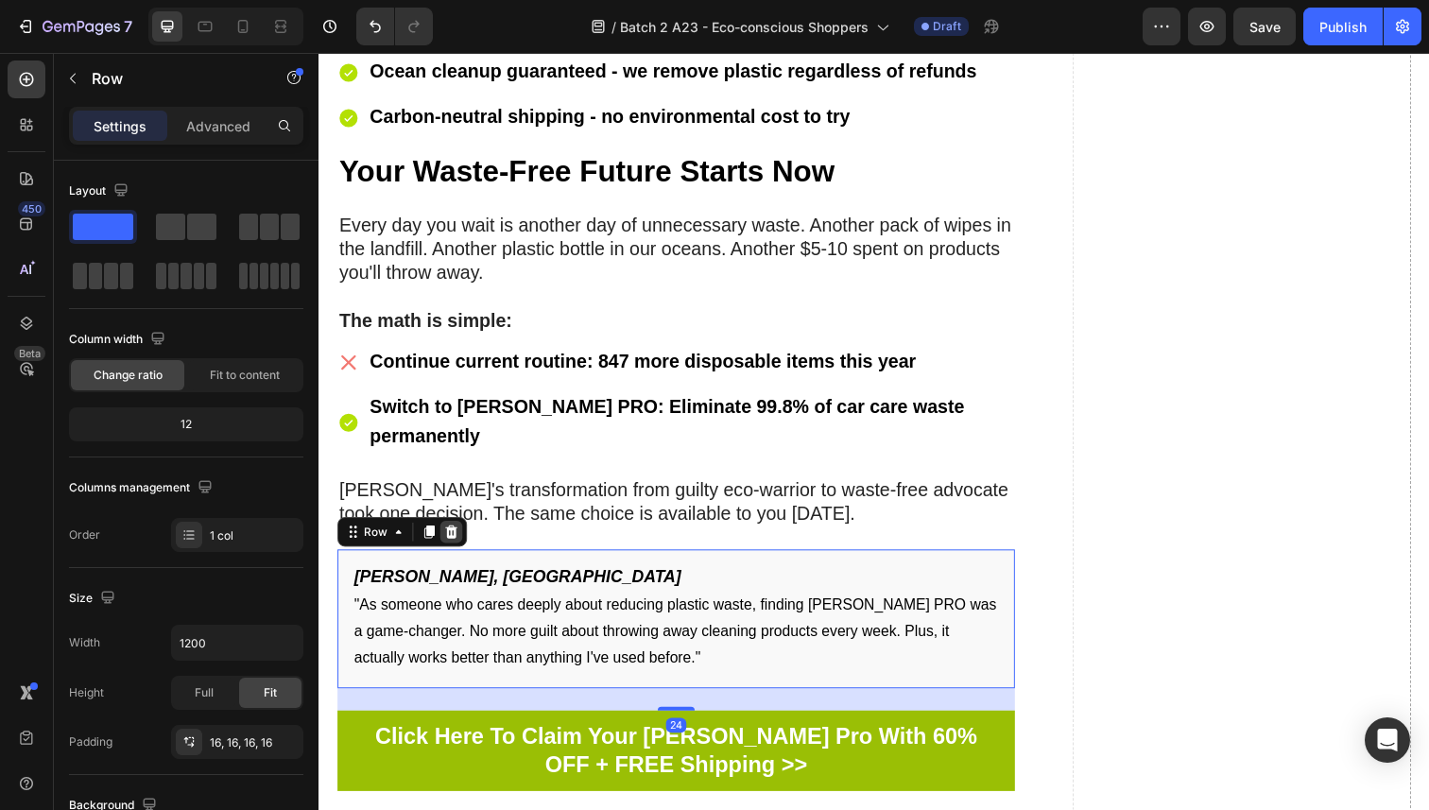
click at [452, 535] on icon at bounding box center [453, 542] width 15 height 15
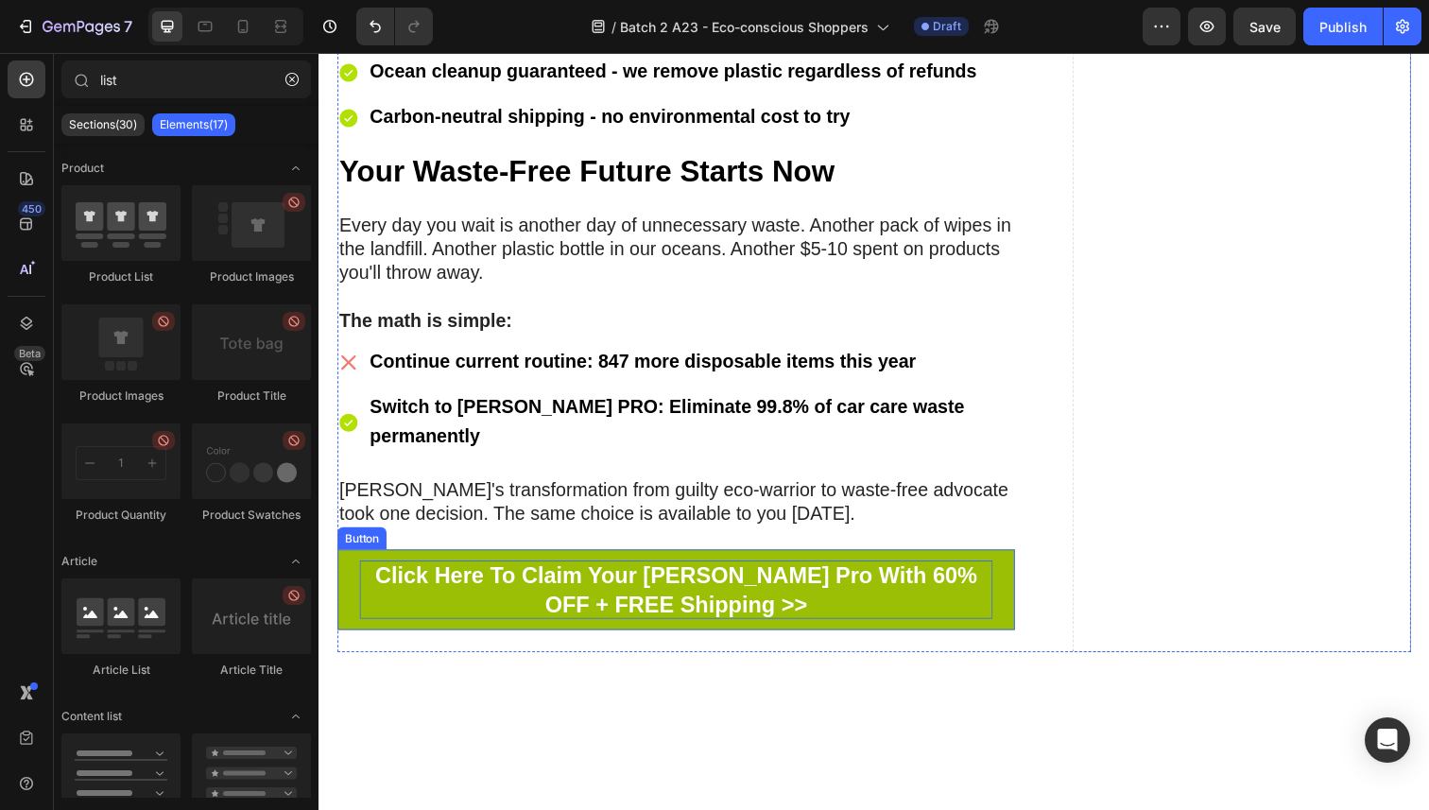
click at [603, 572] on p "Click Here To Claim Your [PERSON_NAME] Pro With 60% OFF + FREE Shipping >>" at bounding box center [683, 601] width 646 height 59
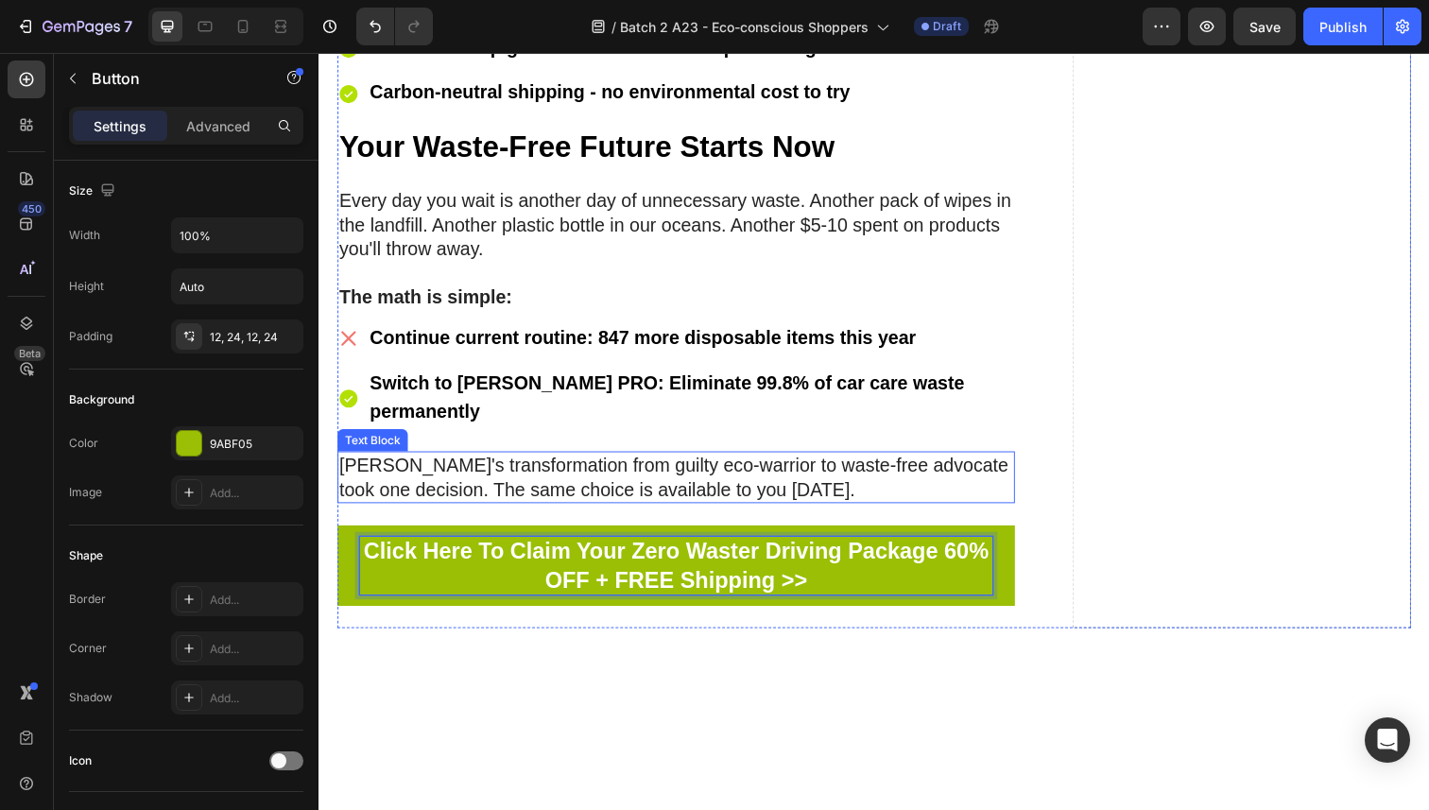
scroll to position [9200, 0]
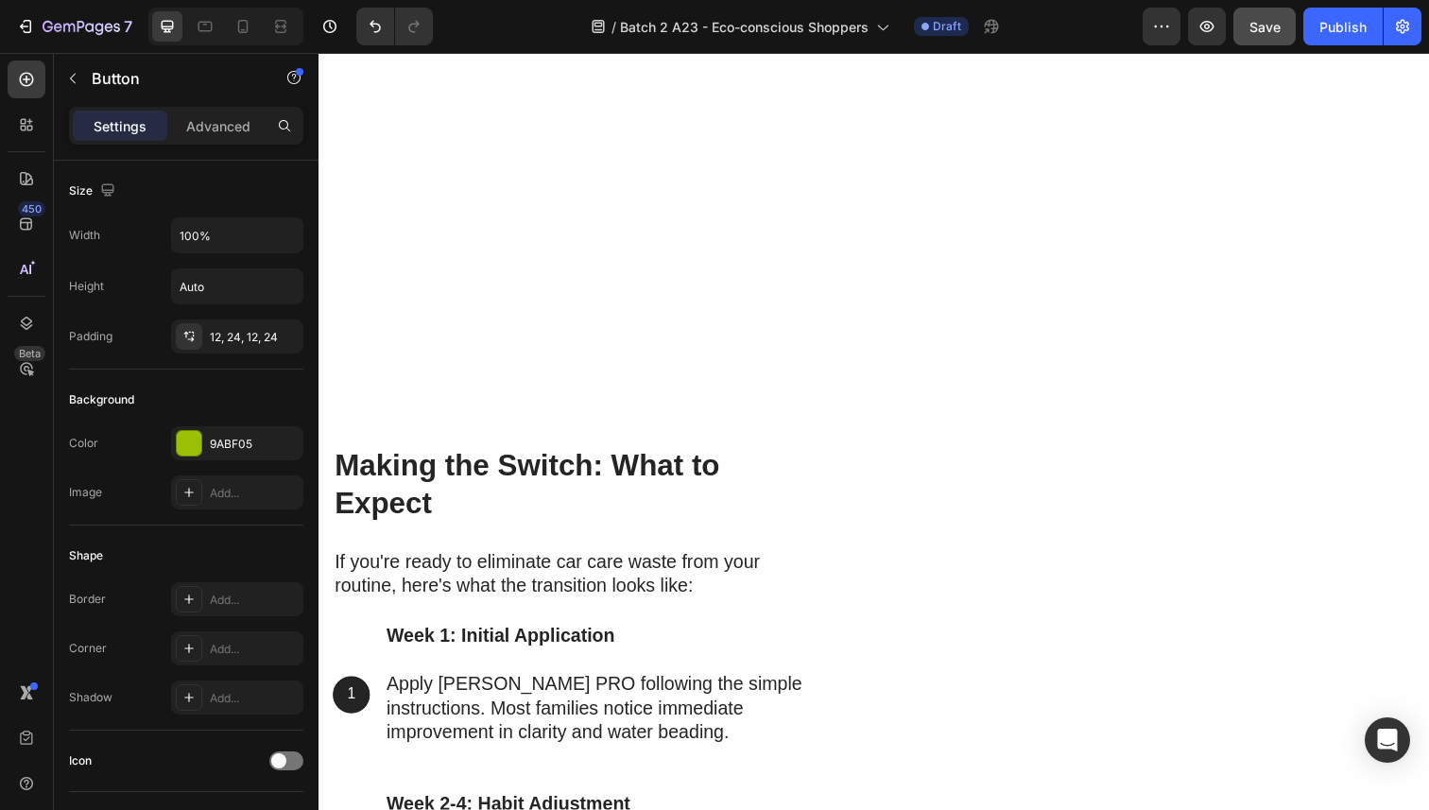
click at [1268, 31] on span "Save" at bounding box center [1264, 27] width 31 height 16
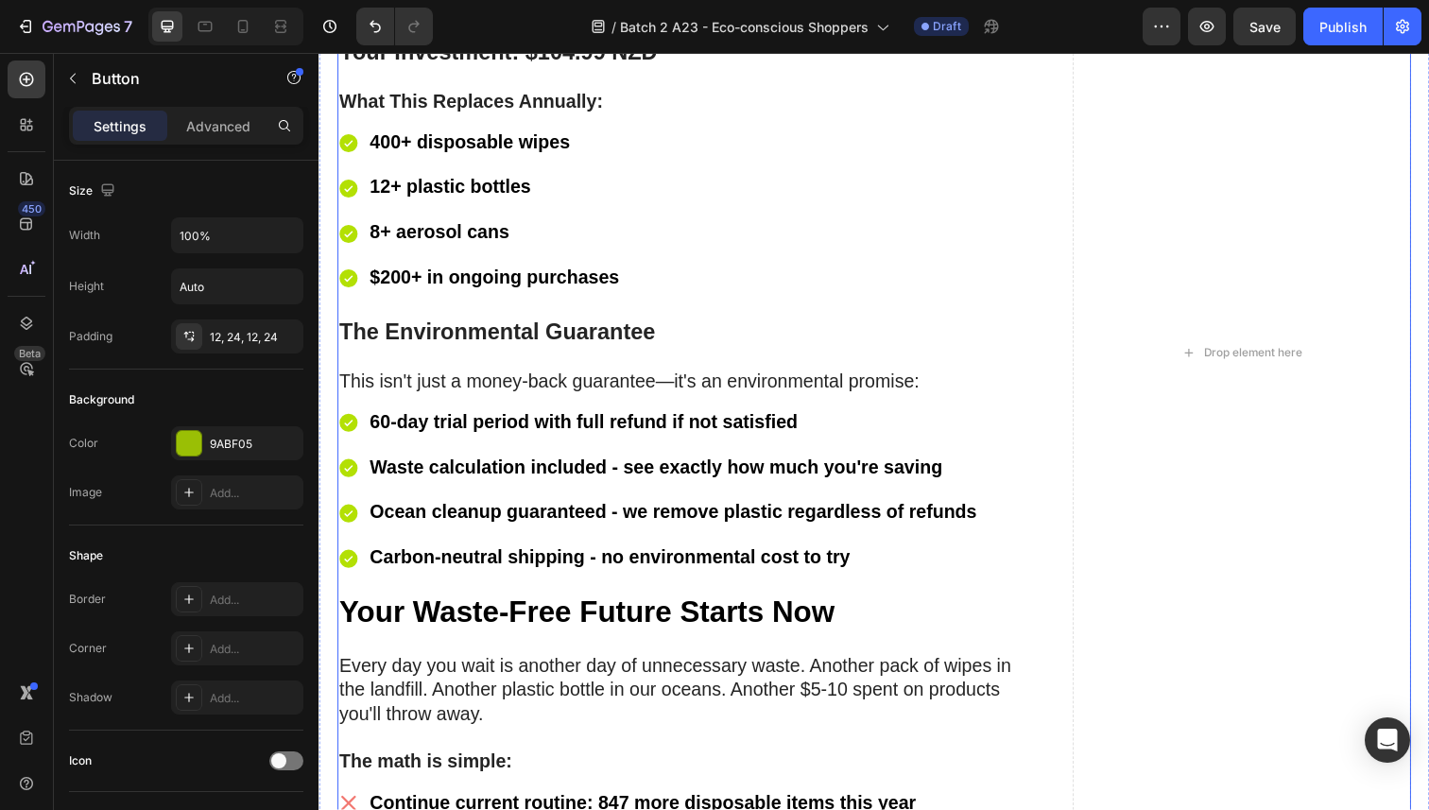
scroll to position [11277, 0]
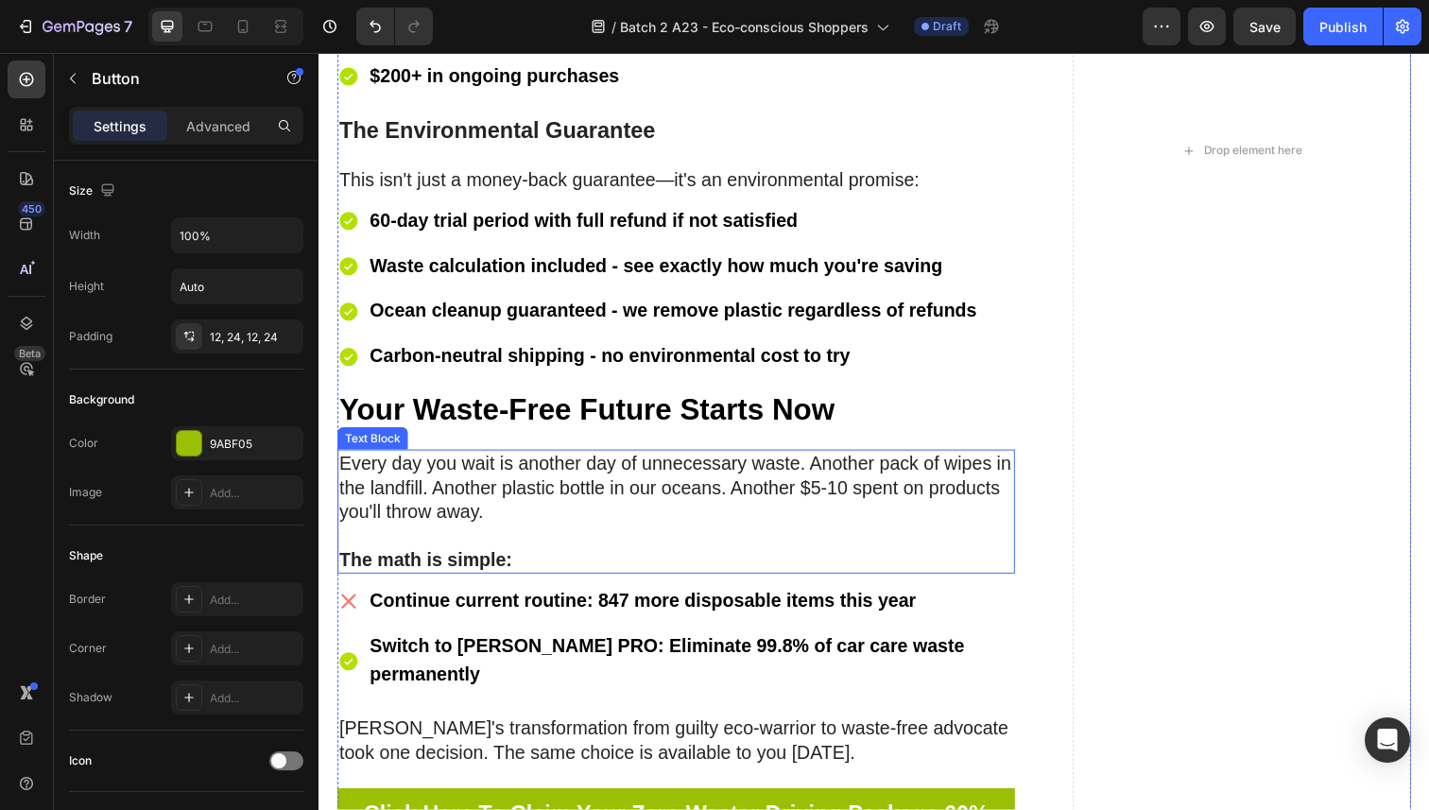
click at [577, 493] on p "Every day you wait is another day of unnecessary waste. Another pack of wipes i…" at bounding box center [683, 497] width 688 height 74
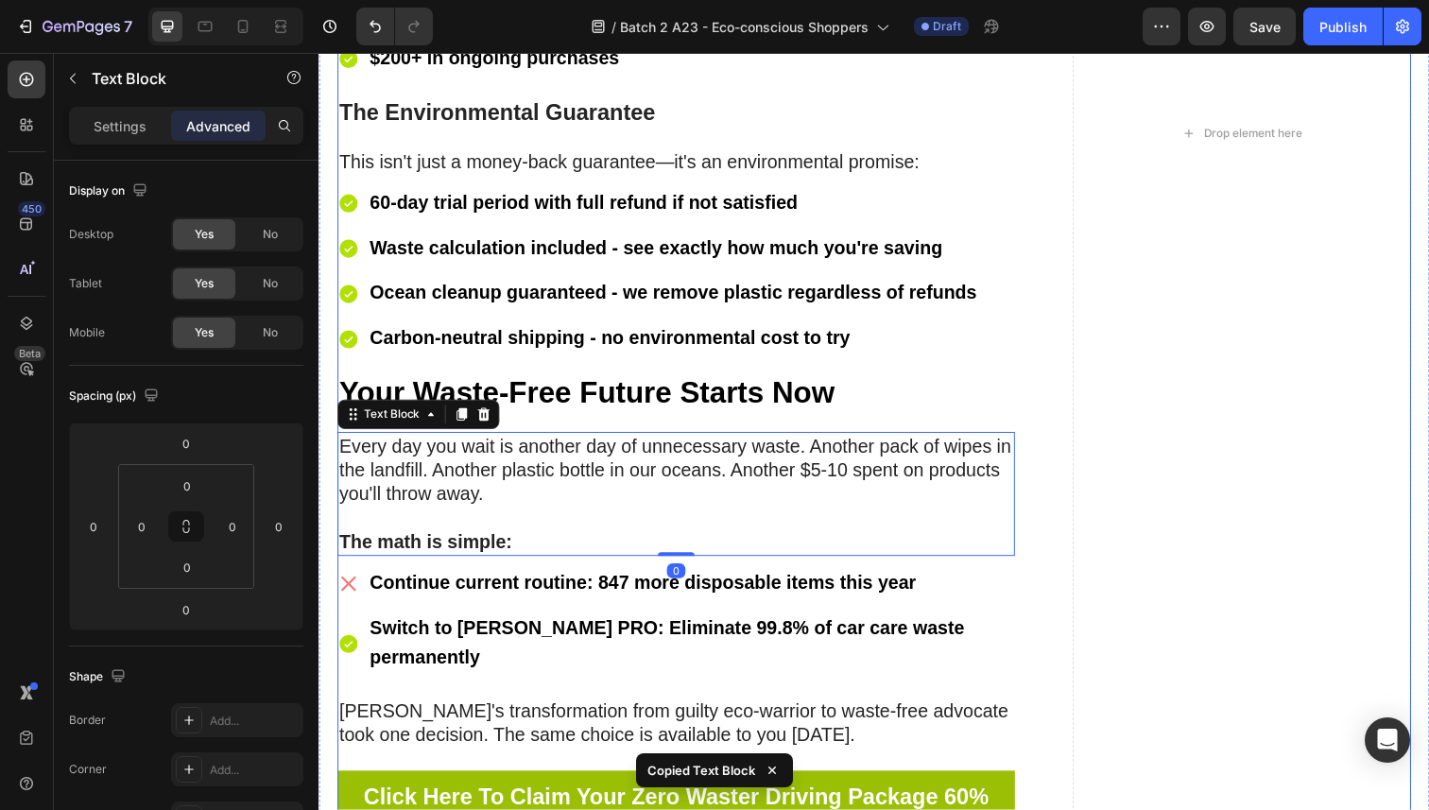
scroll to position [11465, 0]
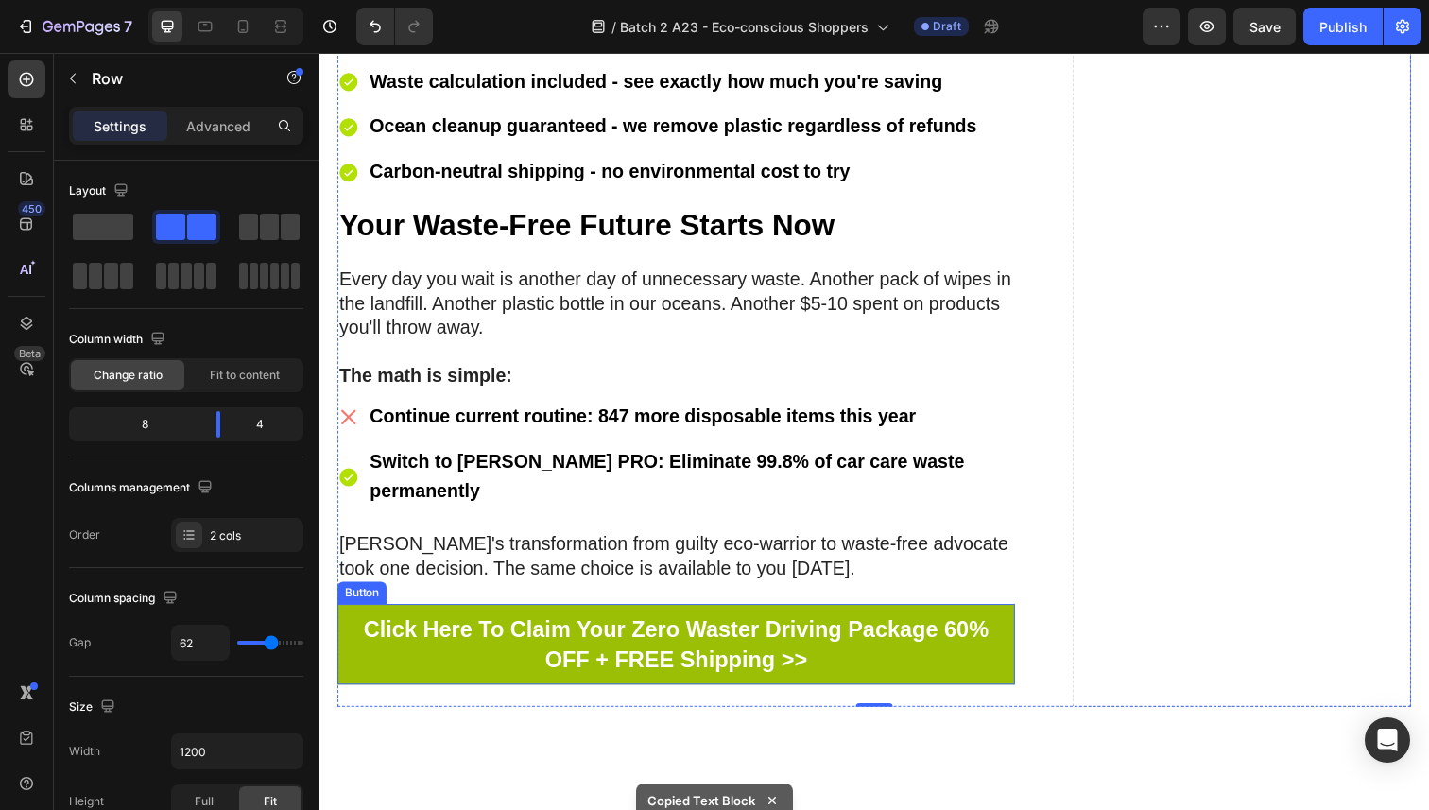
click at [353, 616] on link "Click Here To Claim Your Zero Waster Driving Package 60% OFF + FREE Shipping >>" at bounding box center [683, 656] width 692 height 81
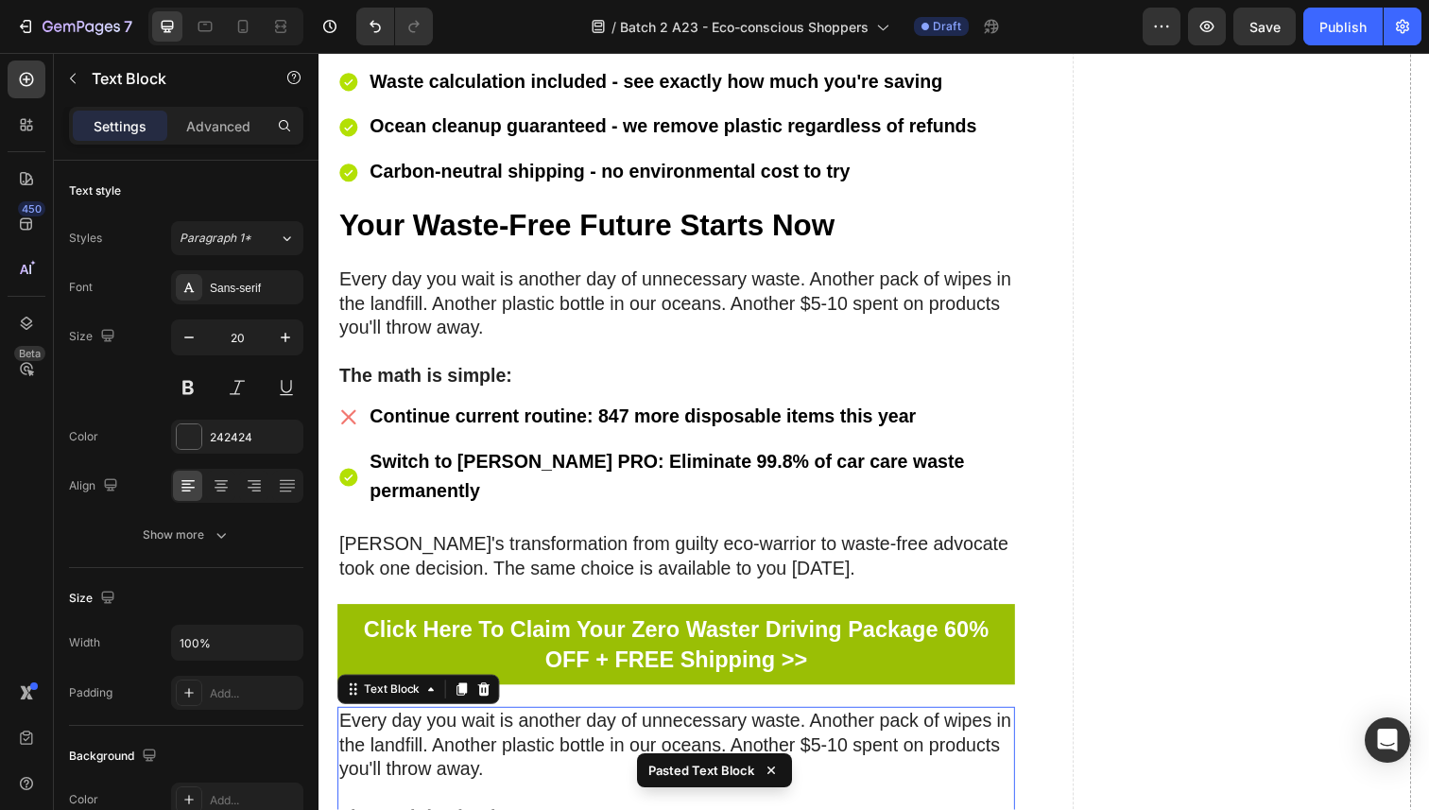
click at [456, 723] on p "Every day you wait is another day of unnecessary waste. Another pack of wipes i…" at bounding box center [683, 760] width 688 height 74
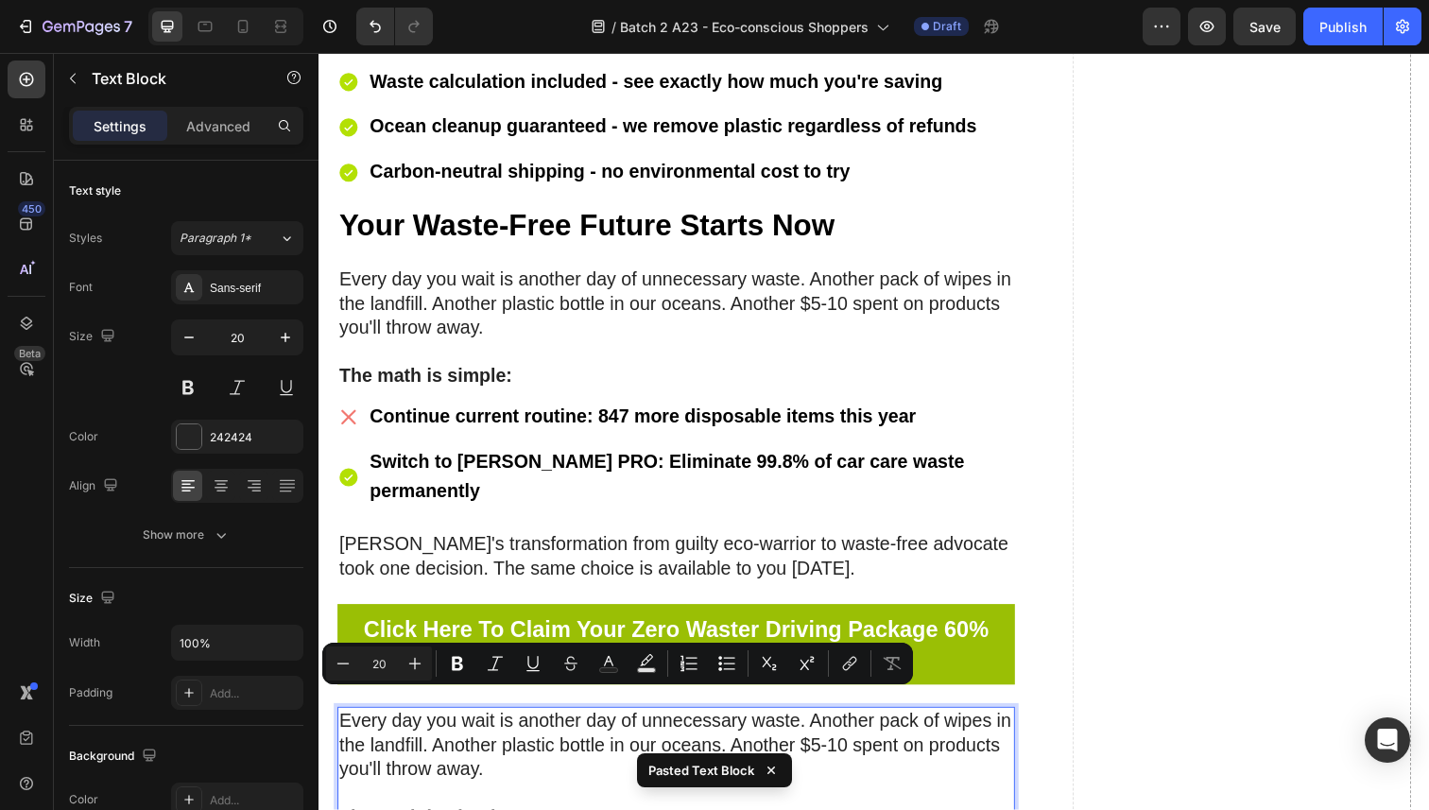
click at [483, 723] on p "Every day you wait is another day of unnecessary waste. Another pack of wipes i…" at bounding box center [683, 760] width 688 height 74
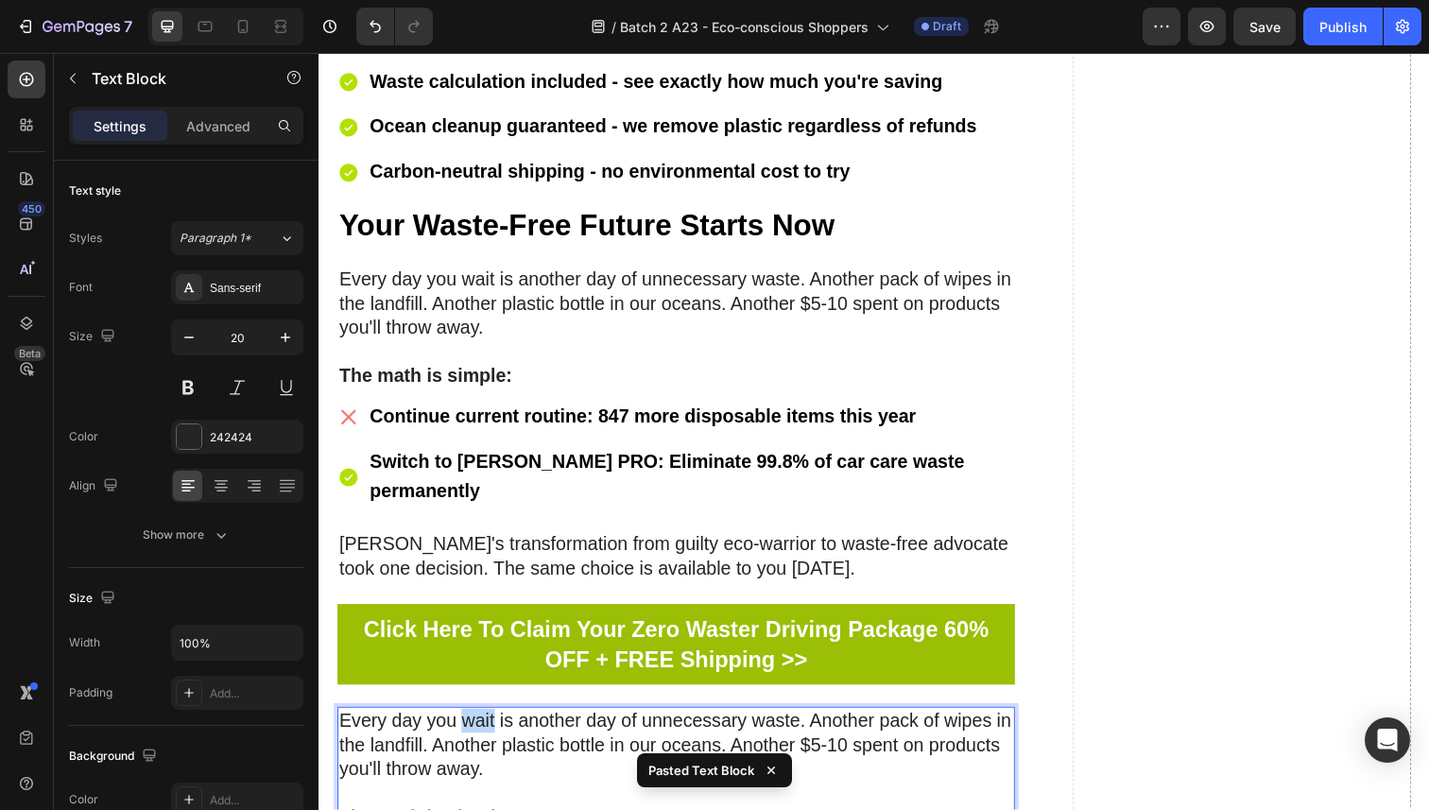
click at [483, 723] on p "Every day you wait is another day of unnecessary waste. Another pack of wipes i…" at bounding box center [683, 760] width 688 height 74
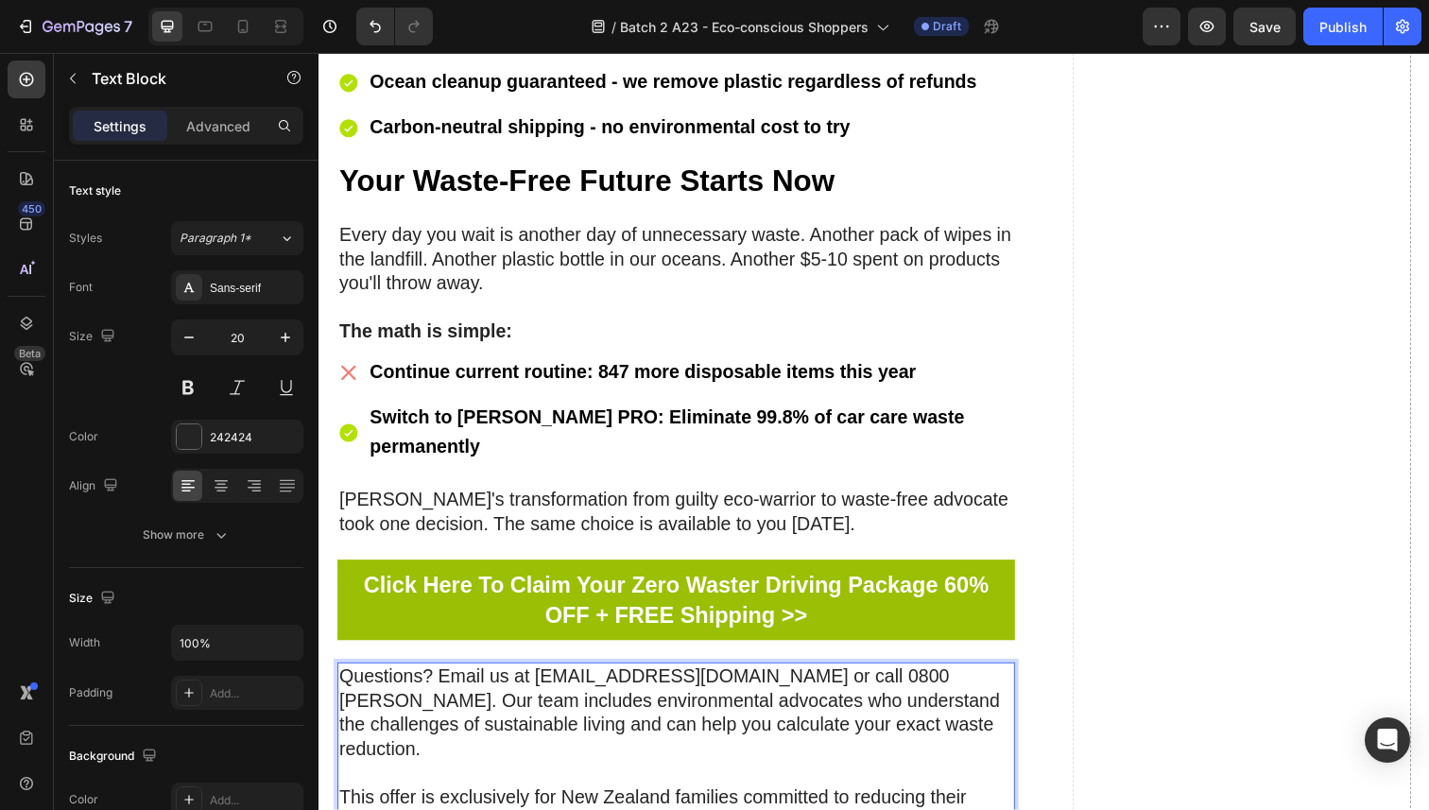
scroll to position [11514, 0]
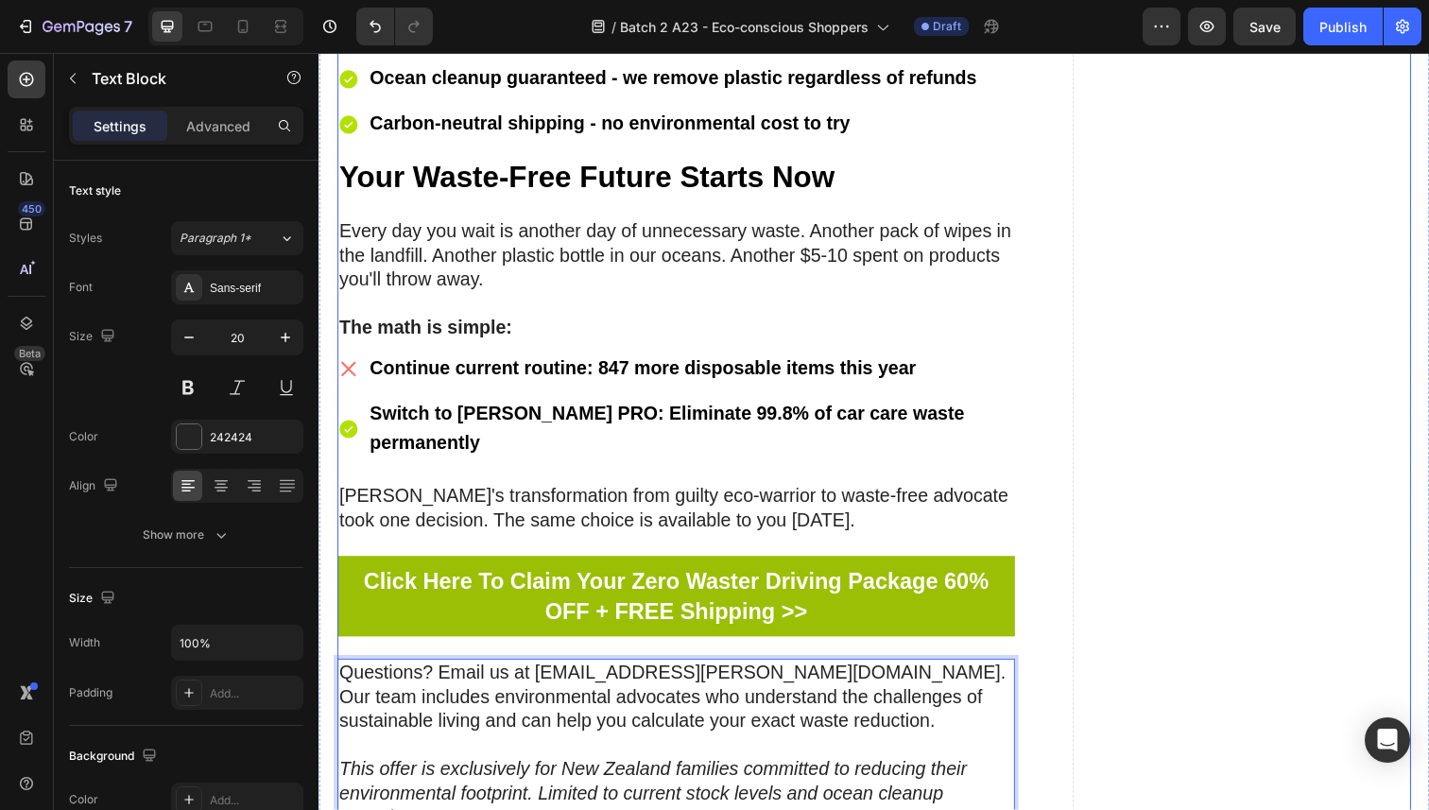
click at [1131, 470] on div "Drop element here" at bounding box center [1261, 4] width 346 height 1687
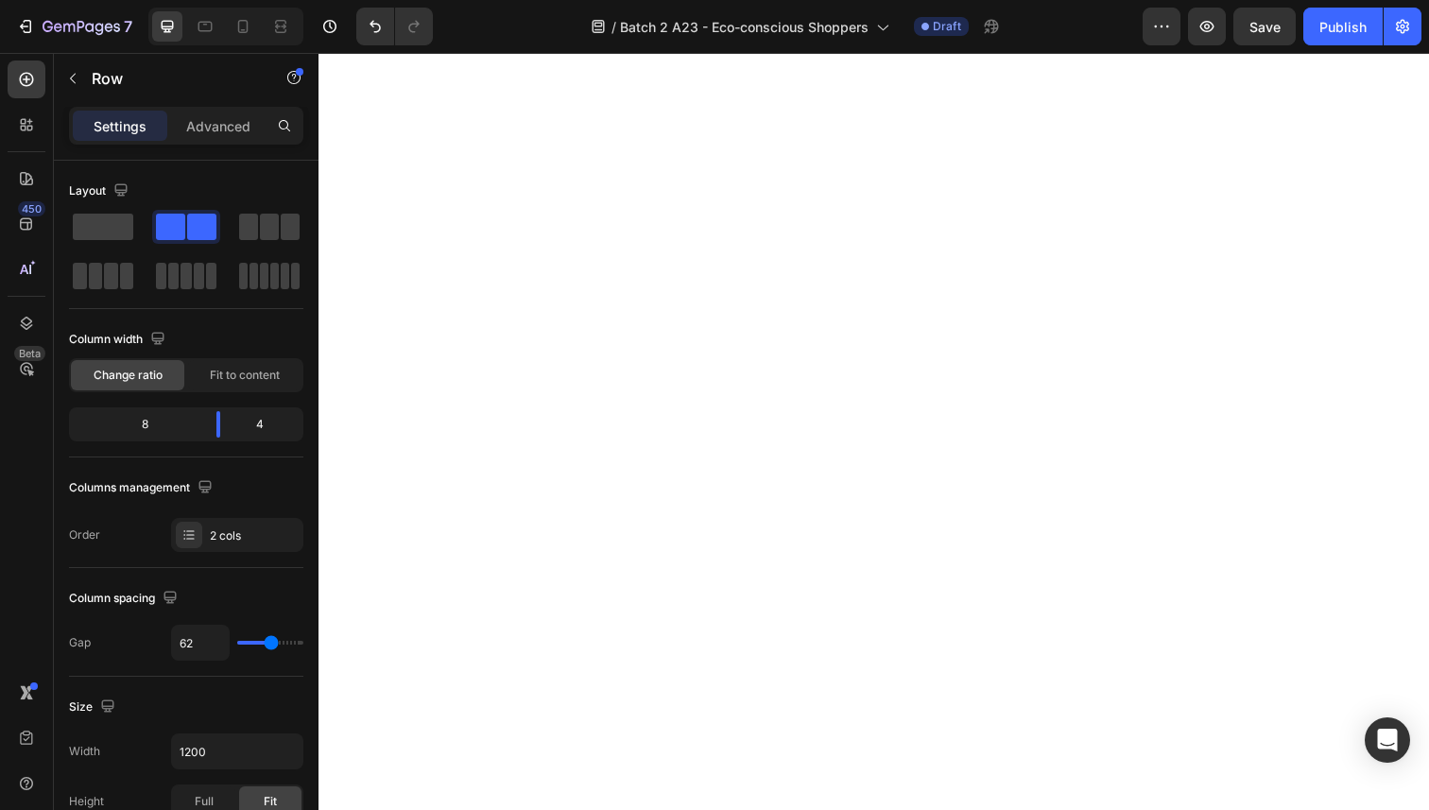
scroll to position [8656, 0]
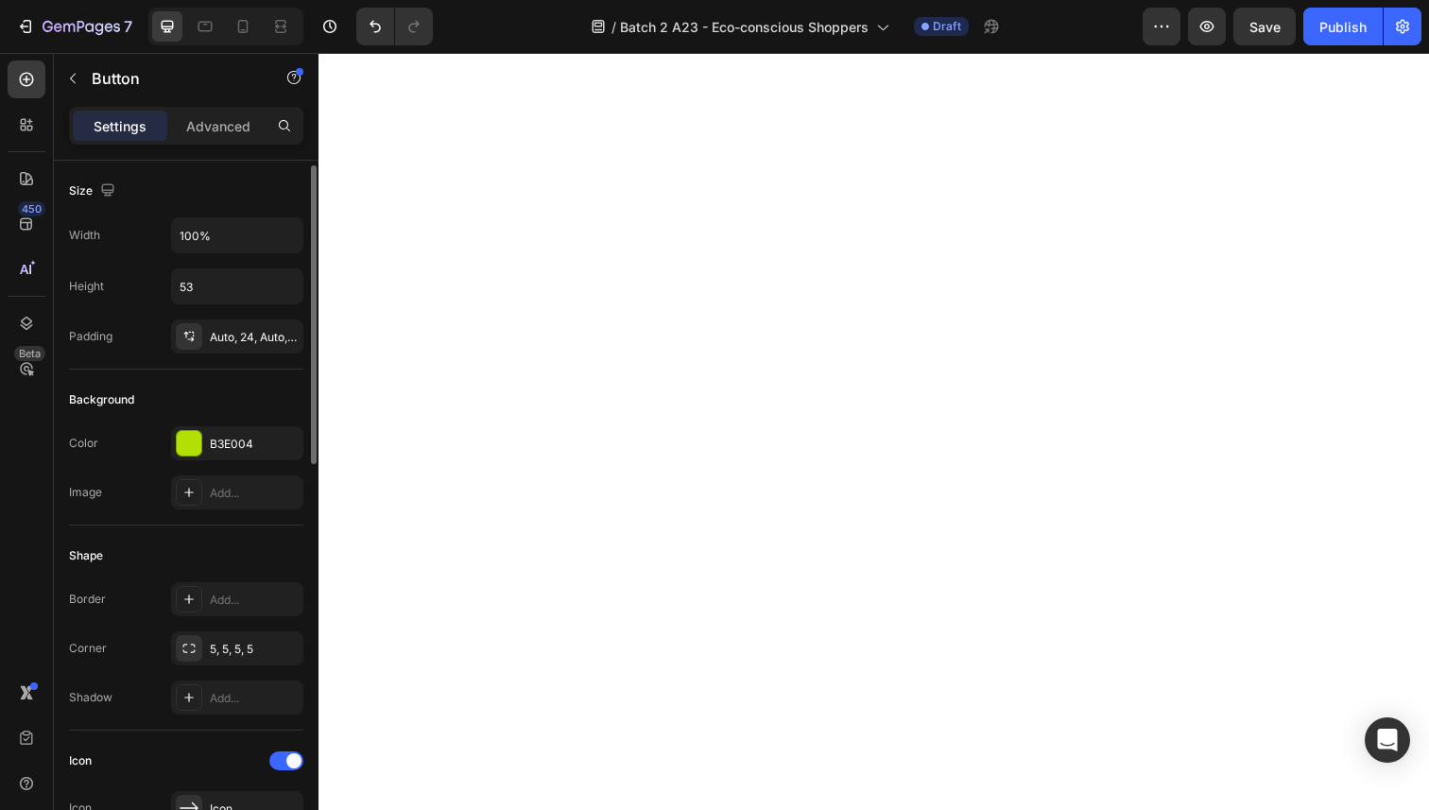
scroll to position [879, 0]
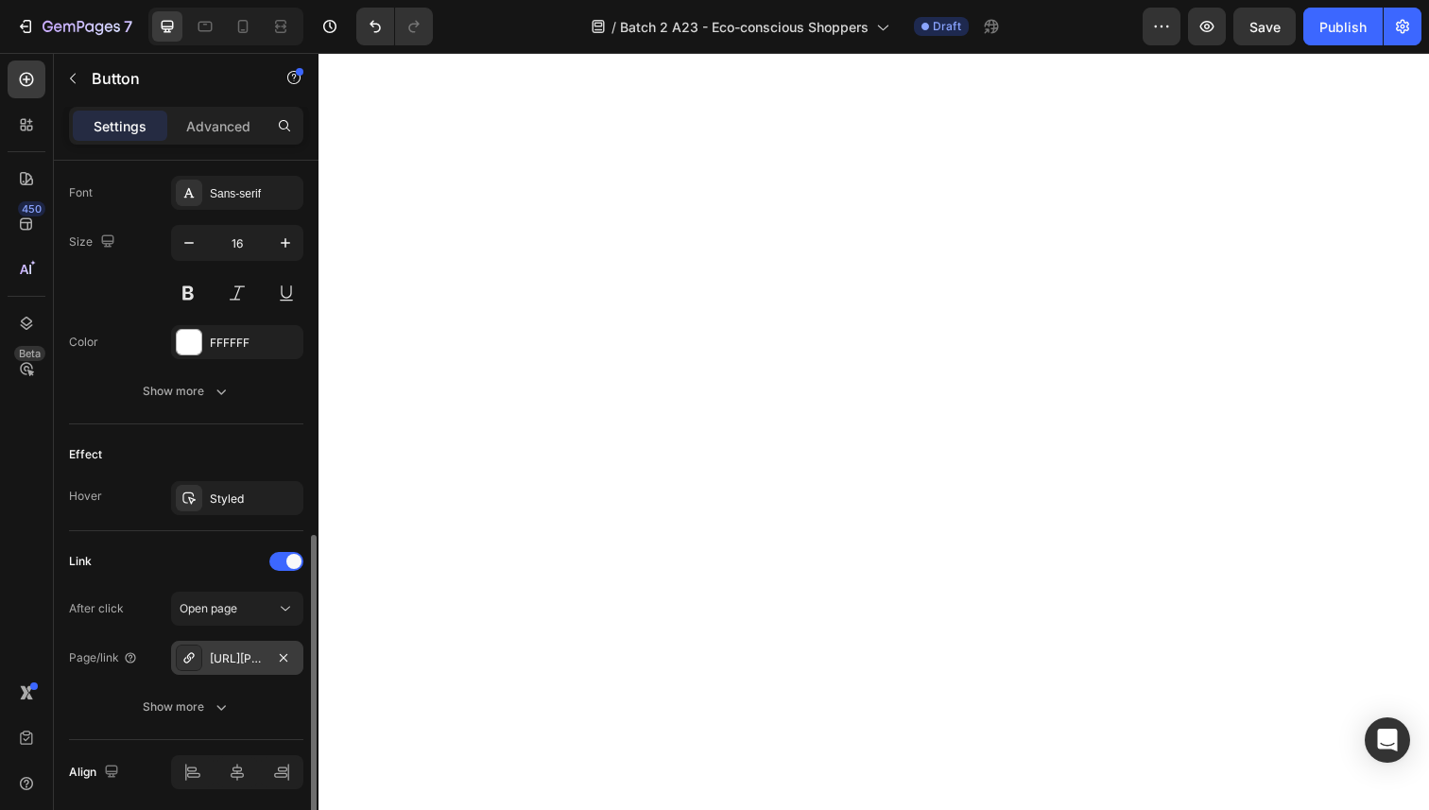
click at [240, 661] on div "https://sorvala.com/sorvala-pro-a23-eco-conscious-shoppers" at bounding box center [237, 658] width 55 height 17
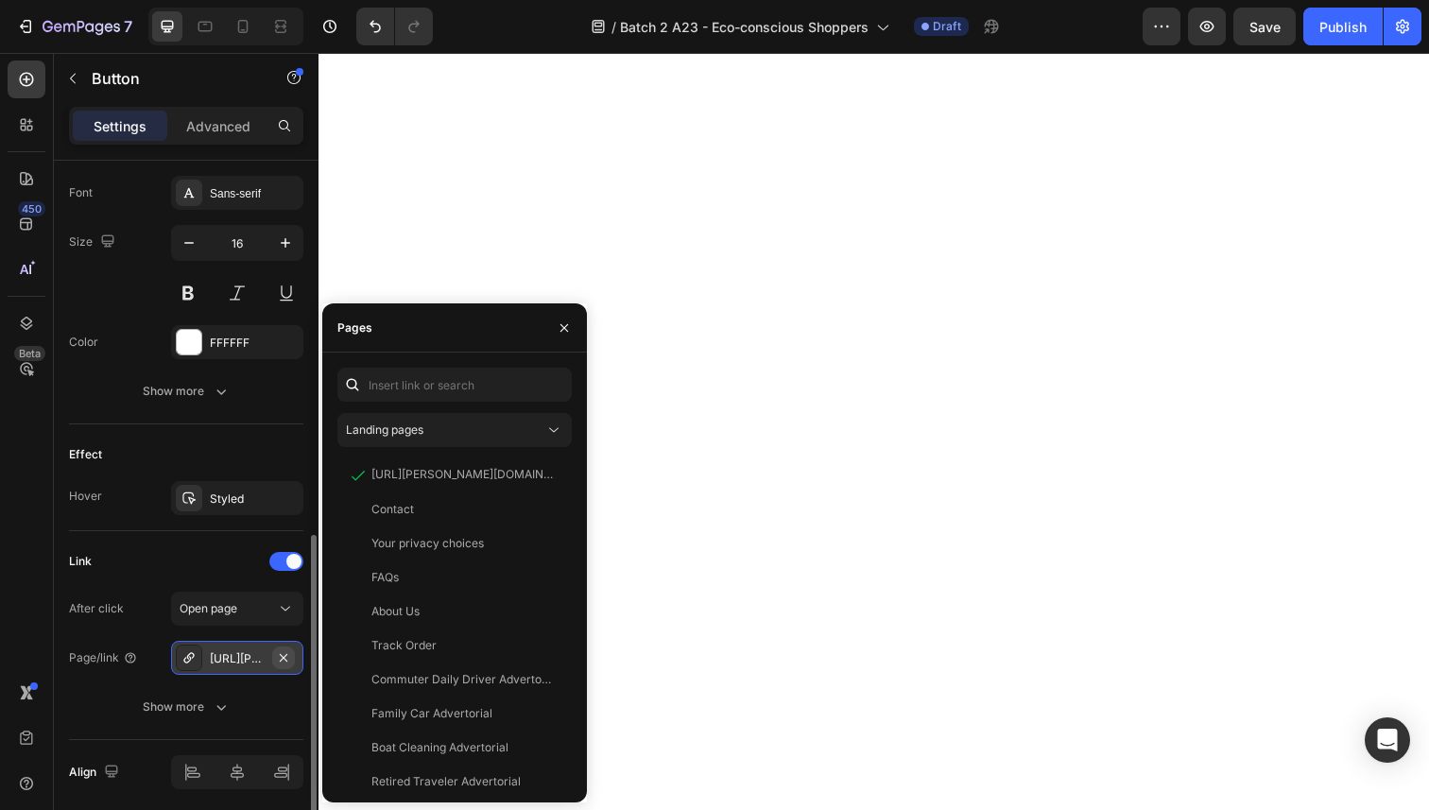
click at [279, 657] on icon "button" at bounding box center [283, 657] width 15 height 15
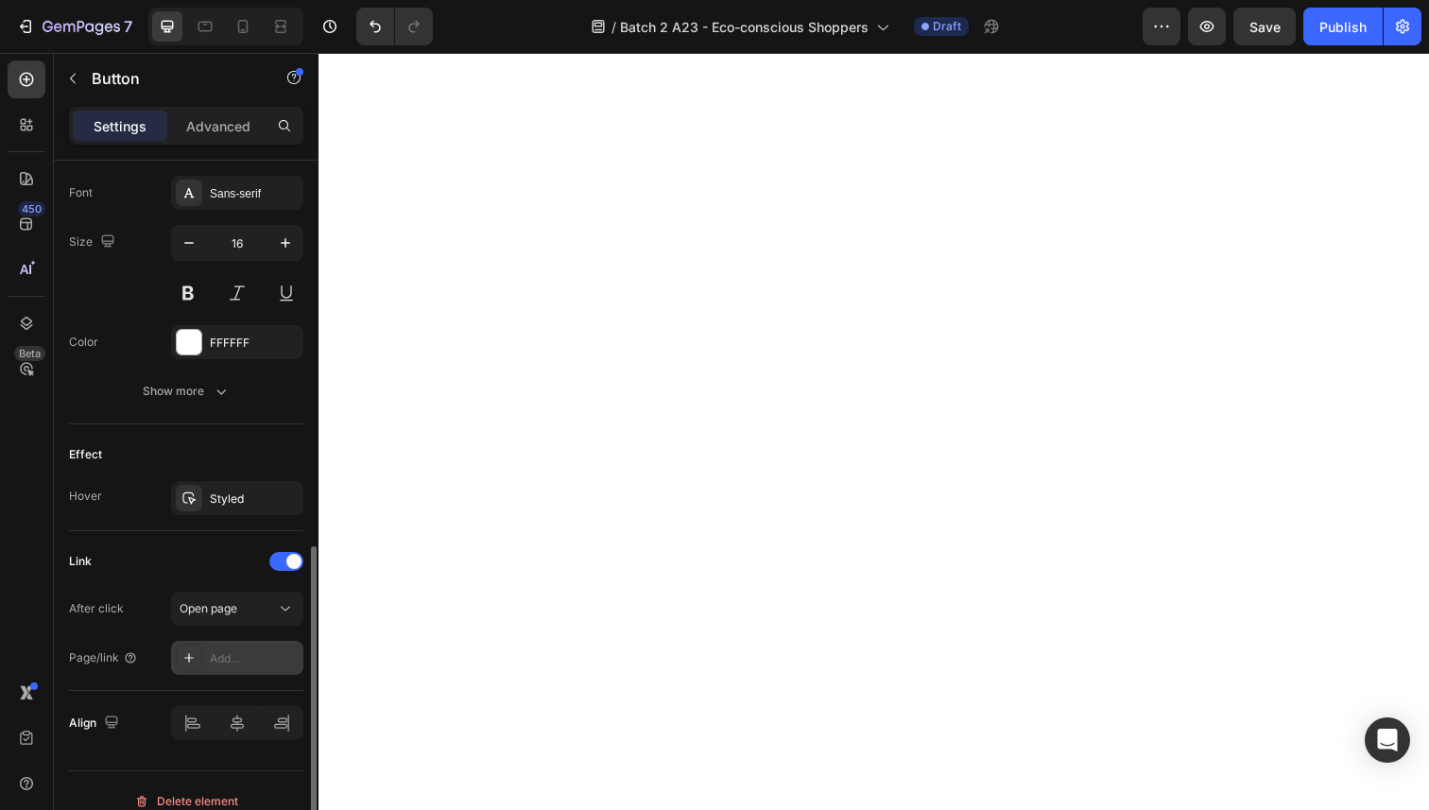
click at [218, 667] on div "Add..." at bounding box center [237, 658] width 132 height 34
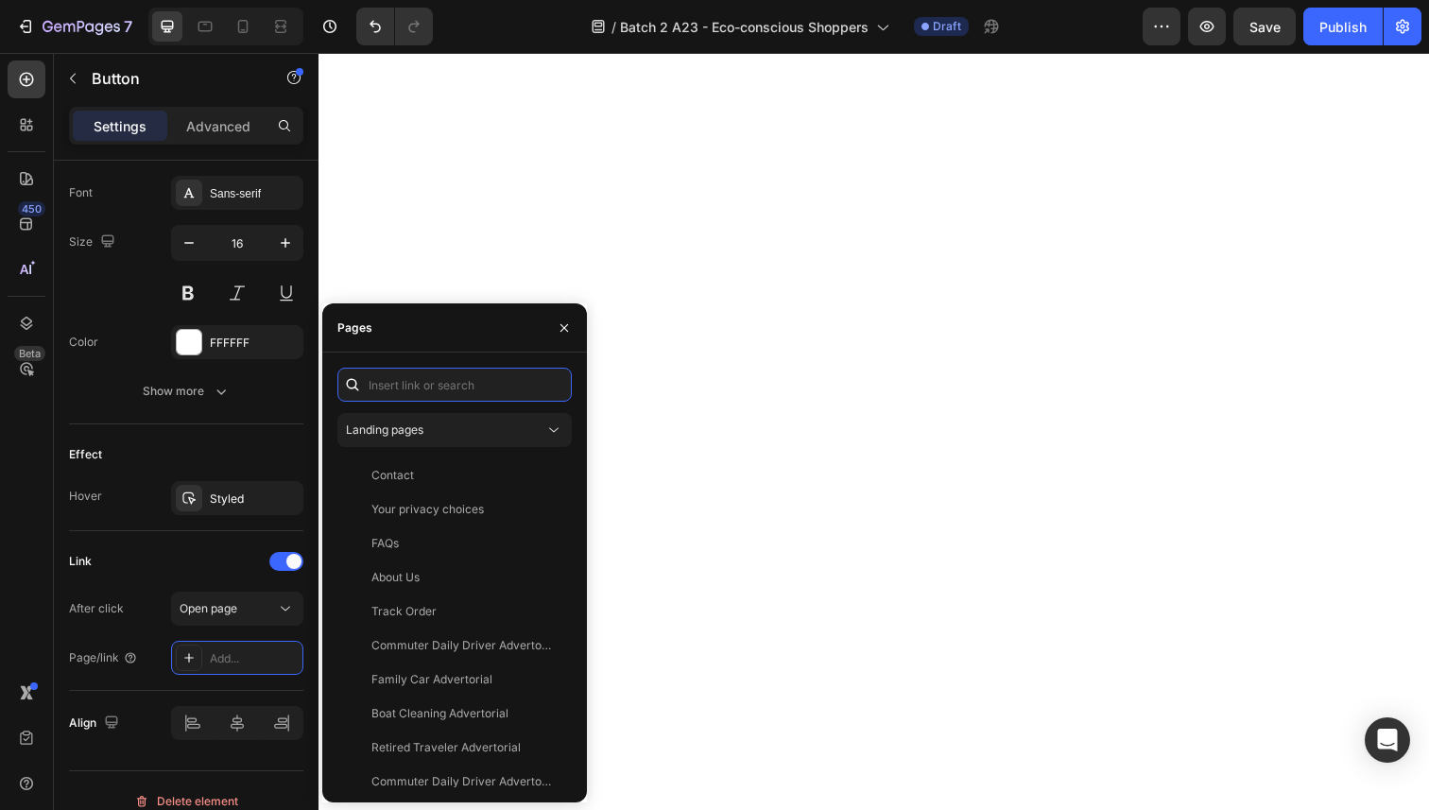
paste input "https://sorvala.com/products/sorvala-pro-batch-2-a23-eco-conscious-shoppers"
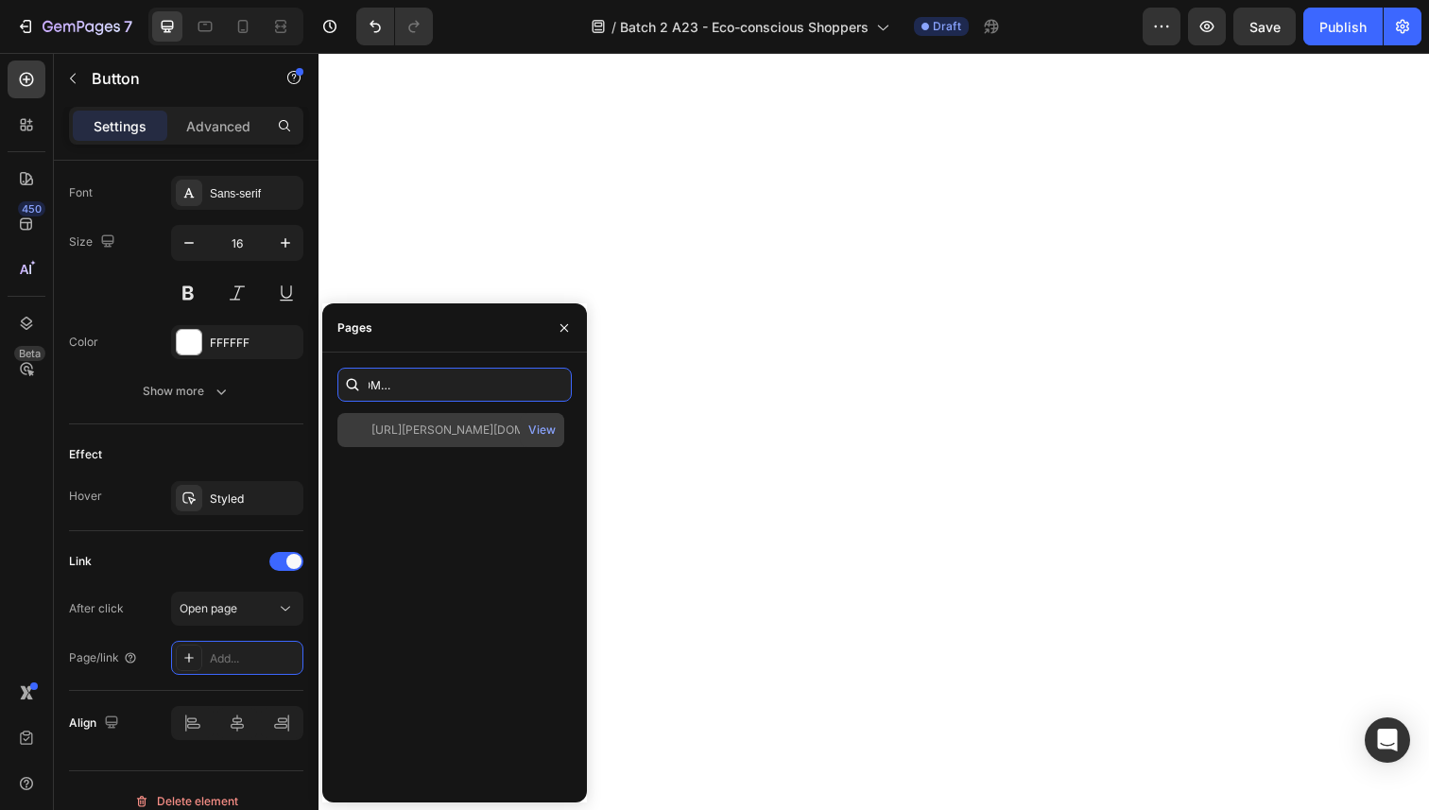
type input "https://sorvala.com/products/sorvala-pro-batch-2-a23-eco-conscious-shoppers"
click at [464, 431] on div "https://sorvala.com/products/sorvala-pro-batch-2-a23-eco-conscious-shoppers" at bounding box center [461, 430] width 181 height 17
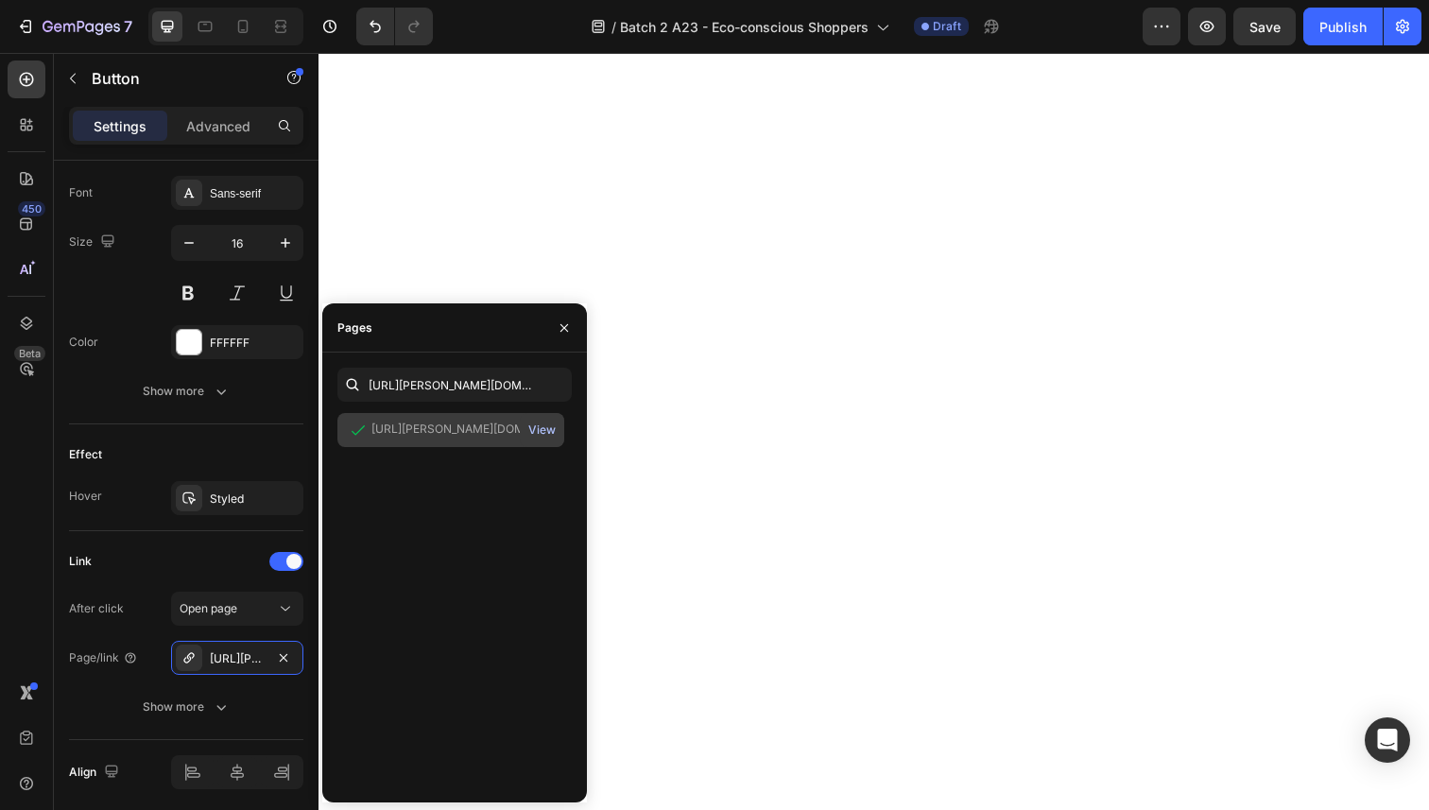
click at [533, 429] on div "View" at bounding box center [541, 430] width 27 height 17
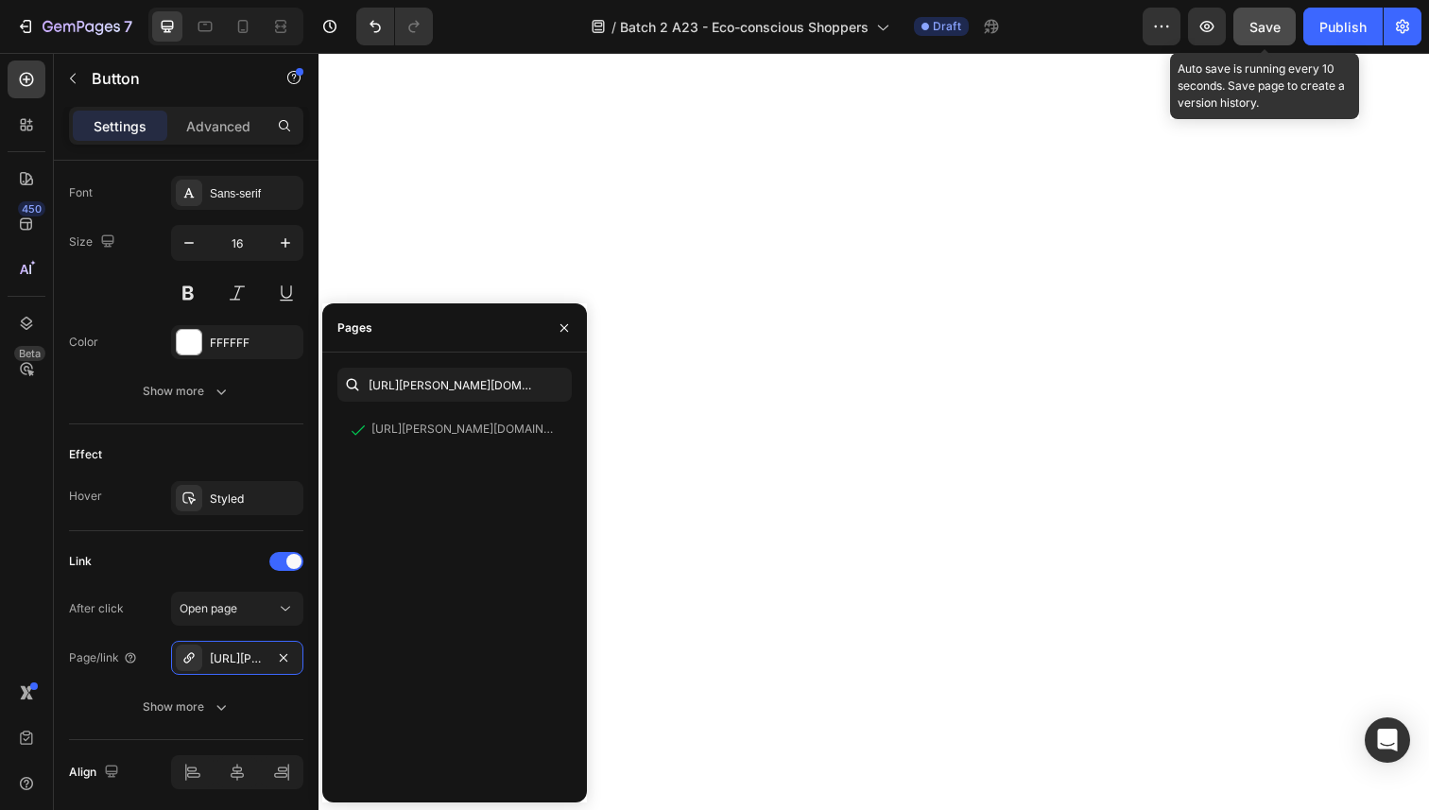
click at [1254, 31] on span "Save" at bounding box center [1264, 27] width 31 height 16
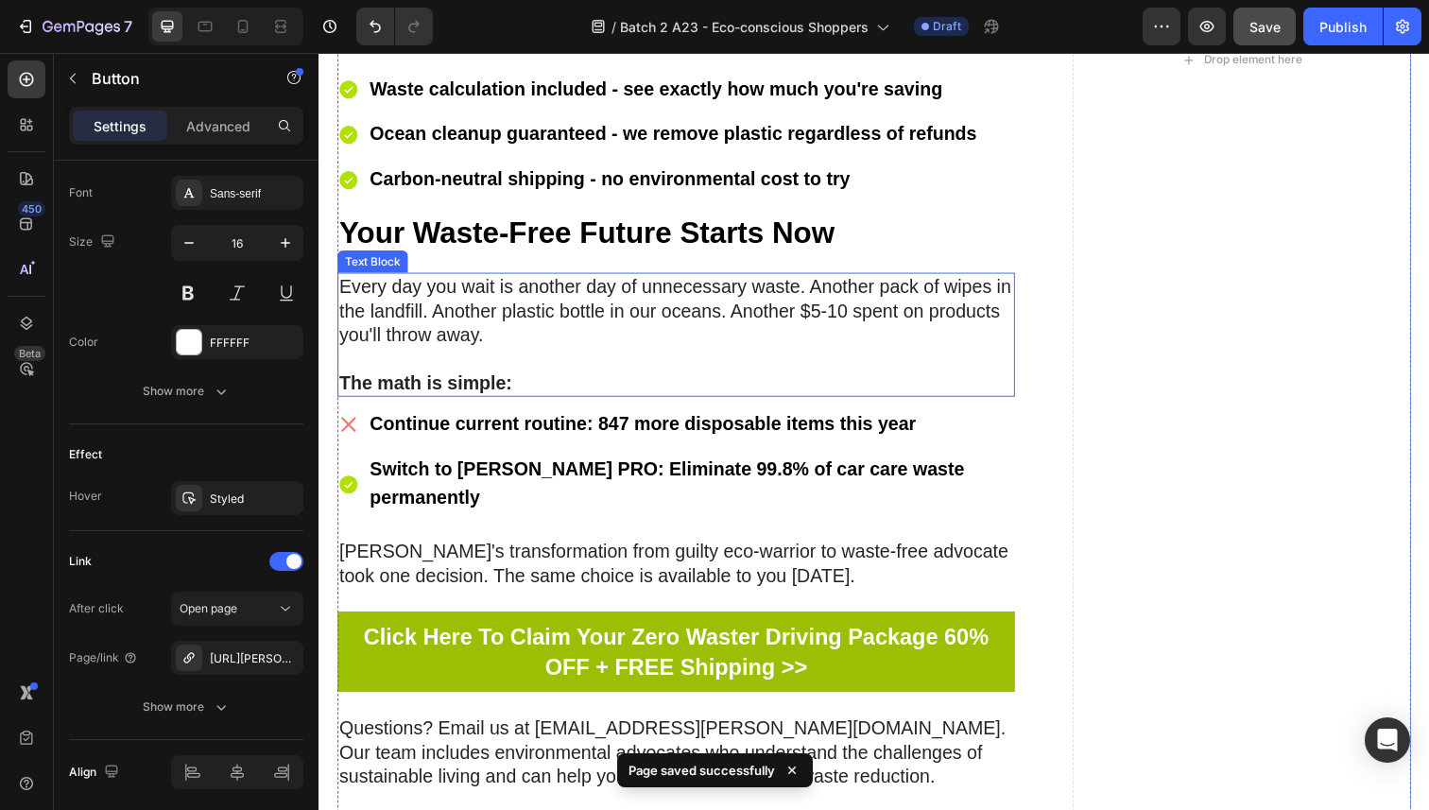
scroll to position [11476, 0]
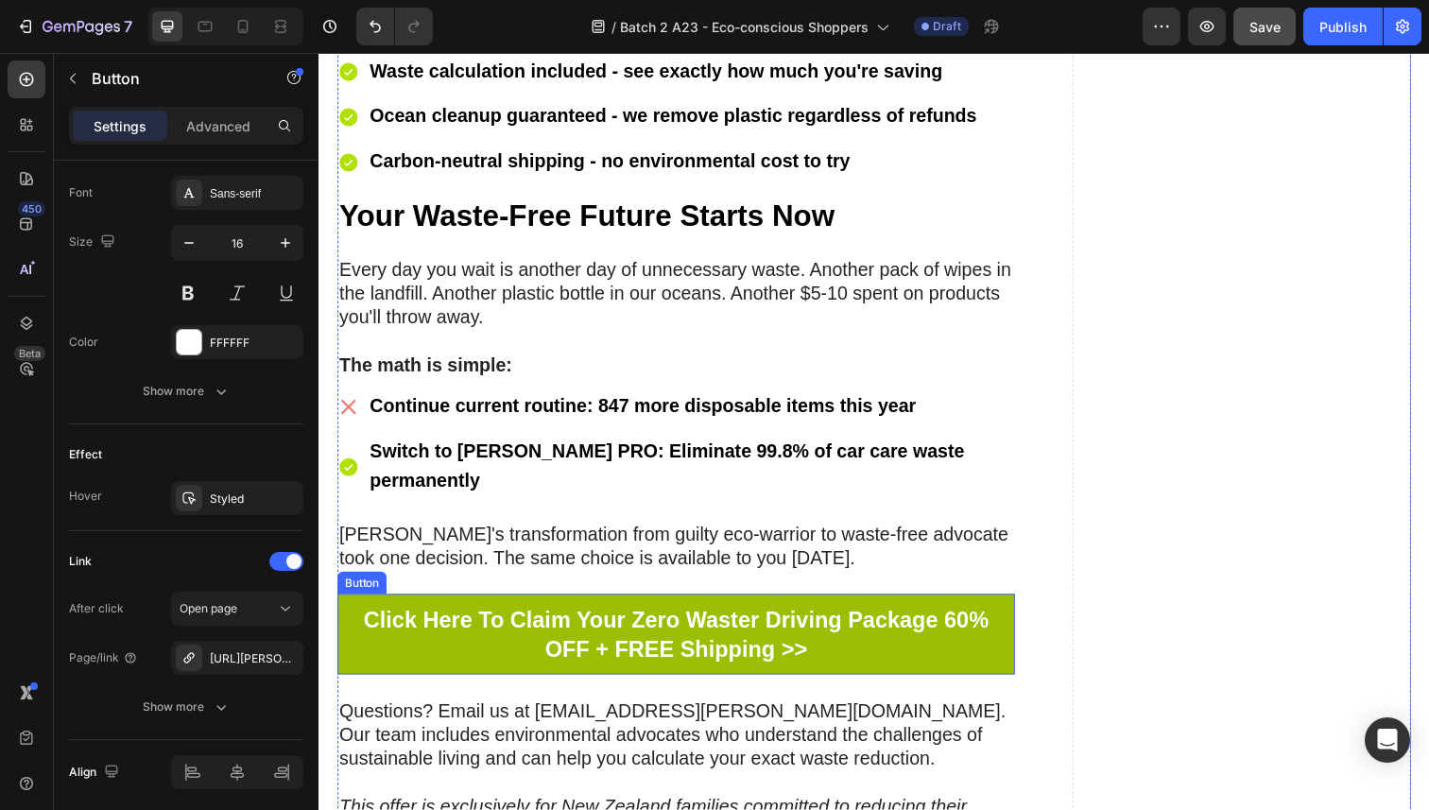
click at [350, 623] on link "Click Here To Claim Your Zero Waster Driving Package 60% OFF + FREE Shipping >>" at bounding box center [683, 646] width 692 height 81
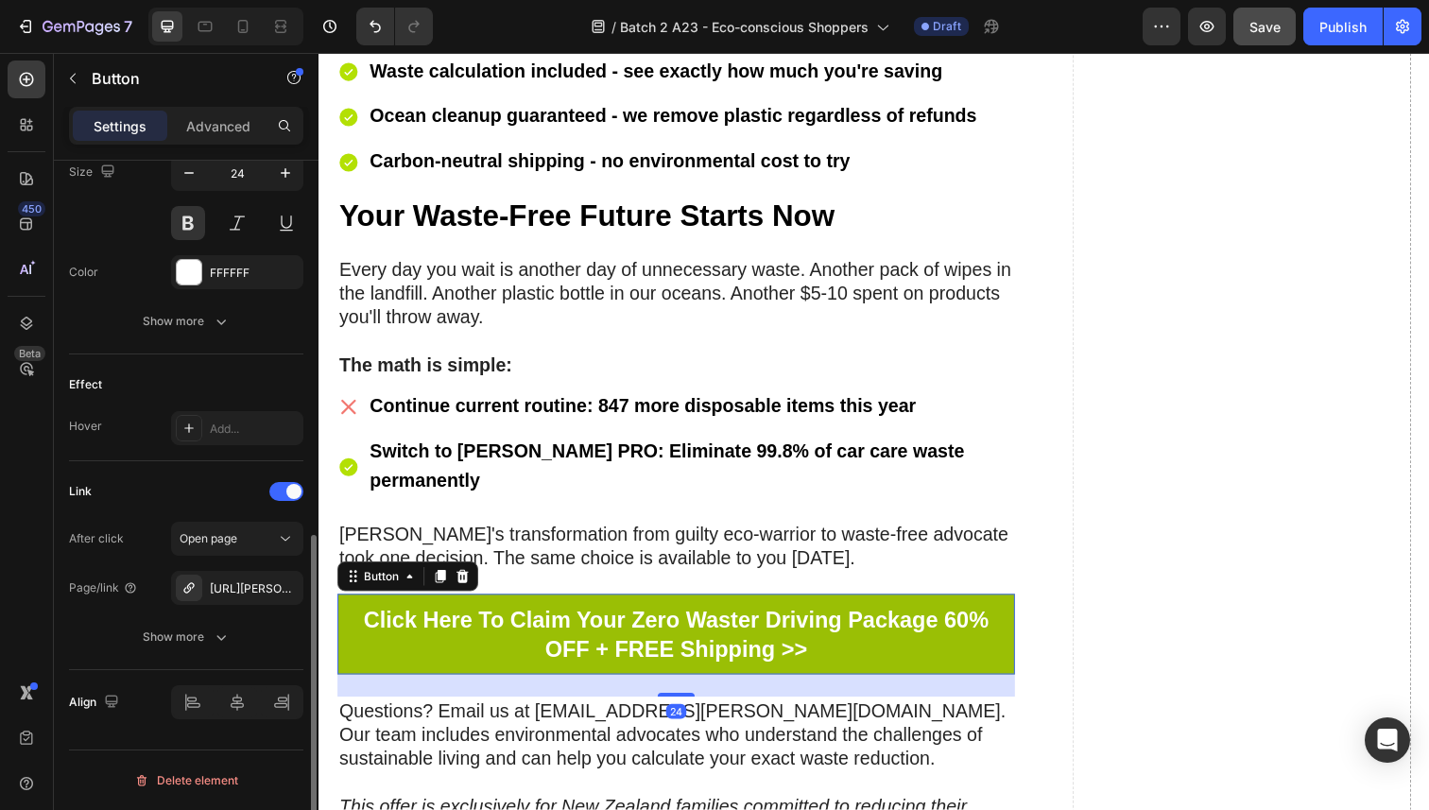
scroll to position [800, 0]
click at [260, 588] on div "https://sorvala.com/sorvala-pro-a23-eco-conscious-shoppers" at bounding box center [237, 588] width 55 height 17
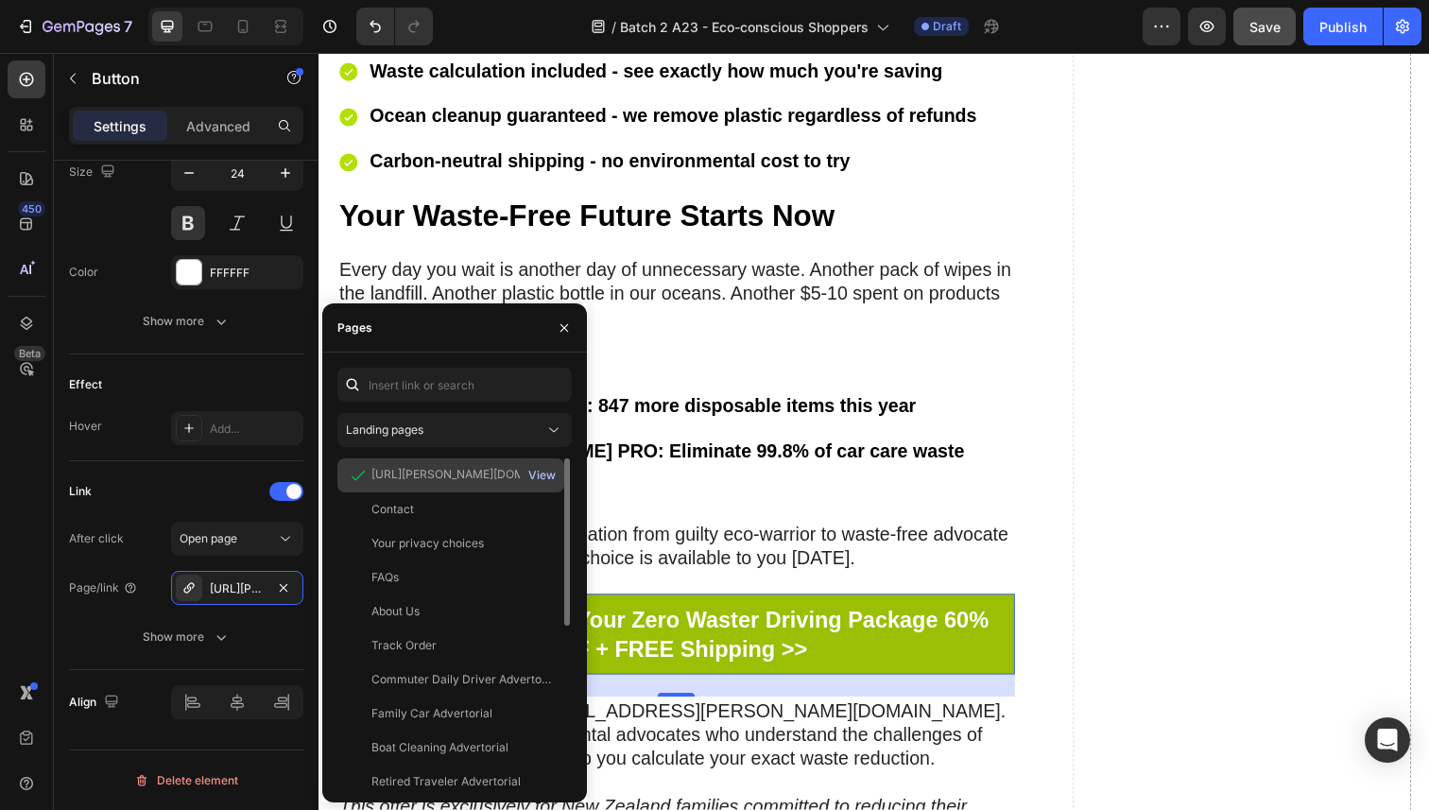
click at [542, 467] on div "View" at bounding box center [541, 475] width 27 height 17
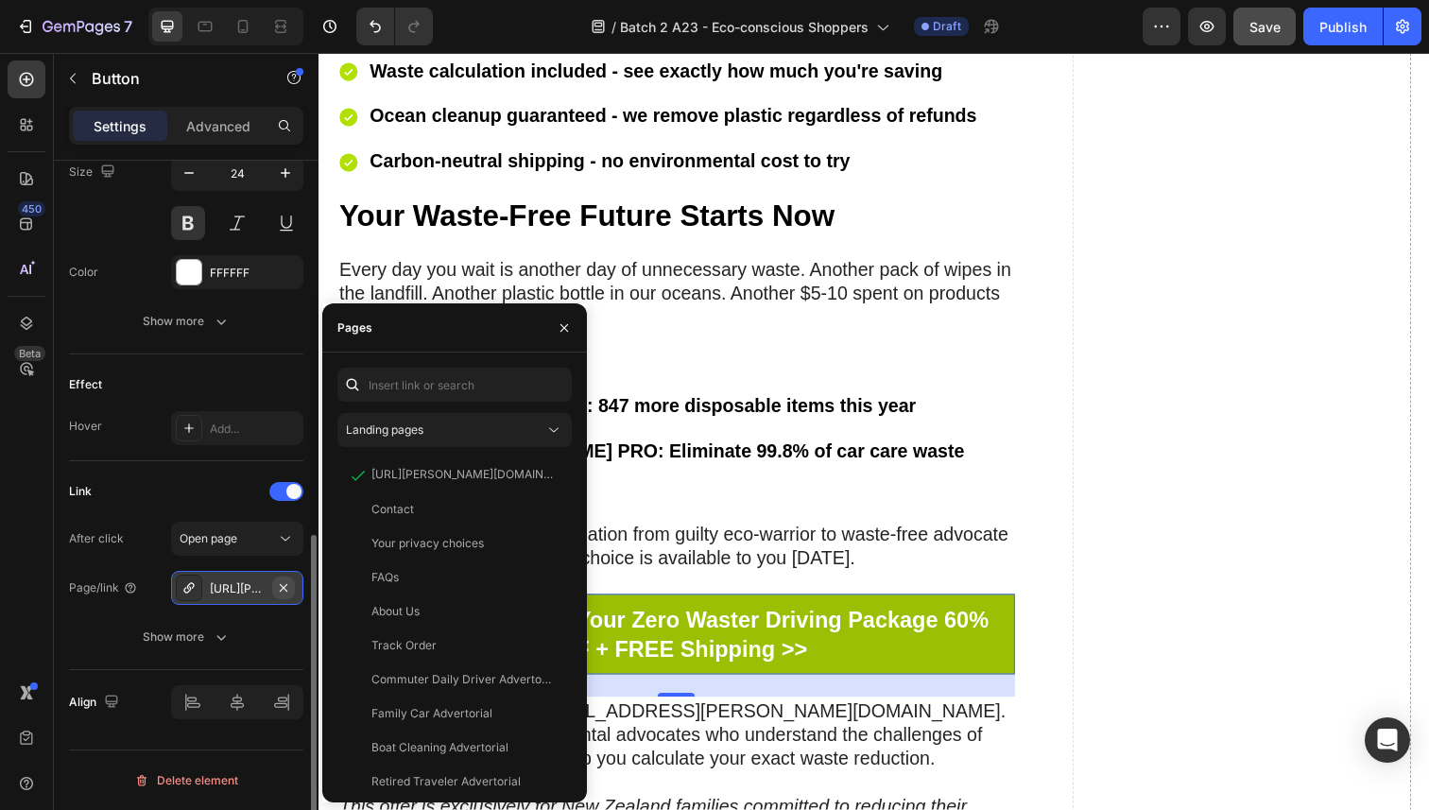
click at [276, 588] on icon "button" at bounding box center [283, 587] width 15 height 15
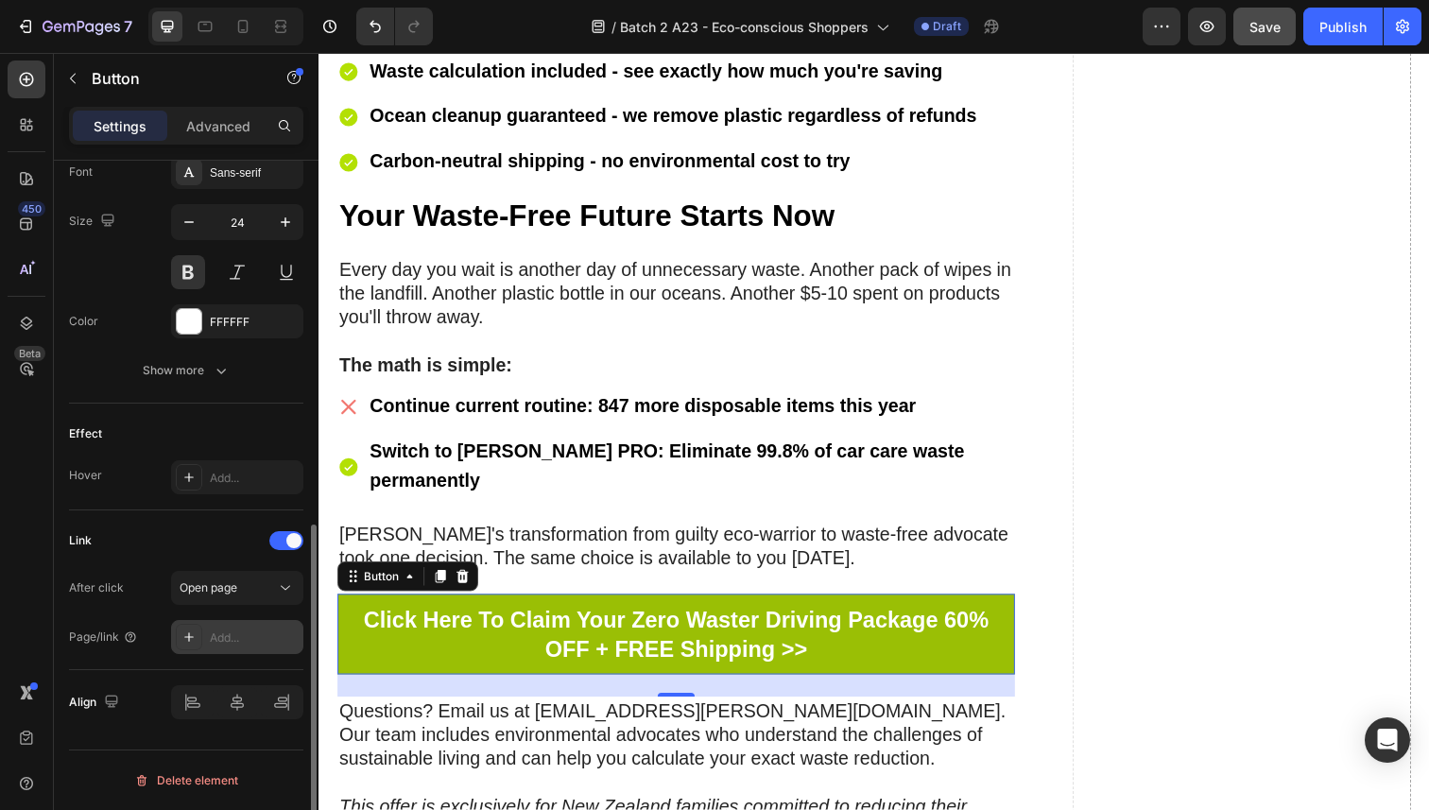
scroll to position [750, 0]
click at [212, 637] on div "Add..." at bounding box center [254, 637] width 89 height 17
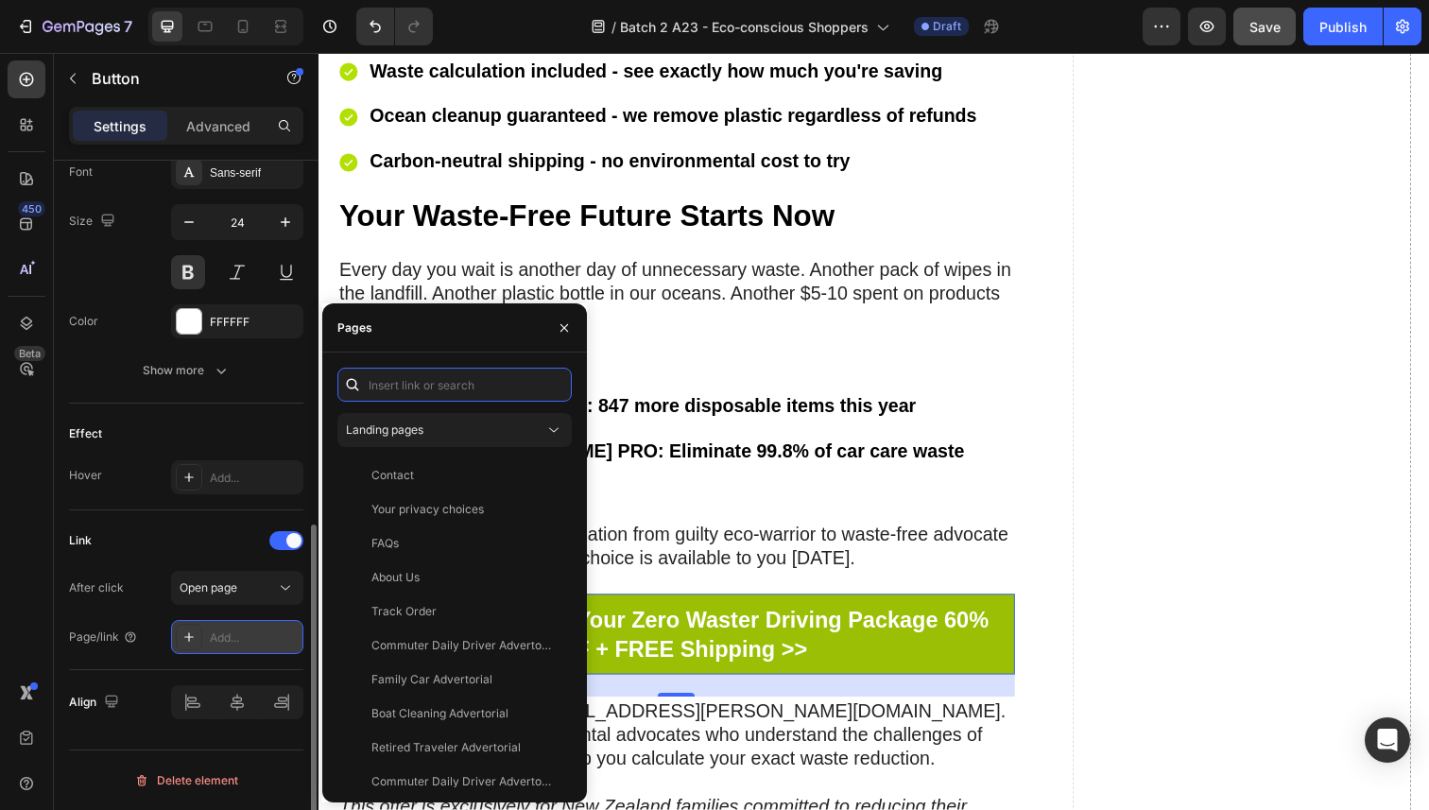
paste input "https://sorvala.com/products/sorvala-pro-batch-2-a23-eco-conscious-shoppers"
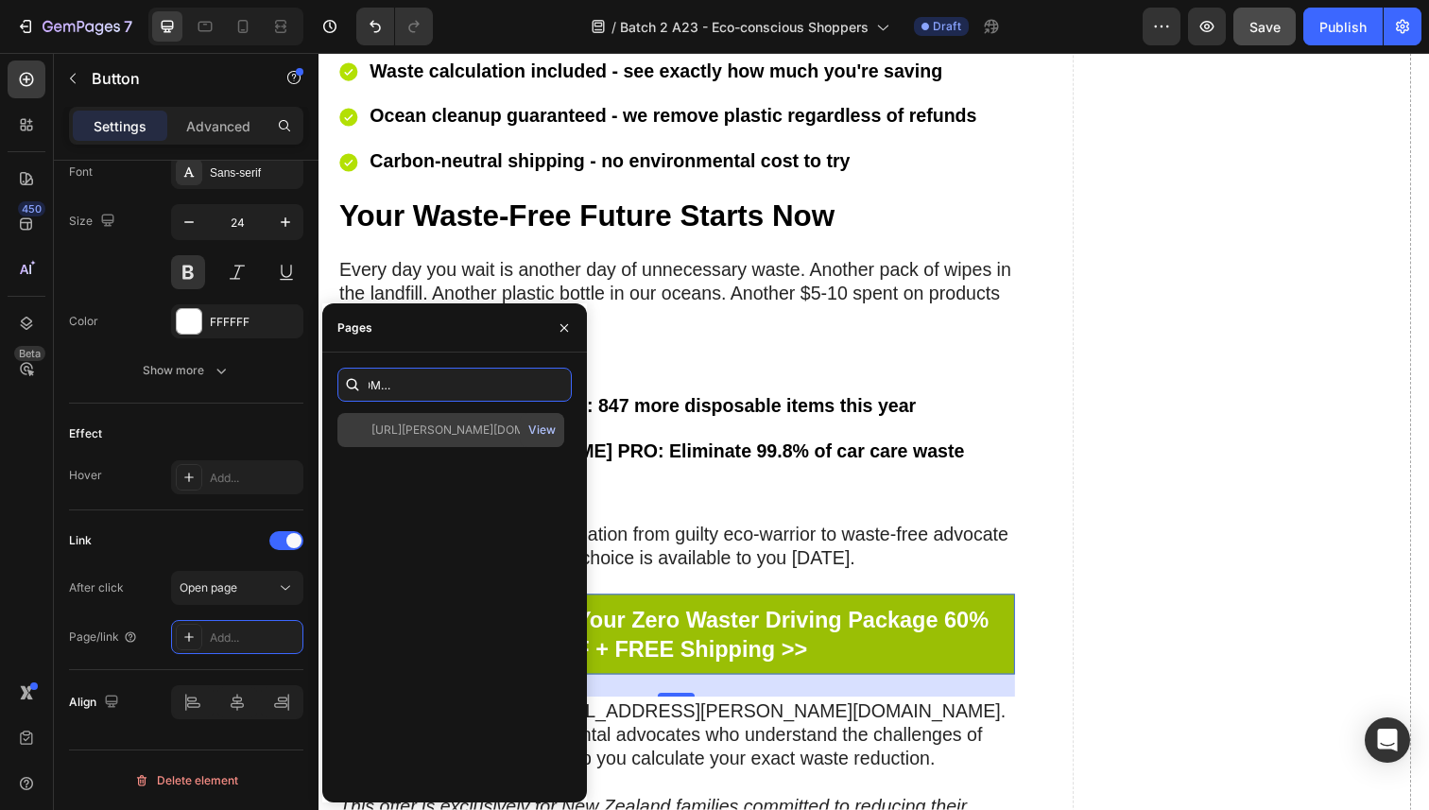
type input "https://sorvala.com/products/sorvala-pro-batch-2-a23-eco-conscious-shoppers"
click at [544, 425] on div "View" at bounding box center [541, 430] width 27 height 17
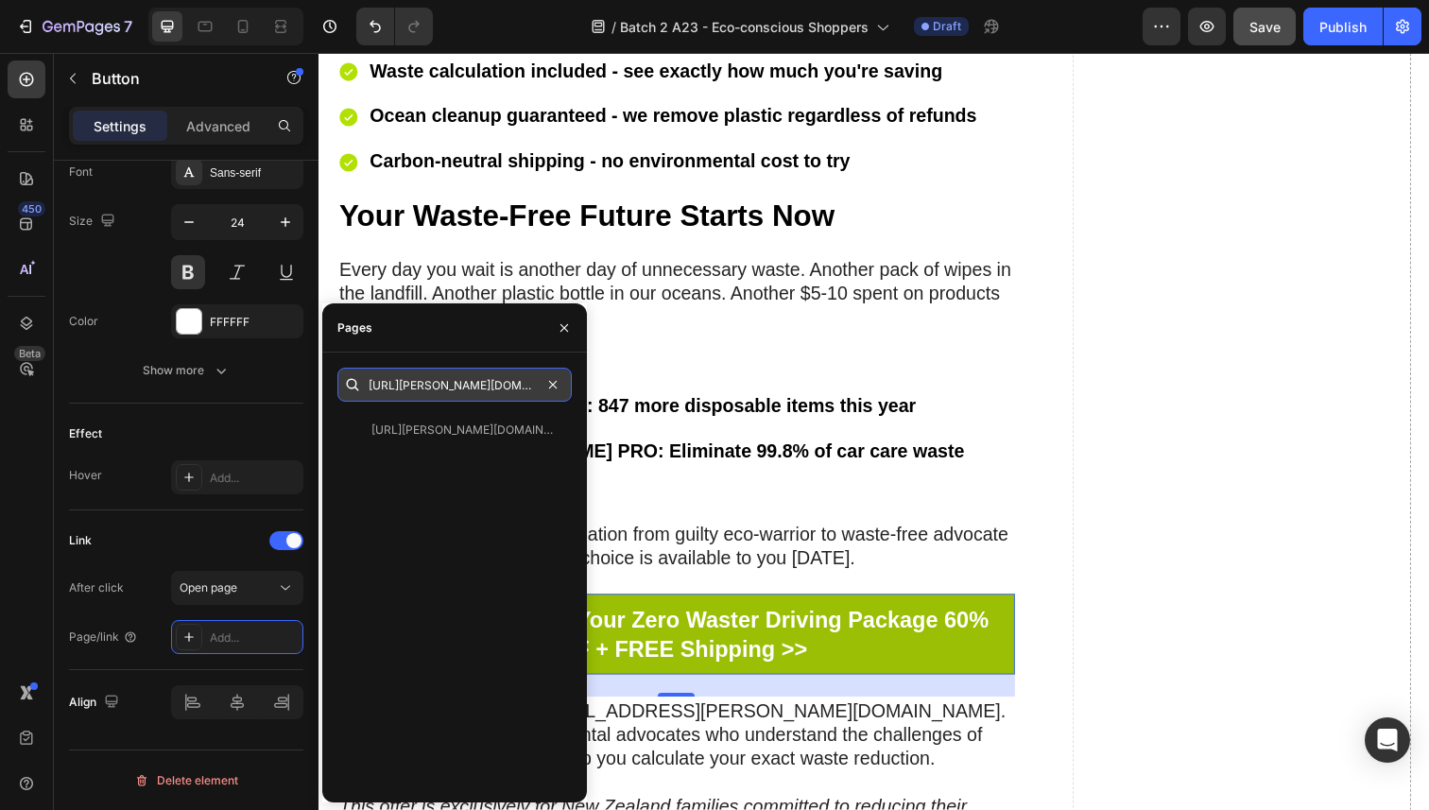
click at [472, 391] on input "https://sorvala.com/products/sorvala-pro-batch-2-a23-eco-conscious-shoppers" at bounding box center [454, 385] width 234 height 34
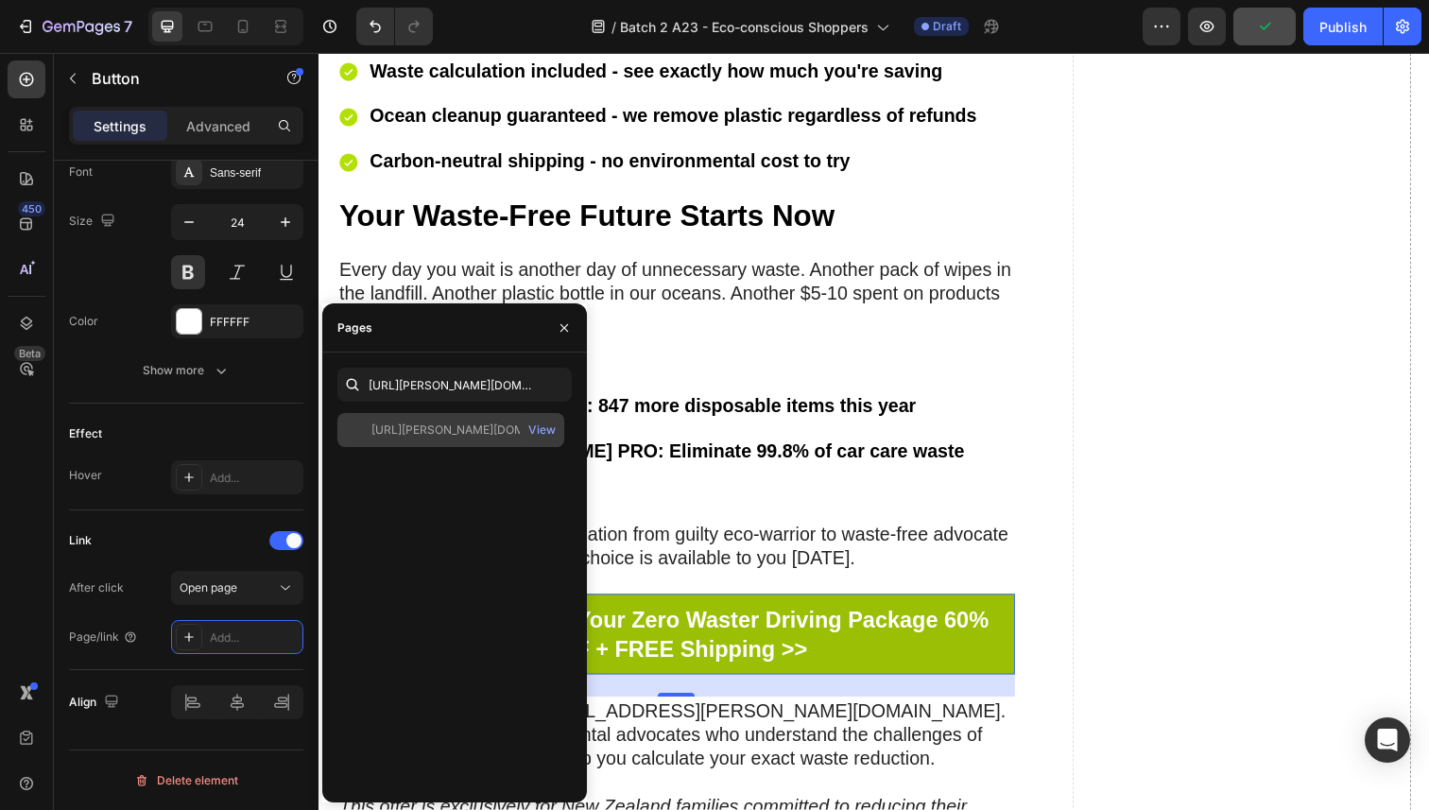
click at [469, 425] on div "https://sorvala.com/products/sorvala-pro-batch-2-a23-eco-conscious-shoppers" at bounding box center [461, 430] width 181 height 17
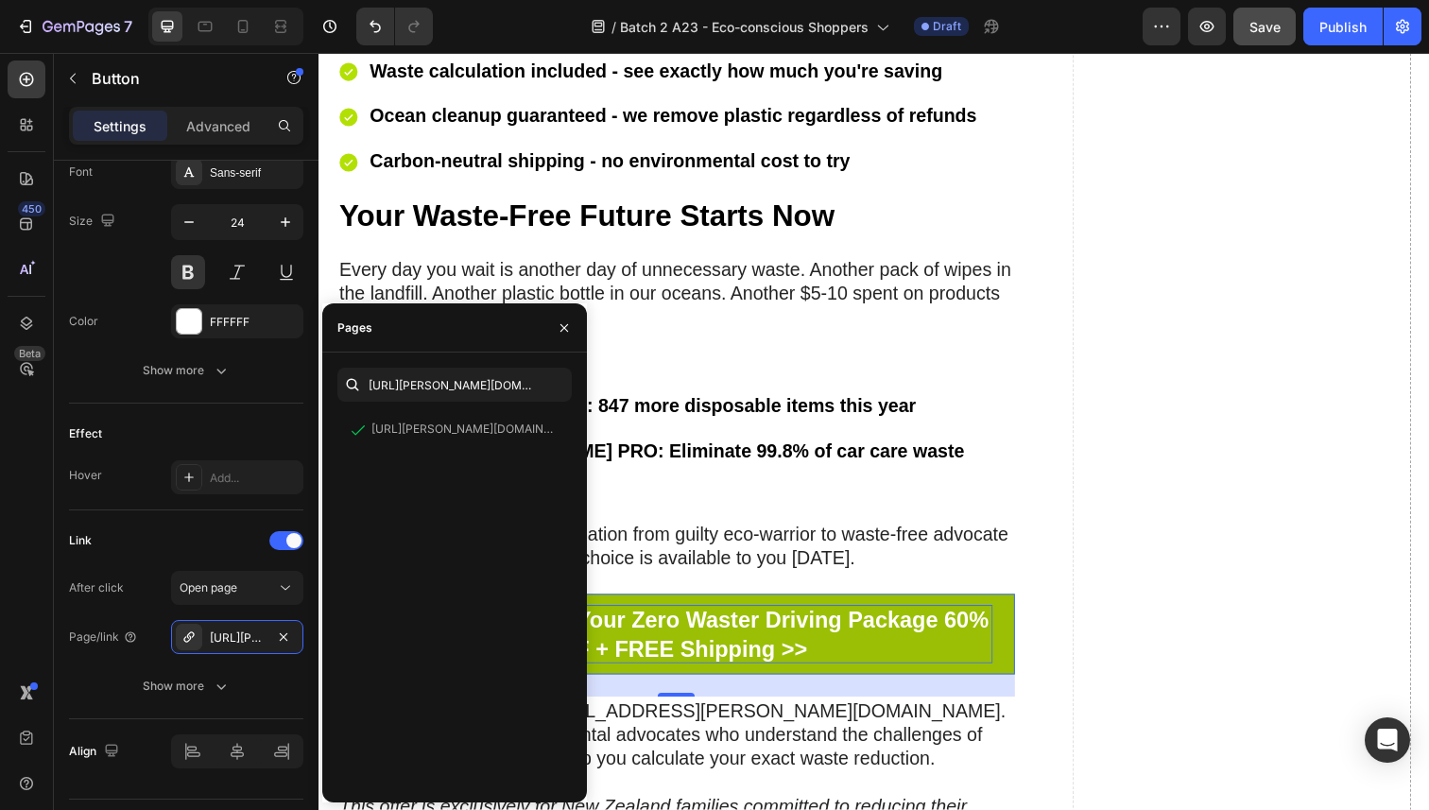
click at [740, 617] on p "Click Here To Claim Your Zero Waster Driving Package 60% OFF + FREE Shipping >>" at bounding box center [683, 646] width 646 height 59
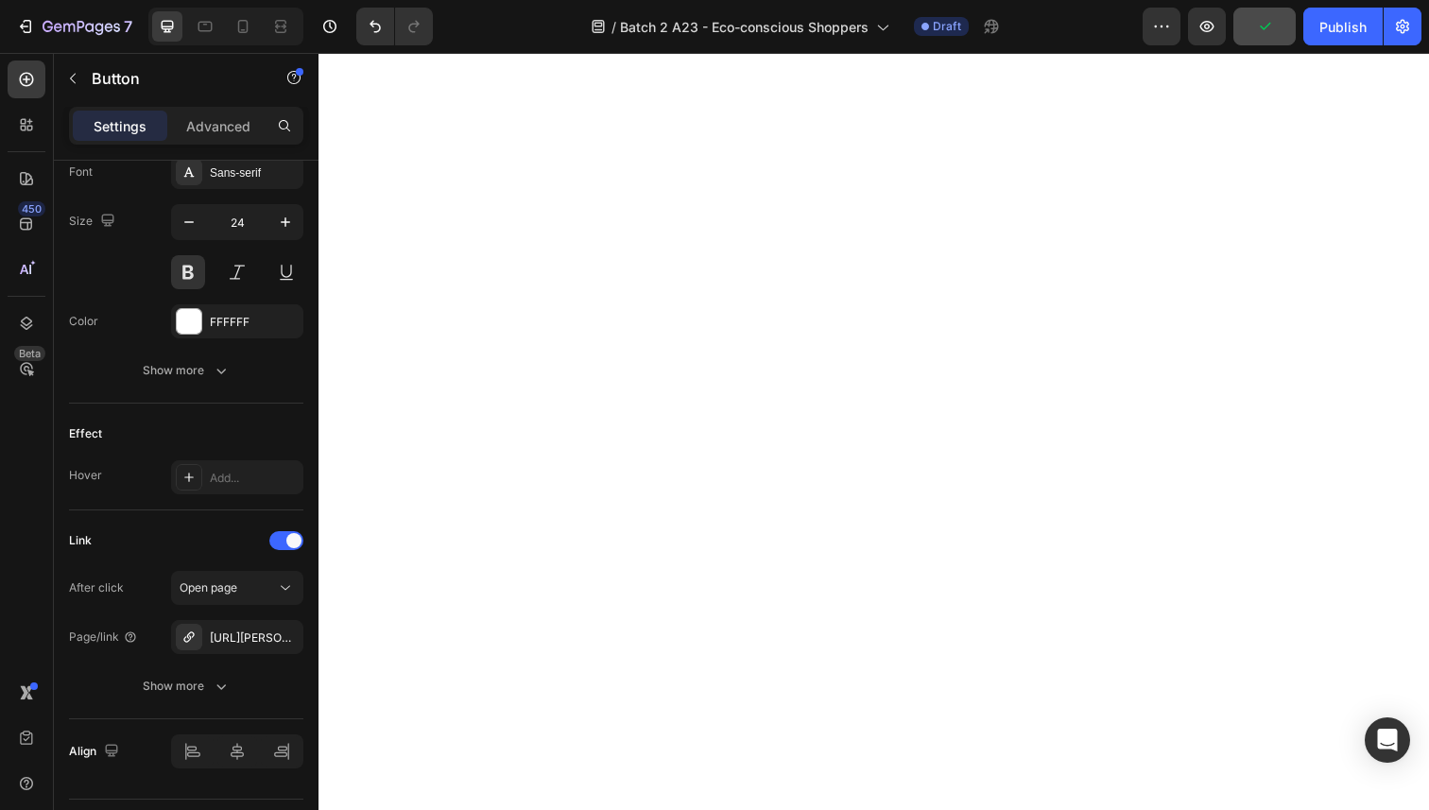
scroll to position [8616, 0]
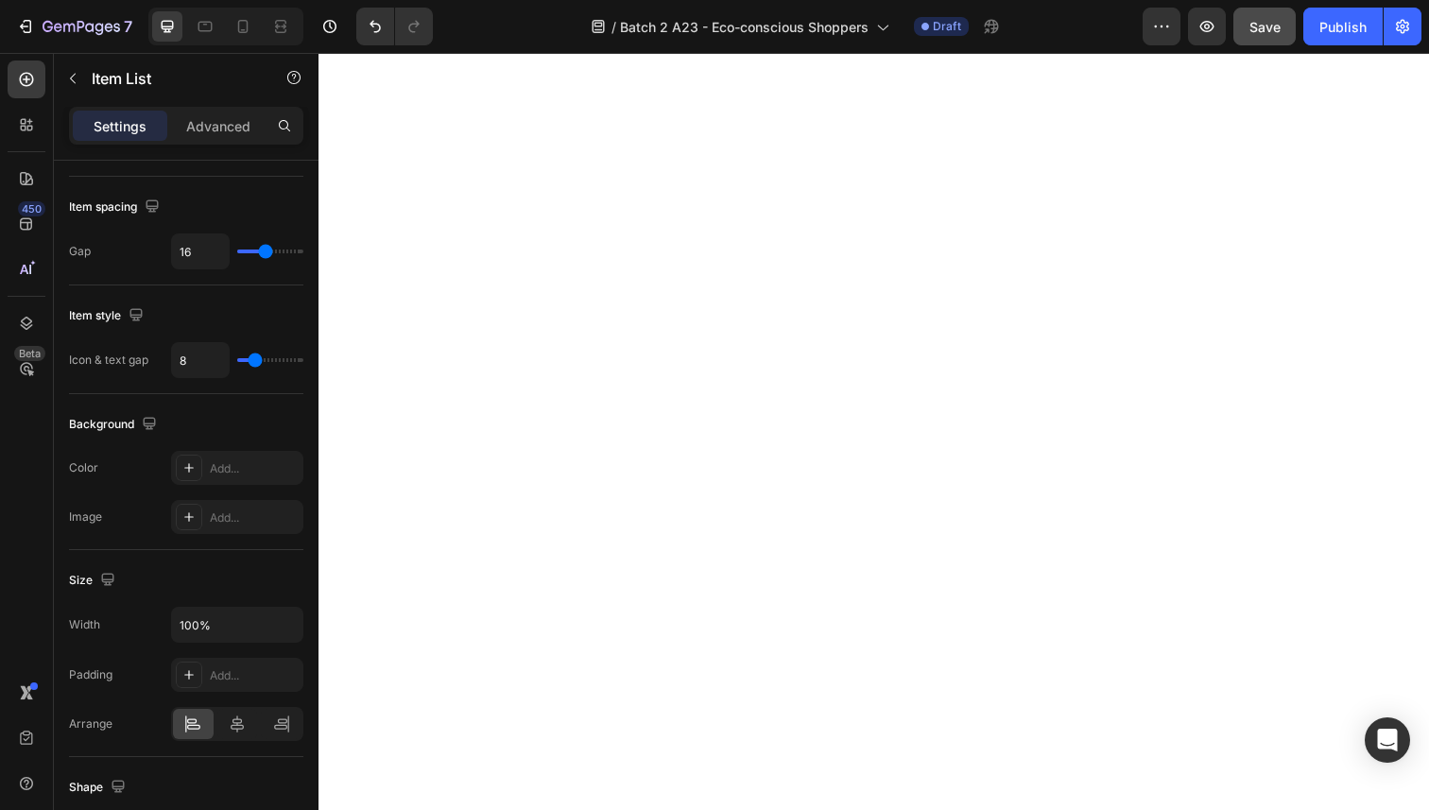
scroll to position [0, 0]
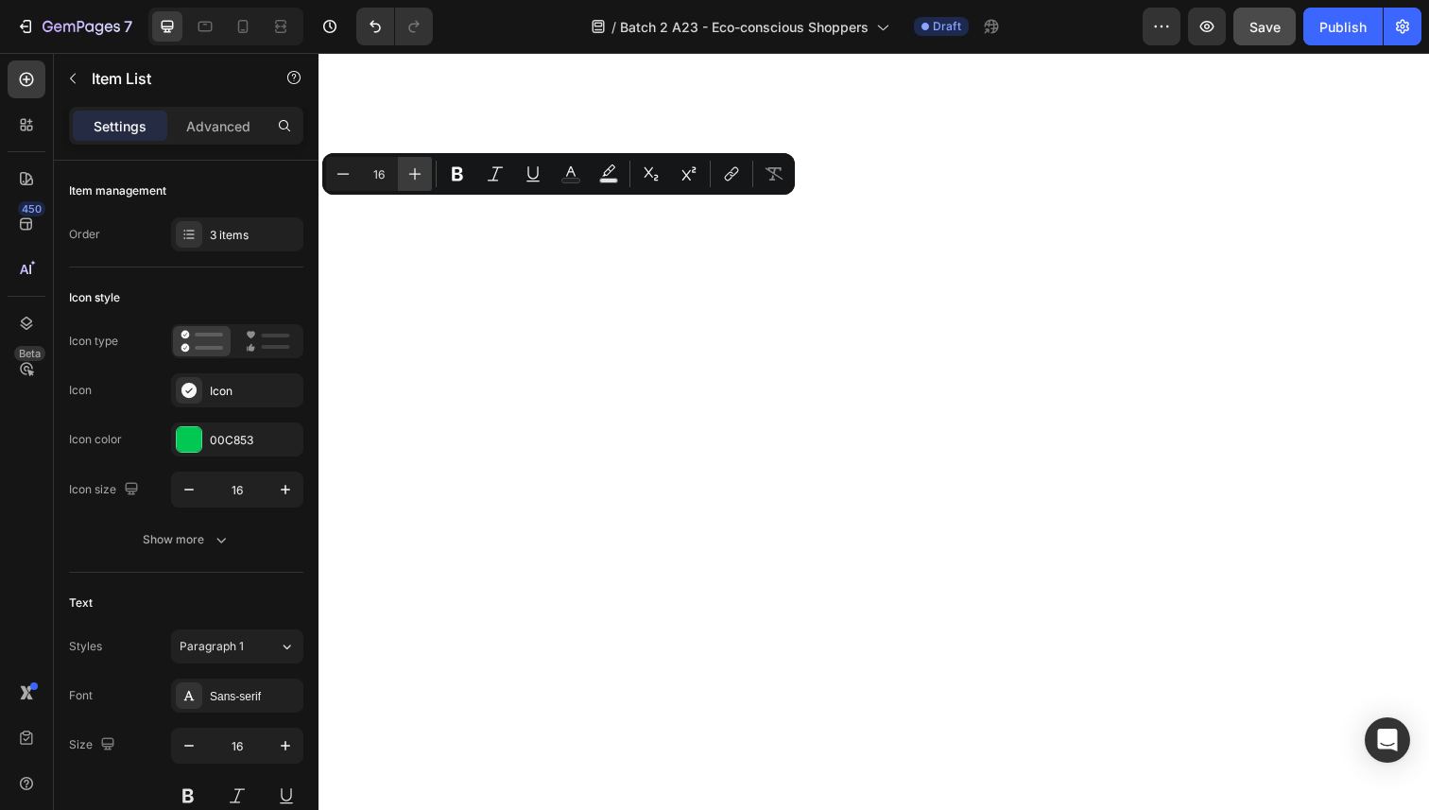
click at [417, 175] on icon "Editor contextual toolbar" at bounding box center [414, 173] width 19 height 19
type input "20"
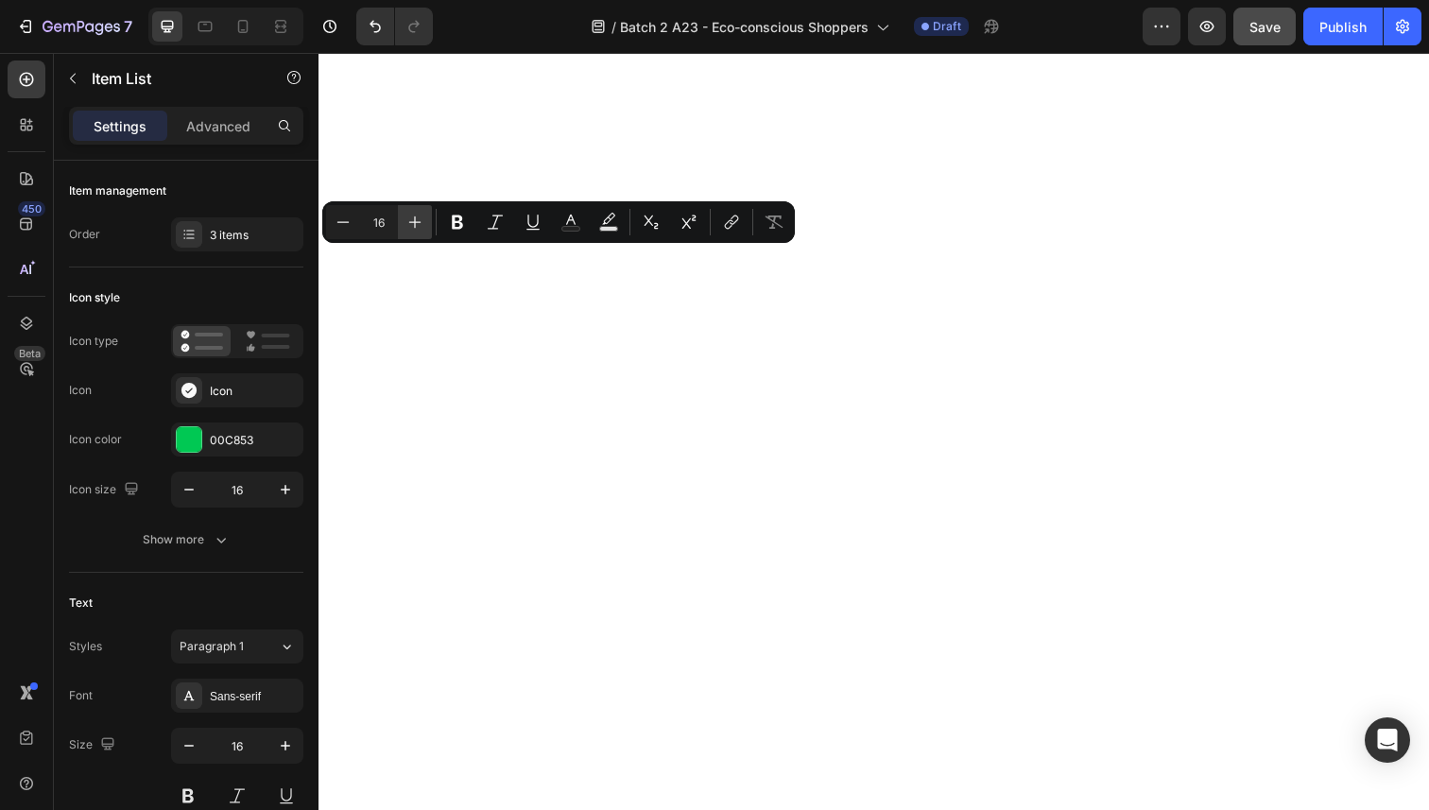
click at [425, 221] on button "Plus" at bounding box center [415, 222] width 34 height 34
type input "20"
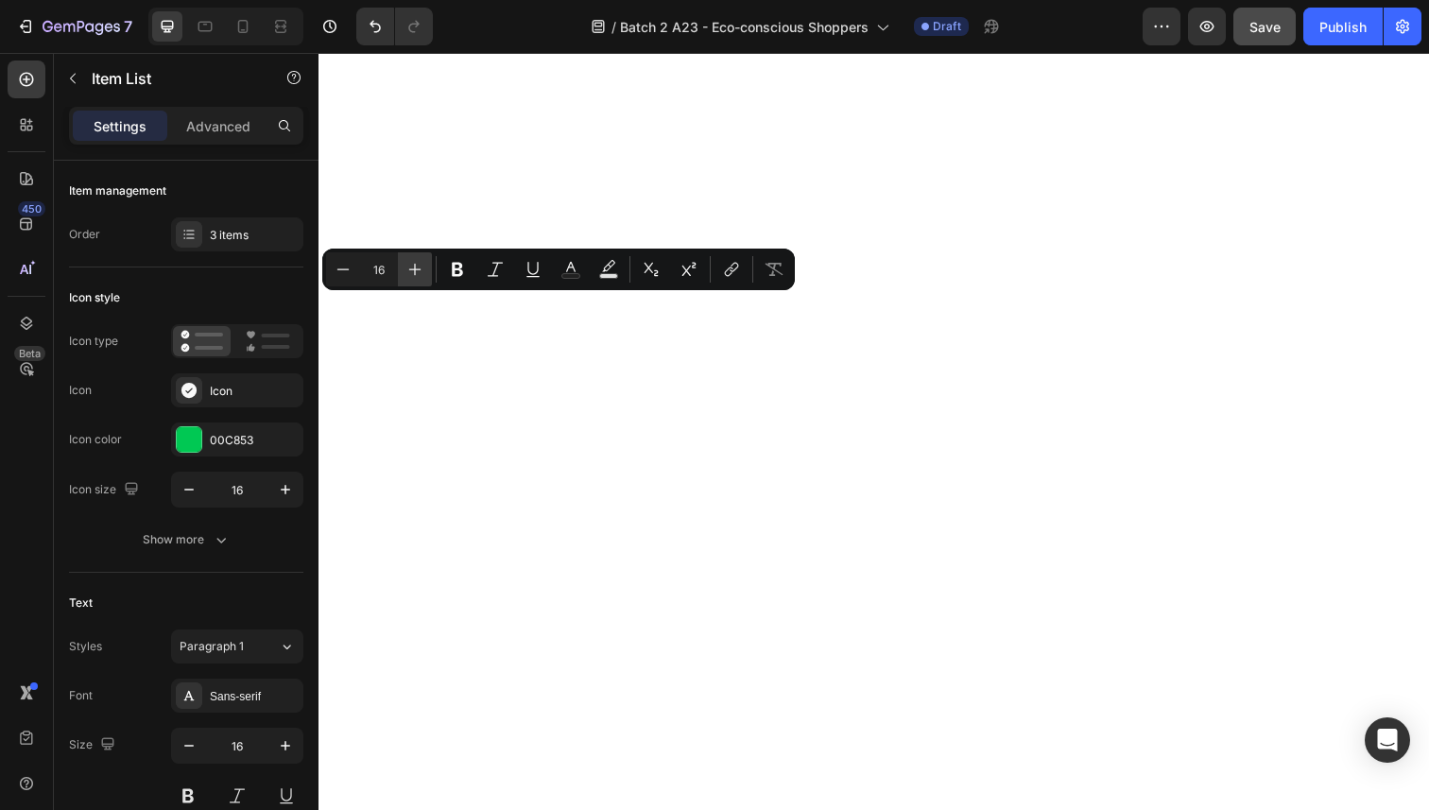
click at [426, 270] on button "Plus" at bounding box center [415, 269] width 34 height 34
type input "20"
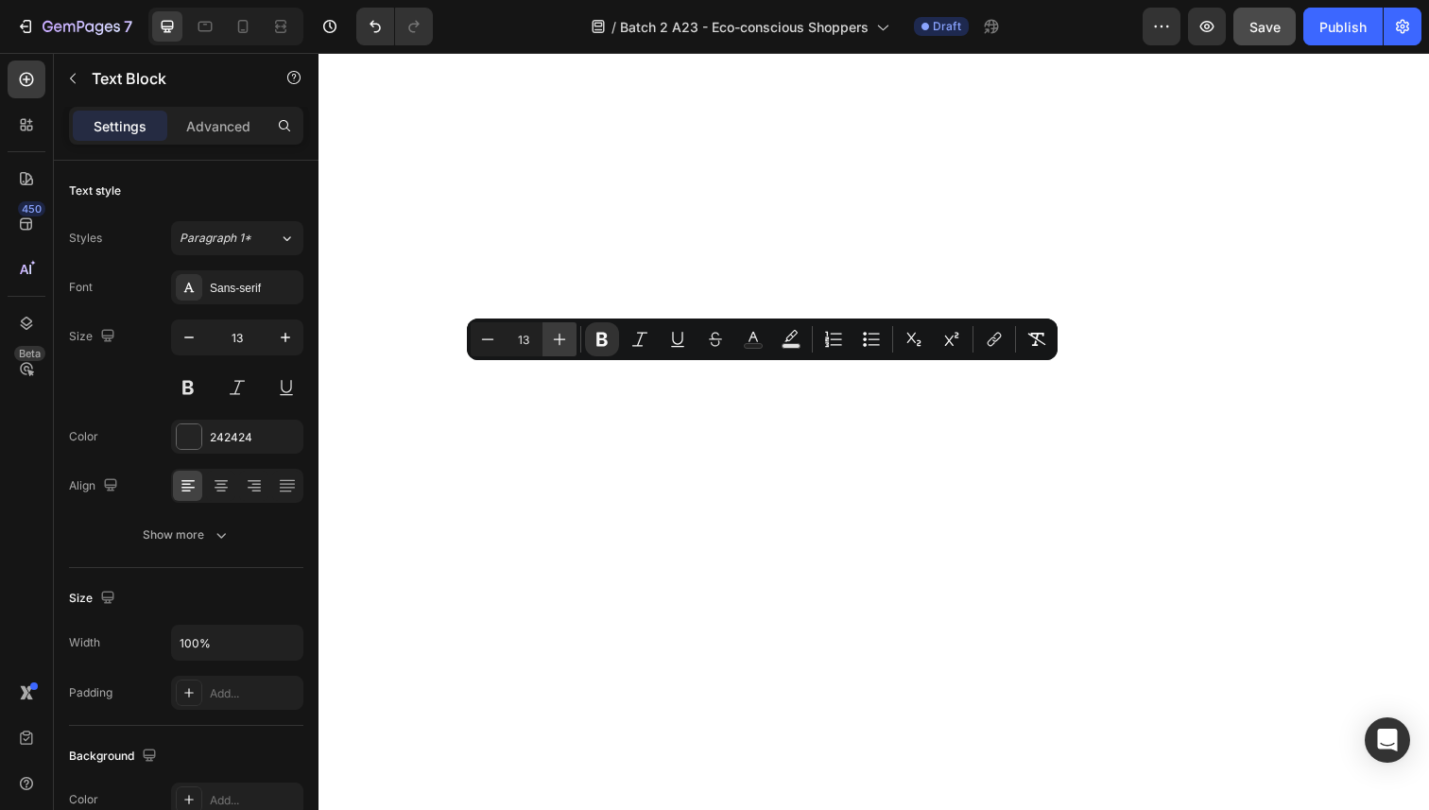
click at [564, 338] on icon "Editor contextual toolbar" at bounding box center [559, 339] width 19 height 19
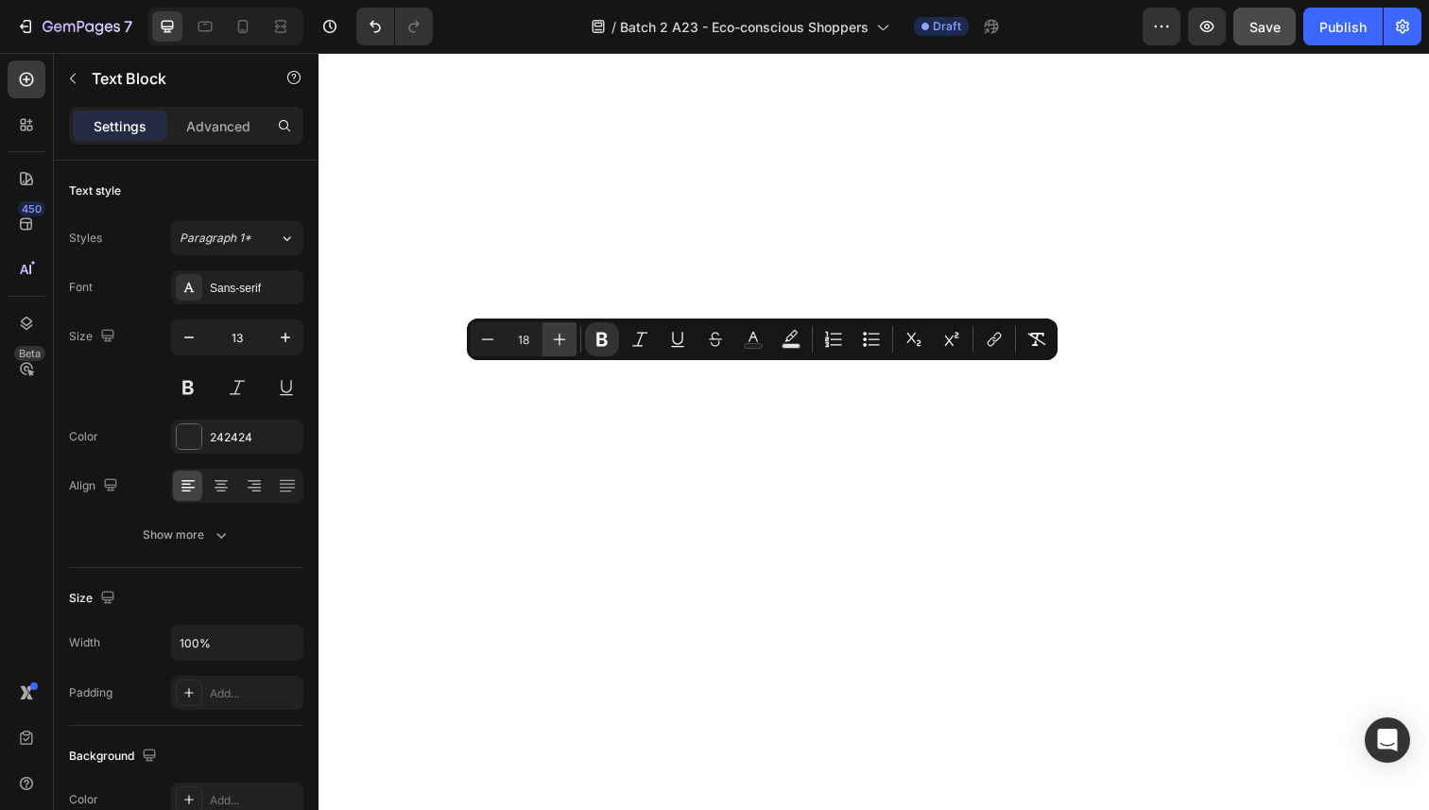
click at [564, 338] on icon "Editor contextual toolbar" at bounding box center [559, 339] width 19 height 19
type input "20"
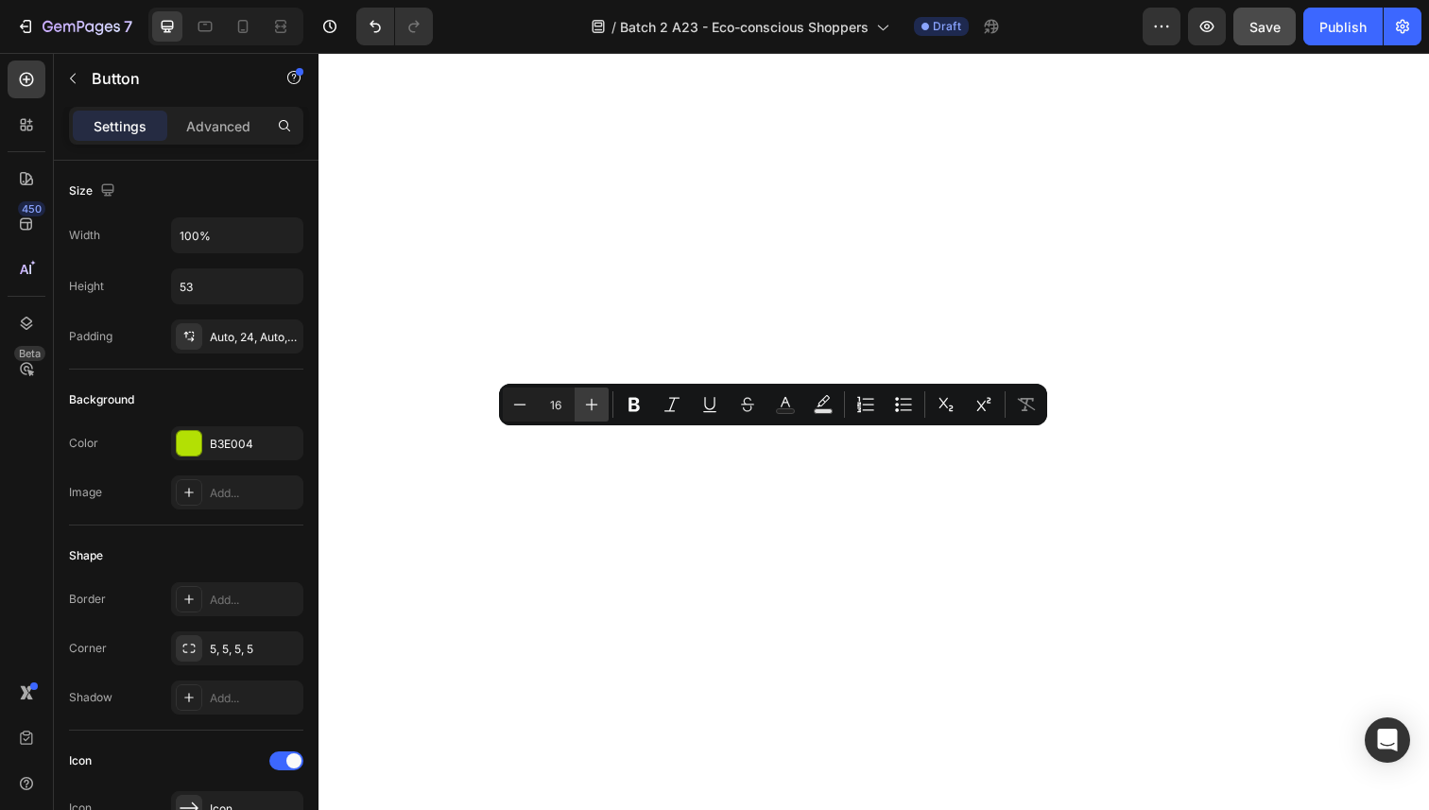
click at [586, 404] on icon "Editor contextual toolbar" at bounding box center [592, 405] width 12 height 12
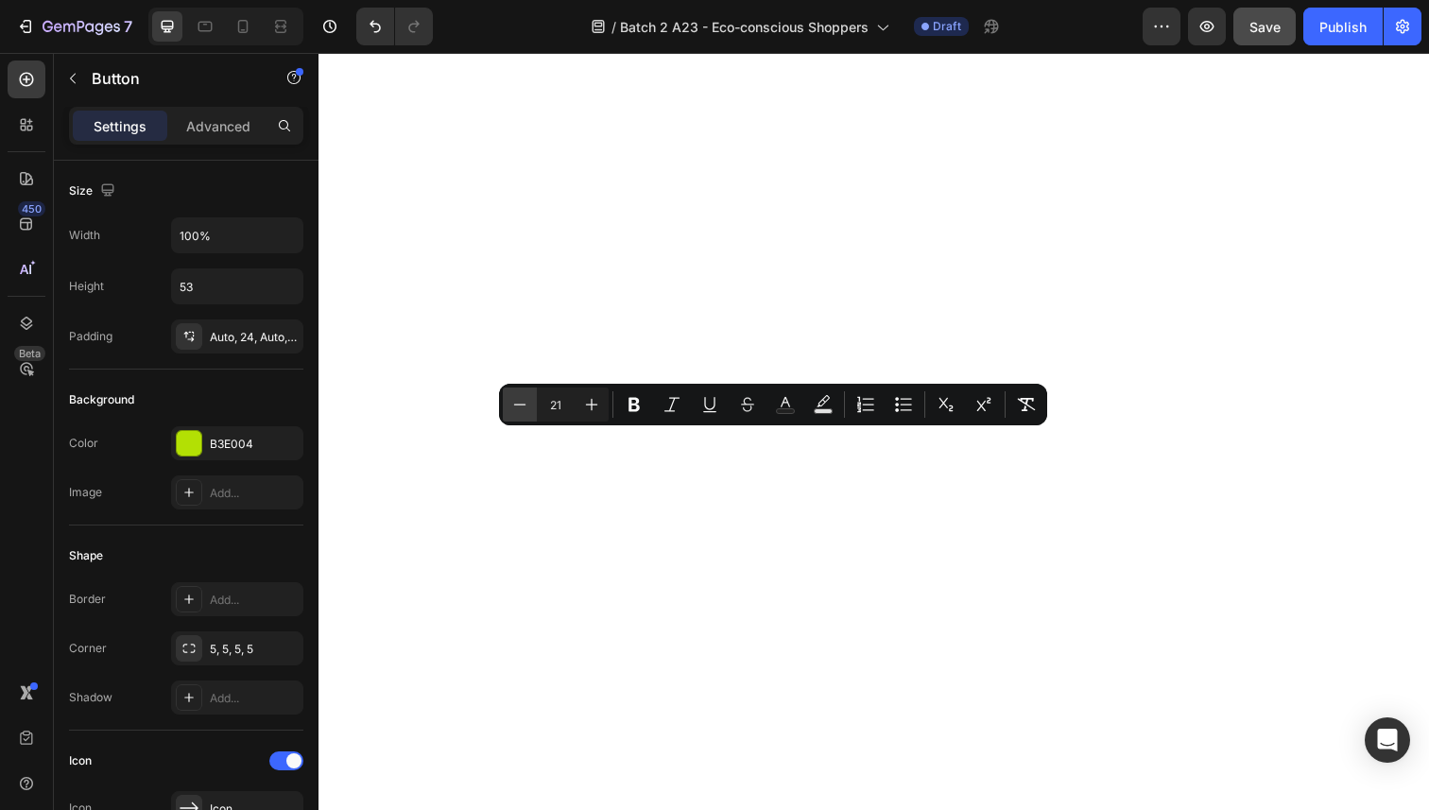
click at [515, 400] on icon "Editor contextual toolbar" at bounding box center [519, 404] width 19 height 19
type input "20"
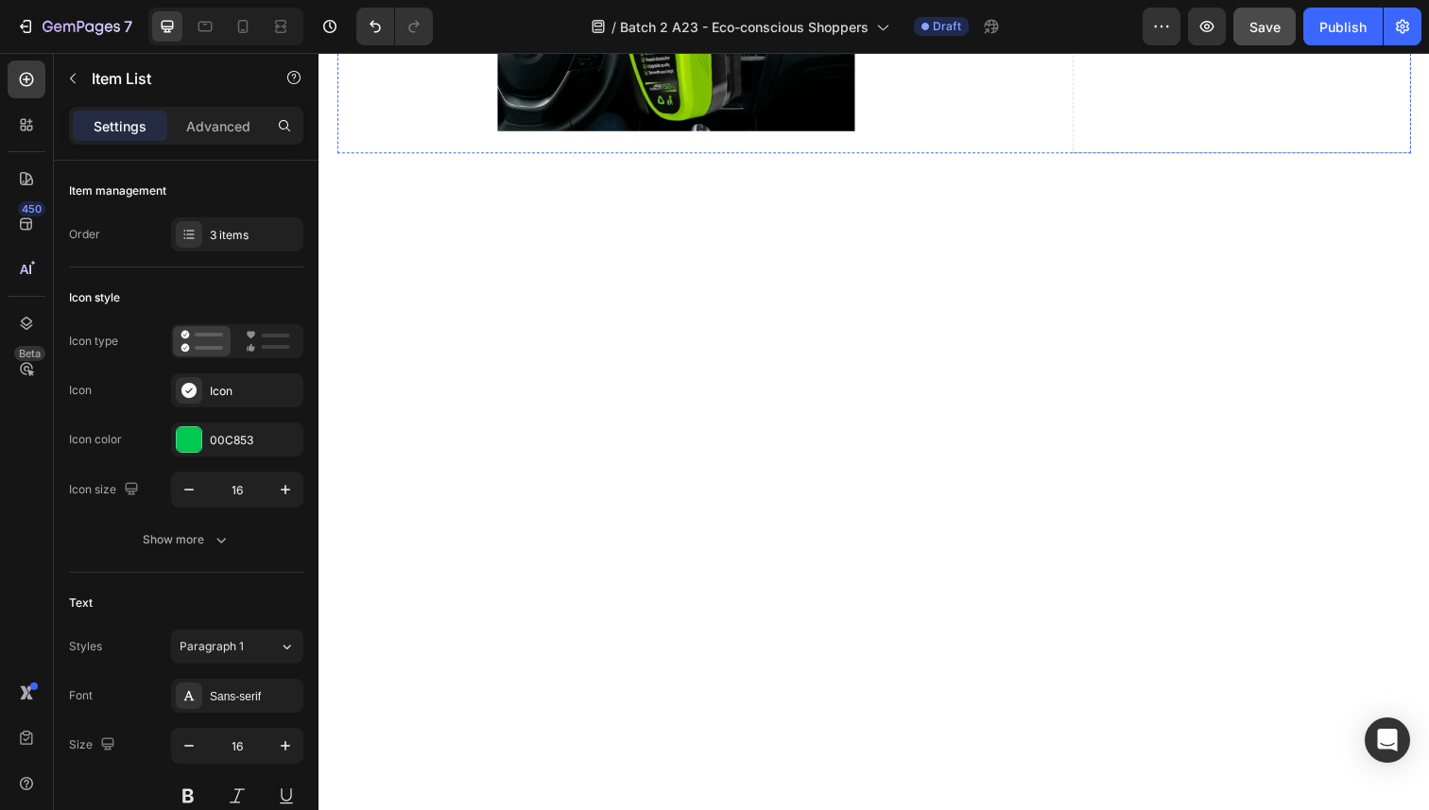
scroll to position [8460, 0]
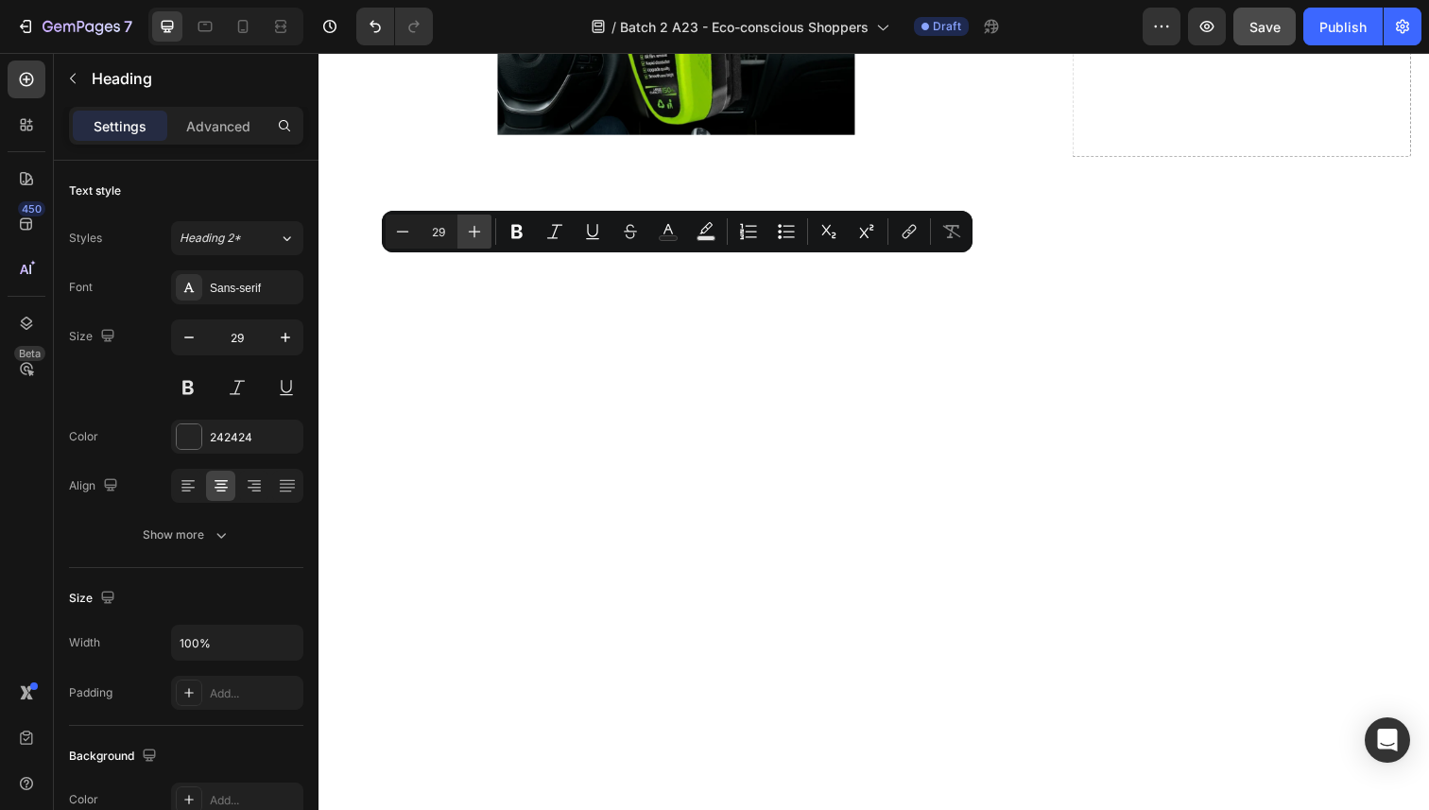
click at [474, 226] on icon "Editor contextual toolbar" at bounding box center [475, 232] width 12 height 12
type input "32"
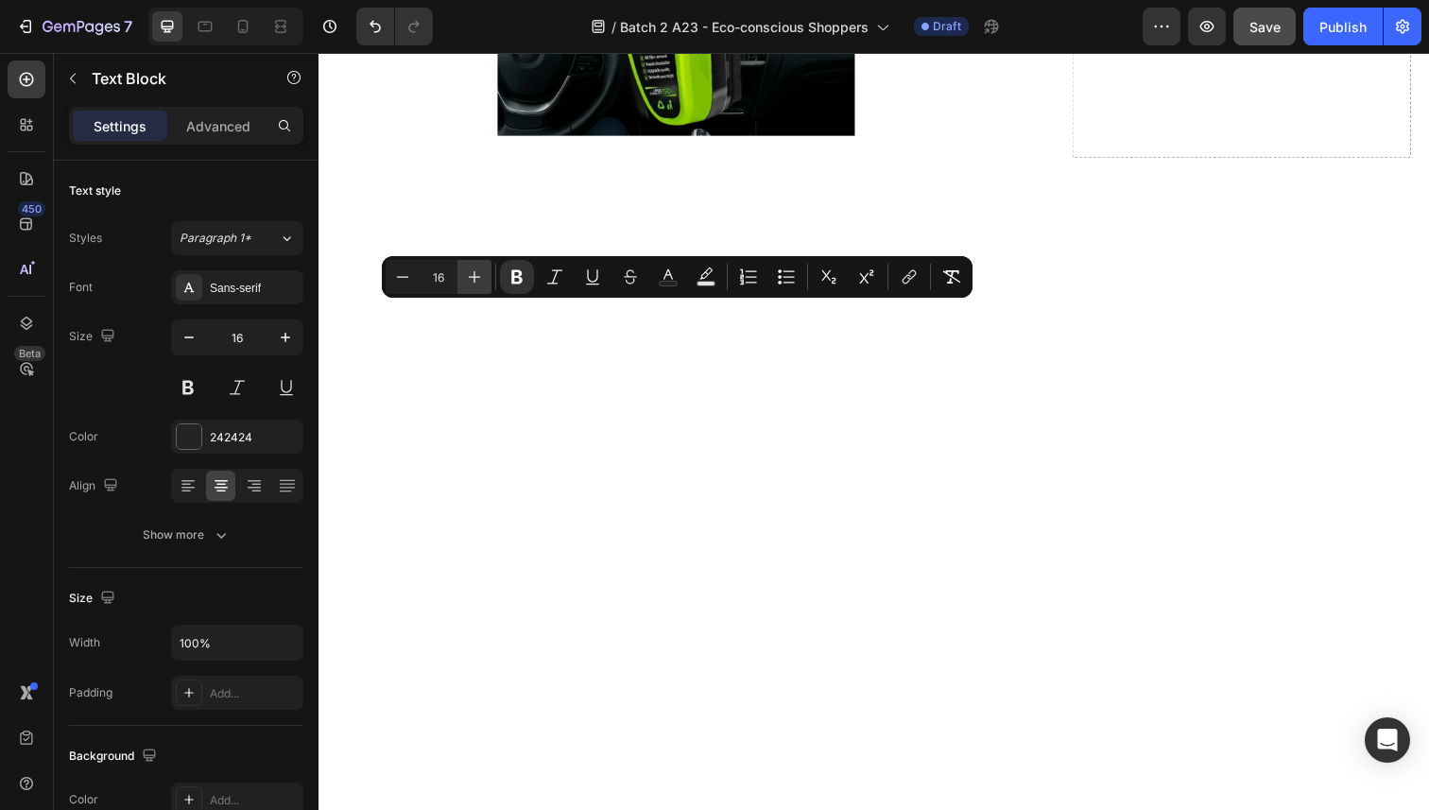
click at [473, 269] on icon "Editor contextual toolbar" at bounding box center [474, 276] width 19 height 19
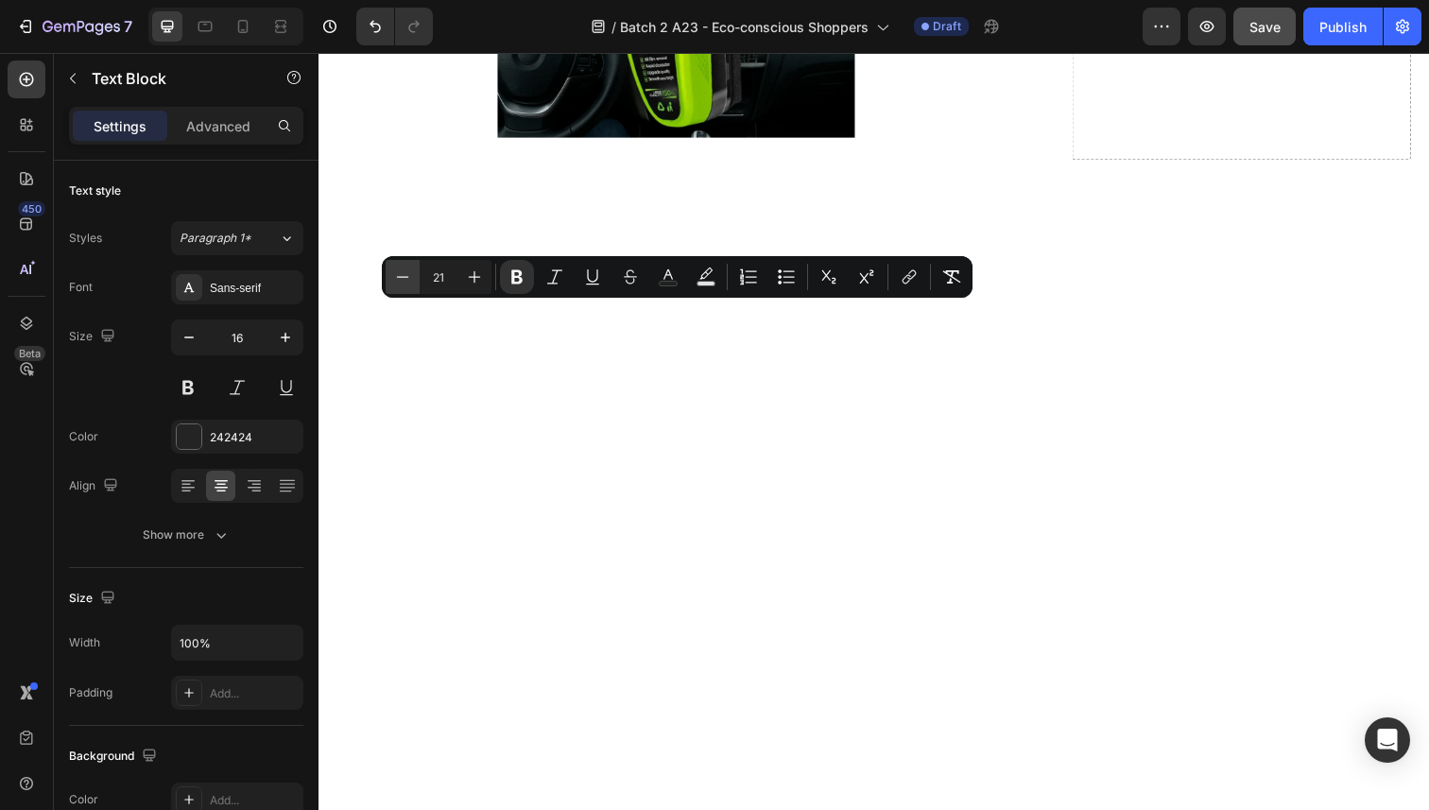
click at [398, 274] on icon "Editor contextual toolbar" at bounding box center [402, 276] width 19 height 19
type input "20"
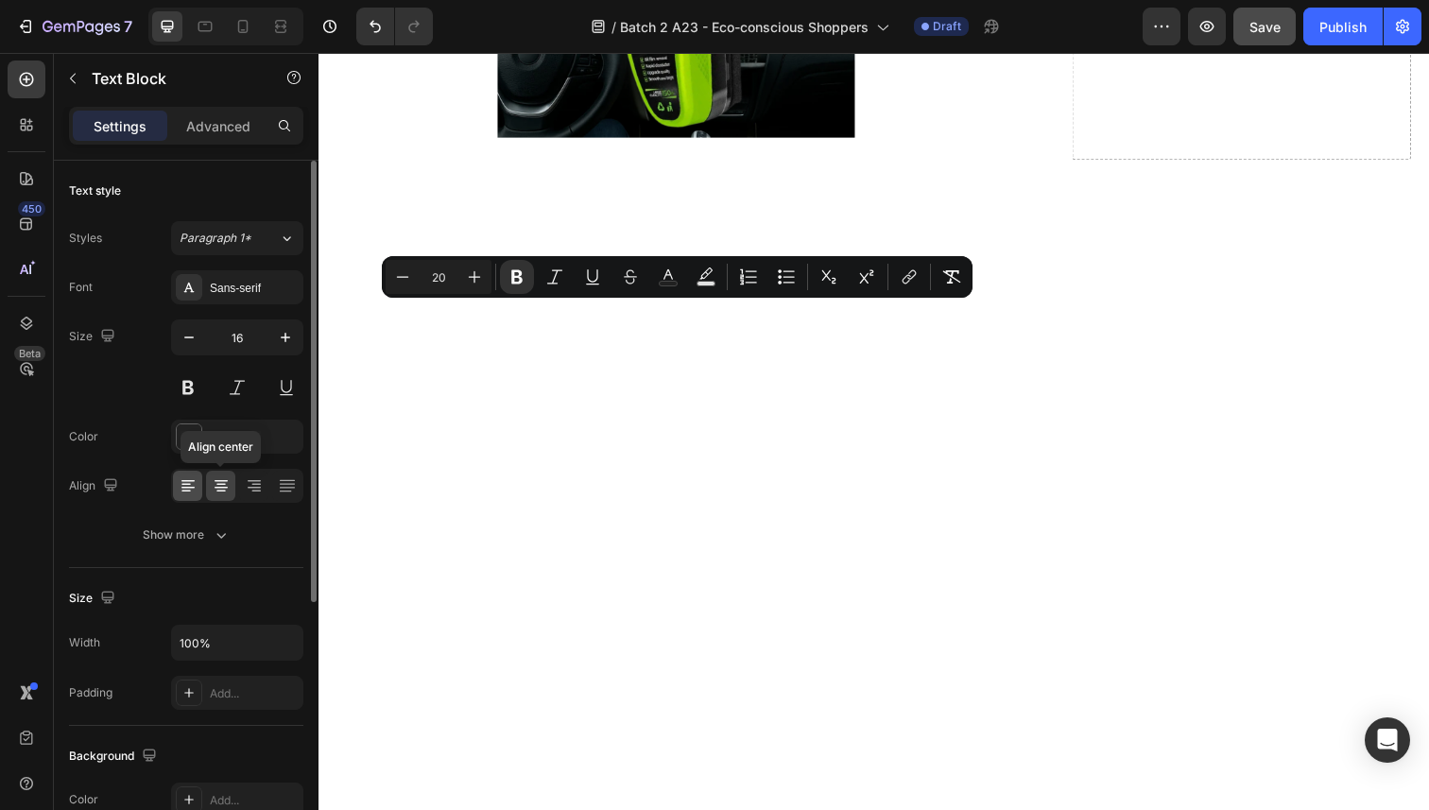
click at [191, 482] on icon at bounding box center [188, 485] width 19 height 19
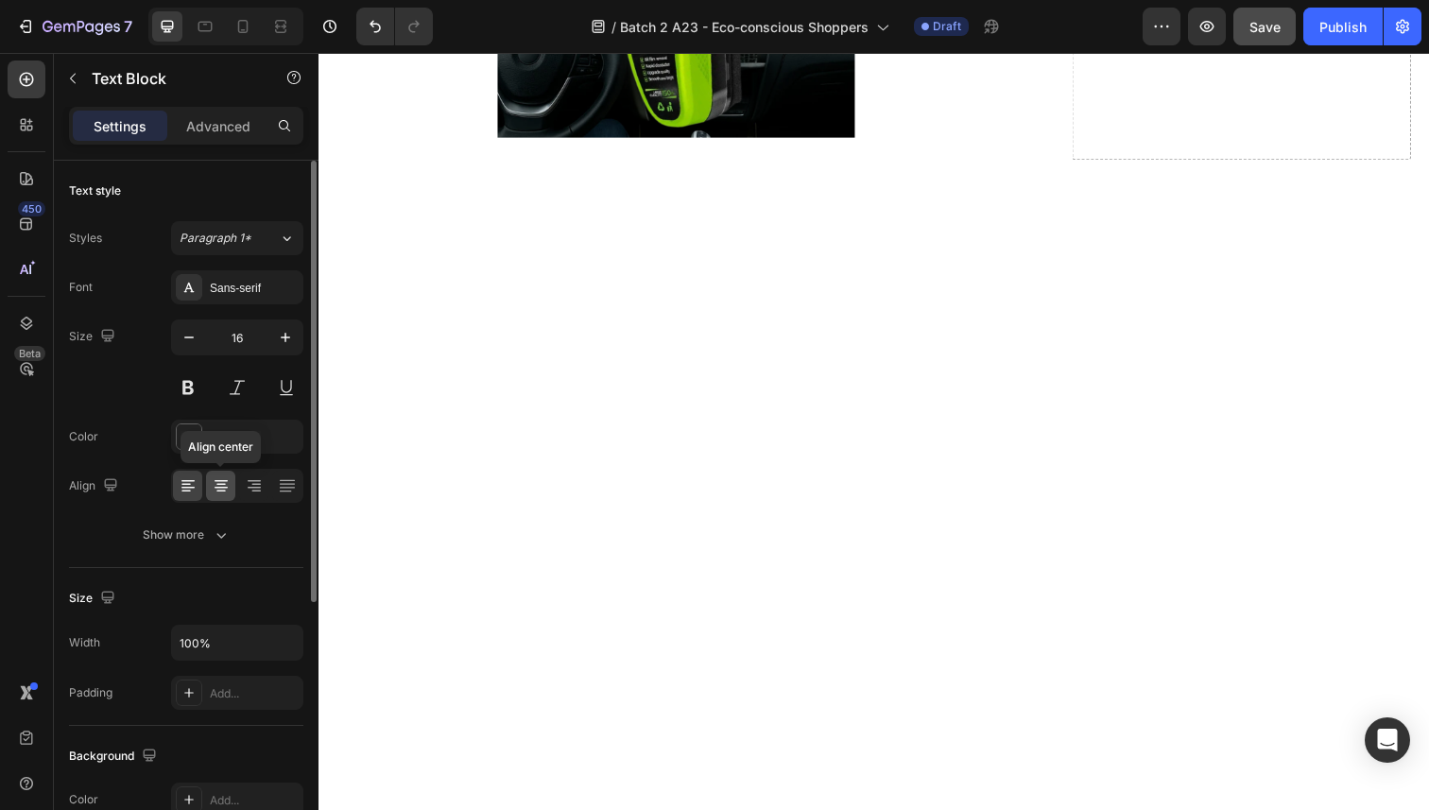
click at [212, 487] on icon at bounding box center [221, 485] width 19 height 19
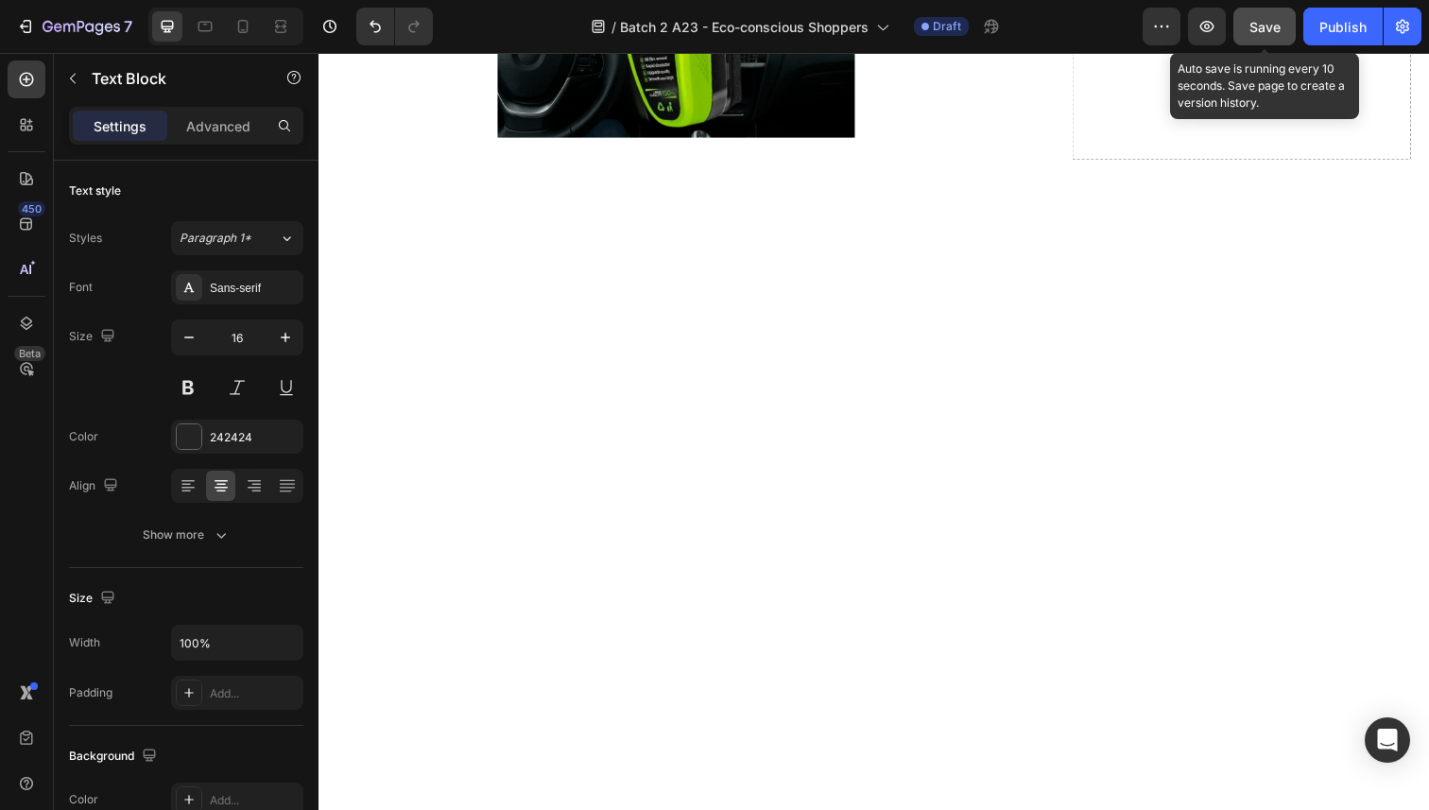
click at [1259, 35] on div "Save" at bounding box center [1264, 27] width 31 height 20
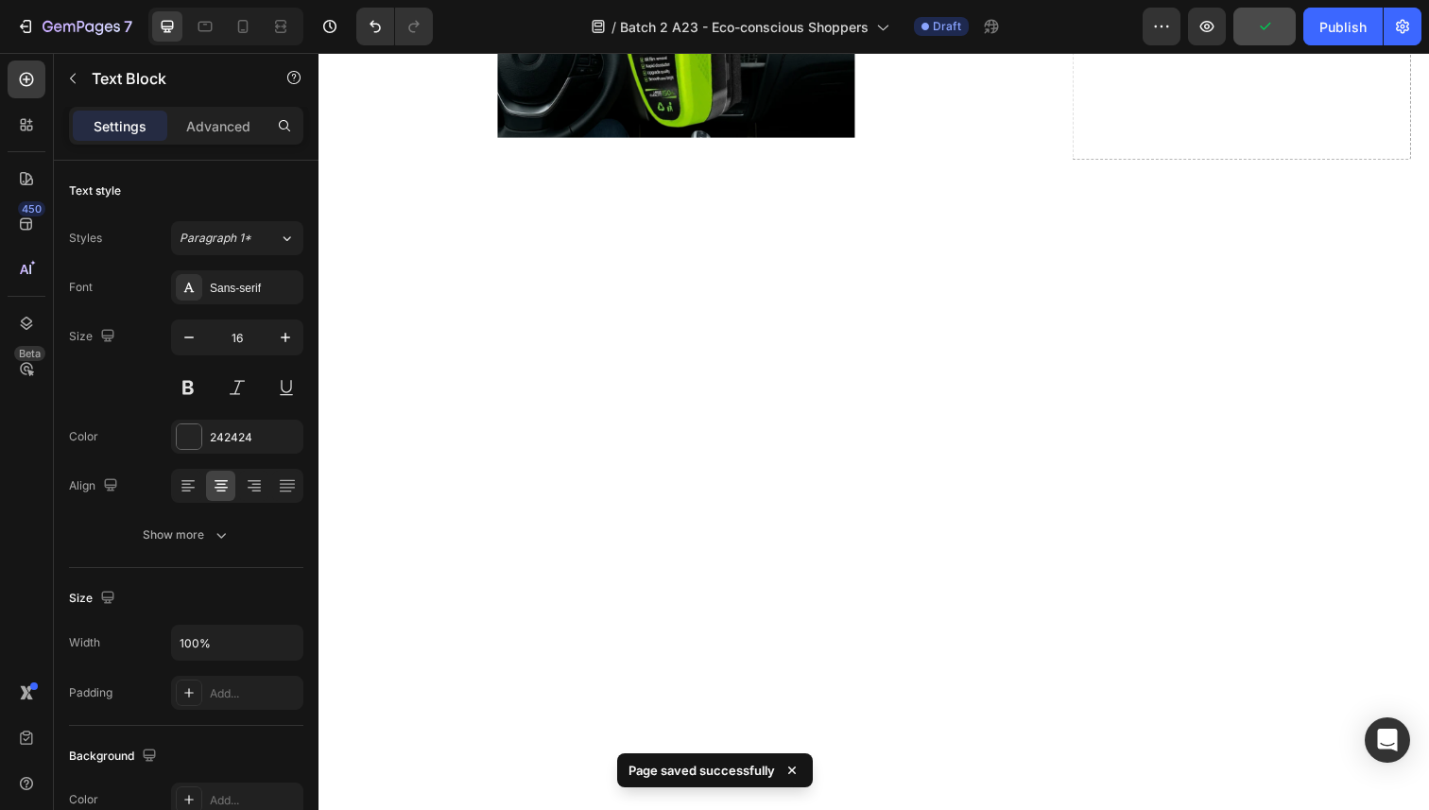
drag, startPoint x: 833, startPoint y: 616, endPoint x: 679, endPoint y: 627, distance: 154.4
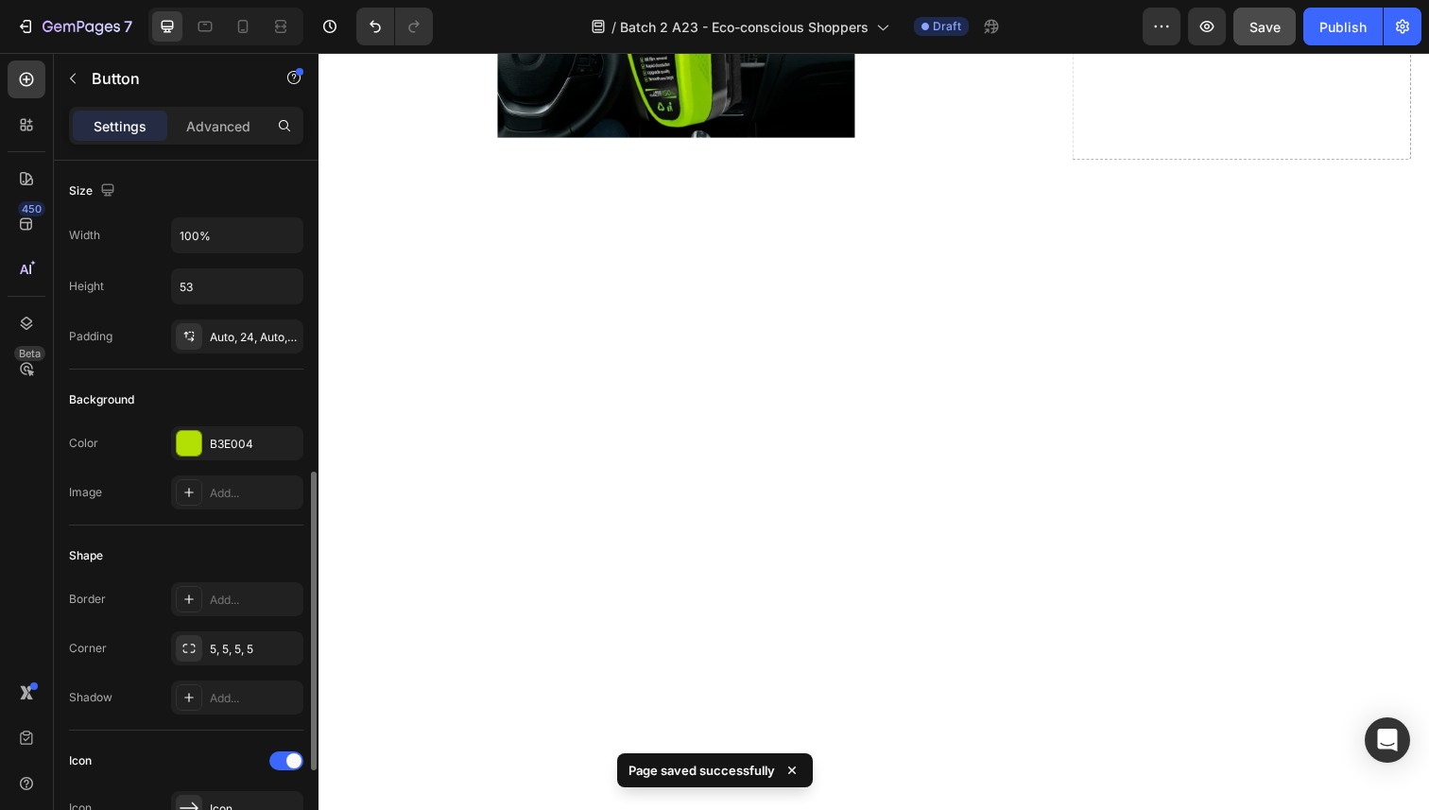
scroll to position [949, 0]
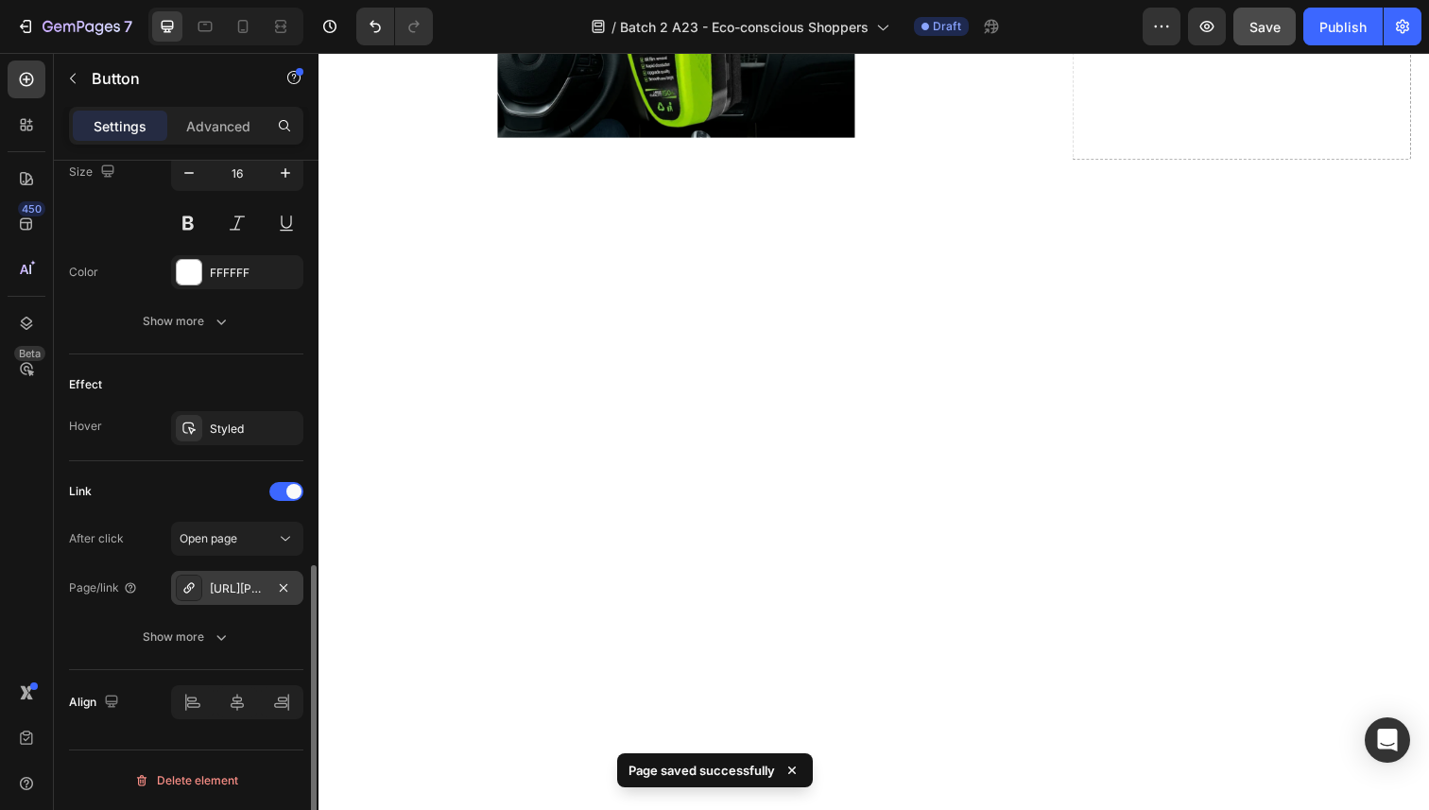
click at [246, 588] on div "https://sorvala.com/sorvala-pro-batch-2-a23-eco-conscious-shoppers" at bounding box center [237, 588] width 55 height 17
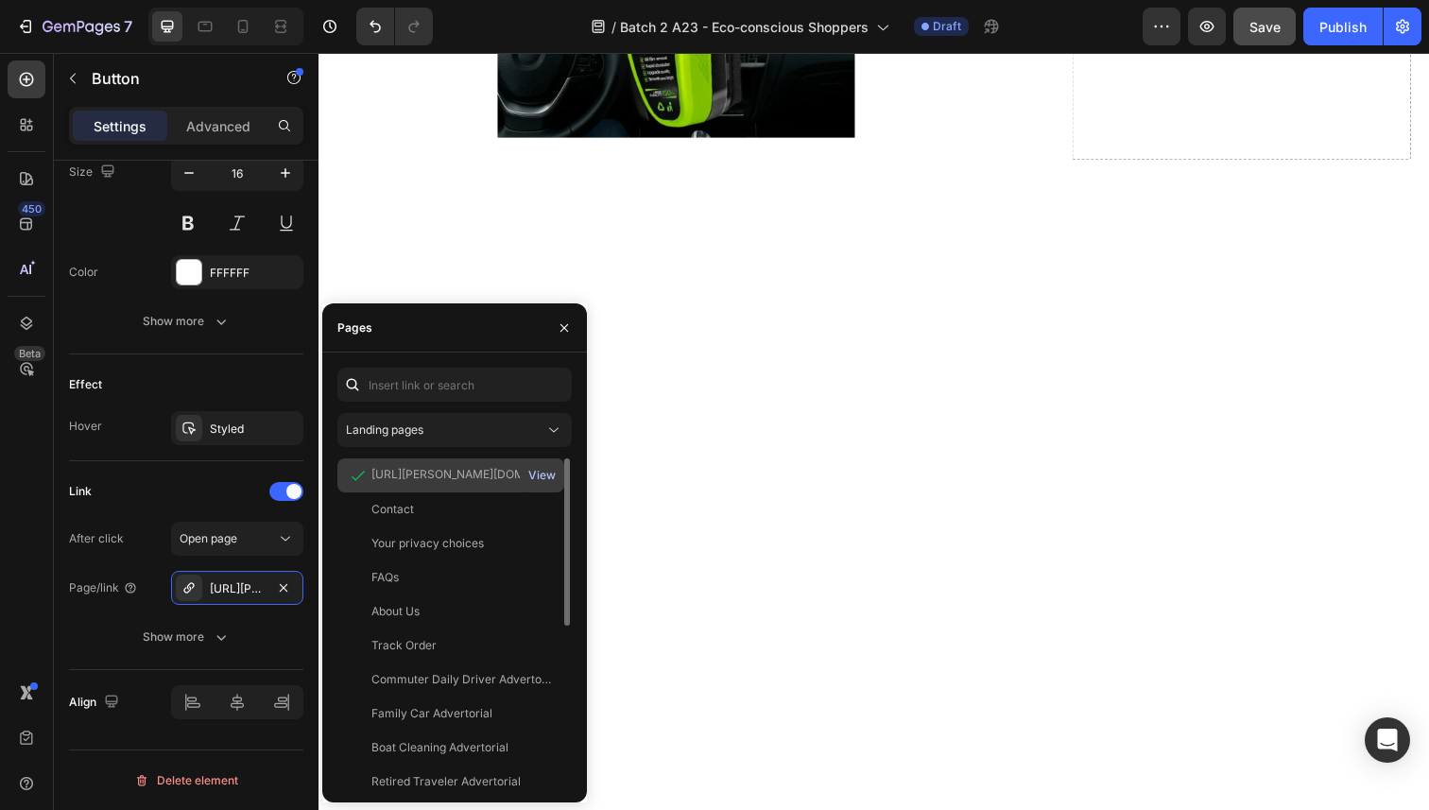
click at [531, 472] on div "View" at bounding box center [541, 475] width 27 height 17
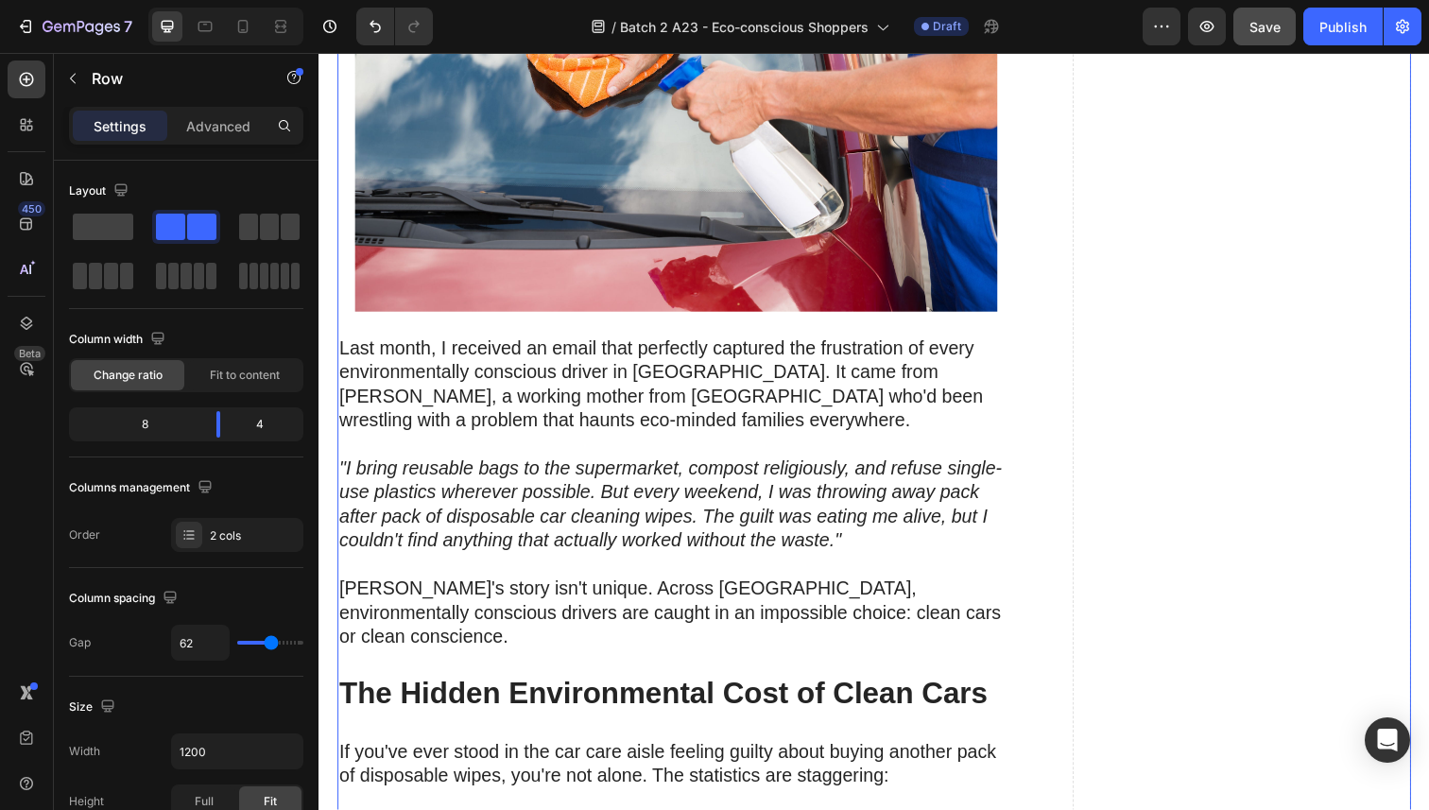
scroll to position [0, 0]
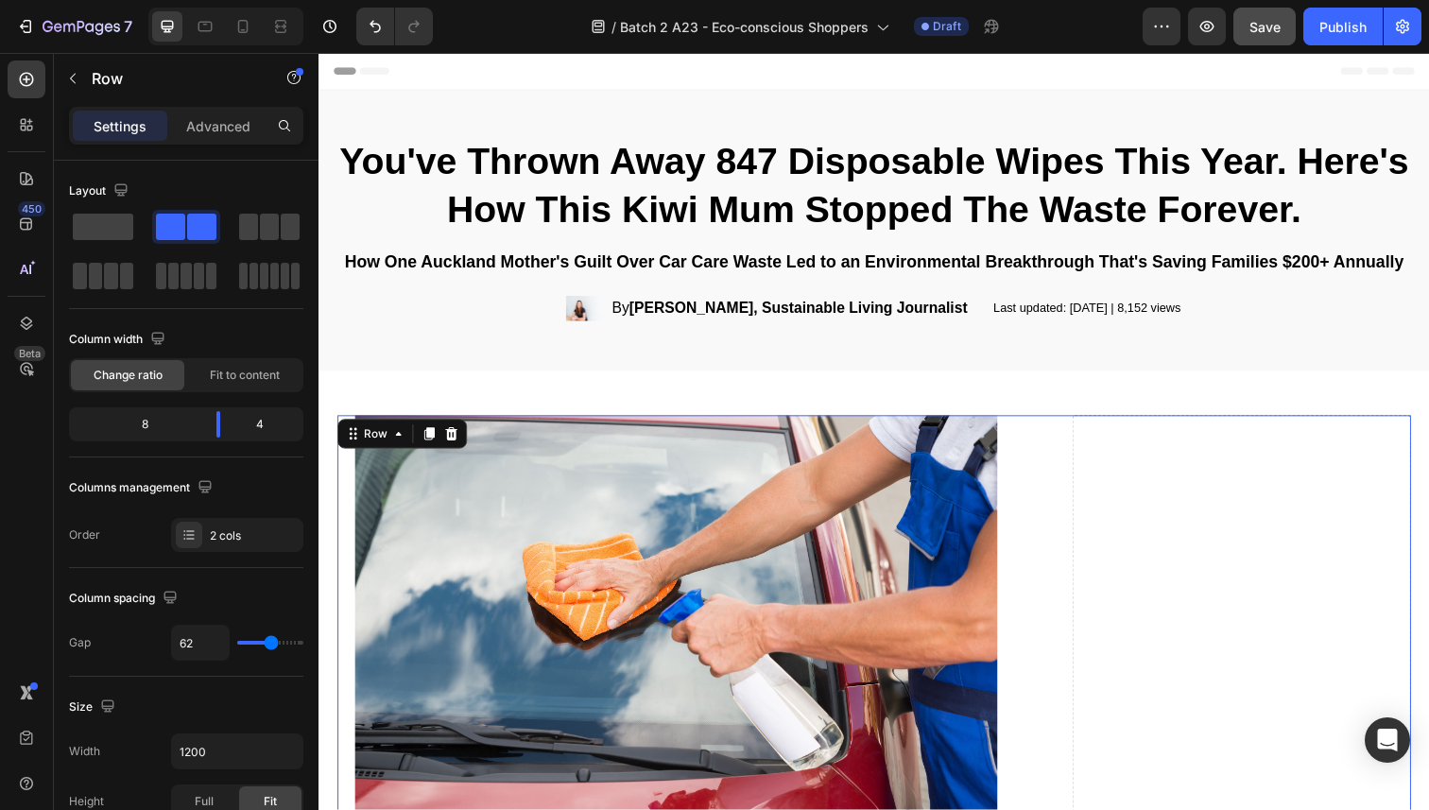
click at [1269, 33] on span "Save" at bounding box center [1264, 27] width 31 height 16
